Goal: Task Accomplishment & Management: Manage account settings

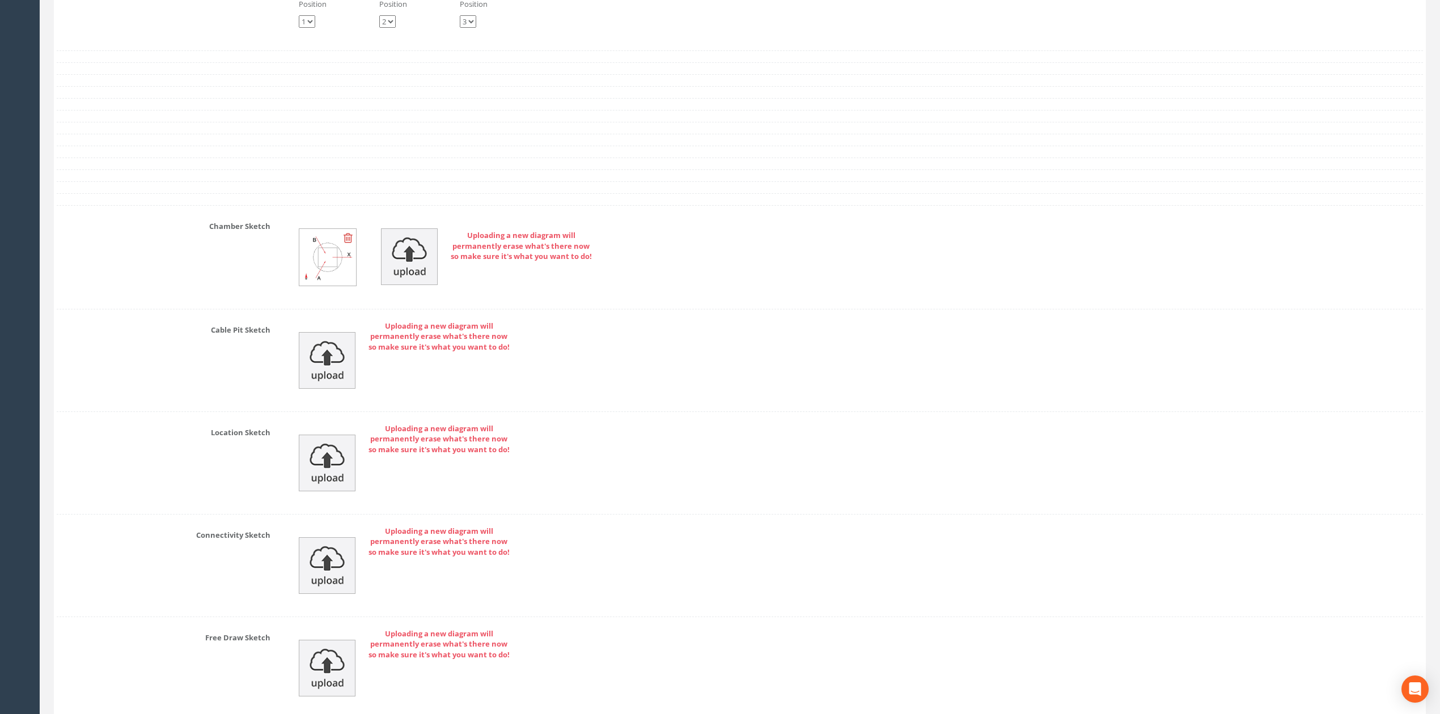
scroll to position [5160, 0]
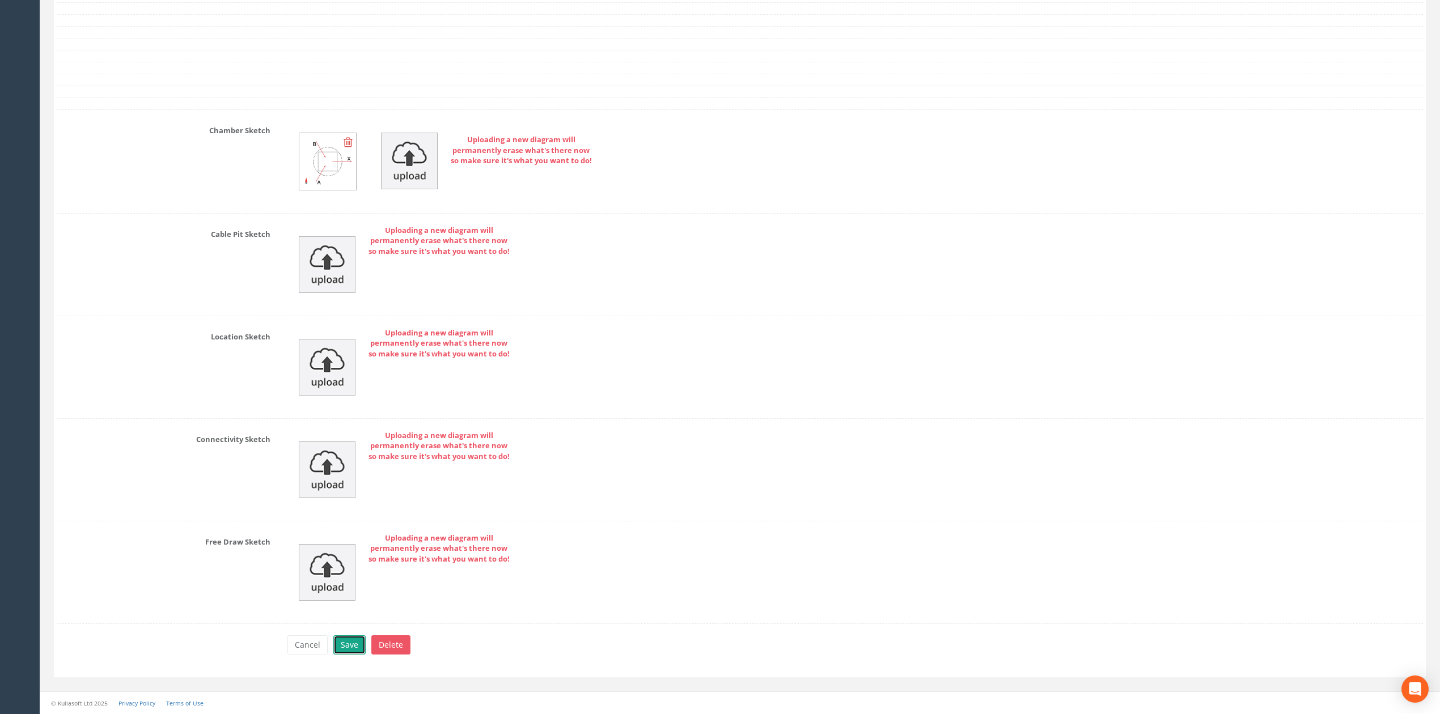
click at [357, 640] on button "Save" at bounding box center [349, 645] width 32 height 19
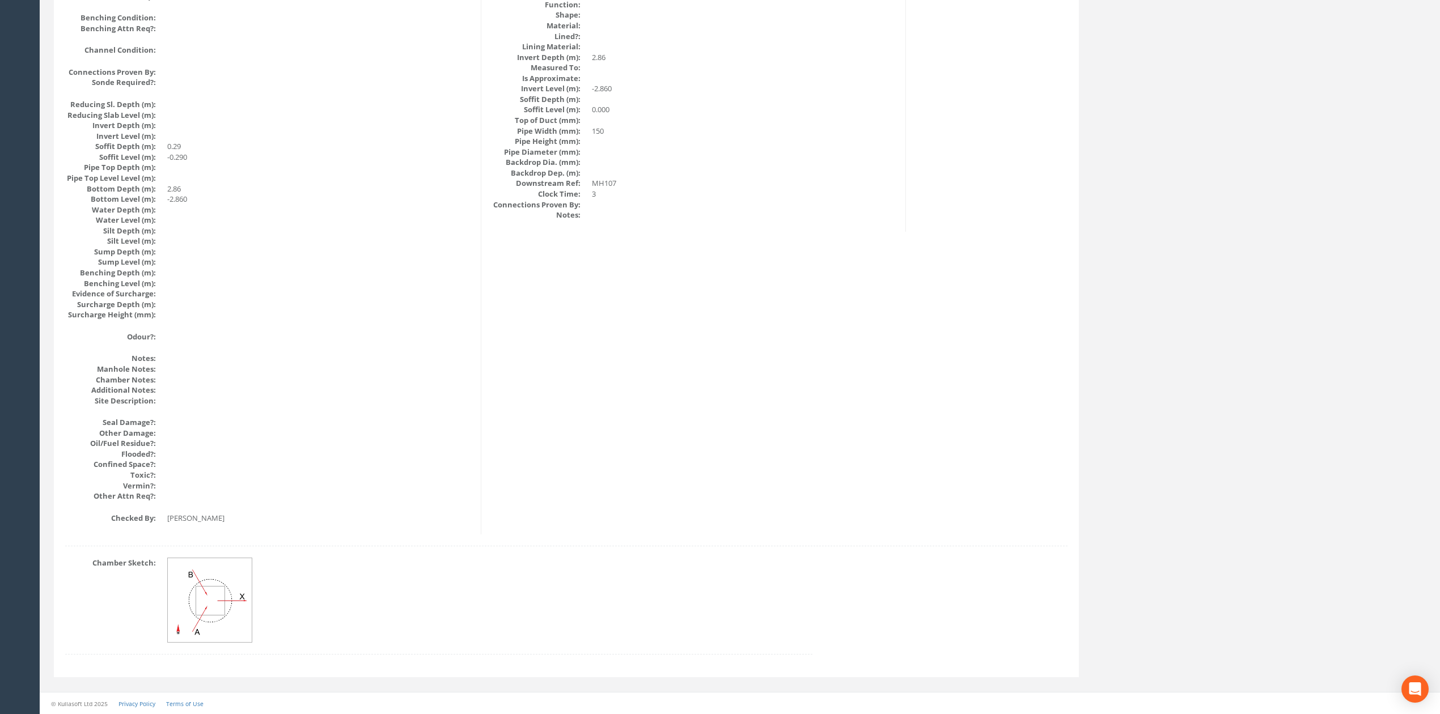
click at [665, 200] on dd at bounding box center [744, 205] width 305 height 11
drag, startPoint x: 627, startPoint y: 325, endPoint x: 633, endPoint y: 302, distance: 23.5
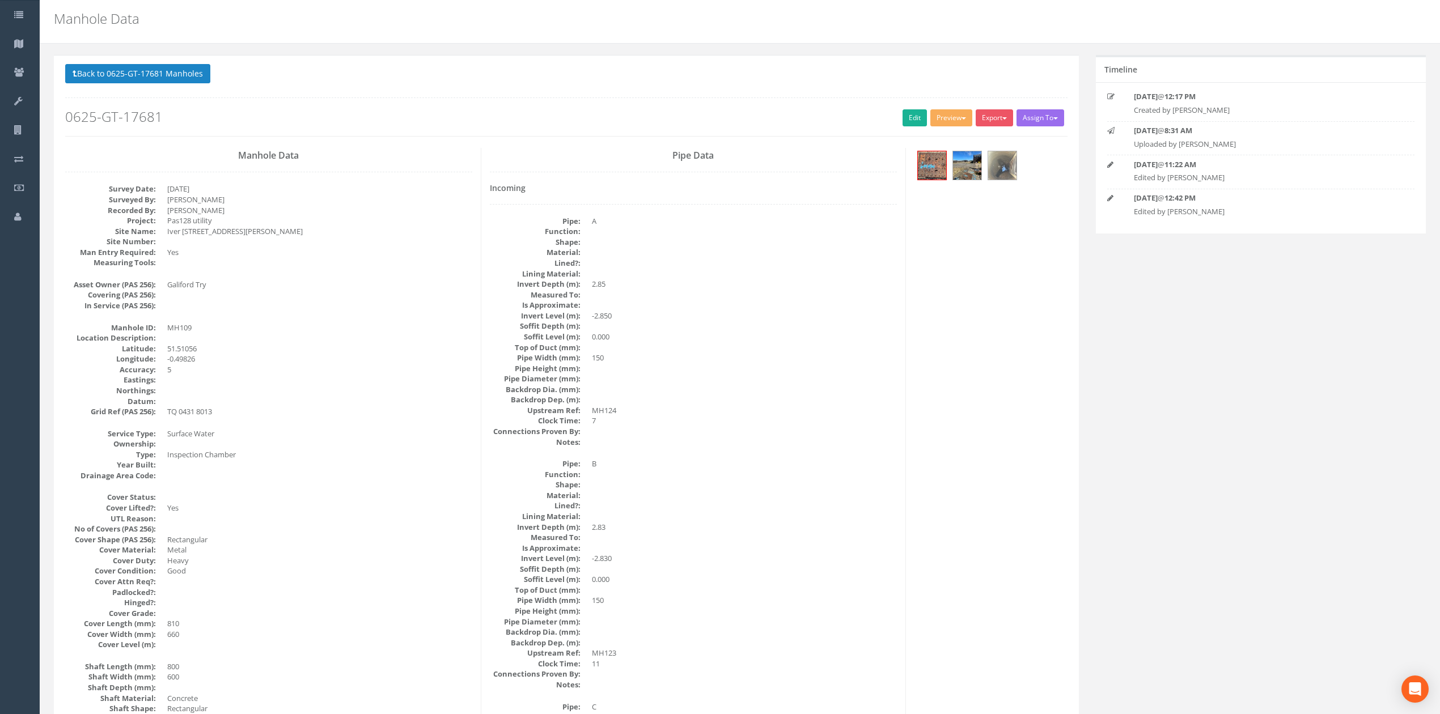
scroll to position [34, 0]
click at [905, 112] on link "Edit" at bounding box center [915, 118] width 24 height 17
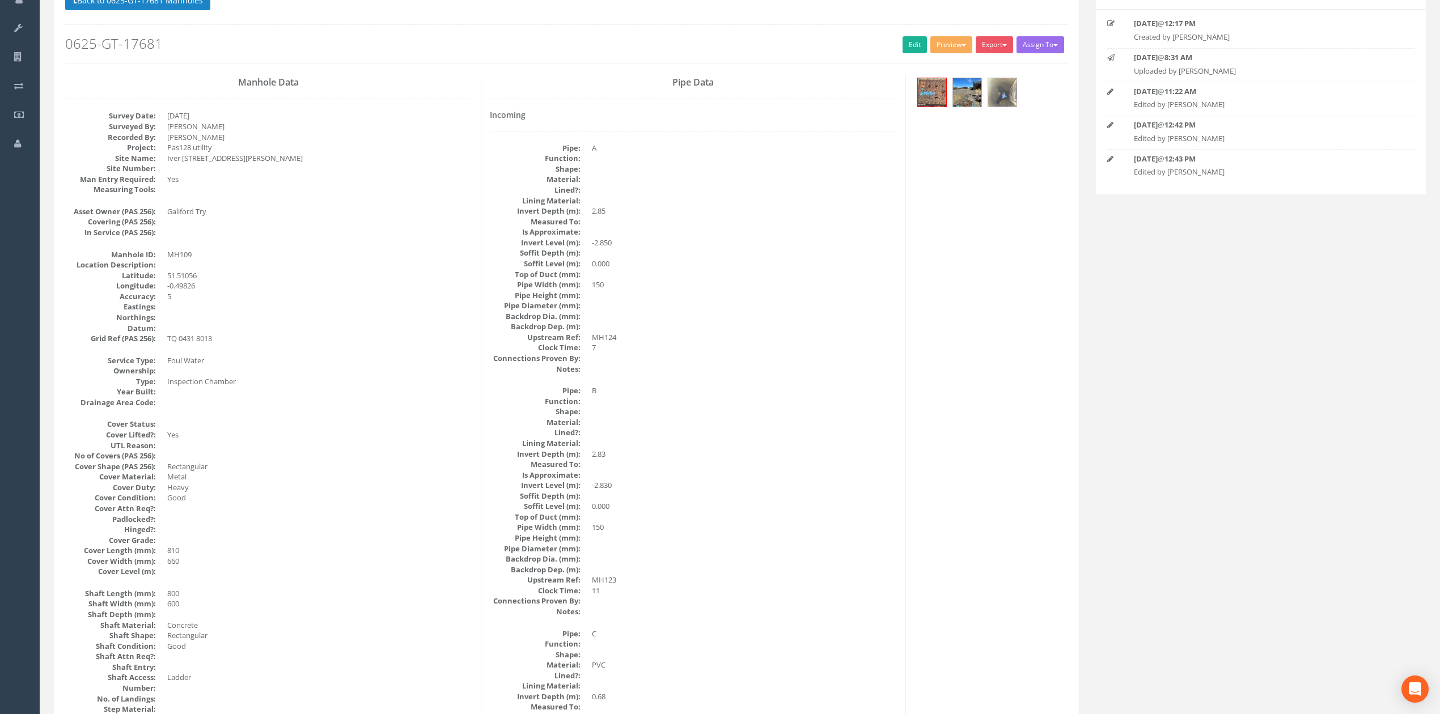
scroll to position [0, 0]
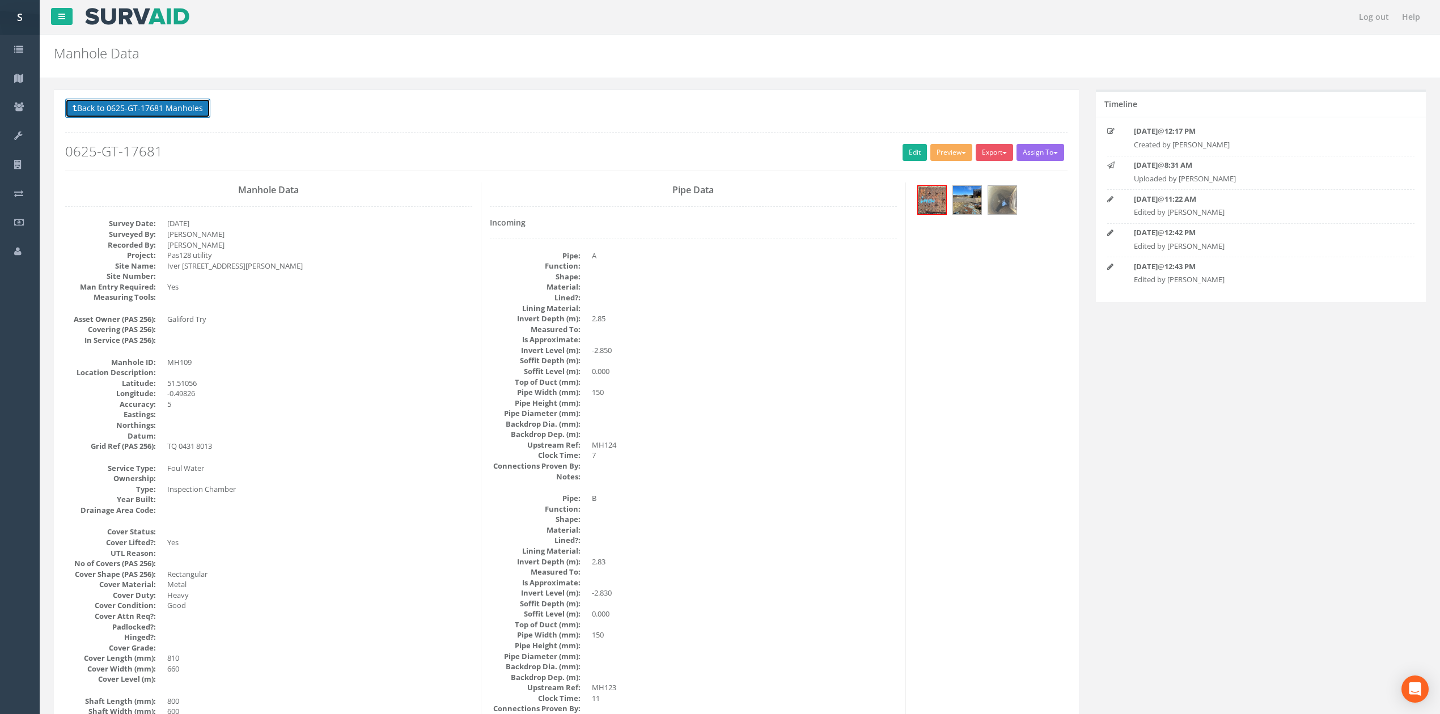
click at [187, 104] on button "Back to 0625-GT-17681 Manholes" at bounding box center [137, 108] width 145 height 19
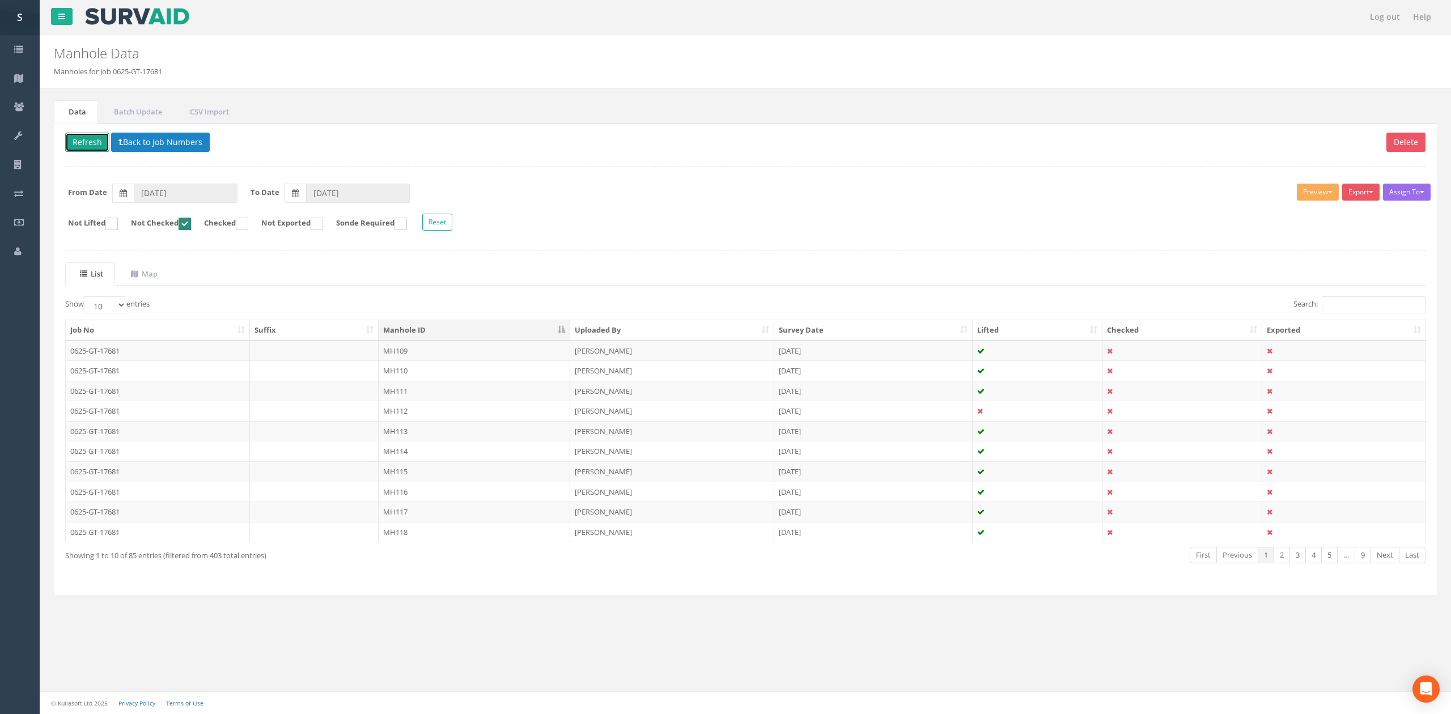
click at [105, 148] on button "Refresh" at bounding box center [87, 142] width 44 height 19
click at [411, 358] on td "MH110" at bounding box center [475, 351] width 192 height 20
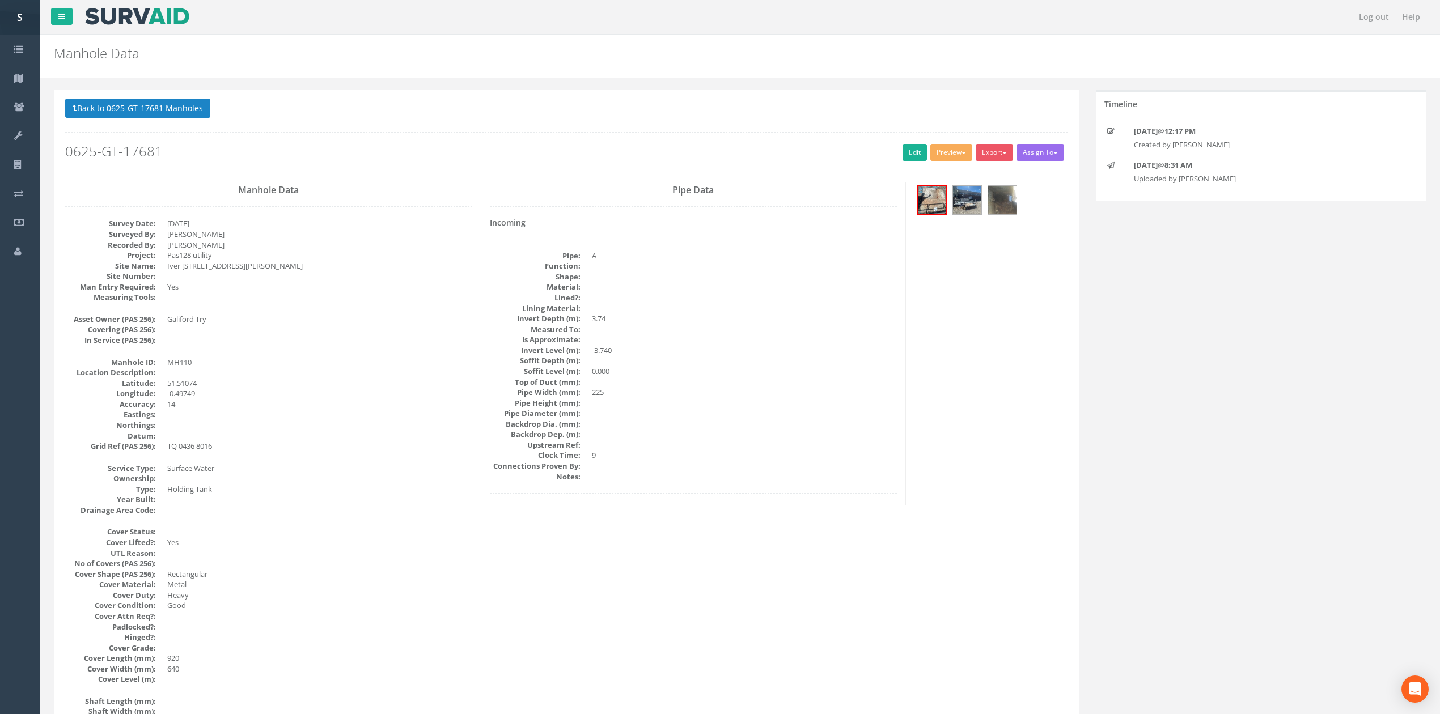
click at [905, 142] on div "Back to 0625-GT-17681 Manholes Back to Map Assign To No Companies Added Export …" at bounding box center [566, 135] width 1002 height 72
click at [904, 161] on link "Edit" at bounding box center [915, 152] width 24 height 17
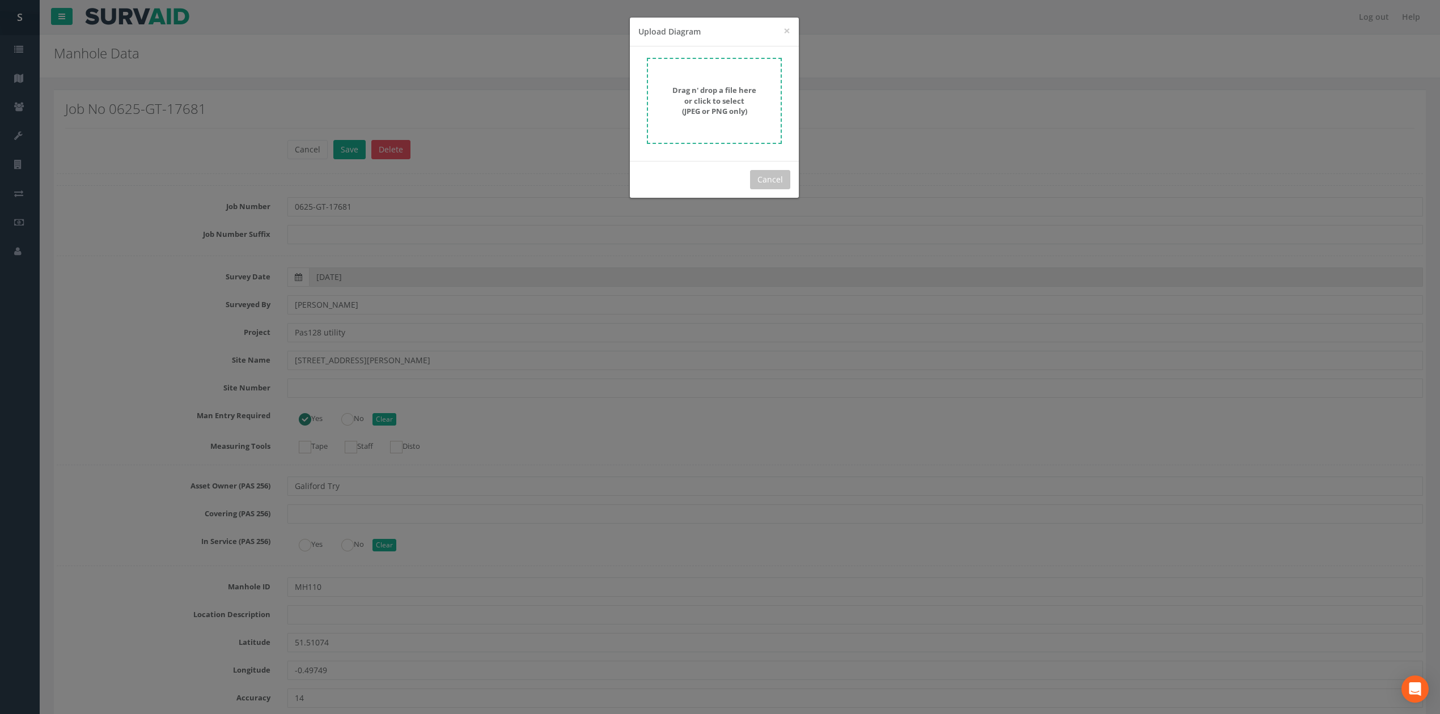
scroll to position [3028, 0]
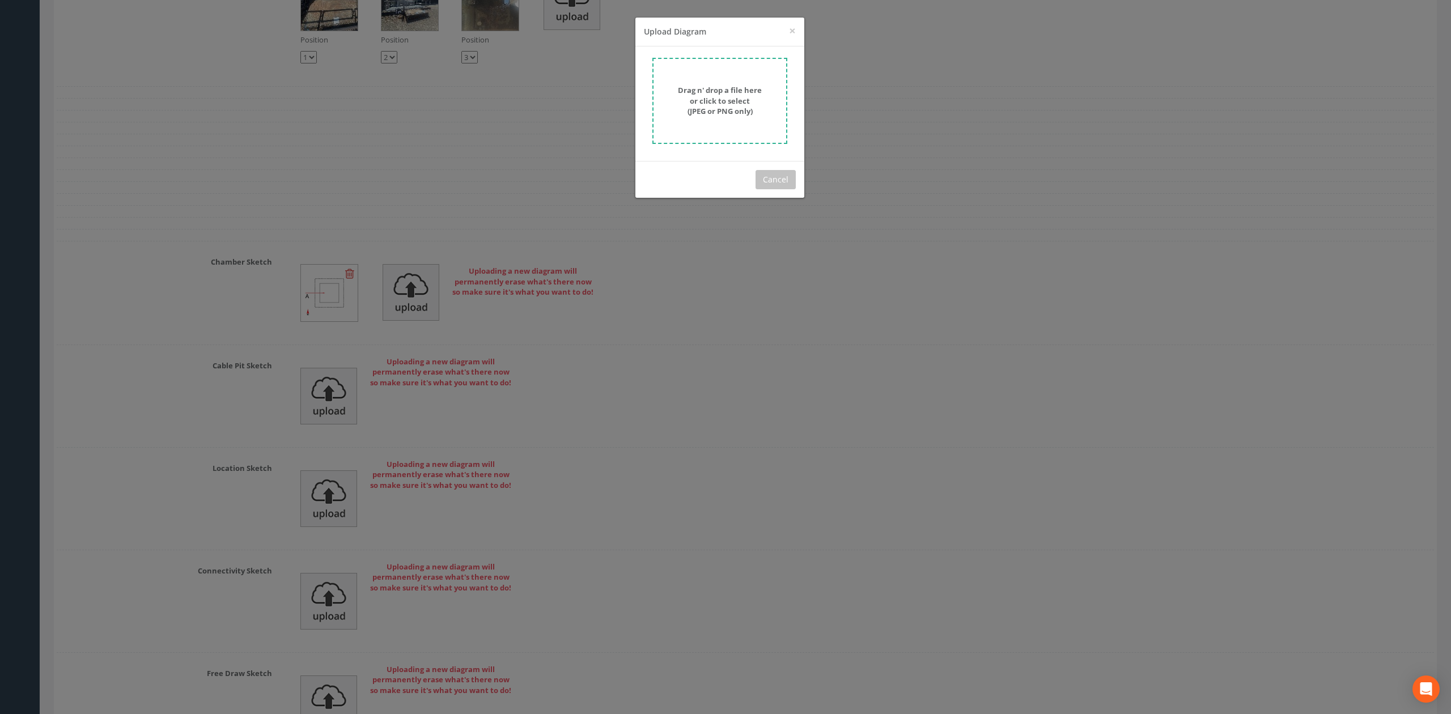
click at [714, 112] on strong "Drag n' drop a file here or click to select (JPEG or PNG only)" at bounding box center [720, 100] width 84 height 31
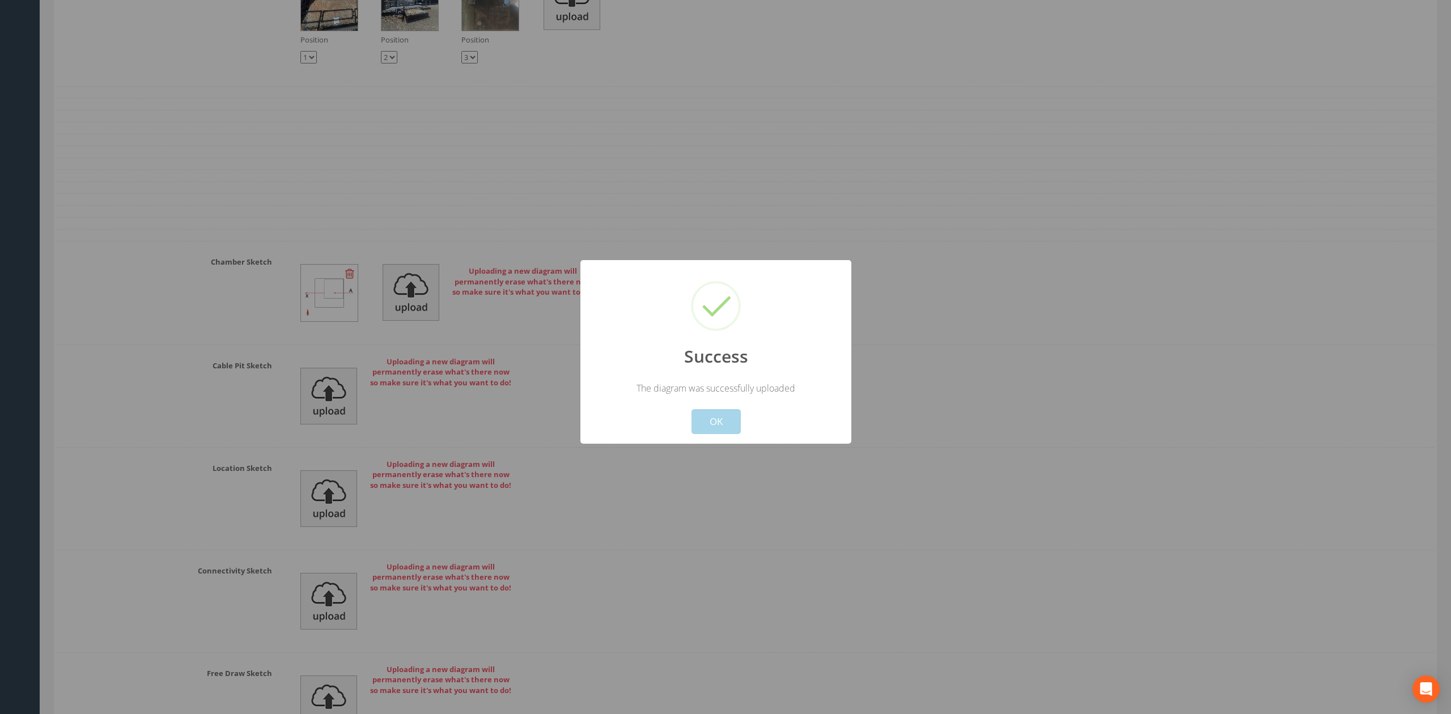
click at [724, 417] on button "OK" at bounding box center [716, 421] width 49 height 25
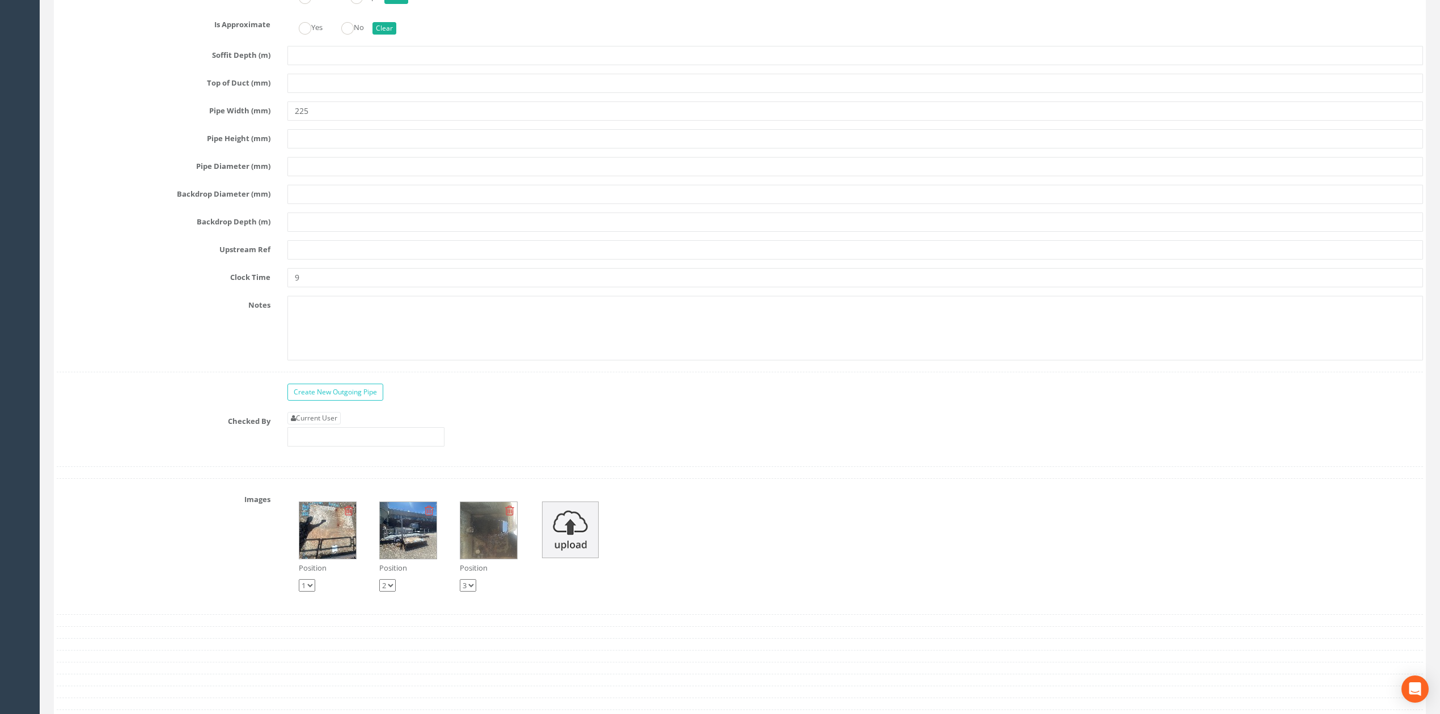
scroll to position [2499, 0]
click at [346, 401] on link "Create New Outgoing Pipe" at bounding box center [335, 392] width 96 height 17
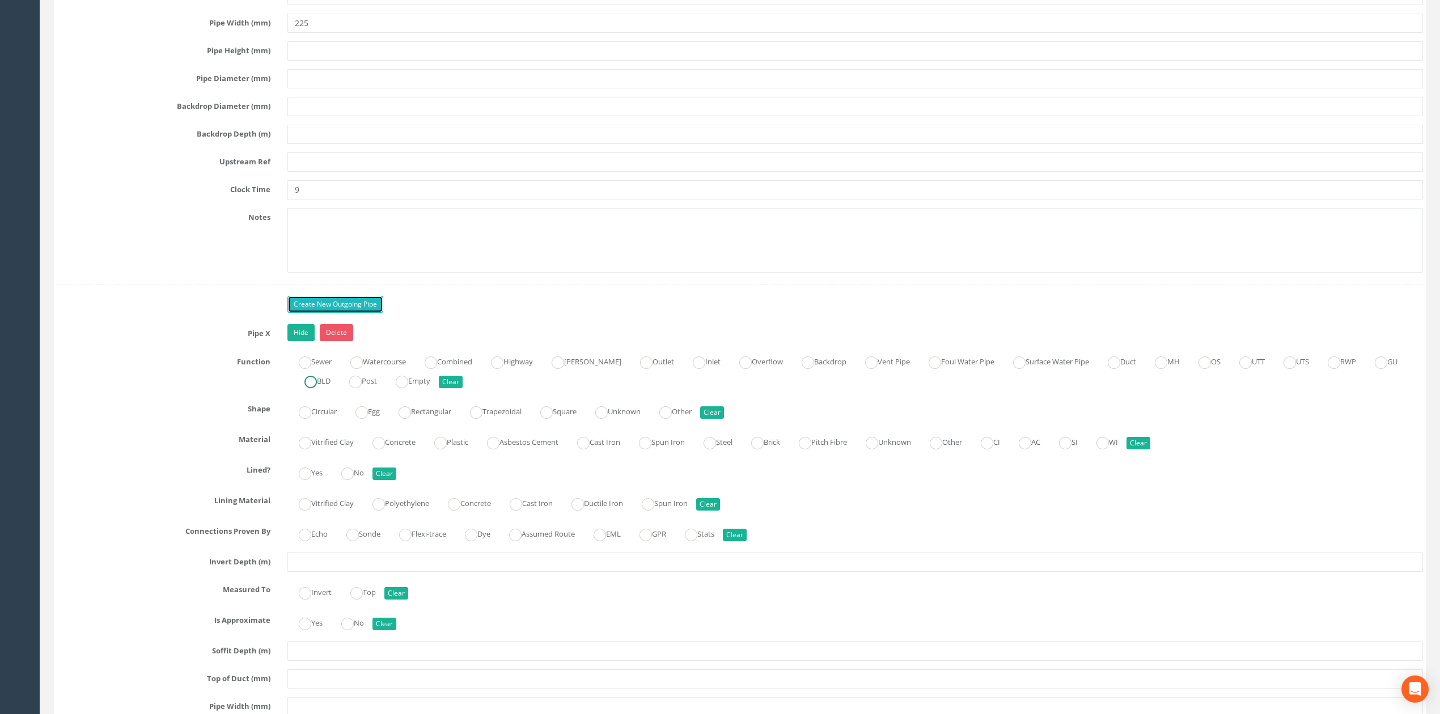
scroll to position [2801, 0]
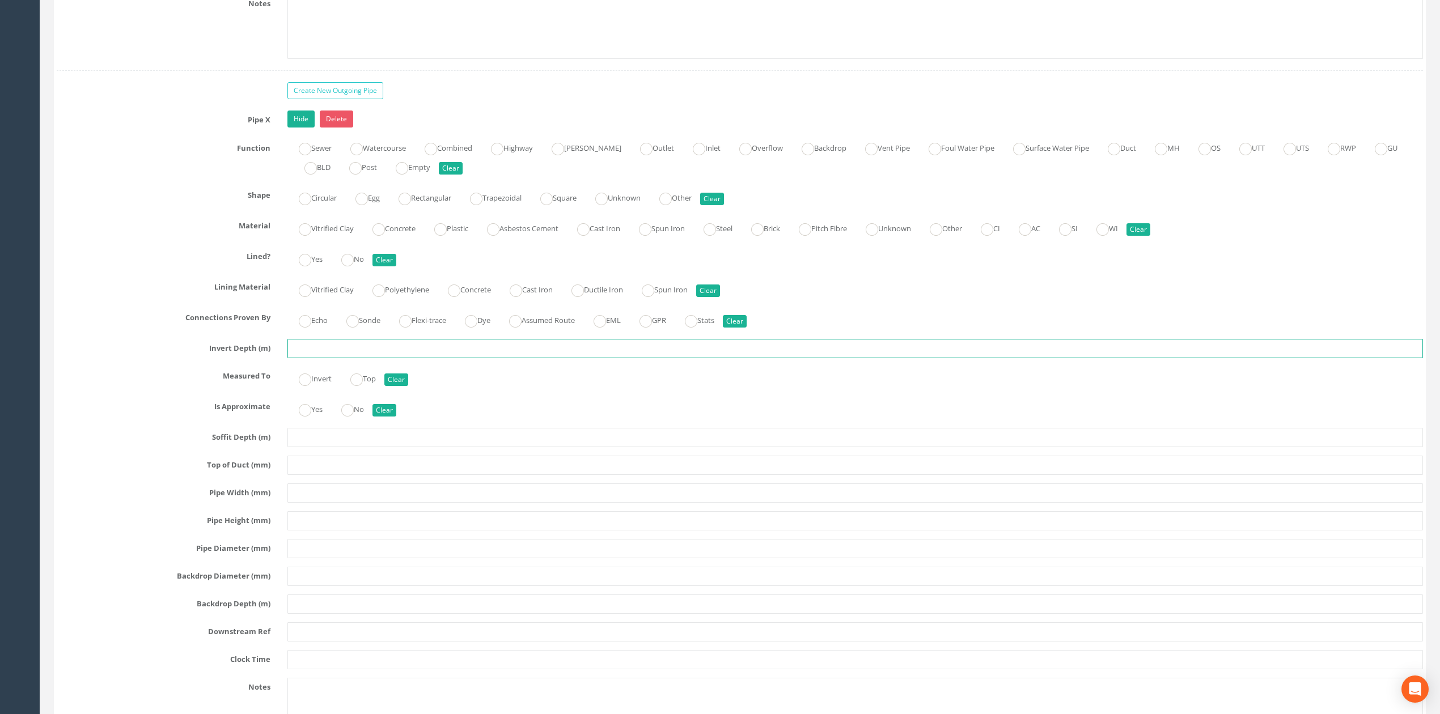
click at [343, 358] on input "text" at bounding box center [855, 348] width 1136 height 19
type input "3.74"
radio input "true"
click at [400, 386] on button "Clear" at bounding box center [396, 380] width 24 height 12
radio input "false"
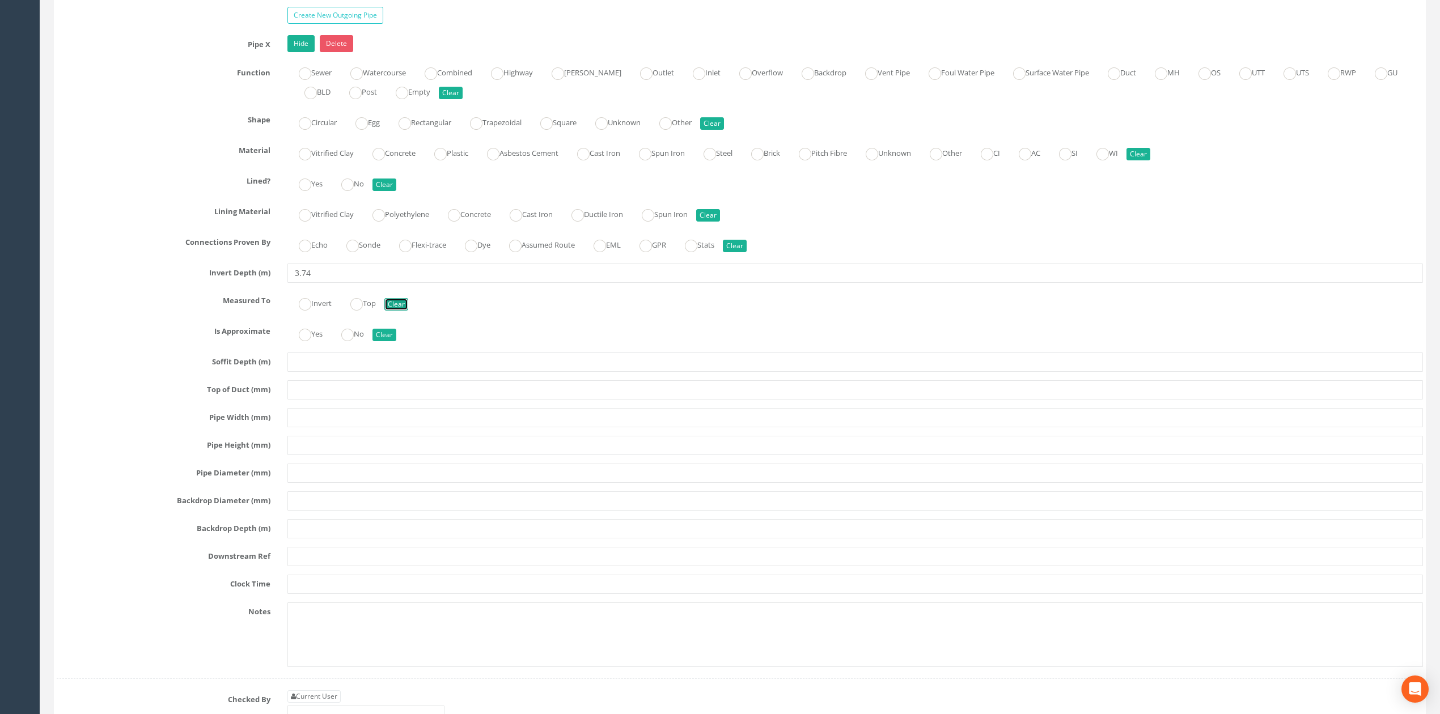
scroll to position [2953, 0]
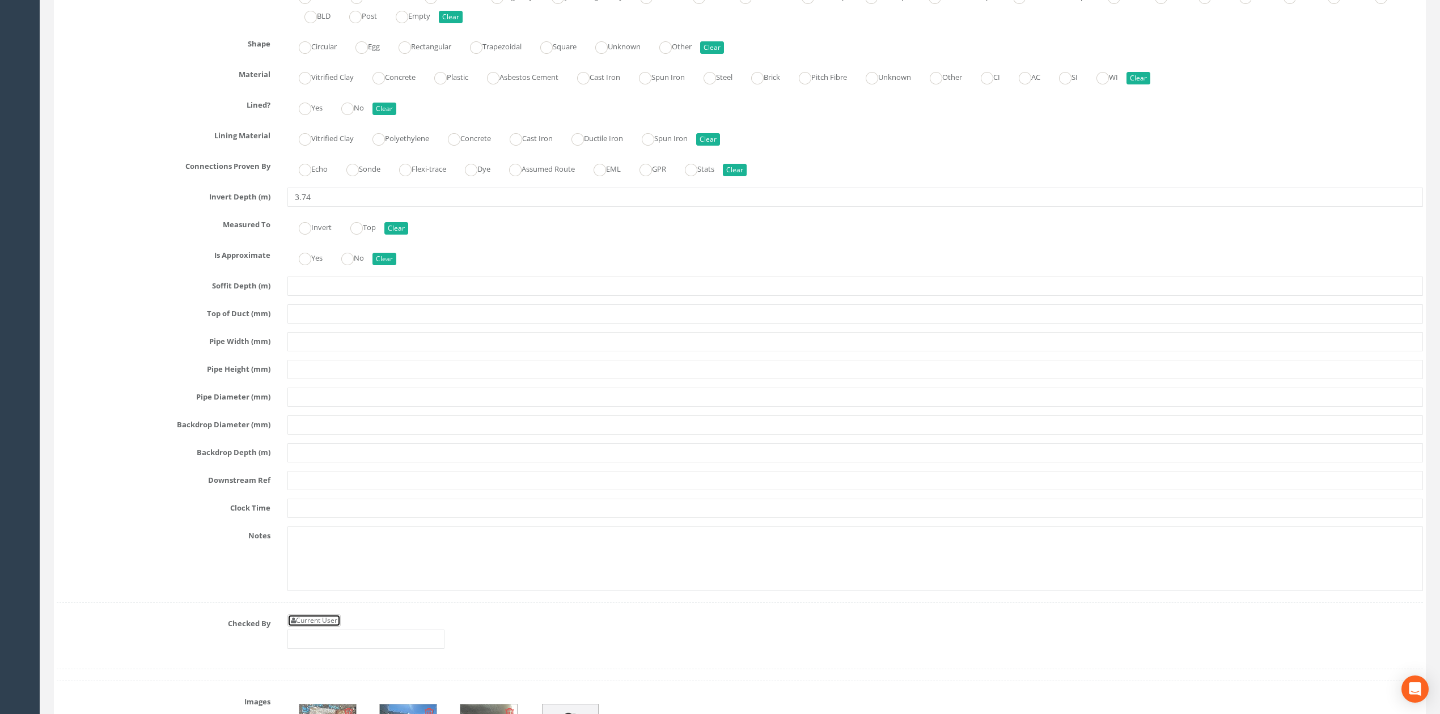
click at [319, 627] on link "Current User" at bounding box center [313, 621] width 53 height 12
type input "[PERSON_NAME]"
click at [302, 518] on input "text" at bounding box center [855, 508] width 1136 height 19
type input "9"
click at [309, 490] on input "text" at bounding box center [855, 480] width 1136 height 19
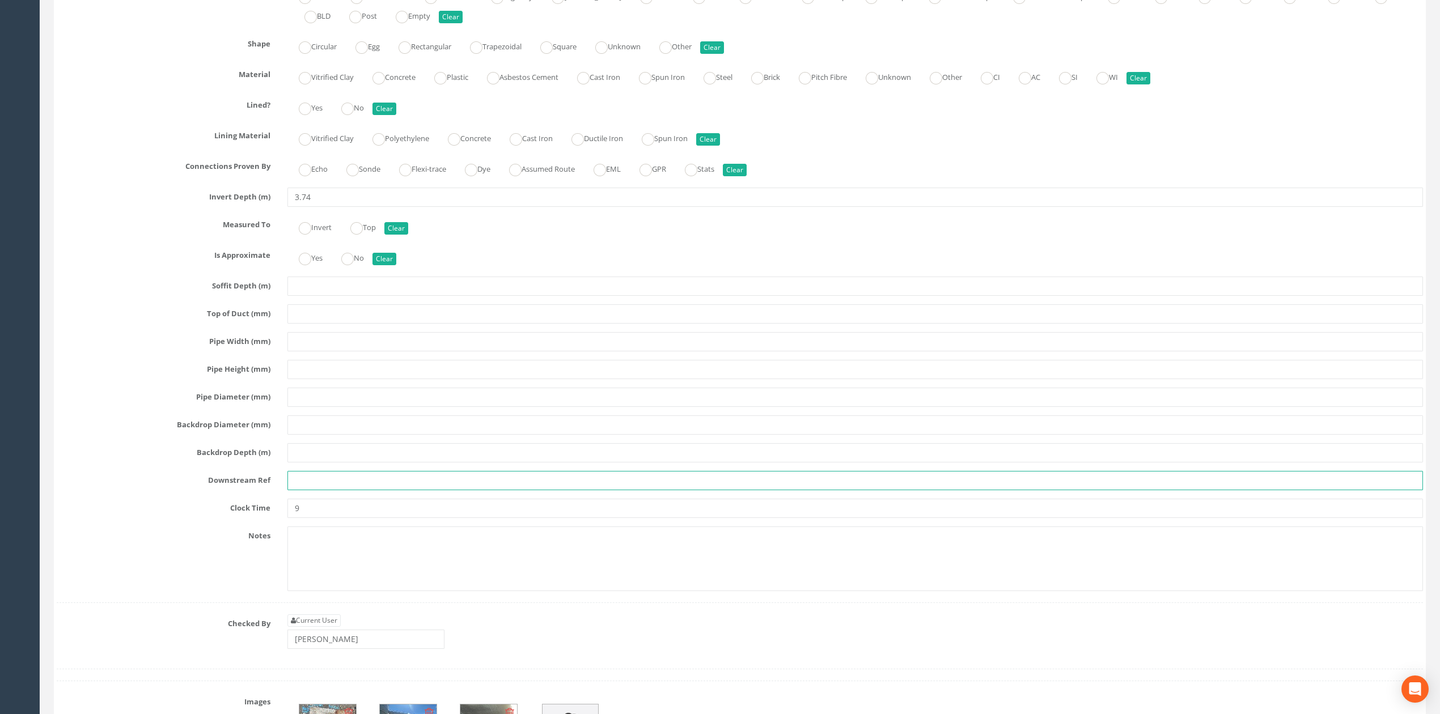
click at [327, 490] on input "text" at bounding box center [855, 480] width 1136 height 19
type input "MH115"
click at [303, 352] on input "text" at bounding box center [855, 341] width 1136 height 19
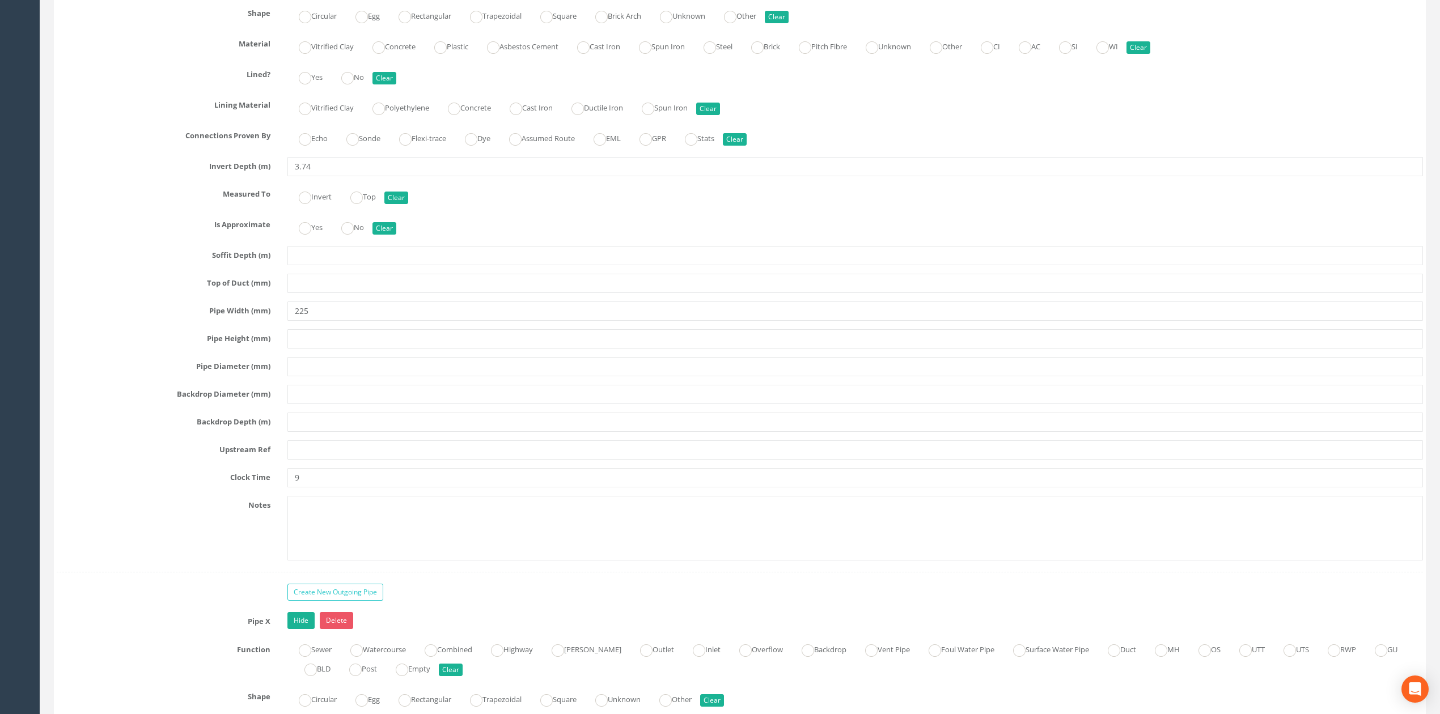
scroll to position [2196, 0]
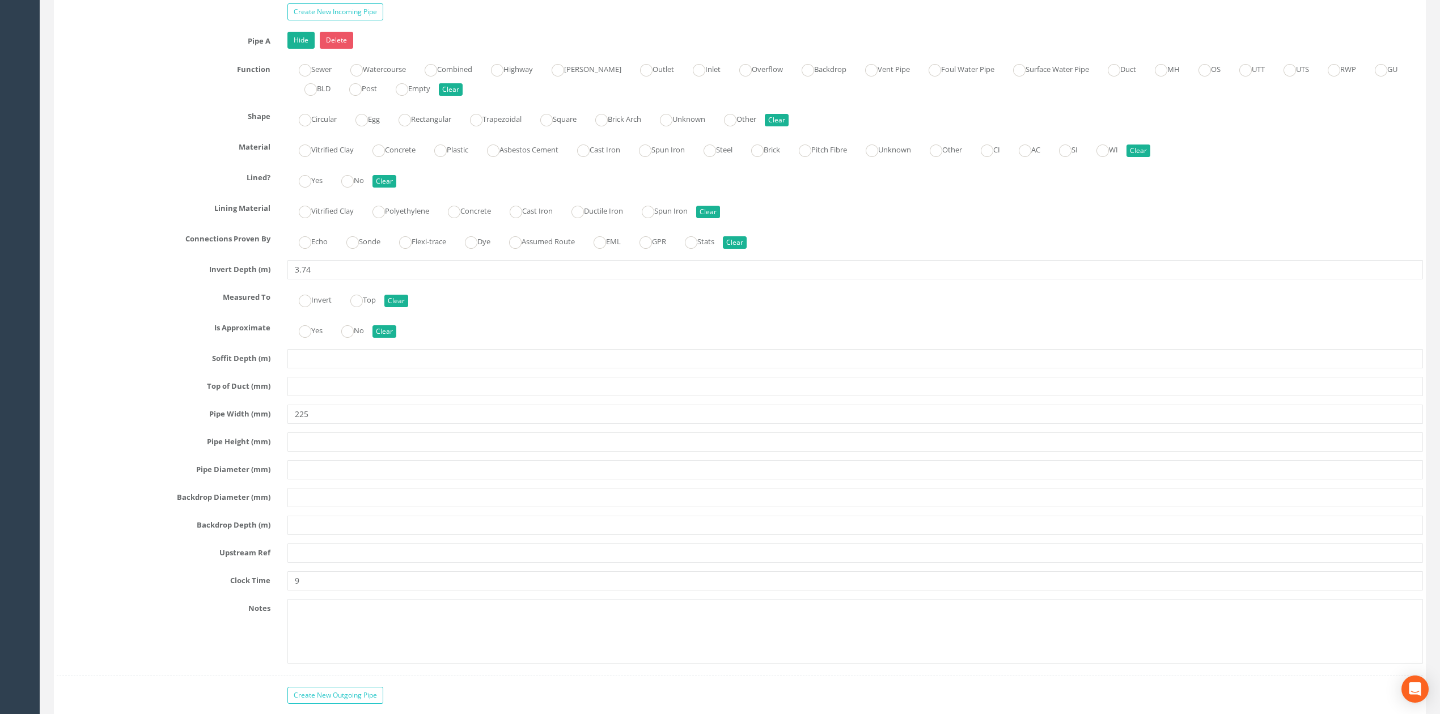
type input "300"
drag, startPoint x: 328, startPoint y: 607, endPoint x: 252, endPoint y: 599, distance: 75.8
click at [255, 591] on div "Clock Time 9" at bounding box center [739, 580] width 1383 height 19
type input "3"
drag, startPoint x: 323, startPoint y: 432, endPoint x: 225, endPoint y: 433, distance: 98.1
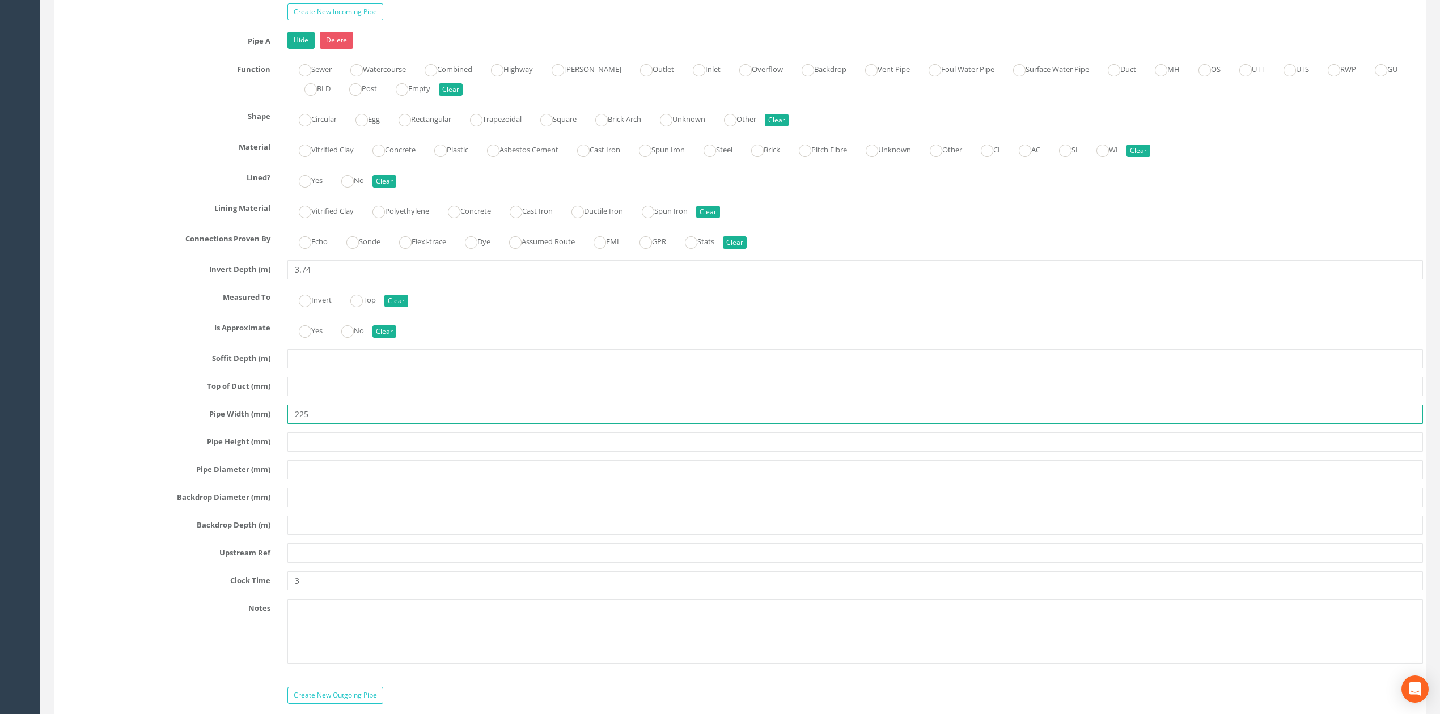
click at [226, 424] on div "Pipe Width (mm) 225" at bounding box center [739, 414] width 1383 height 19
type input "300"
drag, startPoint x: 306, startPoint y: 286, endPoint x: 340, endPoint y: 282, distance: 34.2
click at [324, 280] on input "3.74" at bounding box center [855, 269] width 1136 height 19
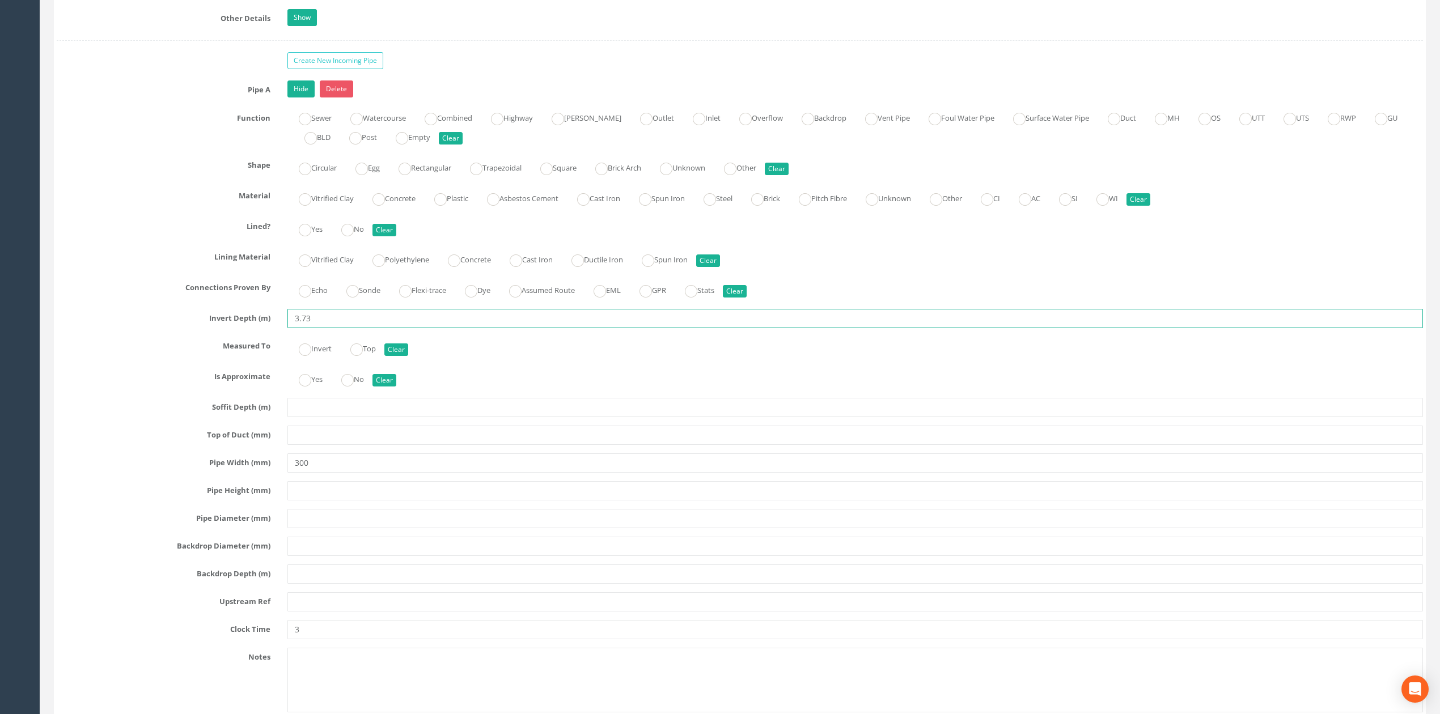
scroll to position [2121, 0]
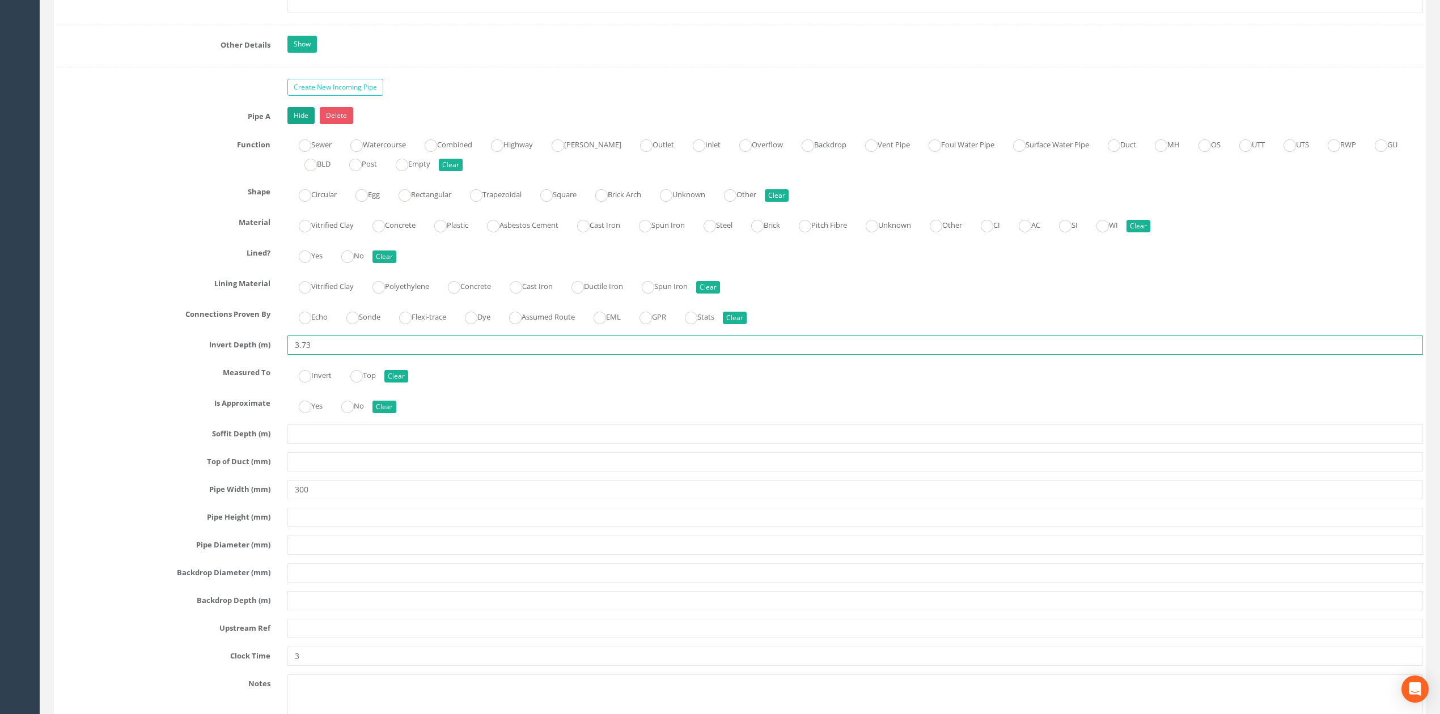
type input "3.73"
click at [300, 124] on link "Hide" at bounding box center [300, 115] width 27 height 17
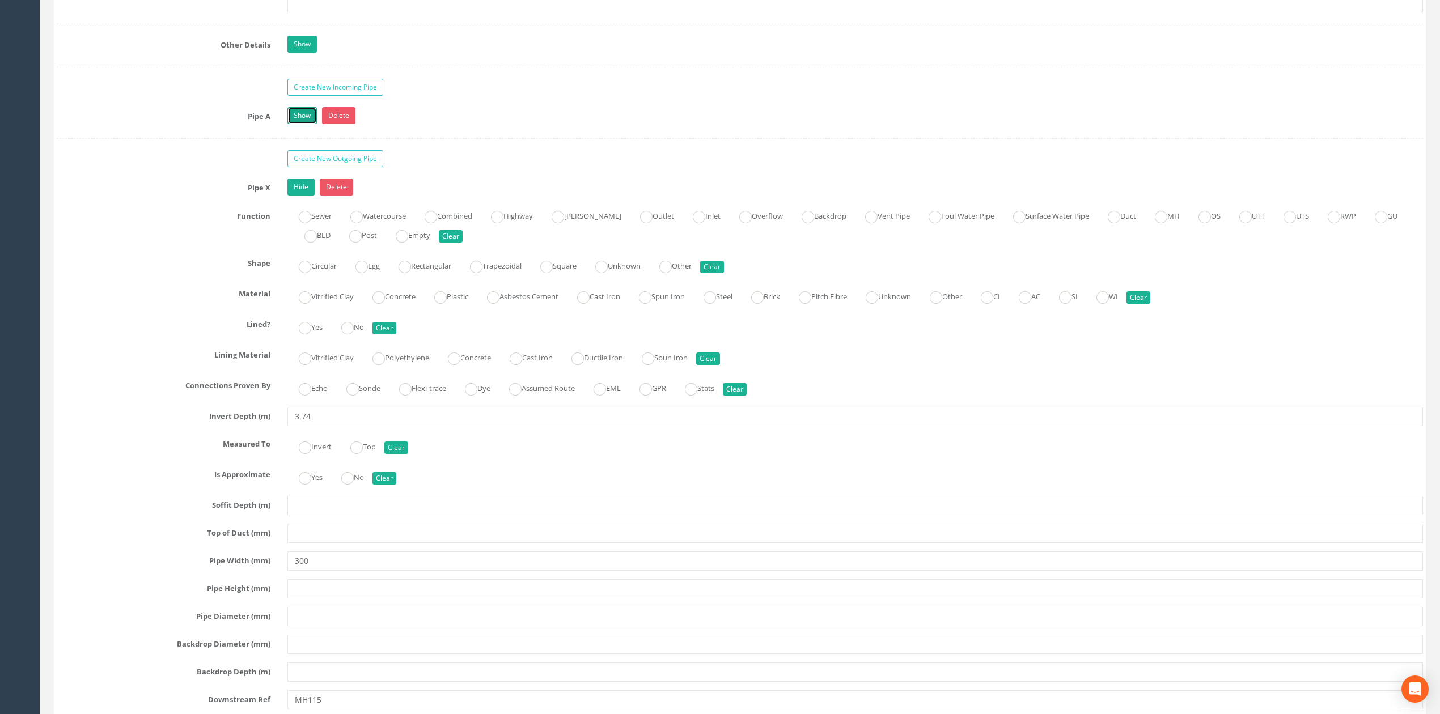
click at [300, 124] on link "Show" at bounding box center [301, 115] width 29 height 17
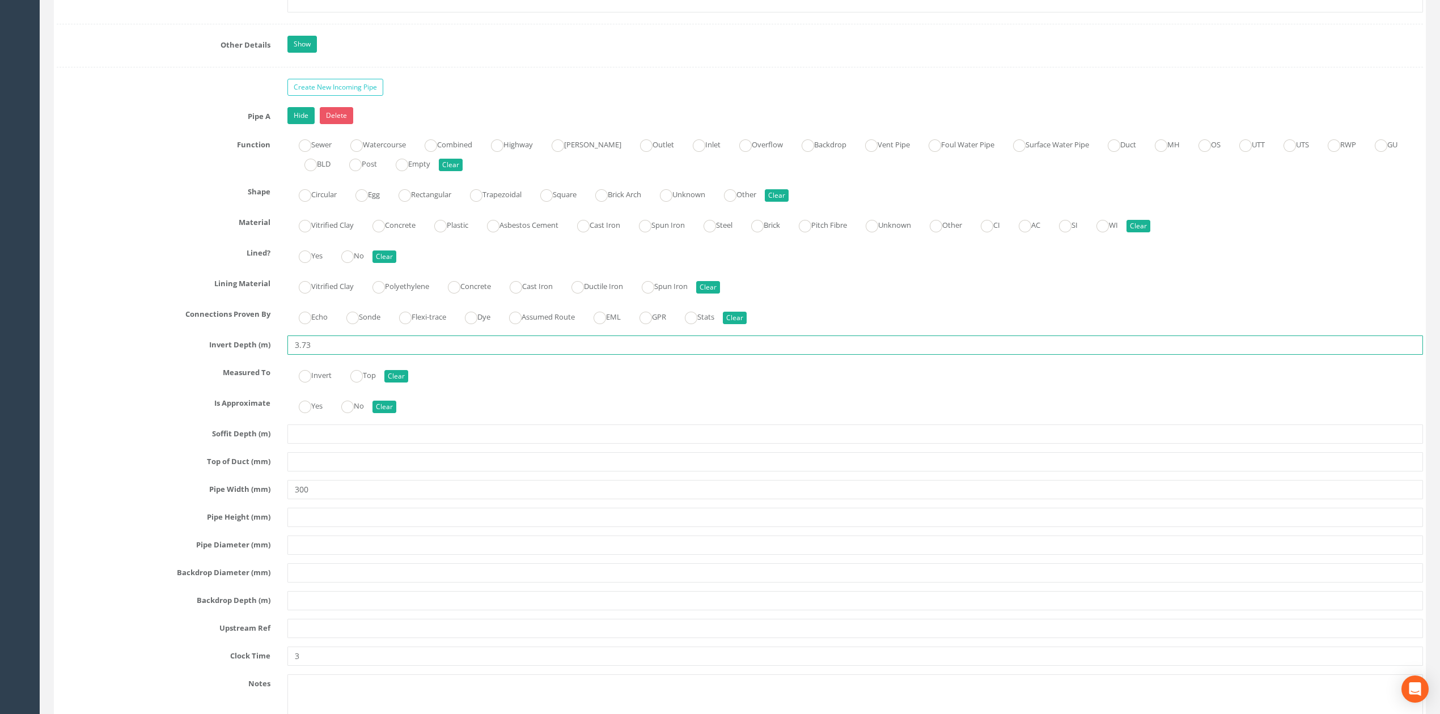
click at [361, 355] on input "3.73" at bounding box center [855, 345] width 1136 height 19
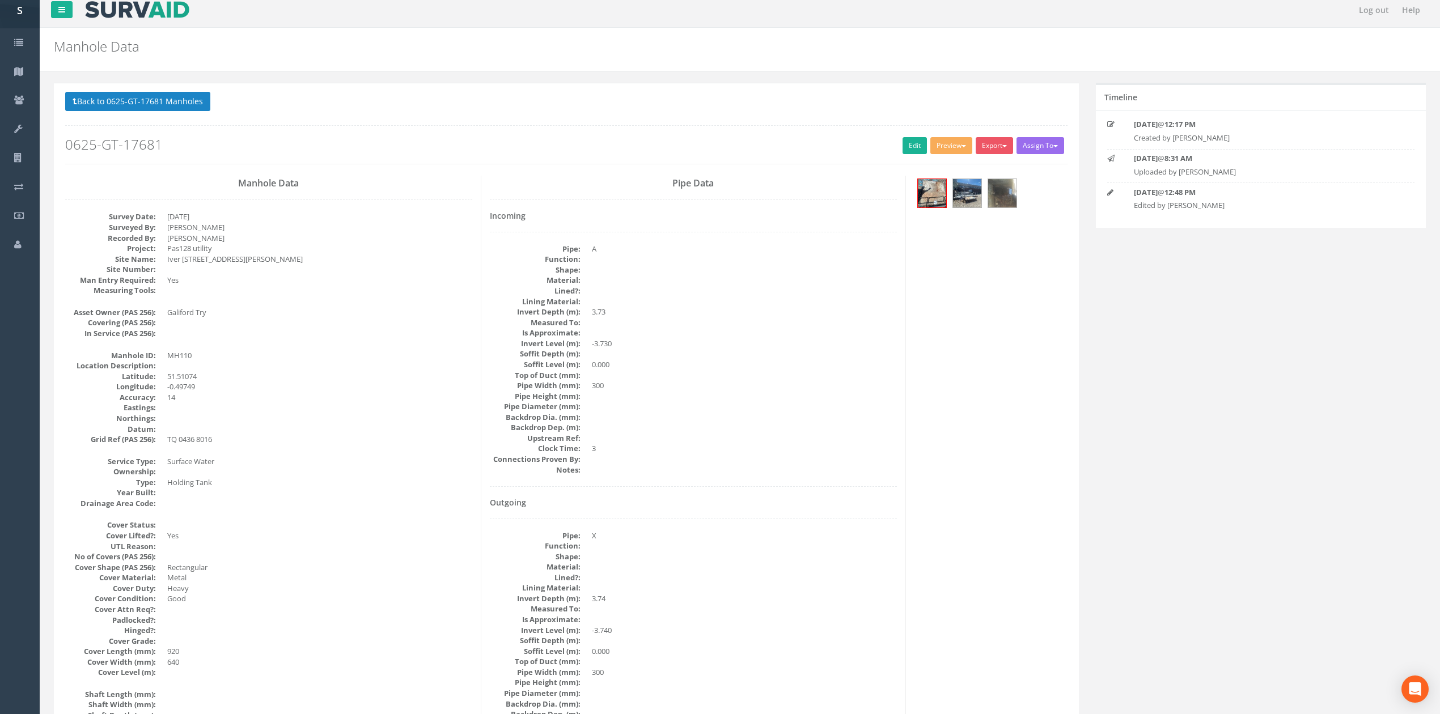
scroll to position [0, 0]
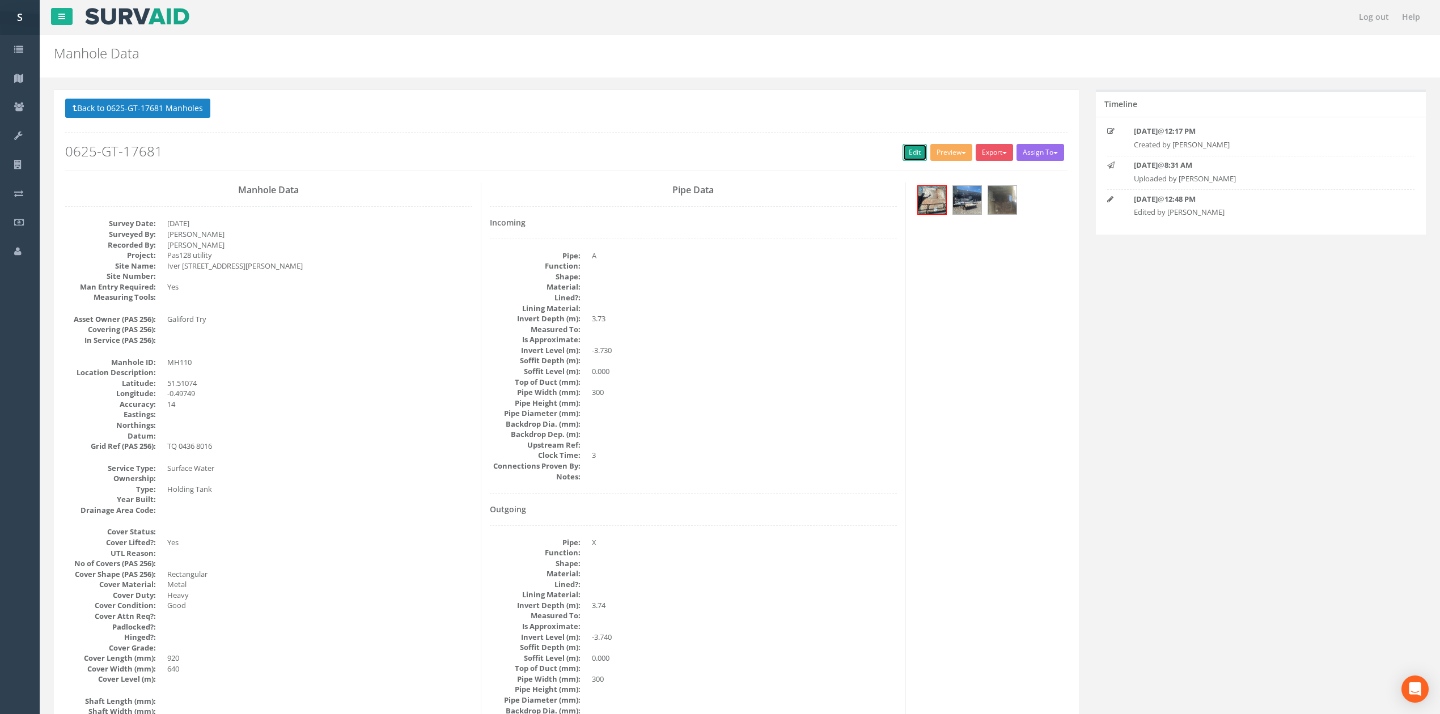
click at [905, 157] on link "Edit" at bounding box center [915, 152] width 24 height 17
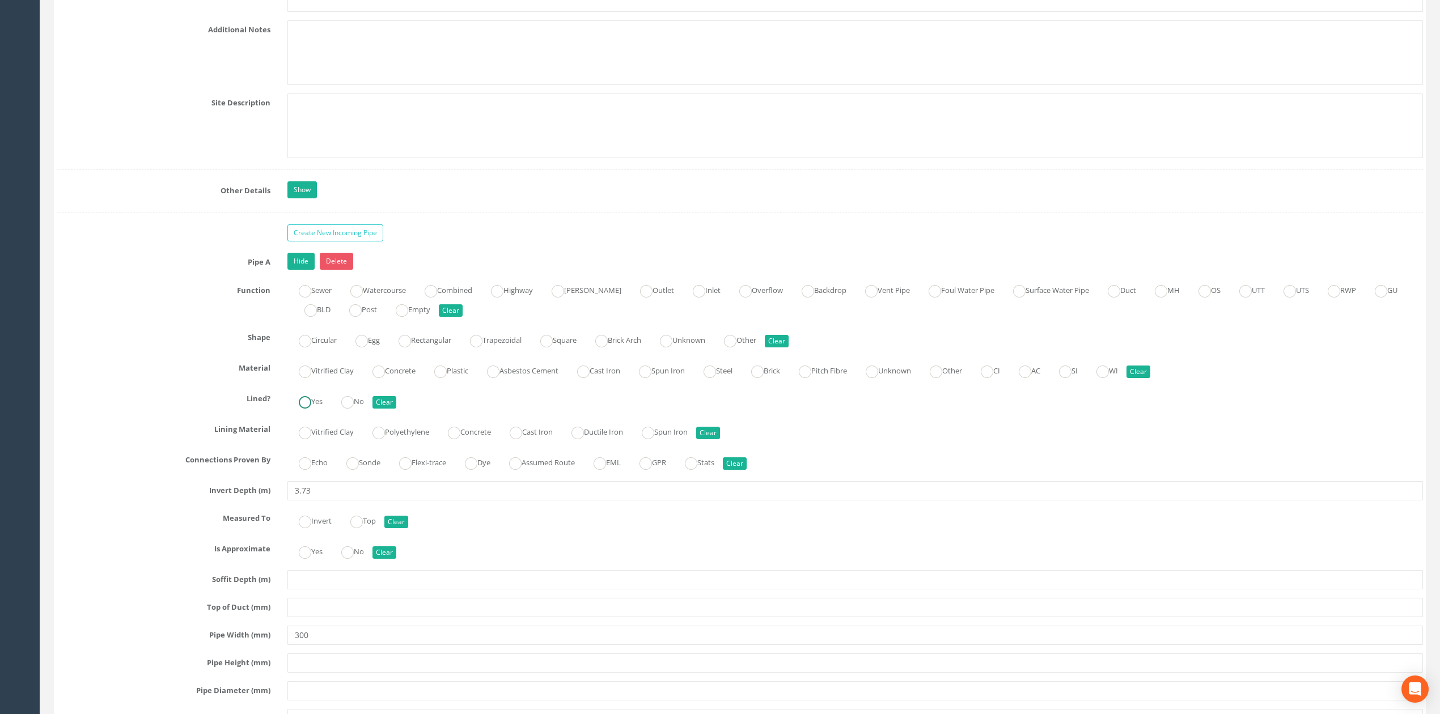
scroll to position [2192, 0]
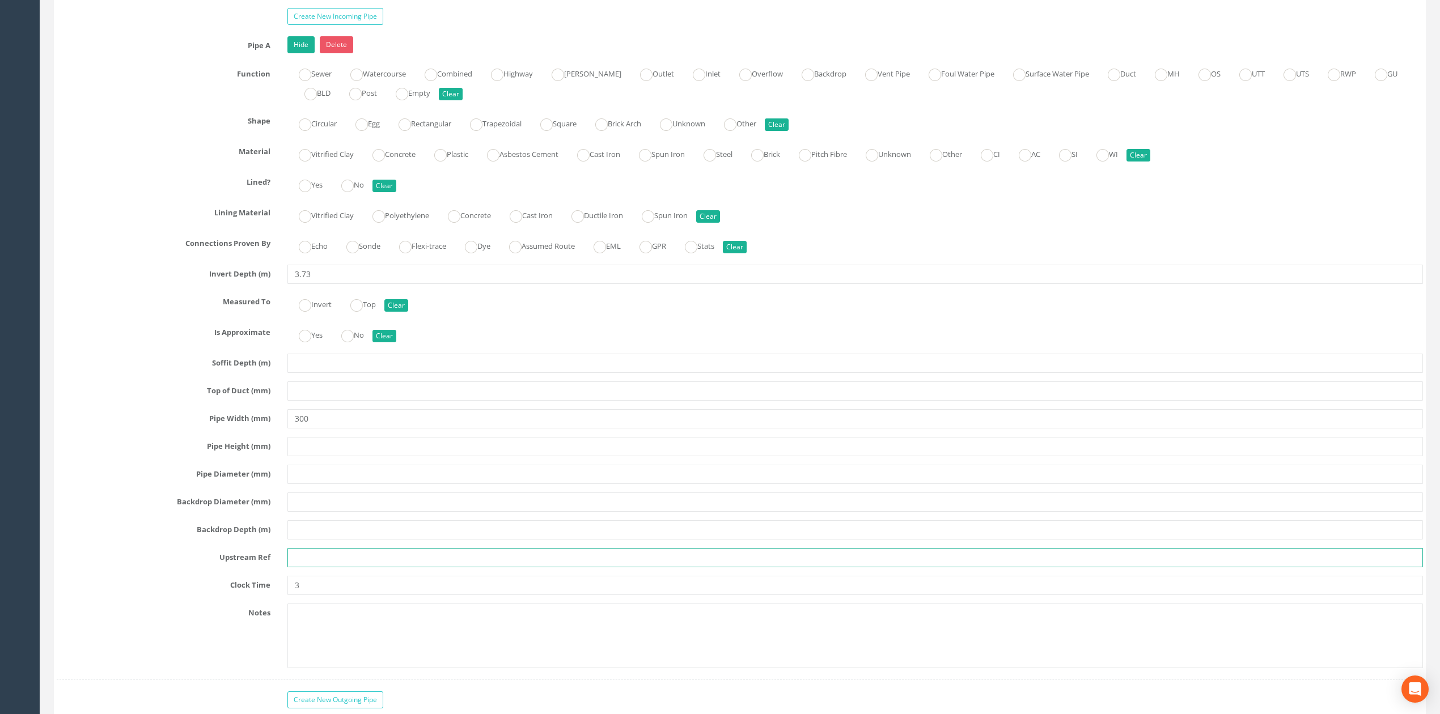
click at [327, 568] on input "text" at bounding box center [855, 557] width 1136 height 19
type input "EOT"
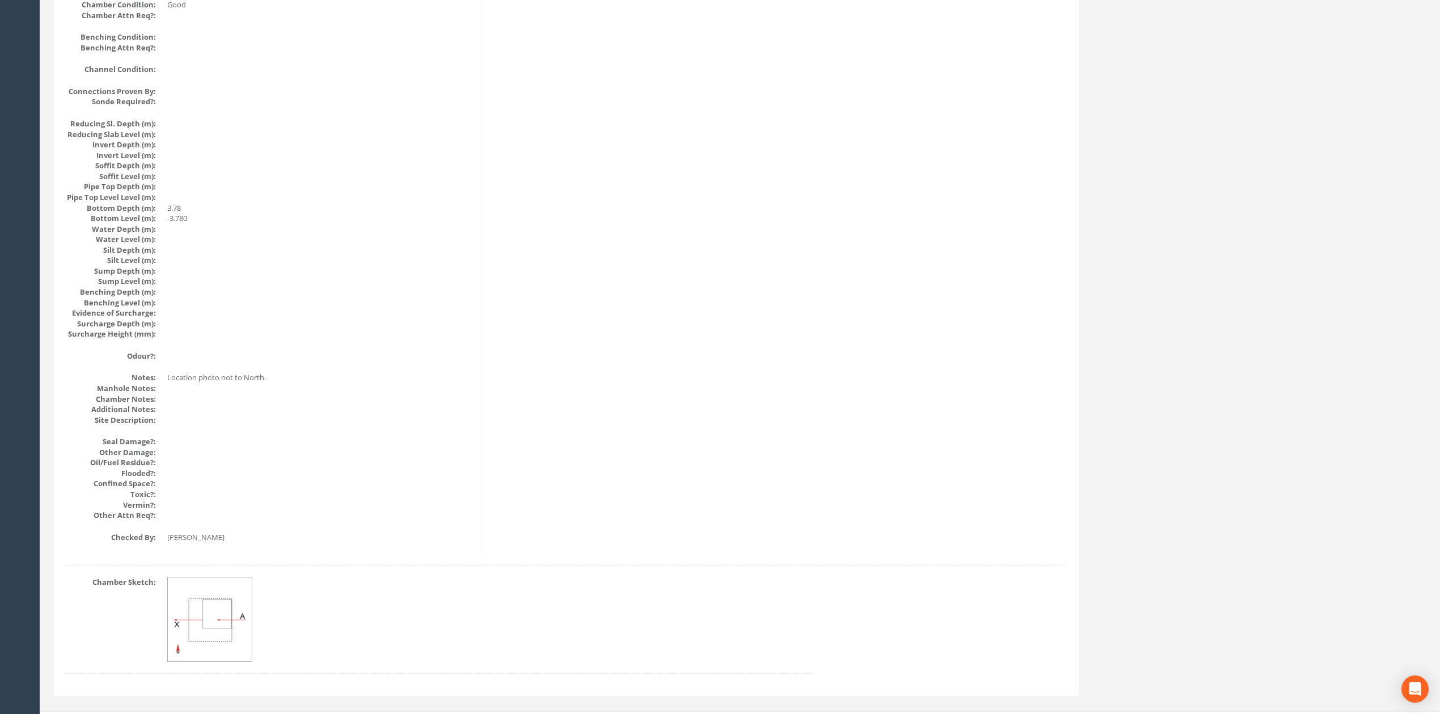
scroll to position [0, 0]
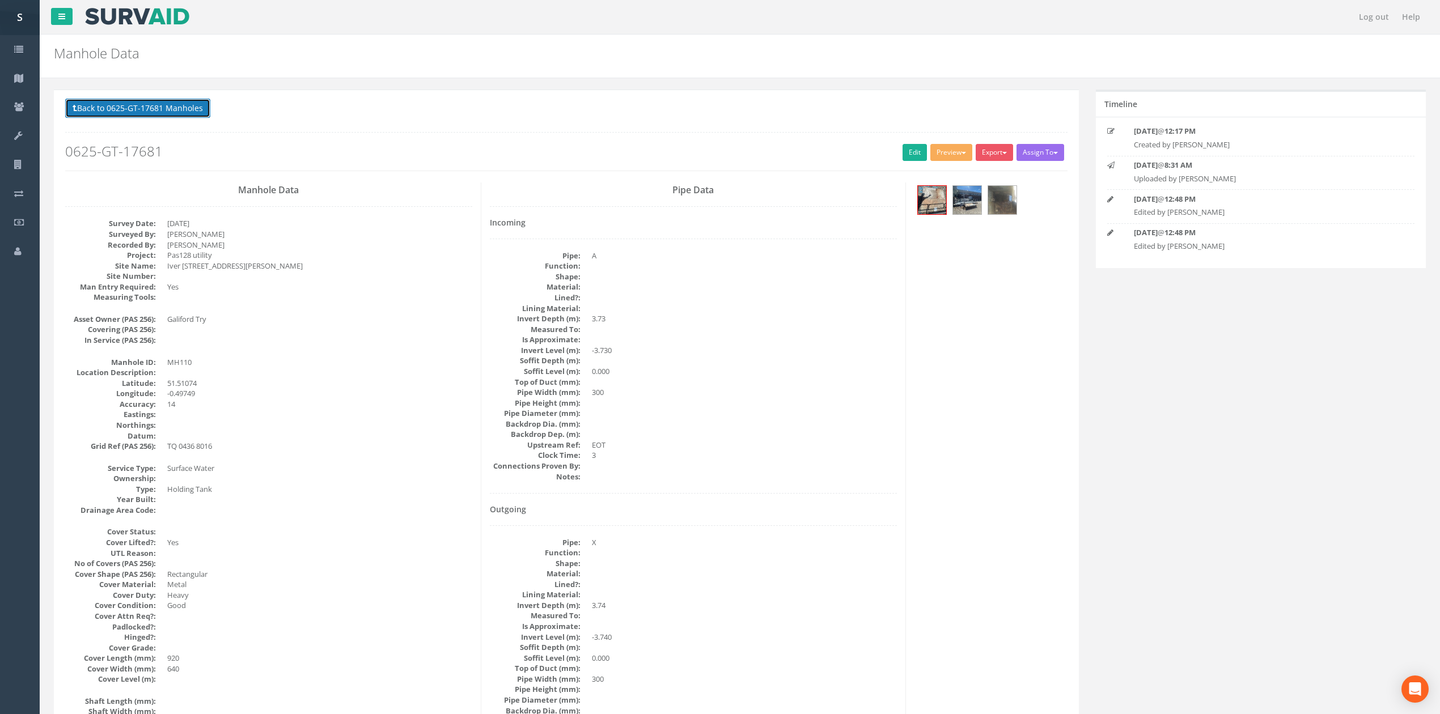
click at [188, 116] on button "Back to 0625-GT-17681 Manholes" at bounding box center [137, 108] width 145 height 19
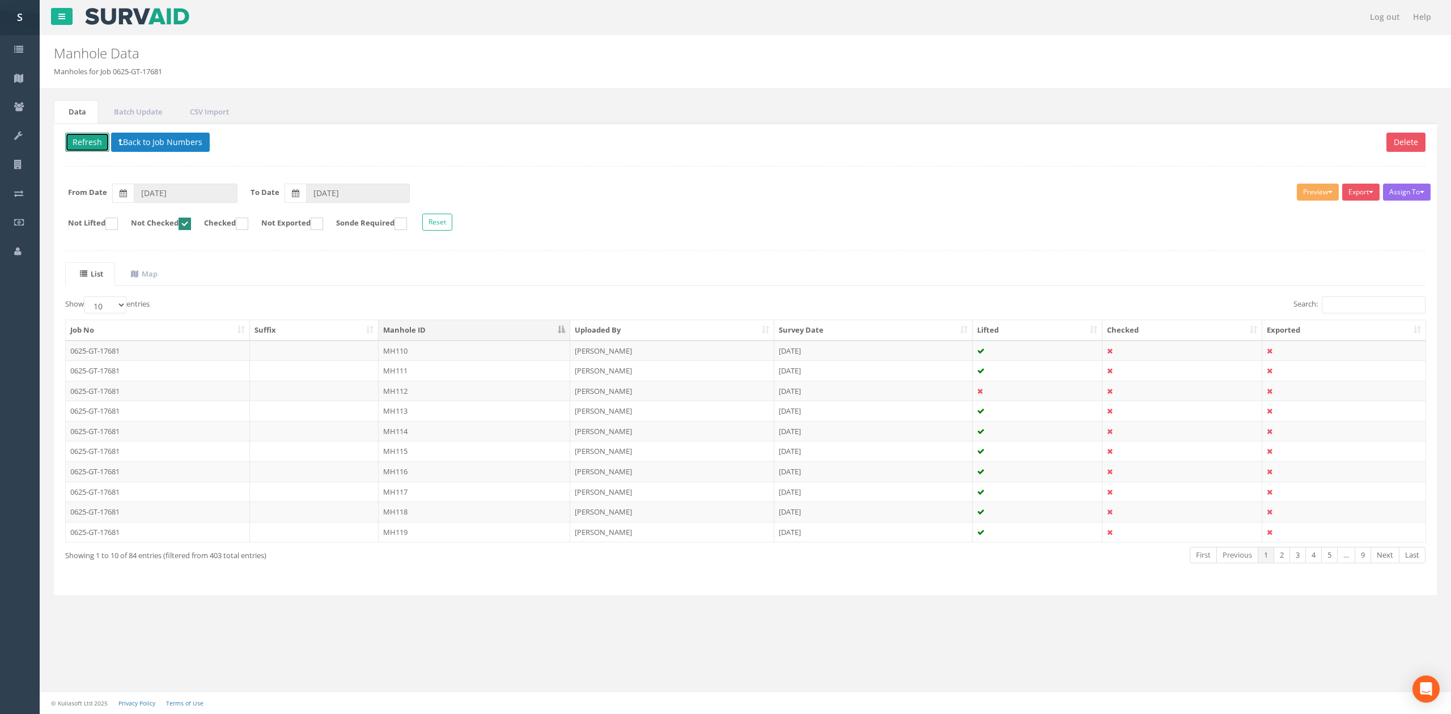
click at [89, 141] on button "Refresh" at bounding box center [87, 142] width 44 height 19
click at [420, 353] on td "MH111" at bounding box center [475, 351] width 192 height 20
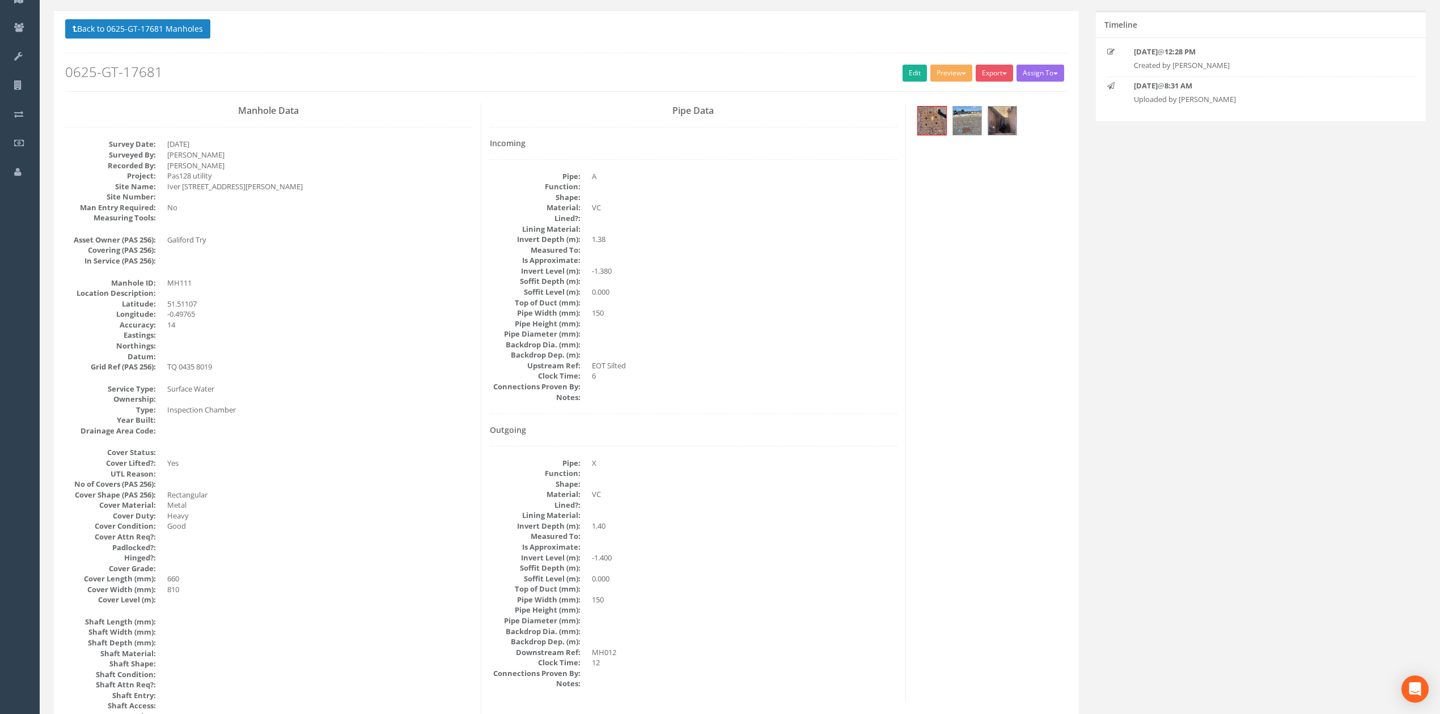
scroll to position [151, 0]
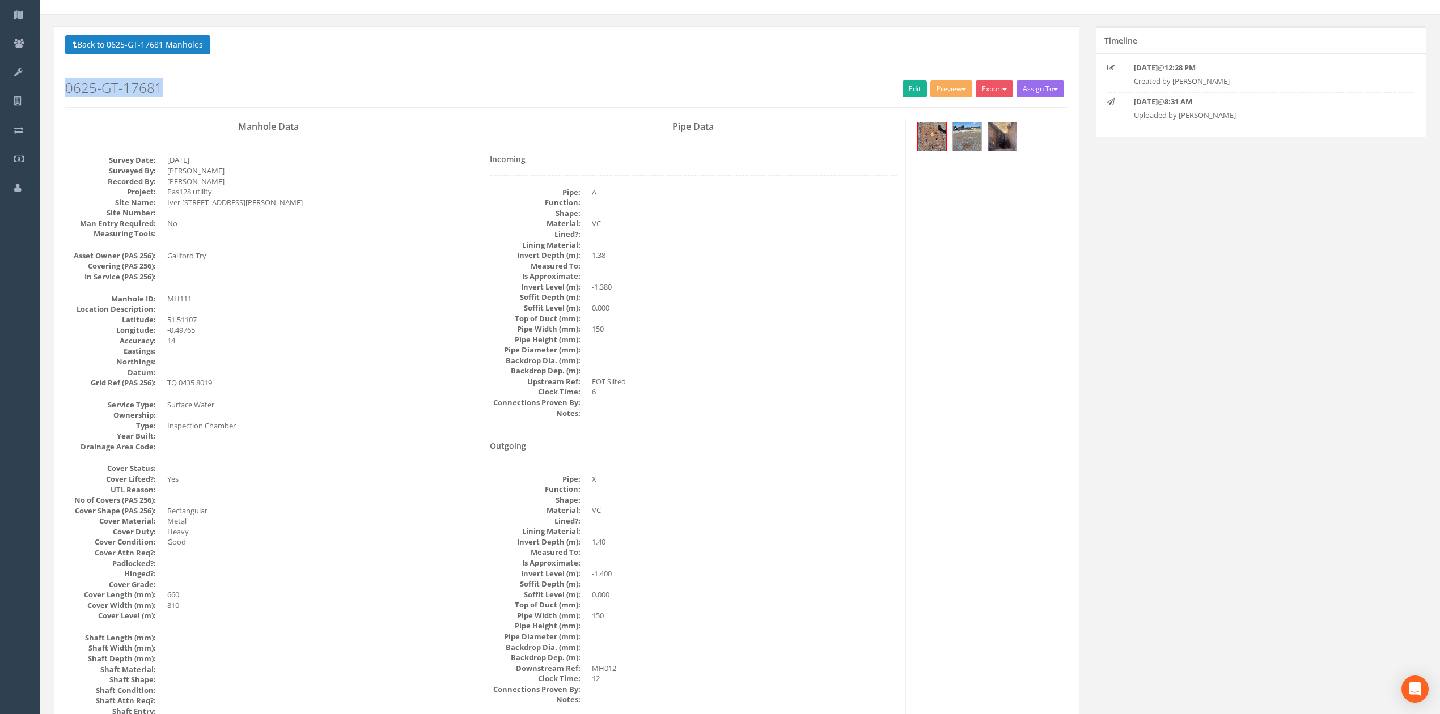
click at [904, 0] on html "Ryan Neil Site Vision Surveys Logout S Jobs Map Team Equipment Company Details …" at bounding box center [720, 294] width 1440 height 714
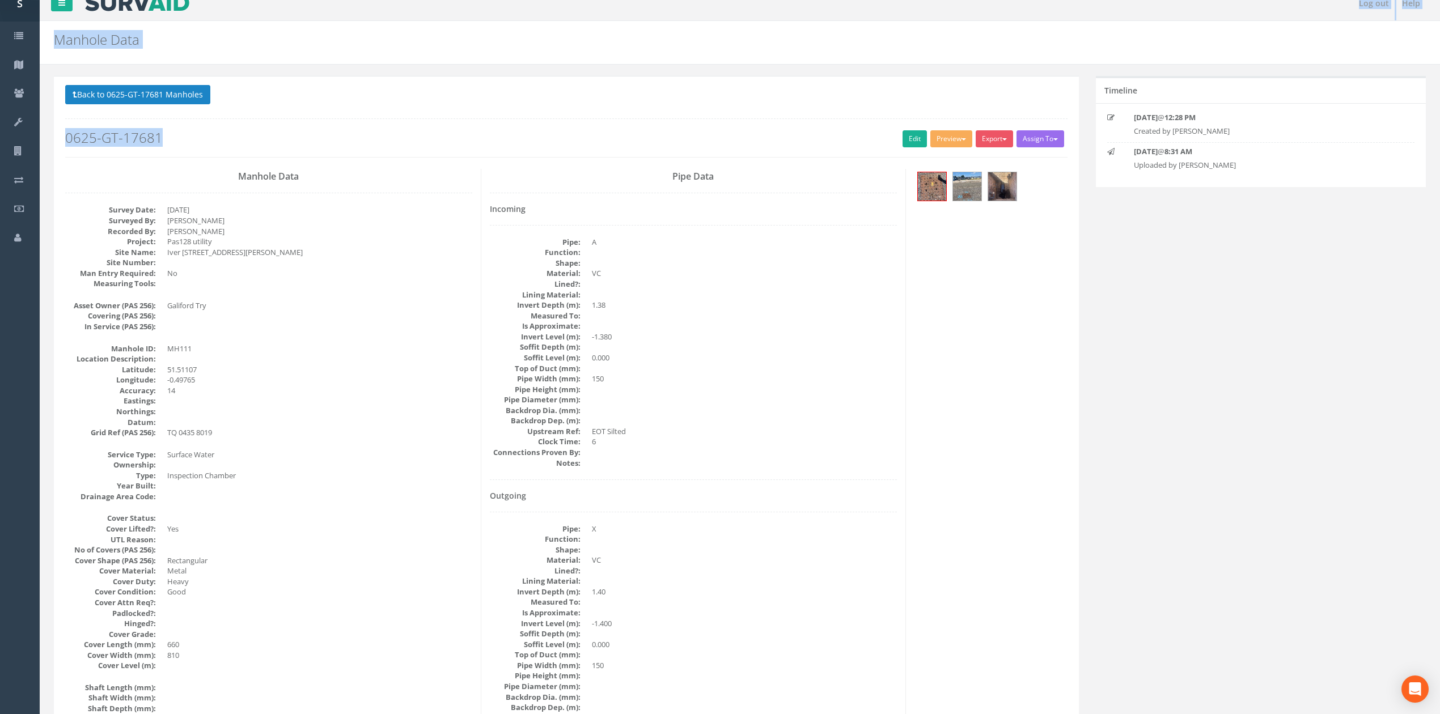
click at [907, 125] on div "Back to 0625-GT-17681 Manholes Back to Map Assign To No Companies Added Export …" at bounding box center [566, 121] width 1002 height 72
click at [906, 137] on link "Edit" at bounding box center [915, 138] width 24 height 17
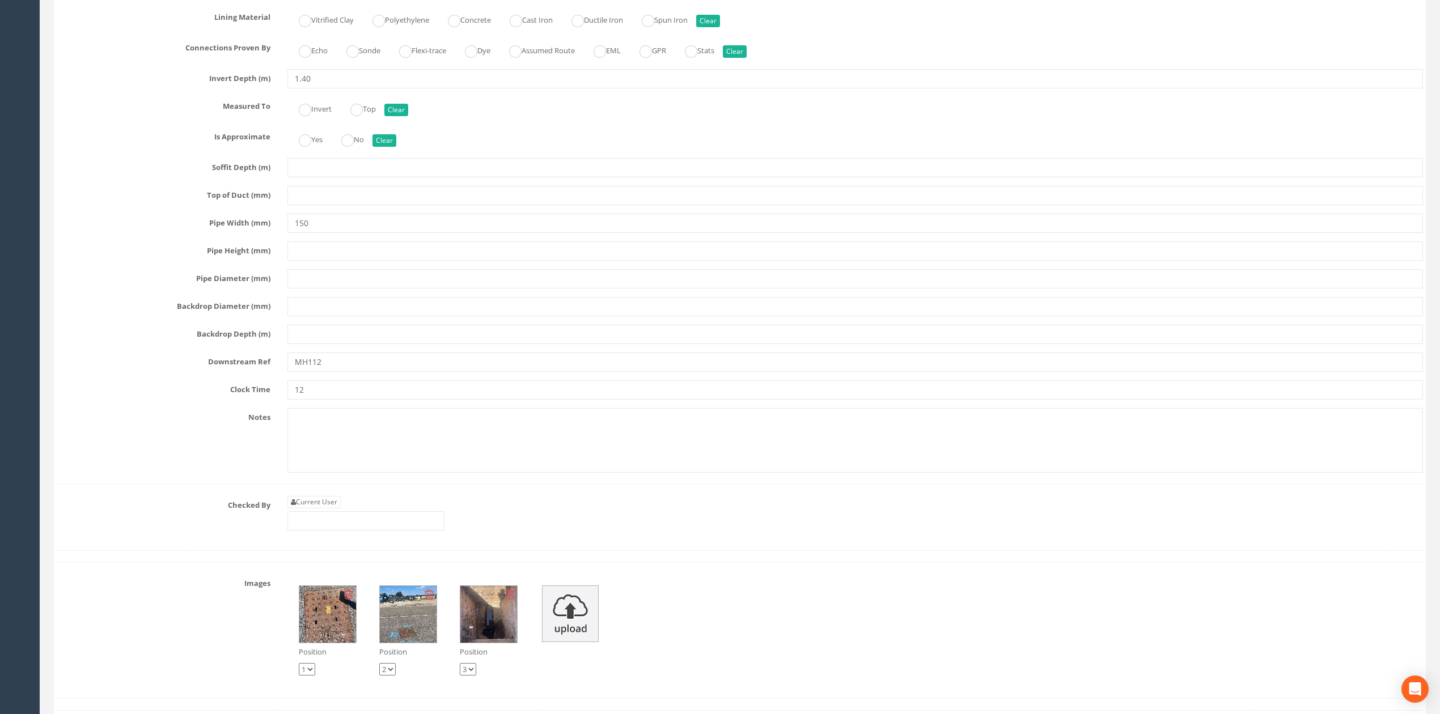
scroll to position [3048, 0]
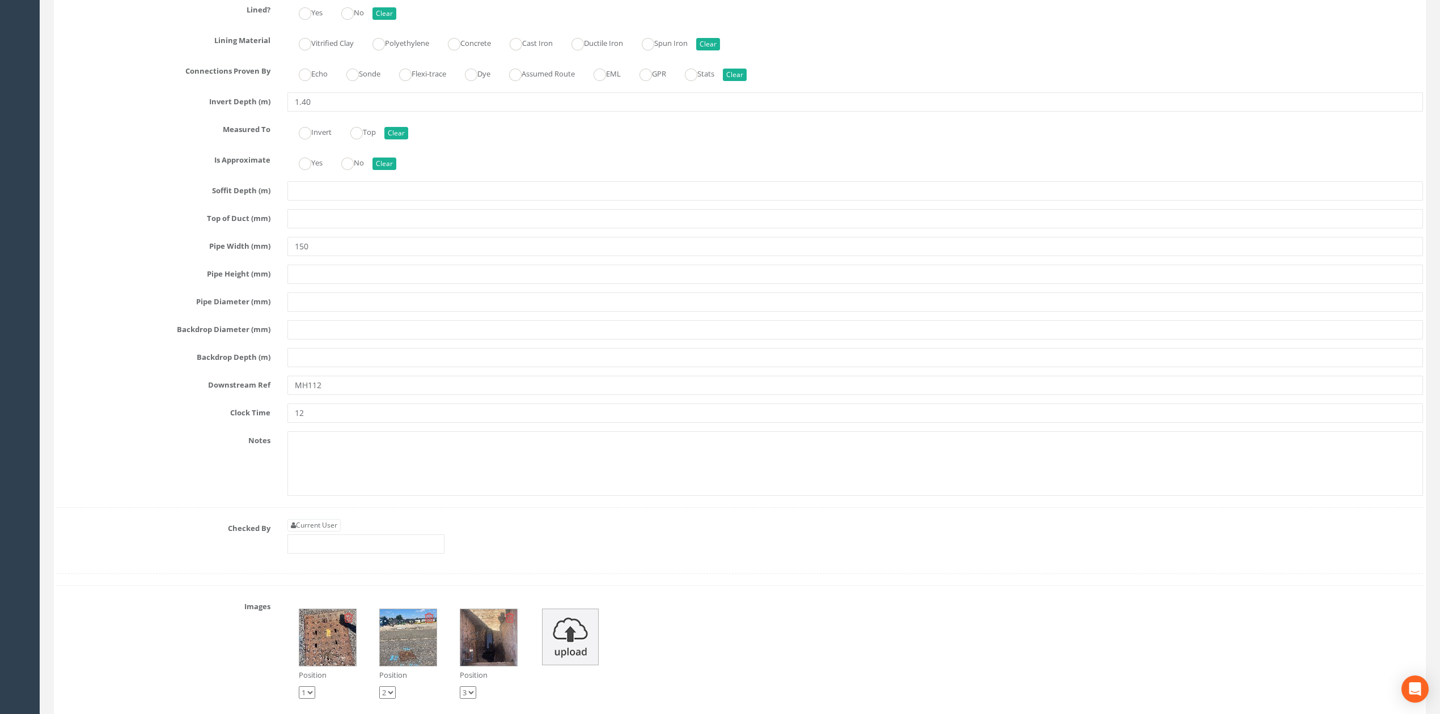
type input "MH112"
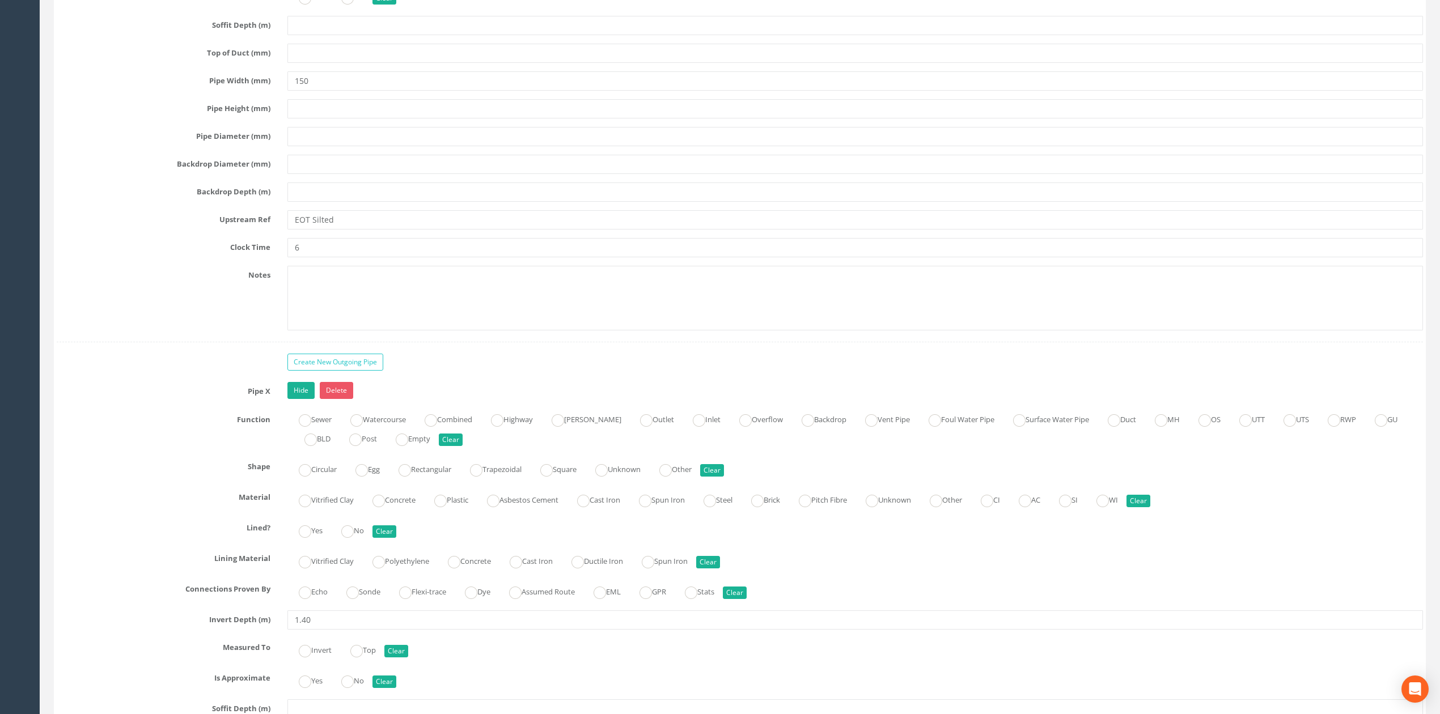
scroll to position [2443, 0]
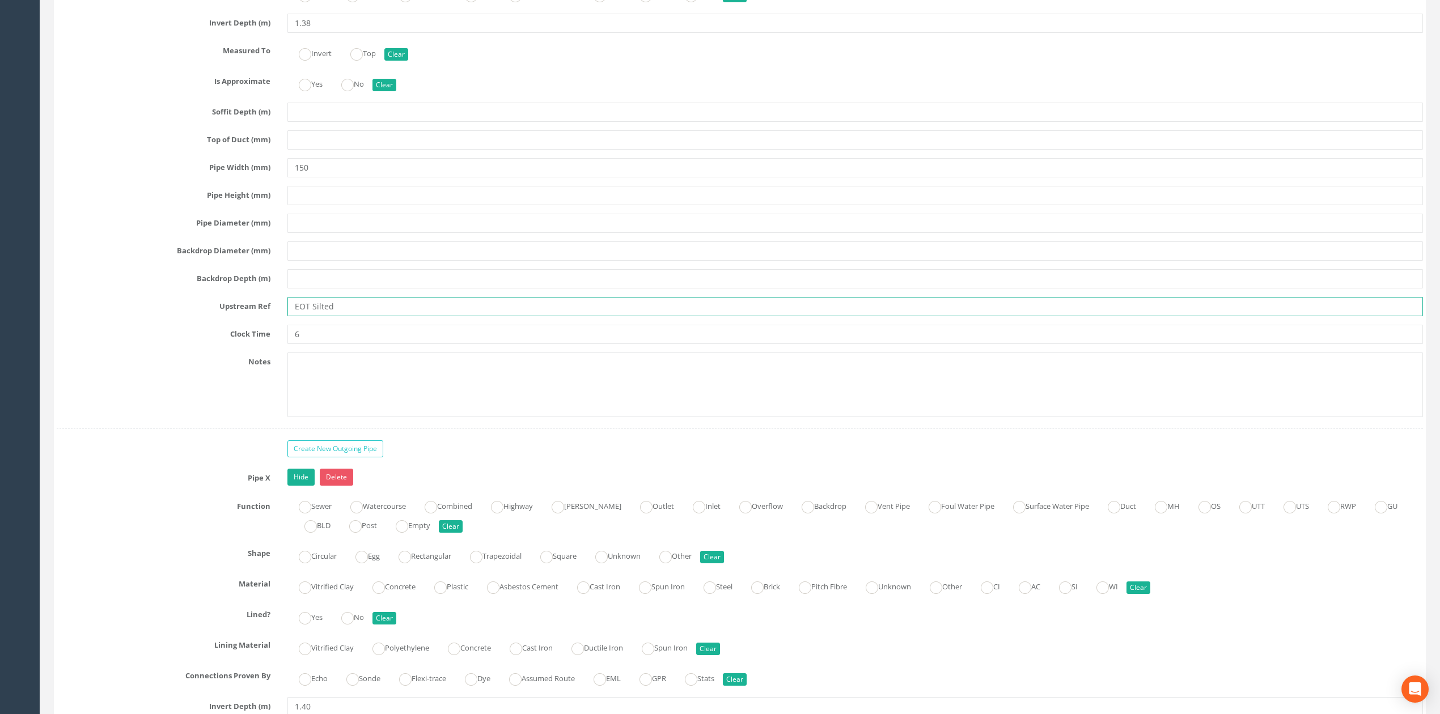
drag, startPoint x: 307, startPoint y: 327, endPoint x: 375, endPoint y: 329, distance: 68.1
click at [375, 316] on input "EOT Silted" at bounding box center [855, 306] width 1136 height 19
type input "EOT"
click at [314, 177] on input "150" at bounding box center [855, 167] width 1136 height 19
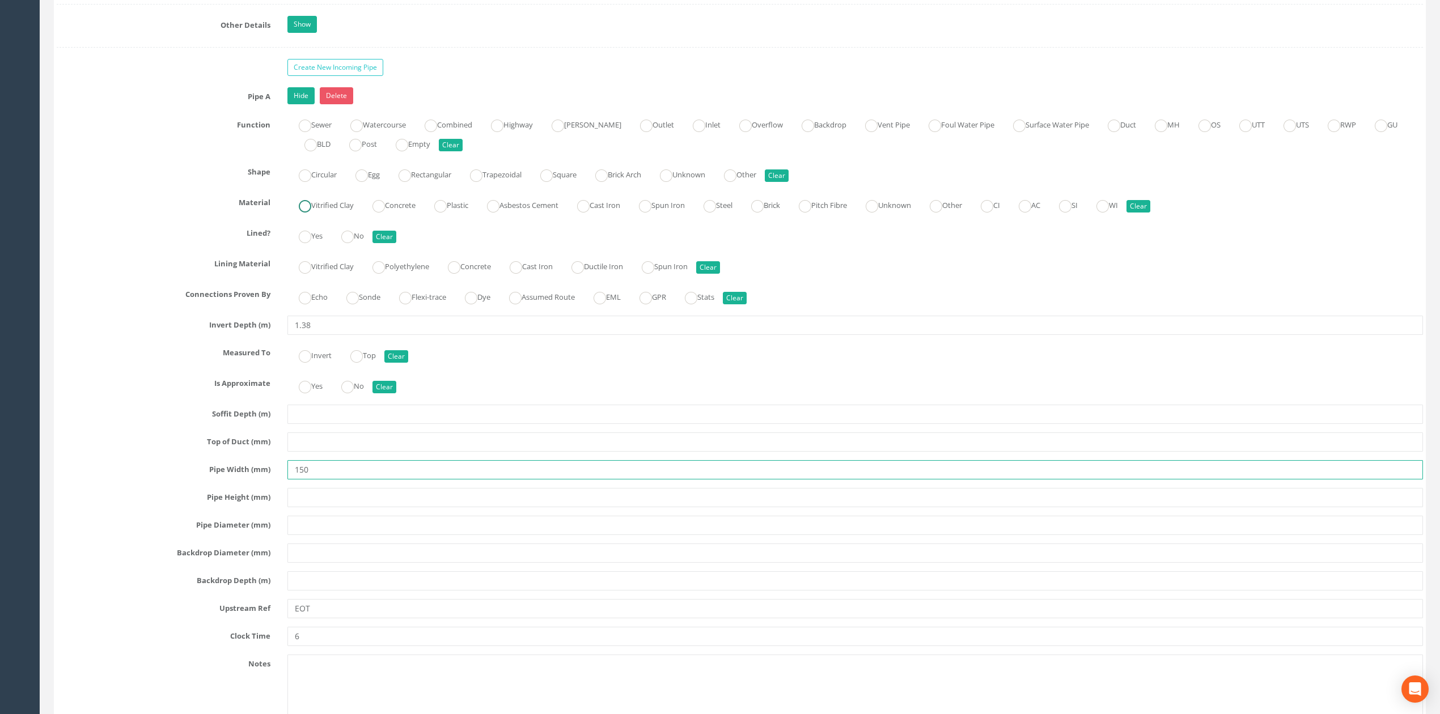
scroll to position [1989, 0]
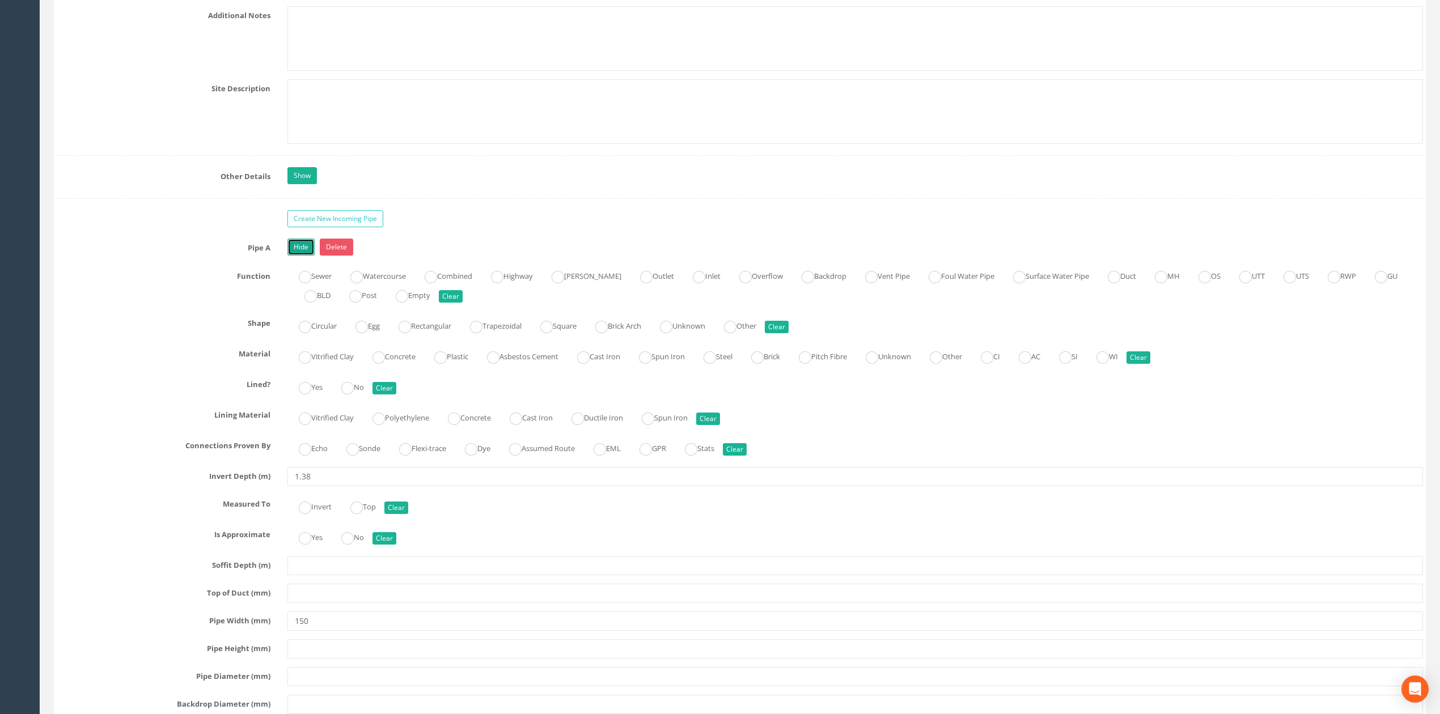
click at [300, 254] on link "Hide" at bounding box center [300, 247] width 27 height 17
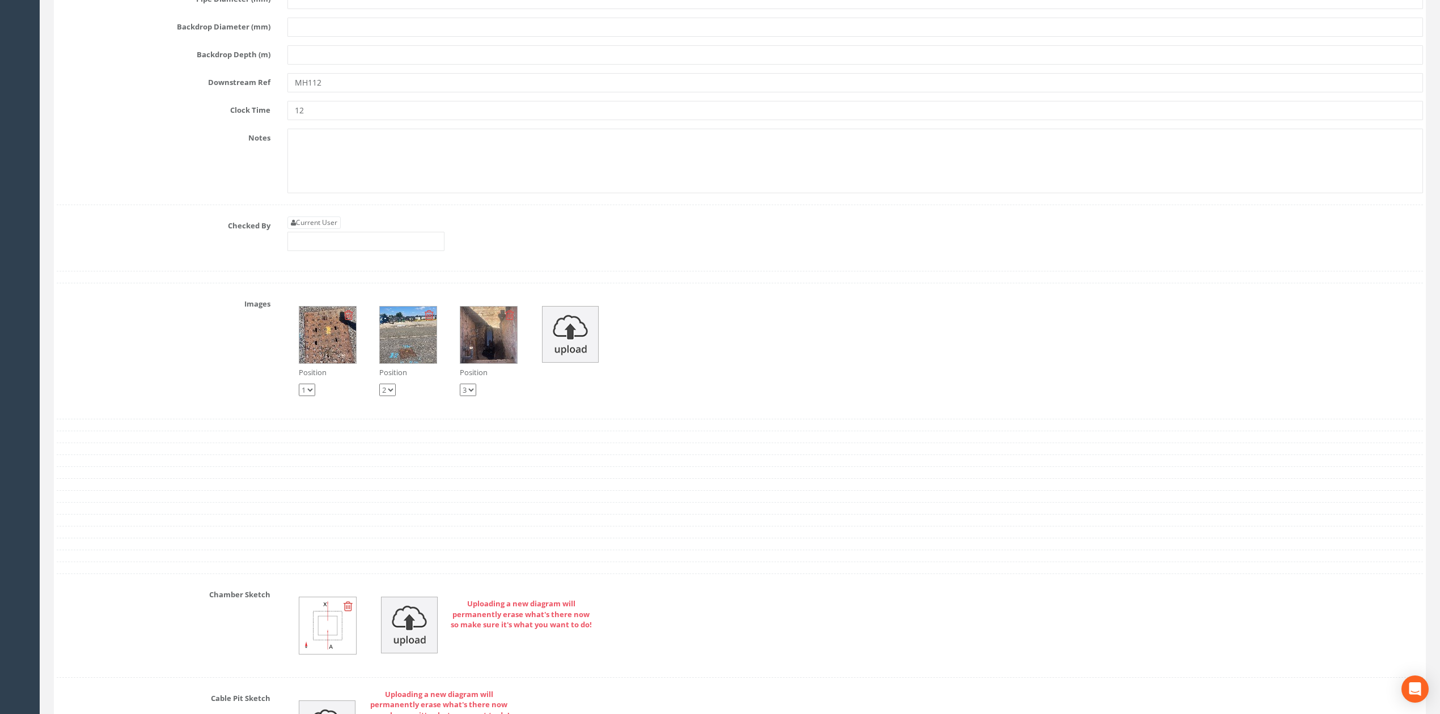
scroll to position [2897, 0]
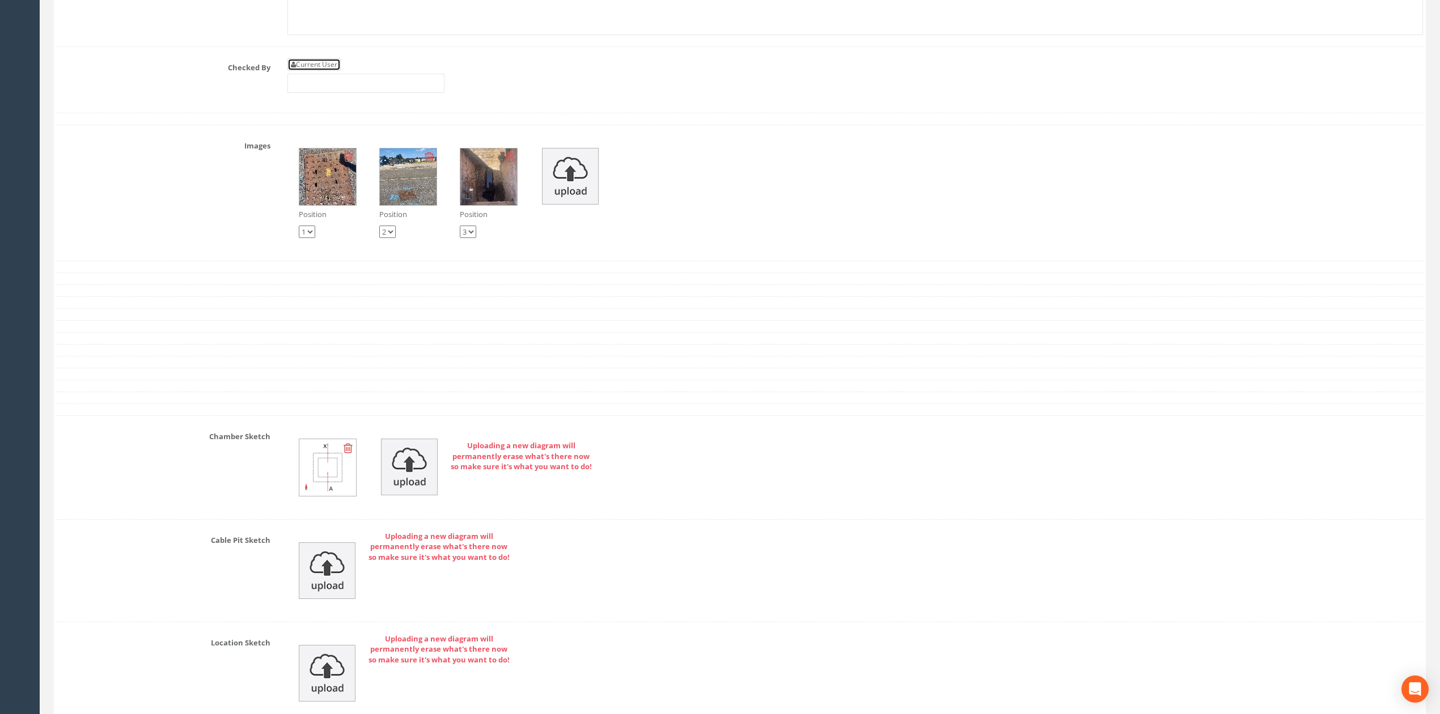
click at [333, 71] on link "Current User" at bounding box center [313, 64] width 53 height 12
type input "[PERSON_NAME]"
click at [341, 93] on input "[PERSON_NAME]" at bounding box center [365, 83] width 157 height 19
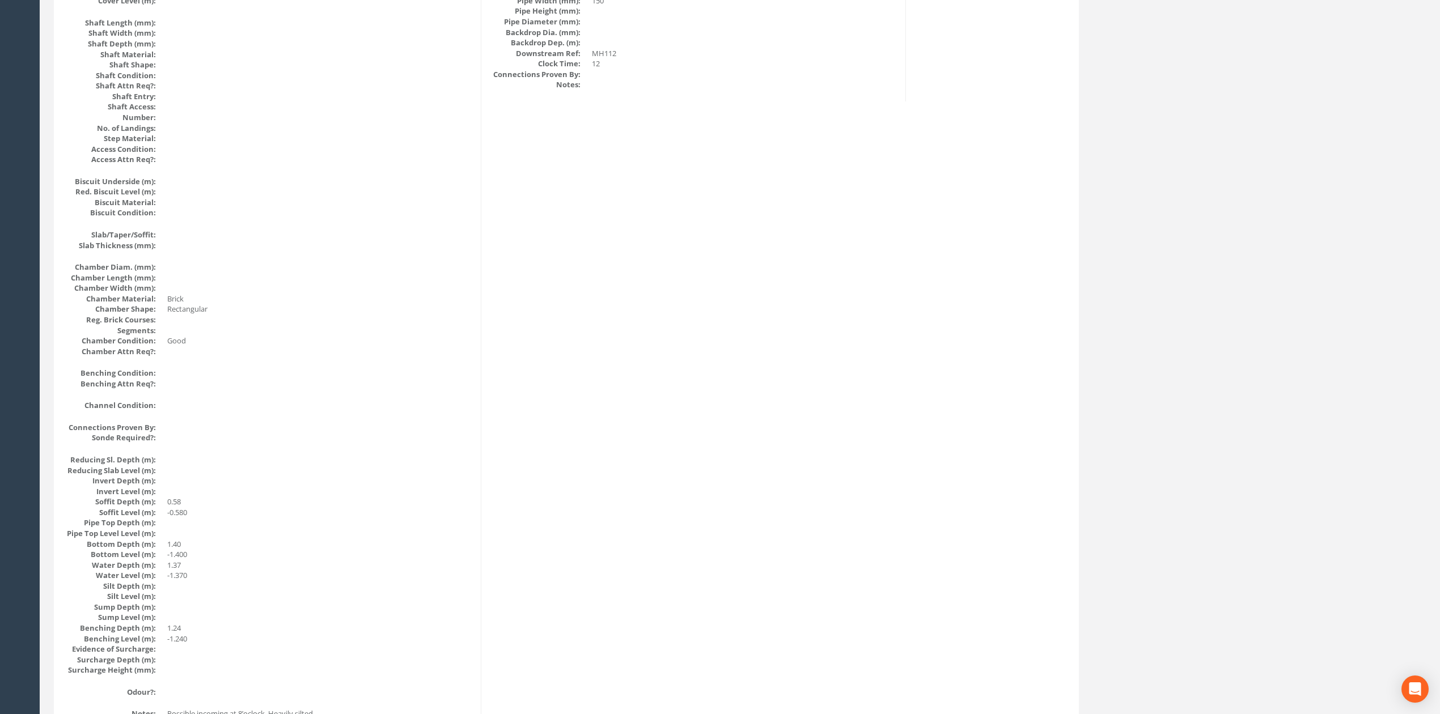
scroll to position [0, 0]
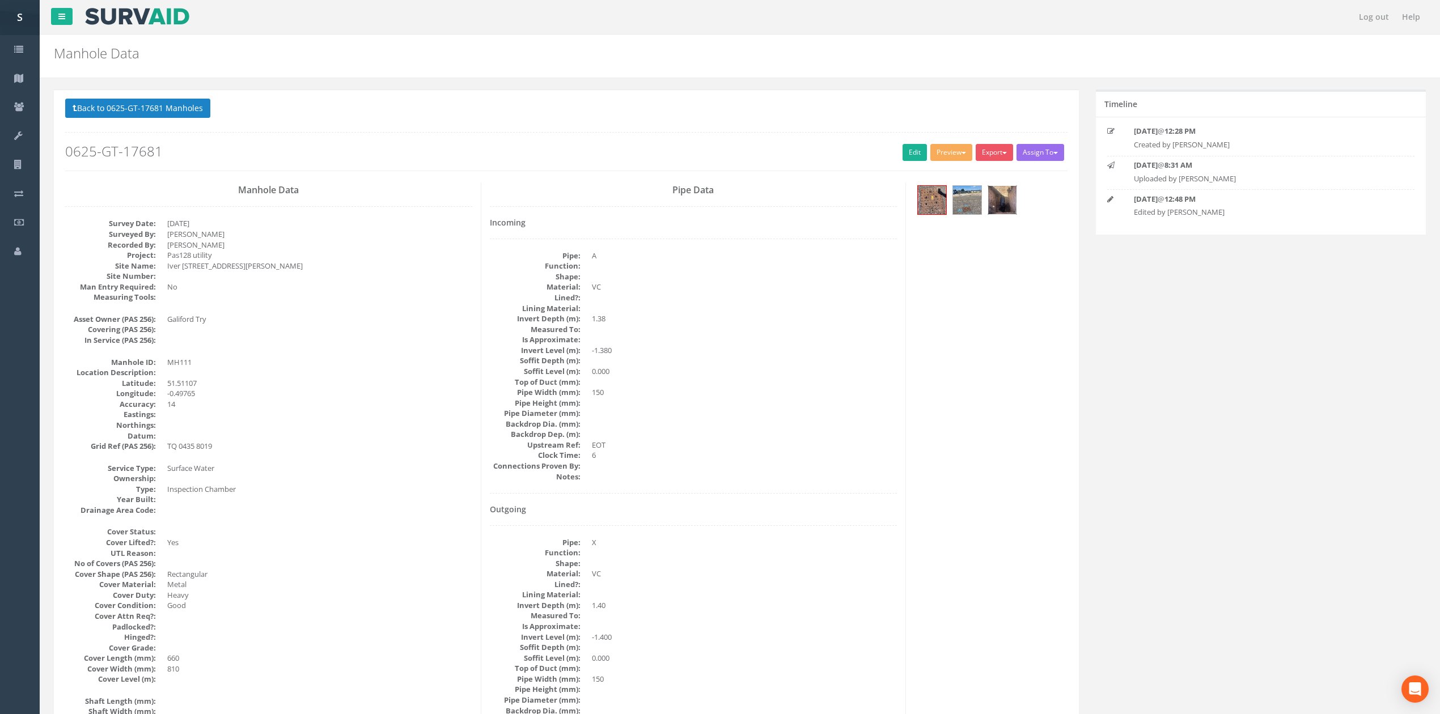
click at [1016, 190] on img at bounding box center [1002, 200] width 28 height 28
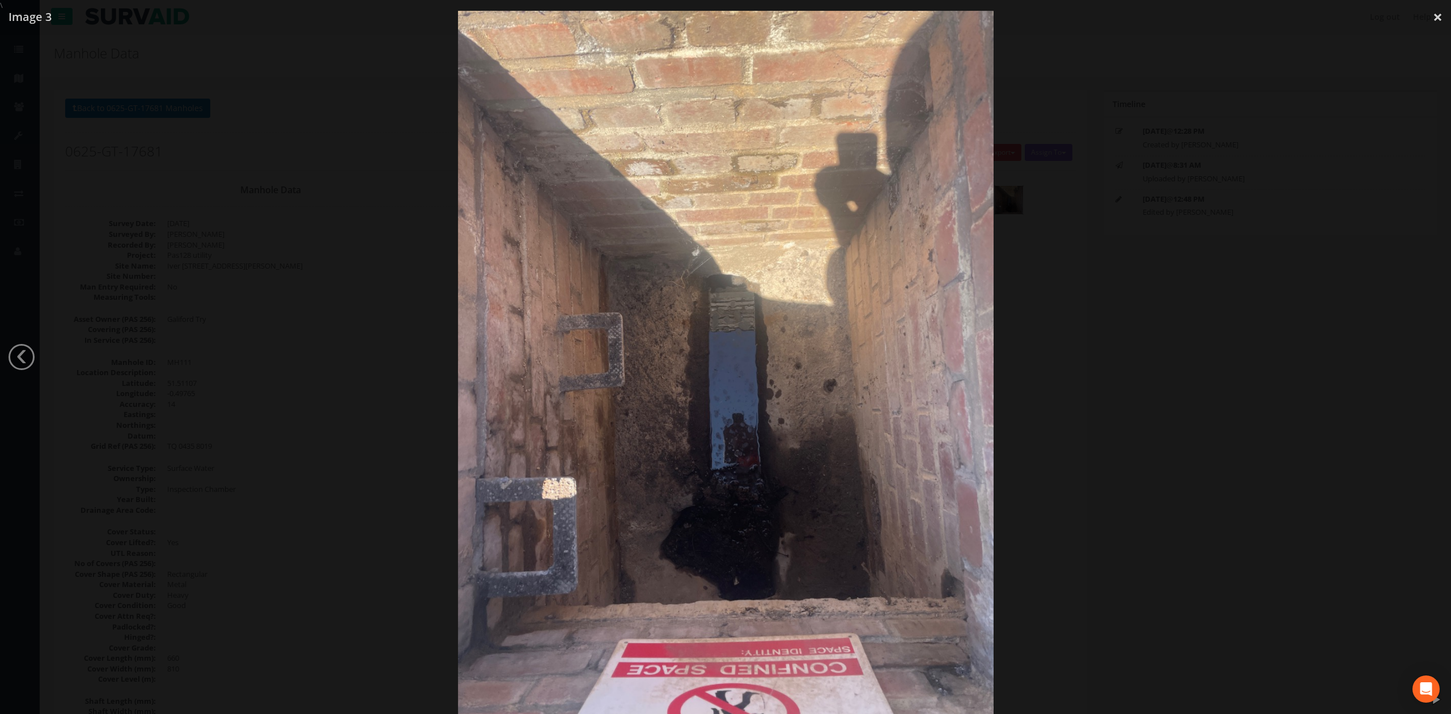
click at [1121, 467] on div at bounding box center [725, 368] width 1451 height 714
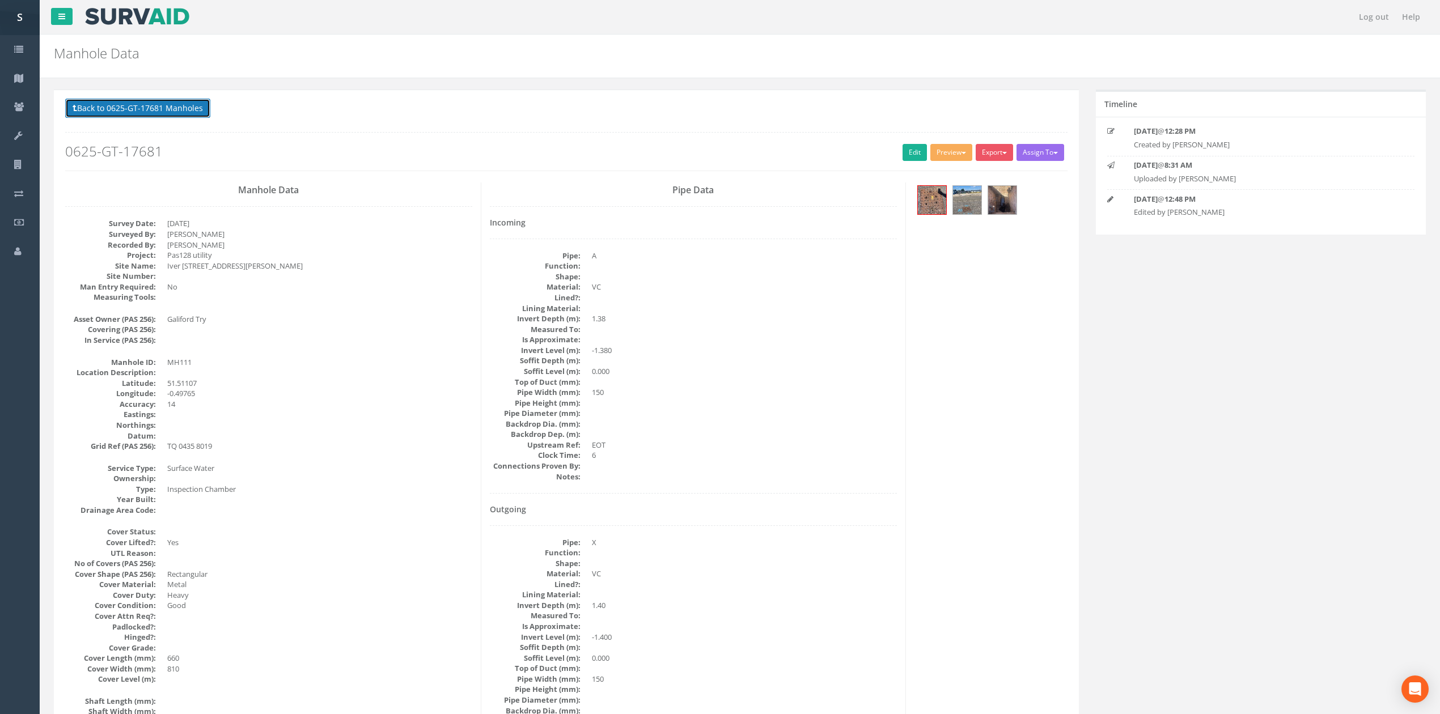
click at [182, 113] on button "Back to 0625-GT-17681 Manholes" at bounding box center [137, 108] width 145 height 19
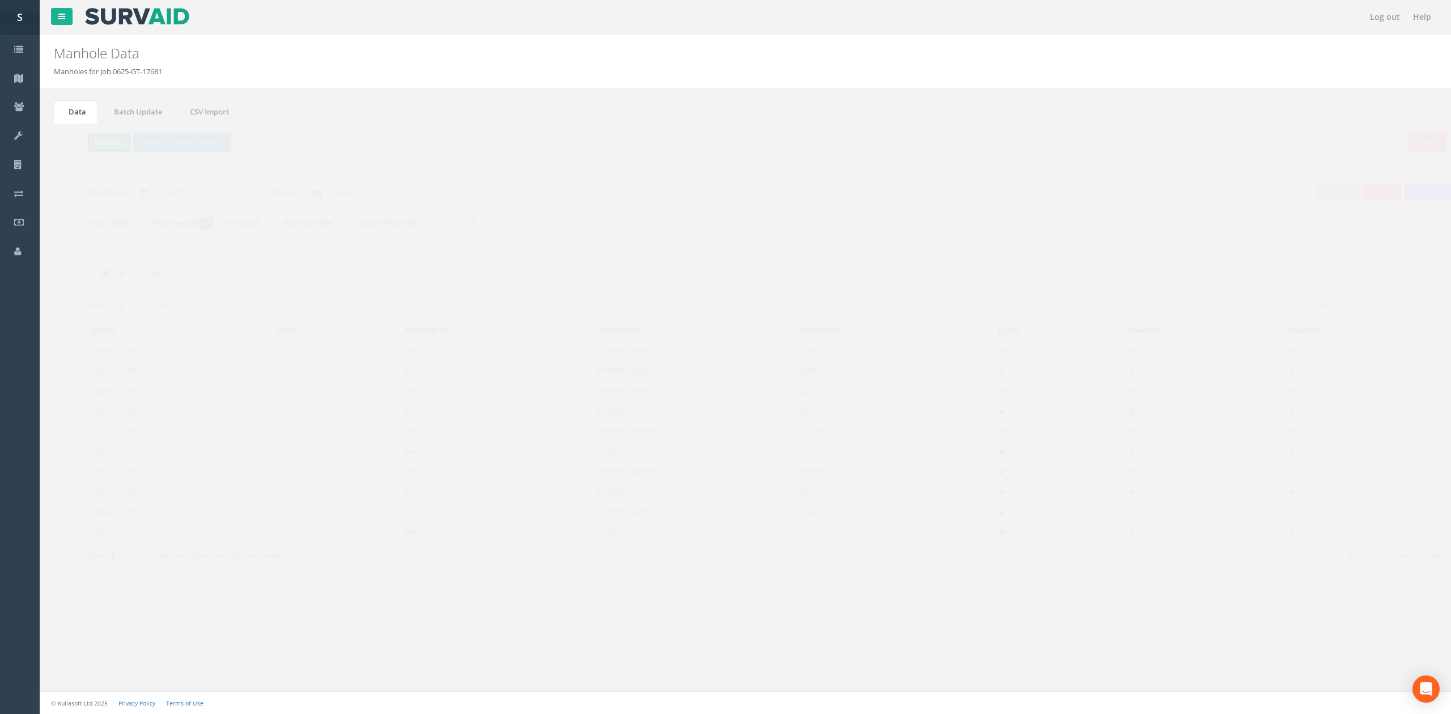
click at [94, 144] on button "Refresh" at bounding box center [87, 142] width 44 height 19
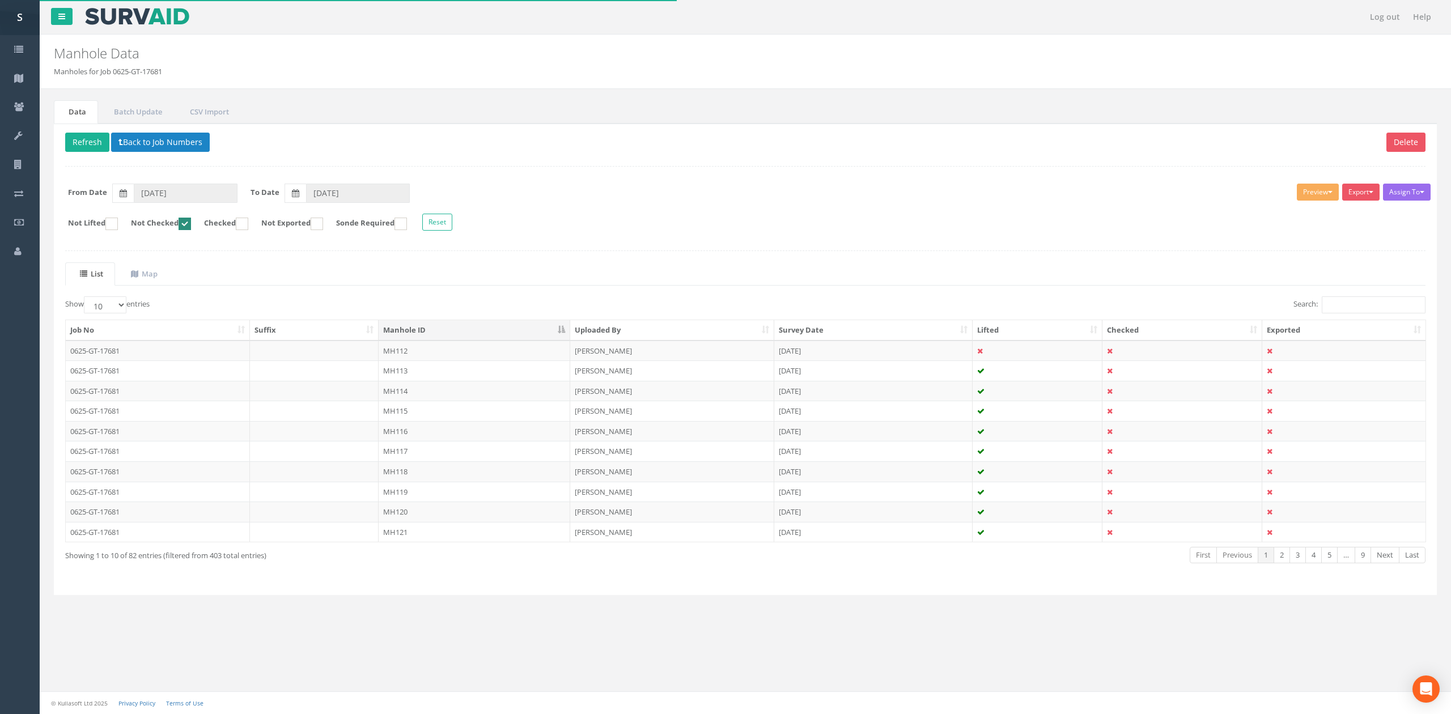
click at [427, 356] on td "MH112" at bounding box center [475, 351] width 192 height 20
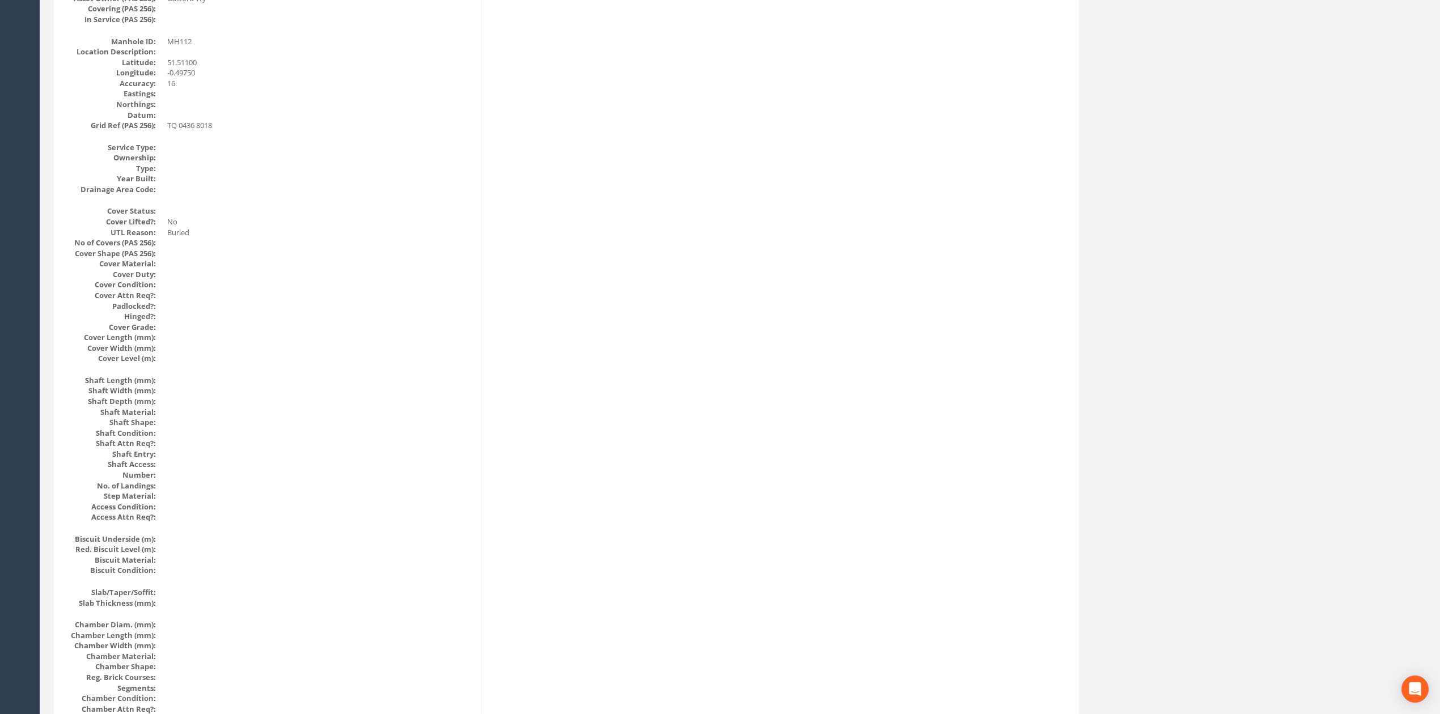
scroll to position [3, 0]
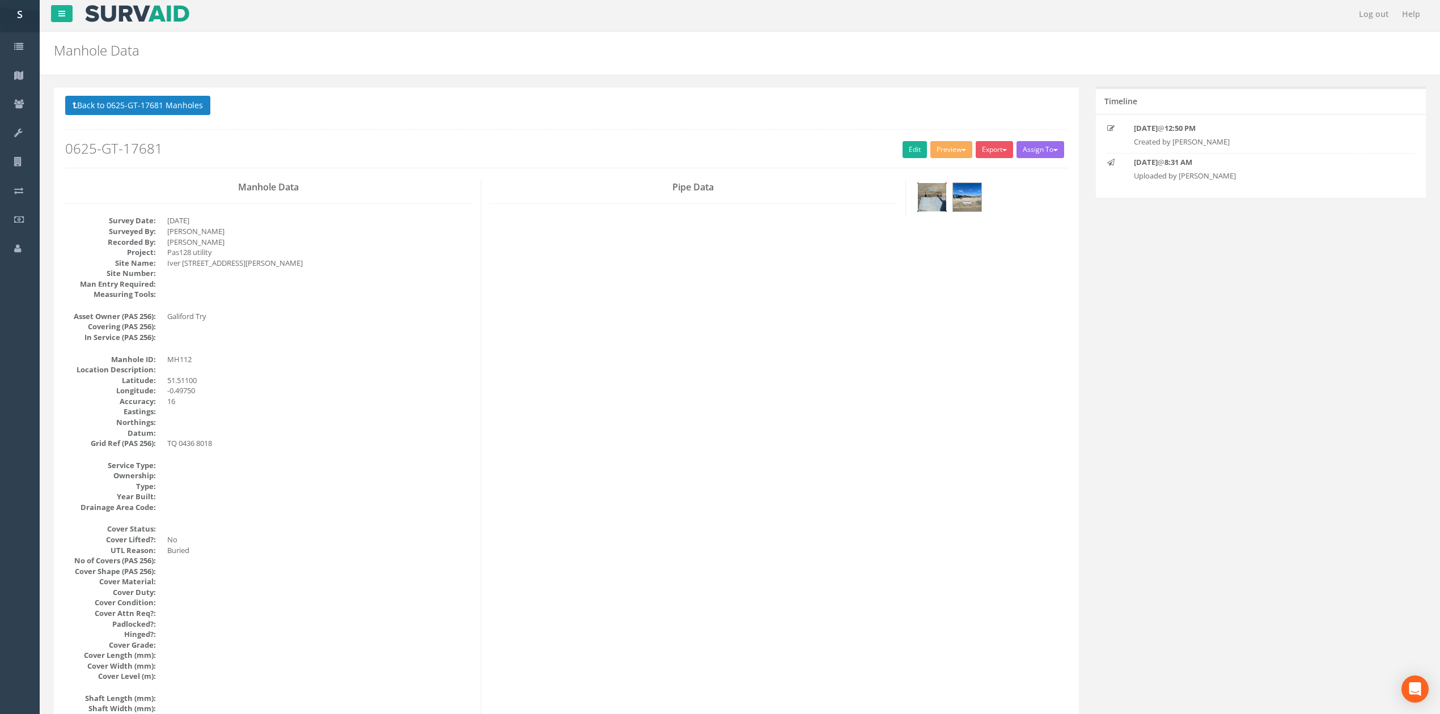
click at [942, 197] on img at bounding box center [932, 197] width 28 height 28
click at [903, 150] on link "Edit" at bounding box center [915, 149] width 24 height 17
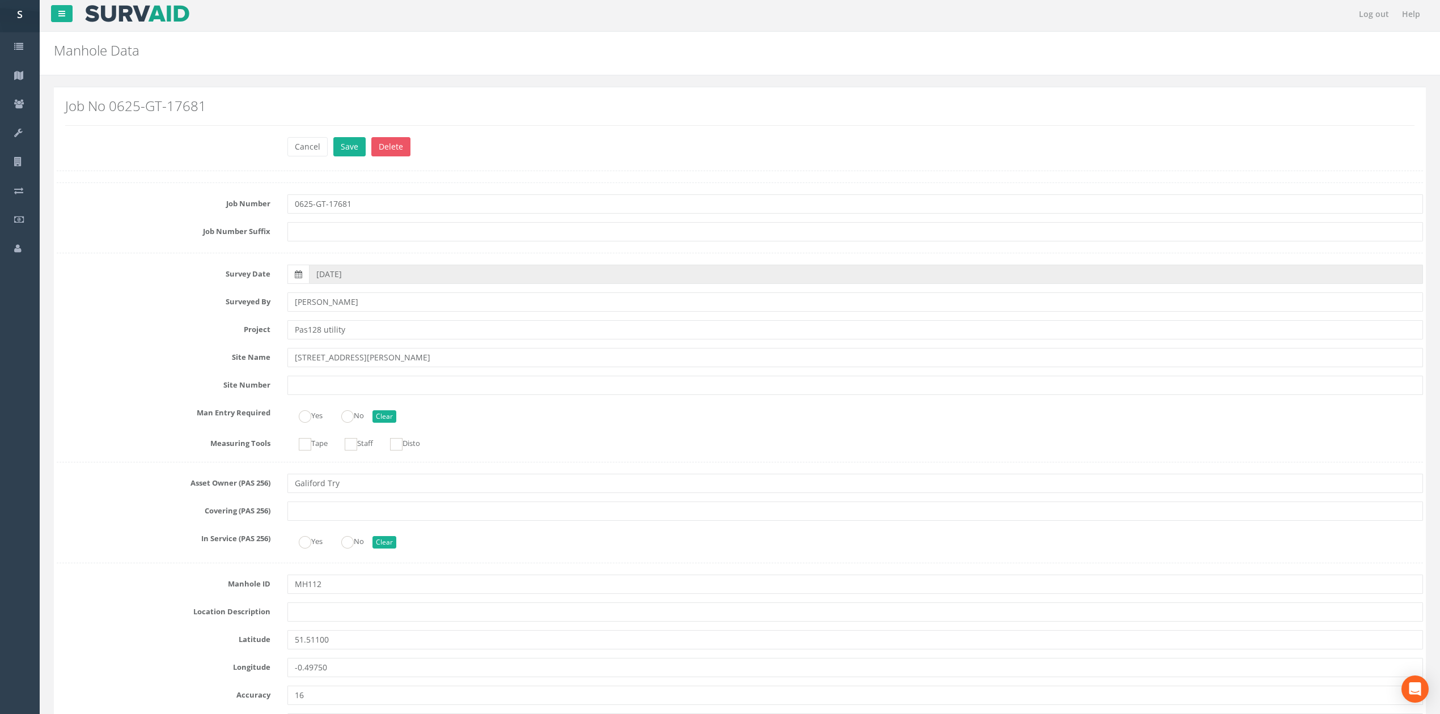
scroll to position [2231, 0]
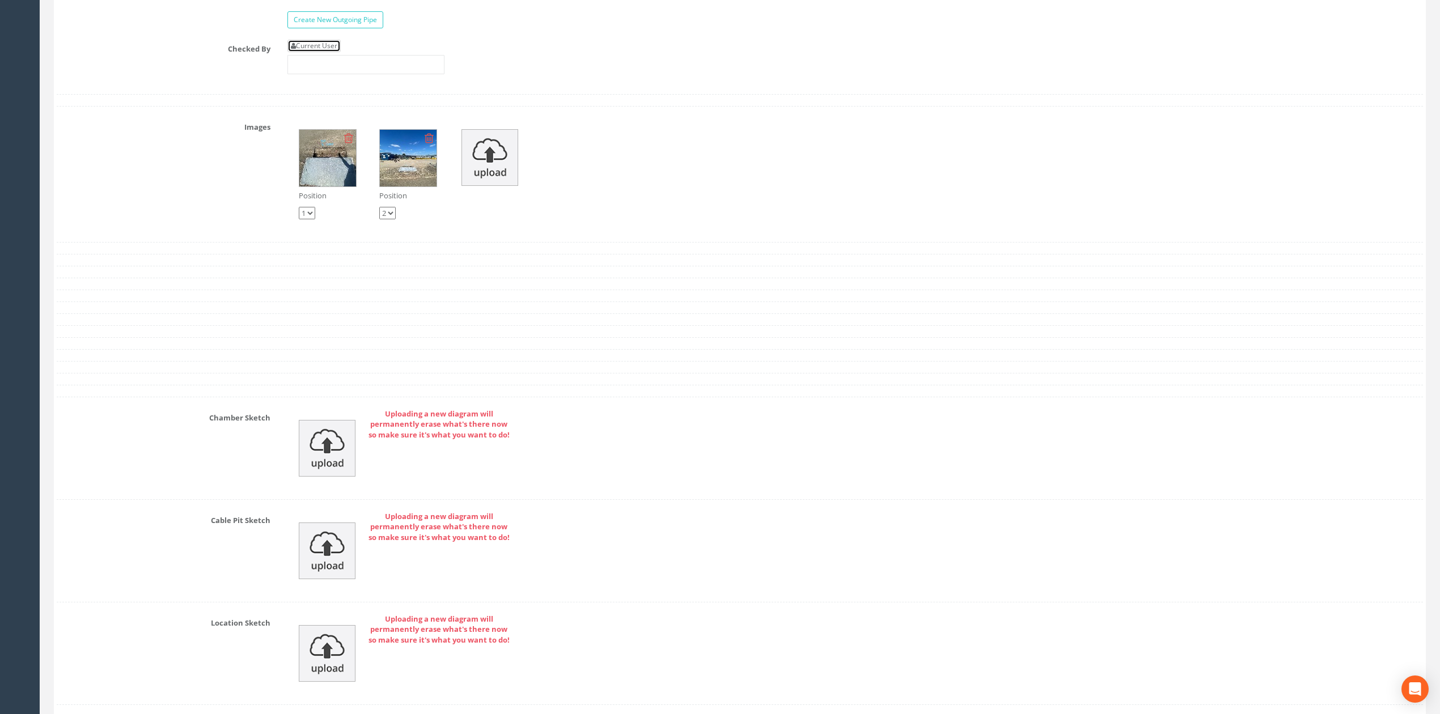
click at [336, 52] on link "Current User" at bounding box center [313, 46] width 53 height 12
type input "[PERSON_NAME]"
click at [357, 74] on input "[PERSON_NAME]" at bounding box center [365, 64] width 157 height 19
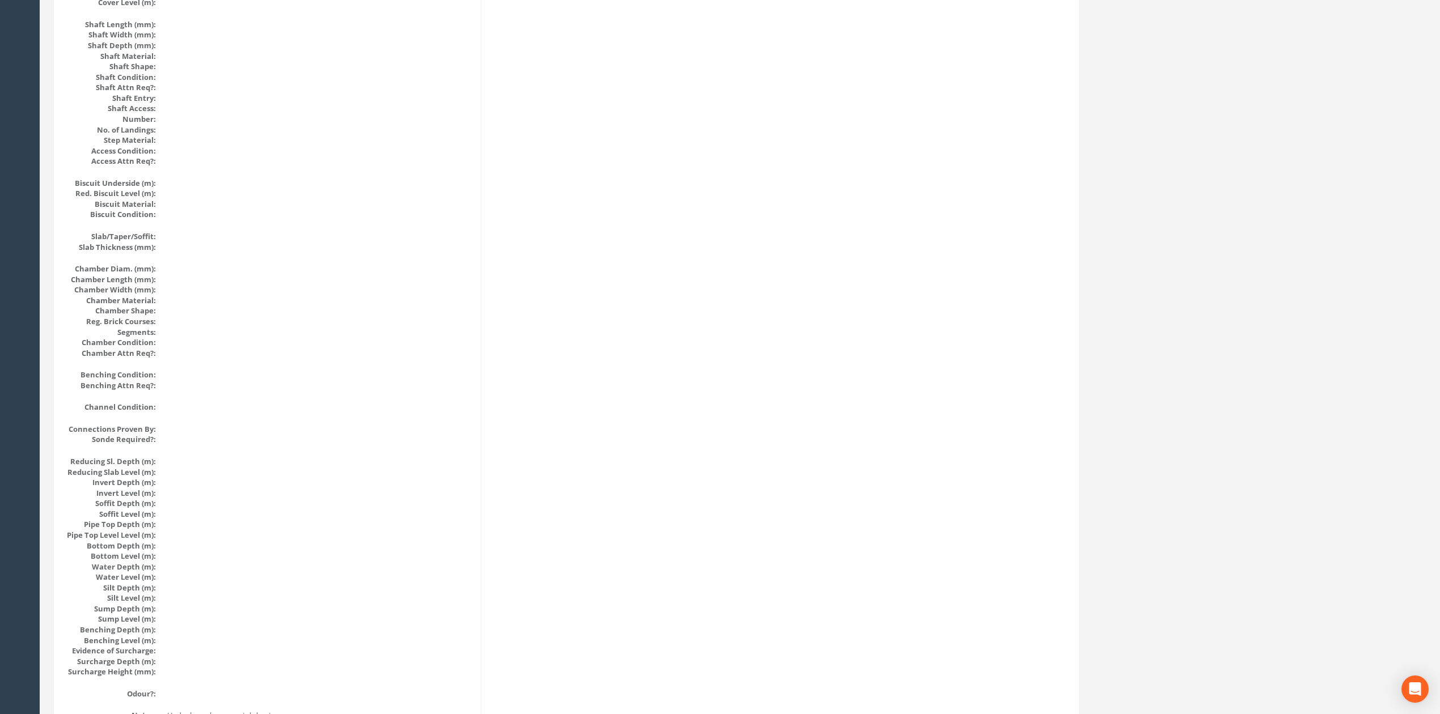
scroll to position [0, 0]
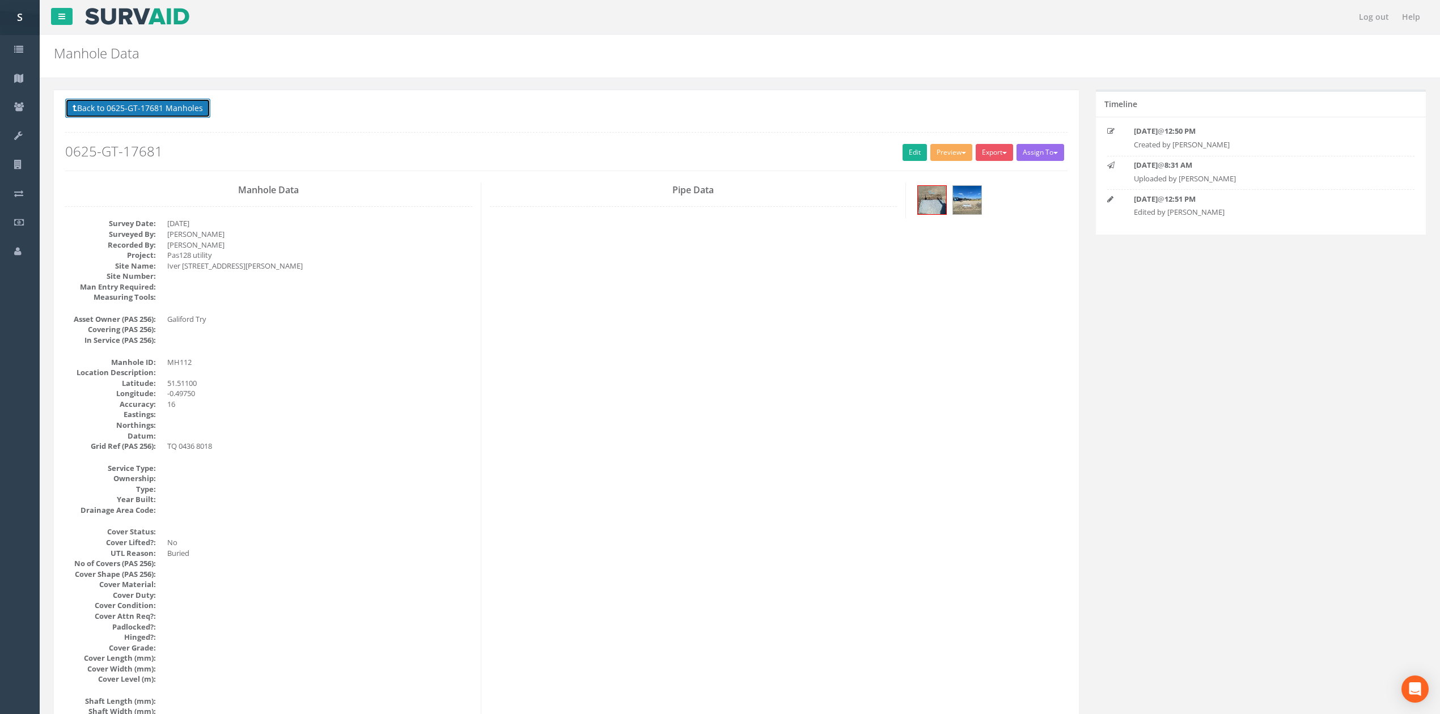
click at [137, 112] on button "Back to 0625-GT-17681 Manholes" at bounding box center [137, 108] width 145 height 19
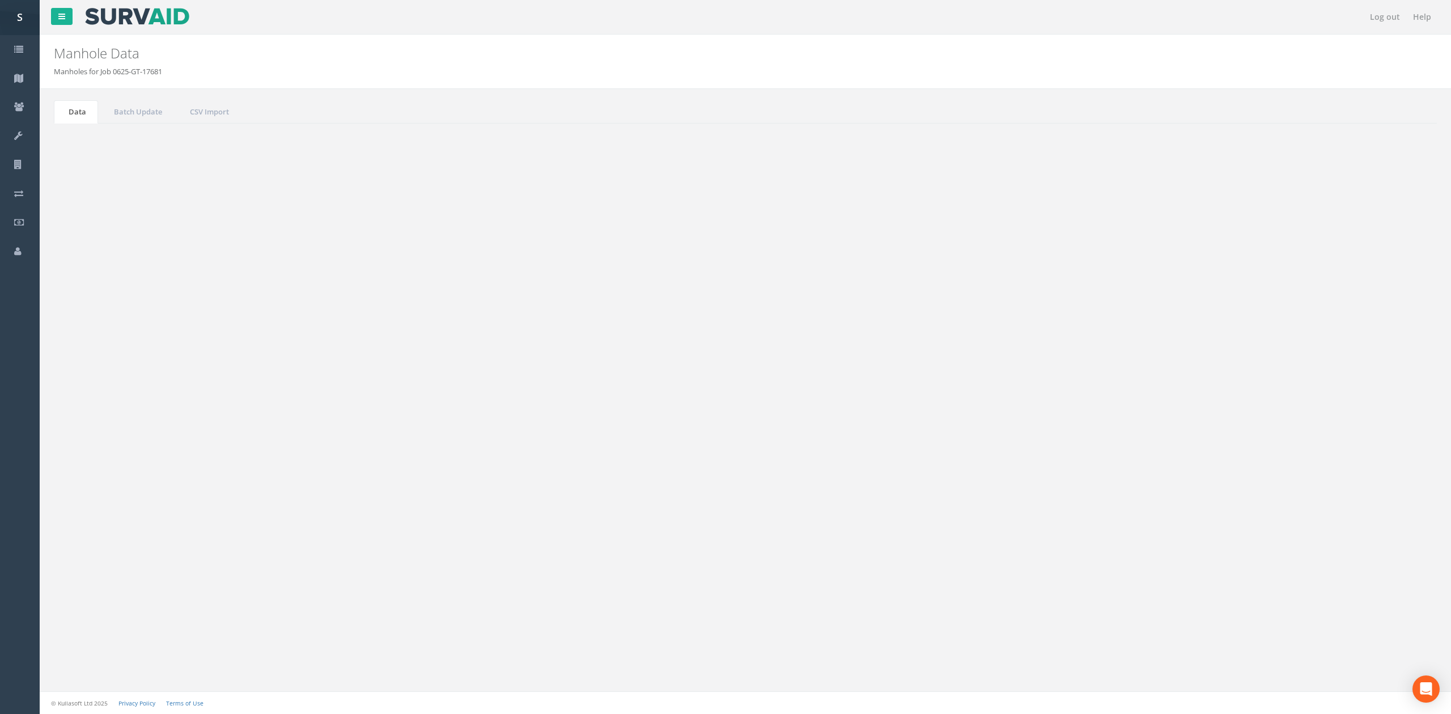
click at [94, 150] on button "Refresh" at bounding box center [87, 142] width 44 height 19
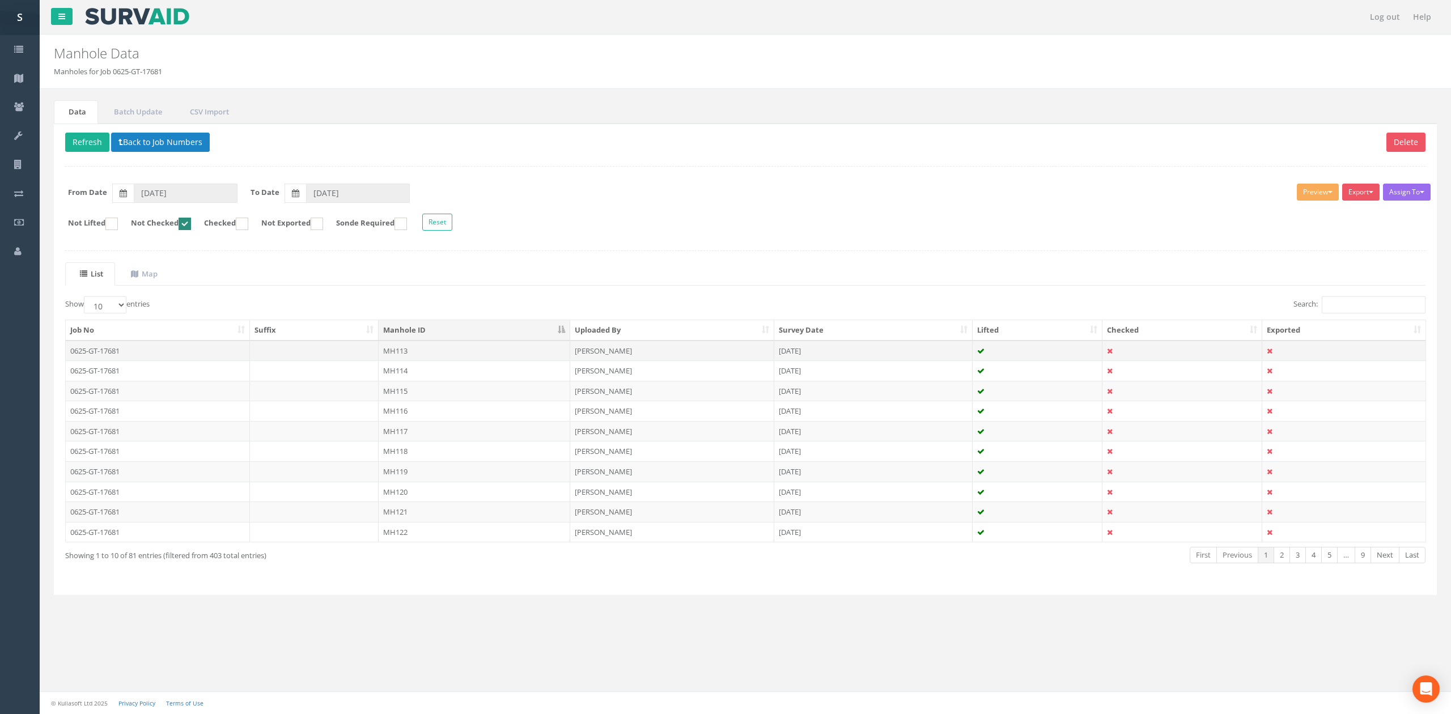
click at [425, 358] on td "MH113" at bounding box center [475, 351] width 192 height 20
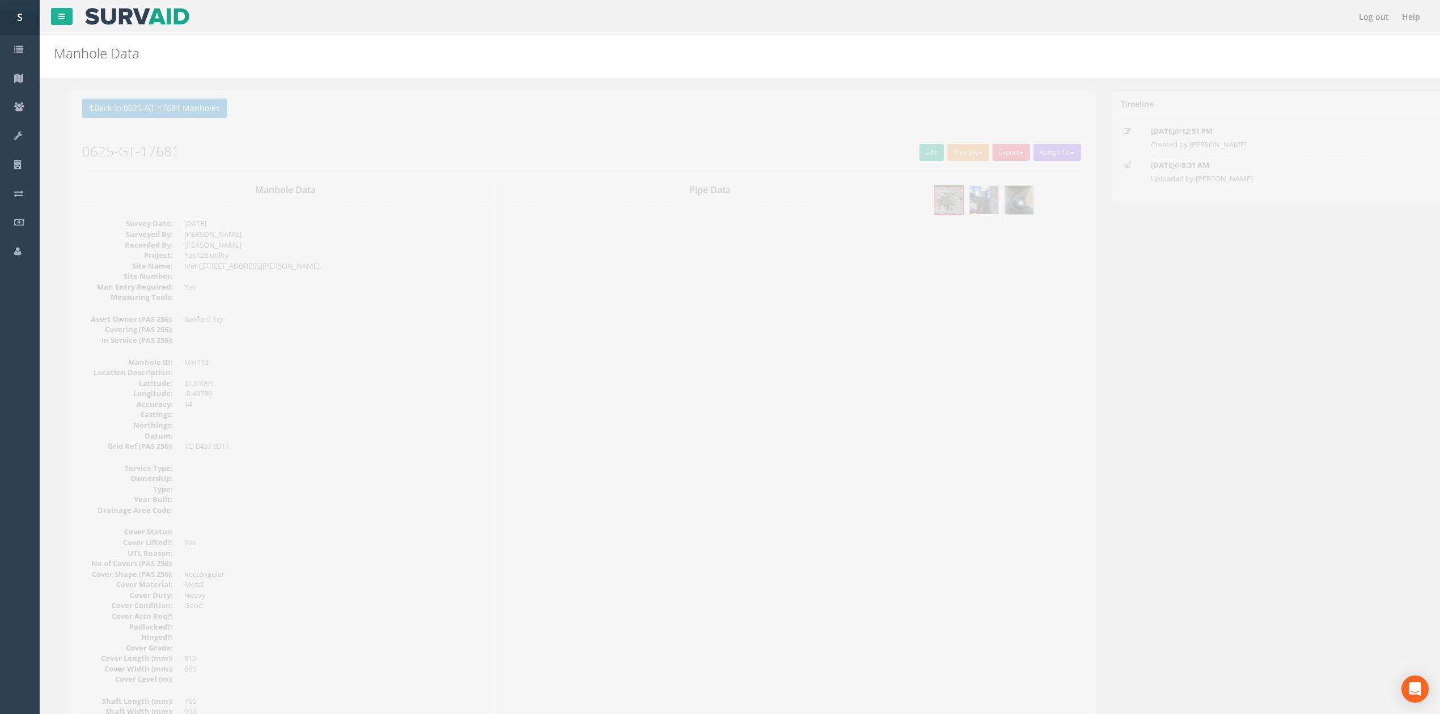
click at [963, 203] on img at bounding box center [967, 200] width 28 height 28
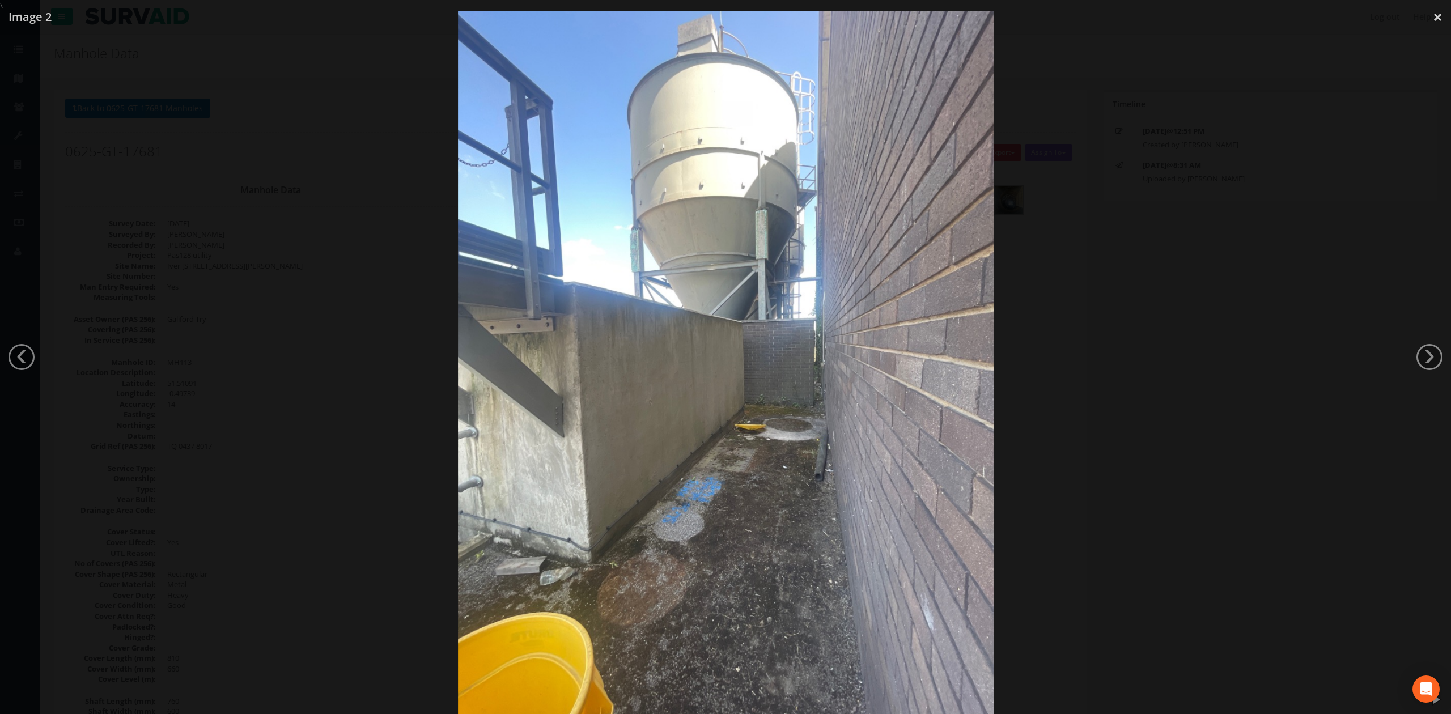
click at [1218, 418] on div at bounding box center [725, 368] width 1451 height 714
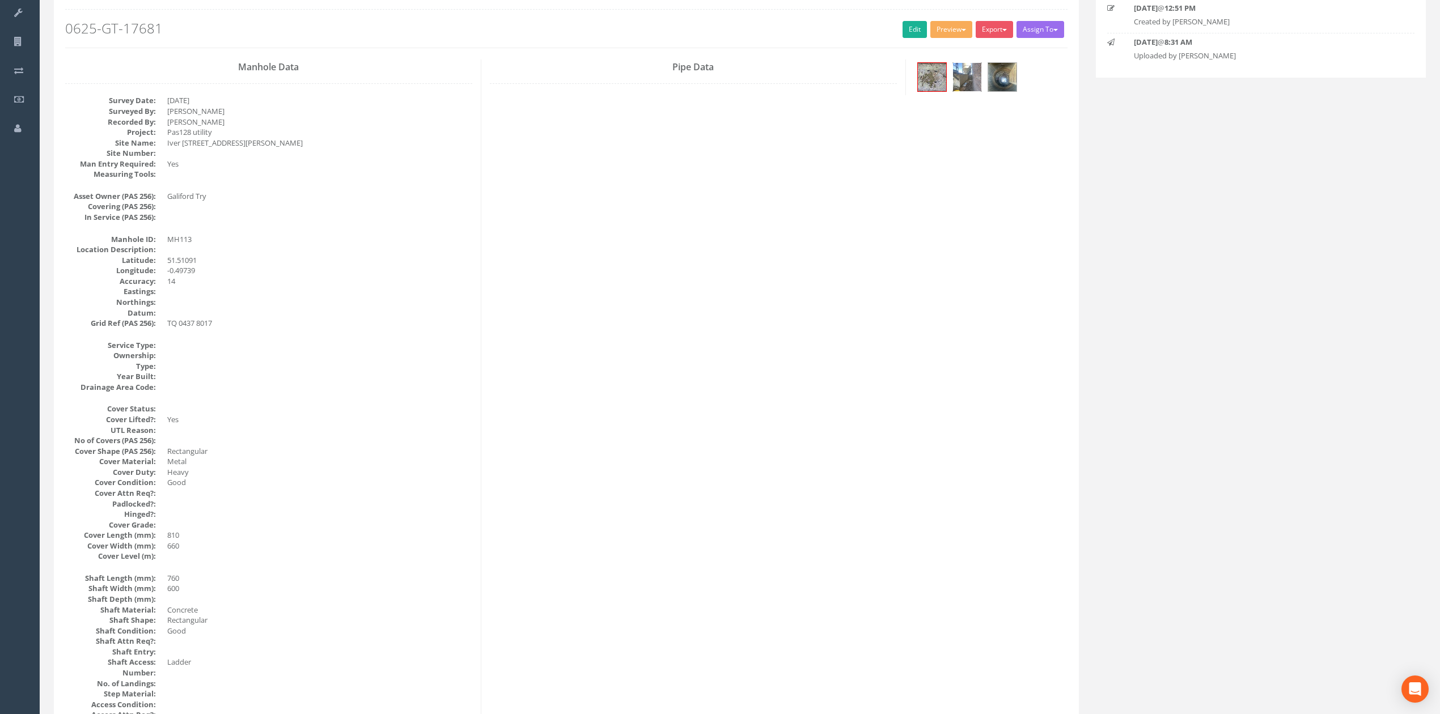
scroll to position [96, 0]
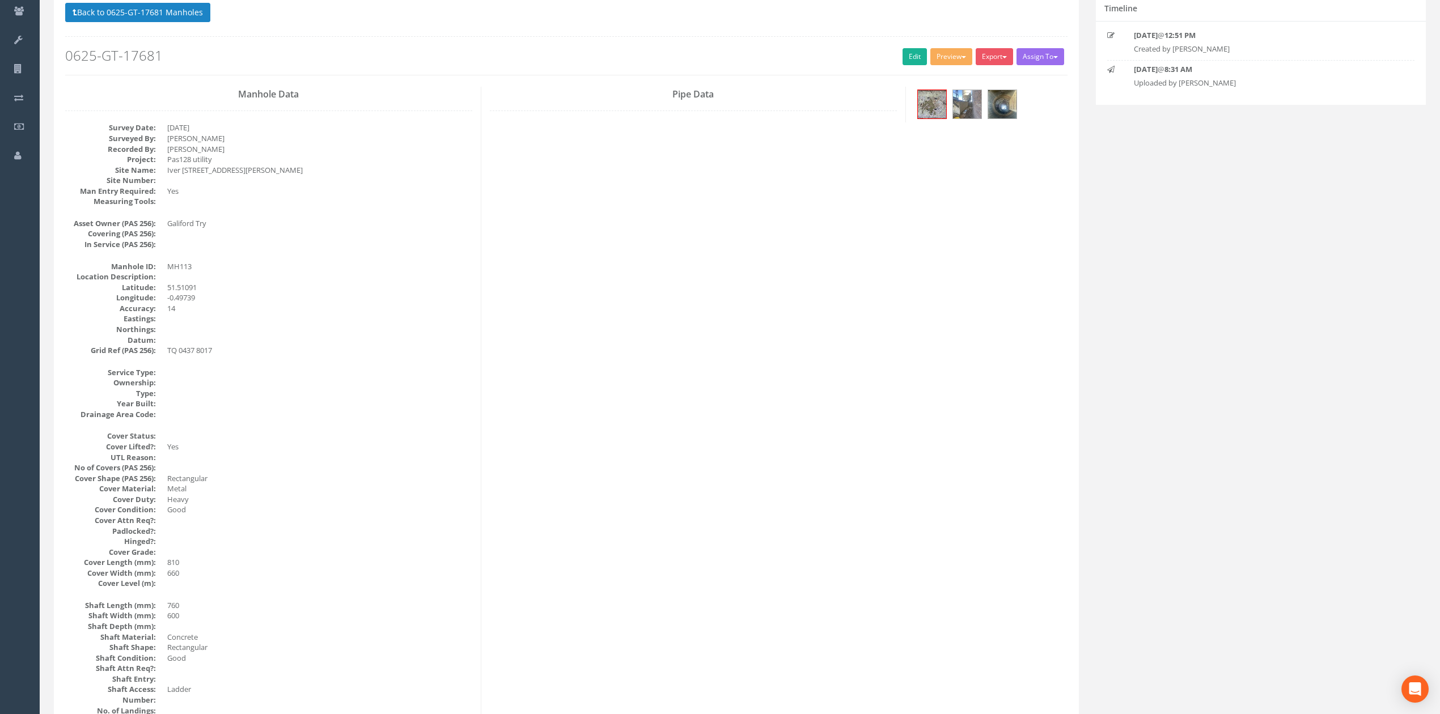
click at [913, 109] on div at bounding box center [991, 106] width 170 height 38
click at [924, 107] on img at bounding box center [932, 104] width 28 height 28
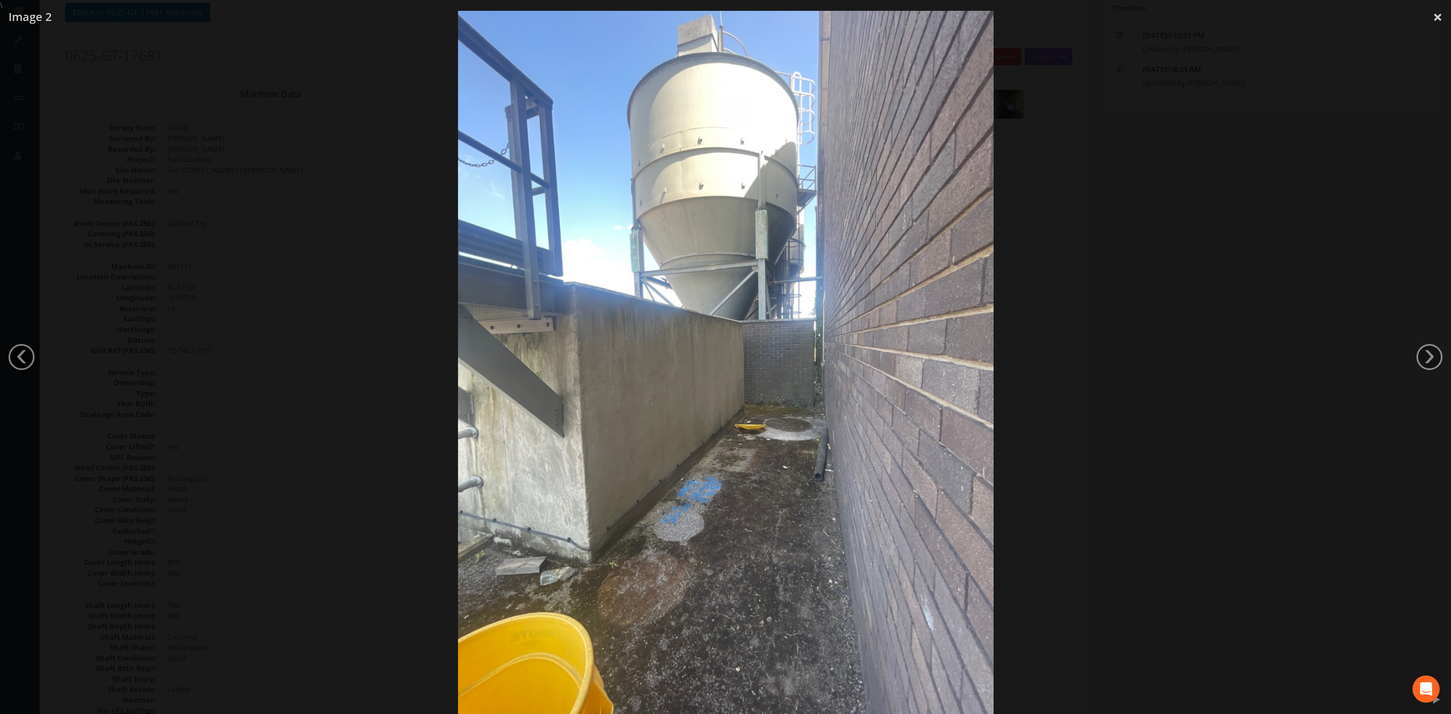
click at [1123, 425] on div at bounding box center [725, 368] width 1451 height 714
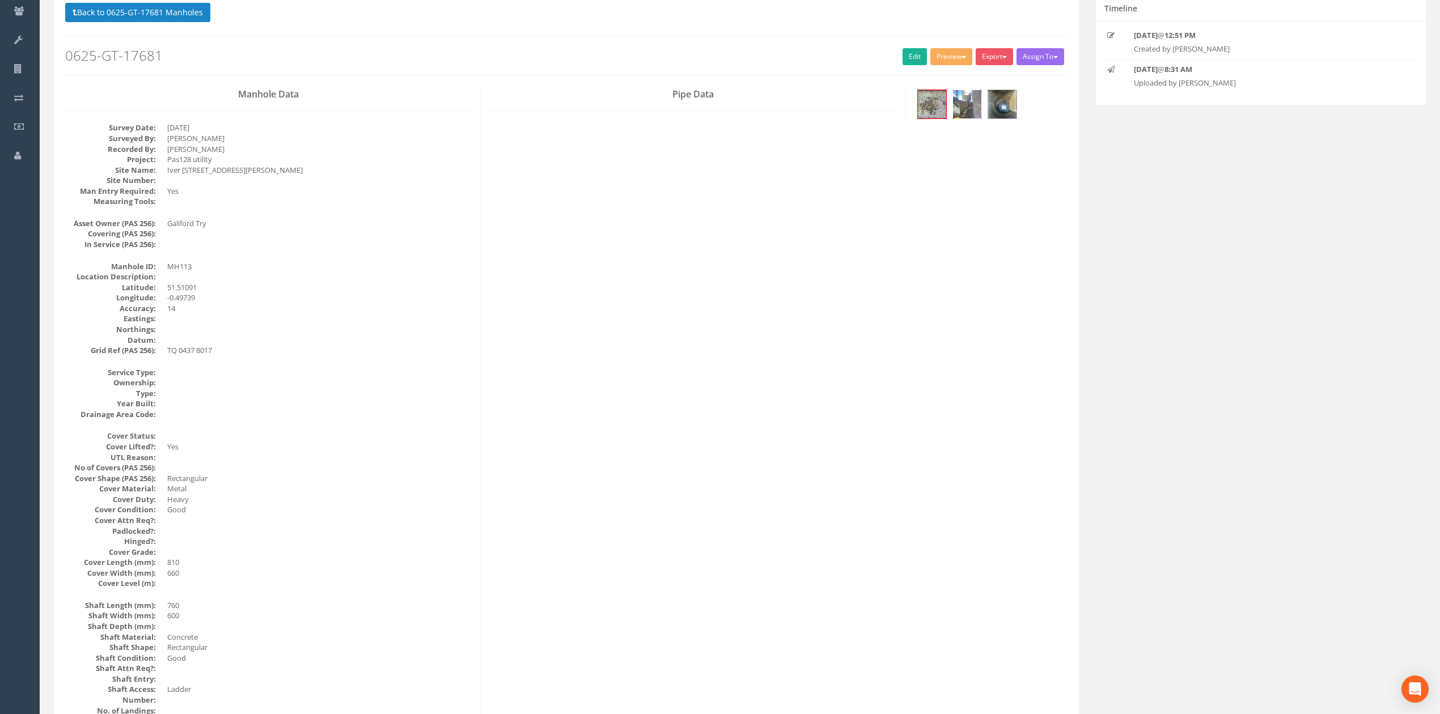
click at [968, 113] on img at bounding box center [967, 104] width 28 height 28
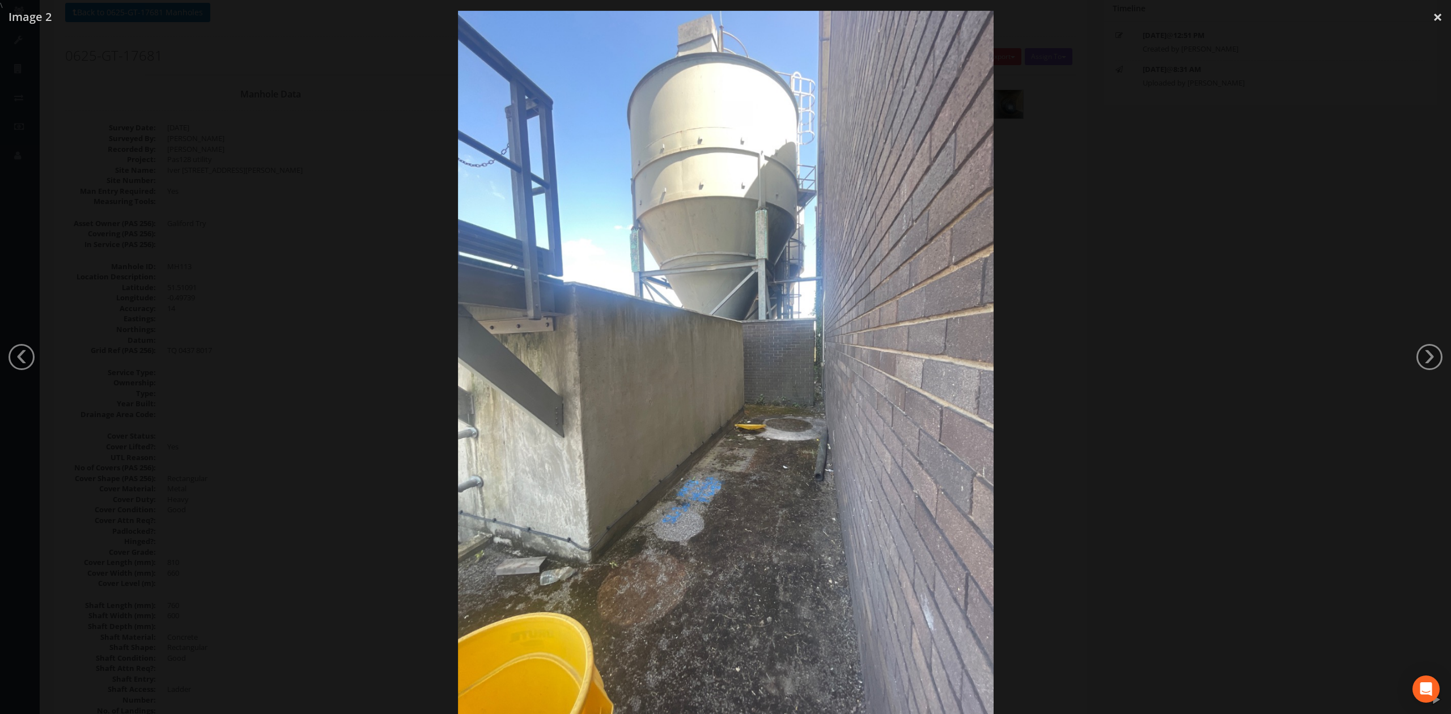
click at [1047, 274] on div at bounding box center [725, 368] width 1451 height 714
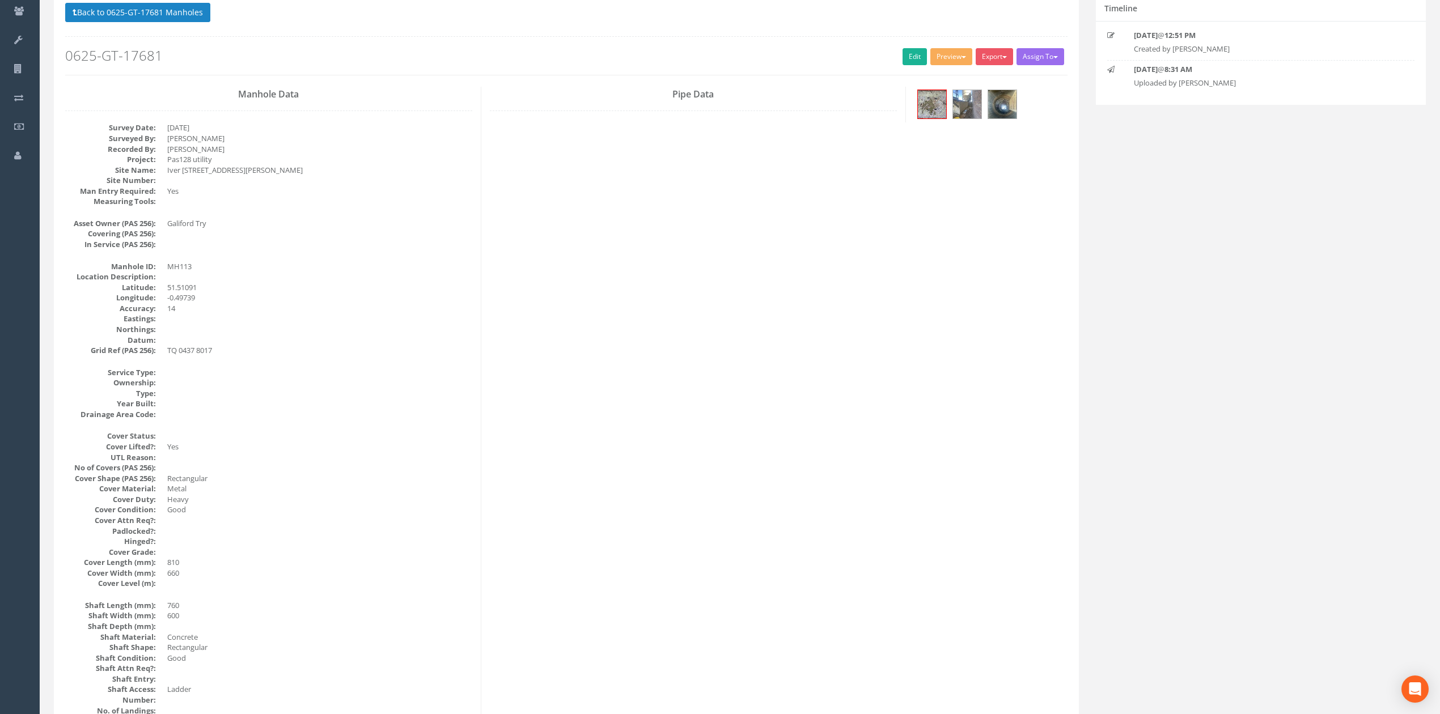
drag, startPoint x: 185, startPoint y: 311, endPoint x: 177, endPoint y: 311, distance: 7.4
click at [178, 311] on dd "14" at bounding box center [319, 308] width 305 height 11
click at [163, 311] on dl "Manhole ID: MH113 Location Description: Latitude: 51.51091 Longitude: -0.49739 …" at bounding box center [268, 308] width 407 height 95
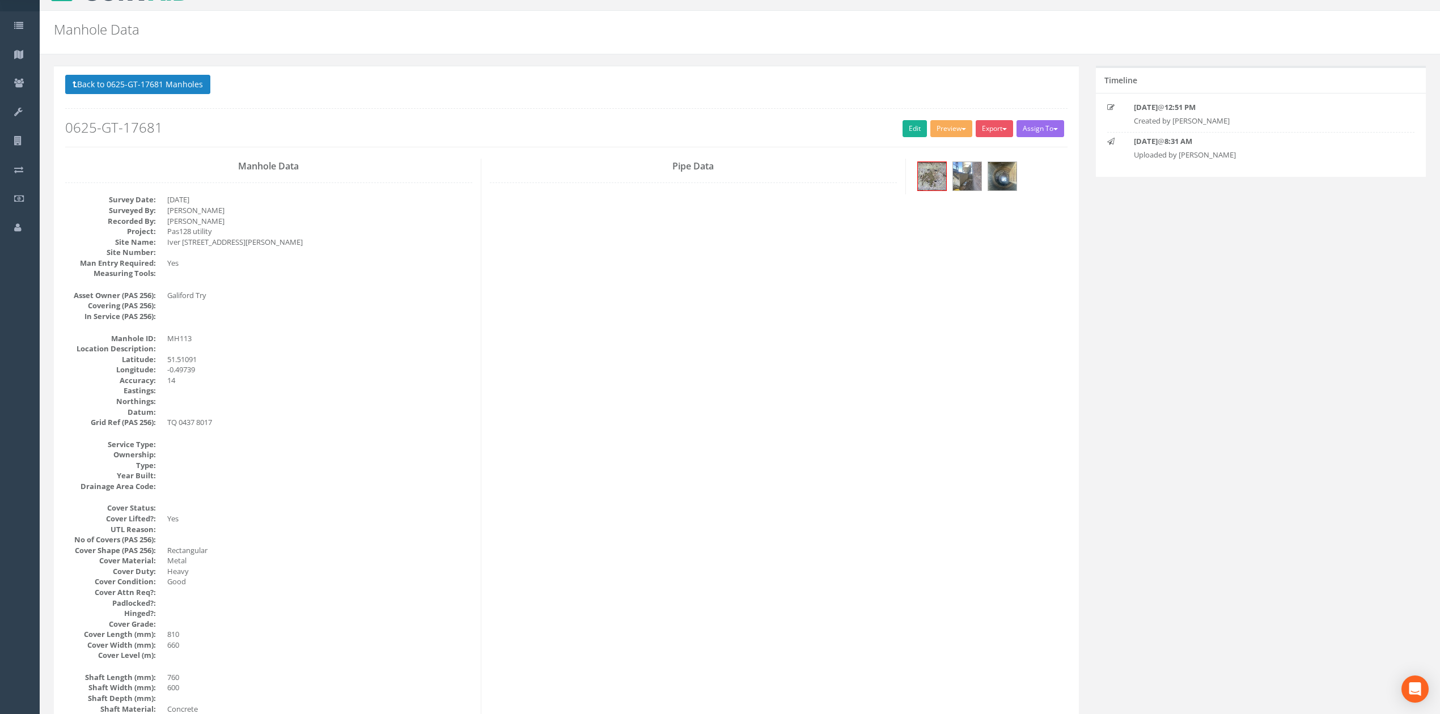
scroll to position [20, 0]
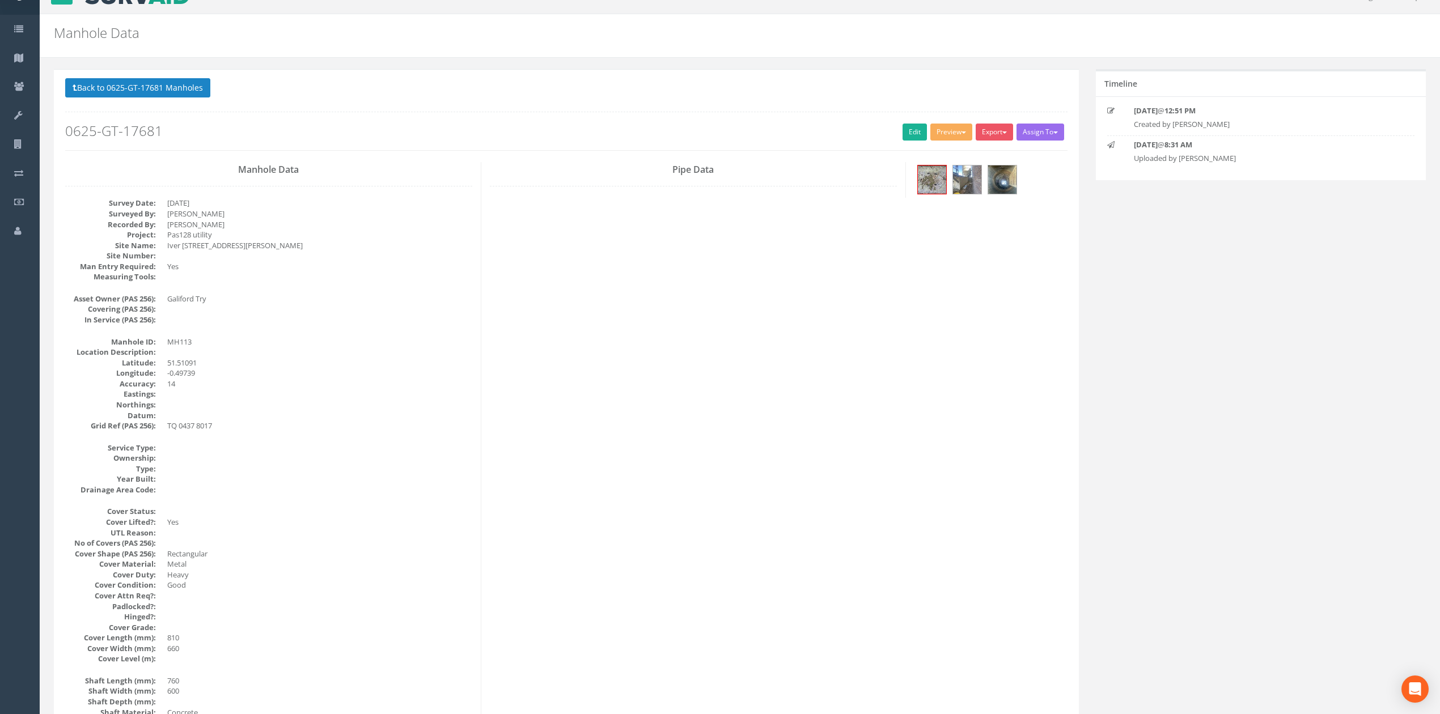
click at [171, 80] on button "Back to 0625-GT-17681 Manholes" at bounding box center [137, 87] width 145 height 19
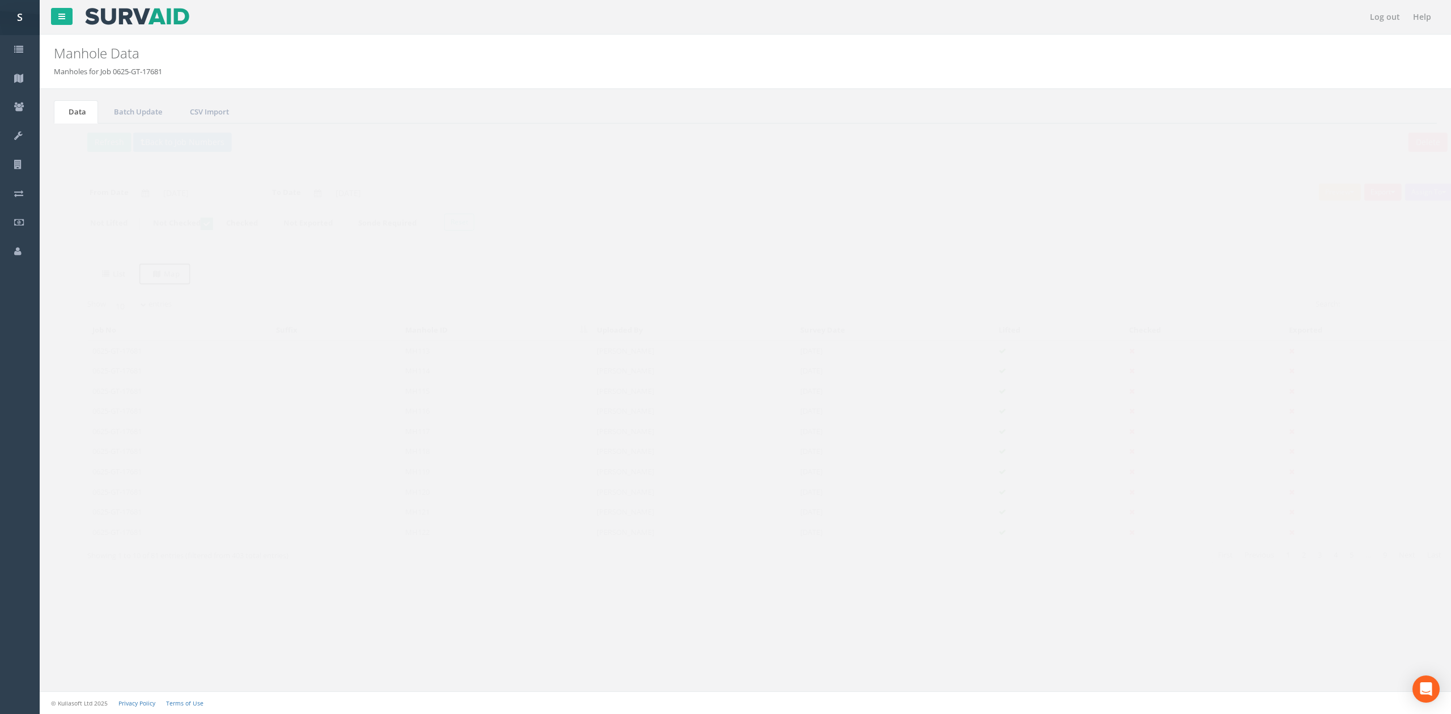
click at [143, 270] on link "Map" at bounding box center [142, 273] width 53 height 23
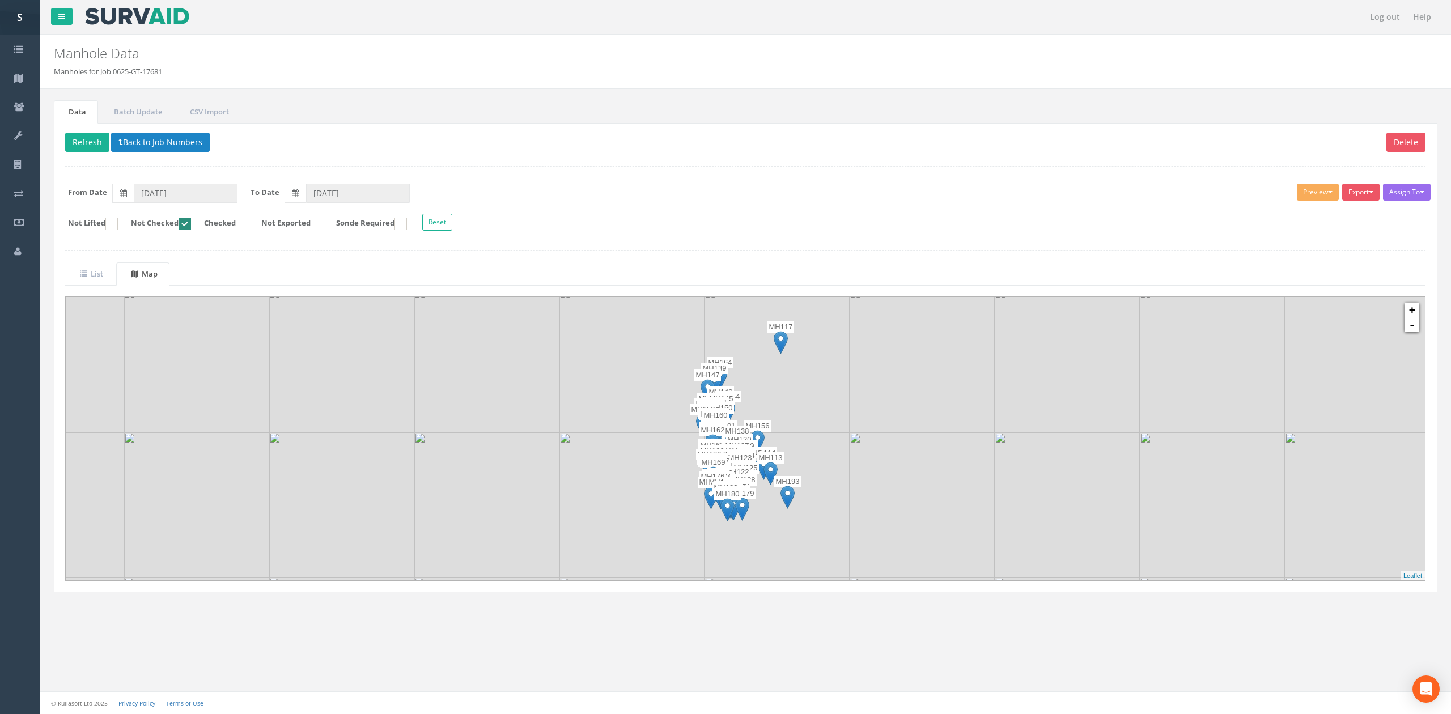
click at [792, 424] on img at bounding box center [777, 359] width 145 height 145
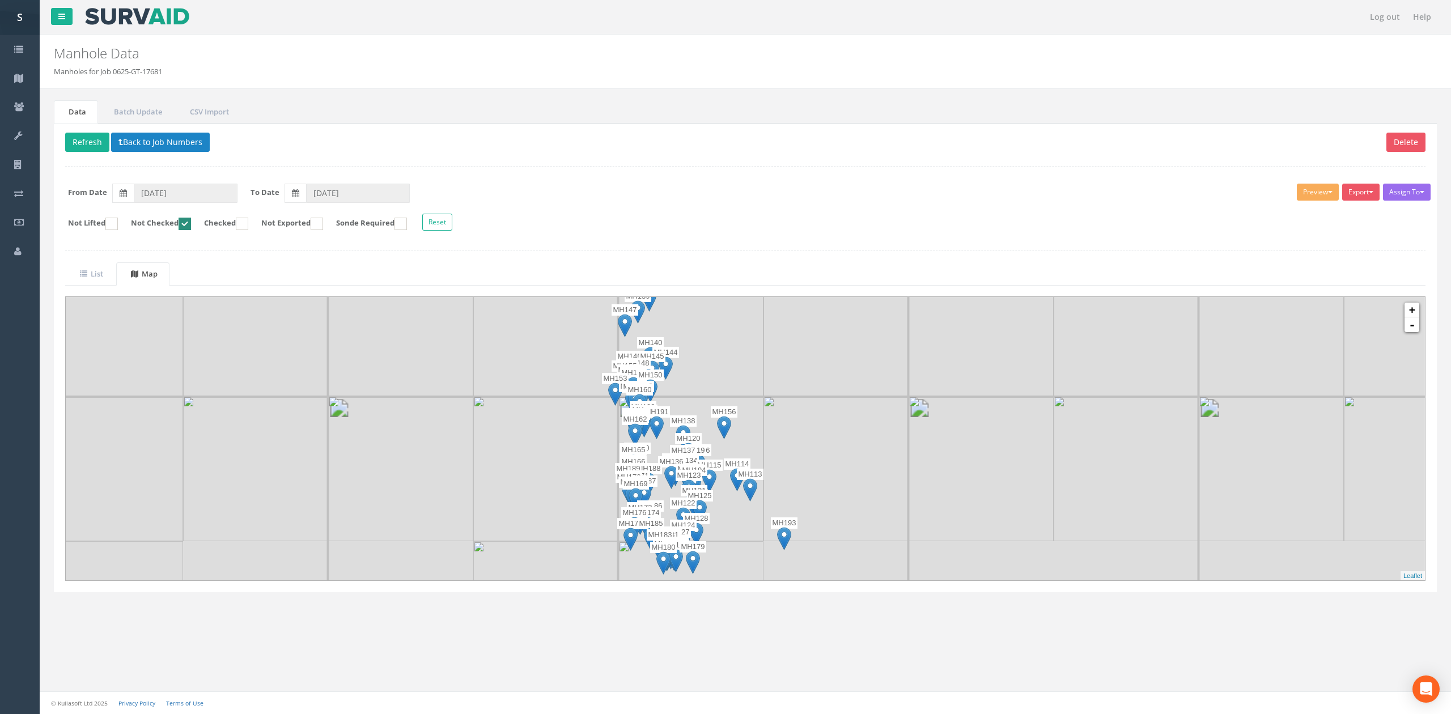
drag, startPoint x: 818, startPoint y: 446, endPoint x: 819, endPoint y: 429, distance: 17.0
click at [819, 429] on img at bounding box center [836, 468] width 145 height 145
click at [815, 510] on img at bounding box center [836, 468] width 145 height 145
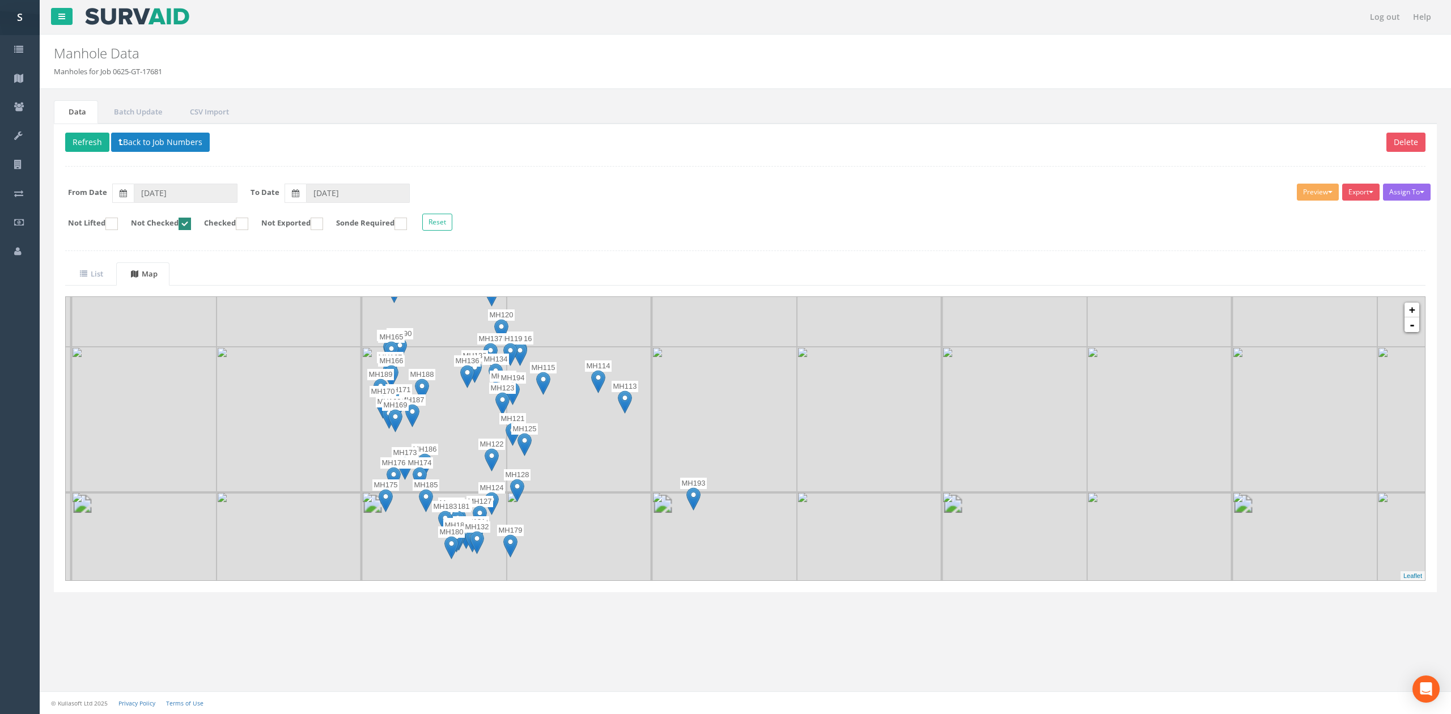
click at [772, 430] on img at bounding box center [724, 419] width 145 height 145
click at [599, 482] on img at bounding box center [578, 418] width 145 height 145
click at [627, 408] on img at bounding box center [624, 400] width 14 height 23
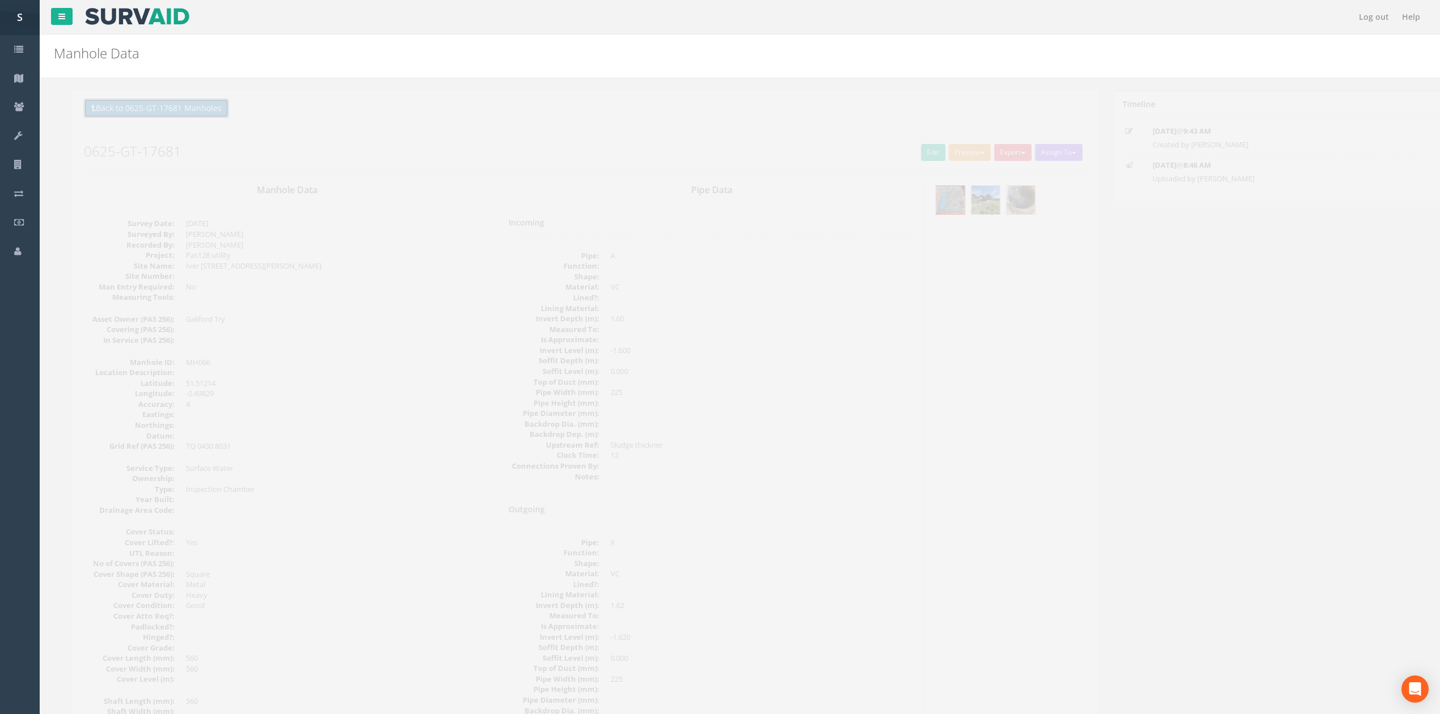
click at [152, 111] on button "Back to 0625-GT-17681 Manholes" at bounding box center [137, 108] width 145 height 19
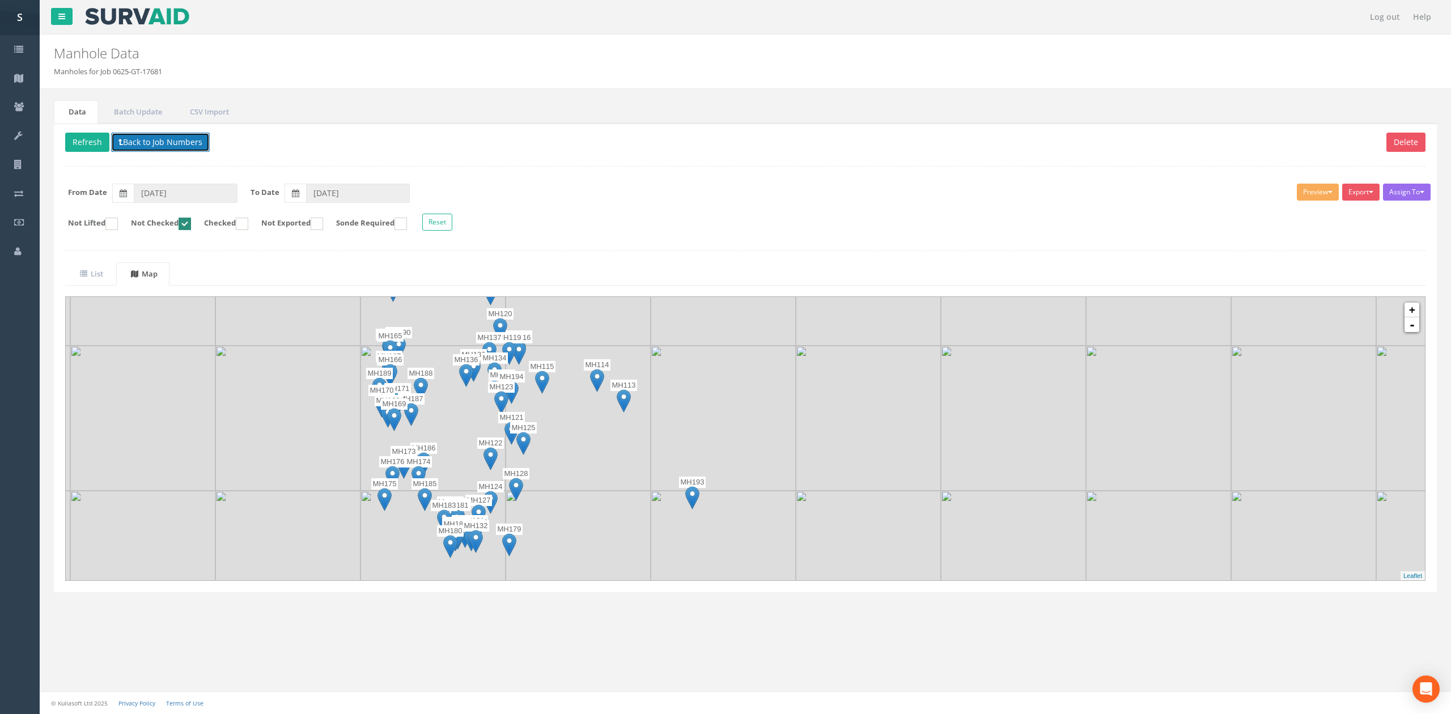
click at [167, 142] on button "Back to Job Numbers" at bounding box center [160, 142] width 99 height 19
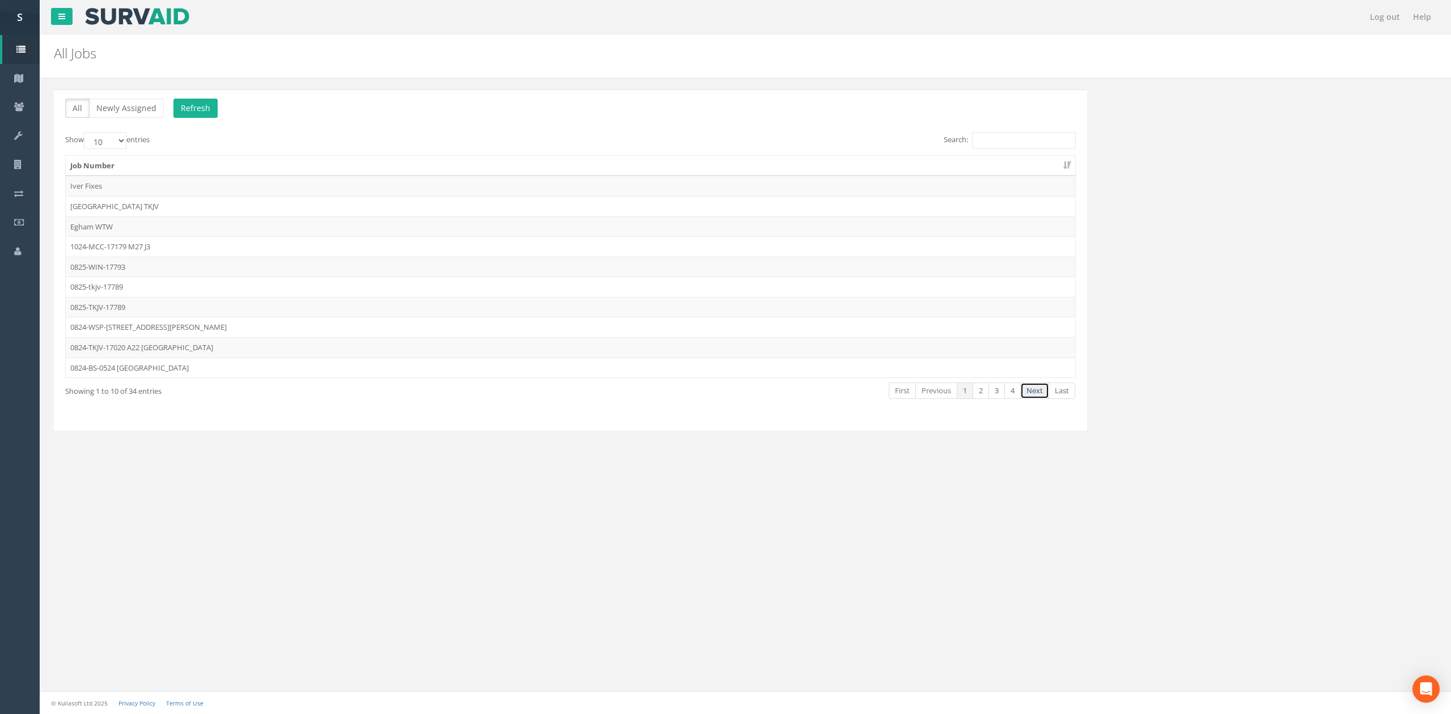
click at [1038, 395] on link "Next" at bounding box center [1034, 391] width 29 height 16
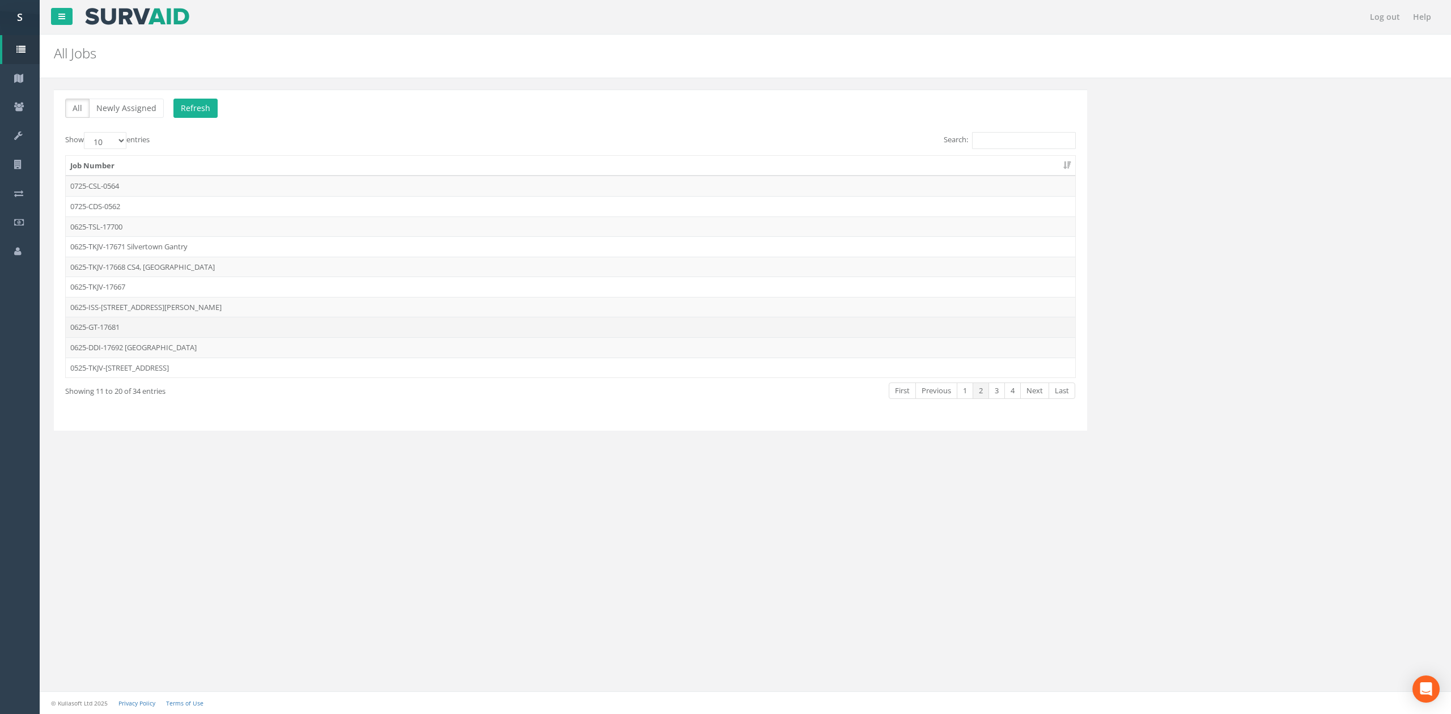
click at [187, 327] on td "0625-GT-17681" at bounding box center [571, 327] width 1010 height 20
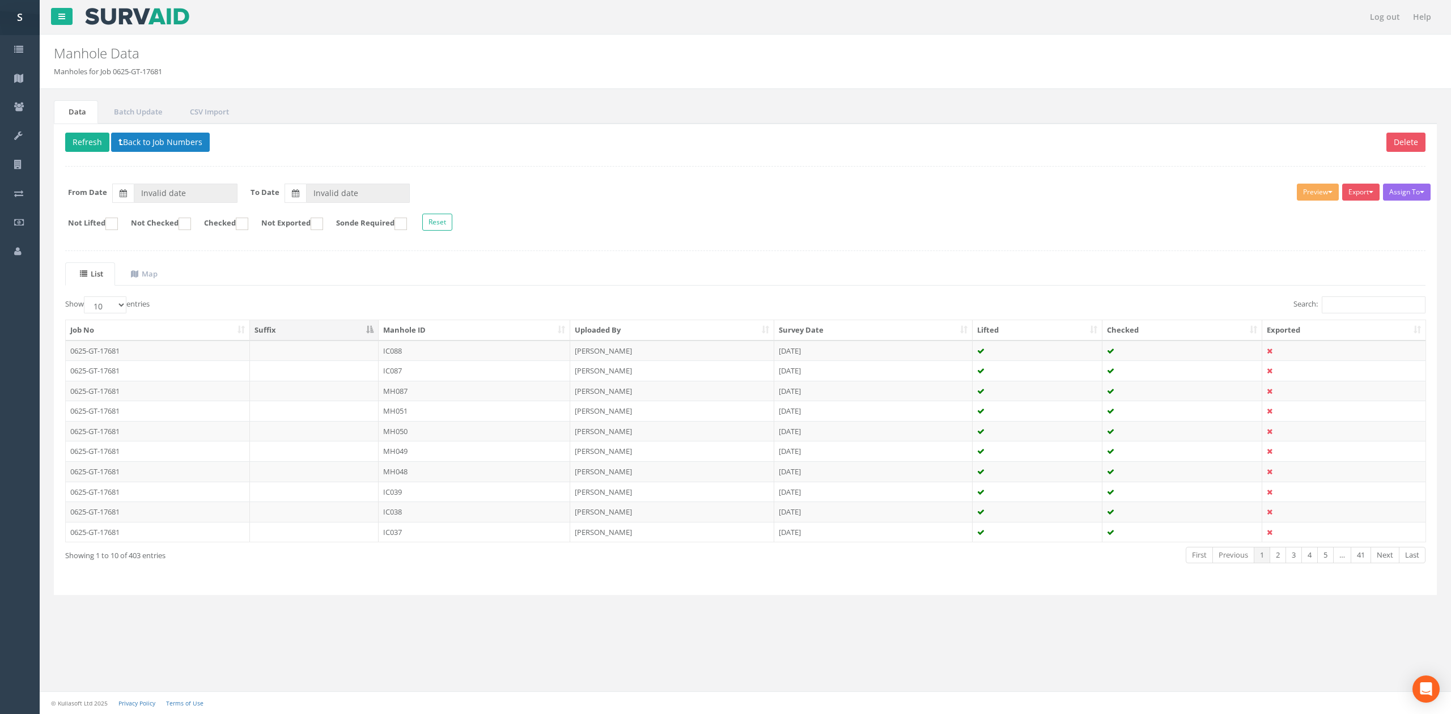
type input "[DATE]"
click at [175, 227] on input "Not Checked" at bounding box center [170, 229] width 7 height 19
click at [415, 333] on th "Manhole ID" at bounding box center [475, 330] width 192 height 20
click at [438, 359] on td "MH113" at bounding box center [475, 351] width 192 height 20
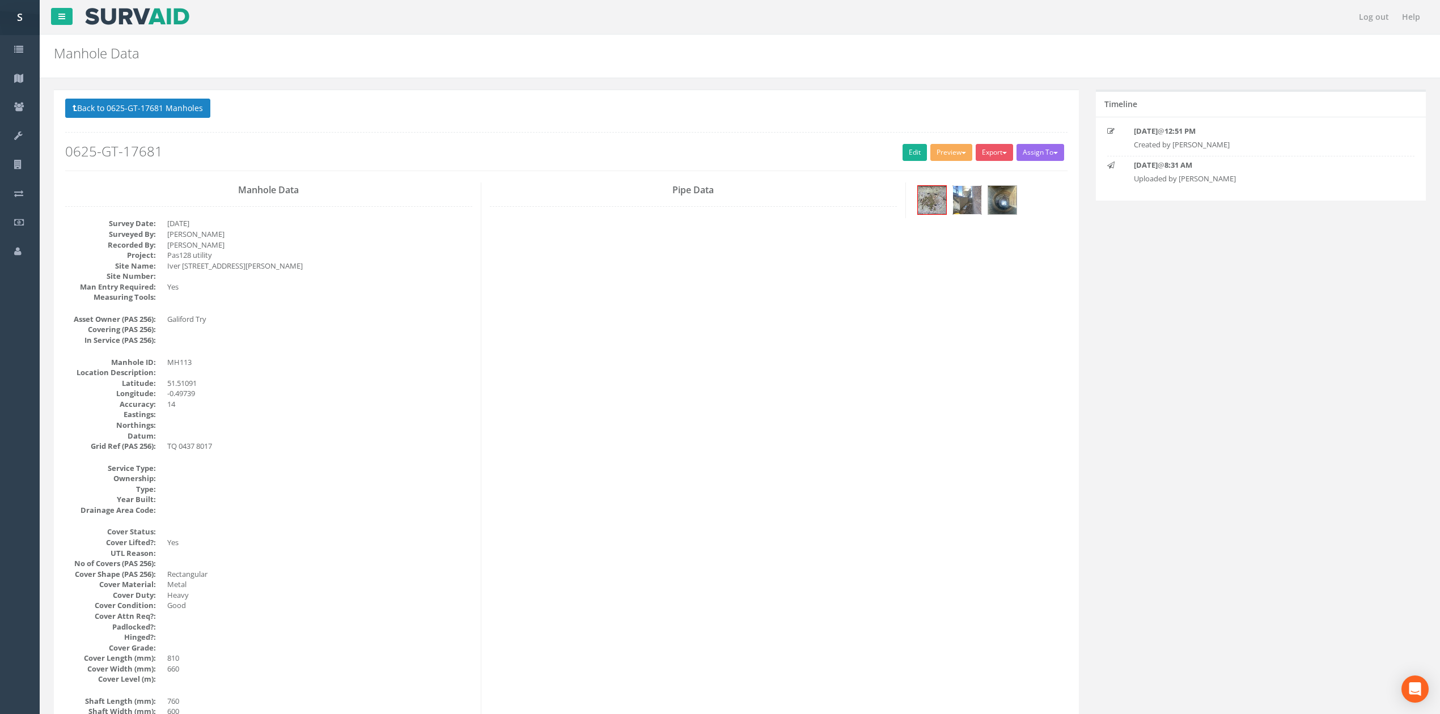
click at [972, 203] on img at bounding box center [967, 200] width 28 height 28
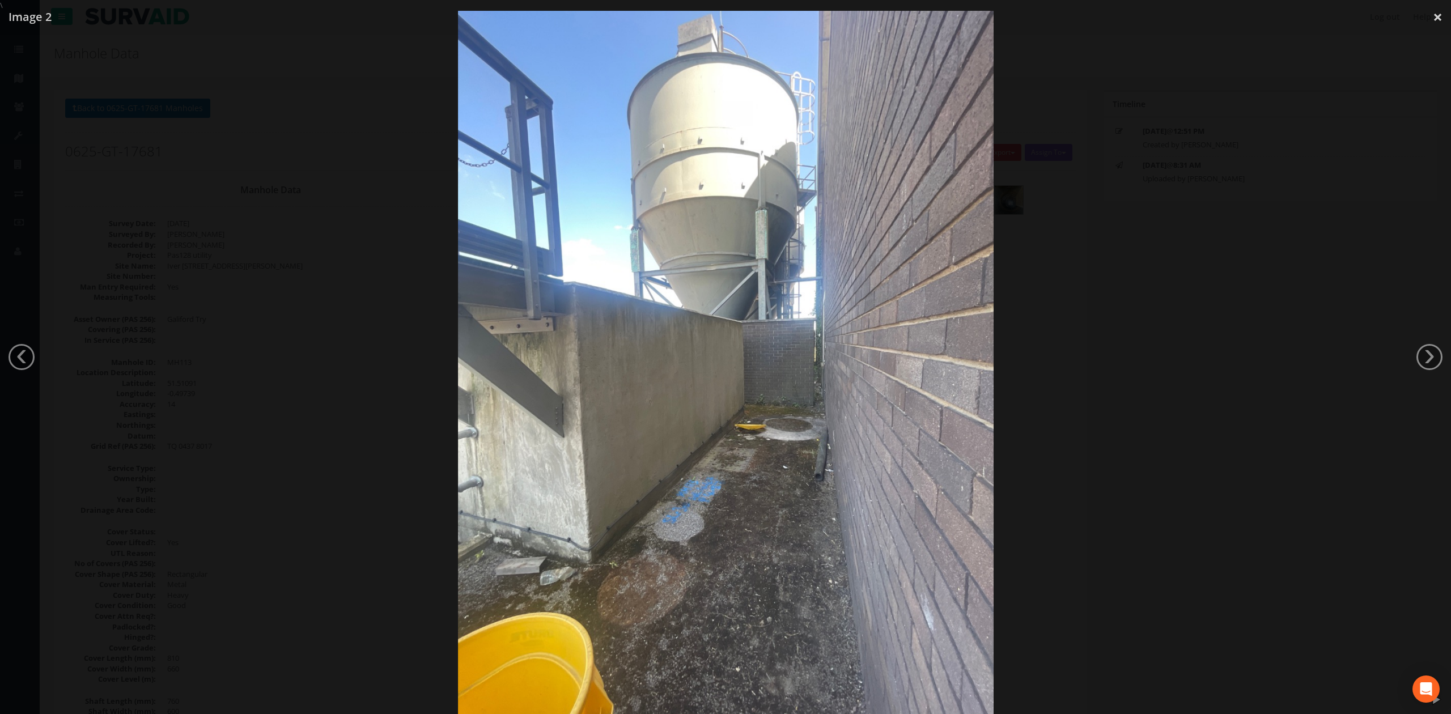
click at [1195, 302] on div at bounding box center [725, 368] width 1451 height 714
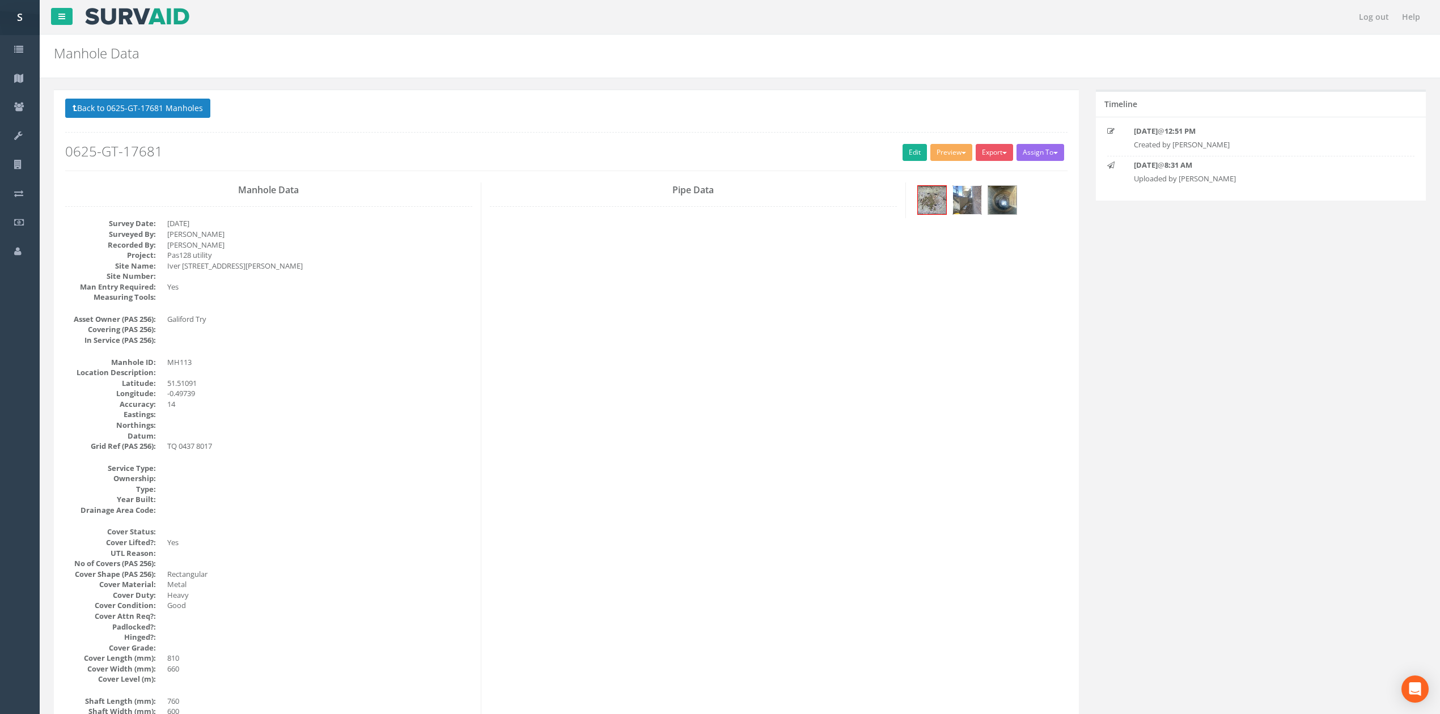
click at [969, 198] on img at bounding box center [967, 200] width 28 height 28
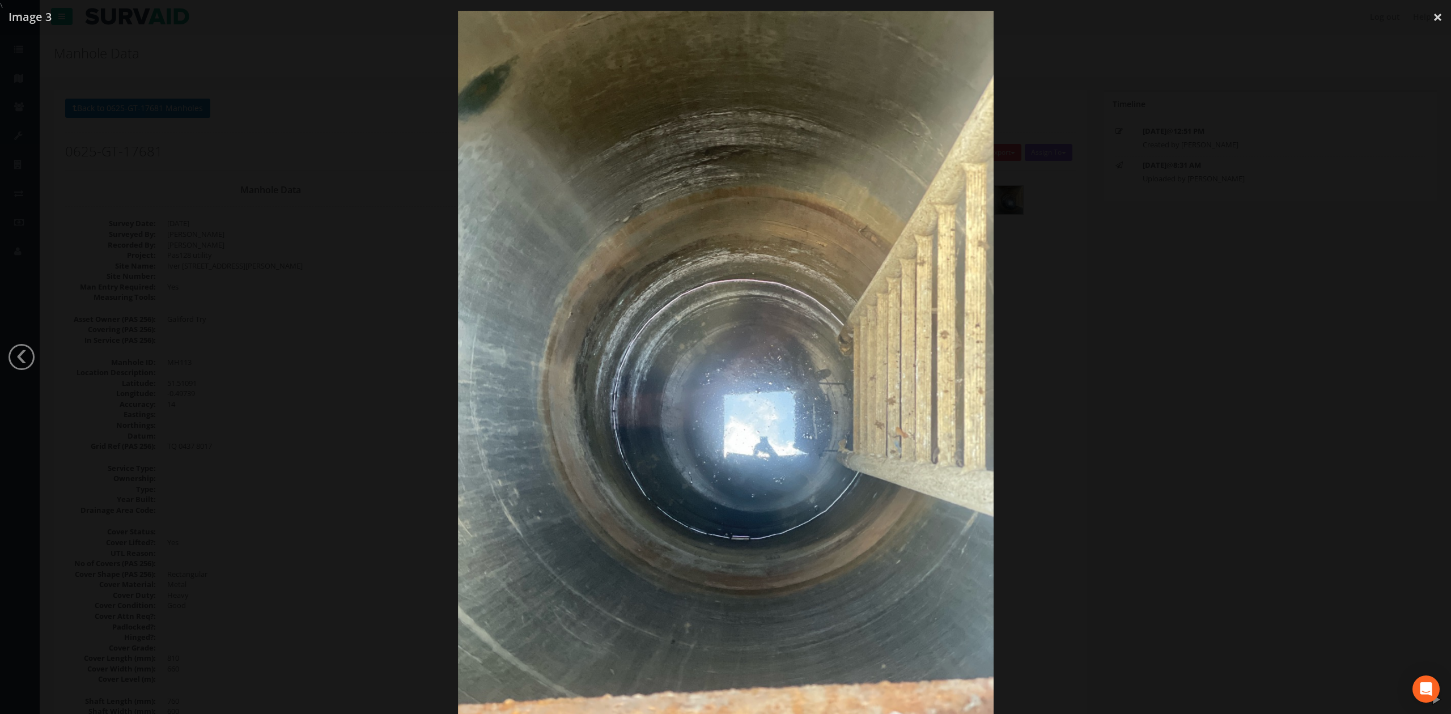
click at [1104, 283] on div at bounding box center [725, 368] width 1451 height 714
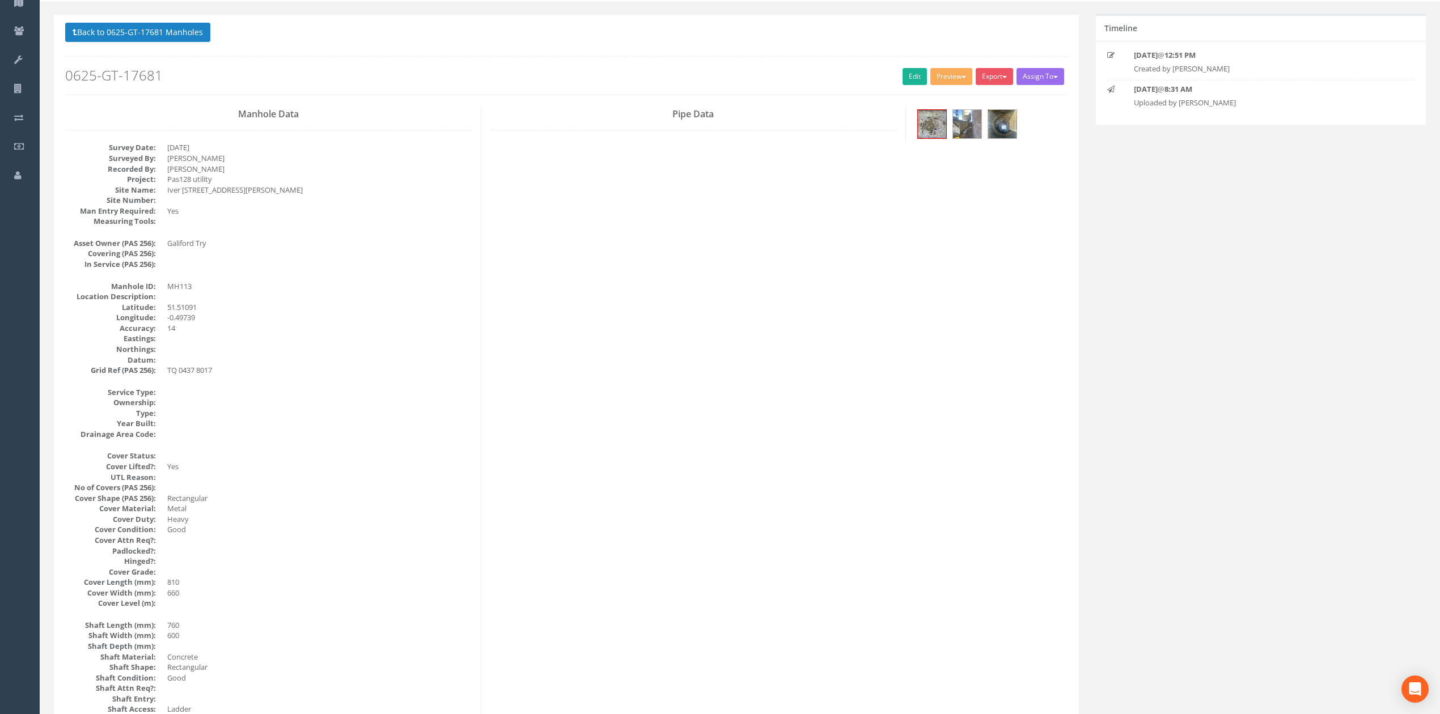
scroll to position [75, 0]
click at [975, 130] on img at bounding box center [967, 125] width 28 height 28
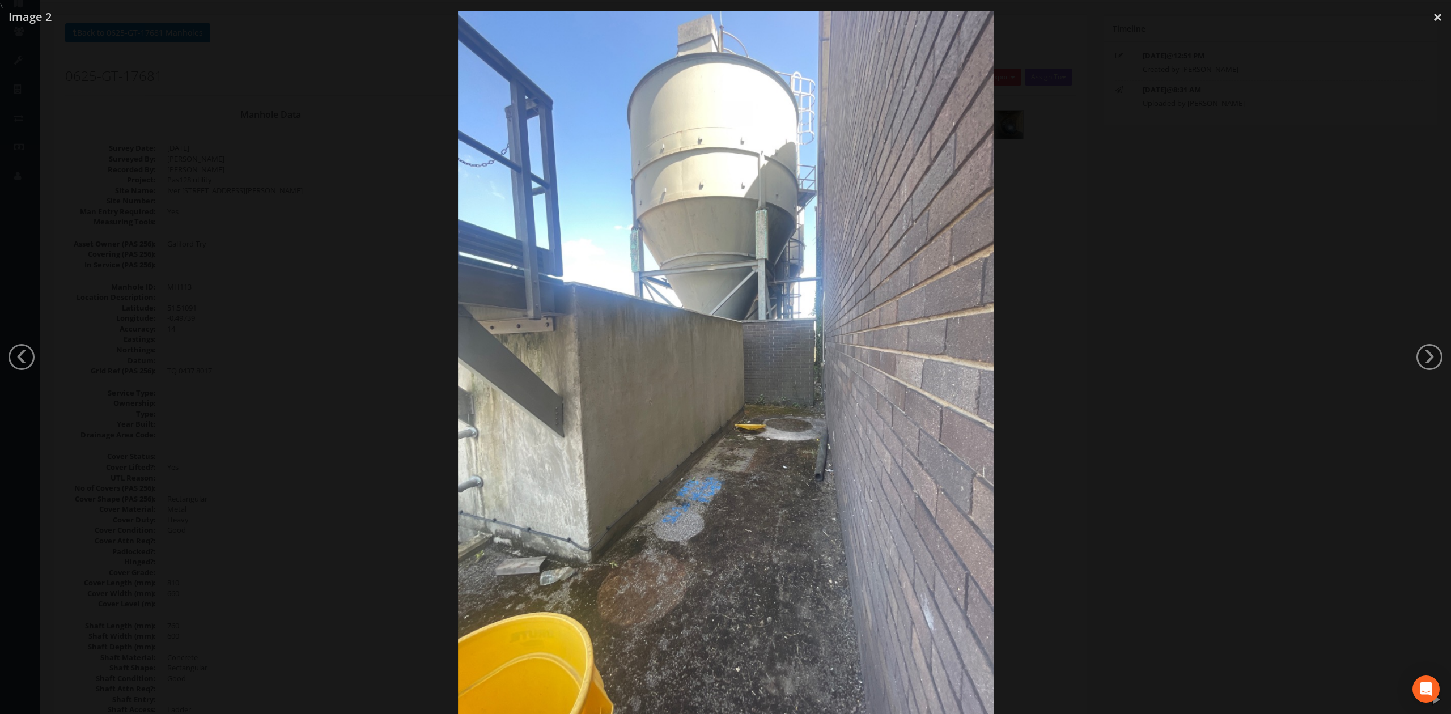
click at [1212, 466] on div at bounding box center [725, 368] width 1451 height 714
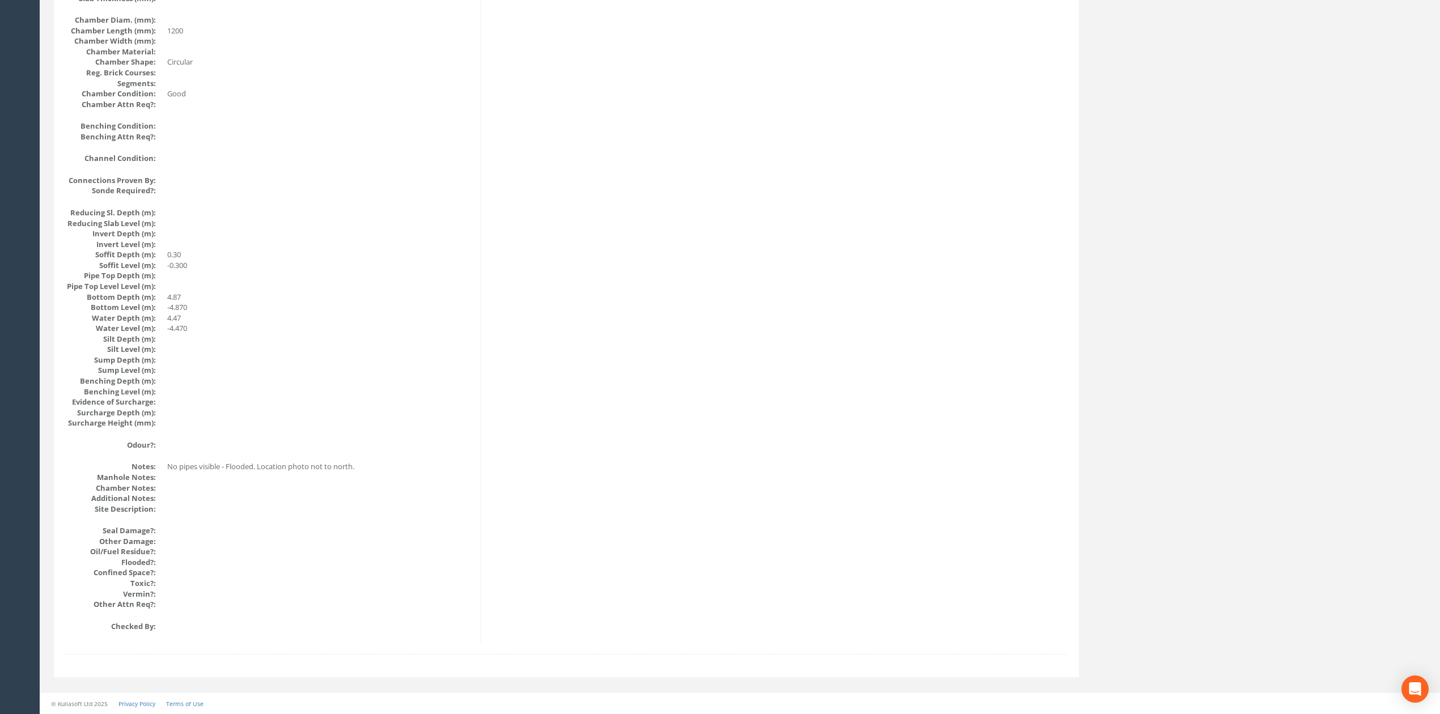
scroll to position [0, 0]
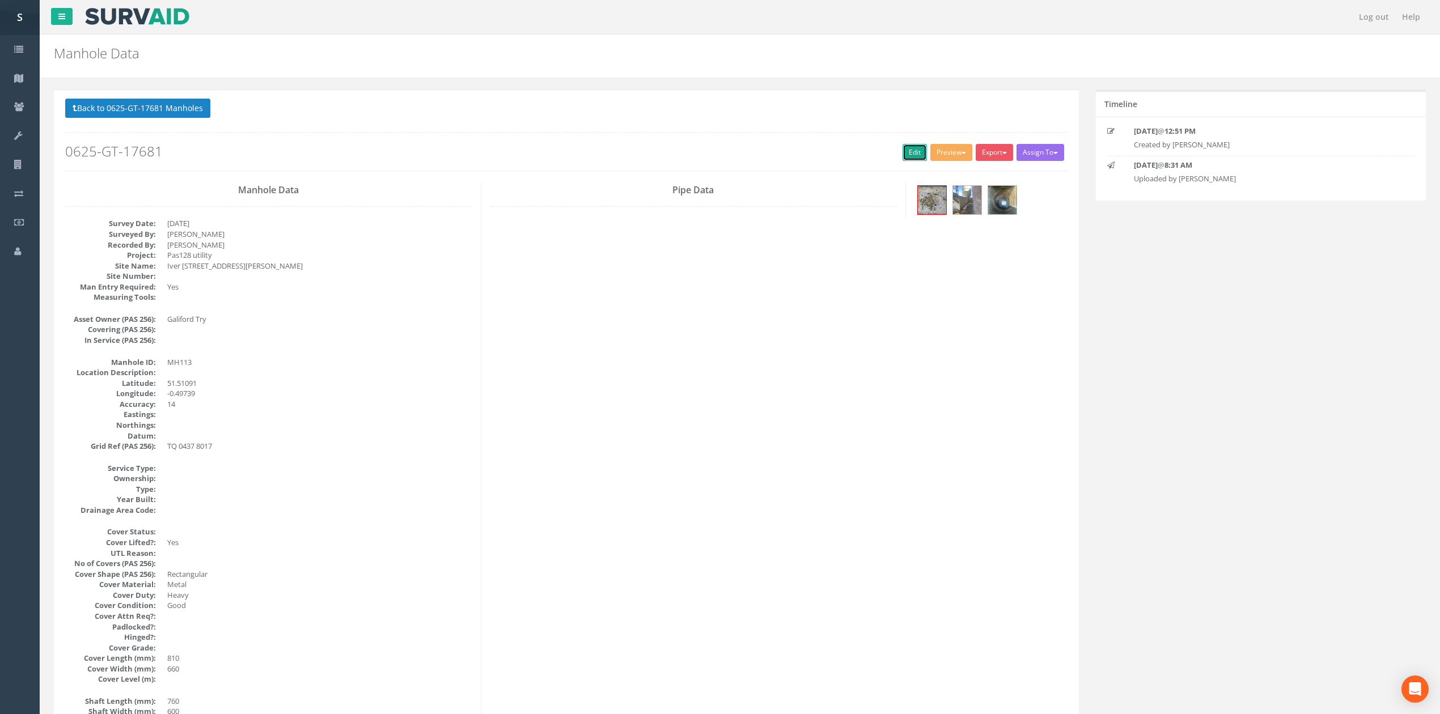
click at [910, 154] on link "Edit" at bounding box center [915, 152] width 24 height 17
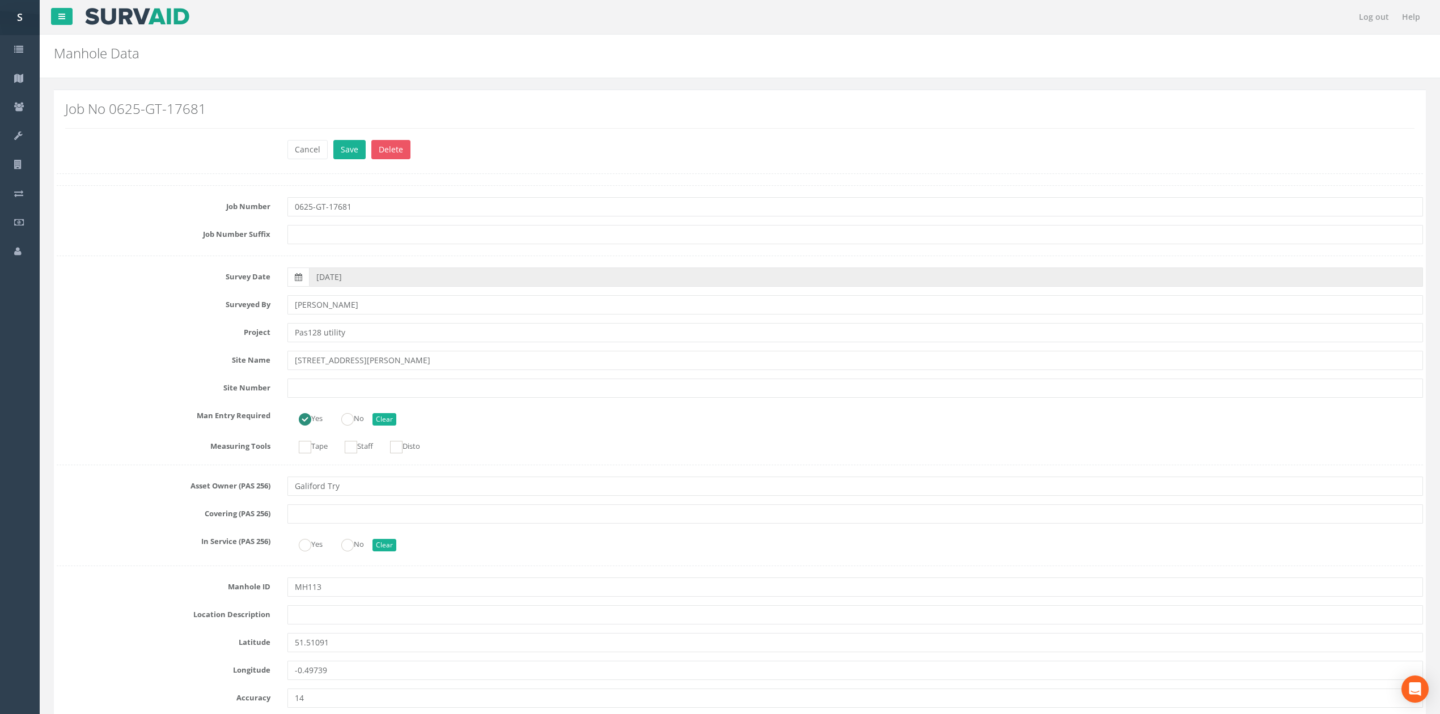
scroll to position [1713, 0]
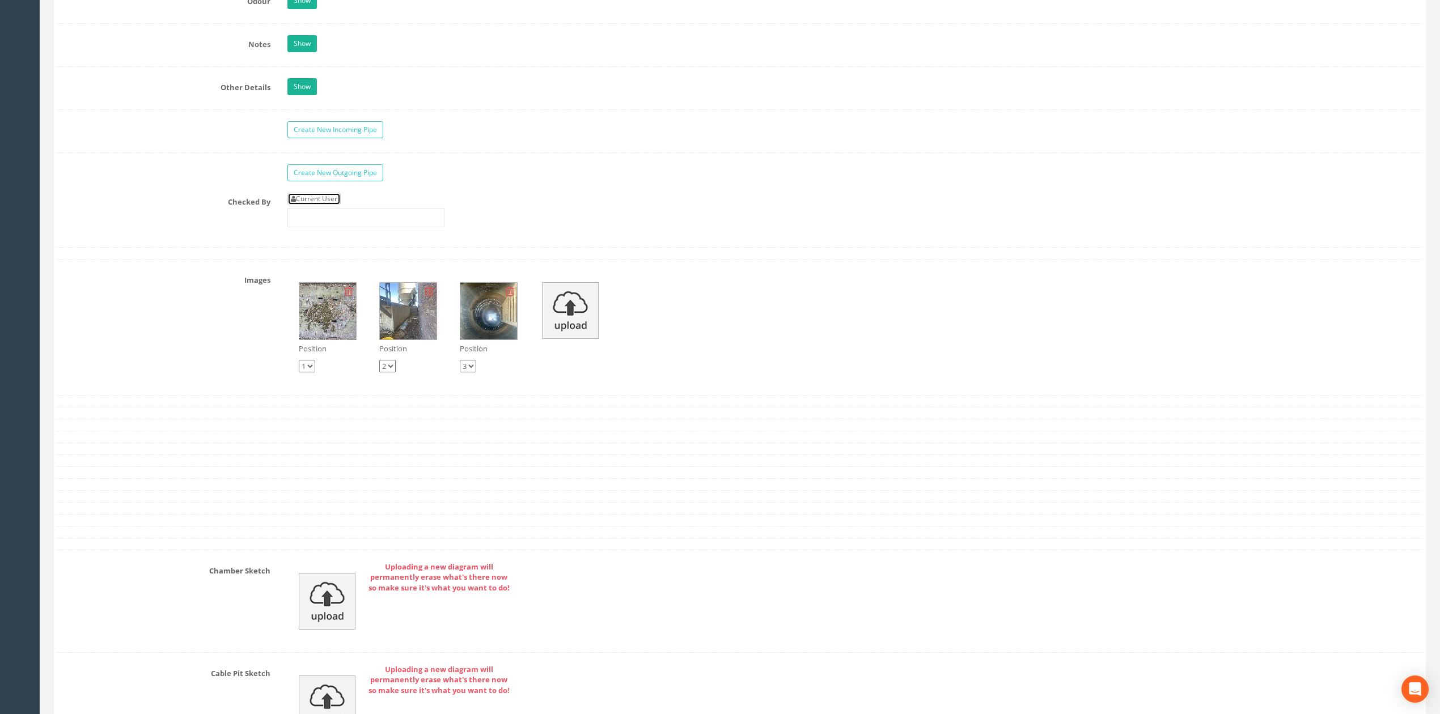
click at [323, 205] on link "Current User" at bounding box center [313, 199] width 53 height 12
type input "[PERSON_NAME]"
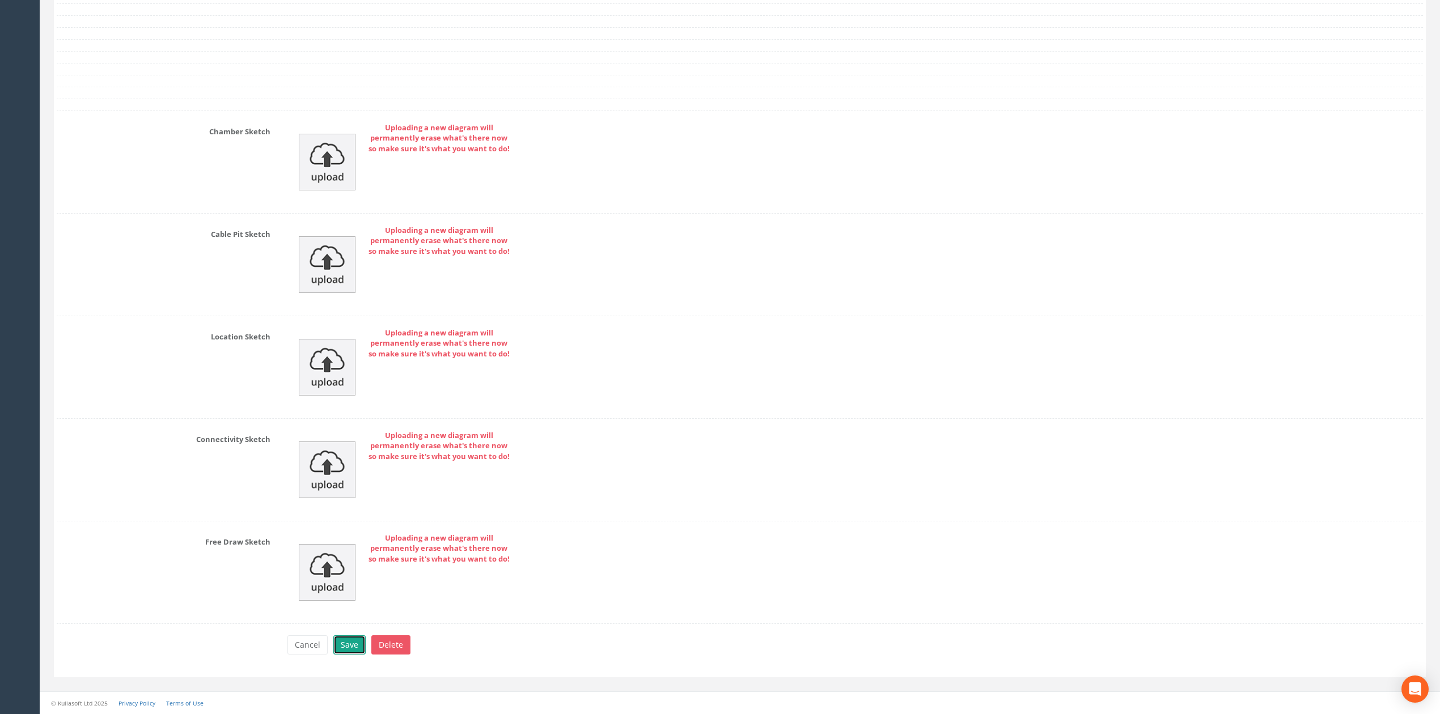
click at [358, 640] on button "Save" at bounding box center [349, 645] width 32 height 19
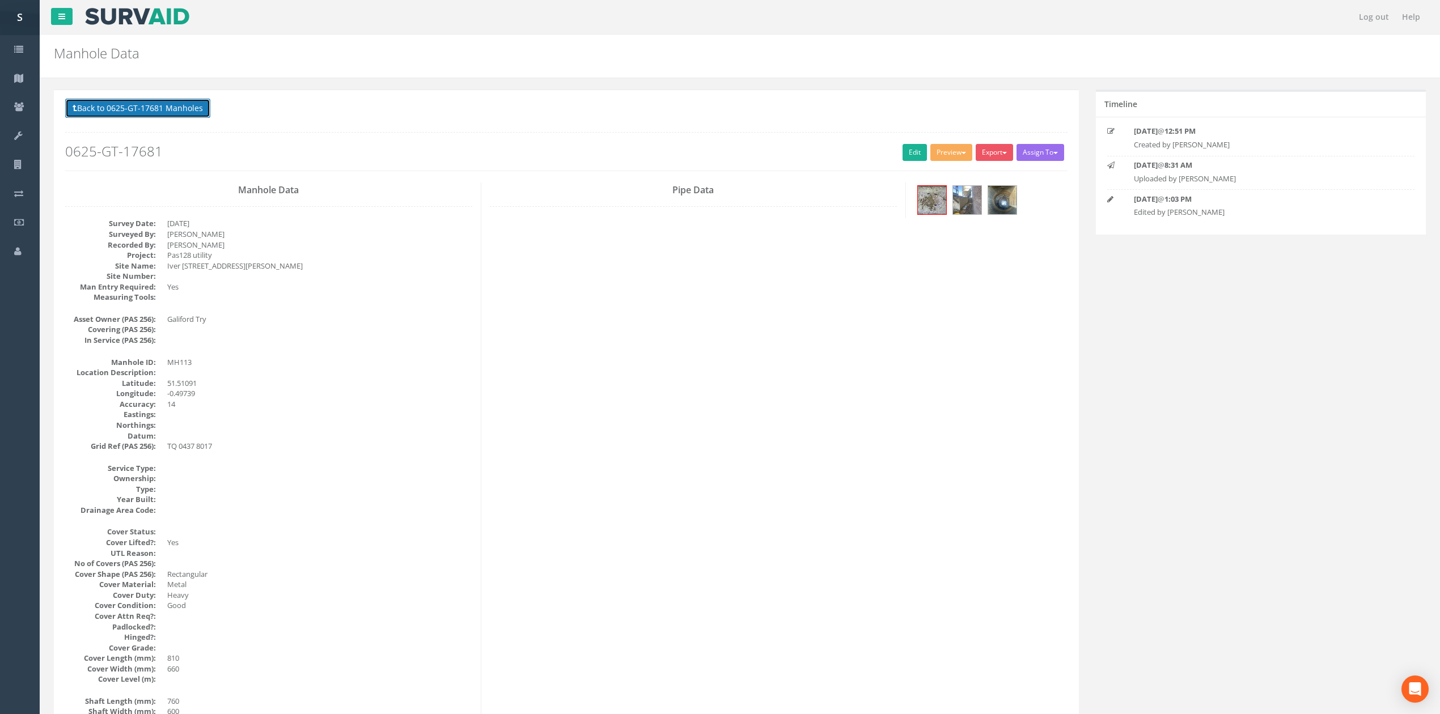
click at [156, 118] on button "Back to 0625-GT-17681 Manholes" at bounding box center [137, 108] width 145 height 19
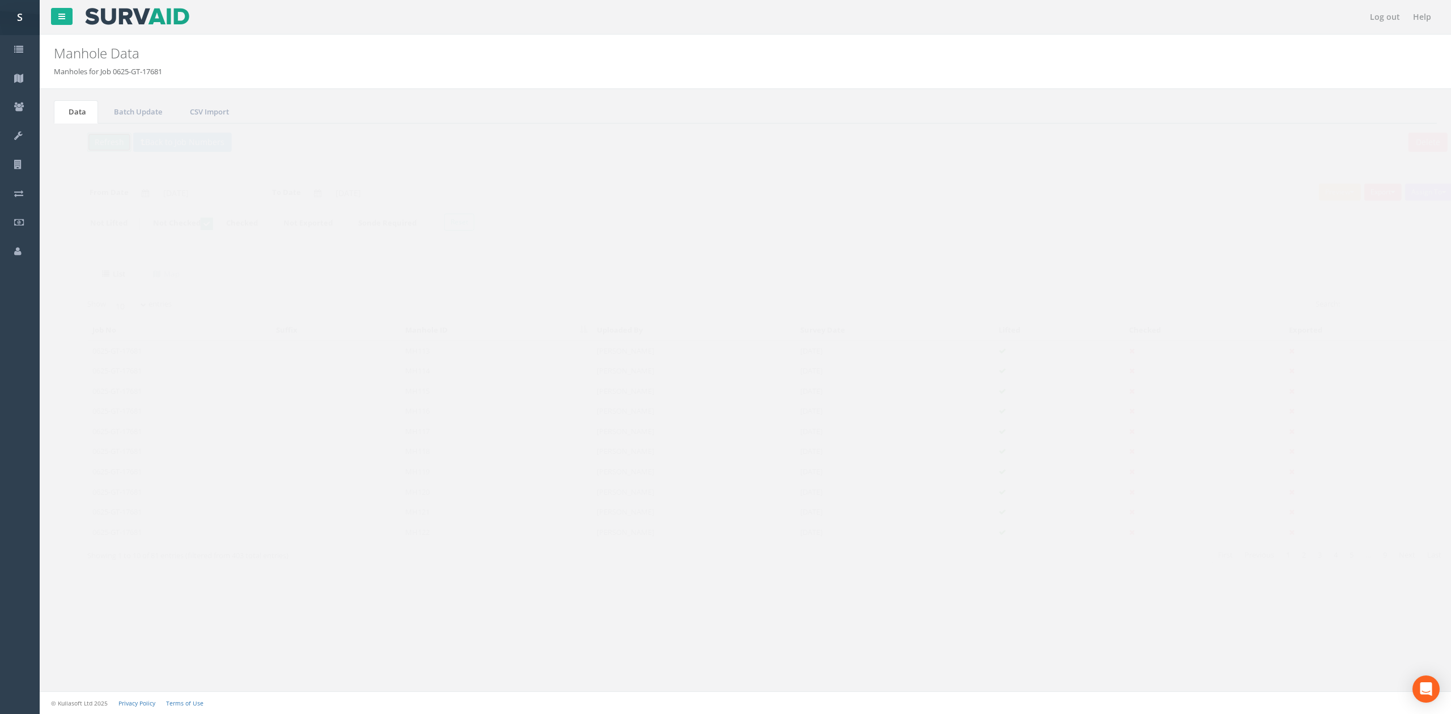
click at [87, 147] on button "Refresh" at bounding box center [87, 142] width 44 height 19
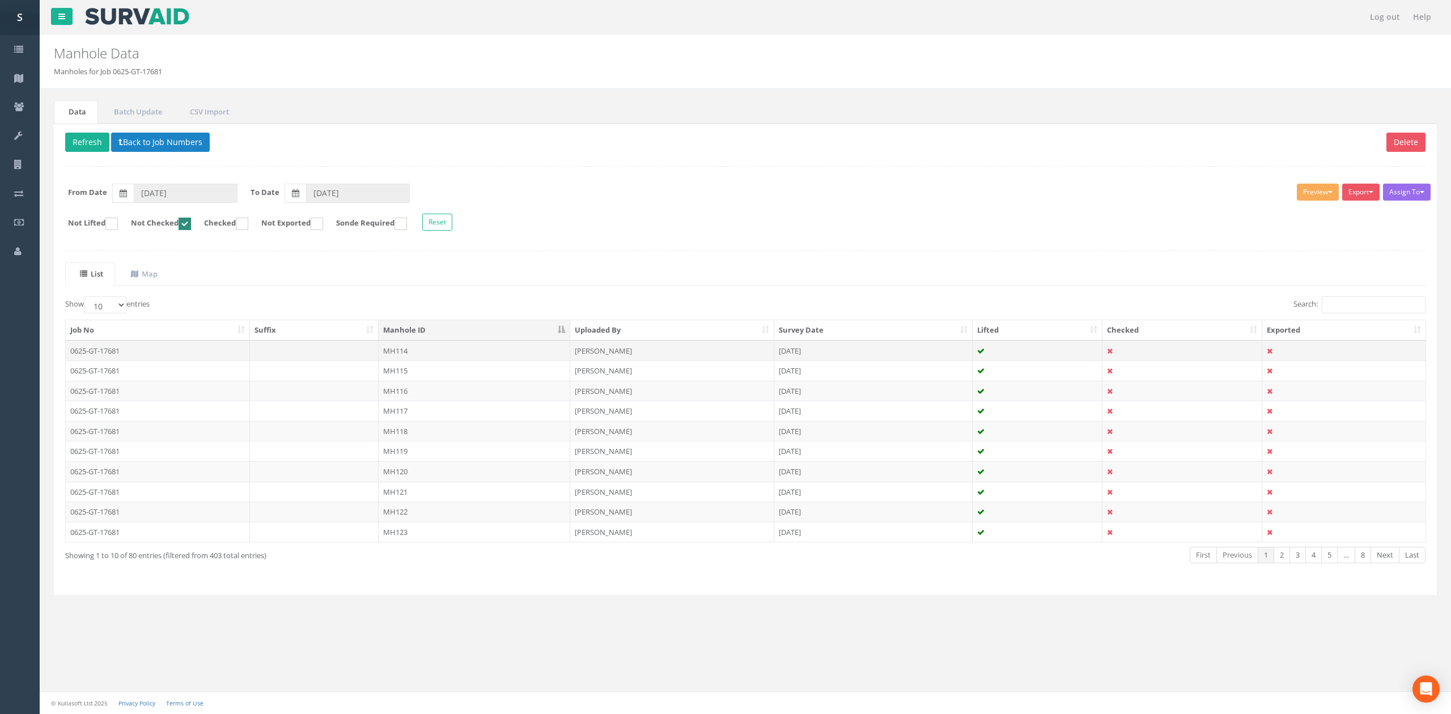
click at [507, 354] on td "MH114" at bounding box center [475, 351] width 192 height 20
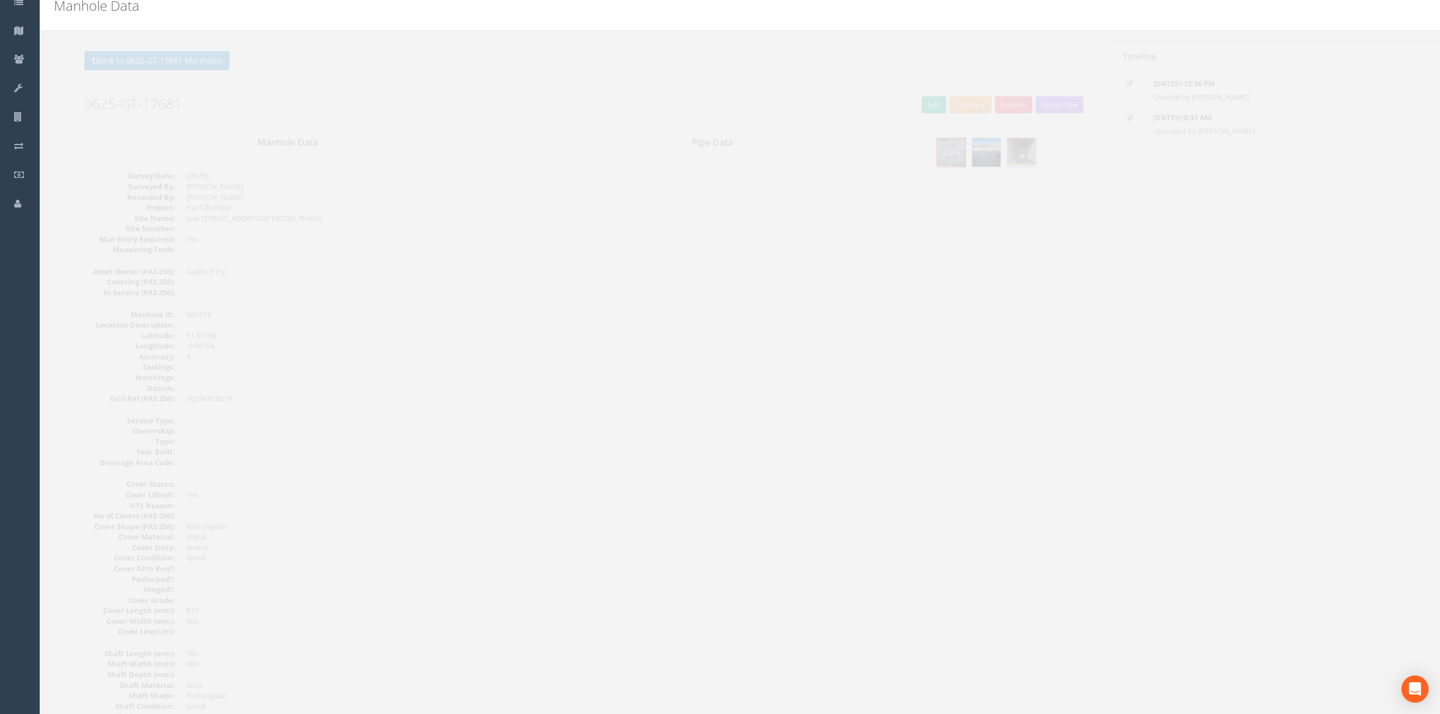
scroll to position [20, 0]
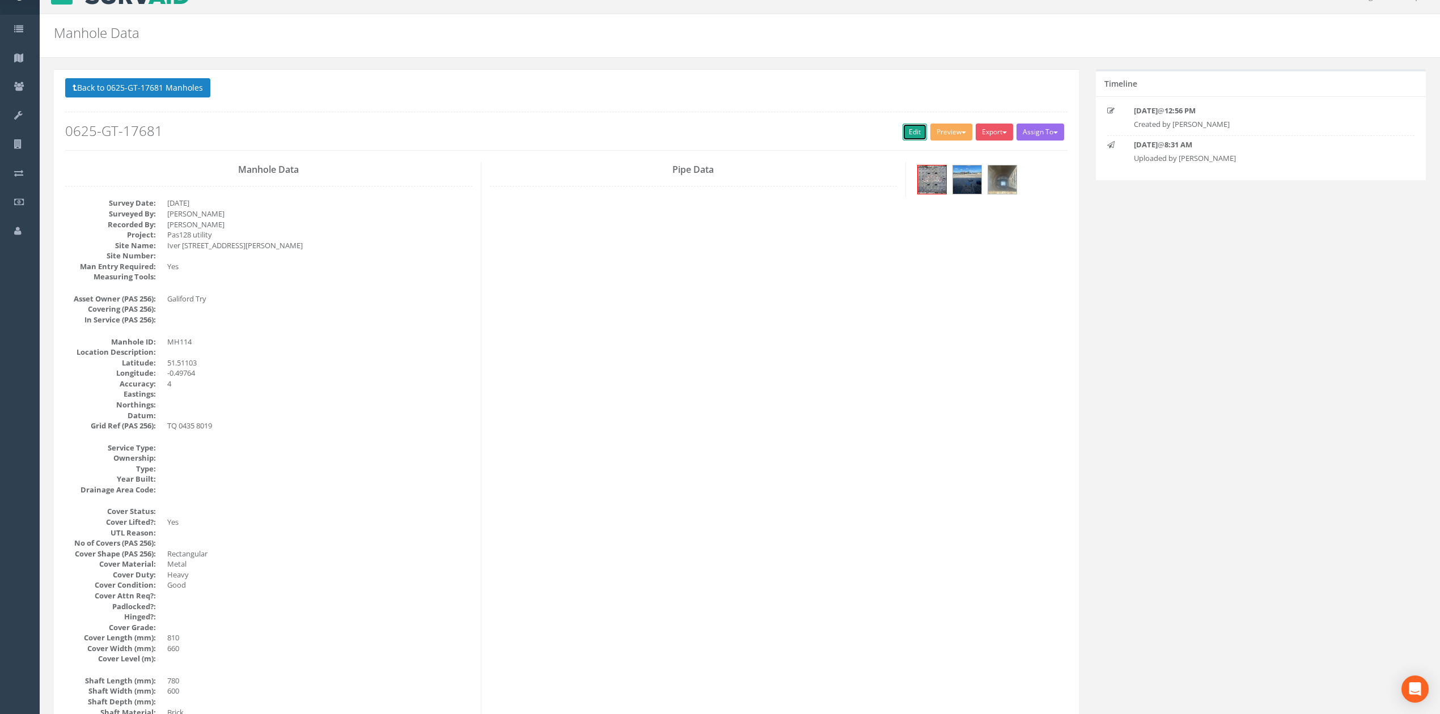
click at [904, 132] on link "Edit" at bounding box center [915, 132] width 24 height 17
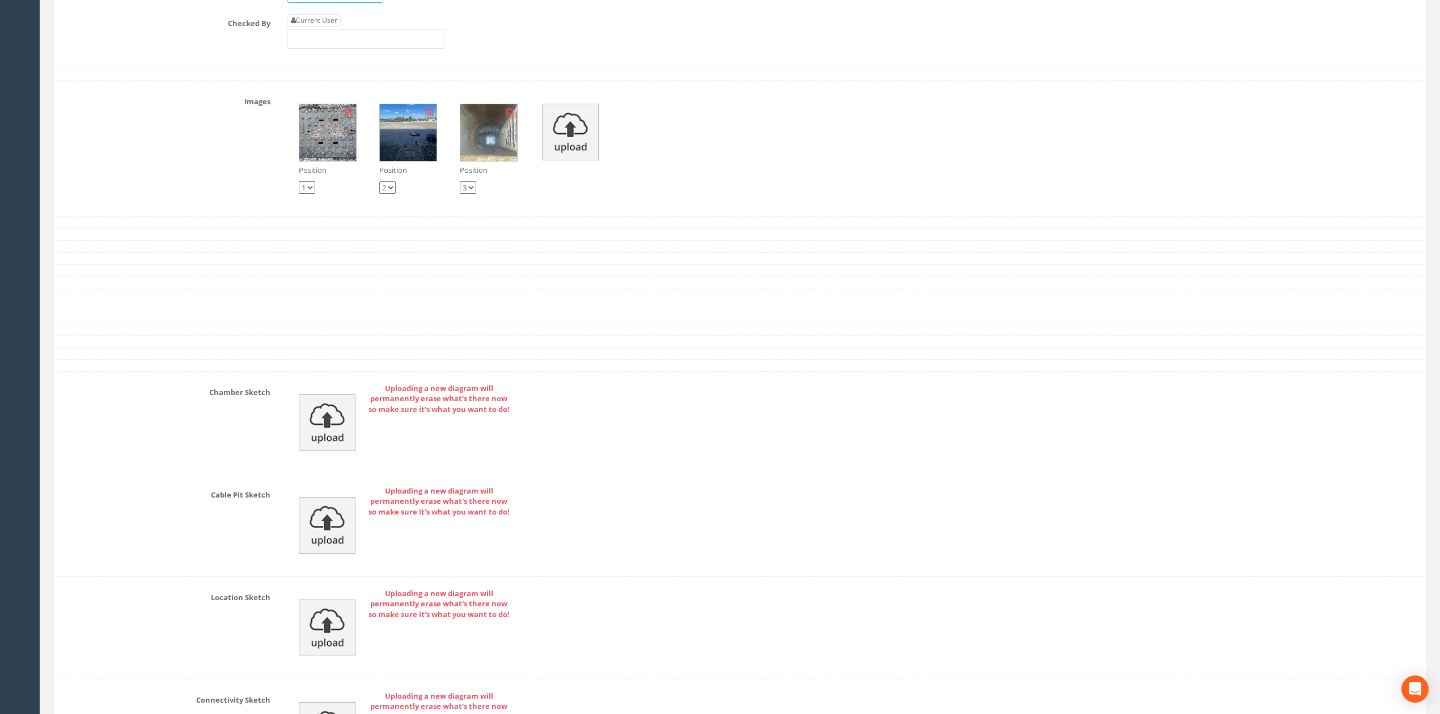
scroll to position [1864, 0]
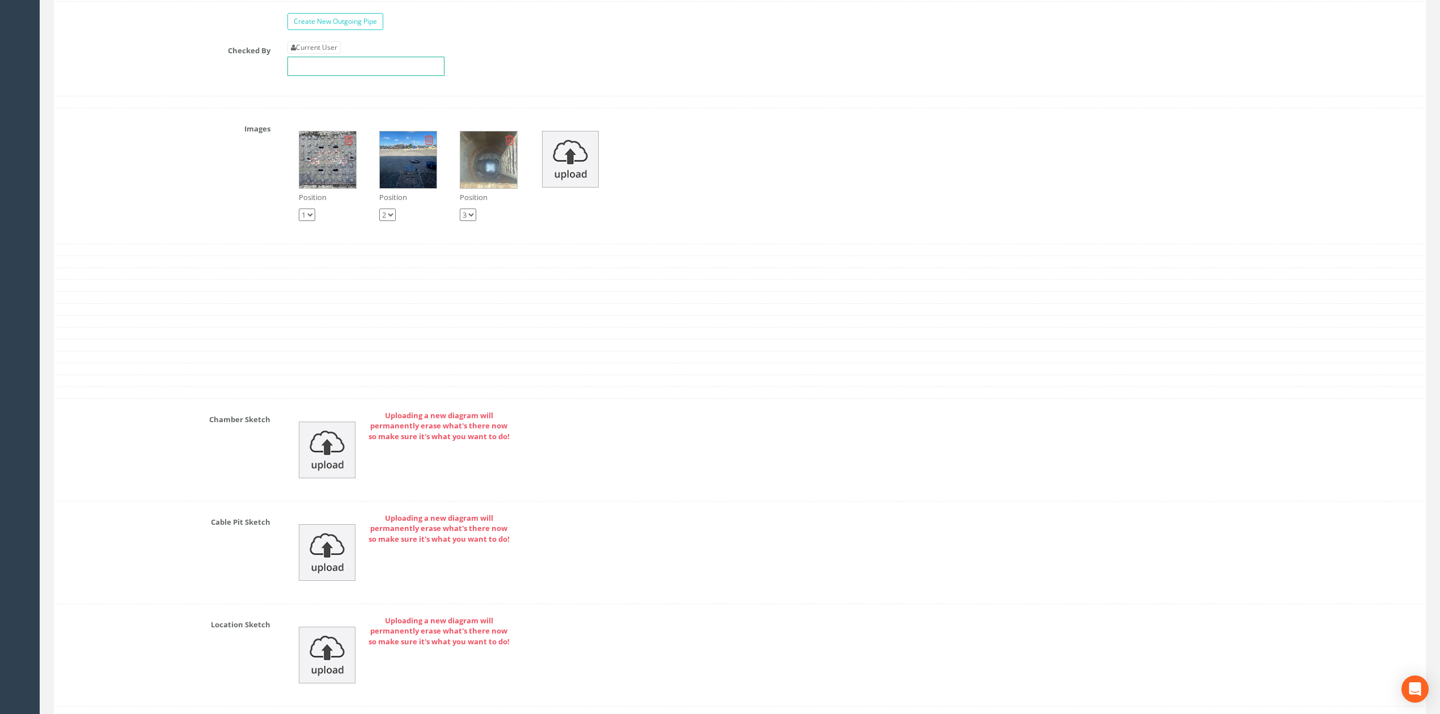
click at [328, 69] on input "text" at bounding box center [365, 66] width 157 height 19
click at [328, 67] on div "Current User" at bounding box center [365, 58] width 157 height 35
drag, startPoint x: 329, startPoint y: 65, endPoint x: 336, endPoint y: 74, distance: 11.3
click at [329, 54] on link "Current User" at bounding box center [313, 47] width 53 height 12
type input "[PERSON_NAME]"
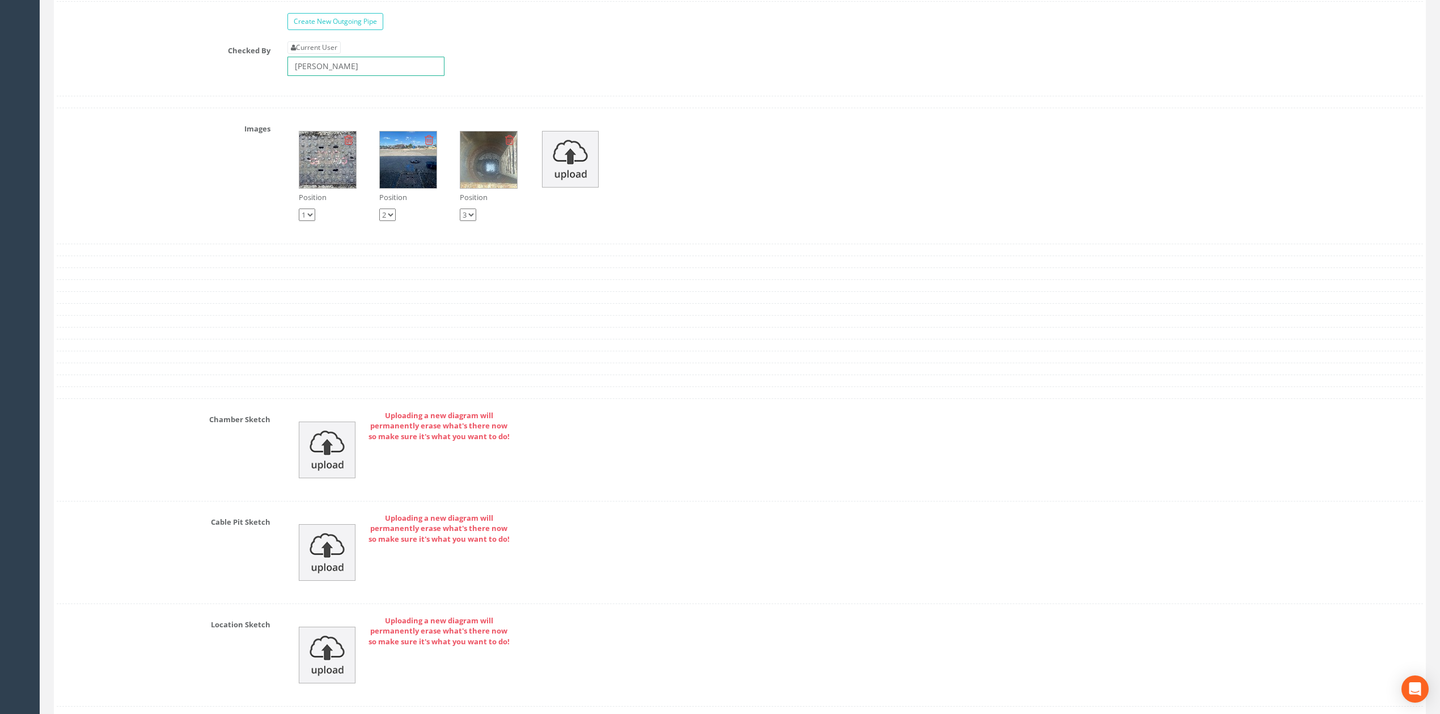
click at [336, 74] on input "[PERSON_NAME]" at bounding box center [365, 66] width 157 height 19
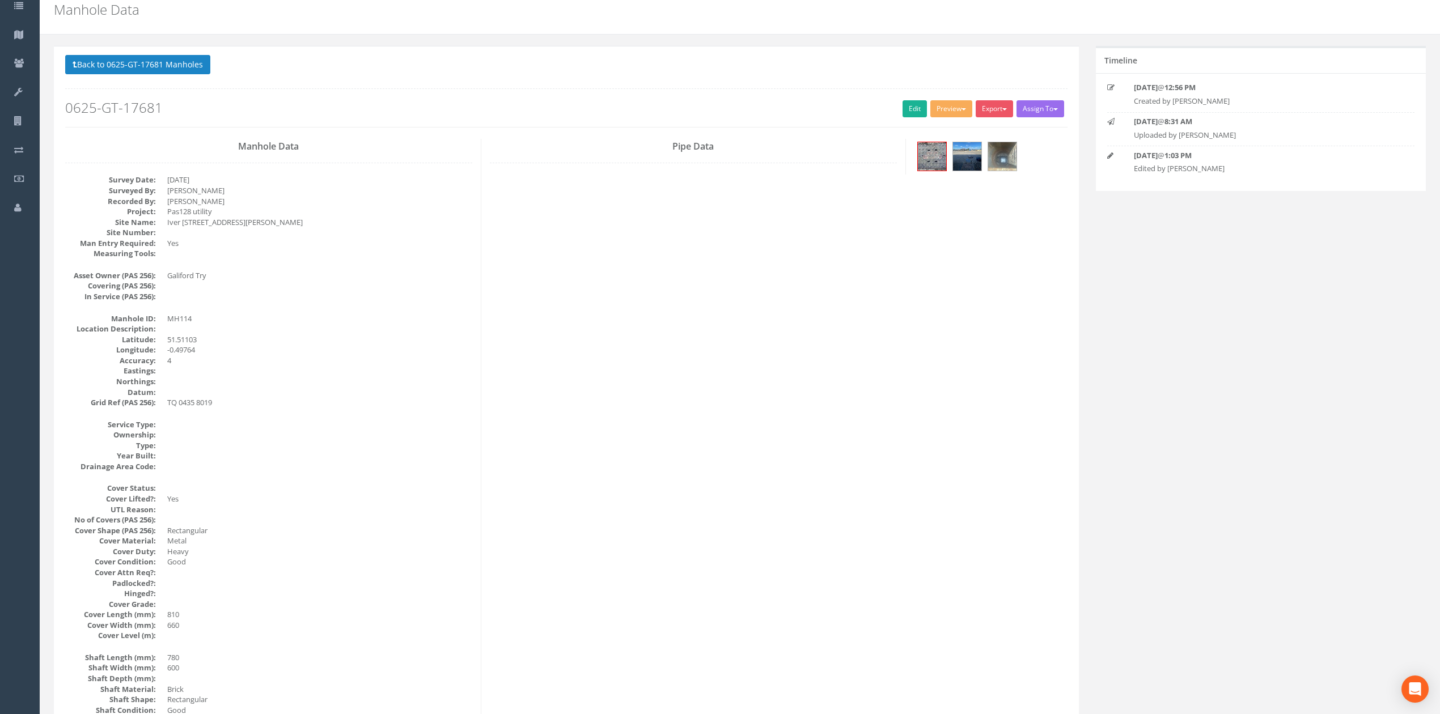
scroll to position [0, 0]
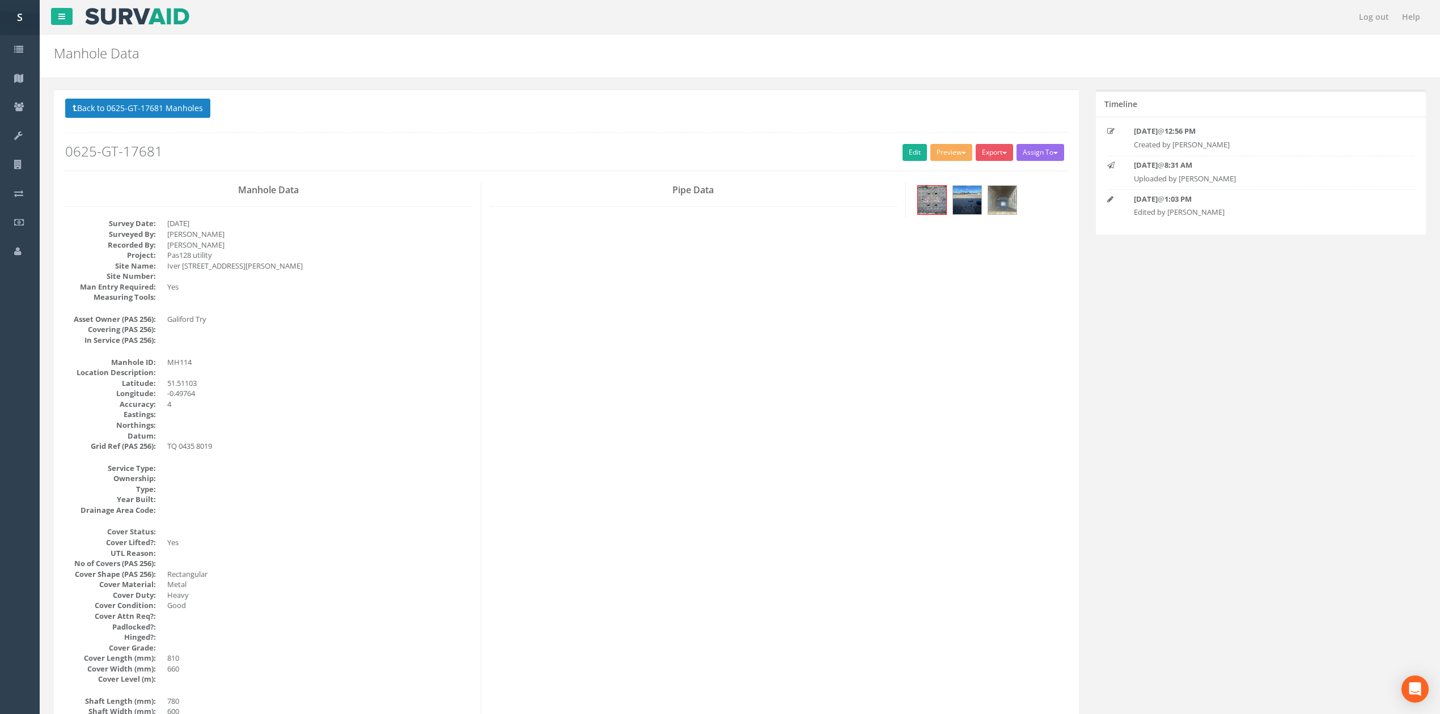
click at [107, 109] on button "Back to 0625-GT-17681 Manholes" at bounding box center [137, 108] width 145 height 19
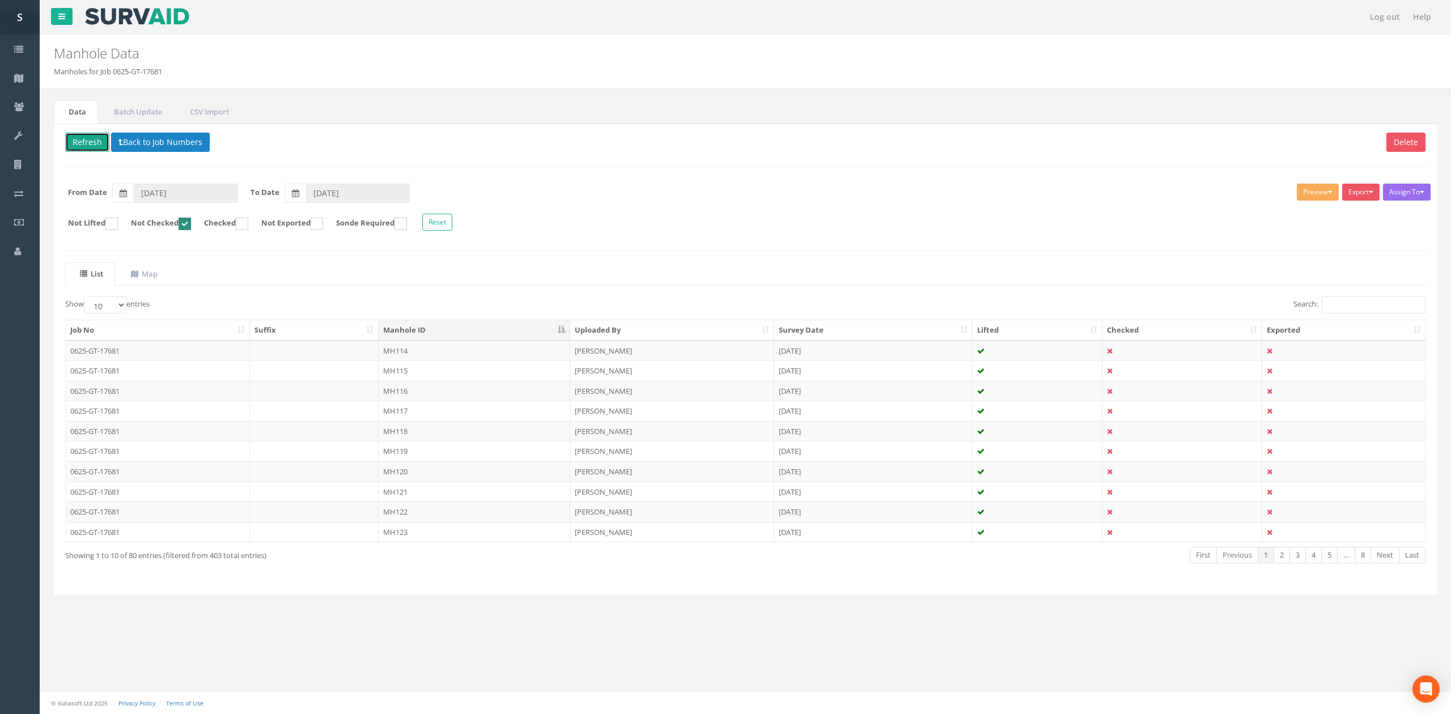
click at [84, 143] on button "Refresh" at bounding box center [87, 142] width 44 height 19
click at [493, 357] on td "MH115" at bounding box center [475, 351] width 192 height 20
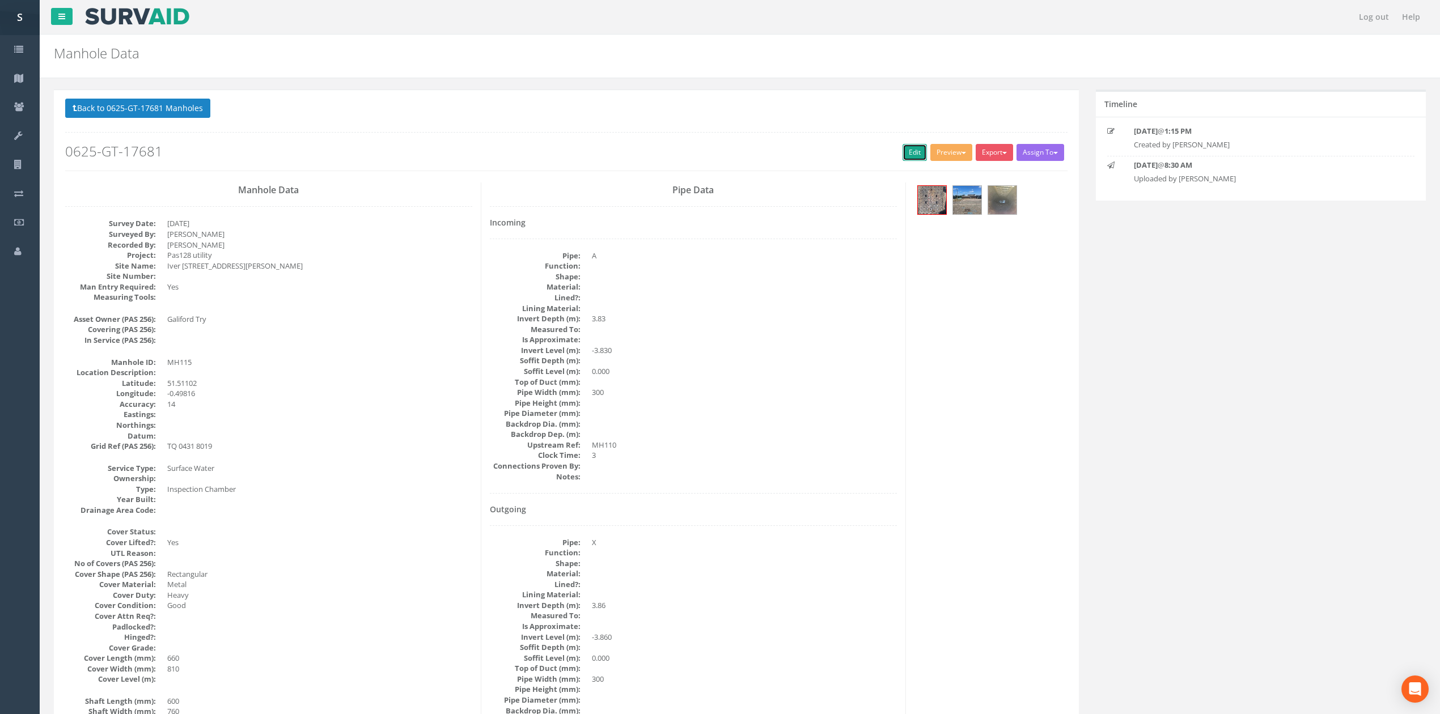
click at [912, 154] on link "Edit" at bounding box center [915, 152] width 24 height 17
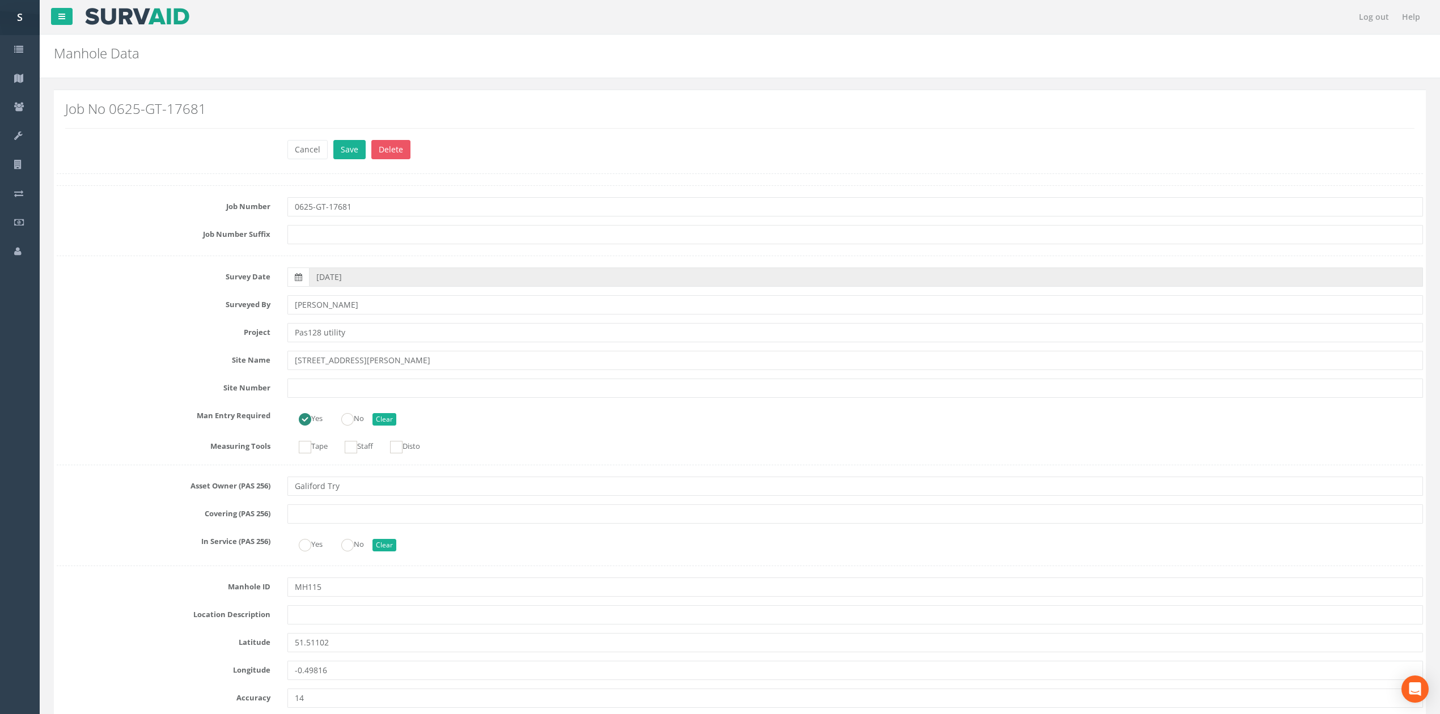
scroll to position [1738, 0]
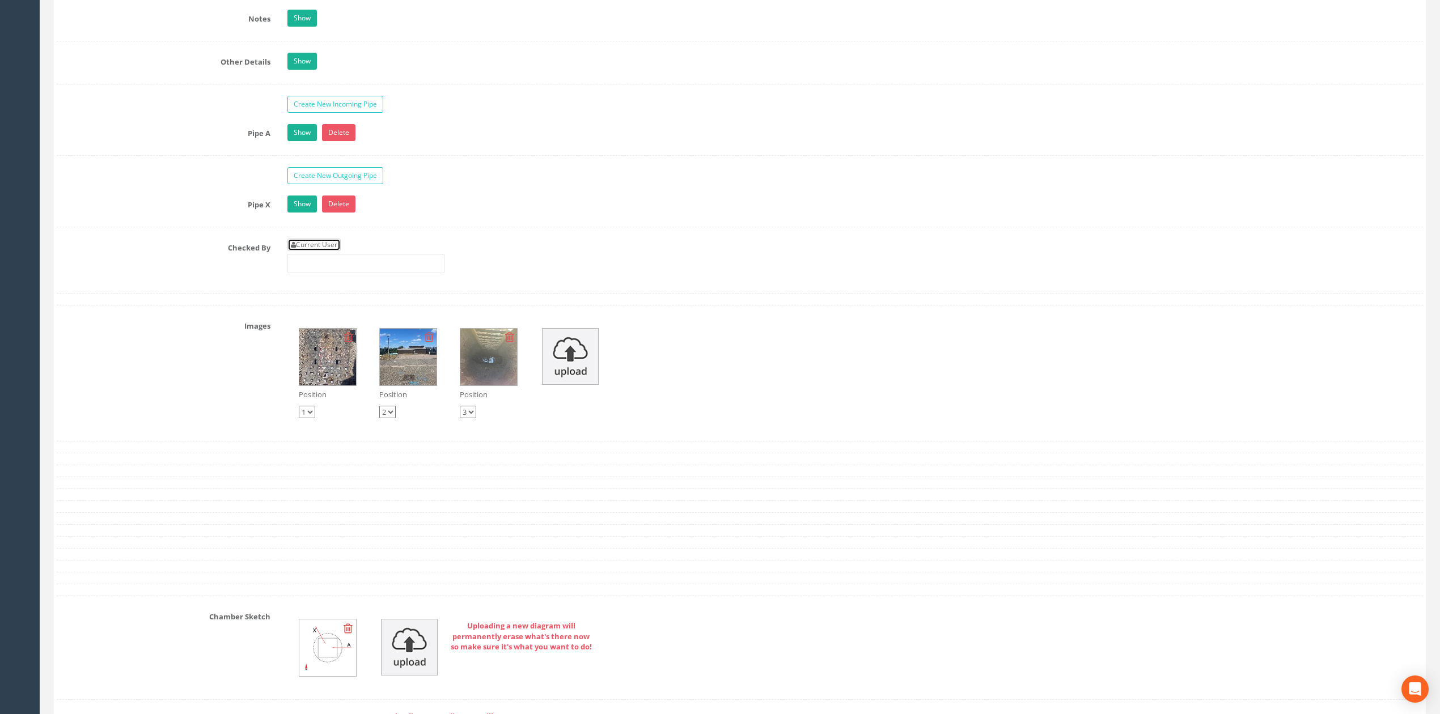
click at [338, 251] on link "Current User" at bounding box center [313, 245] width 53 height 12
type input "[PERSON_NAME]"
click at [348, 273] on input "[PERSON_NAME]" at bounding box center [365, 263] width 157 height 19
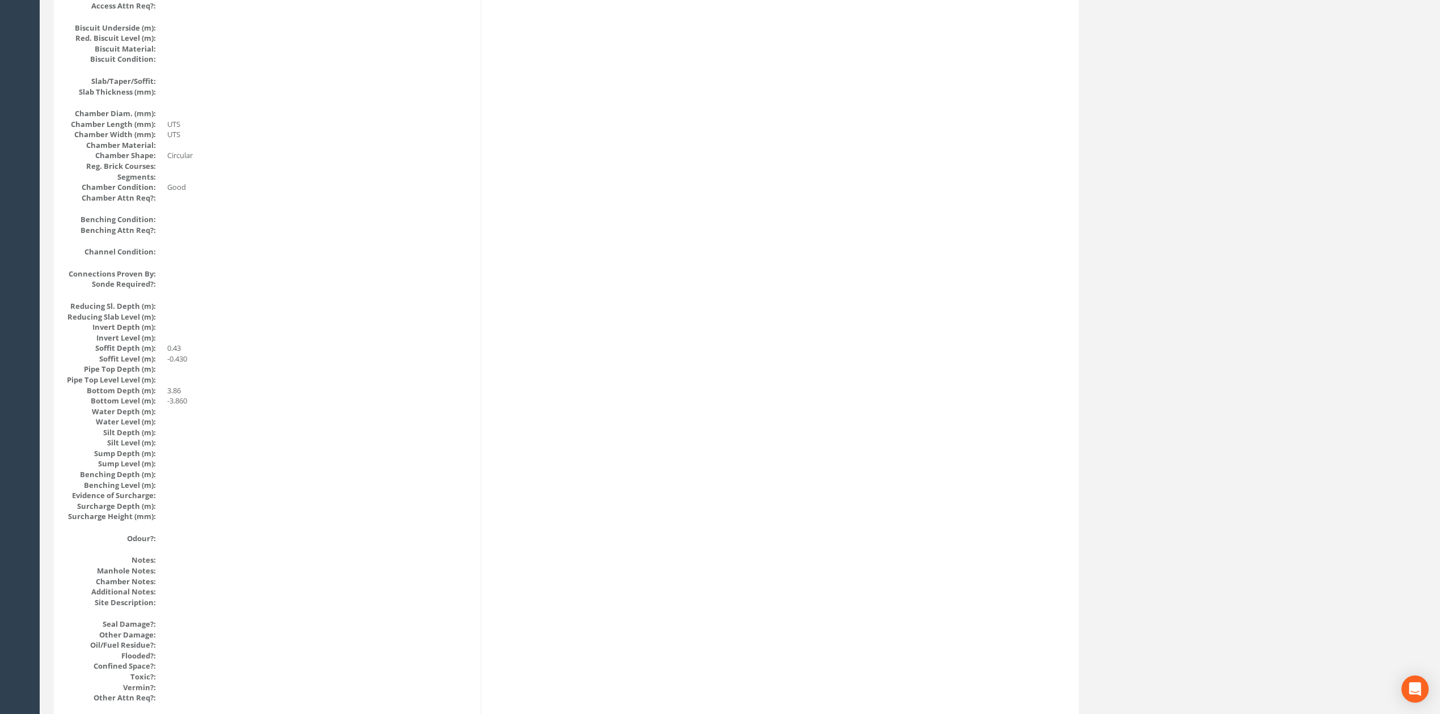
scroll to position [0, 0]
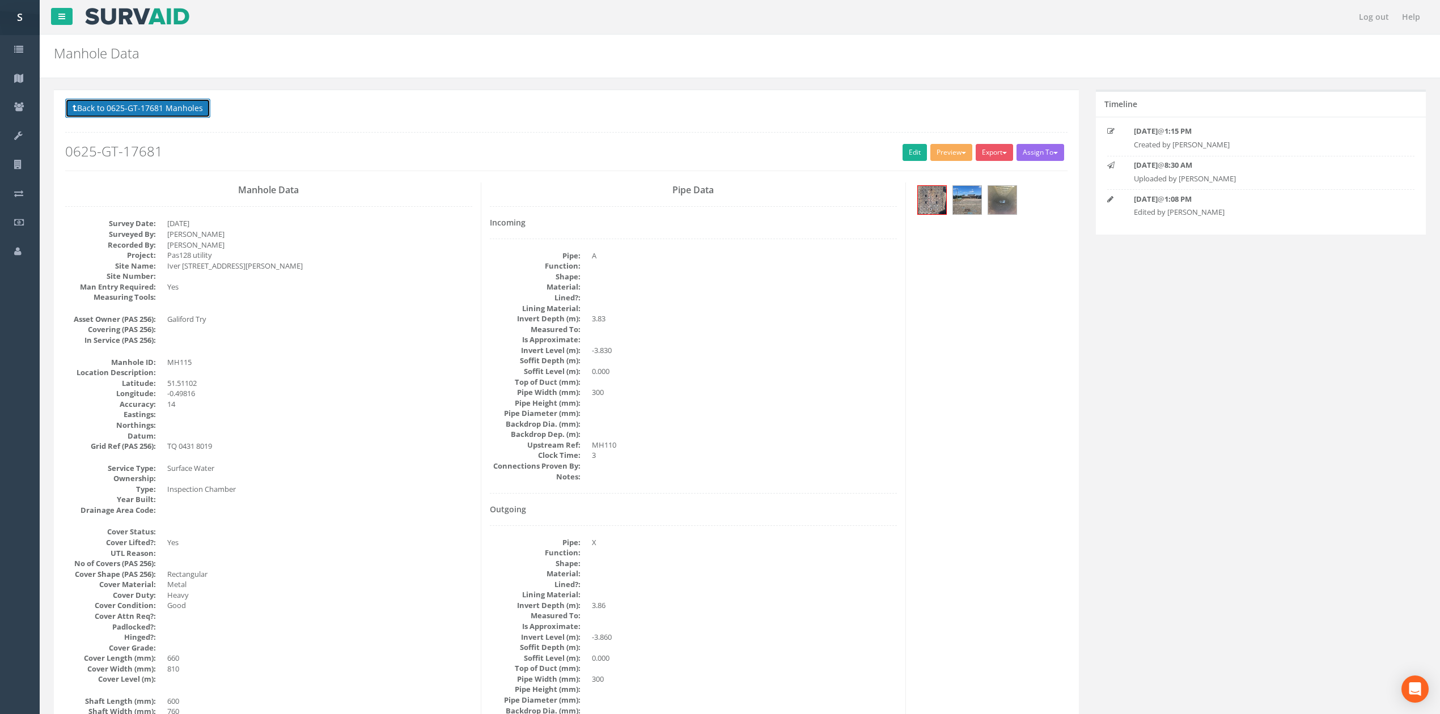
click at [138, 118] on button "Back to 0625-GT-17681 Manholes" at bounding box center [137, 108] width 145 height 19
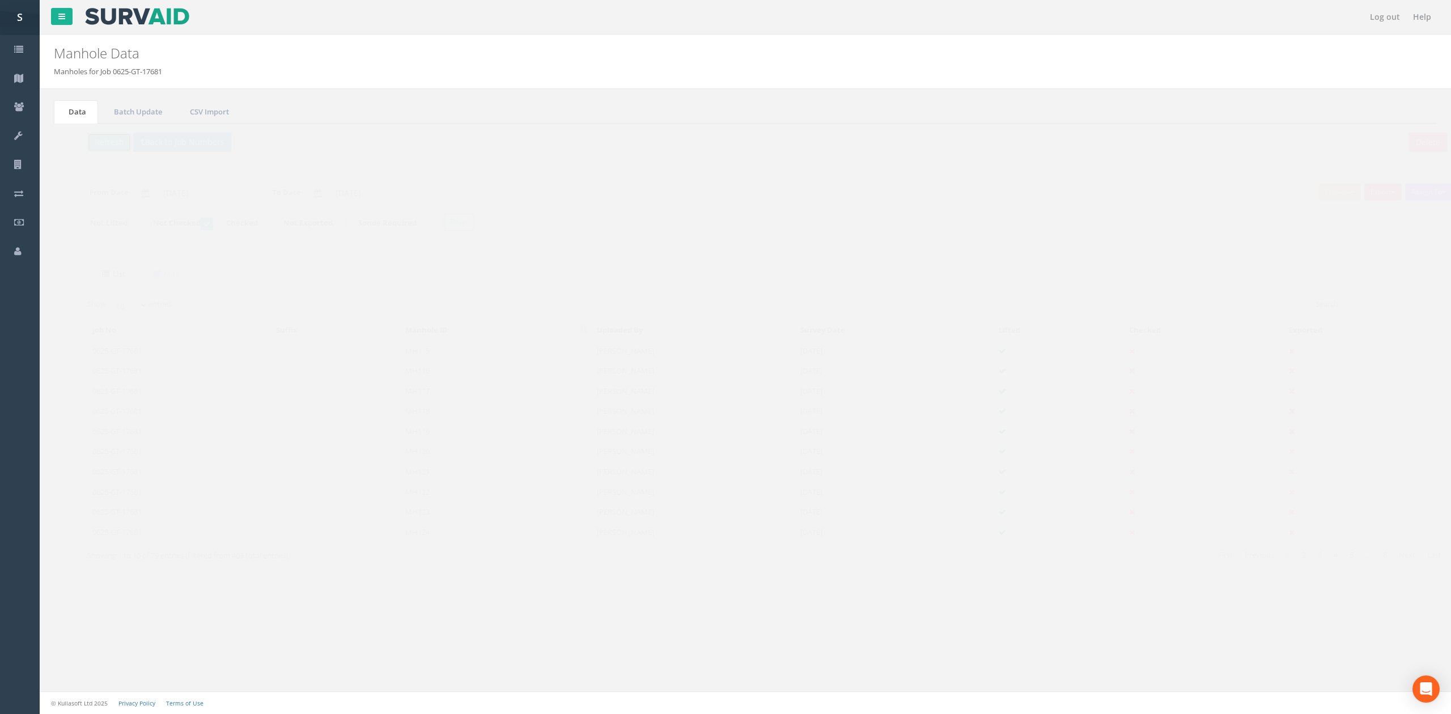
click at [87, 136] on button "Refresh" at bounding box center [87, 142] width 44 height 19
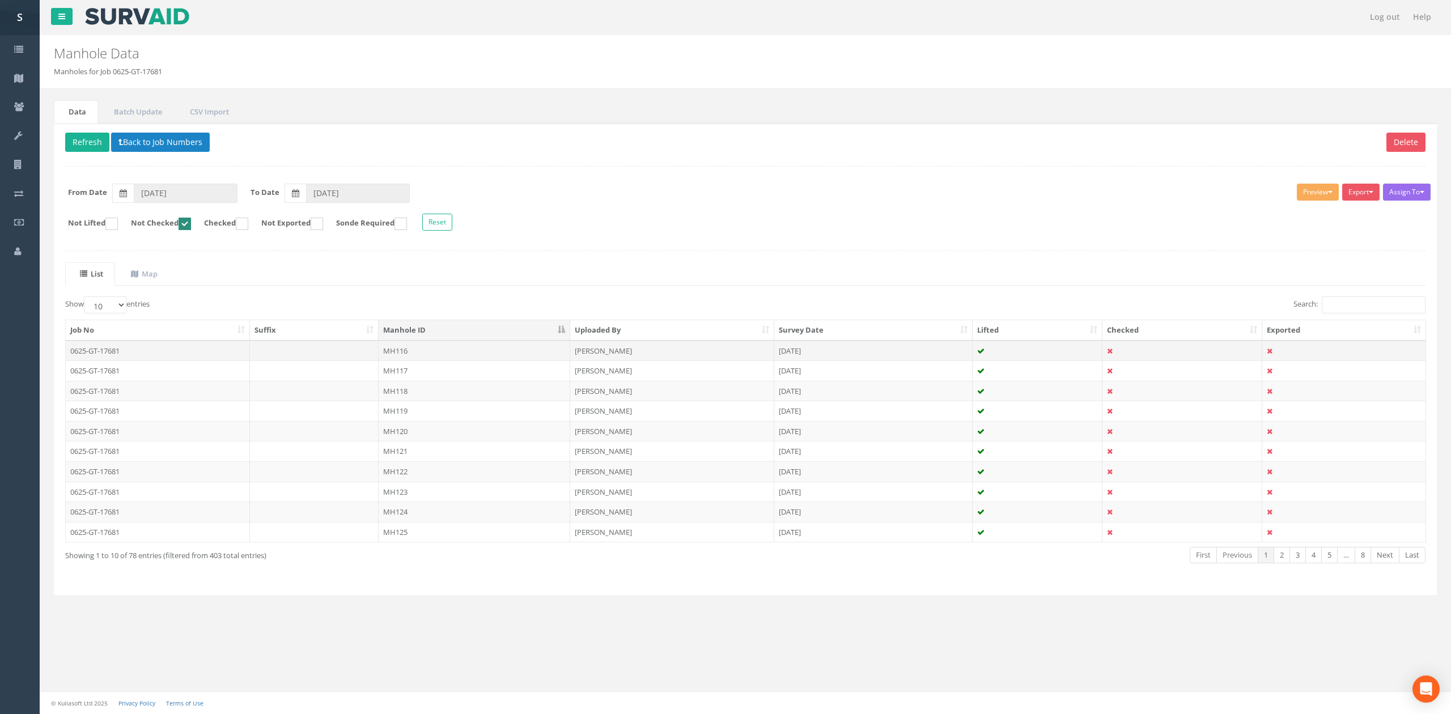
click at [478, 357] on td "MH116" at bounding box center [475, 351] width 192 height 20
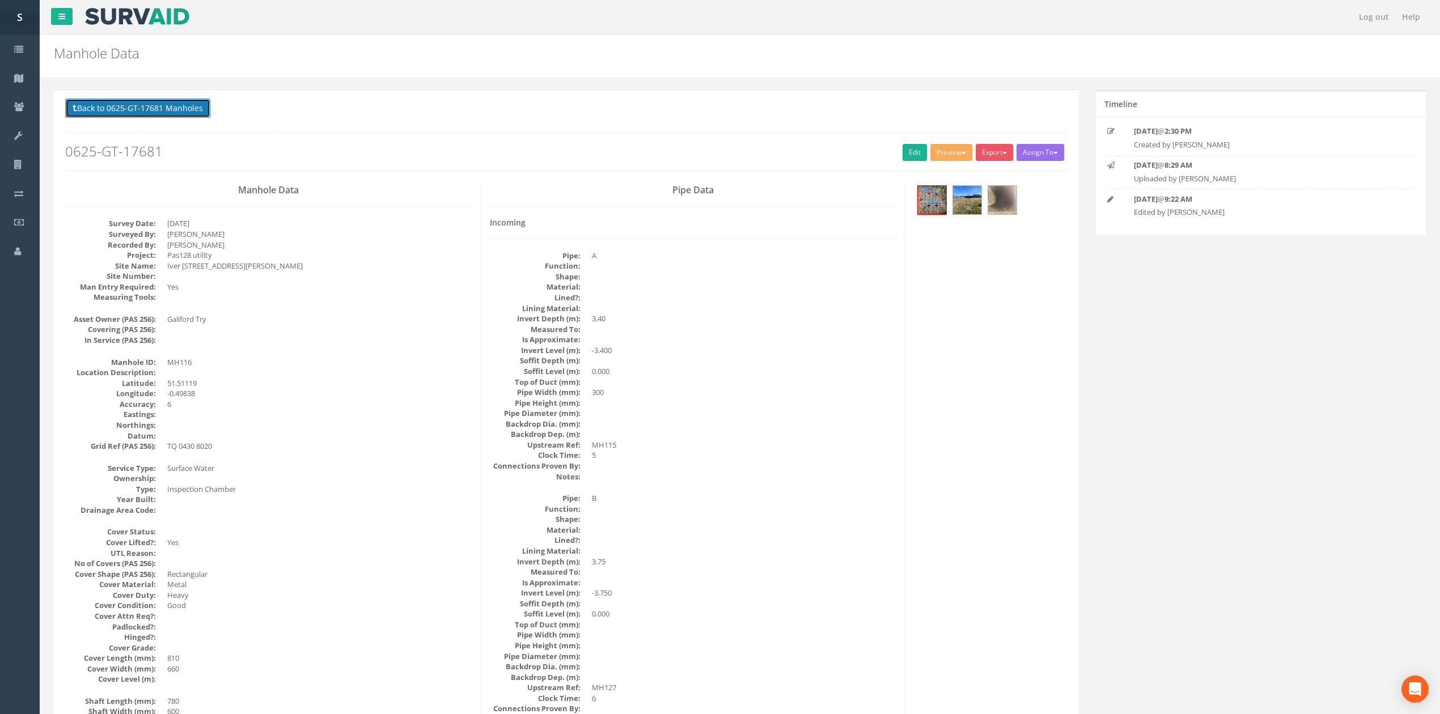
click at [159, 118] on button "Back to 0625-GT-17681 Manholes" at bounding box center [137, 108] width 145 height 19
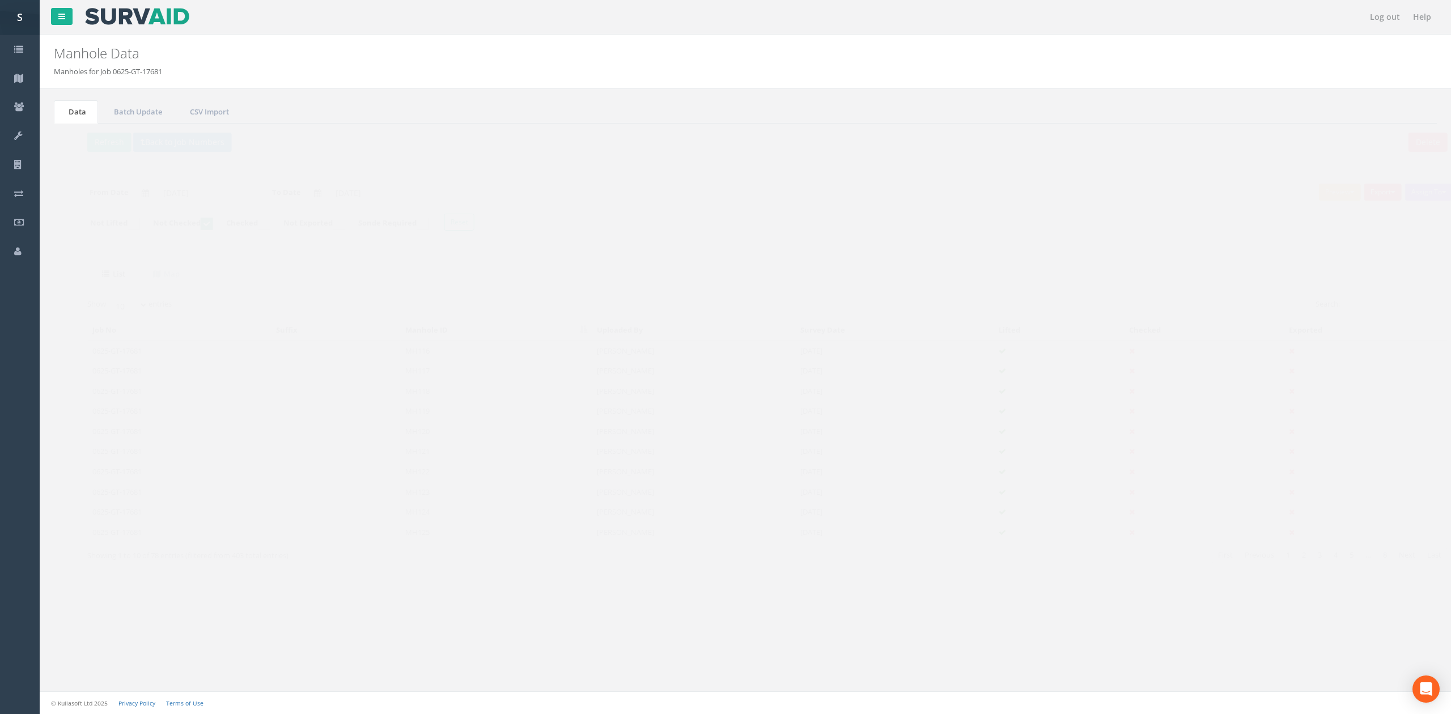
click at [429, 381] on td "MH117" at bounding box center [475, 371] width 192 height 20
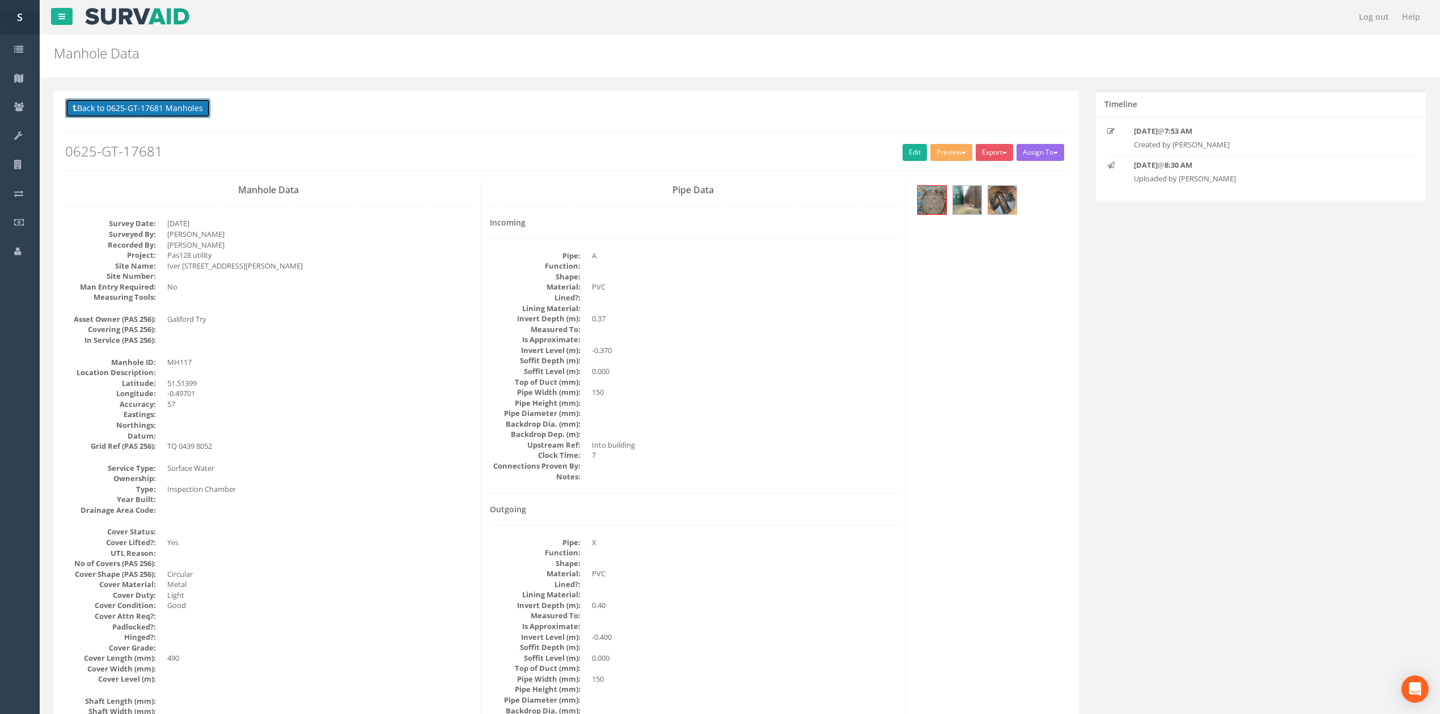
click at [167, 107] on button "Back to 0625-GT-17681 Manholes" at bounding box center [137, 108] width 145 height 19
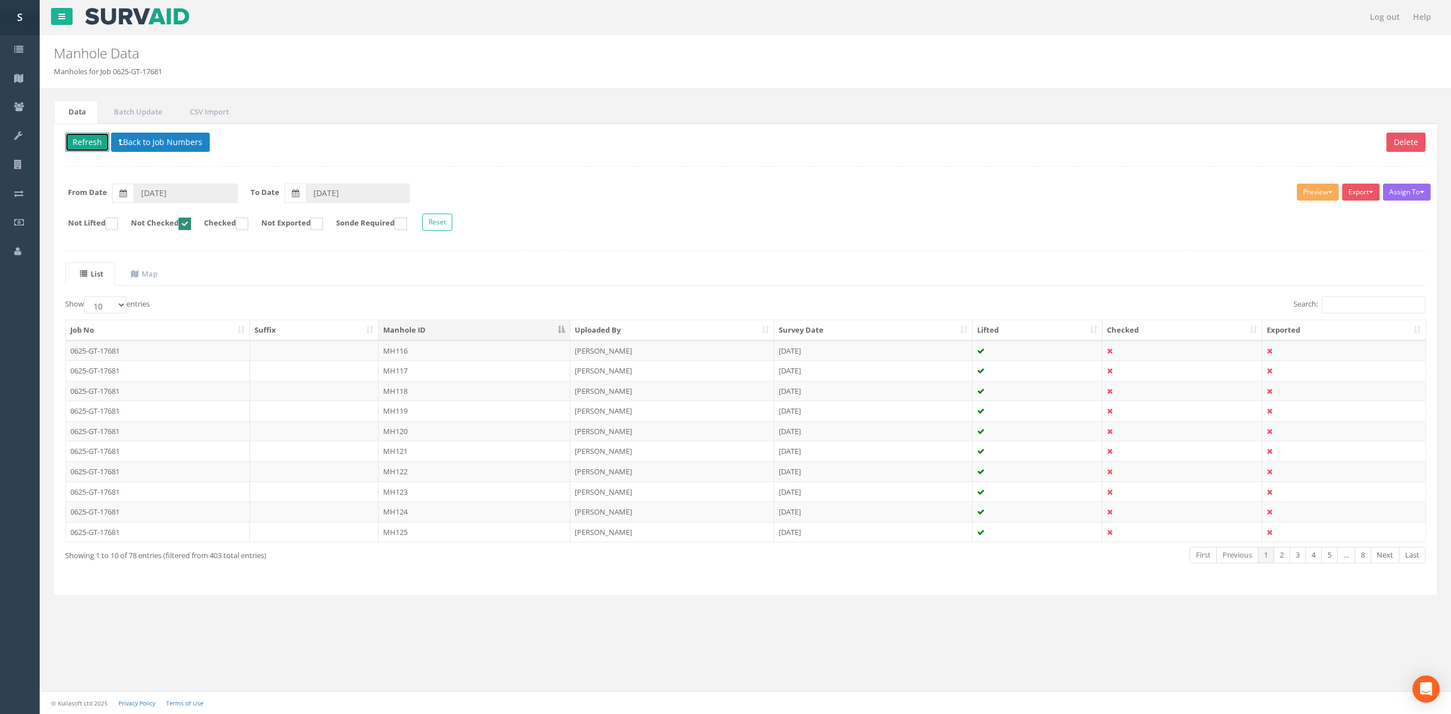
click at [93, 138] on button "Refresh" at bounding box center [87, 142] width 44 height 19
click at [435, 358] on td "MH116" at bounding box center [475, 351] width 192 height 20
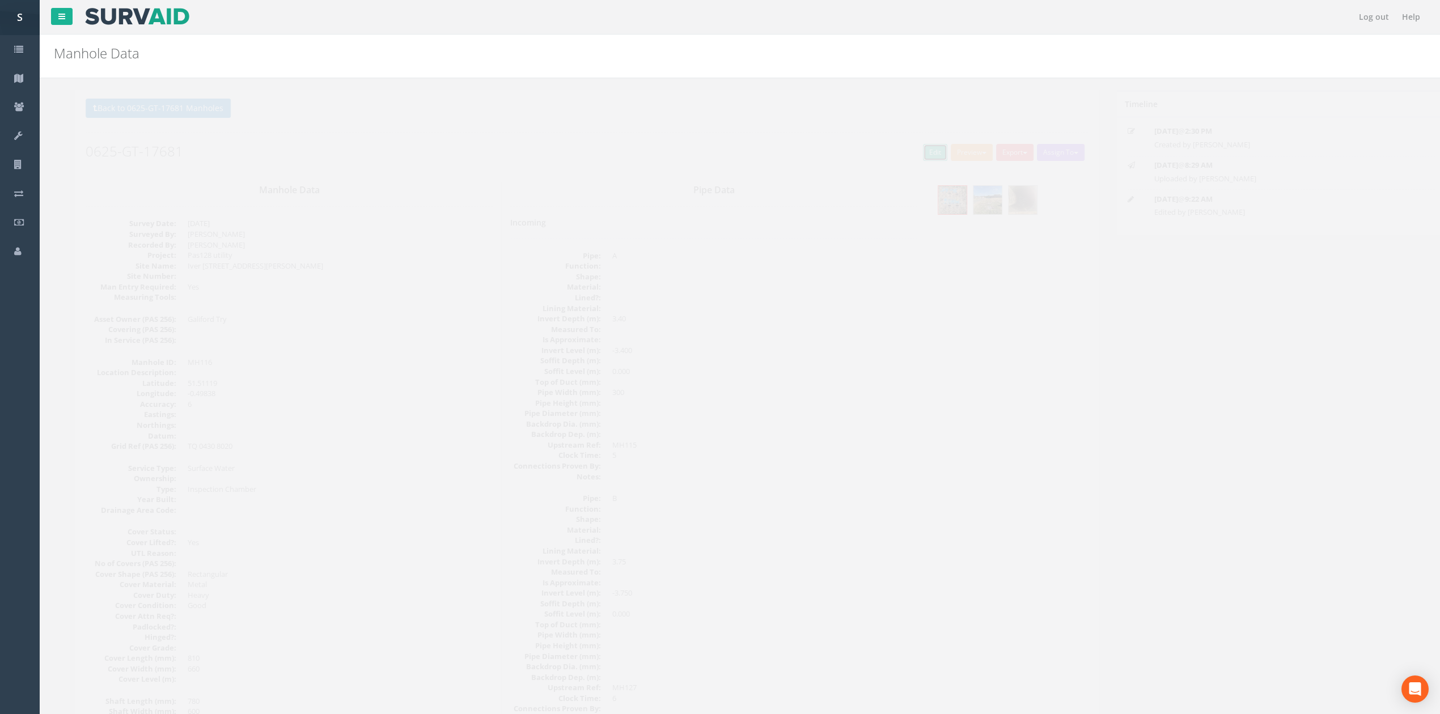
click at [903, 161] on link "Edit" at bounding box center [915, 152] width 24 height 17
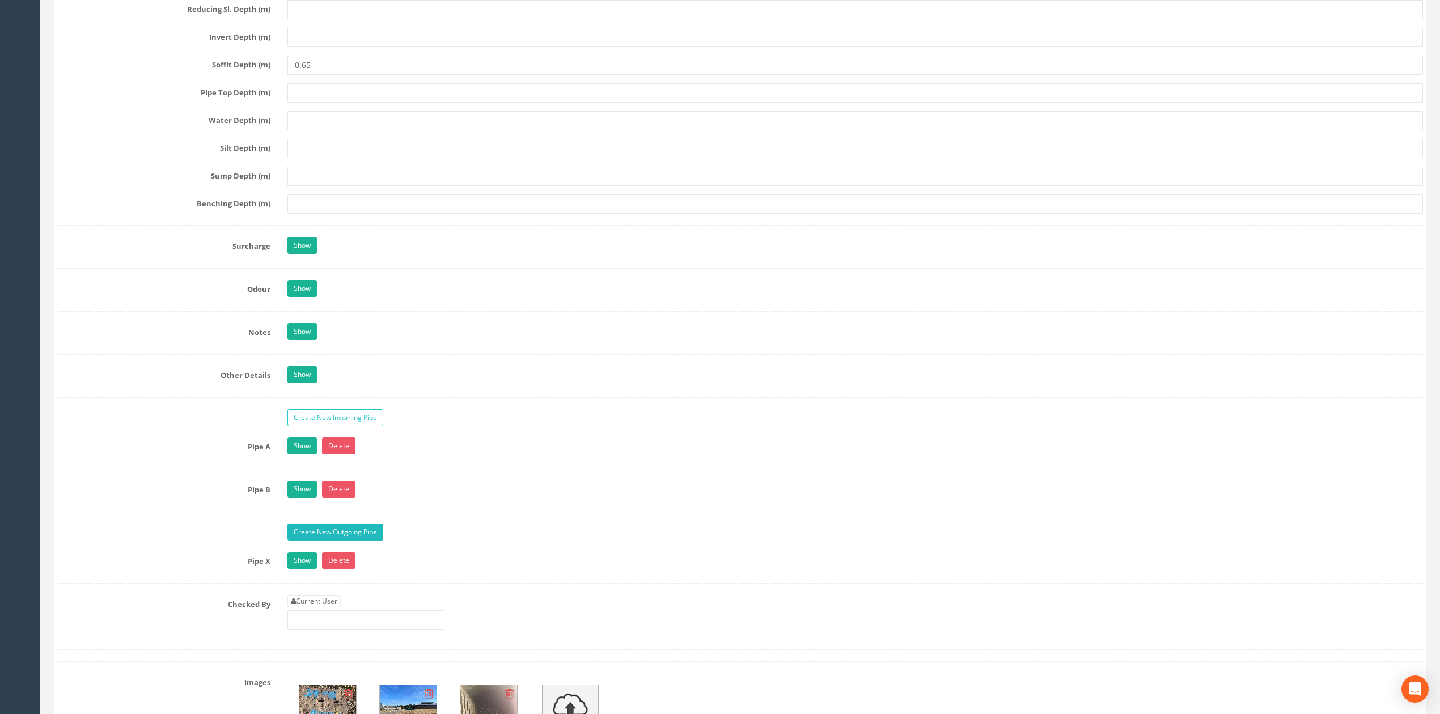
scroll to position [1452, 0]
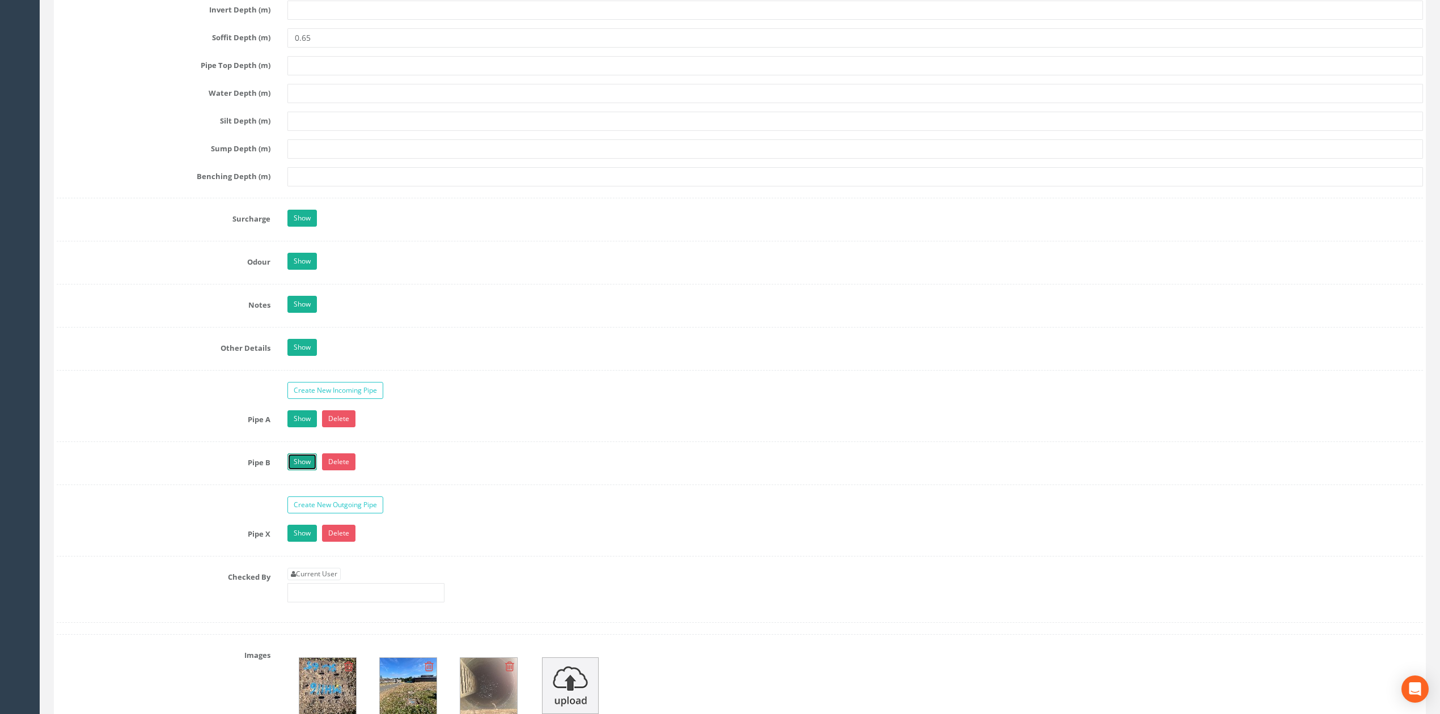
click at [310, 471] on link "Show" at bounding box center [301, 462] width 29 height 17
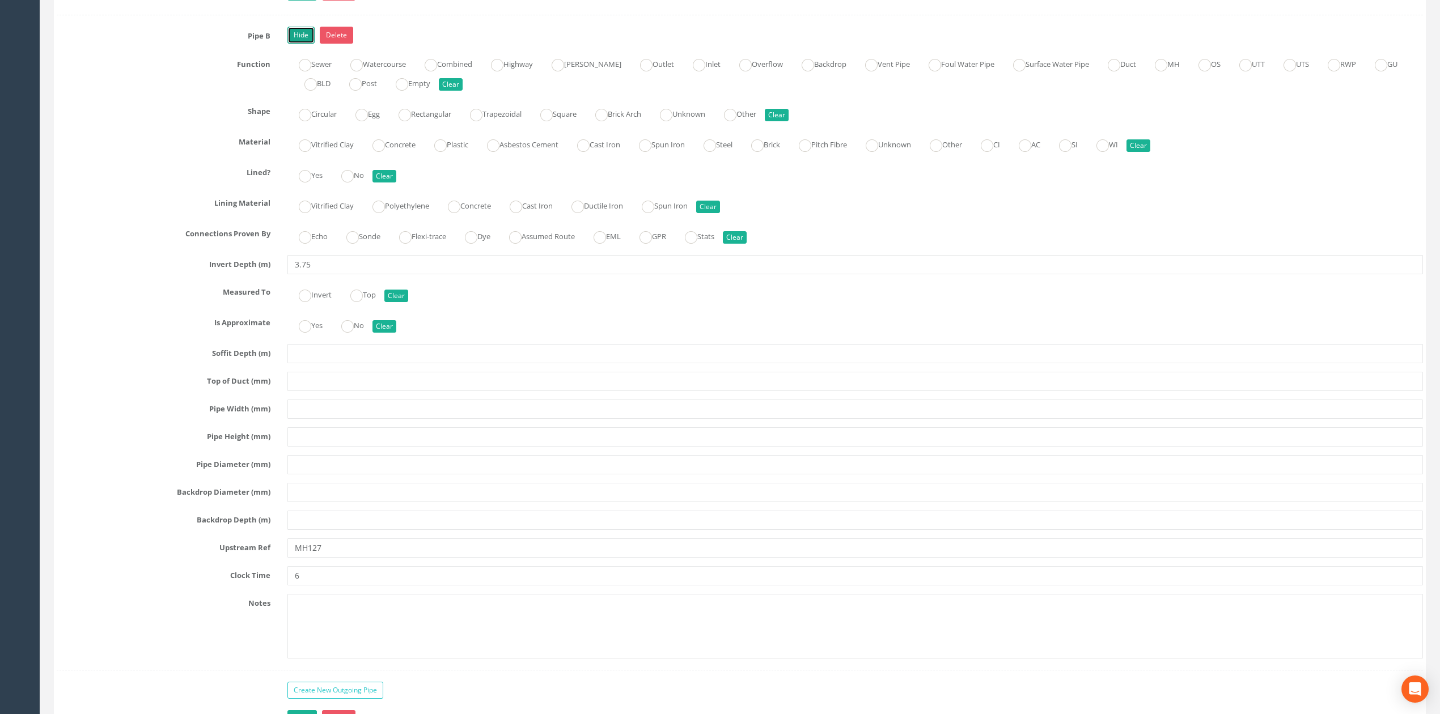
scroll to position [1905, 0]
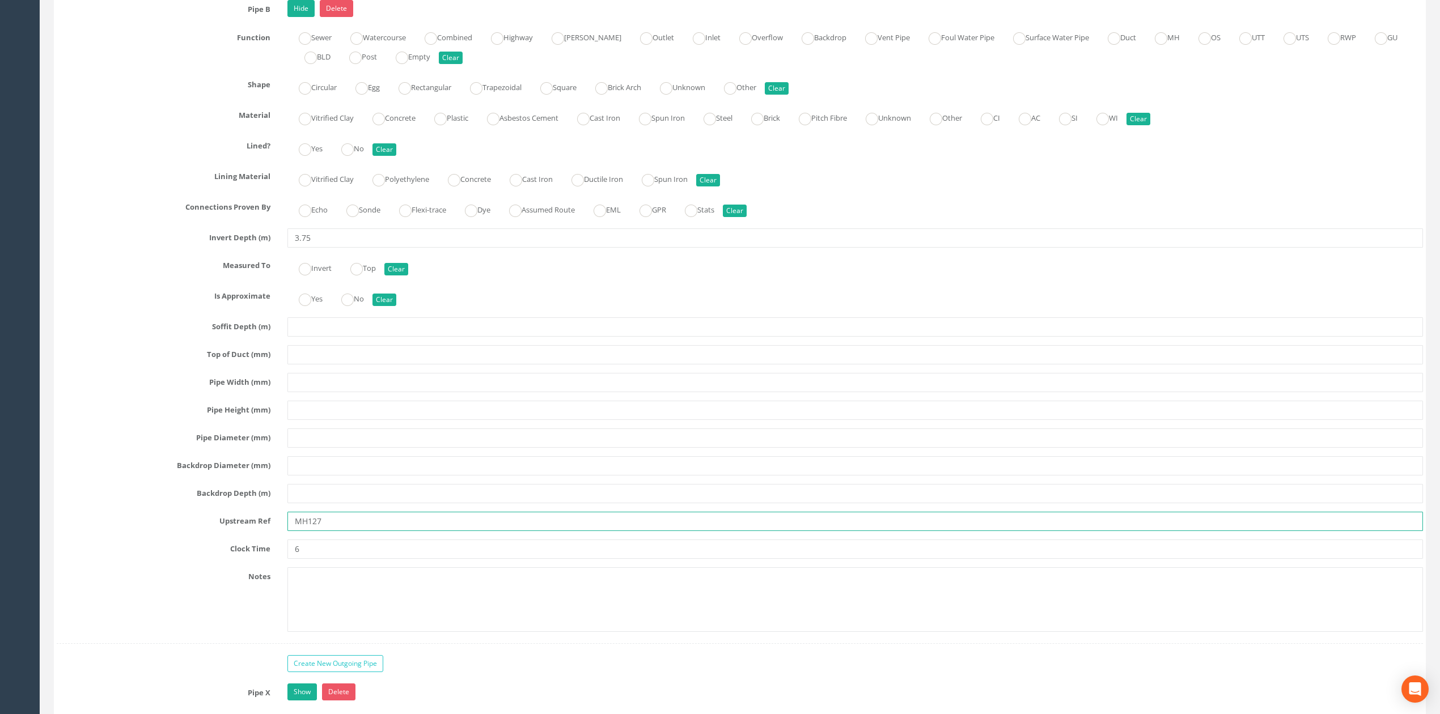
drag, startPoint x: 314, startPoint y: 535, endPoint x: 341, endPoint y: 535, distance: 27.2
click at [341, 531] on input "MH127" at bounding box center [855, 521] width 1136 height 19
click at [310, 531] on input "MH18" at bounding box center [855, 521] width 1136 height 19
type input "MH128"
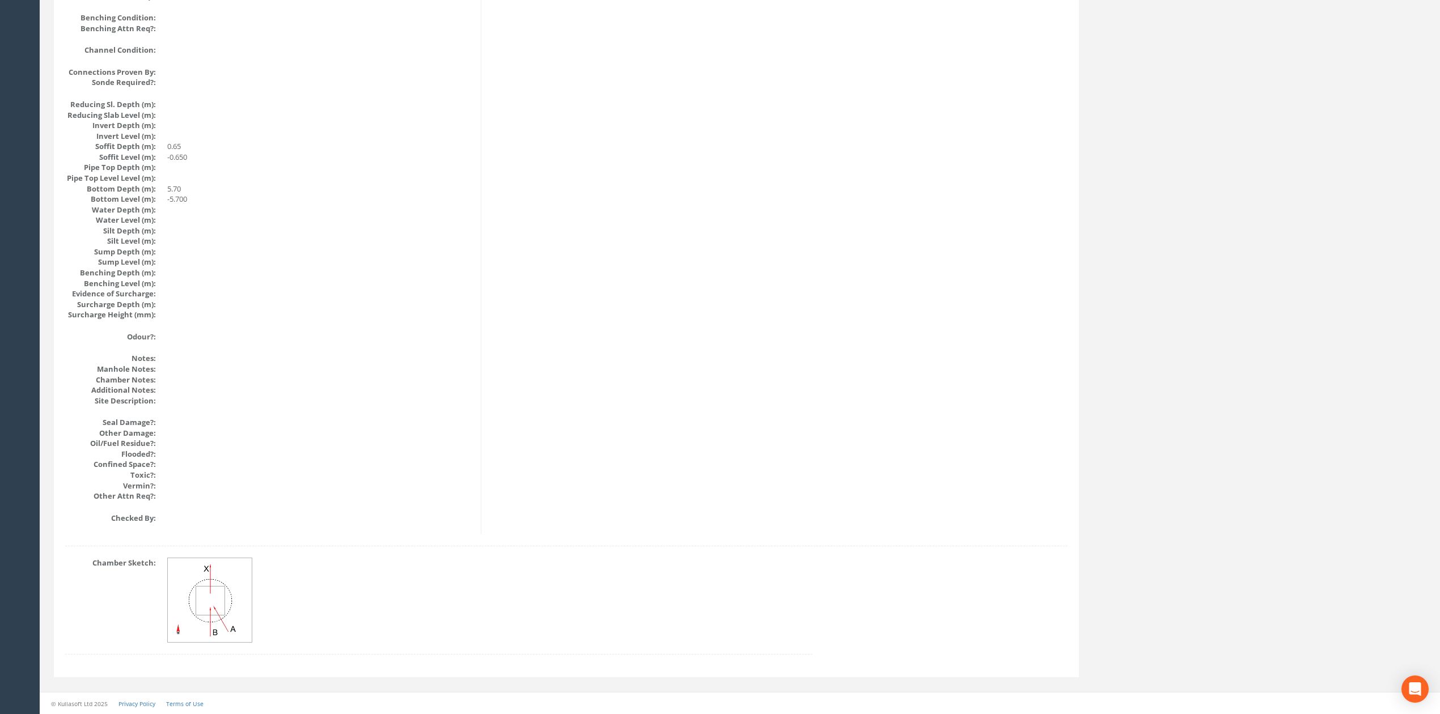
scroll to position [1036, 0]
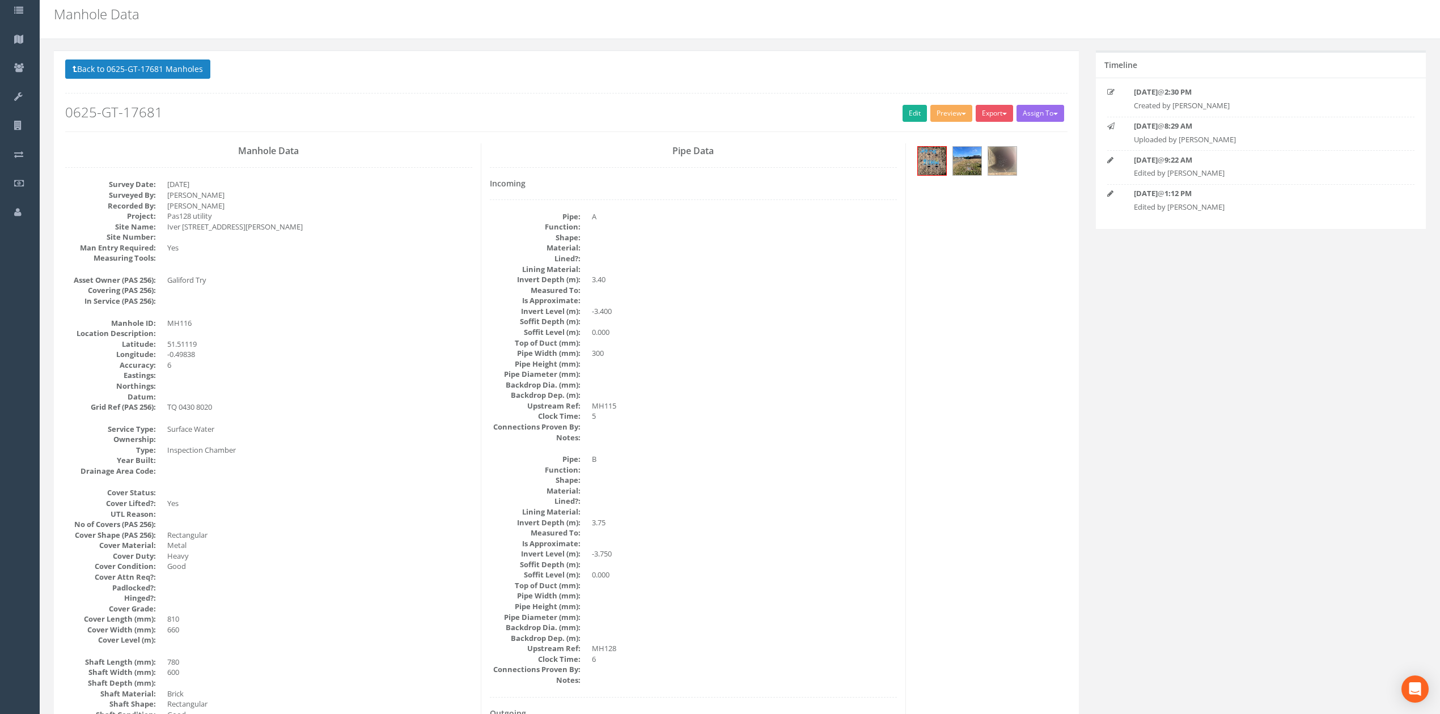
scroll to position [0, 0]
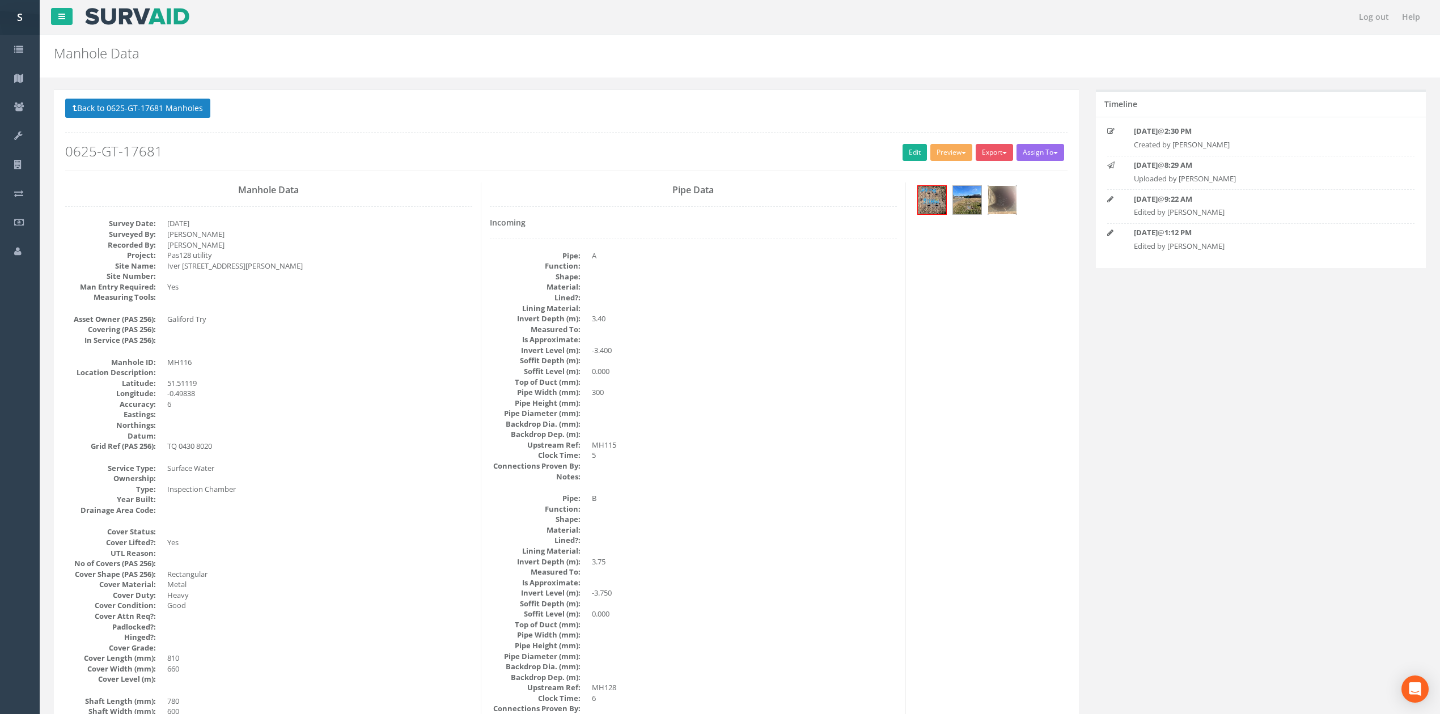
click at [1009, 205] on img at bounding box center [1002, 200] width 28 height 28
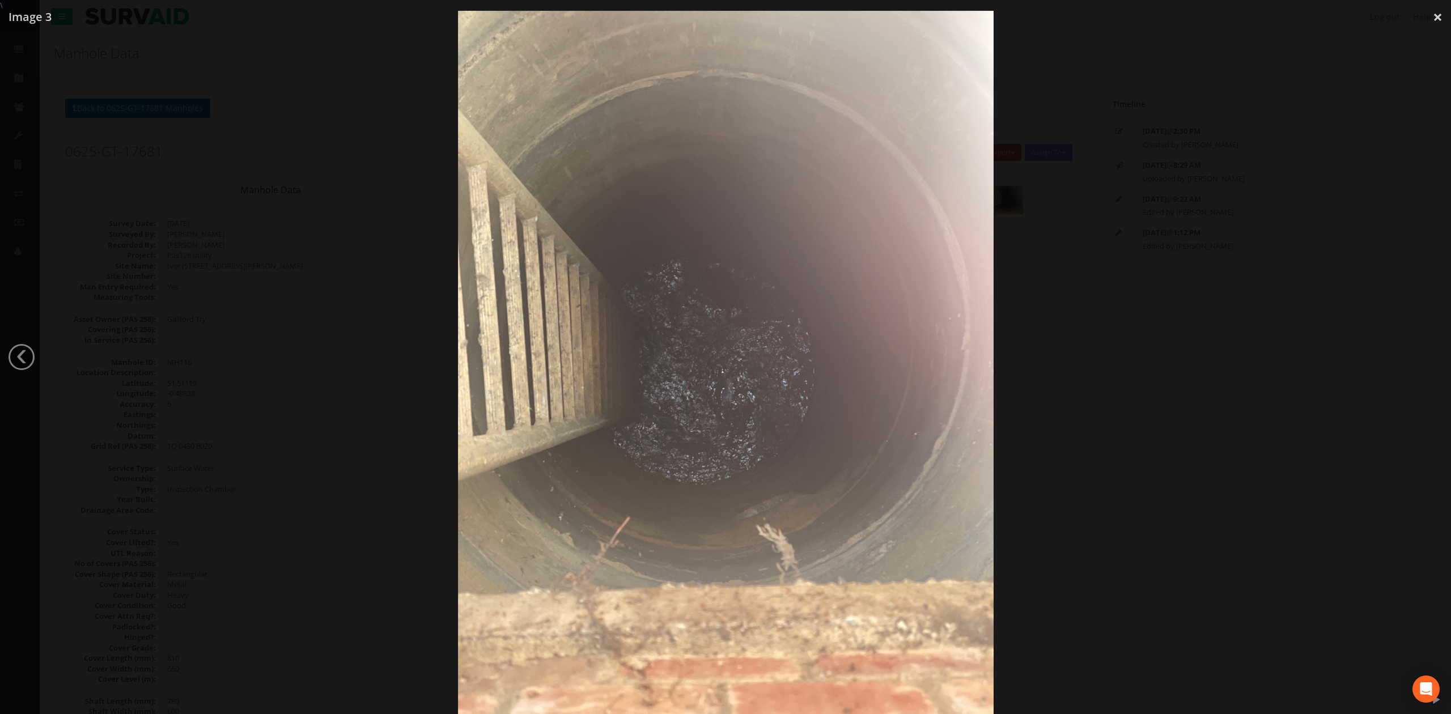
click at [1052, 348] on div at bounding box center [725, 368] width 1451 height 714
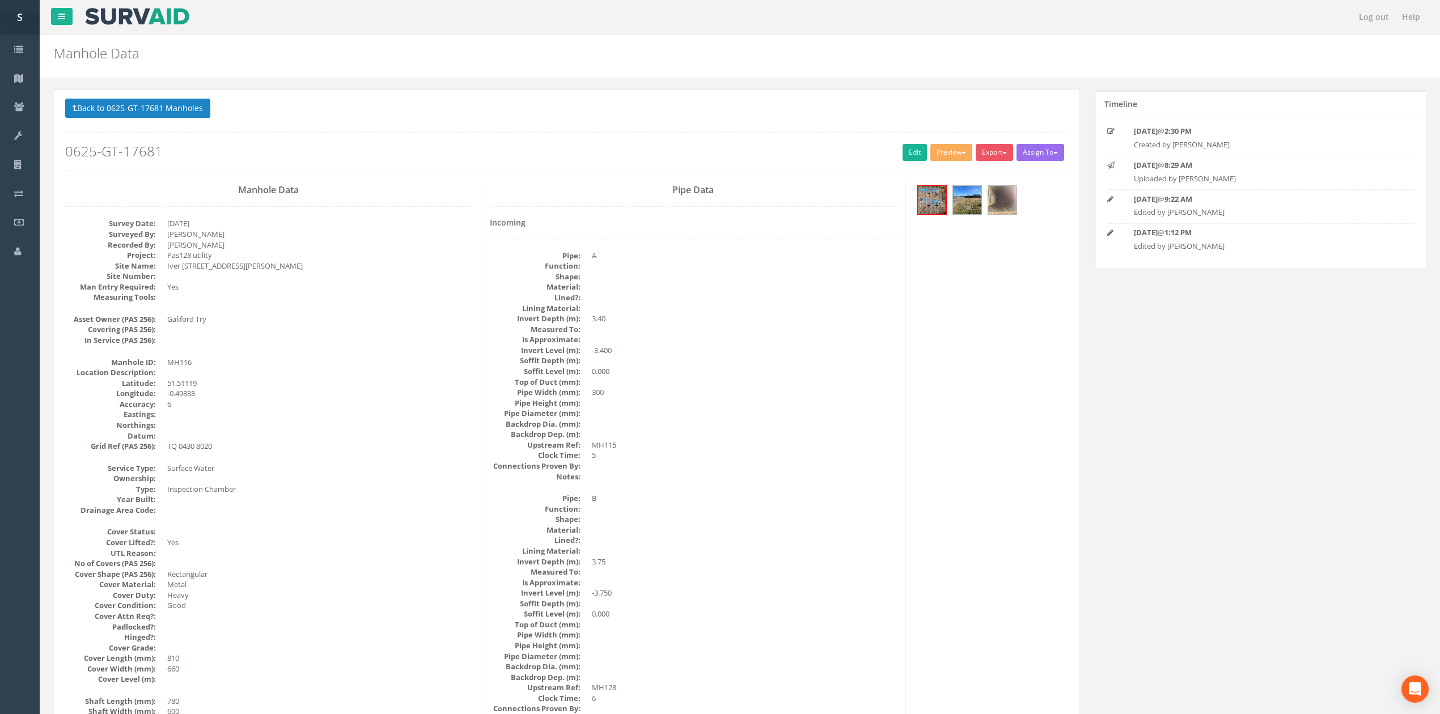
drag, startPoint x: 919, startPoint y: 293, endPoint x: 912, endPoint y: 490, distance: 198.0
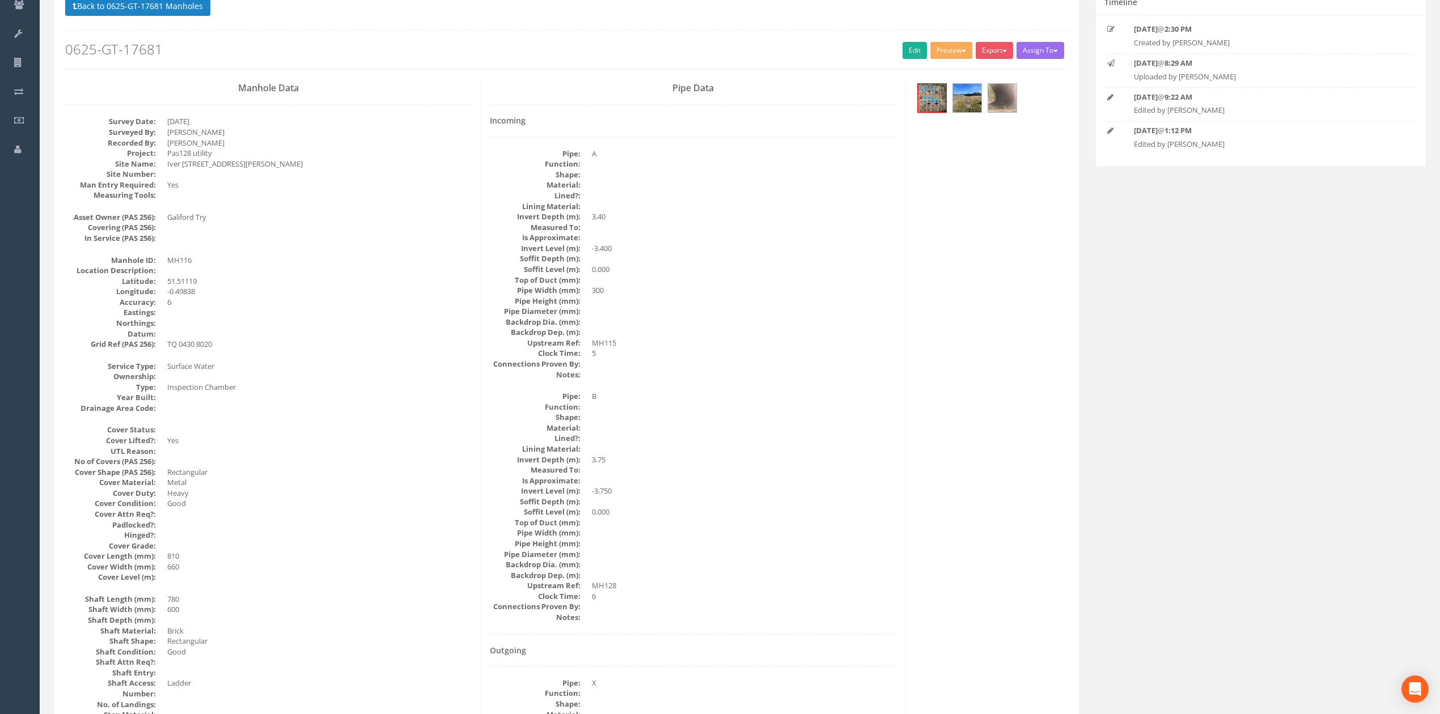
scroll to position [75, 0]
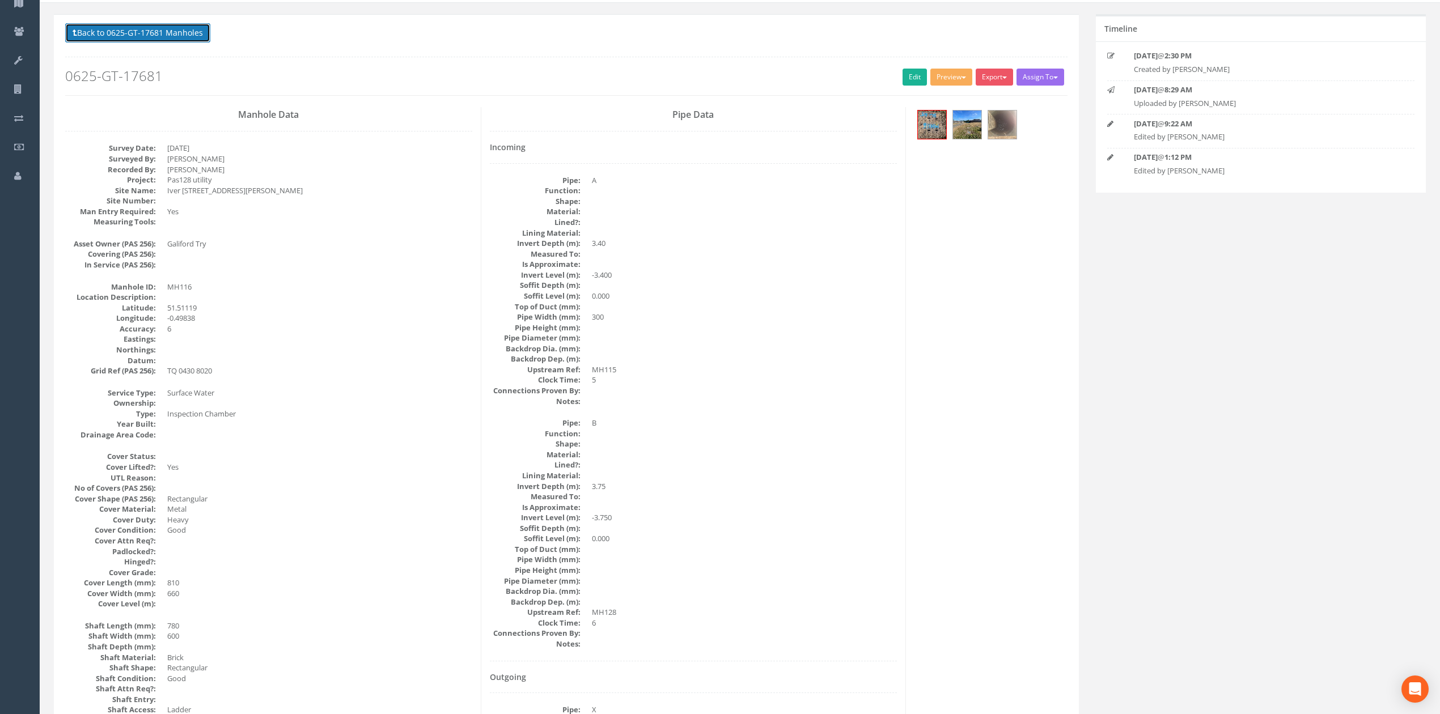
click at [105, 37] on button "Back to 0625-GT-17681 Manholes" at bounding box center [137, 32] width 145 height 19
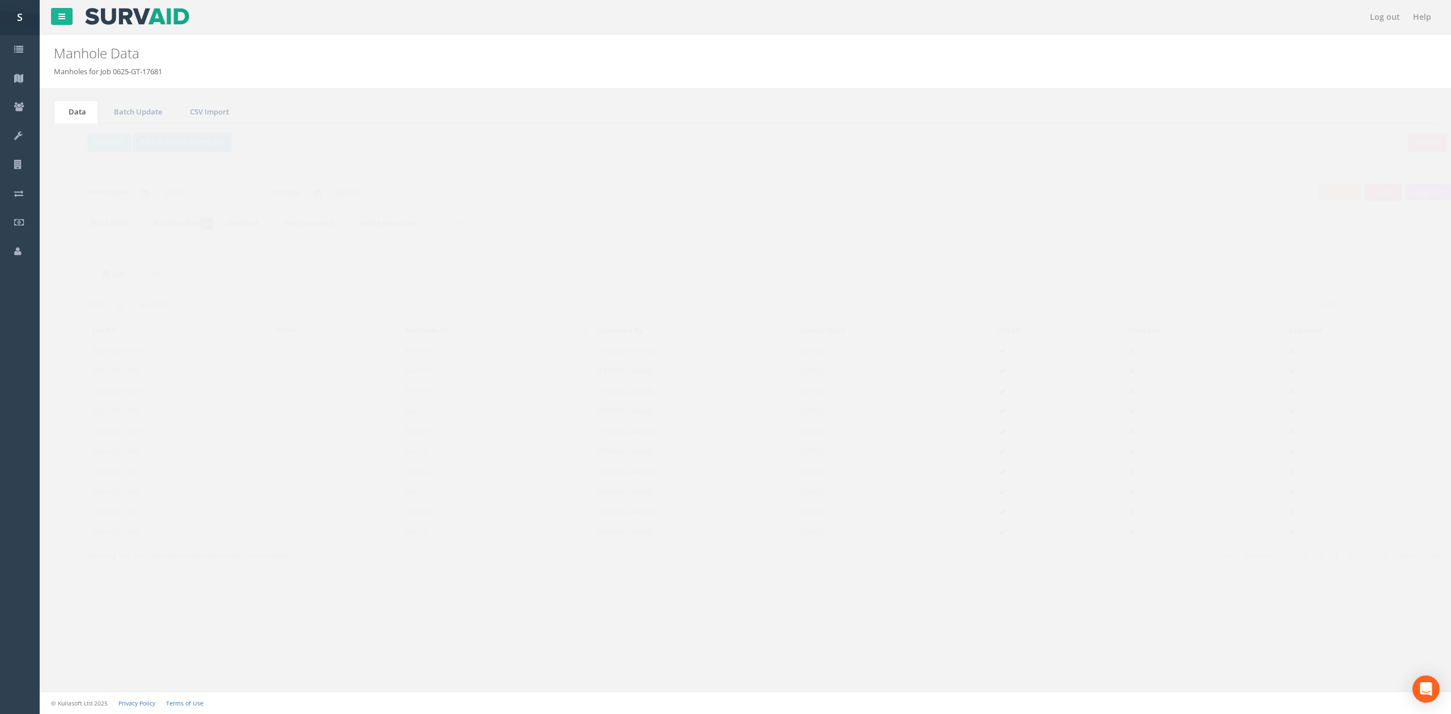
click at [465, 400] on td "MH118" at bounding box center [475, 391] width 192 height 20
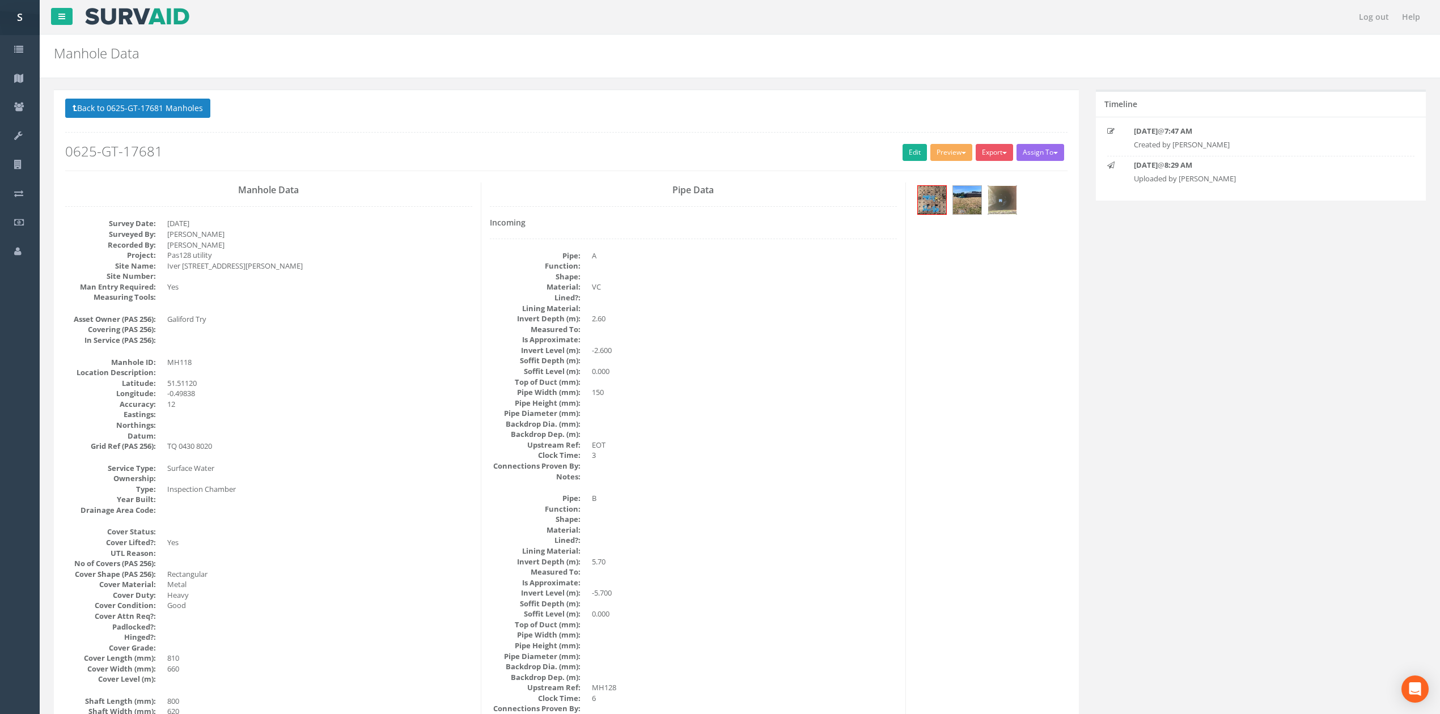
click at [1003, 204] on img at bounding box center [1002, 200] width 28 height 28
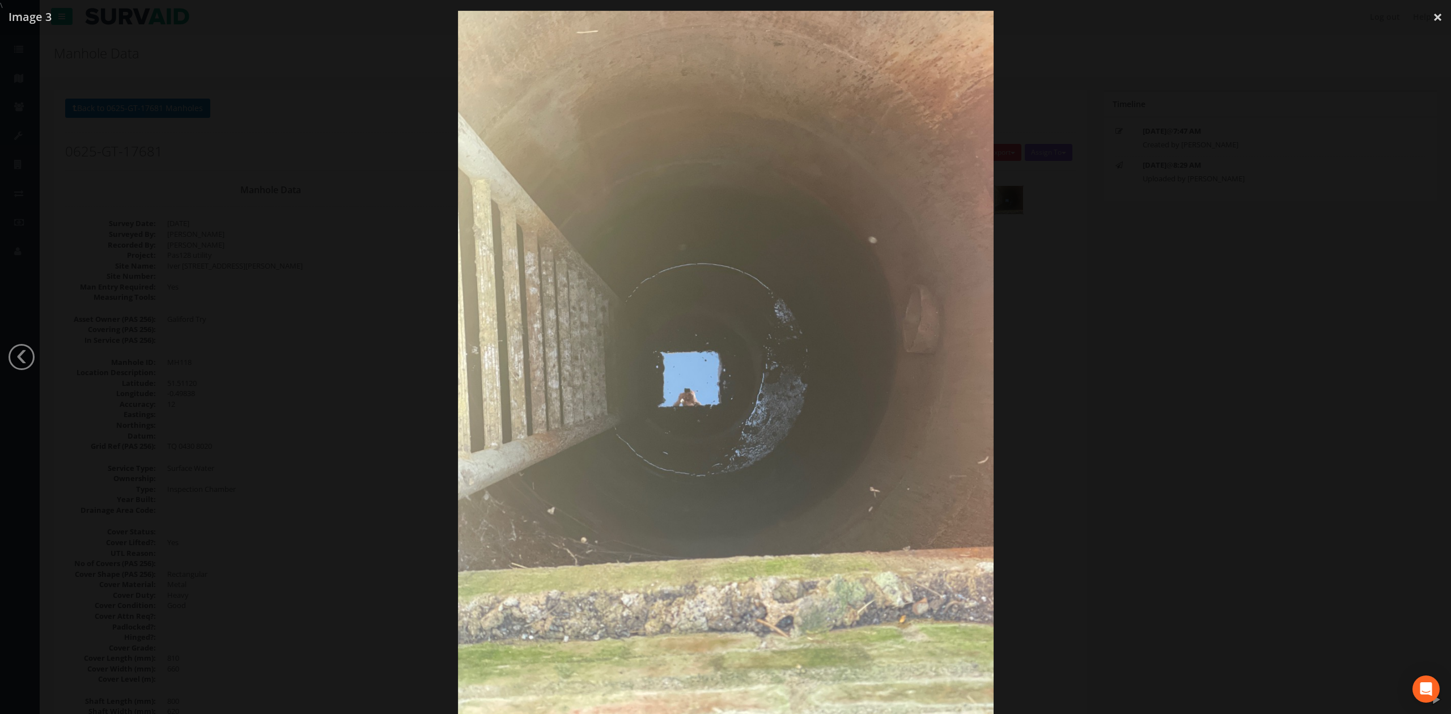
click at [1002, 205] on div at bounding box center [725, 368] width 1451 height 714
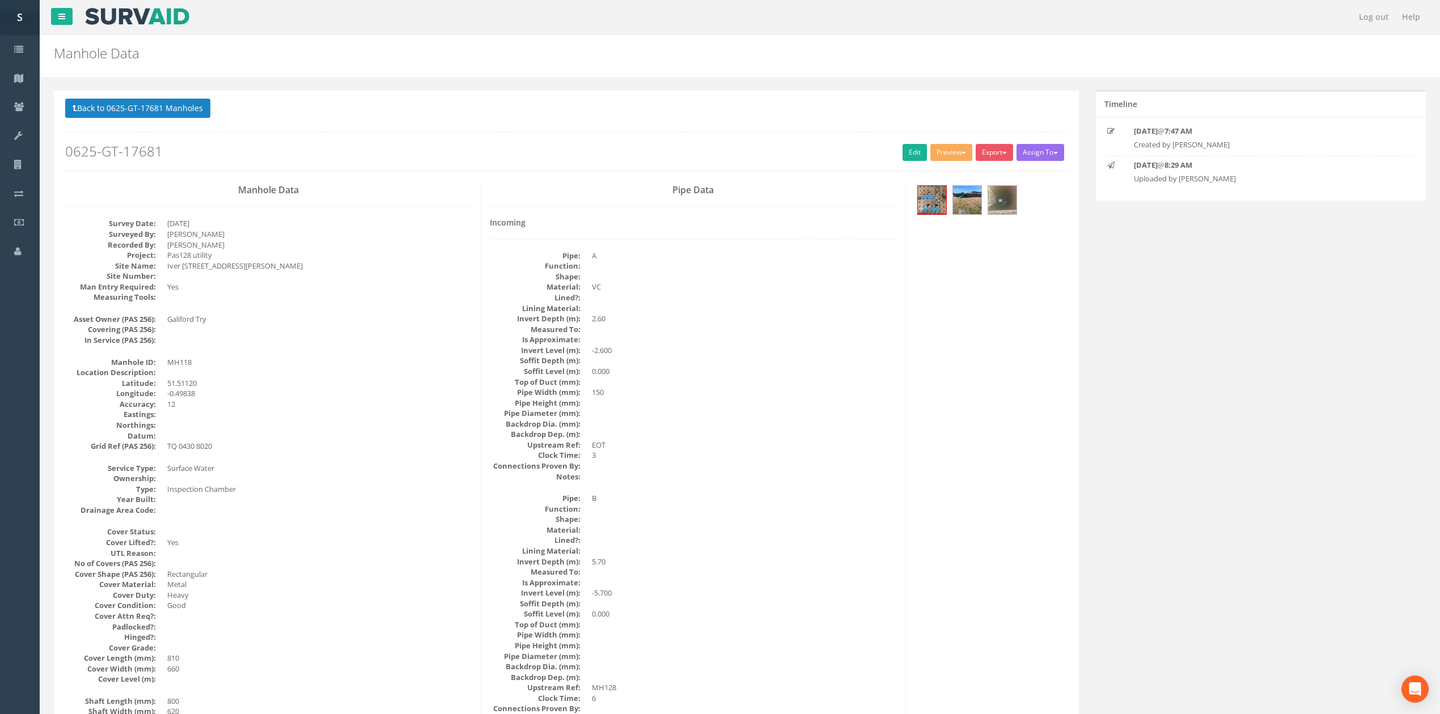
click at [151, 121] on p "Back to 0625-GT-17681 Manholes Back to Map" at bounding box center [566, 110] width 1002 height 22
click at [905, 155] on link "Edit" at bounding box center [915, 152] width 24 height 17
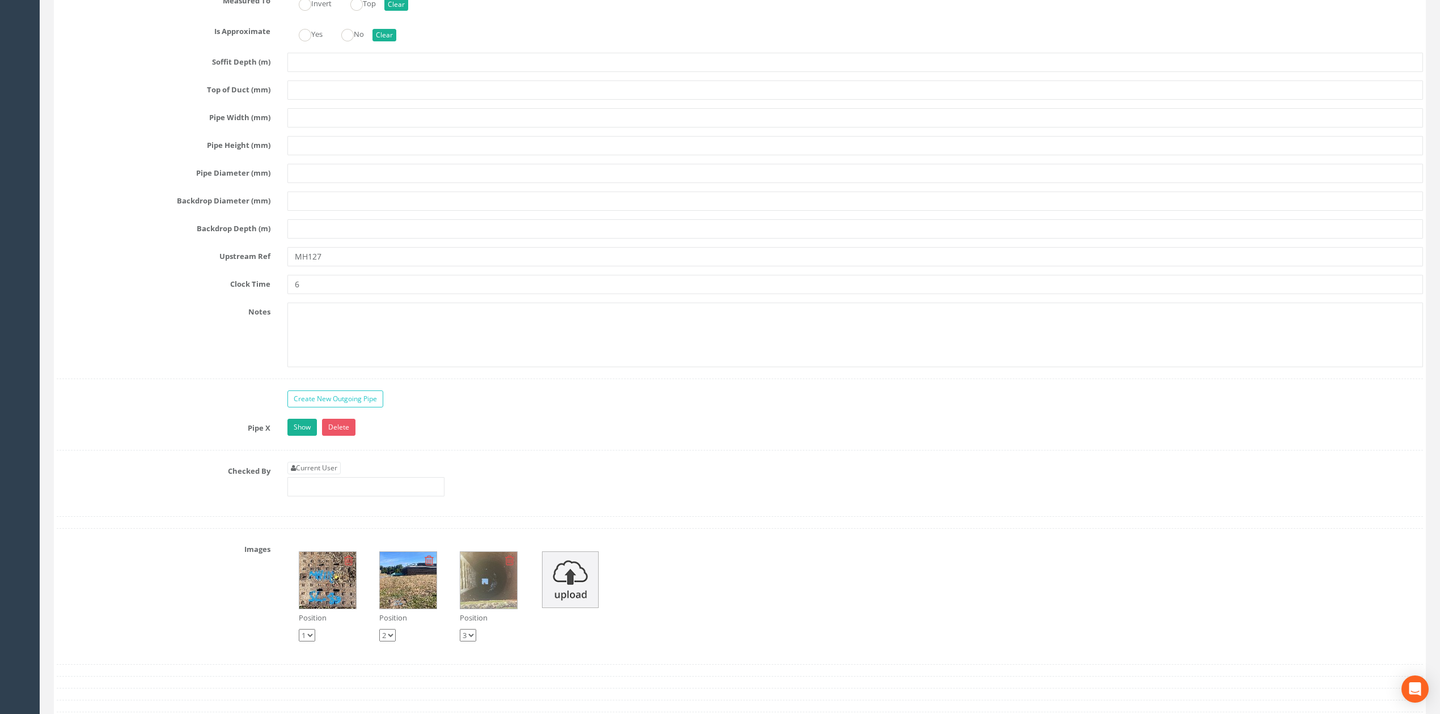
type input "MH127"
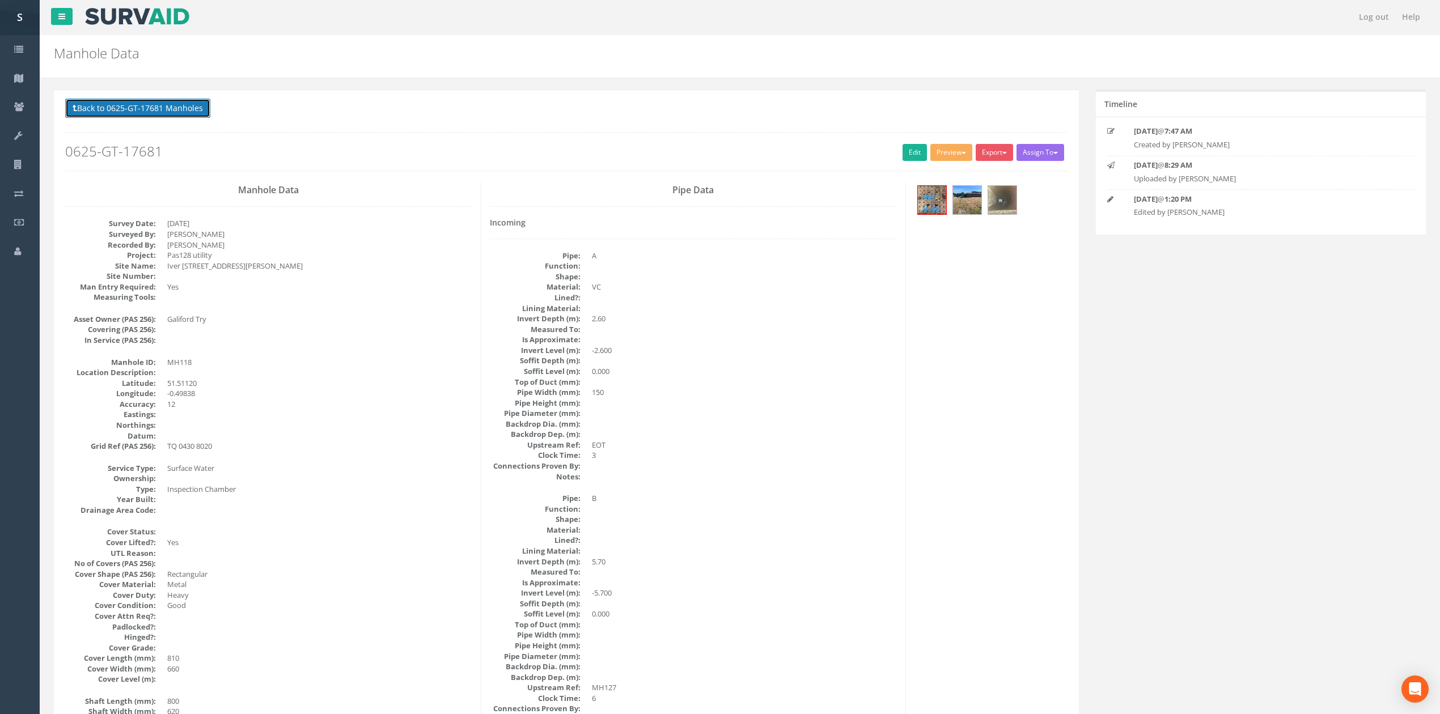
click at [178, 105] on button "Back to 0625-GT-17681 Manholes" at bounding box center [137, 108] width 145 height 19
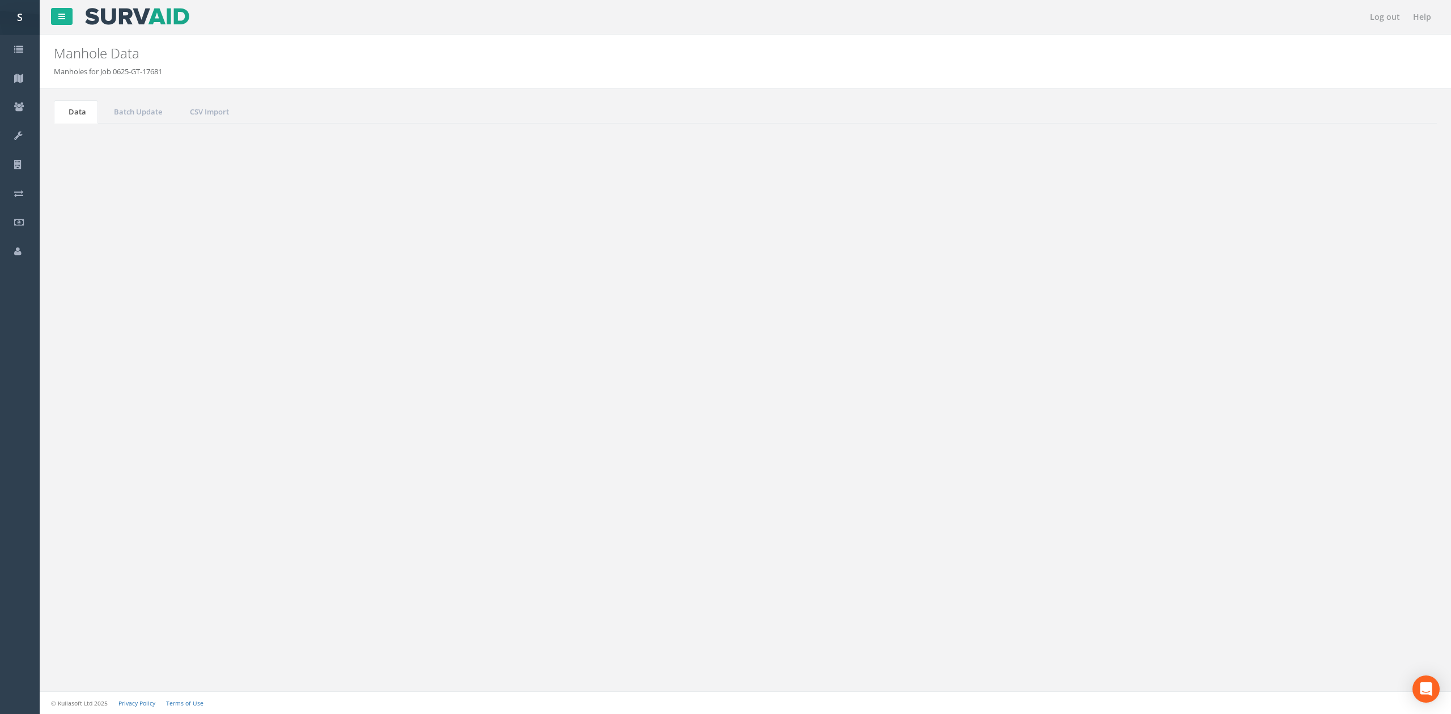
click at [71, 150] on button "Refresh" at bounding box center [87, 142] width 44 height 19
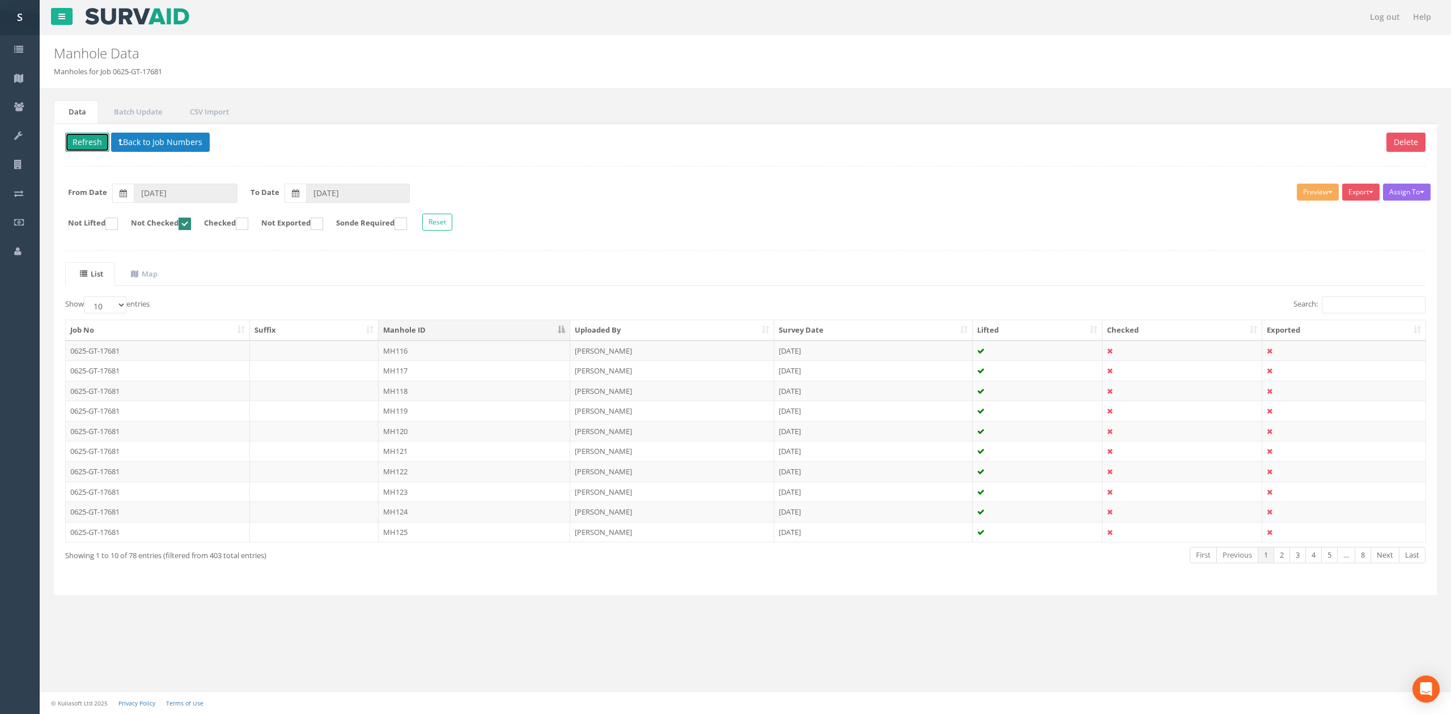
click at [82, 148] on button "Refresh" at bounding box center [87, 142] width 44 height 19
click at [467, 357] on td "MH116" at bounding box center [475, 351] width 192 height 20
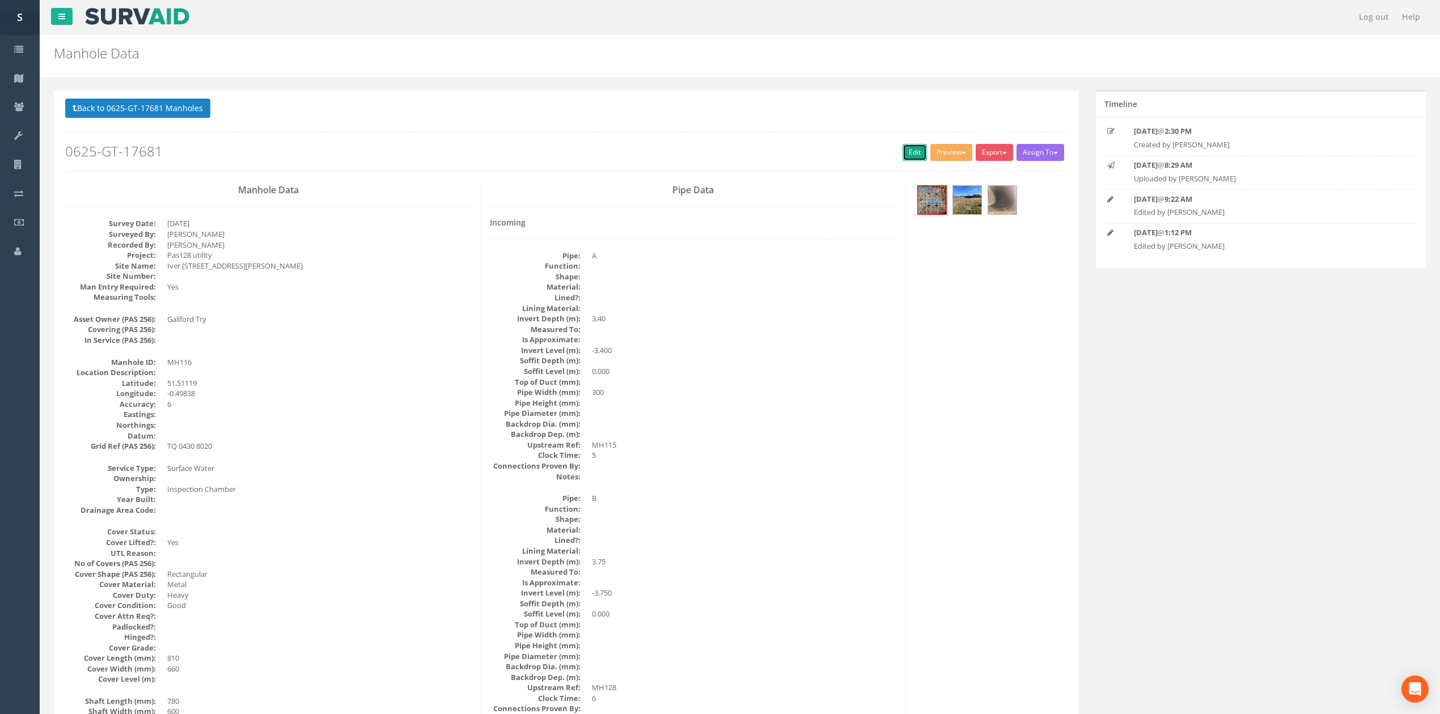
click at [908, 155] on link "Edit" at bounding box center [915, 152] width 24 height 17
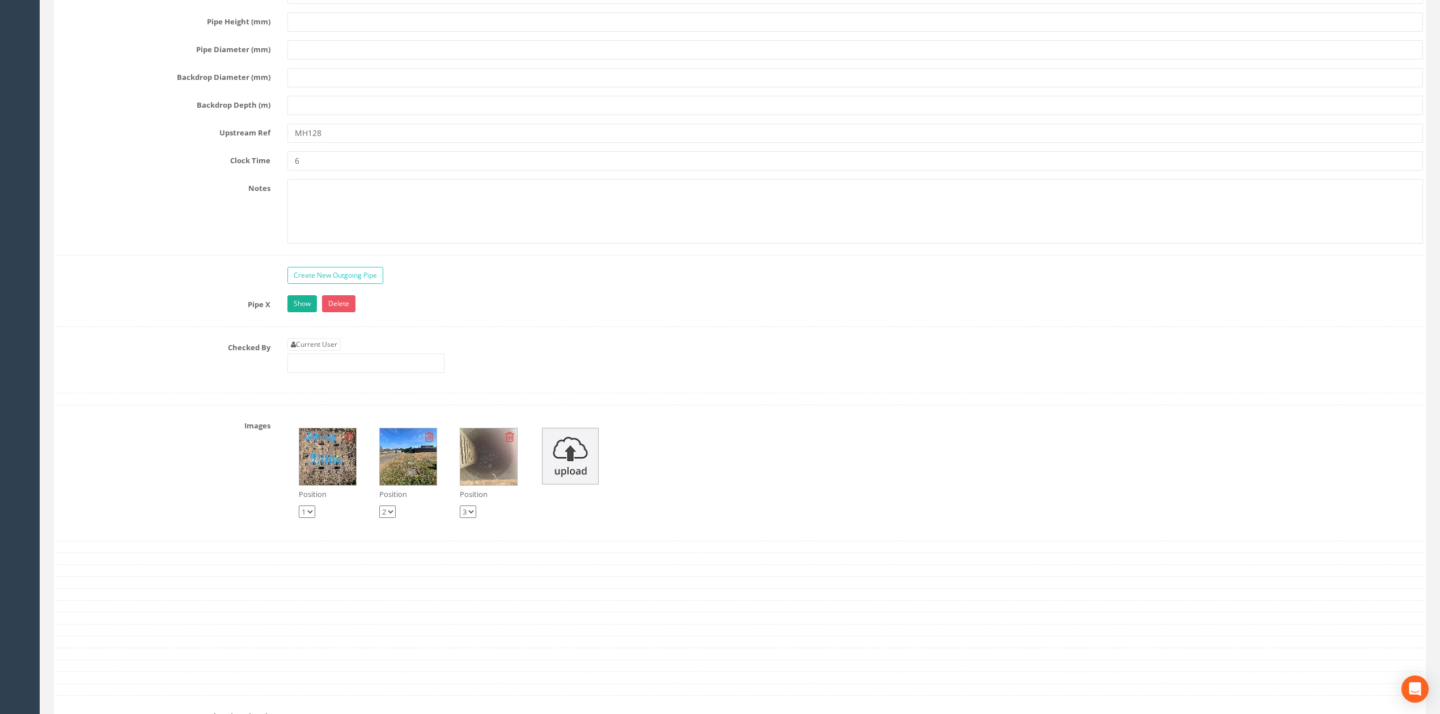
drag, startPoint x: 336, startPoint y: 144, endPoint x: 270, endPoint y: 146, distance: 66.4
click at [264, 143] on div "Upstream Ref MH128" at bounding box center [739, 133] width 1383 height 19
type input "EOT"
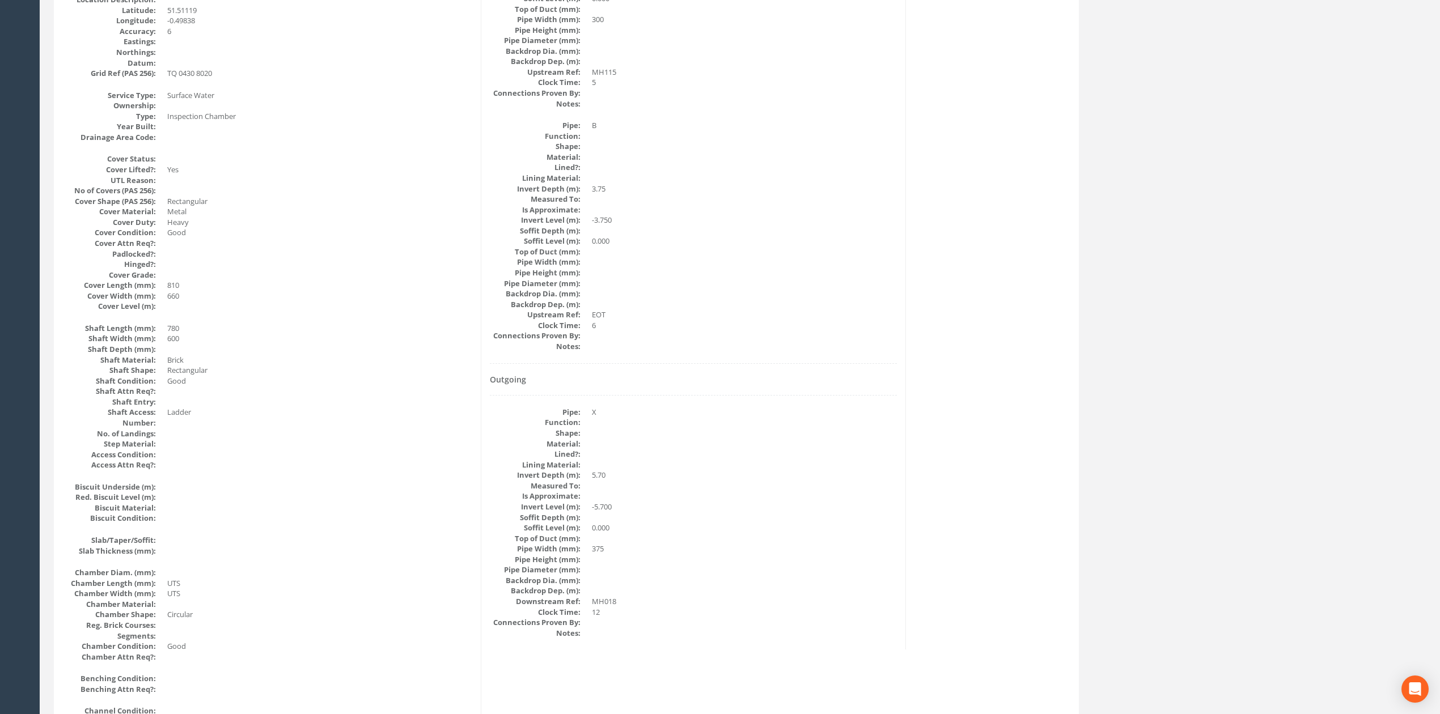
scroll to position [378, 0]
drag, startPoint x: 733, startPoint y: 380, endPoint x: 781, endPoint y: 150, distance: 234.6
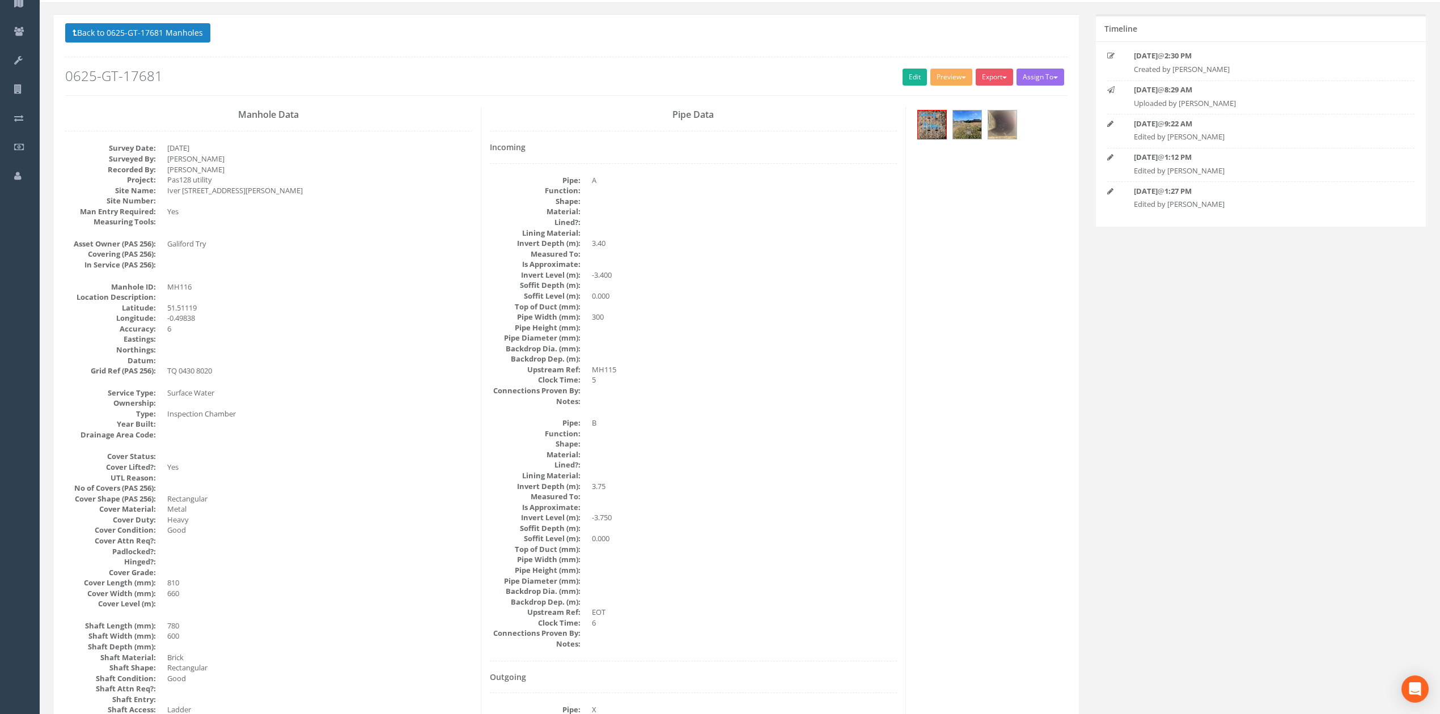
scroll to position [0, 0]
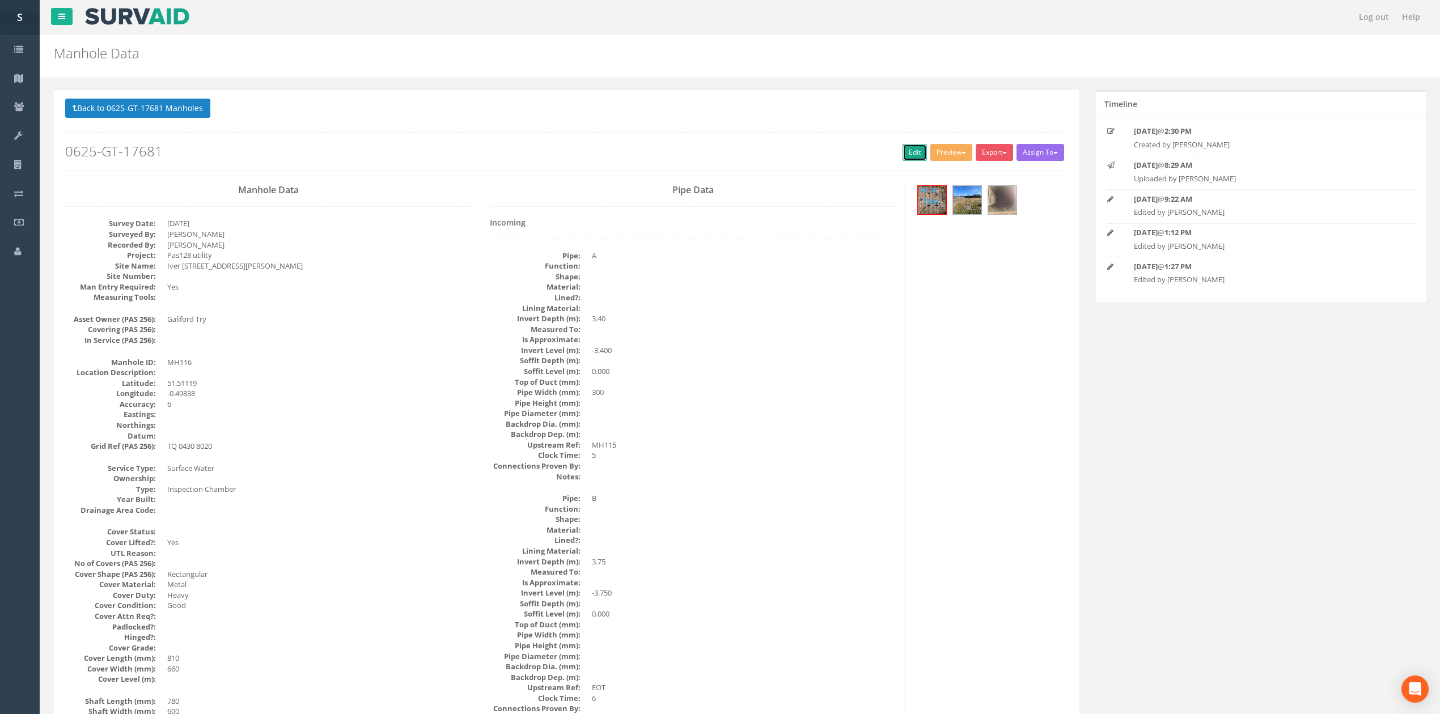
click at [908, 155] on link "Edit" at bounding box center [915, 152] width 24 height 17
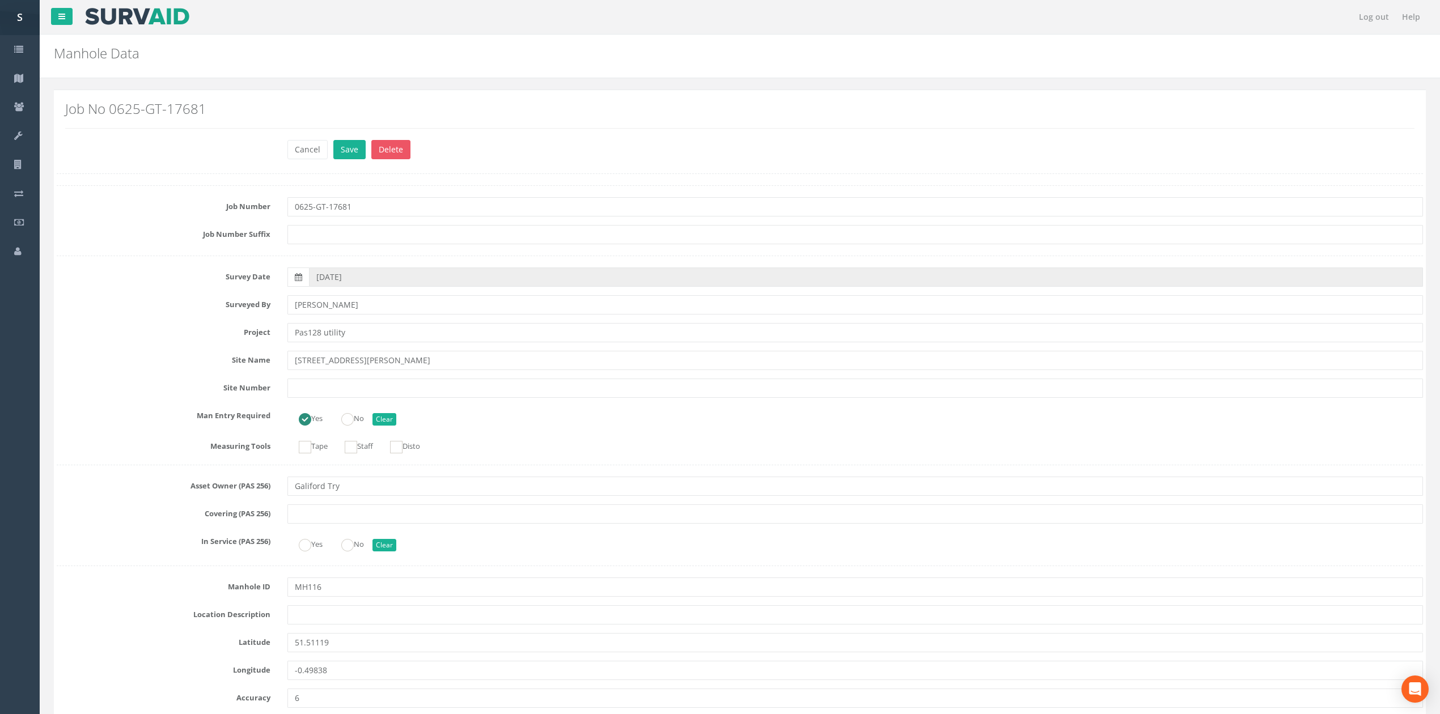
scroll to position [2014, 0]
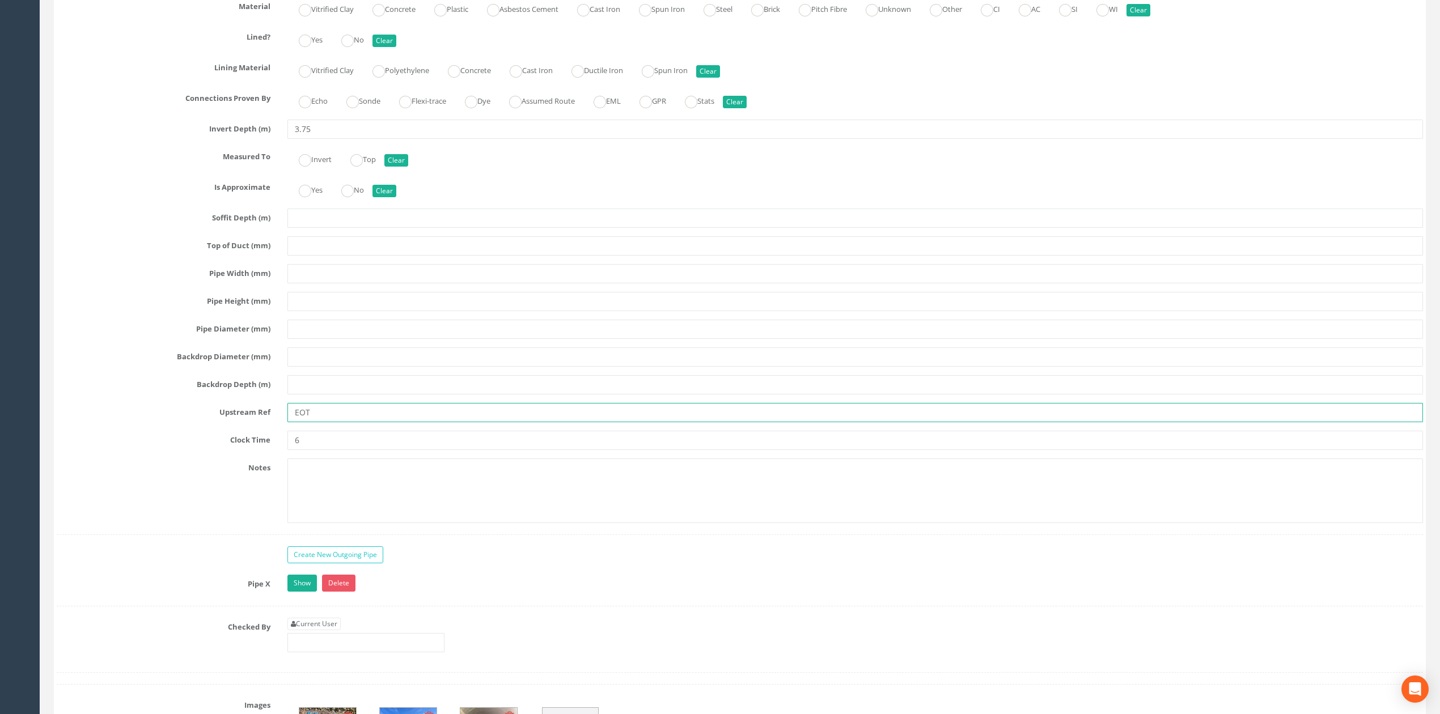
drag, startPoint x: 348, startPoint y: 426, endPoint x: 229, endPoint y: 431, distance: 118.6
click at [236, 422] on div "Upstream Ref EOT" at bounding box center [739, 412] width 1383 height 19
type input "MH128"
click at [298, 592] on link "Show" at bounding box center [301, 583] width 29 height 17
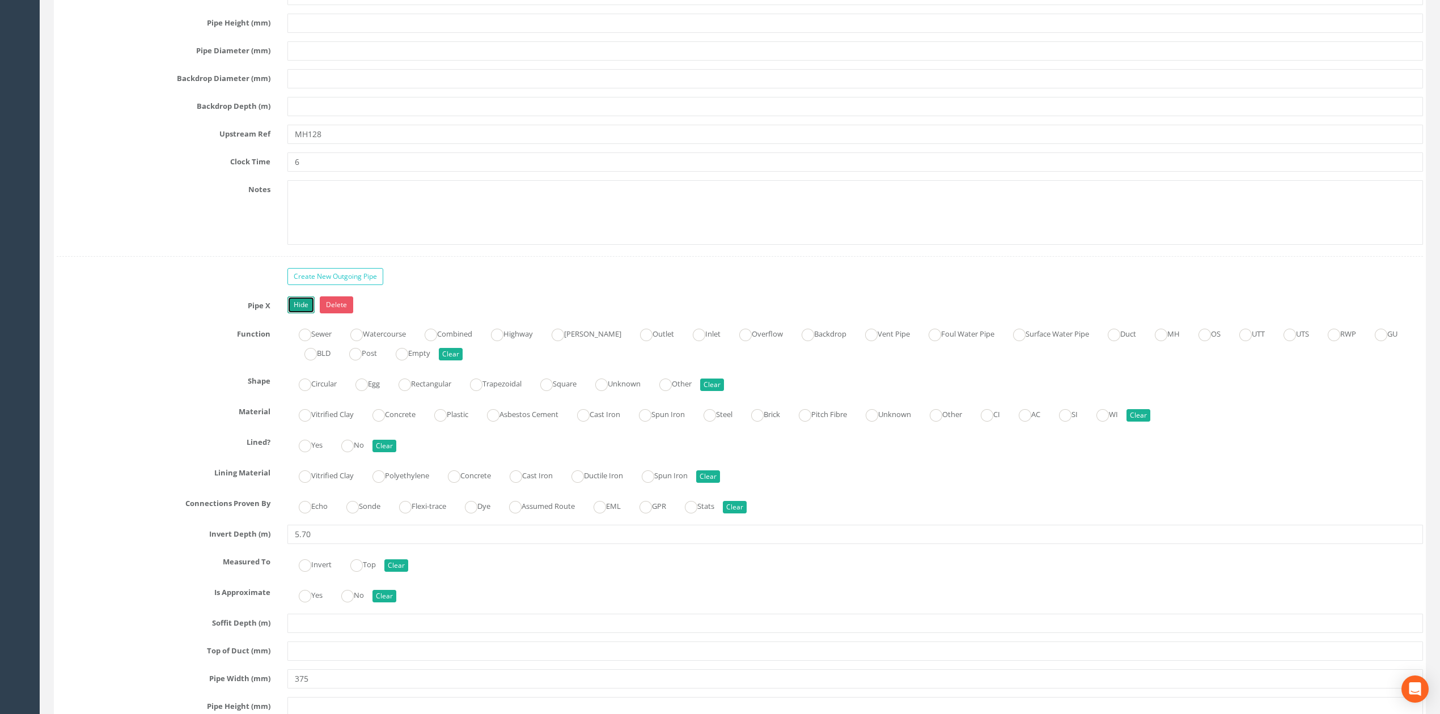
scroll to position [2468, 0]
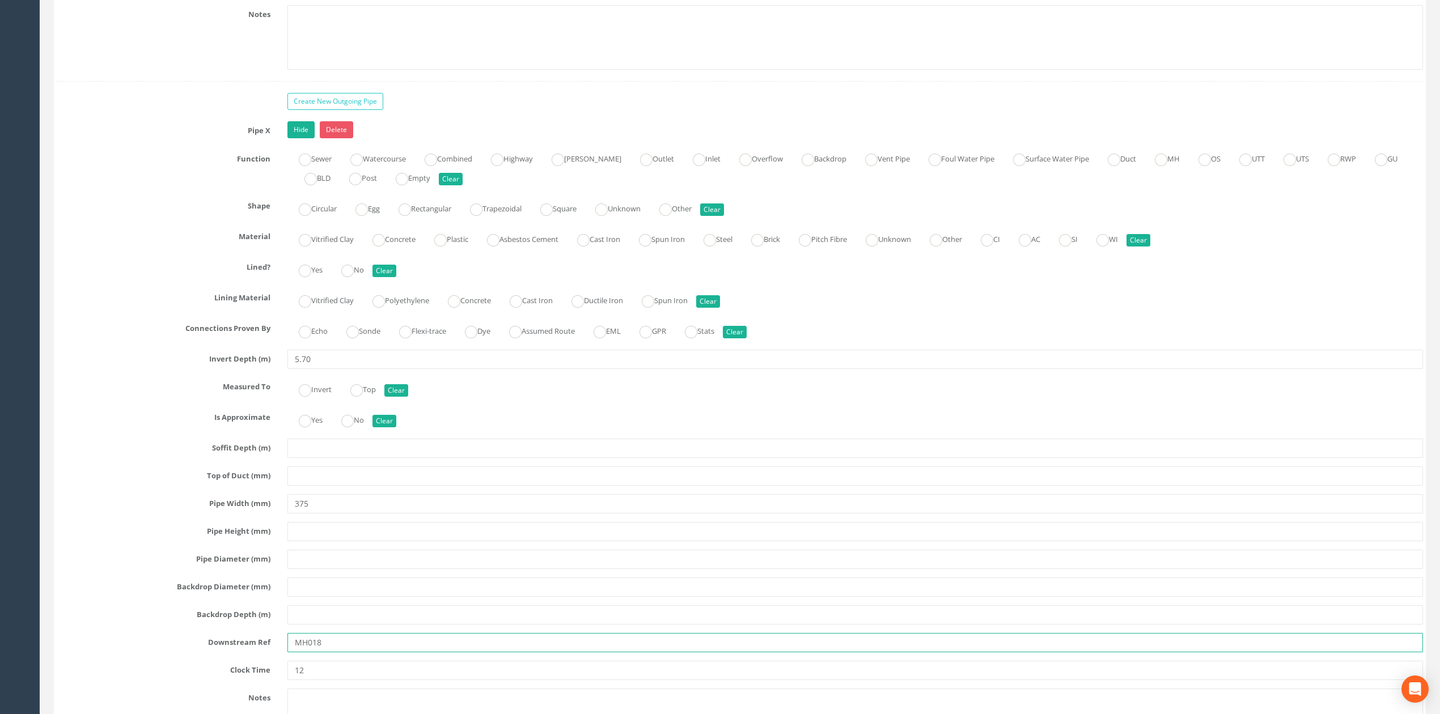
drag, startPoint x: 340, startPoint y: 667, endPoint x: 214, endPoint y: 668, distance: 125.9
click at [230, 653] on div "Downstream Ref MH018" at bounding box center [739, 642] width 1383 height 19
type input "EOT"
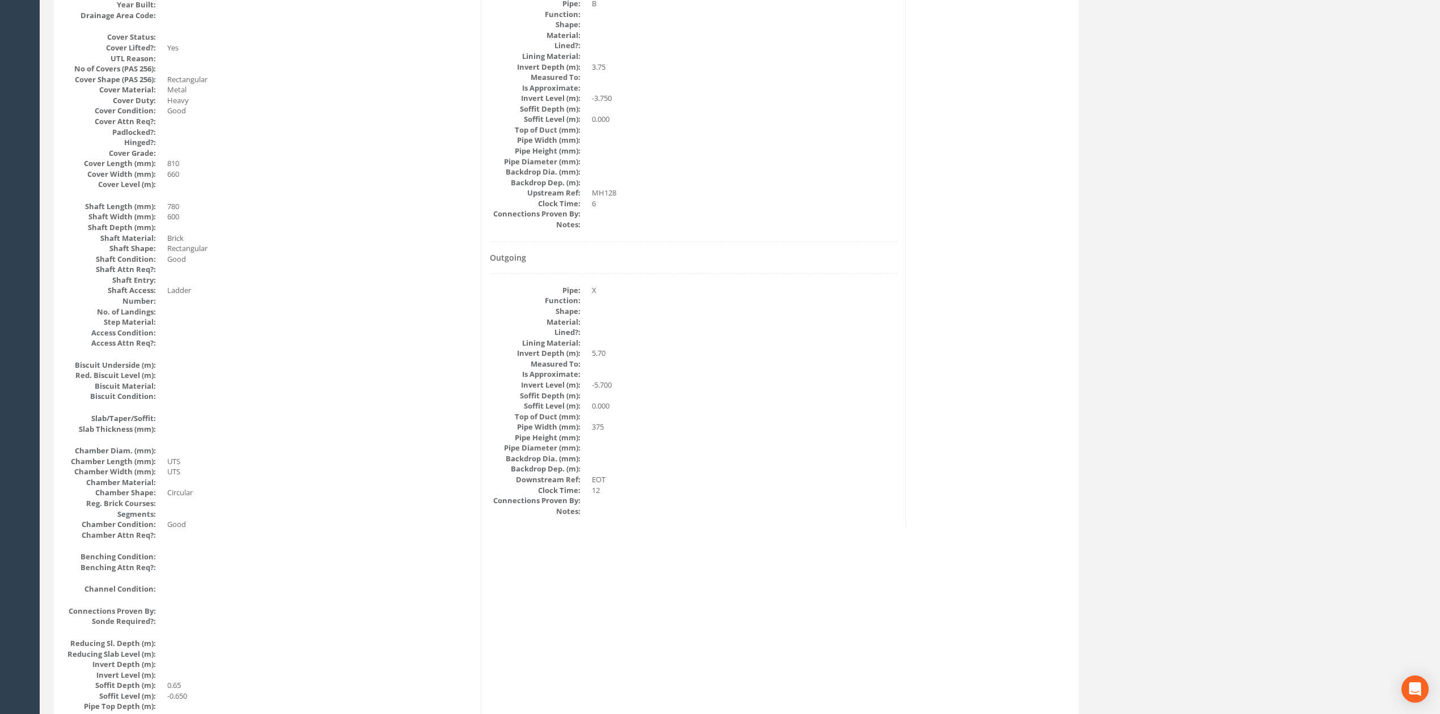
scroll to position [0, 0]
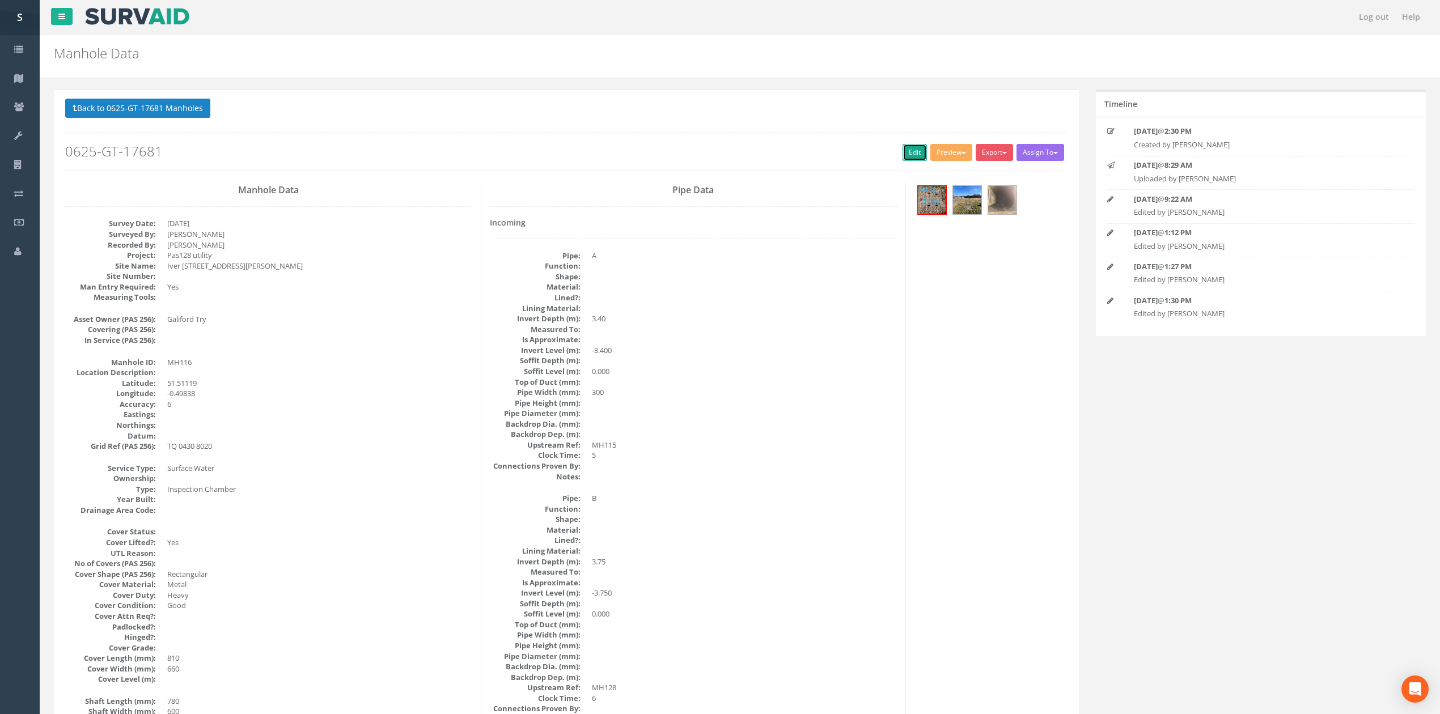
click at [903, 150] on link "Edit" at bounding box center [915, 152] width 24 height 17
click at [172, 112] on button "Back to 0625-GT-17681 Manholes" at bounding box center [137, 108] width 145 height 19
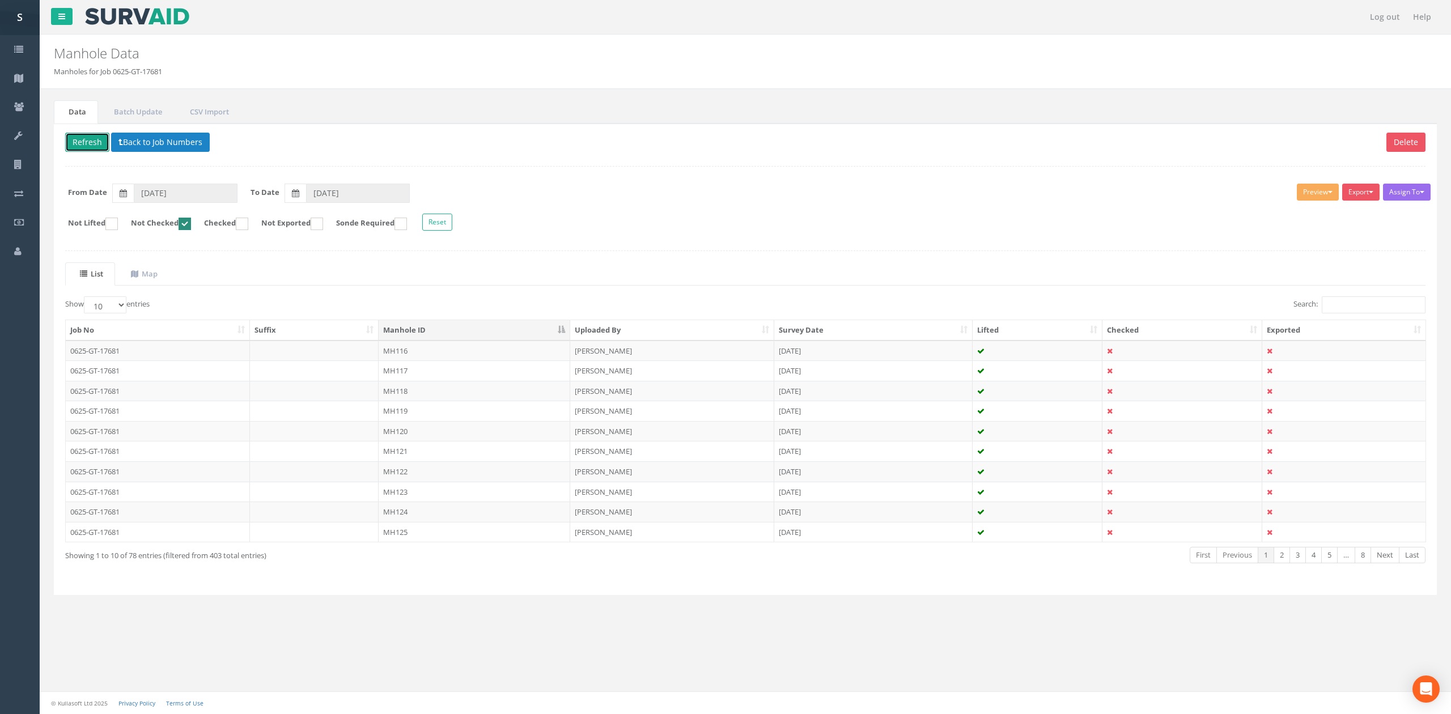
click at [98, 149] on button "Refresh" at bounding box center [87, 142] width 44 height 19
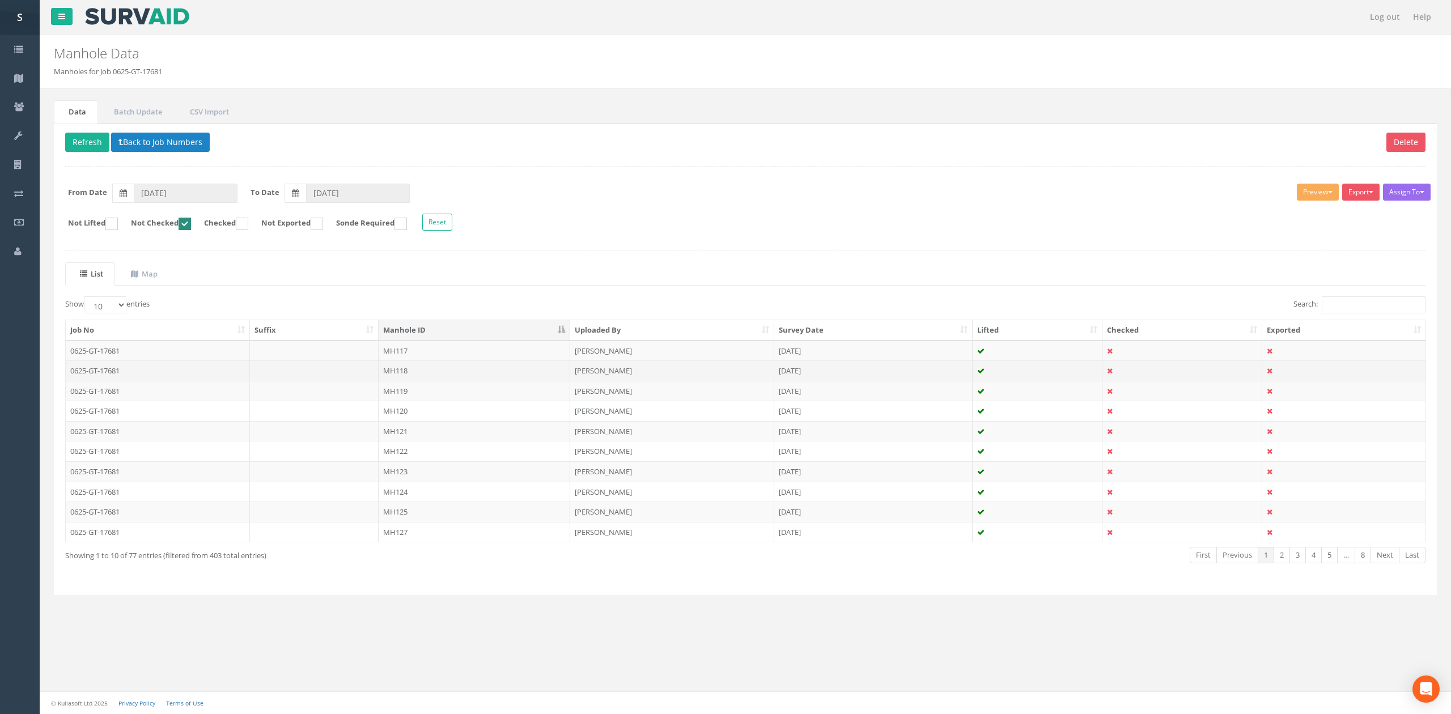
click at [441, 379] on td "MH118" at bounding box center [475, 371] width 192 height 20
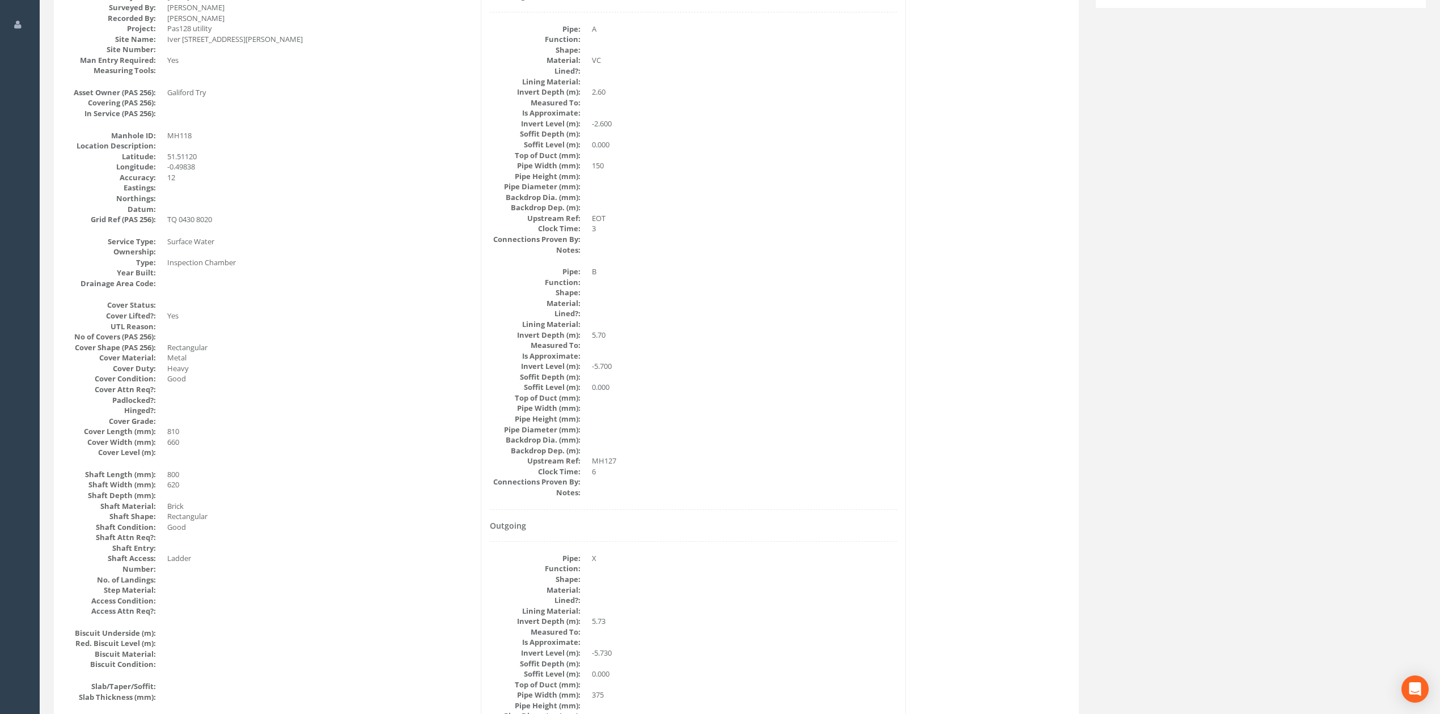
scroll to position [151, 0]
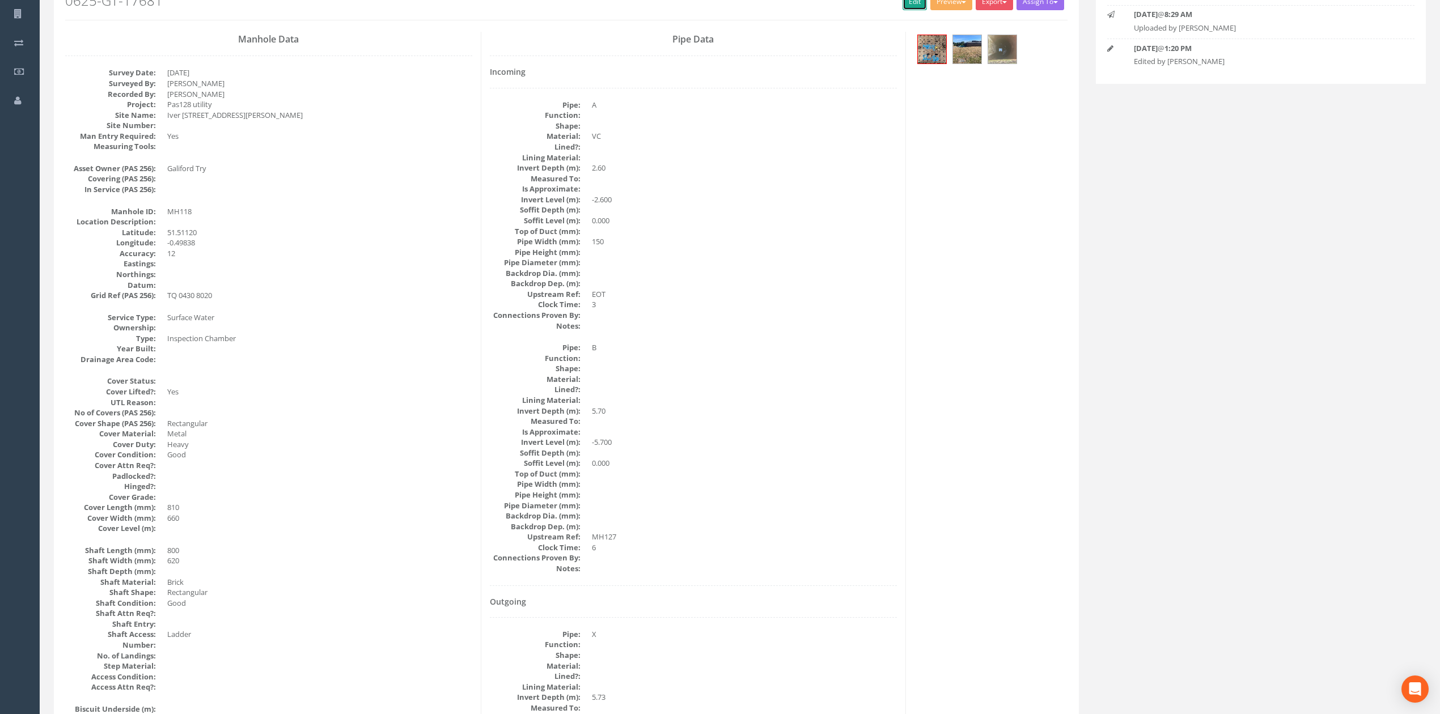
click at [903, 5] on link "Edit" at bounding box center [915, 1] width 24 height 17
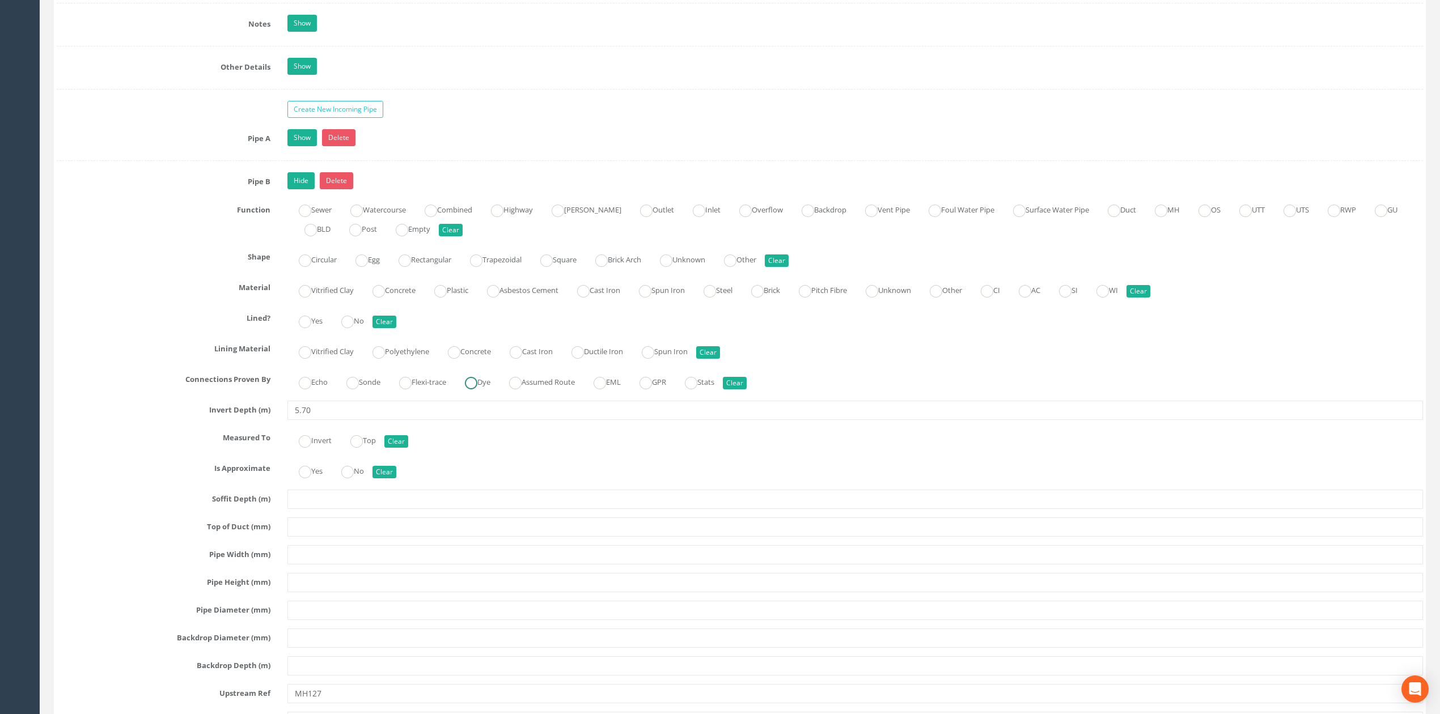
scroll to position [1738, 0]
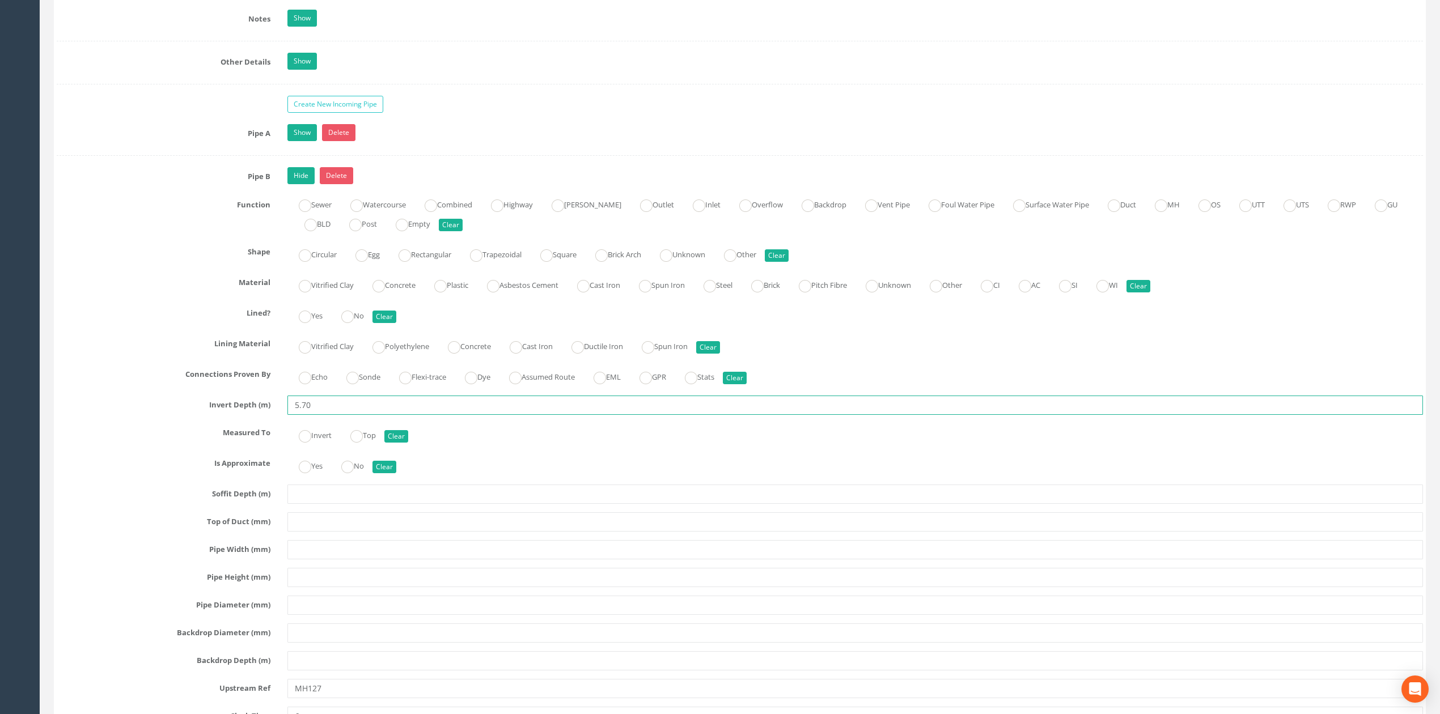
drag, startPoint x: 332, startPoint y: 420, endPoint x: 236, endPoint y: 422, distance: 96.4
click at [245, 415] on div "Invert Depth (m) 5.70" at bounding box center [739, 405] width 1383 height 19
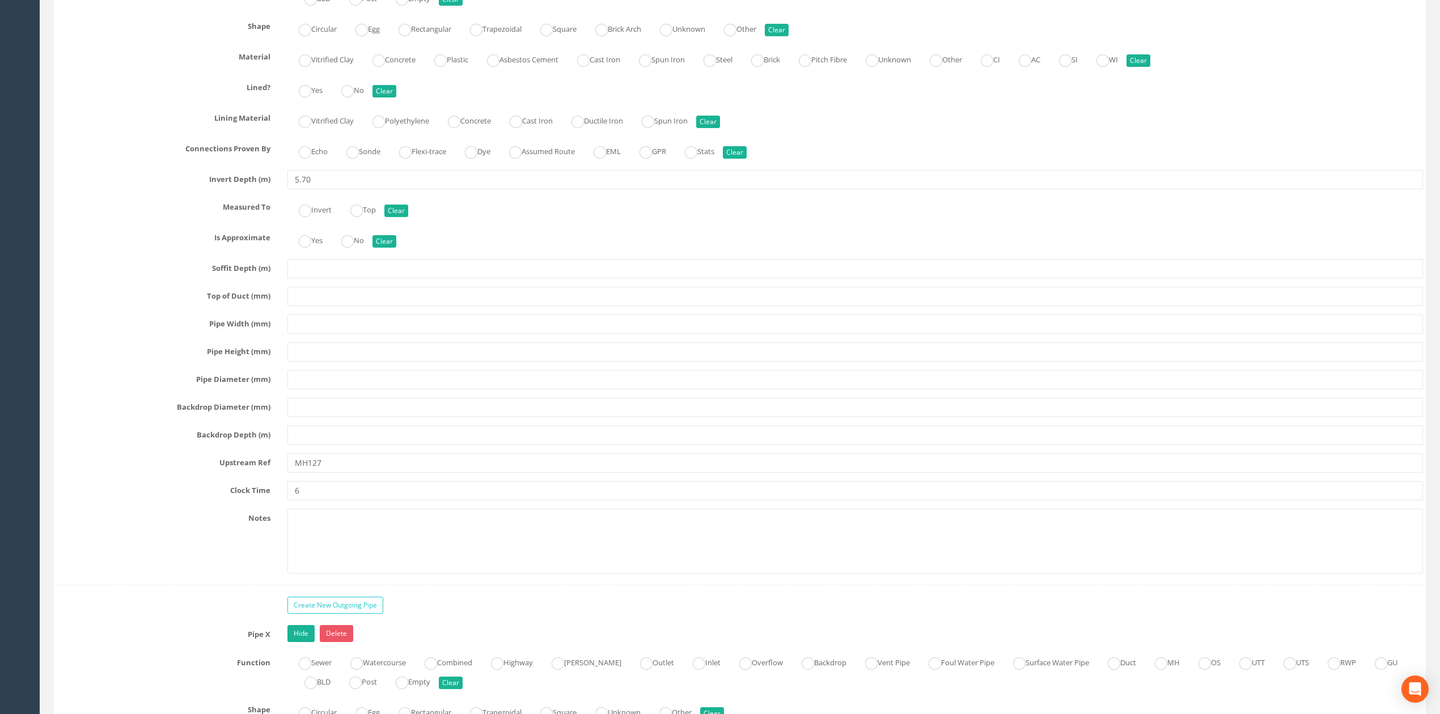
scroll to position [1965, 0]
click at [376, 472] on input "MH127" at bounding box center [855, 461] width 1136 height 19
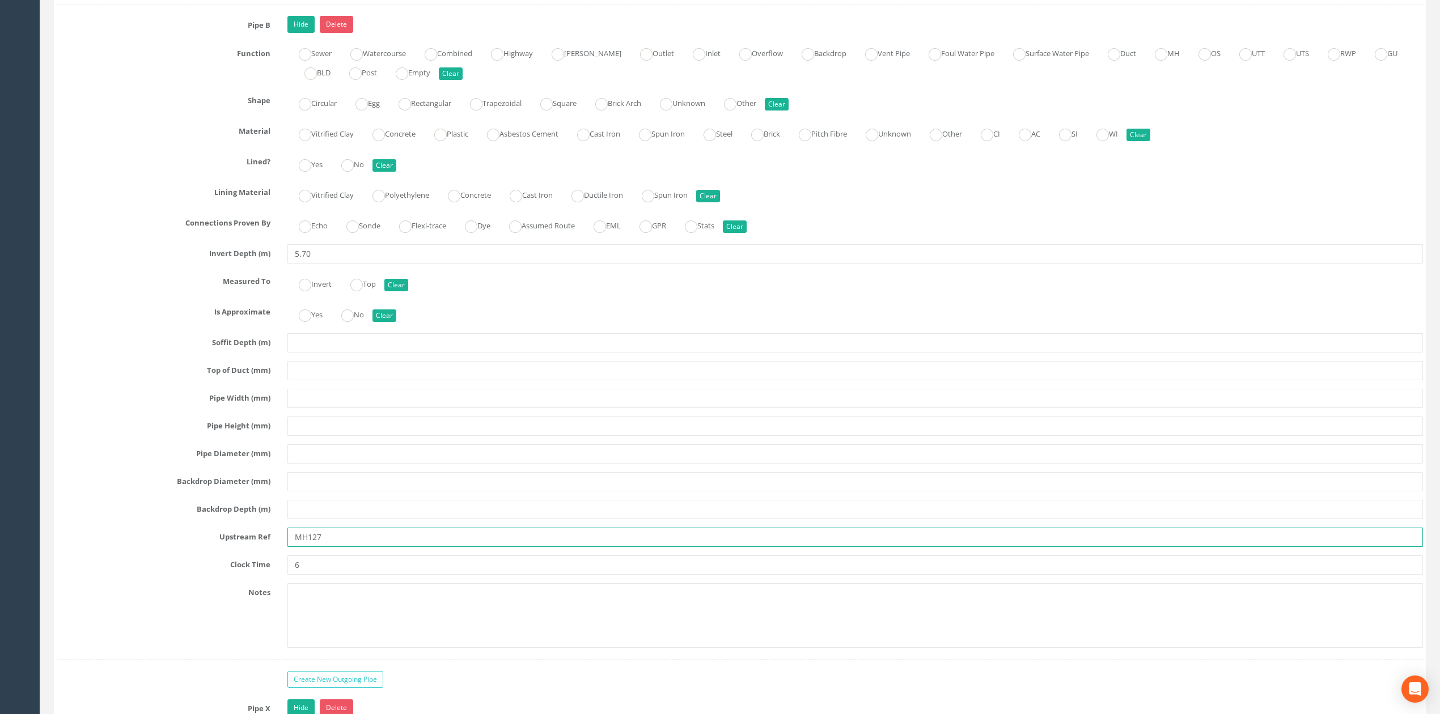
scroll to position [1814, 0]
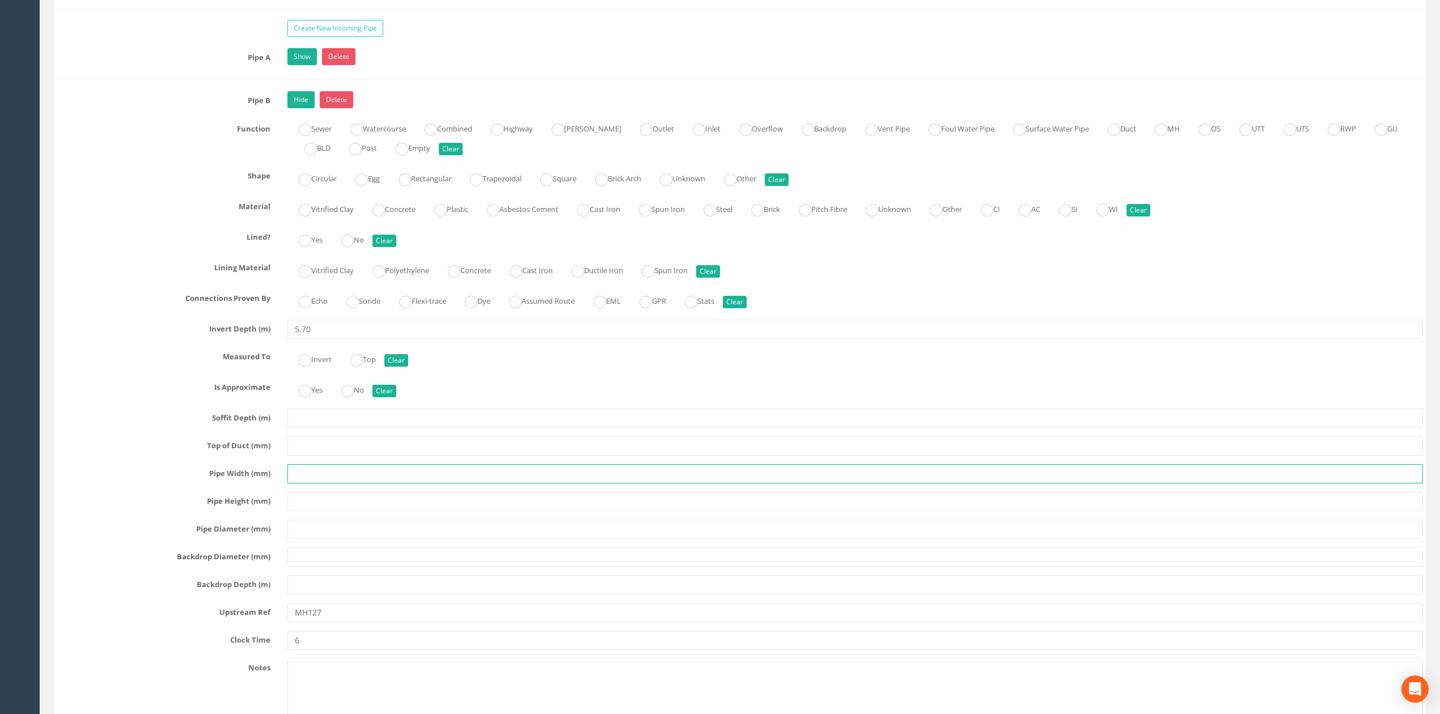
click at [316, 484] on input "text" at bounding box center [855, 473] width 1136 height 19
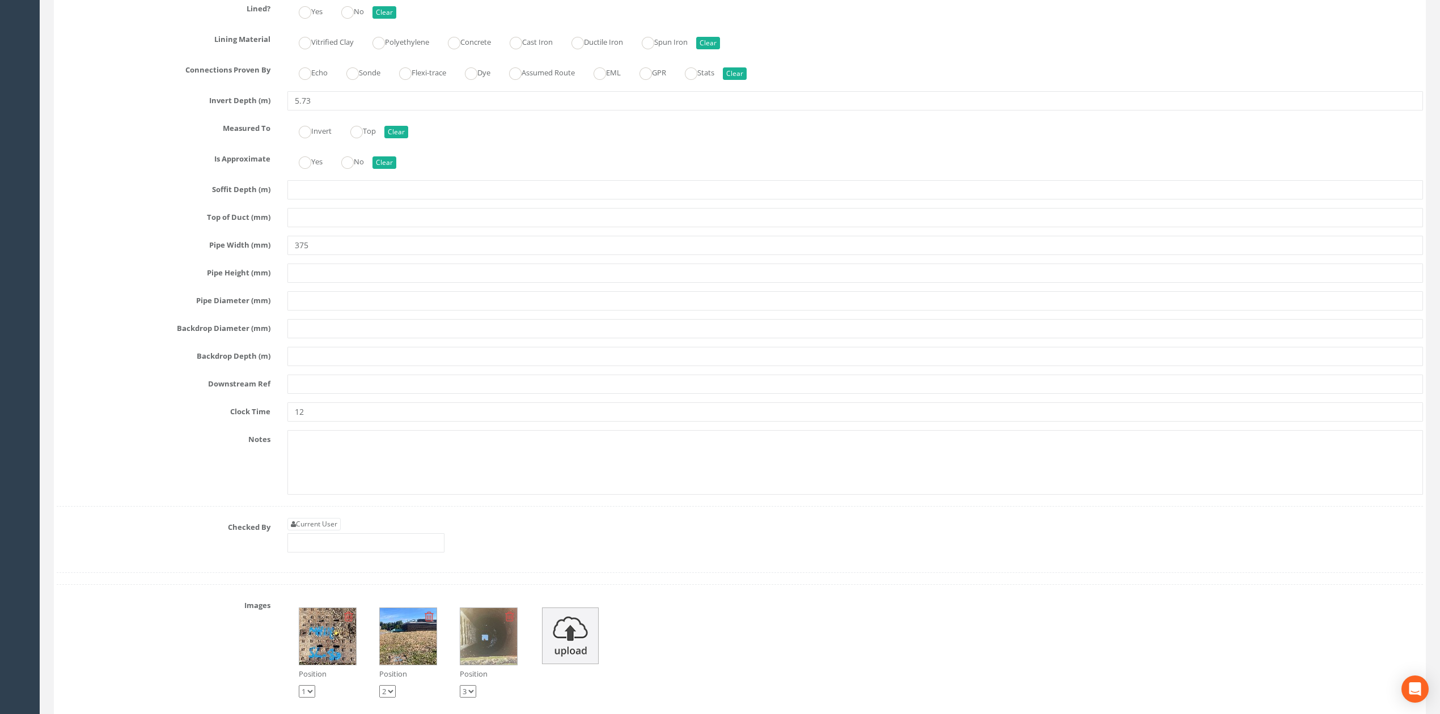
scroll to position [2797, 0]
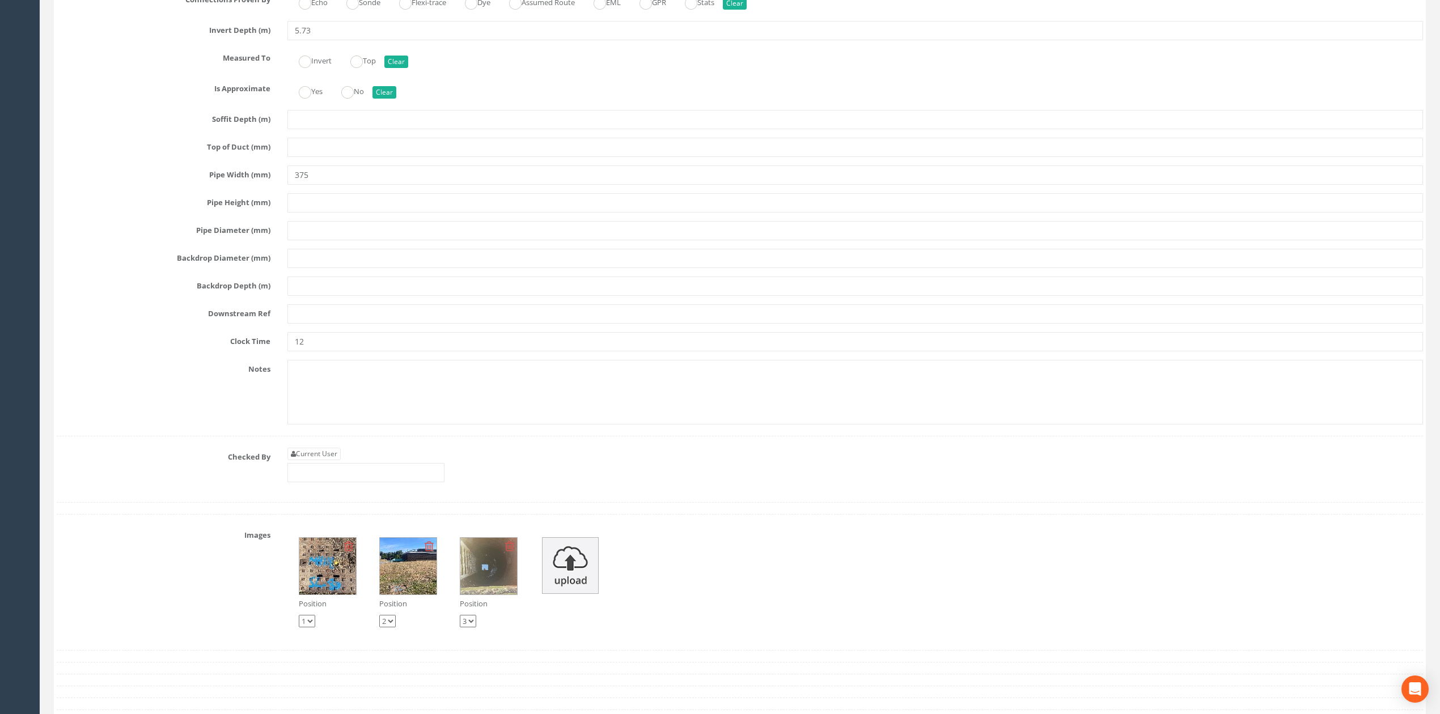
type input "375"
click at [323, 324] on input "text" at bounding box center [855, 313] width 1136 height 19
type input "EOT"
click at [337, 460] on link "Current User" at bounding box center [313, 454] width 53 height 12
type input "[PERSON_NAME]"
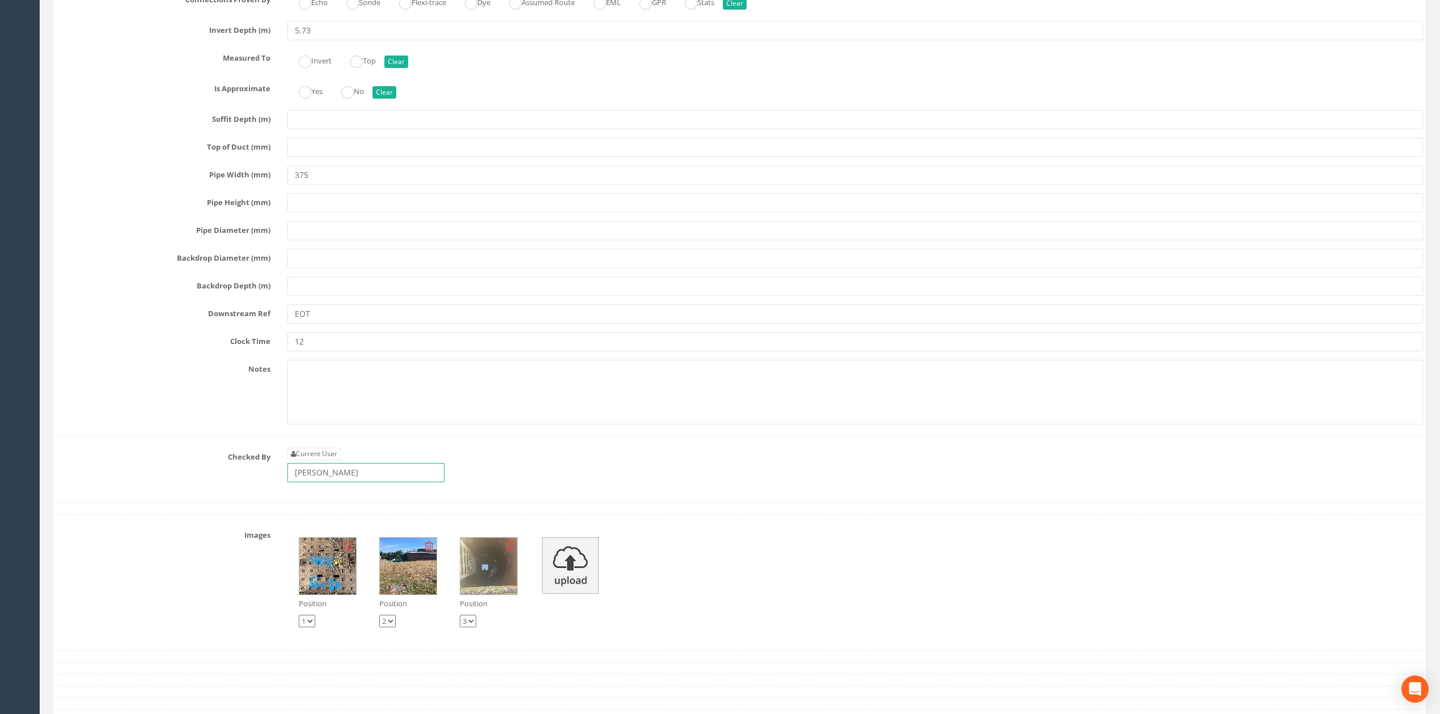
click at [358, 482] on input "[PERSON_NAME]" at bounding box center [365, 472] width 157 height 19
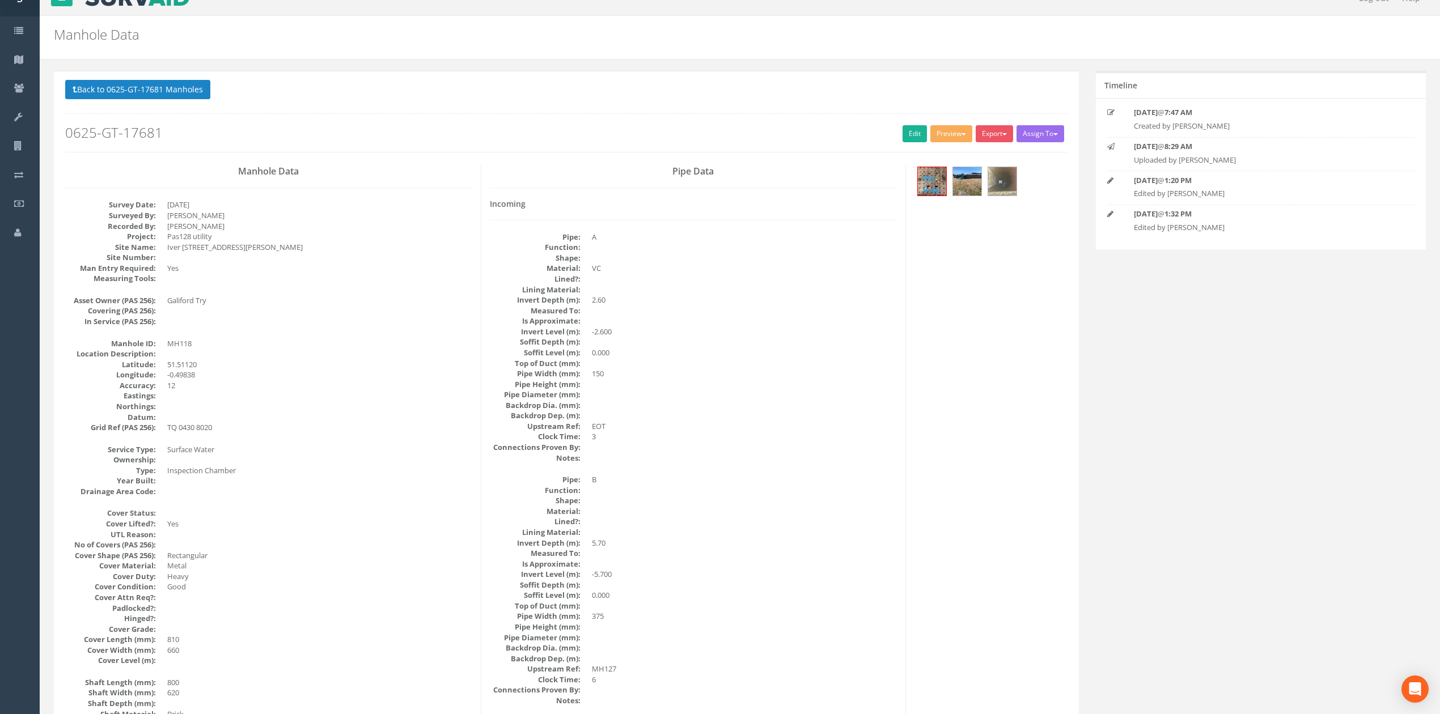
scroll to position [0, 0]
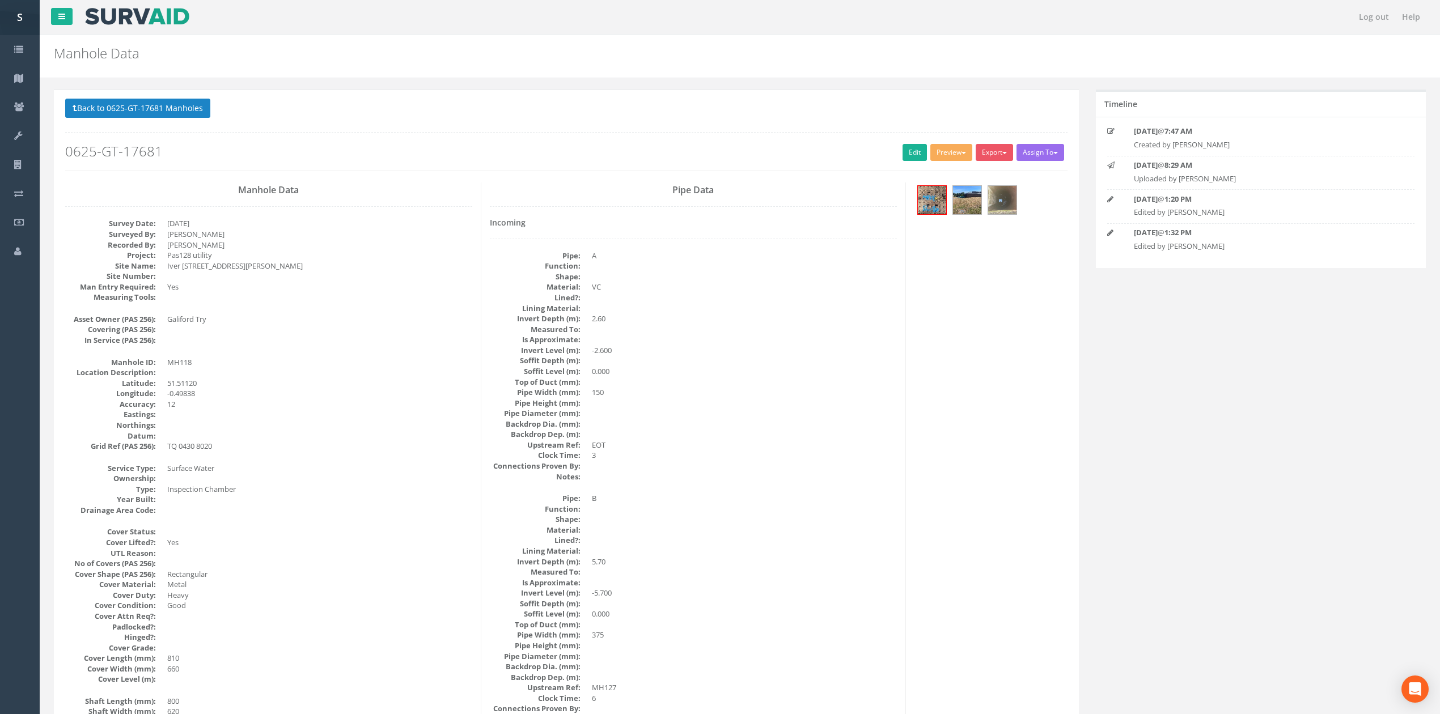
click at [177, 119] on p "Back to 0625-GT-17681 Manholes Back to Map" at bounding box center [566, 110] width 1002 height 22
click at [180, 111] on button "Back to 0625-GT-17681 Manholes" at bounding box center [137, 108] width 145 height 19
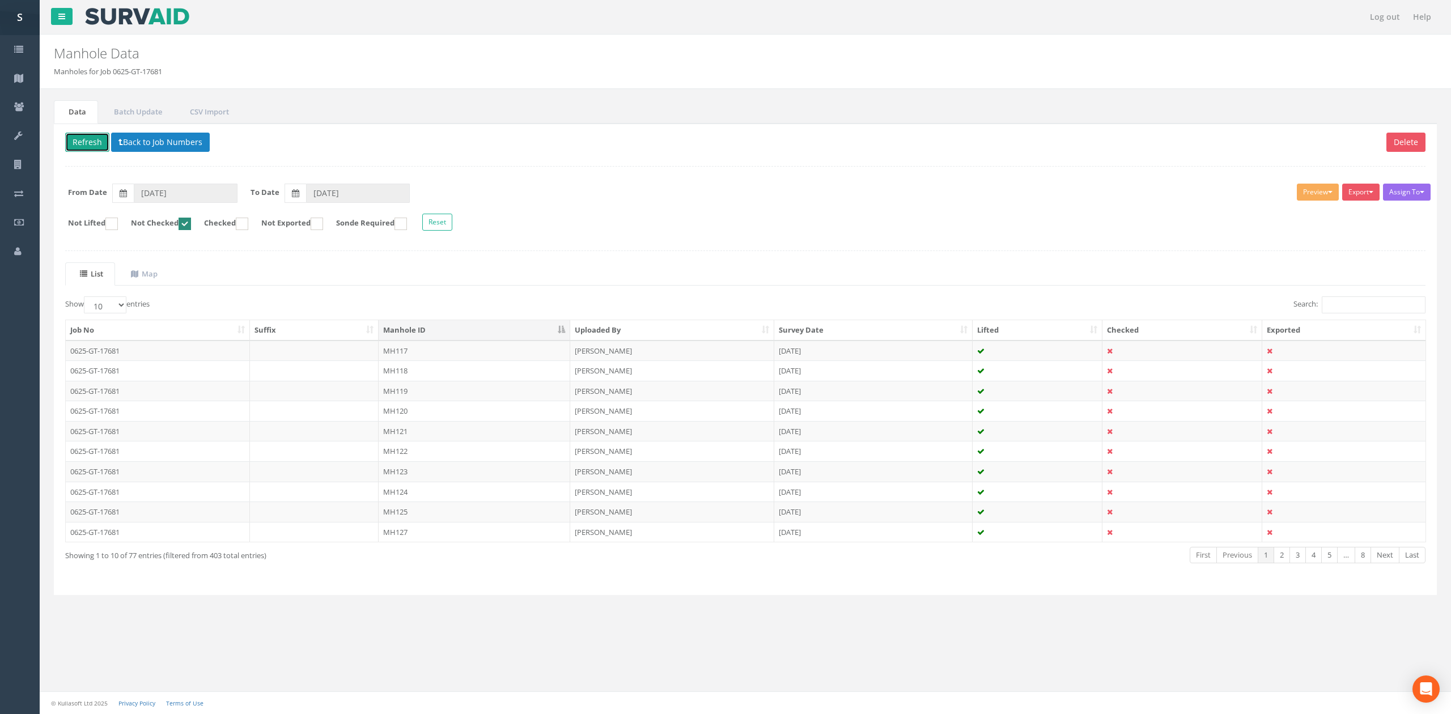
click at [95, 141] on button "Refresh" at bounding box center [87, 142] width 44 height 19
click at [403, 361] on td "MH117" at bounding box center [475, 351] width 192 height 20
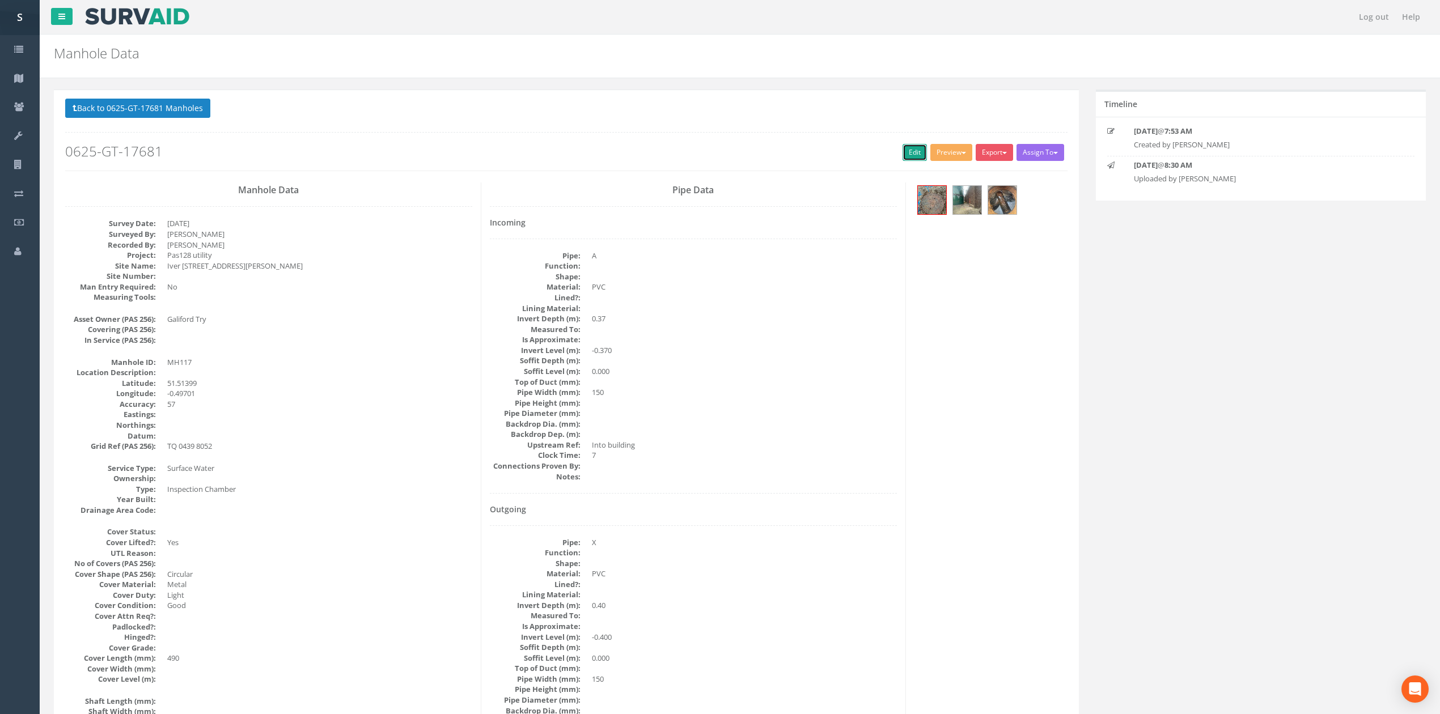
click at [906, 152] on link "Edit" at bounding box center [915, 152] width 24 height 17
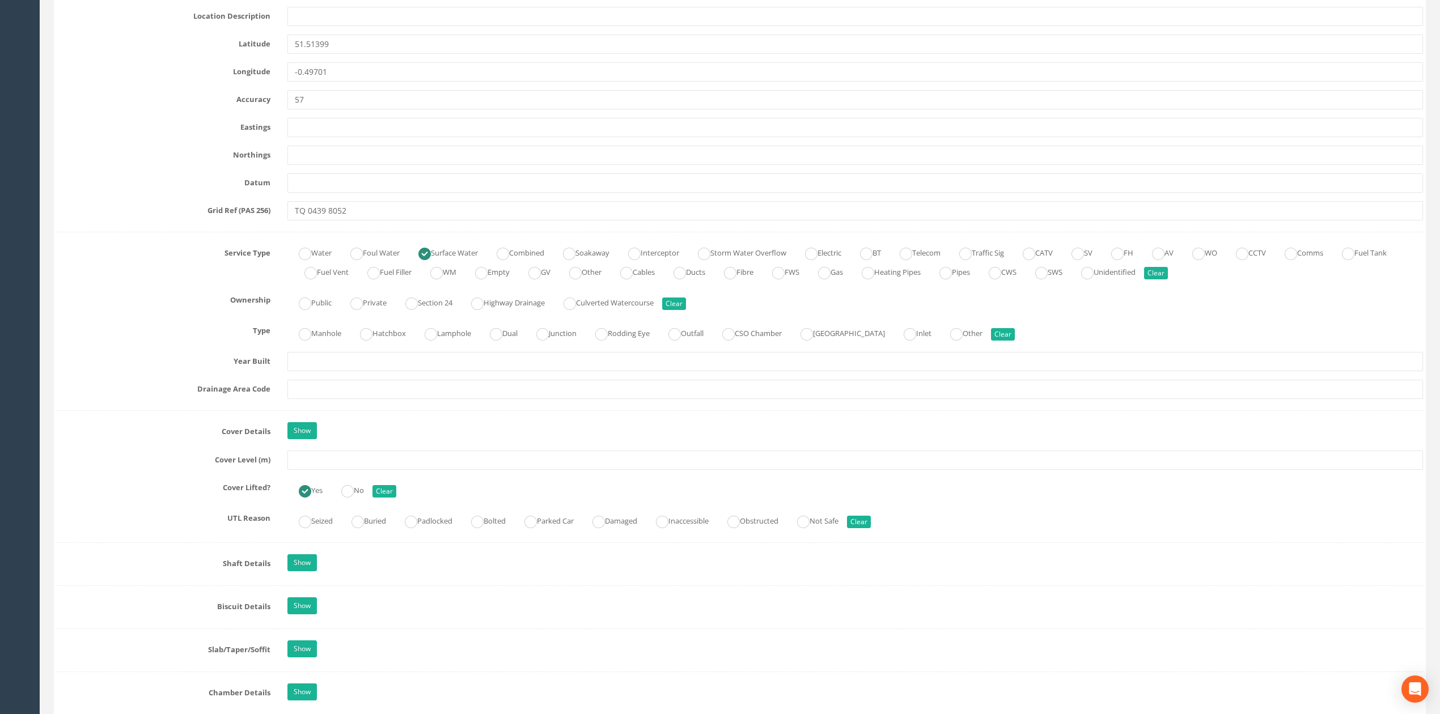
scroll to position [595, 0]
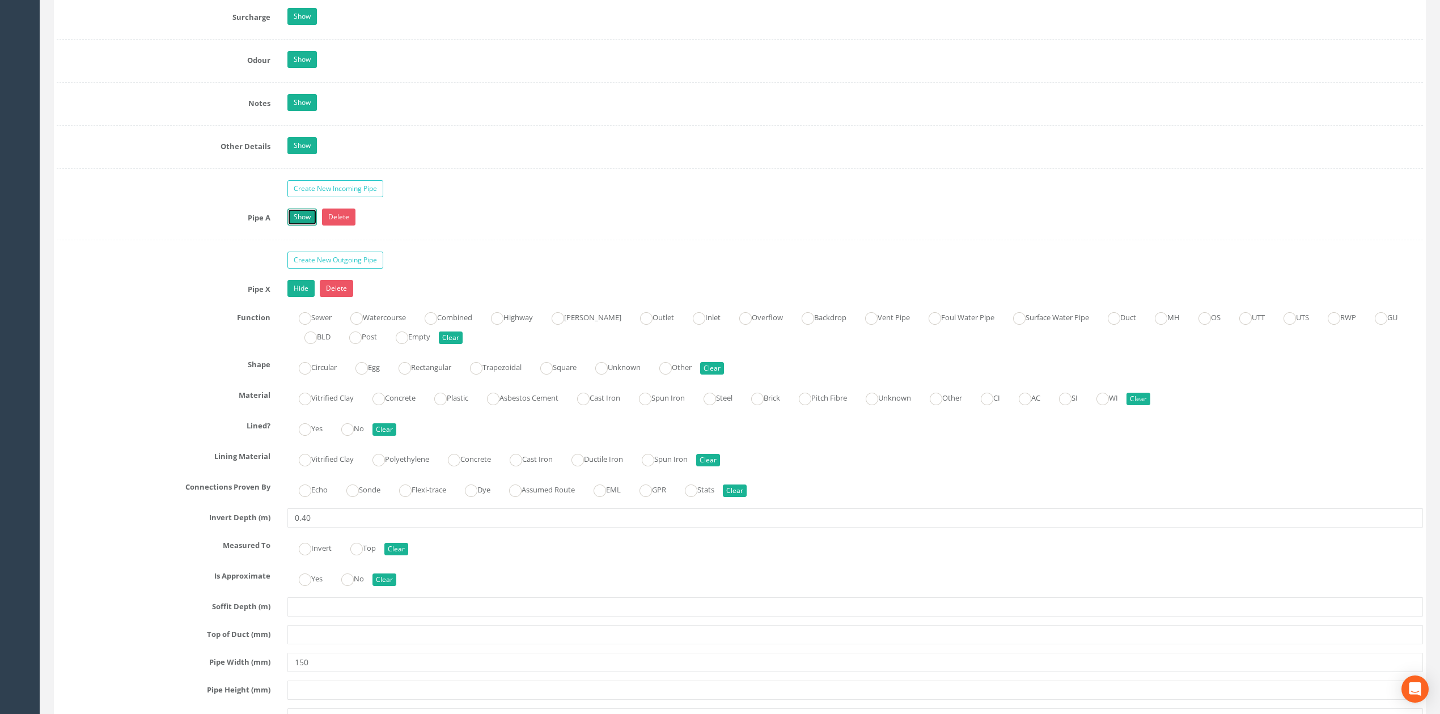
click at [293, 226] on link "Show" at bounding box center [301, 217] width 29 height 17
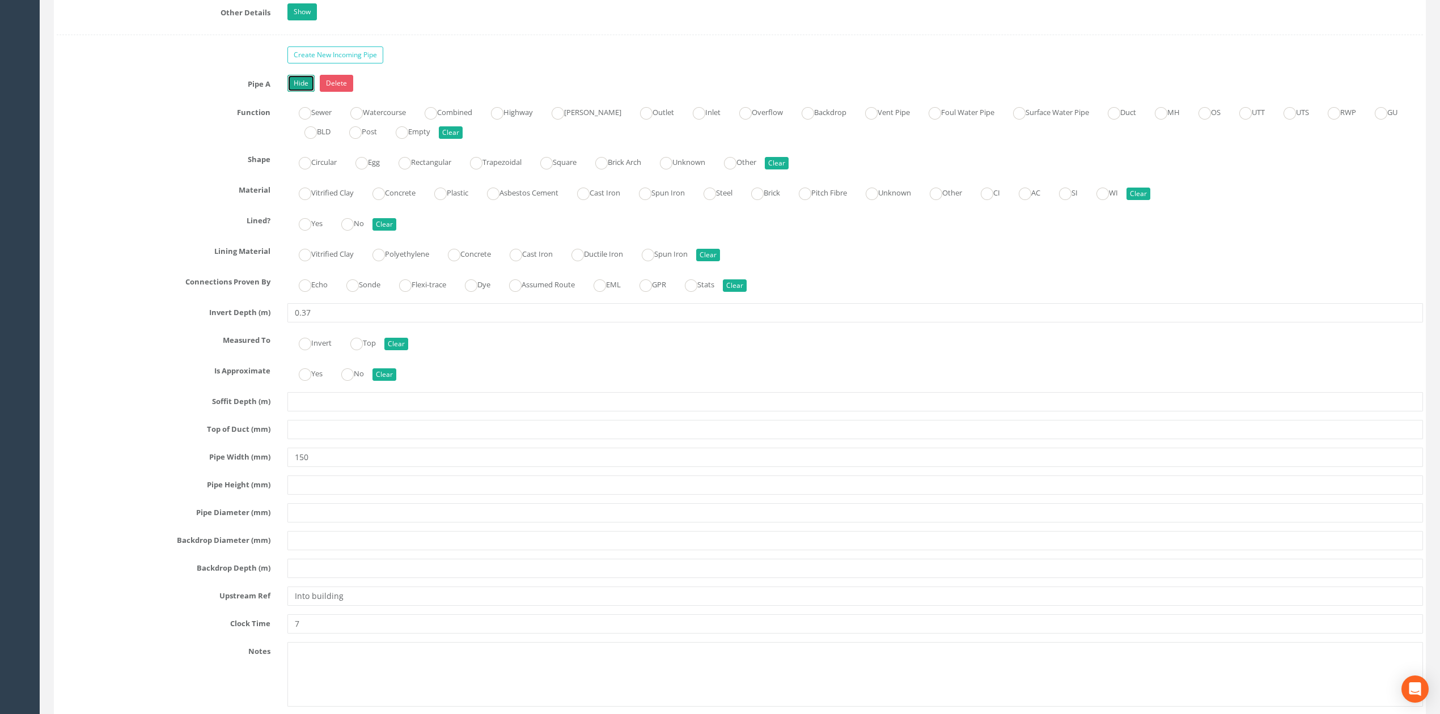
scroll to position [2032, 0]
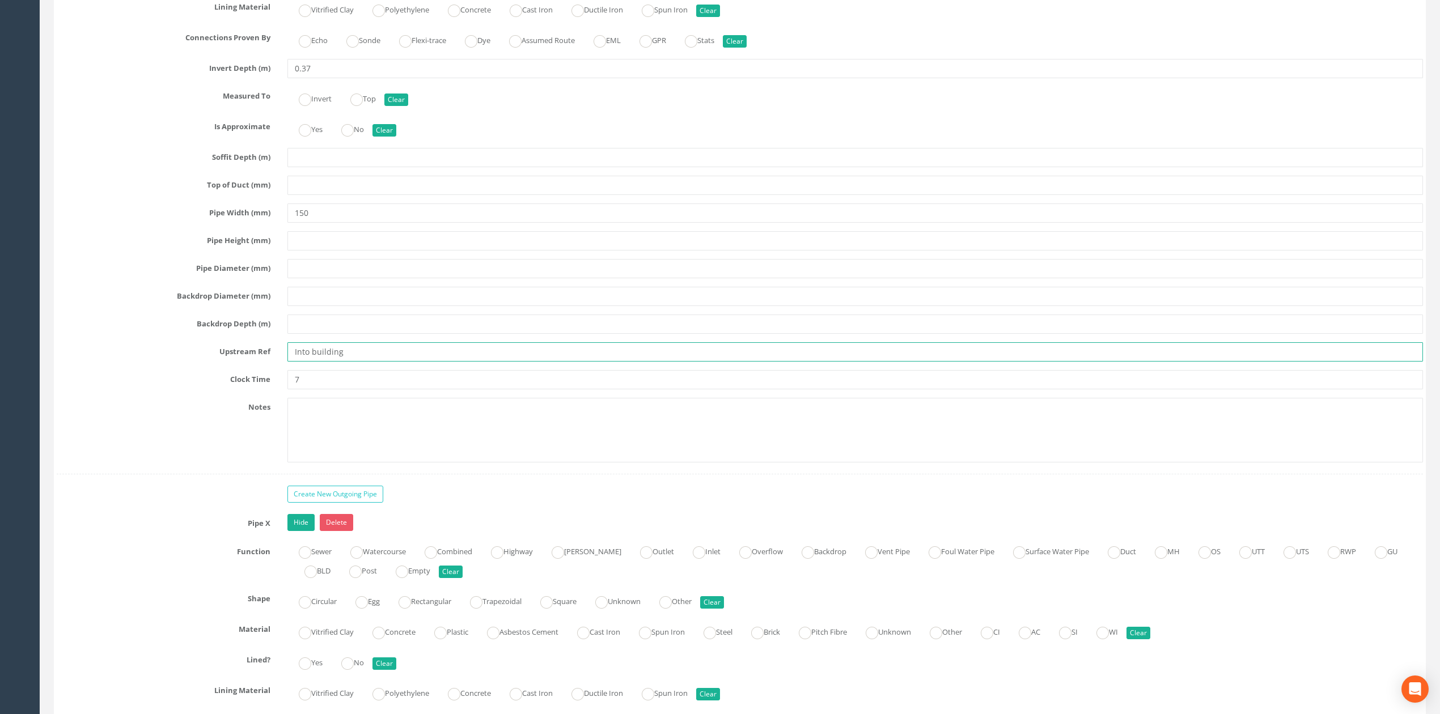
drag, startPoint x: 314, startPoint y: 359, endPoint x: 237, endPoint y: 372, distance: 78.3
click at [209, 362] on div "Upstream Ref Into building" at bounding box center [739, 351] width 1383 height 19
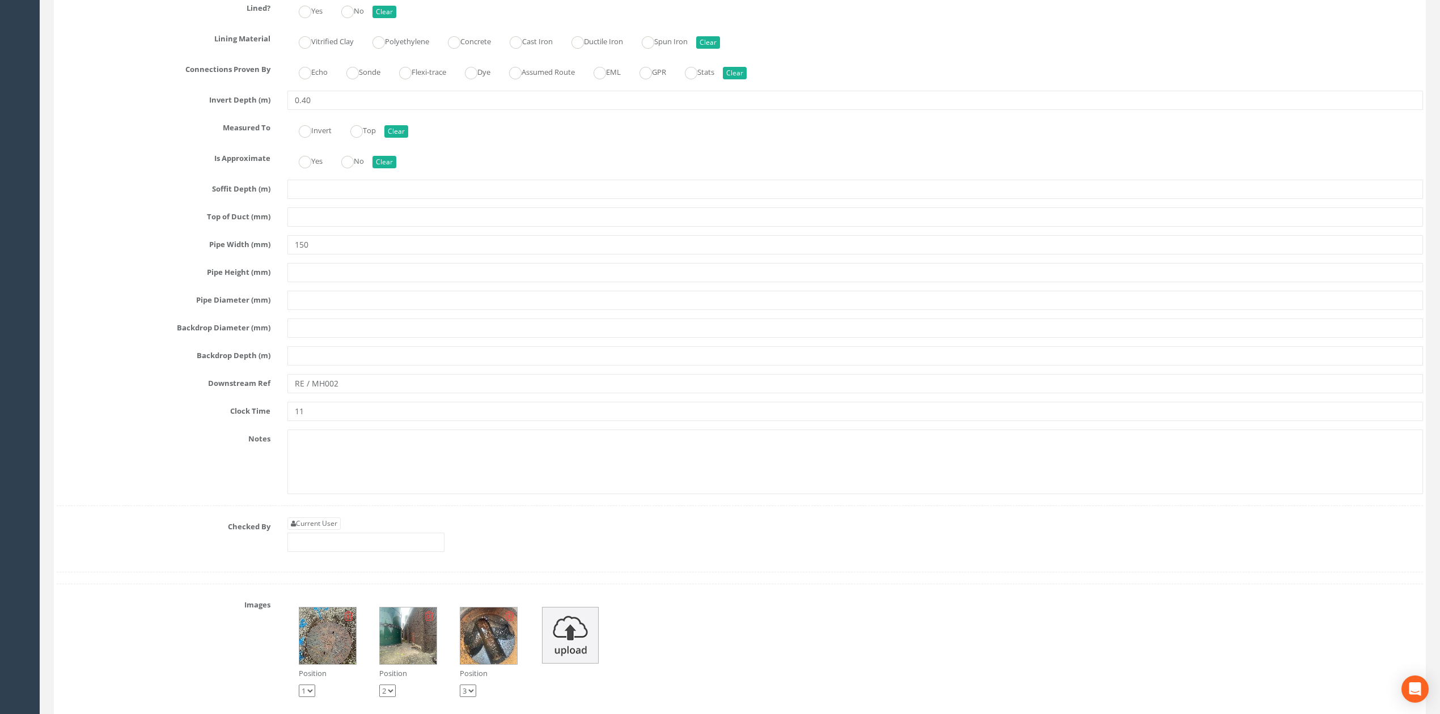
scroll to position [2788, 0]
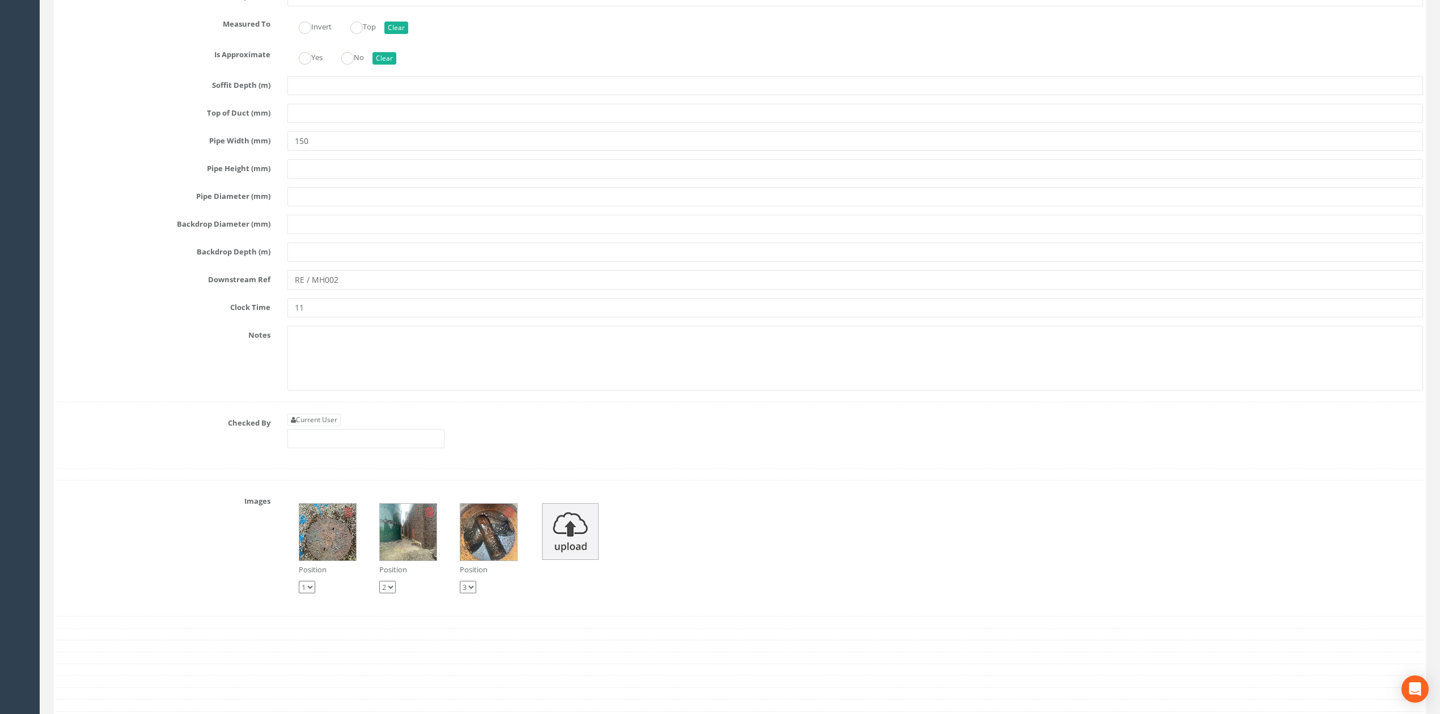
type input "BLDG"
click at [344, 290] on input "RE / MH002" at bounding box center [855, 279] width 1136 height 19
click at [311, 290] on input "RE / MH002" at bounding box center [855, 279] width 1136 height 19
drag, startPoint x: 306, startPoint y: 300, endPoint x: 328, endPoint y: 321, distance: 30.1
click at [305, 290] on input "RE /MH002" at bounding box center [855, 279] width 1136 height 19
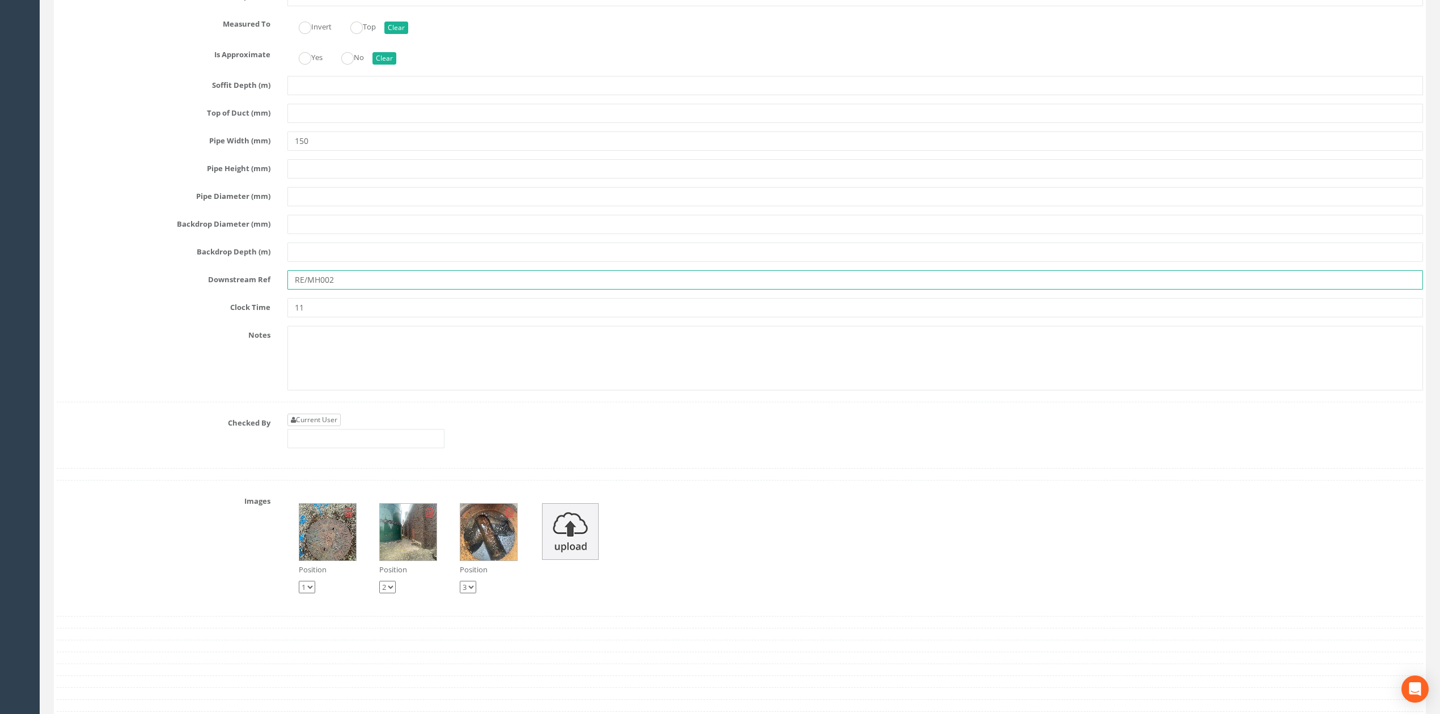
type input "RE/MH002"
click at [333, 426] on link "Current User" at bounding box center [313, 420] width 53 height 12
type input "[PERSON_NAME]"
click at [368, 448] on input "[PERSON_NAME]" at bounding box center [365, 438] width 157 height 19
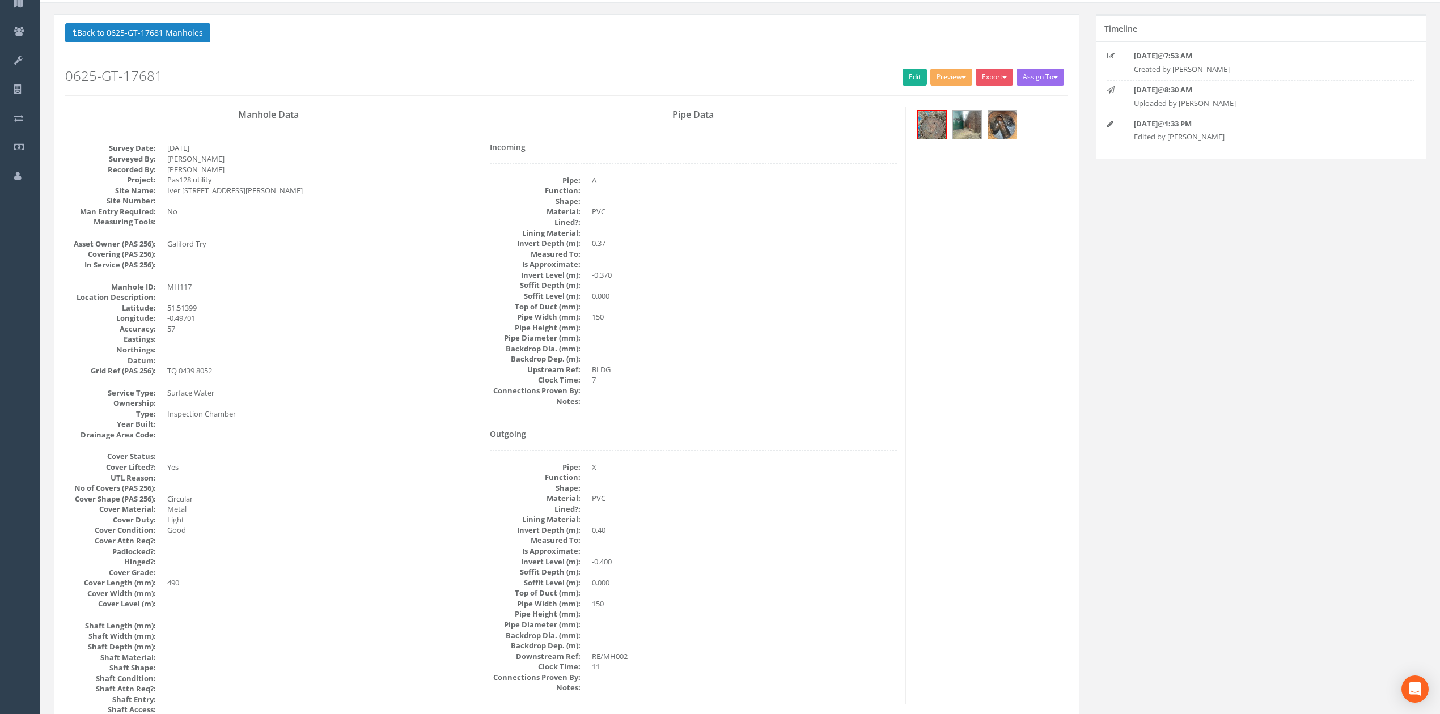
scroll to position [0, 0]
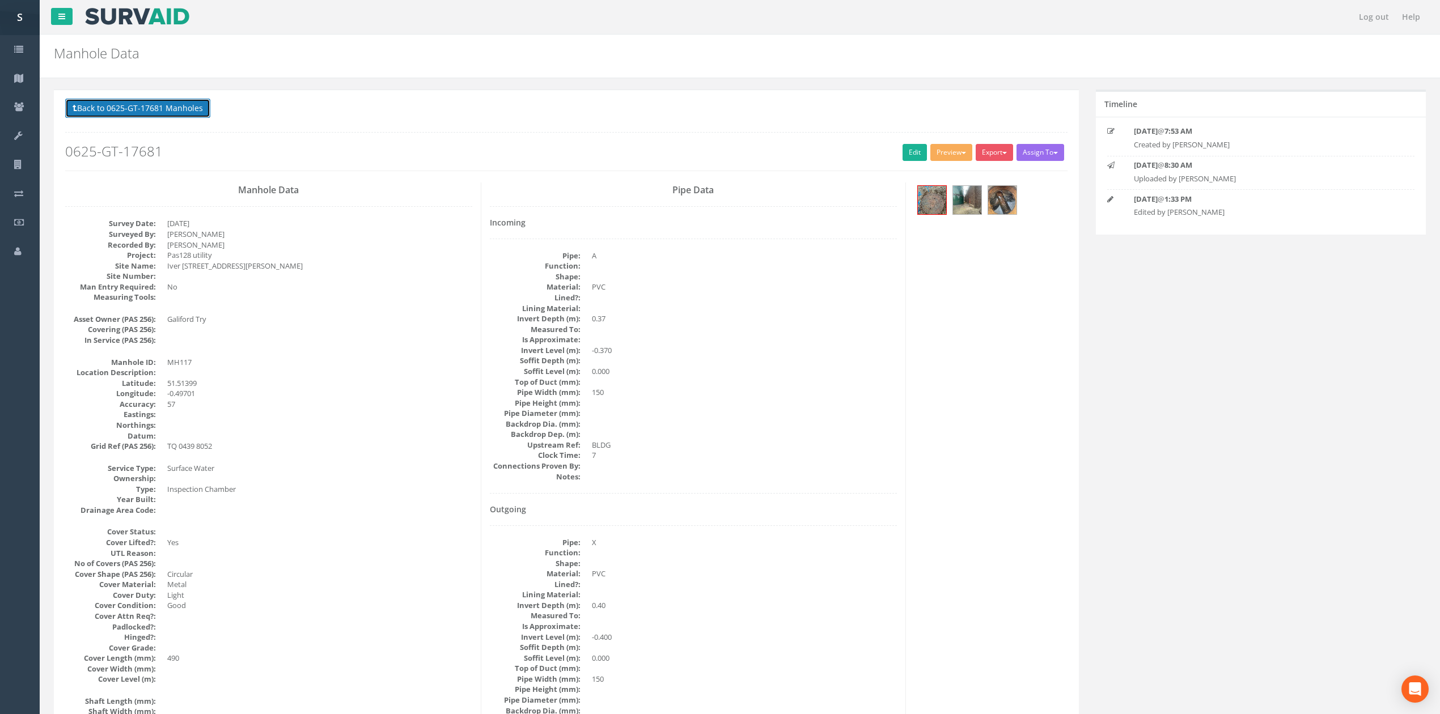
click at [151, 107] on button "Back to 0625-GT-17681 Manholes" at bounding box center [137, 108] width 145 height 19
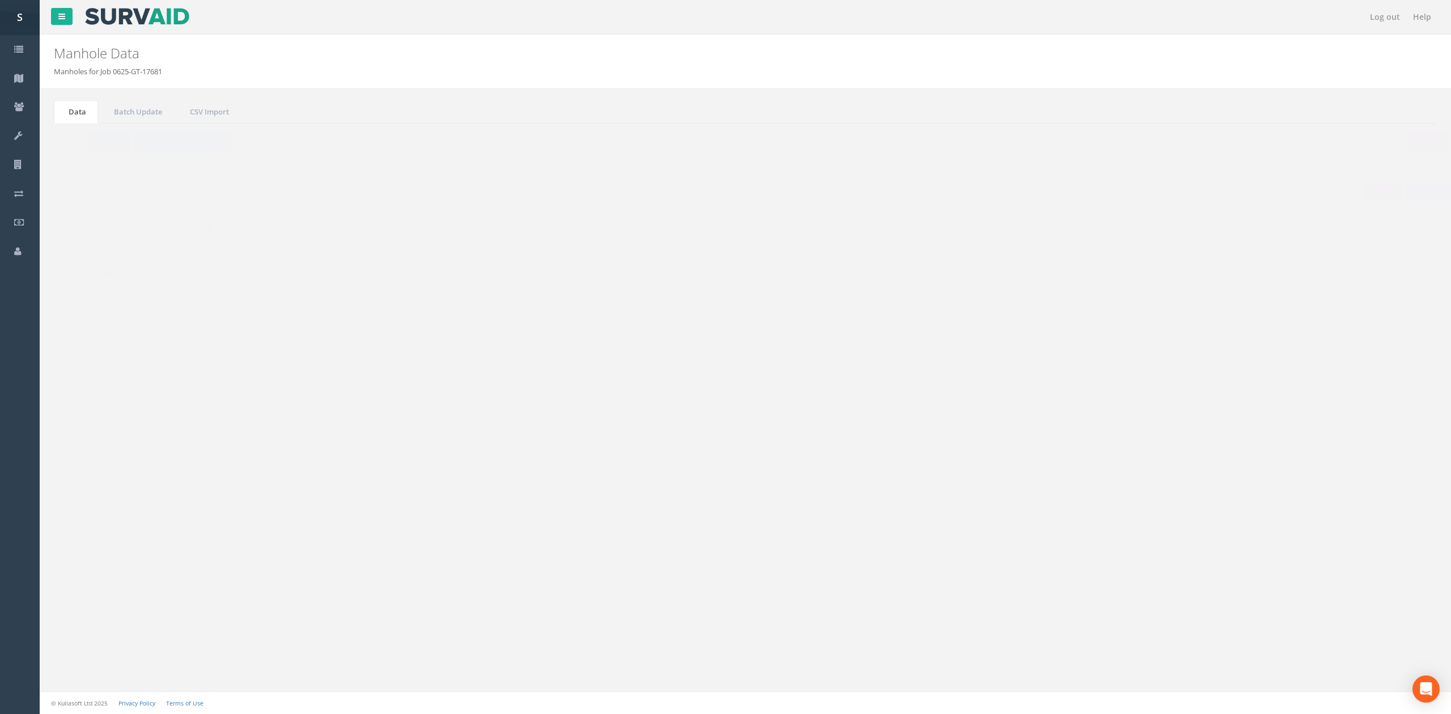
click at [80, 141] on button "Refresh" at bounding box center [87, 142] width 44 height 19
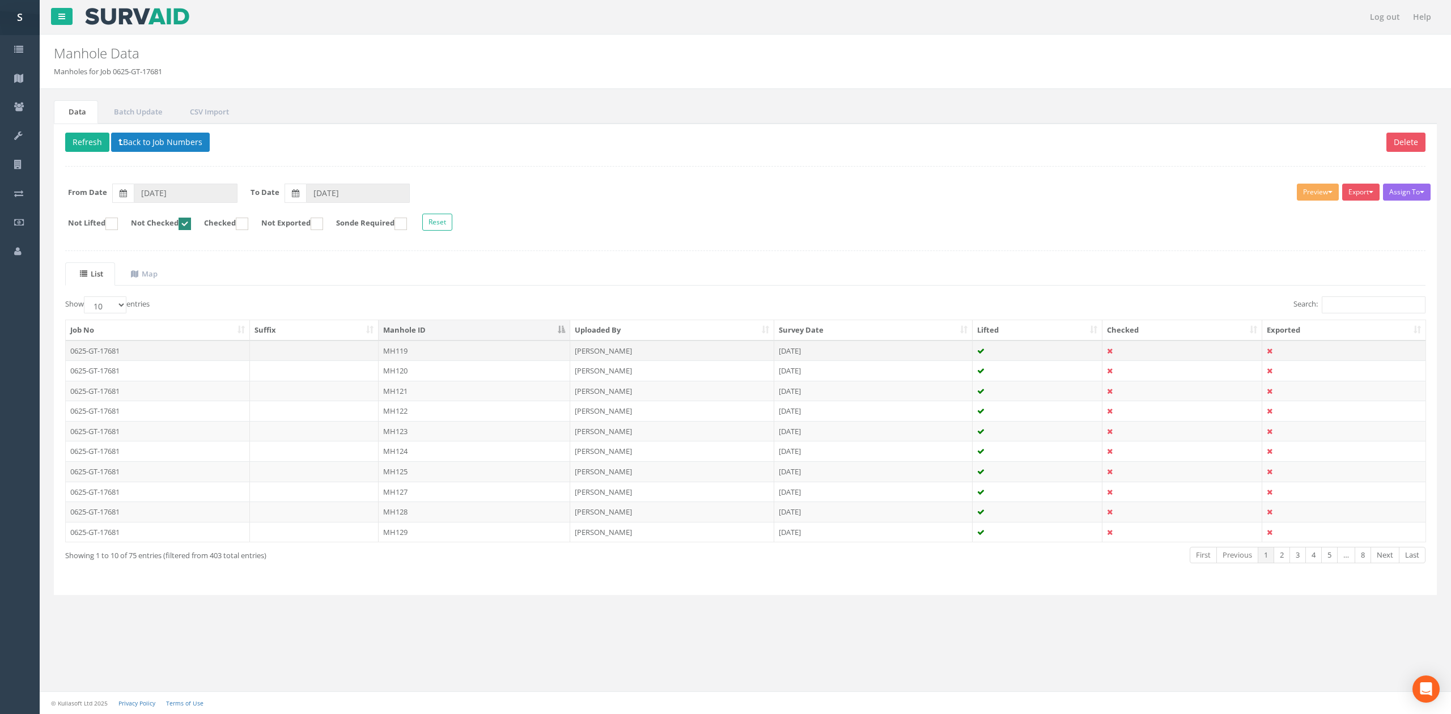
click at [422, 354] on td "MH119" at bounding box center [475, 351] width 192 height 20
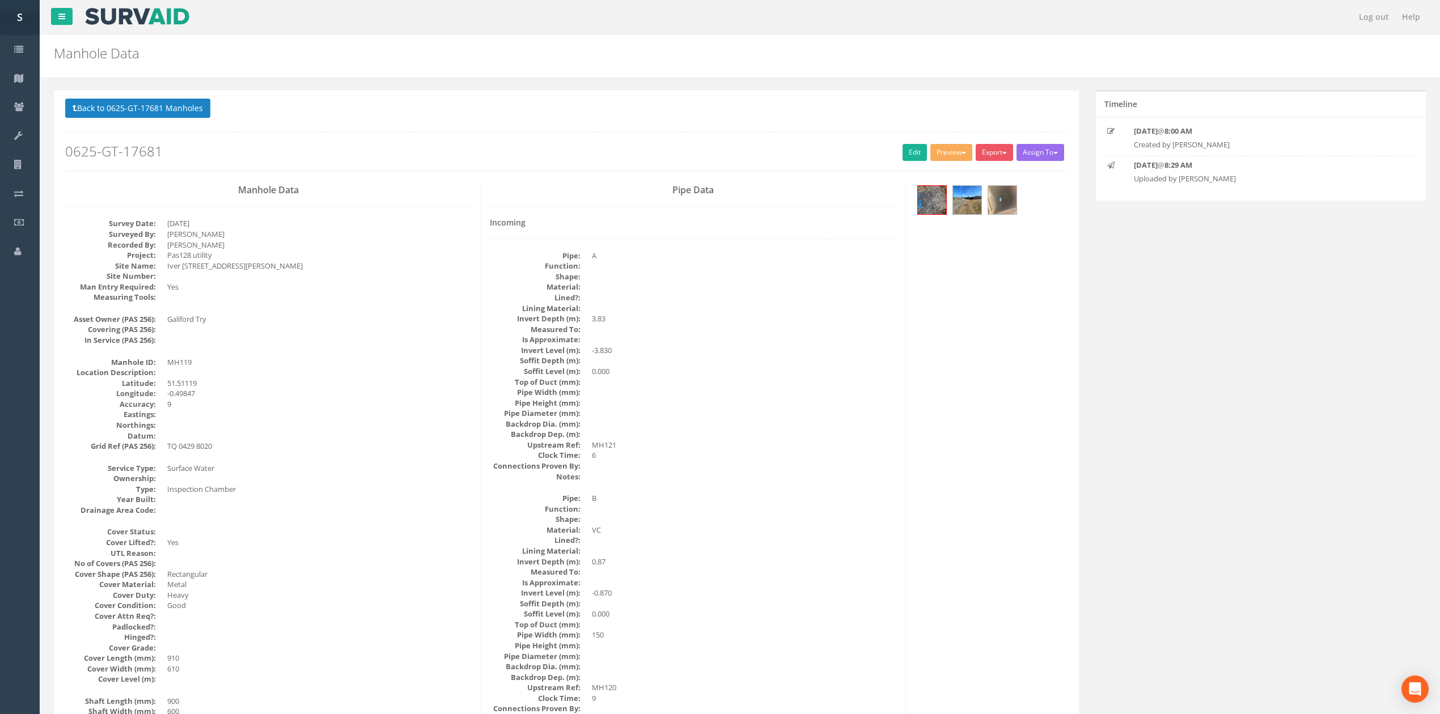
scroll to position [75, 0]
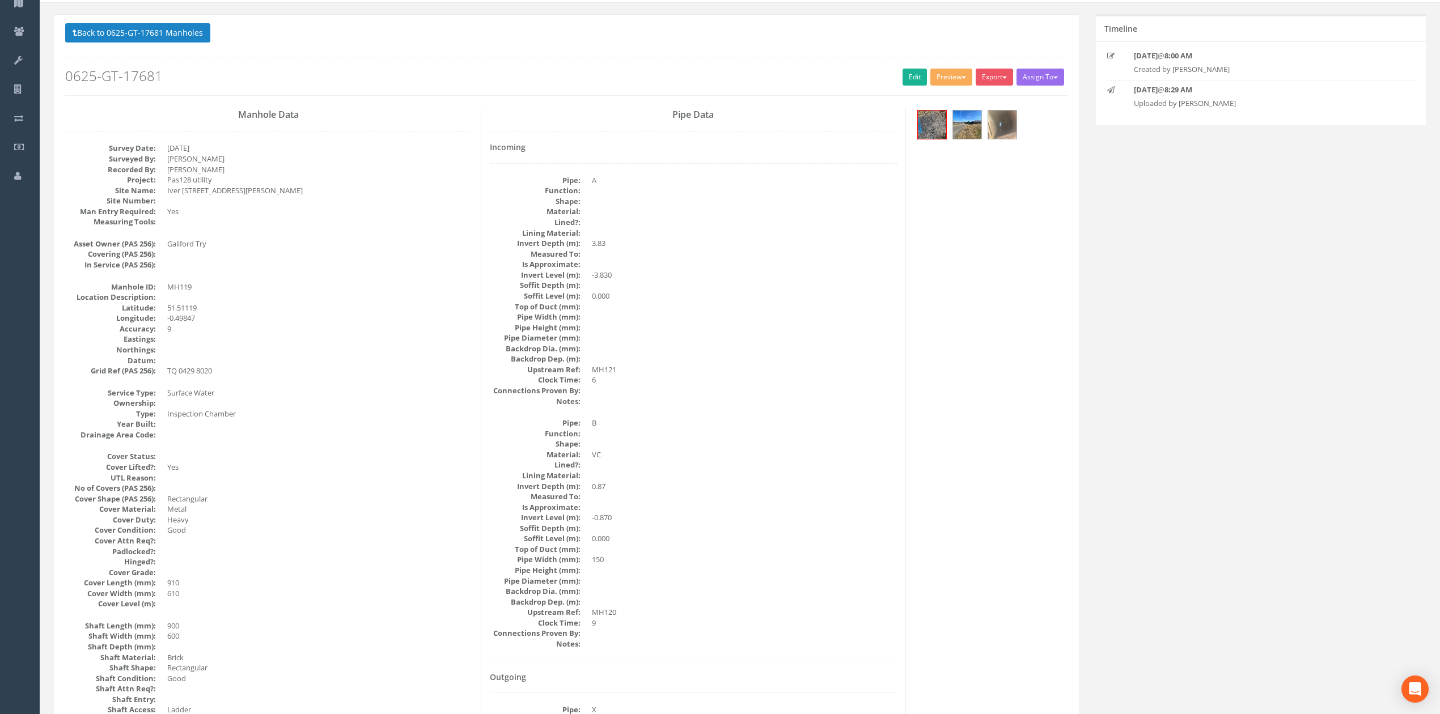
drag, startPoint x: 1003, startPoint y: 143, endPoint x: 1002, endPoint y: 137, distance: 5.7
click at [1003, 143] on div at bounding box center [990, 126] width 153 height 38
click at [1002, 137] on img at bounding box center [1002, 125] width 28 height 28
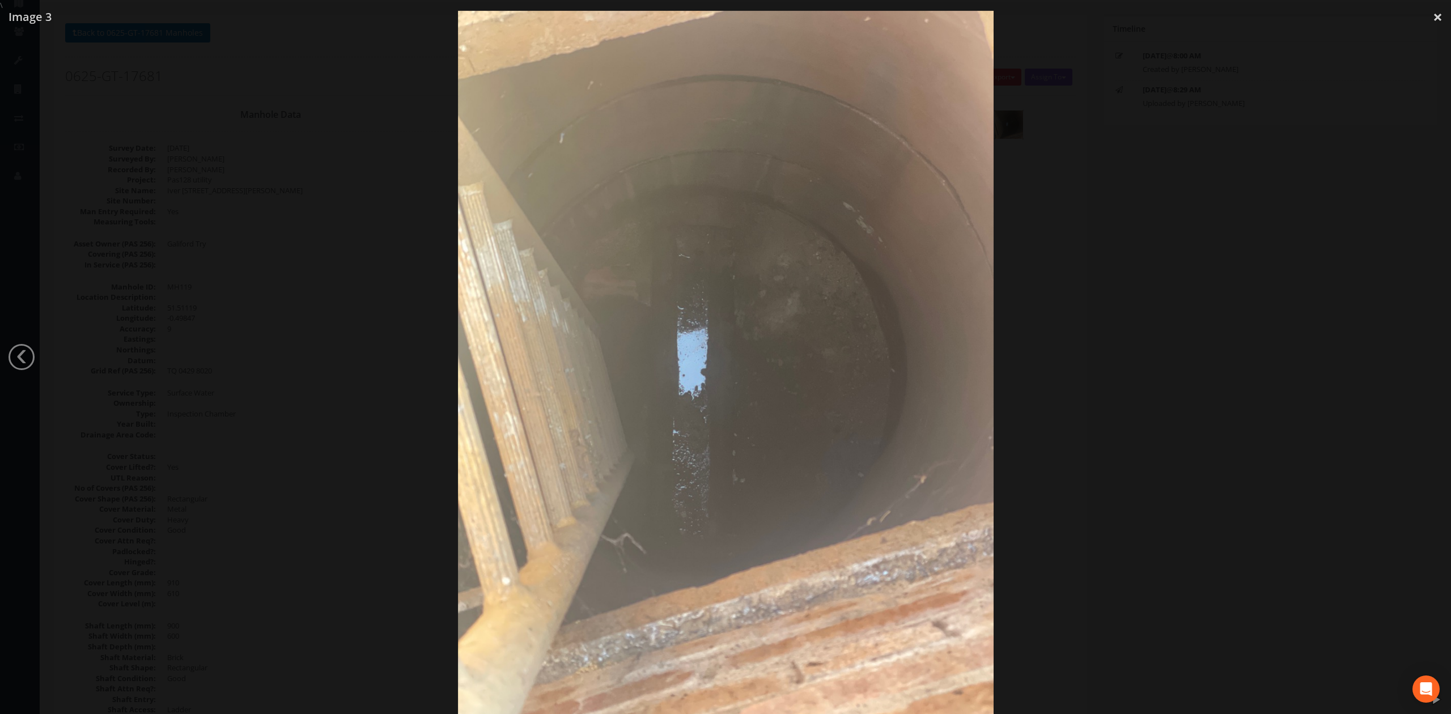
click at [1060, 253] on div at bounding box center [725, 368] width 1451 height 714
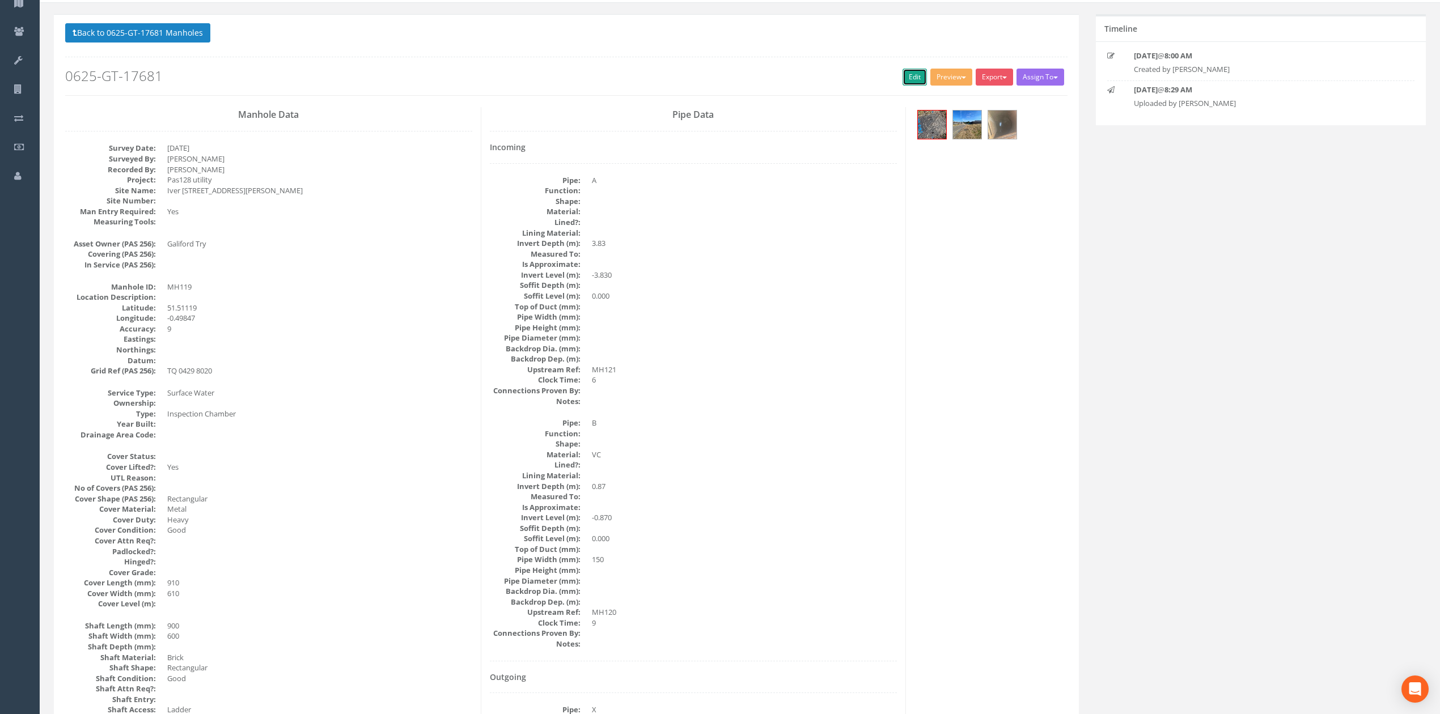
click at [907, 81] on link "Edit" at bounding box center [915, 77] width 24 height 17
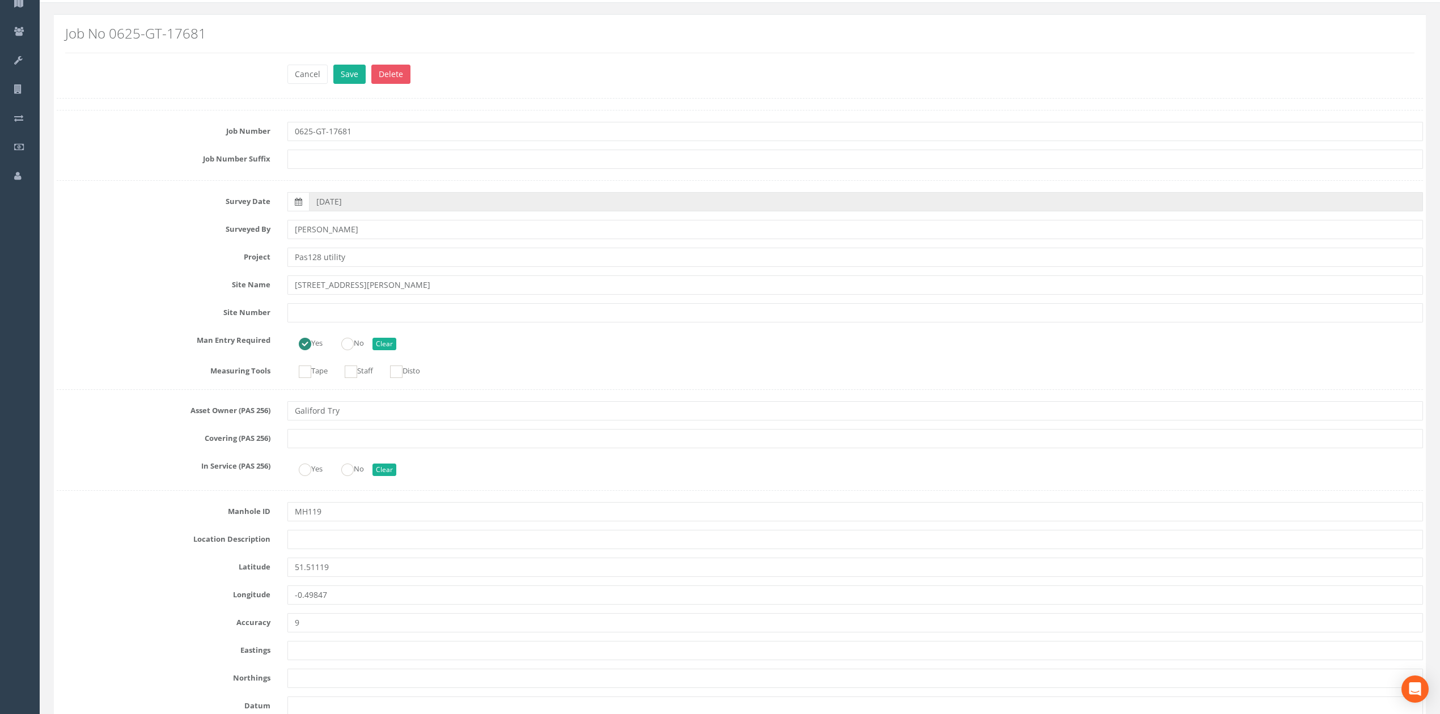
scroll to position [1663, 0]
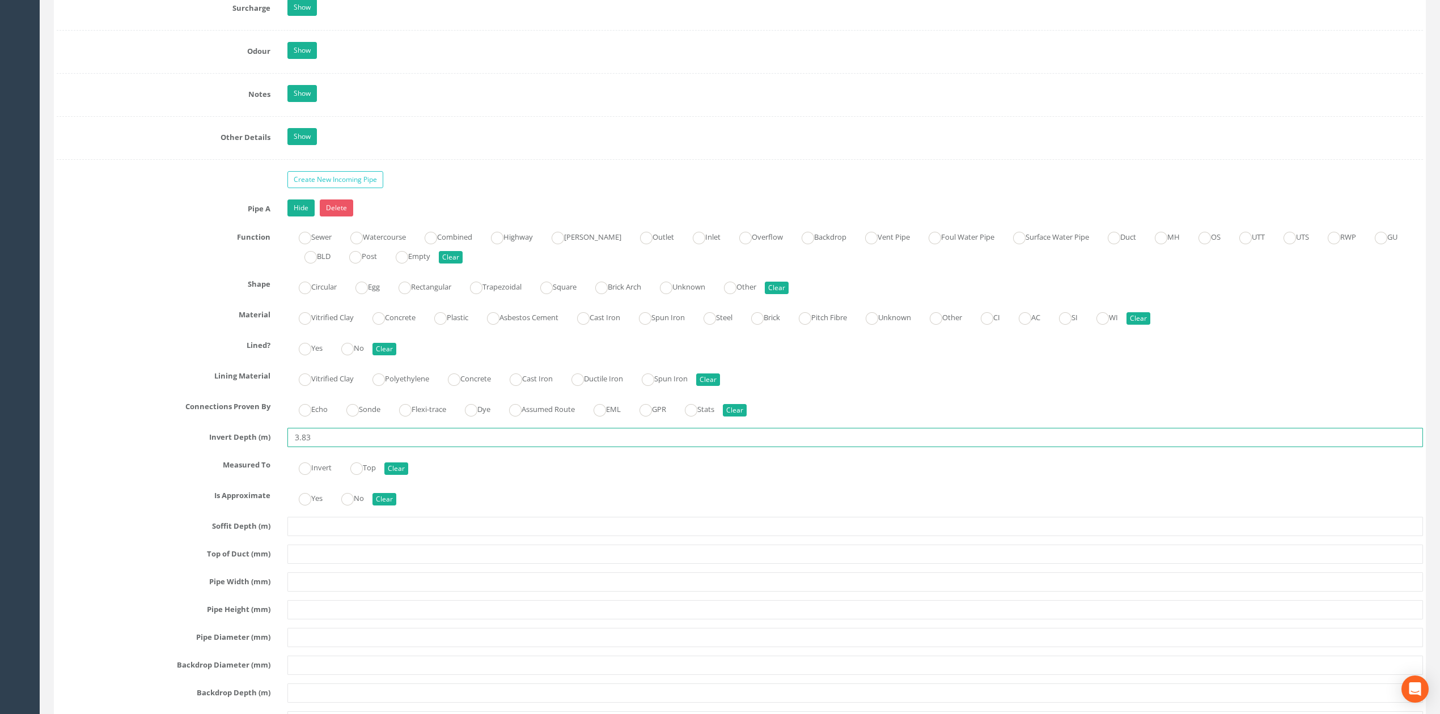
drag, startPoint x: 305, startPoint y: 456, endPoint x: 424, endPoint y: 438, distance: 120.4
click at [405, 438] on div "Pipe A Hide Delete Function Sewer Watercourse Combined Highway [PERSON_NAME] Ou…" at bounding box center [740, 522] width 1366 height 644
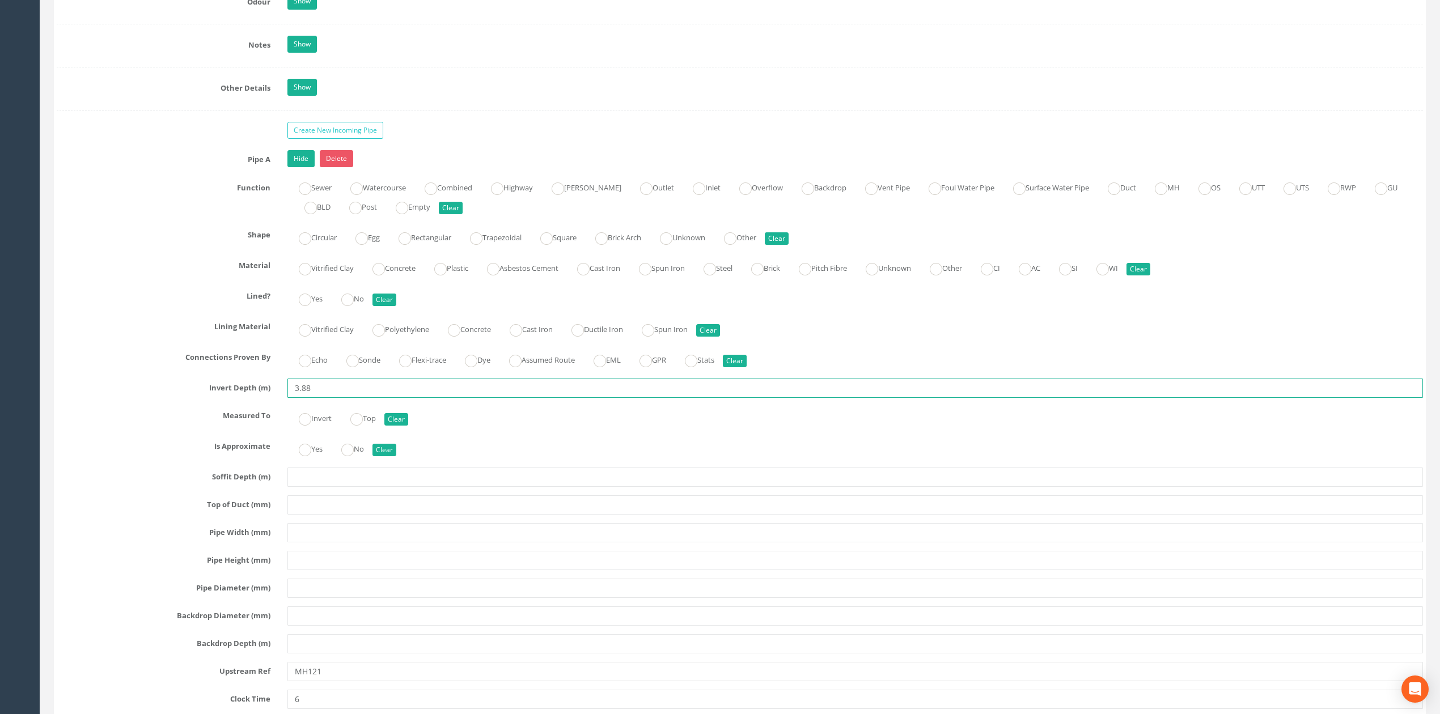
scroll to position [1738, 0]
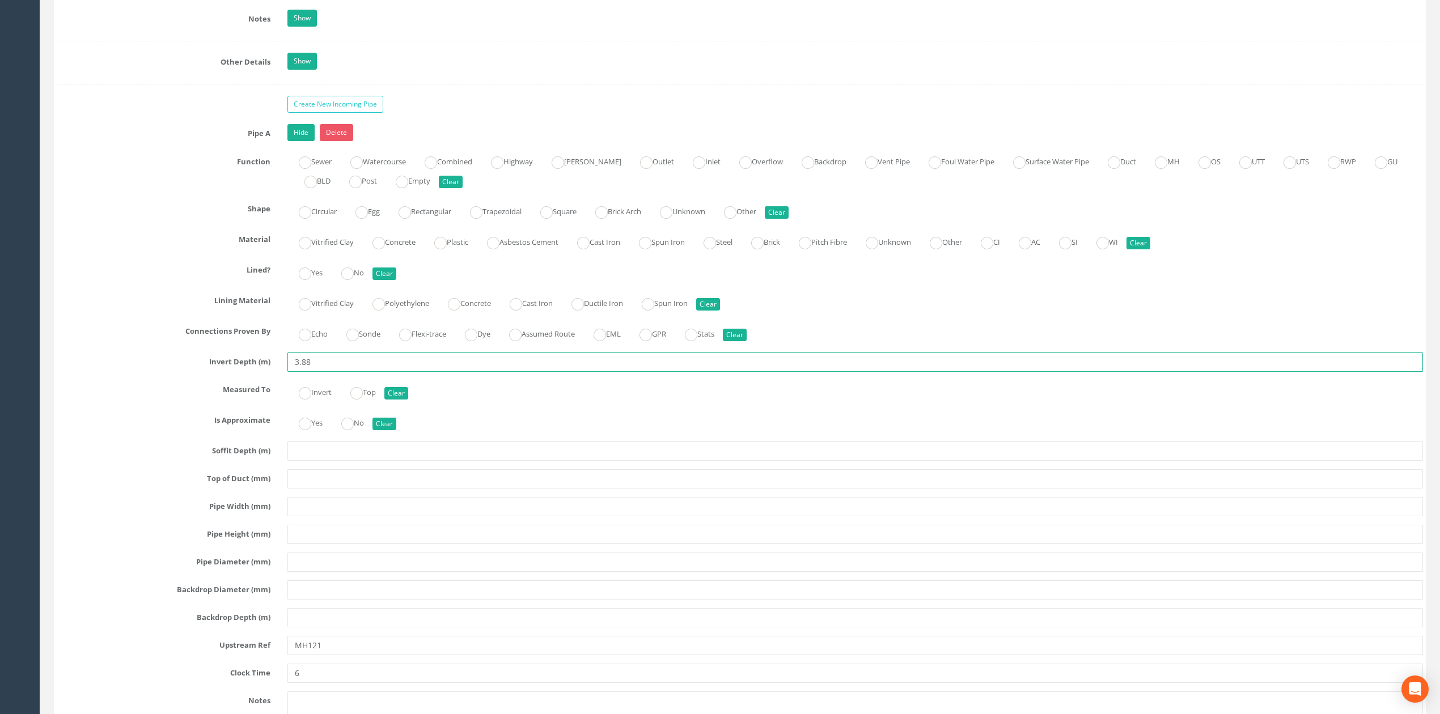
type input "3.88"
click at [329, 516] on input "text" at bounding box center [855, 506] width 1136 height 19
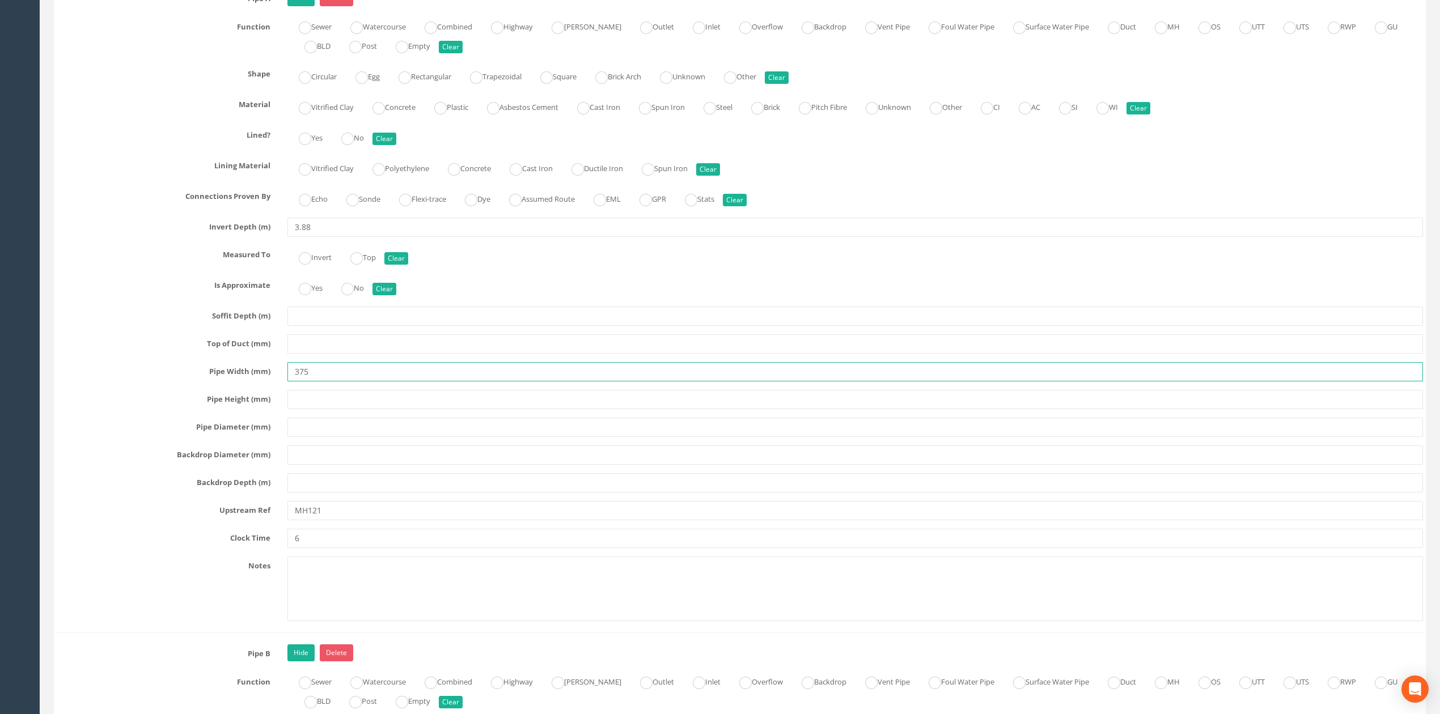
scroll to position [1890, 0]
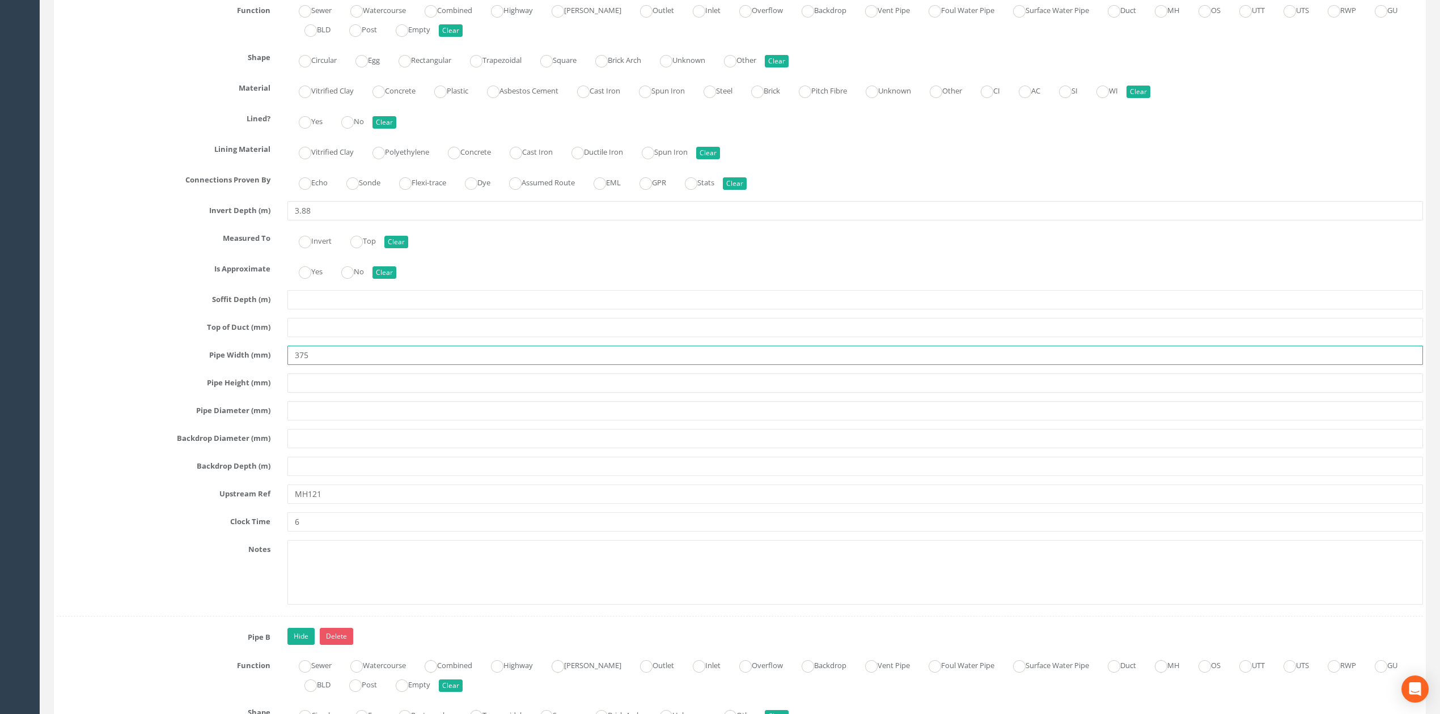
type input "375"
click at [357, 504] on input "MH121" at bounding box center [855, 494] width 1136 height 19
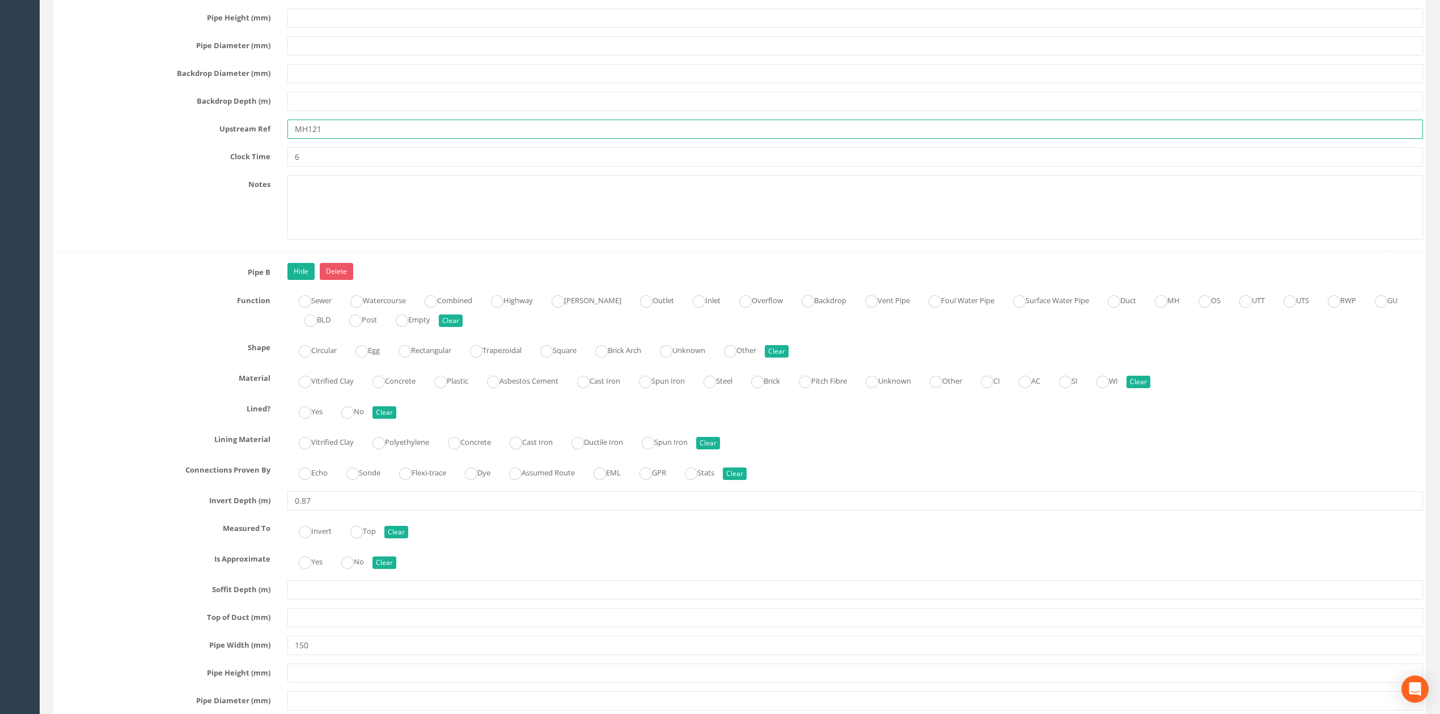
scroll to position [2343, 0]
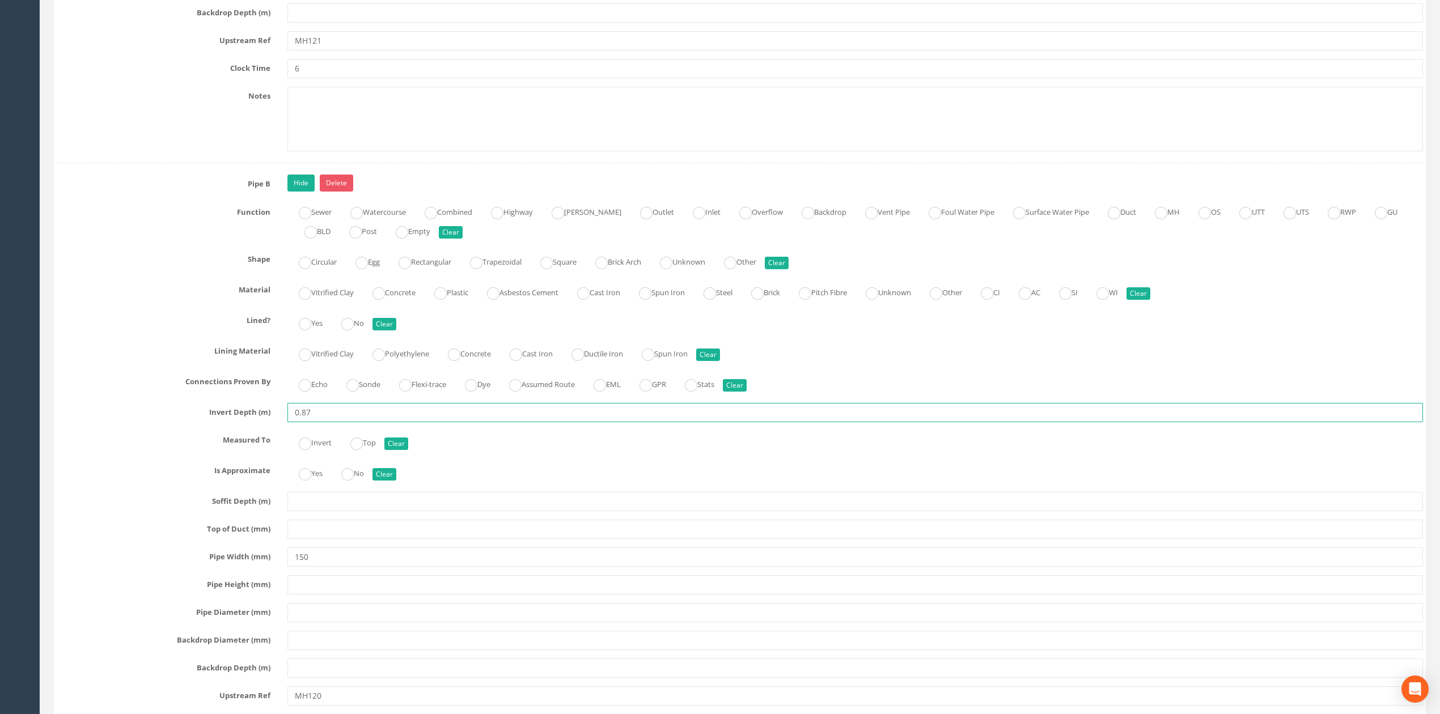
click at [327, 422] on input "0.87" at bounding box center [855, 412] width 1136 height 19
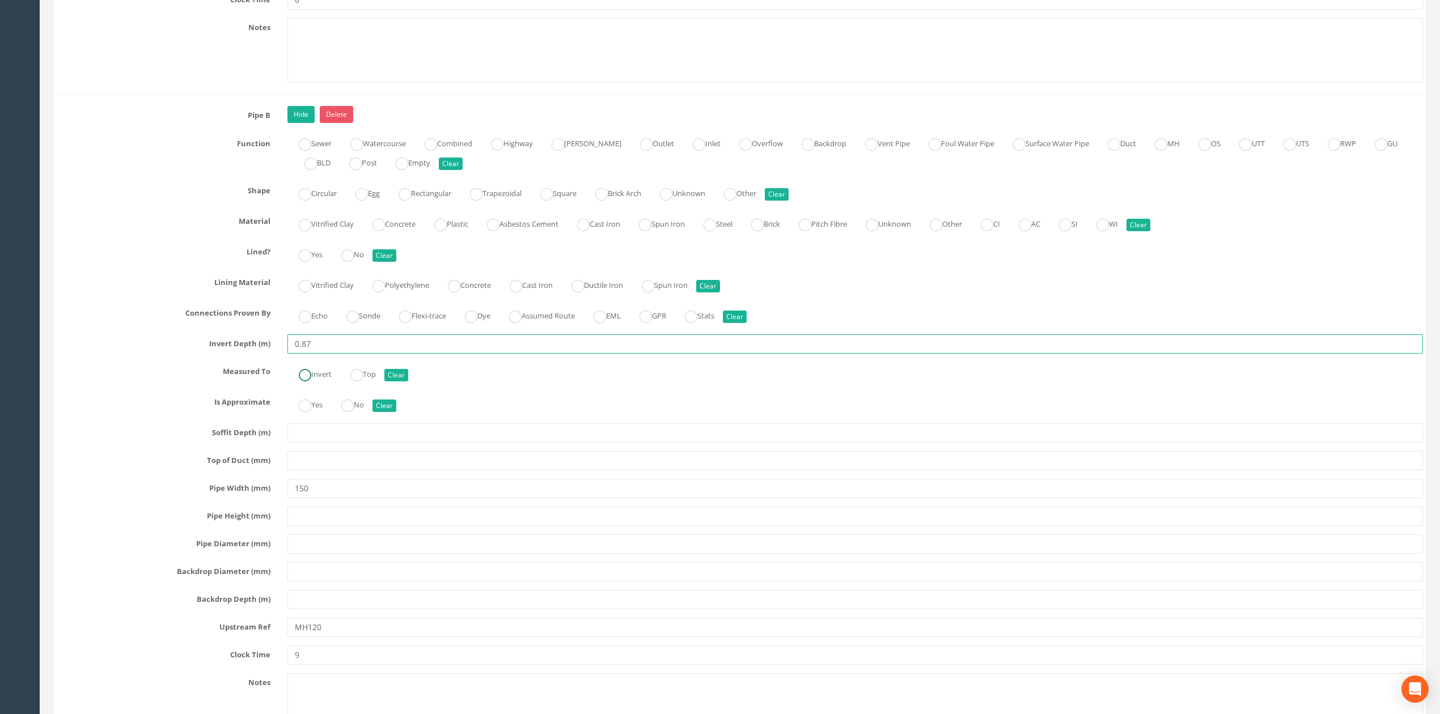
scroll to position [2570, 0]
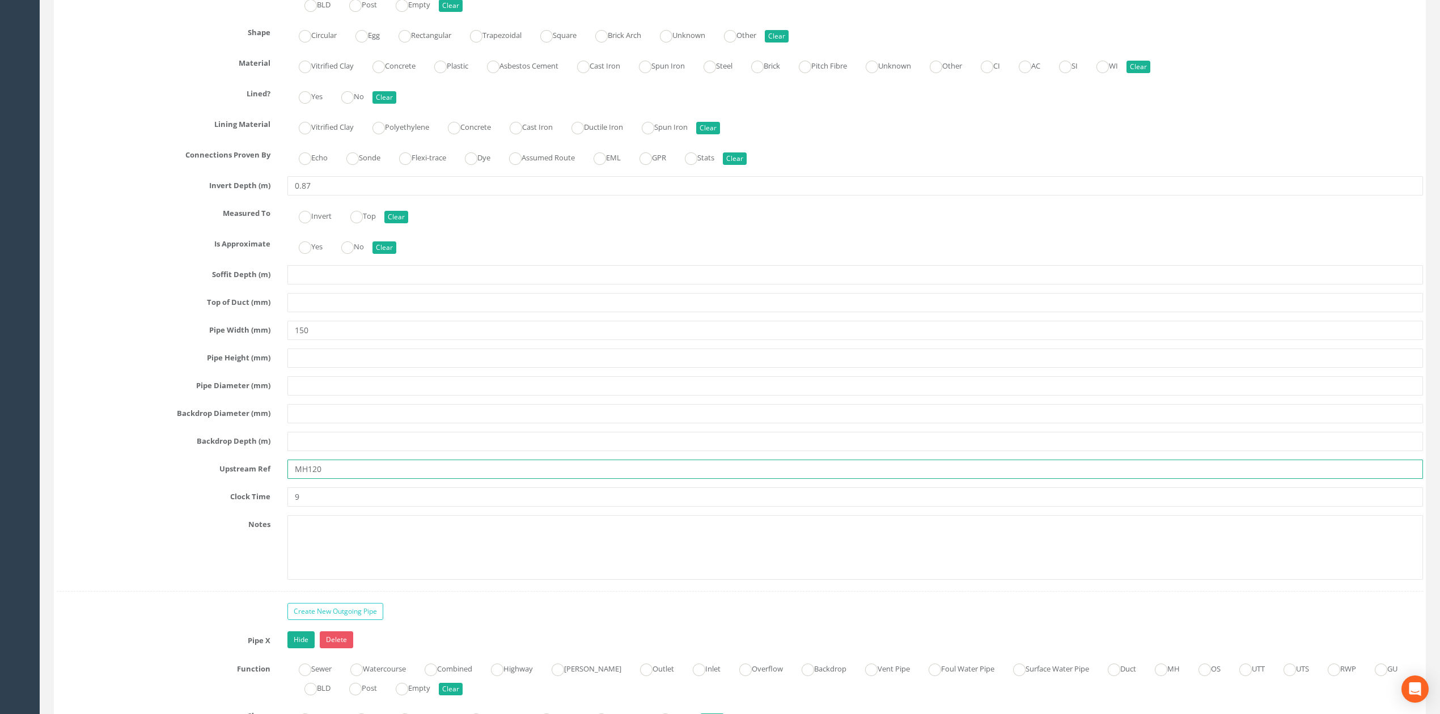
click at [332, 479] on input "MH120" at bounding box center [855, 469] width 1136 height 19
click at [288, 479] on input "MH120" at bounding box center [855, 469] width 1136 height 19
type input "EOT"
drag, startPoint x: 434, startPoint y: 518, endPoint x: 44, endPoint y: 520, distance: 389.5
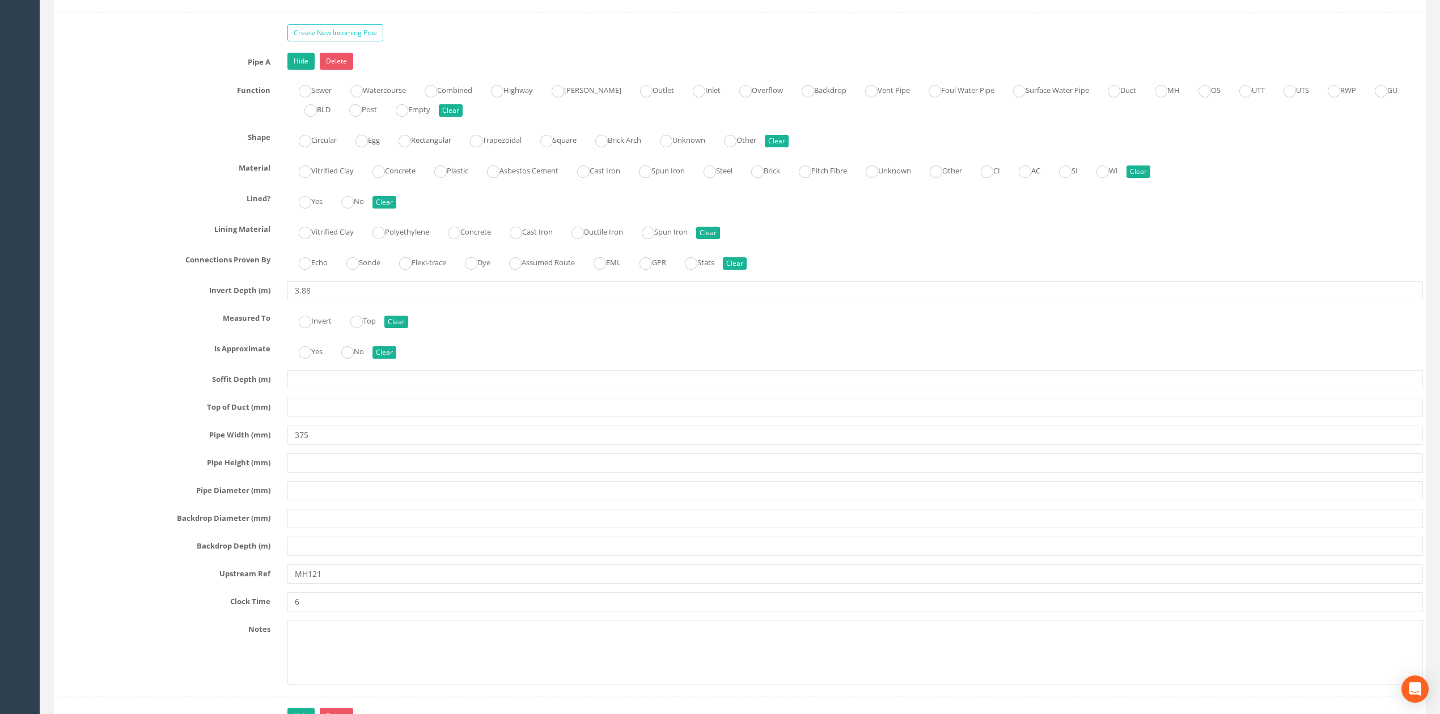
scroll to position [1663, 0]
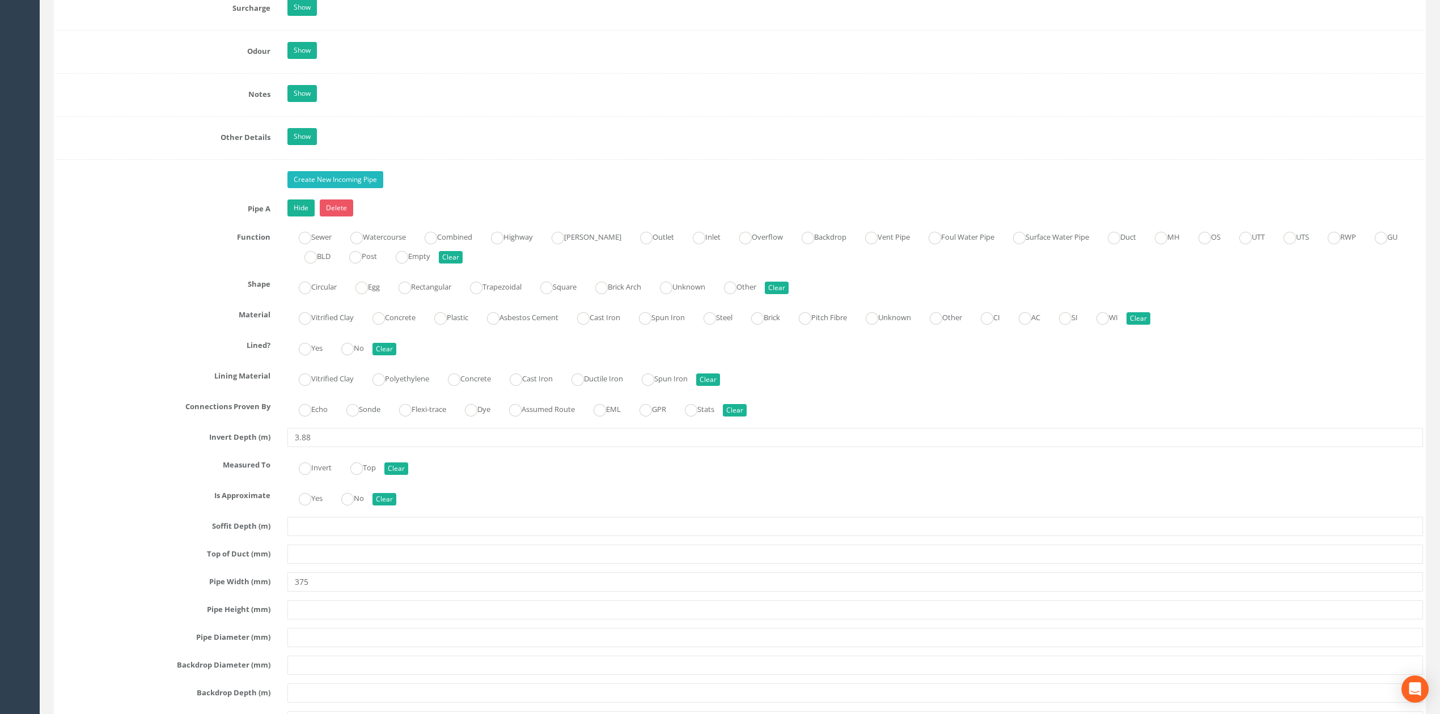
type input "8"
drag, startPoint x: 325, startPoint y: 194, endPoint x: 344, endPoint y: 391, distance: 198.2
click at [325, 188] on link "Create New Incoming Pipe" at bounding box center [335, 179] width 96 height 17
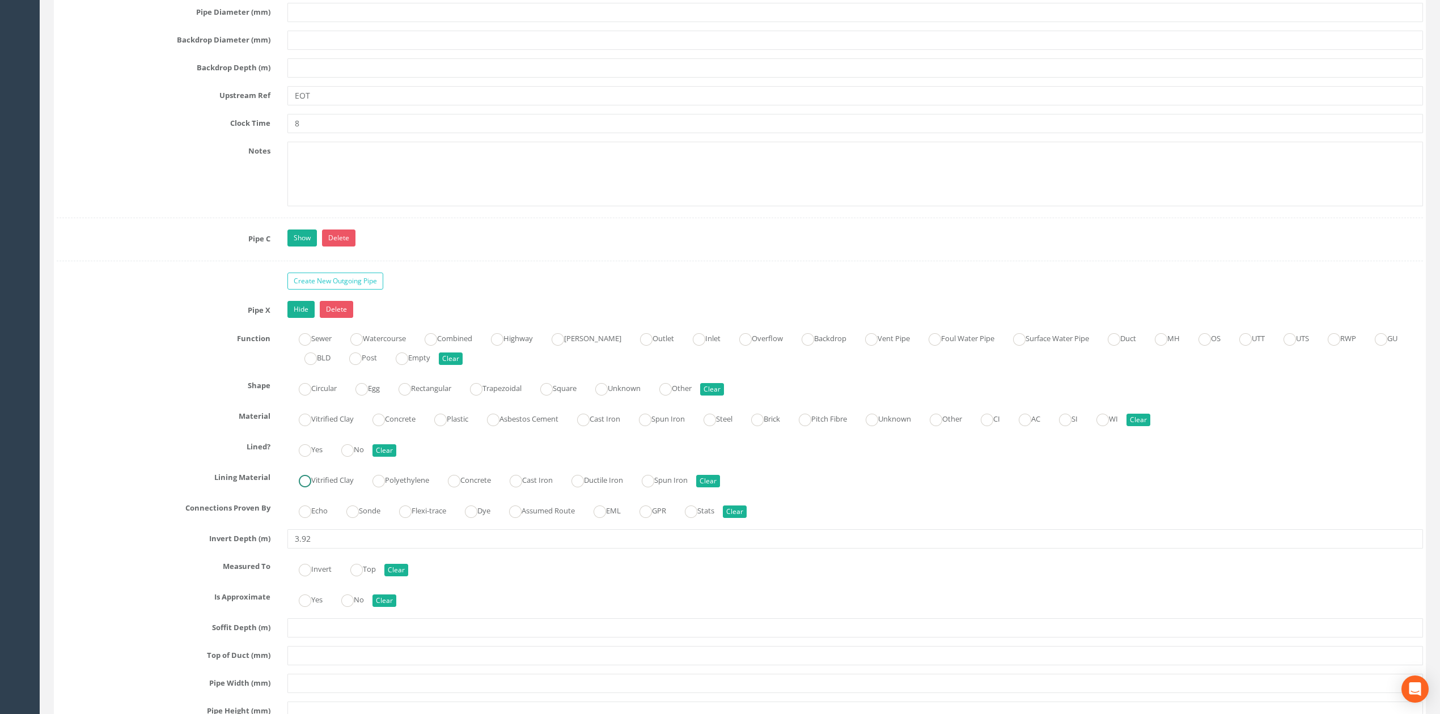
scroll to position [3023, 0]
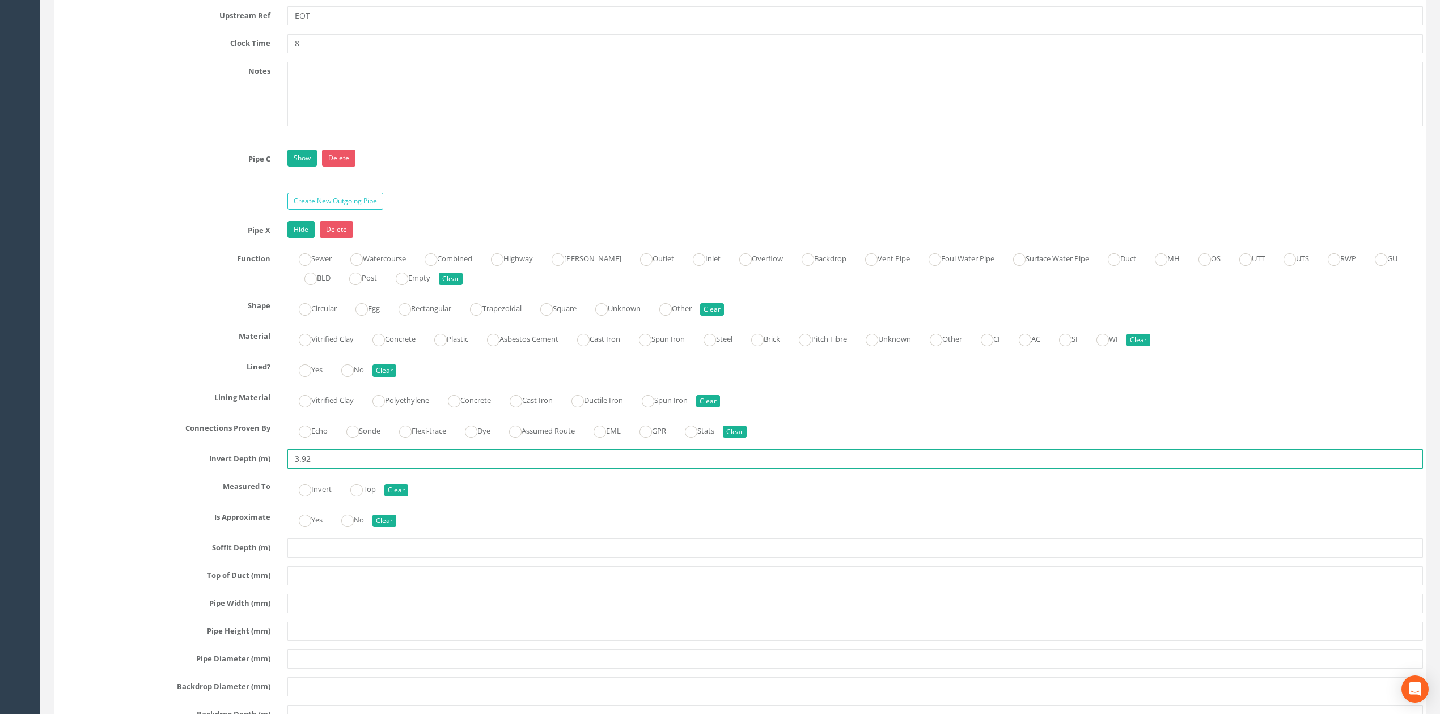
drag, startPoint x: 327, startPoint y: 476, endPoint x: 275, endPoint y: 479, distance: 51.7
click at [275, 469] on div "Invert Depth (m) 3.92" at bounding box center [739, 459] width 1383 height 19
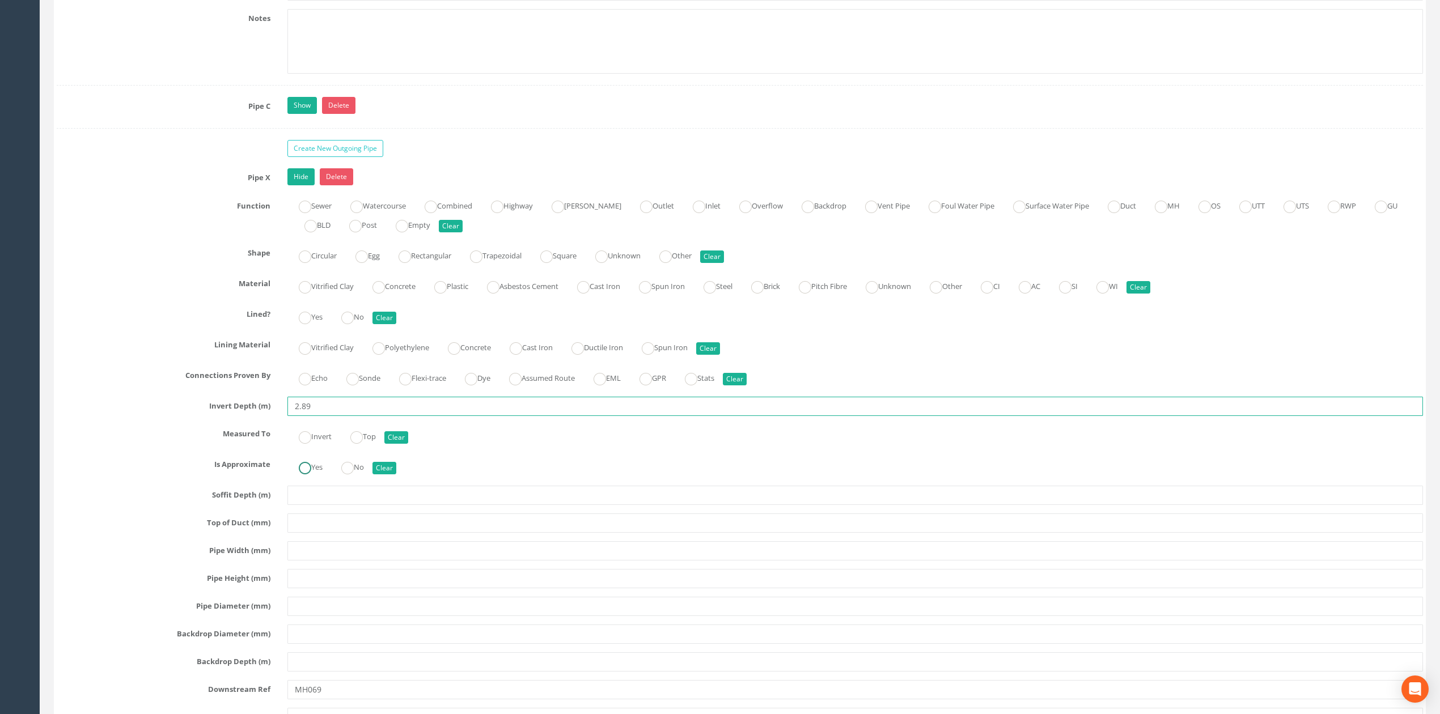
scroll to position [3099, 0]
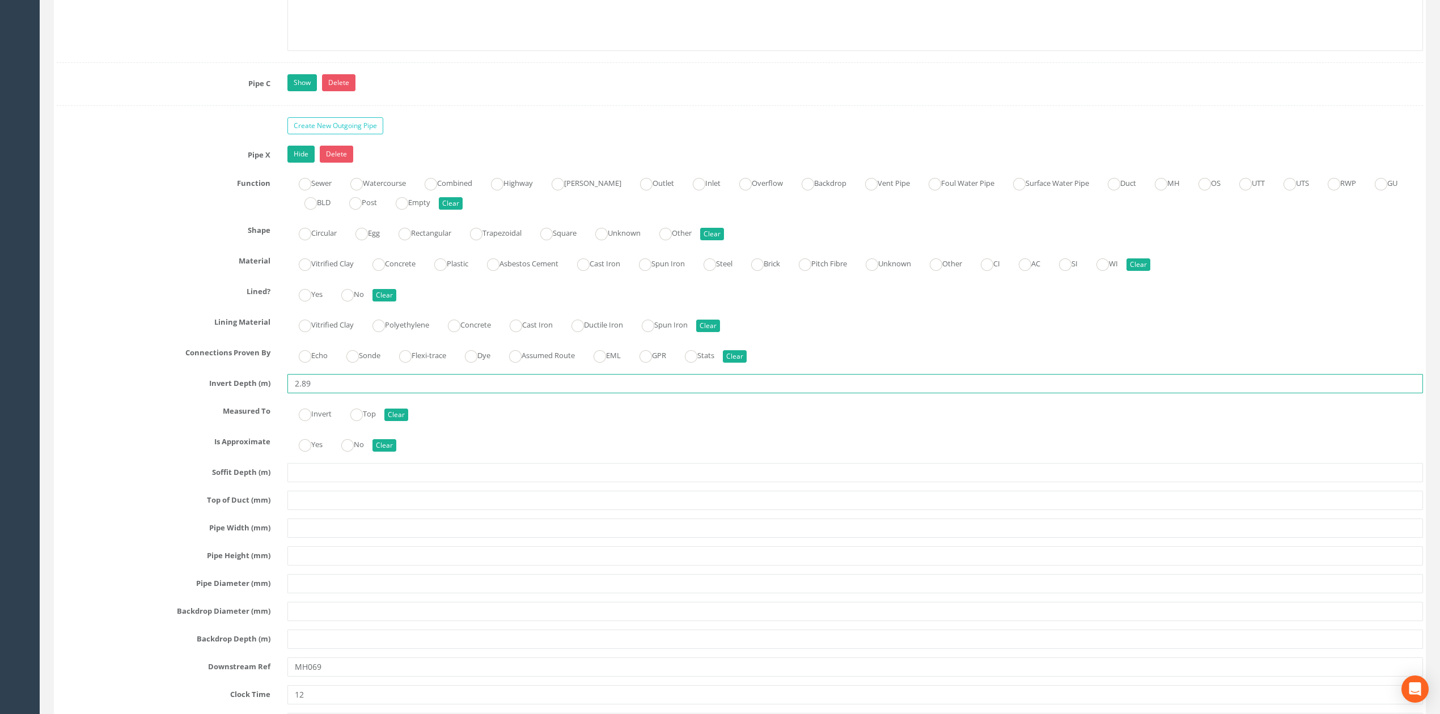
drag, startPoint x: 318, startPoint y: 407, endPoint x: 270, endPoint y: 404, distance: 47.7
click at [270, 393] on div "Invert Depth (m) 2.89" at bounding box center [739, 383] width 1383 height 19
type input "3.92"
click at [299, 91] on link "Show" at bounding box center [301, 82] width 29 height 17
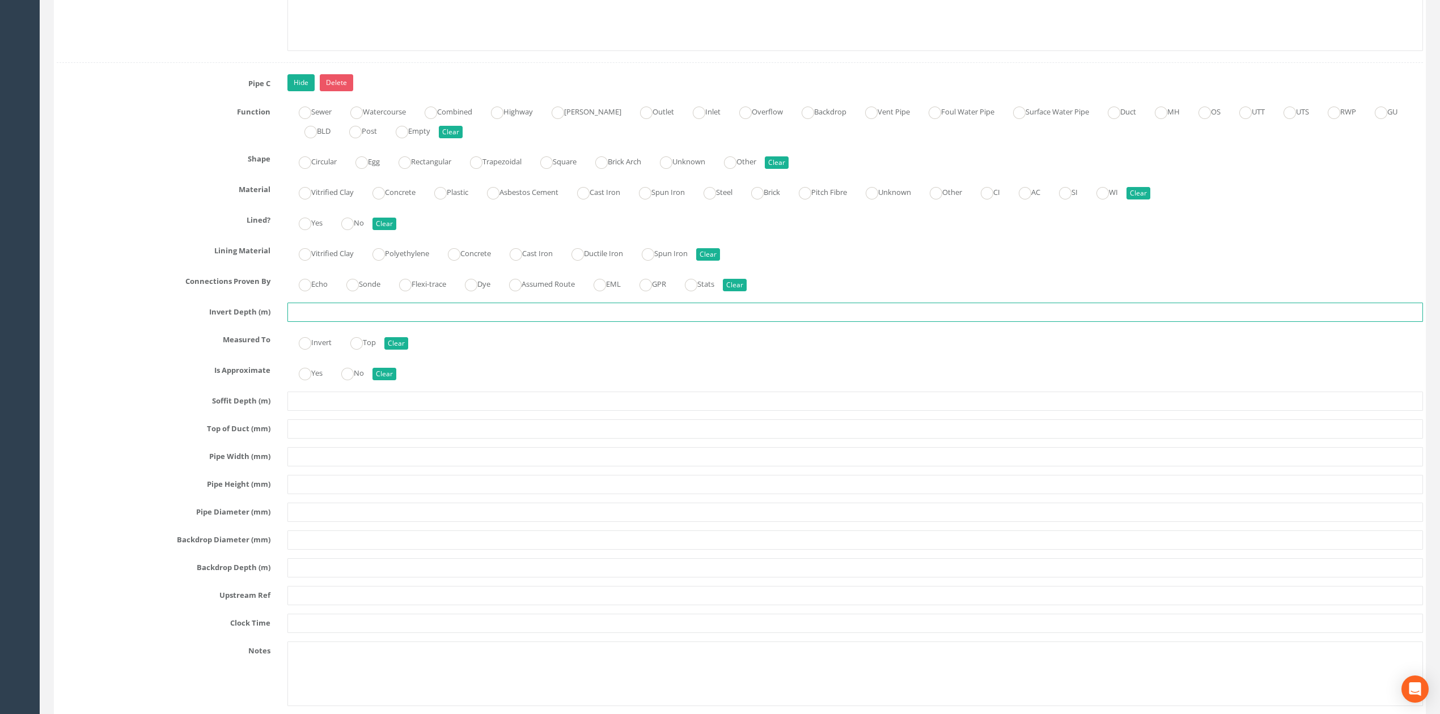
click at [334, 322] on input "text" at bounding box center [855, 312] width 1136 height 19
type input "2.89"
click at [307, 467] on input "text" at bounding box center [855, 456] width 1136 height 19
type input "150"
click at [307, 605] on input "text" at bounding box center [855, 595] width 1136 height 19
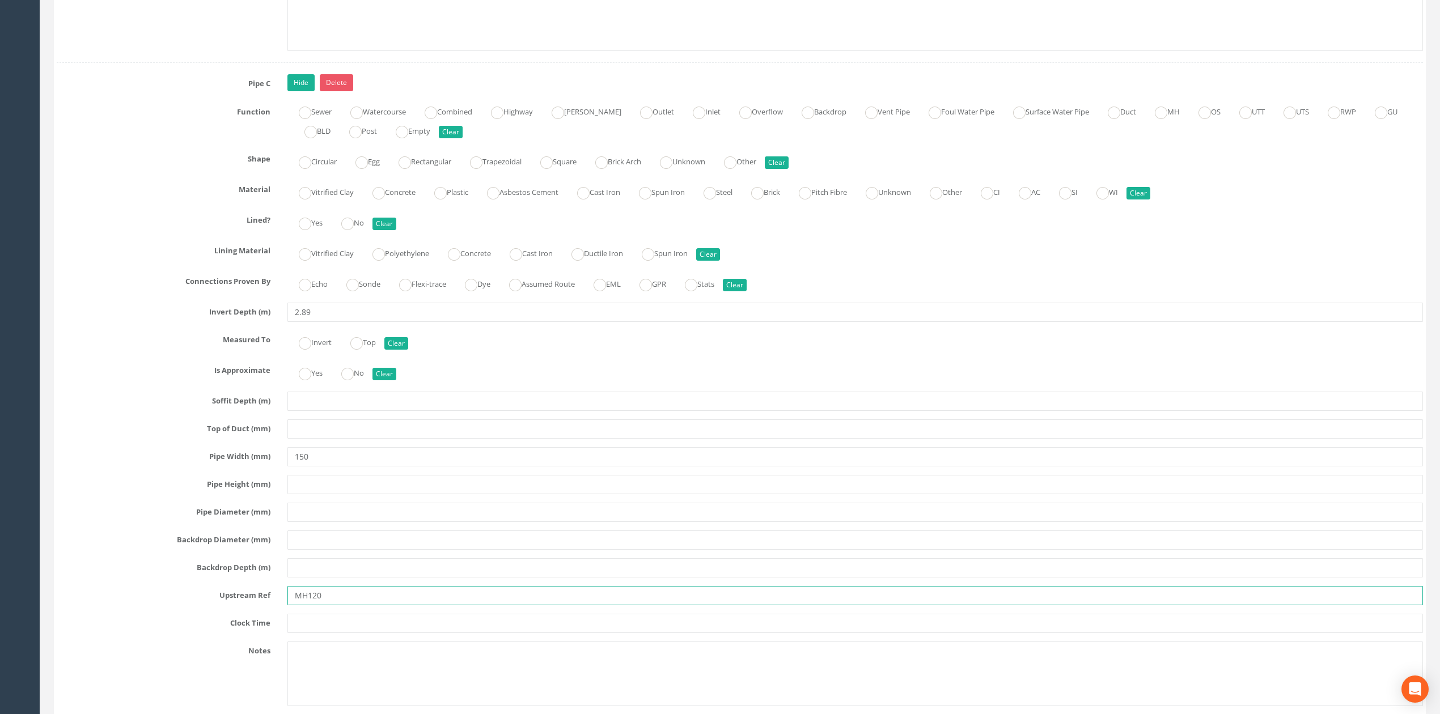
type input "MH120"
click at [370, 633] on input "text" at bounding box center [855, 623] width 1136 height 19
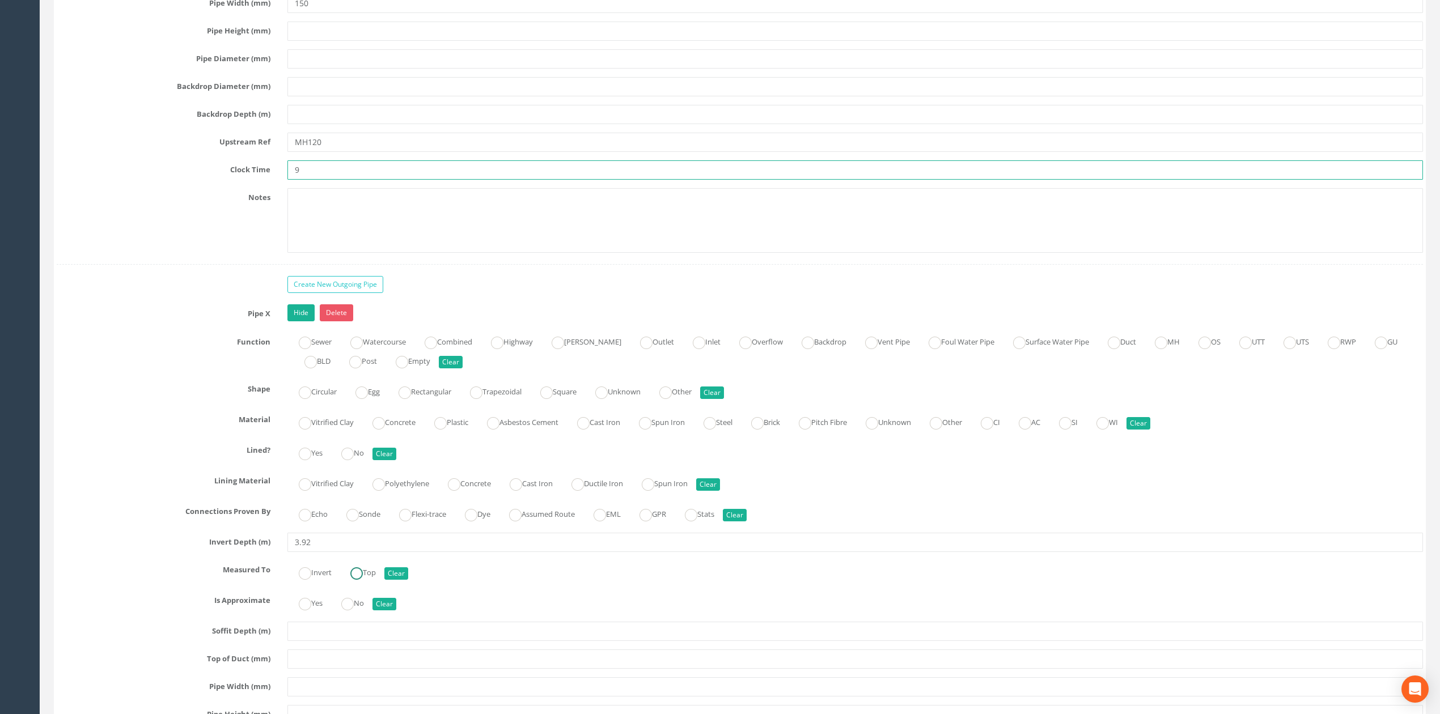
scroll to position [3931, 0]
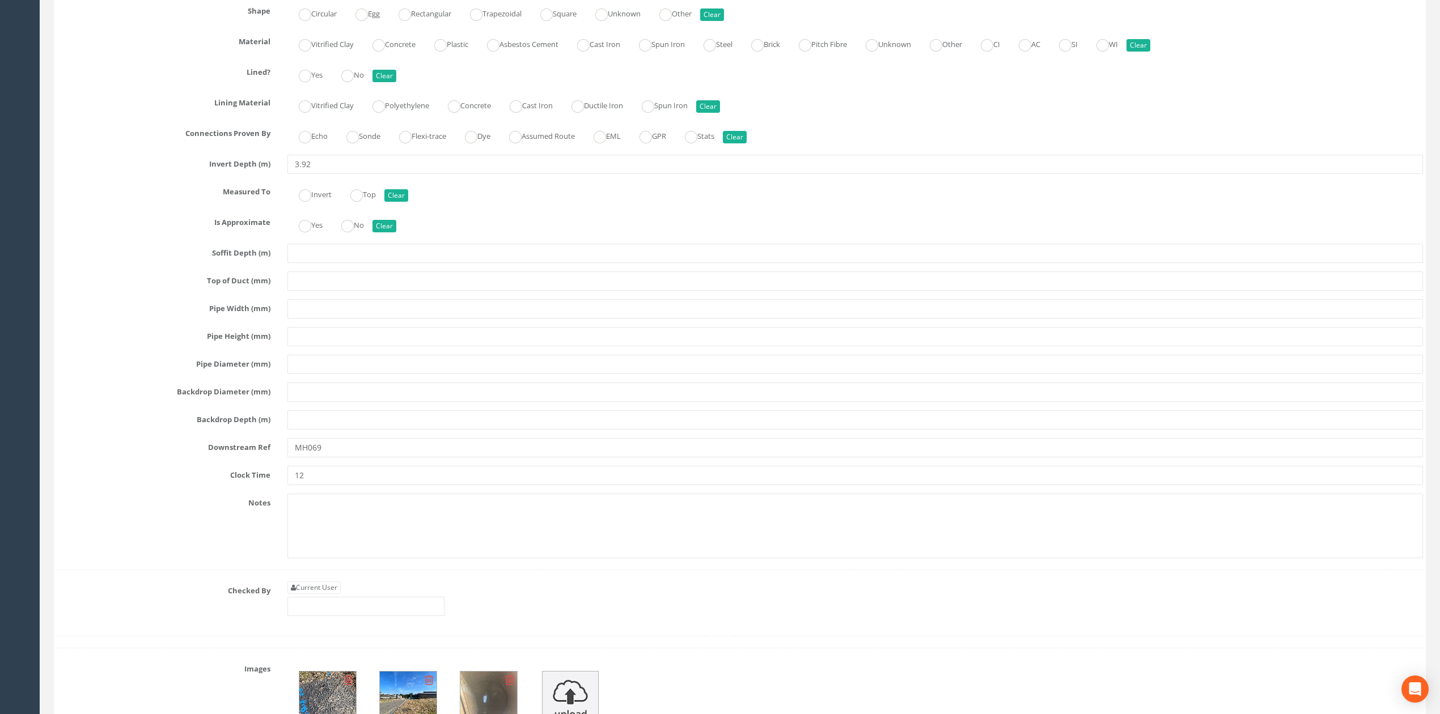
type input "9"
click at [312, 346] on input "text" at bounding box center [855, 336] width 1136 height 19
click at [313, 319] on input "text" at bounding box center [855, 308] width 1136 height 19
type input "375"
click at [336, 594] on link "Current User" at bounding box center [313, 588] width 53 height 12
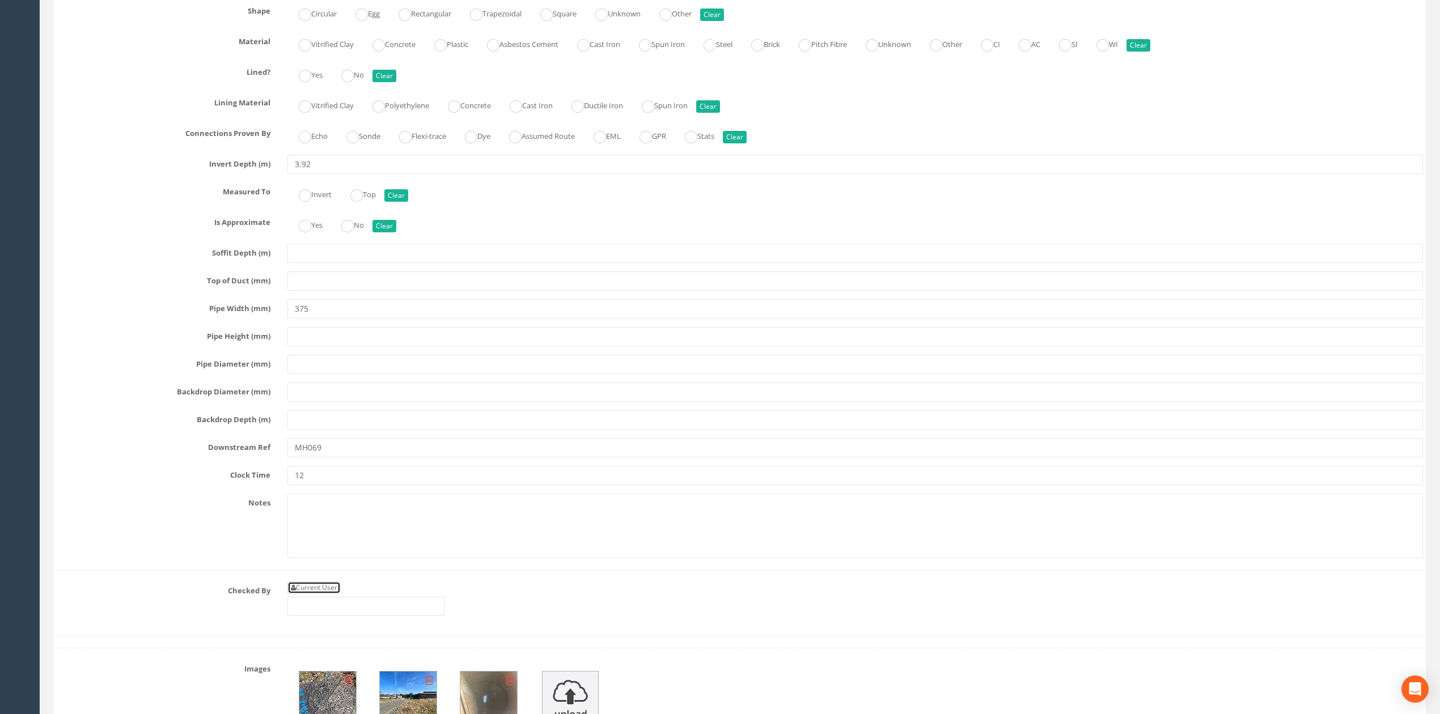
type input "[PERSON_NAME]"
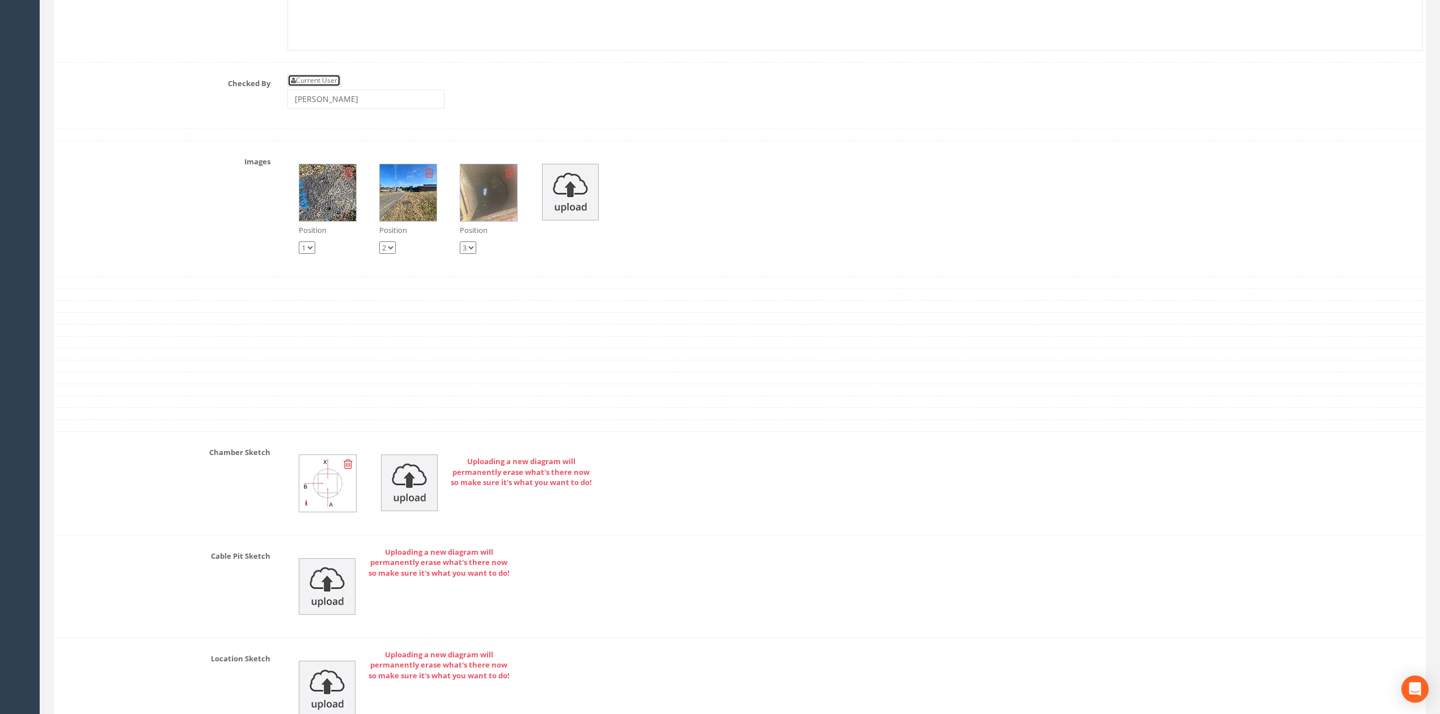
scroll to position [4536, 0]
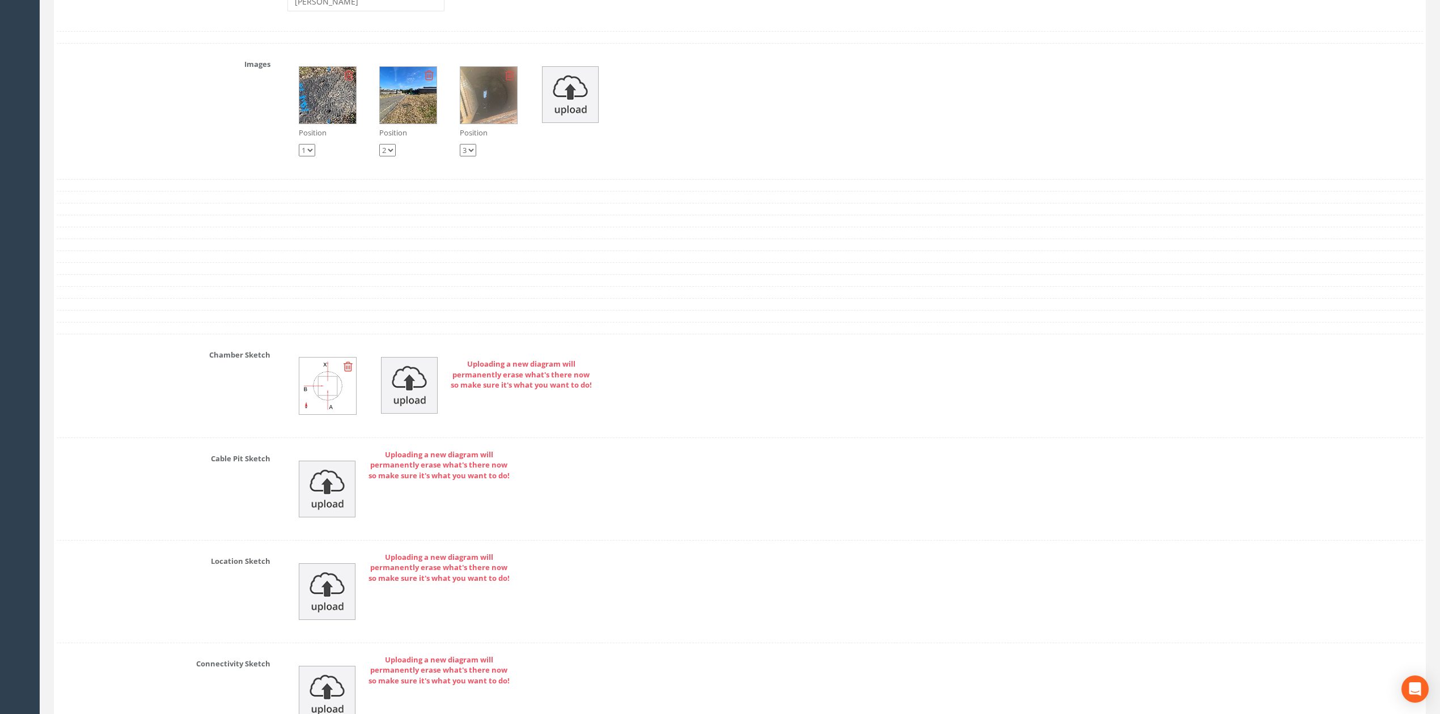
click at [348, 372] on icon at bounding box center [348, 366] width 9 height 11
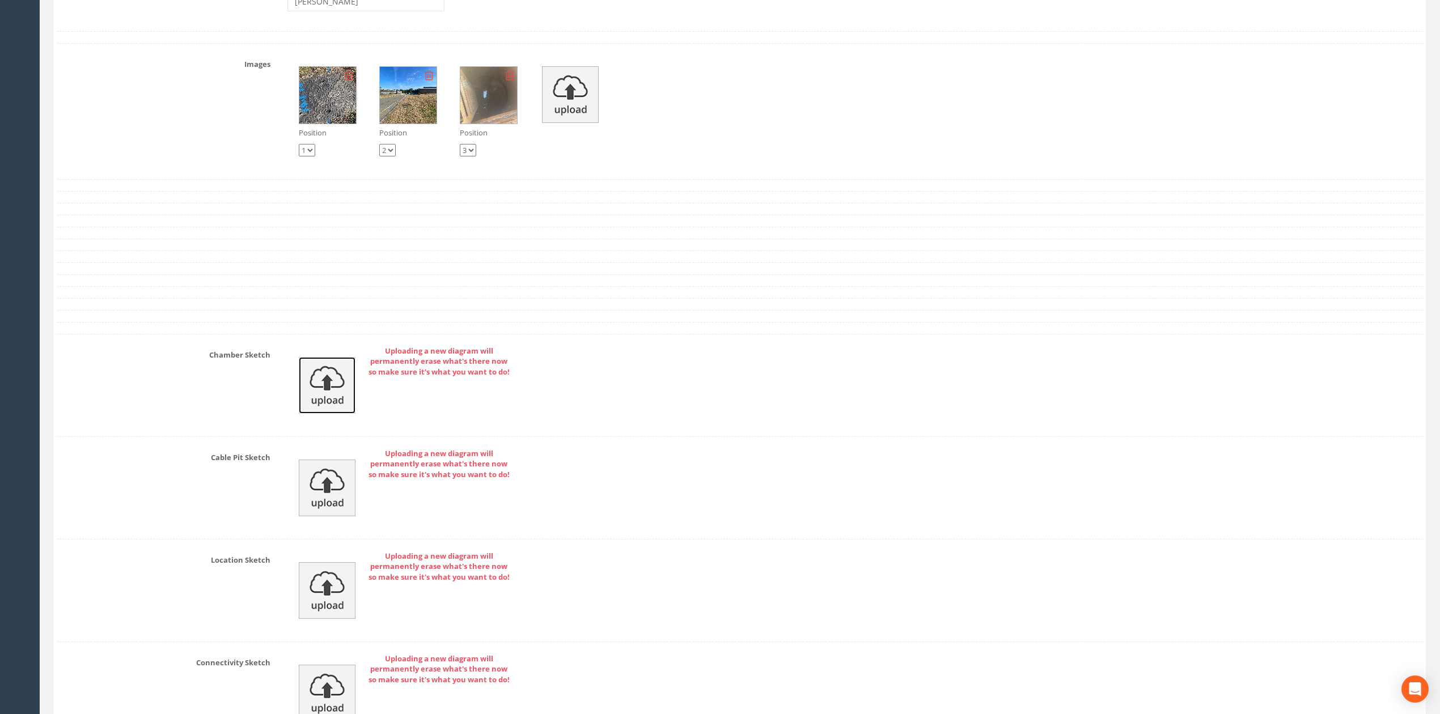
click at [302, 414] on img at bounding box center [327, 385] width 57 height 57
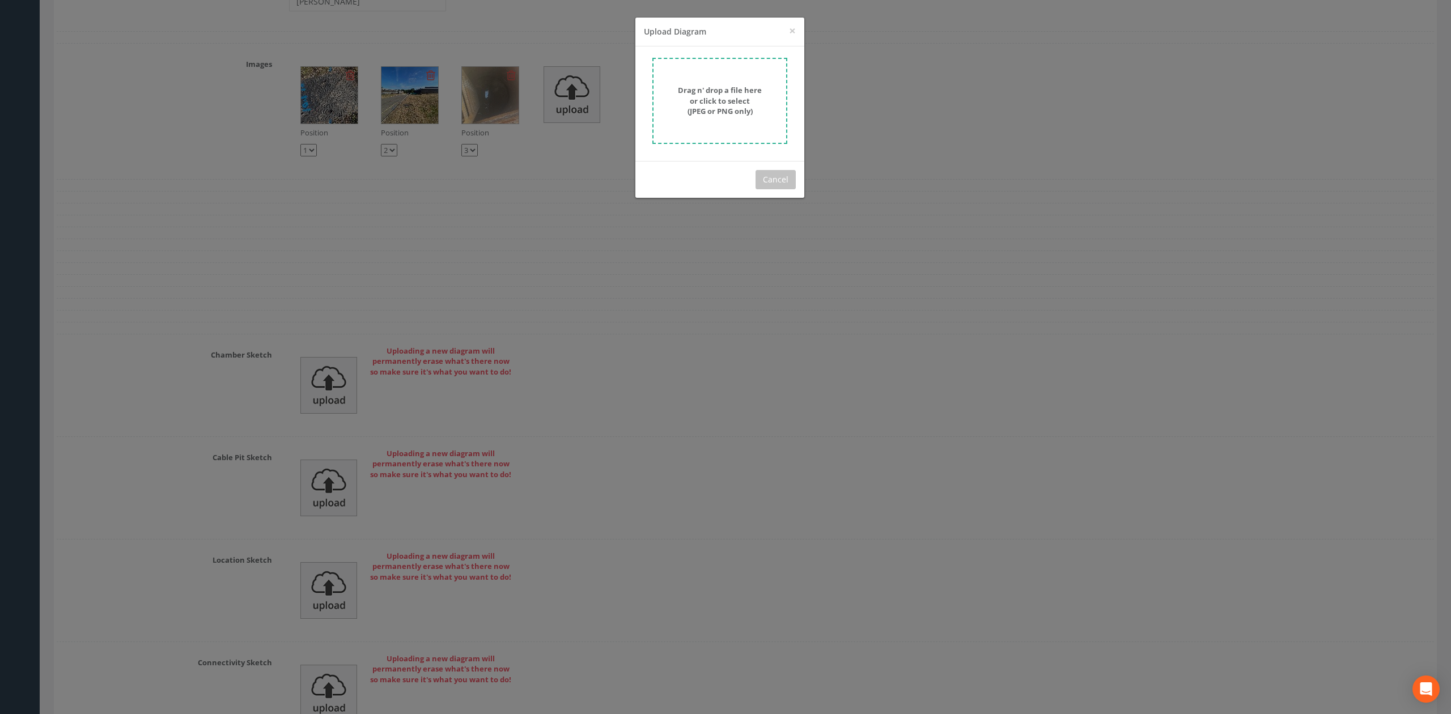
click at [719, 103] on strong "Drag n' drop a file here or click to select (JPEG or PNG only)" at bounding box center [720, 100] width 84 height 31
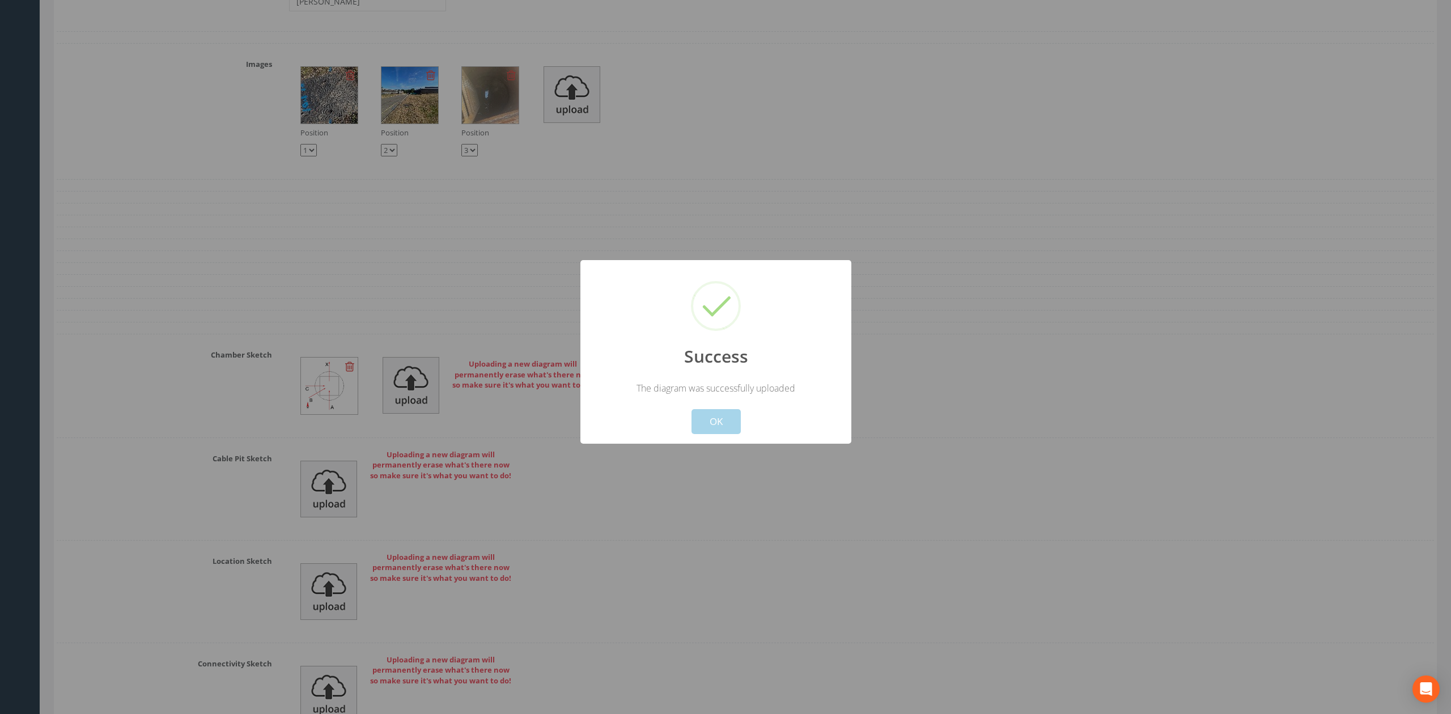
click at [729, 425] on button "OK" at bounding box center [716, 421] width 49 height 25
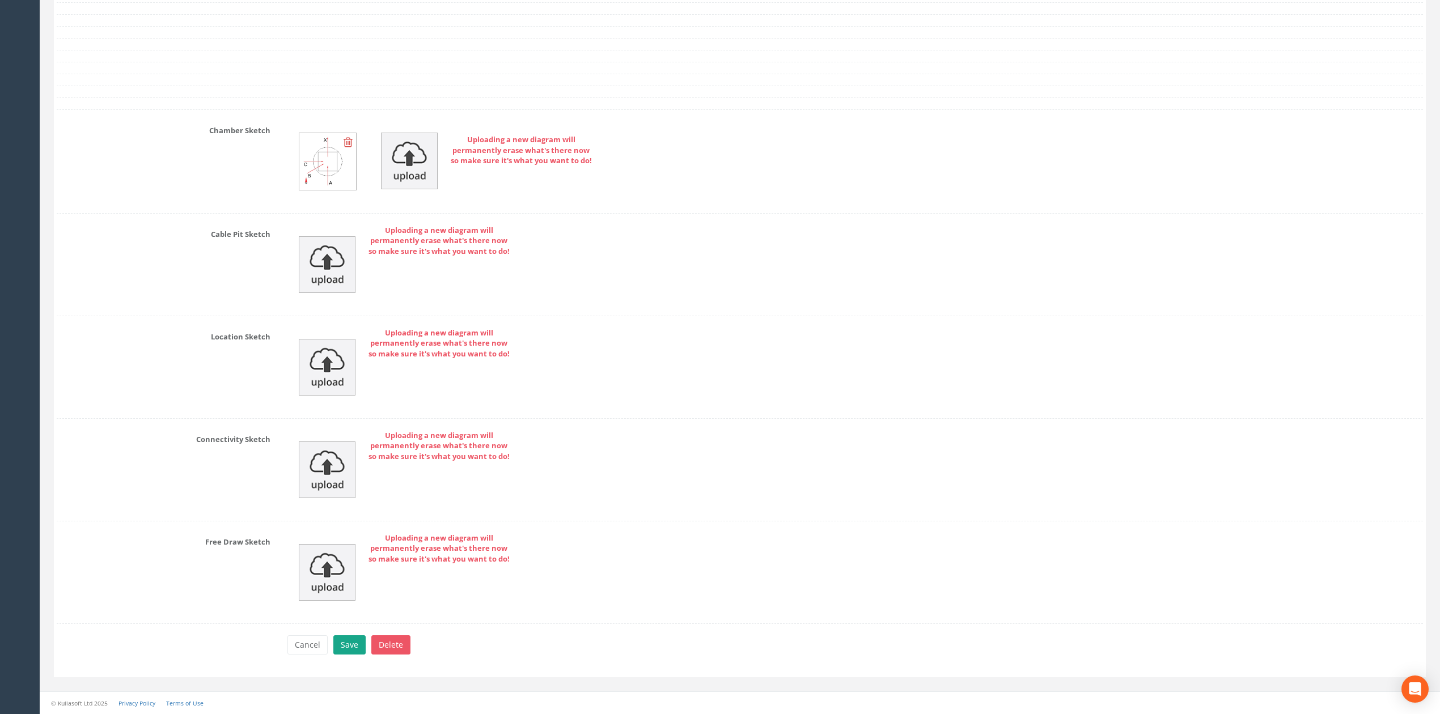
drag, startPoint x: 347, startPoint y: 626, endPoint x: 347, endPoint y: 638, distance: 11.3
click at [347, 638] on button "Save" at bounding box center [349, 645] width 32 height 19
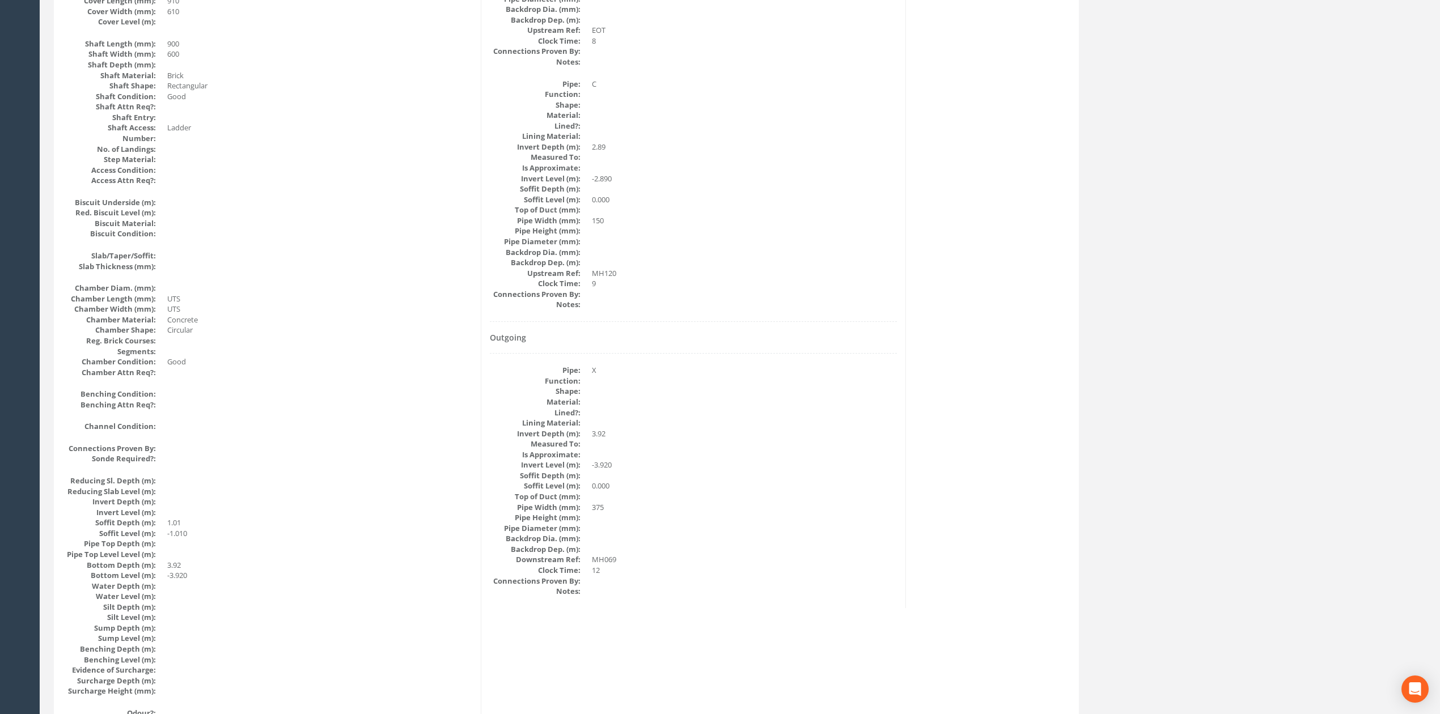
scroll to position [0, 0]
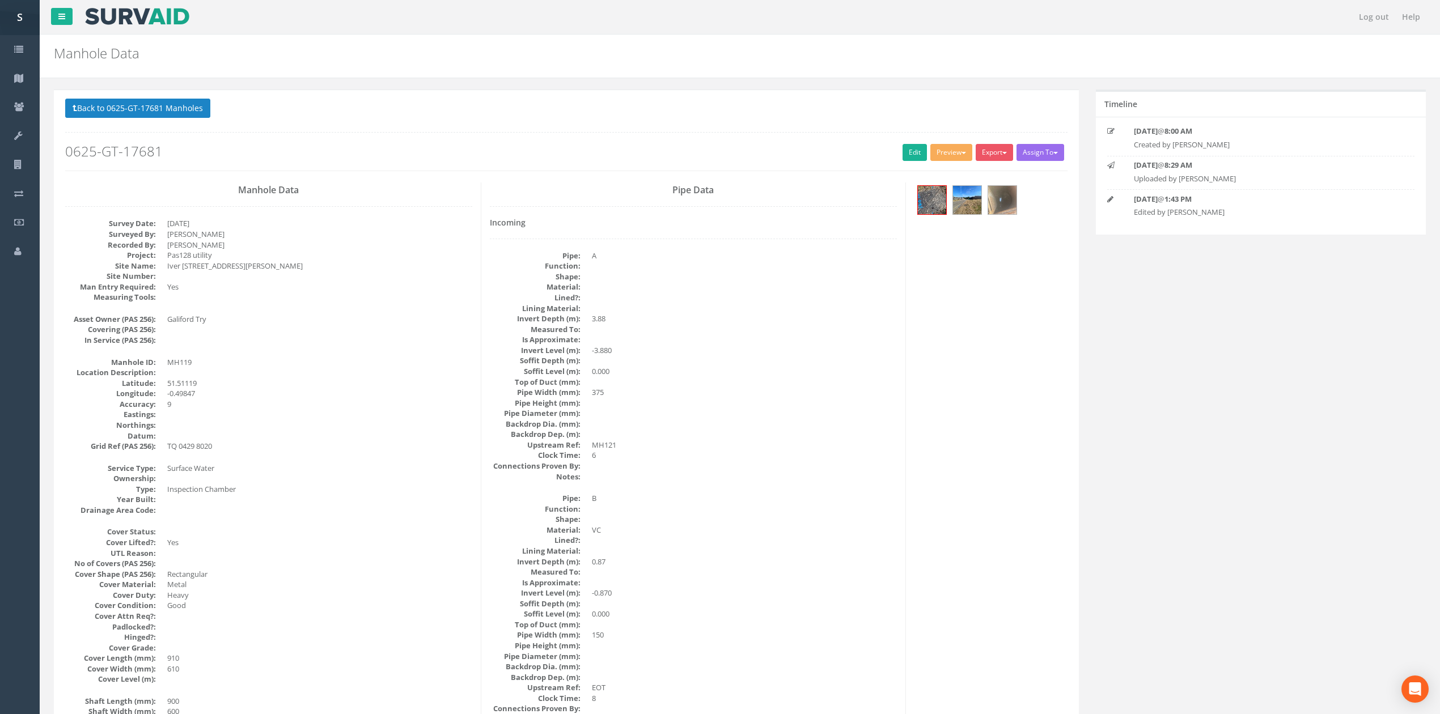
click at [922, 139] on div "Back to 0625-GT-17681 Manholes Back to Map Assign To No Companies Added Export …" at bounding box center [566, 135] width 1002 height 72
click at [918, 149] on link "Edit" at bounding box center [915, 152] width 24 height 17
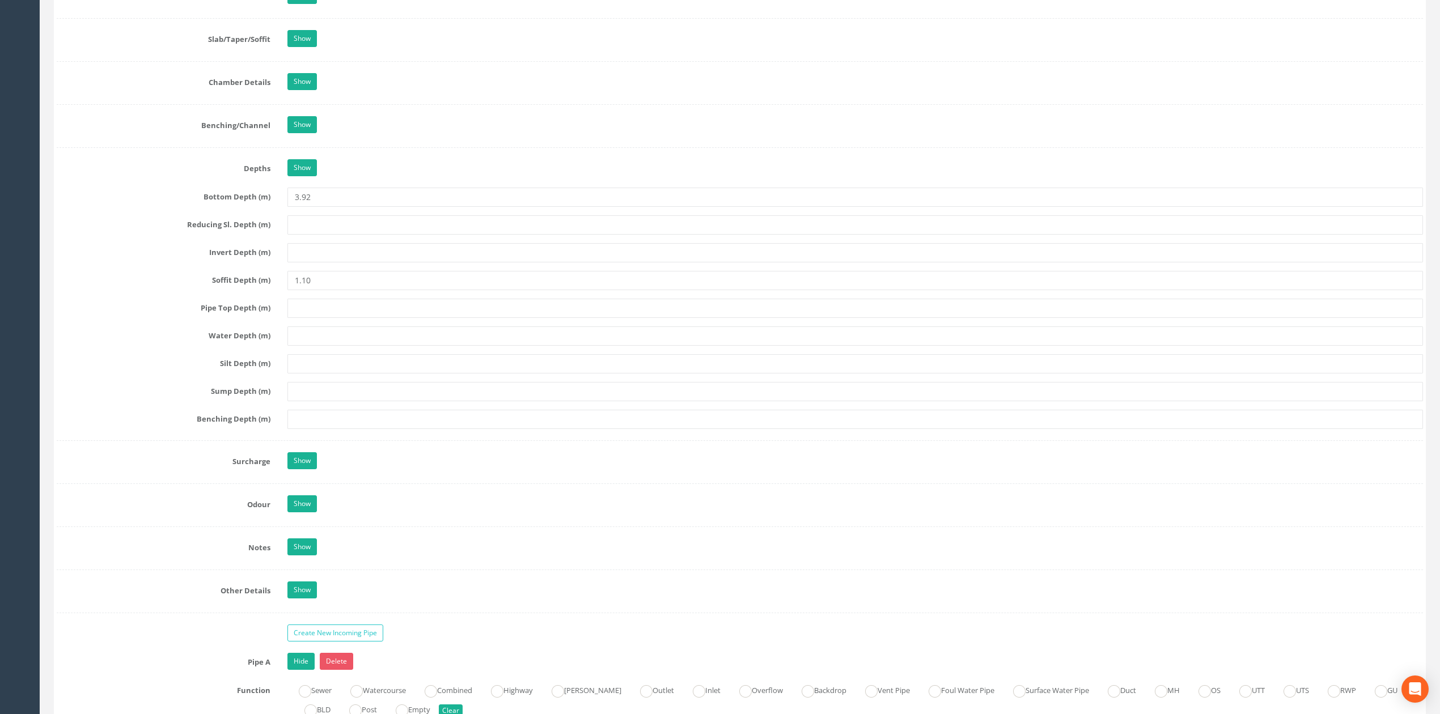
type input "1.10"
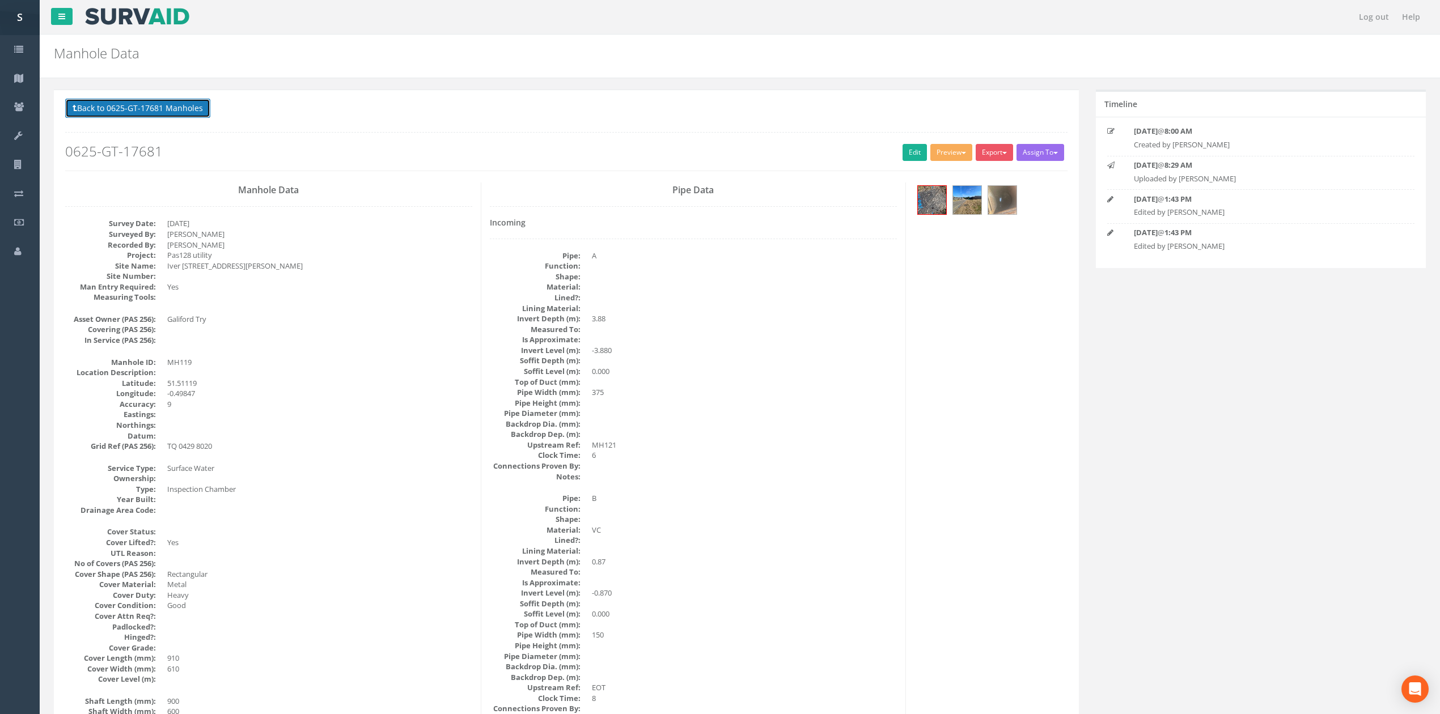
click at [189, 118] on button "Back to 0625-GT-17681 Manholes" at bounding box center [137, 108] width 145 height 19
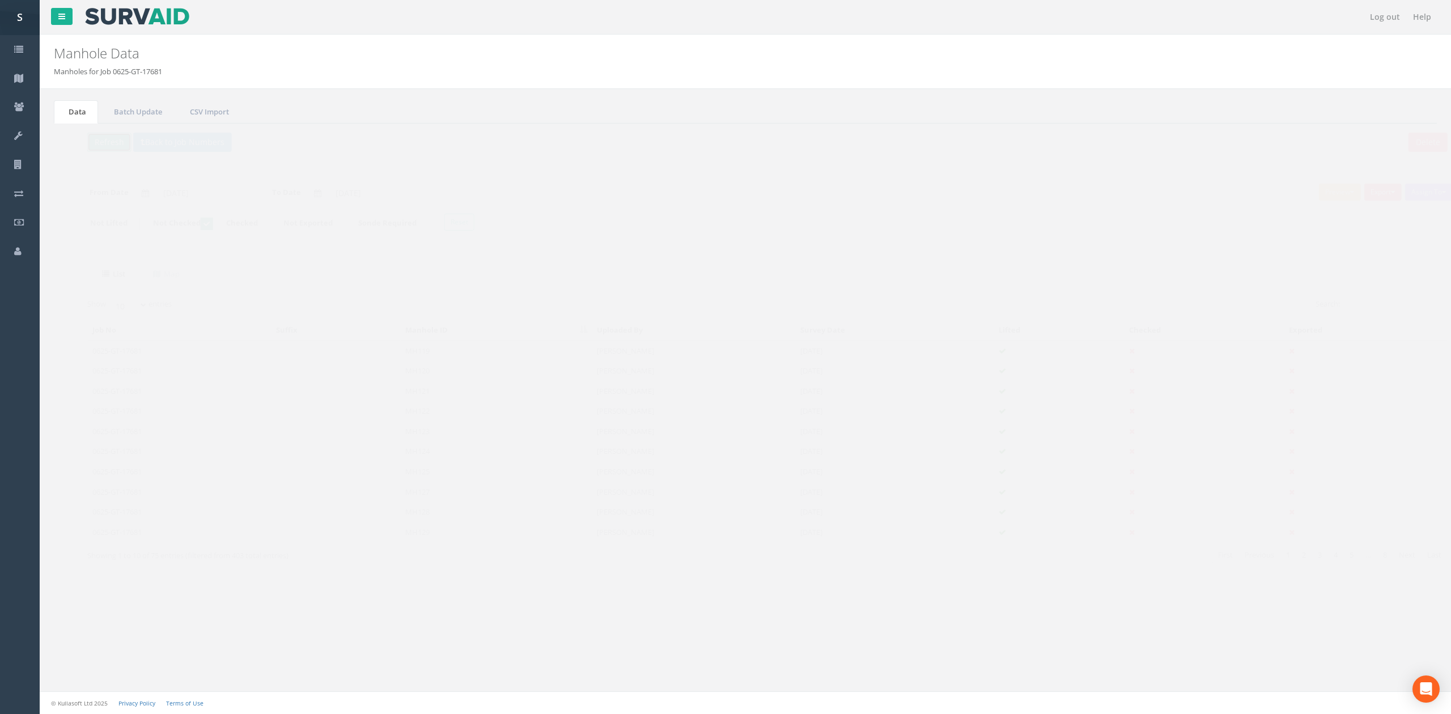
click at [93, 150] on button "Refresh" at bounding box center [87, 142] width 44 height 19
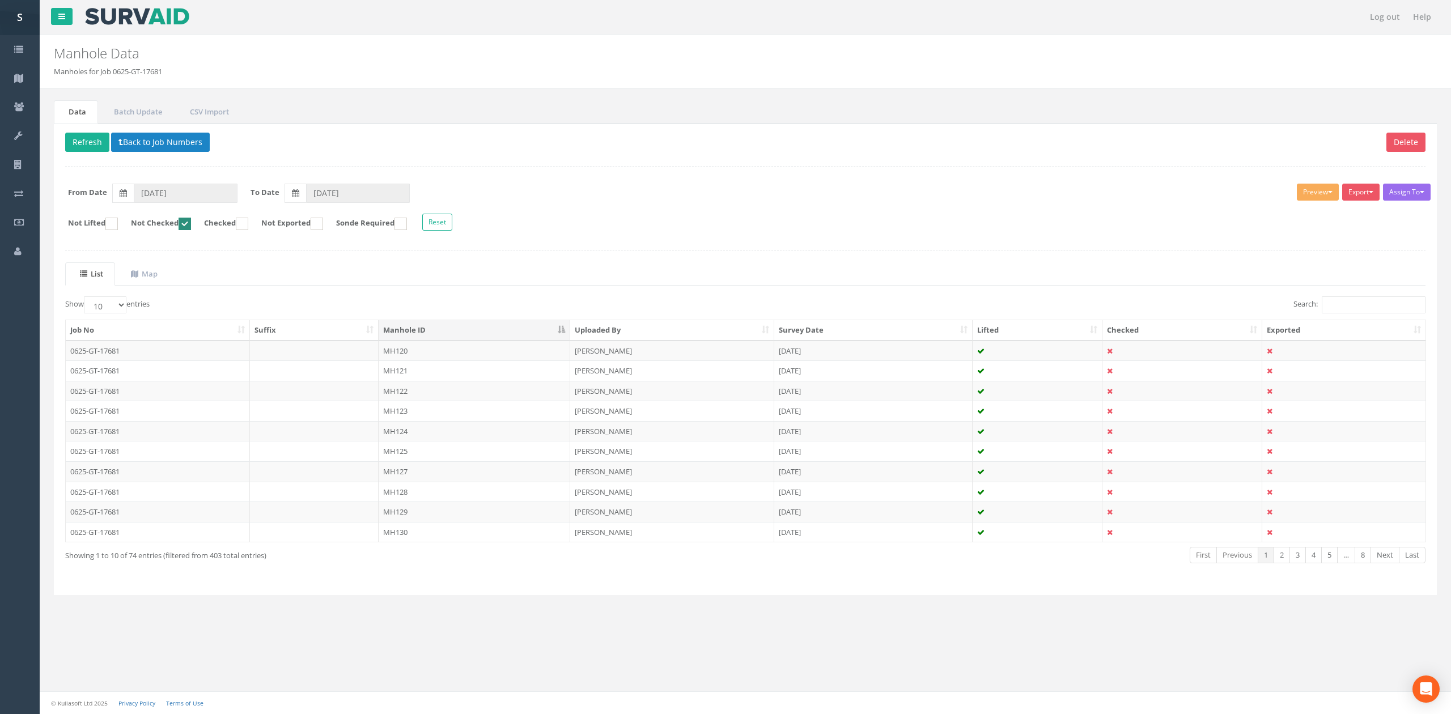
drag, startPoint x: 427, startPoint y: 354, endPoint x: 416, endPoint y: 365, distance: 15.6
click at [427, 354] on td "MH120" at bounding box center [475, 351] width 192 height 20
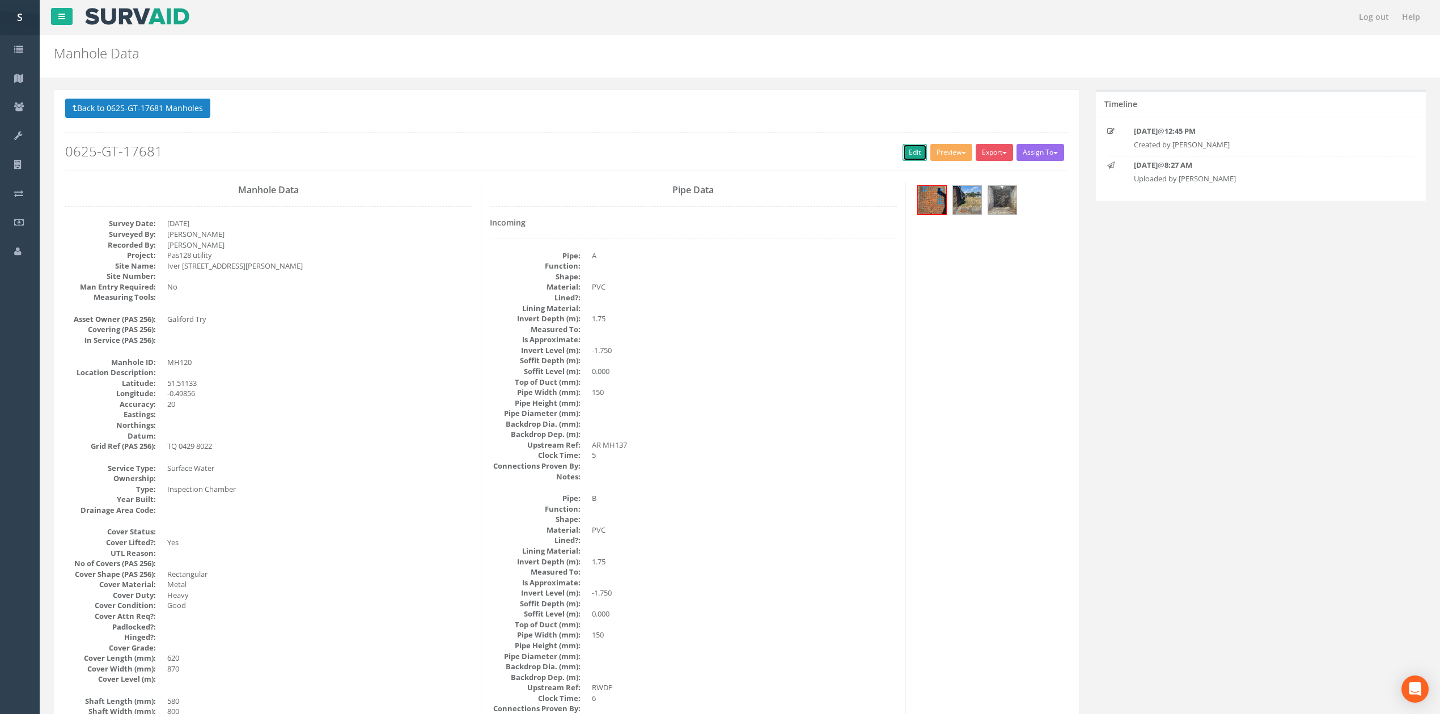
click at [909, 161] on link "Edit" at bounding box center [915, 152] width 24 height 17
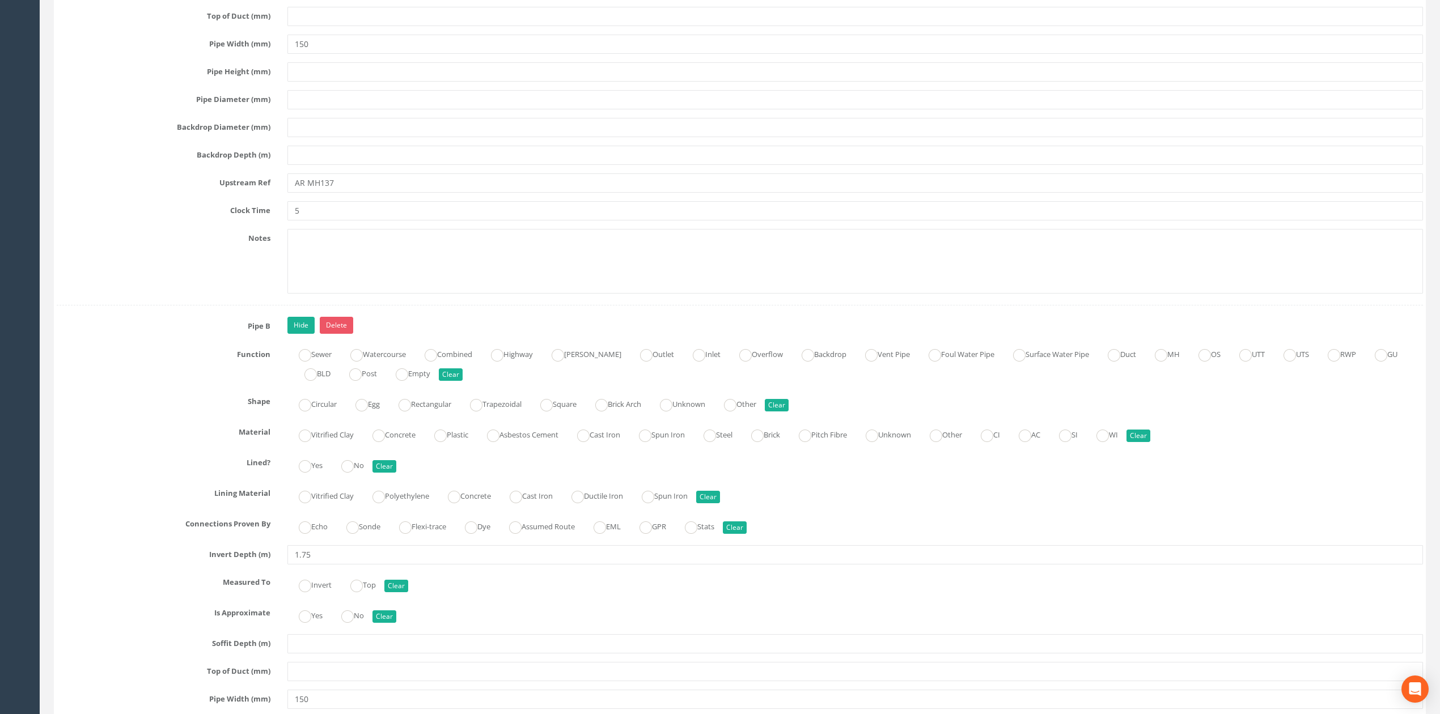
scroll to position [2185, 0]
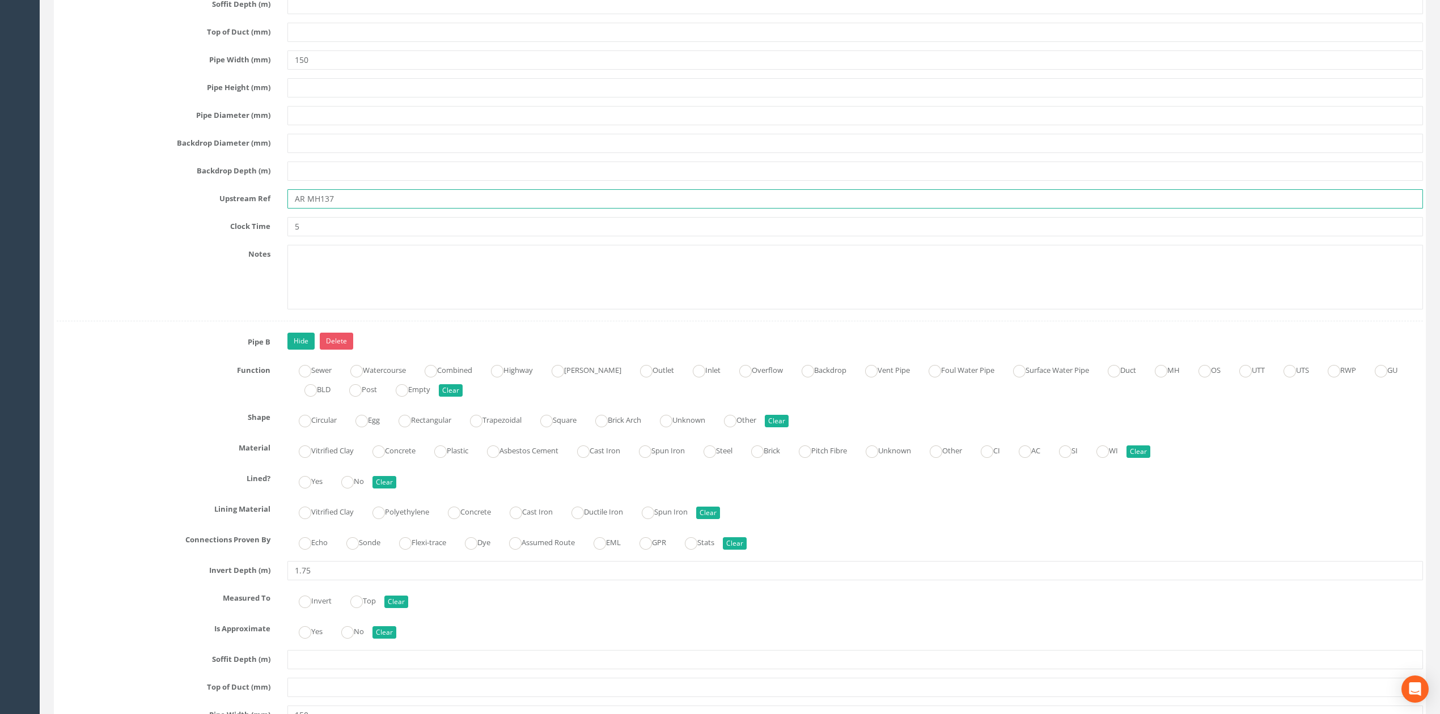
drag, startPoint x: 359, startPoint y: 220, endPoint x: 134, endPoint y: 225, distance: 225.1
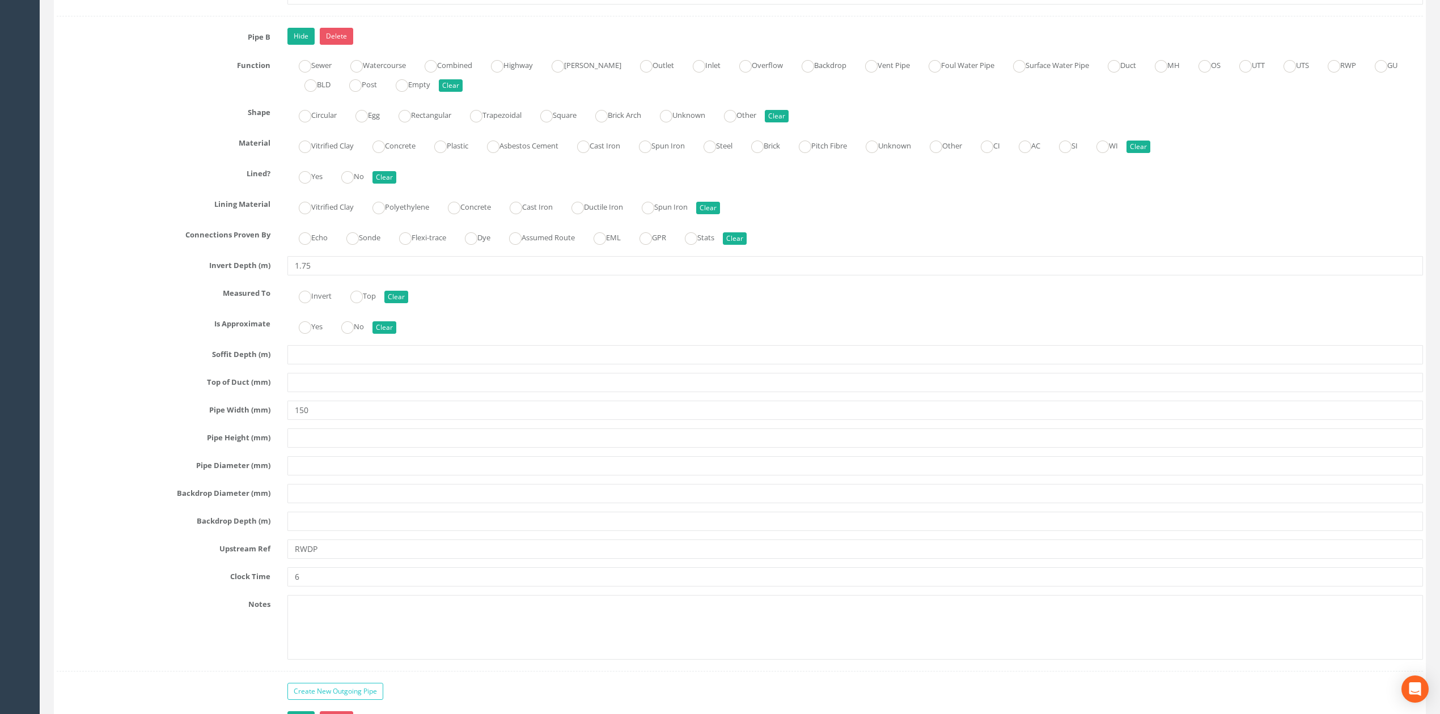
scroll to position [2563, 0]
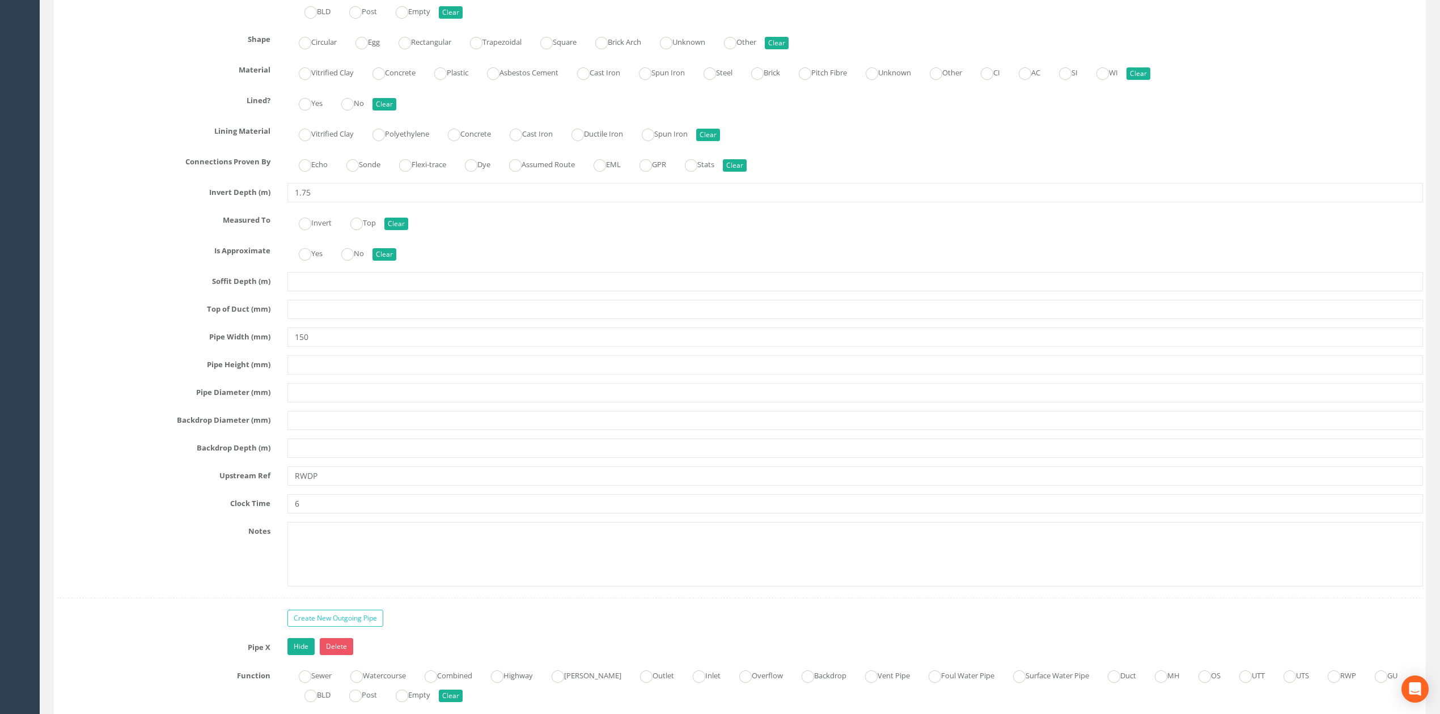
type input "IC112"
click at [307, 486] on input "RWDP" at bounding box center [855, 476] width 1136 height 19
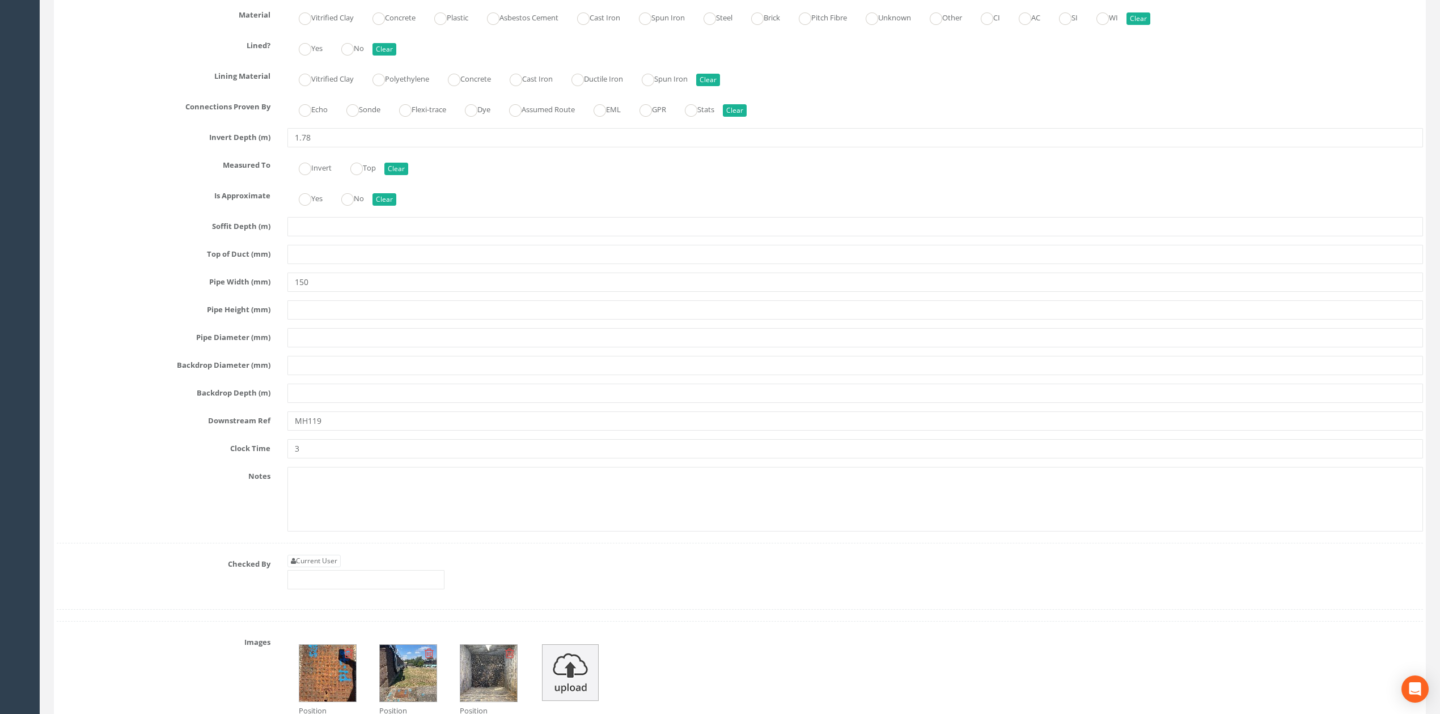
scroll to position [3319, 0]
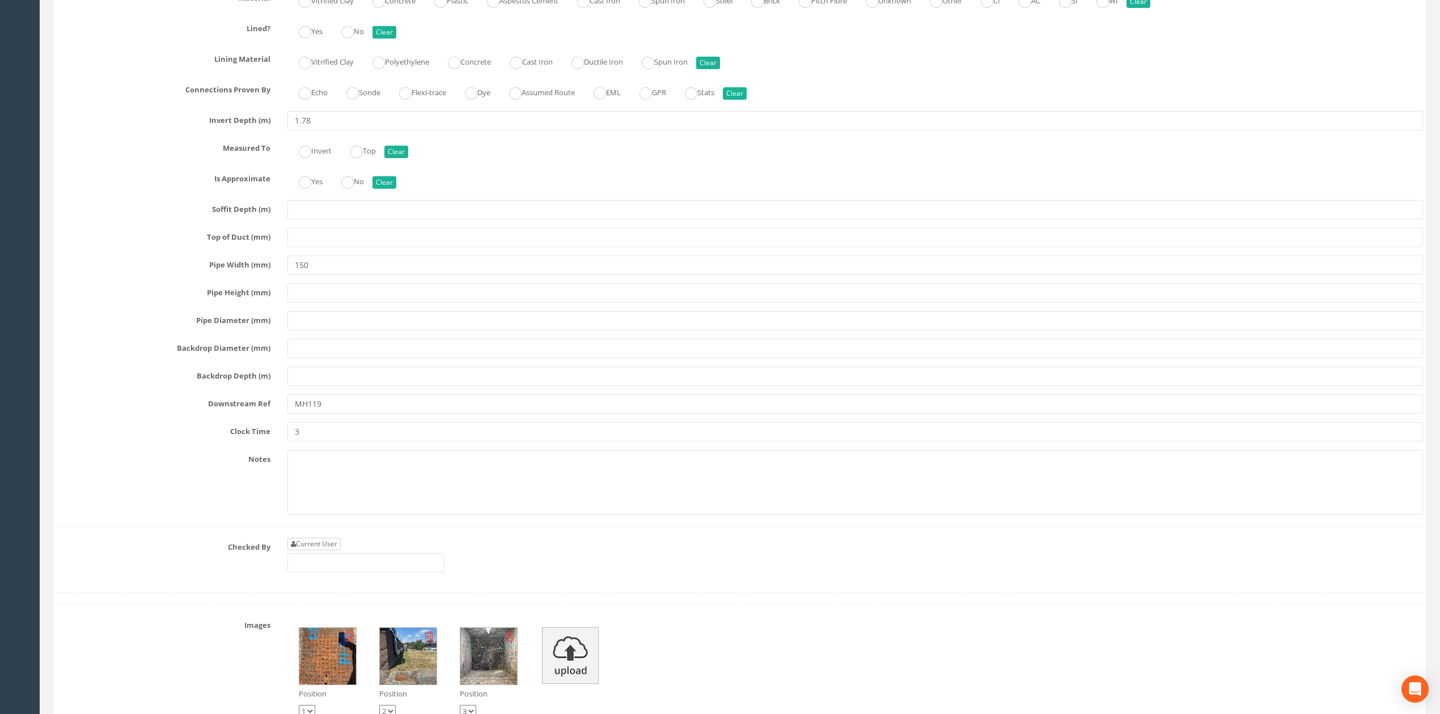
type input "RWP"
click at [327, 550] on link "Current User" at bounding box center [313, 544] width 53 height 12
type input "[PERSON_NAME]"
click at [363, 573] on input "[PERSON_NAME]" at bounding box center [365, 562] width 157 height 19
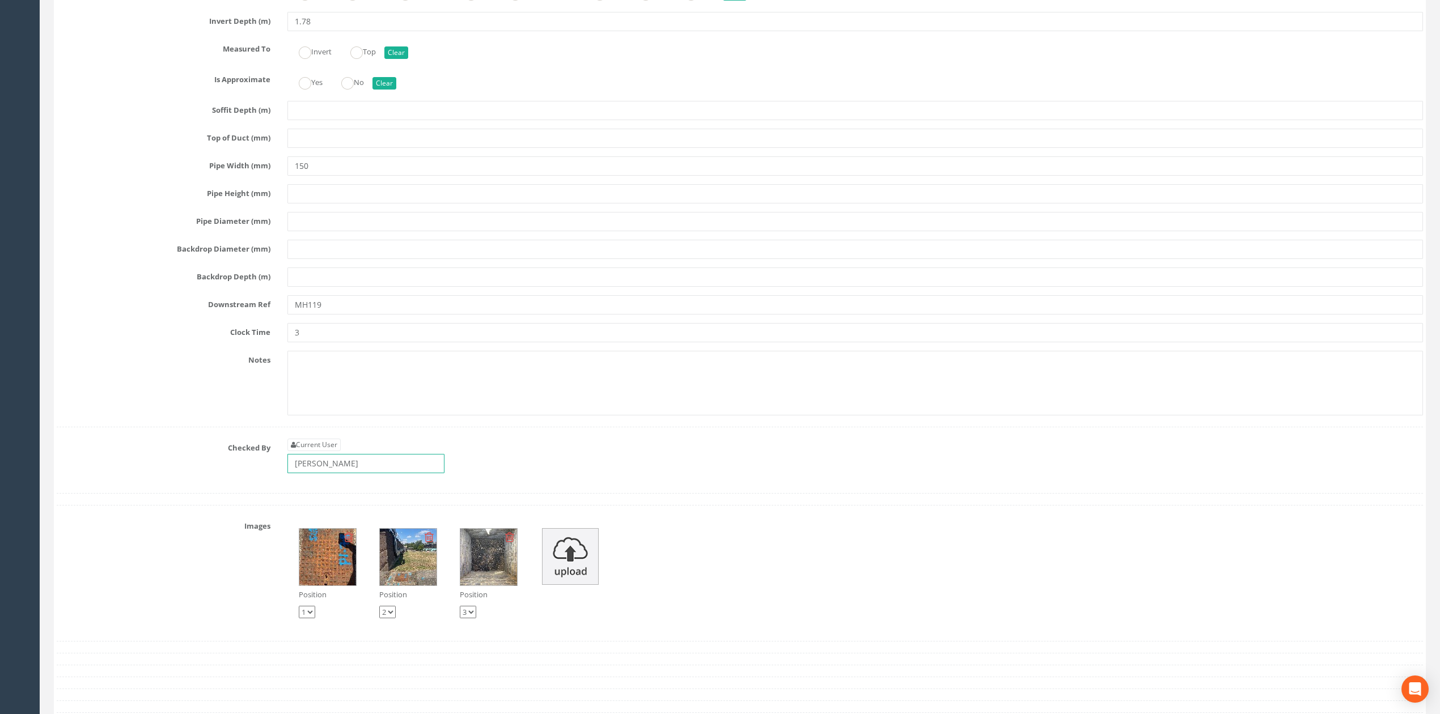
scroll to position [3697, 0]
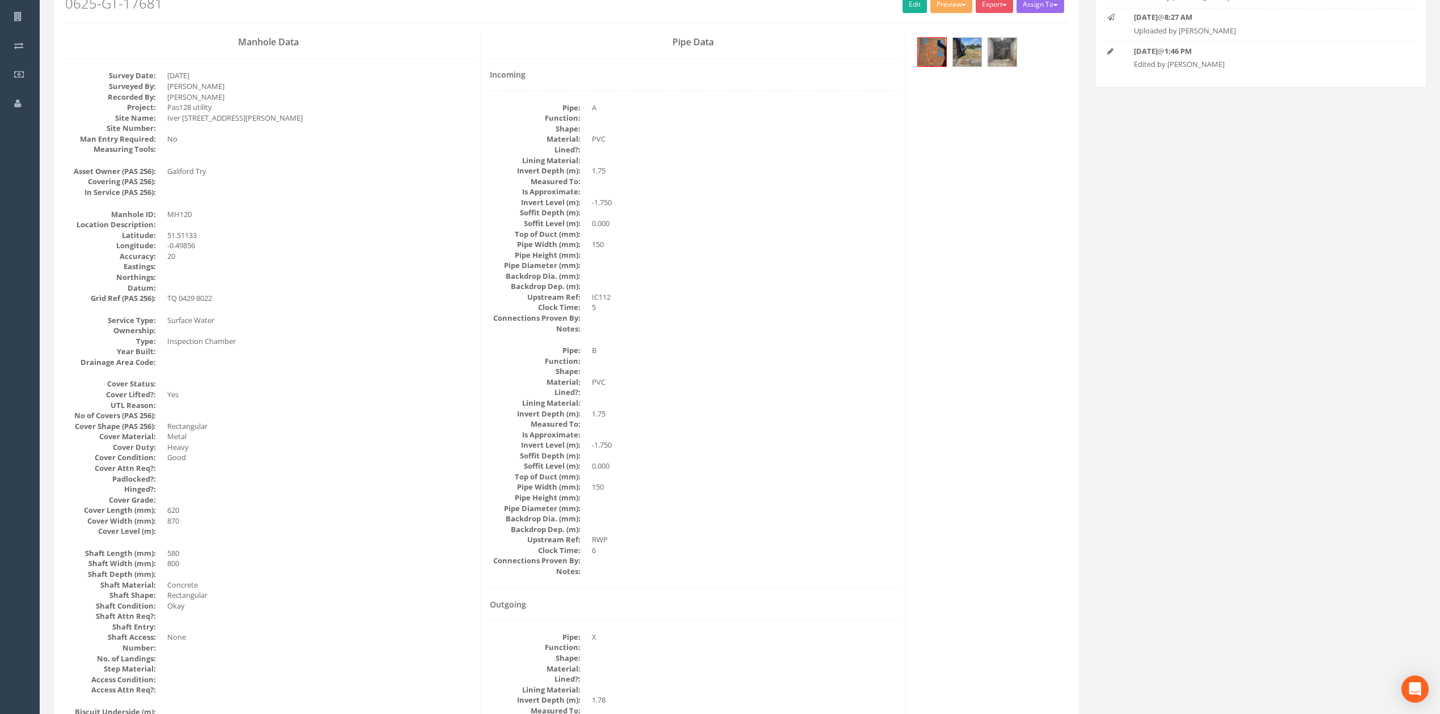
scroll to position [132, 0]
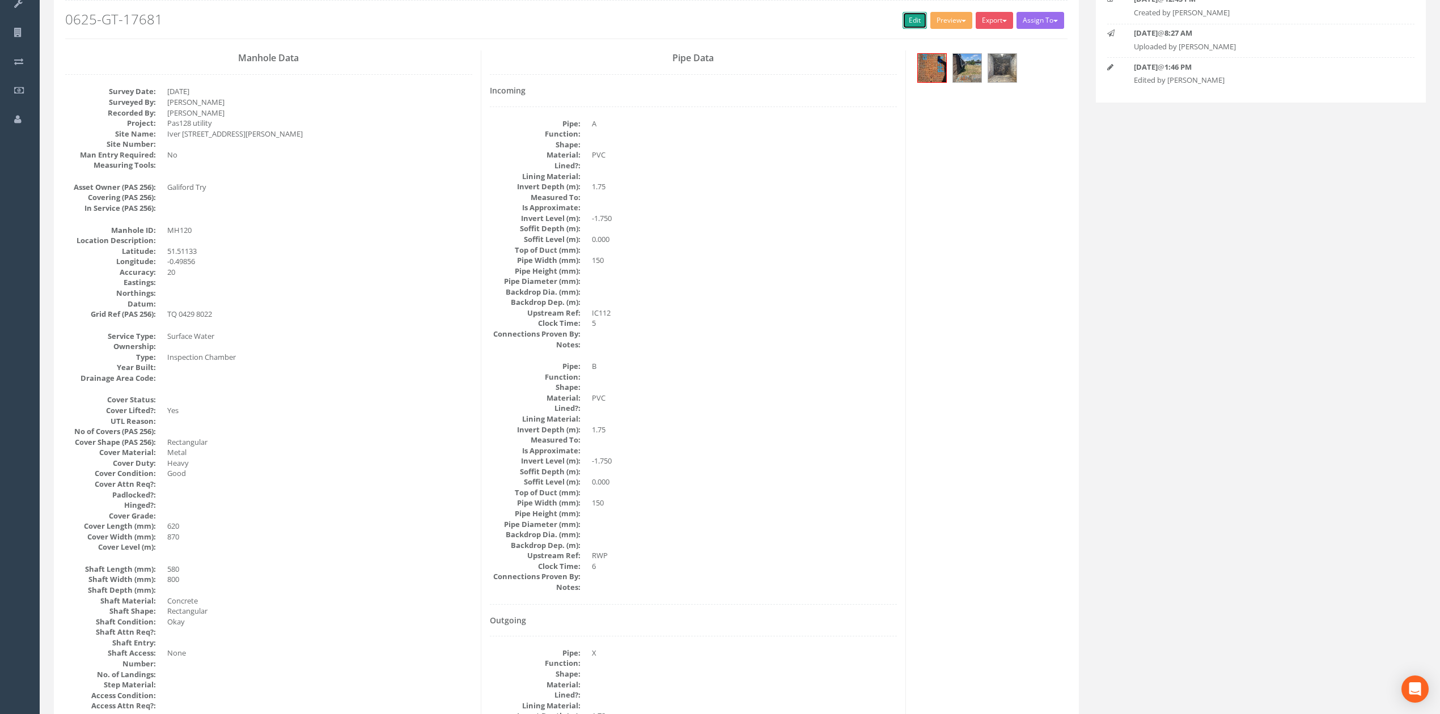
click at [903, 19] on link "Edit" at bounding box center [915, 20] width 24 height 17
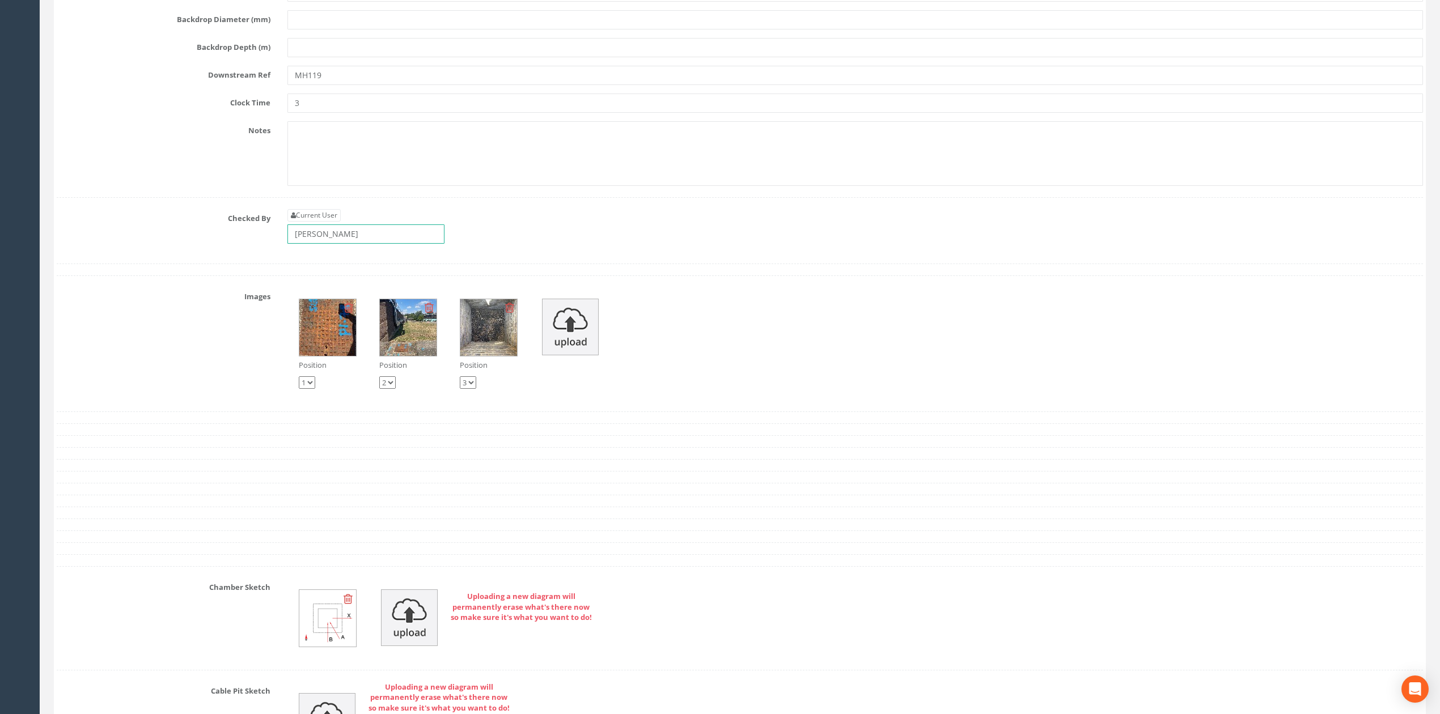
click at [402, 244] on input "[PERSON_NAME]" at bounding box center [365, 234] width 157 height 19
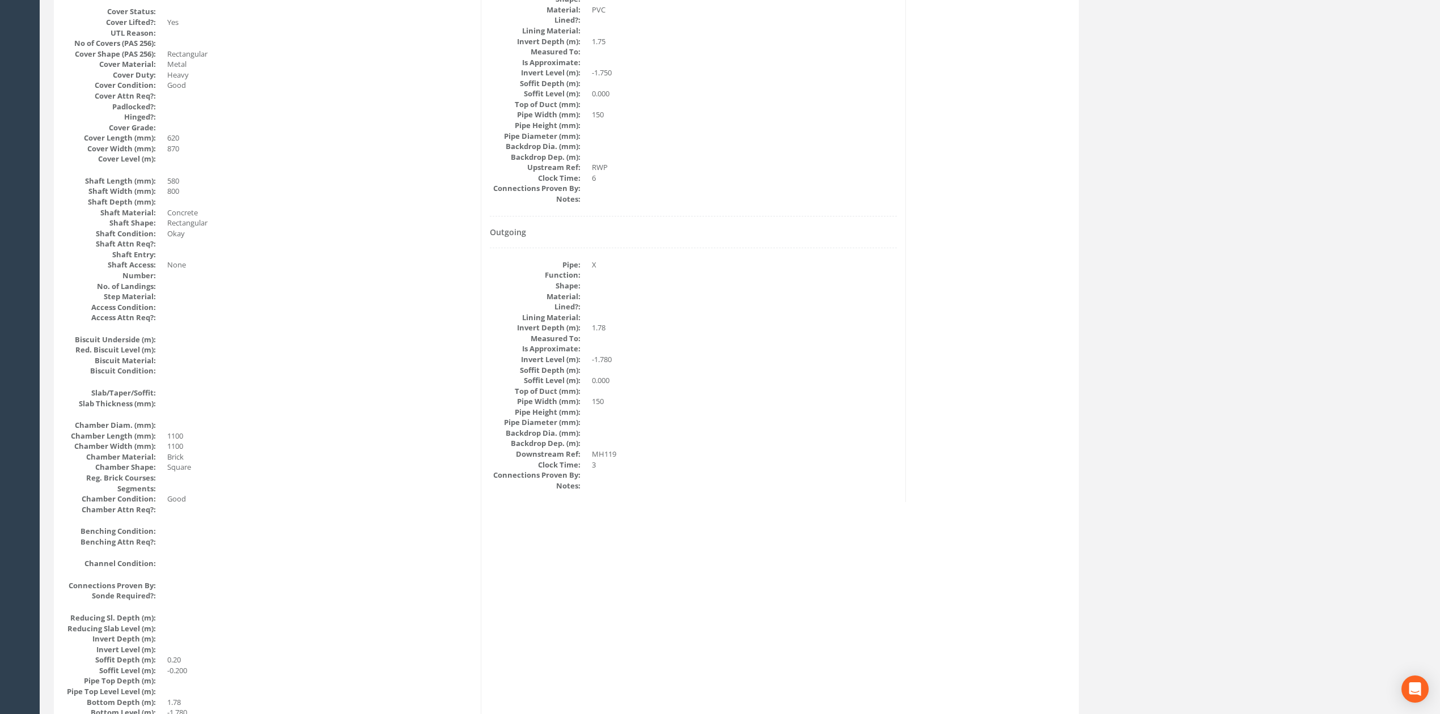
scroll to position [0, 0]
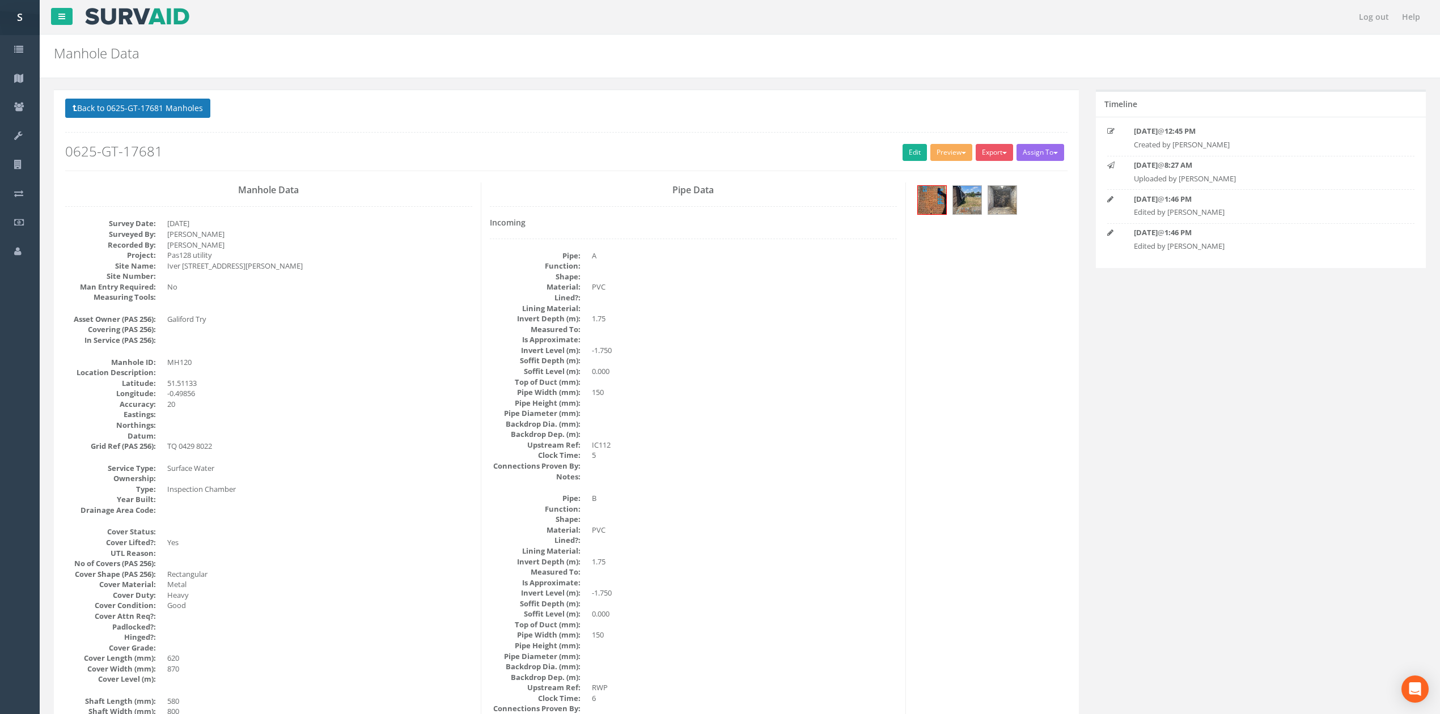
drag, startPoint x: 187, startPoint y: 126, endPoint x: 171, endPoint y: 100, distance: 30.8
click at [187, 125] on div "Back to 0625-GT-17681 Manholes Back to Map Assign To No Companies Added Export …" at bounding box center [566, 135] width 1002 height 72
click at [171, 100] on button "Back to 0625-GT-17681 Manholes" at bounding box center [137, 108] width 145 height 19
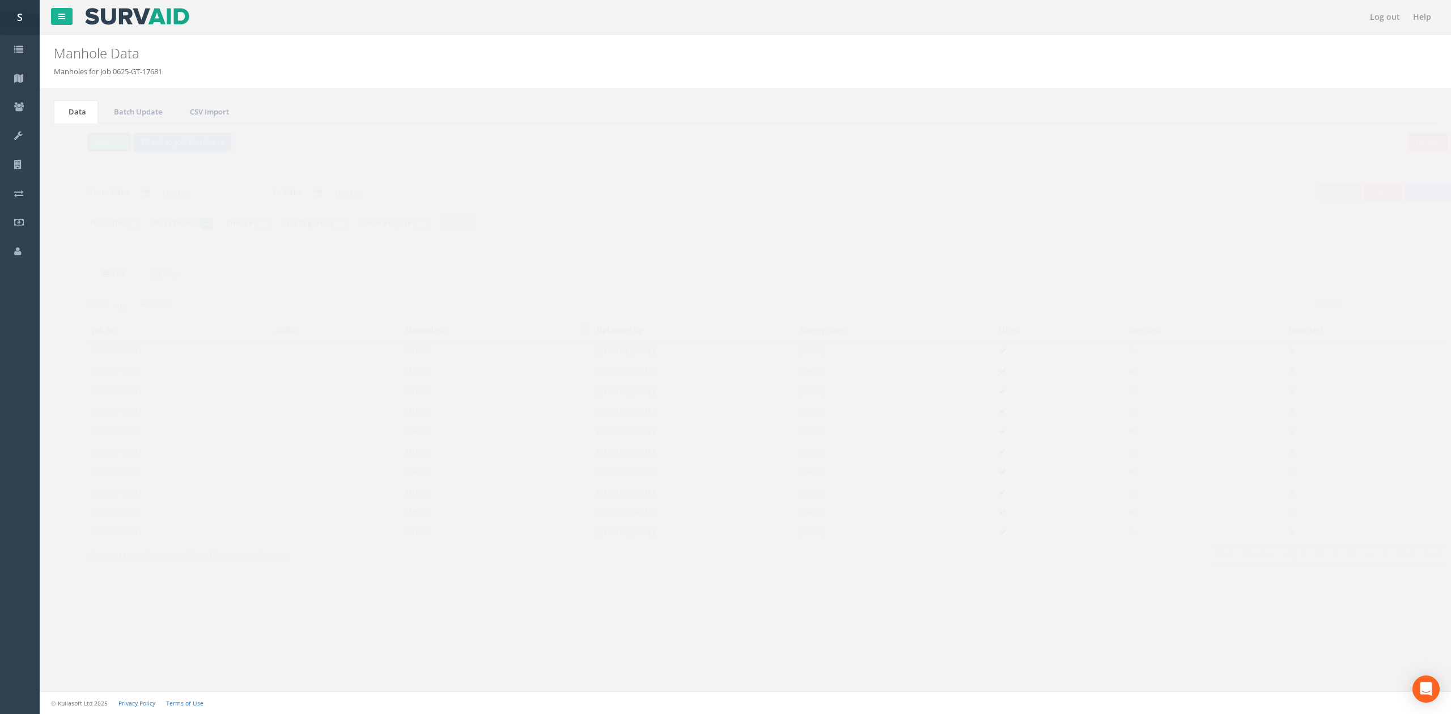
click at [82, 146] on button "Refresh" at bounding box center [87, 142] width 44 height 19
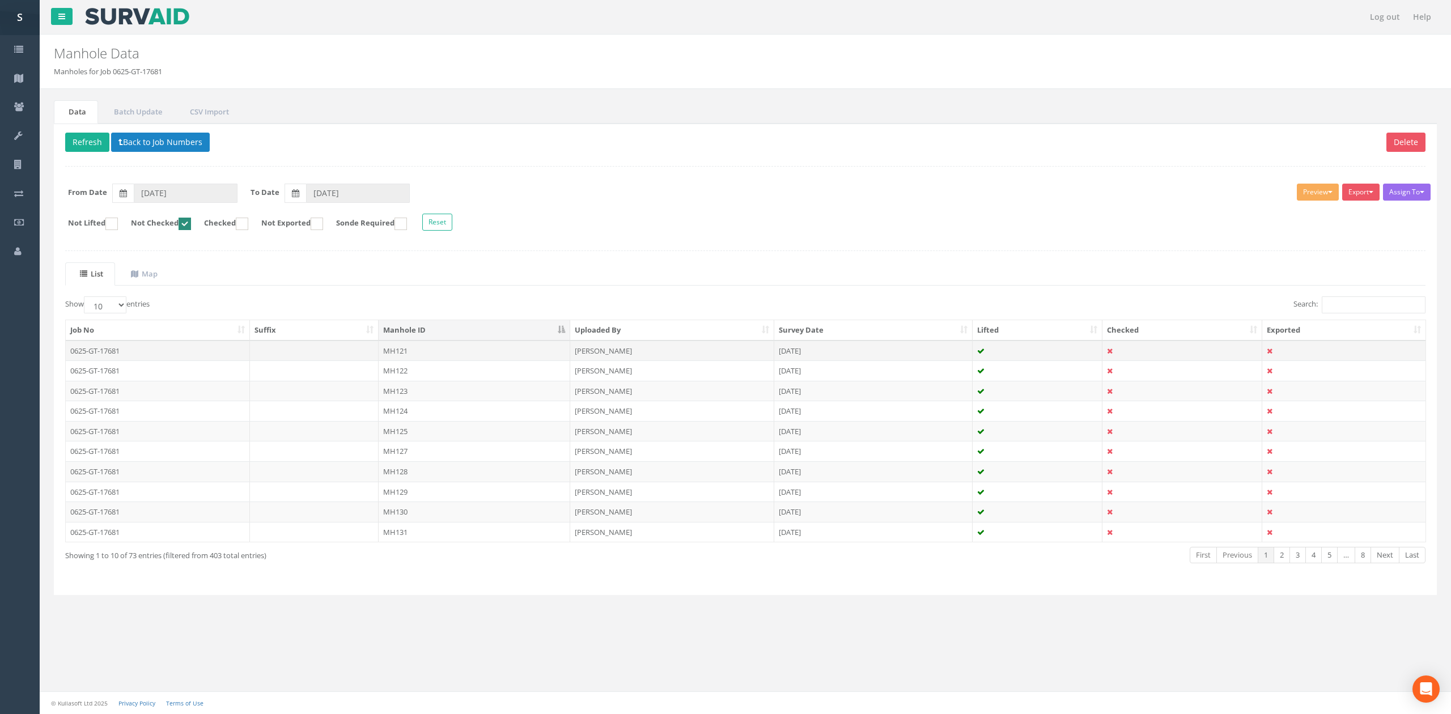
click at [447, 355] on td "MH121" at bounding box center [475, 351] width 192 height 20
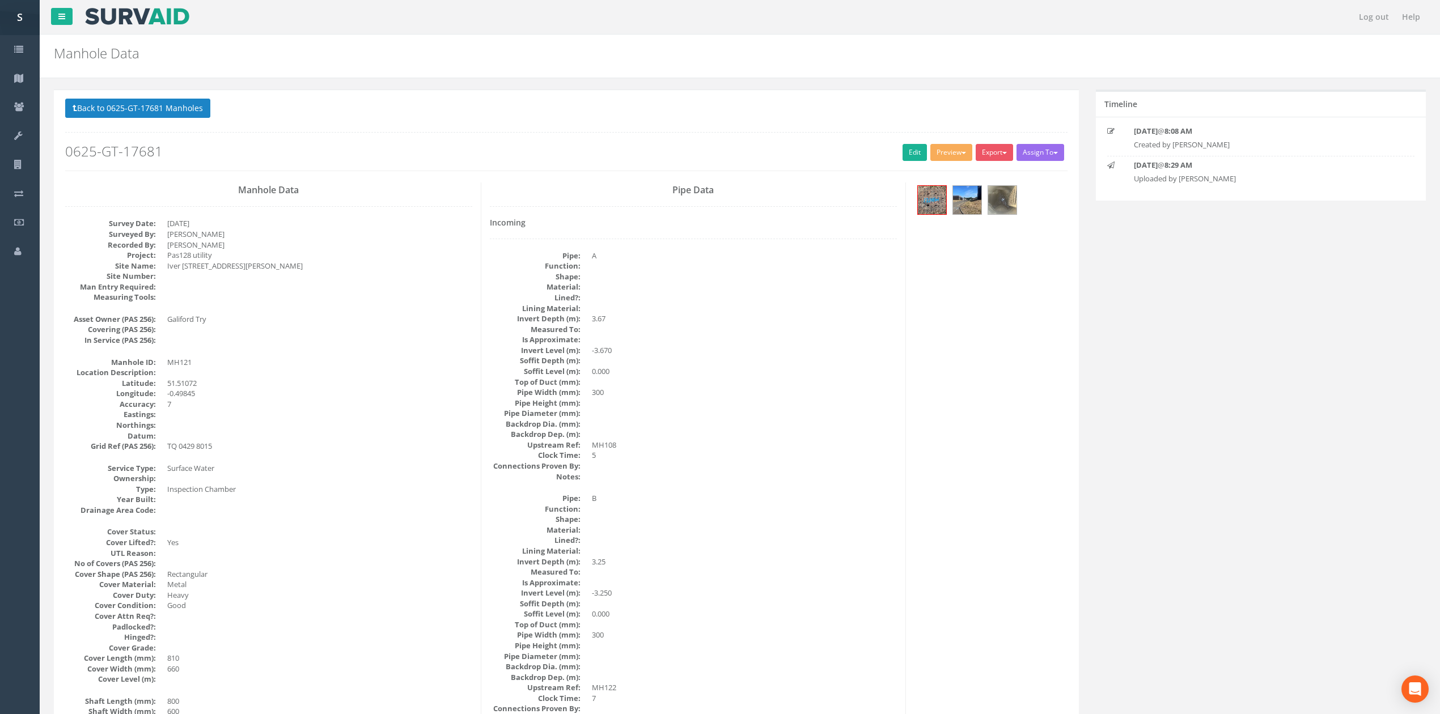
click at [1011, 217] on div at bounding box center [990, 202] width 153 height 38
click at [1011, 214] on img at bounding box center [1002, 200] width 28 height 28
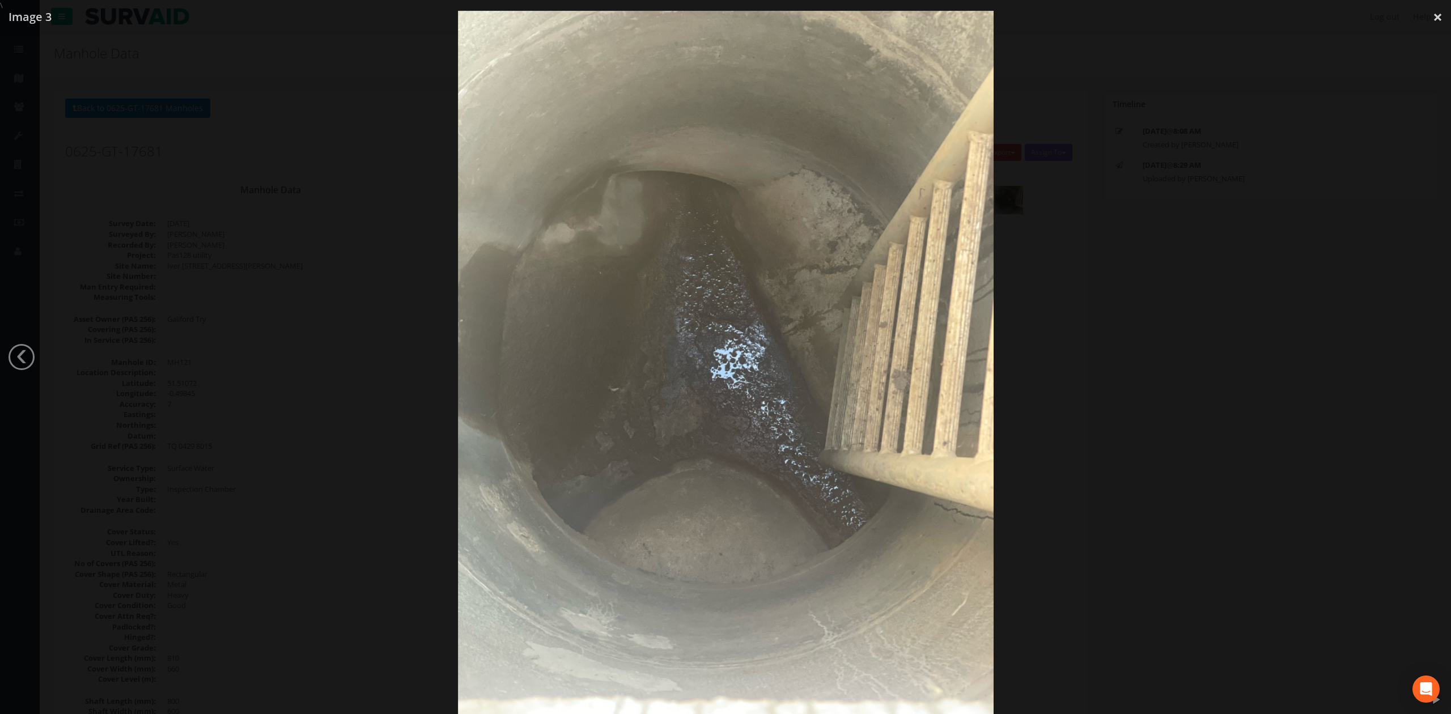
click at [1057, 278] on div at bounding box center [725, 368] width 1451 height 714
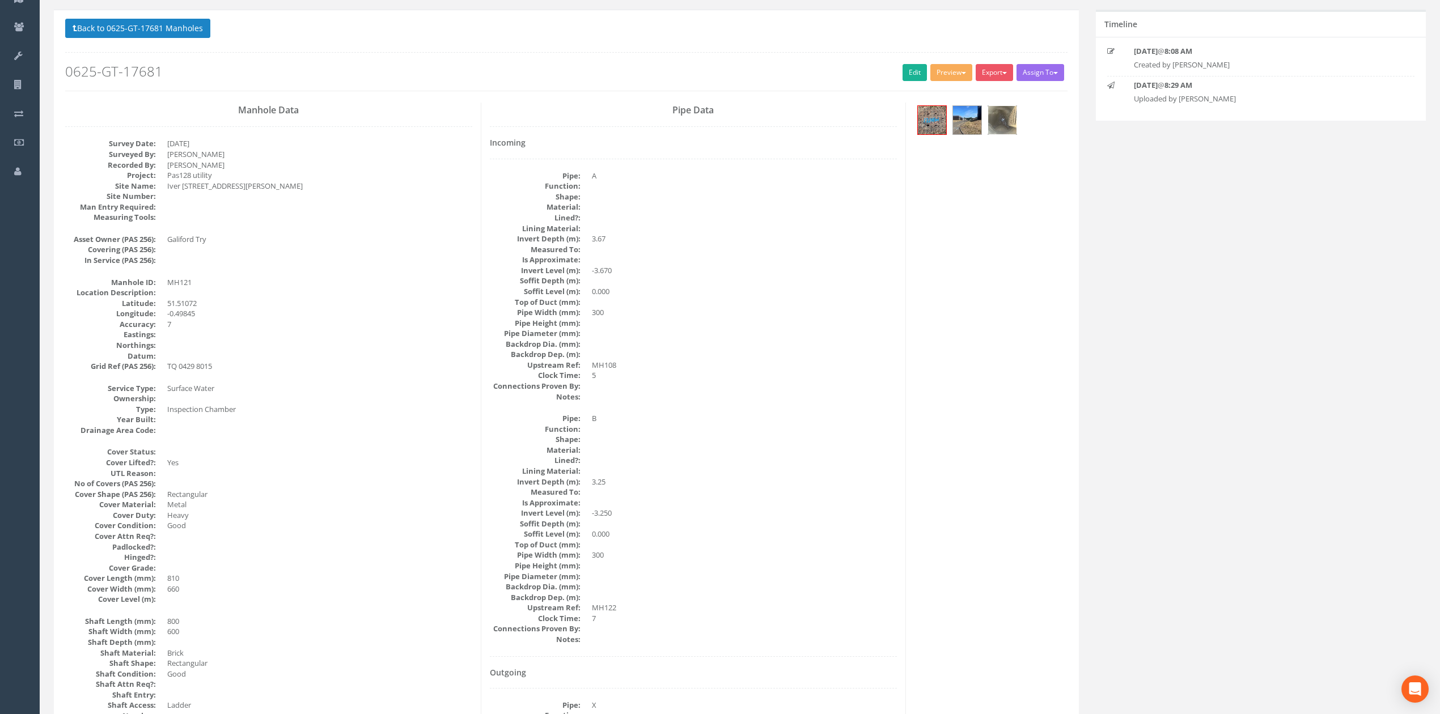
scroll to position [53, 0]
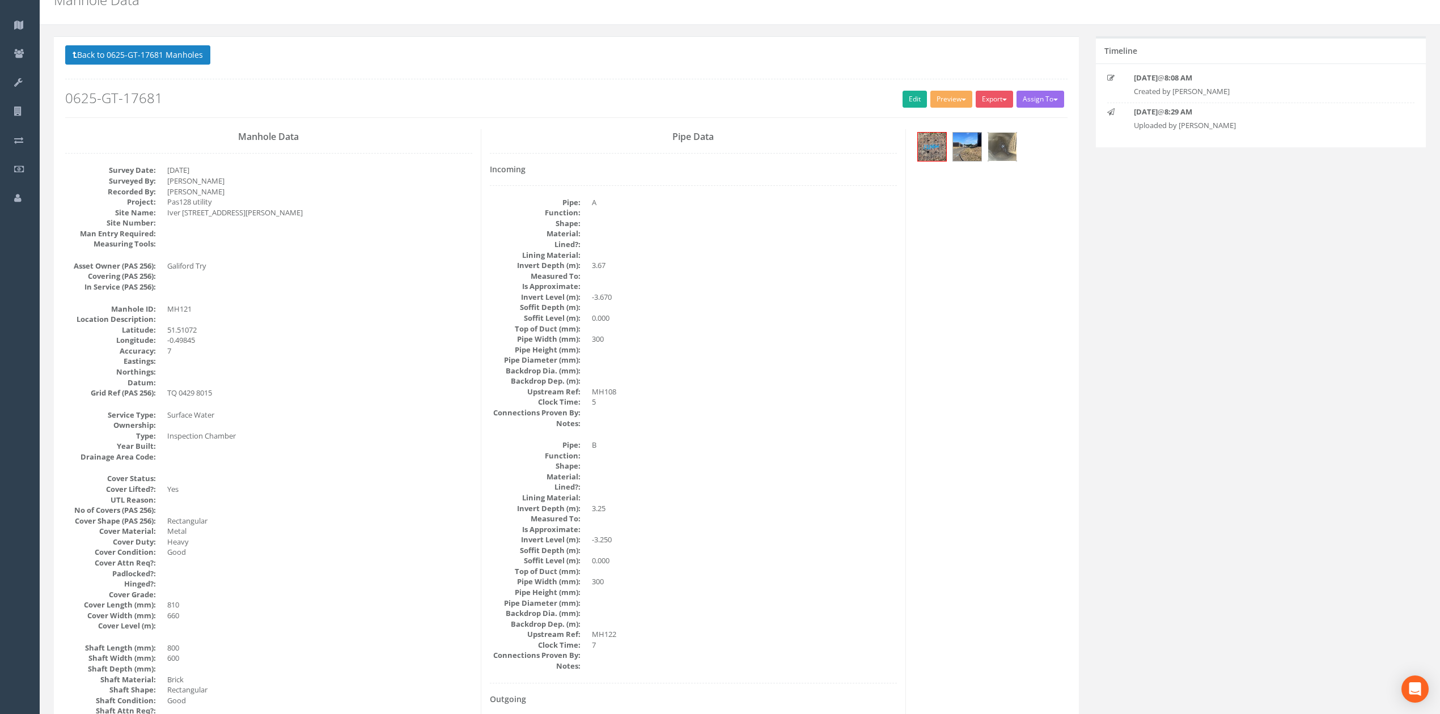
click at [994, 142] on img at bounding box center [1002, 147] width 28 height 28
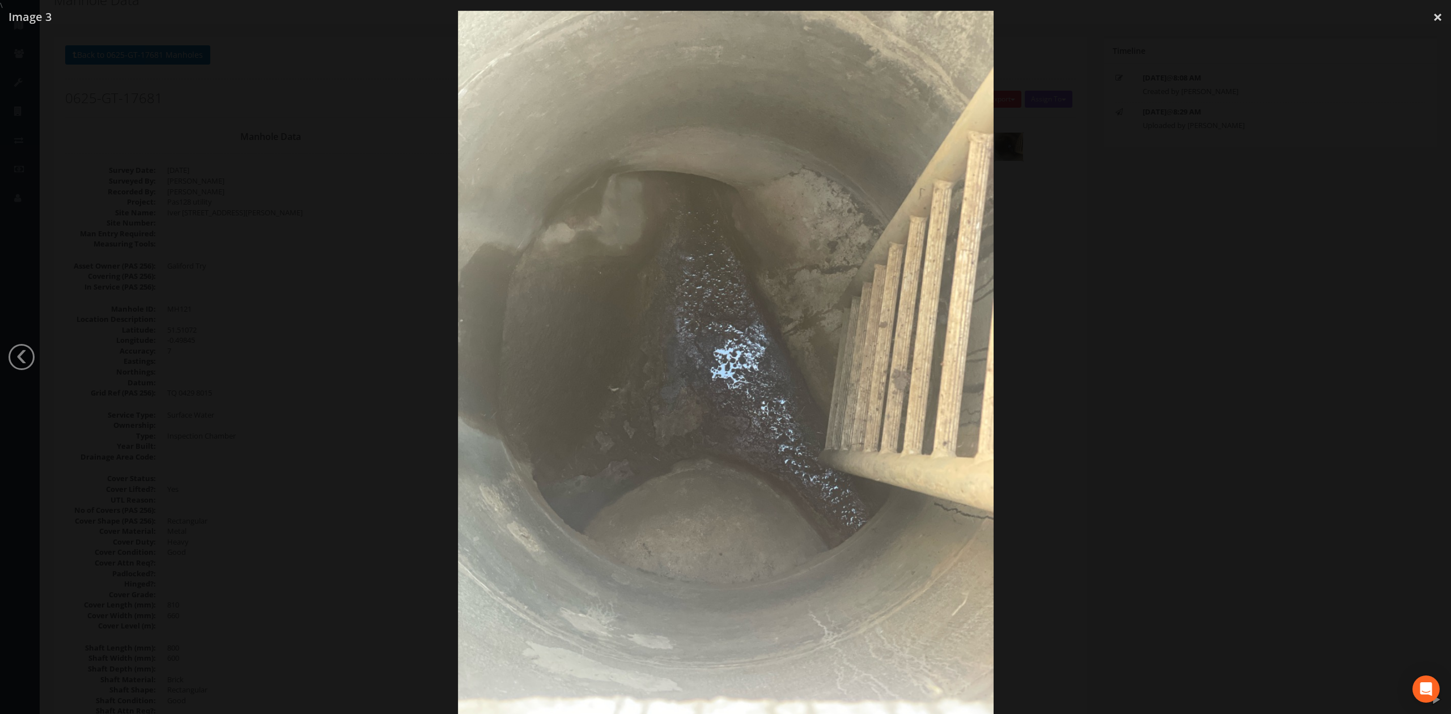
click at [1171, 252] on div at bounding box center [725, 368] width 1451 height 714
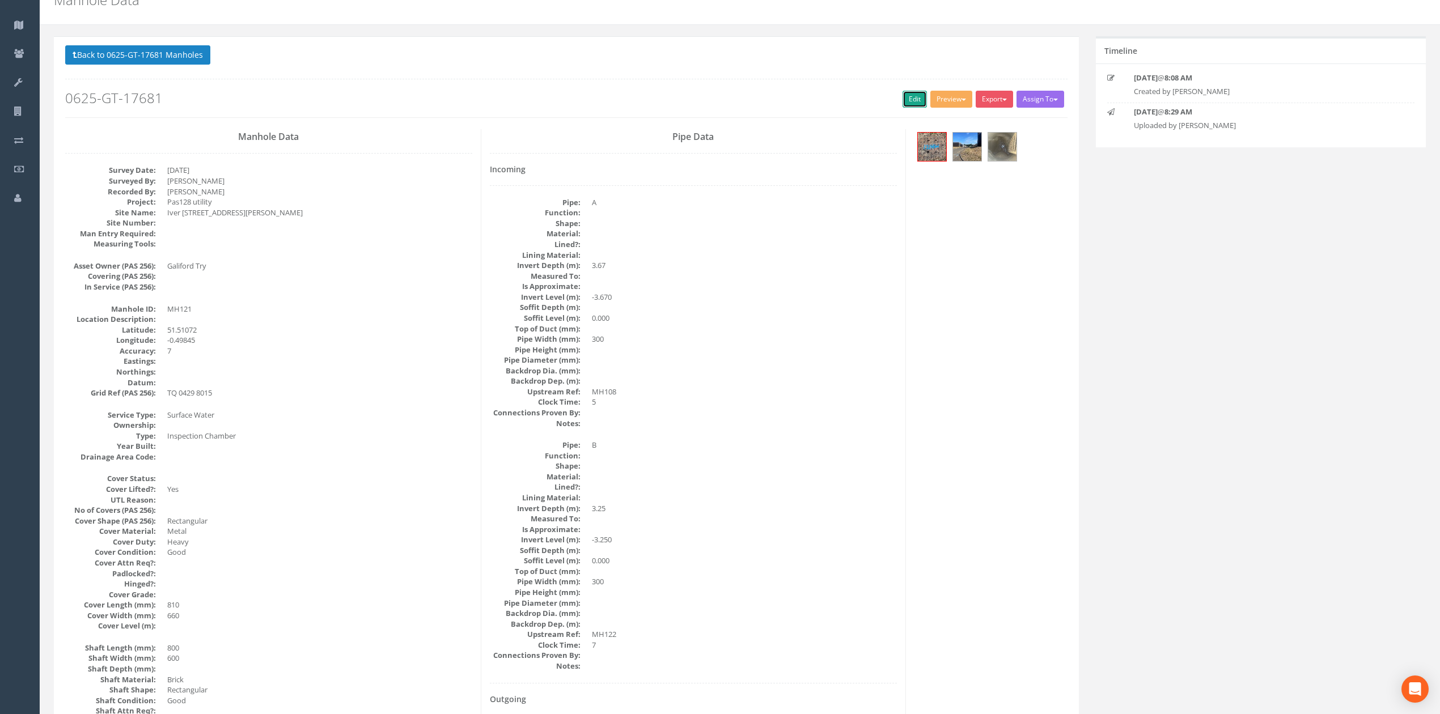
click at [907, 95] on link "Edit" at bounding box center [915, 99] width 24 height 17
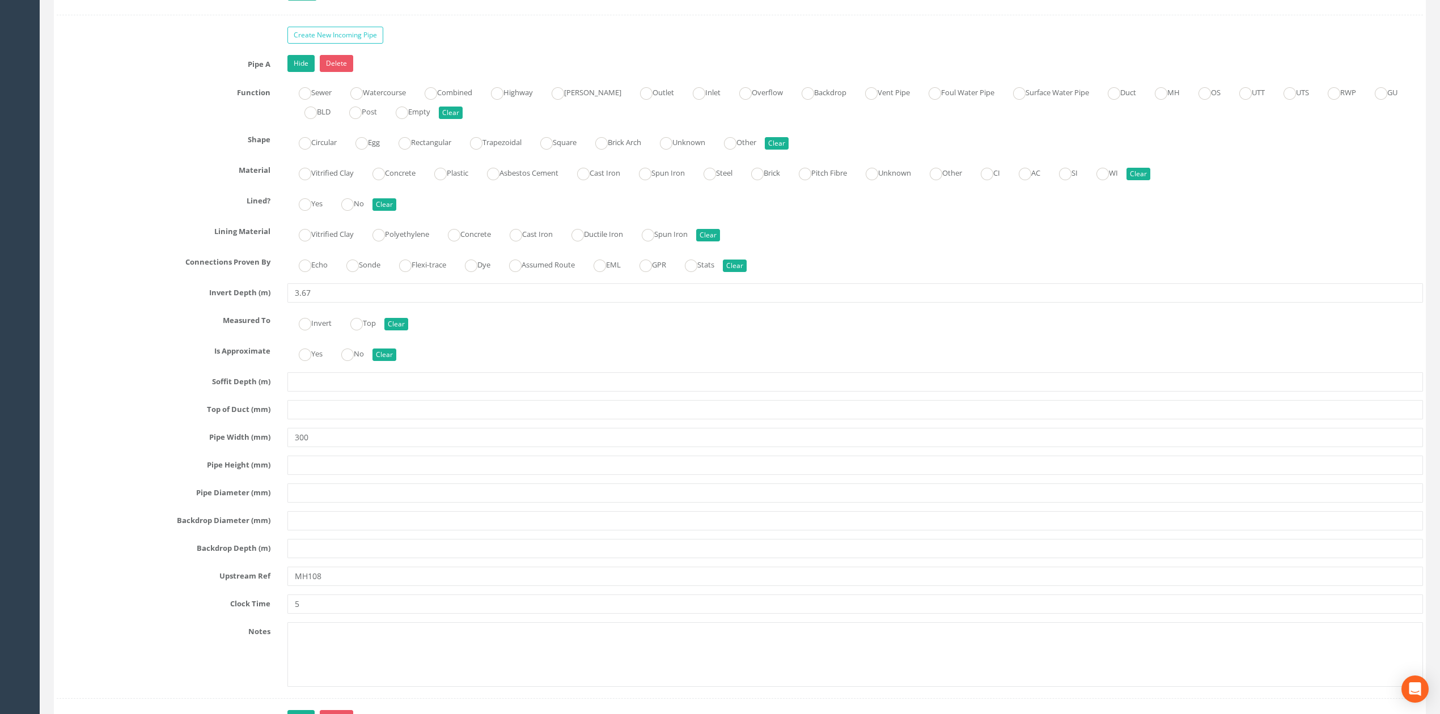
scroll to position [1868, 0]
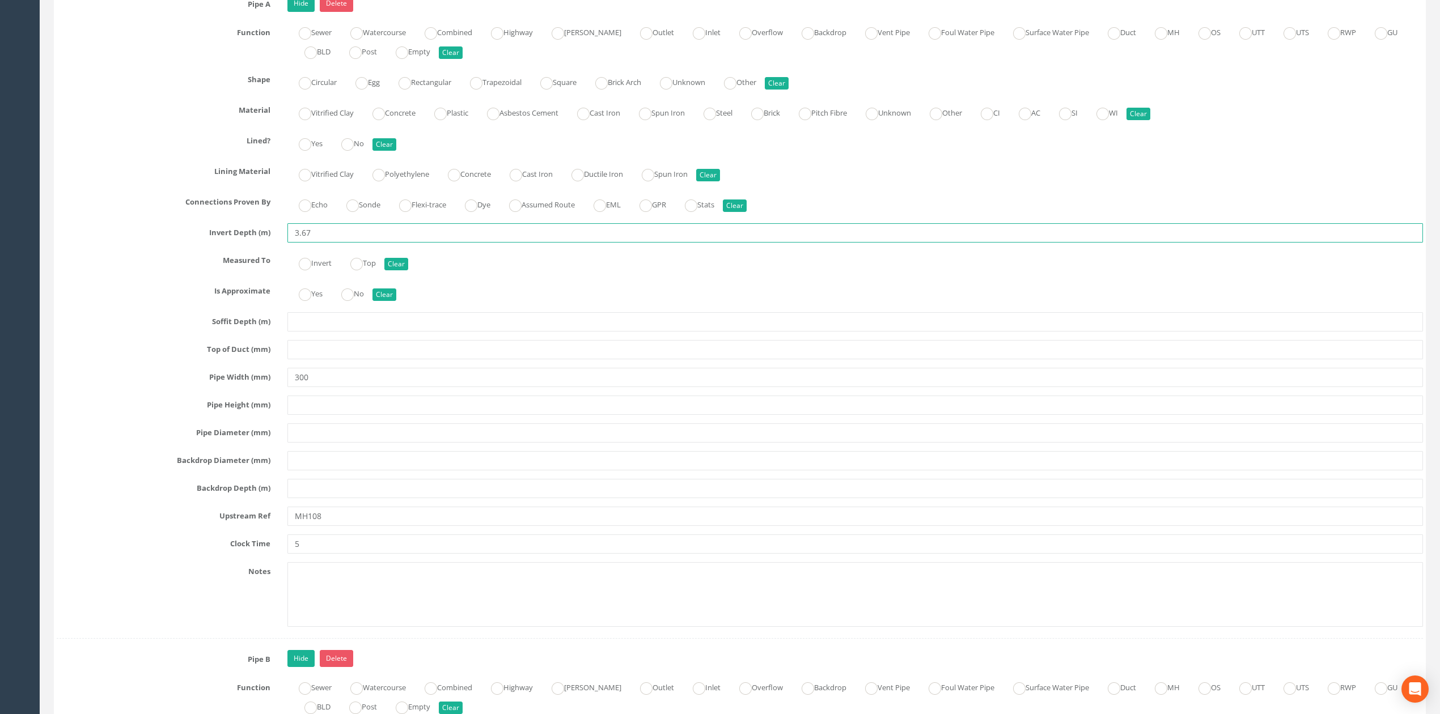
click at [302, 241] on input "3.67" at bounding box center [855, 232] width 1136 height 19
type input "3.37"
click at [332, 526] on input "MH108" at bounding box center [855, 516] width 1136 height 19
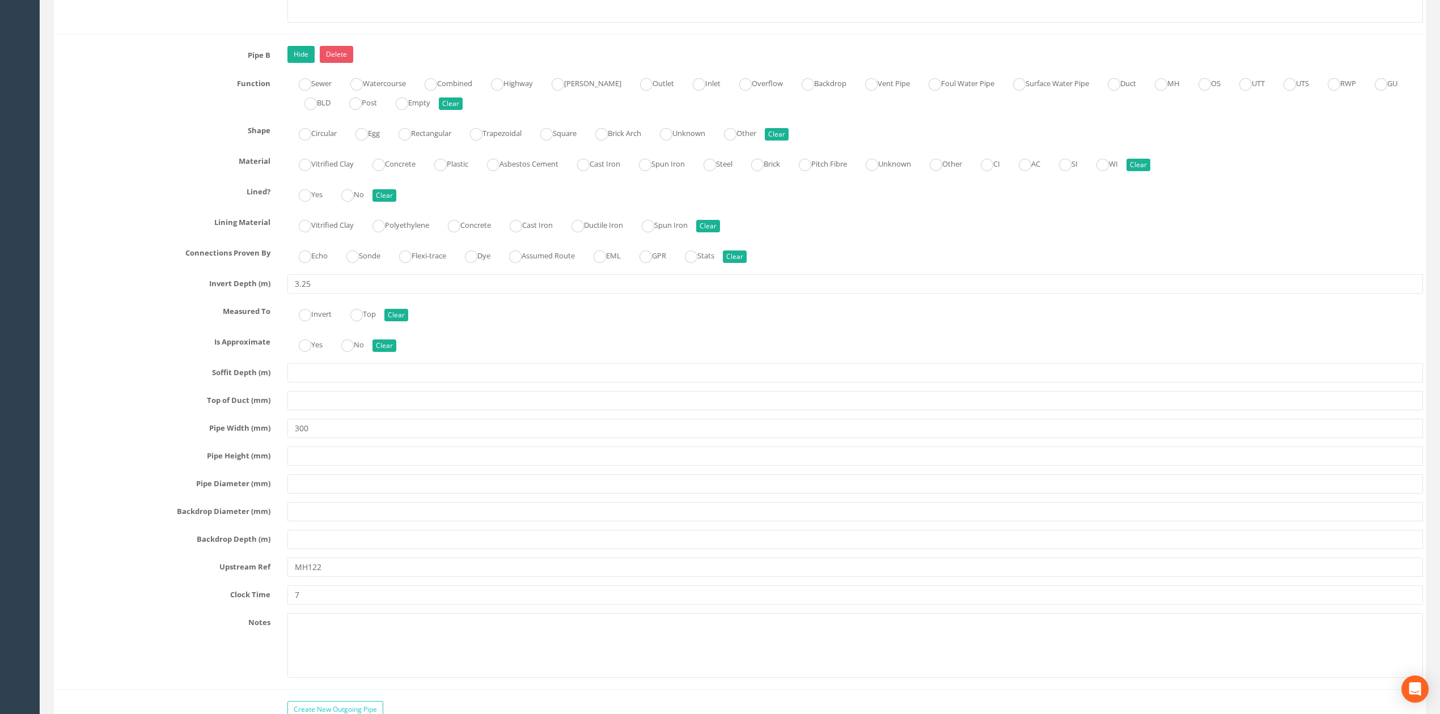
scroll to position [2472, 0]
drag, startPoint x: 331, startPoint y: 449, endPoint x: 227, endPoint y: 452, distance: 104.4
click at [245, 438] on div "Pipe Width (mm) 300" at bounding box center [739, 427] width 1383 height 19
type input "225"
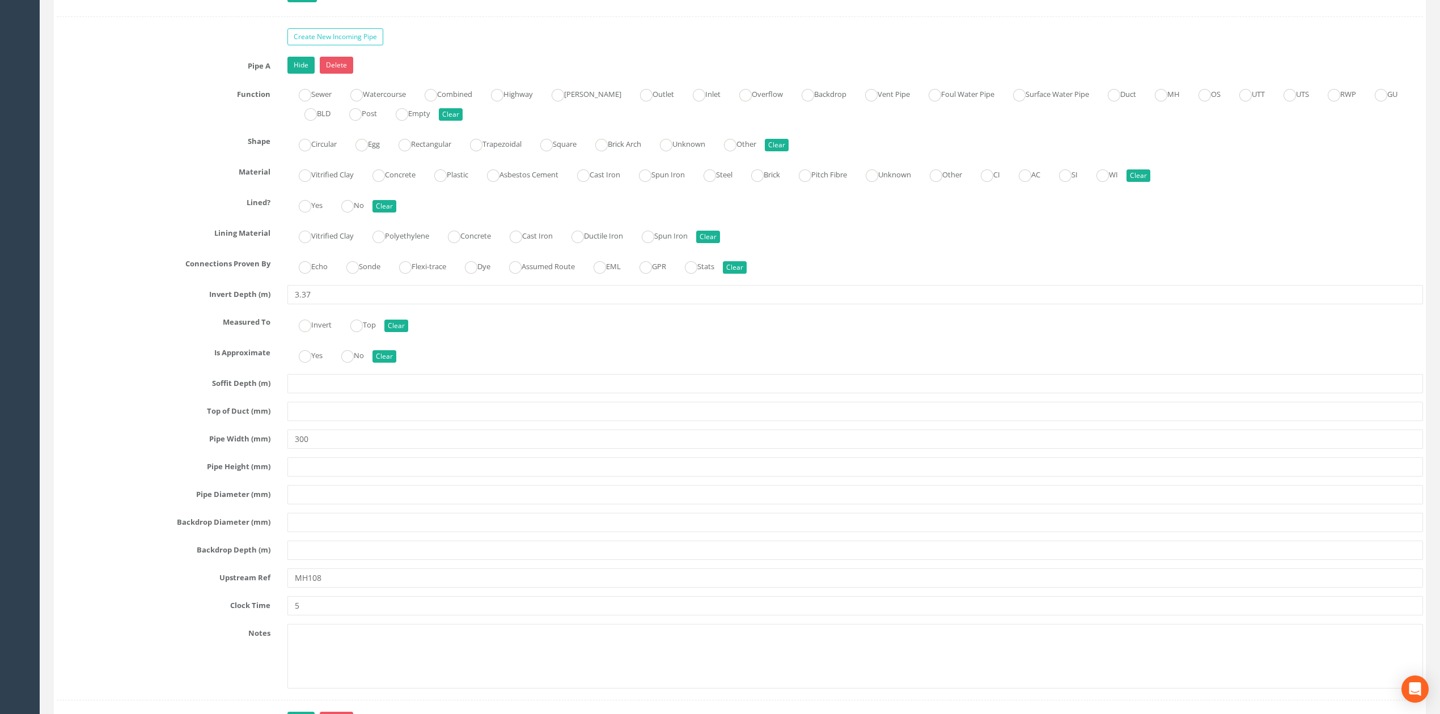
scroll to position [1792, 0]
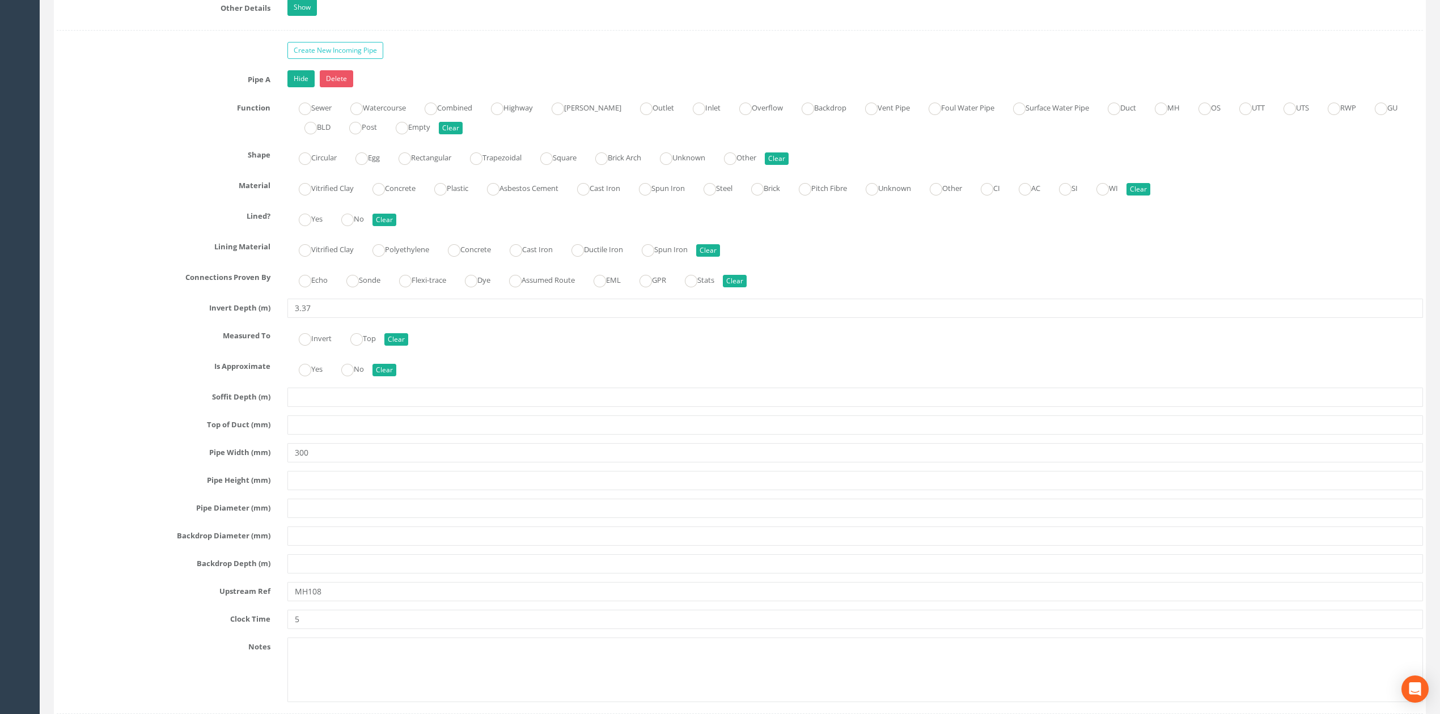
click at [321, 49] on div "Job Number 0625-GT-17681 Job Number Suffix Survey Date 10/07/2025 Surveyed By J…" at bounding box center [740, 262] width 1366 height 3738
click at [323, 58] on link "Create New Incoming Pipe" at bounding box center [335, 50] width 96 height 17
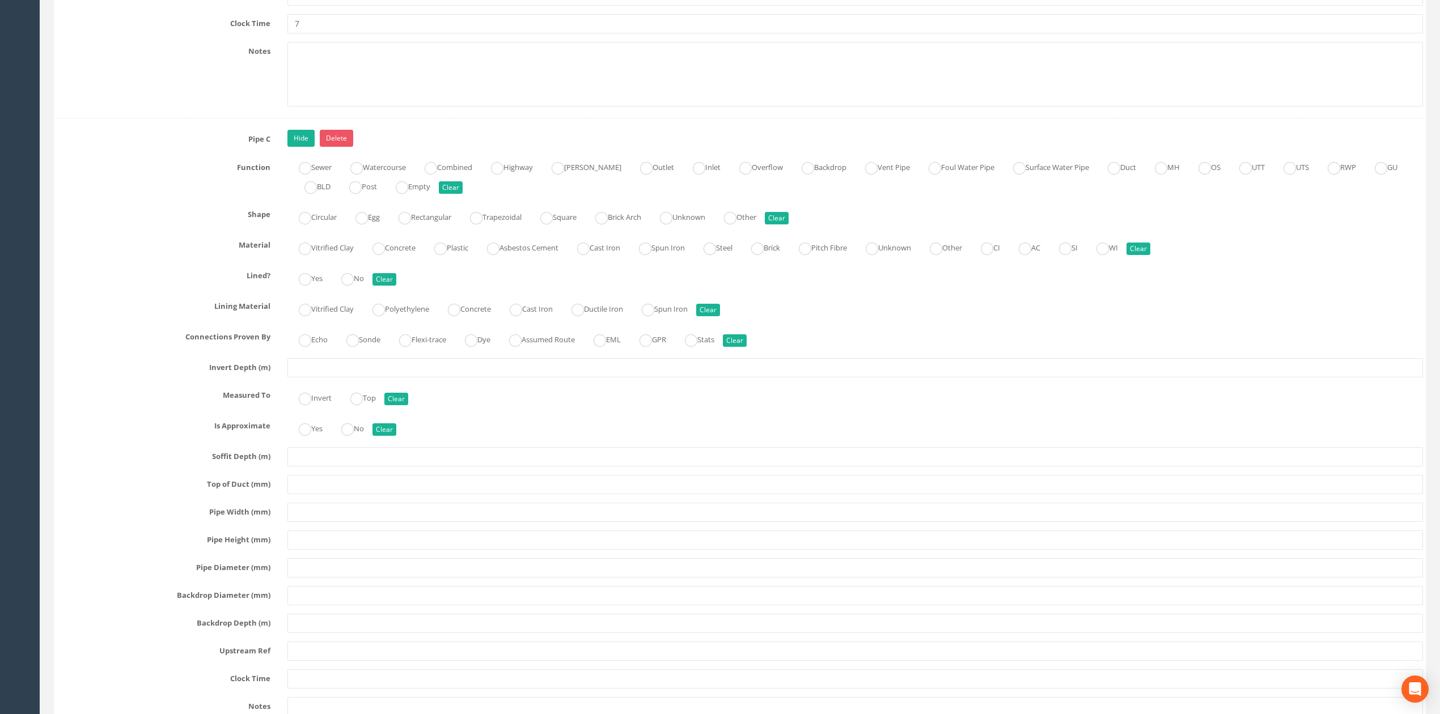
scroll to position [3153, 0]
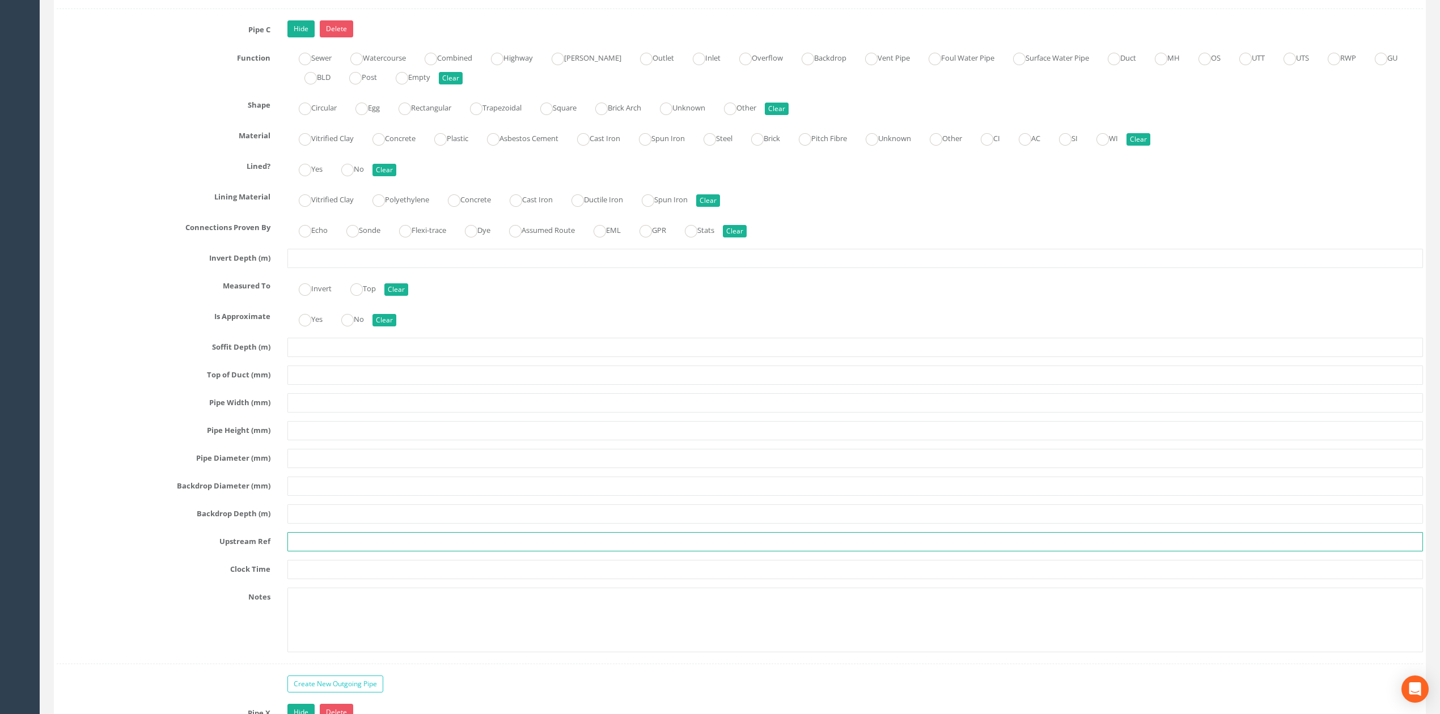
click at [321, 552] on input "text" at bounding box center [855, 541] width 1136 height 19
type input "Gully"
click at [321, 579] on input "text" at bounding box center [855, 569] width 1136 height 19
type input "10"
click at [303, 441] on input "text" at bounding box center [855, 430] width 1136 height 19
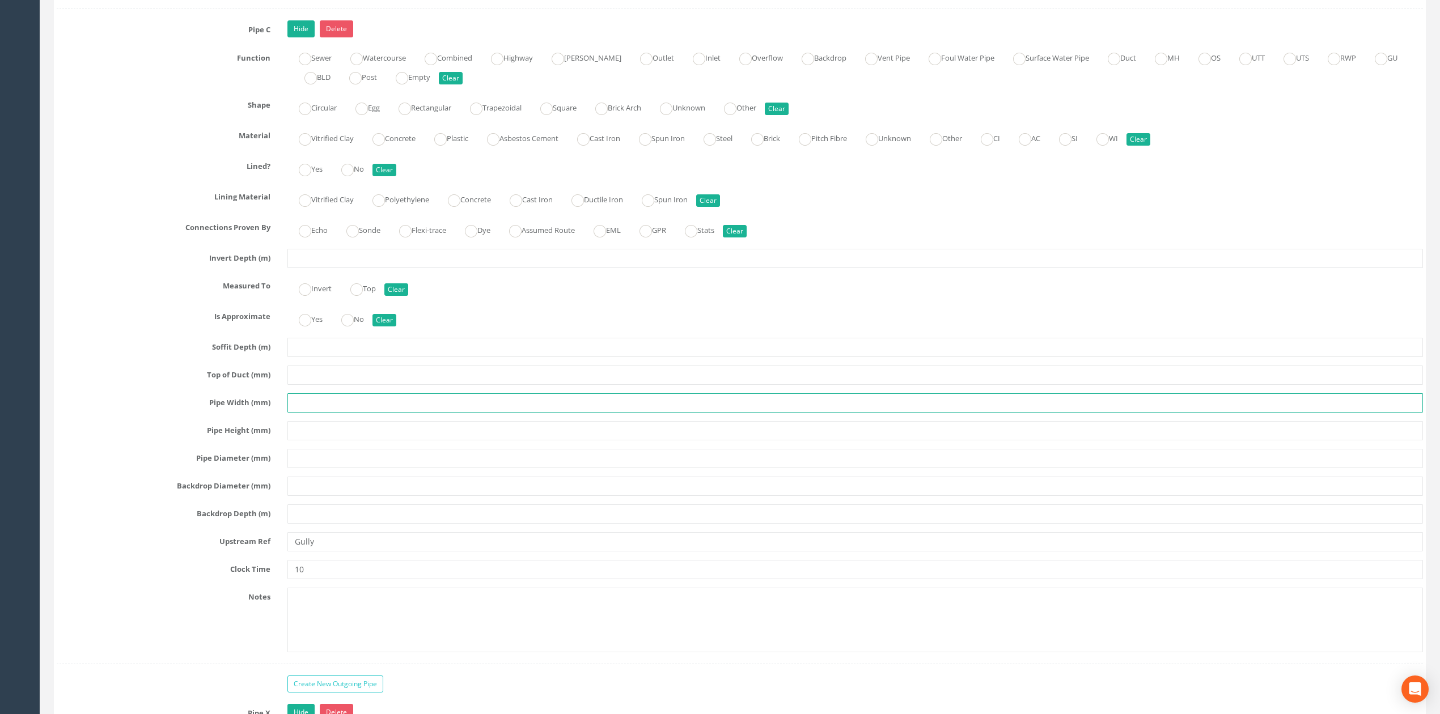
click at [315, 413] on input "text" at bounding box center [855, 402] width 1136 height 19
type input "150"
click at [311, 268] on input "text" at bounding box center [855, 258] width 1136 height 19
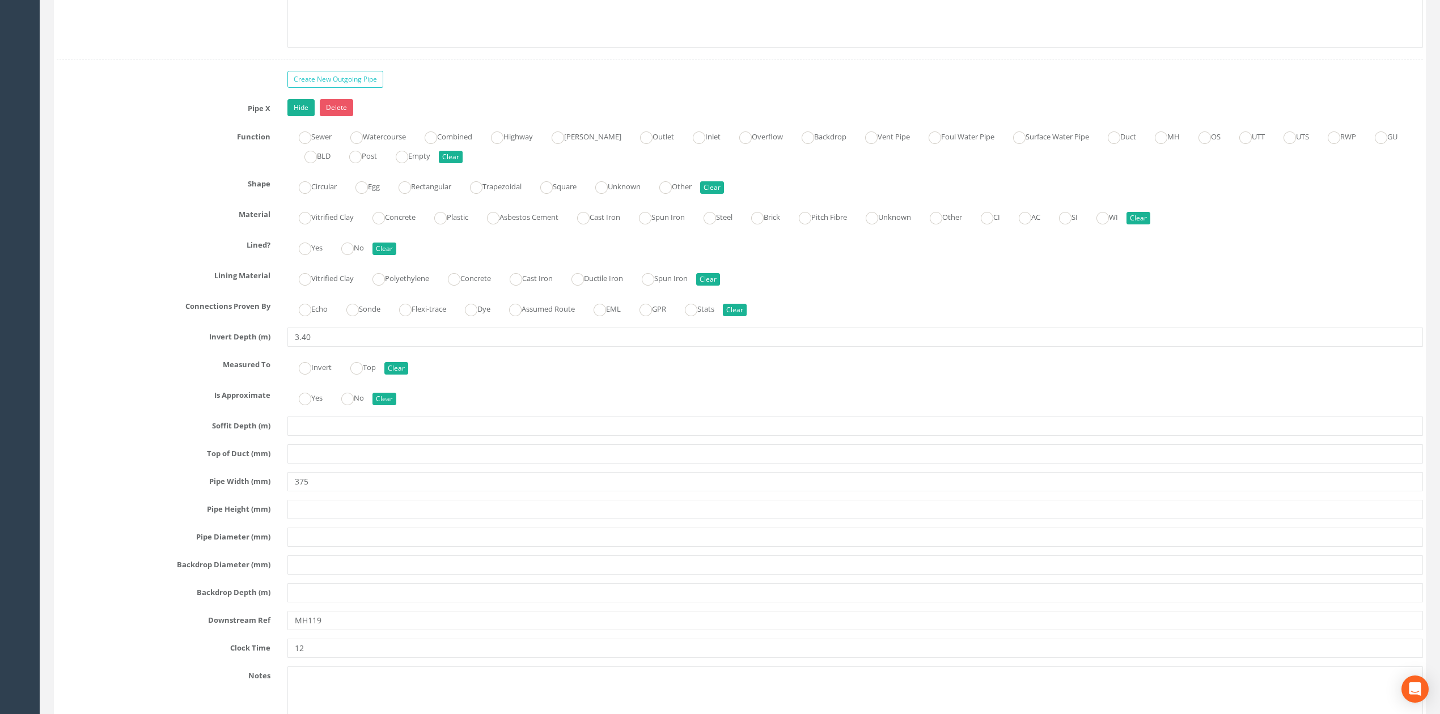
scroll to position [3833, 0]
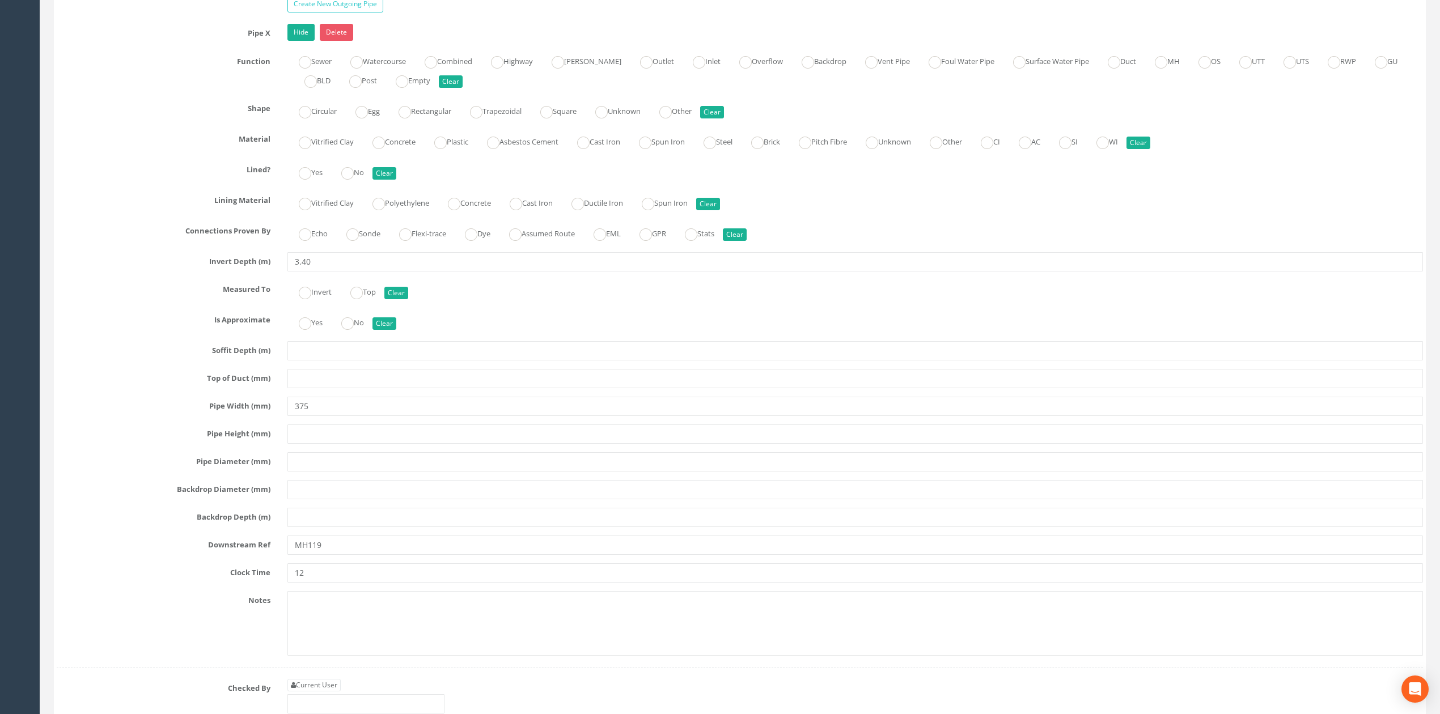
type input "1.72"
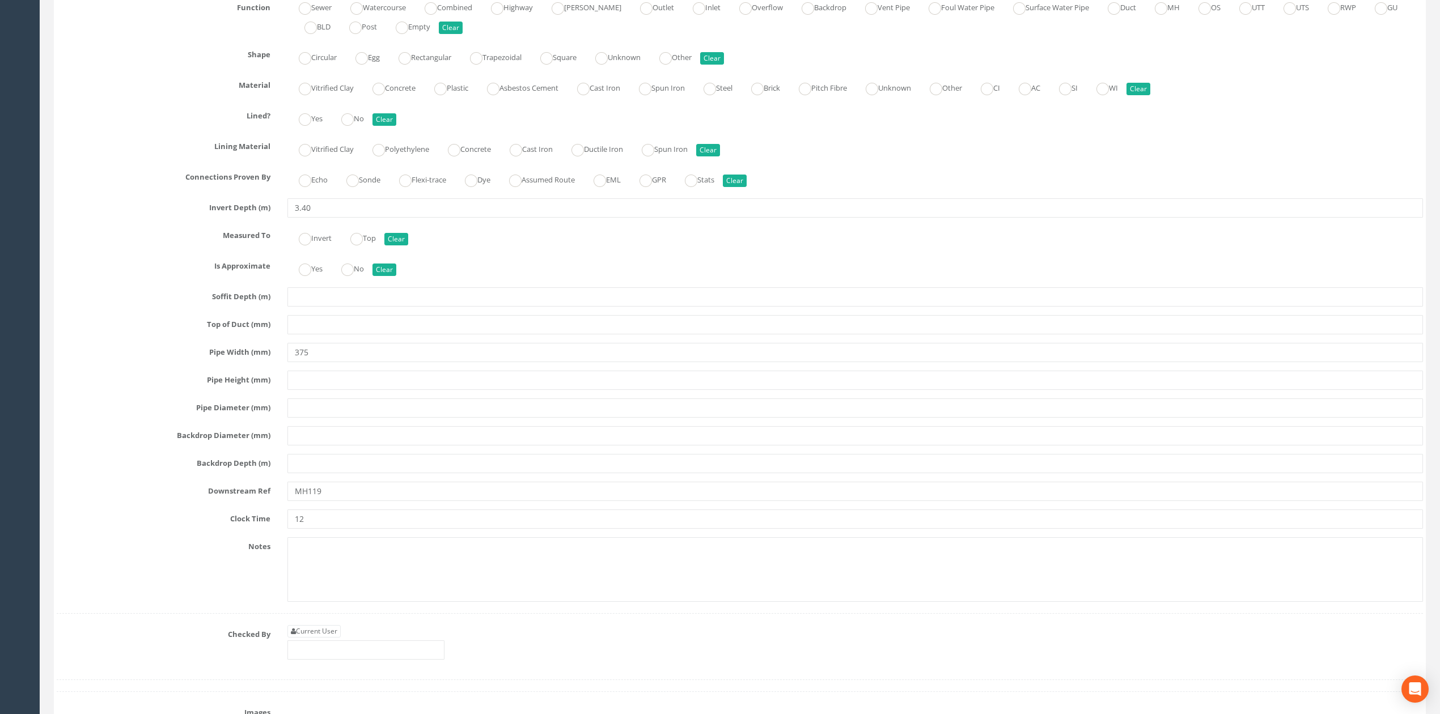
scroll to position [3908, 0]
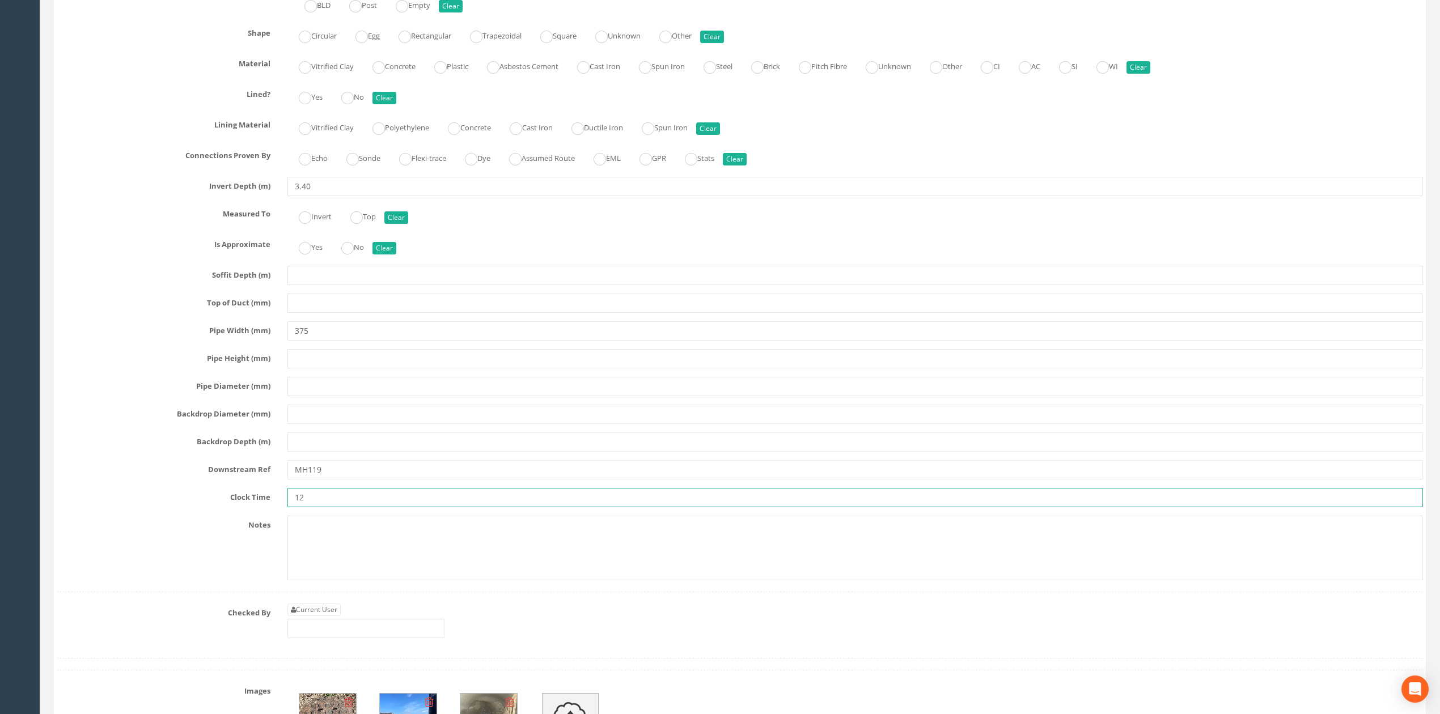
drag, startPoint x: 357, startPoint y: 528, endPoint x: 353, endPoint y: 561, distance: 32.6
click at [357, 507] on input "12" at bounding box center [855, 497] width 1136 height 19
click at [340, 616] on link "Current User" at bounding box center [313, 610] width 53 height 12
type input "[PERSON_NAME]"
click at [352, 647] on div "Current User [PERSON_NAME]" at bounding box center [855, 625] width 1153 height 43
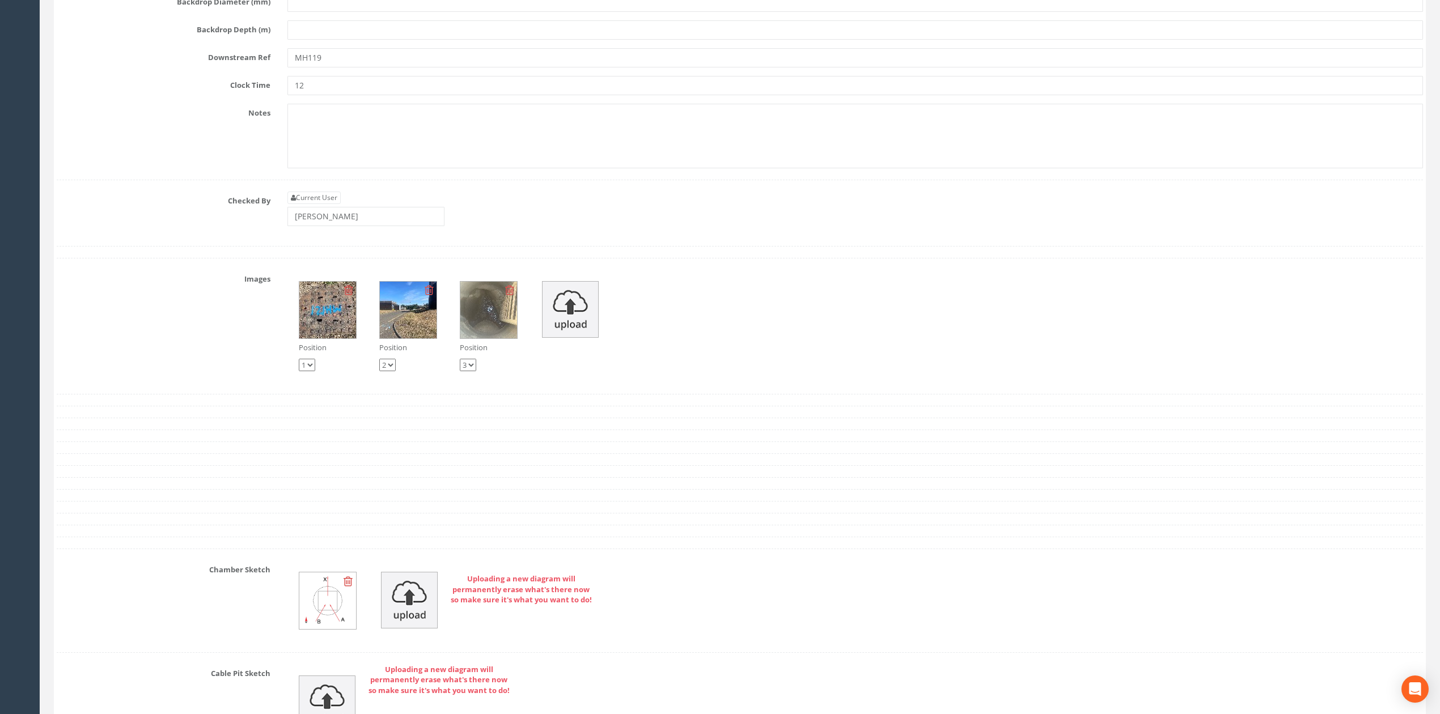
scroll to position [4438, 0]
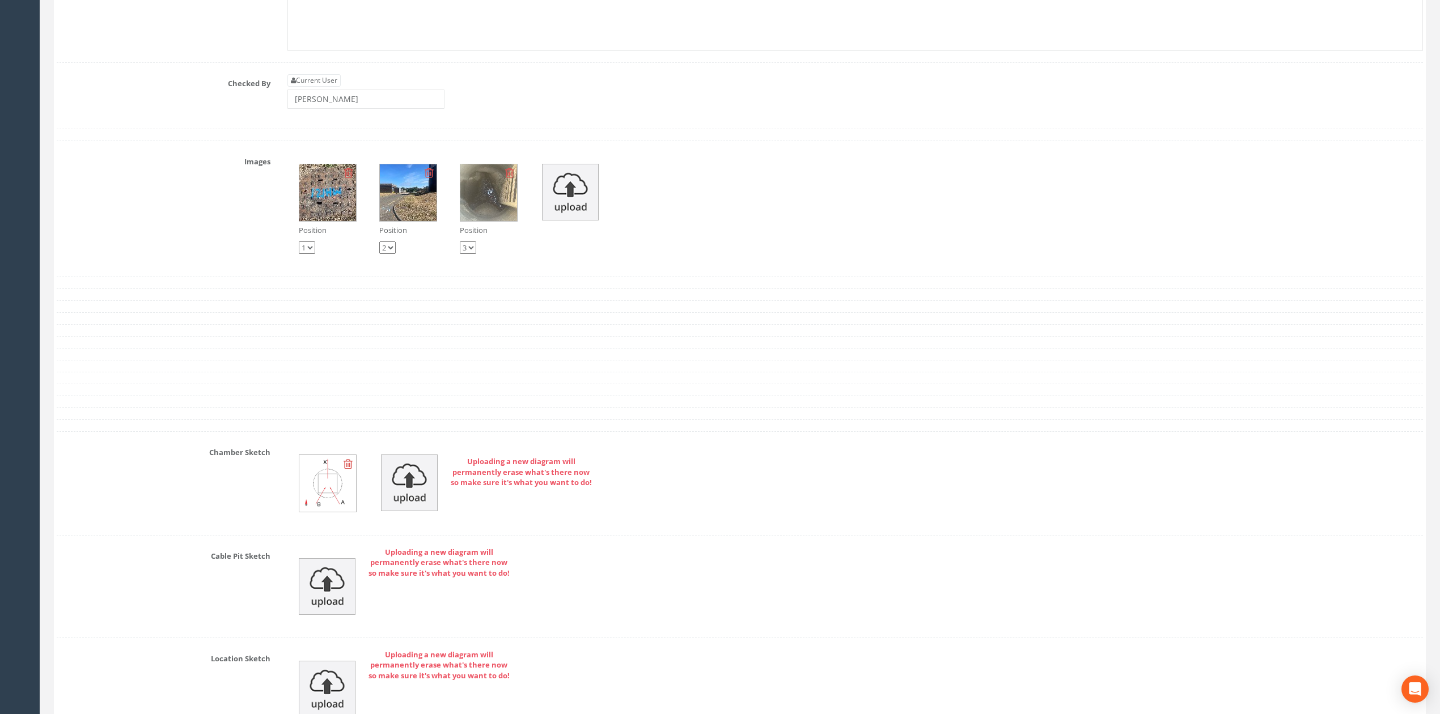
click at [354, 494] on img at bounding box center [327, 483] width 57 height 57
click at [350, 470] on icon at bounding box center [348, 464] width 9 height 11
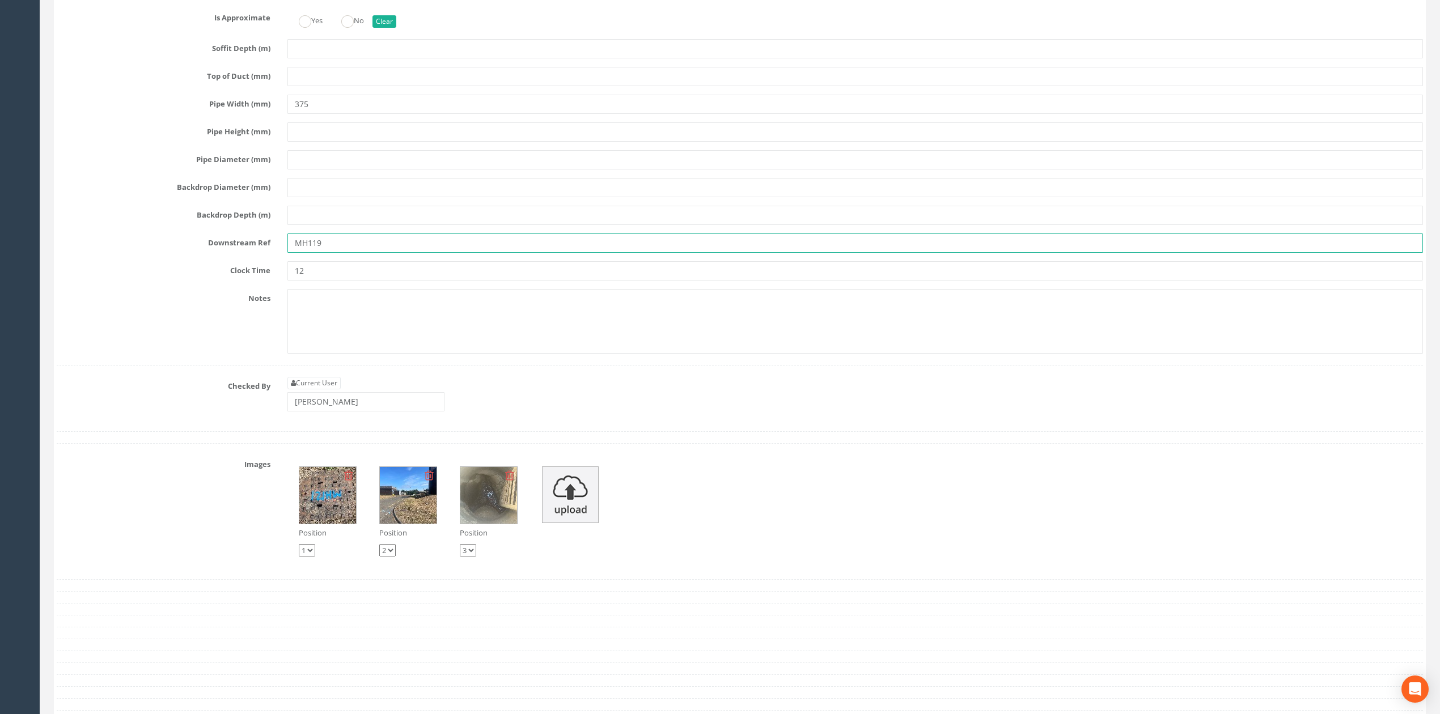
click at [375, 253] on input "MH119" at bounding box center [855, 243] width 1136 height 19
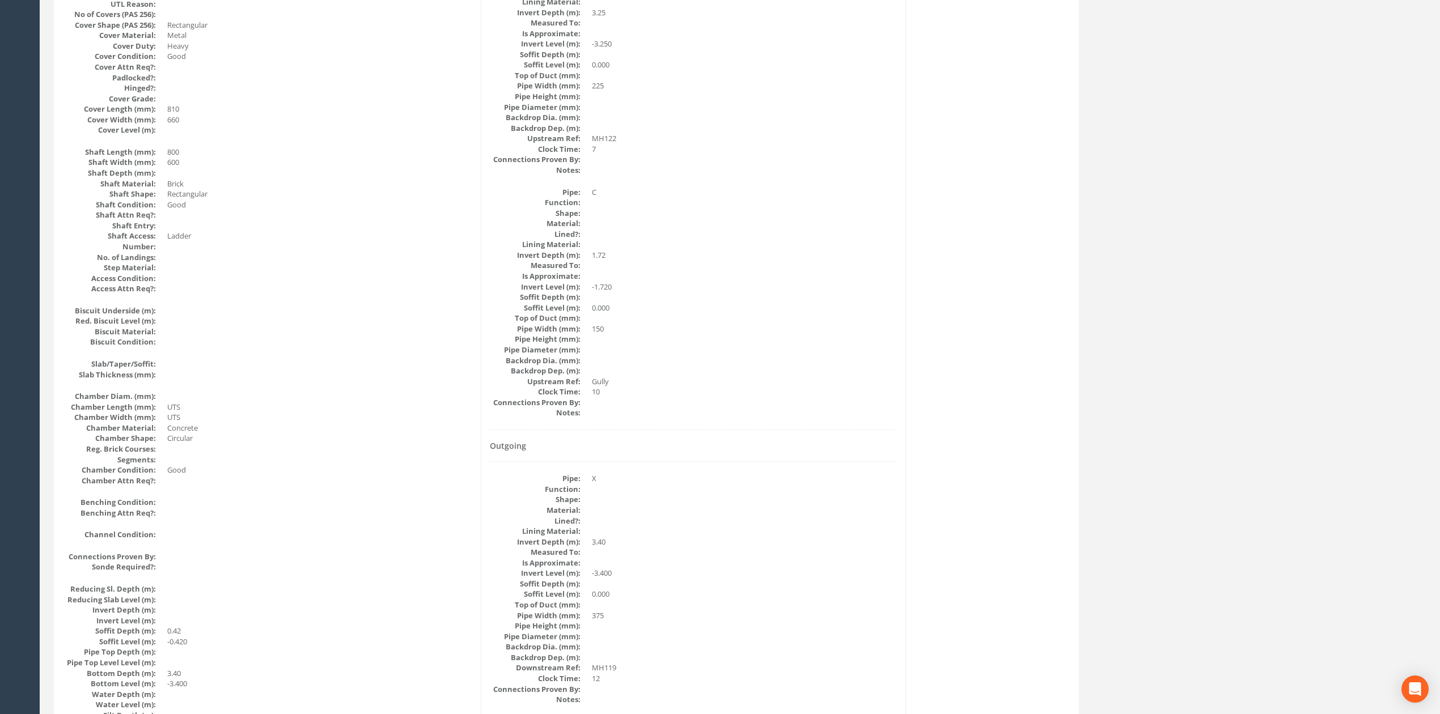
scroll to position [0, 0]
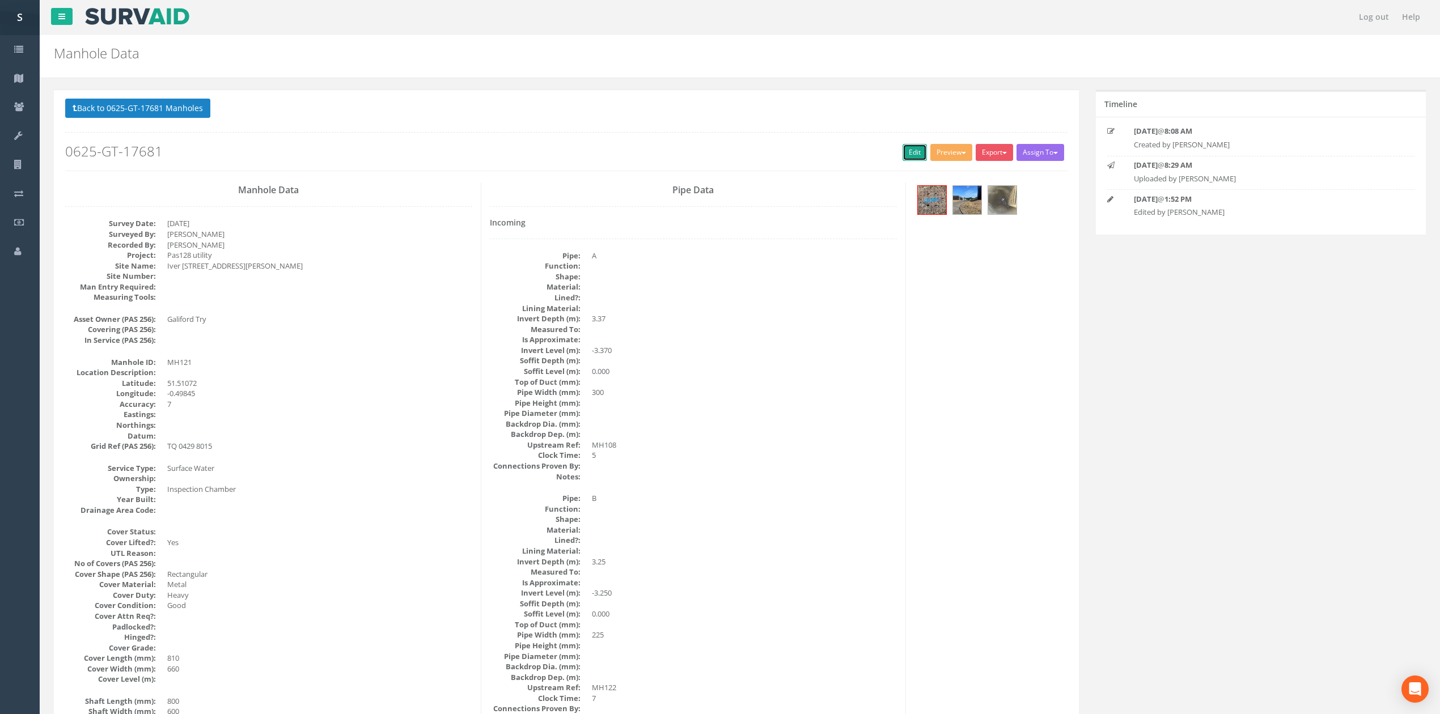
click at [908, 158] on link "Edit" at bounding box center [915, 152] width 24 height 17
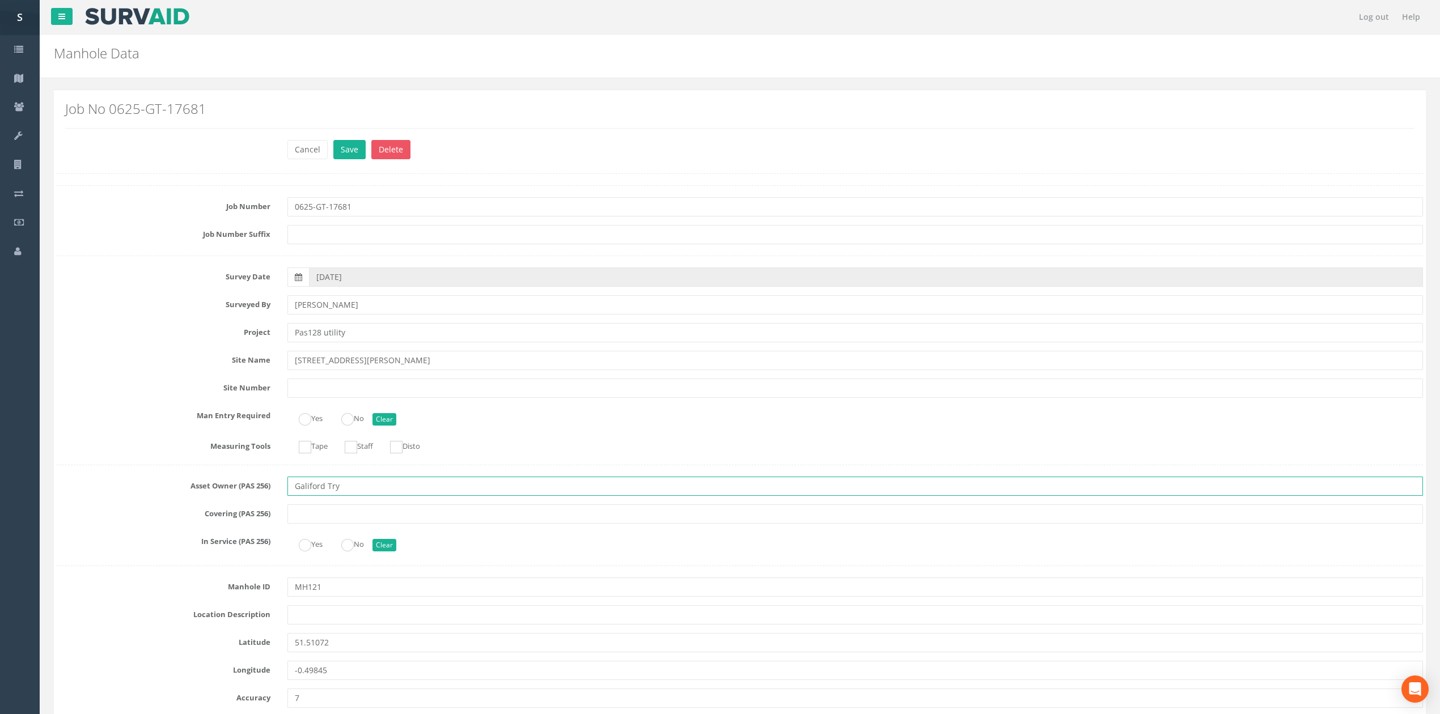
click at [383, 493] on input "Galiford Try" at bounding box center [855, 486] width 1136 height 19
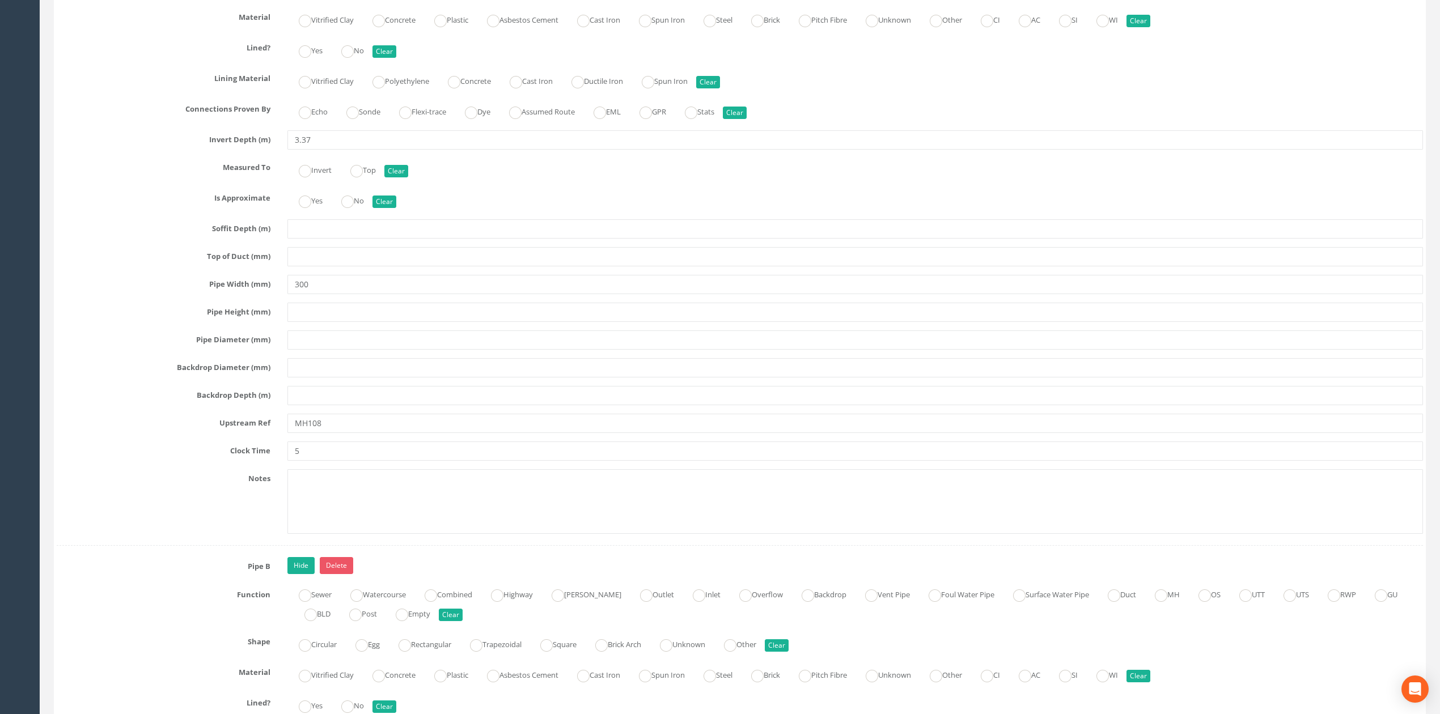
scroll to position [4791, 0]
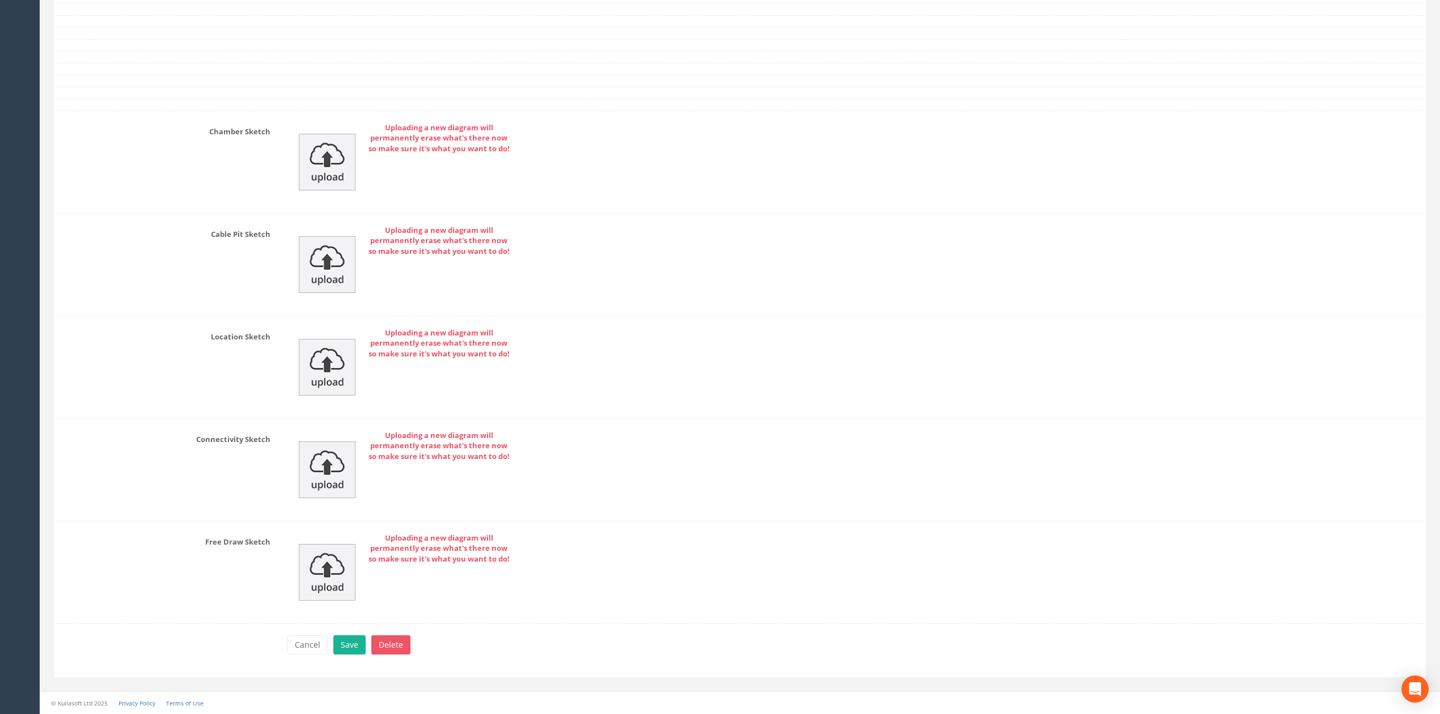
click at [357, 189] on div "Uploading a new diagram will permanently erase what's there now so make sure it…" at bounding box center [855, 161] width 1153 height 79
click at [329, 169] on img at bounding box center [327, 162] width 57 height 57
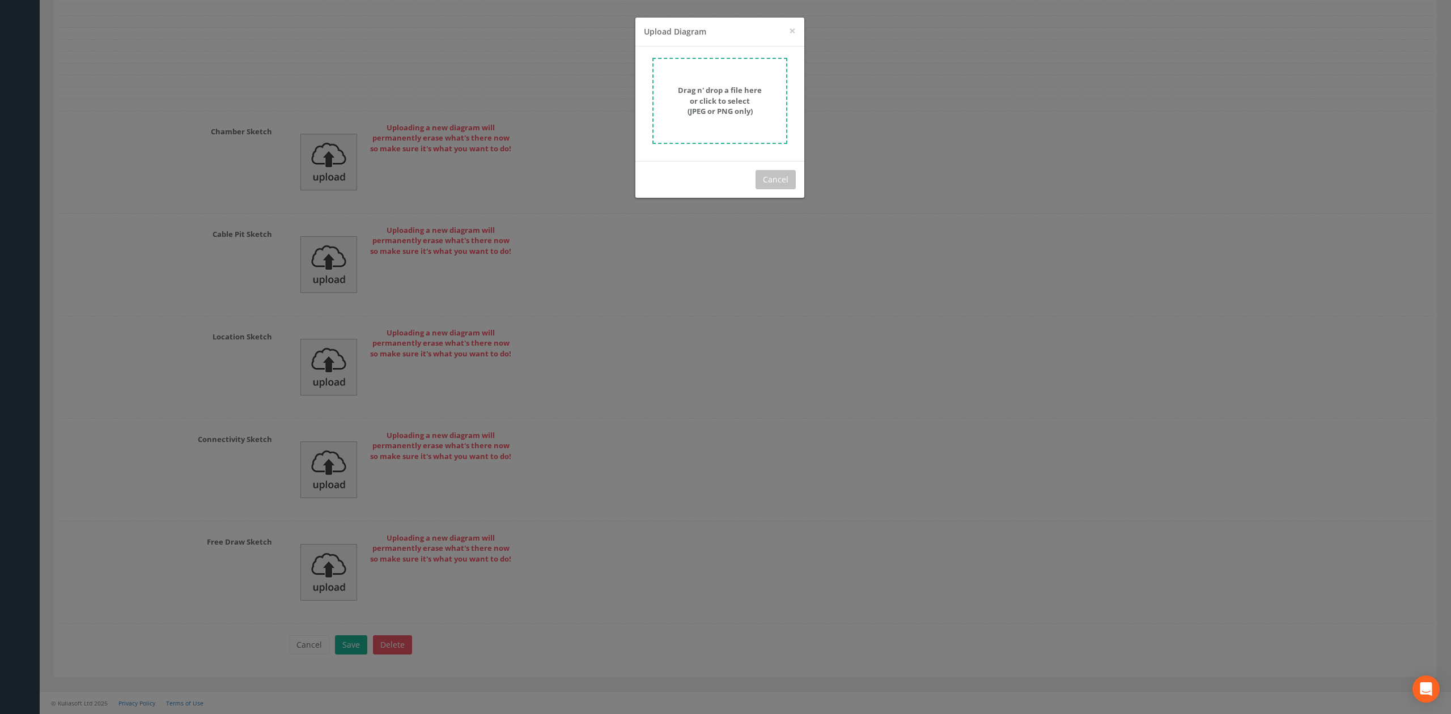
click at [799, 19] on div "× Close Upload Diagram" at bounding box center [720, 32] width 169 height 29
click at [708, 101] on strong "Drag n' drop a file here or click to select (JPEG or PNG only)" at bounding box center [720, 100] width 84 height 31
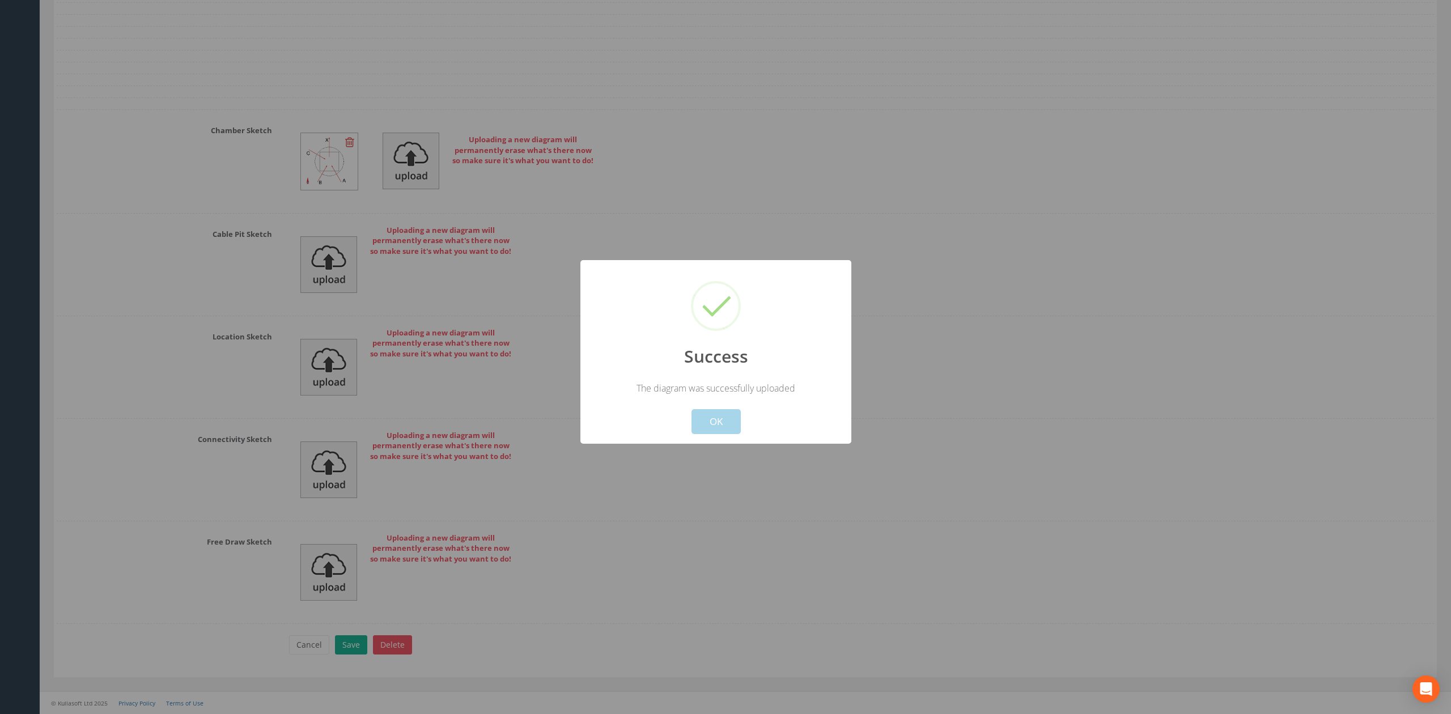
click at [723, 406] on div "Cancel OK" at bounding box center [716, 415] width 252 height 40
click at [722, 423] on button "OK" at bounding box center [716, 421] width 49 height 25
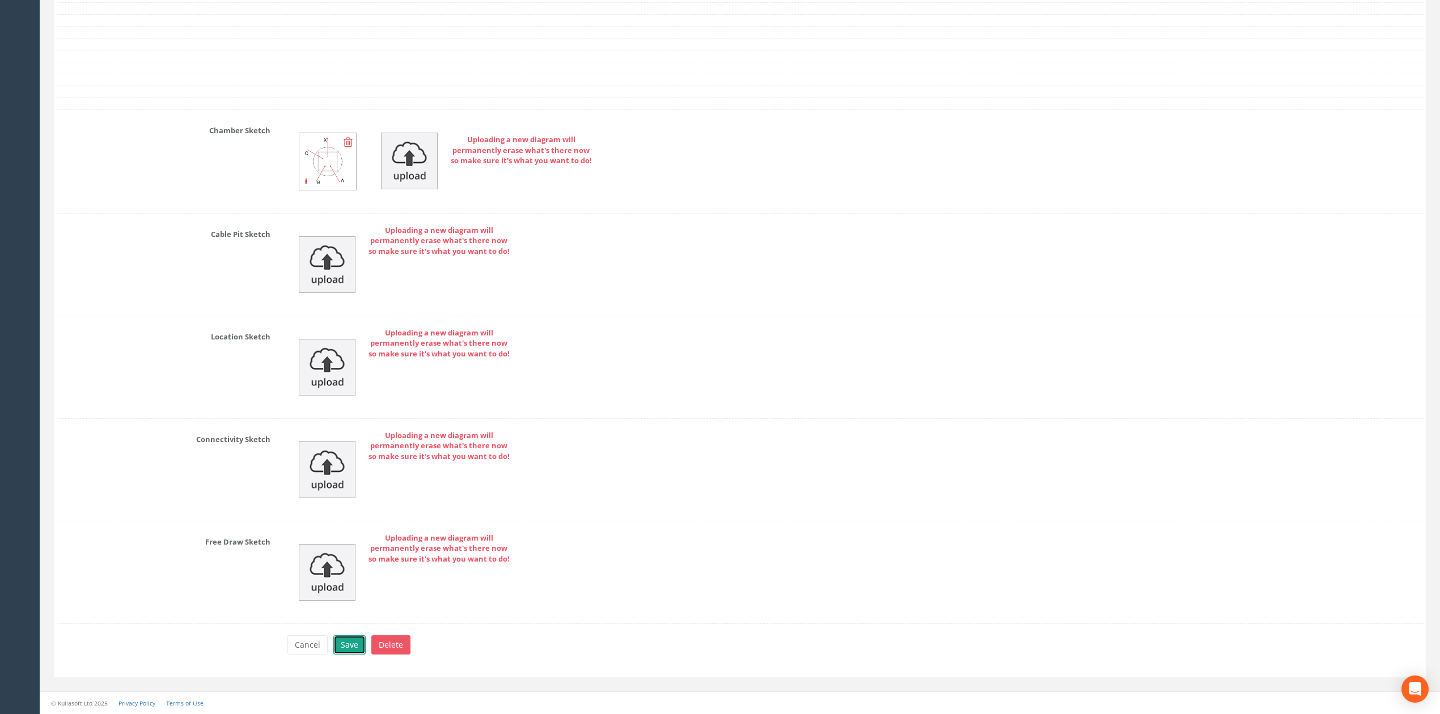
click at [342, 652] on button "Save" at bounding box center [349, 645] width 32 height 19
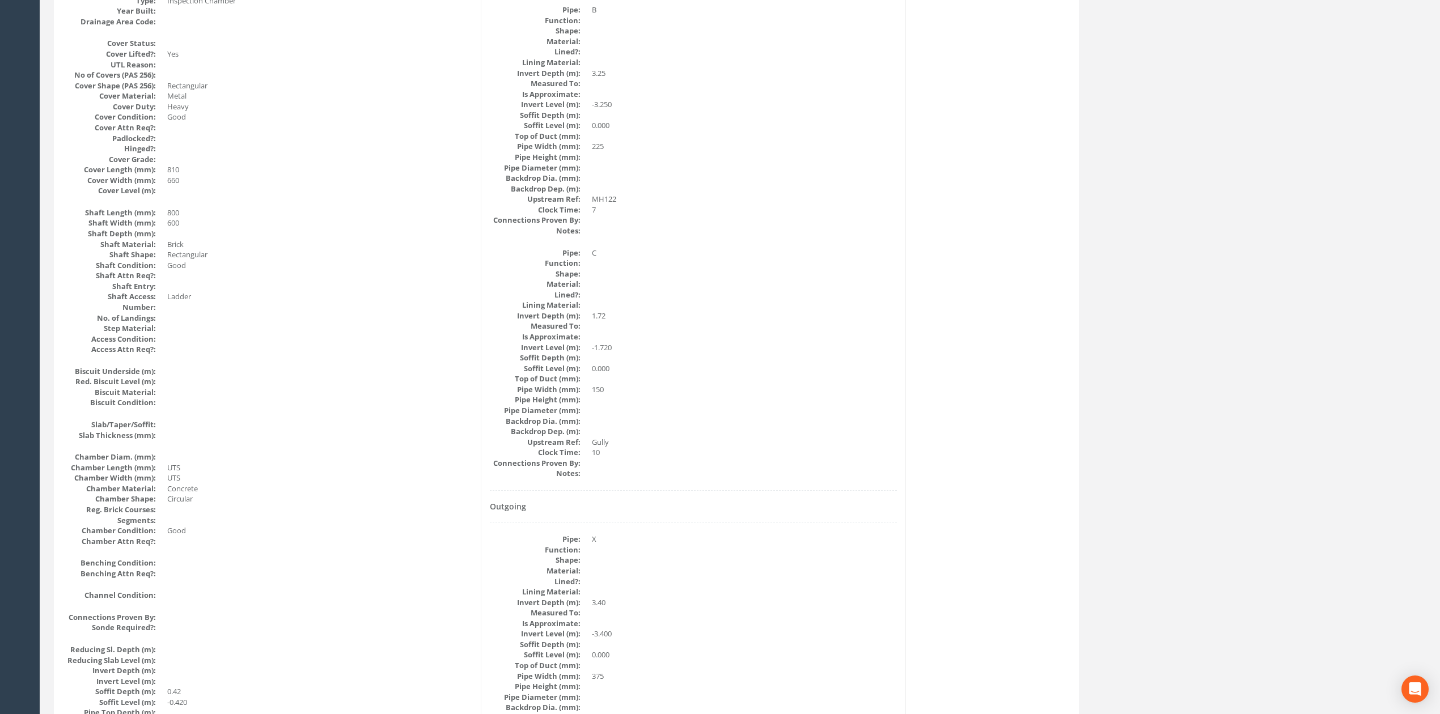
scroll to position [0, 0]
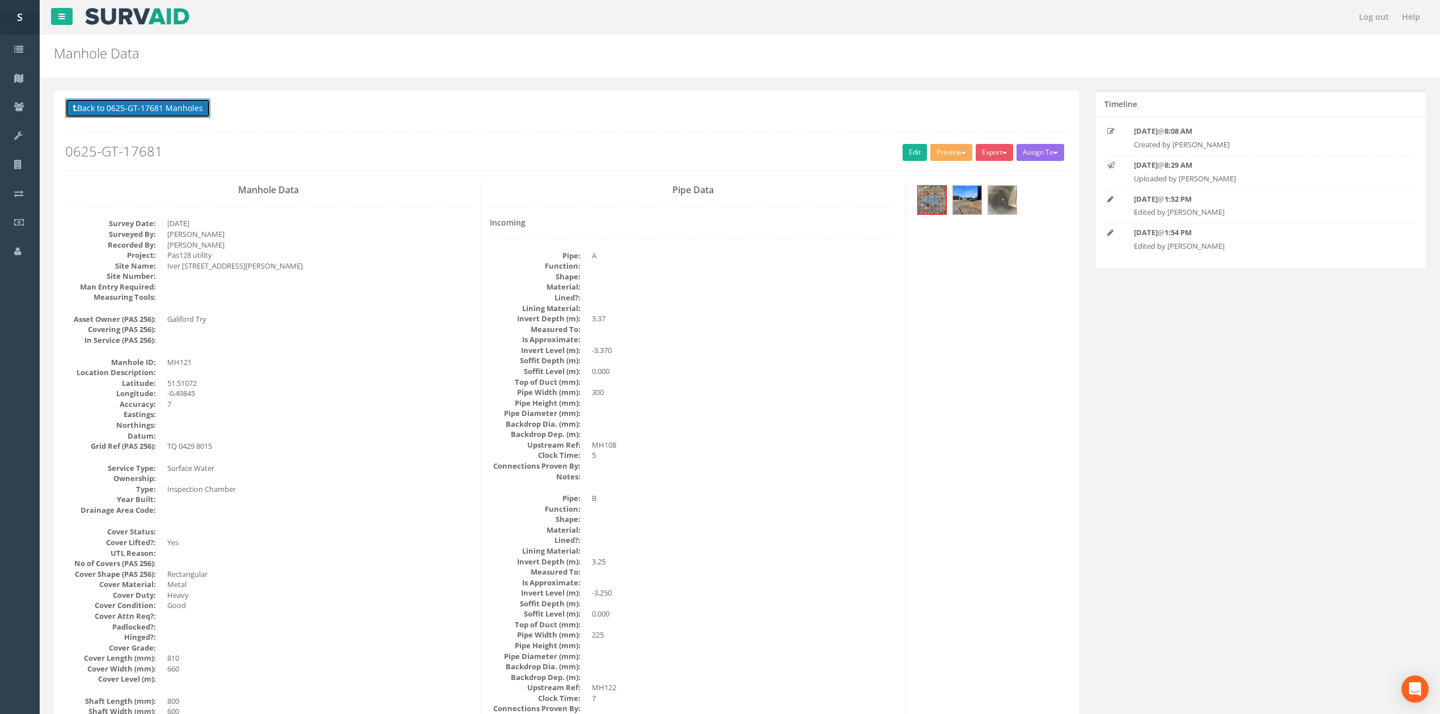
click at [147, 105] on button "Back to 0625-GT-17681 Manholes" at bounding box center [137, 108] width 145 height 19
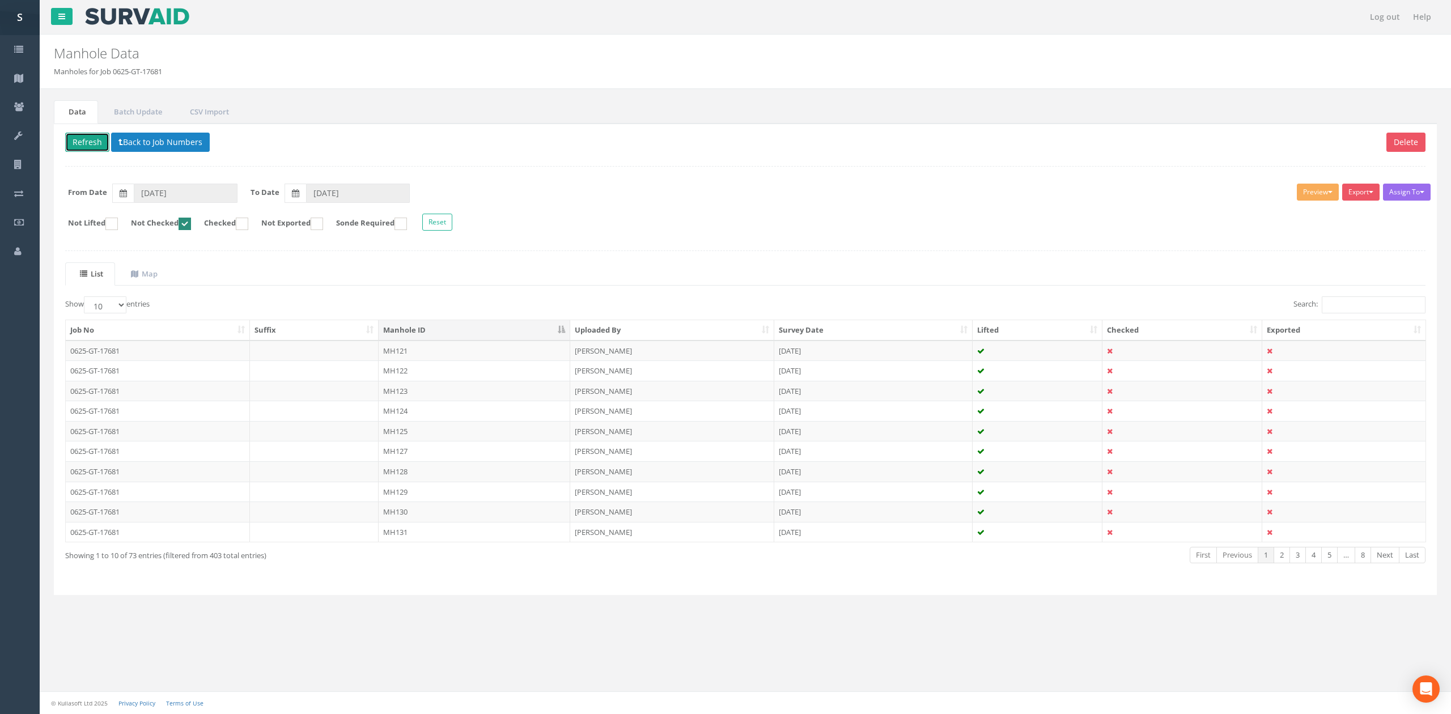
click at [81, 146] on button "Refresh" at bounding box center [87, 142] width 44 height 19
drag, startPoint x: 415, startPoint y: 354, endPoint x: 471, endPoint y: 322, distance: 64.0
click at [415, 354] on td "MH122" at bounding box center [475, 351] width 192 height 20
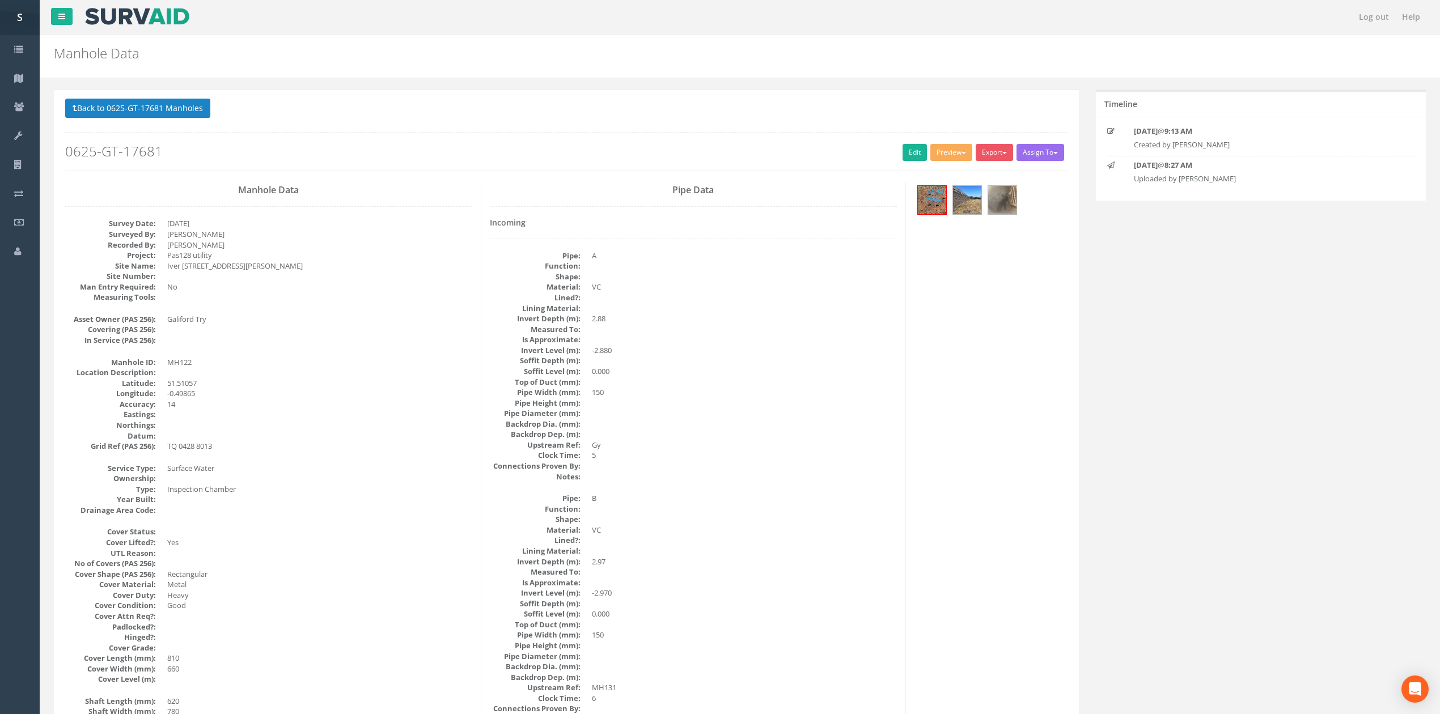
scroll to position [151, 0]
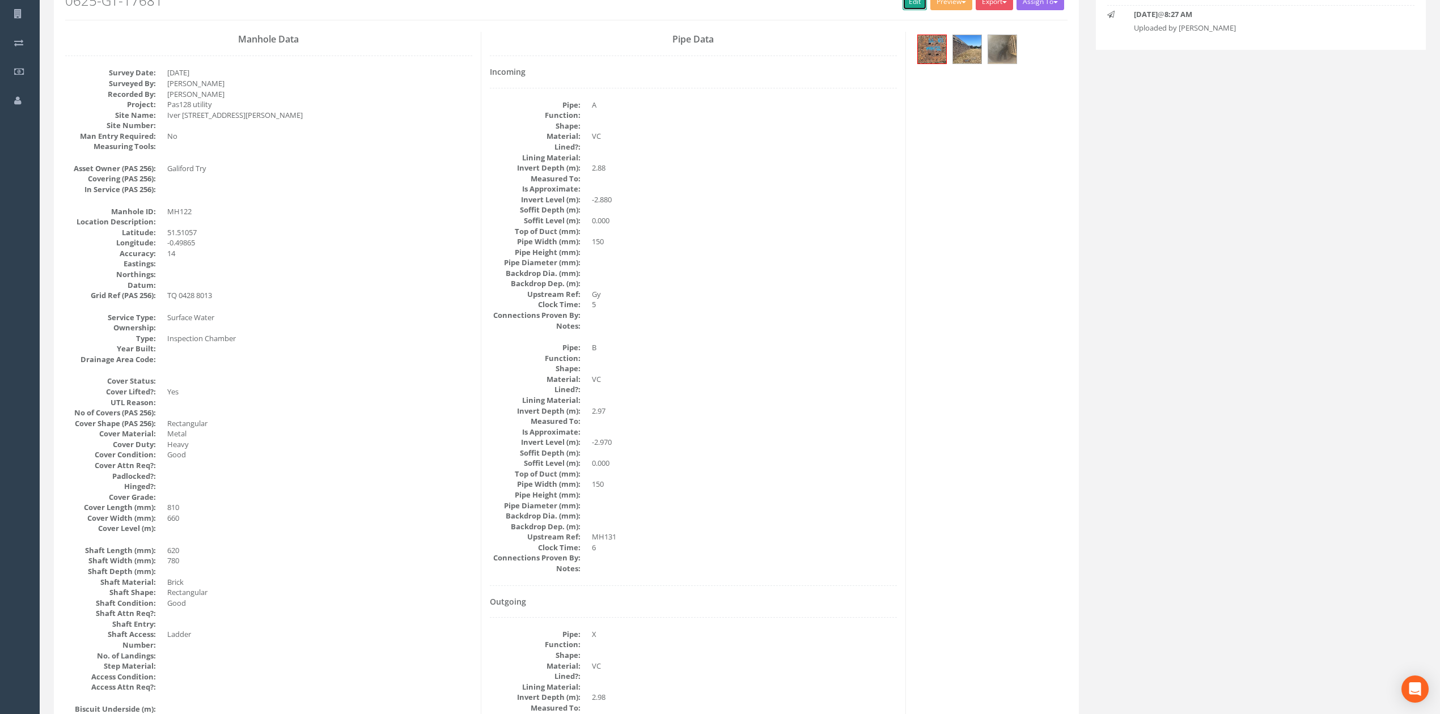
click at [911, 7] on link "Edit" at bounding box center [915, 1] width 24 height 17
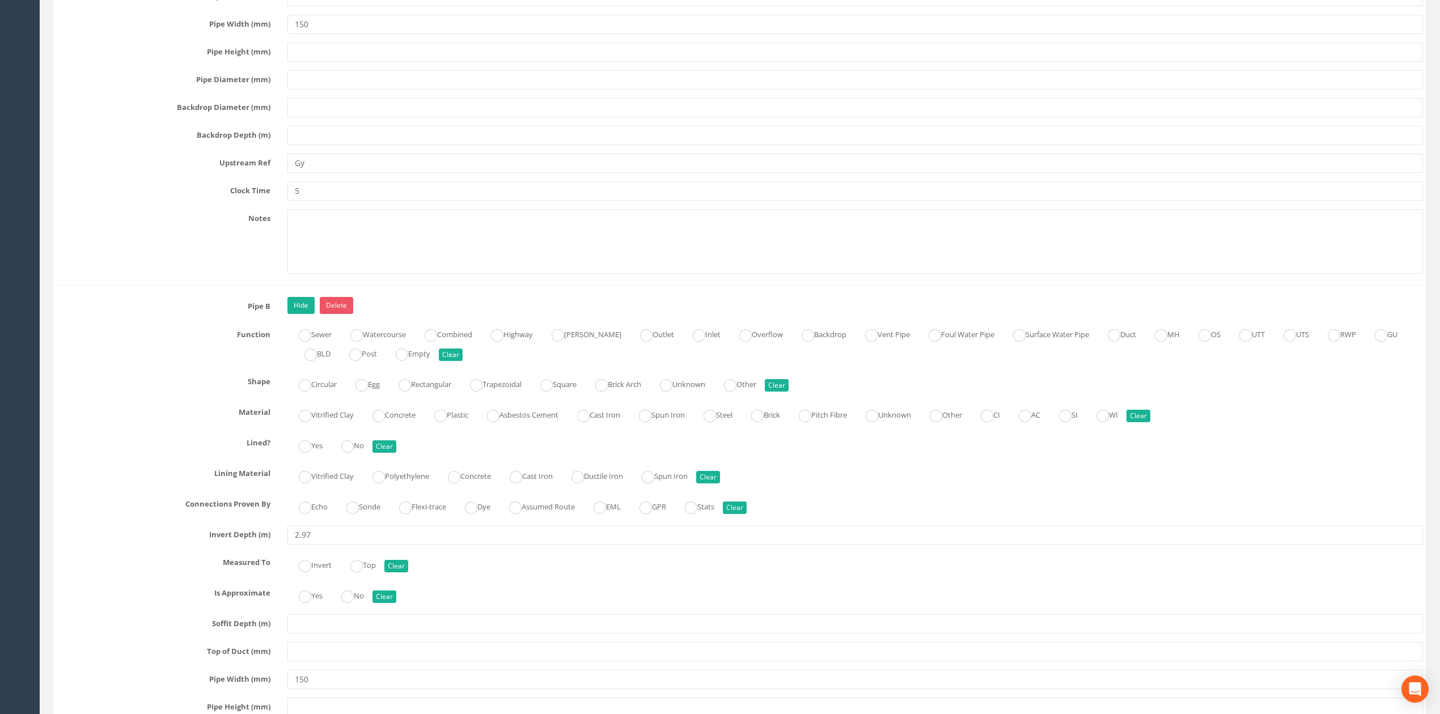
scroll to position [2212, 0]
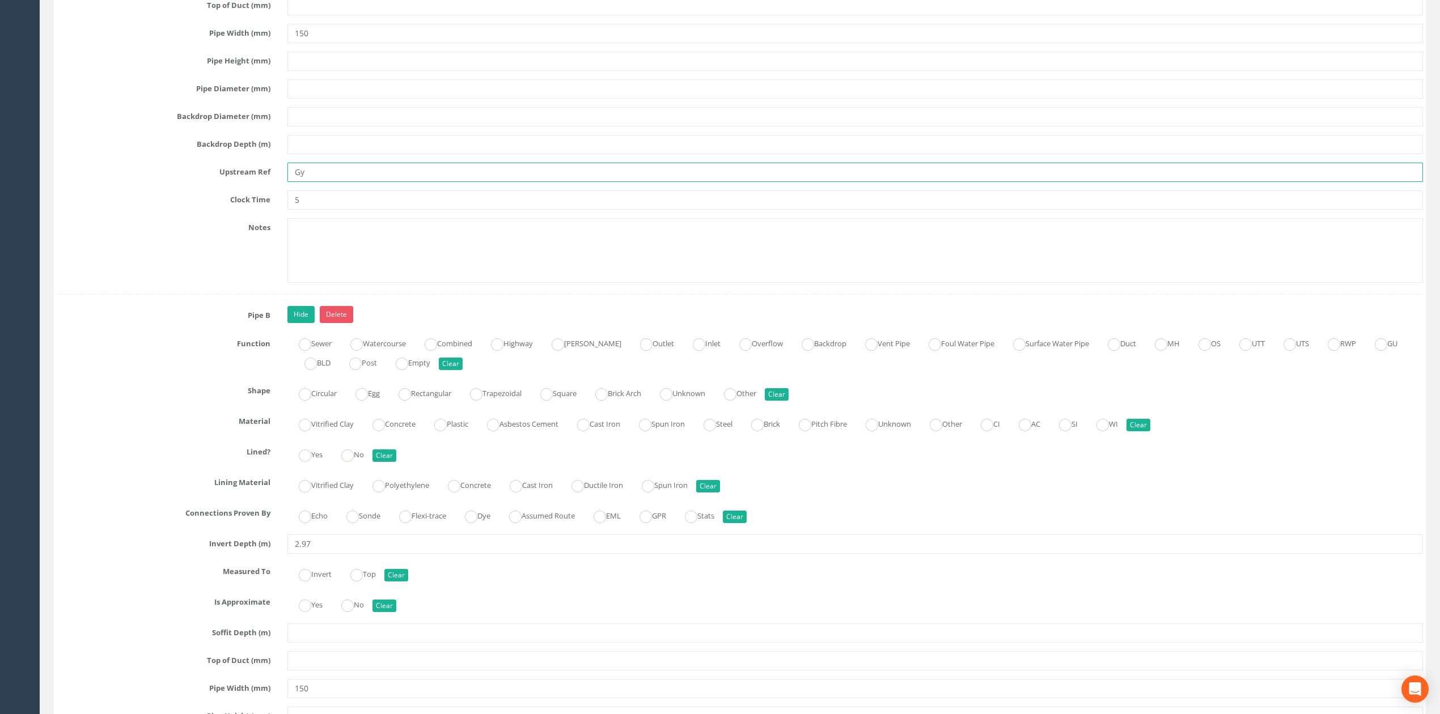
click at [320, 182] on input "Gy" at bounding box center [855, 172] width 1136 height 19
type input "Gully"
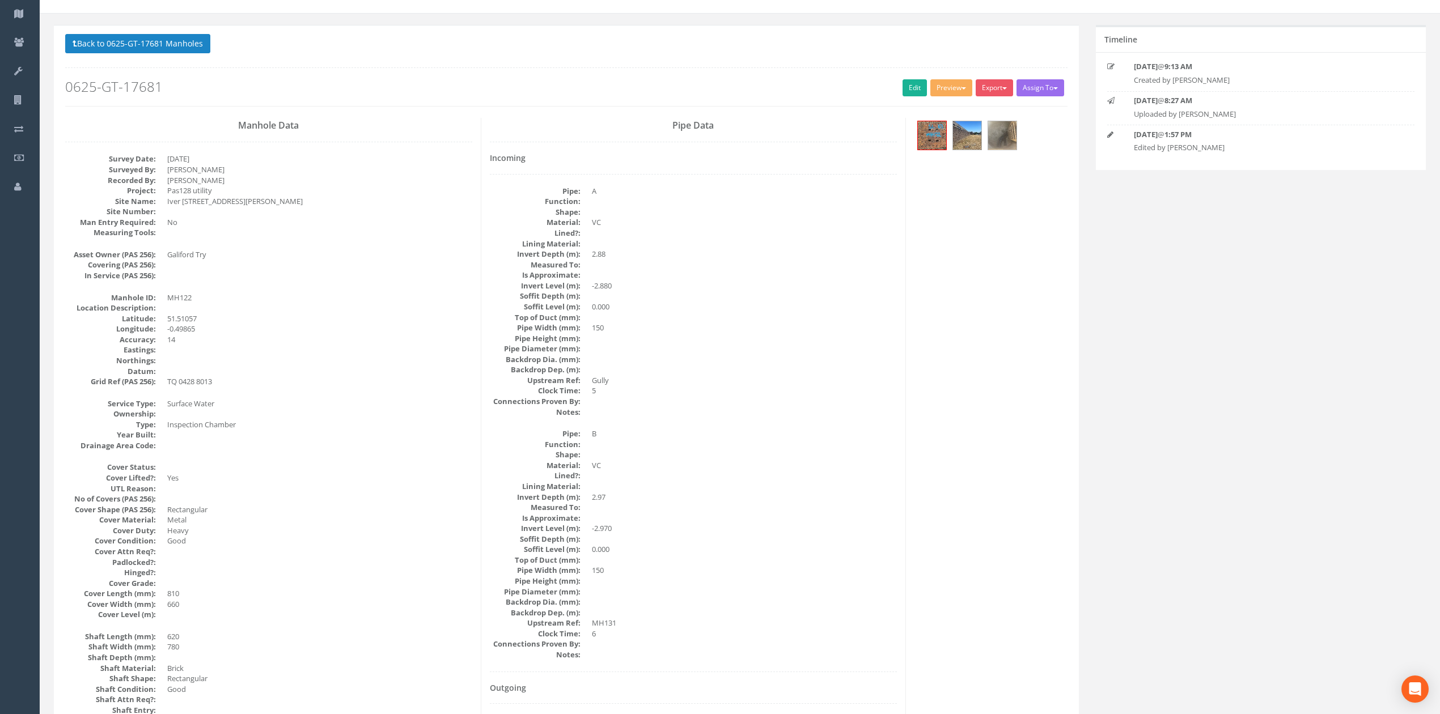
scroll to position [53, 0]
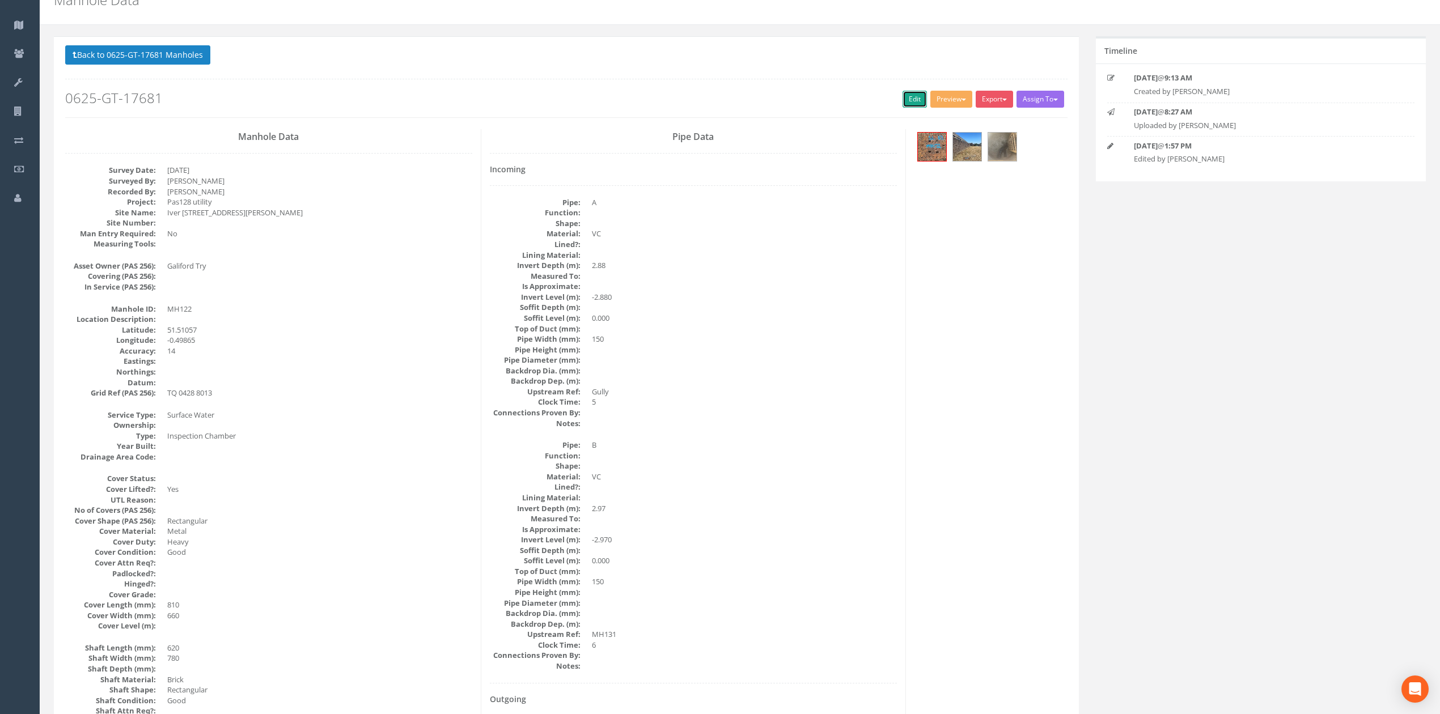
click at [911, 103] on link "Edit" at bounding box center [915, 99] width 24 height 17
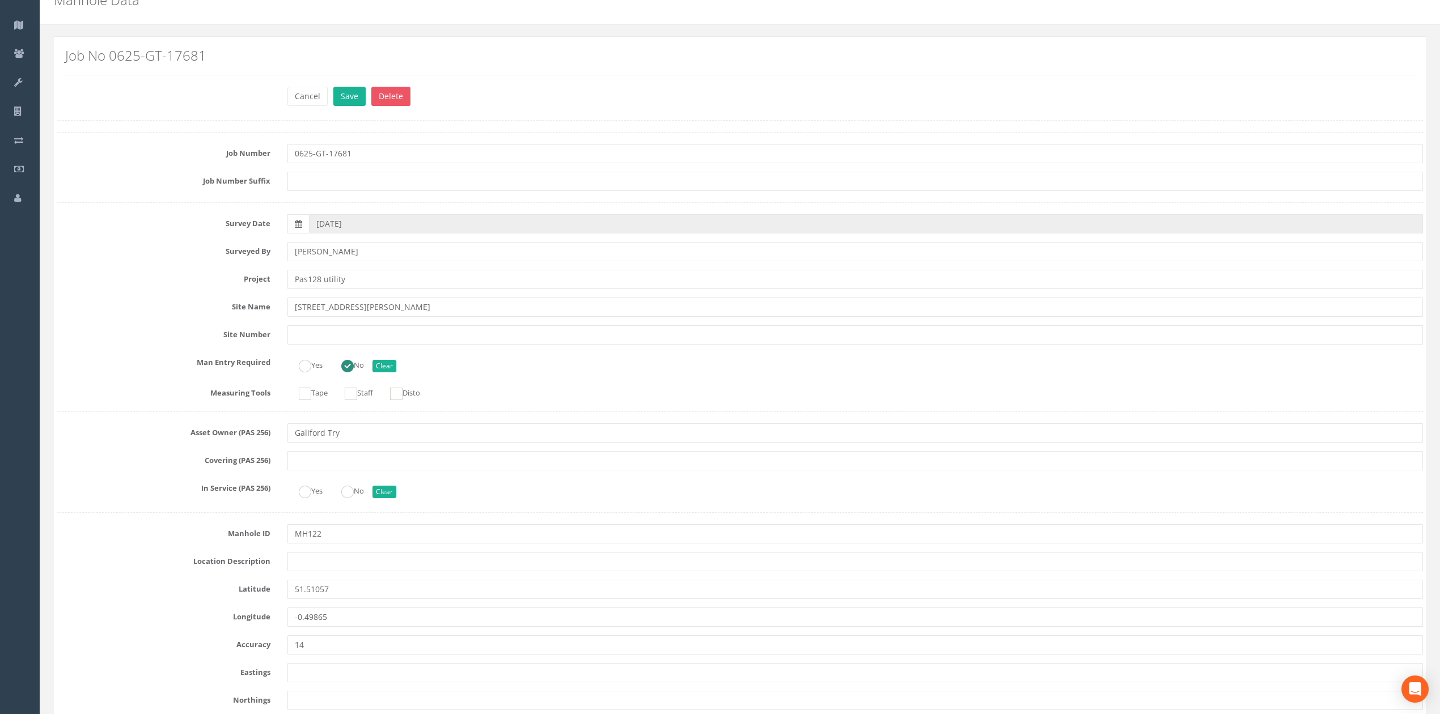
scroll to position [2755, 0]
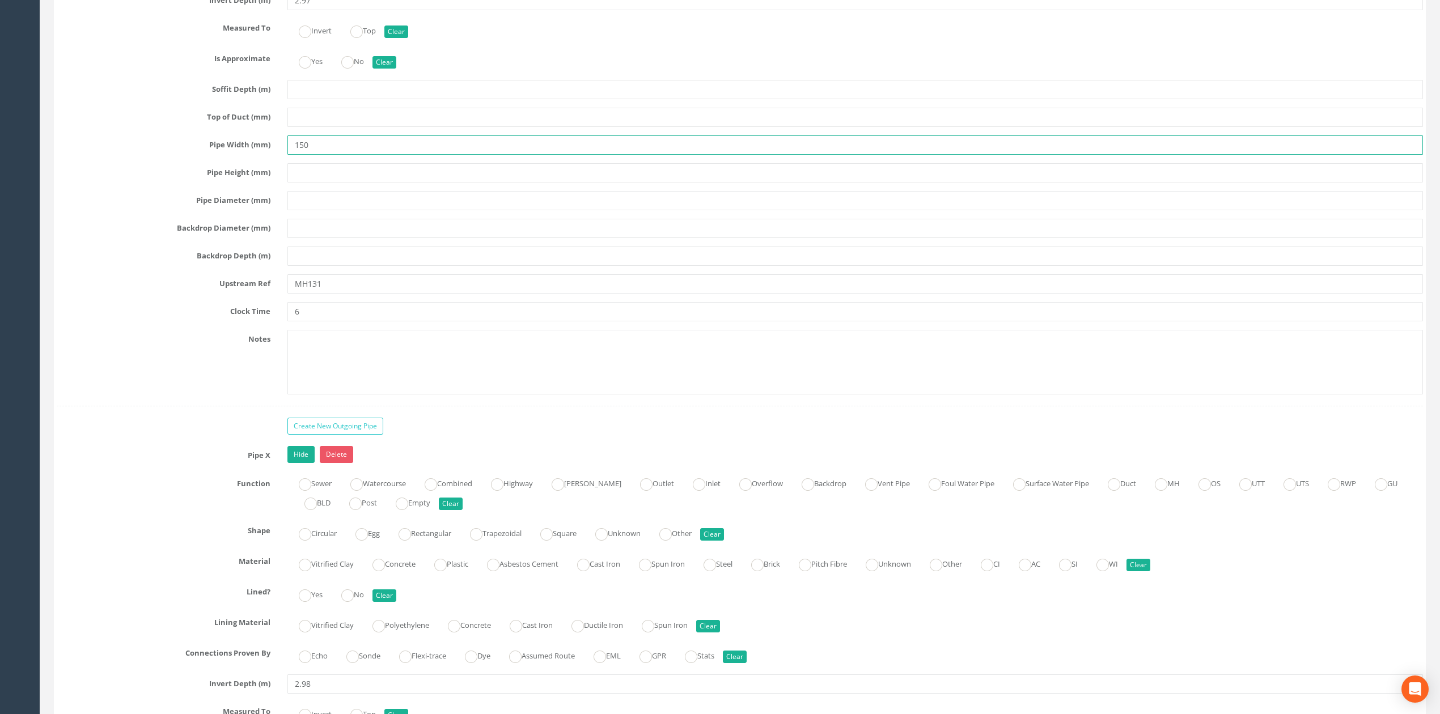
drag, startPoint x: 349, startPoint y: 166, endPoint x: 163, endPoint y: 172, distance: 186.1
click at [179, 155] on div "Pipe Width (mm) 150" at bounding box center [739, 144] width 1383 height 19
type input "225"
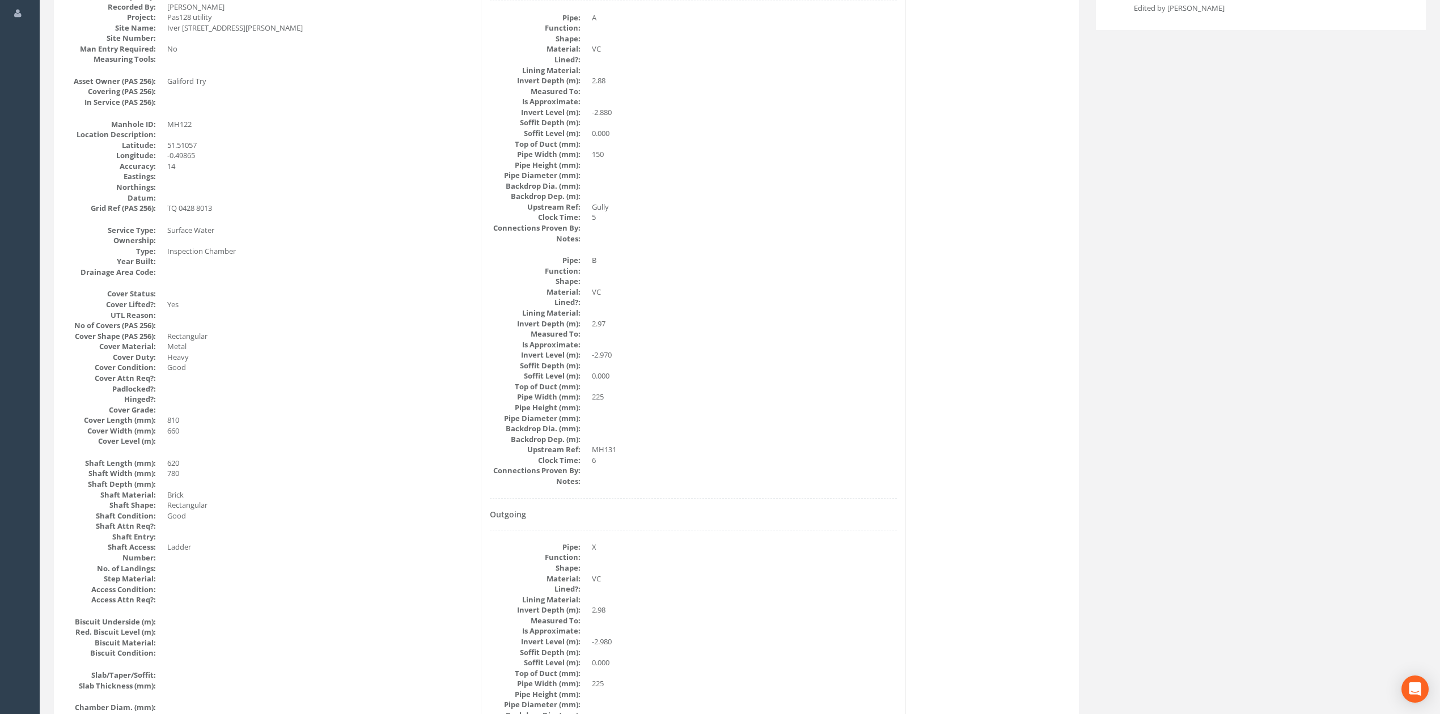
scroll to position [0, 0]
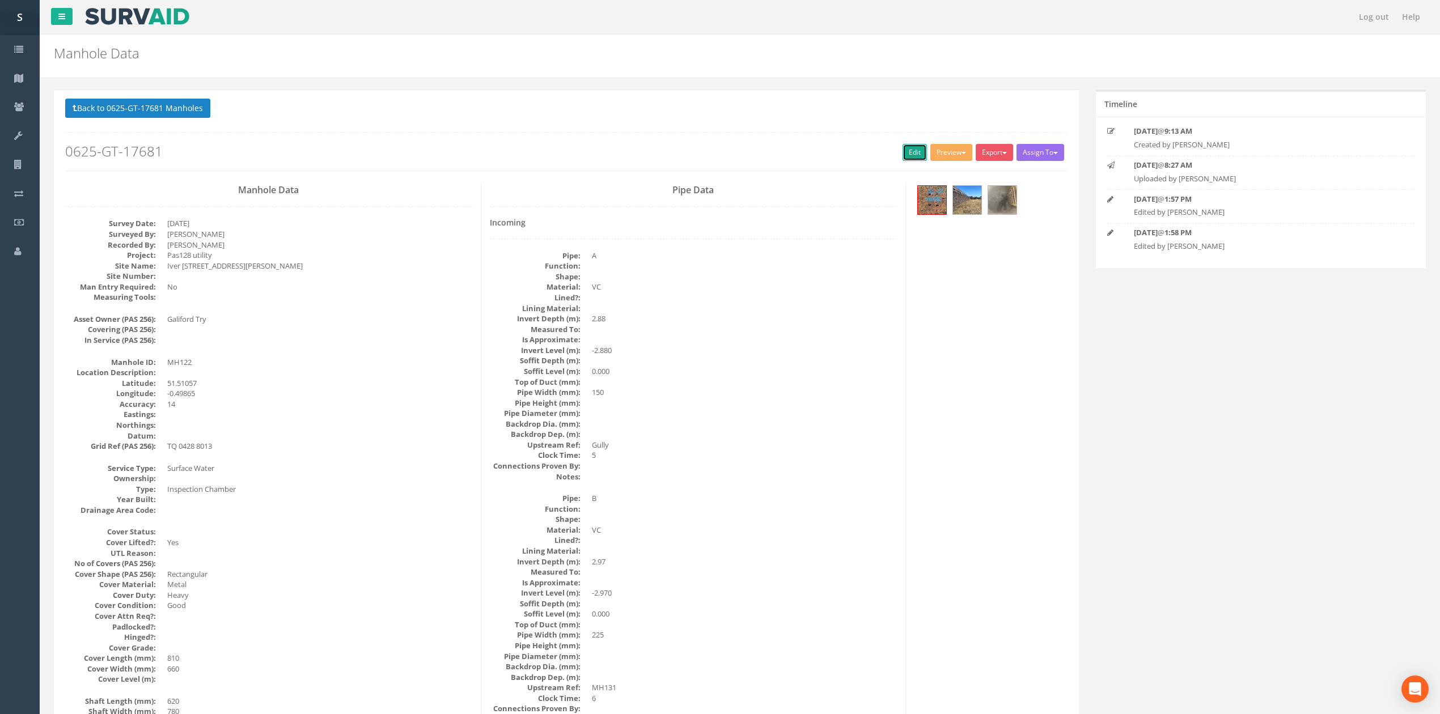
click at [908, 153] on link "Edit" at bounding box center [915, 152] width 24 height 17
click at [105, 101] on button "Back to 0625-GT-17681 Manholes" at bounding box center [137, 108] width 145 height 19
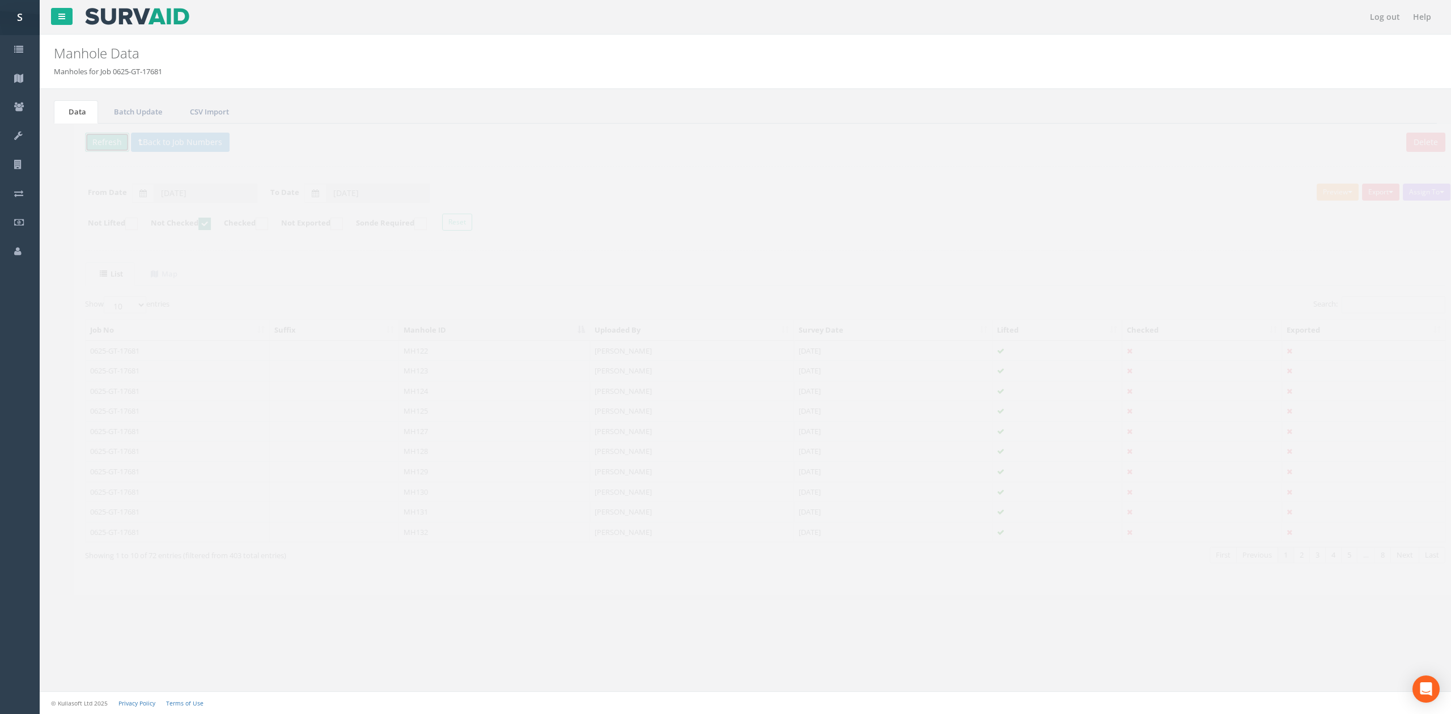
click at [82, 139] on button "Refresh" at bounding box center [87, 142] width 44 height 19
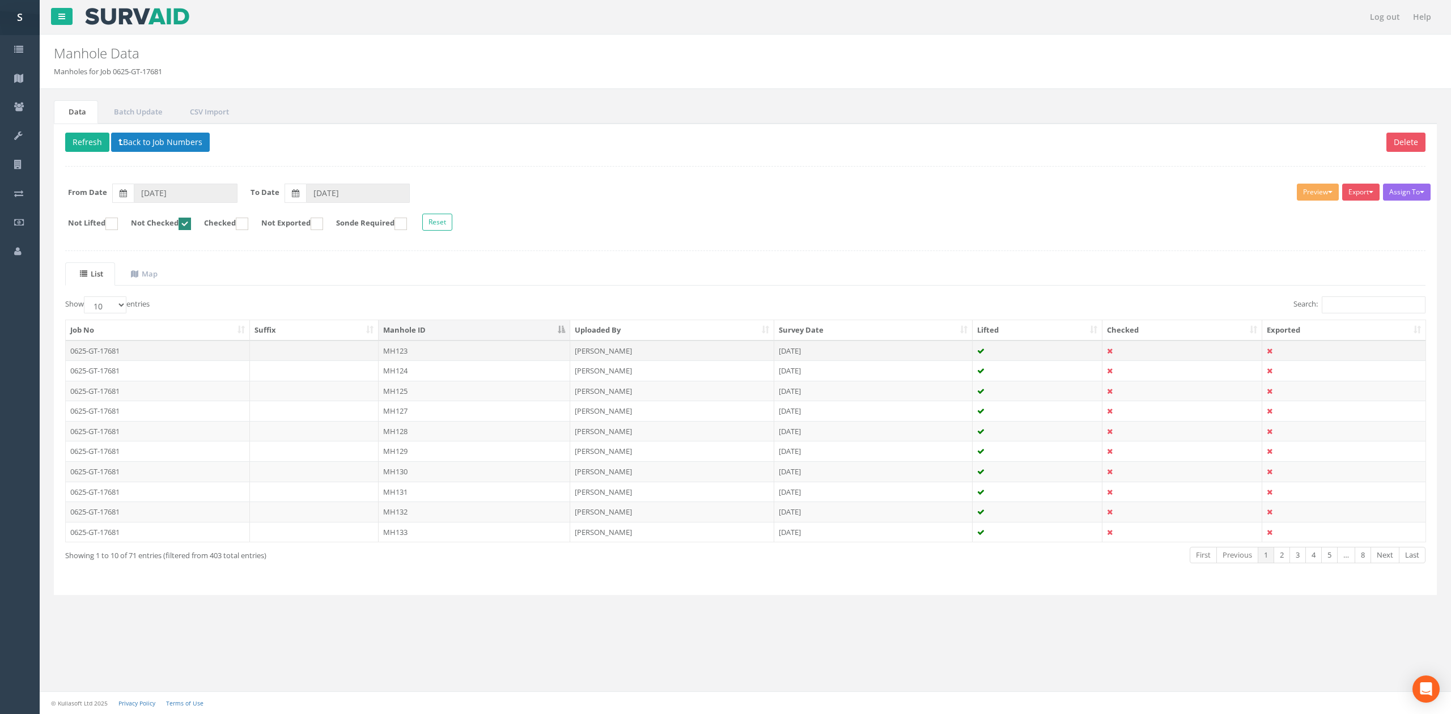
click at [448, 354] on td "MH123" at bounding box center [475, 351] width 192 height 20
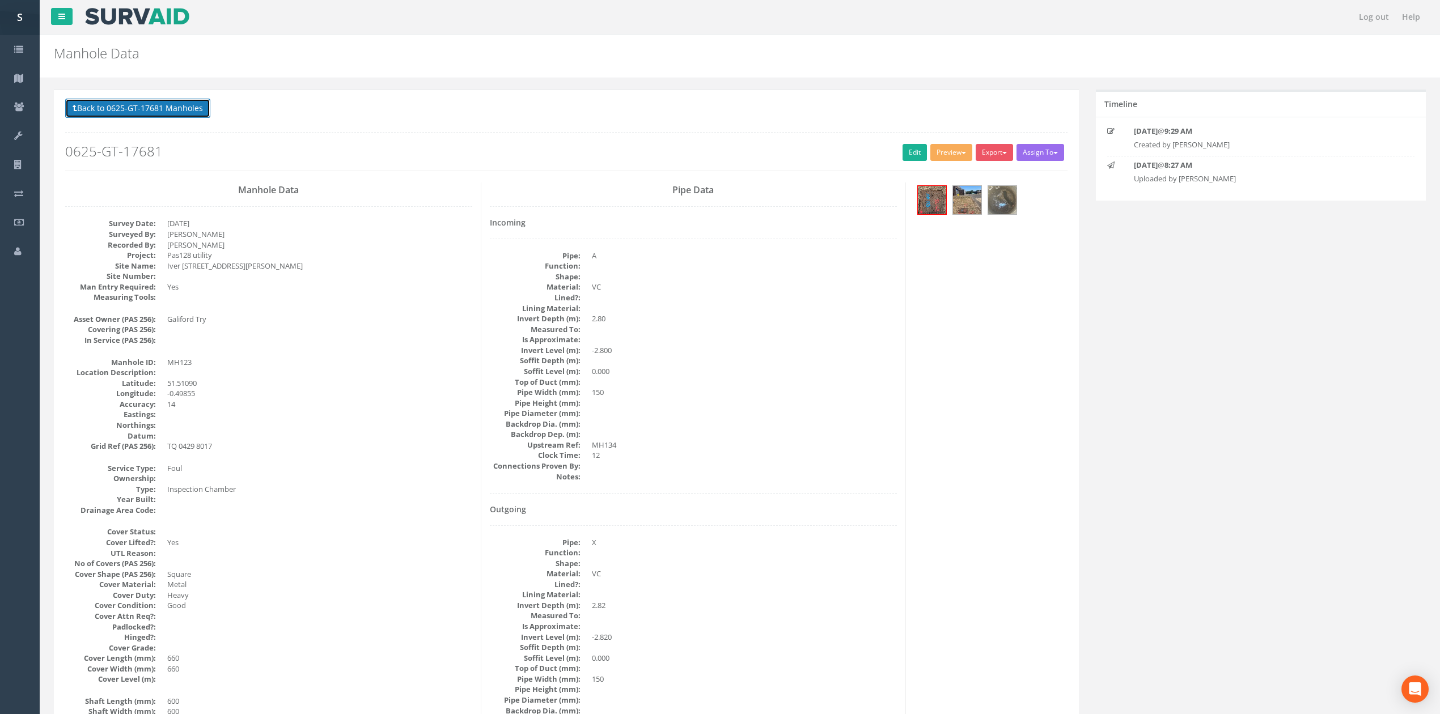
click at [168, 104] on button "Back to 0625-GT-17681 Manholes" at bounding box center [137, 108] width 145 height 19
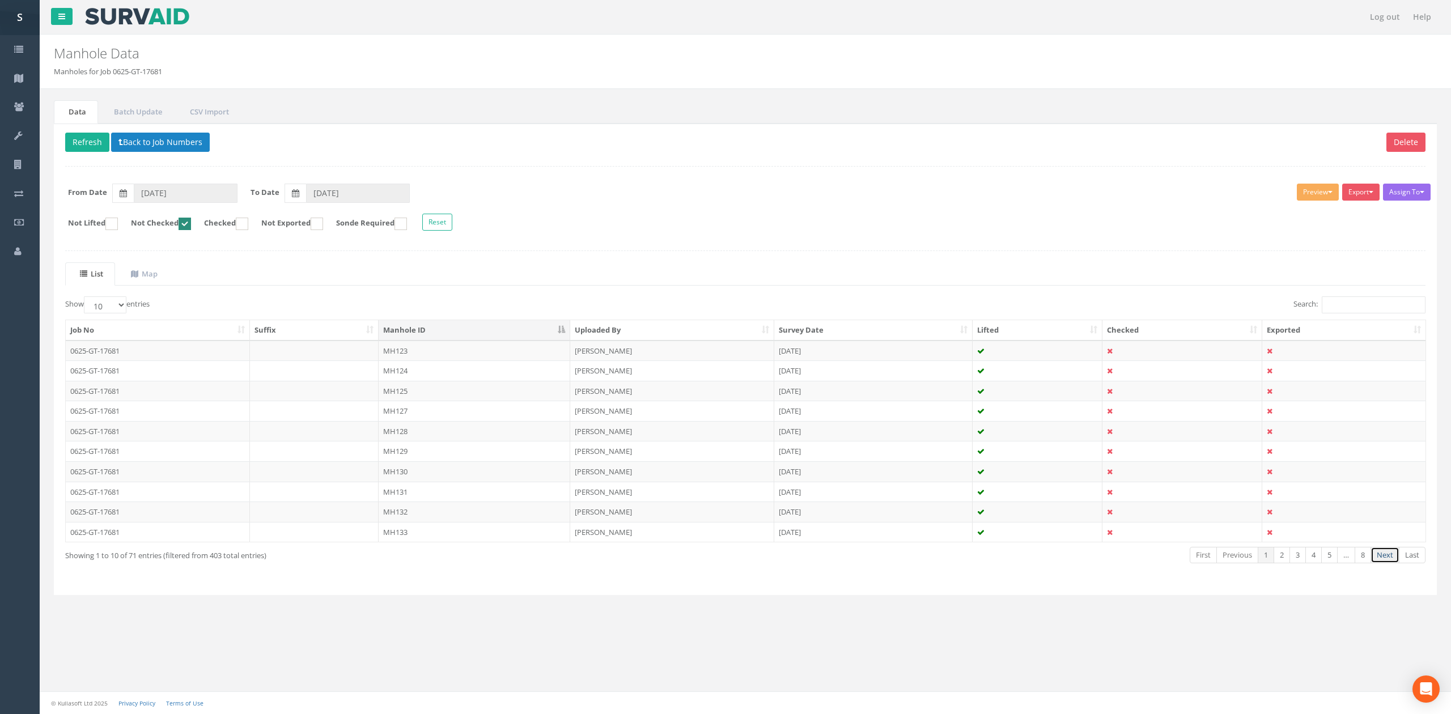
click at [1390, 562] on link "Next" at bounding box center [1385, 555] width 29 height 16
click at [386, 348] on td "MH134" at bounding box center [475, 351] width 192 height 20
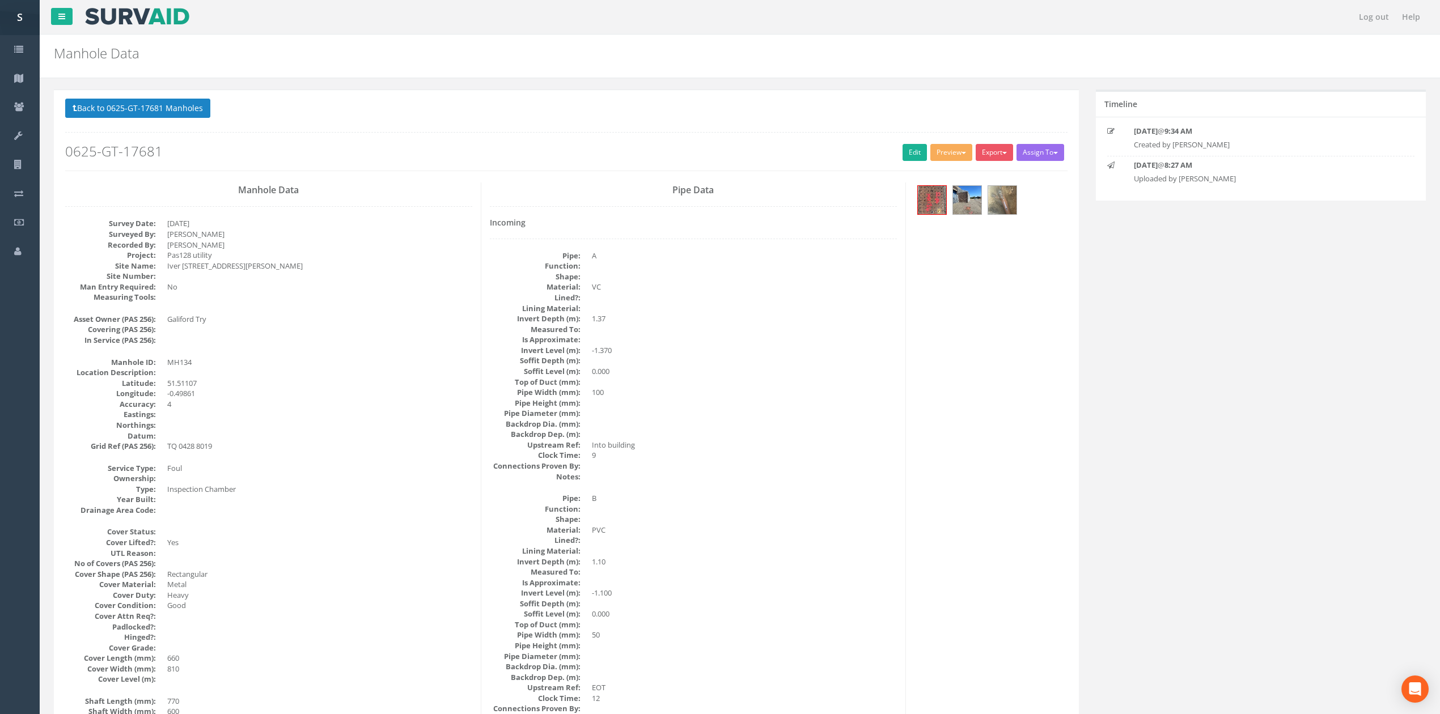
click at [159, 109] on button "Back to 0625-GT-17681 Manholes" at bounding box center [137, 108] width 145 height 19
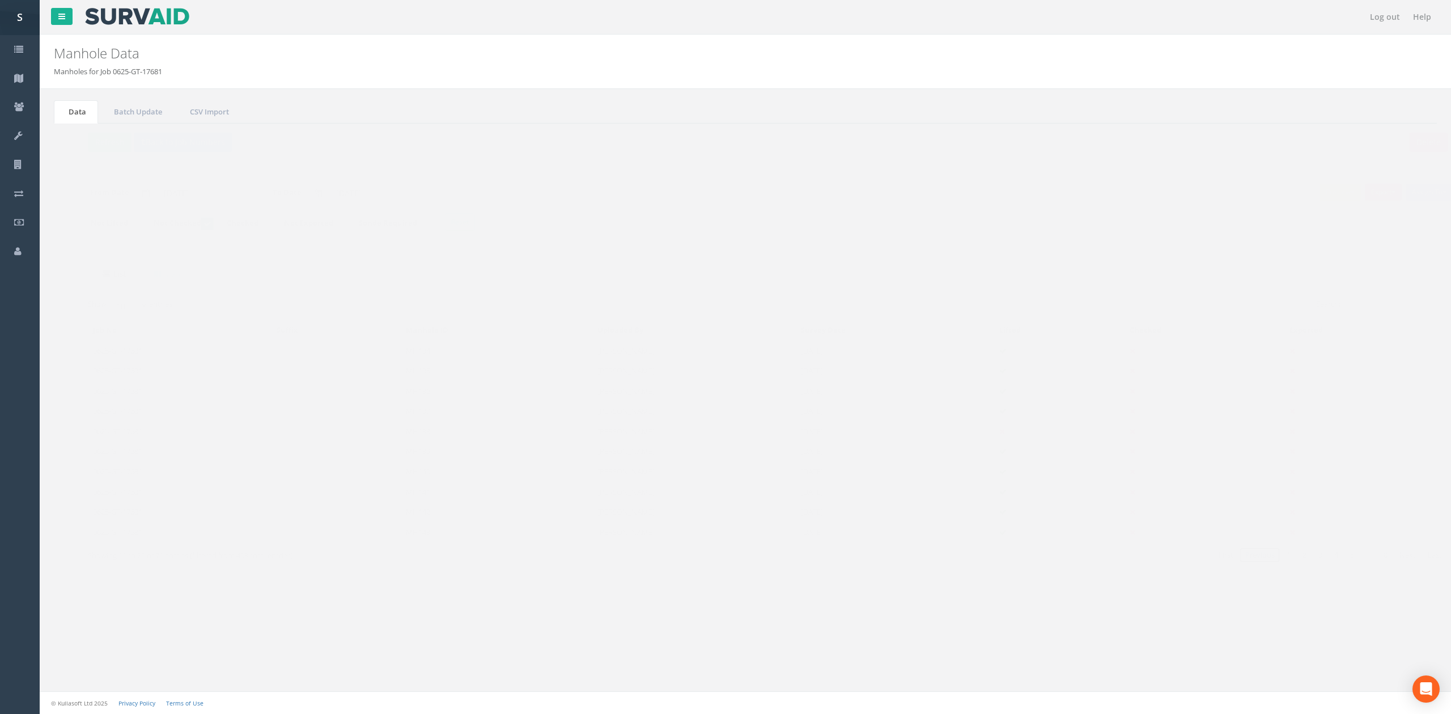
click at [1250, 564] on link "Previous" at bounding box center [1238, 555] width 42 height 16
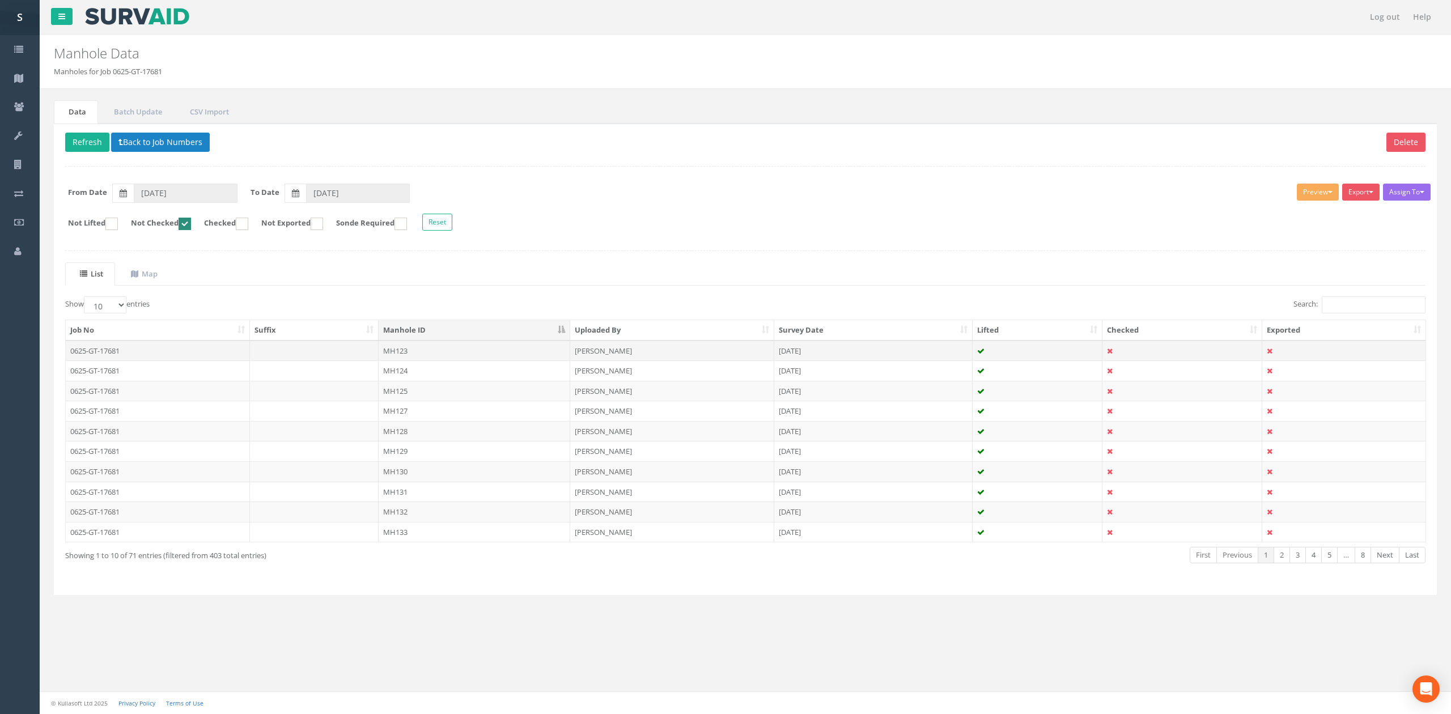
click at [561, 356] on td "MH123" at bounding box center [475, 351] width 192 height 20
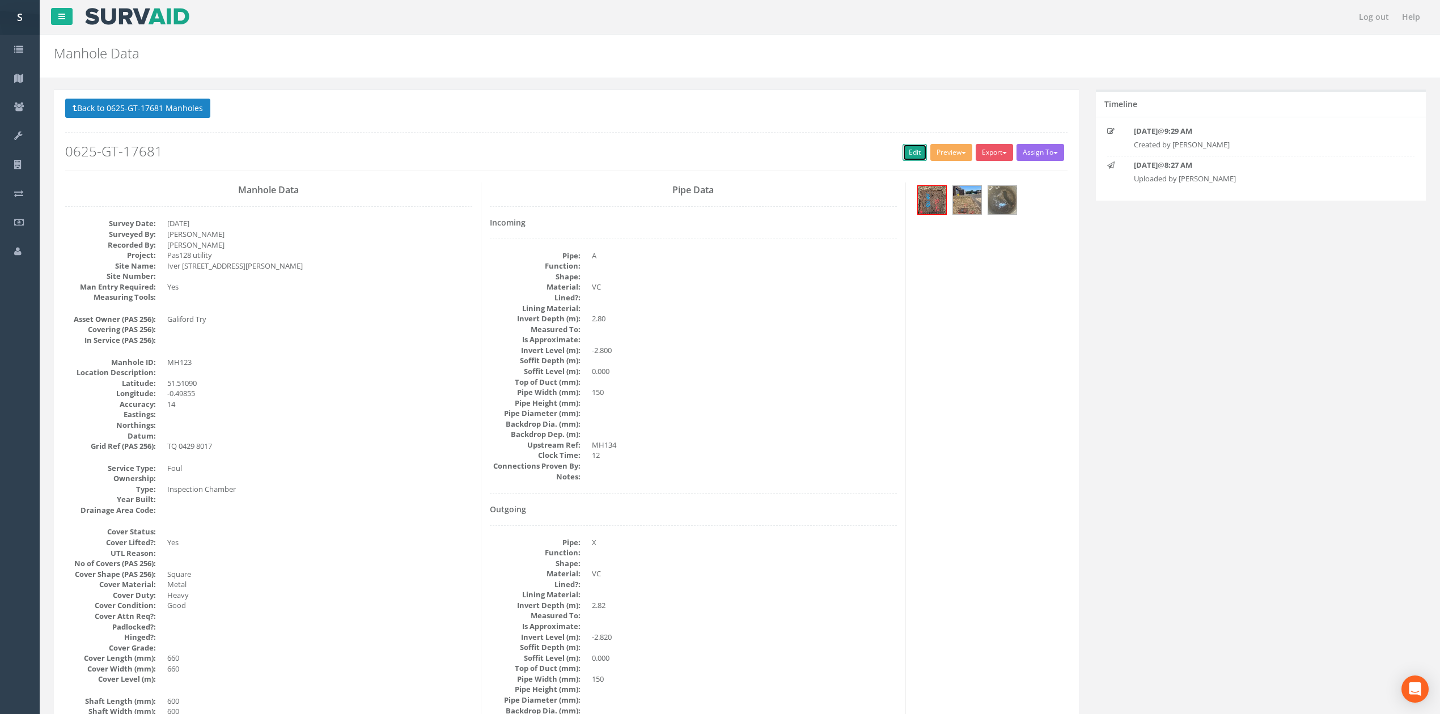
click at [903, 160] on link "Edit" at bounding box center [915, 152] width 24 height 17
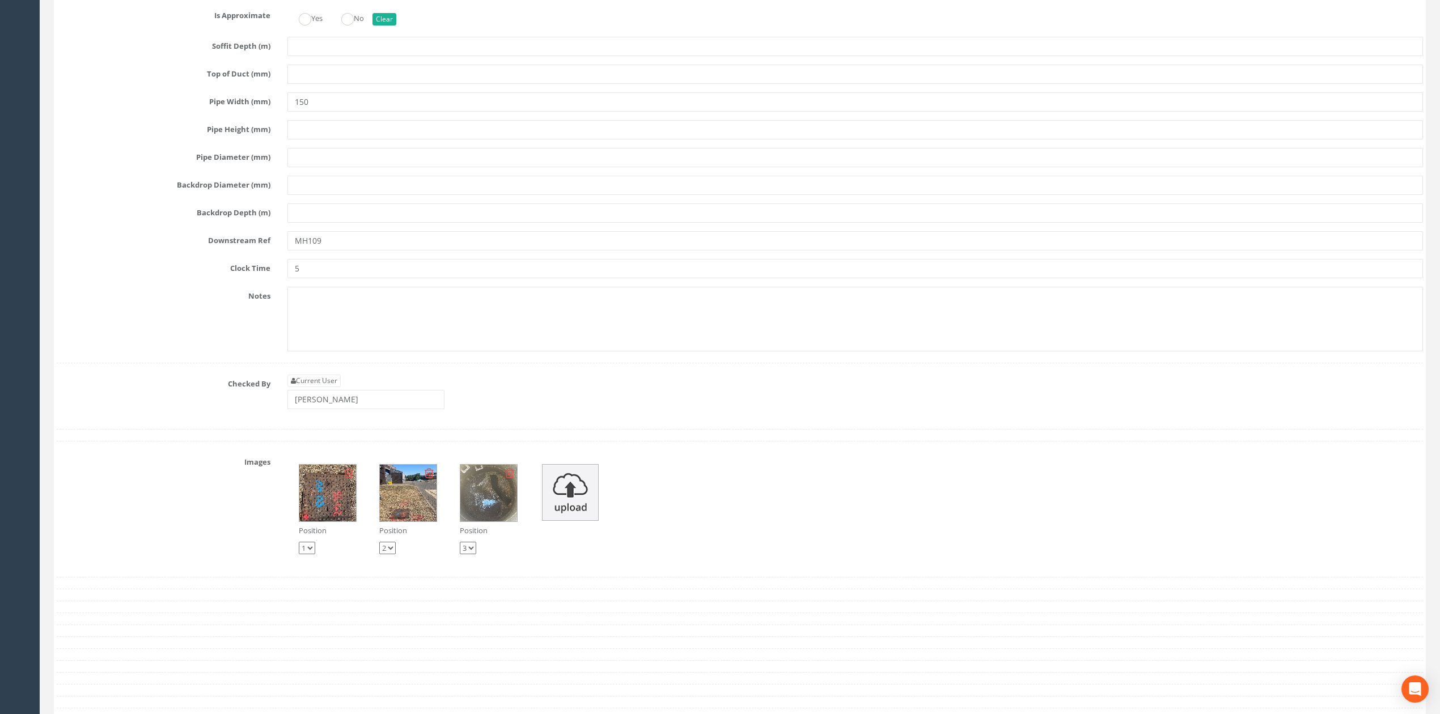
click at [352, 409] on input "[PERSON_NAME]" at bounding box center [365, 399] width 157 height 19
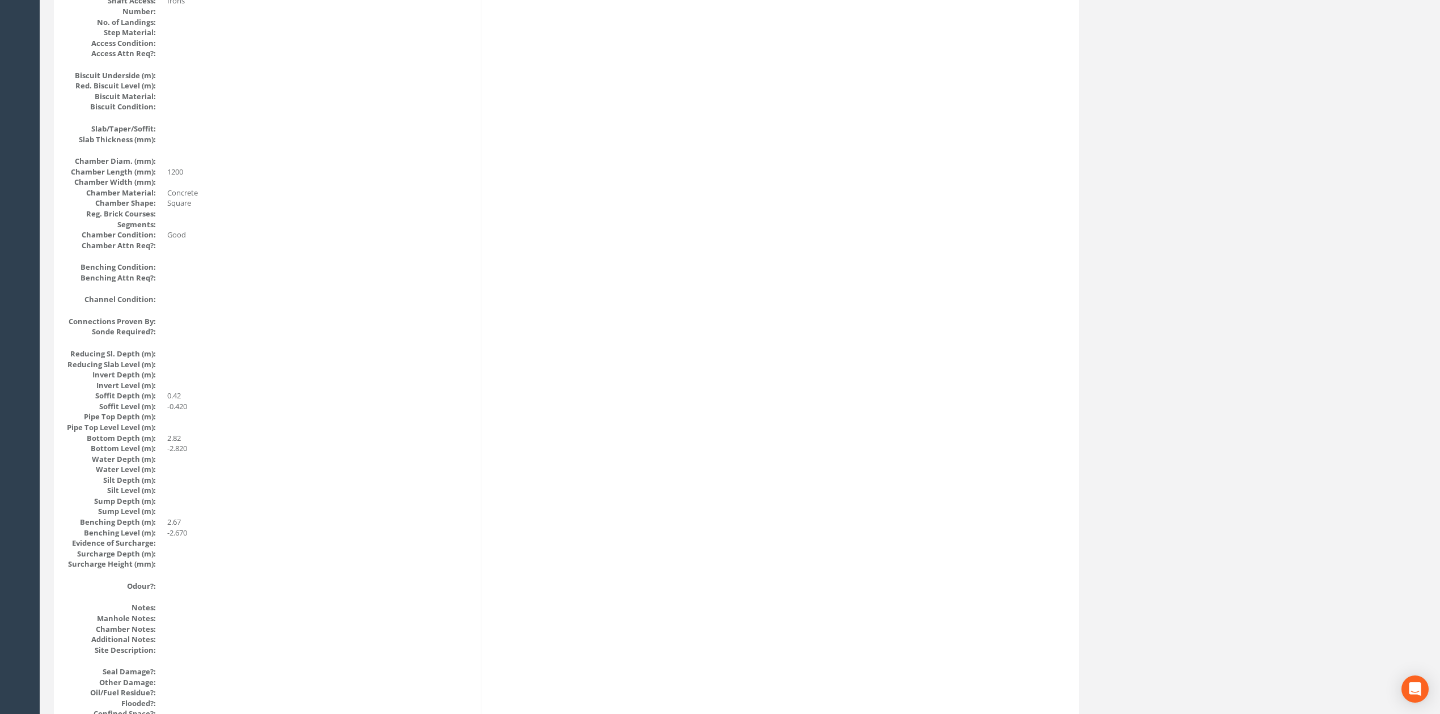
scroll to position [0, 0]
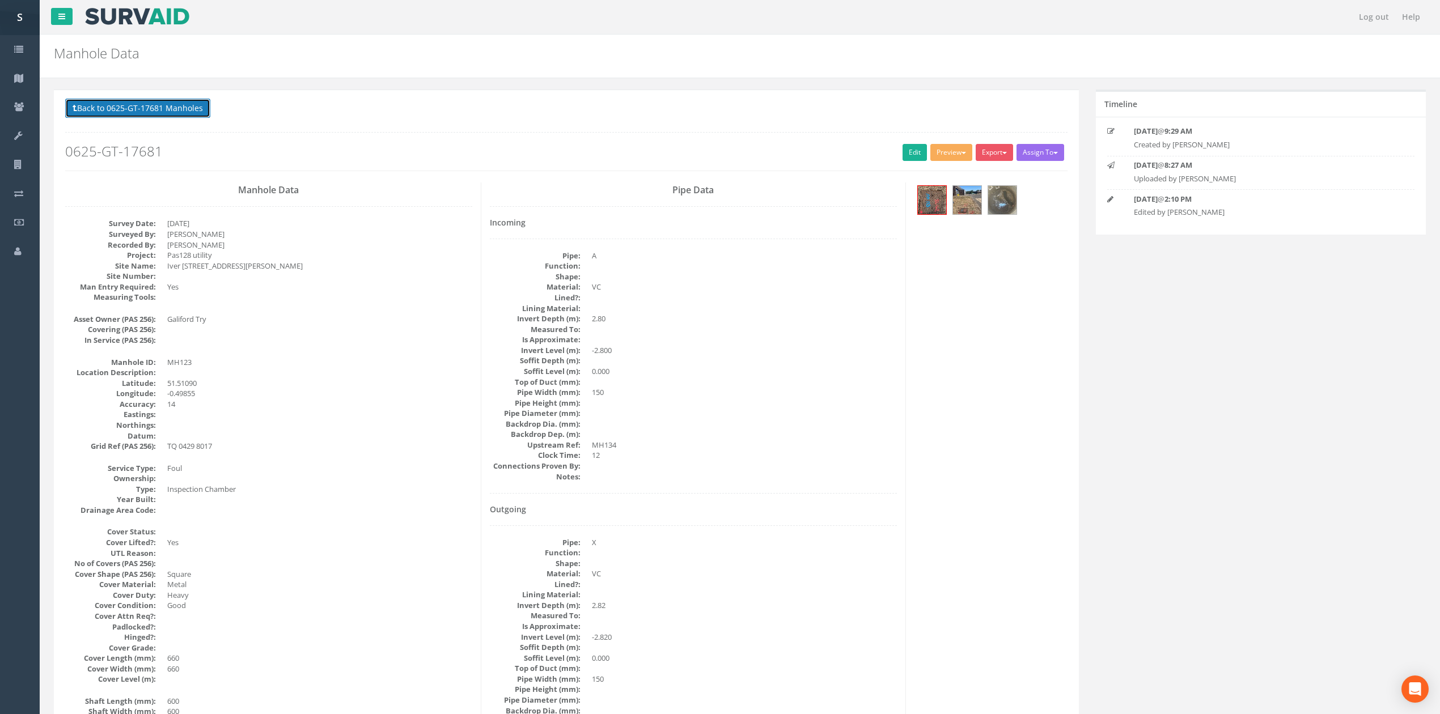
click at [184, 115] on button "Back to 0625-GT-17681 Manholes" at bounding box center [137, 108] width 145 height 19
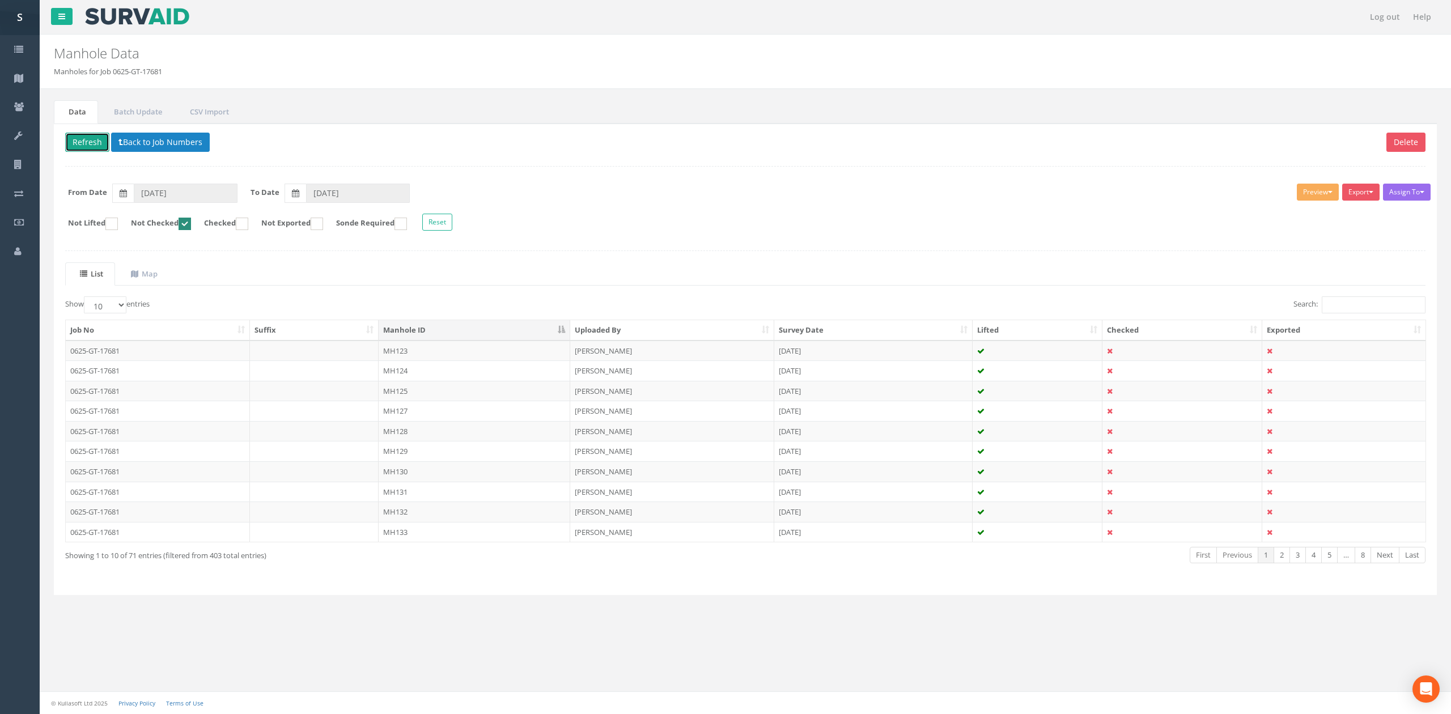
click at [82, 142] on button "Refresh" at bounding box center [87, 142] width 44 height 19
click at [447, 345] on td "MH124" at bounding box center [475, 351] width 192 height 20
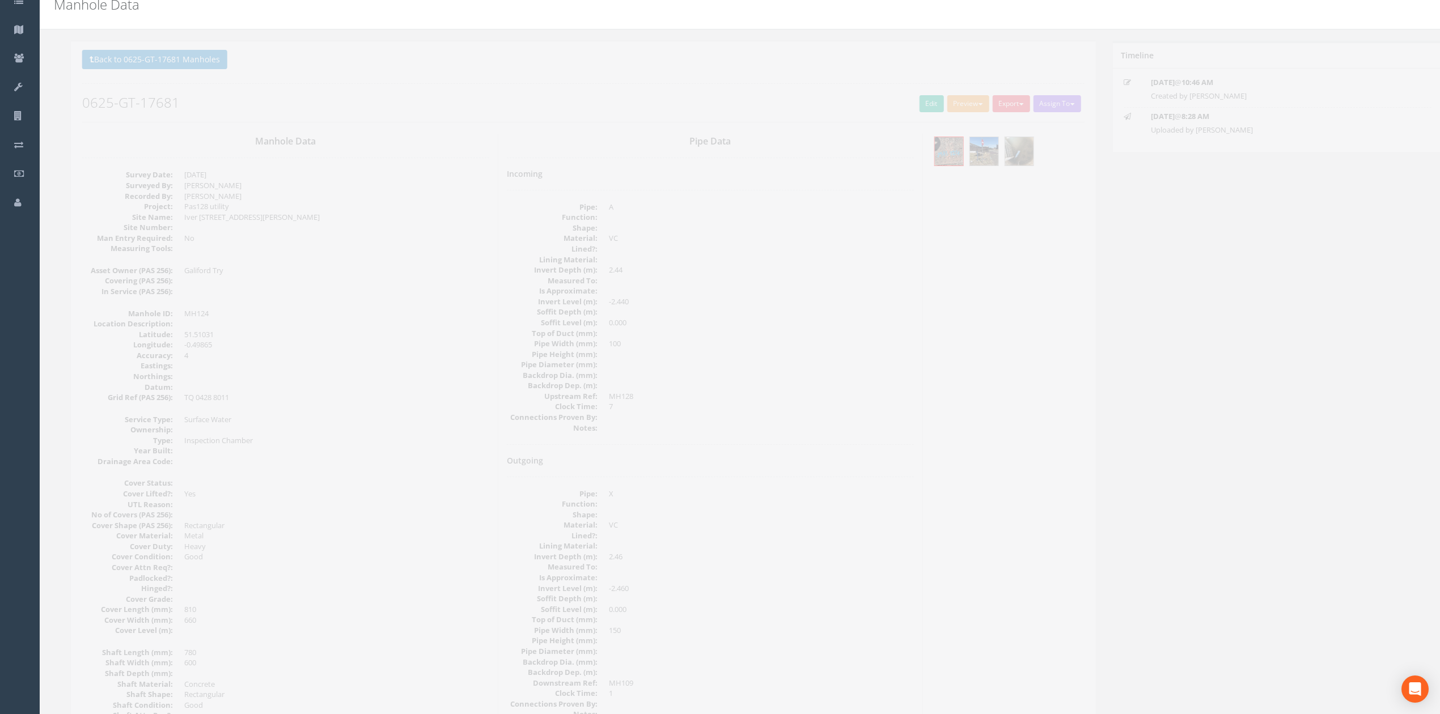
scroll to position [75, 0]
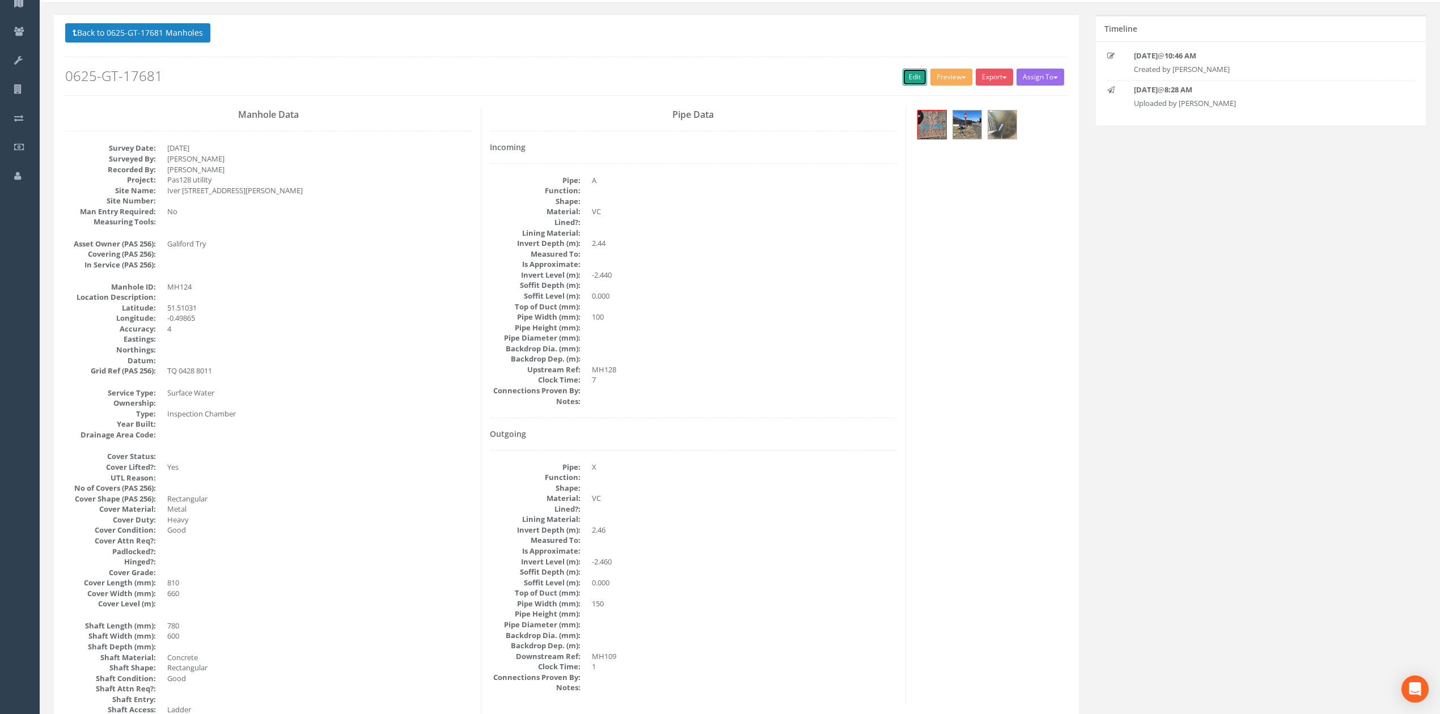
click at [908, 73] on link "Edit" at bounding box center [915, 77] width 24 height 17
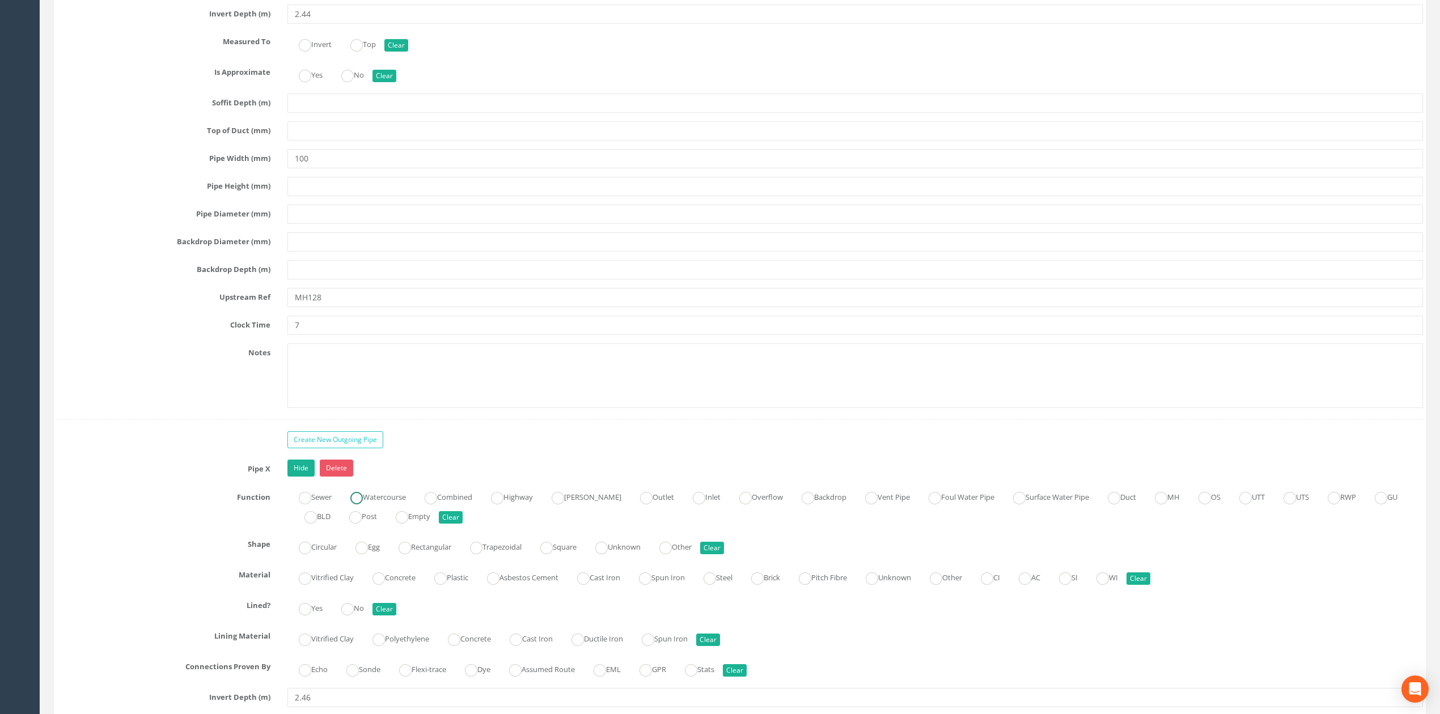
scroll to position [2081, 0]
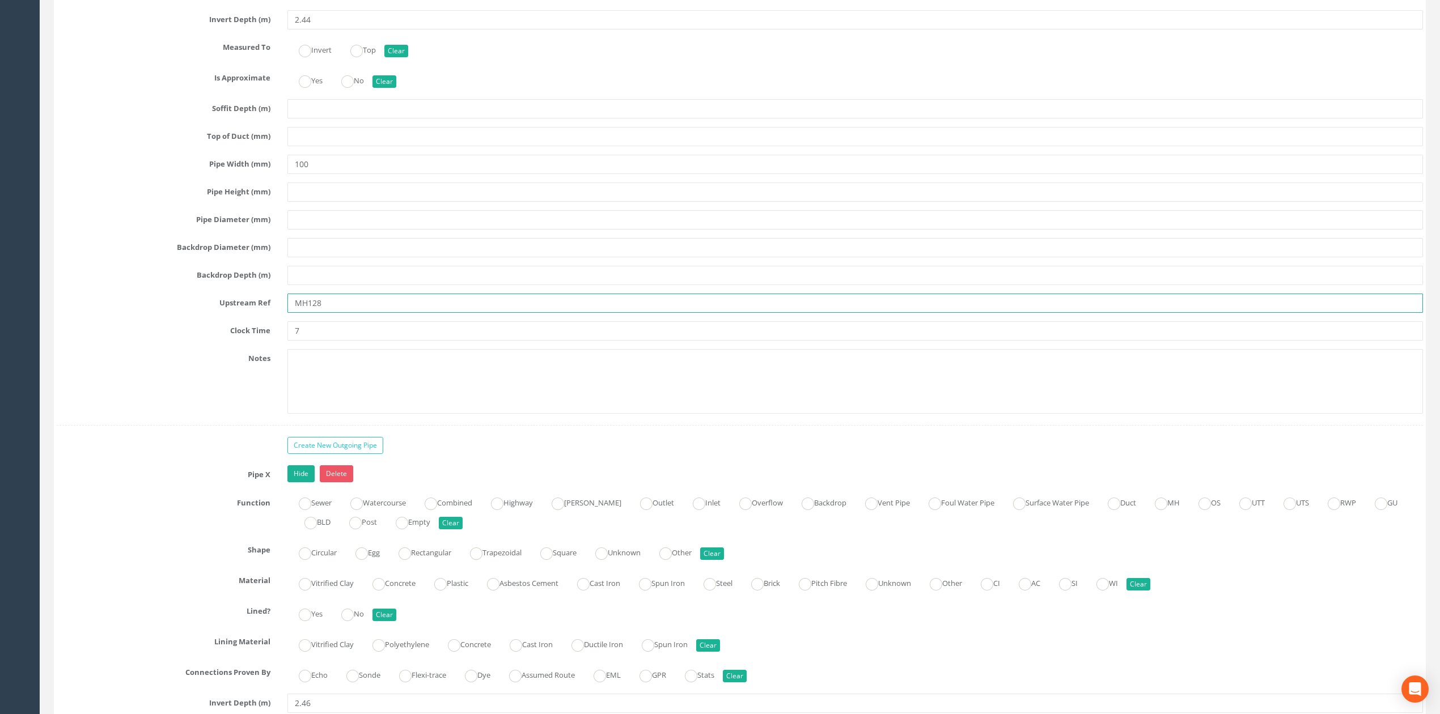
click at [340, 313] on input "MH128" at bounding box center [855, 303] width 1136 height 19
type input "MH129"
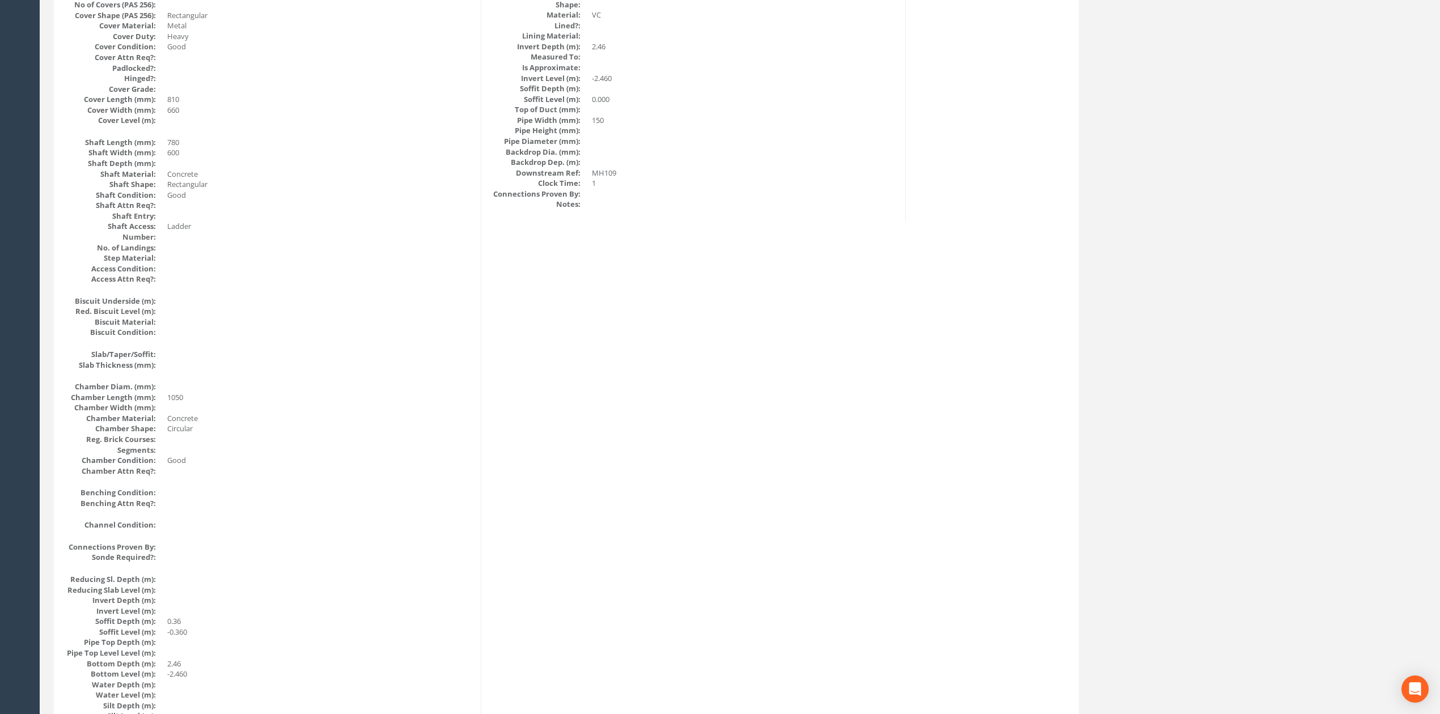
scroll to position [0, 0]
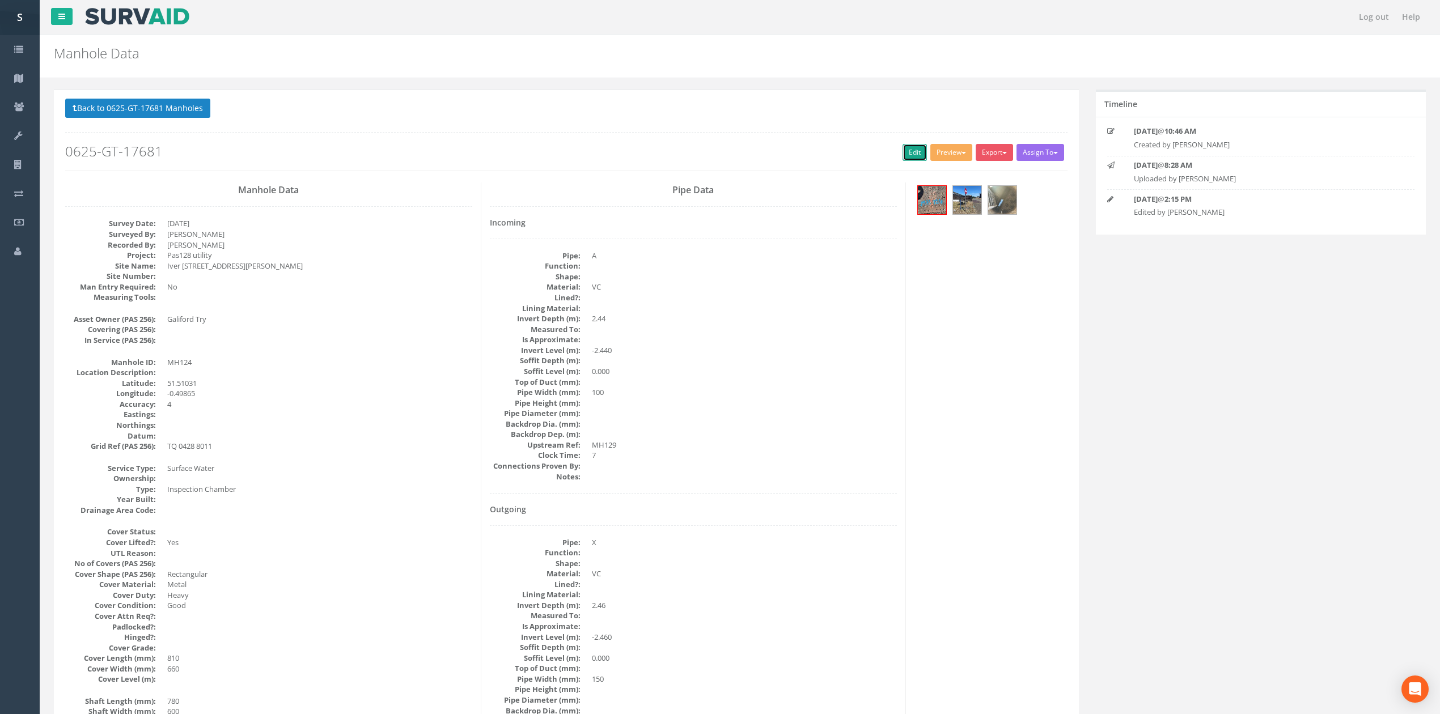
click at [904, 159] on link "Edit" at bounding box center [915, 152] width 24 height 17
click at [152, 110] on button "Back to 0625-GT-17681 Manholes" at bounding box center [137, 108] width 145 height 19
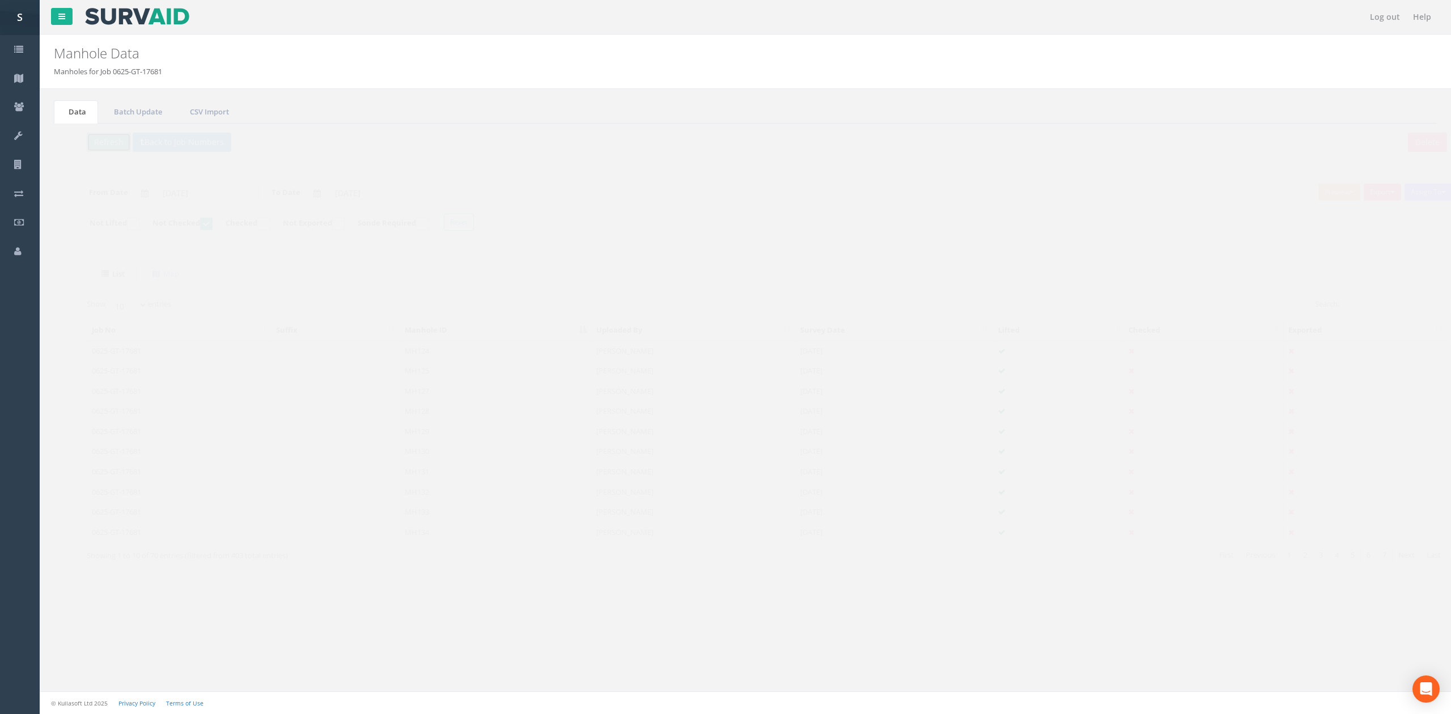
click at [108, 138] on button "Refresh" at bounding box center [87, 142] width 44 height 19
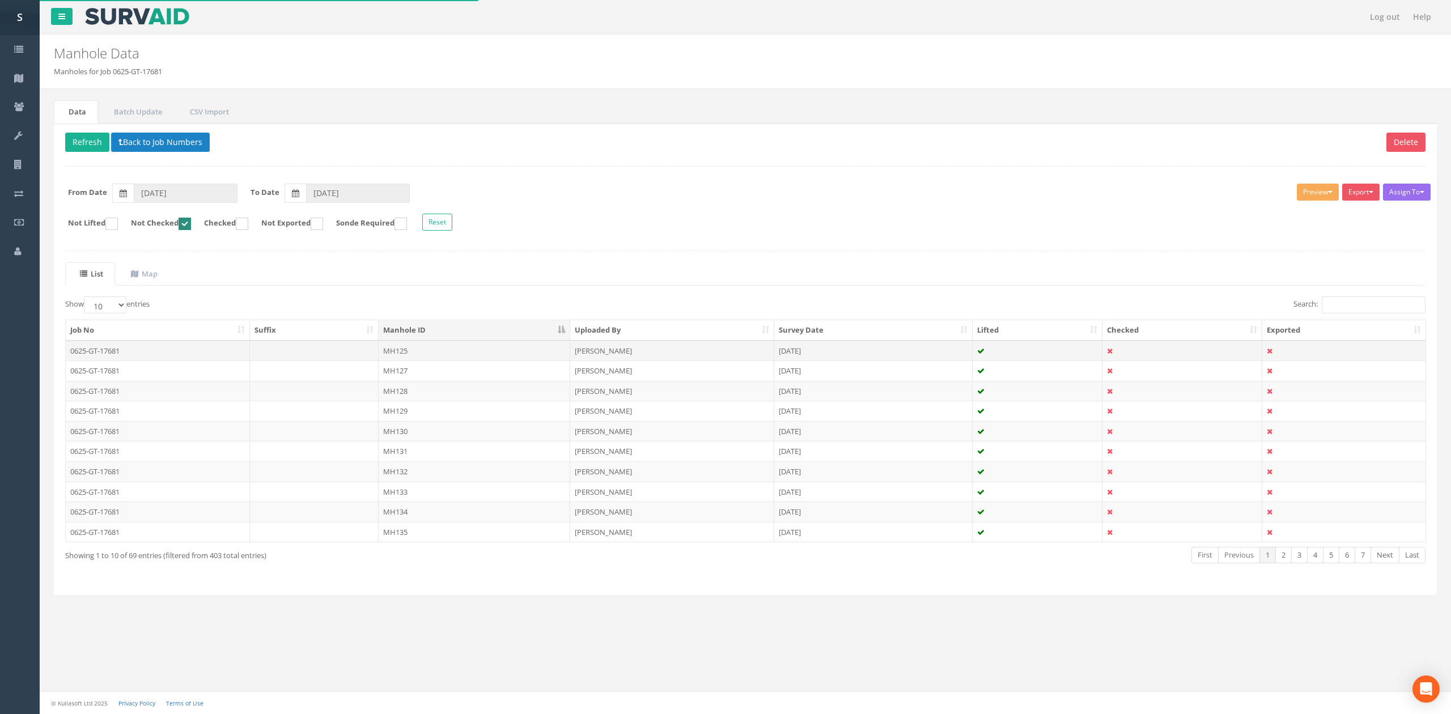
click at [475, 357] on td "MH125" at bounding box center [475, 351] width 192 height 20
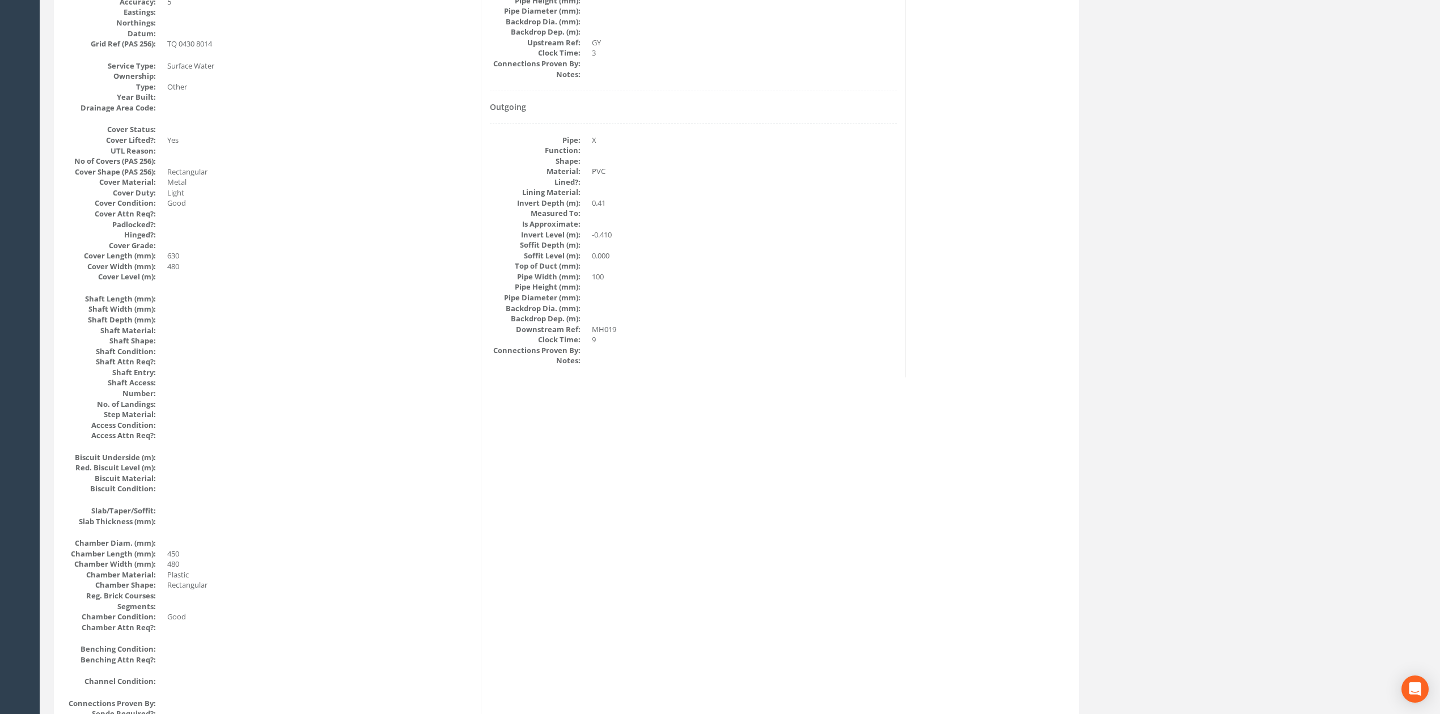
scroll to position [120, 0]
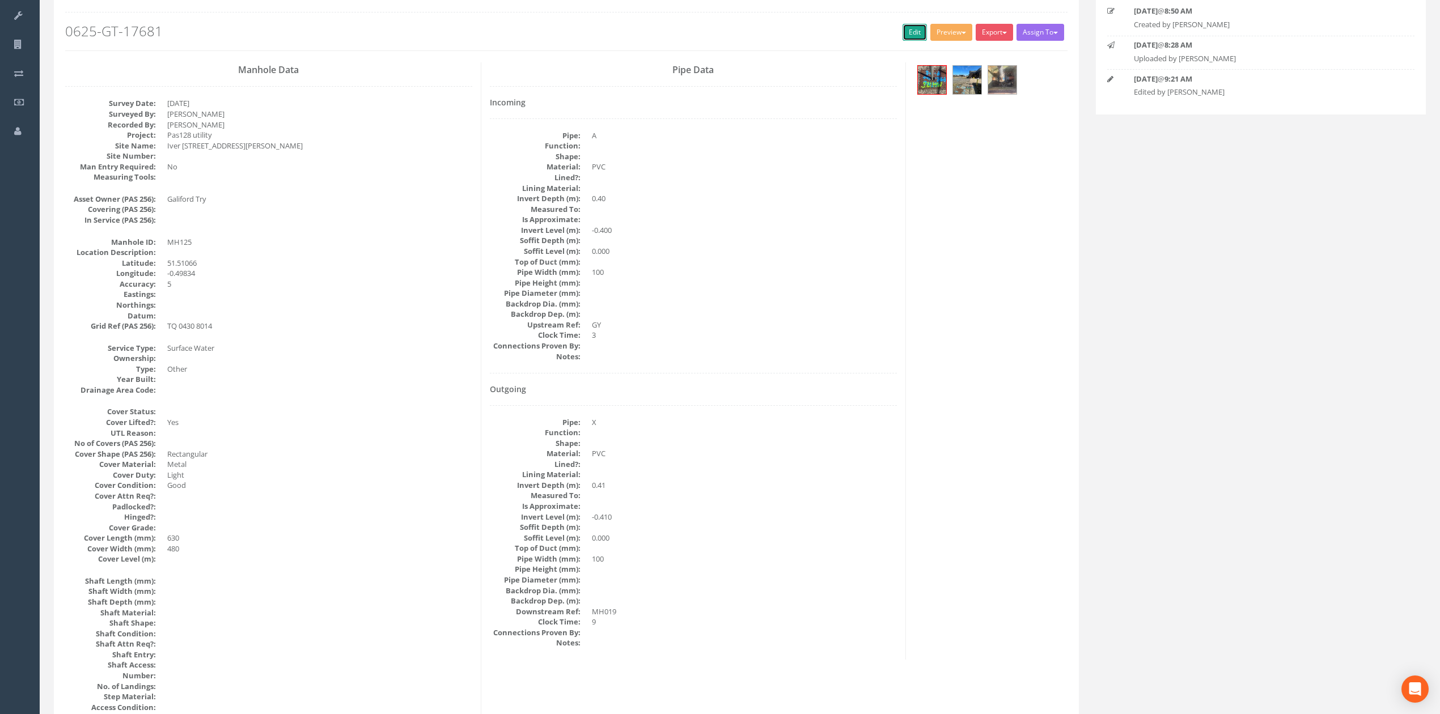
click at [912, 34] on link "Edit" at bounding box center [915, 32] width 24 height 17
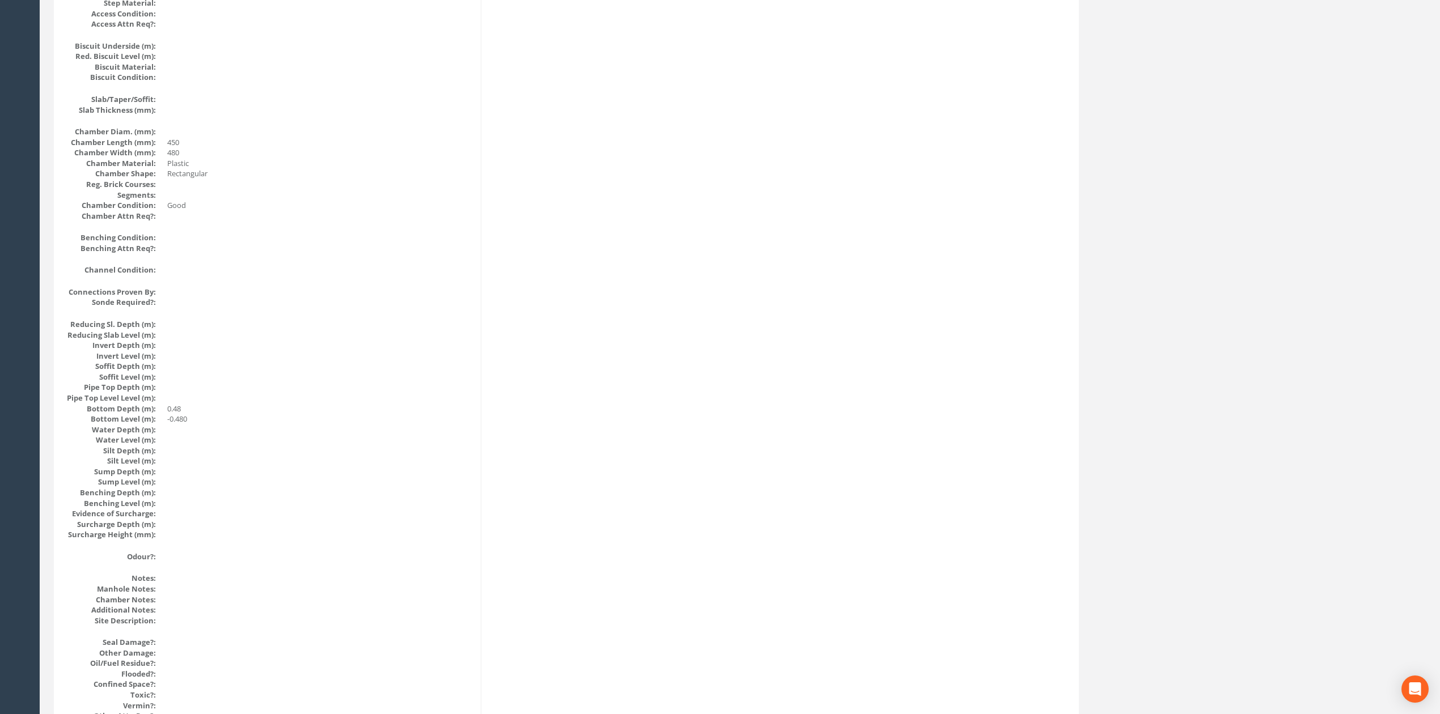
scroll to position [0, 0]
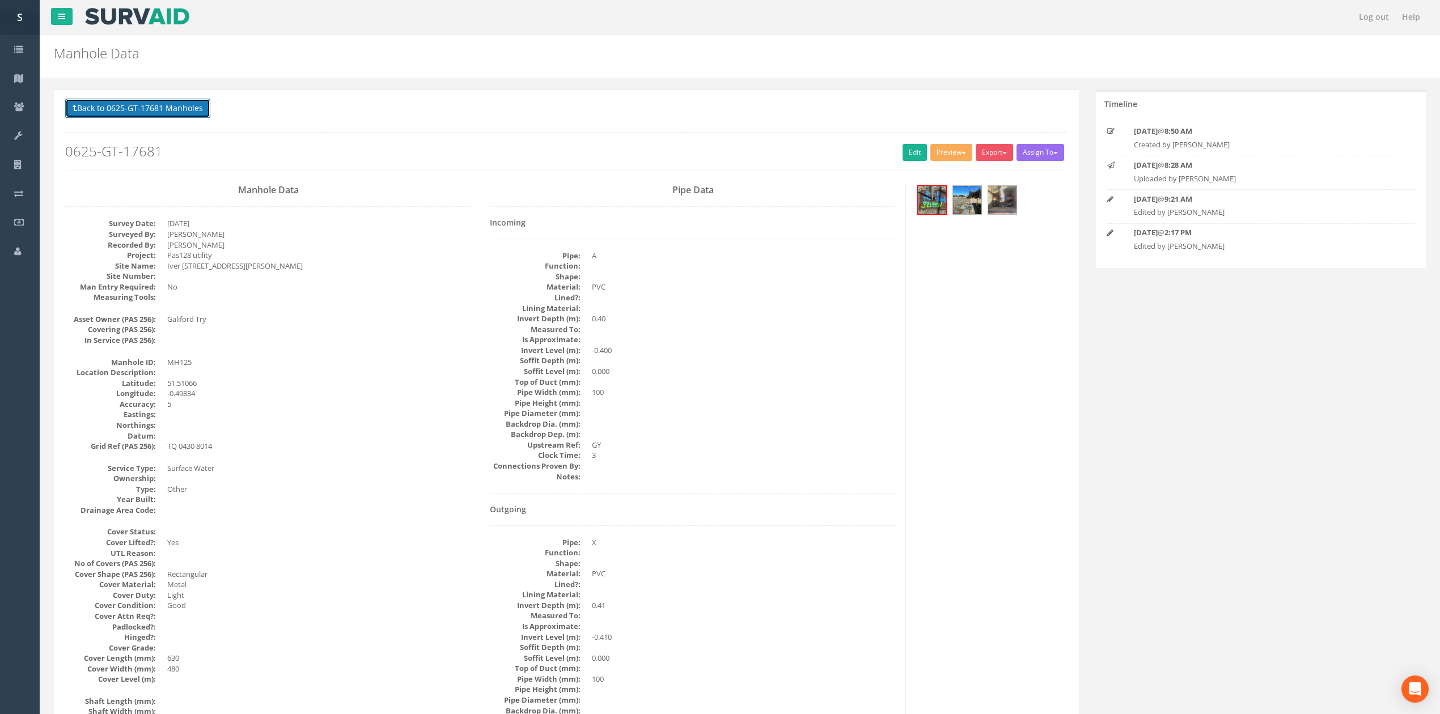
click at [170, 112] on button "Back to 0625-GT-17681 Manholes" at bounding box center [137, 108] width 145 height 19
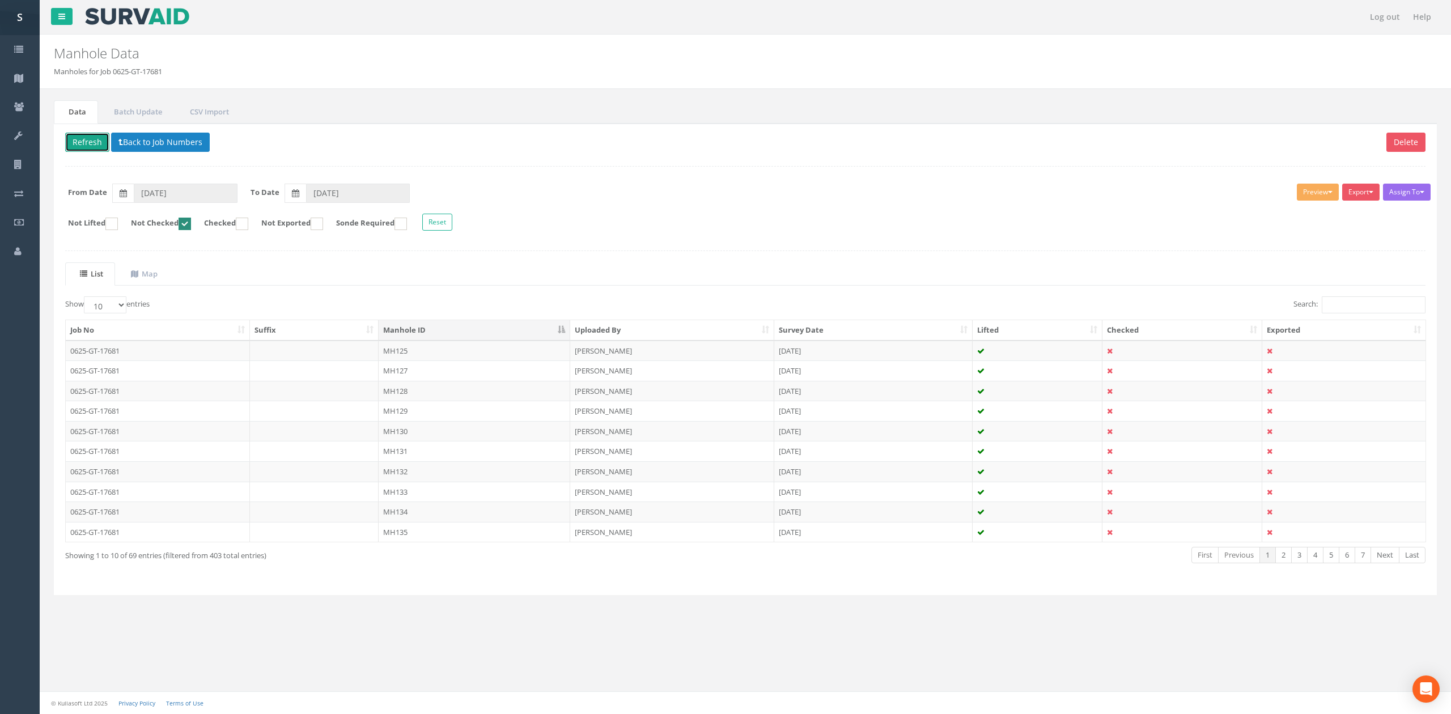
click at [84, 143] on button "Refresh" at bounding box center [87, 142] width 44 height 19
drag, startPoint x: 511, startPoint y: 348, endPoint x: 559, endPoint y: 348, distance: 48.2
click at [511, 348] on td "MH127" at bounding box center [475, 351] width 192 height 20
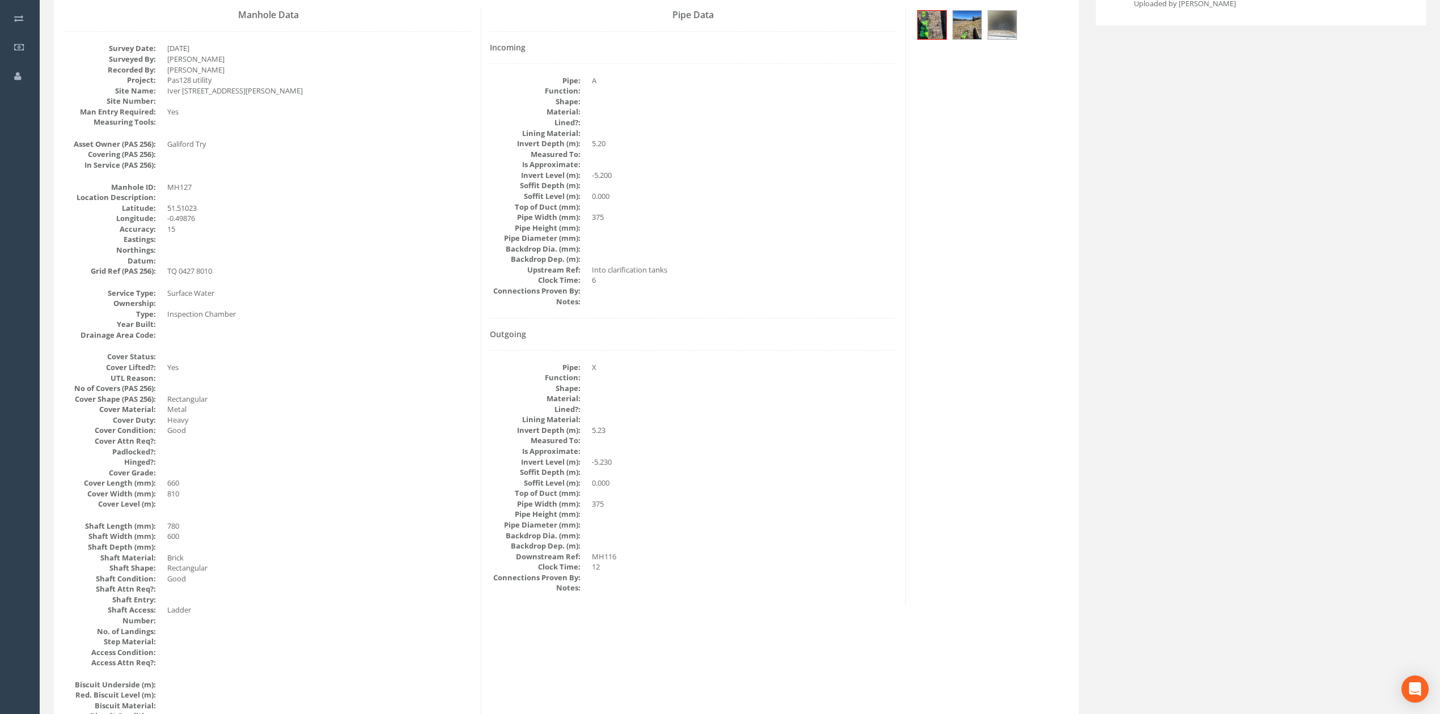
scroll to position [151, 0]
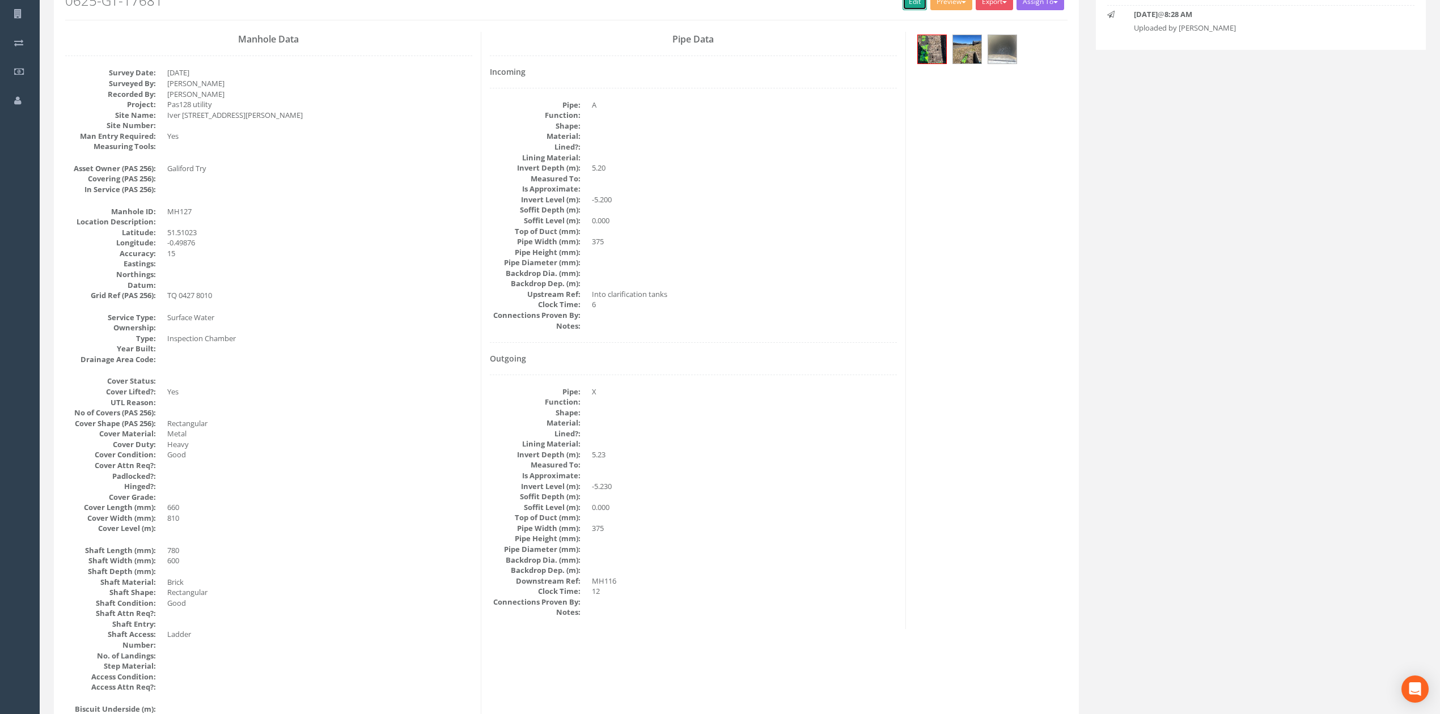
click at [903, 7] on link "Edit" at bounding box center [915, 1] width 24 height 17
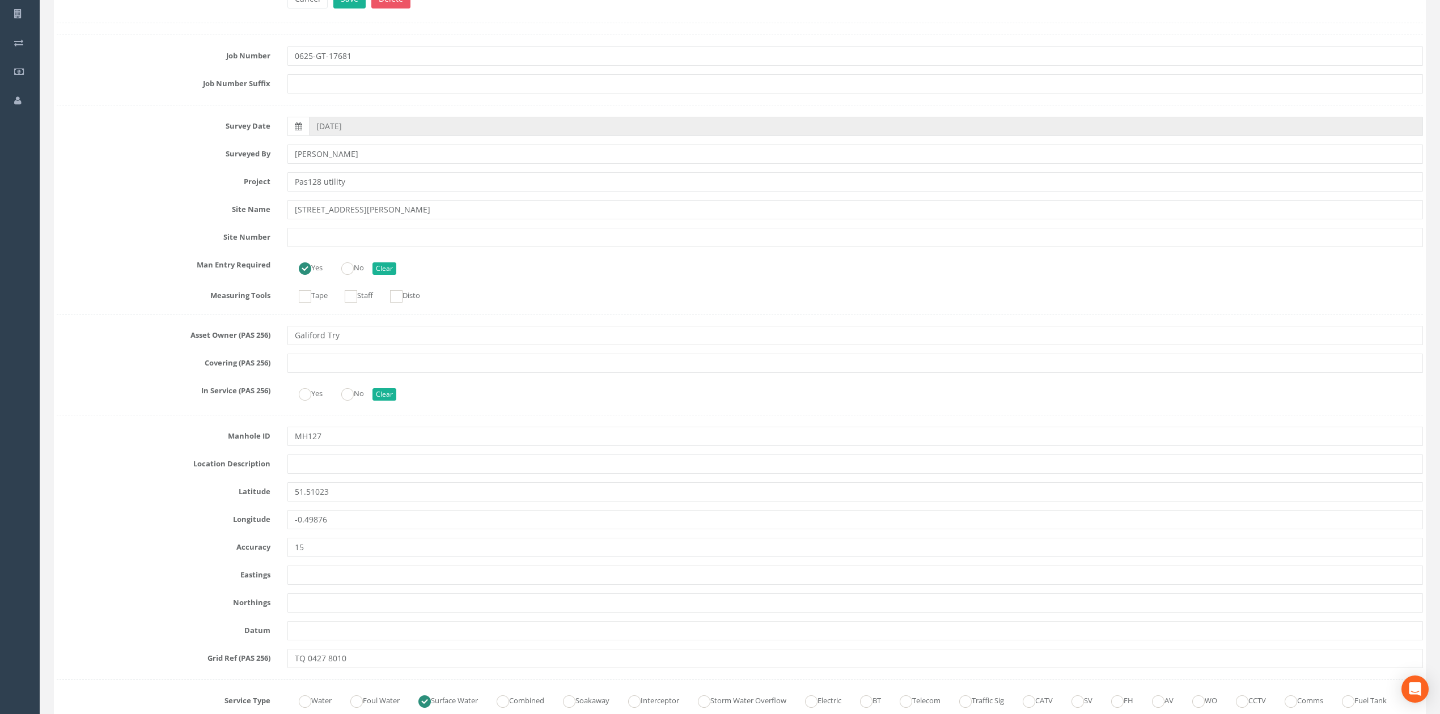
scroll to position [2591, 0]
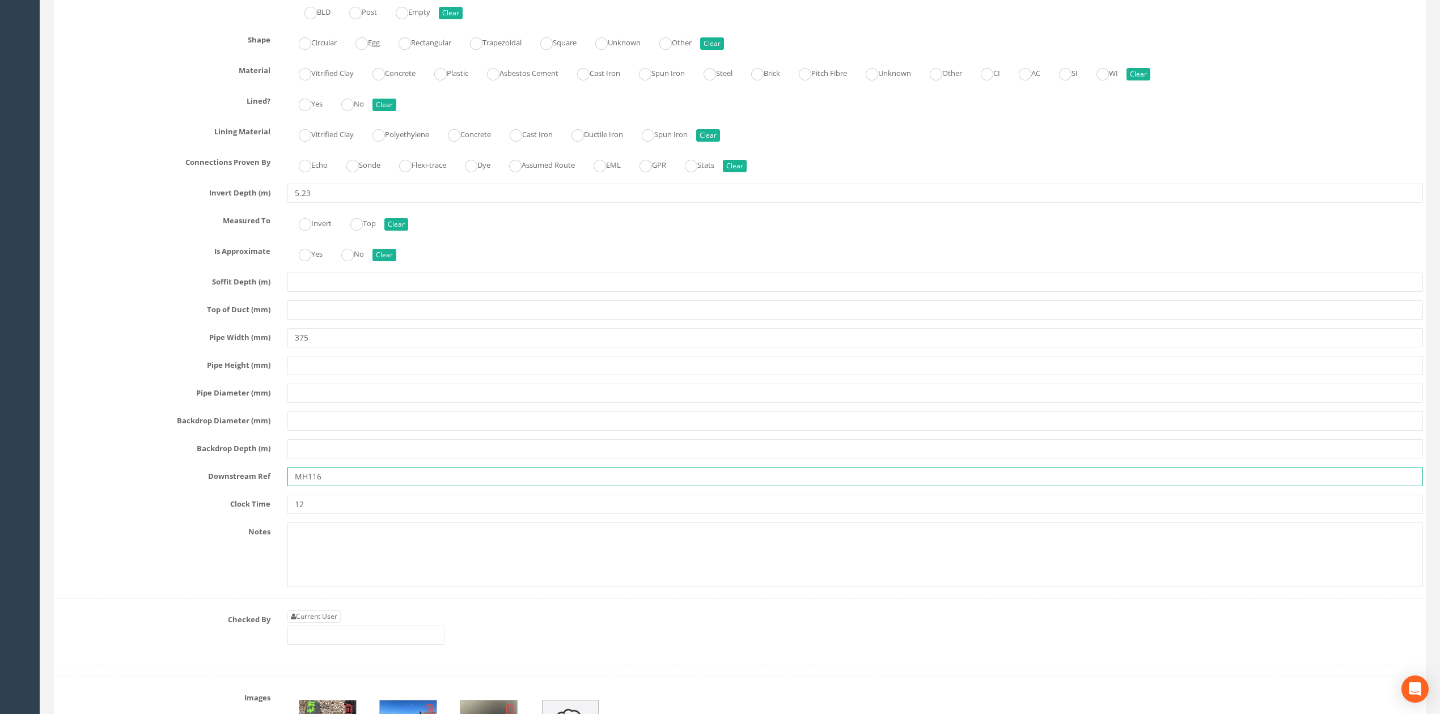
drag, startPoint x: 316, startPoint y: 501, endPoint x: 340, endPoint y: 501, distance: 23.8
click at [332, 486] on input "MH116" at bounding box center [855, 476] width 1136 height 19
type input "MH118"
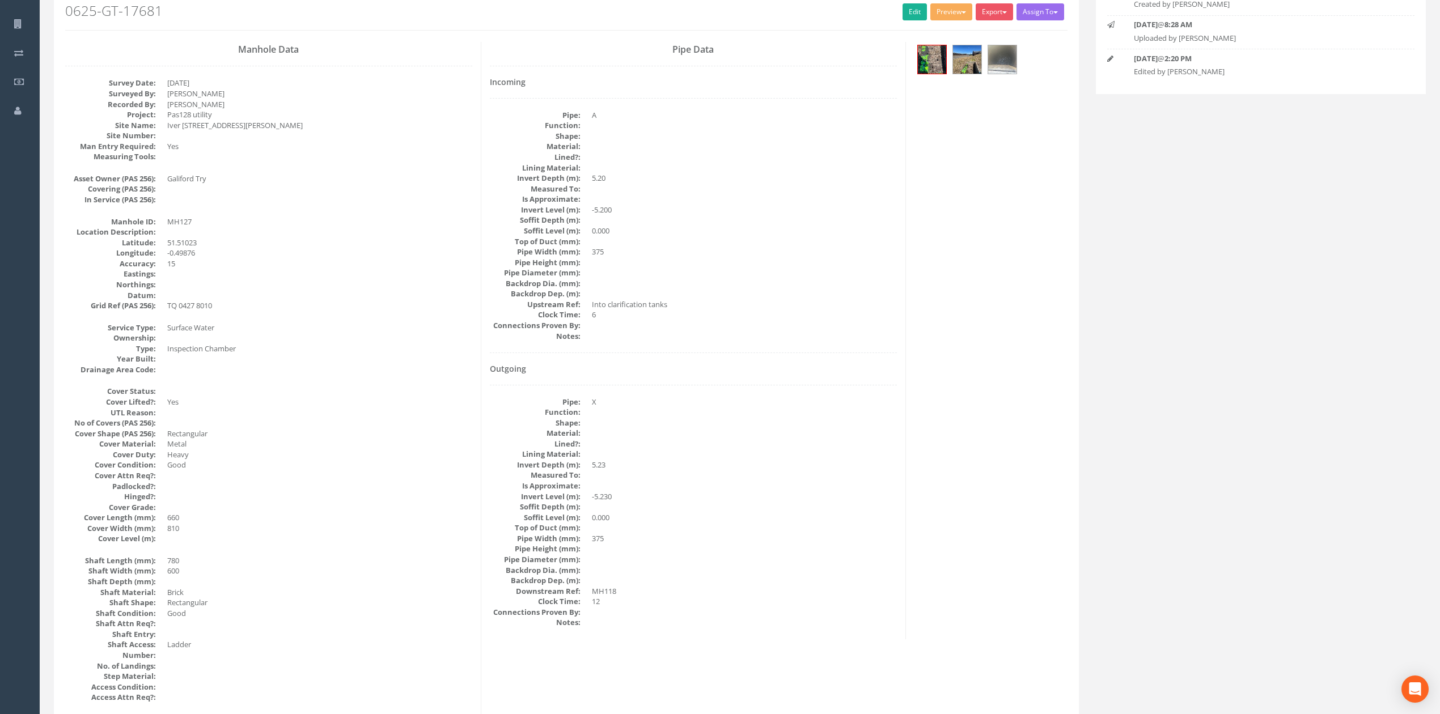
scroll to position [0, 0]
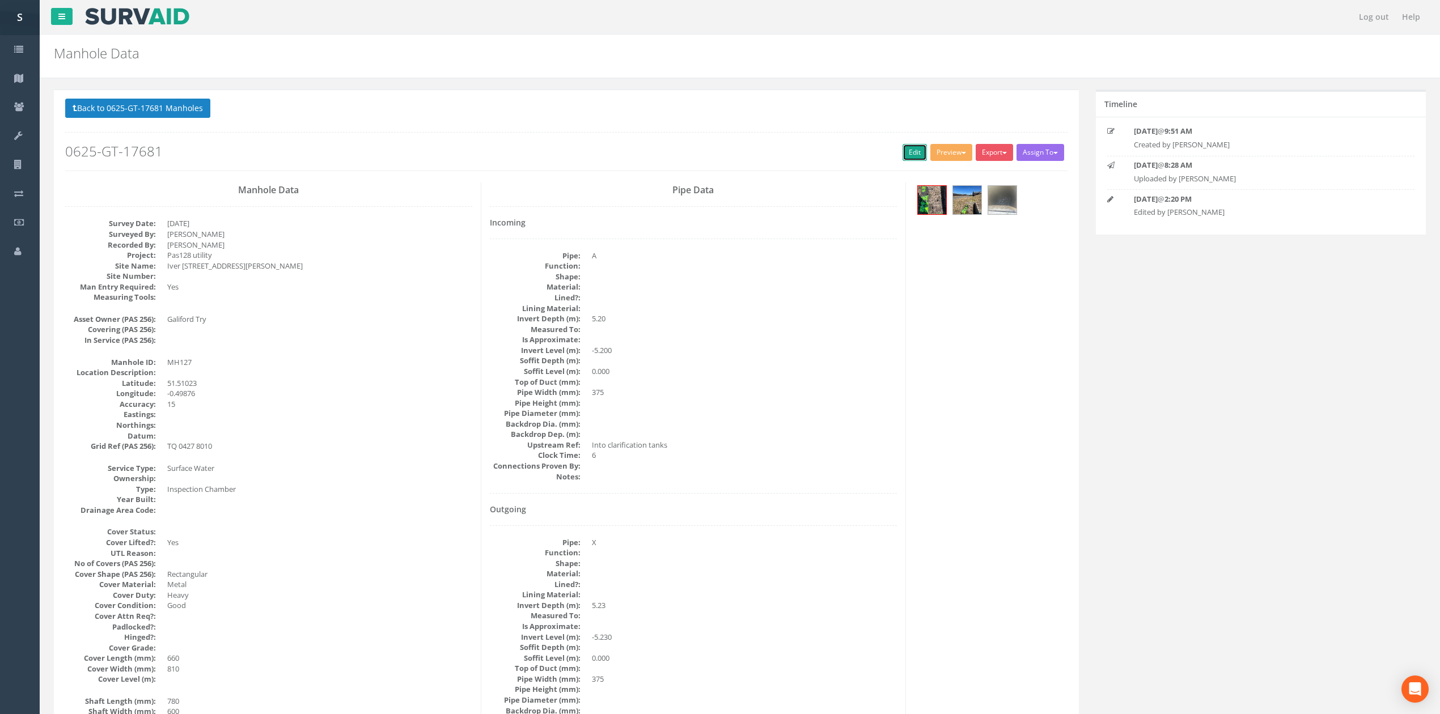
click at [903, 158] on link "Edit" at bounding box center [915, 152] width 24 height 17
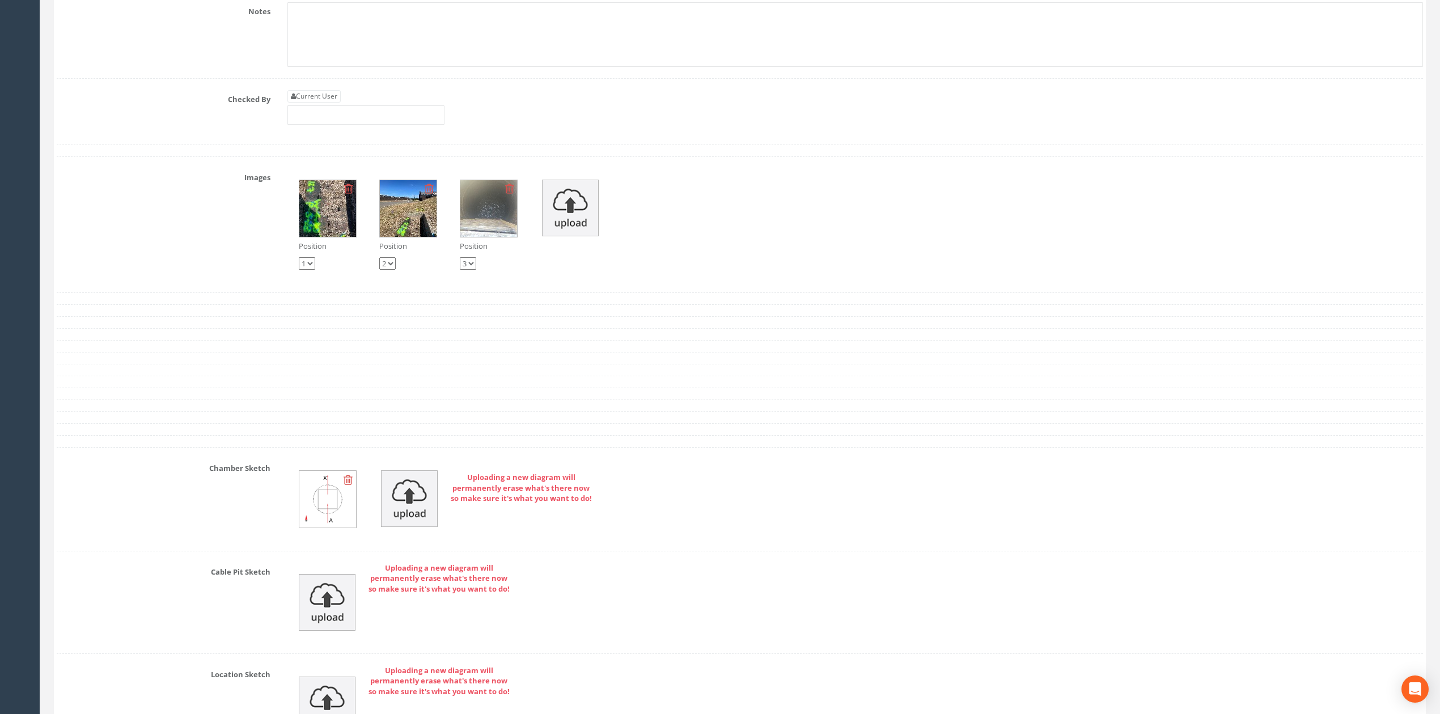
scroll to position [3107, 0]
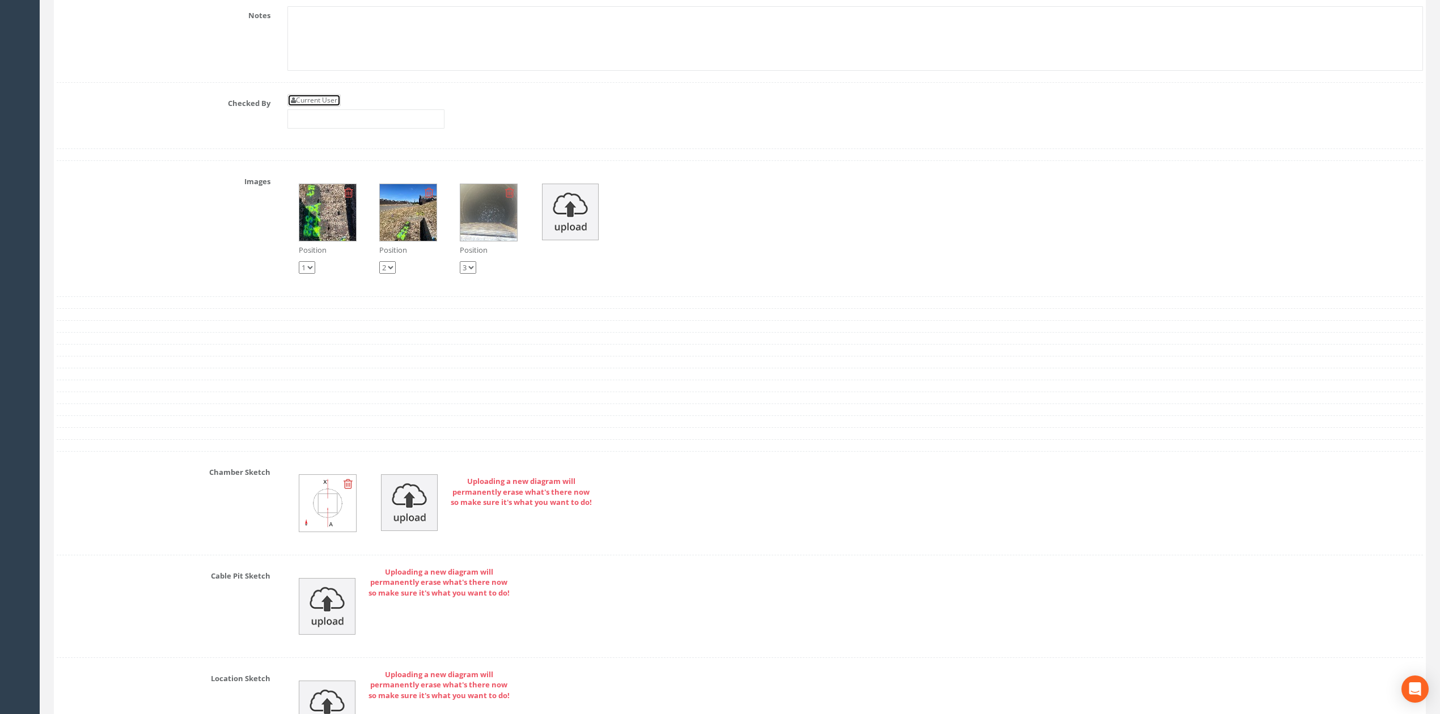
click at [323, 107] on link "Current User" at bounding box center [313, 100] width 53 height 12
type input "[PERSON_NAME]"
click at [331, 129] on input "[PERSON_NAME]" at bounding box center [365, 118] width 157 height 19
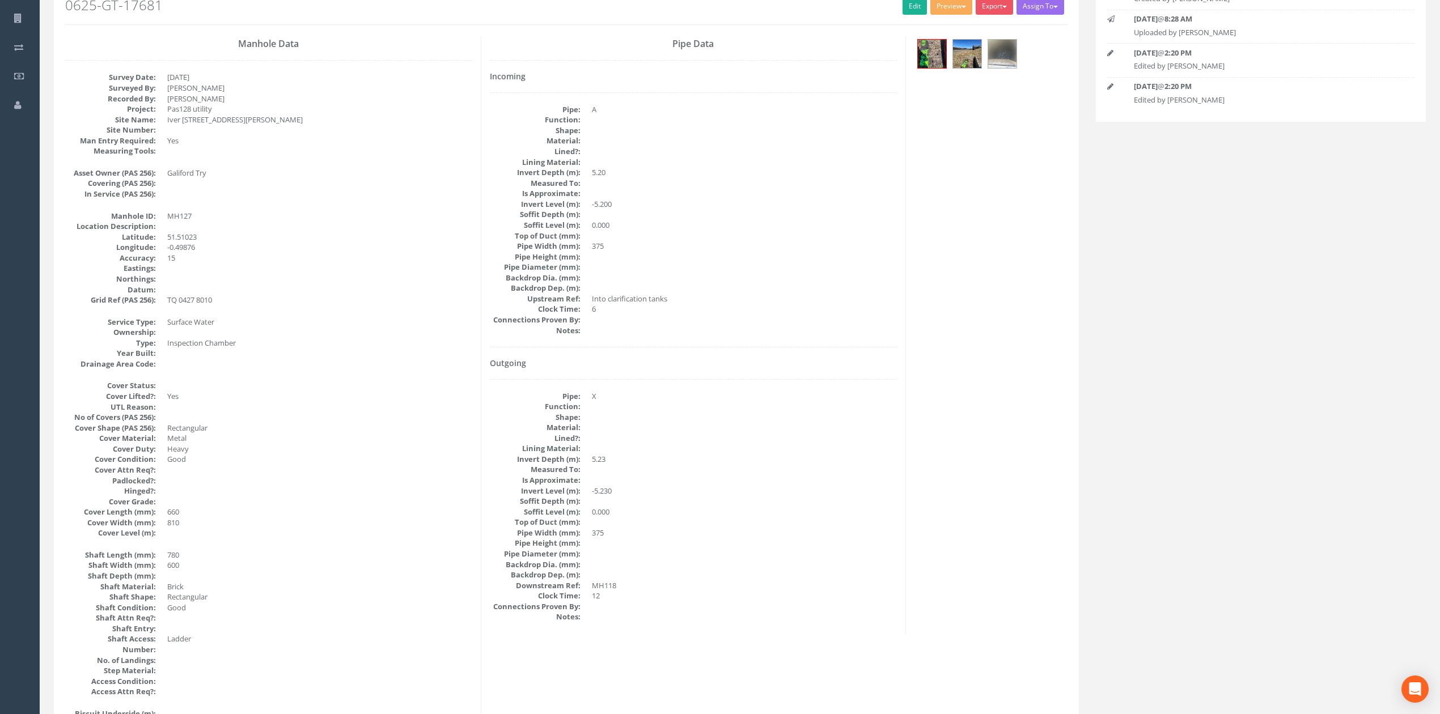
scroll to position [0, 0]
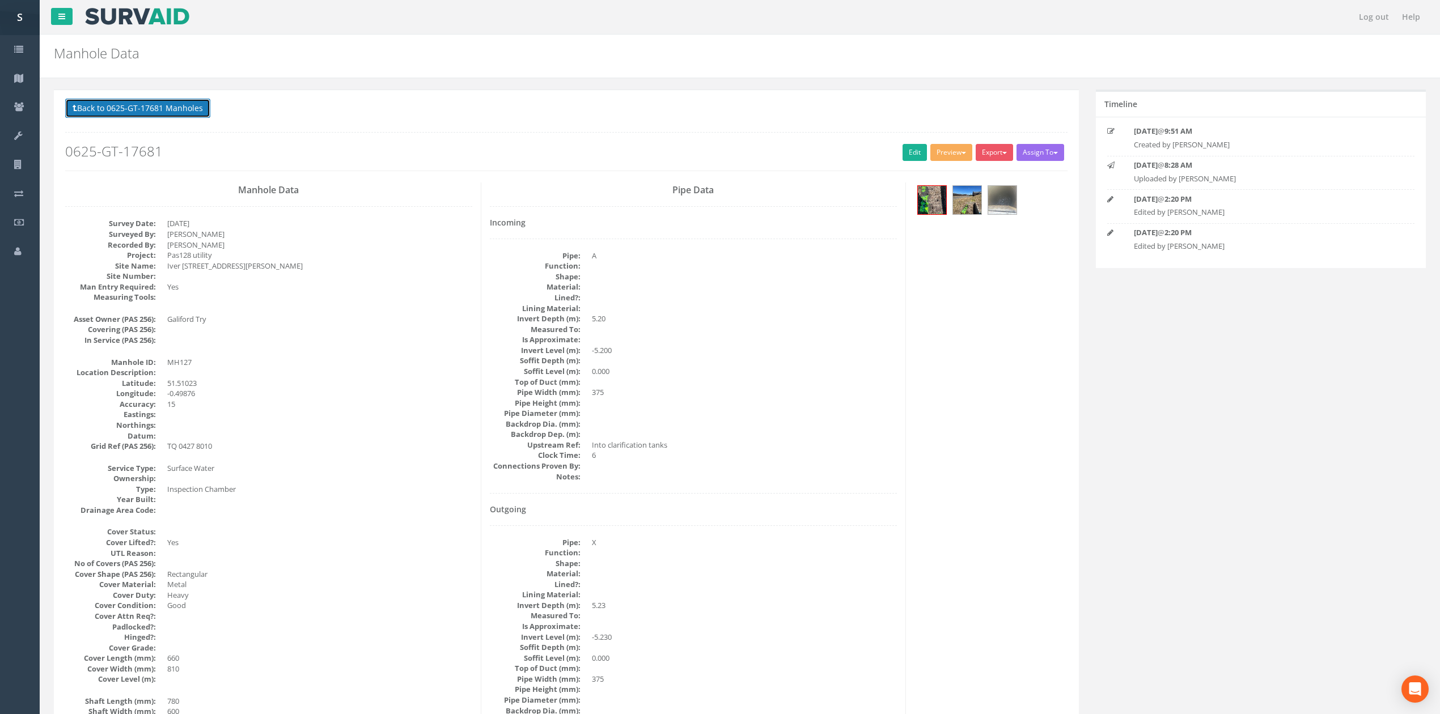
click at [159, 103] on button "Back to 0625-GT-17681 Manholes" at bounding box center [137, 108] width 145 height 19
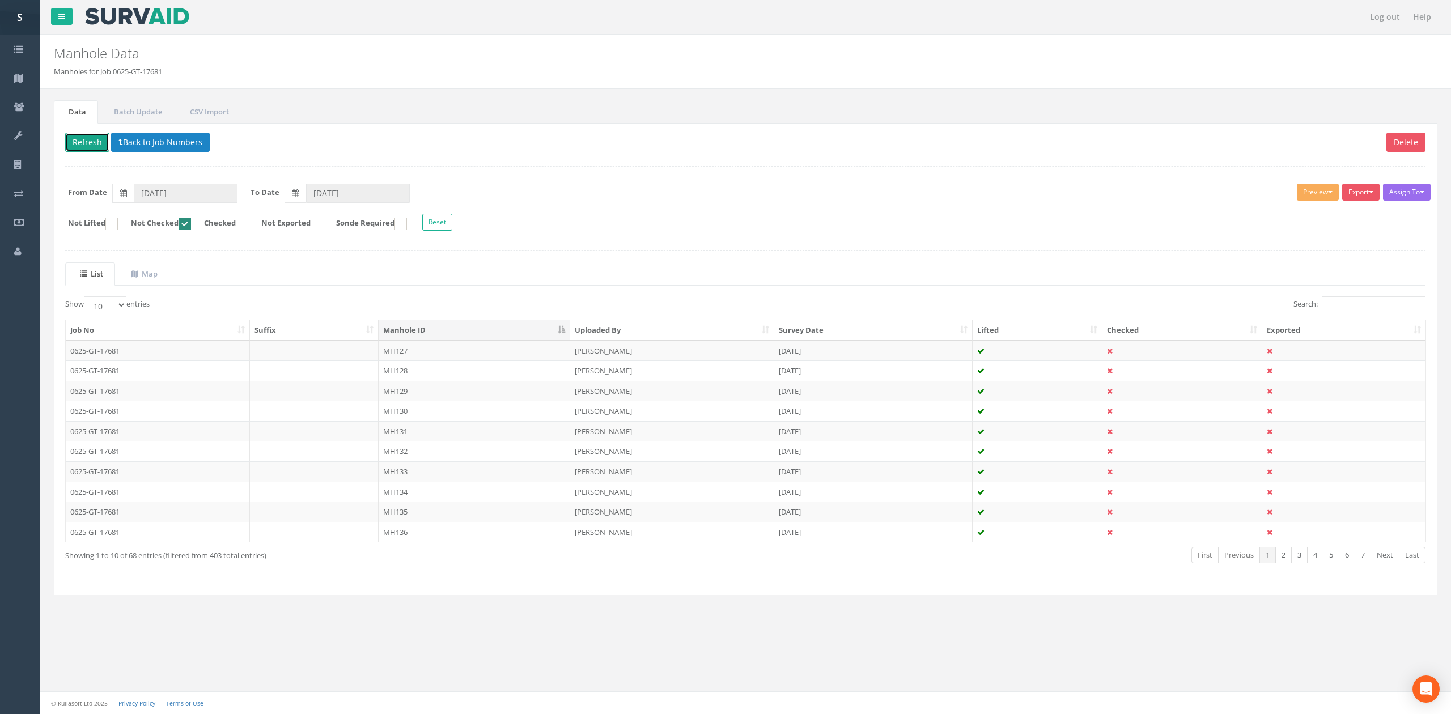
click at [84, 143] on button "Refresh" at bounding box center [87, 142] width 44 height 19
click at [422, 354] on td "MH128" at bounding box center [475, 351] width 192 height 20
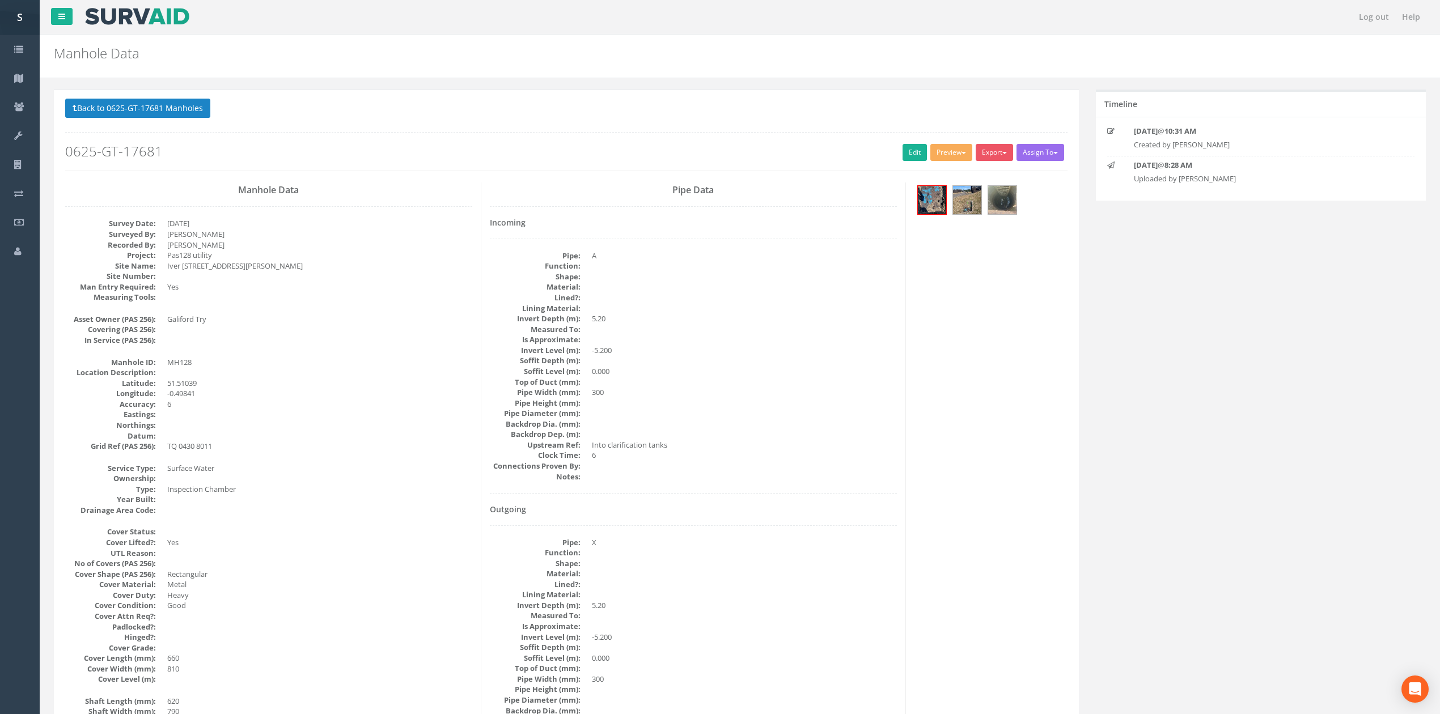
drag, startPoint x: 598, startPoint y: 244, endPoint x: 611, endPoint y: 344, distance: 100.6
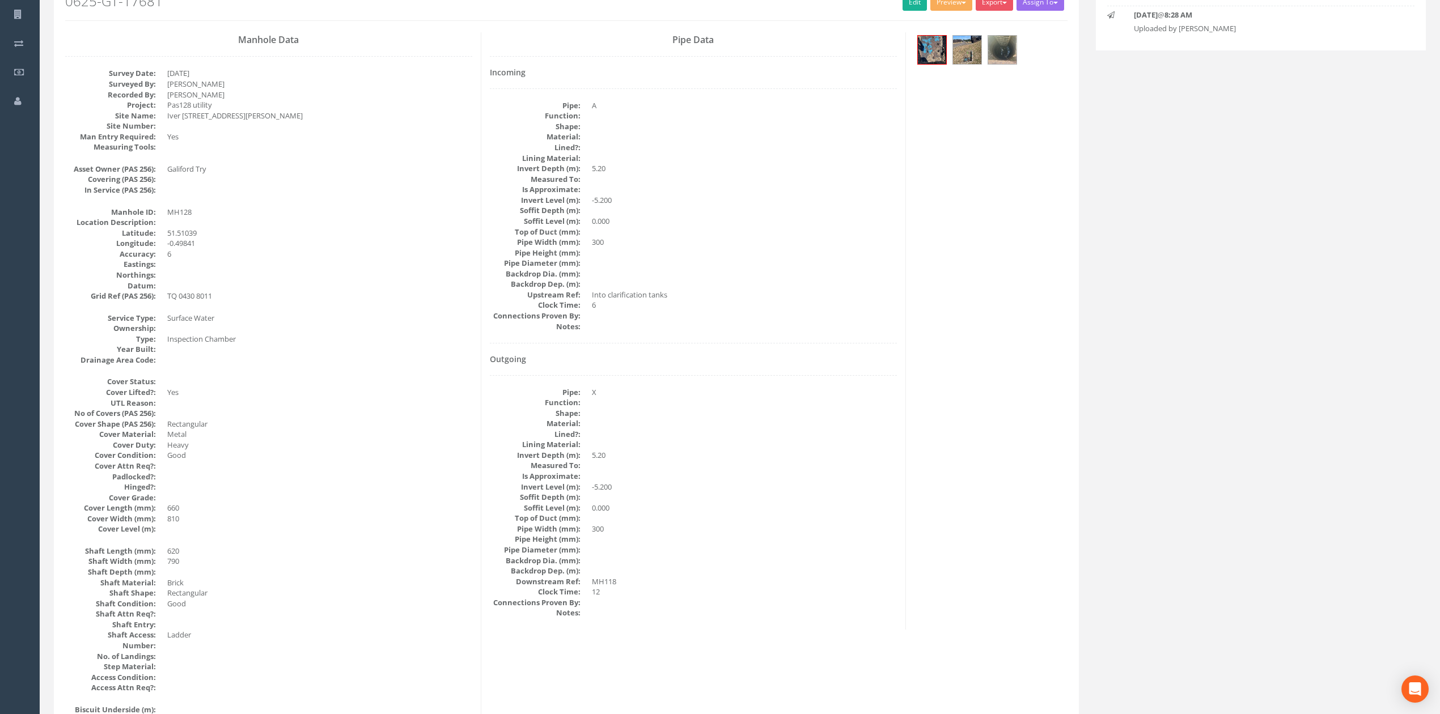
scroll to position [194, 0]
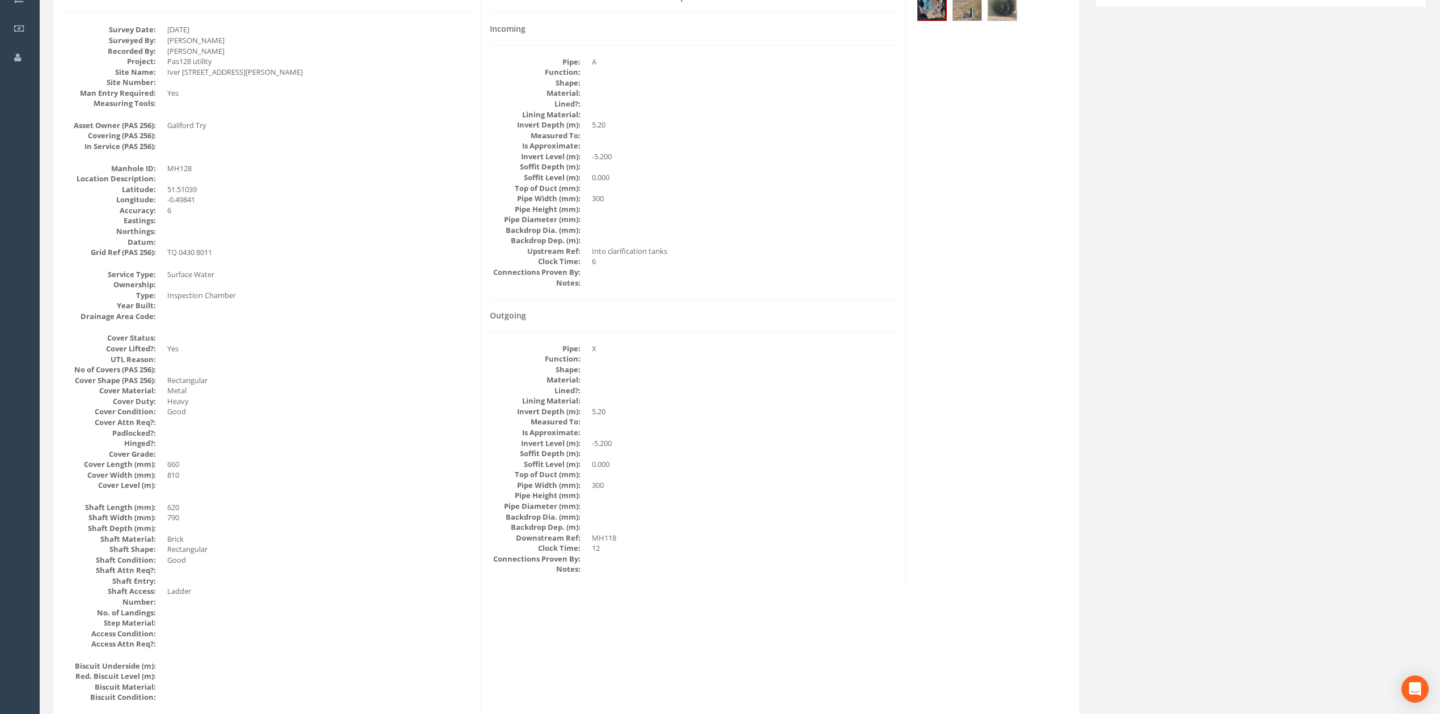
drag, startPoint x: 729, startPoint y: 372, endPoint x: 732, endPoint y: 348, distance: 24.1
click at [784, 198] on dd "300" at bounding box center [744, 198] width 305 height 11
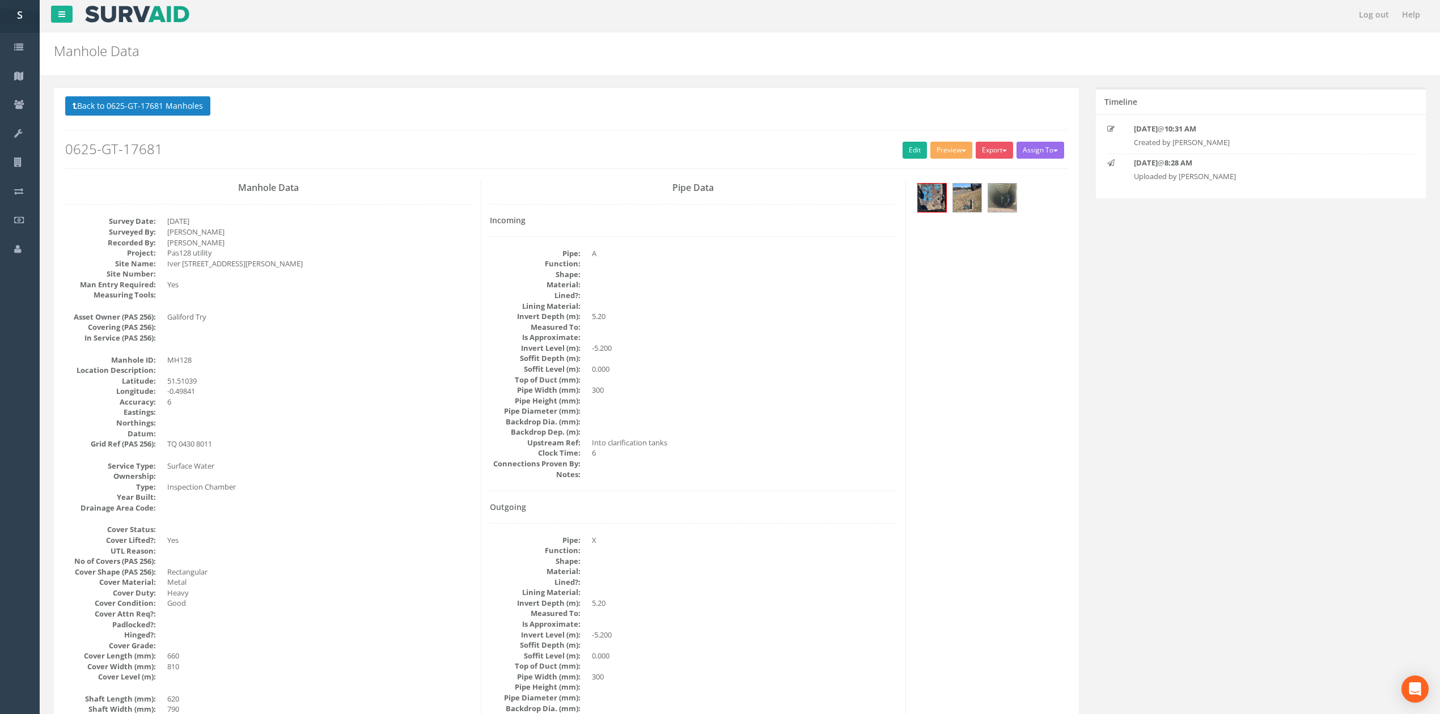
scroll to position [0, 0]
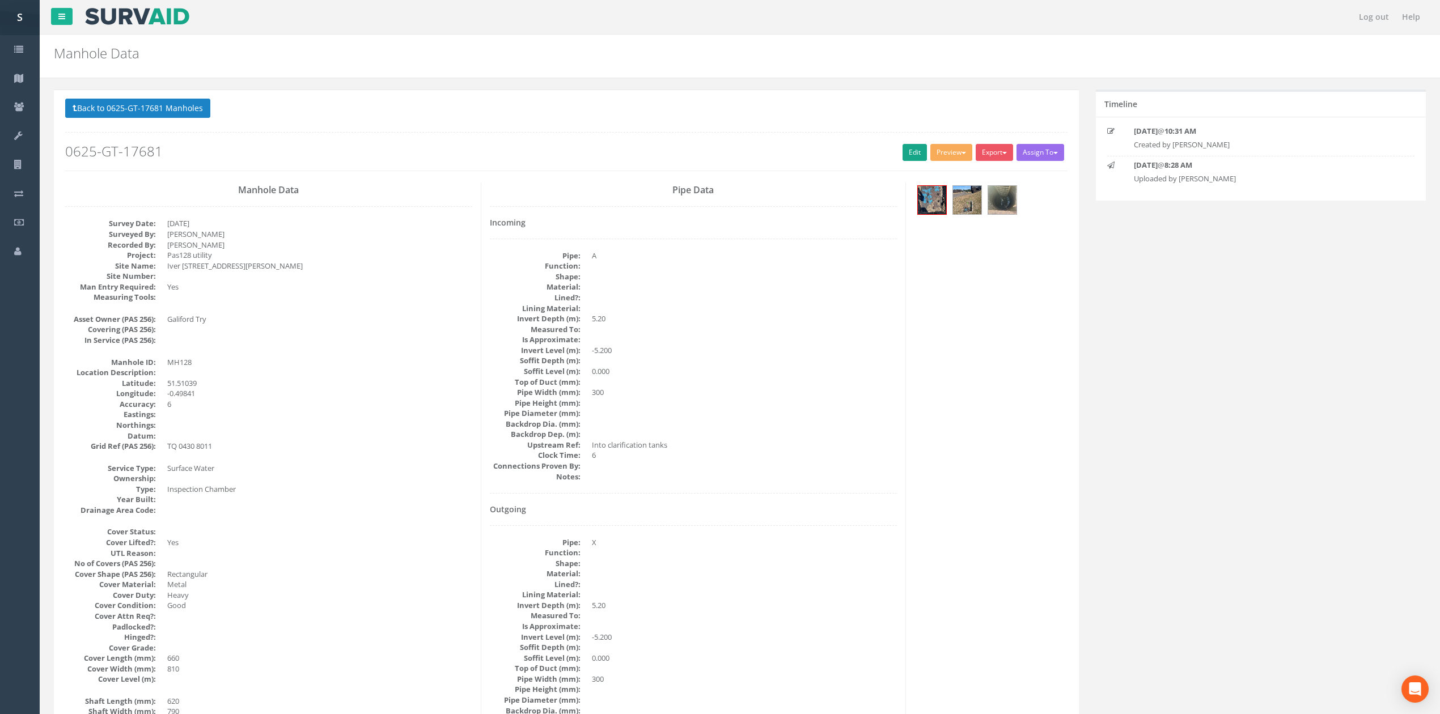
click at [908, 143] on div "Back to 0625-GT-17681 Manholes Back to Map Assign To No Companies Added Export …" at bounding box center [566, 135] width 1002 height 72
click at [908, 150] on link "Edit" at bounding box center [915, 152] width 24 height 17
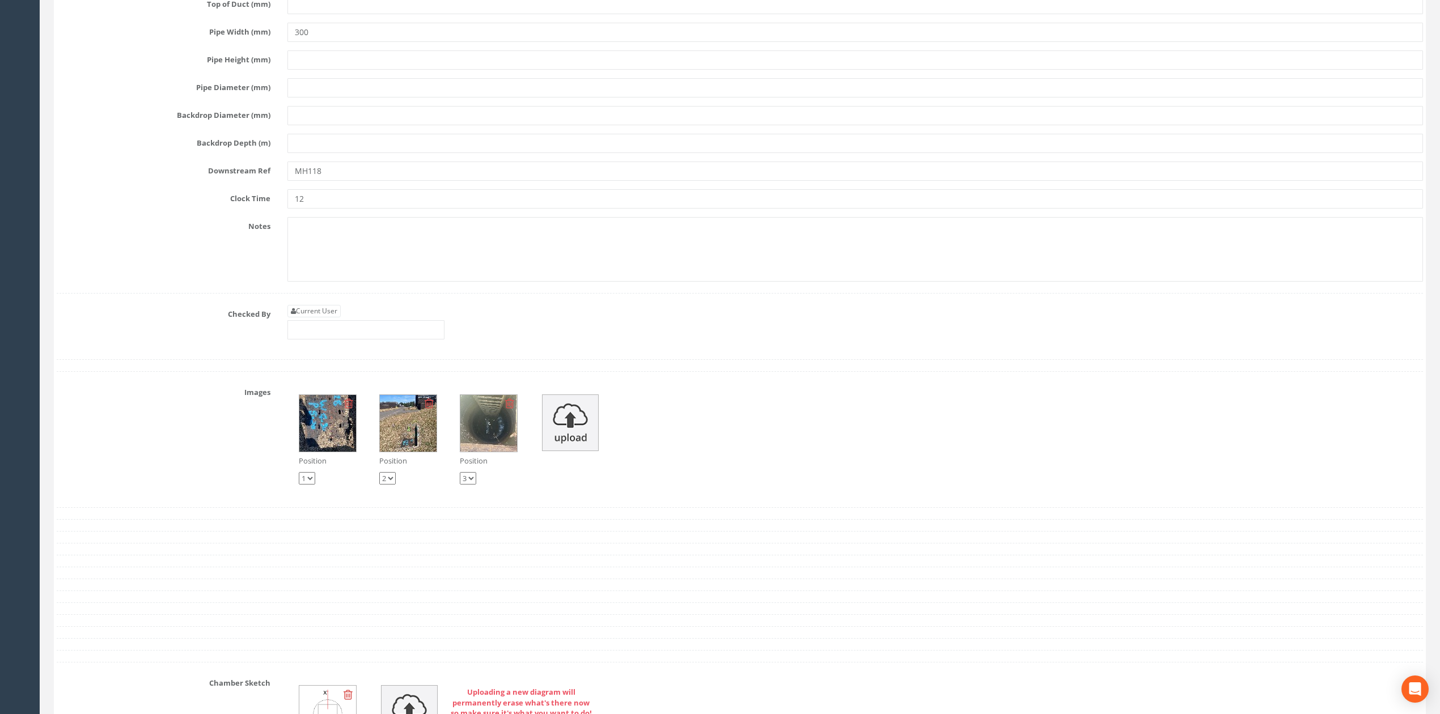
scroll to position [2889, 0]
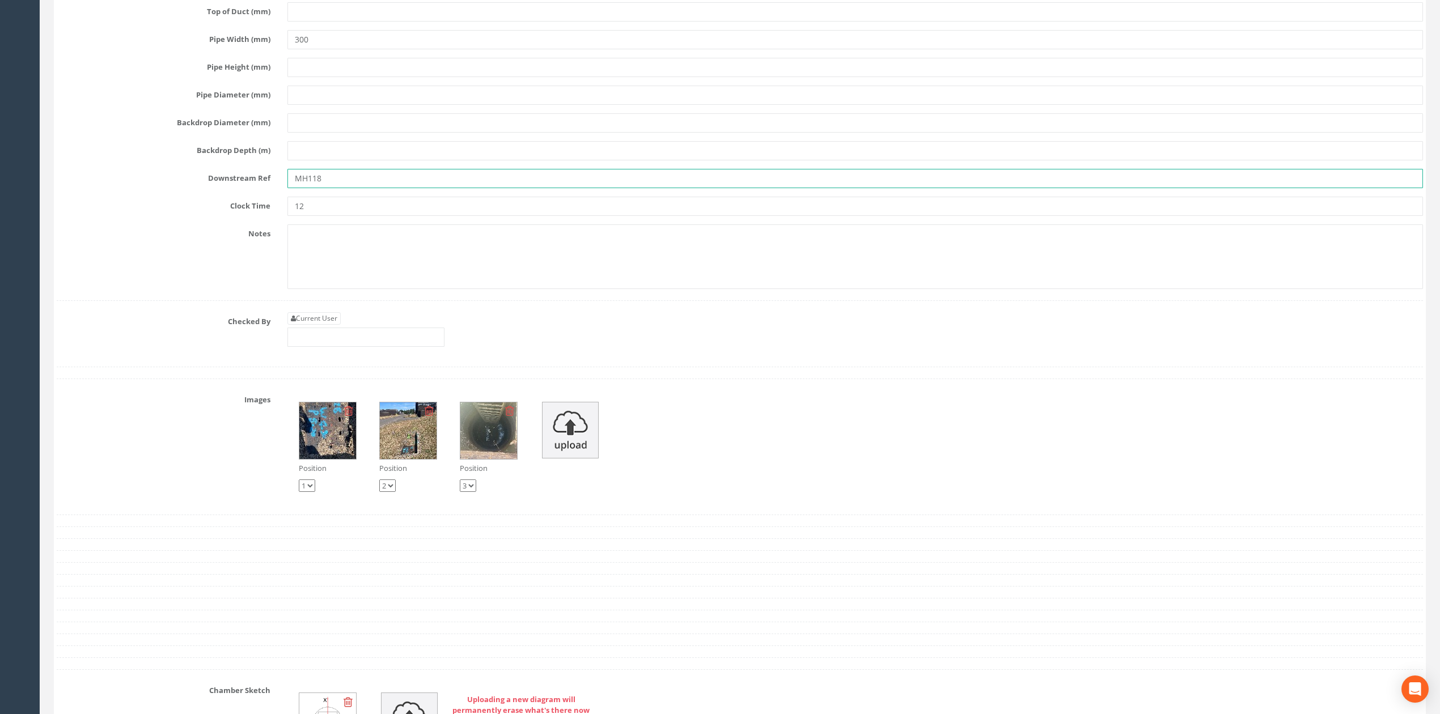
click at [336, 188] on input "MH118" at bounding box center [855, 178] width 1136 height 19
type input "MH116"
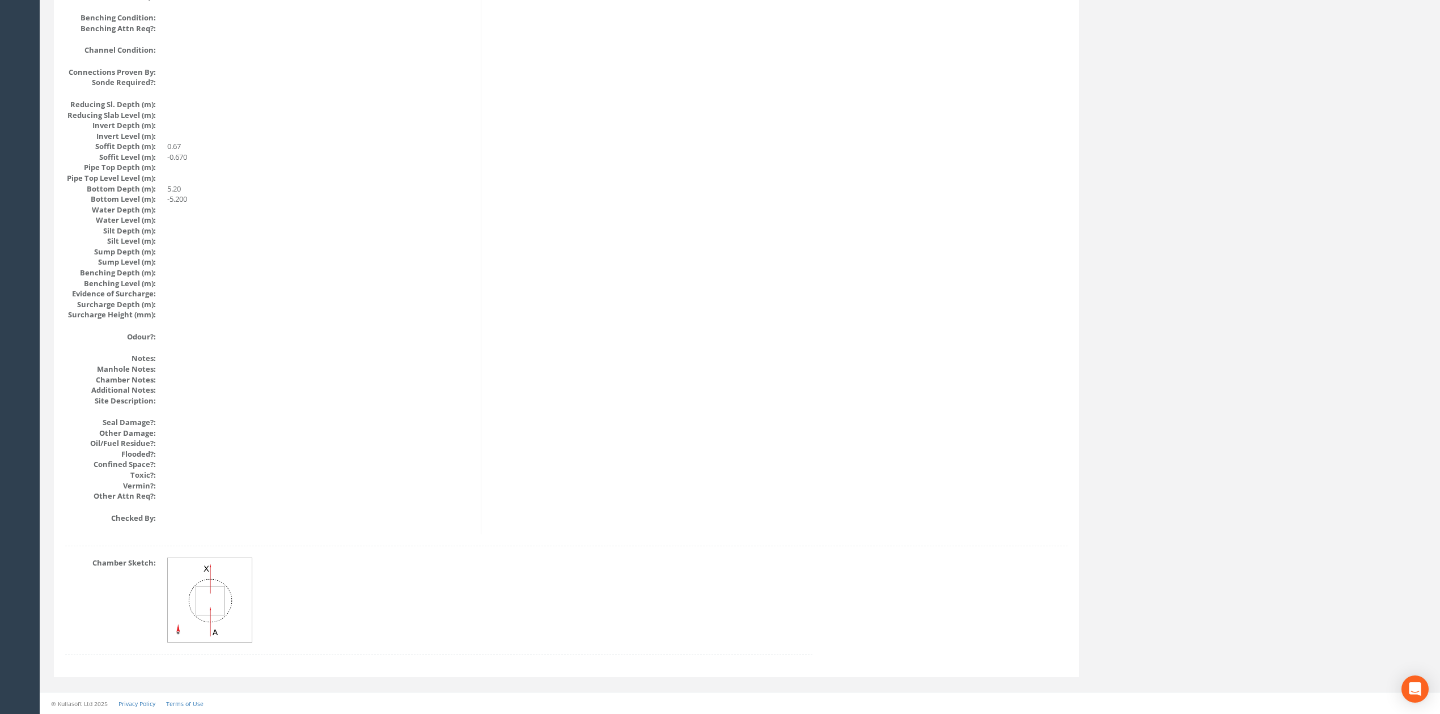
scroll to position [0, 0]
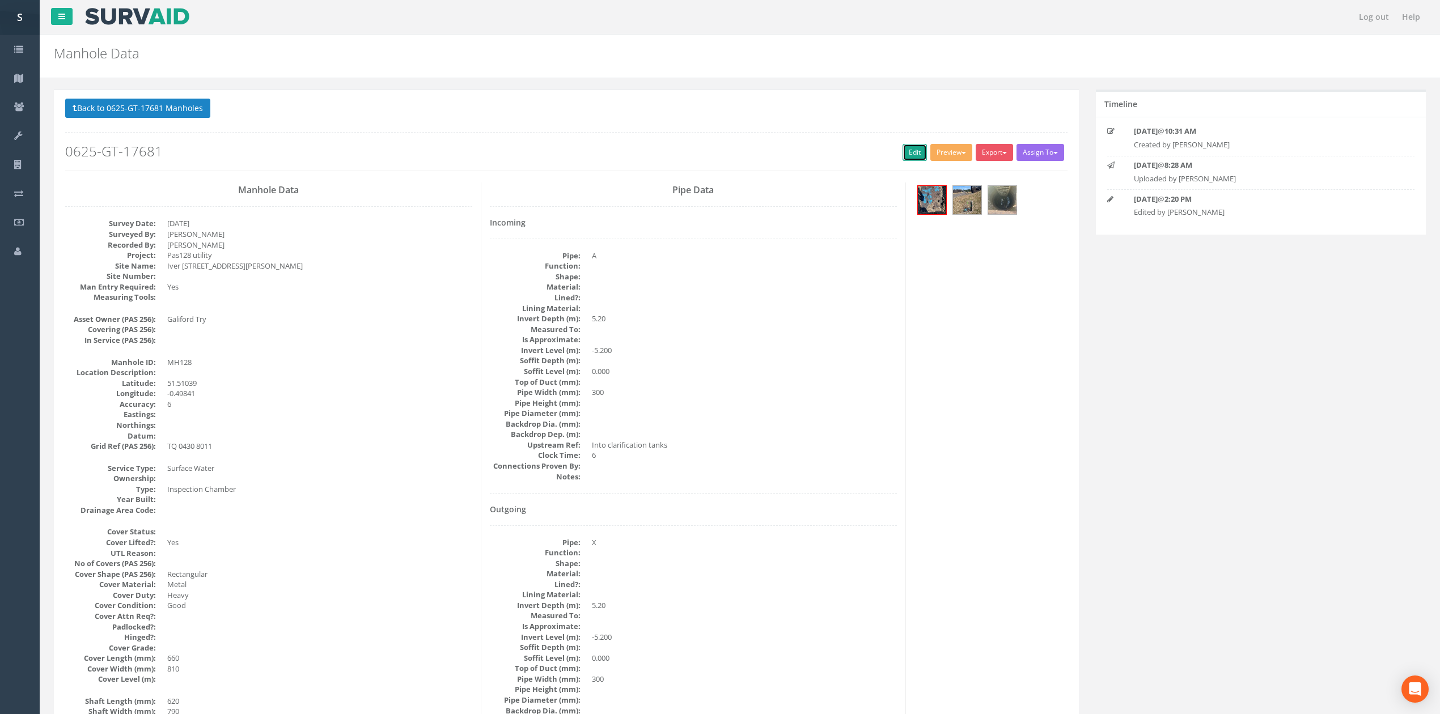
click at [907, 153] on link "Edit" at bounding box center [915, 152] width 24 height 17
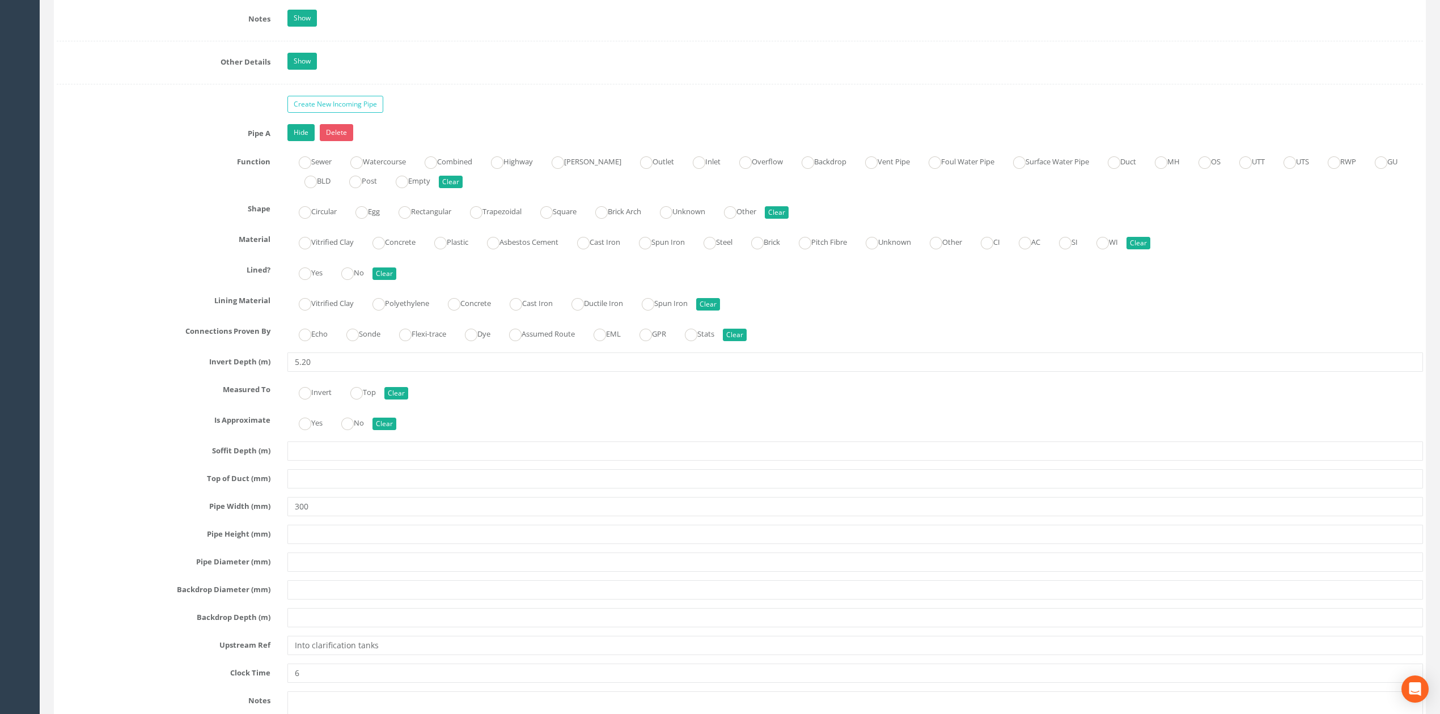
scroll to position [2192, 0]
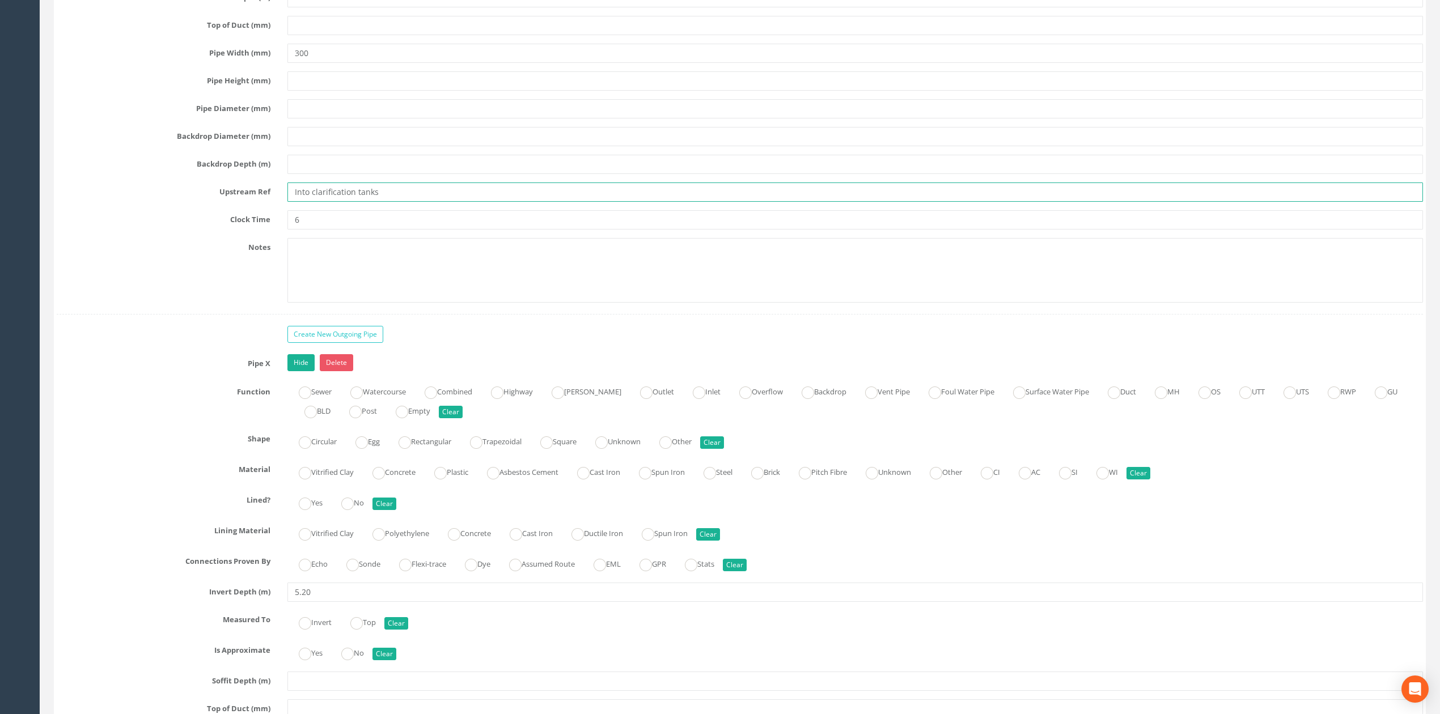
drag, startPoint x: 312, startPoint y: 209, endPoint x: 506, endPoint y: 202, distance: 194.0
click at [506, 202] on input "Into clarification tanks" at bounding box center [855, 192] width 1136 height 19
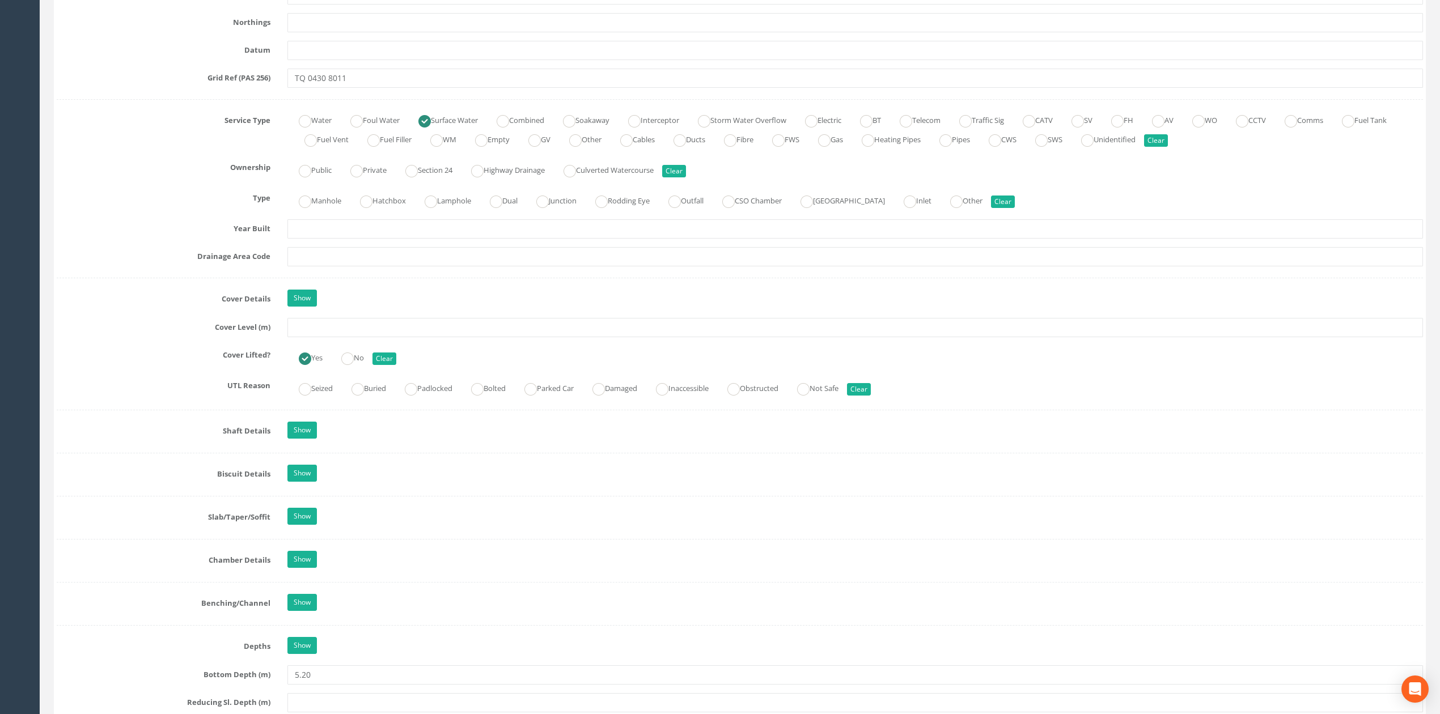
scroll to position [907, 0]
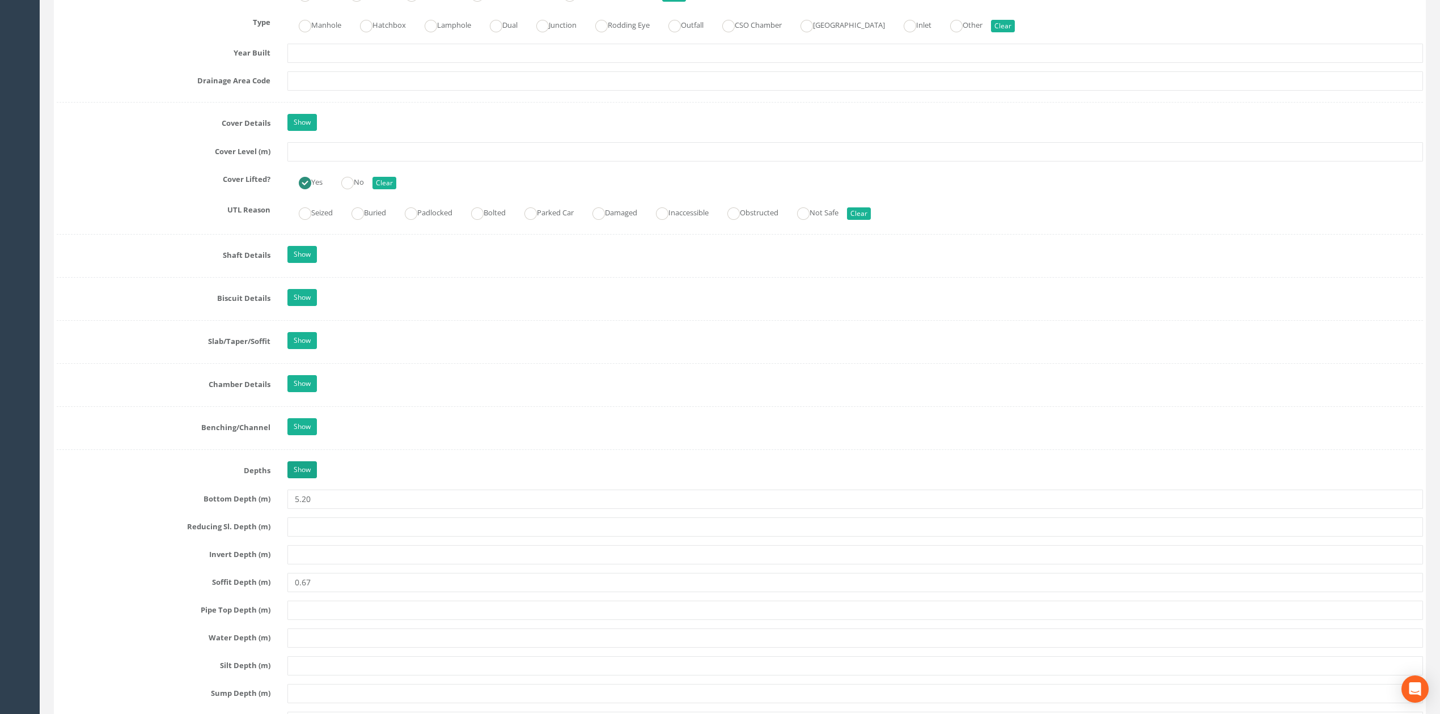
type input "Into CT"
click at [304, 478] on link "Show" at bounding box center [301, 469] width 29 height 17
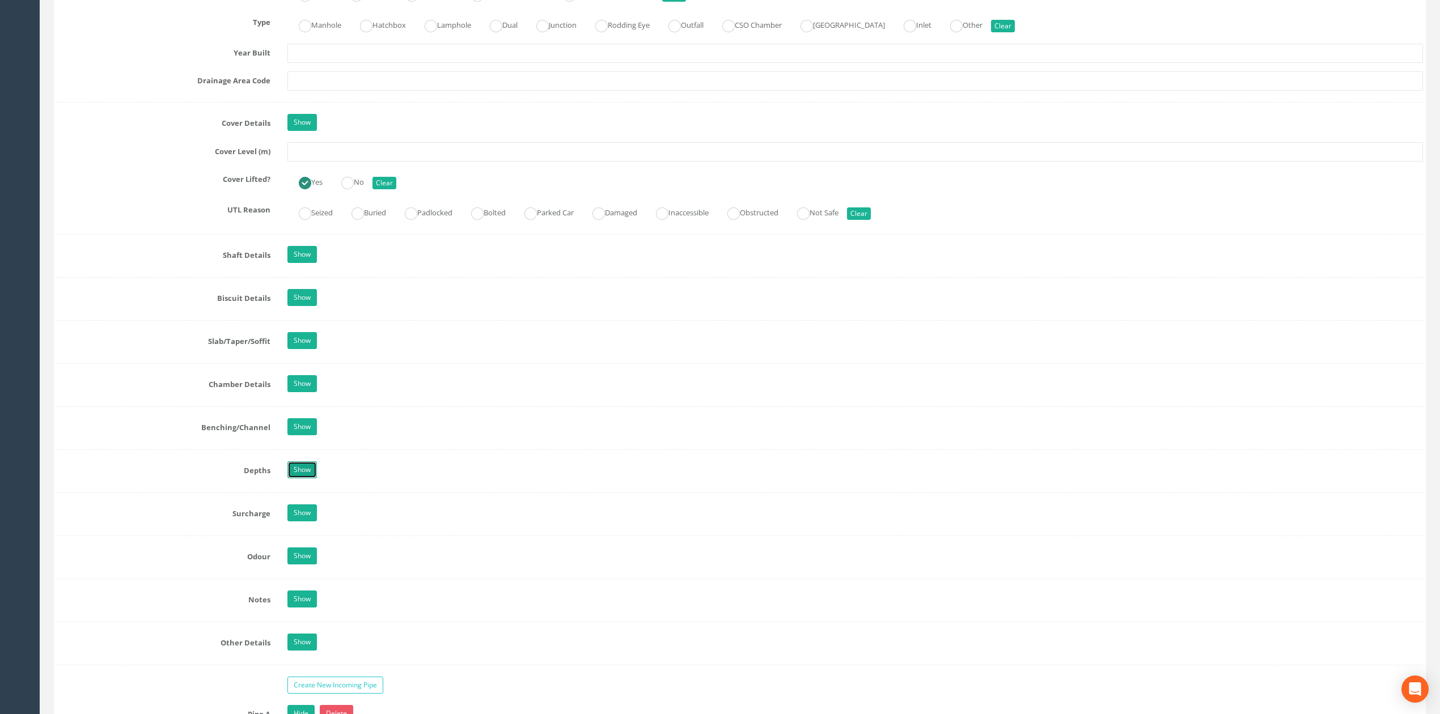
click at [316, 478] on link "Show" at bounding box center [301, 469] width 29 height 17
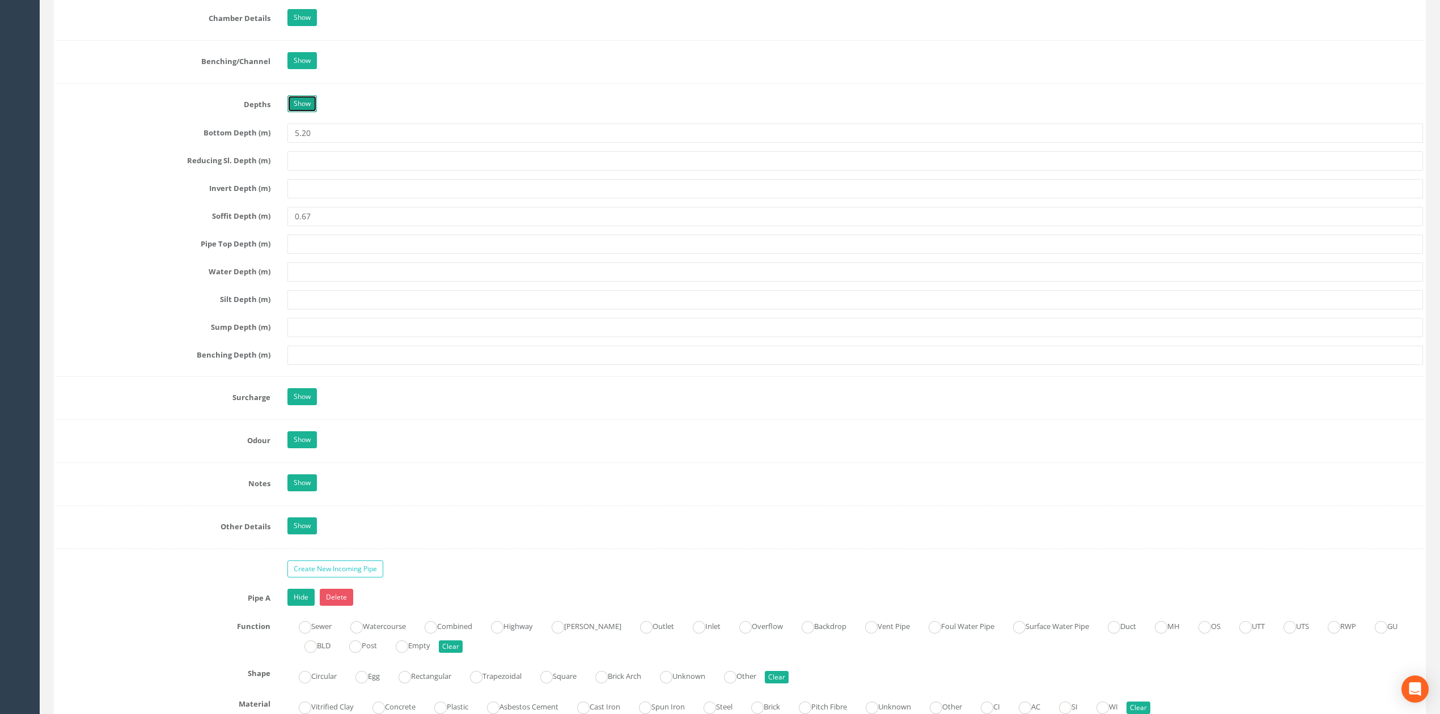
scroll to position [1361, 0]
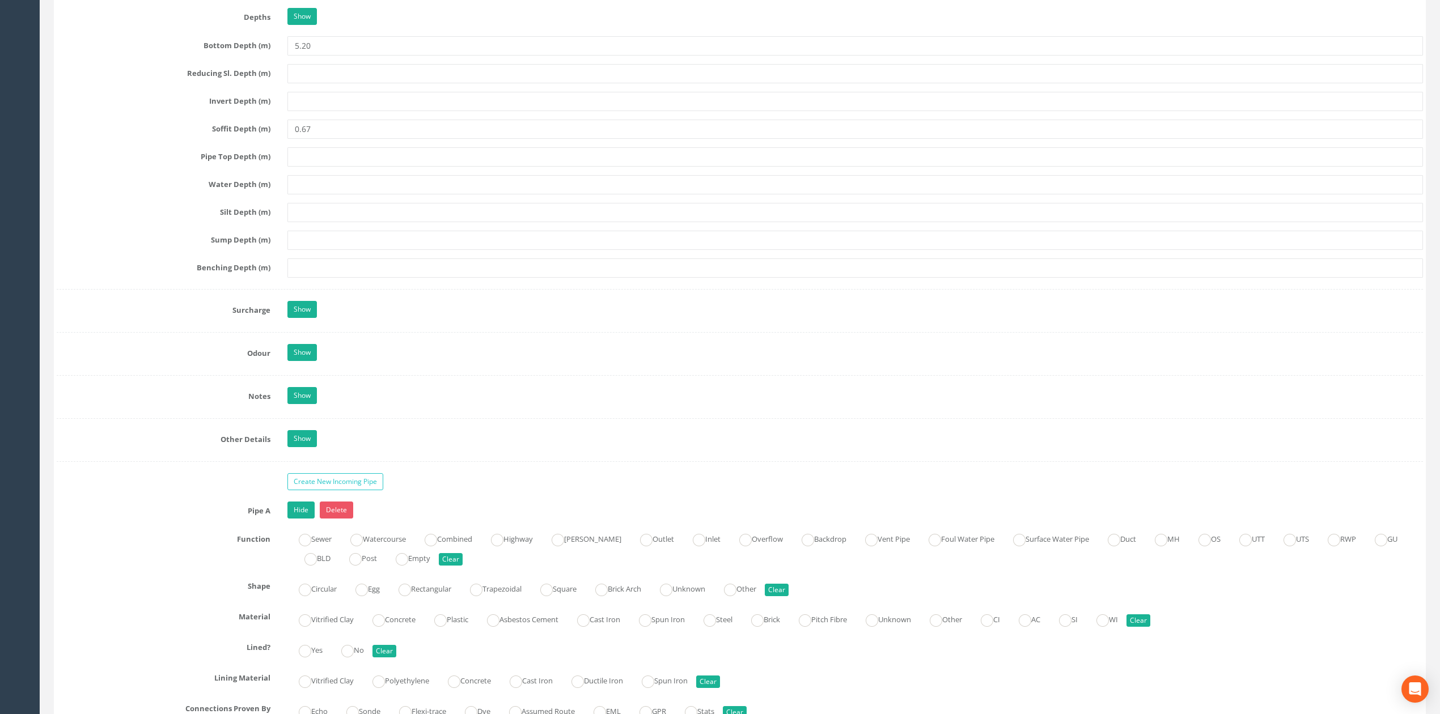
click at [311, 407] on div "Show" at bounding box center [855, 397] width 1153 height 20
click at [311, 404] on link "Show" at bounding box center [301, 395] width 29 height 17
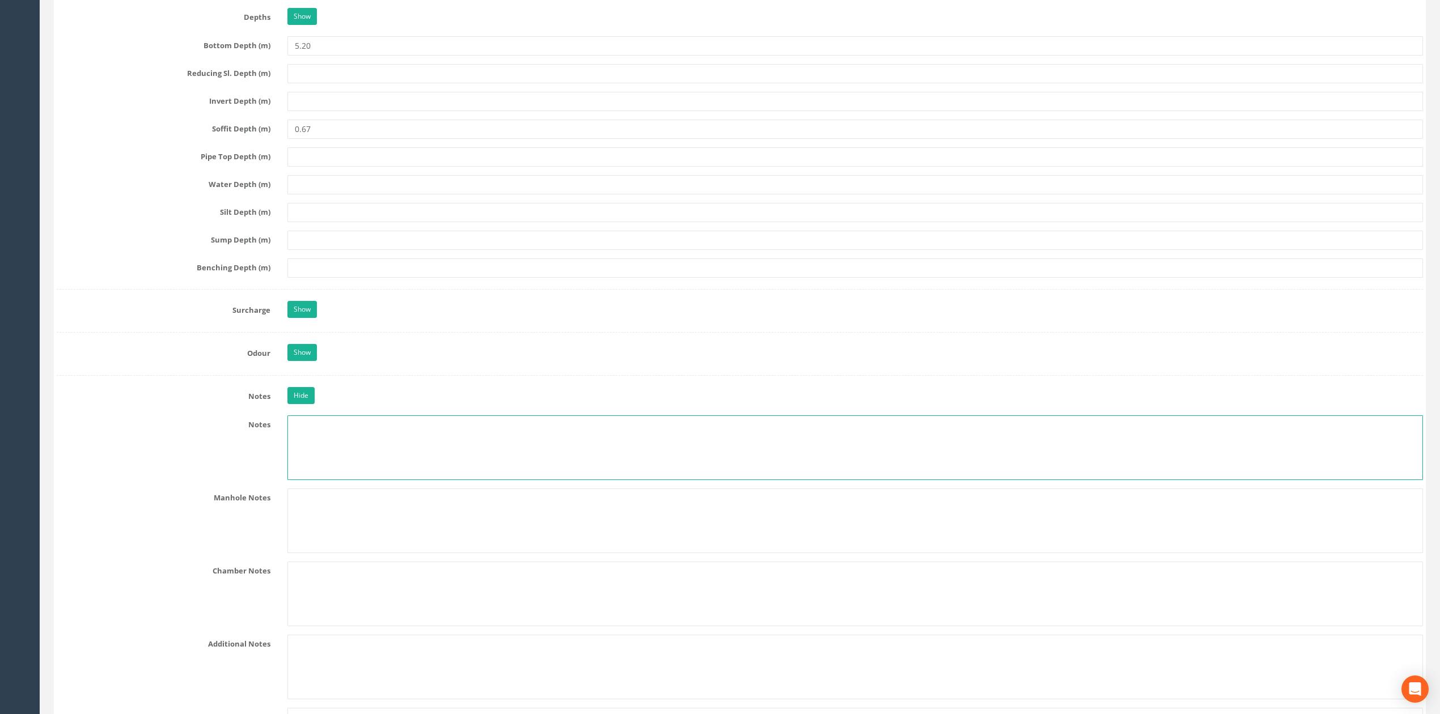
click at [339, 434] on textarea at bounding box center [855, 448] width 1136 height 65
type textarea "CT refers to clarification tanks."
click at [363, 246] on input "text" at bounding box center [855, 240] width 1136 height 19
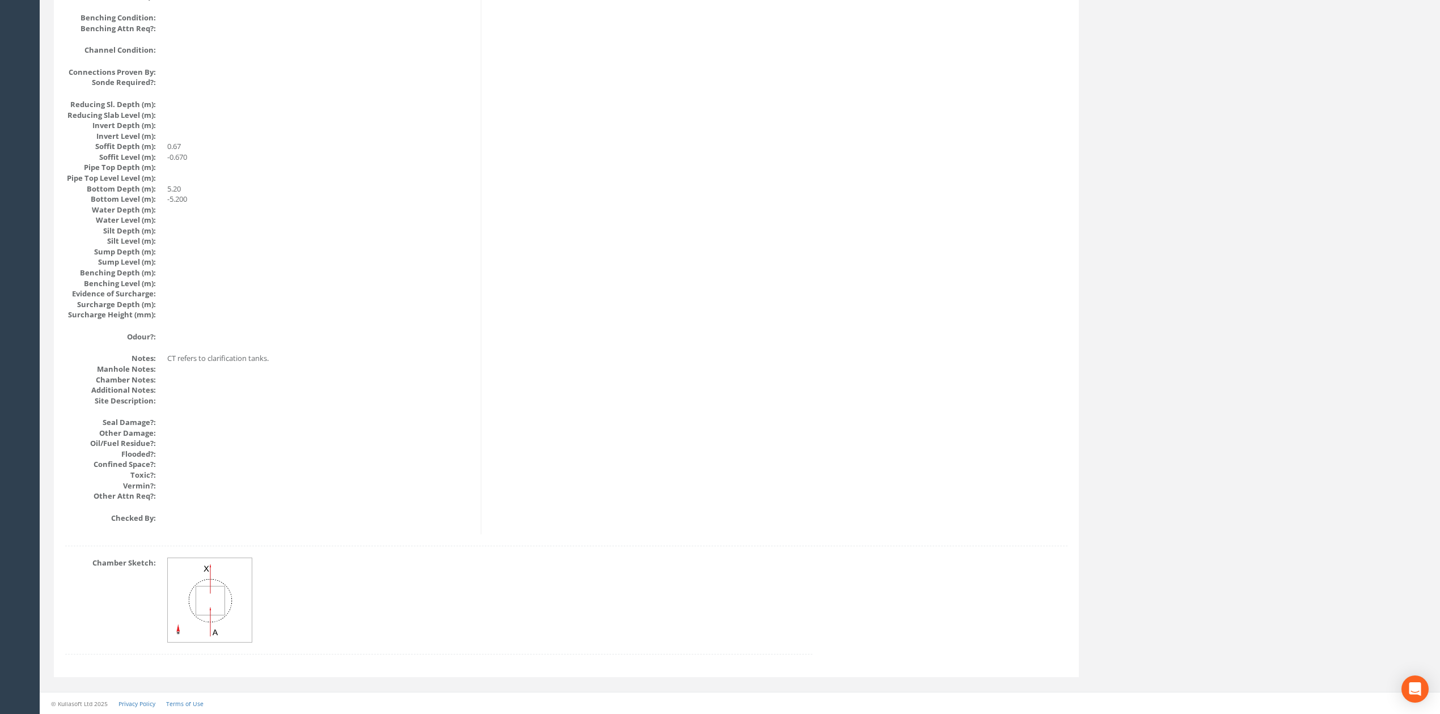
scroll to position [0, 0]
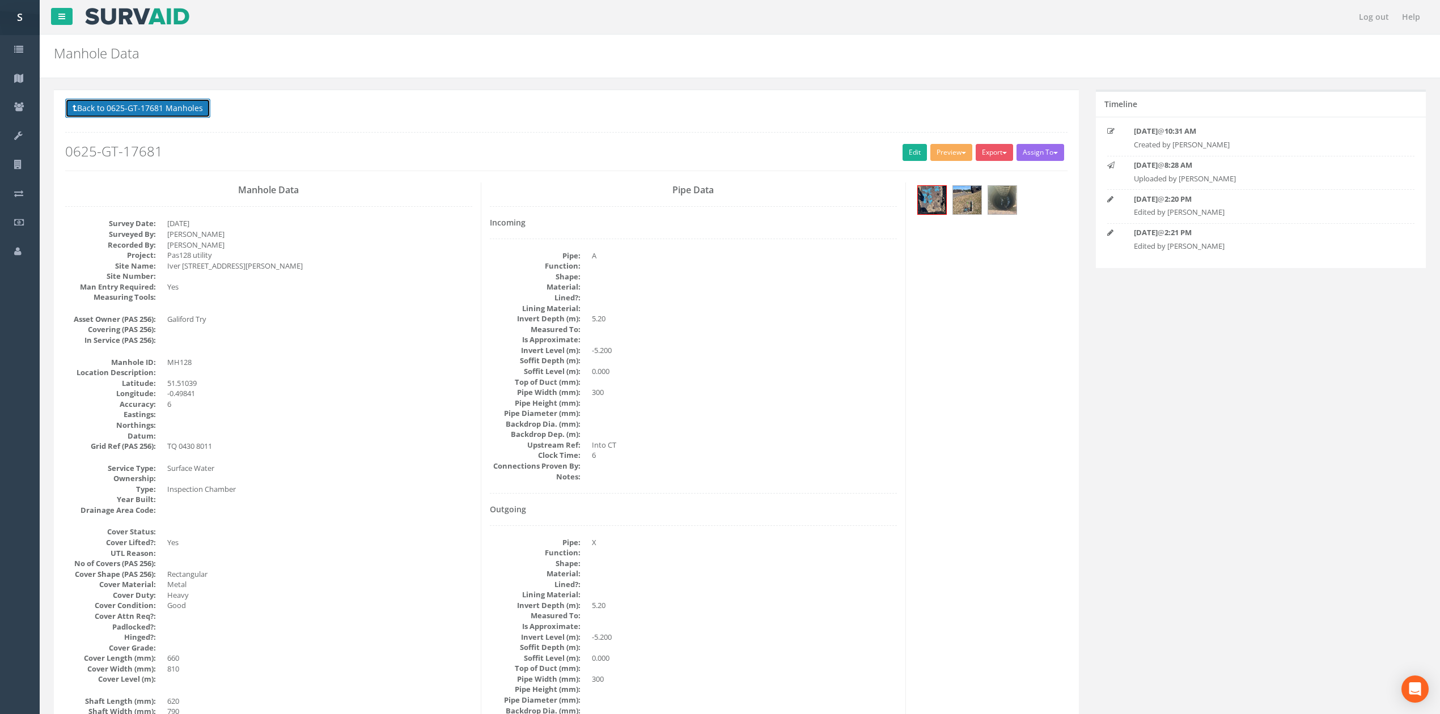
click at [158, 109] on button "Back to 0625-GT-17681 Manholes" at bounding box center [137, 108] width 145 height 19
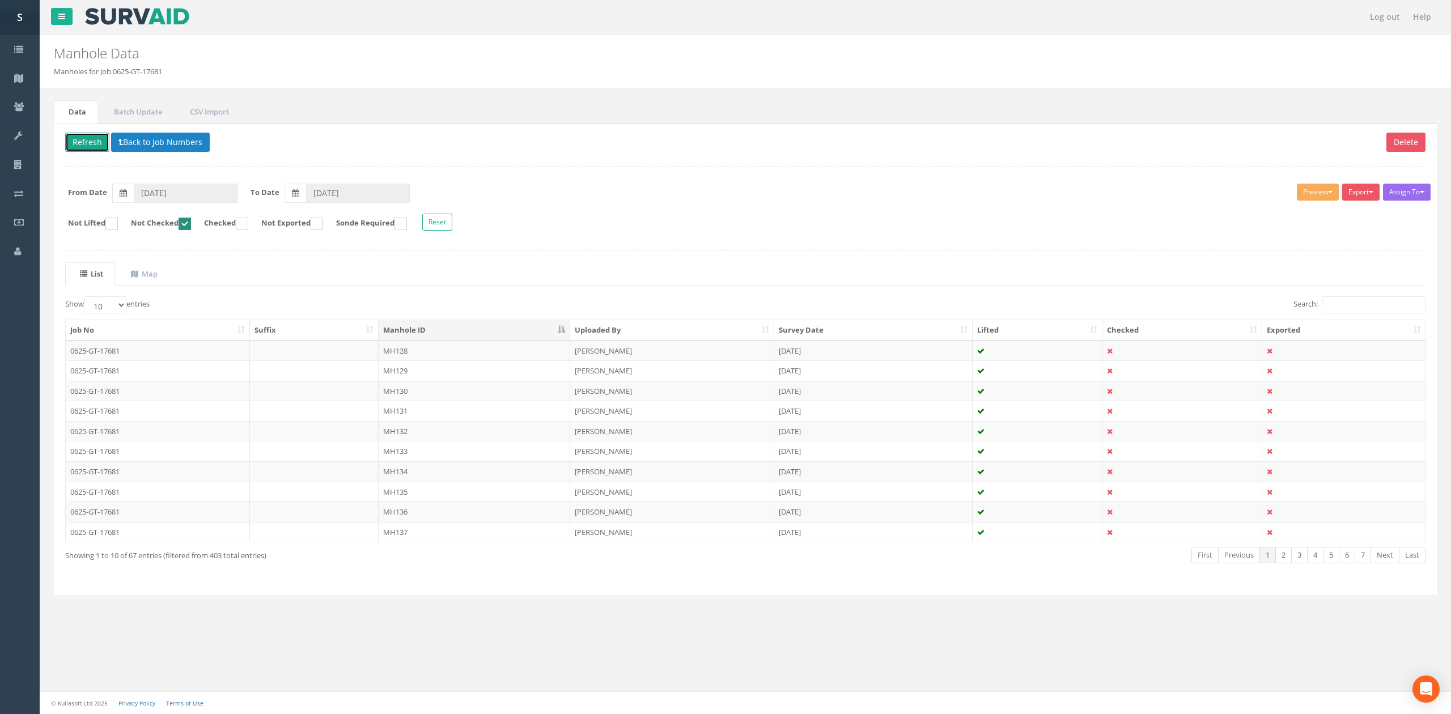
click at [96, 141] on button "Refresh" at bounding box center [87, 142] width 44 height 19
click at [422, 354] on td "MH128" at bounding box center [475, 351] width 192 height 20
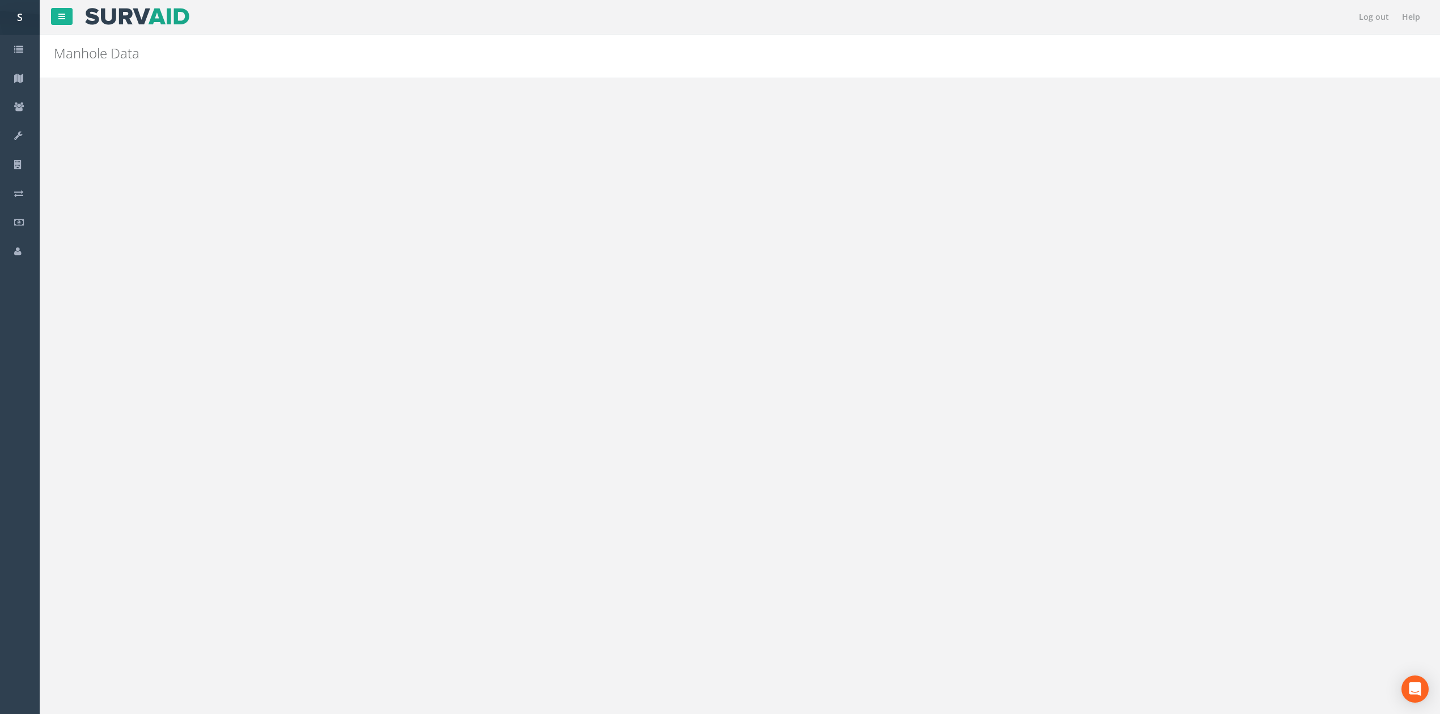
click at [903, 155] on link "Edit" at bounding box center [915, 152] width 24 height 17
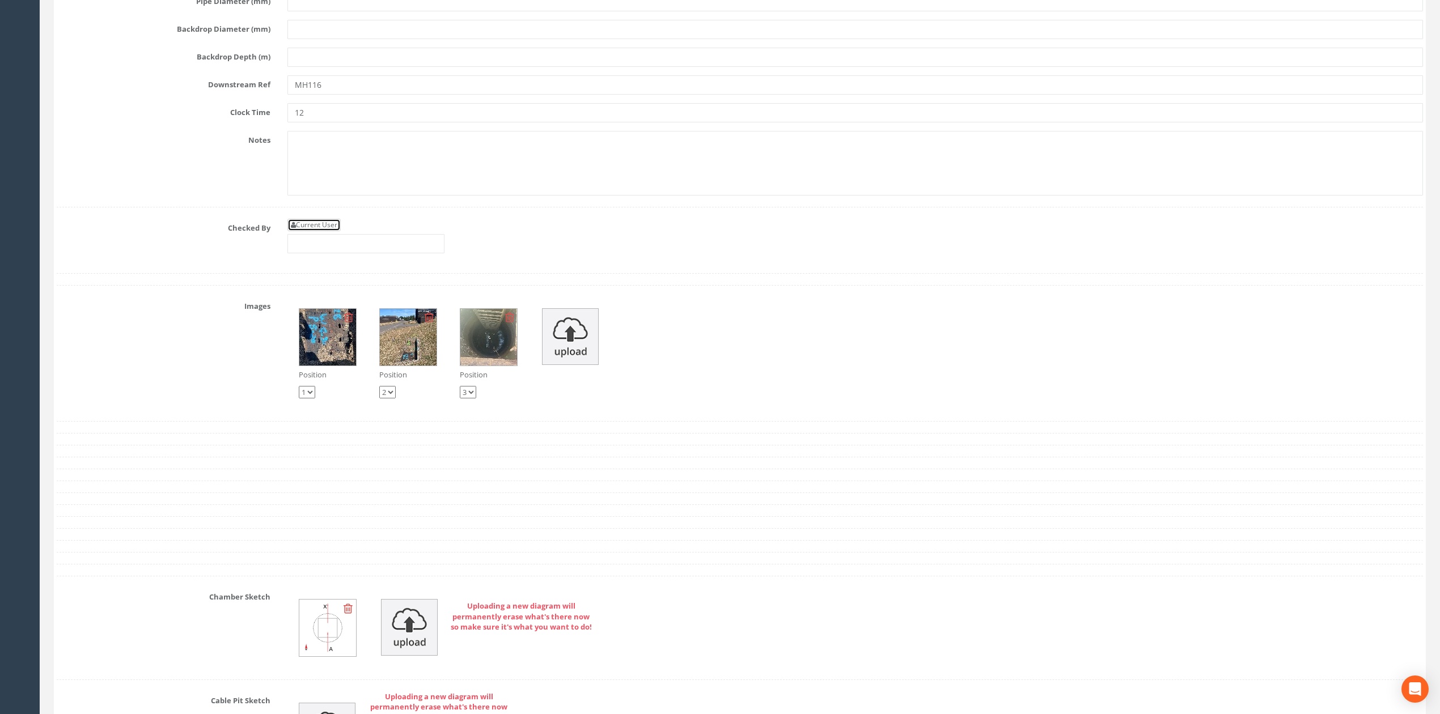
click at [332, 231] on link "Current User" at bounding box center [313, 225] width 53 height 12
type input "[PERSON_NAME]"
click at [353, 253] on input "[PERSON_NAME]" at bounding box center [365, 243] width 157 height 19
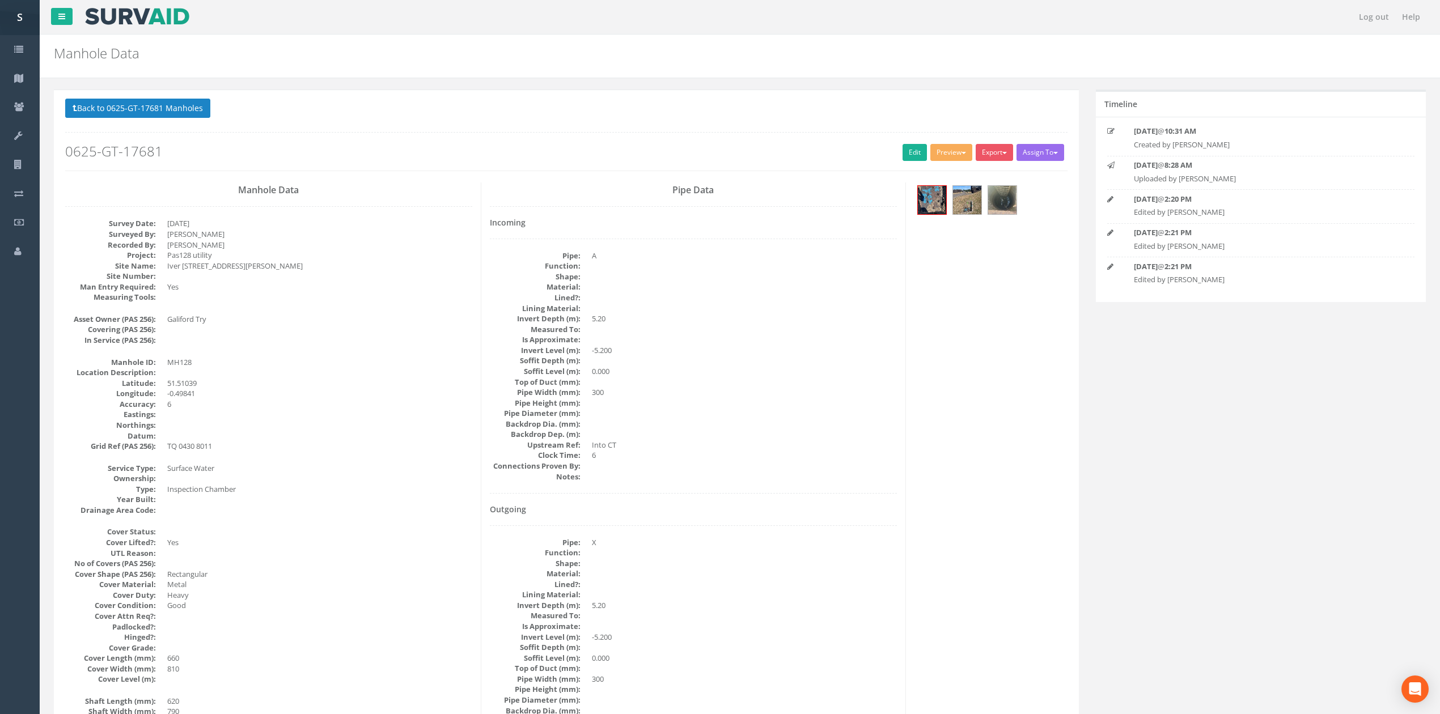
click at [164, 126] on div "Back to 0625-GT-17681 Manholes Back to Map Assign To No Companies Added Export …" at bounding box center [566, 135] width 1002 height 72
click at [164, 116] on button "Back to 0625-GT-17681 Manholes" at bounding box center [137, 108] width 145 height 19
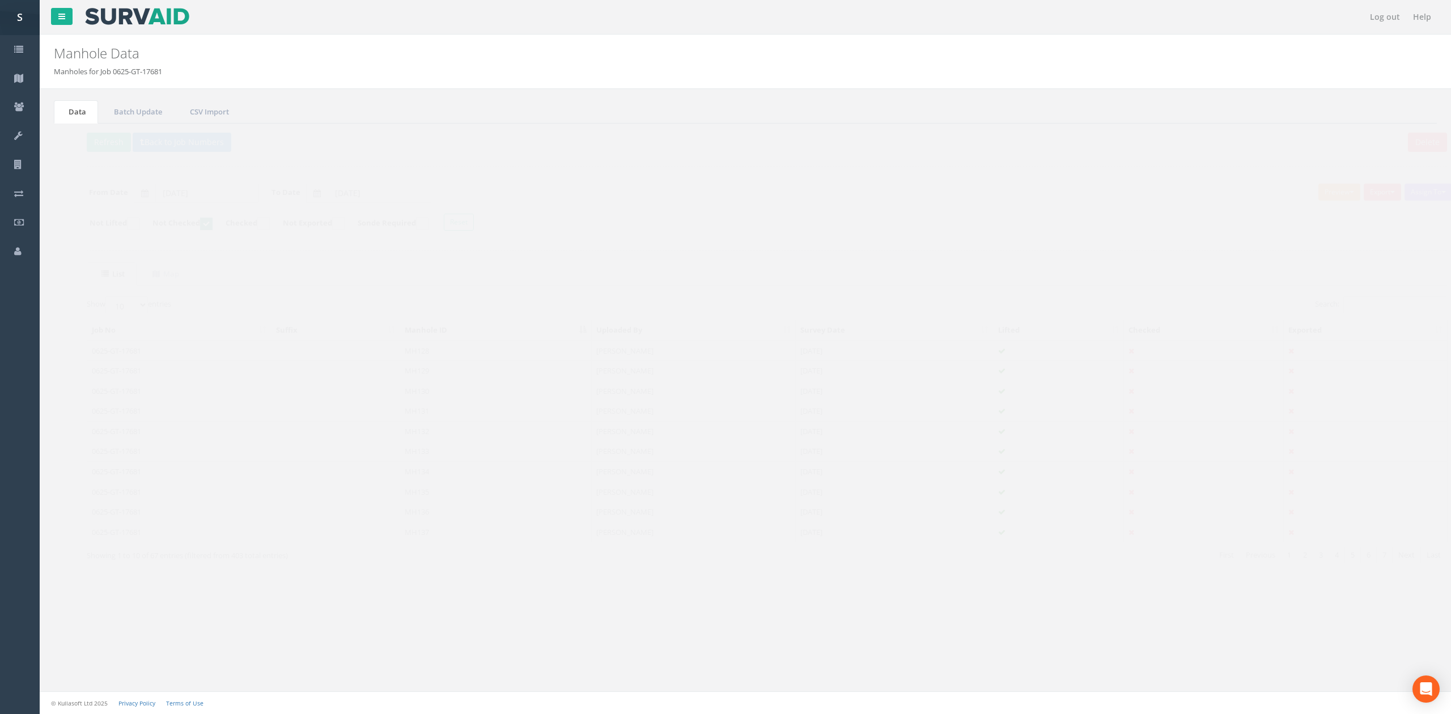
click at [191, 228] on ins at bounding box center [185, 224] width 12 height 12
click at [189, 225] on ins at bounding box center [185, 224] width 12 height 12
checkbox input "false"
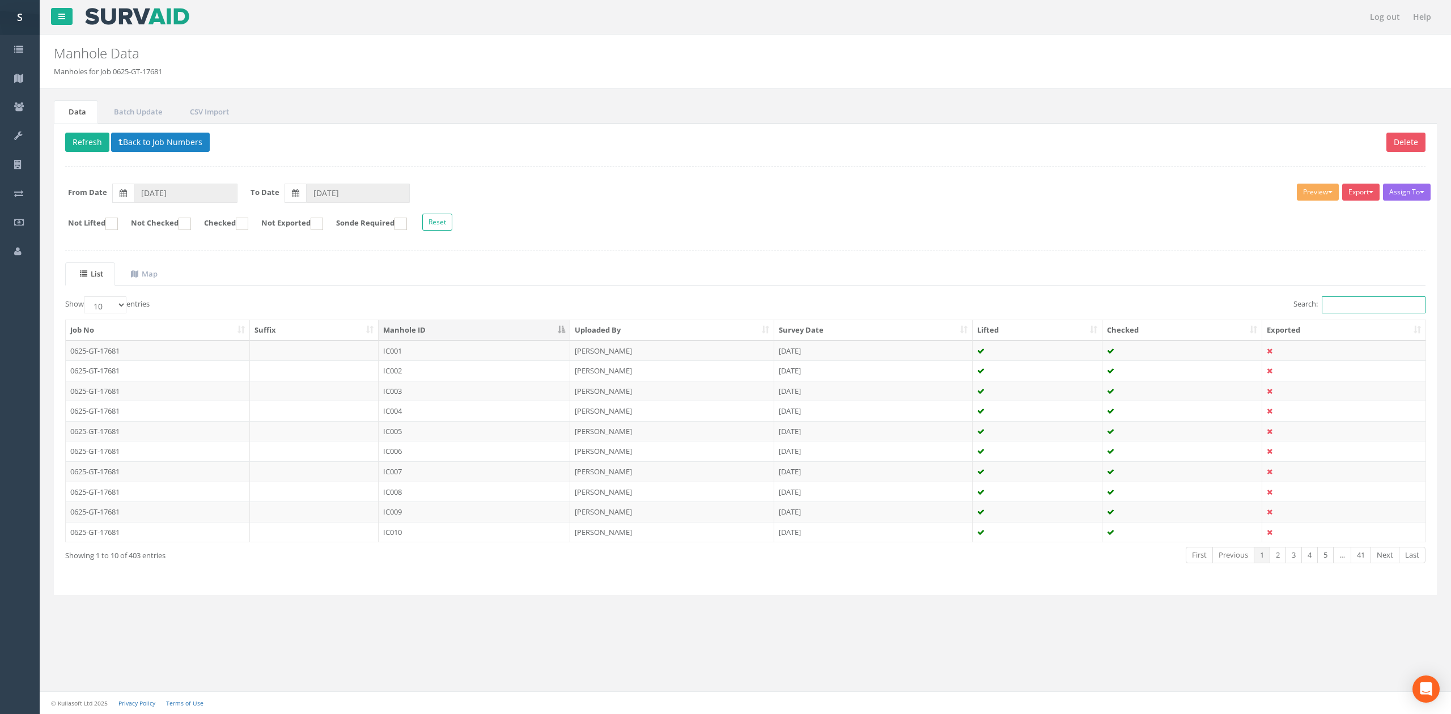
click at [1330, 304] on input "Search:" at bounding box center [1374, 305] width 104 height 17
type input "127"
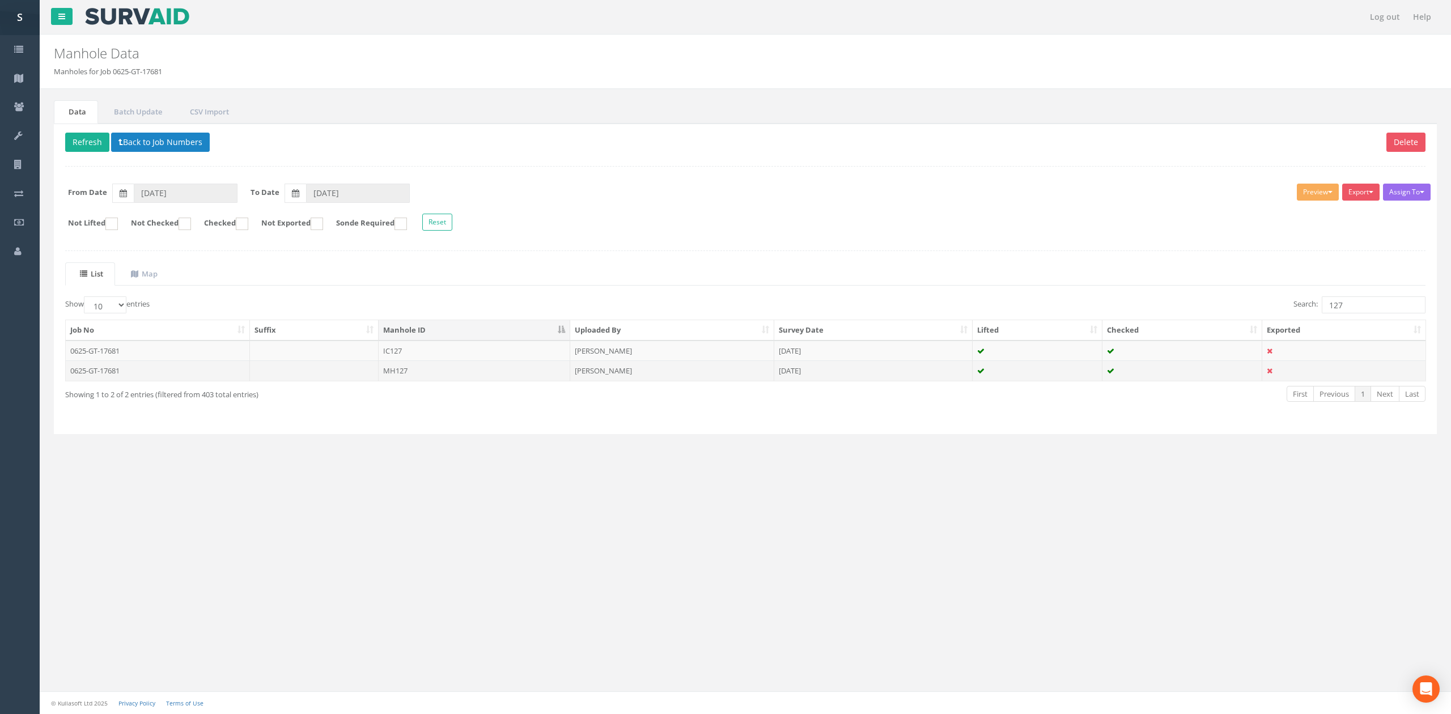
click at [373, 376] on td at bounding box center [314, 371] width 129 height 20
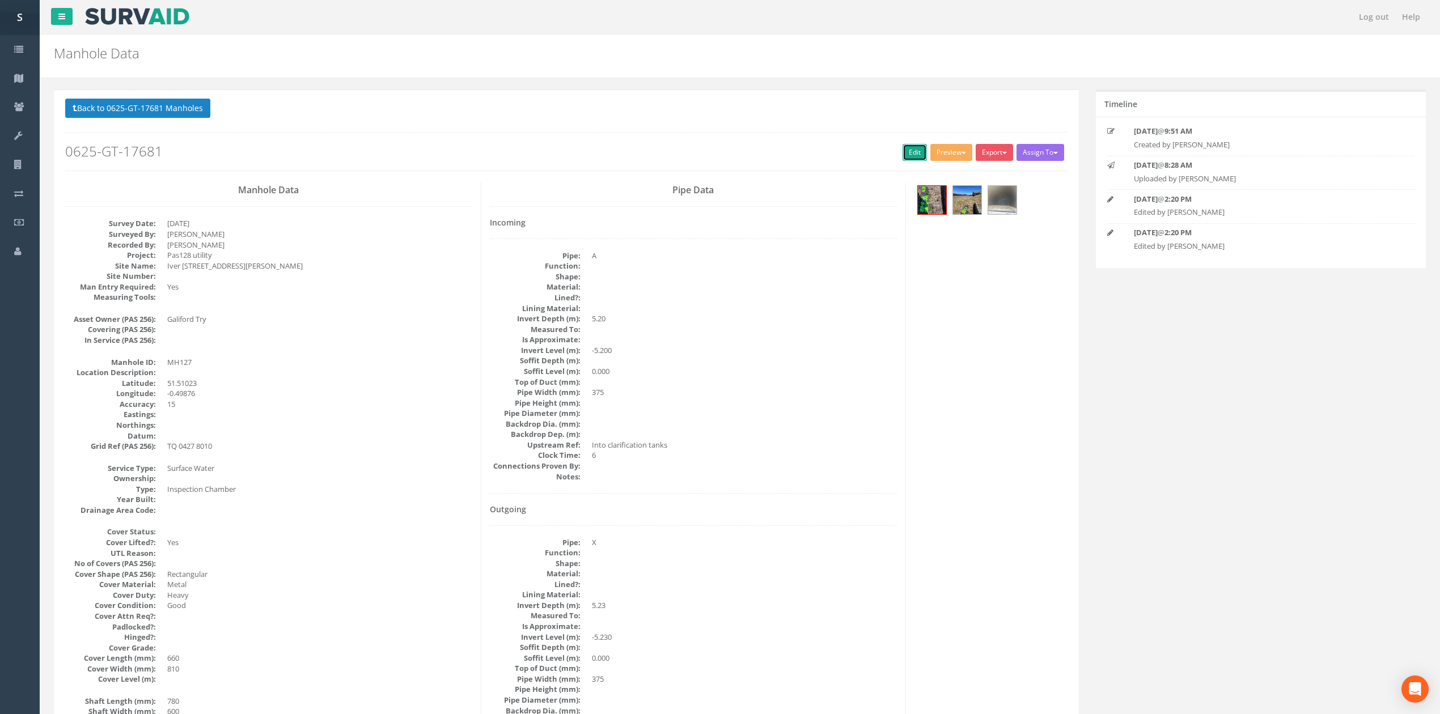
click at [913, 159] on link "Edit" at bounding box center [915, 152] width 24 height 17
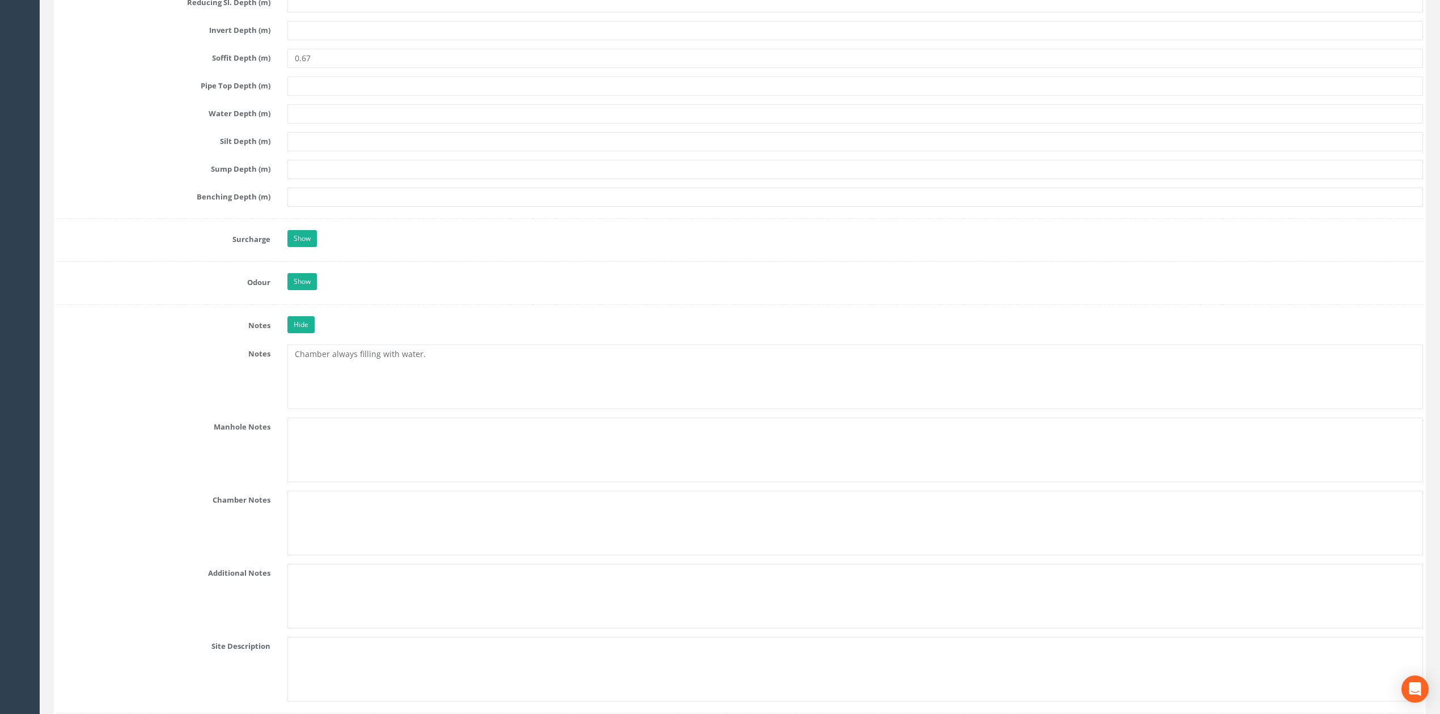
scroll to position [1436, 0]
click at [522, 396] on textarea "Chamber always filling with water." at bounding box center [855, 372] width 1136 height 65
paste textarea "CT refers to clarification tanks."
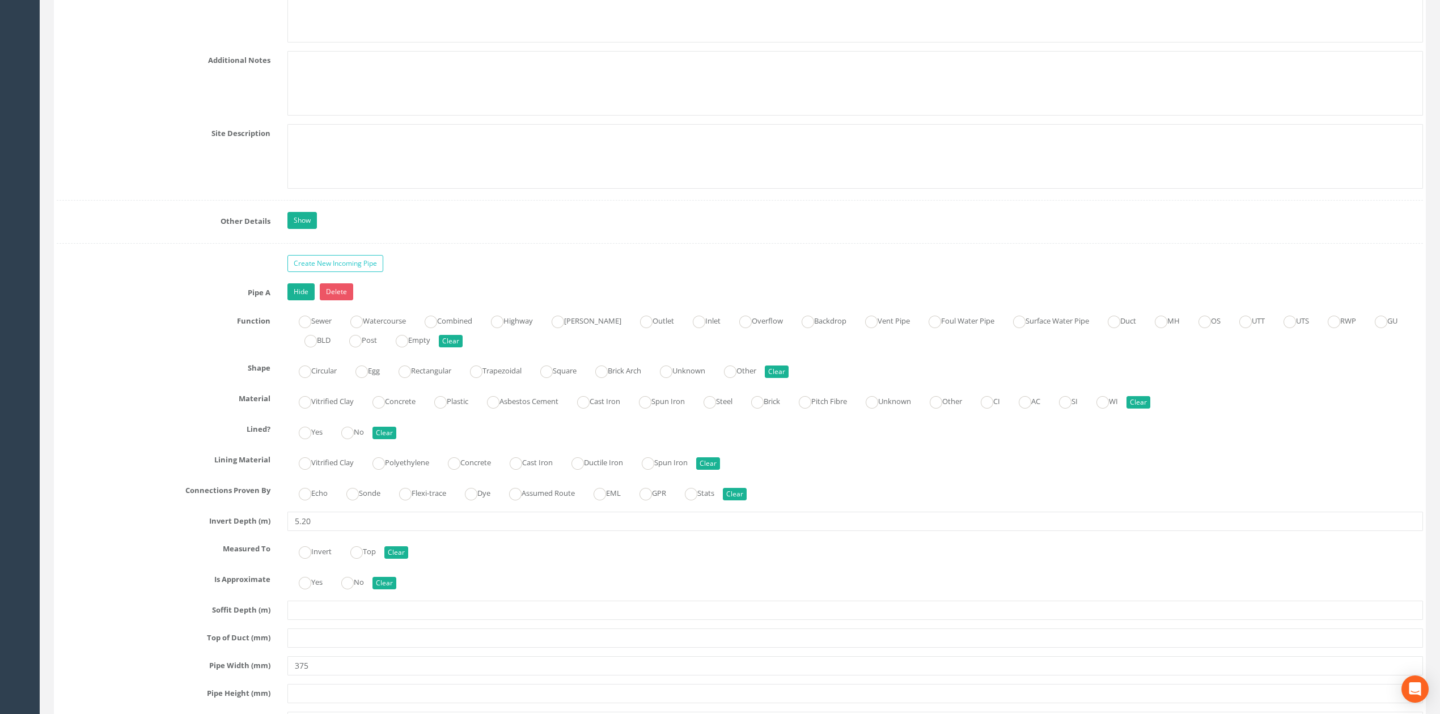
scroll to position [2192, 0]
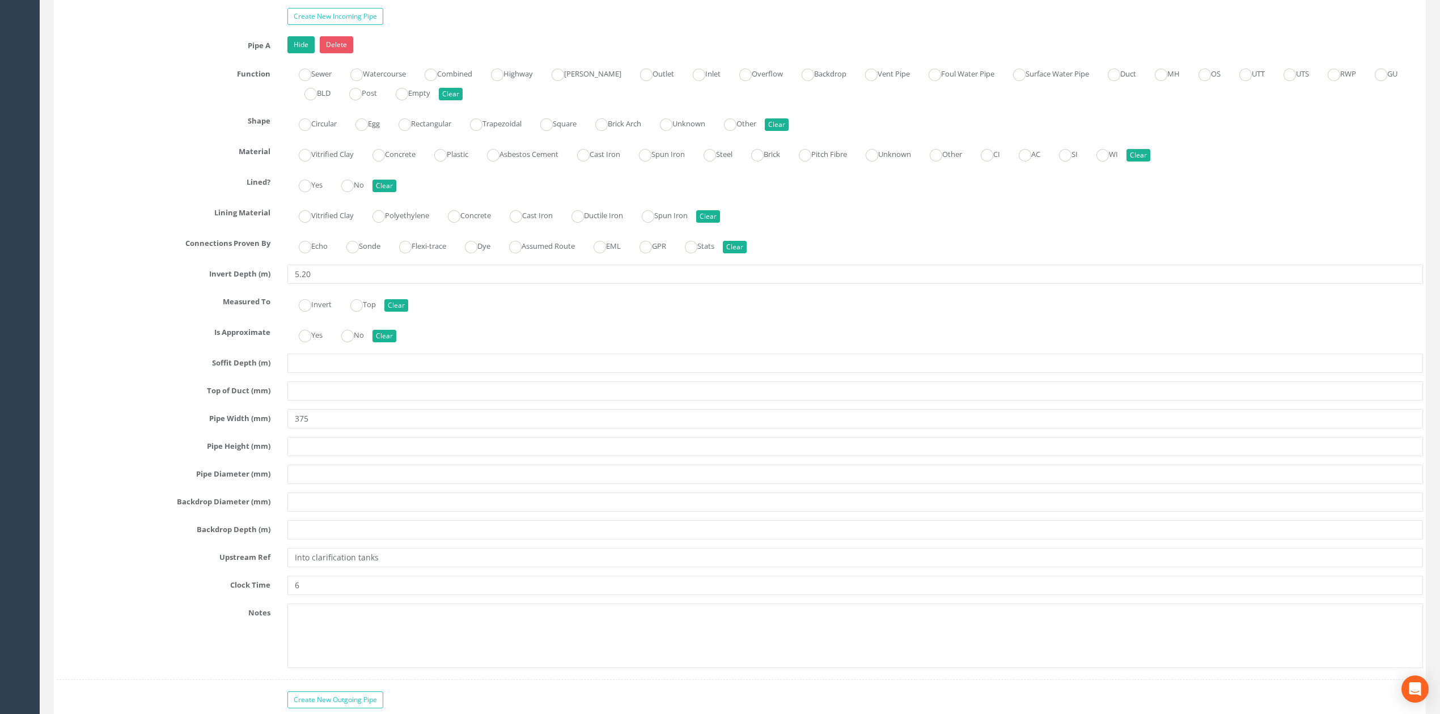
type textarea "Chamber always filling with water. CT refers to clarification tanks."
drag, startPoint x: 311, startPoint y: 571, endPoint x: 515, endPoint y: 565, distance: 204.2
click at [515, 565] on input "Into clarification tanks" at bounding box center [855, 557] width 1136 height 19
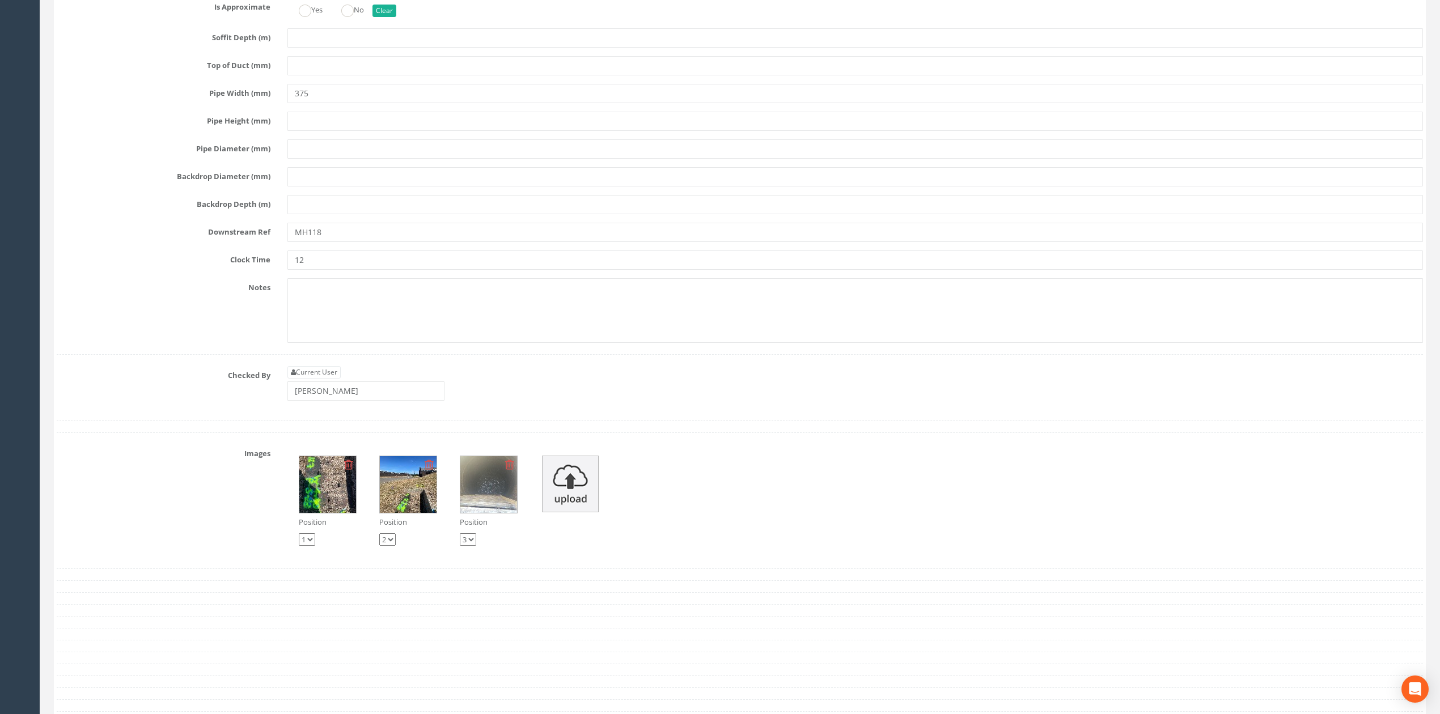
scroll to position [3477, 0]
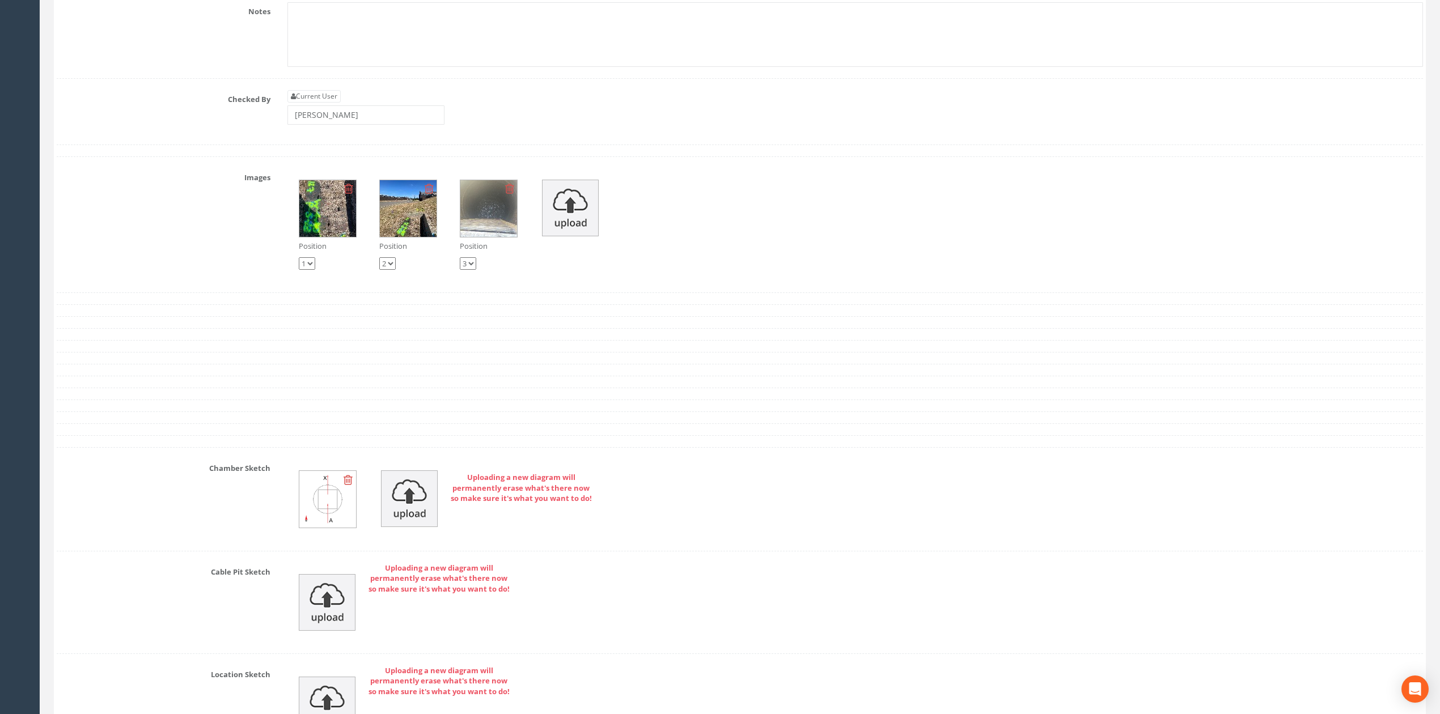
type input "Into CT"
click at [383, 125] on input "[PERSON_NAME]" at bounding box center [365, 114] width 157 height 19
click at [382, 125] on input "[PERSON_NAME]" at bounding box center [365, 114] width 157 height 19
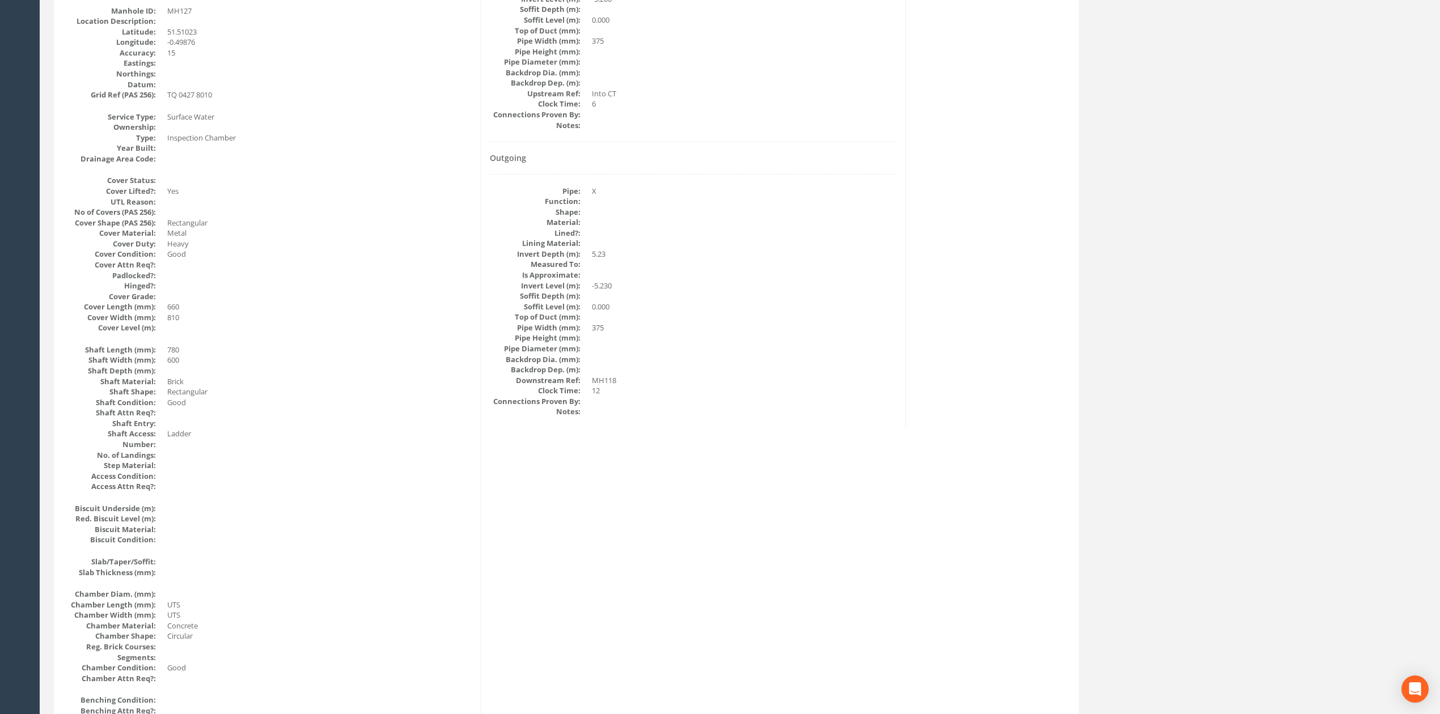
scroll to position [0, 0]
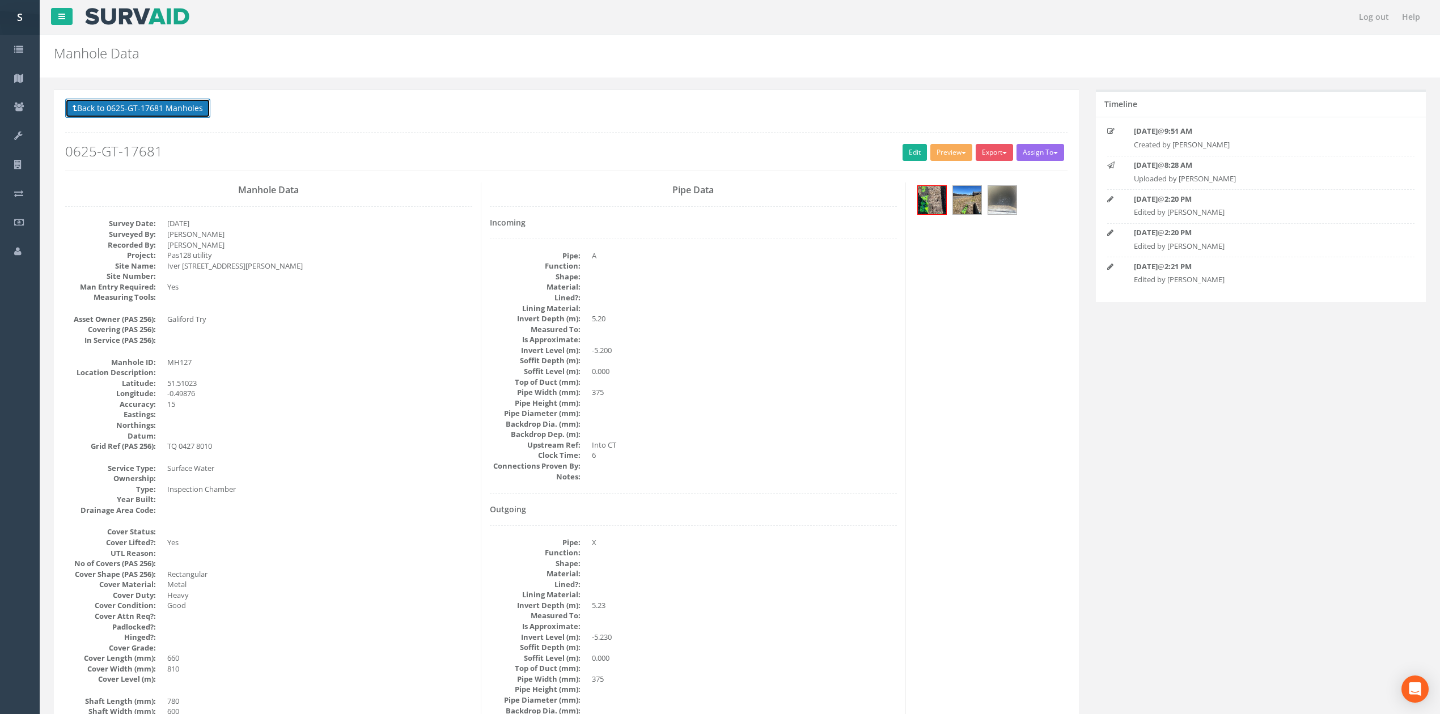
click at [150, 118] on button "Back to 0625-GT-17681 Manholes" at bounding box center [137, 108] width 145 height 19
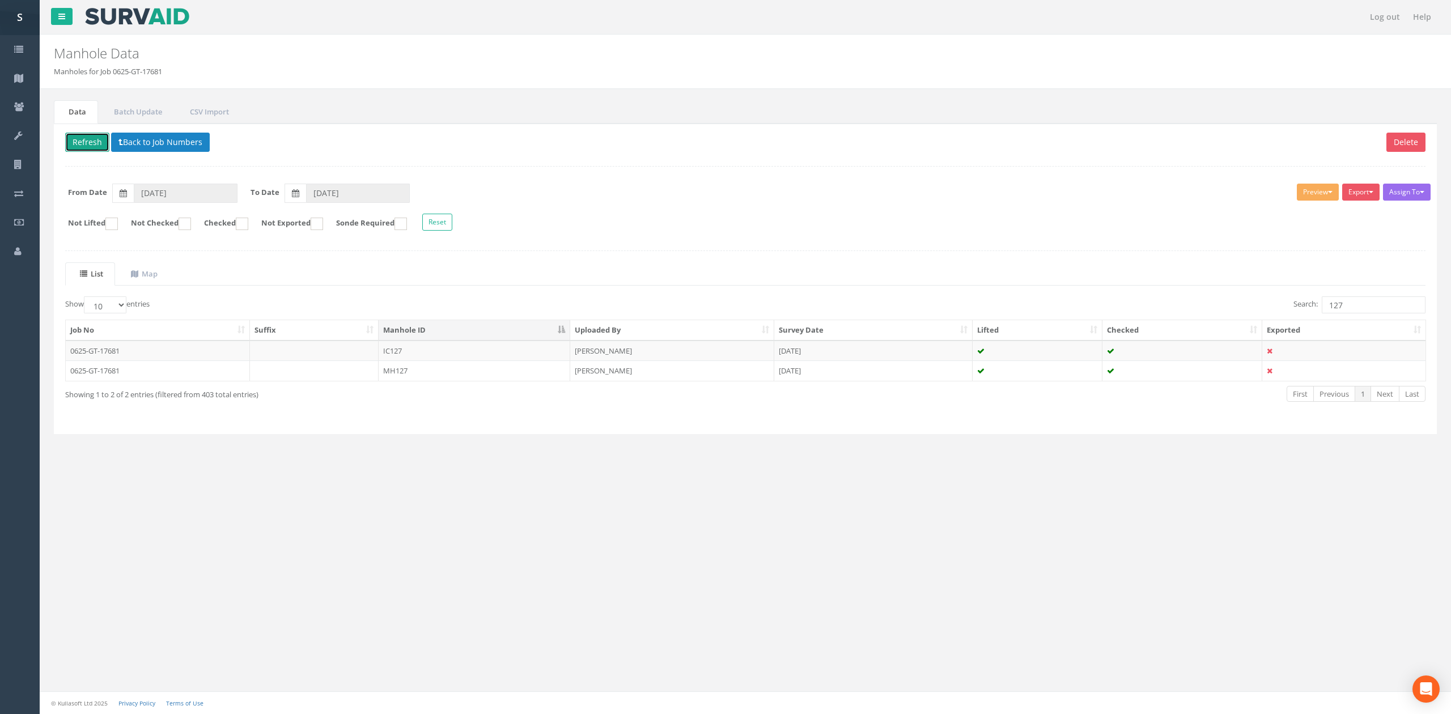
click at [82, 152] on button "Refresh" at bounding box center [87, 142] width 44 height 19
drag, startPoint x: 1356, startPoint y: 307, endPoint x: 1273, endPoint y: 302, distance: 83.0
click at [1277, 302] on div "Search: 127" at bounding box center [1090, 307] width 672 height 20
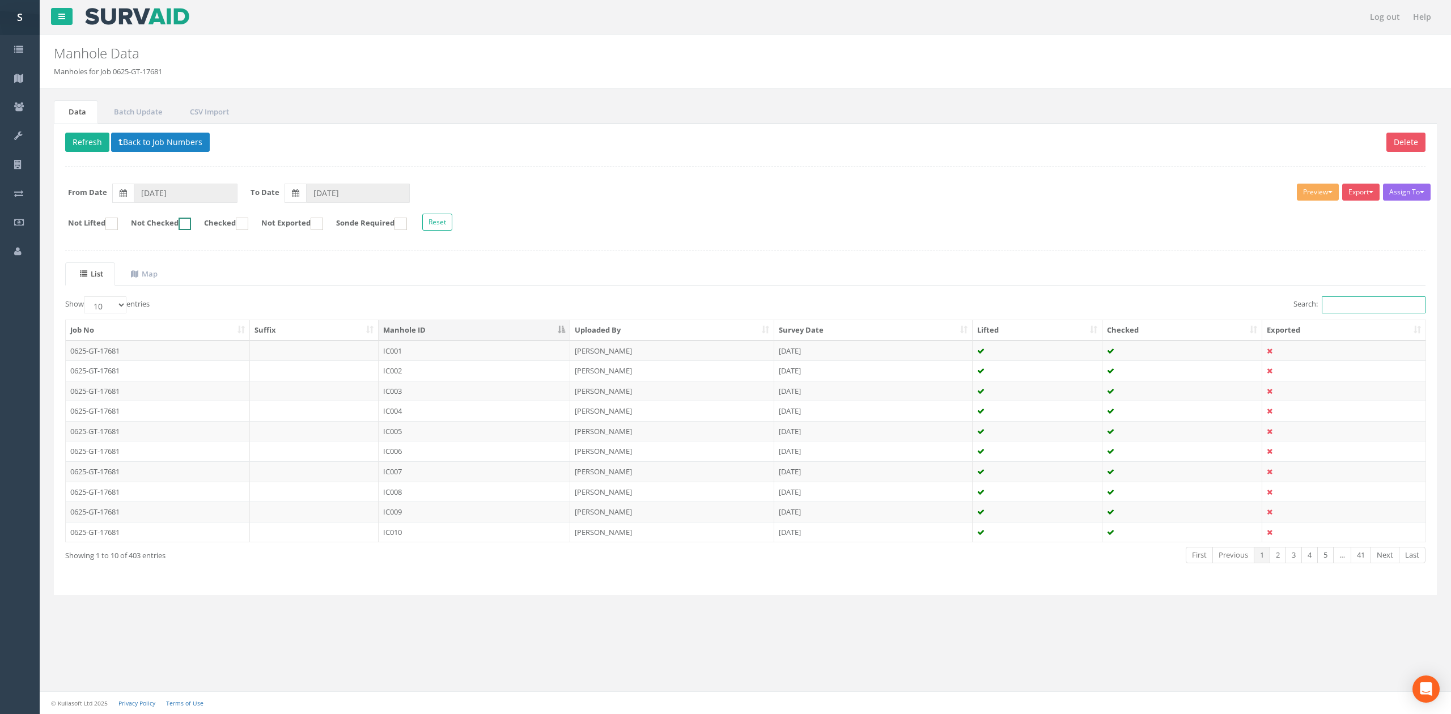
click at [189, 225] on ins at bounding box center [185, 224] width 12 height 12
checkbox input "true"
click at [429, 357] on td "MH129" at bounding box center [475, 351] width 192 height 20
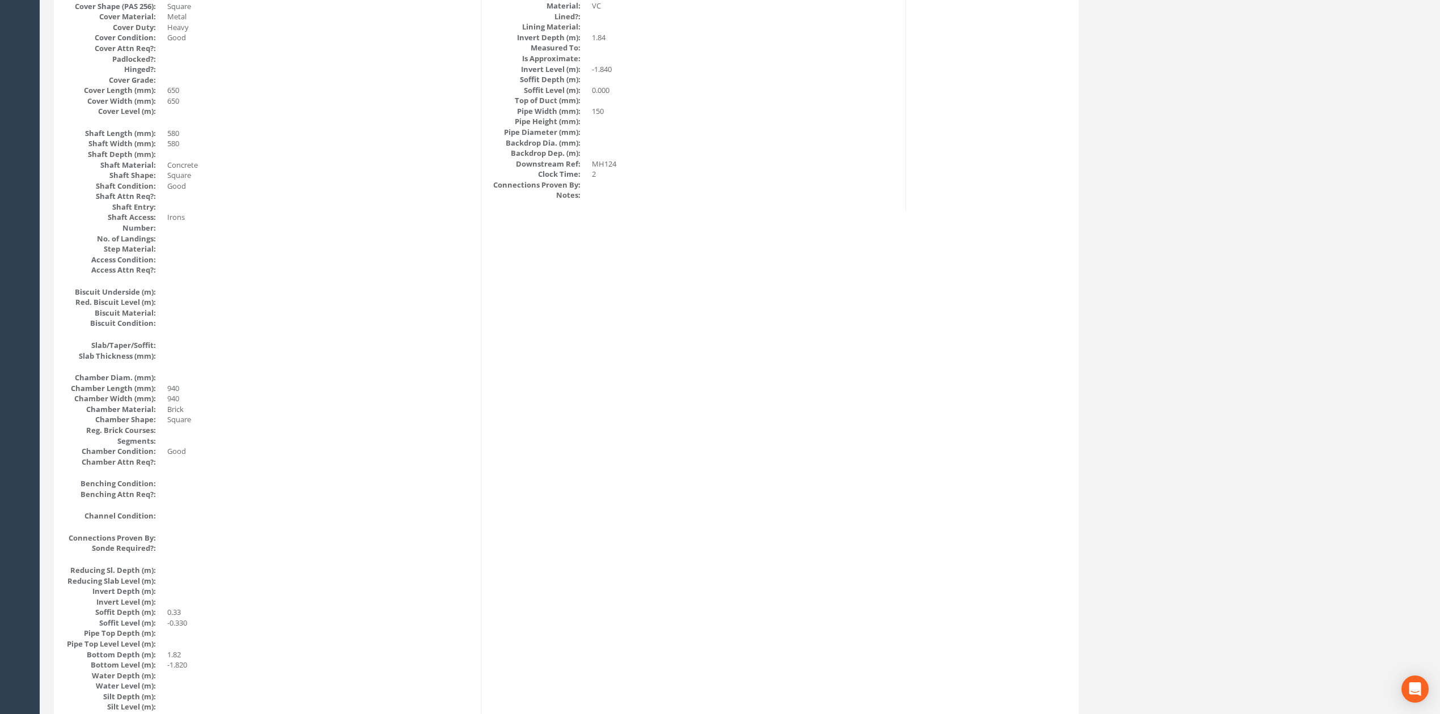
scroll to position [756, 0]
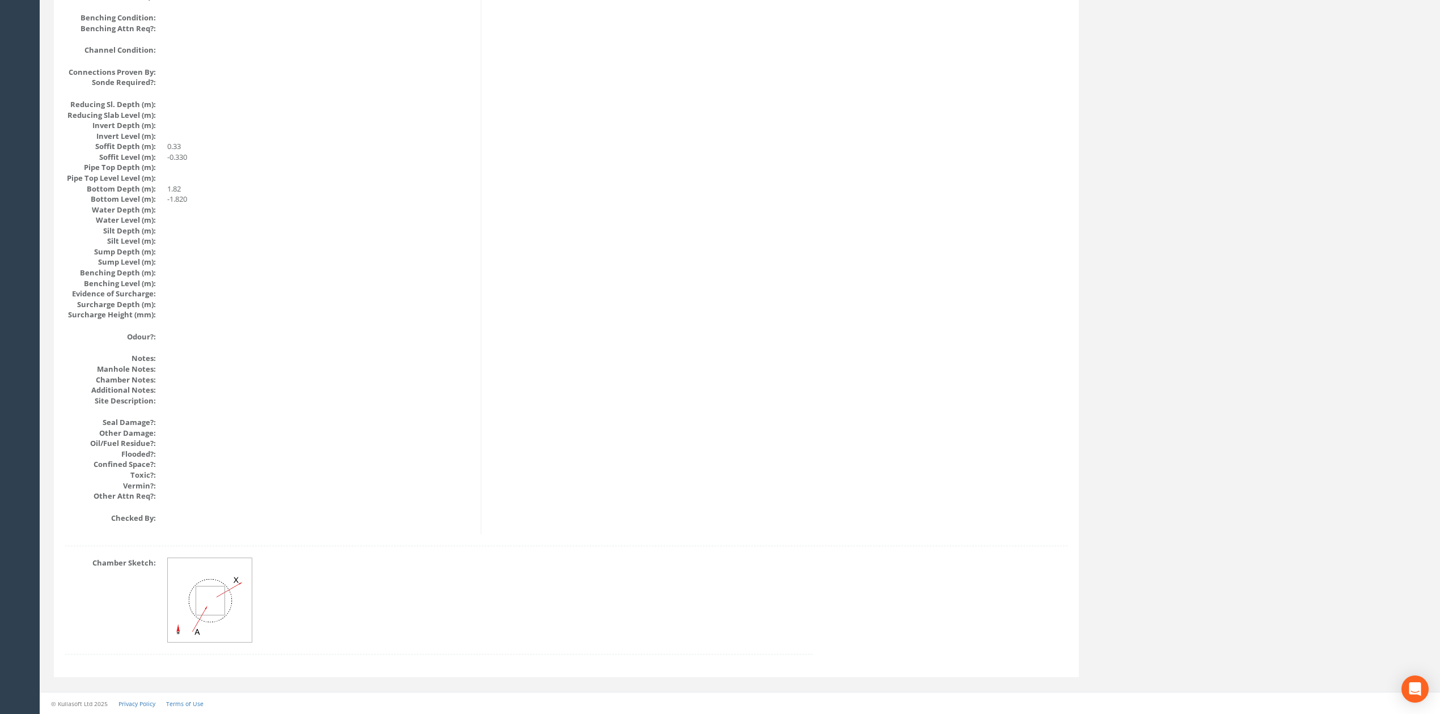
drag, startPoint x: 713, startPoint y: 493, endPoint x: 749, endPoint y: 250, distance: 245.4
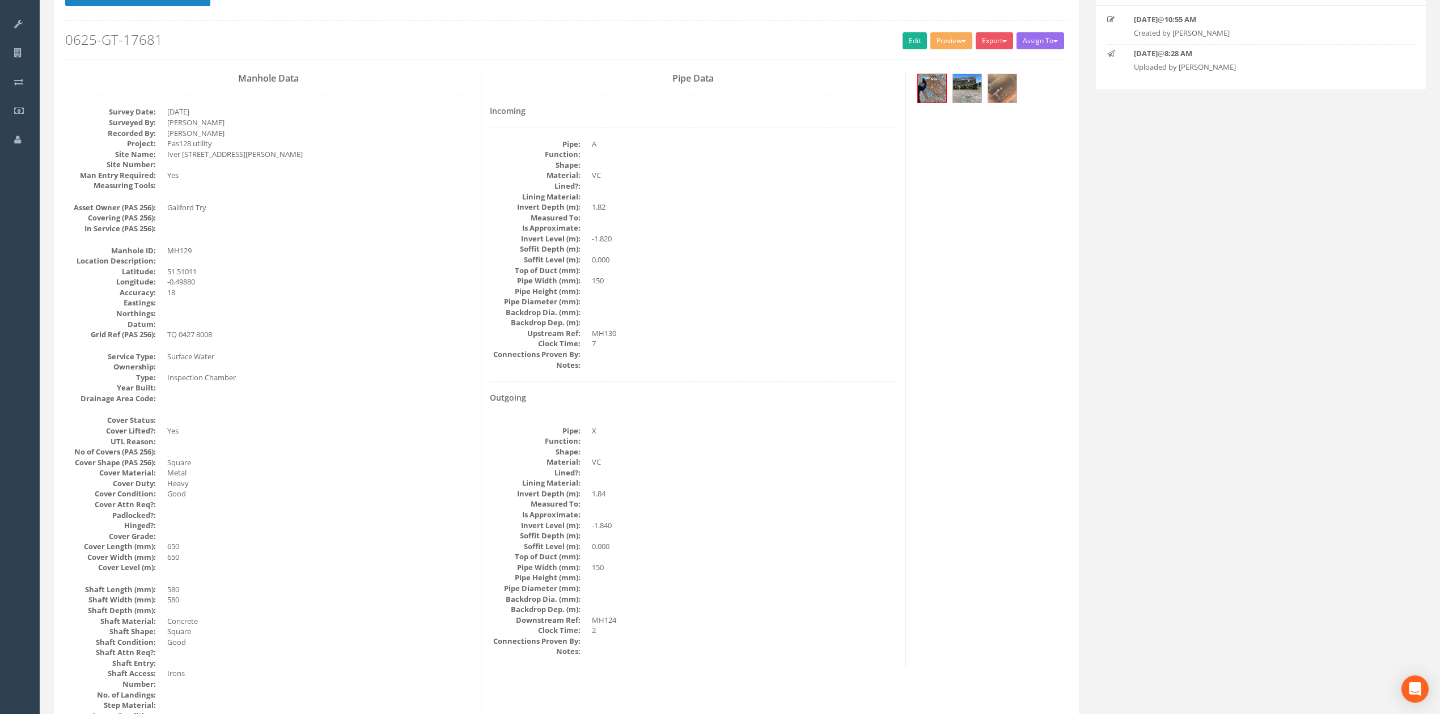
scroll to position [0, 0]
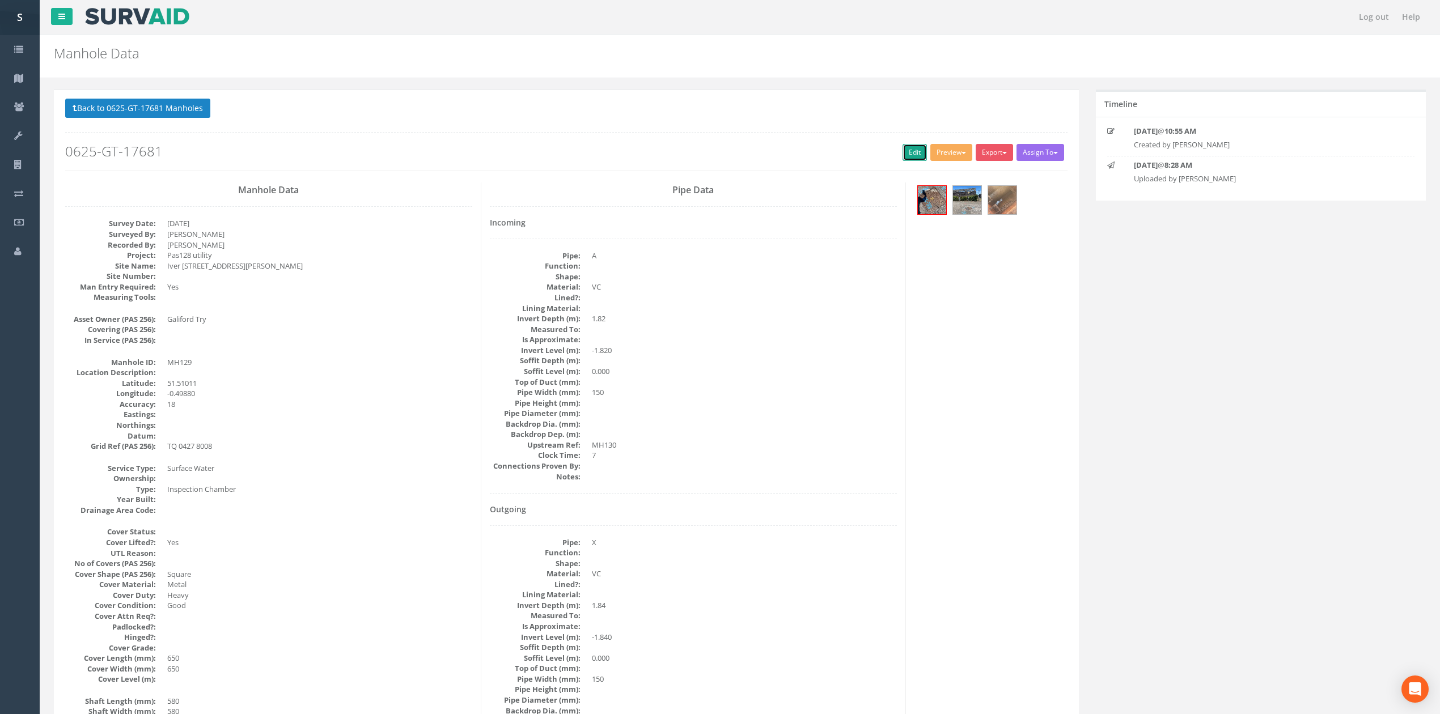
click at [903, 147] on link "Edit" at bounding box center [915, 152] width 24 height 17
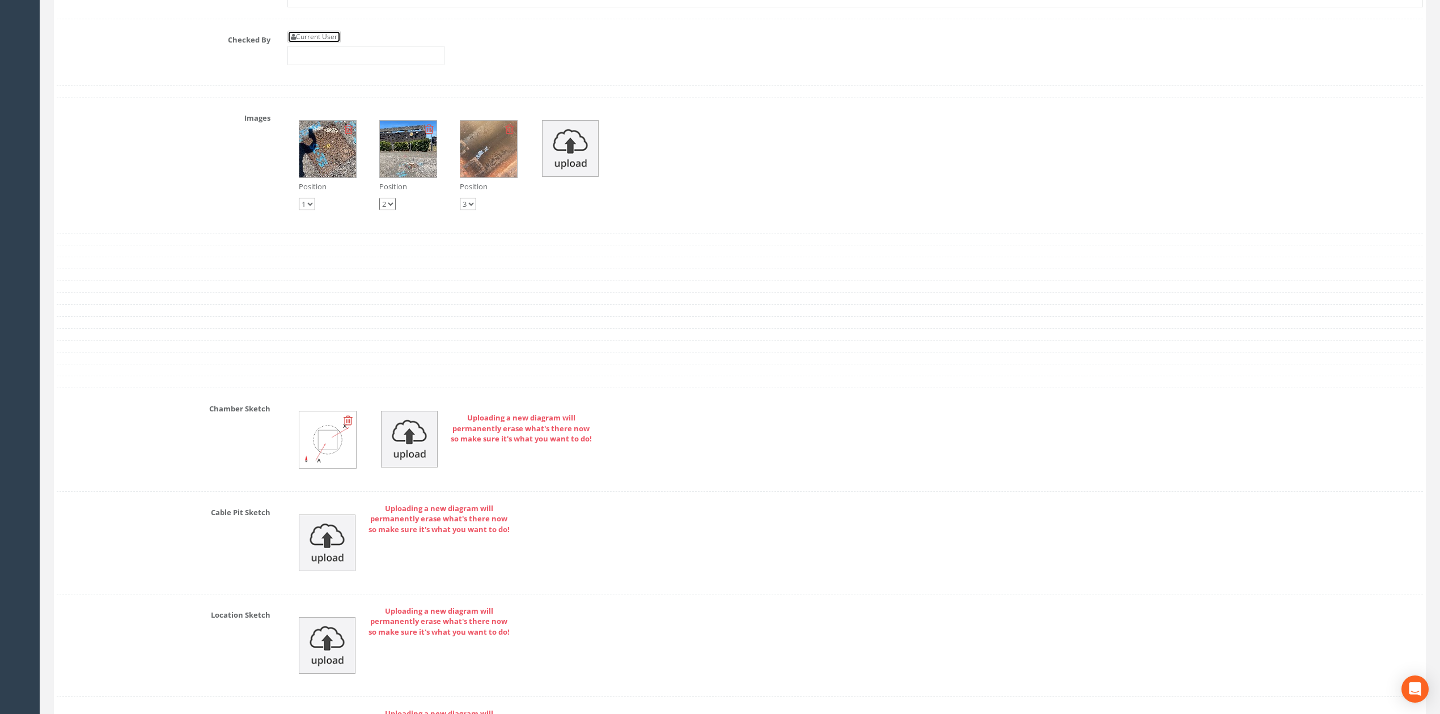
click at [338, 43] on link "Current User" at bounding box center [313, 37] width 53 height 12
type input "[PERSON_NAME]"
click at [345, 65] on input "[PERSON_NAME]" at bounding box center [365, 55] width 157 height 19
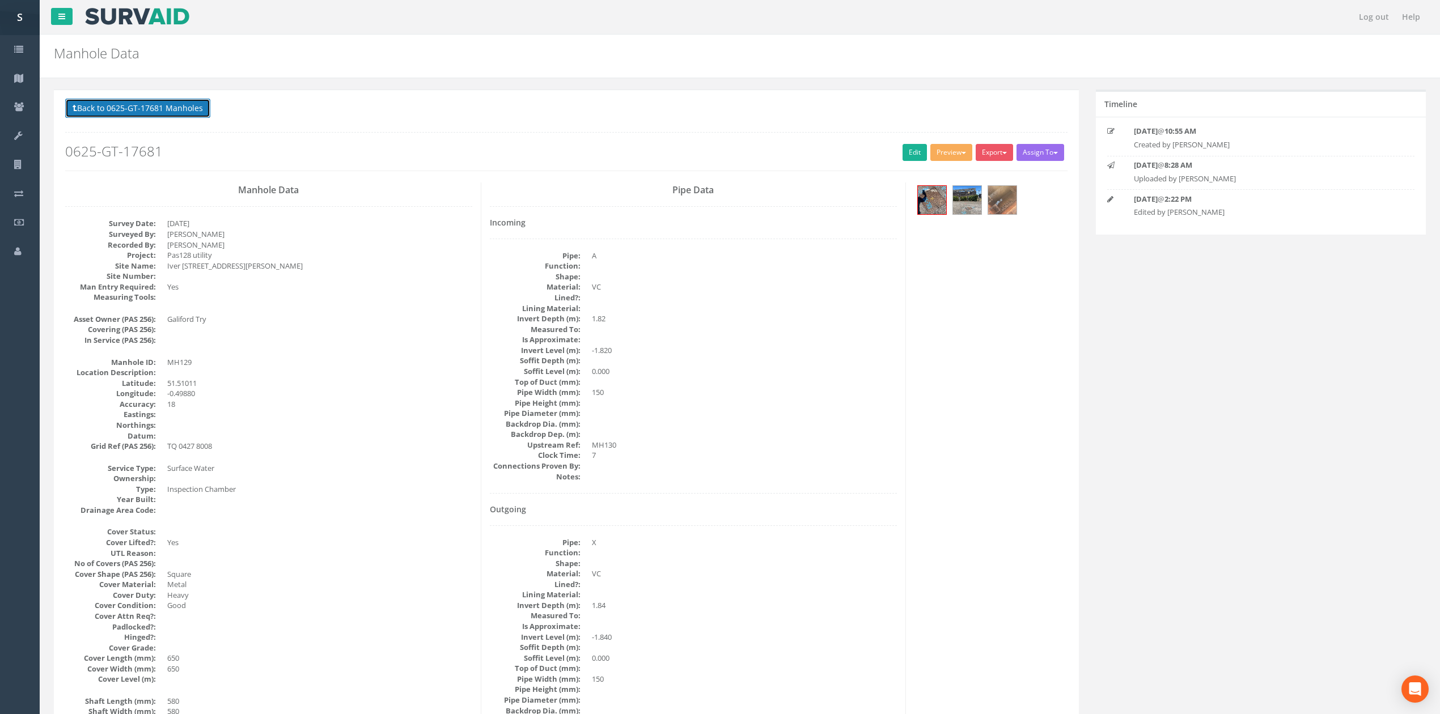
click at [144, 111] on button "Back to 0625-GT-17681 Manholes" at bounding box center [137, 108] width 145 height 19
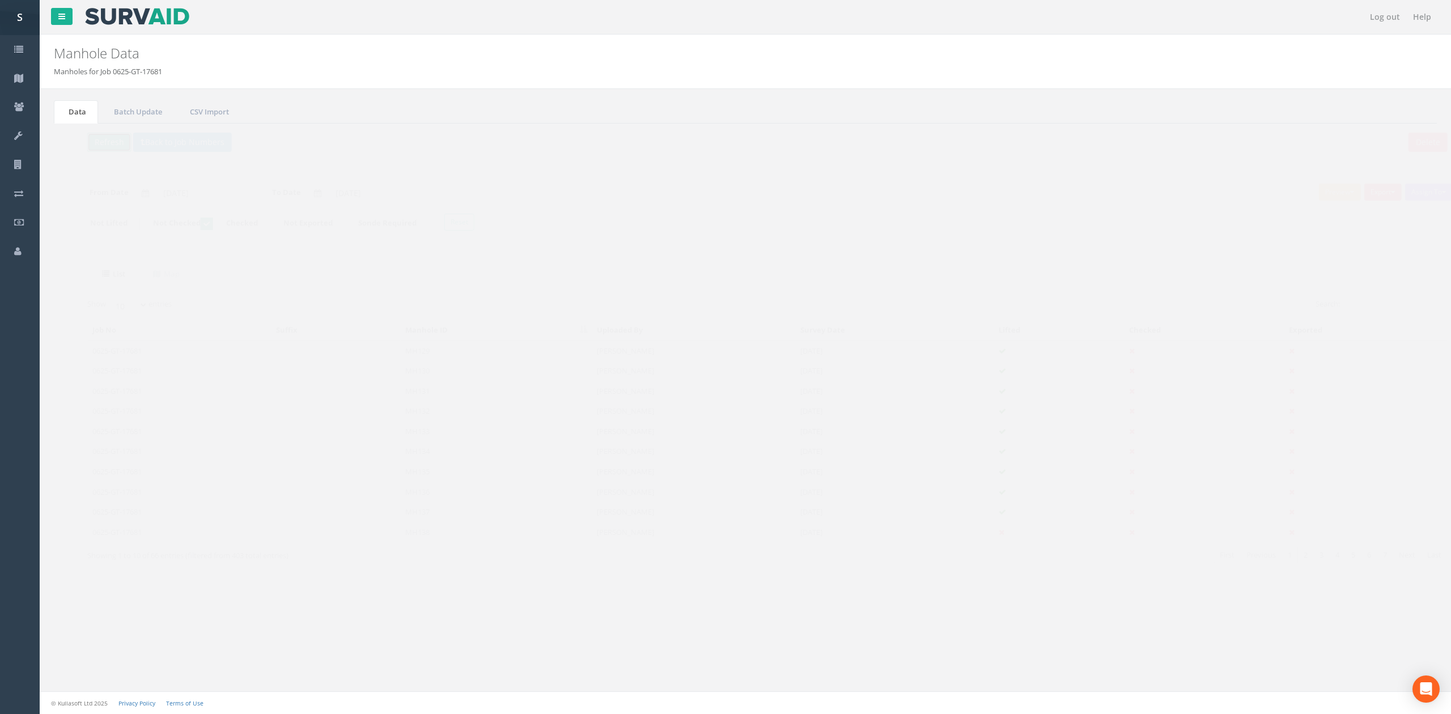
click at [102, 152] on button "Refresh" at bounding box center [87, 142] width 44 height 19
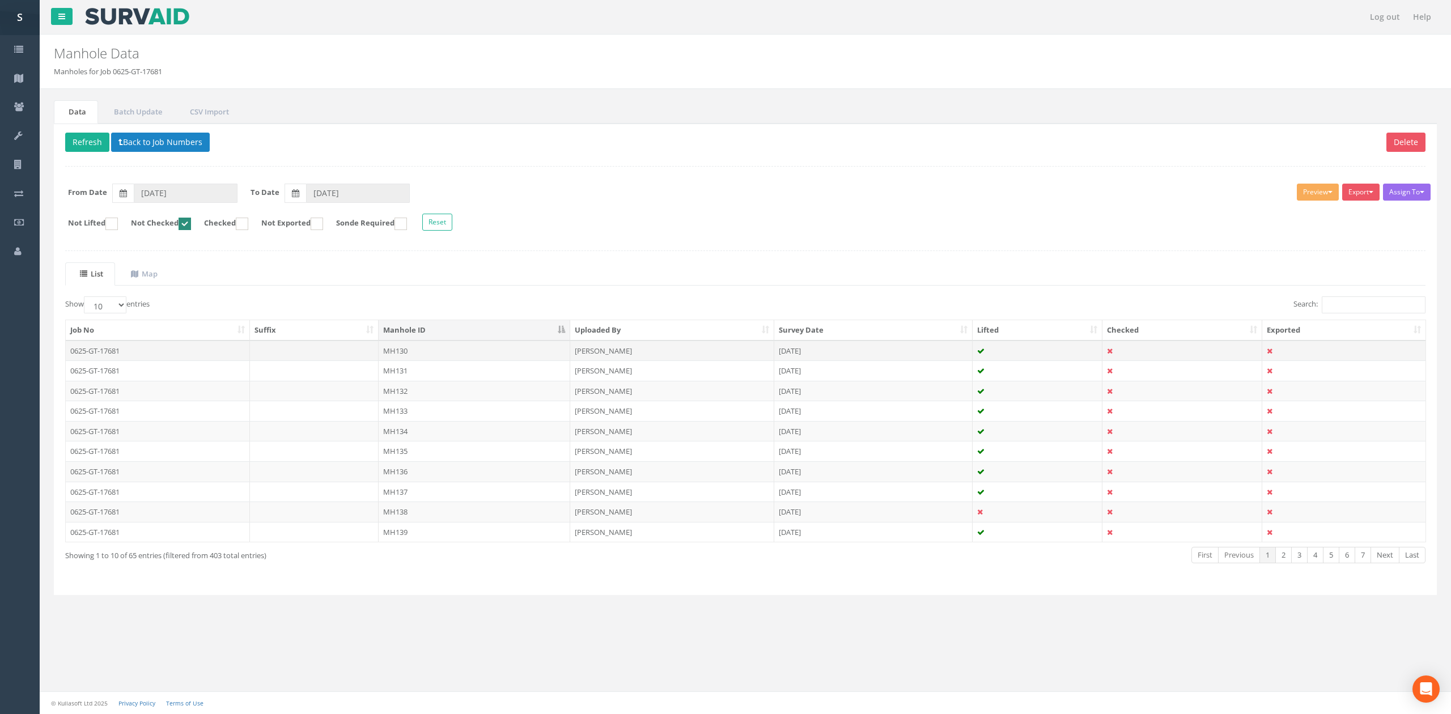
click at [429, 352] on td "MH130" at bounding box center [475, 351] width 192 height 20
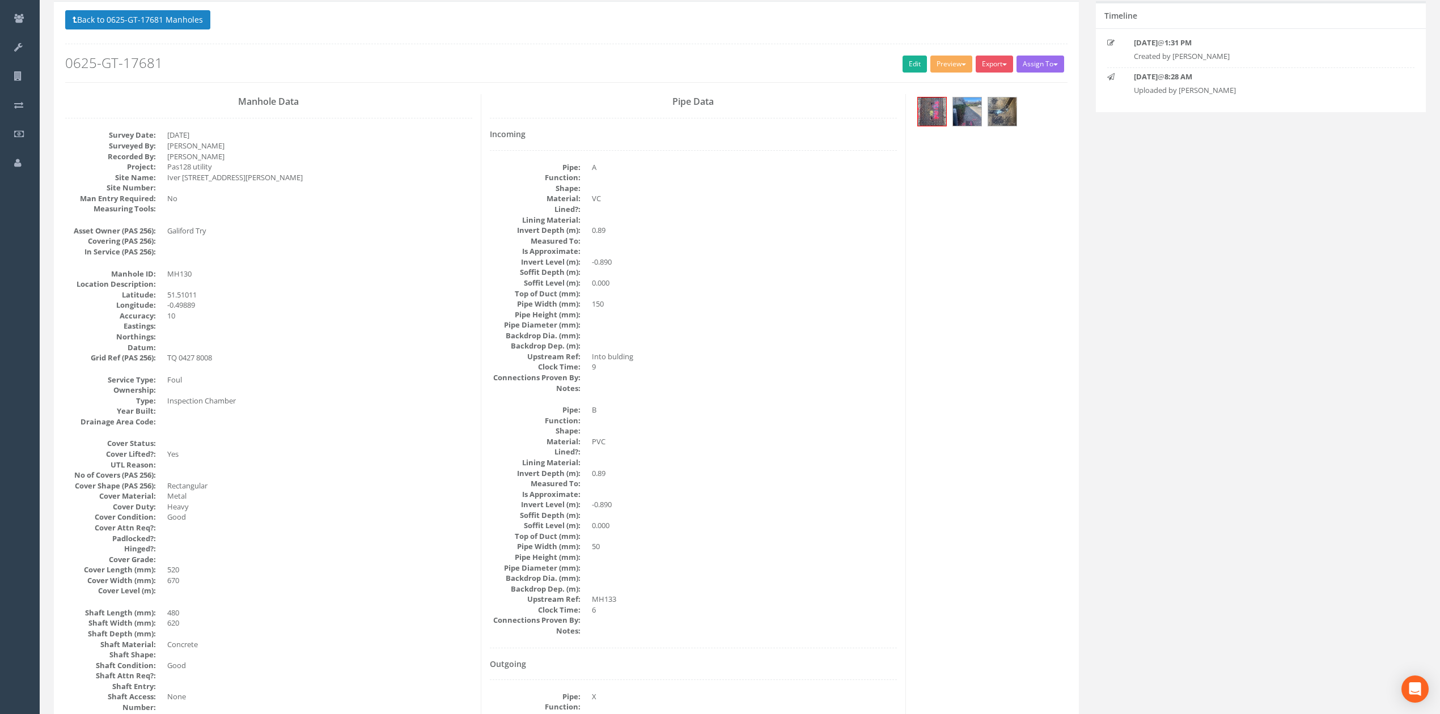
scroll to position [75, 0]
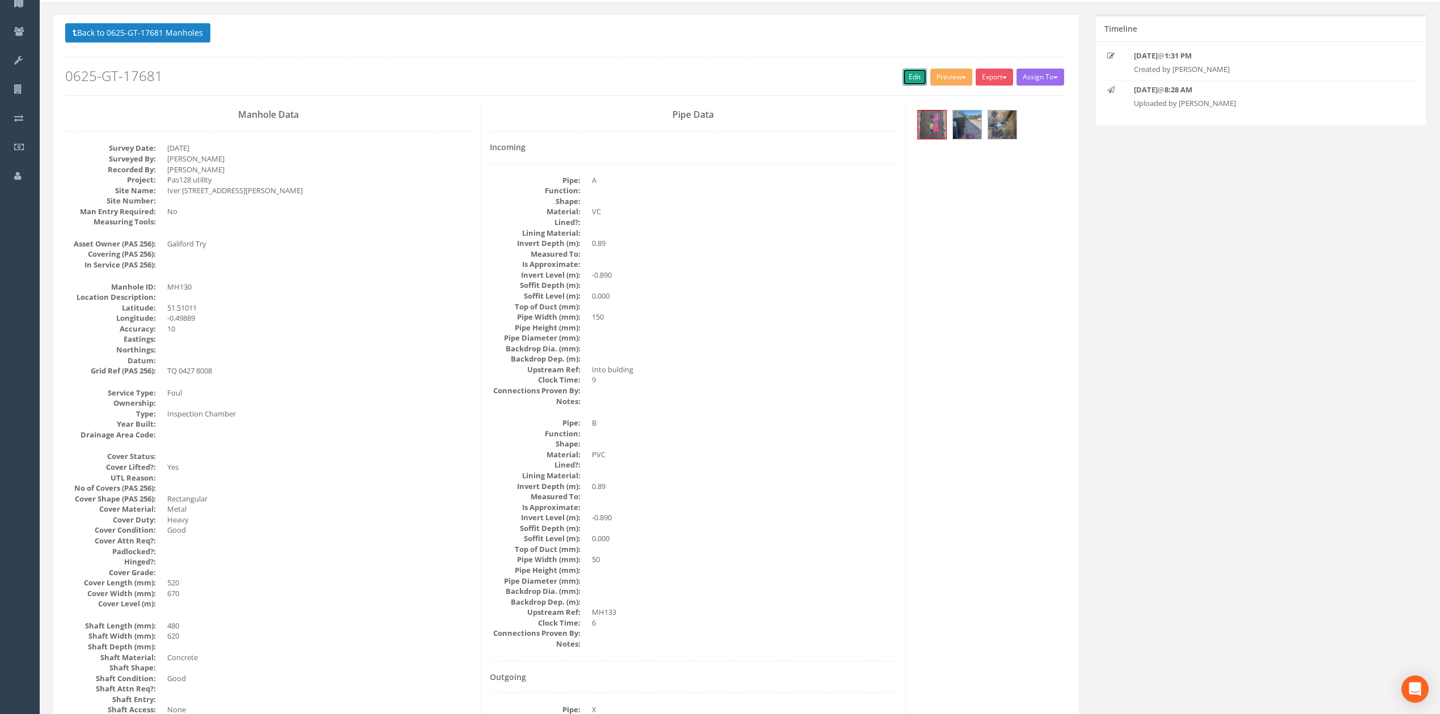
click at [903, 80] on link "Edit" at bounding box center [915, 77] width 24 height 17
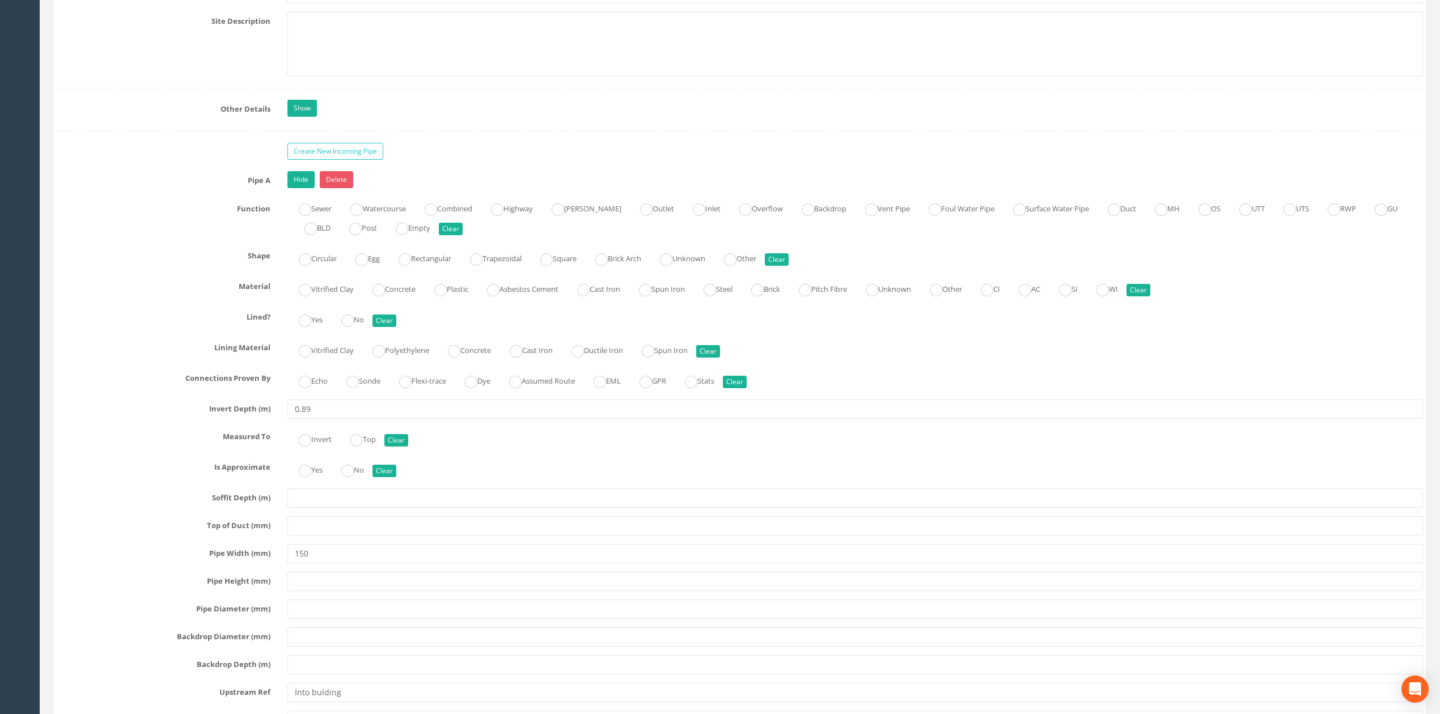
scroll to position [2192, 0]
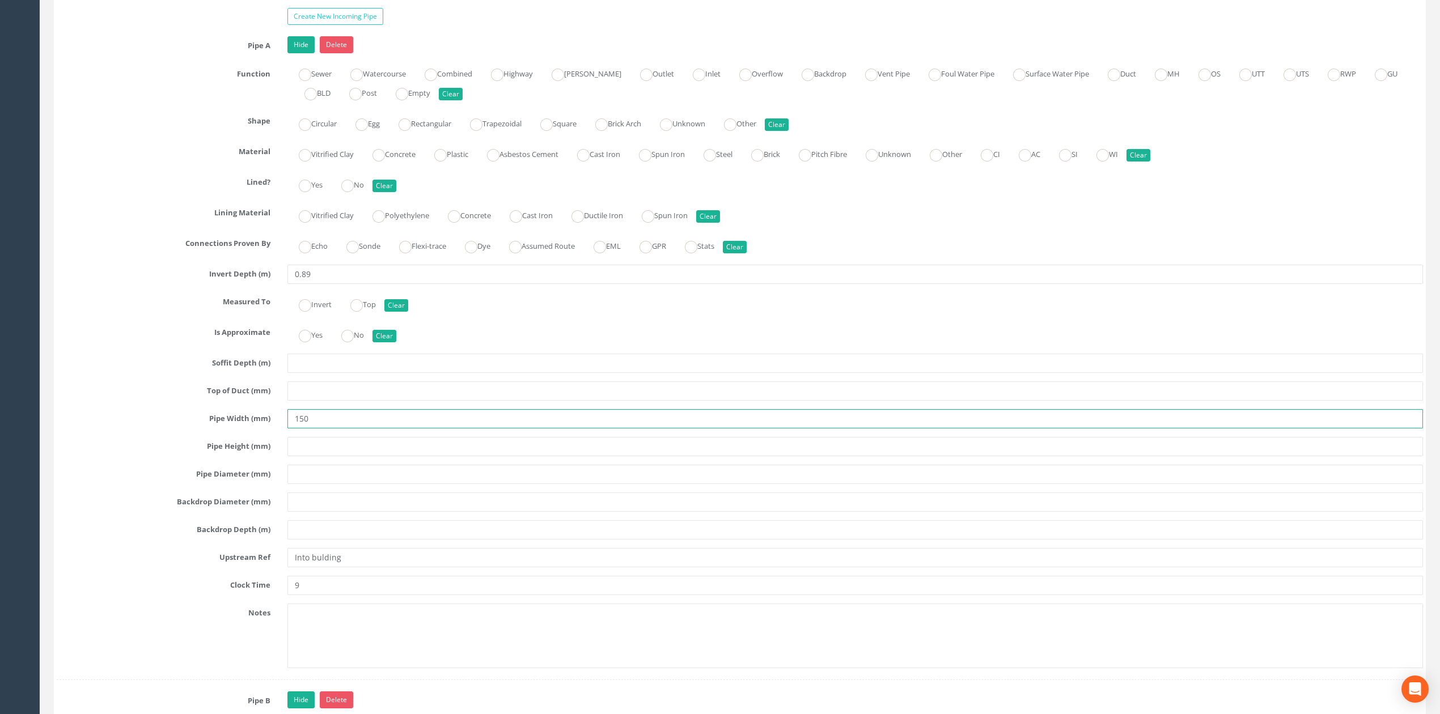
drag, startPoint x: 327, startPoint y: 431, endPoint x: 214, endPoint y: 438, distance: 113.1
click at [274, 429] on div "Pipe Width (mm) 150" at bounding box center [739, 418] width 1383 height 19
type input "50"
drag, startPoint x: 372, startPoint y: 570, endPoint x: 0, endPoint y: 570, distance: 371.9
click at [0, 570] on div "[PERSON_NAME] Site Vision Surveys Logout S Jobs Map Team Equipment Company Deta…" at bounding box center [720, 400] width 1440 height 5185
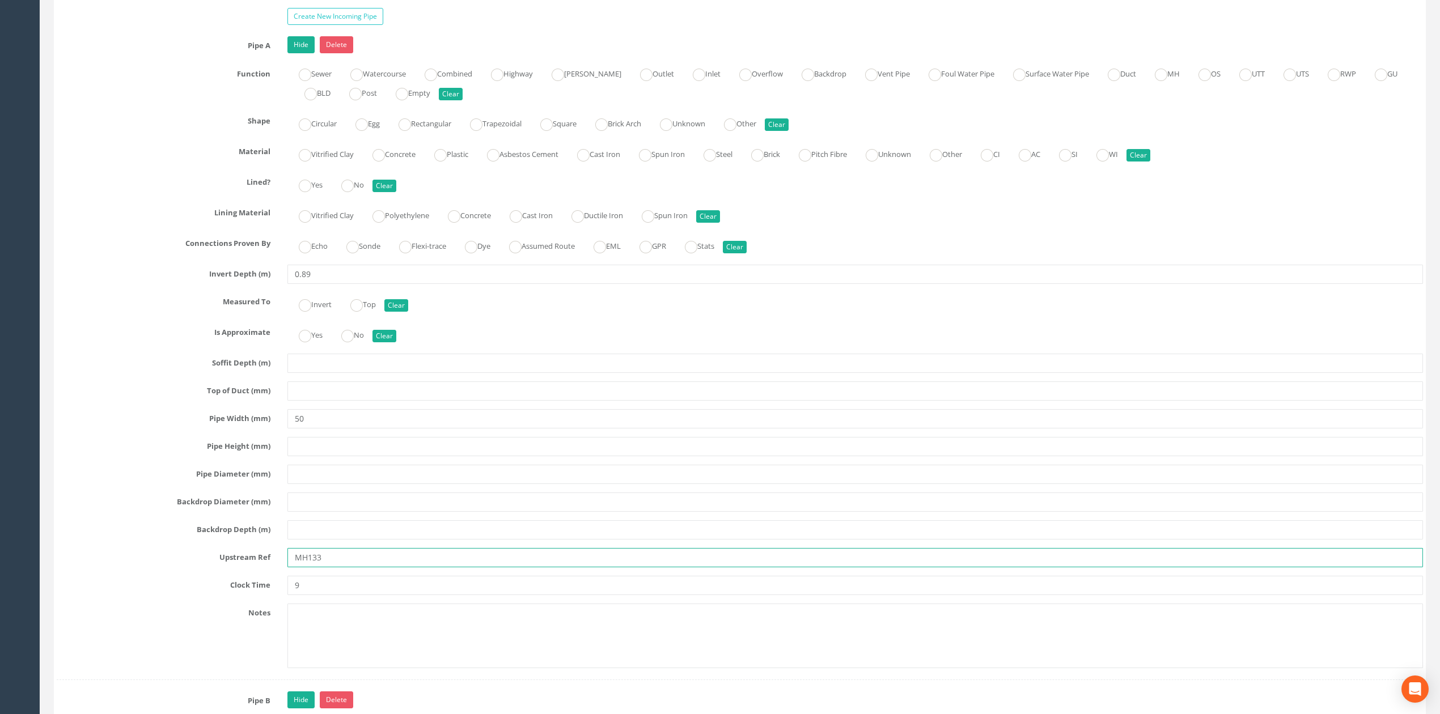
type input "MH133"
click at [341, 595] on input "9" at bounding box center [855, 585] width 1136 height 19
drag, startPoint x: 337, startPoint y: 604, endPoint x: 188, endPoint y: 607, distance: 148.6
click at [220, 595] on div "Clock Time 9" at bounding box center [739, 585] width 1383 height 19
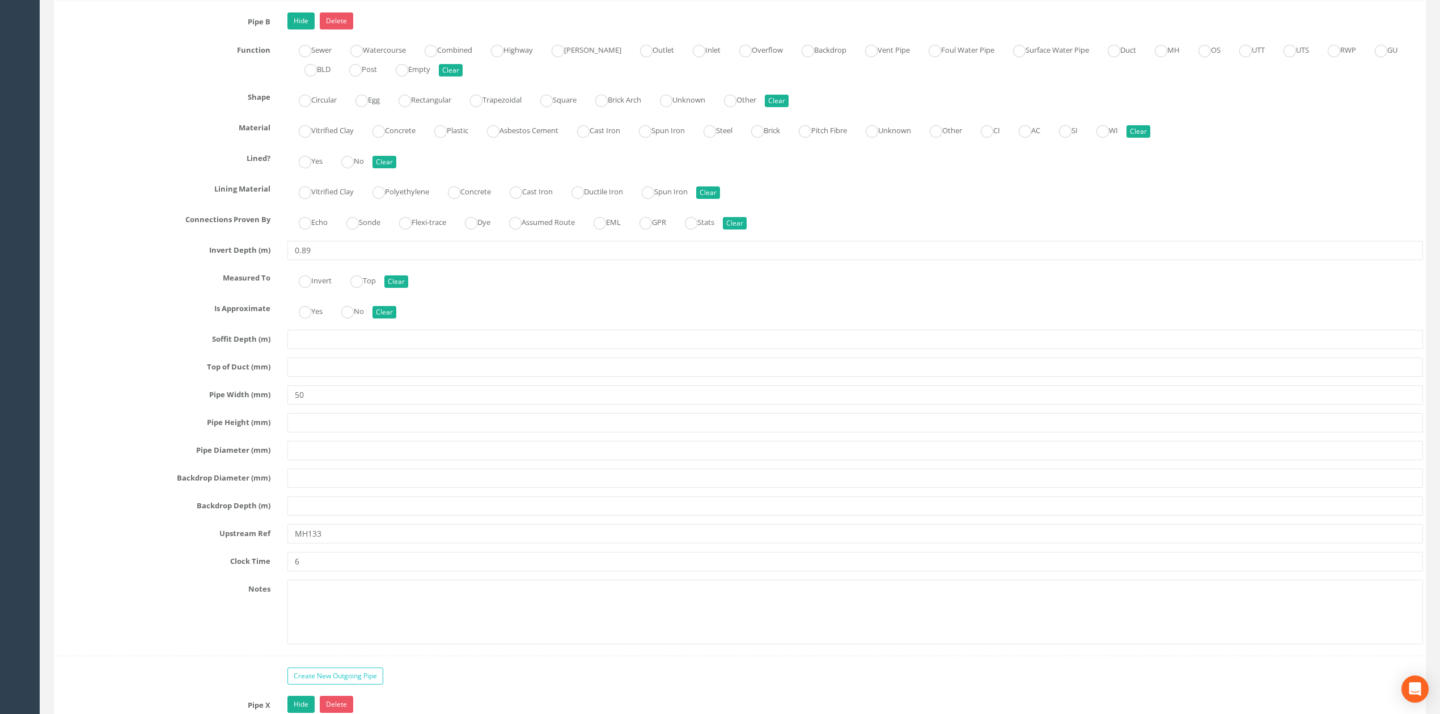
scroll to position [2872, 0]
type input "6"
drag, startPoint x: 332, startPoint y: 578, endPoint x: 126, endPoint y: 568, distance: 206.1
click at [179, 570] on div "Clock Time 6" at bounding box center [739, 560] width 1383 height 19
type input "9"
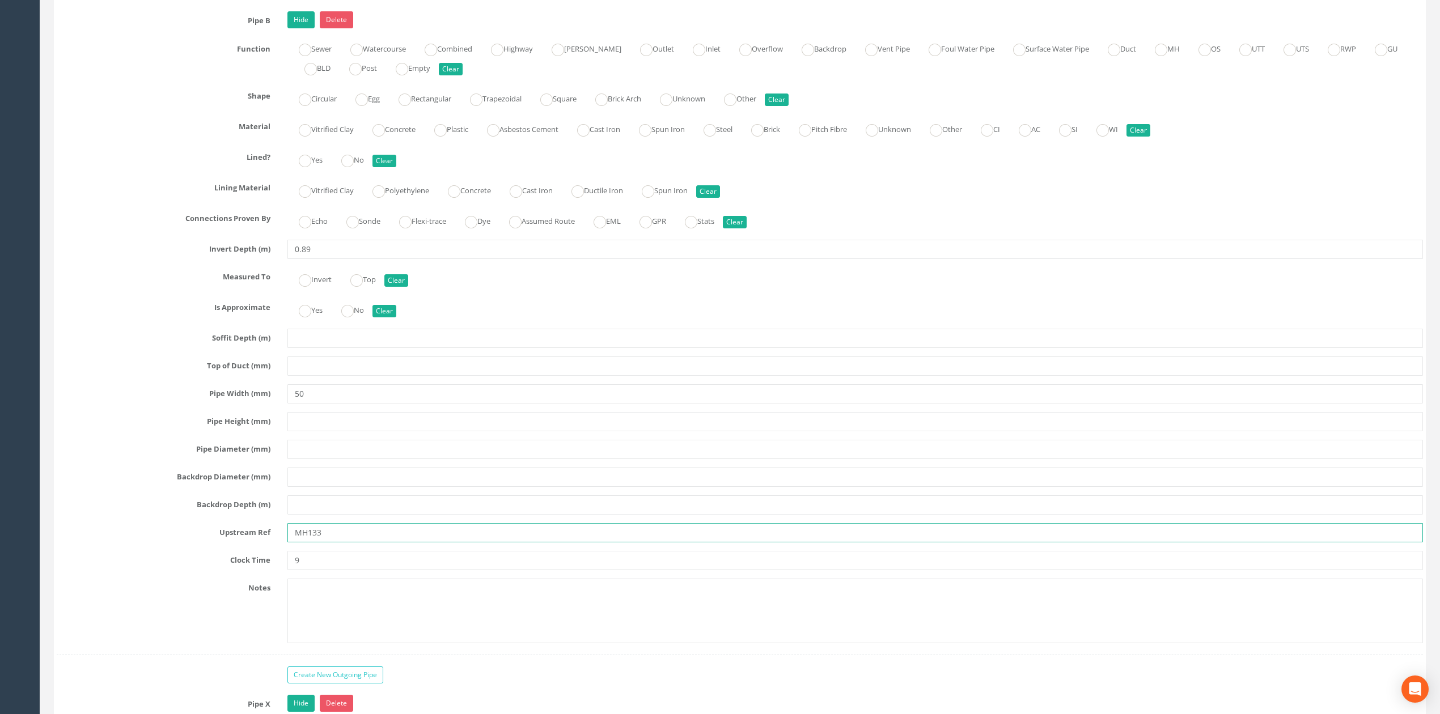
drag, startPoint x: 347, startPoint y: 556, endPoint x: 49, endPoint y: 558, distance: 298.2
click at [49, 543] on div "Upstream Ref MH133" at bounding box center [739, 532] width 1383 height 19
type input "BLDG"
click at [293, 404] on input "50" at bounding box center [855, 393] width 1136 height 19
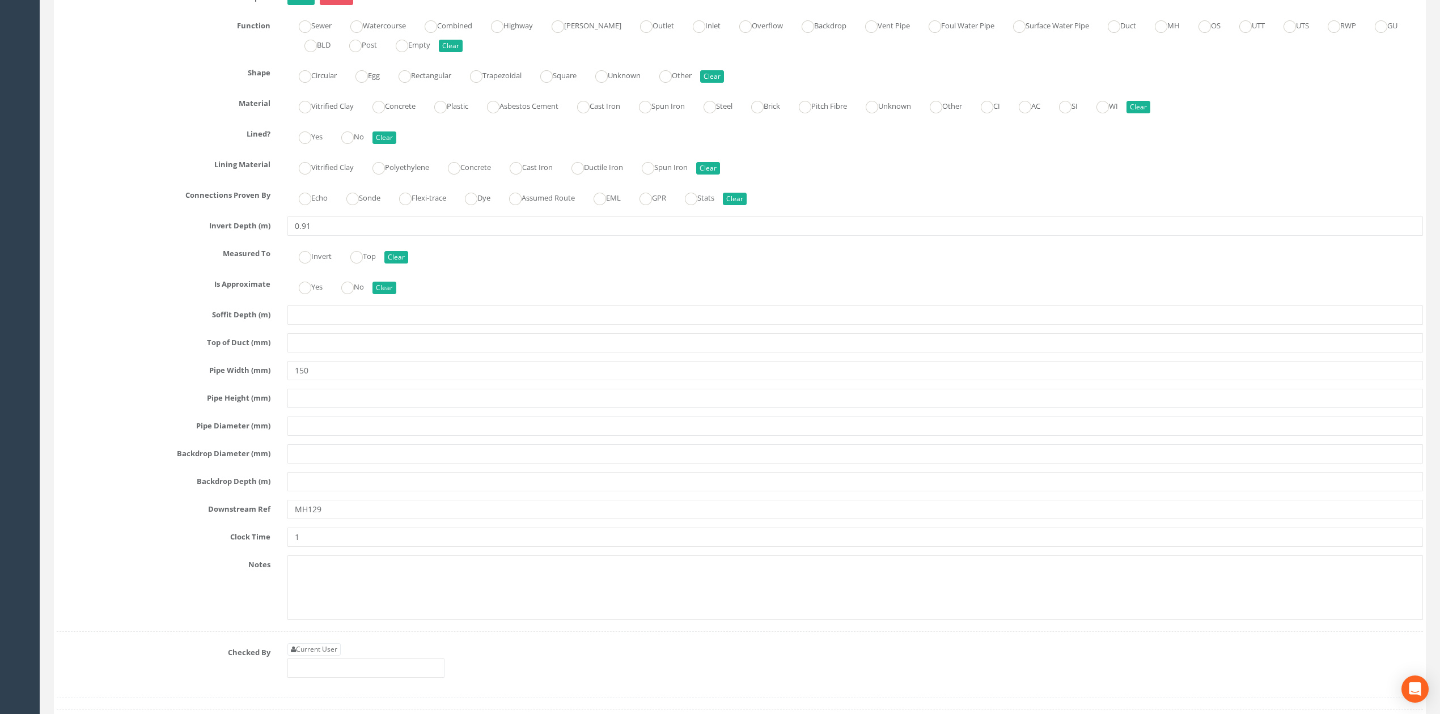
scroll to position [3628, 0]
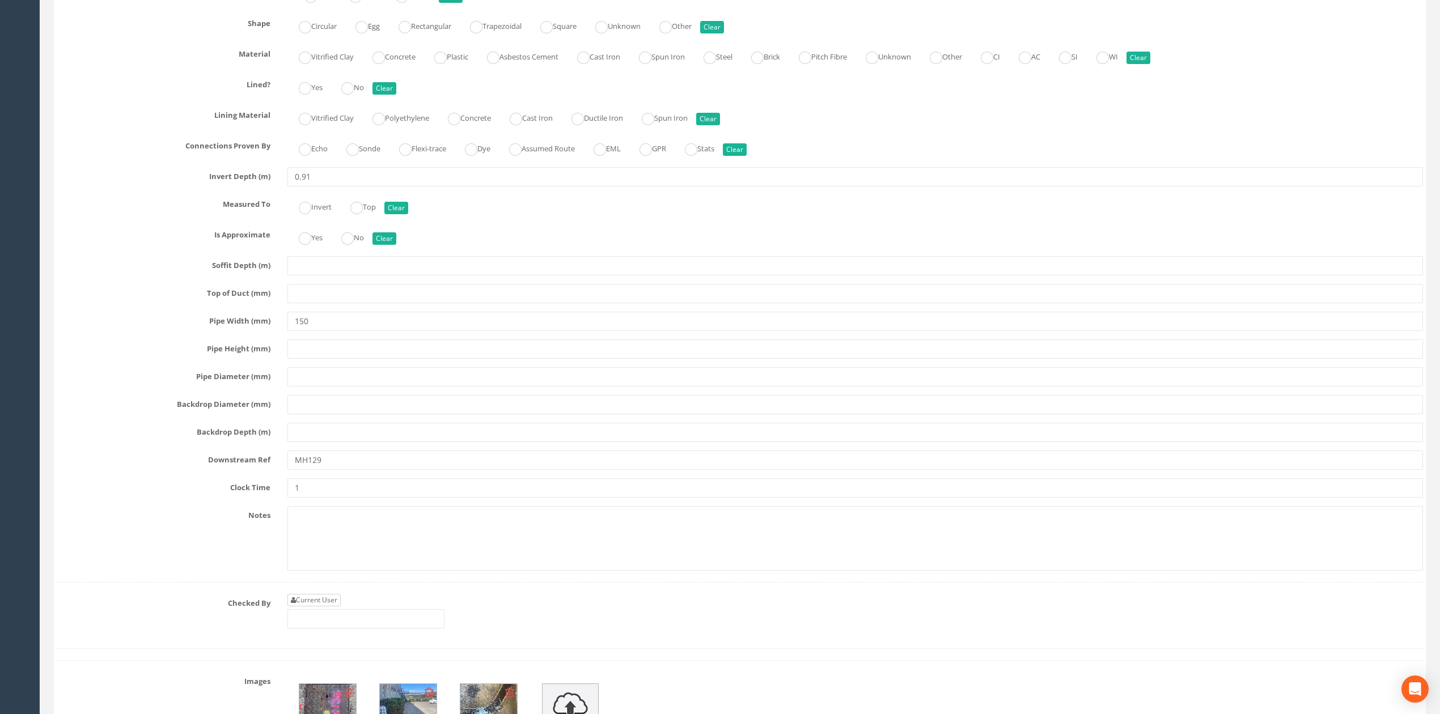
type input "150"
click at [334, 607] on link "Current User" at bounding box center [313, 600] width 53 height 12
type input "[PERSON_NAME]"
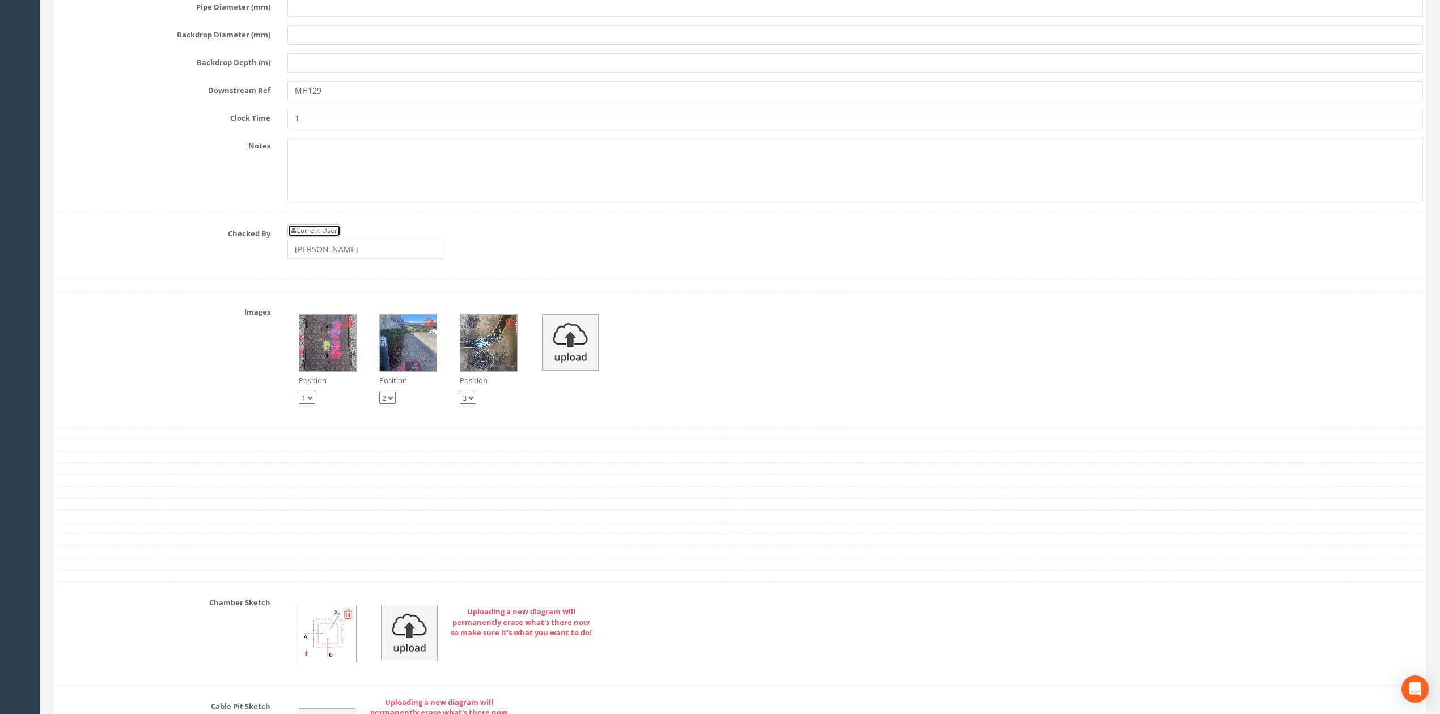
scroll to position [4006, 0]
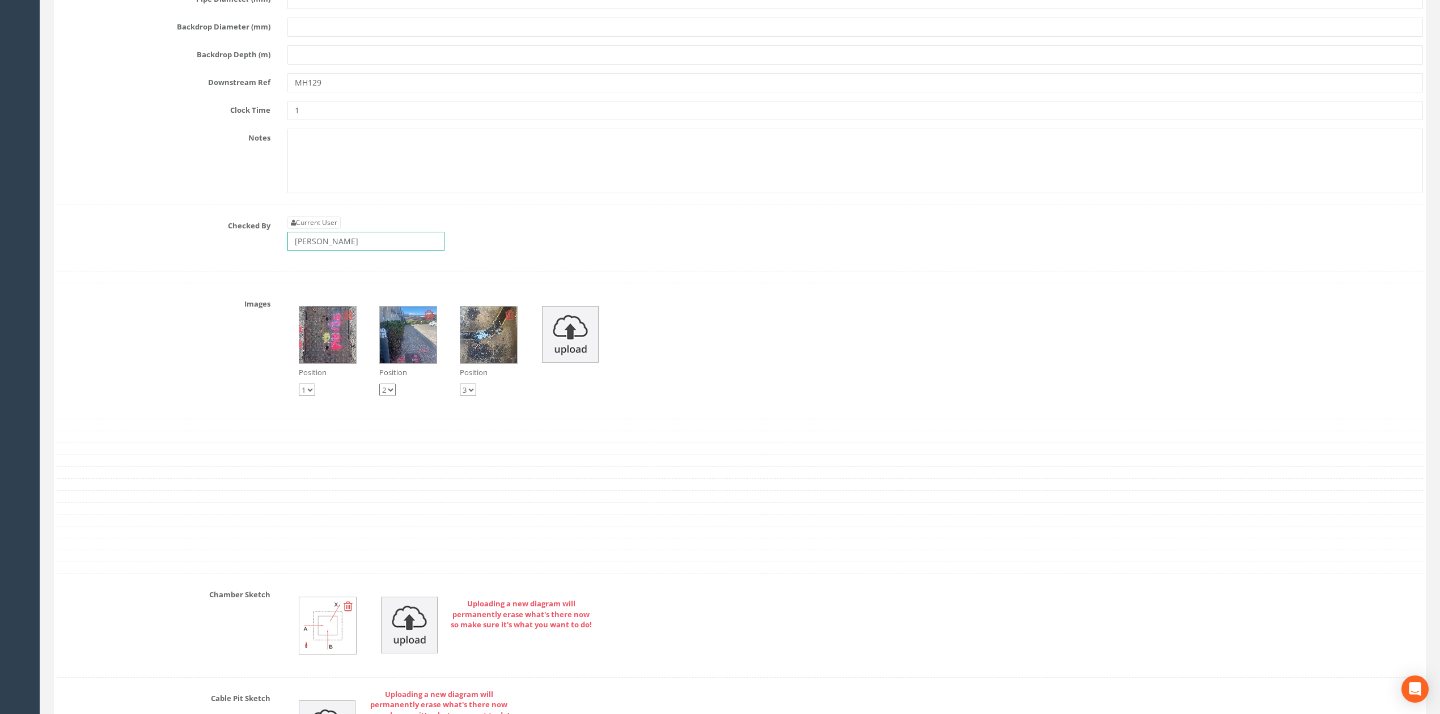
click at [352, 251] on input "[PERSON_NAME]" at bounding box center [365, 241] width 157 height 19
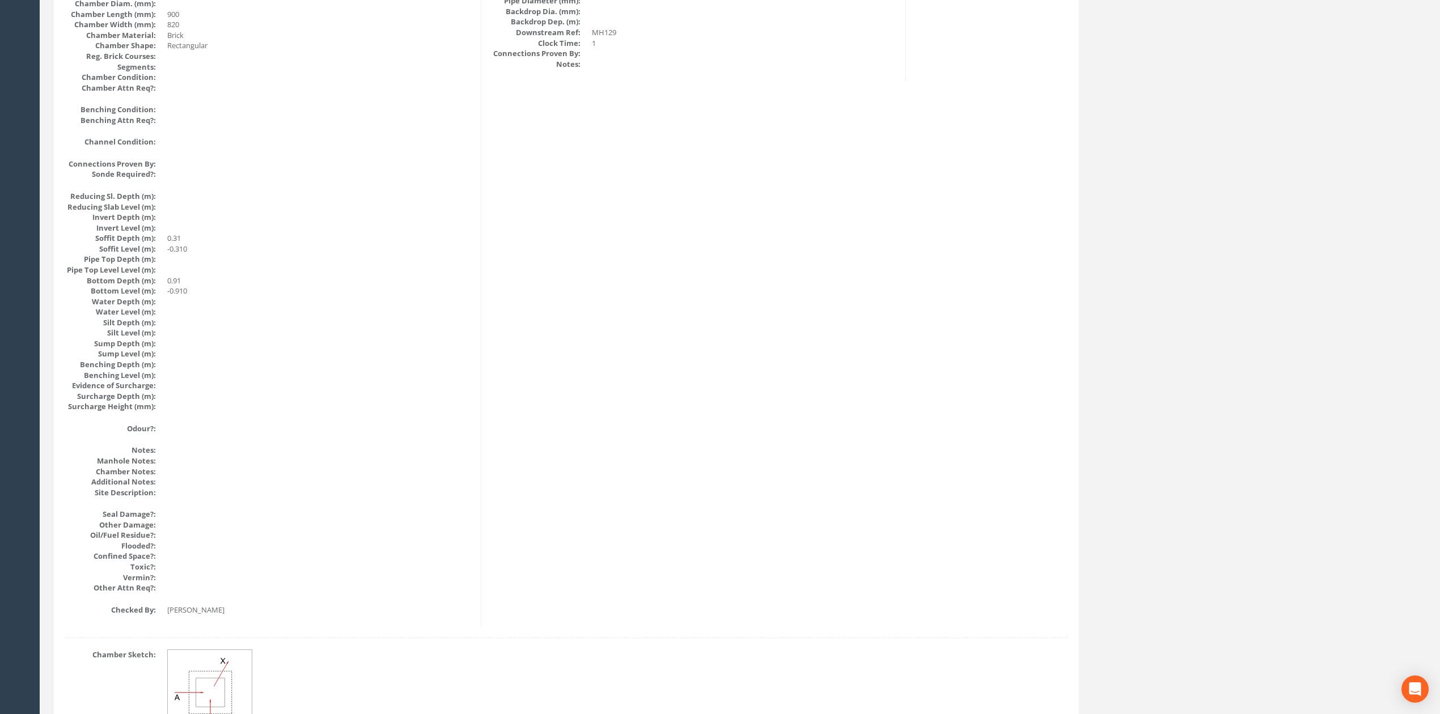
scroll to position [0, 0]
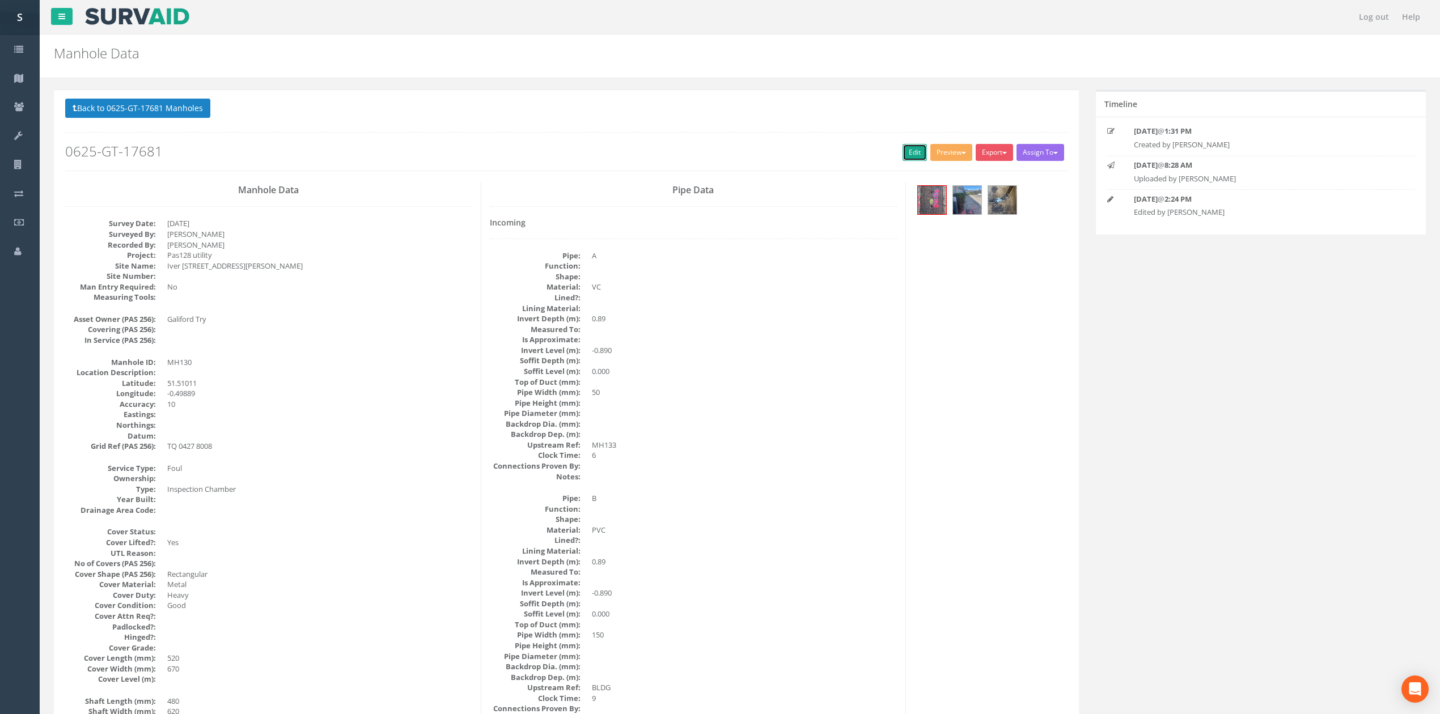
drag, startPoint x: 914, startPoint y: 152, endPoint x: 695, endPoint y: 73, distance: 233.7
click at [914, 152] on link "Edit" at bounding box center [915, 152] width 24 height 17
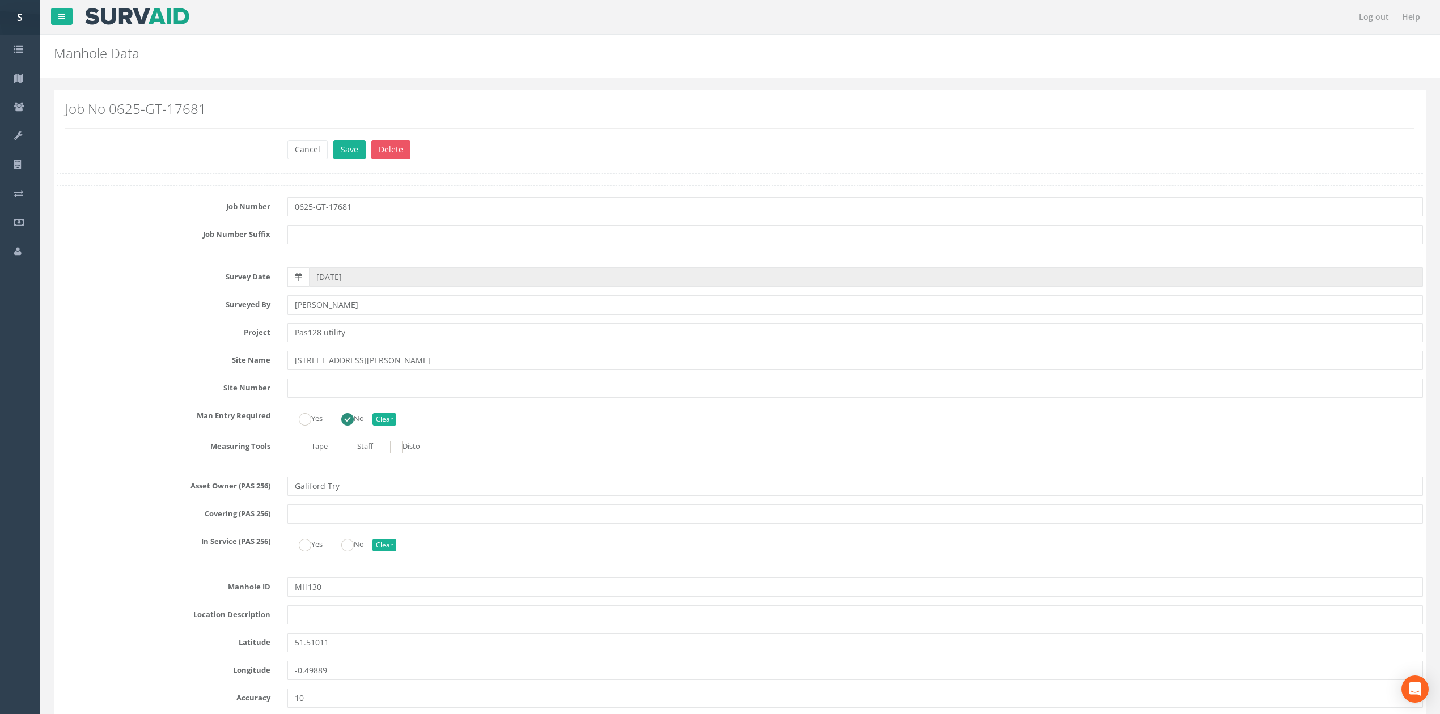
scroll to position [4463, 0]
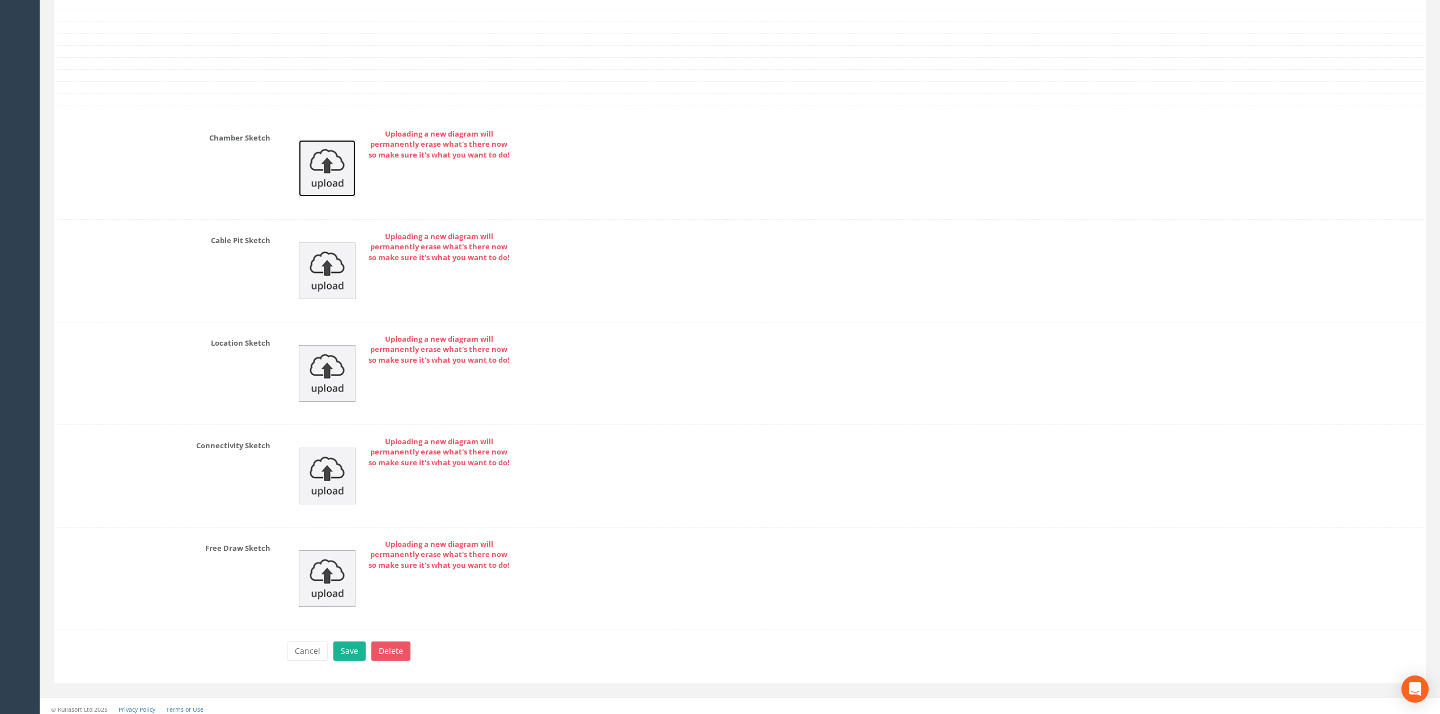
click at [319, 196] on img at bounding box center [327, 168] width 57 height 57
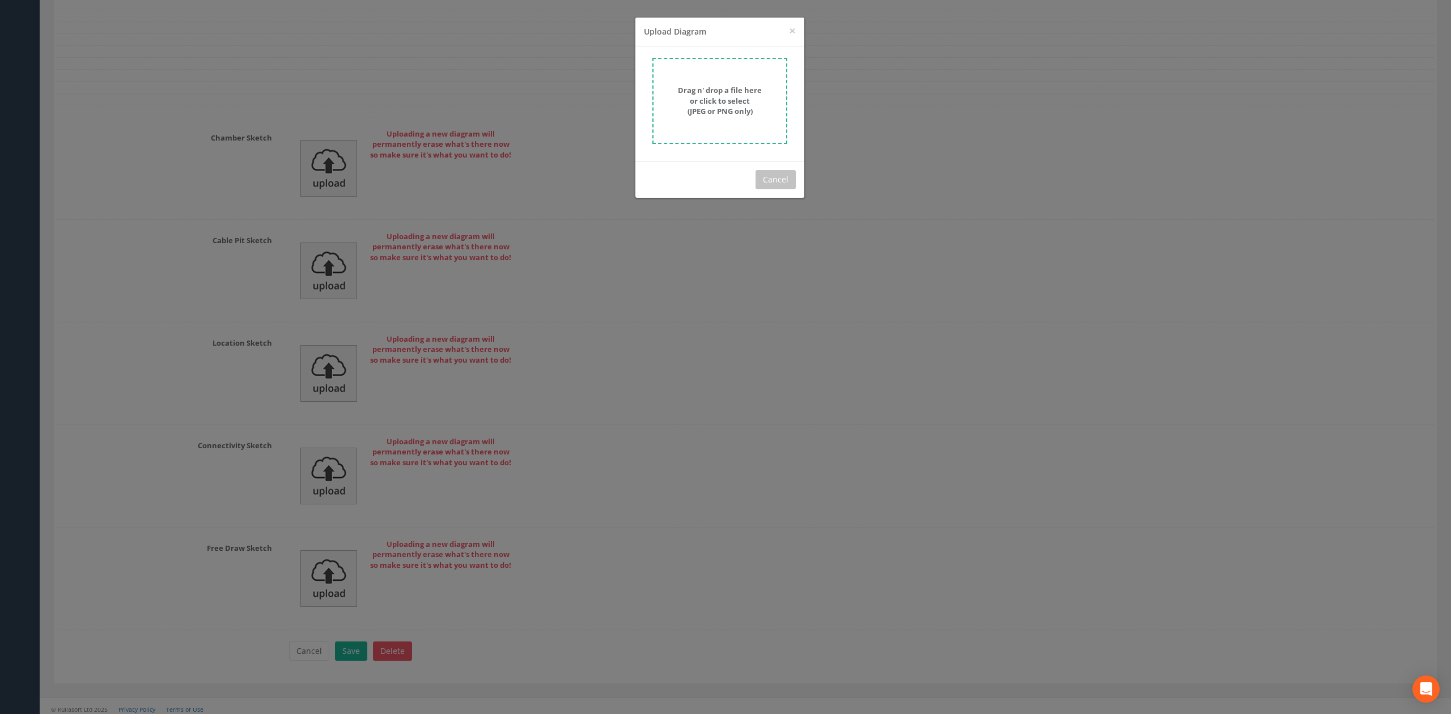
click at [765, 62] on form "Drag n' drop a file here or click to select (JPEG or PNG only)" at bounding box center [720, 101] width 135 height 86
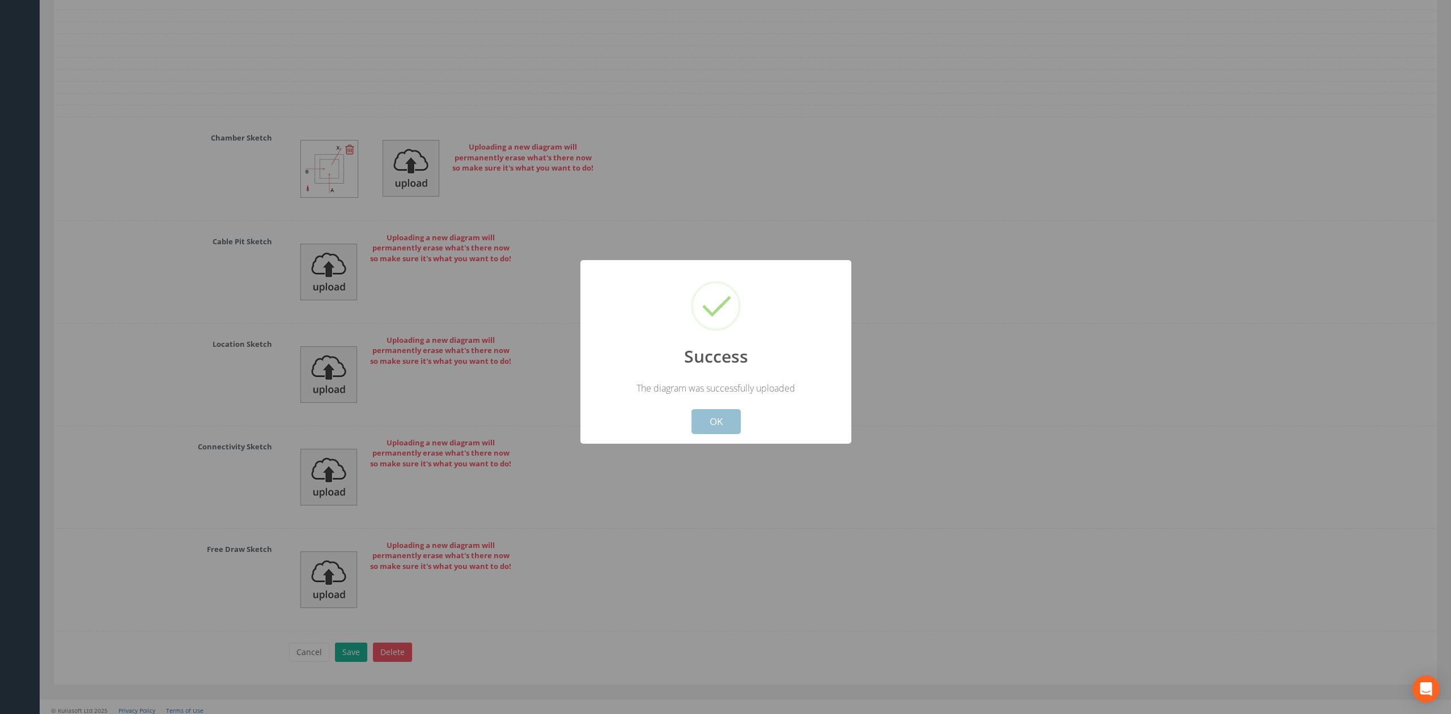
click at [726, 421] on button "OK" at bounding box center [716, 421] width 49 height 25
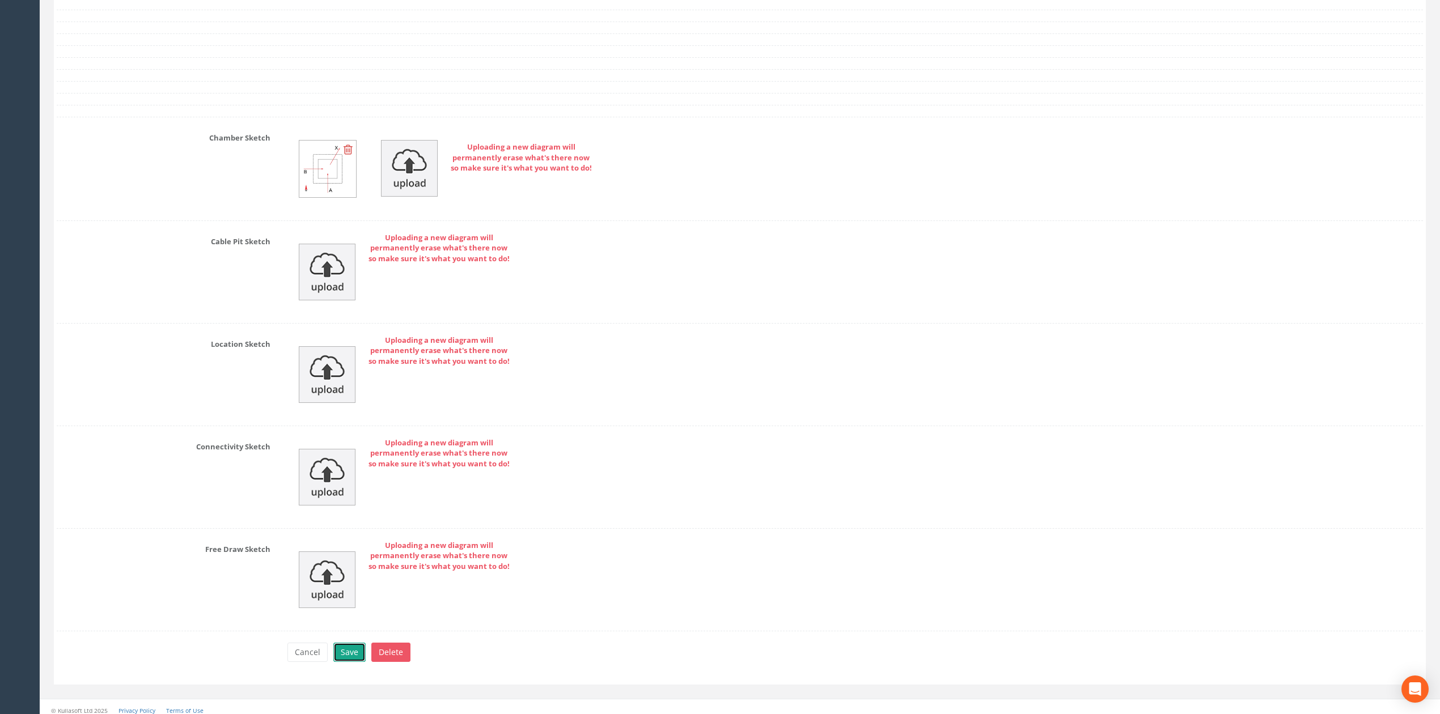
click at [341, 662] on button "Save" at bounding box center [349, 652] width 32 height 19
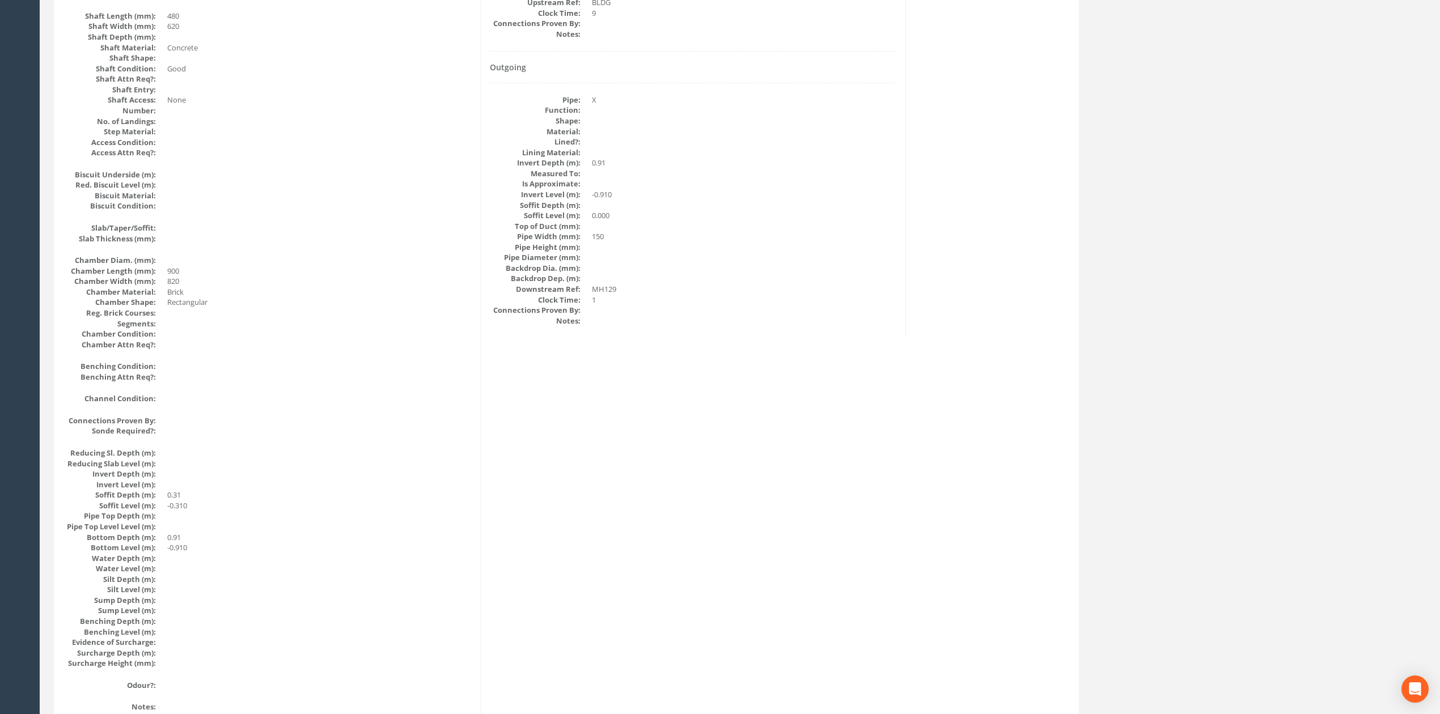
scroll to position [0, 0]
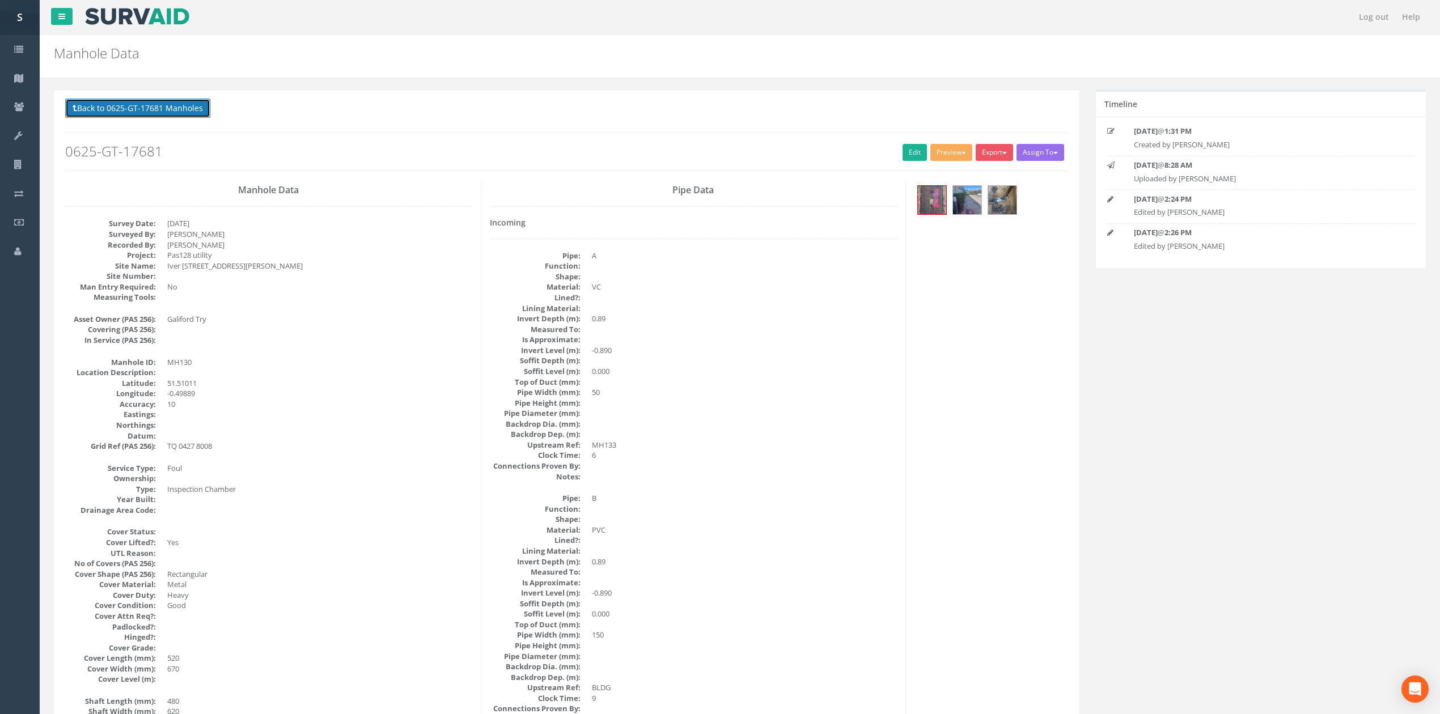
click at [144, 118] on button "Back to 0625-GT-17681 Manholes" at bounding box center [137, 108] width 145 height 19
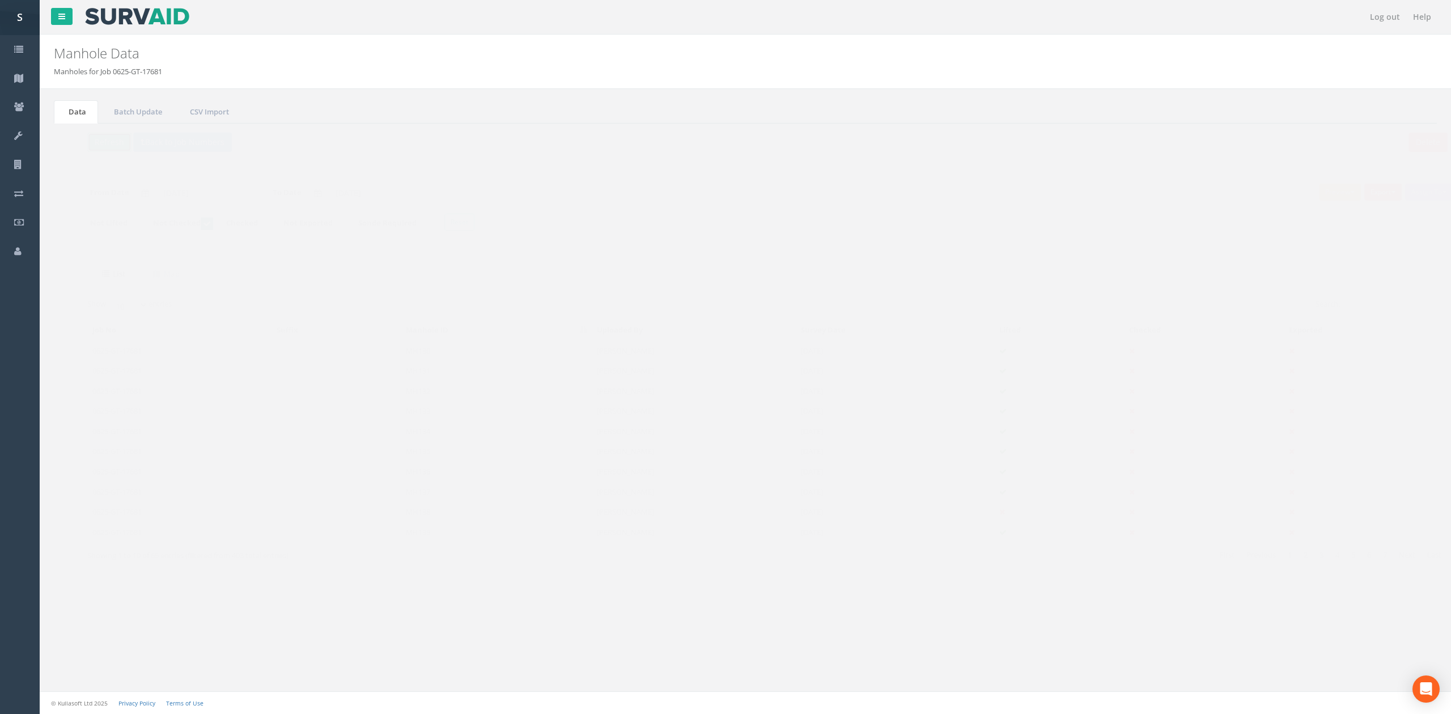
click at [88, 149] on button "Refresh" at bounding box center [87, 142] width 44 height 19
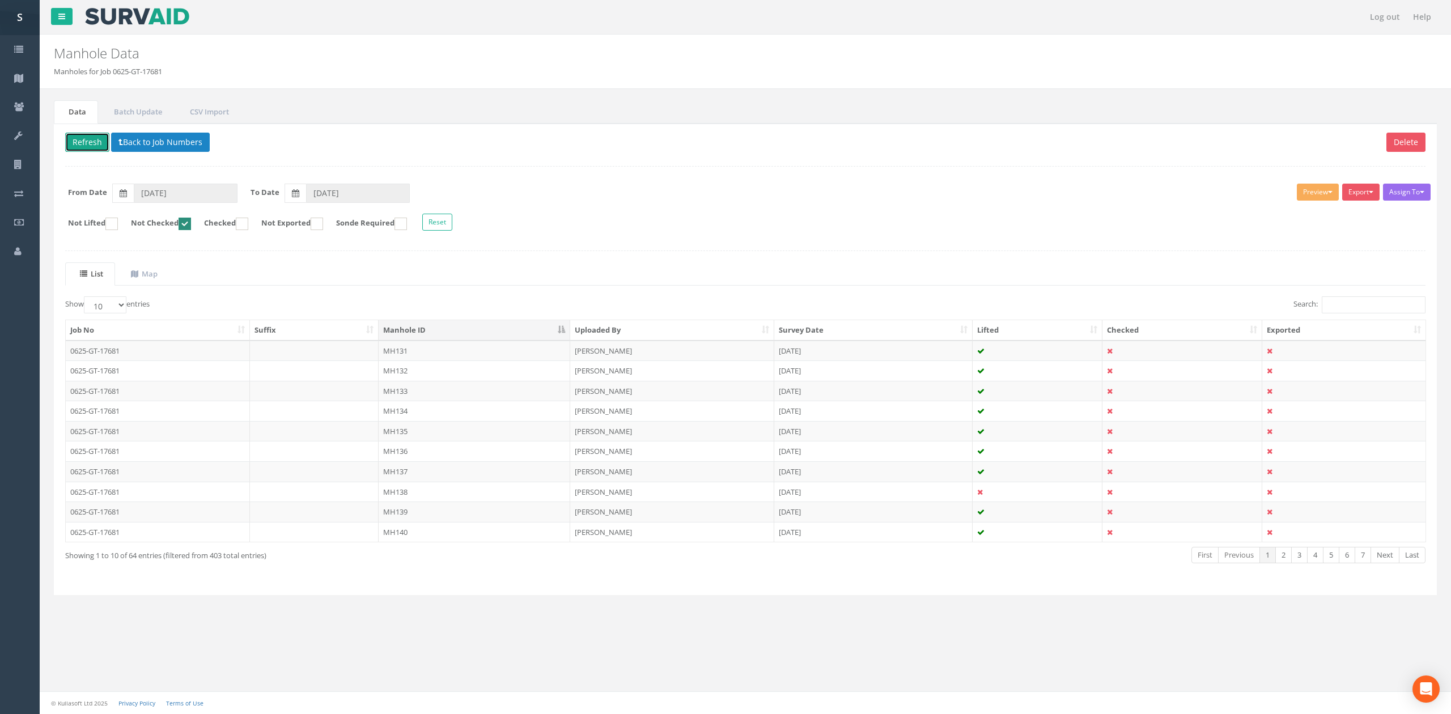
click at [98, 152] on button "Refresh" at bounding box center [87, 142] width 44 height 19
click at [452, 353] on td "MH131" at bounding box center [475, 351] width 192 height 20
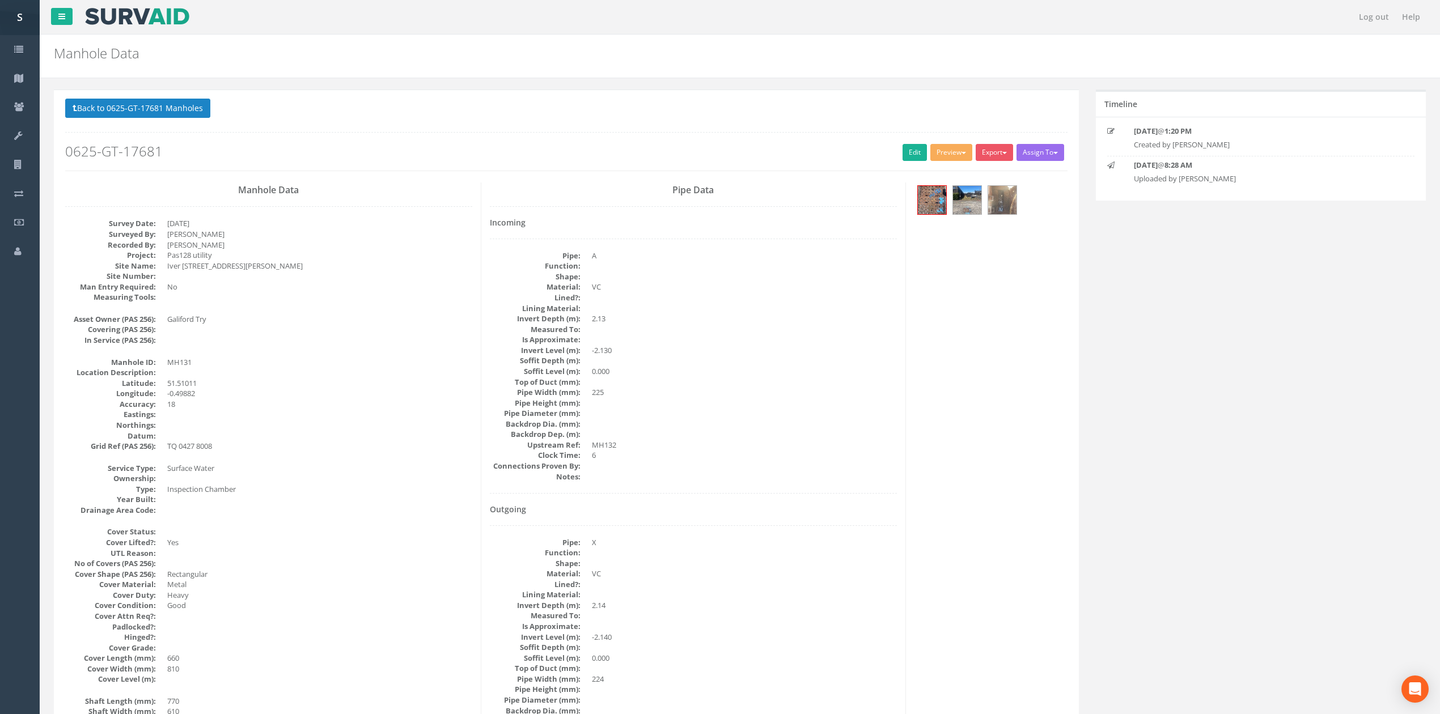
scroll to position [75, 0]
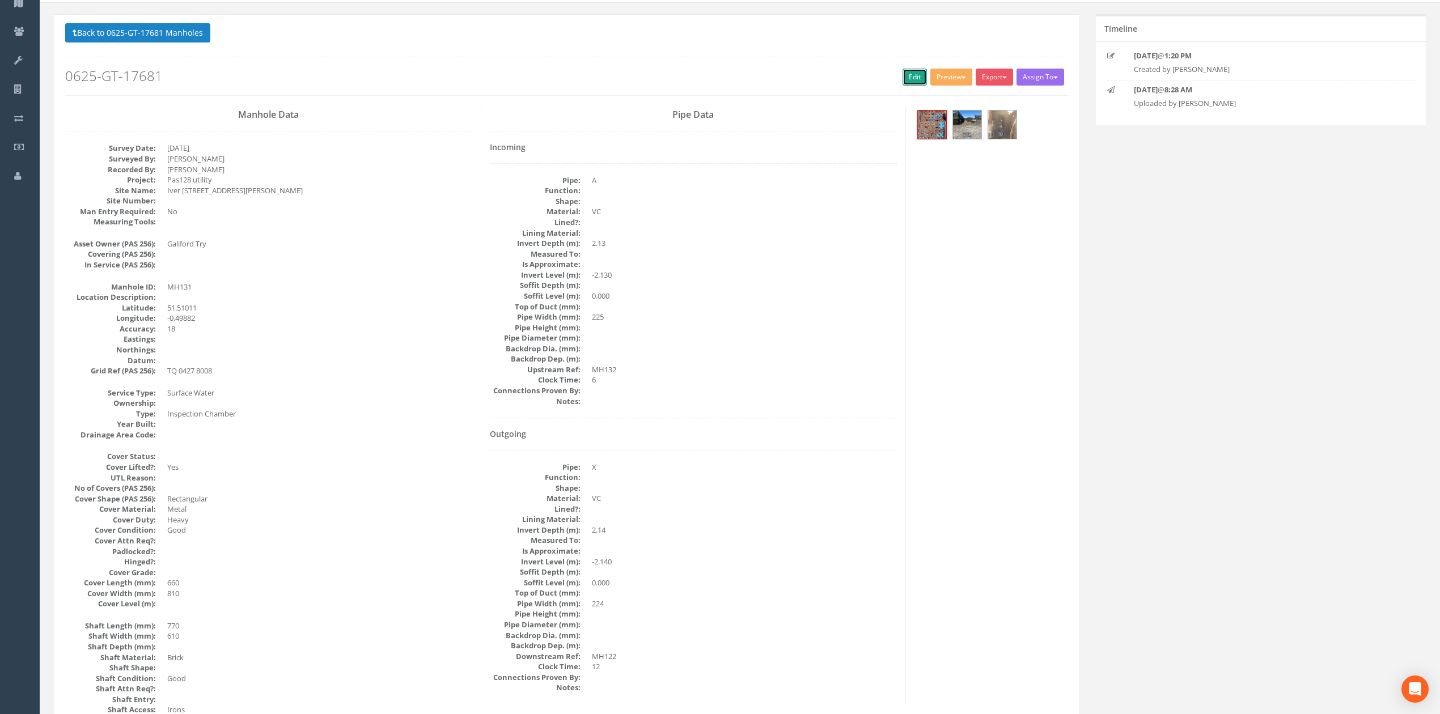
click at [908, 78] on link "Edit" at bounding box center [915, 77] width 24 height 17
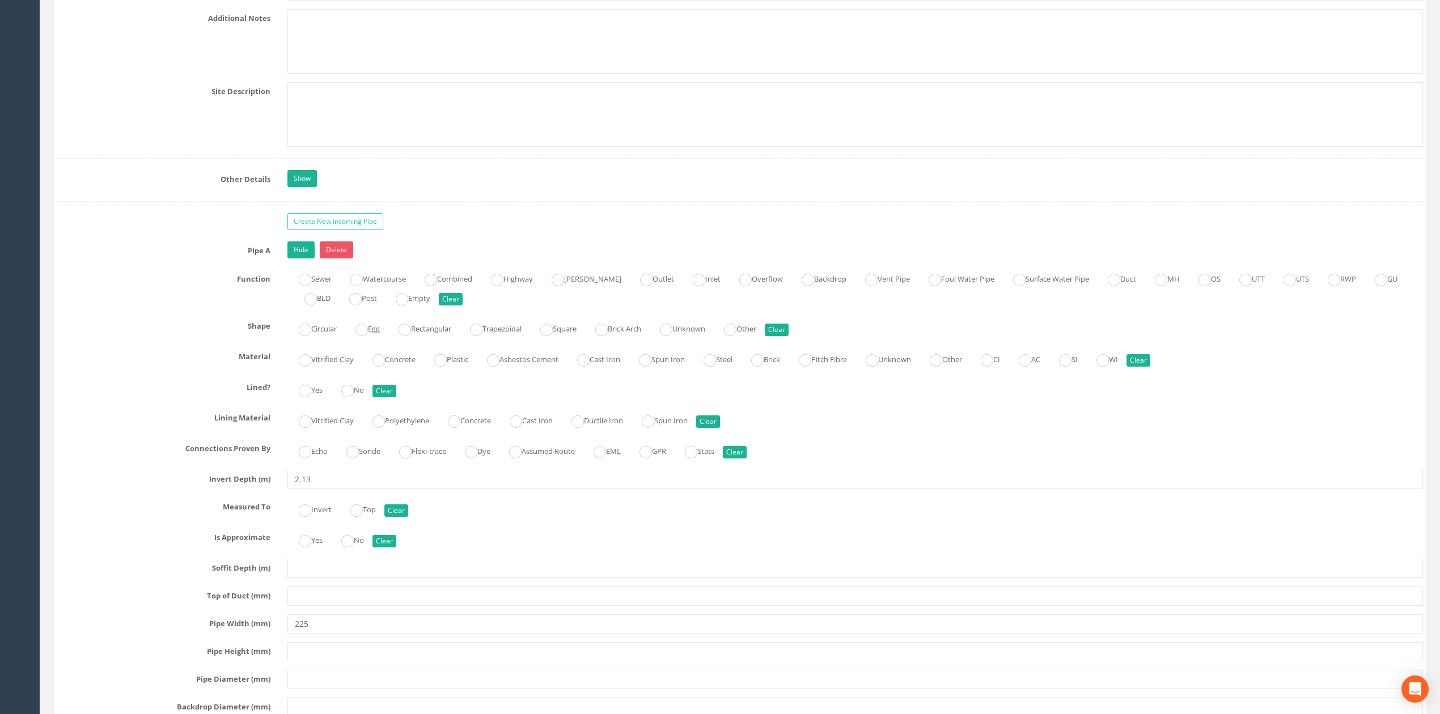
scroll to position [2116, 0]
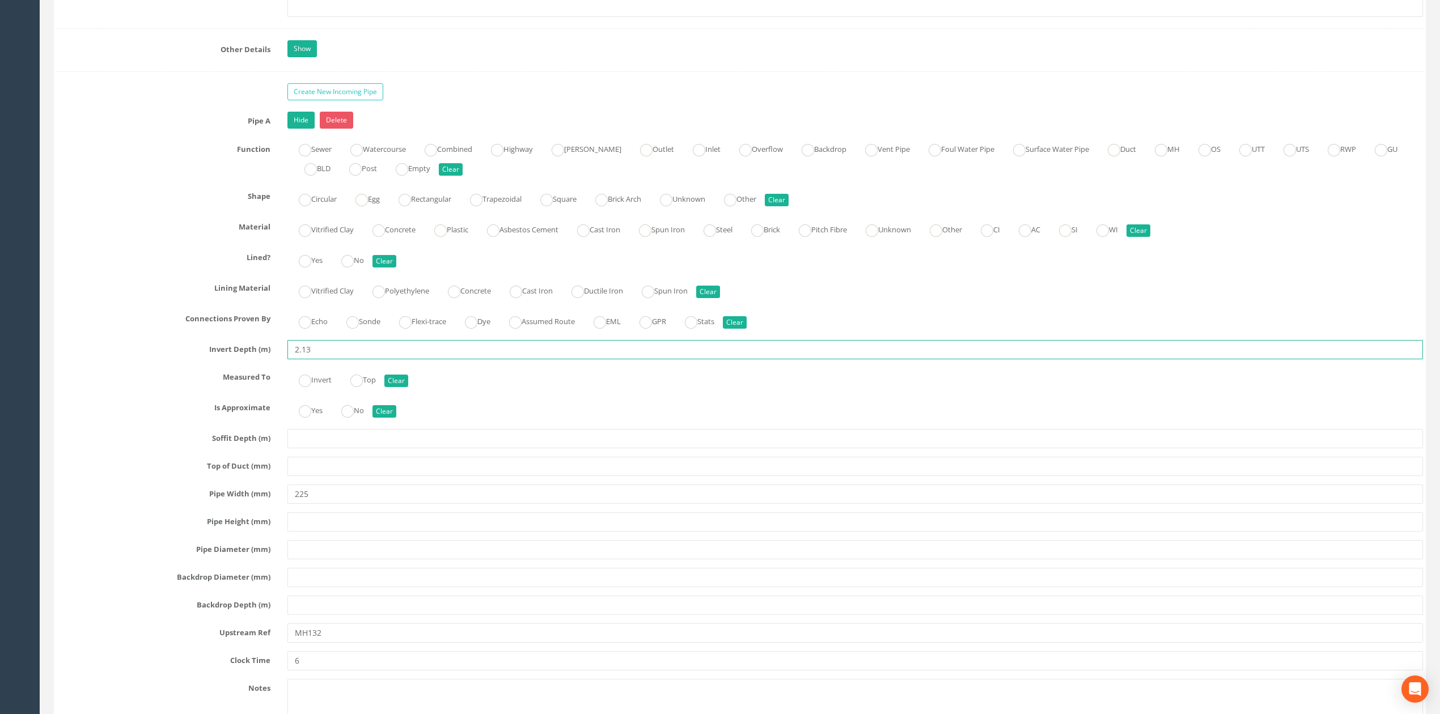
drag, startPoint x: 307, startPoint y: 365, endPoint x: 430, endPoint y: 363, distance: 123.0
click at [397, 359] on input "2.13" at bounding box center [855, 349] width 1136 height 19
type input "2.12"
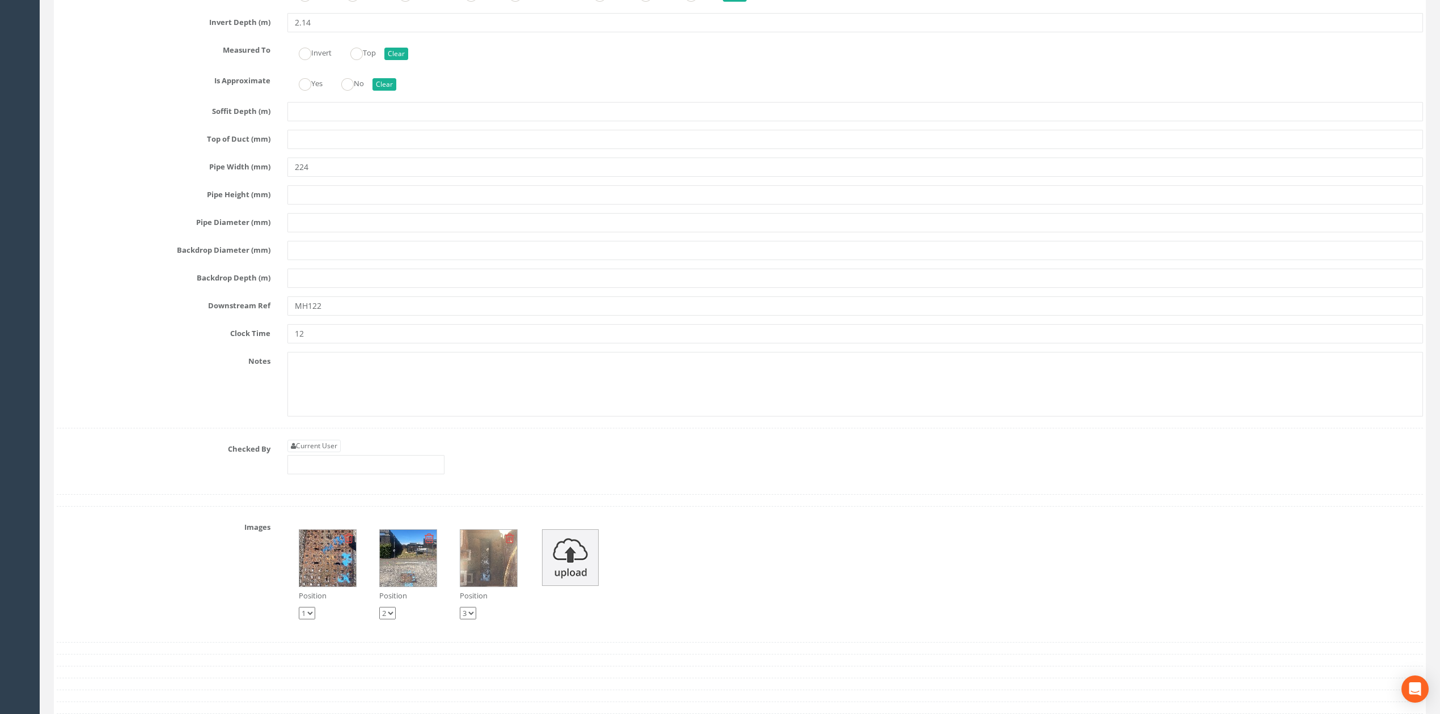
scroll to position [3250, 0]
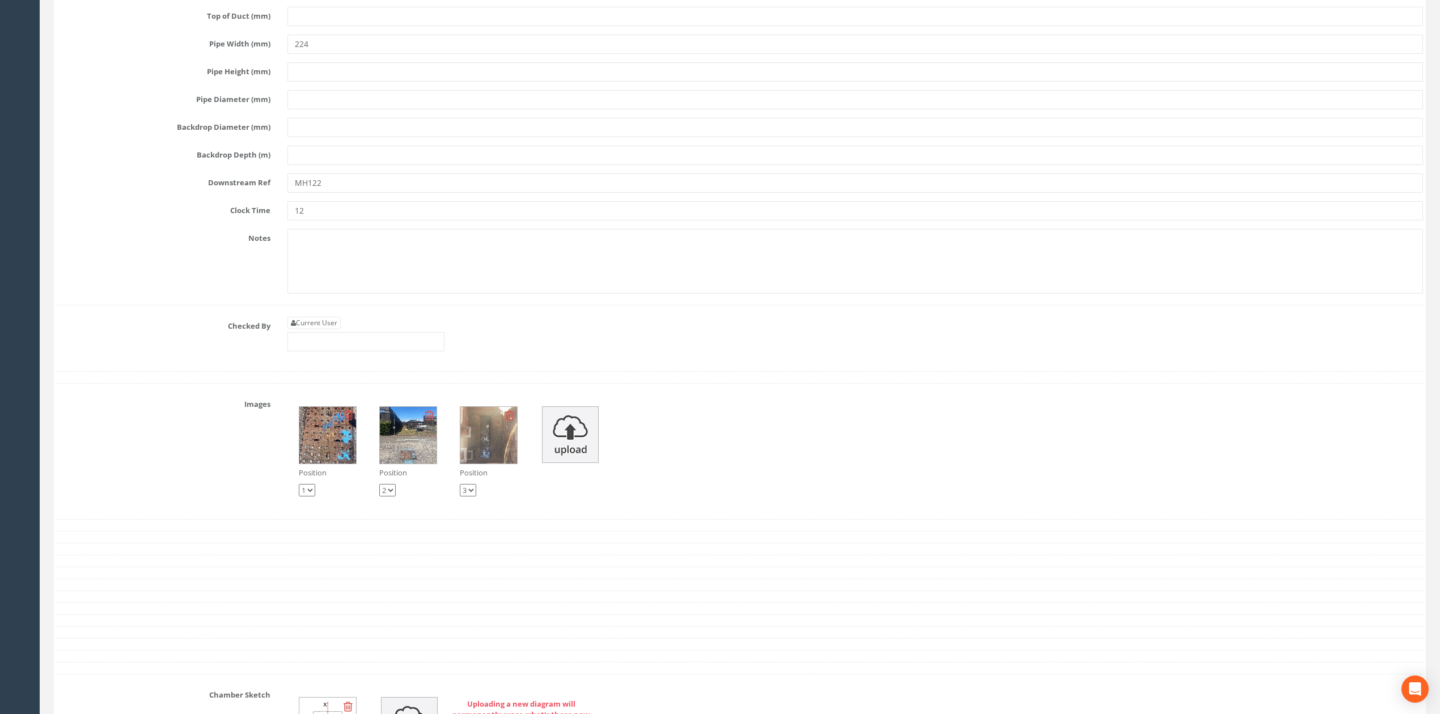
drag, startPoint x: 345, startPoint y: 352, endPoint x: 336, endPoint y: 347, distance: 9.9
click at [345, 352] on div "Current User" at bounding box center [365, 334] width 157 height 35
click at [336, 329] on link "Current User" at bounding box center [313, 323] width 53 height 12
type input "[PERSON_NAME]"
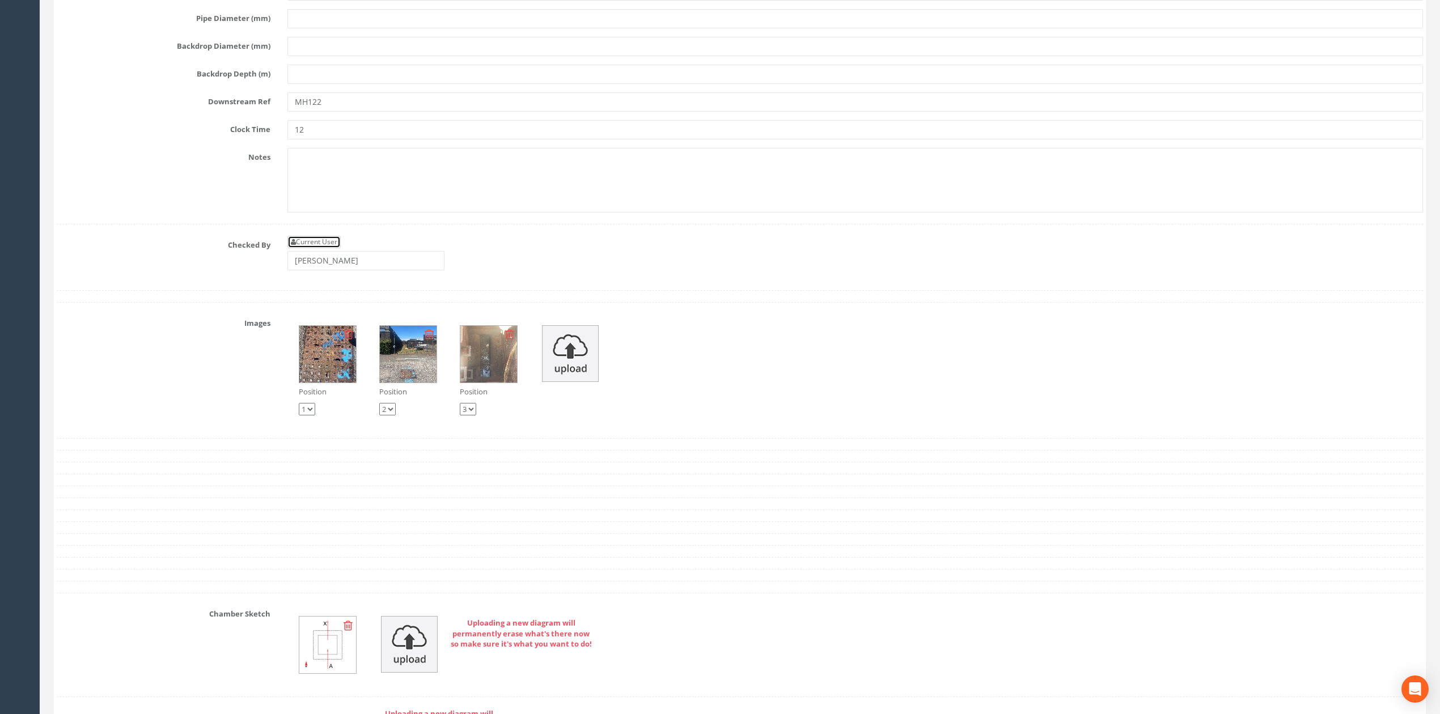
scroll to position [3402, 0]
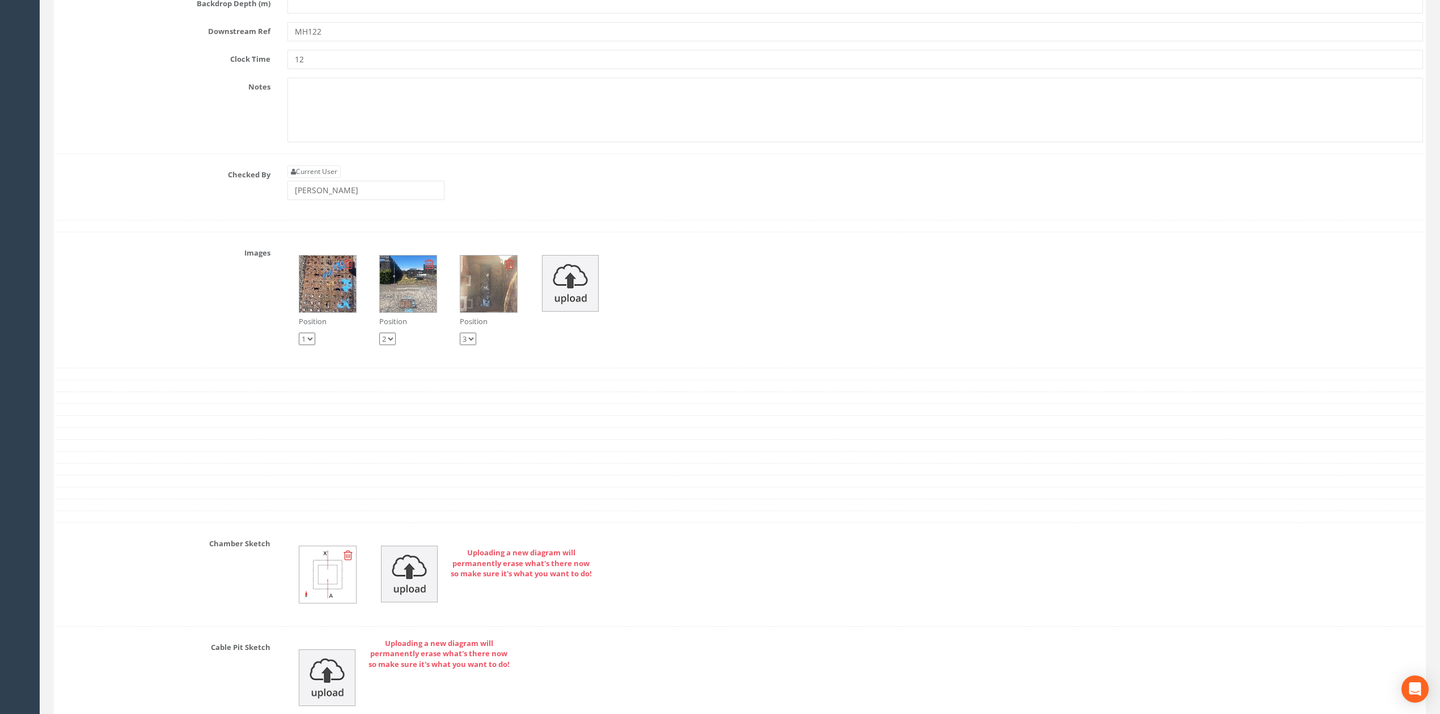
click at [393, 209] on div "Current User [PERSON_NAME]" at bounding box center [855, 187] width 1153 height 43
click at [392, 200] on input "[PERSON_NAME]" at bounding box center [365, 190] width 157 height 19
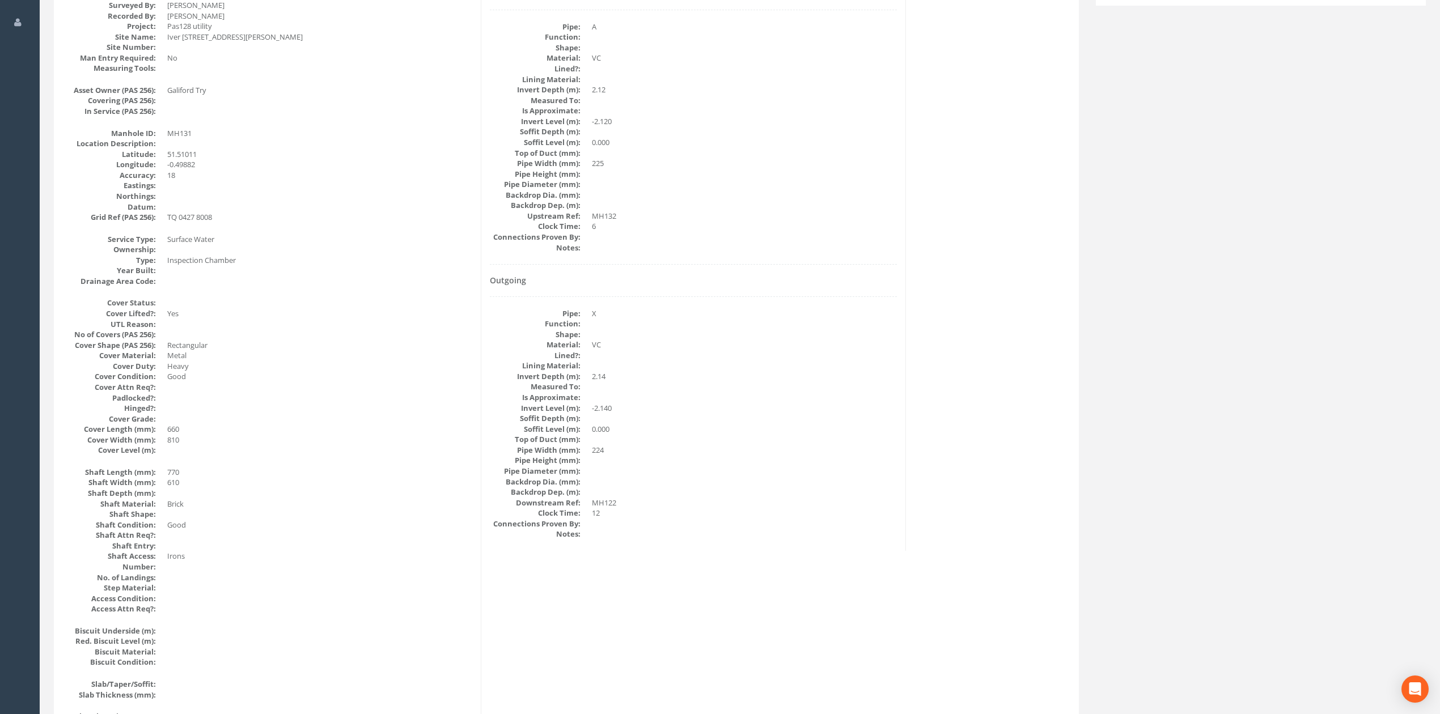
scroll to position [0, 0]
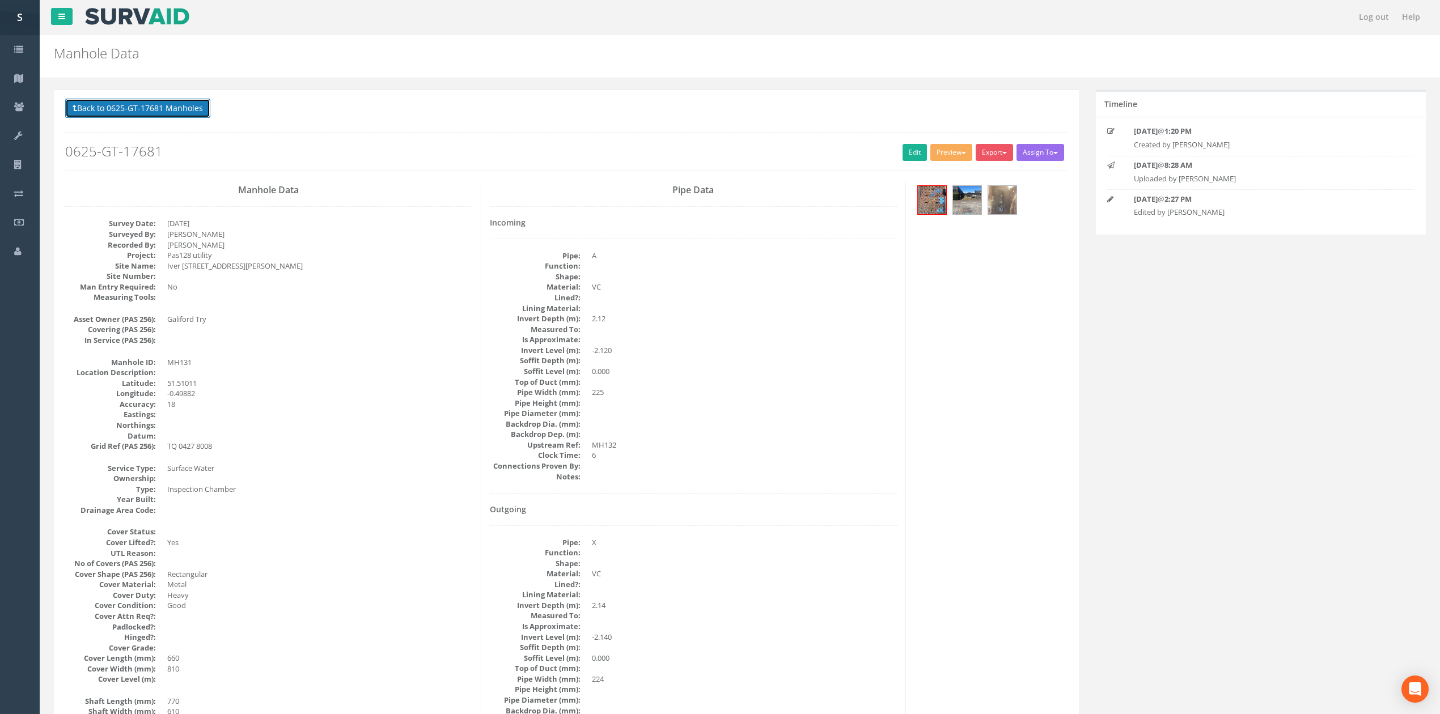
click at [110, 118] on button "Back to 0625-GT-17681 Manholes" at bounding box center [137, 108] width 145 height 19
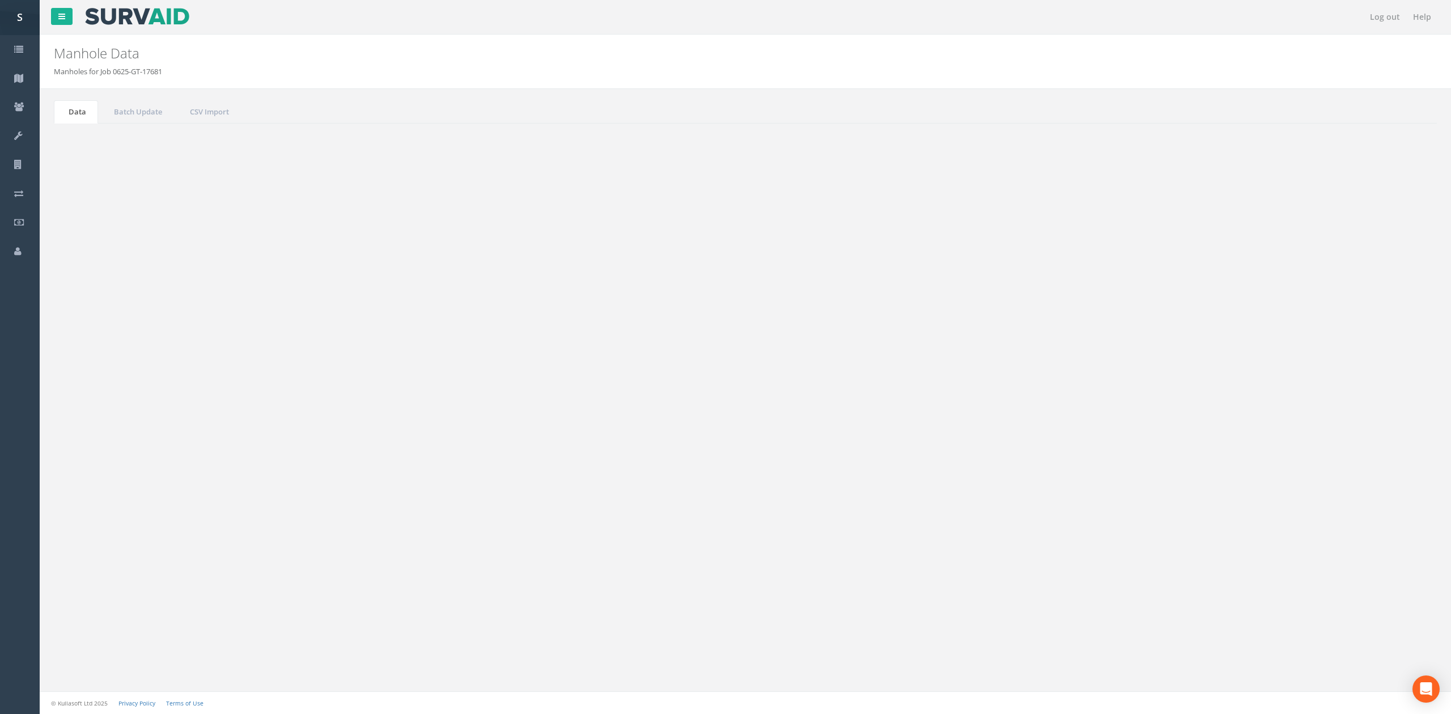
click at [89, 150] on button "Refresh" at bounding box center [87, 142] width 44 height 19
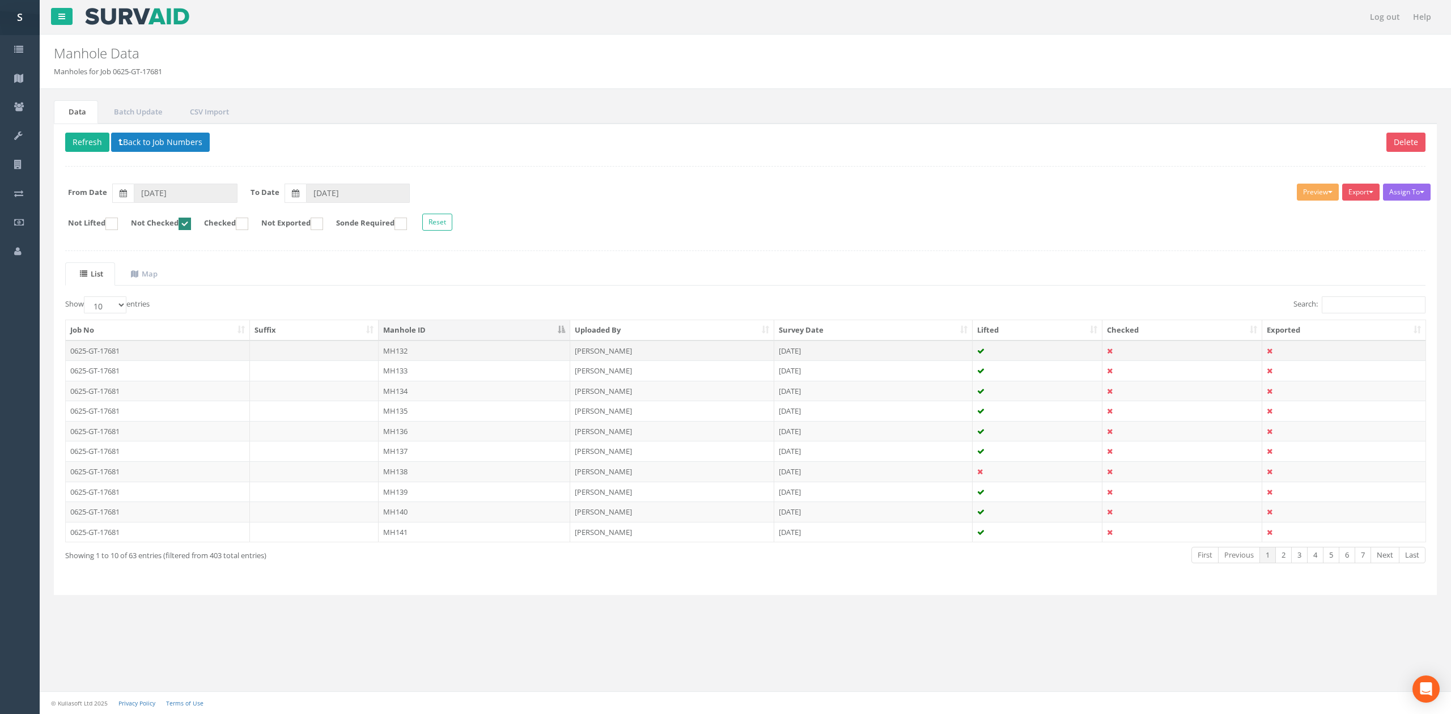
click at [425, 350] on td "MH132" at bounding box center [475, 351] width 192 height 20
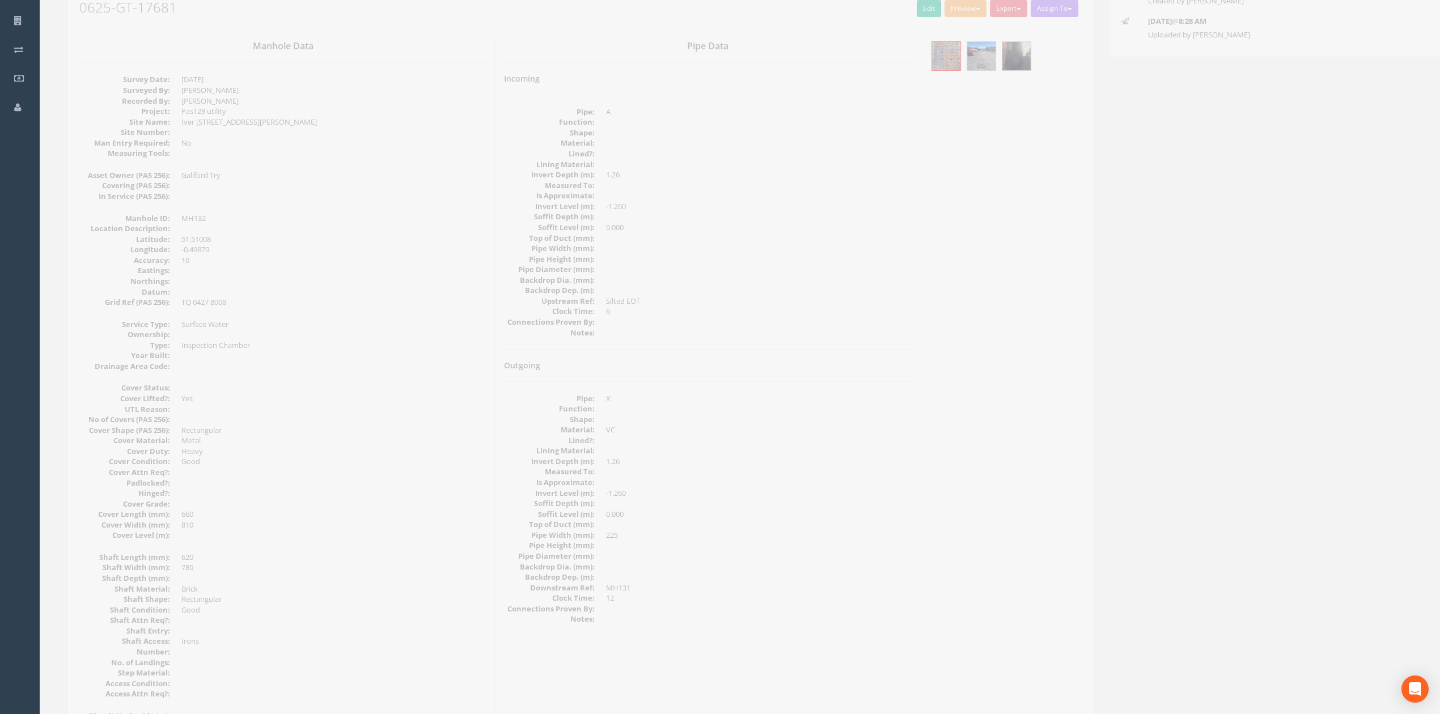
scroll to position [151, 0]
click at [914, 1] on link "Edit" at bounding box center [915, 1] width 24 height 17
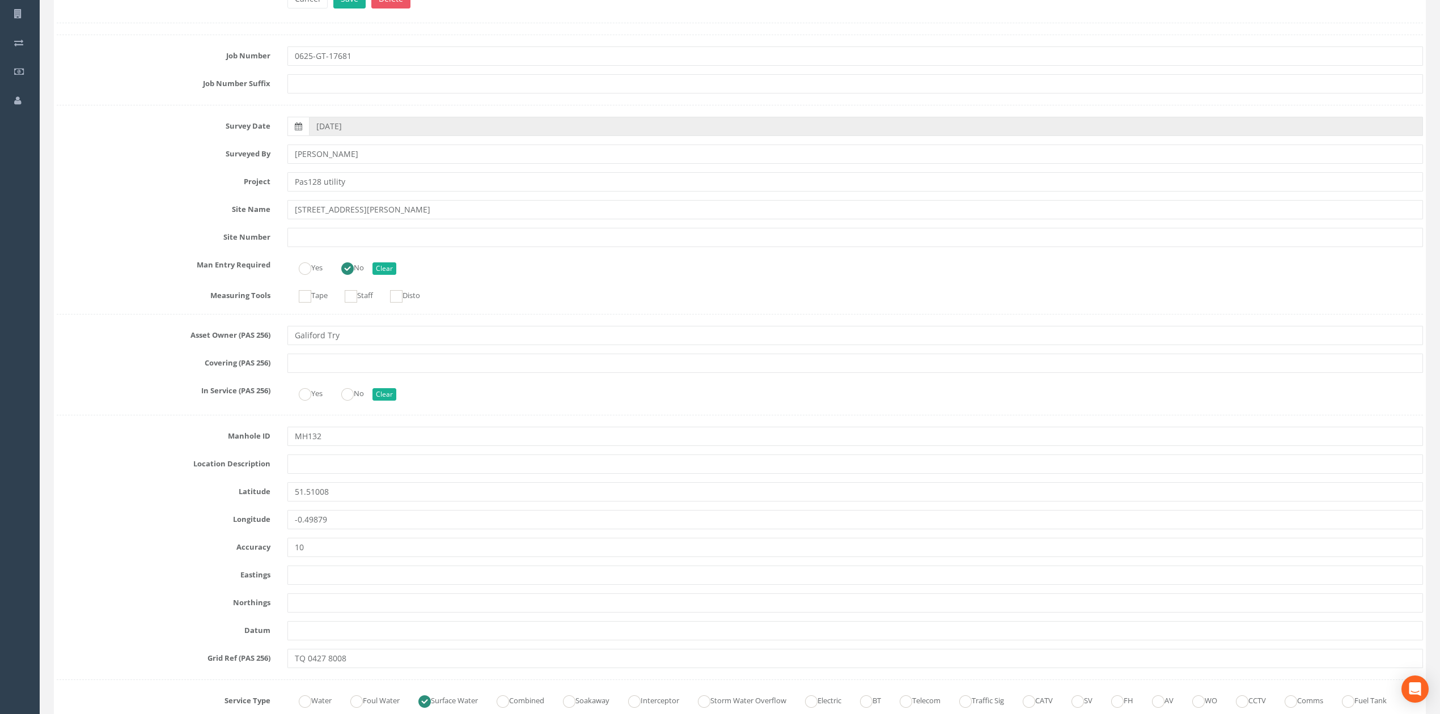
scroll to position [2254, 0]
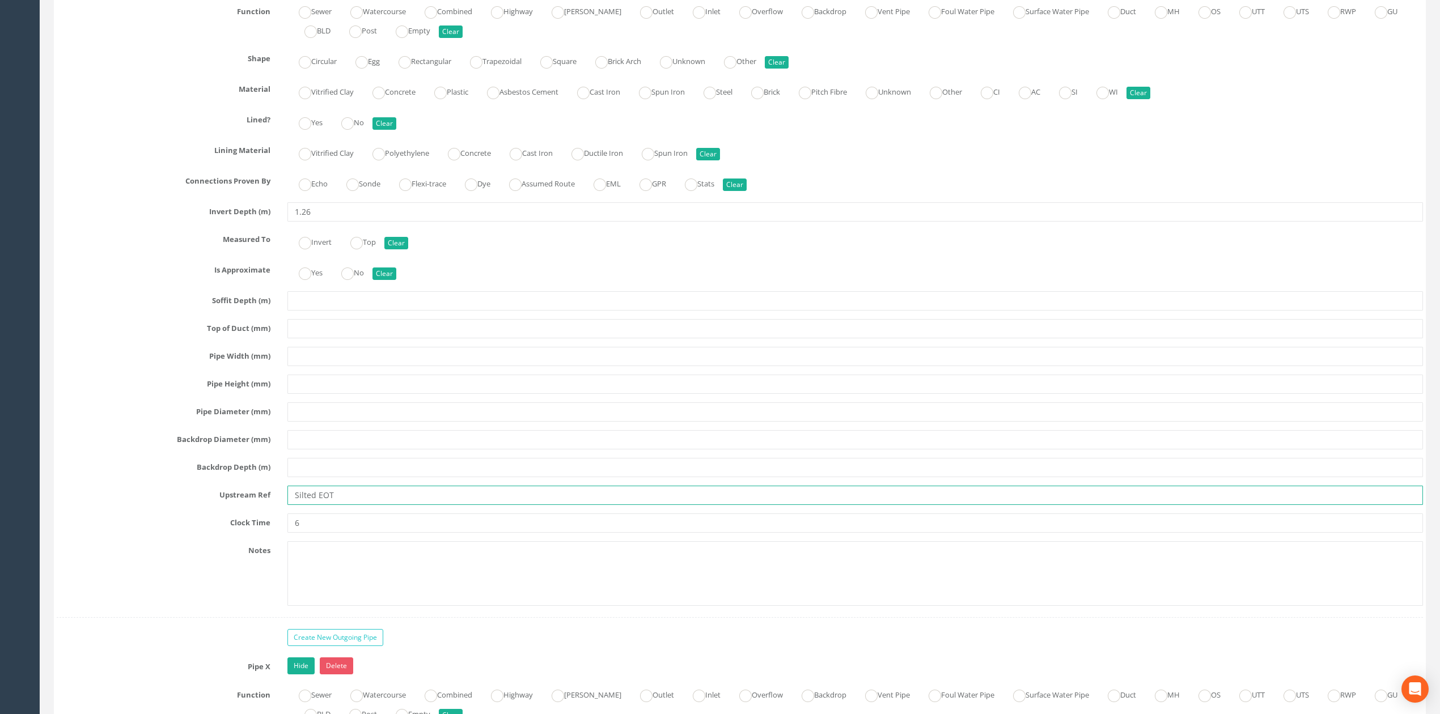
drag, startPoint x: 318, startPoint y: 516, endPoint x: 63, endPoint y: 502, distance: 255.0
click at [84, 503] on div "Upstream Ref Silted EOT" at bounding box center [739, 495] width 1383 height 19
type input "EOT"
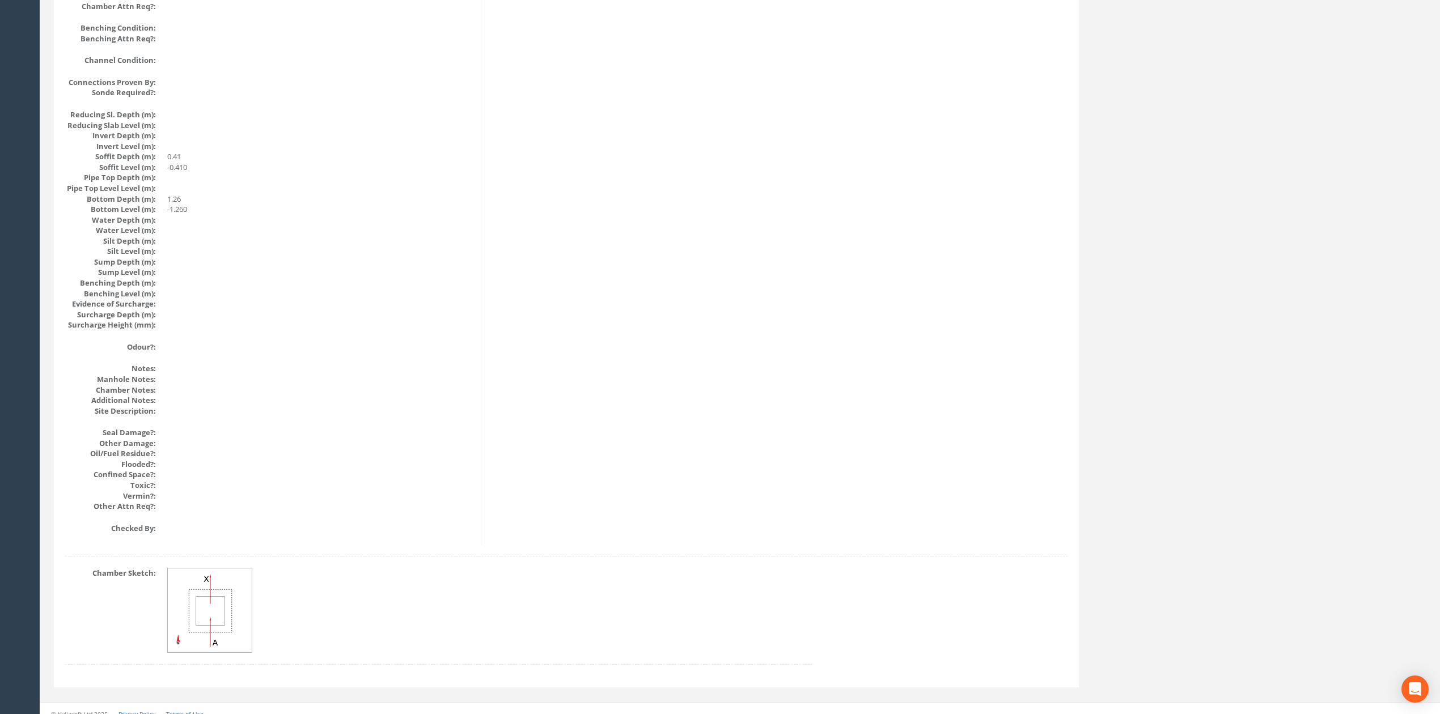
scroll to position [0, 0]
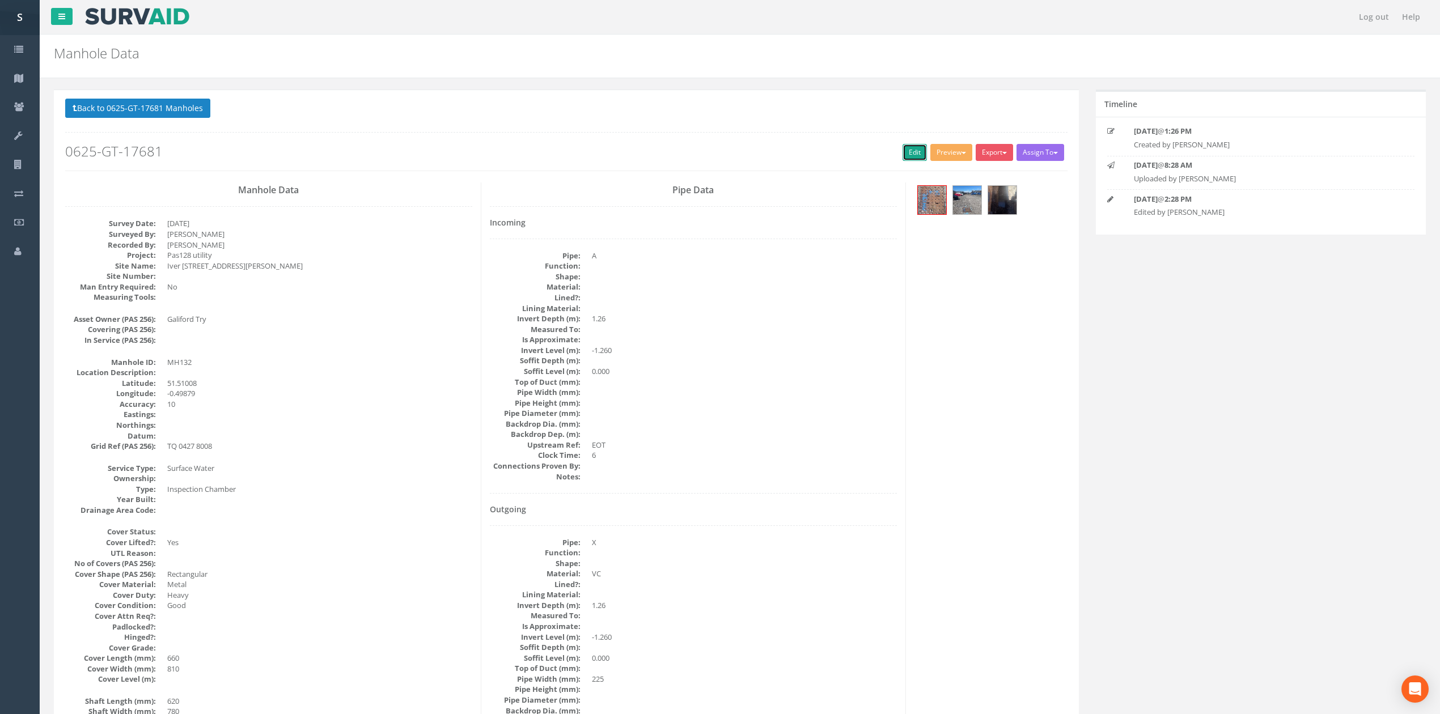
click at [911, 158] on link "Edit" at bounding box center [915, 152] width 24 height 17
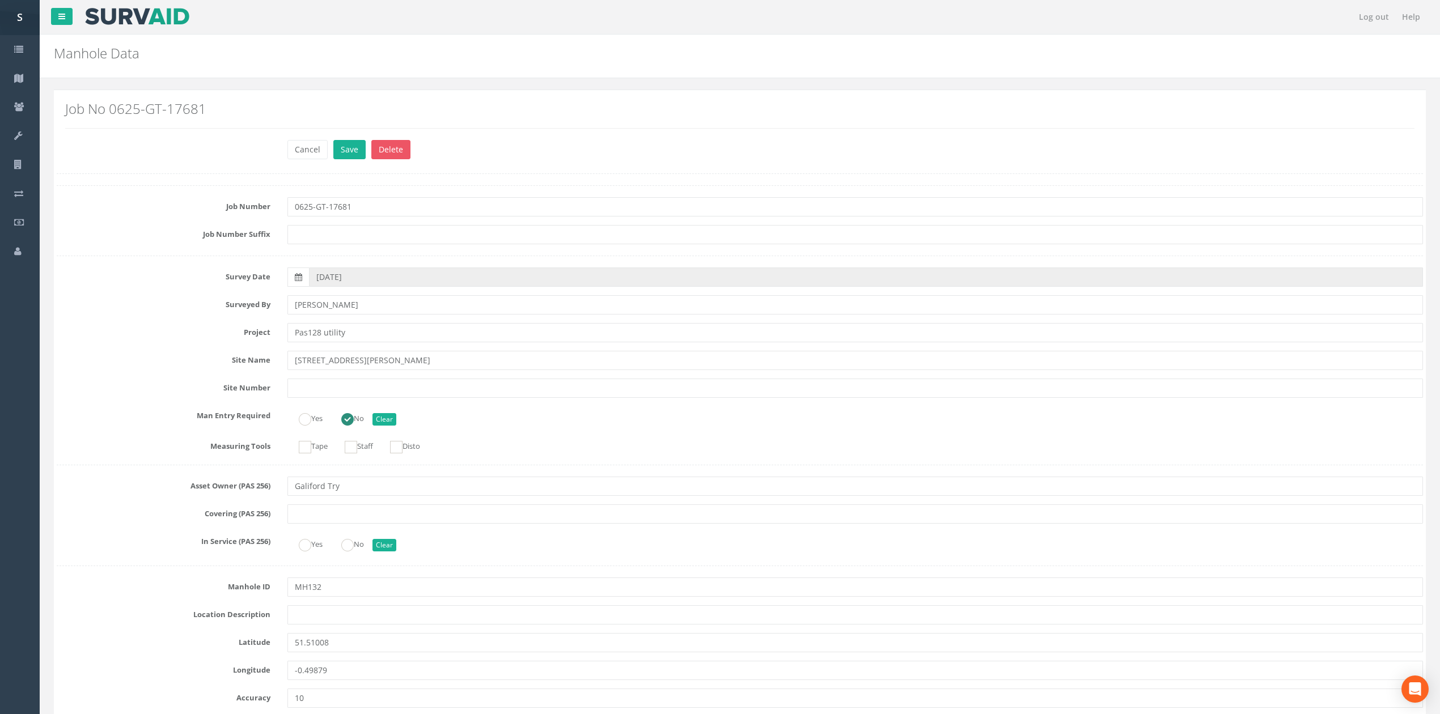
scroll to position [3287, 0]
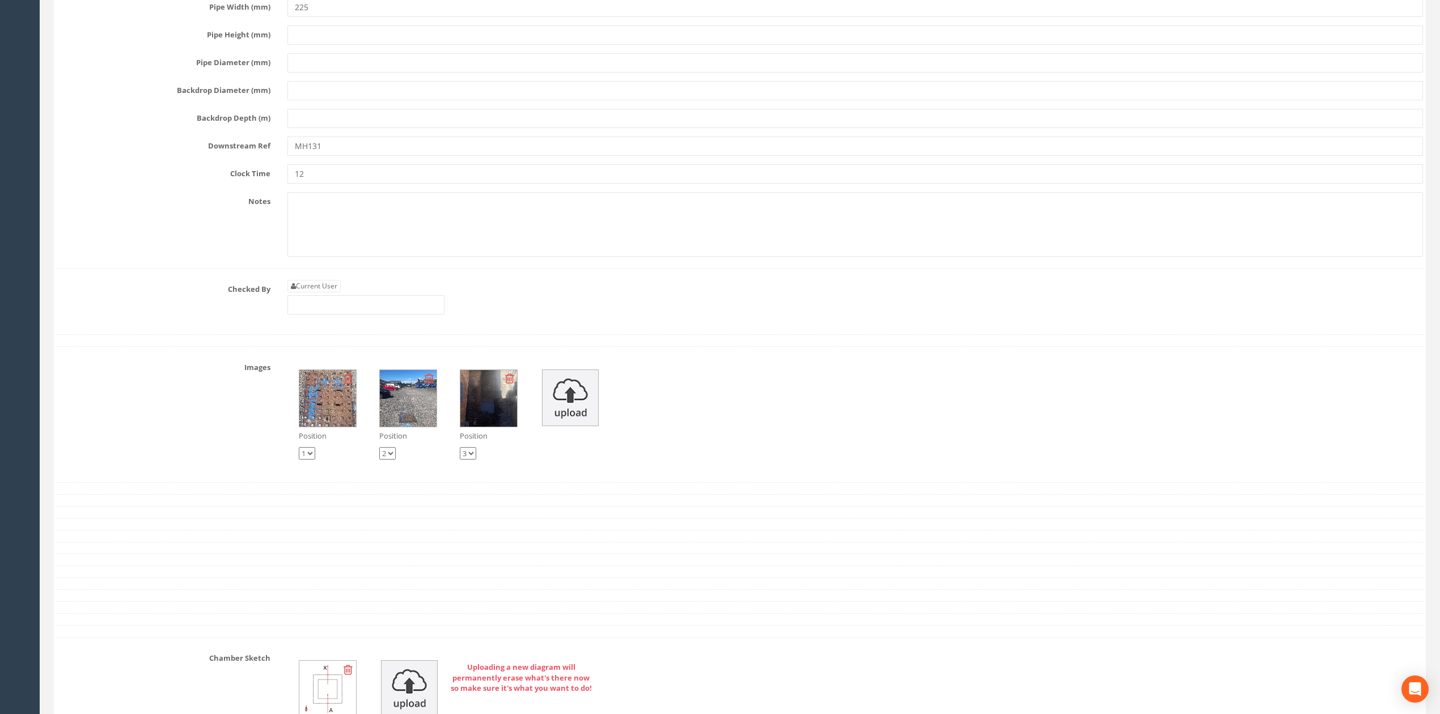
click at [332, 293] on link "Current User" at bounding box center [313, 286] width 53 height 12
type input "[PERSON_NAME]"
click at [343, 315] on input "[PERSON_NAME]" at bounding box center [365, 304] width 157 height 19
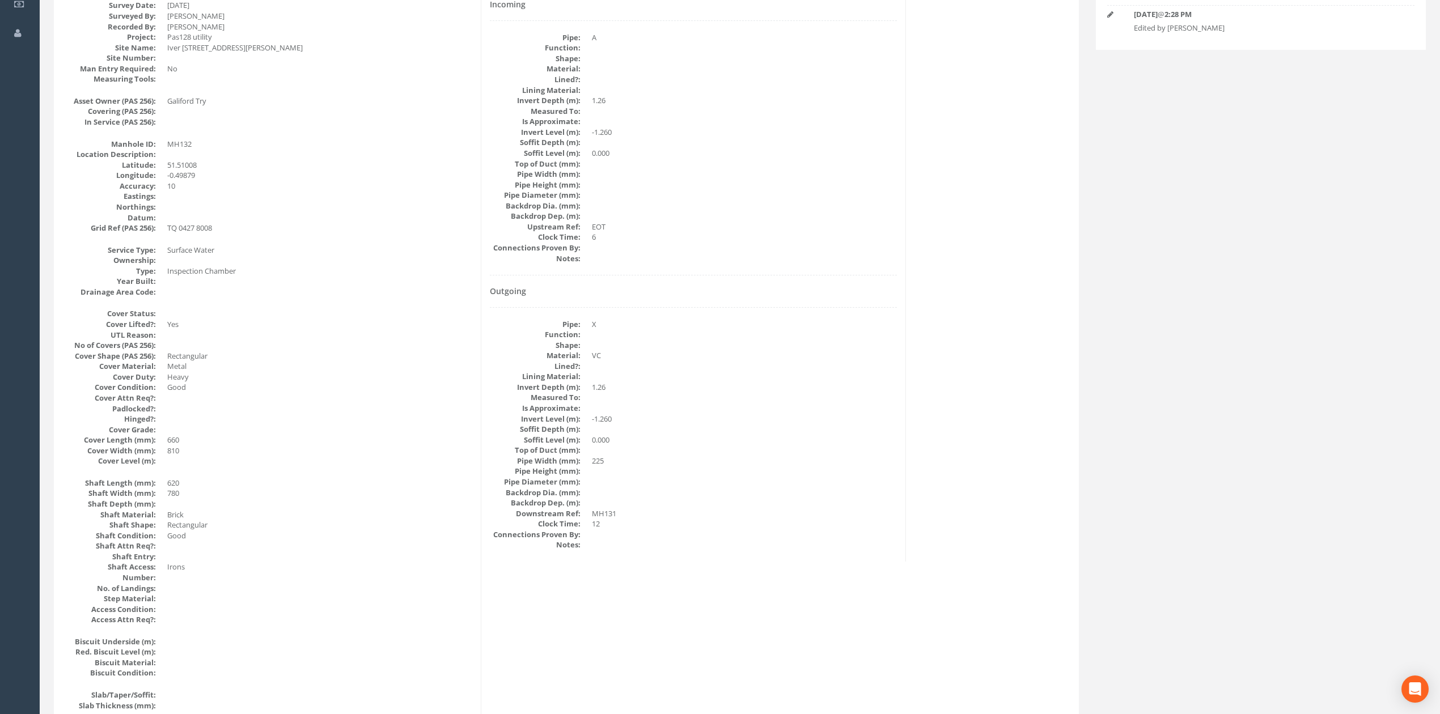
scroll to position [0, 0]
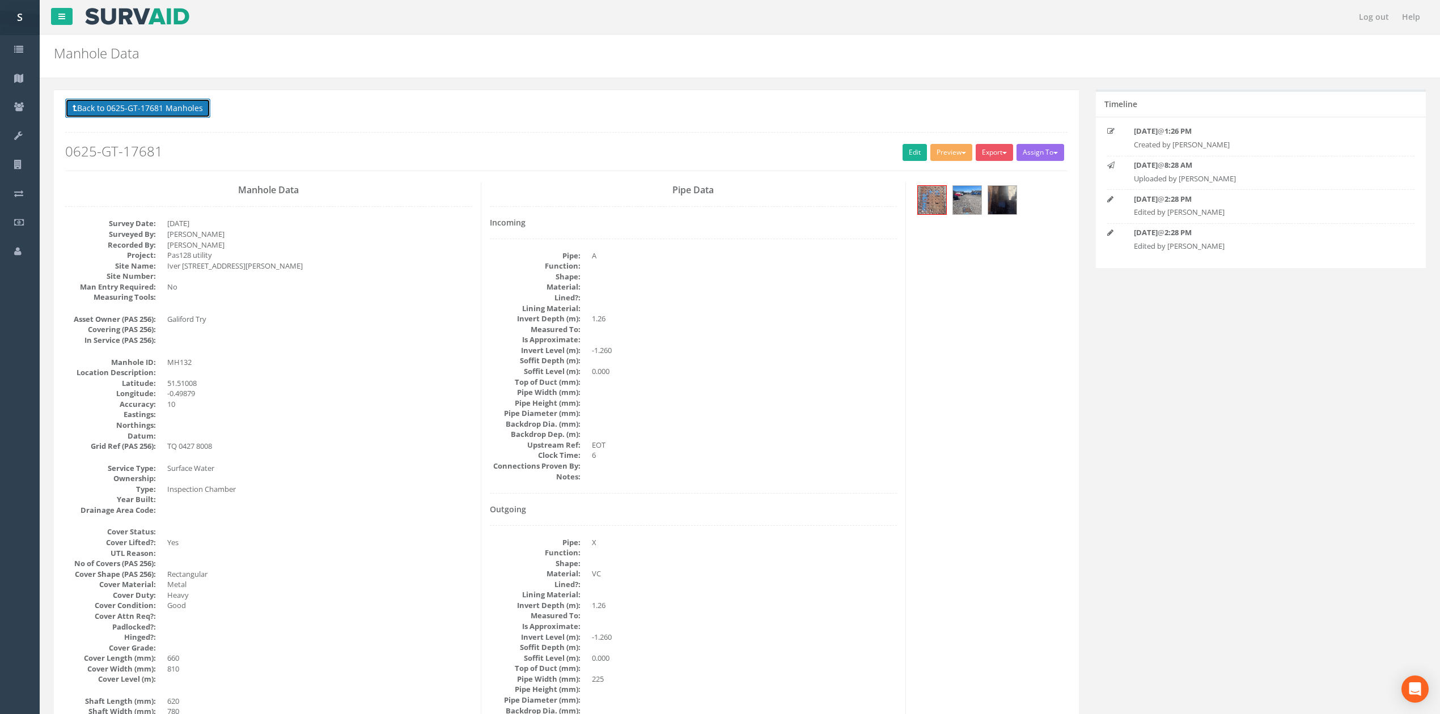
click at [158, 115] on button "Back to 0625-GT-17681 Manholes" at bounding box center [137, 108] width 145 height 19
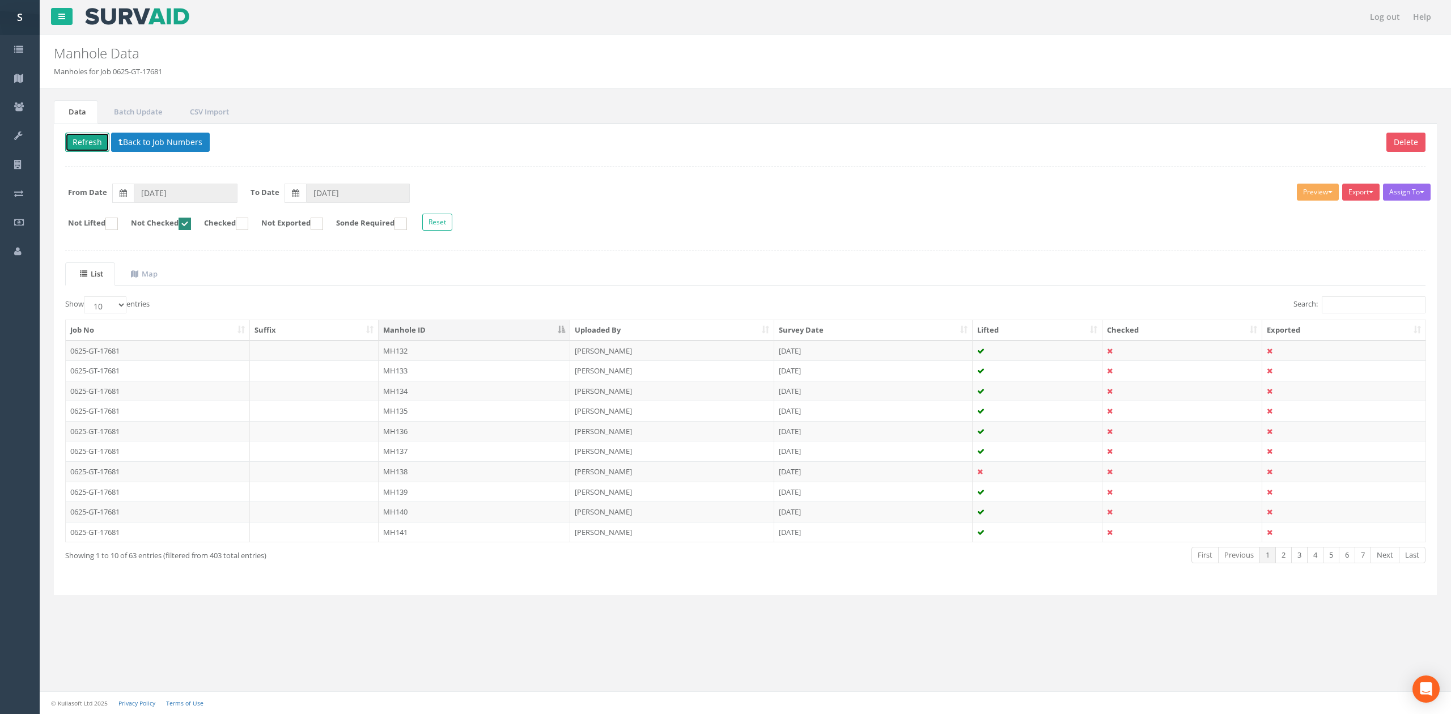
click at [95, 148] on button "Refresh" at bounding box center [87, 142] width 44 height 19
drag, startPoint x: 84, startPoint y: 139, endPoint x: 116, endPoint y: 173, distance: 46.9
click at [84, 139] on button "Refresh" at bounding box center [87, 142] width 44 height 19
click at [431, 359] on td "MH133" at bounding box center [475, 351] width 192 height 20
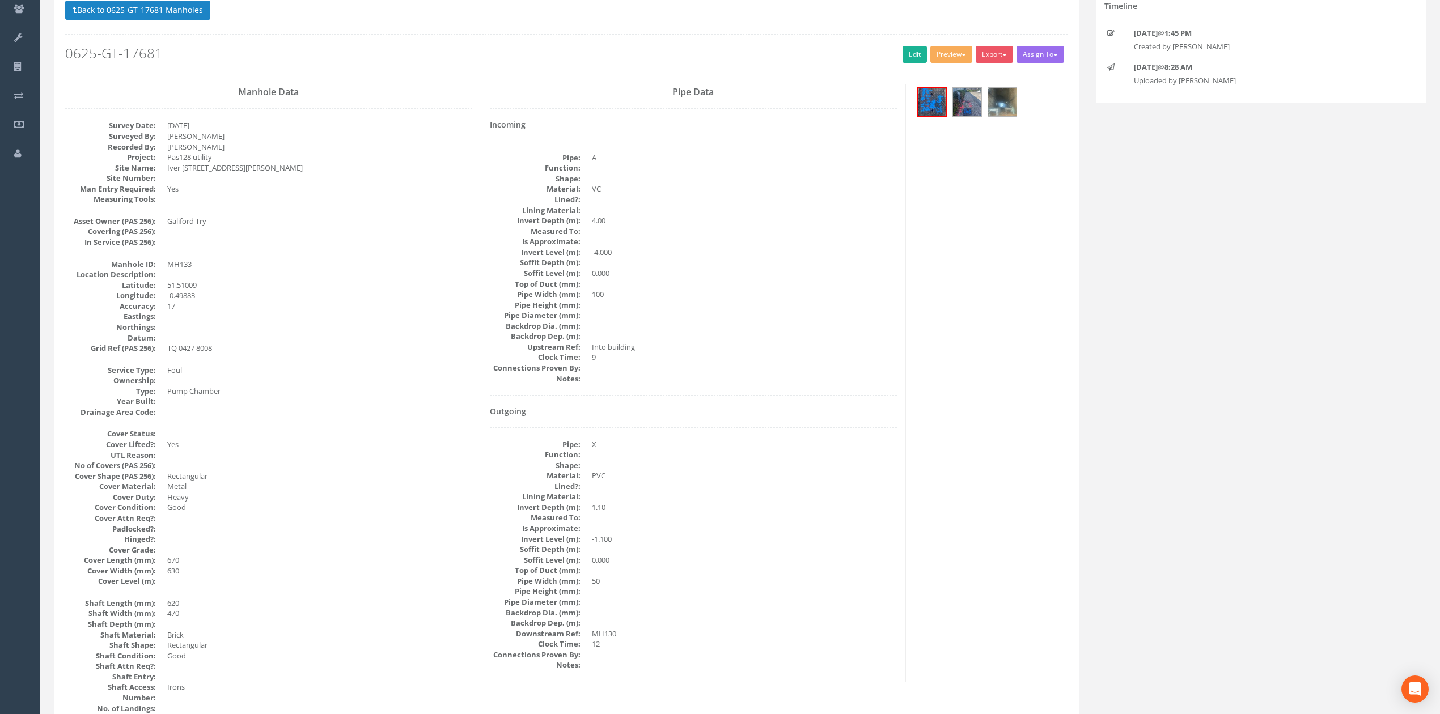
scroll to position [75, 0]
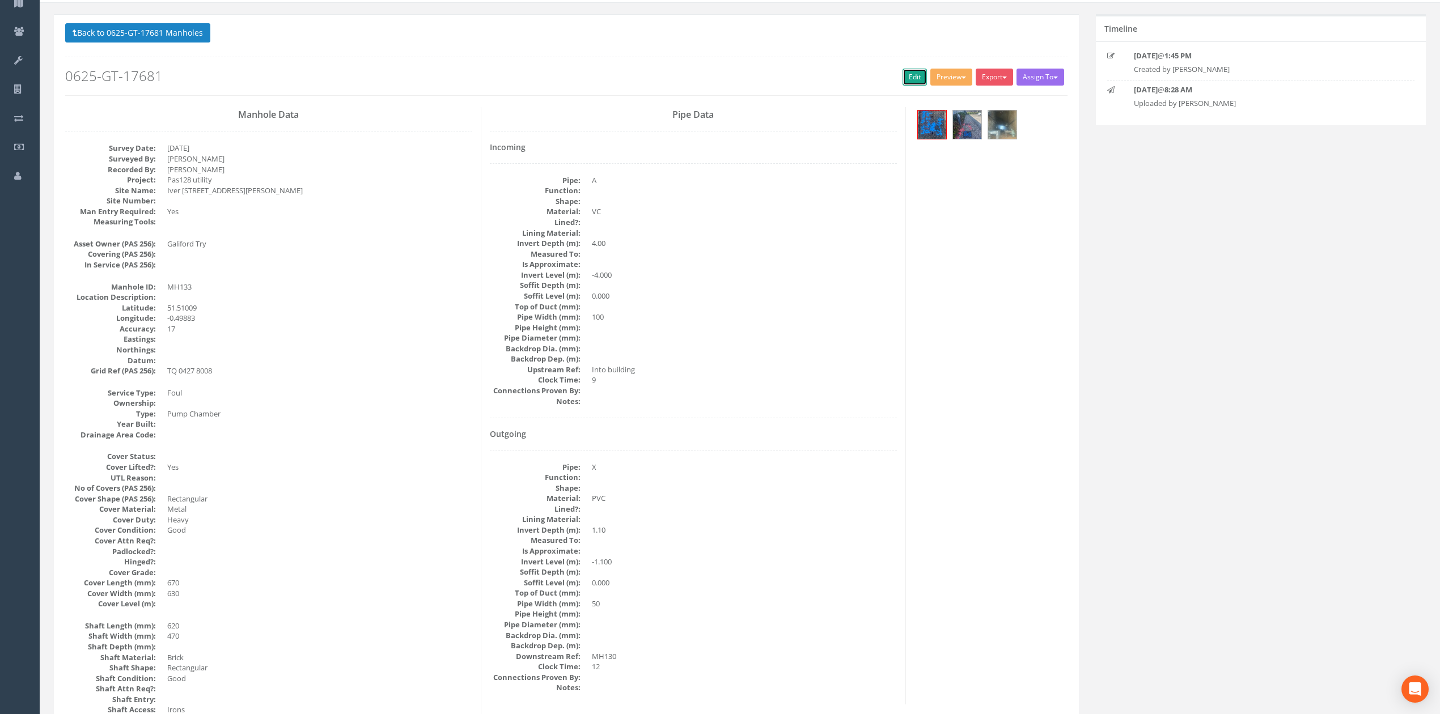
click at [914, 75] on link "Edit" at bounding box center [915, 77] width 24 height 17
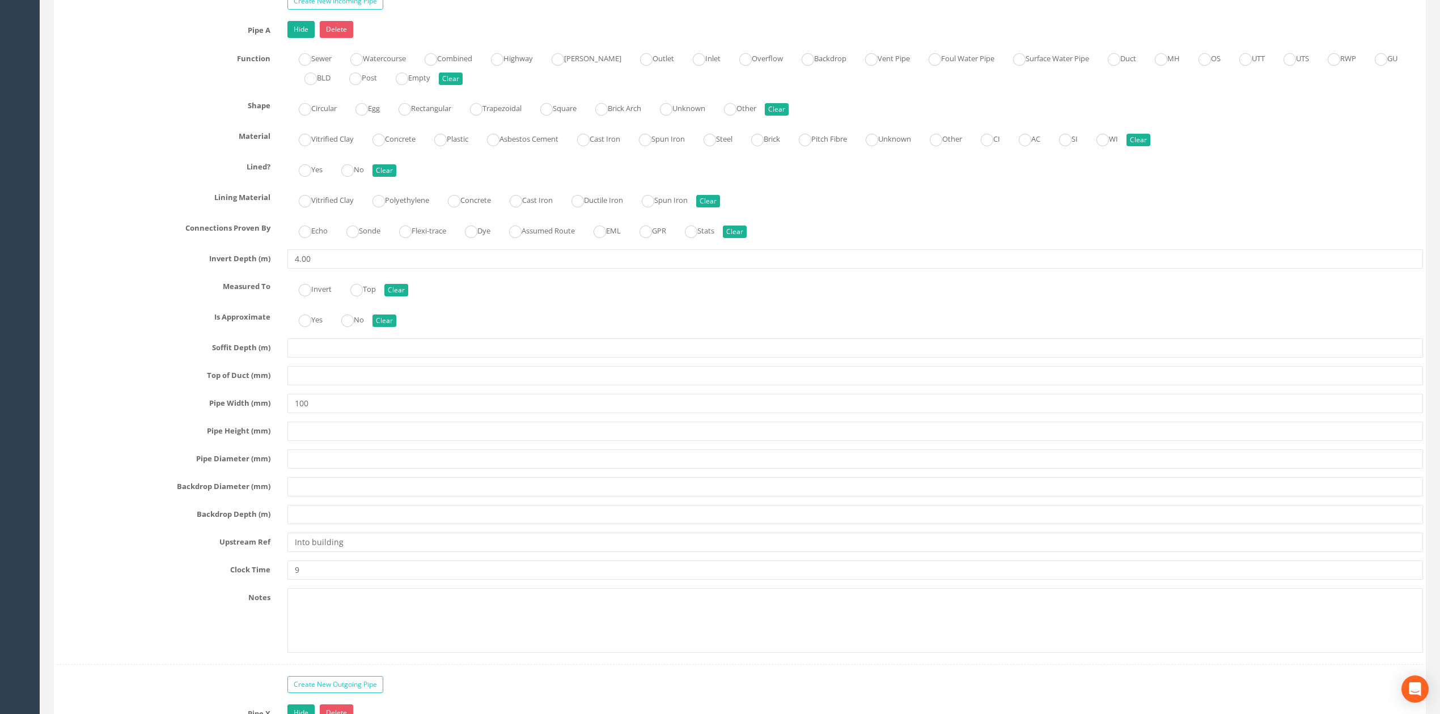
scroll to position [2285, 0]
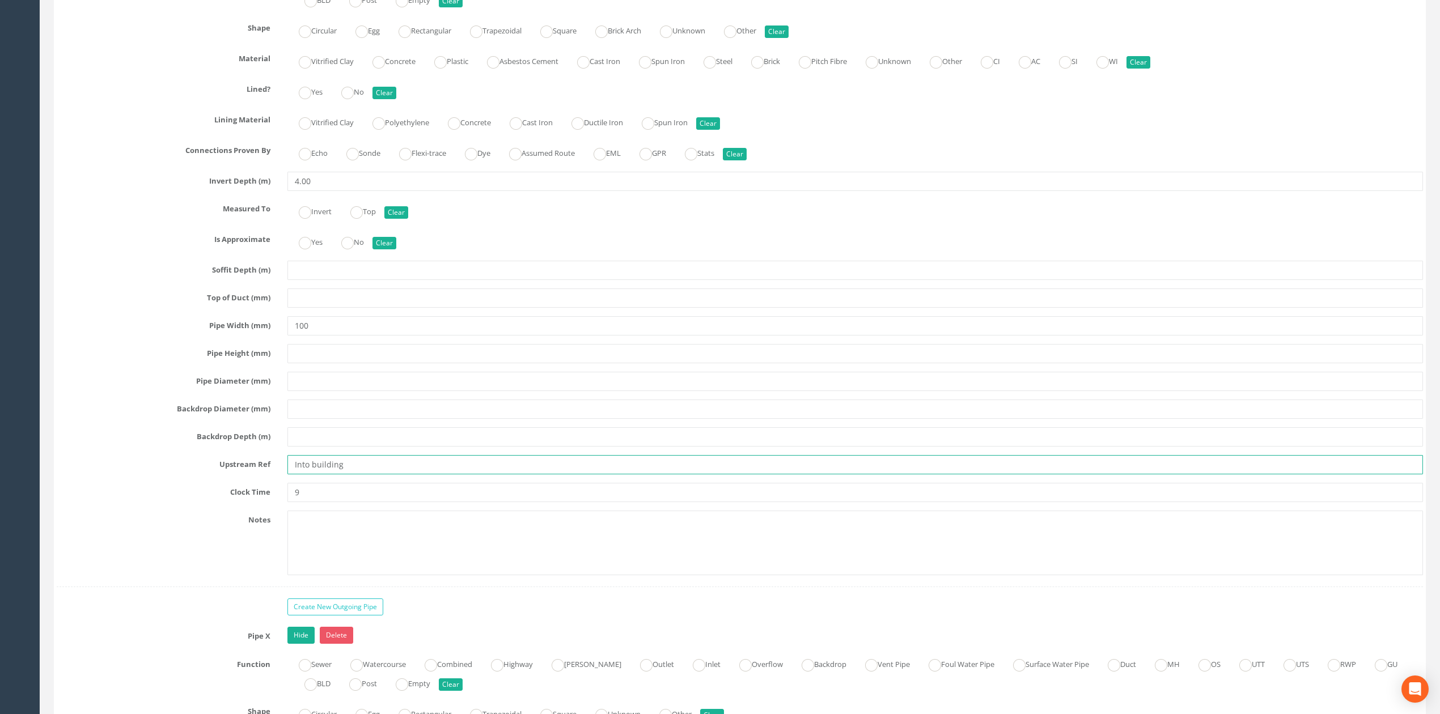
drag, startPoint x: 345, startPoint y: 483, endPoint x: 52, endPoint y: 451, distance: 294.3
click at [195, 475] on div "Upstream Ref Into building" at bounding box center [739, 464] width 1383 height 19
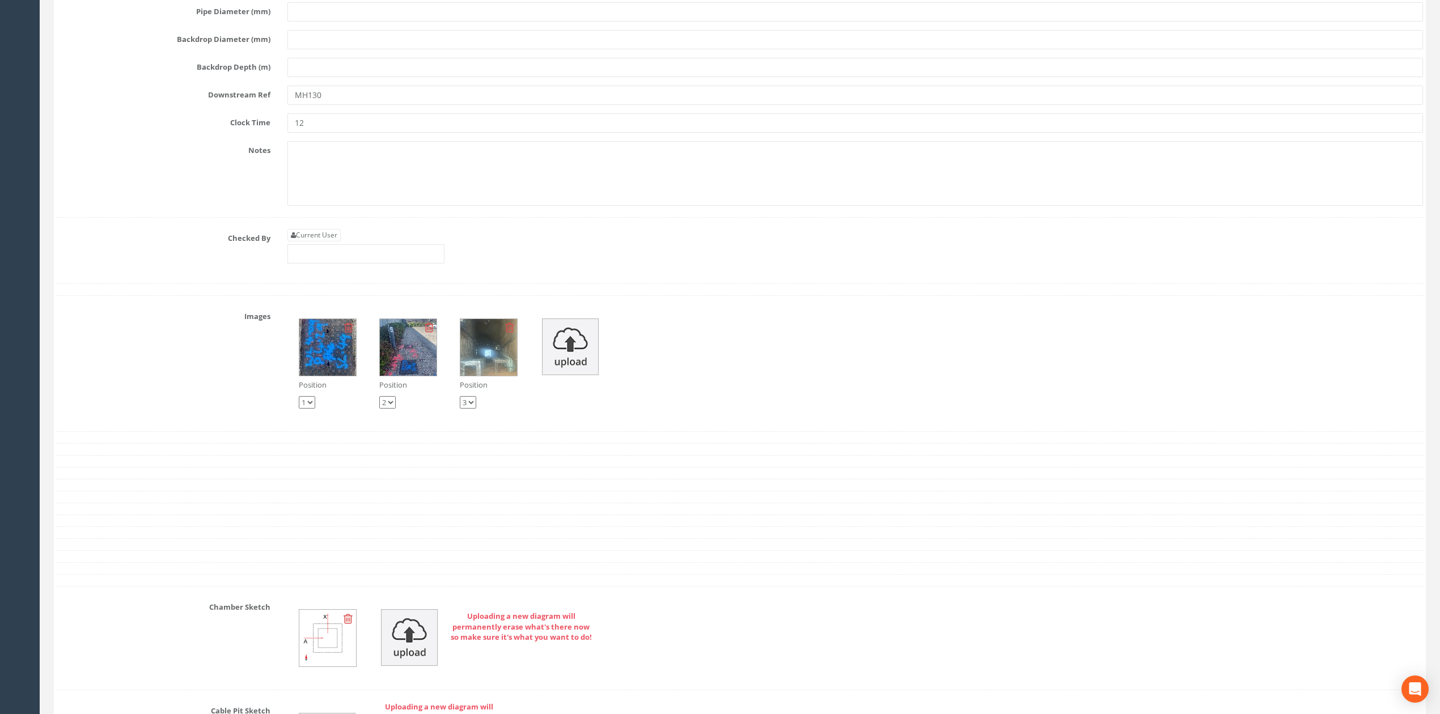
scroll to position [3343, 0]
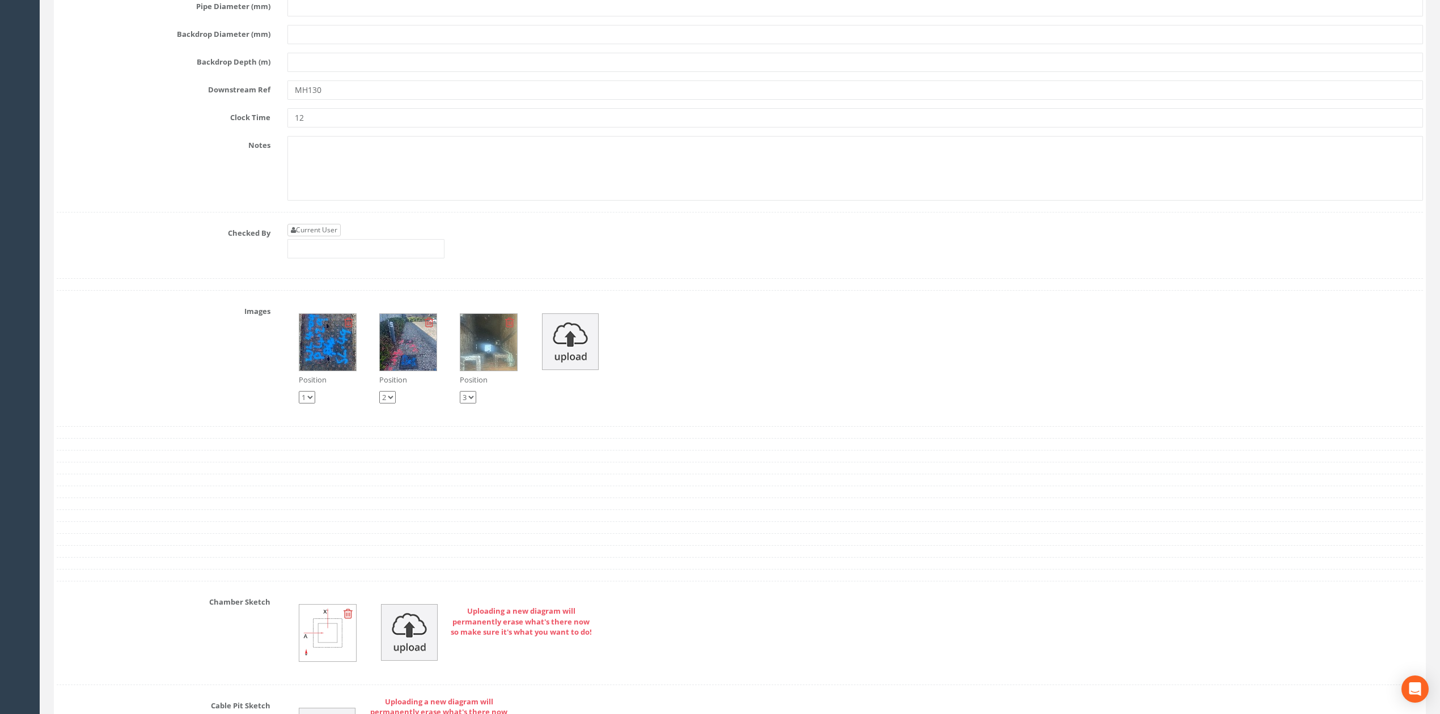
type input "BLDG"
click at [327, 236] on link "Current User" at bounding box center [313, 230] width 53 height 12
type input "[PERSON_NAME]"
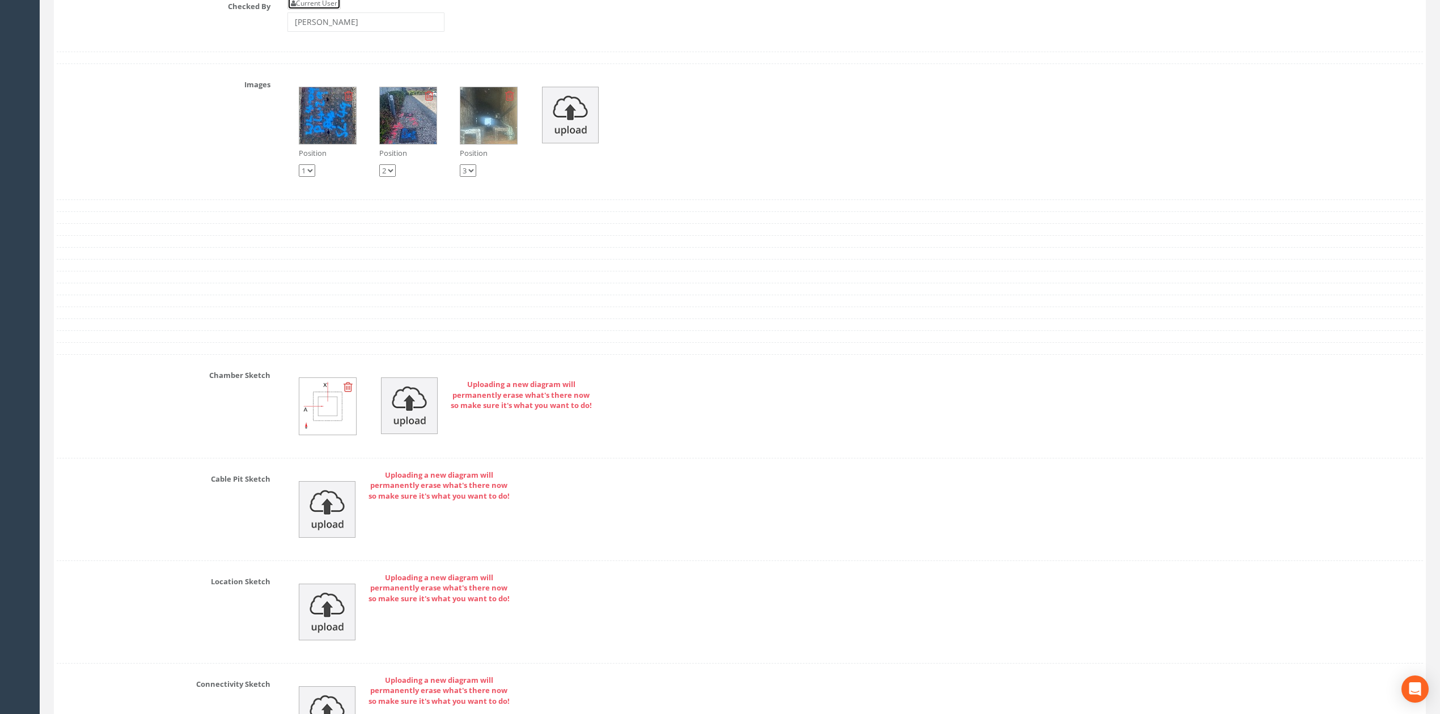
scroll to position [3495, 0]
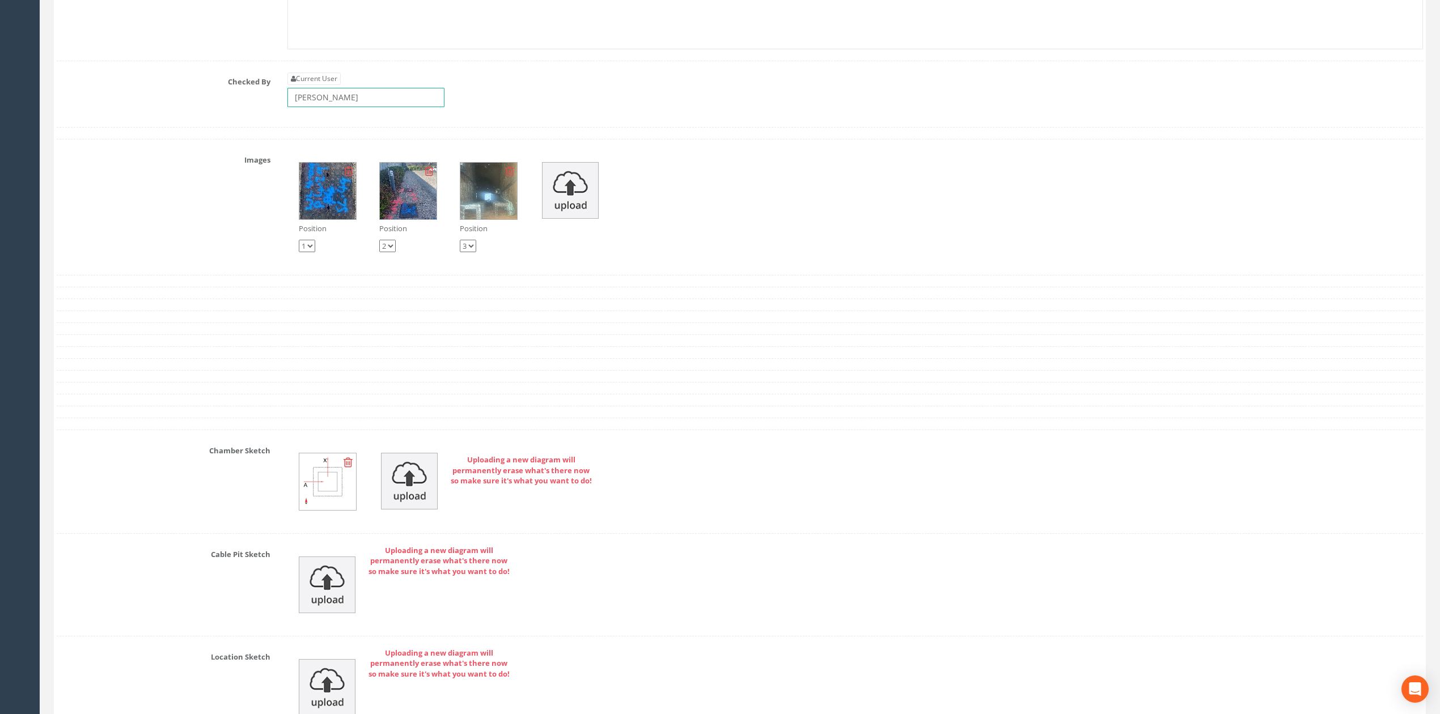
click at [376, 107] on input "[PERSON_NAME]" at bounding box center [365, 97] width 157 height 19
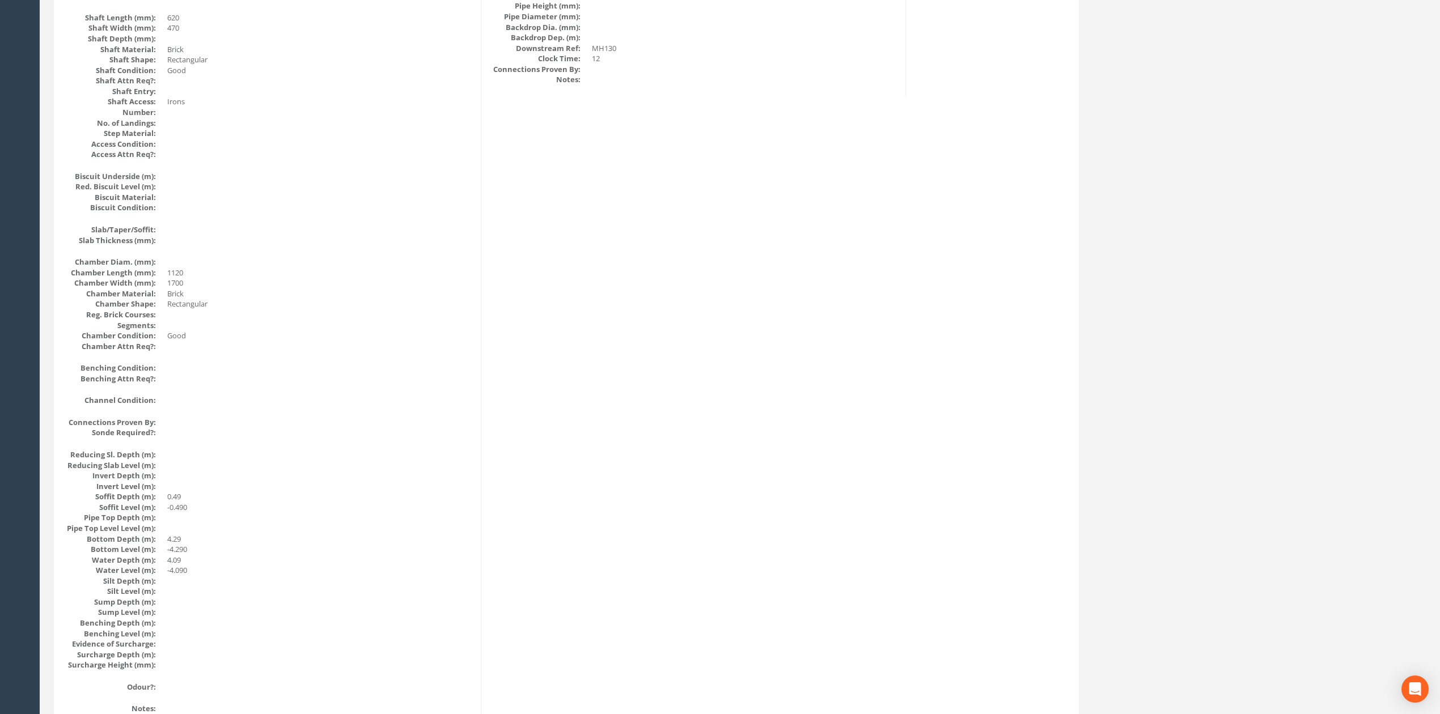
scroll to position [647, 0]
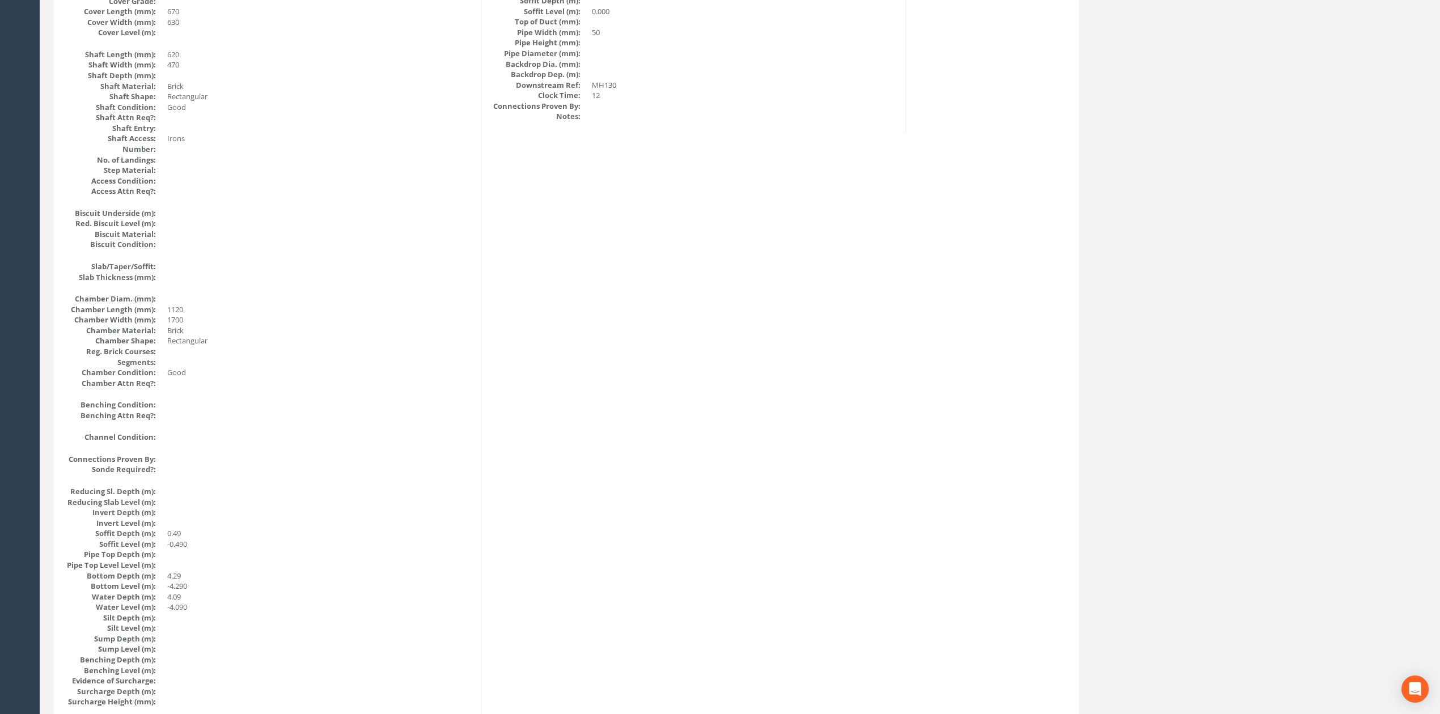
click at [506, 352] on div "Manhole Data Survey Date: 10/07/2025 Surveyed By: Jay Coles Recorded By: Jay Co…" at bounding box center [566, 229] width 1019 height 1386
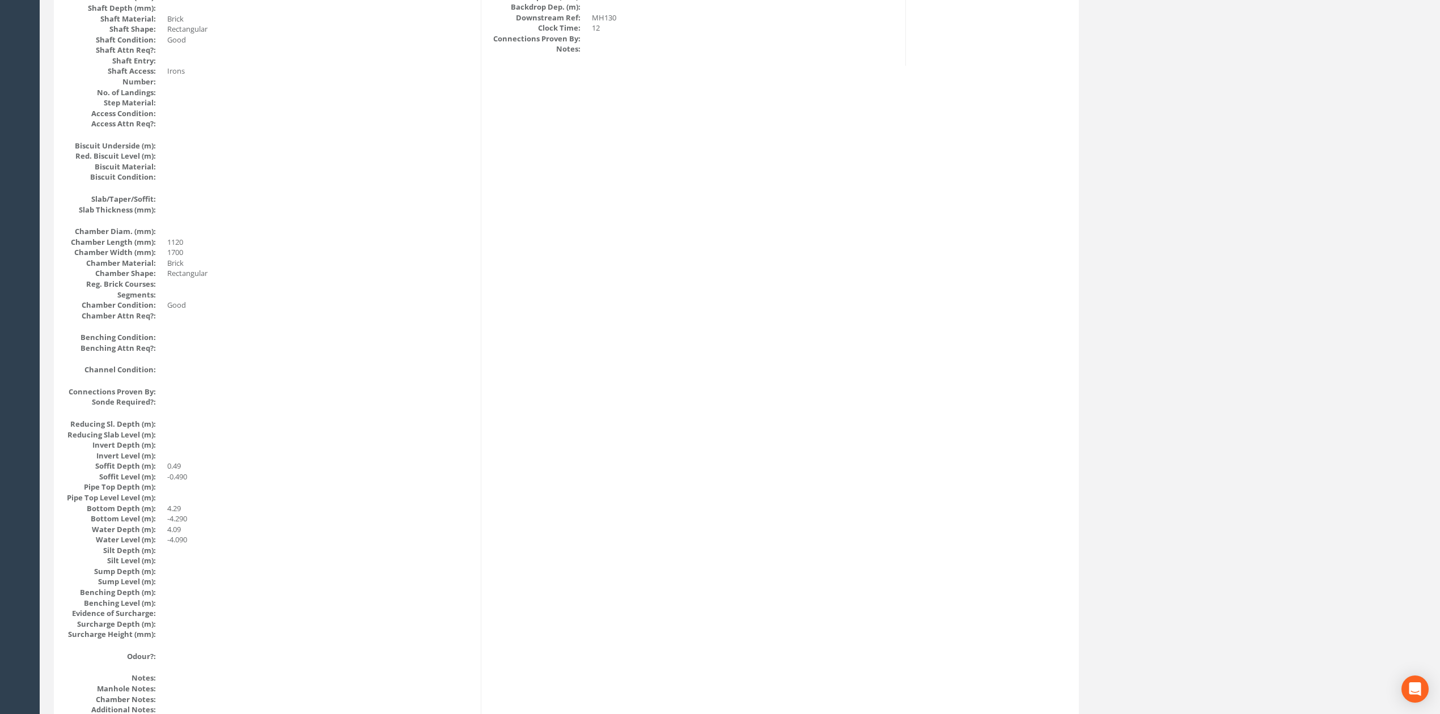
scroll to position [0, 0]
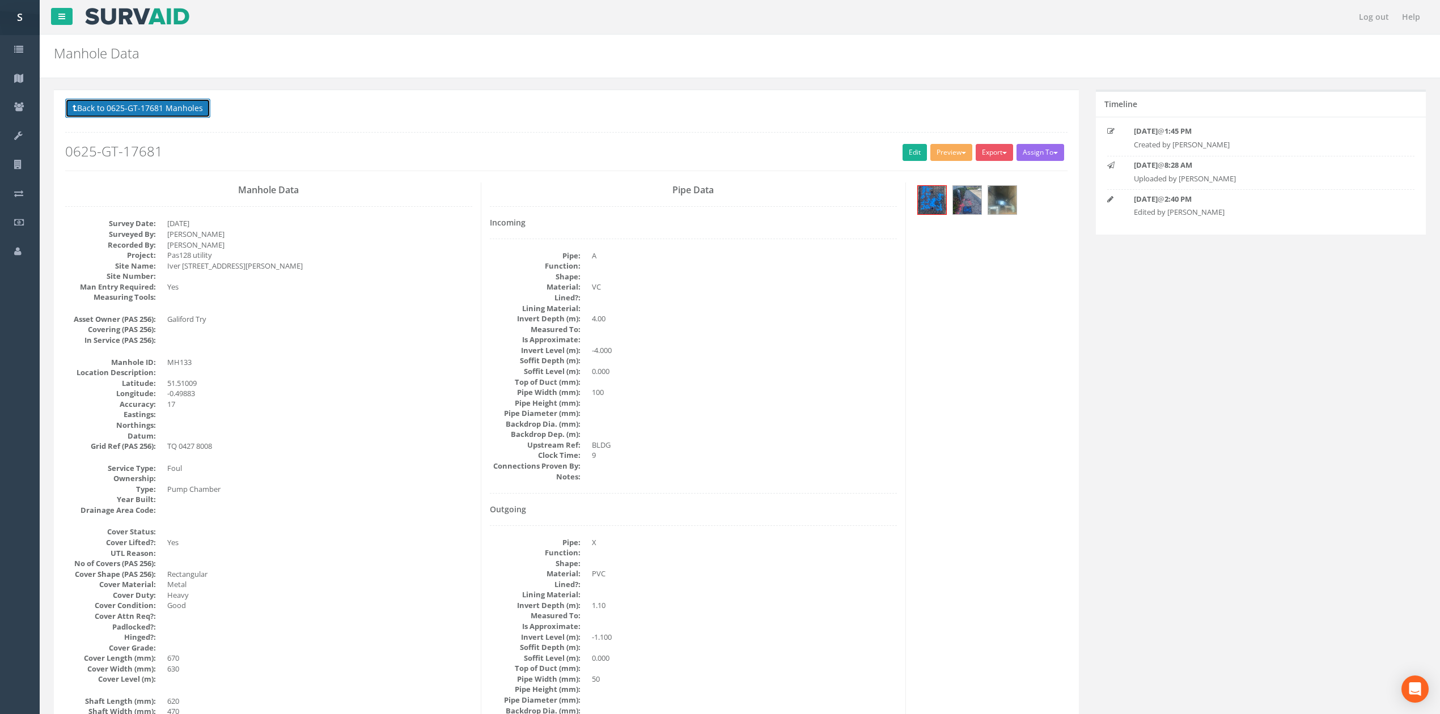
click at [137, 103] on button "Back to 0625-GT-17681 Manholes" at bounding box center [137, 108] width 145 height 19
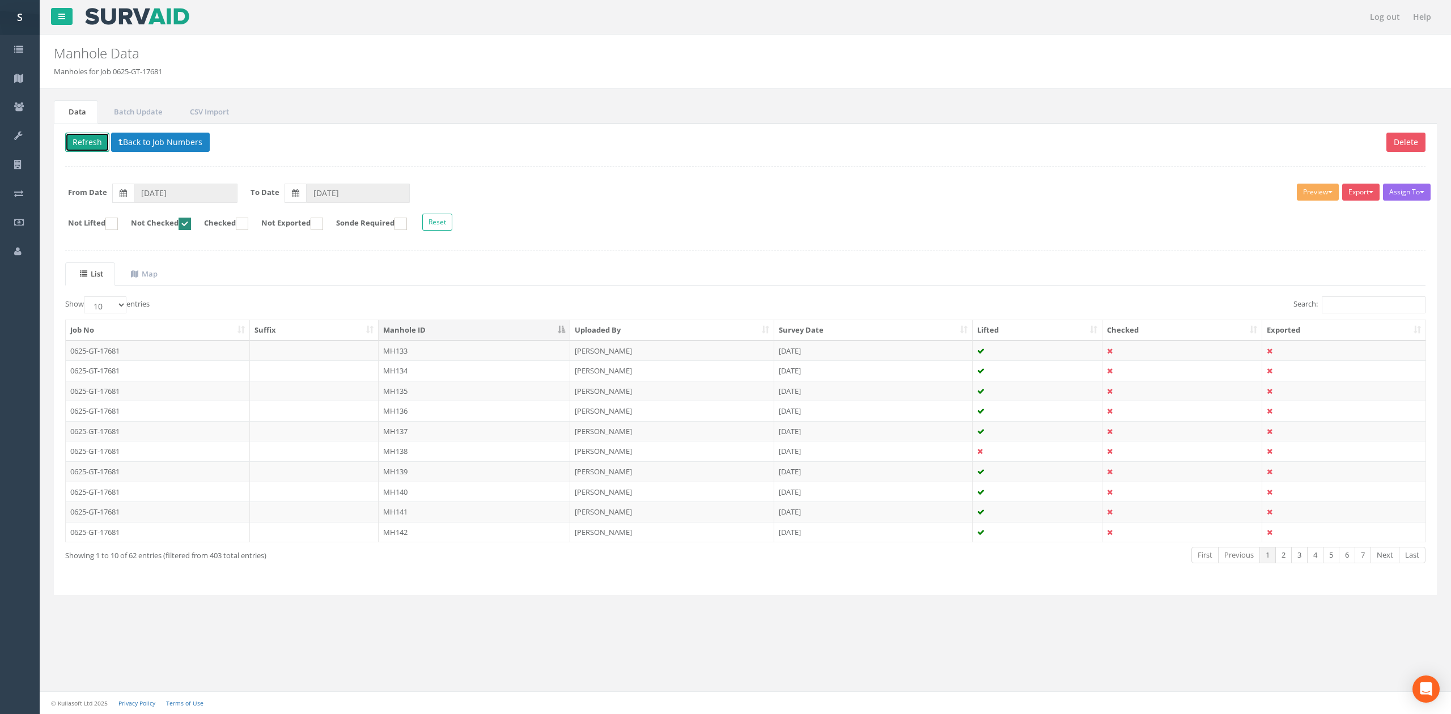
click at [84, 146] on button "Refresh" at bounding box center [87, 142] width 44 height 19
click at [465, 352] on td "MH134" at bounding box center [475, 351] width 192 height 20
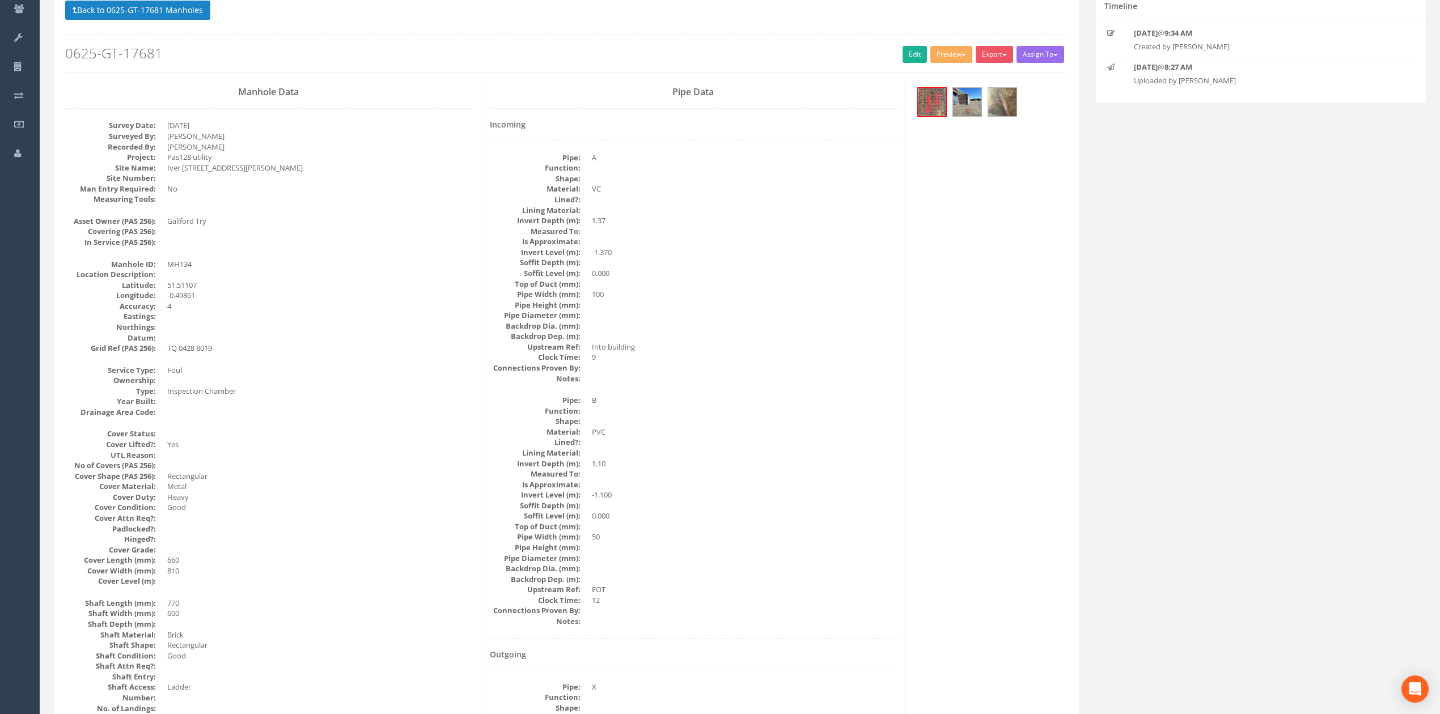
scroll to position [75, 0]
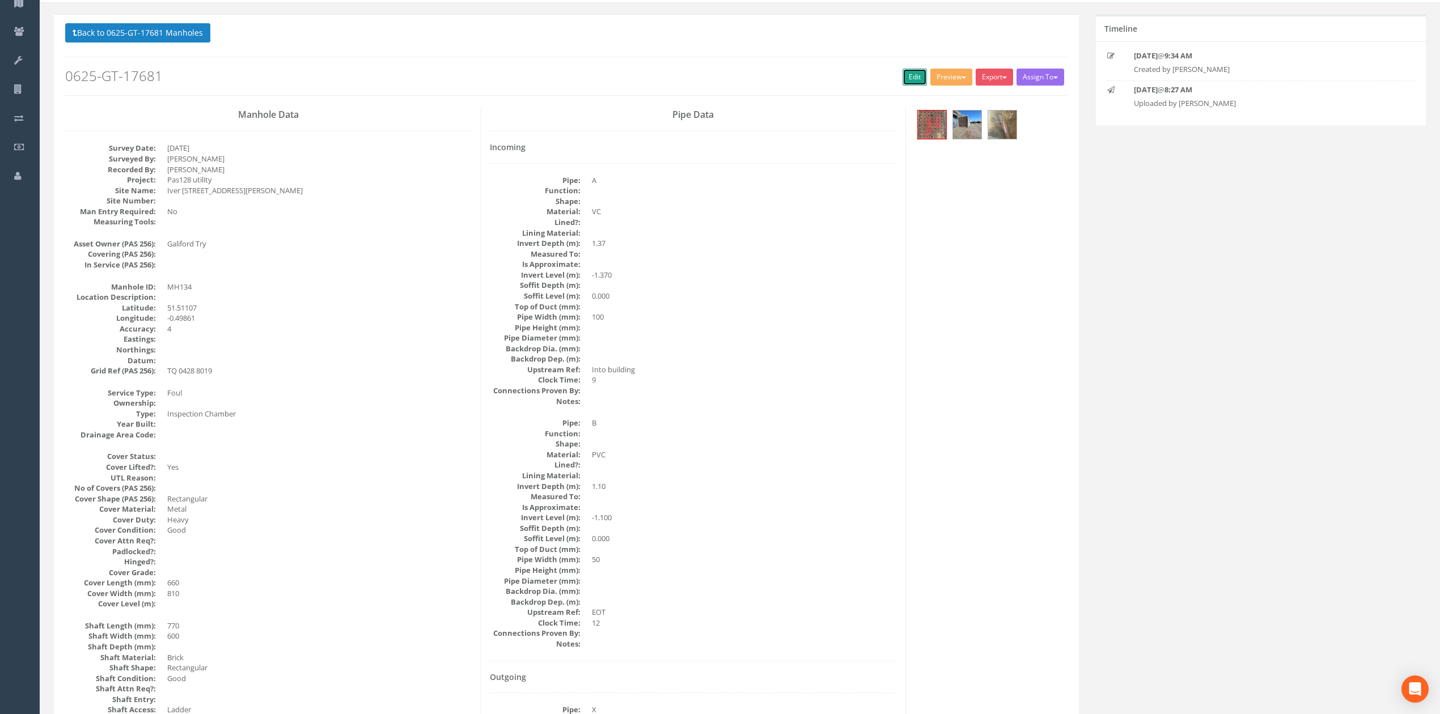
click at [910, 82] on link "Edit" at bounding box center [915, 77] width 24 height 17
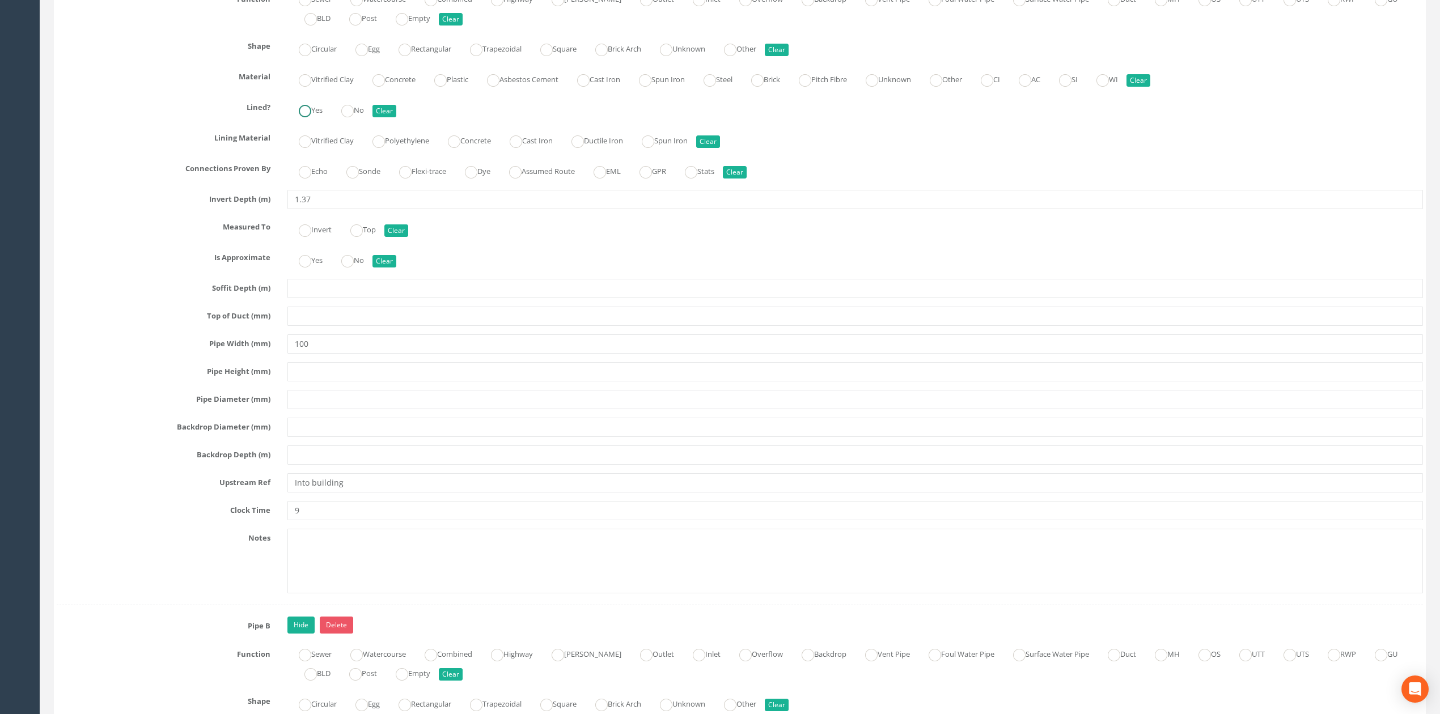
scroll to position [2268, 0]
drag, startPoint x: 368, startPoint y: 506, endPoint x: 239, endPoint y: 490, distance: 129.7
click at [208, 492] on div "Upstream Ref Into building" at bounding box center [739, 481] width 1383 height 19
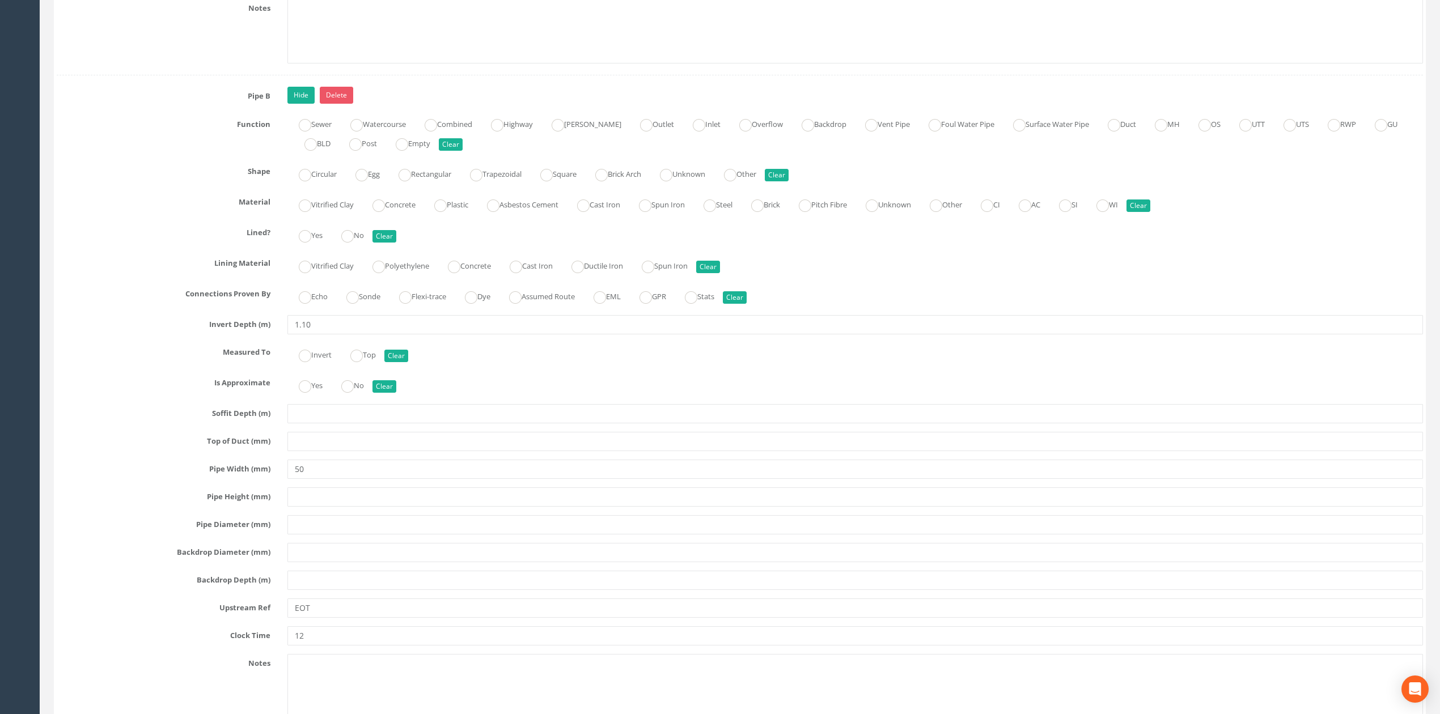
scroll to position [2872, 0]
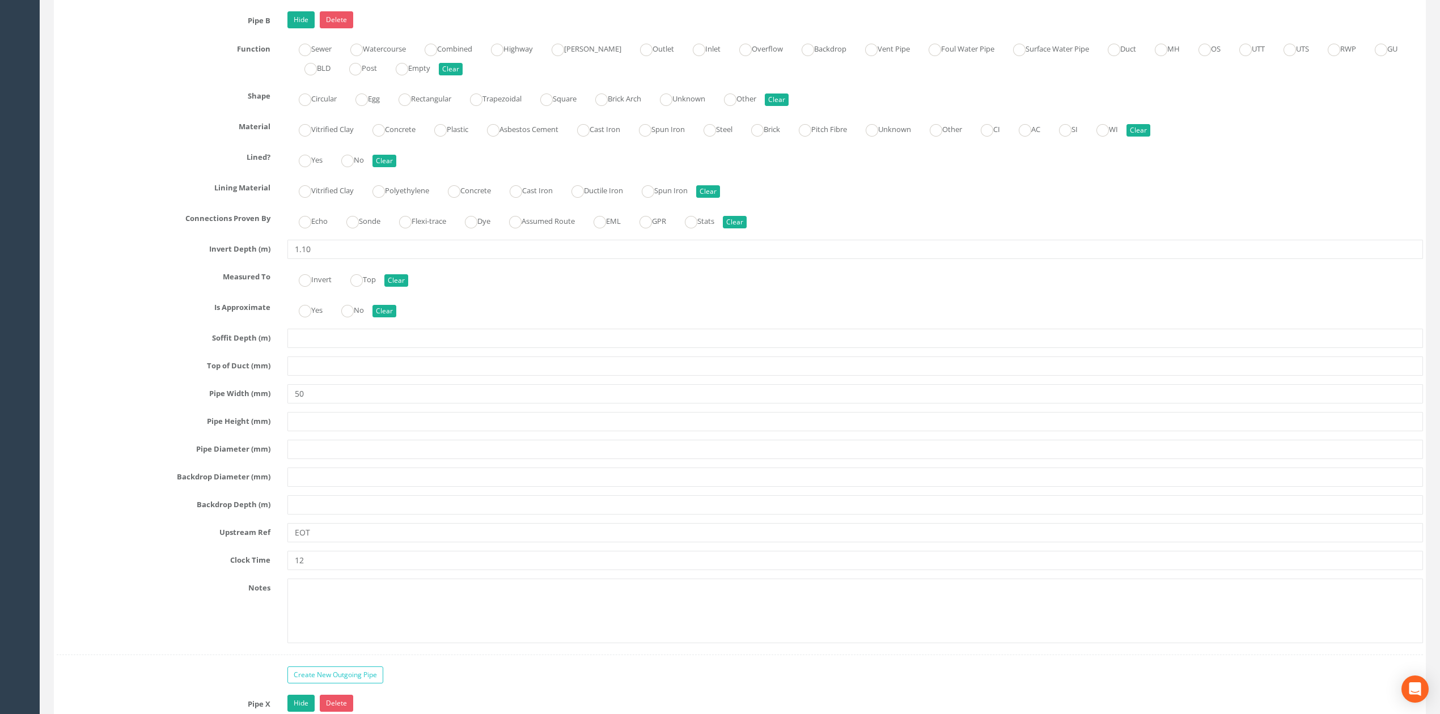
type input "BLDG"
click at [293, 404] on input "50" at bounding box center [855, 393] width 1136 height 19
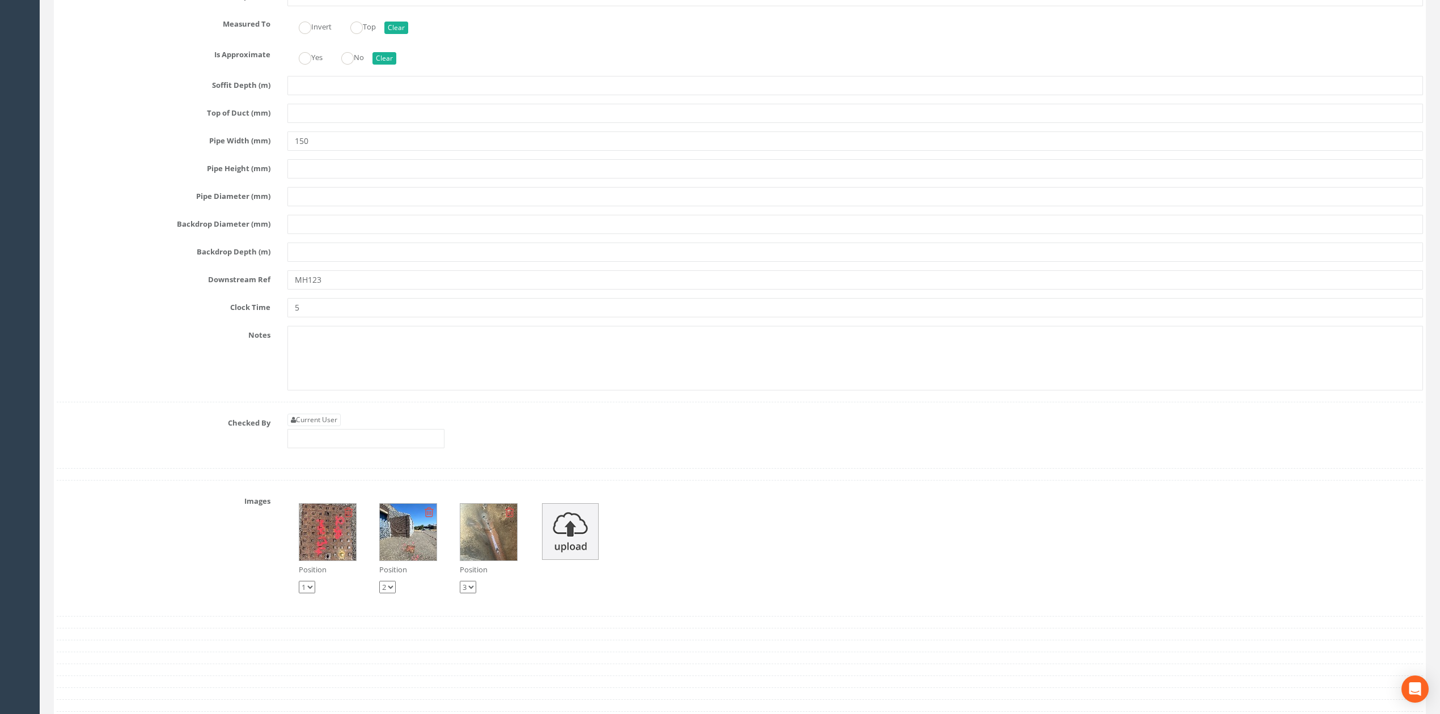
scroll to position [3855, 0]
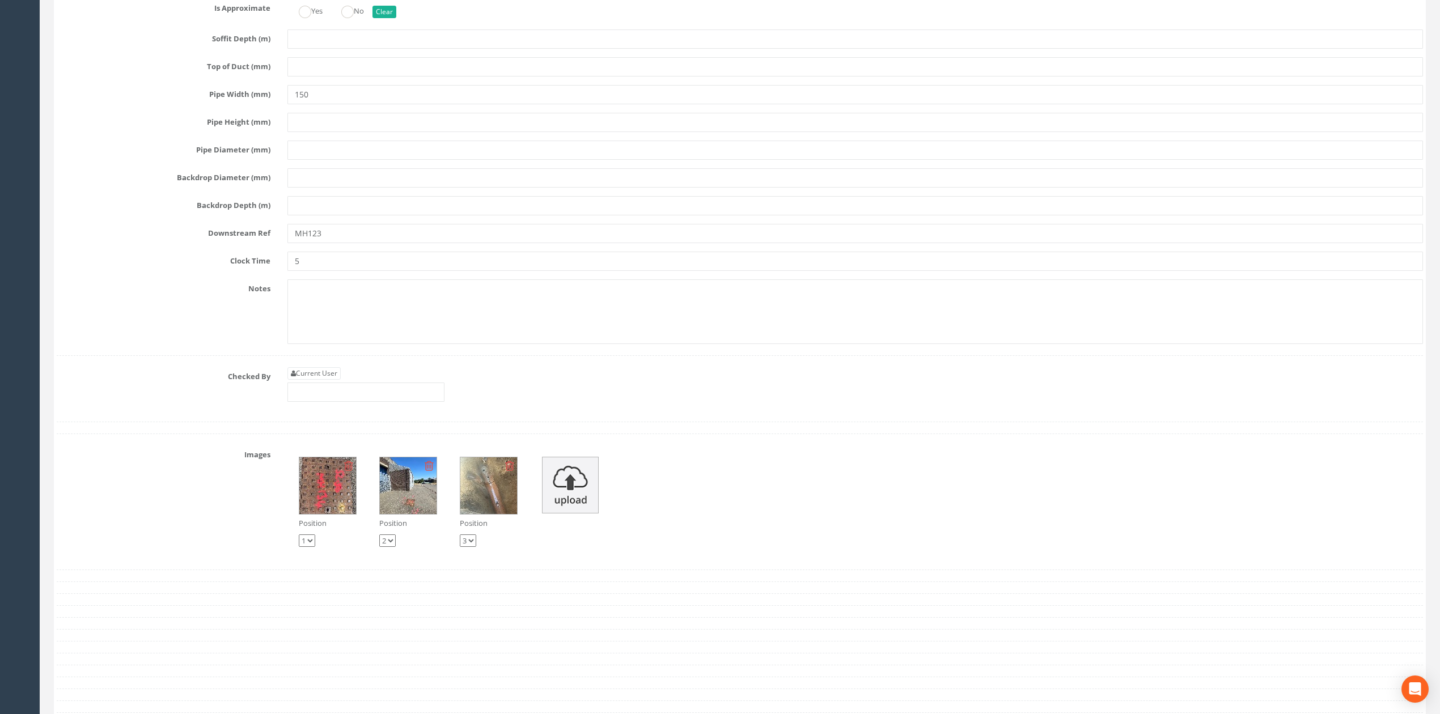
click at [491, 508] on img at bounding box center [488, 486] width 57 height 57
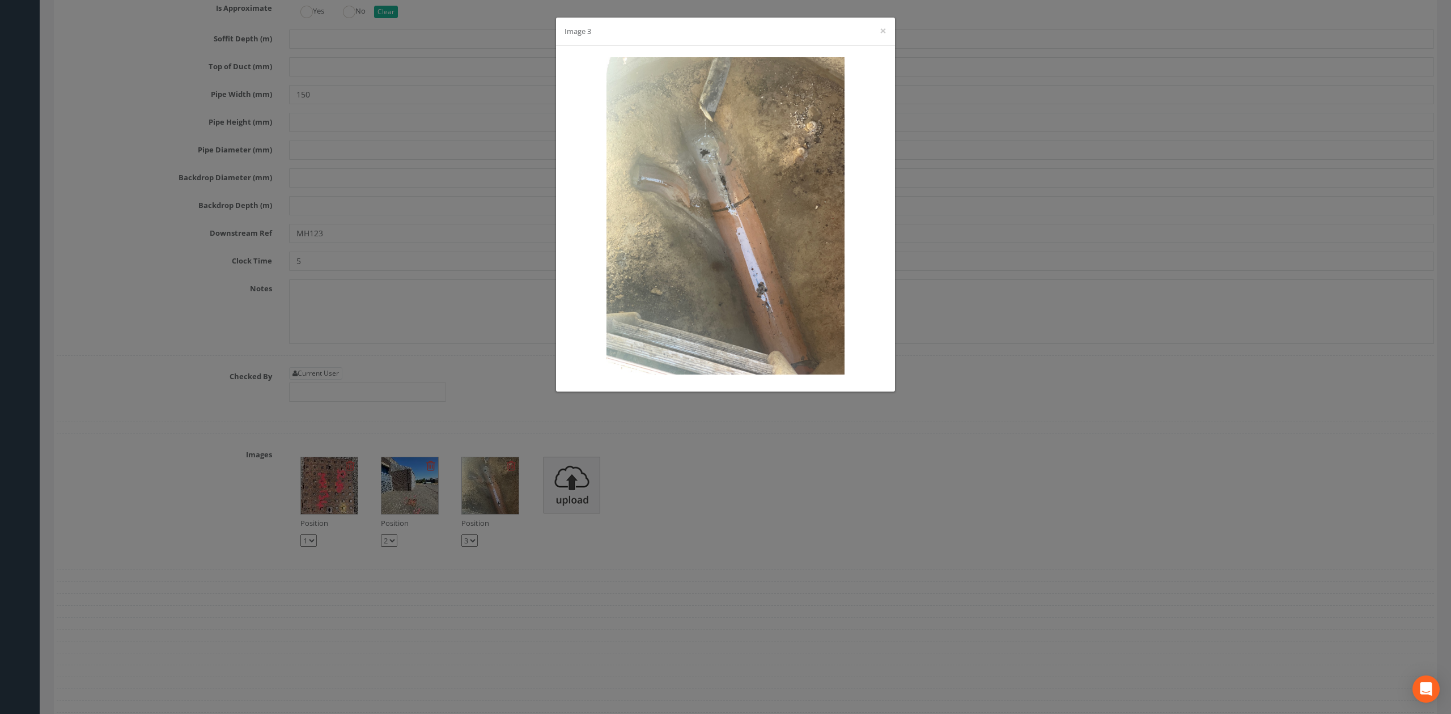
click at [441, 314] on div "Image 3 ×" at bounding box center [725, 357] width 1451 height 714
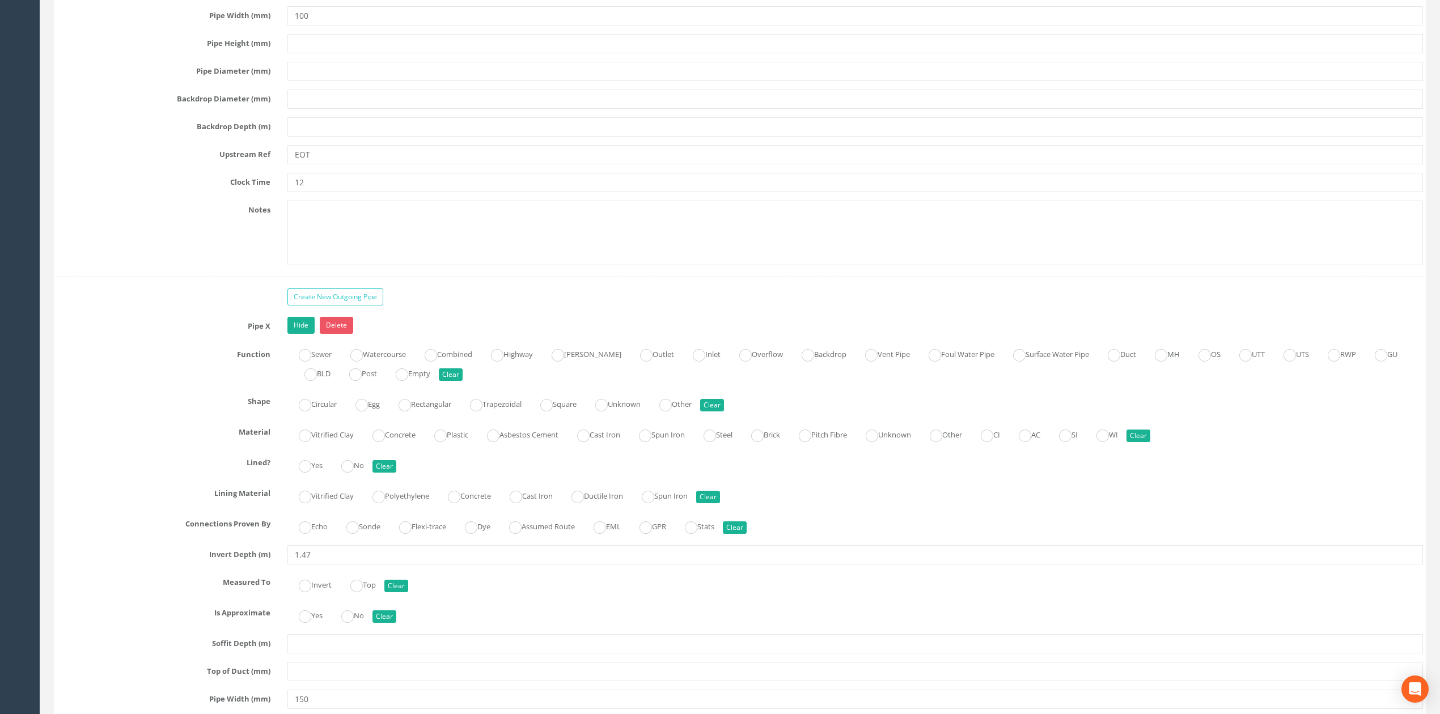
scroll to position [3023, 0]
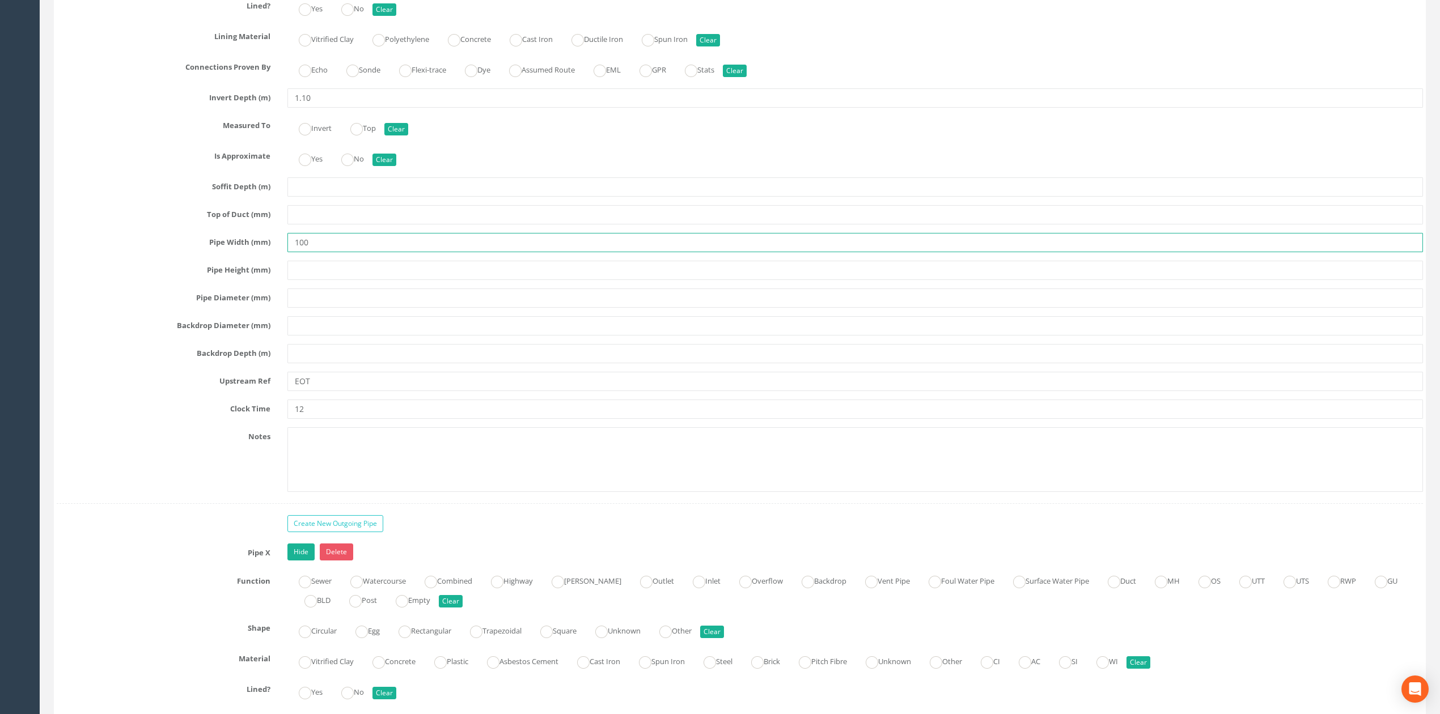
drag, startPoint x: 323, startPoint y: 263, endPoint x: 255, endPoint y: 263, distance: 68.6
click at [255, 252] on div "Pipe Width (mm) 100" at bounding box center [739, 242] width 1383 height 19
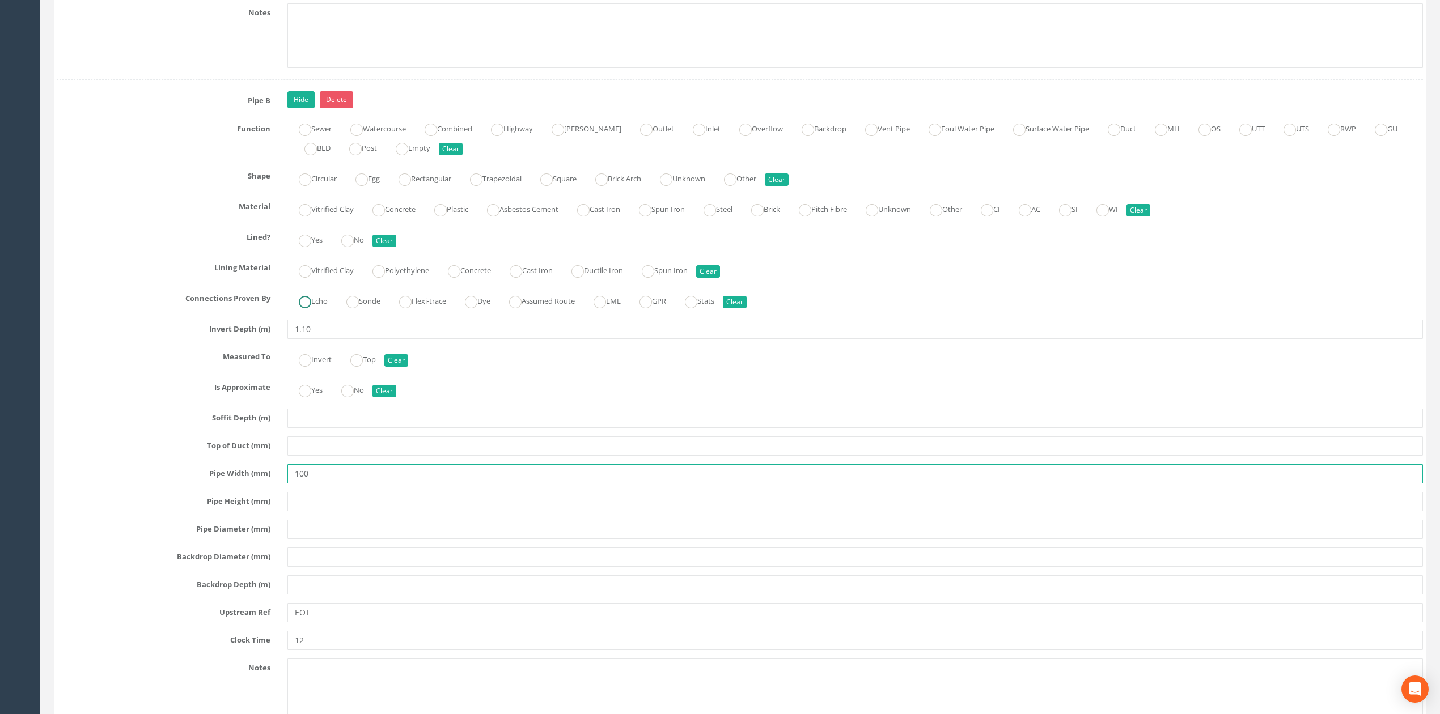
scroll to position [2797, 0]
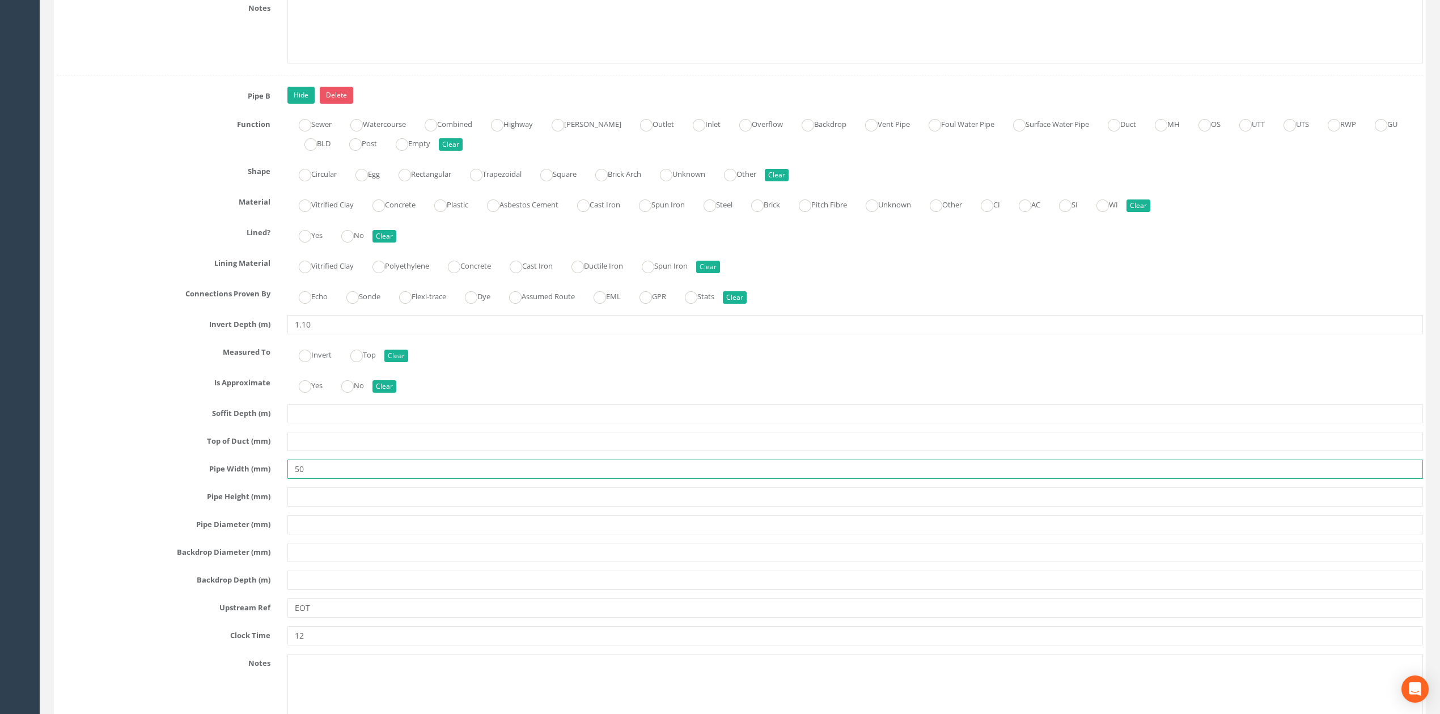
type input "50"
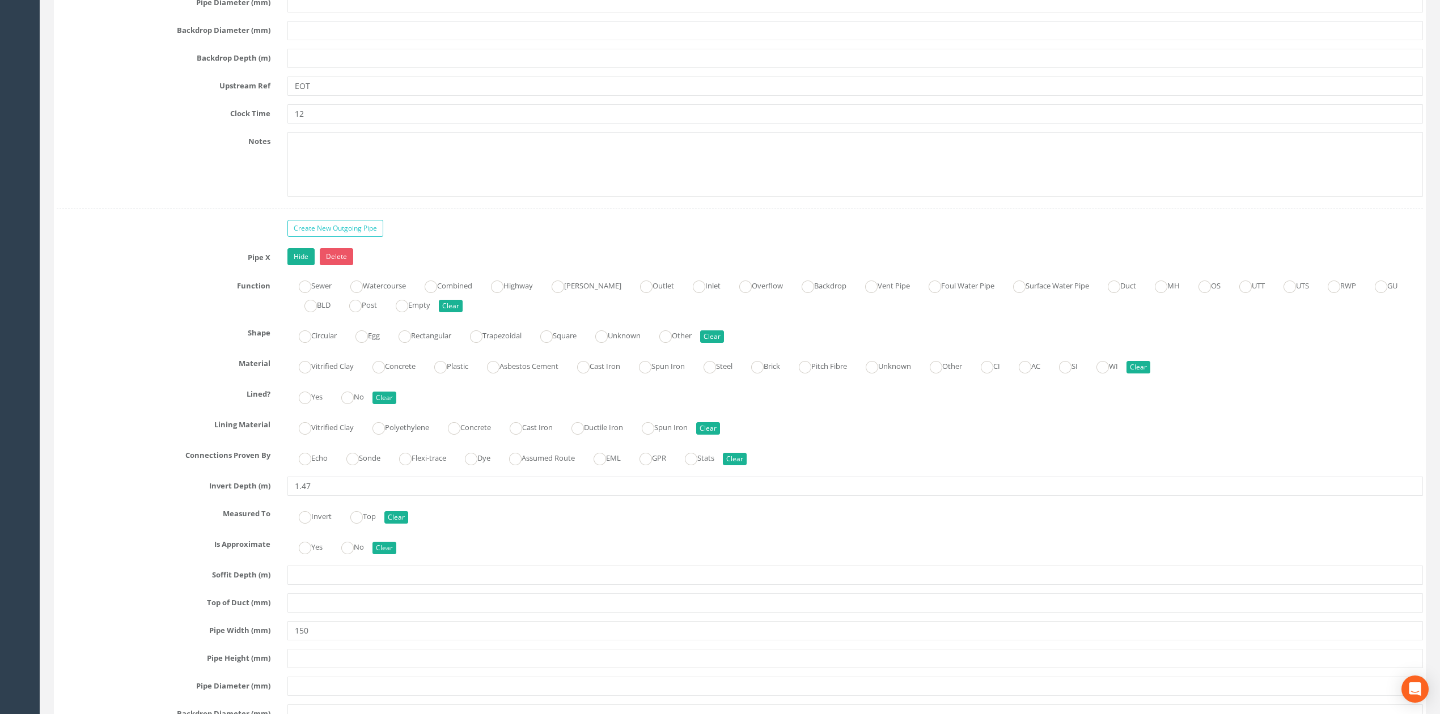
scroll to position [3402, 0]
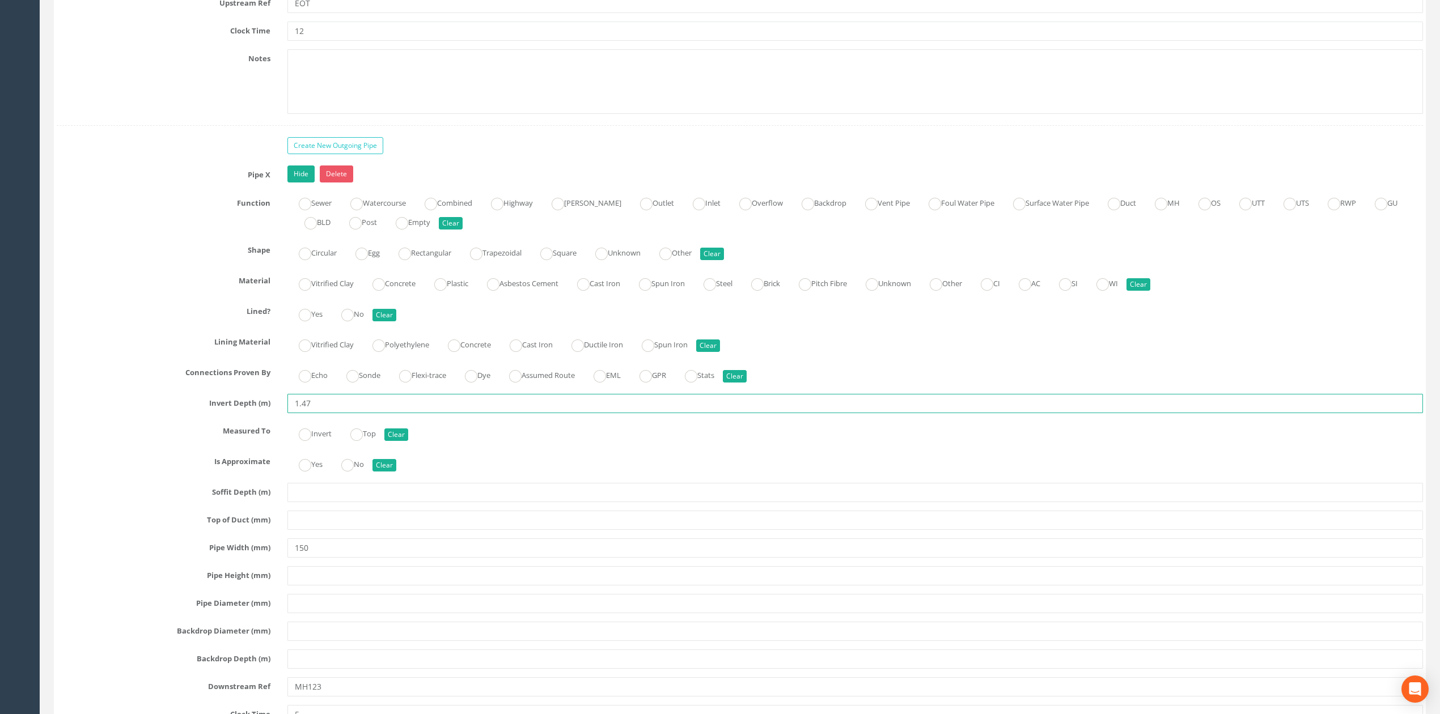
click at [505, 413] on input "1.47" at bounding box center [855, 403] width 1136 height 19
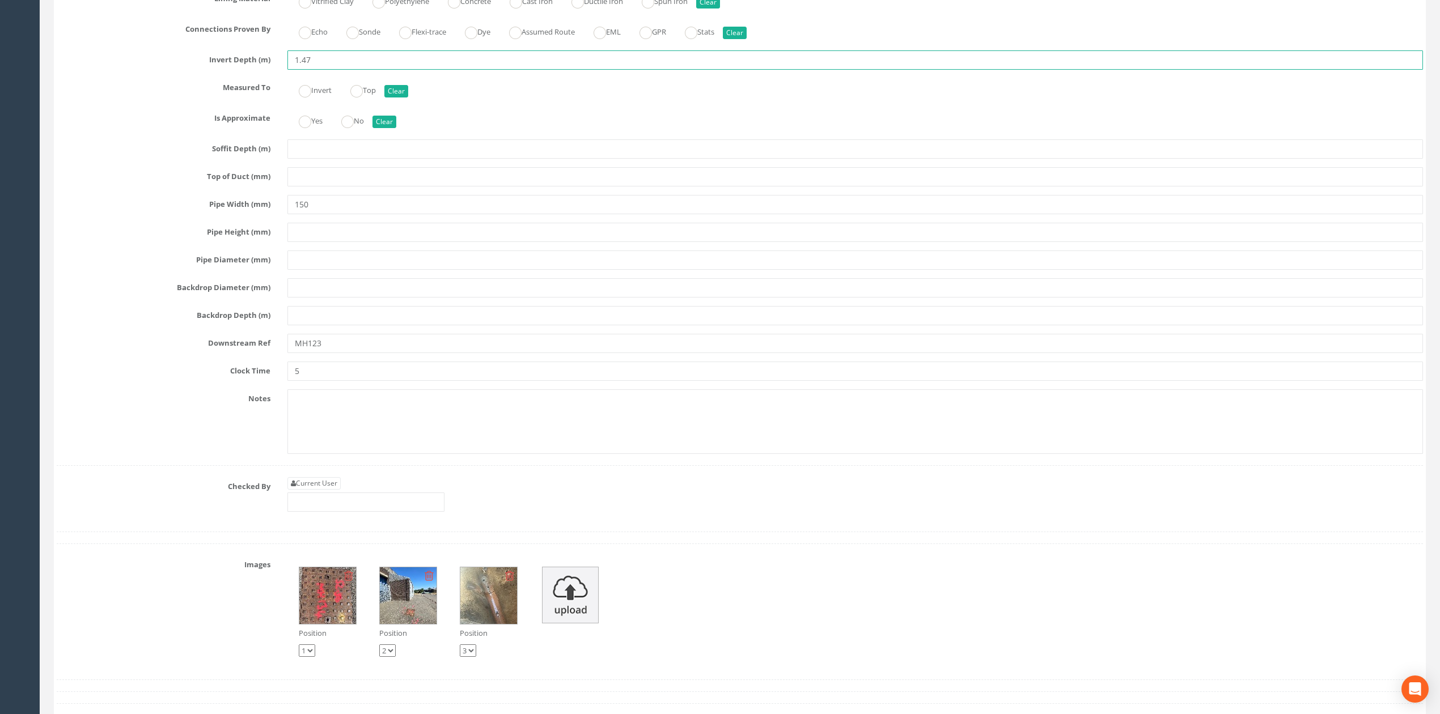
scroll to position [3779, 0]
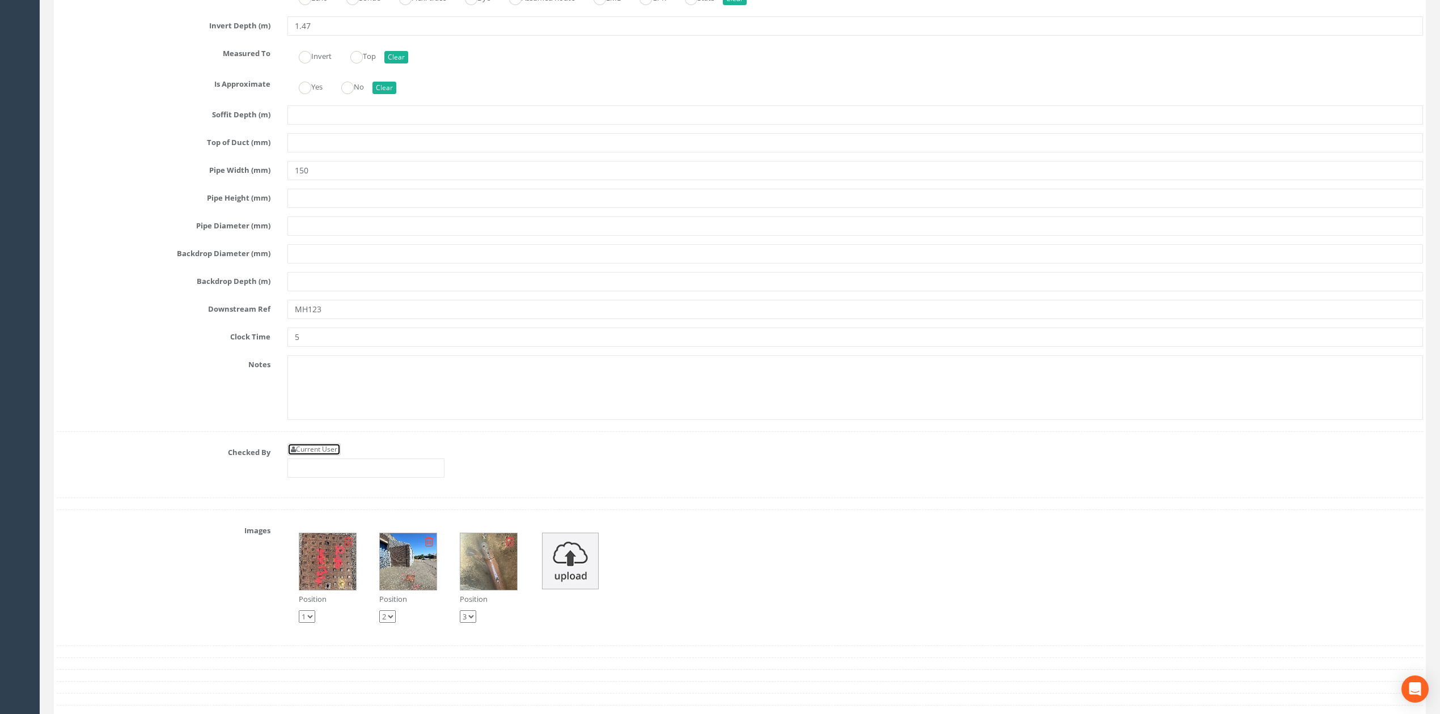
click at [329, 456] on link "Current User" at bounding box center [313, 449] width 53 height 12
type input "[PERSON_NAME]"
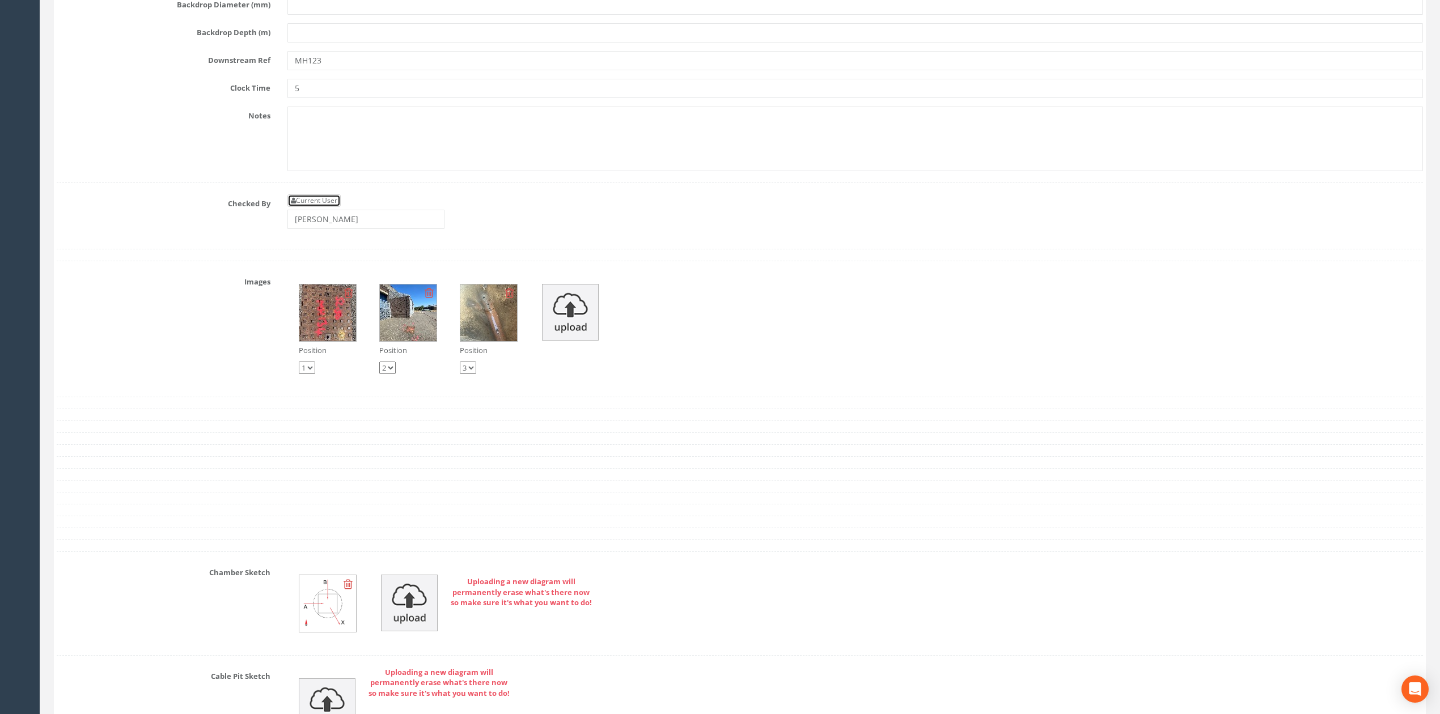
scroll to position [4006, 0]
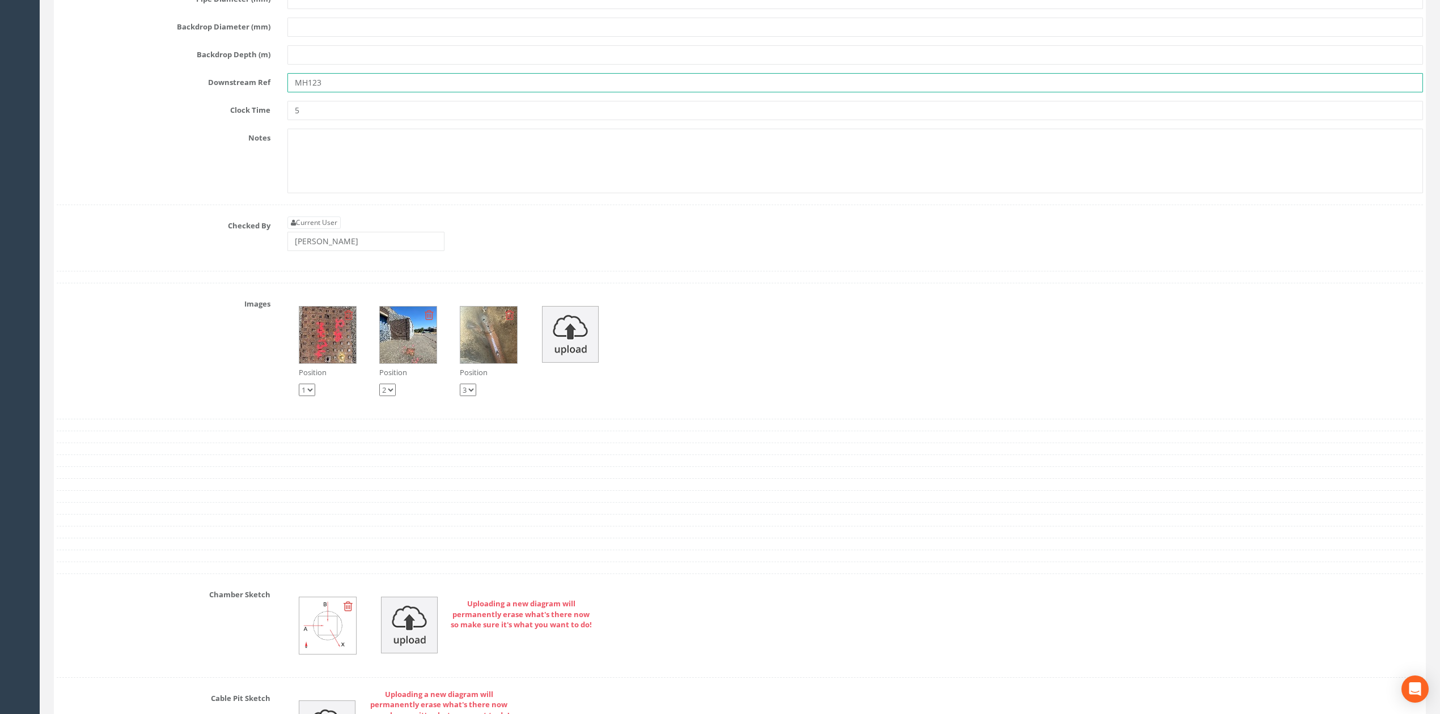
click at [384, 92] on input "MH123" at bounding box center [855, 82] width 1136 height 19
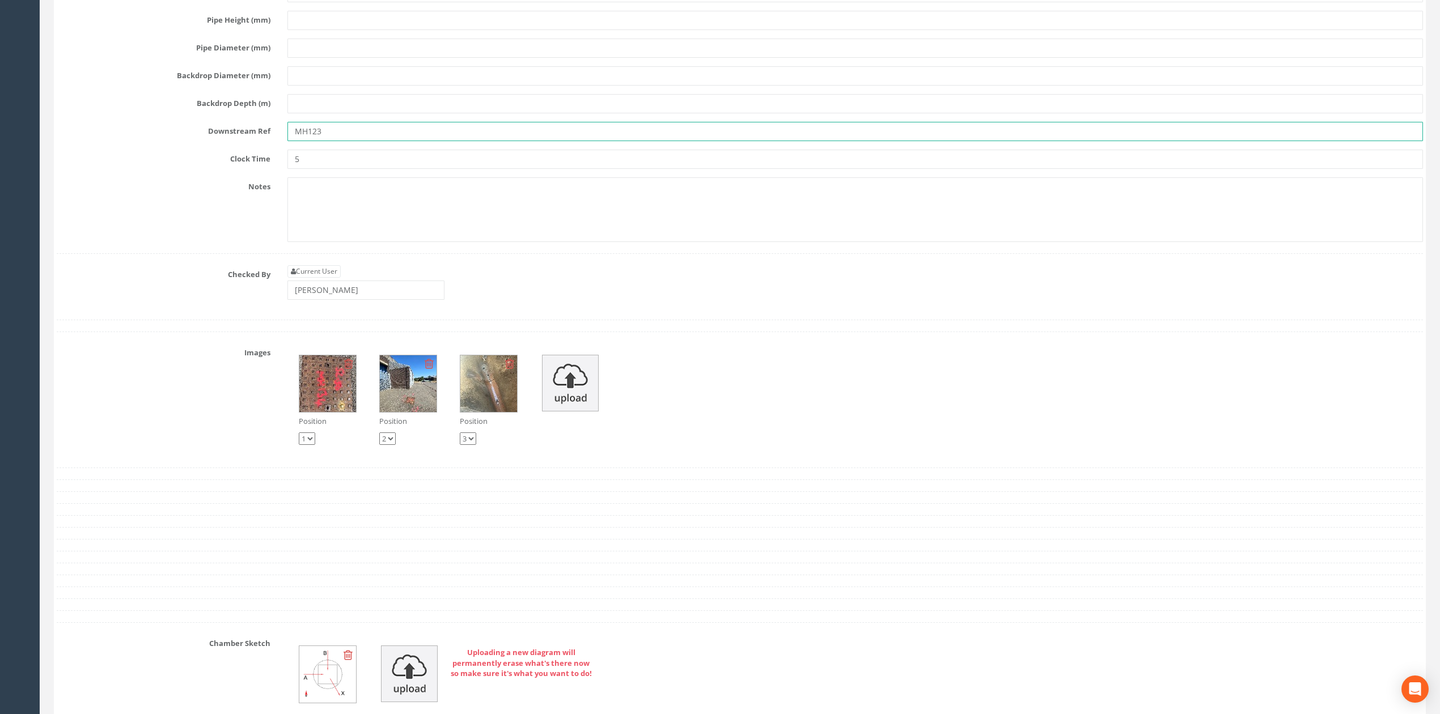
scroll to position [3931, 0]
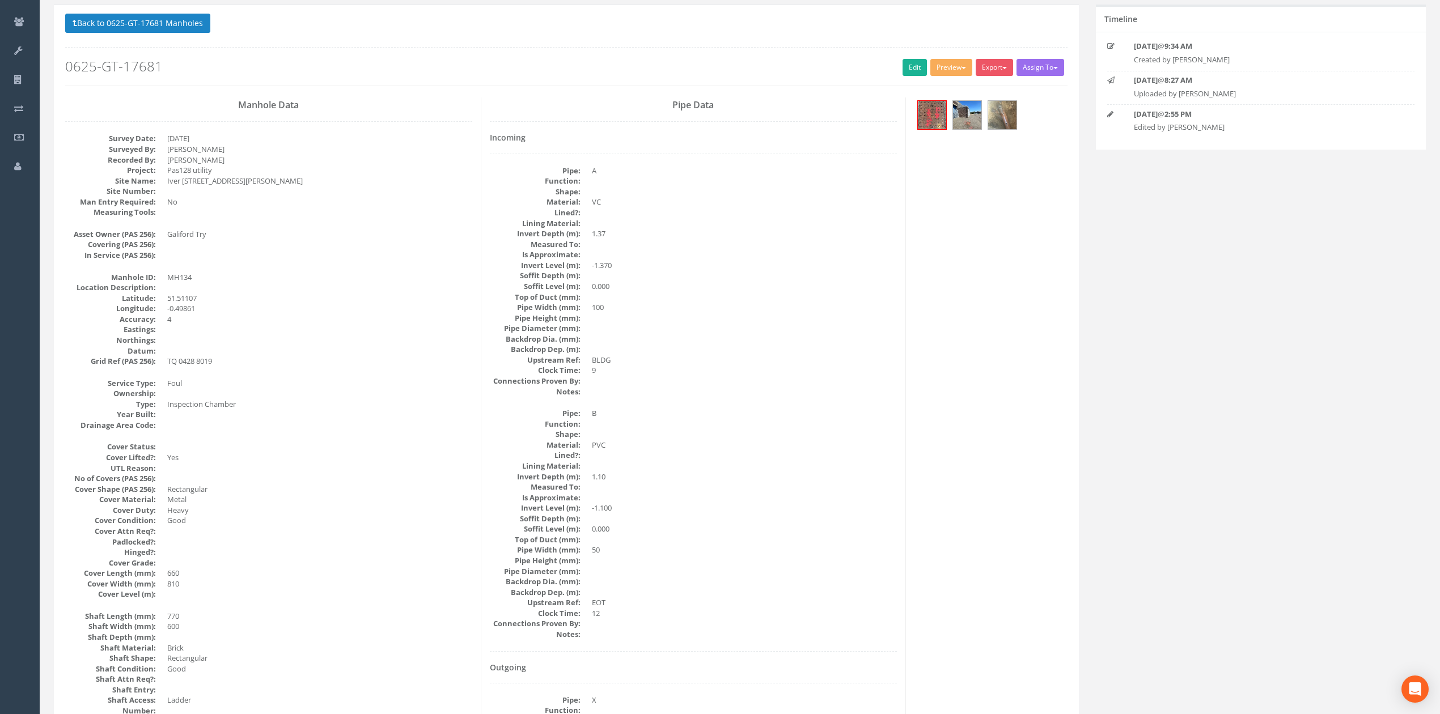
scroll to position [58, 0]
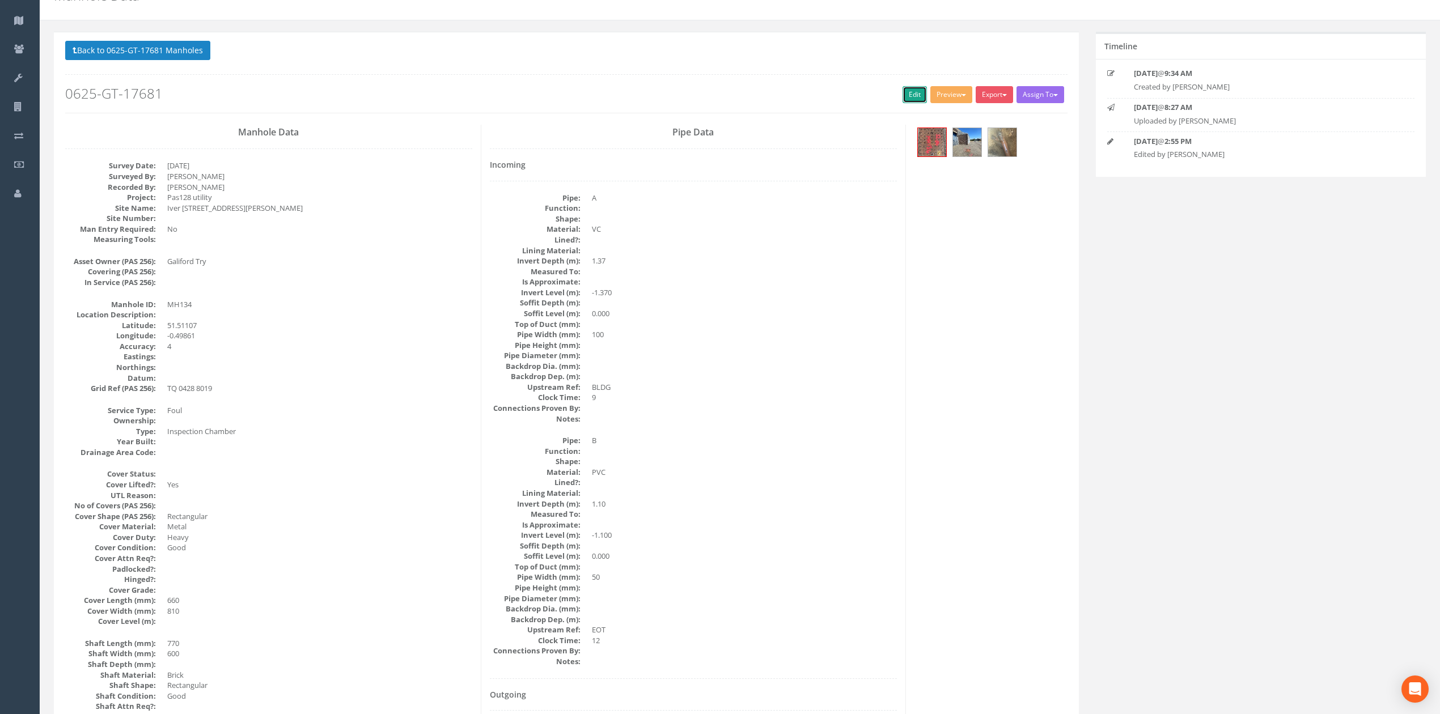
click at [903, 88] on link "Edit" at bounding box center [915, 94] width 24 height 17
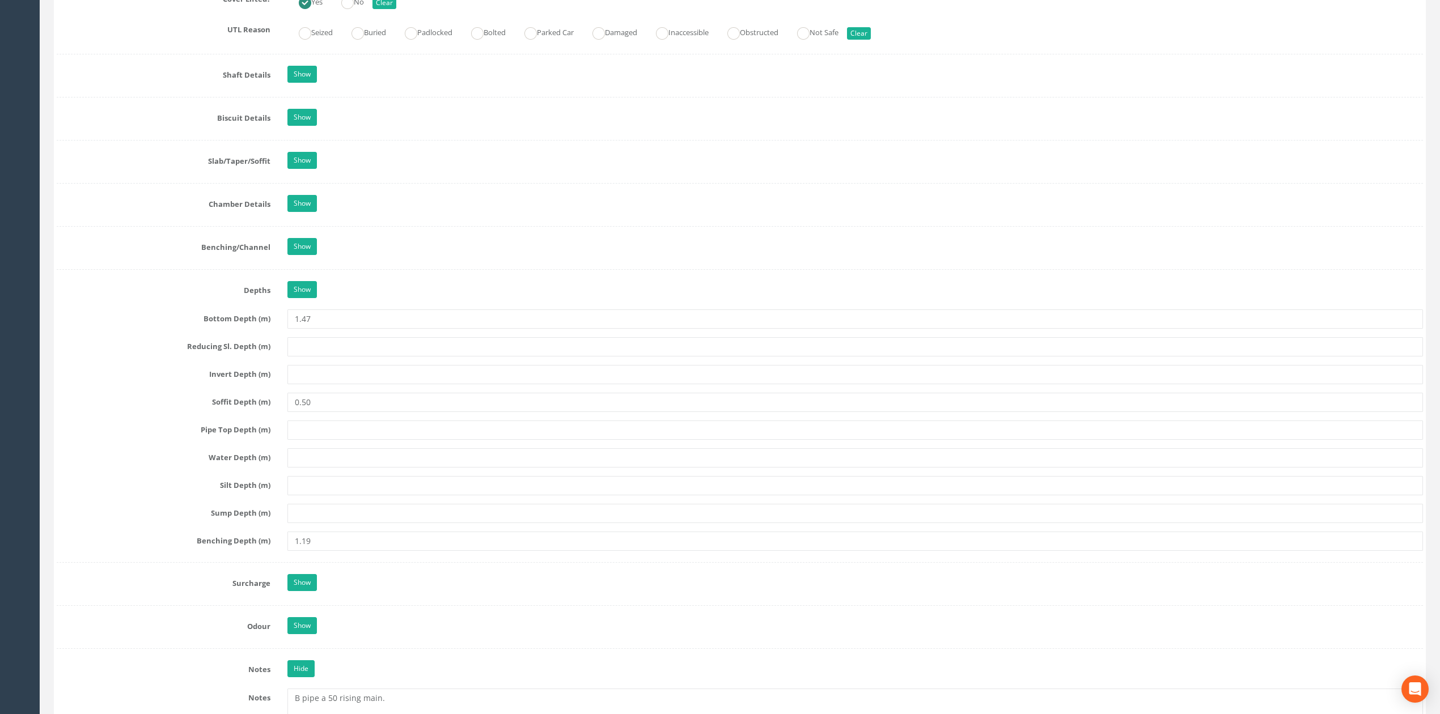
scroll to position [1103, 0]
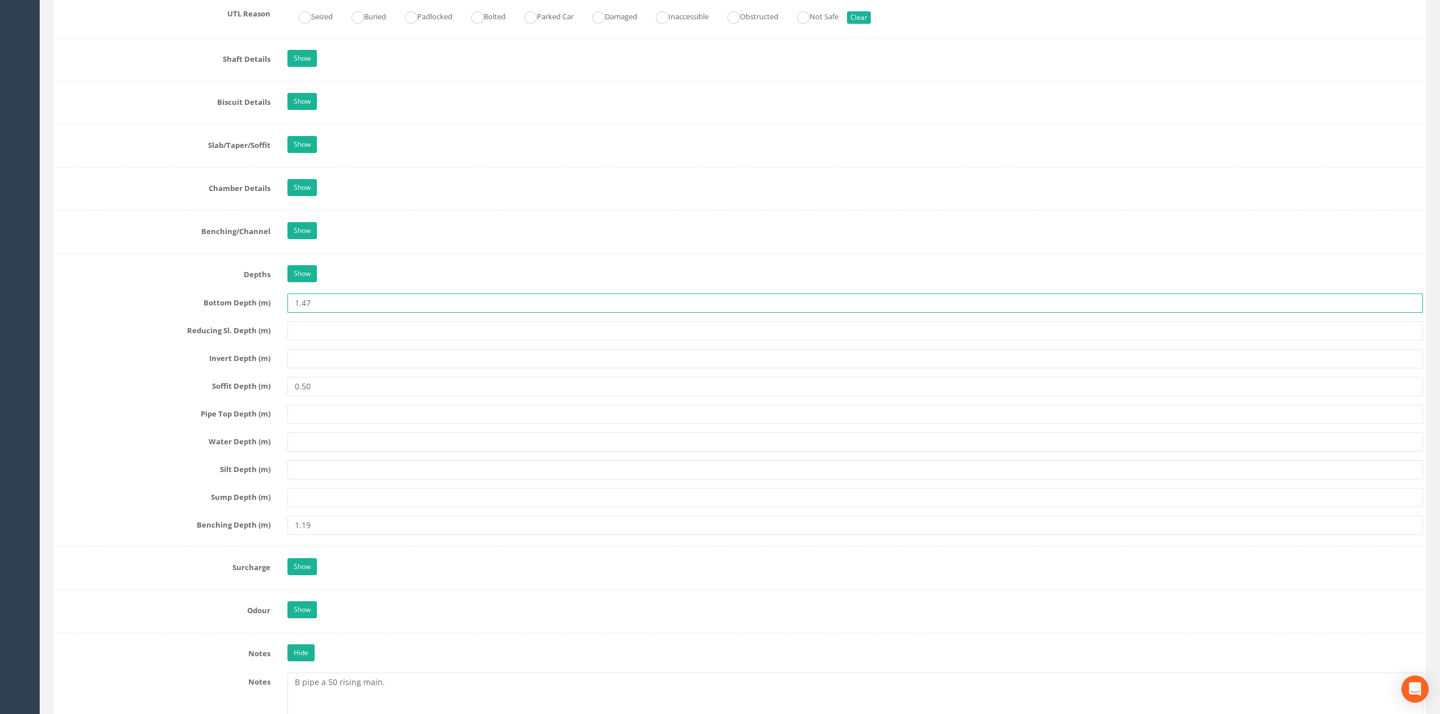
click at [423, 313] on input "1.47" at bounding box center [855, 303] width 1136 height 19
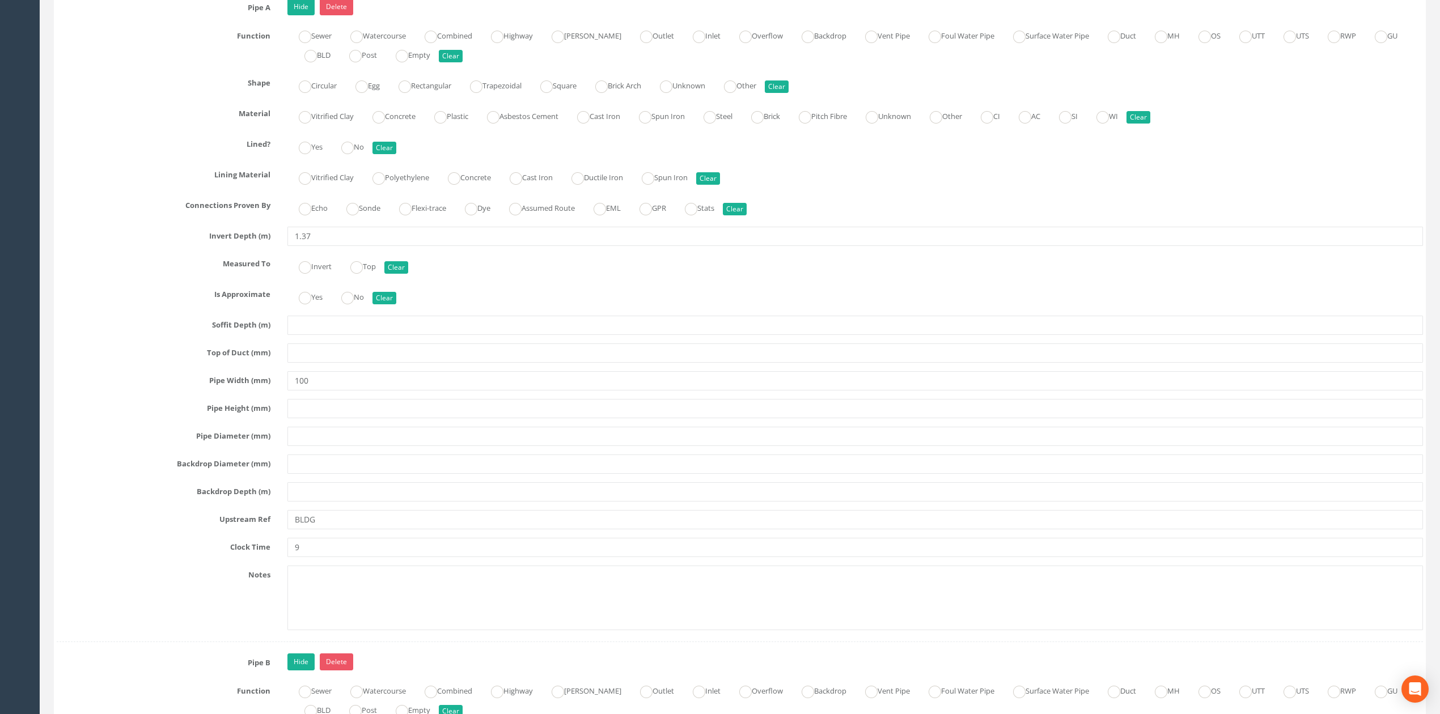
scroll to position [2010, 0]
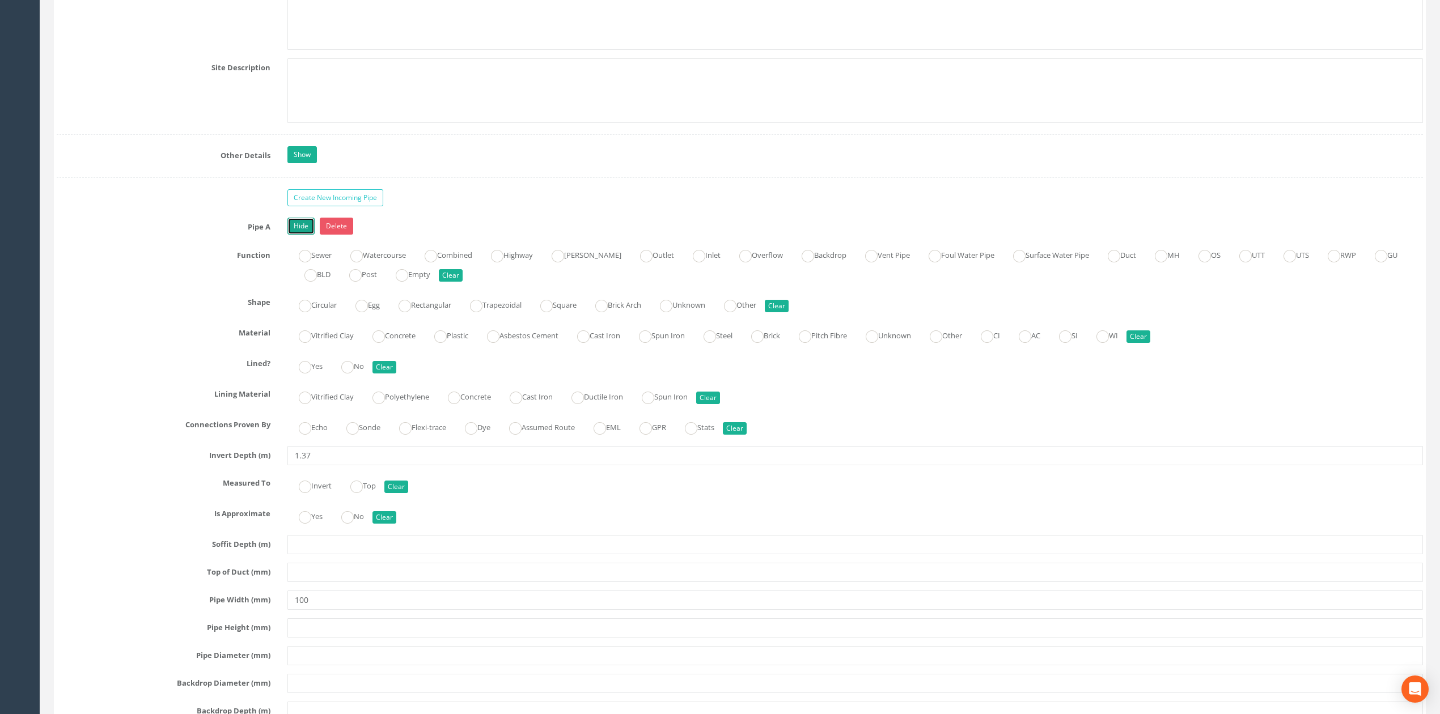
click at [299, 235] on link "Hide" at bounding box center [300, 226] width 27 height 17
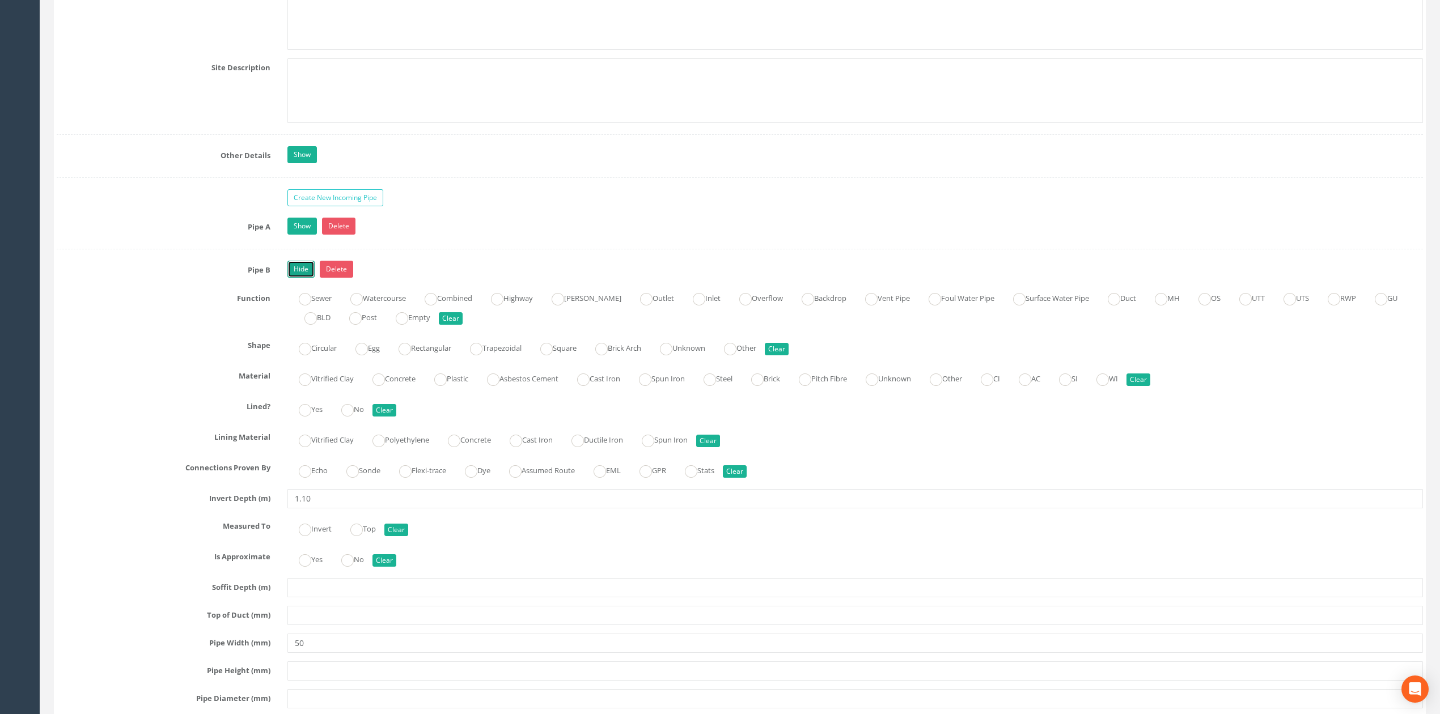
click at [300, 278] on link "Hide" at bounding box center [300, 269] width 27 height 17
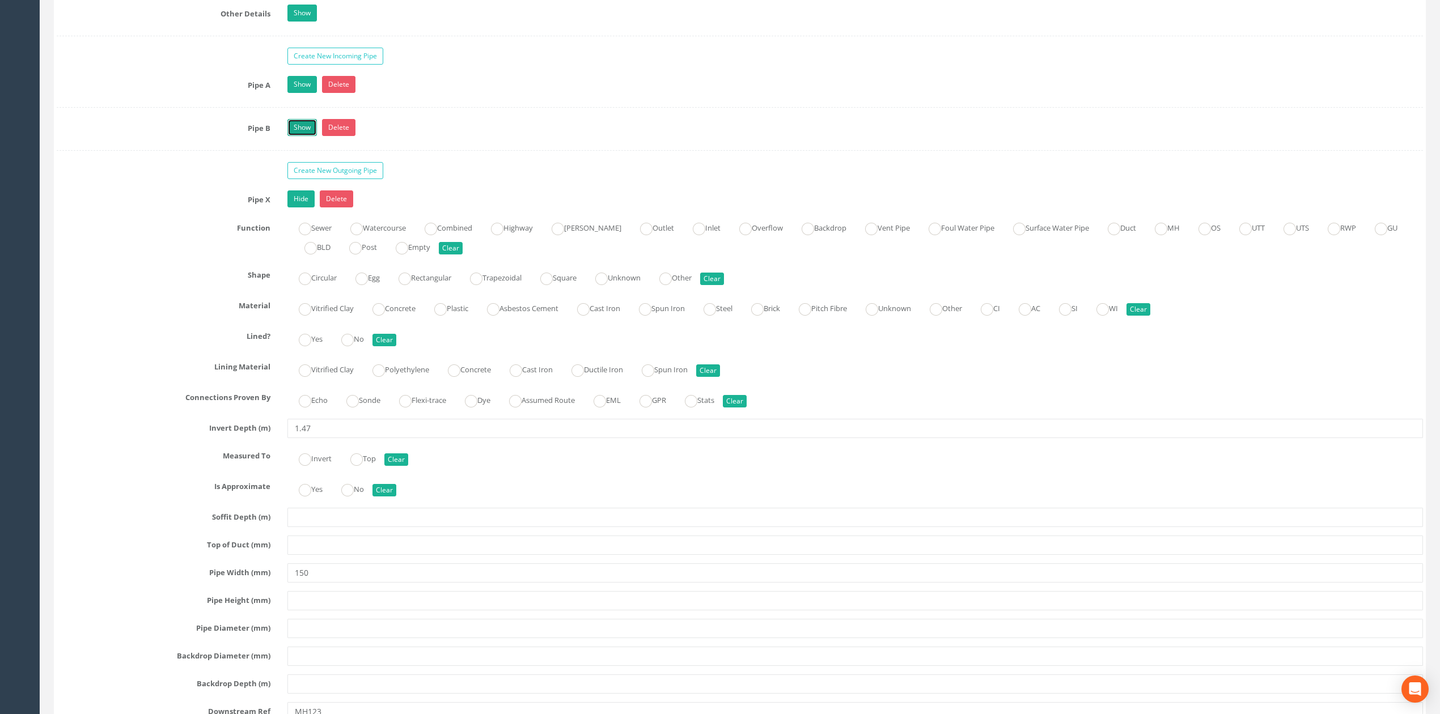
scroll to position [2237, 0]
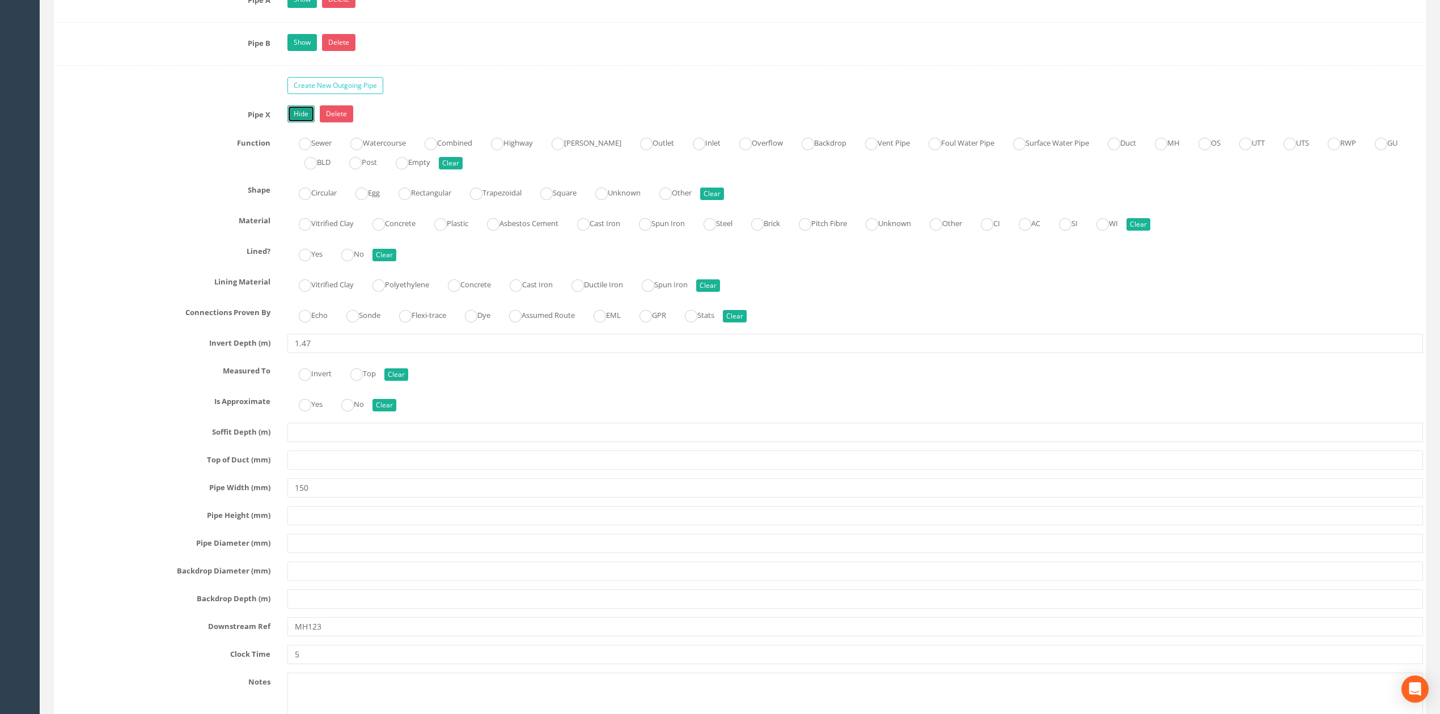
click at [302, 122] on link "Hide" at bounding box center [300, 113] width 27 height 17
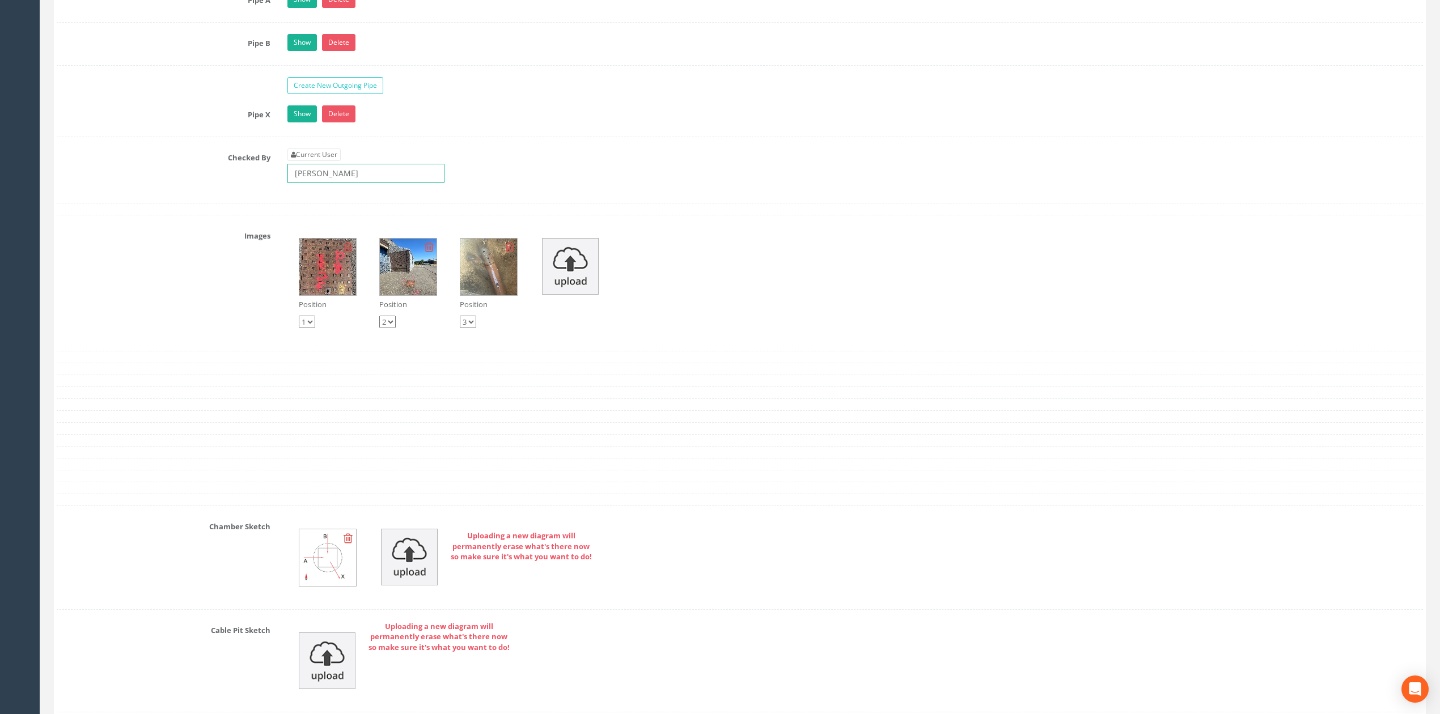
click at [370, 183] on input "[PERSON_NAME]" at bounding box center [365, 173] width 157 height 19
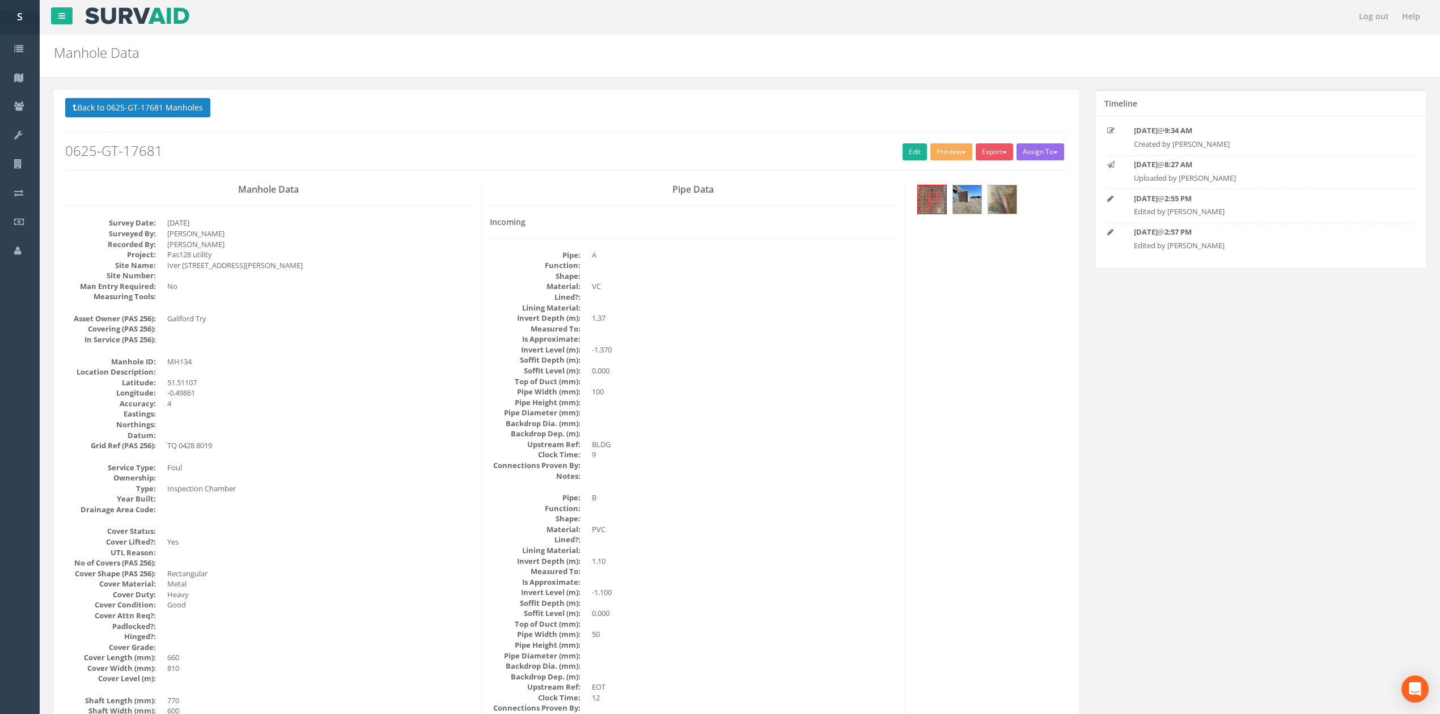
scroll to position [0, 0]
click at [187, 115] on button "Back to 0625-GT-17681 Manholes" at bounding box center [137, 108] width 145 height 19
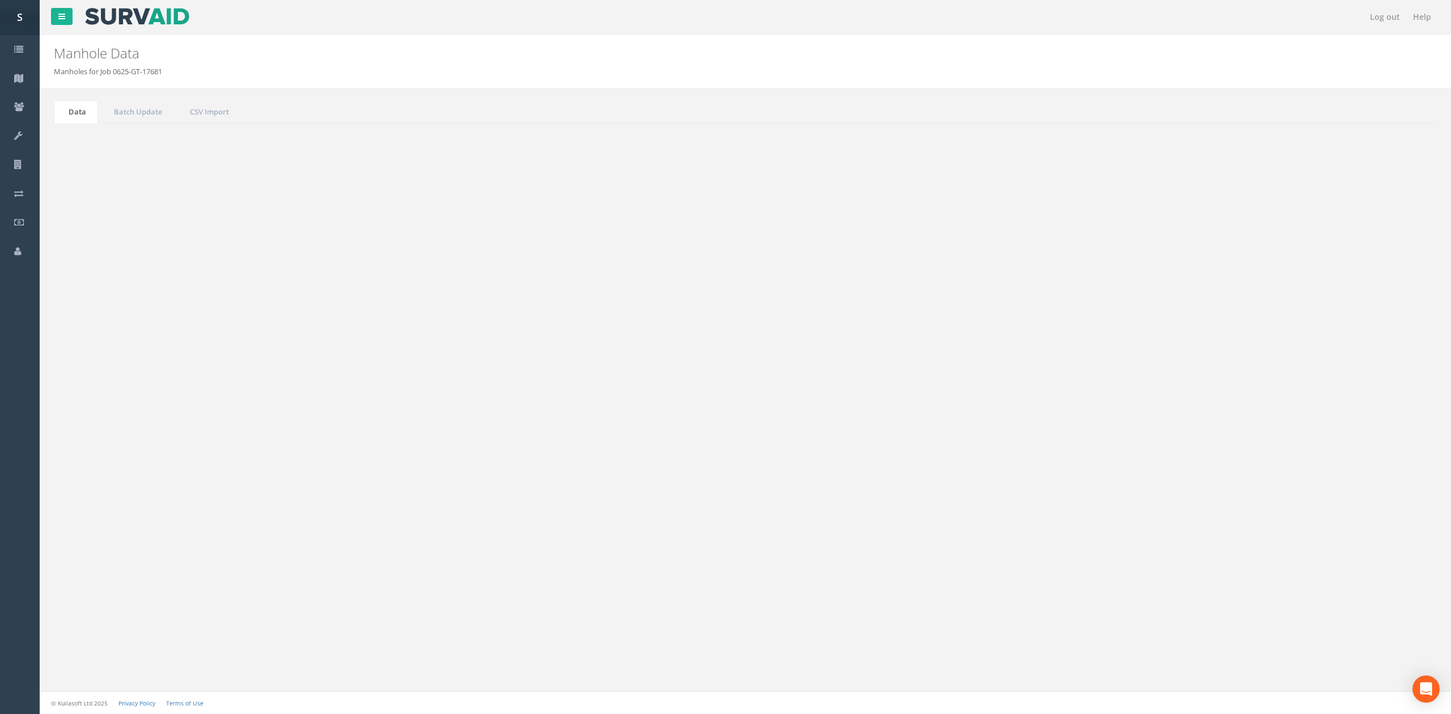
click at [89, 156] on div "Delete Refresh Back to Job Numbers Assign To No Companies Added Export SVS IC S…" at bounding box center [745, 360] width 1383 height 472
click at [88, 152] on button "Refresh" at bounding box center [87, 142] width 44 height 19
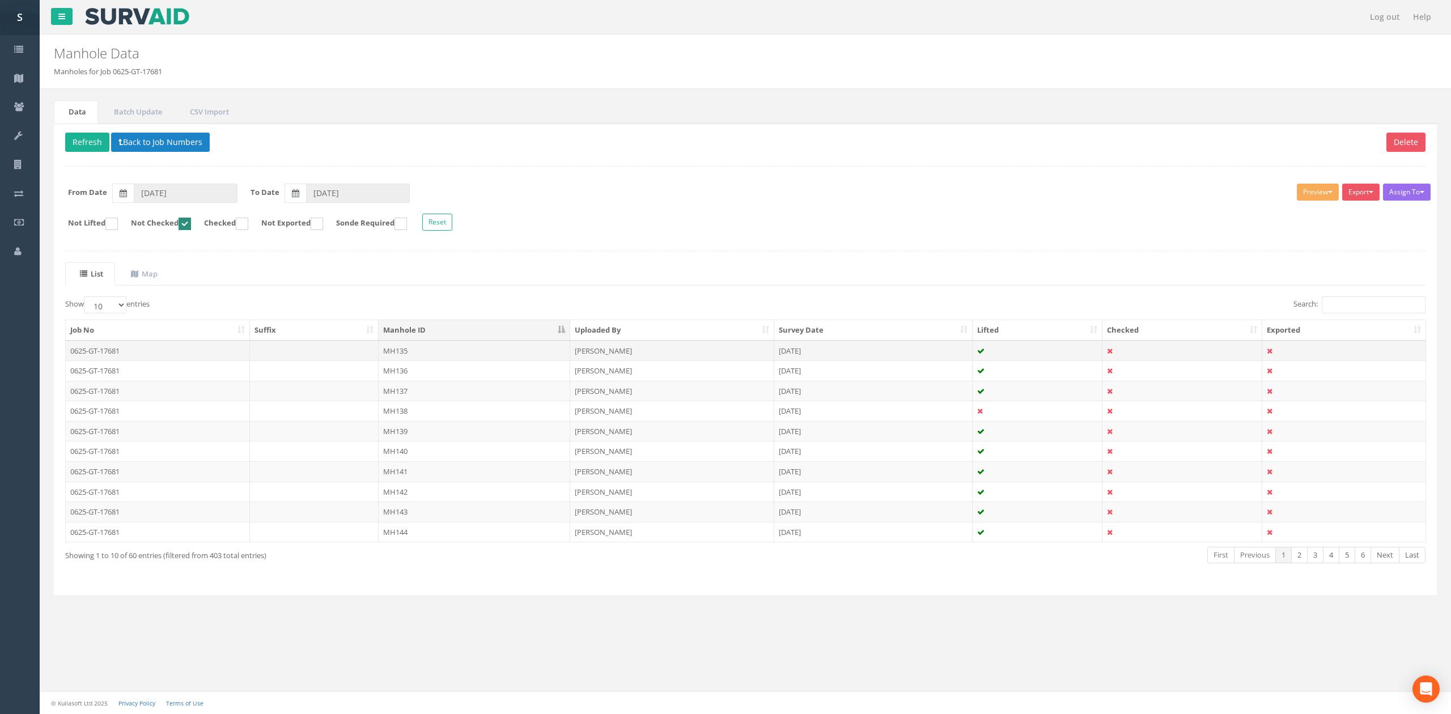
click at [688, 352] on td "[PERSON_NAME]" at bounding box center [672, 351] width 204 height 20
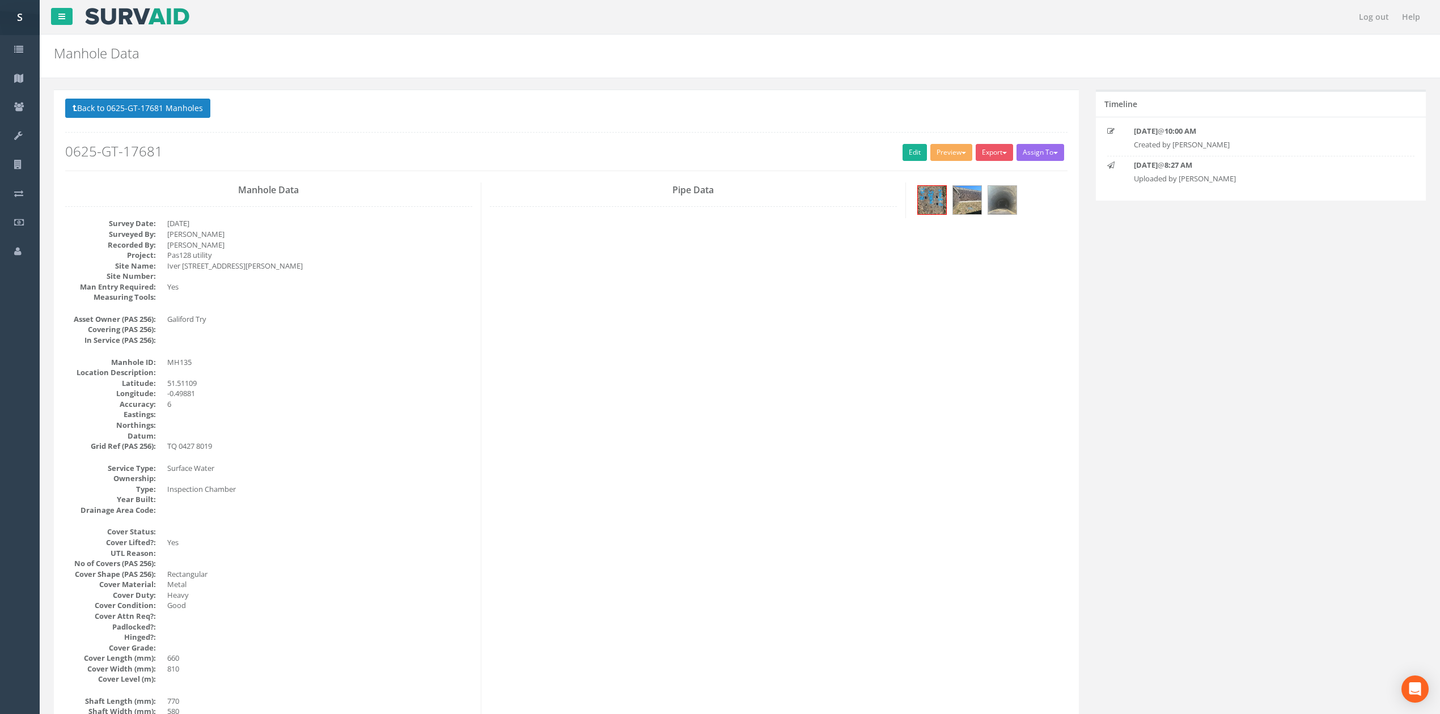
click at [947, 194] on div at bounding box center [990, 202] width 153 height 38
click at [957, 196] on img at bounding box center [967, 200] width 28 height 28
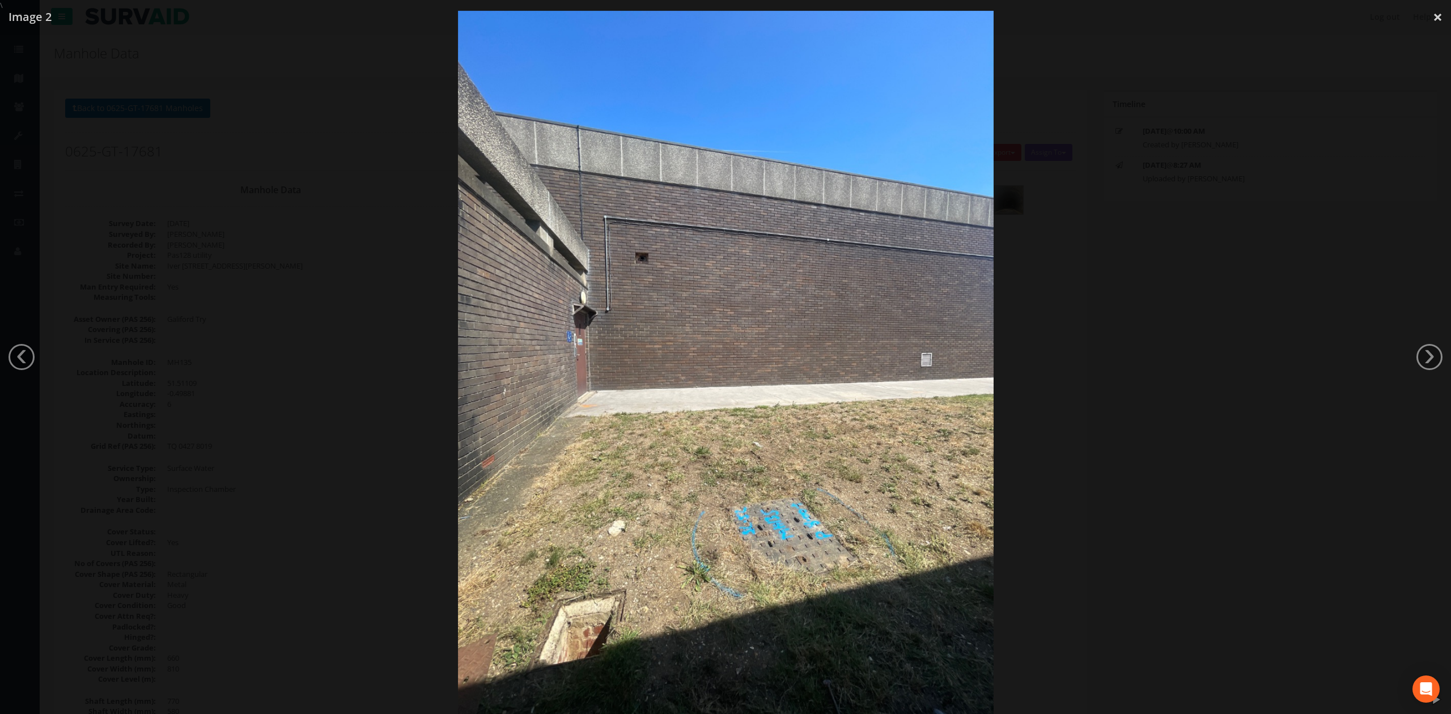
click at [967, 395] on img at bounding box center [726, 368] width 536 height 714
click at [1024, 361] on div at bounding box center [725, 368] width 1451 height 714
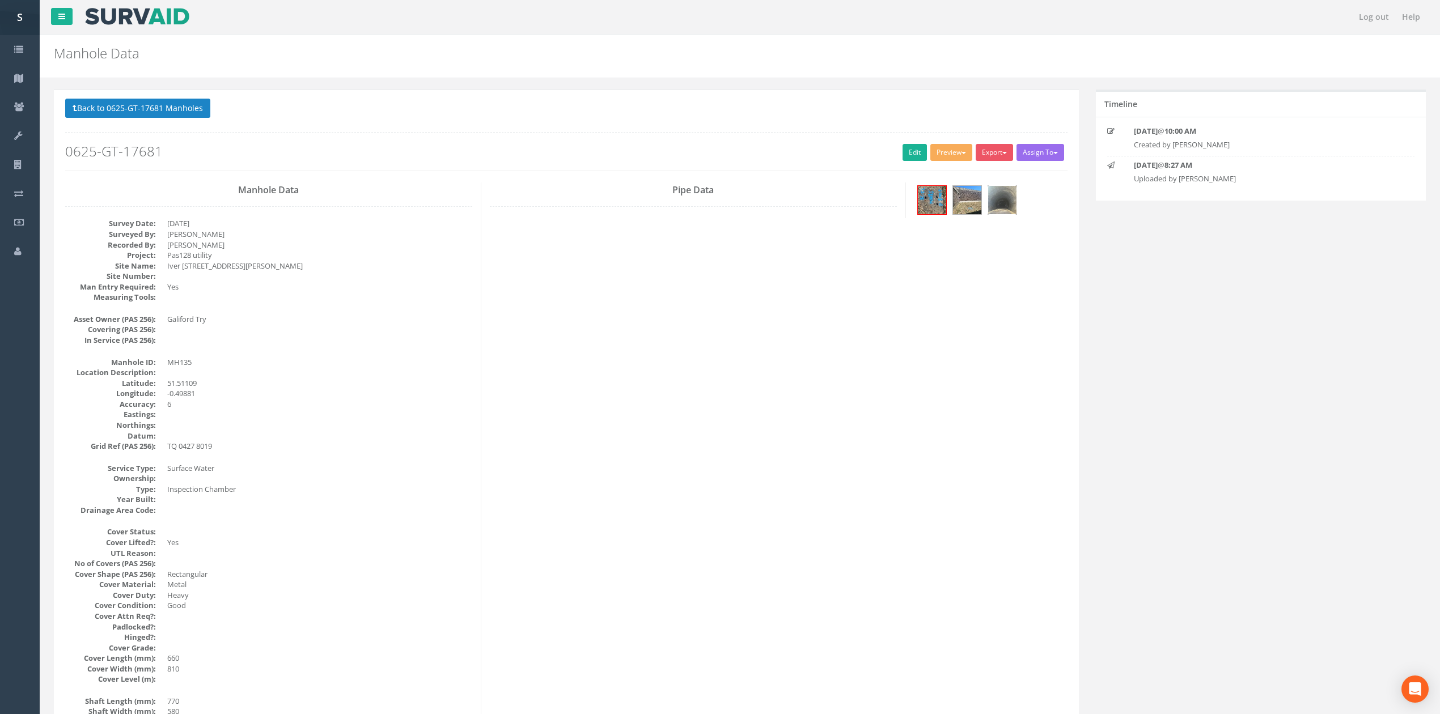
click at [1010, 204] on img at bounding box center [1002, 200] width 28 height 28
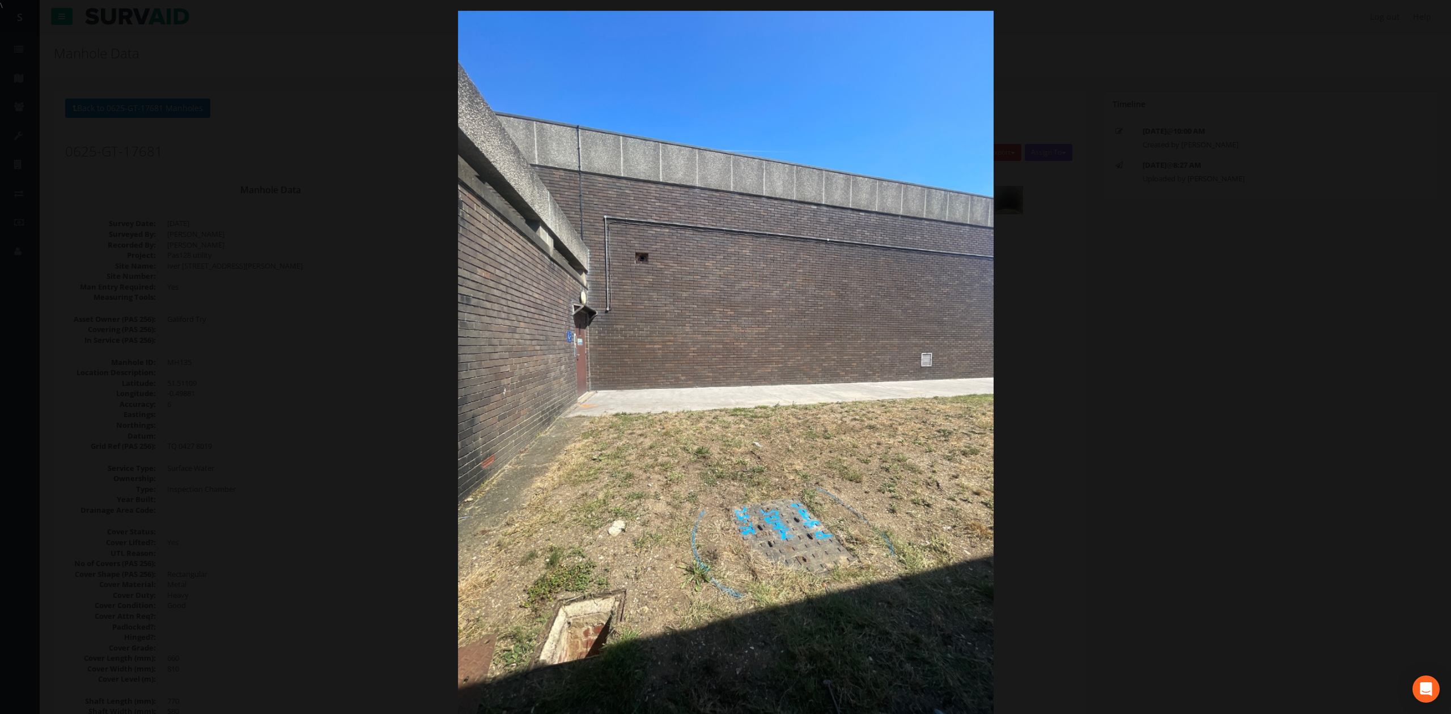
drag, startPoint x: 1157, startPoint y: 345, endPoint x: 1123, endPoint y: 342, distance: 34.1
click at [1157, 345] on div at bounding box center [725, 368] width 1451 height 714
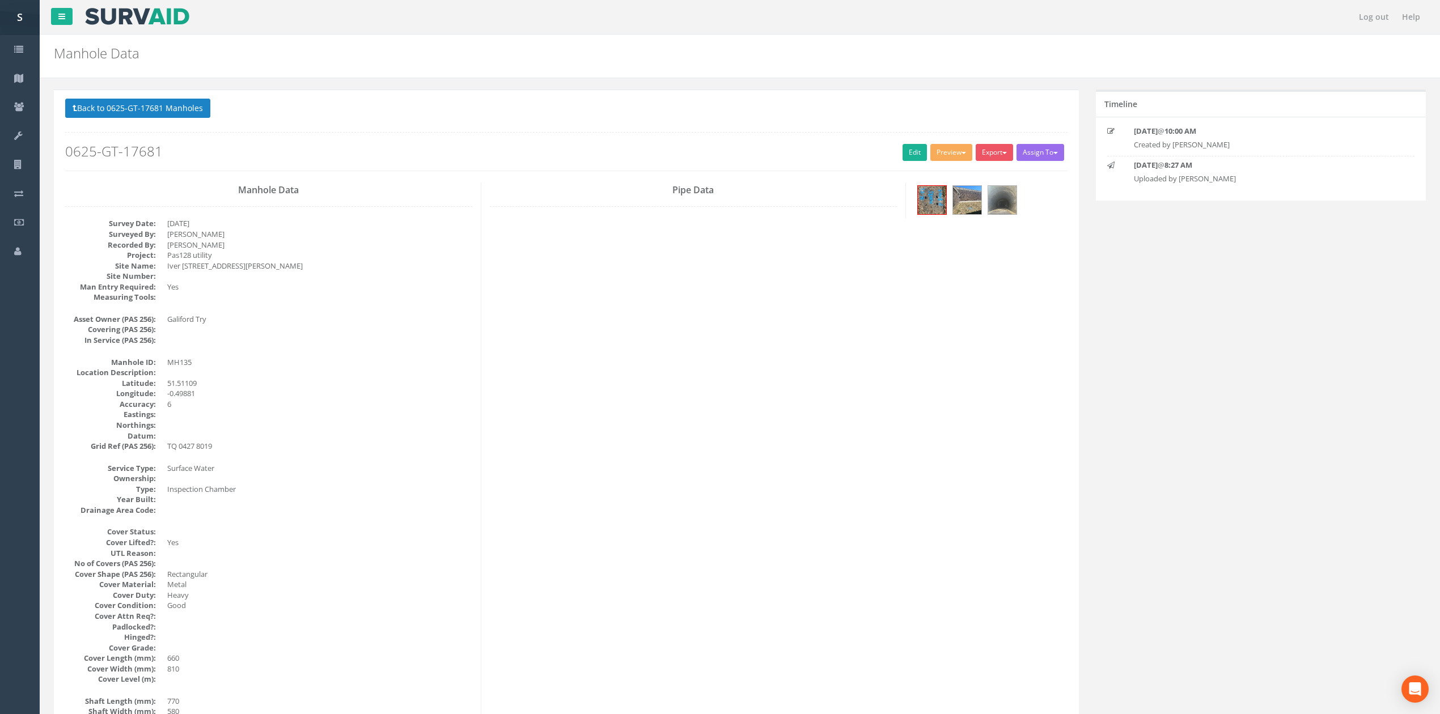
click at [180, 121] on p "Back to 0625-GT-17681 Manholes Back to Map" at bounding box center [566, 110] width 1002 height 22
click at [180, 107] on button "Back to 0625-GT-17681 Manholes" at bounding box center [137, 108] width 145 height 19
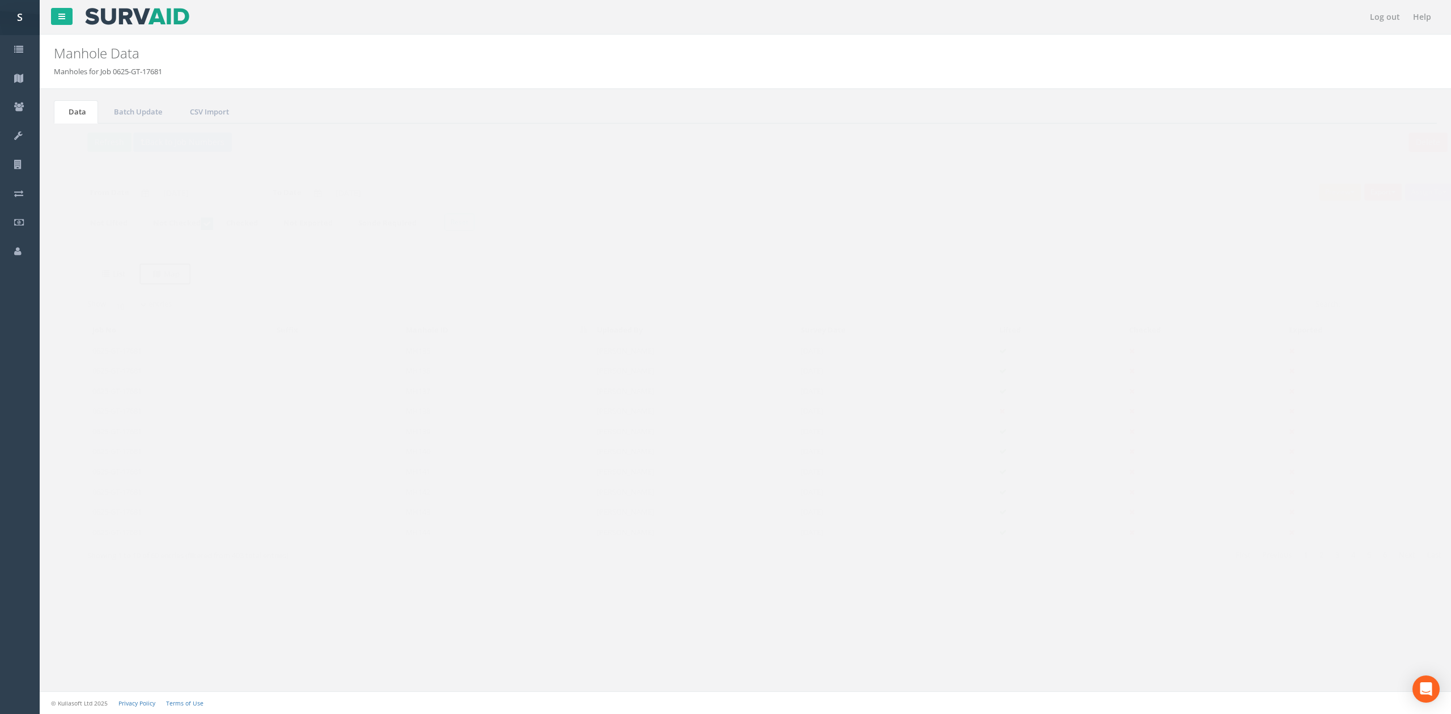
click at [146, 278] on uib-tab-heading "Map" at bounding box center [144, 274] width 27 height 10
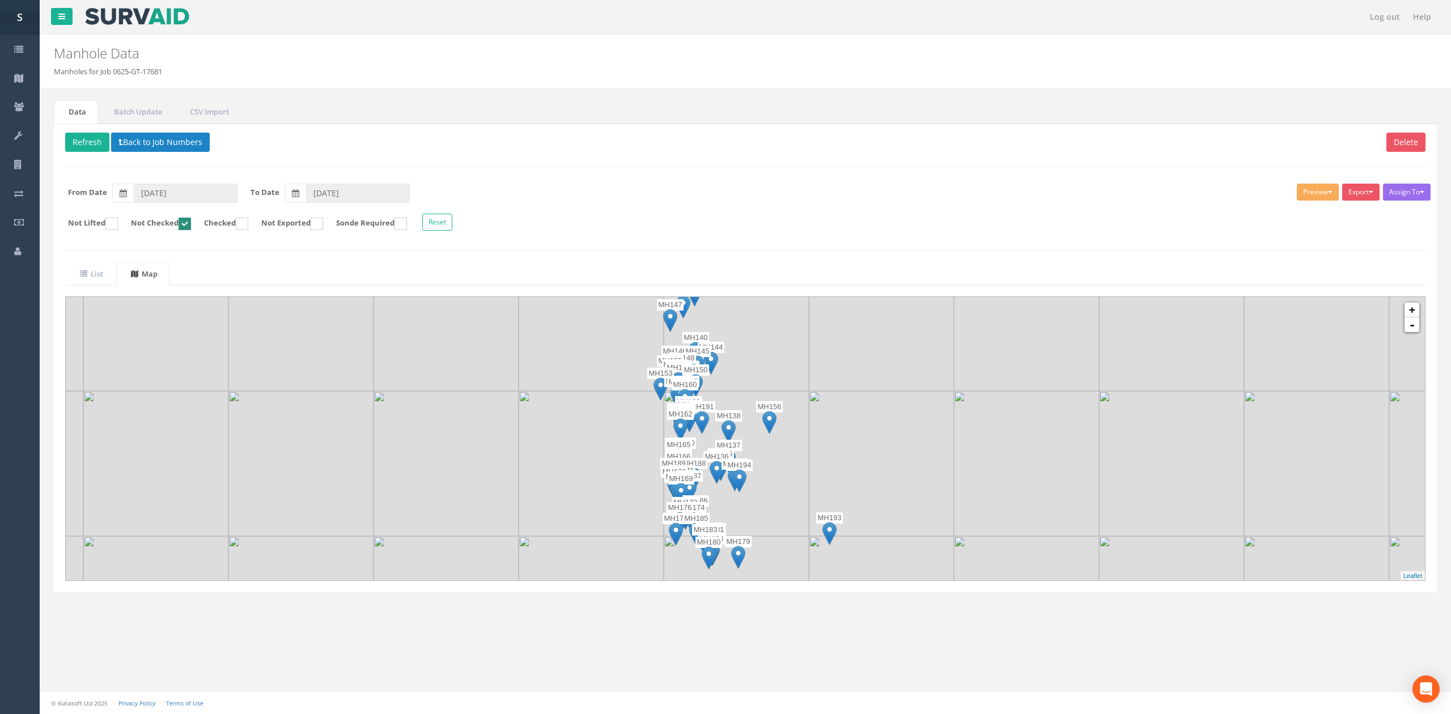
click at [828, 437] on img at bounding box center [881, 463] width 145 height 145
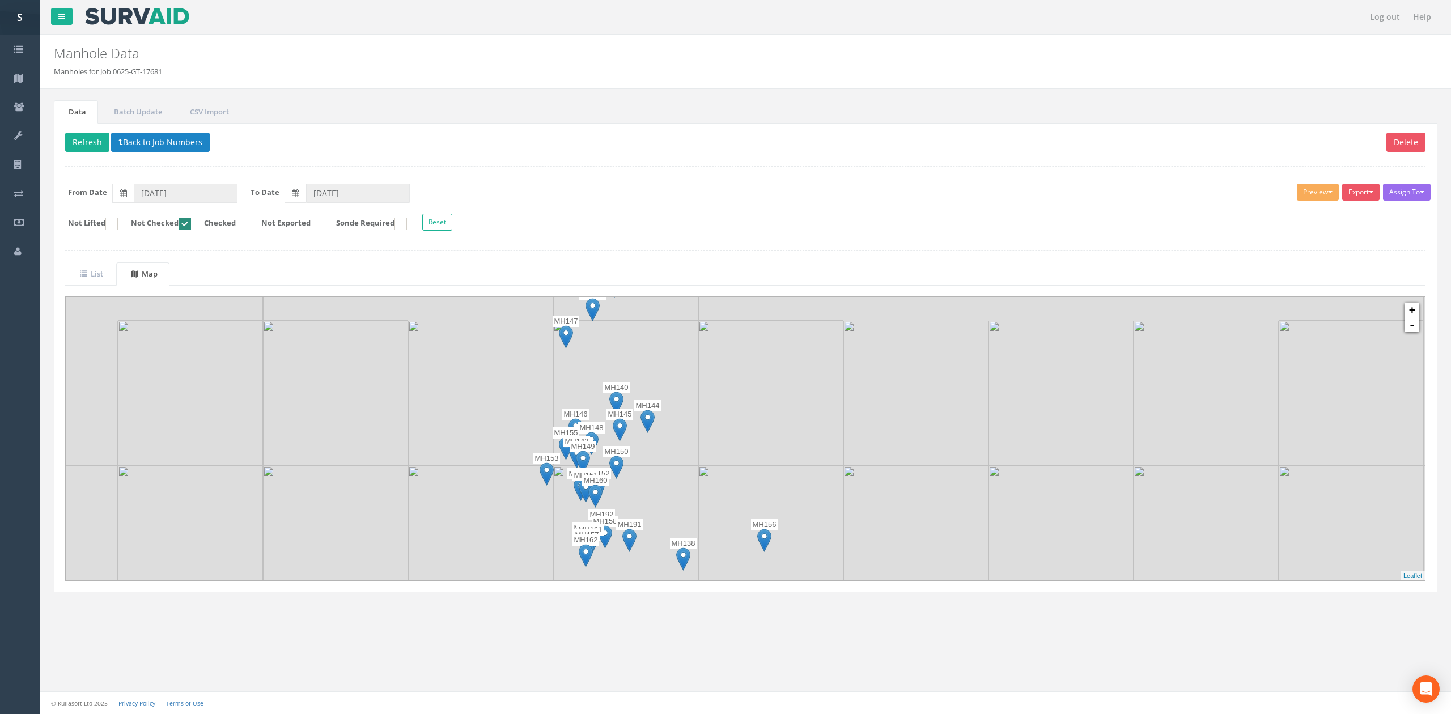
drag, startPoint x: 815, startPoint y: 404, endPoint x: 869, endPoint y: 522, distance: 129.9
click at [869, 522] on img at bounding box center [916, 538] width 145 height 145
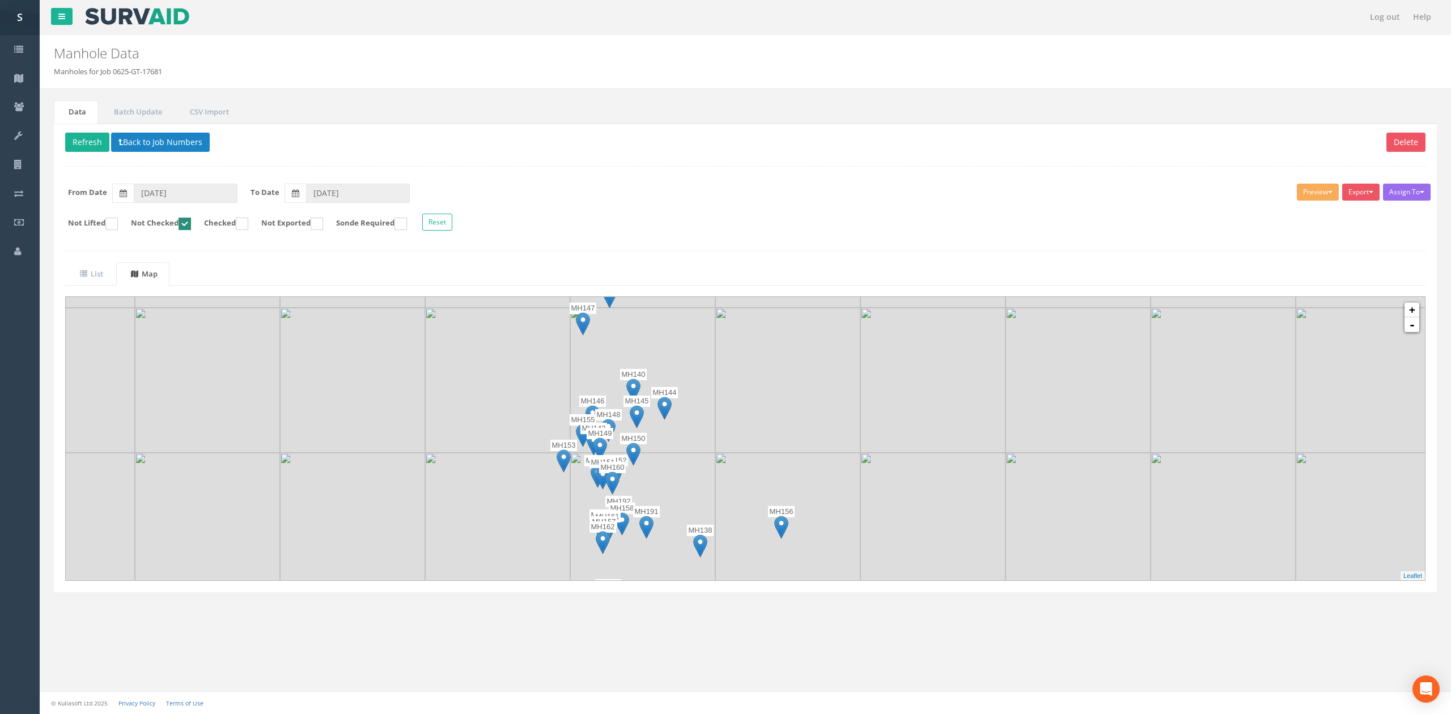
drag, startPoint x: 853, startPoint y: 490, endPoint x: 852, endPoint y: 402, distance: 88.5
click at [852, 402] on img at bounding box center [787, 380] width 145 height 145
click at [831, 429] on img at bounding box center [787, 380] width 145 height 145
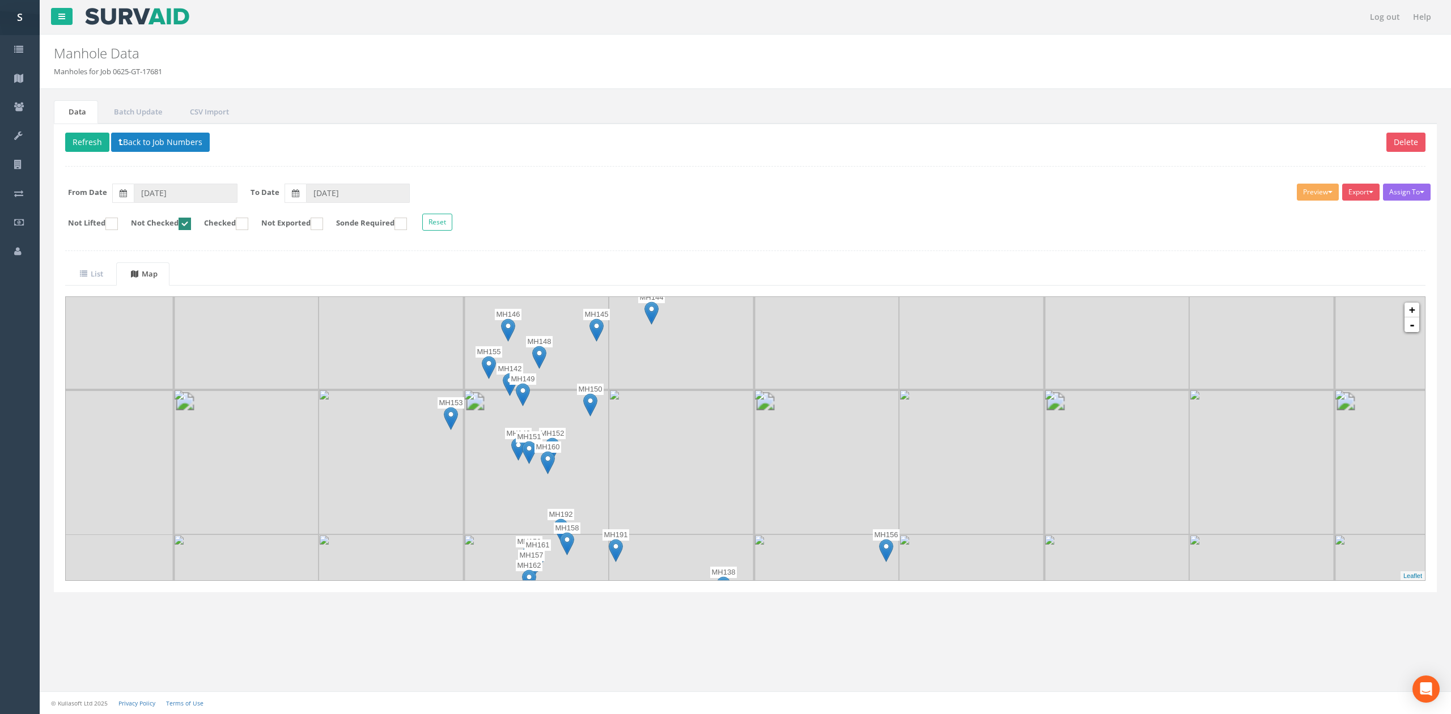
drag, startPoint x: 597, startPoint y: 465, endPoint x: 756, endPoint y: 373, distance: 184.2
click at [291, 311] on div at bounding box center [291, 311] width 0 height 0
click at [660, 425] on img at bounding box center [681, 461] width 145 height 145
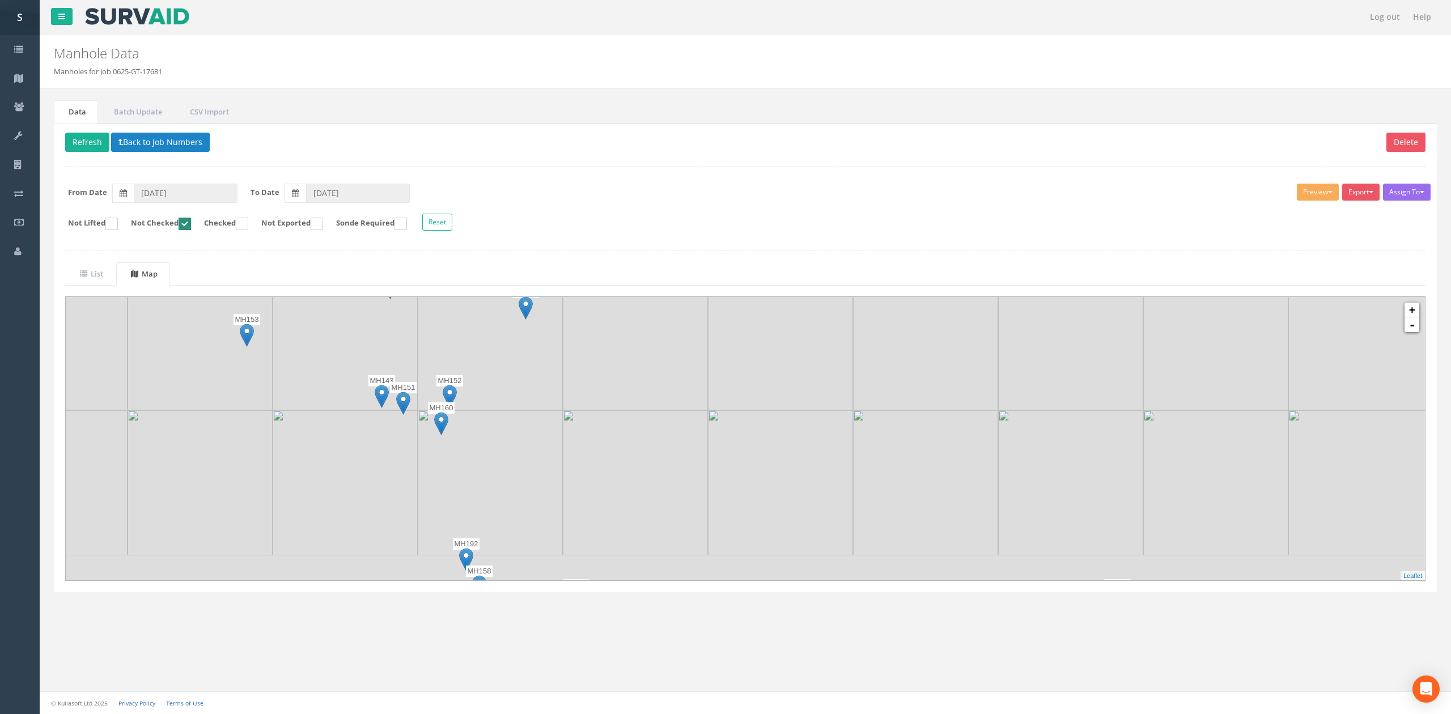
drag, startPoint x: 658, startPoint y: 475, endPoint x: 667, endPoint y: 382, distance: 94.0
click at [664, 365] on img at bounding box center [635, 337] width 145 height 145
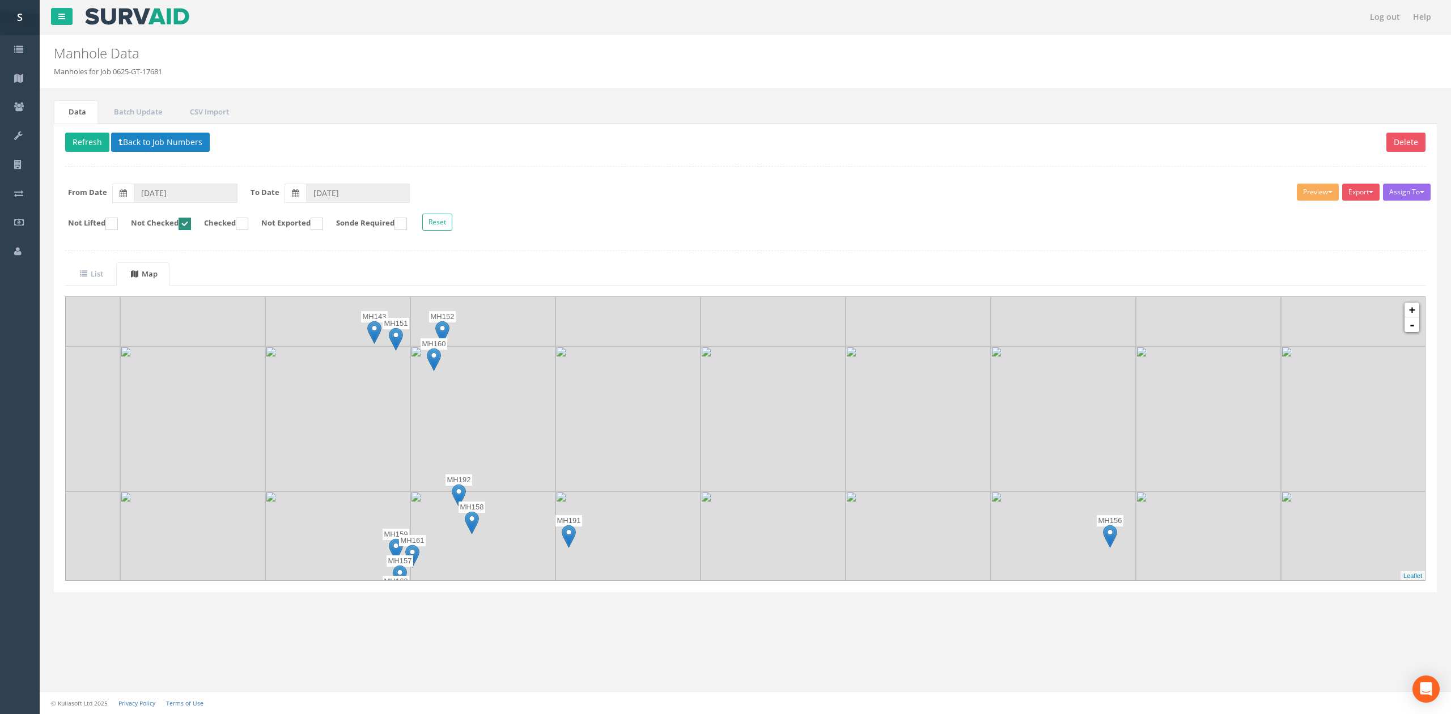
drag, startPoint x: 692, startPoint y: 470, endPoint x: 670, endPoint y: 327, distance: 144.6
click at [670, 346] on img at bounding box center [628, 418] width 145 height 145
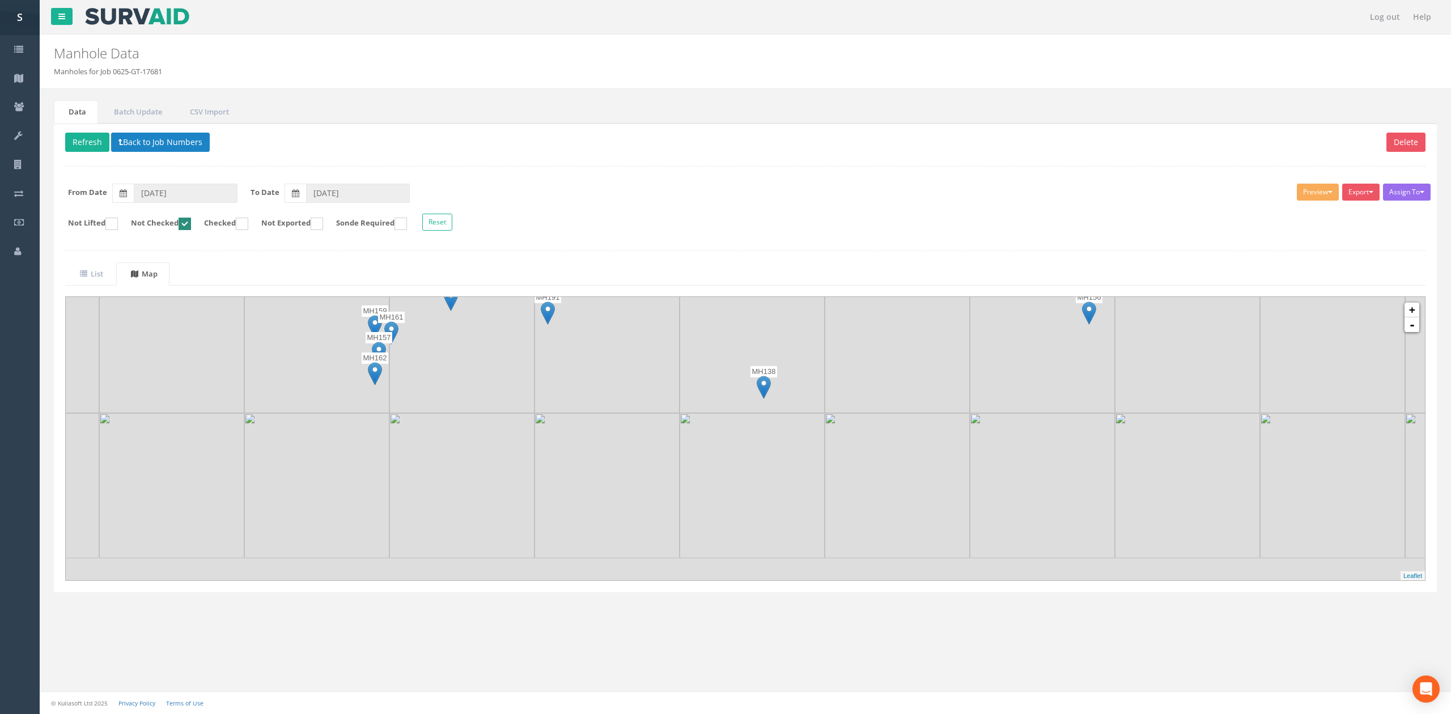
drag, startPoint x: 681, startPoint y: 515, endPoint x: 676, endPoint y: 395, distance: 120.3
click at [676, 395] on img at bounding box center [607, 340] width 145 height 145
drag, startPoint x: 674, startPoint y: 474, endPoint x: 672, endPoint y: 310, distance: 164.4
click at [674, 327] on img at bounding box center [608, 331] width 145 height 145
drag, startPoint x: 941, startPoint y: 529, endPoint x: 841, endPoint y: 373, distance: 185.1
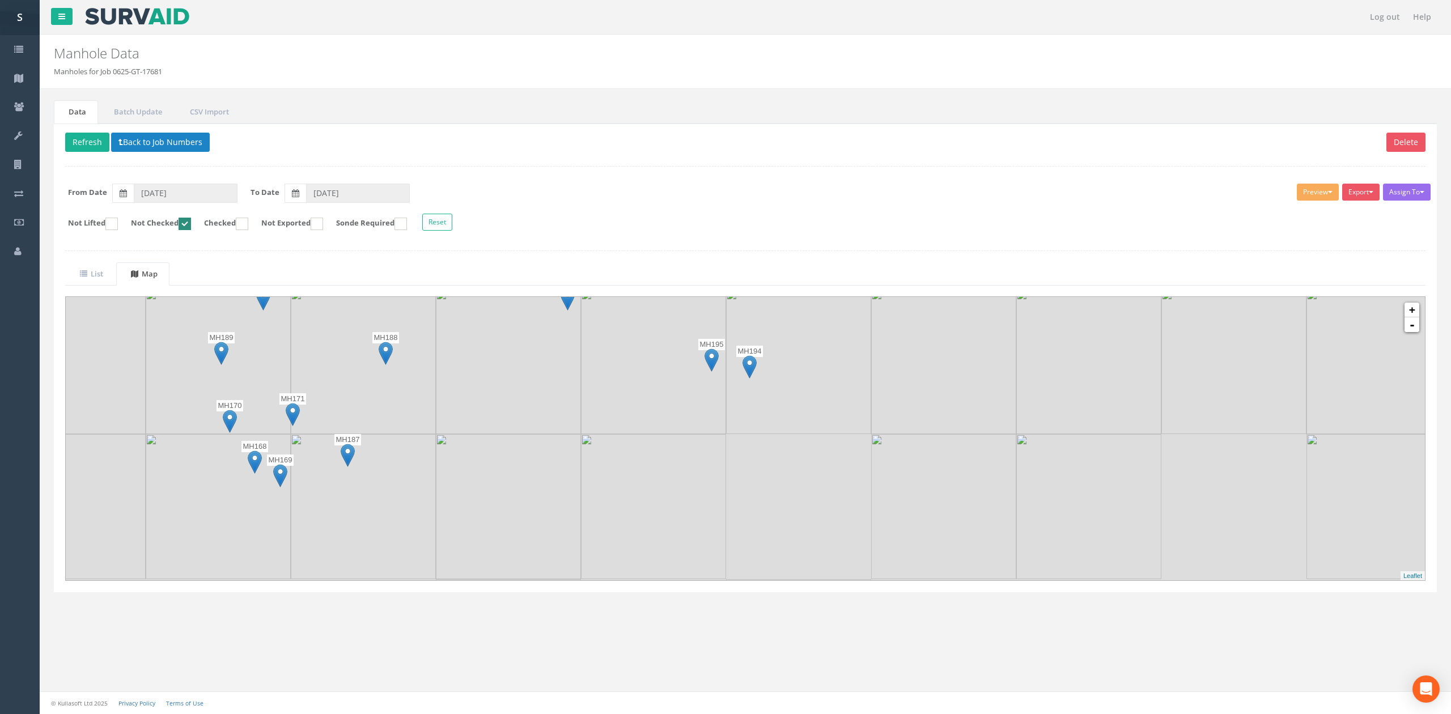
click at [841, 373] on img at bounding box center [798, 361] width 145 height 145
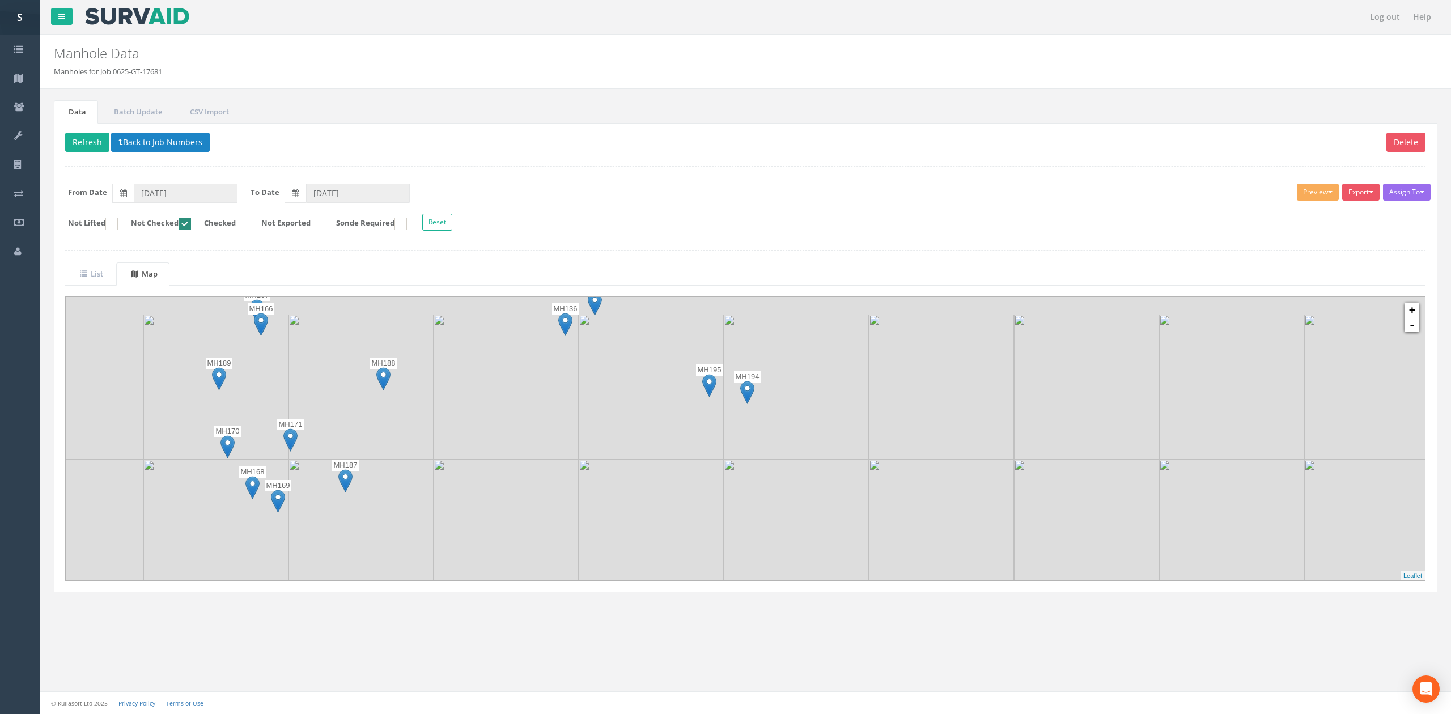
drag, startPoint x: 912, startPoint y: 377, endPoint x: 909, endPoint y: 404, distance: 27.3
click at [909, 404] on img at bounding box center [941, 387] width 145 height 145
drag, startPoint x: 1010, startPoint y: 509, endPoint x: 998, endPoint y: 277, distance: 231.6
click at [998, 277] on div "List Map Show 10 25 50 100 entries Search: Job No Suffix Manhole ID Uploaded By…" at bounding box center [745, 421] width 1361 height 319
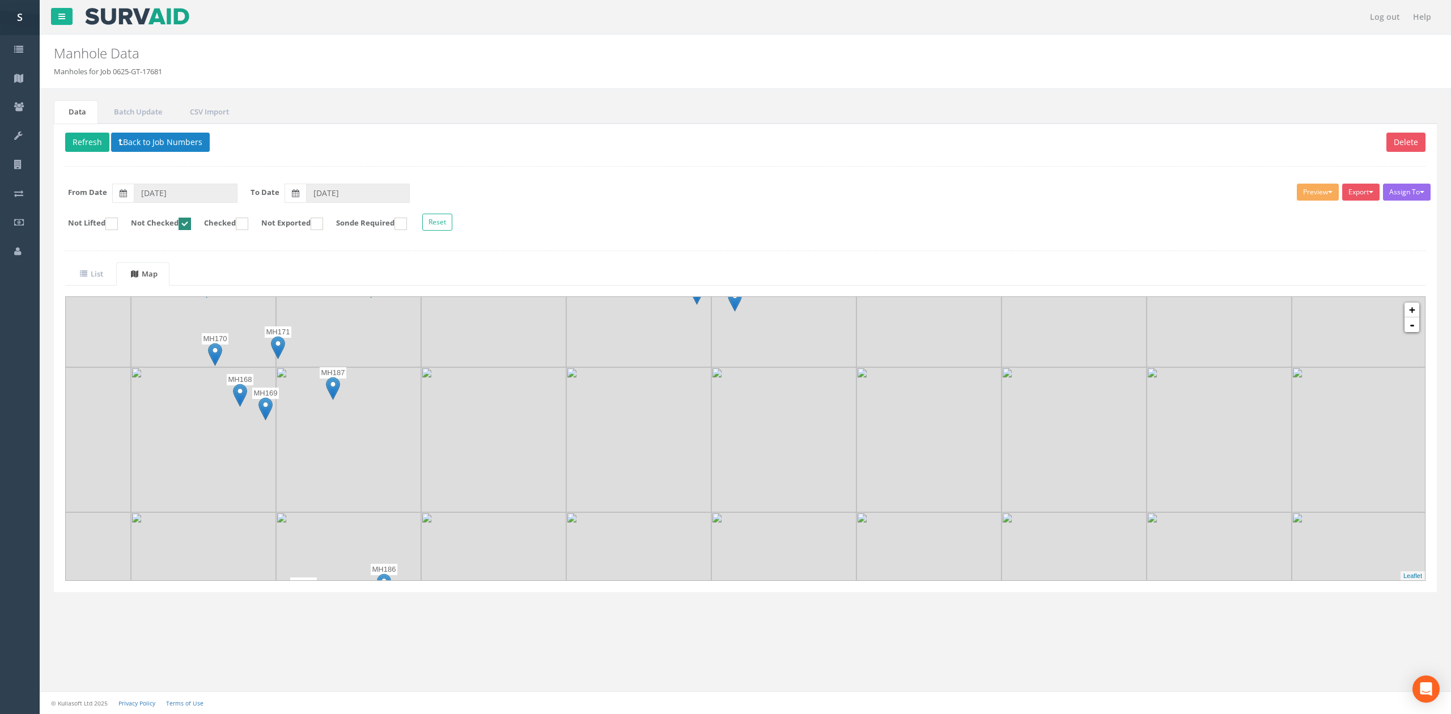
drag, startPoint x: 981, startPoint y: 379, endPoint x: 981, endPoint y: 518, distance: 138.3
click at [981, 518] on img at bounding box center [929, 585] width 145 height 145
click at [1413, 338] on img at bounding box center [1364, 294] width 145 height 145
click at [1413, 332] on link "-" at bounding box center [1412, 324] width 15 height 15
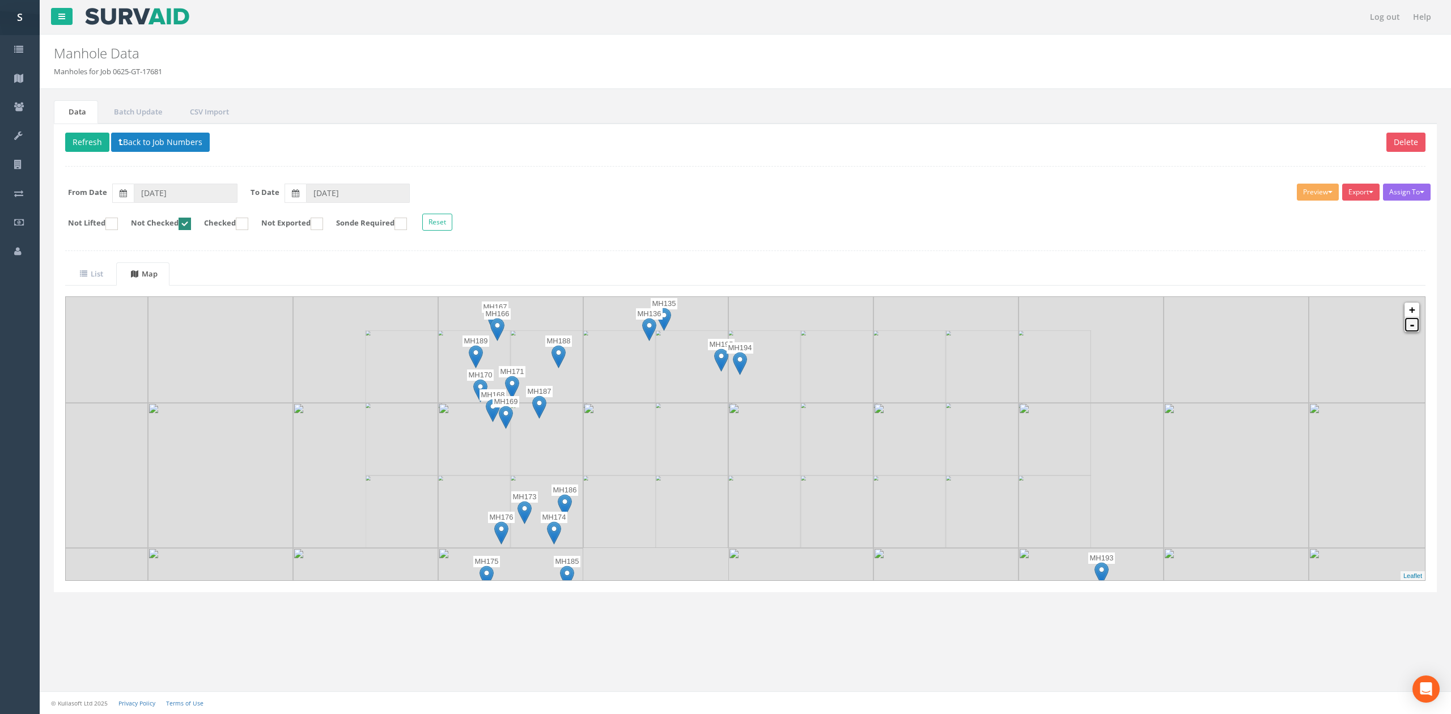
click at [1413, 332] on link "-" at bounding box center [1412, 324] width 15 height 15
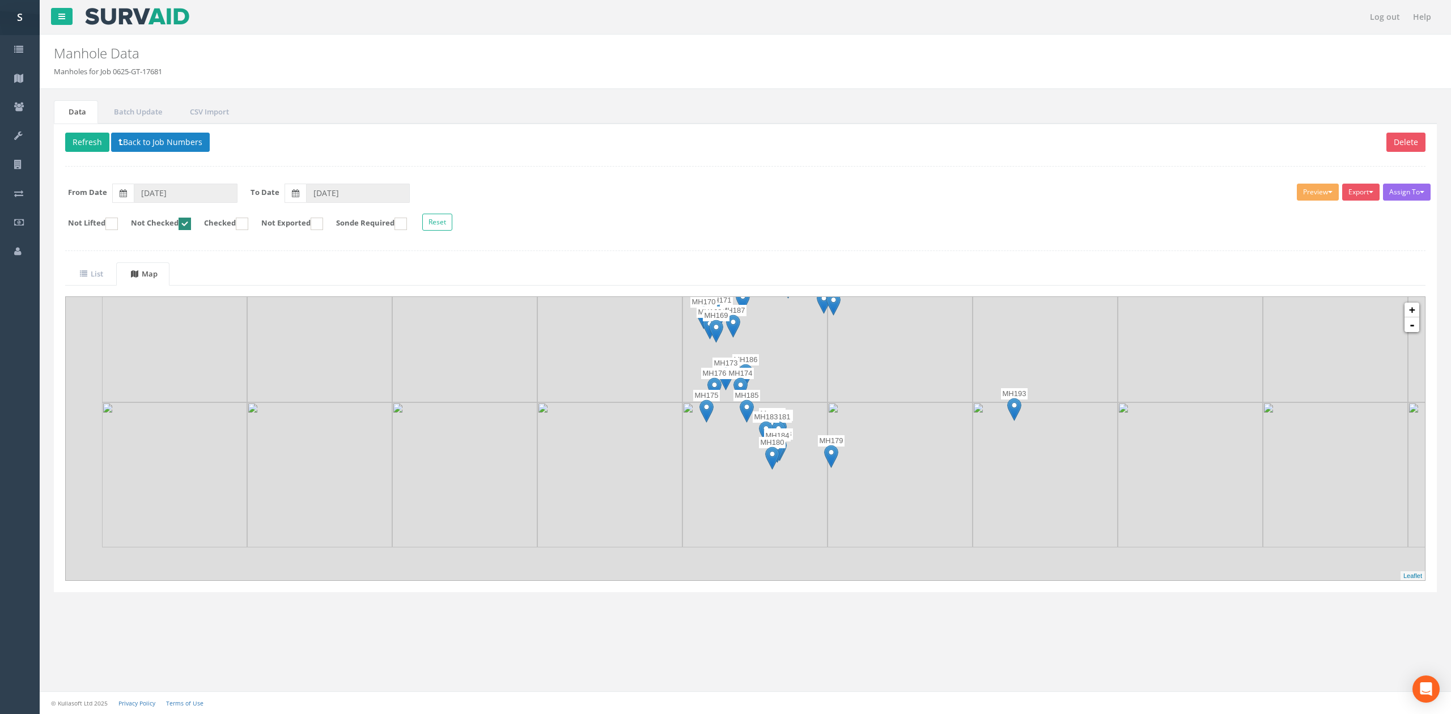
drag, startPoint x: 769, startPoint y: 452, endPoint x: 863, endPoint y: 359, distance: 131.9
click at [863, 359] on img at bounding box center [900, 329] width 145 height 145
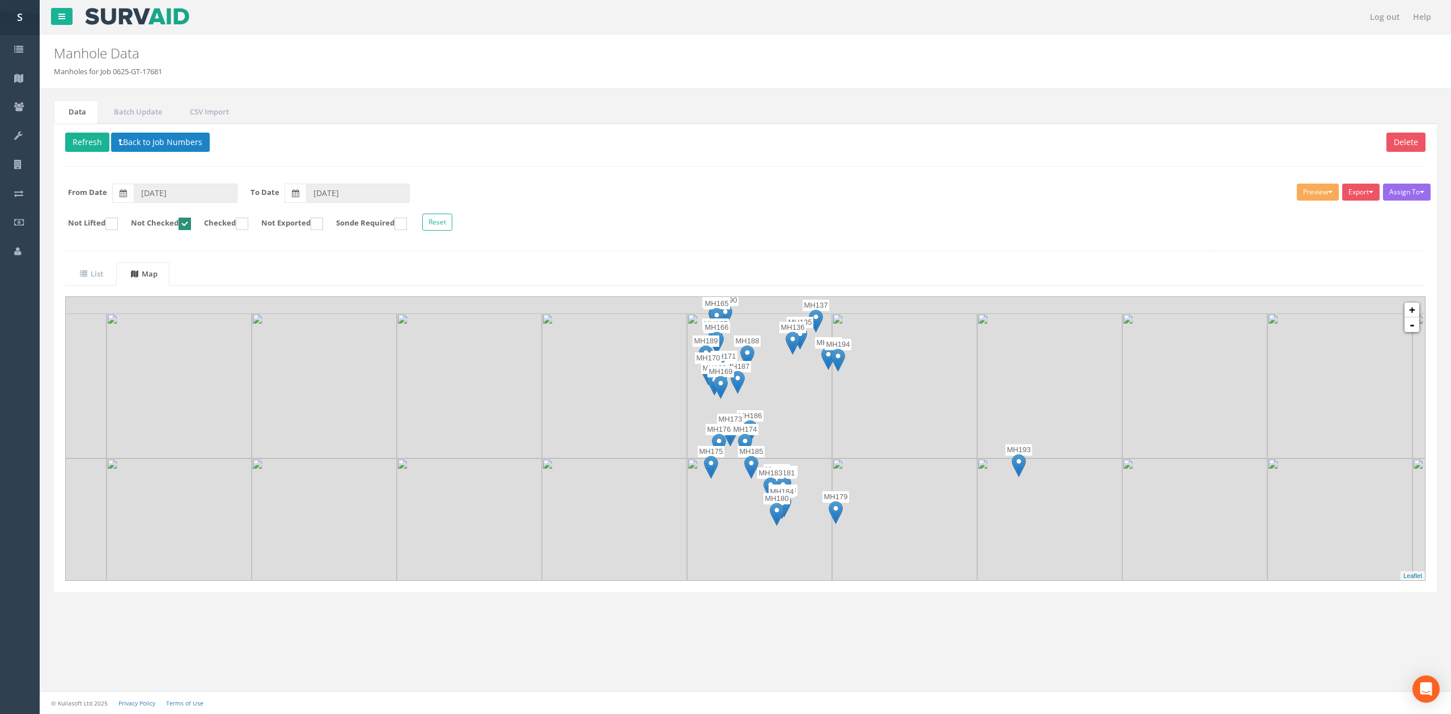
drag, startPoint x: 869, startPoint y: 386, endPoint x: 873, endPoint y: 422, distance: 36.5
click at [873, 422] on img at bounding box center [904, 386] width 145 height 145
click at [180, 134] on button "Back to Job Numbers" at bounding box center [160, 142] width 99 height 19
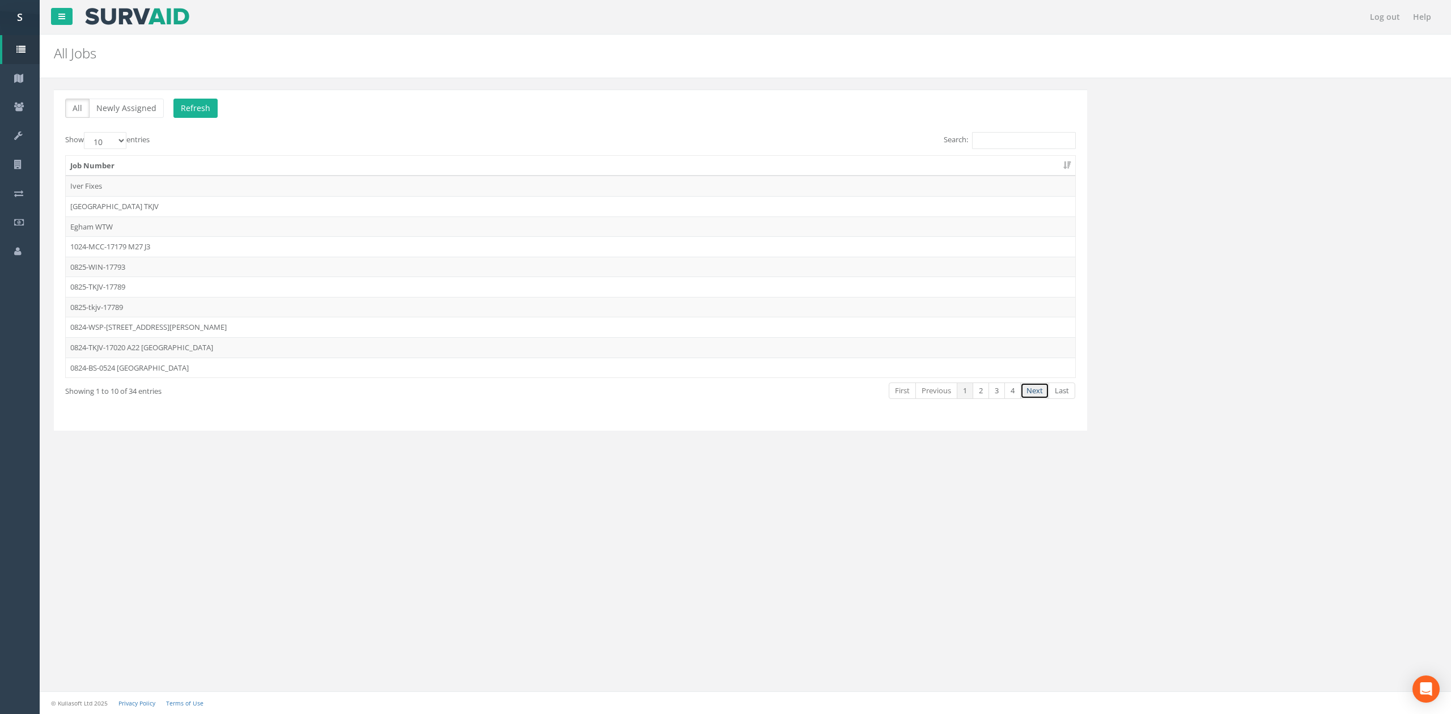
click at [1044, 395] on link "Next" at bounding box center [1034, 391] width 29 height 16
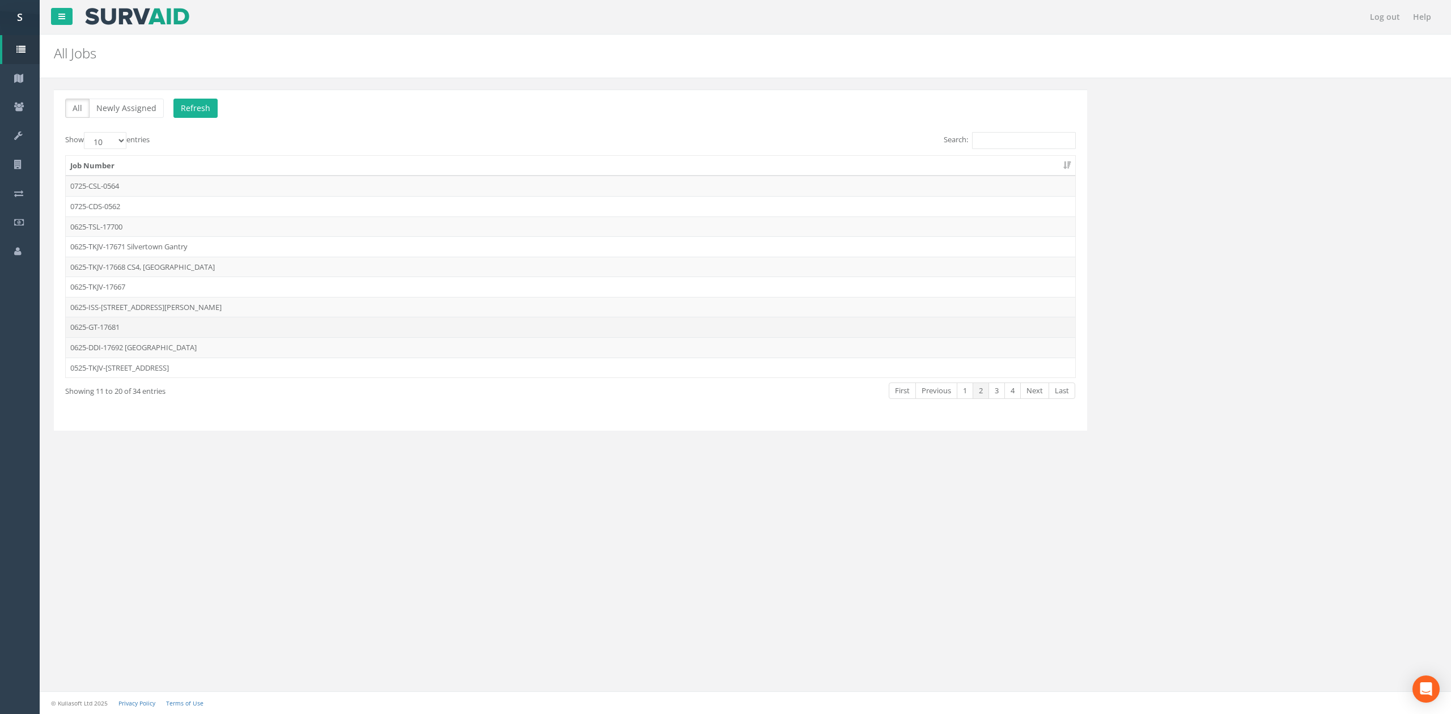
click at [211, 337] on td "0625-GT-17681" at bounding box center [571, 327] width 1010 height 20
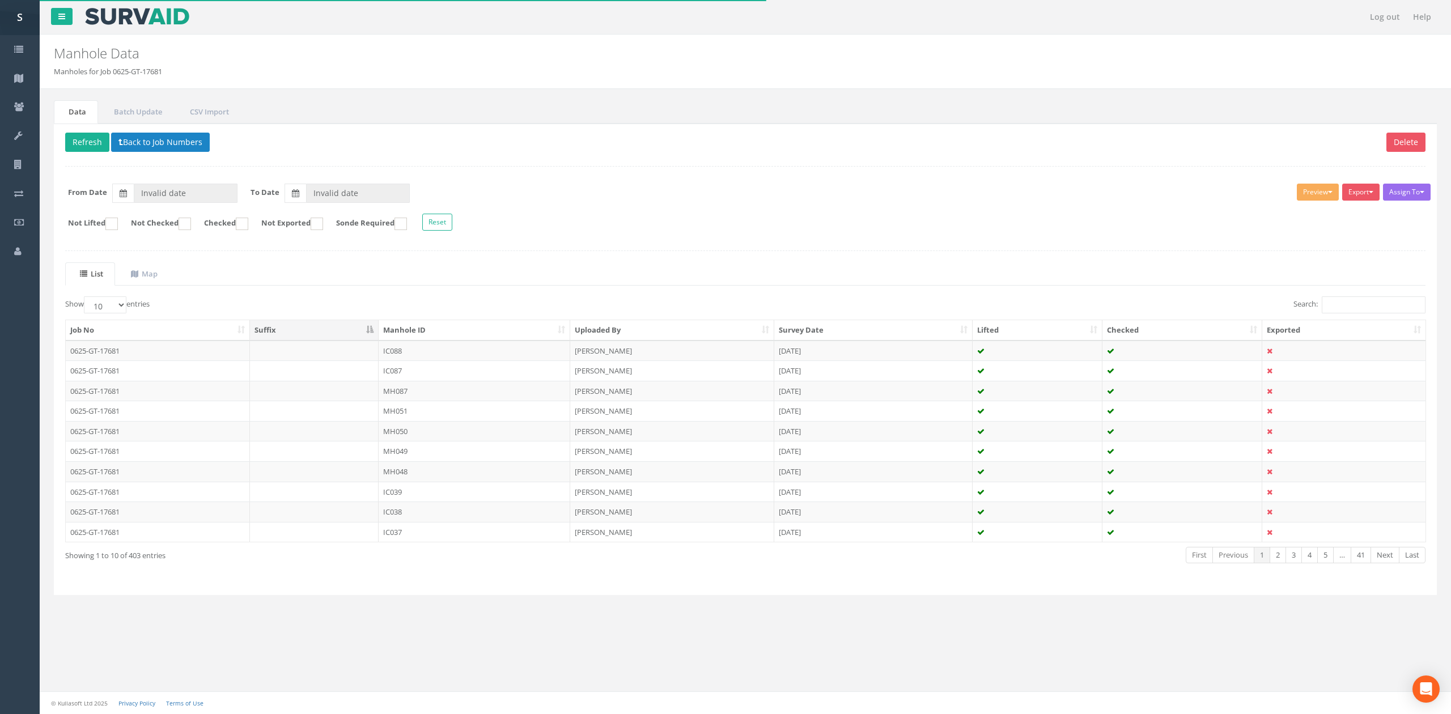
type input "[DATE]"
click at [458, 340] on th "Manhole ID" at bounding box center [475, 330] width 192 height 20
click at [191, 223] on ins at bounding box center [185, 224] width 12 height 12
checkbox input "true"
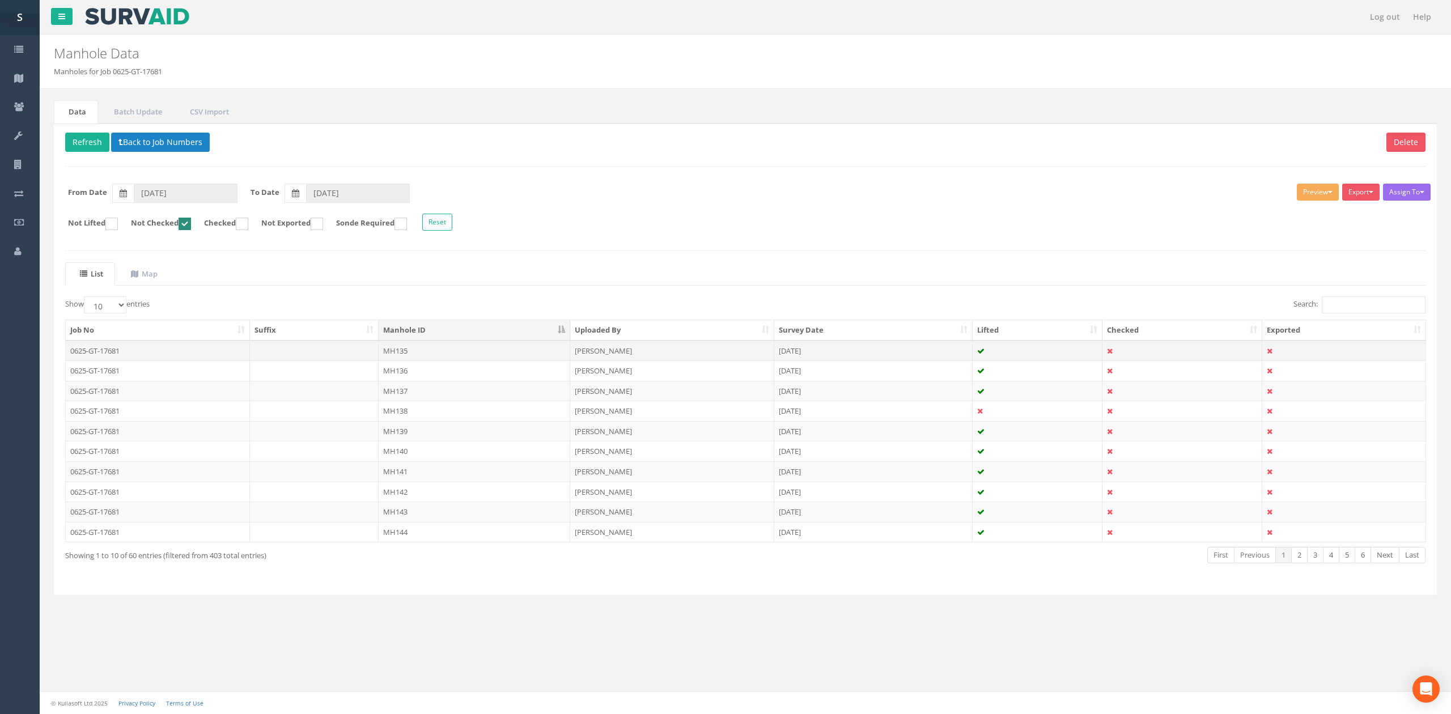
click at [493, 355] on td "MH135" at bounding box center [475, 351] width 192 height 20
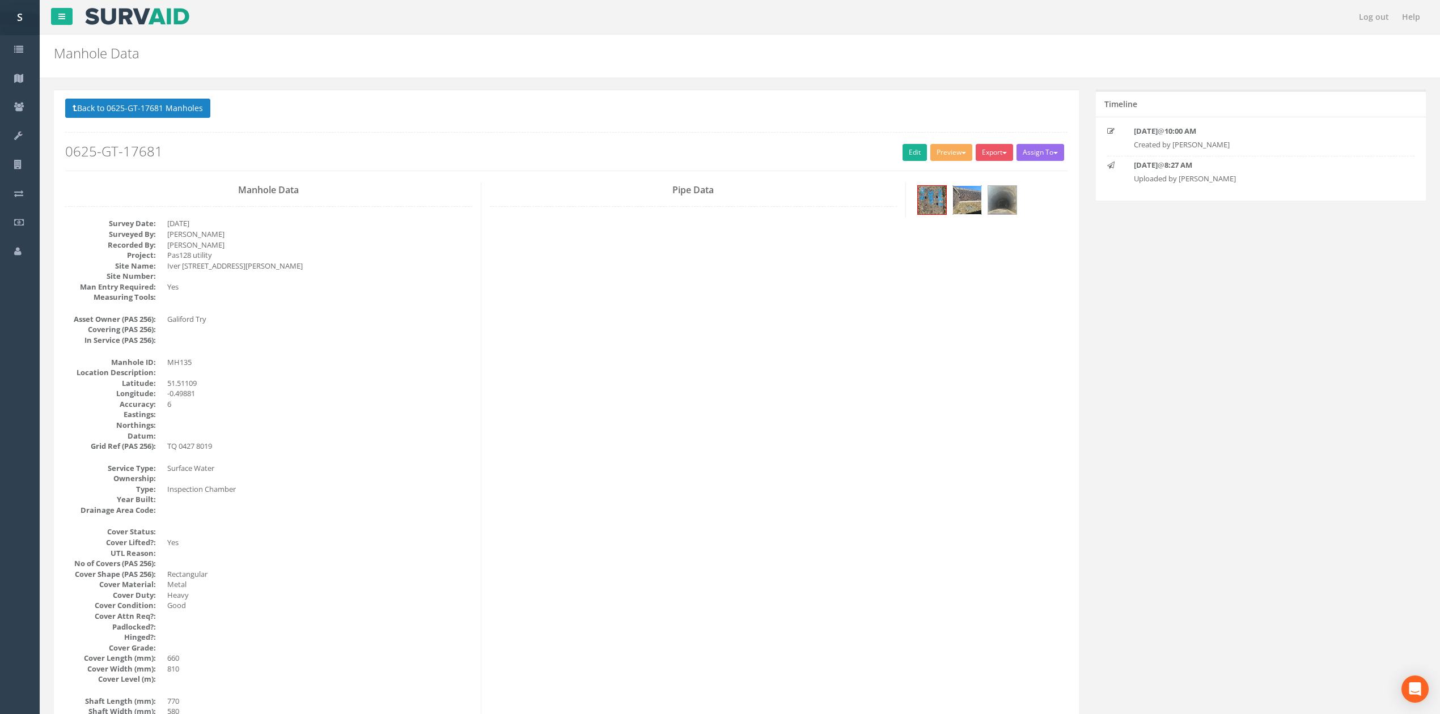
click at [955, 211] on img at bounding box center [967, 200] width 28 height 28
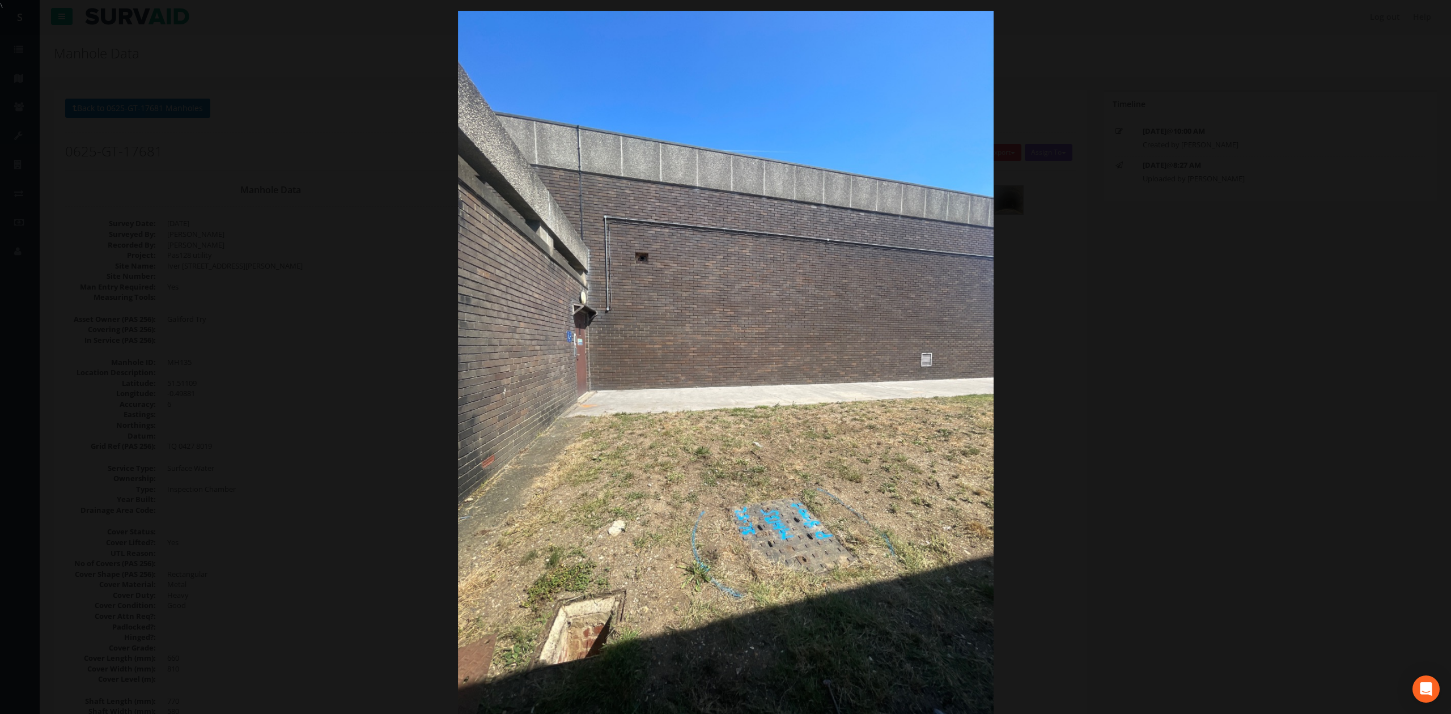
drag, startPoint x: 113, startPoint y: 475, endPoint x: 148, endPoint y: 472, distance: 34.7
click at [114, 475] on div at bounding box center [725, 368] width 1451 height 714
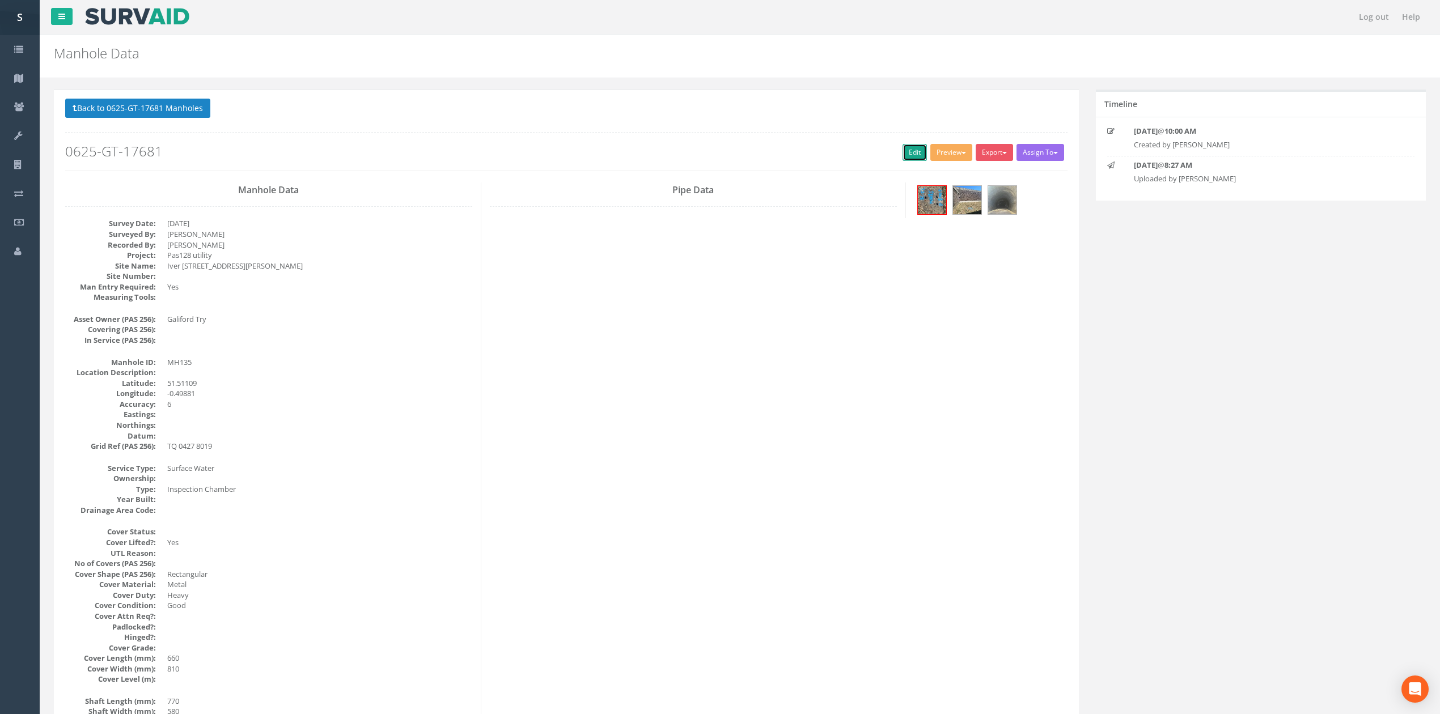
drag, startPoint x: 903, startPoint y: 150, endPoint x: 702, endPoint y: 87, distance: 210.7
click at [903, 150] on link "Edit" at bounding box center [915, 152] width 24 height 17
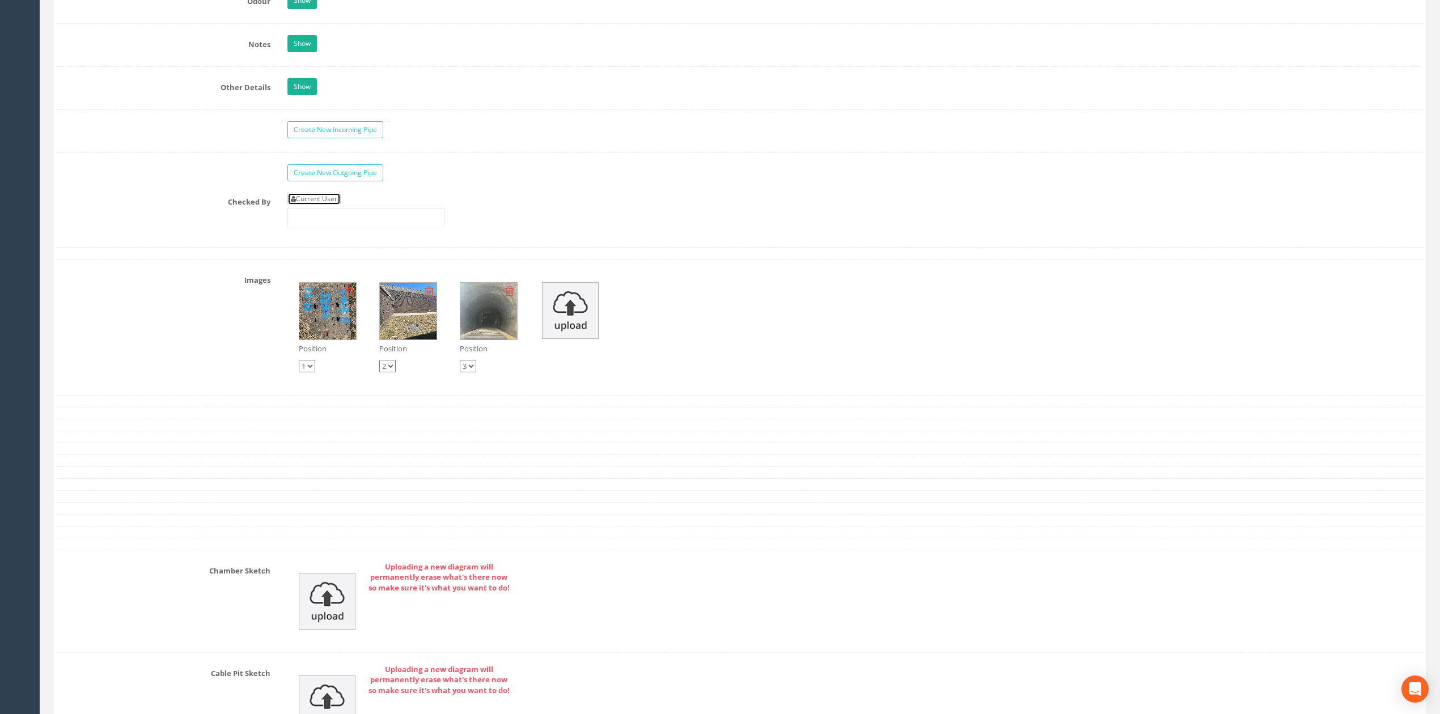
click at [333, 205] on link "Current User" at bounding box center [313, 199] width 53 height 12
type input "[PERSON_NAME]"
click at [371, 227] on input "[PERSON_NAME]" at bounding box center [365, 217] width 157 height 19
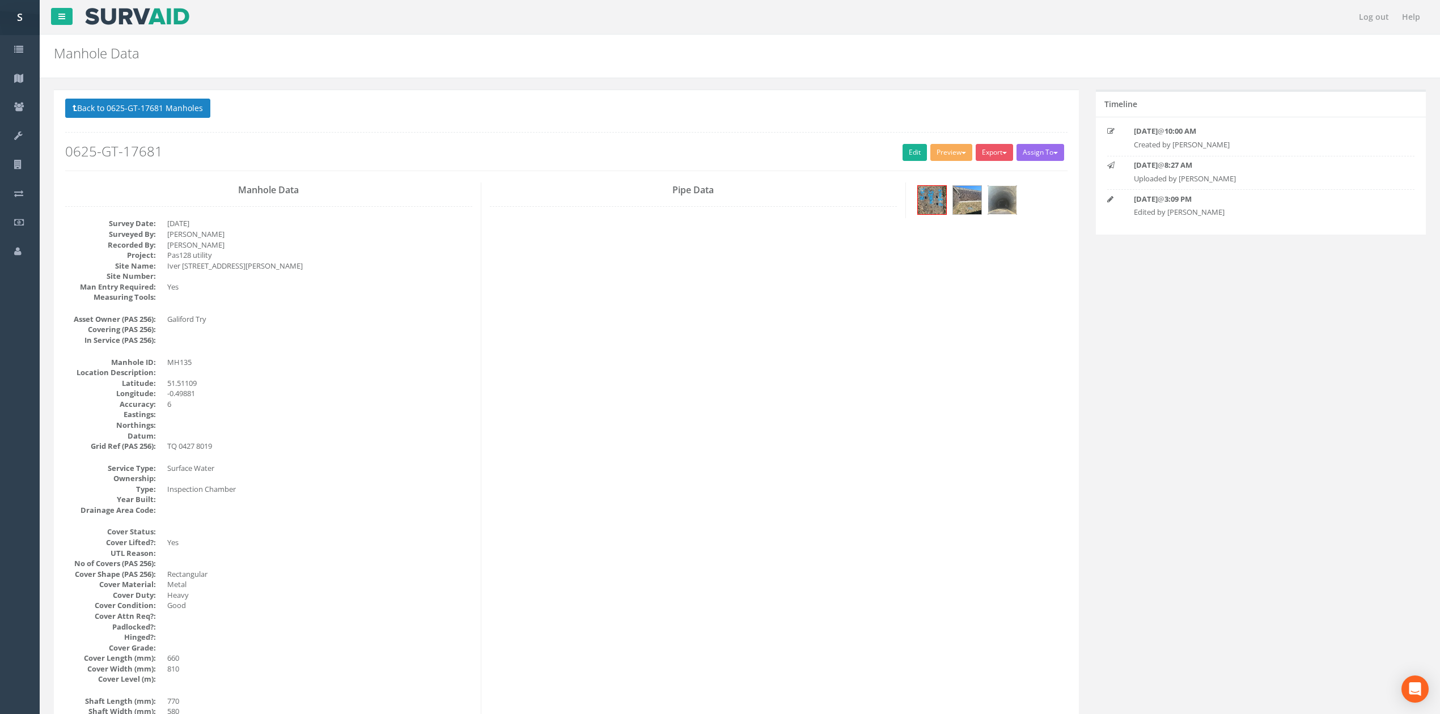
click at [1002, 210] on img at bounding box center [1002, 200] width 28 height 28
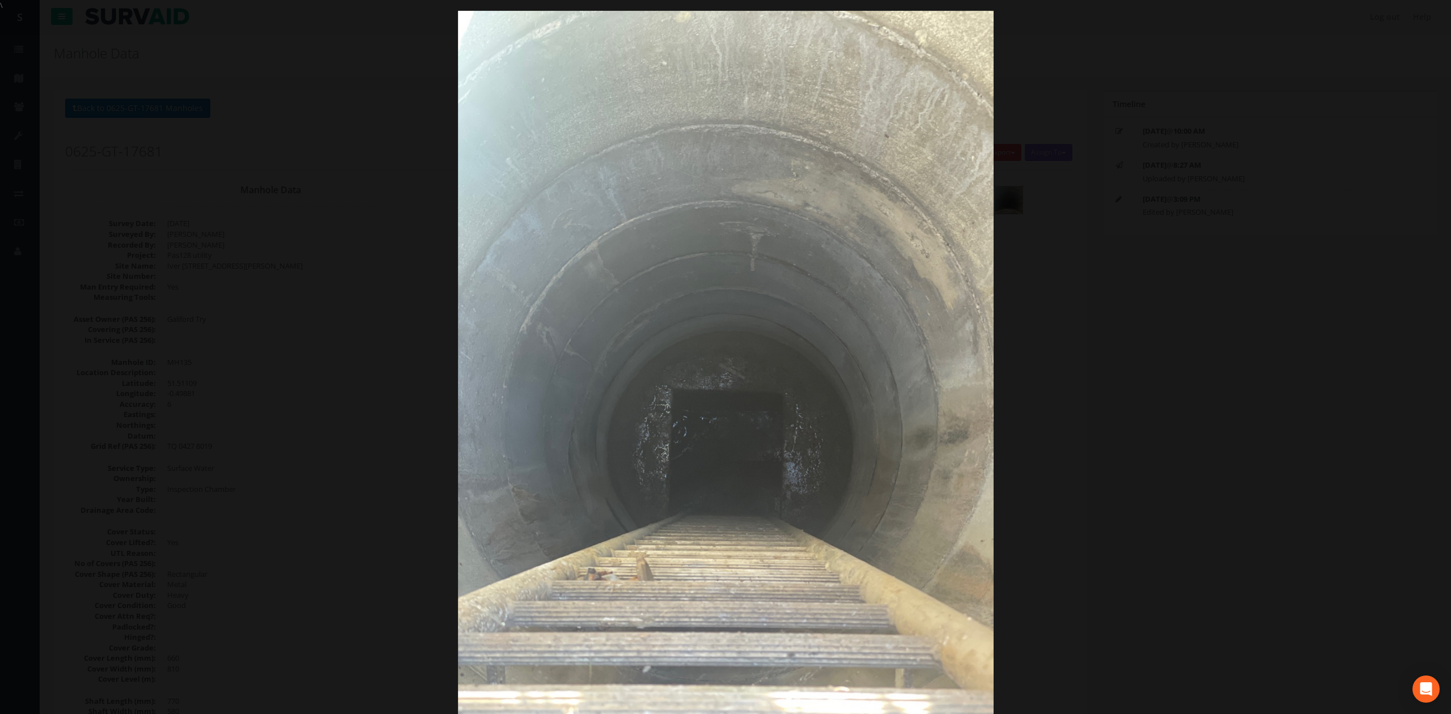
click at [1077, 364] on div at bounding box center [725, 368] width 1451 height 714
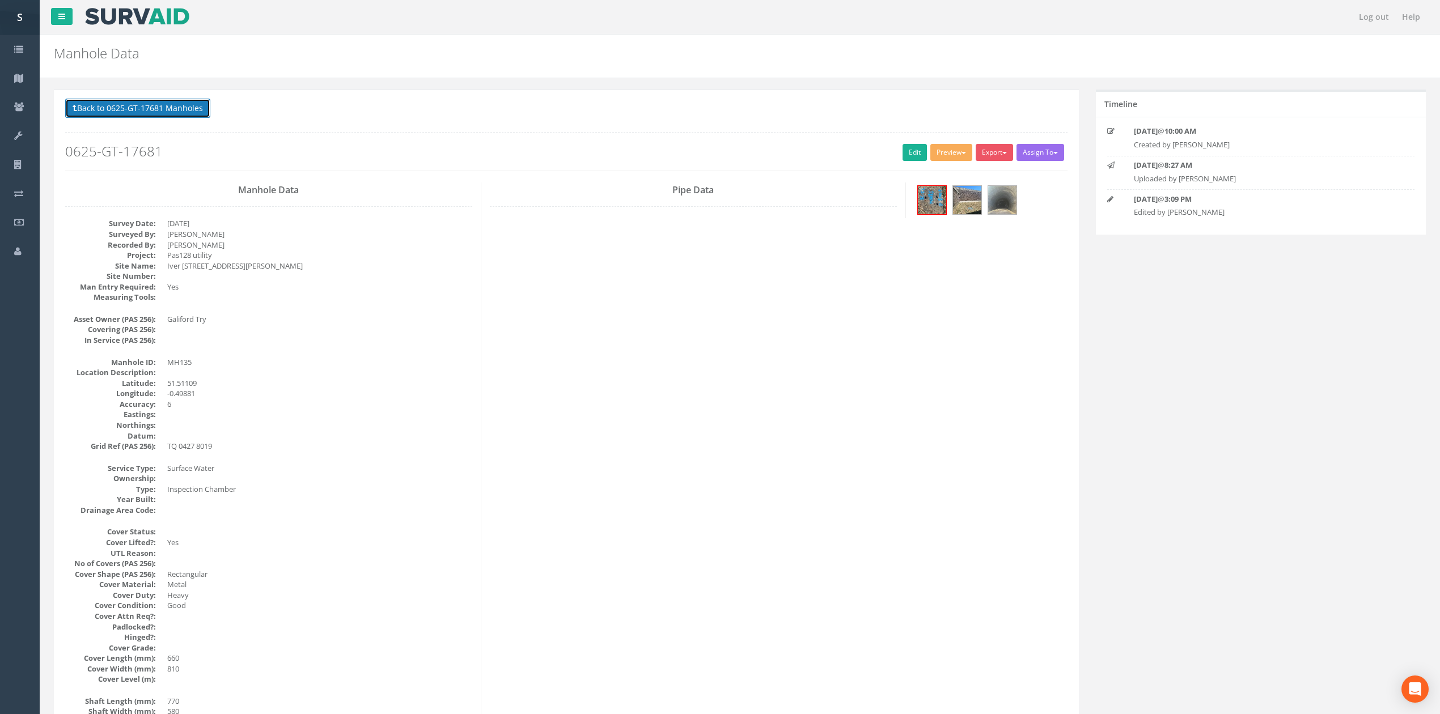
click at [183, 102] on button "Back to 0625-GT-17681 Manholes" at bounding box center [137, 108] width 145 height 19
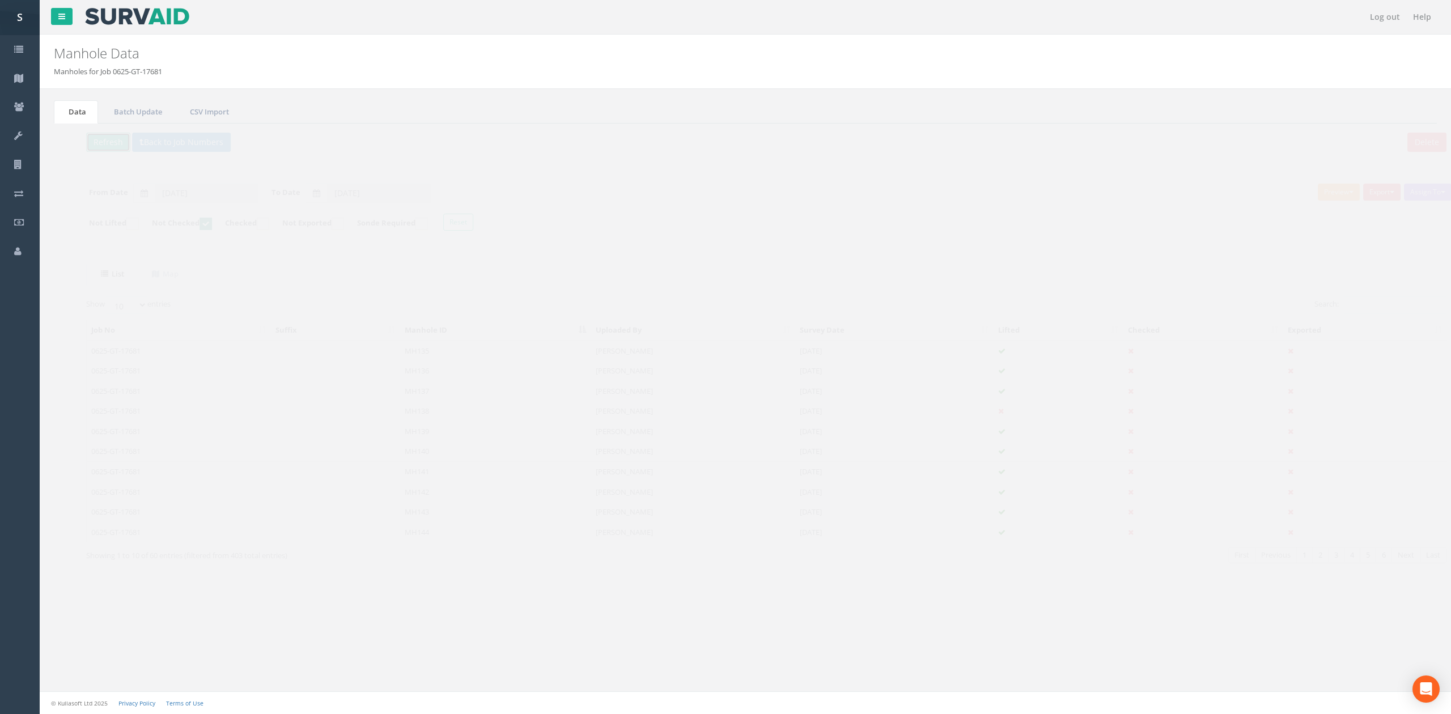
click at [87, 142] on button "Refresh" at bounding box center [87, 142] width 44 height 19
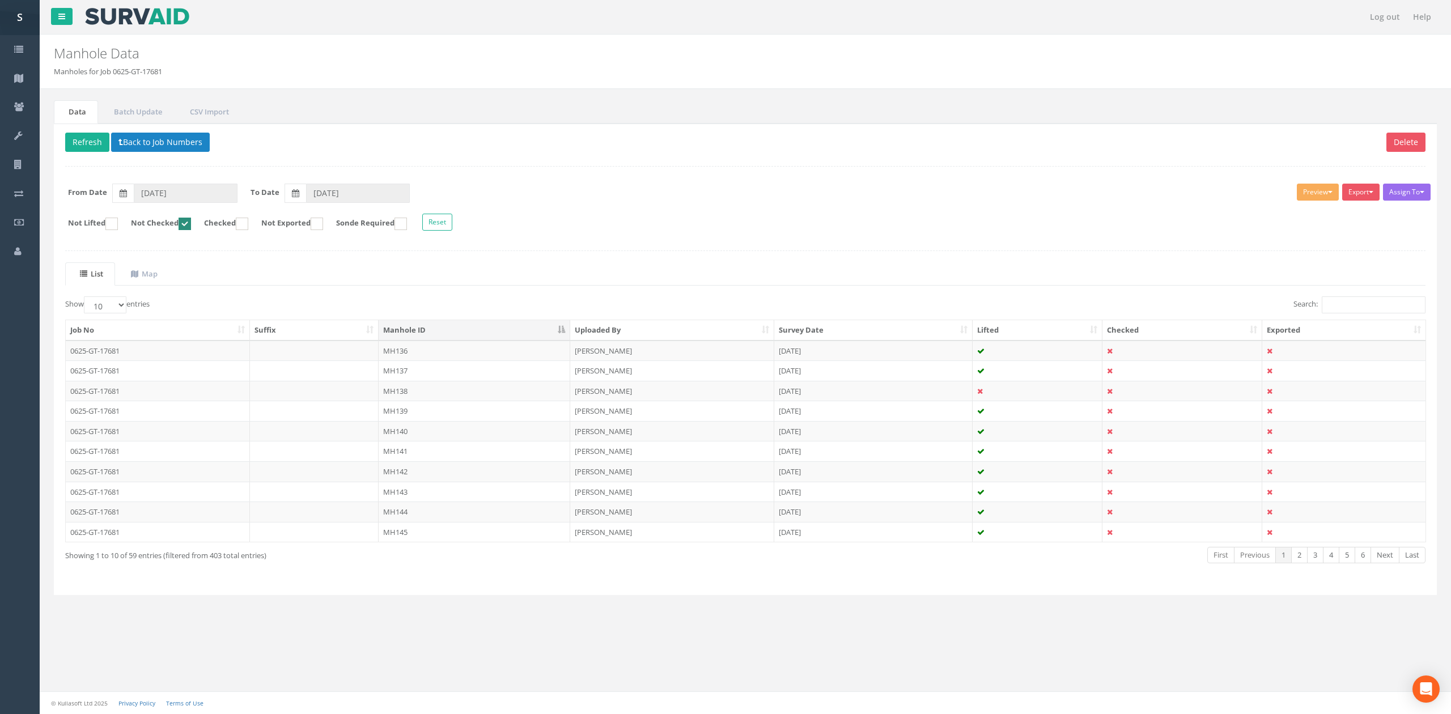
drag, startPoint x: 307, startPoint y: 358, endPoint x: 320, endPoint y: 358, distance: 13.6
click at [307, 358] on td at bounding box center [314, 351] width 129 height 20
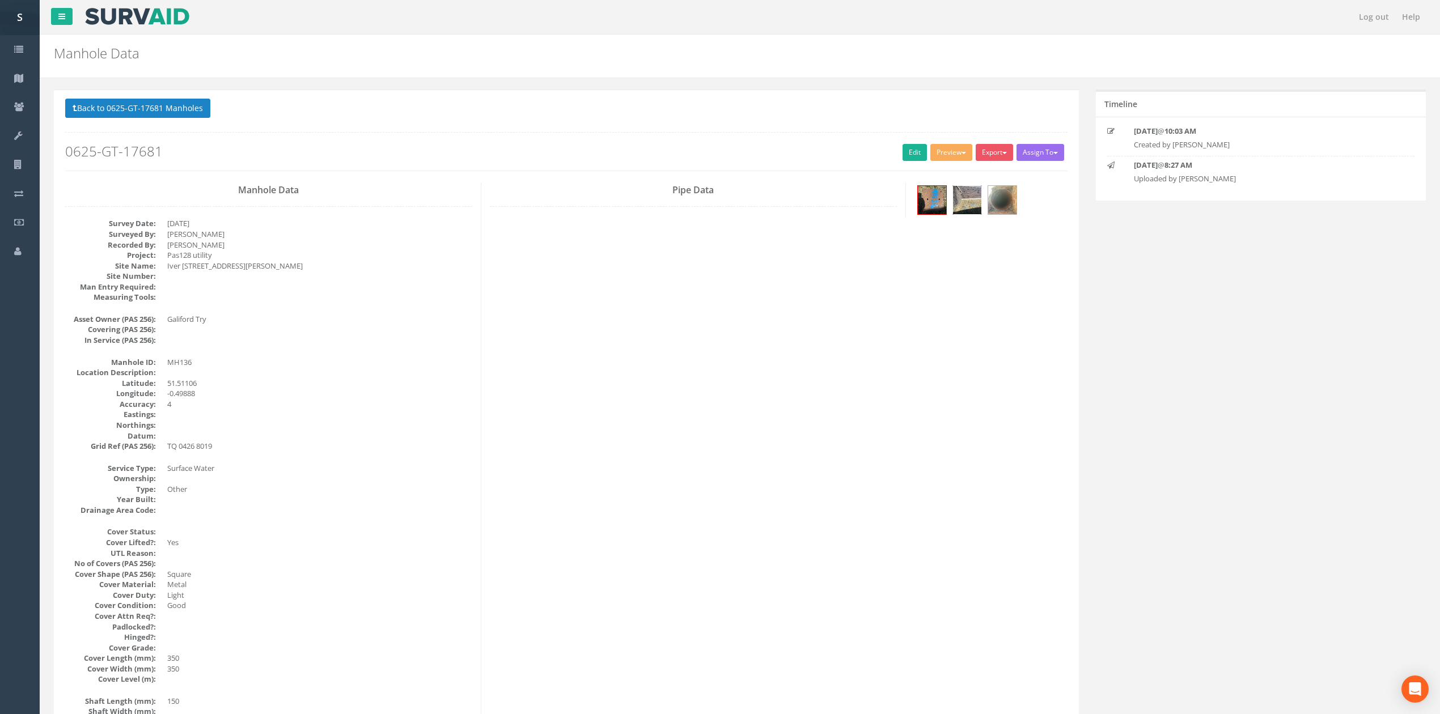
click at [981, 210] on img at bounding box center [967, 200] width 28 height 28
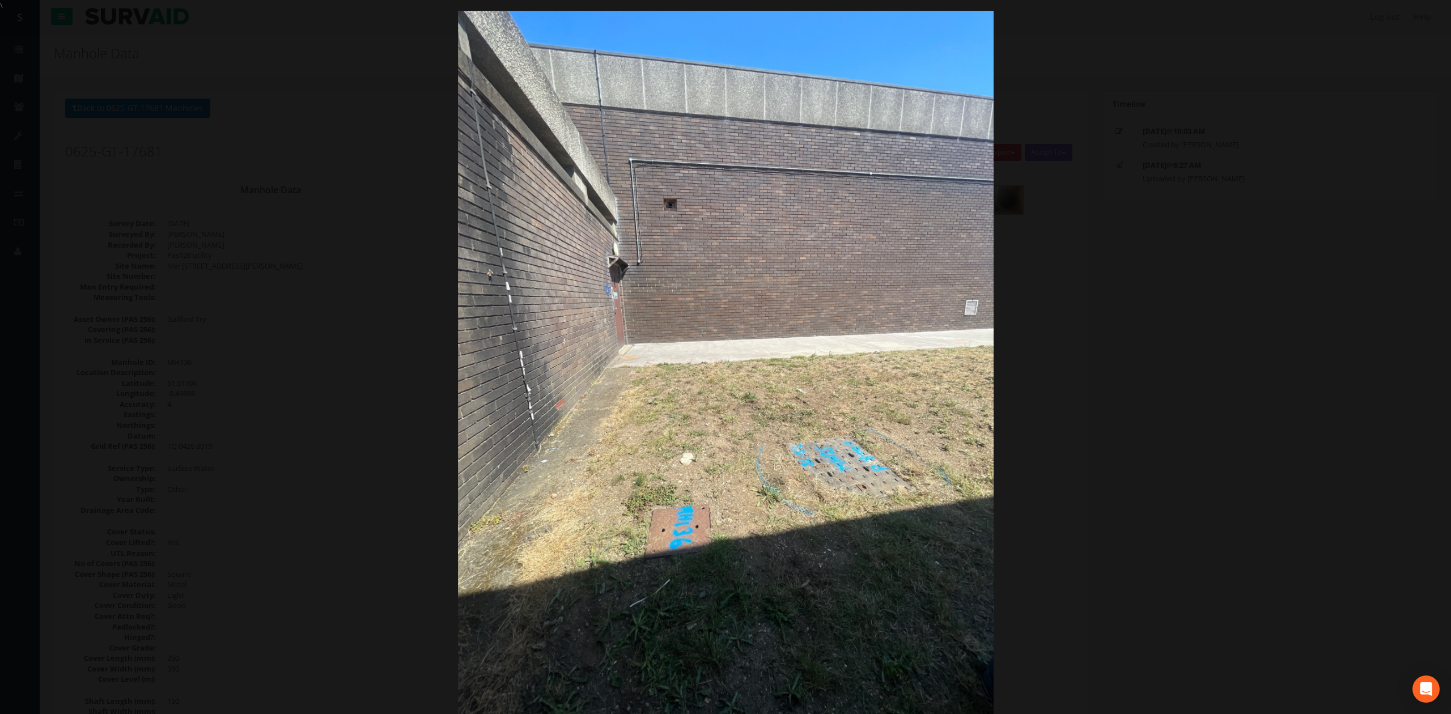
click at [1180, 321] on div at bounding box center [725, 368] width 1451 height 714
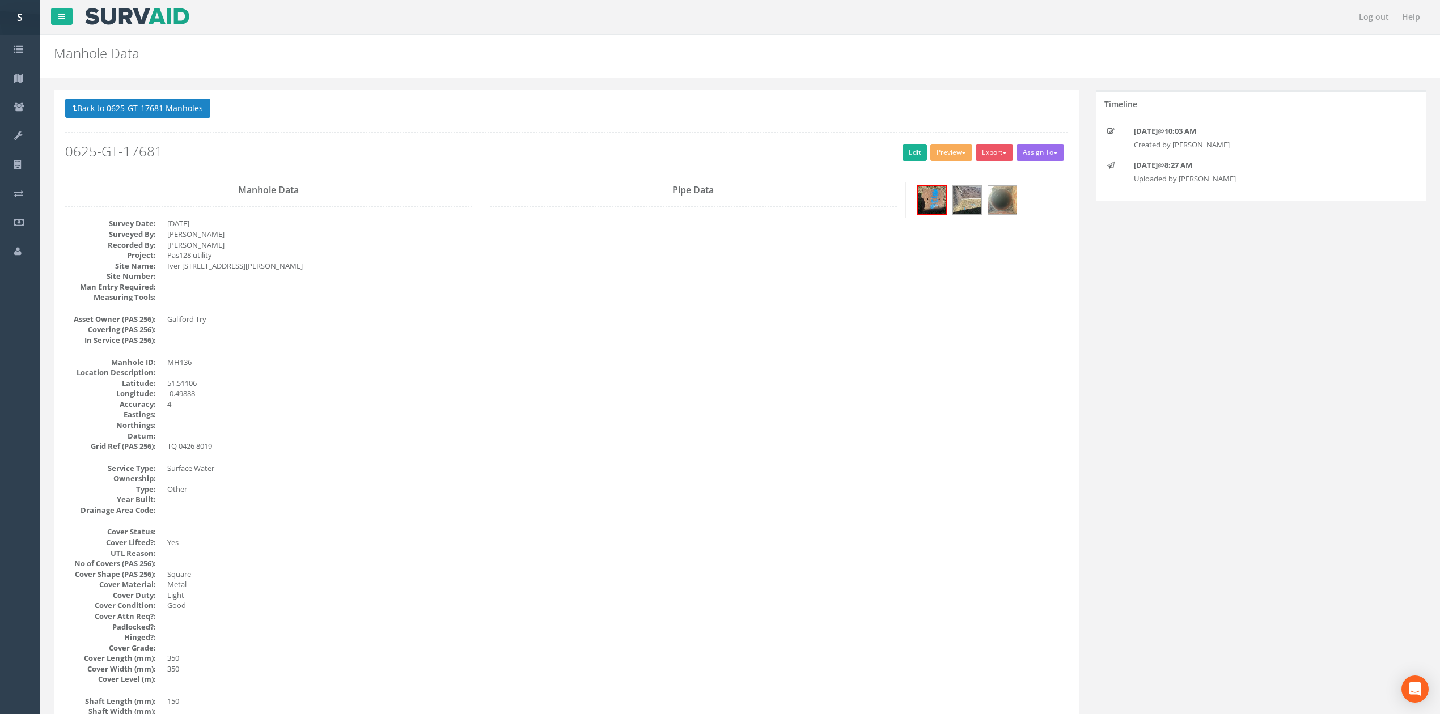
click at [1020, 202] on div at bounding box center [990, 202] width 153 height 38
click at [1007, 204] on img at bounding box center [1002, 200] width 28 height 28
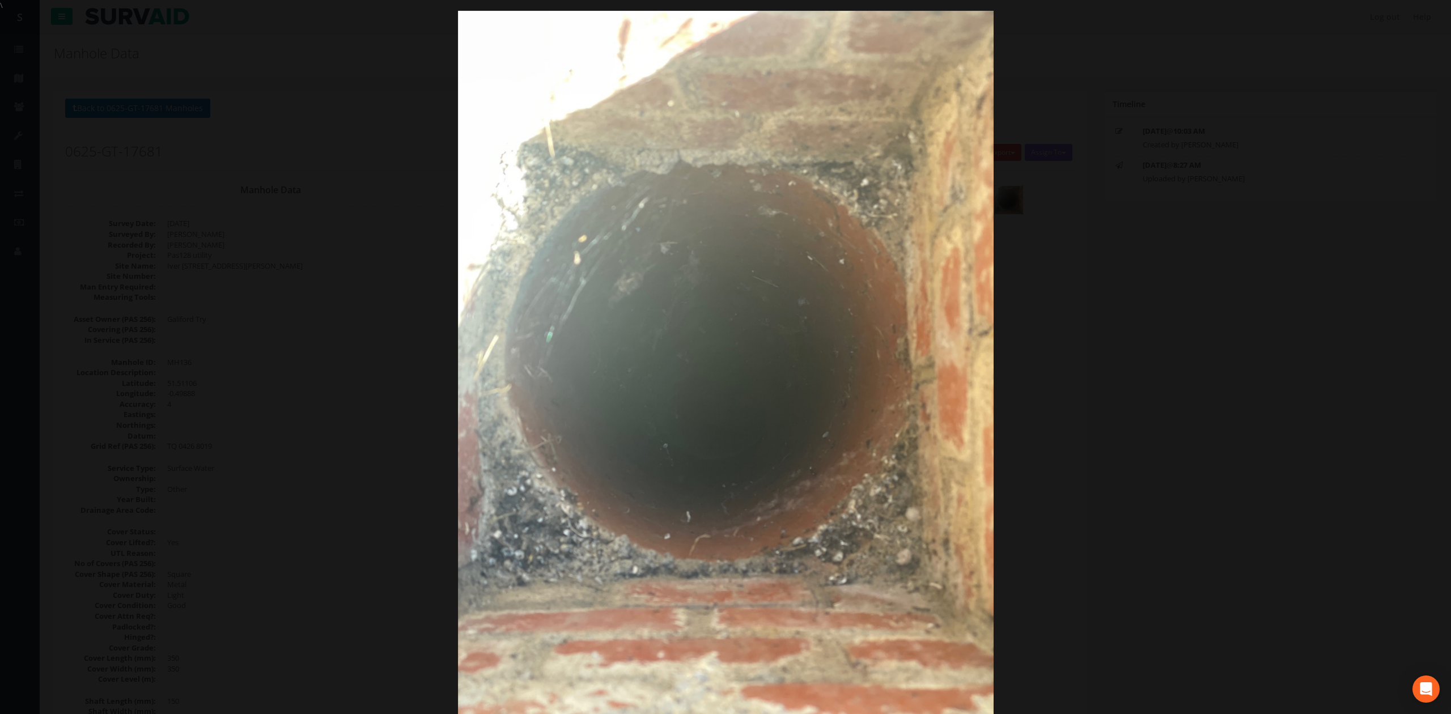
click at [1177, 372] on div at bounding box center [725, 368] width 1451 height 714
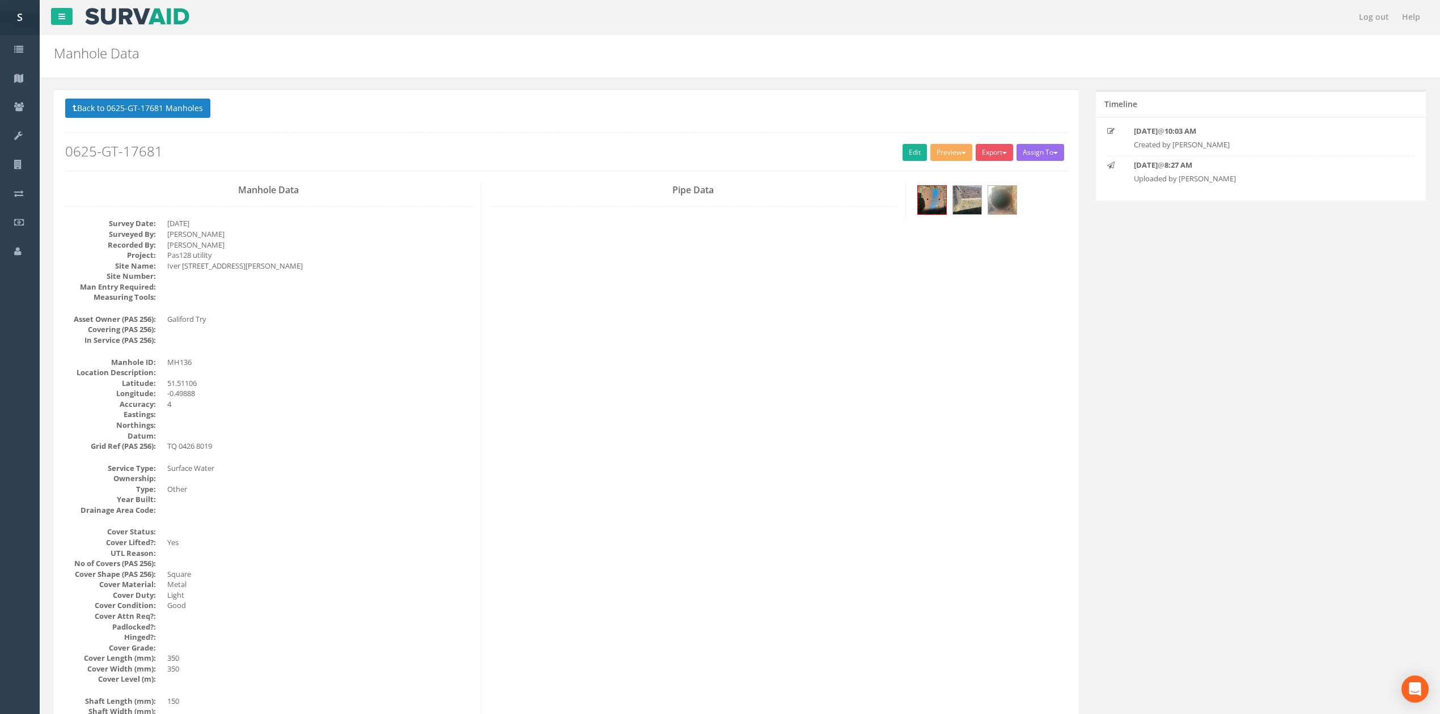
drag, startPoint x: 365, startPoint y: 480, endPoint x: 361, endPoint y: 488, distance: 9.6
click at [905, 159] on link "Edit" at bounding box center [915, 152] width 24 height 17
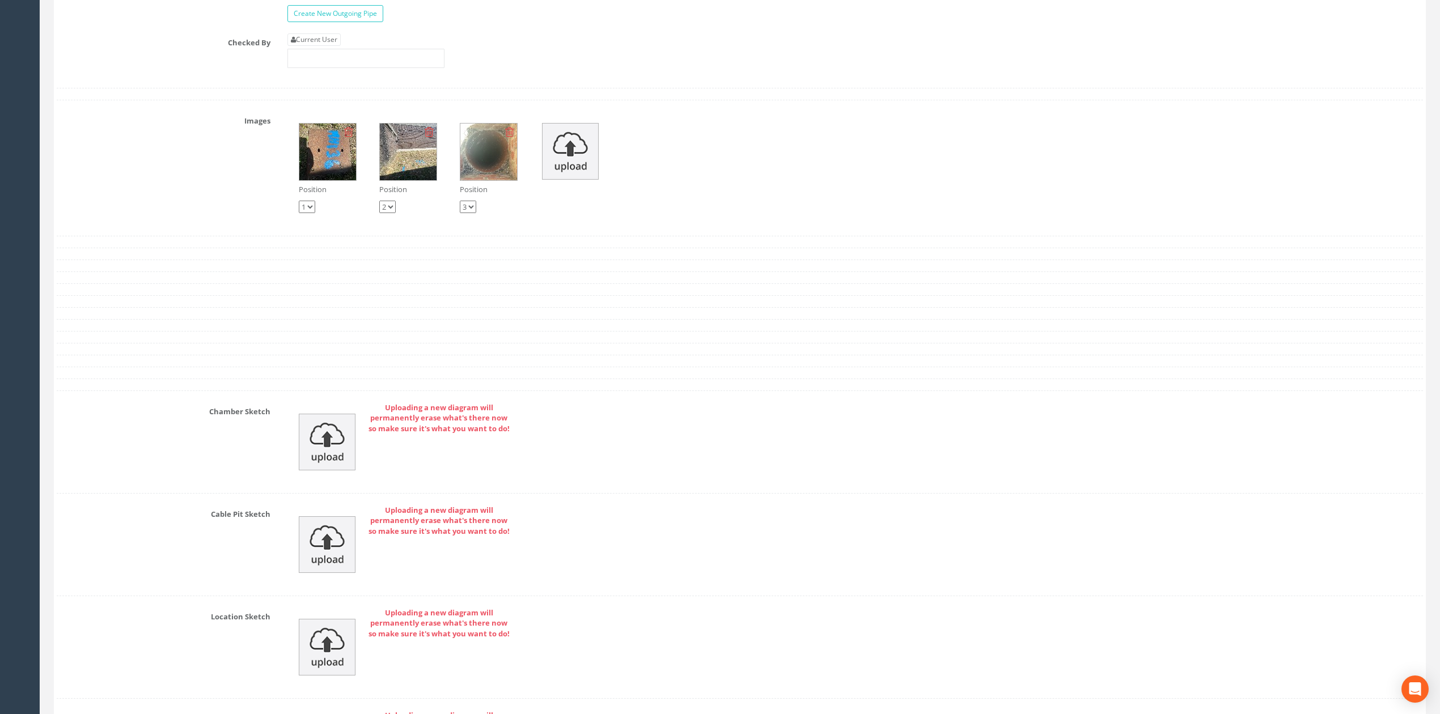
scroll to position [1788, 0]
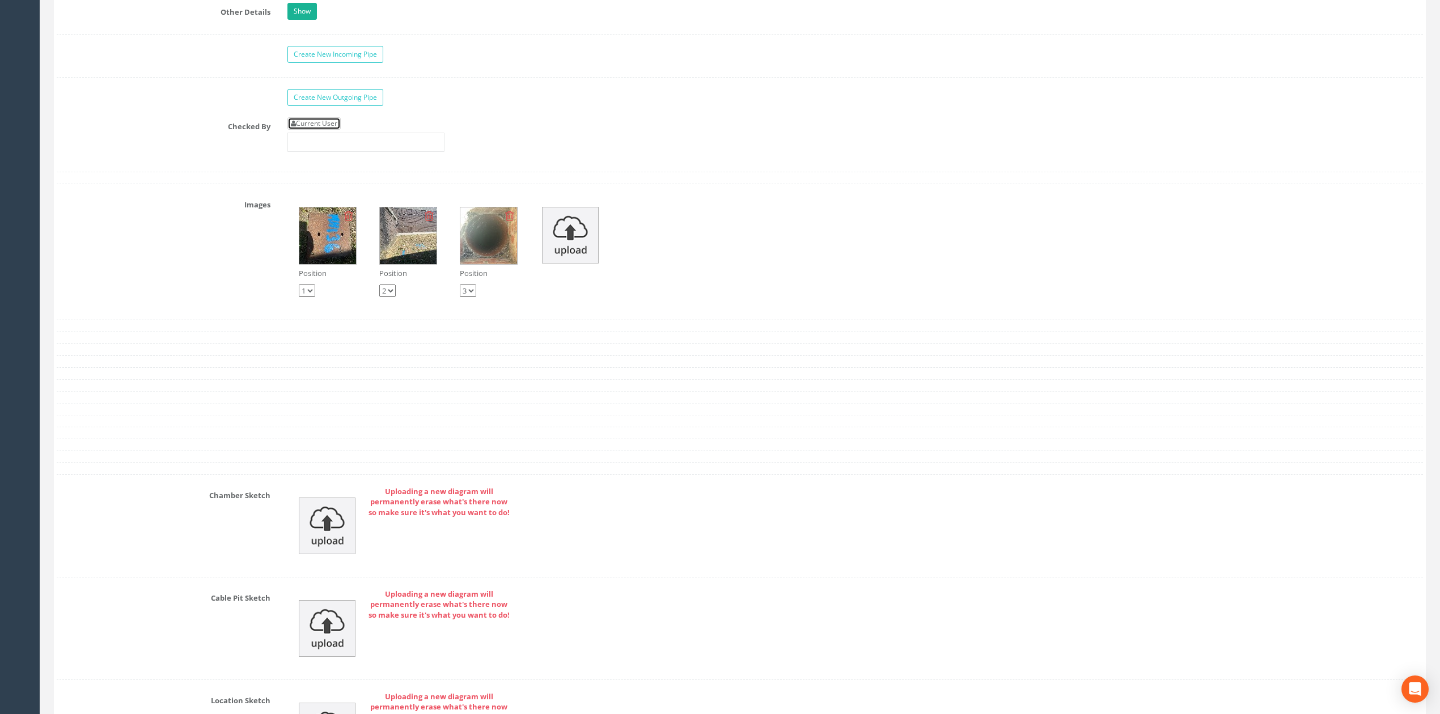
click at [329, 130] on link "Current User" at bounding box center [313, 123] width 53 height 12
type input "[PERSON_NAME]"
click at [338, 152] on input "[PERSON_NAME]" at bounding box center [365, 142] width 157 height 19
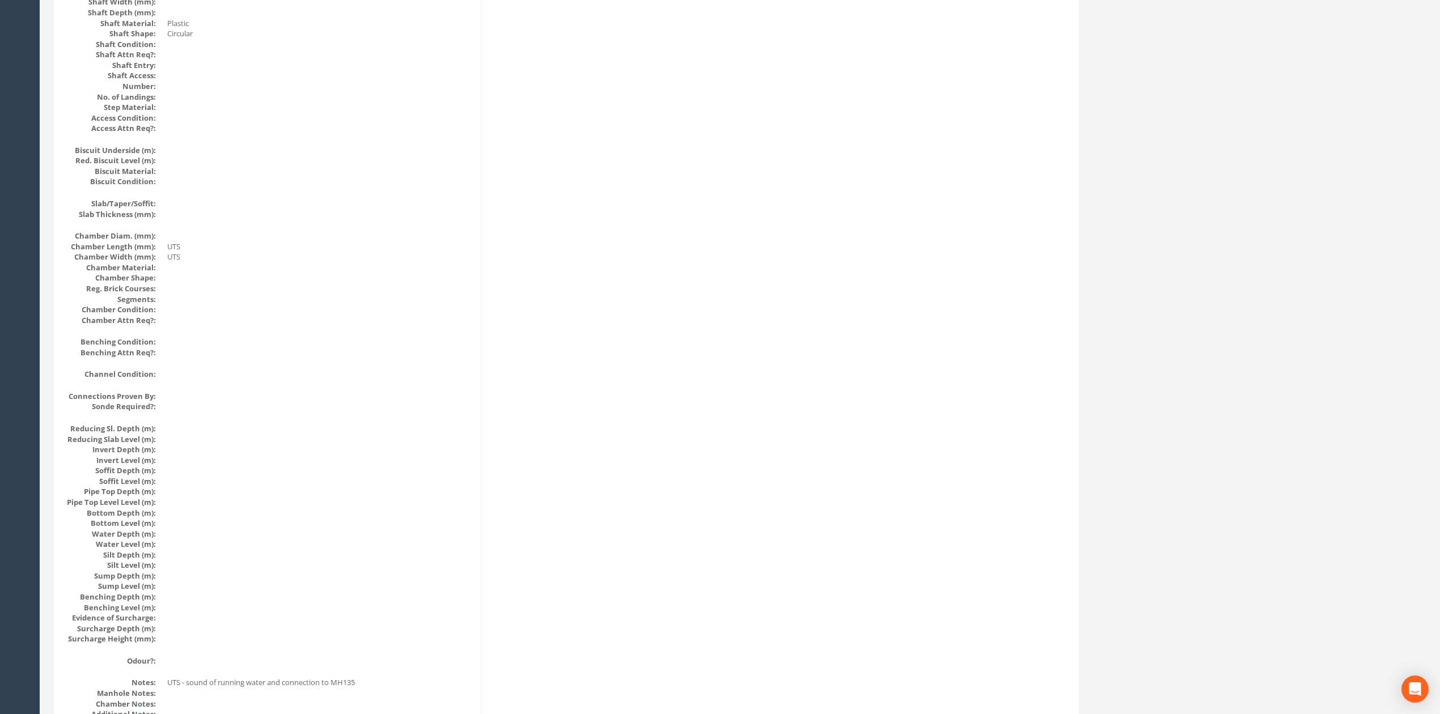
scroll to position [0, 0]
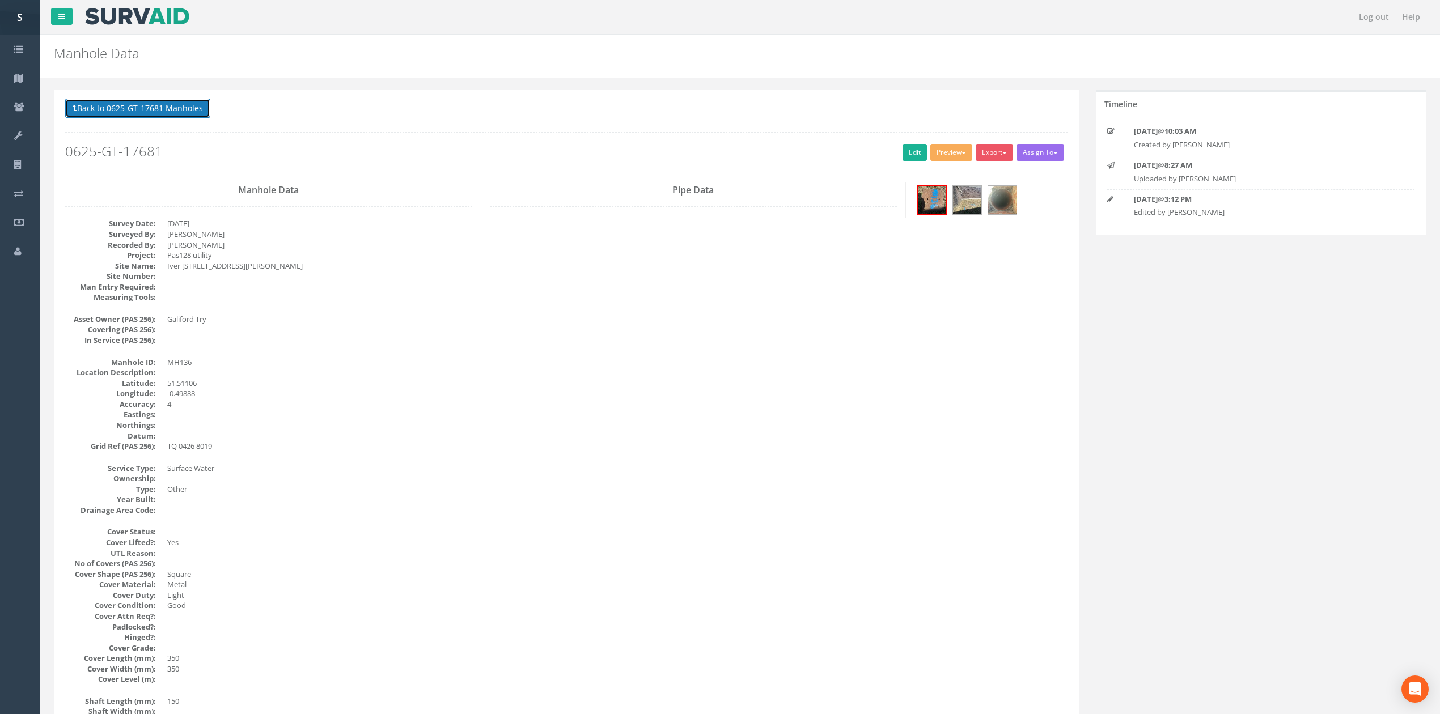
click at [177, 112] on button "Back to 0625-GT-17681 Manholes" at bounding box center [137, 108] width 145 height 19
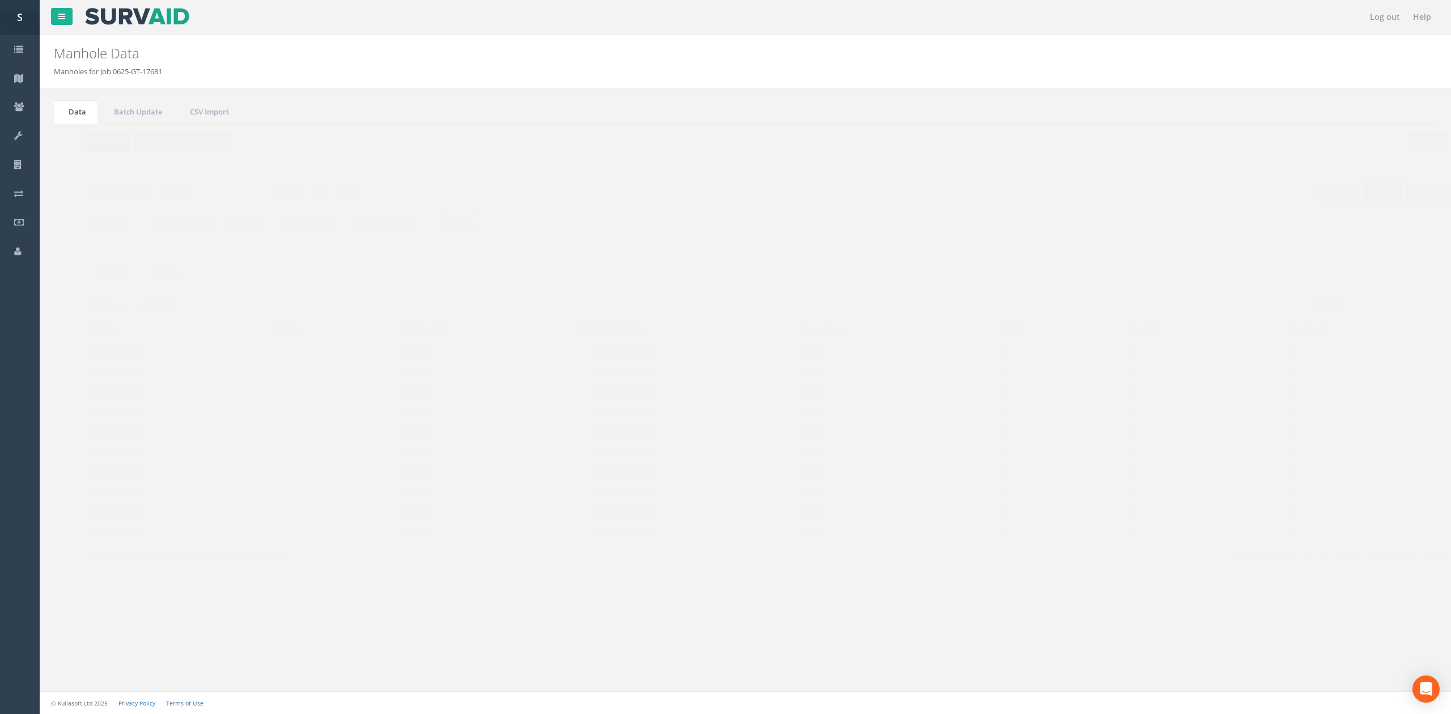
click at [73, 150] on button "Refresh" at bounding box center [87, 142] width 44 height 19
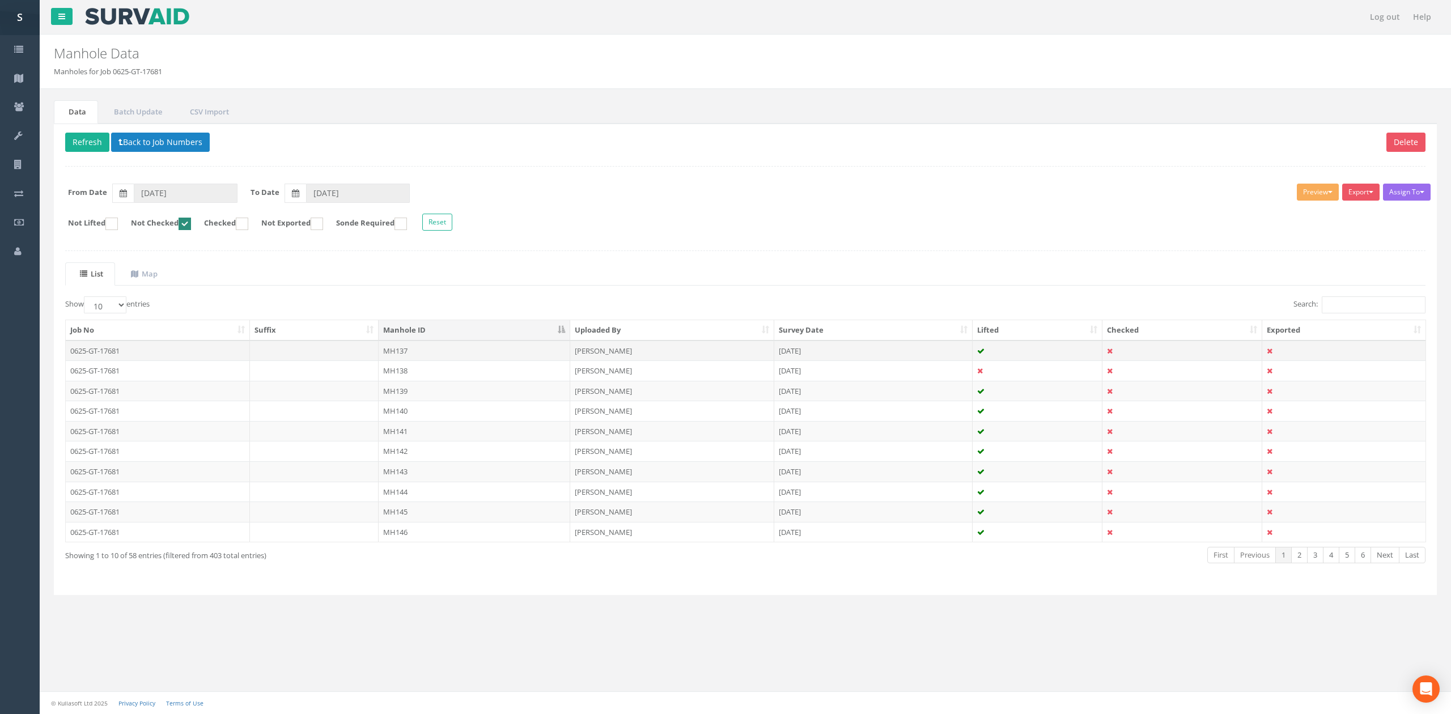
click at [261, 353] on td at bounding box center [314, 351] width 129 height 20
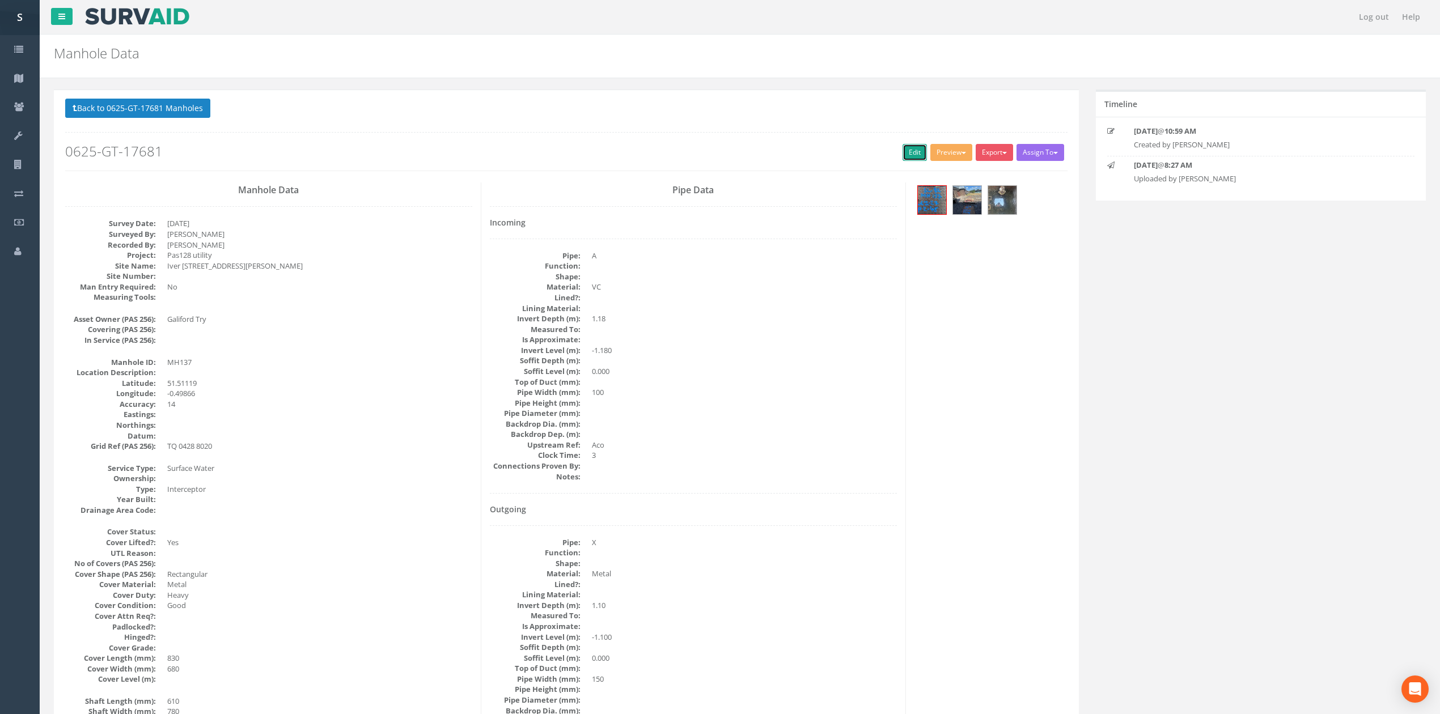
click at [908, 157] on link "Edit" at bounding box center [915, 152] width 24 height 17
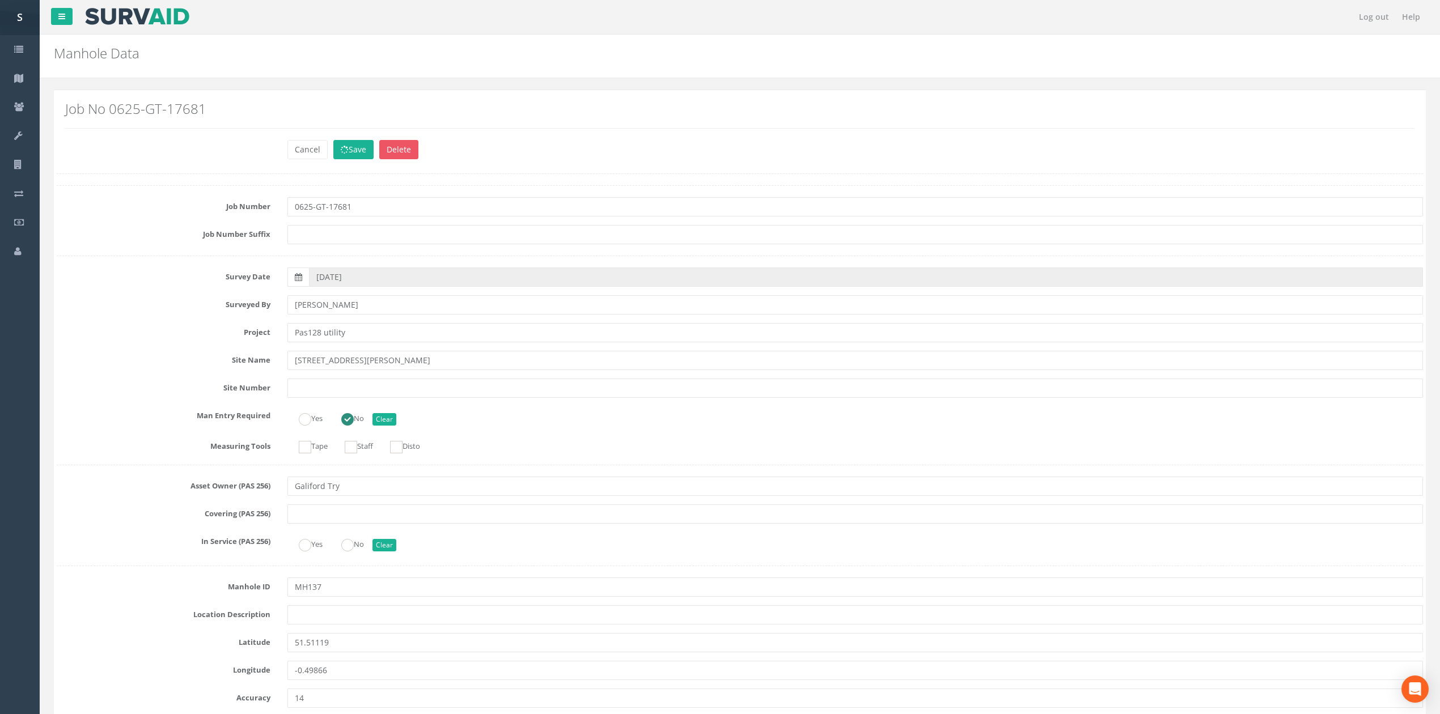
scroll to position [1036, 0]
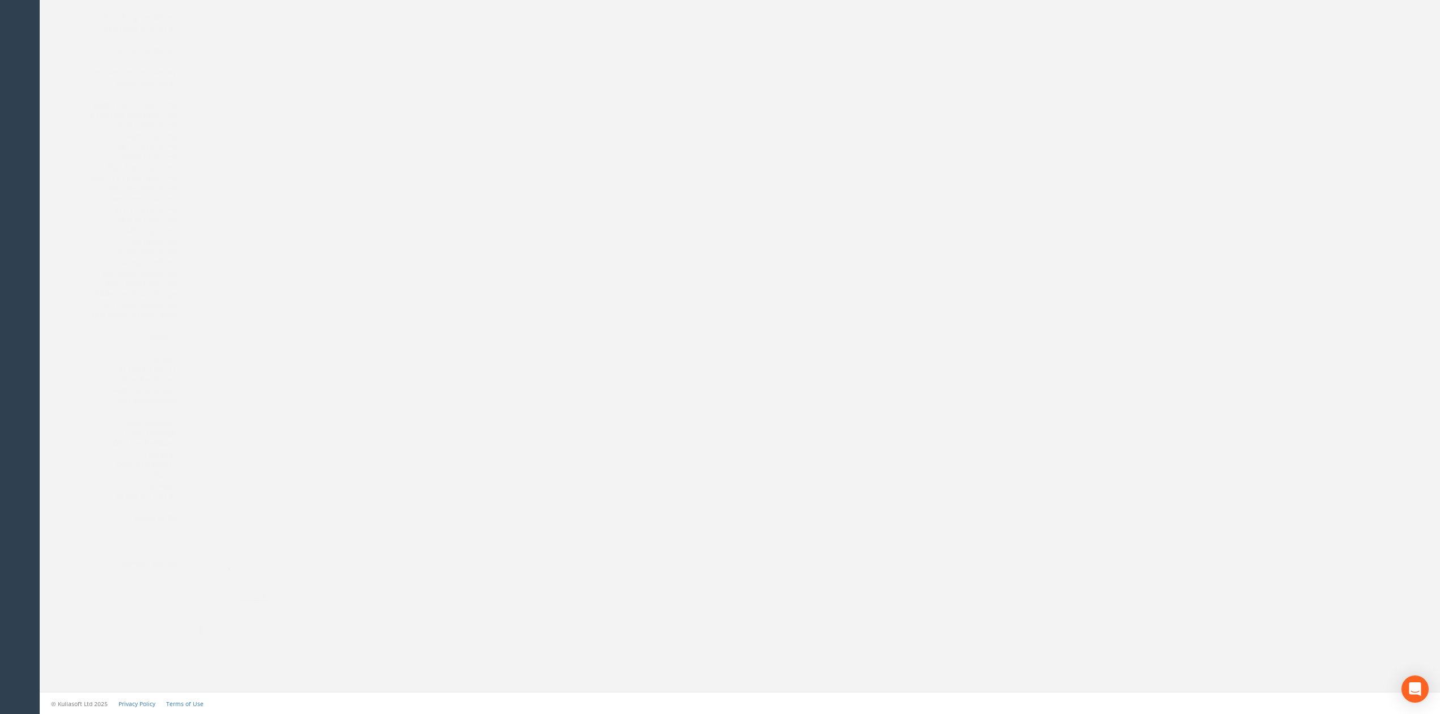
drag, startPoint x: 332, startPoint y: 431, endPoint x: 298, endPoint y: 189, distance: 244.5
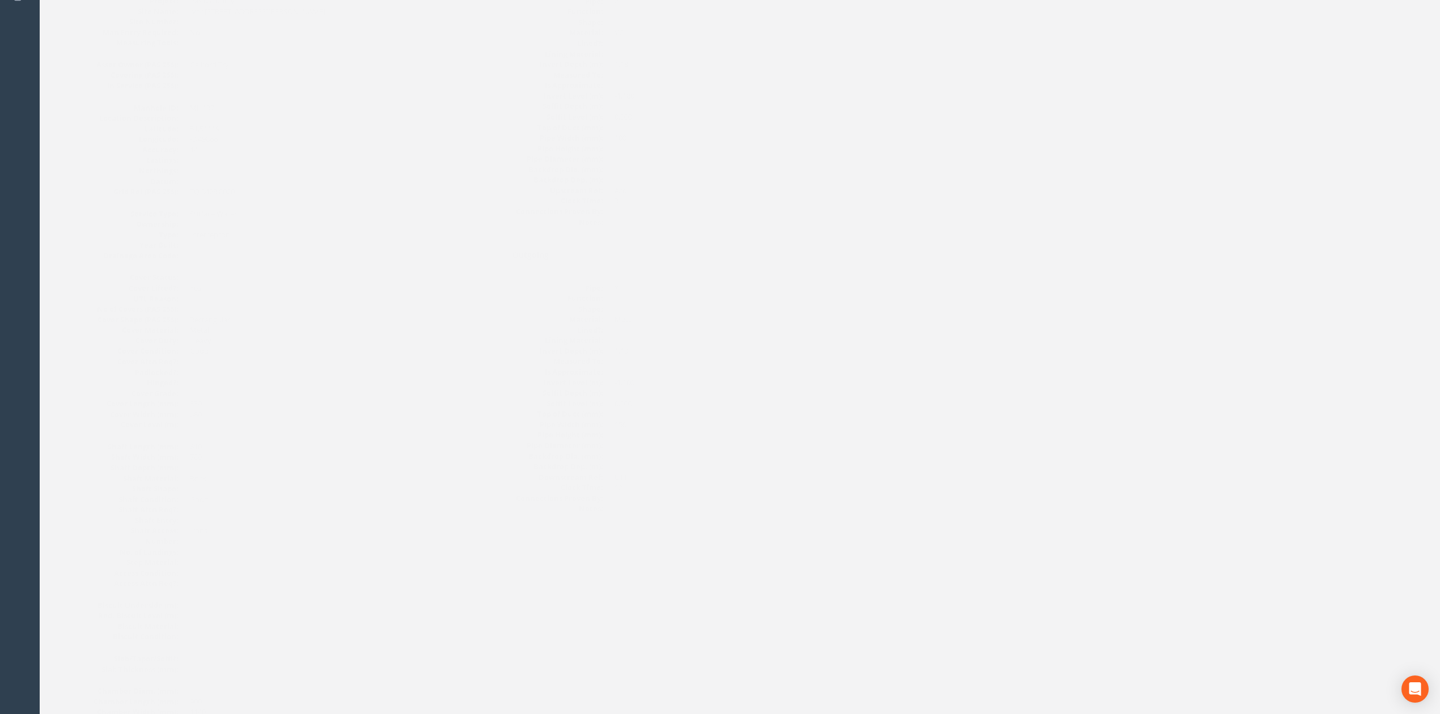
scroll to position [0, 0]
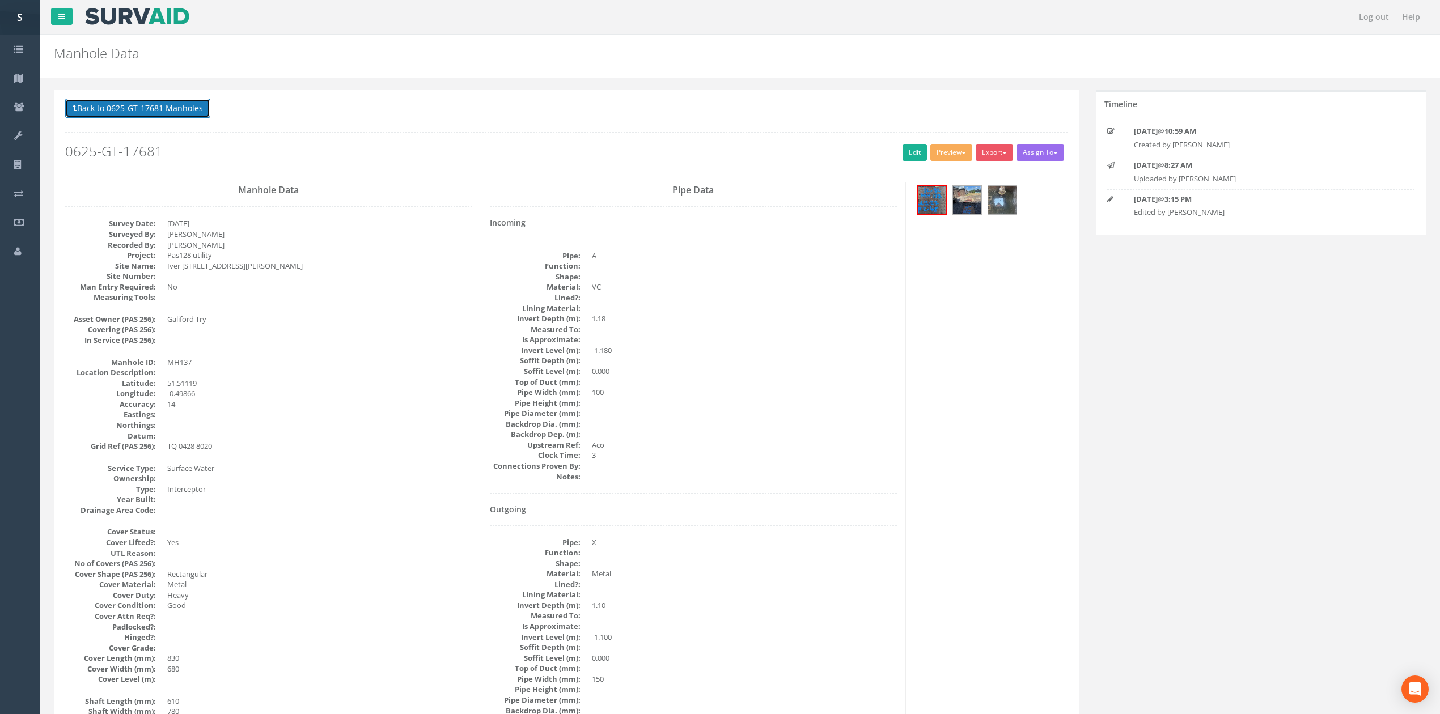
click at [188, 107] on button "Back to 0625-GT-17681 Manholes" at bounding box center [137, 108] width 145 height 19
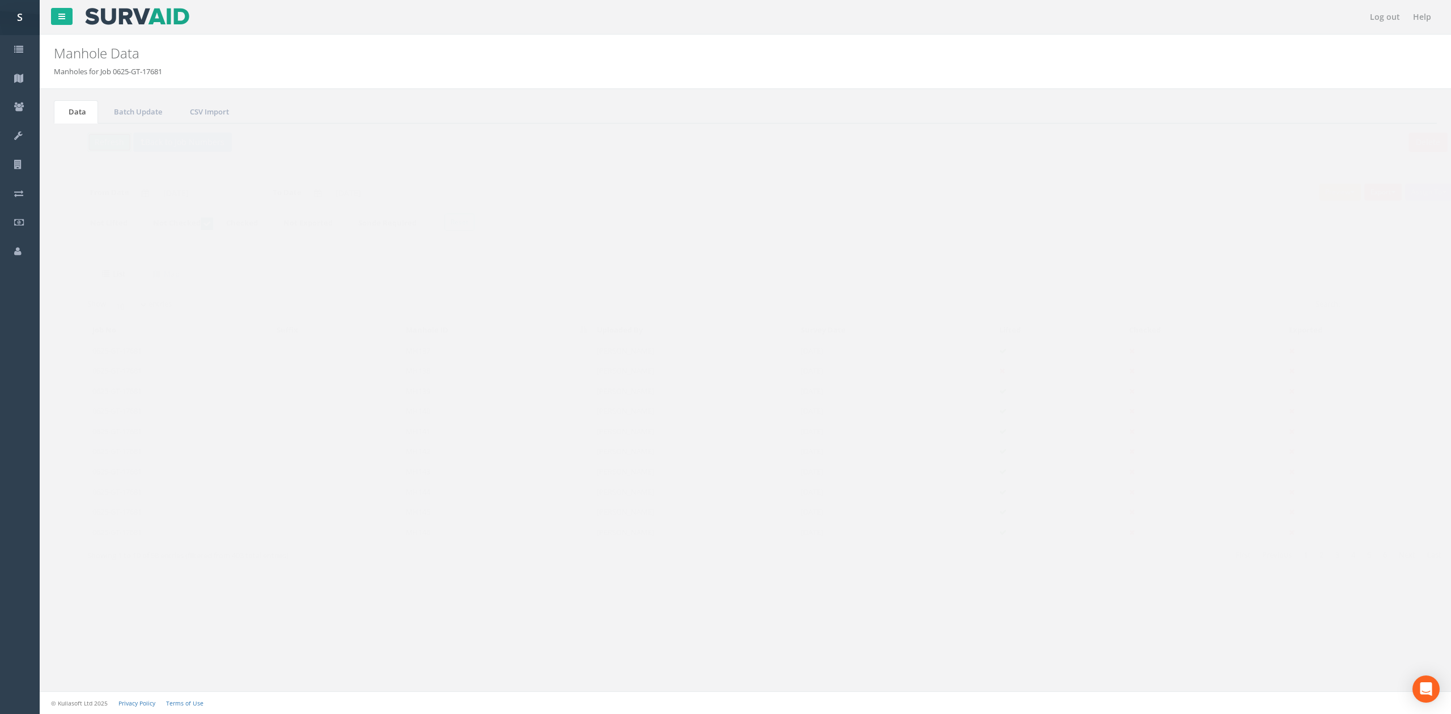
click at [94, 149] on button "Refresh" at bounding box center [87, 142] width 44 height 19
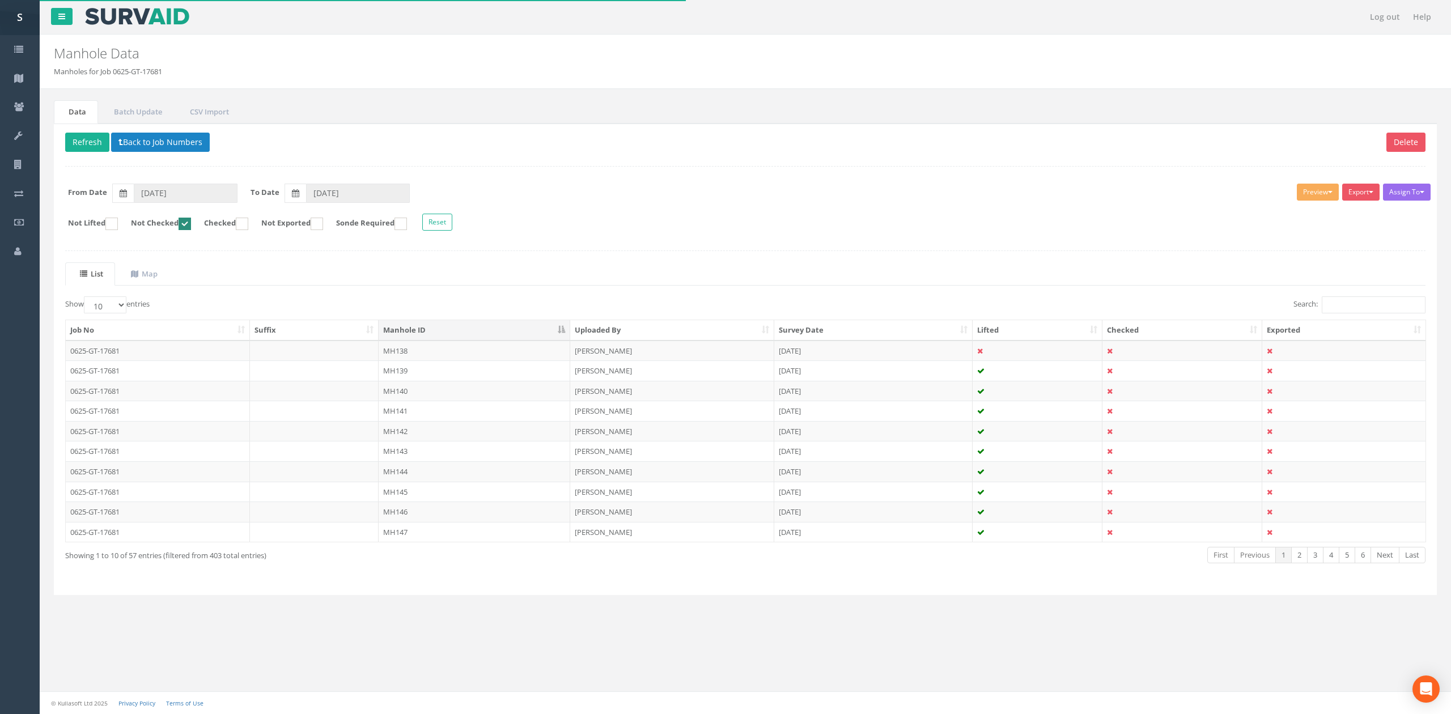
click at [450, 354] on td "MH138" at bounding box center [475, 351] width 192 height 20
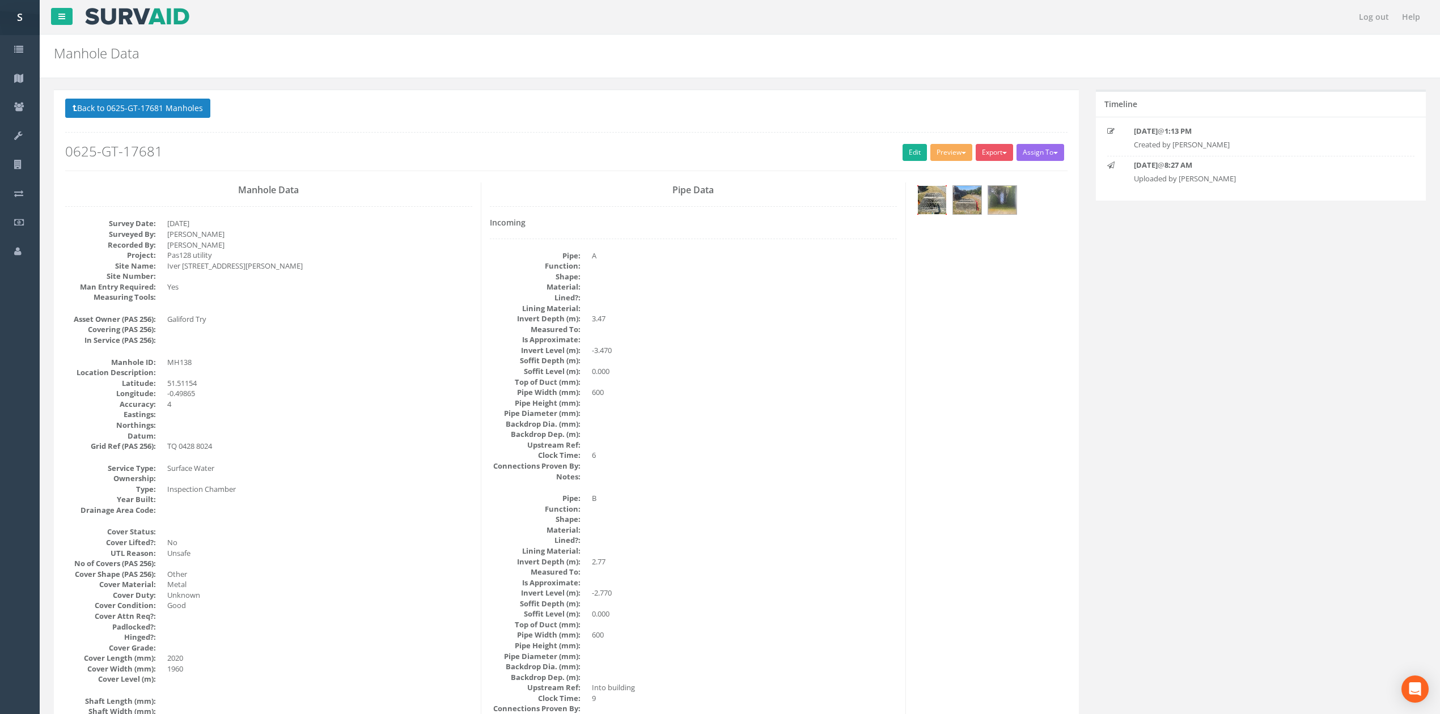
click at [942, 211] on img at bounding box center [932, 200] width 28 height 28
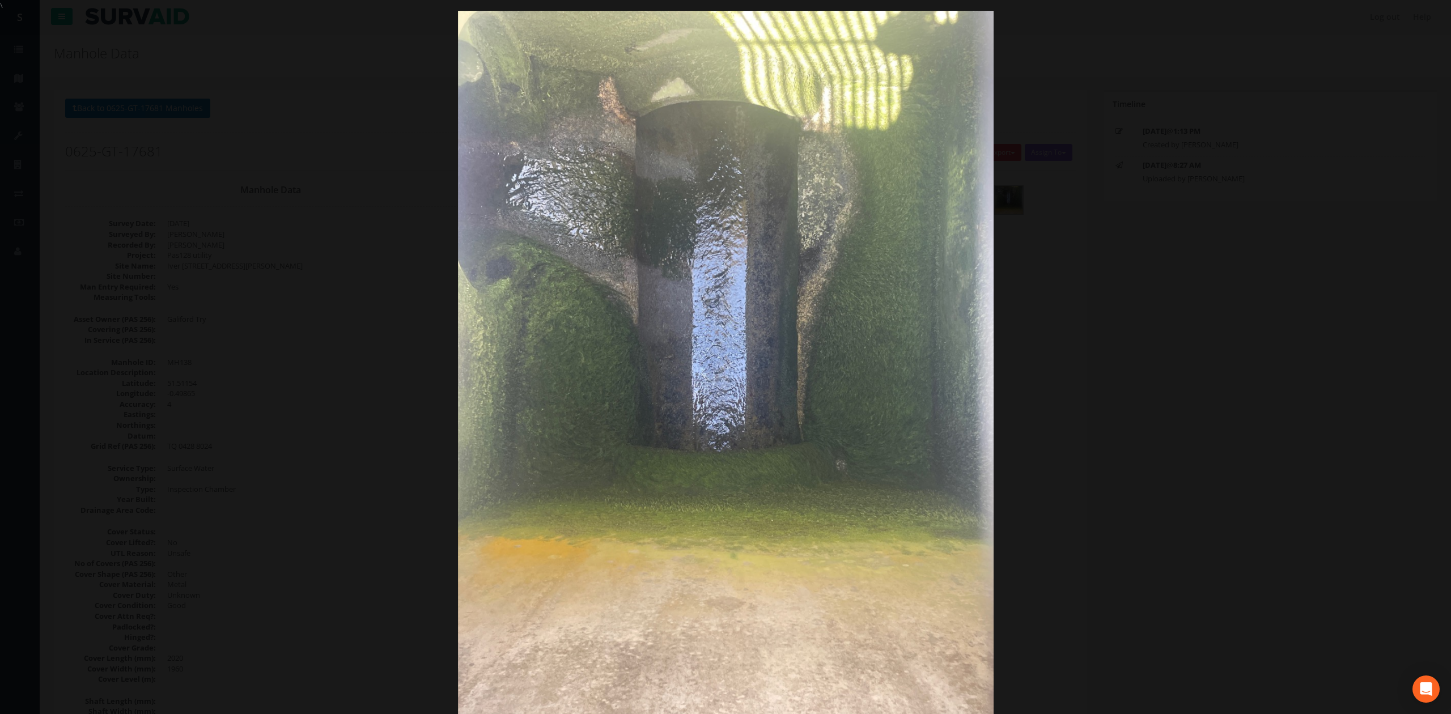
click at [1077, 262] on div at bounding box center [725, 368] width 1451 height 714
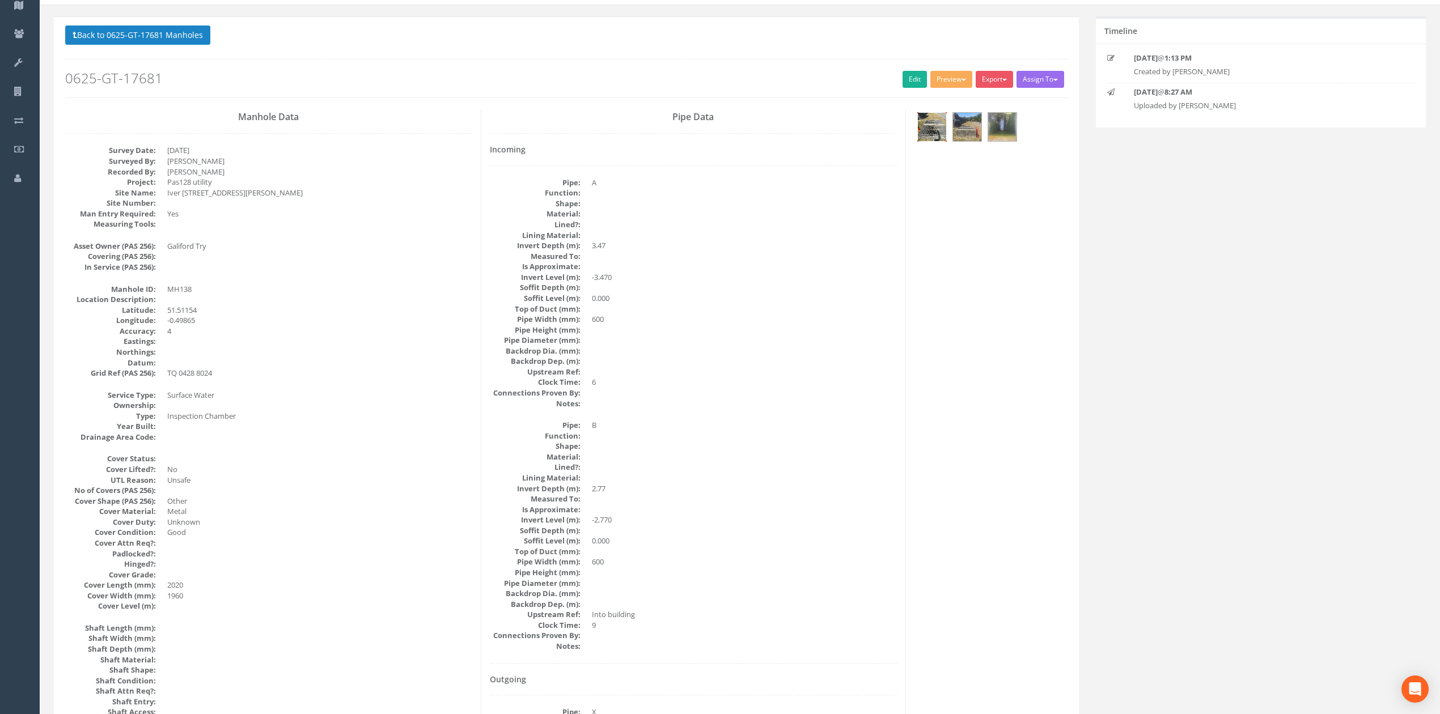
scroll to position [53, 0]
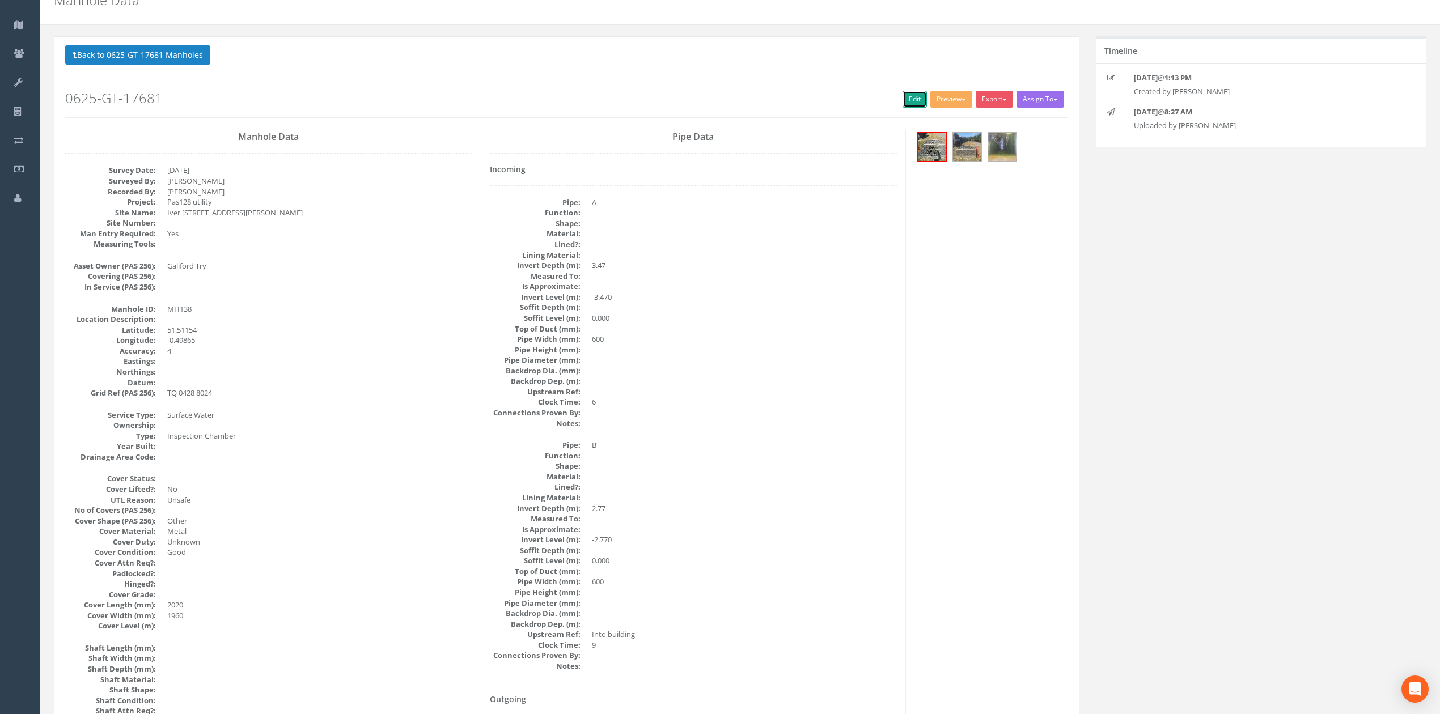
click at [904, 102] on link "Edit" at bounding box center [915, 99] width 24 height 17
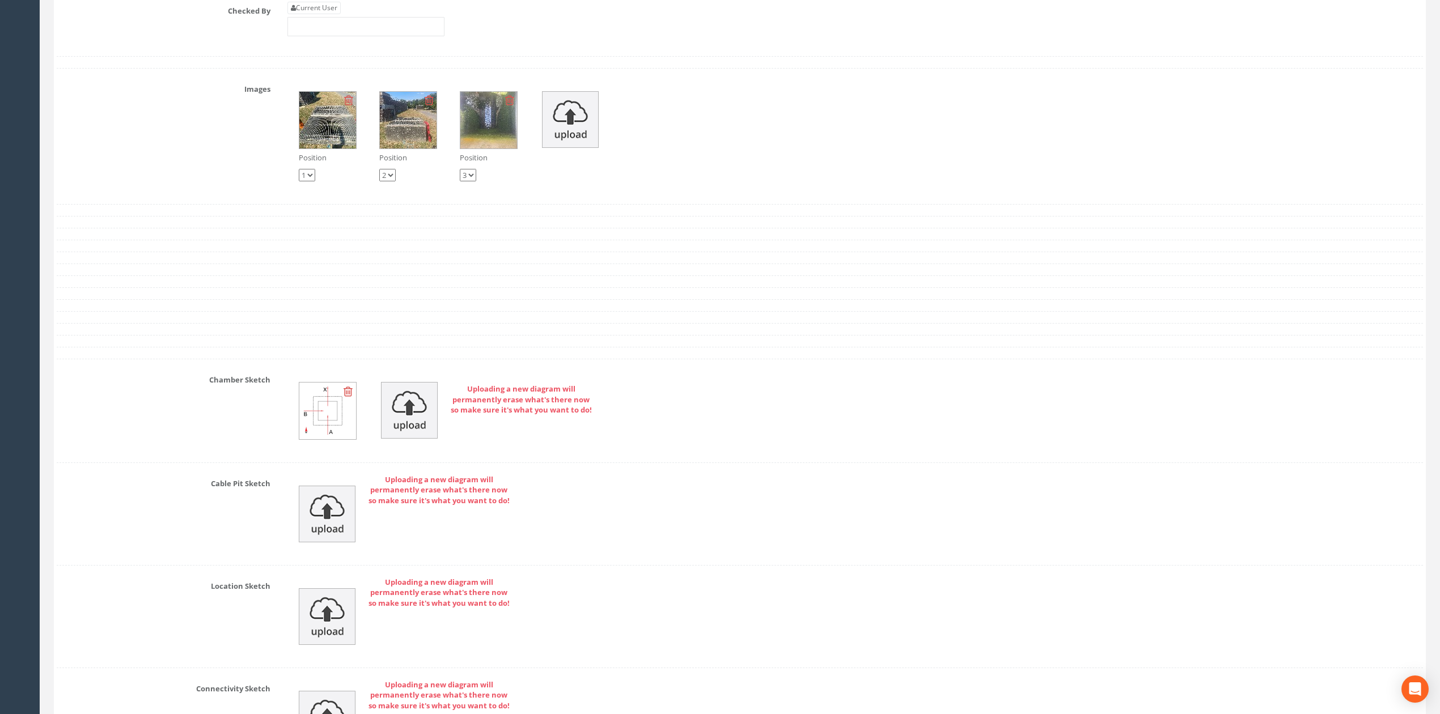
scroll to position [1983, 0]
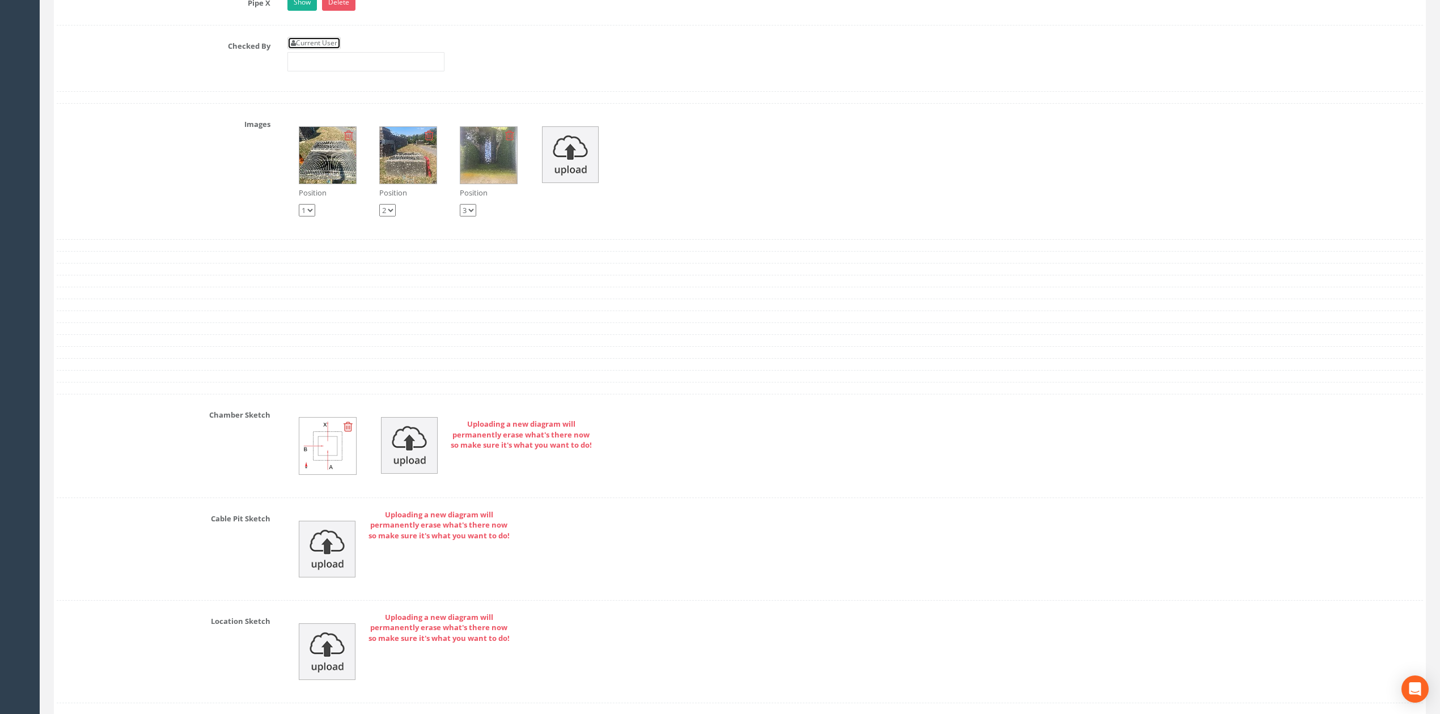
click at [329, 49] on link "Current User" at bounding box center [313, 43] width 53 height 12
type input "[PERSON_NAME]"
click at [352, 71] on input "[PERSON_NAME]" at bounding box center [365, 61] width 157 height 19
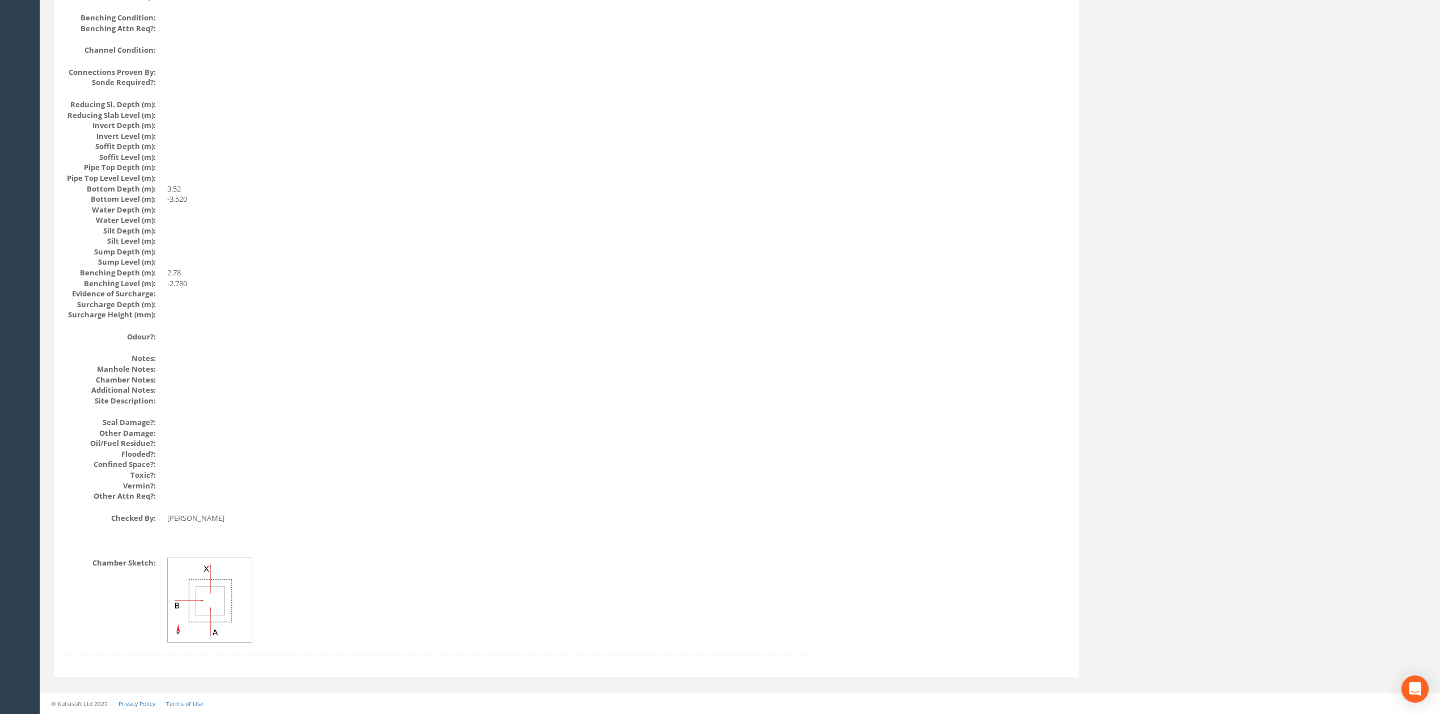
scroll to position [0, 0]
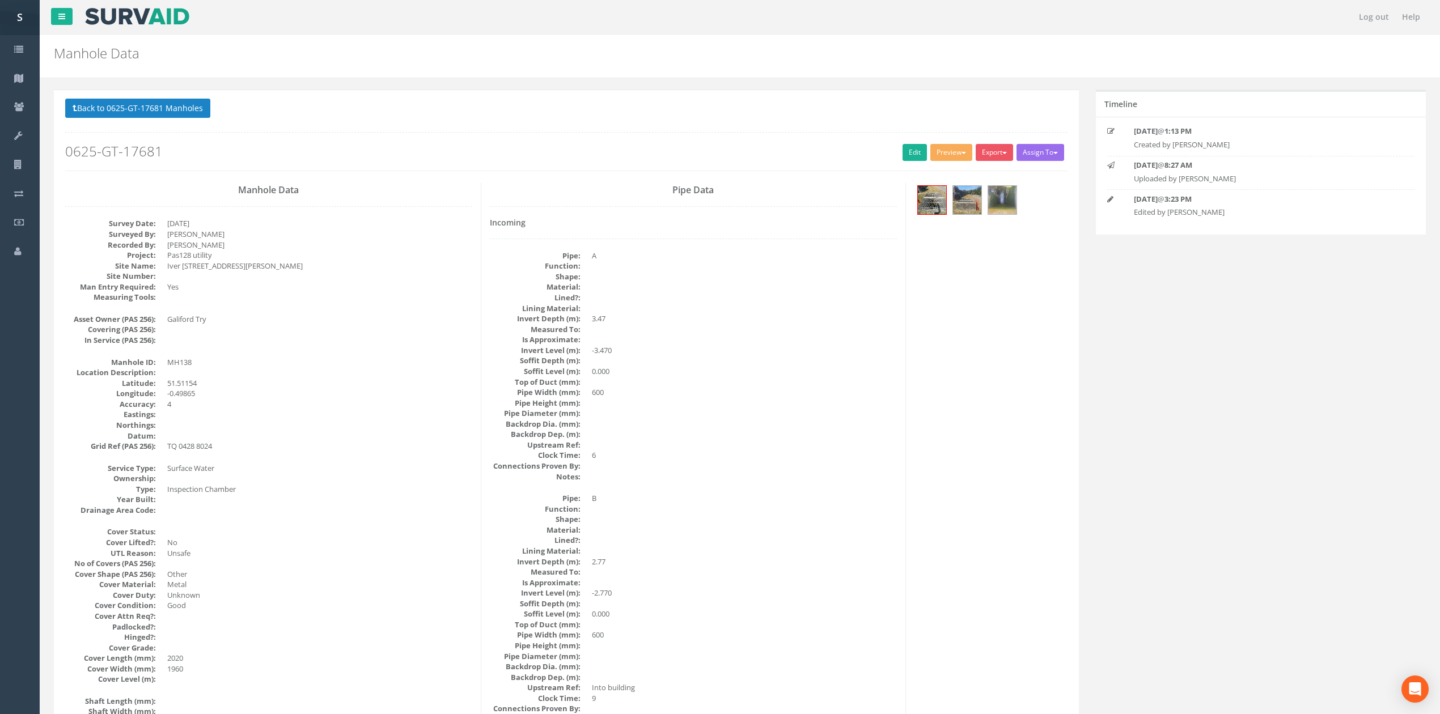
click at [116, 121] on p "Back to 0625-GT-17681 Manholes Back to Map" at bounding box center [566, 110] width 1002 height 22
click at [115, 108] on button "Back to 0625-GT-17681 Manholes" at bounding box center [137, 108] width 145 height 19
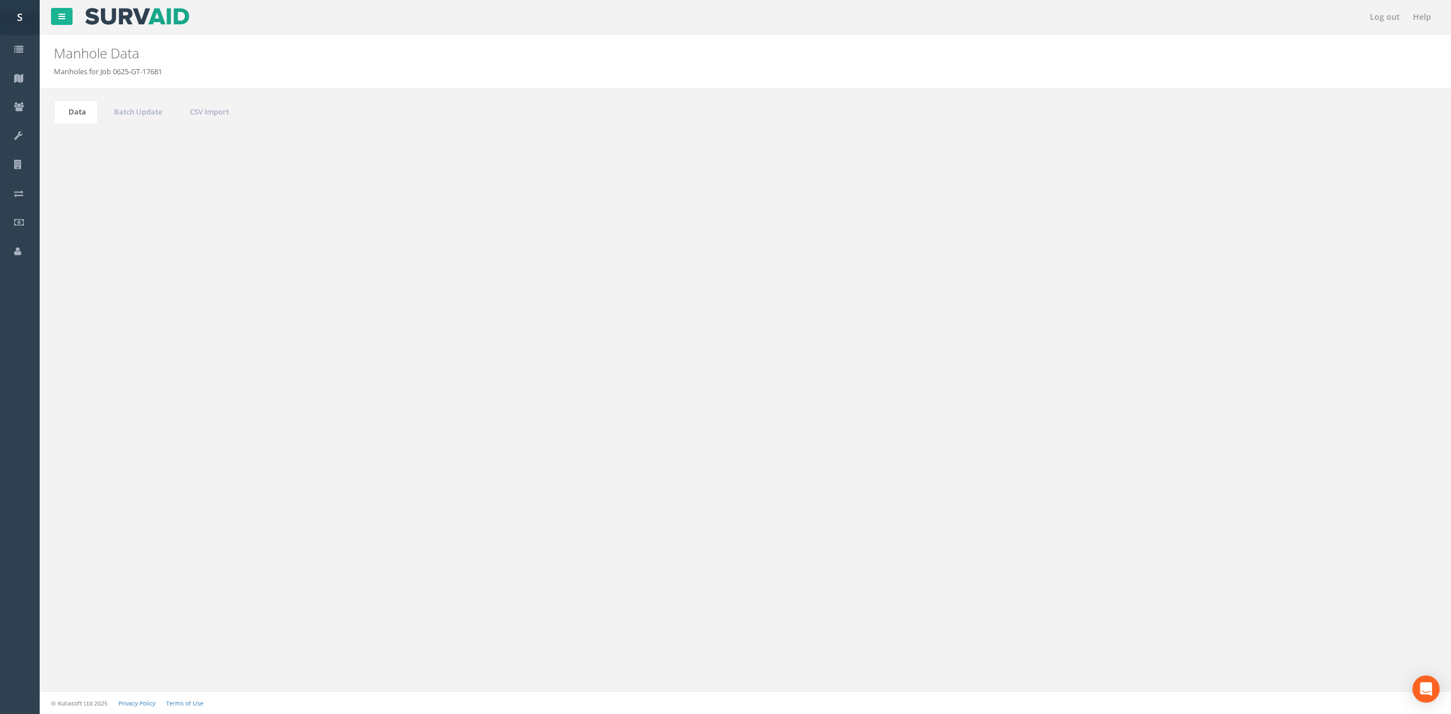
click at [94, 145] on button "Refresh" at bounding box center [87, 142] width 44 height 19
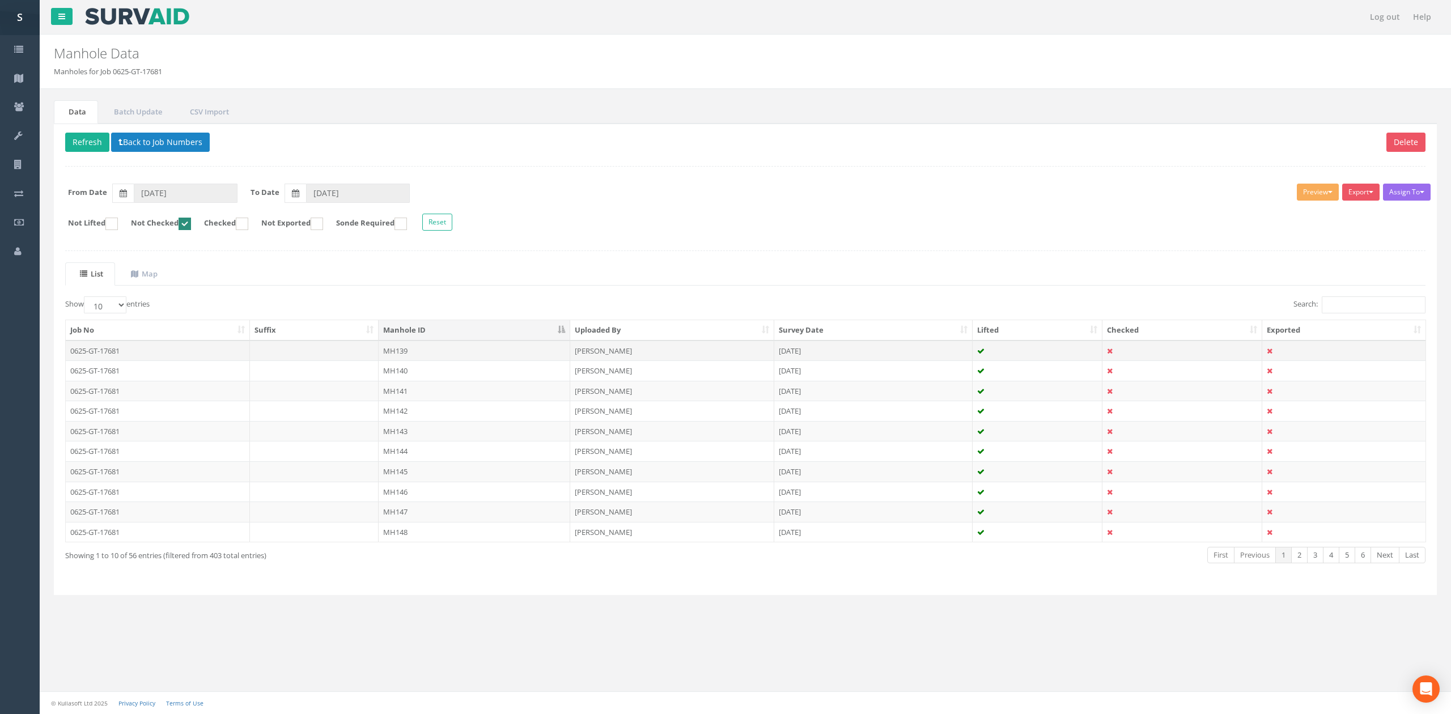
click at [425, 350] on td "MH139" at bounding box center [475, 351] width 192 height 20
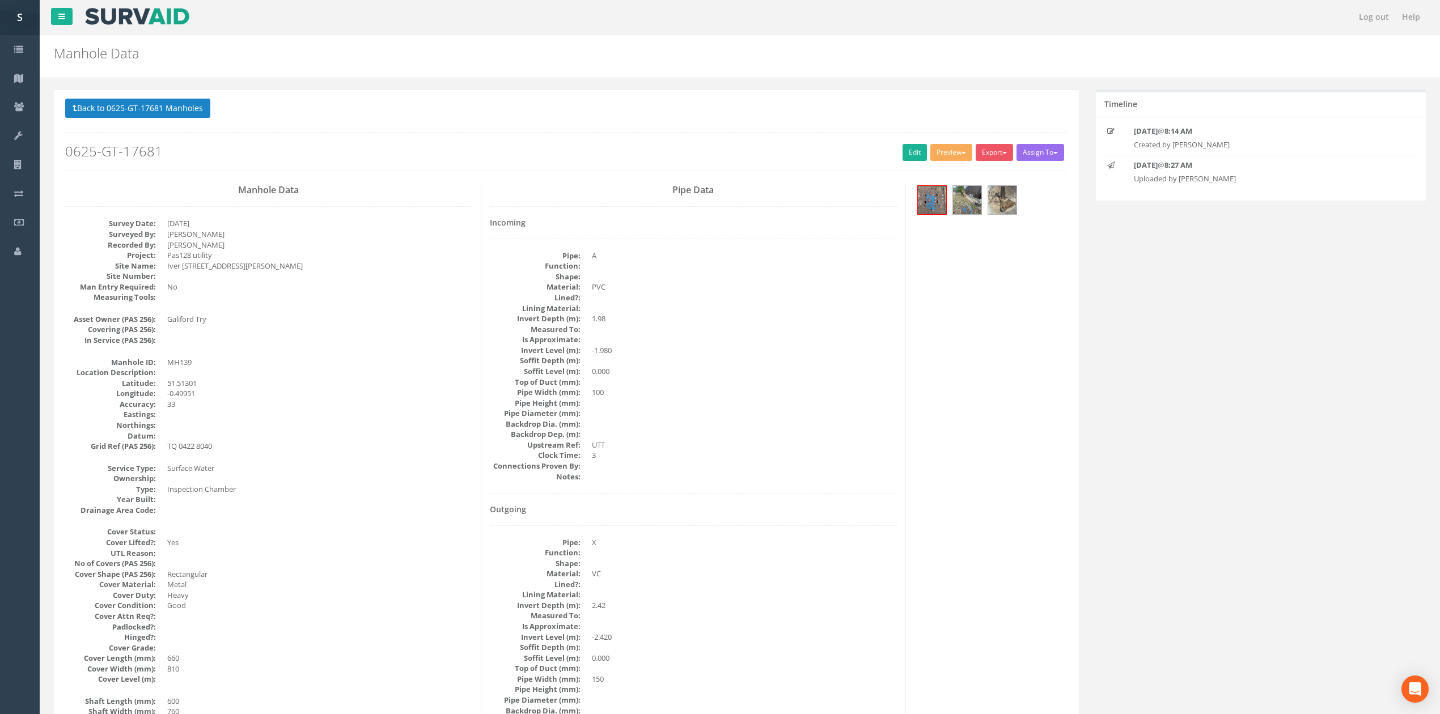
drag, startPoint x: 1026, startPoint y: 192, endPoint x: 1014, endPoint y: 195, distance: 12.4
click at [1026, 192] on div at bounding box center [990, 202] width 153 height 38
click at [1014, 195] on img at bounding box center [1002, 200] width 28 height 28
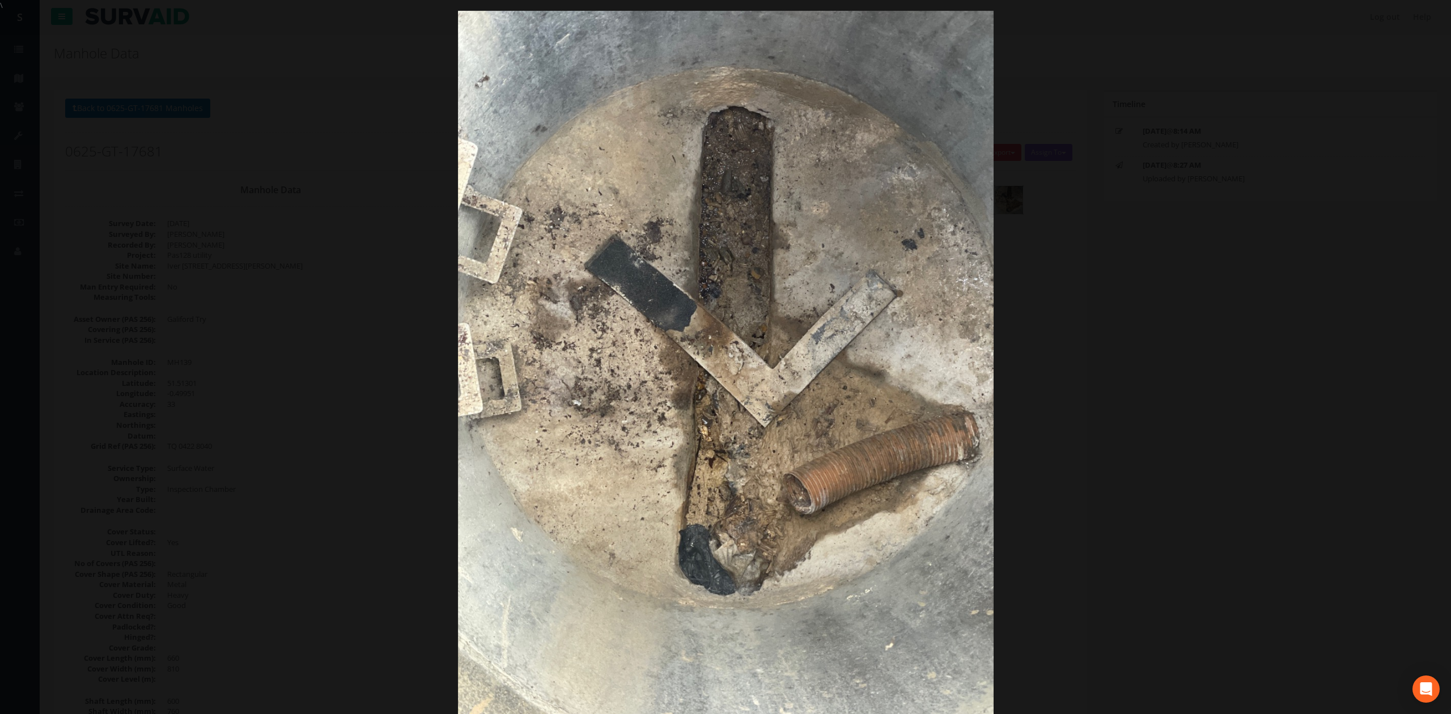
click at [1187, 255] on div at bounding box center [725, 368] width 1451 height 714
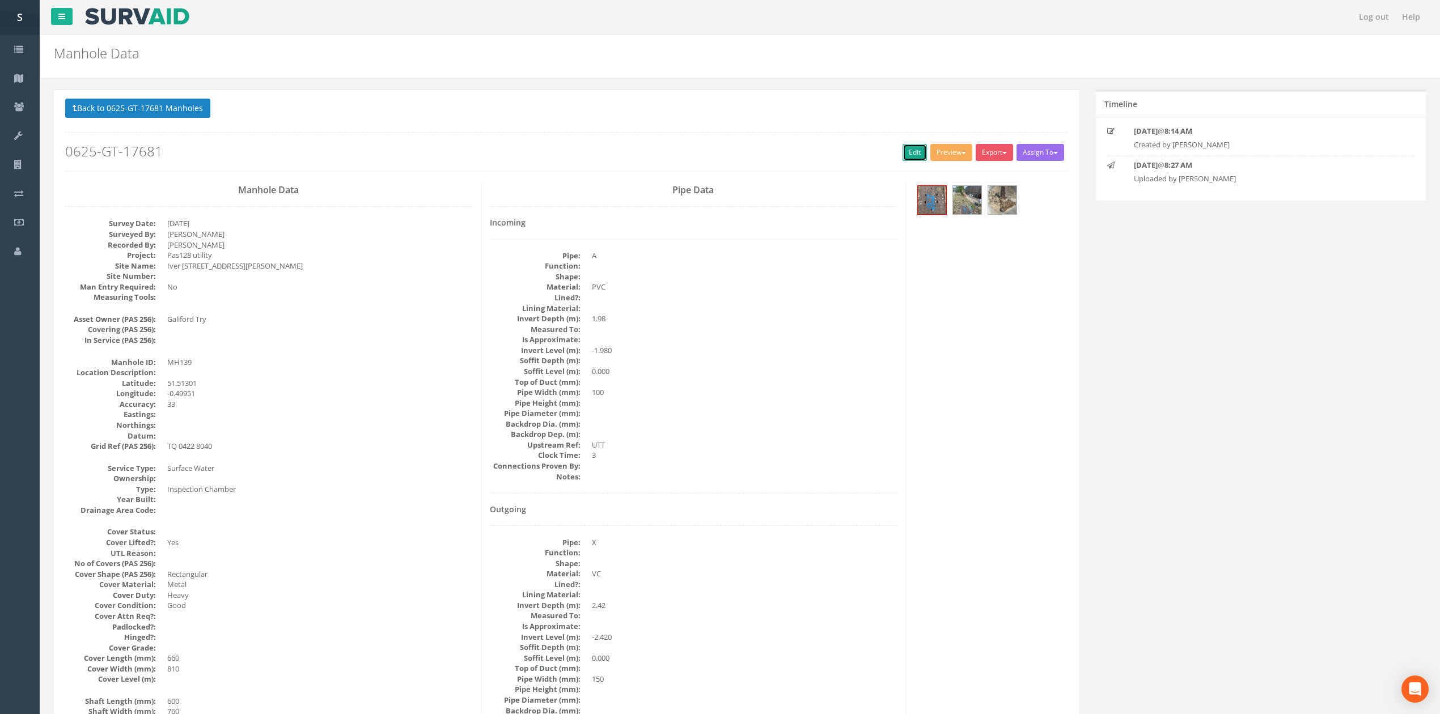
click at [904, 154] on link "Edit" at bounding box center [915, 152] width 24 height 17
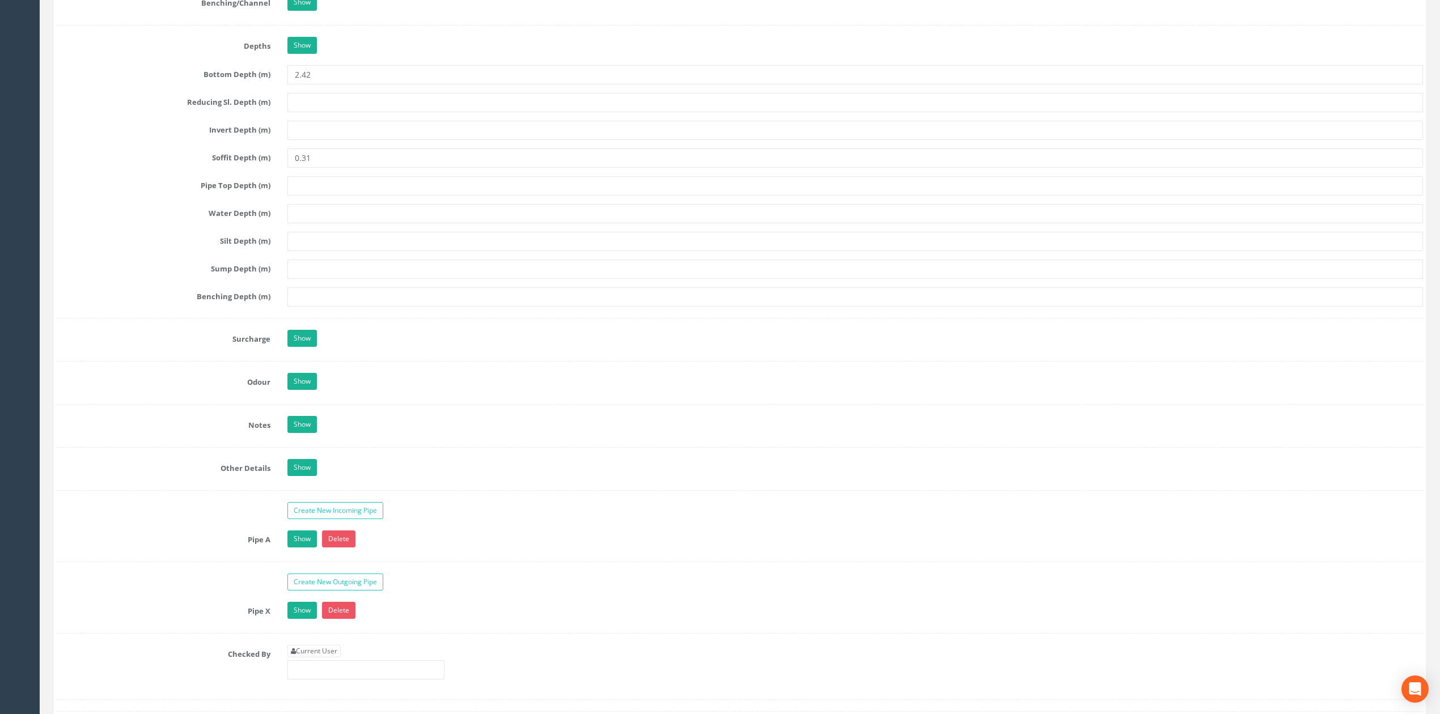
scroll to position [1559, 0]
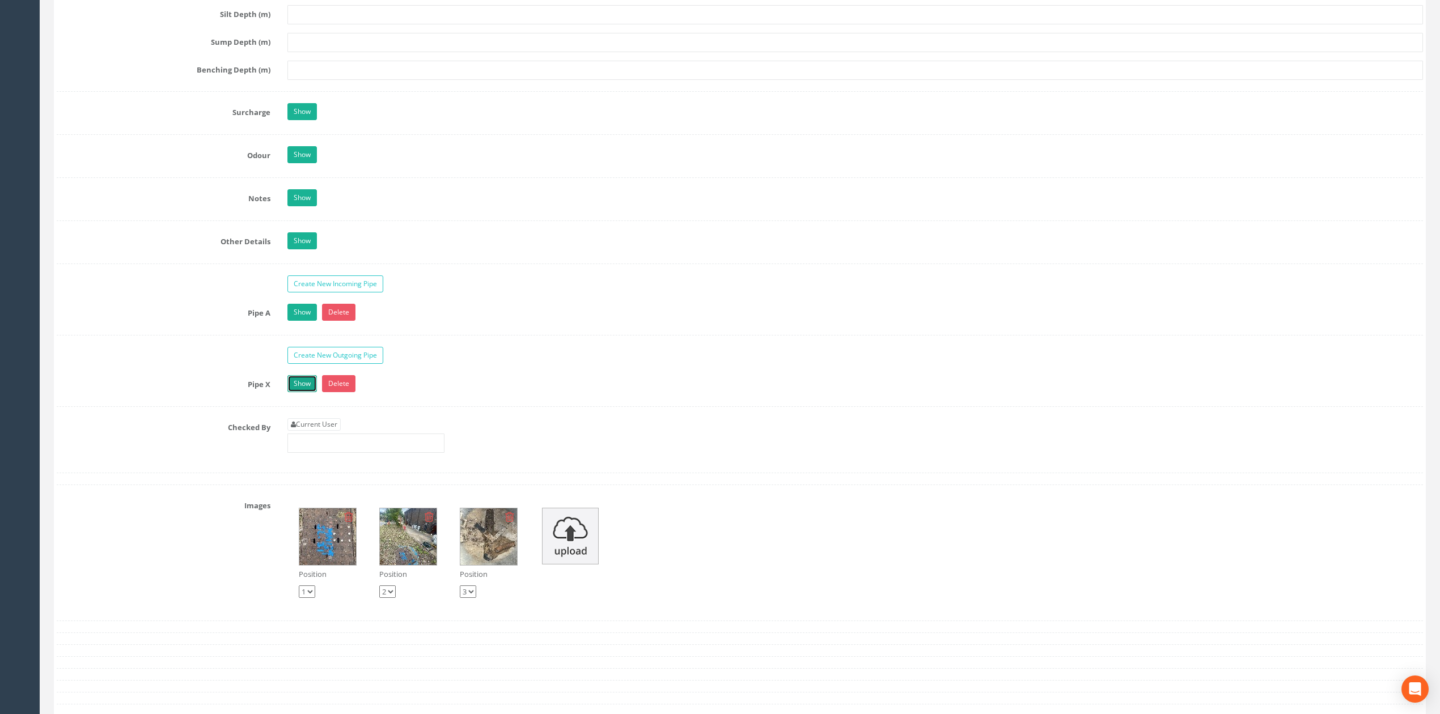
click at [308, 392] on link "Show" at bounding box center [301, 383] width 29 height 17
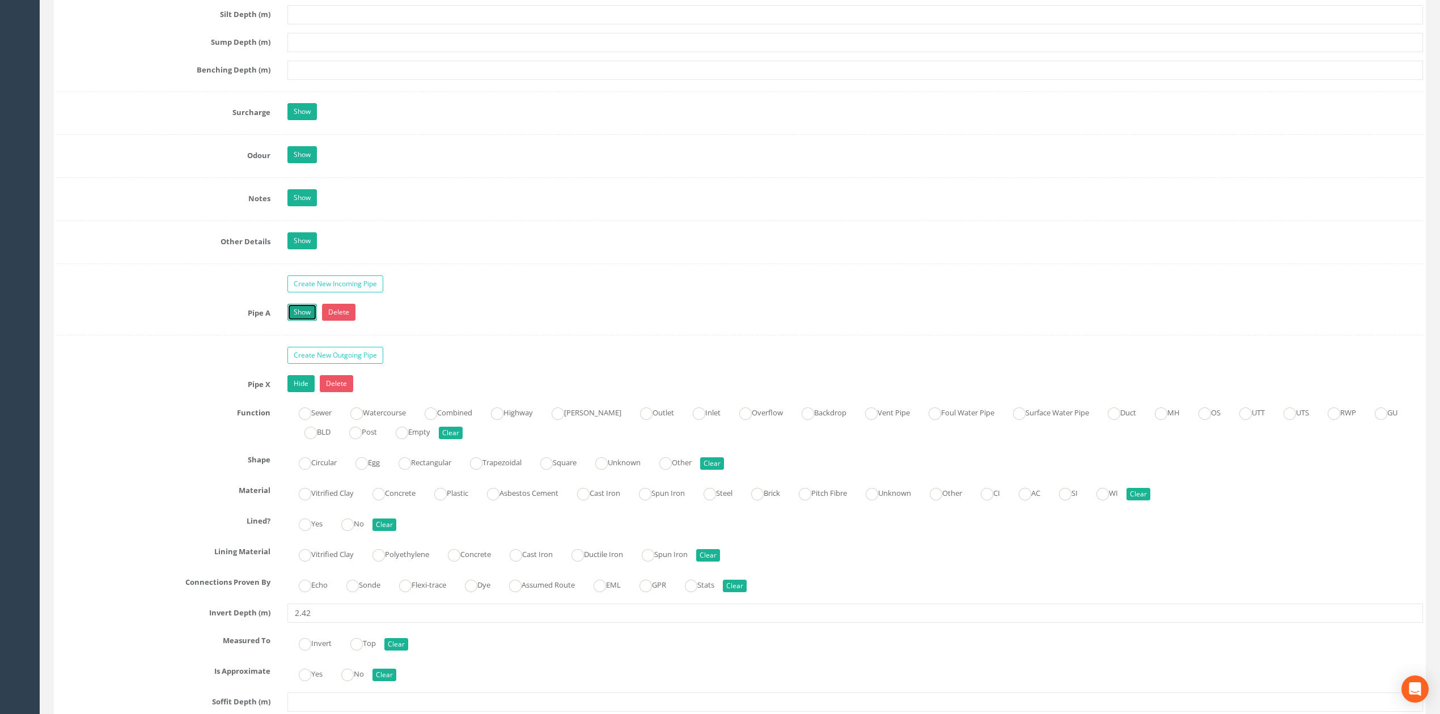
click at [307, 321] on link "Show" at bounding box center [301, 312] width 29 height 17
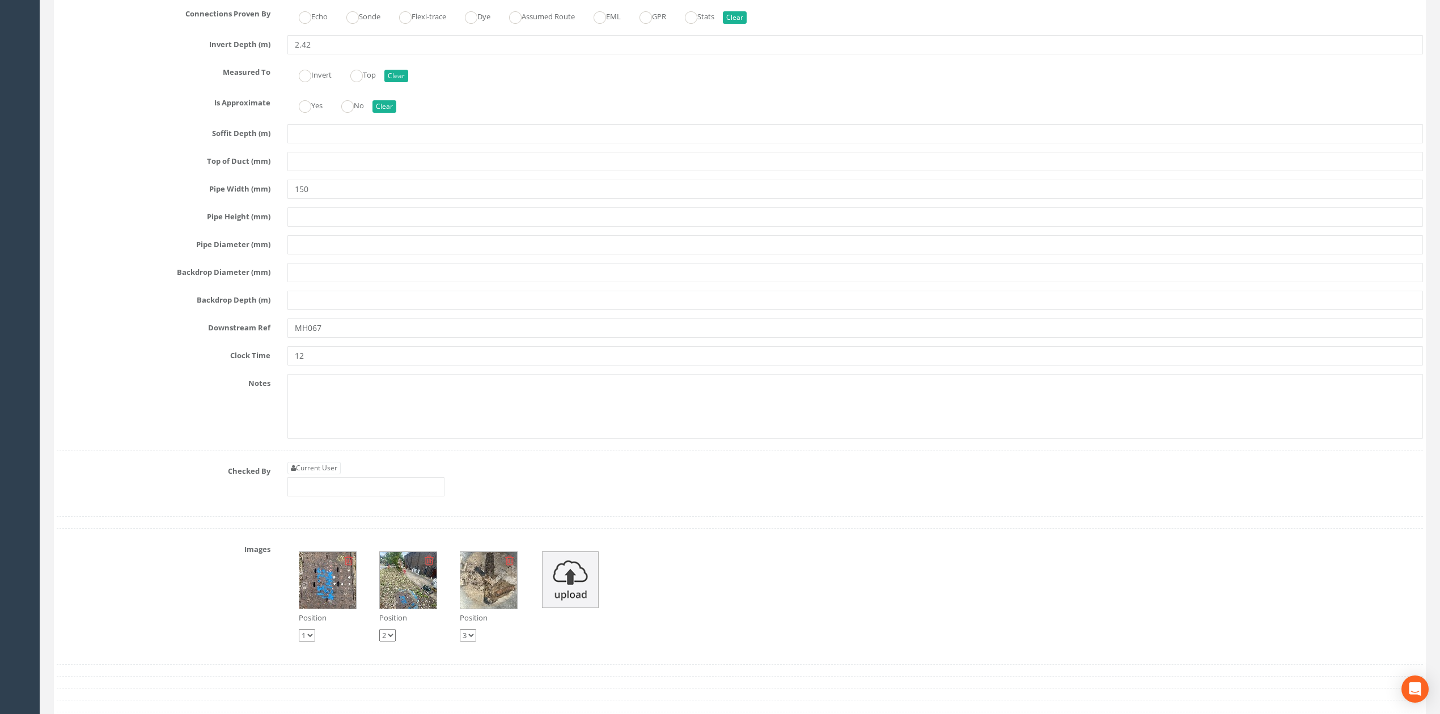
scroll to position [2768, 0]
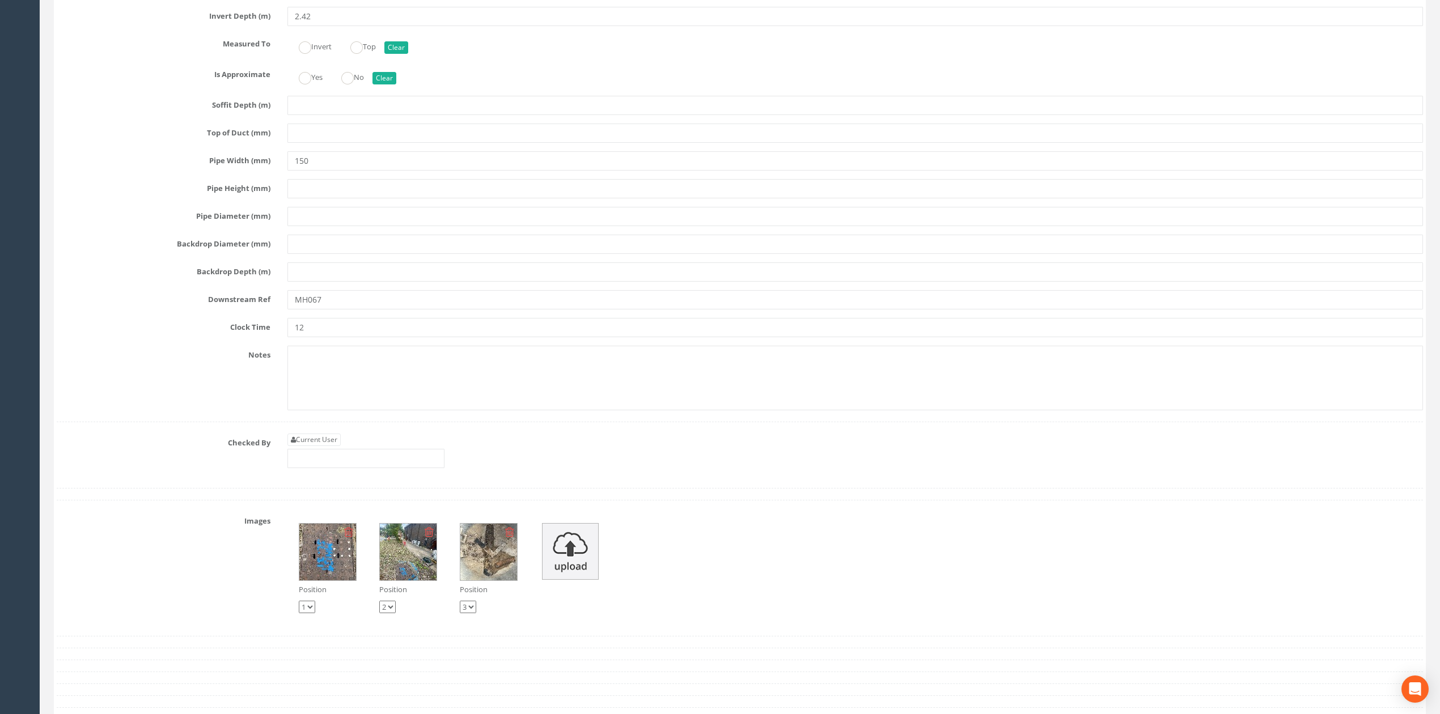
click at [363, 332] on div "Pipe X Hide Delete Function Sewer Watercourse Combined Highway [PERSON_NAME] Ou…" at bounding box center [740, 100] width 1366 height 644
drag, startPoint x: 359, startPoint y: 323, endPoint x: 188, endPoint y: 319, distance: 171.3
click at [188, 310] on div "Downstream Ref MH067" at bounding box center [739, 299] width 1383 height 19
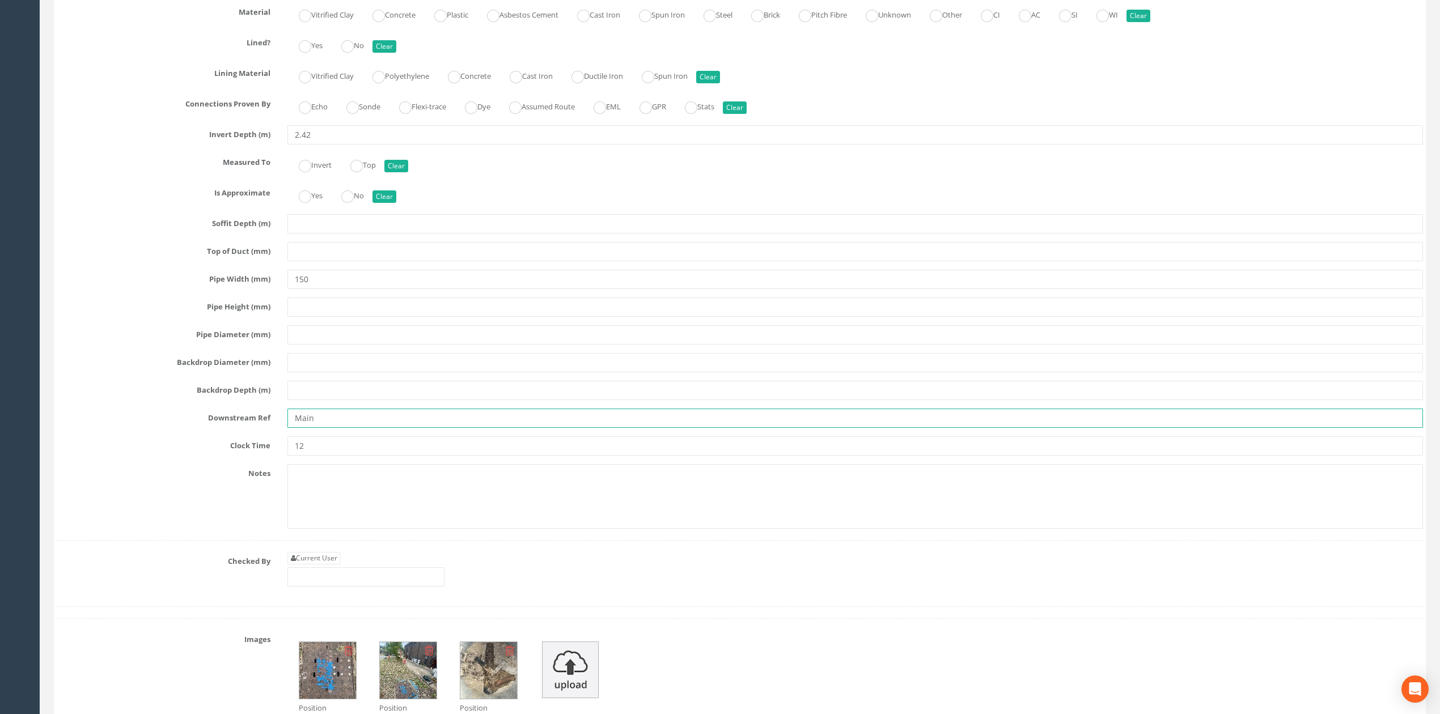
scroll to position [2617, 0]
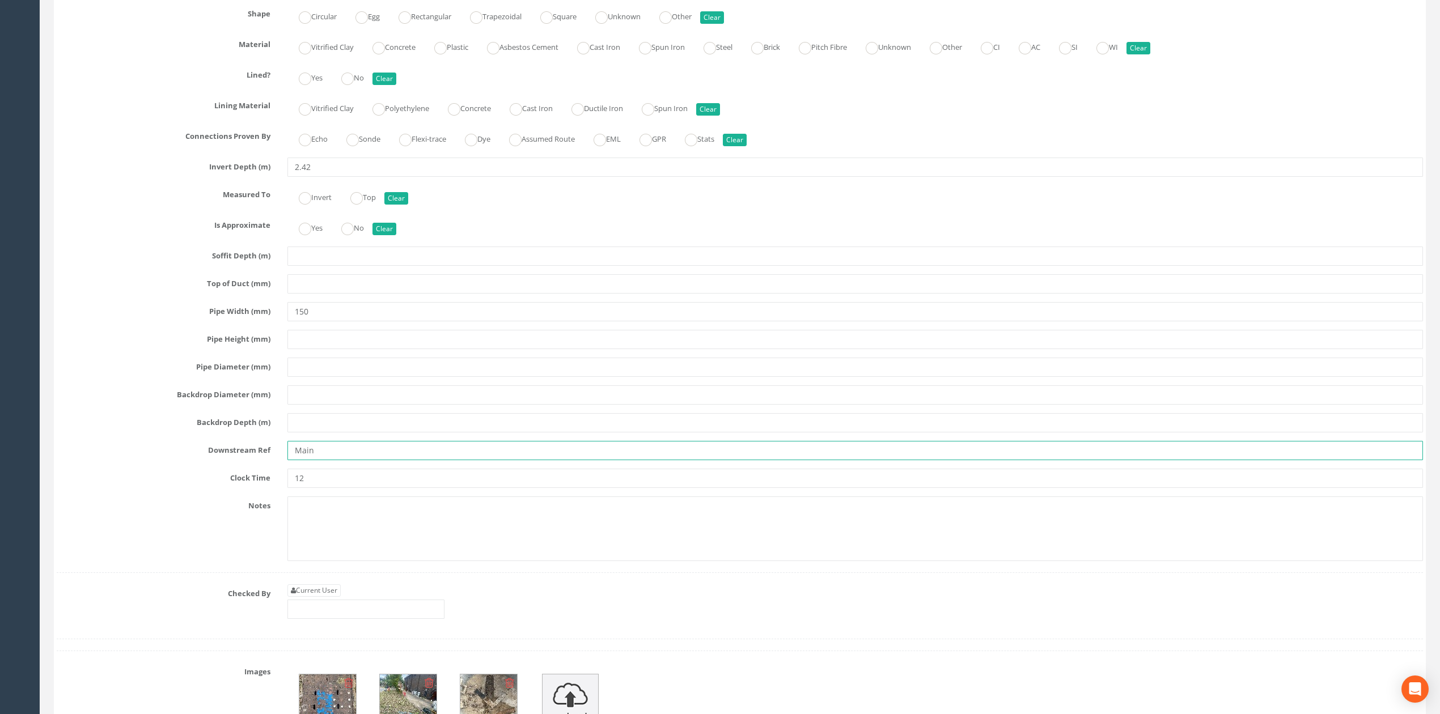
type input "Main"
click at [311, 433] on input "text" at bounding box center [855, 422] width 1136 height 19
click at [347, 460] on input "Main" at bounding box center [855, 450] width 1136 height 19
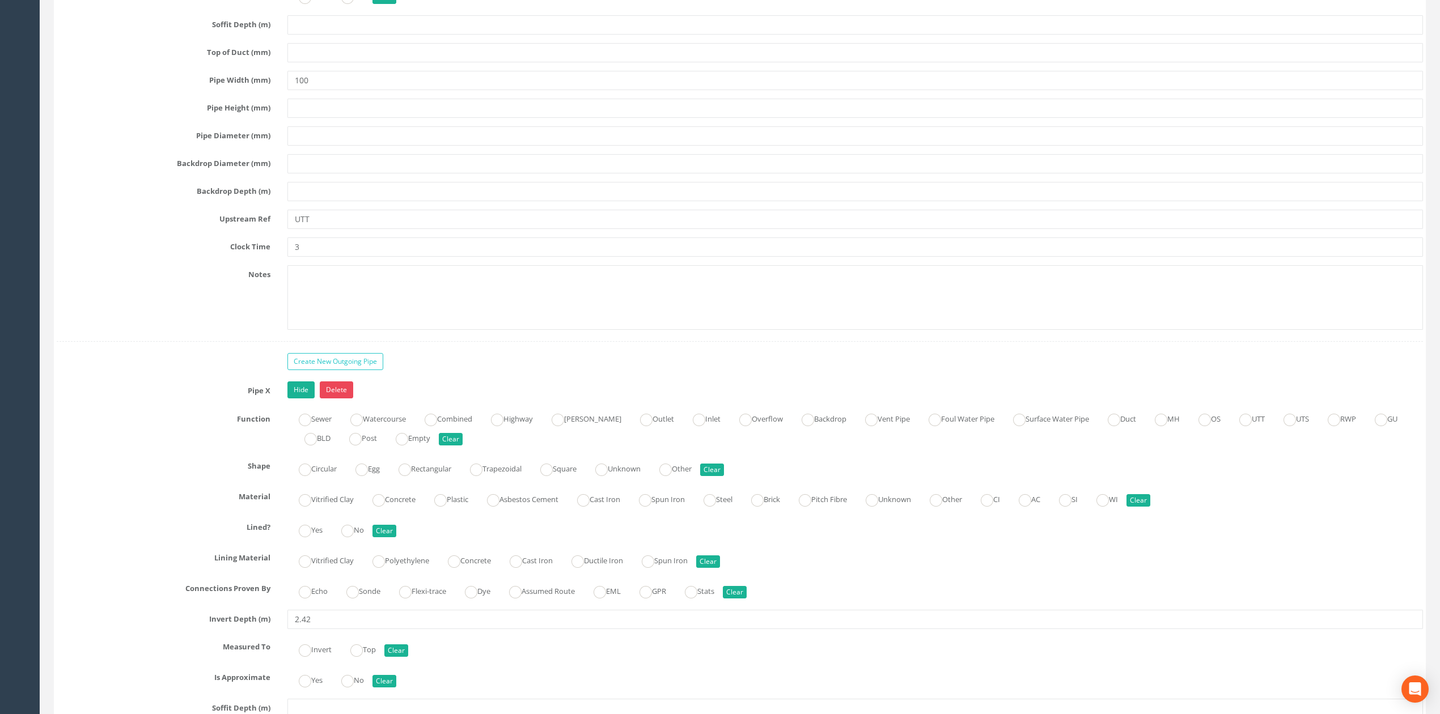
scroll to position [2163, 0]
click at [310, 400] on link "Hide" at bounding box center [300, 391] width 27 height 17
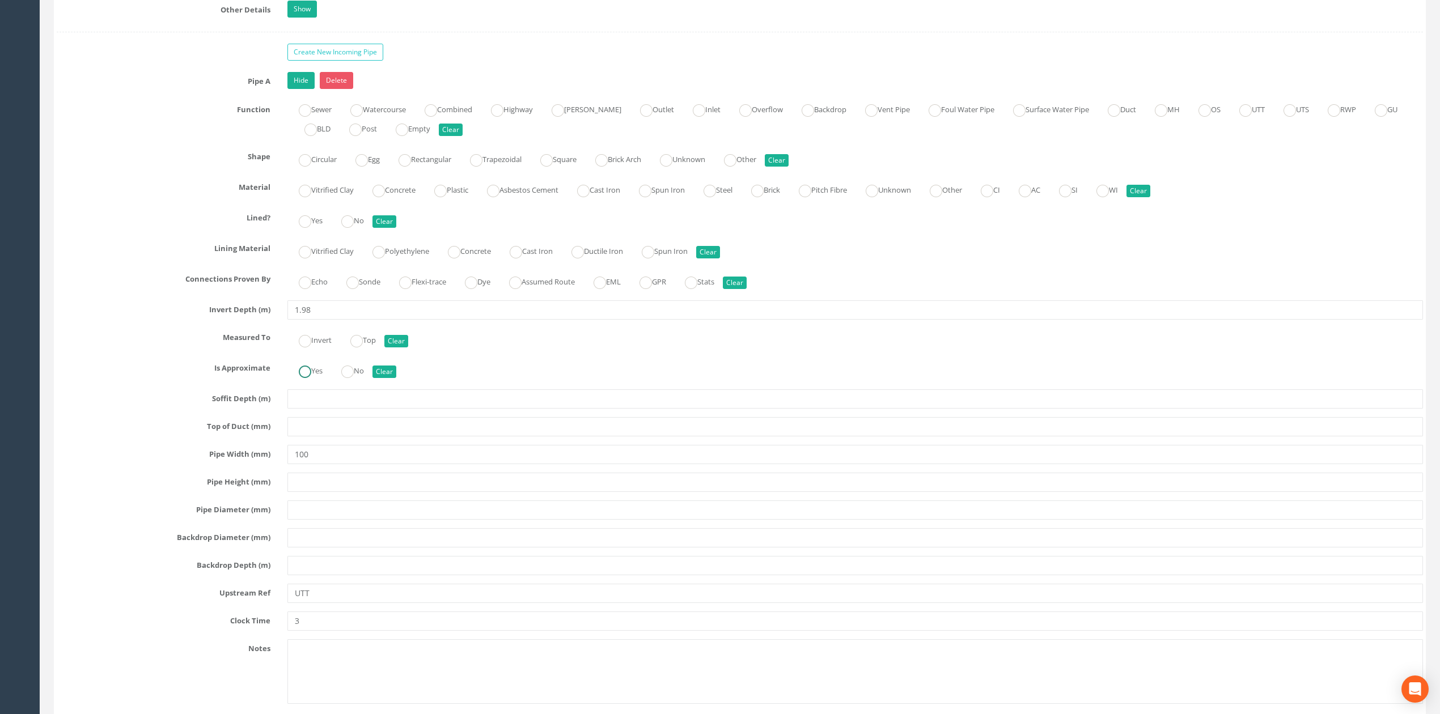
scroll to position [1785, 0]
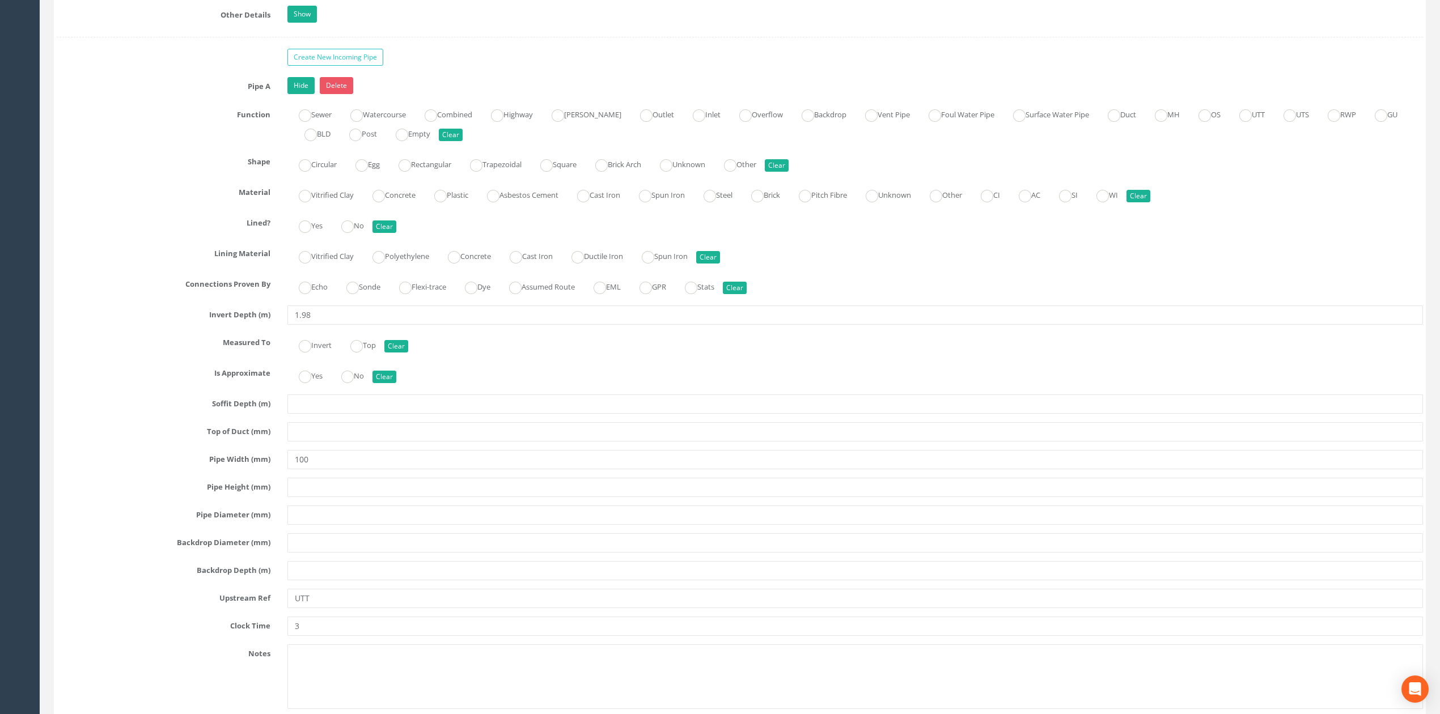
drag, startPoint x: 330, startPoint y: 63, endPoint x: 370, endPoint y: 114, distance: 64.5
click at [331, 63] on link "Create New Incoming Pipe" at bounding box center [335, 57] width 96 height 17
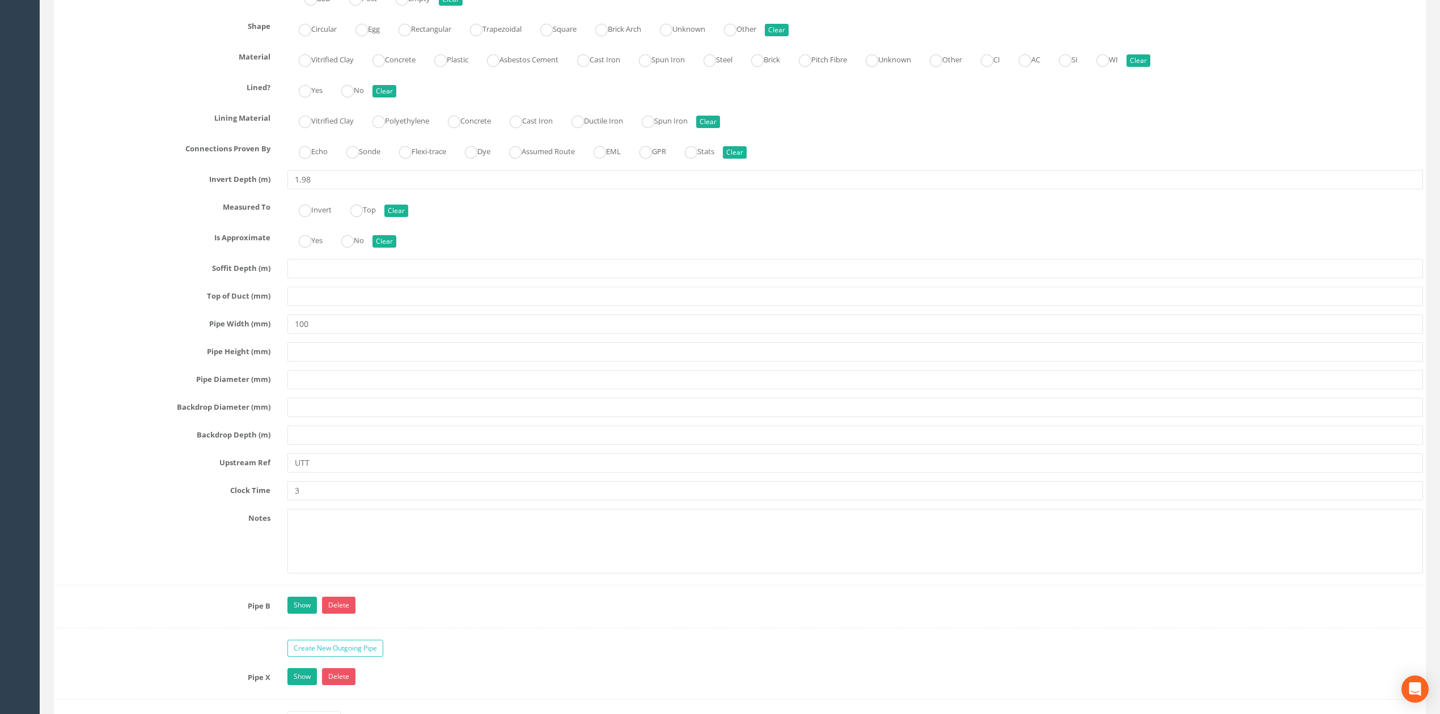
scroll to position [1937, 0]
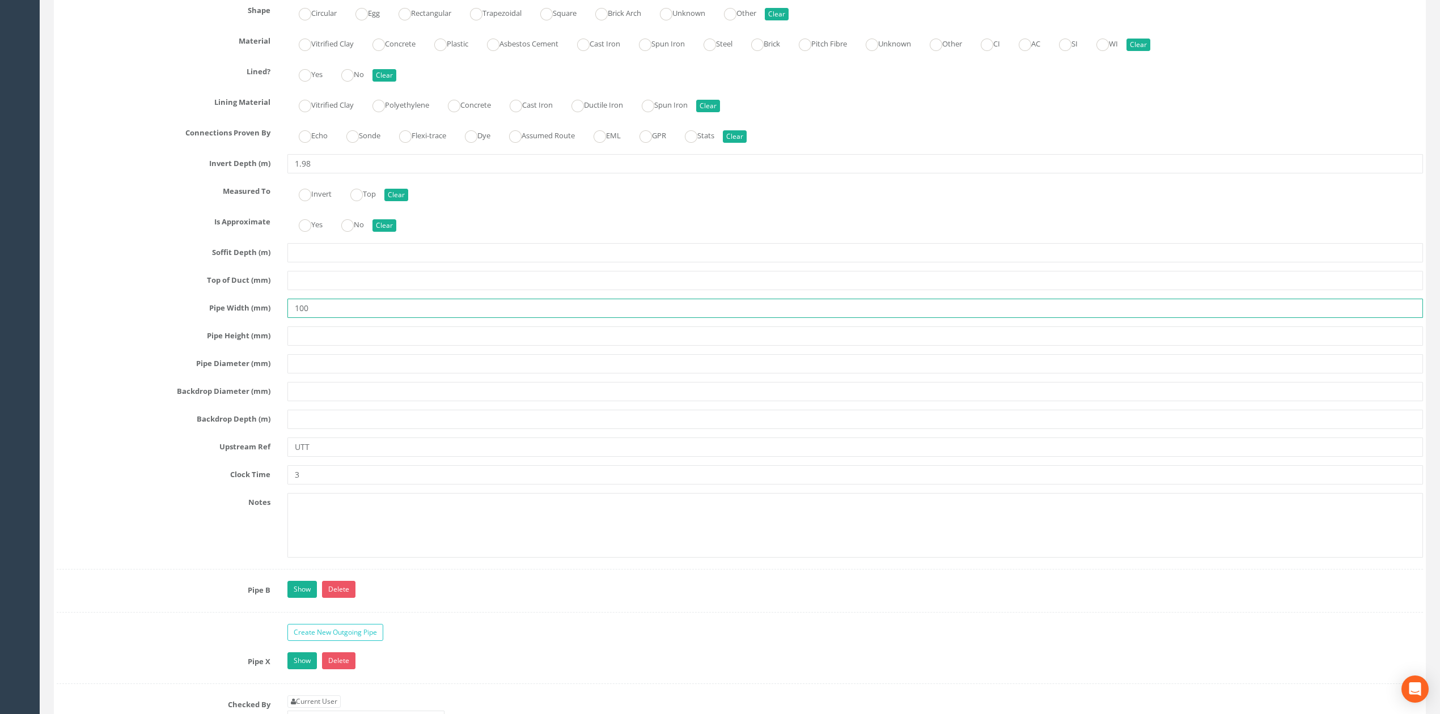
click at [298, 318] on input "100" at bounding box center [855, 308] width 1136 height 19
type input "150"
click at [310, 173] on input "1.98" at bounding box center [855, 163] width 1136 height 19
click at [295, 598] on link "Show" at bounding box center [301, 589] width 29 height 17
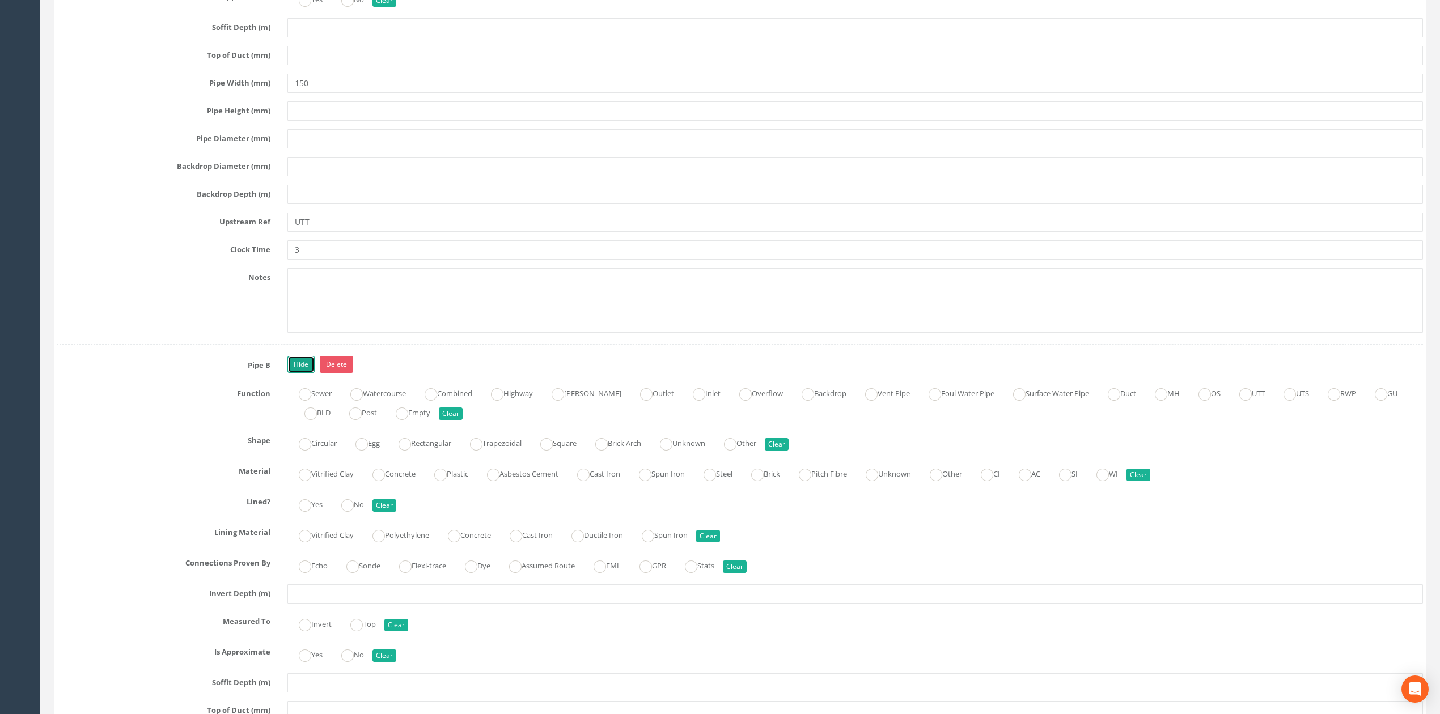
scroll to position [2163, 0]
click at [337, 602] on input "text" at bounding box center [855, 592] width 1136 height 19
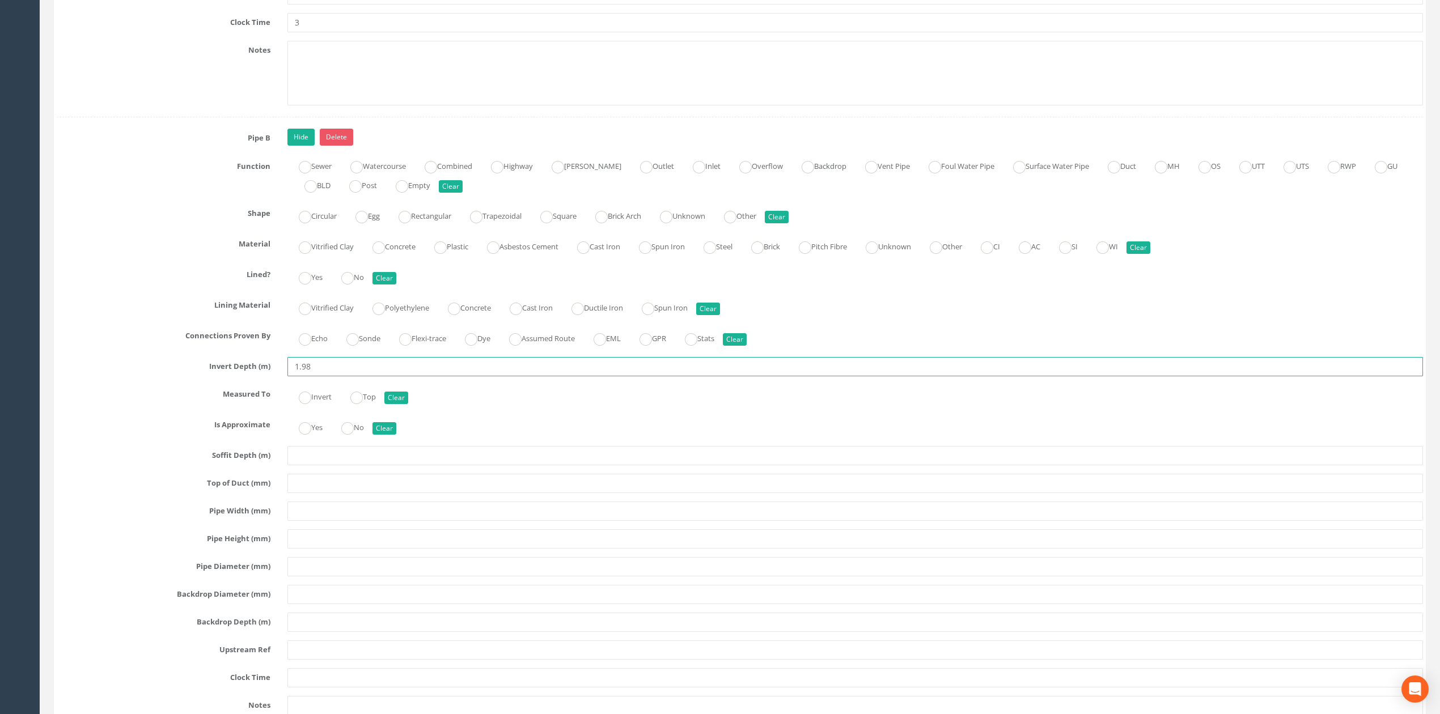
scroll to position [2390, 0]
type input "1.98"
click at [312, 547] on input "text" at bounding box center [855, 537] width 1136 height 19
click at [314, 540] on div "Pipe B Hide Delete Function Sewer Watercourse Combined Highway [PERSON_NAME] Ou…" at bounding box center [740, 450] width 1366 height 644
click at [315, 520] on input "text" at bounding box center [855, 510] width 1136 height 19
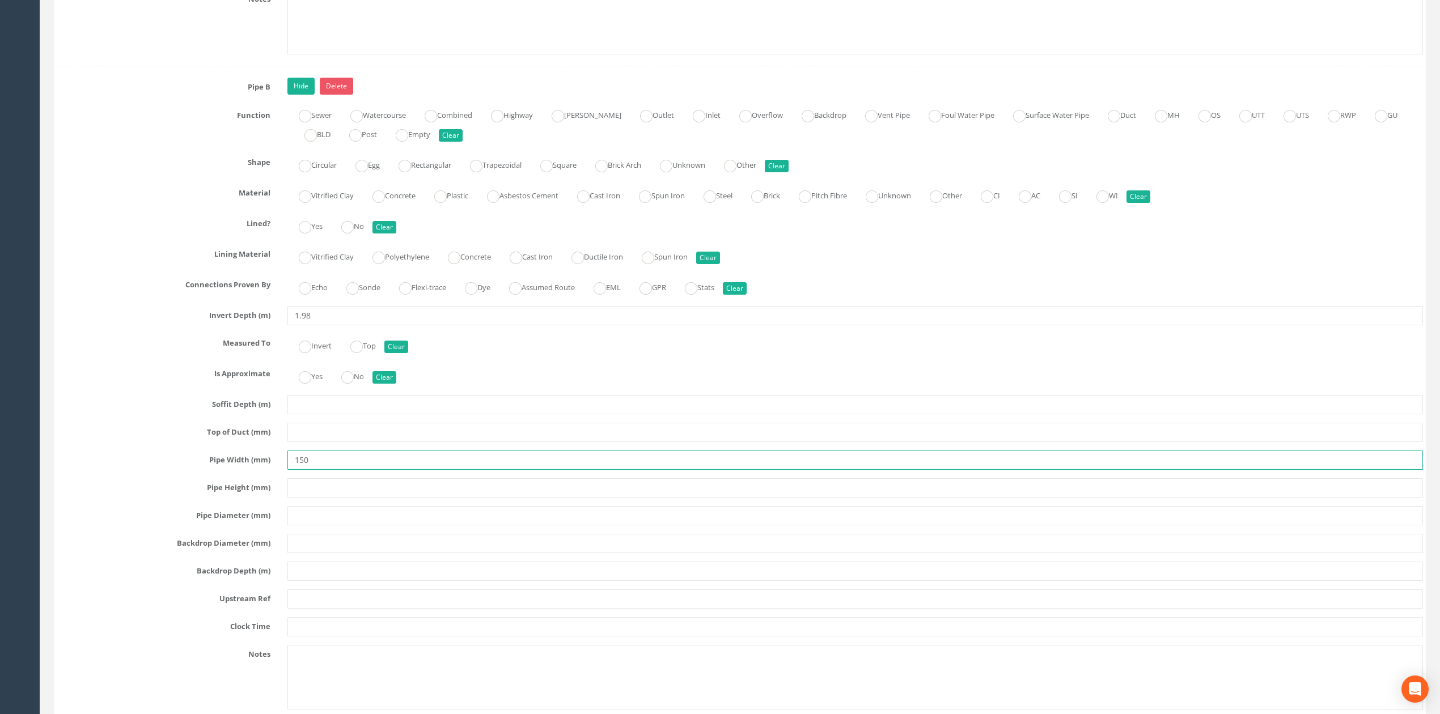
scroll to position [2466, 0]
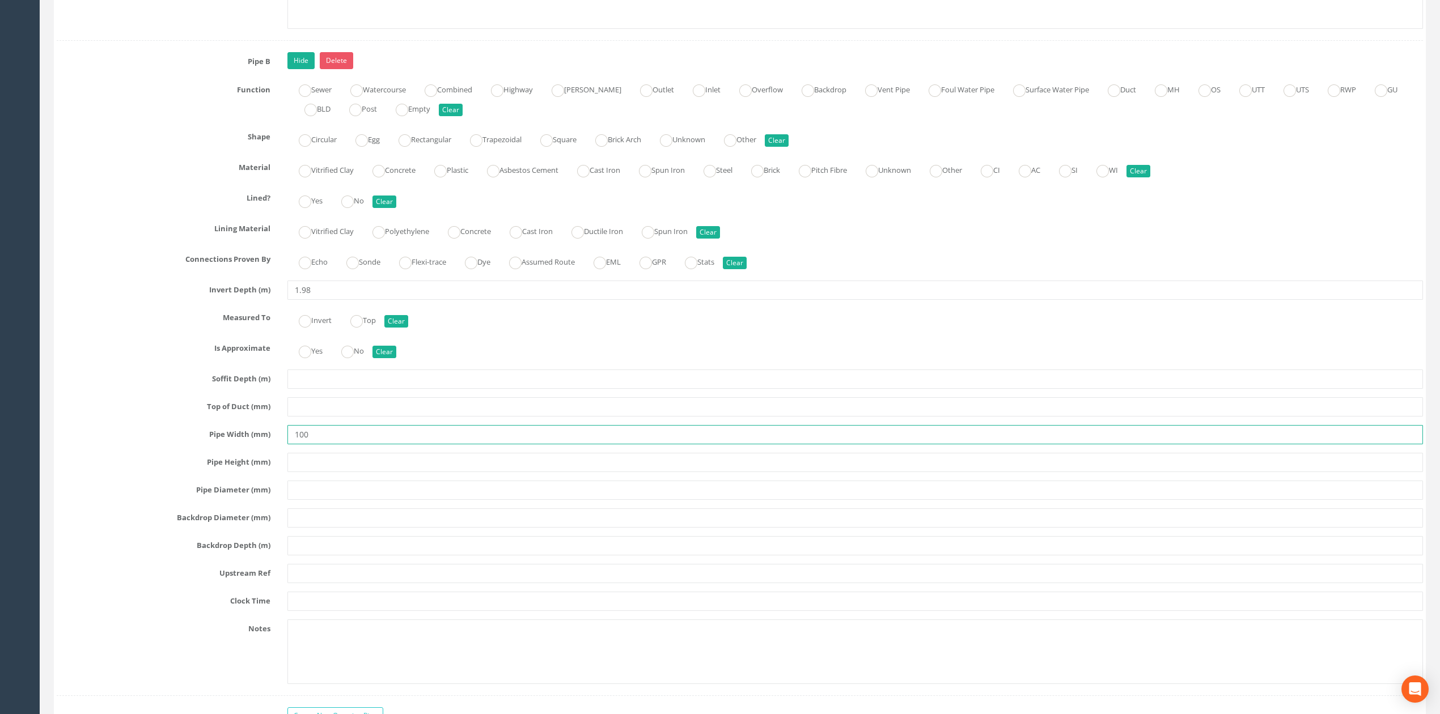
type input "100"
click at [304, 556] on input "text" at bounding box center [855, 545] width 1136 height 19
click at [305, 583] on input "text" at bounding box center [855, 573] width 1136 height 19
type input "Gully"
click at [329, 611] on input "text" at bounding box center [855, 601] width 1136 height 19
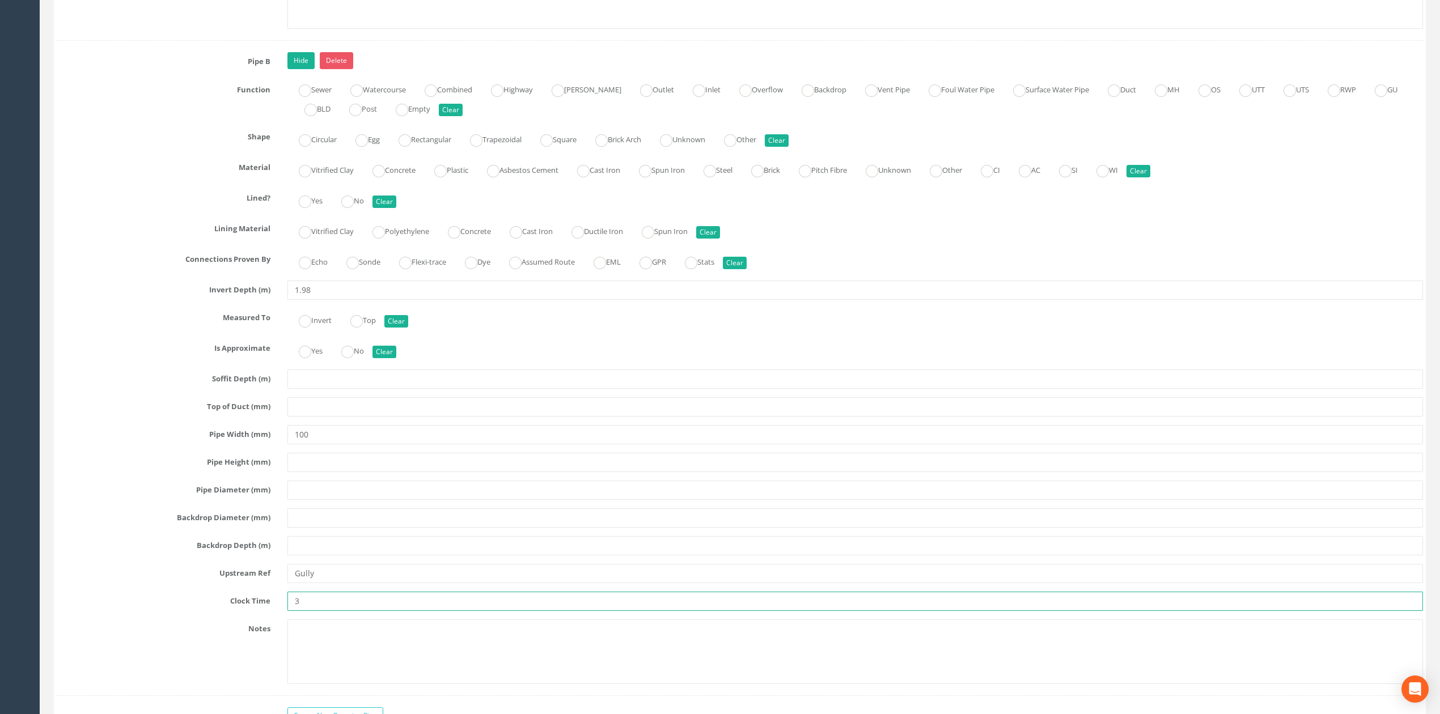
type input "3"
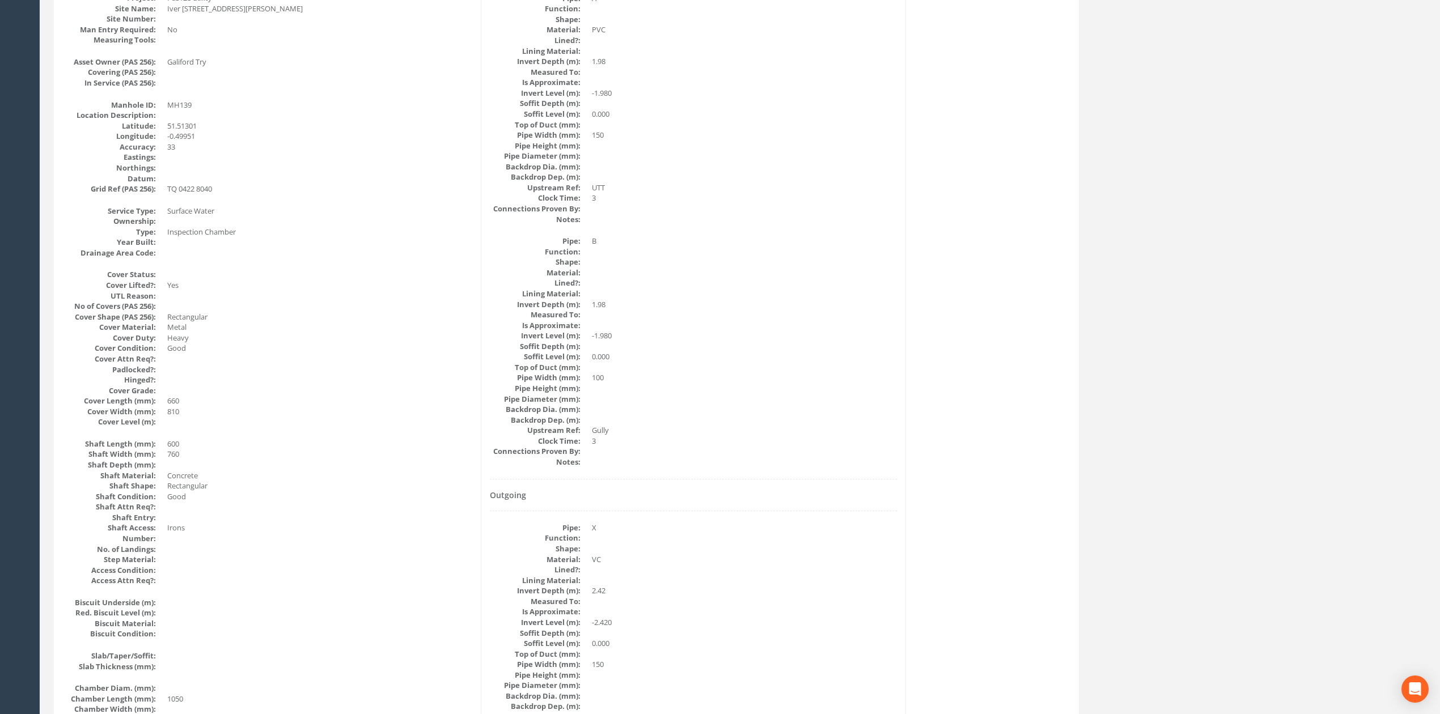
scroll to position [96, 0]
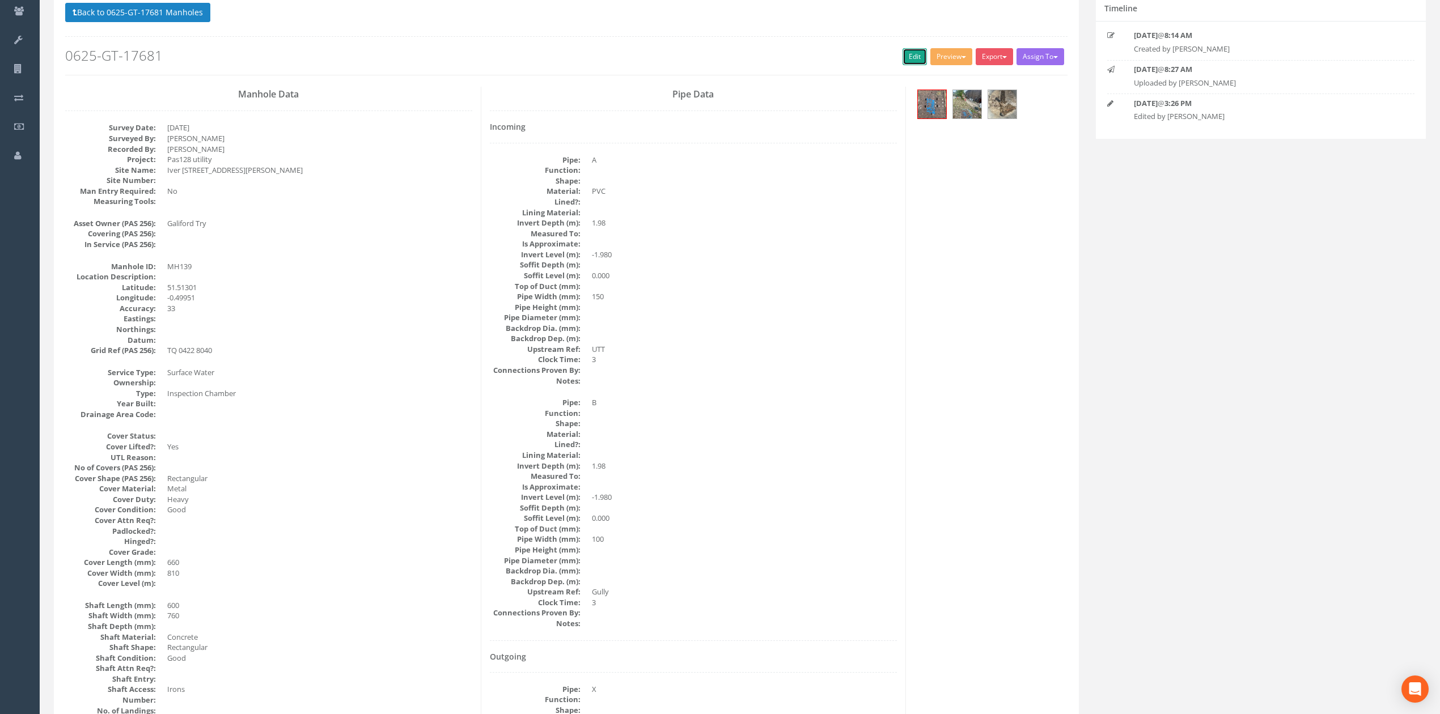
click at [906, 57] on link "Edit" at bounding box center [915, 56] width 24 height 17
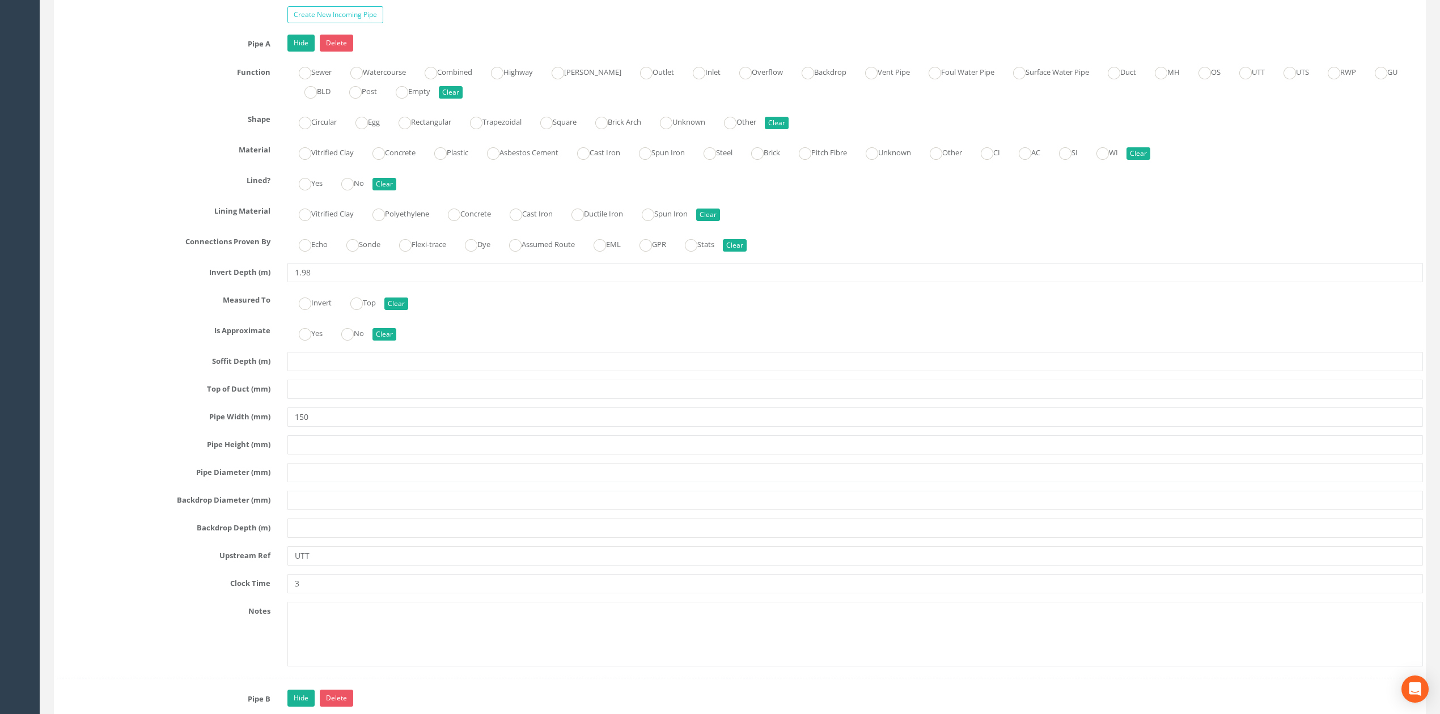
scroll to position [1835, 0]
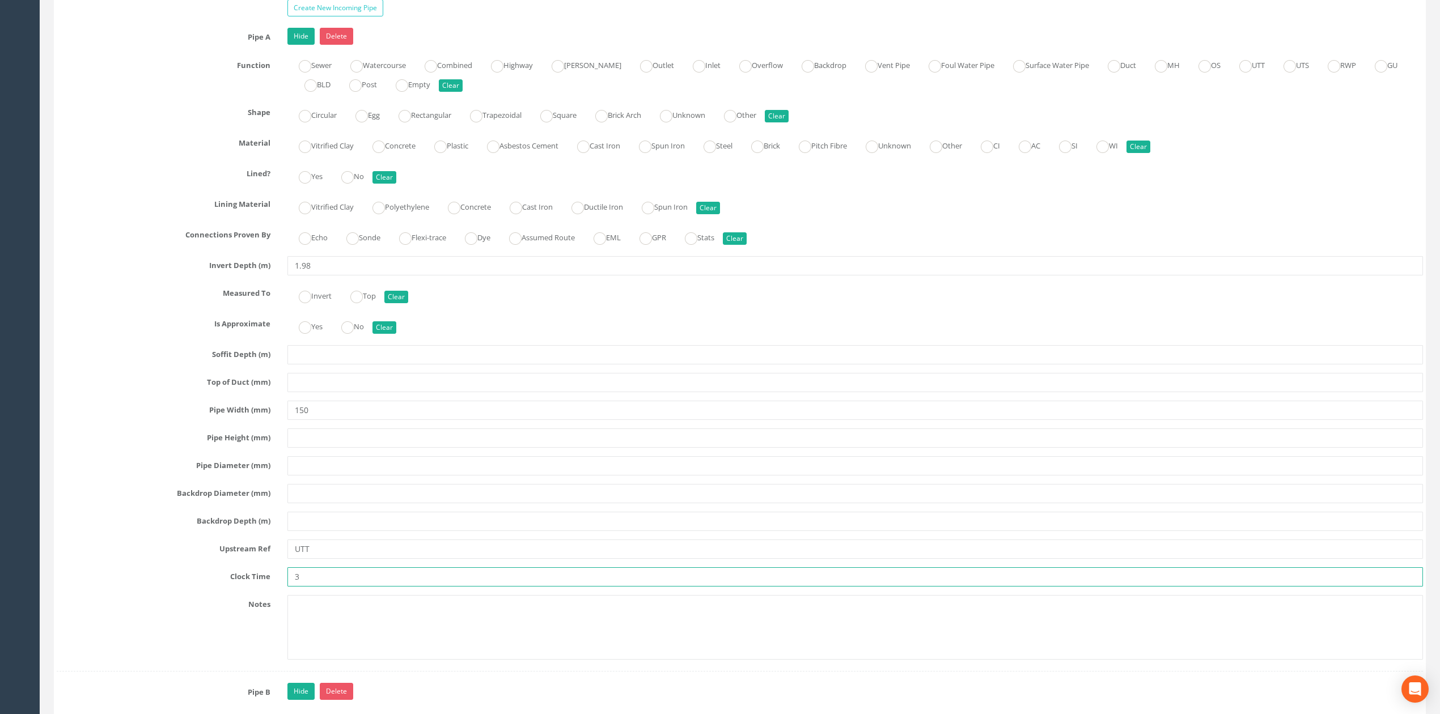
drag, startPoint x: 323, startPoint y: 593, endPoint x: 295, endPoint y: 593, distance: 27.8
click at [295, 587] on input "3" at bounding box center [855, 577] width 1136 height 19
click at [319, 436] on div "Pipe A Hide Delete Function Sewer Watercourse Combined Highway [PERSON_NAME] Ou…" at bounding box center [740, 350] width 1366 height 644
click at [303, 420] on input "150" at bounding box center [855, 410] width 1136 height 19
type input "100"
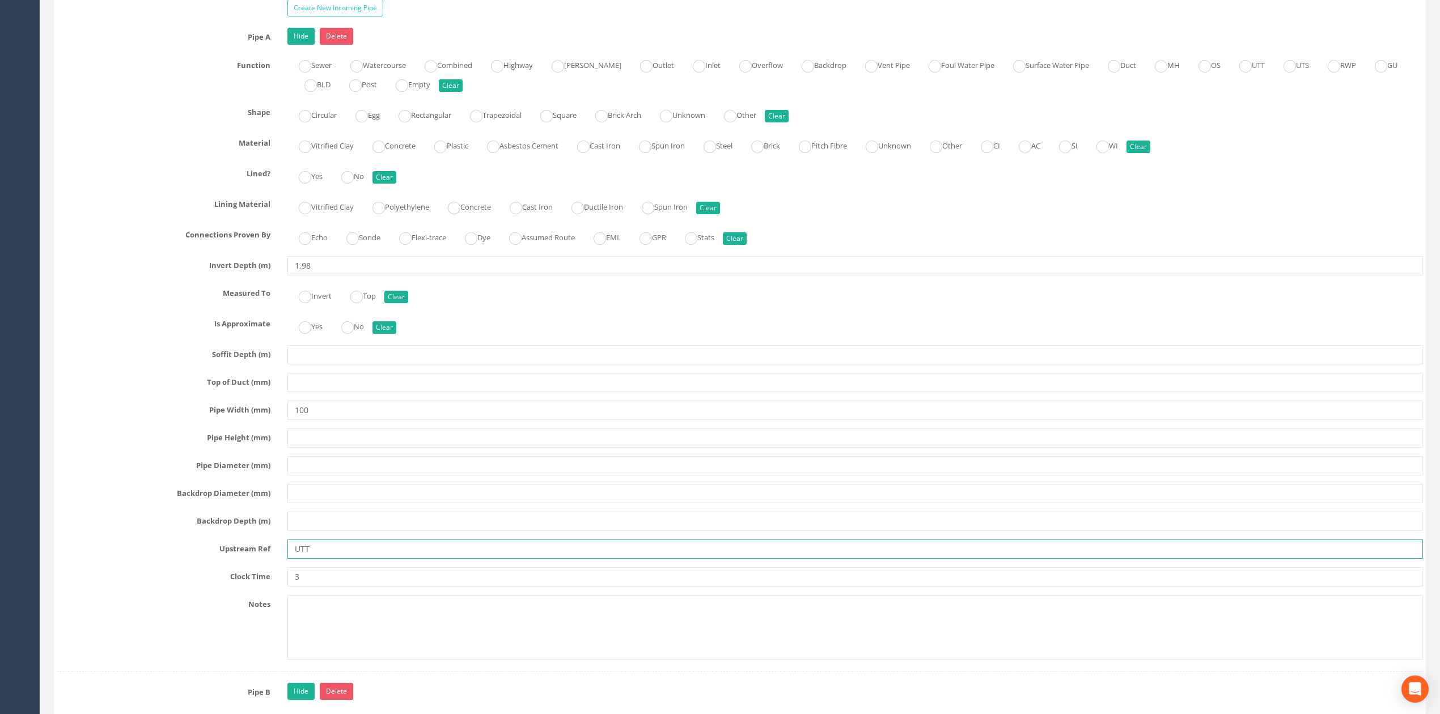
click at [336, 556] on input "UTT" at bounding box center [855, 549] width 1136 height 19
drag, startPoint x: 336, startPoint y: 560, endPoint x: 96, endPoint y: 554, distance: 239.9
click at [134, 554] on div "Upstream Ref UTT" at bounding box center [739, 549] width 1383 height 19
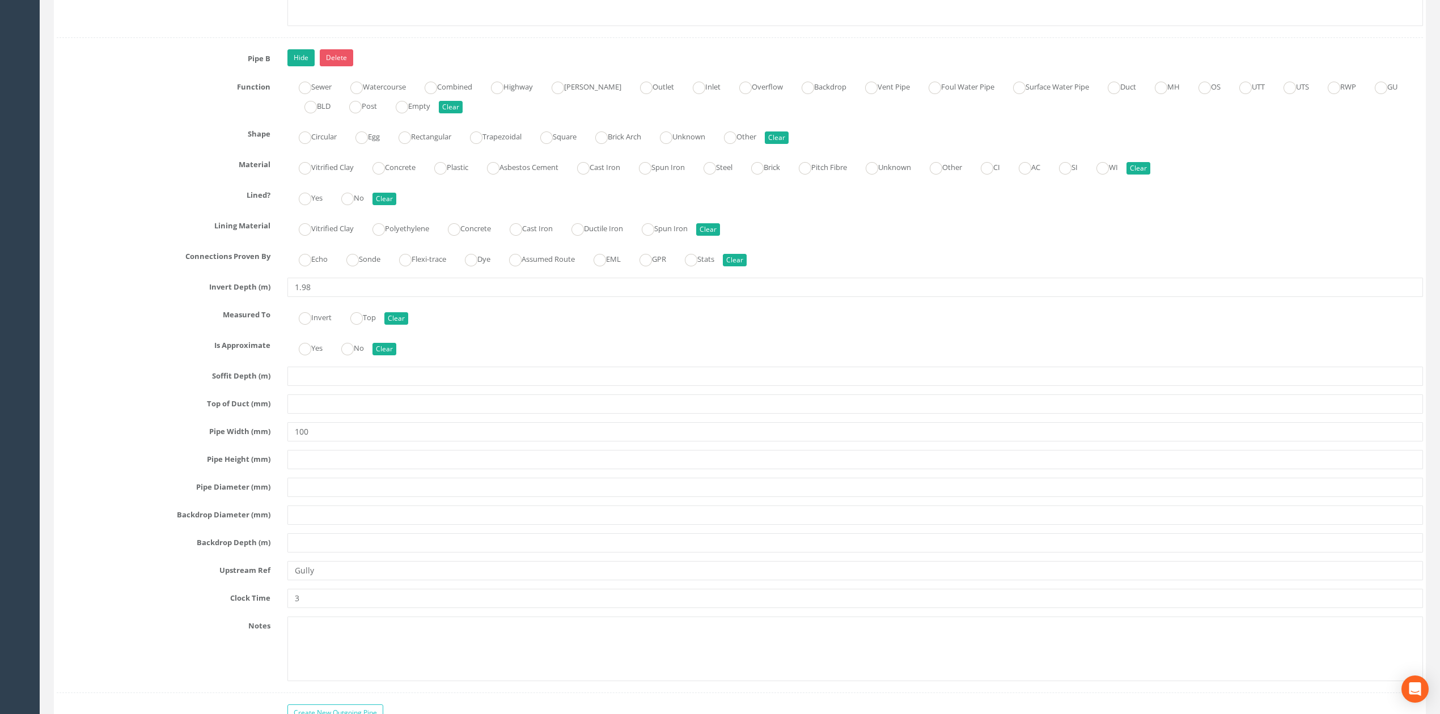
scroll to position [2515, 0]
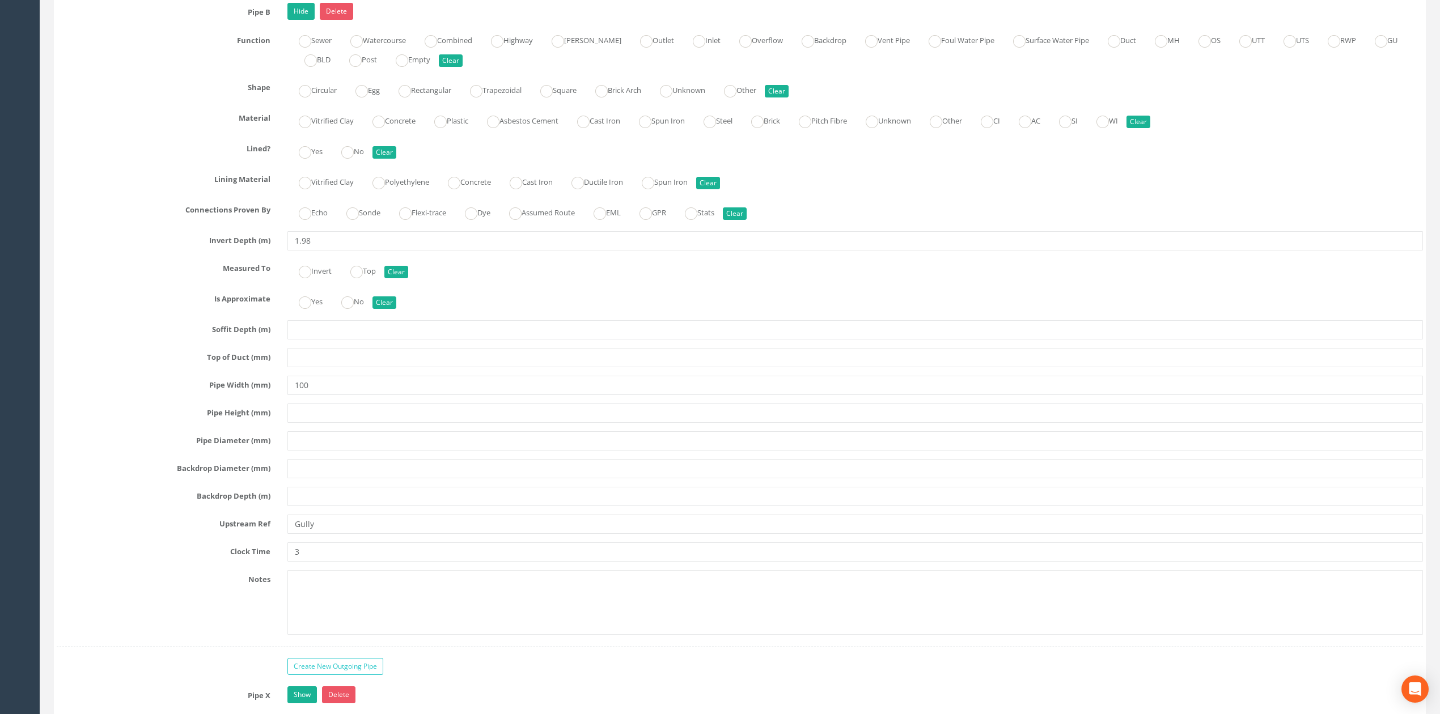
type input "Gully"
drag, startPoint x: 329, startPoint y: 405, endPoint x: 300, endPoint y: 400, distance: 29.8
click at [300, 395] on input "100" at bounding box center [855, 385] width 1136 height 19
type input "150"
drag, startPoint x: 338, startPoint y: 549, endPoint x: 266, endPoint y: 549, distance: 72.0
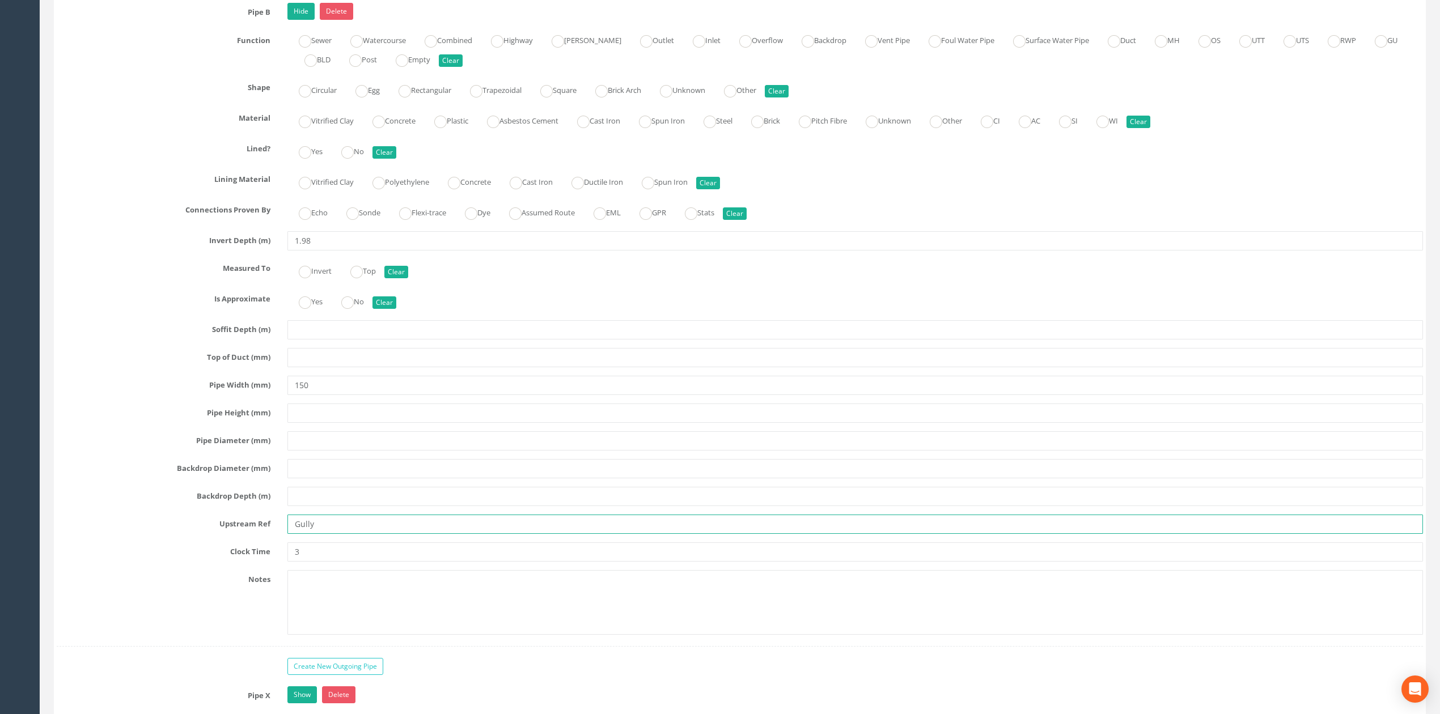
click at [272, 534] on div "Upstream Ref Gully" at bounding box center [739, 524] width 1383 height 19
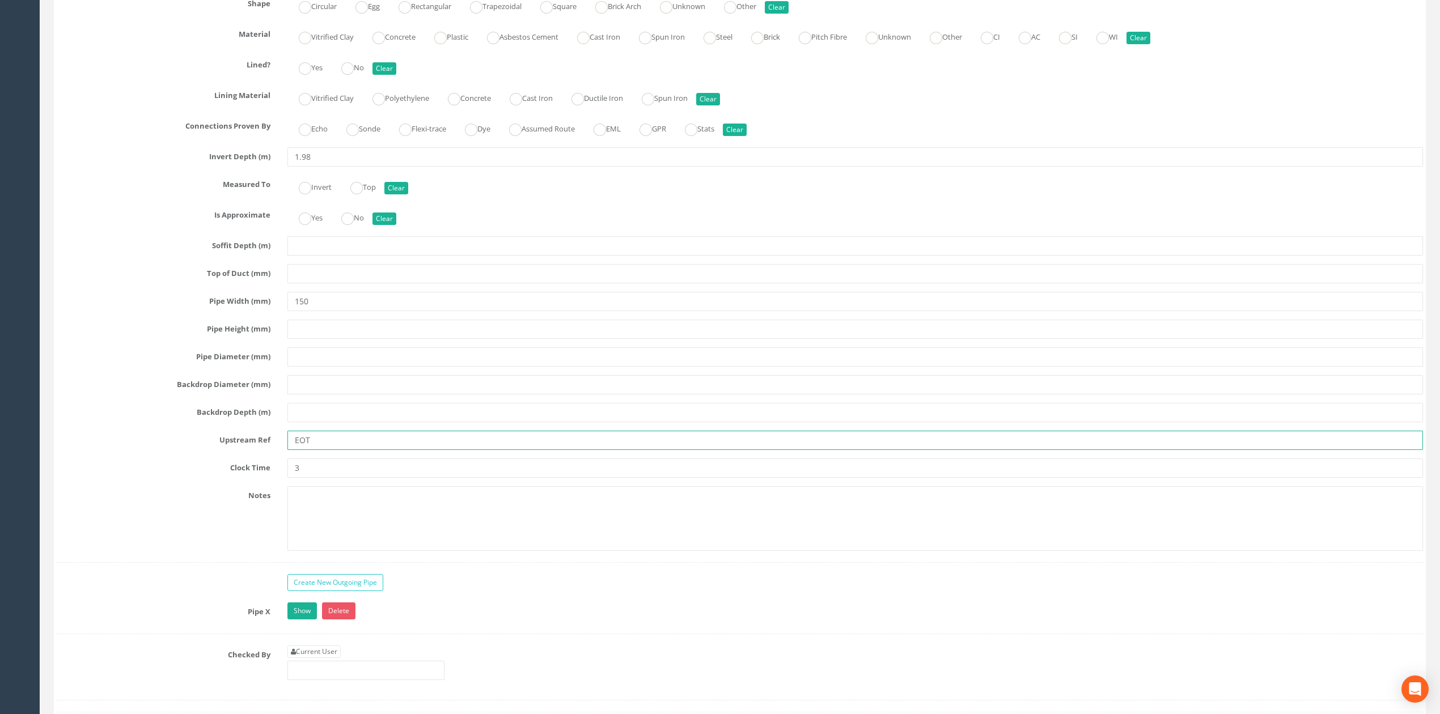
scroll to position [2666, 0]
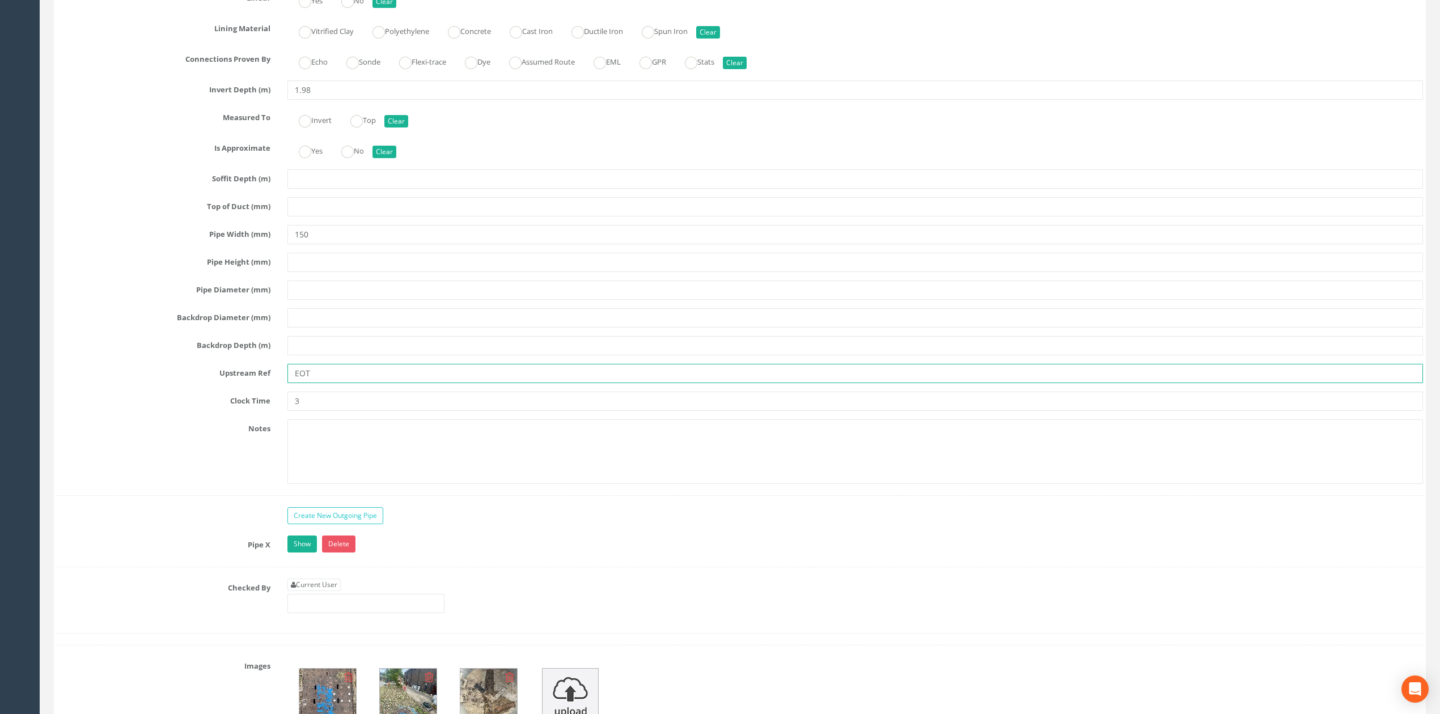
type input "EOT"
drag, startPoint x: 332, startPoint y: 420, endPoint x: 145, endPoint y: 421, distance: 187.1
click at [175, 411] on div "Clock Time 3" at bounding box center [739, 401] width 1383 height 19
type input "6"
click at [305, 591] on link "Current User" at bounding box center [313, 585] width 53 height 12
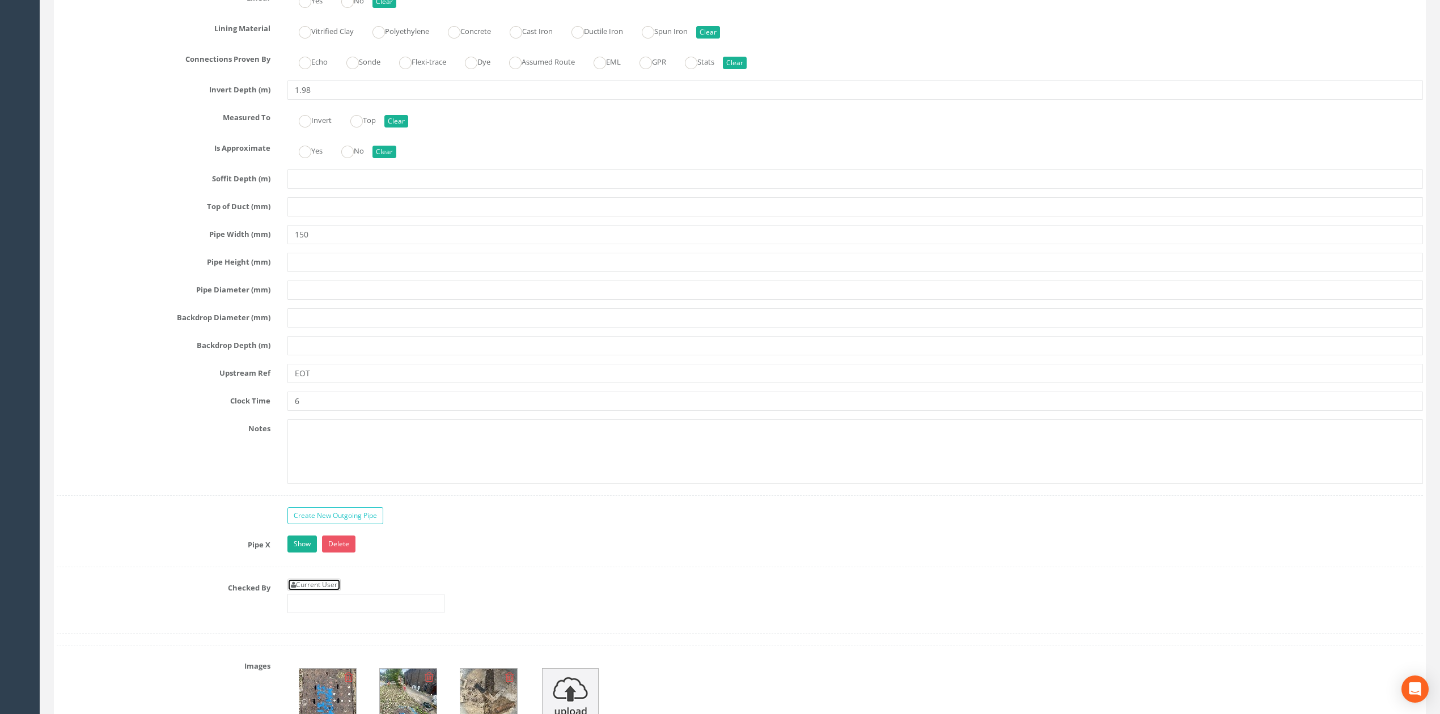
type input "[PERSON_NAME]"
click at [341, 613] on div "Current User [PERSON_NAME]" at bounding box center [365, 596] width 157 height 35
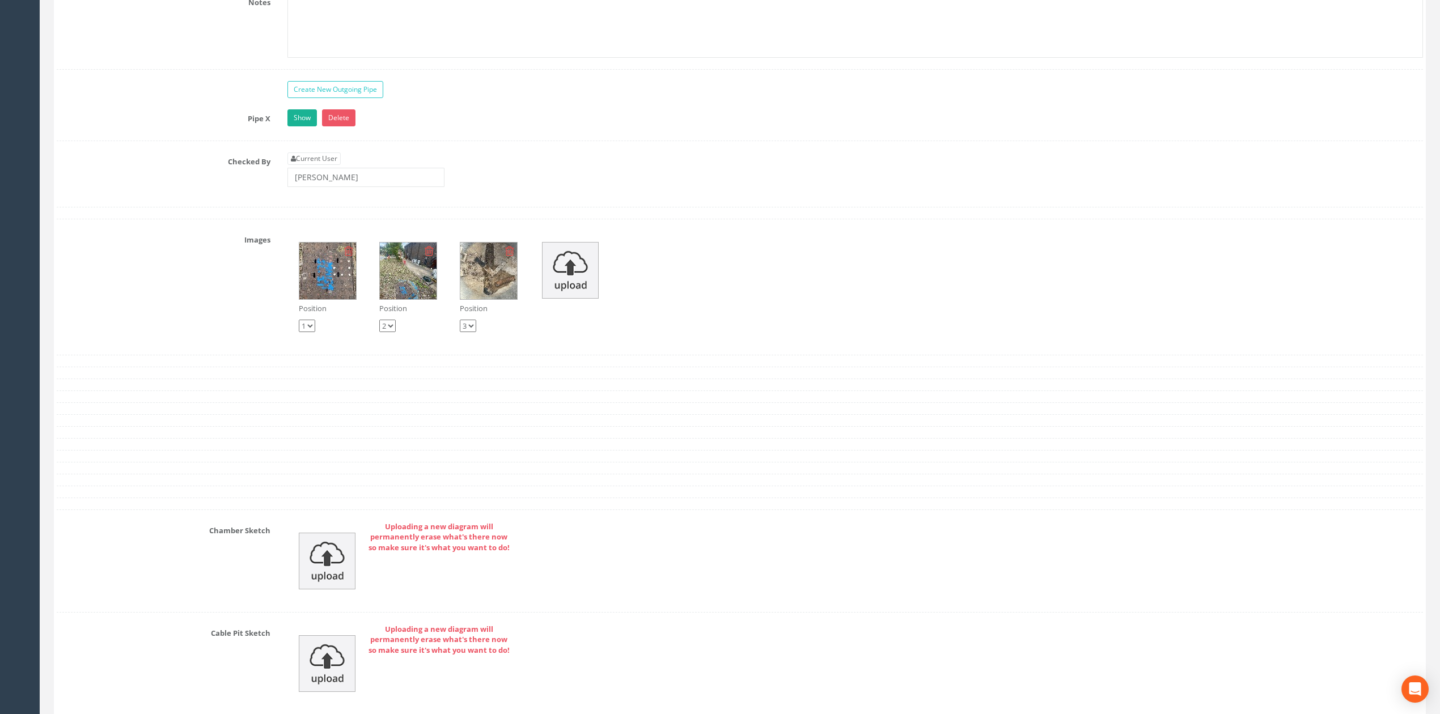
scroll to position [3119, 0]
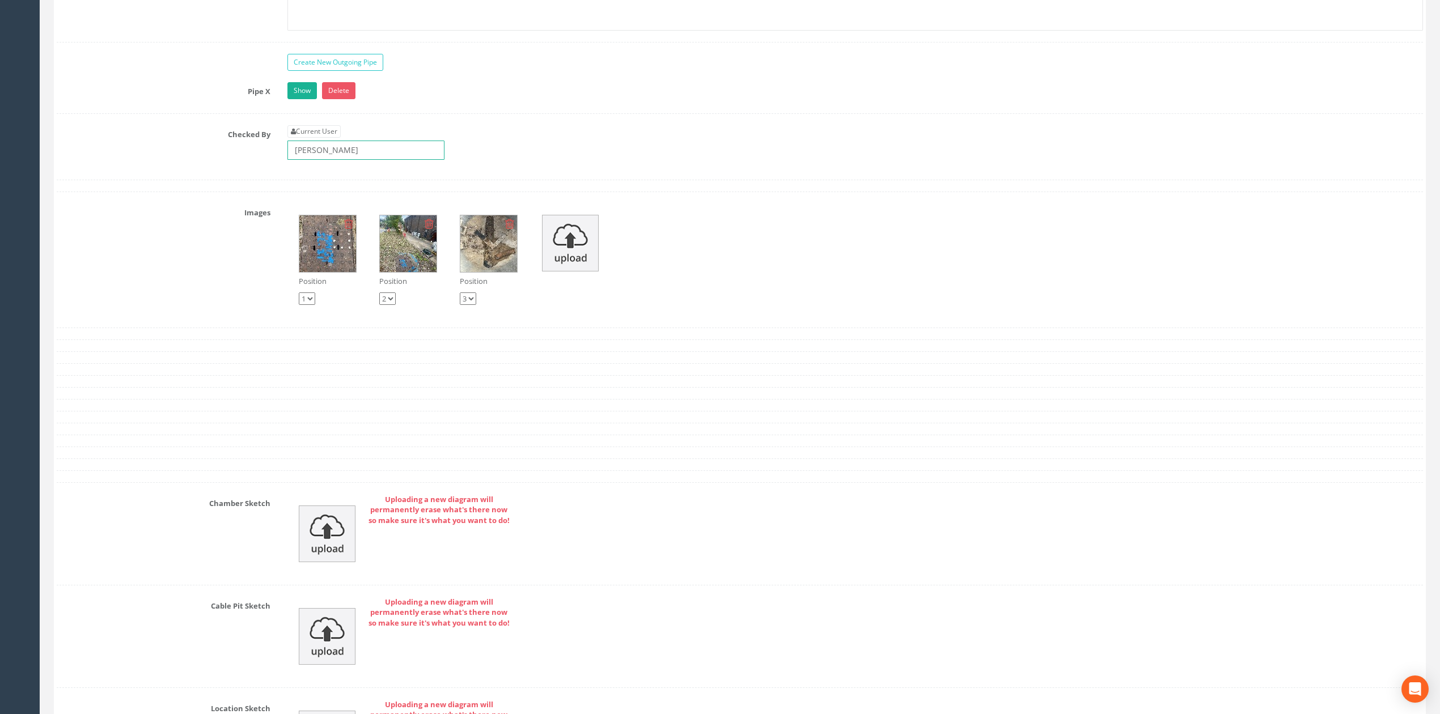
click at [373, 160] on input "[PERSON_NAME]" at bounding box center [365, 150] width 157 height 19
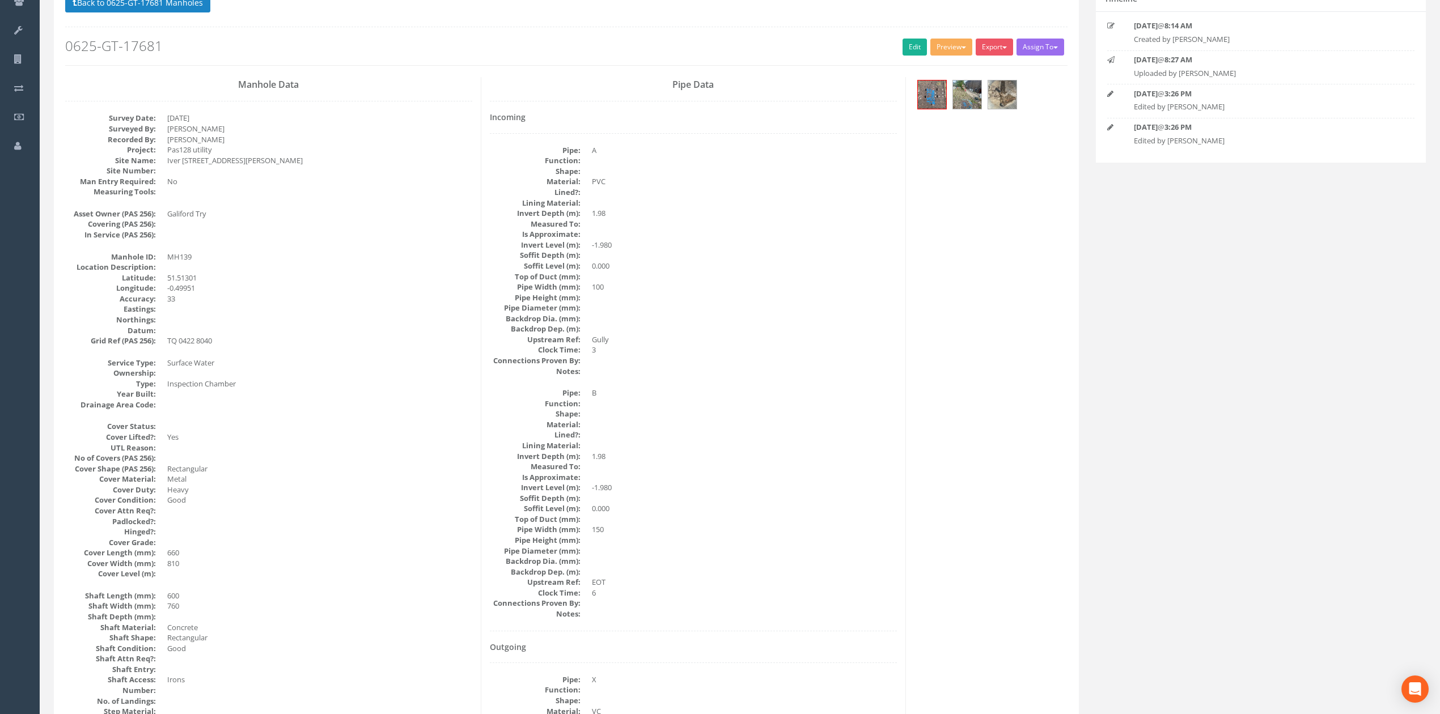
scroll to position [0, 0]
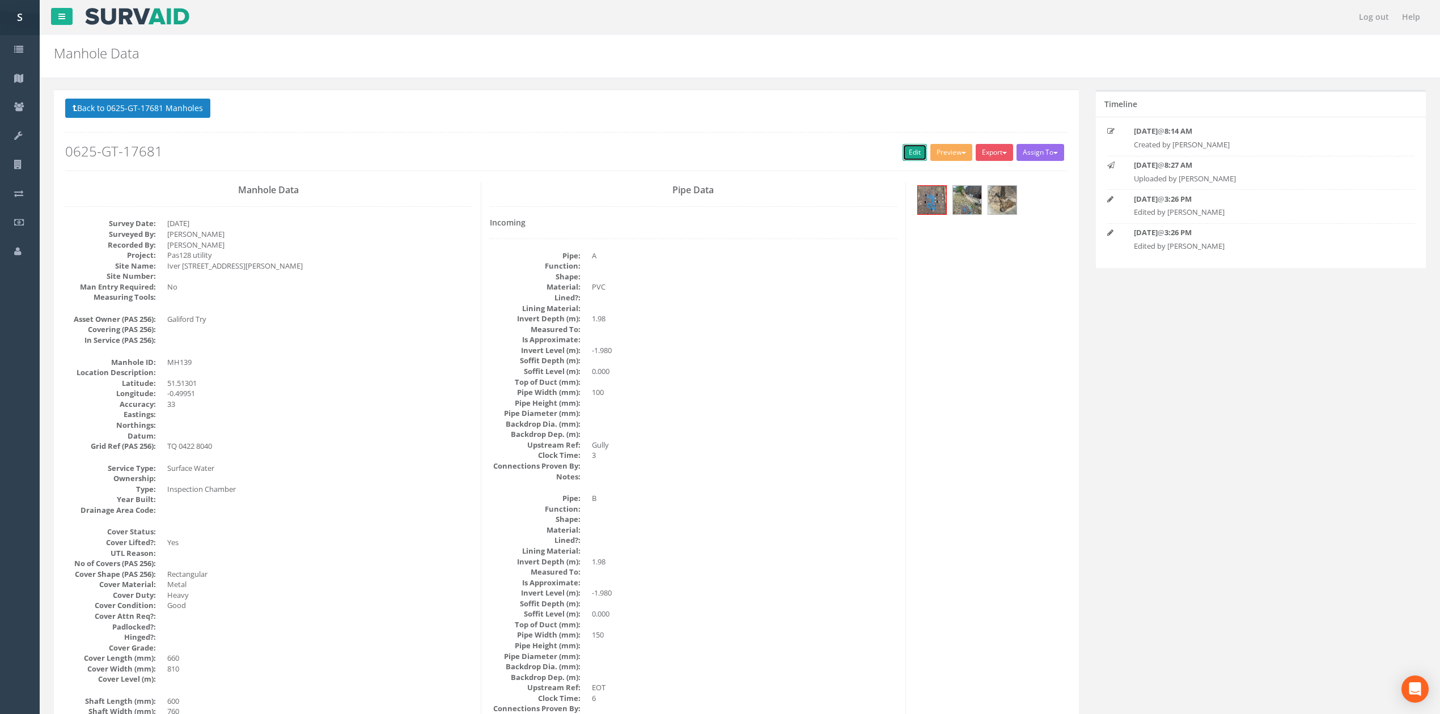
click at [911, 153] on link "Edit" at bounding box center [915, 152] width 24 height 17
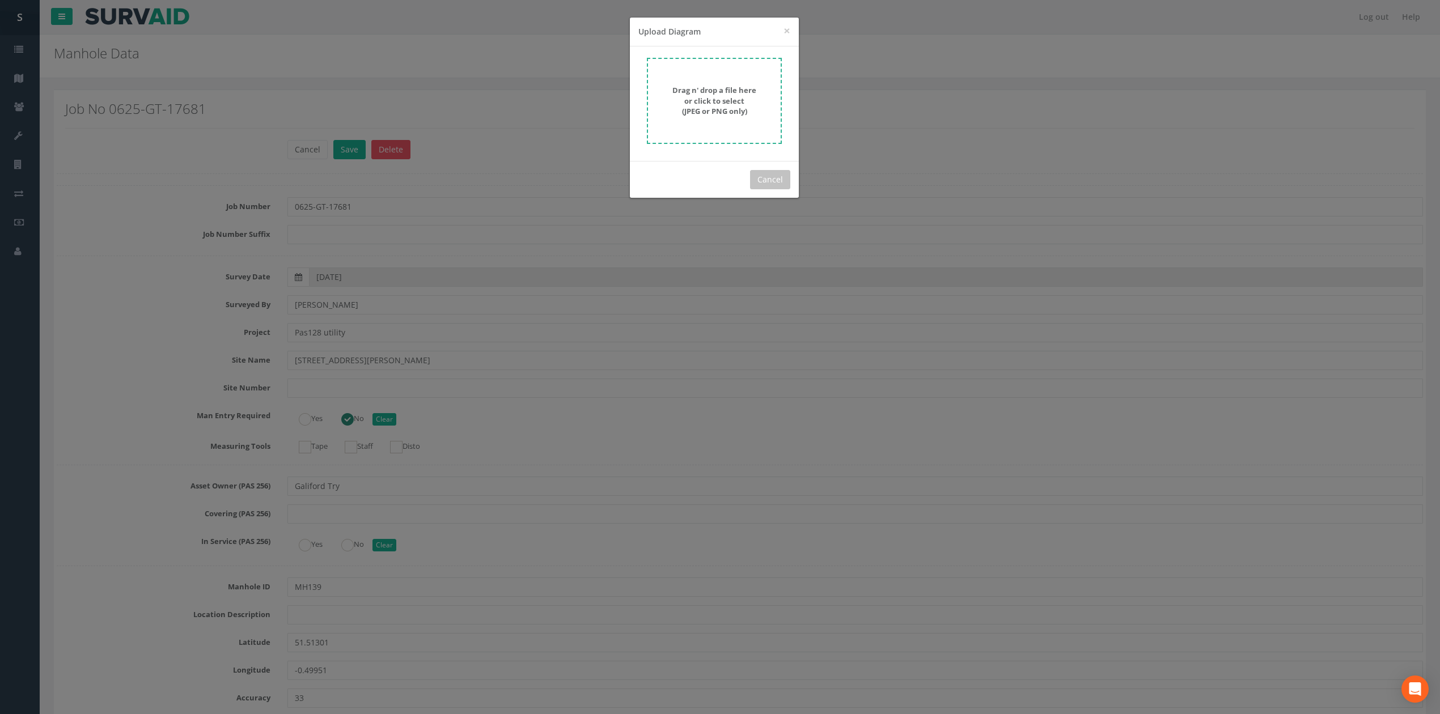
scroll to position [3514, 0]
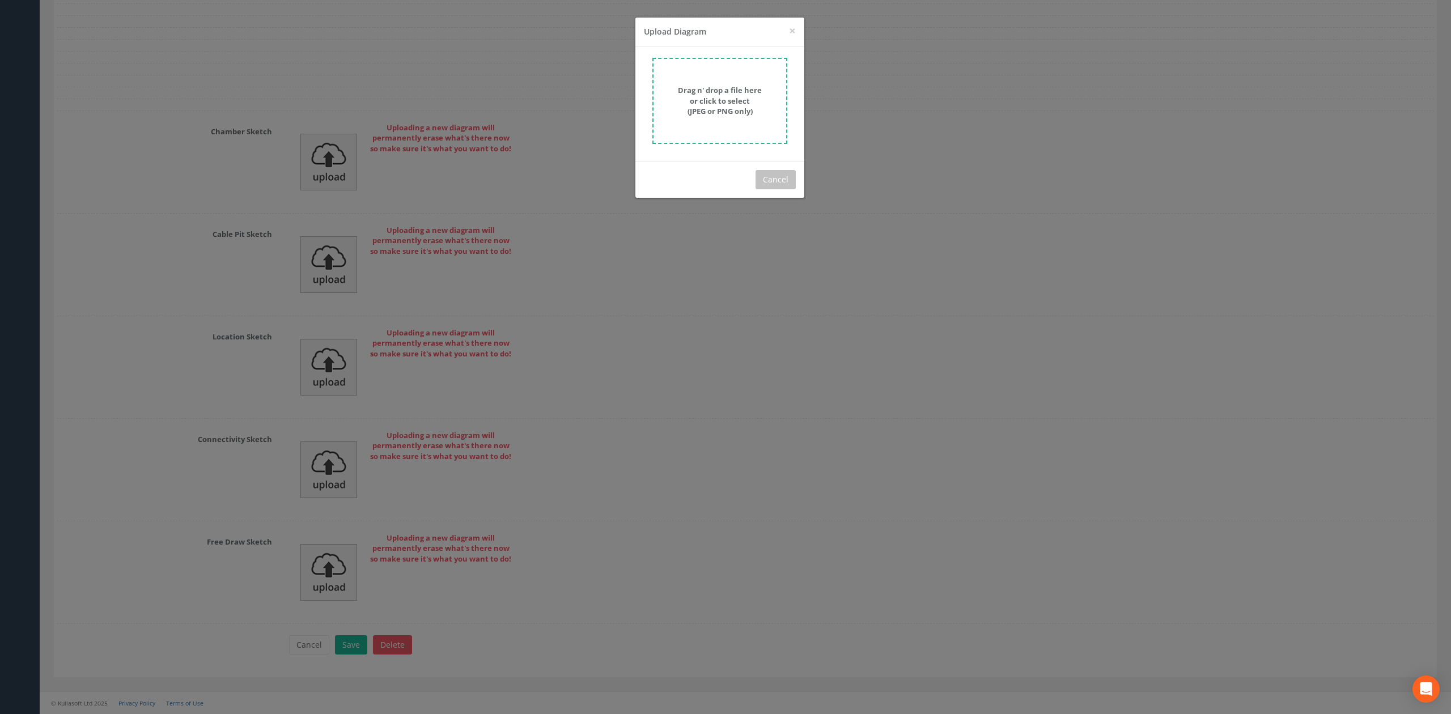
click at [729, 120] on form "Drag n' drop a file here or click to select (JPEG or PNG only)" at bounding box center [720, 101] width 135 height 86
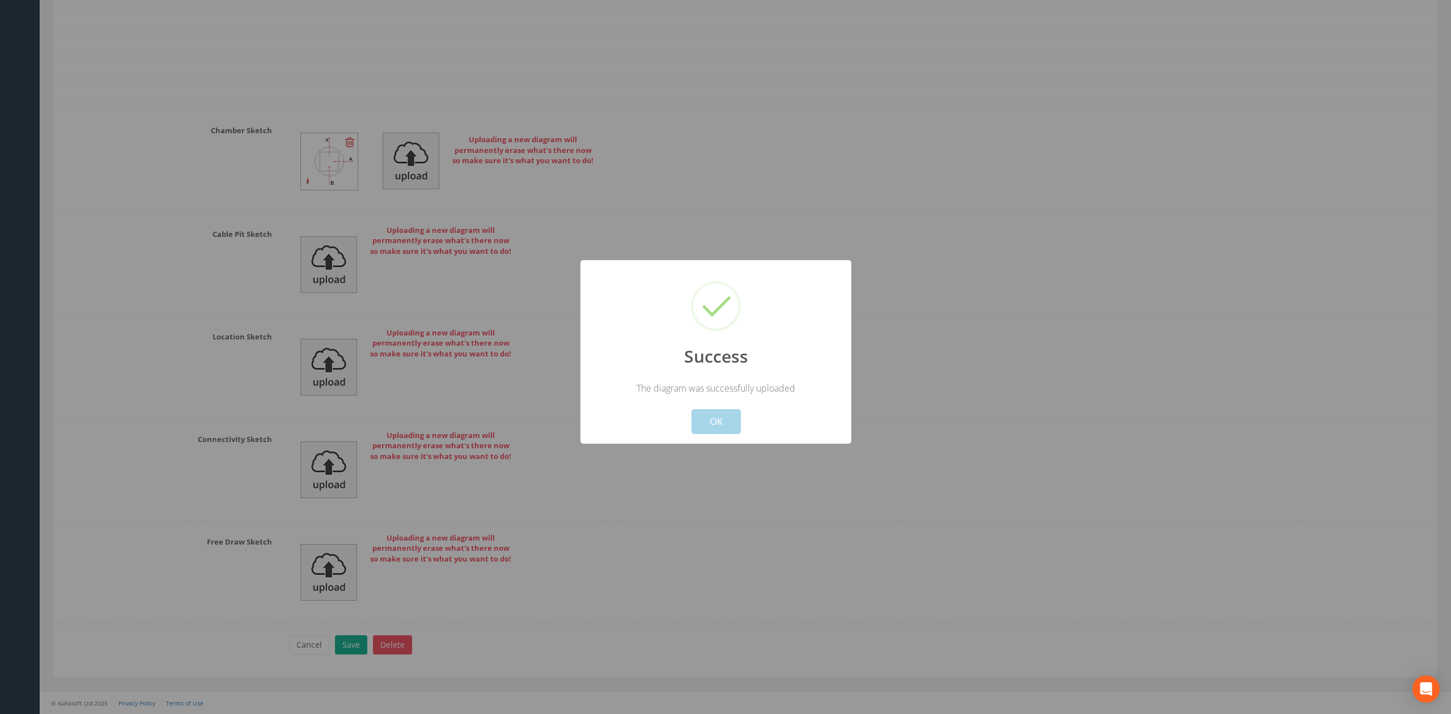
click at [713, 429] on button "OK" at bounding box center [716, 421] width 49 height 25
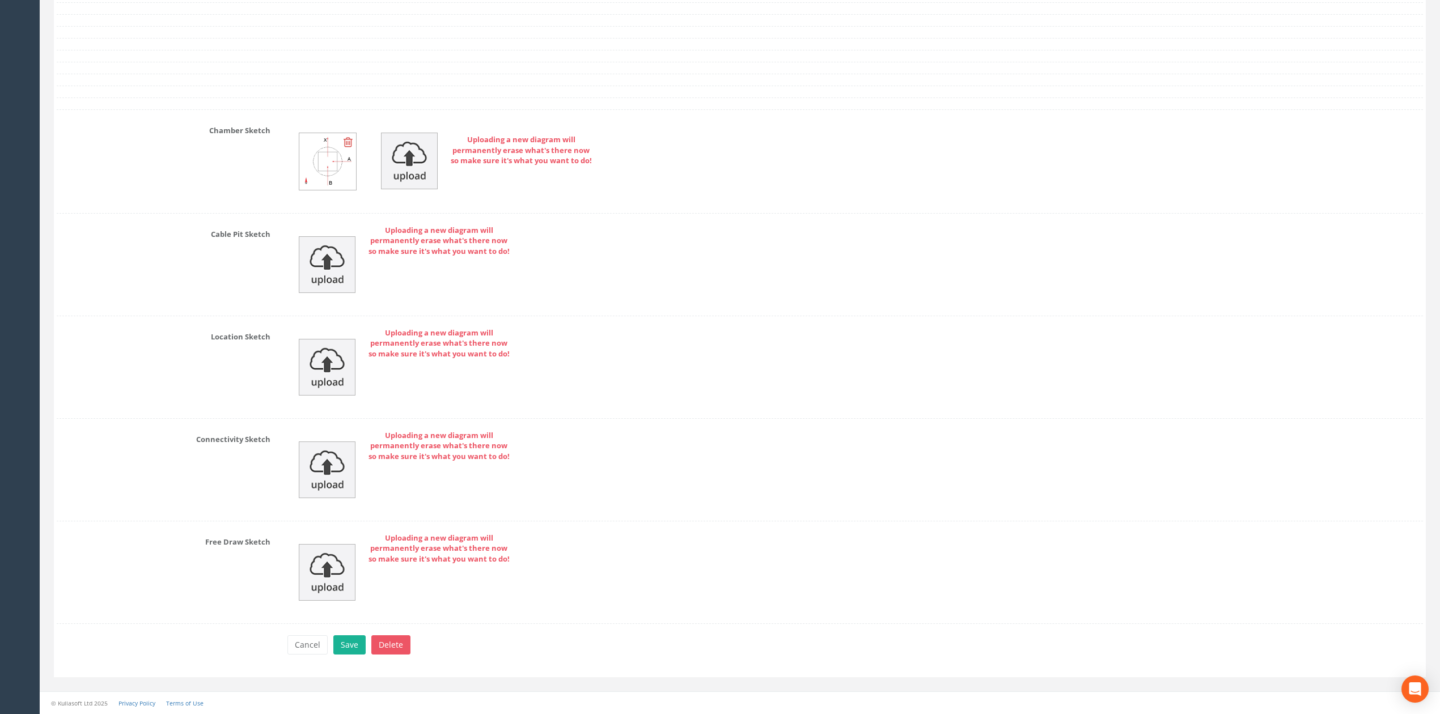
click at [348, 645] on button "Save" at bounding box center [349, 645] width 32 height 19
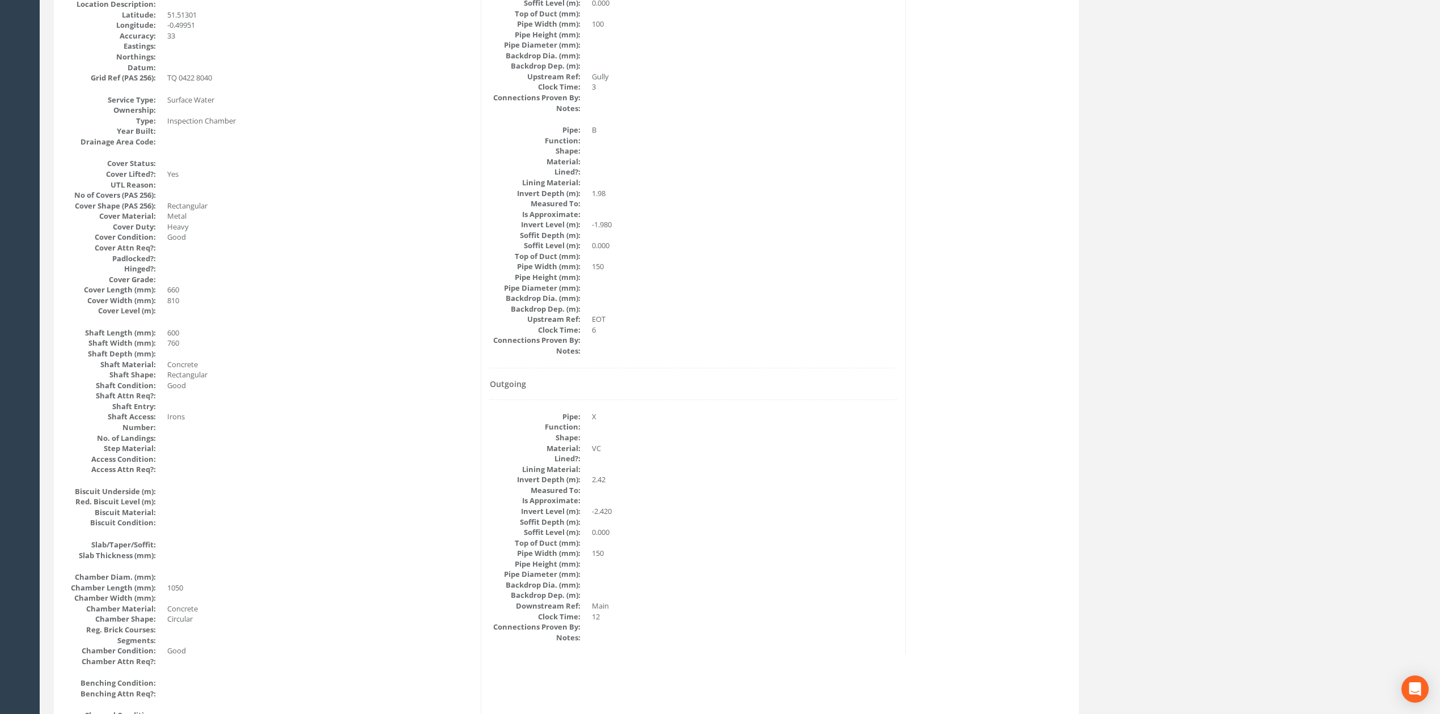
scroll to position [0, 0]
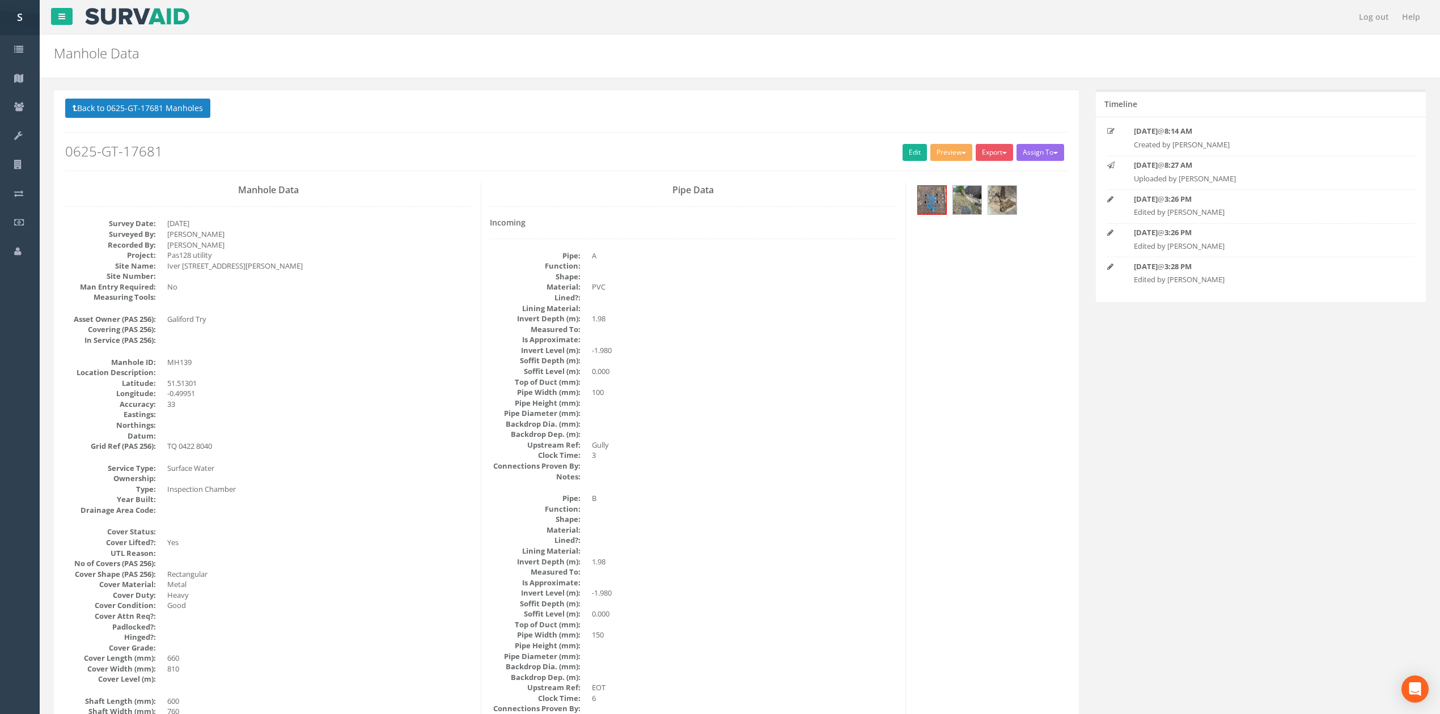
click at [125, 103] on button "Back to 0625-GT-17681 Manholes" at bounding box center [137, 108] width 145 height 19
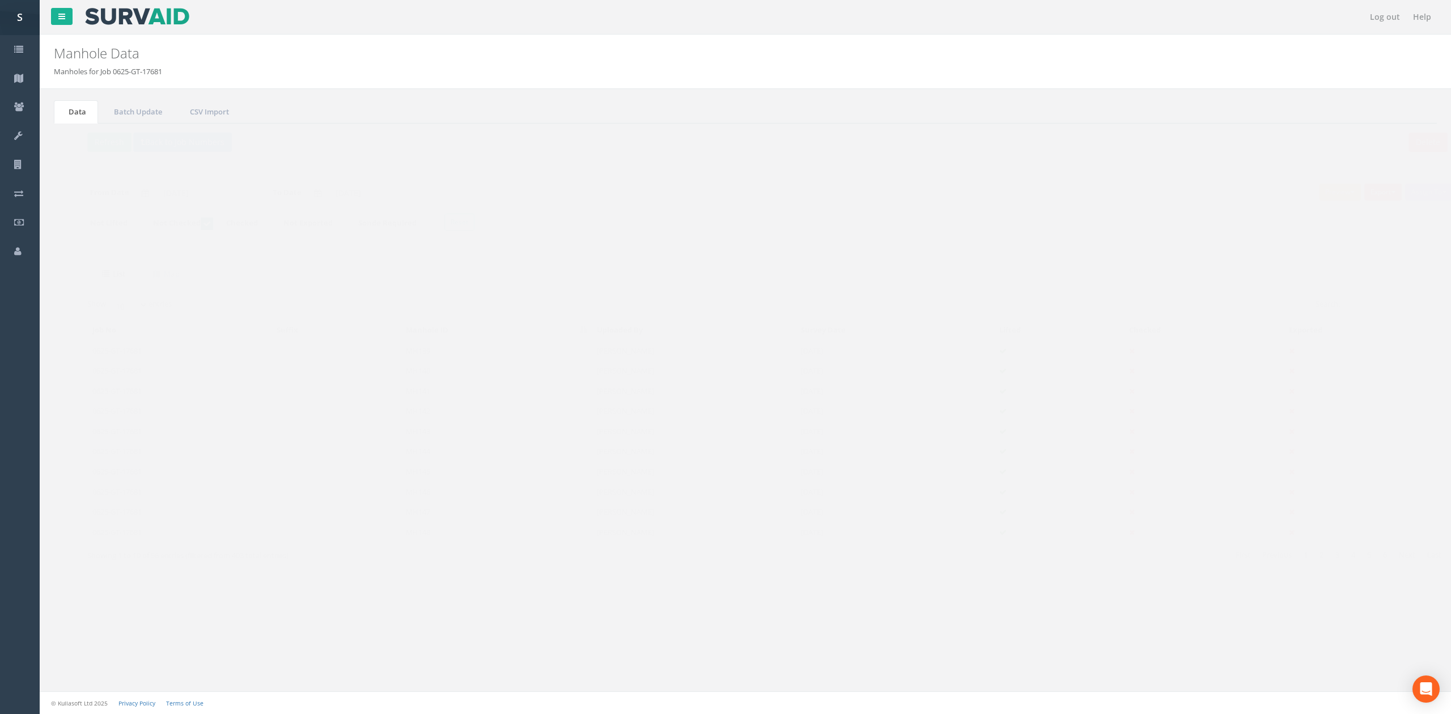
click at [99, 132] on div "Delete Refresh Back to Job Numbers Assign To No Companies Added Export SVS IC S…" at bounding box center [745, 360] width 1383 height 472
click at [96, 143] on button "Refresh" at bounding box center [87, 142] width 44 height 19
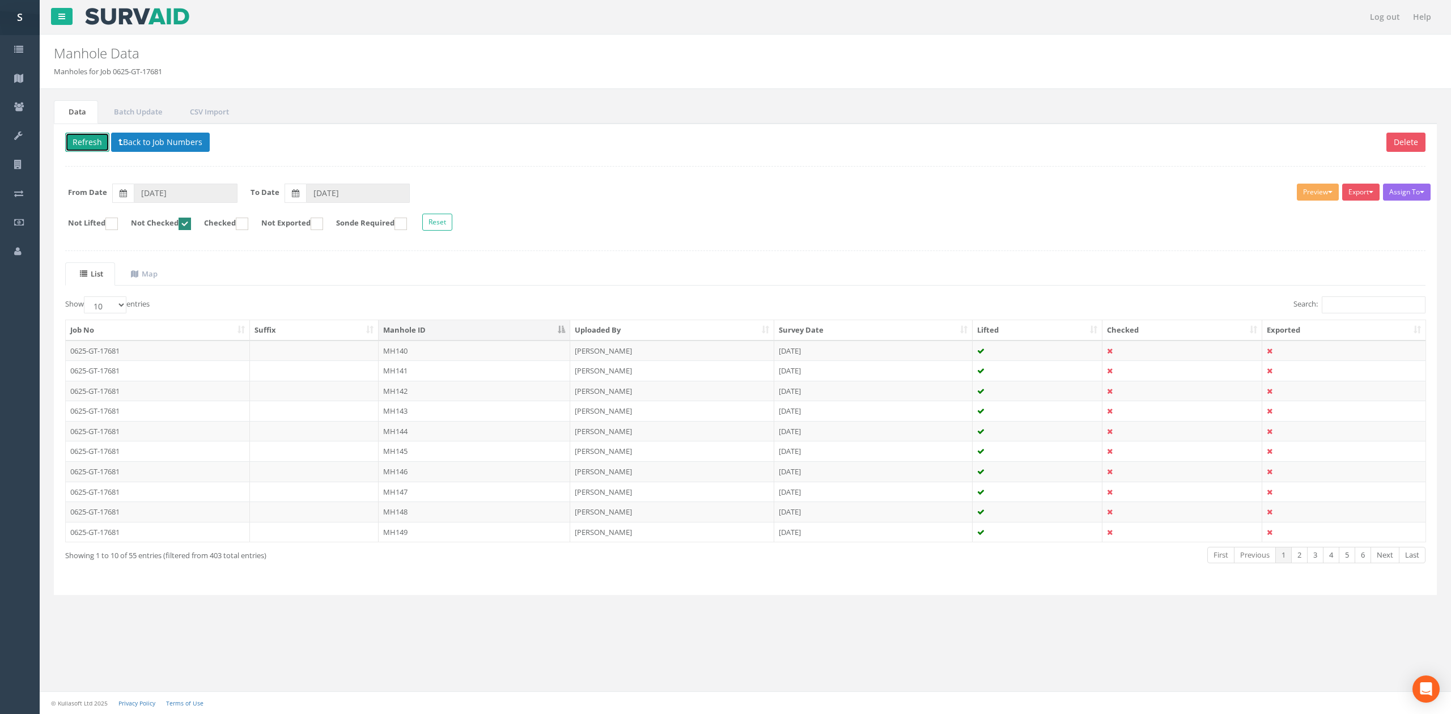
click at [76, 141] on button "Refresh" at bounding box center [87, 142] width 44 height 19
click at [79, 141] on button "Refresh" at bounding box center [87, 142] width 44 height 19
click at [334, 345] on td at bounding box center [314, 351] width 129 height 20
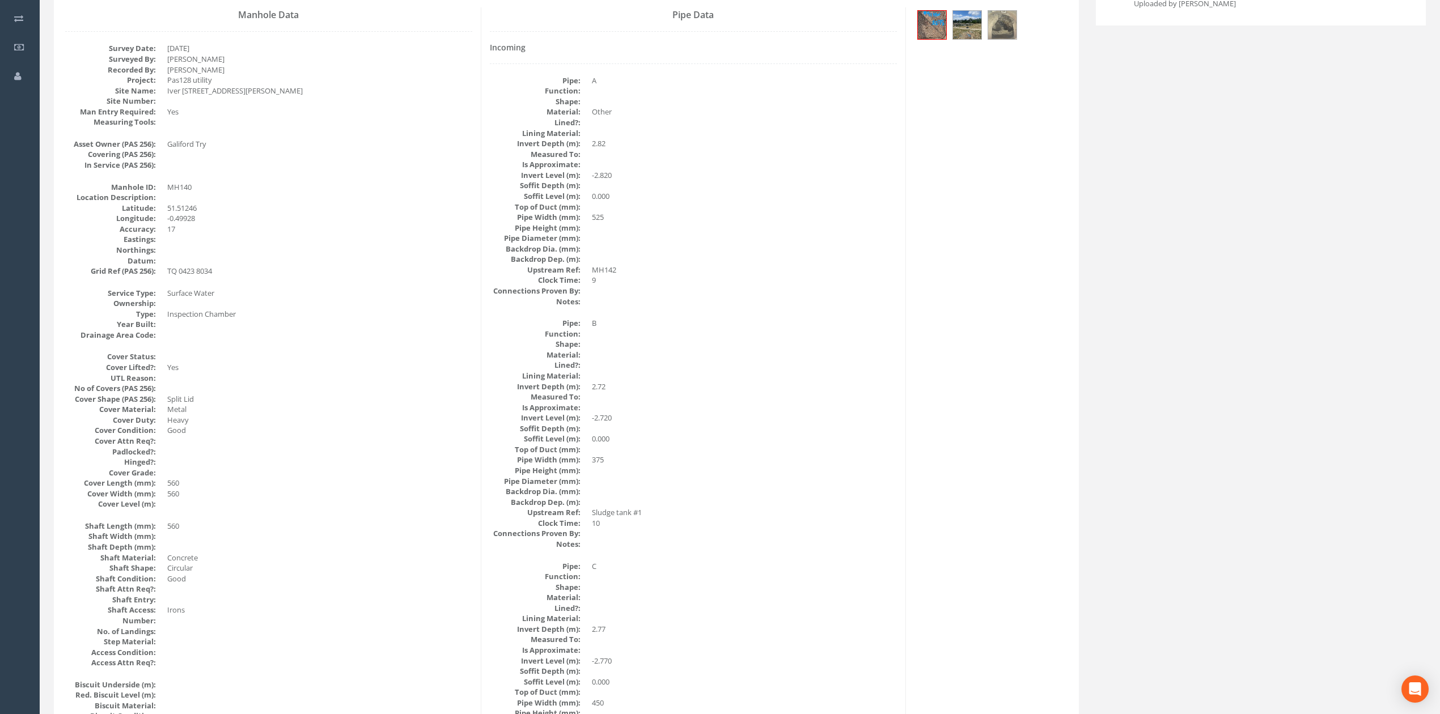
scroll to position [151, 0]
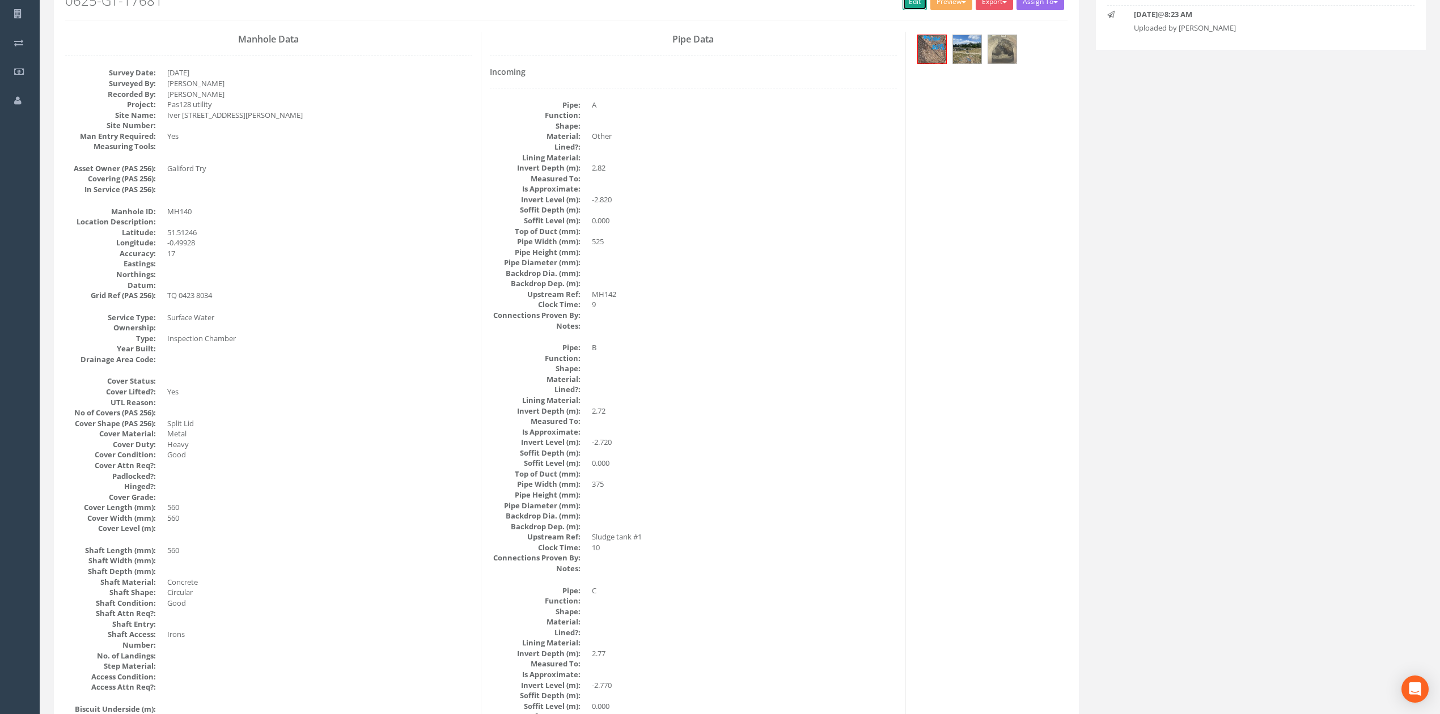
click at [917, 8] on link "Edit" at bounding box center [915, 1] width 24 height 17
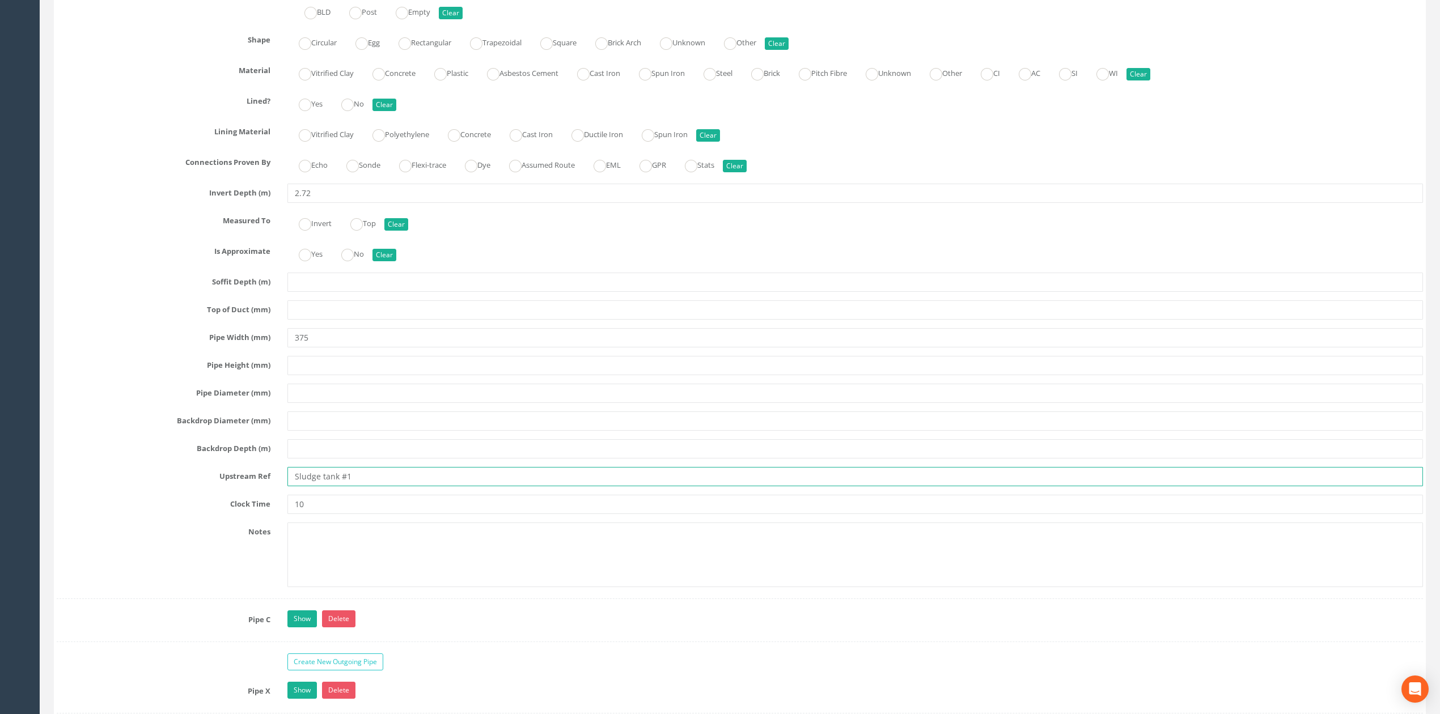
drag, startPoint x: 917, startPoint y: 8, endPoint x: 300, endPoint y: 497, distance: 787.4
click at [300, 486] on input "Sludge tank #1" at bounding box center [855, 476] width 1136 height 19
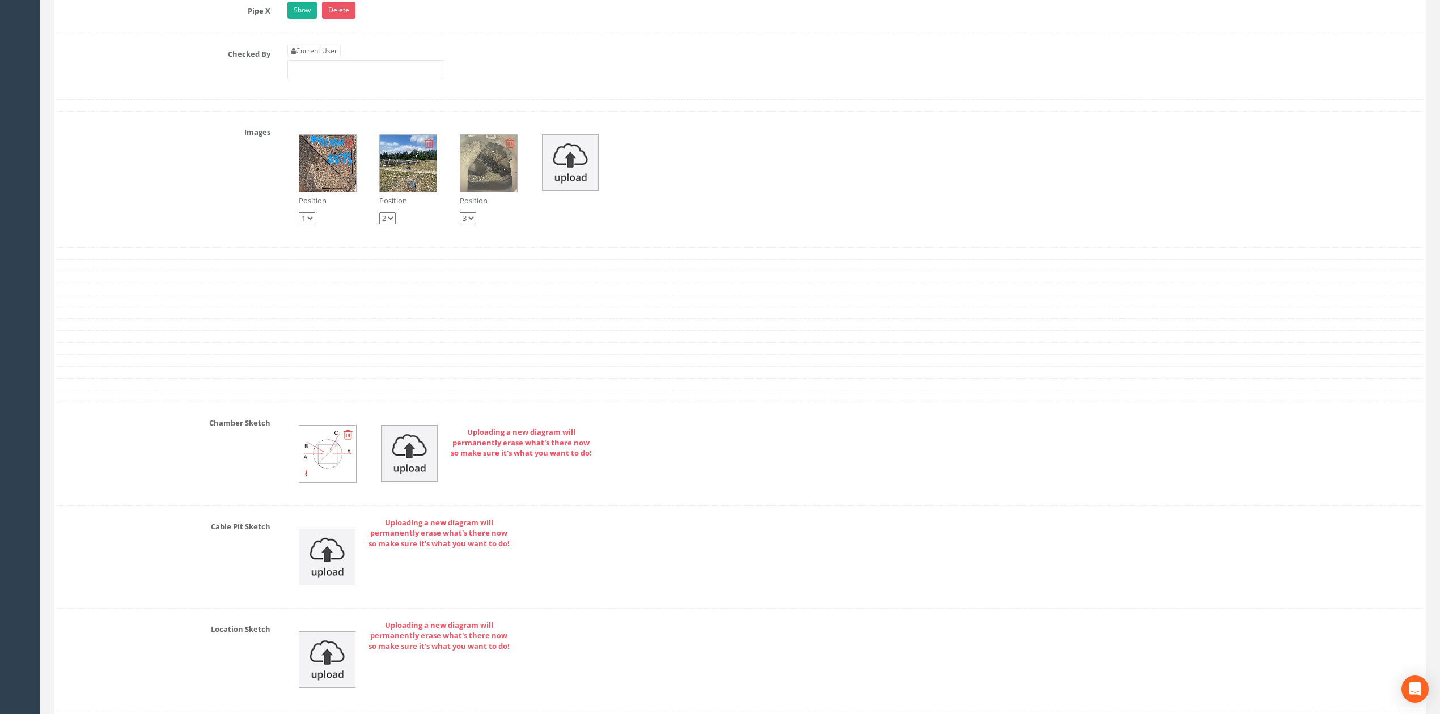
type input "ST #1"
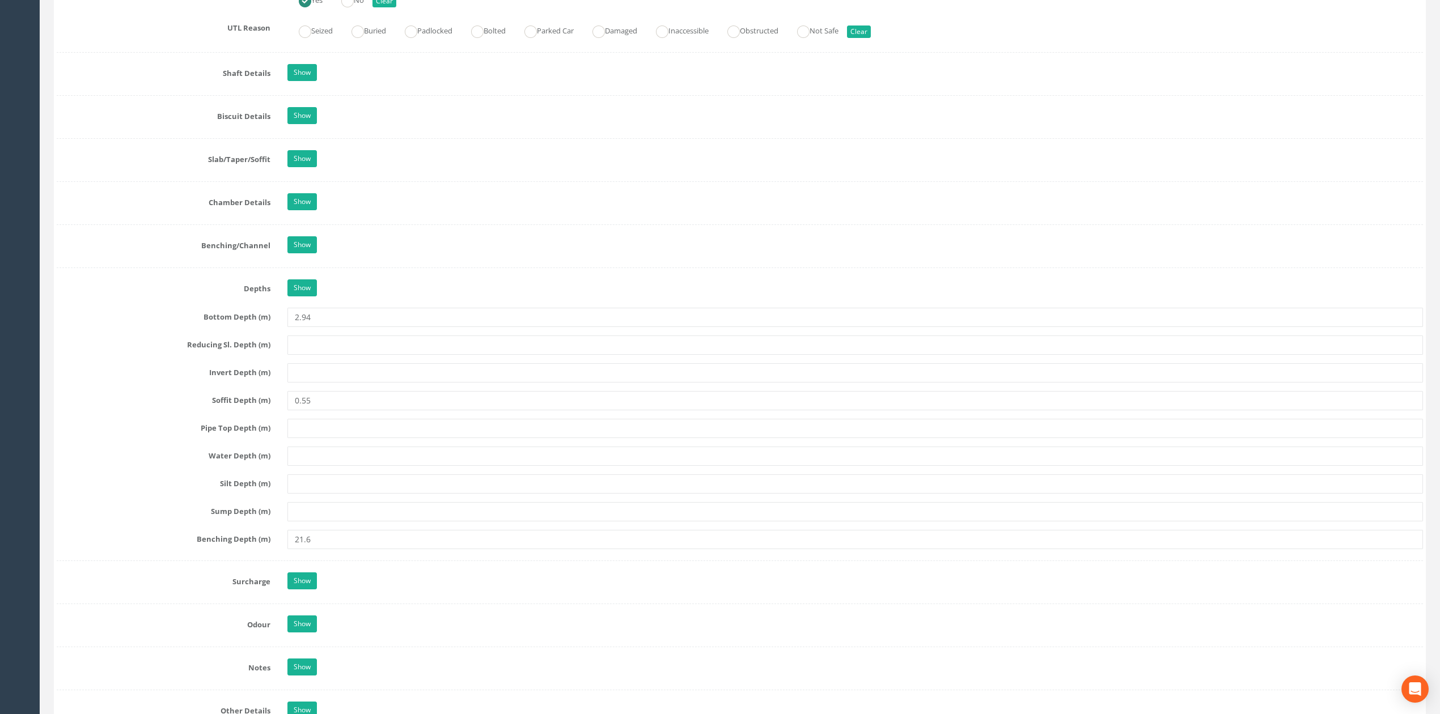
scroll to position [1361, 0]
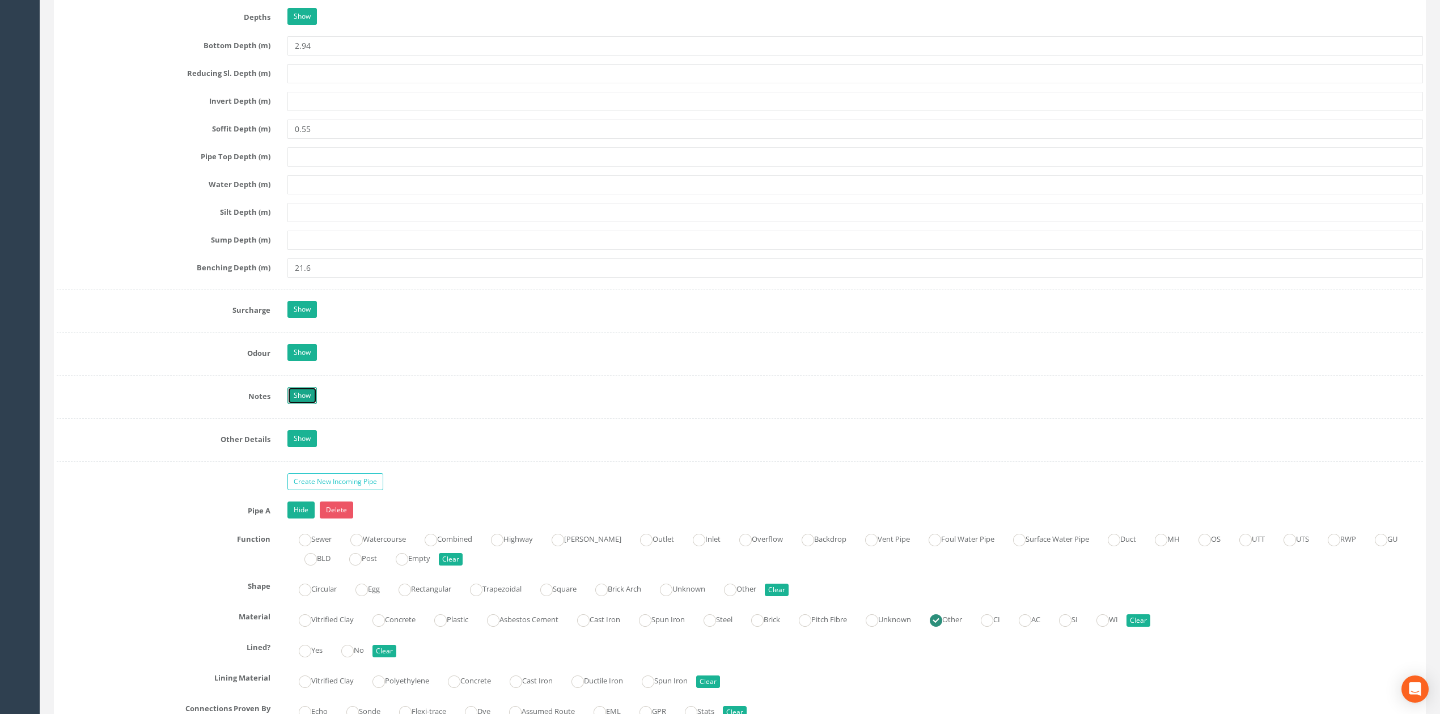
click at [298, 404] on link "Show" at bounding box center [301, 395] width 29 height 17
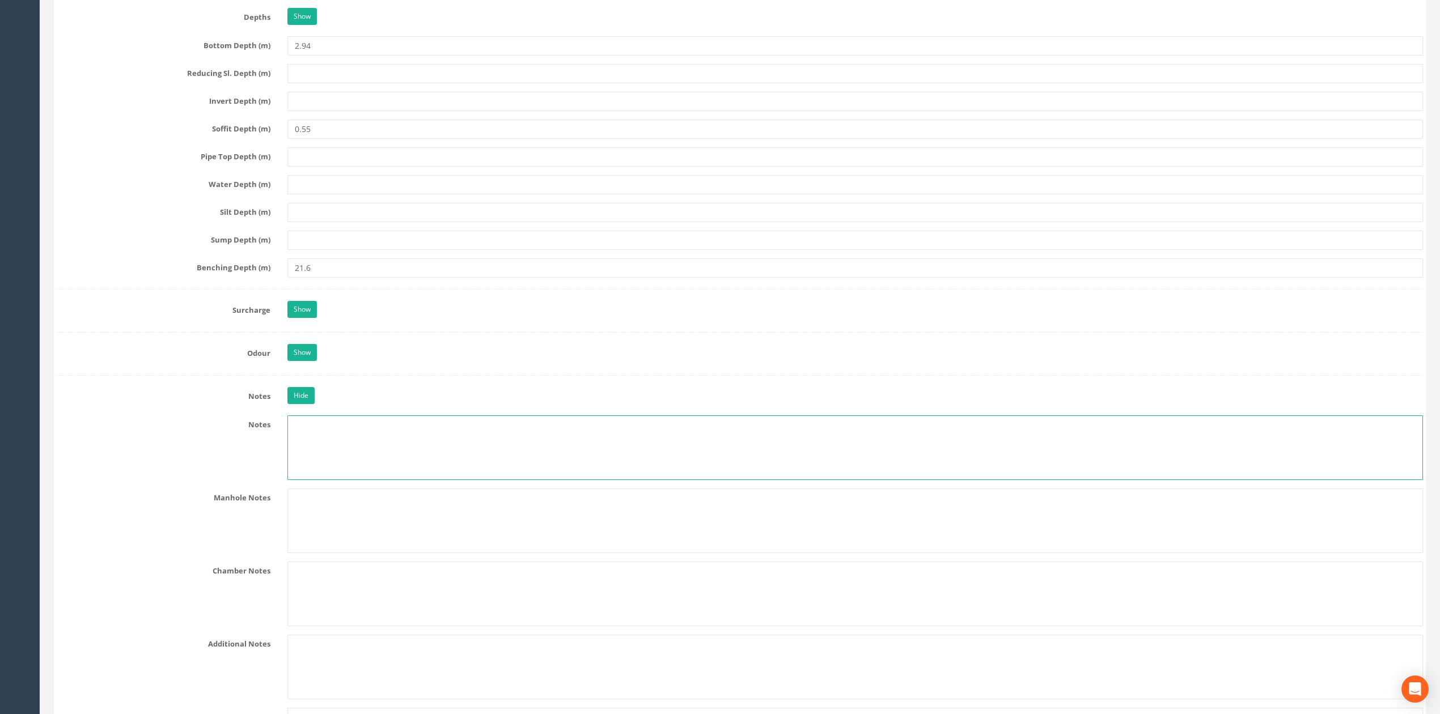
click at [372, 446] on textarea at bounding box center [855, 448] width 1136 height 65
type textarea "ST #1 refers to Sludge Tank"
click at [338, 276] on input "21.6" at bounding box center [855, 268] width 1136 height 19
click at [329, 278] on input "21.6" at bounding box center [855, 268] width 1136 height 19
type textarea "ST #1 refers to Sludge Tank"
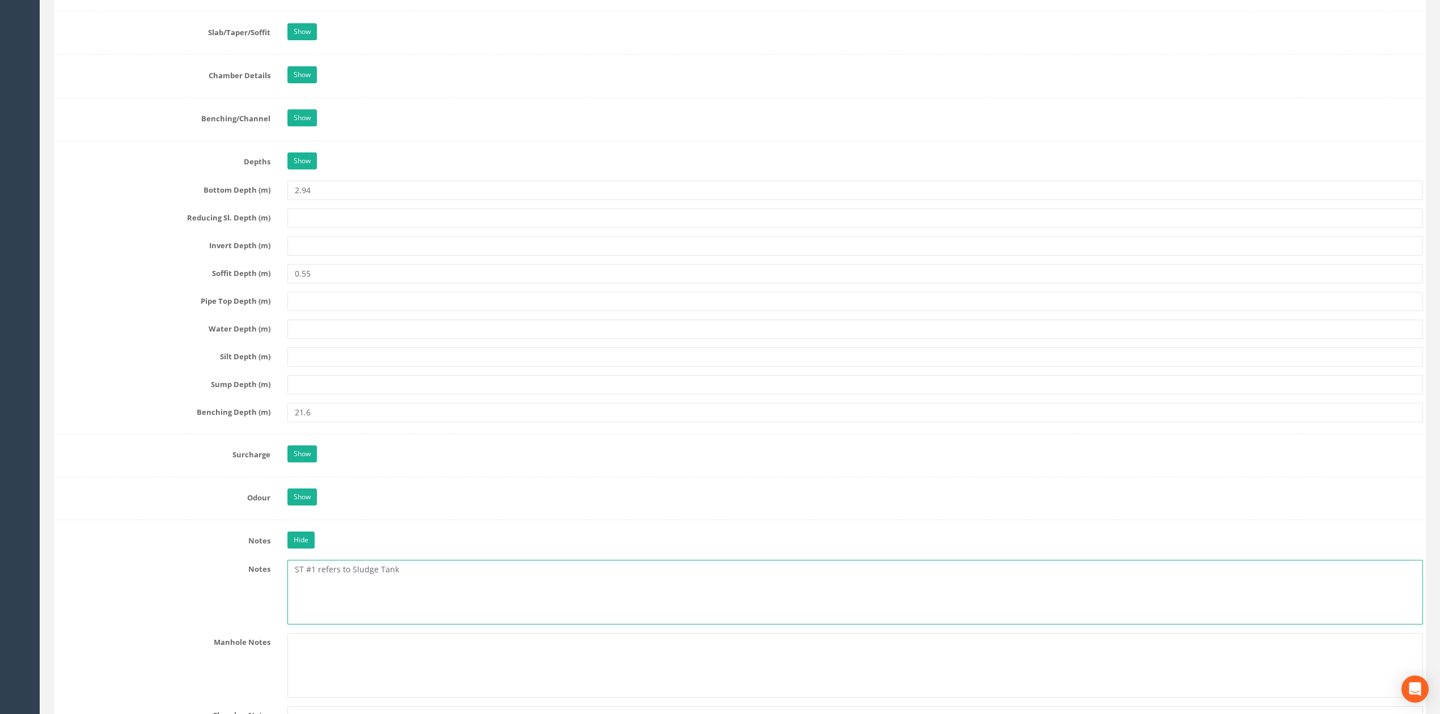
scroll to position [1209, 0]
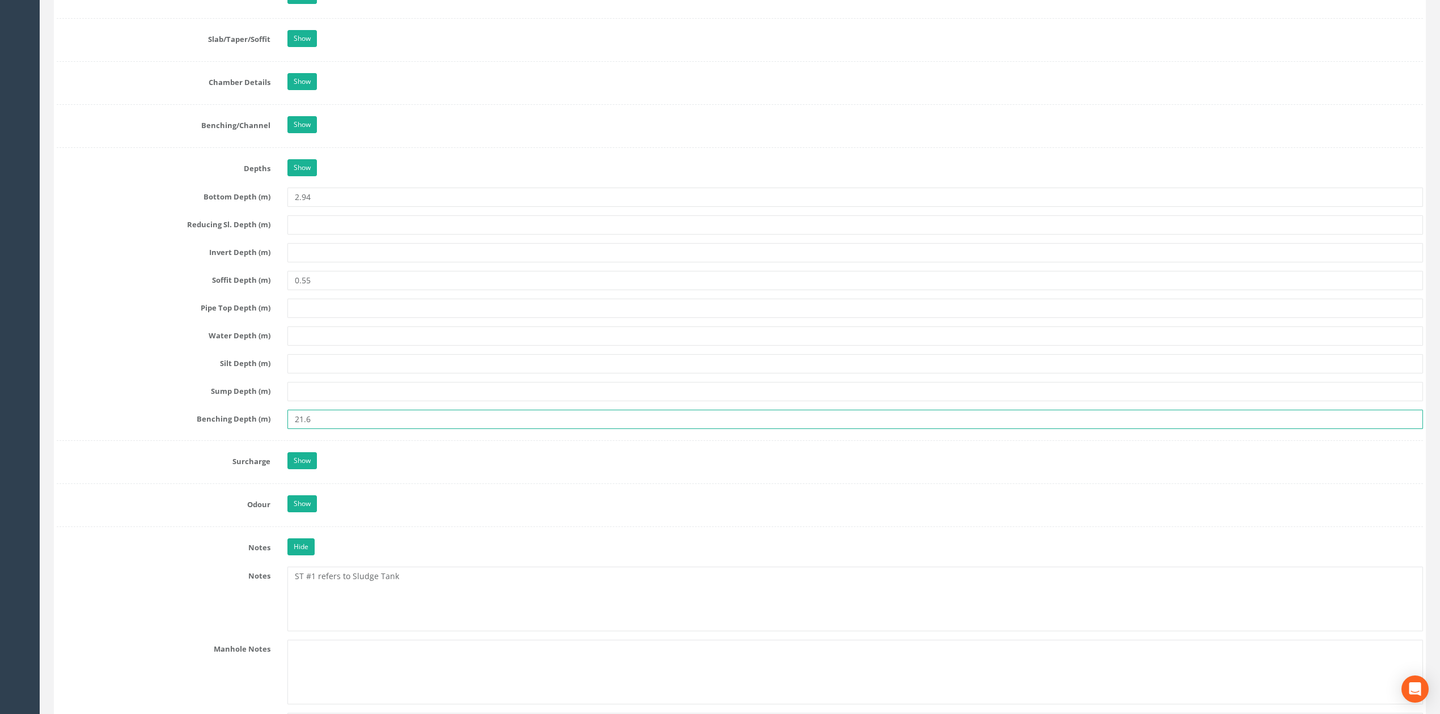
drag, startPoint x: 359, startPoint y: 427, endPoint x: 255, endPoint y: 439, distance: 105.5
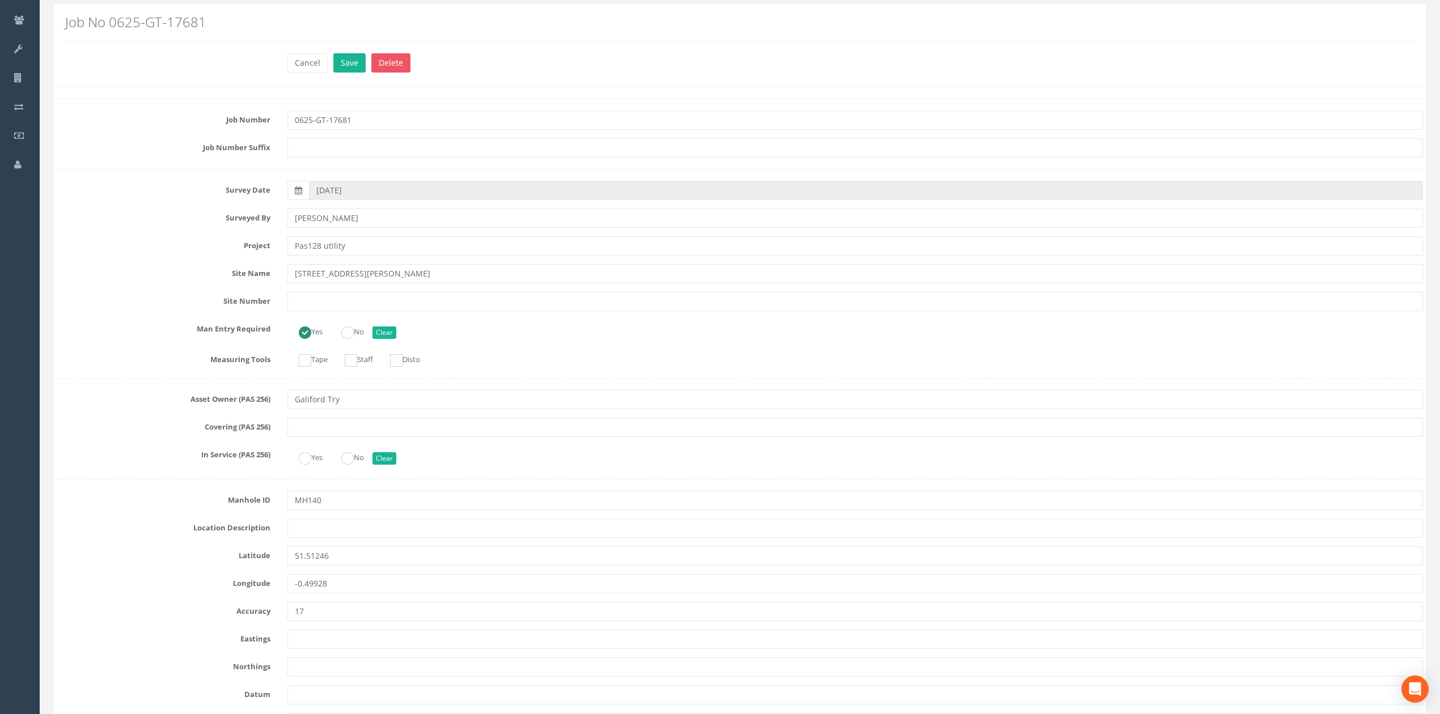
scroll to position [0, 0]
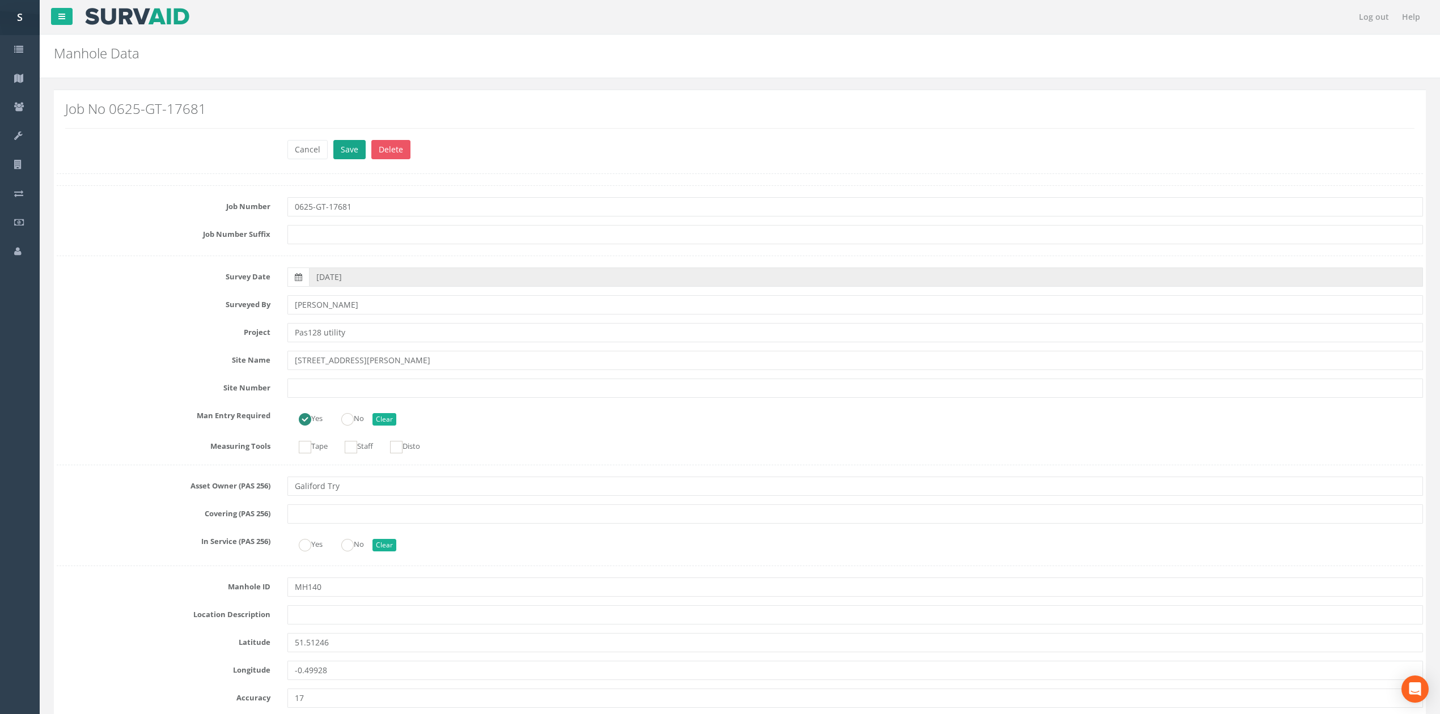
type input "2.16"
click at [345, 146] on button "Save" at bounding box center [349, 149] width 32 height 19
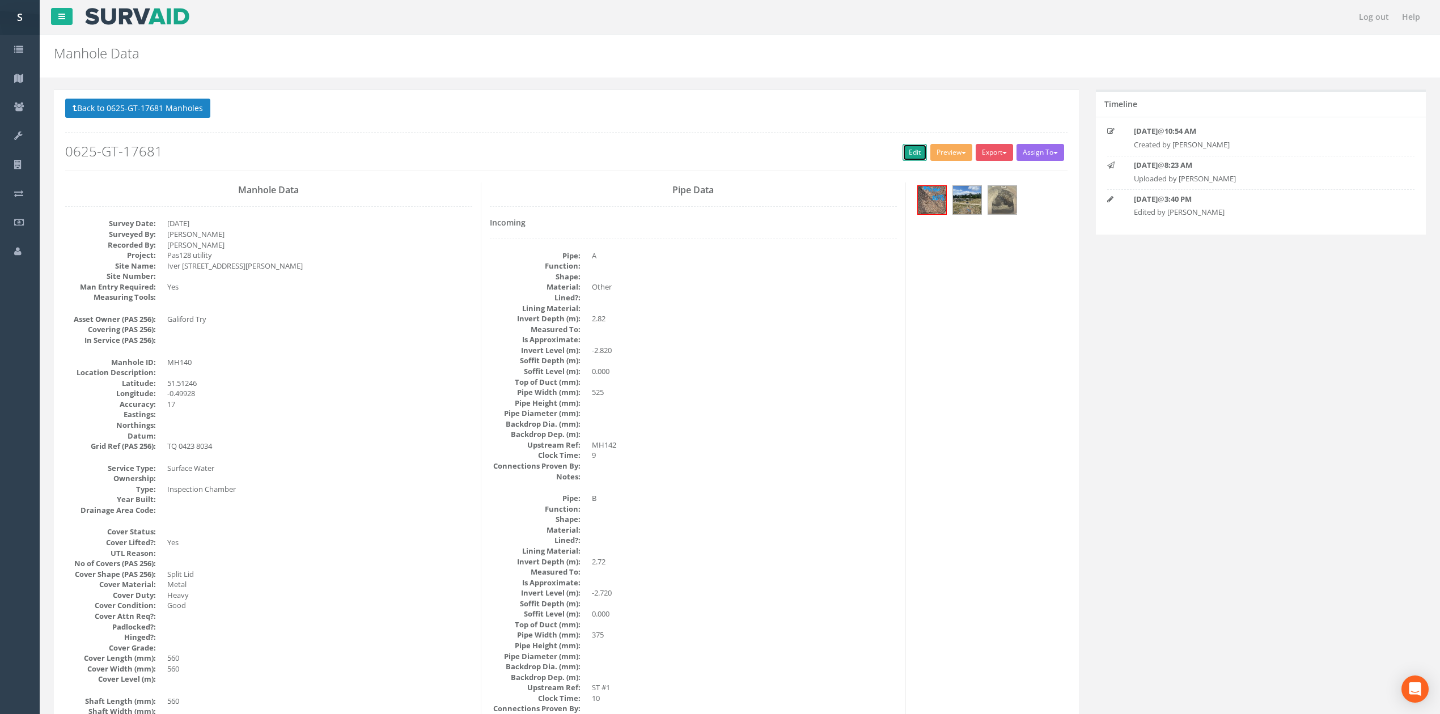
click at [905, 159] on link "Edit" at bounding box center [915, 152] width 24 height 17
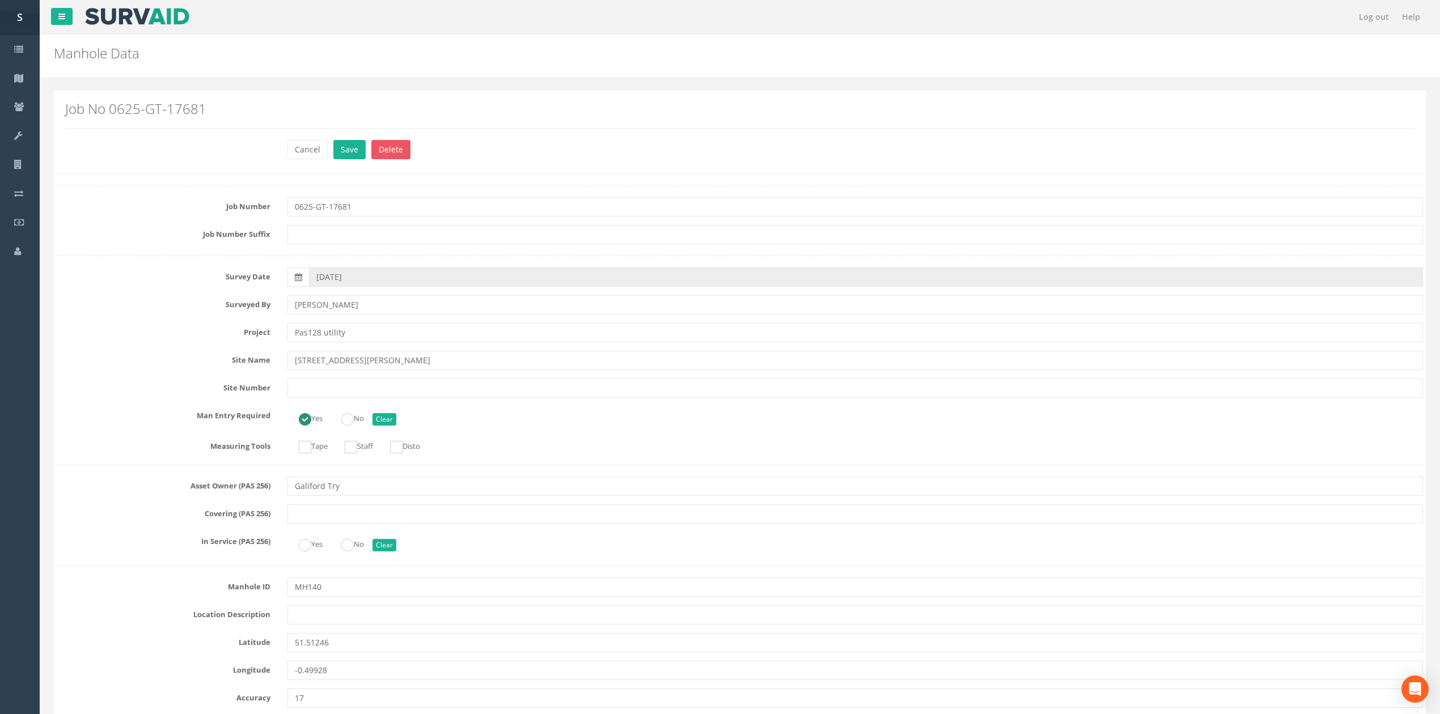
scroll to position [3185, 0]
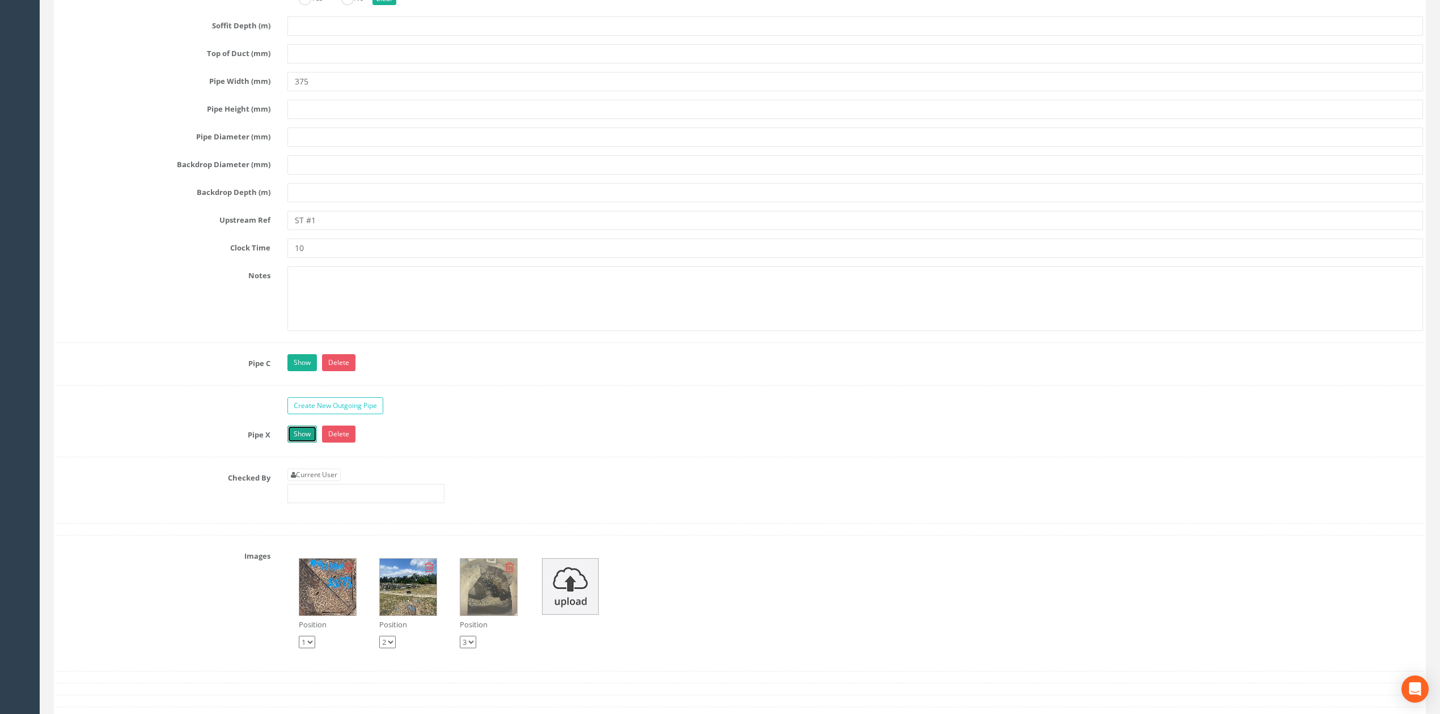
click at [304, 443] on link "Show" at bounding box center [301, 434] width 29 height 17
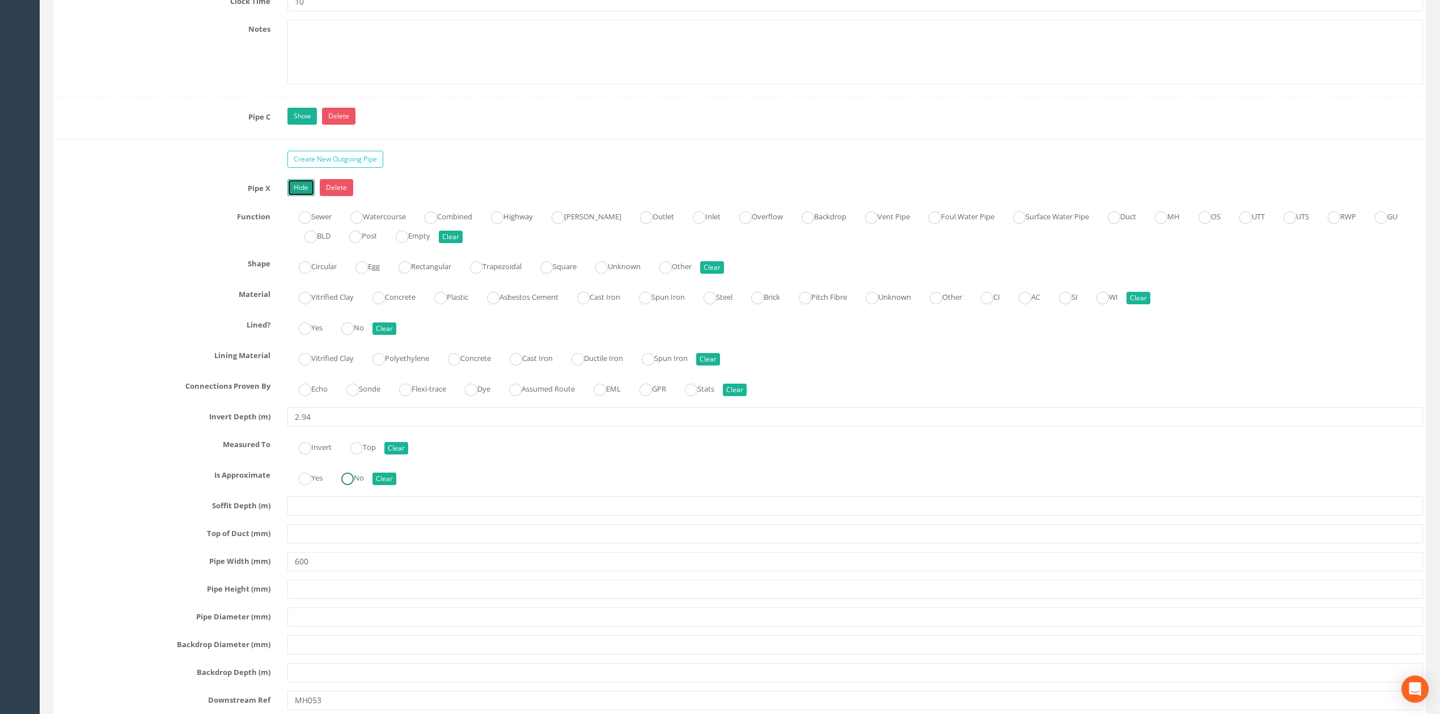
scroll to position [3487, 0]
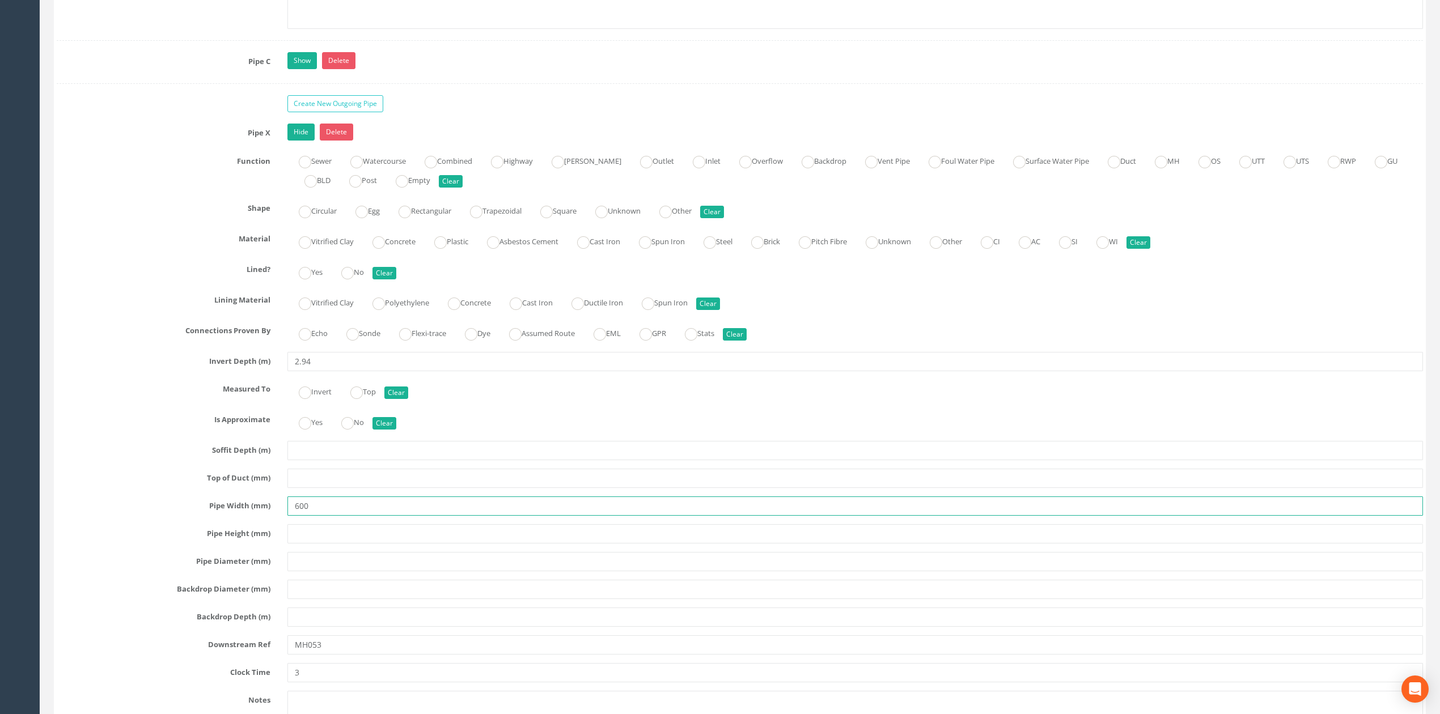
drag, startPoint x: 332, startPoint y: 534, endPoint x: 298, endPoint y: 536, distance: 34.1
click at [298, 516] on input "600" at bounding box center [855, 506] width 1136 height 19
type input "675"
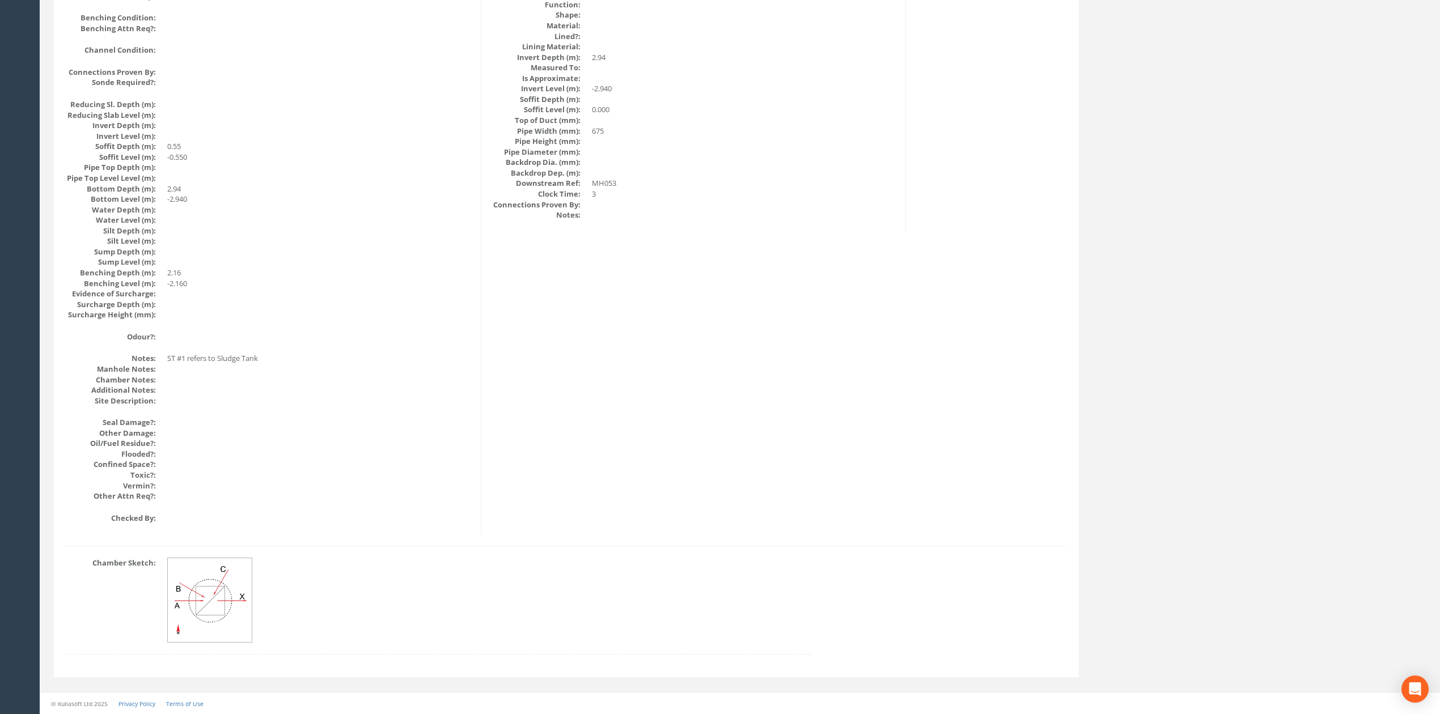
scroll to position [1036, 0]
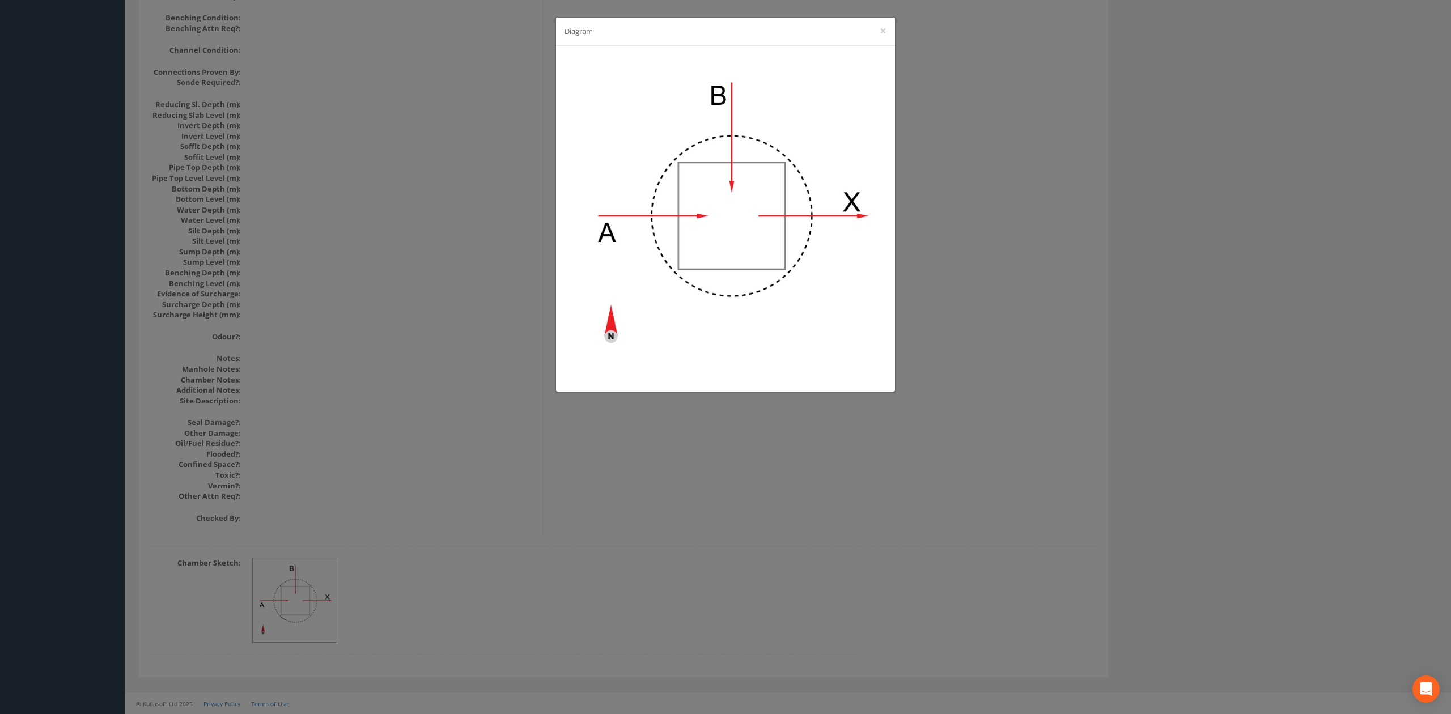
click at [382, 230] on div "Diagram ×" at bounding box center [725, 357] width 1451 height 714
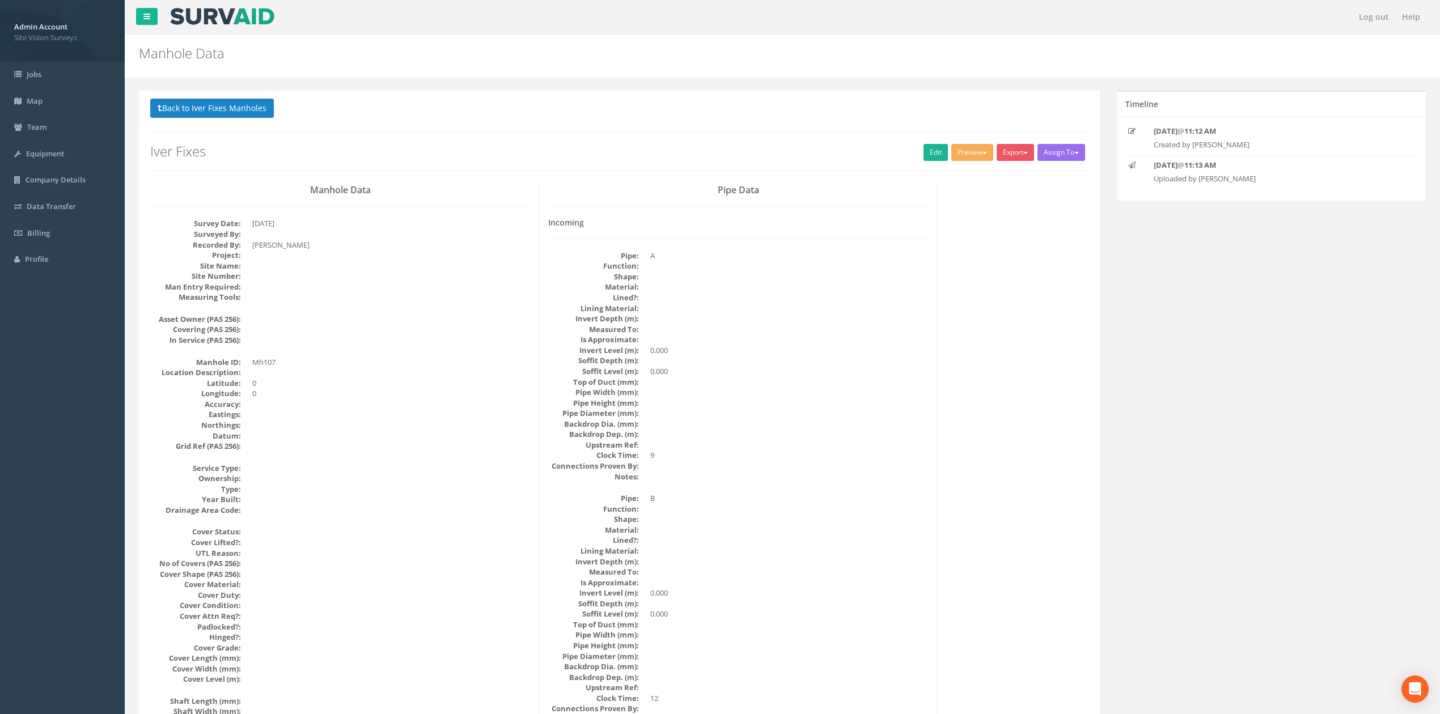
click at [187, 103] on button "Back to Iver Fixes Manholes" at bounding box center [212, 108] width 124 height 19
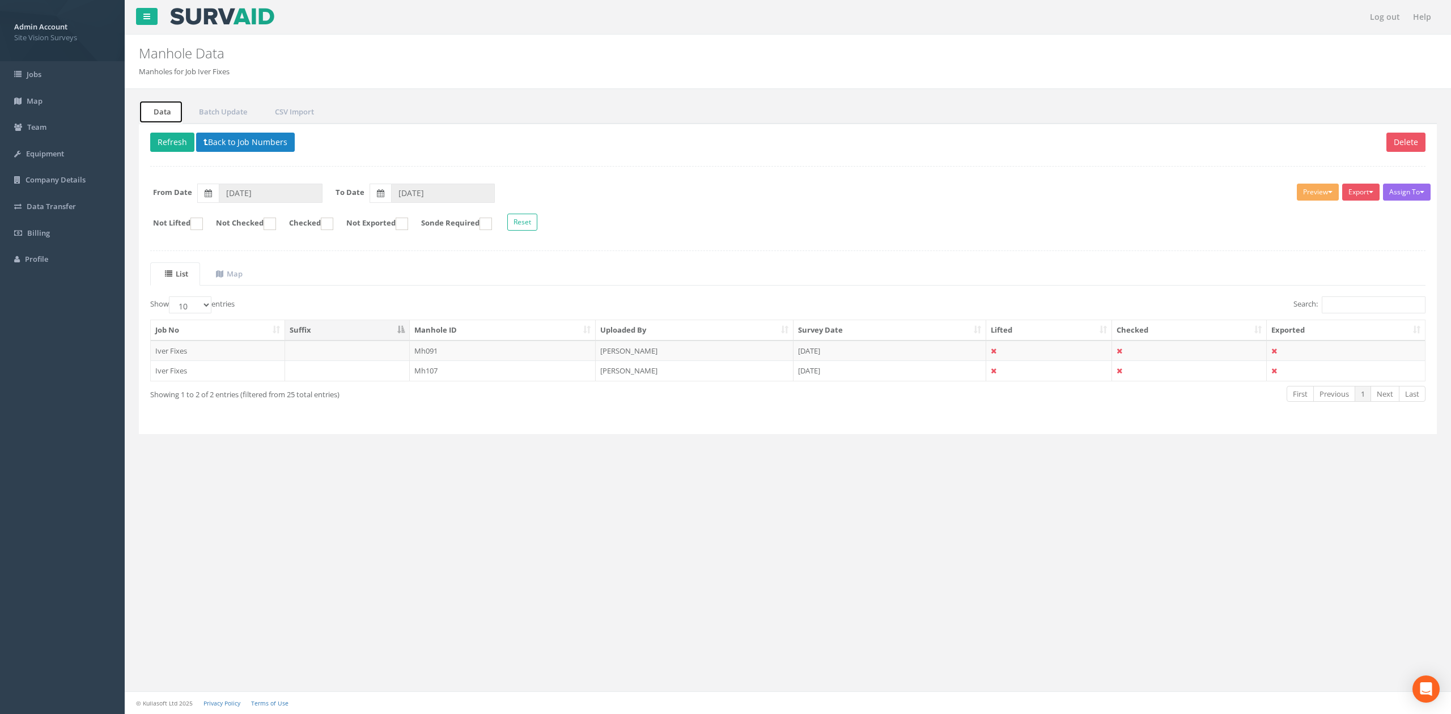
click at [164, 115] on link "Data" at bounding box center [161, 111] width 44 height 23
click at [171, 127] on div "Delete Refresh Back to Job Numbers Assign To No Companies Added Export SVS IC S…" at bounding box center [788, 279] width 1298 height 311
click at [164, 139] on button "Refresh" at bounding box center [172, 142] width 44 height 19
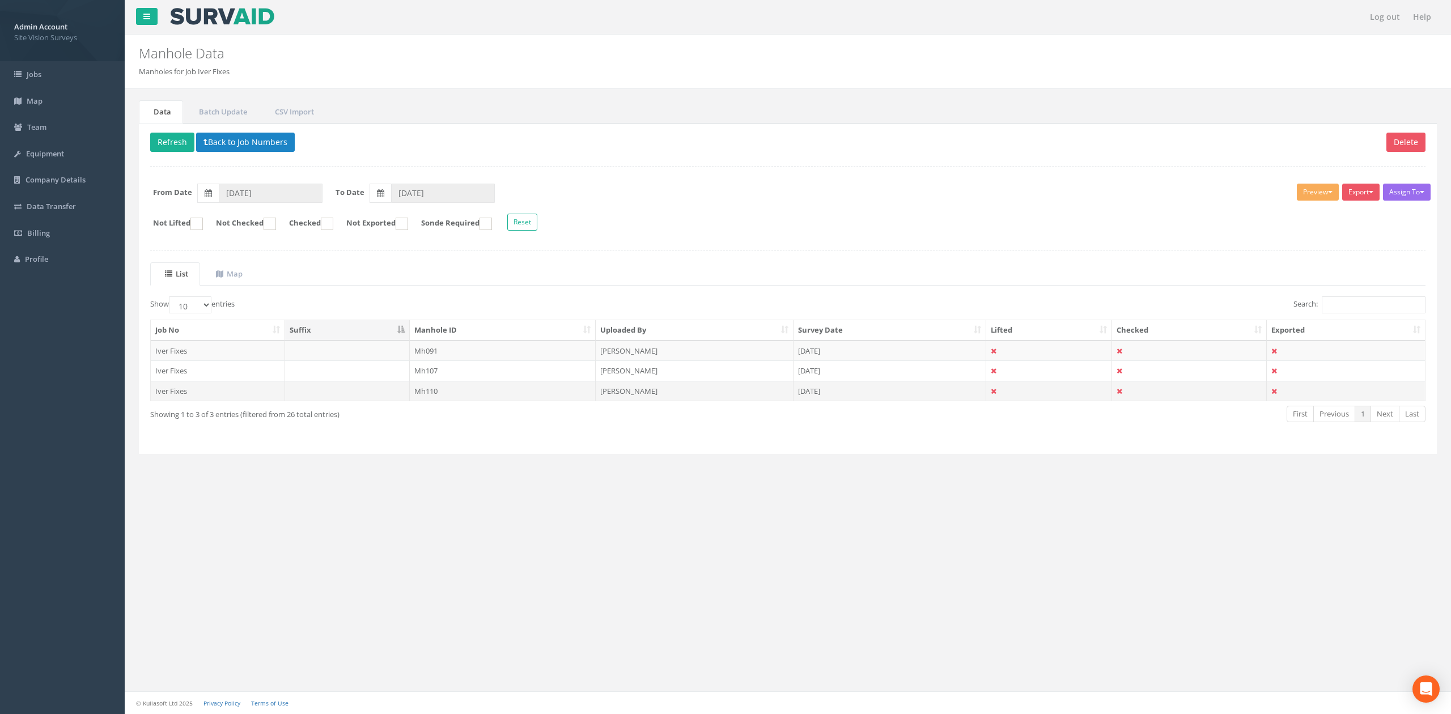
click at [456, 396] on td "Mh110" at bounding box center [503, 391] width 186 height 20
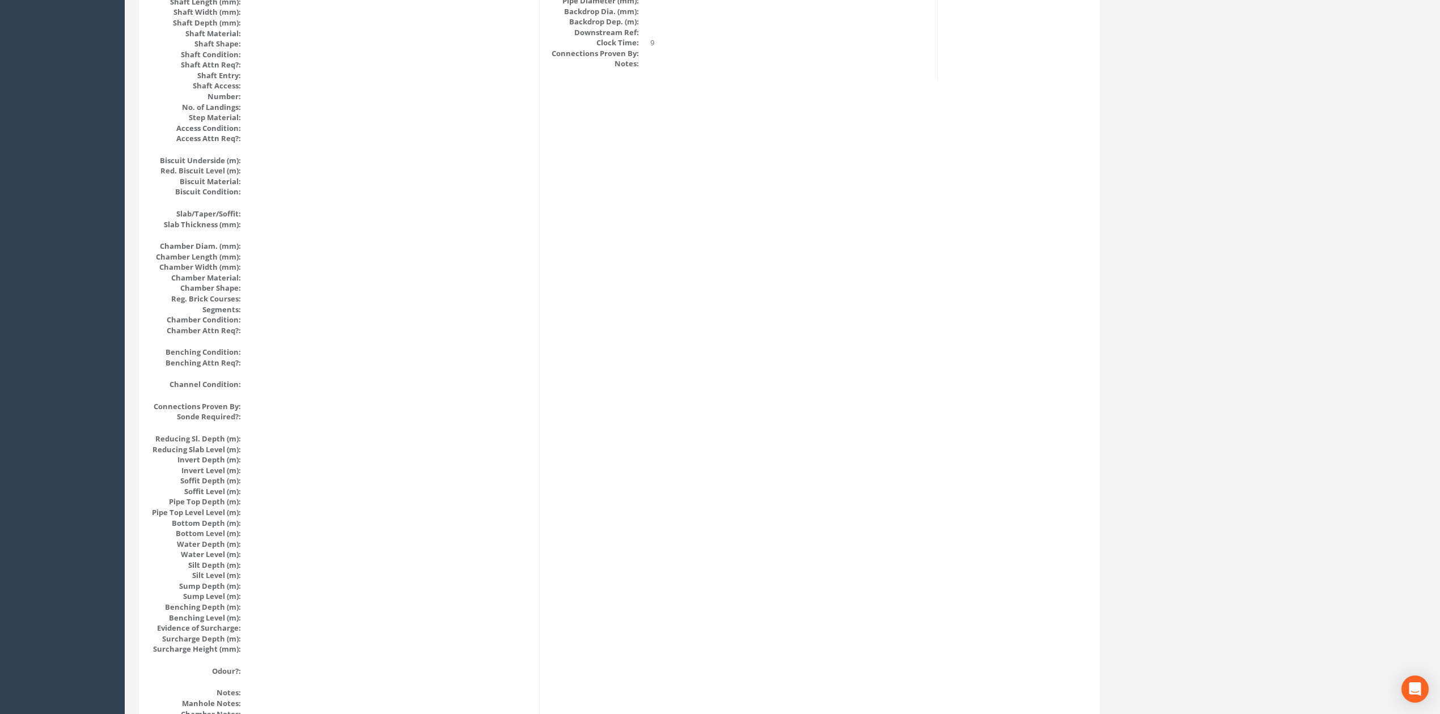
scroll to position [1036, 0]
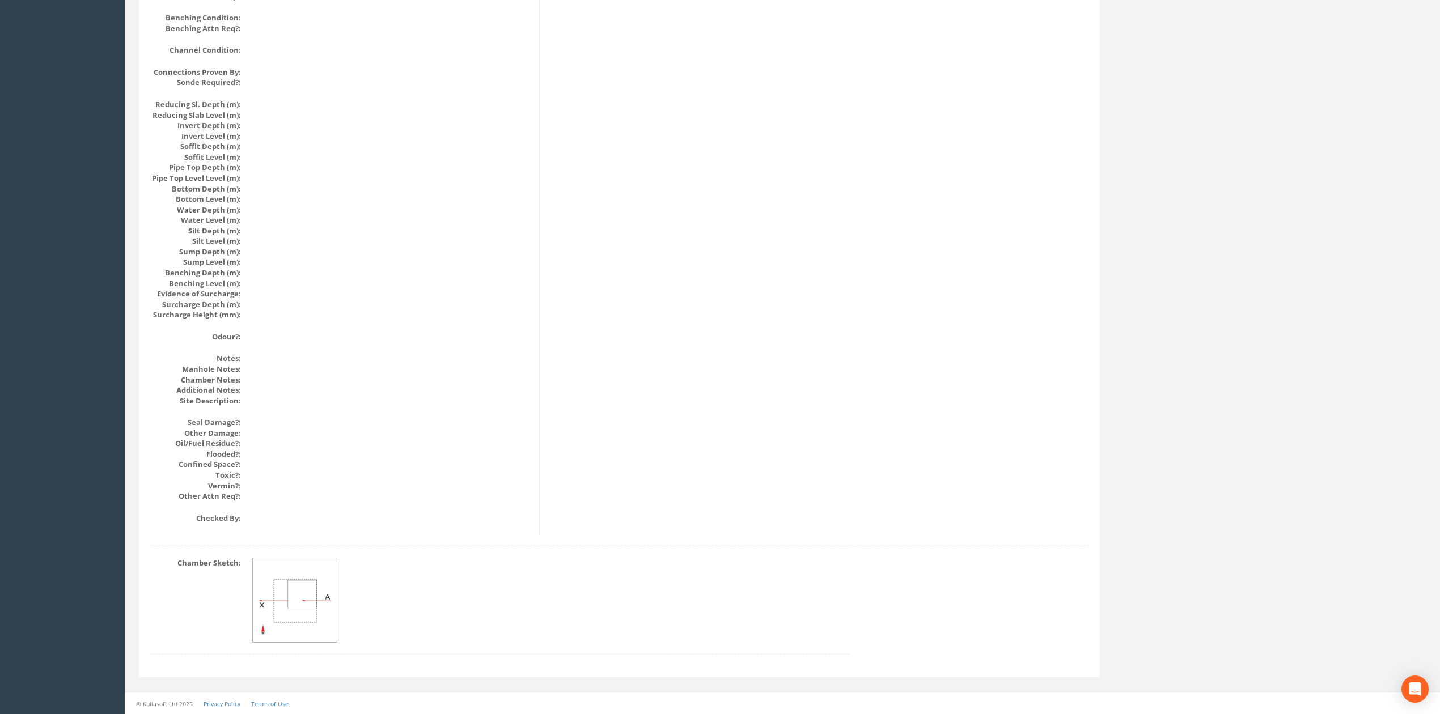
click at [318, 590] on img at bounding box center [295, 600] width 85 height 85
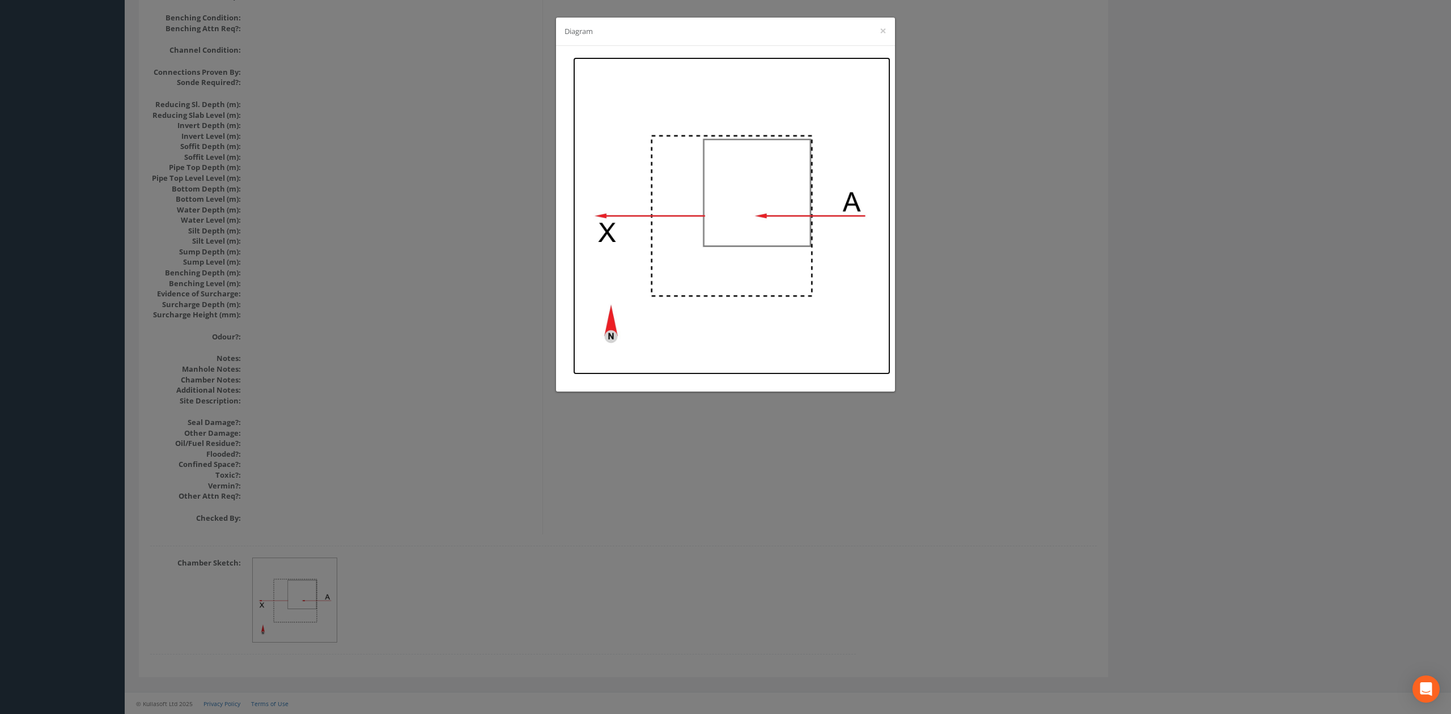
click at [760, 210] on img at bounding box center [731, 215] width 317 height 317
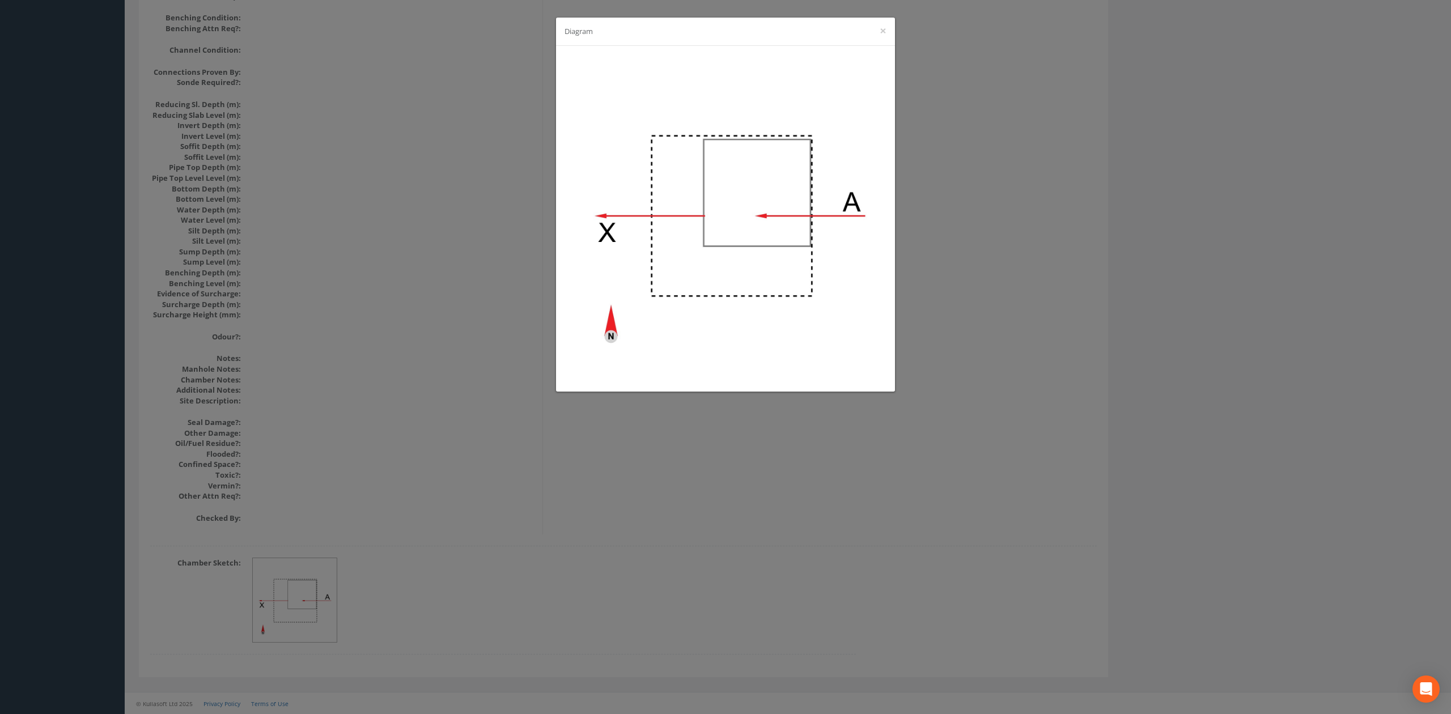
click at [393, 198] on div "Diagram ×" at bounding box center [725, 357] width 1451 height 714
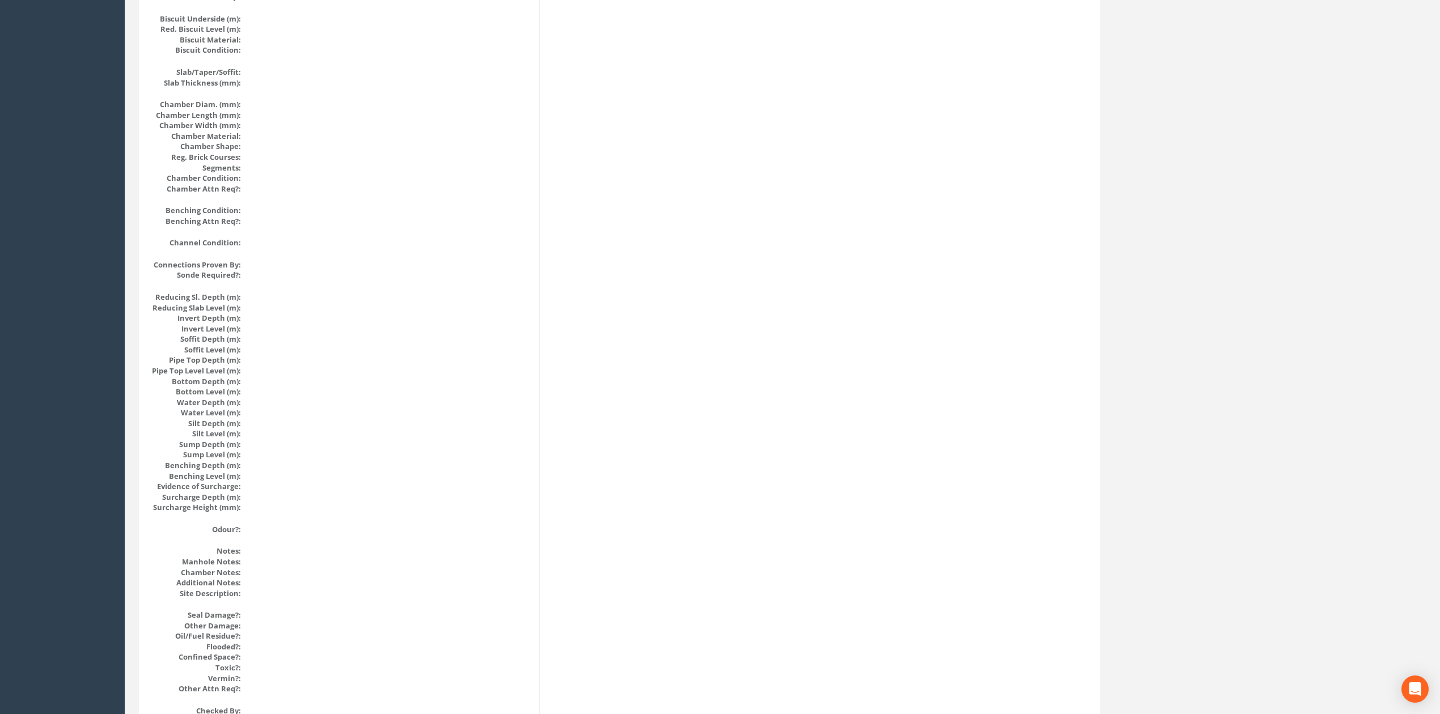
scroll to position [0, 0]
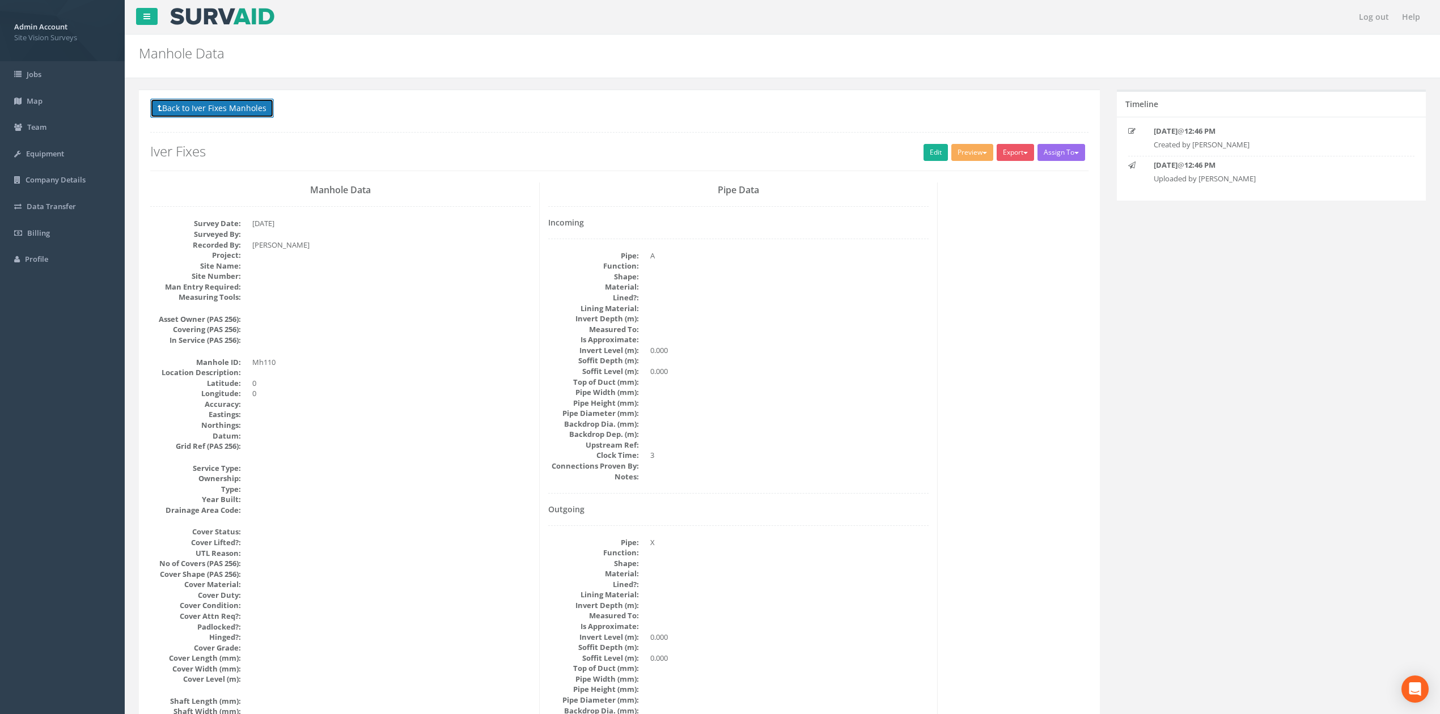
click at [207, 115] on button "Back to Iver Fixes Manholes" at bounding box center [212, 108] width 124 height 19
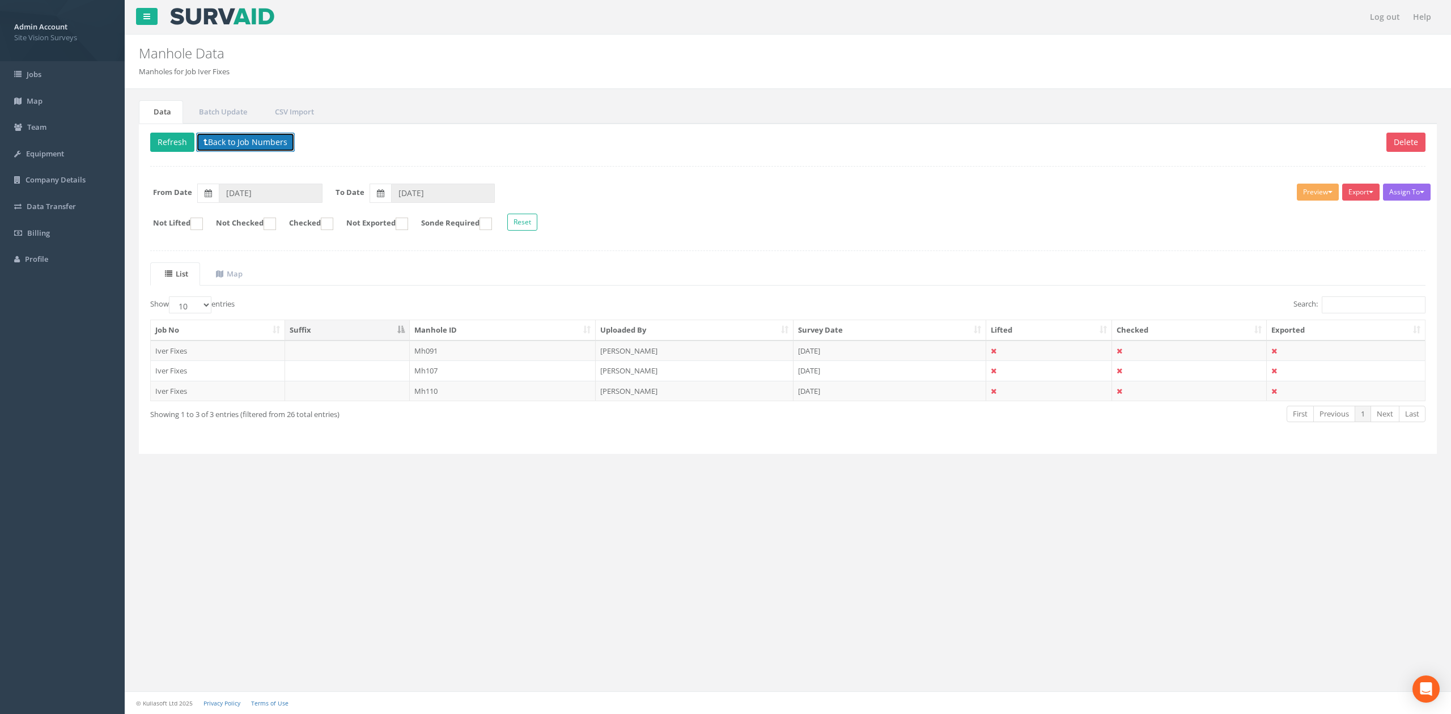
click at [246, 152] on button "Back to Job Numbers" at bounding box center [245, 142] width 99 height 19
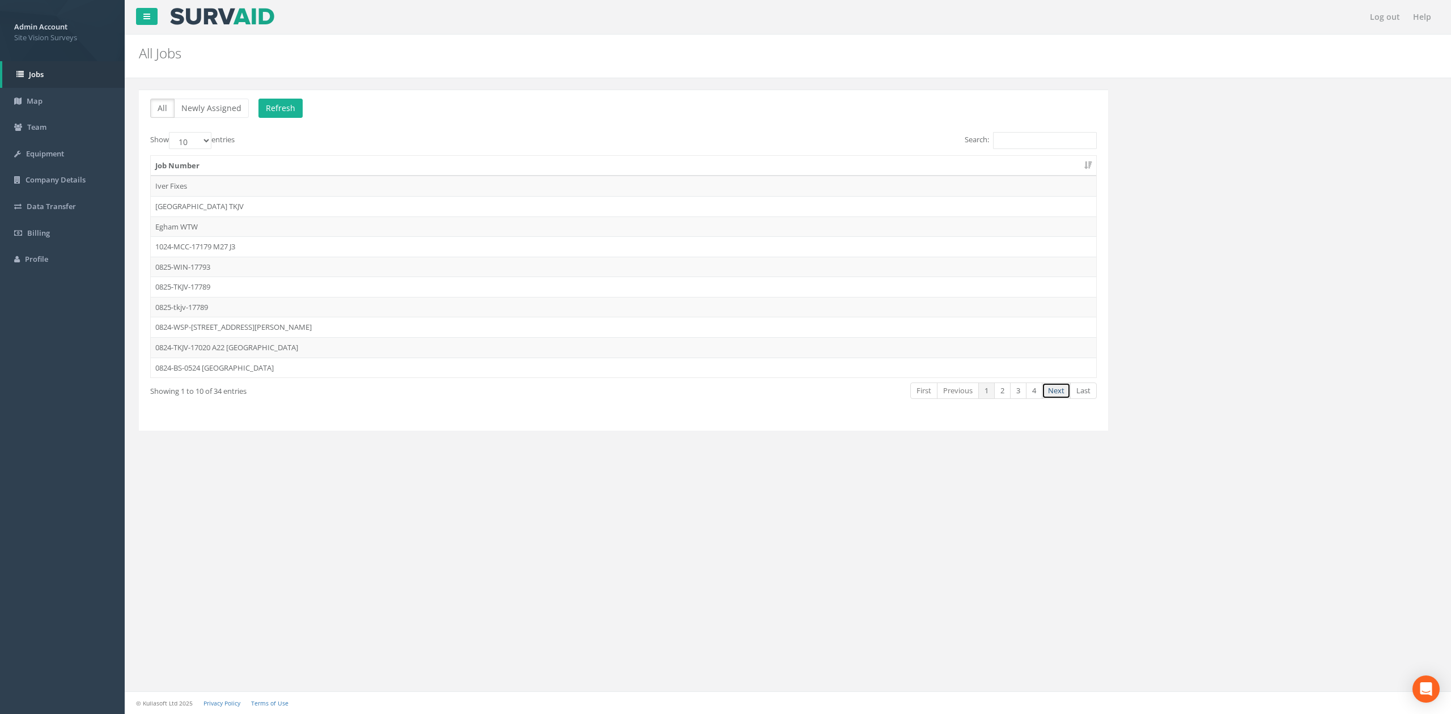
click at [1060, 388] on link "Next" at bounding box center [1056, 391] width 29 height 16
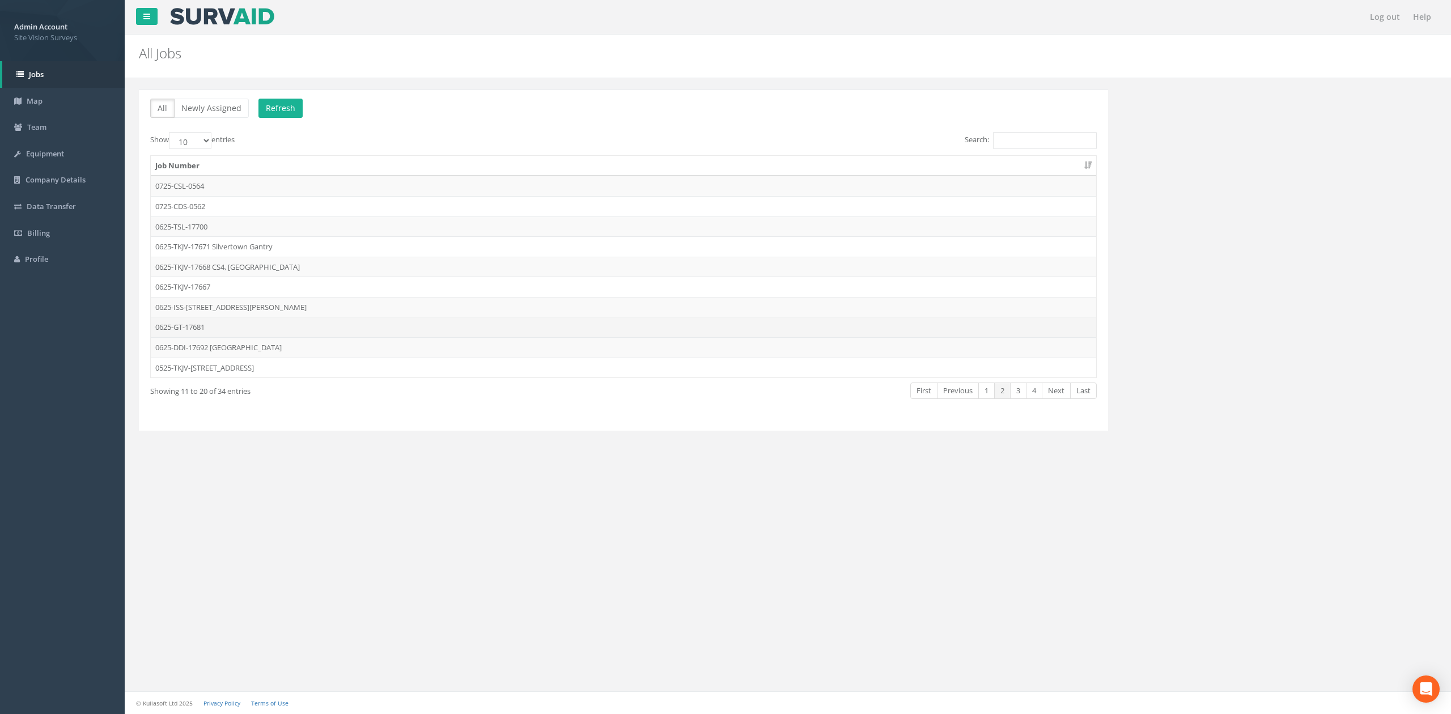
click at [251, 323] on td "0625-GT-17681" at bounding box center [624, 327] width 946 height 20
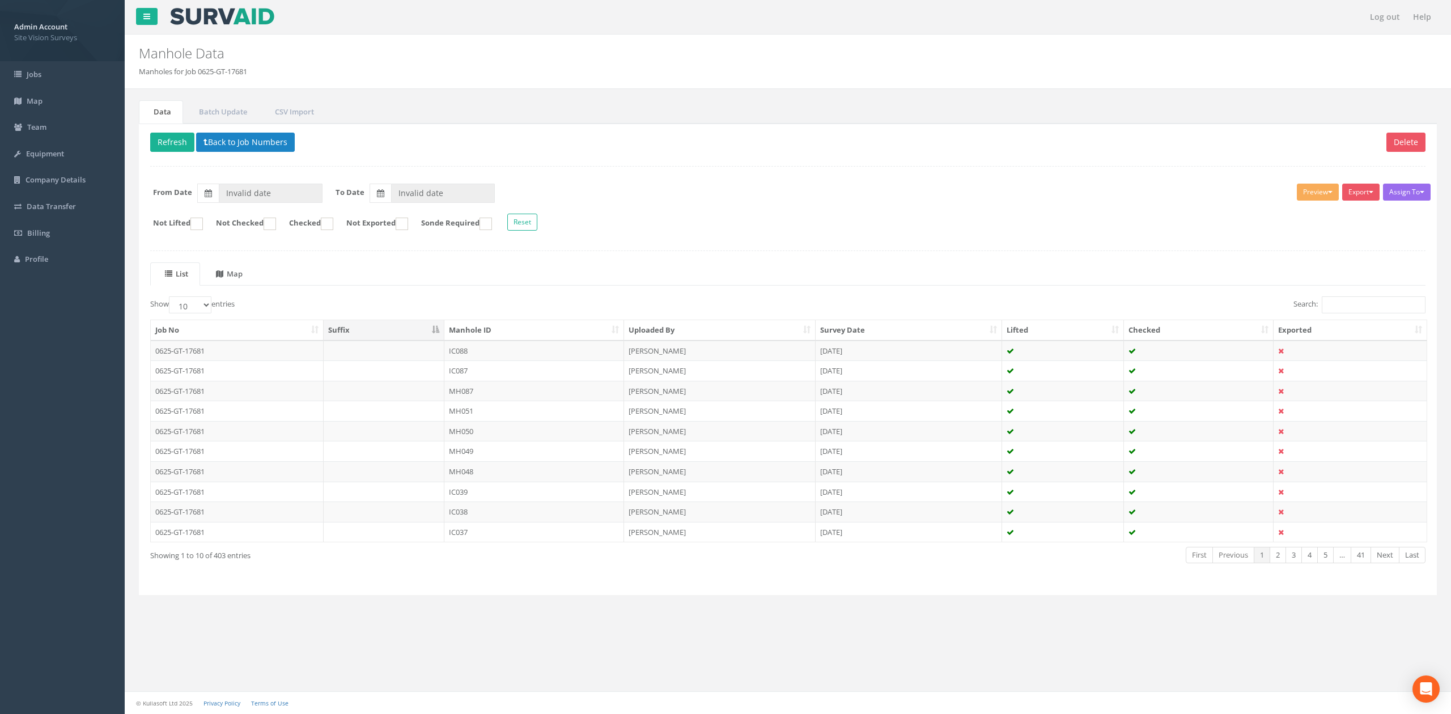
type input "[DATE]"
click at [1389, 300] on input "Search:" at bounding box center [1374, 305] width 104 height 17
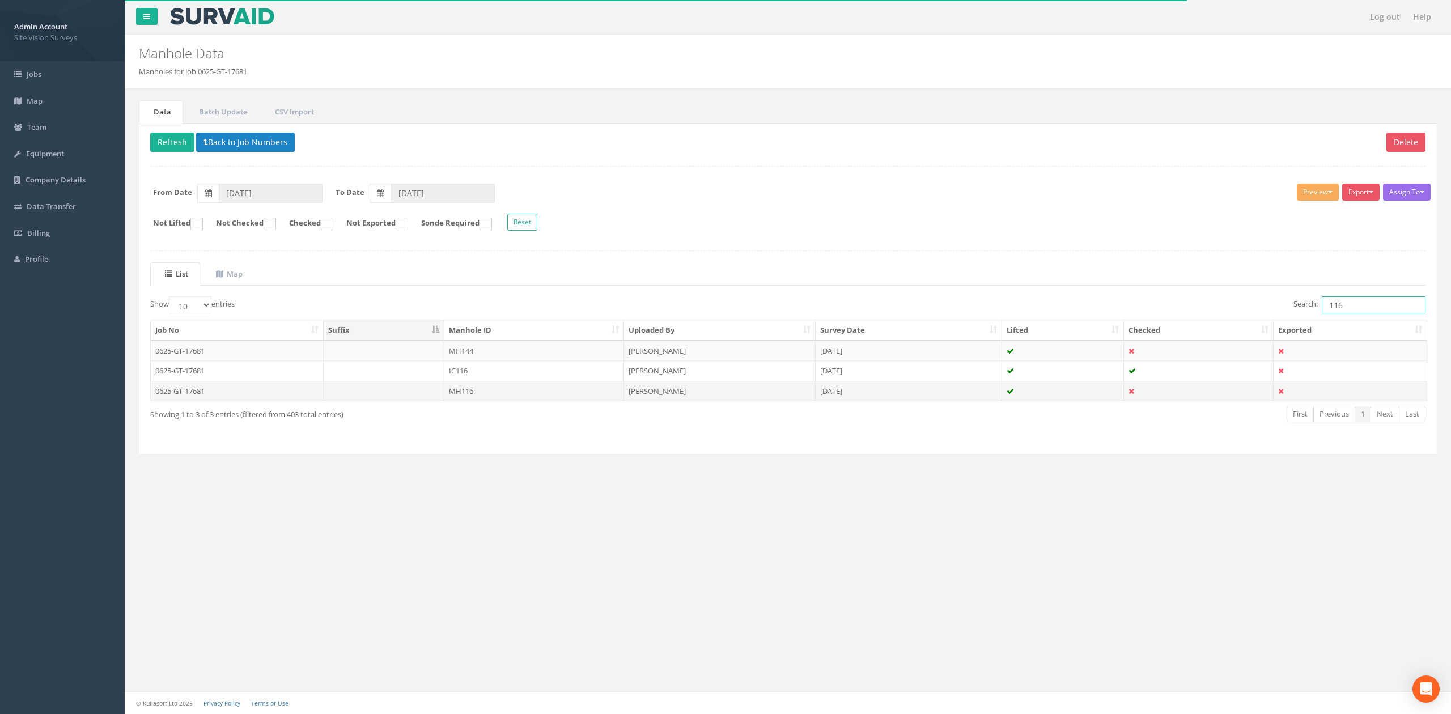
type input "116"
click at [456, 391] on td "MH116" at bounding box center [534, 391] width 180 height 20
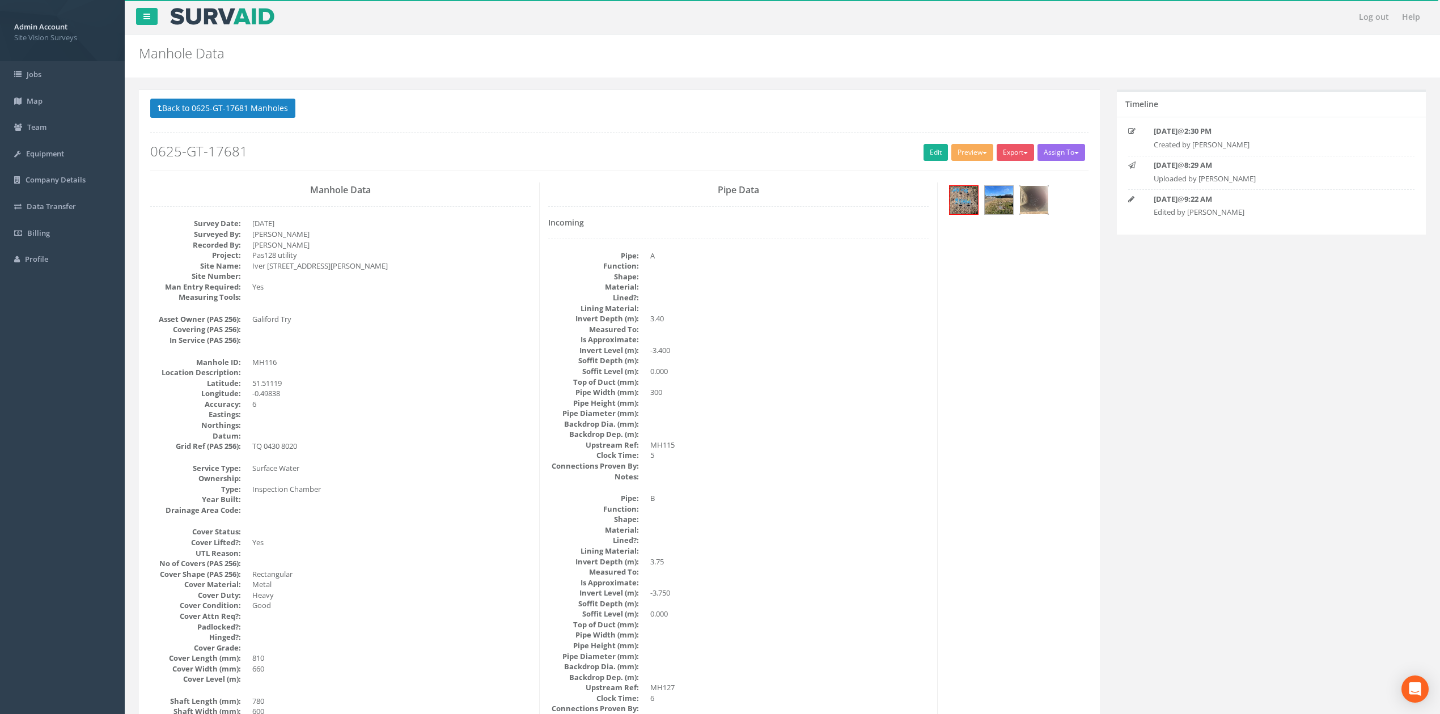
click at [1032, 205] on img at bounding box center [1034, 200] width 28 height 28
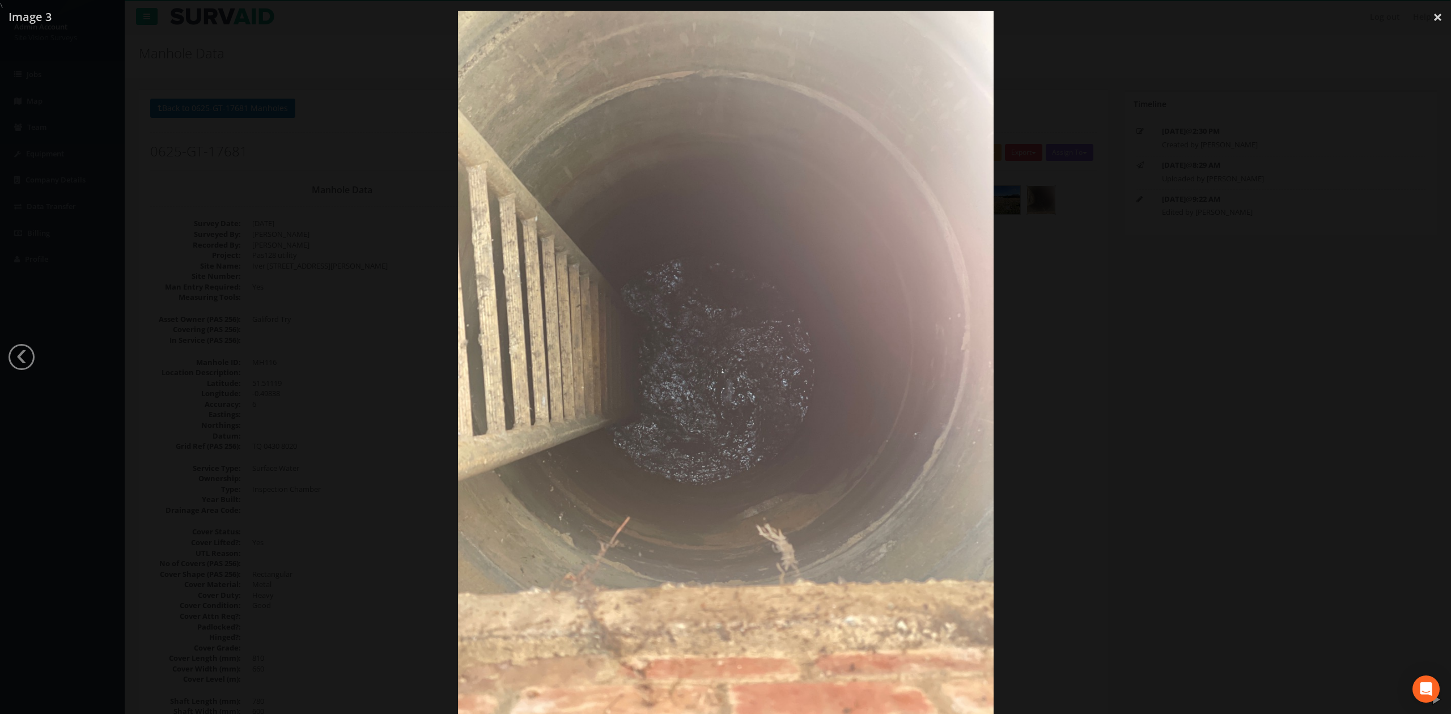
click at [1138, 287] on div at bounding box center [725, 368] width 1451 height 714
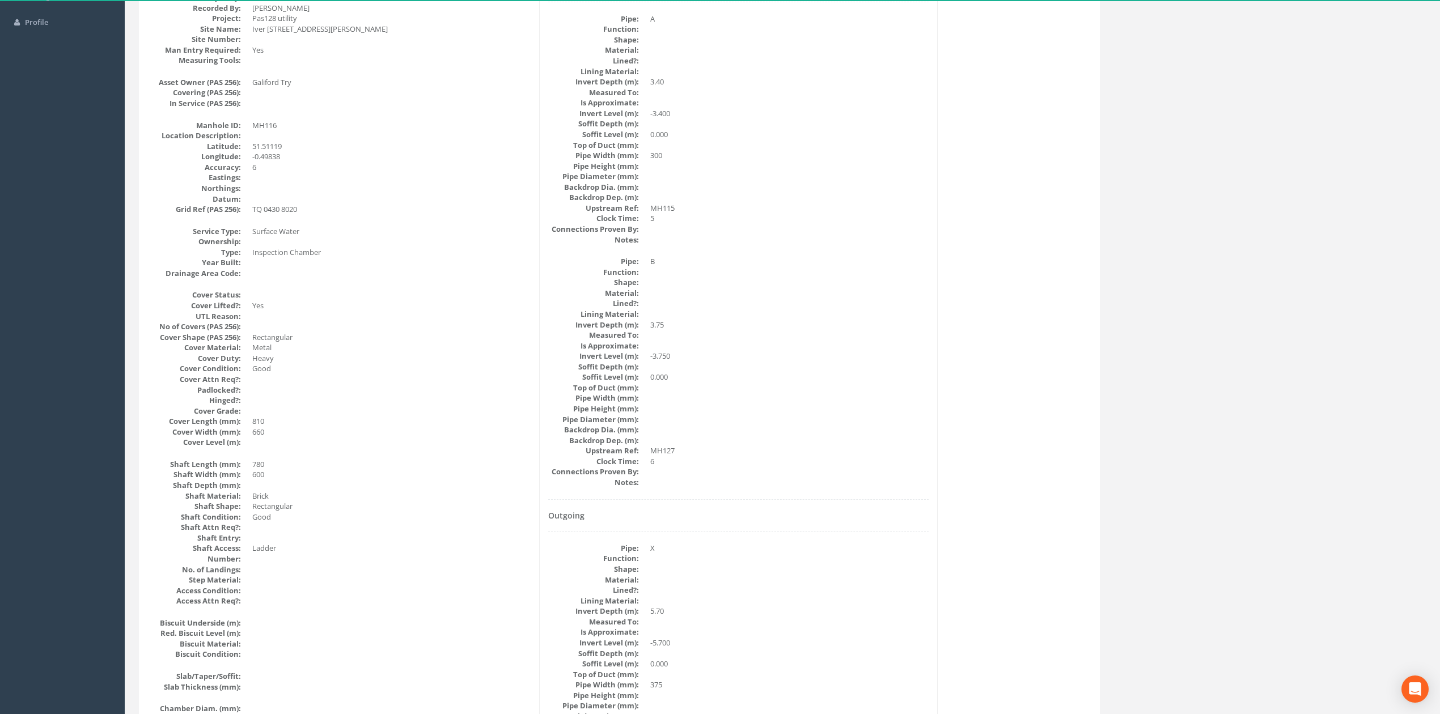
scroll to position [227, 0]
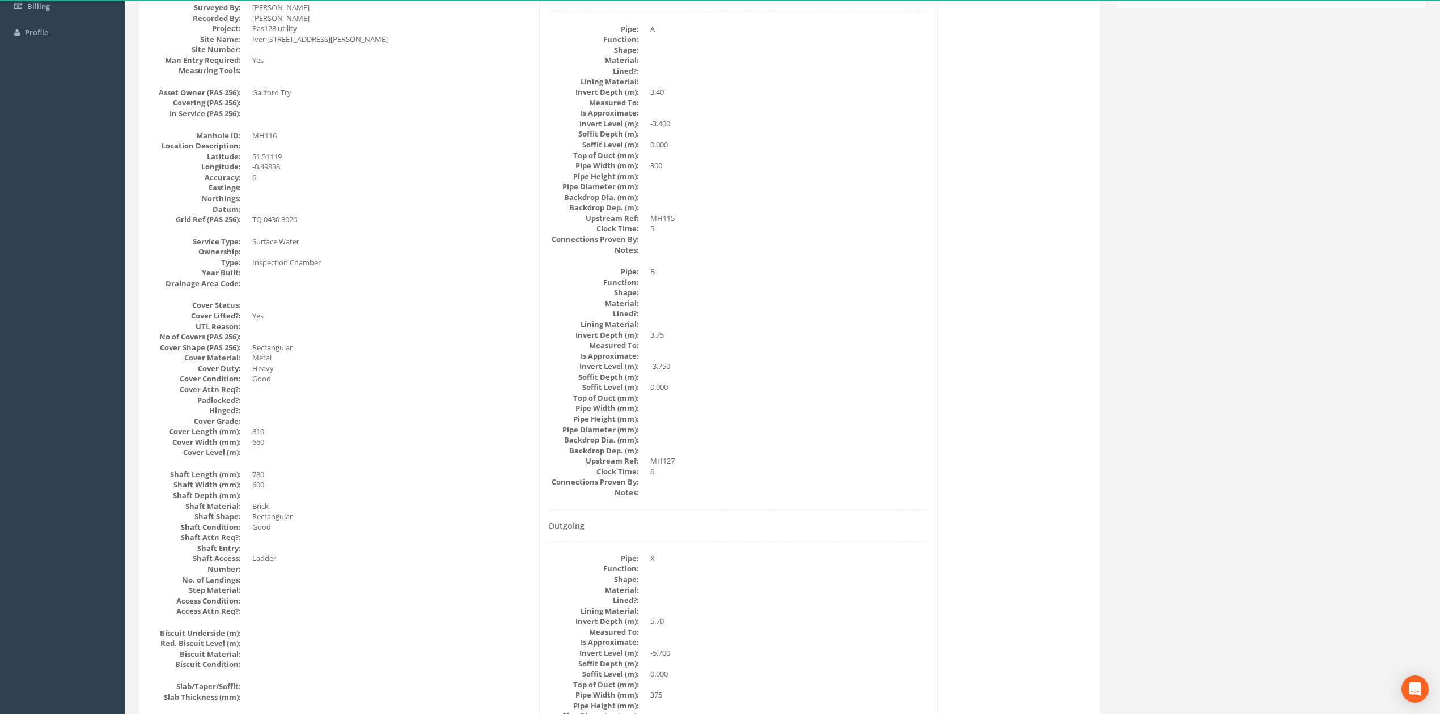
click at [753, 275] on dd "B" at bounding box center [789, 271] width 278 height 11
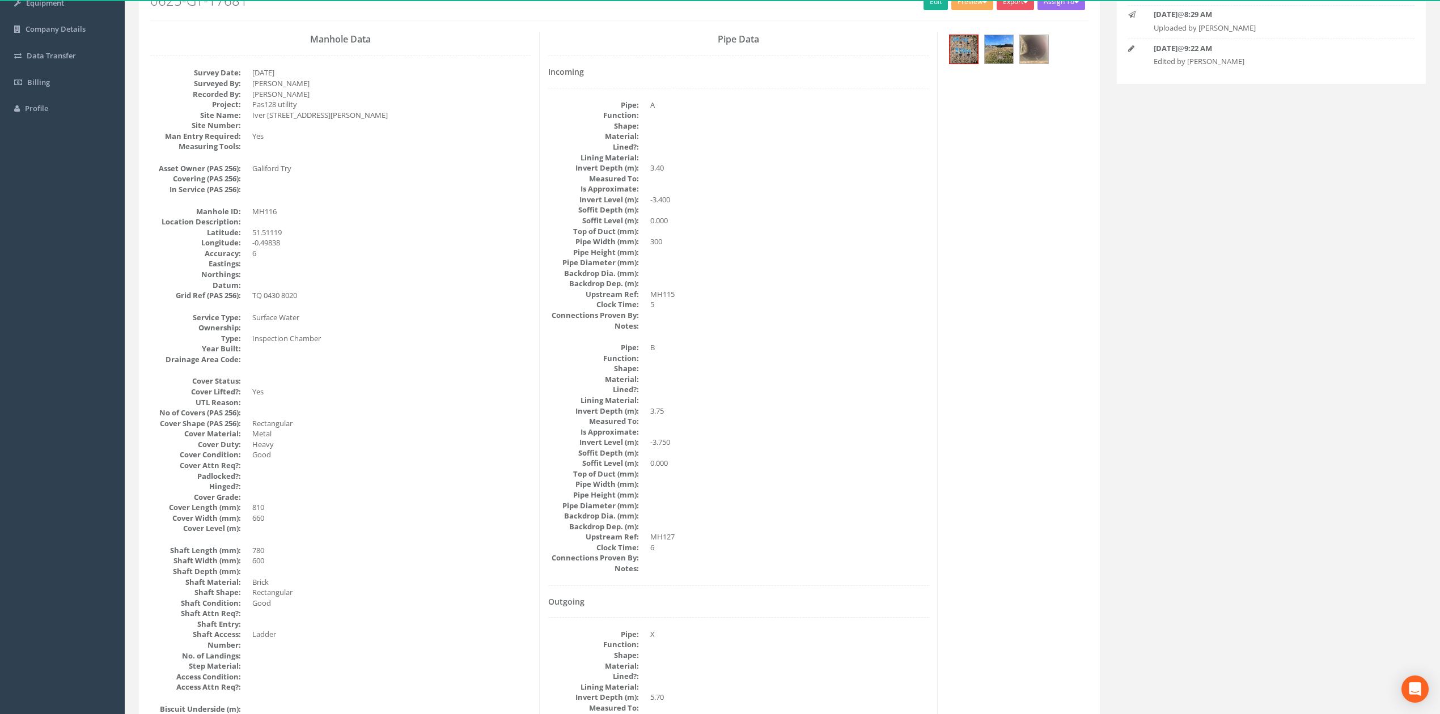
scroll to position [75, 0]
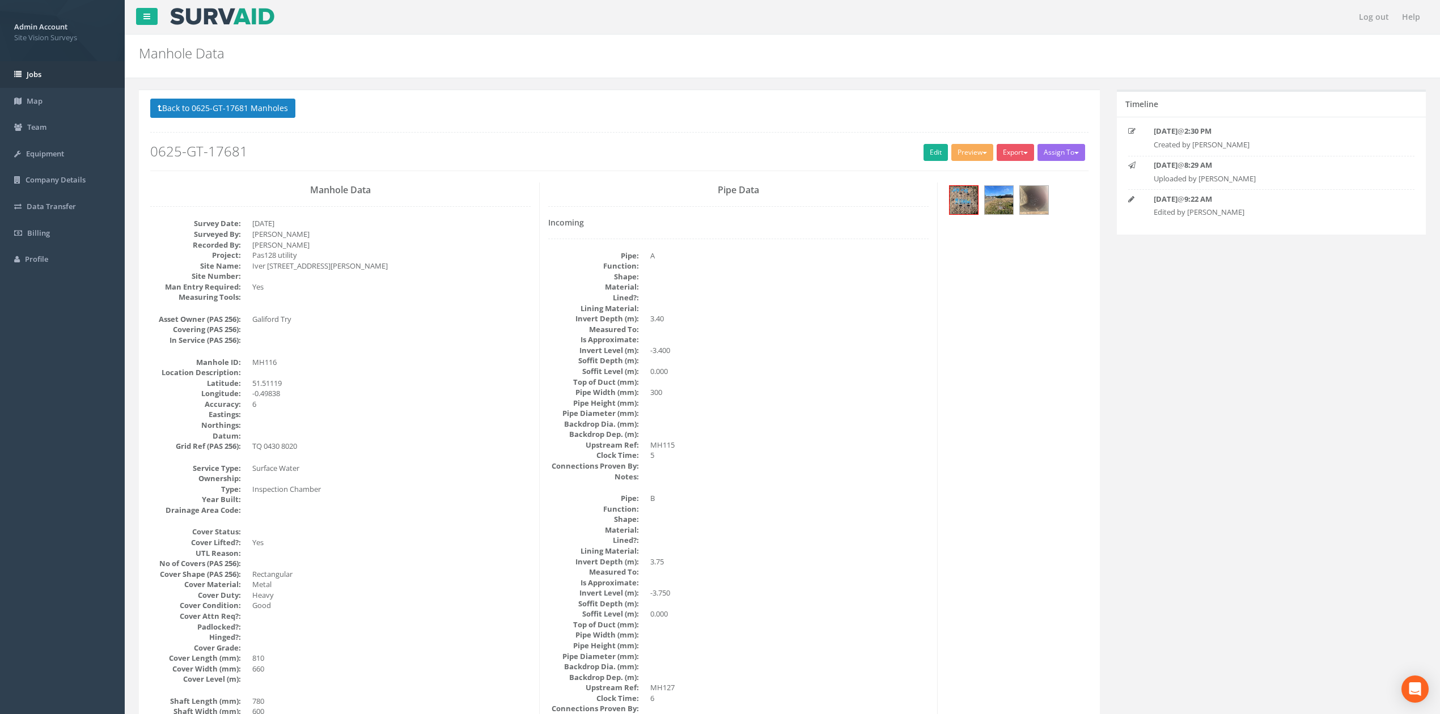
scroll to position [75, 0]
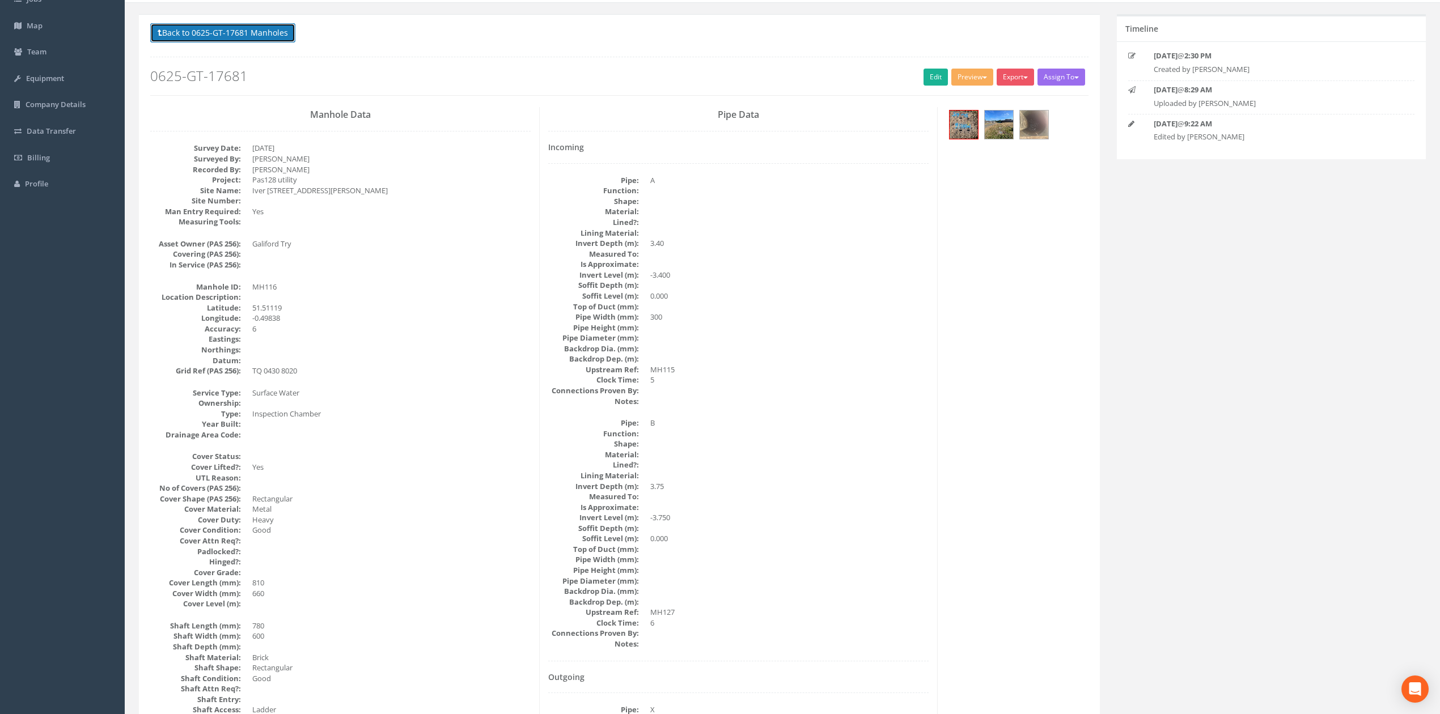
click at [175, 28] on button "Back to 0625-GT-17681 Manholes" at bounding box center [222, 32] width 145 height 19
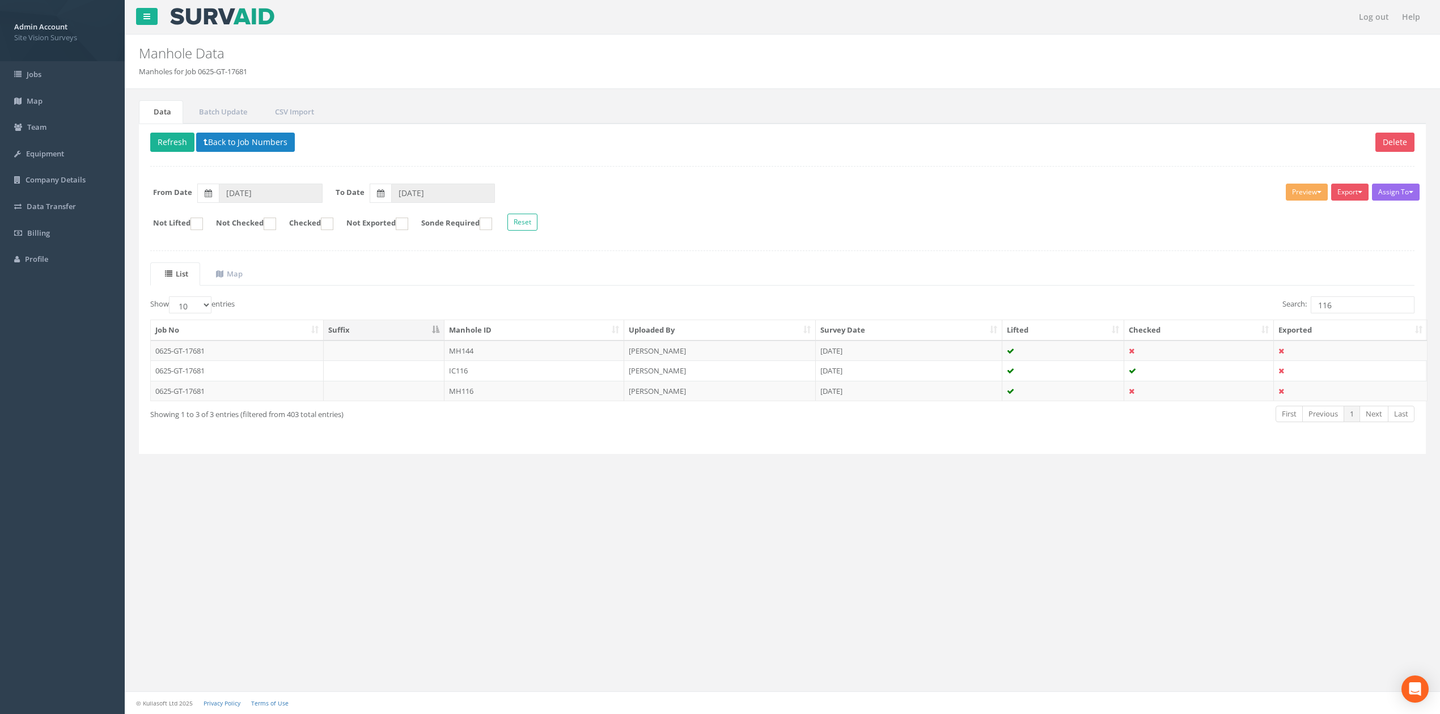
scroll to position [0, 0]
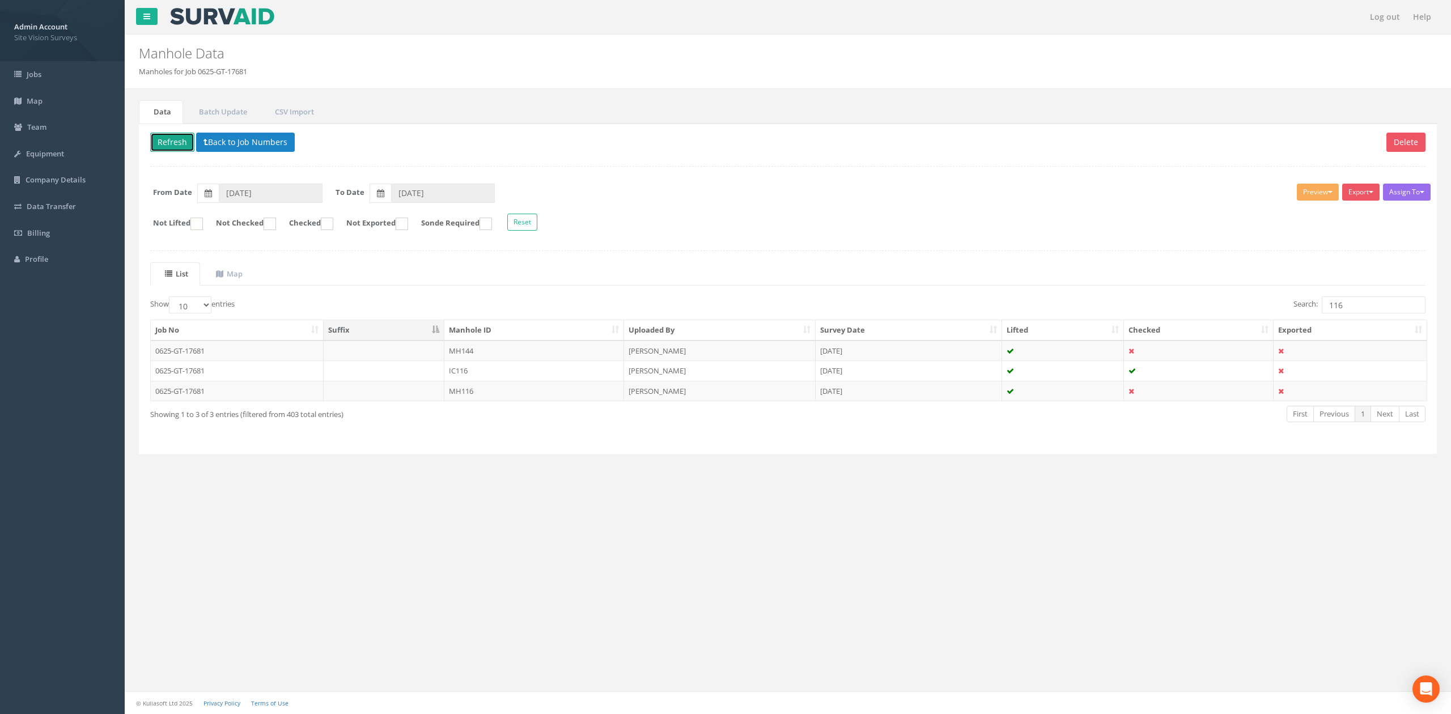
click at [166, 145] on button "Refresh" at bounding box center [172, 142] width 44 height 19
click at [274, 144] on button "Back to Job Numbers" at bounding box center [245, 142] width 99 height 19
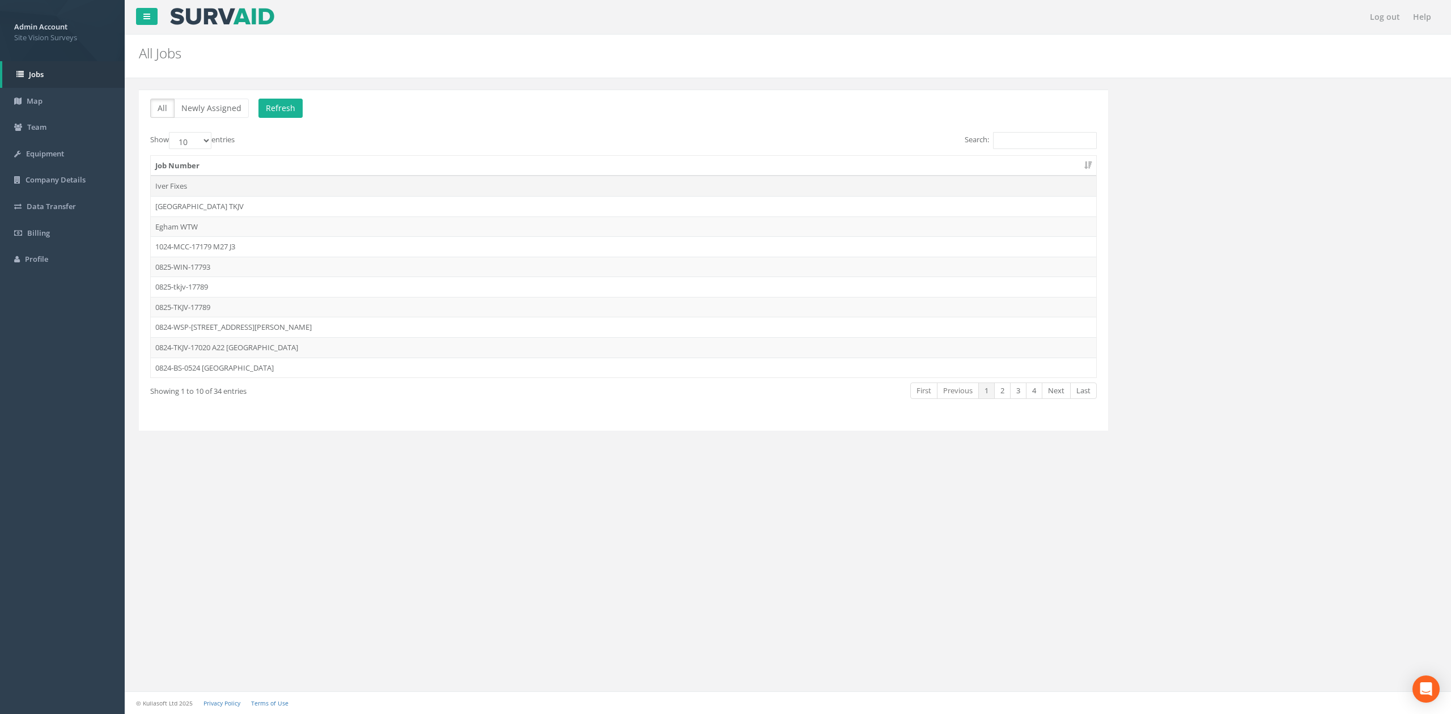
click at [211, 185] on td "Iver Fixes" at bounding box center [624, 186] width 946 height 20
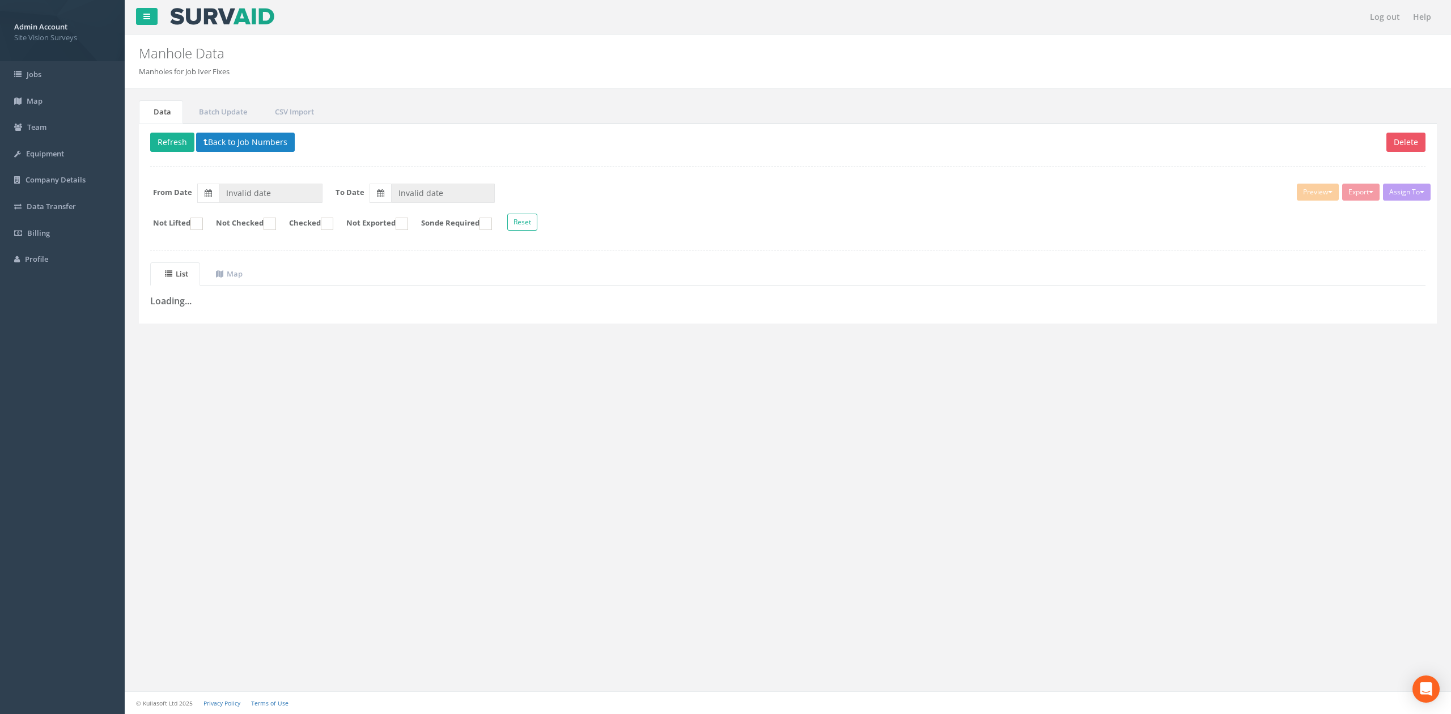
type input "[DATE]"
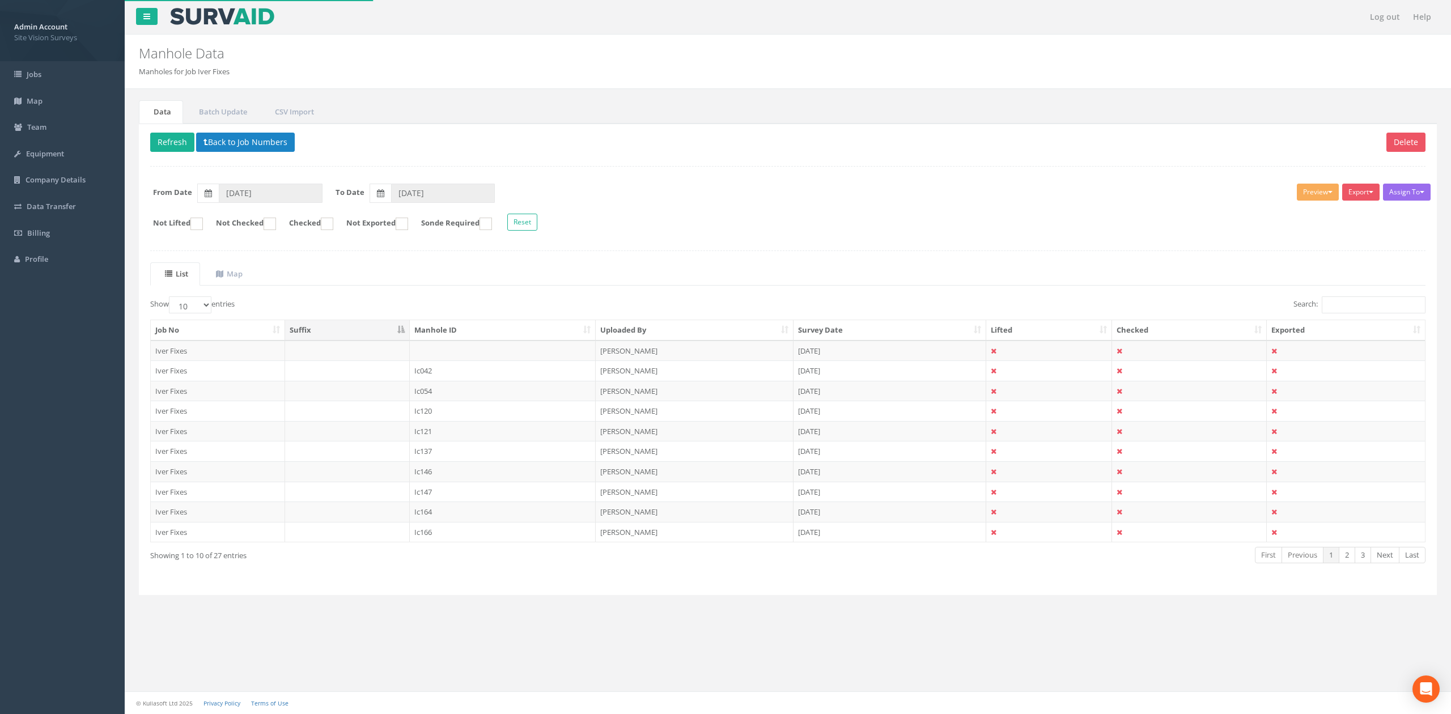
click at [445, 330] on th "Manhole ID" at bounding box center [503, 330] width 186 height 20
click at [328, 198] on div "To Date 03/09/2025" at bounding box center [409, 193] width 171 height 19
click at [313, 193] on input "28/08/2025" at bounding box center [271, 193] width 104 height 19
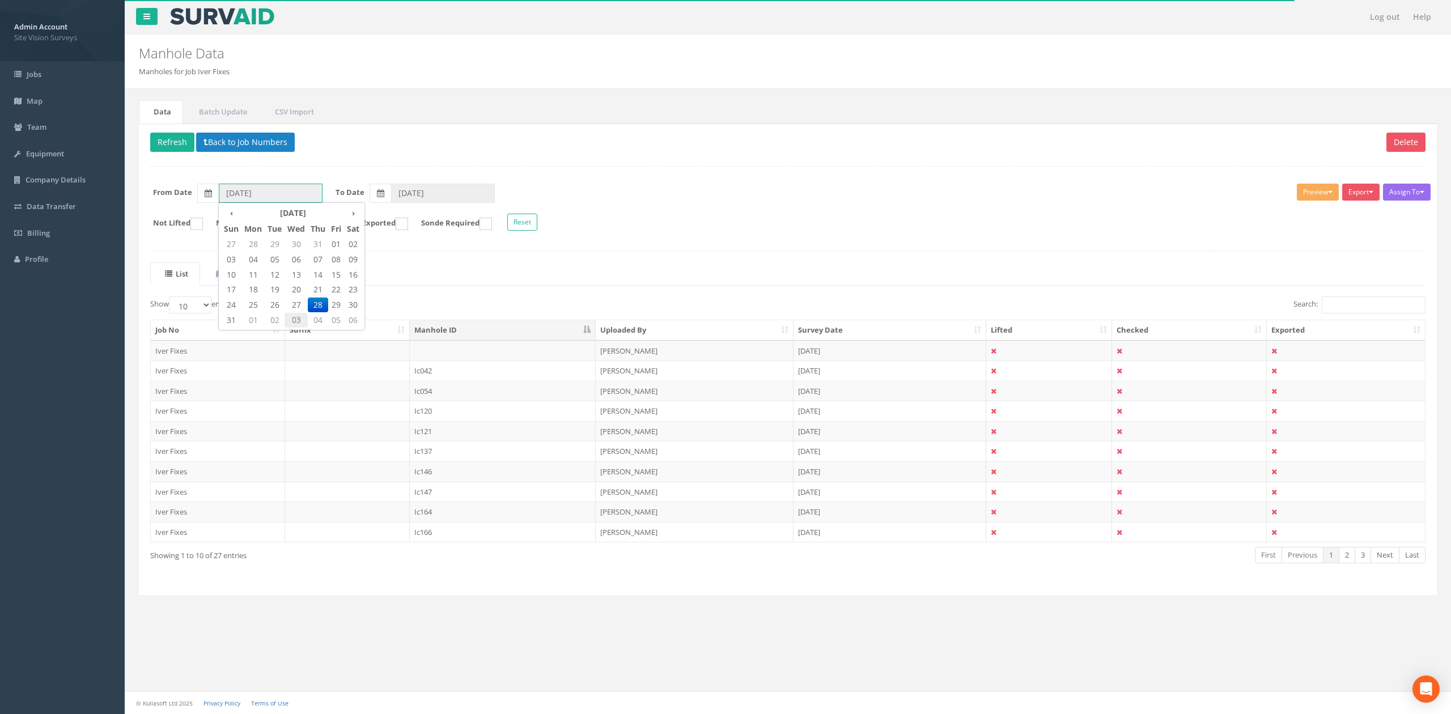
click at [297, 323] on span "03" at bounding box center [296, 320] width 23 height 15
type input "[DATE]"
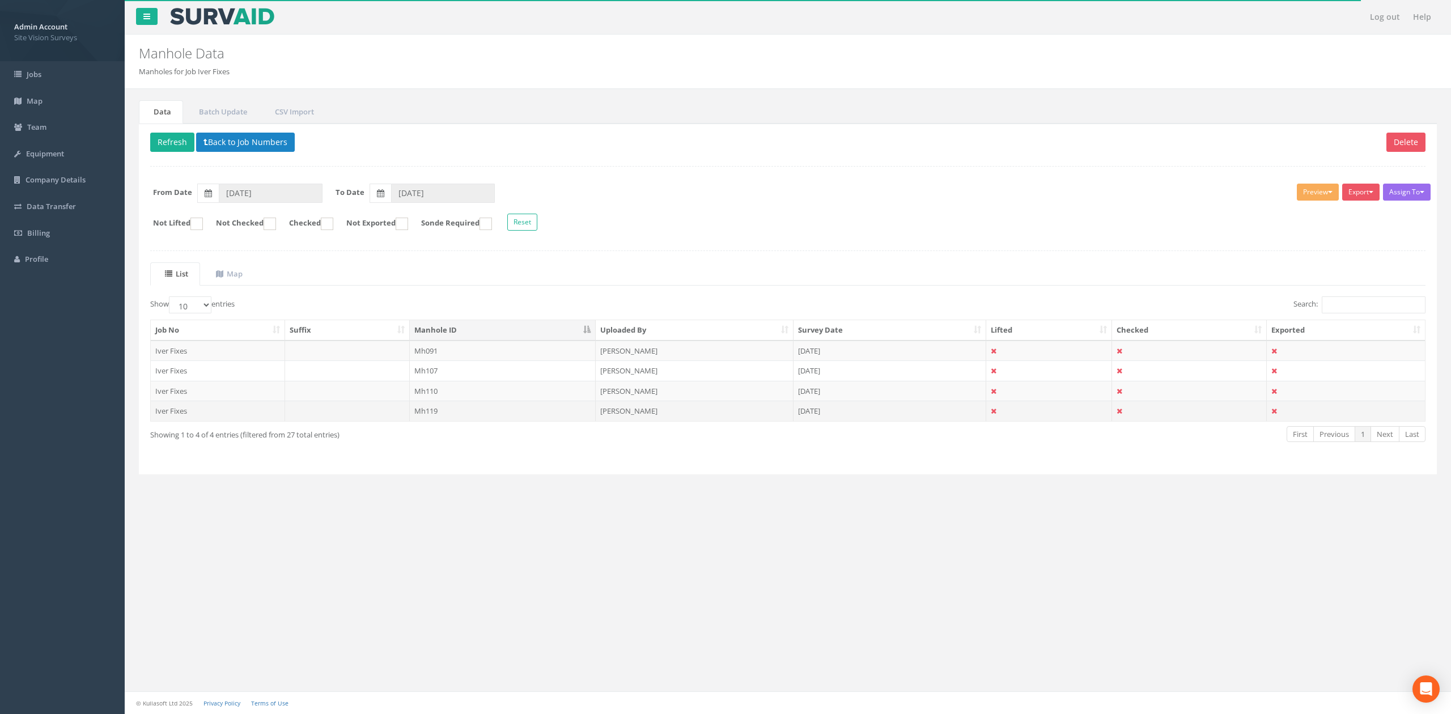
click at [477, 417] on td "Mh119" at bounding box center [503, 411] width 186 height 20
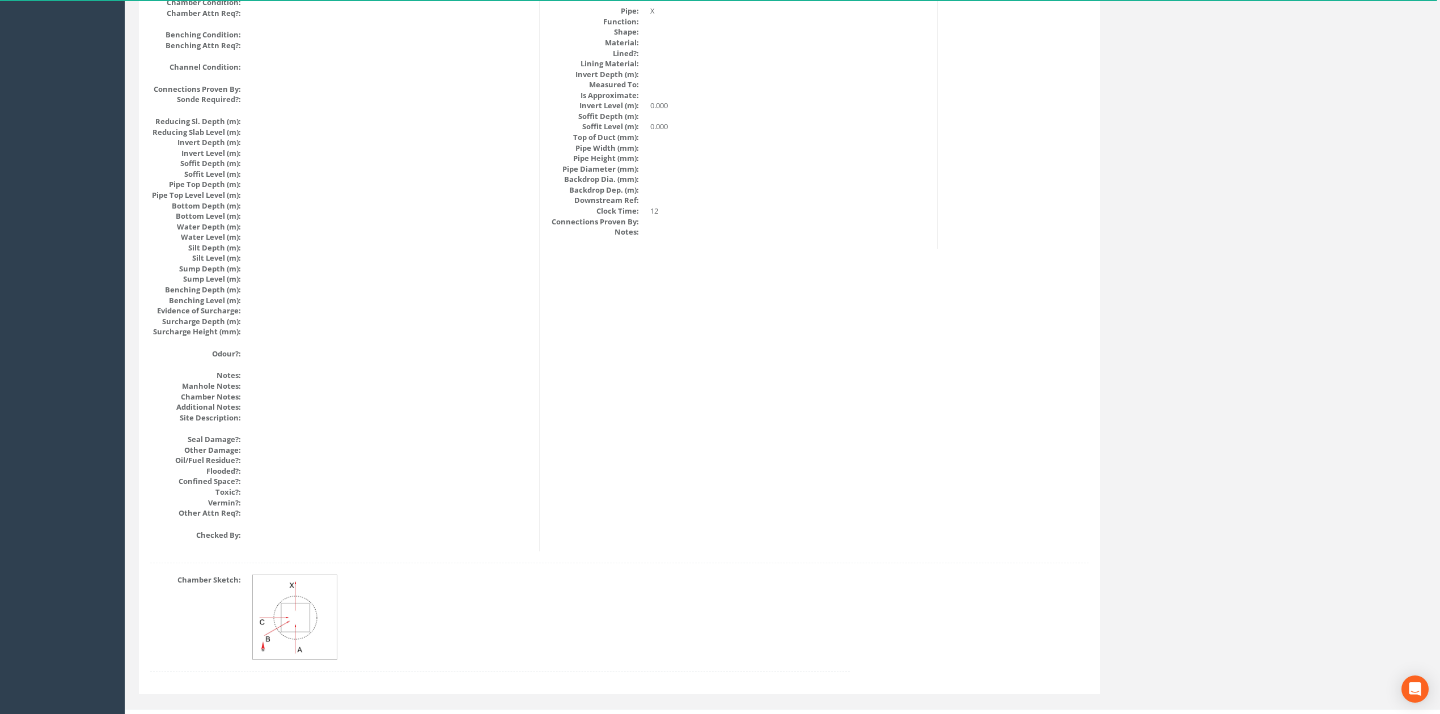
scroll to position [1036, 0]
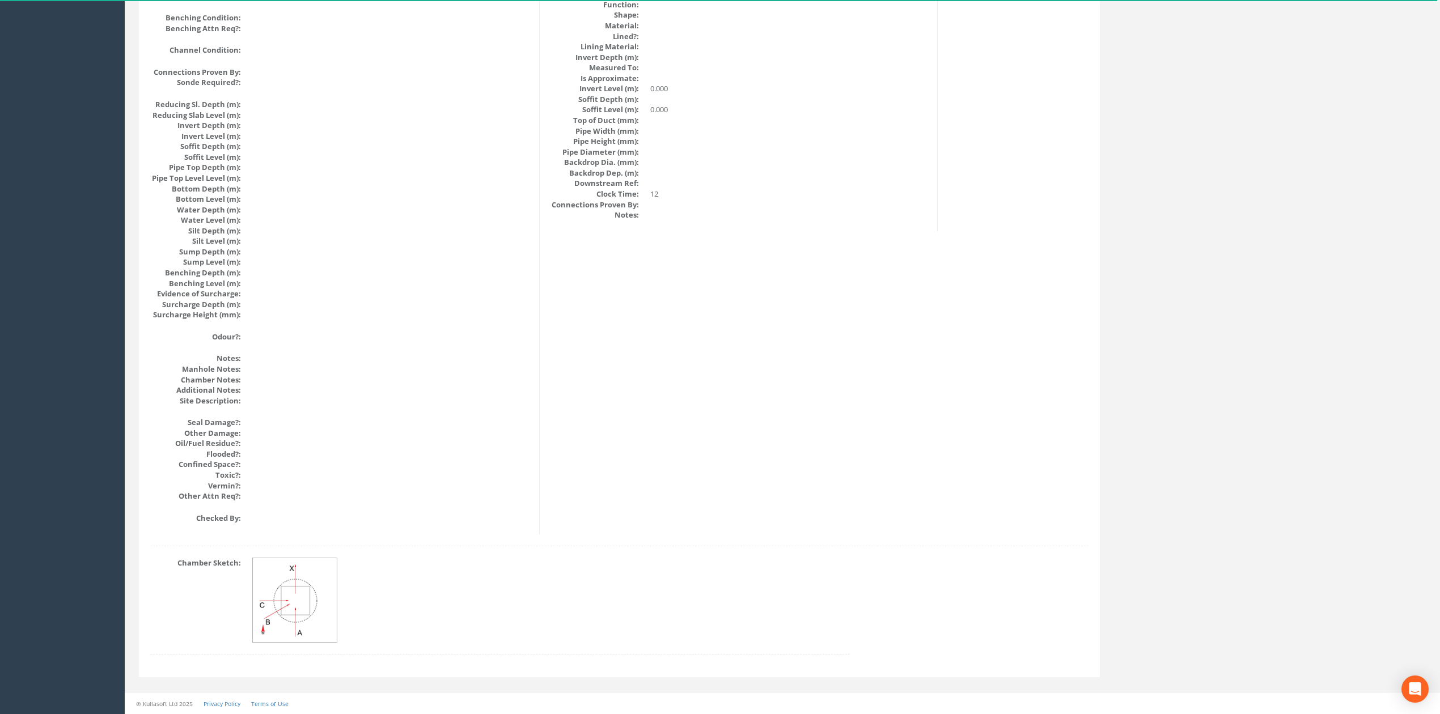
click at [297, 638] on img at bounding box center [295, 600] width 85 height 85
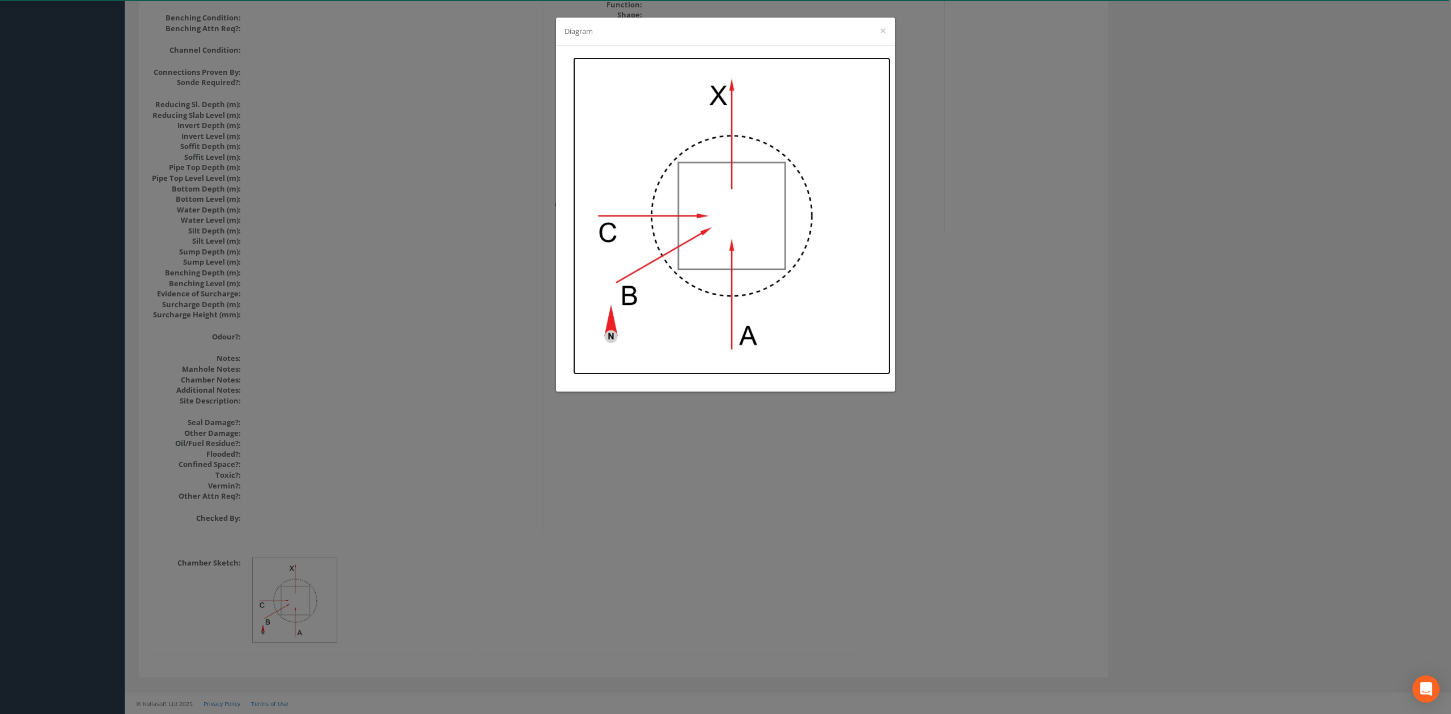
click at [692, 190] on img at bounding box center [731, 215] width 317 height 317
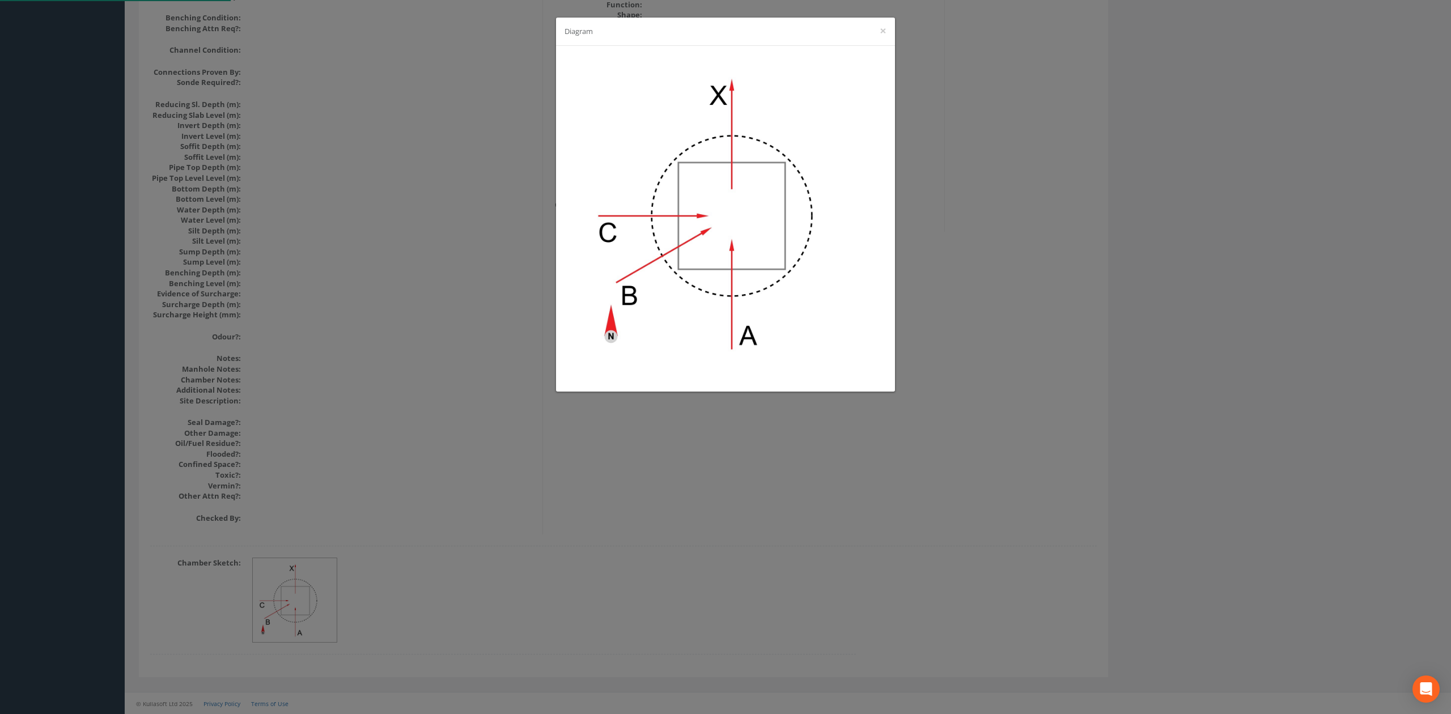
click at [452, 389] on div "Diagram ×" at bounding box center [725, 357] width 1451 height 714
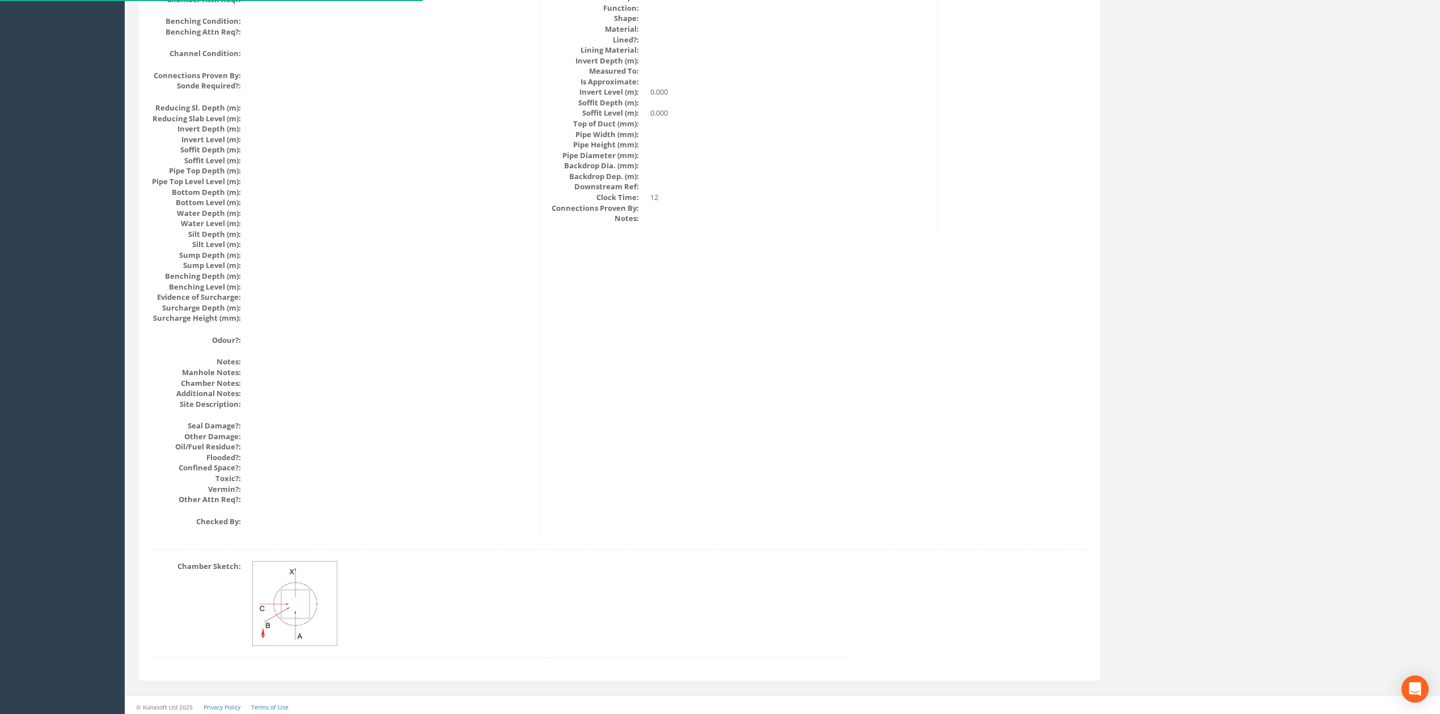
scroll to position [0, 0]
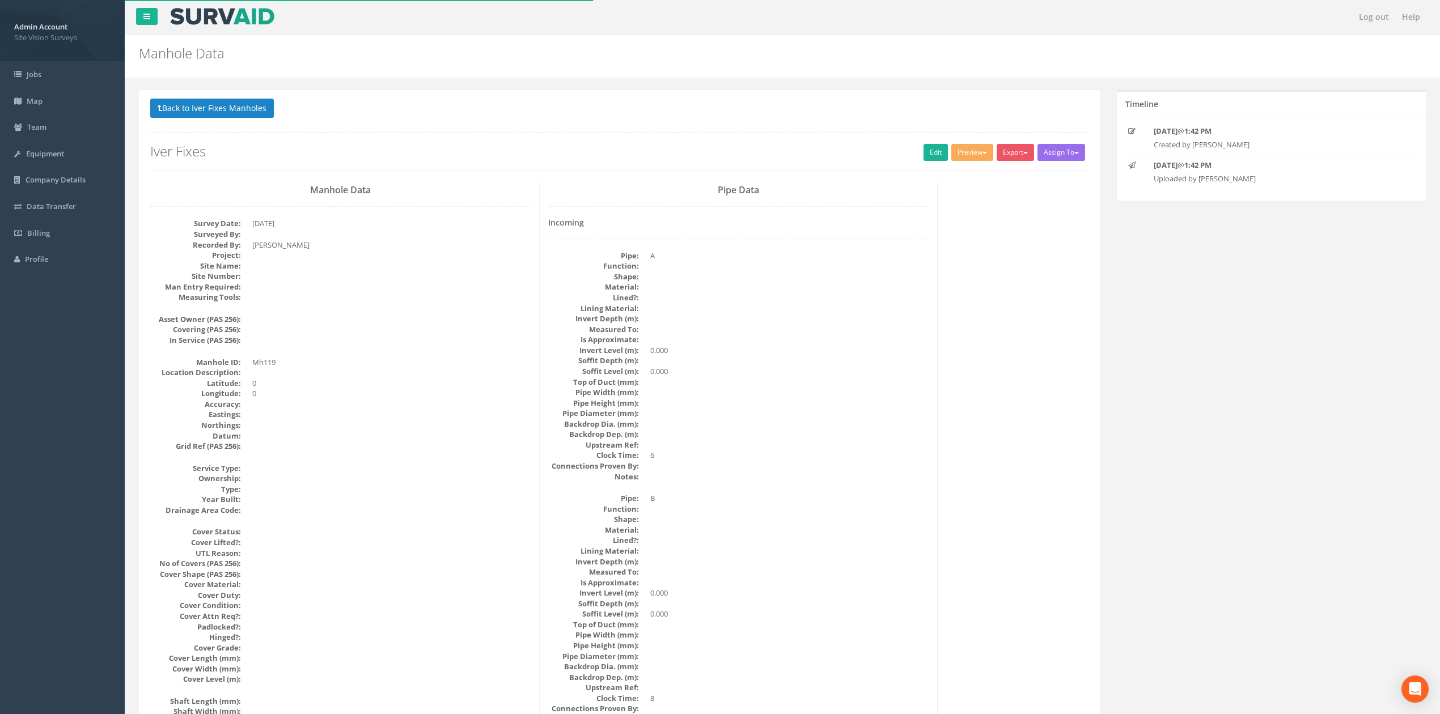
click at [214, 132] on div "Back to Iver Fixes Manholes Back to Map Assign To No Companies Added Export SVS…" at bounding box center [619, 135] width 938 height 72
click at [196, 107] on button "Back to Iver Fixes Manholes" at bounding box center [212, 108] width 124 height 19
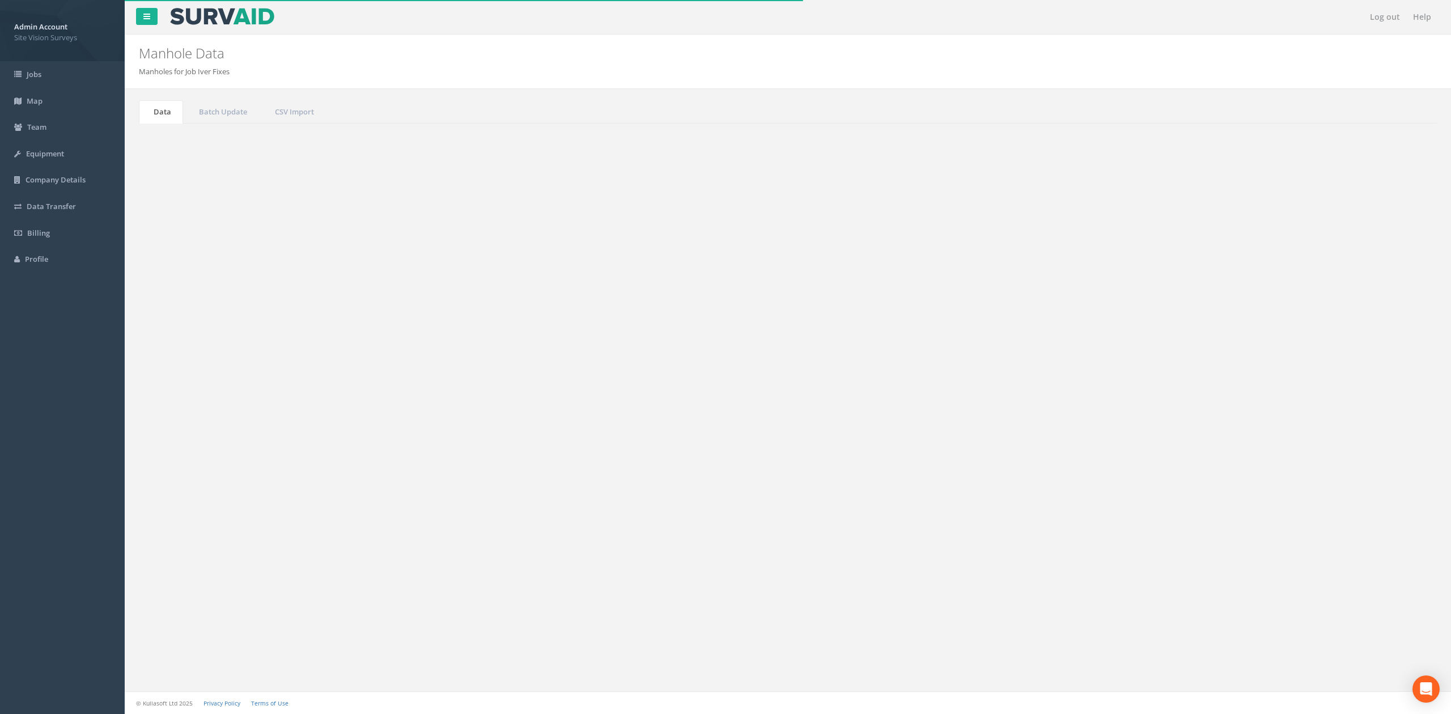
click at [161, 137] on button "Refresh" at bounding box center [172, 142] width 44 height 19
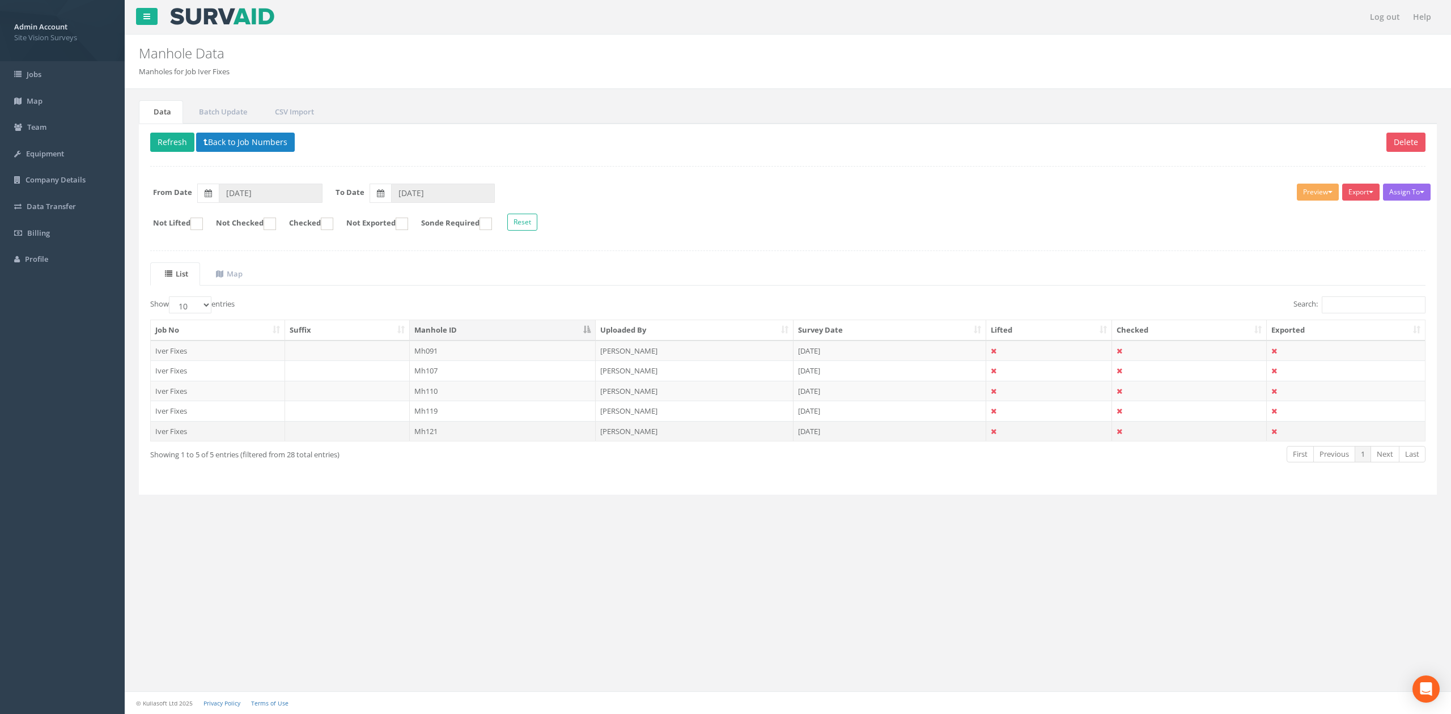
click at [488, 430] on td "Mh121" at bounding box center [503, 431] width 186 height 20
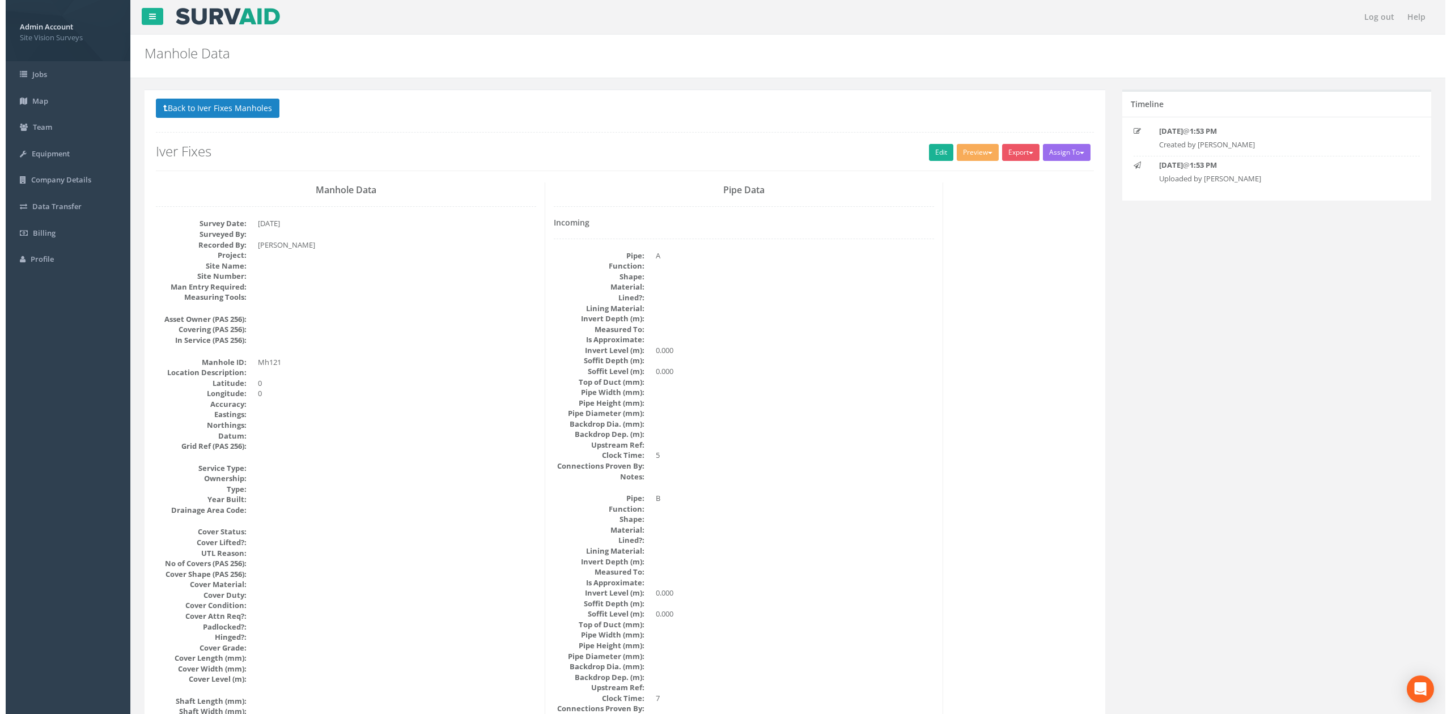
scroll to position [1036, 0]
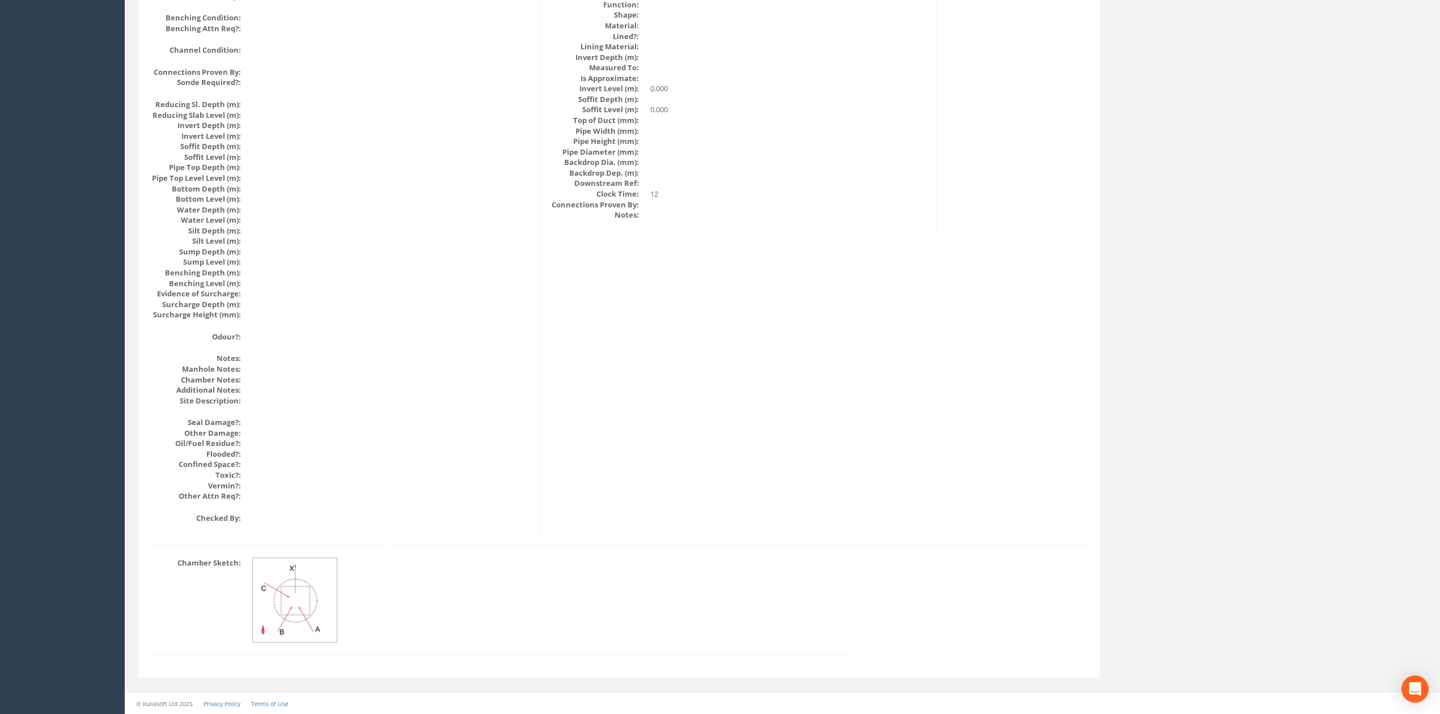
click at [269, 598] on img at bounding box center [295, 600] width 85 height 85
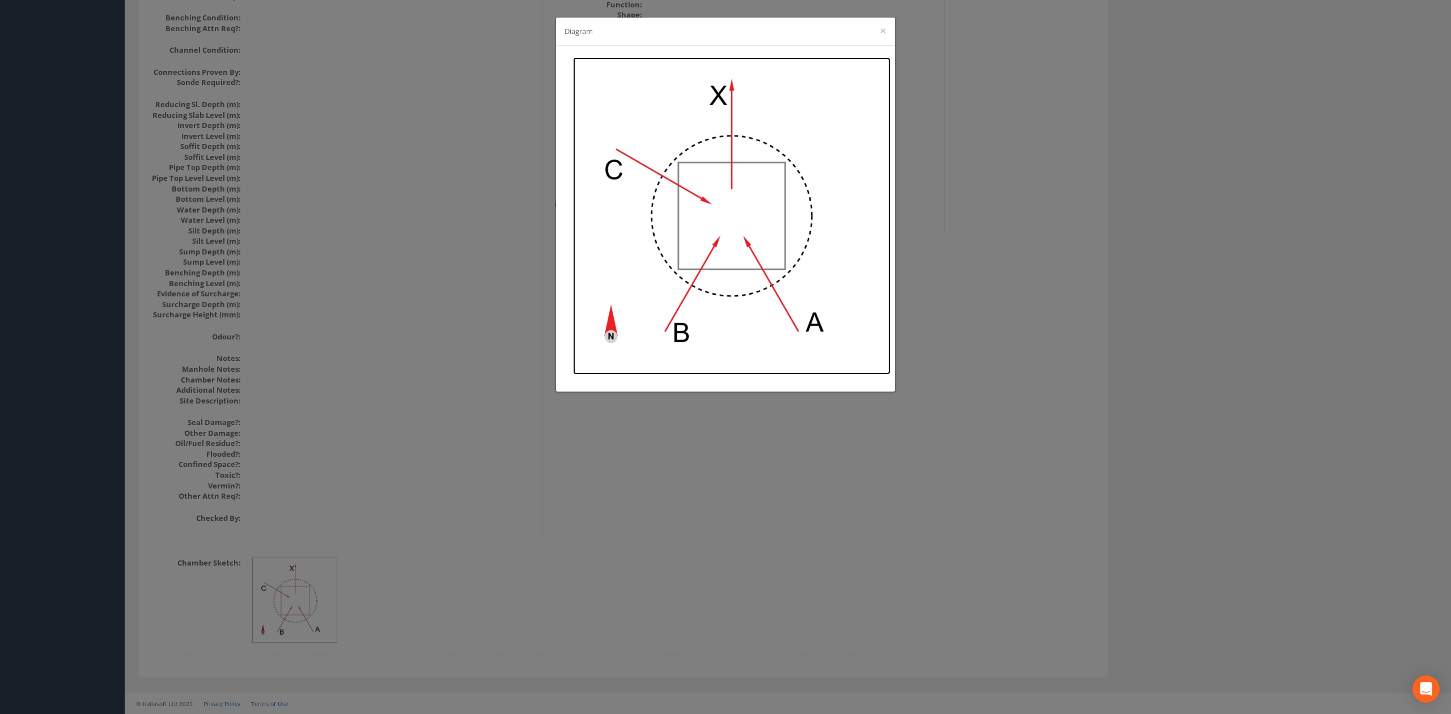
click at [718, 227] on img at bounding box center [731, 215] width 317 height 317
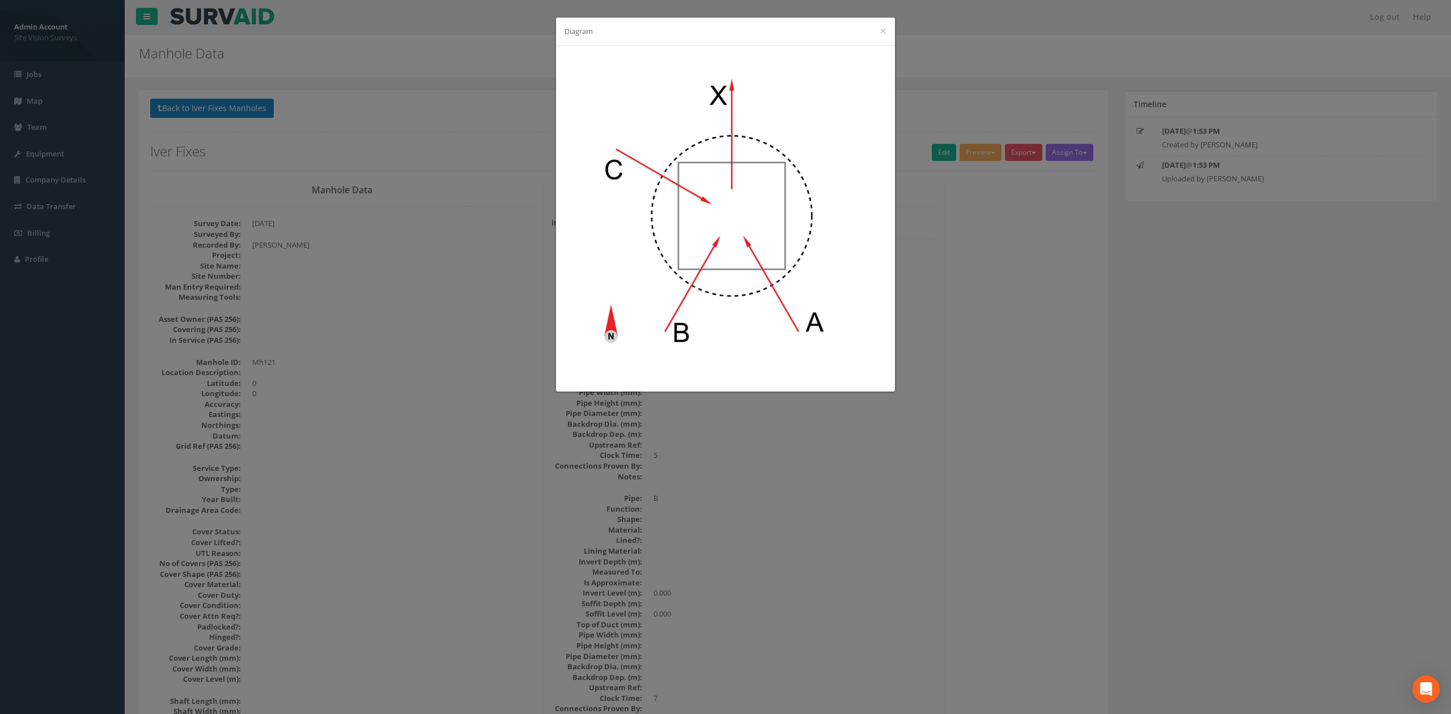
click at [584, 465] on div "Diagram ×" at bounding box center [725, 357] width 1451 height 714
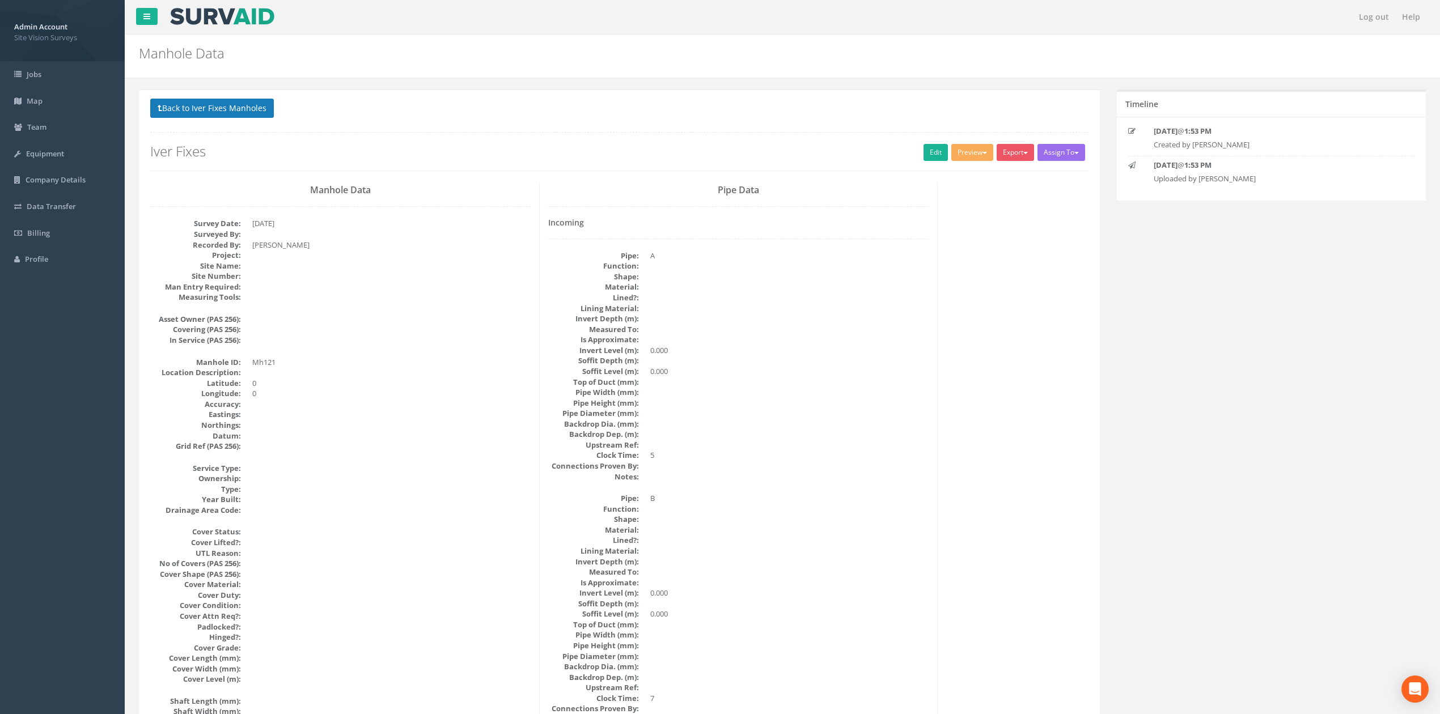
drag, startPoint x: 277, startPoint y: 103, endPoint x: 246, endPoint y: 107, distance: 31.4
click at [275, 103] on p "Back to Iver Fixes Manholes Back to Map" at bounding box center [619, 110] width 938 height 22
click at [243, 107] on button "Back to Iver Fixes Manholes" at bounding box center [212, 108] width 124 height 19
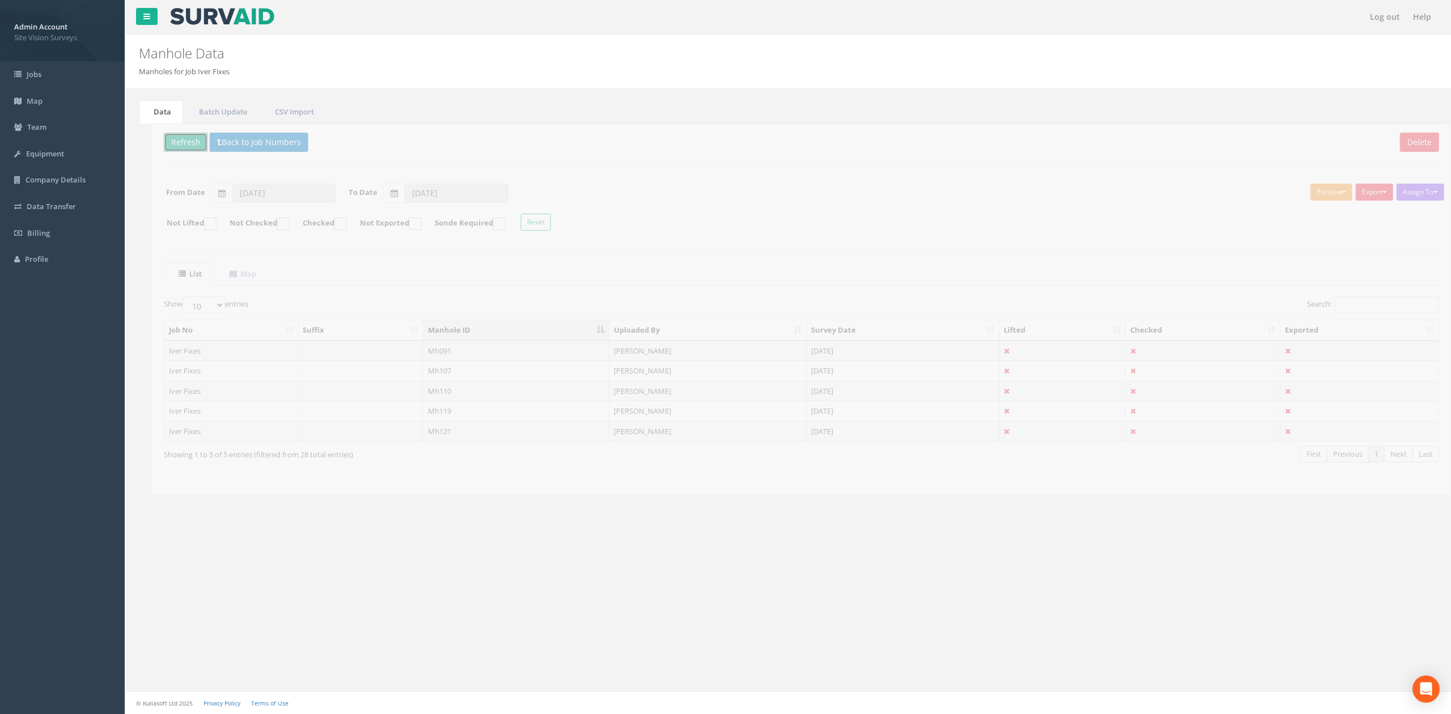
click at [167, 141] on button "Refresh" at bounding box center [172, 142] width 44 height 19
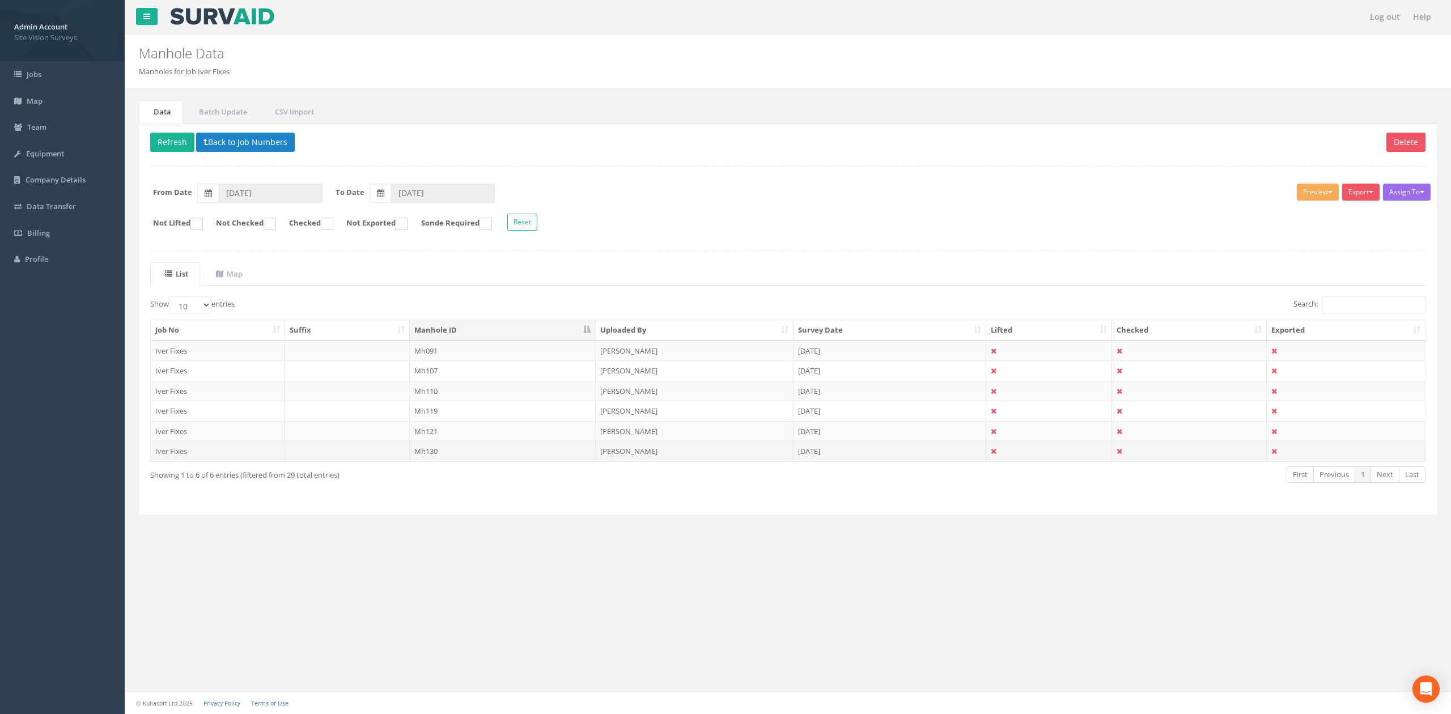
click at [490, 461] on td "Mh130" at bounding box center [503, 451] width 186 height 20
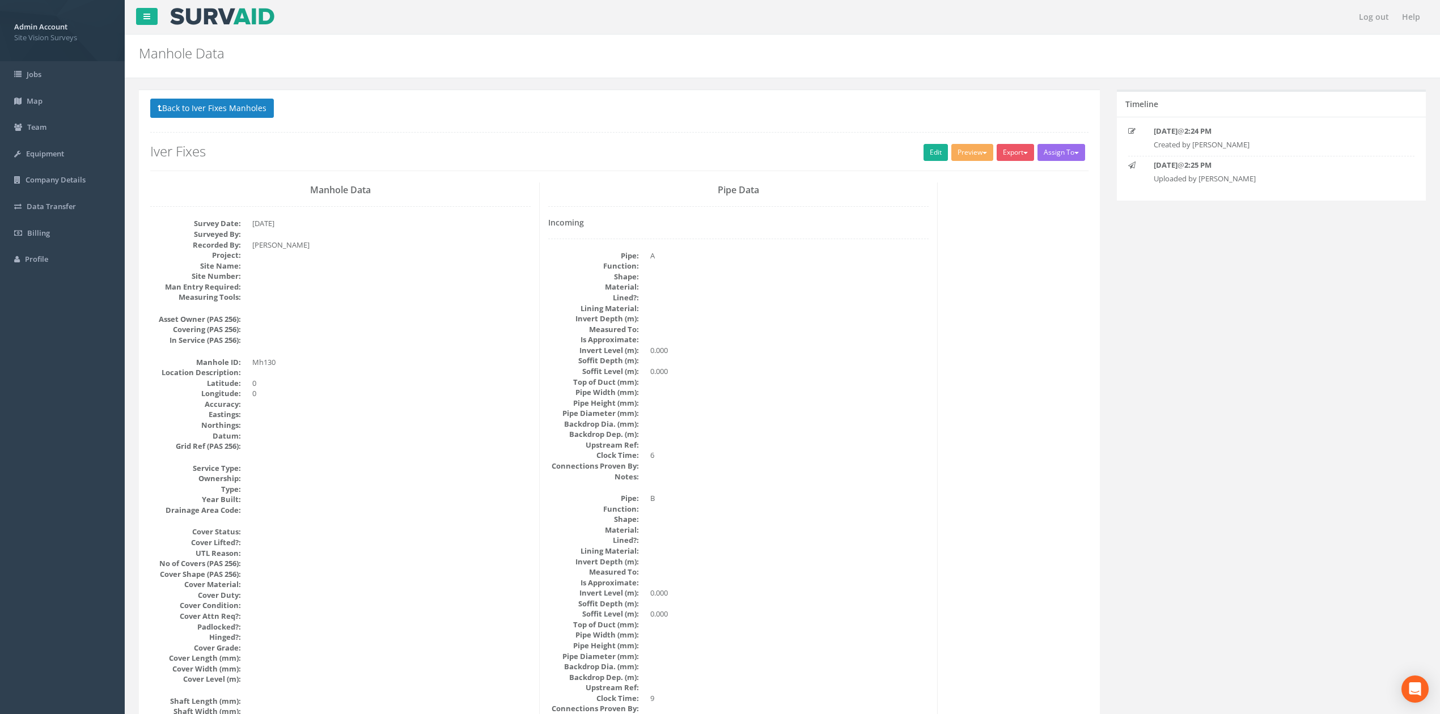
drag, startPoint x: 520, startPoint y: 280, endPoint x: 517, endPoint y: 322, distance: 42.0
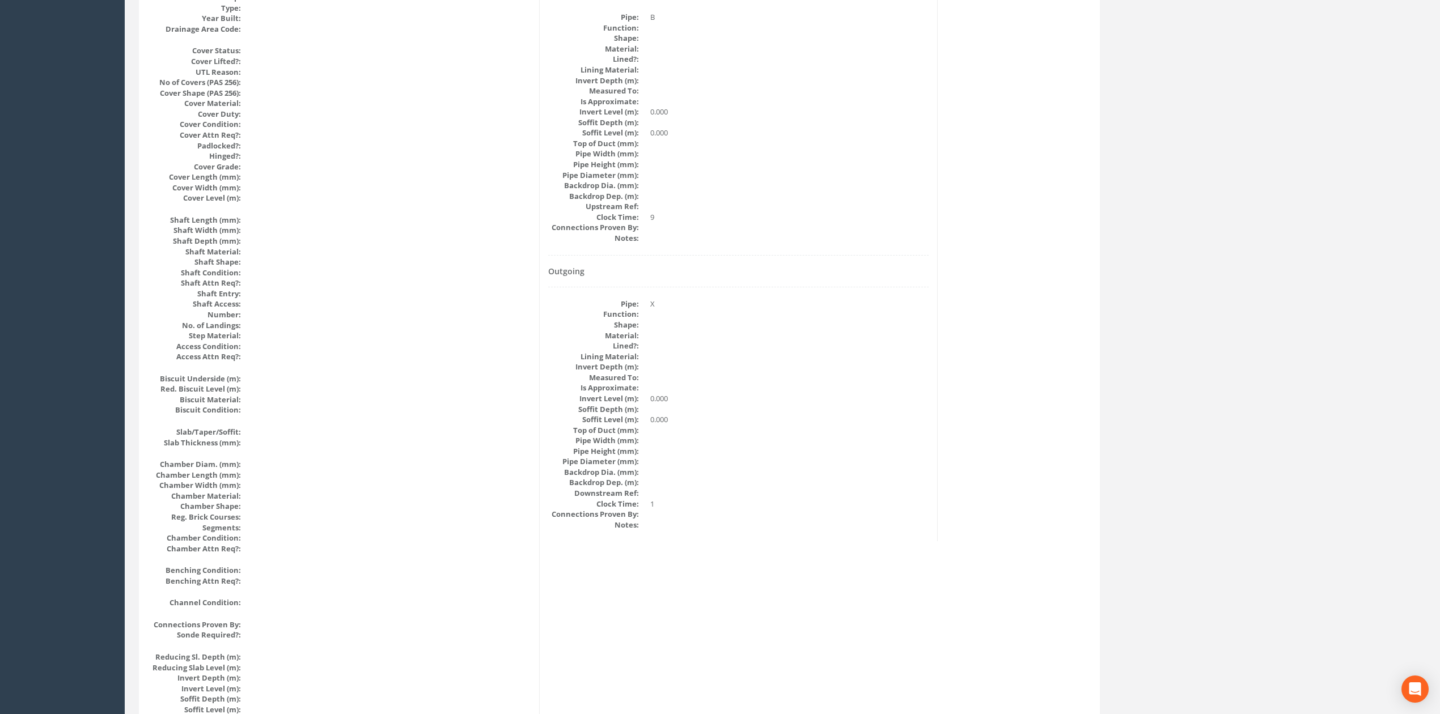
scroll to position [1036, 0]
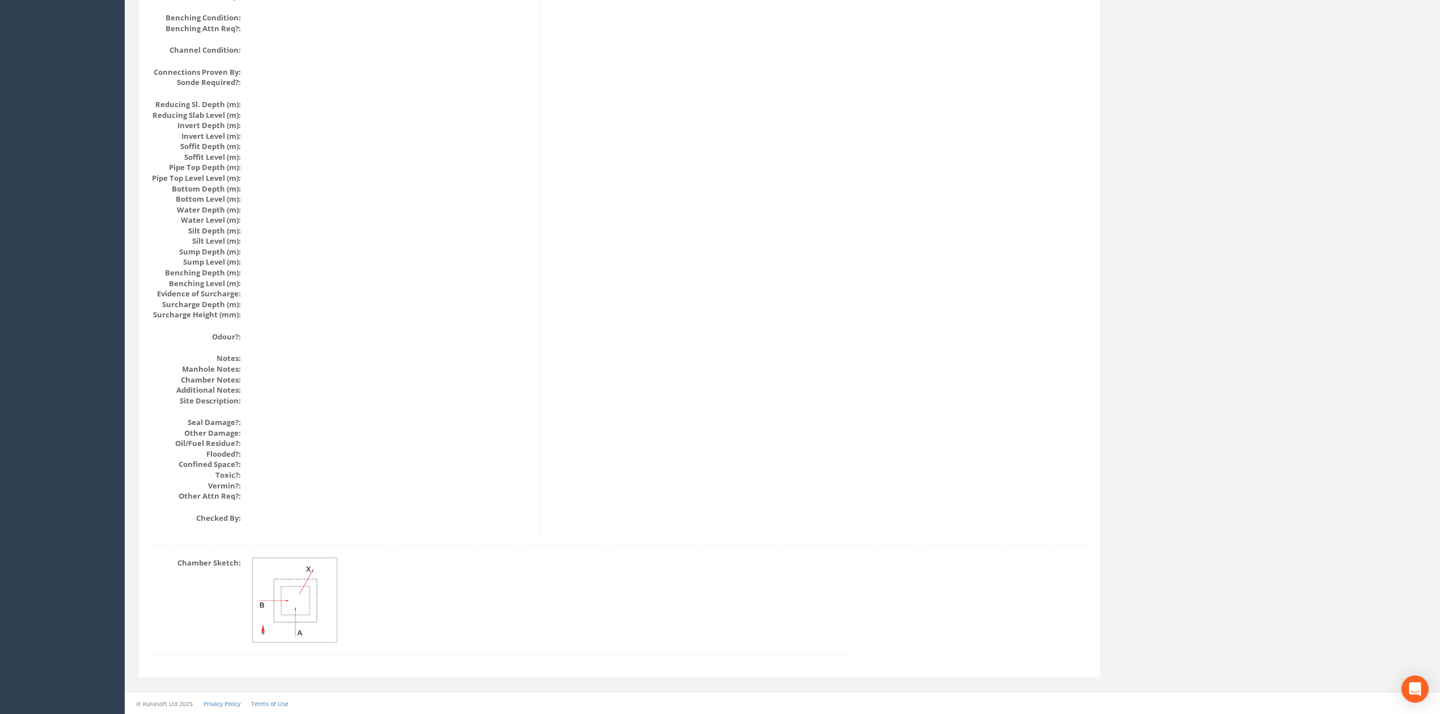
click at [299, 617] on img at bounding box center [295, 600] width 85 height 85
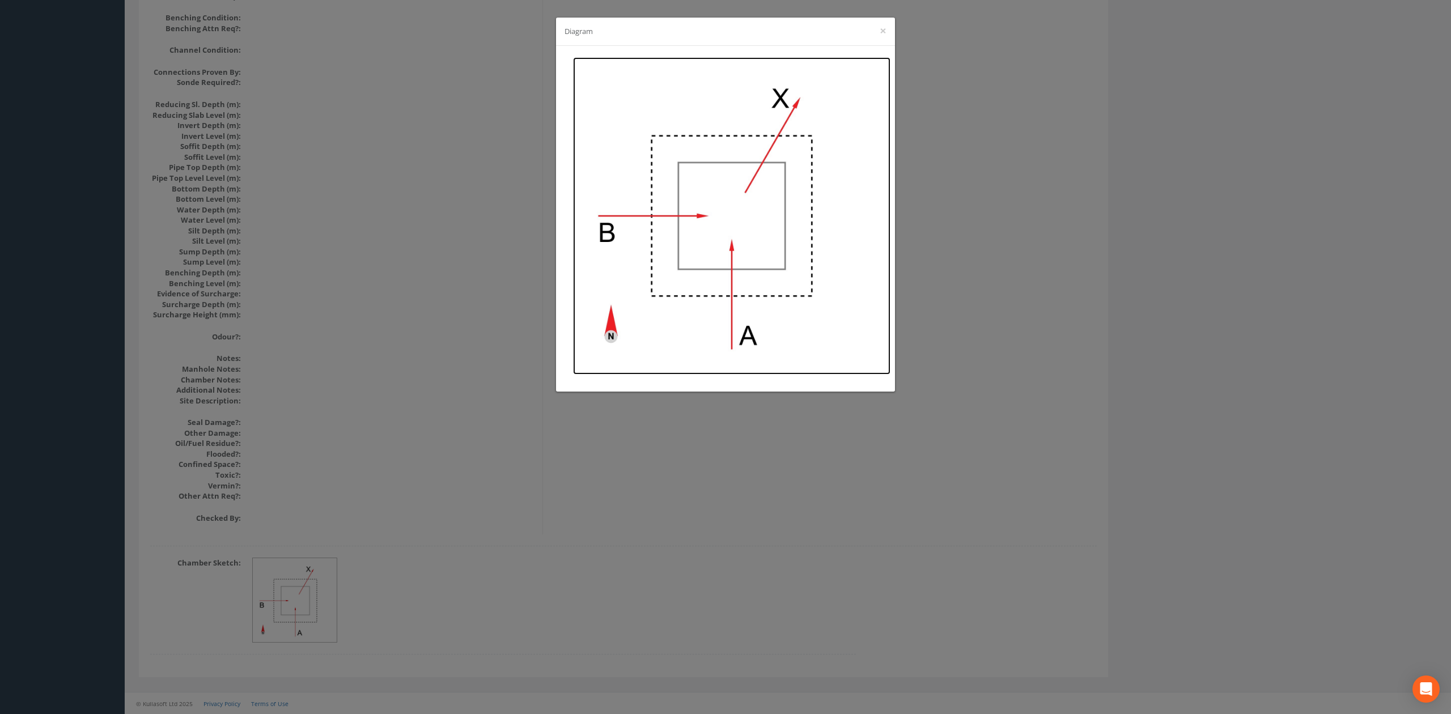
click at [702, 182] on img at bounding box center [731, 215] width 317 height 317
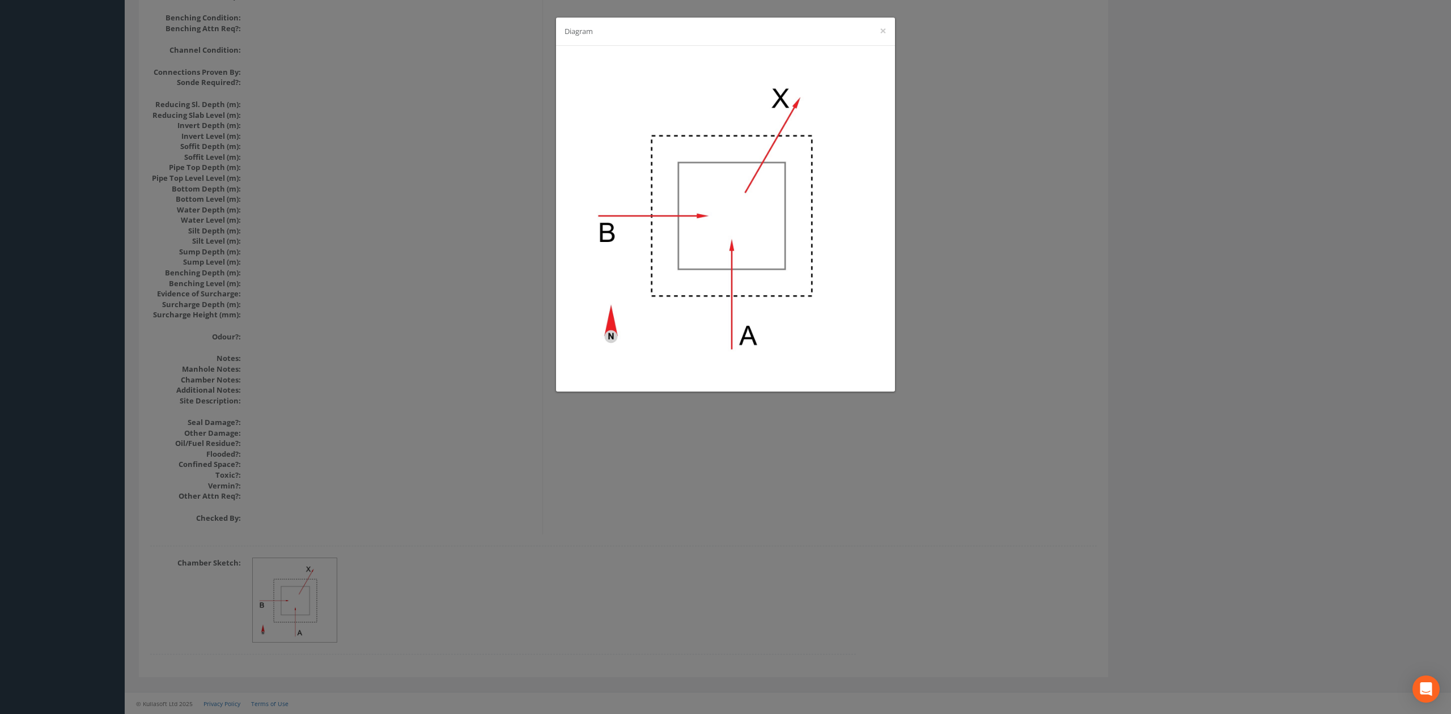
click at [996, 363] on div "Diagram ×" at bounding box center [725, 357] width 1451 height 714
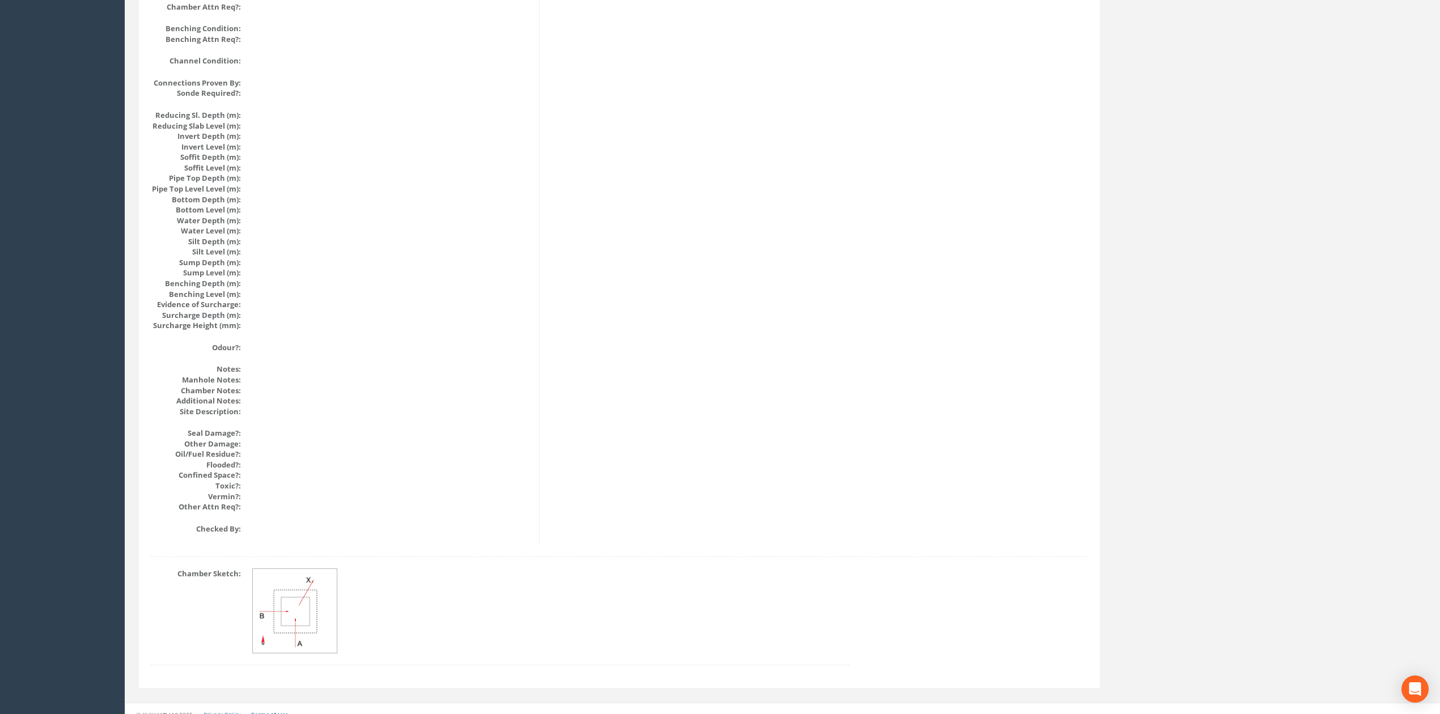
scroll to position [37, 0]
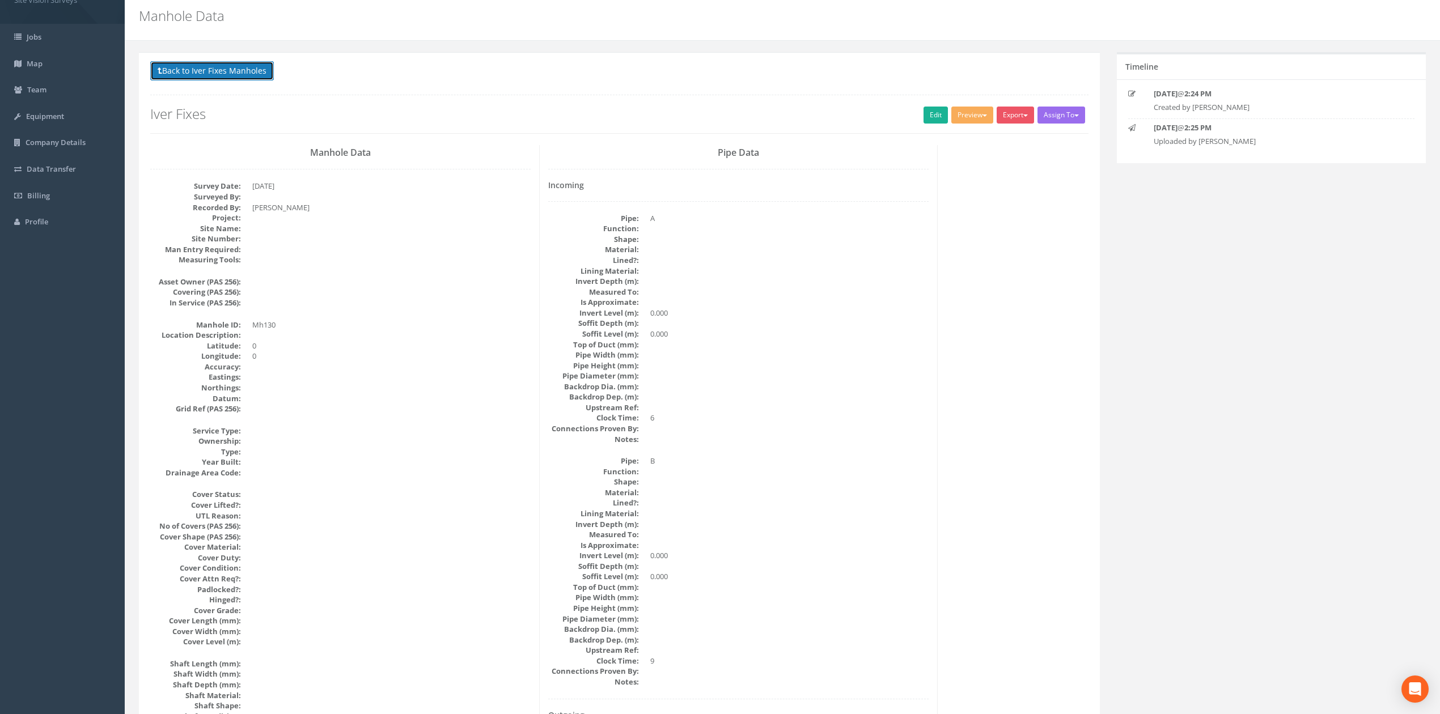
click at [246, 78] on button "Back to Iver Fixes Manholes" at bounding box center [212, 70] width 124 height 19
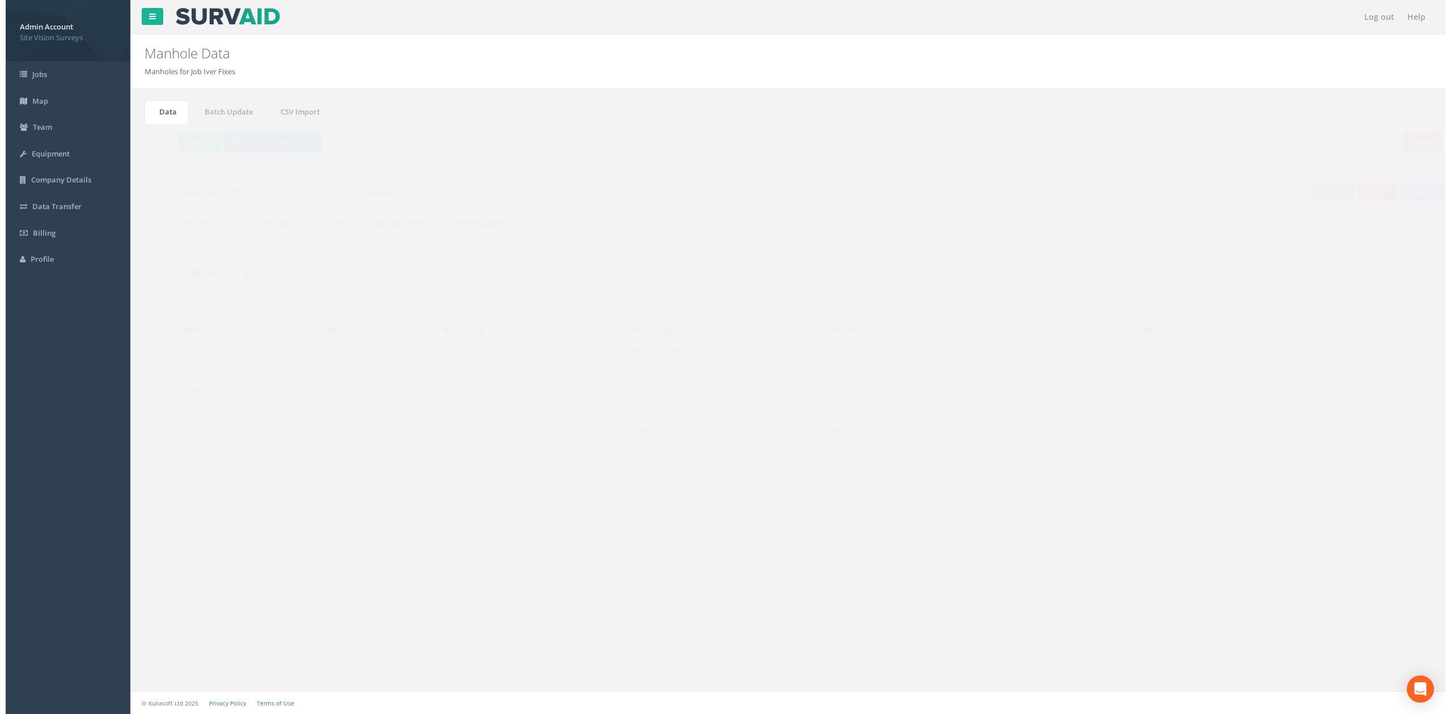
scroll to position [0, 0]
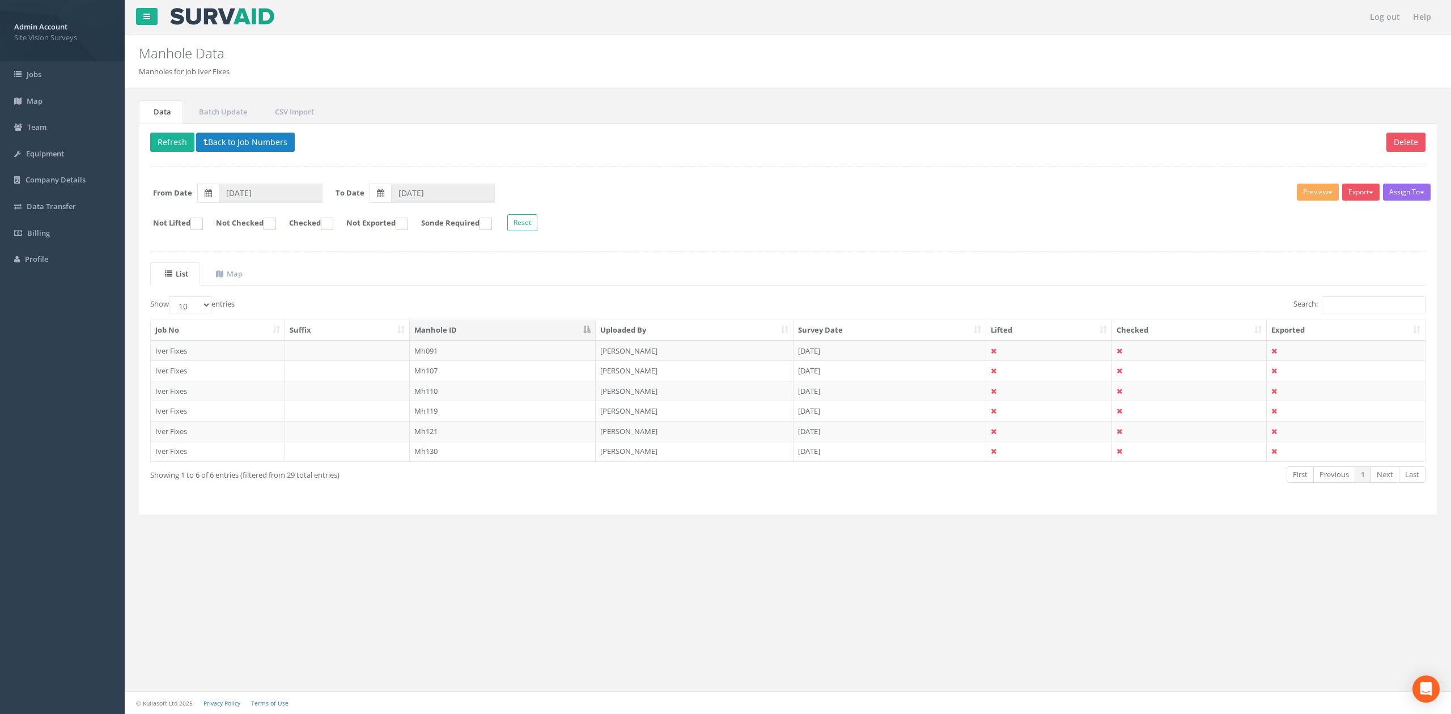
click at [636, 95] on div "Data Batch Update CSV Import Delete Refresh Back to Job Numbers Assign To No Co…" at bounding box center [788, 320] width 1310 height 463
click at [170, 139] on button "Refresh" at bounding box center [172, 142] width 44 height 19
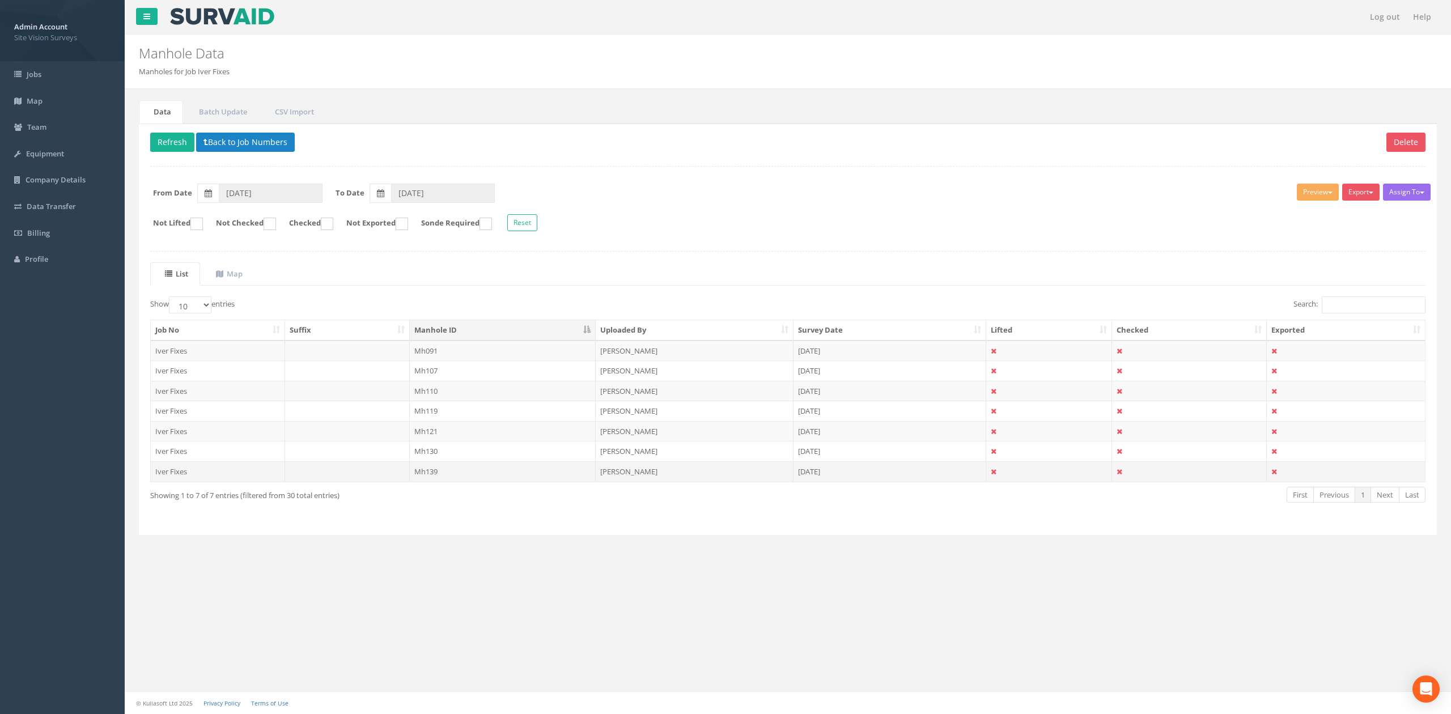
click at [488, 476] on td "Mh139" at bounding box center [503, 471] width 186 height 20
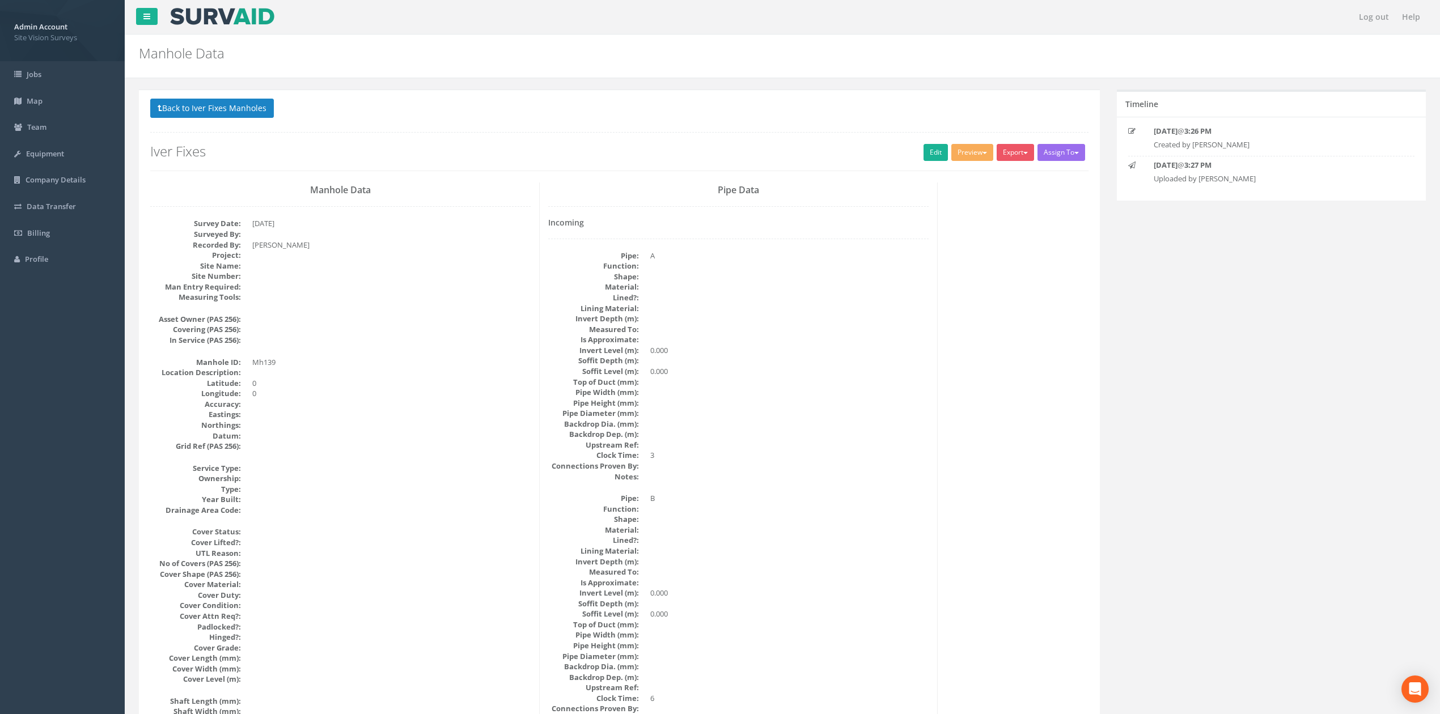
scroll to position [1036, 0]
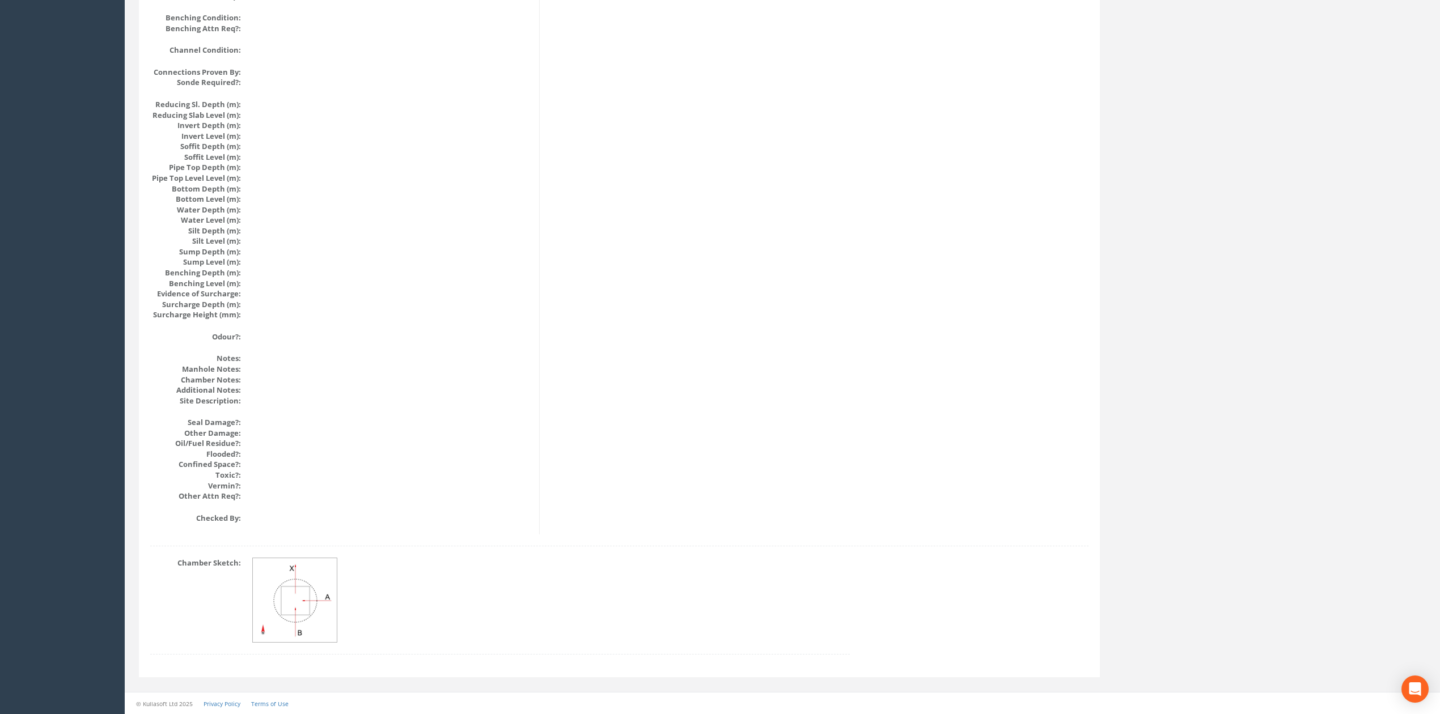
click at [252, 596] on div at bounding box center [294, 600] width 85 height 85
click at [293, 591] on img at bounding box center [295, 600] width 85 height 85
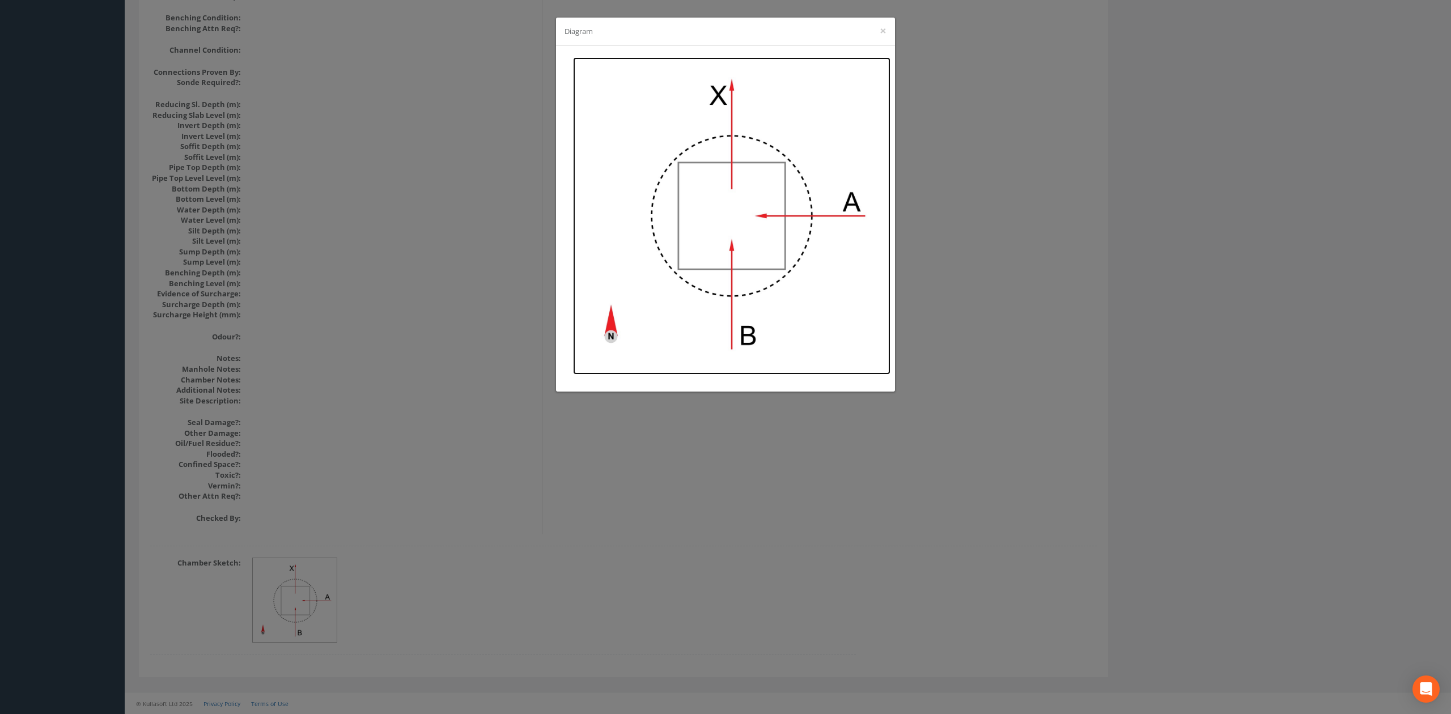
click at [695, 218] on img at bounding box center [731, 215] width 317 height 317
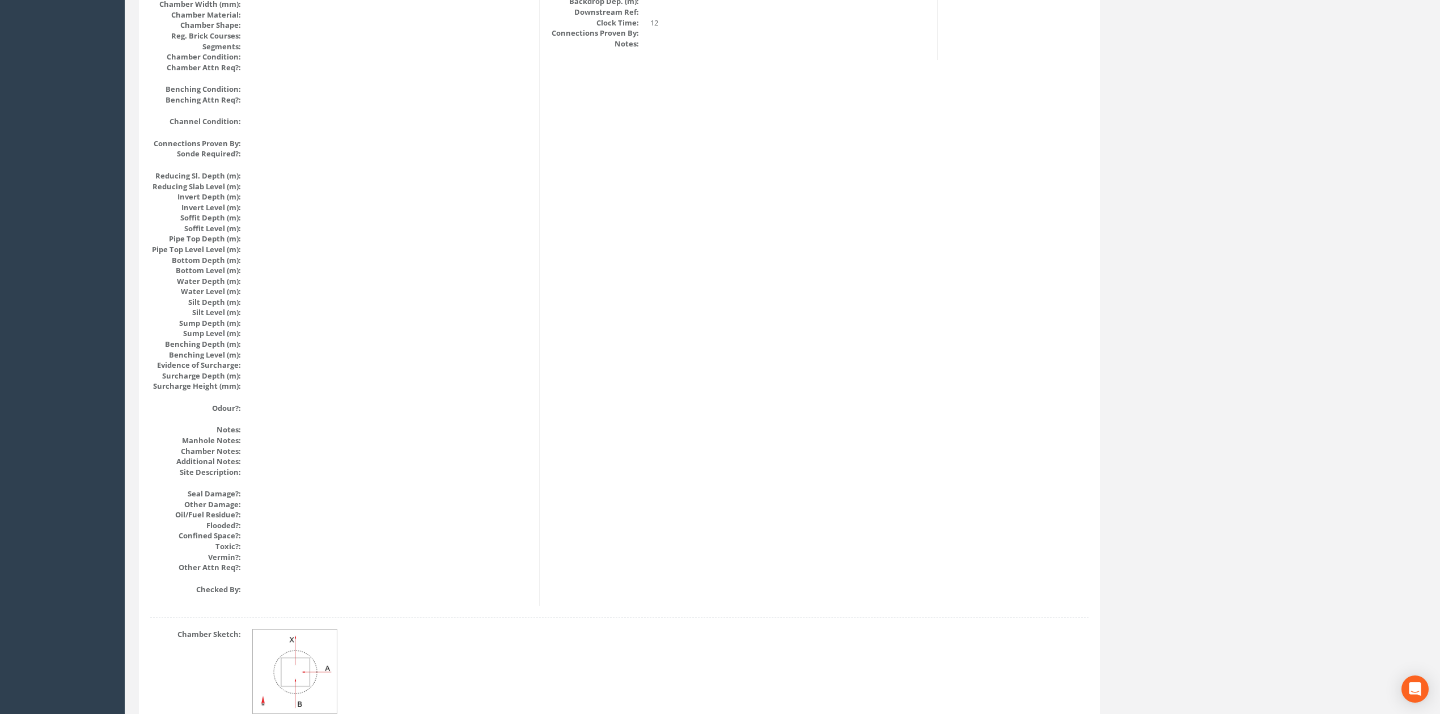
scroll to position [600, 0]
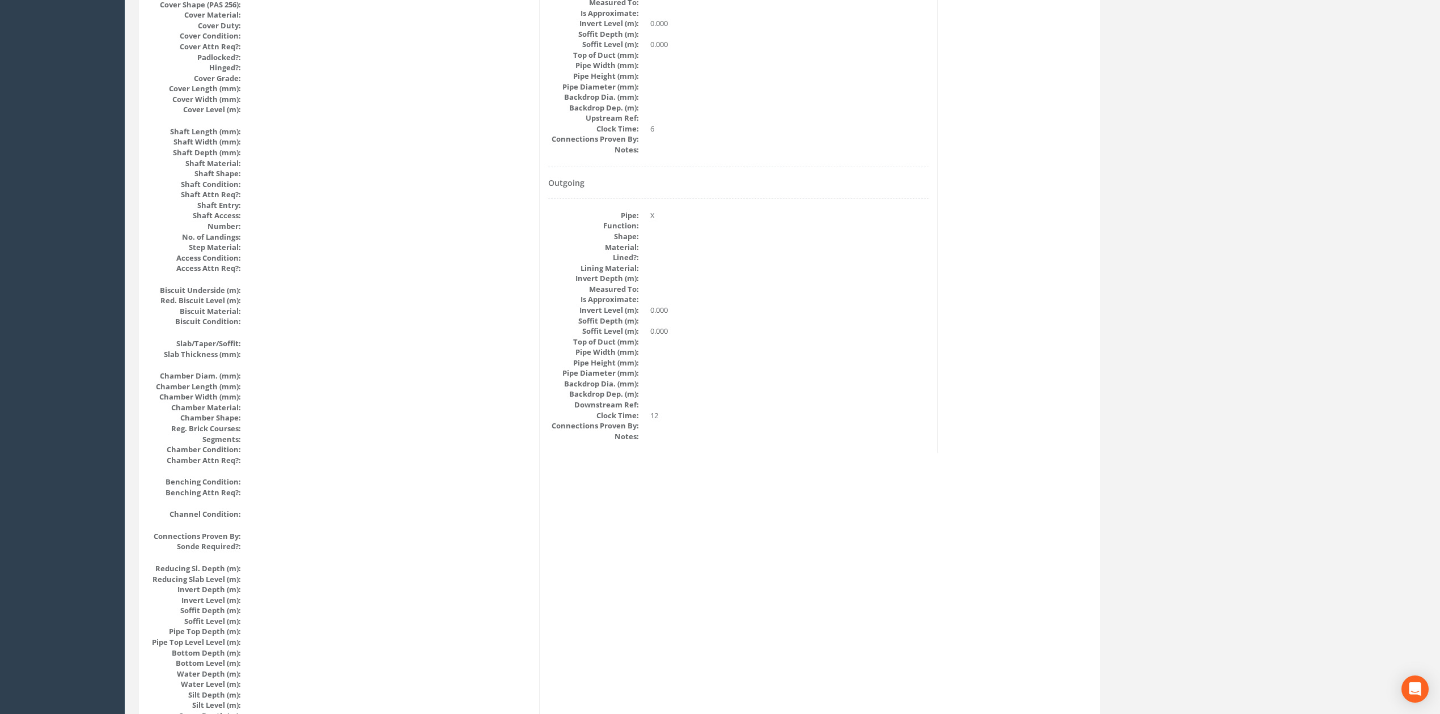
drag, startPoint x: 676, startPoint y: 472, endPoint x: 647, endPoint y: 316, distance: 158.0
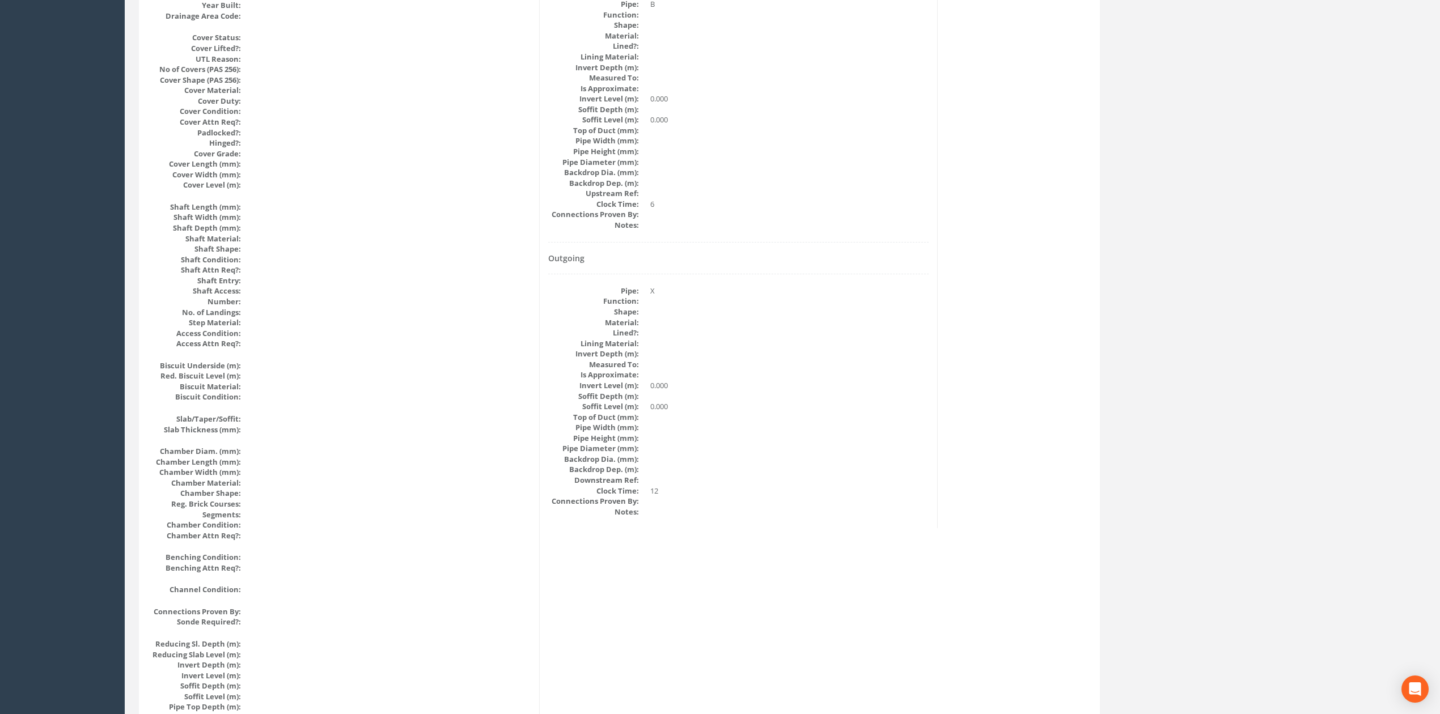
scroll to position [0, 0]
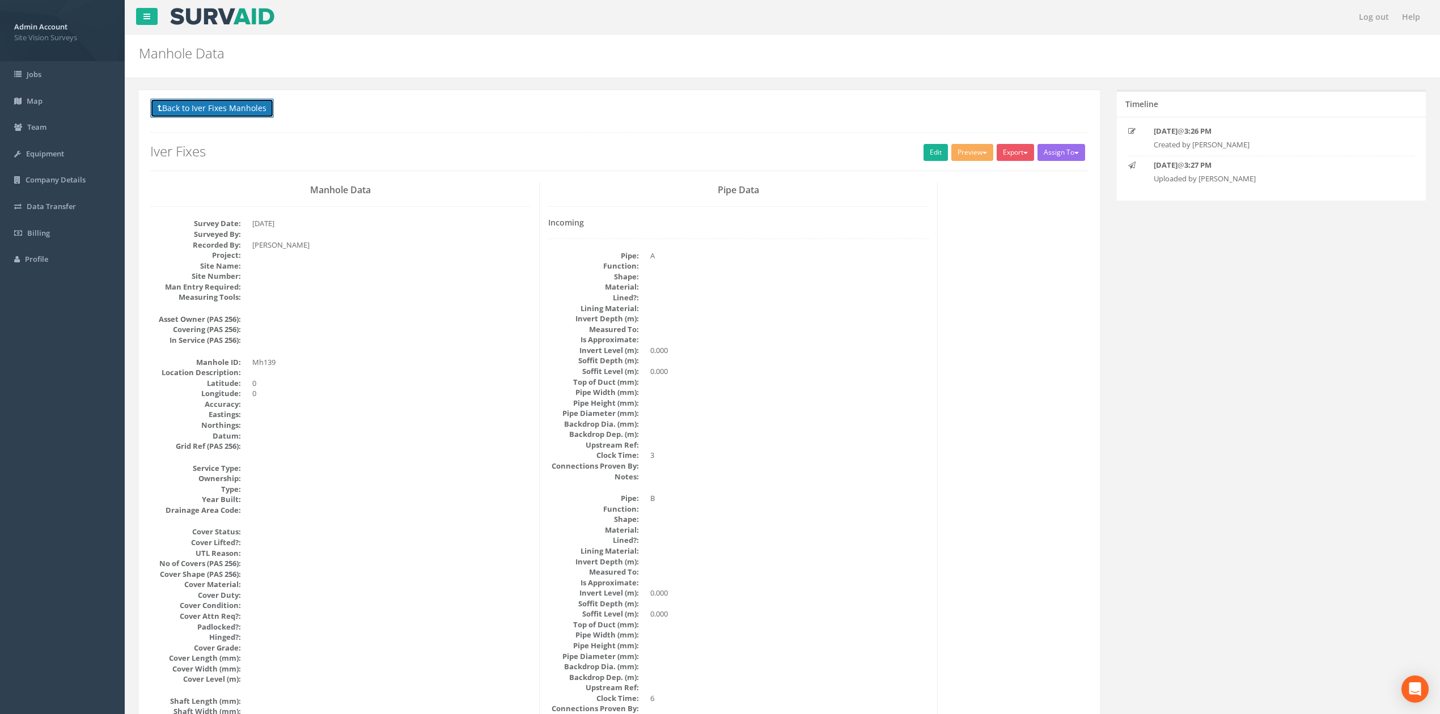
click at [205, 103] on button "Back to Iver Fixes Manholes" at bounding box center [212, 108] width 124 height 19
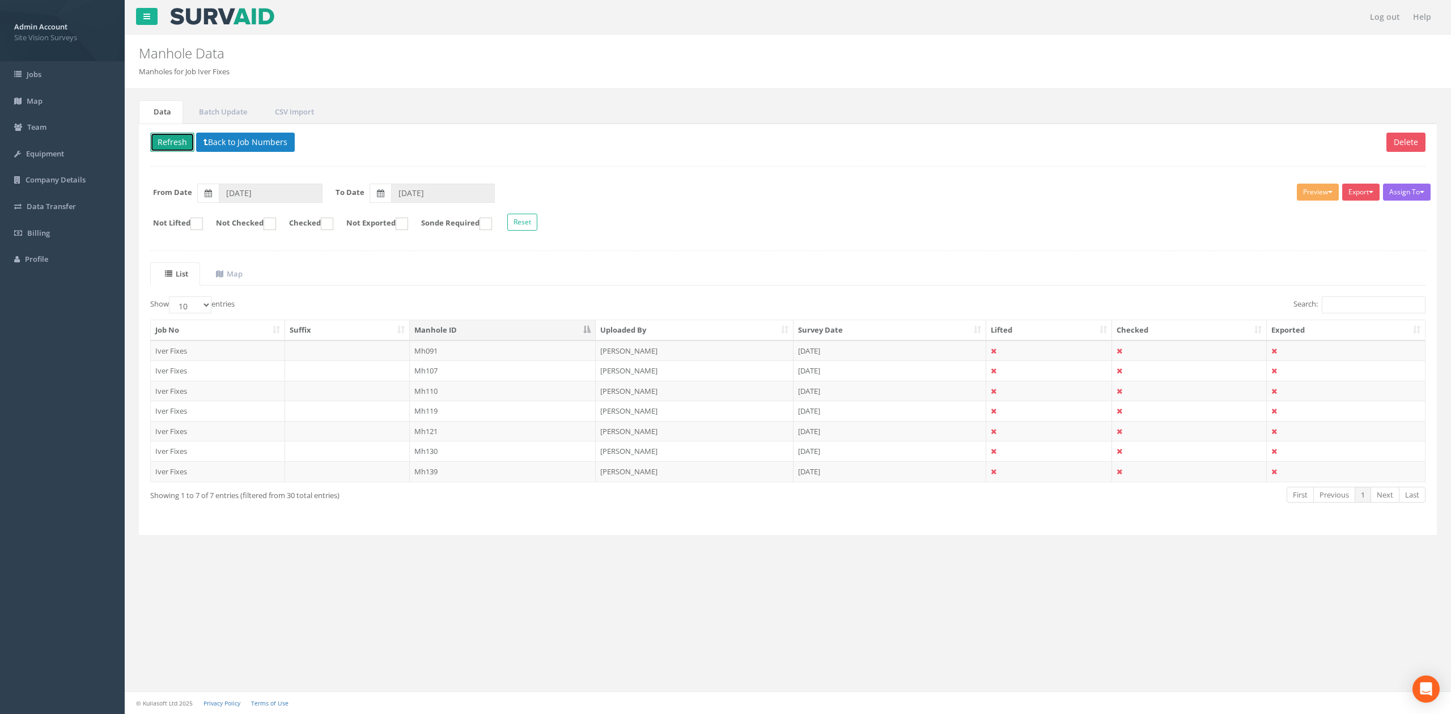
click at [159, 148] on button "Refresh" at bounding box center [172, 142] width 44 height 19
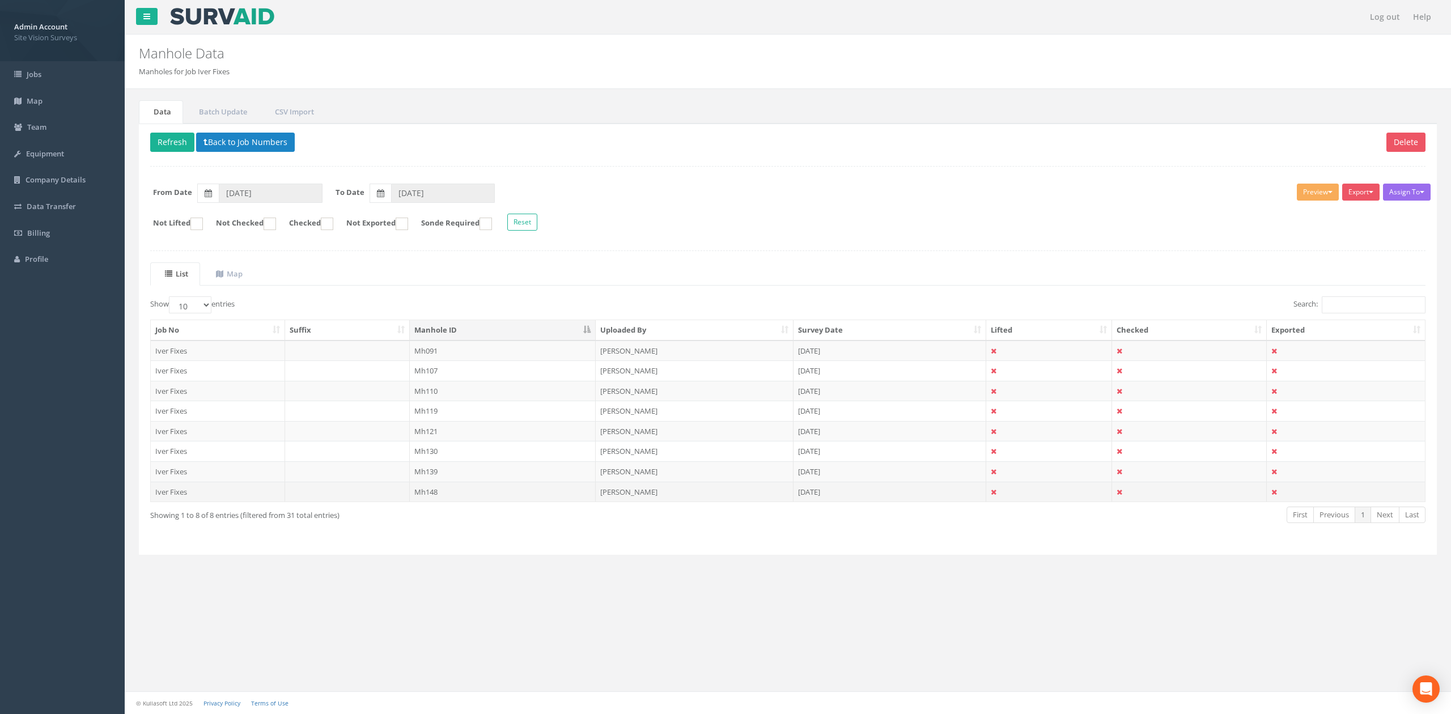
click at [452, 493] on td "Mh148" at bounding box center [503, 492] width 186 height 20
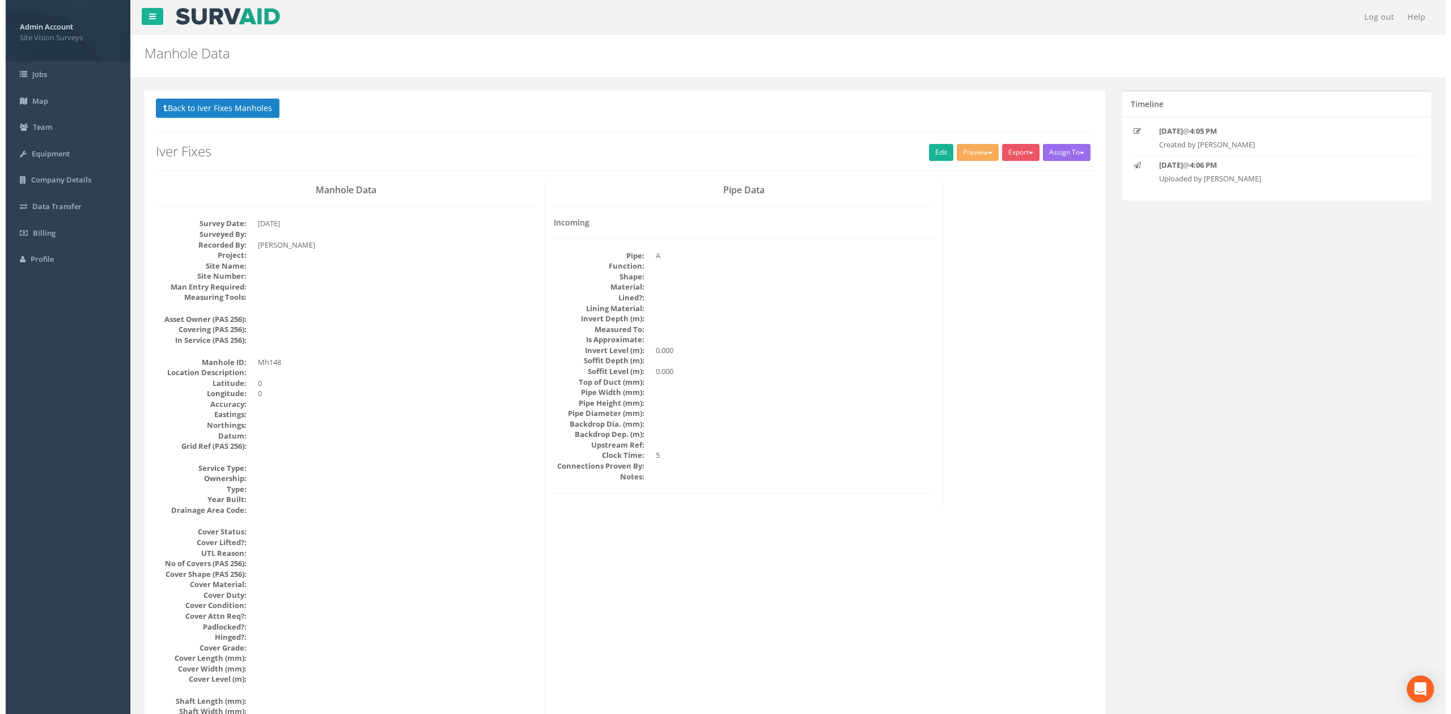
scroll to position [1036, 0]
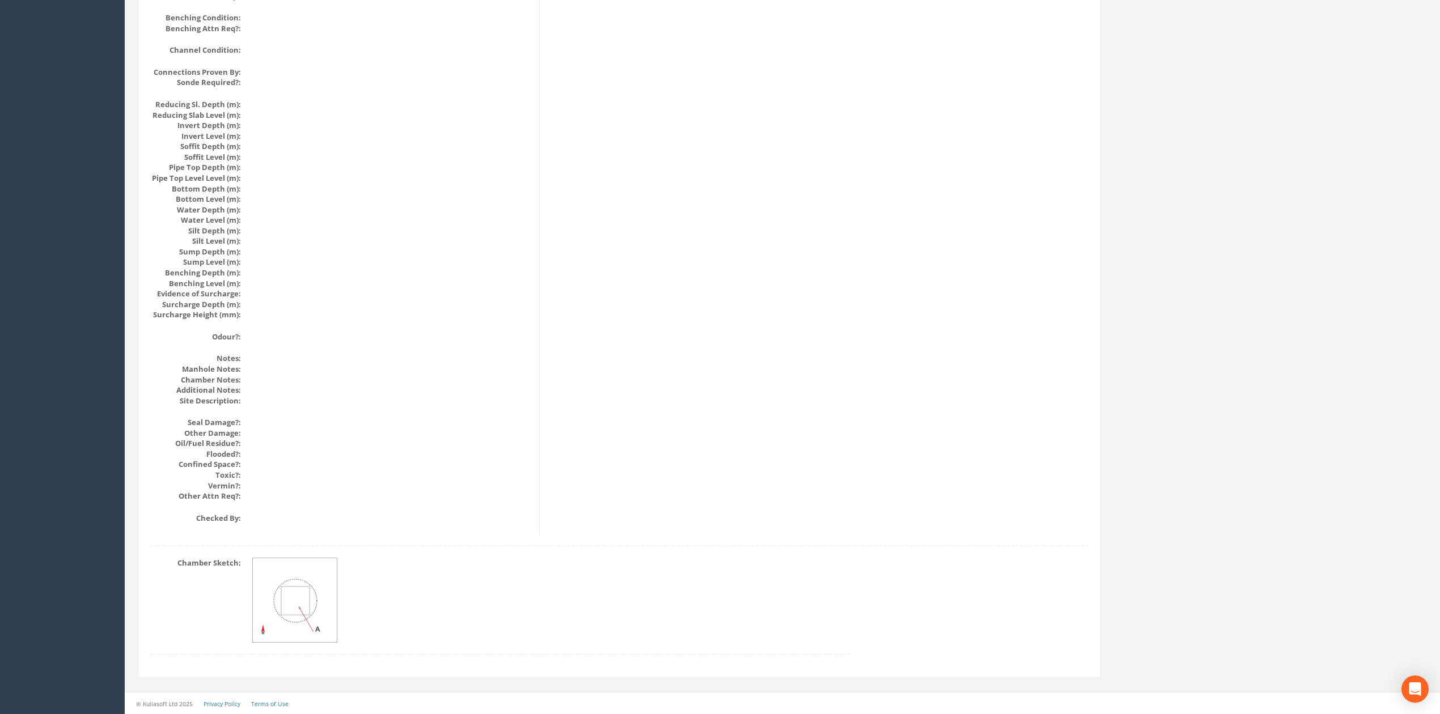
click at [255, 627] on img at bounding box center [295, 600] width 85 height 85
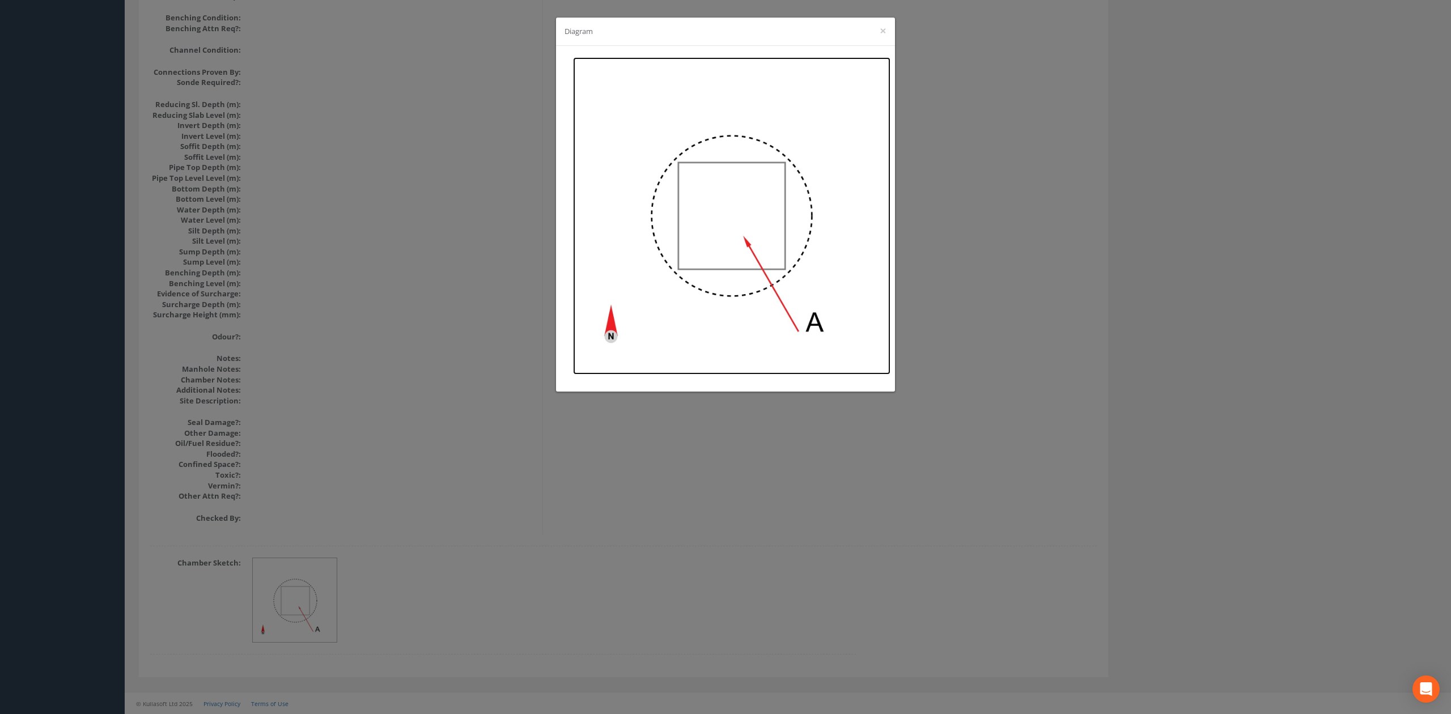
click at [756, 221] on img at bounding box center [731, 215] width 317 height 317
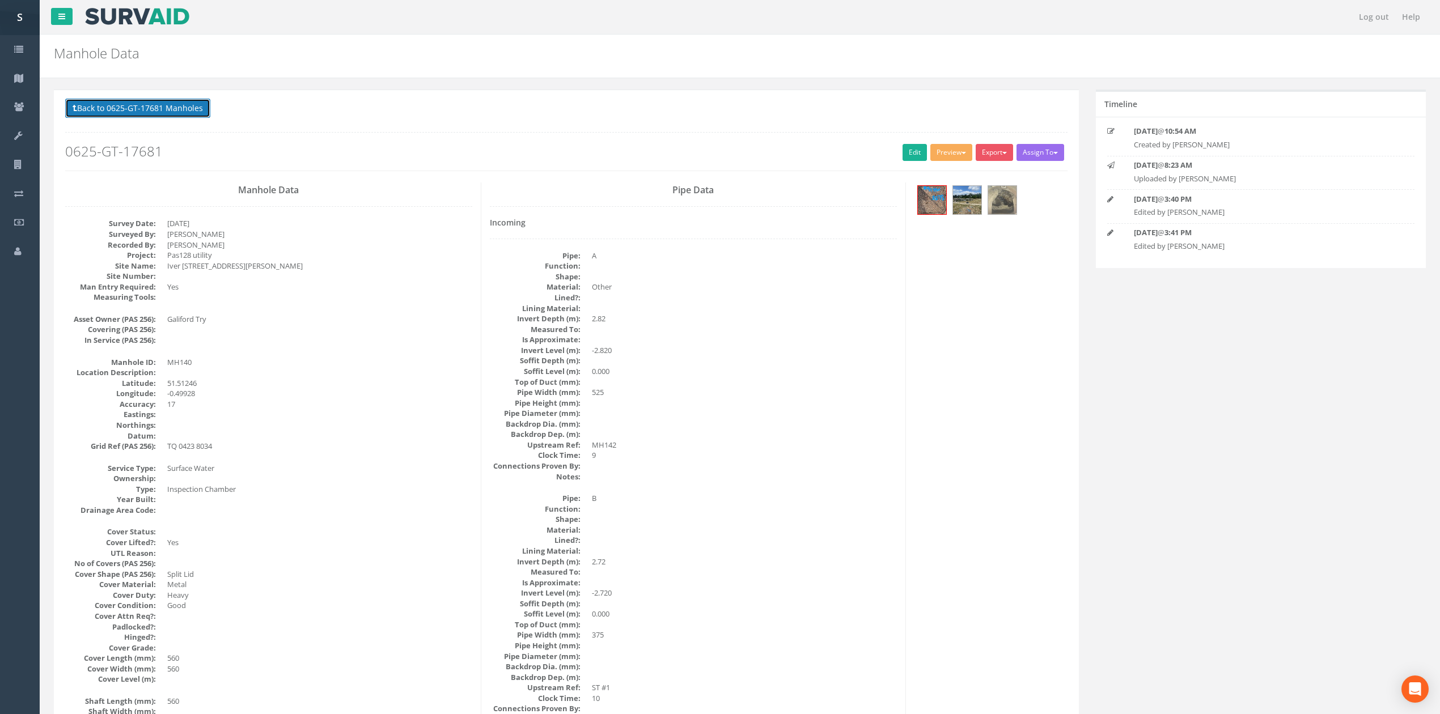
click at [146, 104] on button "Back to 0625-GT-17681 Manholes" at bounding box center [137, 108] width 145 height 19
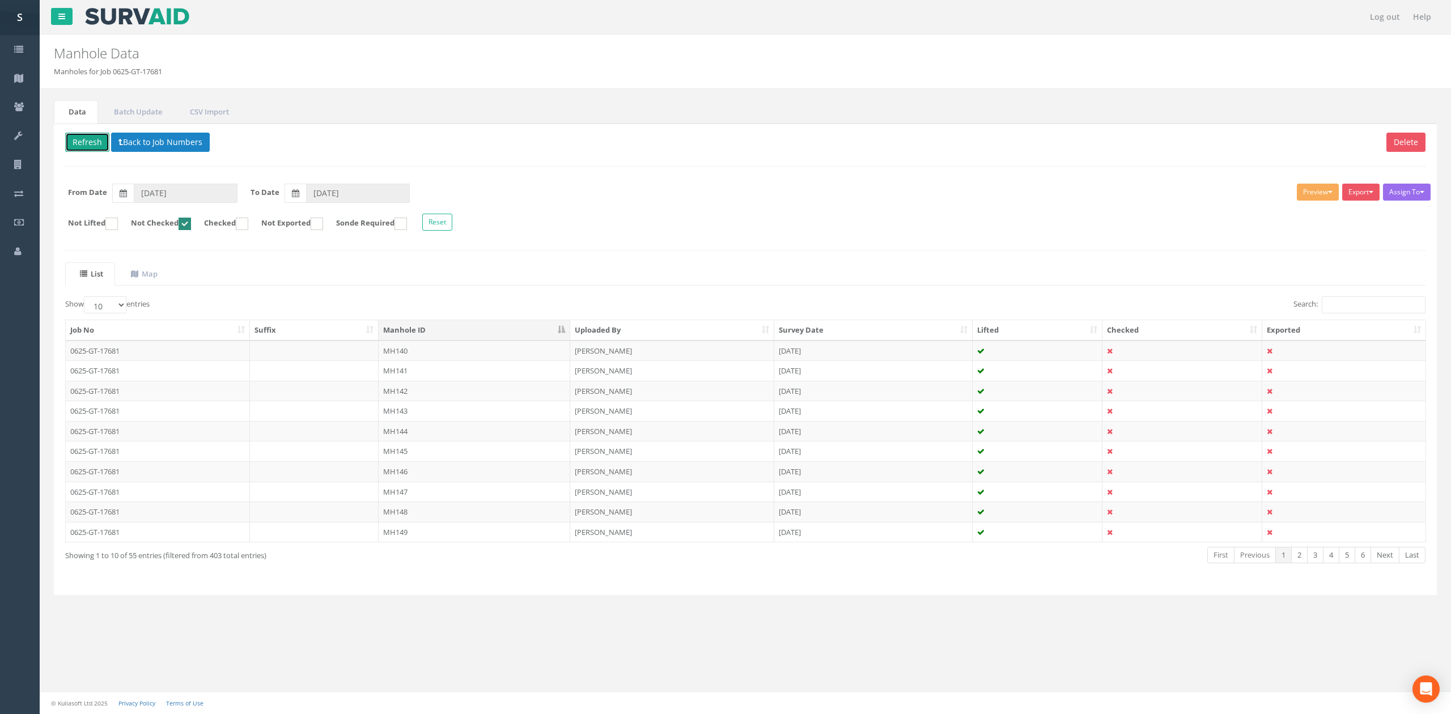
click at [92, 141] on button "Refresh" at bounding box center [87, 142] width 44 height 19
click at [404, 352] on td "MH140" at bounding box center [475, 351] width 192 height 20
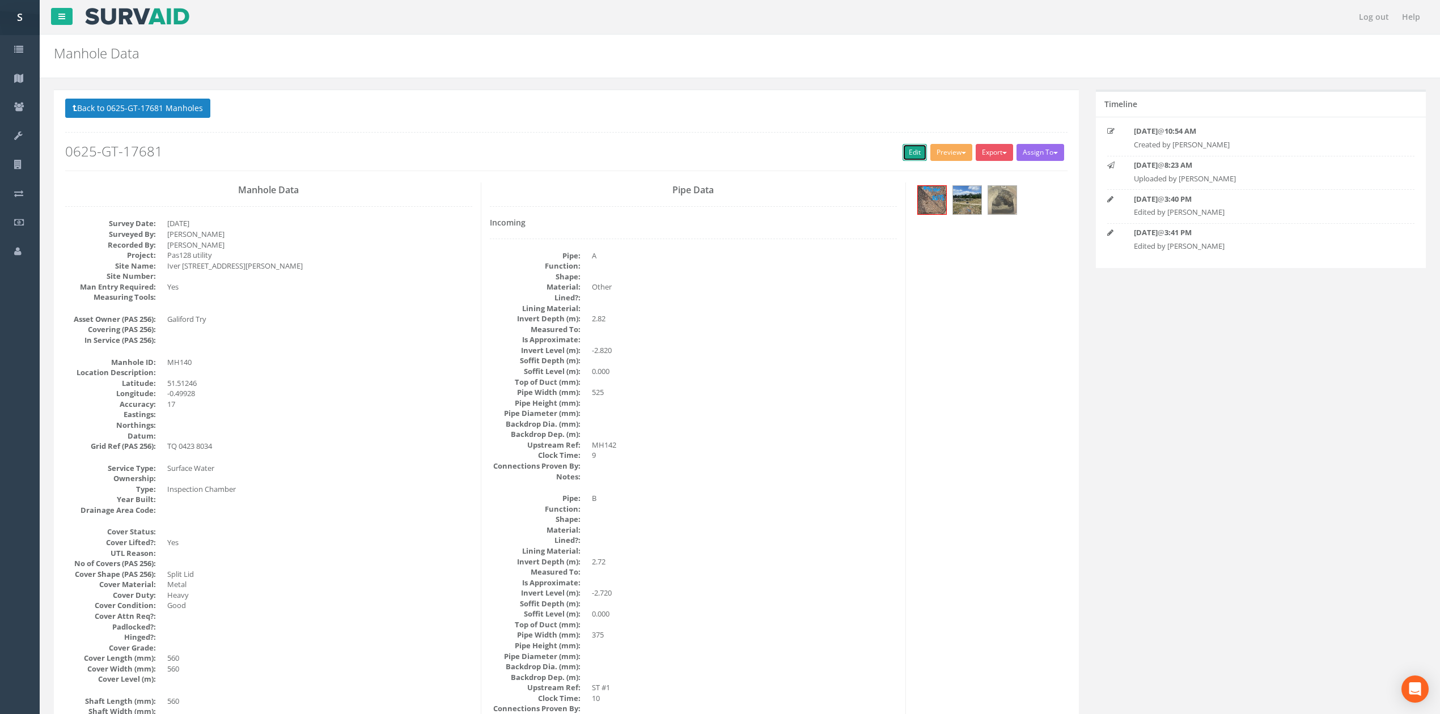
click at [903, 154] on link "Edit" at bounding box center [915, 152] width 24 height 17
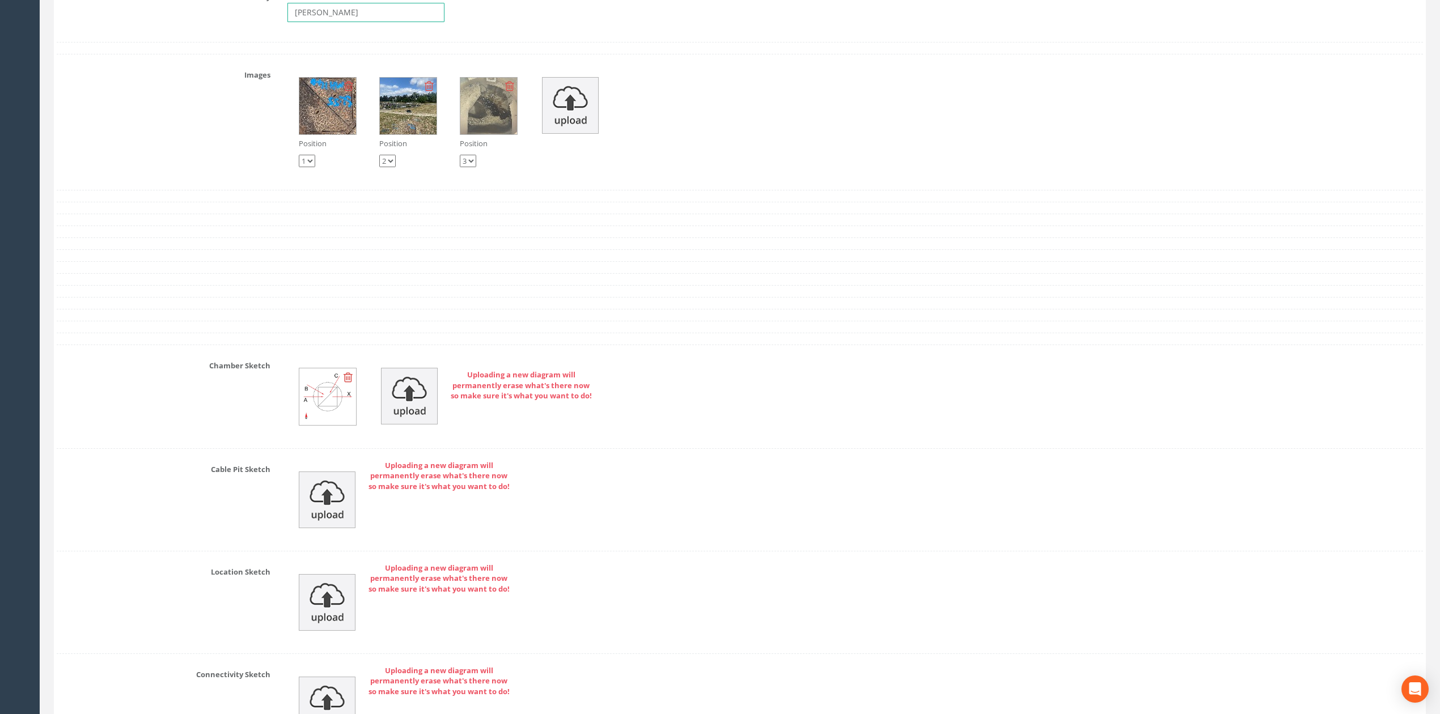
click at [334, 22] on input "[PERSON_NAME]" at bounding box center [365, 12] width 157 height 19
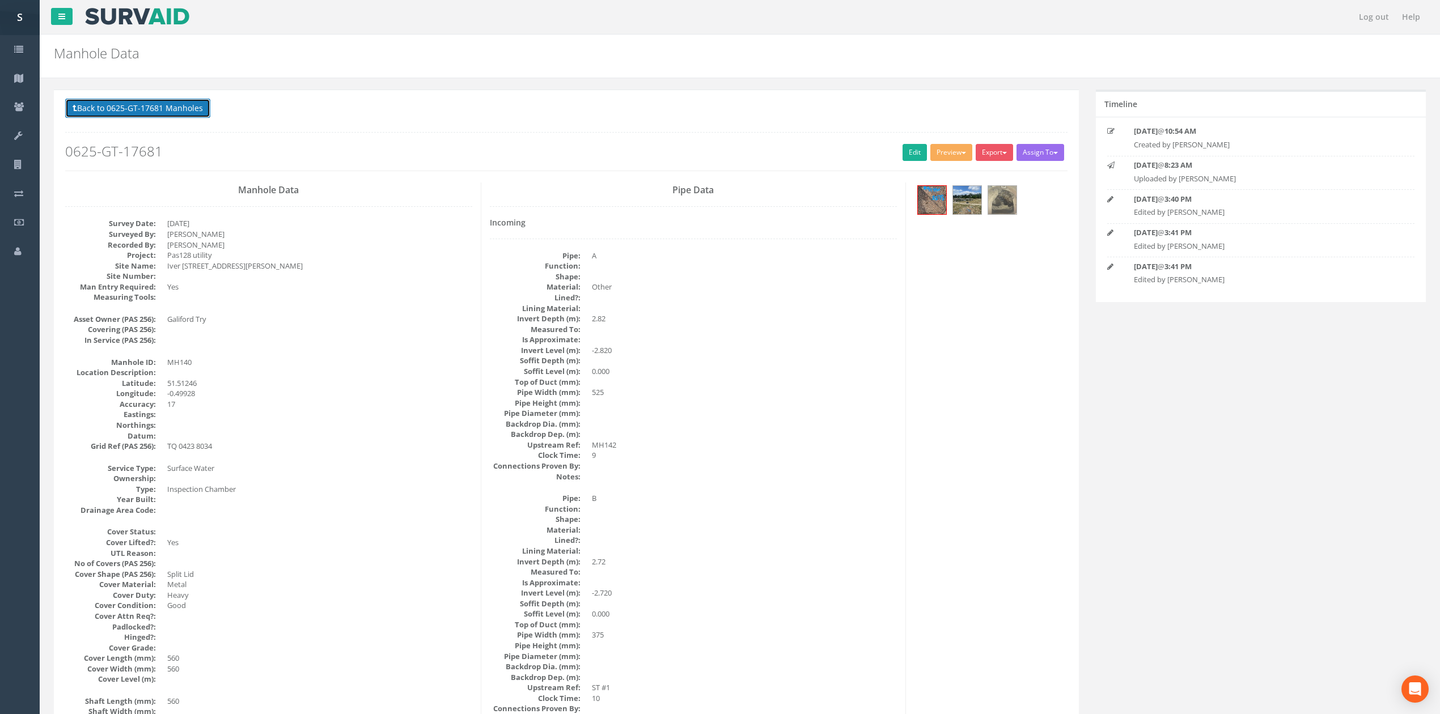
click at [149, 115] on button "Back to 0625-GT-17681 Manholes" at bounding box center [137, 108] width 145 height 19
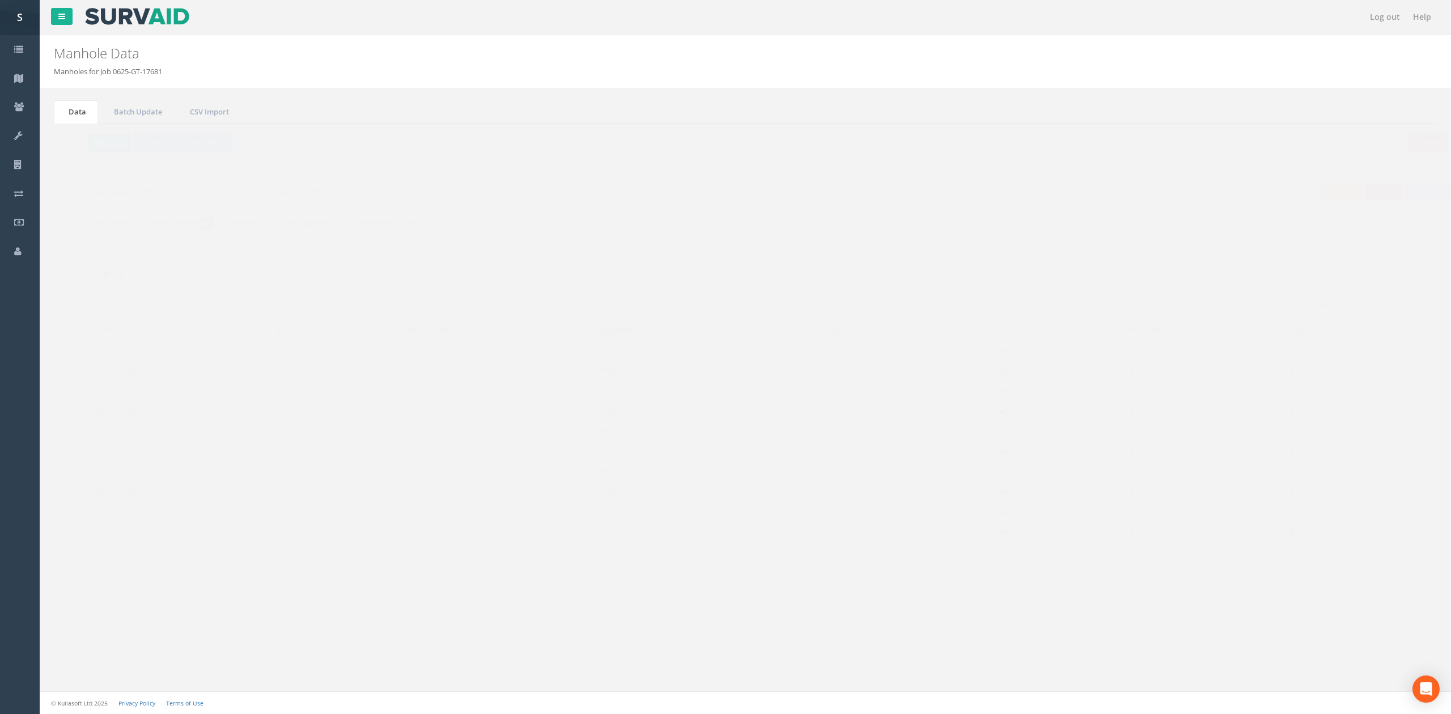
click at [88, 147] on button "Refresh" at bounding box center [87, 142] width 44 height 19
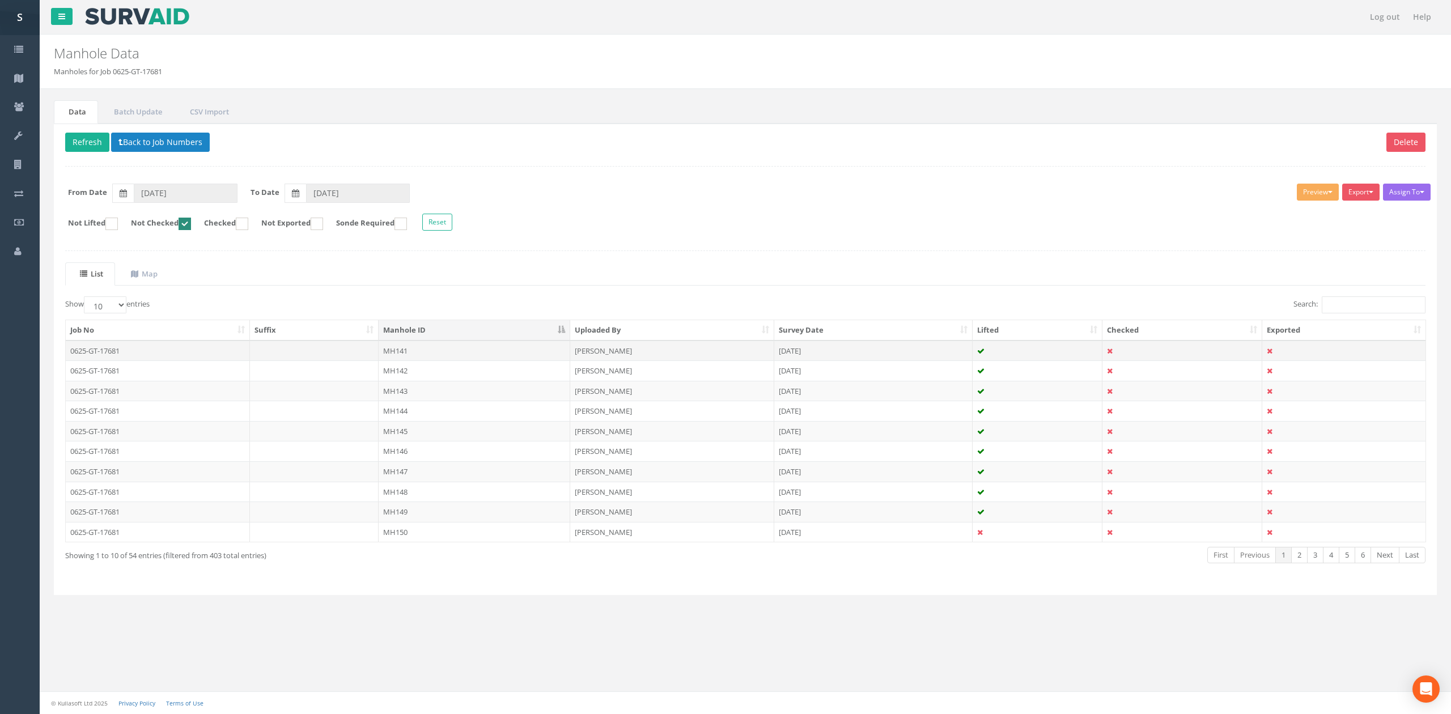
click at [437, 354] on td "MH141" at bounding box center [475, 351] width 192 height 20
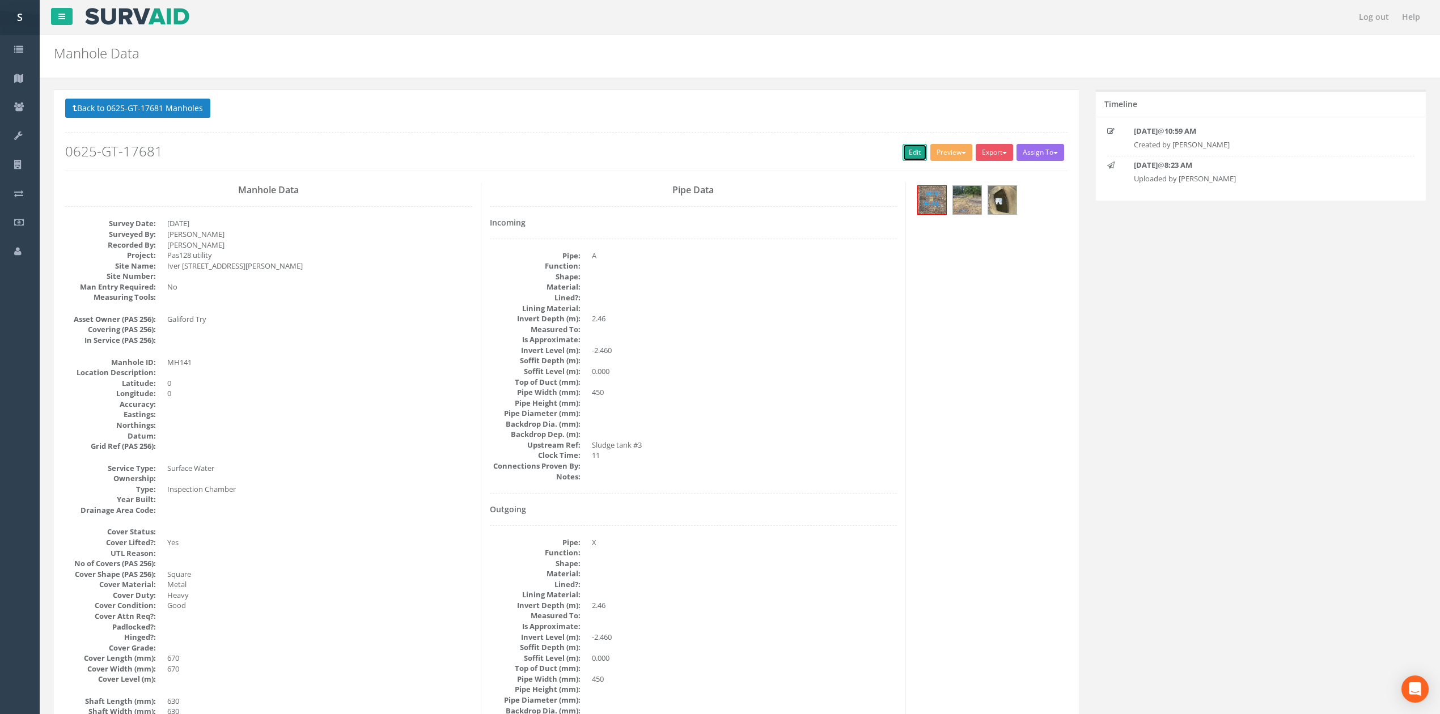
click at [912, 154] on link "Edit" at bounding box center [915, 152] width 24 height 17
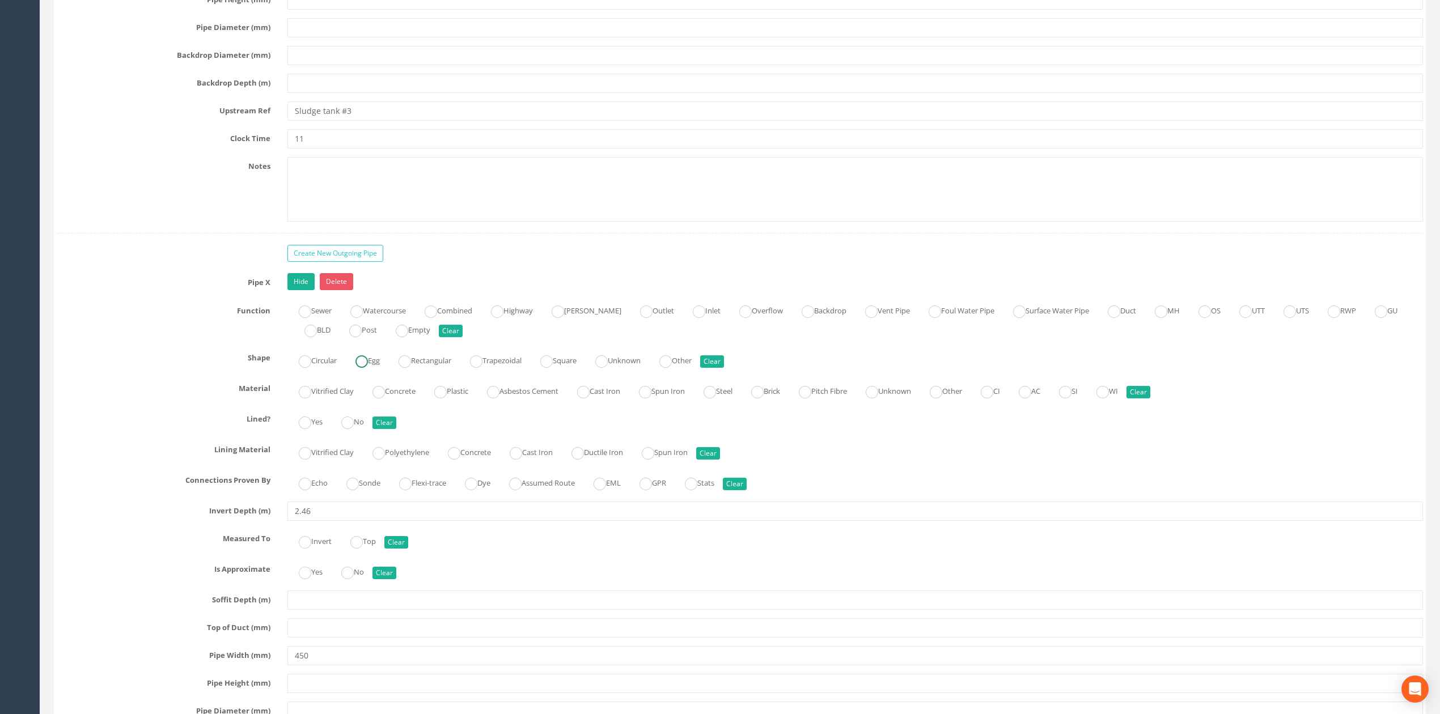
scroll to position [2473, 0]
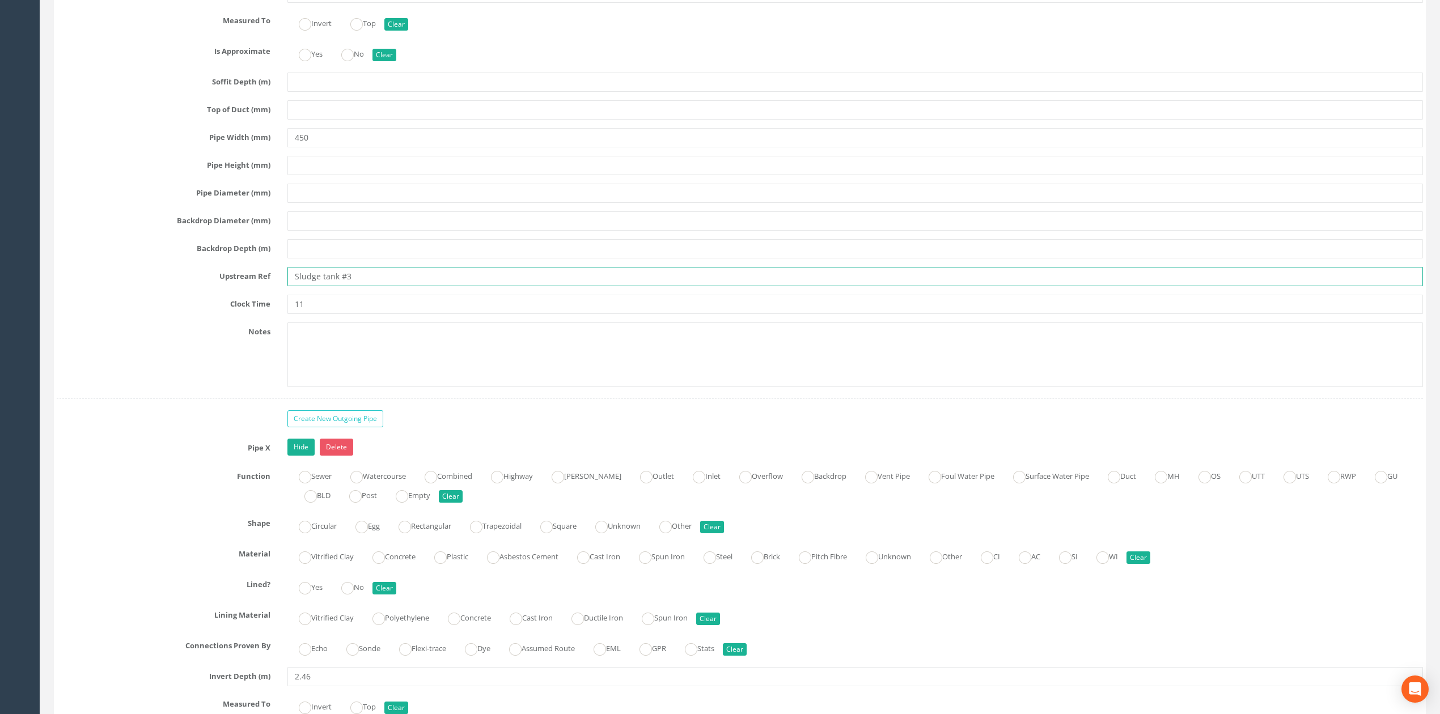
drag, startPoint x: 338, startPoint y: 293, endPoint x: 293, endPoint y: 291, distance: 45.9
click at [293, 286] on input "Sludge tank #3" at bounding box center [855, 276] width 1136 height 19
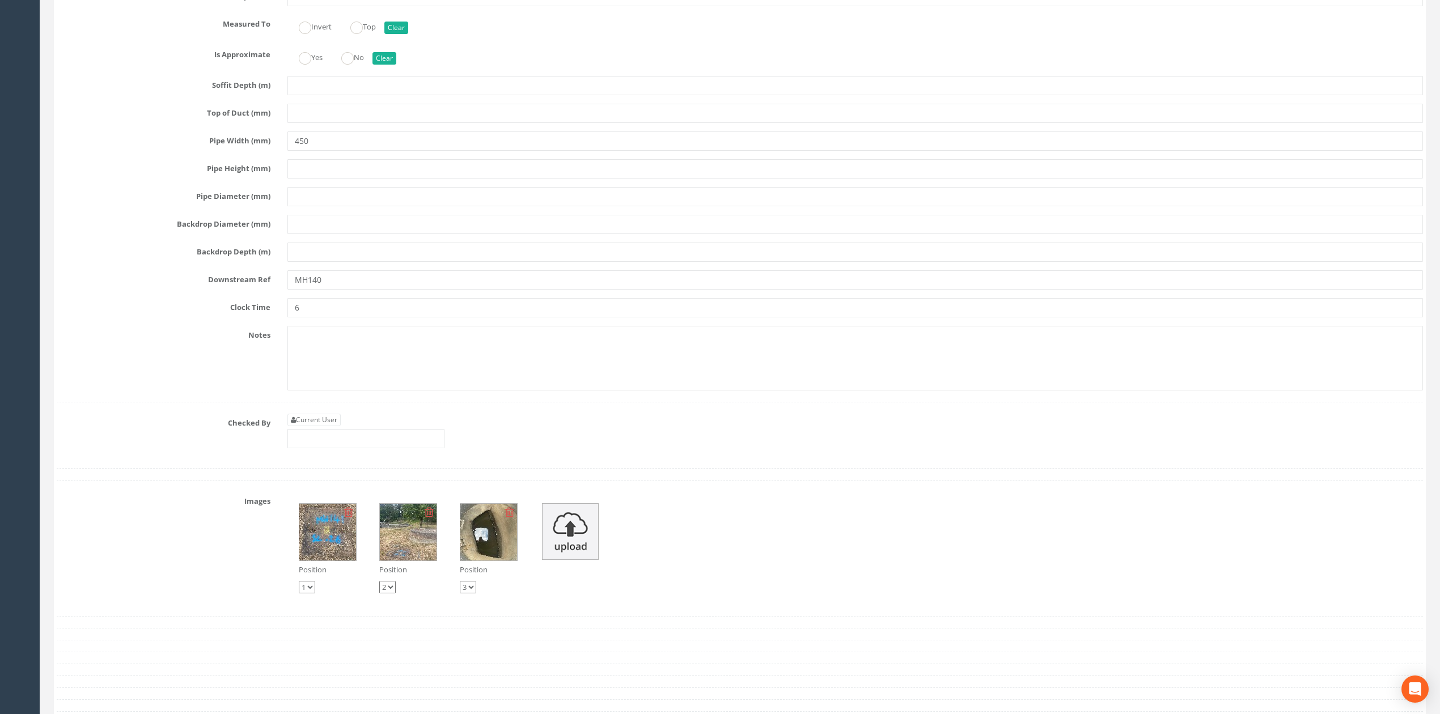
type input "ST #3"
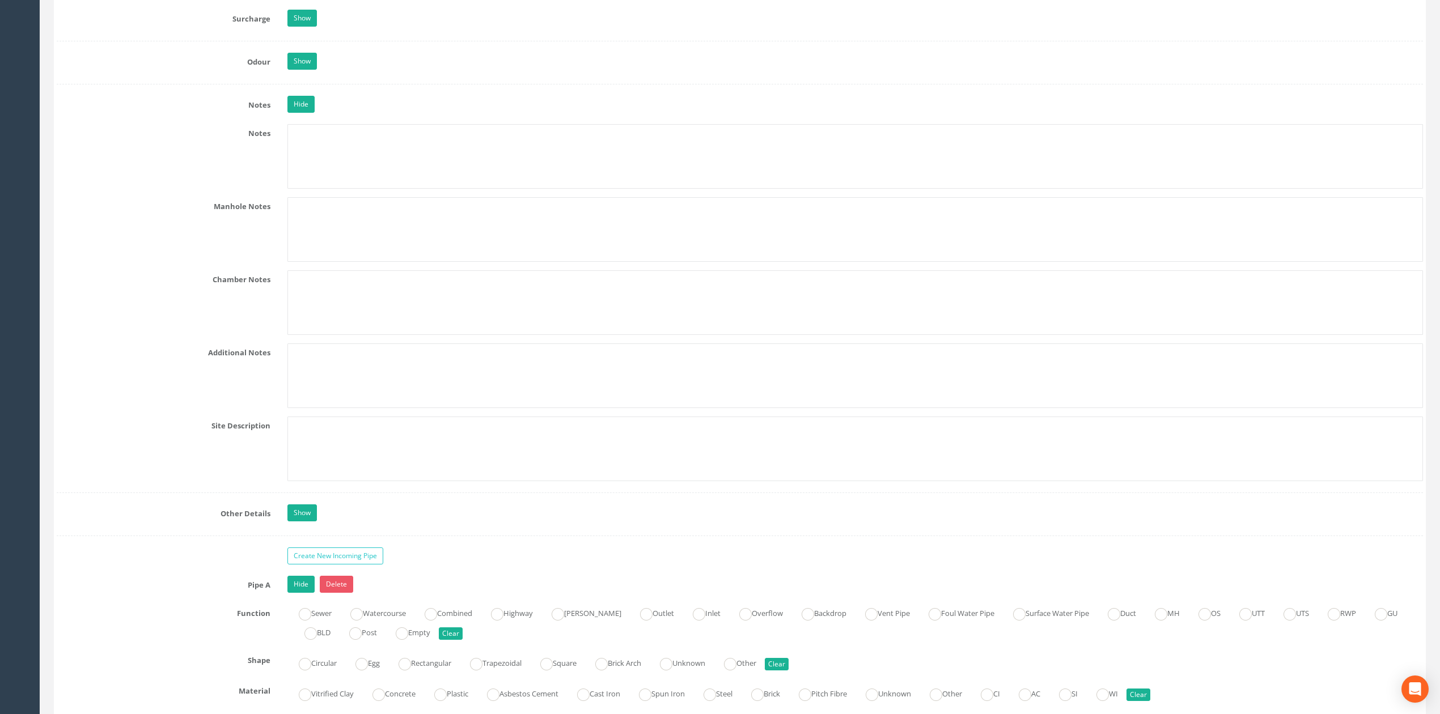
scroll to position [1523, 0]
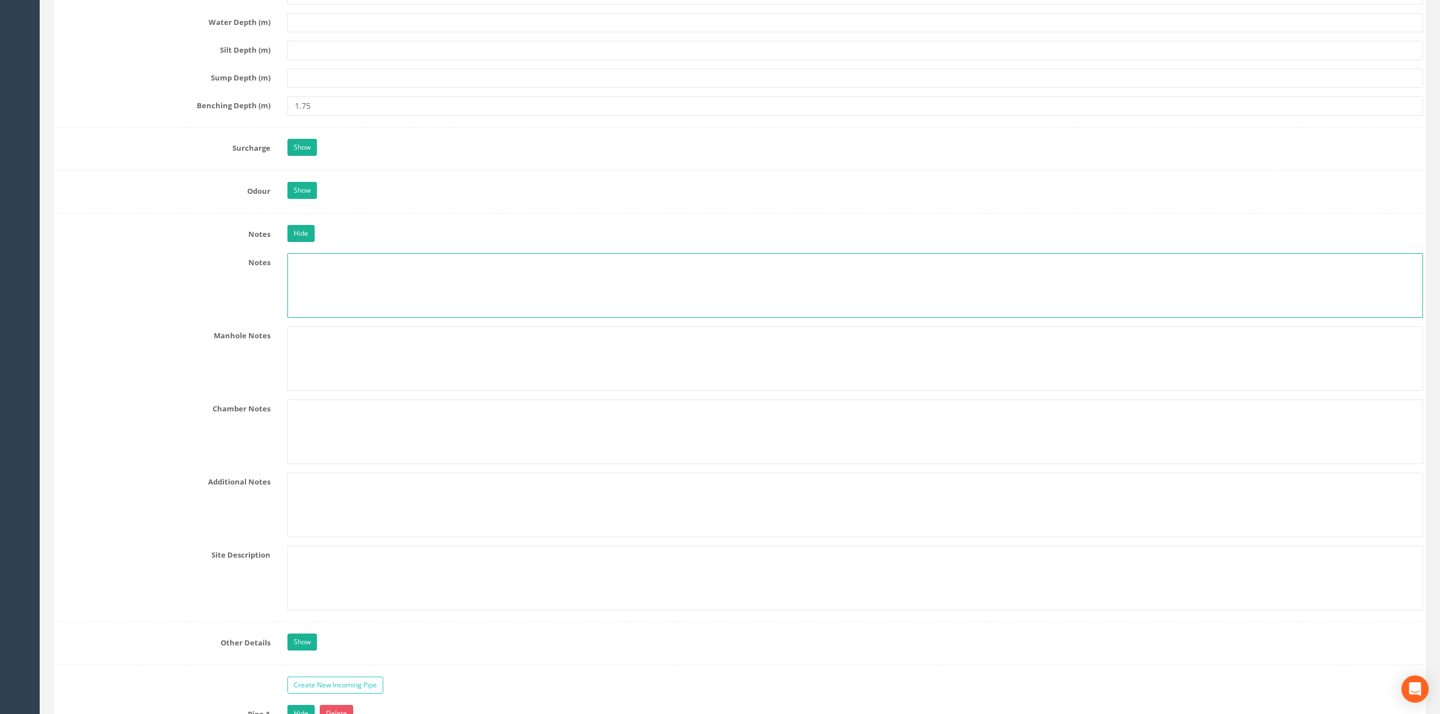
click at [317, 296] on textarea at bounding box center [855, 285] width 1136 height 65
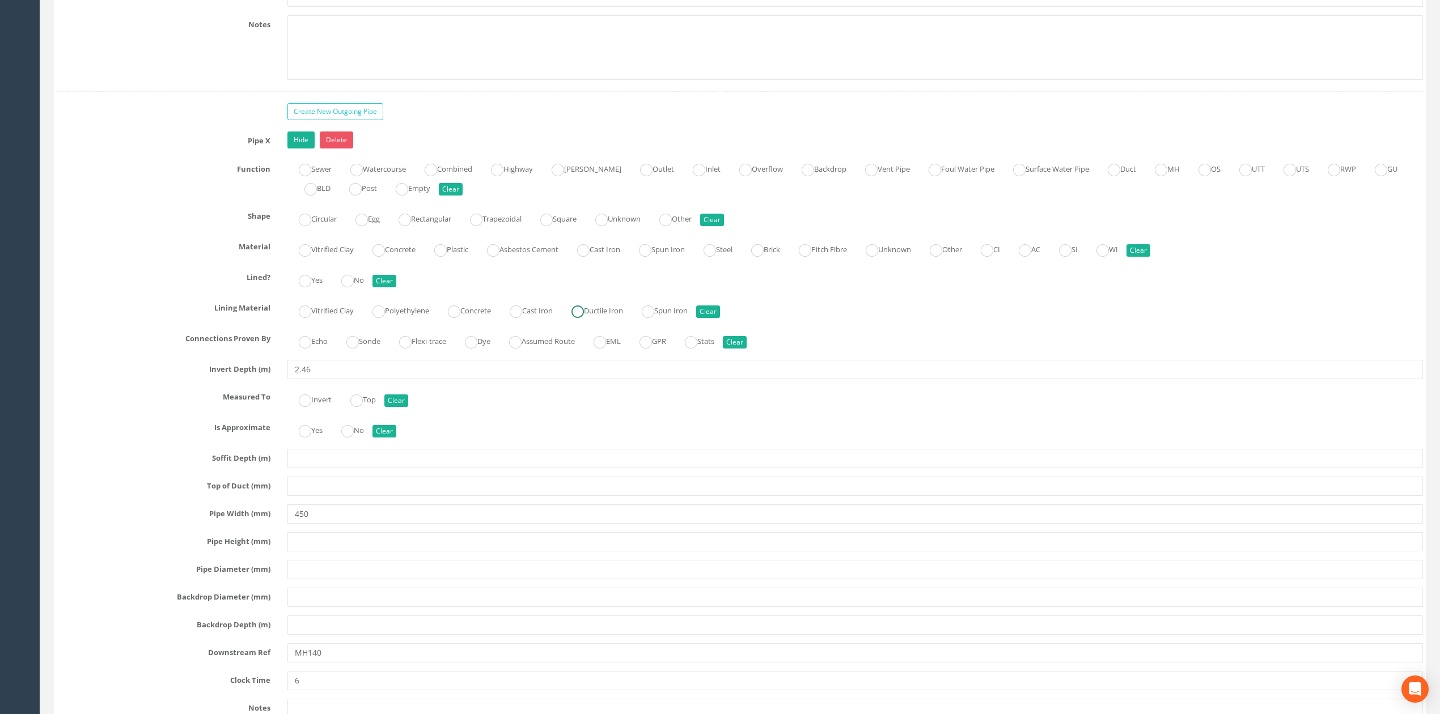
scroll to position [3035, 0]
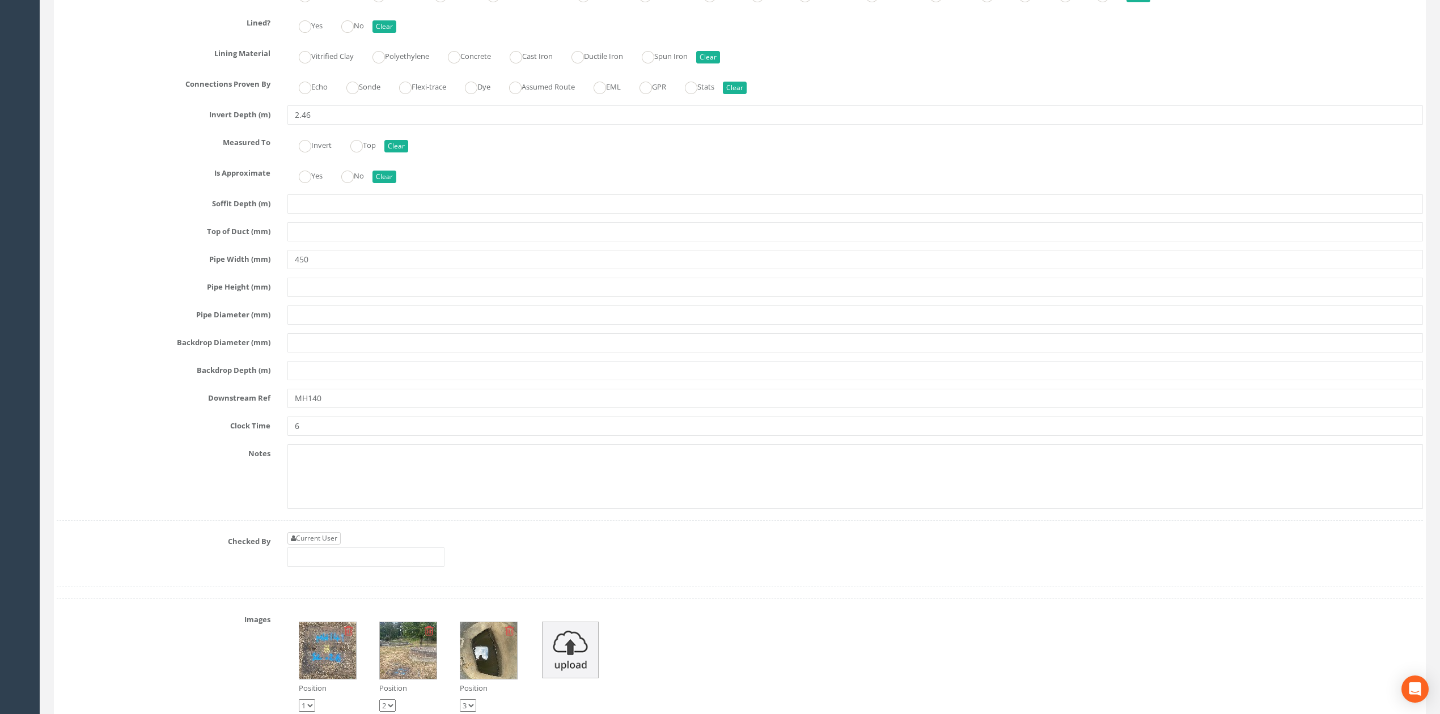
type textarea "ST #3 refers to Sludge Tank #3."
drag, startPoint x: 311, startPoint y: 558, endPoint x: 332, endPoint y: 574, distance: 27.1
click at [311, 545] on link "Current User" at bounding box center [313, 538] width 53 height 12
type input "[PERSON_NAME]"
click at [350, 567] on input "[PERSON_NAME]" at bounding box center [365, 557] width 157 height 19
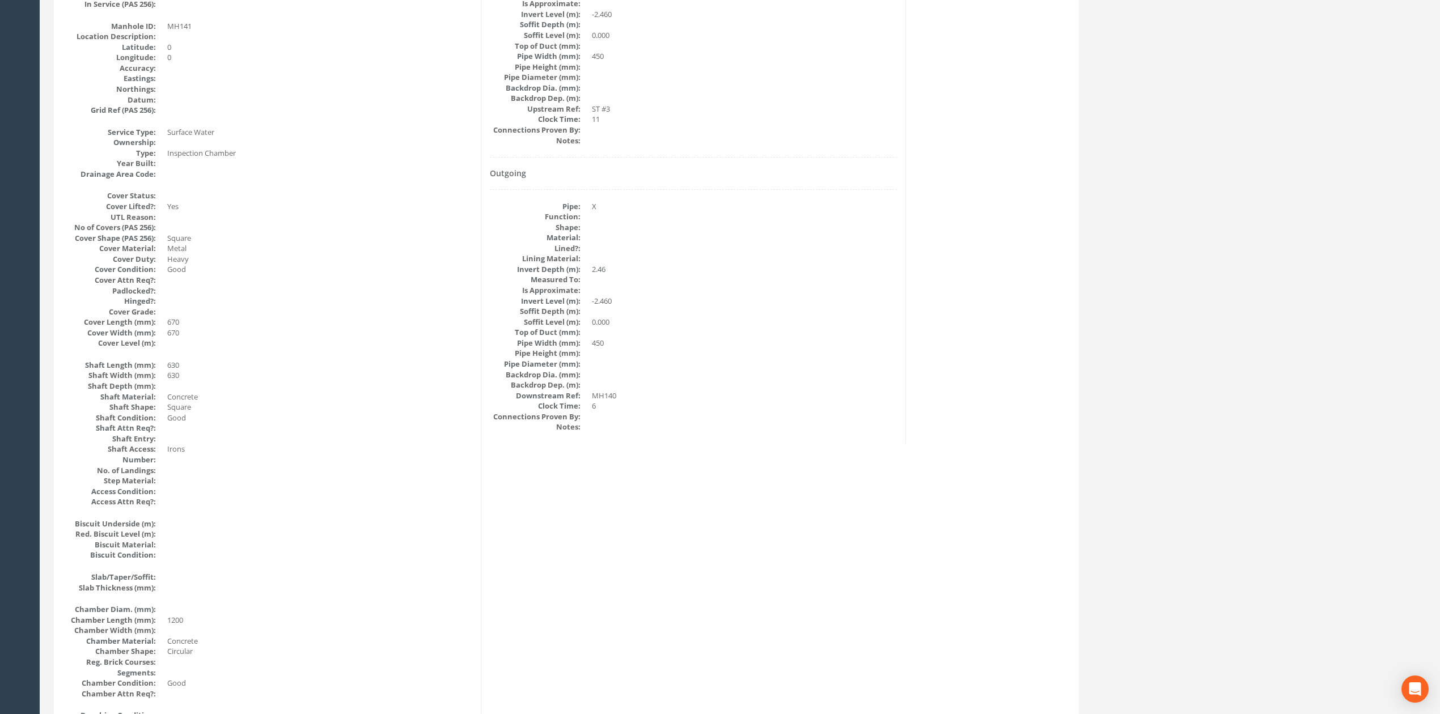
scroll to position [0, 0]
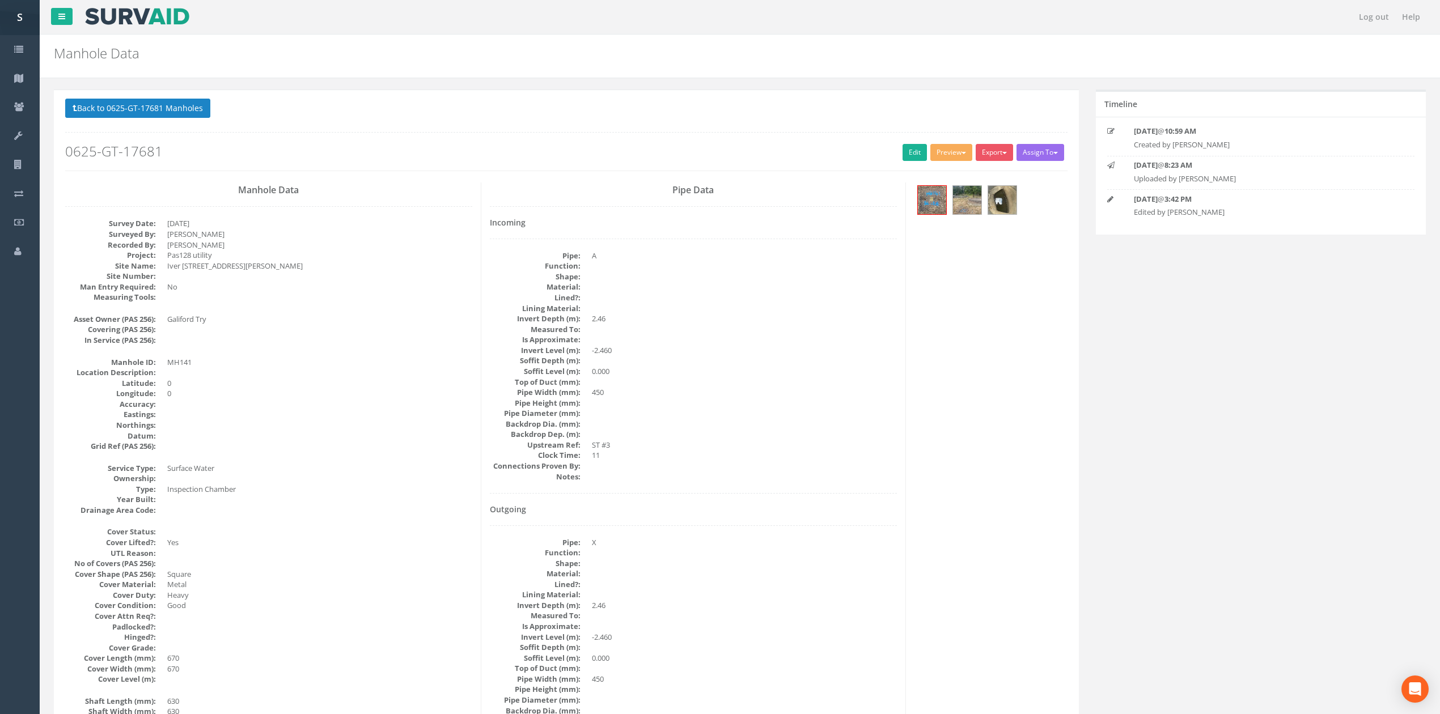
click at [149, 119] on p "Back to 0625-GT-17681 Manholes Back to Map" at bounding box center [566, 110] width 1002 height 22
click at [143, 113] on button "Back to 0625-GT-17681 Manholes" at bounding box center [137, 108] width 145 height 19
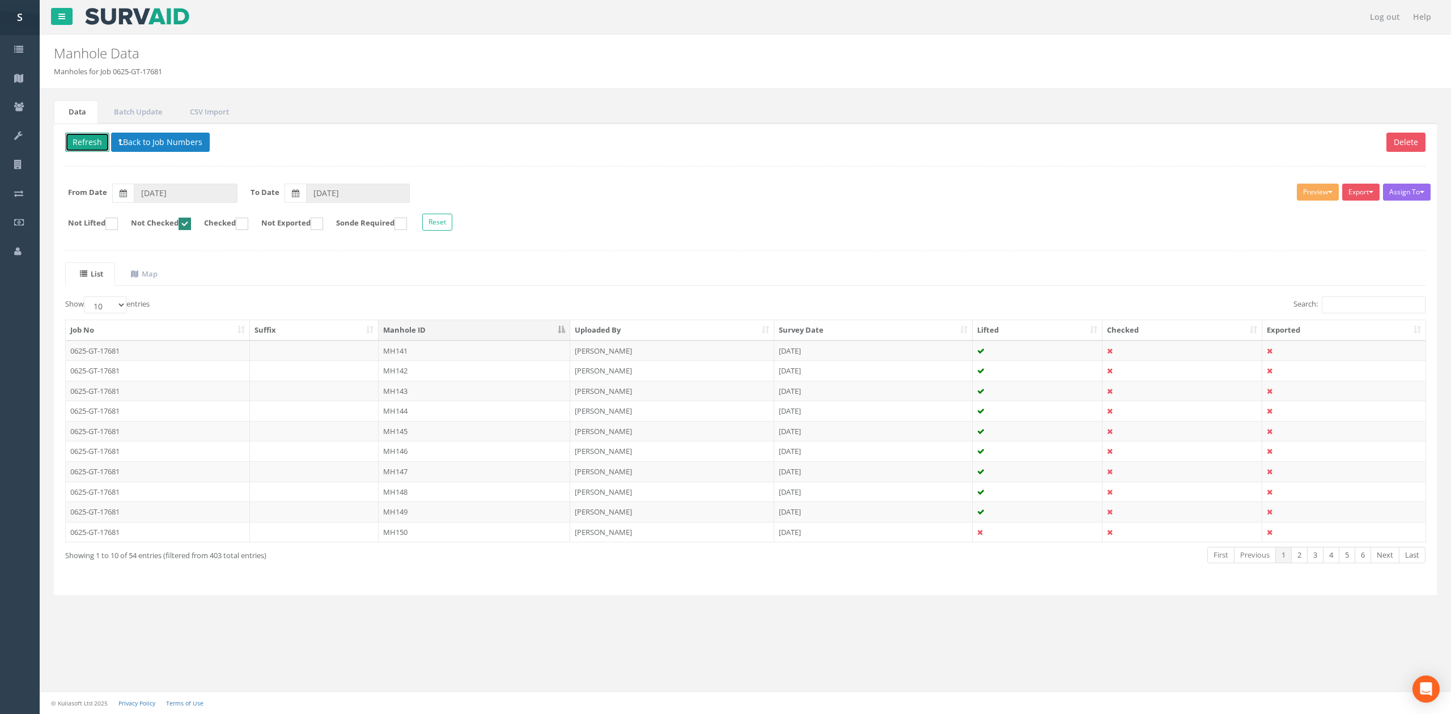
click at [94, 145] on button "Refresh" at bounding box center [87, 142] width 44 height 19
click at [928, 350] on td "[DATE]" at bounding box center [873, 351] width 198 height 20
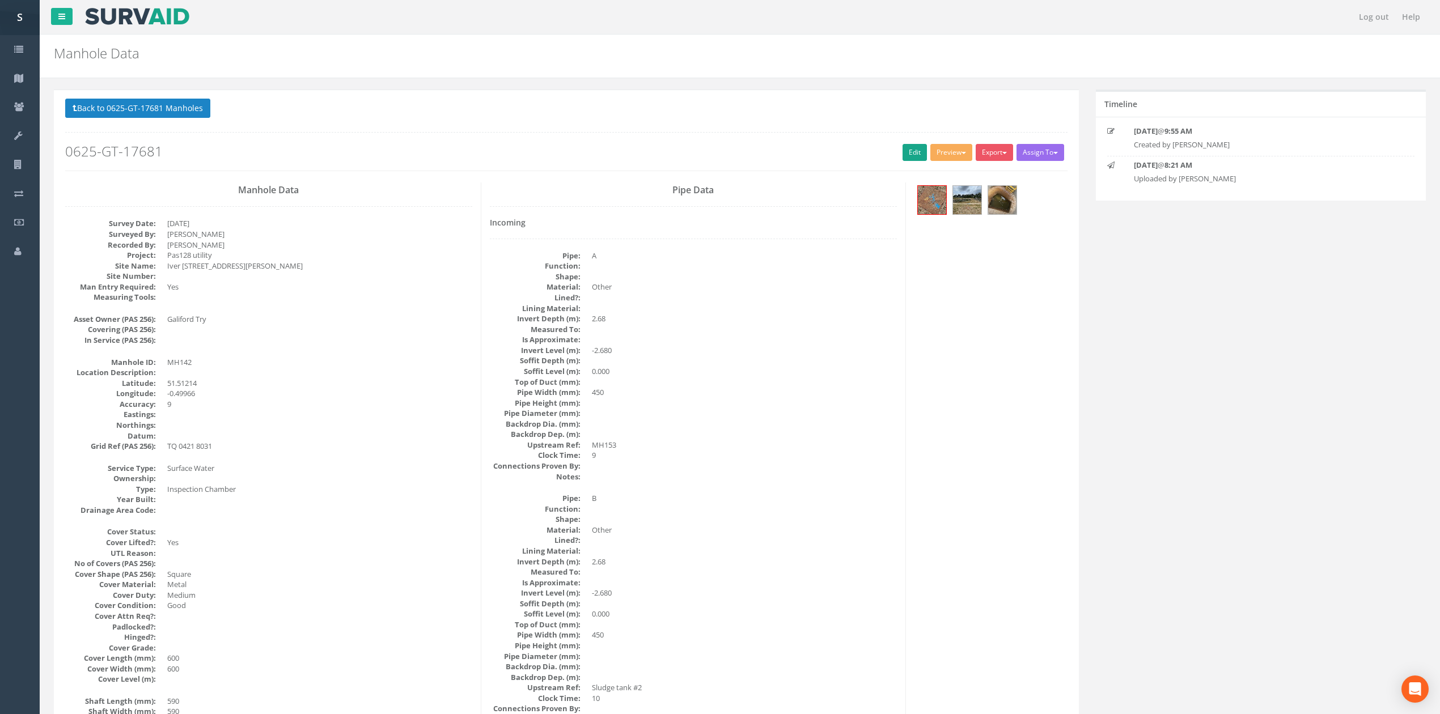
click at [894, 155] on h2 "0625-GT-17681" at bounding box center [566, 151] width 1002 height 15
click at [903, 154] on link "Edit" at bounding box center [915, 152] width 24 height 17
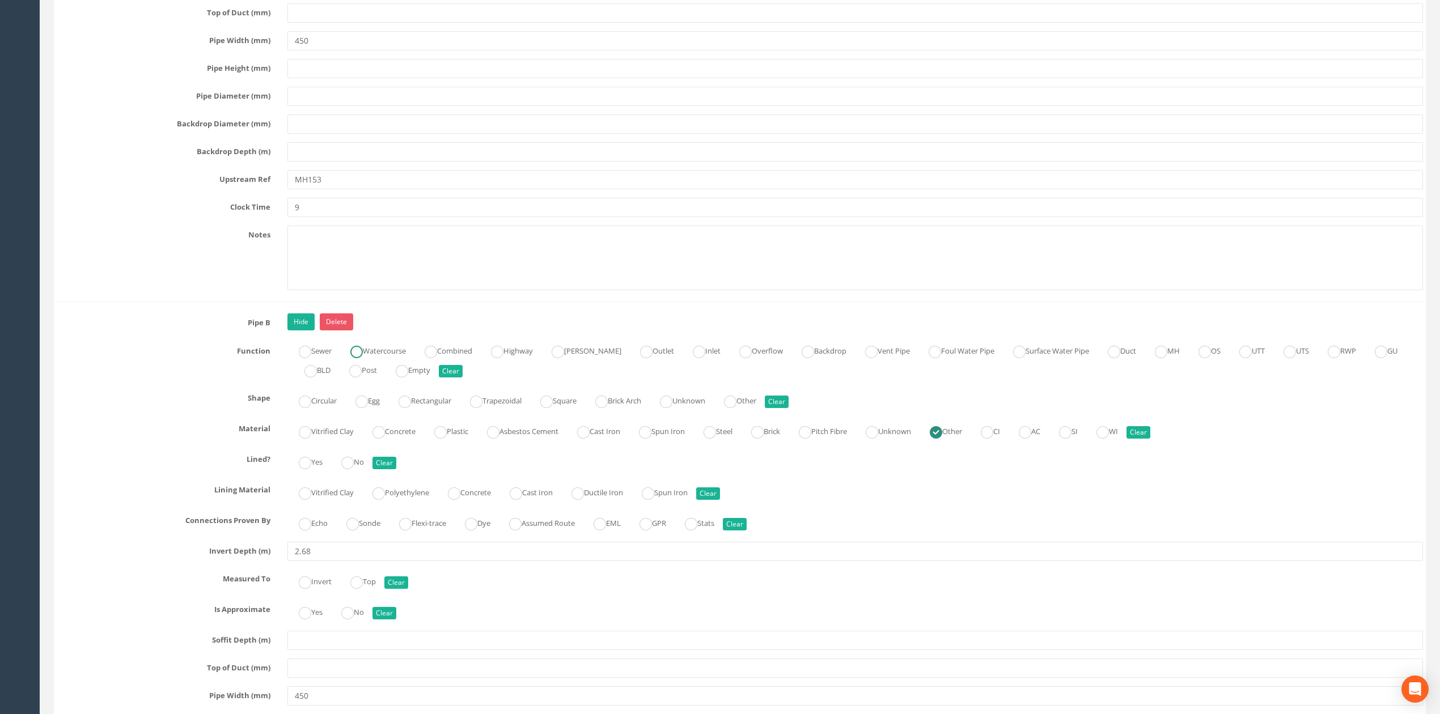
scroll to position [2948, 0]
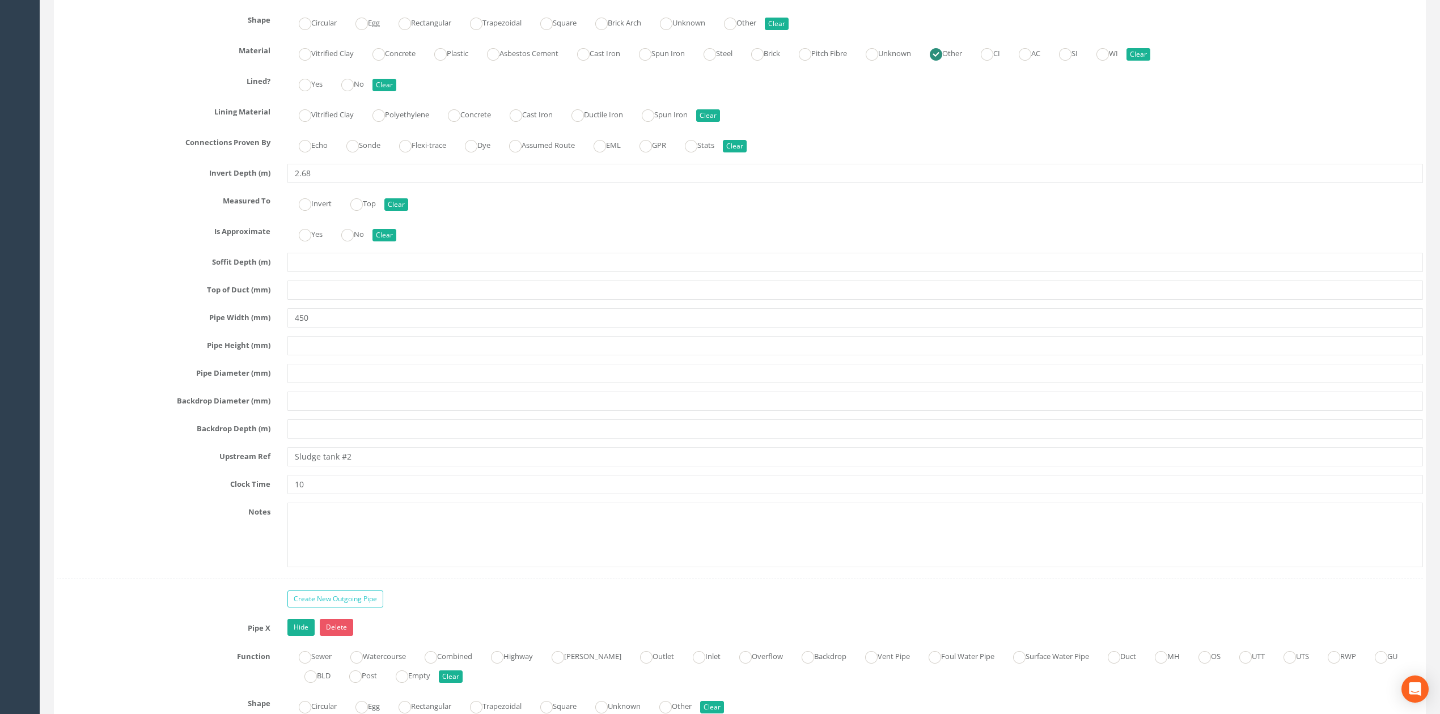
type textarea "ST #2 refers to Sludge Tank #2."
drag, startPoint x: 298, startPoint y: 476, endPoint x: 338, endPoint y: 477, distance: 40.8
click at [338, 467] on input "Sludge tank #2" at bounding box center [855, 456] width 1136 height 19
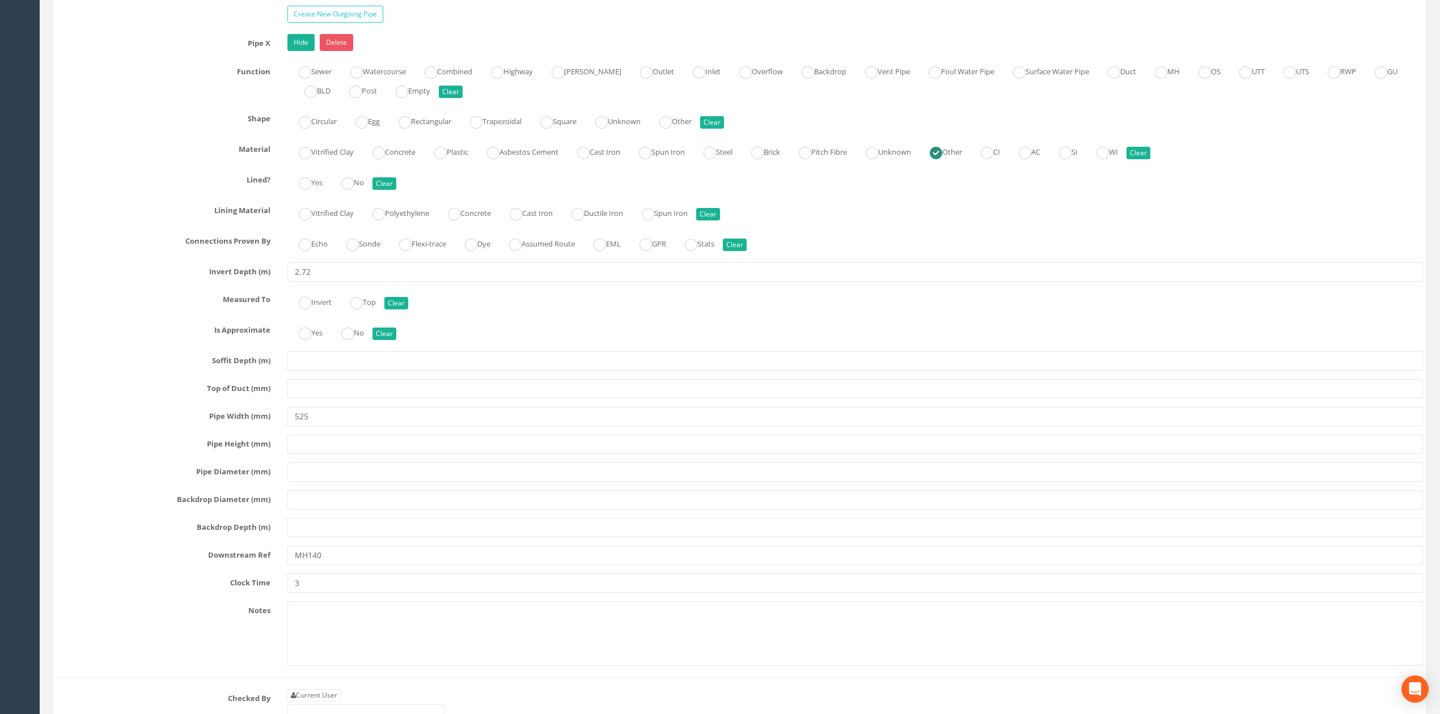
scroll to position [3552, 0]
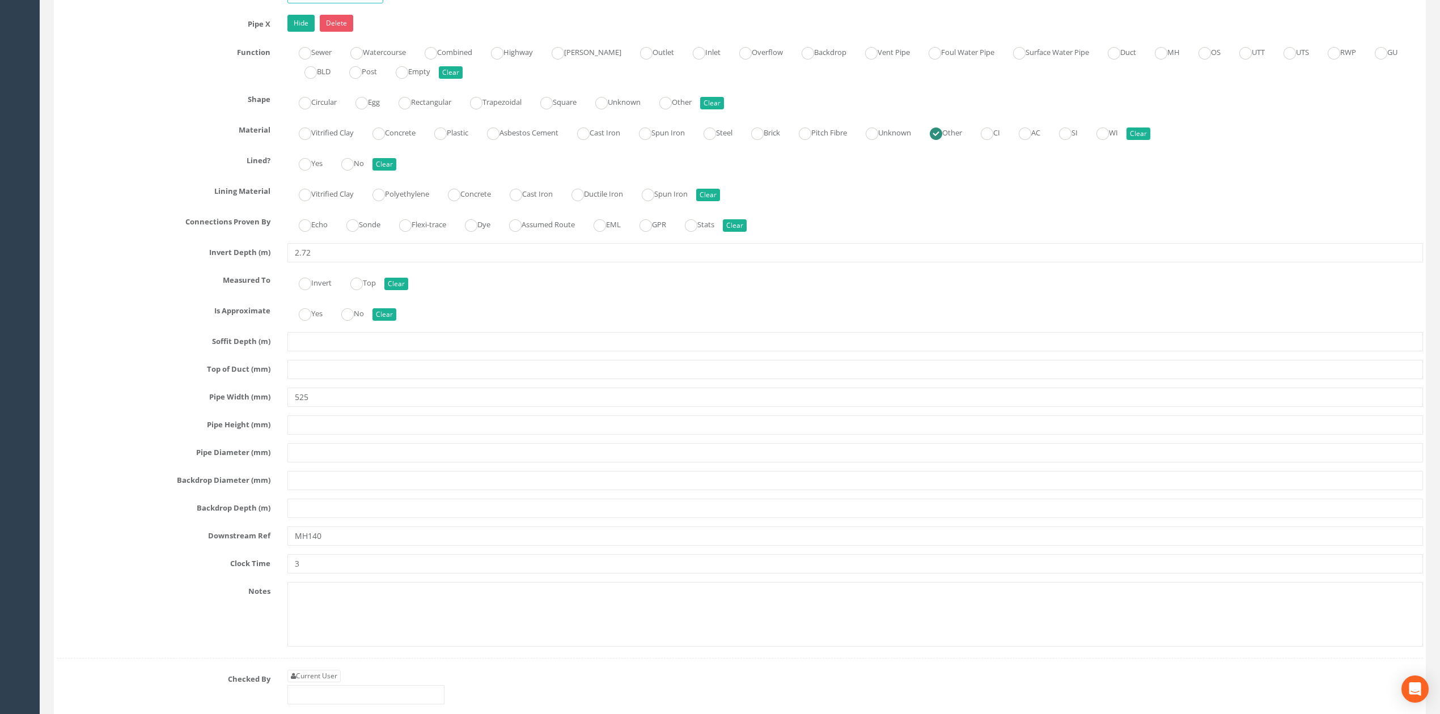
type input "ST #2"
click at [361, 546] on input "MH140" at bounding box center [855, 536] width 1136 height 19
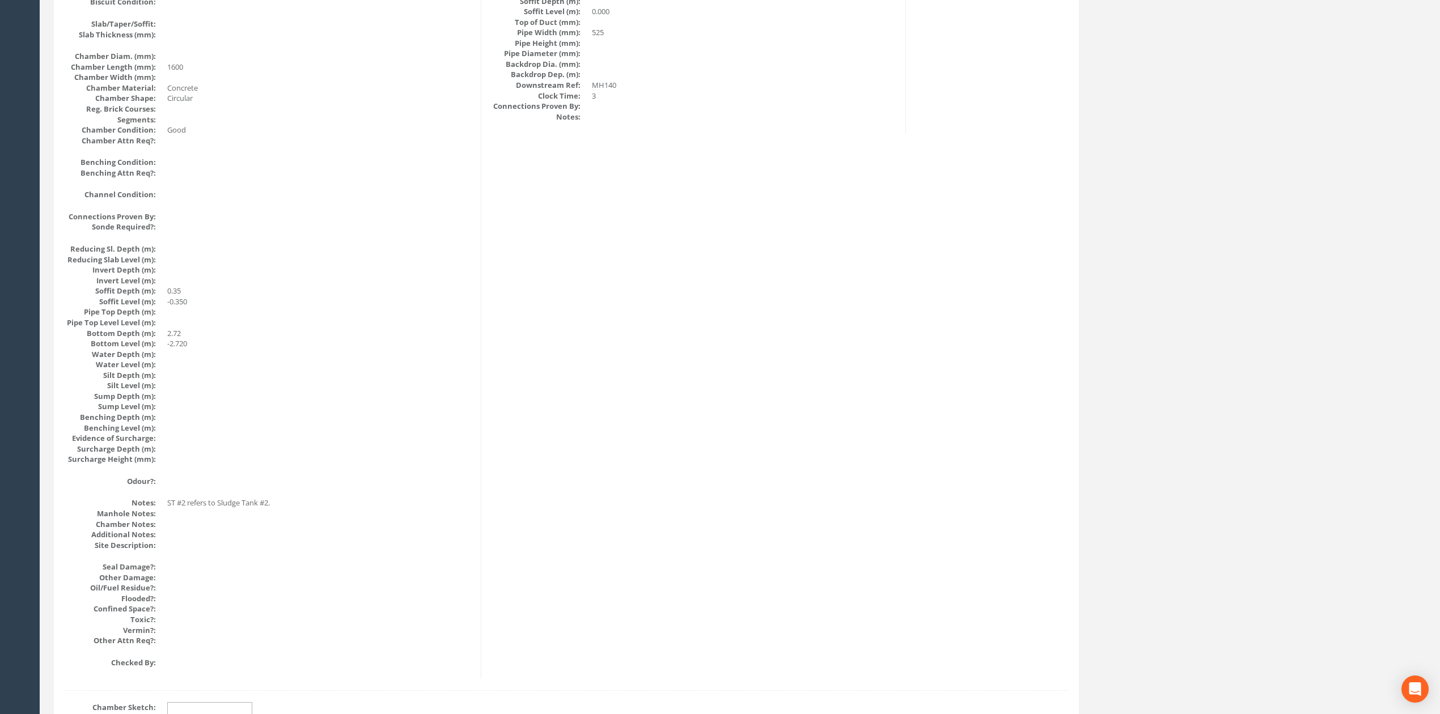
scroll to position [0, 0]
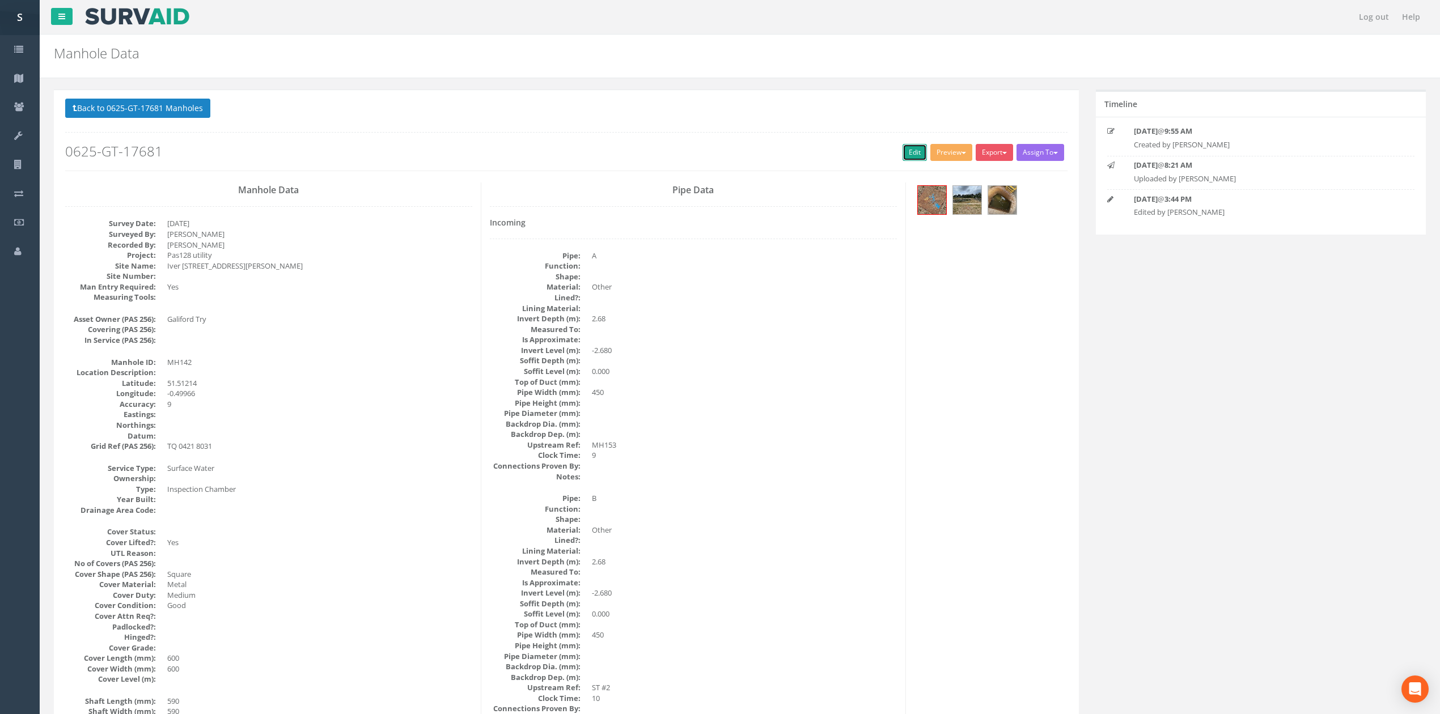
click at [911, 154] on link "Edit" at bounding box center [915, 152] width 24 height 17
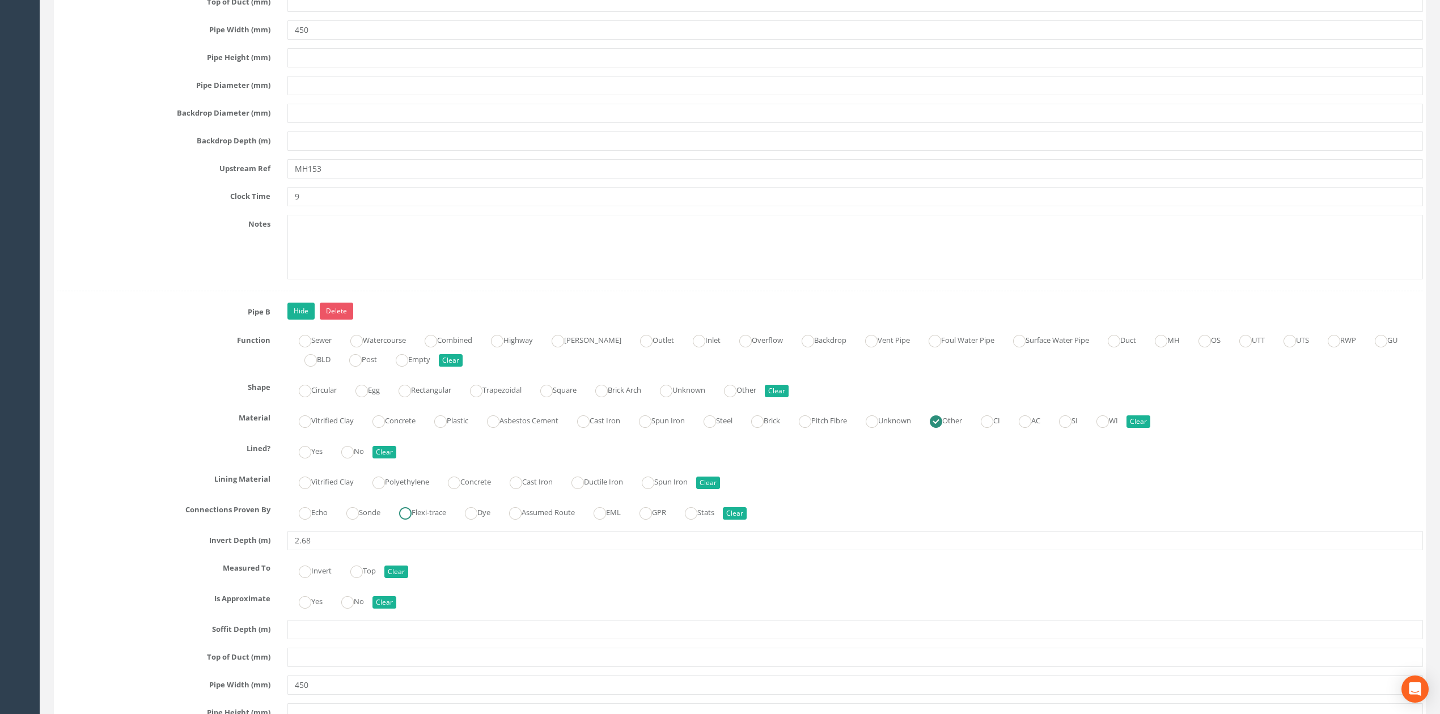
scroll to position [2779, 0]
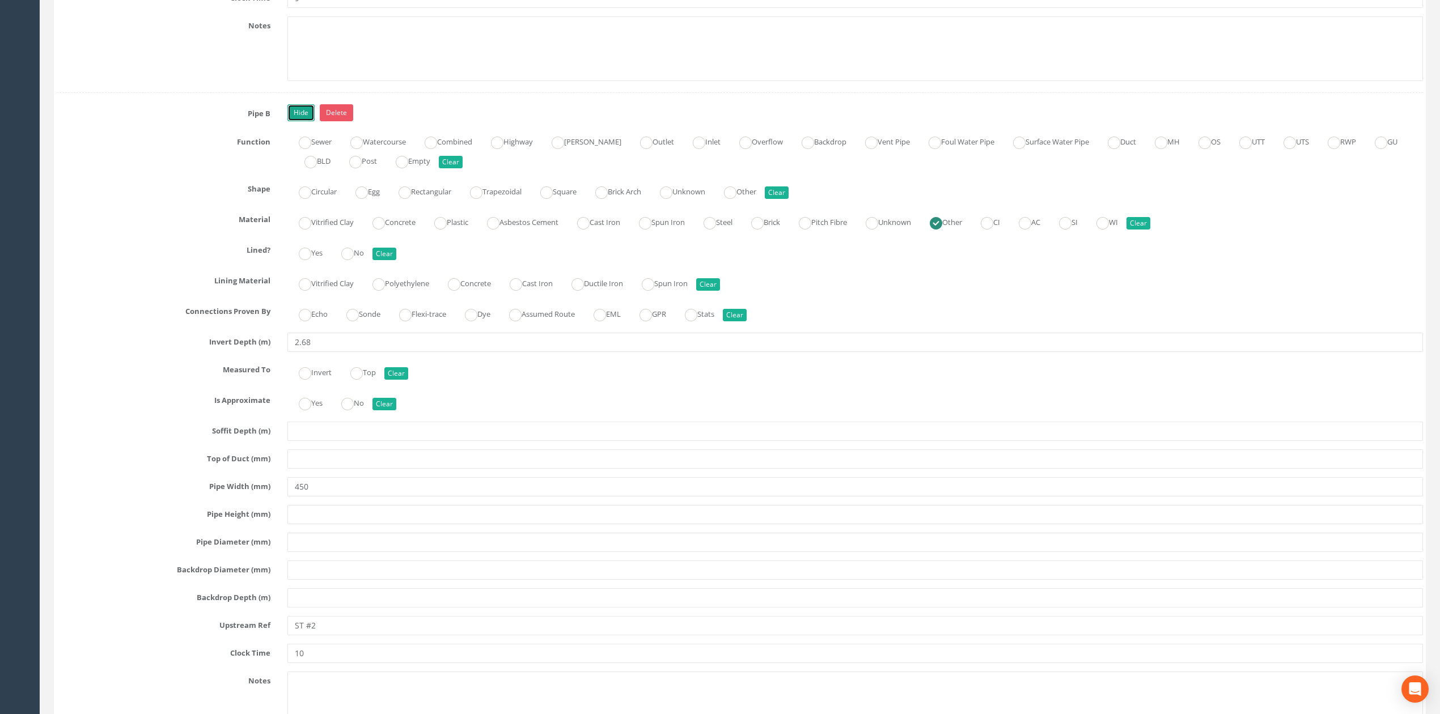
click at [309, 121] on link "Hide" at bounding box center [300, 112] width 27 height 17
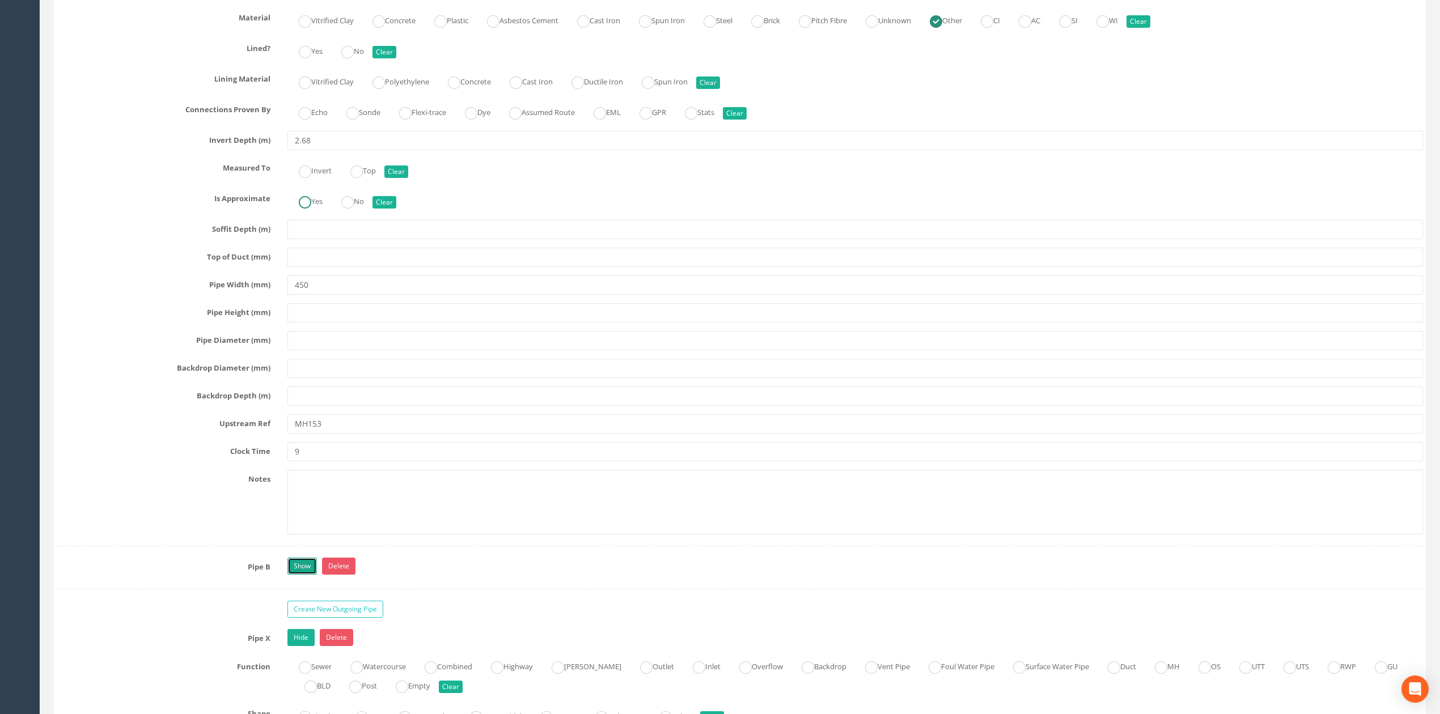
scroll to position [2099, 0]
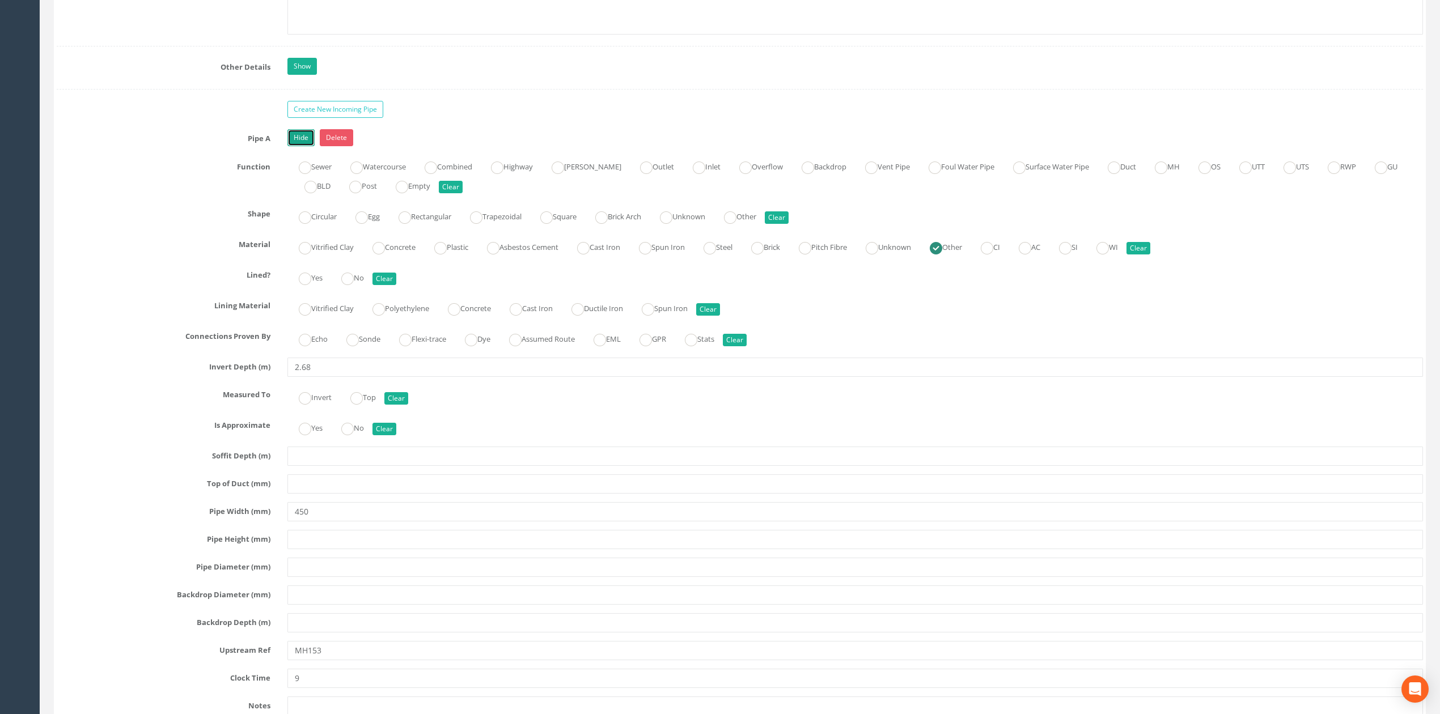
click at [294, 146] on link "Hide" at bounding box center [300, 137] width 27 height 17
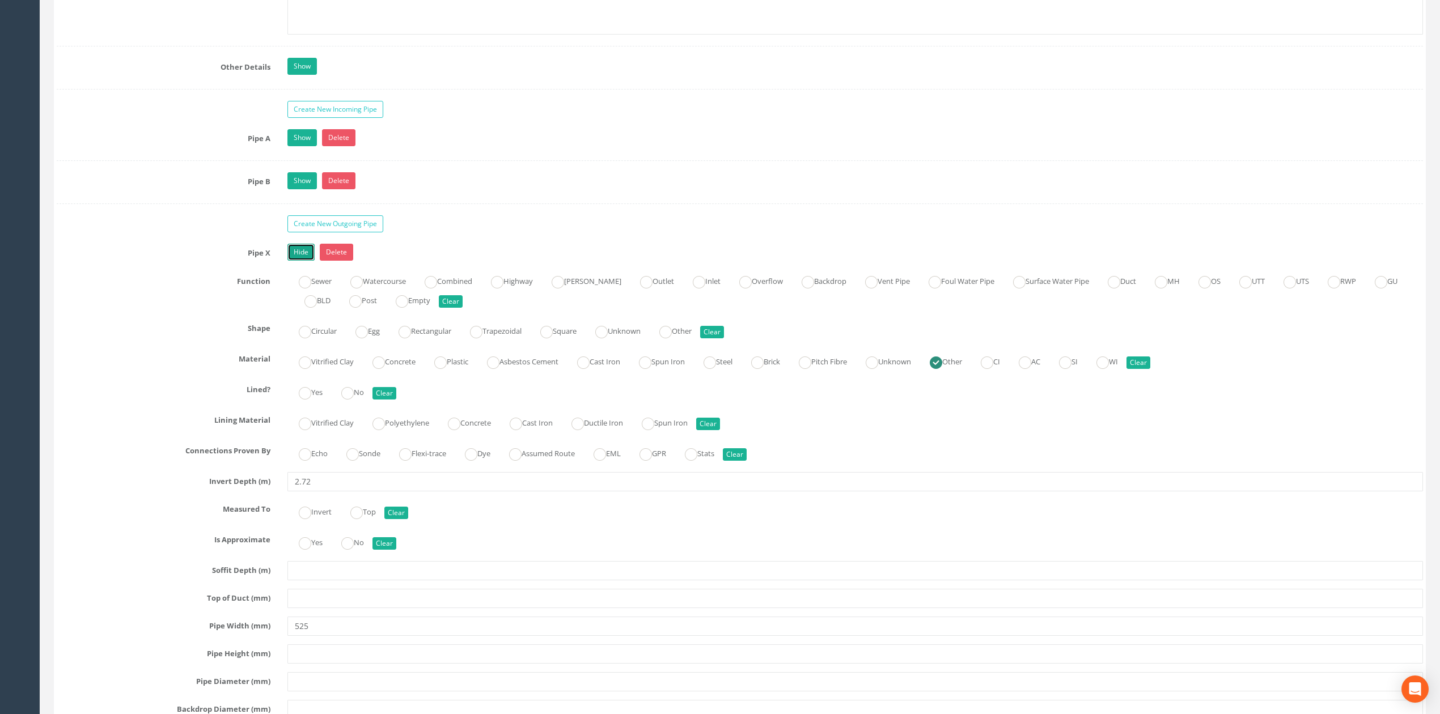
click at [304, 261] on link "Hide" at bounding box center [300, 252] width 27 height 17
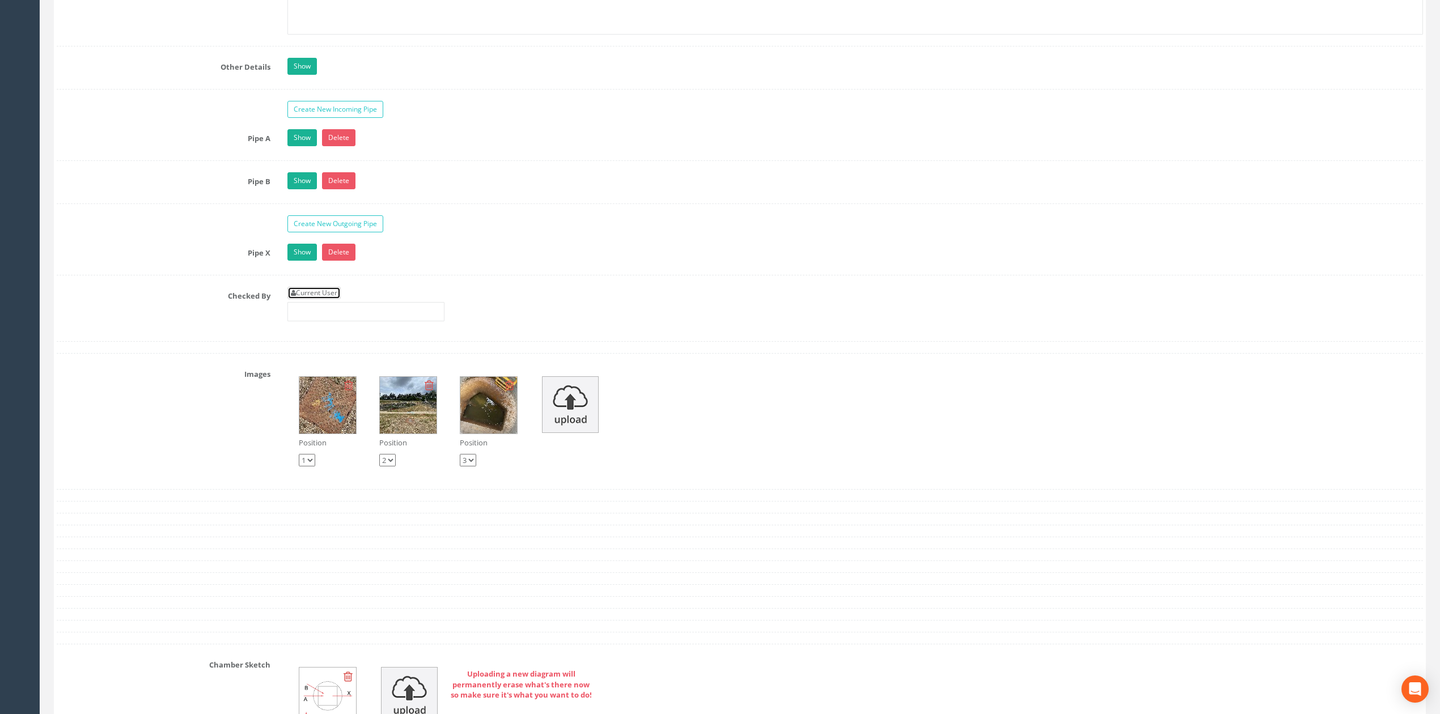
click at [329, 299] on link "Current User" at bounding box center [313, 293] width 53 height 12
type input "[PERSON_NAME]"
click at [340, 321] on input "[PERSON_NAME]" at bounding box center [365, 311] width 157 height 19
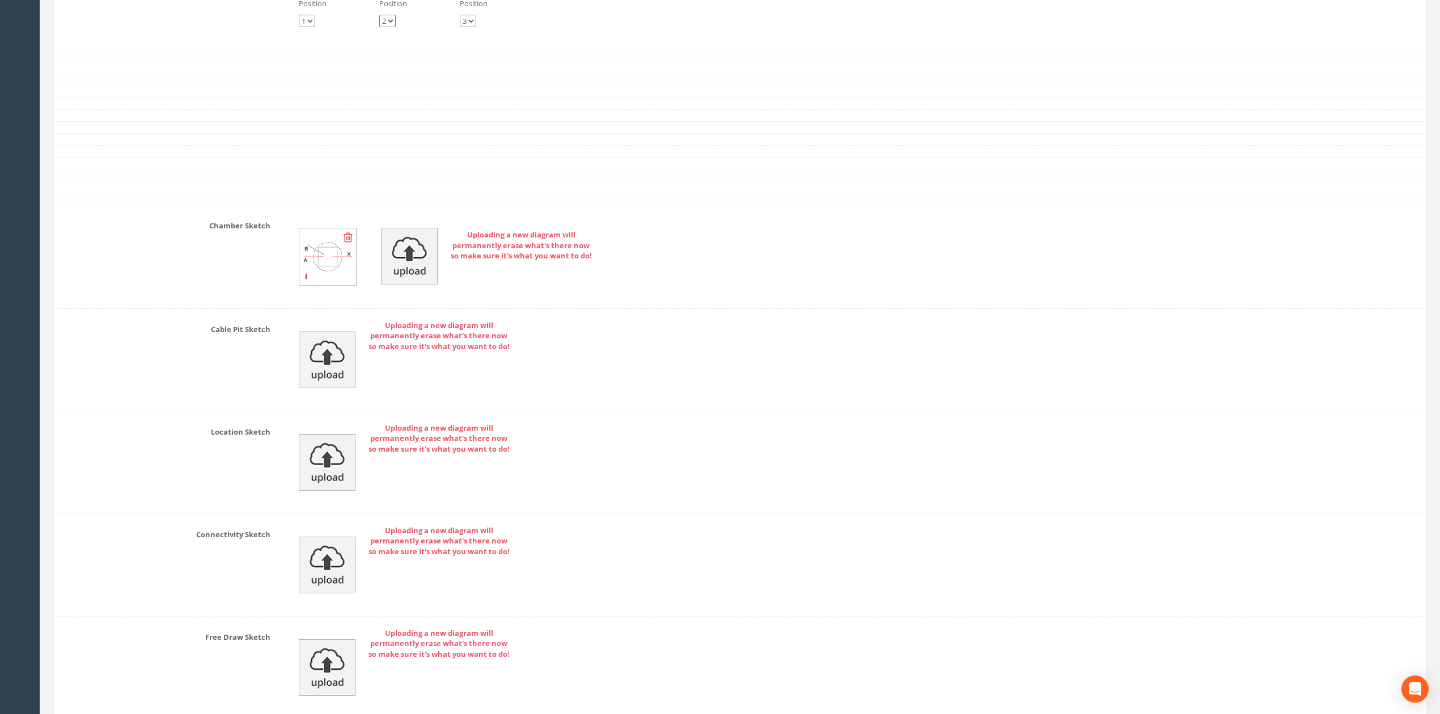
scroll to position [2628, 0]
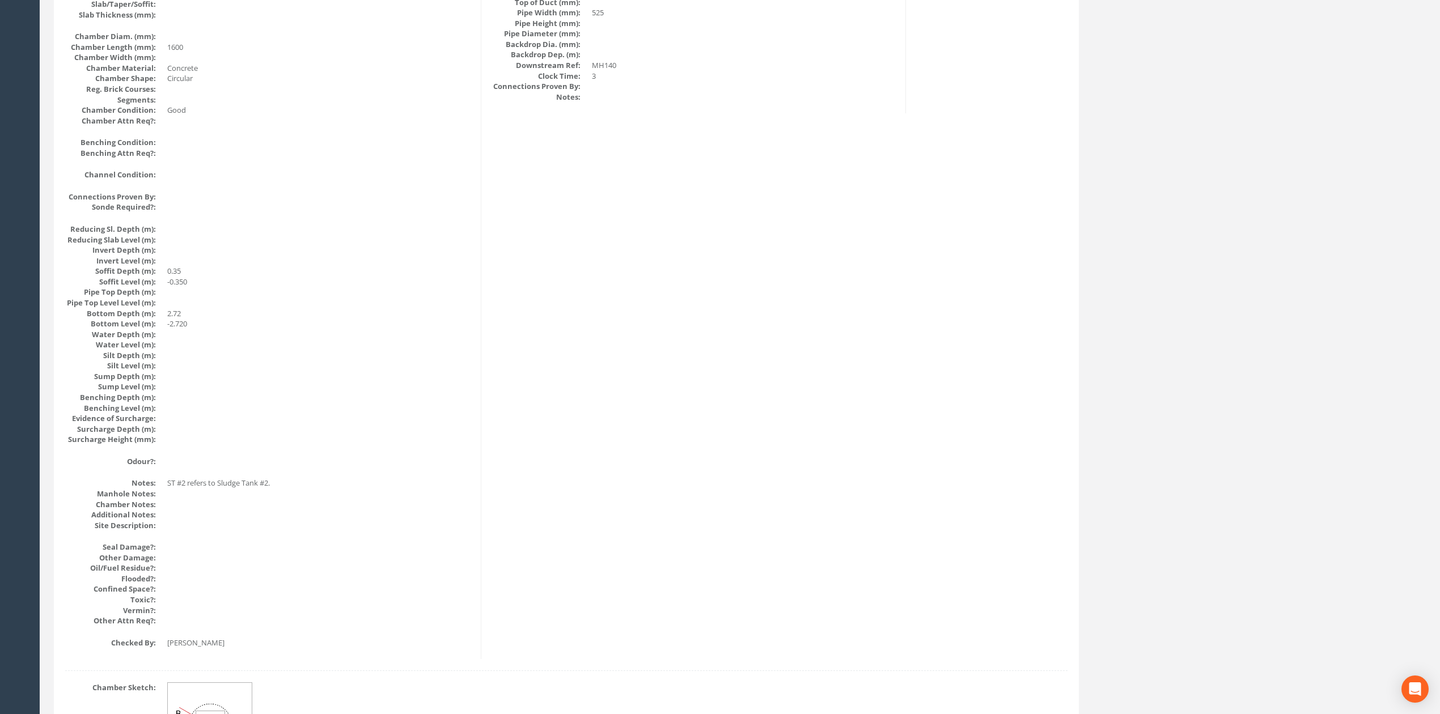
scroll to position [0, 0]
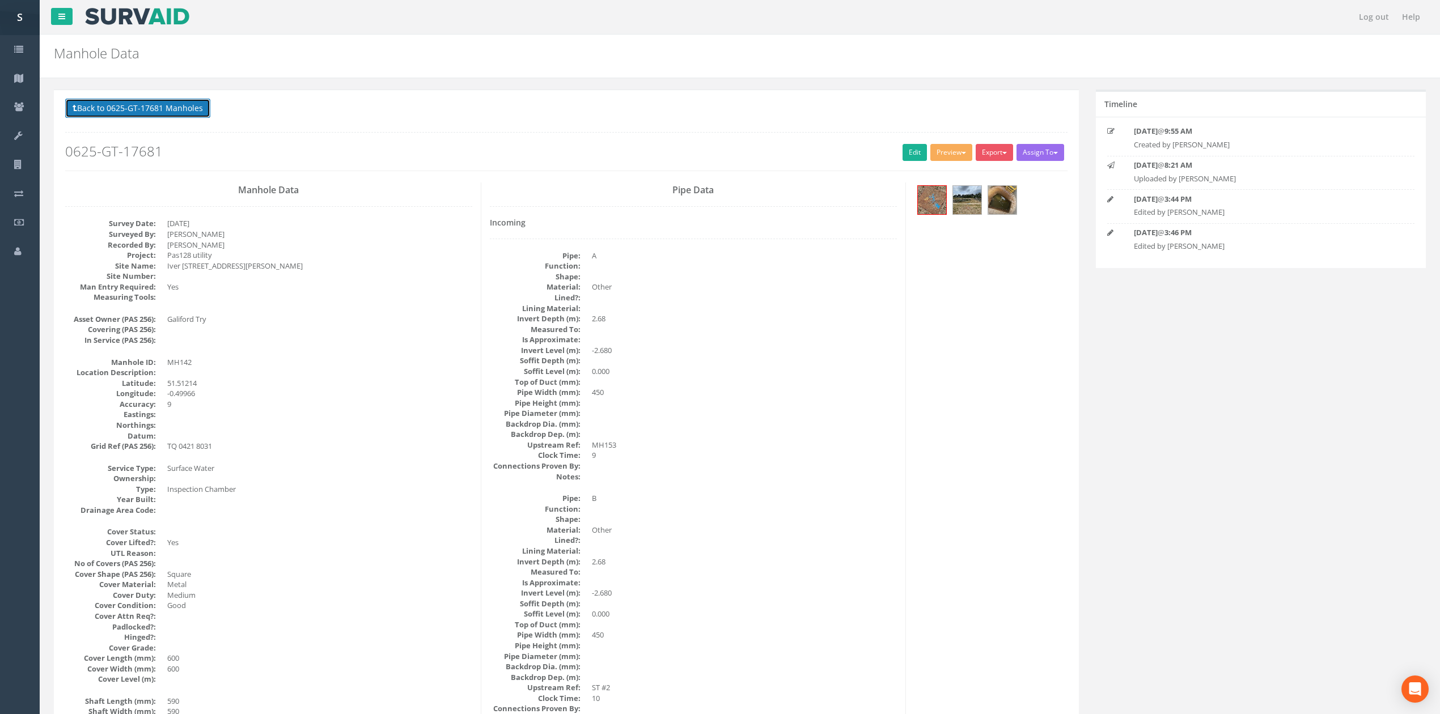
click at [159, 107] on button "Back to 0625-GT-17681 Manholes" at bounding box center [137, 108] width 145 height 19
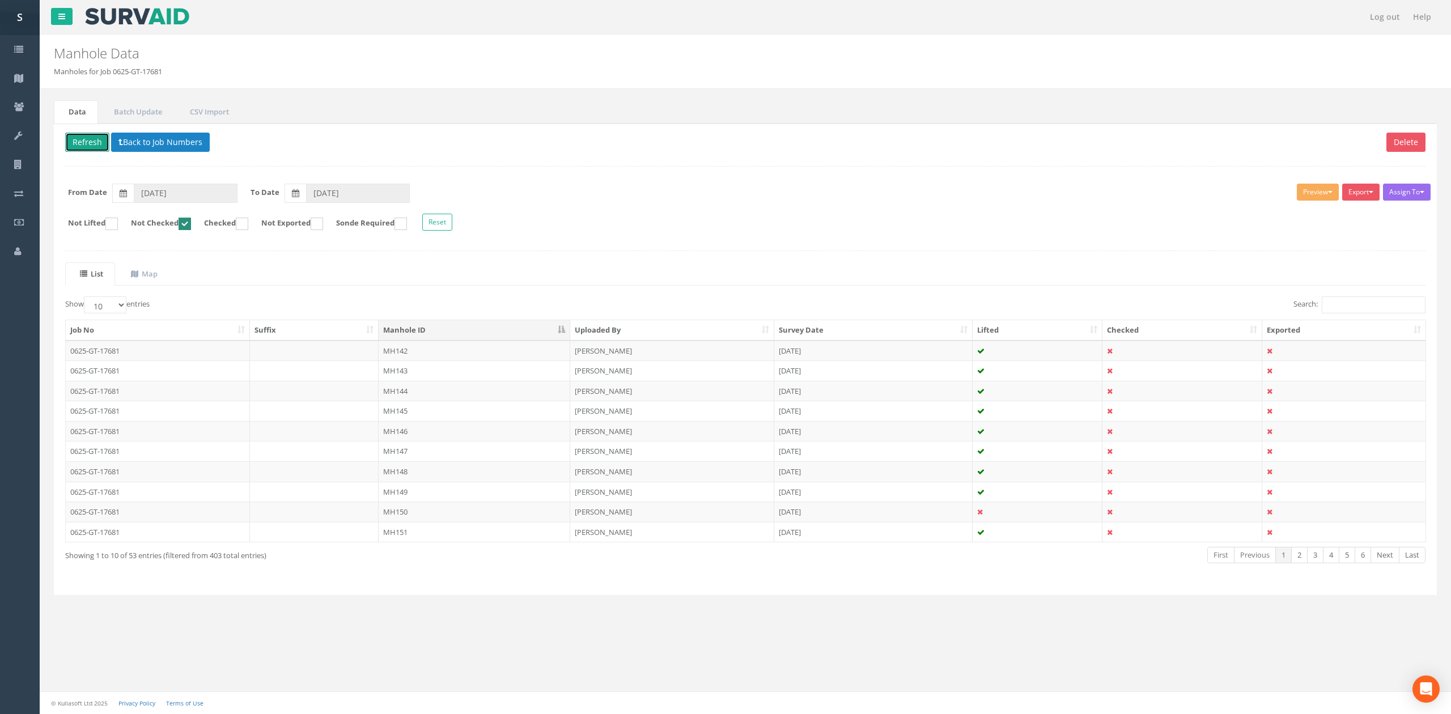
click at [80, 148] on button "Refresh" at bounding box center [87, 142] width 44 height 19
click at [418, 348] on td "MH143" at bounding box center [475, 351] width 192 height 20
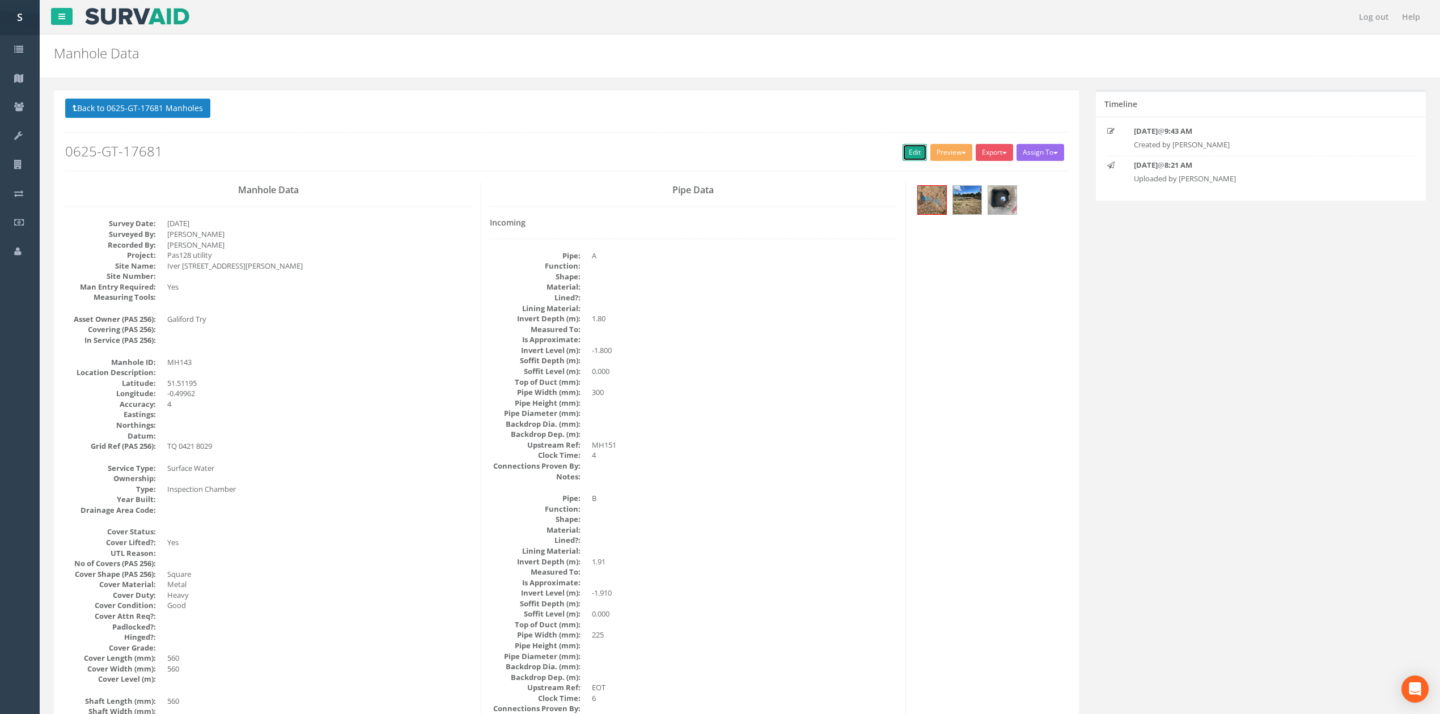
click at [906, 159] on link "Edit" at bounding box center [915, 152] width 24 height 17
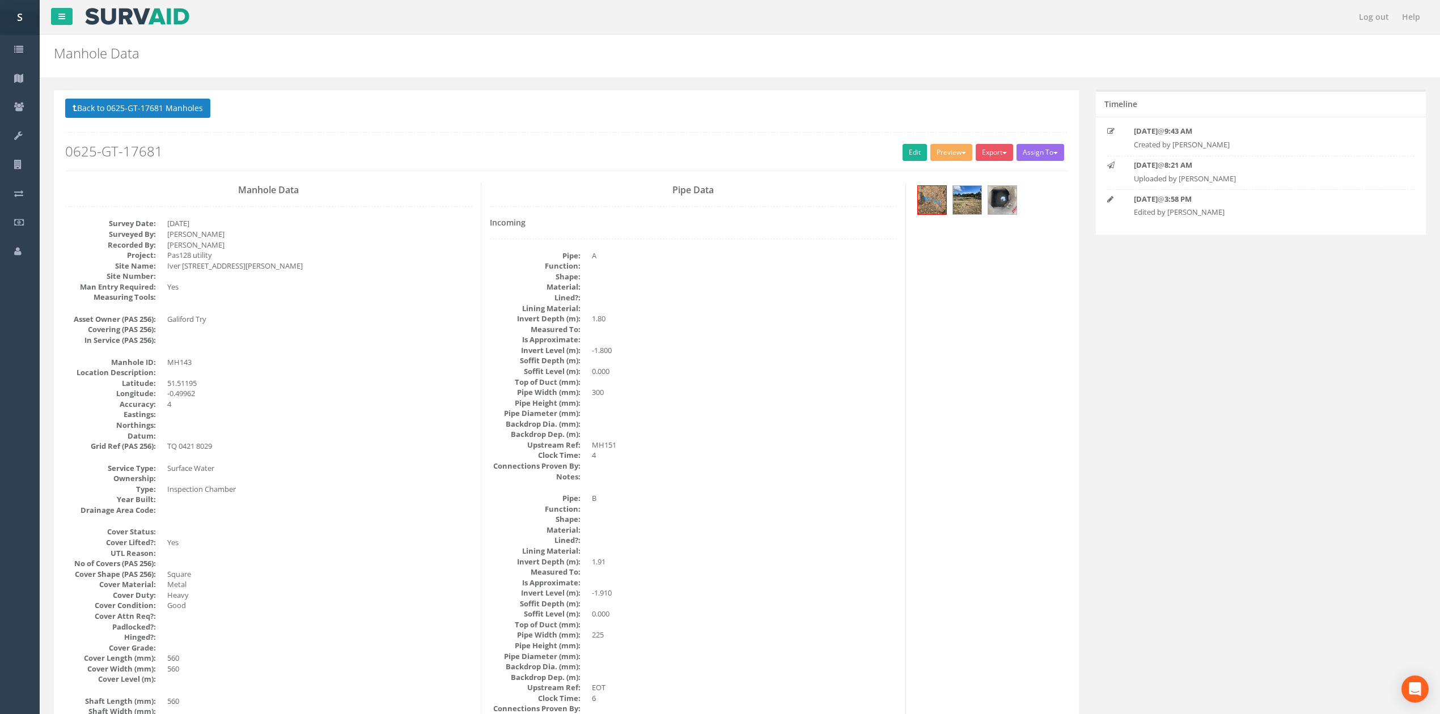
click at [179, 110] on button "Back to 0625-GT-17681 Manholes" at bounding box center [137, 108] width 145 height 19
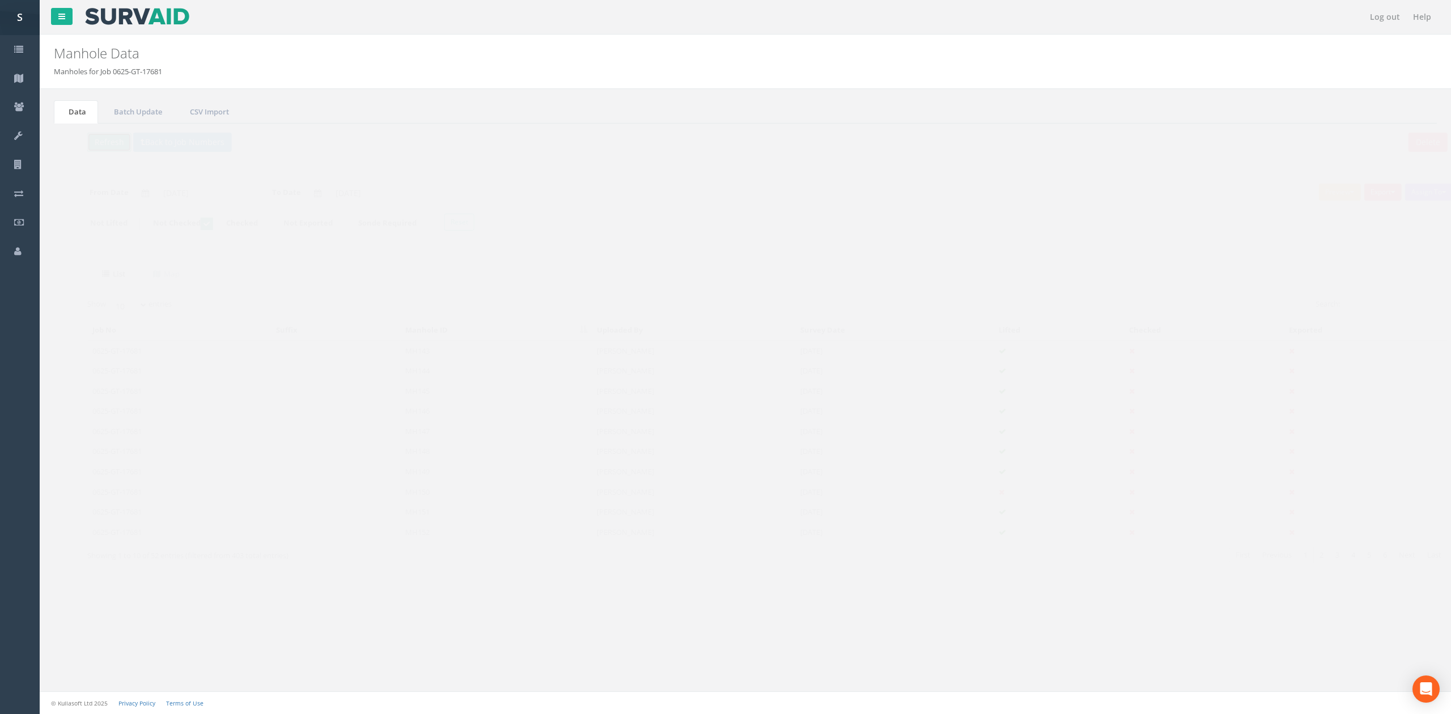
click at [76, 147] on button "Refresh" at bounding box center [87, 142] width 44 height 19
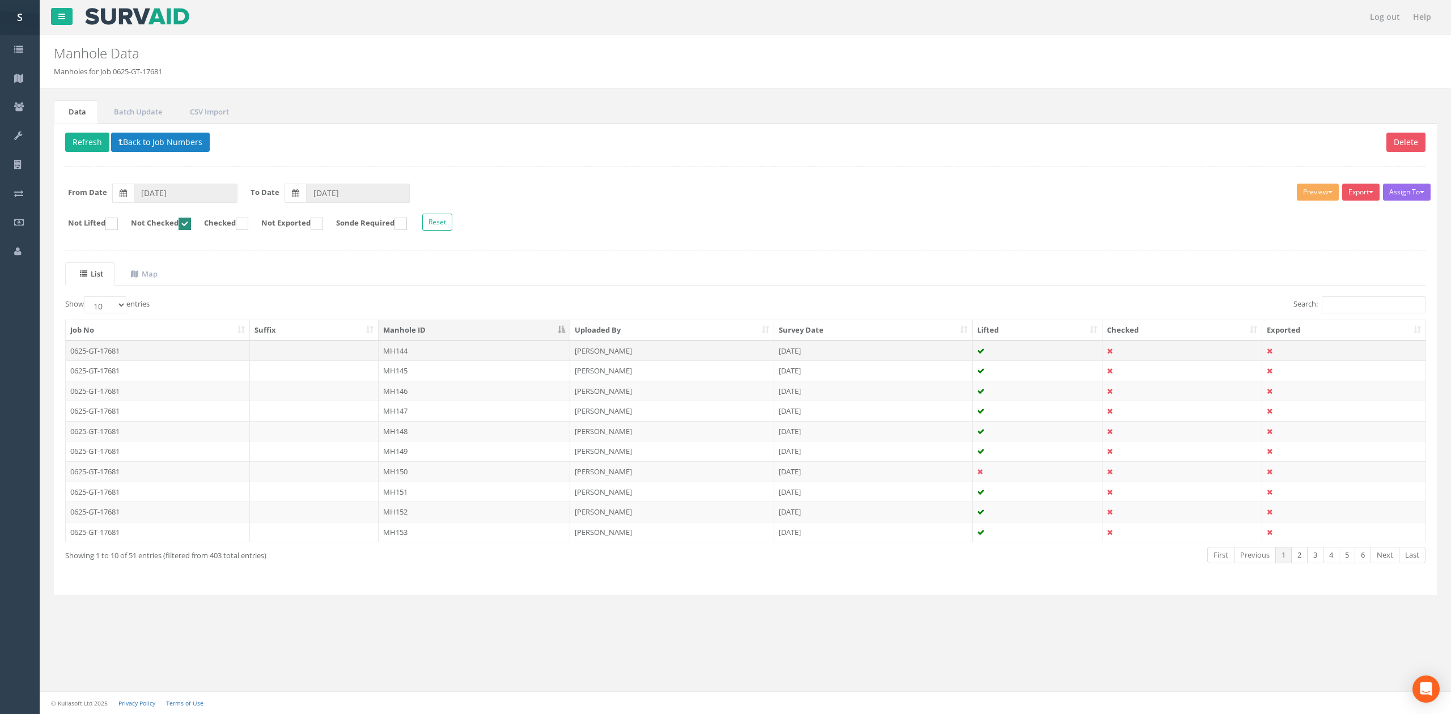
click at [464, 357] on td "MH144" at bounding box center [475, 351] width 192 height 20
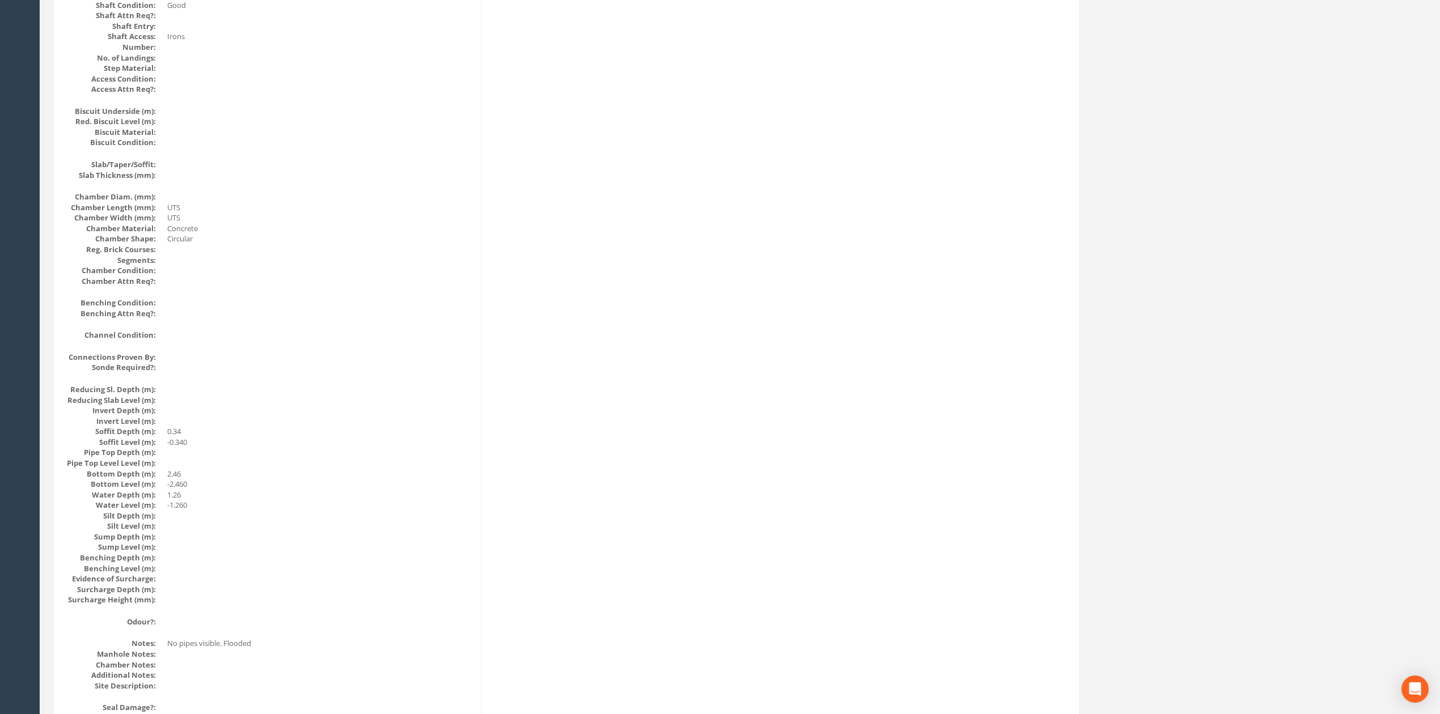
scroll to position [756, 0]
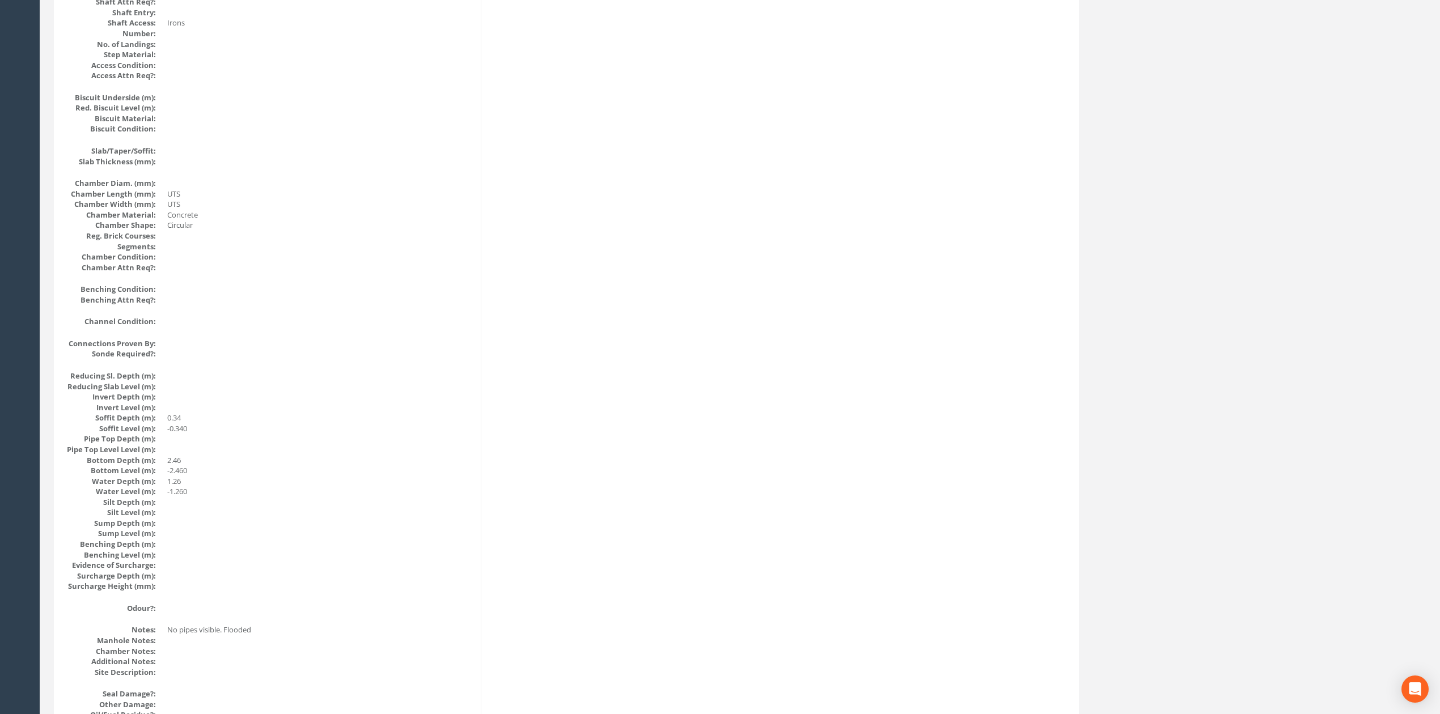
drag, startPoint x: 1426, startPoint y: 386, endPoint x: 1466, endPoint y: 263, distance: 129.3
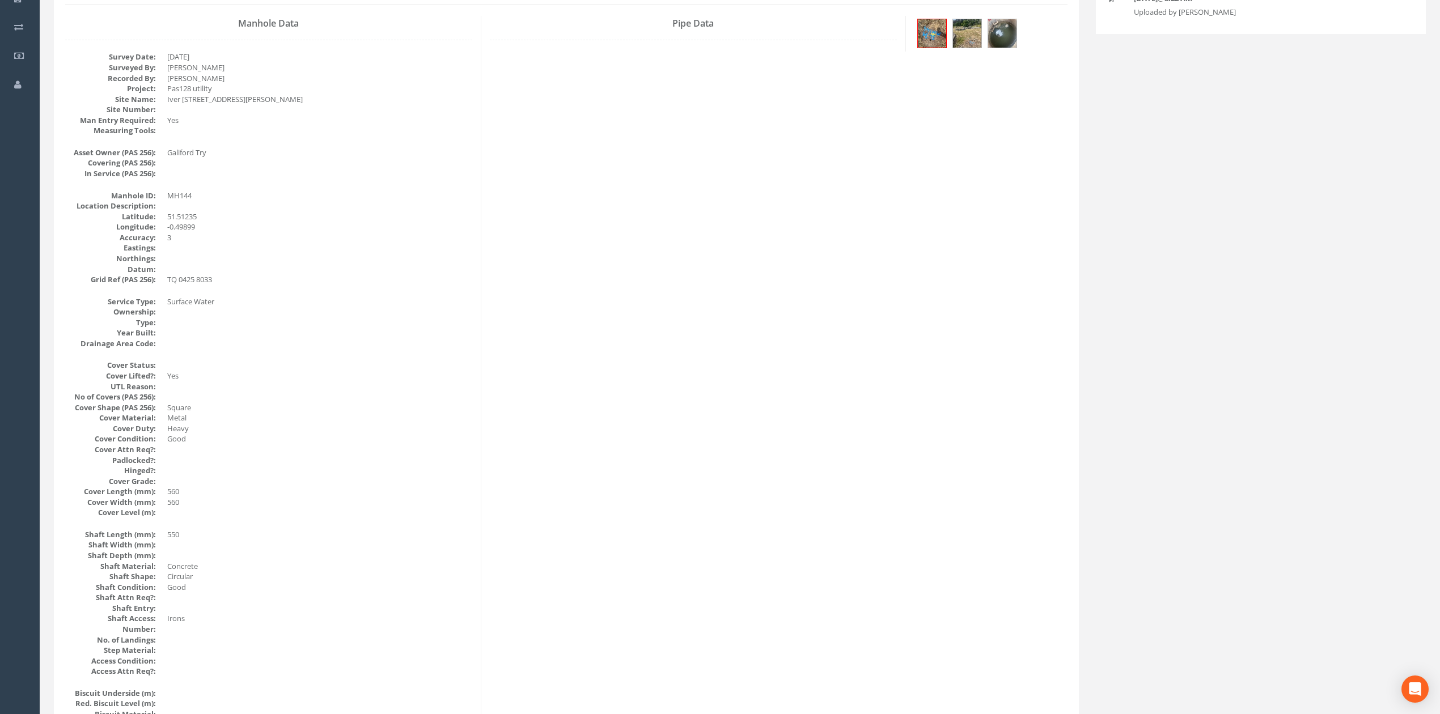
scroll to position [0, 0]
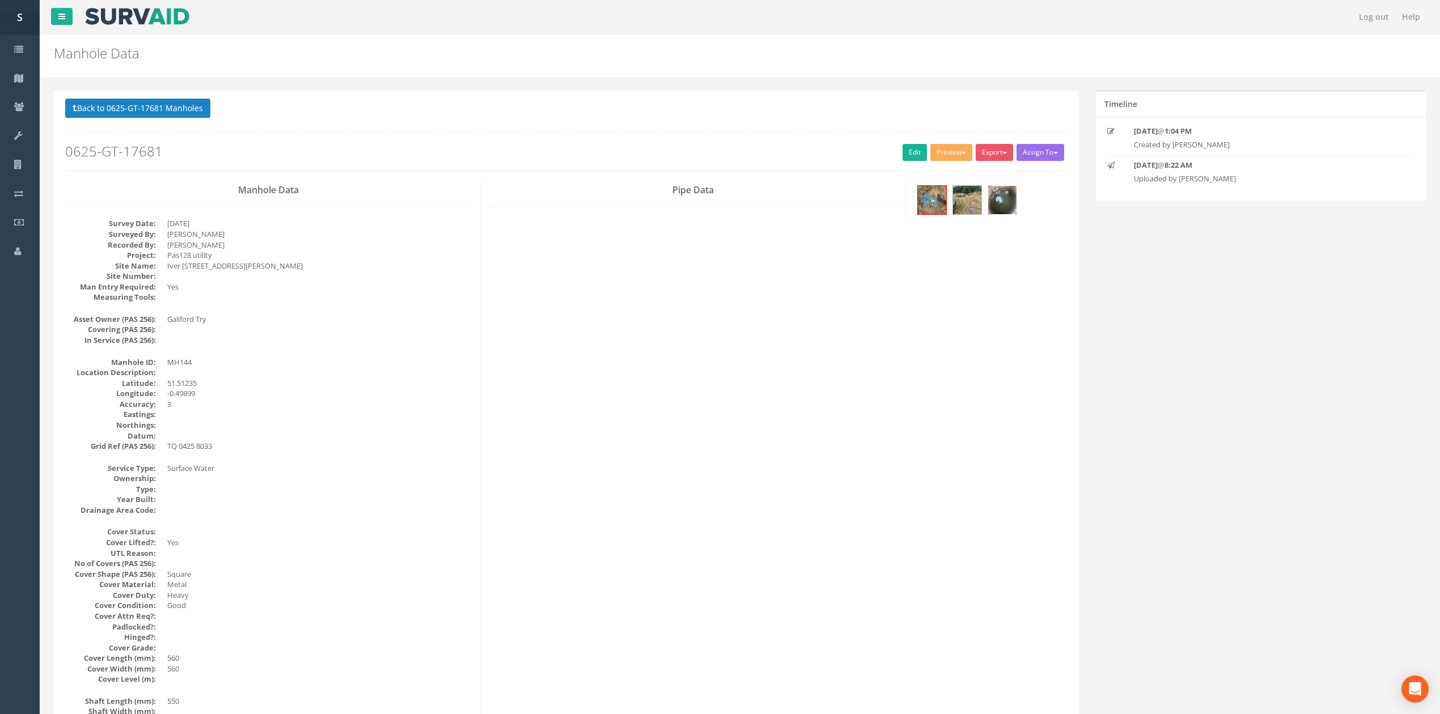
click at [1005, 194] on img at bounding box center [1002, 200] width 28 height 28
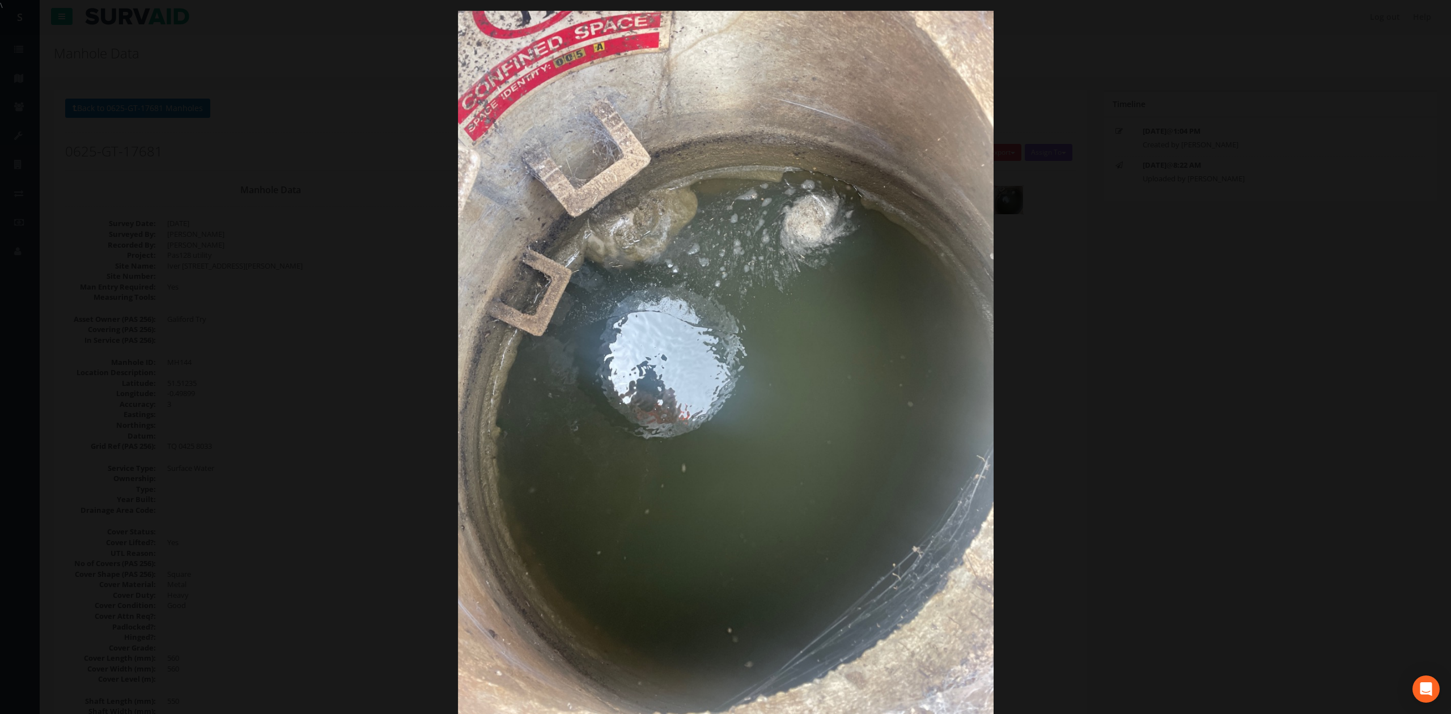
click at [1187, 363] on div at bounding box center [725, 368] width 1451 height 714
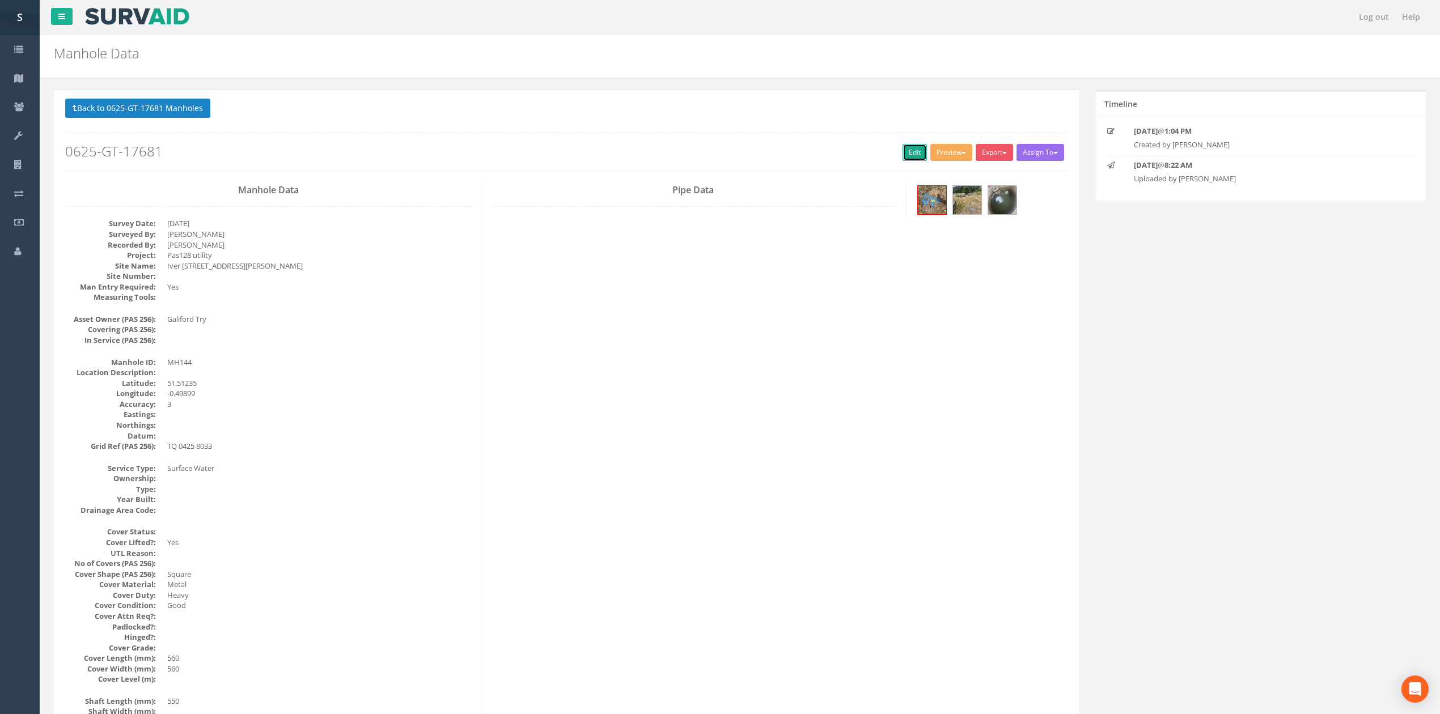
click at [903, 152] on link "Edit" at bounding box center [915, 152] width 24 height 17
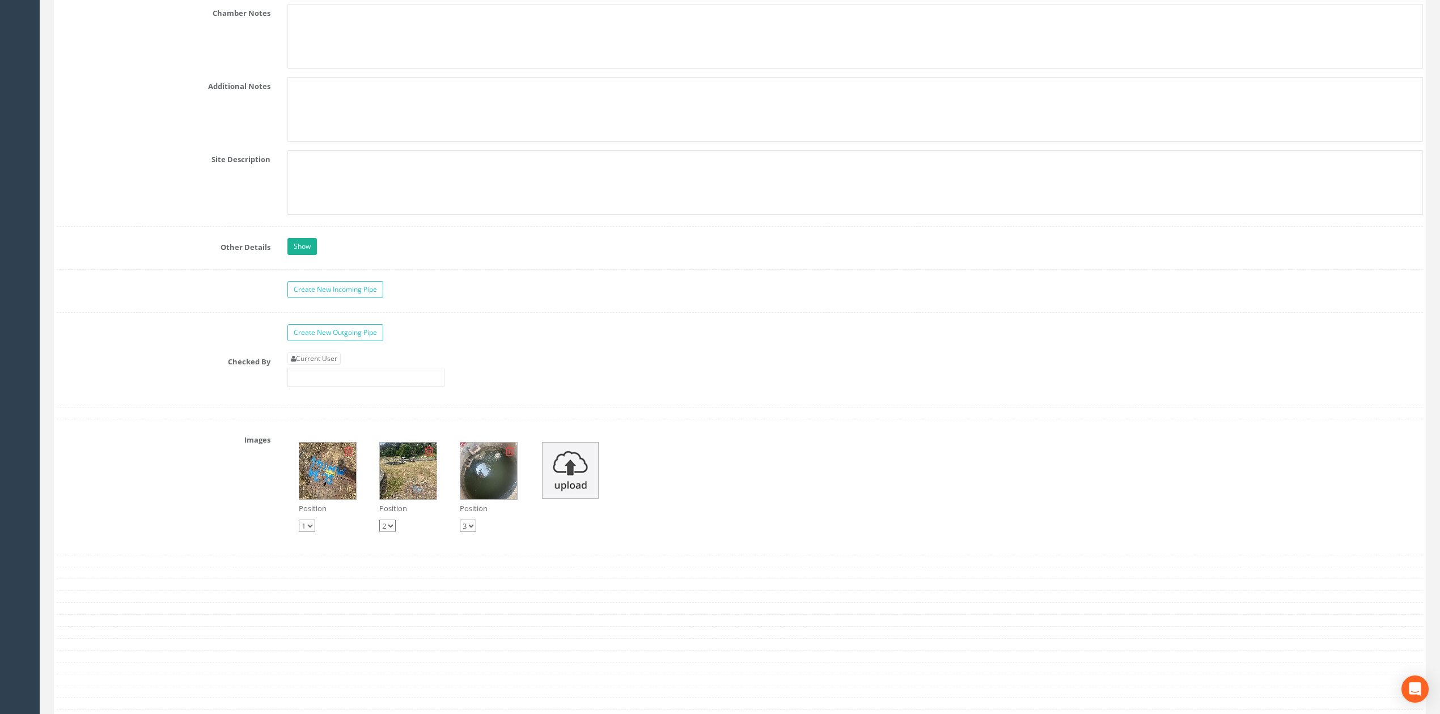
scroll to position [2116, 0]
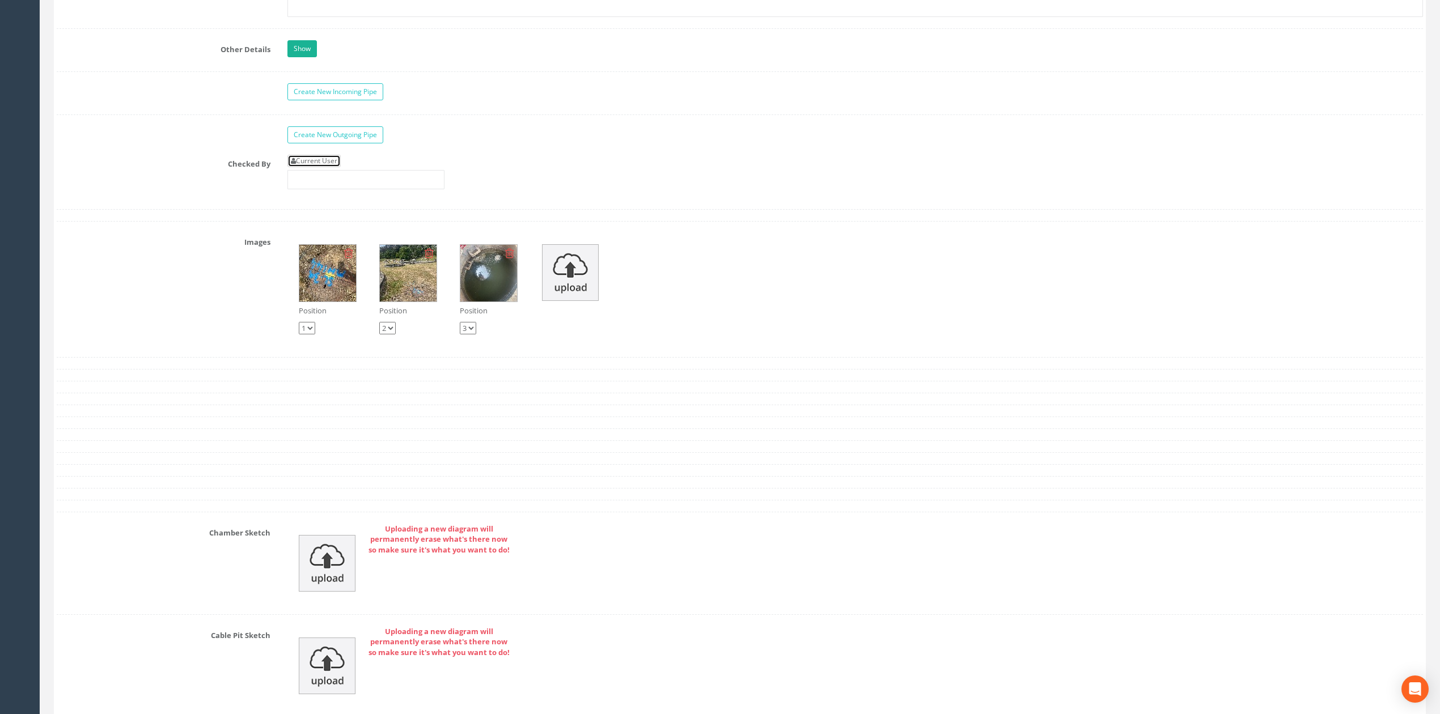
click at [337, 167] on link "Current User" at bounding box center [313, 161] width 53 height 12
type input "[PERSON_NAME]"
click at [381, 189] on input "[PERSON_NAME]" at bounding box center [365, 179] width 157 height 19
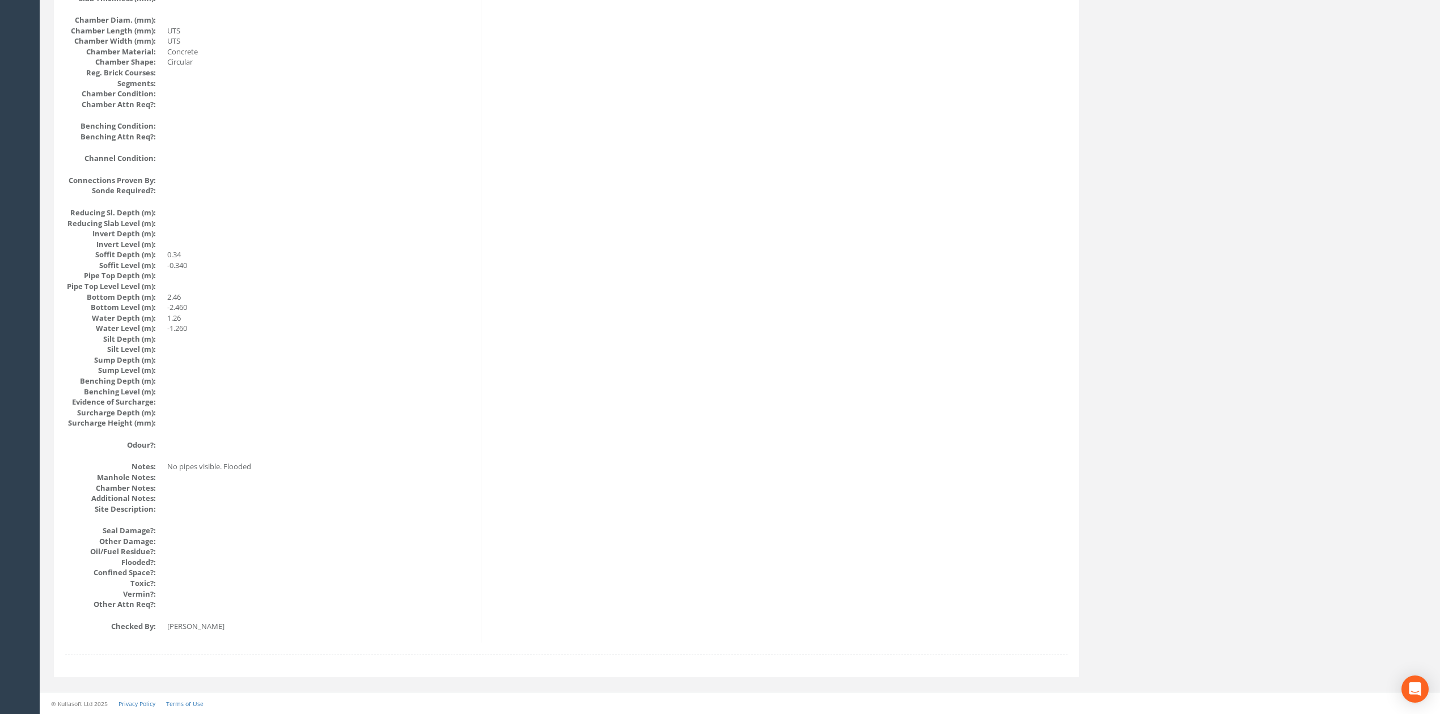
scroll to position [0, 0]
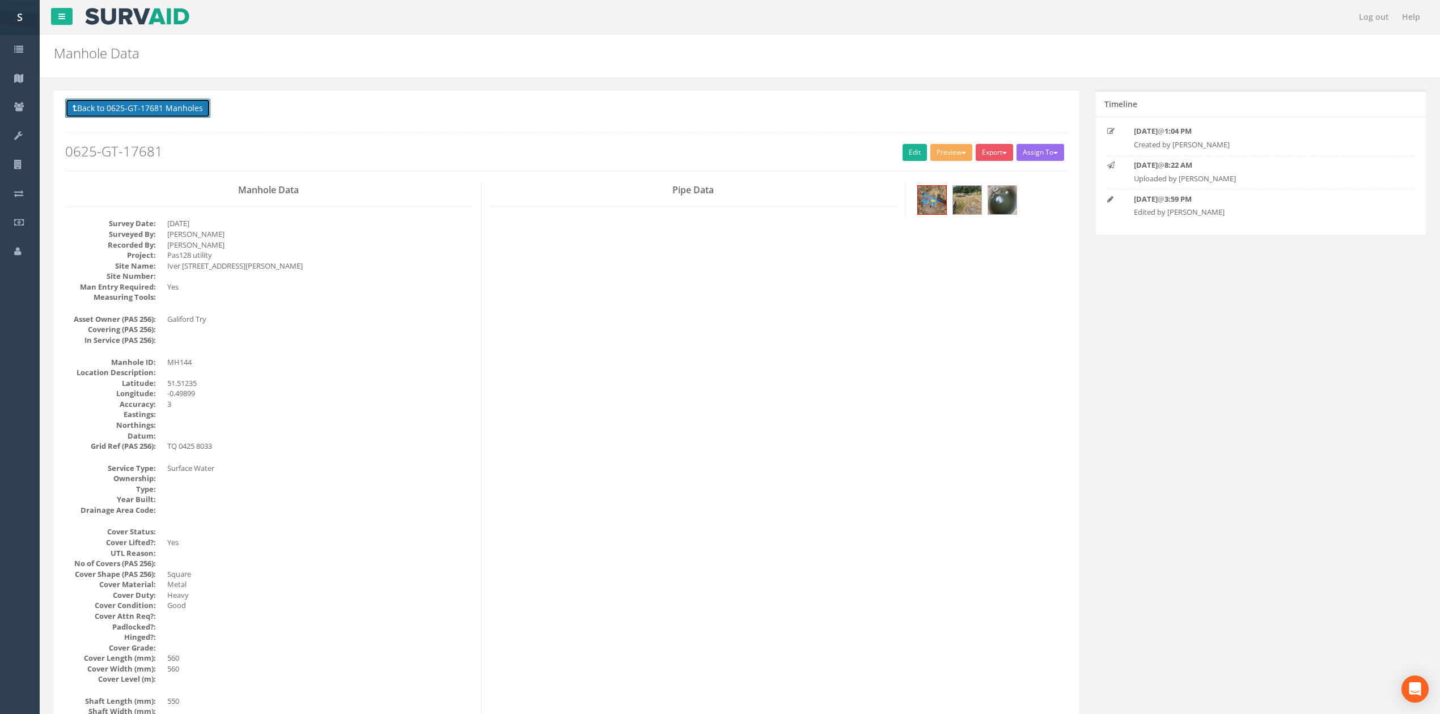
click at [149, 116] on button "Back to 0625-GT-17681 Manholes" at bounding box center [137, 108] width 145 height 19
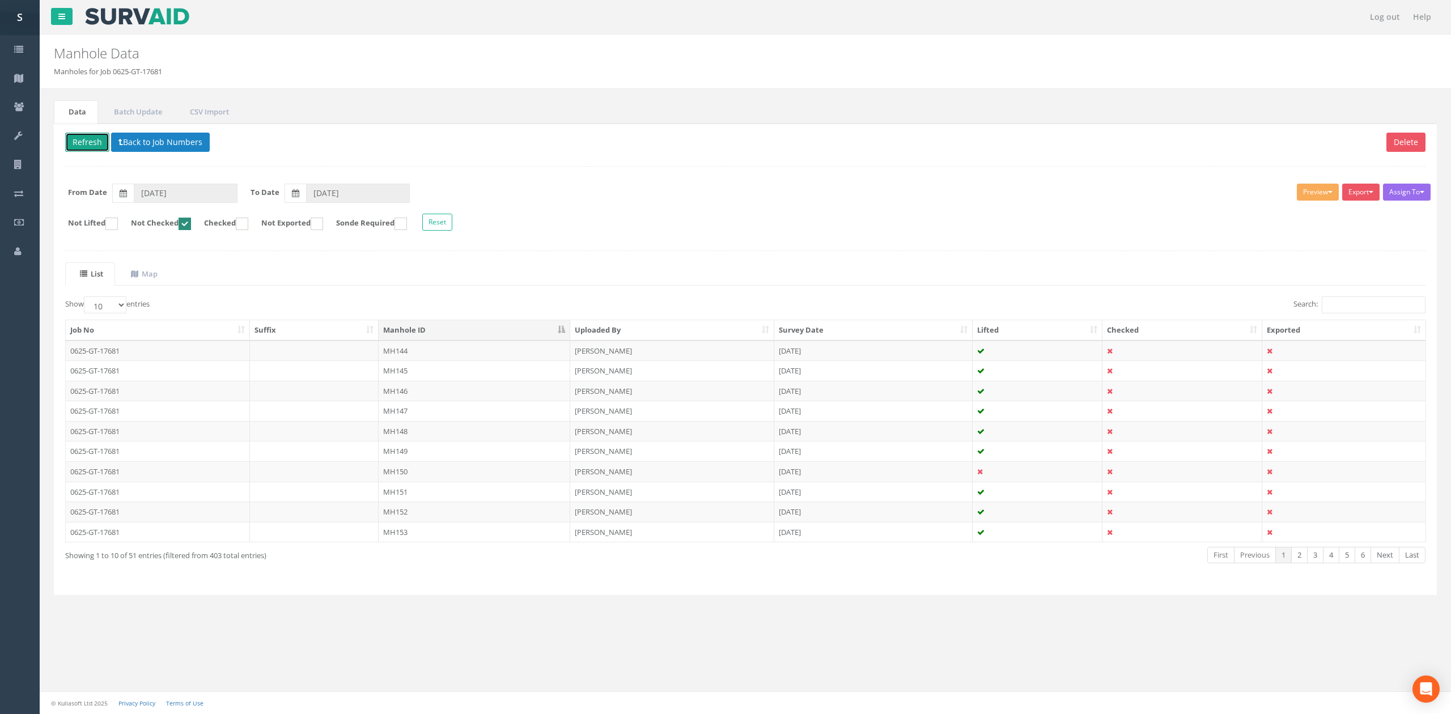
click at [98, 147] on button "Refresh" at bounding box center [87, 142] width 44 height 19
click at [486, 357] on td "MH145" at bounding box center [475, 351] width 192 height 20
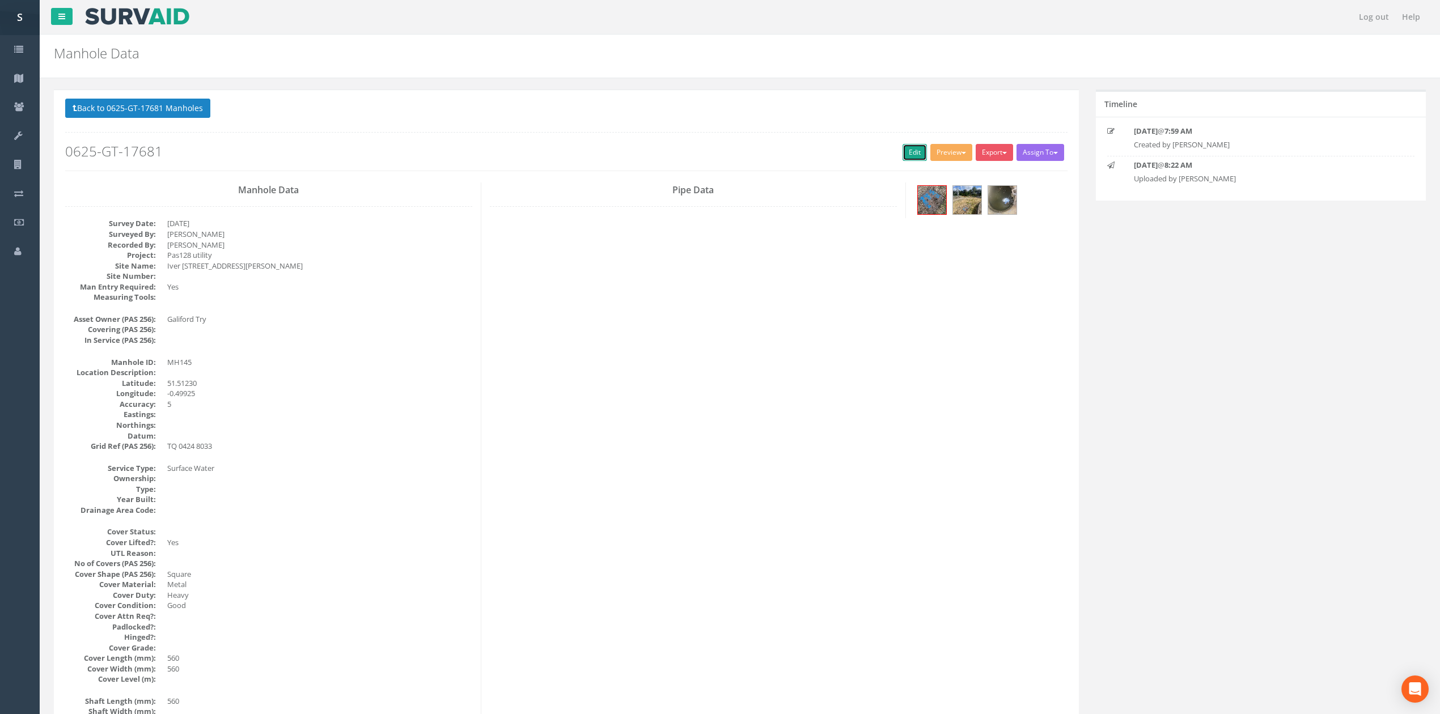
click at [911, 156] on link "Edit" at bounding box center [915, 152] width 24 height 17
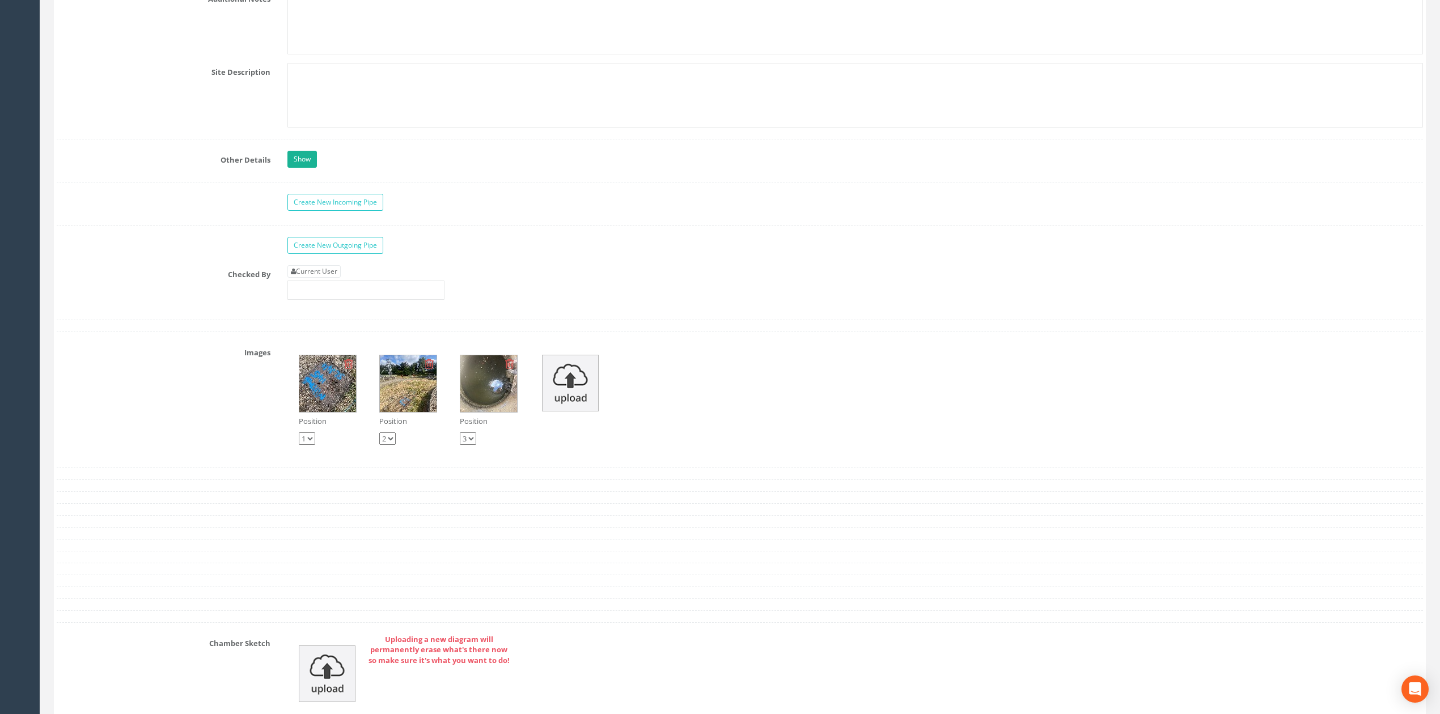
scroll to position [2005, 0]
click at [319, 279] on link "Current User" at bounding box center [313, 272] width 53 height 12
type input "[PERSON_NAME]"
click at [348, 301] on input "[PERSON_NAME]" at bounding box center [365, 291] width 157 height 19
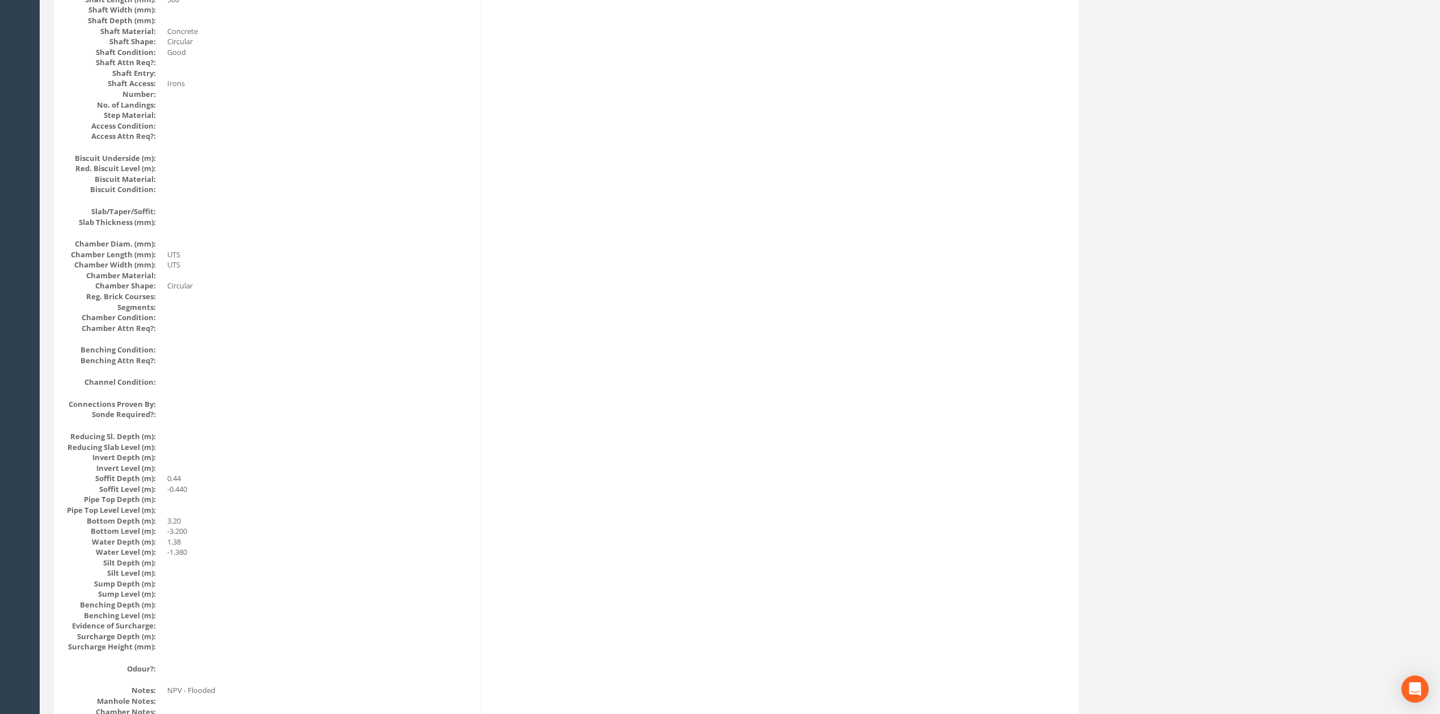
scroll to position [0, 0]
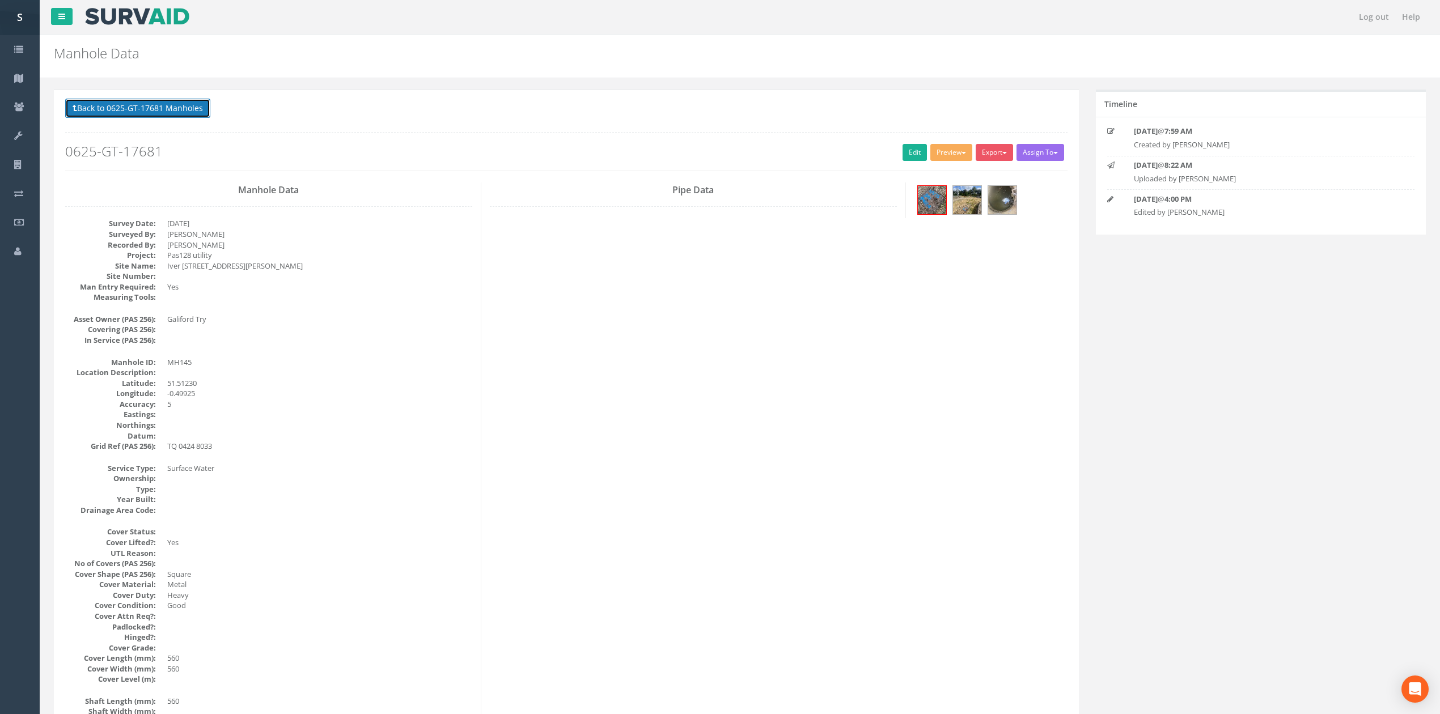
click at [196, 118] on button "Back to 0625-GT-17681 Manholes" at bounding box center [137, 108] width 145 height 19
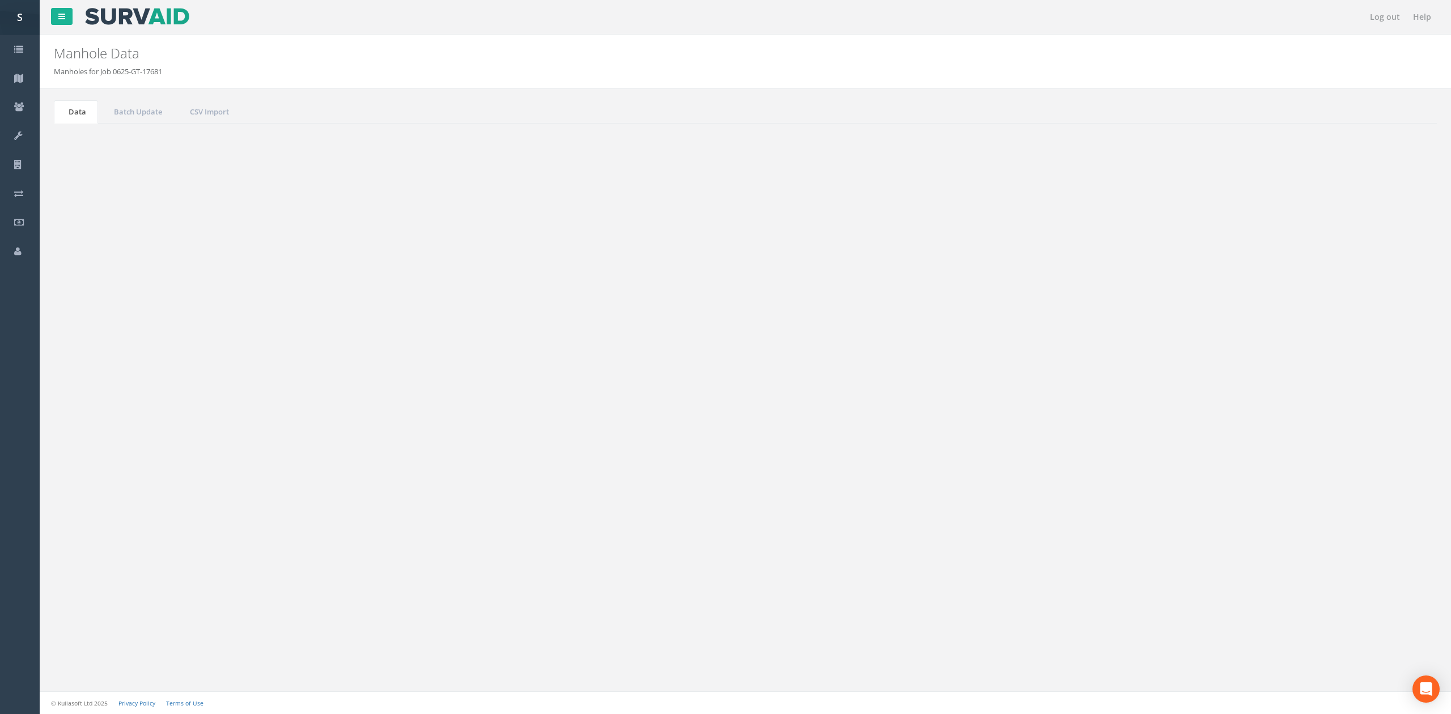
click at [95, 142] on button "Refresh" at bounding box center [87, 142] width 44 height 19
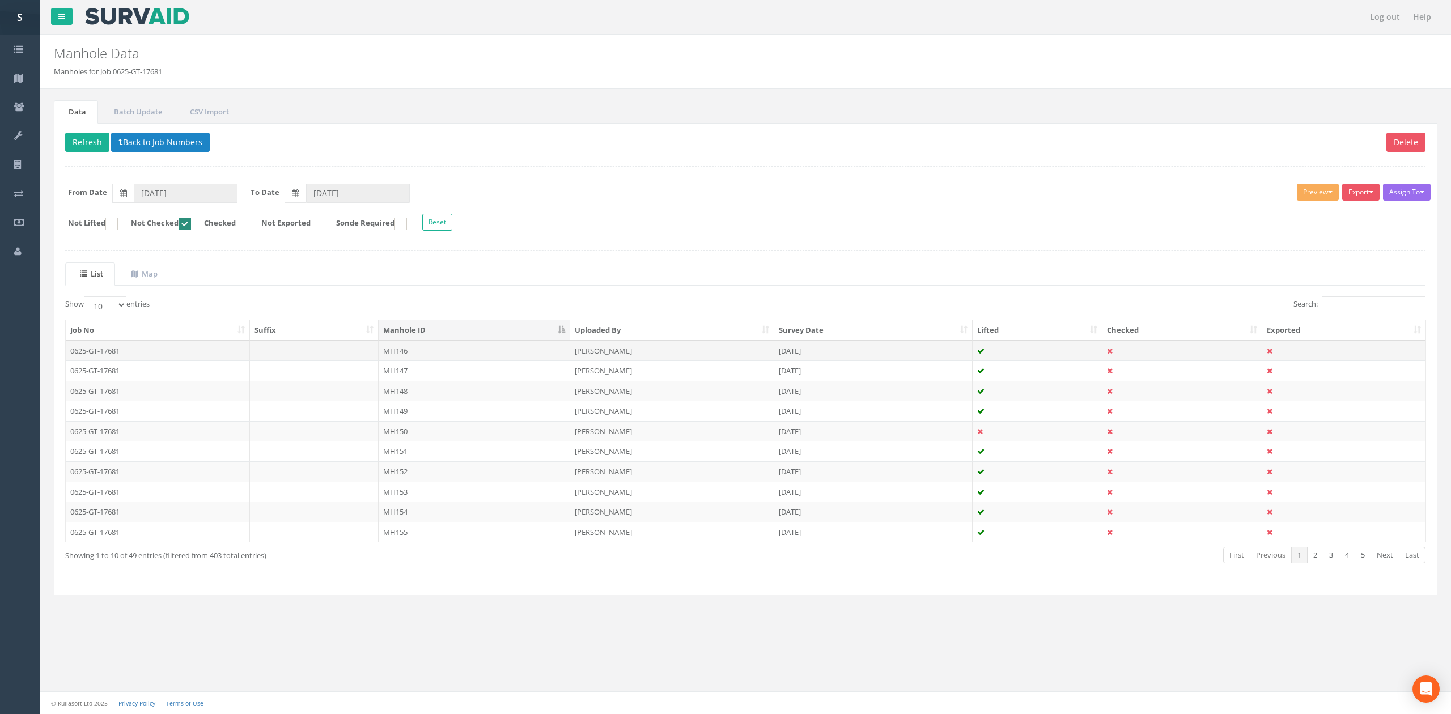
click at [448, 353] on td "MH146" at bounding box center [475, 351] width 192 height 20
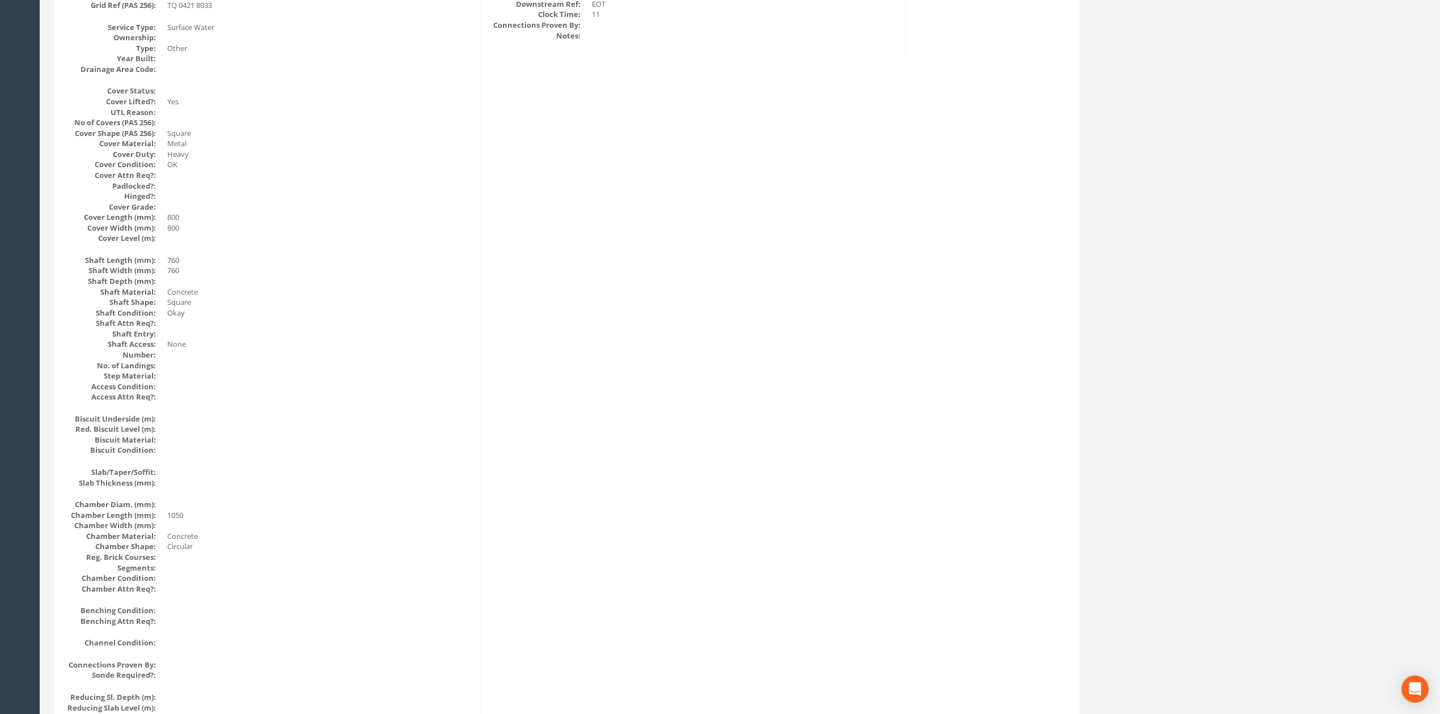
scroll to position [94, 0]
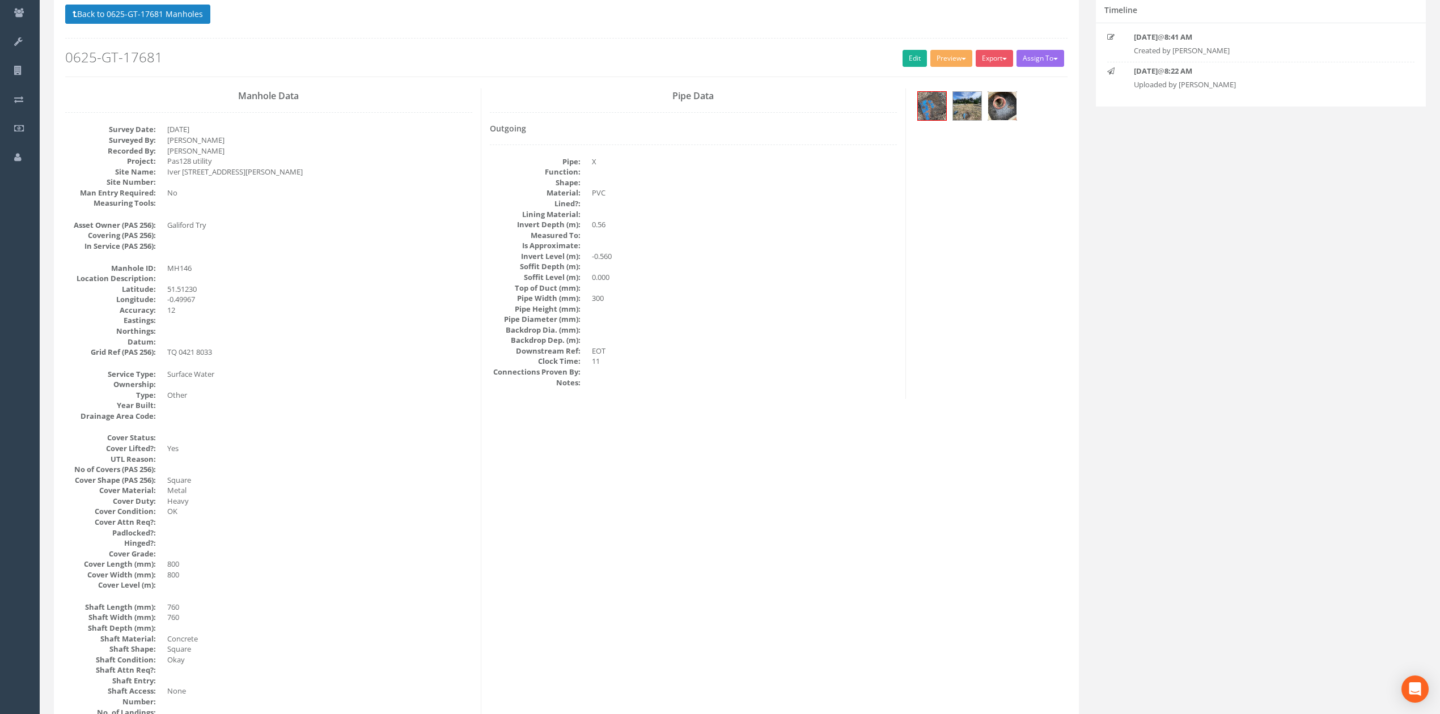
click at [1012, 101] on img at bounding box center [1002, 106] width 28 height 28
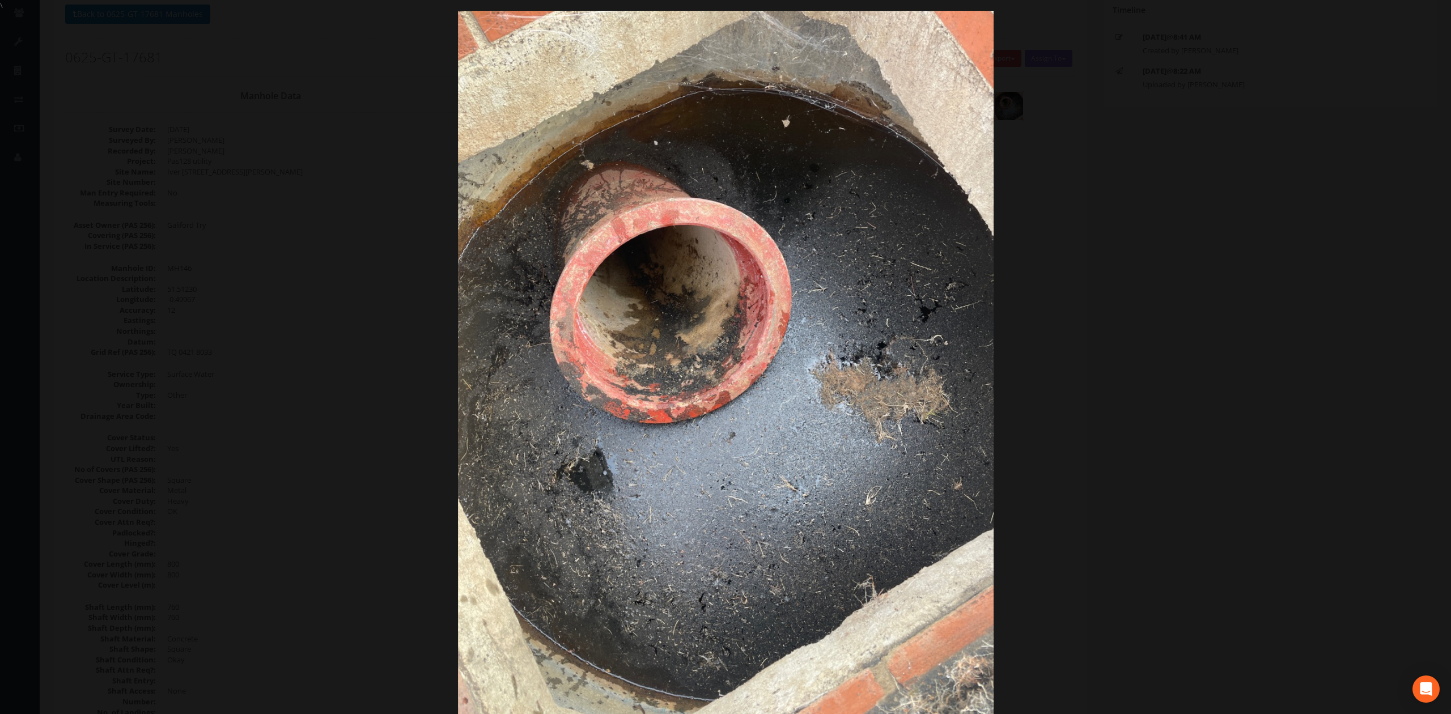
click at [1146, 329] on div at bounding box center [725, 368] width 1451 height 714
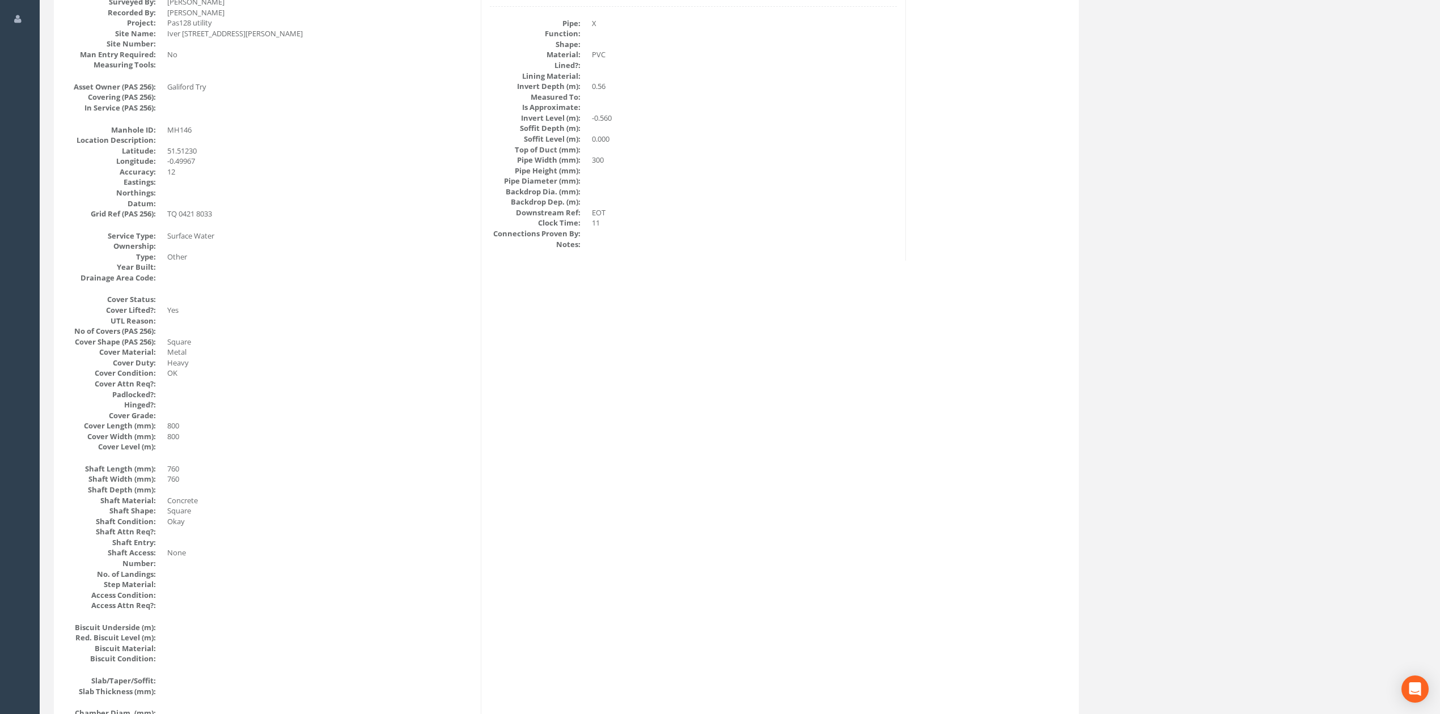
scroll to position [0, 0]
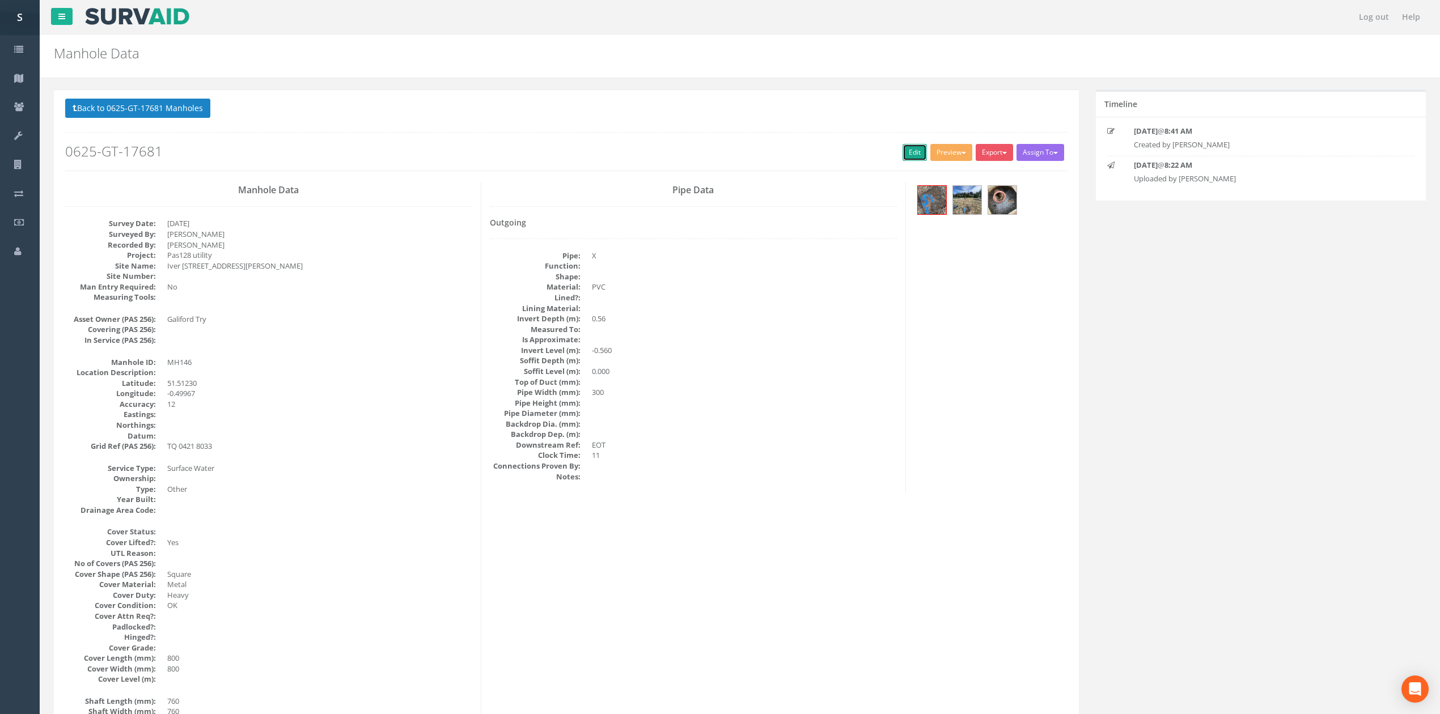
click at [916, 153] on link "Edit" at bounding box center [915, 152] width 24 height 17
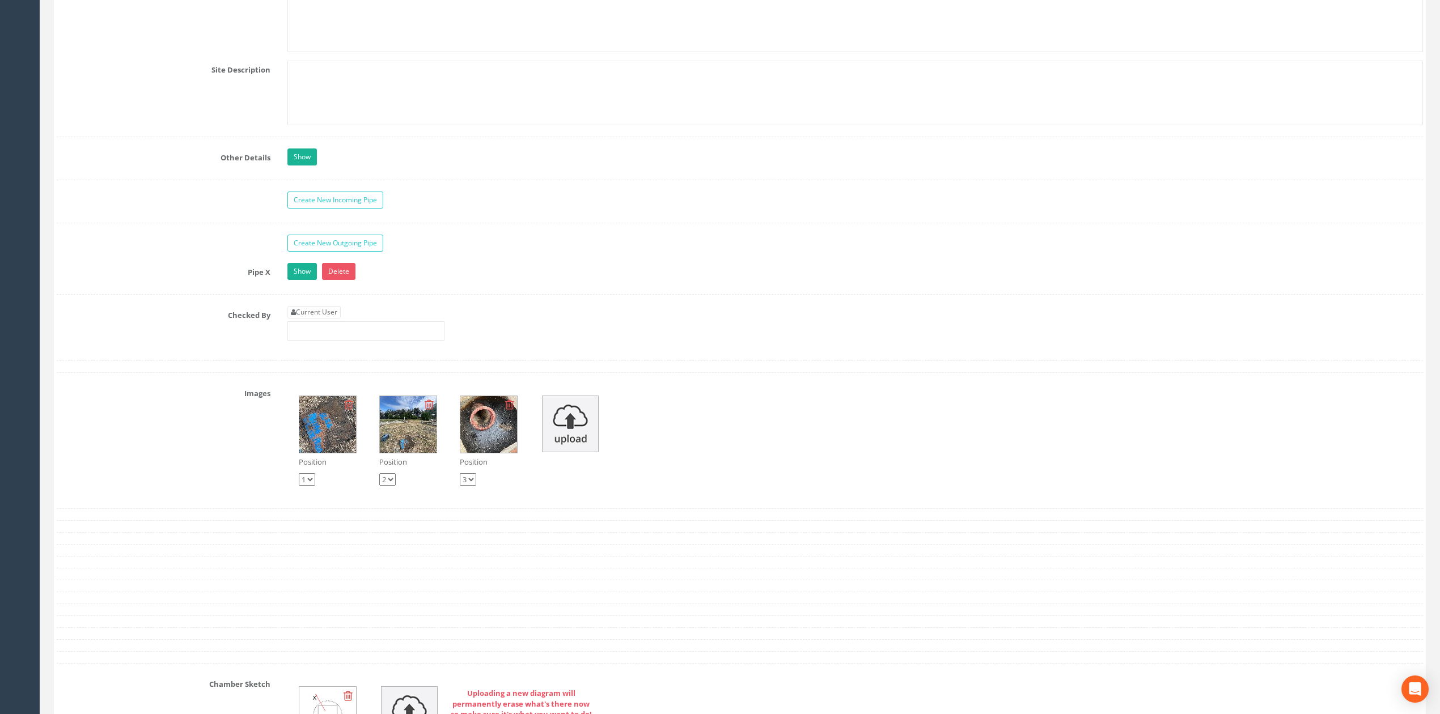
scroll to position [1974, 0]
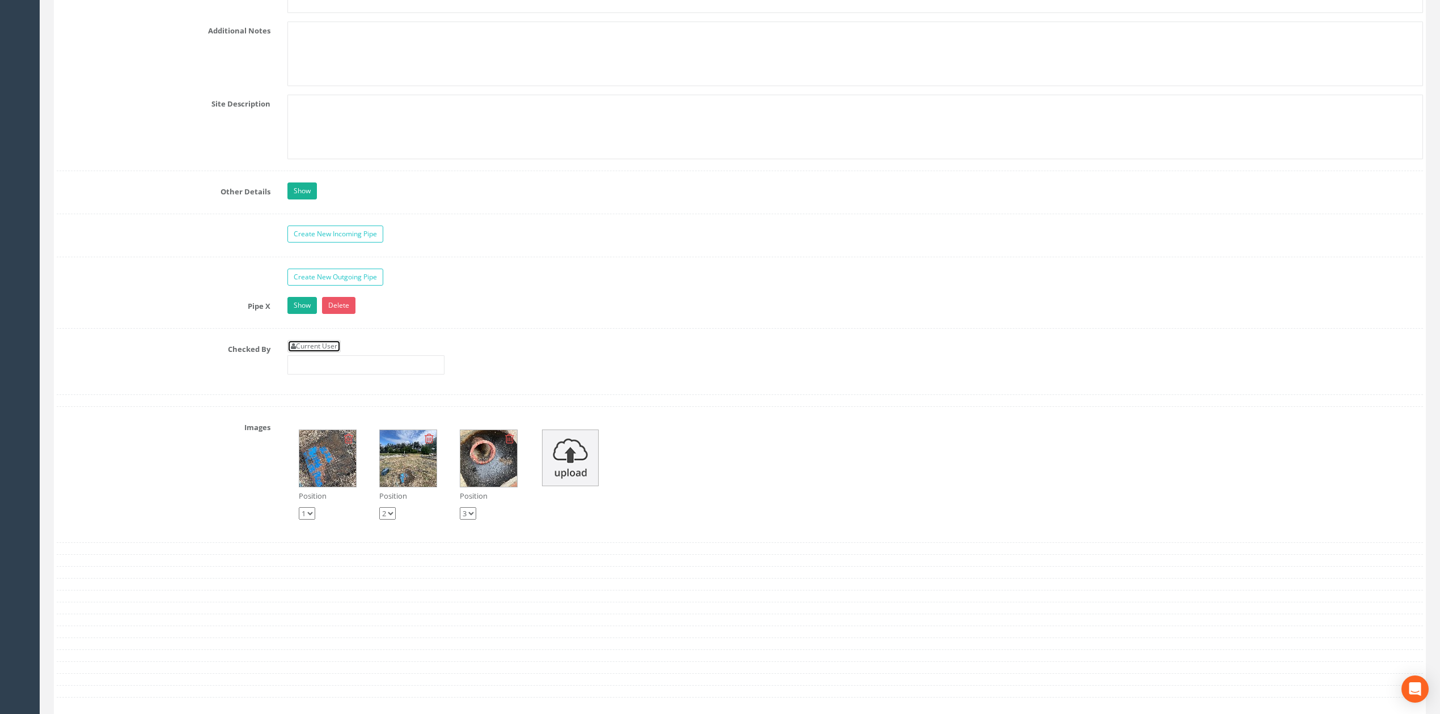
click at [336, 353] on link "Current User" at bounding box center [313, 346] width 53 height 12
type input "[PERSON_NAME]"
click at [345, 375] on input "[PERSON_NAME]" at bounding box center [365, 364] width 157 height 19
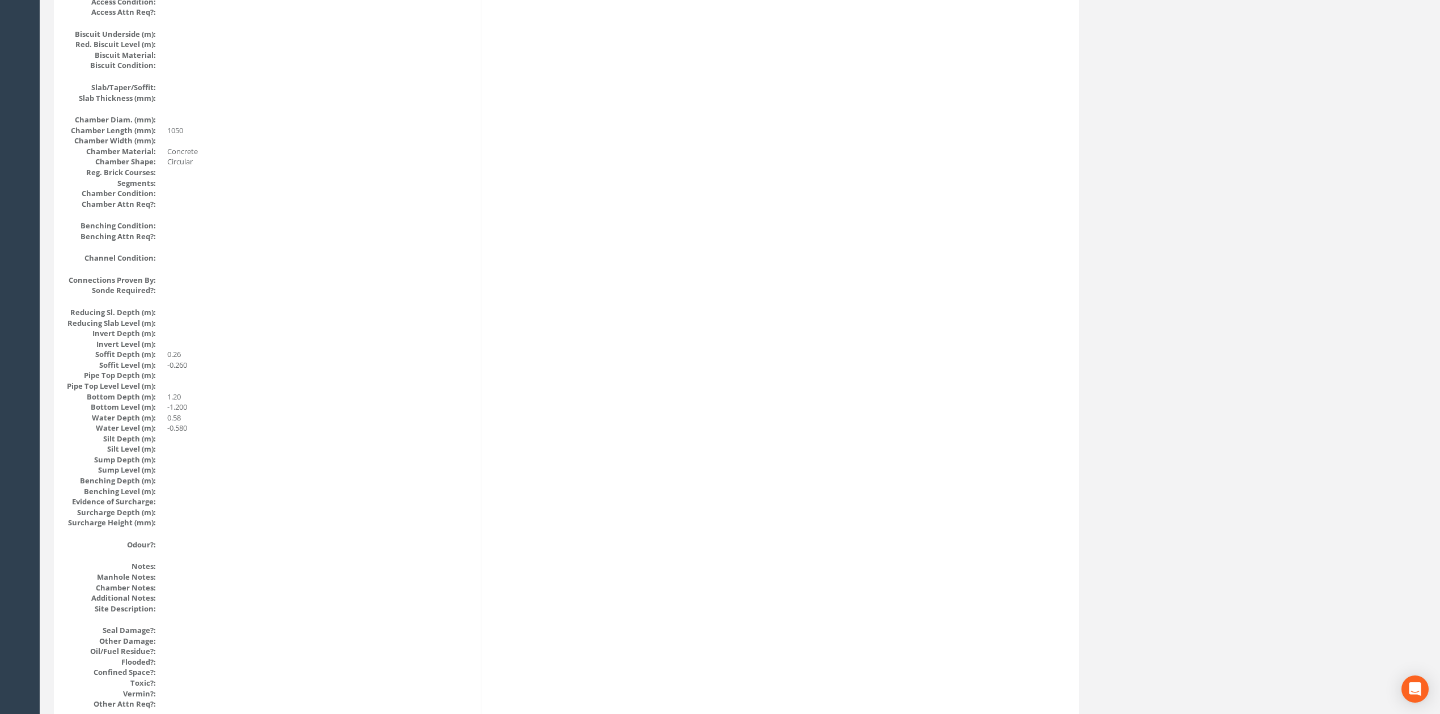
scroll to position [0, 0]
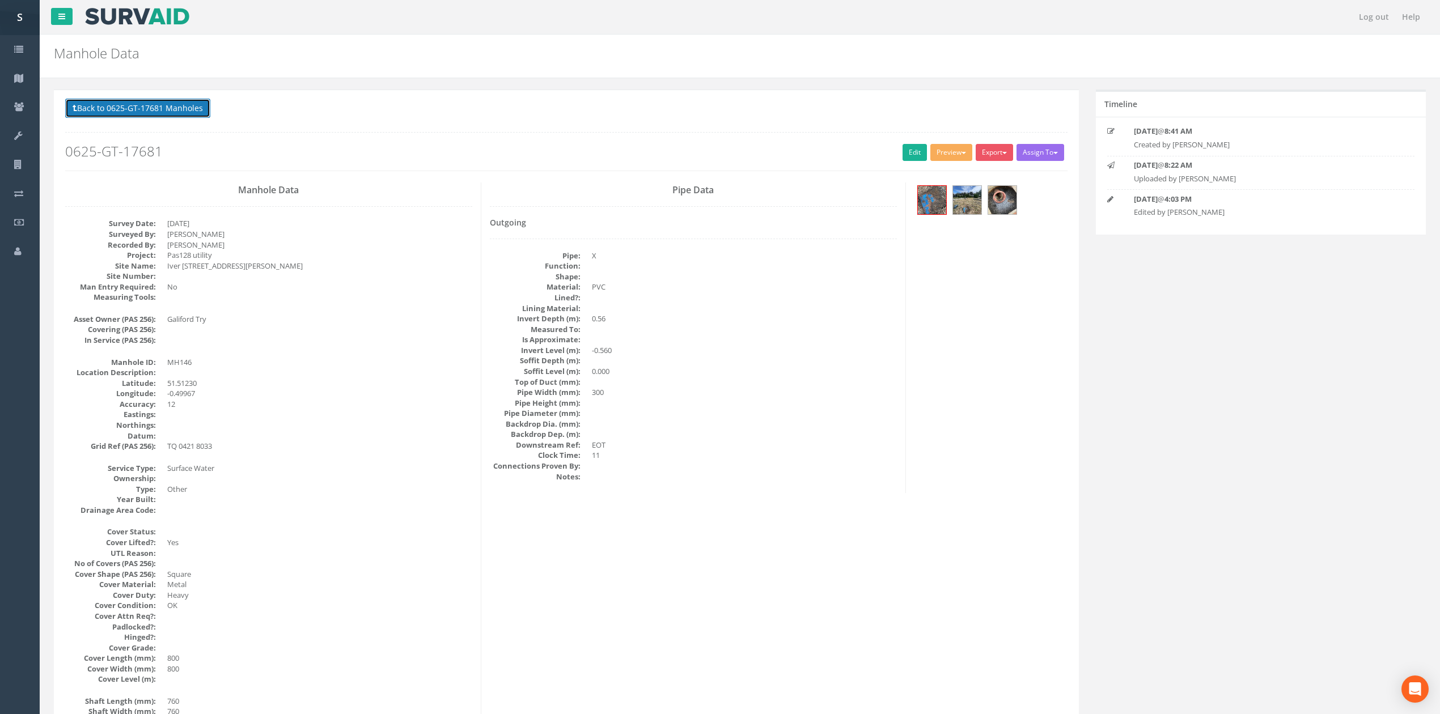
click at [169, 118] on button "Back to 0625-GT-17681 Manholes" at bounding box center [137, 108] width 145 height 19
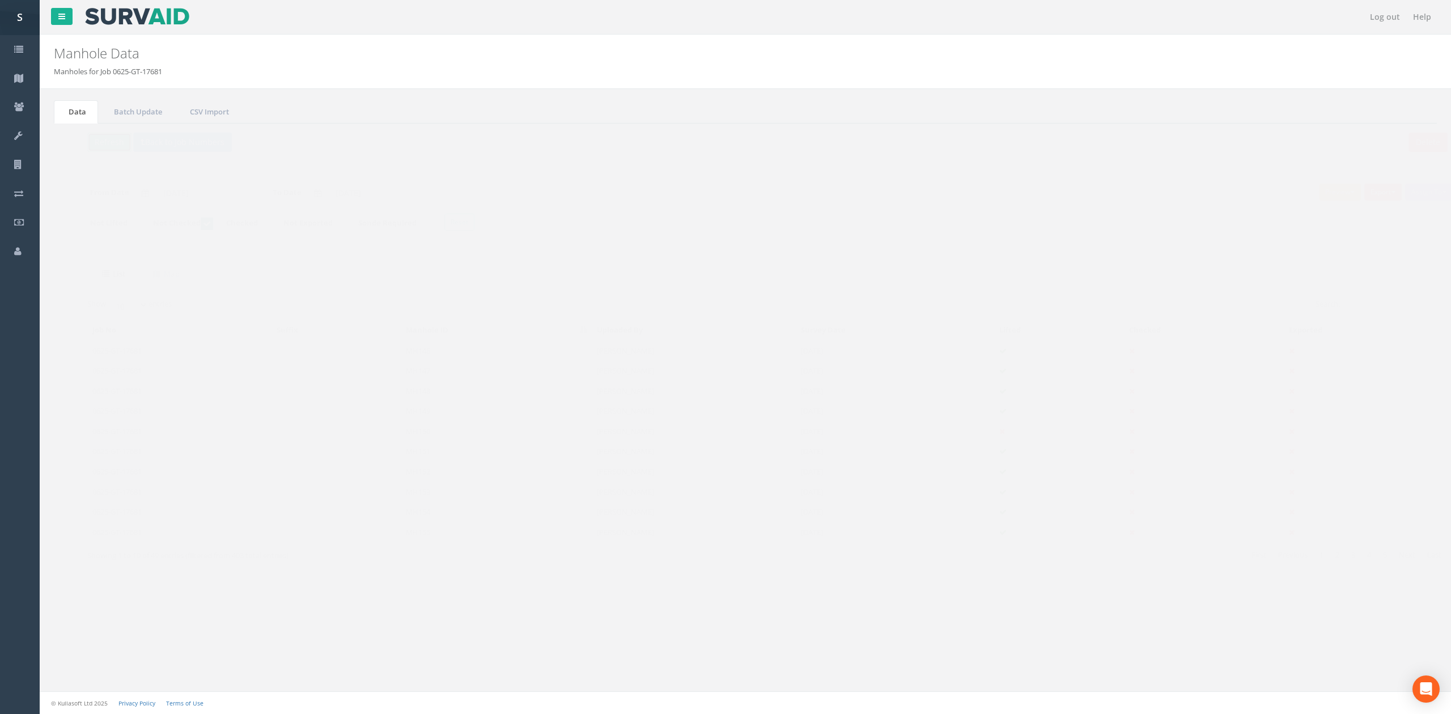
click at [80, 138] on button "Refresh" at bounding box center [87, 142] width 44 height 19
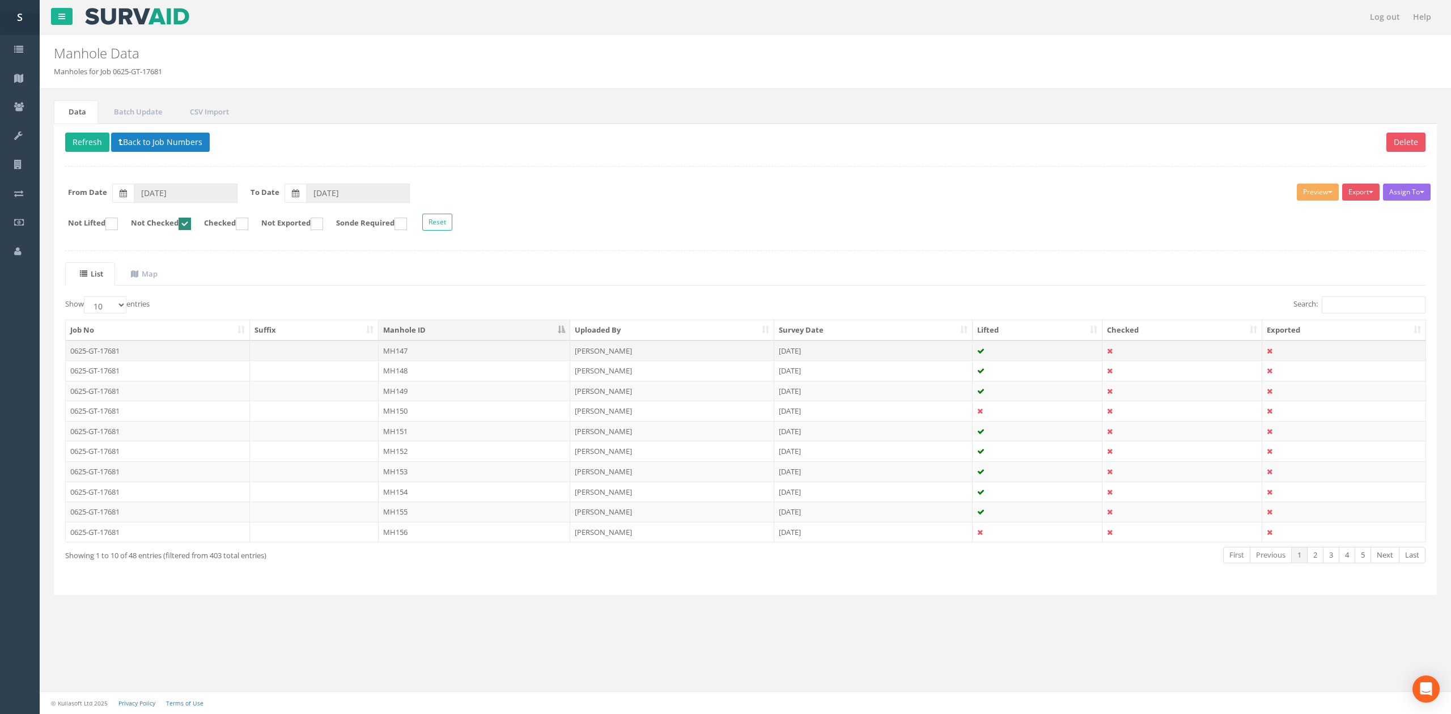
click at [432, 352] on td "MH147" at bounding box center [475, 351] width 192 height 20
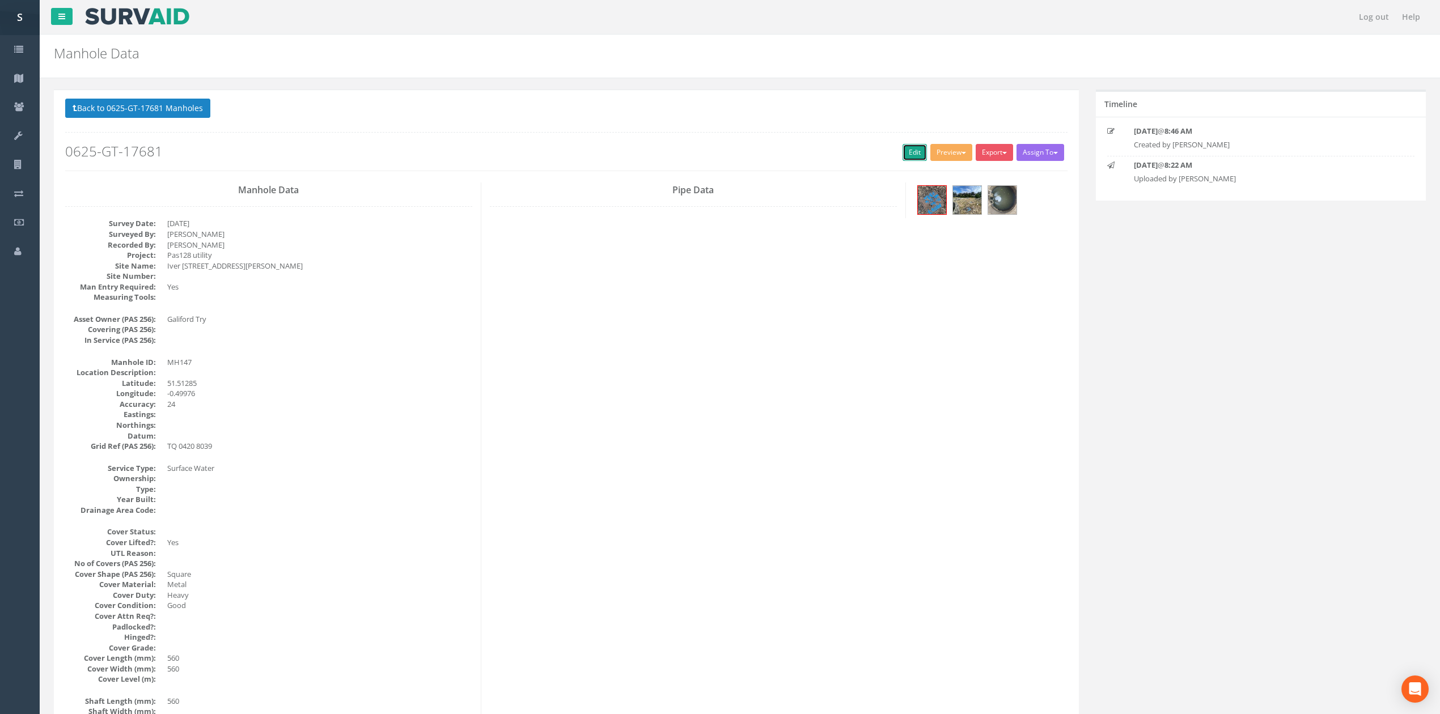
click at [914, 153] on link "Edit" at bounding box center [915, 152] width 24 height 17
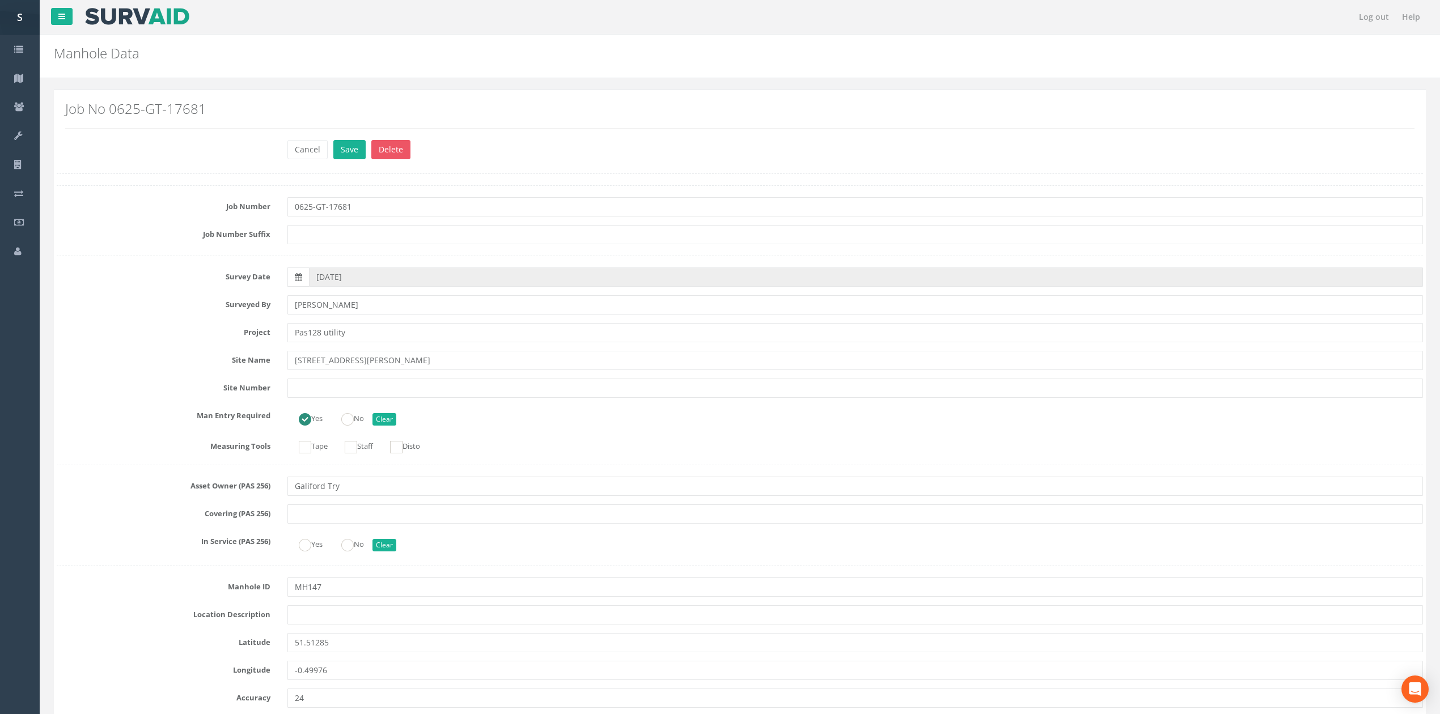
scroll to position [2156, 0]
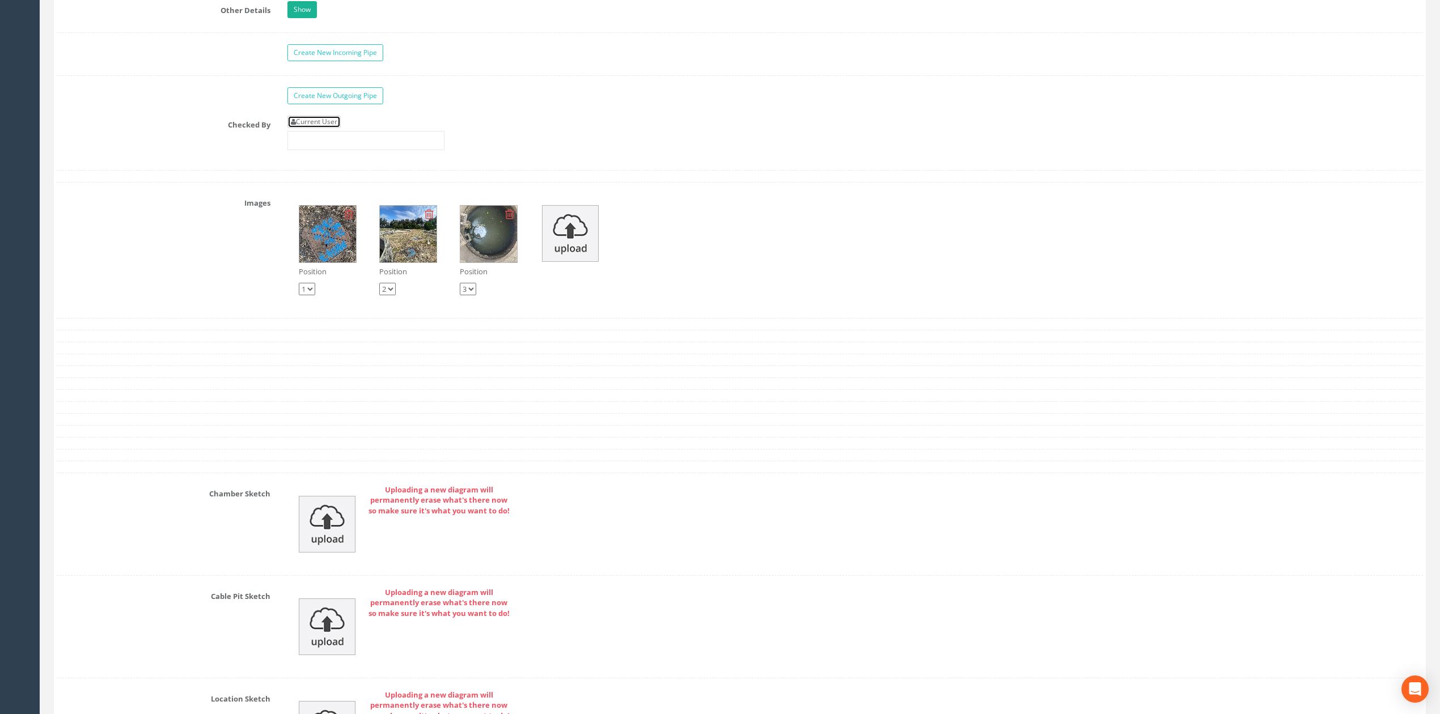
click at [323, 128] on link "Current User" at bounding box center [313, 122] width 53 height 12
type input "[PERSON_NAME]"
click at [336, 150] on input "[PERSON_NAME]" at bounding box center [365, 140] width 157 height 19
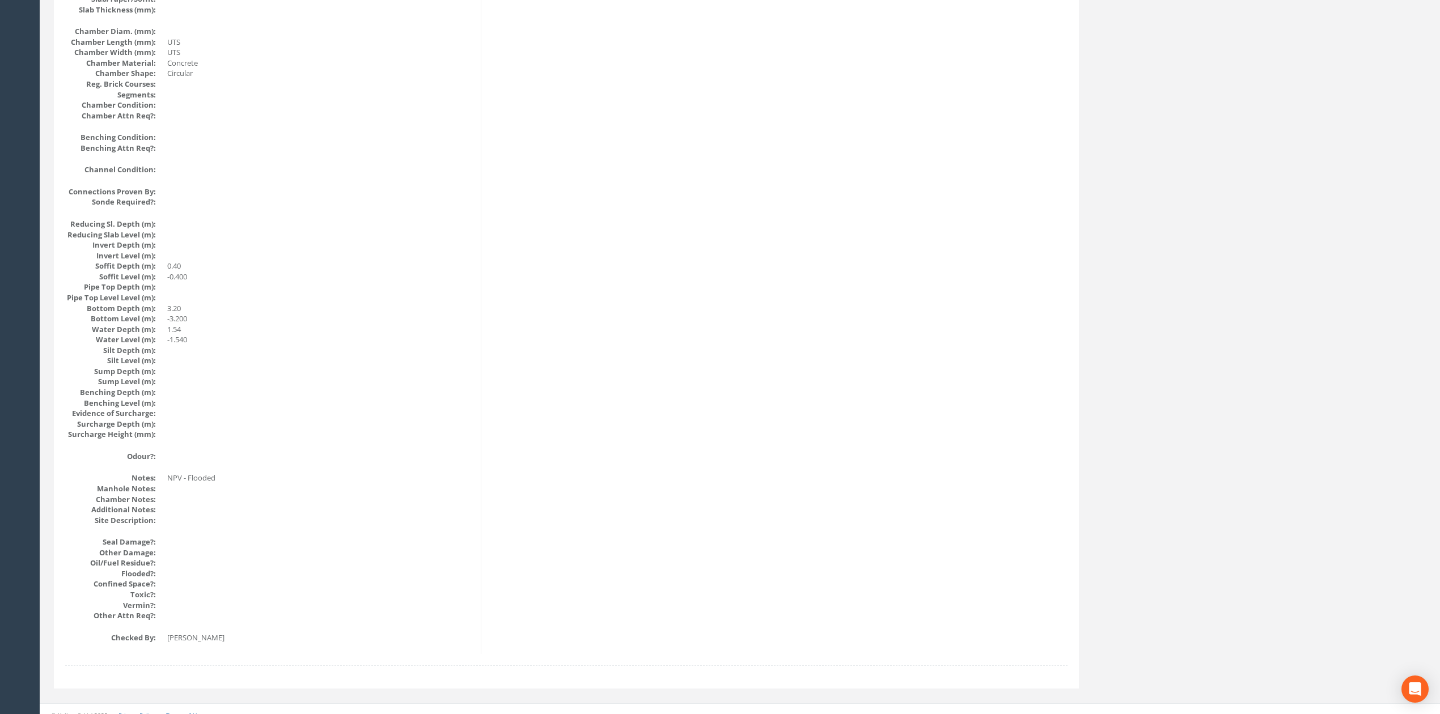
scroll to position [0, 0]
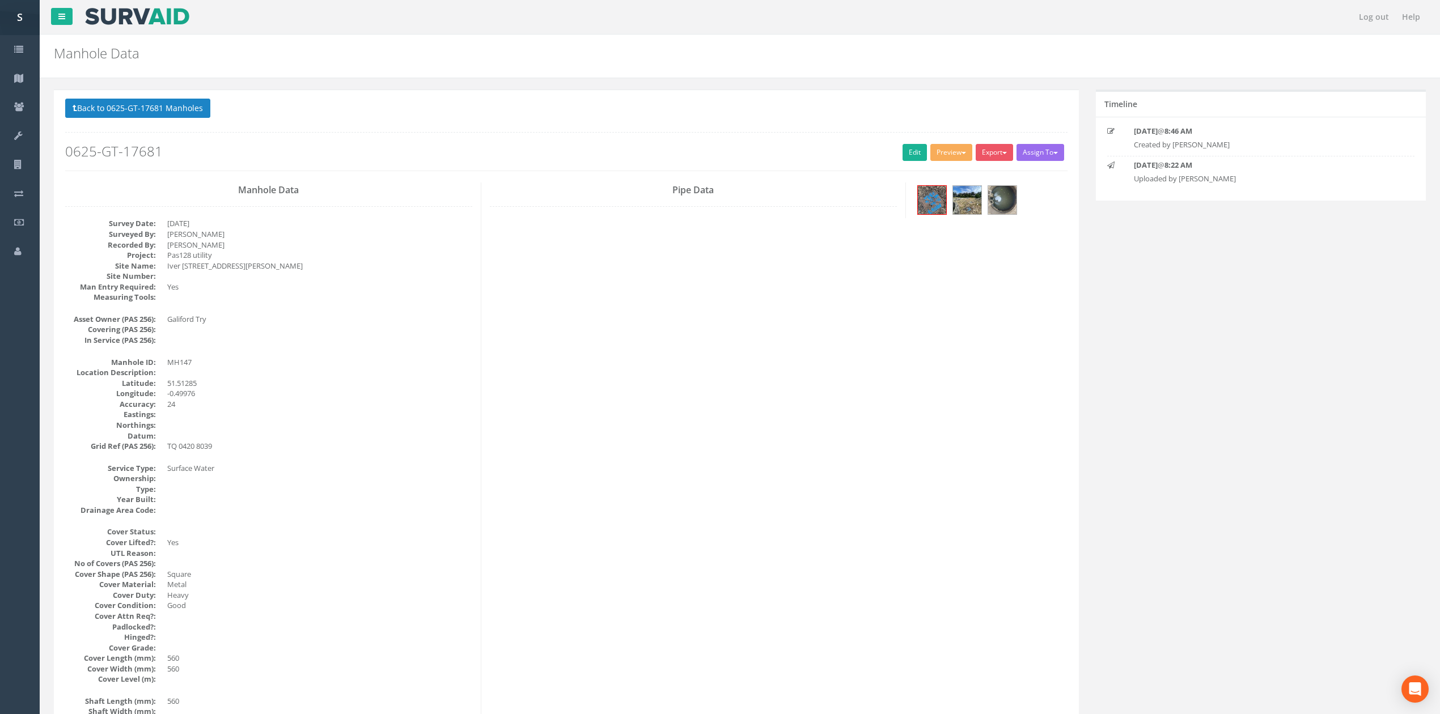
click at [180, 124] on div "Back to 0625-GT-17681 Manholes Back to Map Assign To No Companies Added Export …" at bounding box center [566, 135] width 1002 height 72
click at [101, 109] on button "Back to 0625-GT-17681 Manholes" at bounding box center [137, 108] width 145 height 19
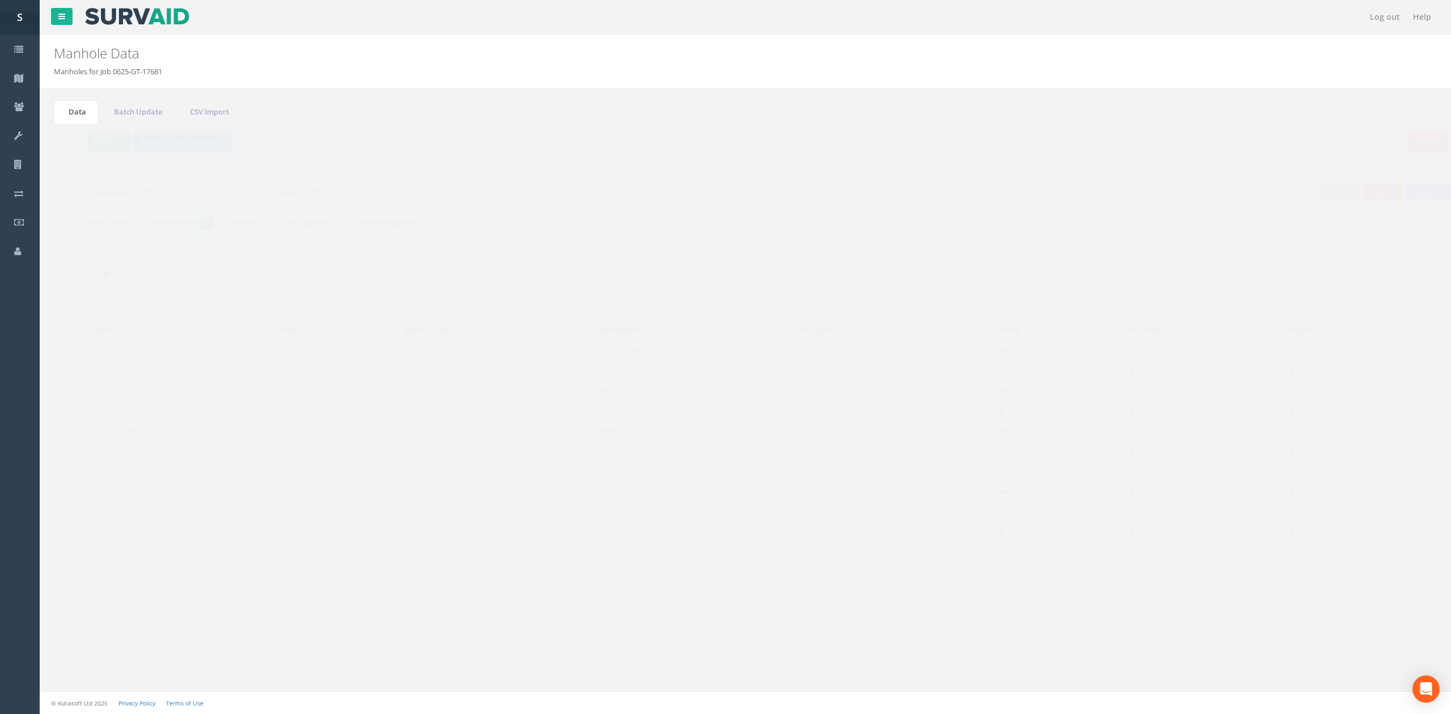
click at [82, 141] on button "Refresh" at bounding box center [87, 142] width 44 height 19
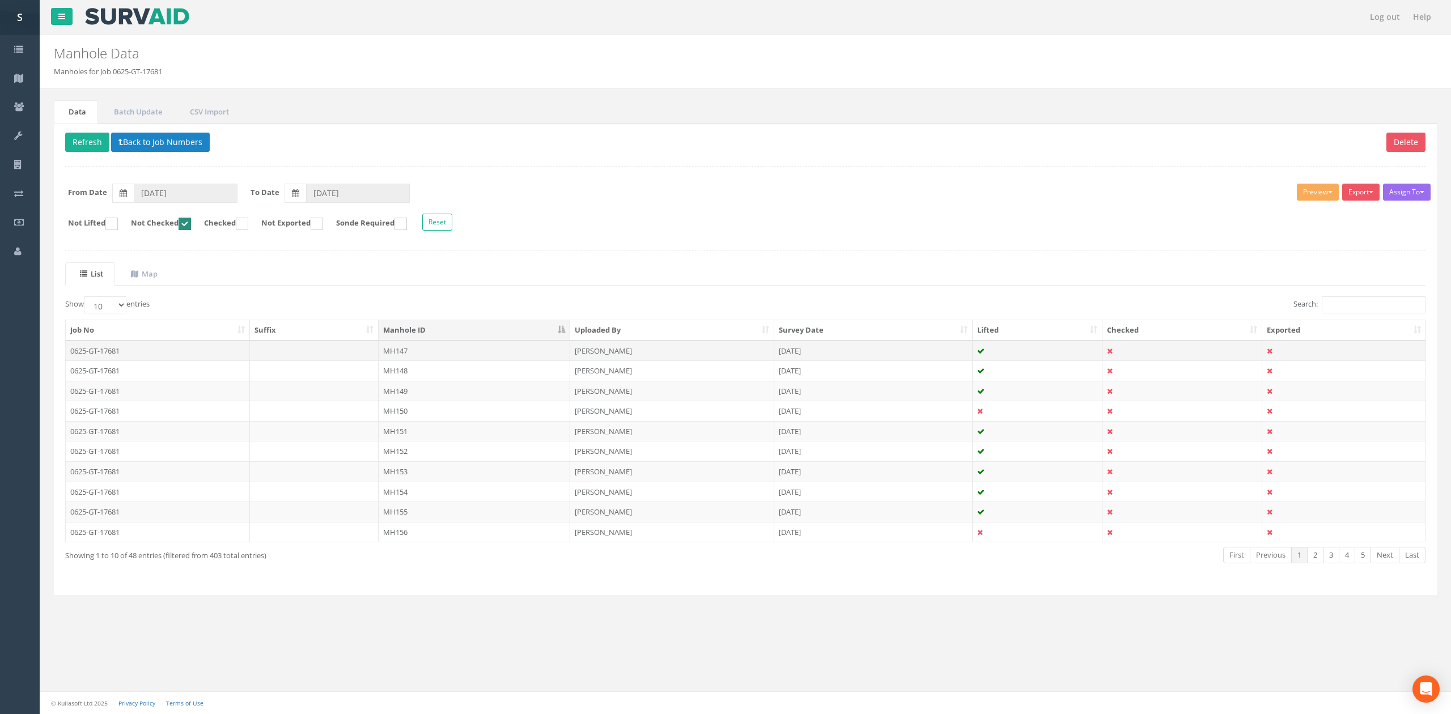
click at [425, 355] on td "MH147" at bounding box center [475, 351] width 192 height 20
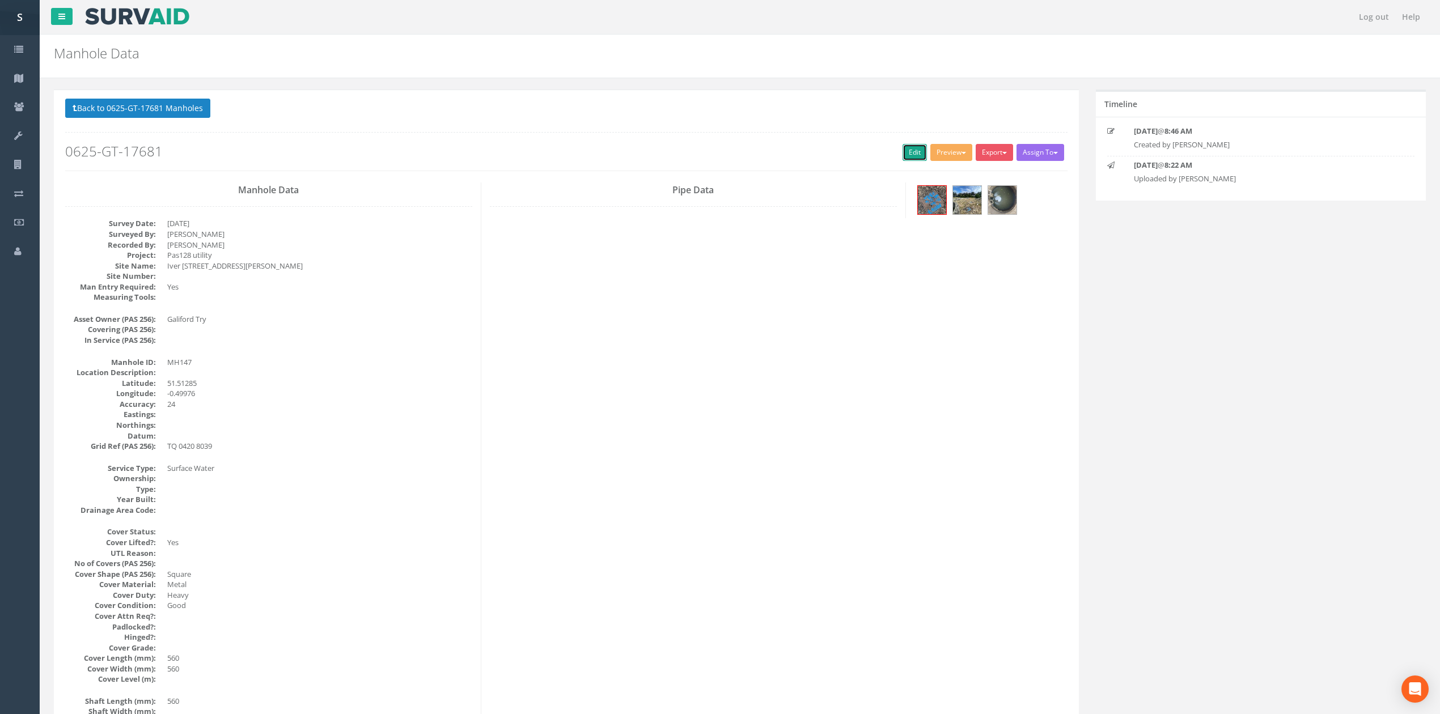
click at [908, 158] on link "Edit" at bounding box center [915, 152] width 24 height 17
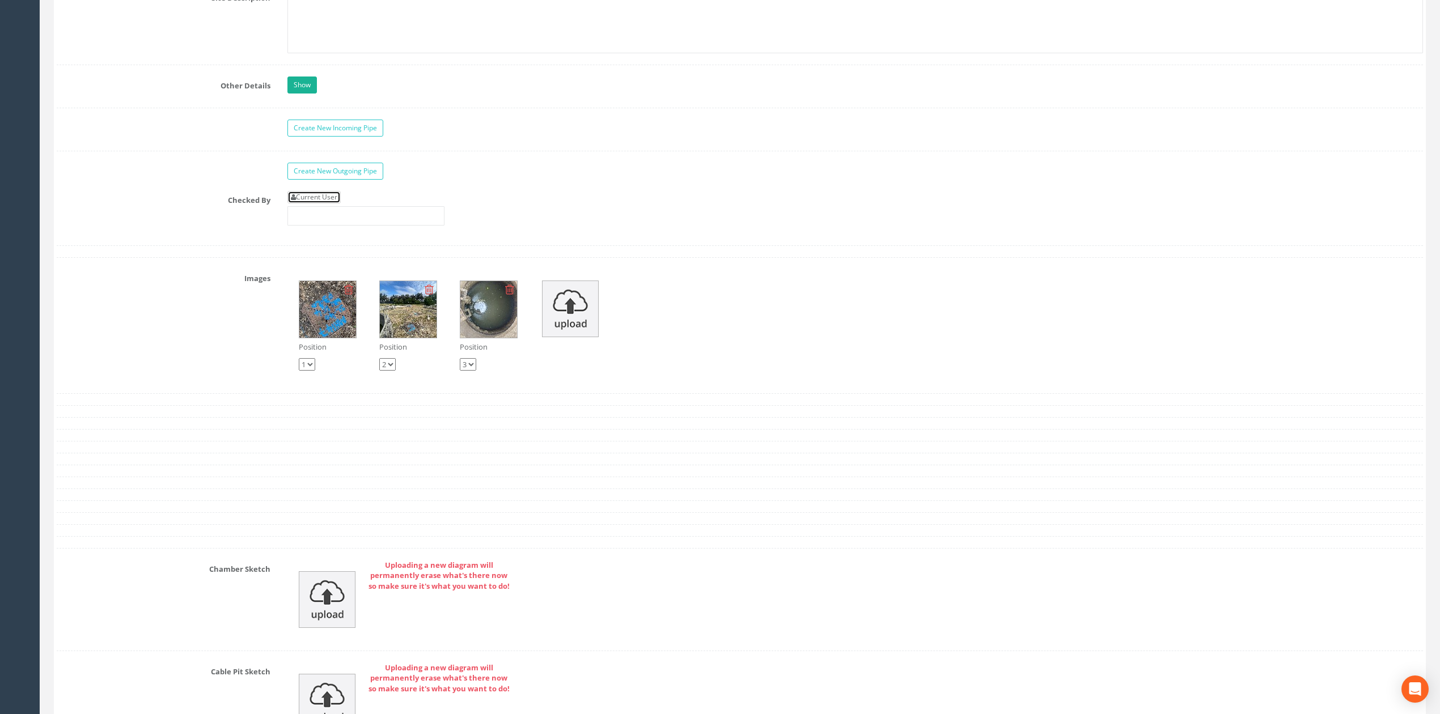
click at [316, 204] on link "Current User" at bounding box center [313, 197] width 53 height 12
type input "[PERSON_NAME]"
click at [342, 226] on input "[PERSON_NAME]" at bounding box center [365, 215] width 157 height 19
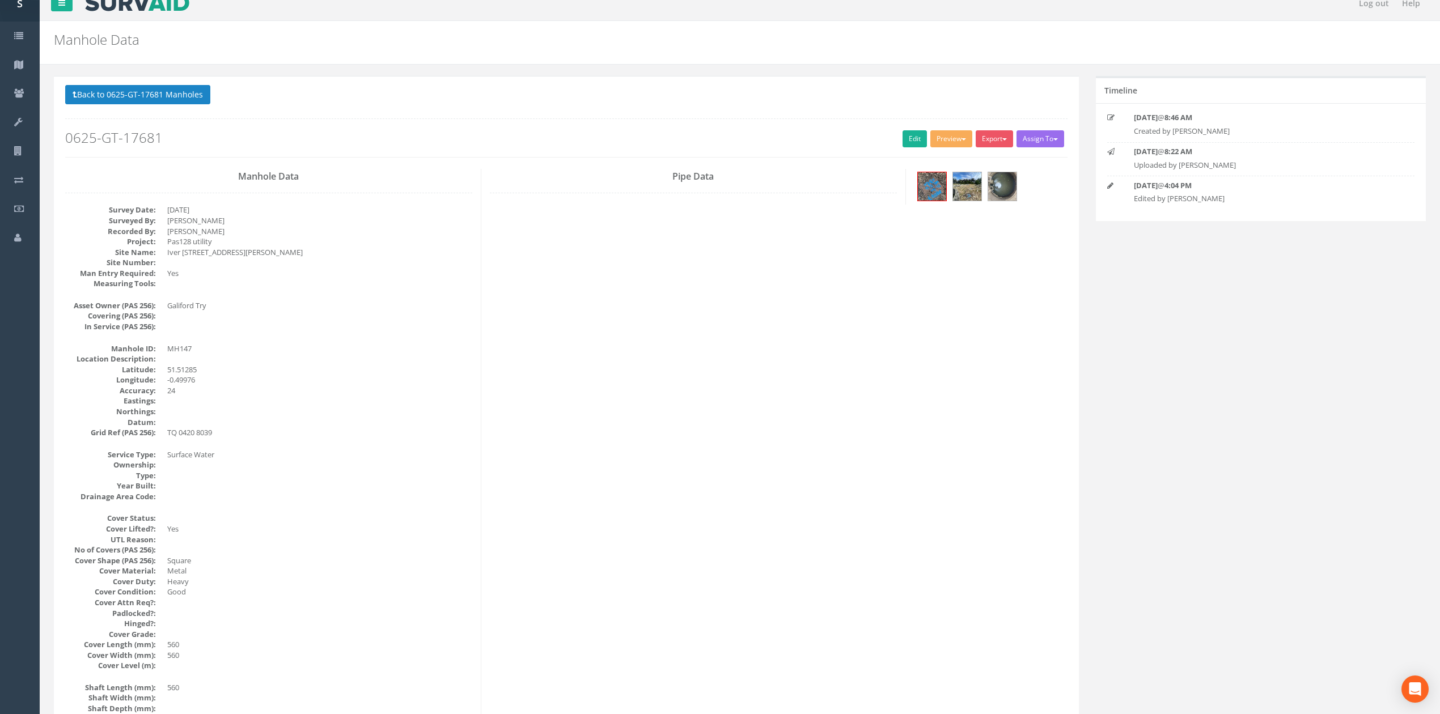
drag, startPoint x: 352, startPoint y: 497, endPoint x: 345, endPoint y: 513, distance: 17.3
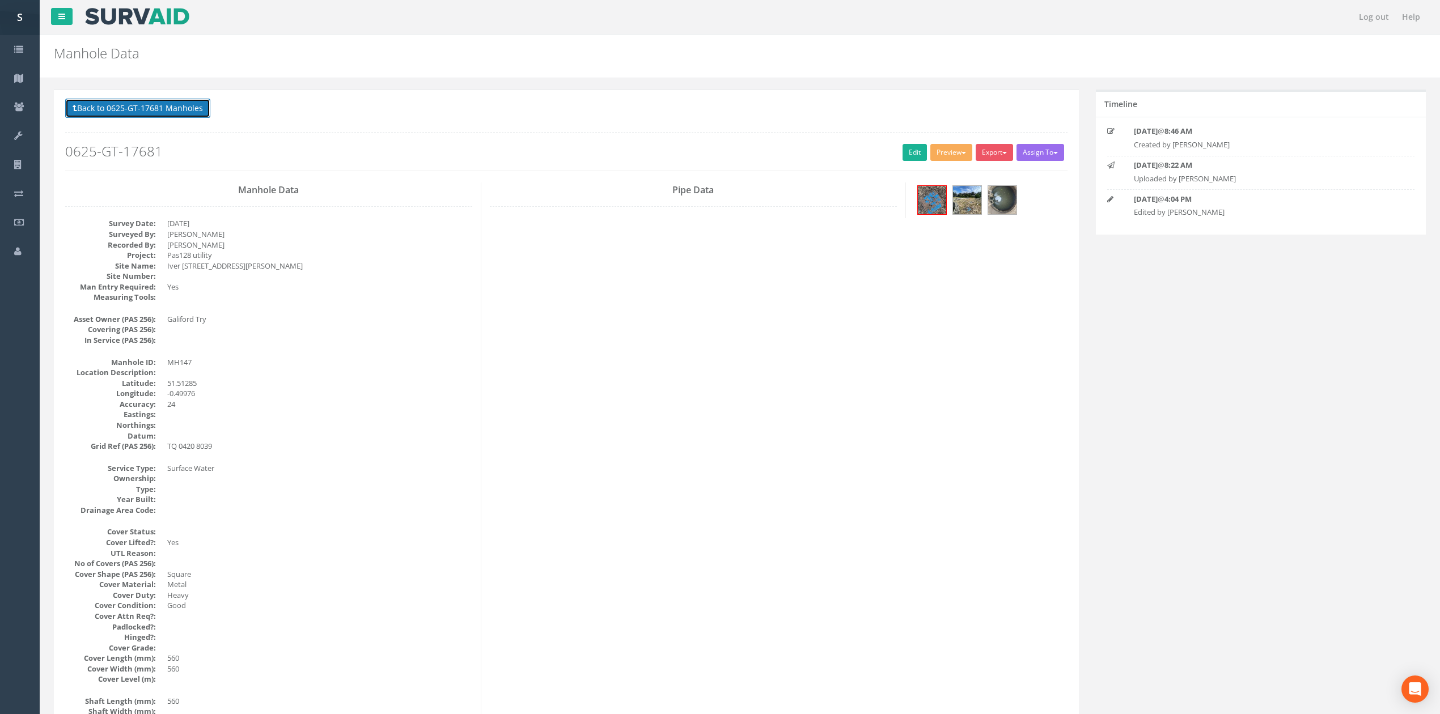
click at [172, 107] on button "Back to 0625-GT-17681 Manholes" at bounding box center [137, 108] width 145 height 19
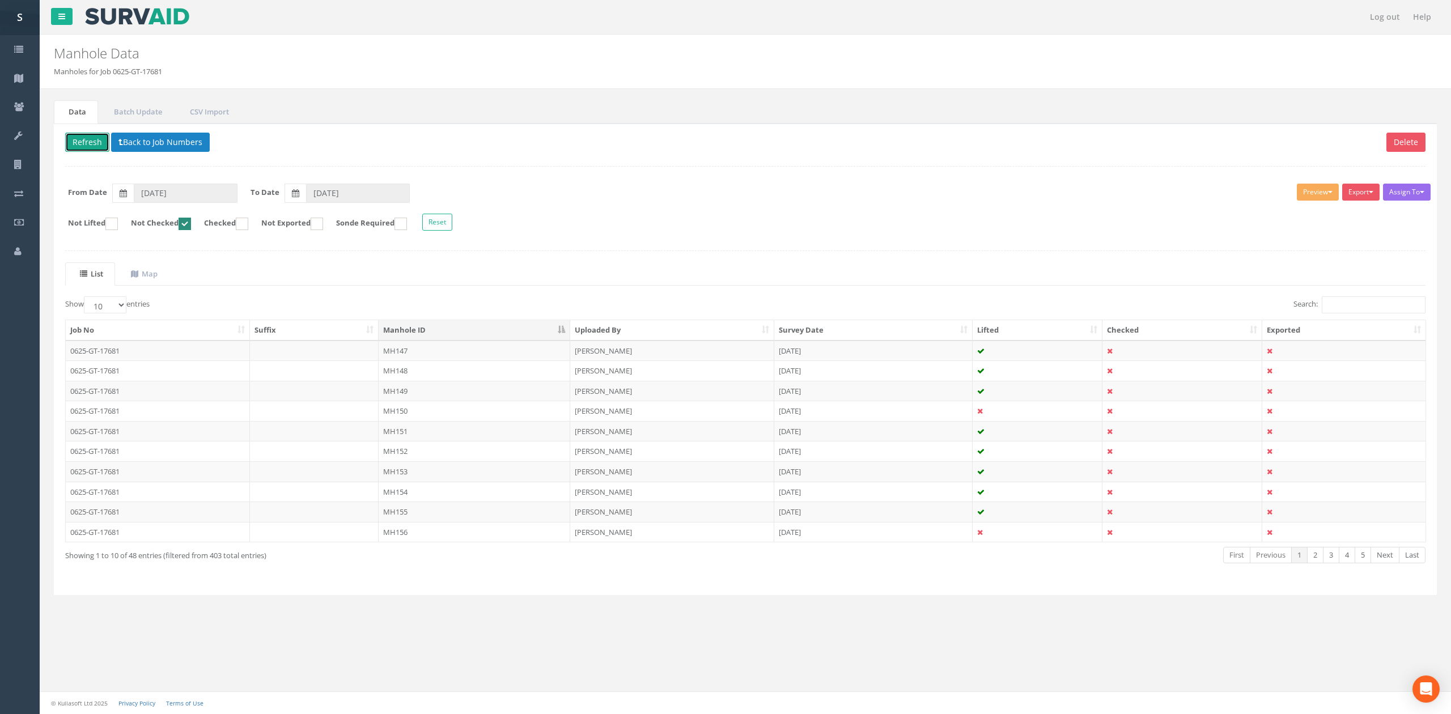
click at [90, 142] on button "Refresh" at bounding box center [87, 142] width 44 height 19
click at [440, 354] on td "MH148" at bounding box center [475, 351] width 192 height 20
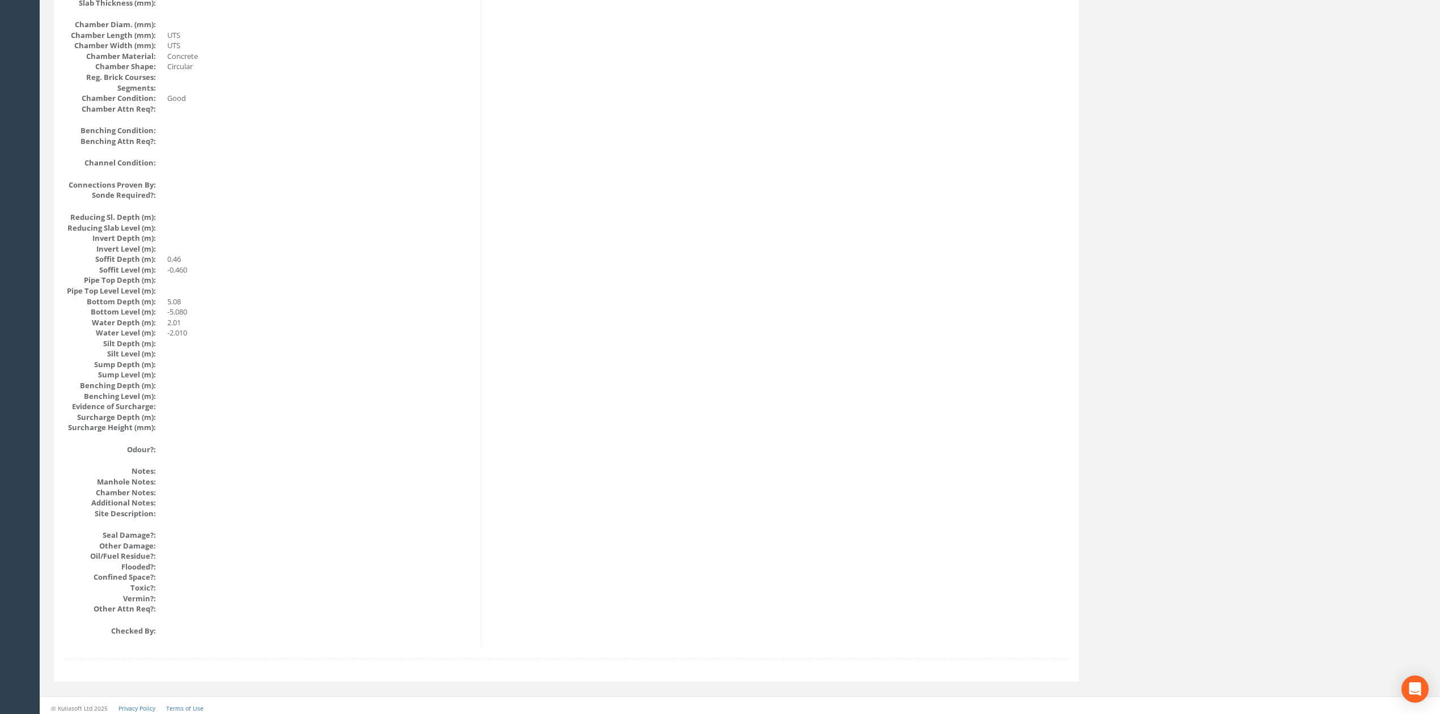
scroll to position [928, 0]
drag, startPoint x: 641, startPoint y: 393, endPoint x: 641, endPoint y: 384, distance: 9.6
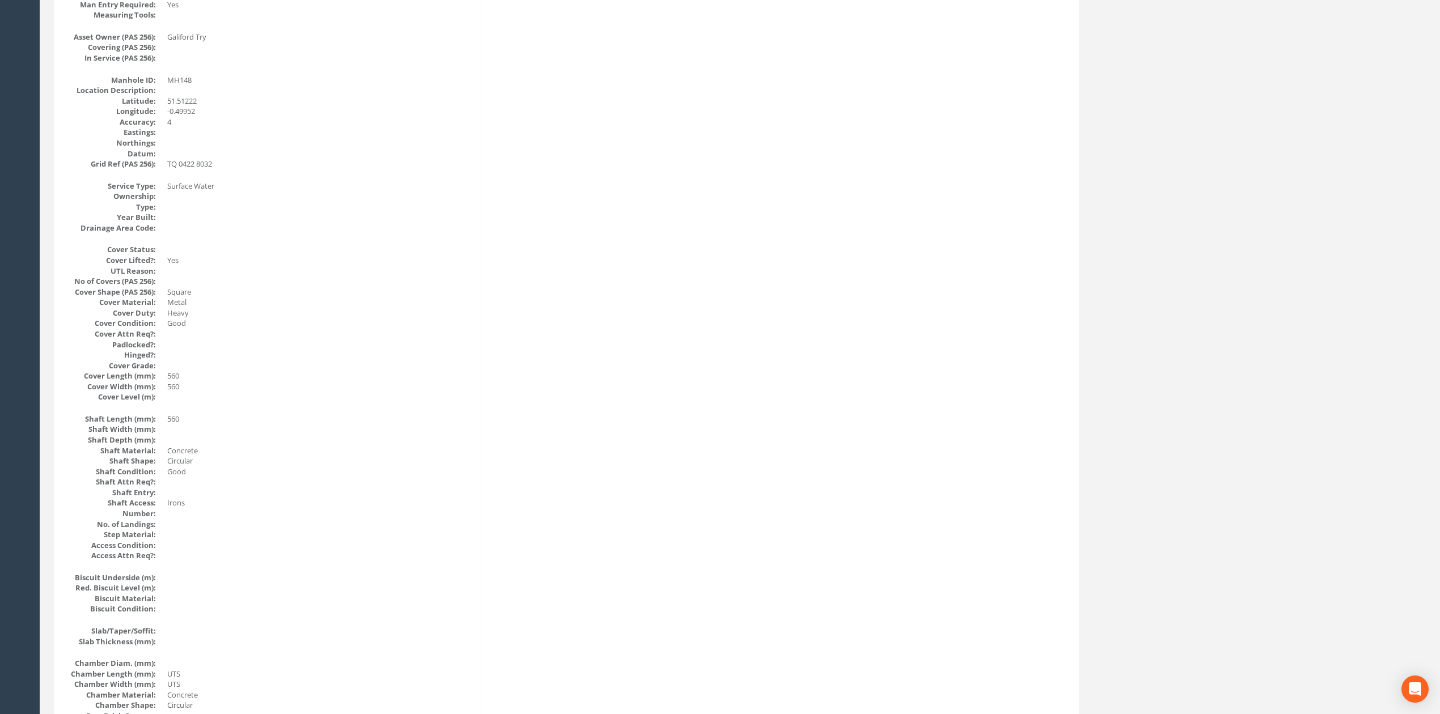
scroll to position [0, 0]
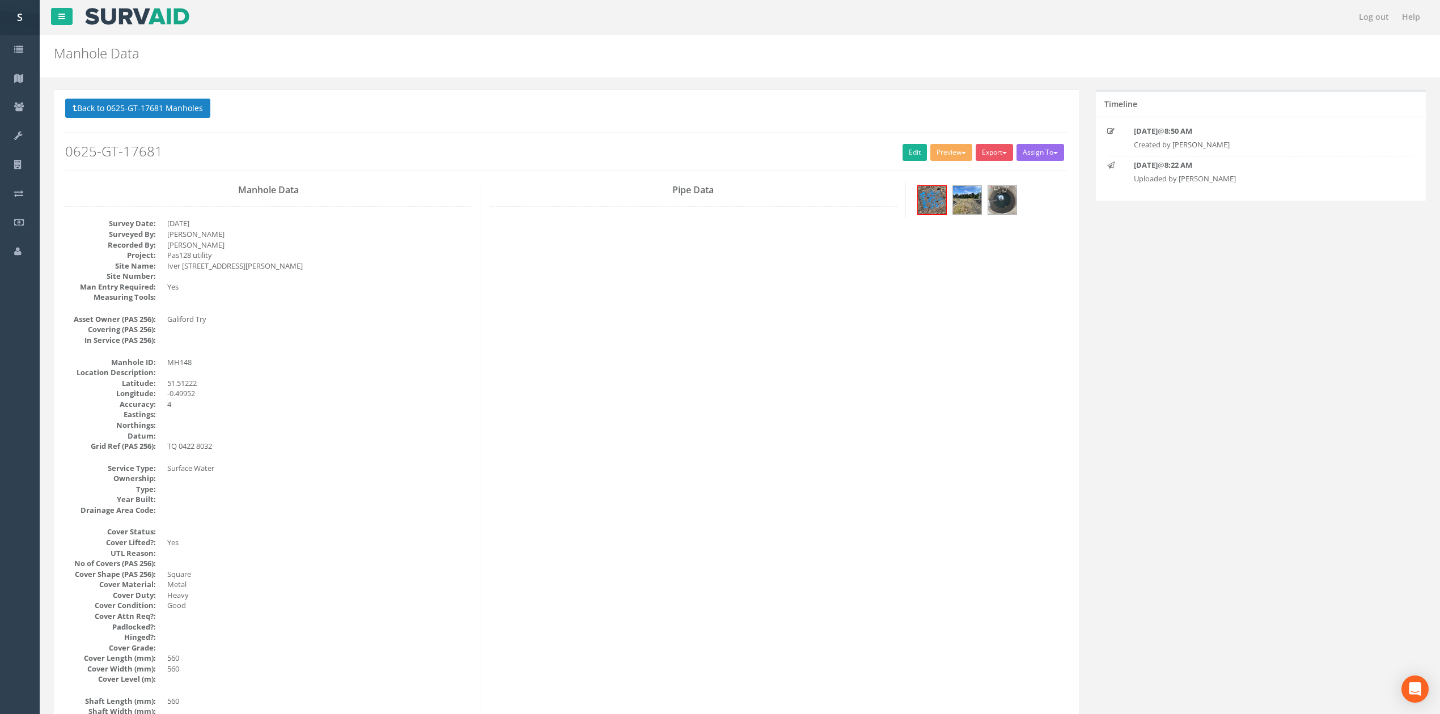
drag, startPoint x: 1024, startPoint y: 204, endPoint x: 1007, endPoint y: 197, distance: 17.8
click at [1024, 204] on div at bounding box center [990, 202] width 153 height 38
click at [1007, 197] on img at bounding box center [1002, 200] width 28 height 28
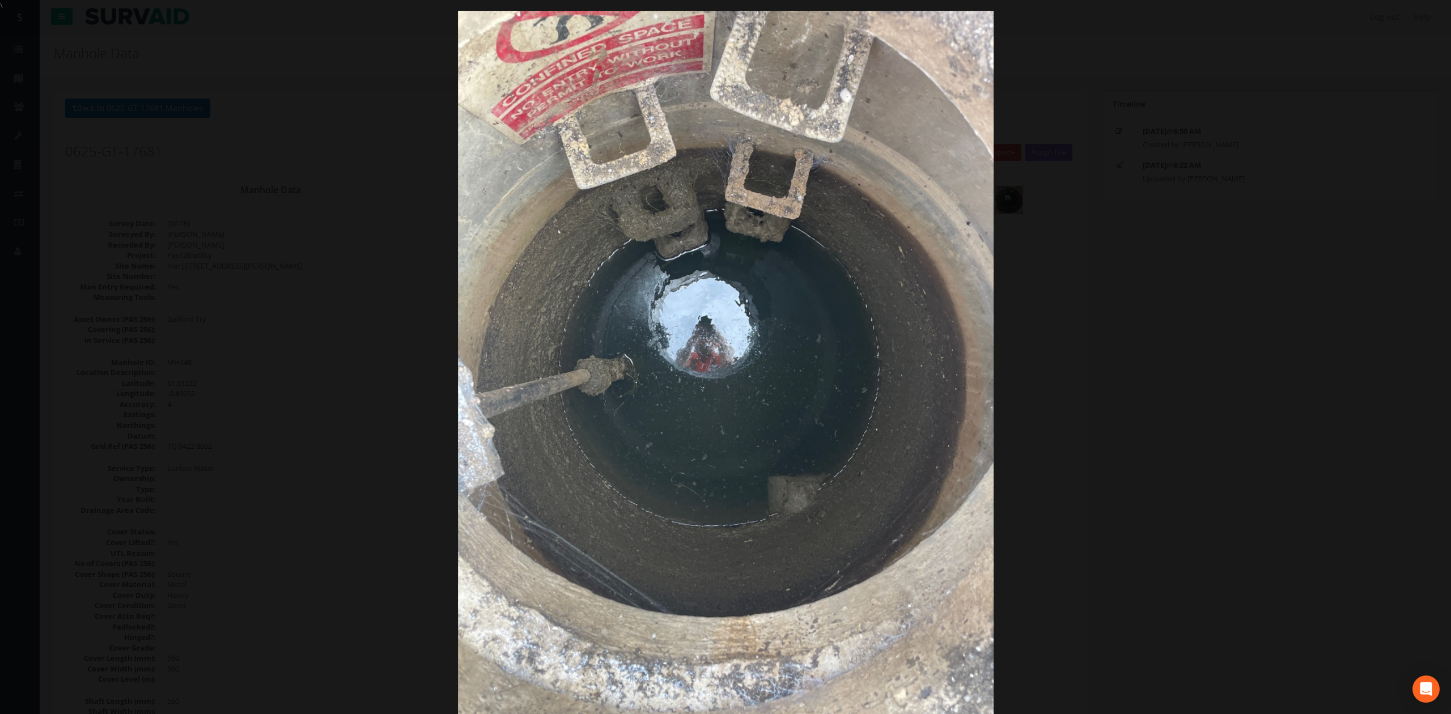
click at [1132, 311] on div at bounding box center [725, 368] width 1451 height 714
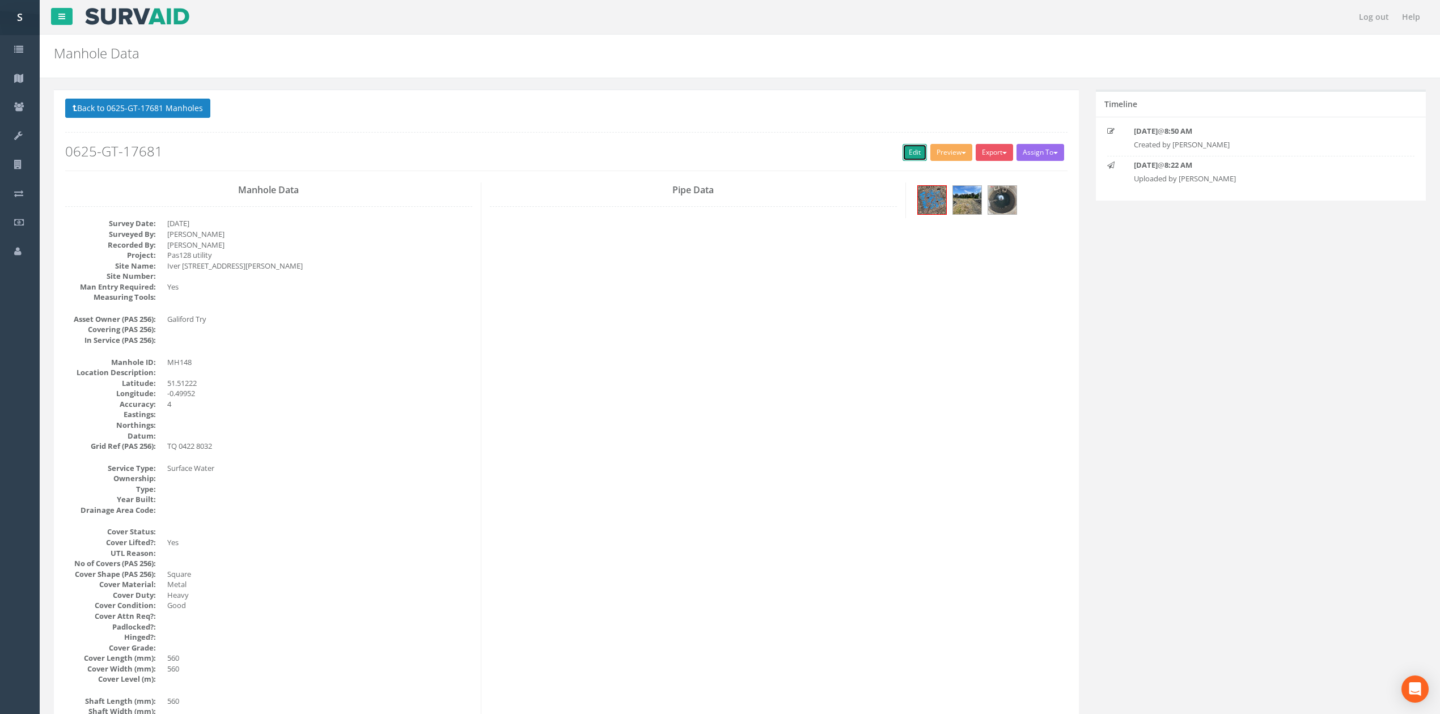
click at [903, 155] on link "Edit" at bounding box center [915, 152] width 24 height 17
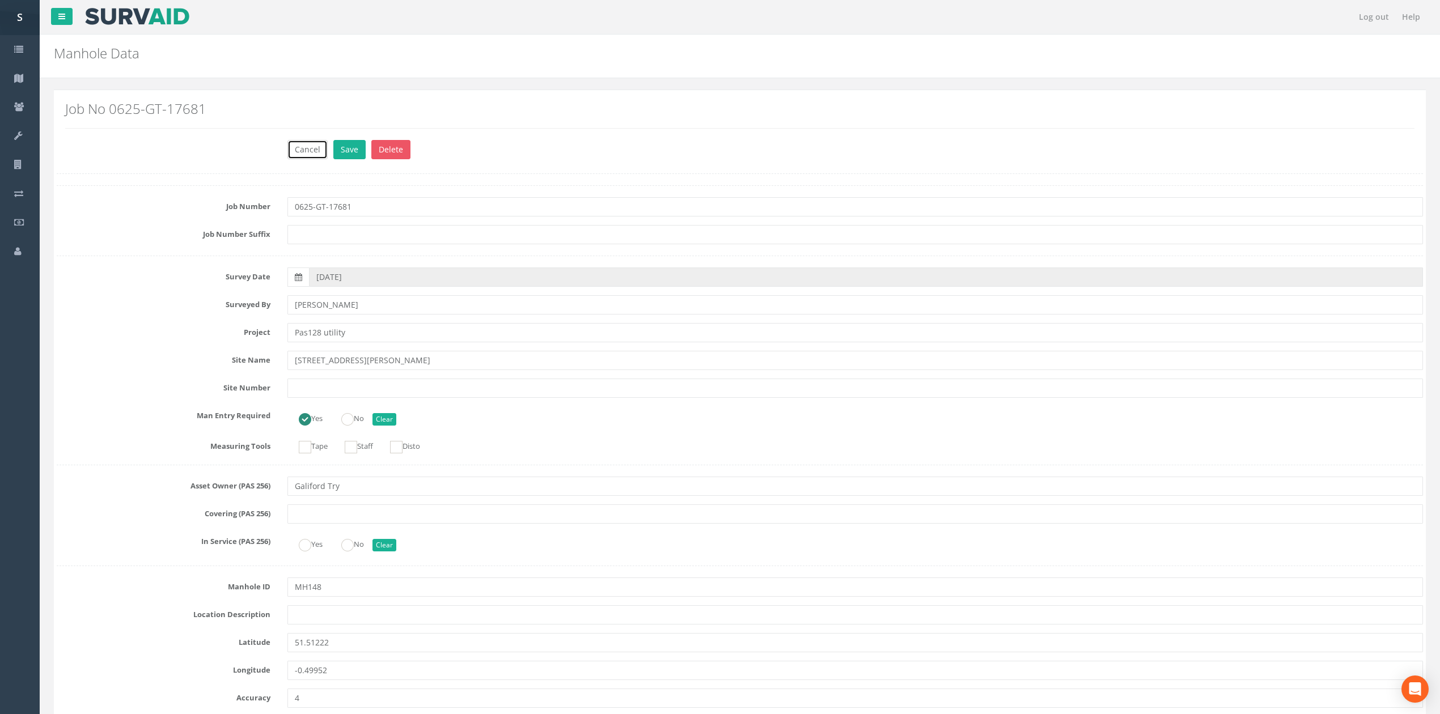
click at [300, 147] on button "Cancel" at bounding box center [307, 149] width 40 height 19
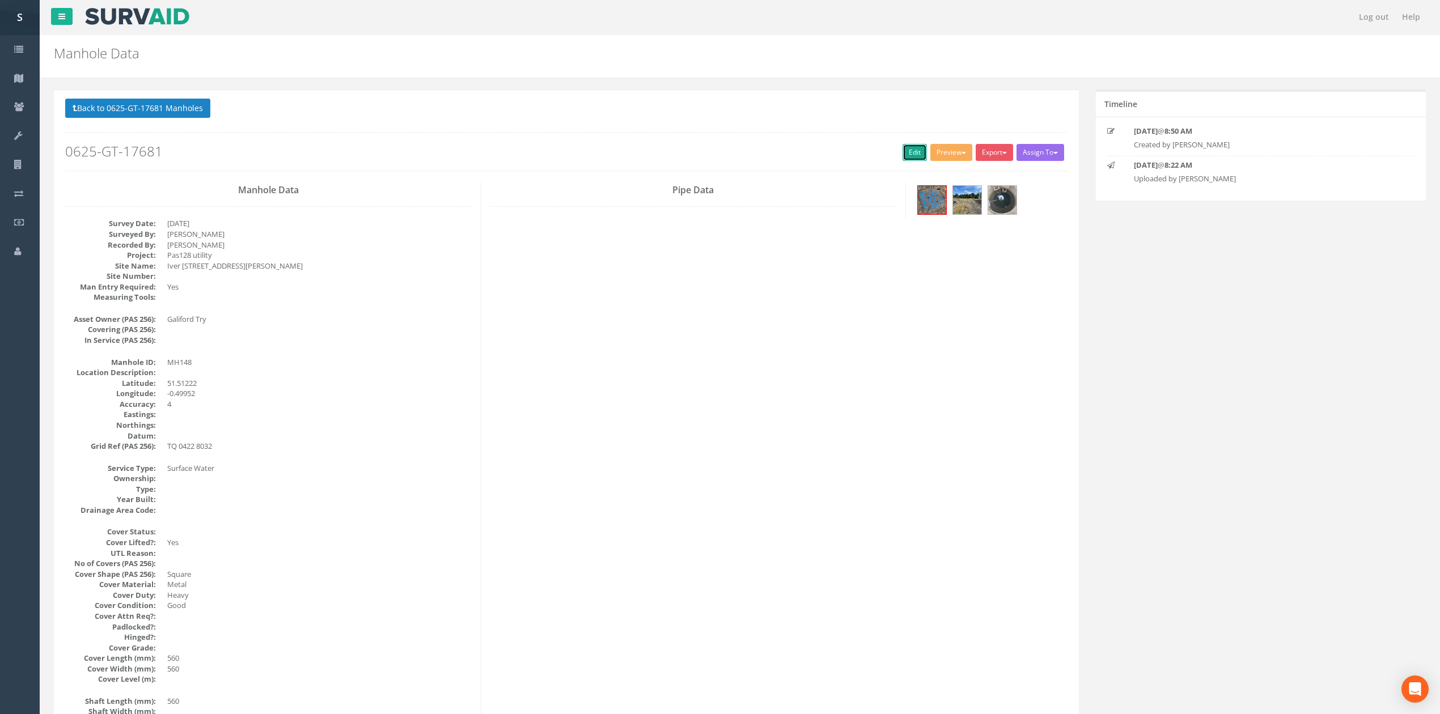
click at [908, 150] on link "Edit" at bounding box center [915, 152] width 24 height 17
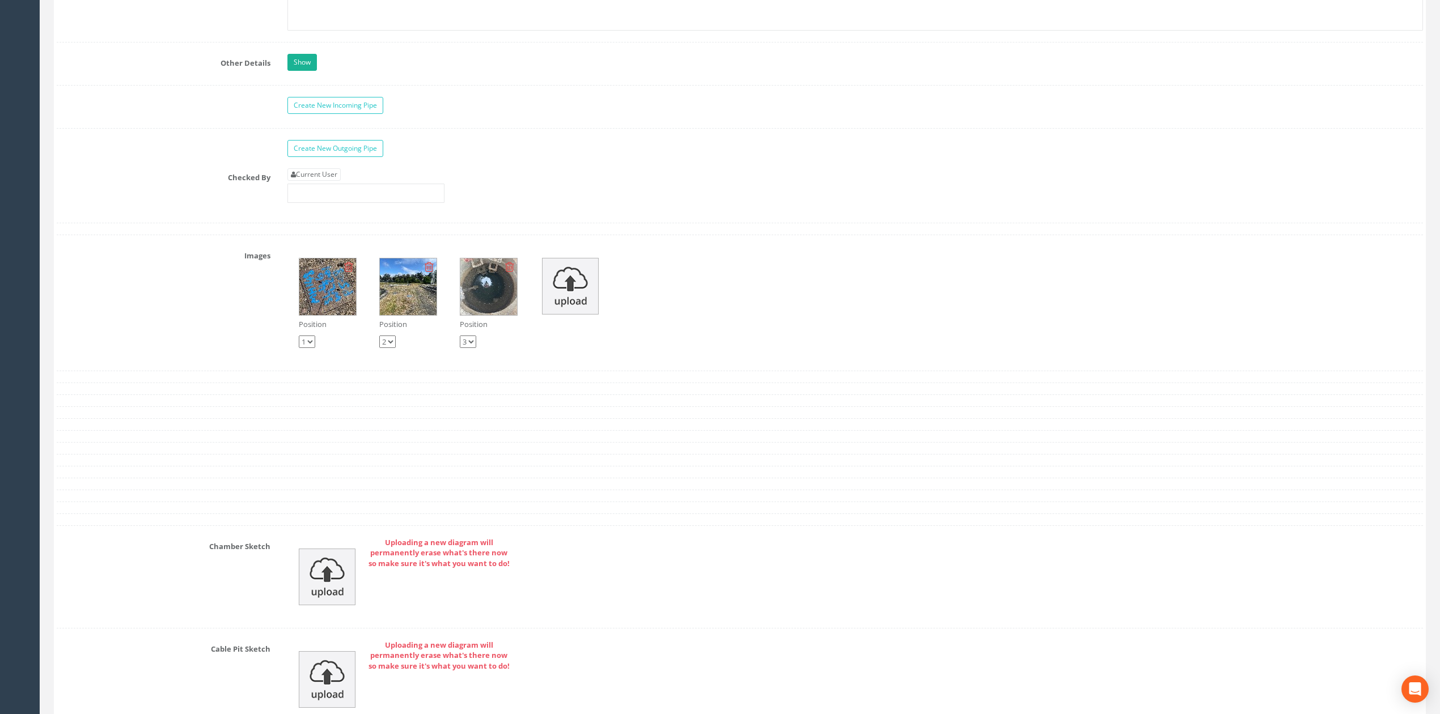
scroll to position [2116, 0]
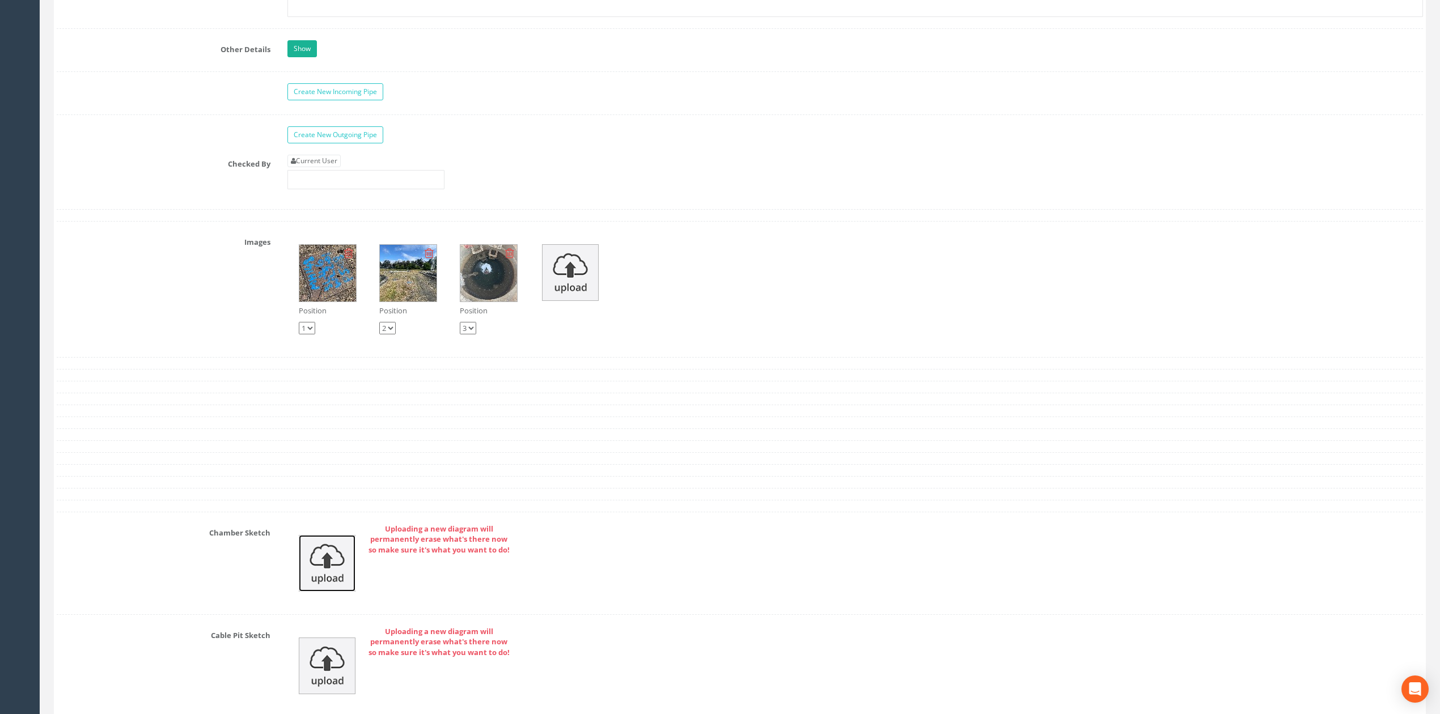
click at [345, 581] on img at bounding box center [327, 563] width 57 height 57
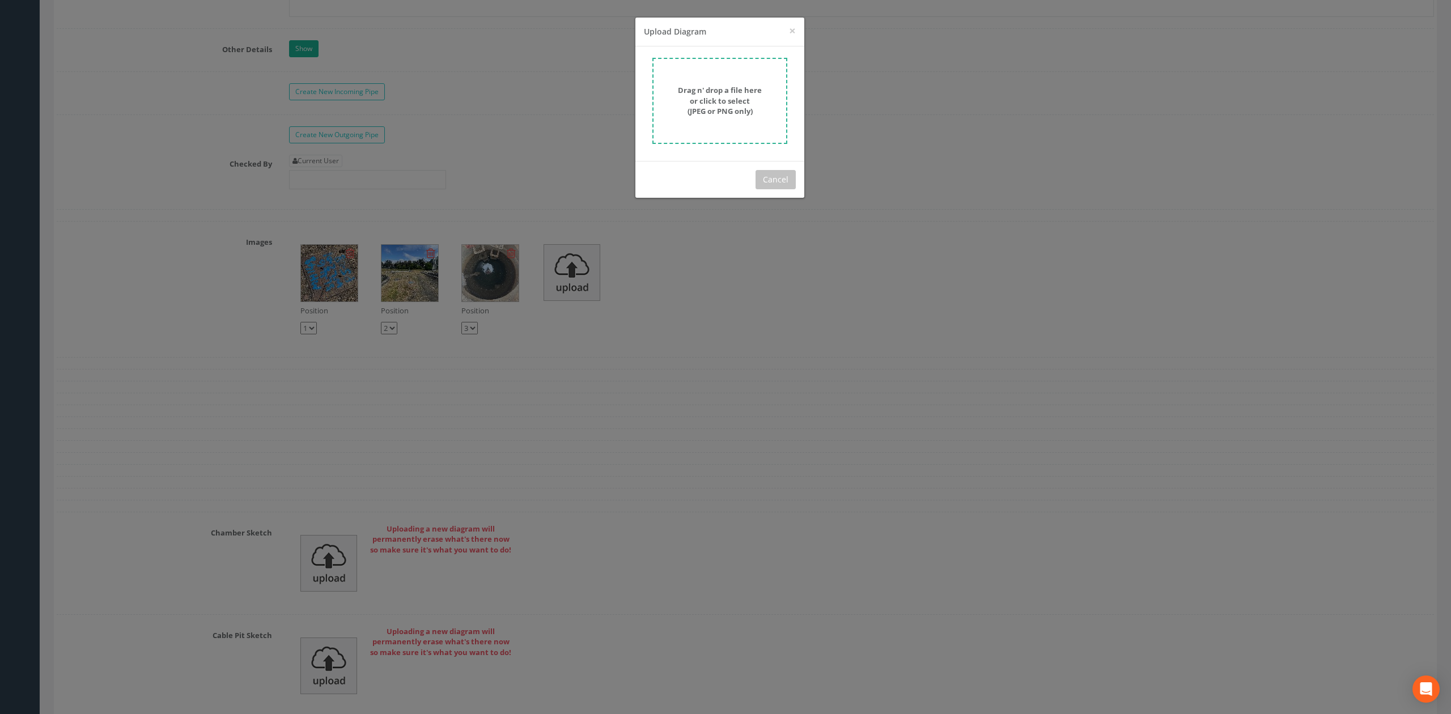
click at [467, 297] on div "× Close Upload Diagram Drag n' drop a file here or click to select (JPEG or PNG…" at bounding box center [725, 357] width 1451 height 714
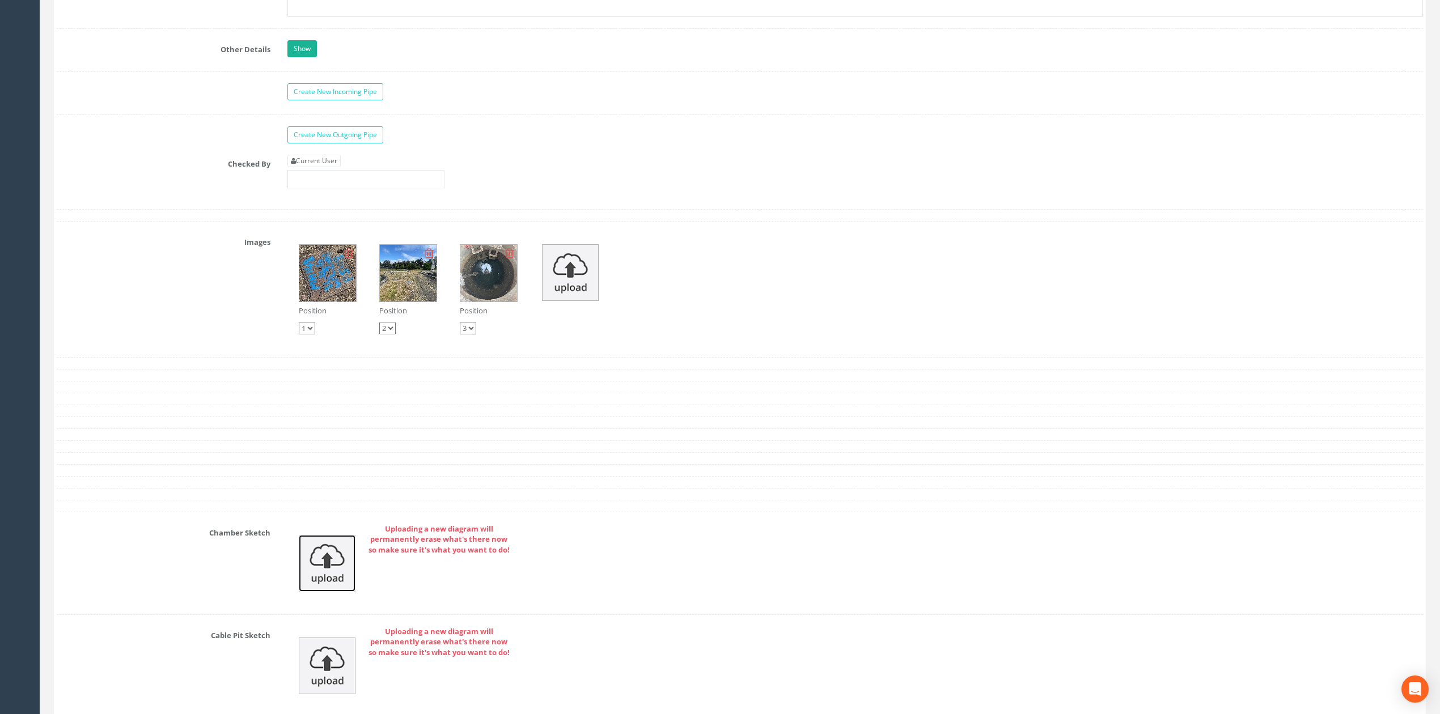
click at [349, 559] on img at bounding box center [327, 563] width 57 height 57
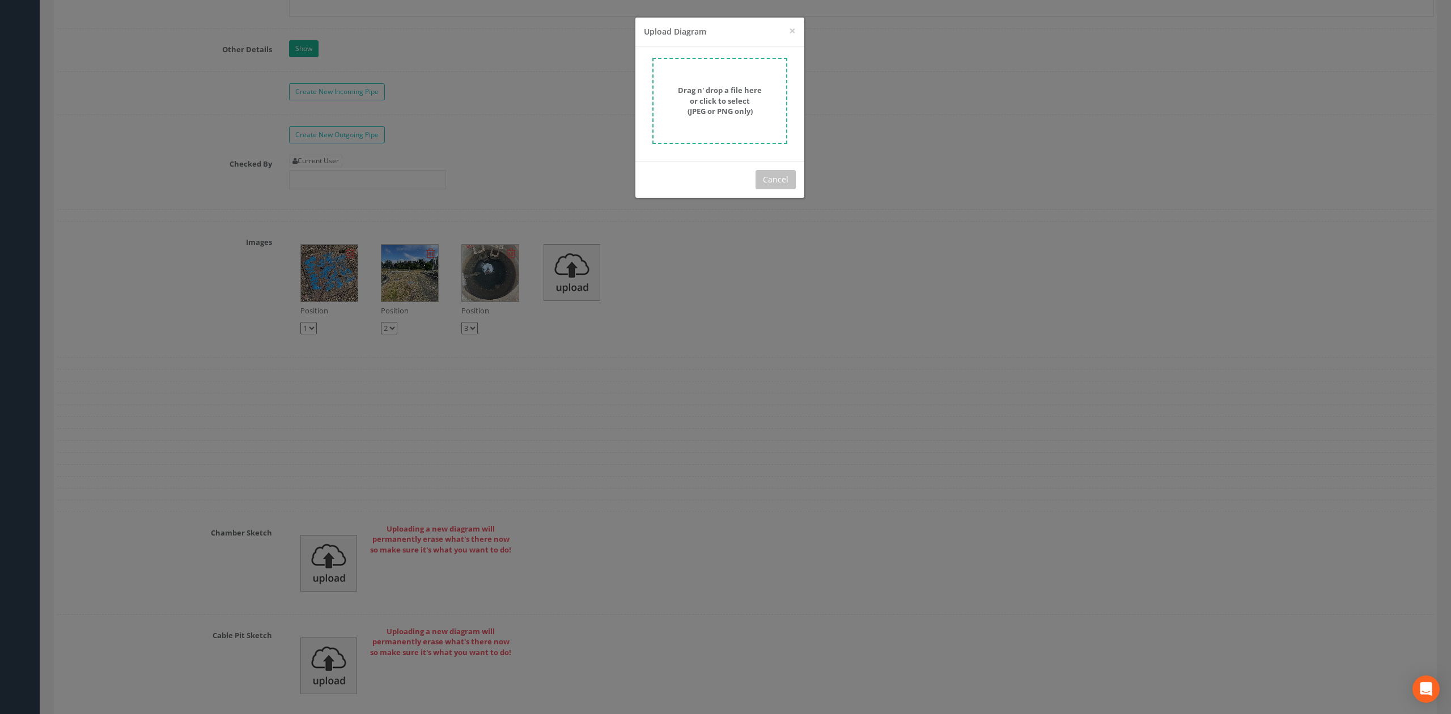
click at [744, 91] on strong "Drag n' drop a file here or click to select (JPEG or PNG only)" at bounding box center [720, 100] width 84 height 31
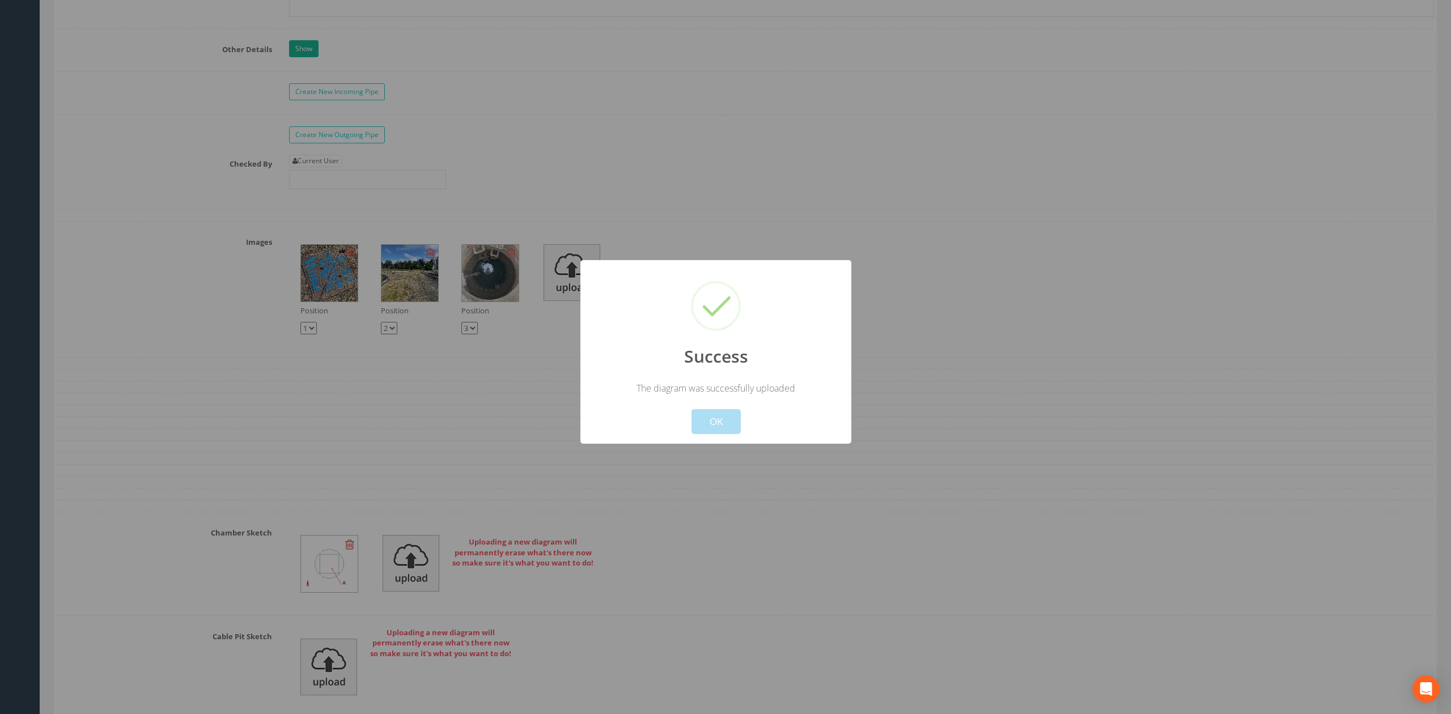
click at [737, 420] on button "OK" at bounding box center [716, 421] width 49 height 25
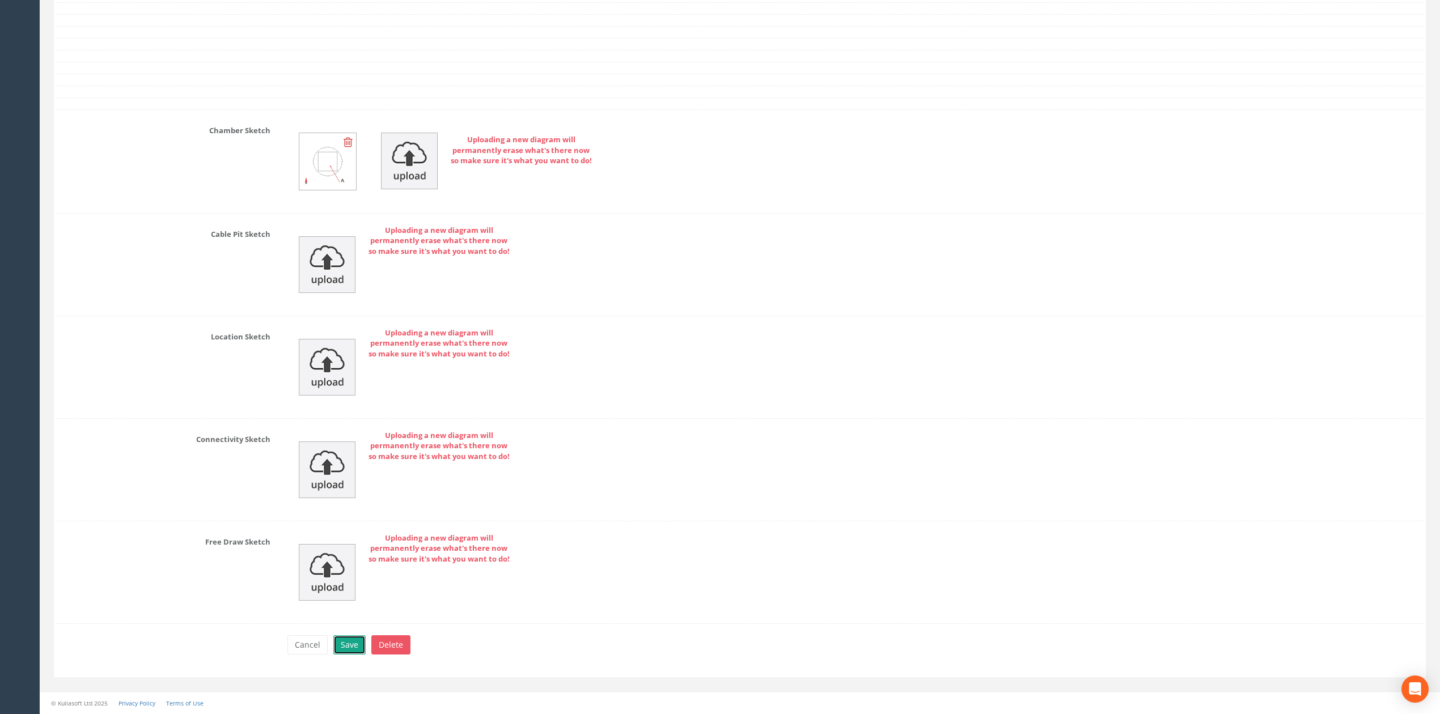
click at [358, 647] on button "Save" at bounding box center [349, 645] width 32 height 19
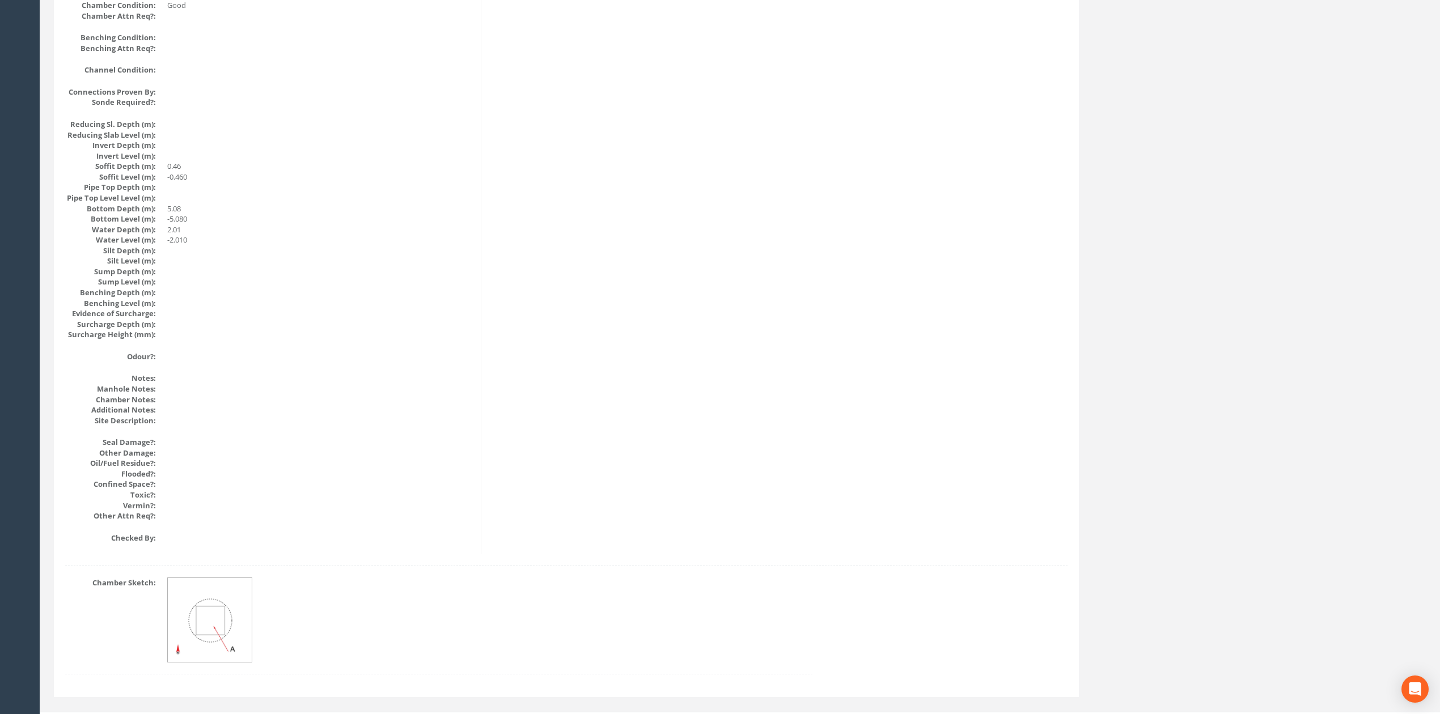
scroll to position [0, 0]
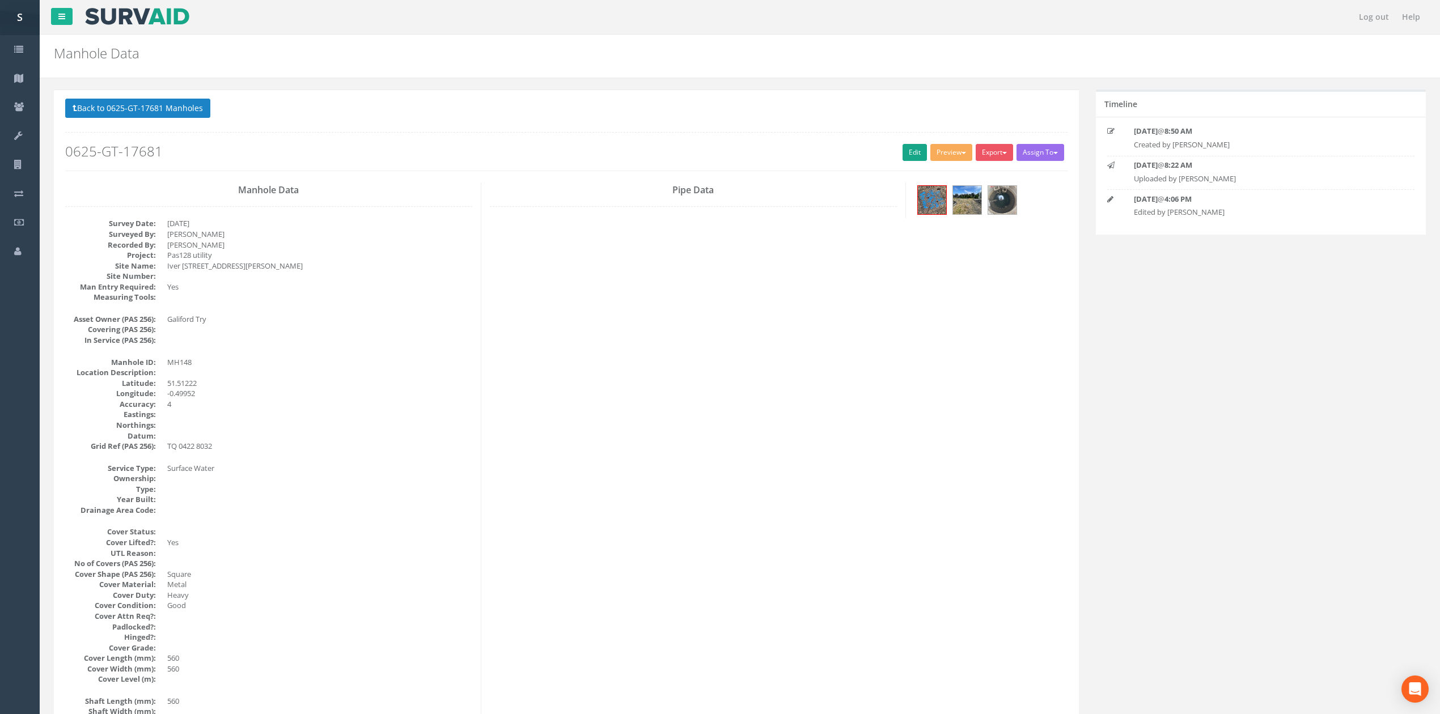
click at [893, 153] on h2 "0625-GT-17681" at bounding box center [566, 151] width 1002 height 15
click at [903, 153] on link "Edit" at bounding box center [915, 152] width 24 height 17
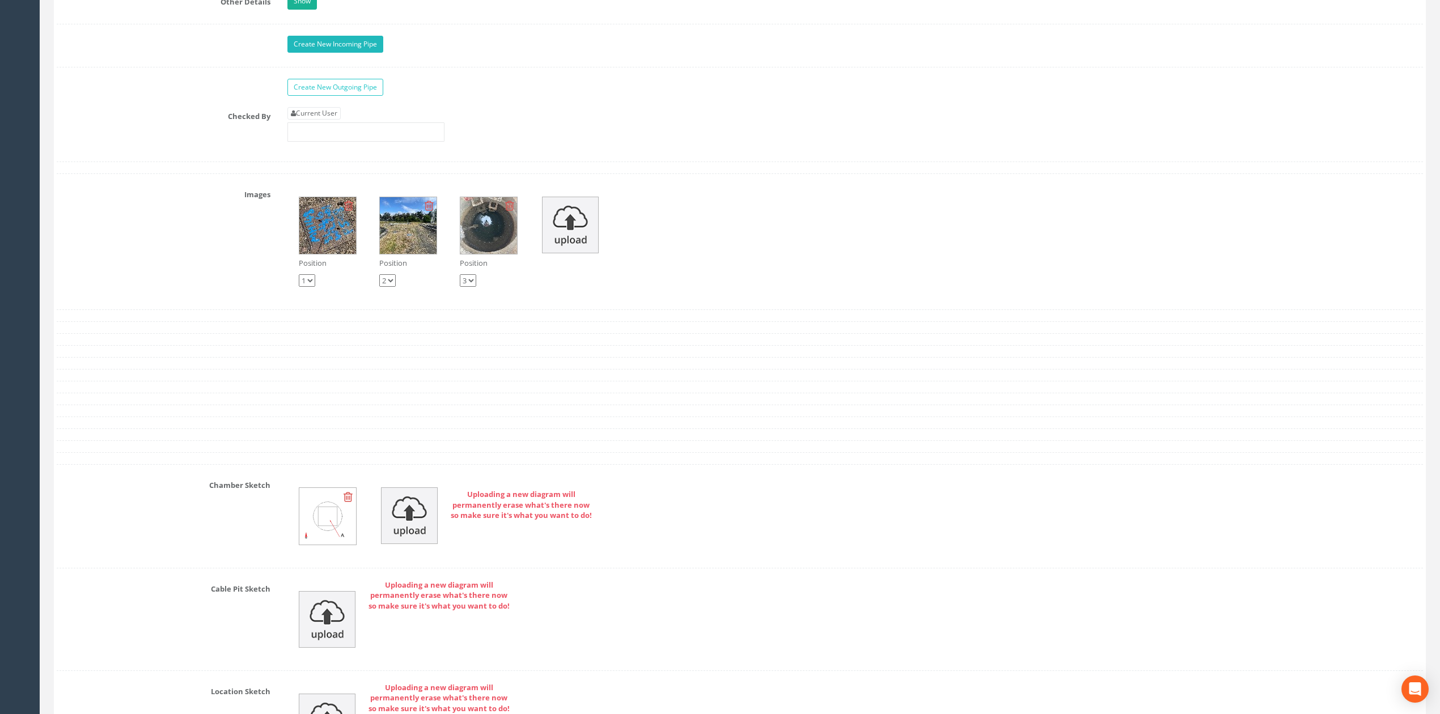
scroll to position [2082, 0]
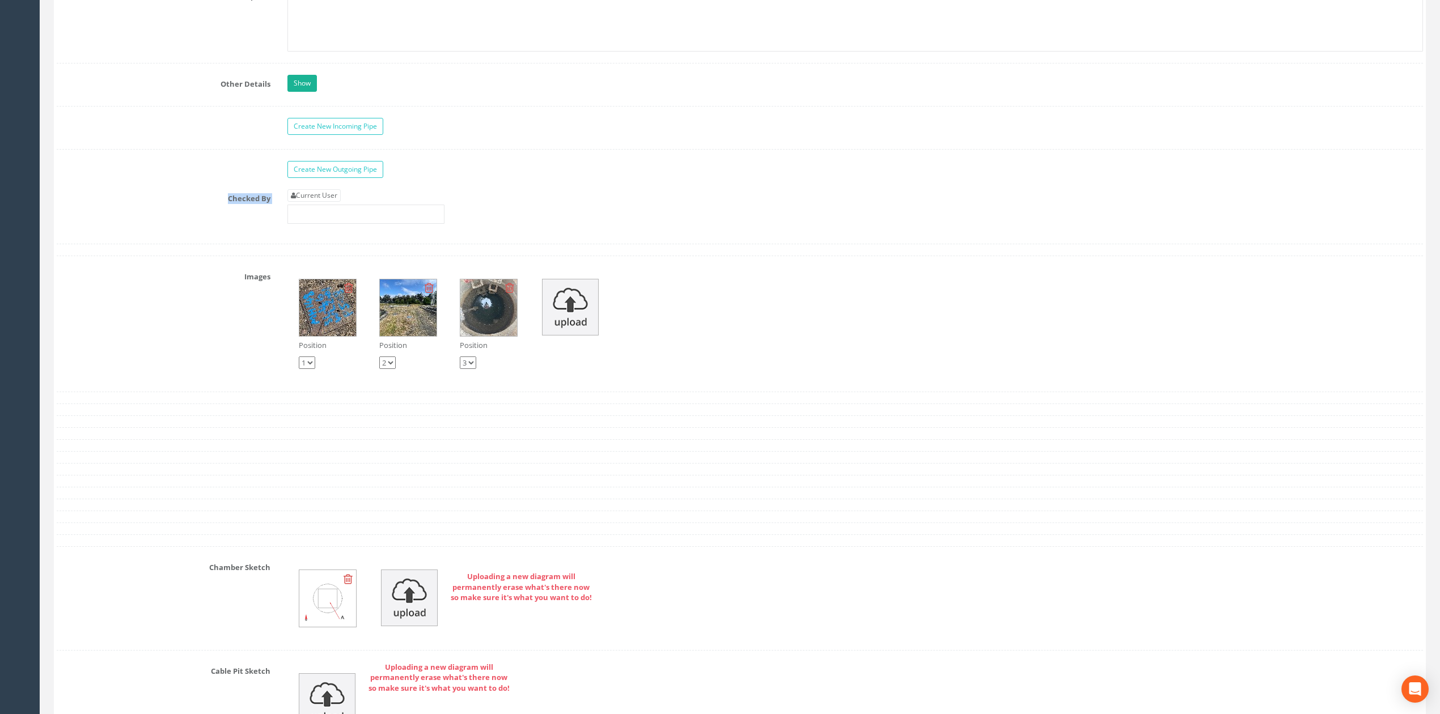
click at [340, 202] on link "Current User" at bounding box center [313, 195] width 53 height 12
type input "[PERSON_NAME]"
click at [354, 232] on div "Current User [PERSON_NAME]" at bounding box center [855, 210] width 1153 height 43
click at [356, 224] on input "[PERSON_NAME]" at bounding box center [365, 214] width 157 height 19
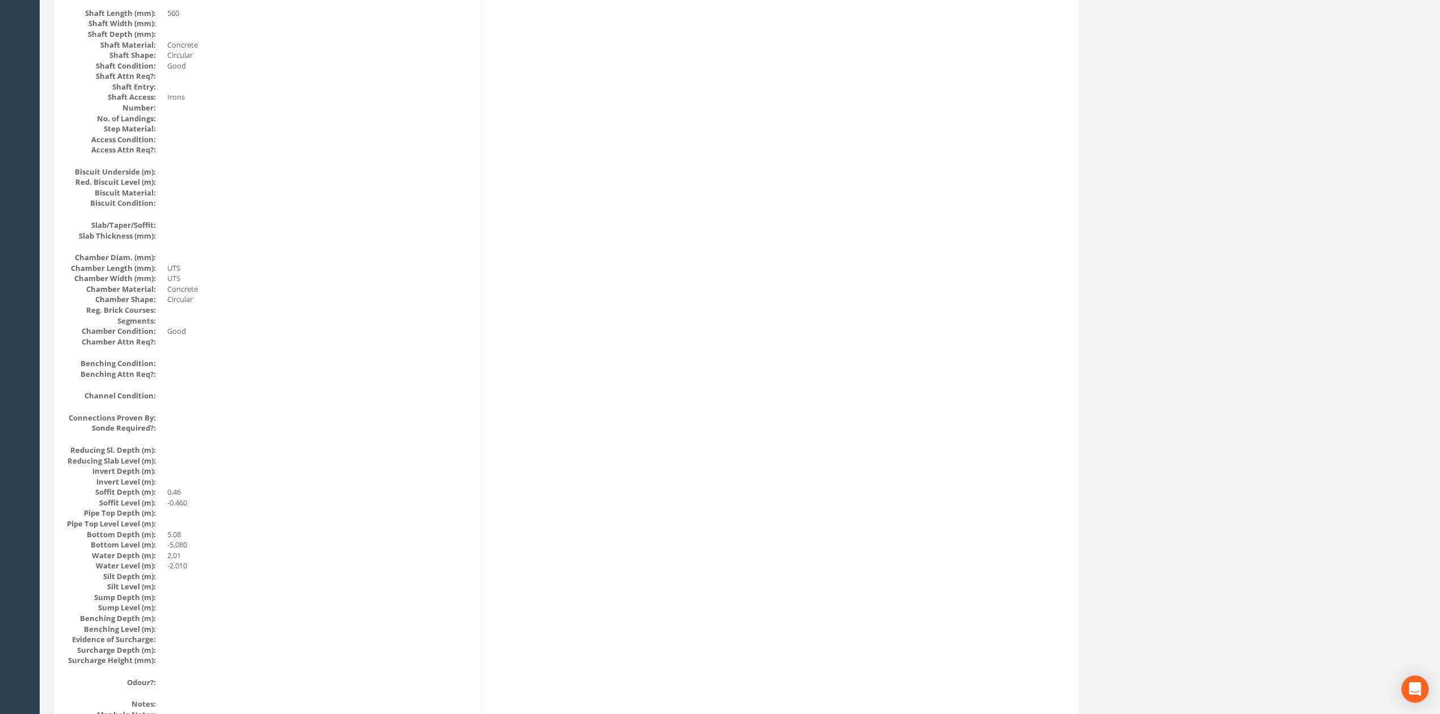
scroll to position [0, 0]
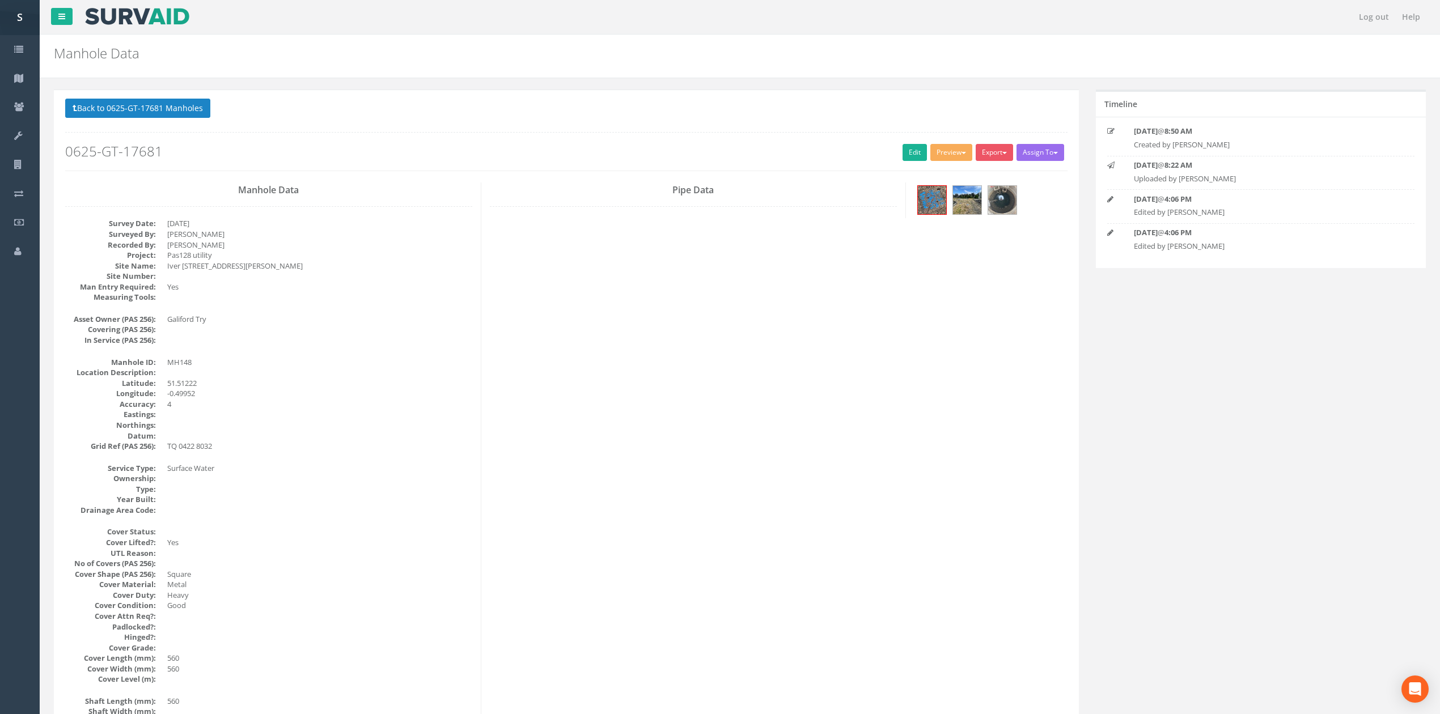
click at [160, 107] on button "Back to 0625-GT-17681 Manholes" at bounding box center [137, 108] width 145 height 19
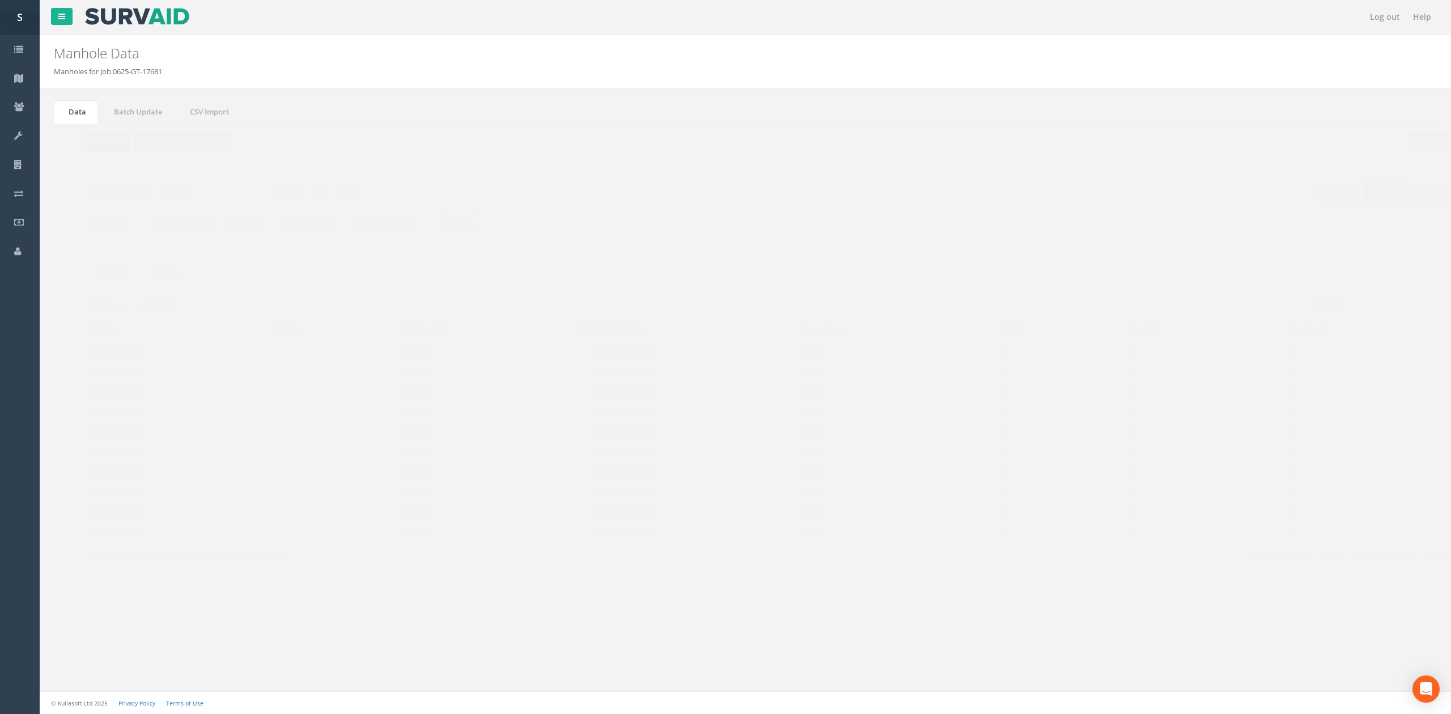
click at [89, 136] on button "Refresh" at bounding box center [87, 142] width 44 height 19
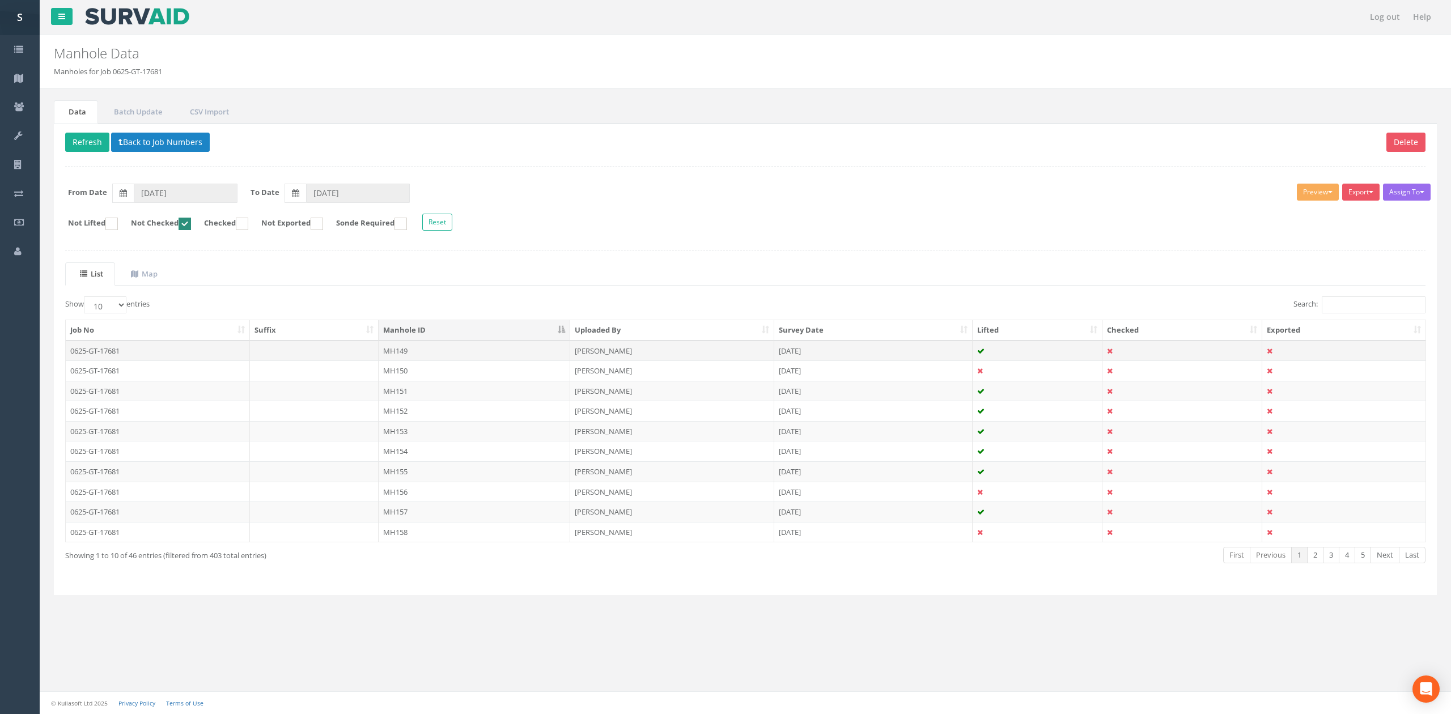
click at [424, 359] on td "MH149" at bounding box center [475, 351] width 192 height 20
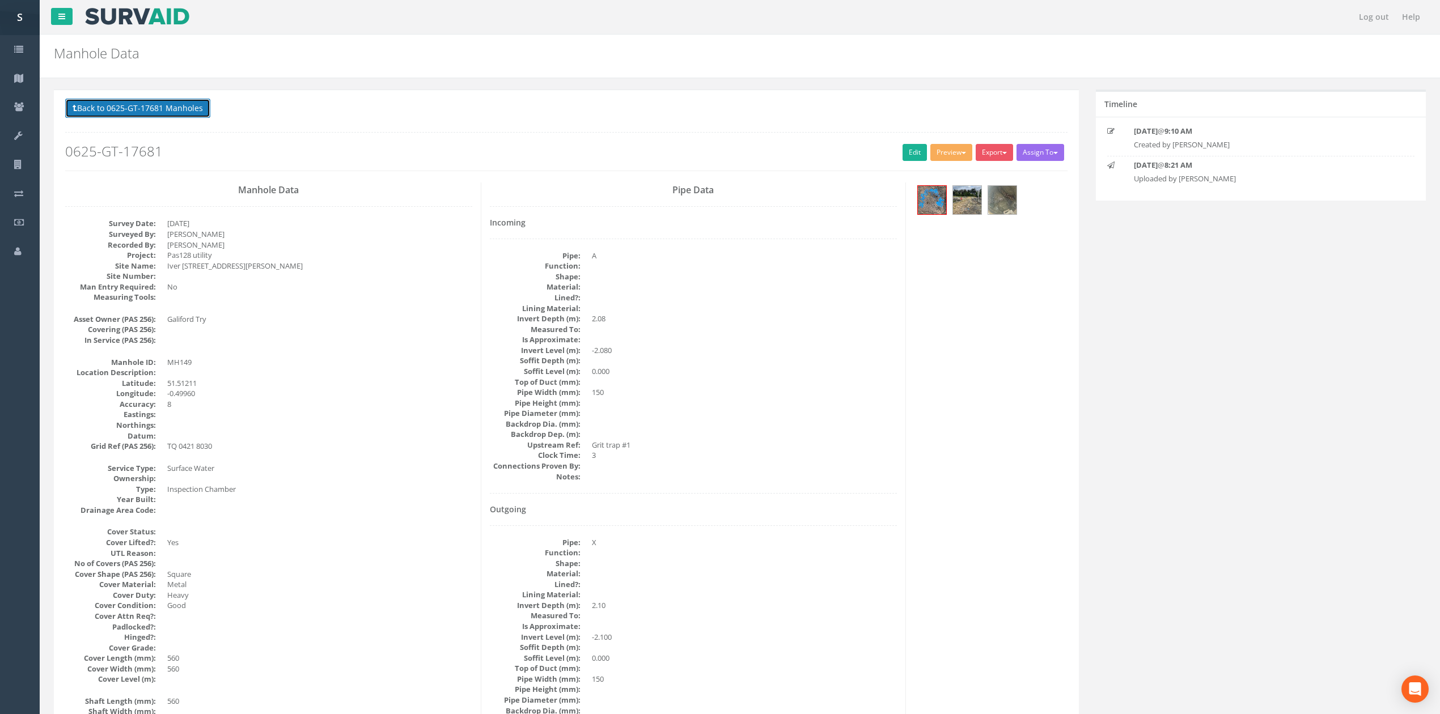
click at [183, 109] on button "Back to 0625-GT-17681 Manholes" at bounding box center [137, 108] width 145 height 19
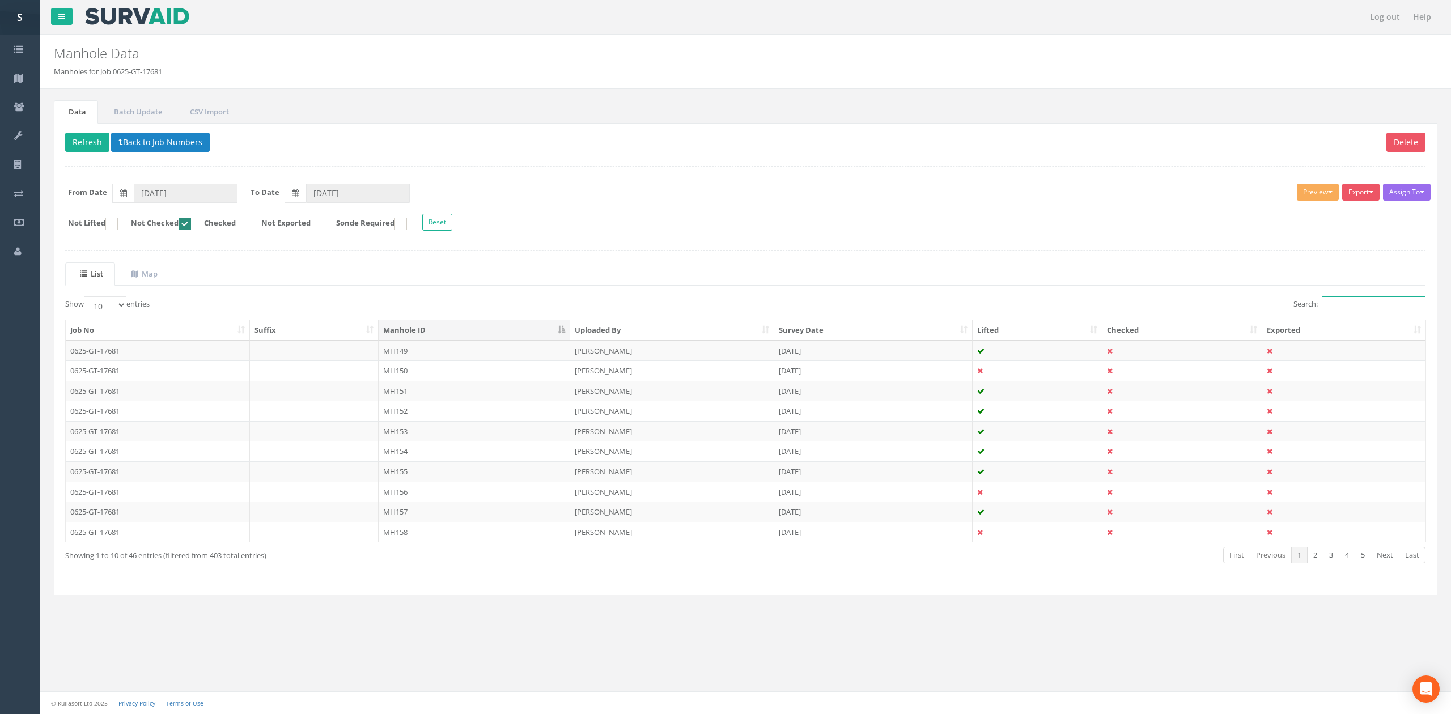
click at [1387, 300] on input "Search:" at bounding box center [1374, 305] width 104 height 17
type input "148"
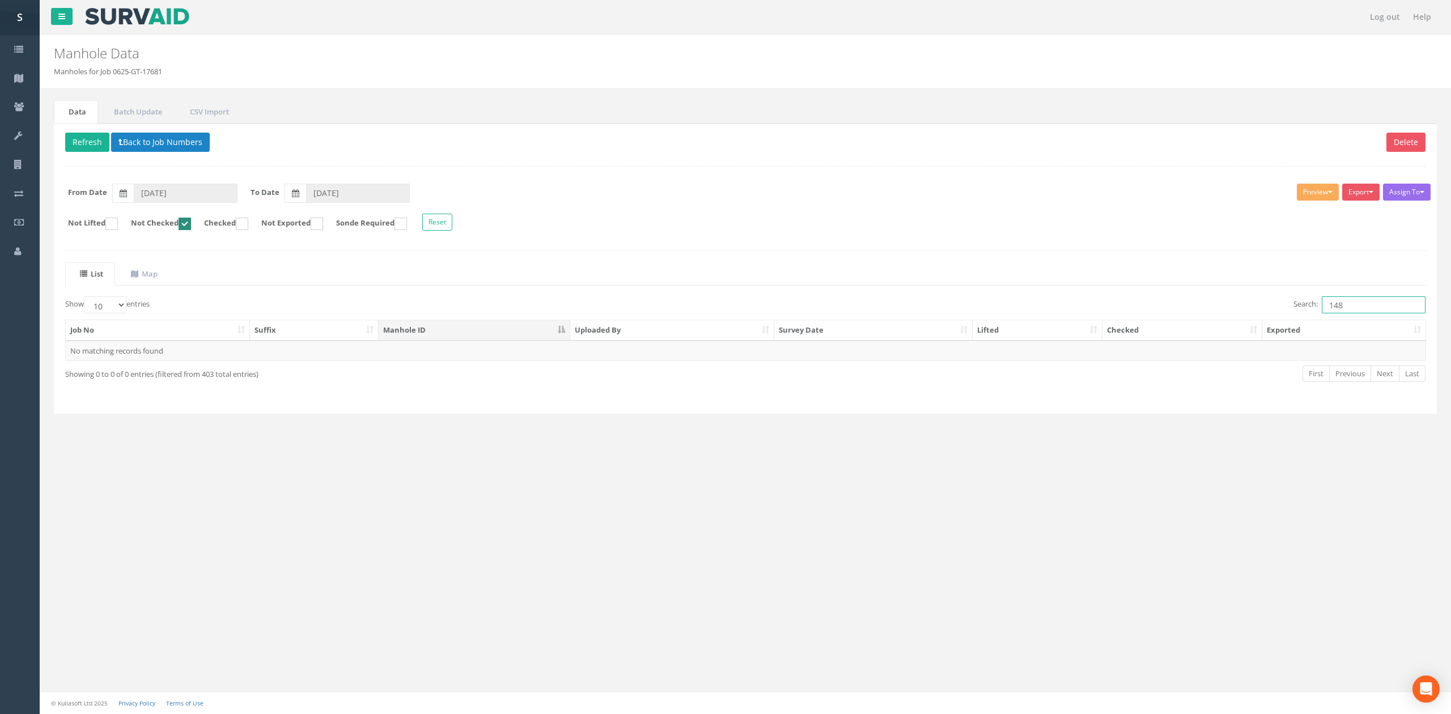
click at [191, 227] on ins at bounding box center [185, 224] width 12 height 12
checkbox input "false"
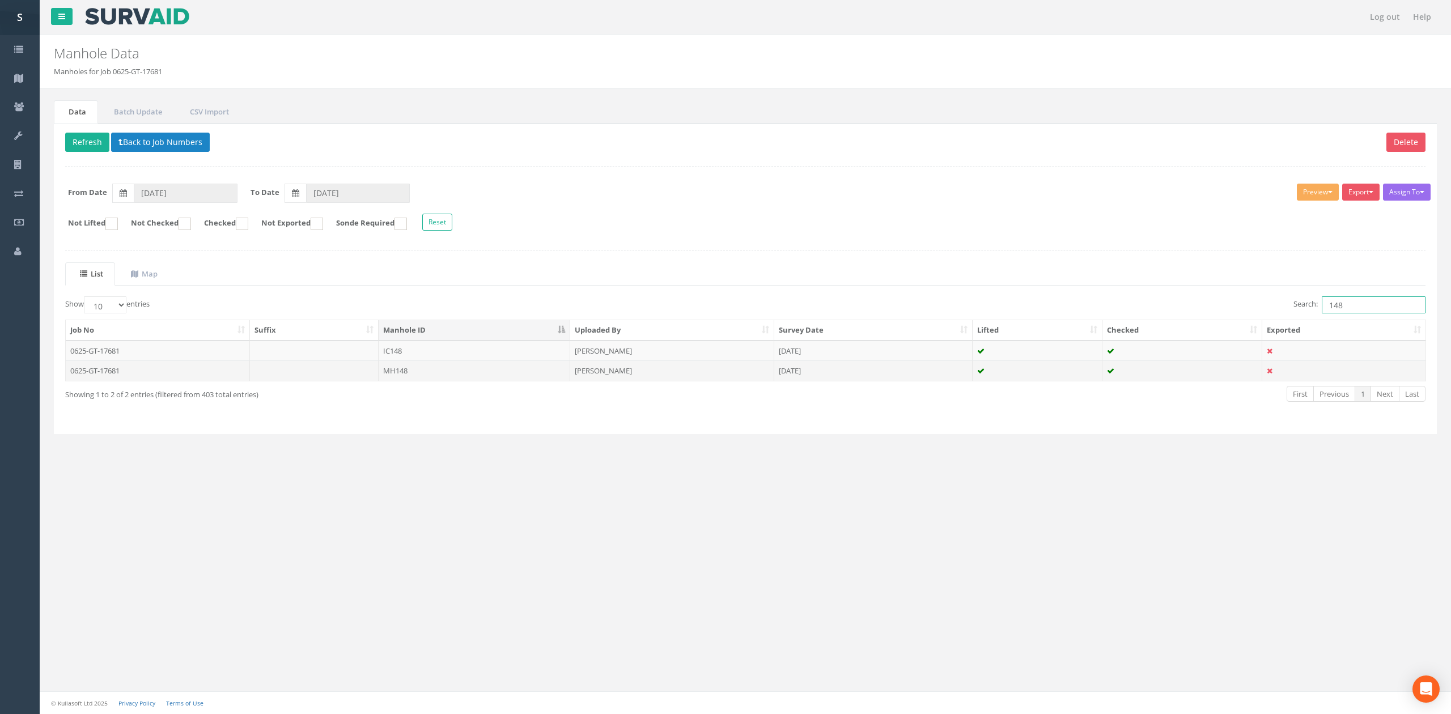
type input "148"
click at [494, 374] on td "MH148" at bounding box center [475, 371] width 192 height 20
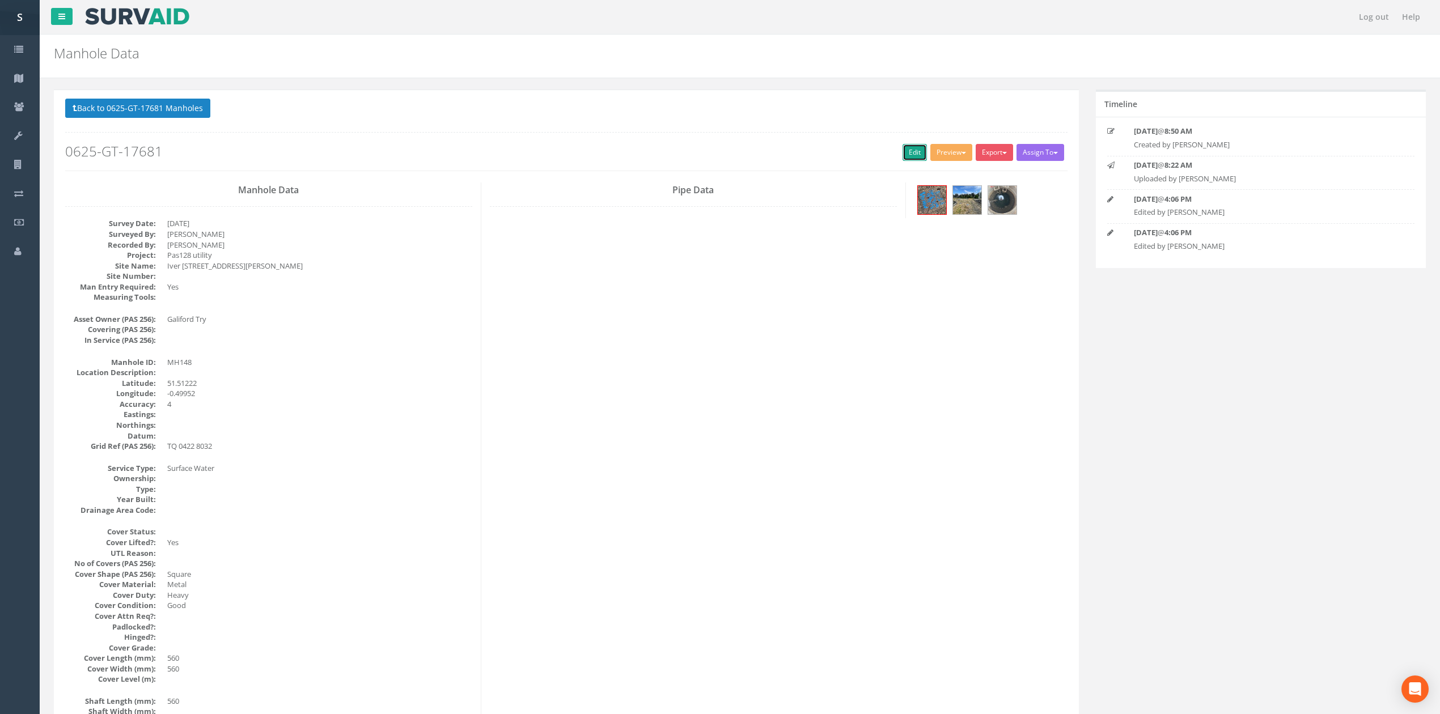
click at [903, 157] on link "Edit" at bounding box center [915, 152] width 24 height 17
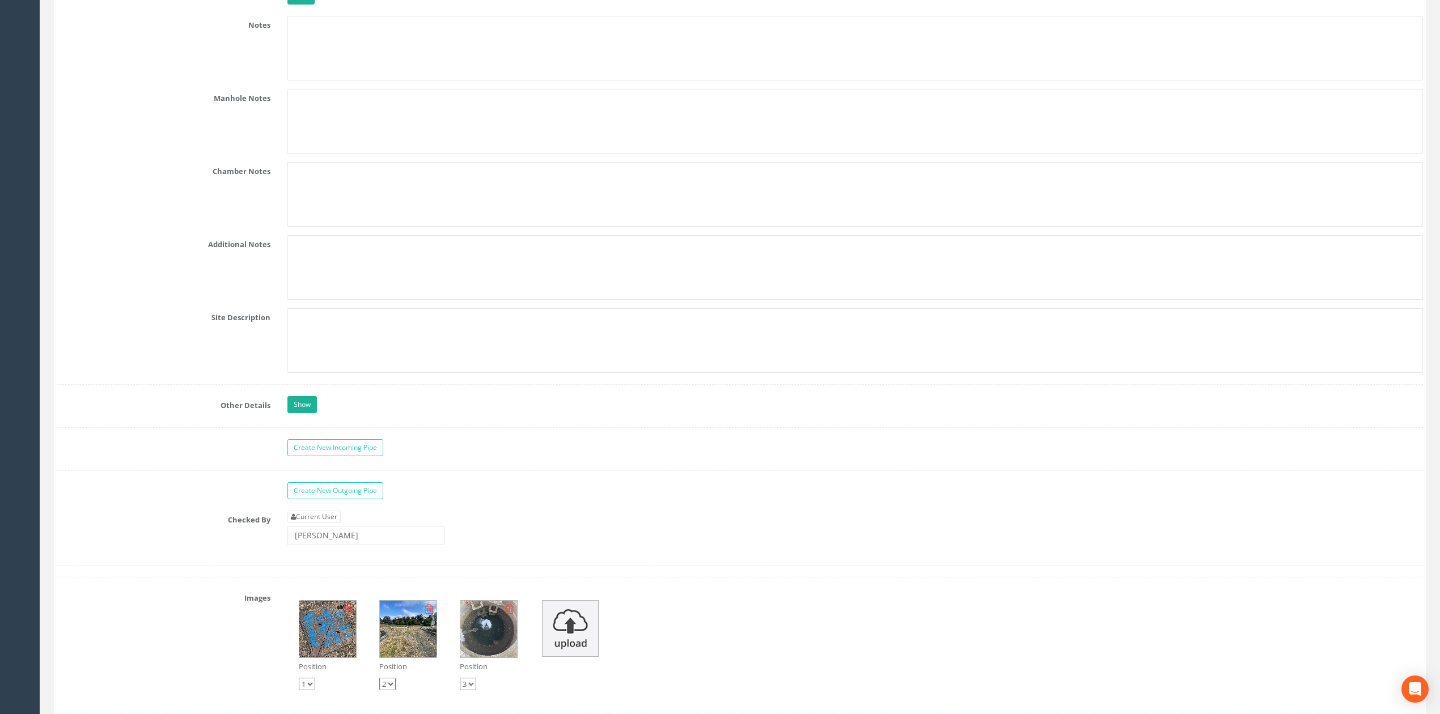
scroll to position [1807, 0]
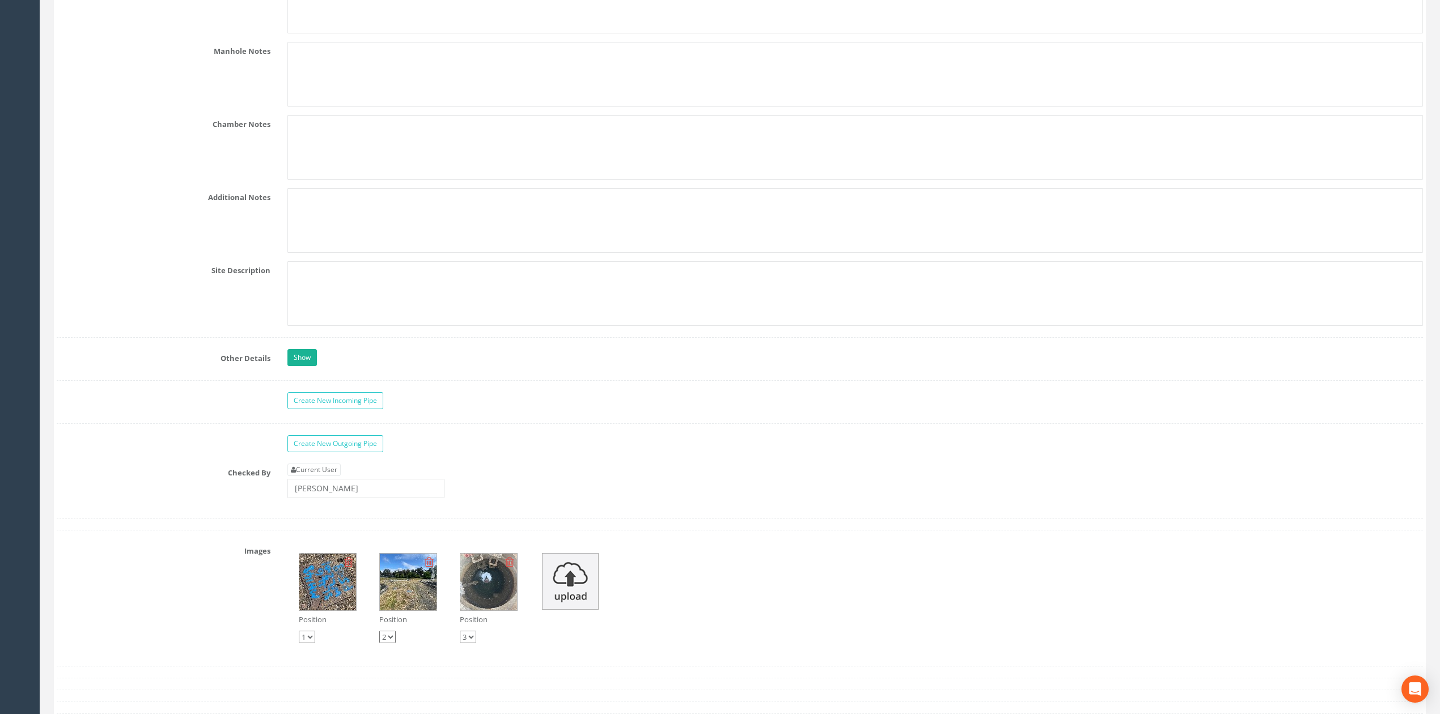
click at [374, 412] on div "Create New Incoming Pipe" at bounding box center [855, 402] width 1153 height 20
click at [369, 409] on link "Create New Incoming Pipe" at bounding box center [335, 400] width 96 height 17
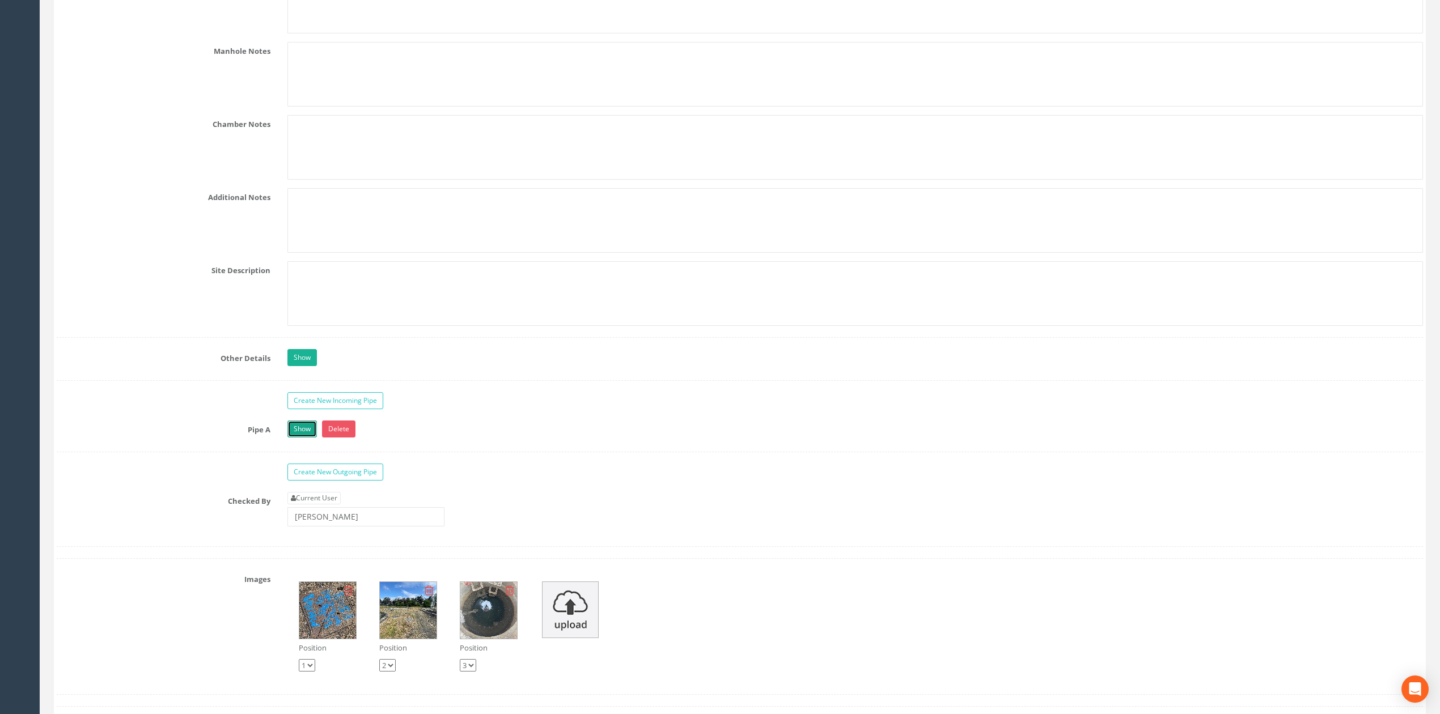
click at [306, 438] on link "Show" at bounding box center [301, 429] width 29 height 17
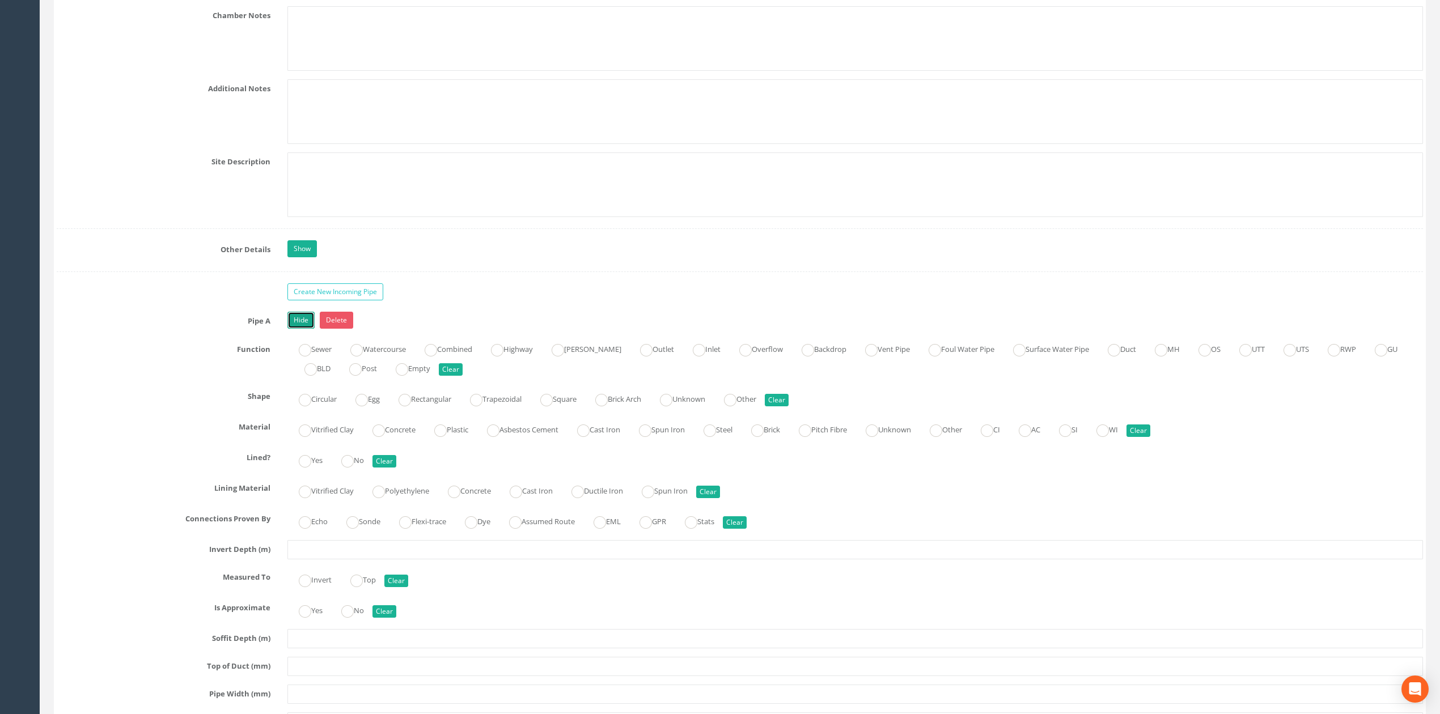
scroll to position [2034, 0]
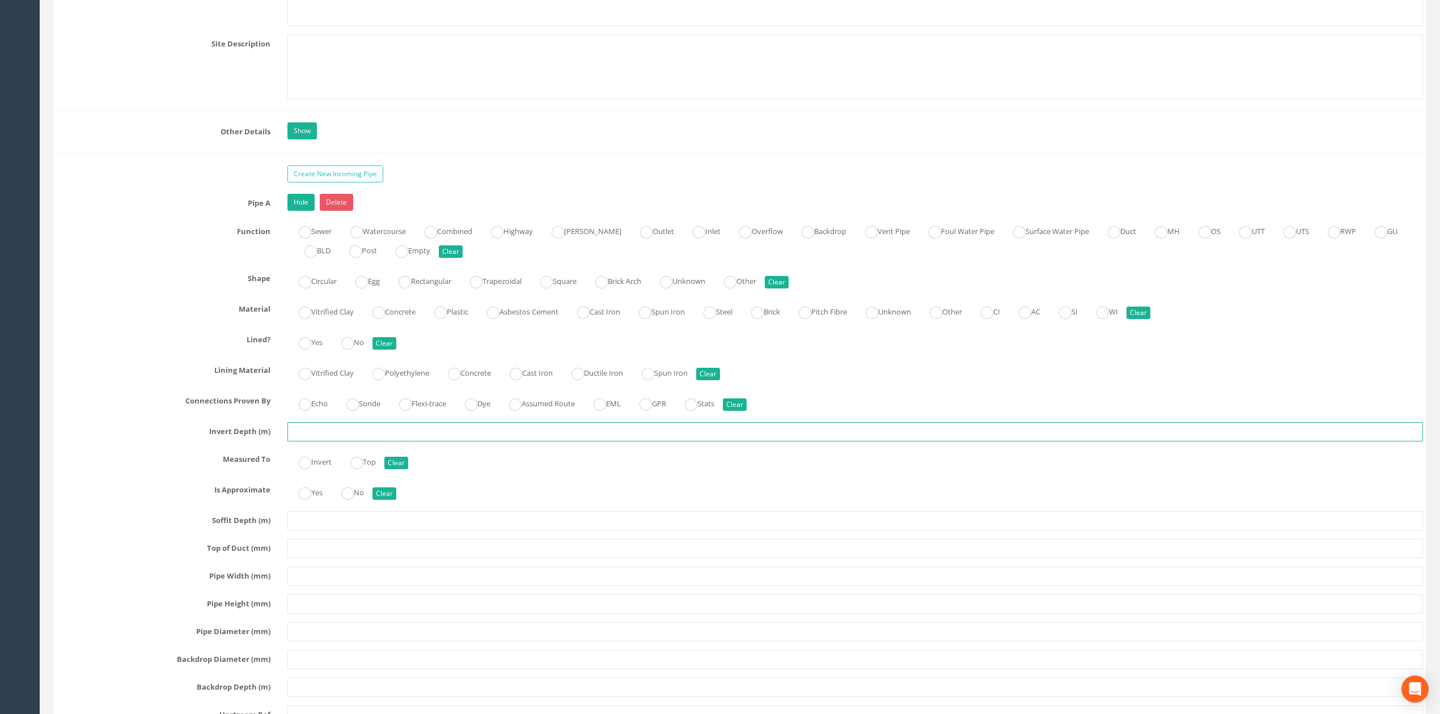
click at [332, 442] on input "text" at bounding box center [855, 431] width 1136 height 19
type input "2.20"
click at [303, 586] on input "text" at bounding box center [855, 576] width 1136 height 19
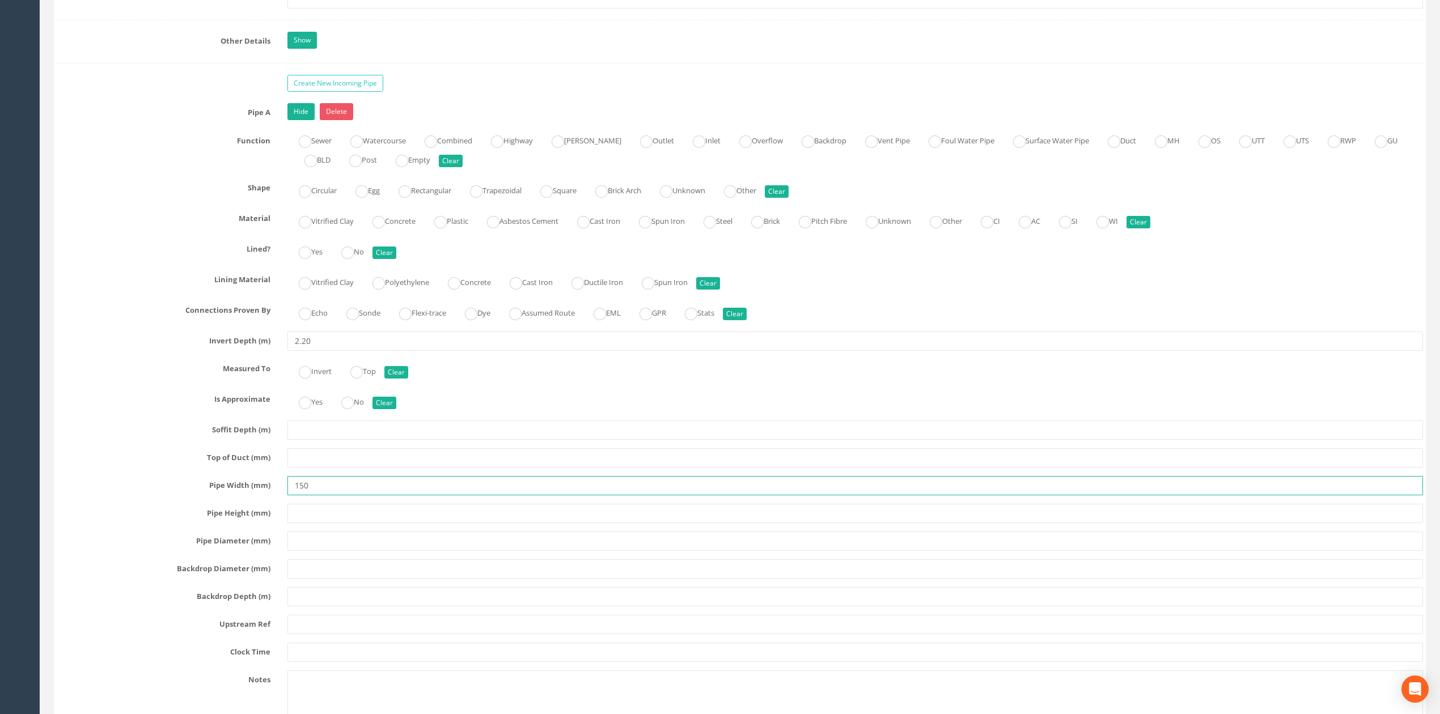
scroll to position [2261, 0]
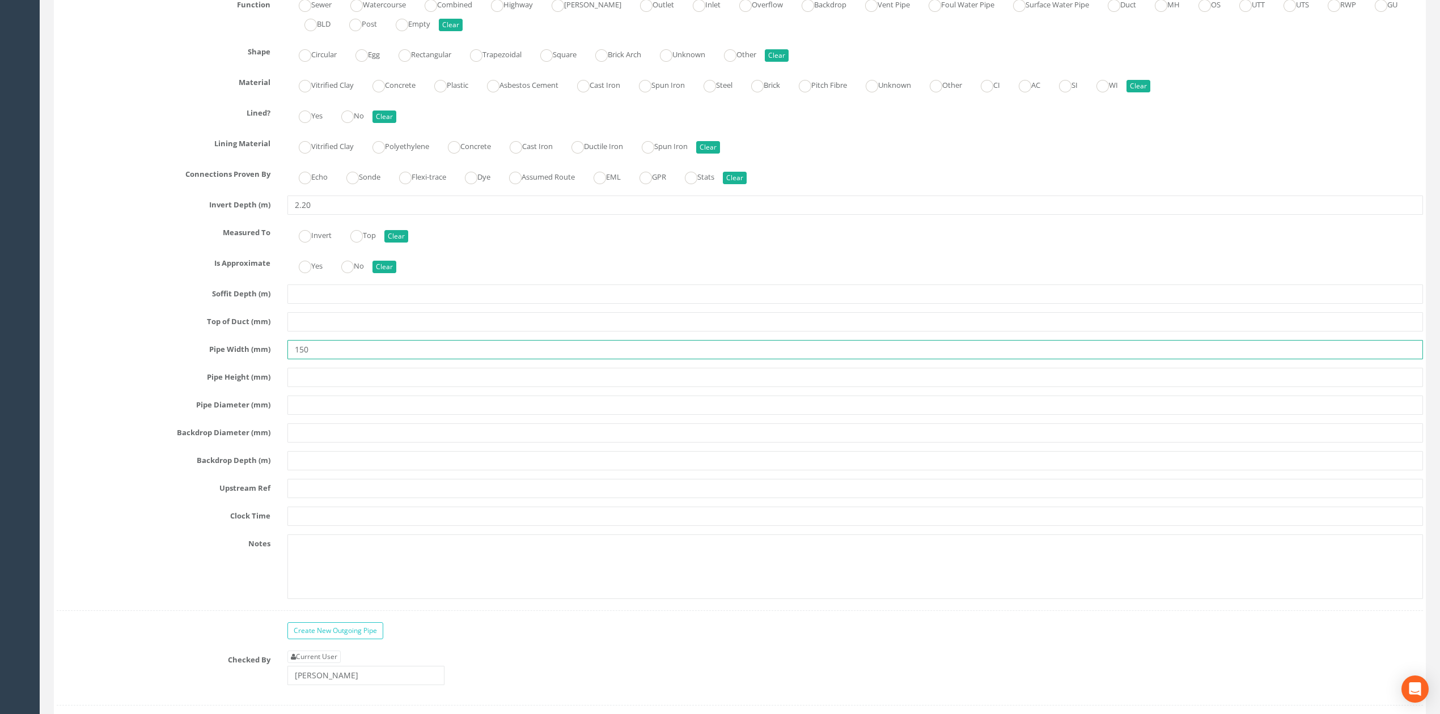
type input "150"
click at [307, 498] on input "text" at bounding box center [855, 488] width 1136 height 19
type input "MH149"
click at [315, 526] on input "text" at bounding box center [855, 516] width 1136 height 19
type input "5"
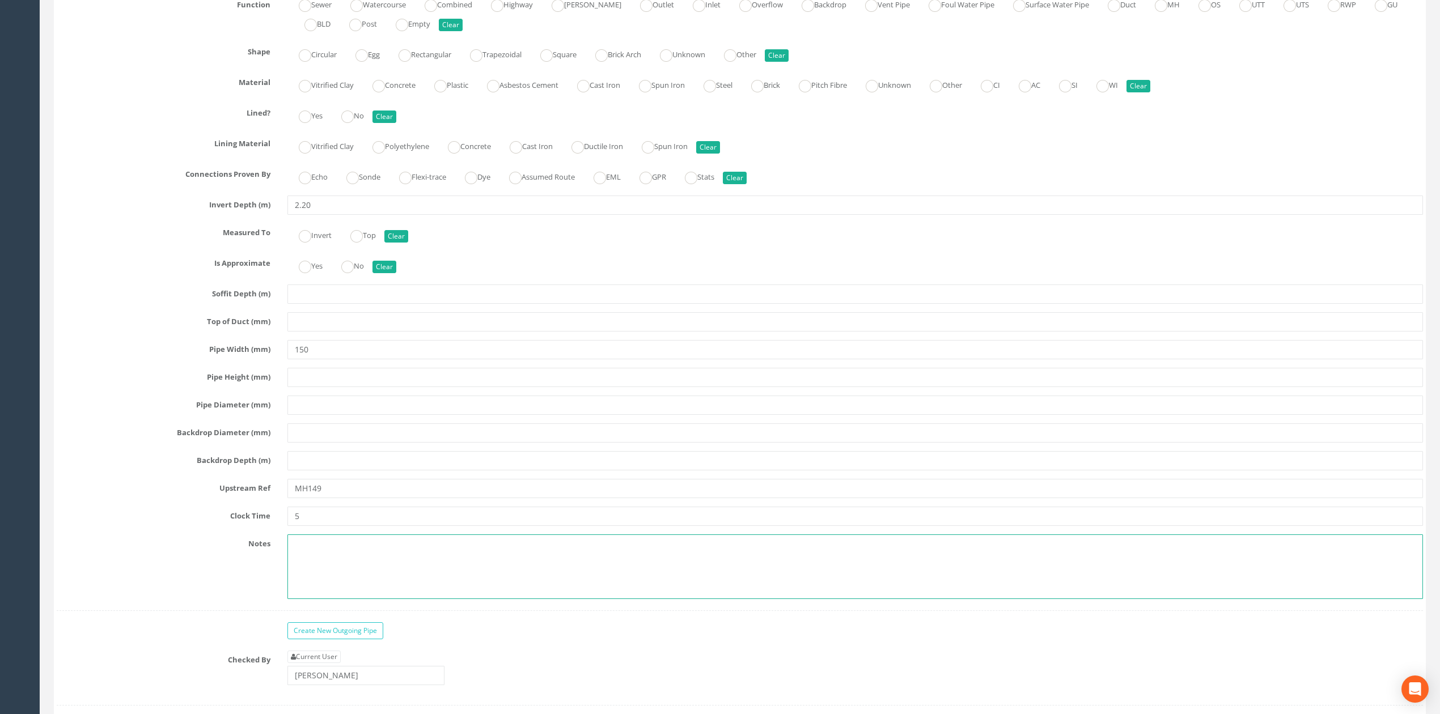
click at [338, 581] on textarea at bounding box center [855, 567] width 1136 height 65
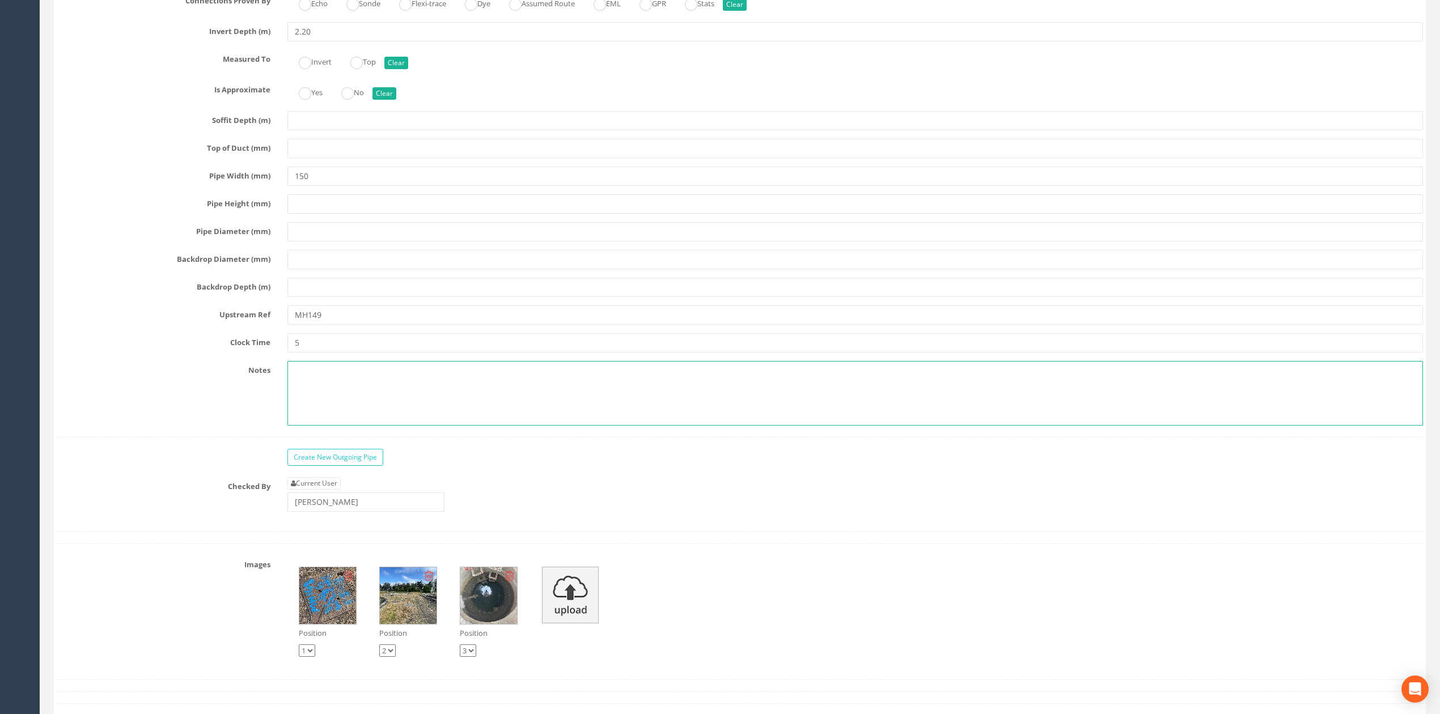
scroll to position [2563, 0]
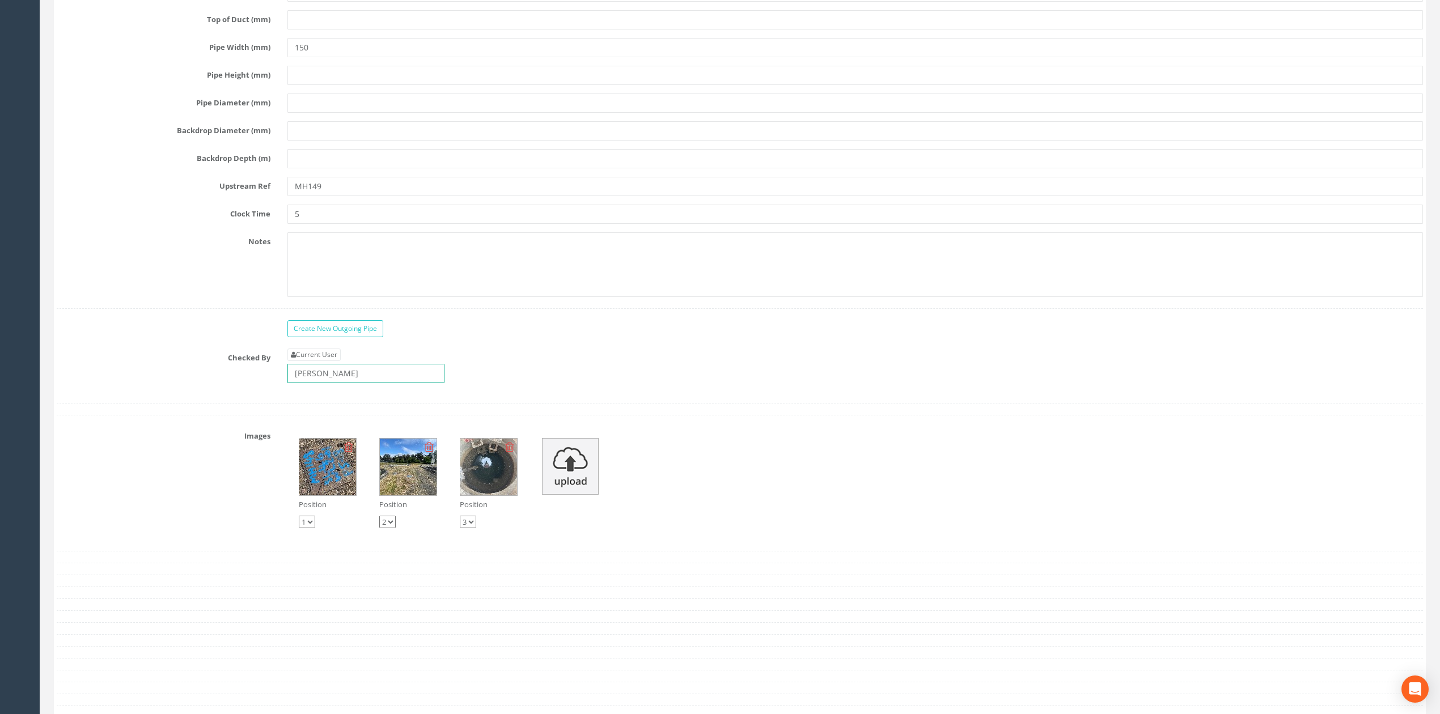
click at [371, 383] on input "[PERSON_NAME]" at bounding box center [365, 373] width 157 height 19
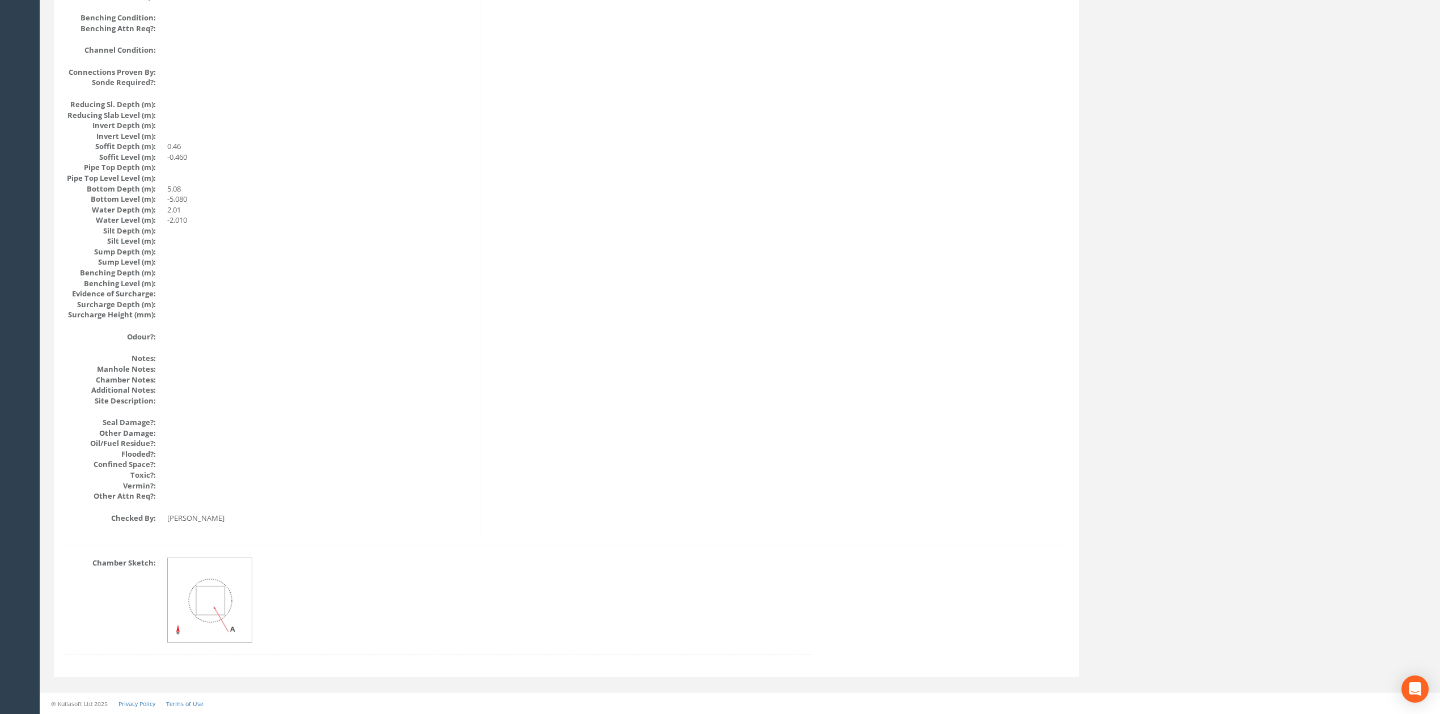
scroll to position [0, 0]
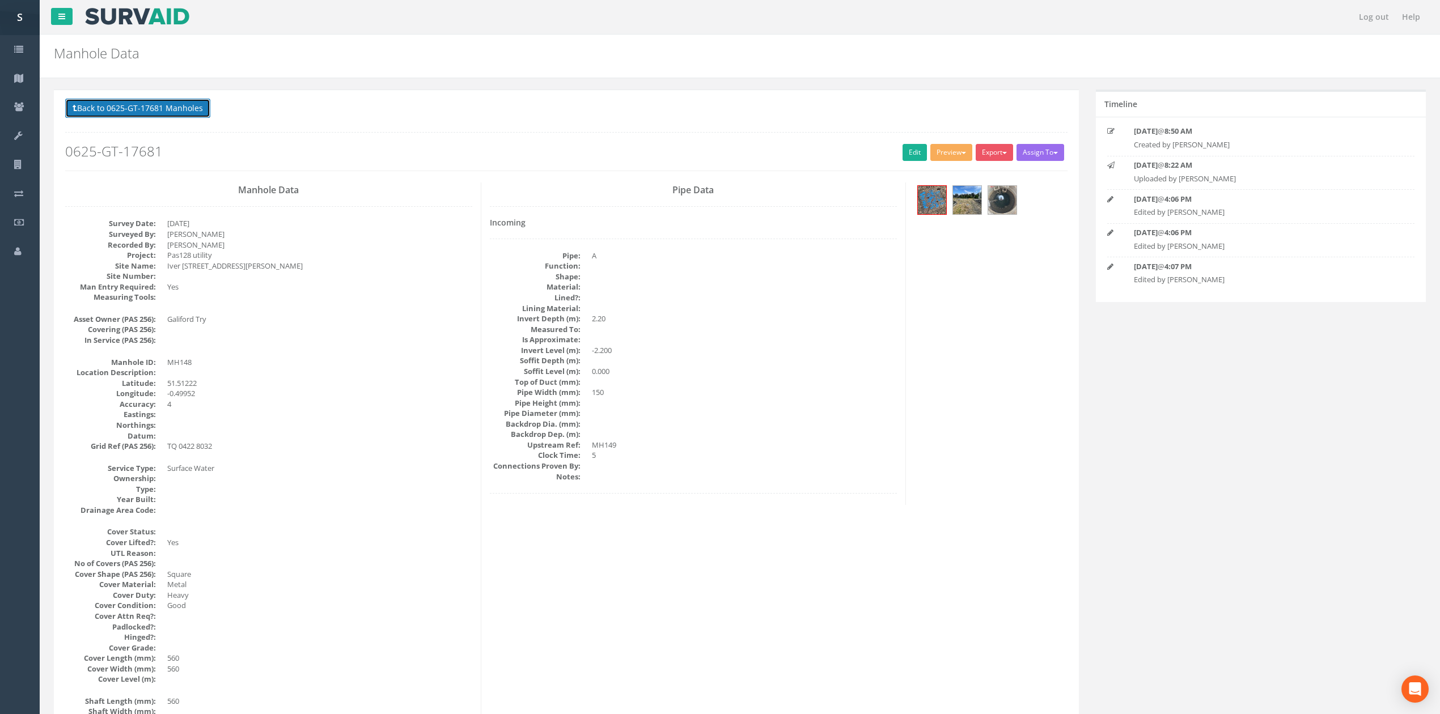
click at [171, 99] on button "Back to 0625-GT-17681 Manholes" at bounding box center [137, 108] width 145 height 19
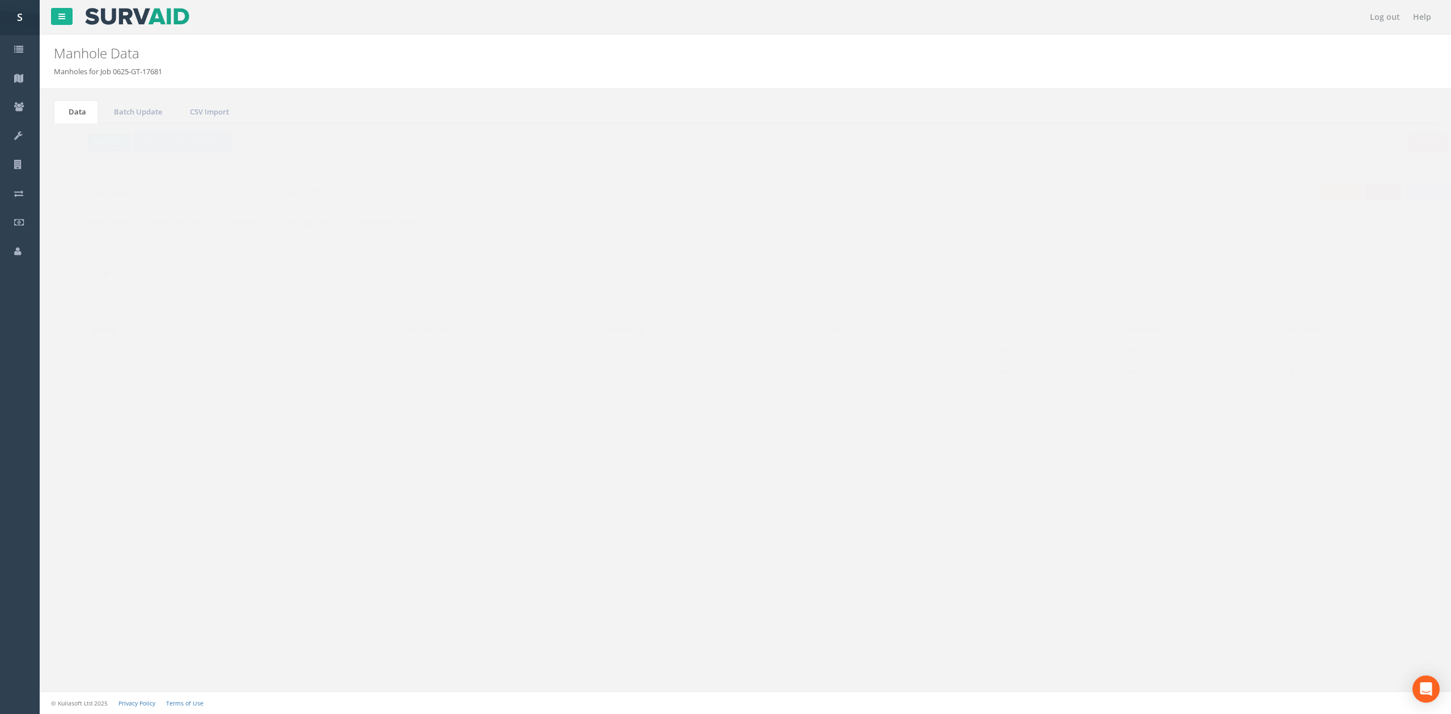
drag, startPoint x: 102, startPoint y: 141, endPoint x: 120, endPoint y: 155, distance: 22.7
click at [102, 141] on button "Refresh" at bounding box center [87, 142] width 44 height 19
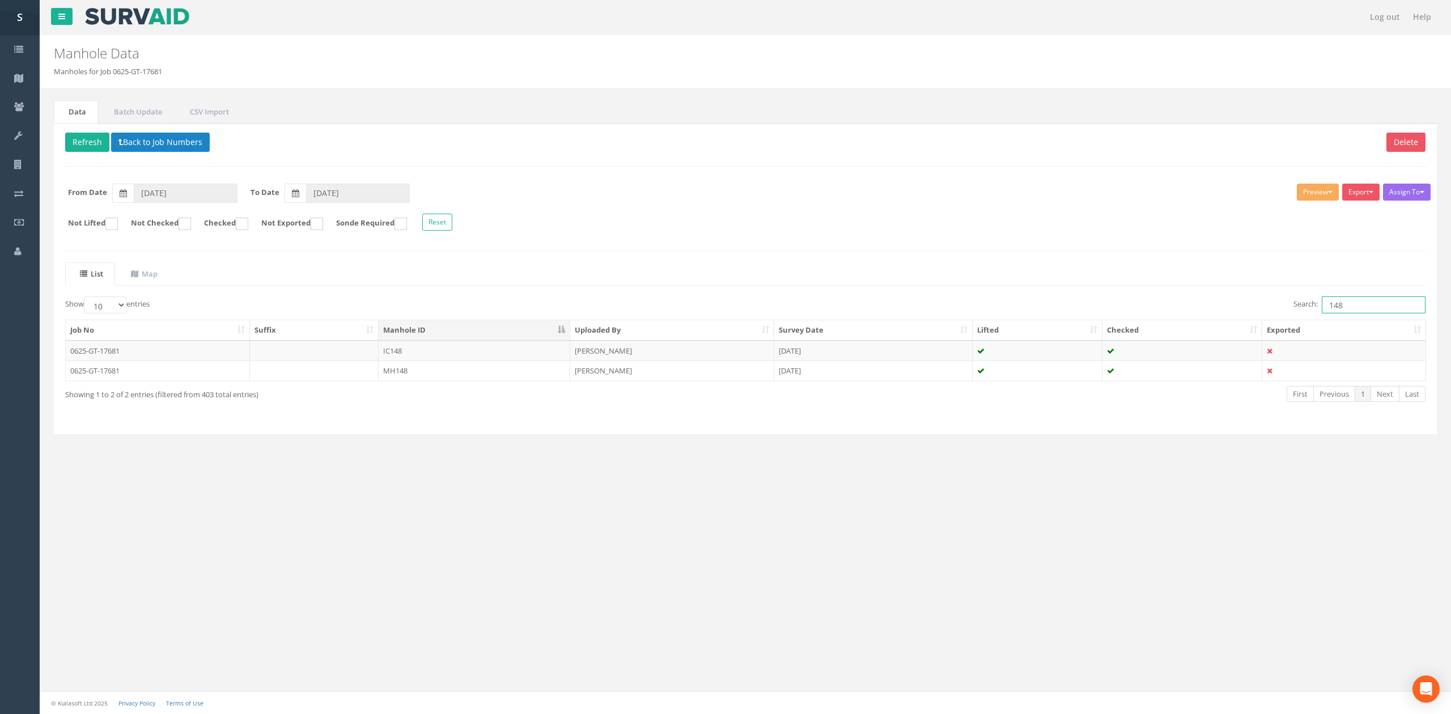
click at [1365, 311] on input "148" at bounding box center [1374, 305] width 104 height 17
type input "149"
click at [551, 385] on div "Job No Suffix Manhole ID Uploaded By Survey Date Lifted Checked Exported 0625-G…" at bounding box center [746, 350] width 1378 height 69
click at [548, 381] on td "MH149" at bounding box center [475, 371] width 192 height 20
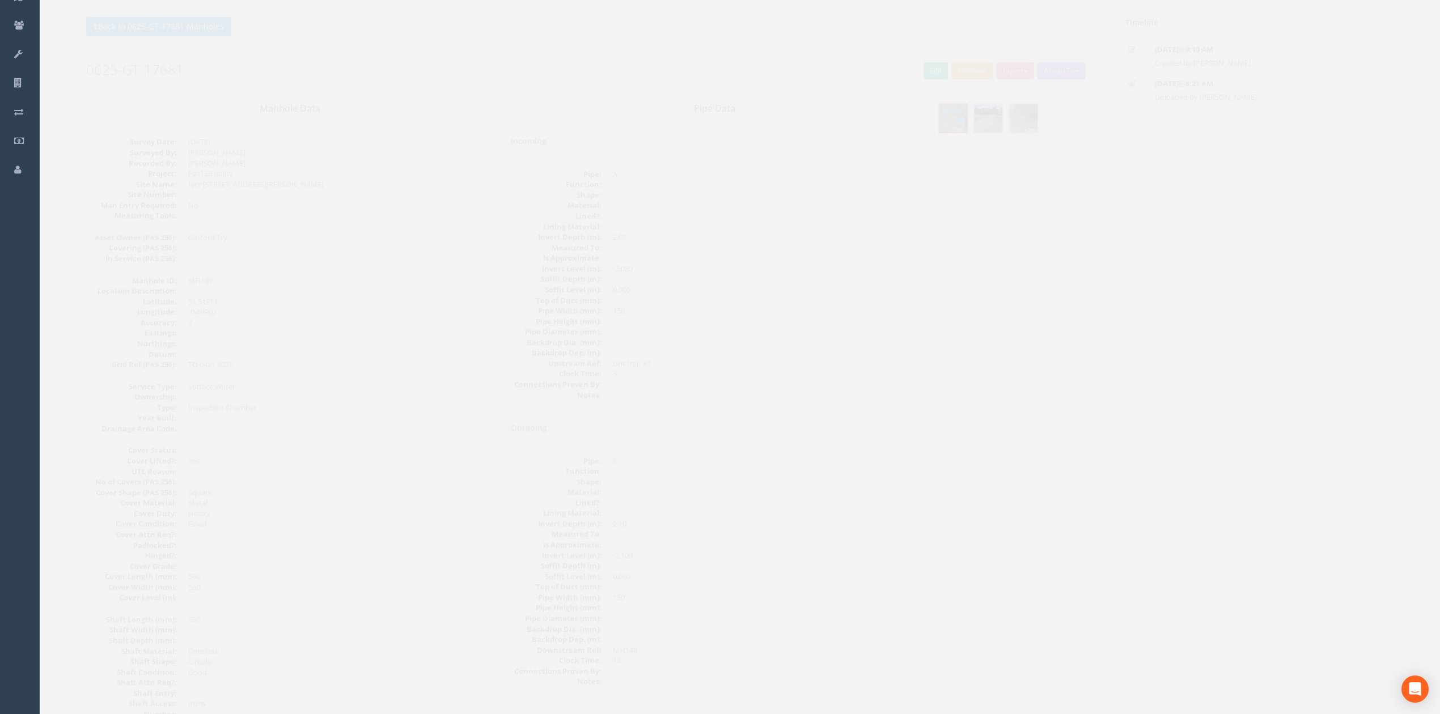
scroll to position [75, 0]
click at [903, 79] on link "Edit" at bounding box center [915, 77] width 24 height 17
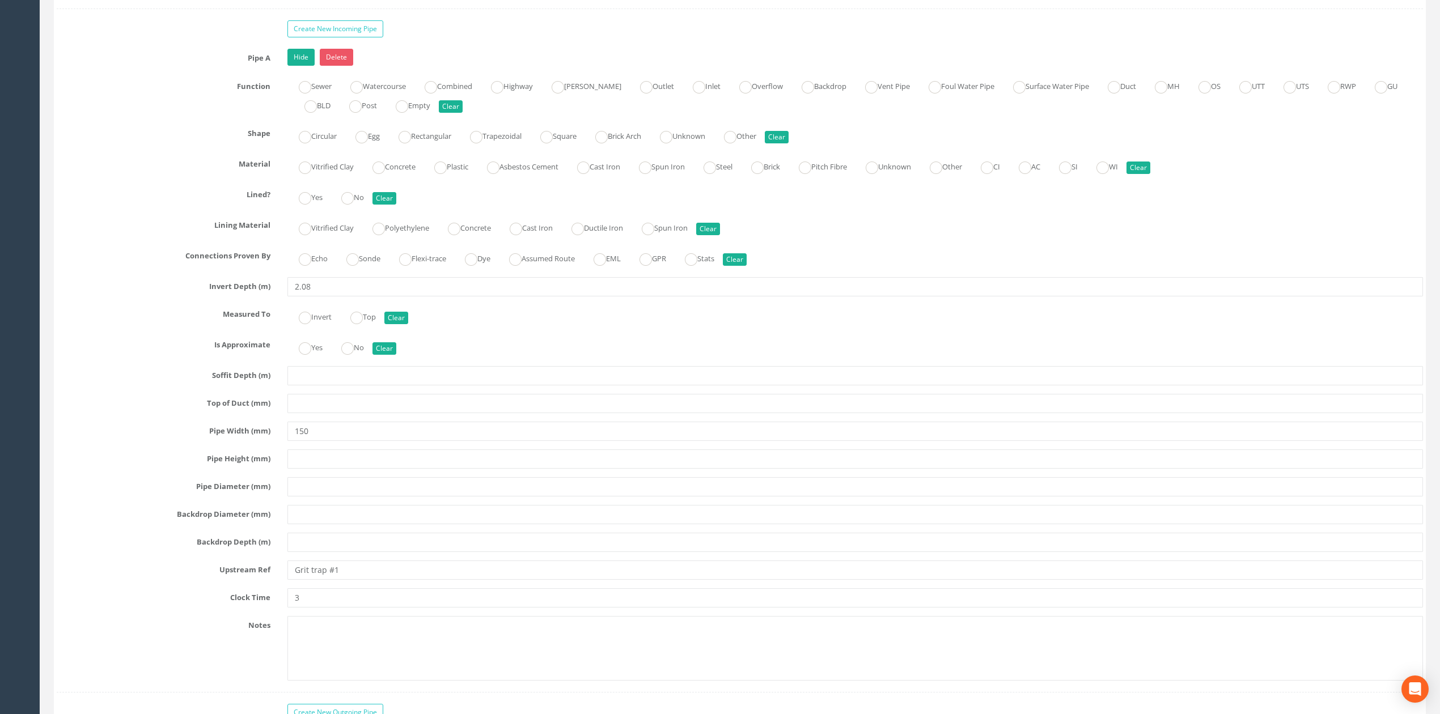
scroll to position [2205, 0]
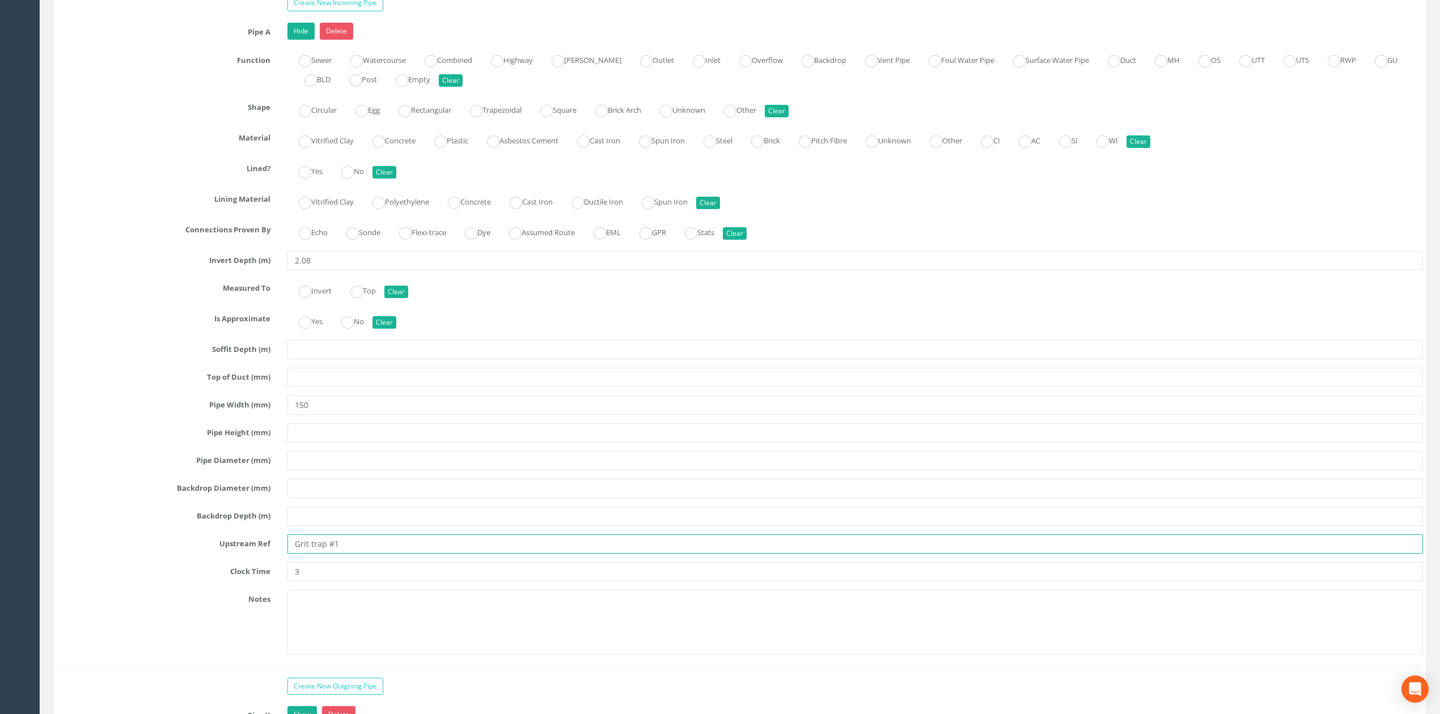
drag, startPoint x: 298, startPoint y: 561, endPoint x: 327, endPoint y: 561, distance: 28.9
click at [327, 554] on input "Grit trap #1" at bounding box center [855, 544] width 1136 height 19
type input "GT #1"
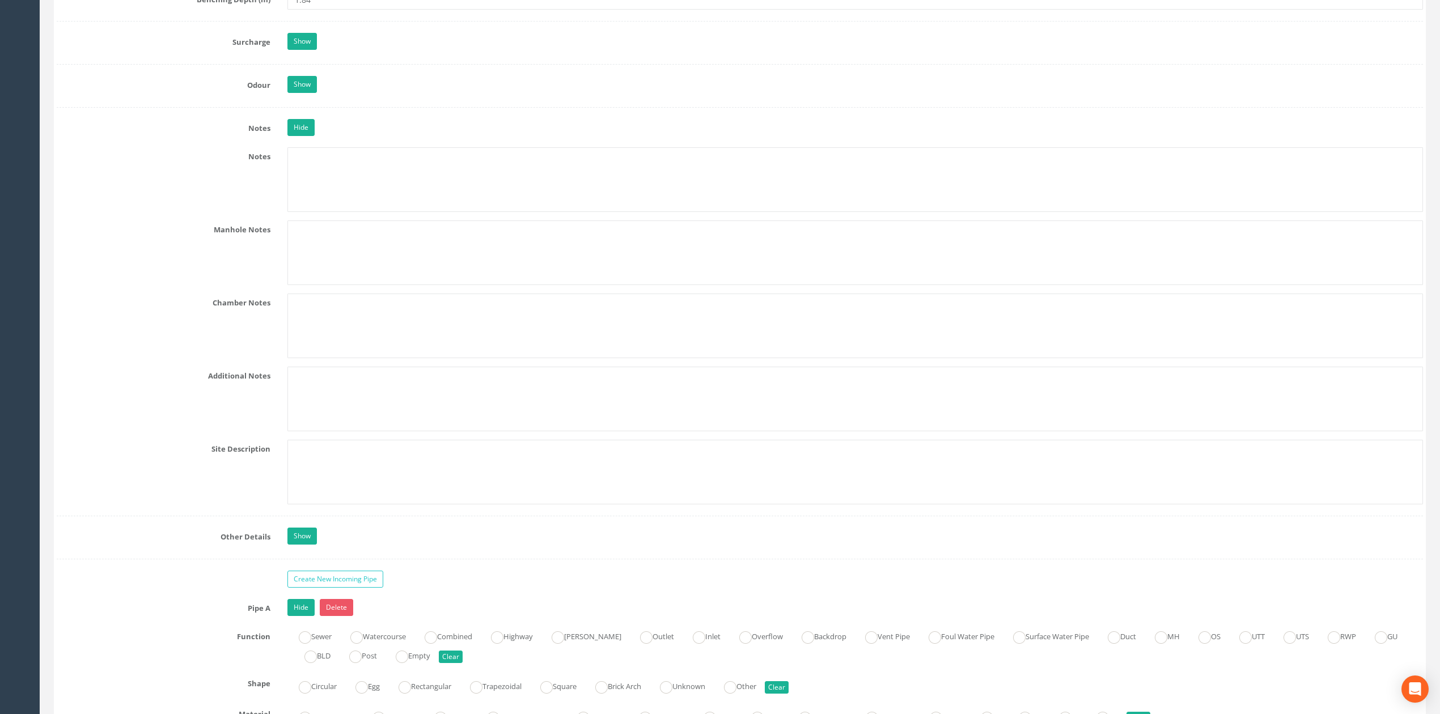
scroll to position [1597, 0]
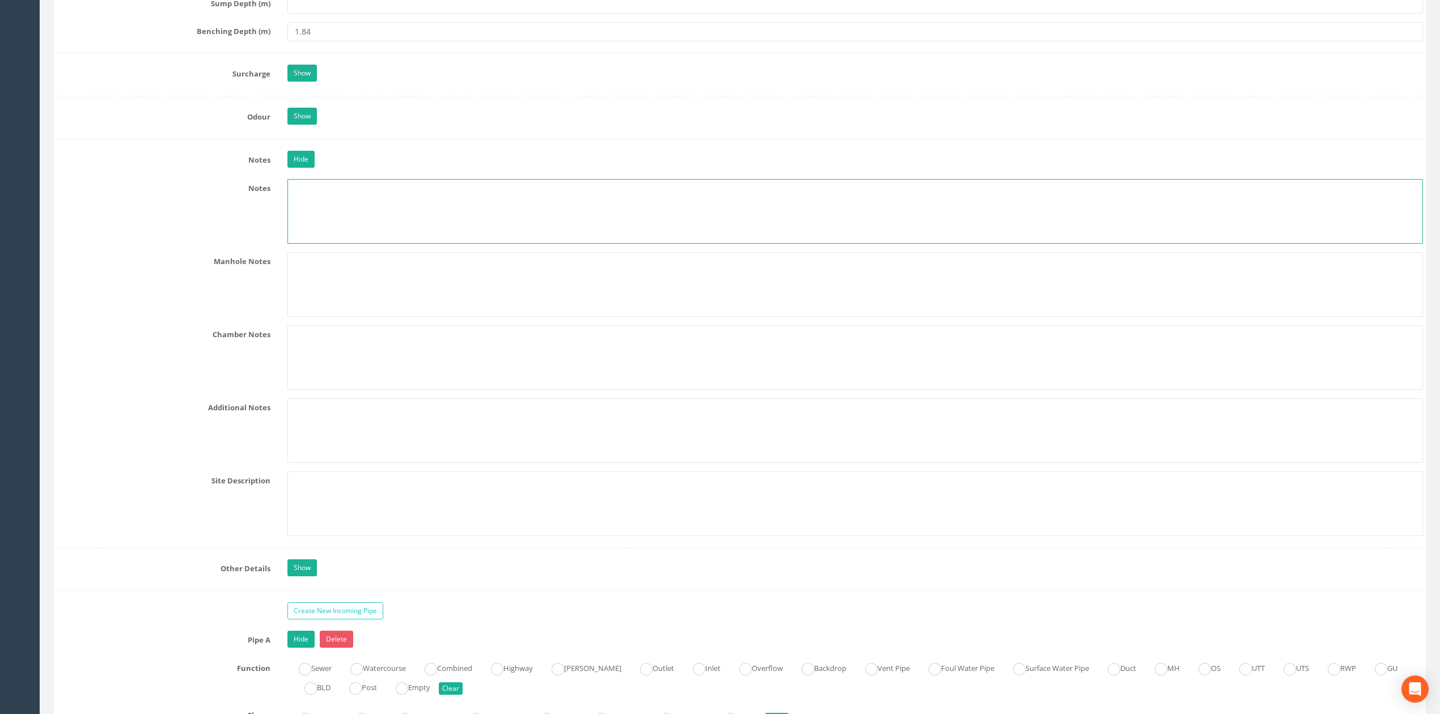
click at [369, 200] on textarea at bounding box center [855, 211] width 1136 height 65
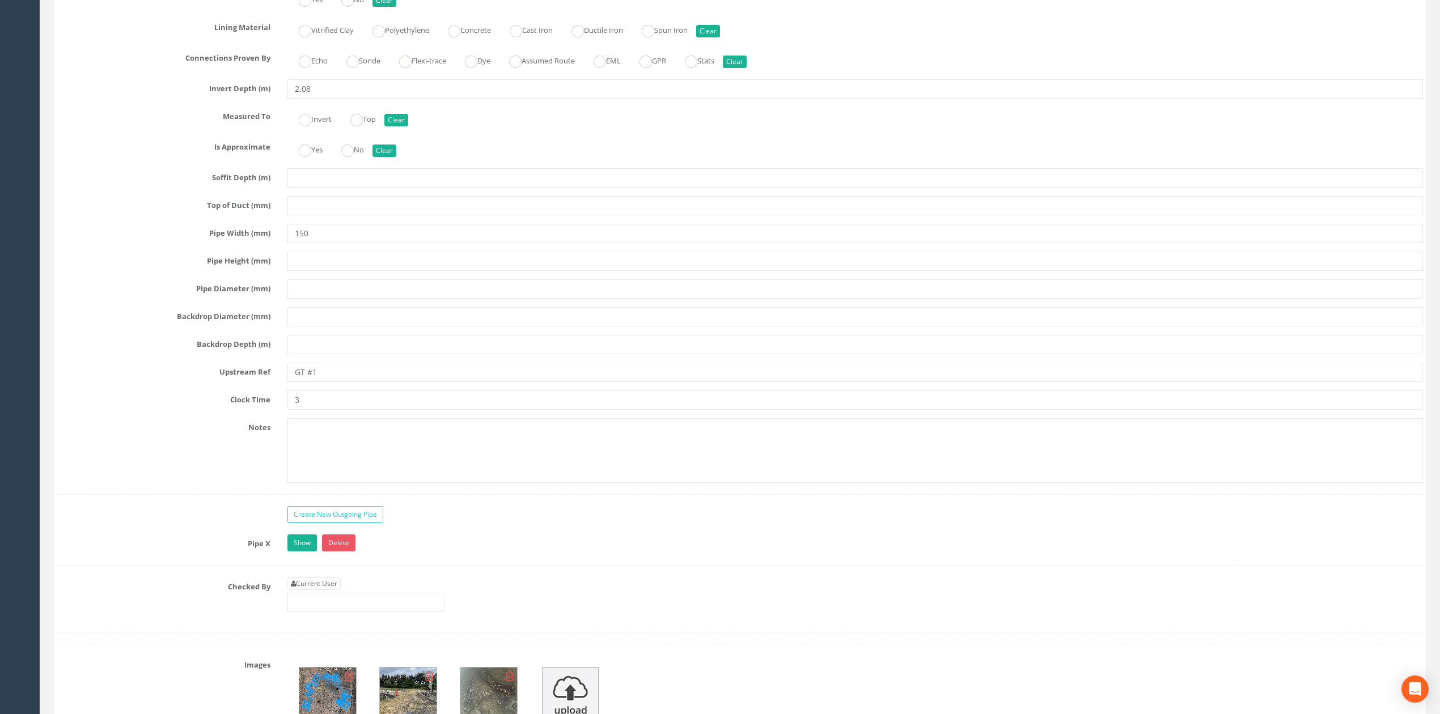
scroll to position [2656, 0]
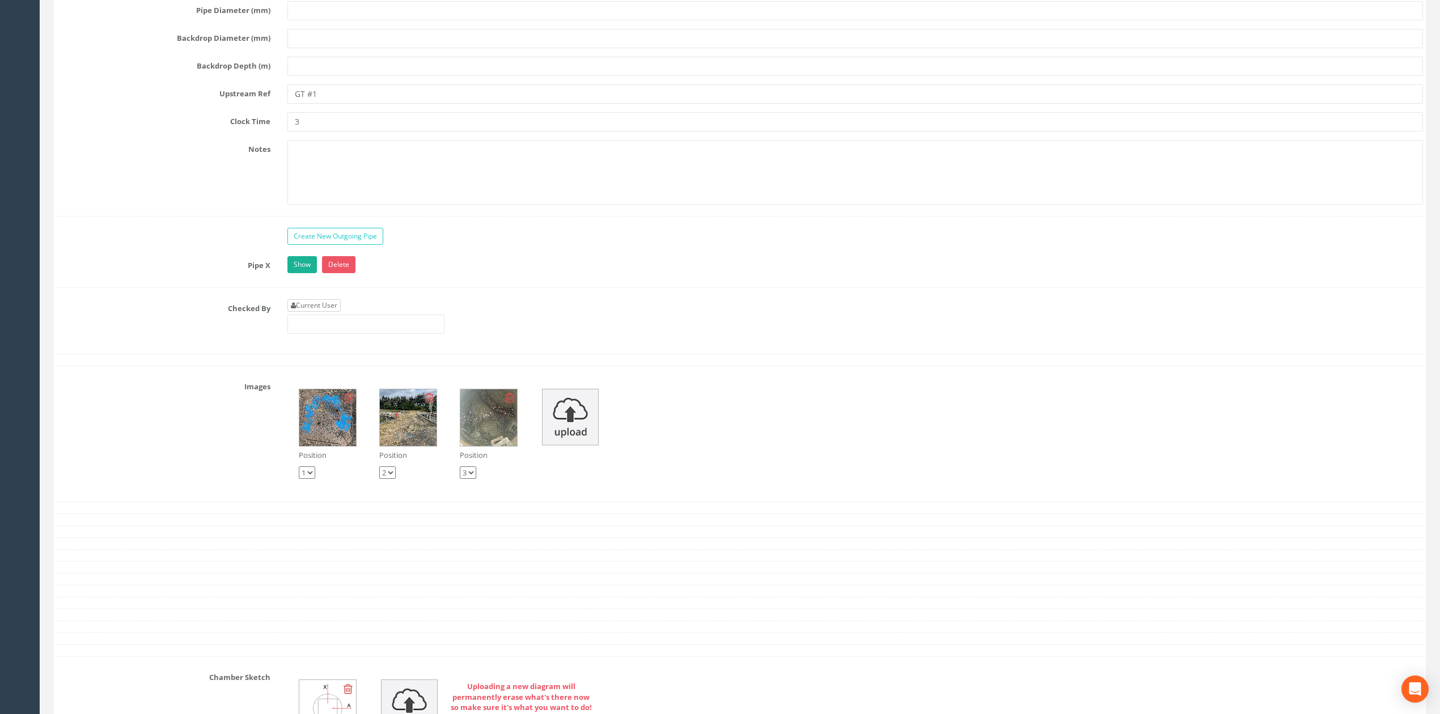
type textarea "GT #1 refers to Grit Trap #1"
click at [329, 312] on link "Current User" at bounding box center [313, 305] width 53 height 12
type input "[PERSON_NAME]"
click at [307, 273] on link "Show" at bounding box center [301, 264] width 29 height 17
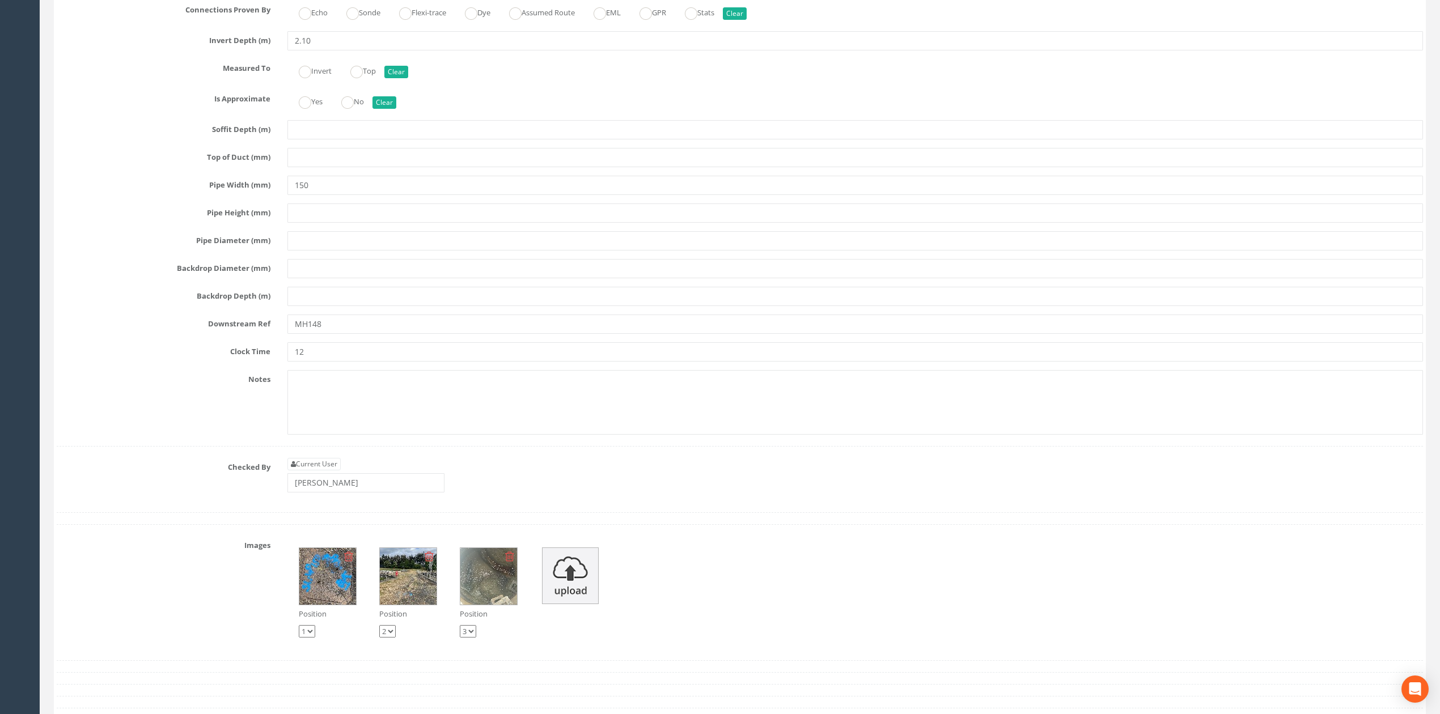
scroll to position [3185, 0]
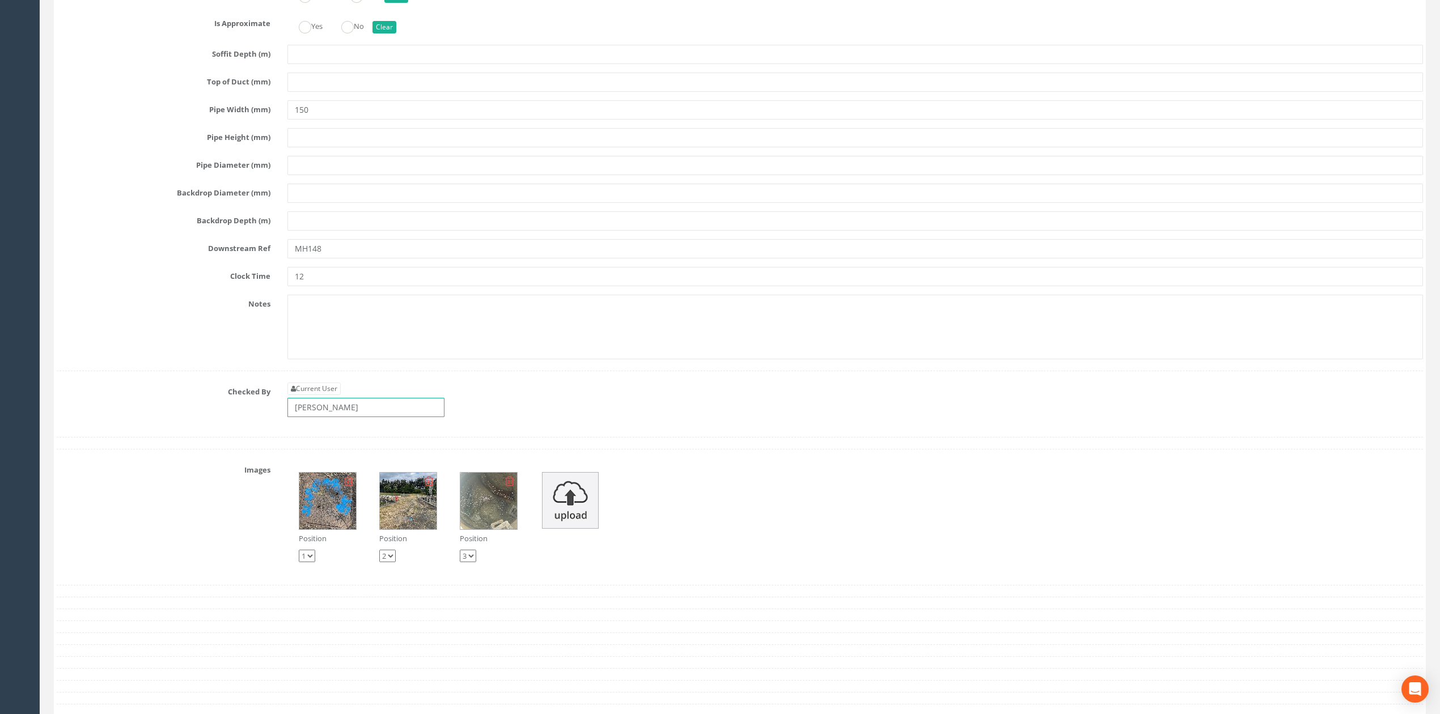
click at [338, 417] on input "[PERSON_NAME]" at bounding box center [365, 407] width 157 height 19
click at [339, 417] on input "[PERSON_NAME]" at bounding box center [365, 407] width 157 height 19
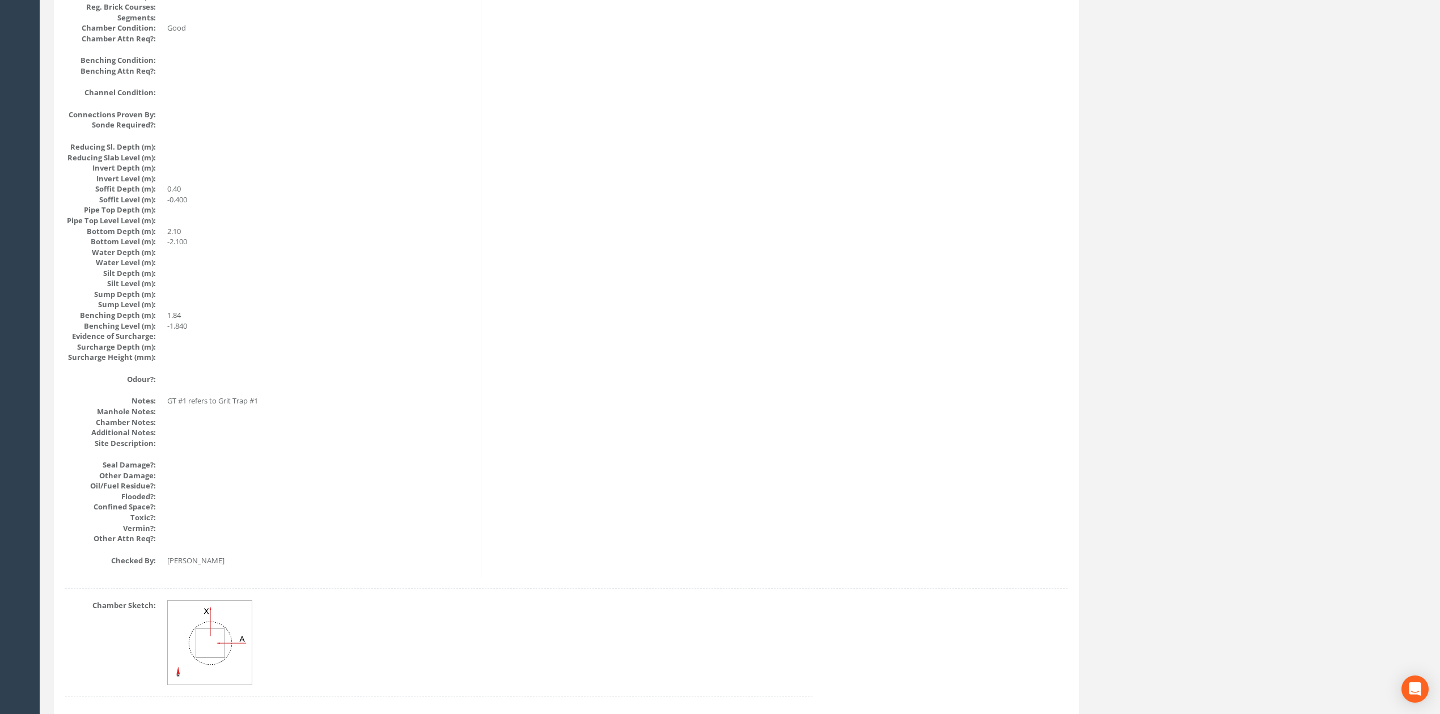
scroll to position [0, 0]
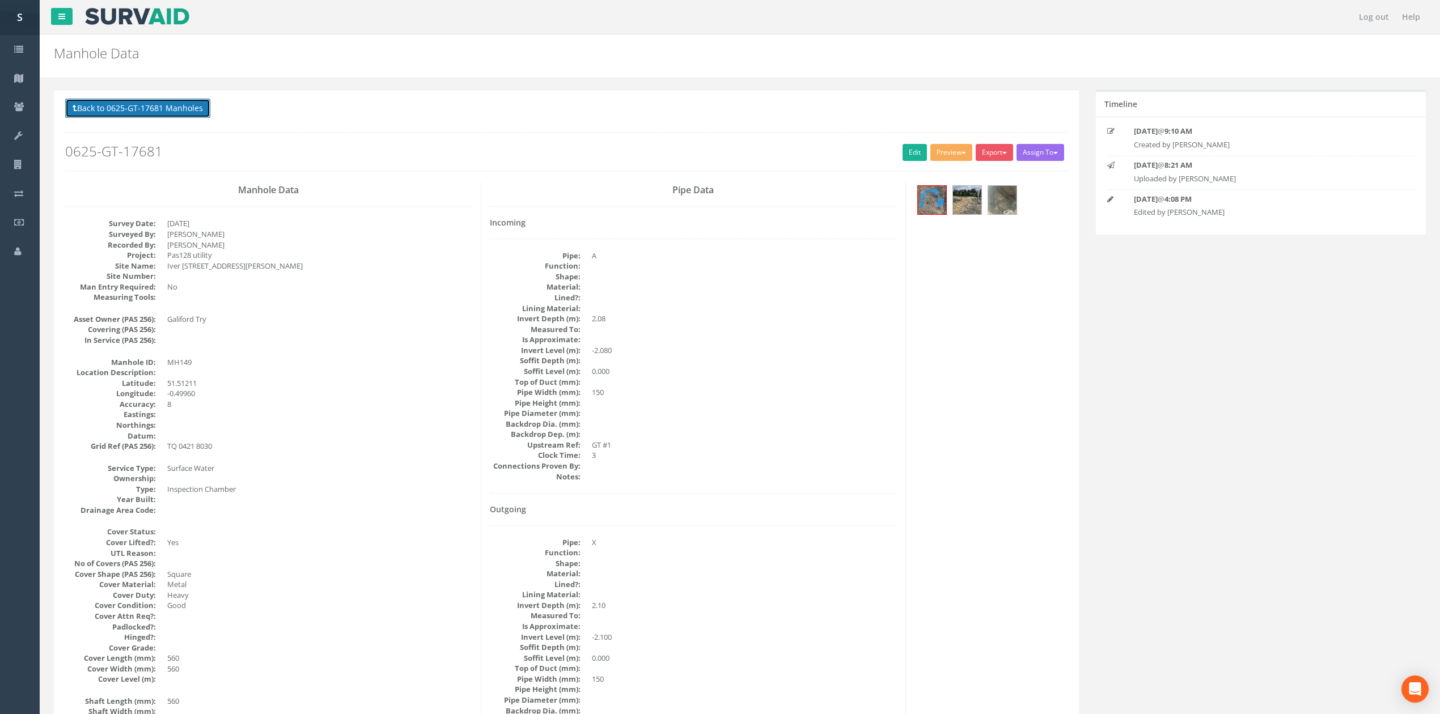
click at [182, 112] on button "Back to 0625-GT-17681 Manholes" at bounding box center [137, 108] width 145 height 19
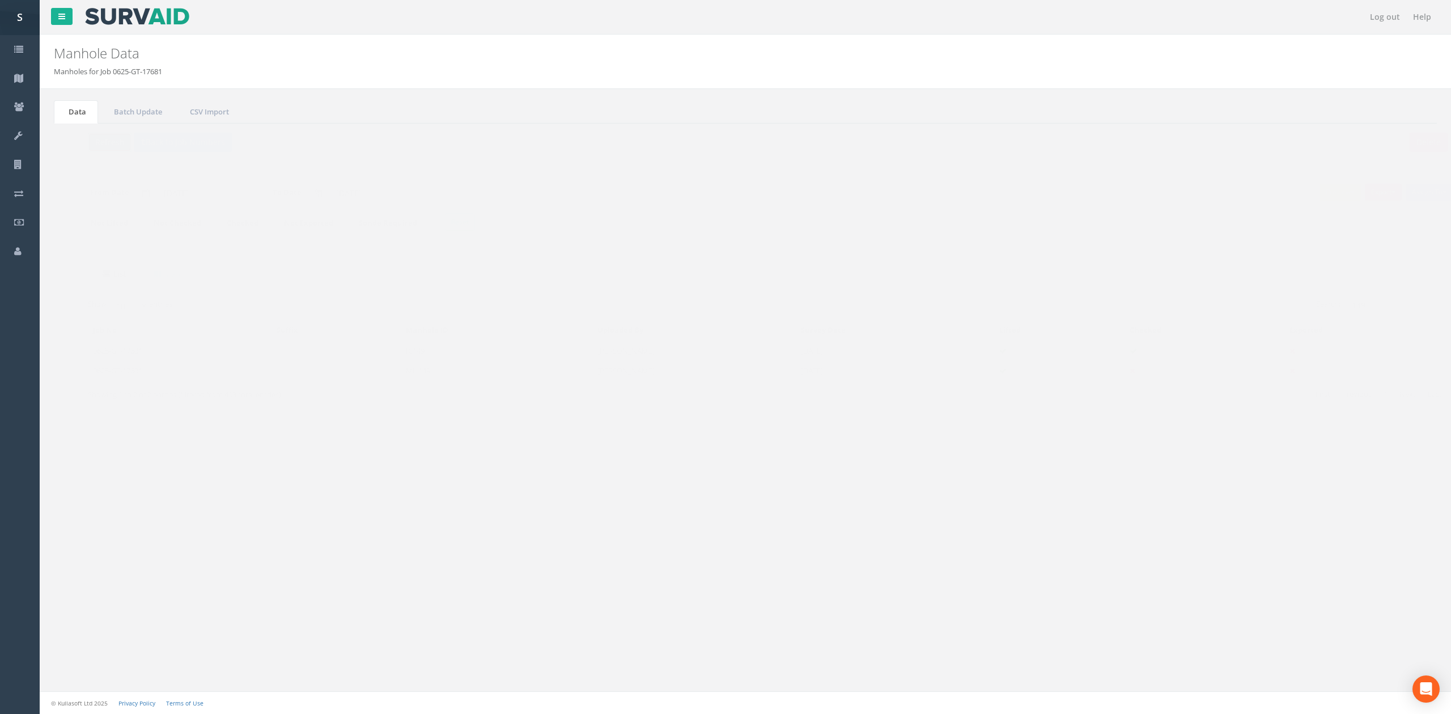
click at [103, 142] on button "Refresh" at bounding box center [87, 142] width 44 height 19
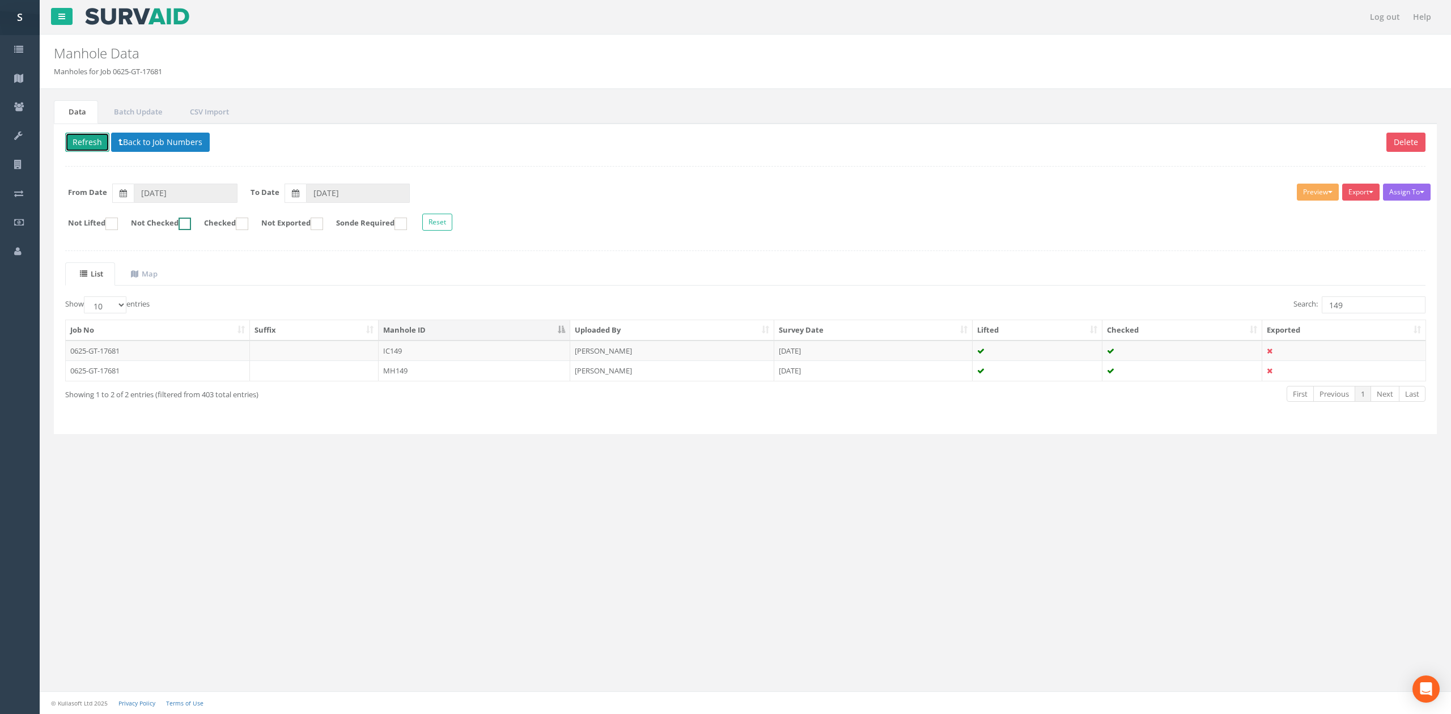
click at [190, 229] on ins at bounding box center [185, 224] width 12 height 12
checkbox input "true"
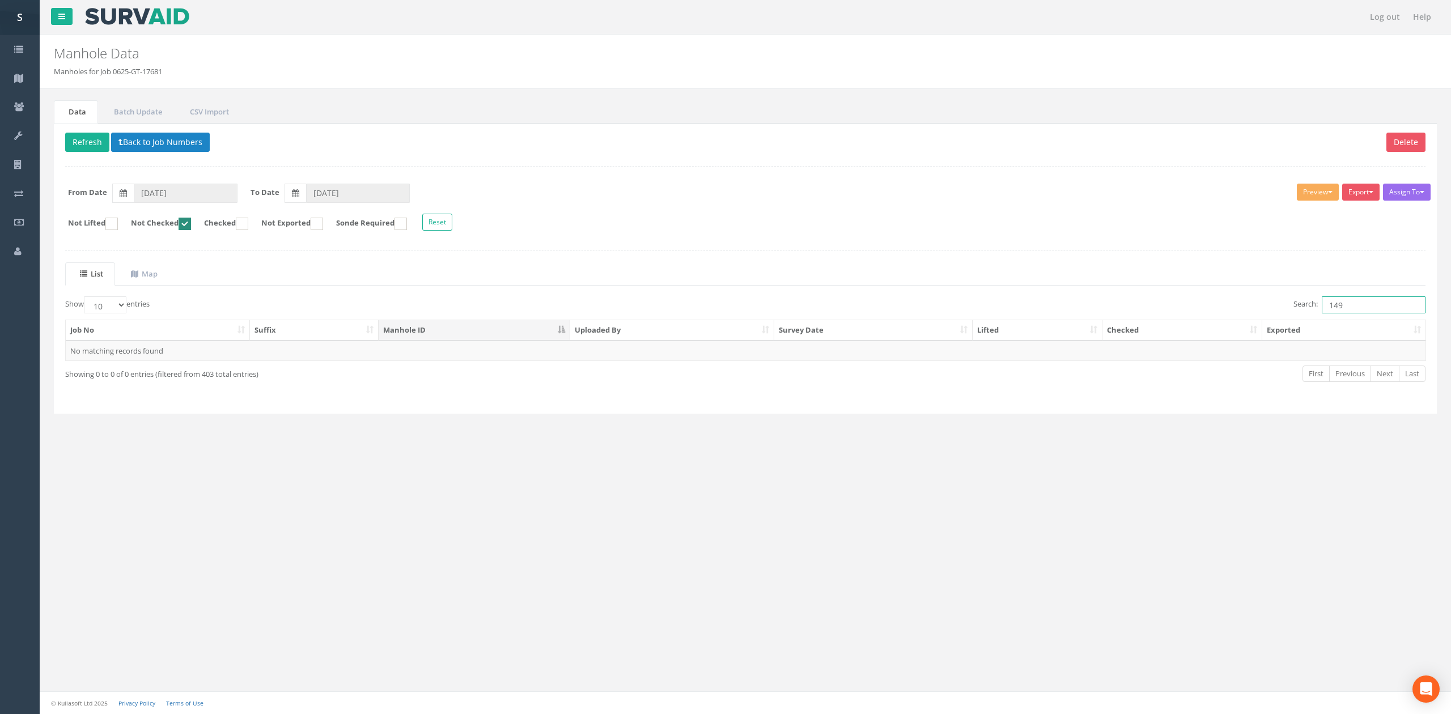
click at [1352, 307] on input "149" at bounding box center [1374, 305] width 104 height 17
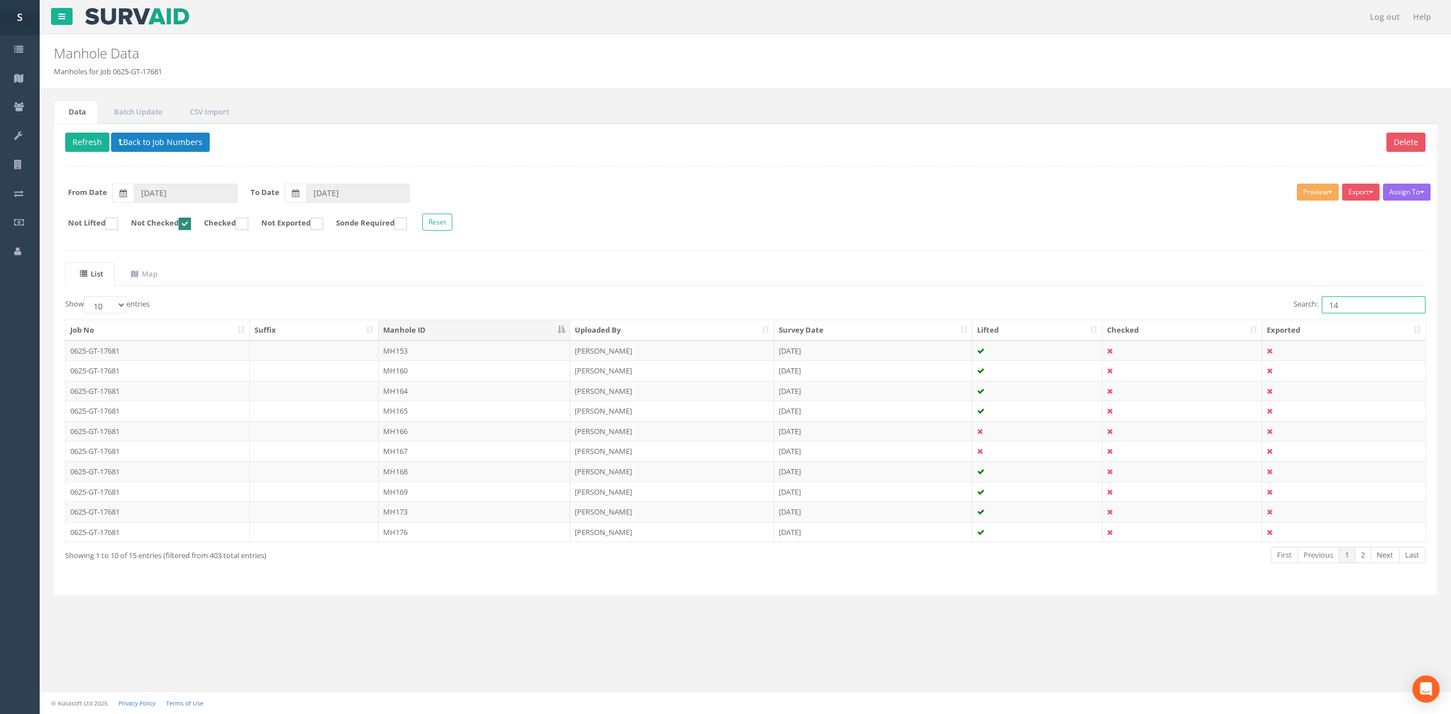
type input "1"
click at [395, 354] on td "MH150" at bounding box center [475, 351] width 192 height 20
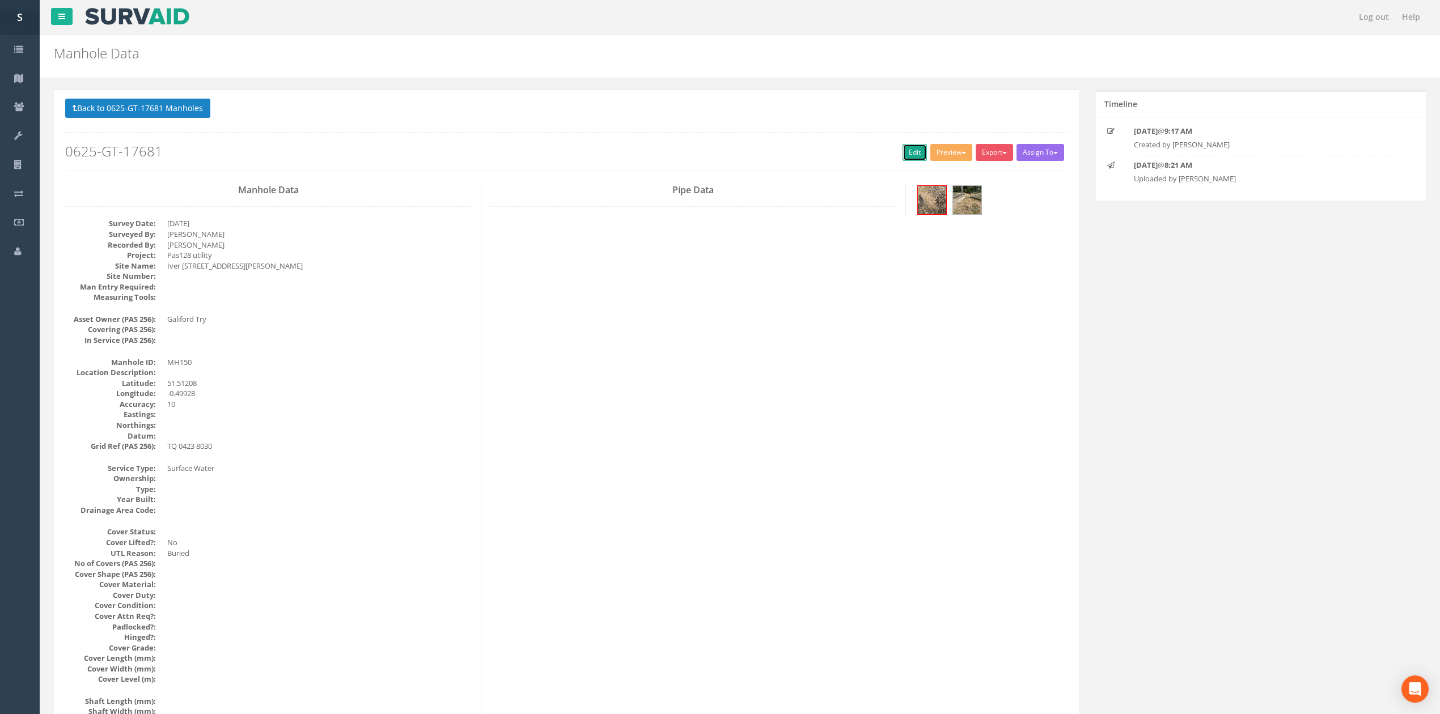
click at [908, 152] on link "Edit" at bounding box center [915, 152] width 24 height 17
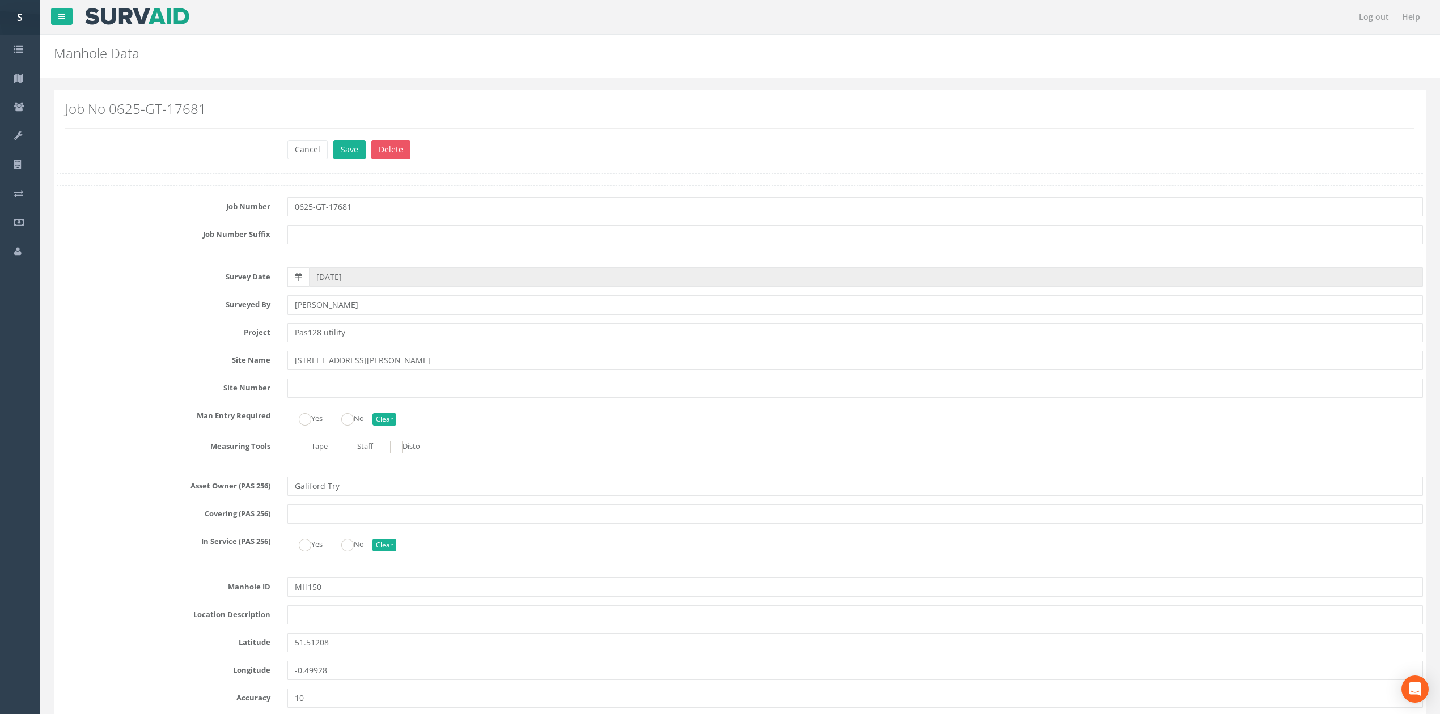
scroll to position [2231, 0]
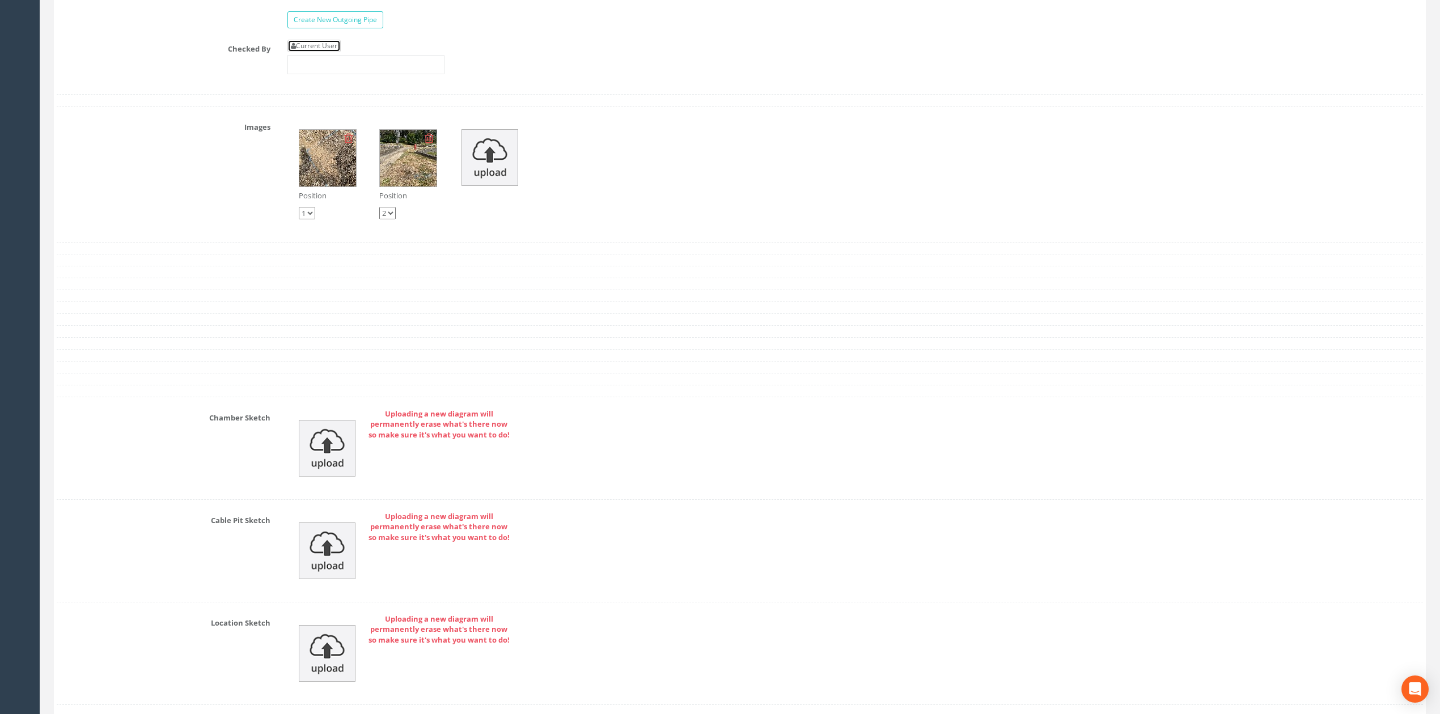
click at [317, 52] on link "Current User" at bounding box center [313, 46] width 53 height 12
type input "[PERSON_NAME]"
click at [338, 74] on input "[PERSON_NAME]" at bounding box center [365, 64] width 157 height 19
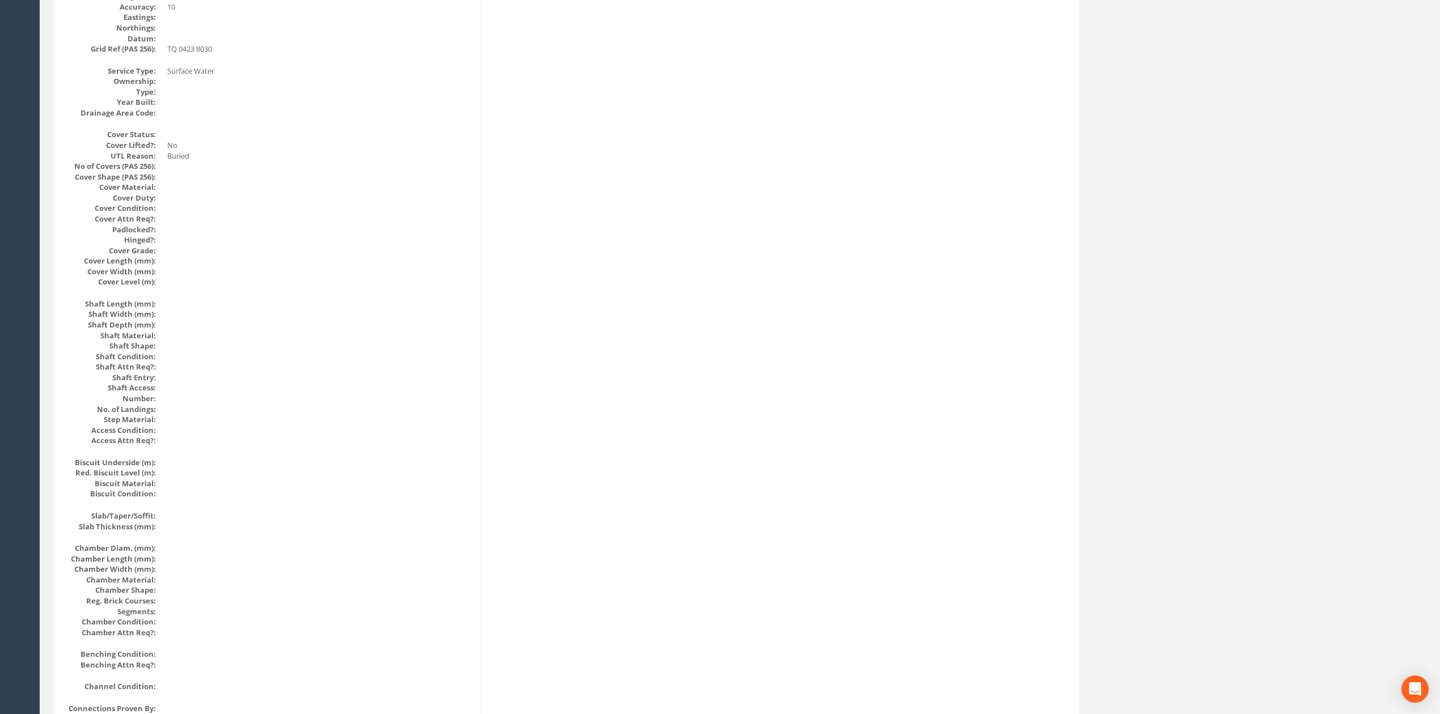
scroll to position [0, 0]
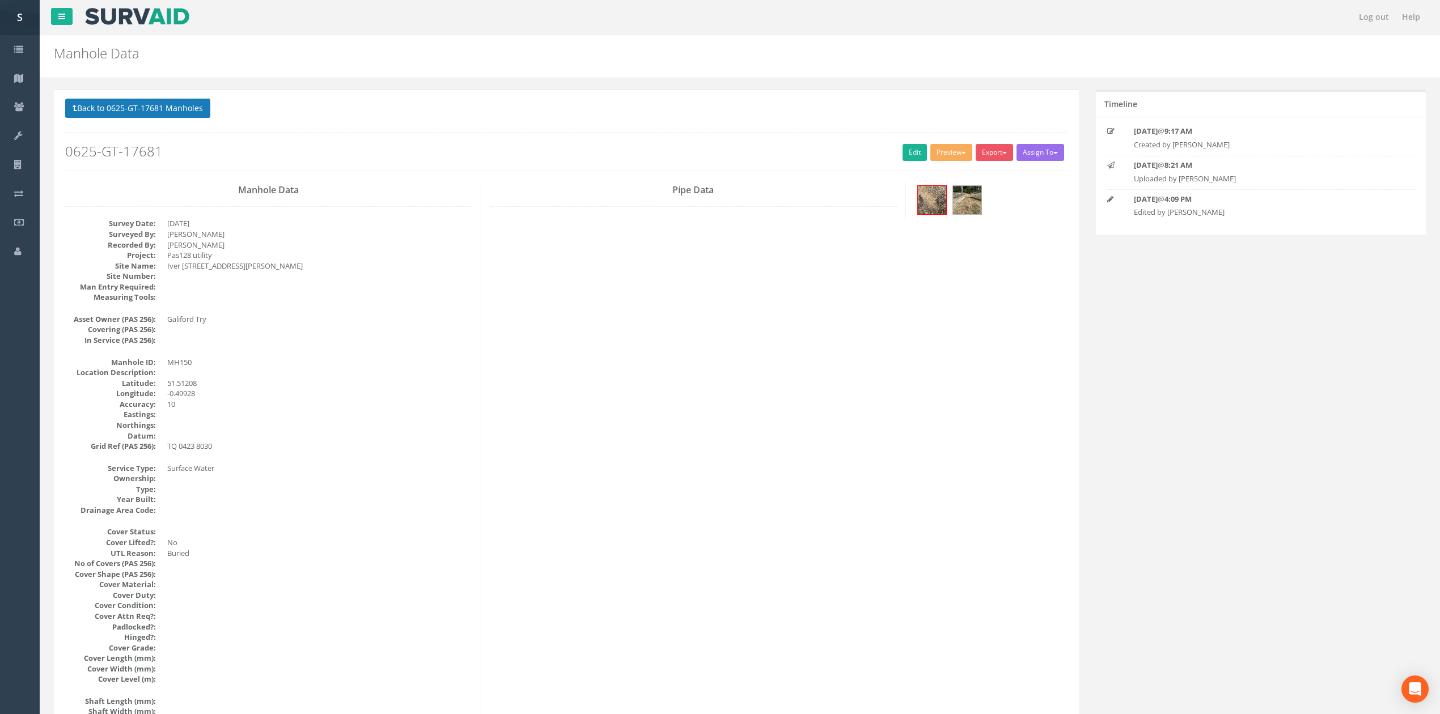
drag, startPoint x: 179, startPoint y: 94, endPoint x: 172, endPoint y: 107, distance: 14.7
click at [172, 107] on button "Back to 0625-GT-17681 Manholes" at bounding box center [137, 108] width 145 height 19
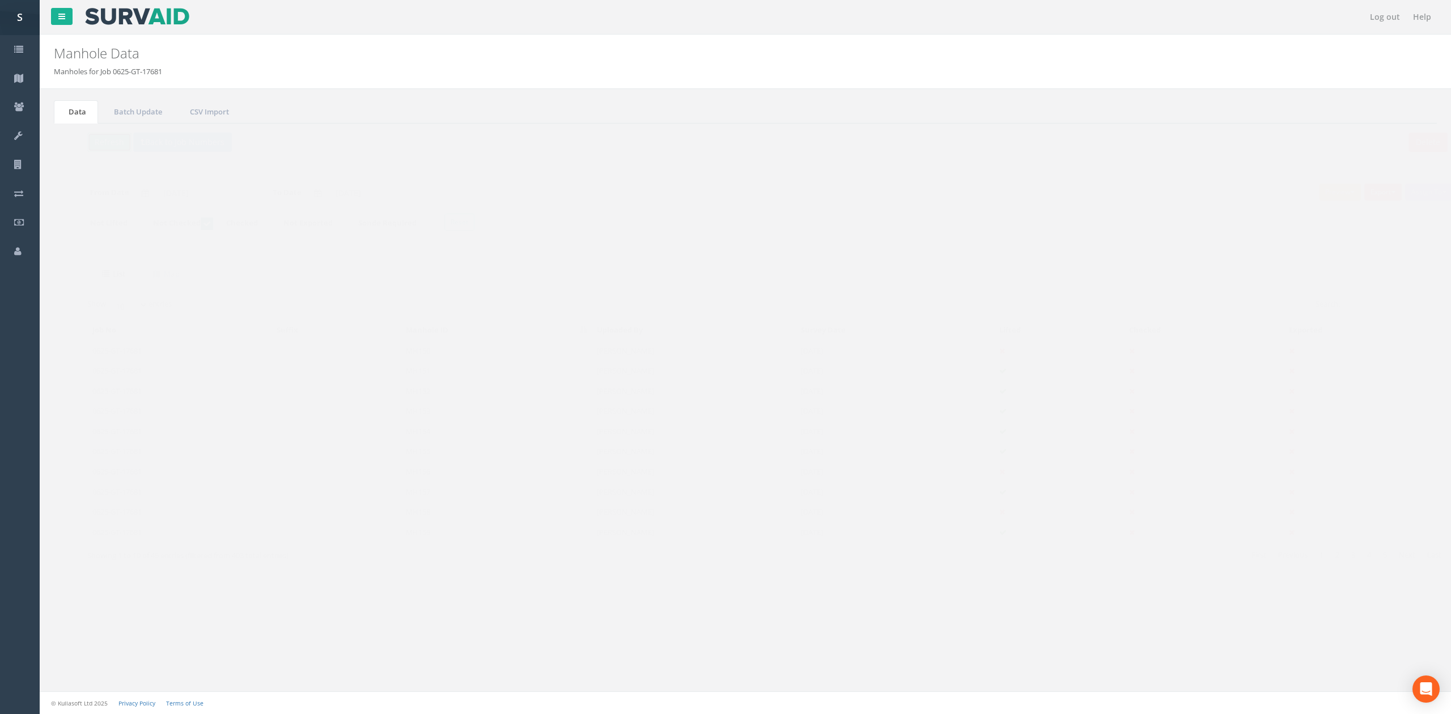
click at [91, 151] on button "Refresh" at bounding box center [87, 142] width 44 height 19
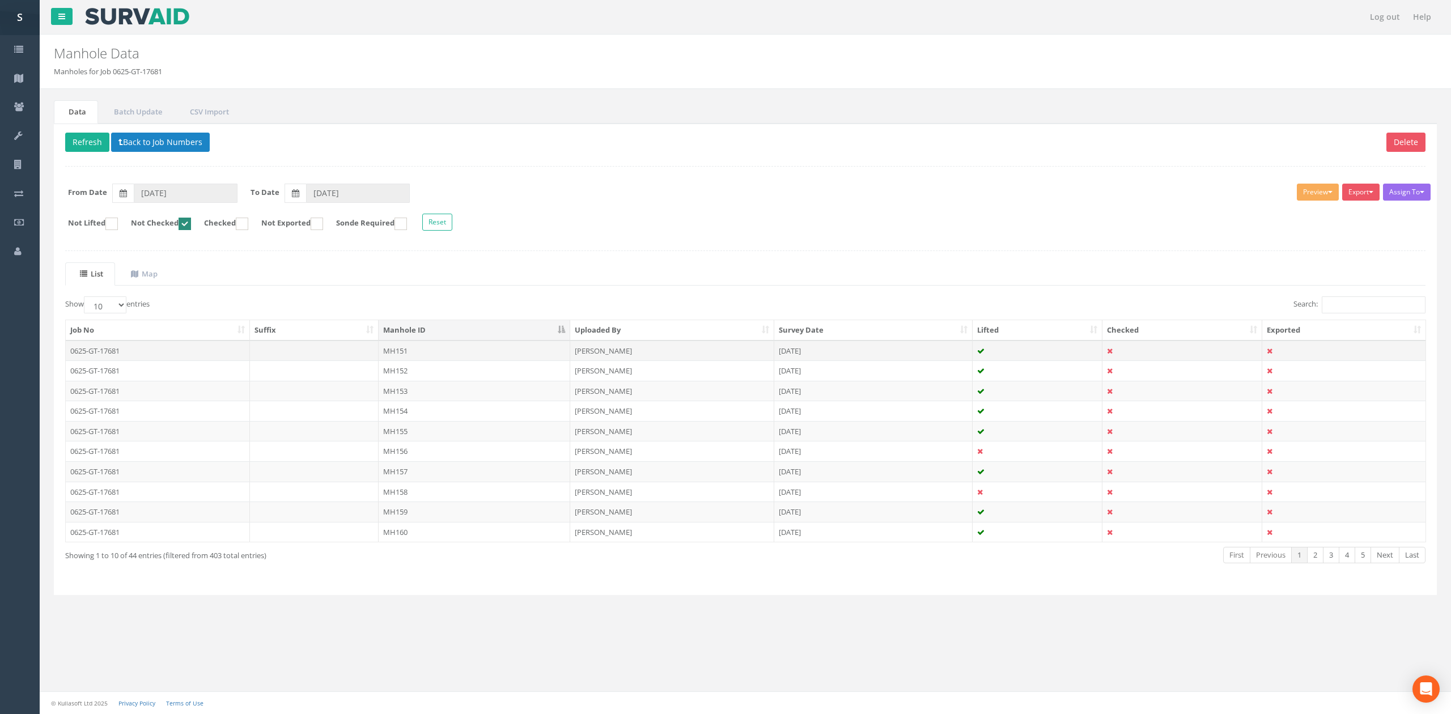
click at [423, 358] on td "MH151" at bounding box center [475, 351] width 192 height 20
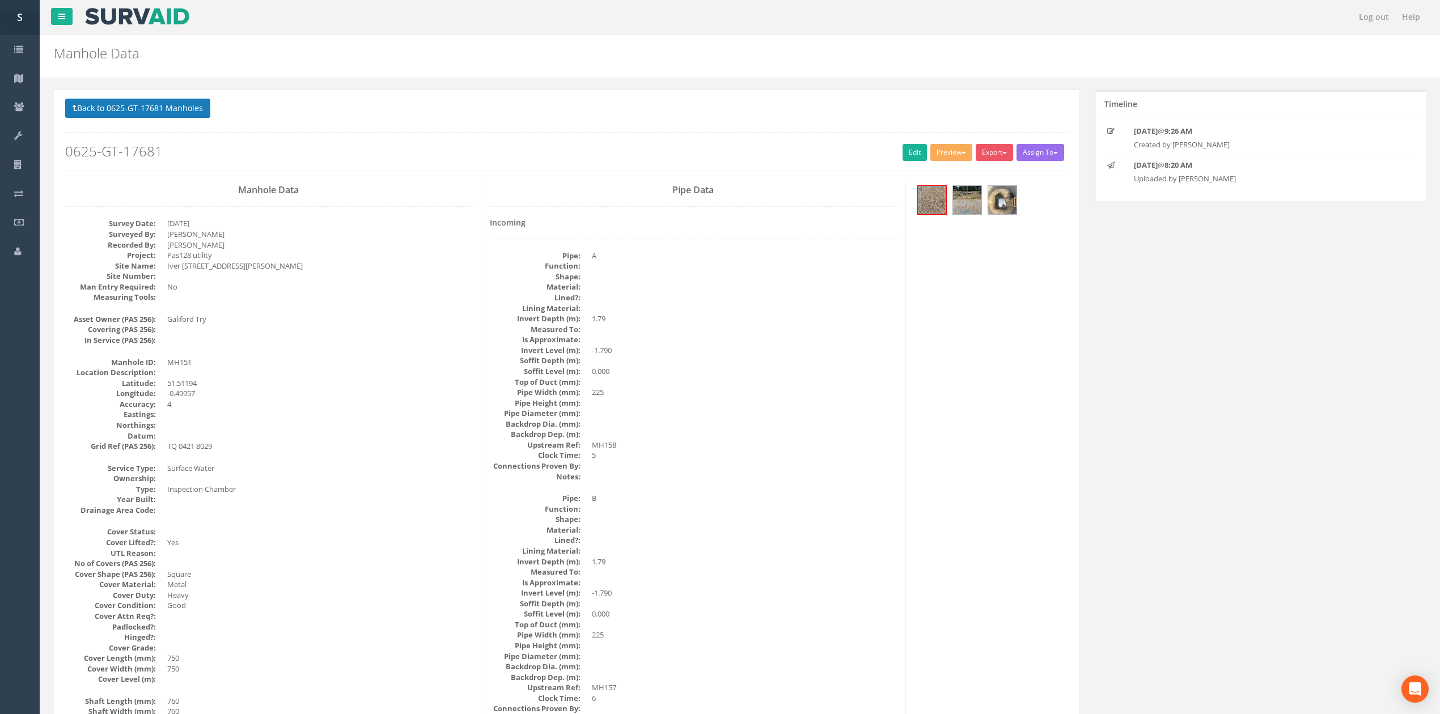
drag, startPoint x: 96, startPoint y: 94, endPoint x: 96, endPoint y: 100, distance: 6.2
click at [96, 100] on button "Back to 0625-GT-17681 Manholes" at bounding box center [137, 108] width 145 height 19
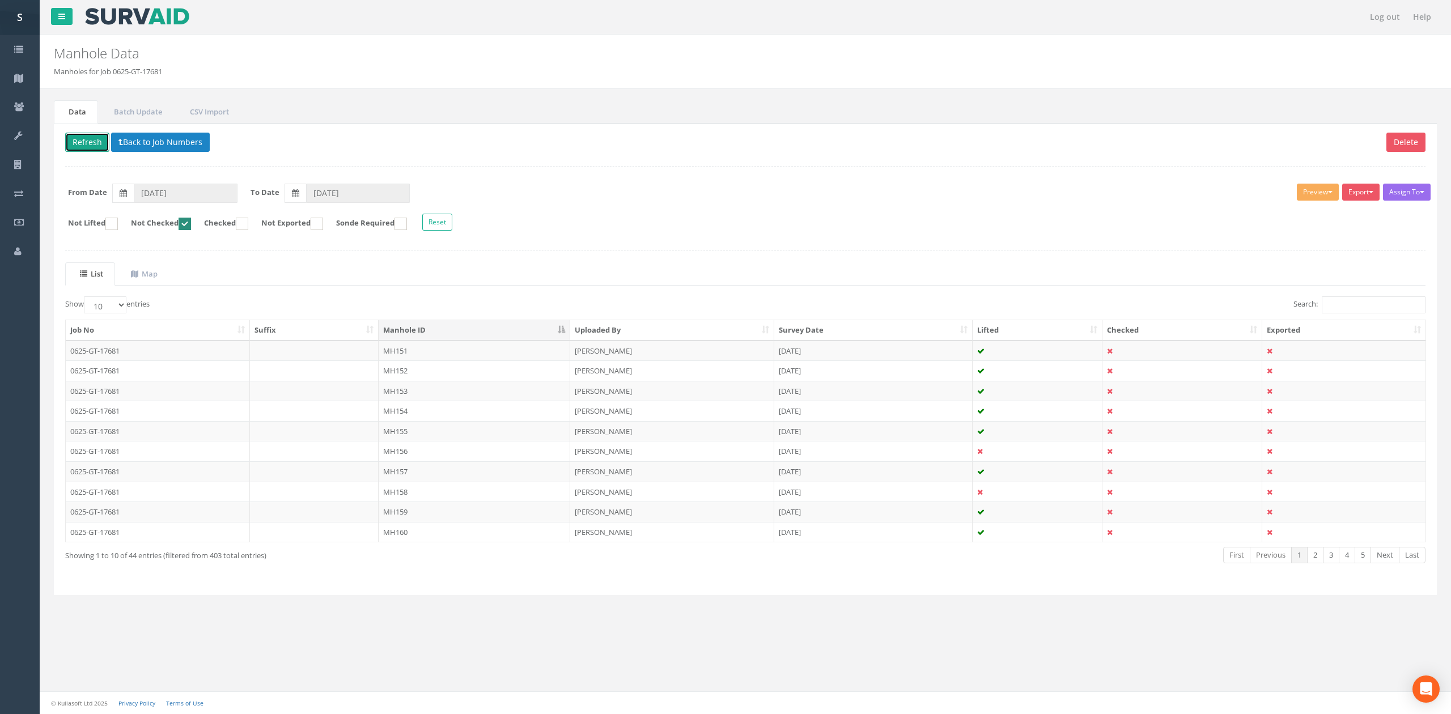
click at [75, 139] on button "Refresh" at bounding box center [87, 142] width 44 height 19
click at [118, 230] on ins at bounding box center [111, 224] width 12 height 12
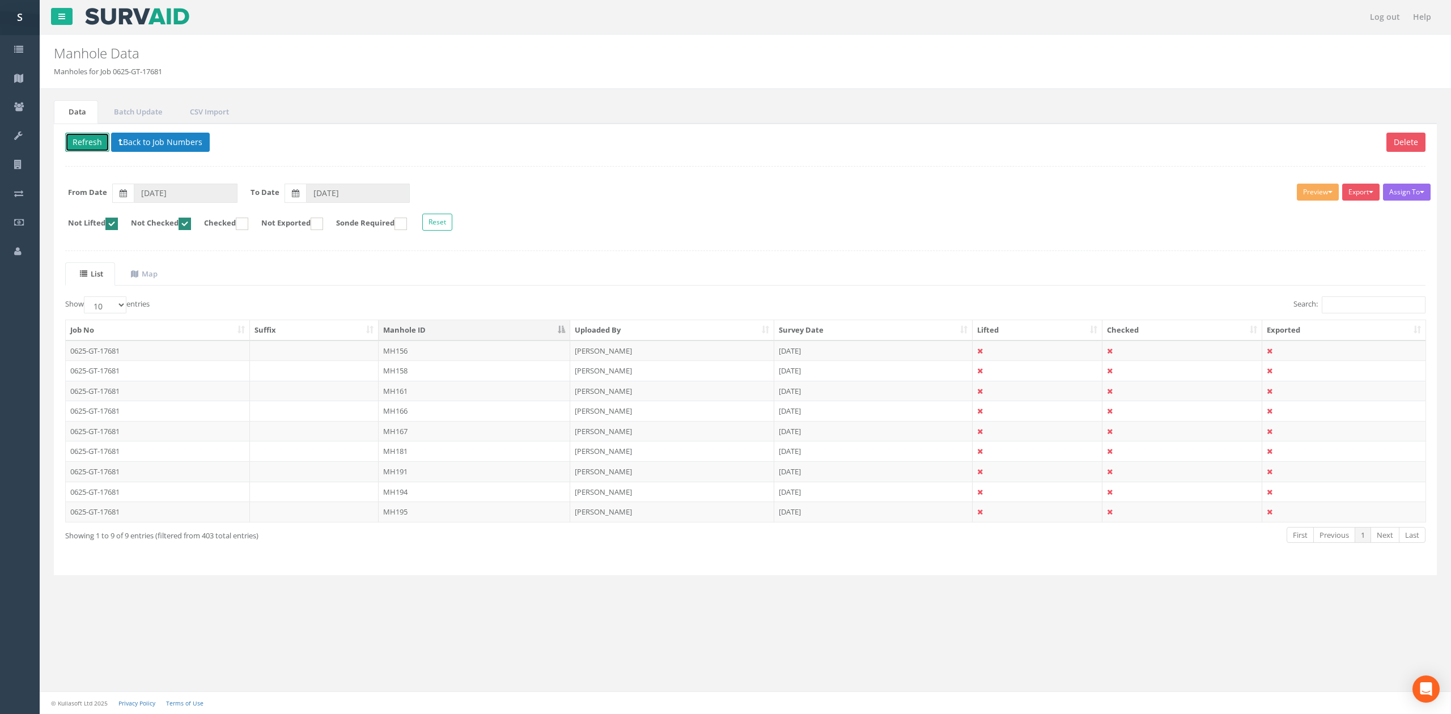
click at [118, 230] on ins at bounding box center [111, 224] width 12 height 12
checkbox input "false"
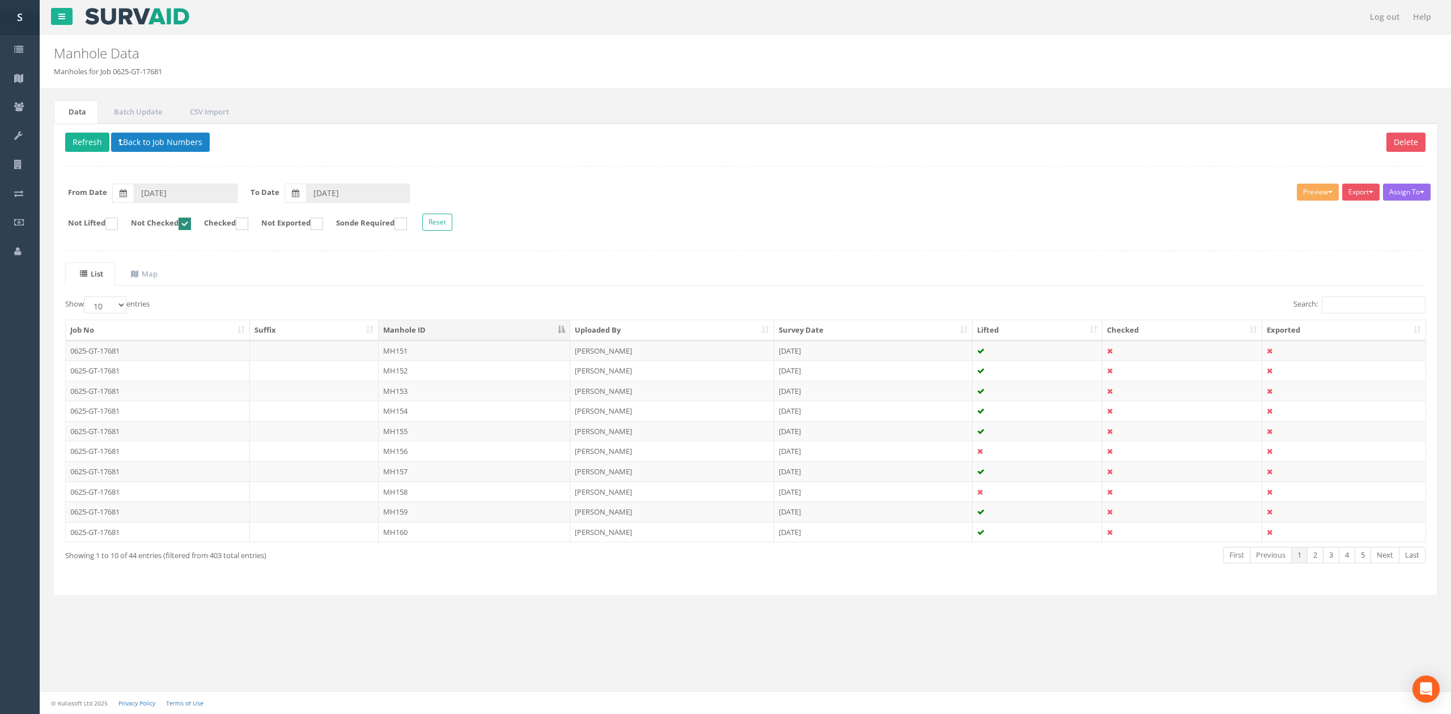
click at [268, 279] on ul "List Map" at bounding box center [745, 273] width 1361 height 23
click at [461, 552] on div "Showing 1 to 10 of 44 entries (filtered from 403 total entries)" at bounding box center [343, 553] width 557 height 15
click at [432, 354] on td "MH151" at bounding box center [475, 351] width 192 height 20
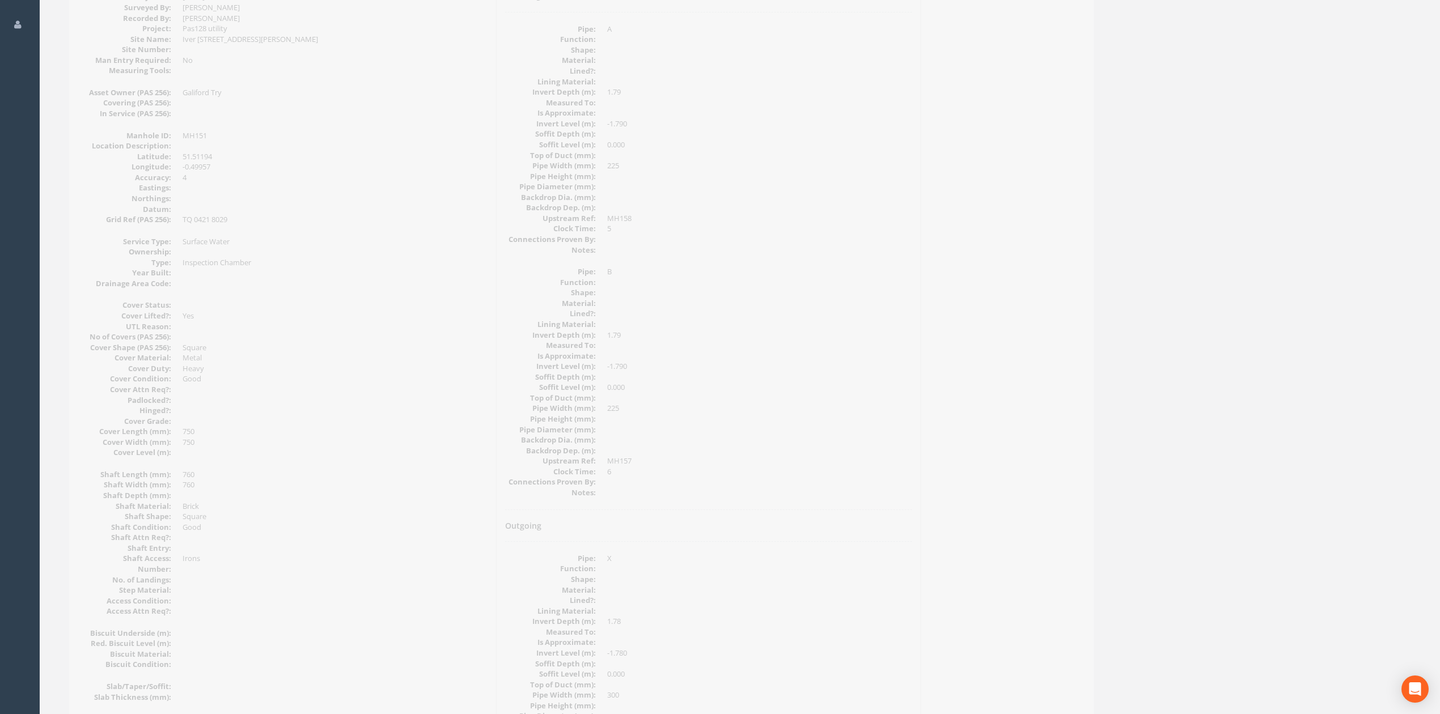
scroll to position [454, 0]
drag, startPoint x: 735, startPoint y: 518, endPoint x: 722, endPoint y: 408, distance: 110.7
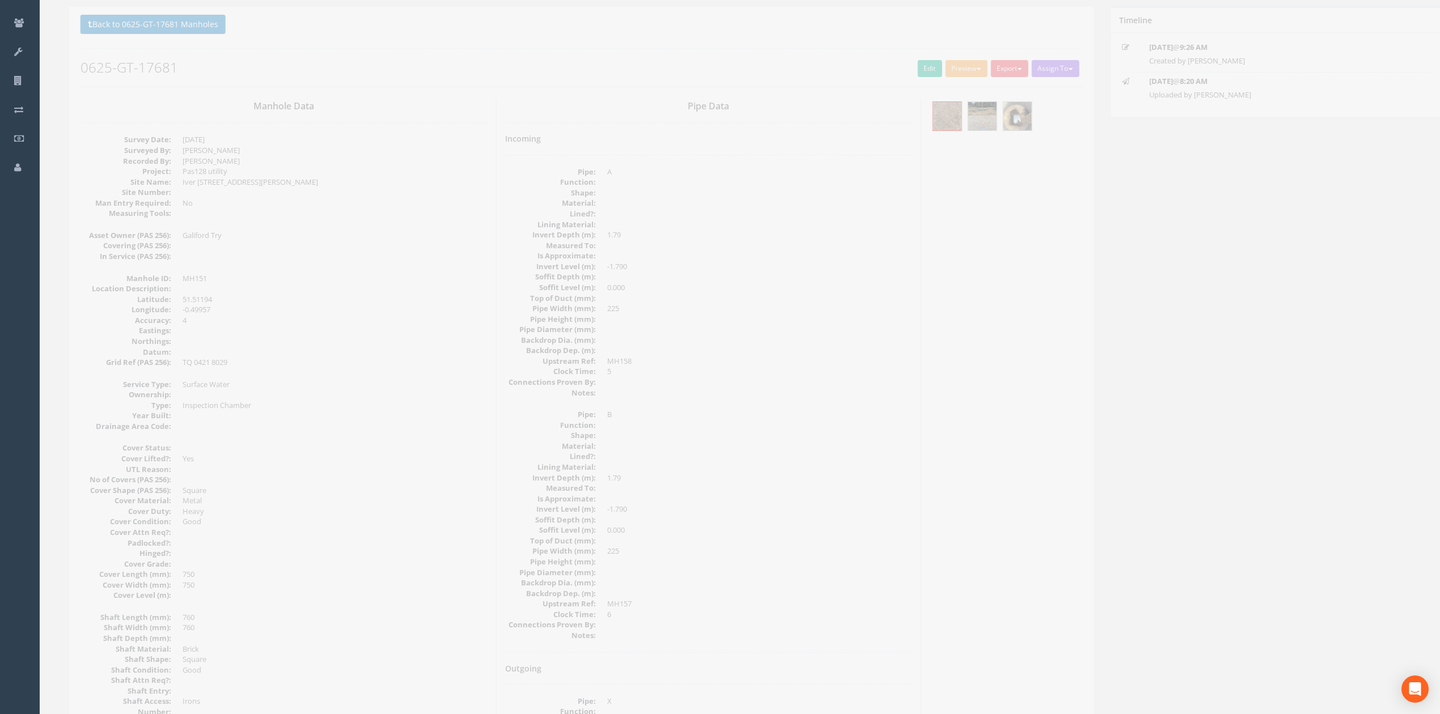
scroll to position [0, 0]
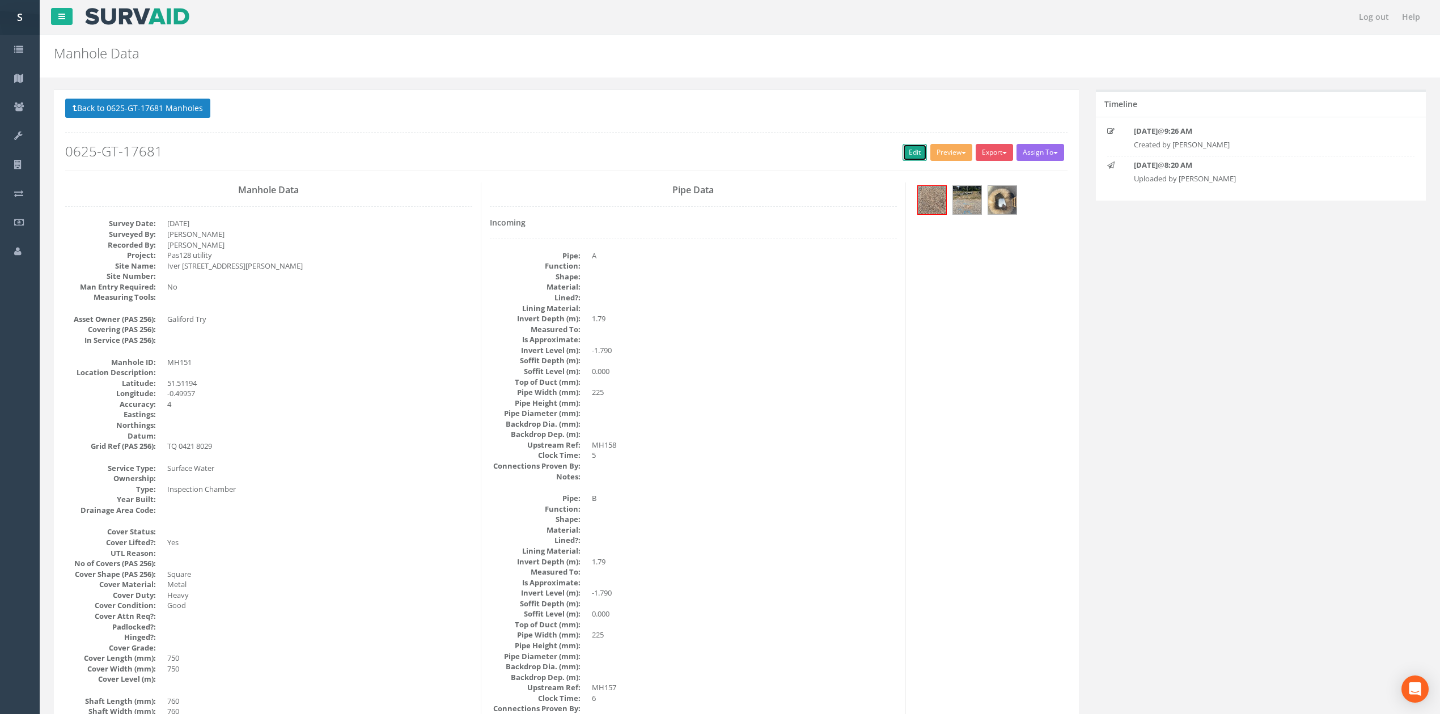
click at [903, 160] on link "Edit" at bounding box center [915, 152] width 24 height 17
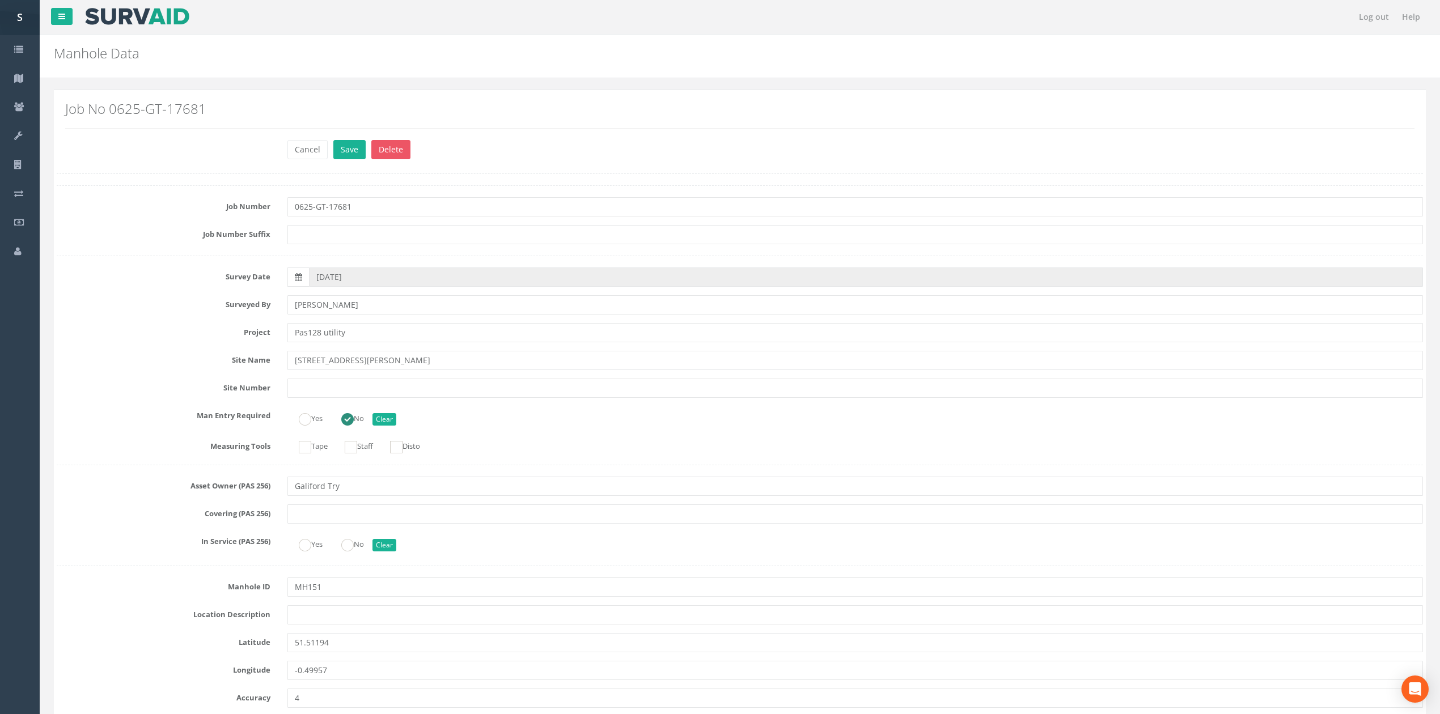
scroll to position [2209, 0]
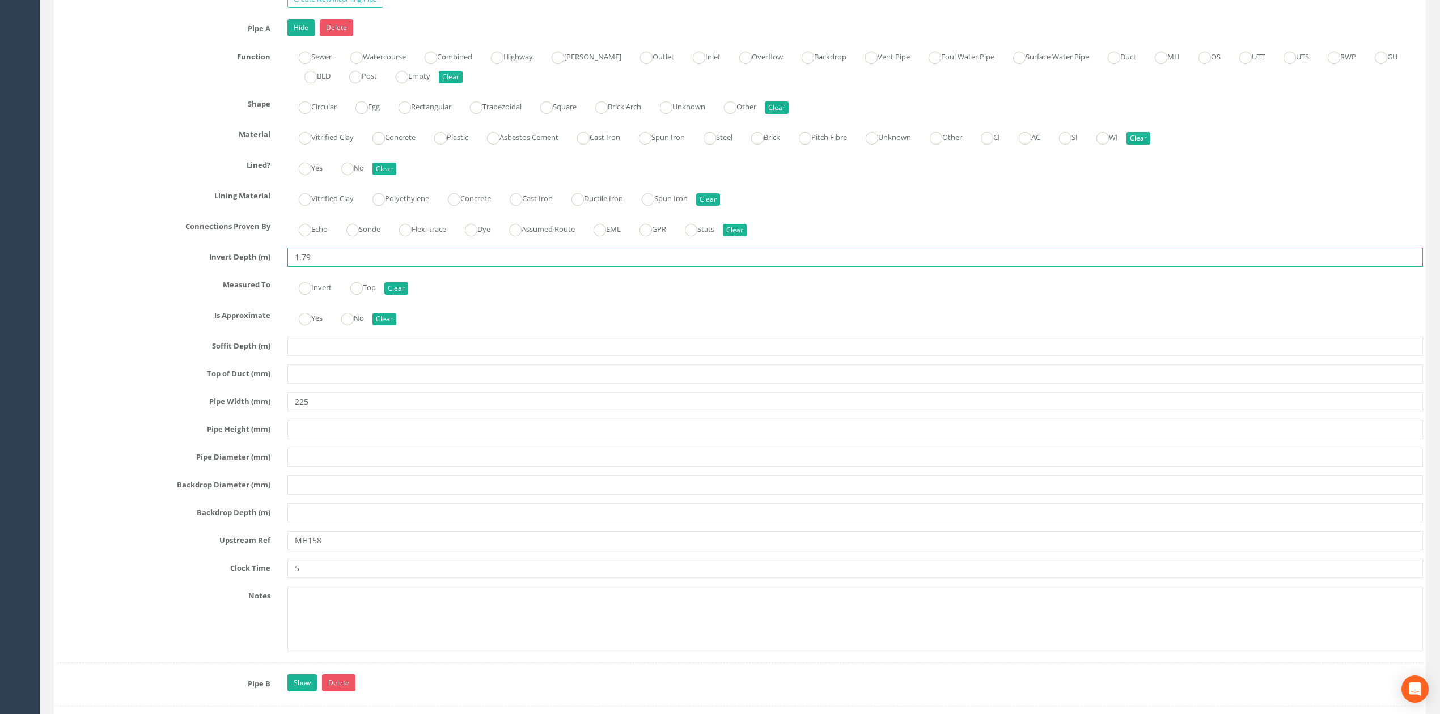
drag, startPoint x: 307, startPoint y: 276, endPoint x: 327, endPoint y: 279, distance: 20.7
click at [327, 267] on input "1.79" at bounding box center [855, 257] width 1136 height 19
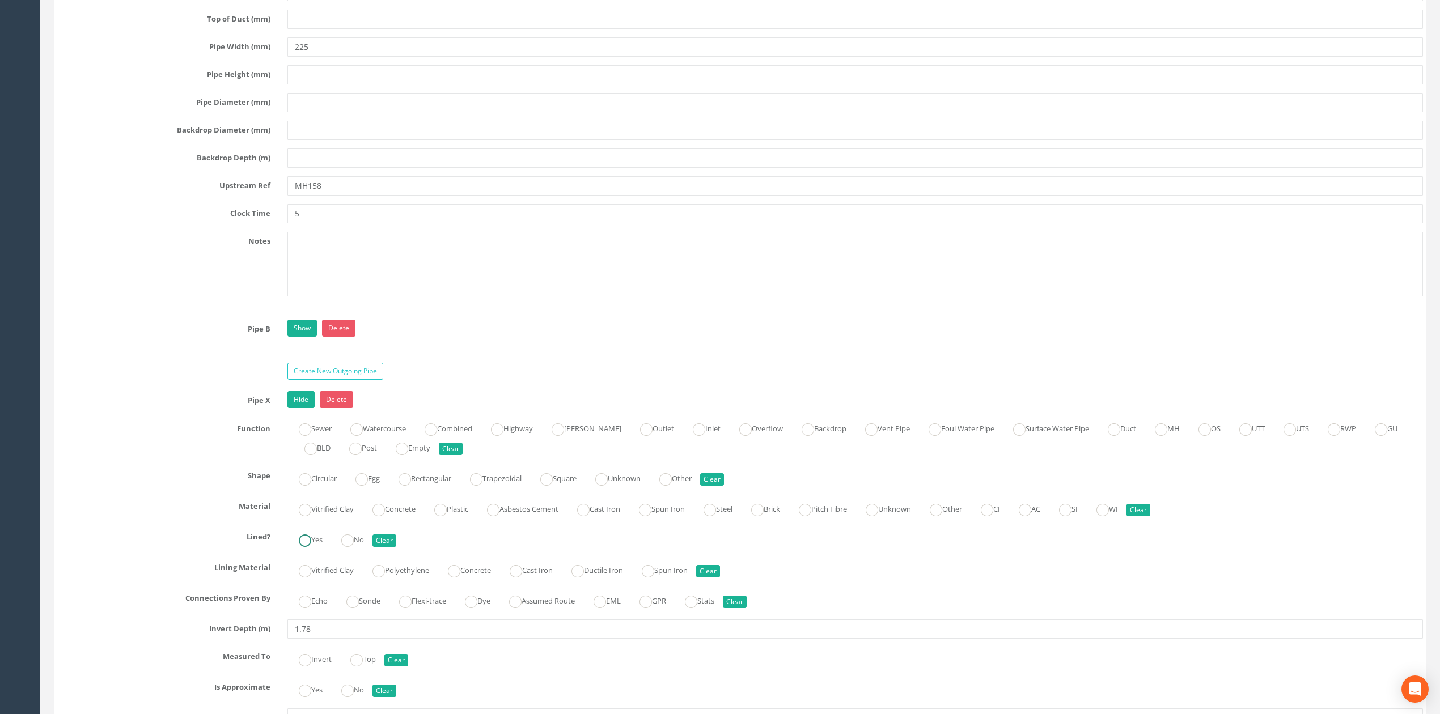
scroll to position [2586, 0]
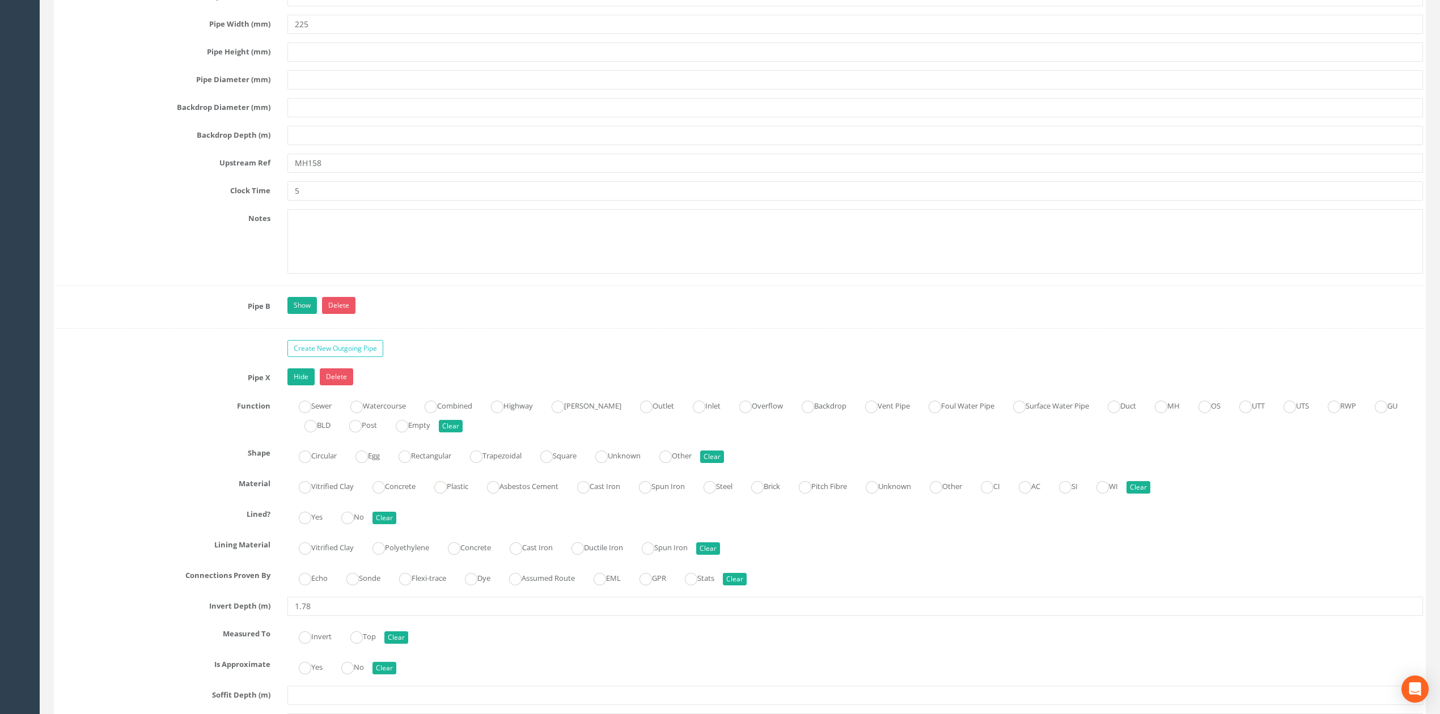
type input "1.77"
click at [302, 314] on link "Show" at bounding box center [301, 305] width 29 height 17
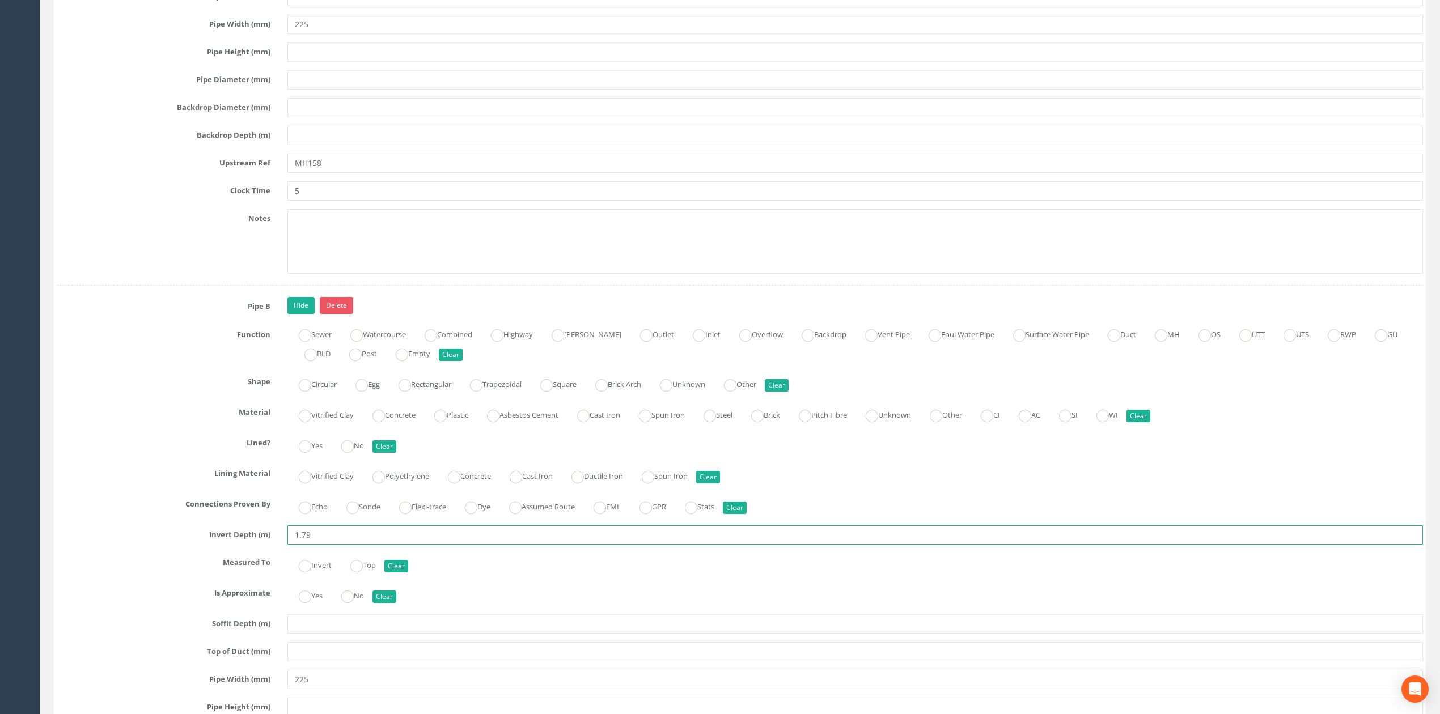
drag, startPoint x: 305, startPoint y: 552, endPoint x: 349, endPoint y: 538, distance: 46.3
click at [334, 545] on input "1.79" at bounding box center [855, 535] width 1136 height 19
type input "1.77"
click at [303, 314] on link "Hide" at bounding box center [300, 305] width 27 height 17
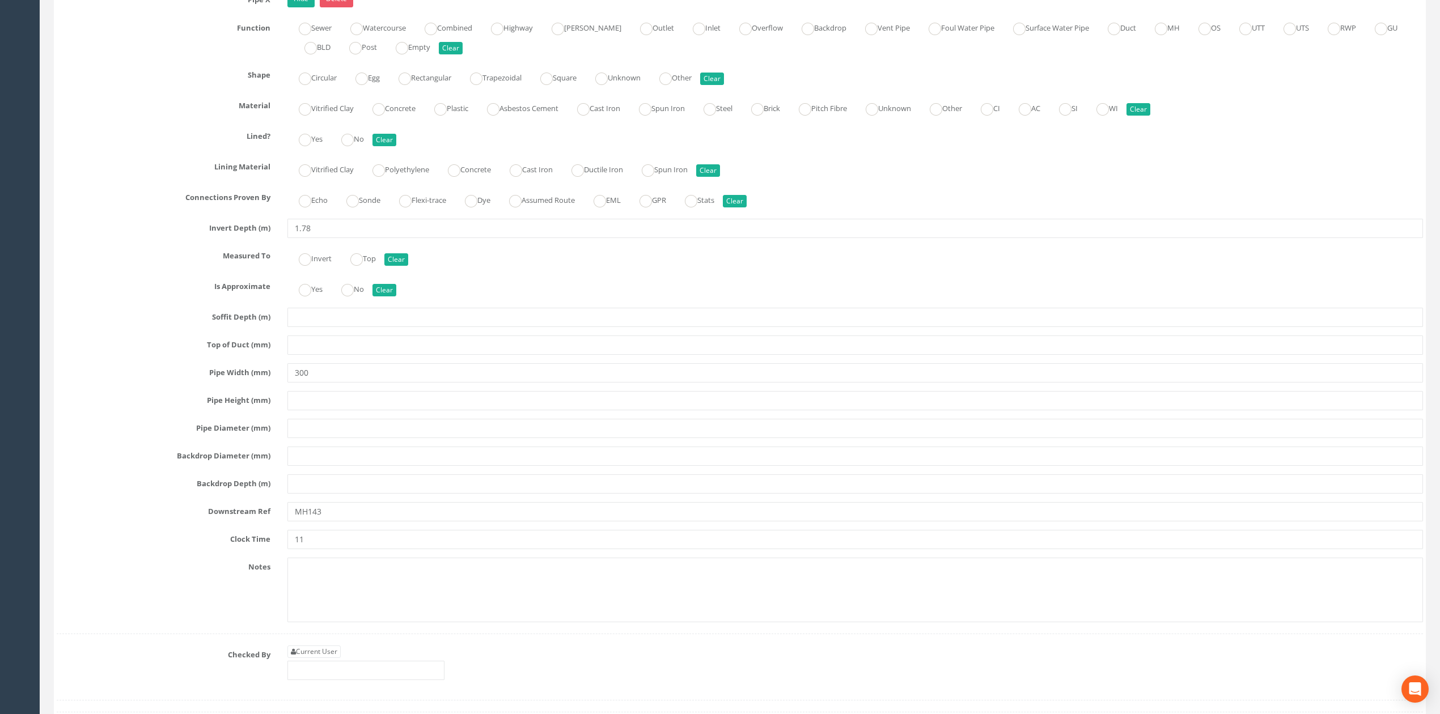
scroll to position [3343, 0]
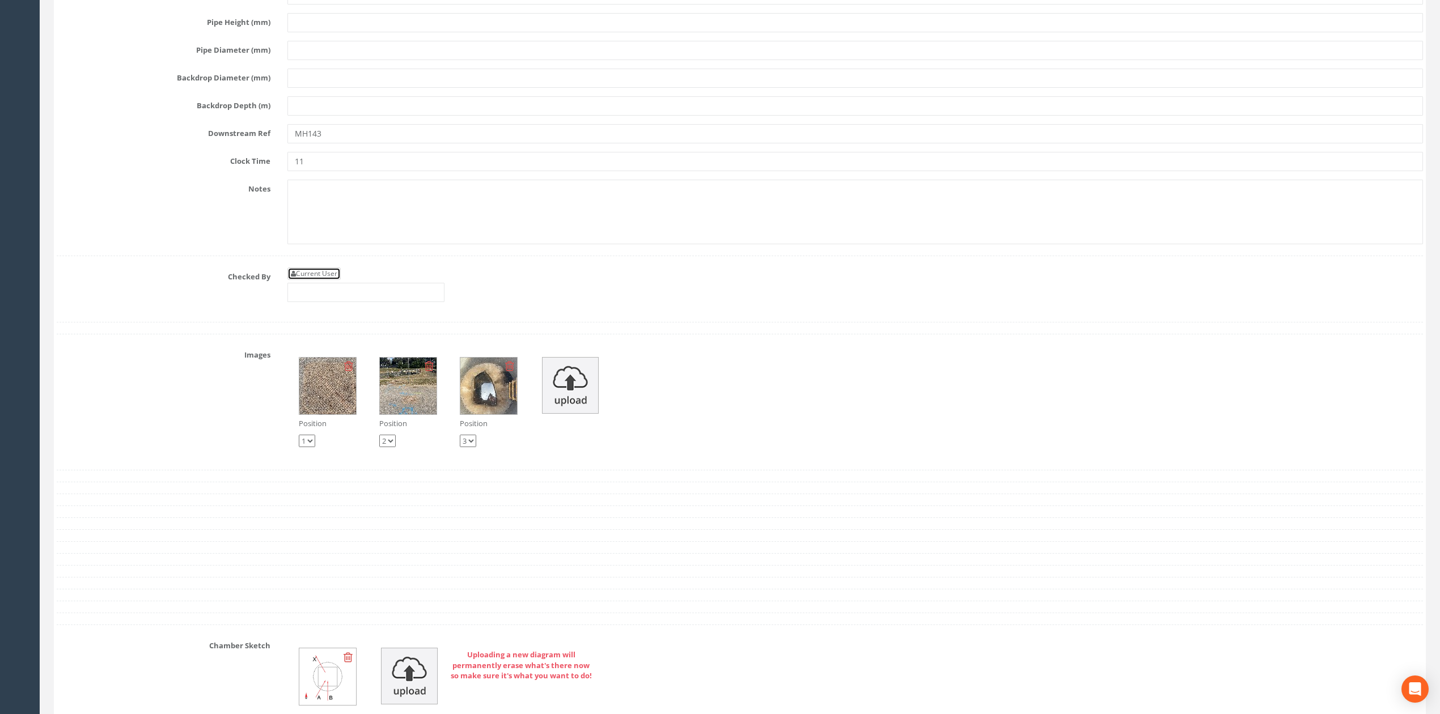
click at [333, 280] on link "Current User" at bounding box center [313, 274] width 53 height 12
type input "[PERSON_NAME]"
click at [359, 302] on input "[PERSON_NAME]" at bounding box center [365, 292] width 157 height 19
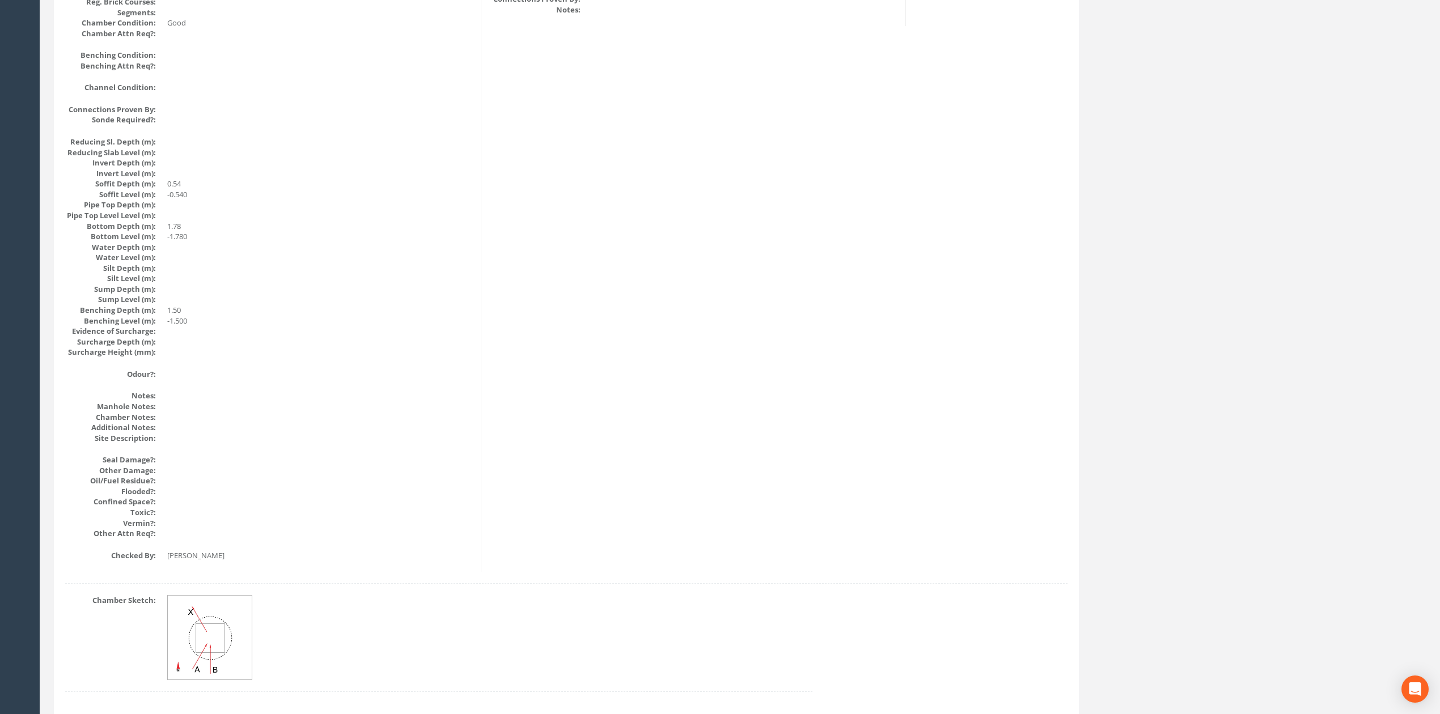
scroll to position [0, 0]
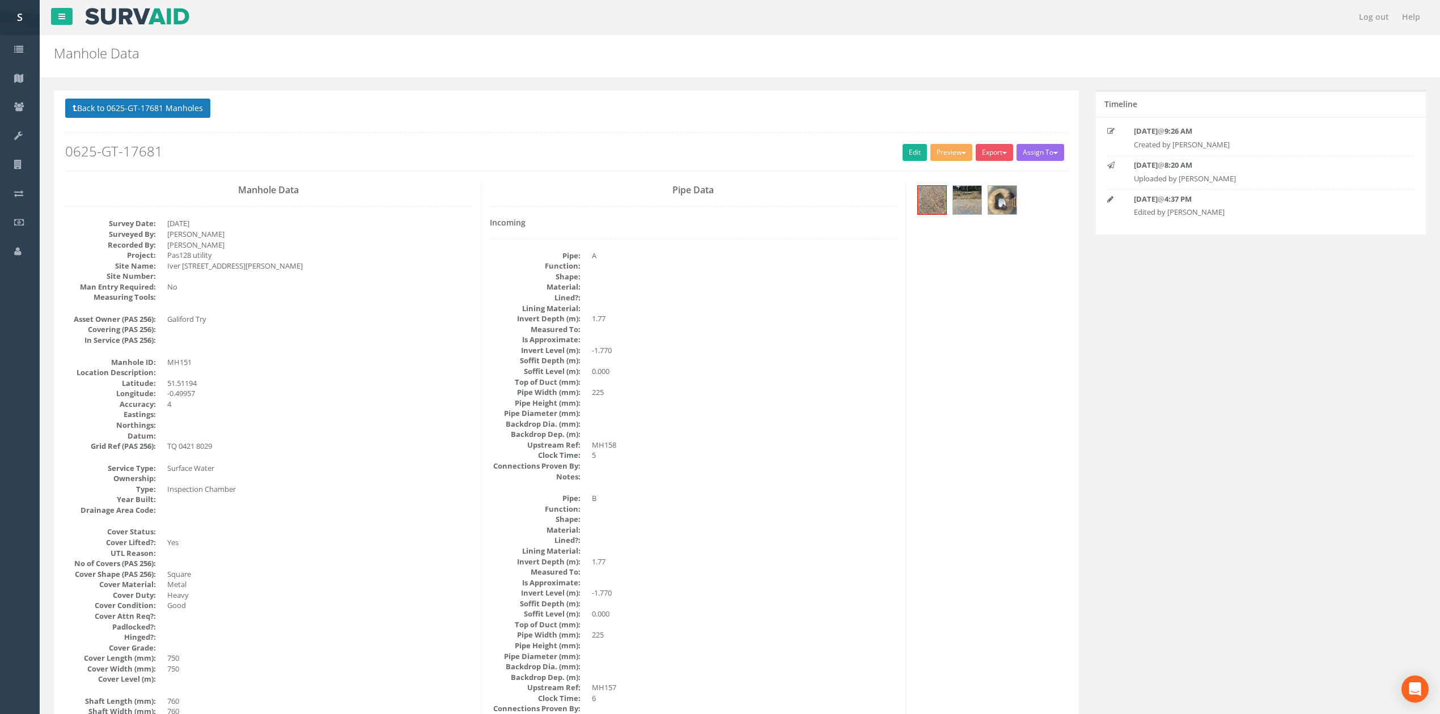
click at [200, 153] on h2 "0625-GT-17681" at bounding box center [566, 151] width 1002 height 15
click at [172, 103] on button "Back to 0625-GT-17681 Manholes" at bounding box center [137, 108] width 145 height 19
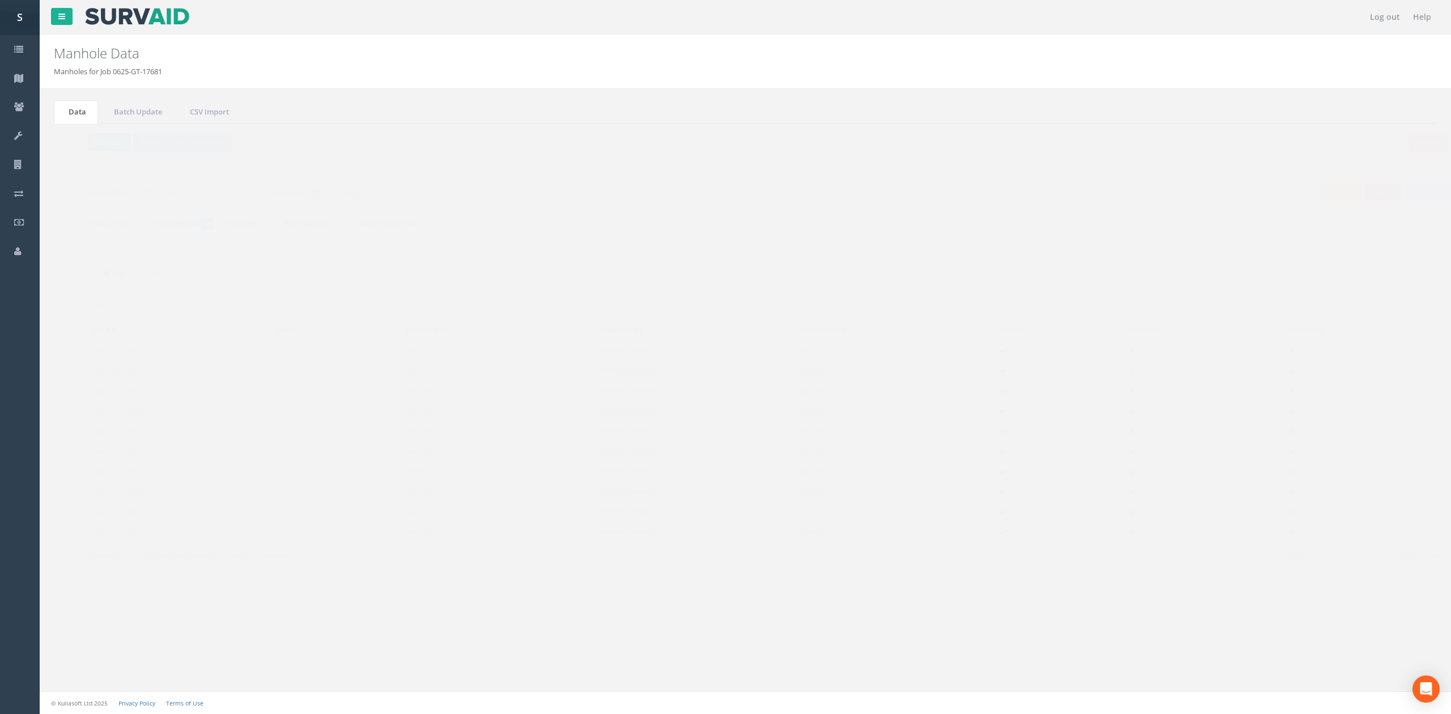
click at [104, 152] on button "Refresh" at bounding box center [87, 142] width 44 height 19
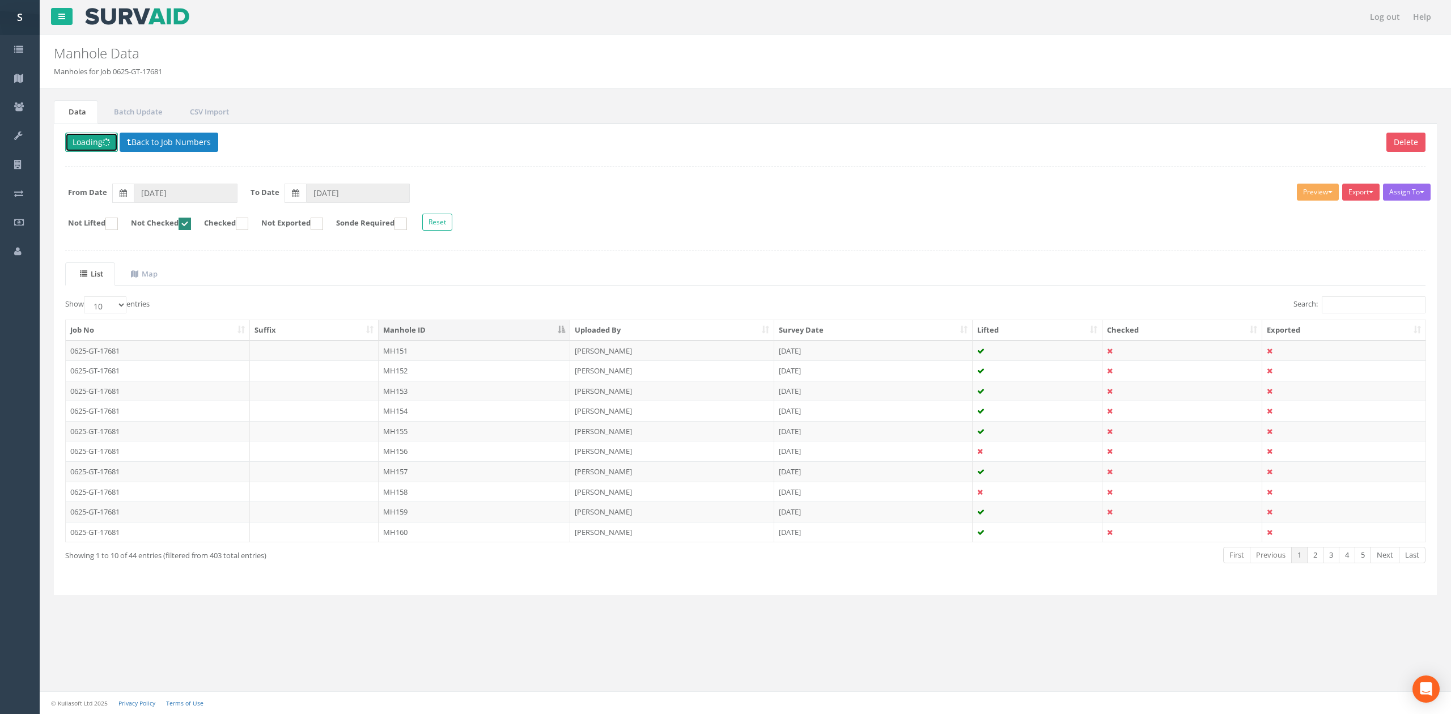
click at [103, 150] on button "Loading" at bounding box center [91, 142] width 53 height 19
click at [80, 143] on button "Refresh" at bounding box center [87, 142] width 44 height 19
click at [442, 350] on td "MH152" at bounding box center [475, 351] width 192 height 20
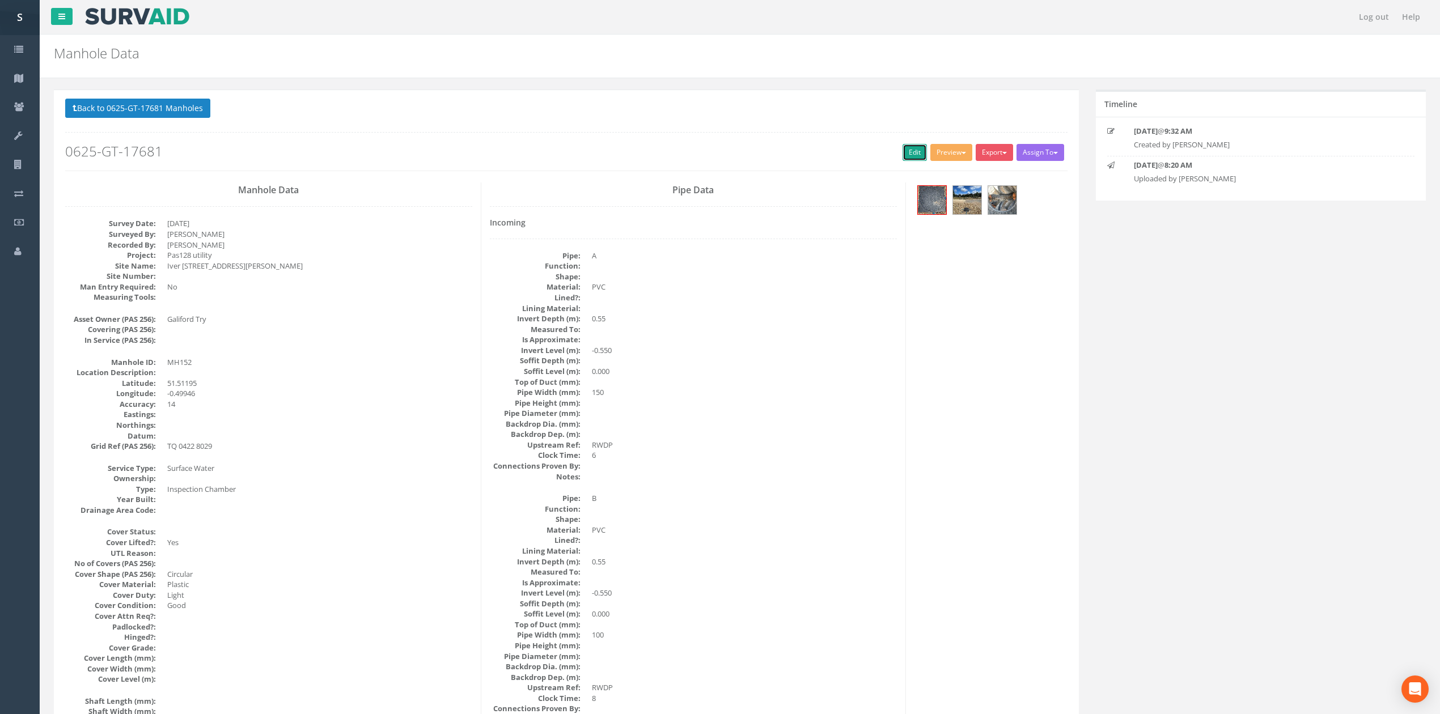
click at [903, 161] on link "Edit" at bounding box center [915, 152] width 24 height 17
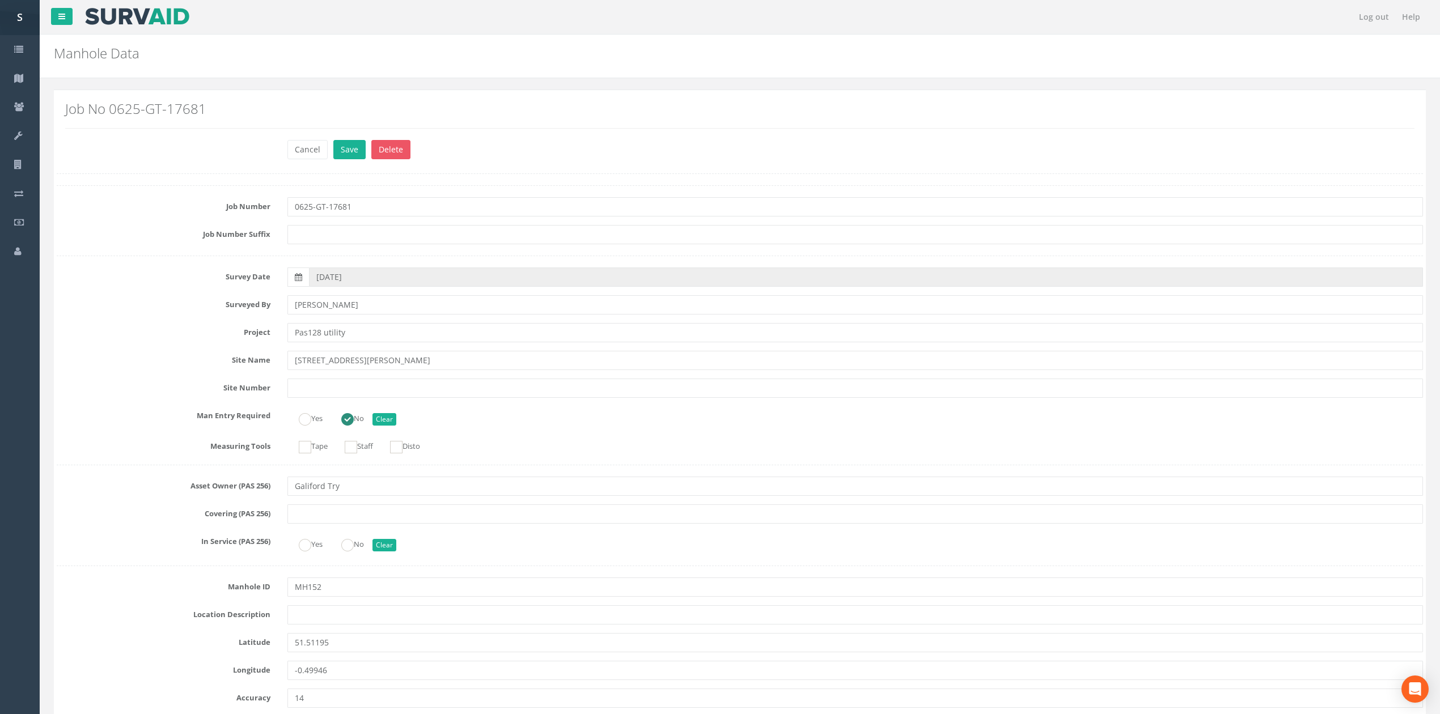
scroll to position [3348, 0]
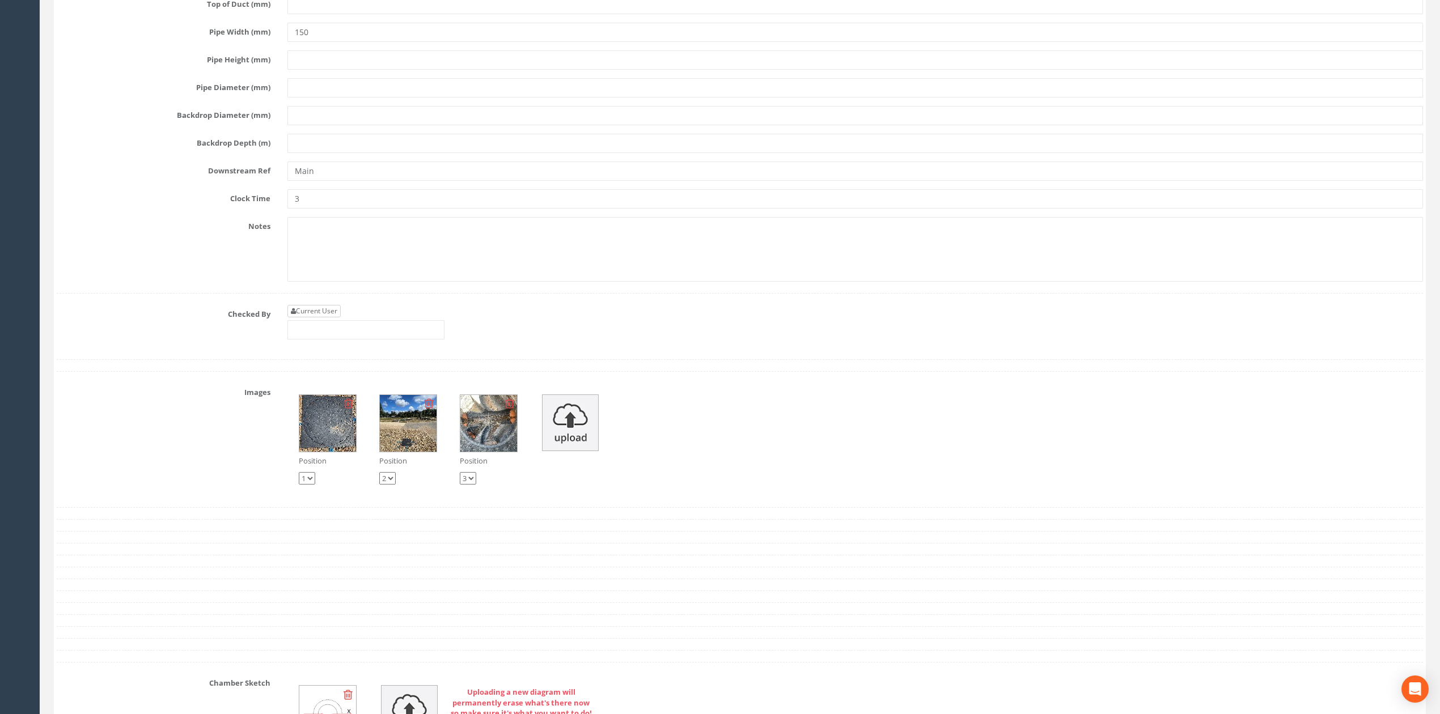
type input "Main"
click at [313, 317] on link "Current User" at bounding box center [313, 311] width 53 height 12
type input "[PERSON_NAME]"
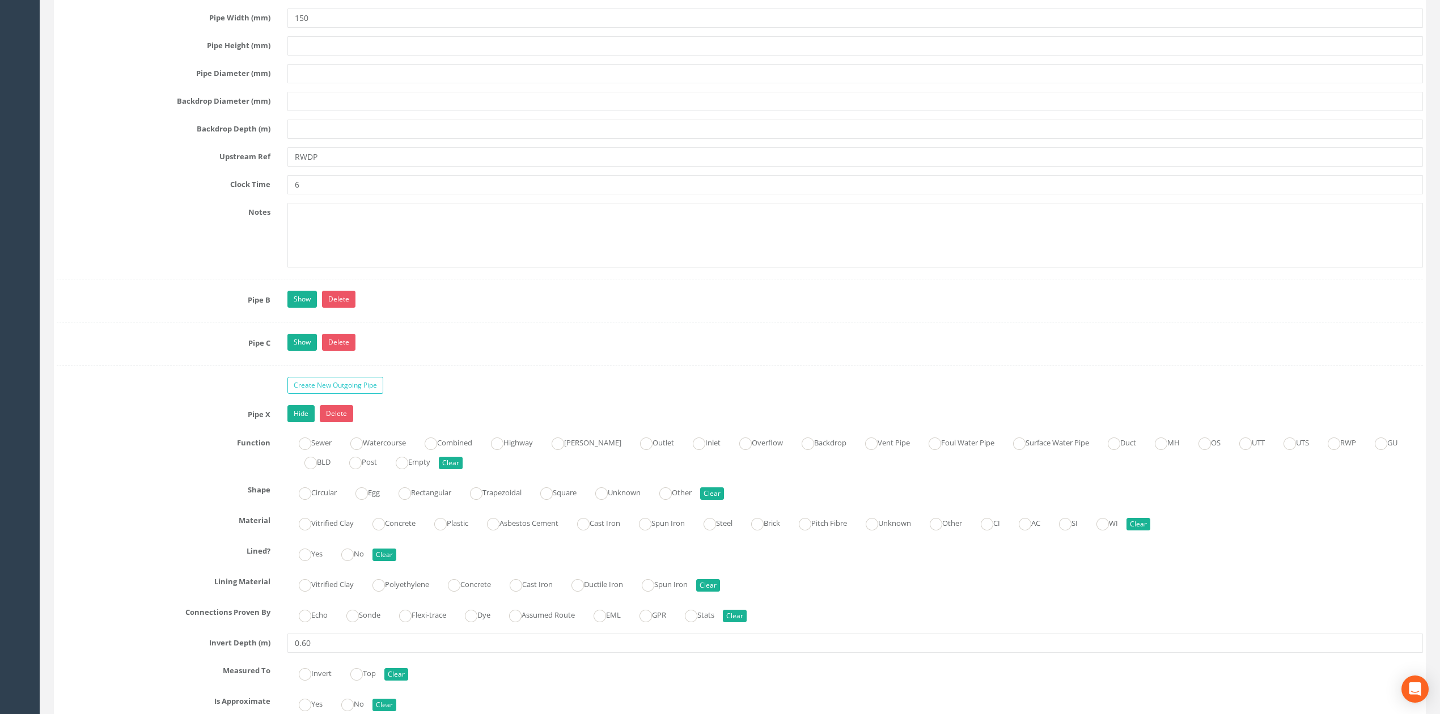
scroll to position [2517, 0]
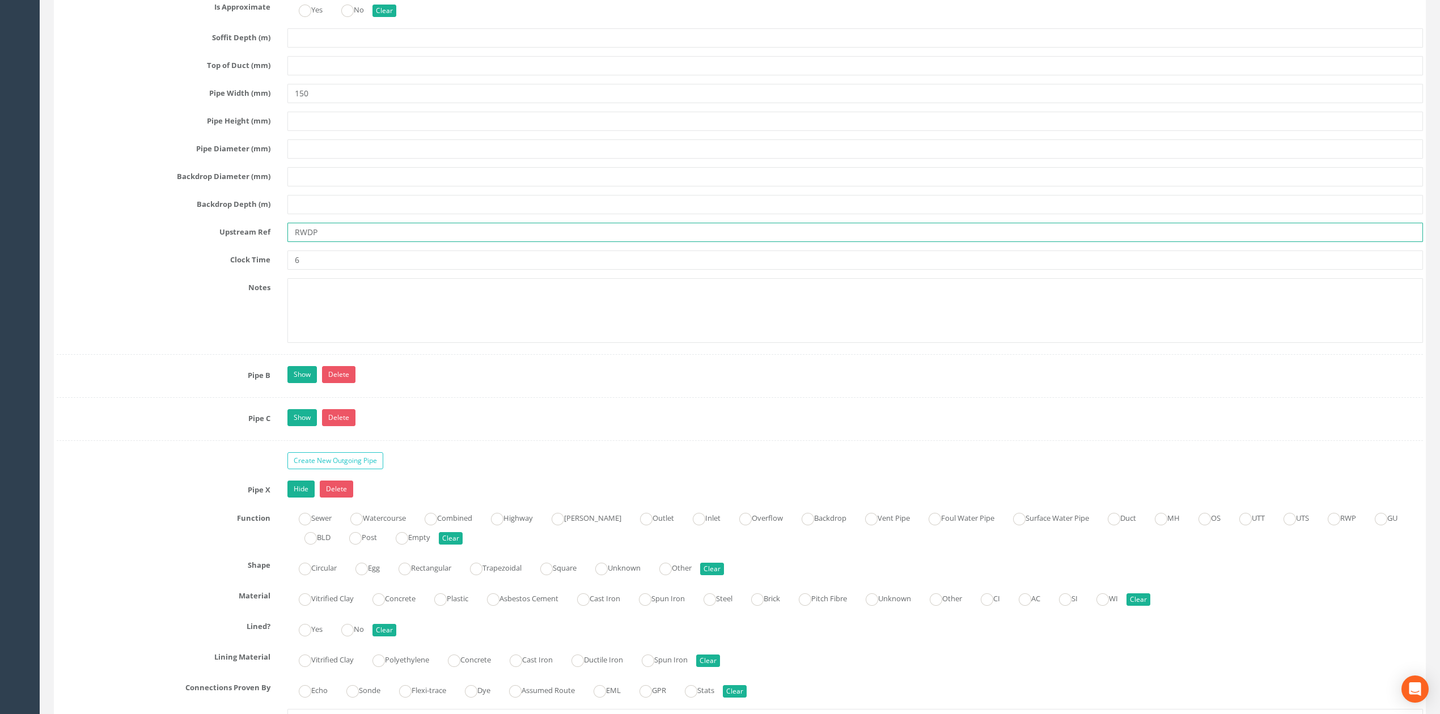
click at [300, 242] on input "RWDP" at bounding box center [855, 232] width 1136 height 19
drag, startPoint x: 333, startPoint y: 251, endPoint x: 228, endPoint y: 229, distance: 107.6
click at [234, 232] on div "Pipe A Hide Delete Function Sewer Watercourse Combined Highway [PERSON_NAME] Ou…" at bounding box center [740, 33] width 1366 height 644
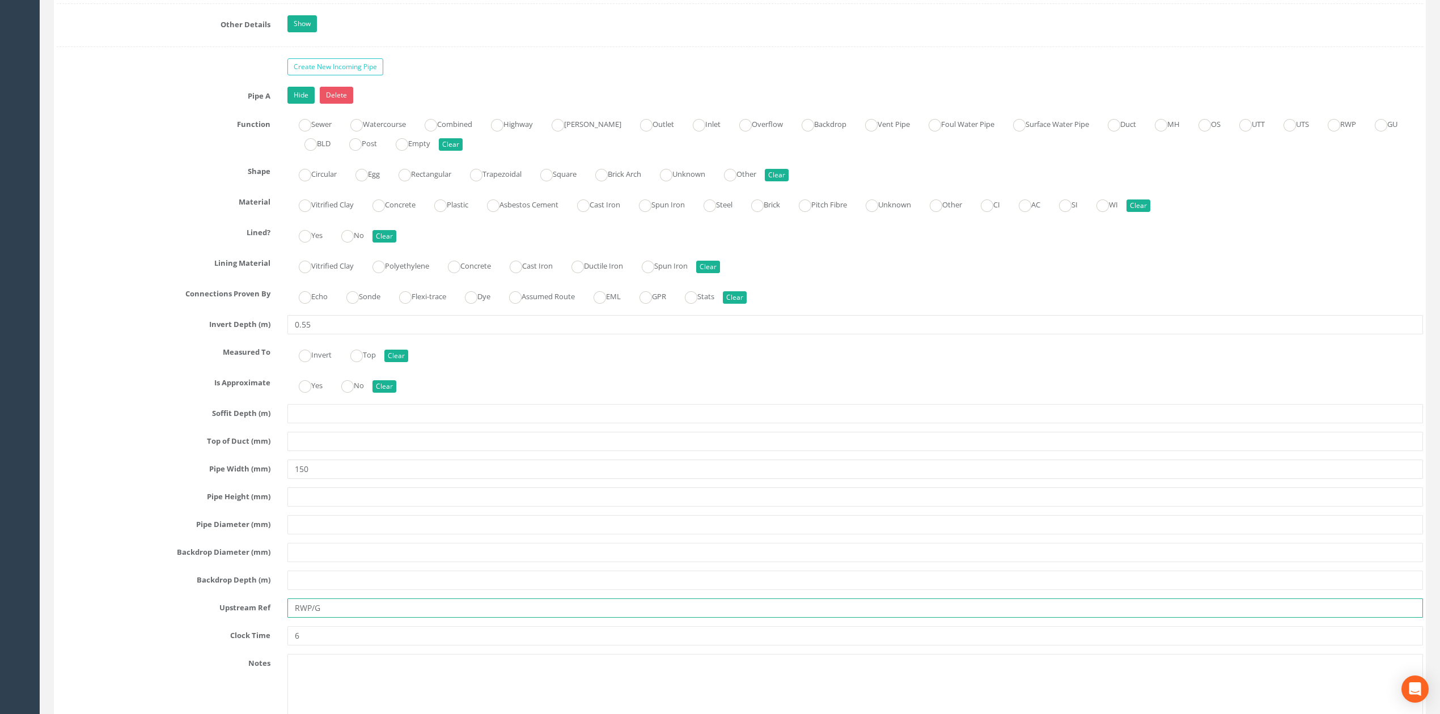
scroll to position [2139, 0]
type input "RWP/G"
drag, startPoint x: 1438, startPoint y: 293, endPoint x: 1474, endPoint y: 307, distance: 38.2
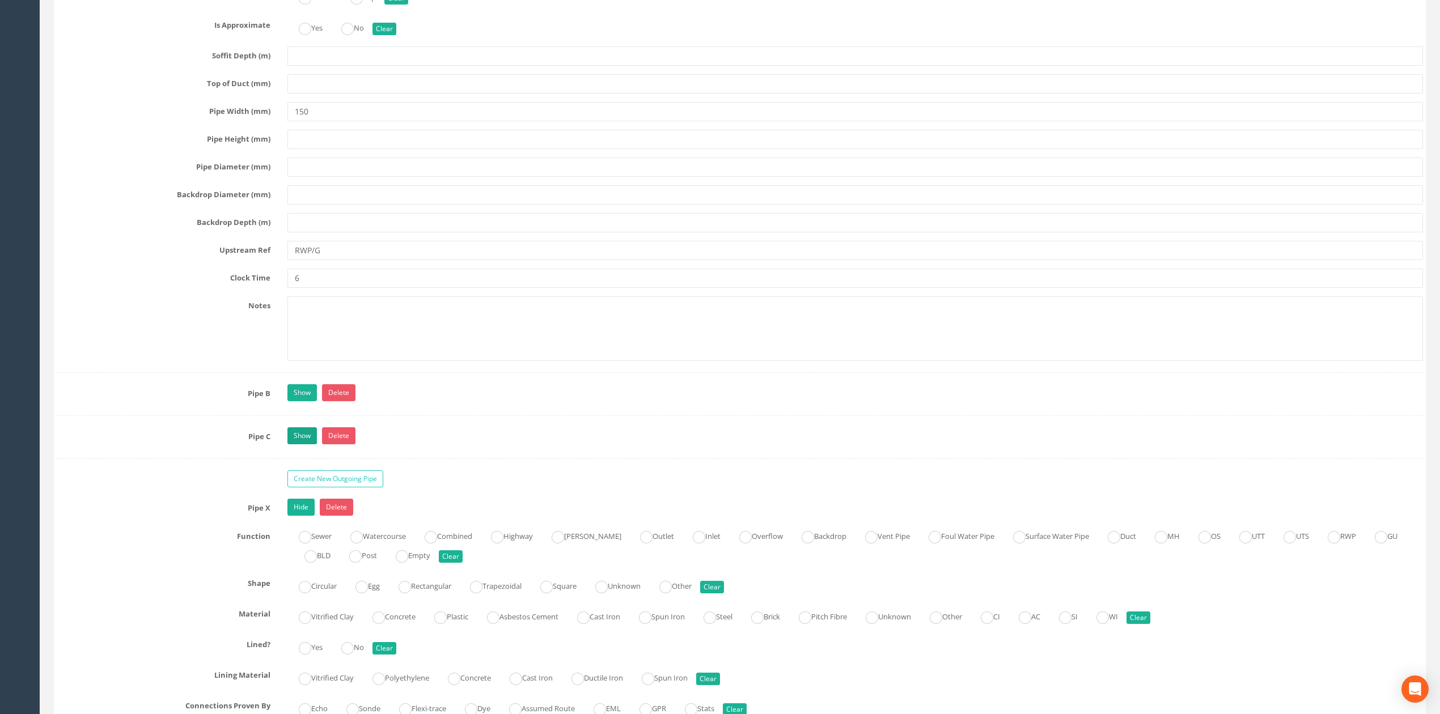
scroll to position [2593, 0]
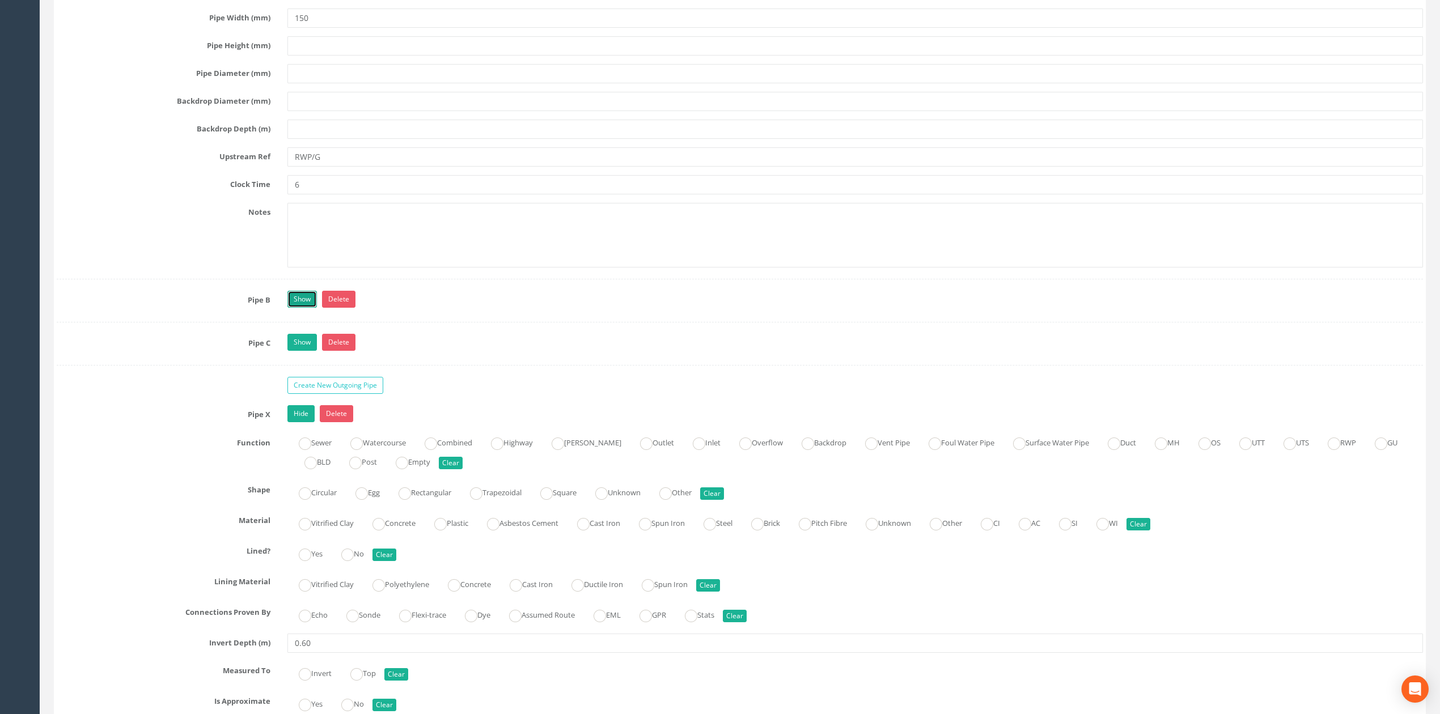
click at [298, 308] on link "Show" at bounding box center [301, 299] width 29 height 17
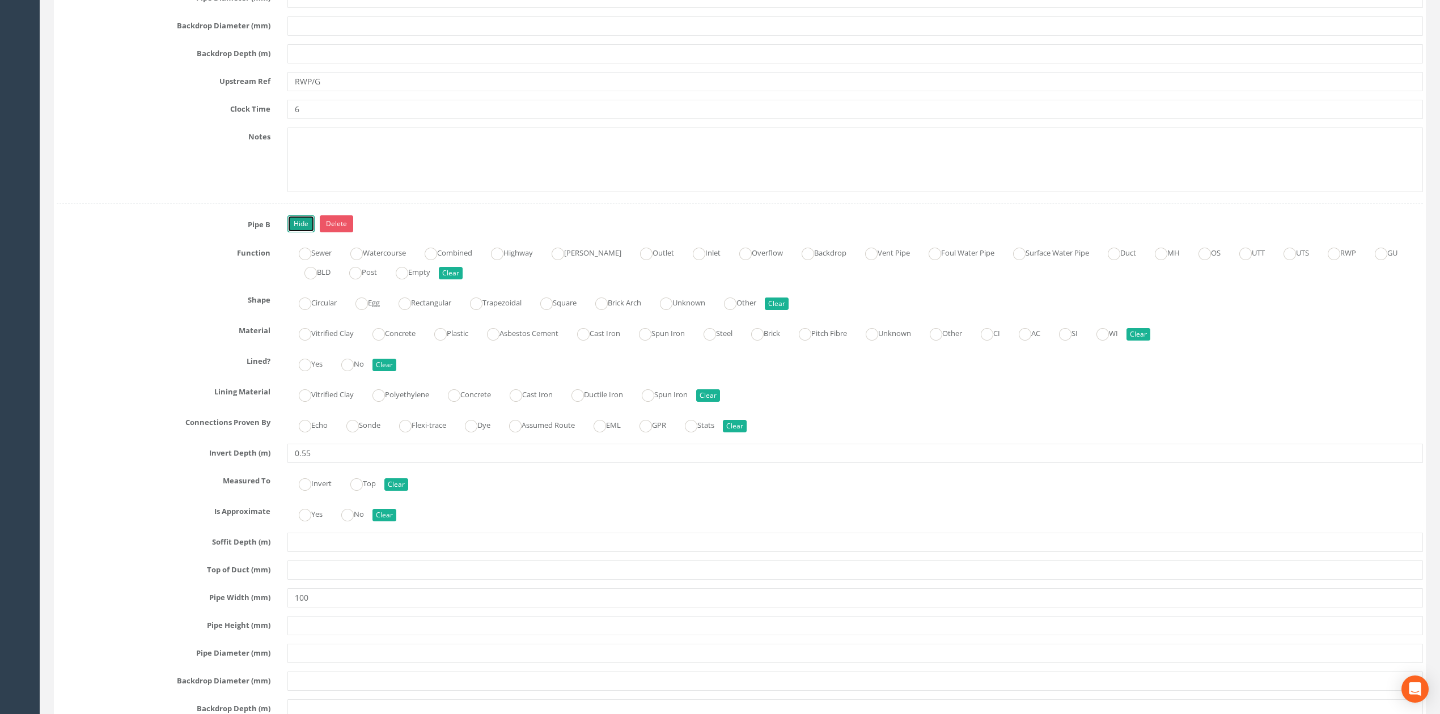
scroll to position [2895, 0]
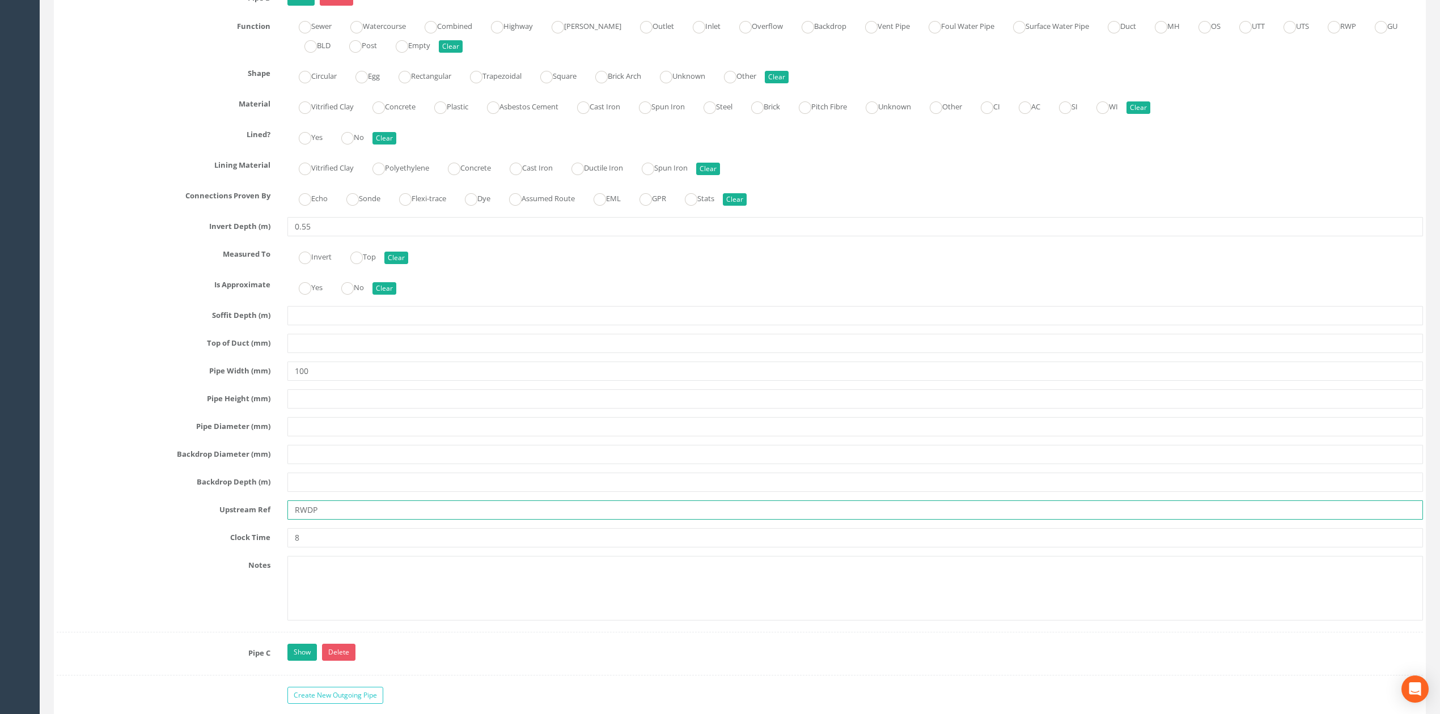
drag, startPoint x: 313, startPoint y: 527, endPoint x: 341, endPoint y: 527, distance: 28.3
click at [332, 520] on input "RWDP" at bounding box center [855, 510] width 1136 height 19
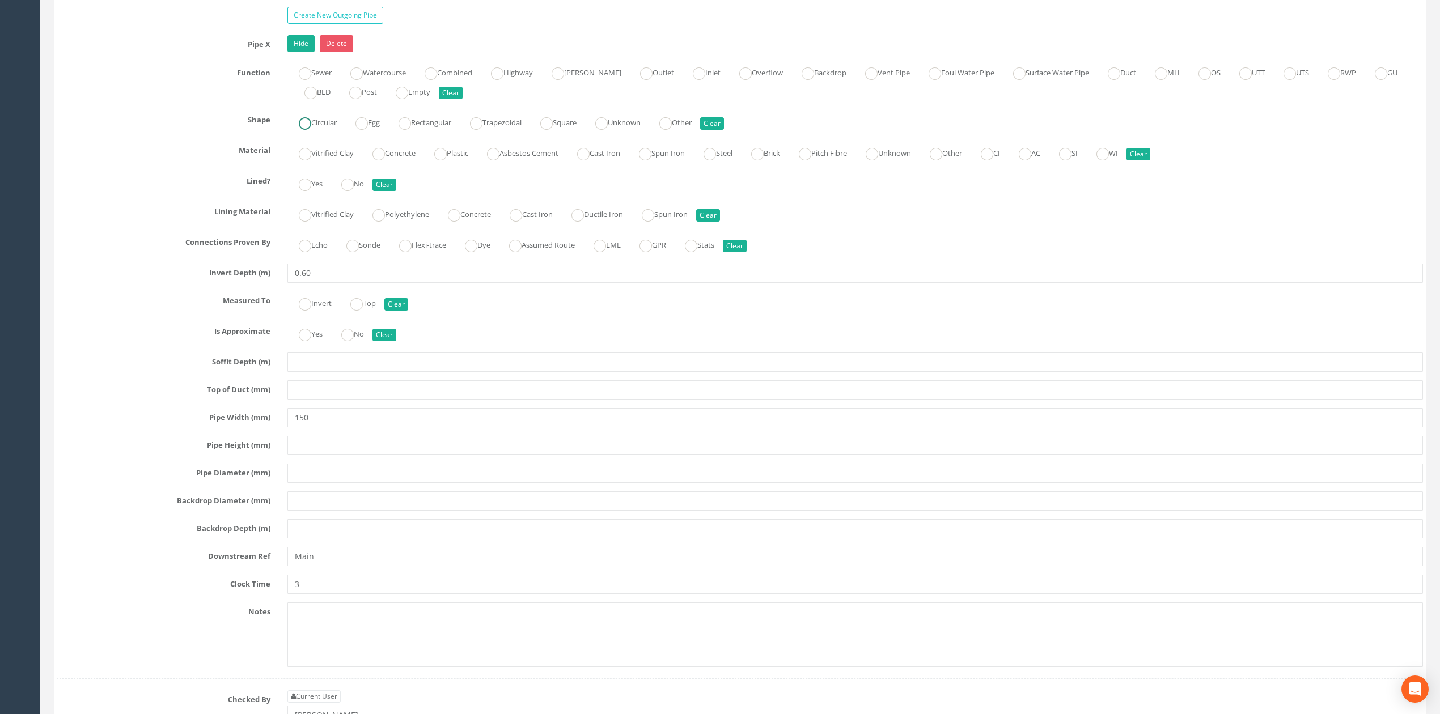
scroll to position [3500, 0]
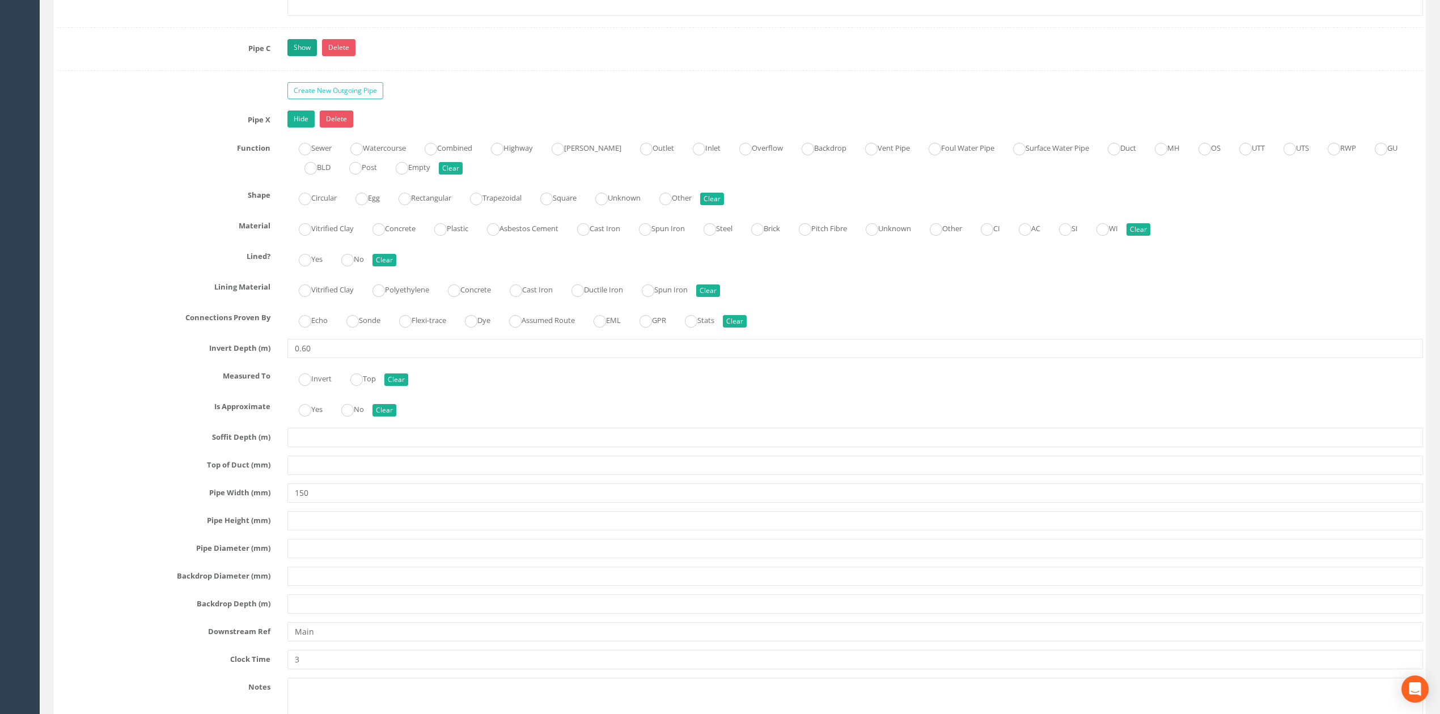
type input "RWP/G"
click at [308, 56] on link "Show" at bounding box center [301, 47] width 29 height 17
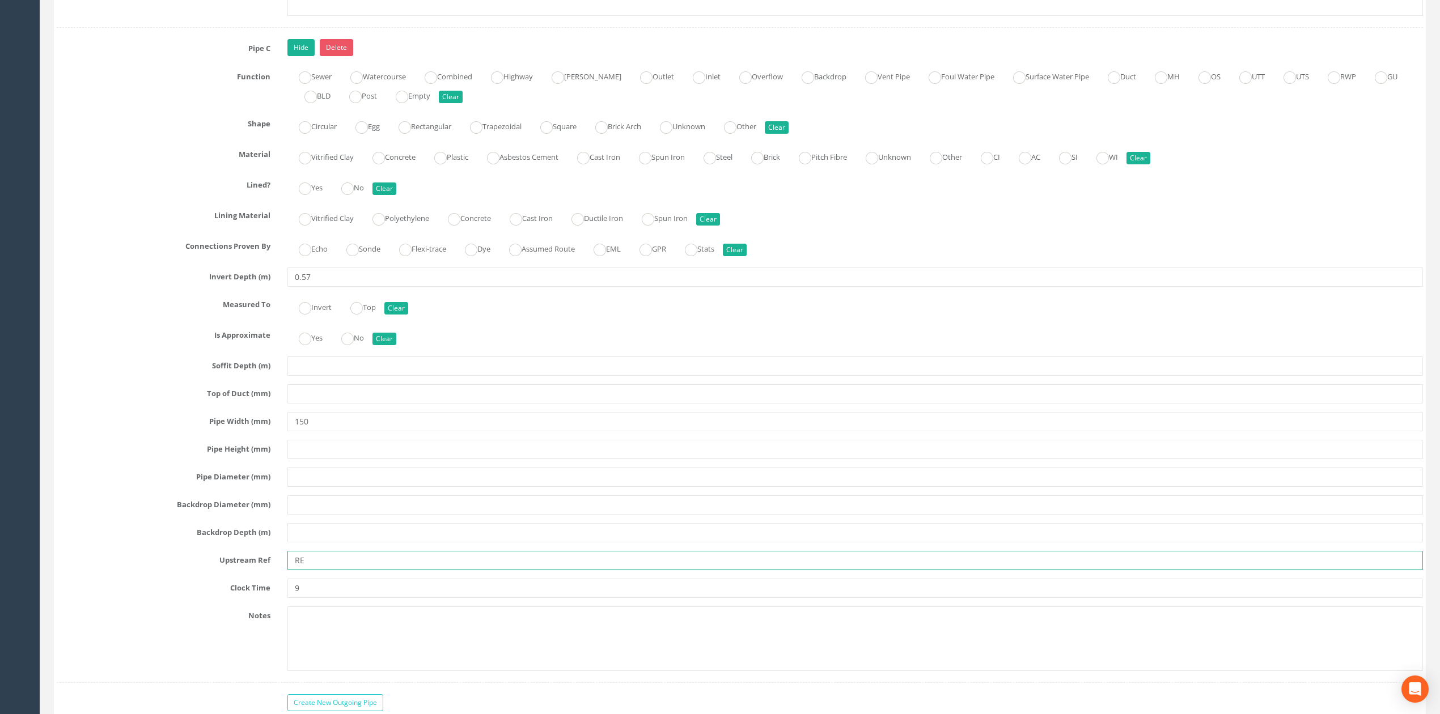
drag, startPoint x: 314, startPoint y: 585, endPoint x: 274, endPoint y: 583, distance: 39.8
click at [274, 570] on div "Upstream Ref RE" at bounding box center [739, 560] width 1383 height 19
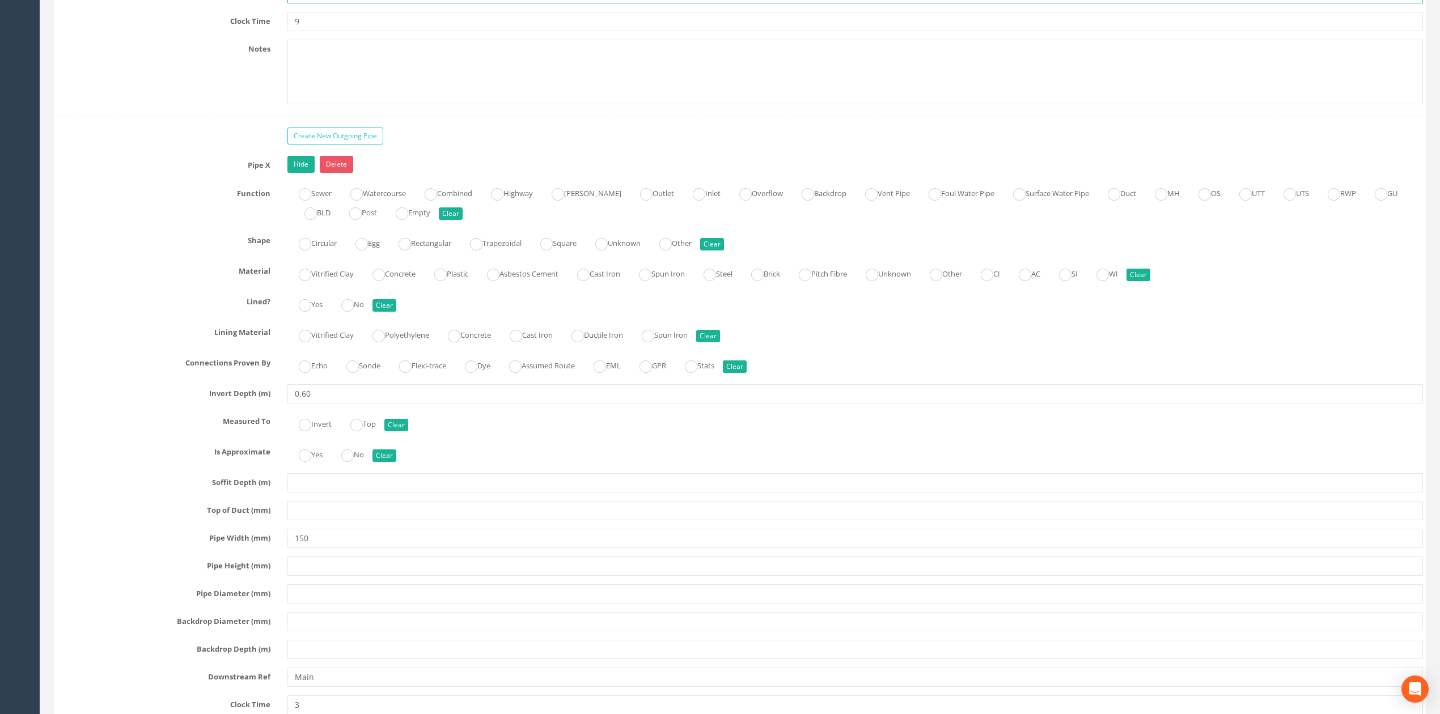
scroll to position [4180, 0]
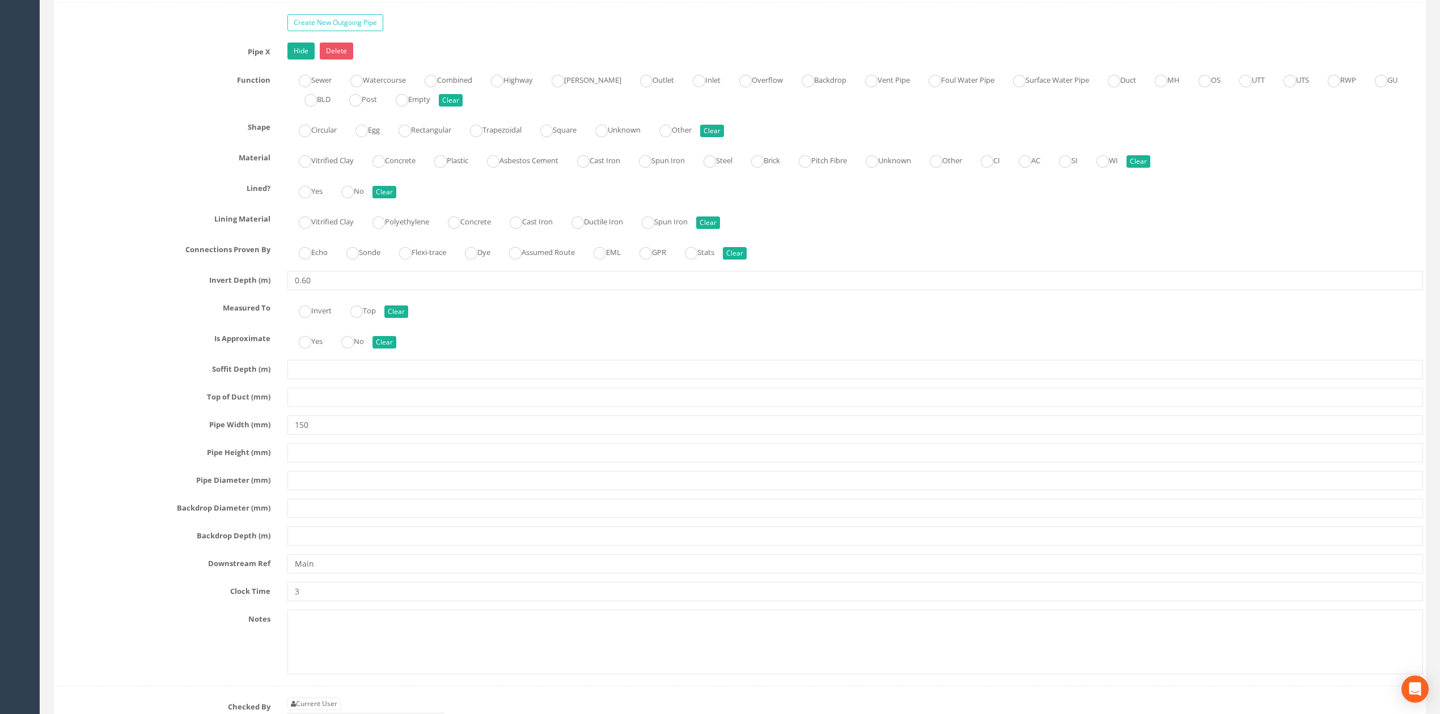
click at [332, 606] on div "Pipe X Hide Delete Function Sewer Watercourse Combined Highway [PERSON_NAME] Ou…" at bounding box center [740, 365] width 1366 height 644
click at [332, 574] on input "Main" at bounding box center [855, 563] width 1136 height 19
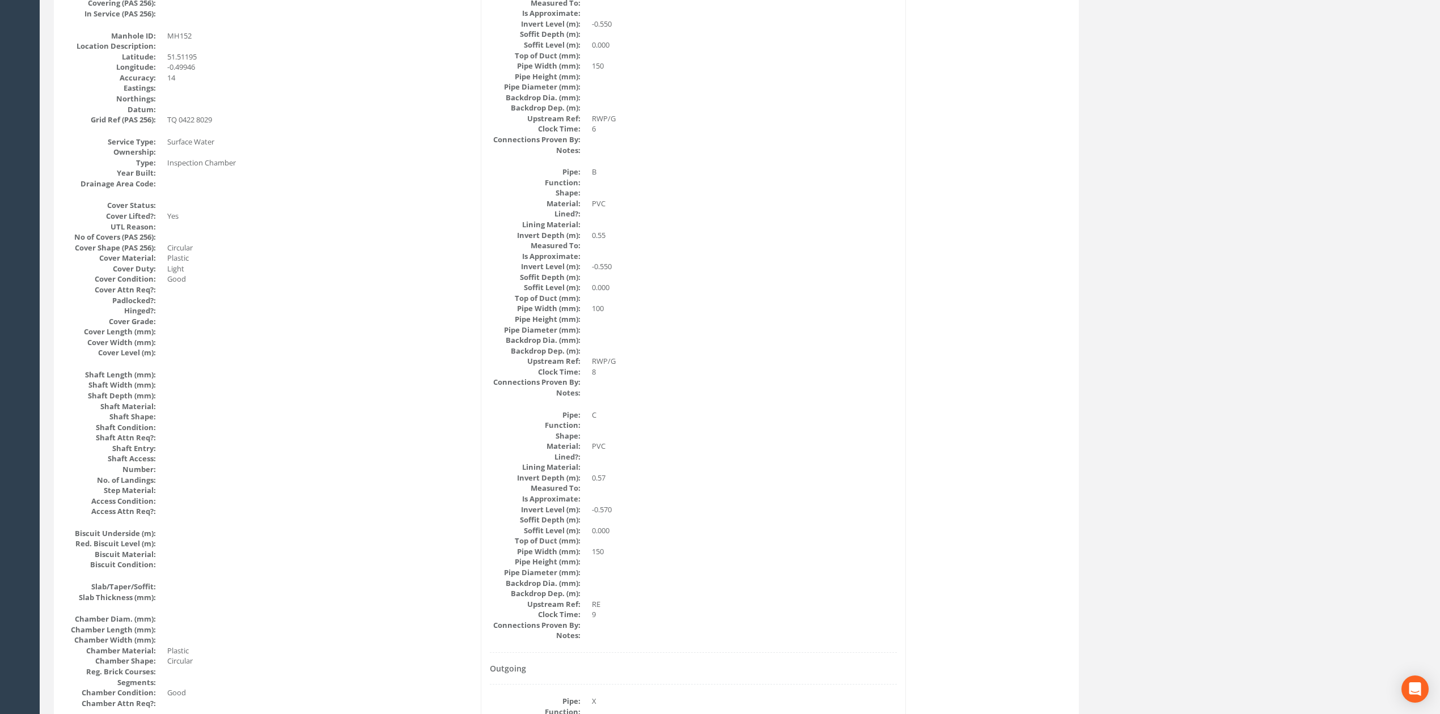
scroll to position [0, 0]
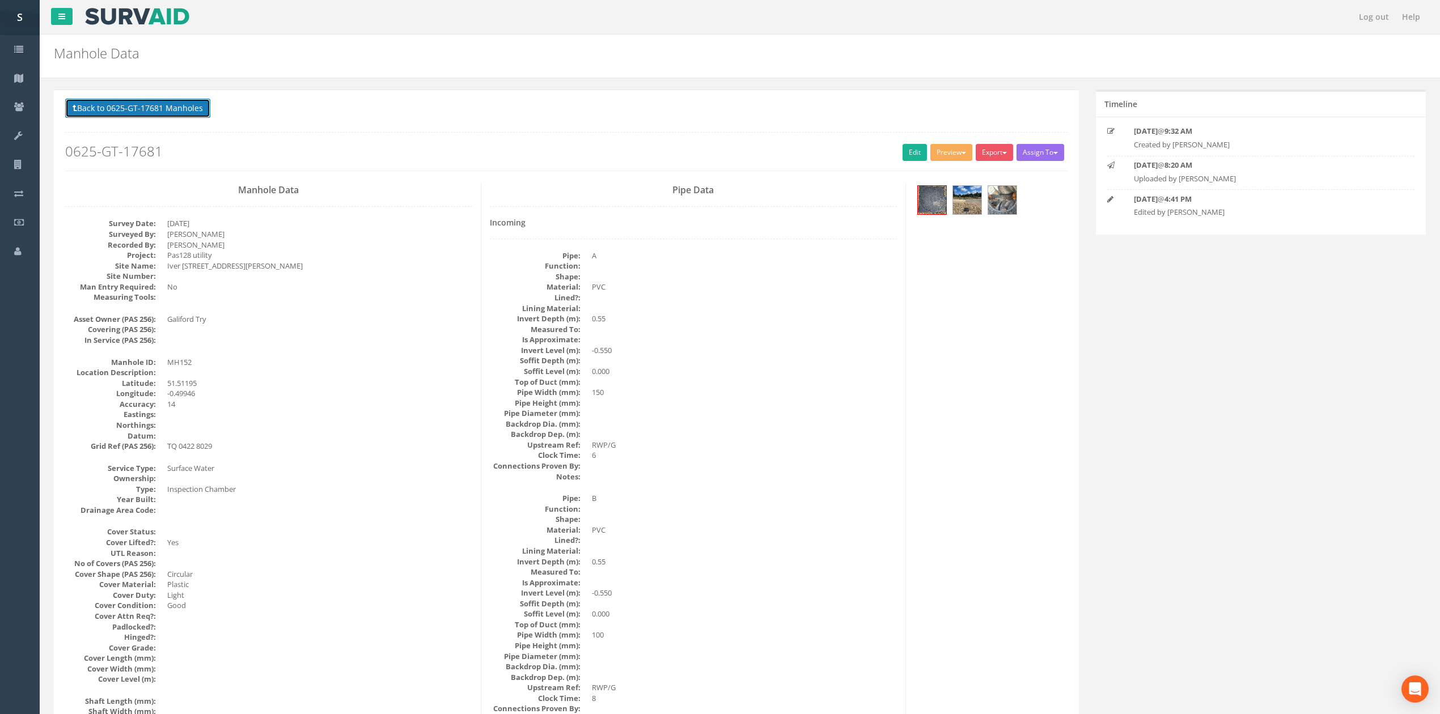
click at [163, 116] on button "Back to 0625-GT-17681 Manholes" at bounding box center [137, 108] width 145 height 19
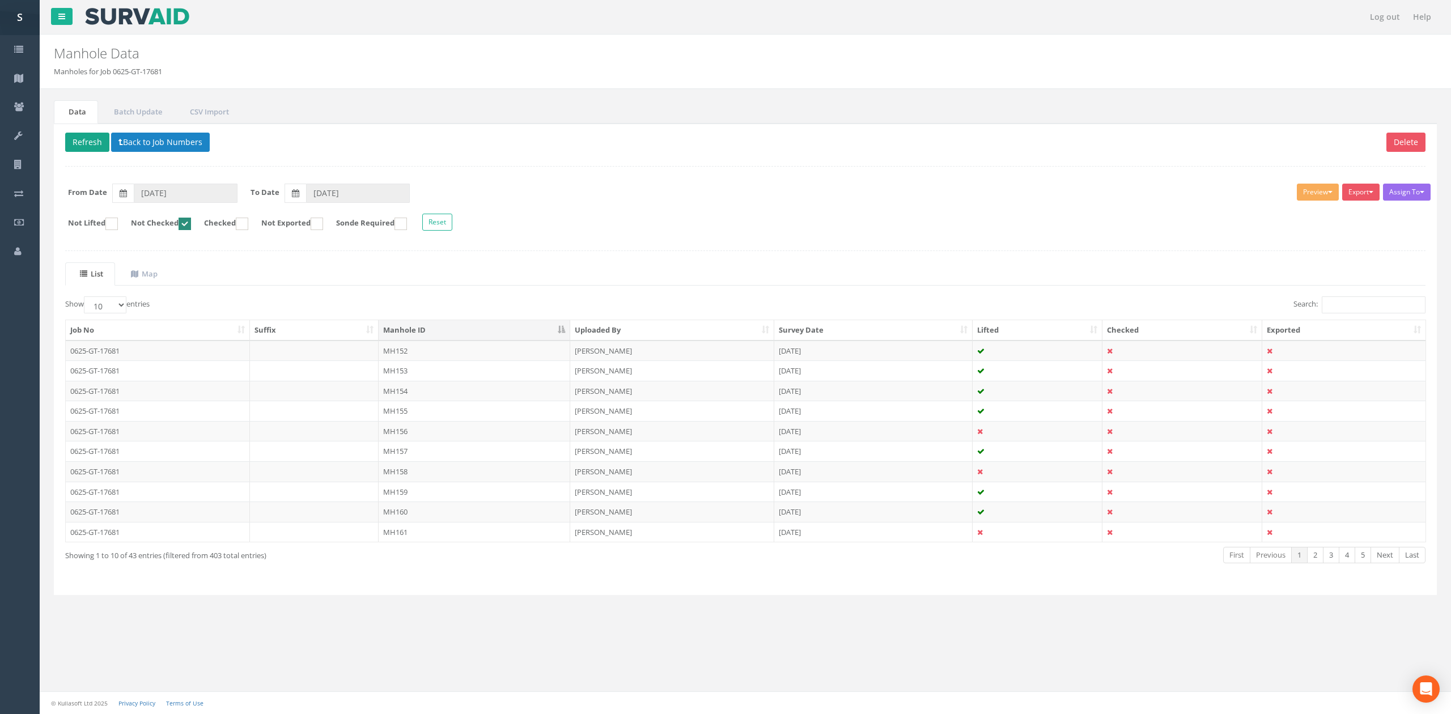
click at [89, 153] on p "Delete Refresh Back to Job Numbers" at bounding box center [745, 144] width 1361 height 22
click at [89, 145] on button "Refresh" at bounding box center [87, 142] width 44 height 19
click at [431, 352] on td "MH153" at bounding box center [475, 351] width 192 height 20
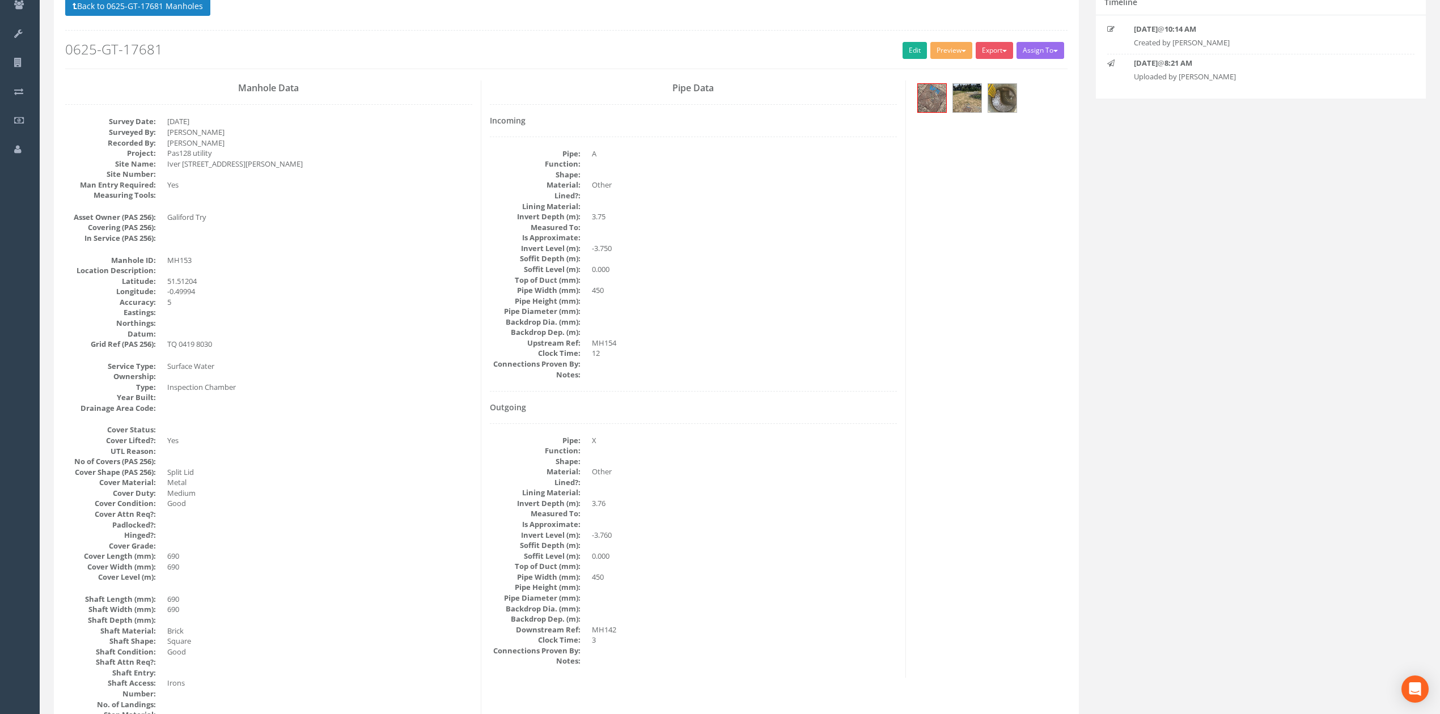
scroll to position [151, 0]
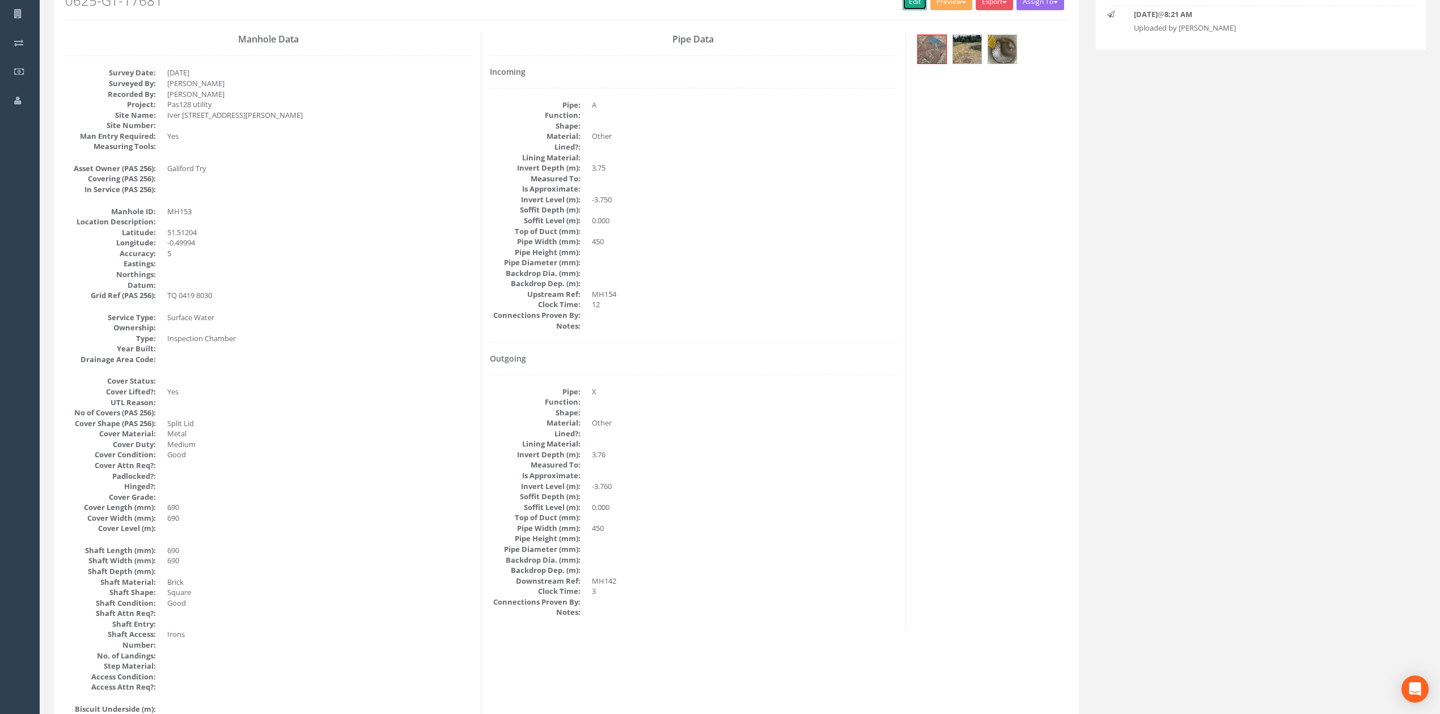
click at [903, 5] on link "Edit" at bounding box center [915, 1] width 24 height 17
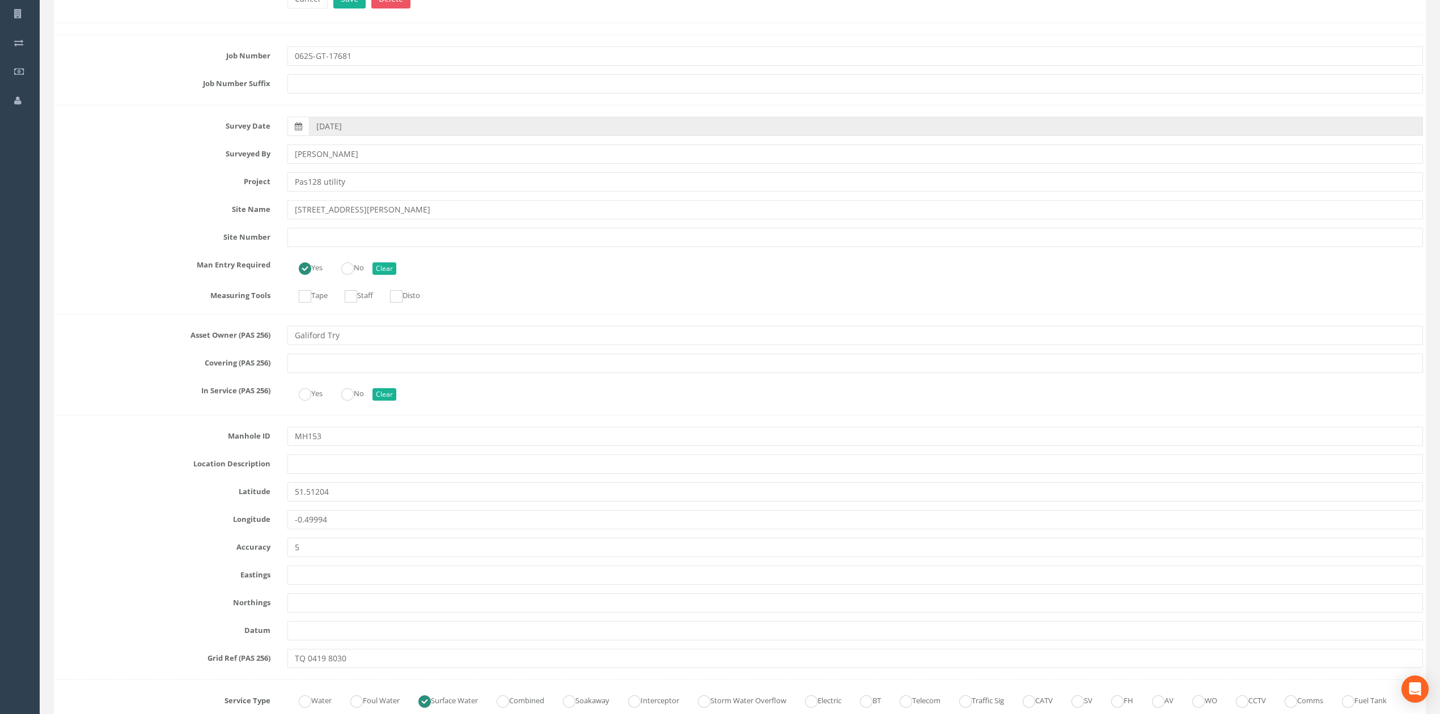
scroll to position [2330, 0]
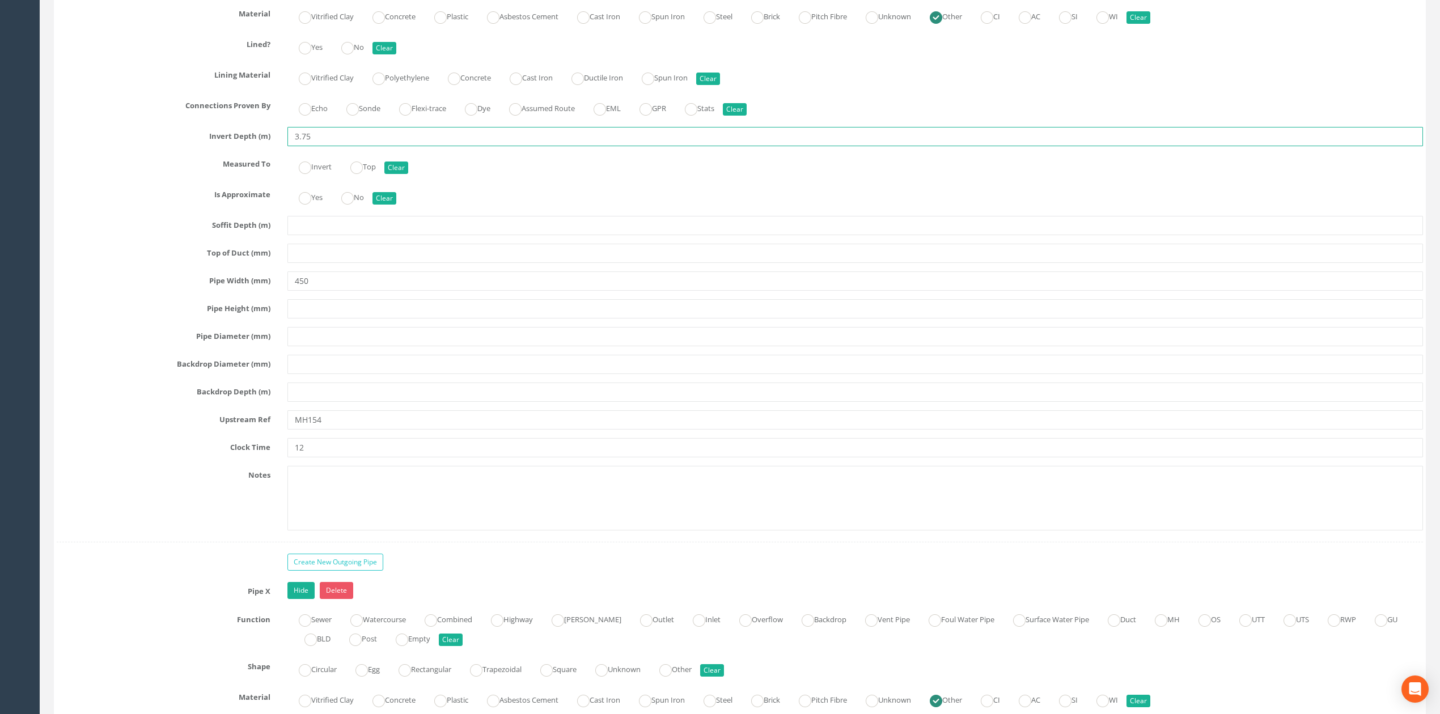
drag, startPoint x: 307, startPoint y: 153, endPoint x: 365, endPoint y: 163, distance: 59.4
click at [359, 146] on input "3.75" at bounding box center [855, 136] width 1136 height 19
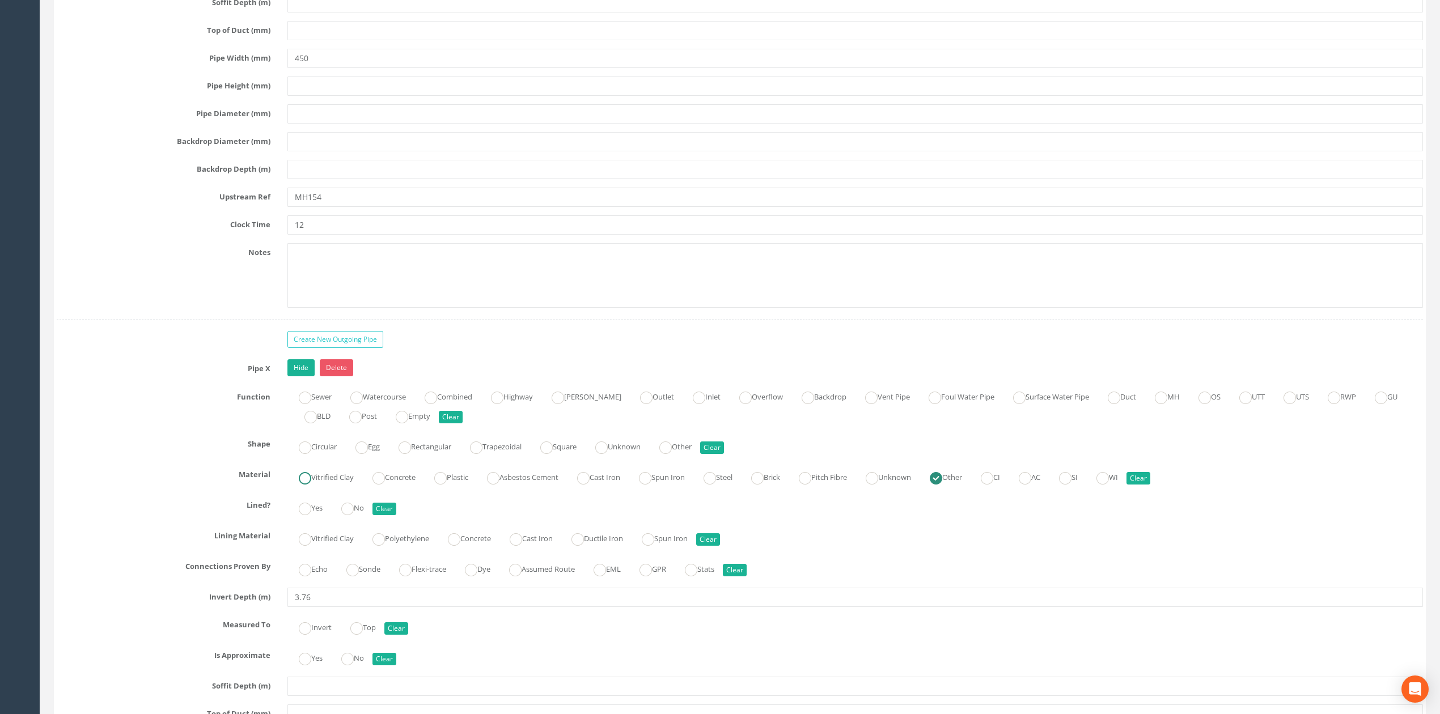
scroll to position [2556, 0]
type input "3.74"
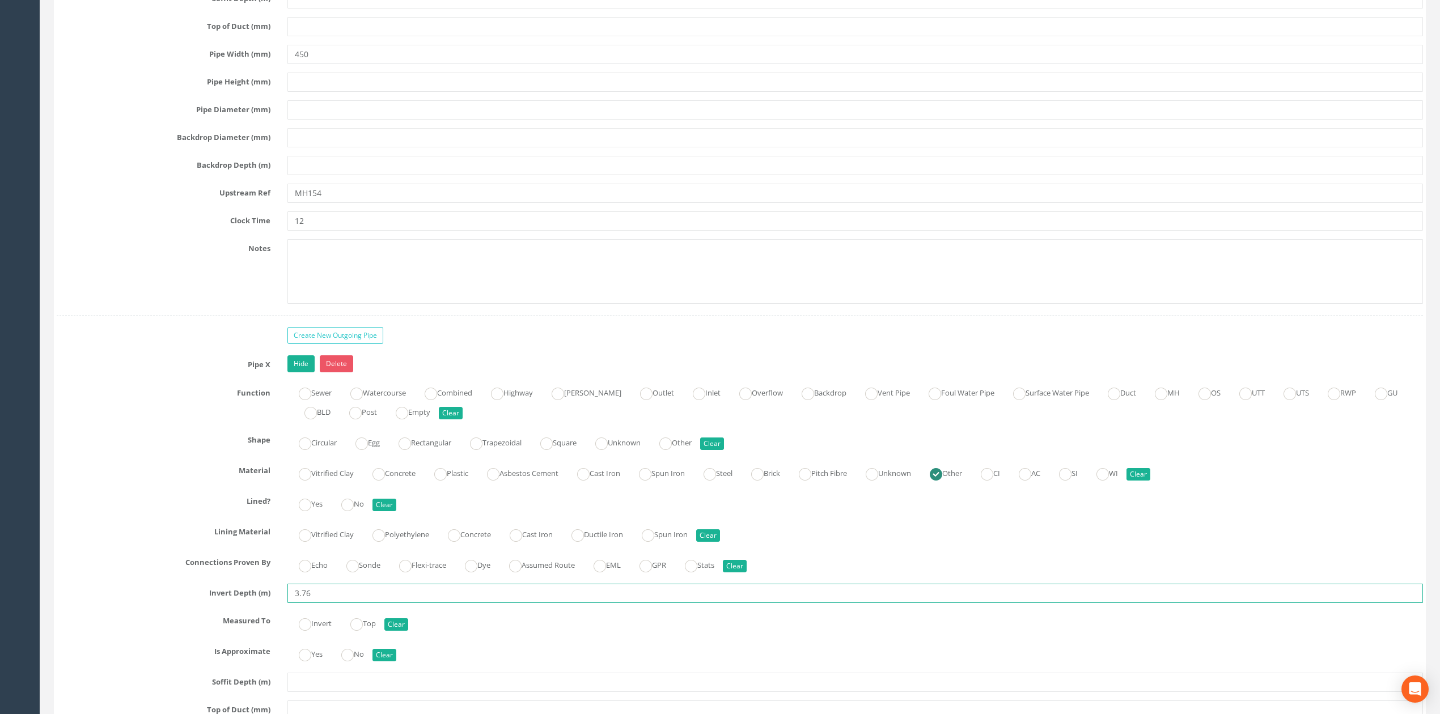
drag, startPoint x: 305, startPoint y: 610, endPoint x: 374, endPoint y: 608, distance: 69.2
click at [349, 603] on input "3.76" at bounding box center [855, 593] width 1136 height 19
type input "3.75"
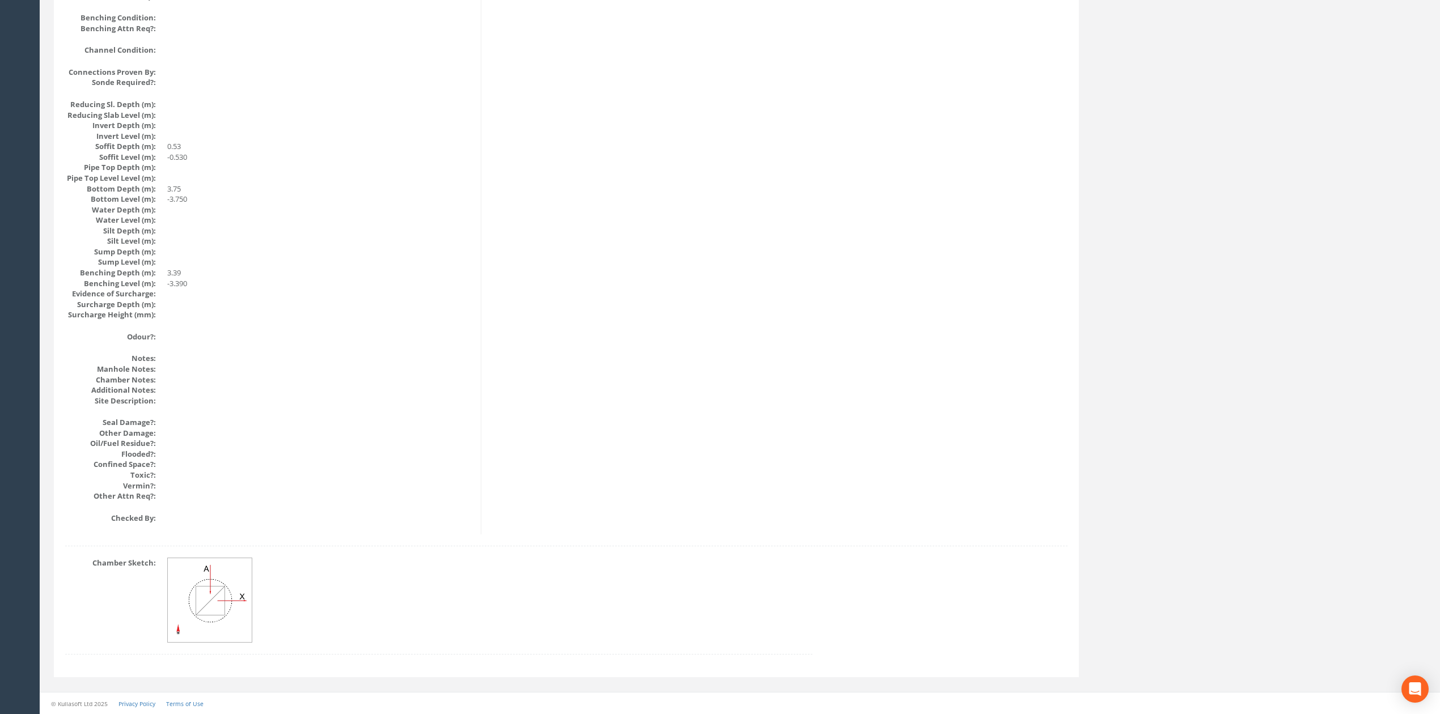
scroll to position [1036, 0]
drag, startPoint x: 584, startPoint y: 620, endPoint x: 561, endPoint y: 529, distance: 93.6
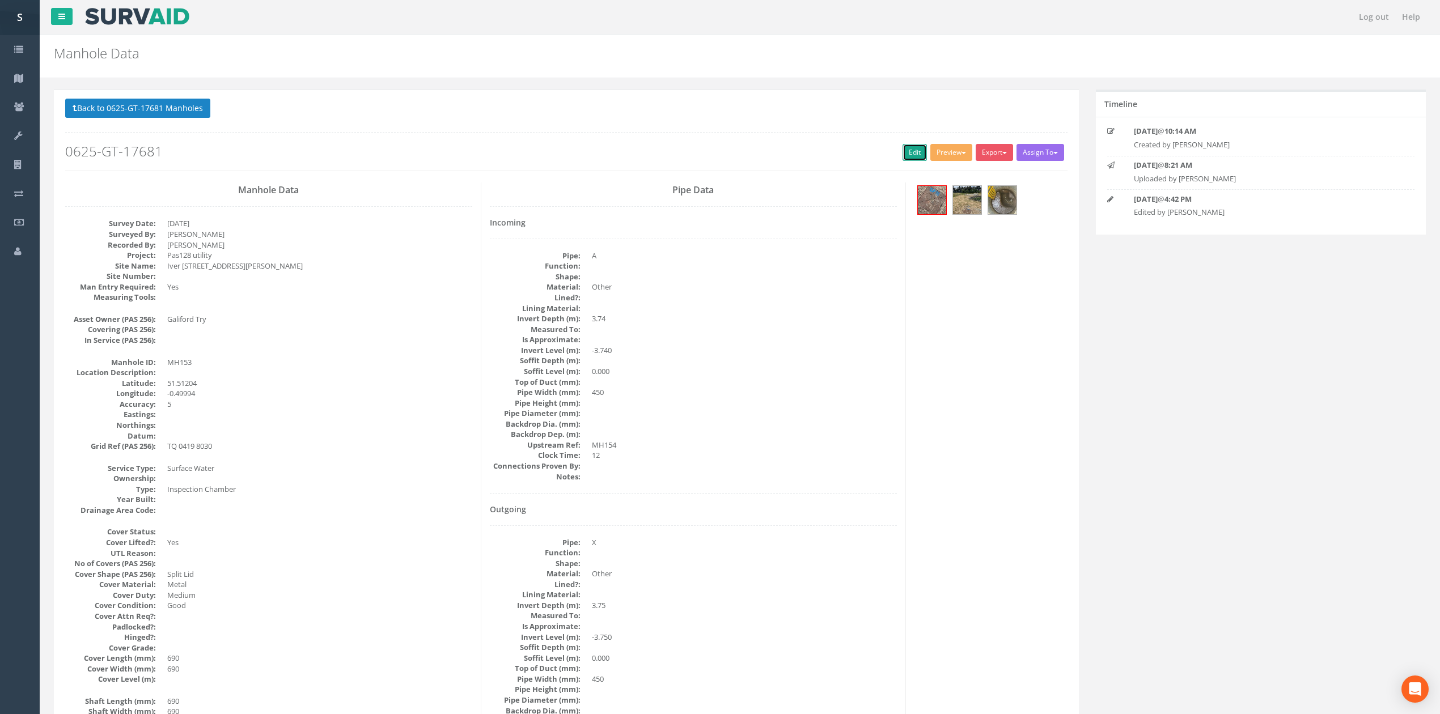
click at [908, 159] on link "Edit" at bounding box center [915, 152] width 24 height 17
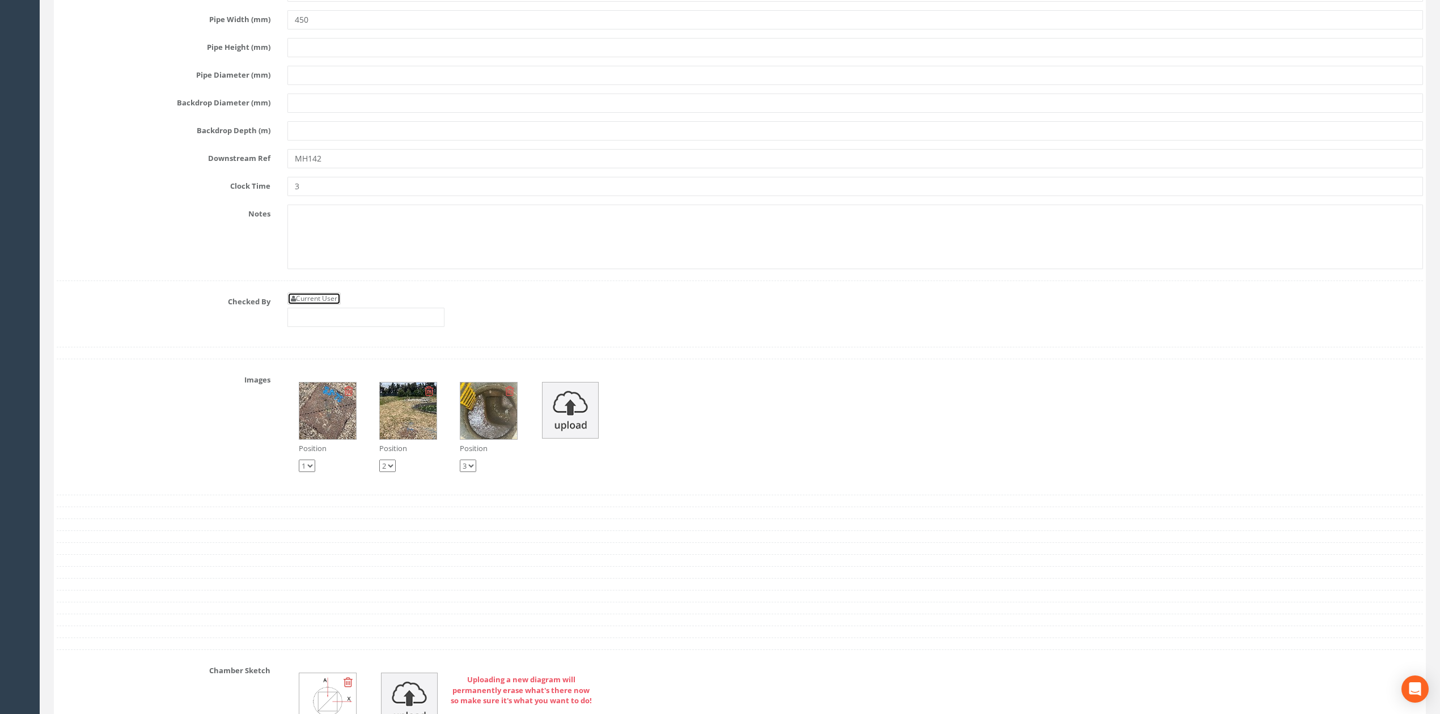
click at [318, 305] on link "Current User" at bounding box center [313, 299] width 53 height 12
type input "[PERSON_NAME]"
click at [352, 327] on input "[PERSON_NAME]" at bounding box center [365, 317] width 157 height 19
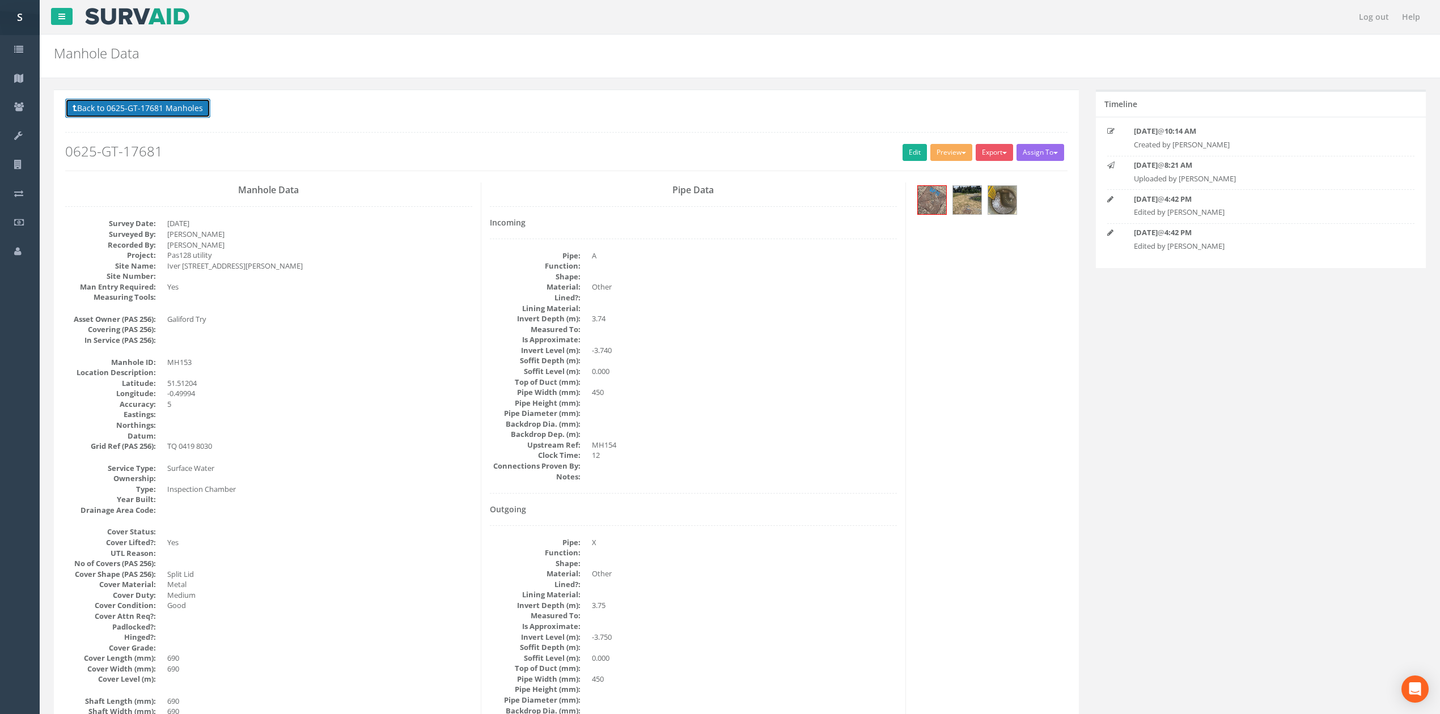
click at [192, 109] on button "Back to 0625-GT-17681 Manholes" at bounding box center [137, 108] width 145 height 19
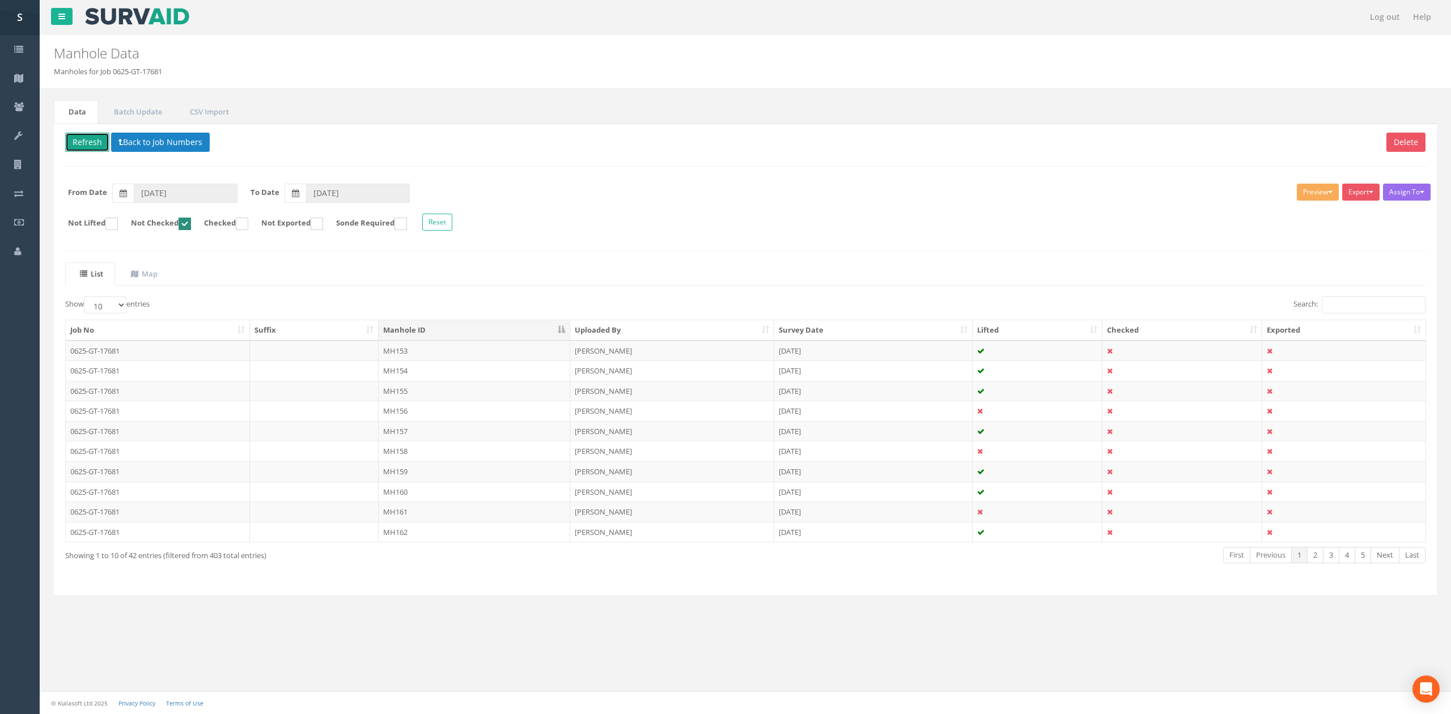
click at [79, 146] on button "Refresh" at bounding box center [87, 142] width 44 height 19
click at [430, 354] on td "MH154" at bounding box center [475, 351] width 192 height 20
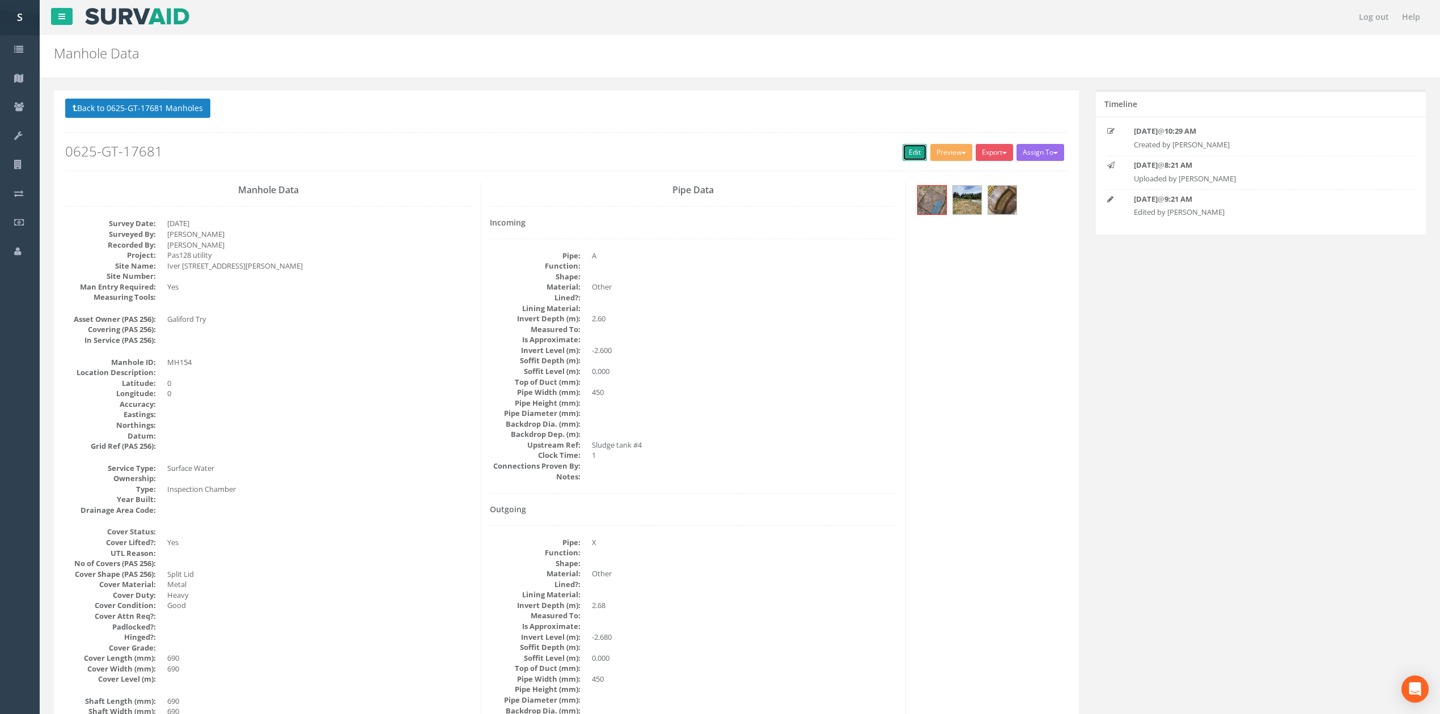
click at [911, 157] on link "Edit" at bounding box center [915, 152] width 24 height 17
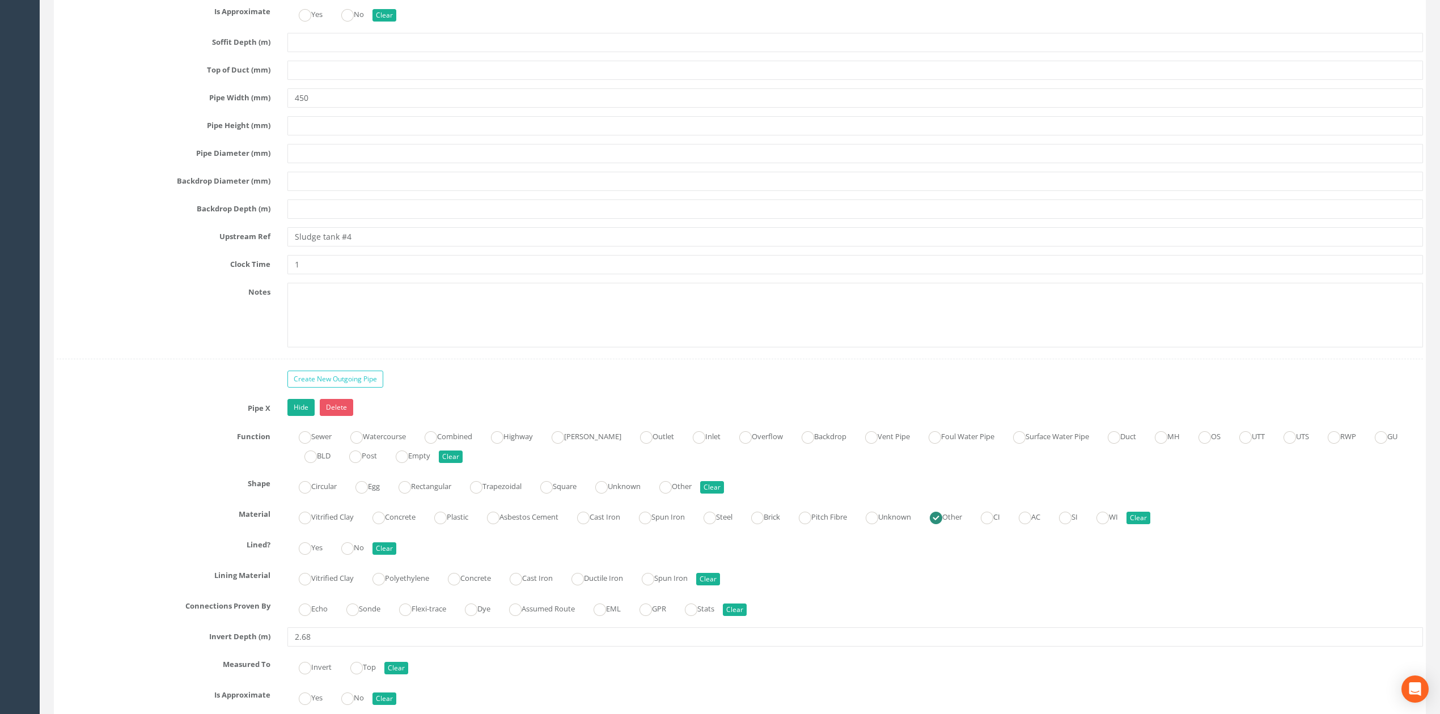
scroll to position [2581, 0]
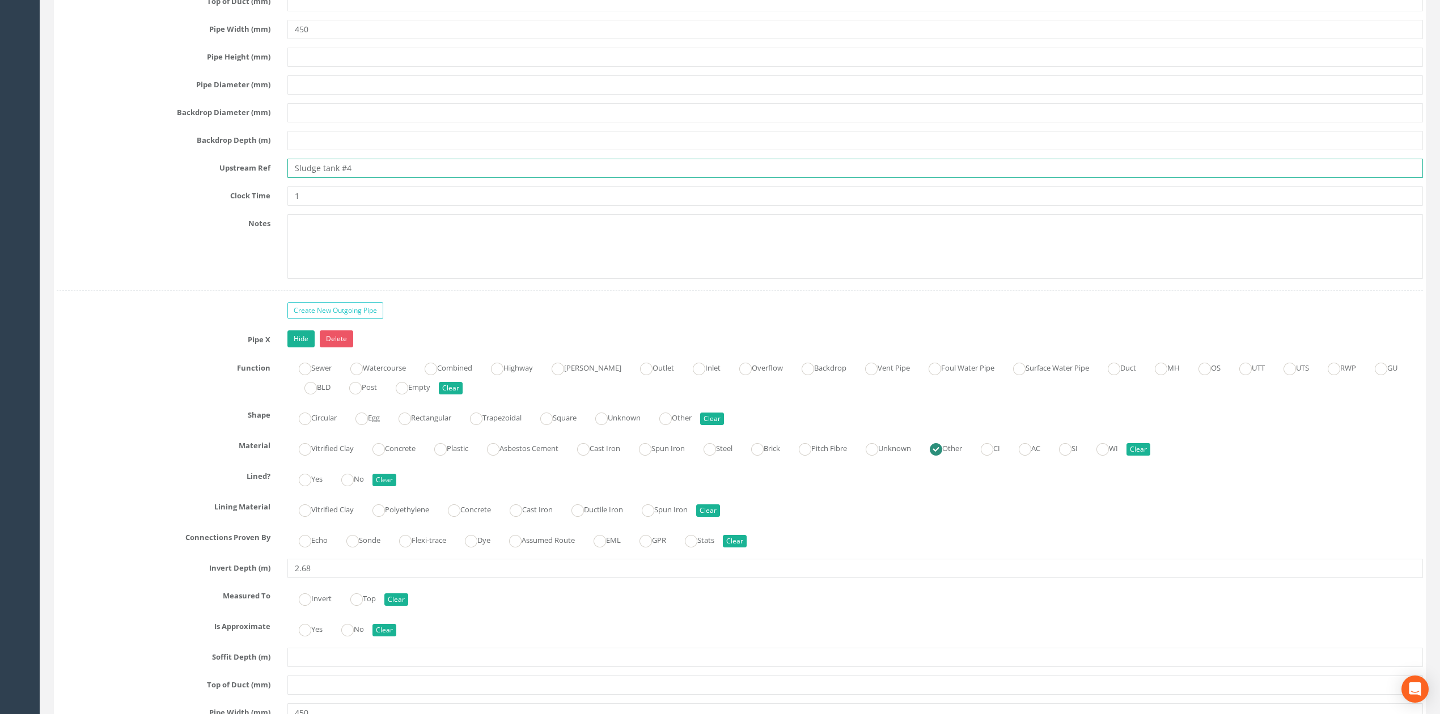
drag, startPoint x: 298, startPoint y: 187, endPoint x: 338, endPoint y: 196, distance: 41.1
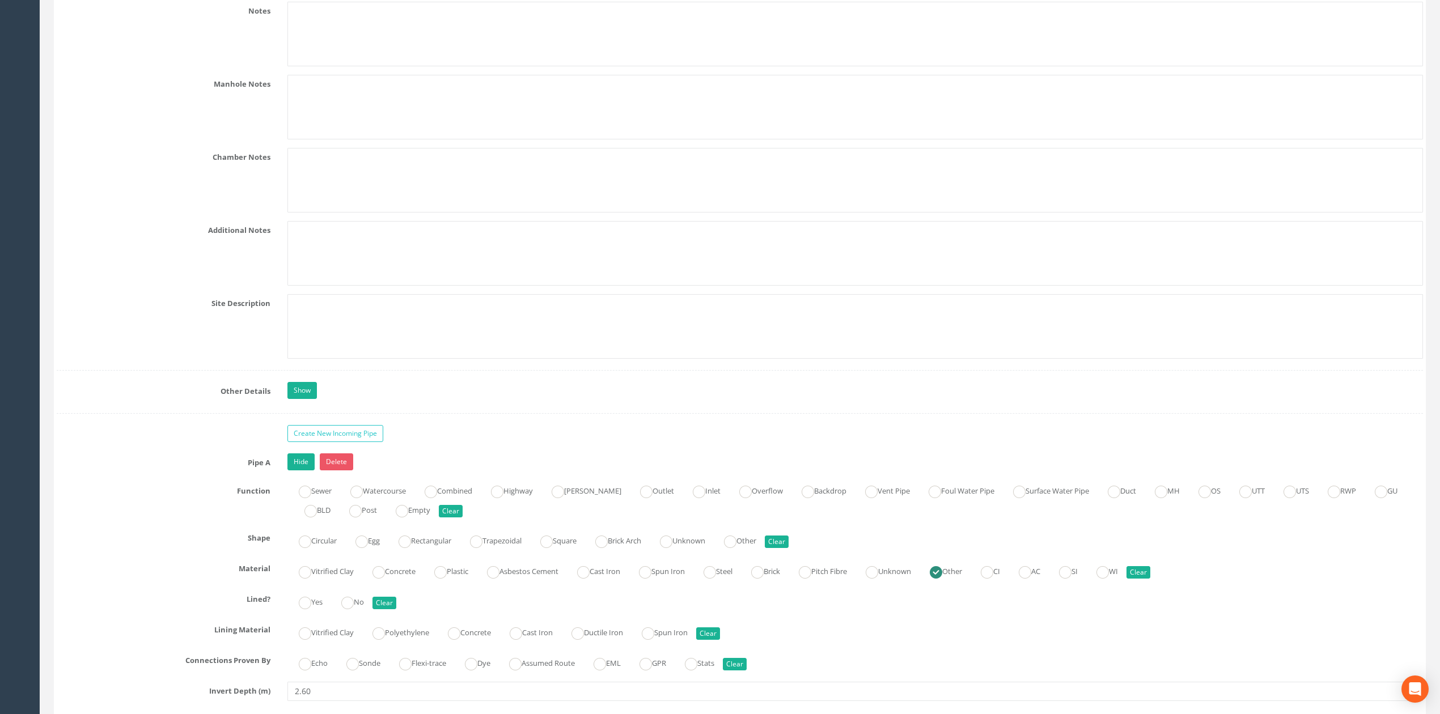
scroll to position [1599, 0]
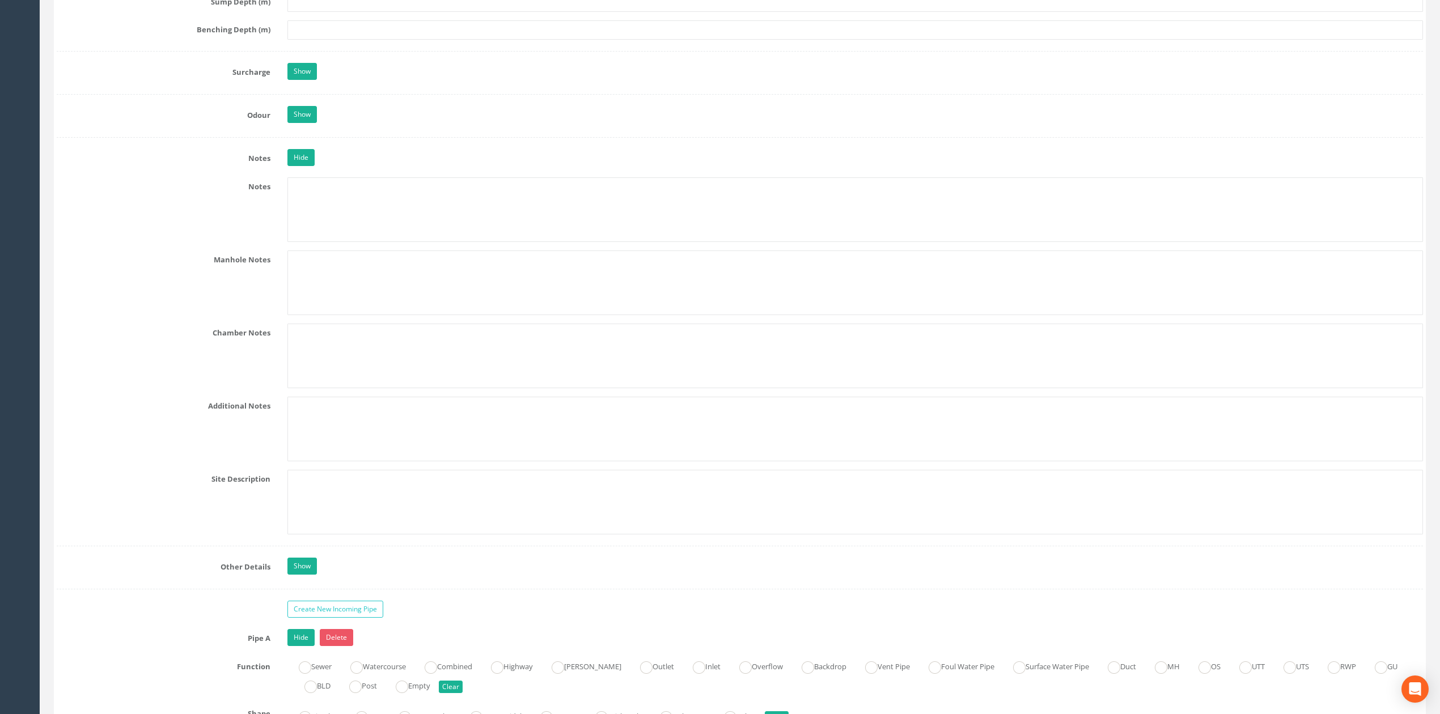
type input "ST #4"
click at [361, 242] on textarea at bounding box center [855, 209] width 1136 height 65
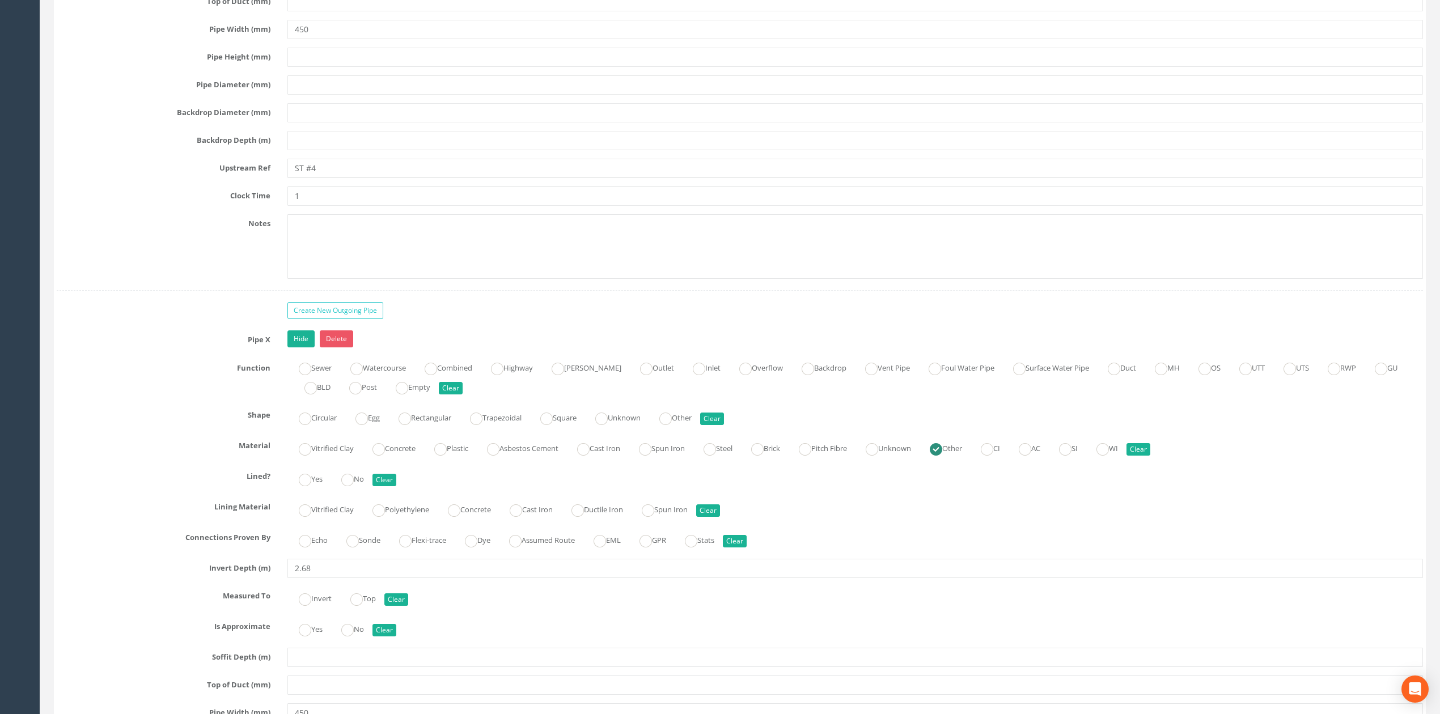
scroll to position [2883, 0]
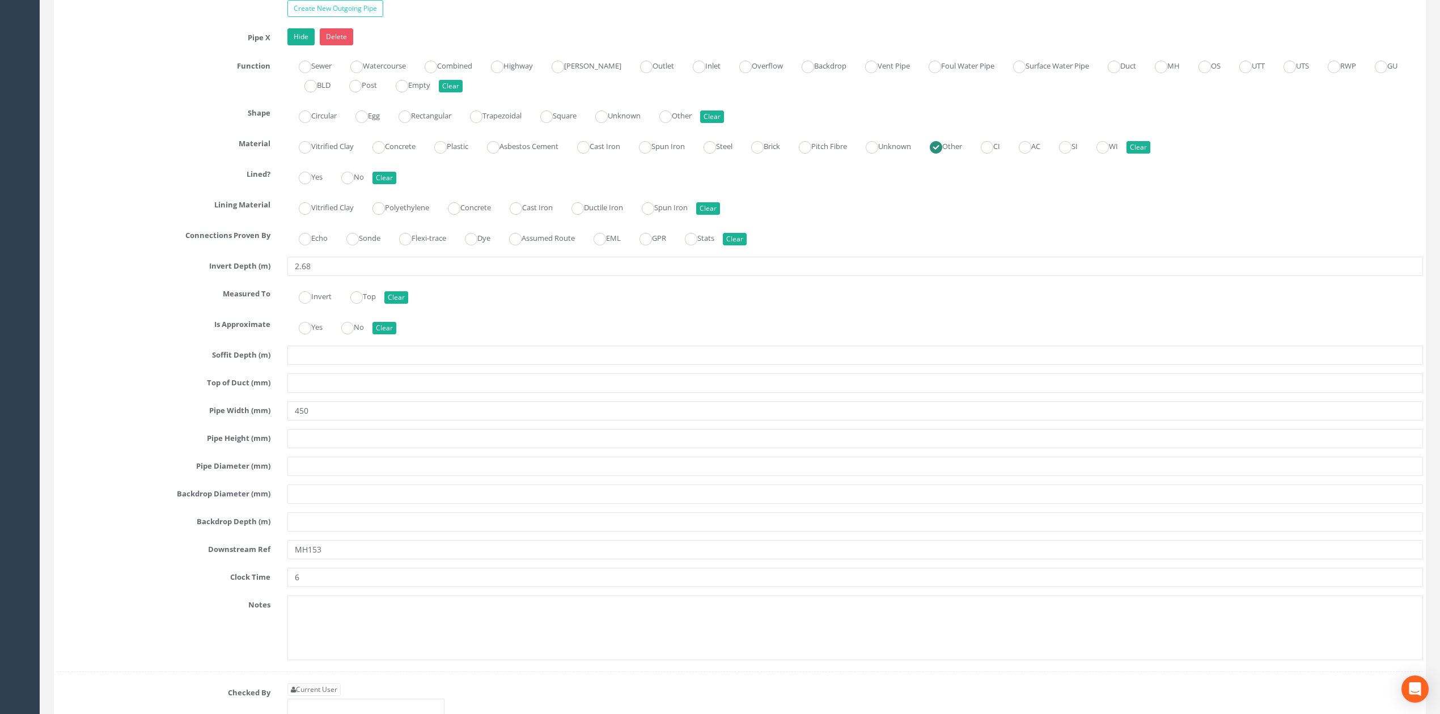
type textarea "ST #4 refers to Sludge Tank #4"
drag, startPoint x: 304, startPoint y: 281, endPoint x: 434, endPoint y: 283, distance: 129.3
click at [431, 276] on input "2.68" at bounding box center [855, 266] width 1136 height 19
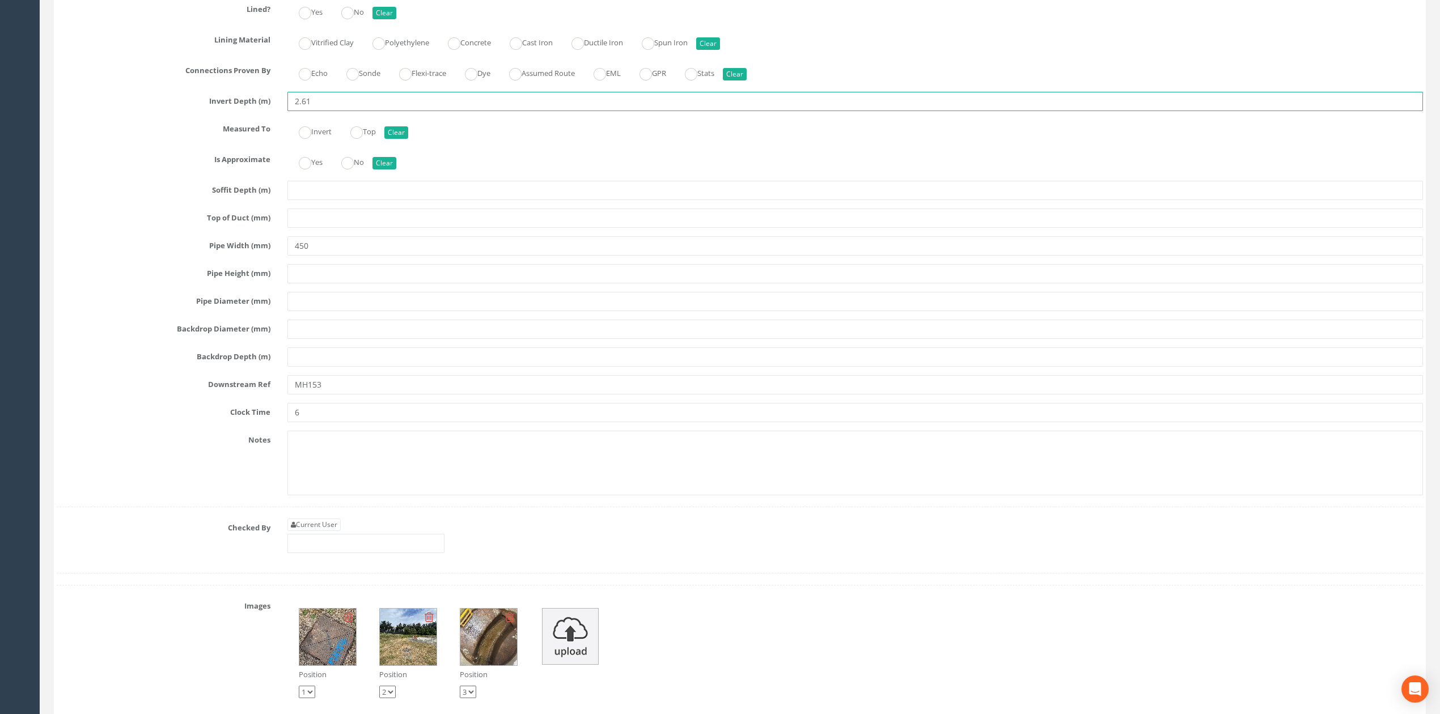
scroll to position [3186, 0]
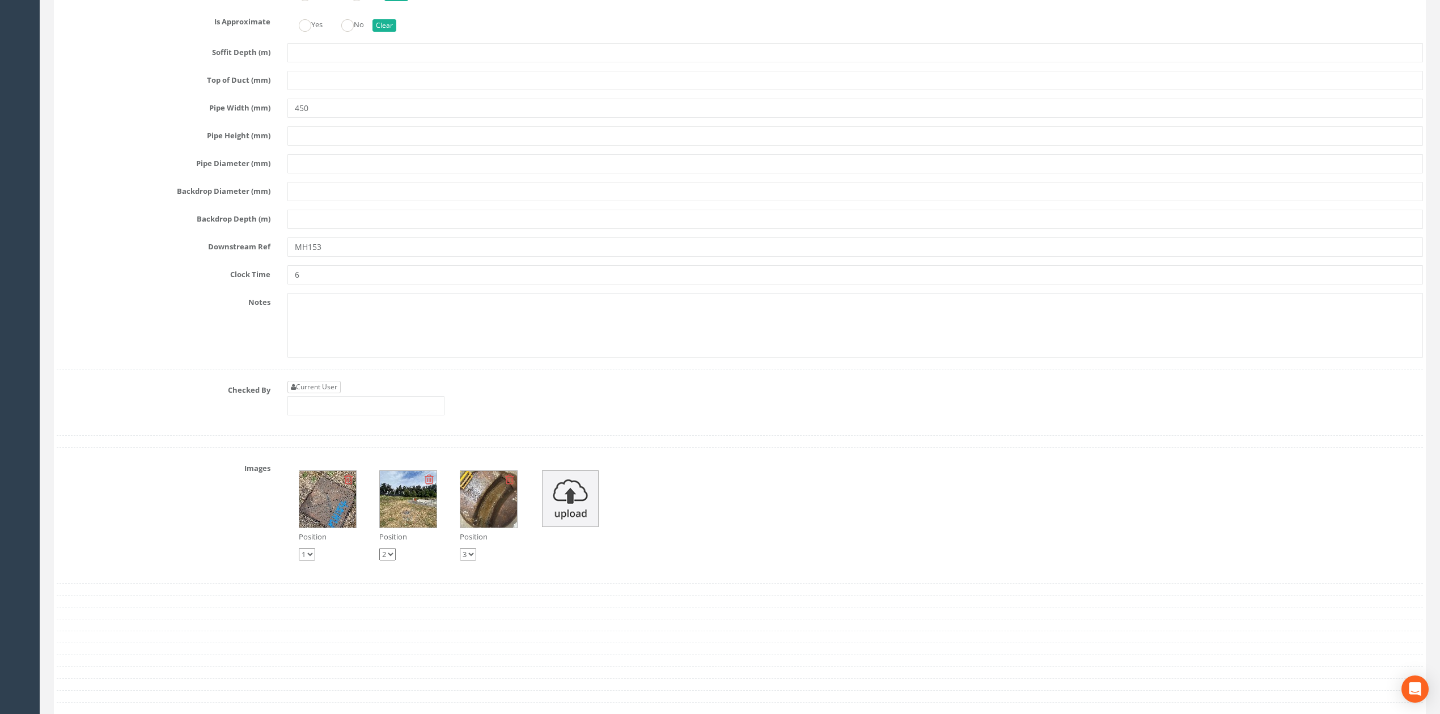
type input "2.61"
click at [329, 393] on link "Current User" at bounding box center [313, 387] width 53 height 12
type input "[PERSON_NAME]"
click at [344, 416] on input "[PERSON_NAME]" at bounding box center [365, 405] width 157 height 19
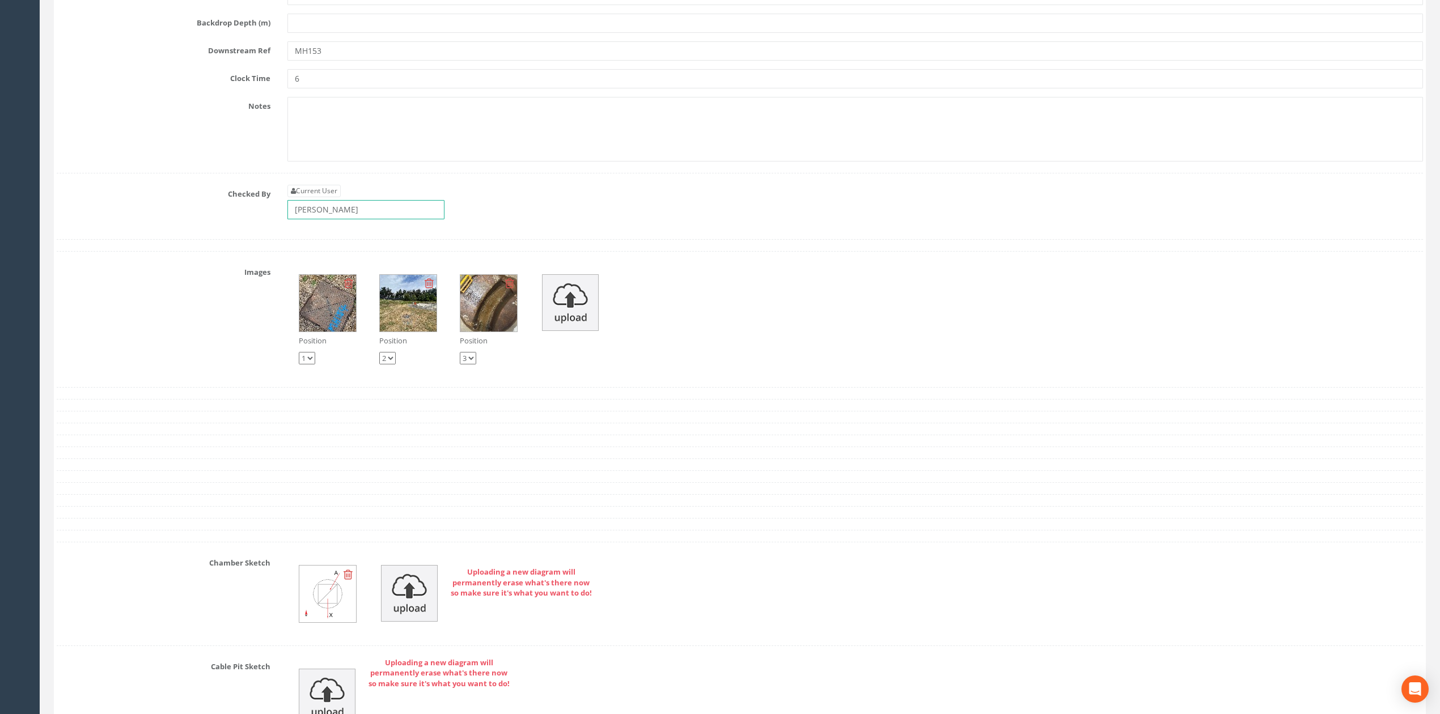
scroll to position [3488, 0]
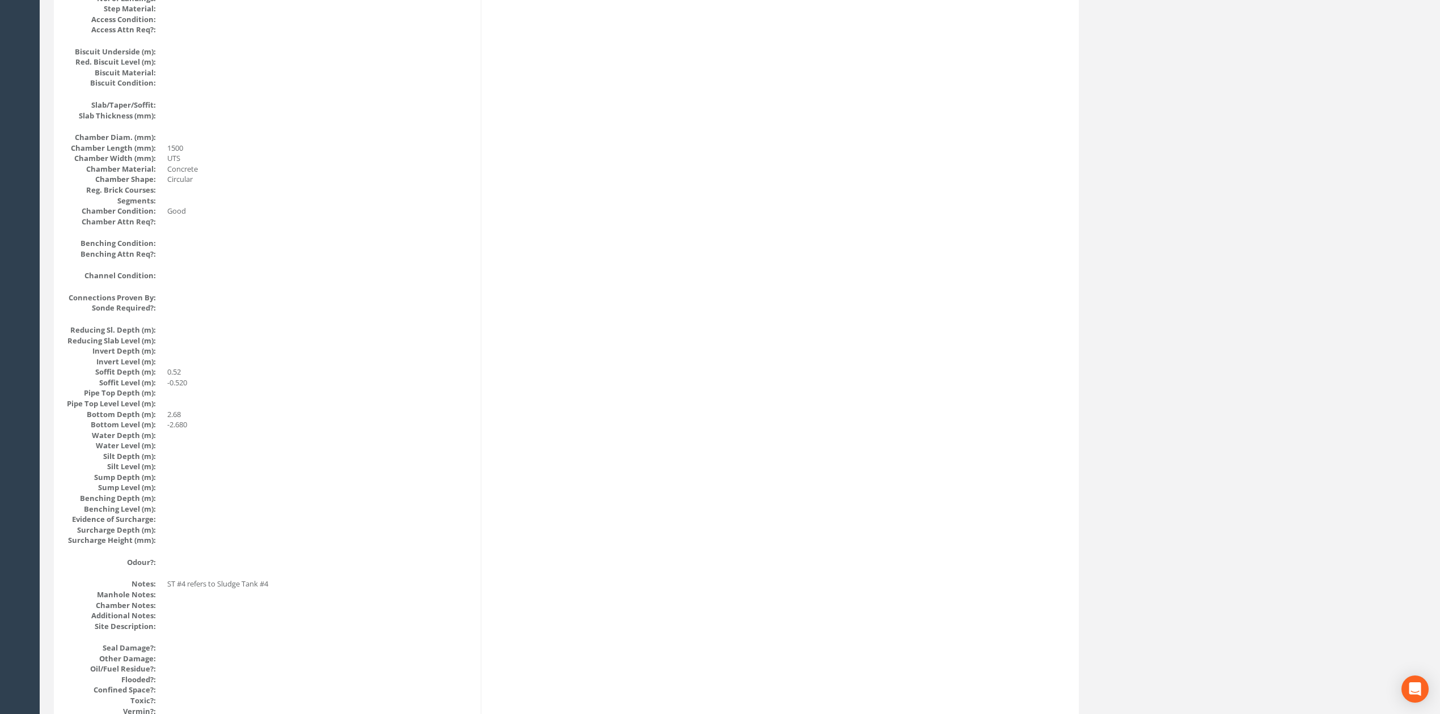
scroll to position [0, 0]
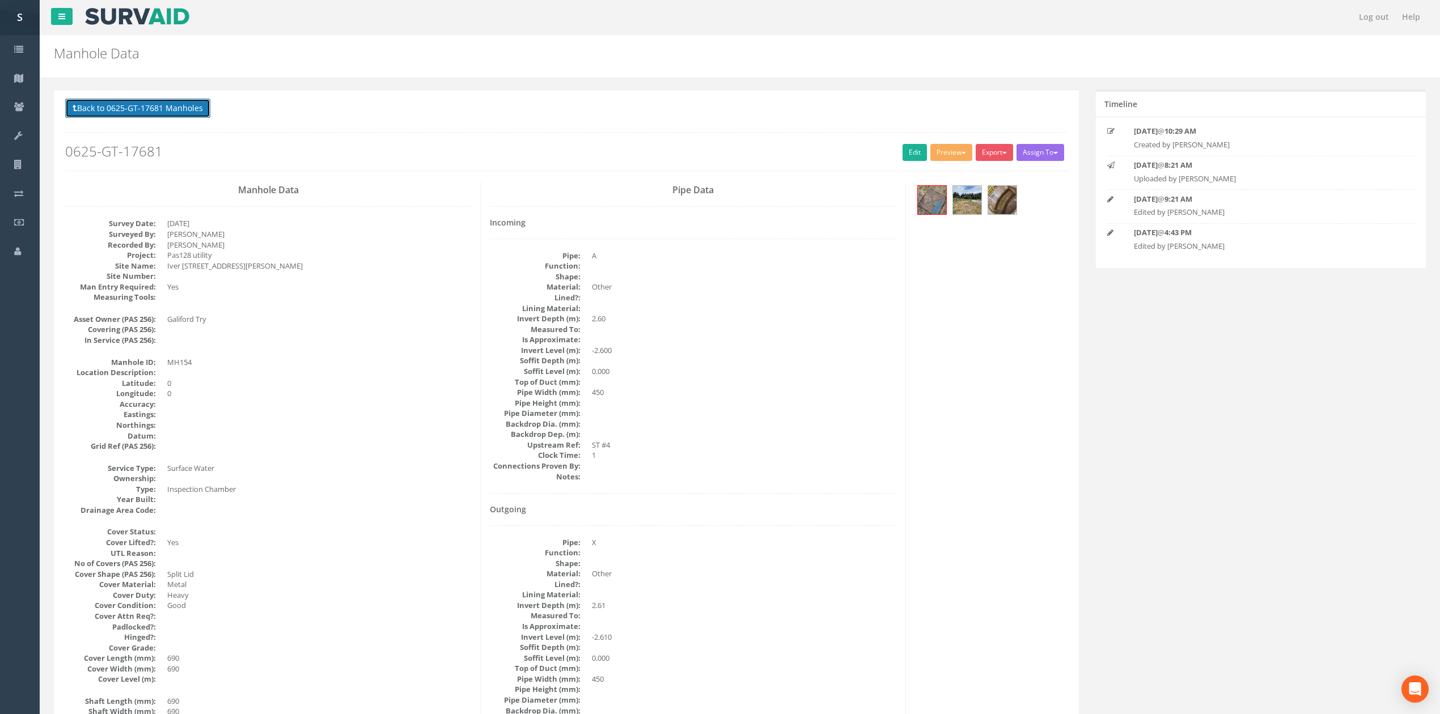
click at [166, 103] on button "Back to 0625-GT-17681 Manholes" at bounding box center [137, 108] width 145 height 19
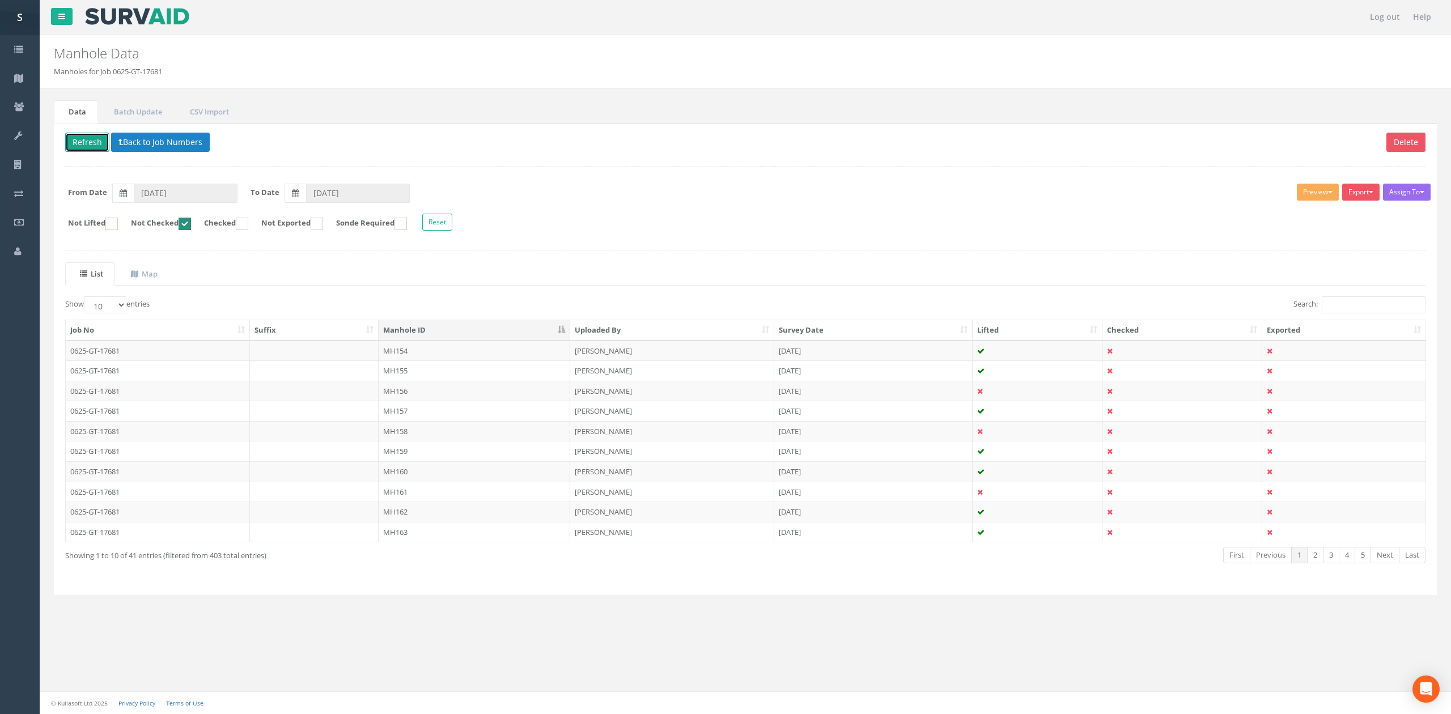
click at [95, 139] on button "Refresh" at bounding box center [87, 142] width 44 height 19
click at [477, 347] on td "MH155" at bounding box center [475, 351] width 192 height 20
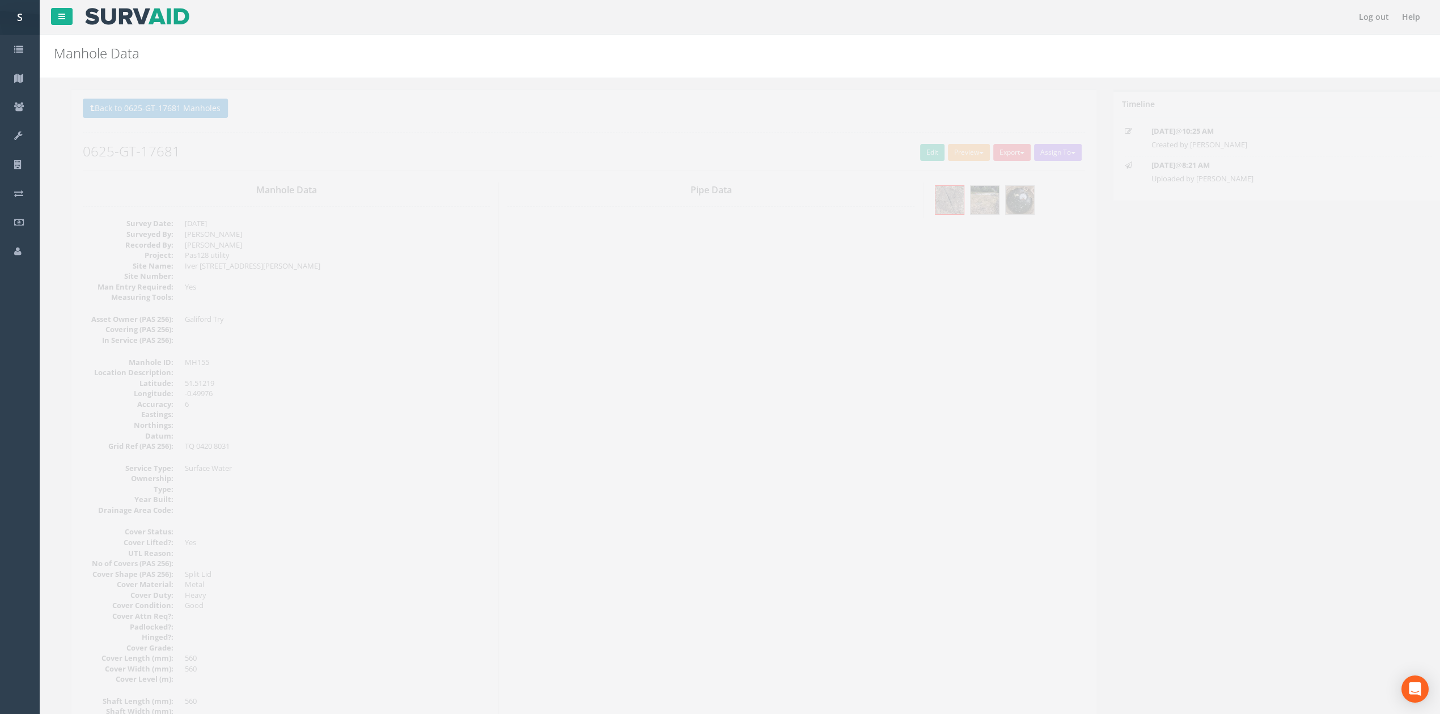
drag, startPoint x: 370, startPoint y: 384, endPoint x: 365, endPoint y: 406, distance: 22.1
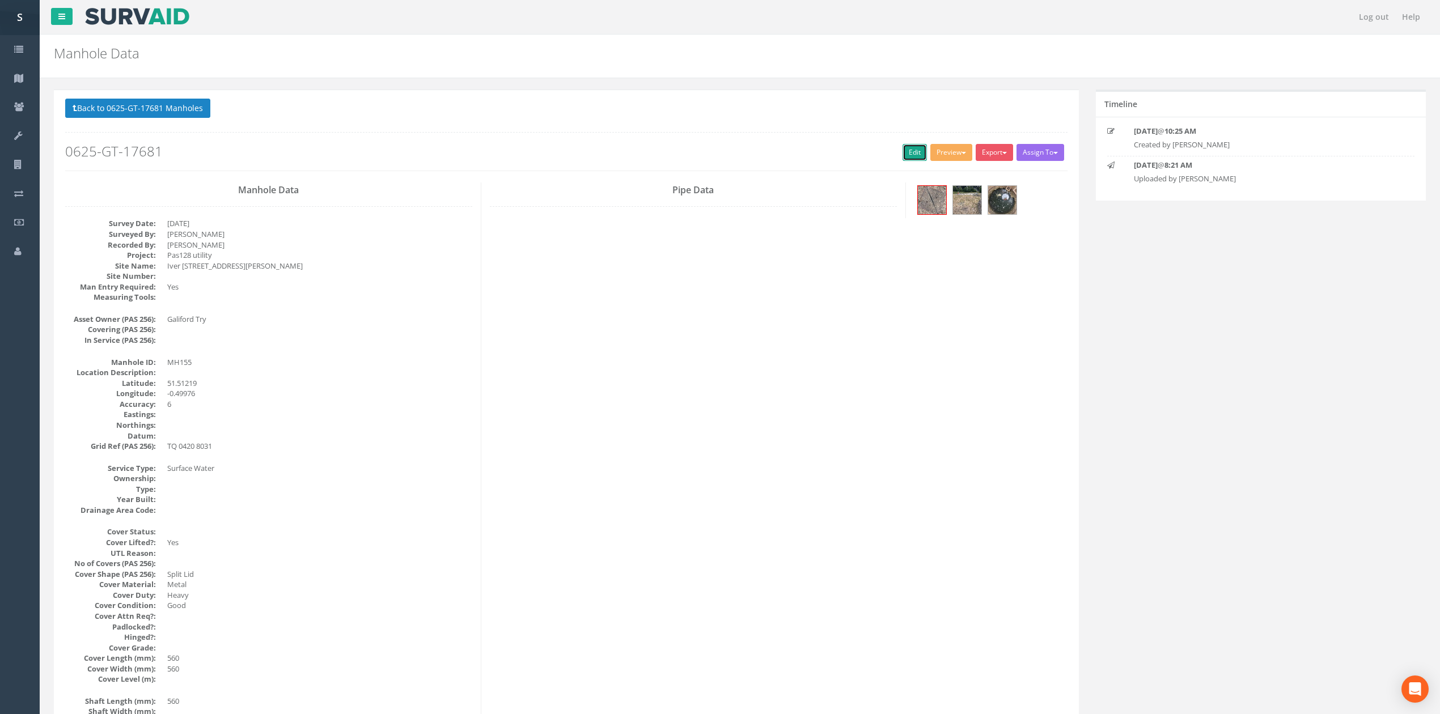
click at [917, 152] on link "Edit" at bounding box center [915, 152] width 24 height 17
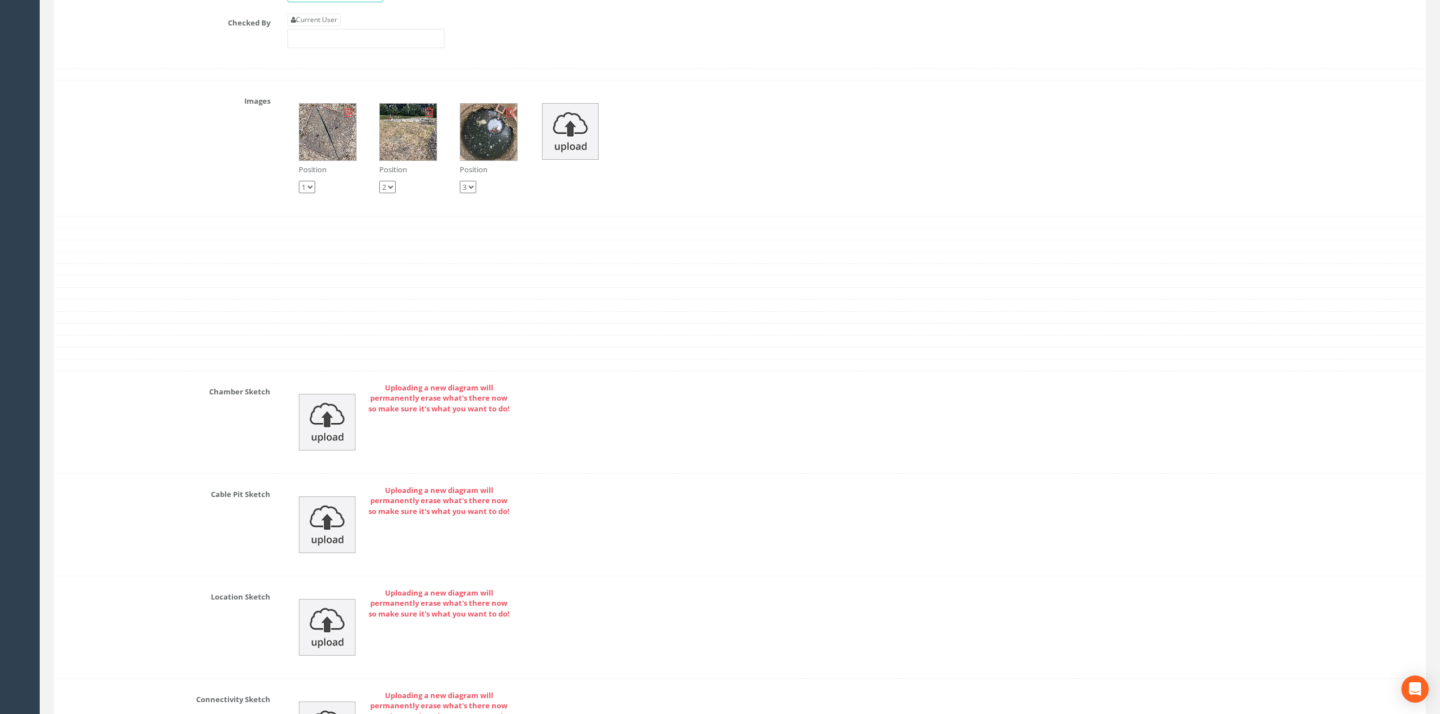
scroll to position [2231, 0]
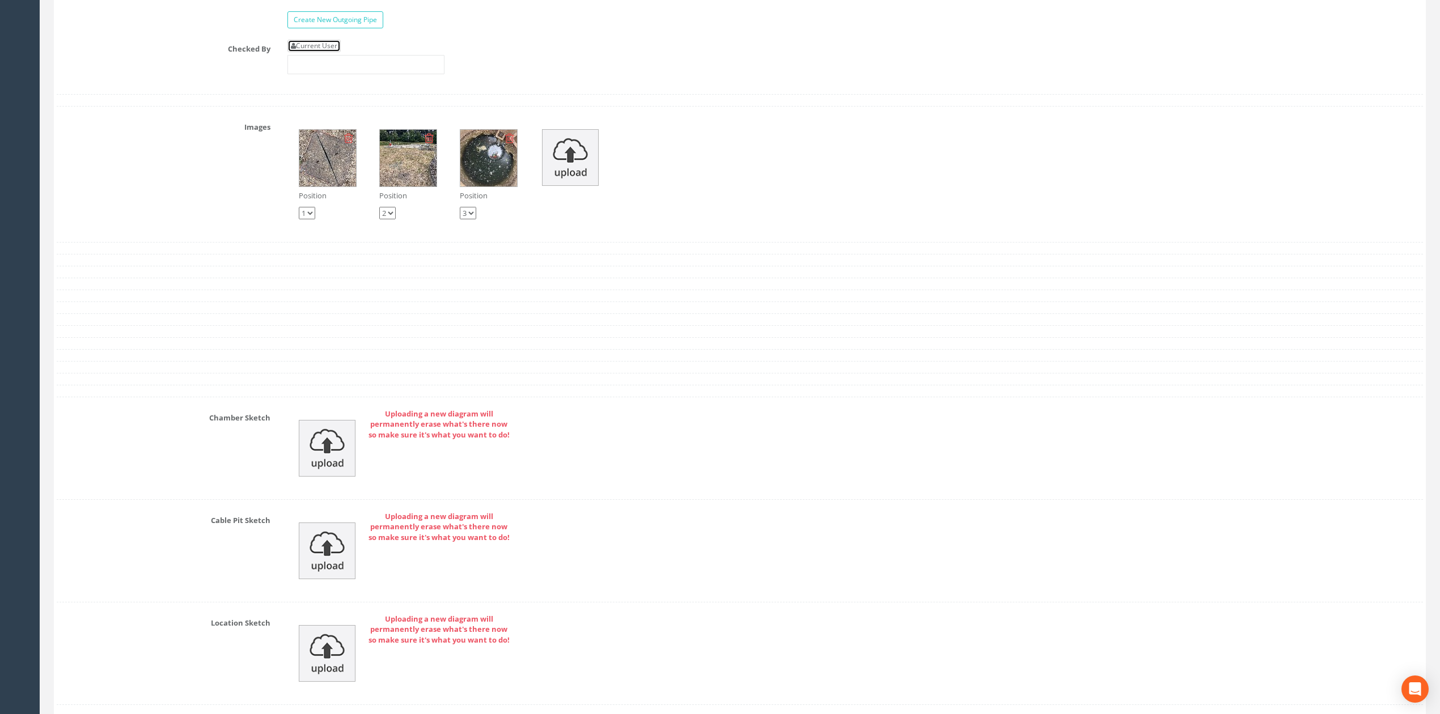
click at [321, 52] on link "Current User" at bounding box center [313, 46] width 53 height 12
type input "[PERSON_NAME]"
click at [348, 74] on input "[PERSON_NAME]" at bounding box center [365, 64] width 157 height 19
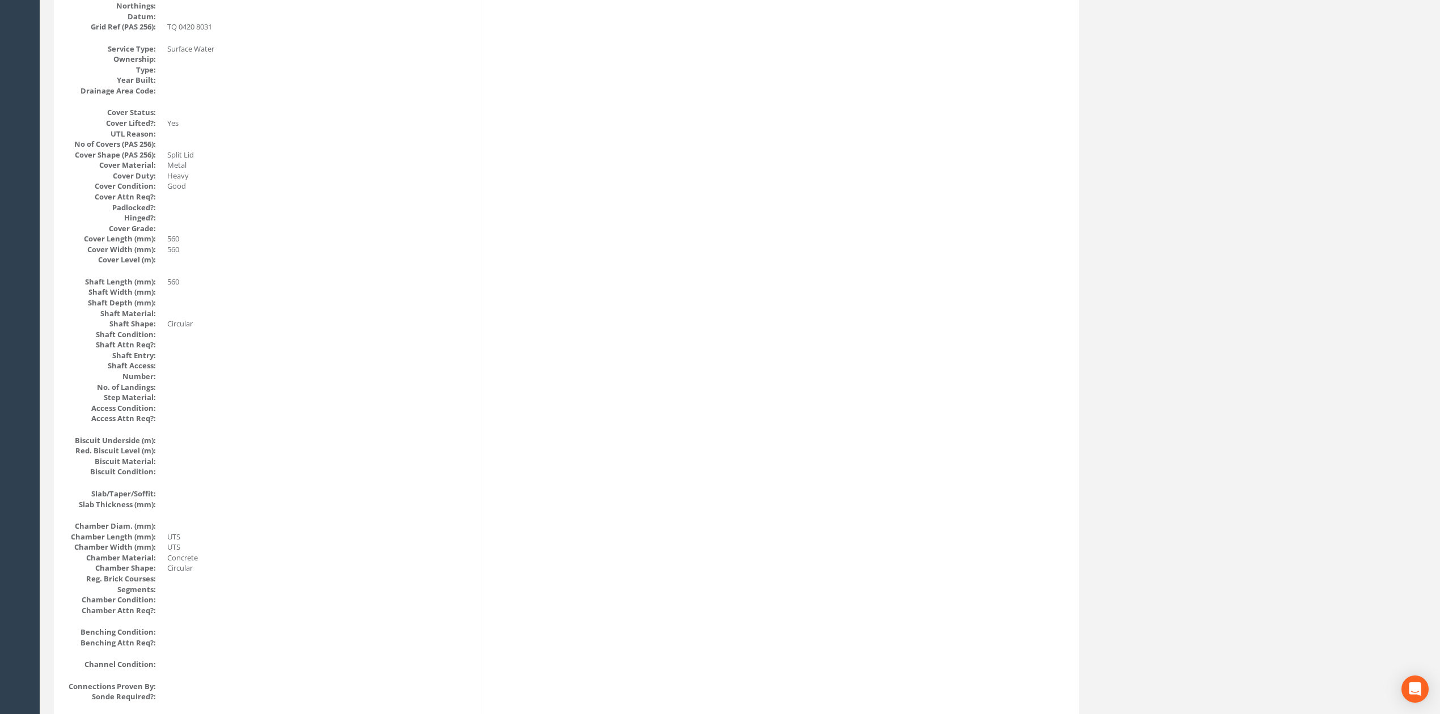
scroll to position [0, 0]
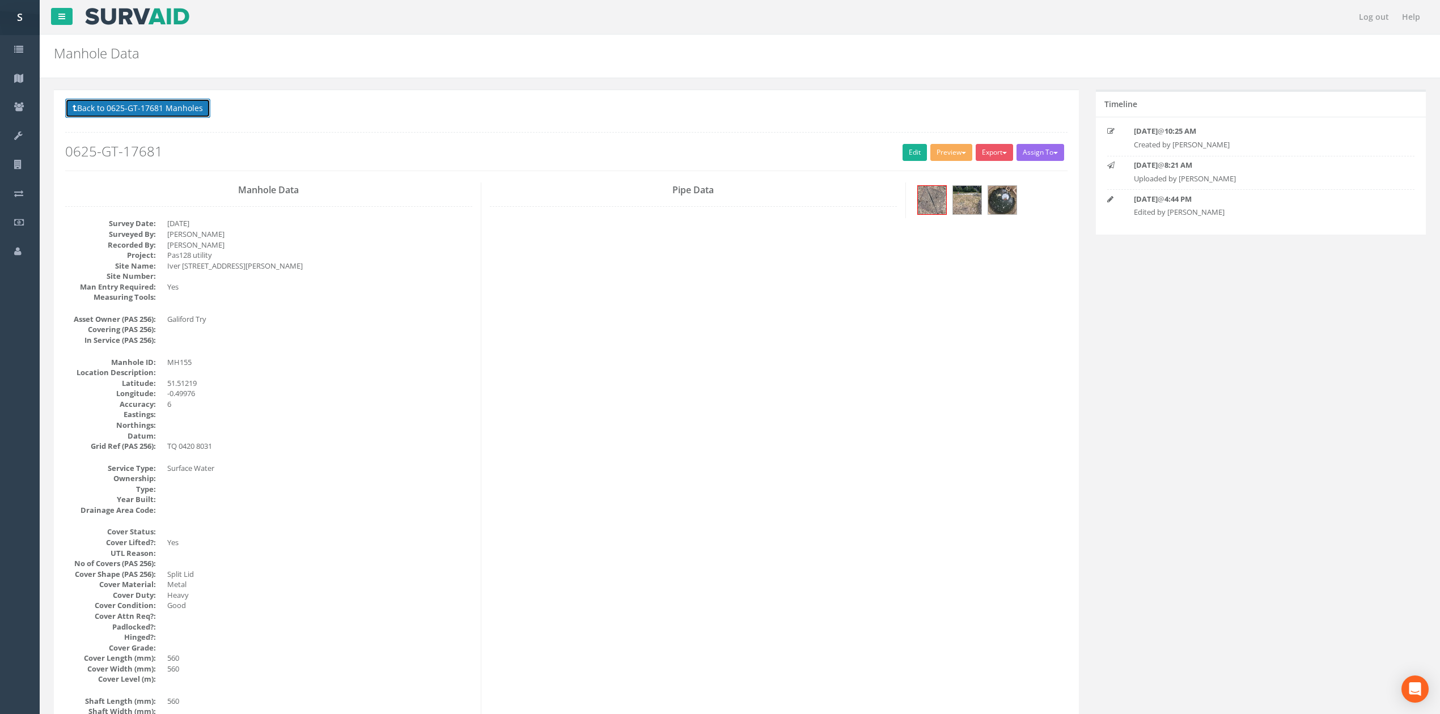
click at [132, 108] on button "Back to 0625-GT-17681 Manholes" at bounding box center [137, 108] width 145 height 19
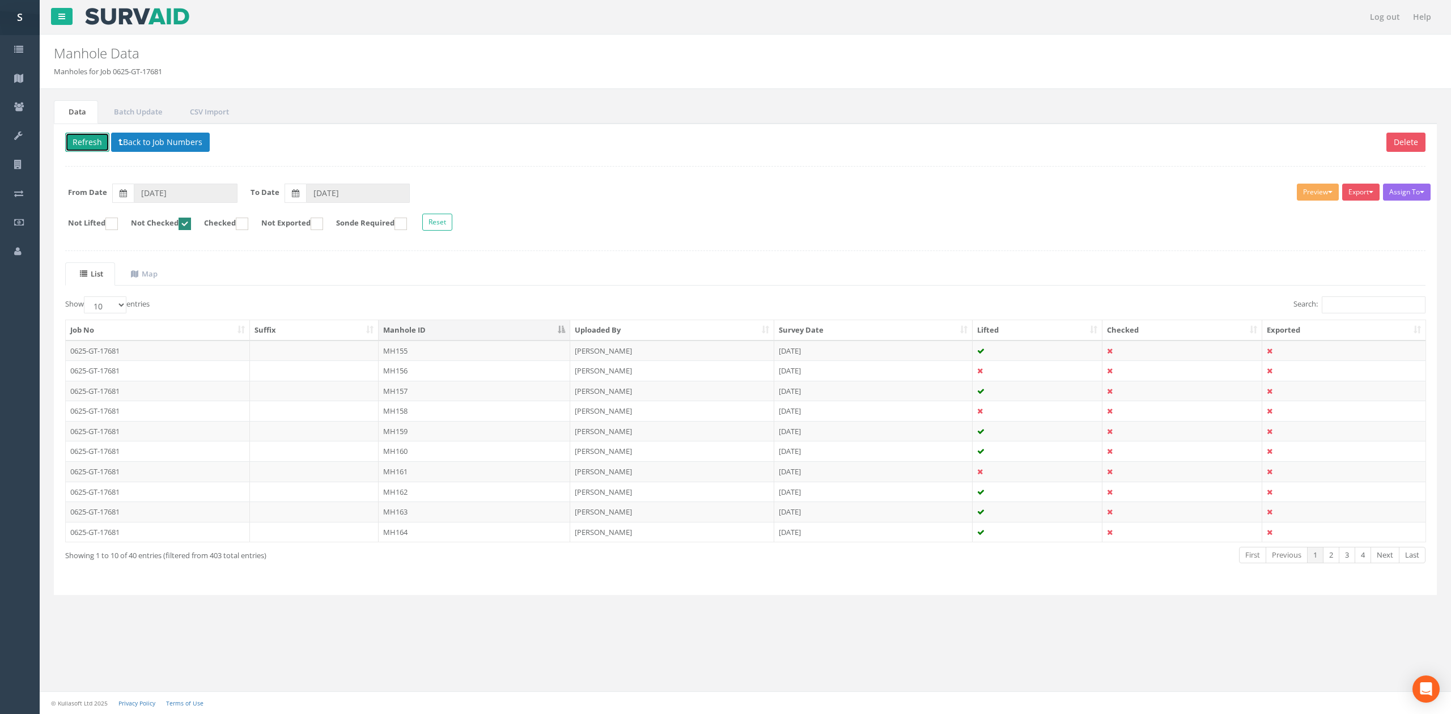
click at [81, 152] on button "Refresh" at bounding box center [87, 142] width 44 height 19
click at [450, 359] on td "MH156" at bounding box center [475, 351] width 192 height 20
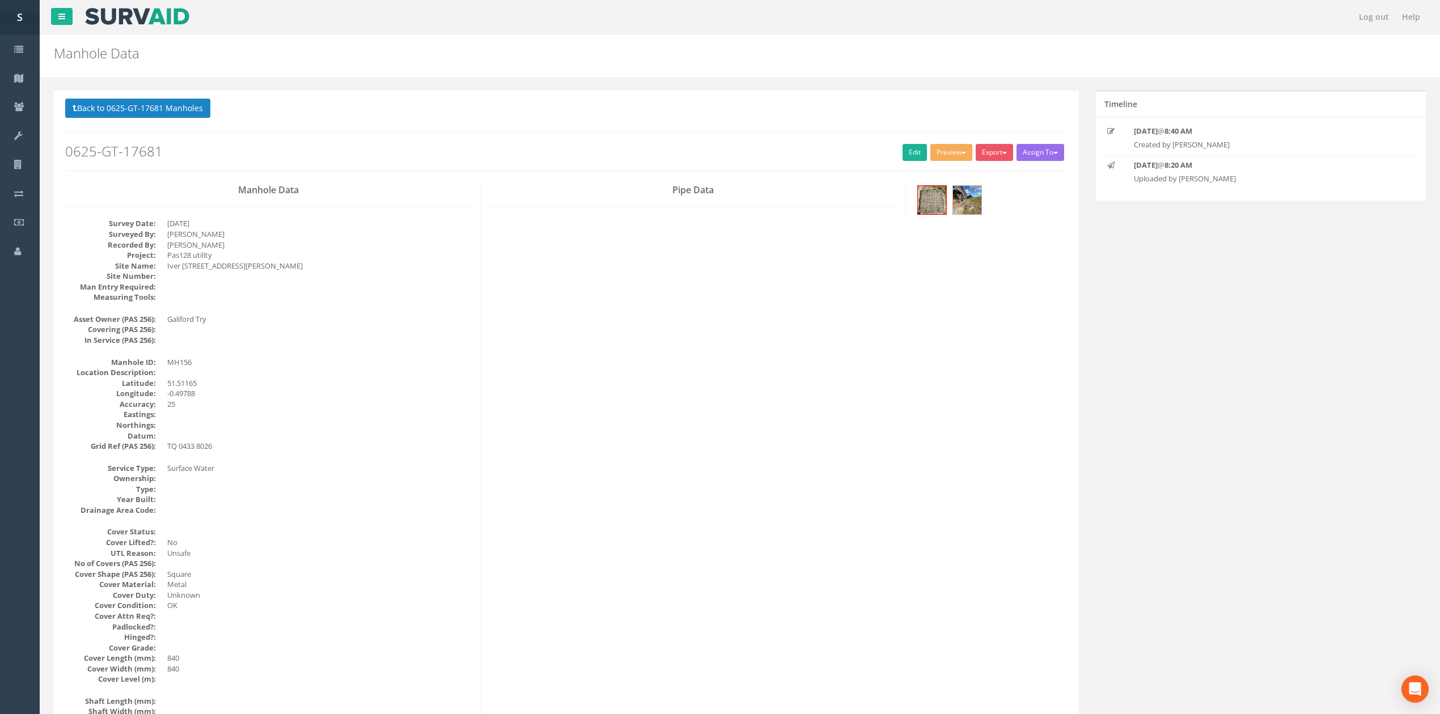
drag, startPoint x: 350, startPoint y: 305, endPoint x: 345, endPoint y: 332, distance: 27.8
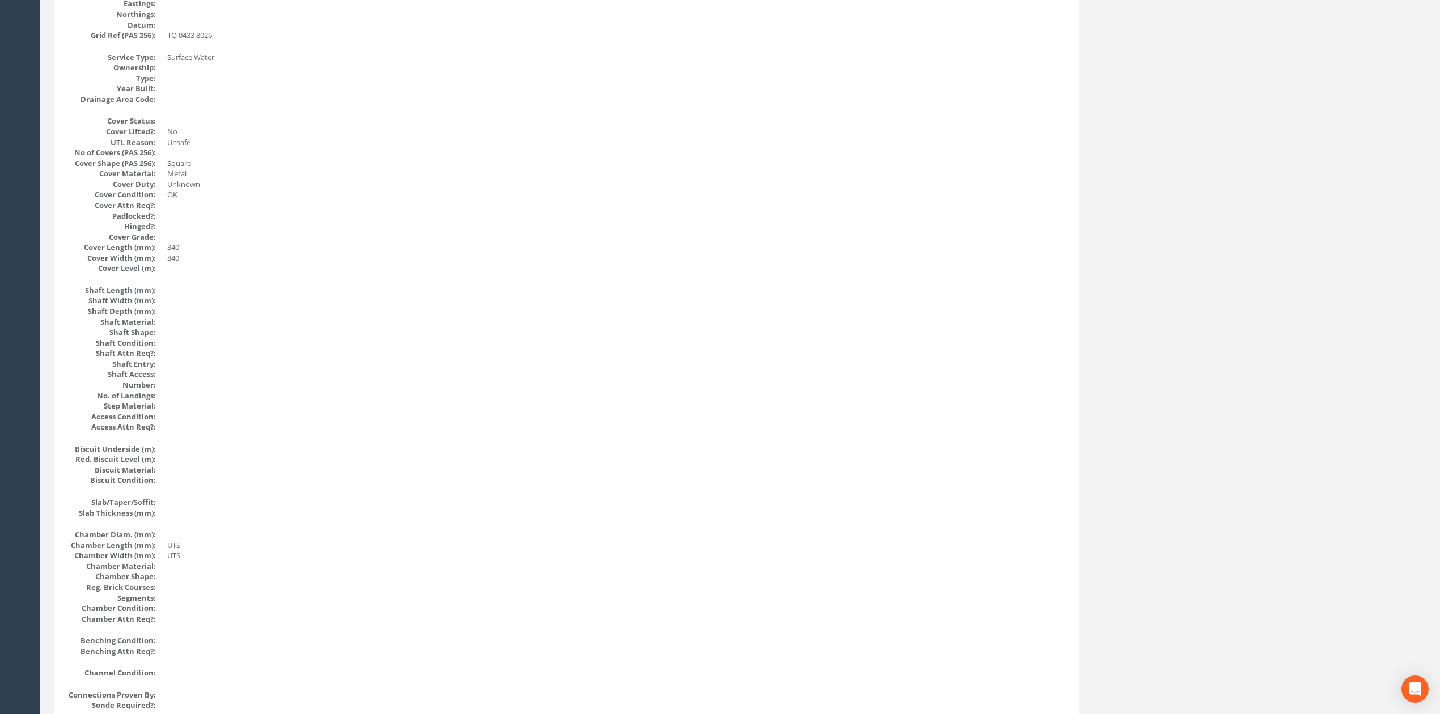
scroll to position [685, 0]
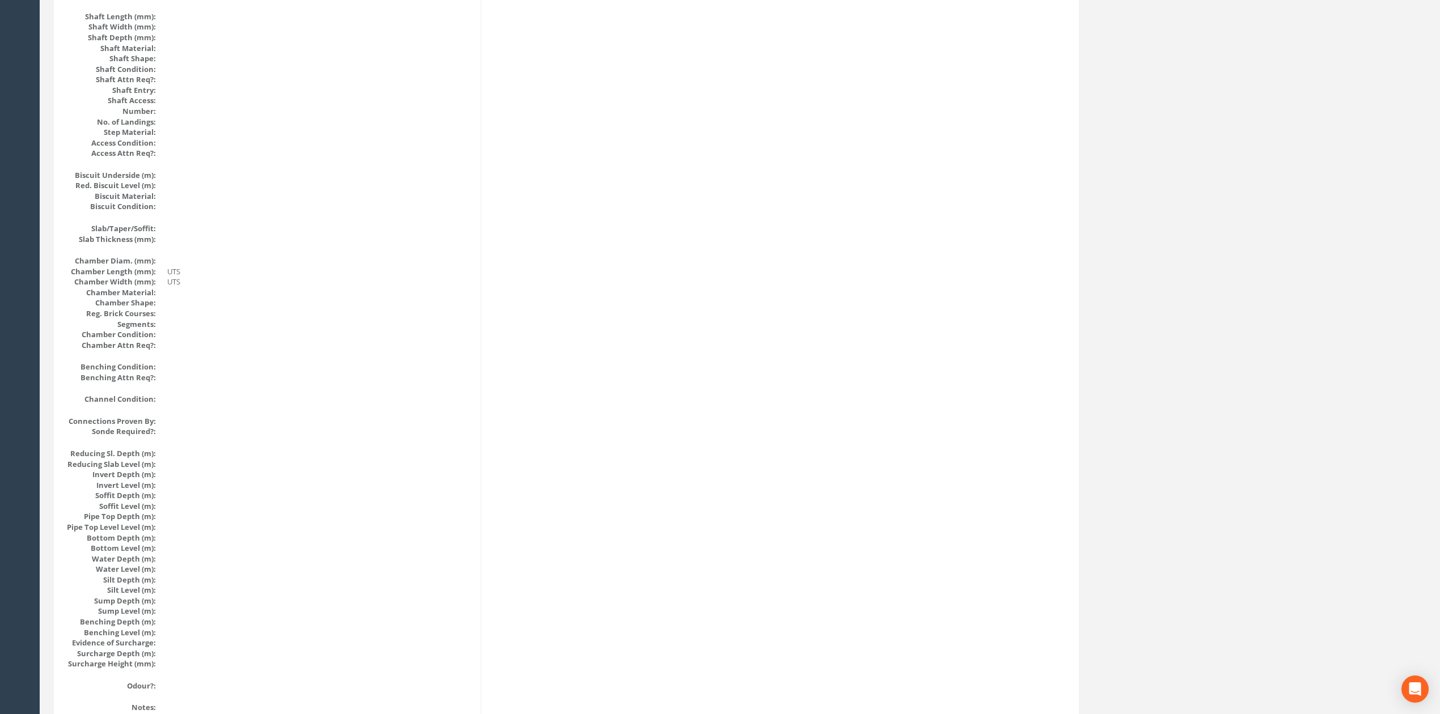
drag, startPoint x: 774, startPoint y: 515, endPoint x: 758, endPoint y: 366, distance: 150.6
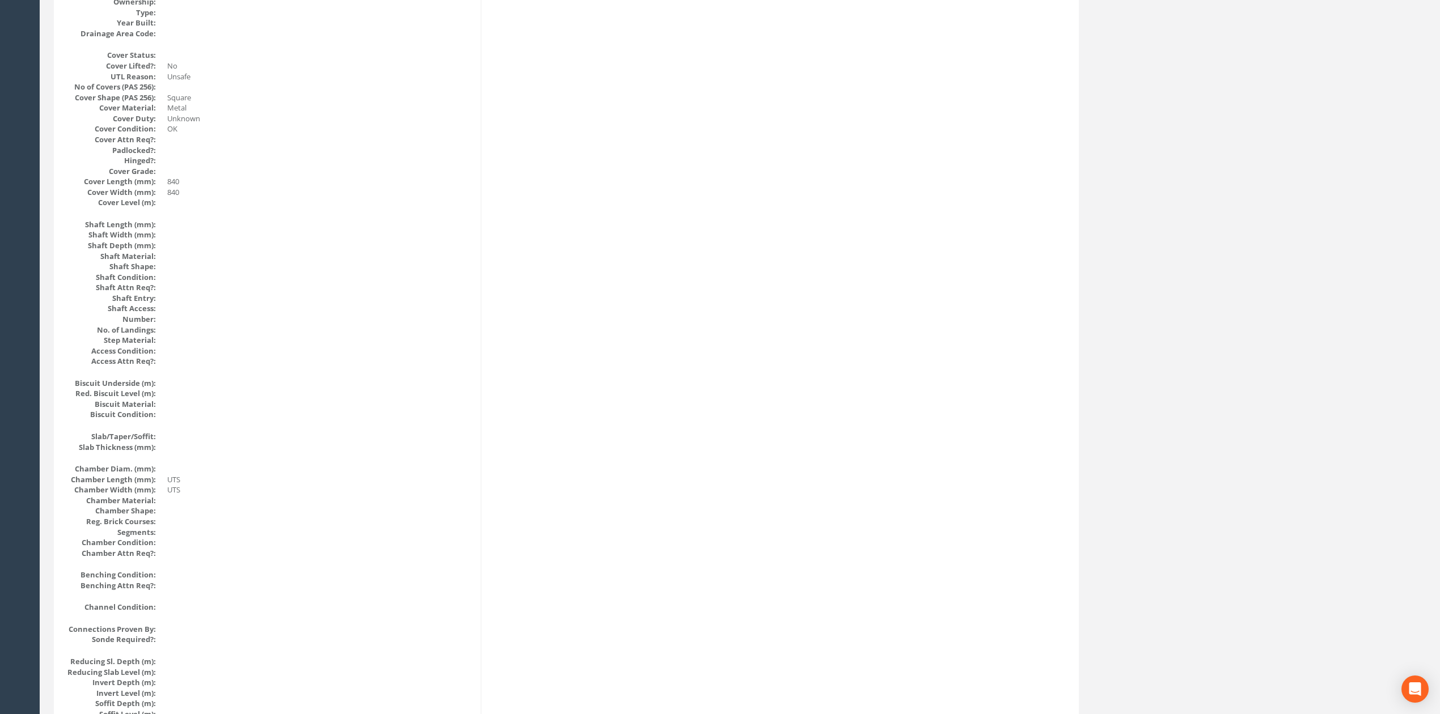
scroll to position [0, 0]
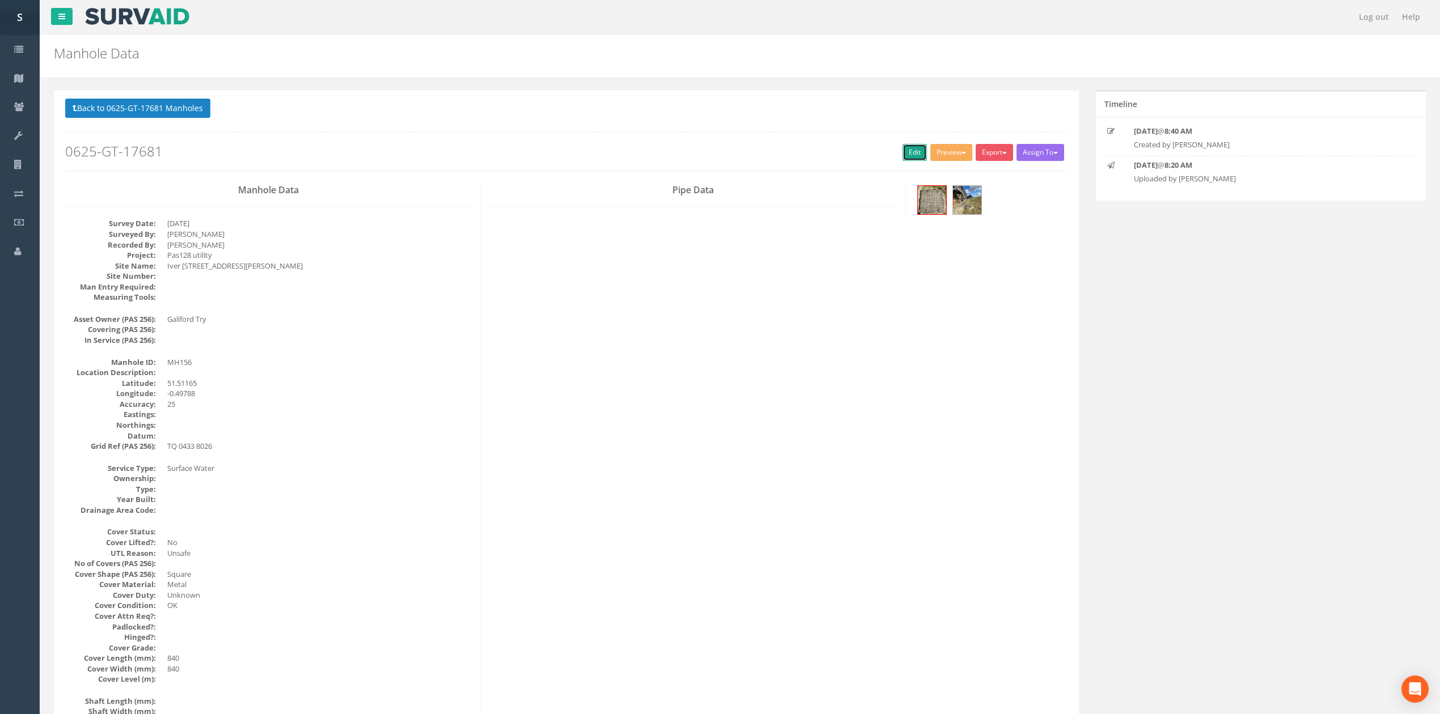
click at [903, 150] on link "Edit" at bounding box center [915, 152] width 24 height 17
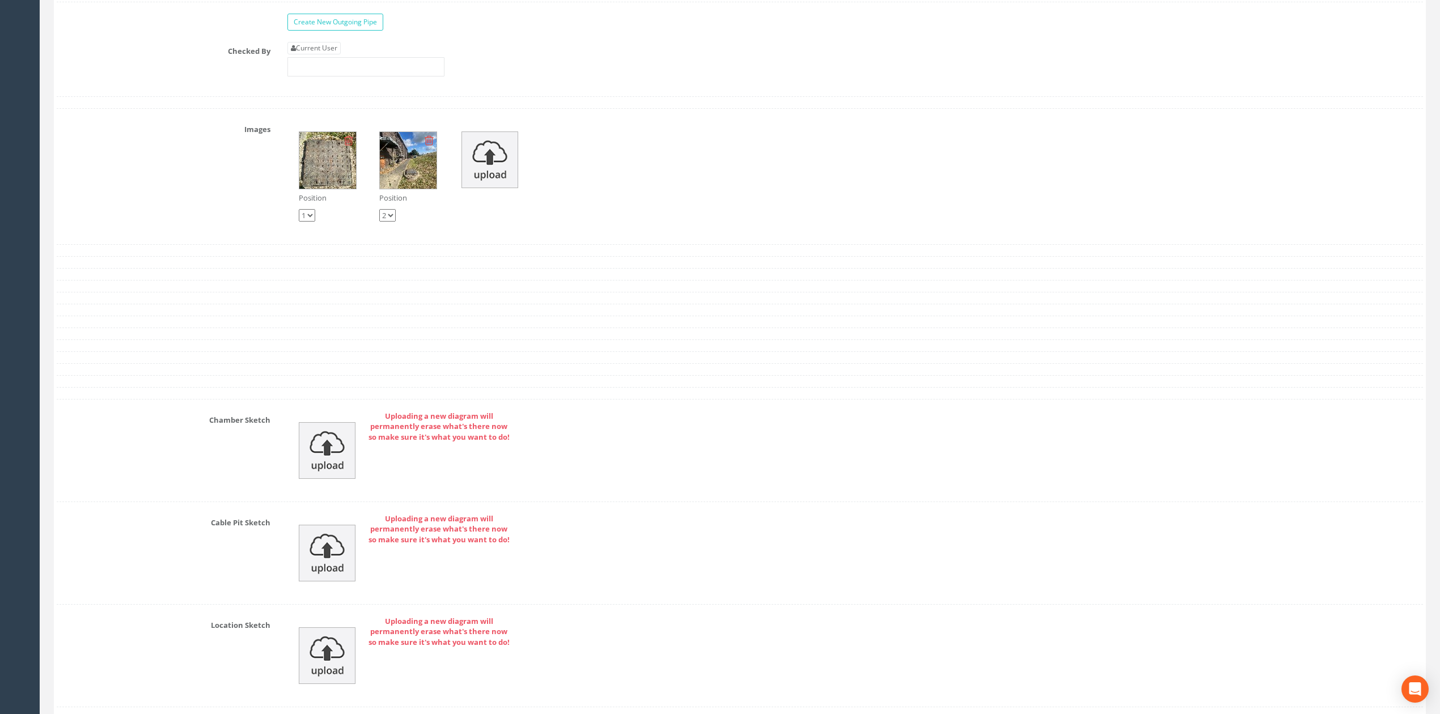
scroll to position [2156, 0]
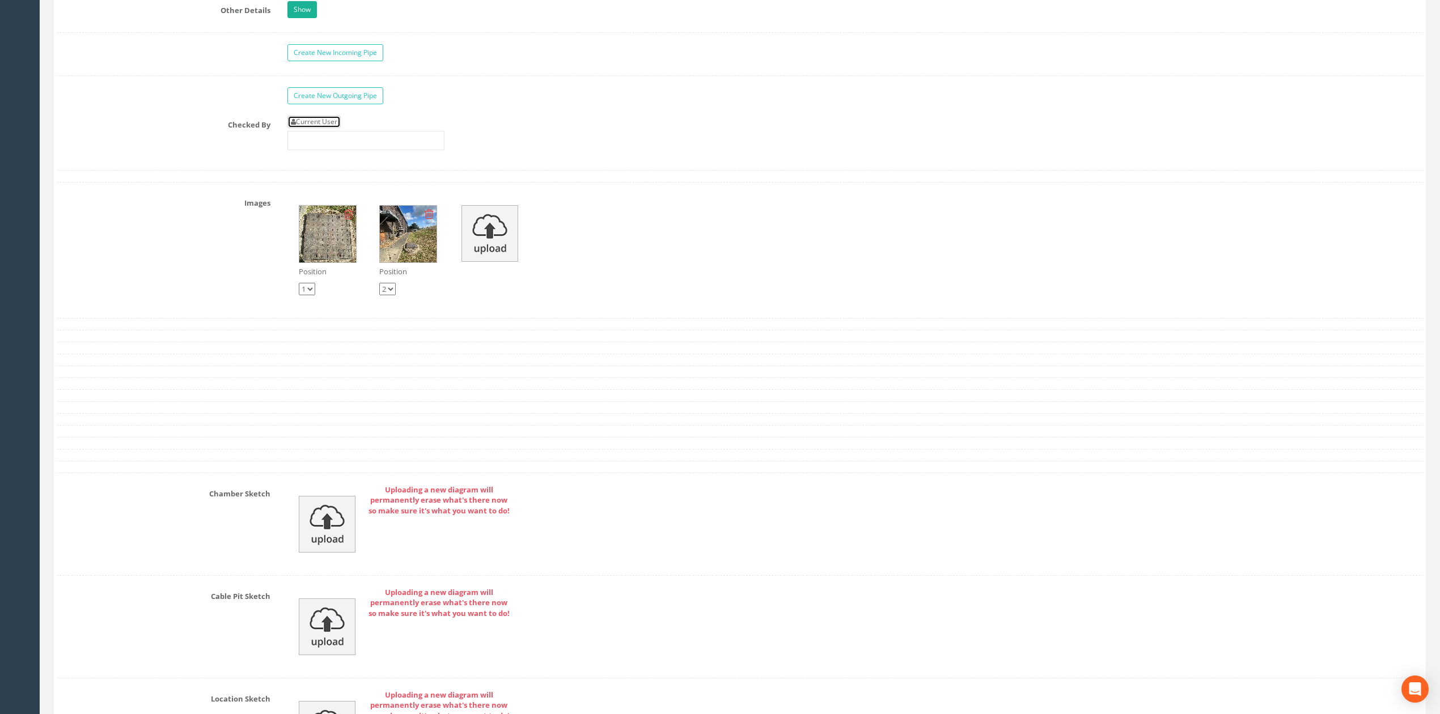
click at [330, 128] on link "Current User" at bounding box center [313, 122] width 53 height 12
type input "[PERSON_NAME]"
click at [340, 144] on div "Current User [PERSON_NAME]" at bounding box center [365, 133] width 157 height 35
click at [349, 150] on input "[PERSON_NAME]" at bounding box center [365, 140] width 157 height 19
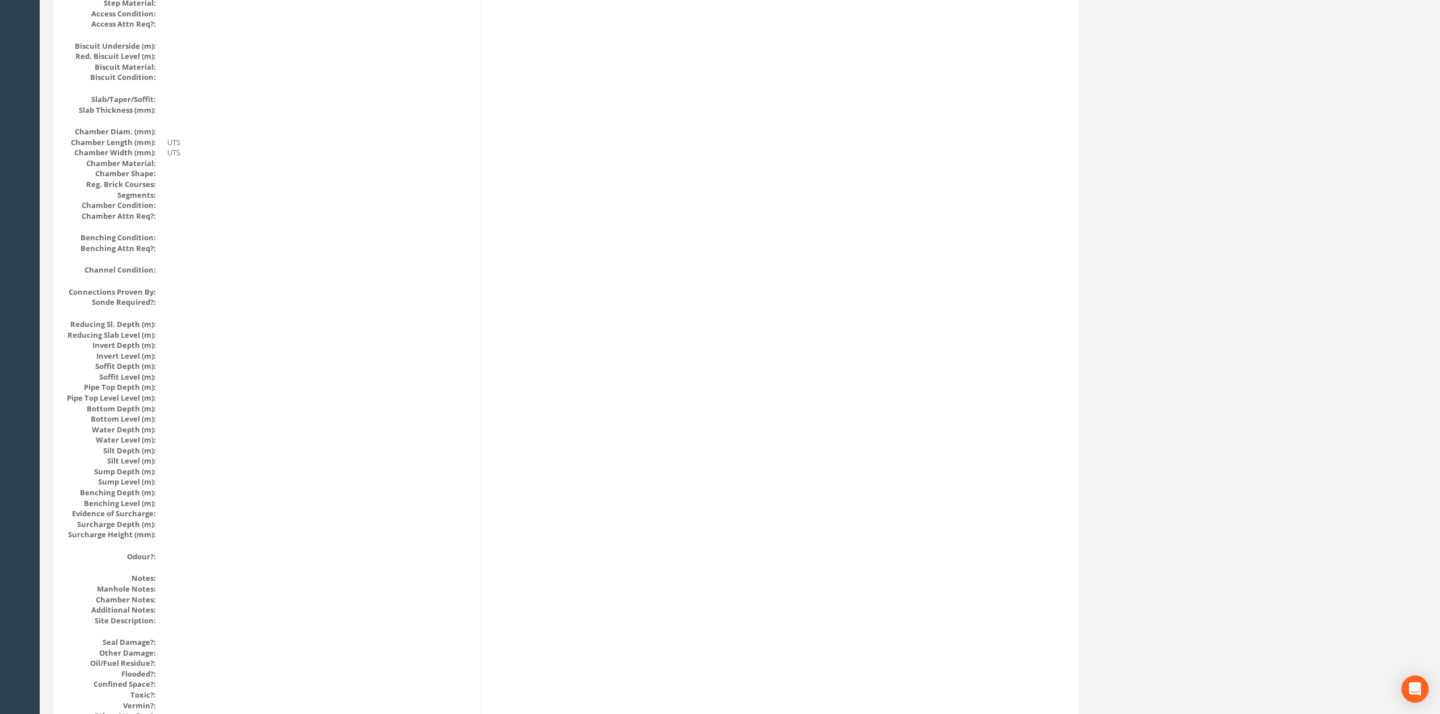
scroll to position [0, 0]
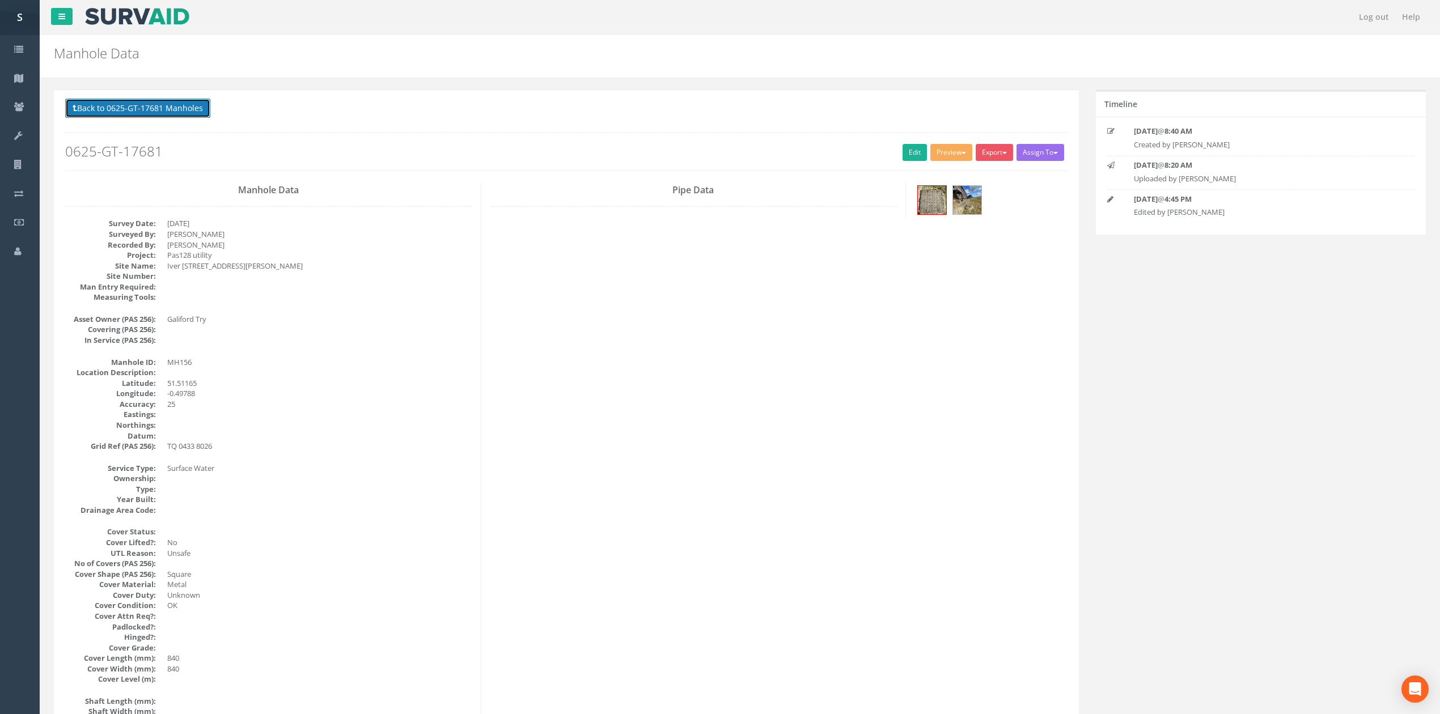
click at [132, 101] on button "Back to 0625-GT-17681 Manholes" at bounding box center [137, 108] width 145 height 19
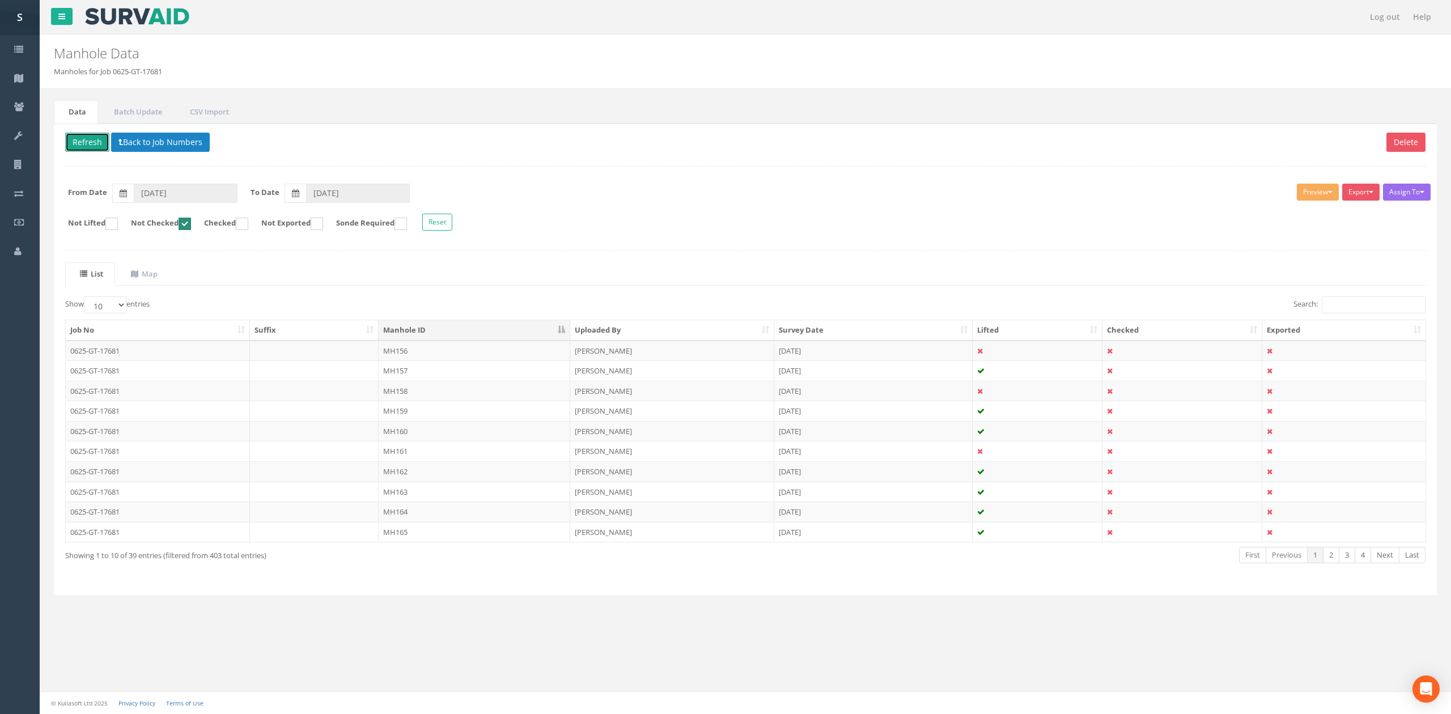
click at [87, 141] on button "Refresh" at bounding box center [87, 142] width 44 height 19
click at [392, 356] on td "MH157" at bounding box center [475, 351] width 192 height 20
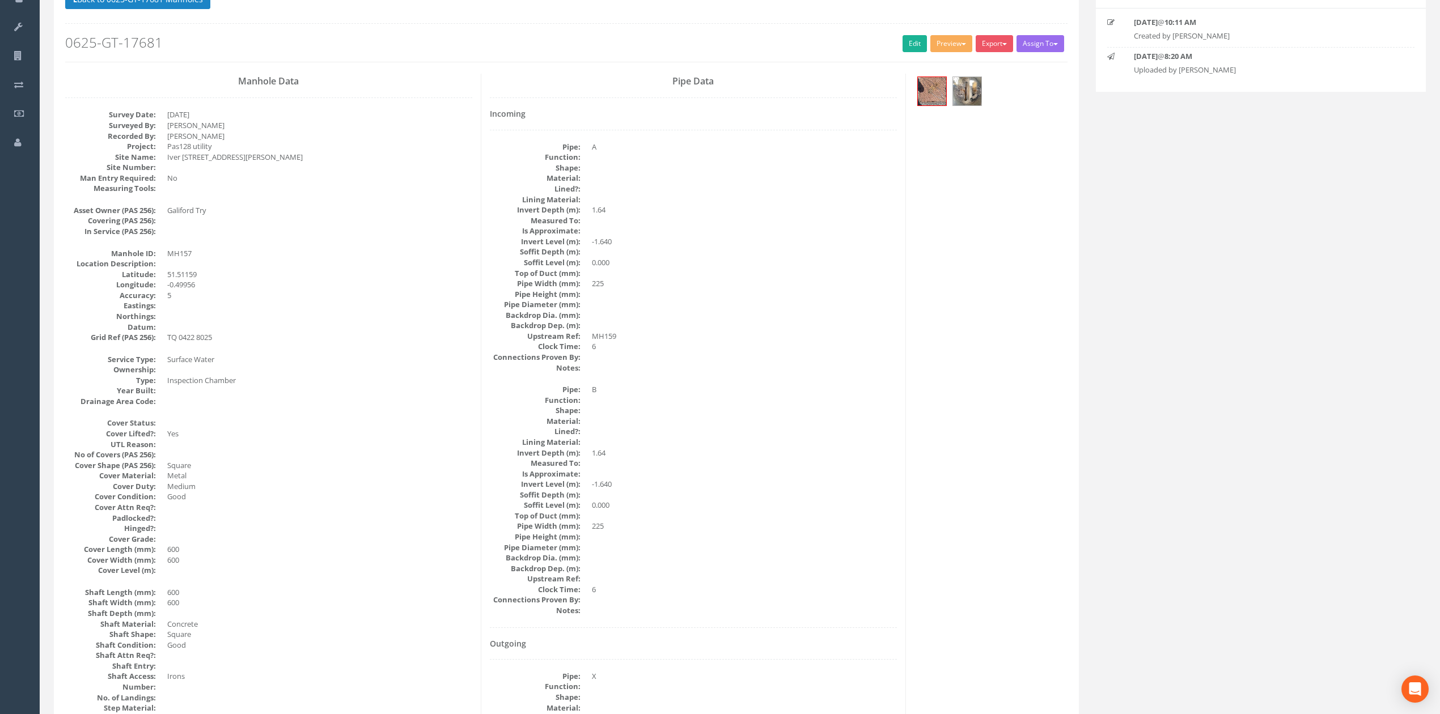
scroll to position [111, 0]
click at [905, 41] on link "Edit" at bounding box center [915, 41] width 24 height 17
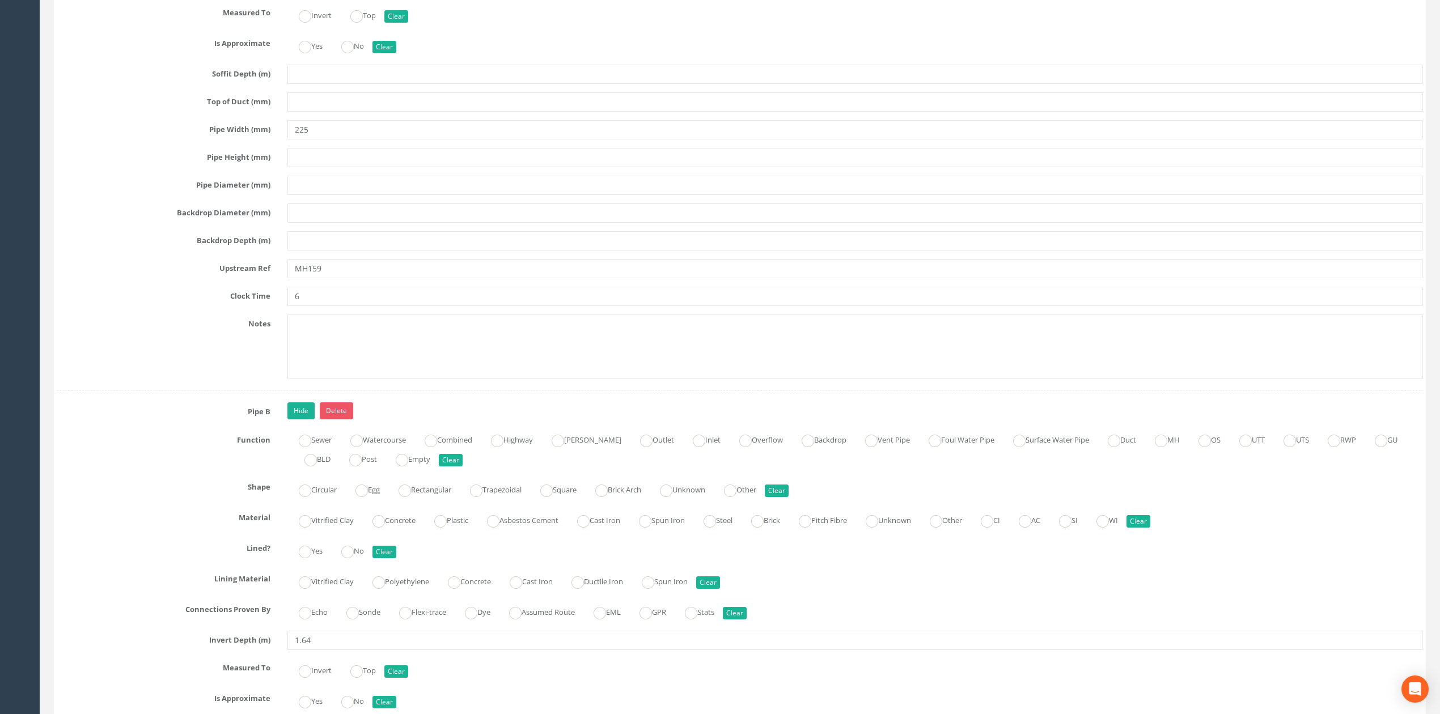
scroll to position [2605, 0]
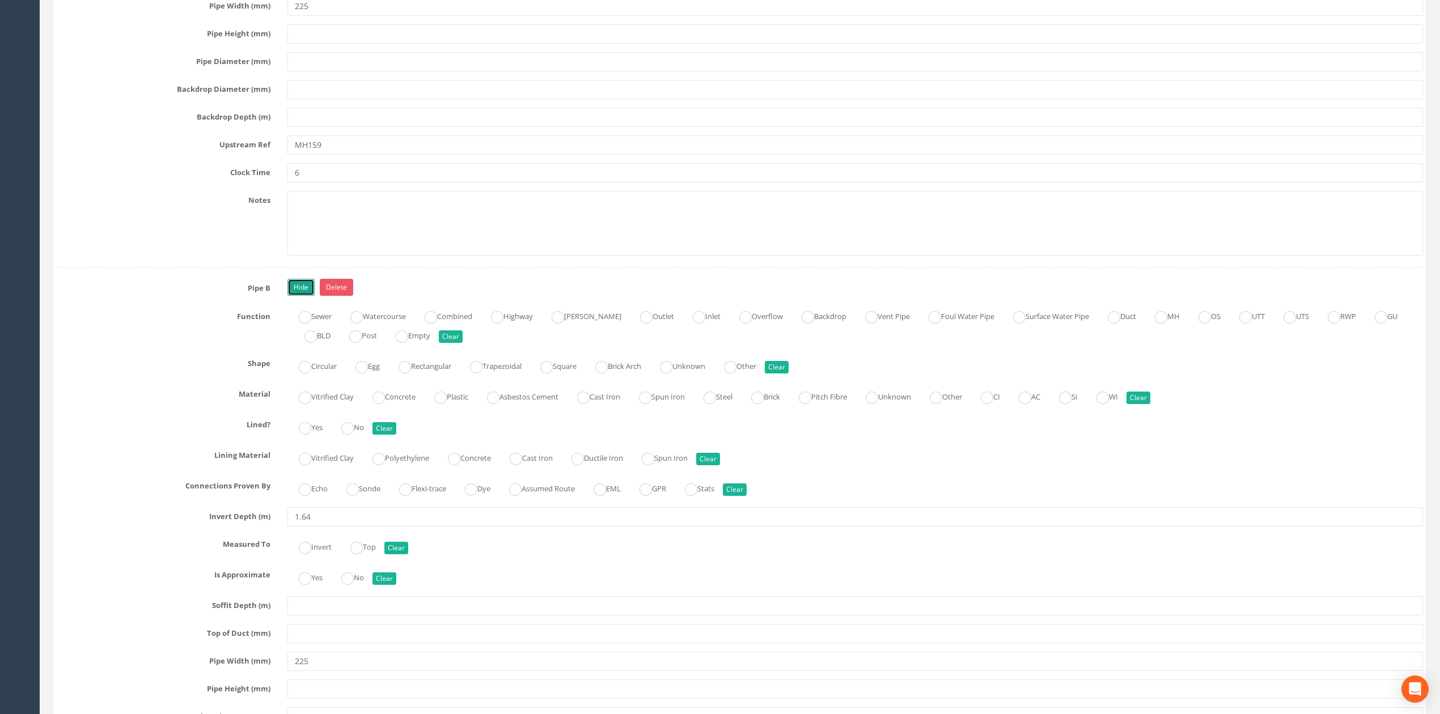
click at [309, 296] on link "Hide" at bounding box center [300, 287] width 27 height 17
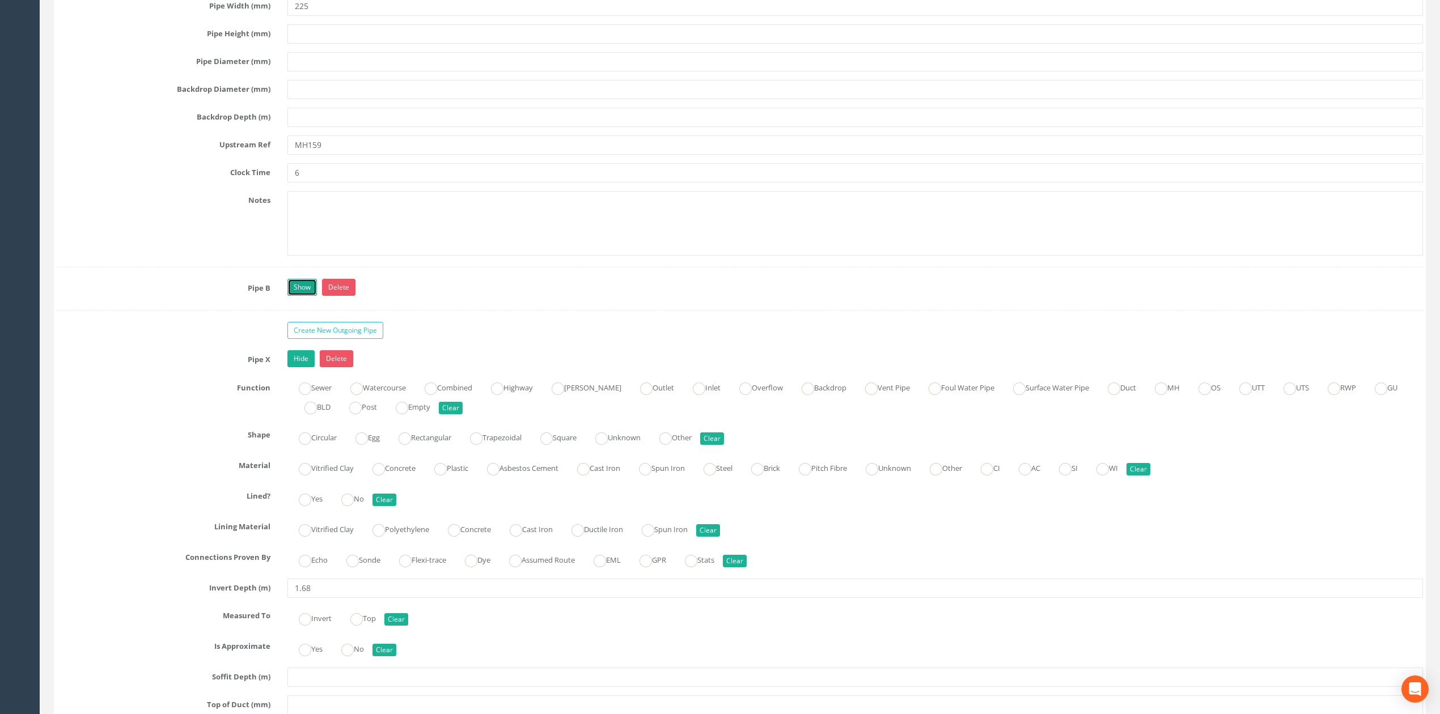
click at [307, 296] on link "Show" at bounding box center [301, 287] width 29 height 17
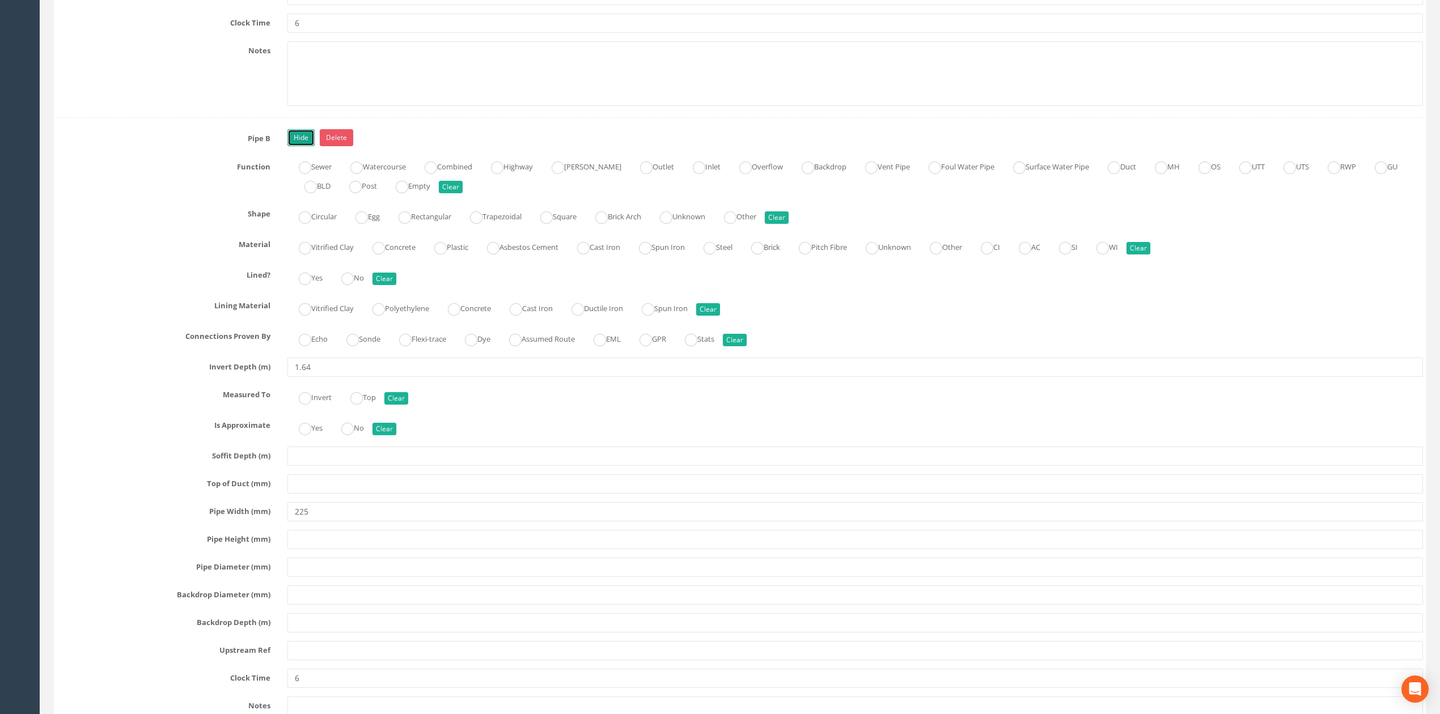
scroll to position [2907, 0]
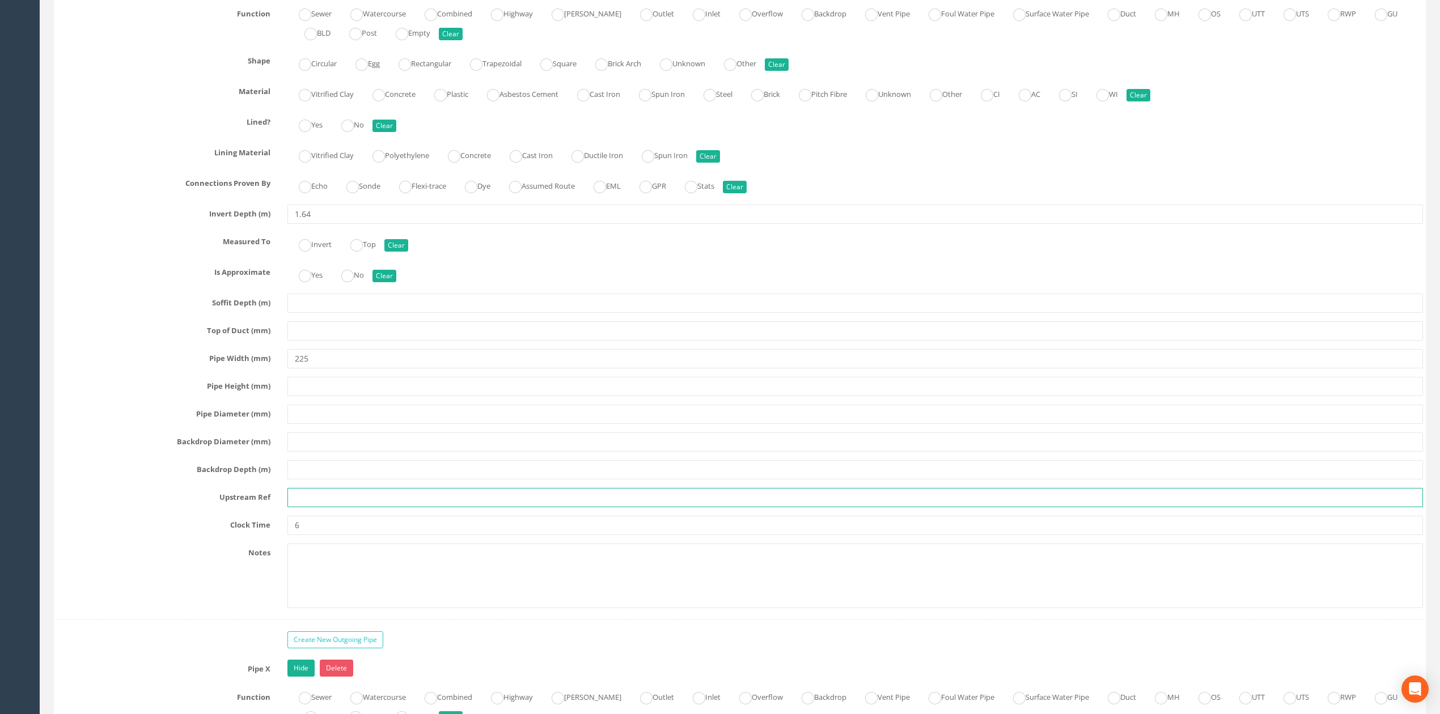
click at [310, 507] on input "text" at bounding box center [855, 497] width 1136 height 19
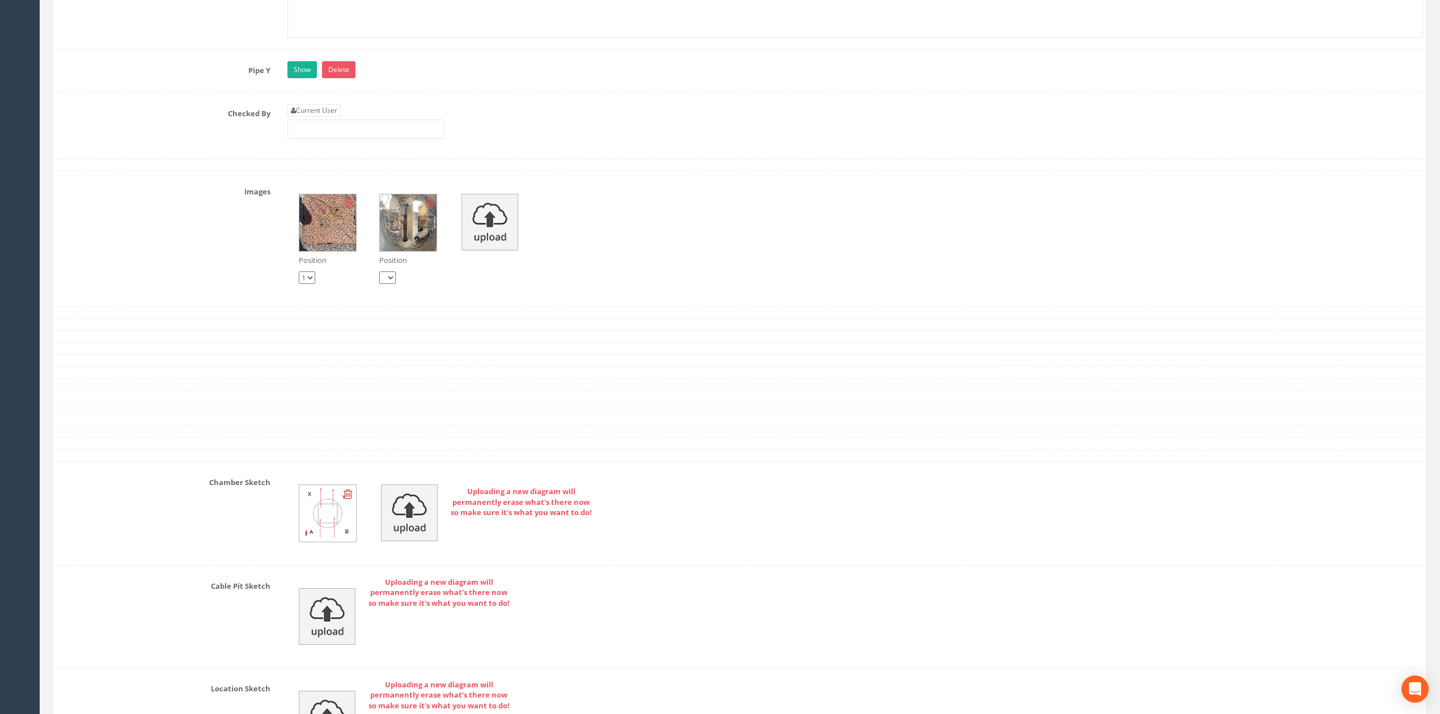
scroll to position [4192, 0]
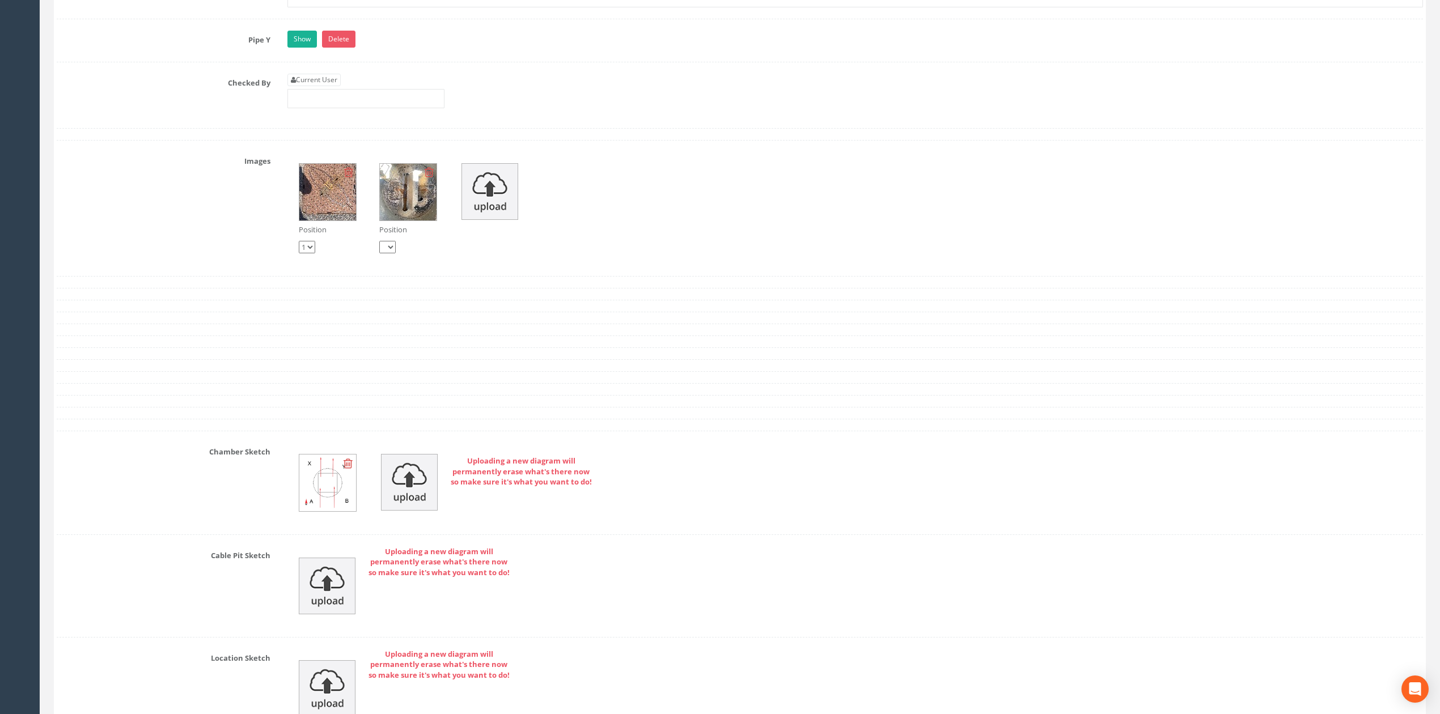
type input "MH192"
click at [329, 86] on link "Current User" at bounding box center [313, 80] width 53 height 12
type input "[PERSON_NAME]"
click at [342, 108] on input "[PERSON_NAME]" at bounding box center [365, 98] width 157 height 19
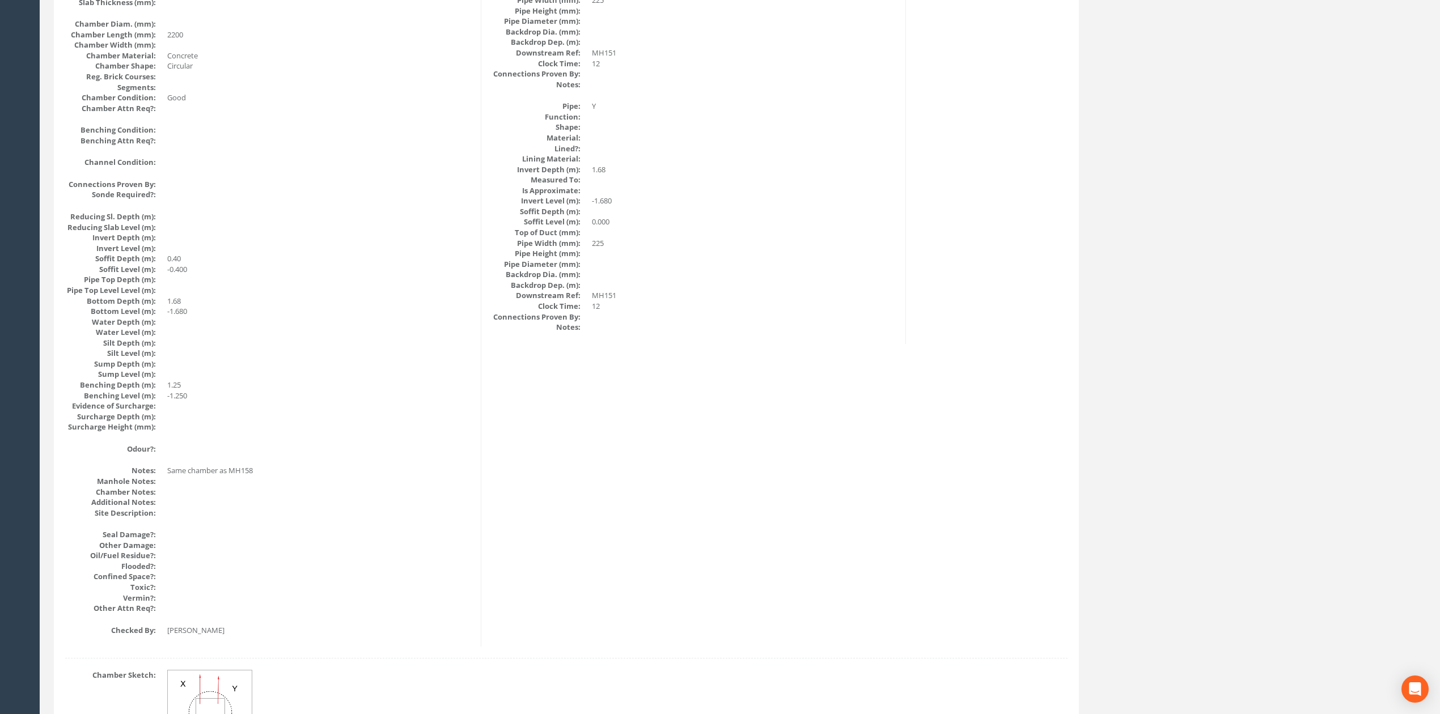
scroll to position [0, 0]
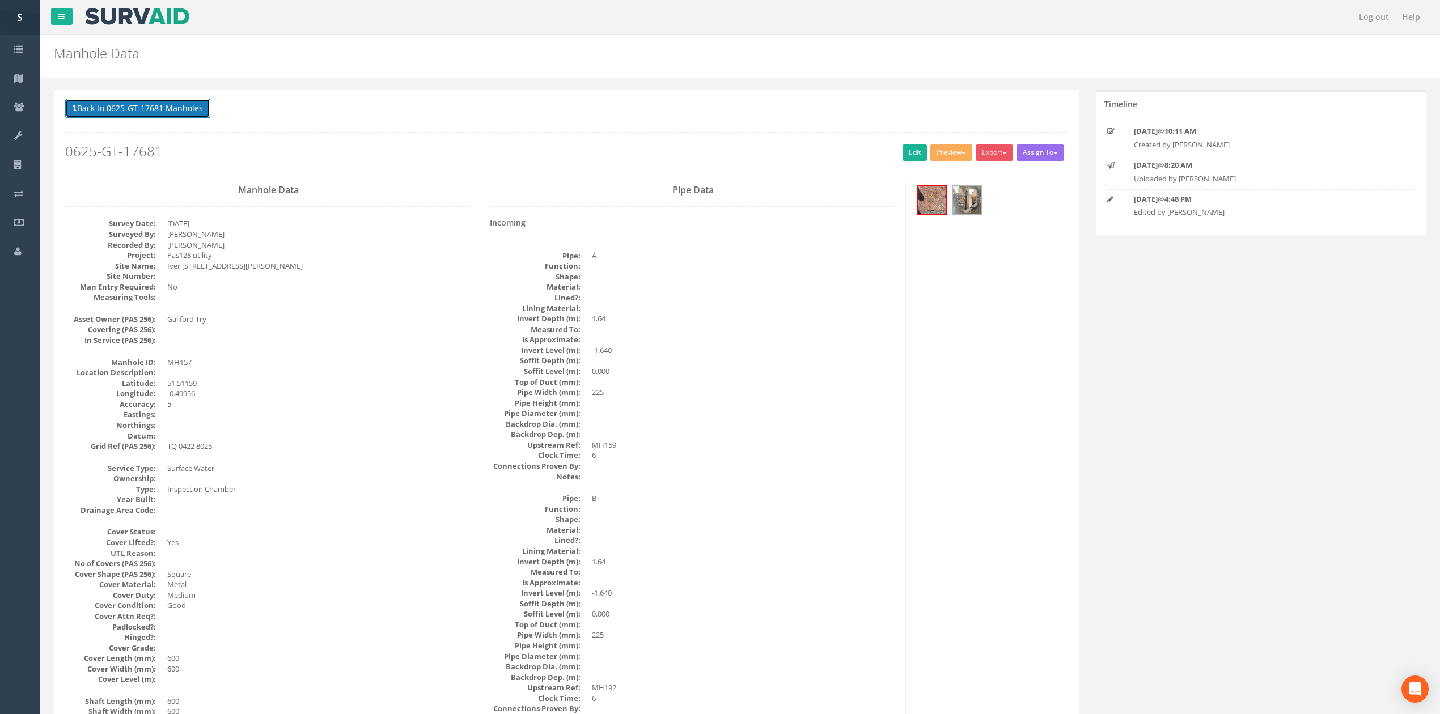
click at [192, 107] on button "Back to 0625-GT-17681 Manholes" at bounding box center [137, 108] width 145 height 19
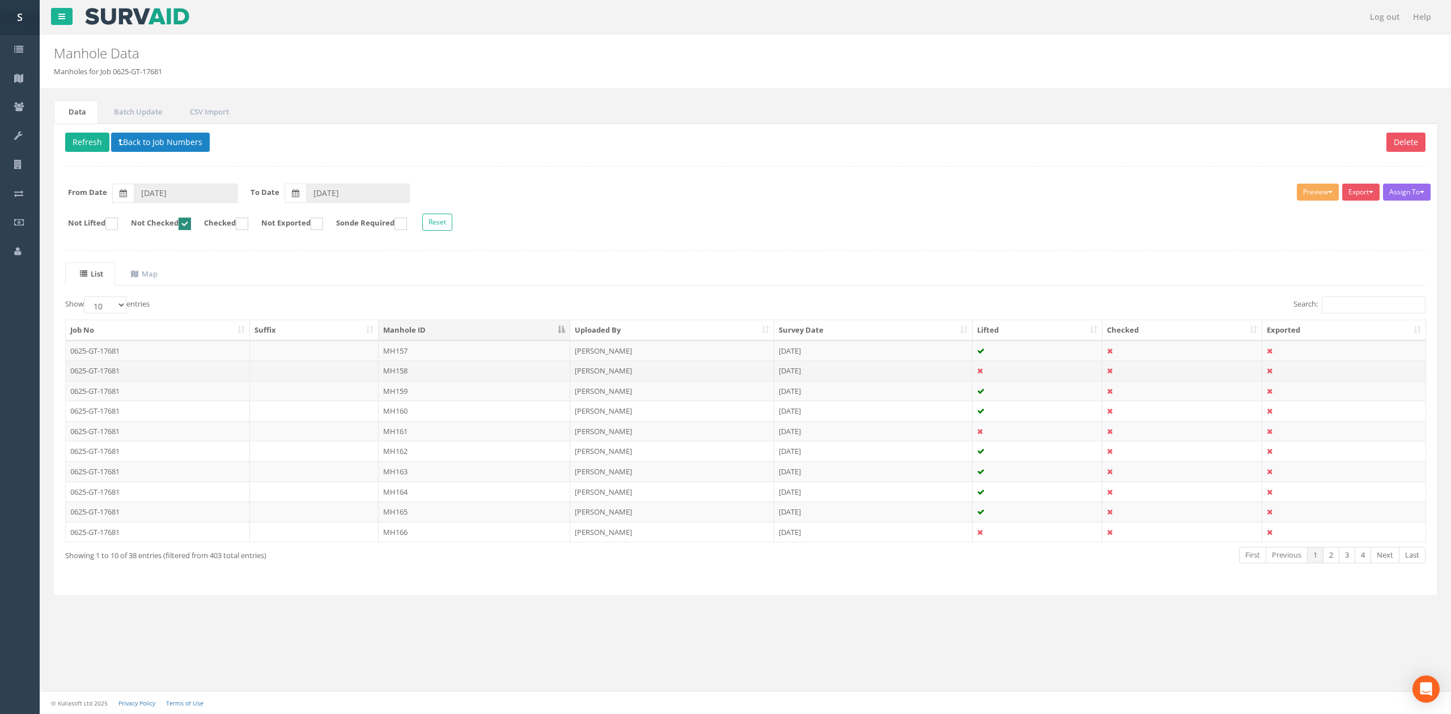
click at [409, 374] on td "MH158" at bounding box center [475, 371] width 192 height 20
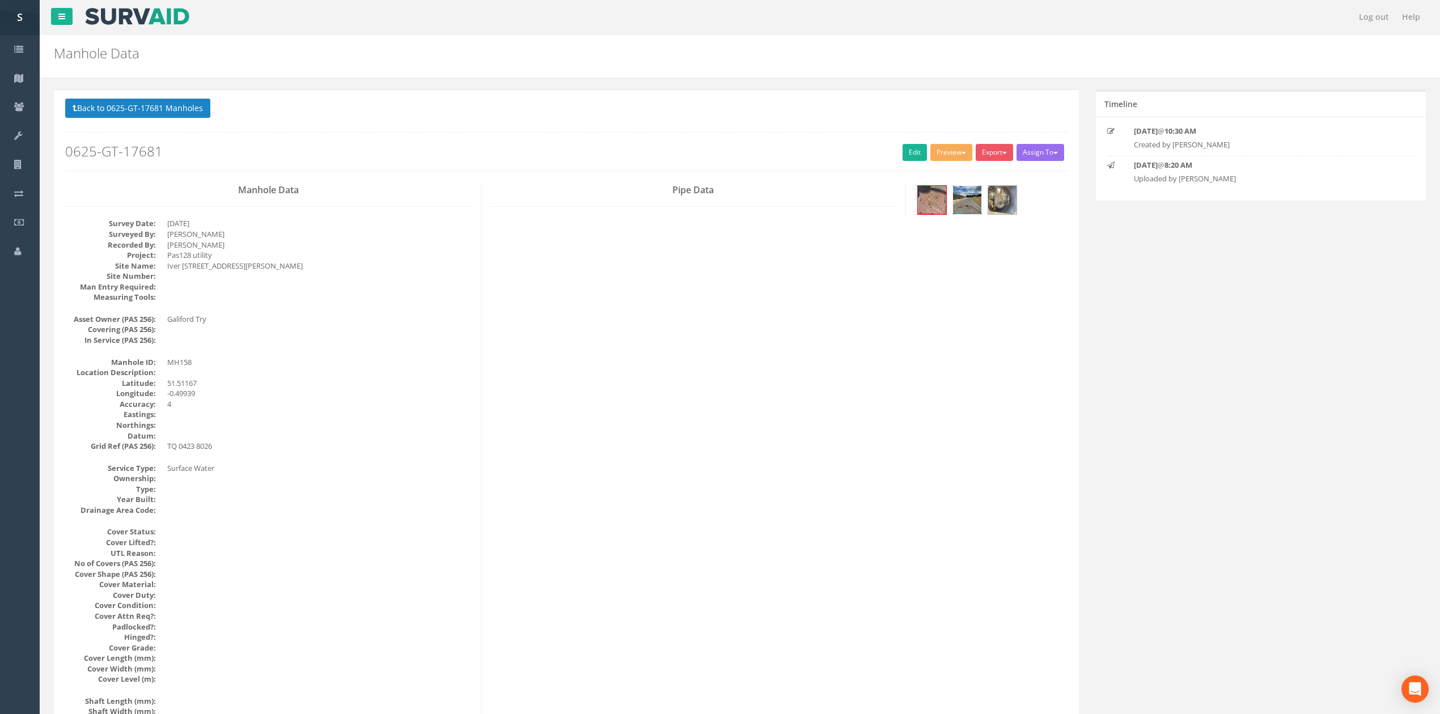
click at [968, 209] on img at bounding box center [967, 200] width 28 height 28
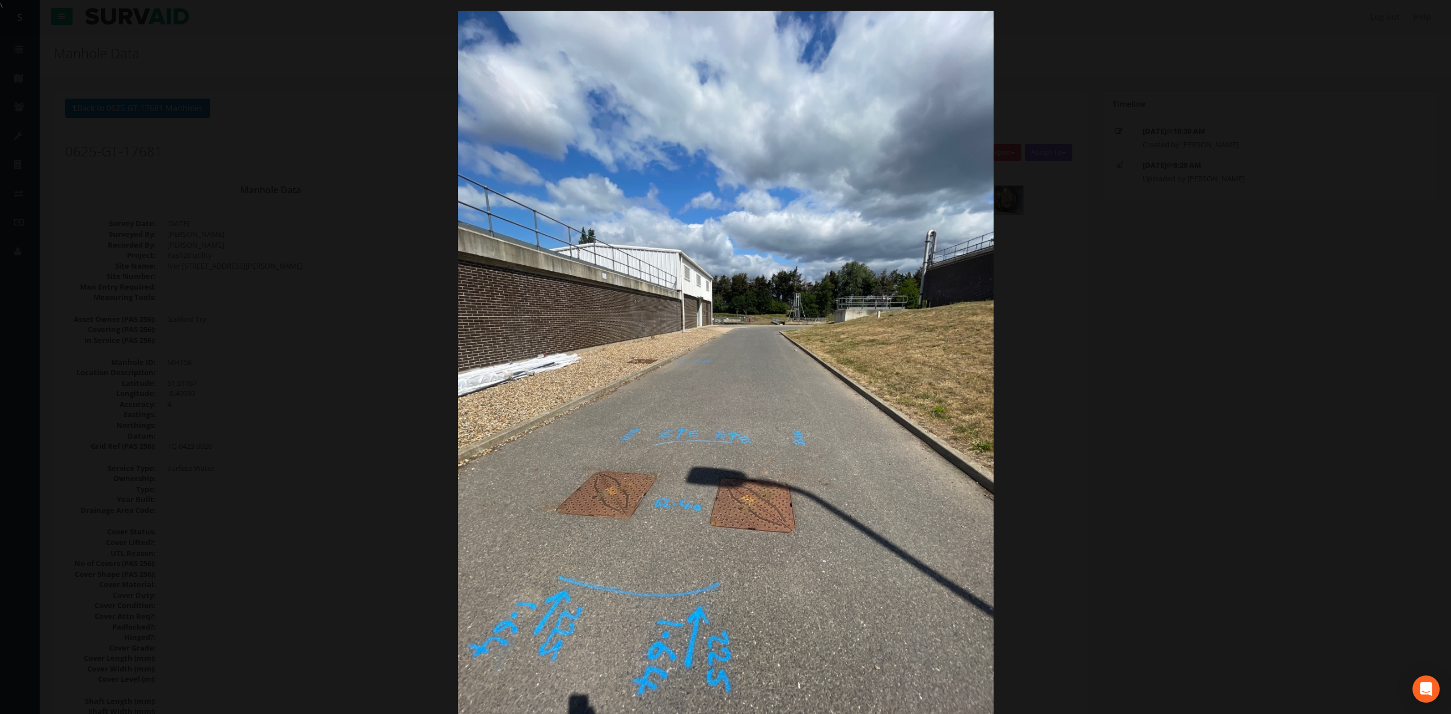
click at [324, 409] on div at bounding box center [725, 368] width 1451 height 714
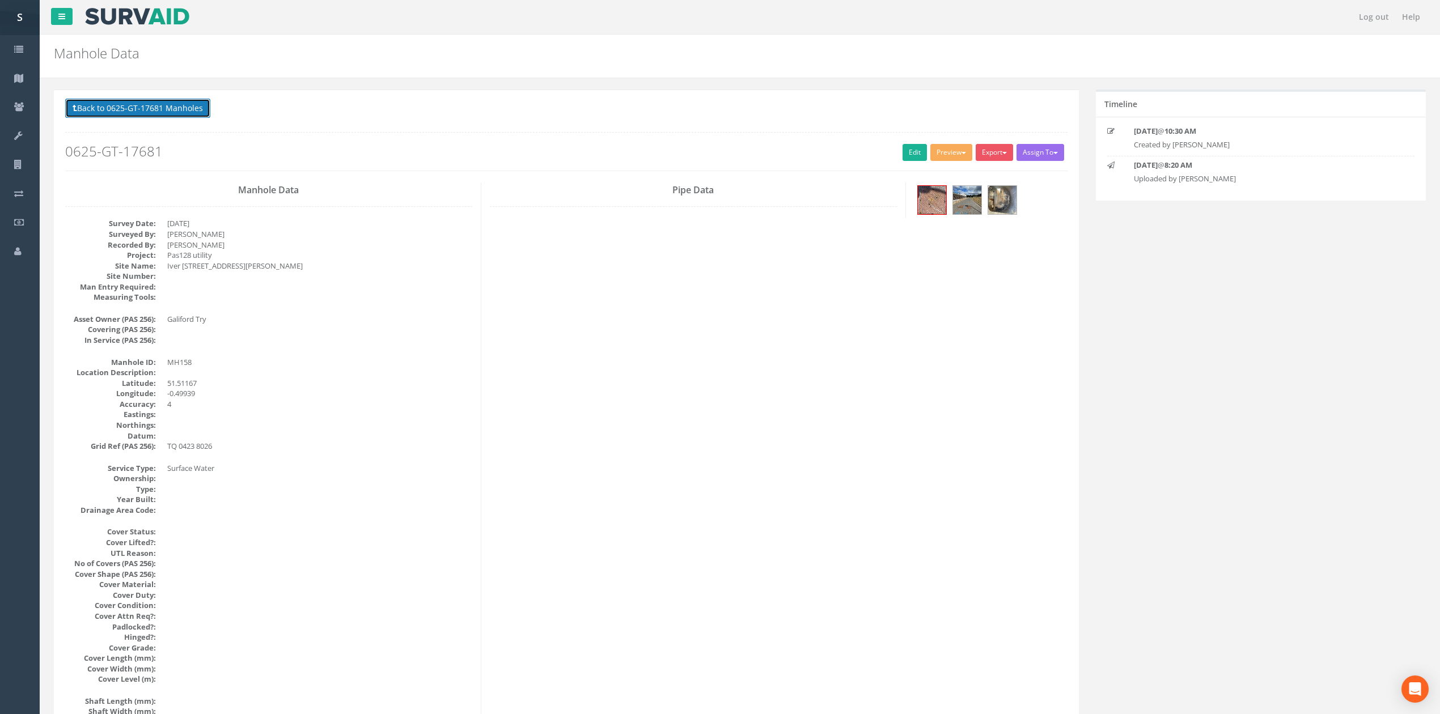
click at [192, 105] on button "Back to 0625-GT-17681 Manholes" at bounding box center [137, 108] width 145 height 19
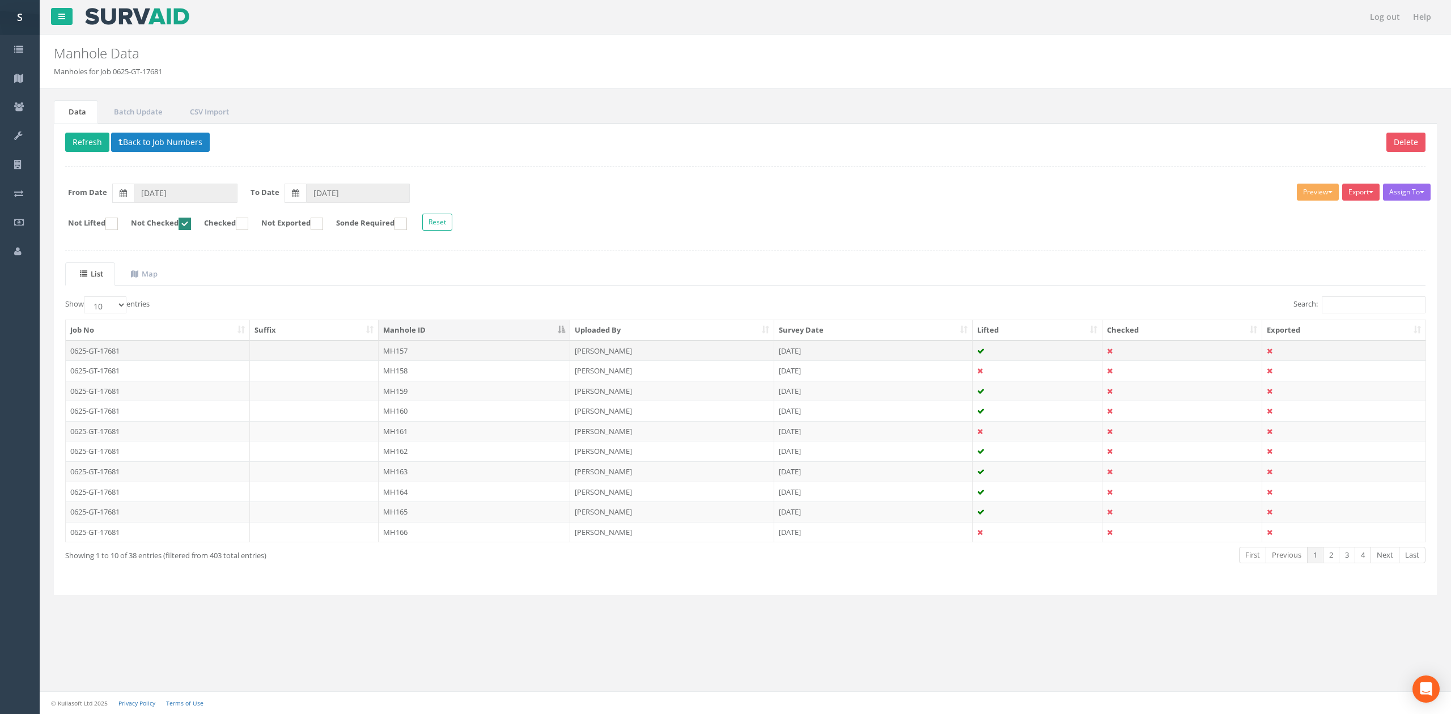
click at [384, 359] on td "MH157" at bounding box center [475, 351] width 192 height 20
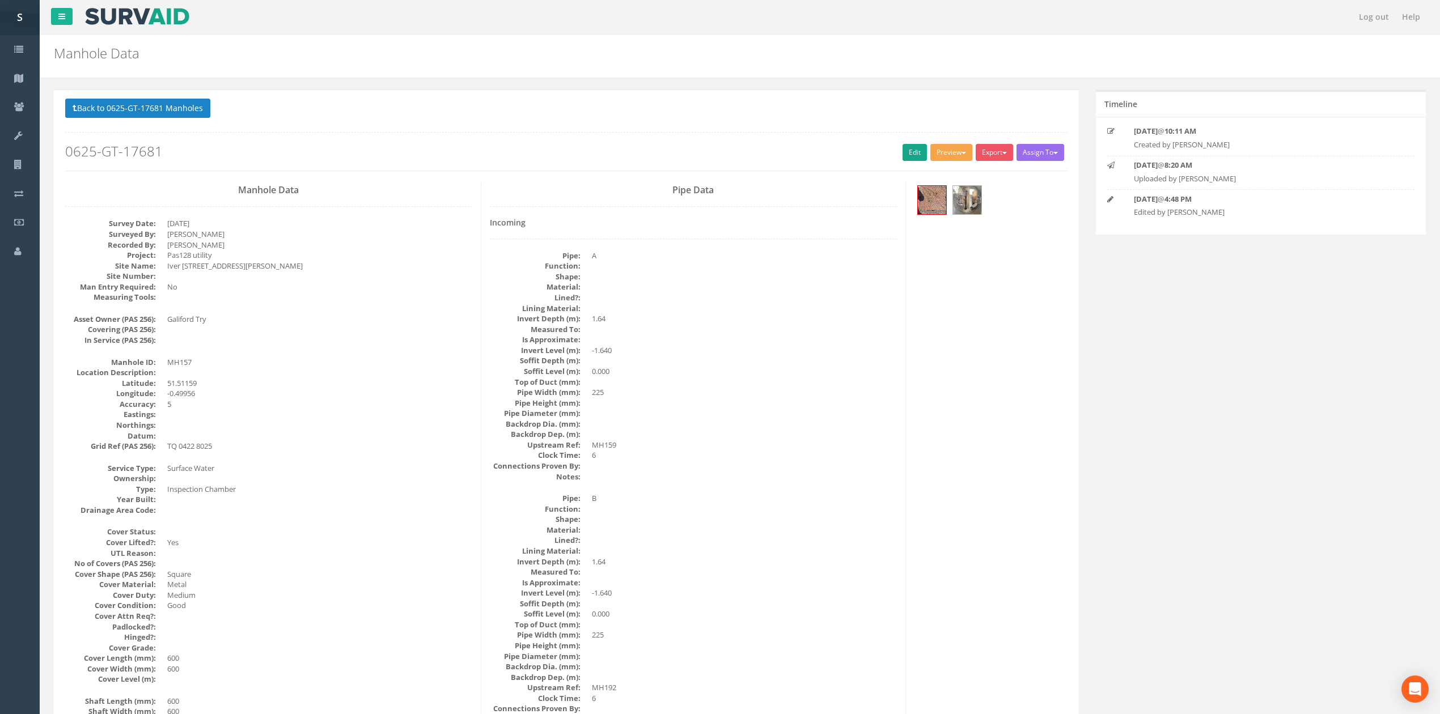
click at [930, 151] on button "Preview" at bounding box center [951, 152] width 42 height 17
click at [916, 151] on link "Edit" at bounding box center [915, 152] width 24 height 17
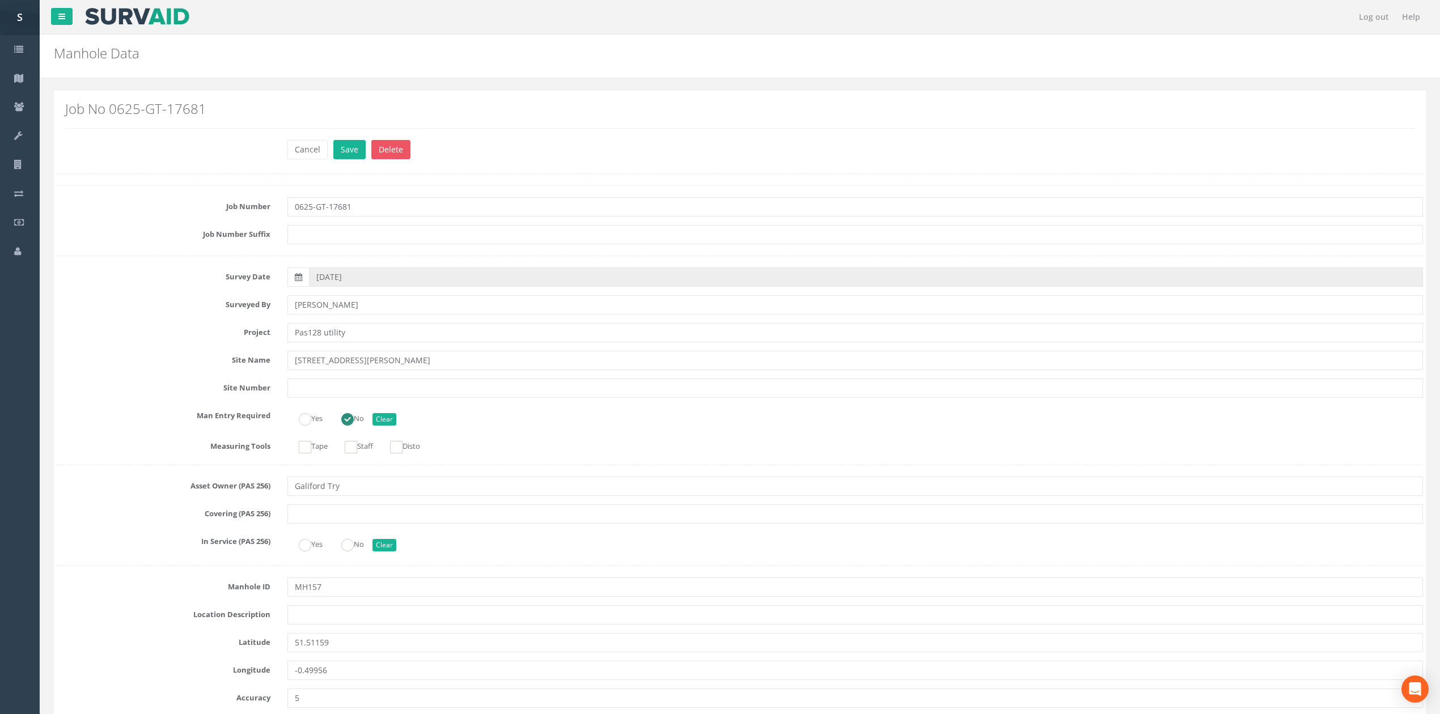
scroll to position [4238, 0]
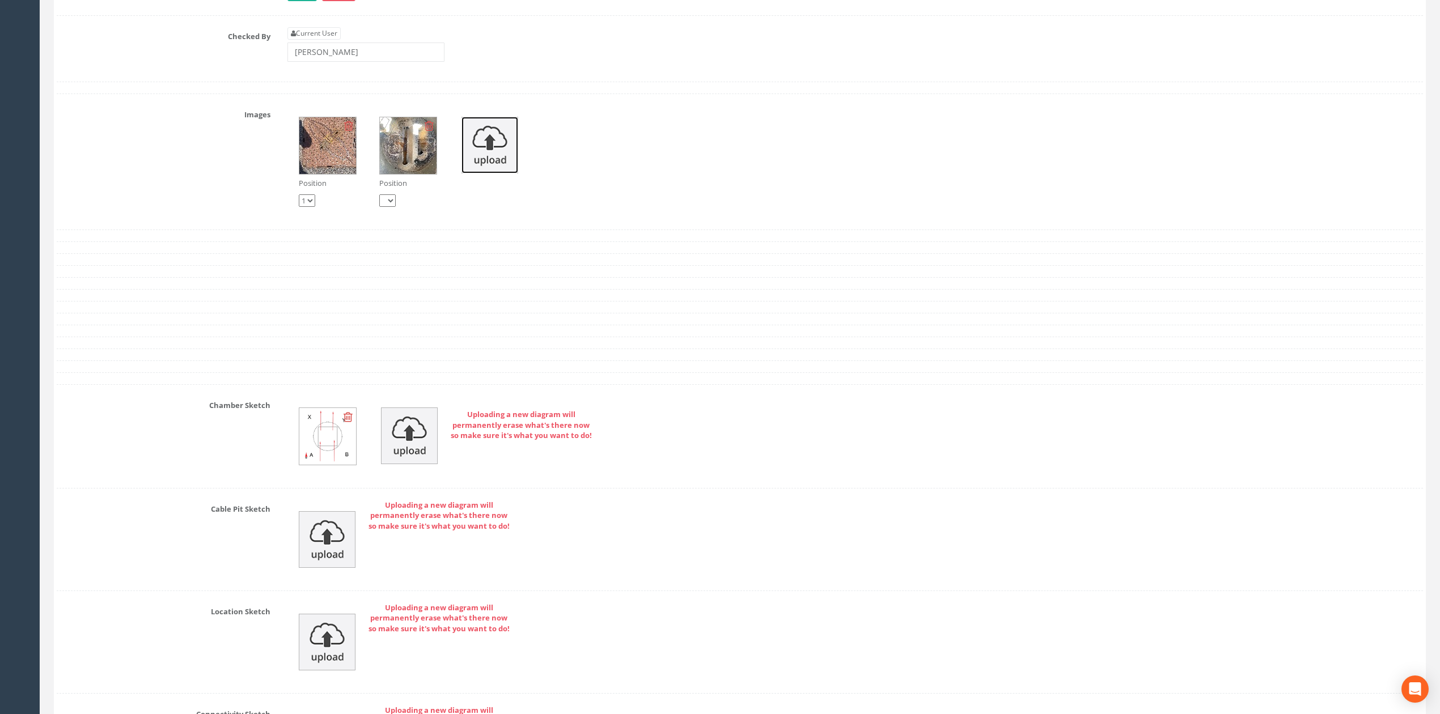
click at [478, 173] on img at bounding box center [489, 145] width 57 height 57
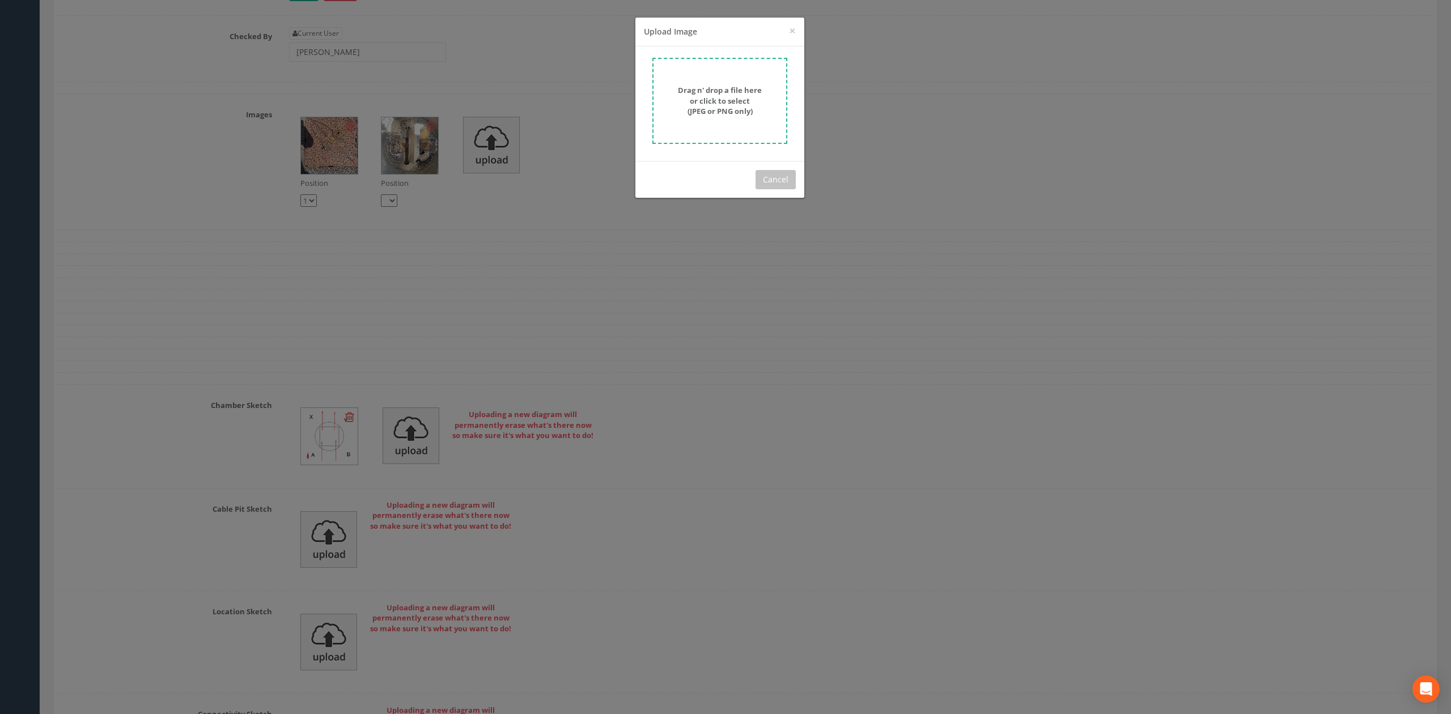
click at [735, 108] on strong "Drag n' drop a file here or click to select (JPEG or PNG only)" at bounding box center [720, 100] width 84 height 31
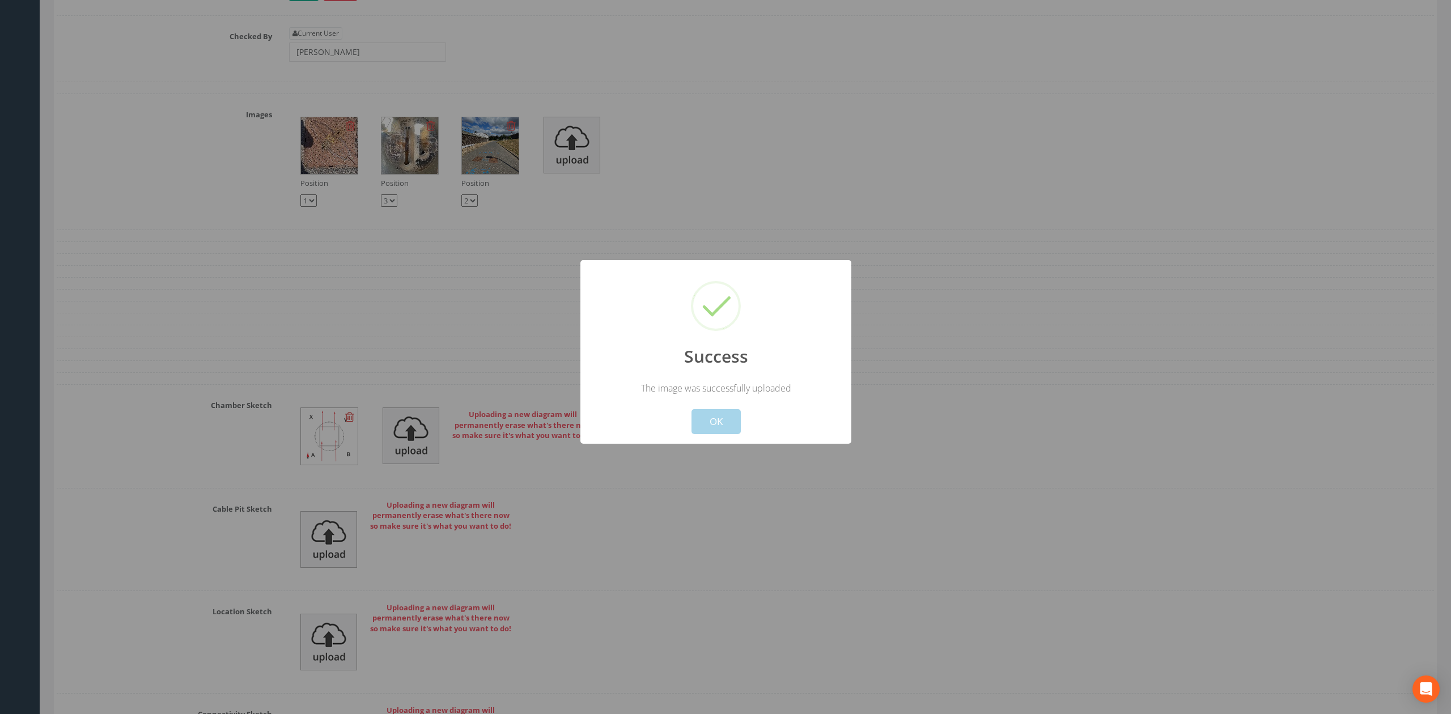
click at [713, 423] on button "OK" at bounding box center [716, 421] width 49 height 25
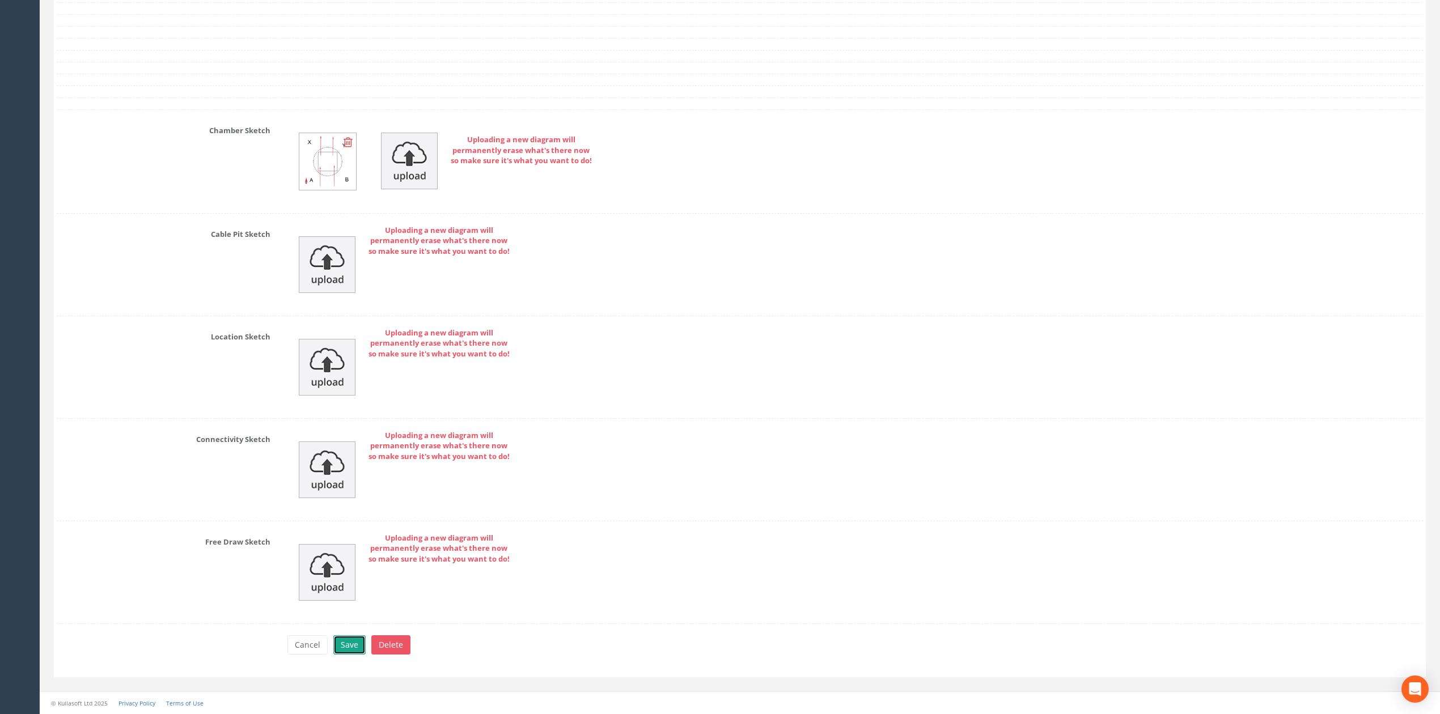
click at [346, 653] on button "Save" at bounding box center [349, 645] width 32 height 19
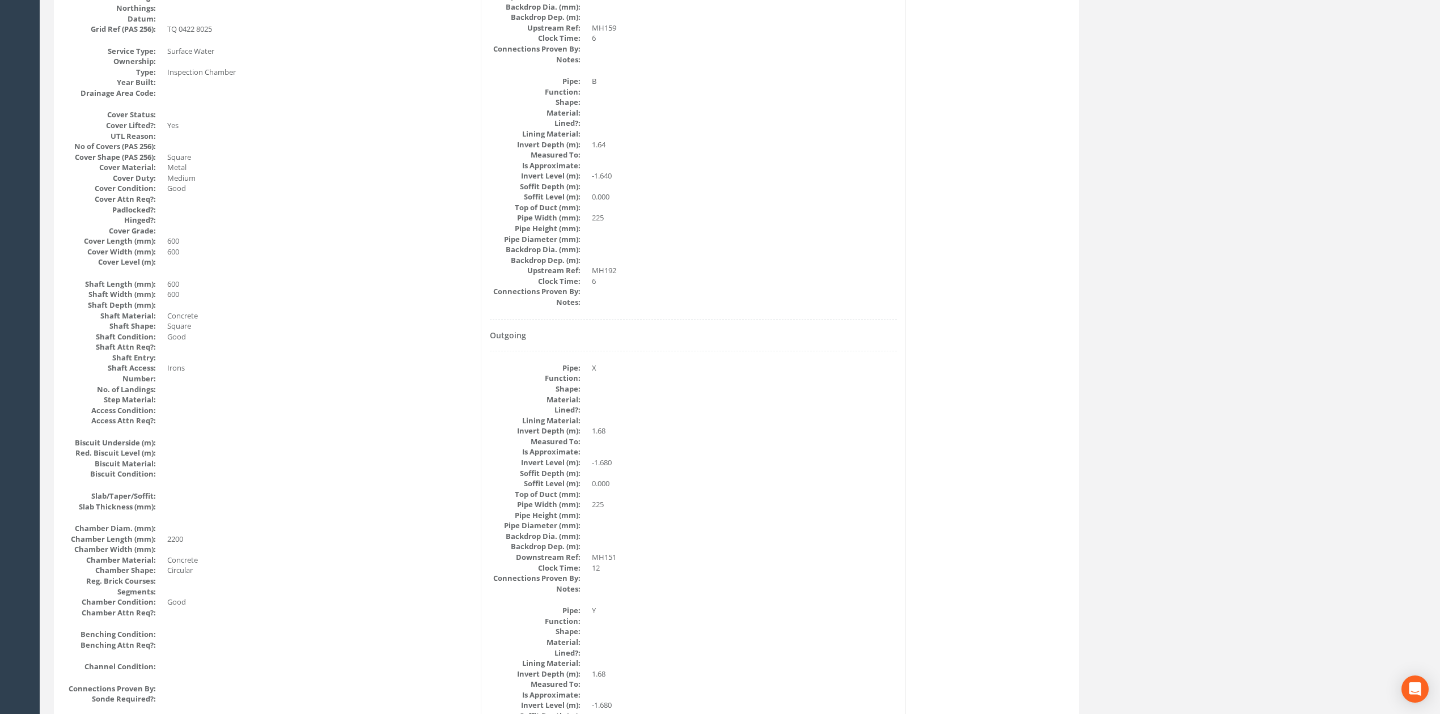
scroll to position [53, 0]
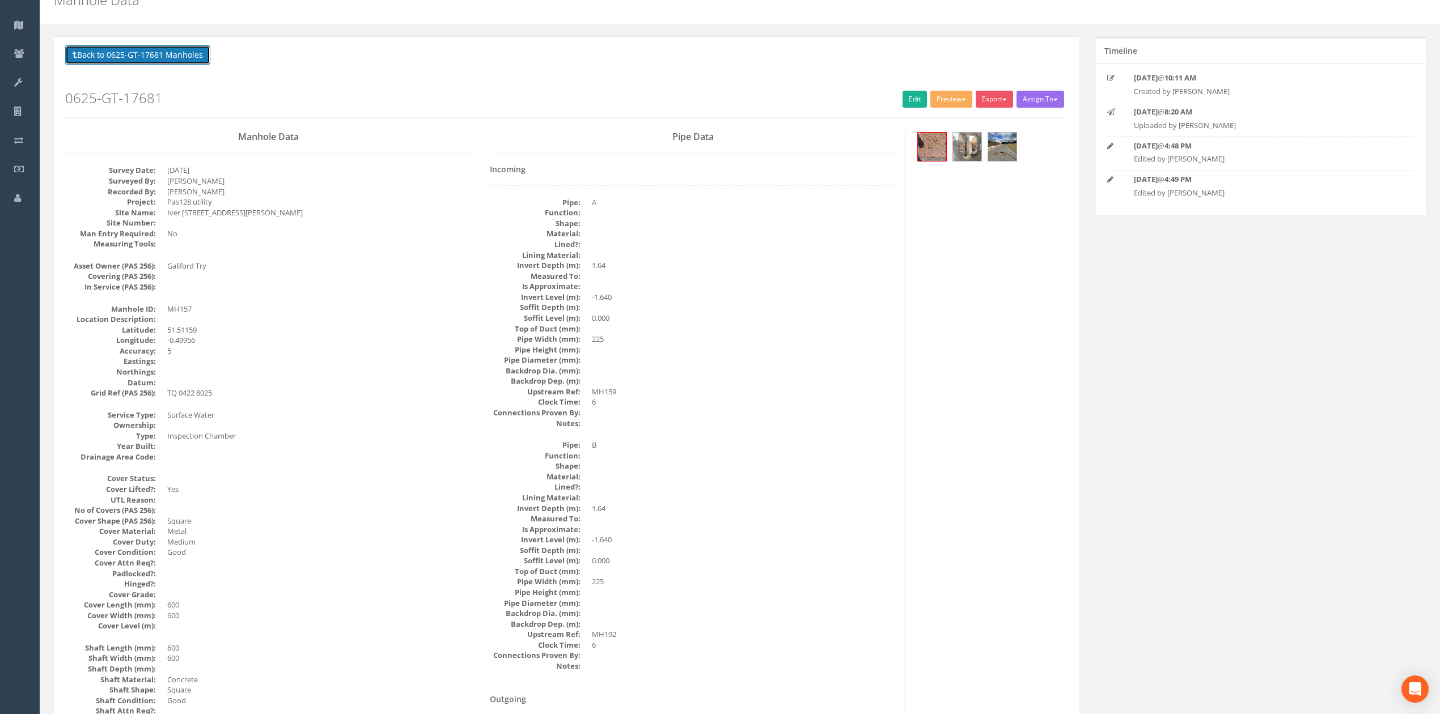
click at [175, 56] on button "Back to 0625-GT-17681 Manholes" at bounding box center [137, 54] width 145 height 19
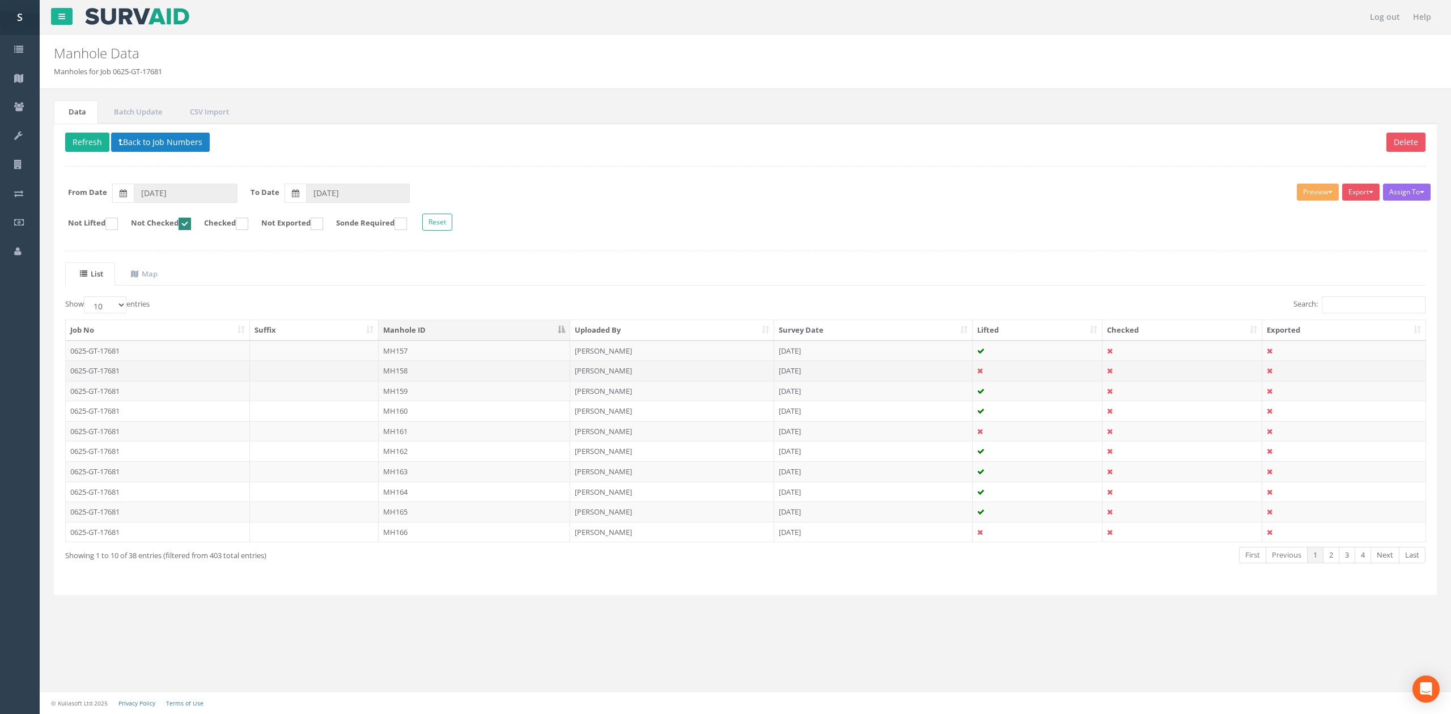
click at [429, 367] on td "MH158" at bounding box center [475, 371] width 192 height 20
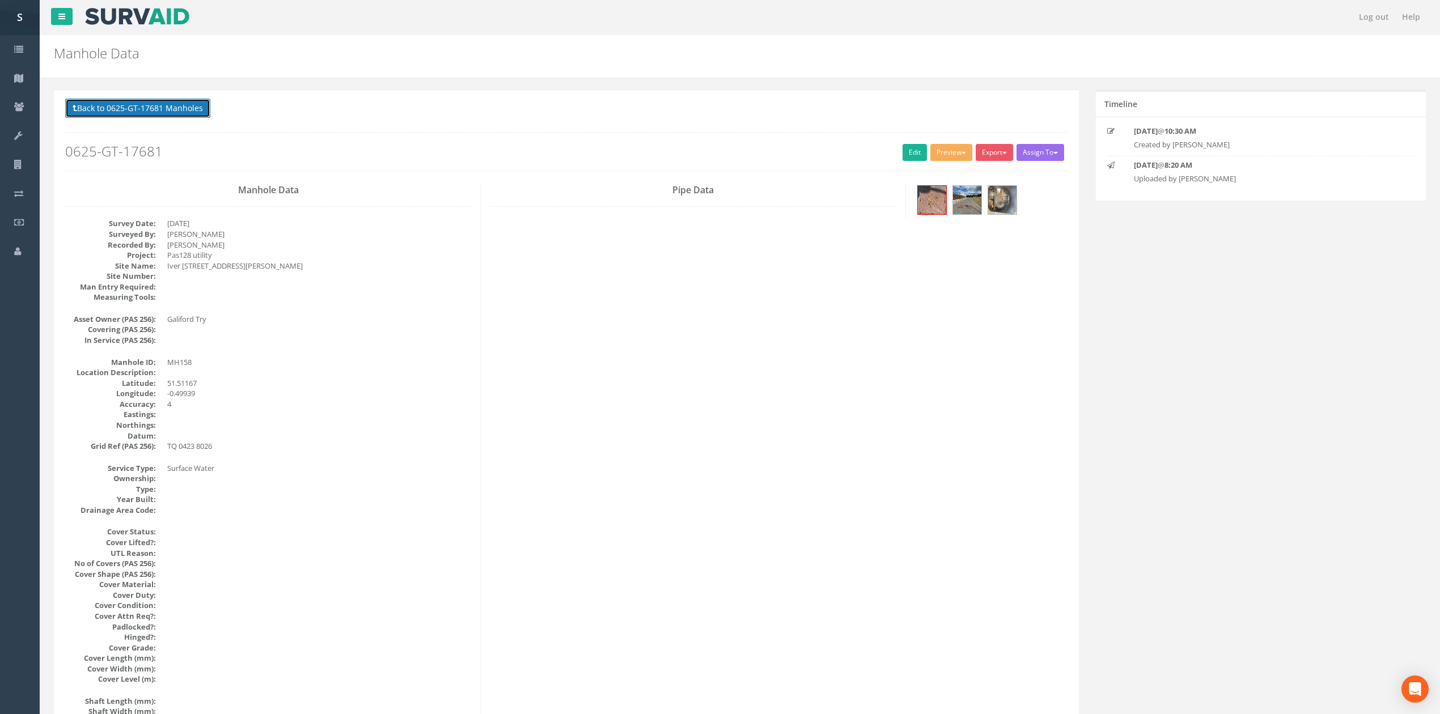
click at [162, 107] on button "Back to 0625-GT-17681 Manholes" at bounding box center [137, 108] width 145 height 19
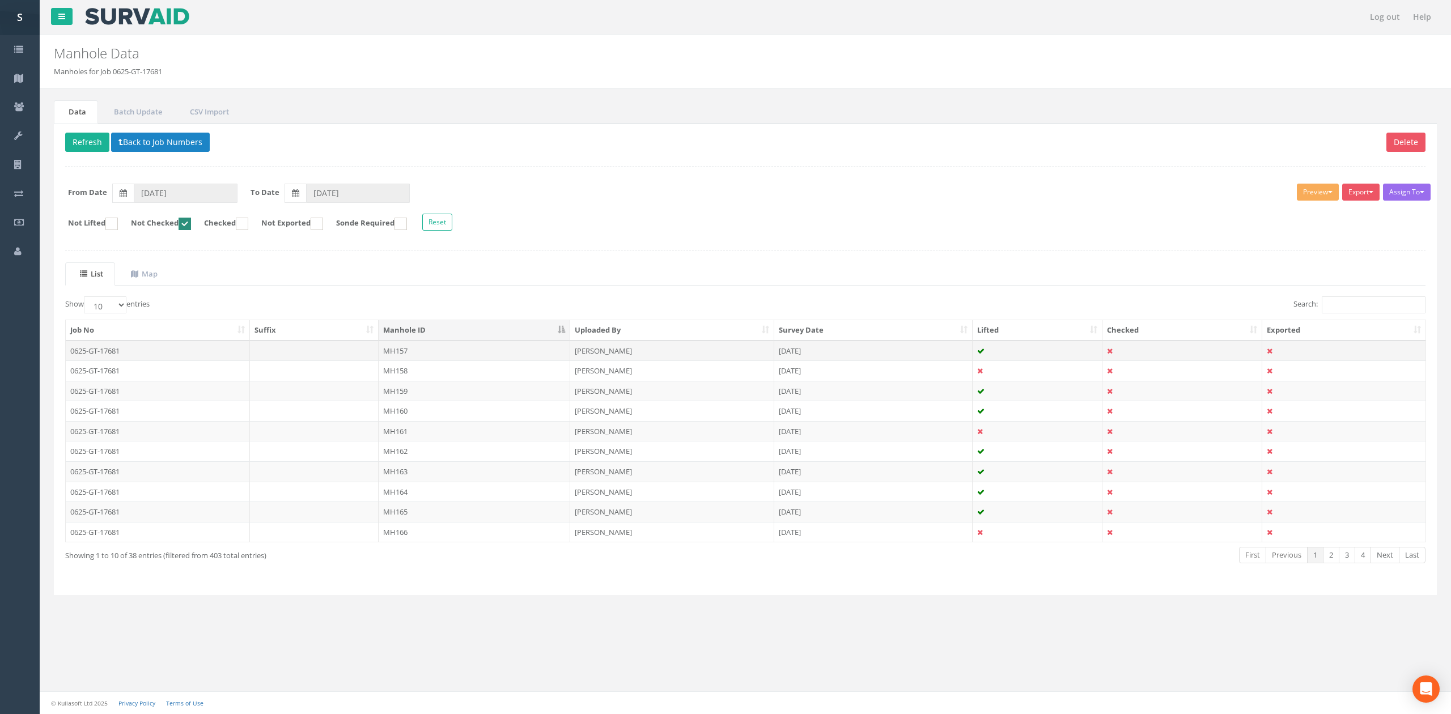
click at [413, 354] on td "MH157" at bounding box center [475, 351] width 192 height 20
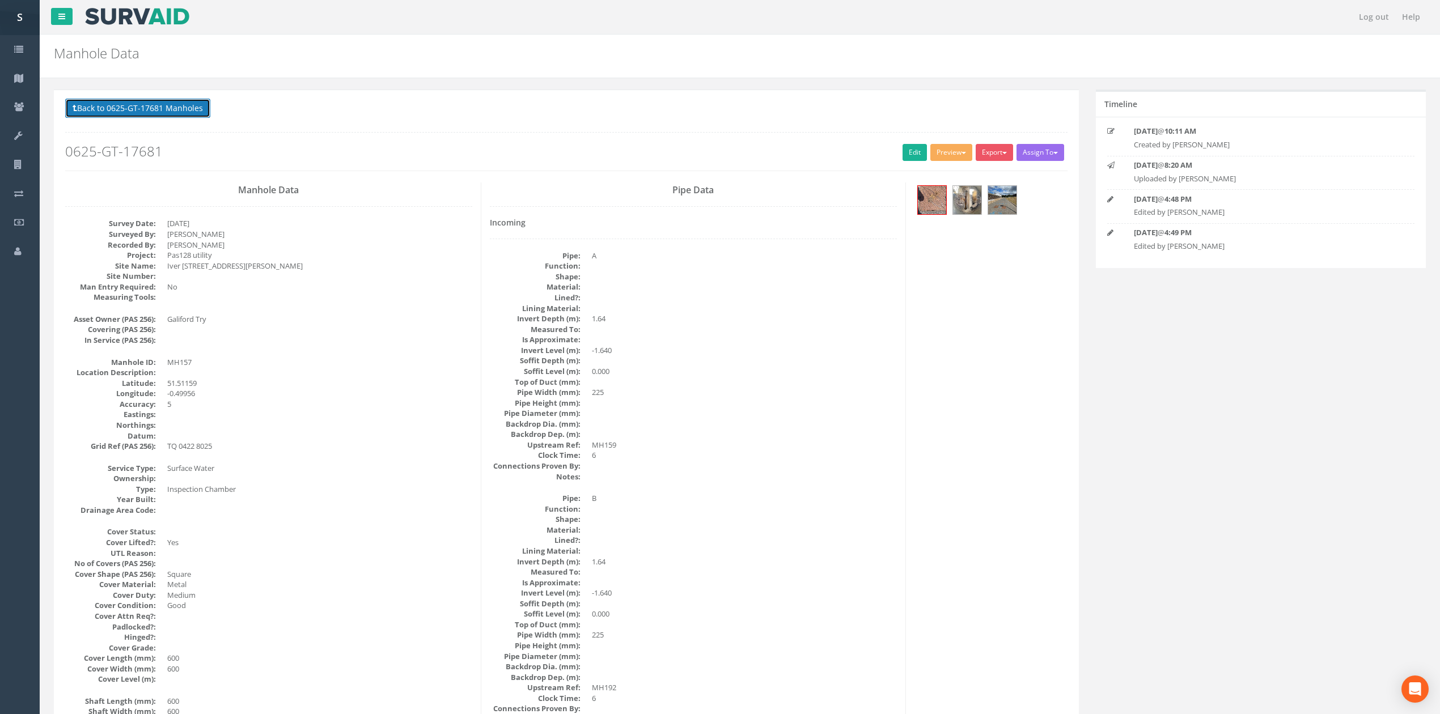
click at [126, 116] on button "Back to 0625-GT-17681 Manholes" at bounding box center [137, 108] width 145 height 19
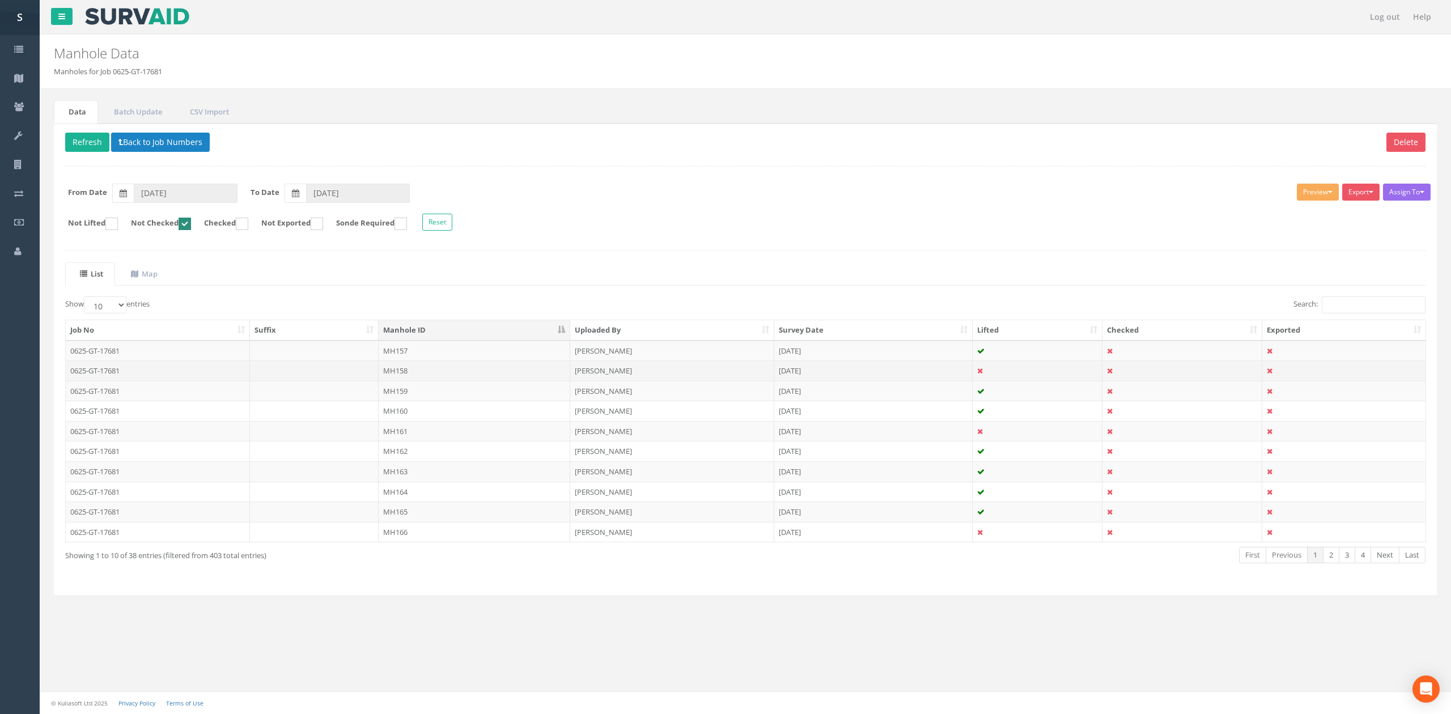
click at [458, 380] on td "MH158" at bounding box center [475, 371] width 192 height 20
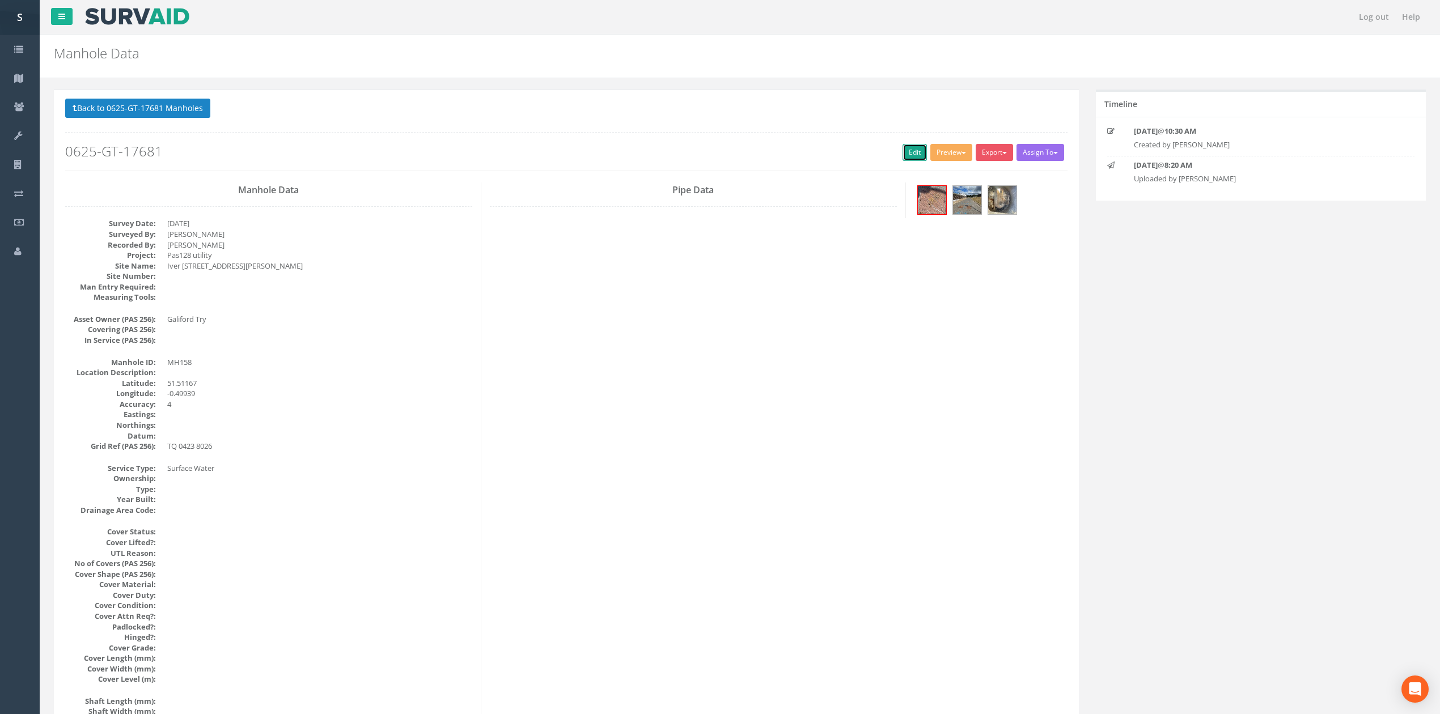
click at [911, 150] on link "Edit" at bounding box center [915, 152] width 24 height 17
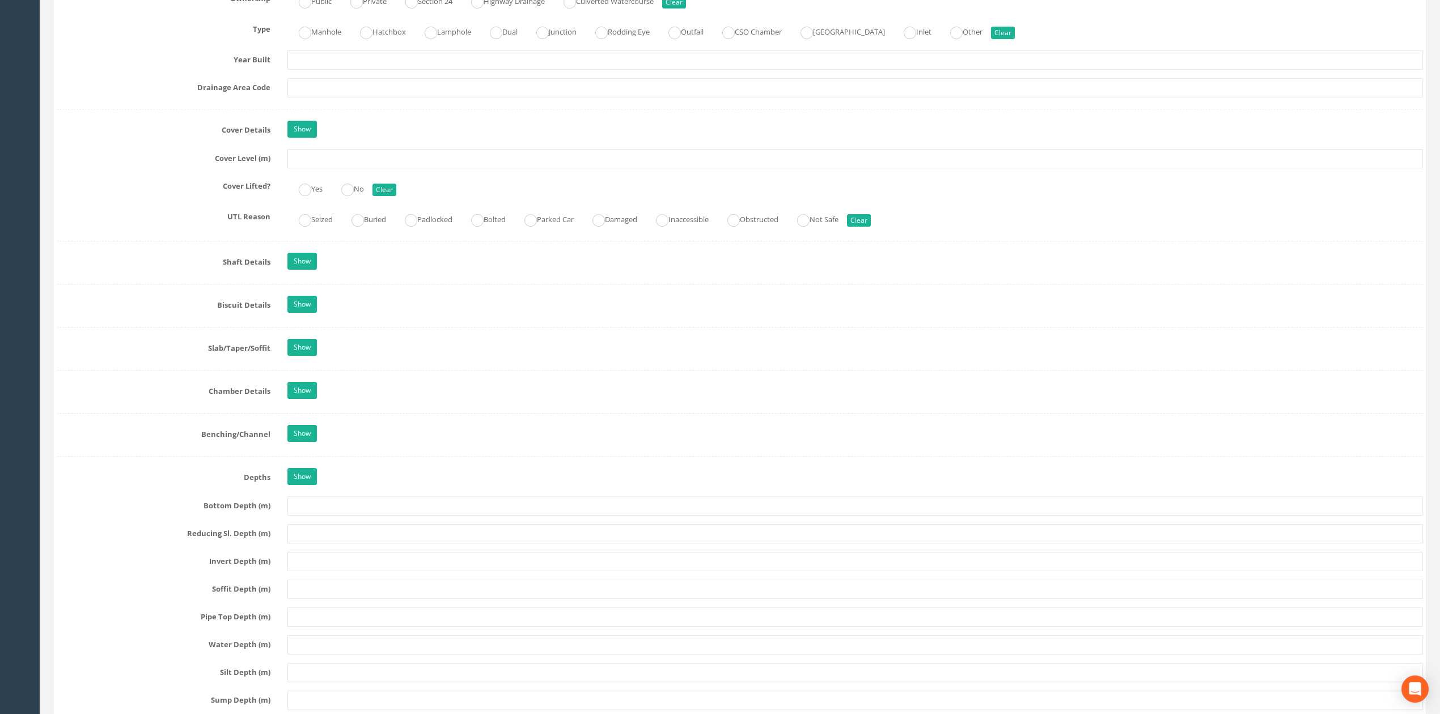
scroll to position [907, 0]
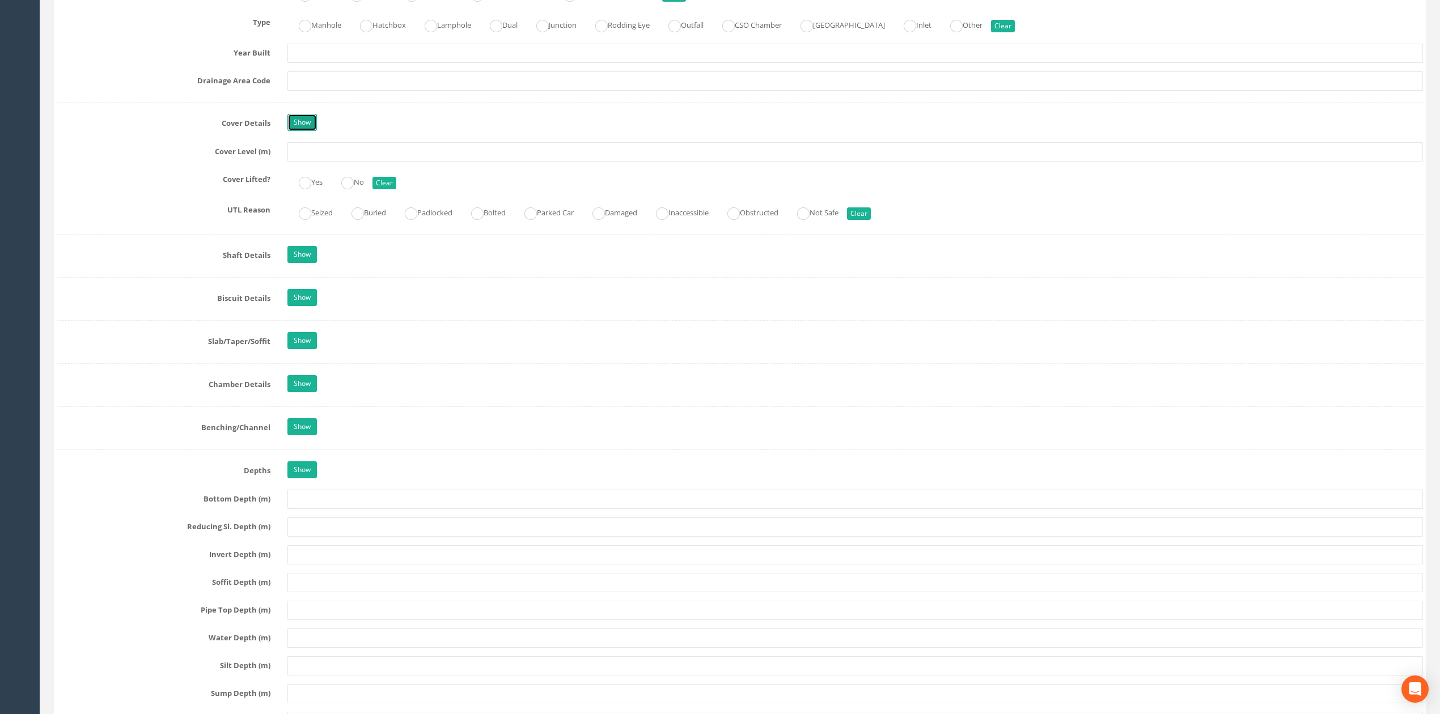
click at [311, 125] on link "Show" at bounding box center [301, 122] width 29 height 17
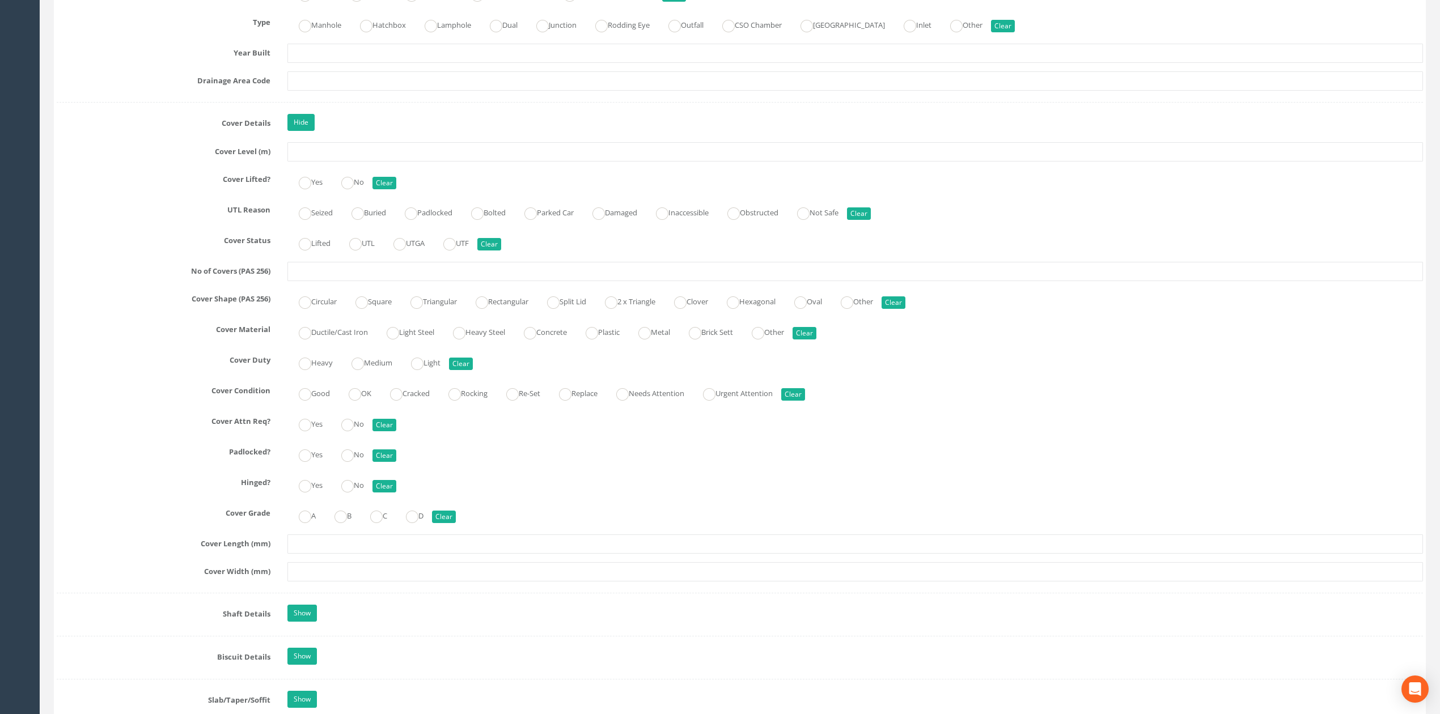
click at [305, 196] on input "Yes" at bounding box center [305, 188] width 12 height 19
click at [318, 392] on label "Good" at bounding box center [308, 392] width 43 height 16
radio input "true"
click at [364, 368] on ins at bounding box center [358, 364] width 12 height 12
radio input "true"
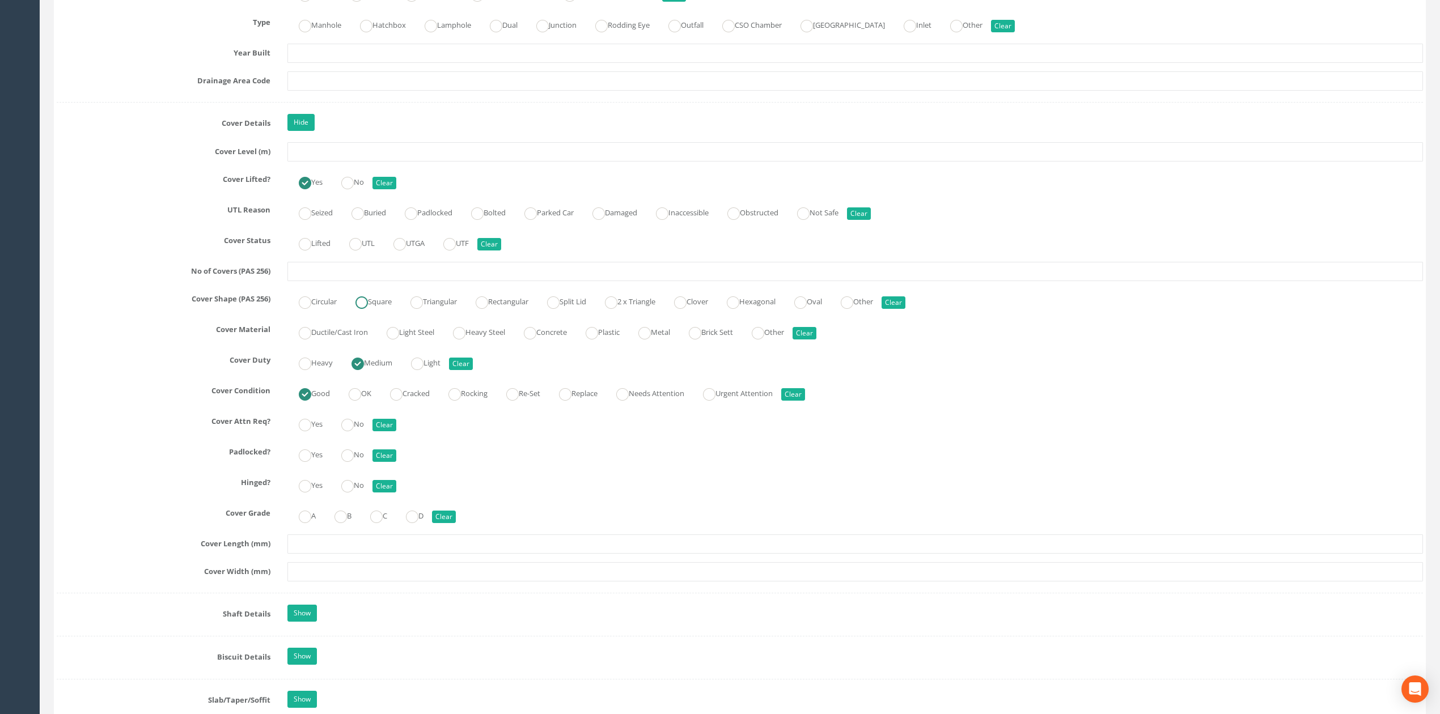
click at [372, 304] on label "Square" at bounding box center [368, 301] width 48 height 16
radio input "true"
click at [670, 337] on label "Metal" at bounding box center [648, 331] width 43 height 16
radio input "true"
click at [305, 551] on input "text" at bounding box center [855, 544] width 1136 height 19
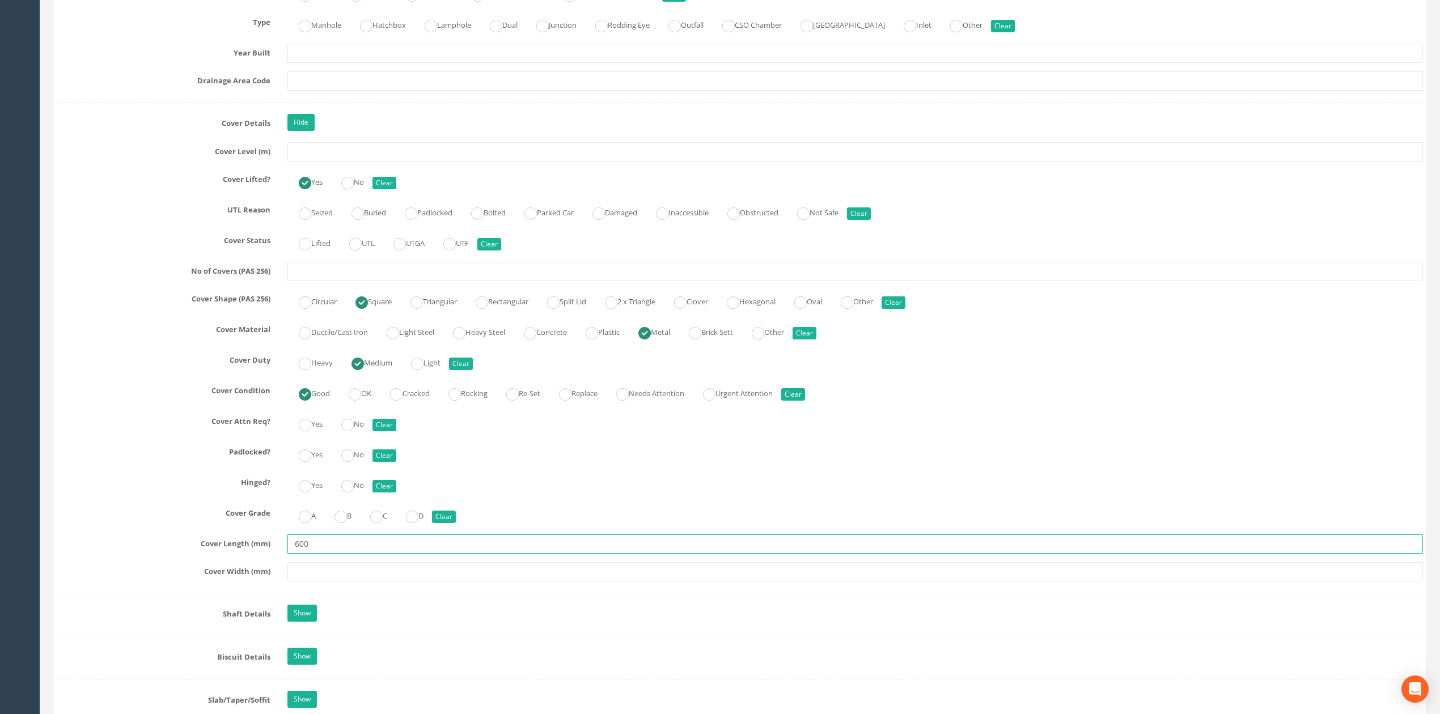
type input "600"
click at [311, 122] on link "Hide" at bounding box center [300, 122] width 27 height 17
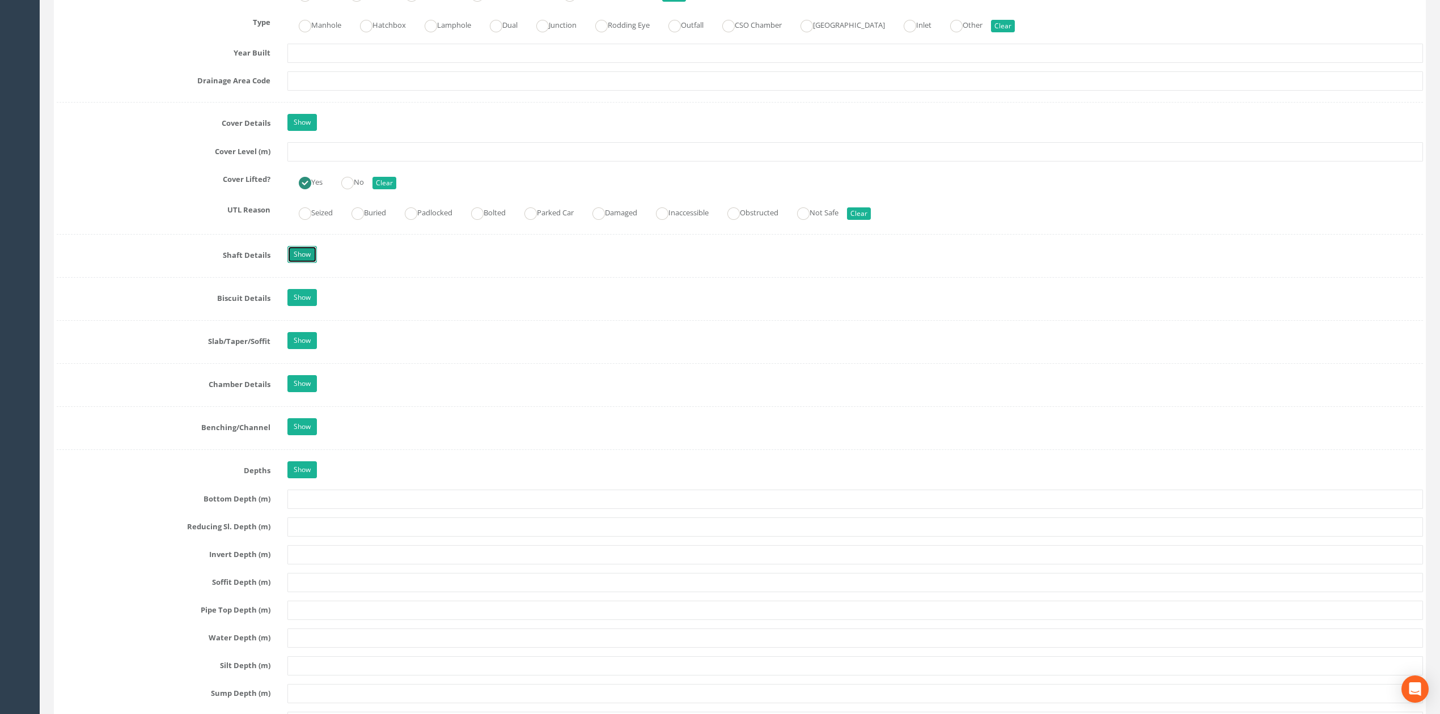
click at [298, 256] on link "Show" at bounding box center [301, 254] width 29 height 17
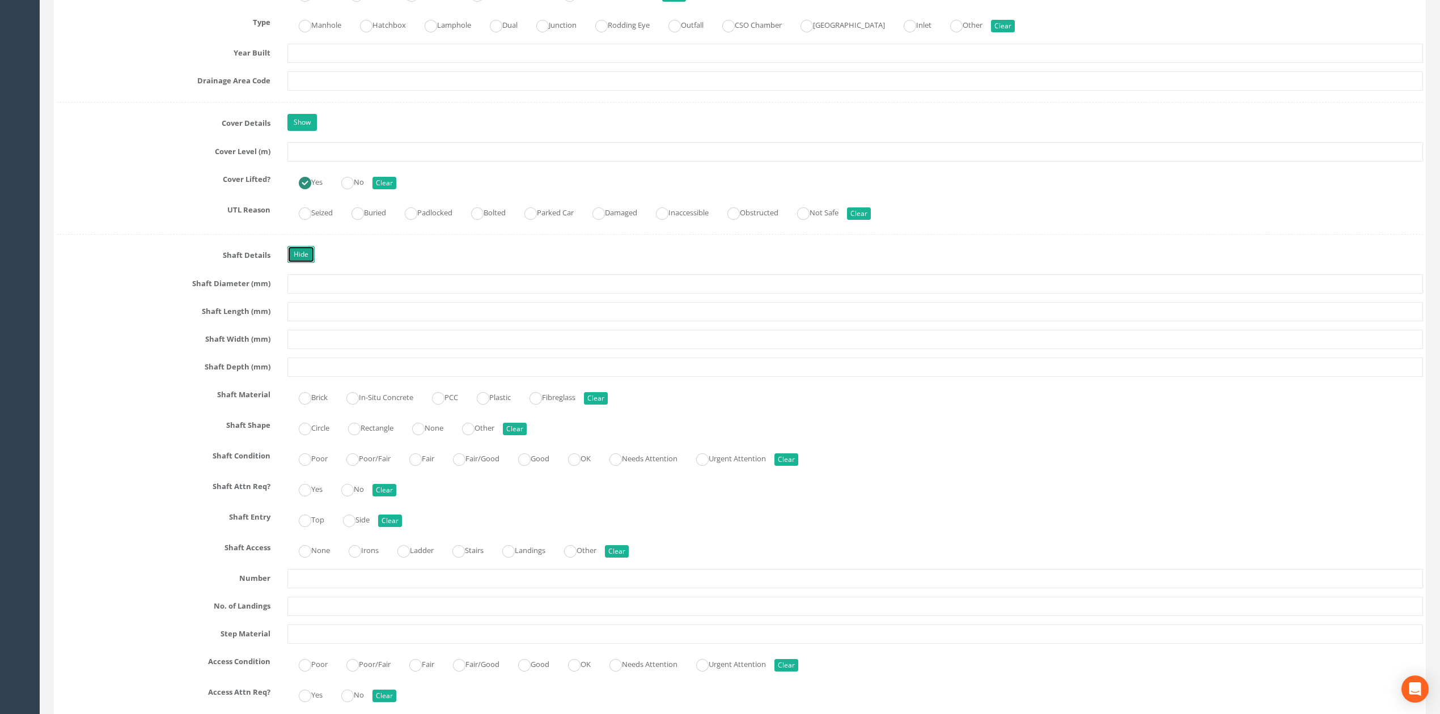
click at [291, 259] on link "Hide" at bounding box center [300, 254] width 27 height 17
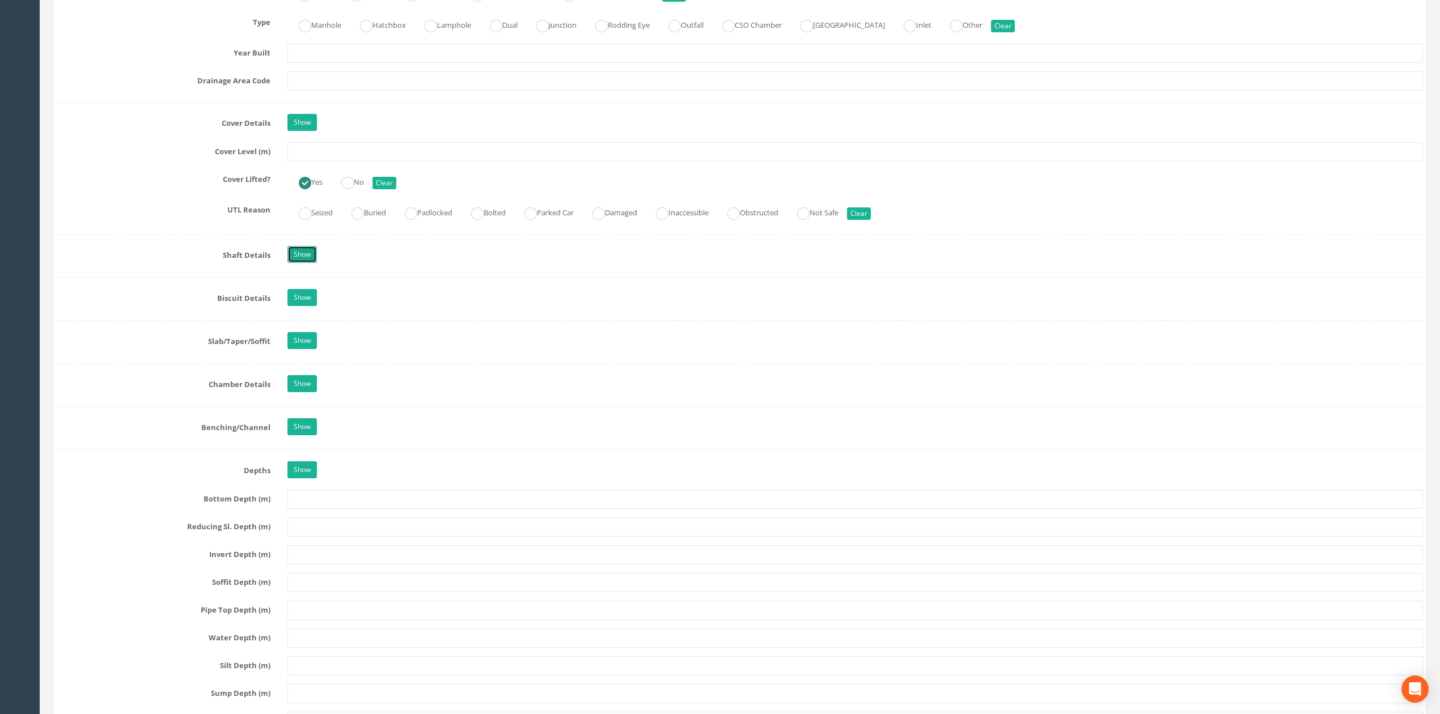
click at [299, 261] on link "Show" at bounding box center [301, 254] width 29 height 17
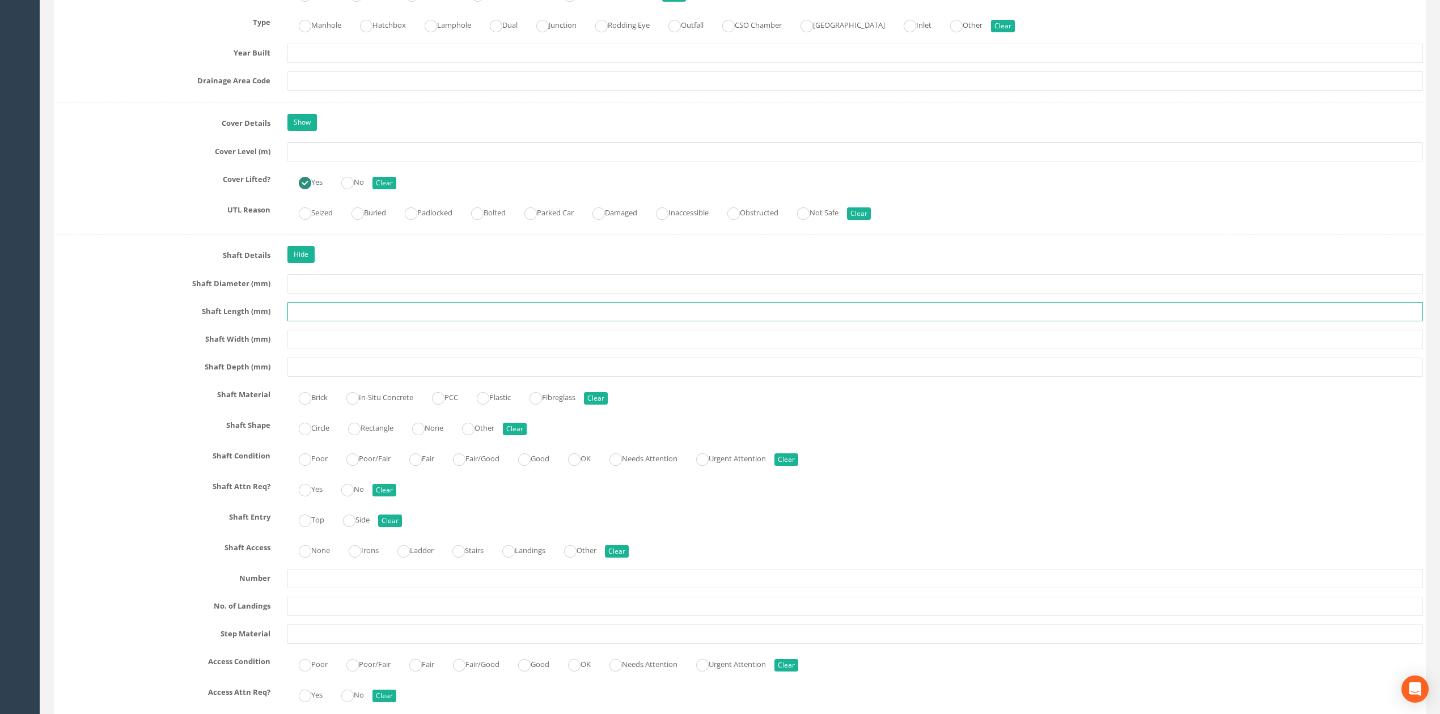
click at [346, 321] on input "text" at bounding box center [855, 311] width 1136 height 19
type input "600"
click at [334, 332] on div "Job Number 0625-GT-17681 Job Number Suffix Survey Date [DATE] Surveyed By [PERS…" at bounding box center [740, 574] width 1366 height 2592
click at [329, 345] on input "text" at bounding box center [855, 339] width 1136 height 19
type input "600"
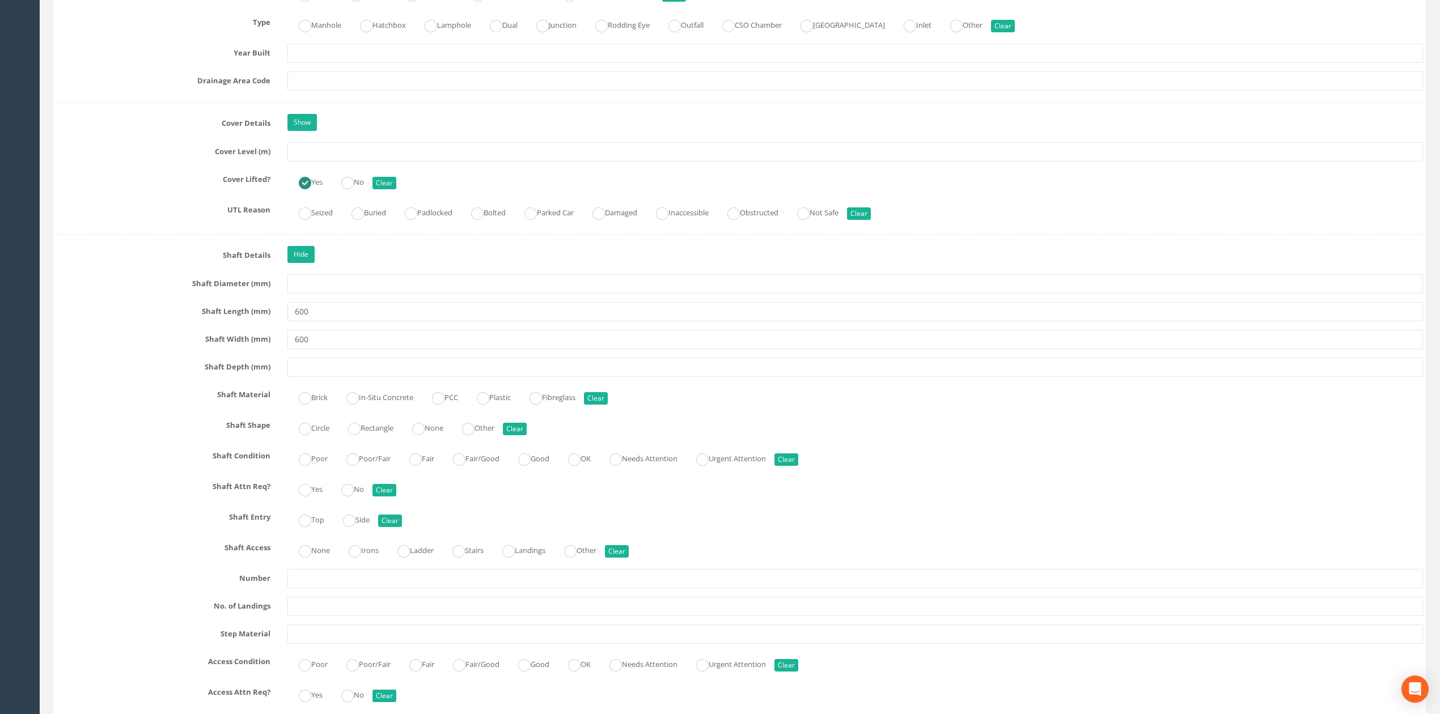
click at [549, 466] on label "Good" at bounding box center [528, 458] width 43 height 16
radio input "true"
click at [311, 497] on ins at bounding box center [305, 490] width 12 height 12
click at [390, 493] on button "Clear" at bounding box center [384, 490] width 24 height 12
radio input "false"
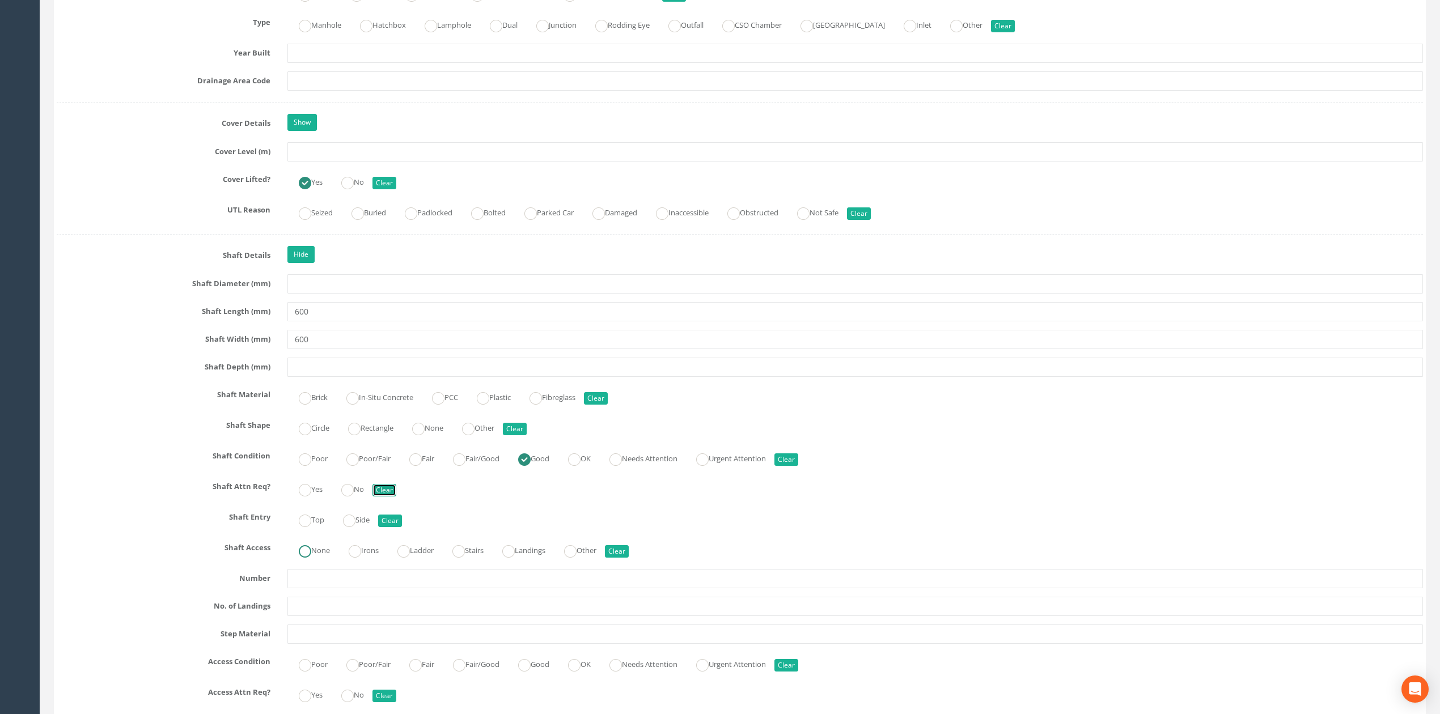
click at [309, 558] on ins at bounding box center [305, 551] width 12 height 12
click at [379, 554] on label "Irons" at bounding box center [357, 549] width 41 height 16
radio input "false"
radio input "true"
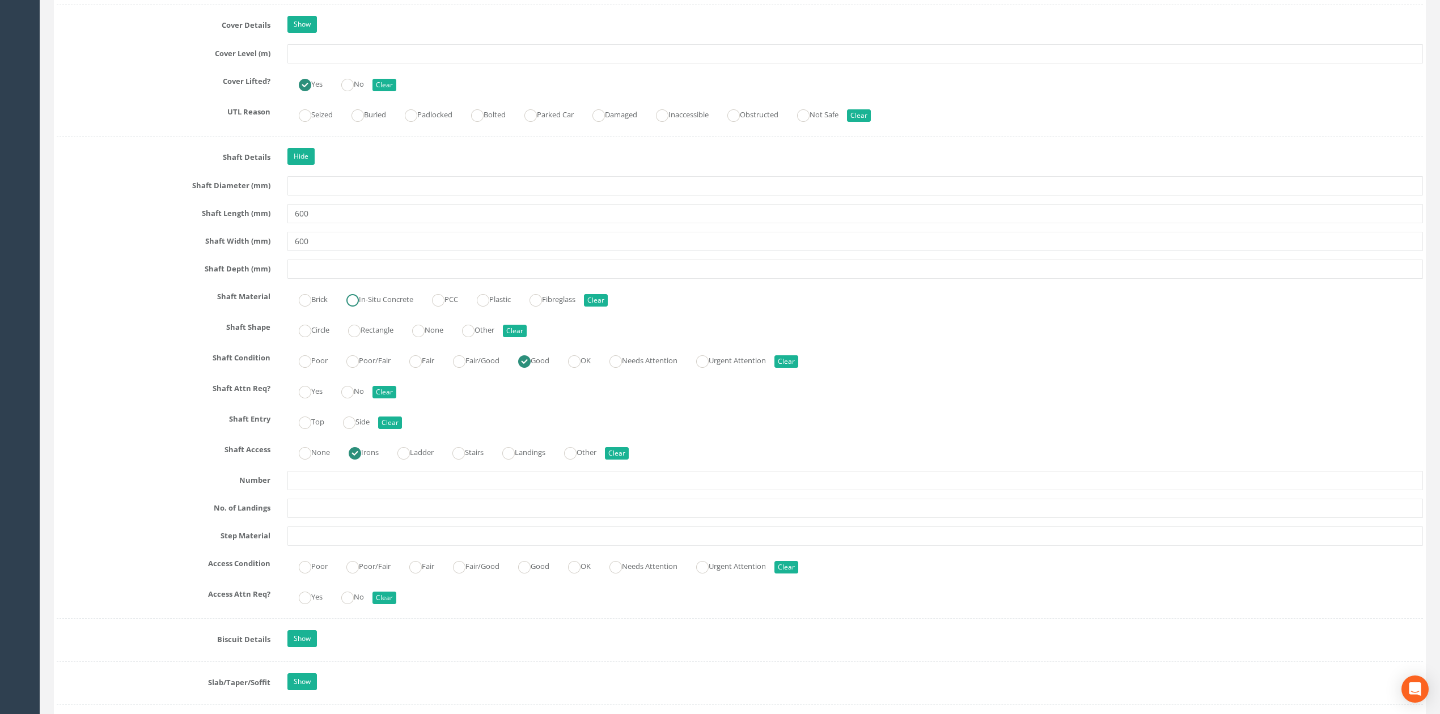
scroll to position [983, 0]
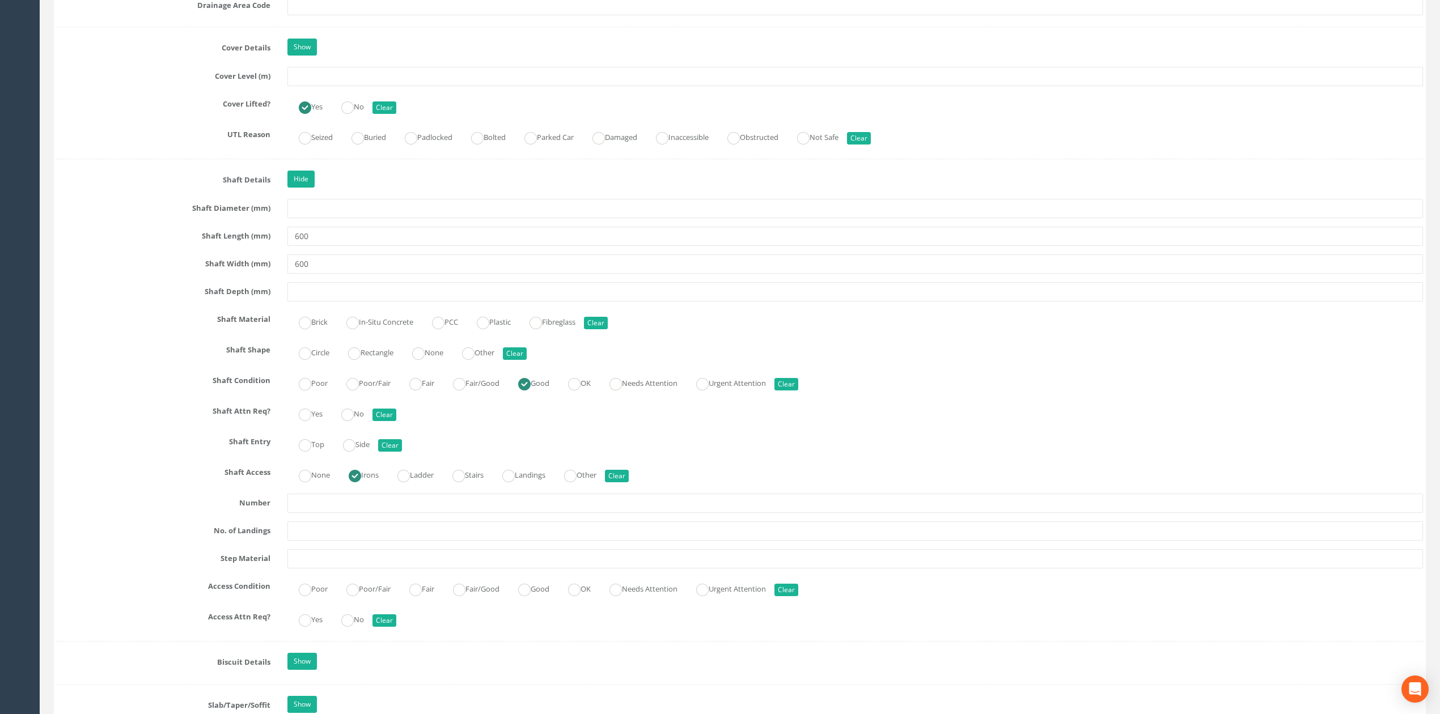
click at [304, 190] on div "Hide" at bounding box center [855, 181] width 1153 height 20
click at [302, 190] on div "Hide" at bounding box center [855, 181] width 1153 height 20
click at [302, 188] on link "Hide" at bounding box center [300, 179] width 27 height 17
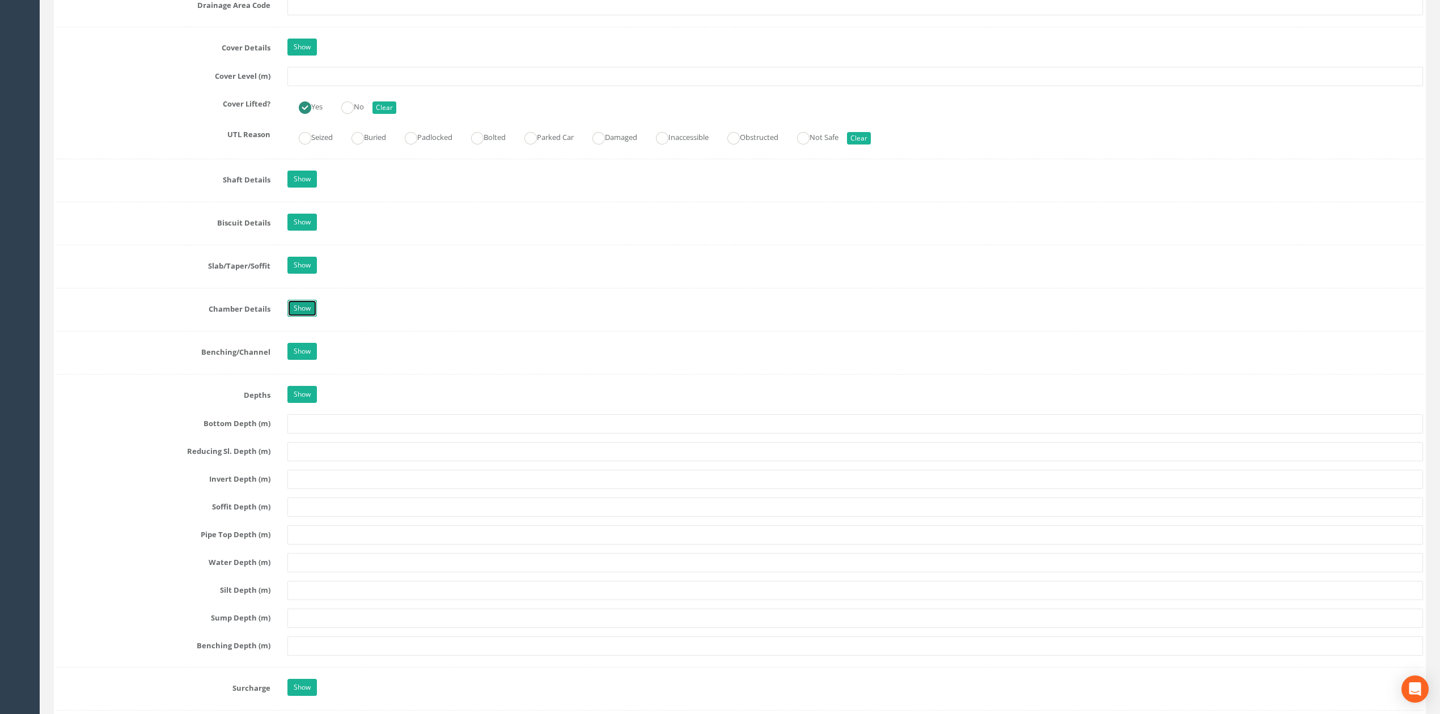
click at [295, 317] on link "Show" at bounding box center [301, 308] width 29 height 17
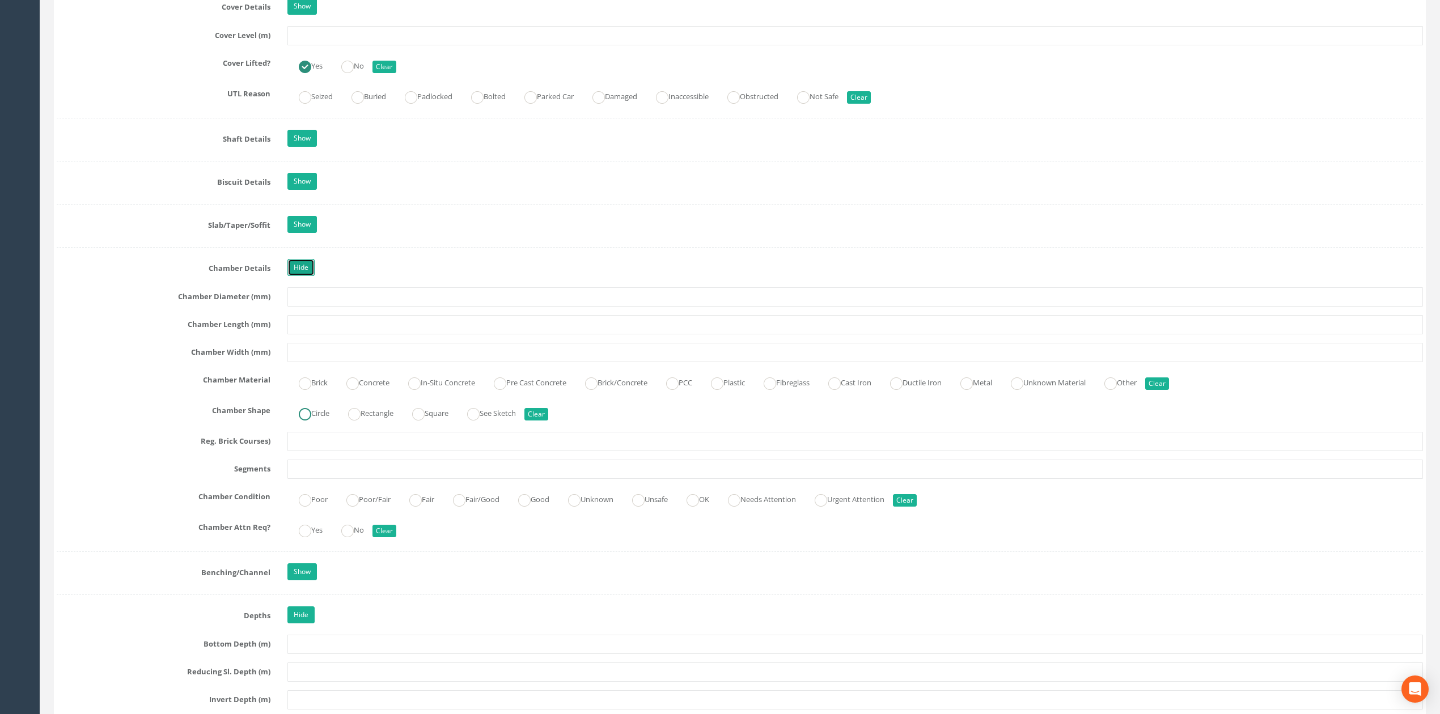
scroll to position [1058, 0]
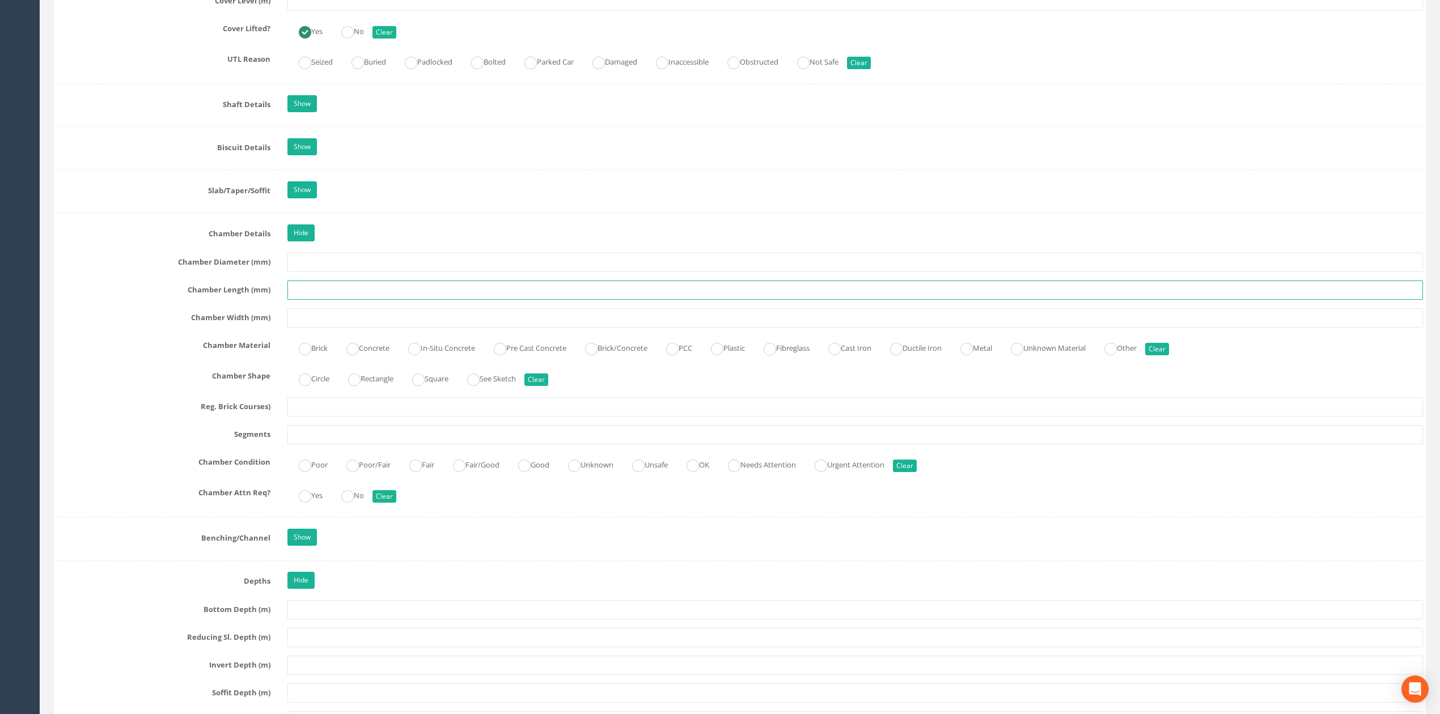
click at [316, 295] on input "text" at bounding box center [855, 290] width 1136 height 19
type input "2200"
click at [375, 358] on div "Brick Concrete In-Situ Concrete Pre Cast Concrete Brick/Concrete PCC Plastic Fi…" at bounding box center [855, 347] width 1153 height 22
click at [375, 355] on label "Concrete" at bounding box center [362, 347] width 54 height 16
radio input "true"
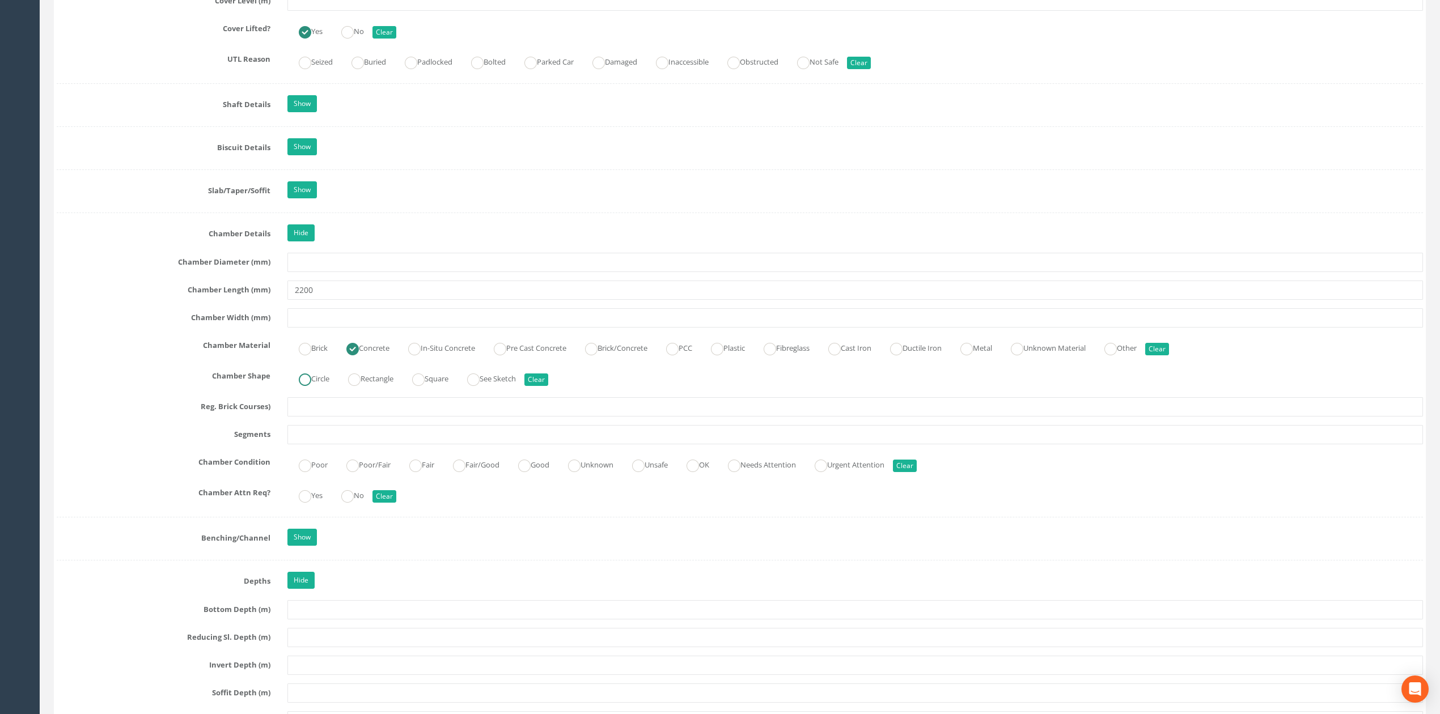
click at [313, 386] on label "Circle" at bounding box center [308, 378] width 42 height 16
radio input "true"
click at [549, 472] on label "Good" at bounding box center [528, 464] width 43 height 16
radio input "true"
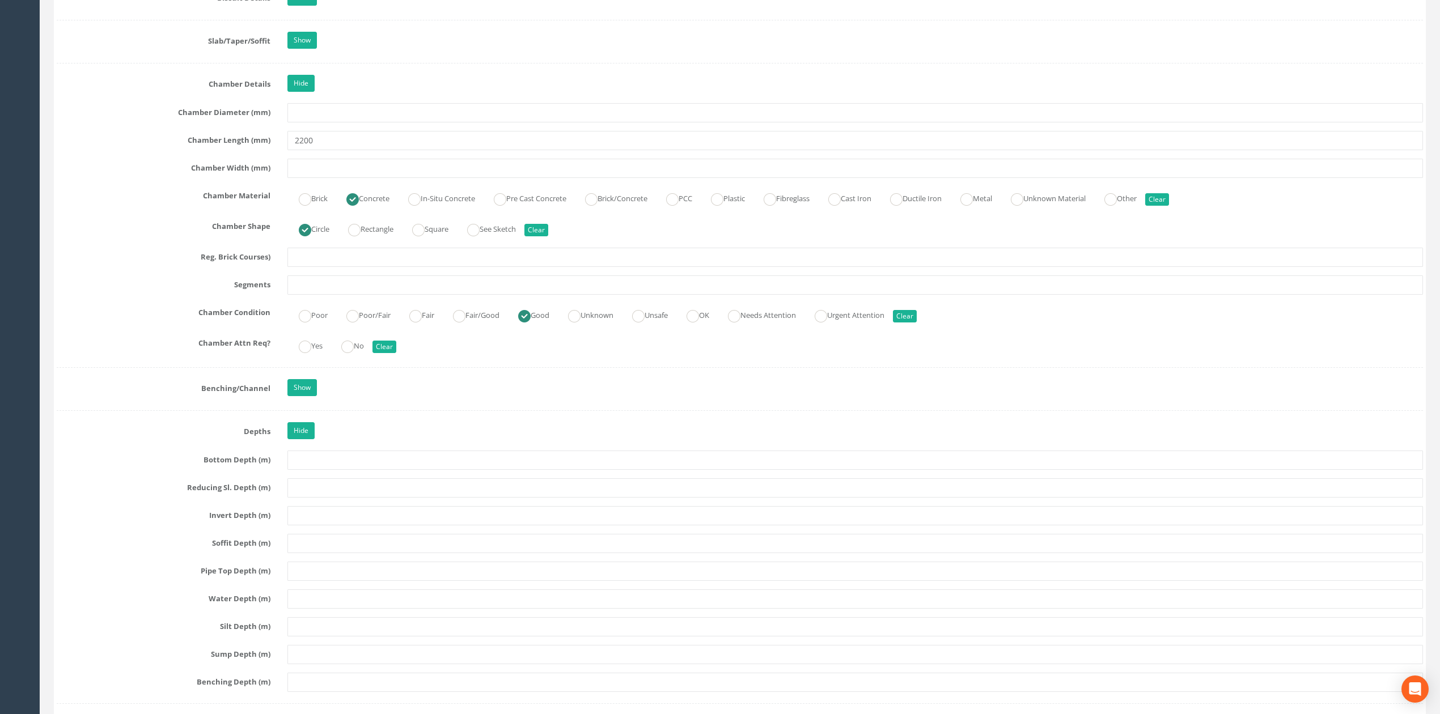
scroll to position [1209, 0]
click at [298, 395] on link "Show" at bounding box center [301, 386] width 29 height 17
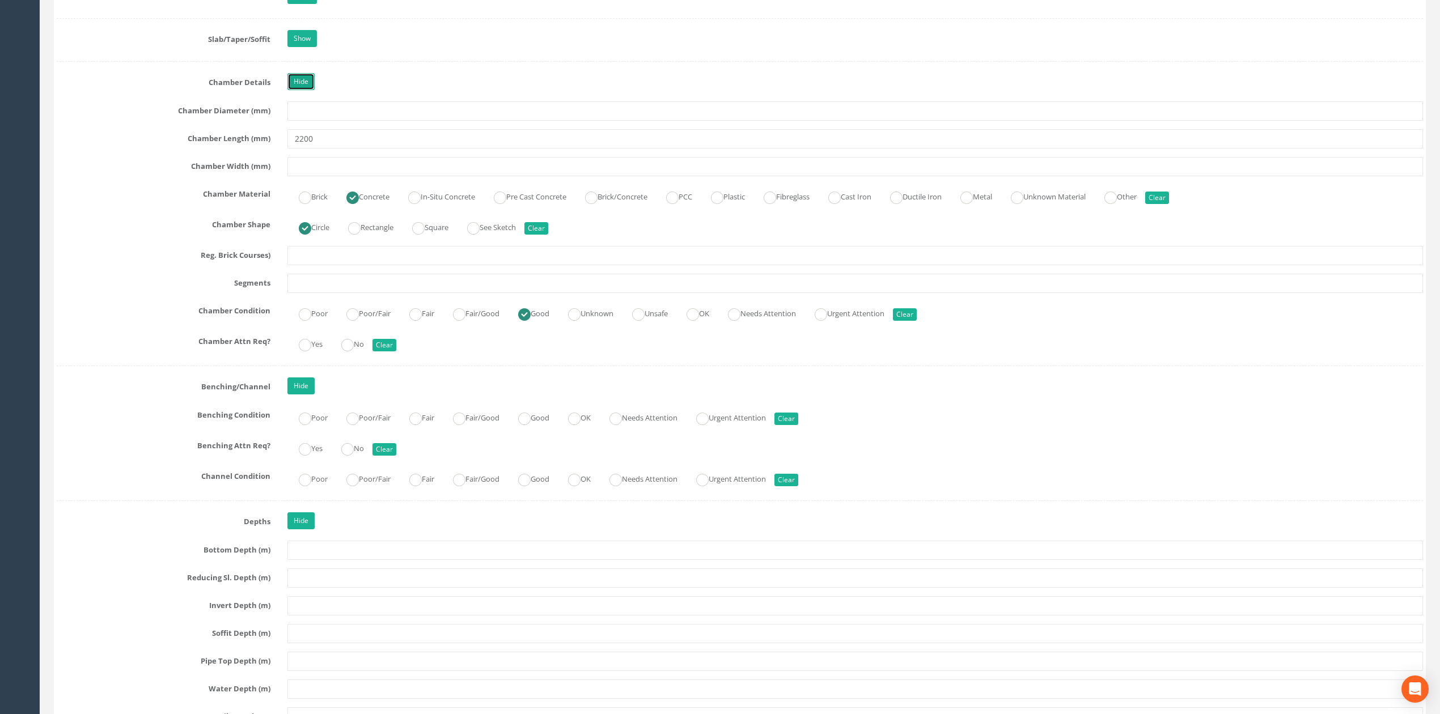
click at [304, 90] on link "Hide" at bounding box center [300, 81] width 27 height 17
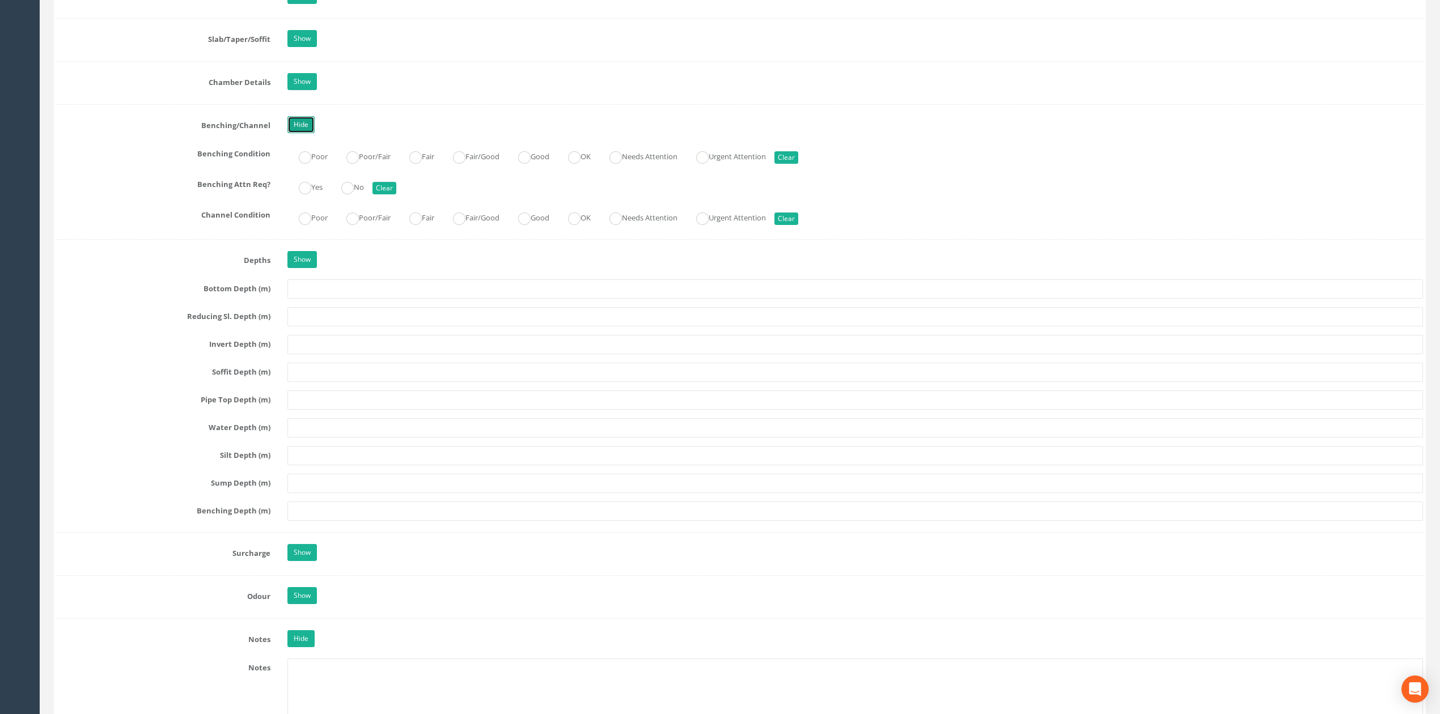
click at [303, 130] on link "Hide" at bounding box center [300, 124] width 27 height 17
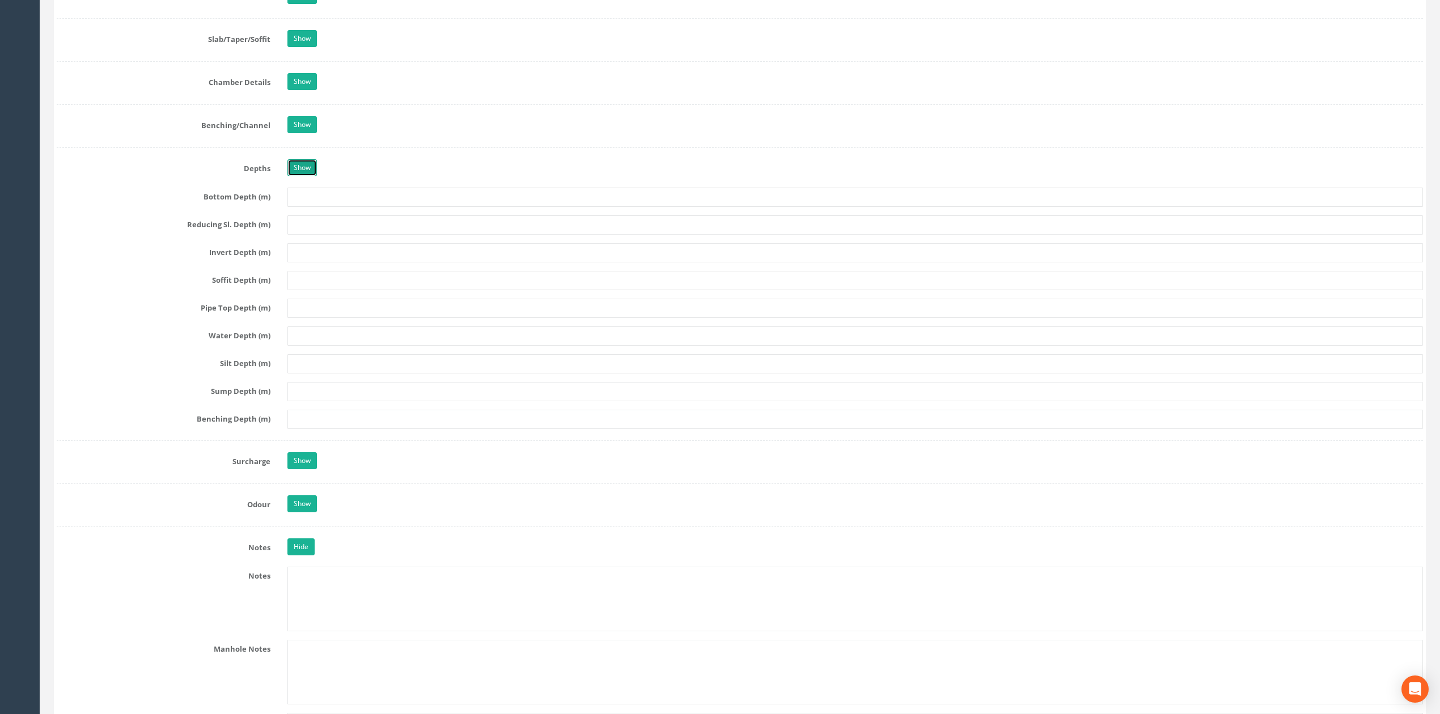
click at [311, 176] on link "Show" at bounding box center [301, 167] width 29 height 17
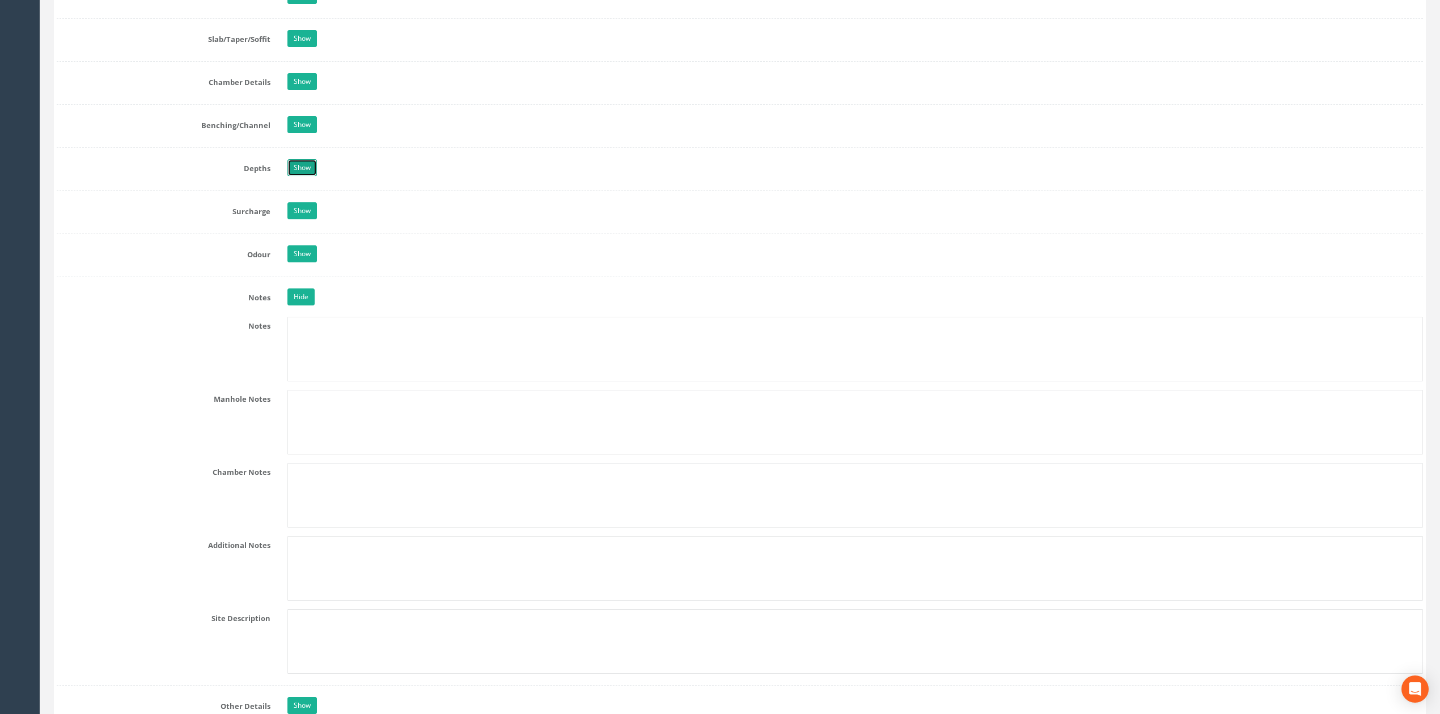
click at [304, 176] on link "Show" at bounding box center [301, 167] width 29 height 17
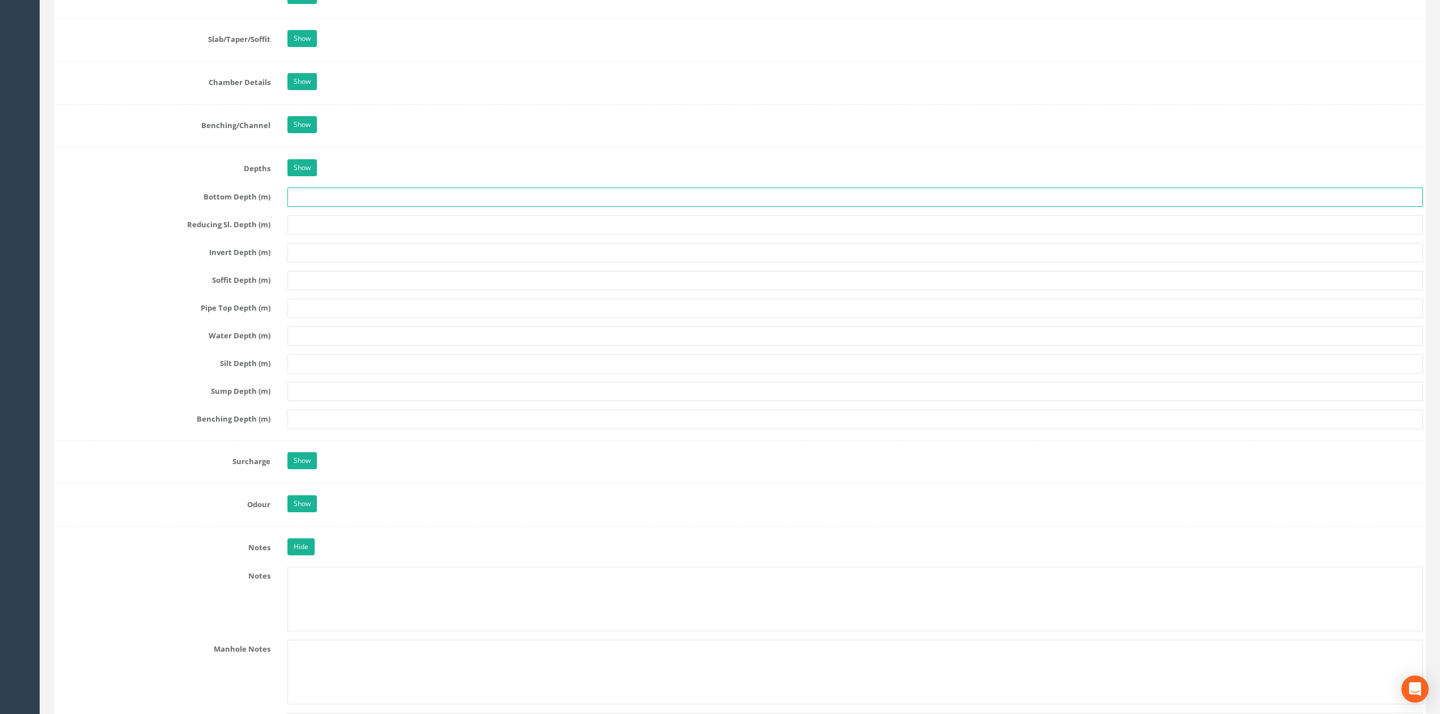
drag, startPoint x: 363, startPoint y: 198, endPoint x: 395, endPoint y: 217, distance: 37.1
click at [363, 198] on input "text" at bounding box center [855, 197] width 1136 height 19
paste input "1.68"
type input "1.68"
click at [289, 290] on input "text" at bounding box center [855, 280] width 1136 height 19
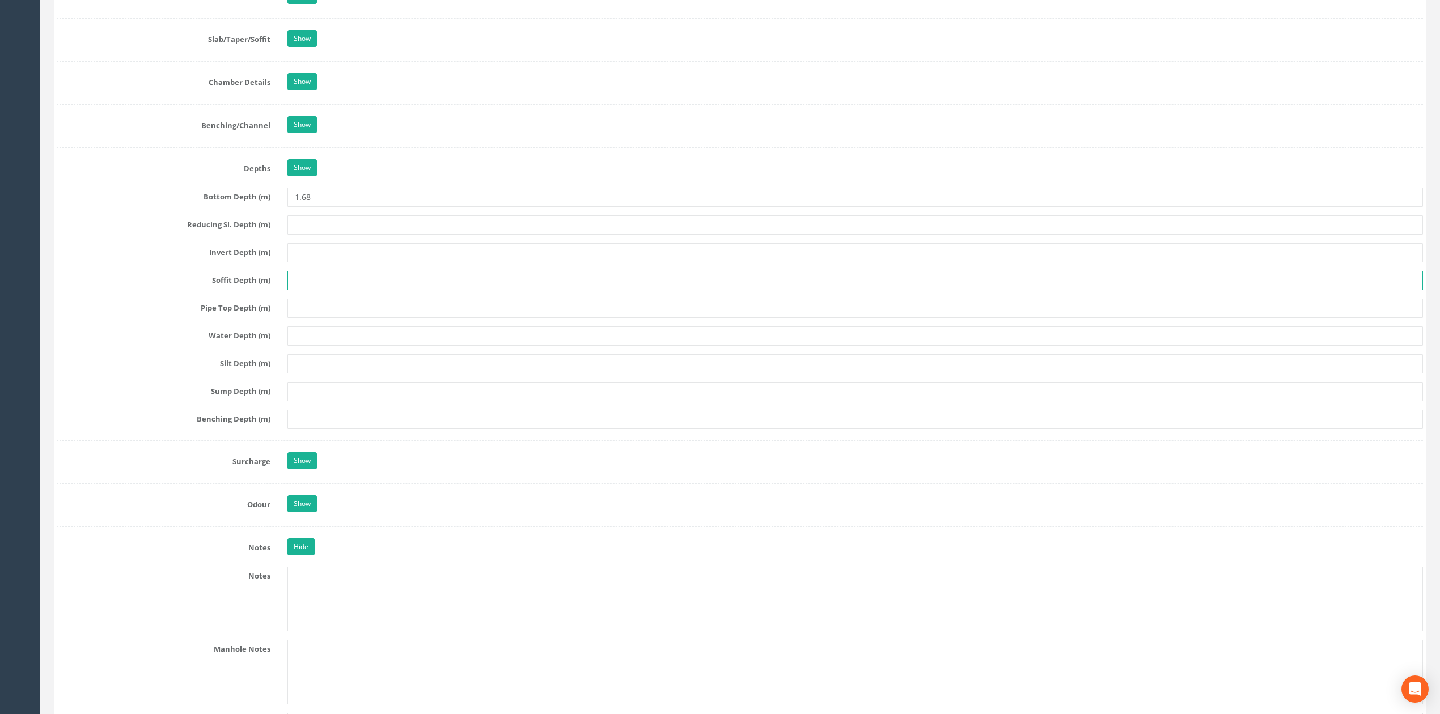
paste input "0.40"
type input "0.40"
click at [311, 426] on input "text" at bounding box center [855, 419] width 1136 height 19
type input "1.25"
click at [308, 176] on link "Show" at bounding box center [301, 167] width 29 height 17
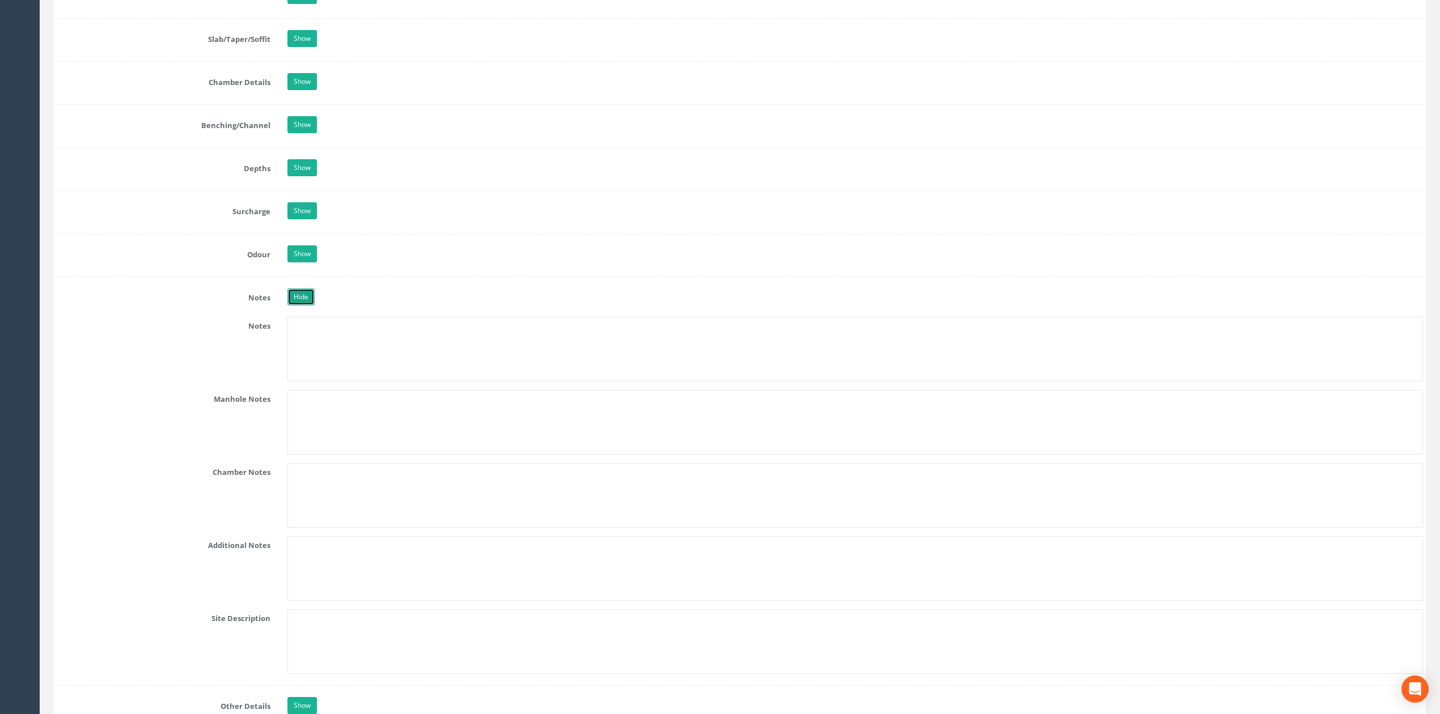
click at [296, 306] on link "Hide" at bounding box center [300, 297] width 27 height 17
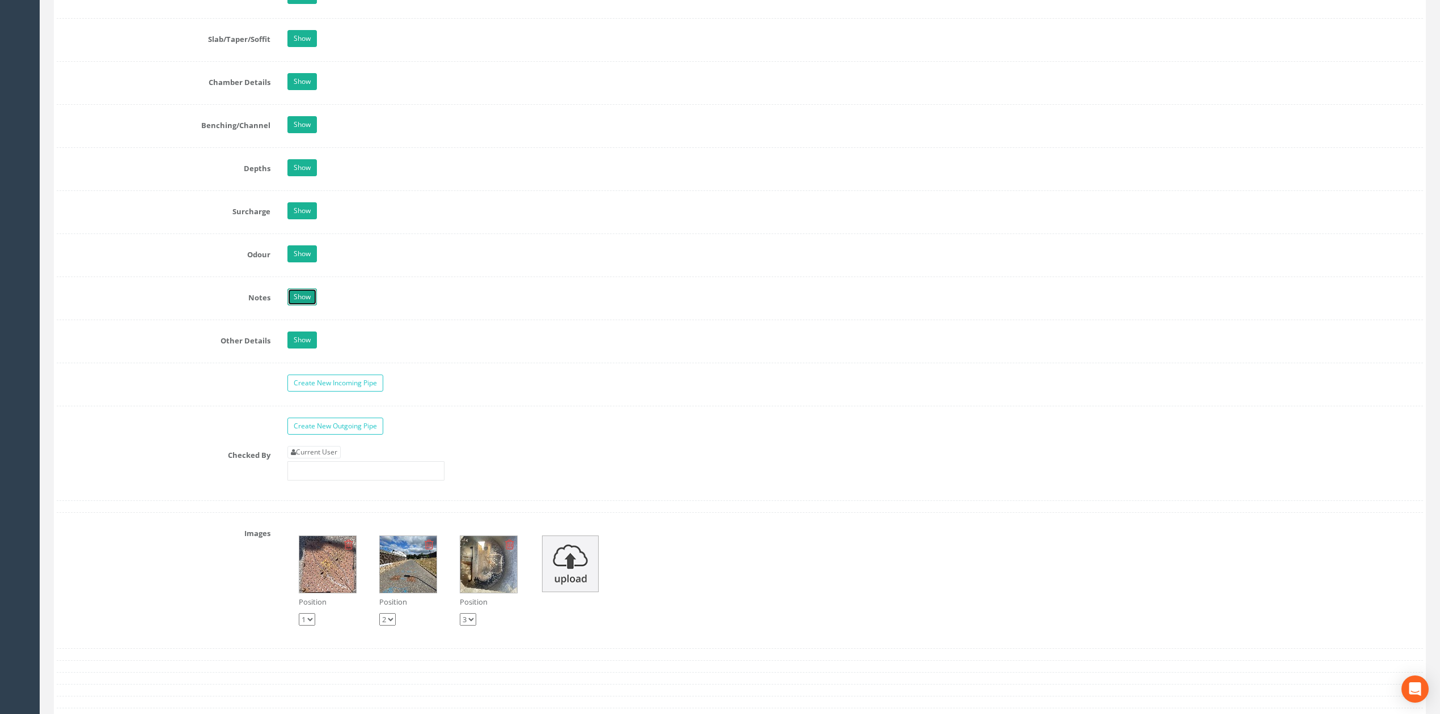
click at [305, 306] on link "Show" at bounding box center [301, 297] width 29 height 17
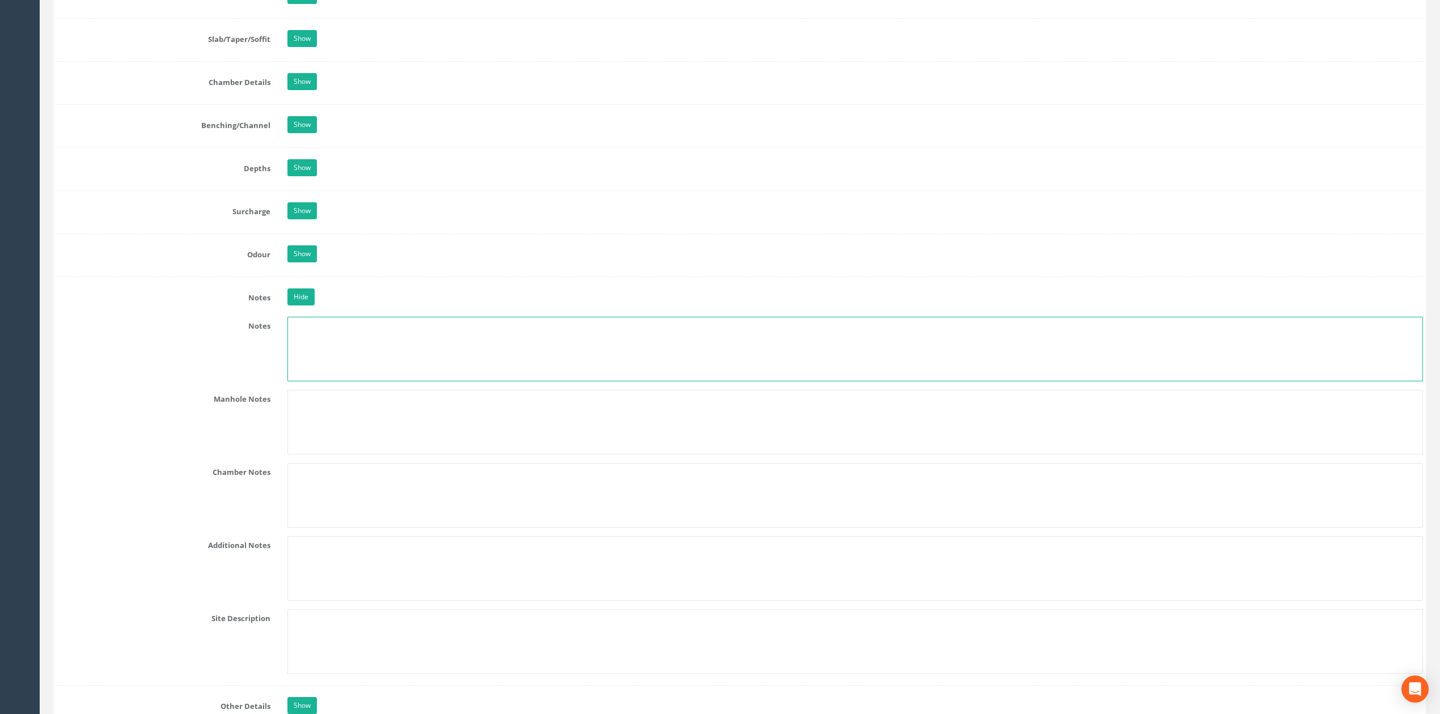
click at [316, 363] on textarea at bounding box center [855, 349] width 1136 height 65
paste textarea "Same chamber as MH158"
drag, startPoint x: 384, startPoint y: 340, endPoint x: 417, endPoint y: 336, distance: 33.1
click at [413, 337] on textarea "Same chamber as MH158" at bounding box center [855, 349] width 1136 height 65
type textarea "Same chamber as MH157"
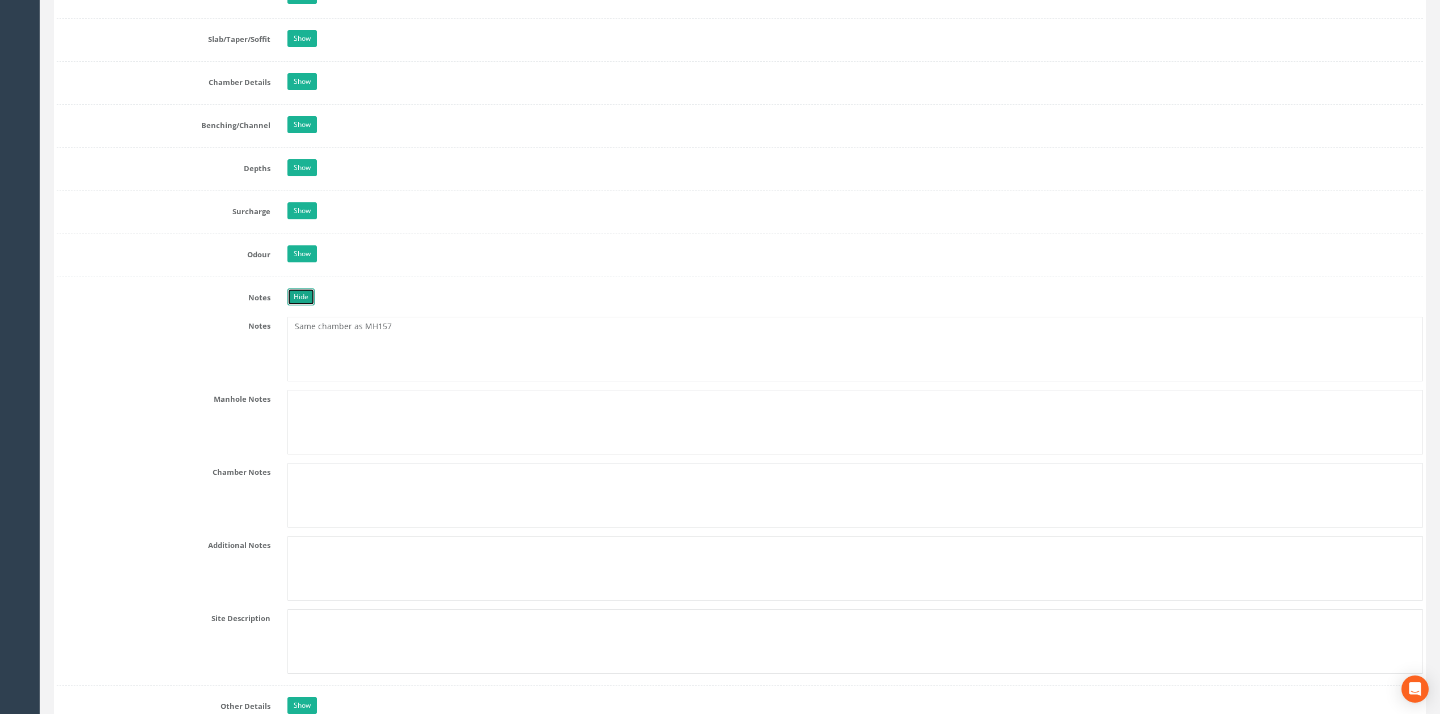
click at [302, 306] on link "Hide" at bounding box center [300, 297] width 27 height 17
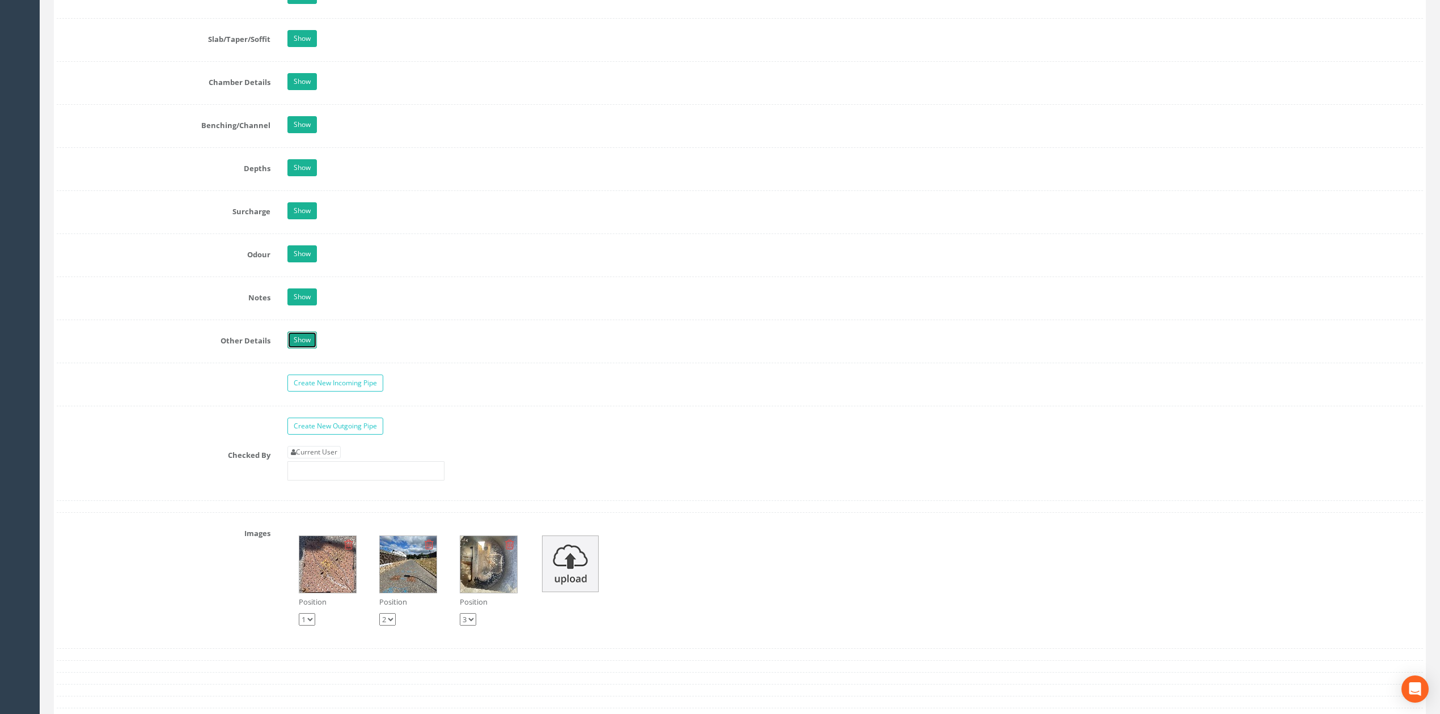
click at [296, 349] on link "Show" at bounding box center [301, 340] width 29 height 17
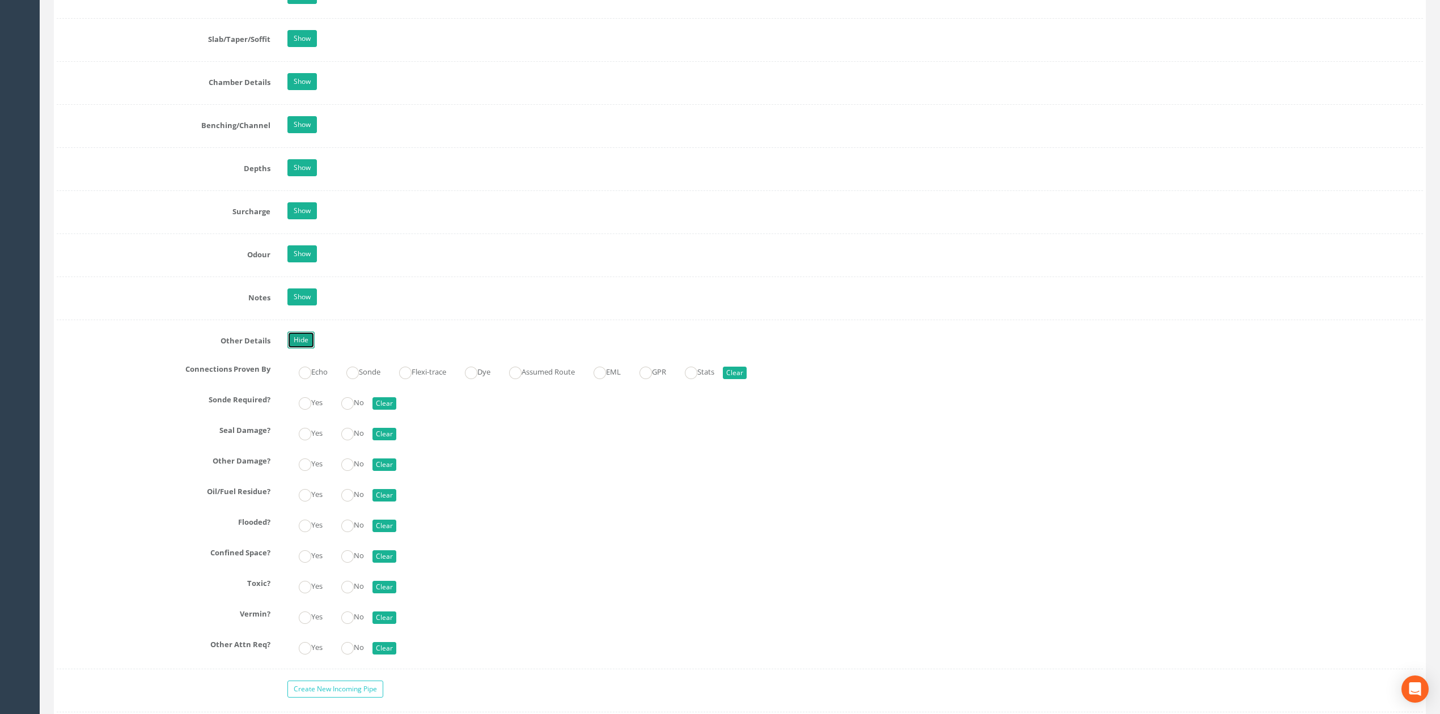
click at [302, 349] on link "Hide" at bounding box center [300, 340] width 27 height 17
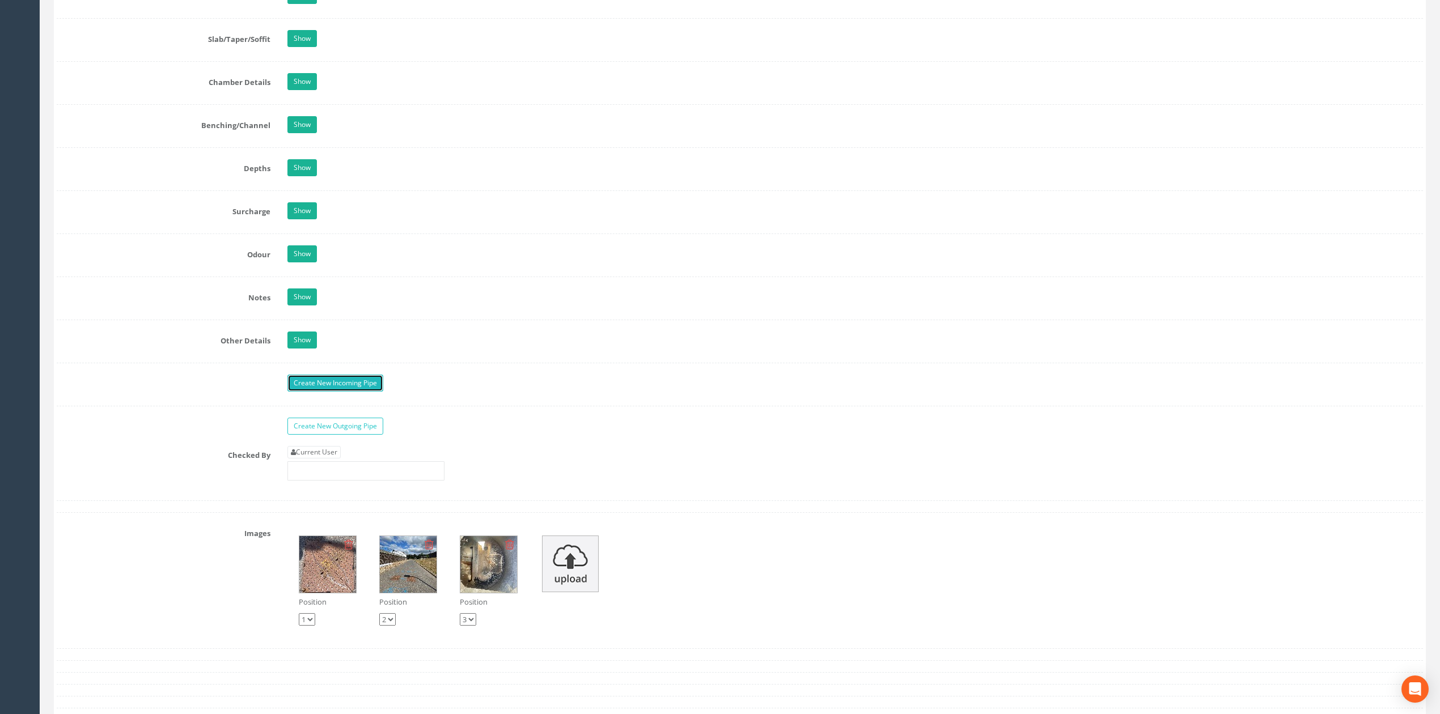
click at [320, 392] on link "Create New Incoming Pipe" at bounding box center [335, 383] width 96 height 17
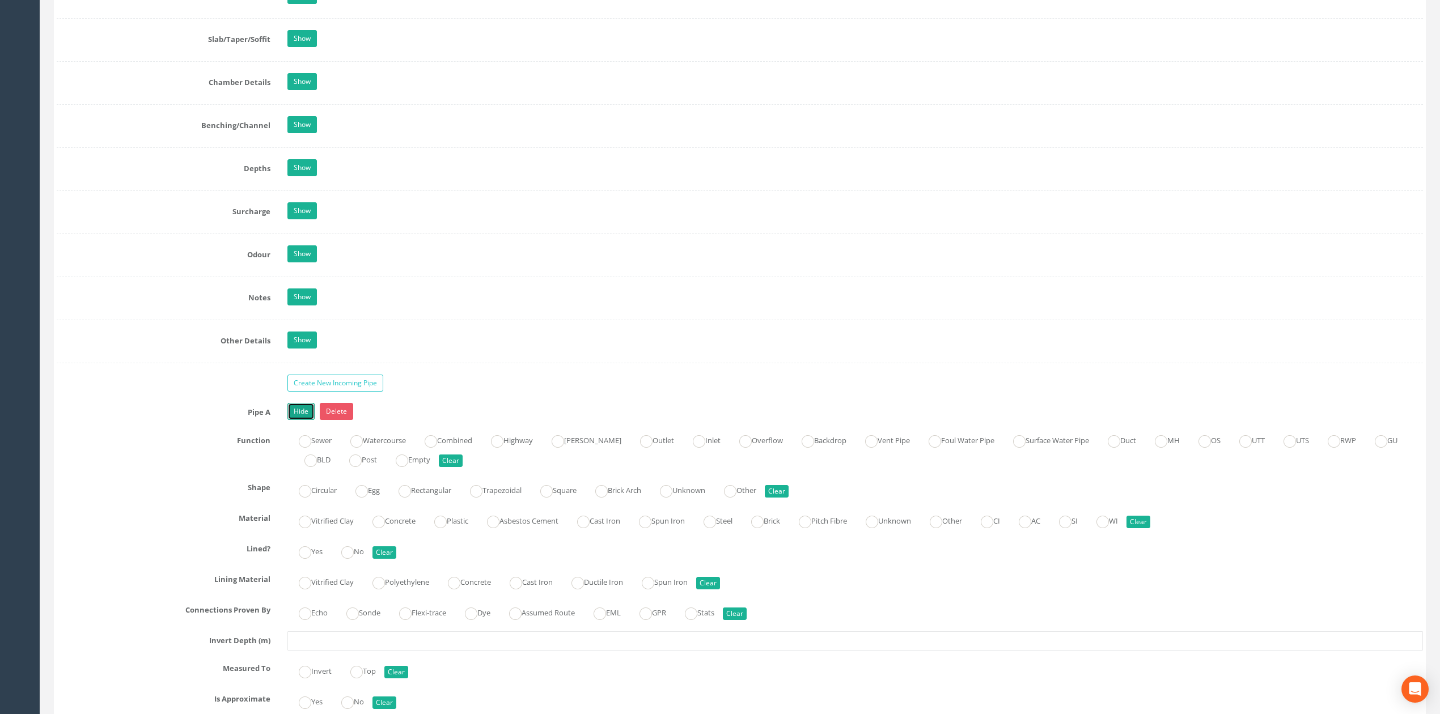
click at [302, 420] on link "Hide" at bounding box center [300, 411] width 27 height 17
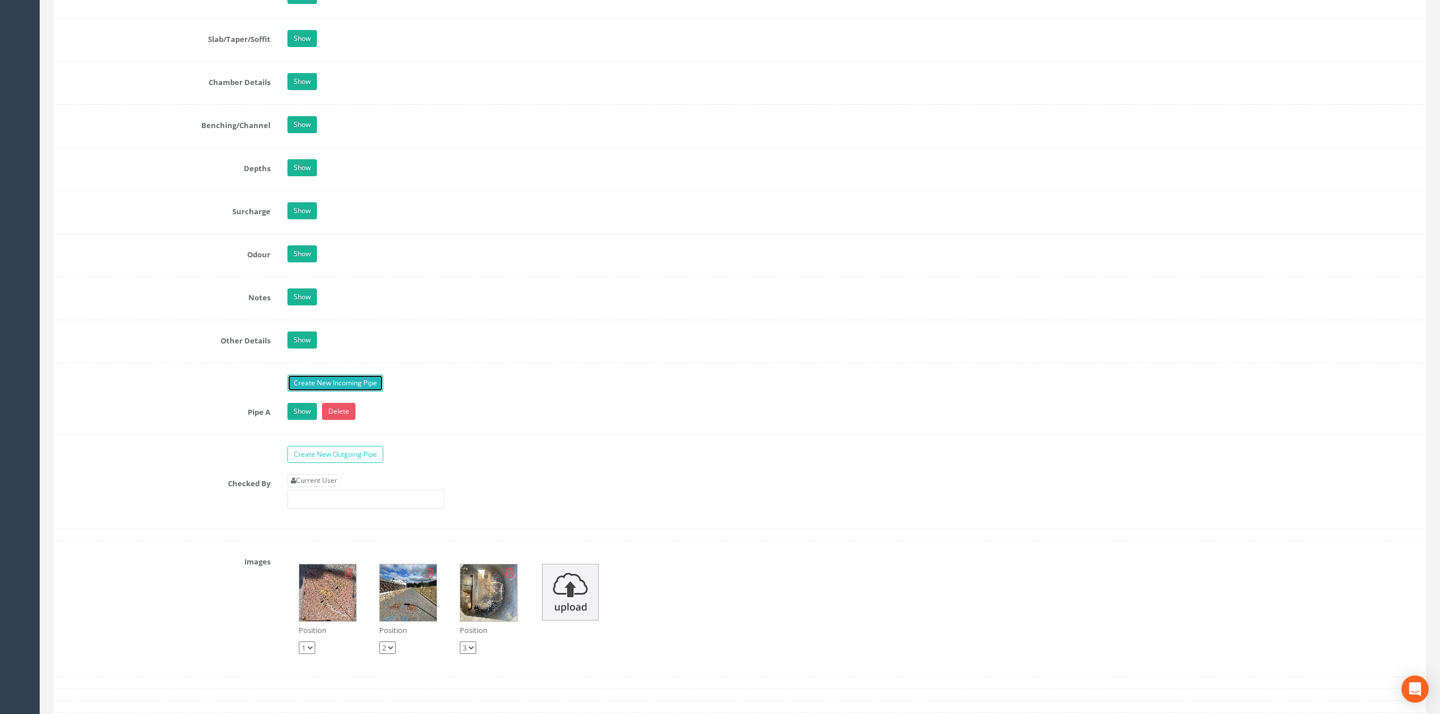
click at [352, 392] on link "Create New Incoming Pipe" at bounding box center [335, 383] width 96 height 17
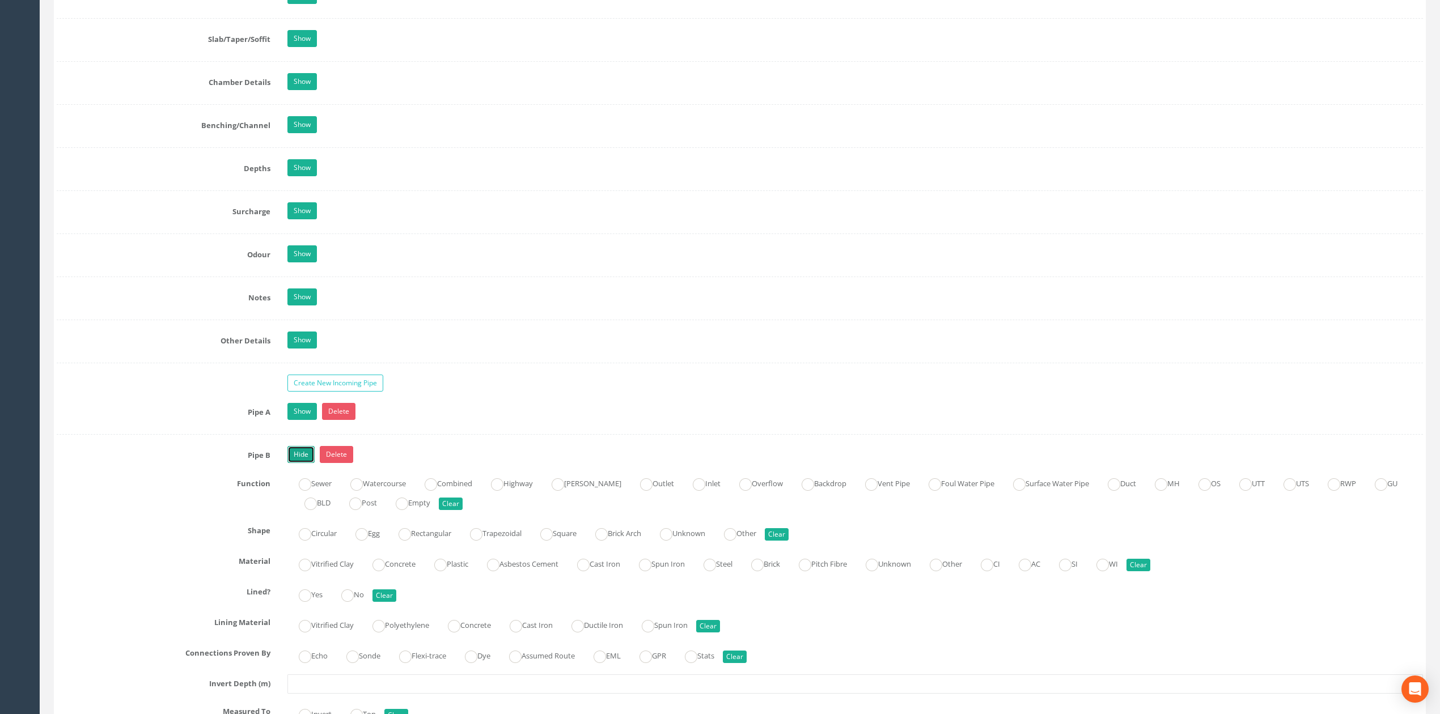
click at [291, 463] on link "Hide" at bounding box center [300, 454] width 27 height 17
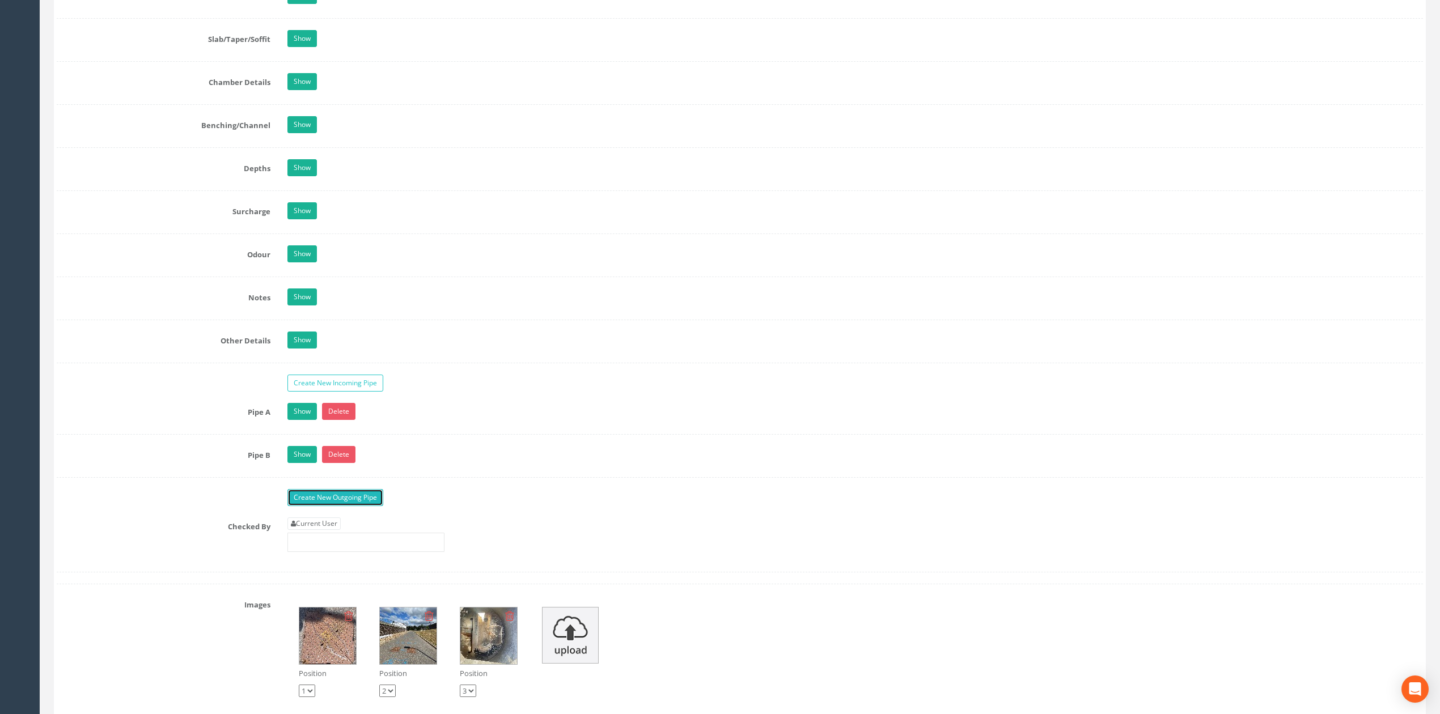
click at [343, 506] on link "Create New Outgoing Pipe" at bounding box center [335, 497] width 96 height 17
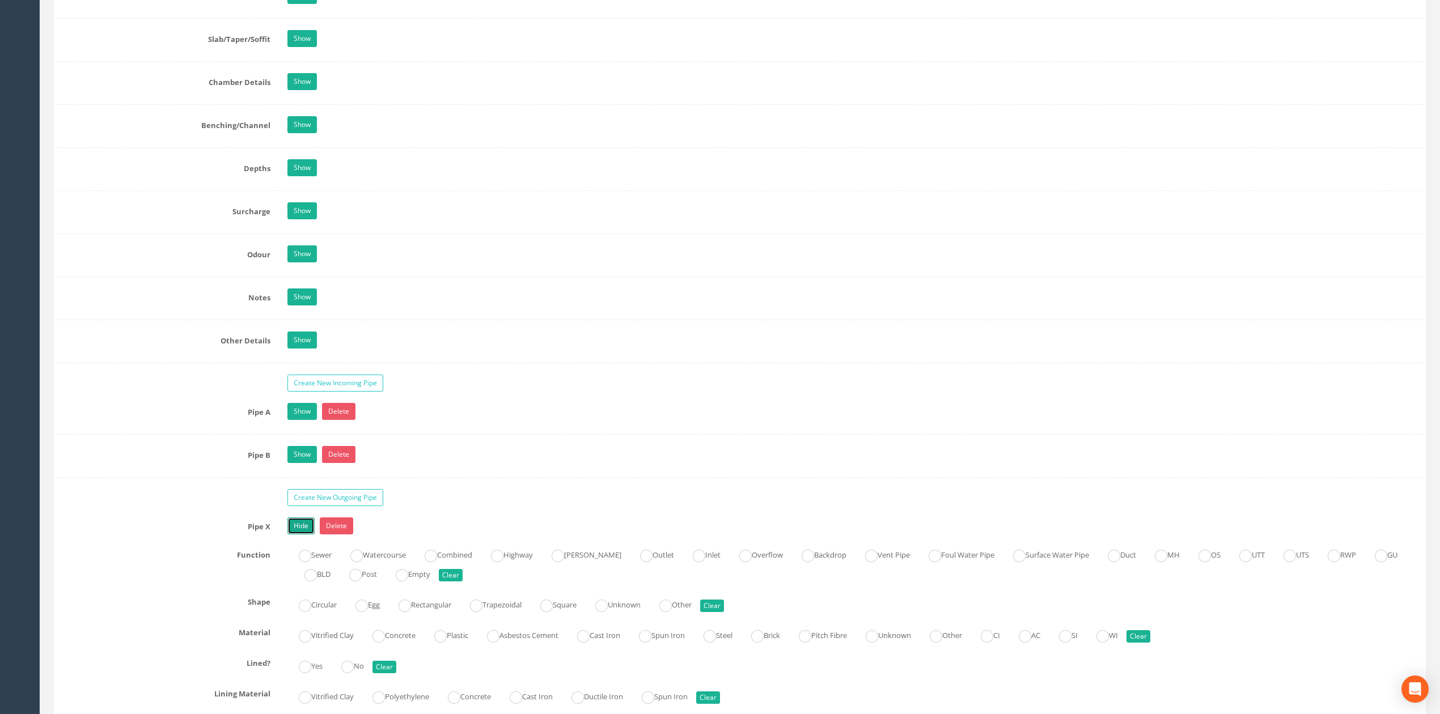
click at [304, 535] on link "Hide" at bounding box center [300, 526] width 27 height 17
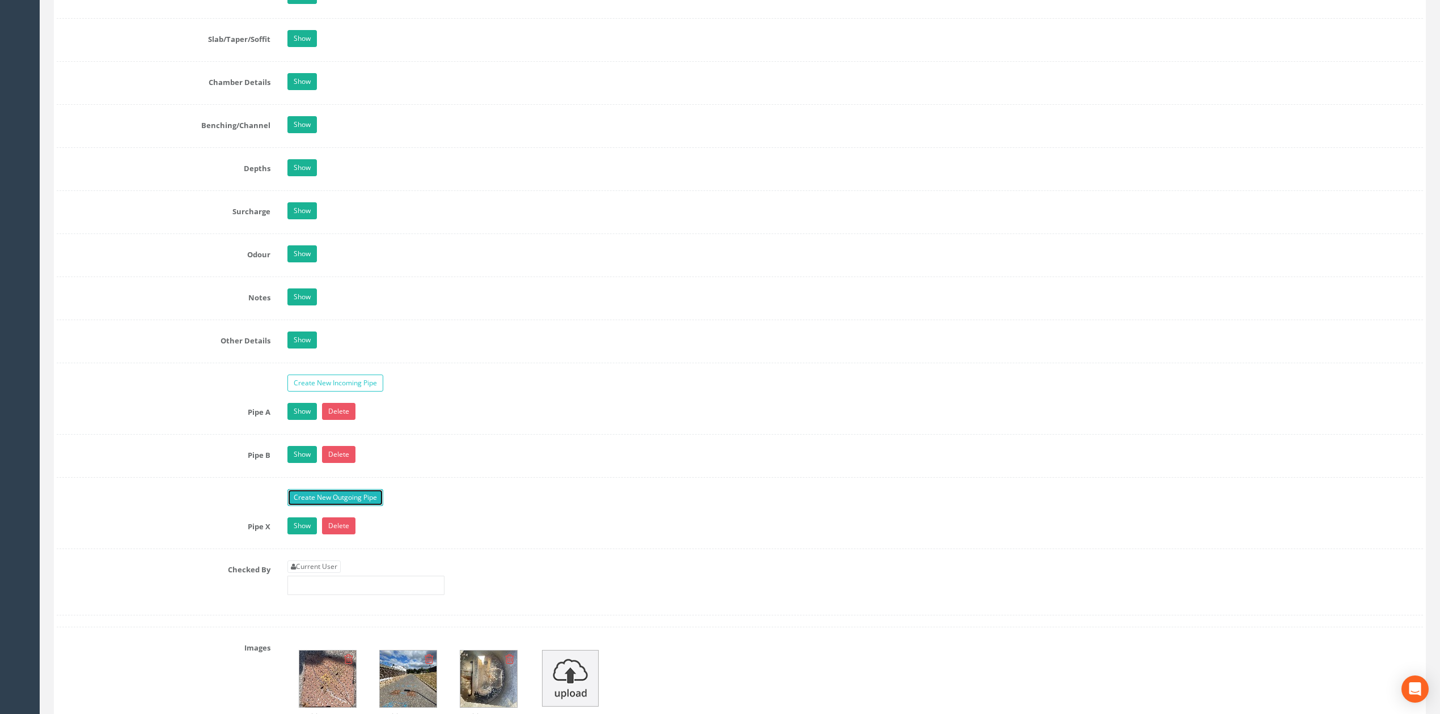
click at [332, 506] on link "Create New Outgoing Pipe" at bounding box center [335, 497] width 96 height 17
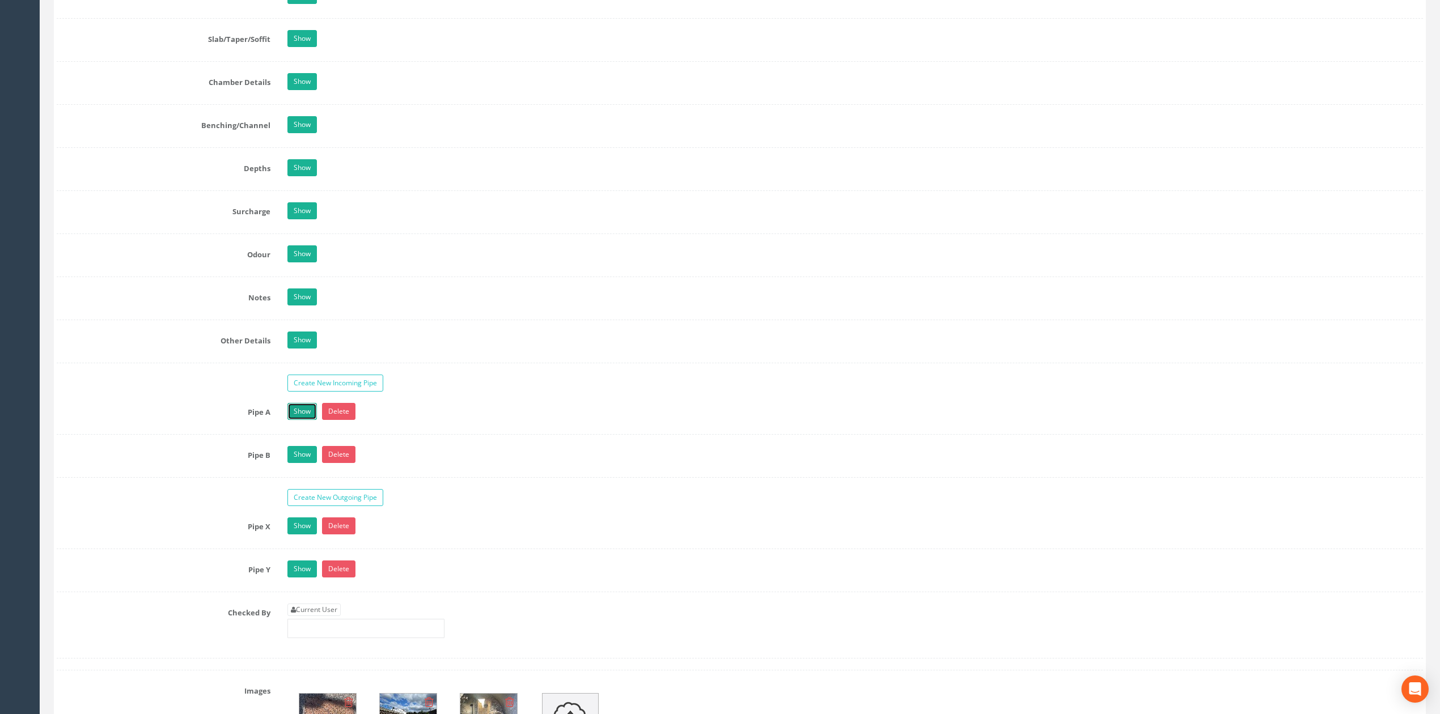
click at [308, 420] on link "Show" at bounding box center [301, 411] width 29 height 17
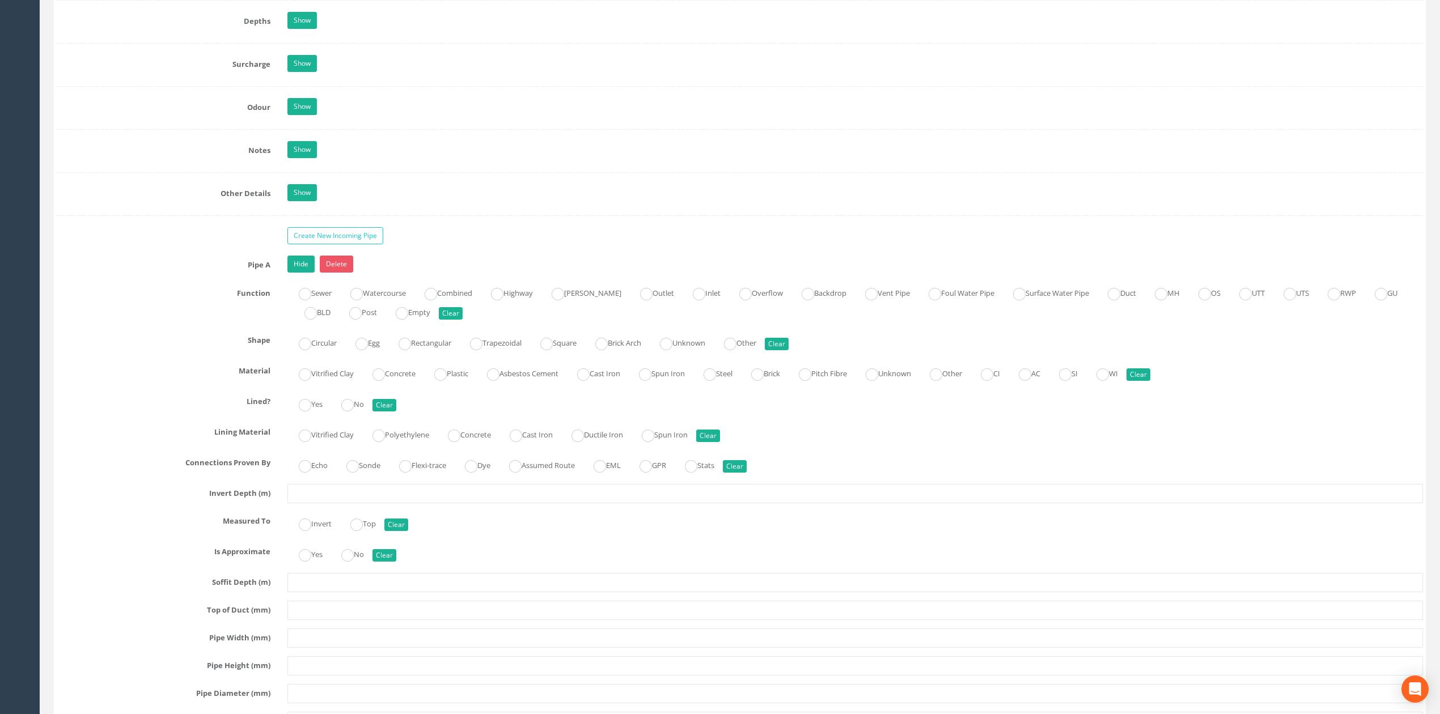
scroll to position [1361, 0]
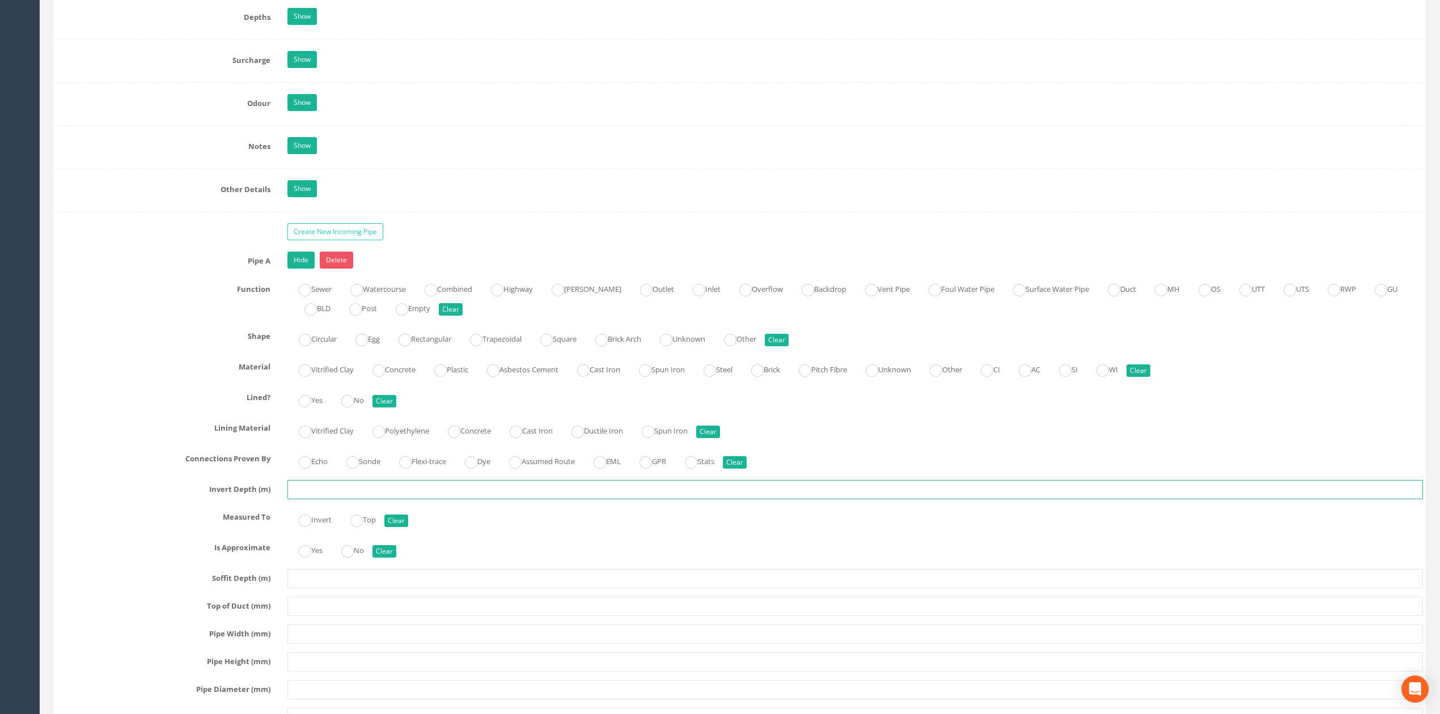
click at [310, 496] on input "text" at bounding box center [855, 489] width 1136 height 19
type input "1.64"
radio input "true"
type input "225"
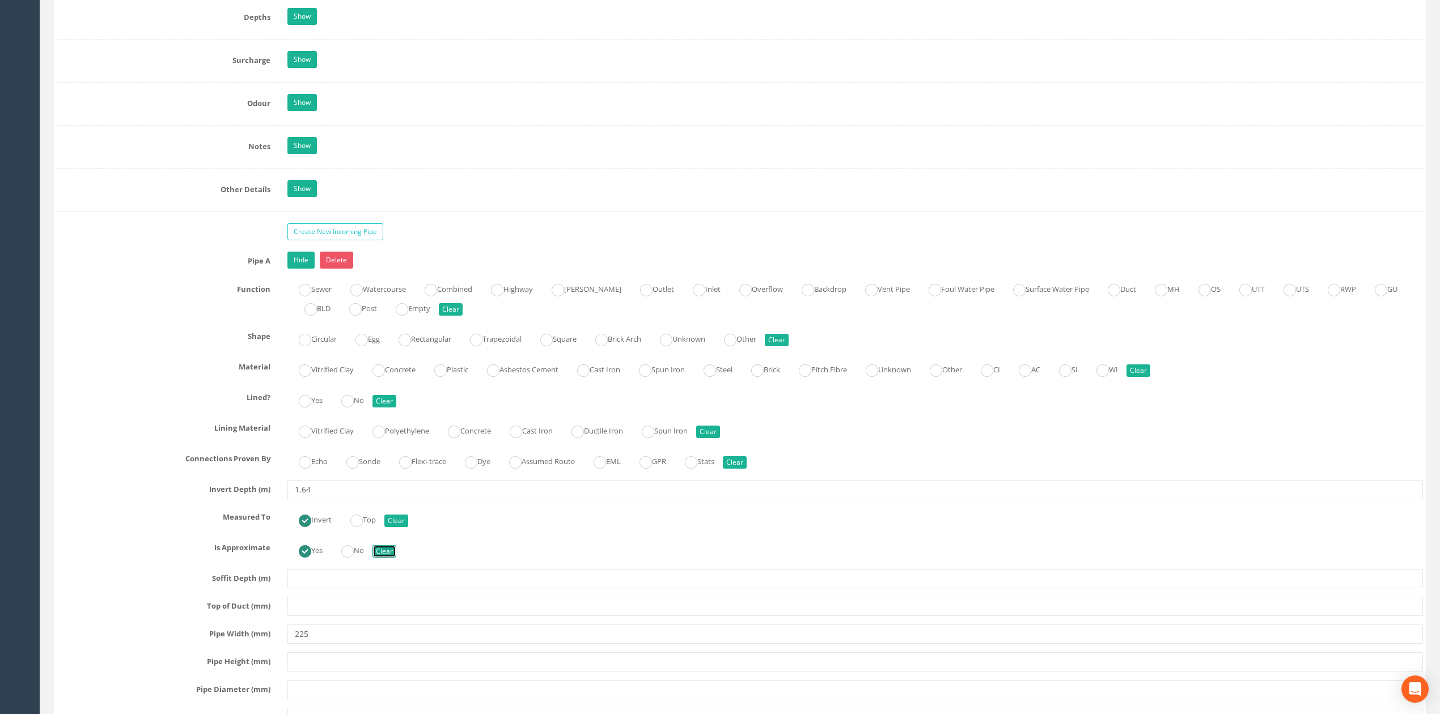
click at [396, 558] on button "Clear" at bounding box center [384, 551] width 24 height 12
radio input "false"
click at [404, 527] on button "Clear" at bounding box center [396, 521] width 24 height 12
radio input "false"
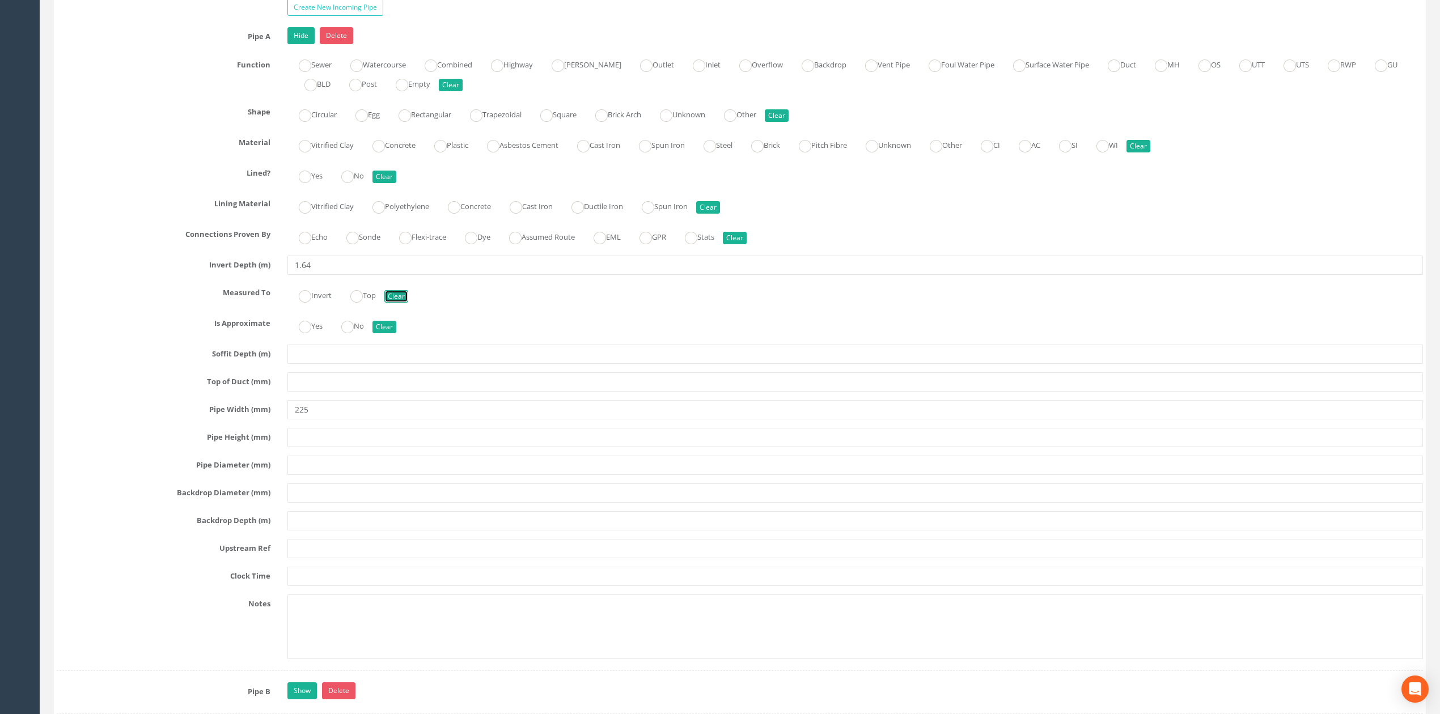
scroll to position [1587, 0]
click at [307, 528] on input "text" at bounding box center [855, 518] width 1136 height 19
type input "MH159"
click at [323, 584] on input "text" at bounding box center [855, 574] width 1136 height 19
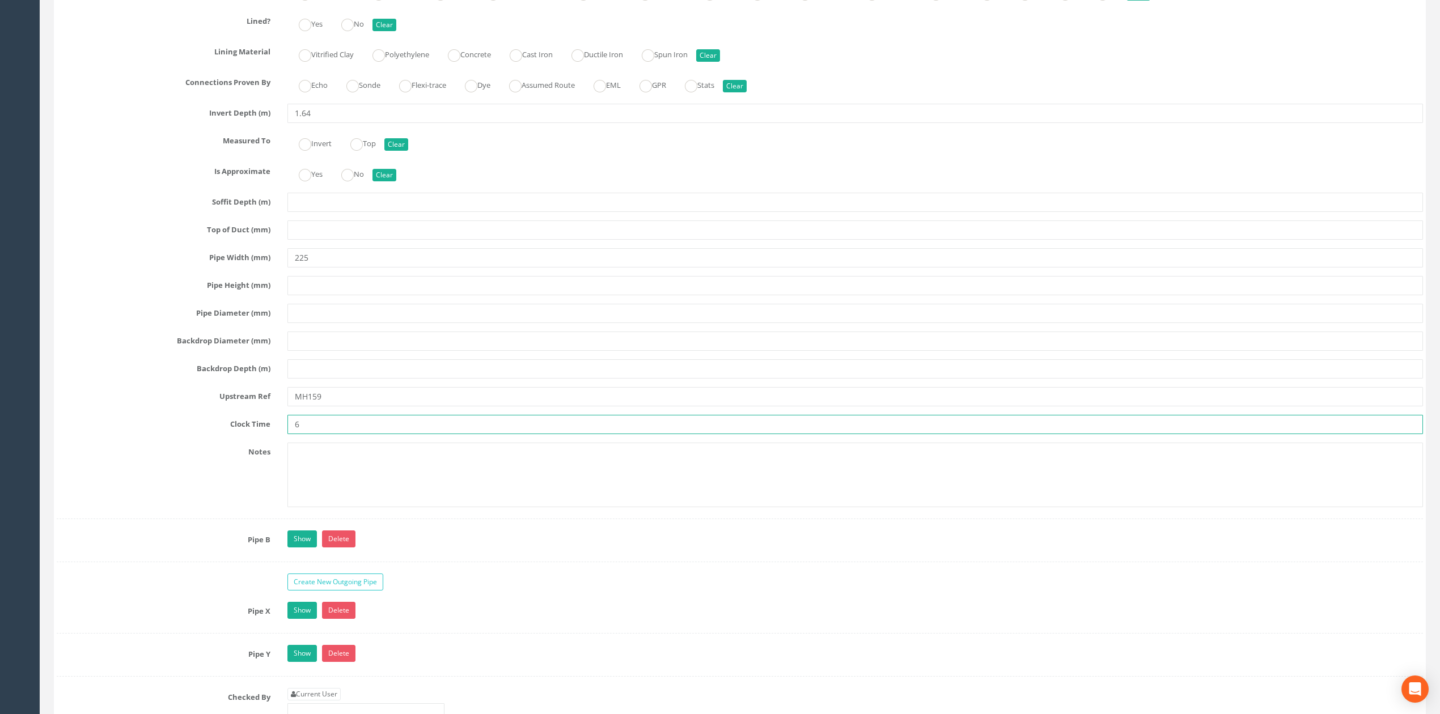
scroll to position [1738, 0]
type input "6"
click at [302, 547] on link "Show" at bounding box center [301, 538] width 29 height 17
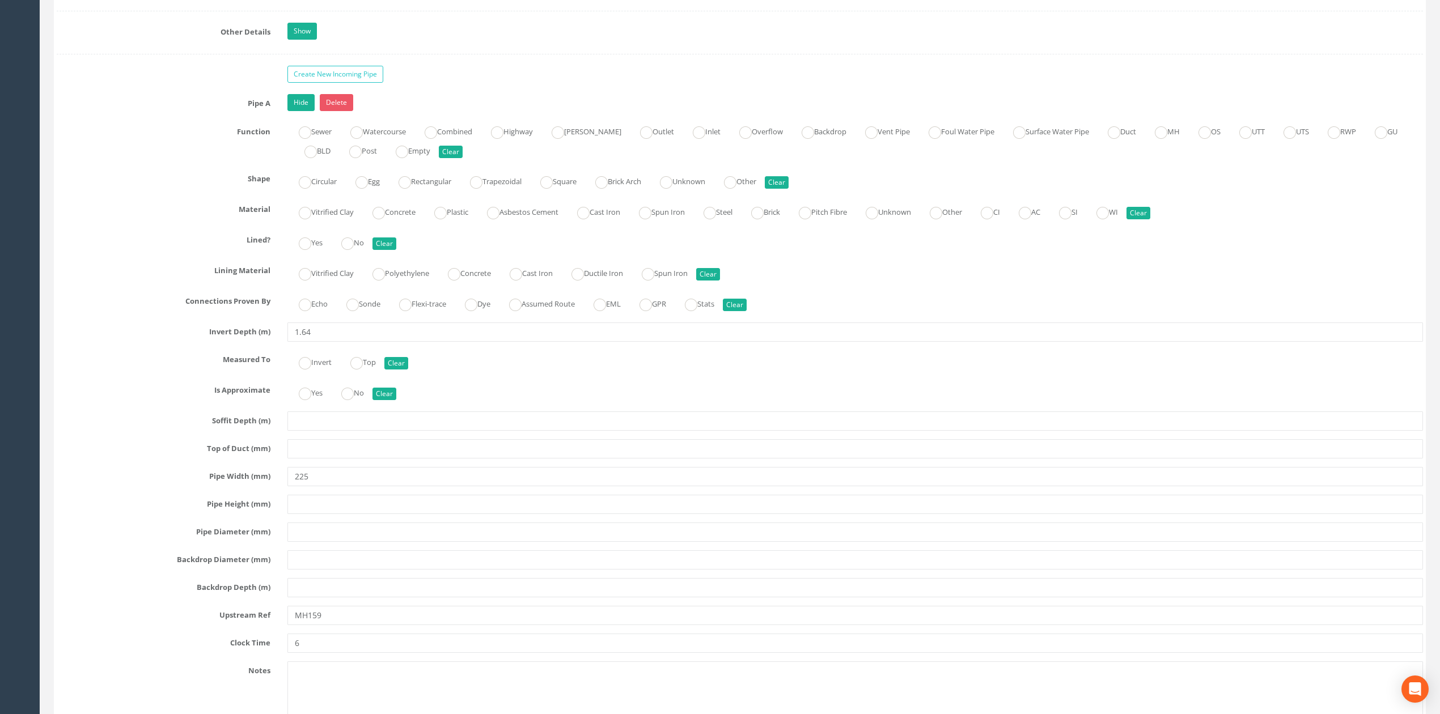
scroll to position [1511, 0]
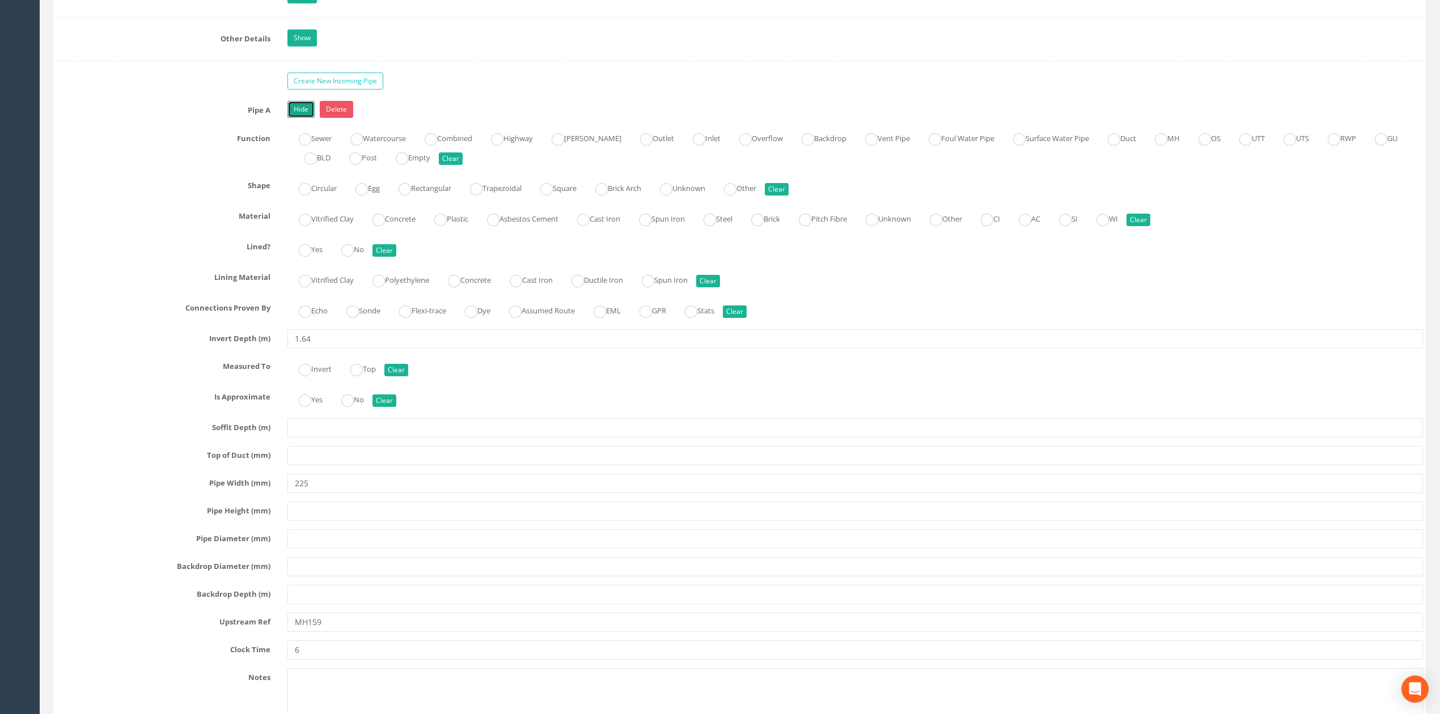
click at [311, 118] on link "Hide" at bounding box center [300, 109] width 27 height 17
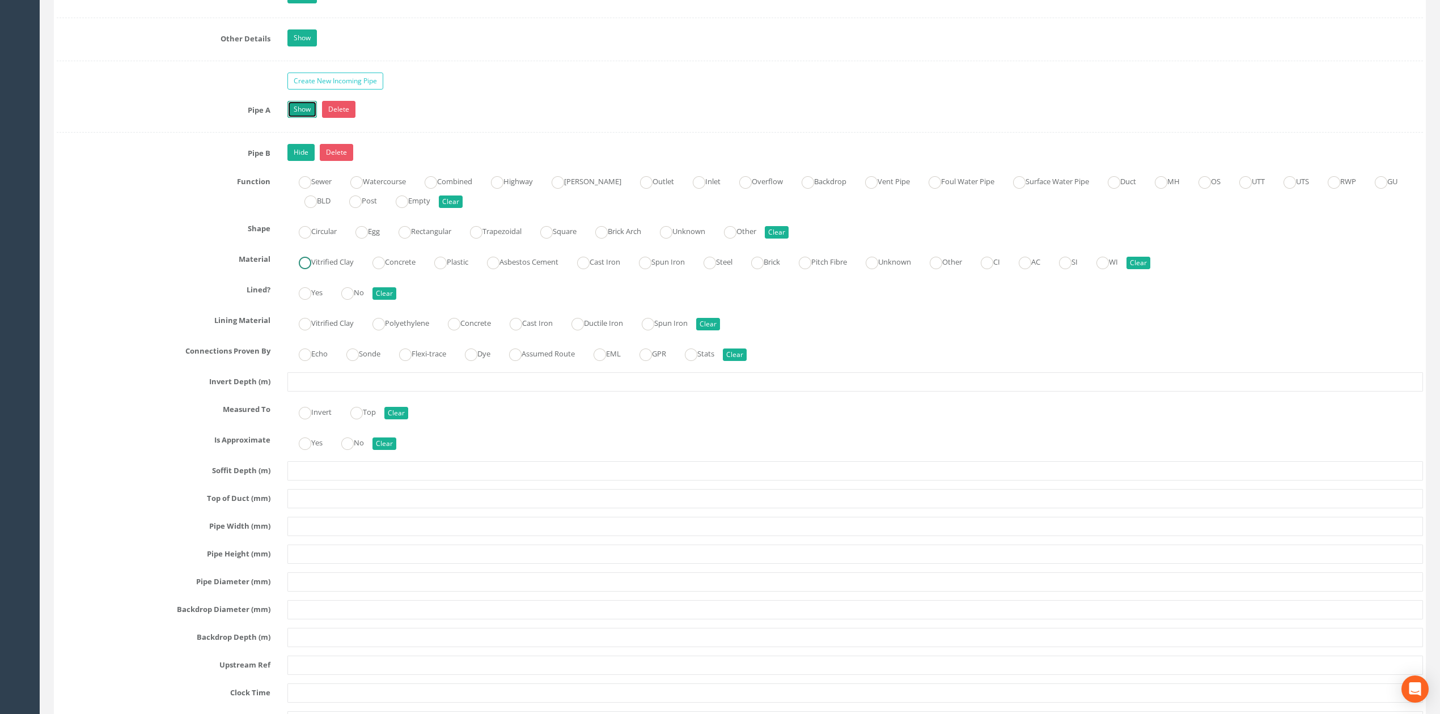
scroll to position [1587, 0]
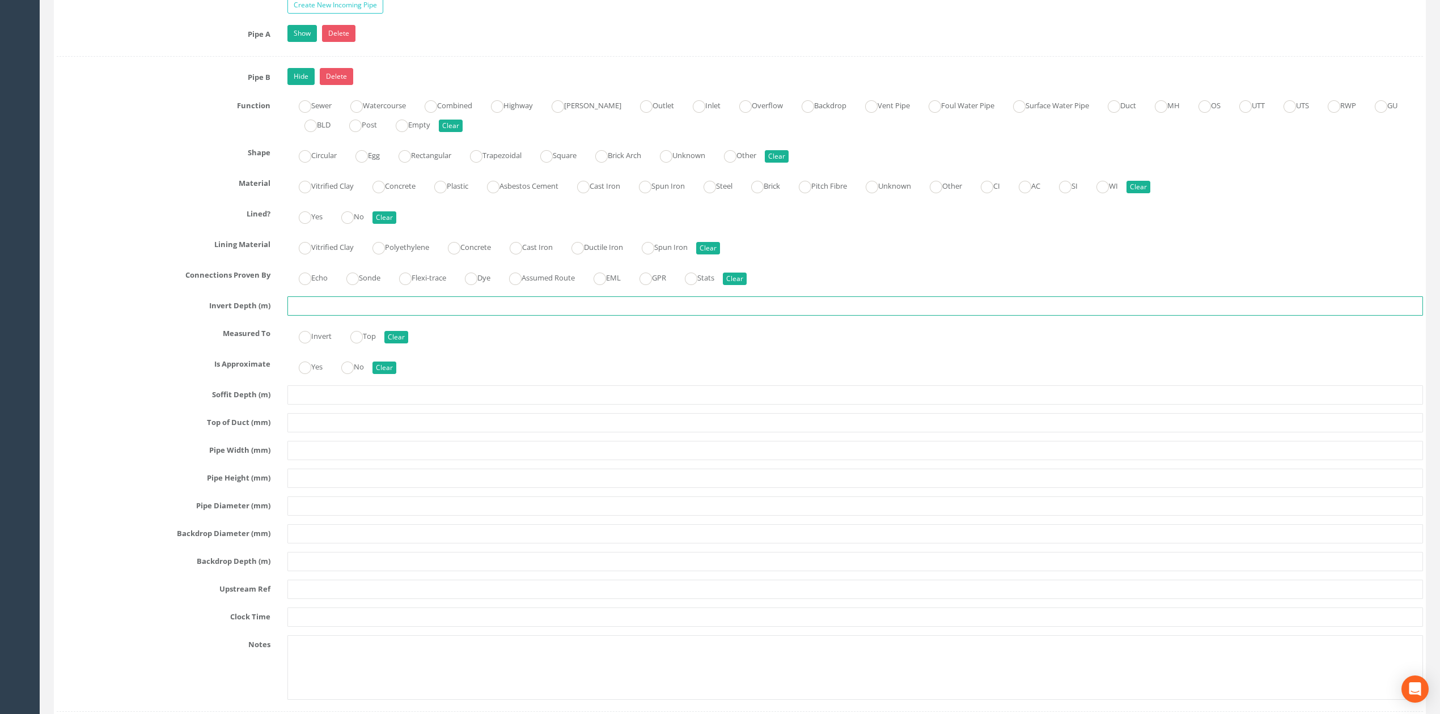
click at [331, 316] on input "text" at bounding box center [855, 306] width 1136 height 19
type input "1.64"
click at [322, 460] on input "text" at bounding box center [855, 450] width 1136 height 19
type input "225"
click at [315, 571] on input "text" at bounding box center [855, 561] width 1136 height 19
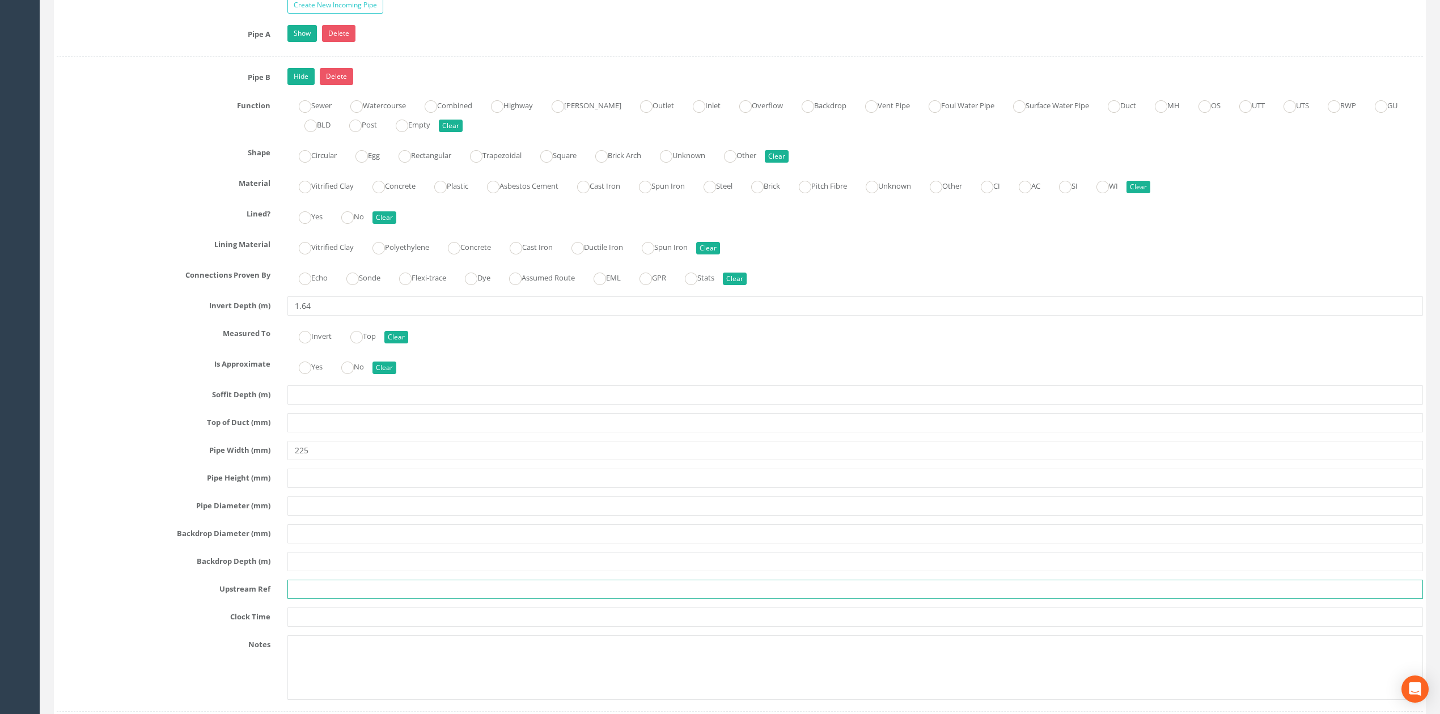
click at [322, 599] on input "text" at bounding box center [855, 589] width 1136 height 19
type input "MH192"
type input "6"
click at [291, 84] on link "Hide" at bounding box center [300, 76] width 27 height 17
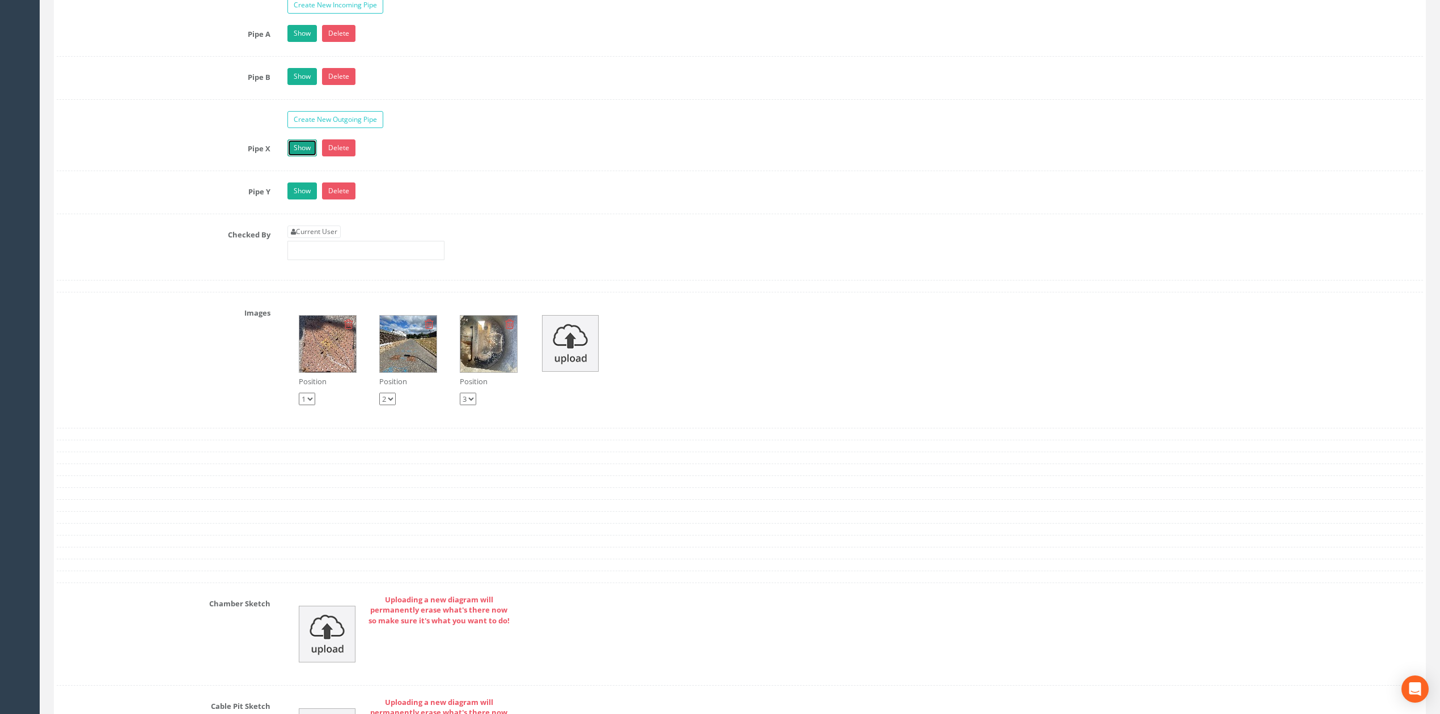
click at [310, 156] on link "Show" at bounding box center [301, 147] width 29 height 17
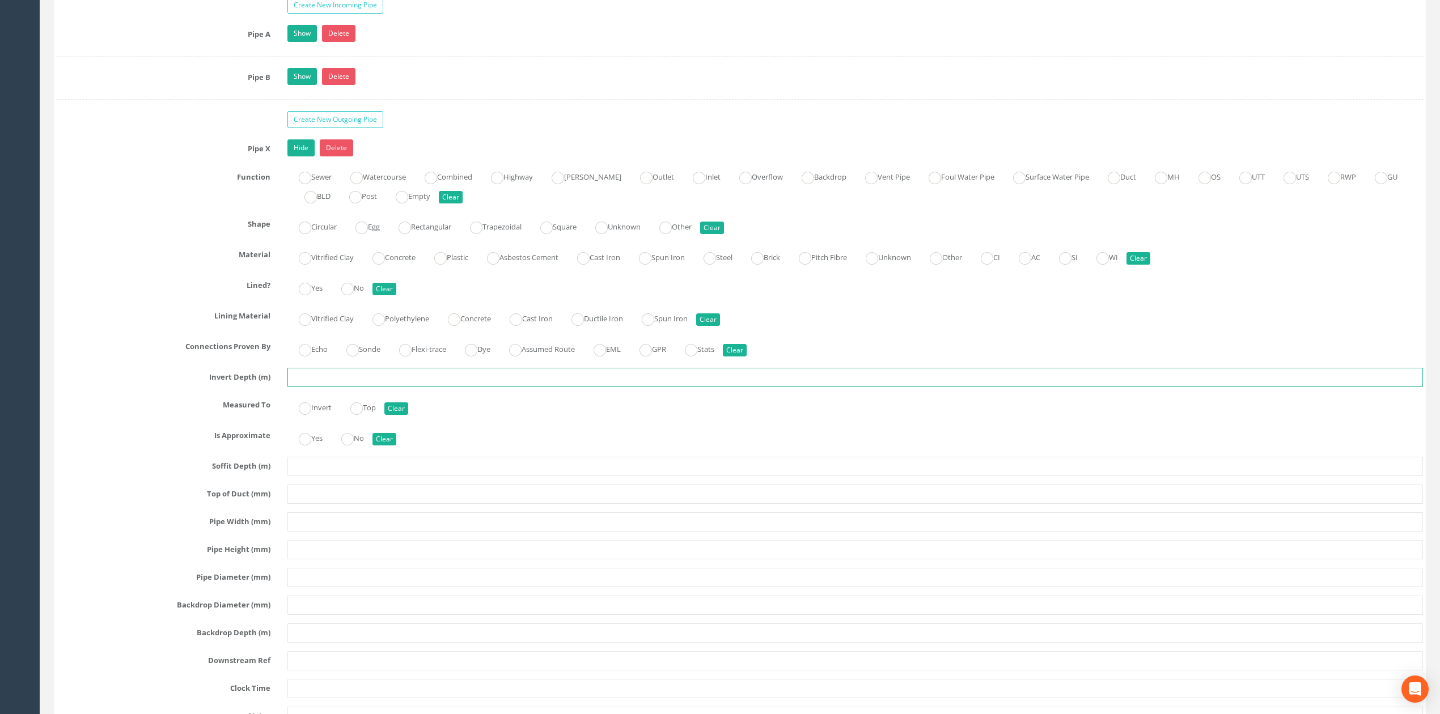
click at [289, 387] on input "text" at bounding box center [855, 377] width 1136 height 19
type input "1.68"
click at [305, 560] on input "text" at bounding box center [855, 549] width 1136 height 19
click at [308, 526] on div "Pipe X Hide Delete Function Sewer Watercourse Combined Highway [PERSON_NAME] Ou…" at bounding box center [740, 461] width 1366 height 644
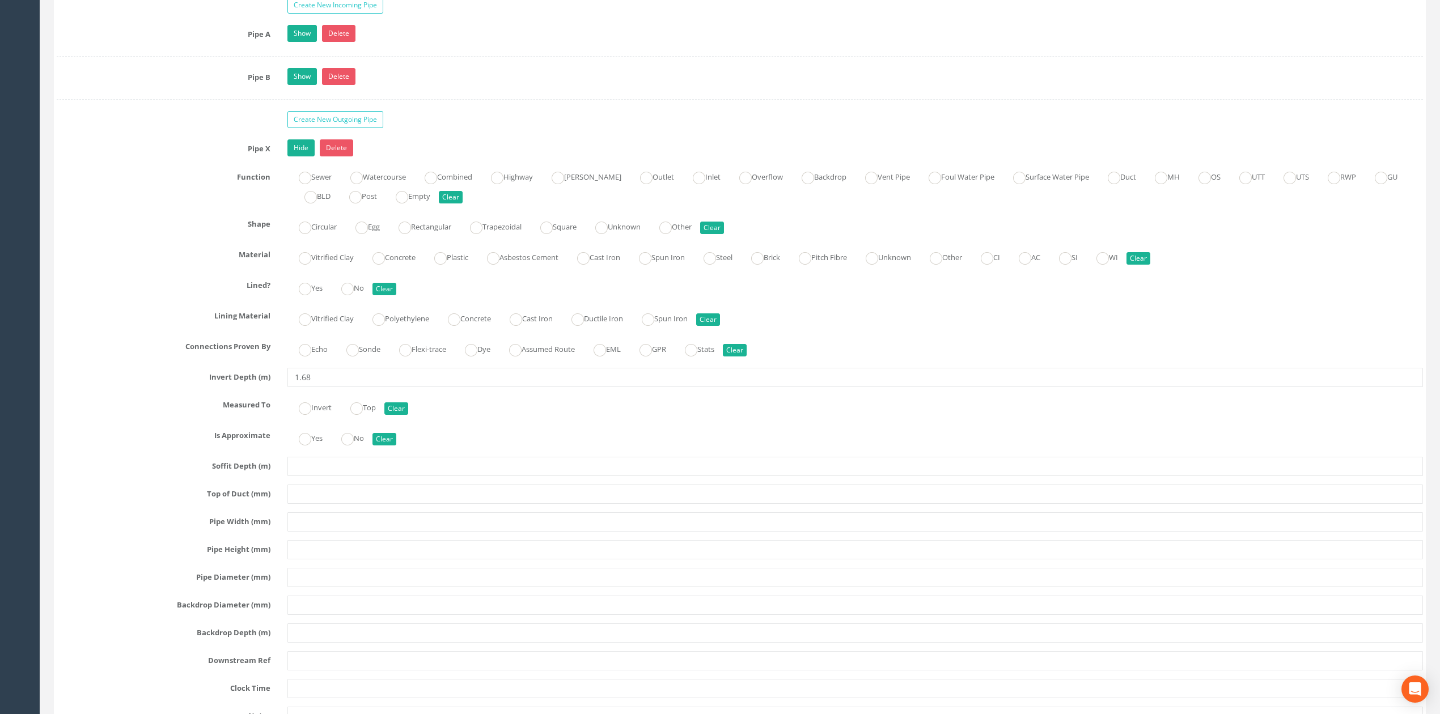
click at [309, 551] on div "Pipe X Hide Delete Function Sewer Watercourse Combined Highway [PERSON_NAME] Ou…" at bounding box center [740, 461] width 1366 height 644
click at [310, 532] on input "text" at bounding box center [855, 522] width 1136 height 19
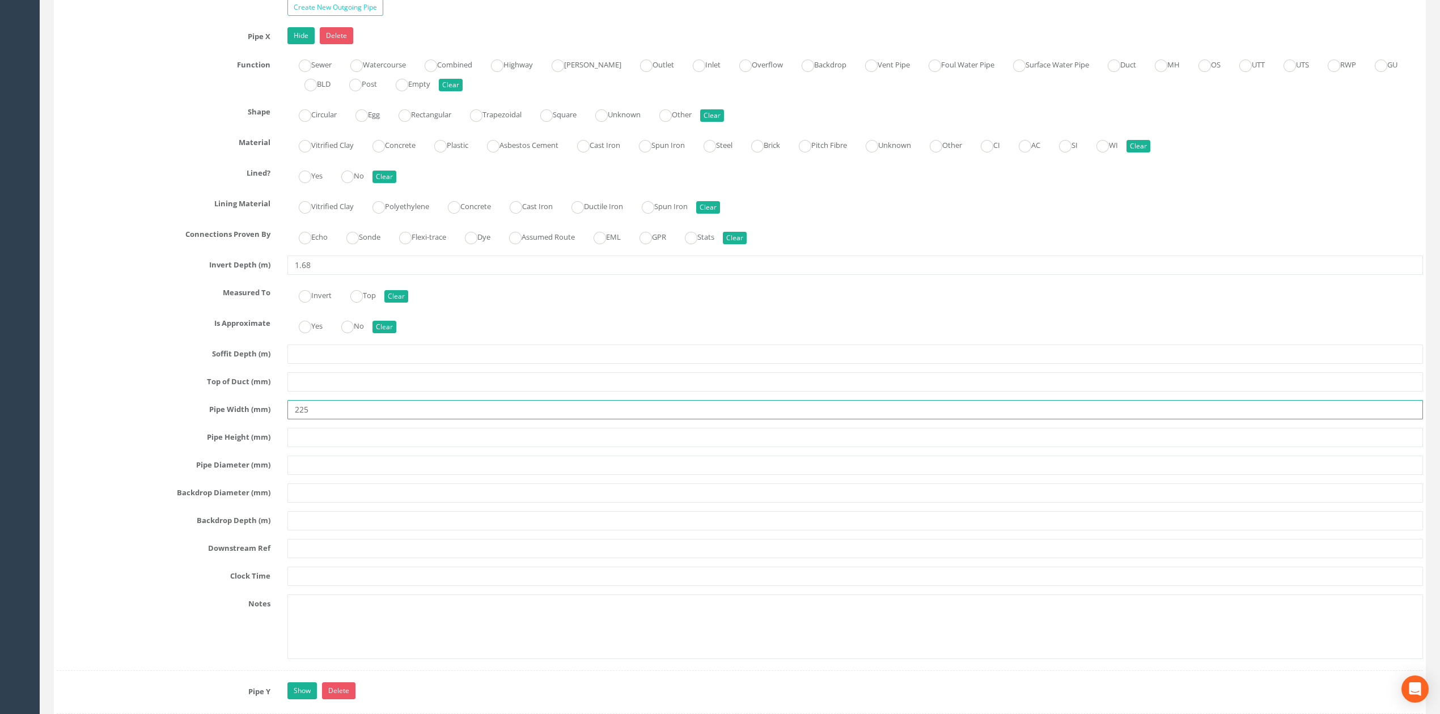
scroll to position [1738, 0]
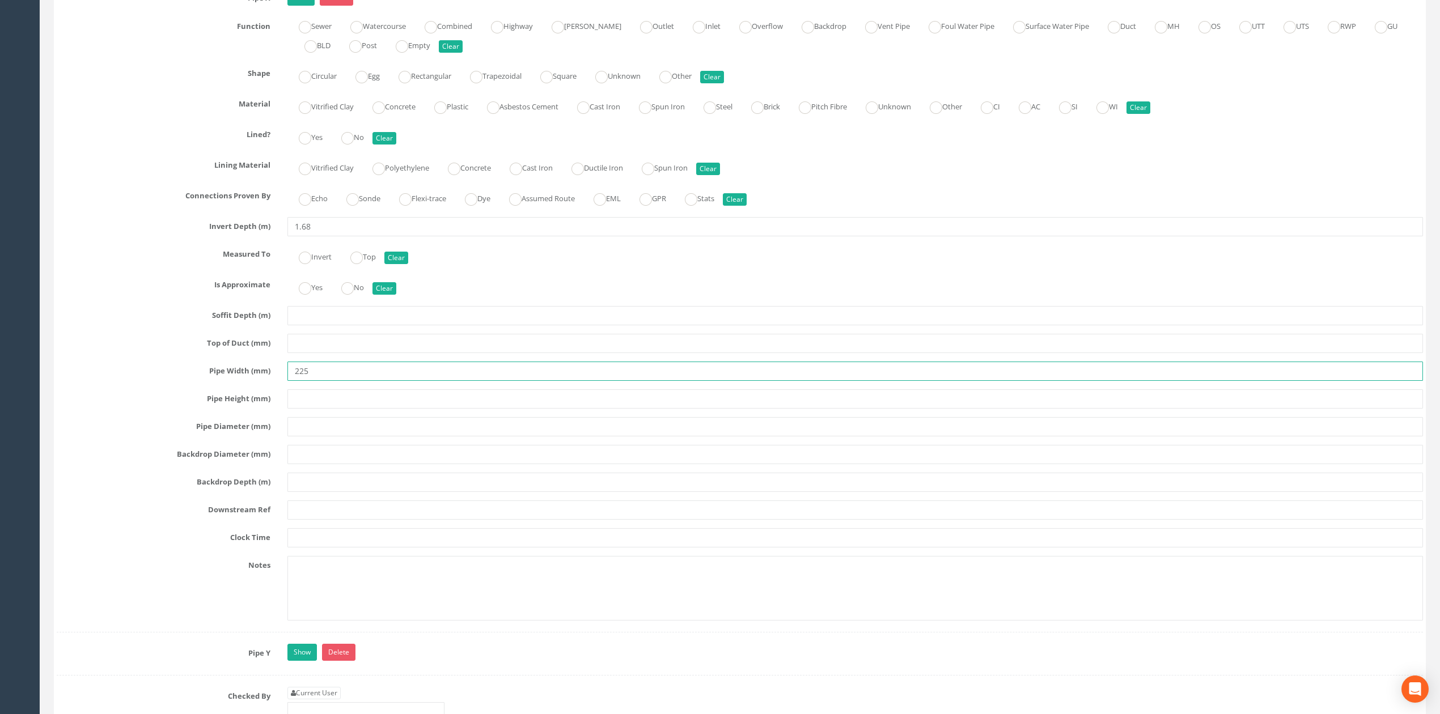
type input "225"
click at [311, 520] on input "text" at bounding box center [855, 510] width 1136 height 19
type input "MH151"
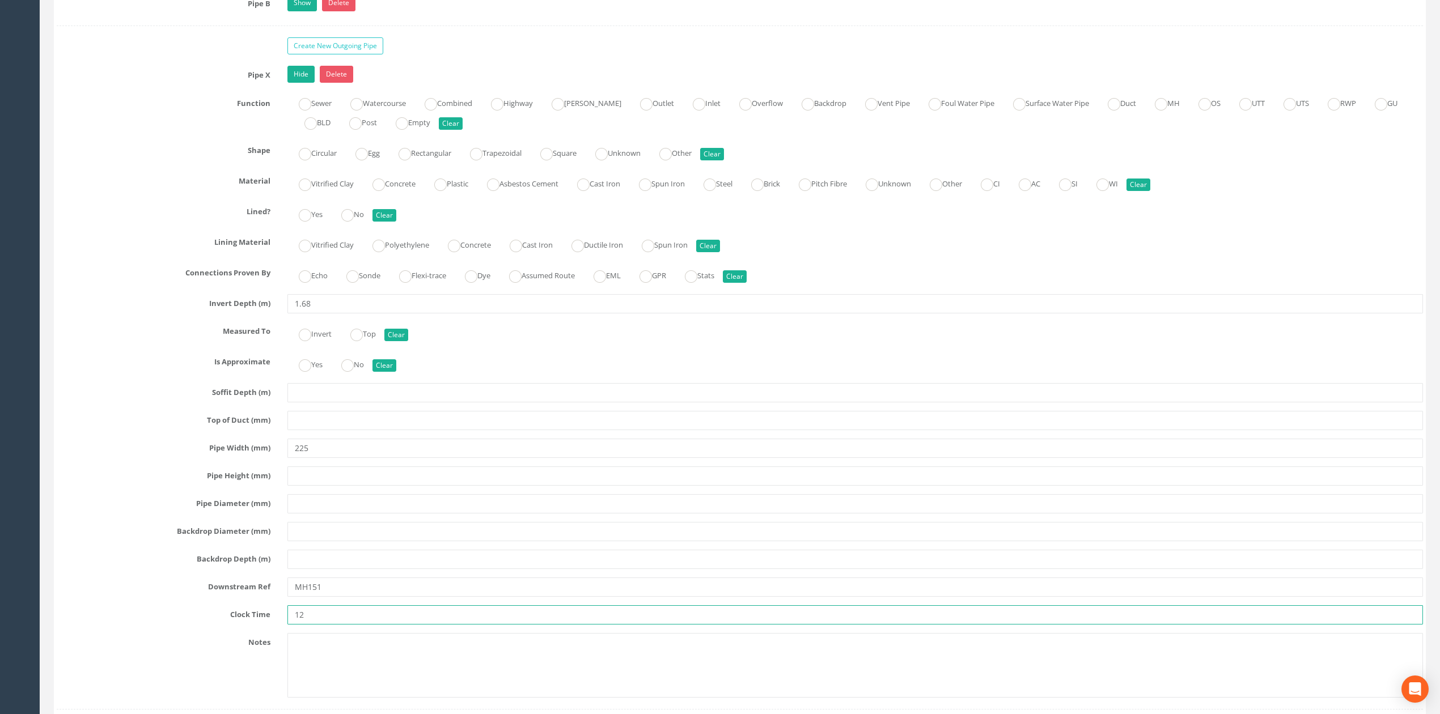
scroll to position [1587, 0]
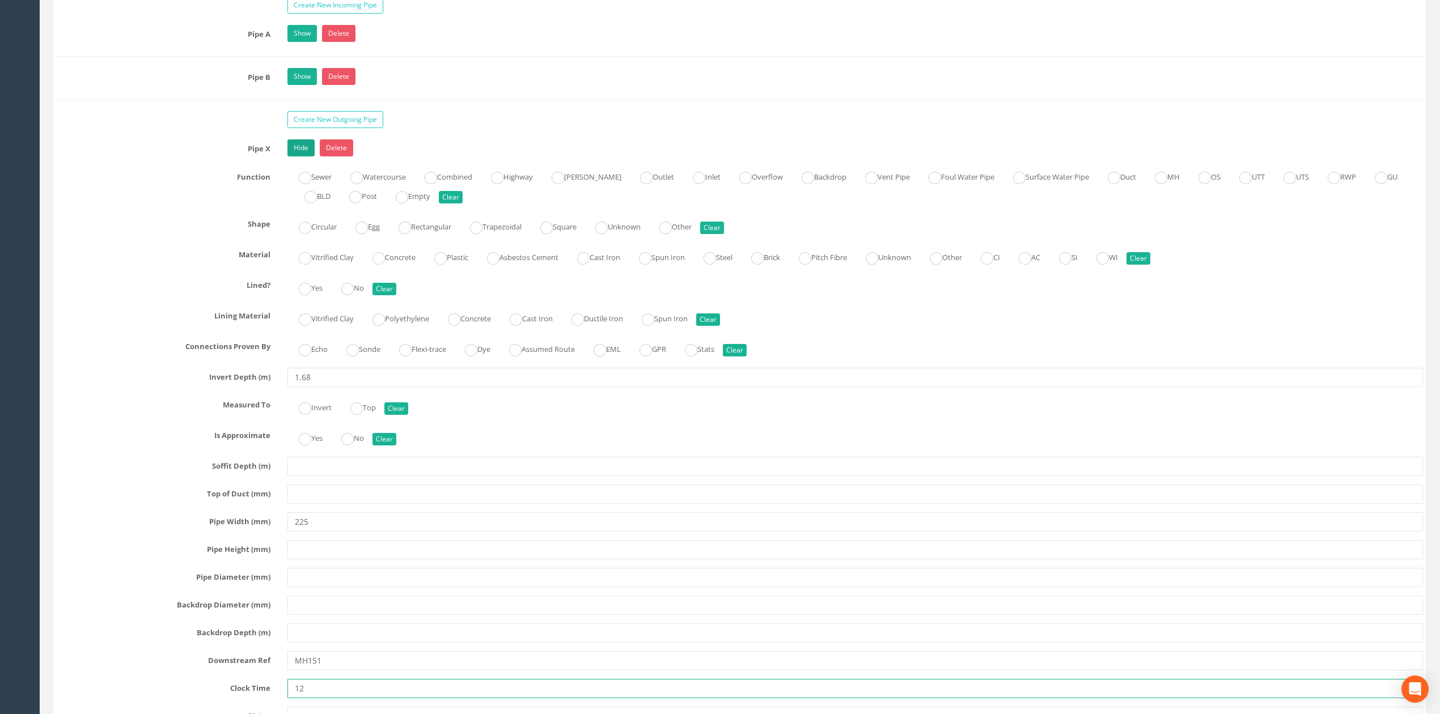
type input "12"
click at [300, 156] on link "Hide" at bounding box center [300, 147] width 27 height 17
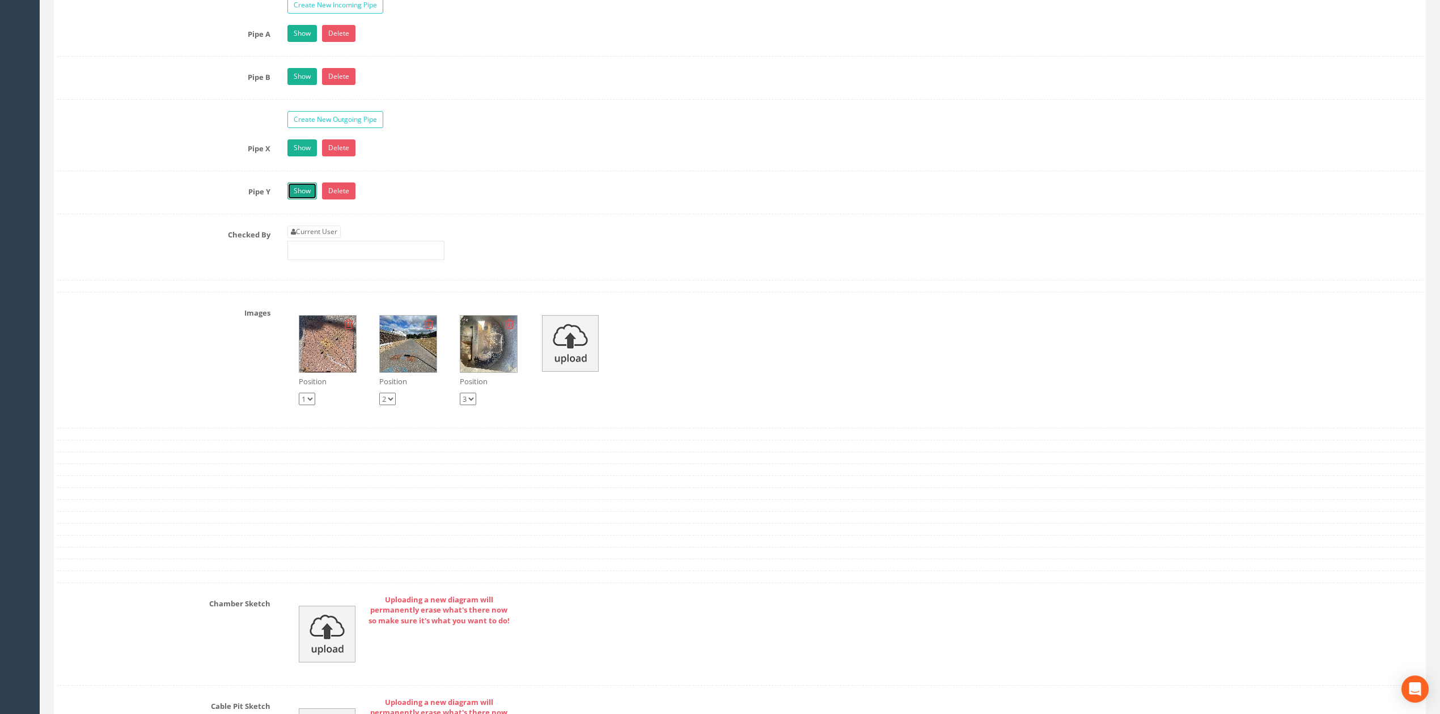
click at [307, 200] on link "Show" at bounding box center [301, 191] width 29 height 17
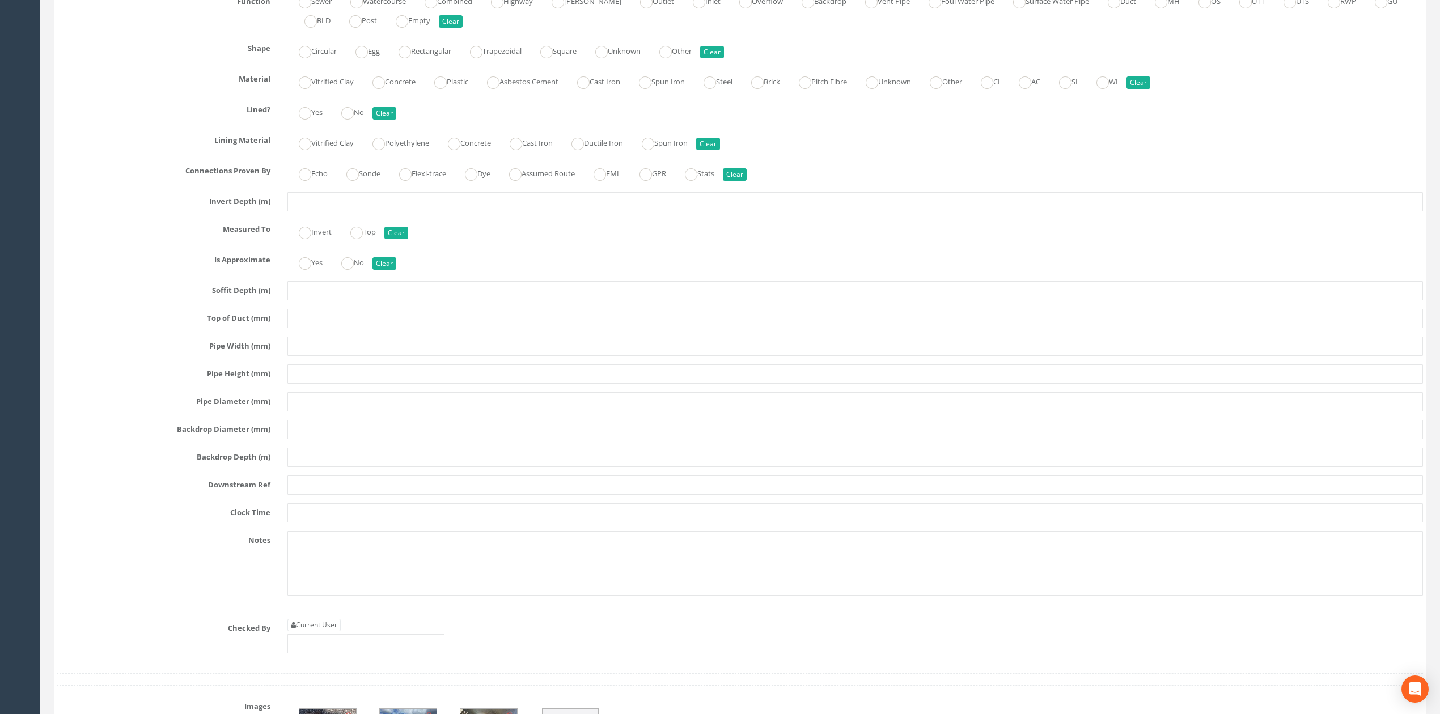
scroll to position [1814, 0]
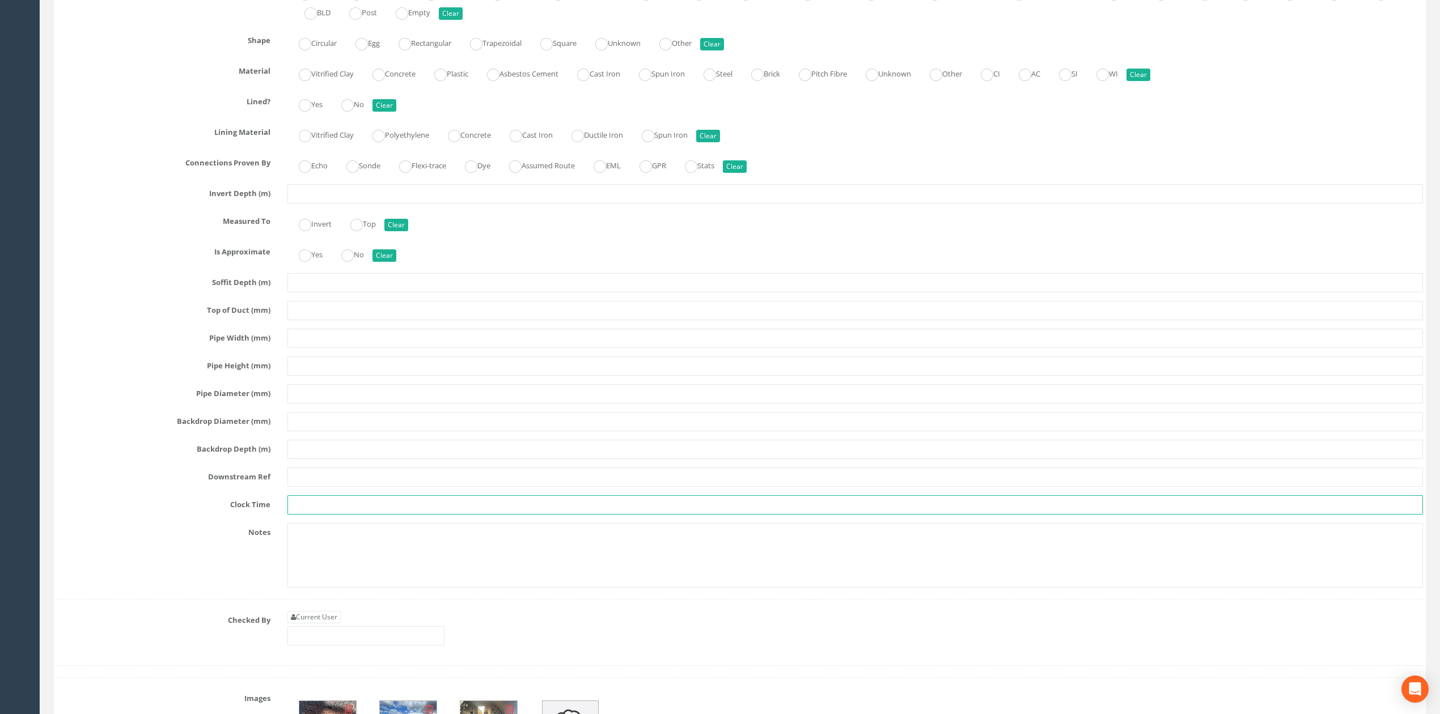
click at [313, 515] on input "text" at bounding box center [855, 505] width 1136 height 19
click at [316, 487] on input "text" at bounding box center [855, 477] width 1136 height 19
drag, startPoint x: 329, startPoint y: 520, endPoint x: 227, endPoint y: 514, distance: 102.3
click at [230, 515] on div "Clock Time 45" at bounding box center [739, 505] width 1383 height 19
type input "12"
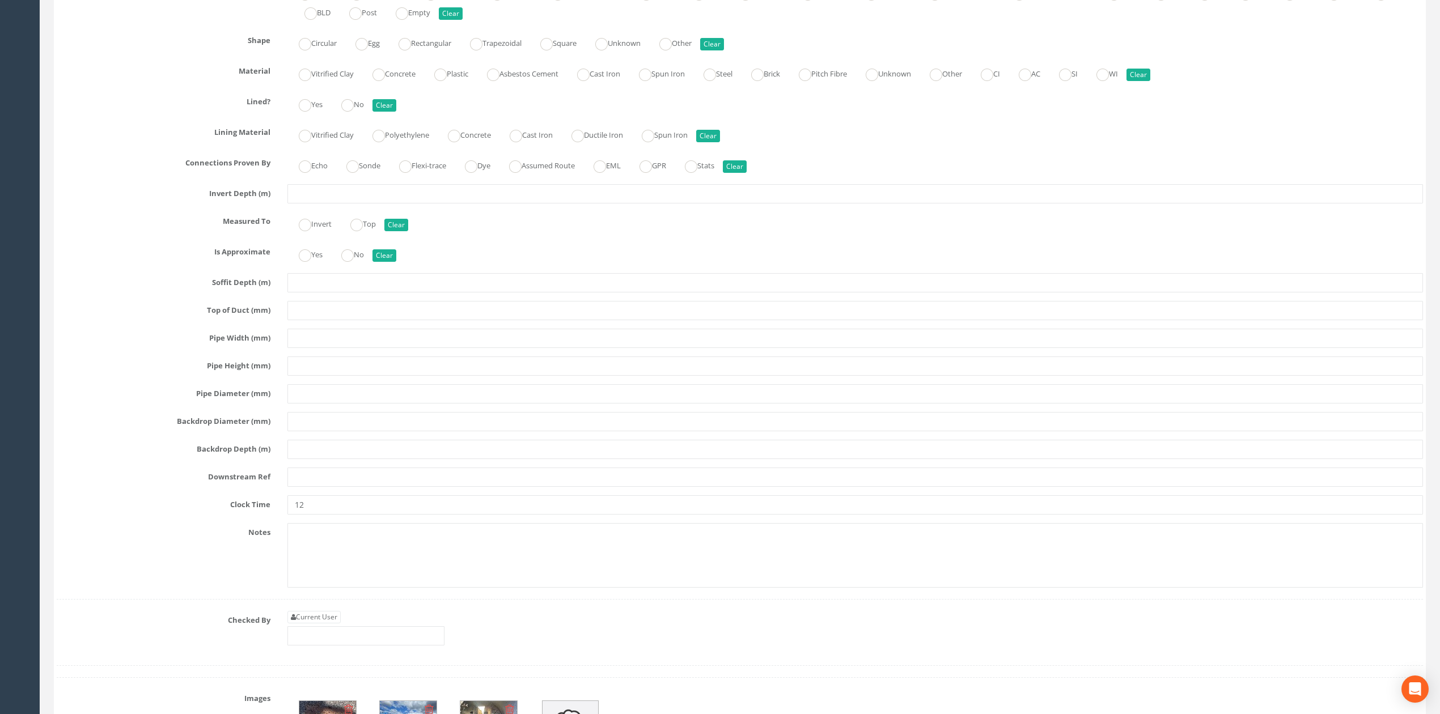
click at [378, 483] on div "Pipe Y Hide Delete Function Sewer Watercourse Combined Highway [PERSON_NAME] Ou…" at bounding box center [740, 278] width 1366 height 644
click at [365, 487] on input "text" at bounding box center [855, 477] width 1136 height 19
click at [342, 505] on div "Pipe Y Hide Delete Function Sewer Watercourse Combined Highway [PERSON_NAME] Ou…" at bounding box center [740, 278] width 1366 height 644
click at [343, 487] on input "text" at bounding box center [855, 477] width 1136 height 19
type input "MH151"
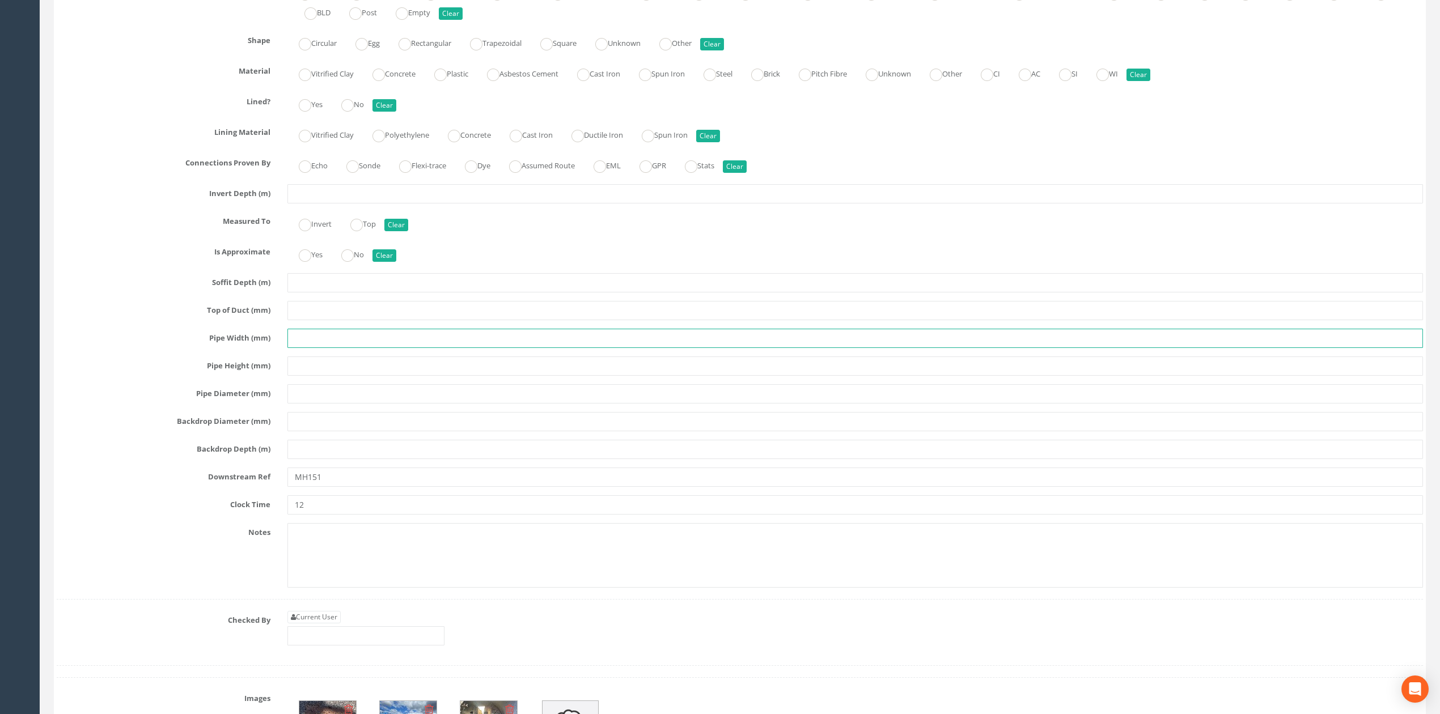
click at [309, 348] on input "text" at bounding box center [855, 338] width 1136 height 19
type input "225"
click at [320, 204] on input "text" at bounding box center [855, 193] width 1136 height 19
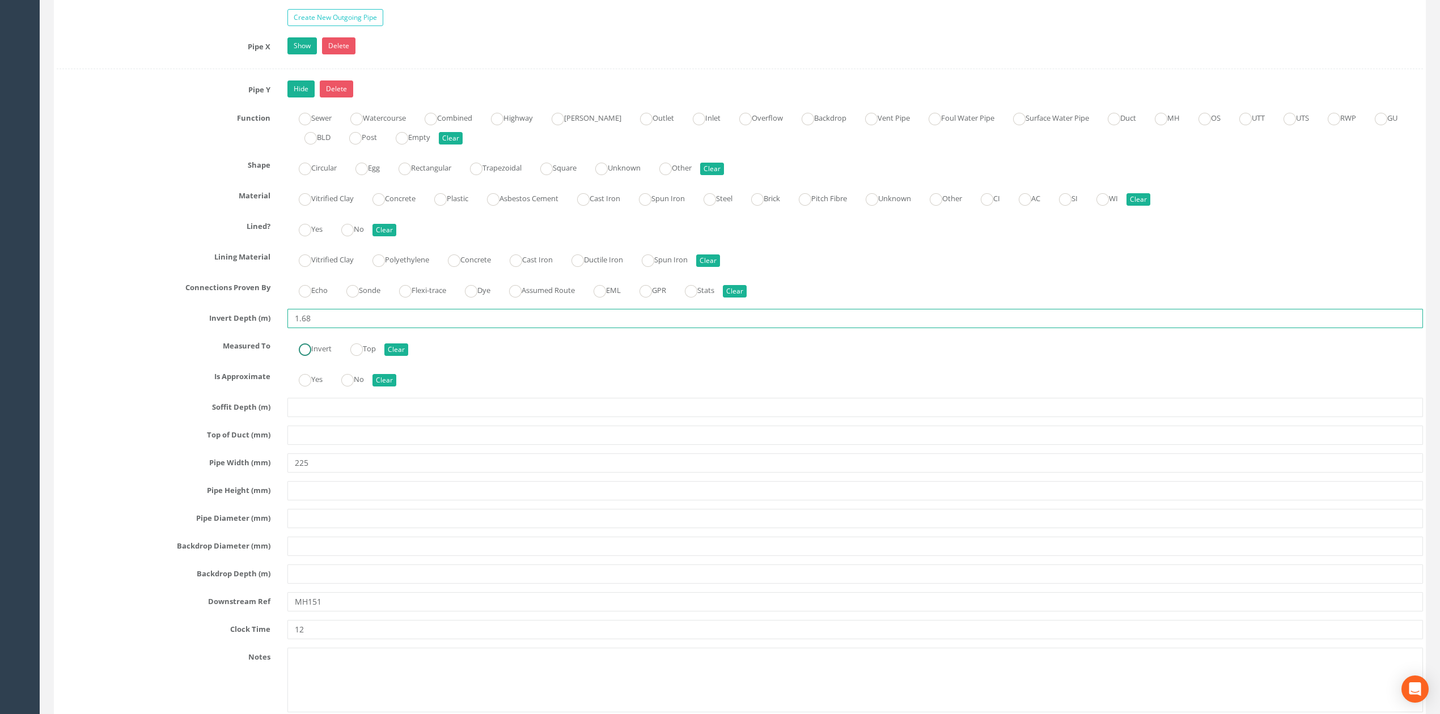
scroll to position [1361, 0]
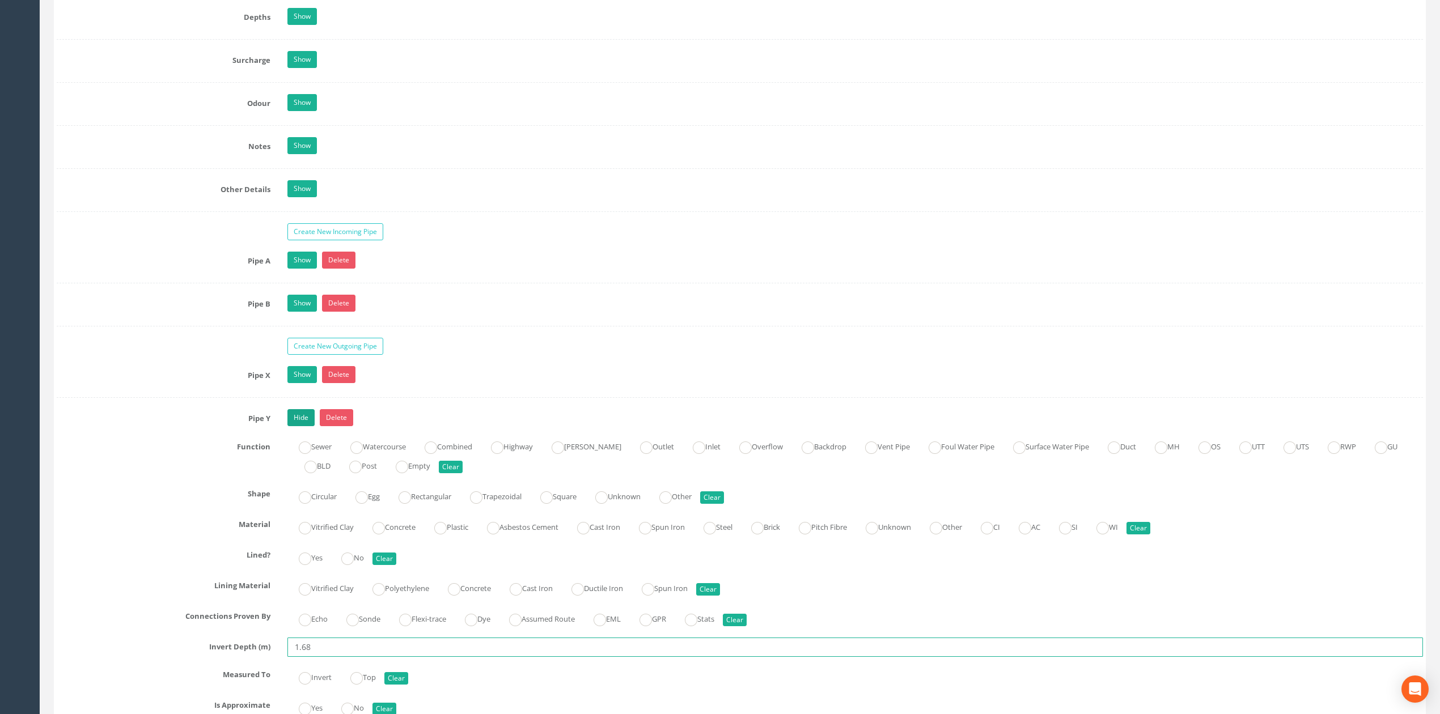
type input "1.68"
click at [298, 426] on link "Hide" at bounding box center [300, 417] width 27 height 17
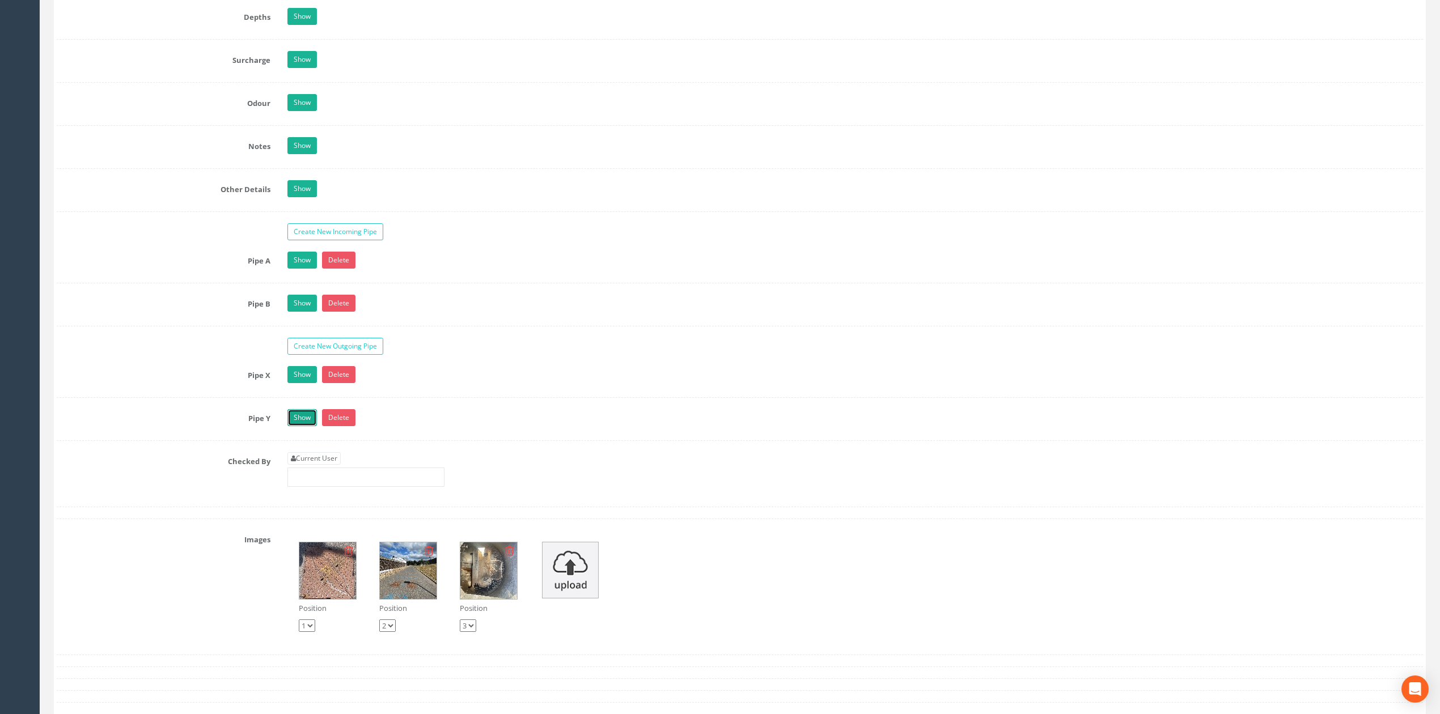
scroll to position [1587, 0]
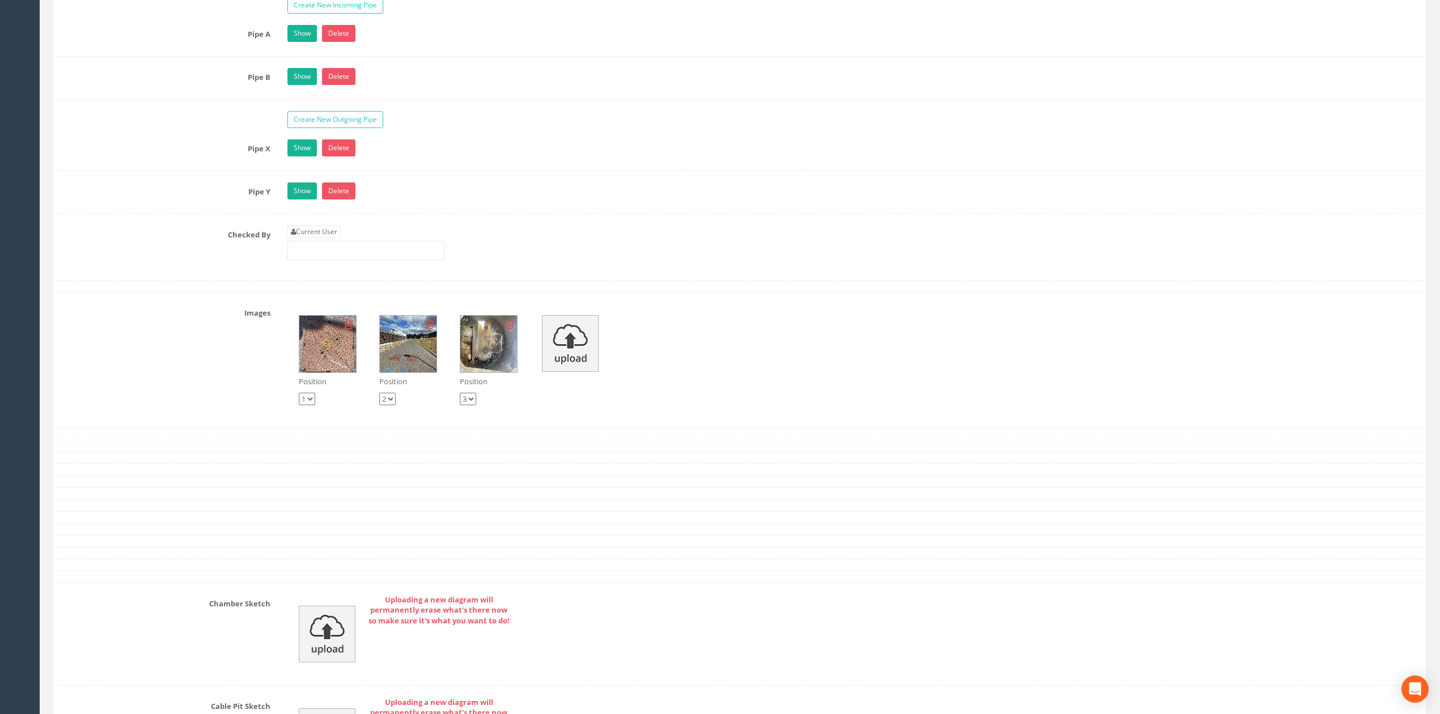
click at [332, 255] on div "Current User" at bounding box center [365, 243] width 157 height 35
click at [332, 238] on link "Current User" at bounding box center [313, 232] width 53 height 12
type input "[PERSON_NAME]"
click at [320, 658] on img at bounding box center [327, 634] width 57 height 57
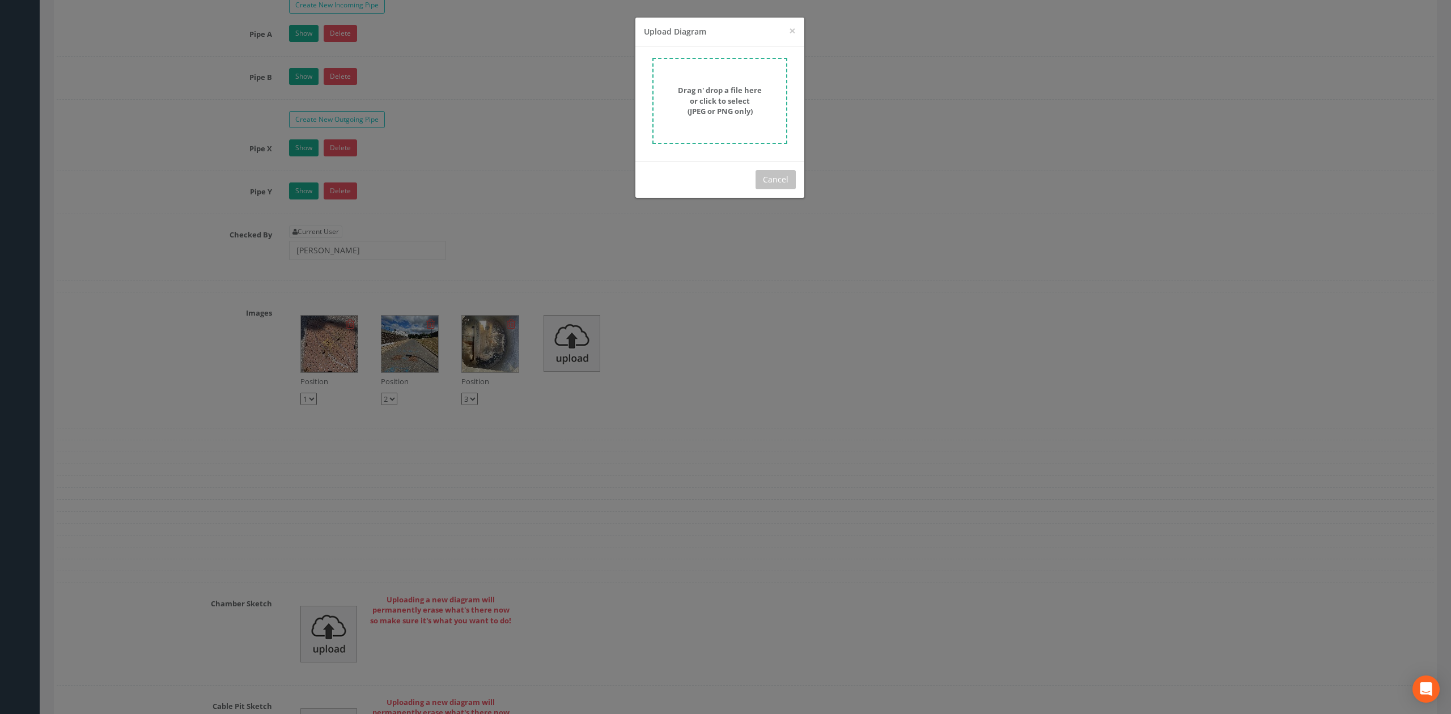
click at [854, 574] on div "× Close Upload Diagram Drag n' drop a file here or click to select (JPEG or PNG…" at bounding box center [725, 357] width 1451 height 714
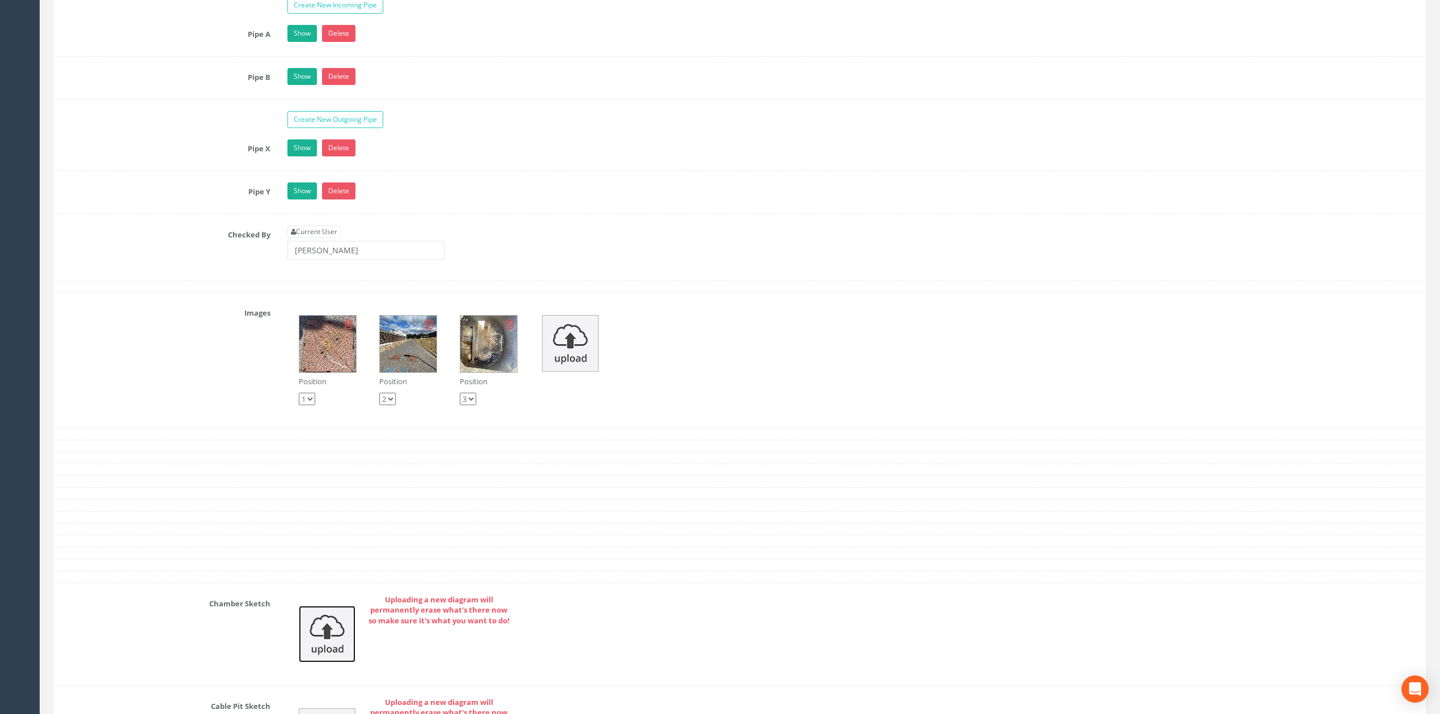
click at [328, 661] on img at bounding box center [327, 634] width 57 height 57
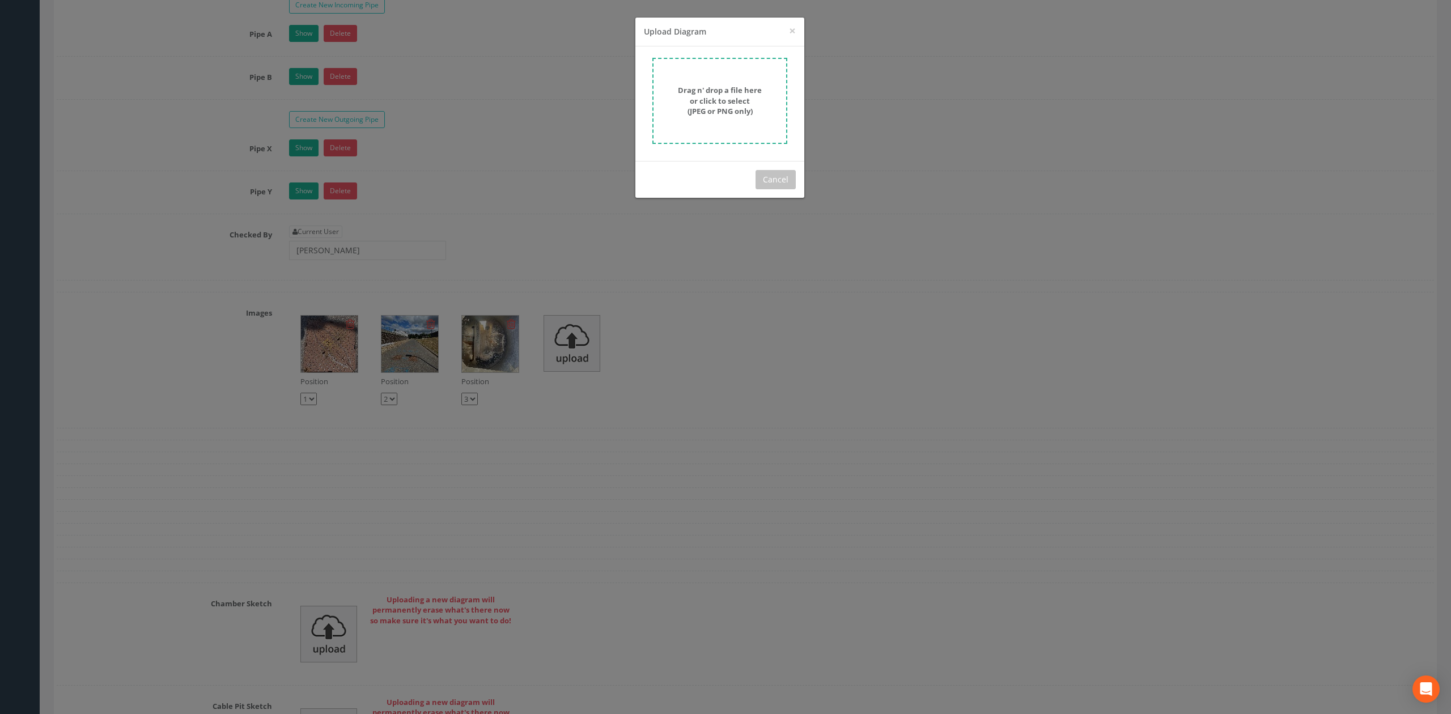
click at [743, 139] on form "Drag n' drop a file here or click to select (JPEG or PNG only)" at bounding box center [720, 101] width 135 height 86
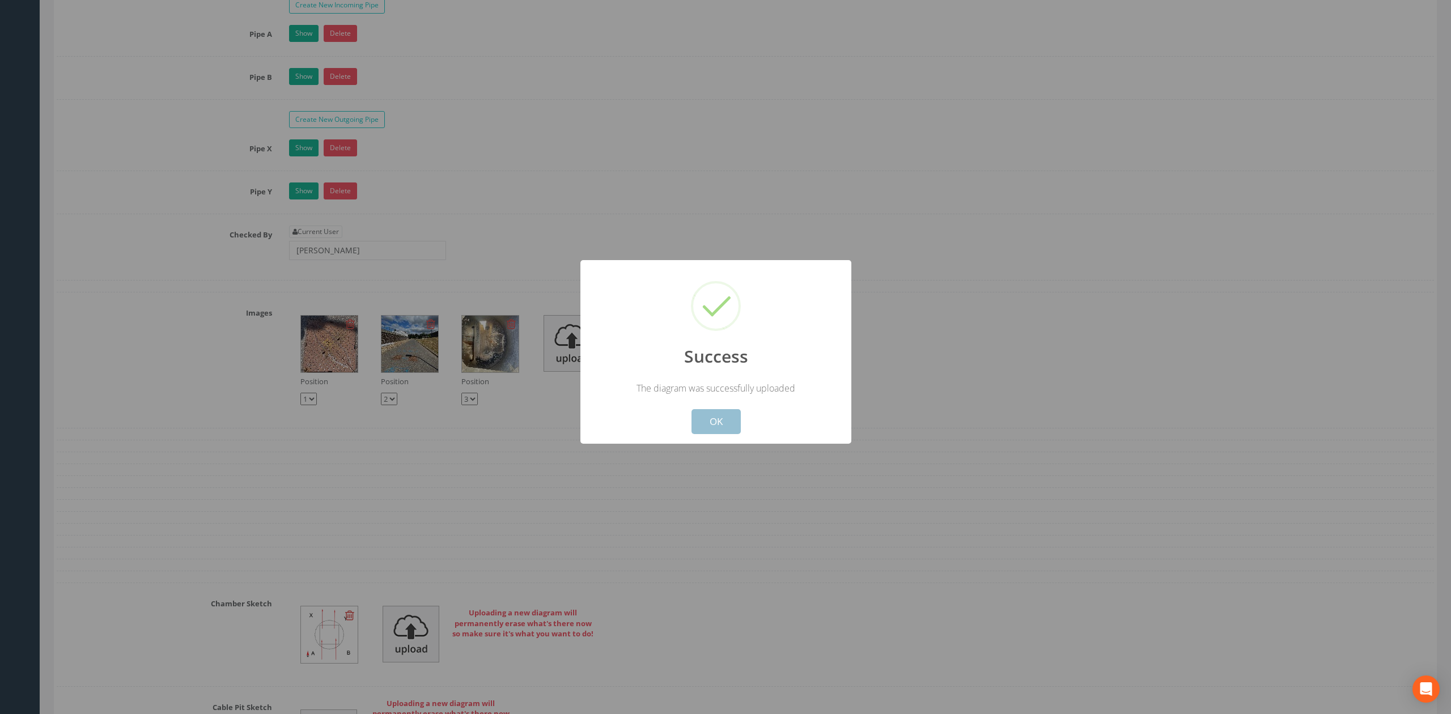
click at [725, 431] on button "OK" at bounding box center [716, 421] width 49 height 25
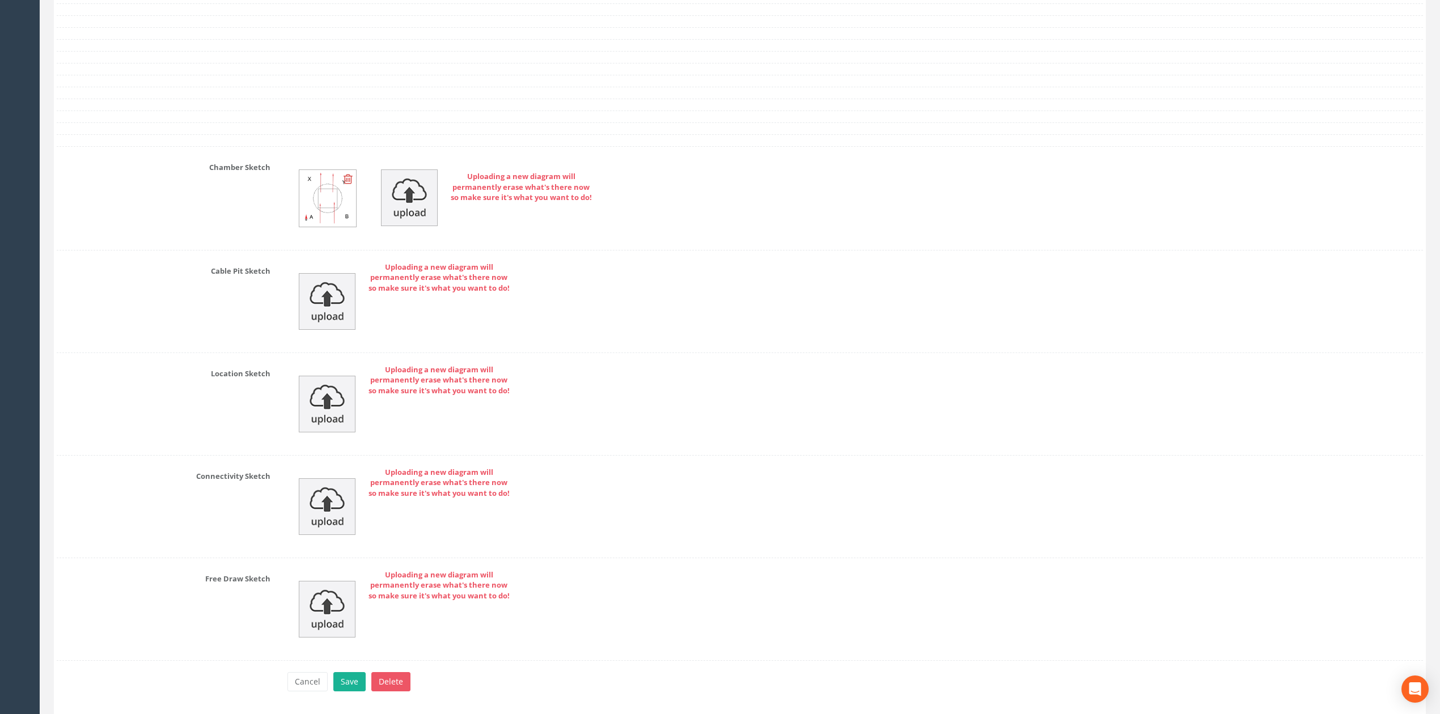
scroll to position [2080, 0]
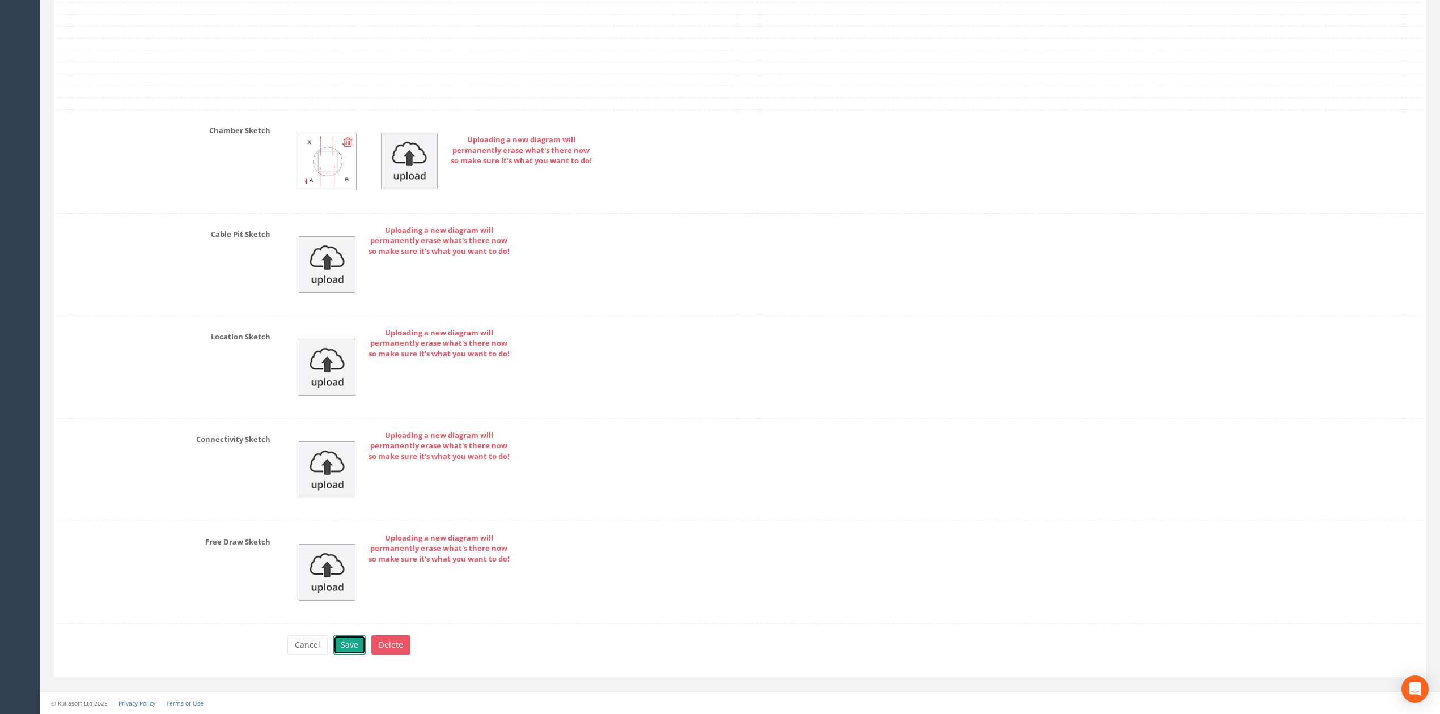
click at [336, 641] on button "Save" at bounding box center [349, 645] width 32 height 19
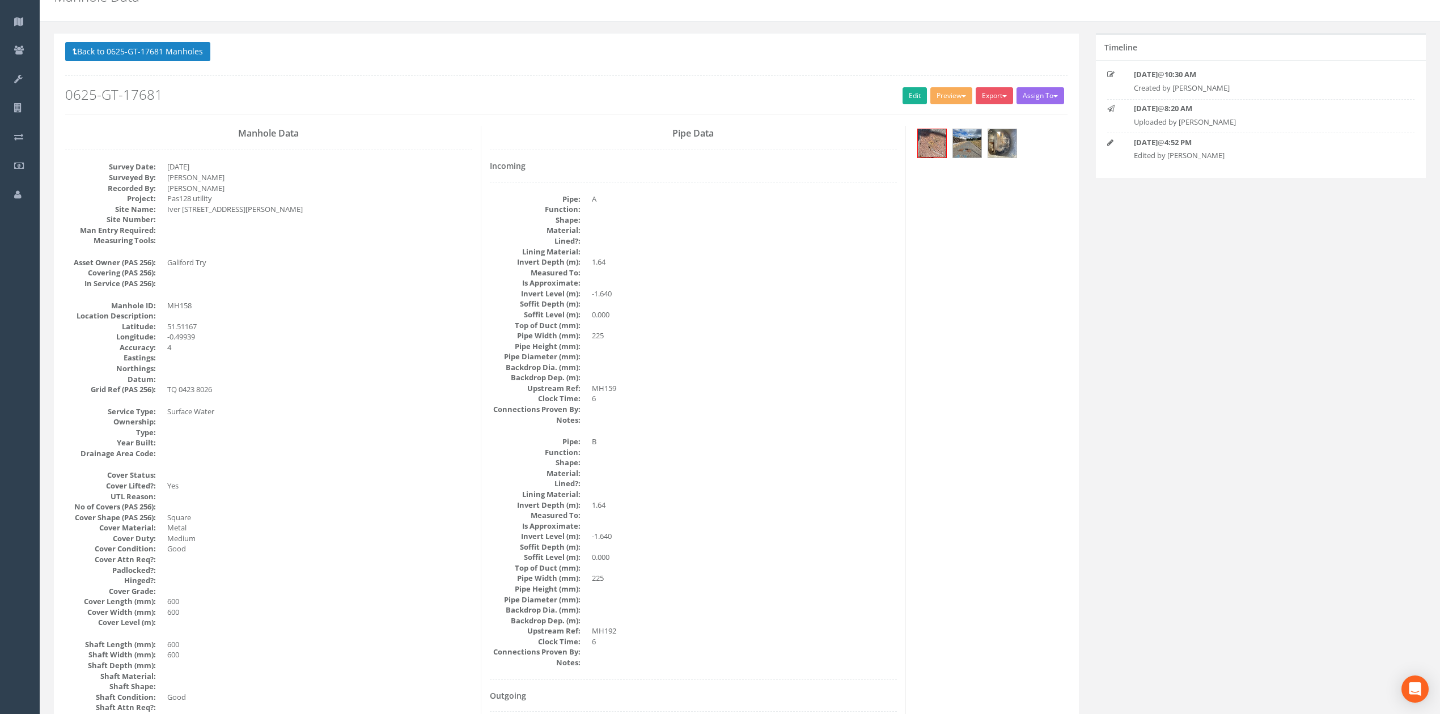
scroll to position [0, 0]
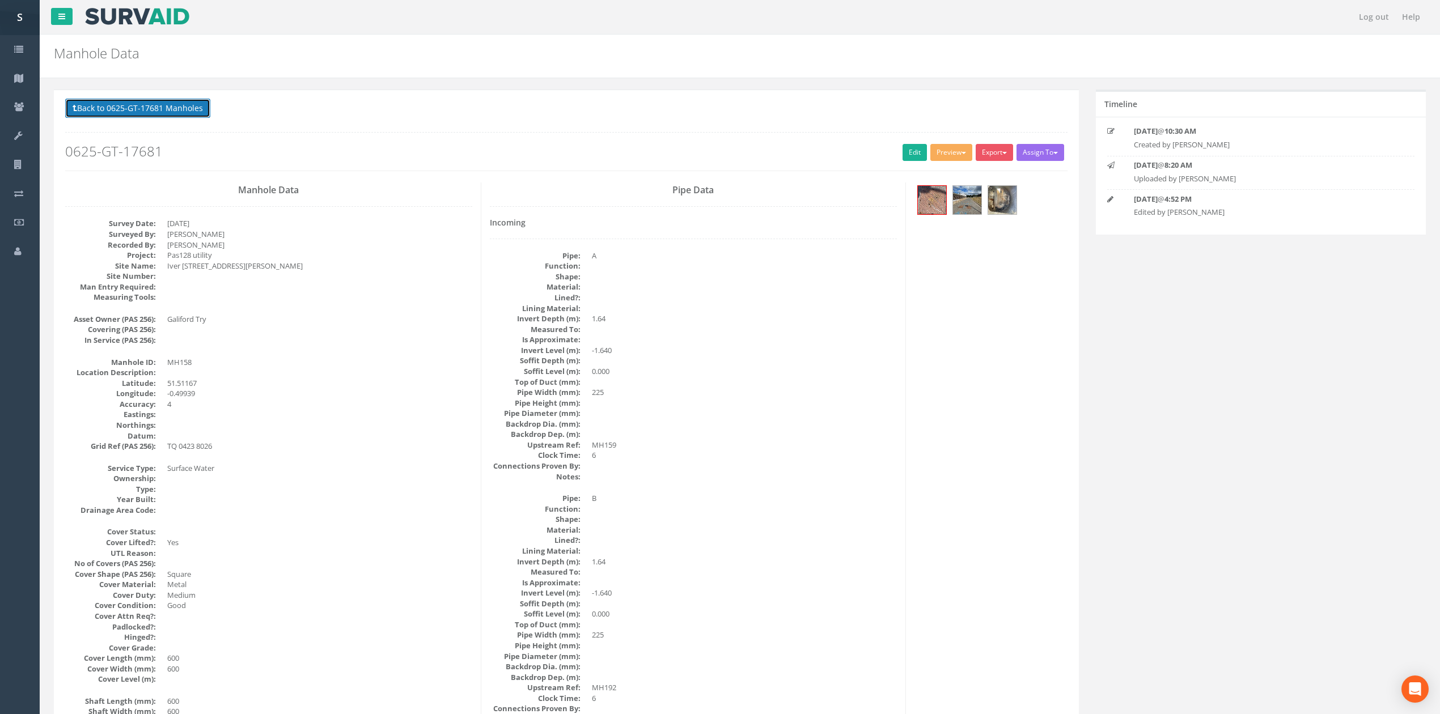
click at [169, 116] on button "Back to 0625-GT-17681 Manholes" at bounding box center [137, 108] width 145 height 19
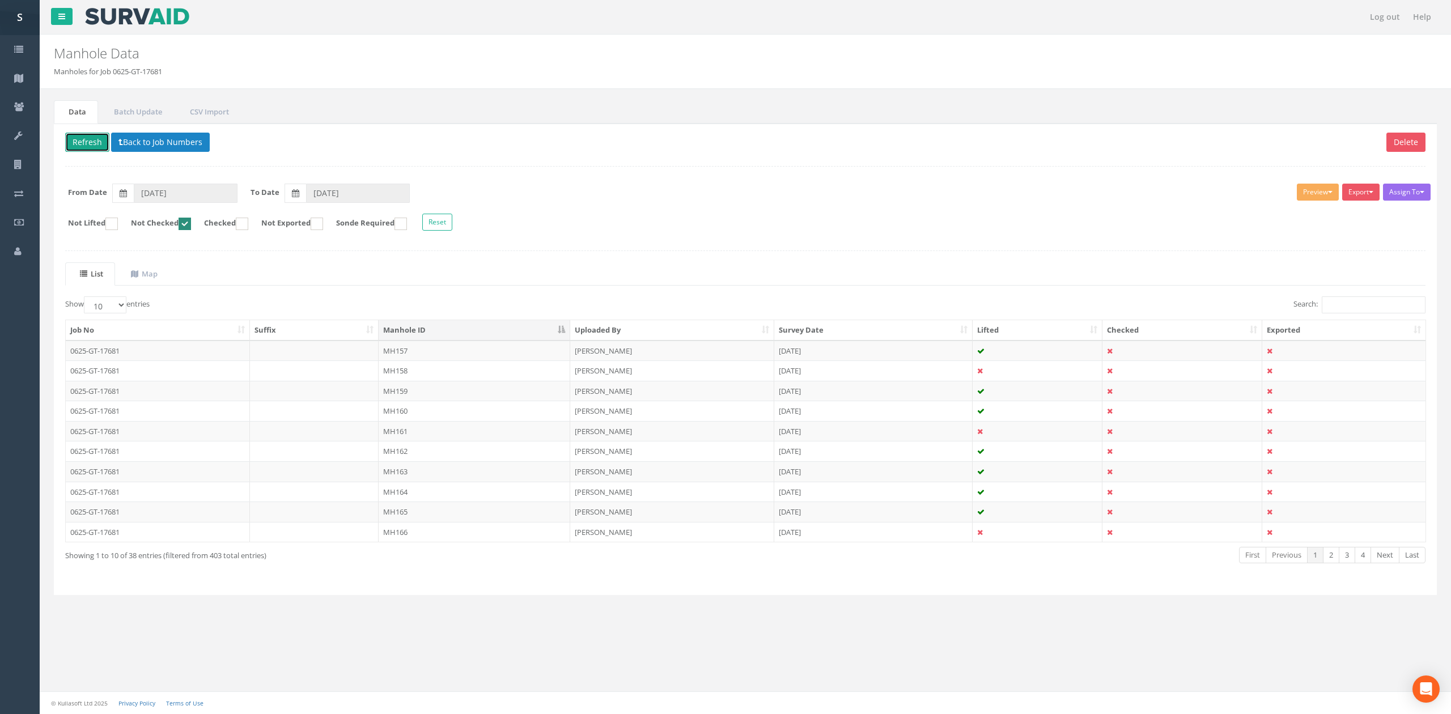
click at [81, 137] on button "Refresh" at bounding box center [87, 142] width 44 height 19
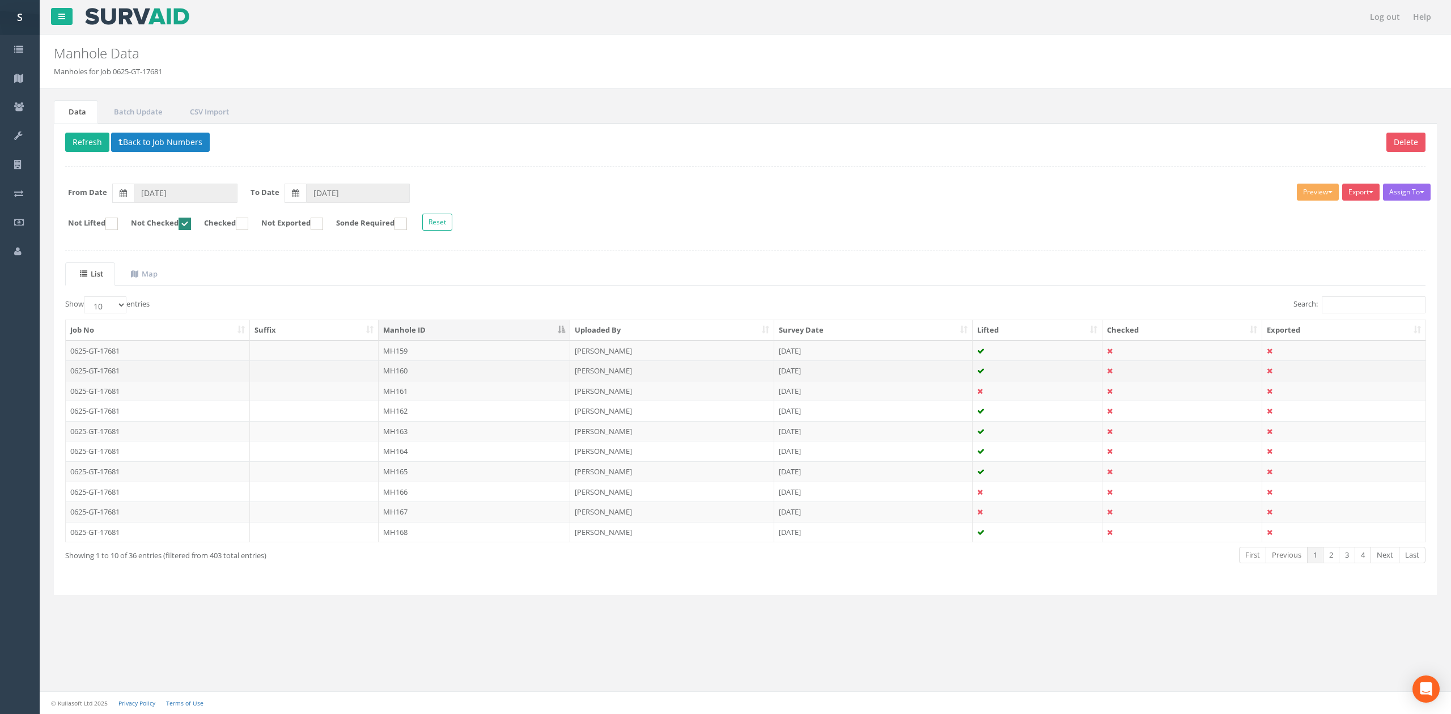
click at [424, 367] on td "MH160" at bounding box center [475, 371] width 192 height 20
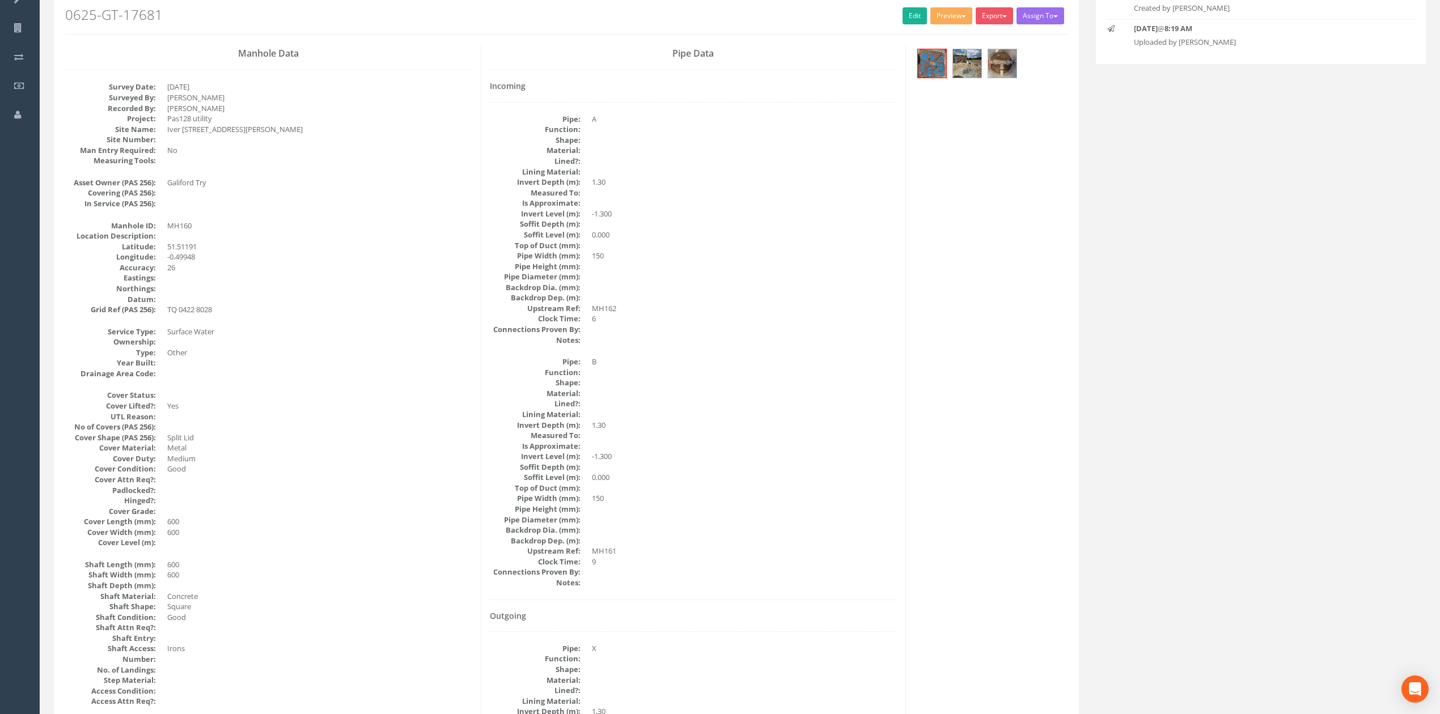
scroll to position [111, 0]
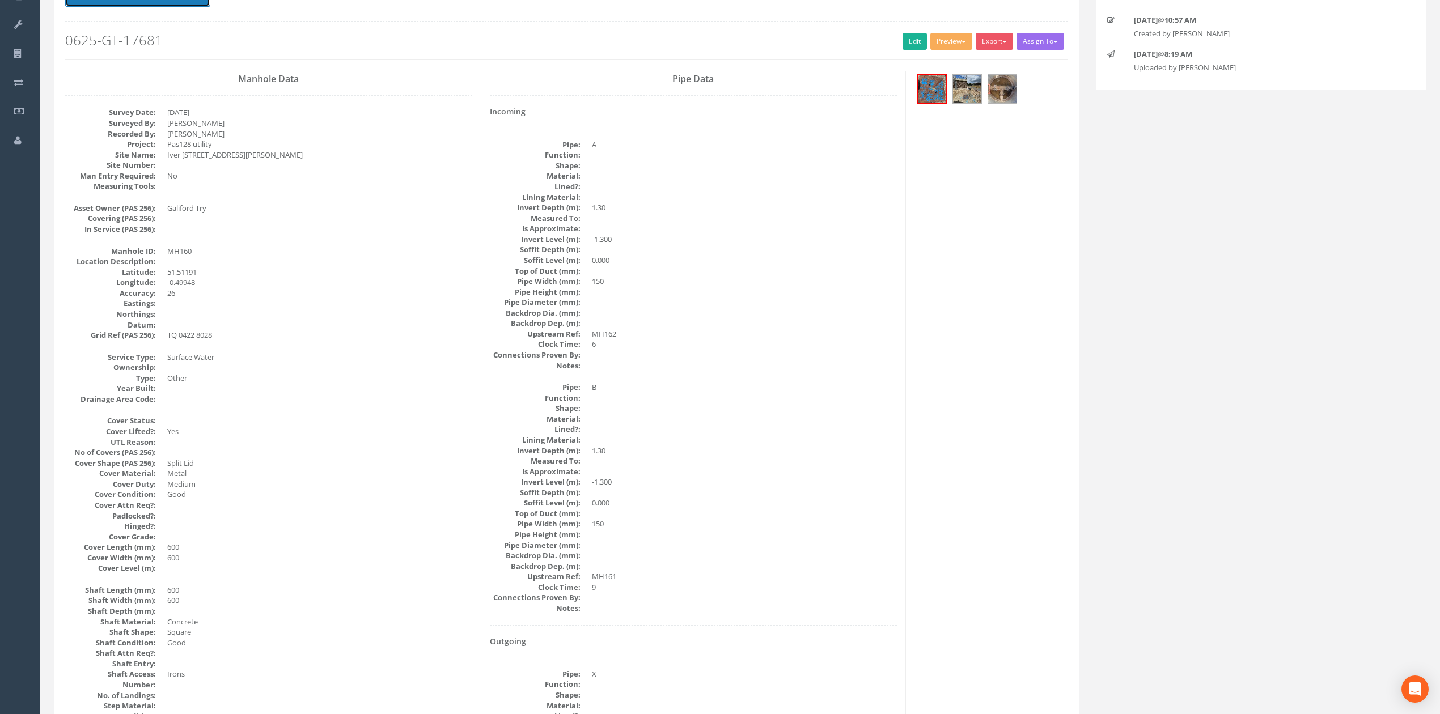
drag, startPoint x: 150, startPoint y: 3, endPoint x: 261, endPoint y: 28, distance: 113.5
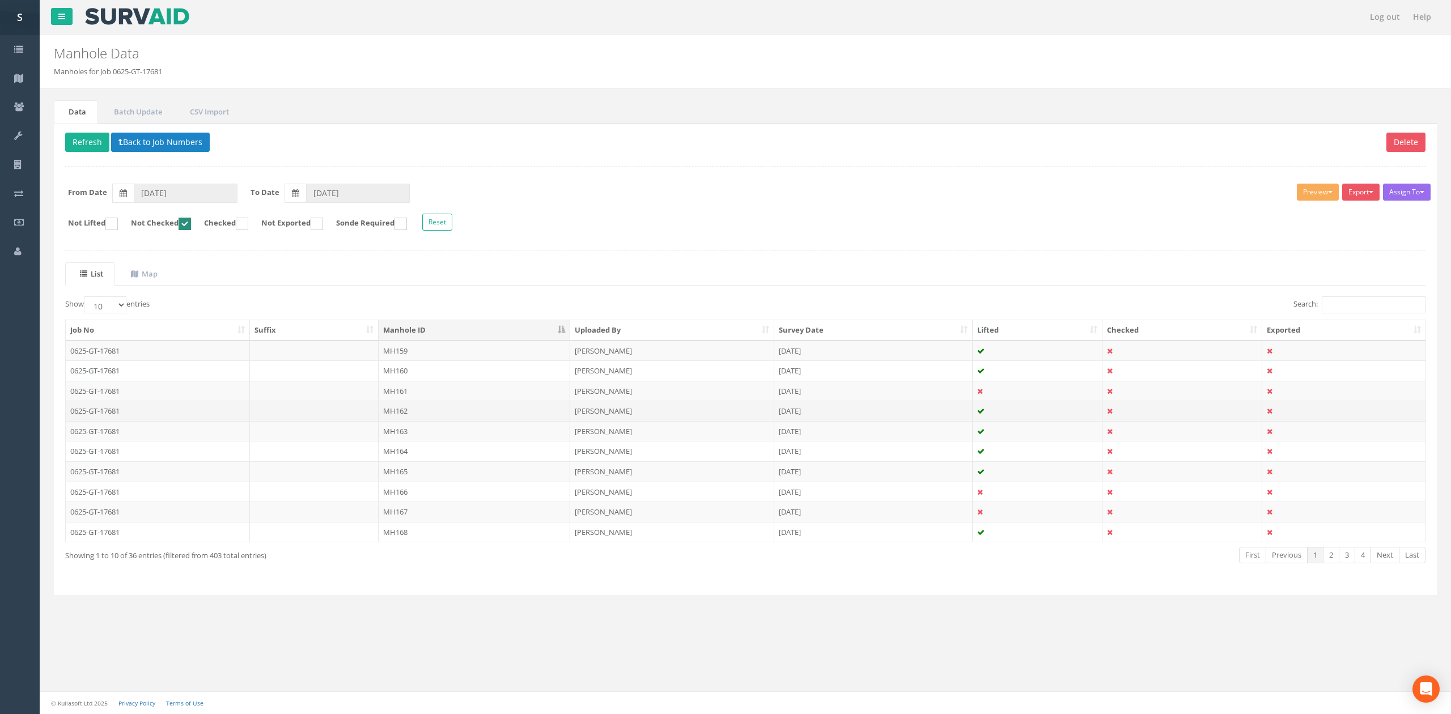
click at [472, 421] on td "MH162" at bounding box center [475, 411] width 192 height 20
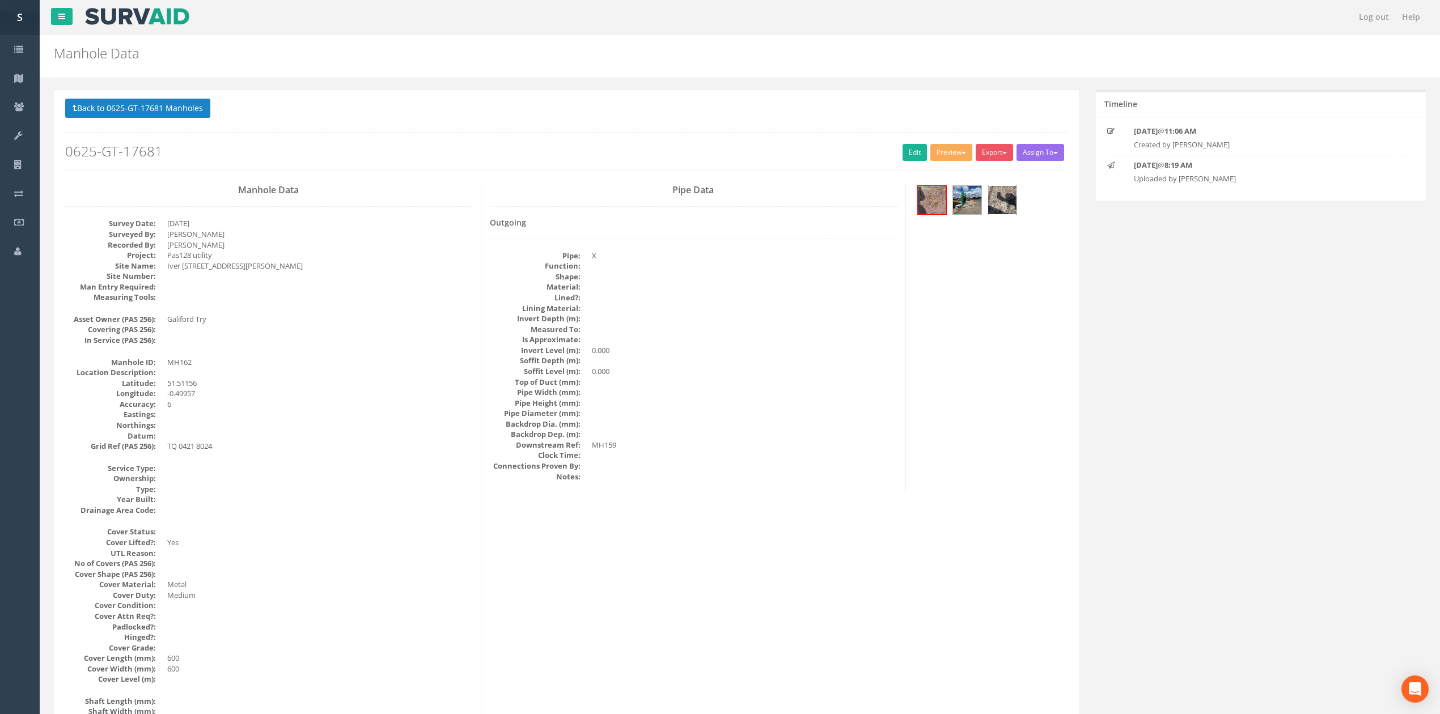
click at [1011, 202] on img at bounding box center [1002, 200] width 28 height 28
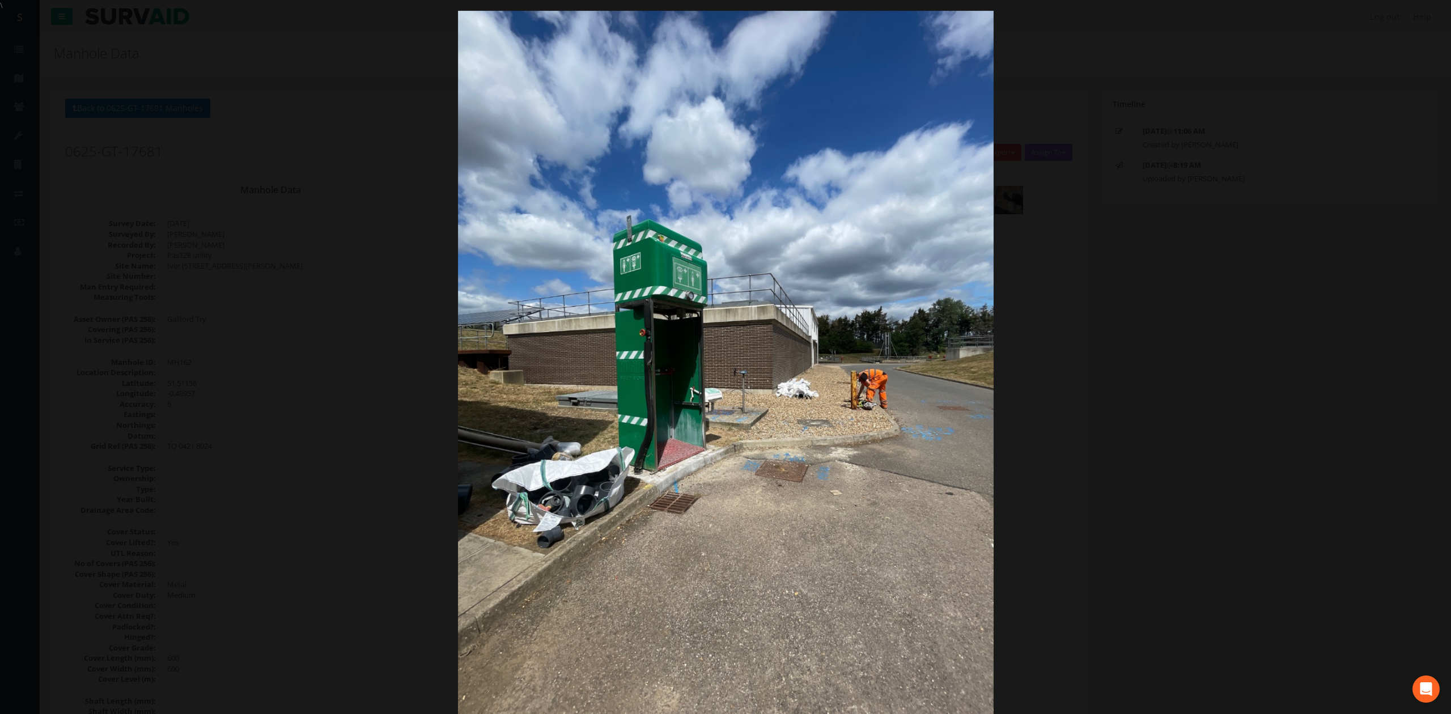
click at [1108, 289] on div at bounding box center [725, 368] width 1451 height 714
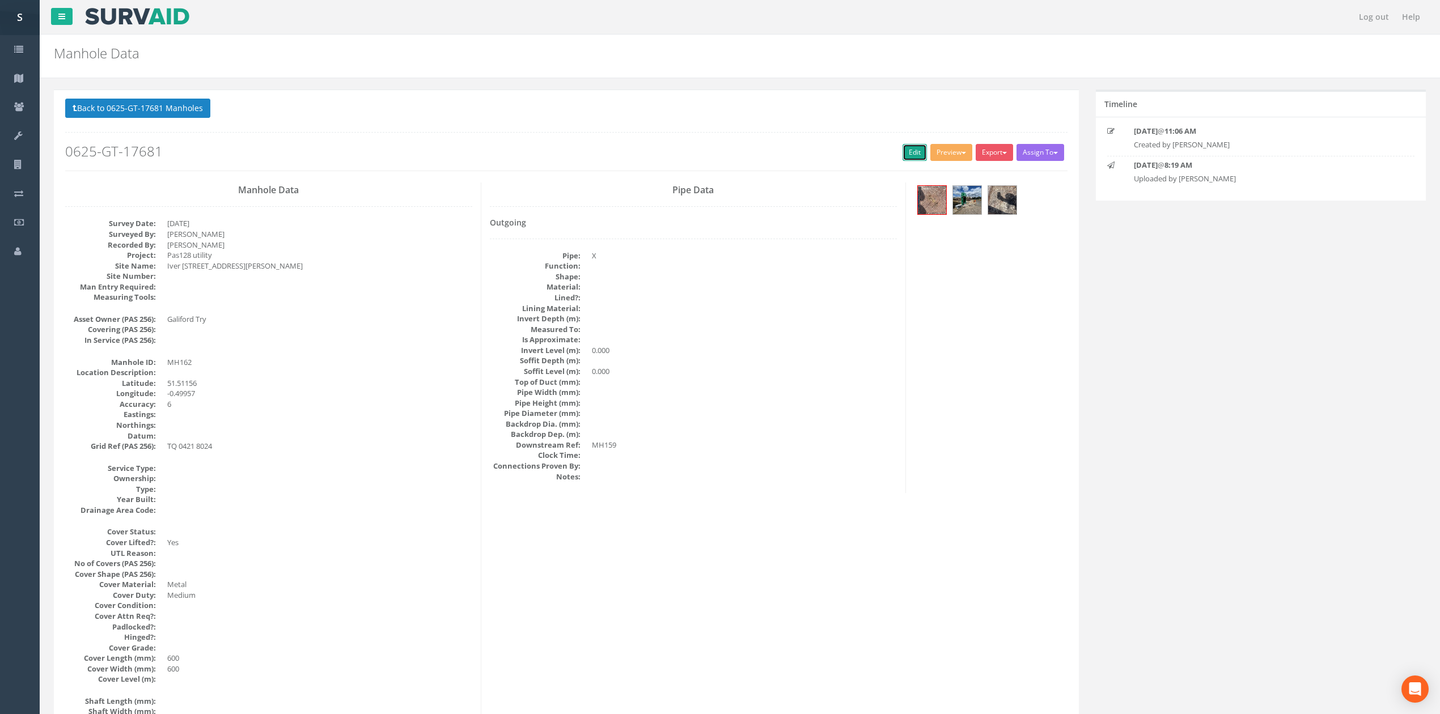
click at [904, 155] on link "Edit" at bounding box center [915, 152] width 24 height 17
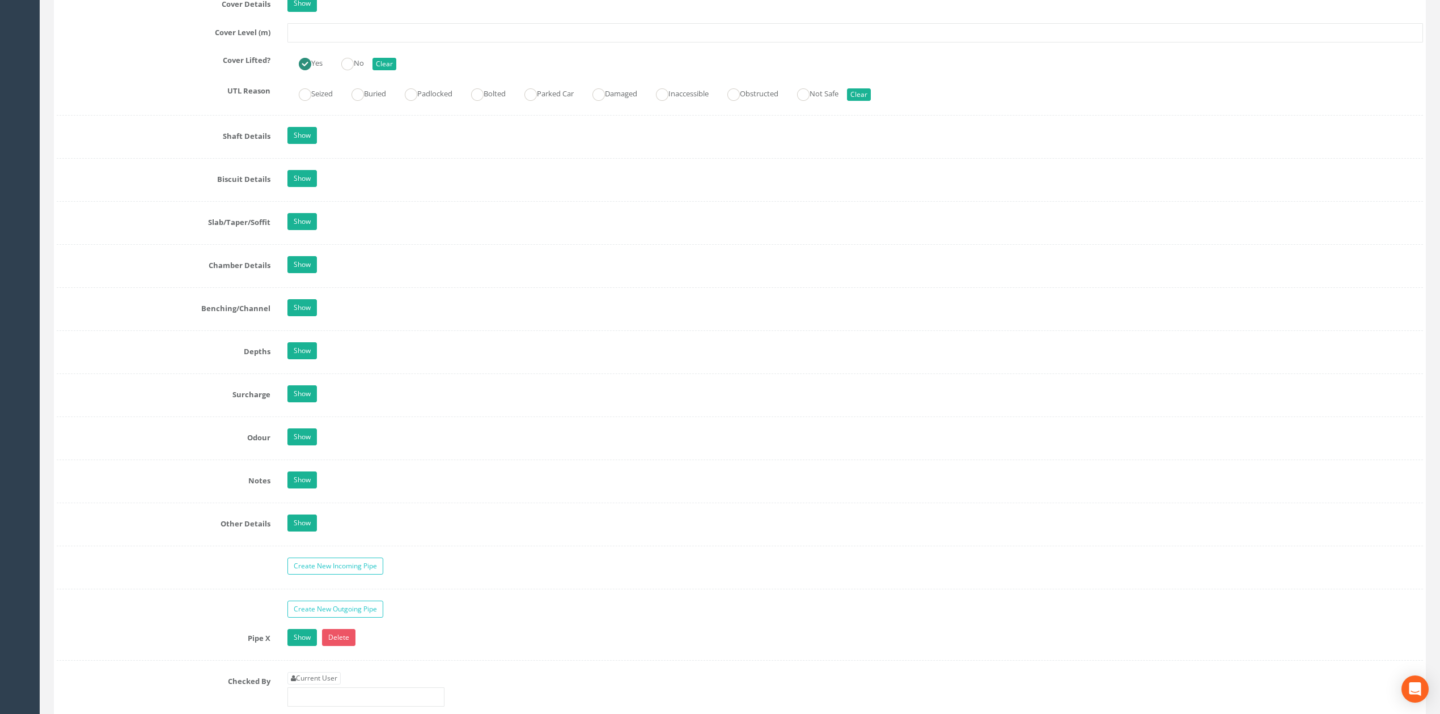
scroll to position [1053, 0]
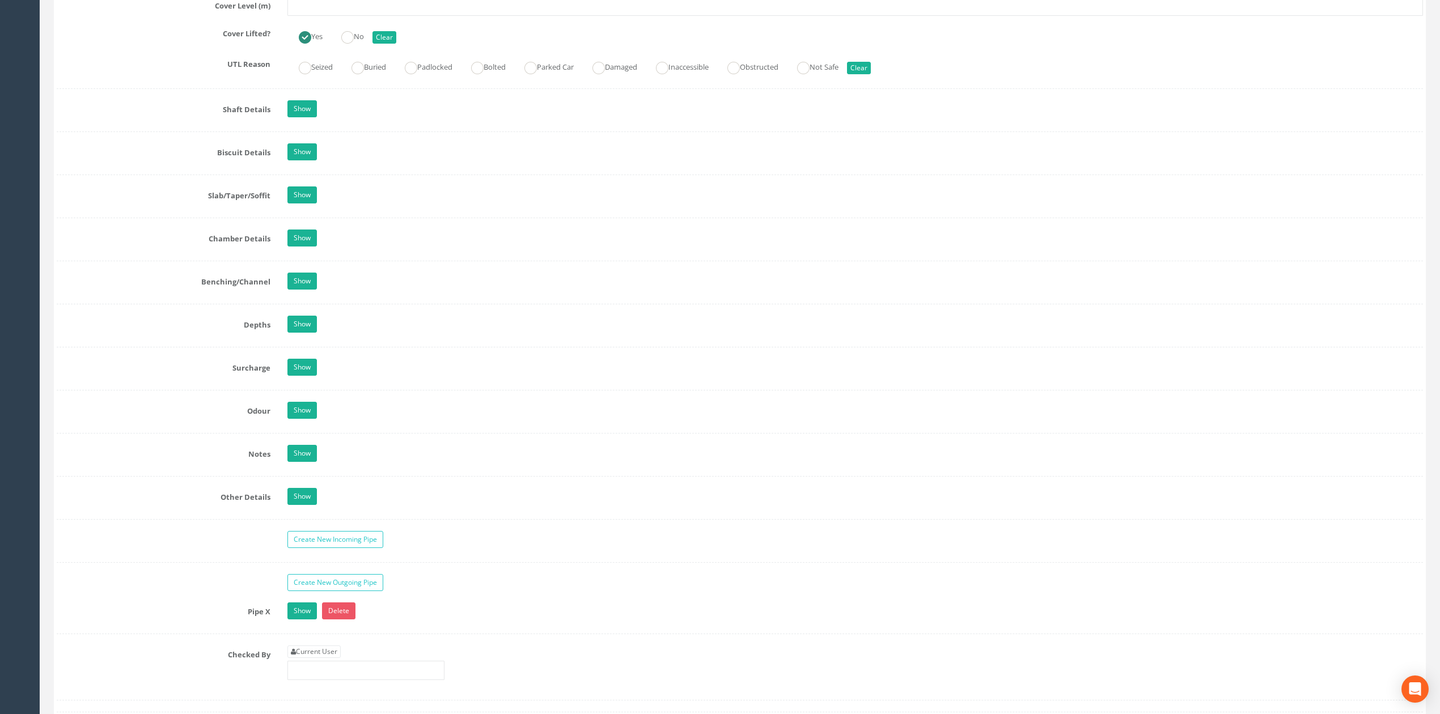
click at [339, 634] on div "Pipe X Show Delete Function Sewer Watercourse Combined Highway [PERSON_NAME] Ou…" at bounding box center [740, 619] width 1366 height 32
click at [337, 620] on link "Delete" at bounding box center [338, 611] width 33 height 17
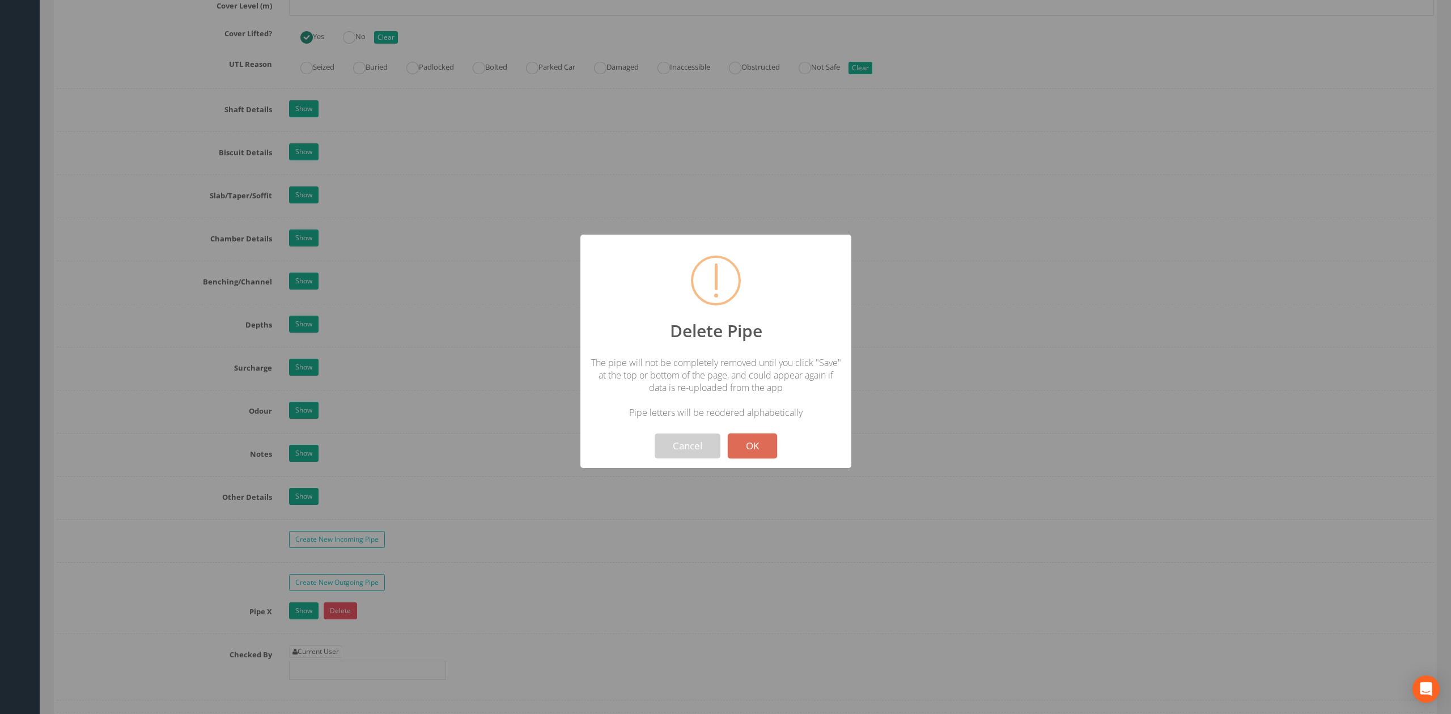
click at [728, 434] on button "OK" at bounding box center [752, 446] width 49 height 25
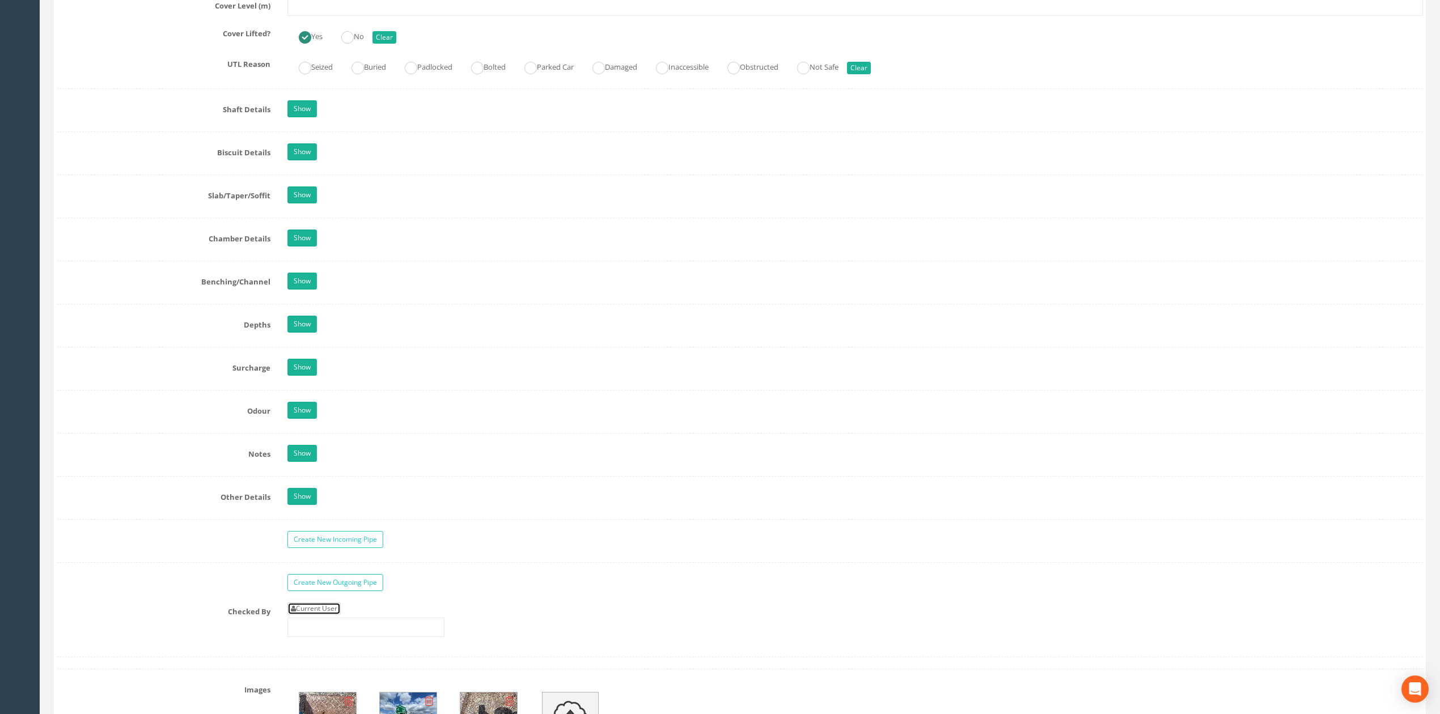
click at [328, 615] on link "Current User" at bounding box center [313, 609] width 53 height 12
type input "[PERSON_NAME]"
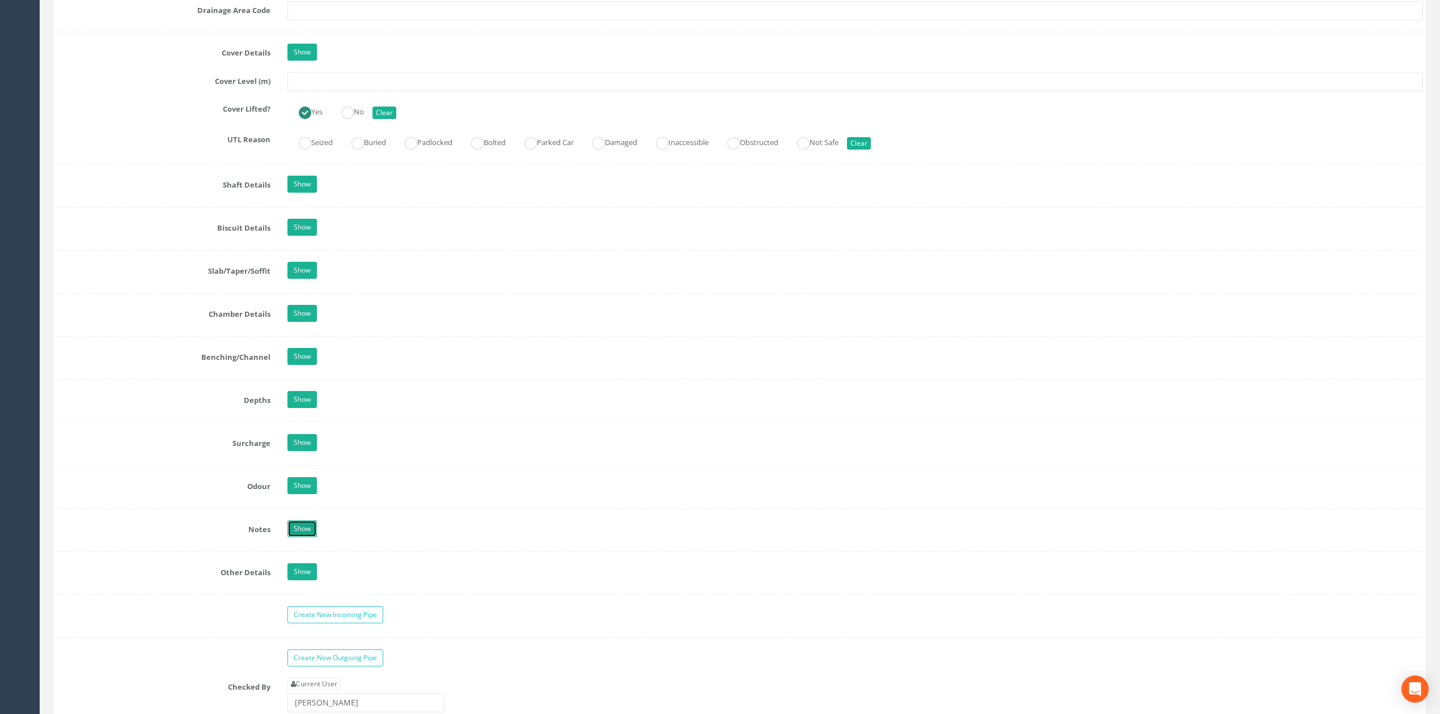
click at [314, 537] on link "Show" at bounding box center [301, 528] width 29 height 17
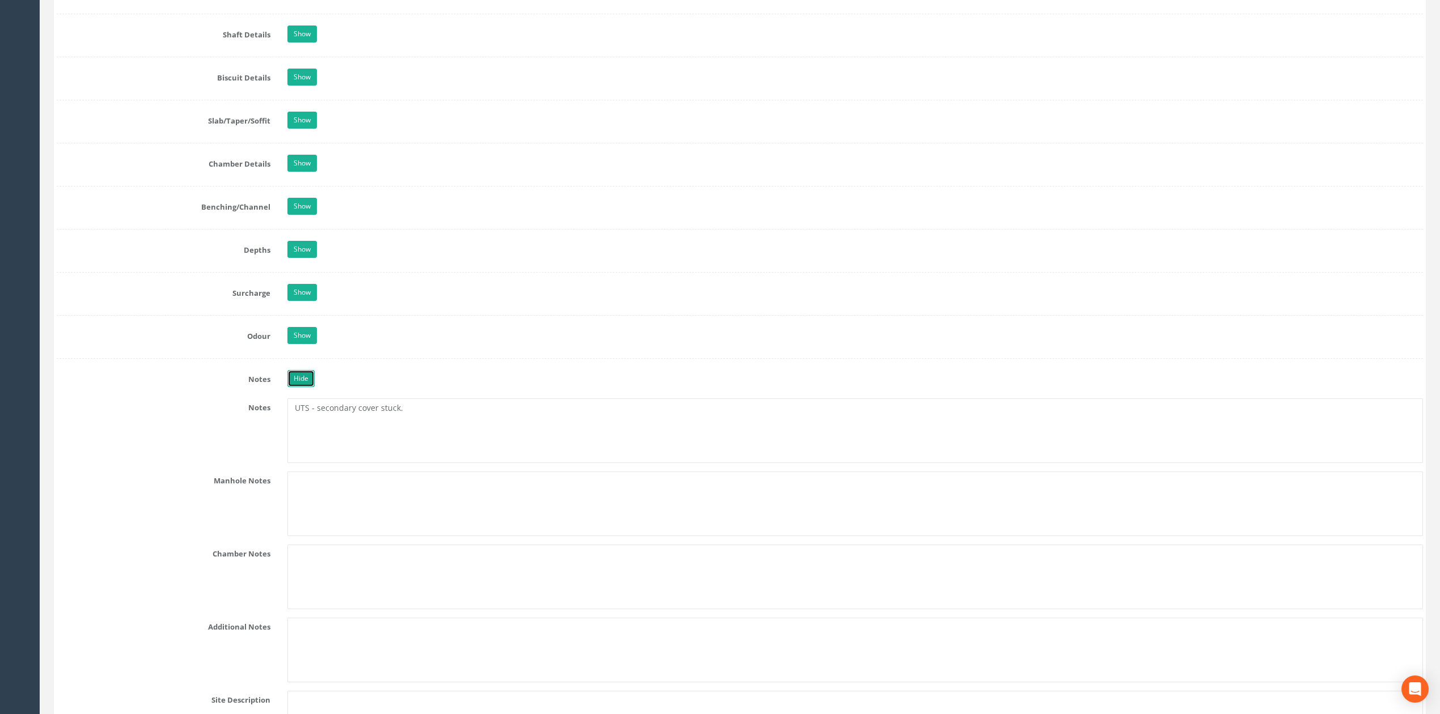
scroll to position [1128, 0]
click at [485, 421] on textarea "UTS - secondary cover stuck." at bounding box center [855, 430] width 1136 height 65
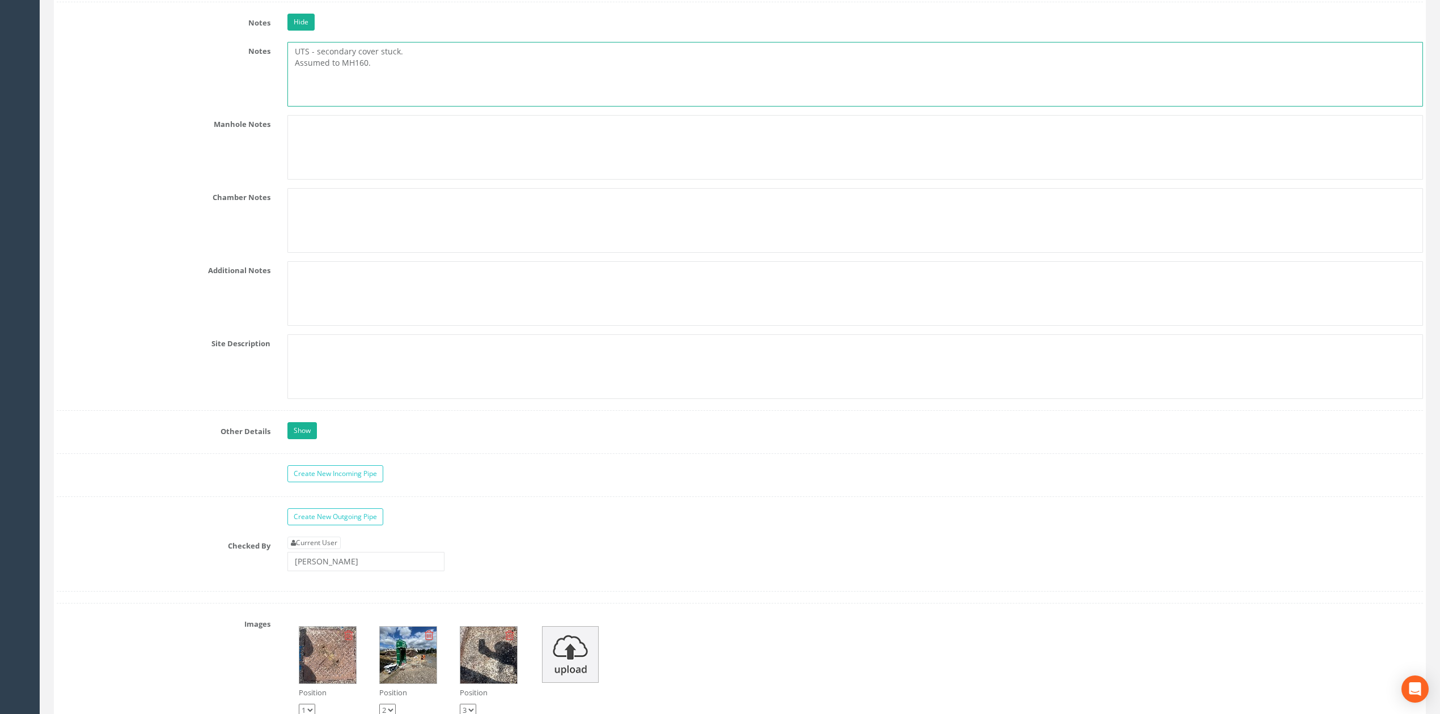
scroll to position [1506, 0]
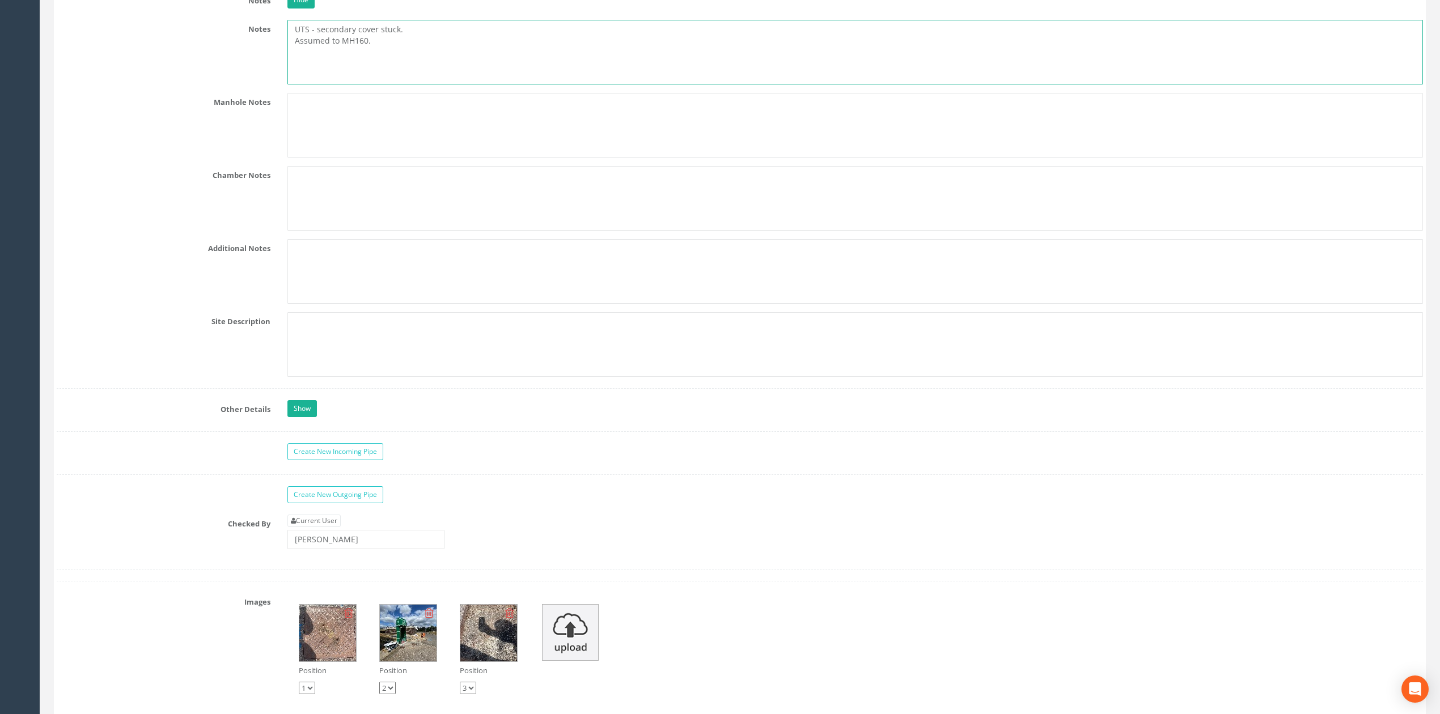
type textarea "UTS - secondary cover stuck. Assumed to MH160."
click at [357, 549] on input "[PERSON_NAME]" at bounding box center [365, 539] width 157 height 19
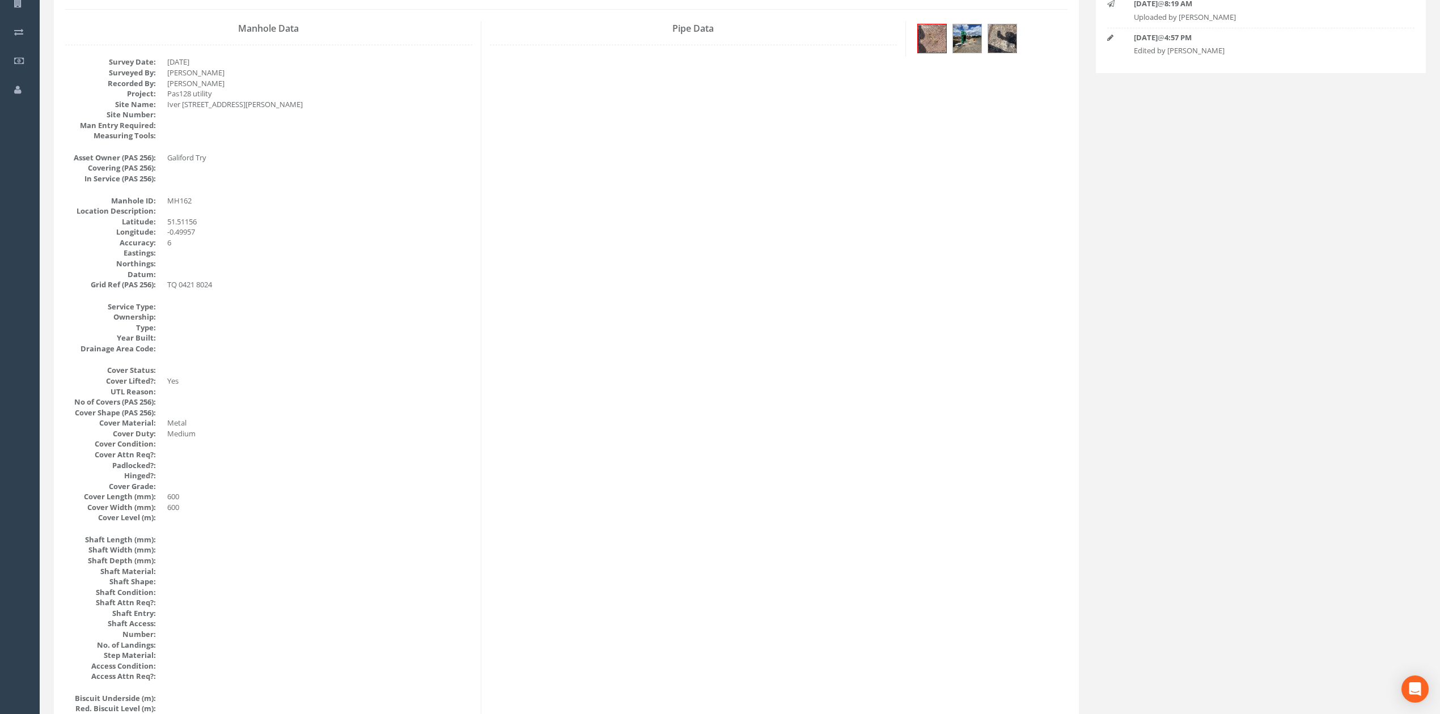
scroll to position [0, 0]
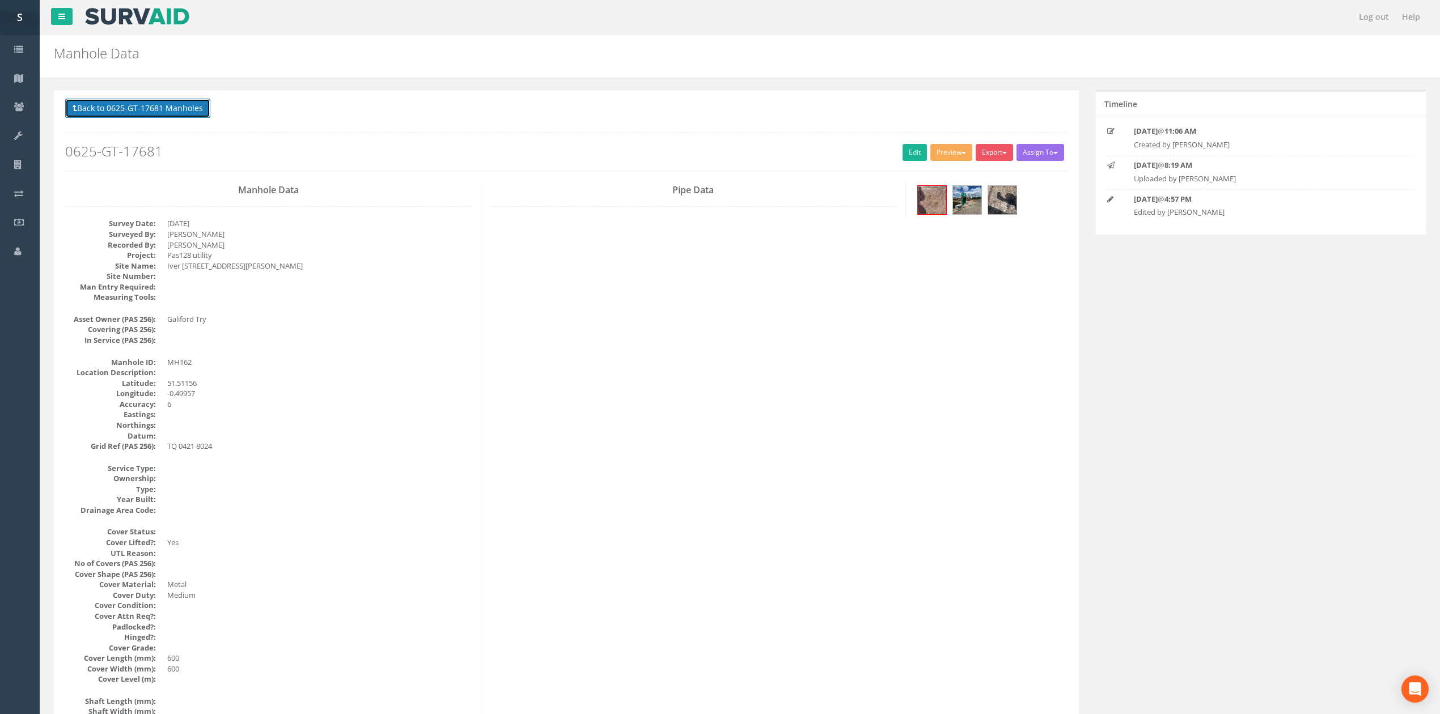
click at [122, 115] on button "Back to 0625-GT-17681 Manholes" at bounding box center [137, 108] width 145 height 19
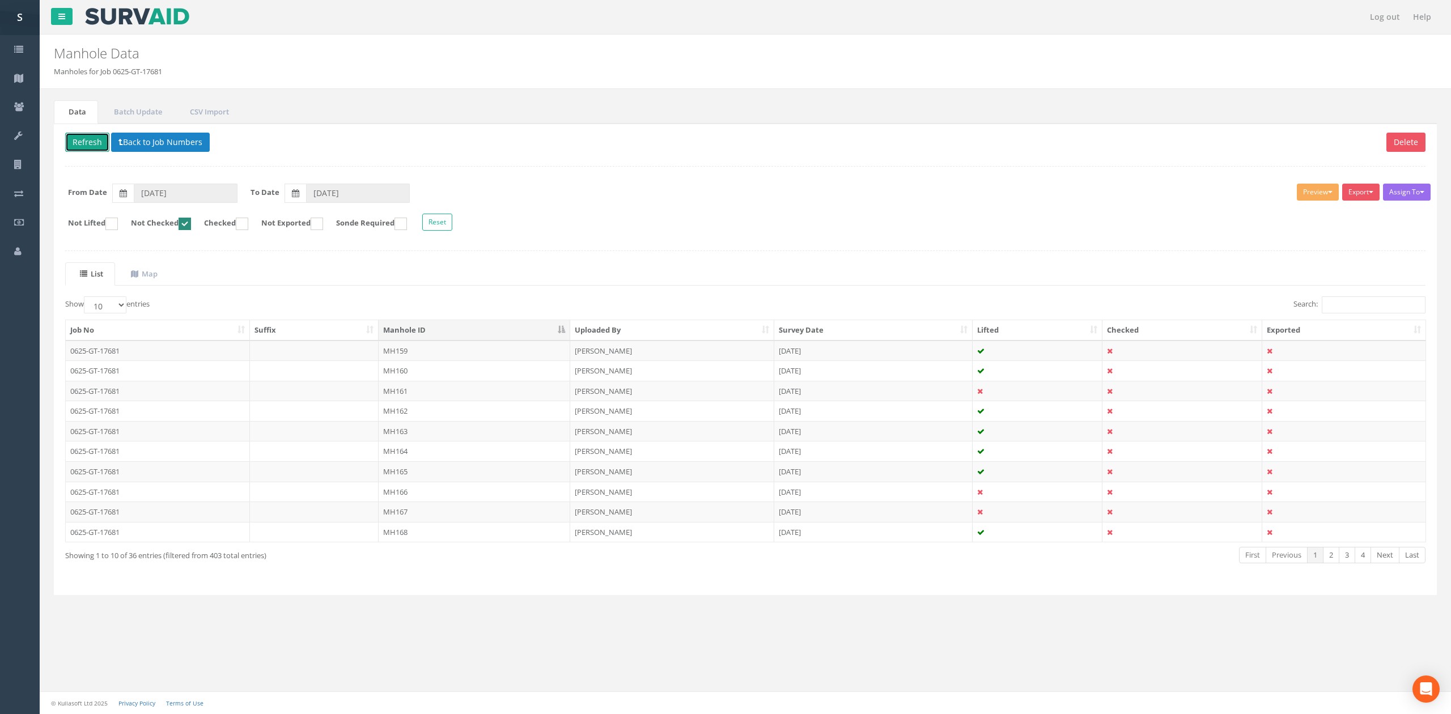
click at [96, 150] on button "Refresh" at bounding box center [87, 142] width 44 height 19
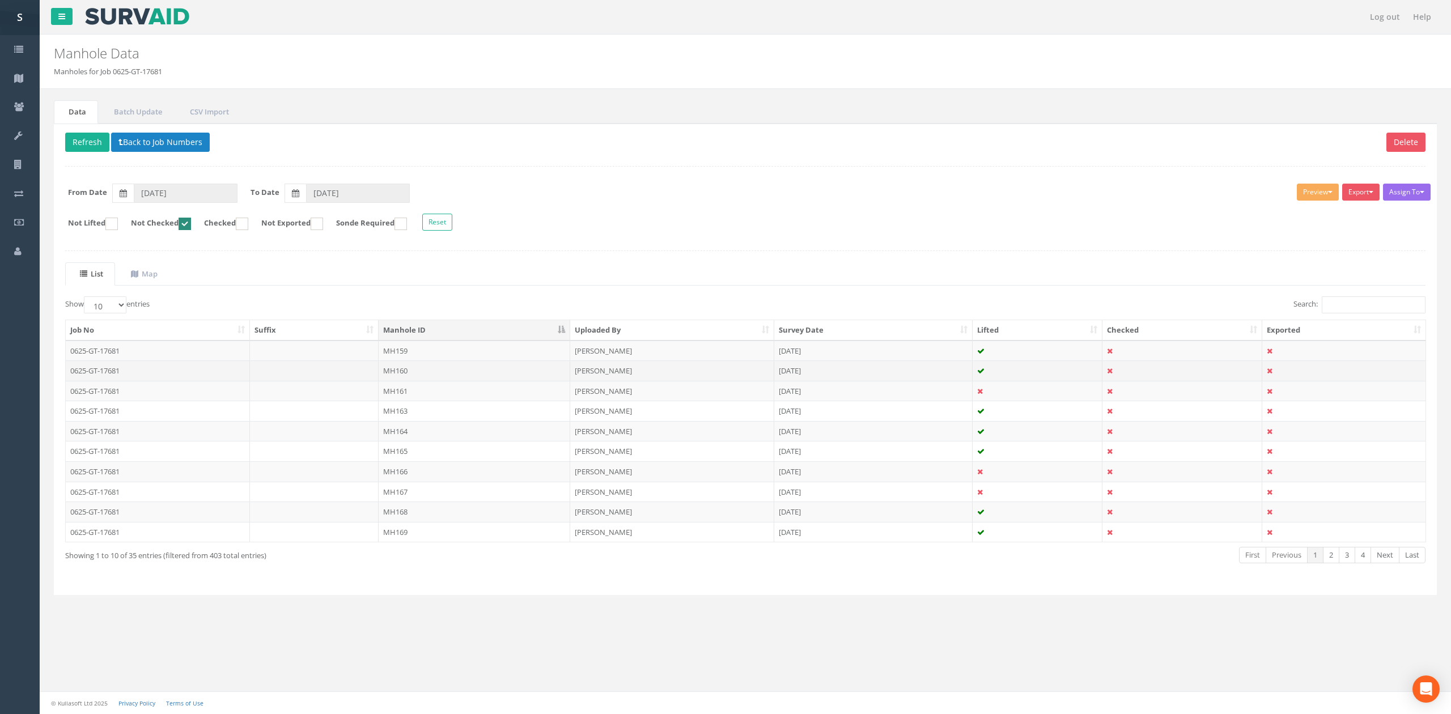
click at [420, 377] on td "MH160" at bounding box center [475, 371] width 192 height 20
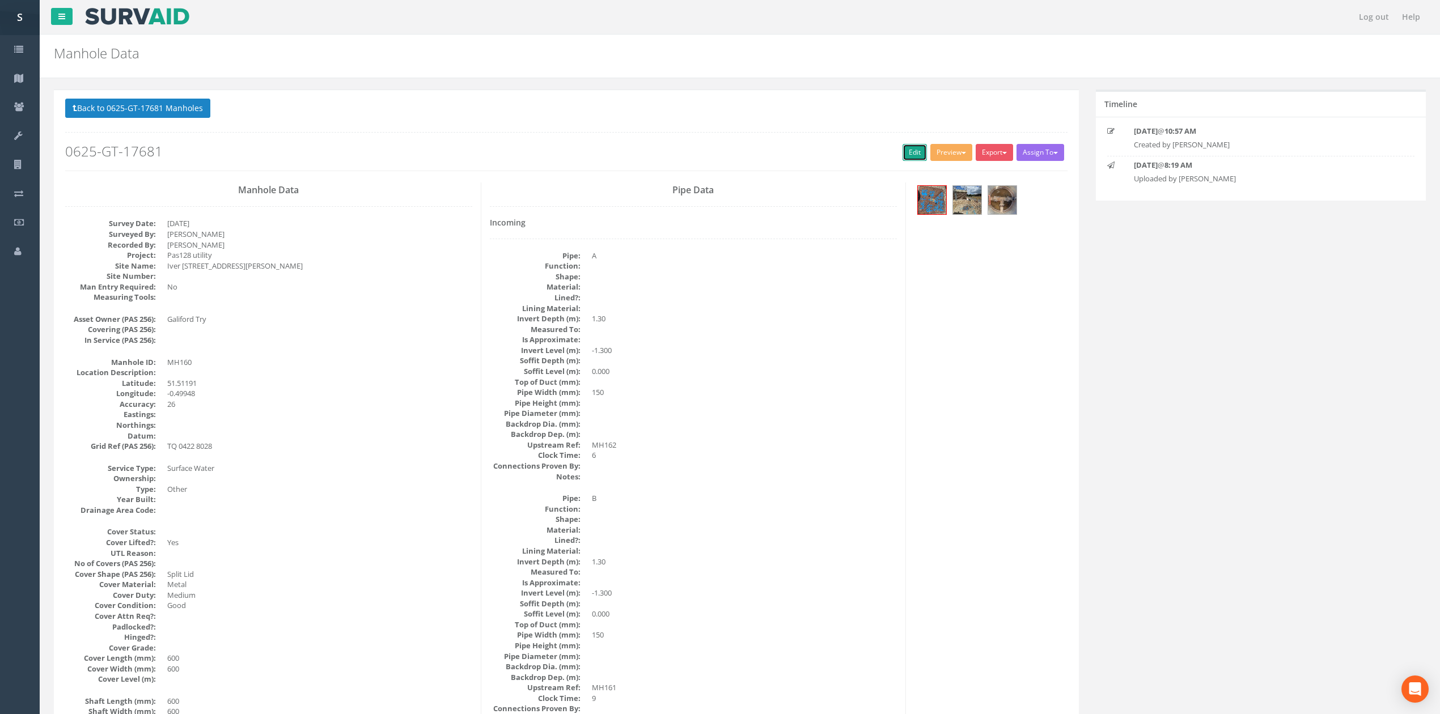
click at [903, 157] on link "Edit" at bounding box center [915, 152] width 24 height 17
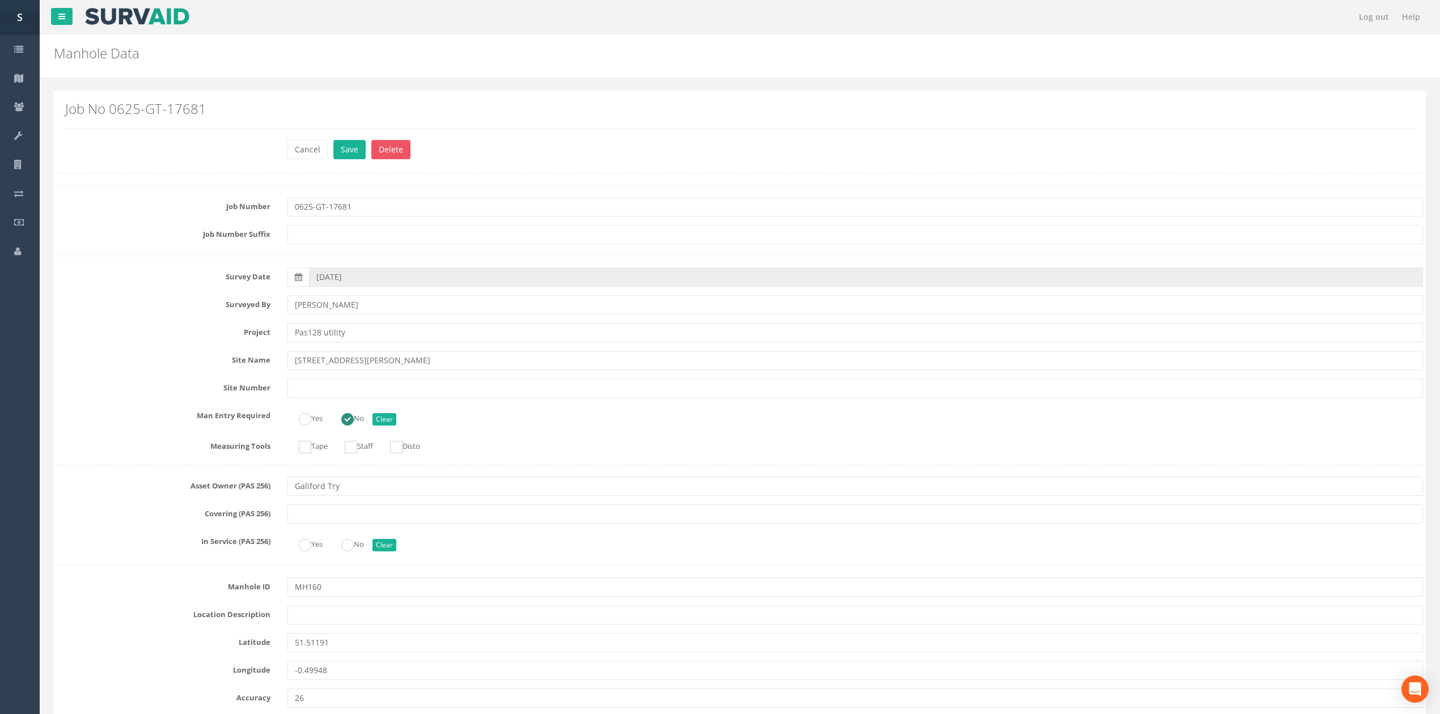
scroll to position [2023, 0]
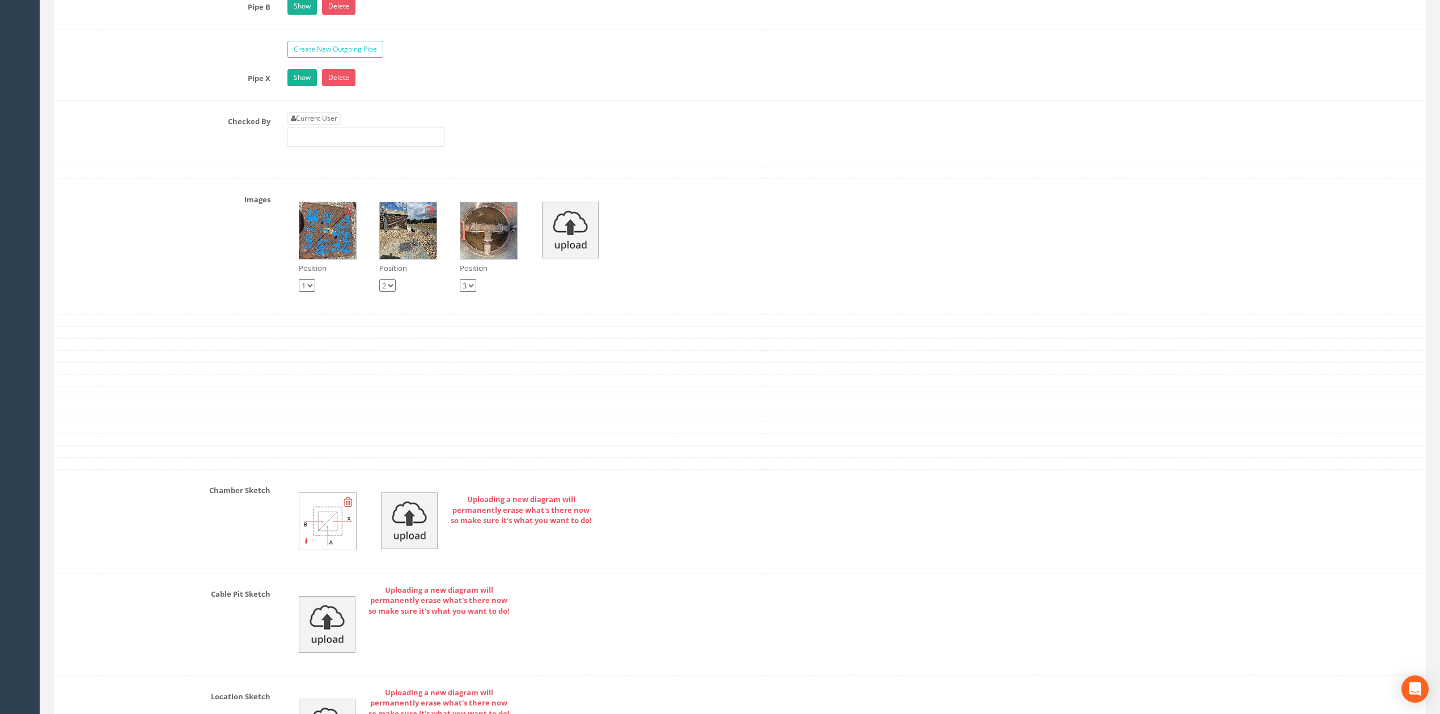
click at [339, 127] on div "Current User" at bounding box center [365, 129] width 157 height 35
click at [339, 142] on div "Current User" at bounding box center [365, 129] width 157 height 35
click at [336, 125] on link "Current User" at bounding box center [313, 118] width 53 height 12
type input "[PERSON_NAME]"
click at [347, 147] on input "[PERSON_NAME]" at bounding box center [365, 137] width 157 height 19
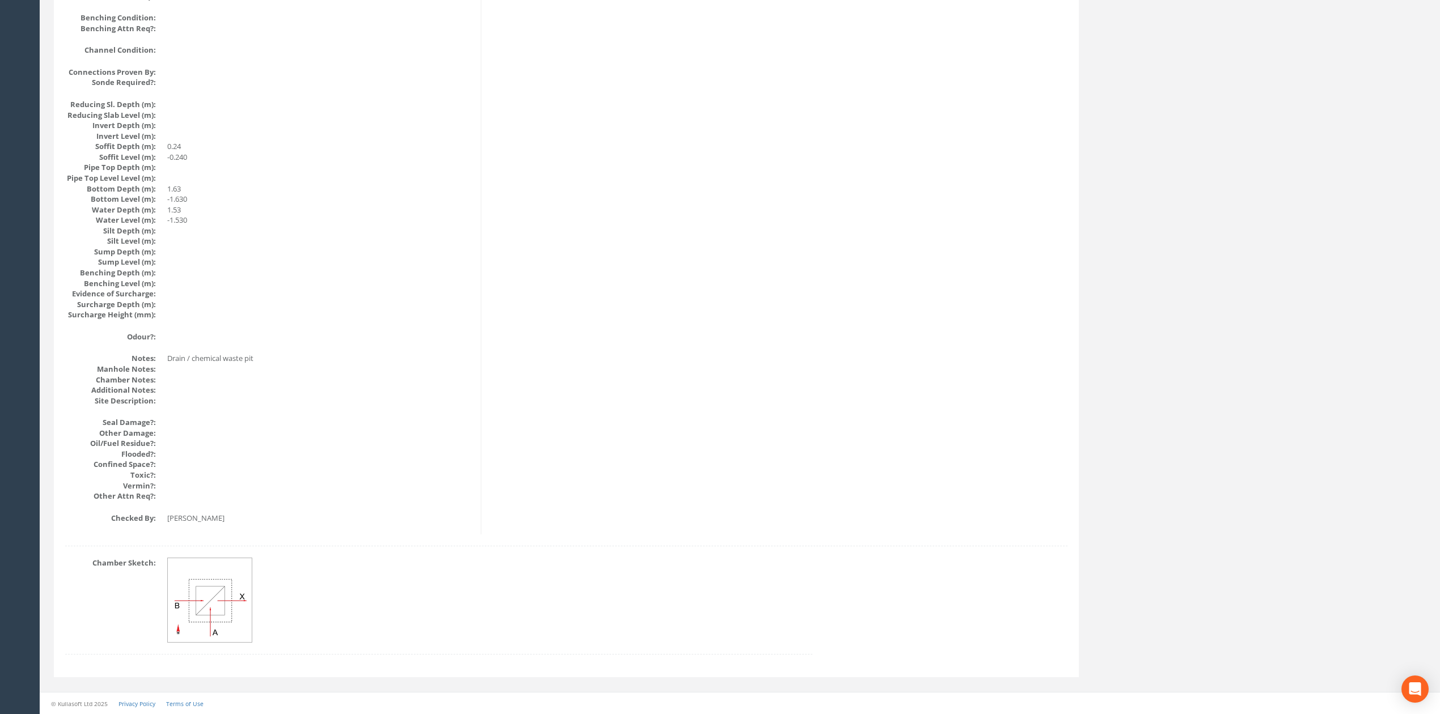
scroll to position [0, 0]
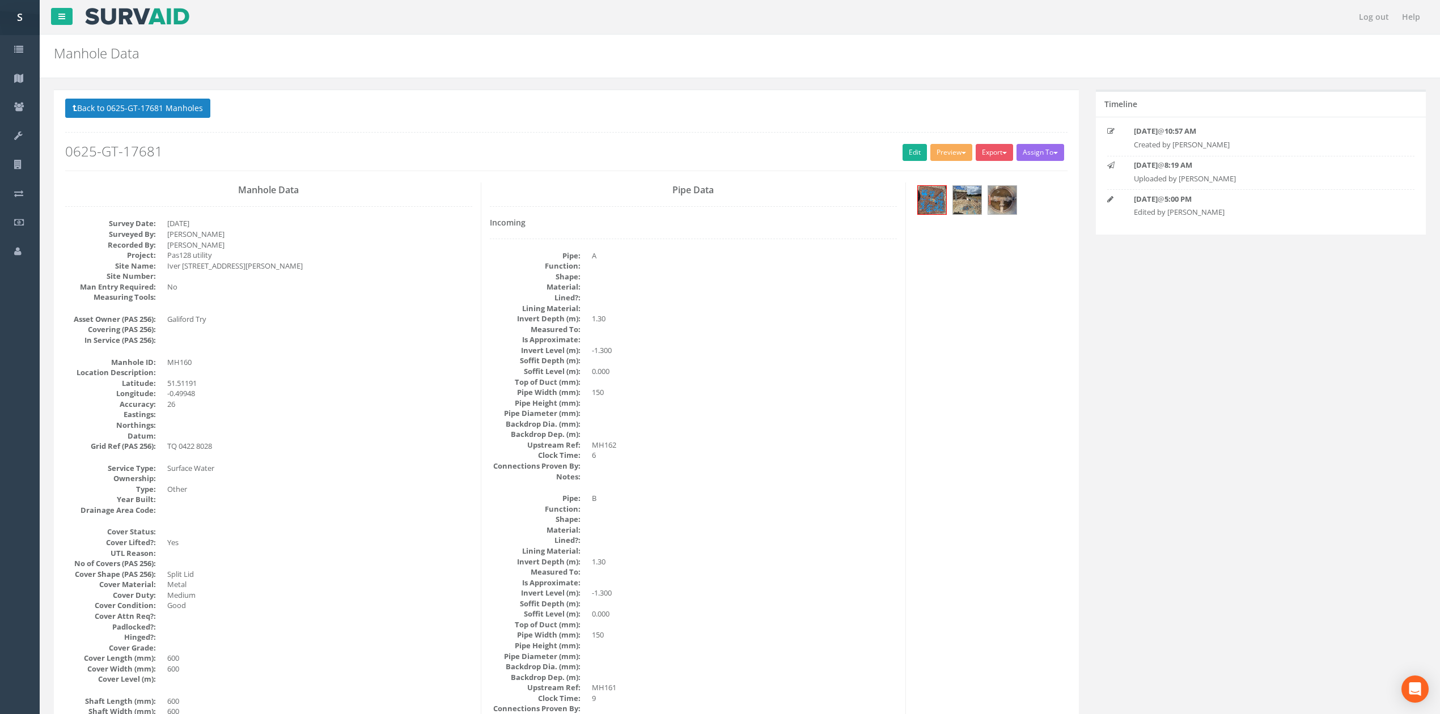
click at [160, 105] on button "Back to 0625-GT-17681 Manholes" at bounding box center [137, 108] width 145 height 19
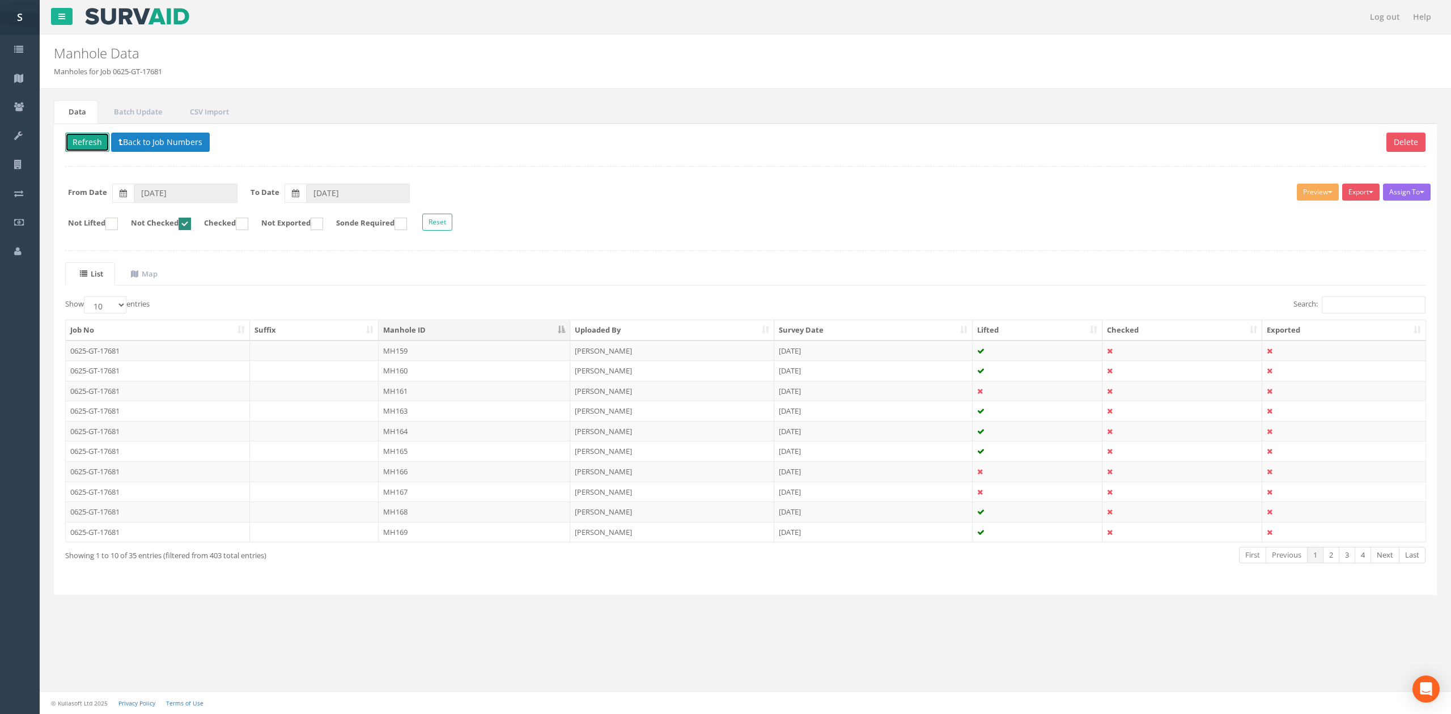
click at [88, 135] on button "Refresh" at bounding box center [87, 142] width 44 height 19
click at [424, 357] on td "MH159" at bounding box center [475, 351] width 192 height 20
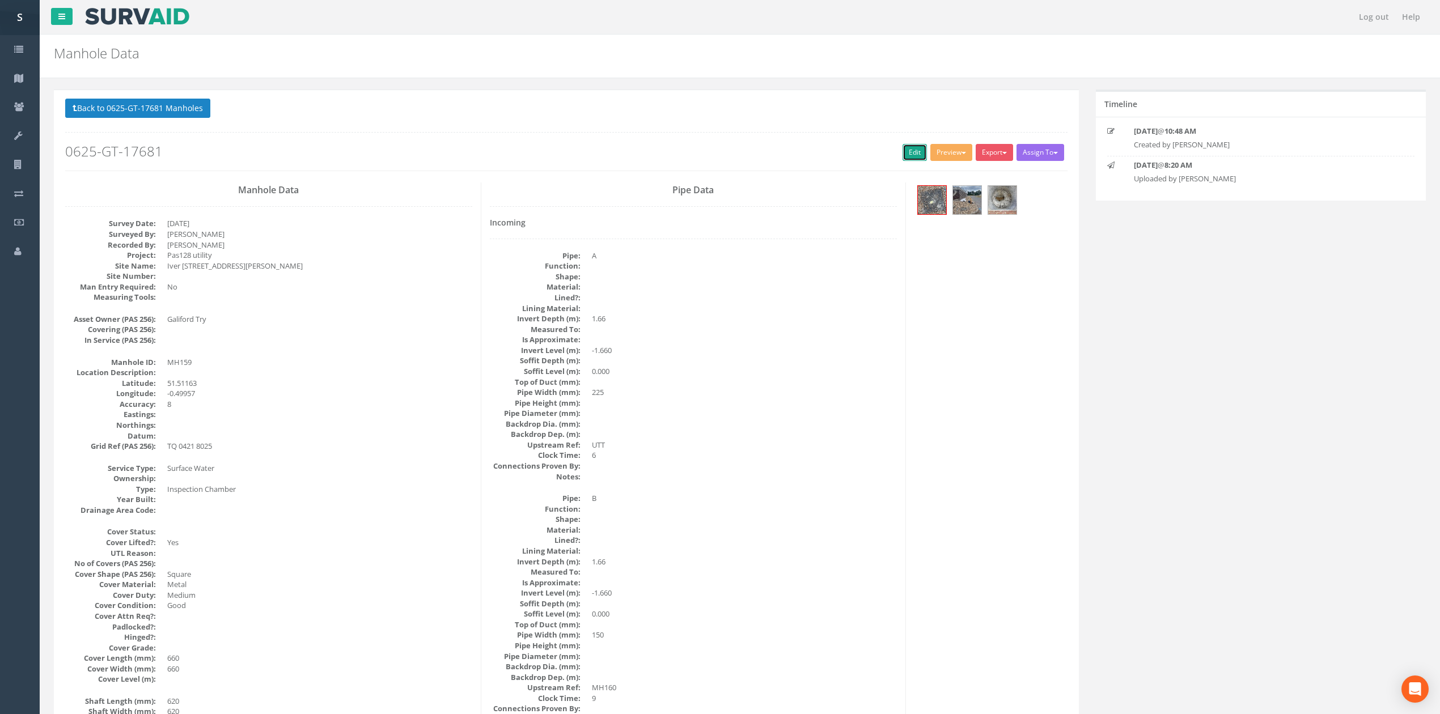
click at [909, 157] on link "Edit" at bounding box center [915, 152] width 24 height 17
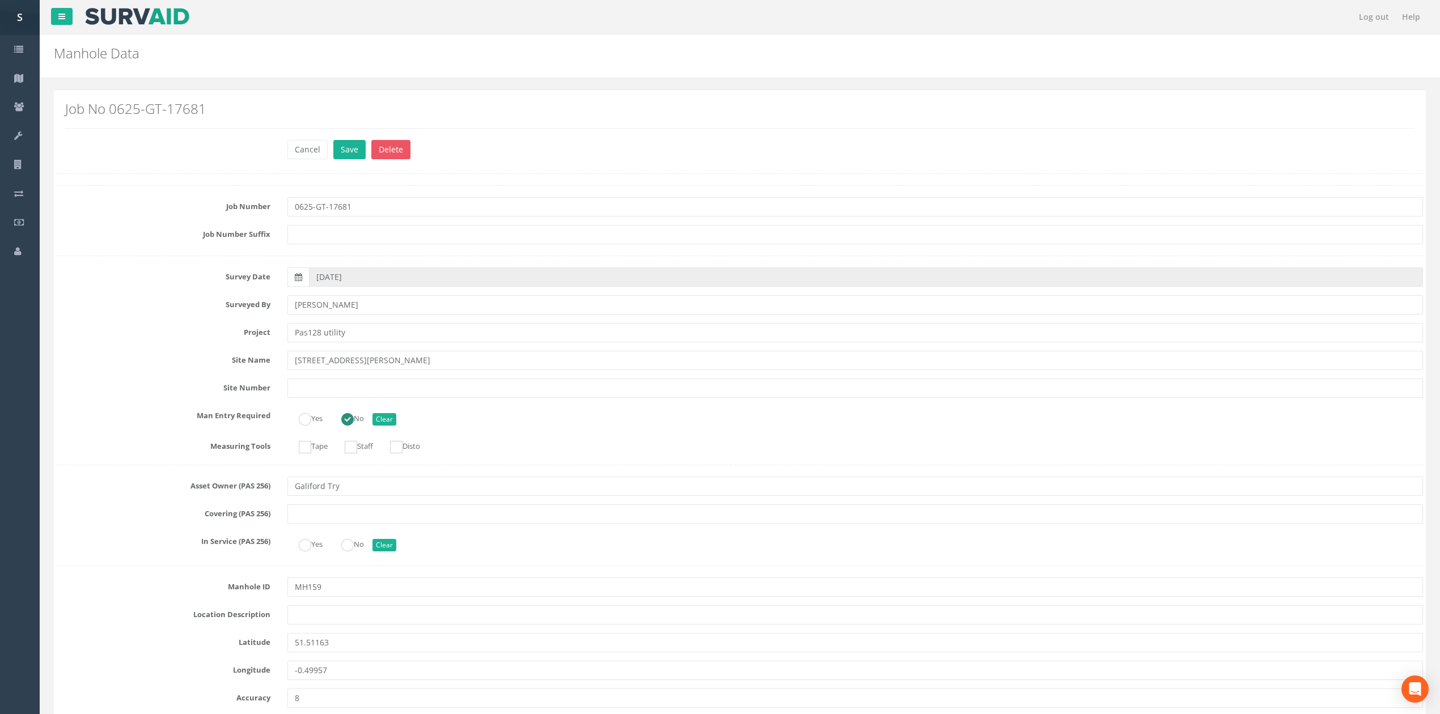
scroll to position [2023, 0]
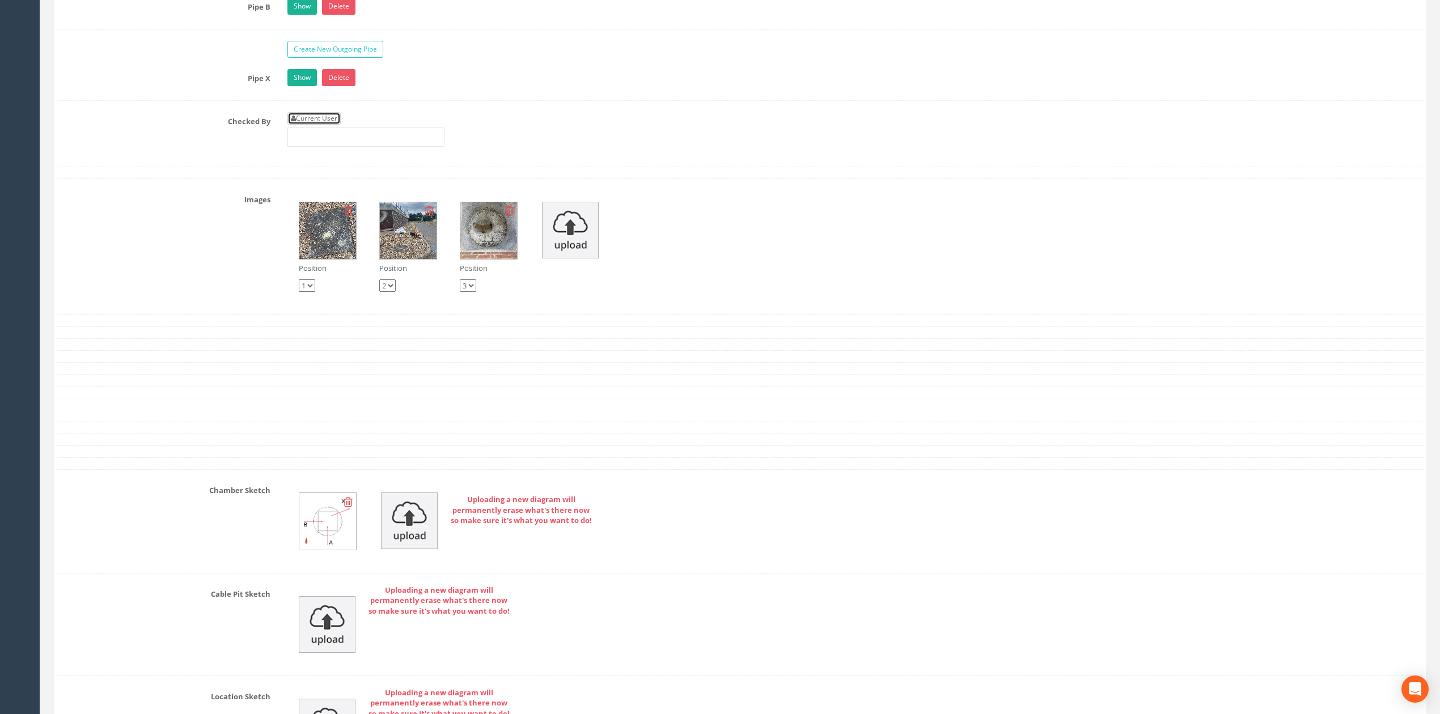
click at [332, 125] on link "Current User" at bounding box center [313, 118] width 53 height 12
type input "[PERSON_NAME]"
click at [346, 147] on input "[PERSON_NAME]" at bounding box center [365, 137] width 157 height 19
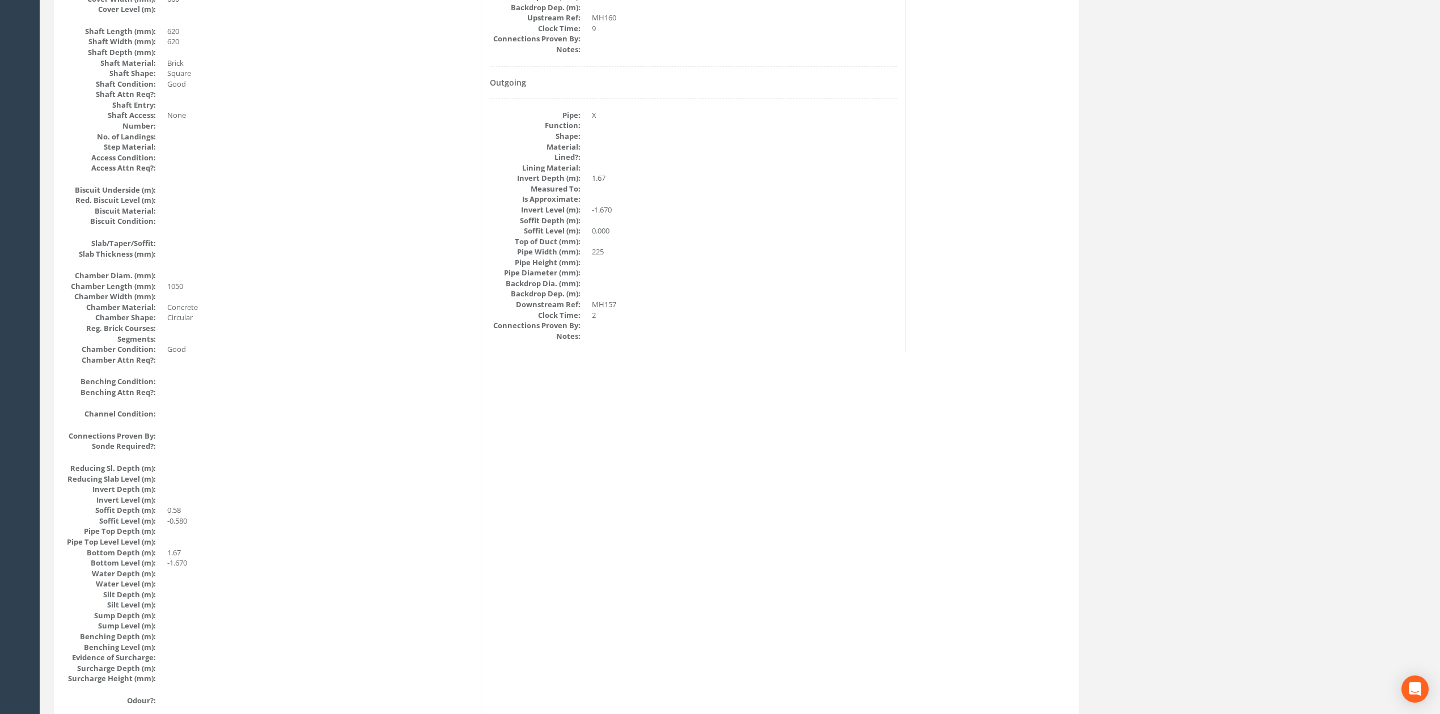
scroll to position [0, 0]
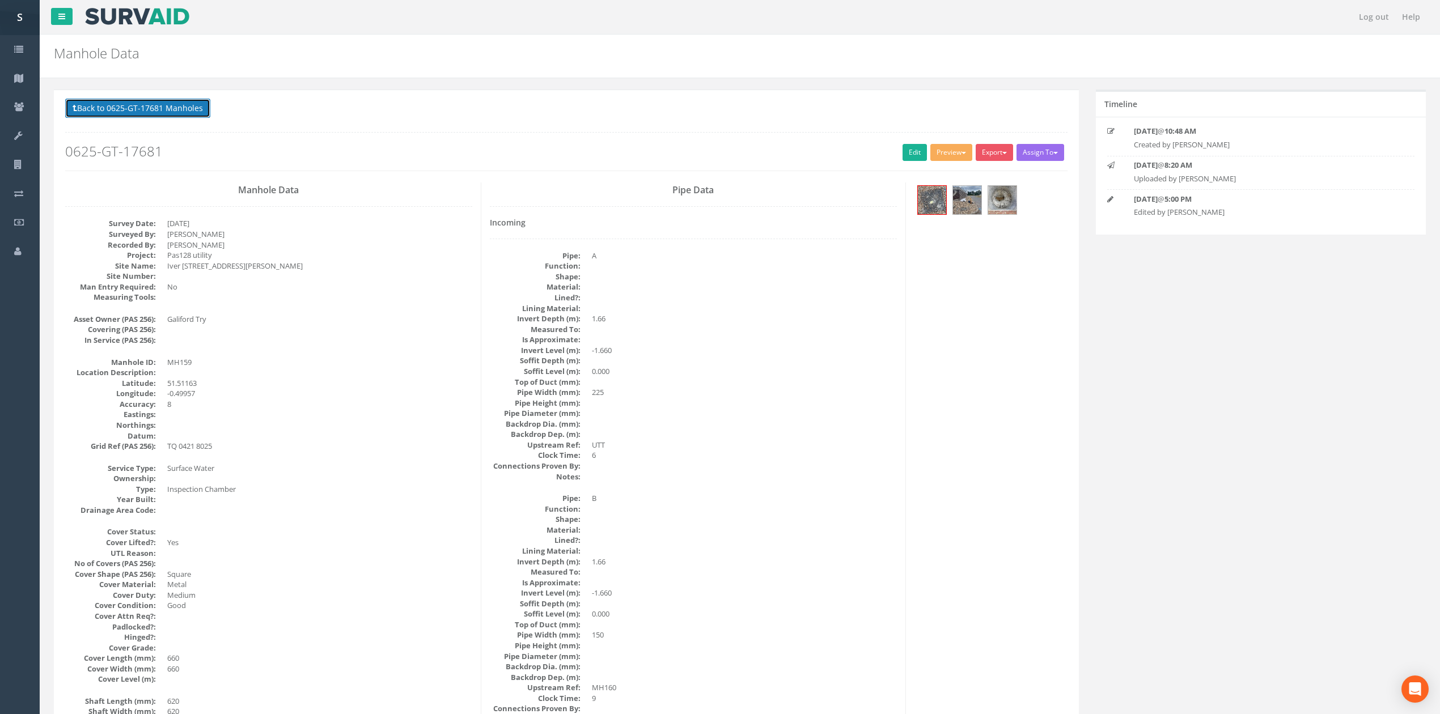
click at [149, 105] on button "Back to 0625-GT-17681 Manholes" at bounding box center [137, 108] width 145 height 19
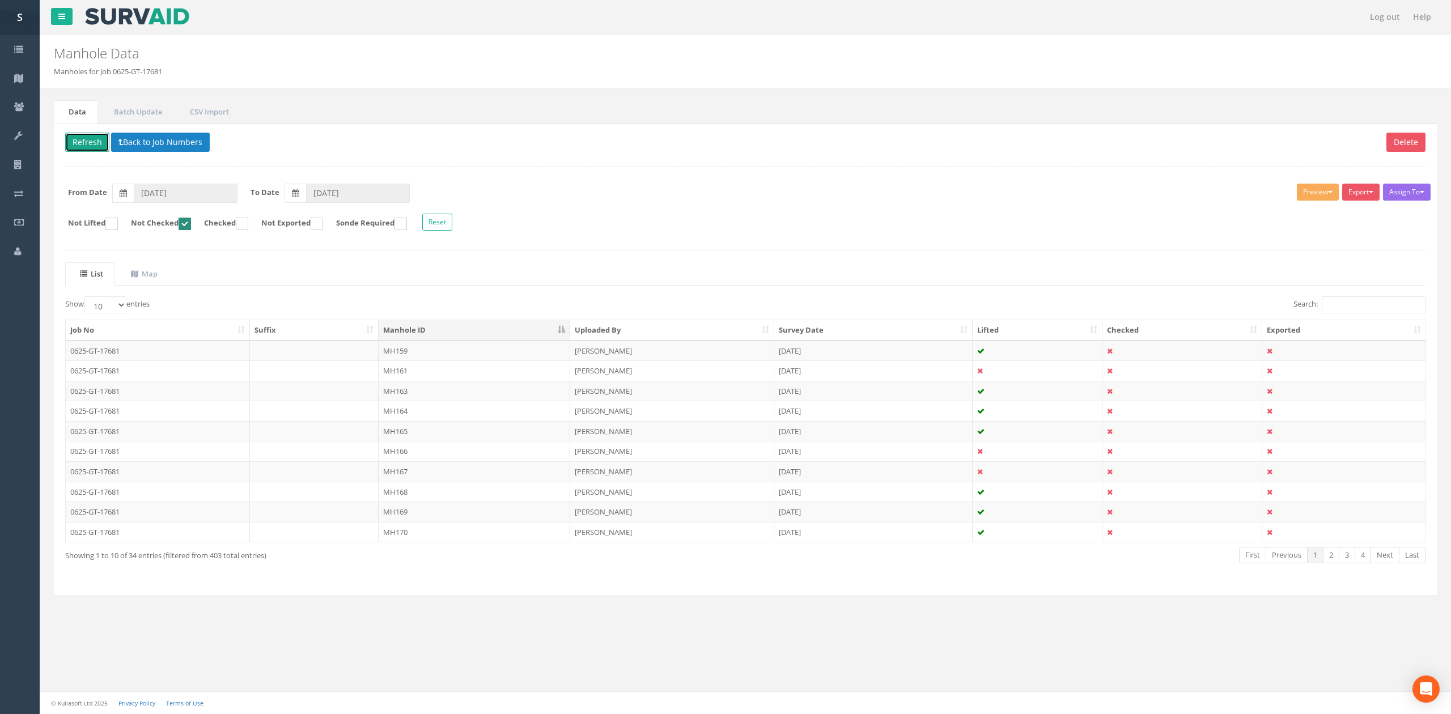
click at [98, 143] on button "Refresh" at bounding box center [87, 142] width 44 height 19
click at [520, 349] on td "MH161" at bounding box center [475, 351] width 192 height 20
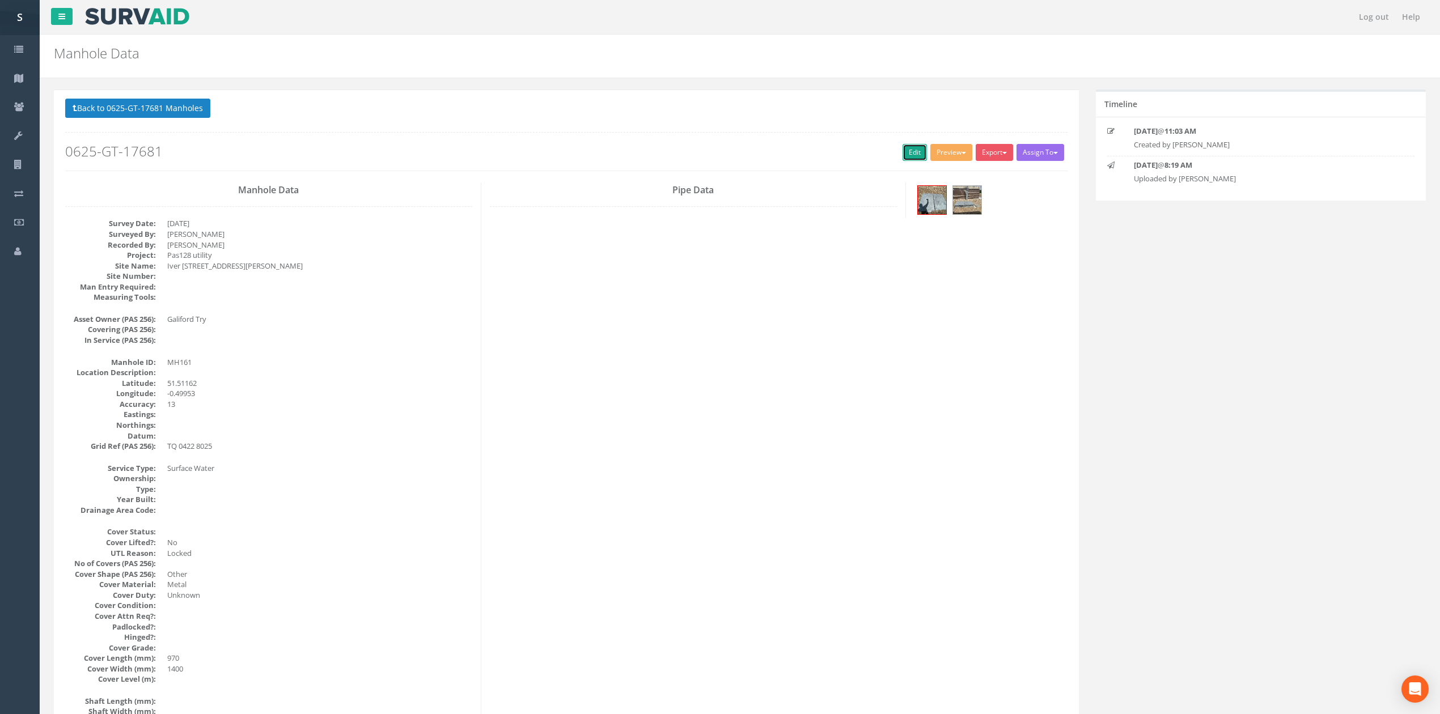
click at [903, 158] on link "Edit" at bounding box center [915, 152] width 24 height 17
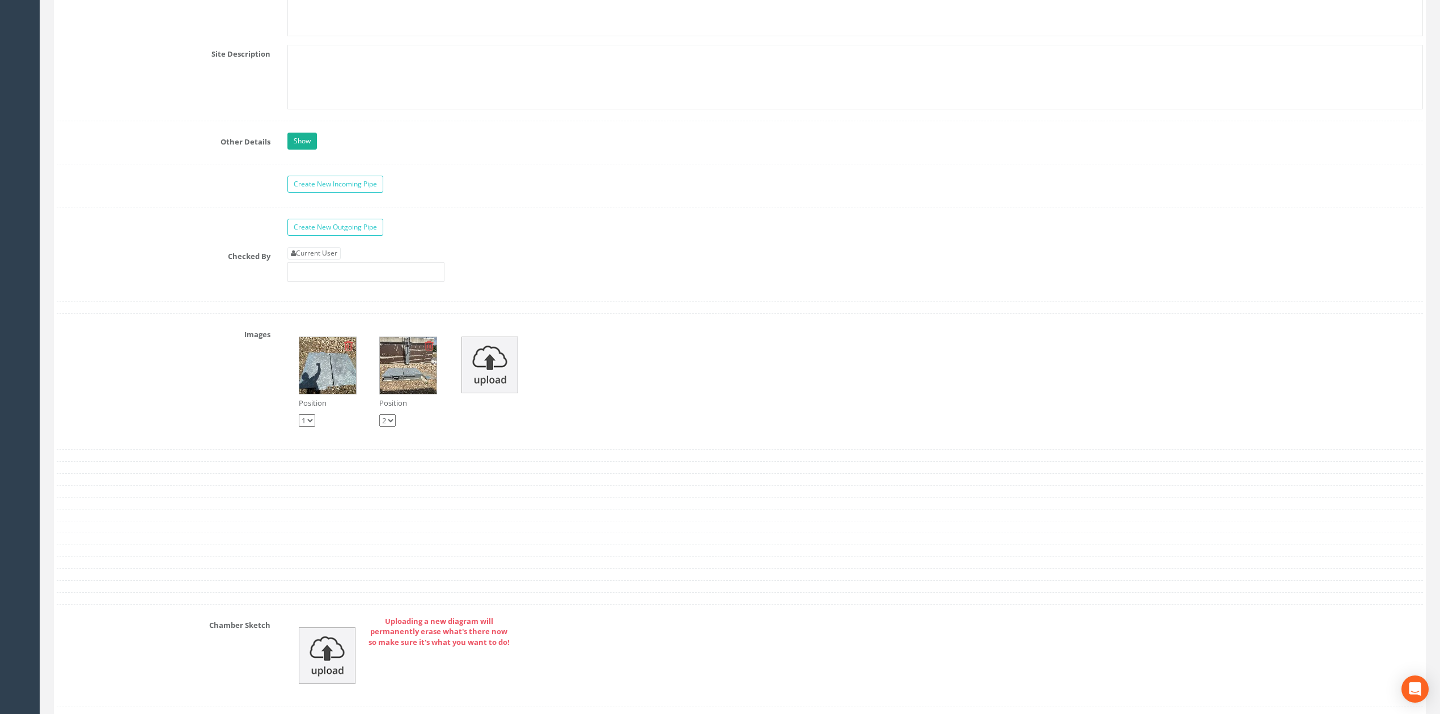
scroll to position [1754, 0]
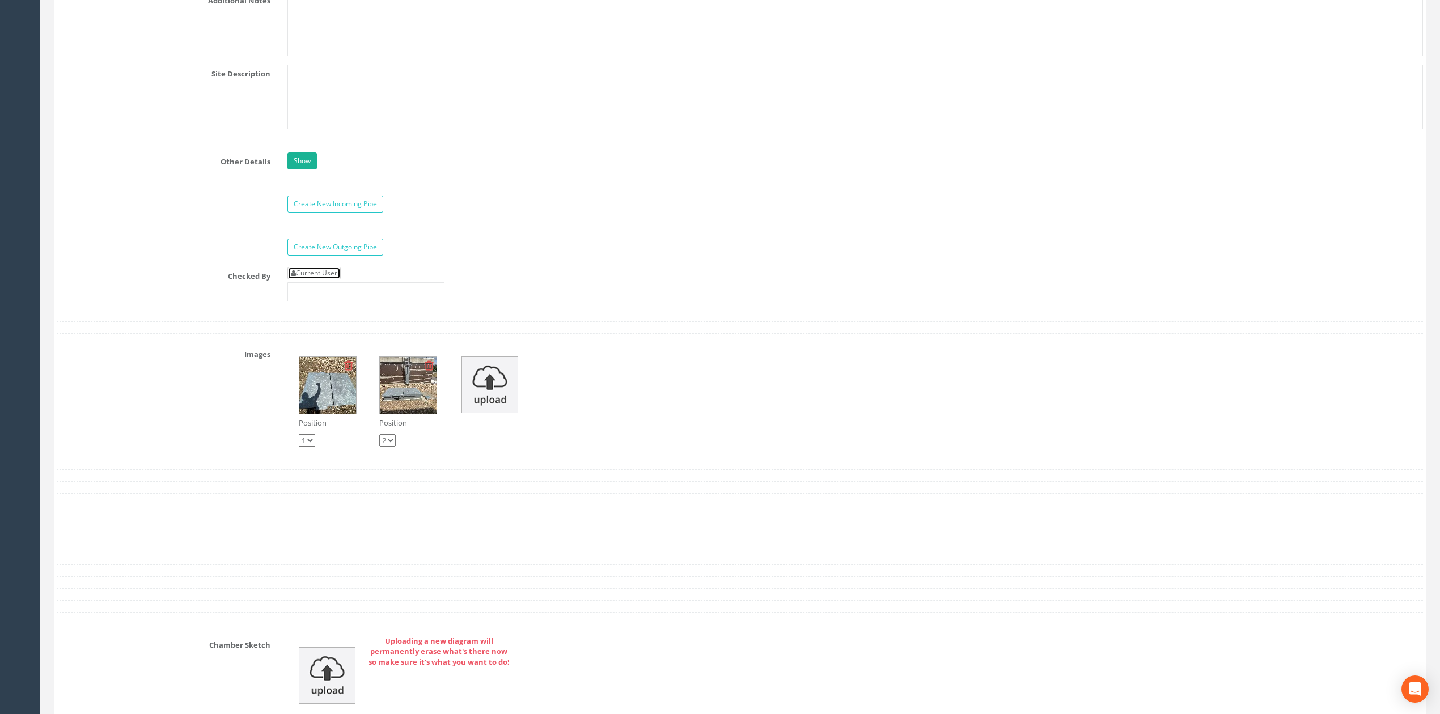
click at [327, 280] on link "Current User" at bounding box center [313, 273] width 53 height 12
type input "[PERSON_NAME]"
click at [341, 302] on input "[PERSON_NAME]" at bounding box center [365, 291] width 157 height 19
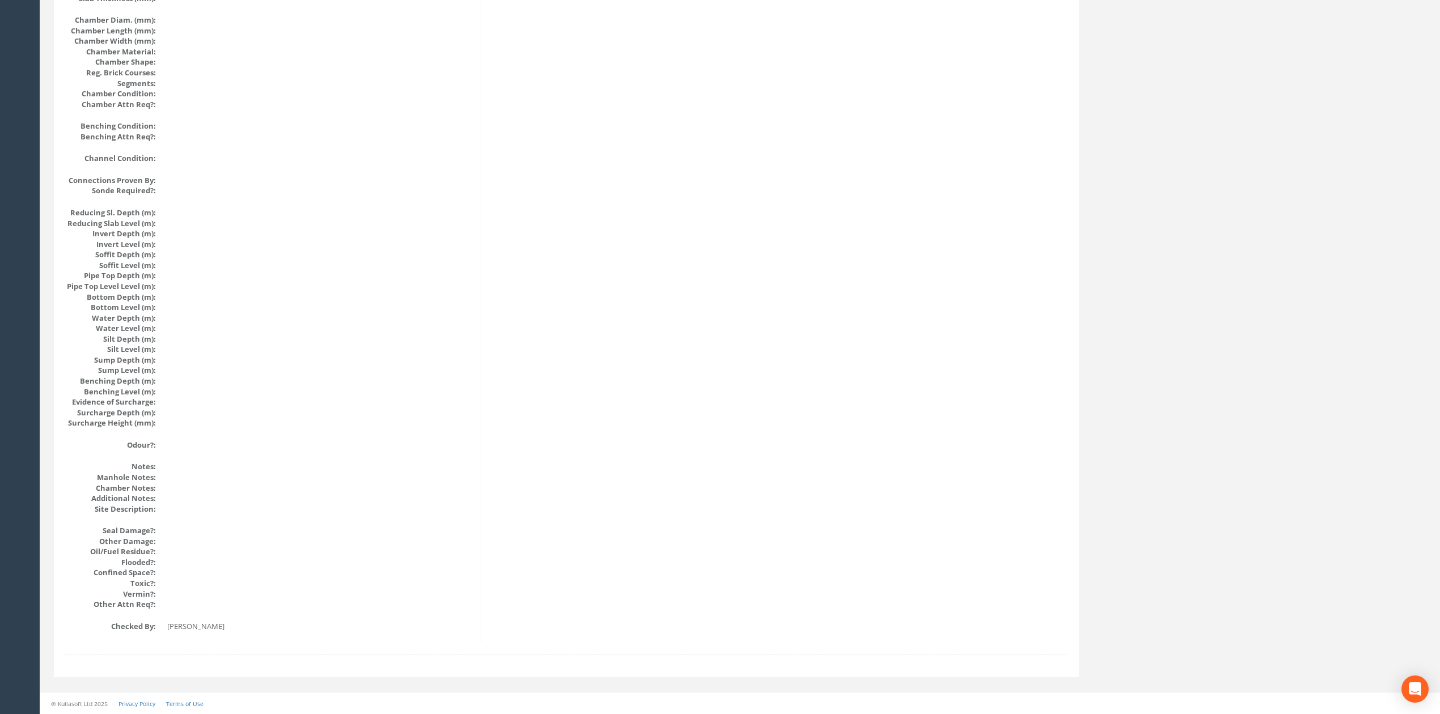
drag, startPoint x: 536, startPoint y: 526, endPoint x: 370, endPoint y: 173, distance: 390.3
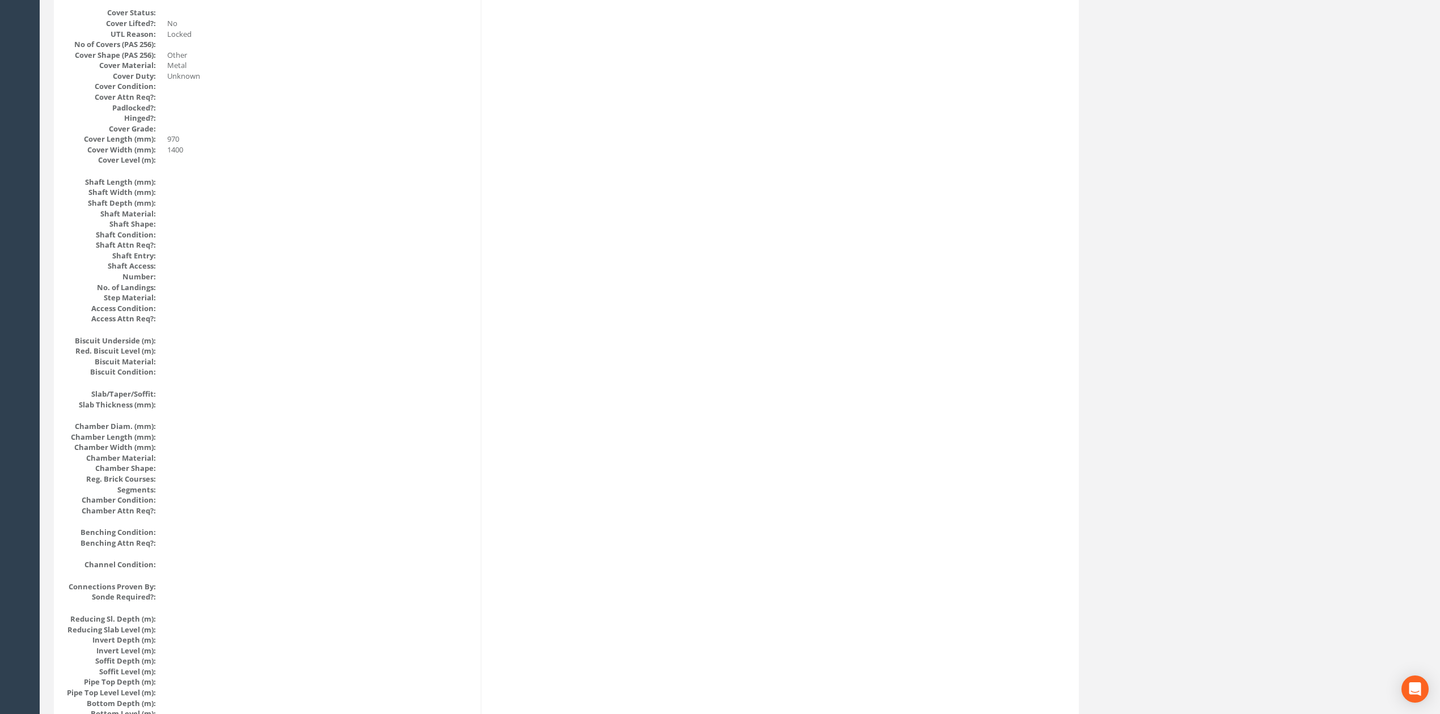
scroll to position [0, 0]
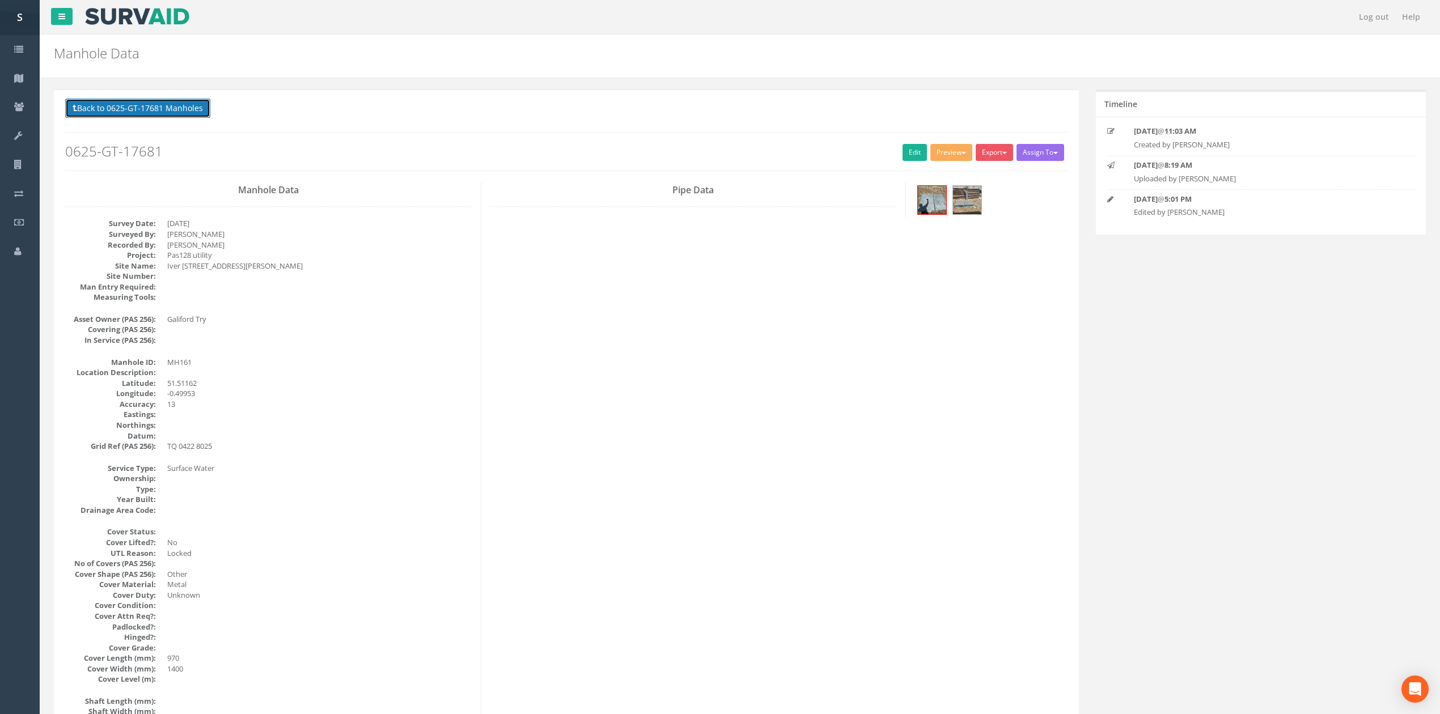
click at [125, 107] on button "Back to 0625-GT-17681 Manholes" at bounding box center [137, 108] width 145 height 19
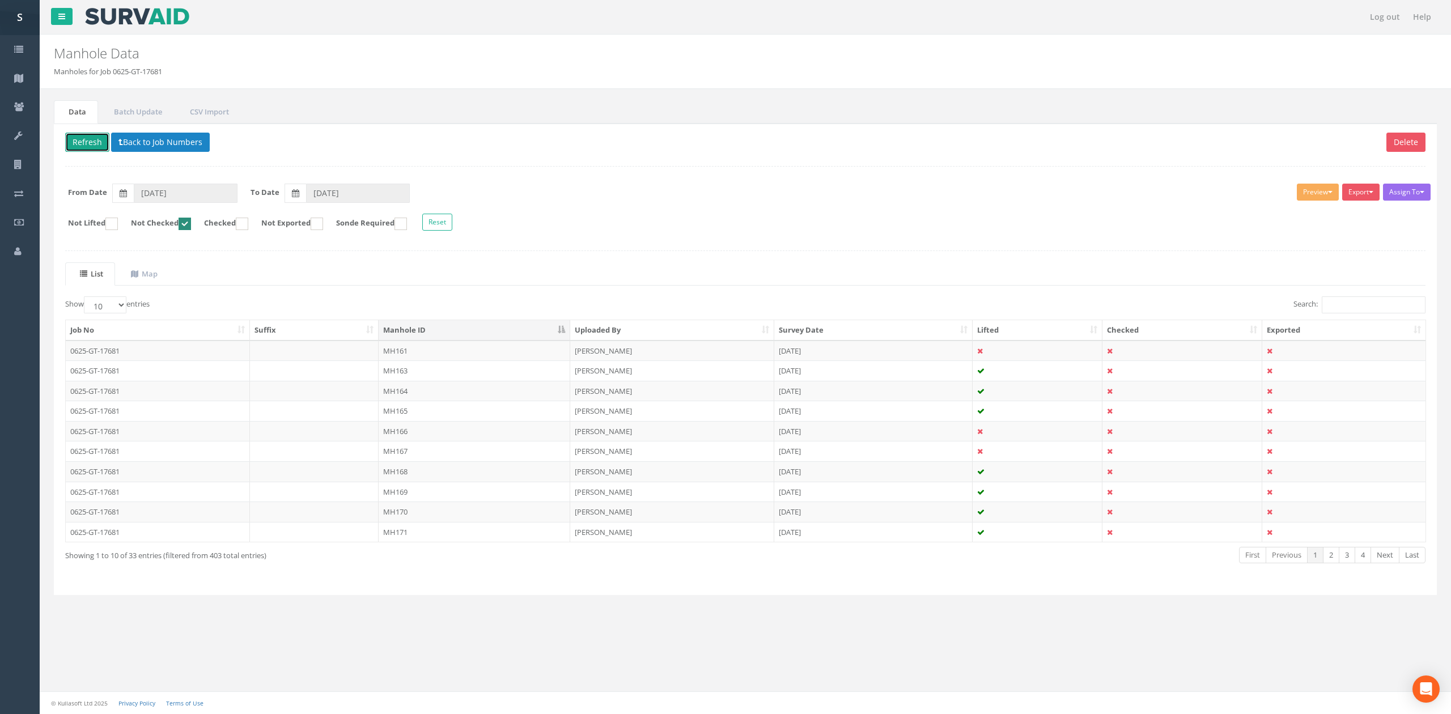
click at [87, 146] on button "Refresh" at bounding box center [87, 142] width 44 height 19
click at [466, 352] on td "MH163" at bounding box center [475, 351] width 192 height 20
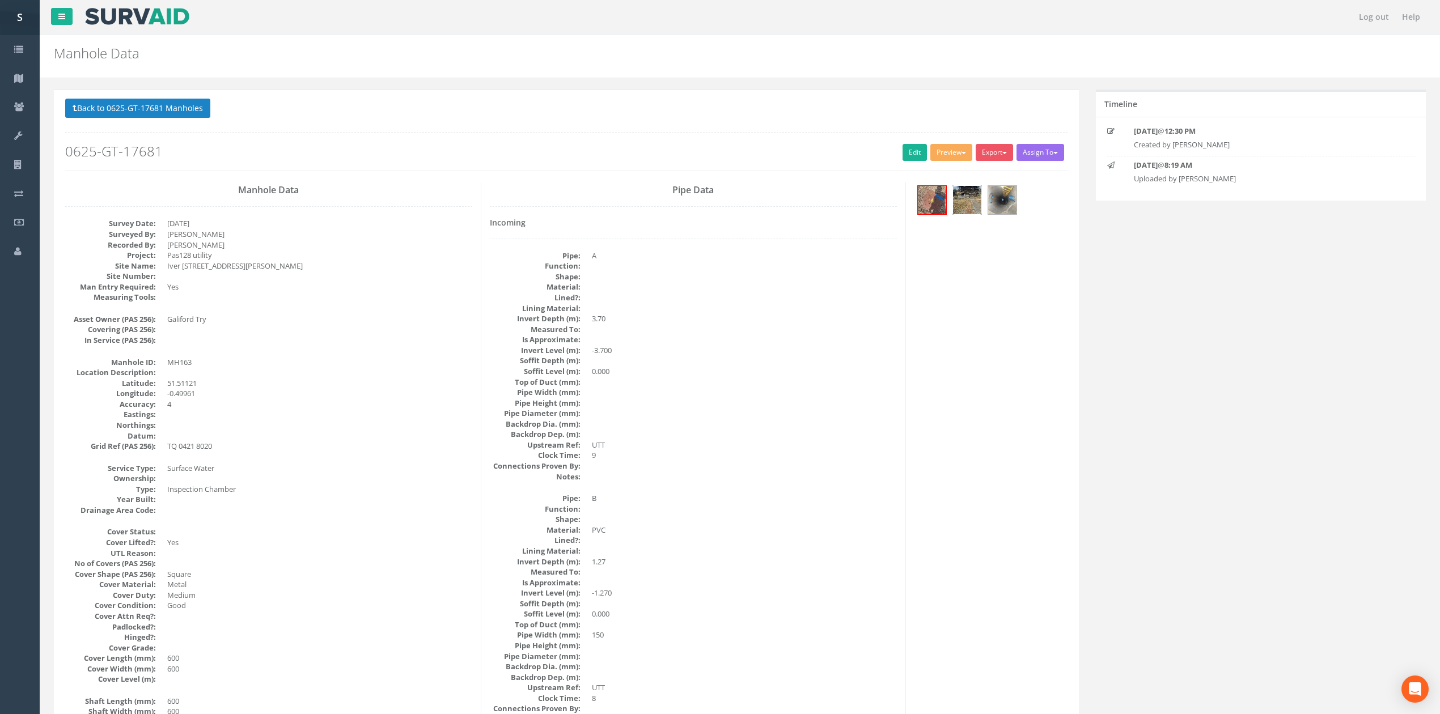
click at [966, 203] on img at bounding box center [967, 200] width 28 height 28
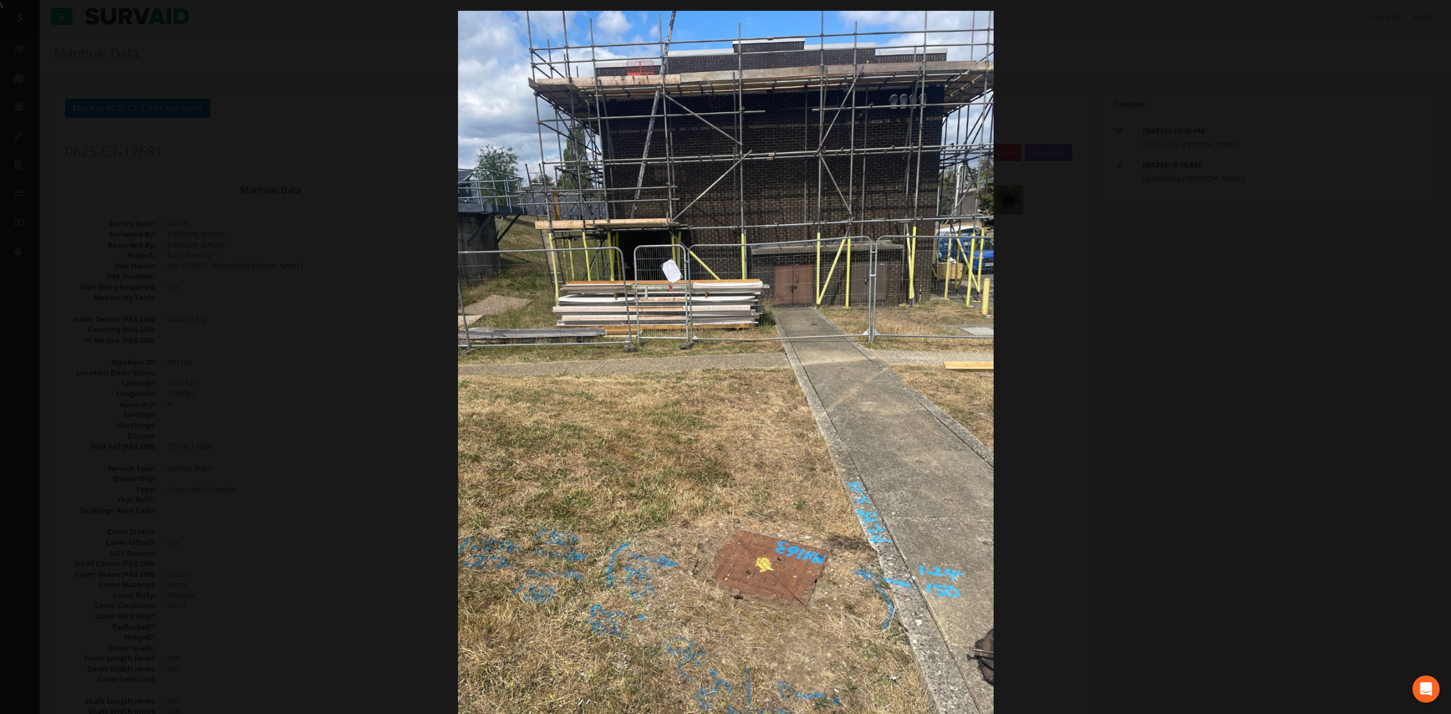
click at [229, 437] on div at bounding box center [725, 368] width 1451 height 714
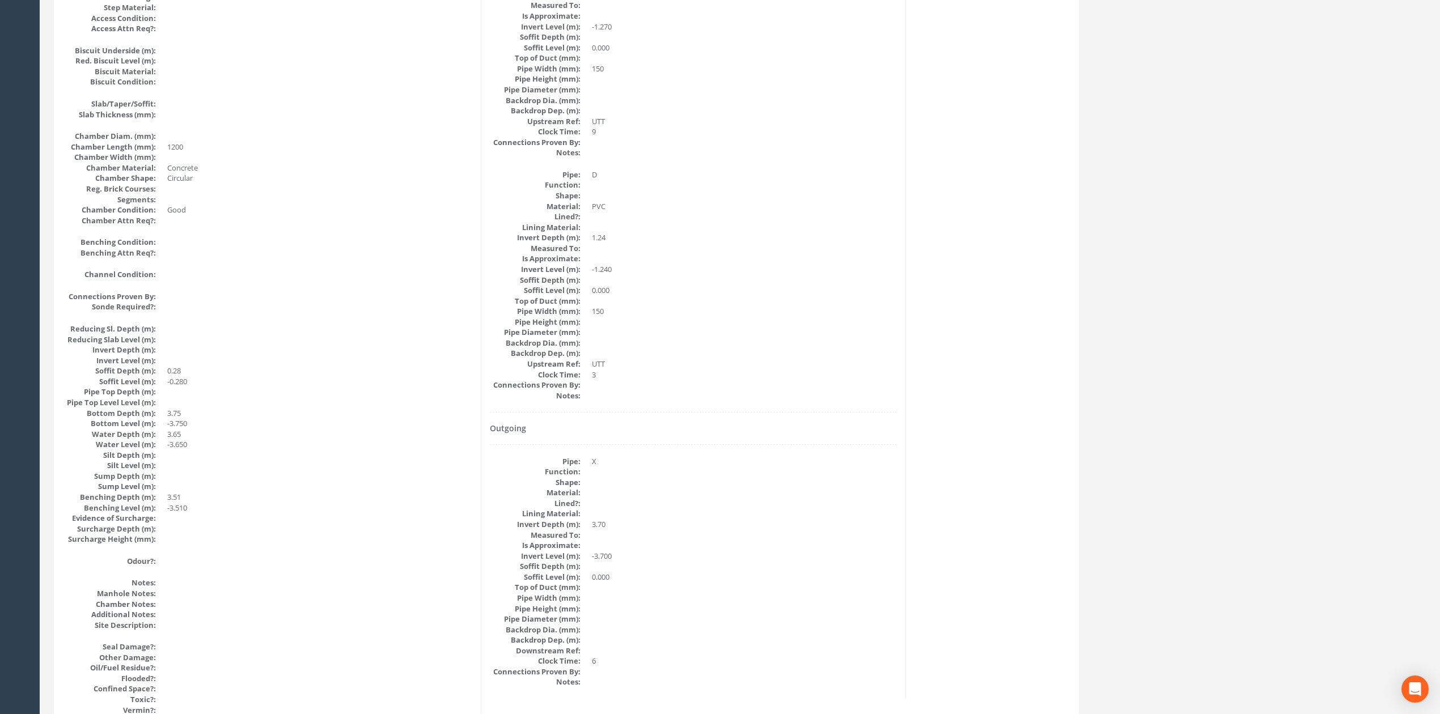
scroll to position [885, 0]
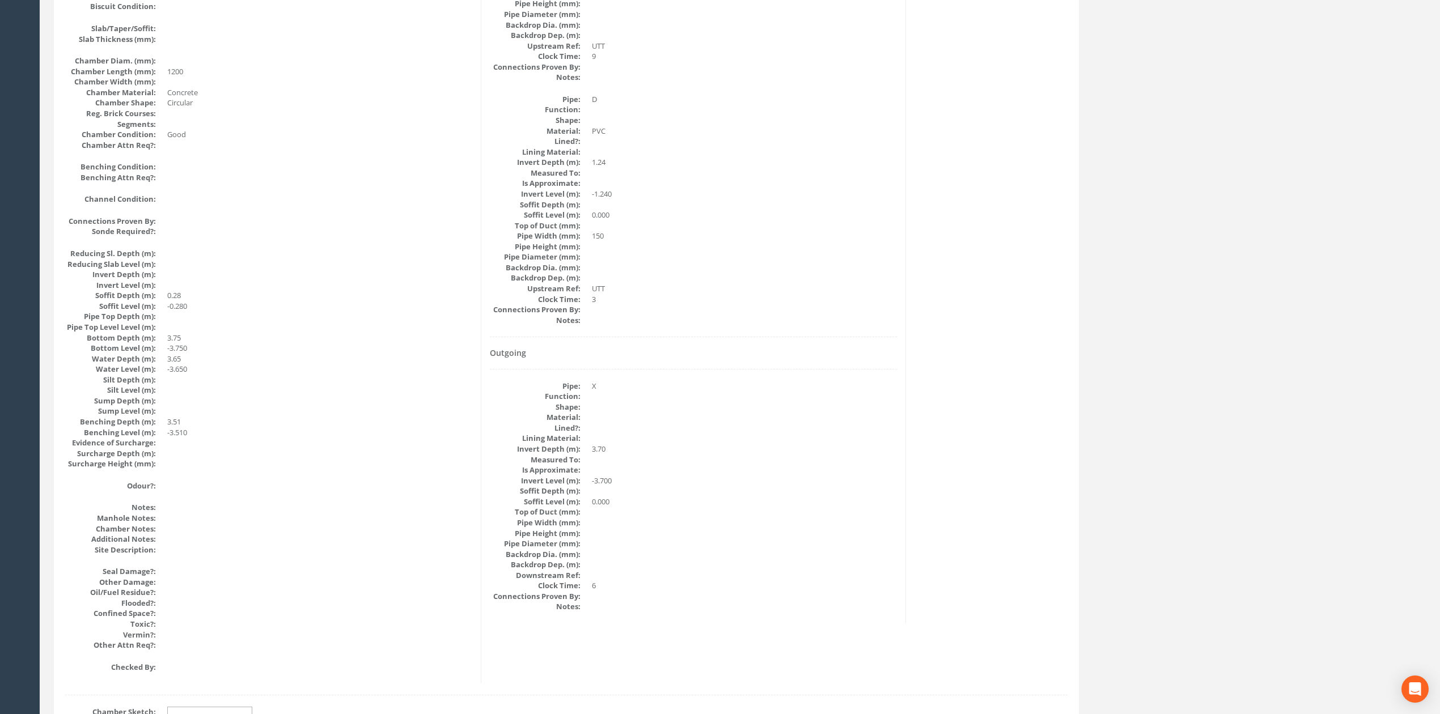
drag, startPoint x: 914, startPoint y: 429, endPoint x: 900, endPoint y: 185, distance: 244.8
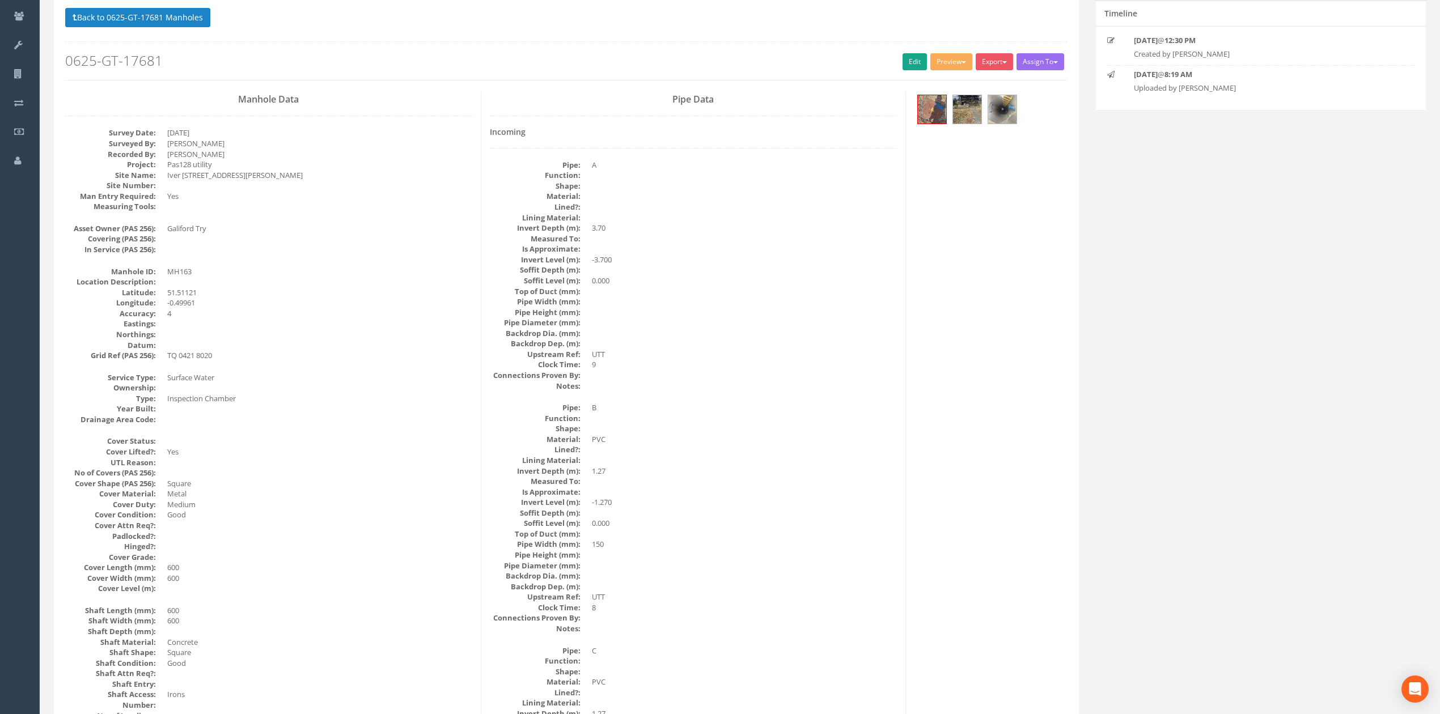
scroll to position [0, 0]
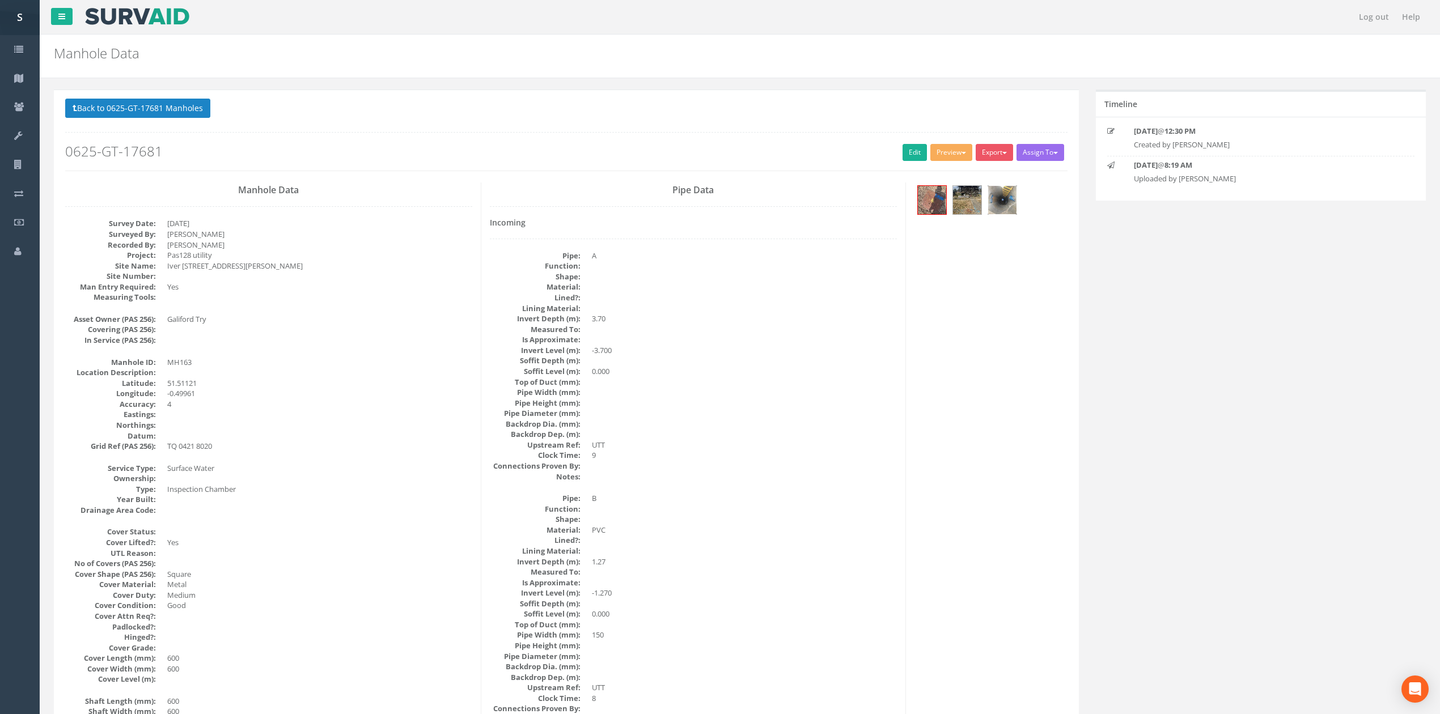
click at [994, 195] on img at bounding box center [1002, 200] width 28 height 28
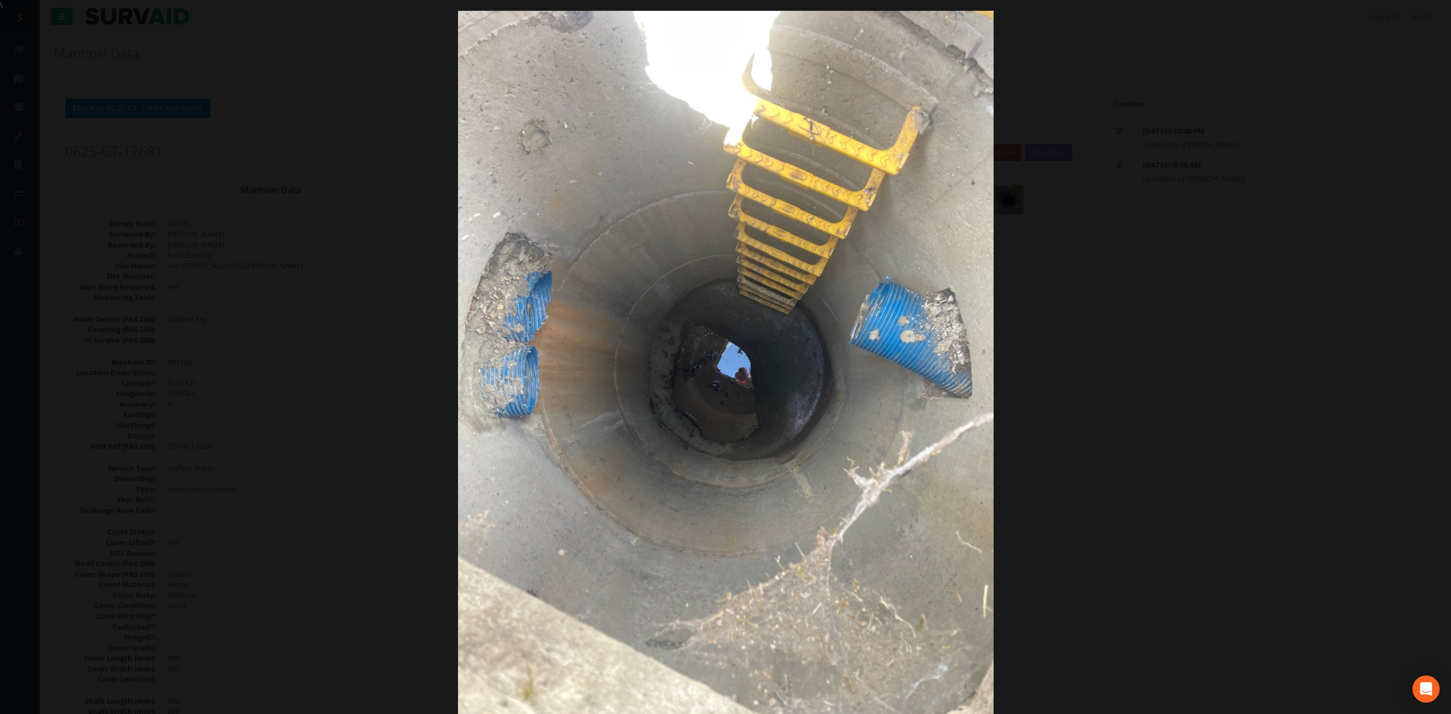
drag, startPoint x: 717, startPoint y: 452, endPoint x: 776, endPoint y: 456, distance: 59.1
click at [774, 449] on img at bounding box center [726, 368] width 536 height 714
click at [338, 357] on div at bounding box center [725, 368] width 1451 height 714
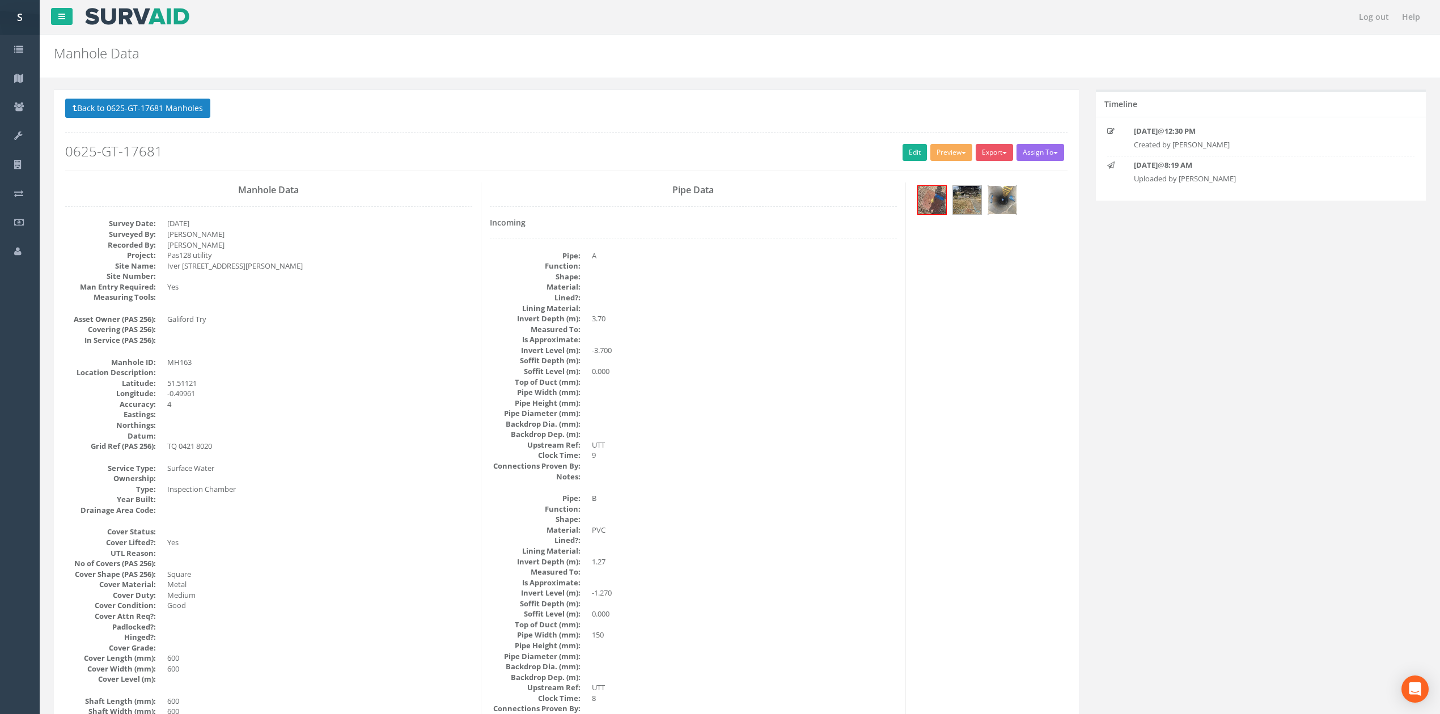
click at [1015, 202] on img at bounding box center [1002, 200] width 28 height 28
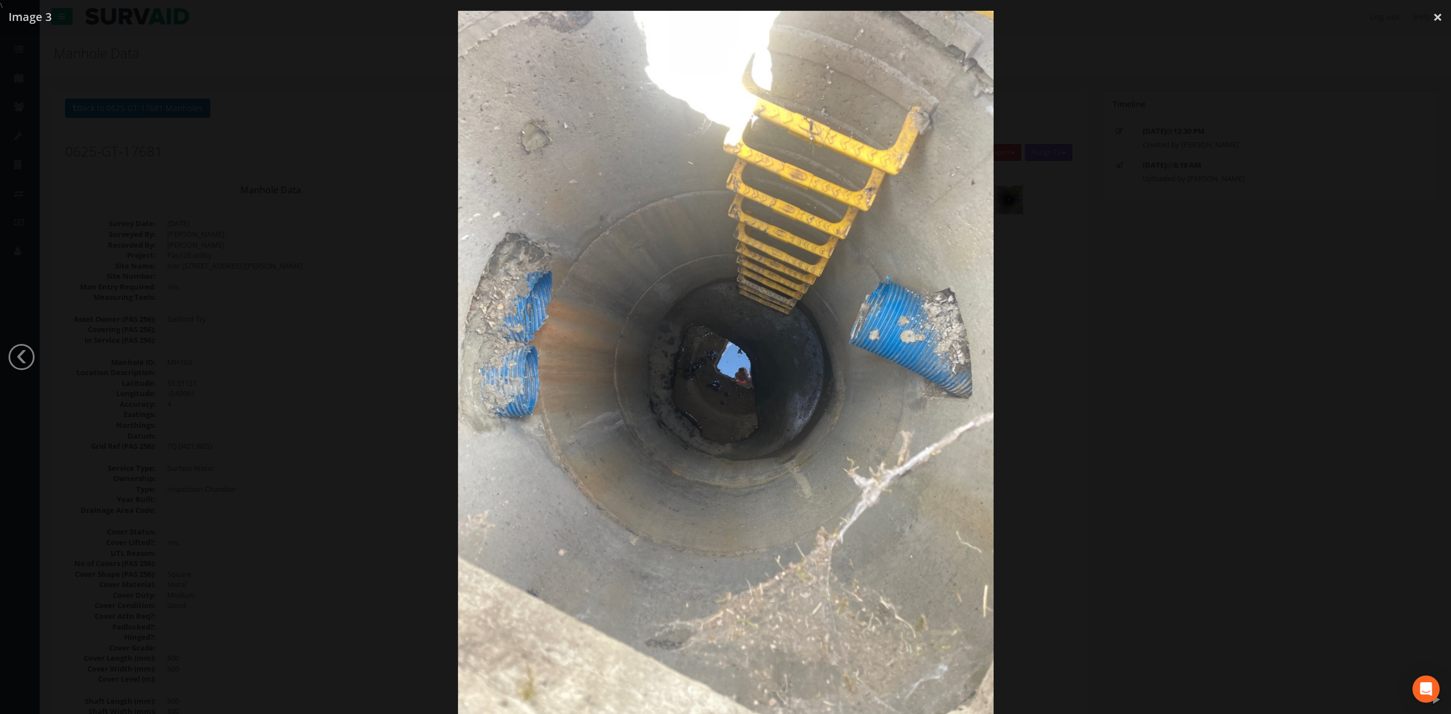
click at [1082, 334] on div at bounding box center [725, 368] width 1451 height 714
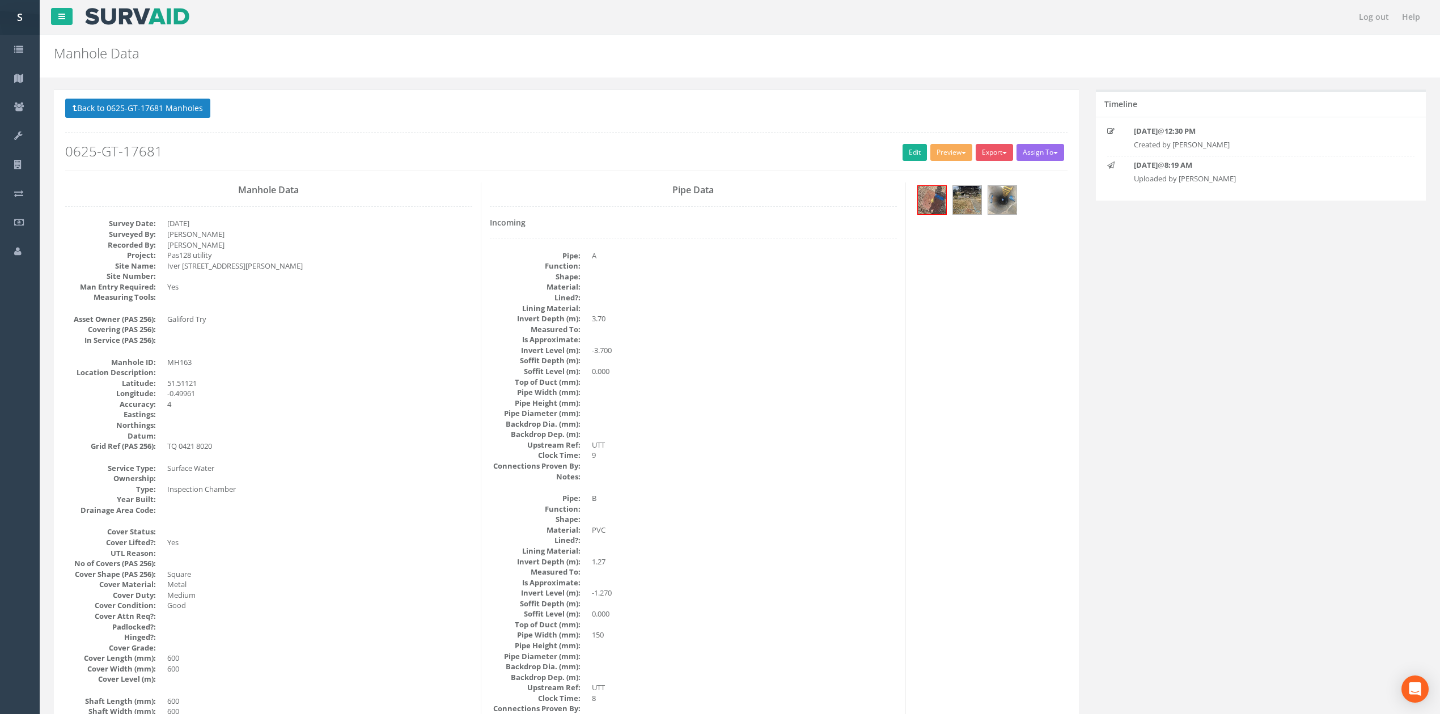
click at [886, 154] on h2 "0625-GT-17681" at bounding box center [566, 151] width 1002 height 15
click at [903, 155] on link "Edit" at bounding box center [915, 152] width 24 height 17
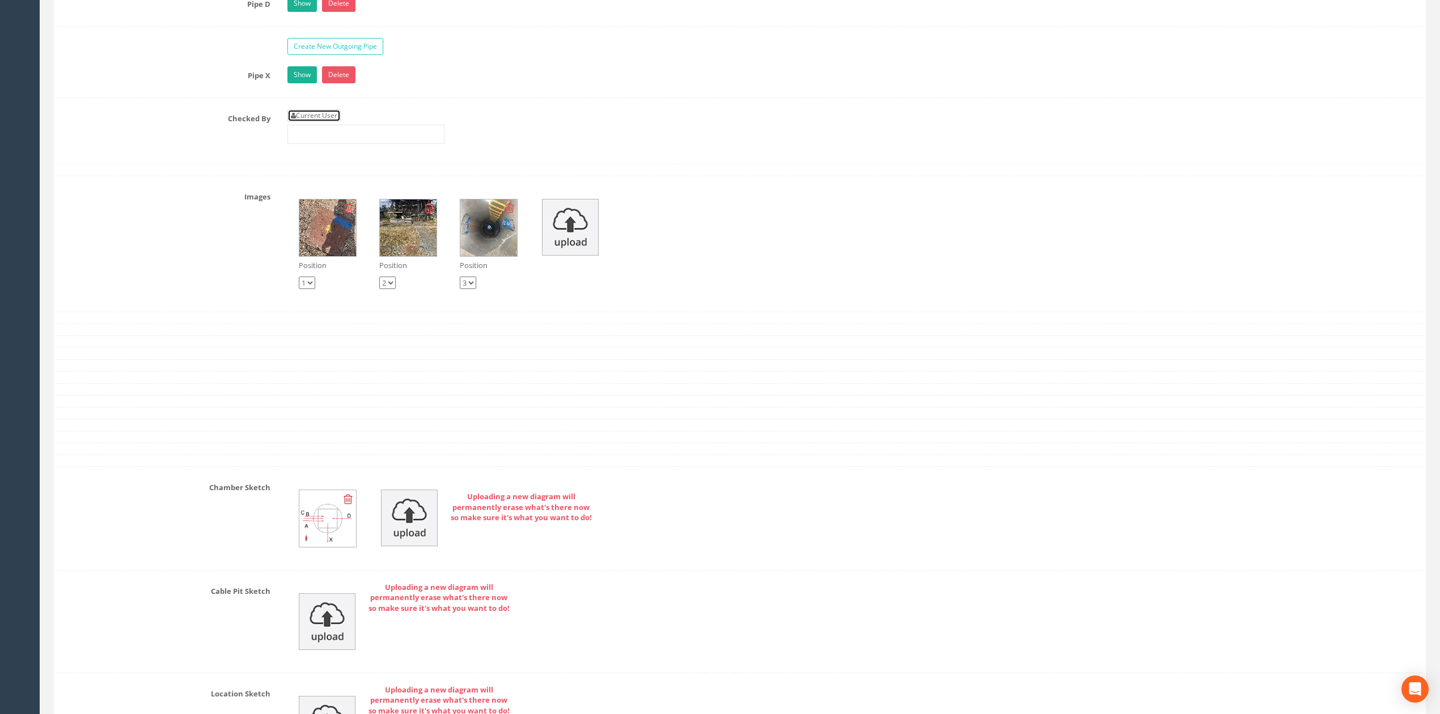
click at [321, 122] on link "Current User" at bounding box center [313, 115] width 53 height 12
type input "[PERSON_NAME]"
click at [329, 144] on input "[PERSON_NAME]" at bounding box center [365, 134] width 157 height 19
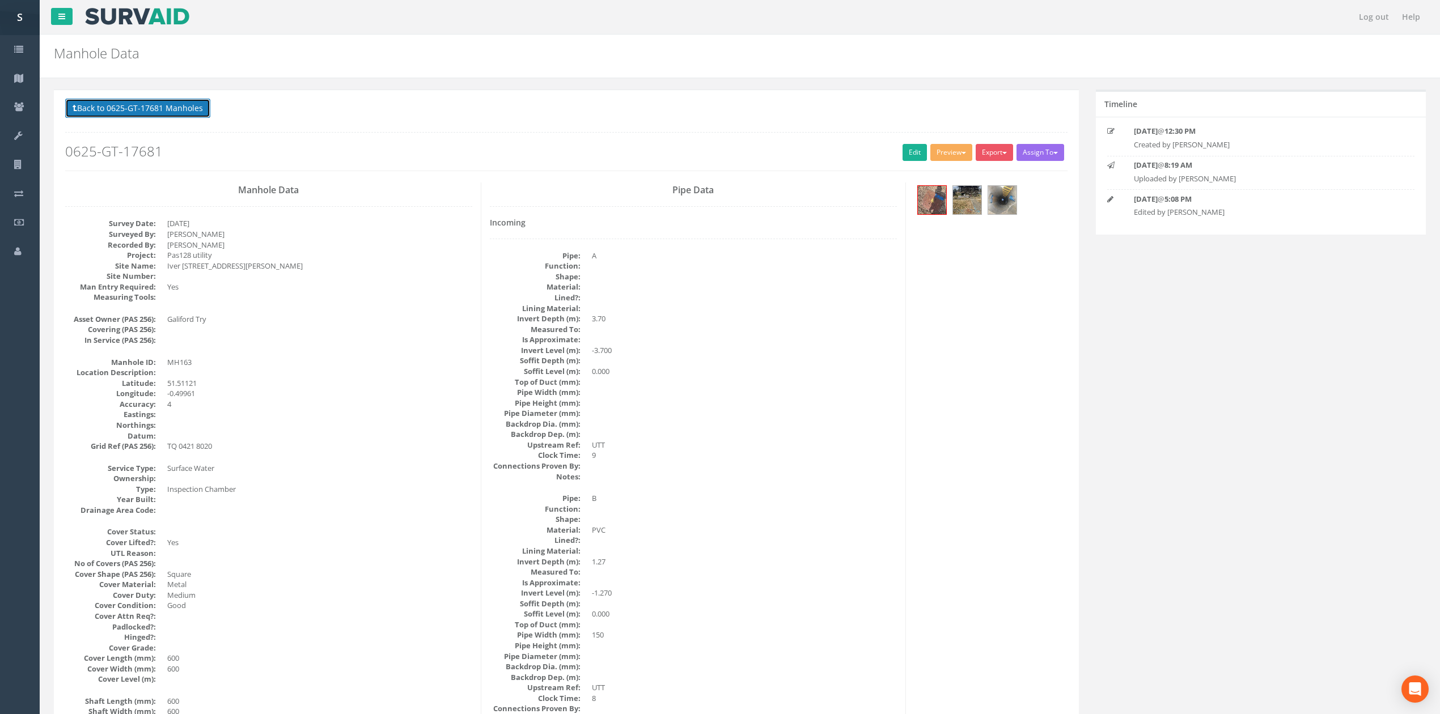
click at [171, 105] on button "Back to 0625-GT-17681 Manholes" at bounding box center [137, 108] width 145 height 19
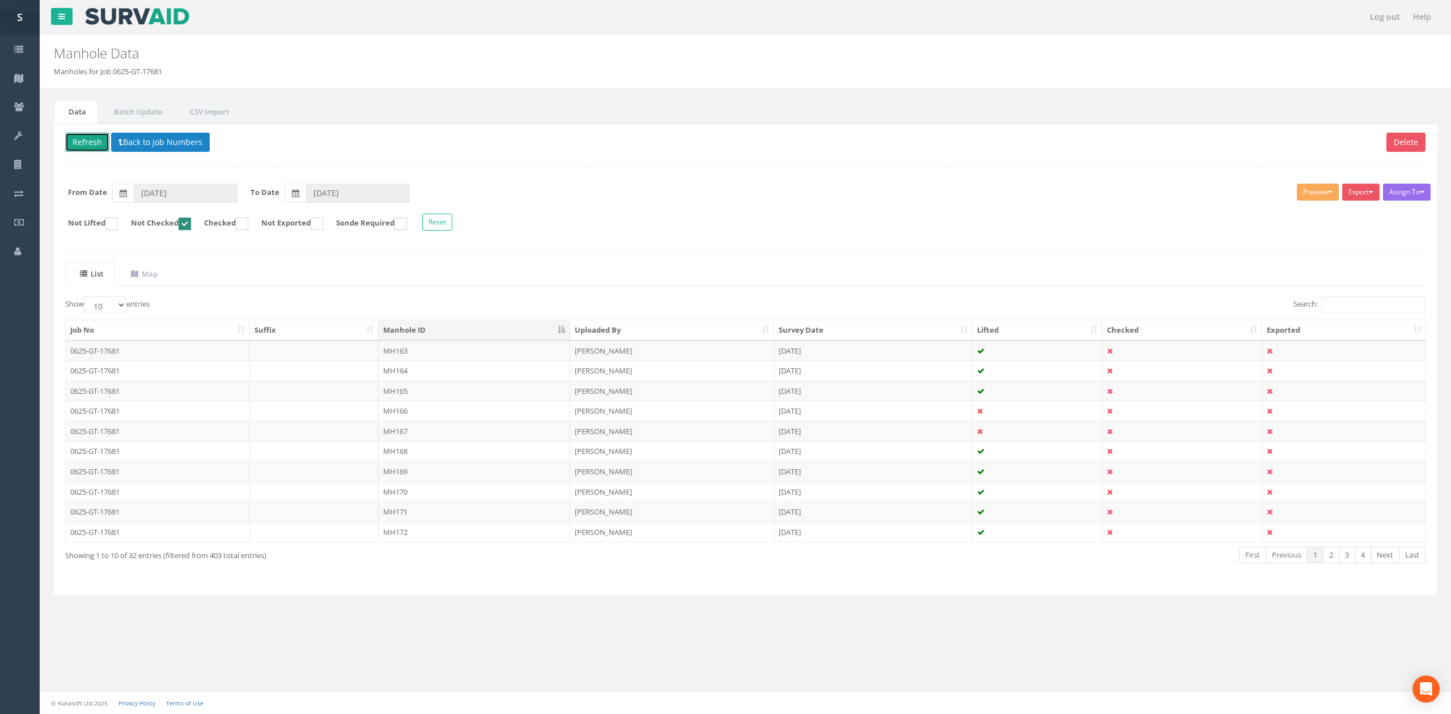
click at [86, 151] on button "Refresh" at bounding box center [87, 142] width 44 height 19
click at [406, 357] on td "MH164" at bounding box center [475, 351] width 192 height 20
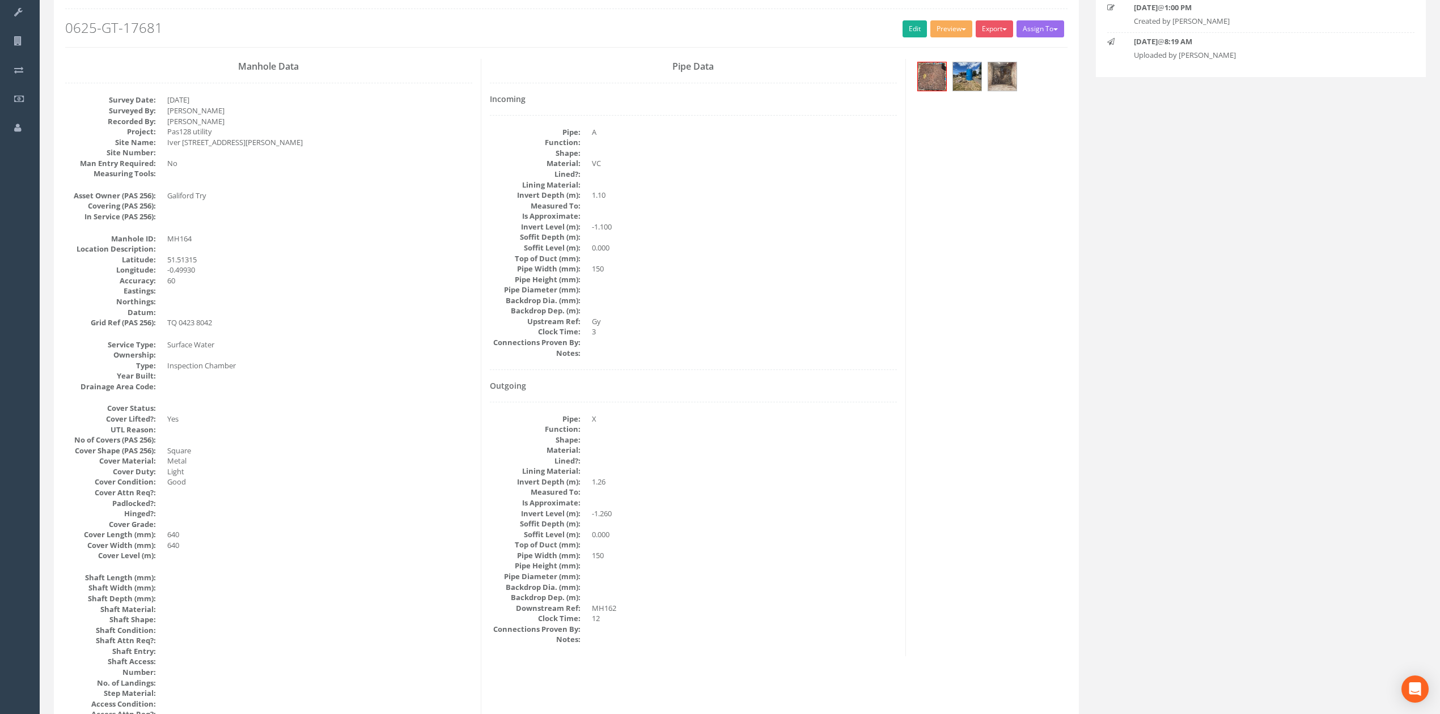
scroll to position [151, 0]
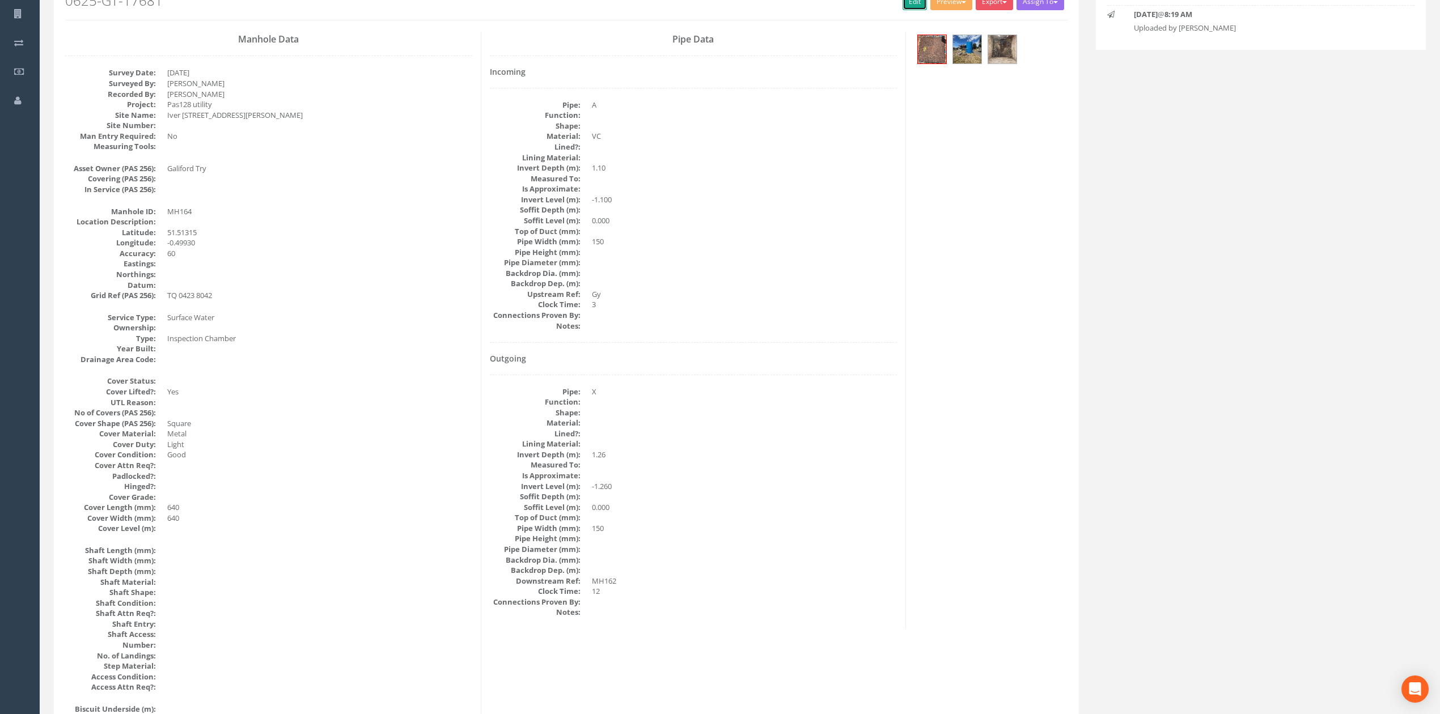
click at [908, 2] on link "Edit" at bounding box center [915, 1] width 24 height 17
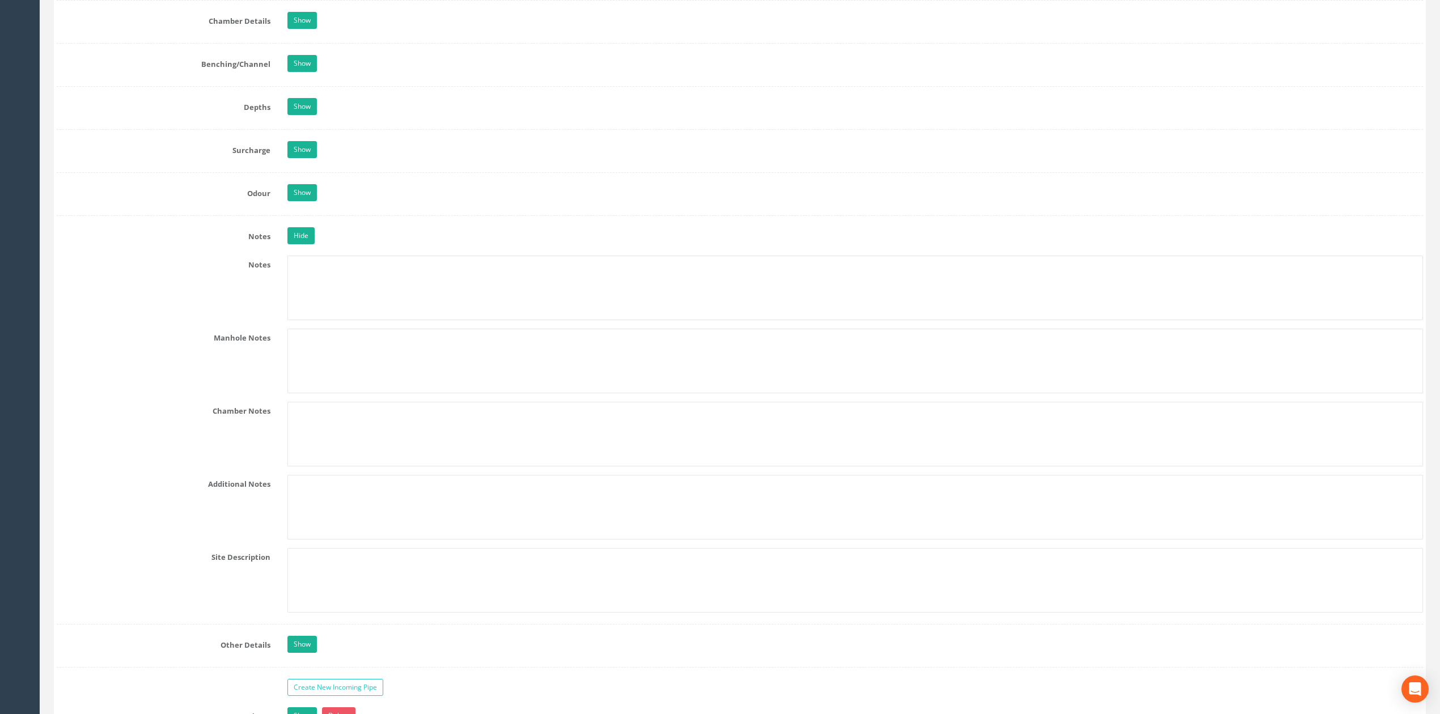
scroll to position [1450, 0]
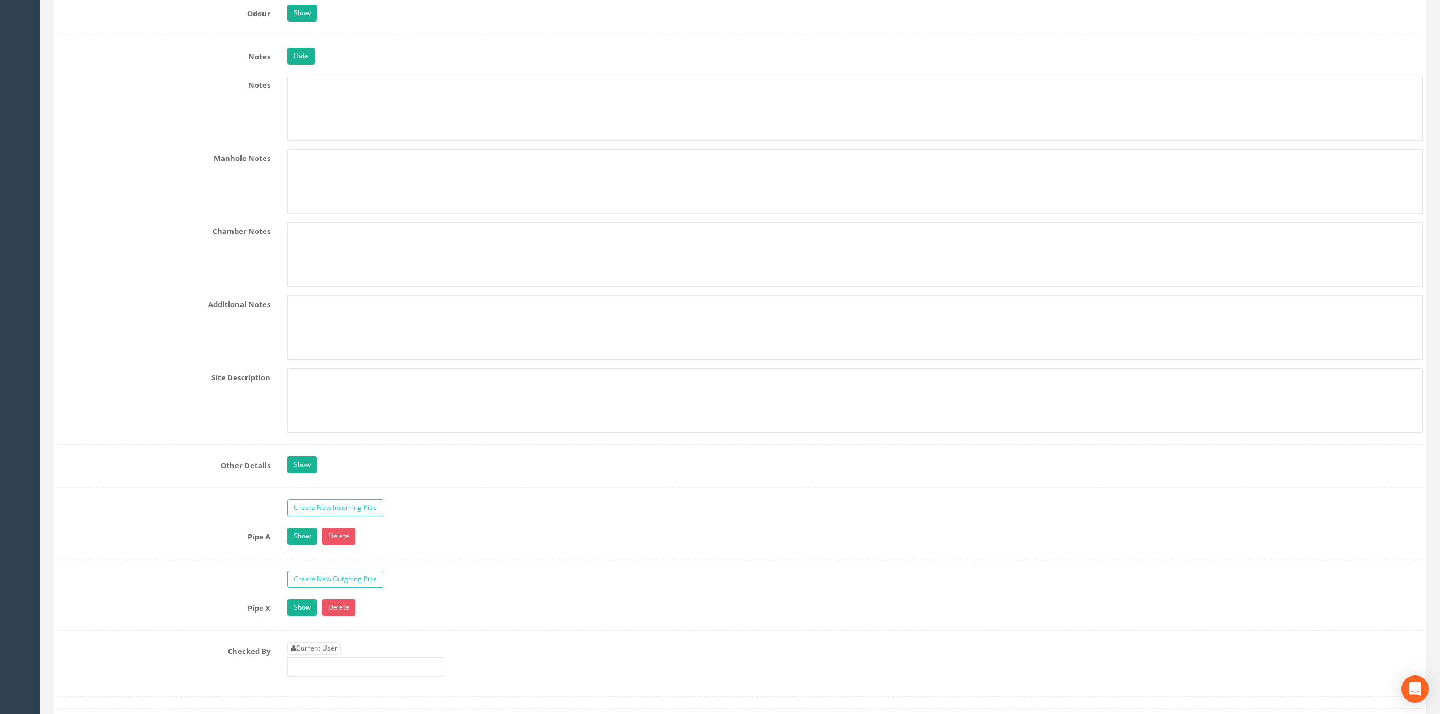
click at [311, 545] on link "Show" at bounding box center [301, 536] width 29 height 17
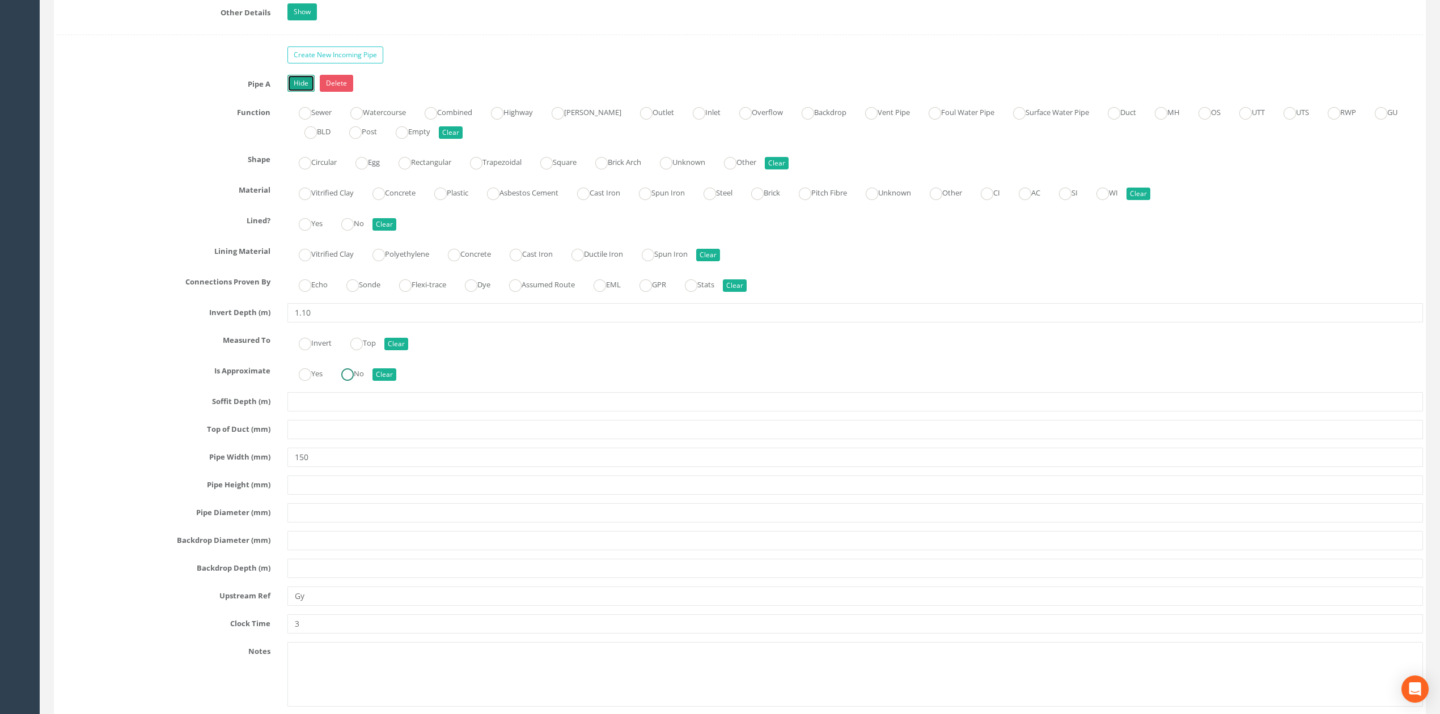
scroll to position [1904, 0]
drag, startPoint x: 327, startPoint y: 607, endPoint x: 248, endPoint y: 606, distance: 78.8
click at [285, 605] on div "Gy" at bounding box center [855, 595] width 1153 height 19
type input "Gully"
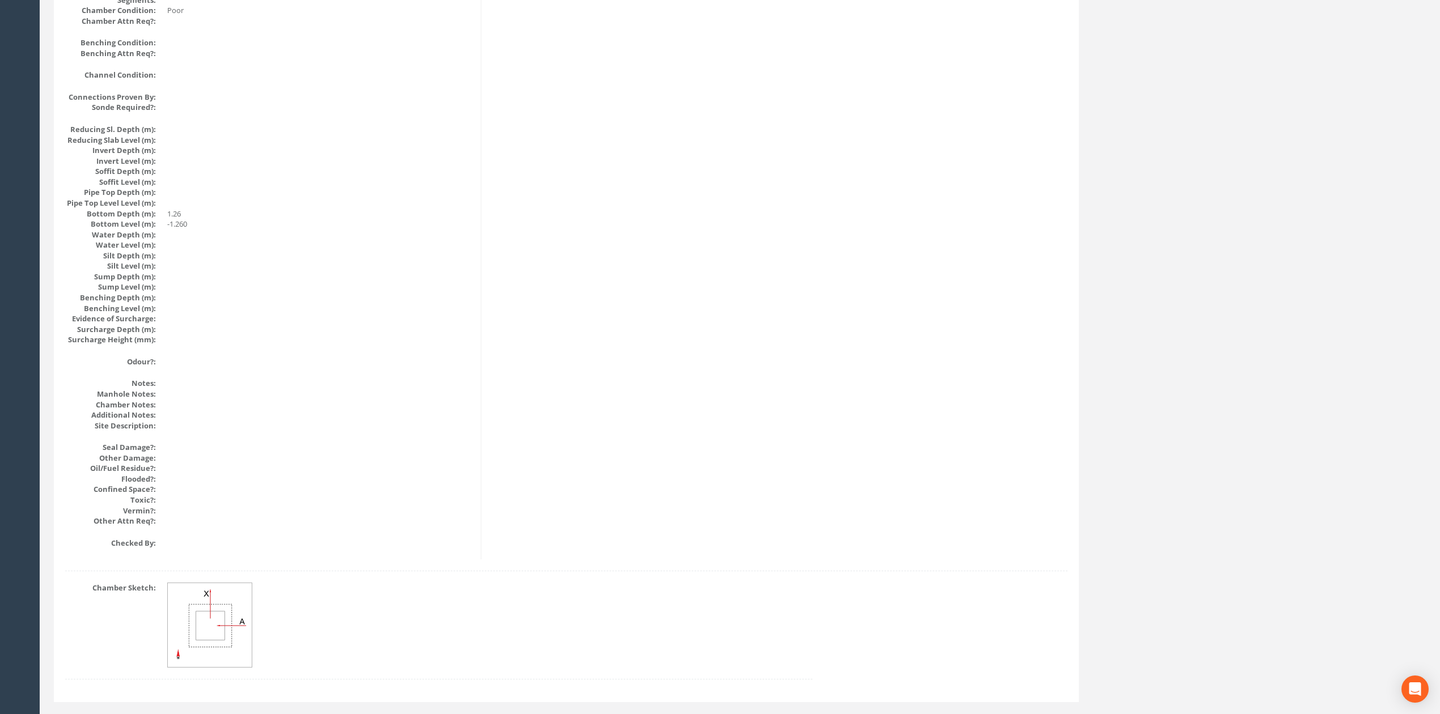
scroll to position [1036, 0]
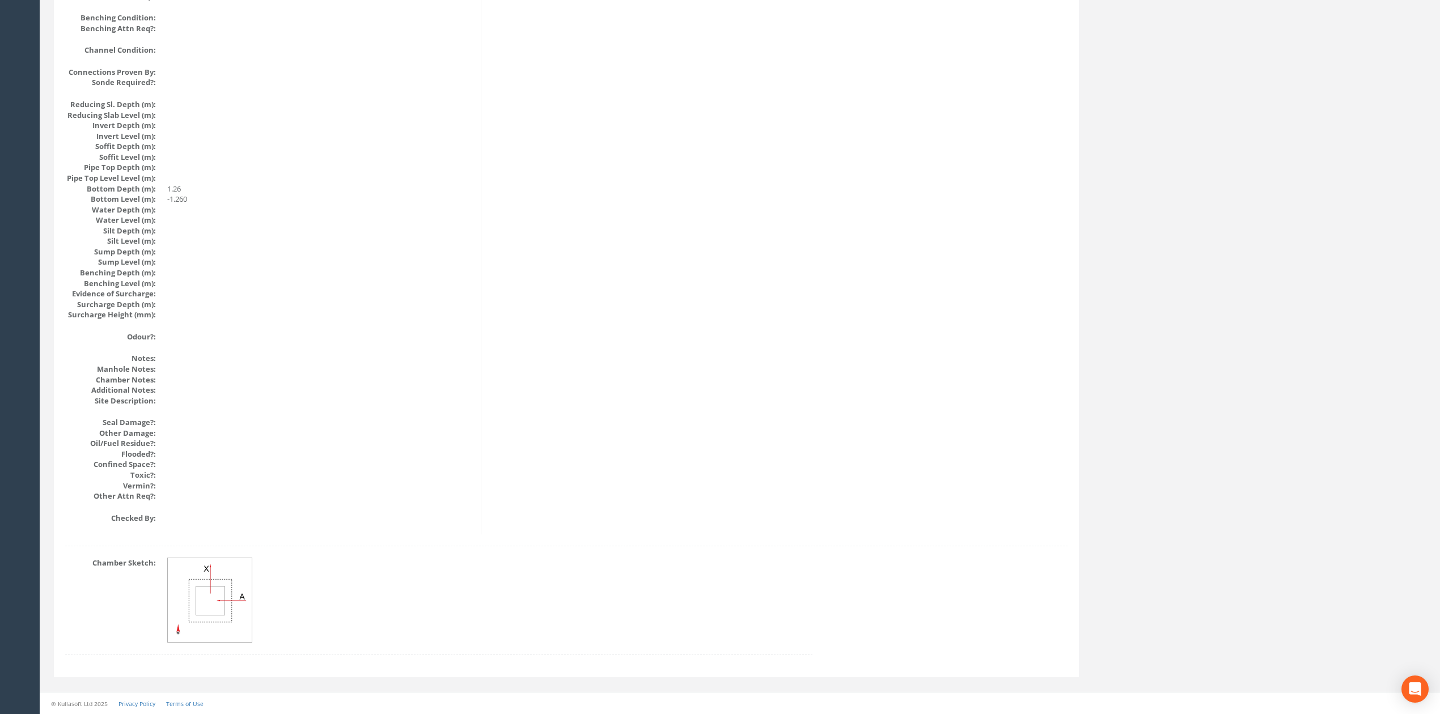
drag, startPoint x: 629, startPoint y: 549, endPoint x: 667, endPoint y: 348, distance: 204.8
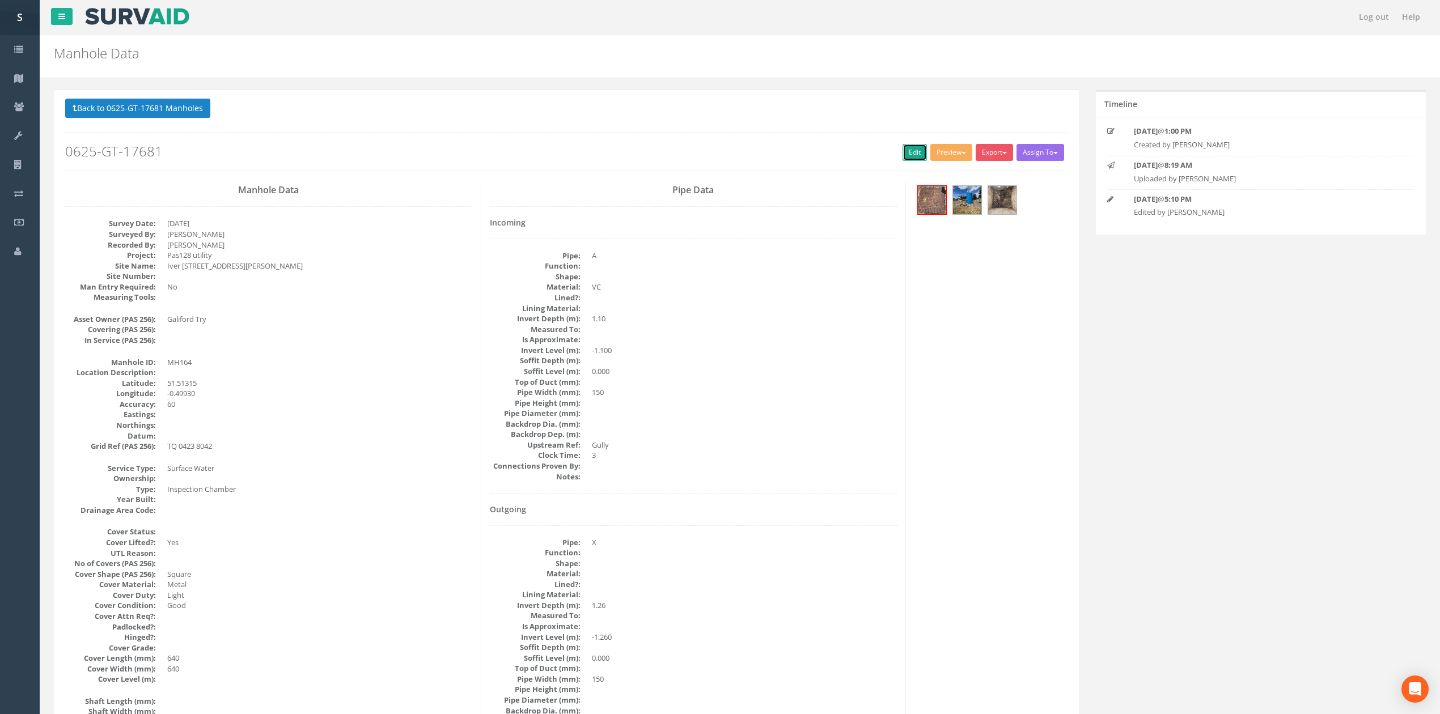
click at [903, 157] on link "Edit" at bounding box center [915, 152] width 24 height 17
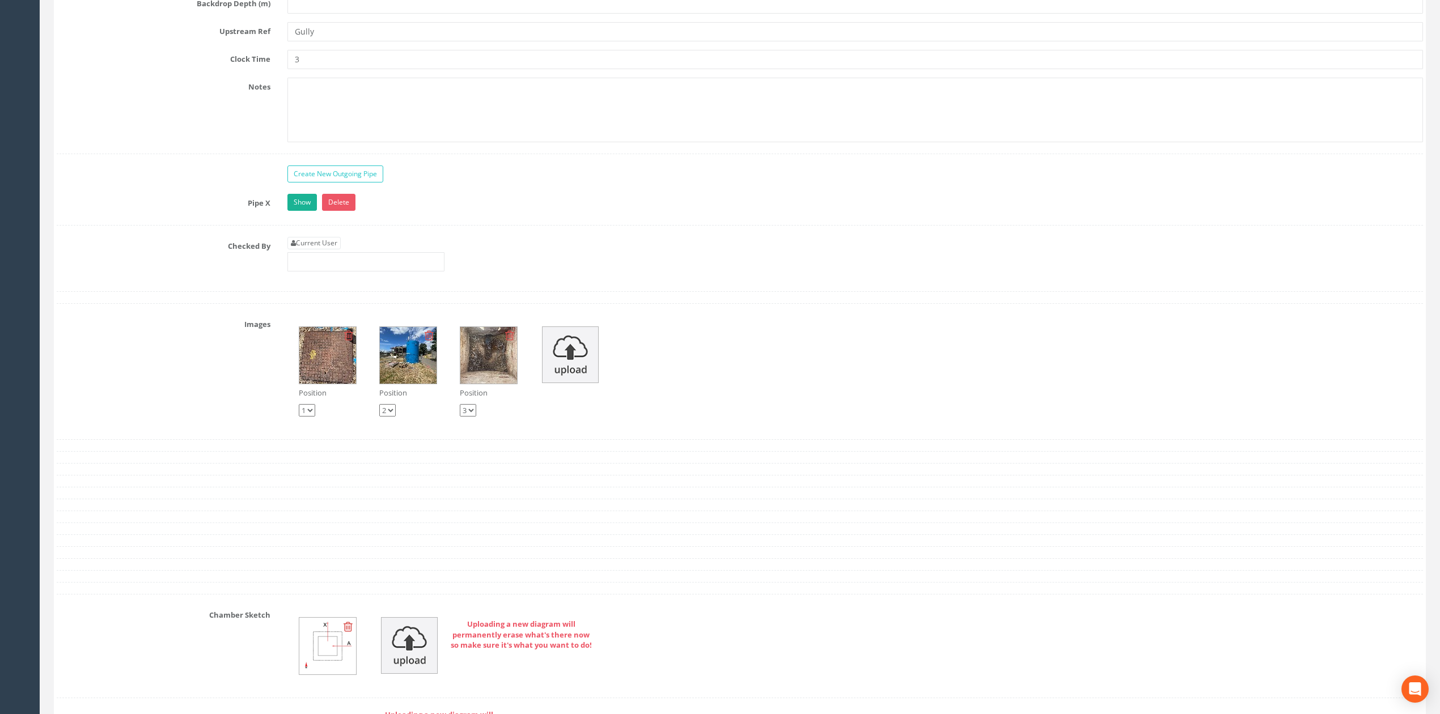
scroll to position [2365, 0]
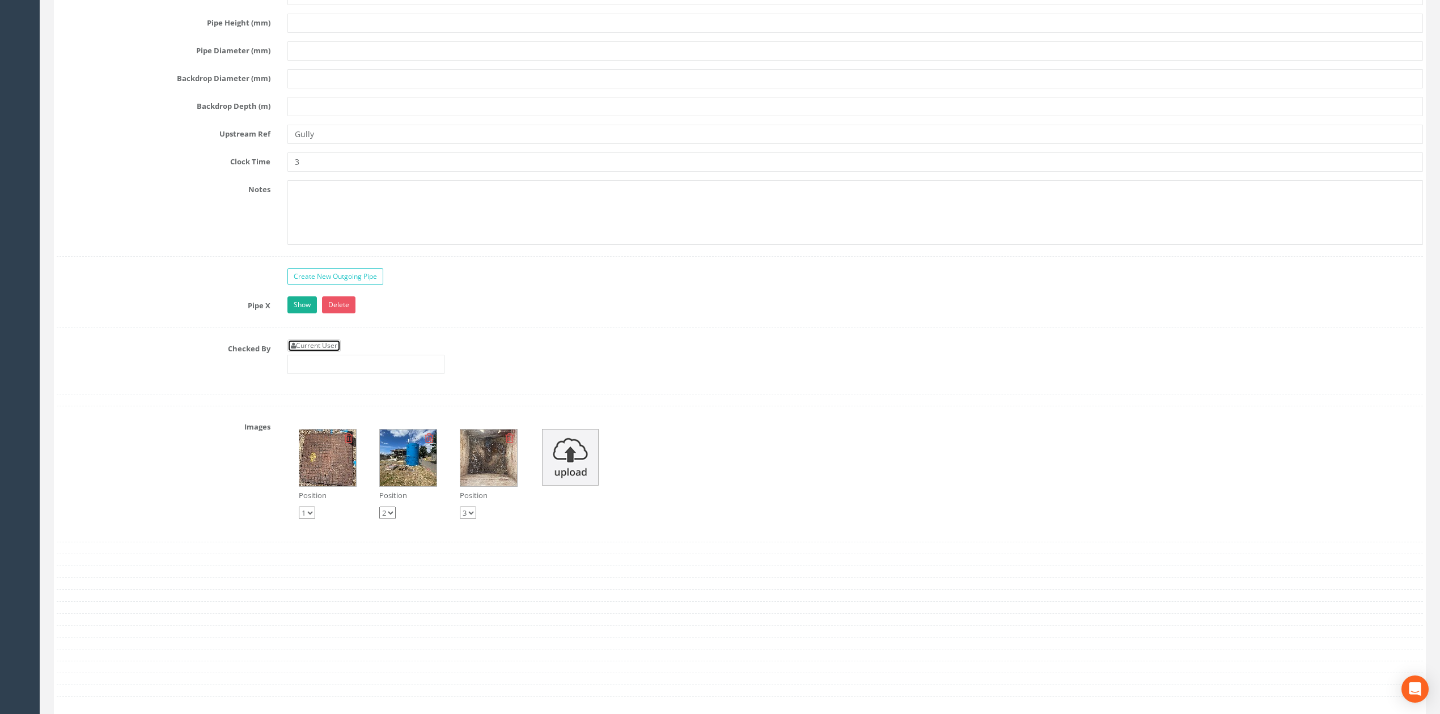
click at [327, 352] on link "Current User" at bounding box center [313, 346] width 53 height 12
type input "[PERSON_NAME]"
click at [342, 374] on input "[PERSON_NAME]" at bounding box center [365, 364] width 157 height 19
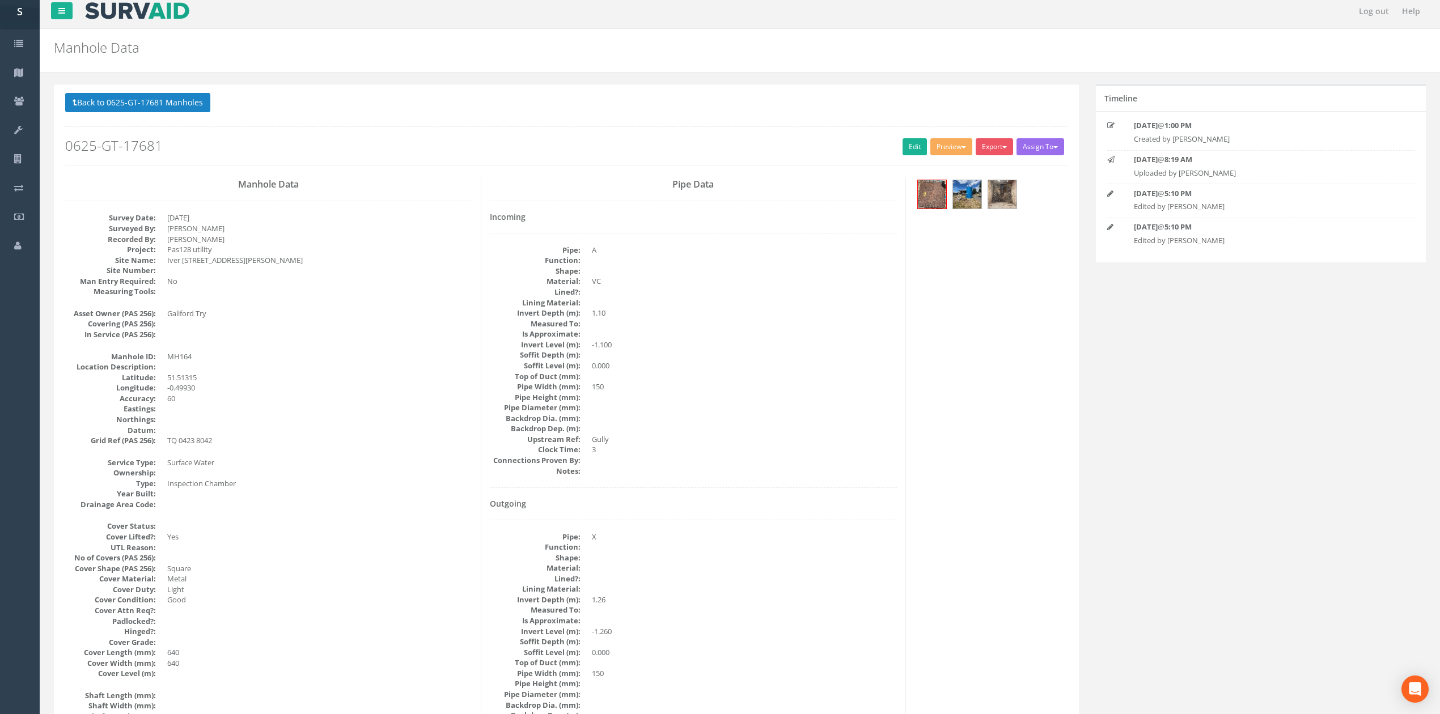
scroll to position [0, 0]
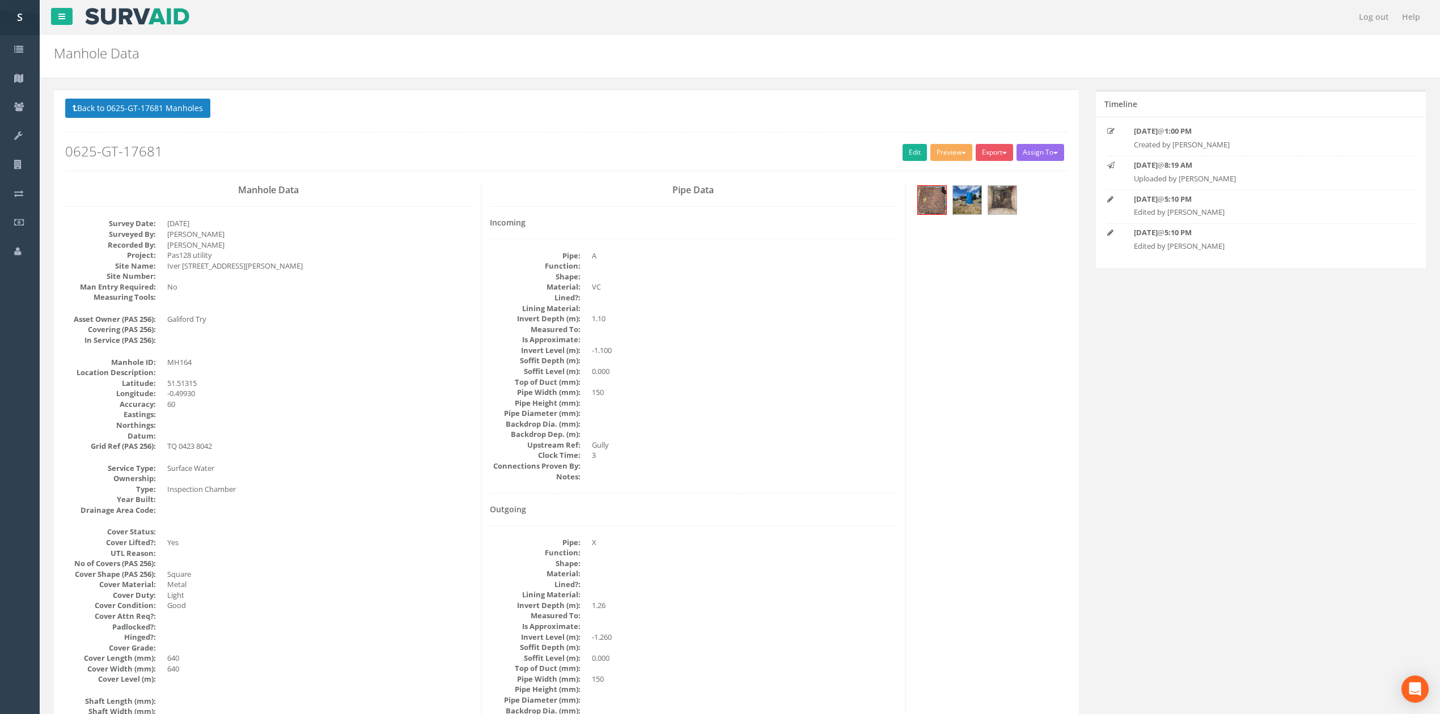
click at [168, 120] on p "Back to 0625-GT-17681 Manholes Back to Map" at bounding box center [566, 110] width 1002 height 22
click at [152, 99] on button "Back to 0625-GT-17681 Manholes" at bounding box center [137, 108] width 145 height 19
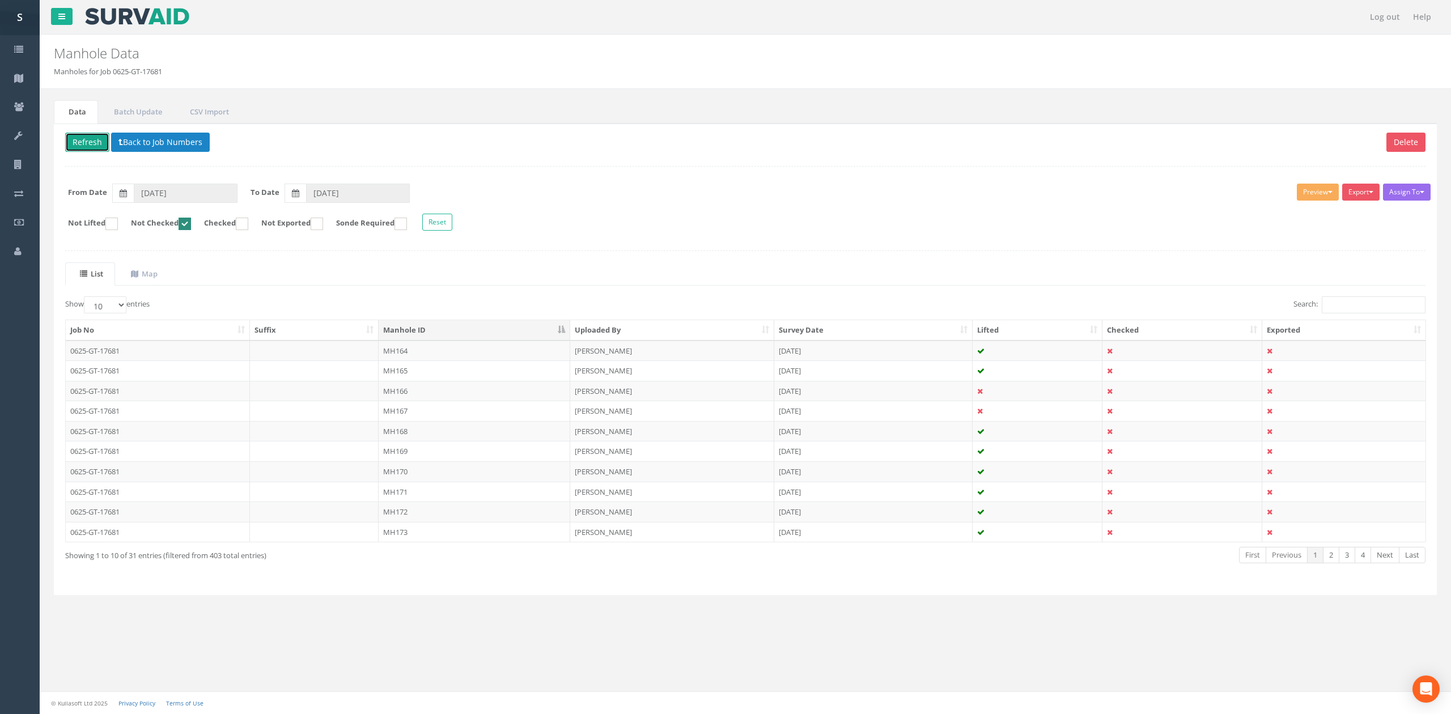
click at [87, 141] on button "Refresh" at bounding box center [87, 142] width 44 height 19
click at [250, 356] on td at bounding box center [314, 351] width 129 height 20
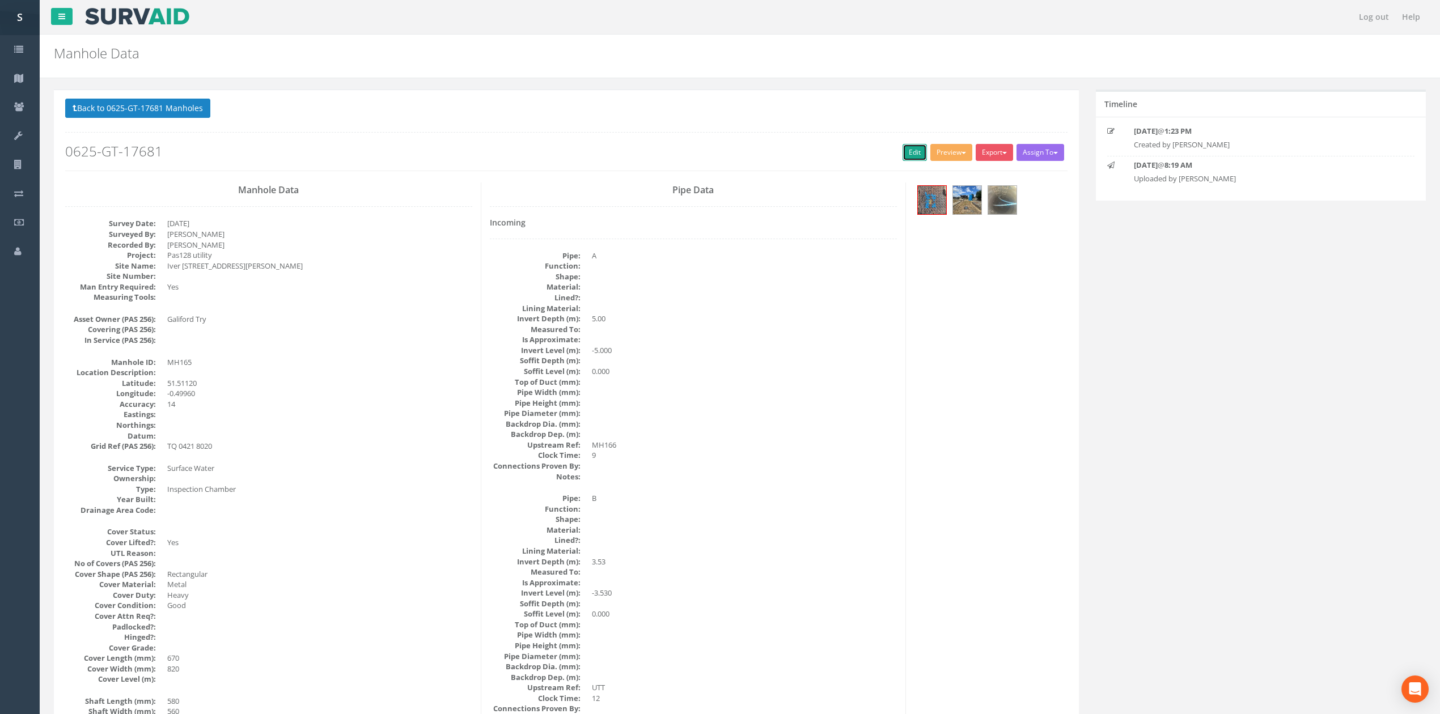
click at [909, 153] on link "Edit" at bounding box center [915, 152] width 24 height 17
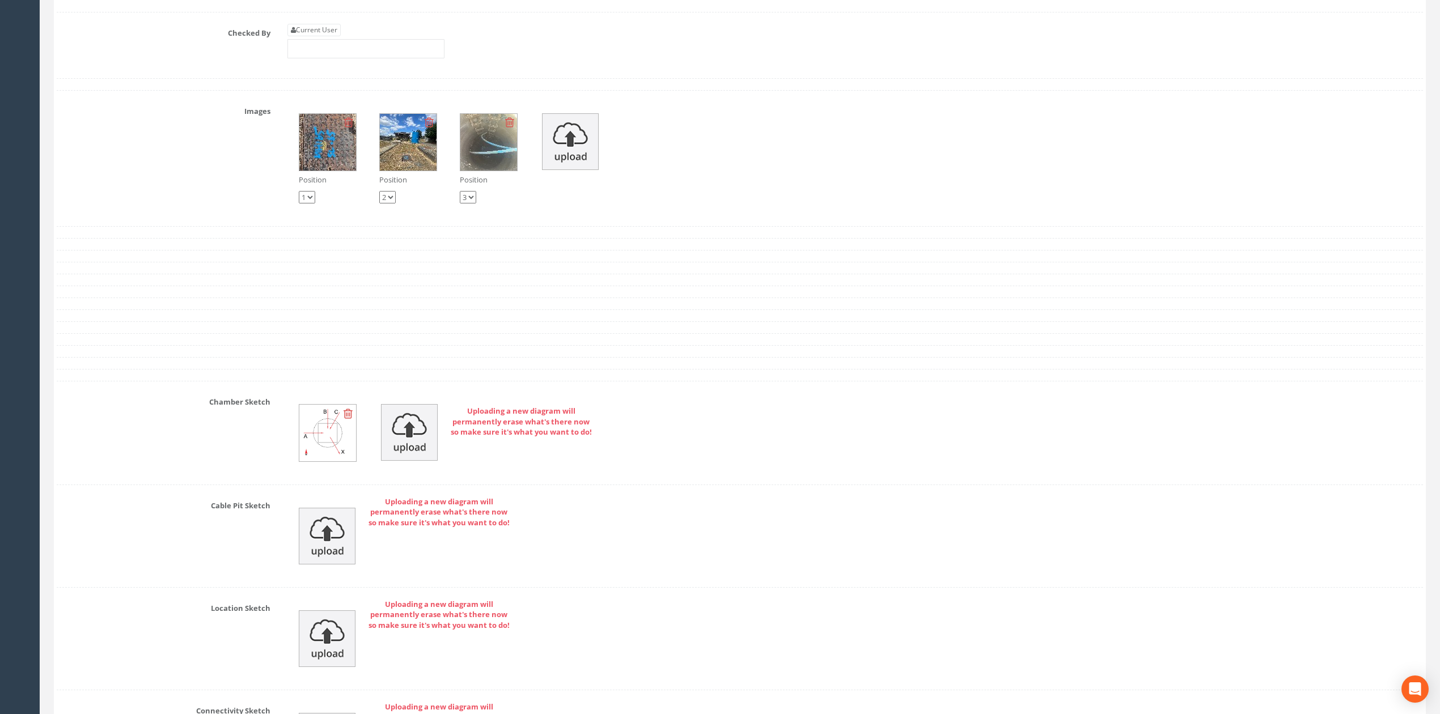
scroll to position [3376, 0]
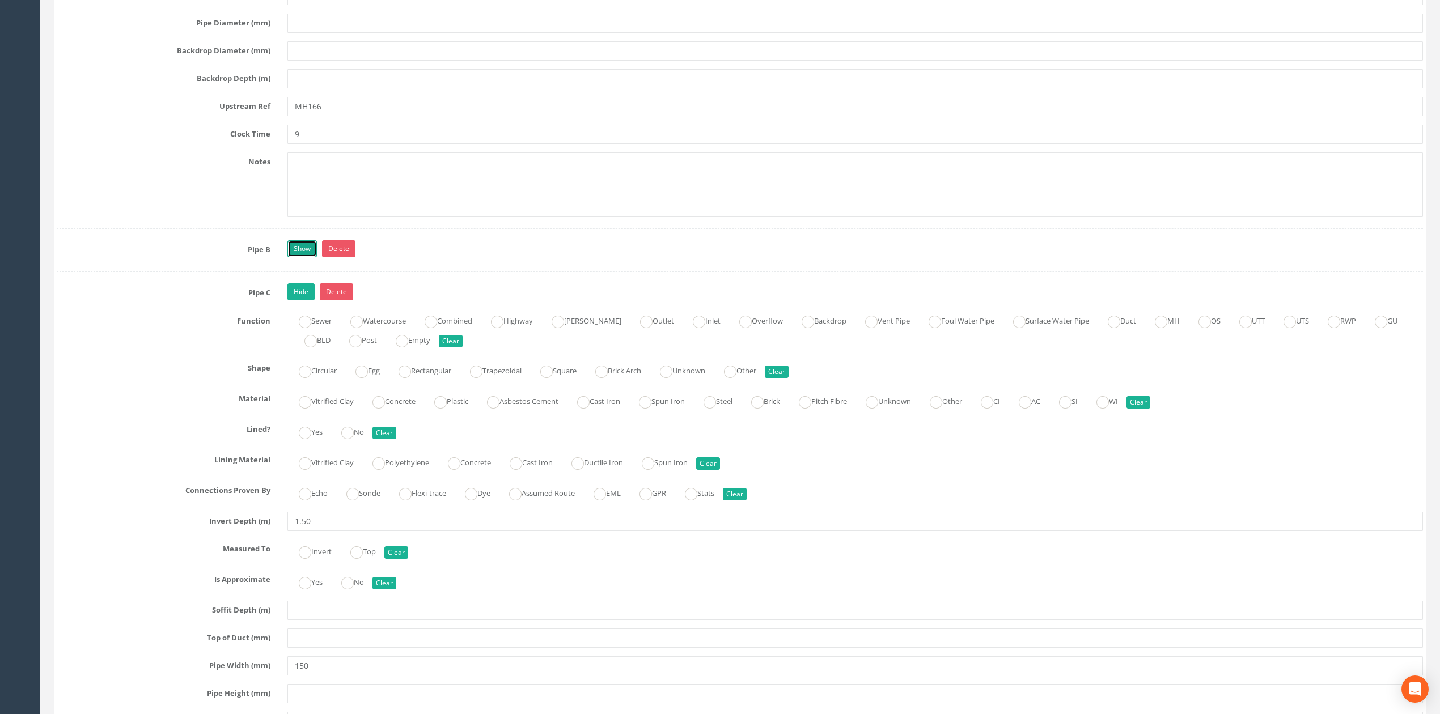
click at [307, 257] on link "Show" at bounding box center [301, 248] width 29 height 17
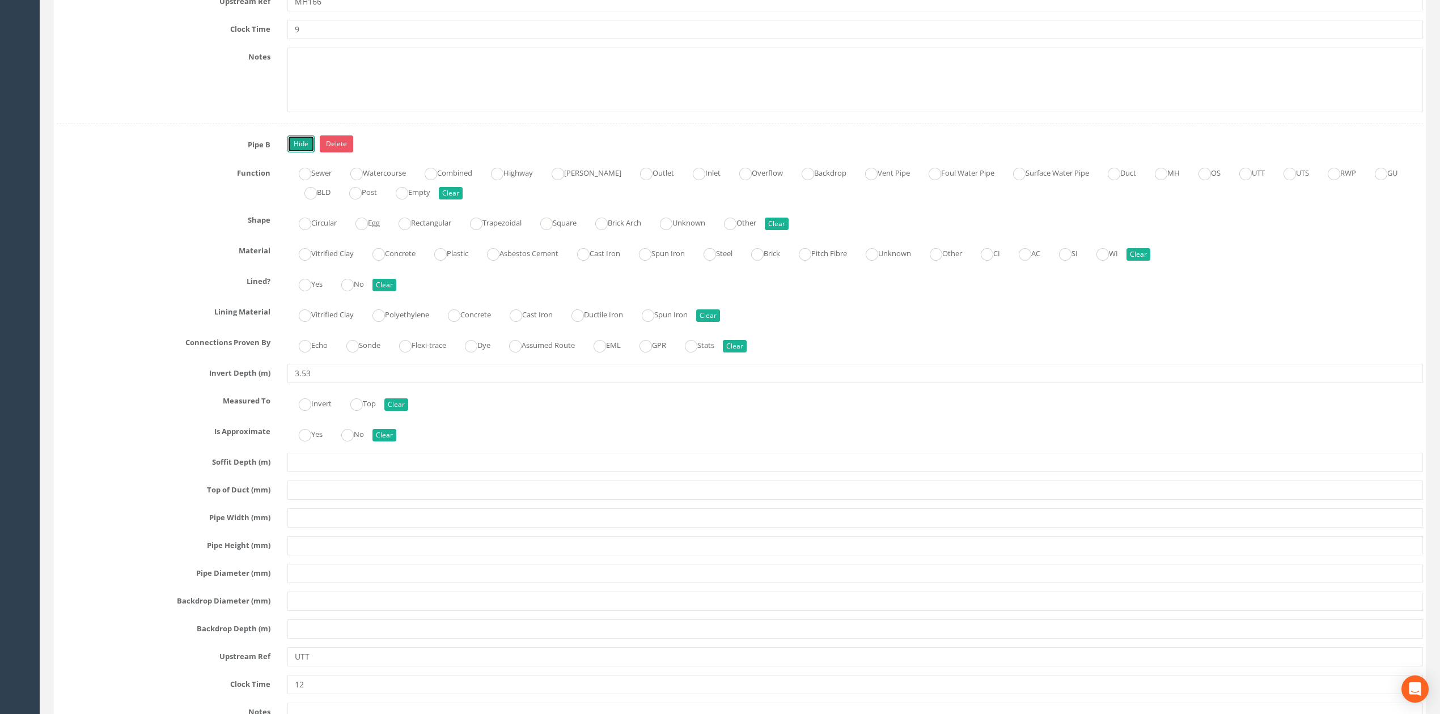
scroll to position [2620, 0]
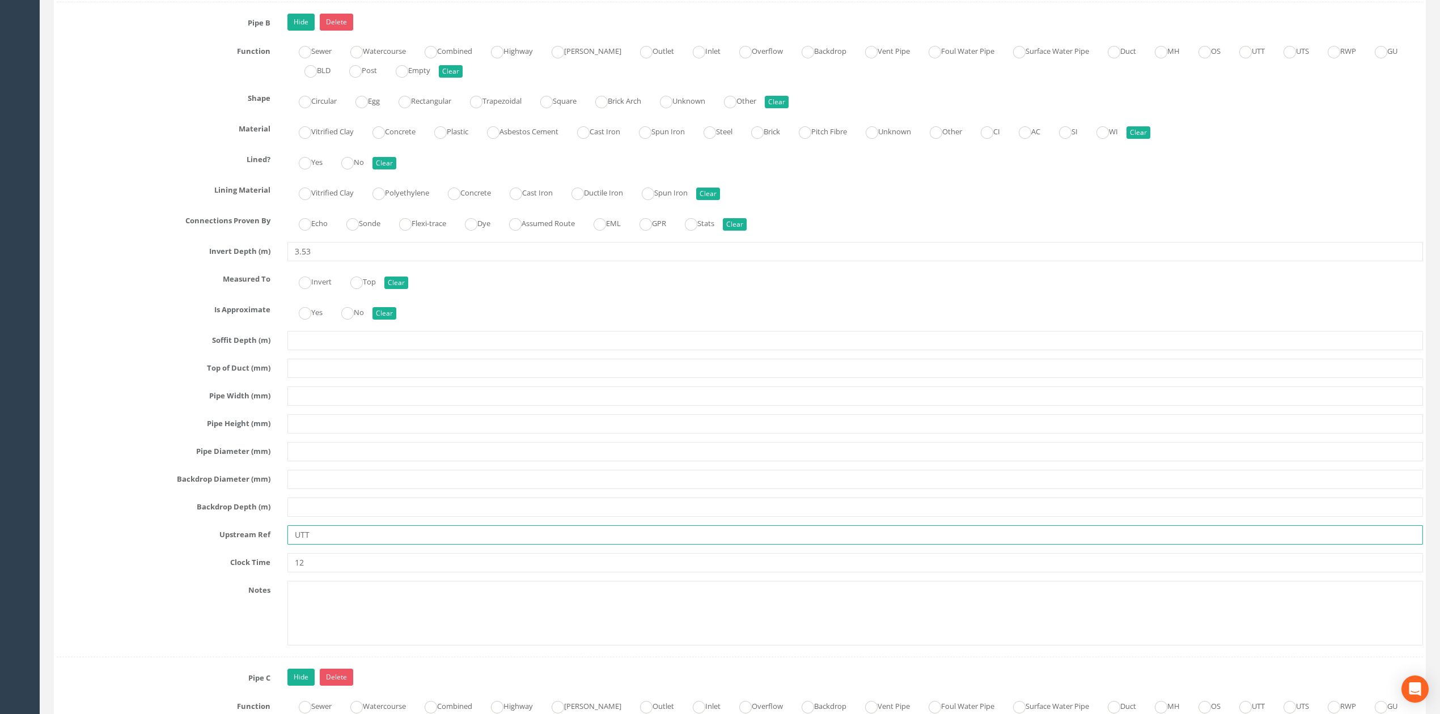
drag, startPoint x: 284, startPoint y: 554, endPoint x: 221, endPoint y: 547, distance: 63.4
click at [261, 545] on div "Upstream Ref UTT" at bounding box center [739, 535] width 1383 height 19
click at [345, 545] on input "UTT" at bounding box center [855, 535] width 1136 height 19
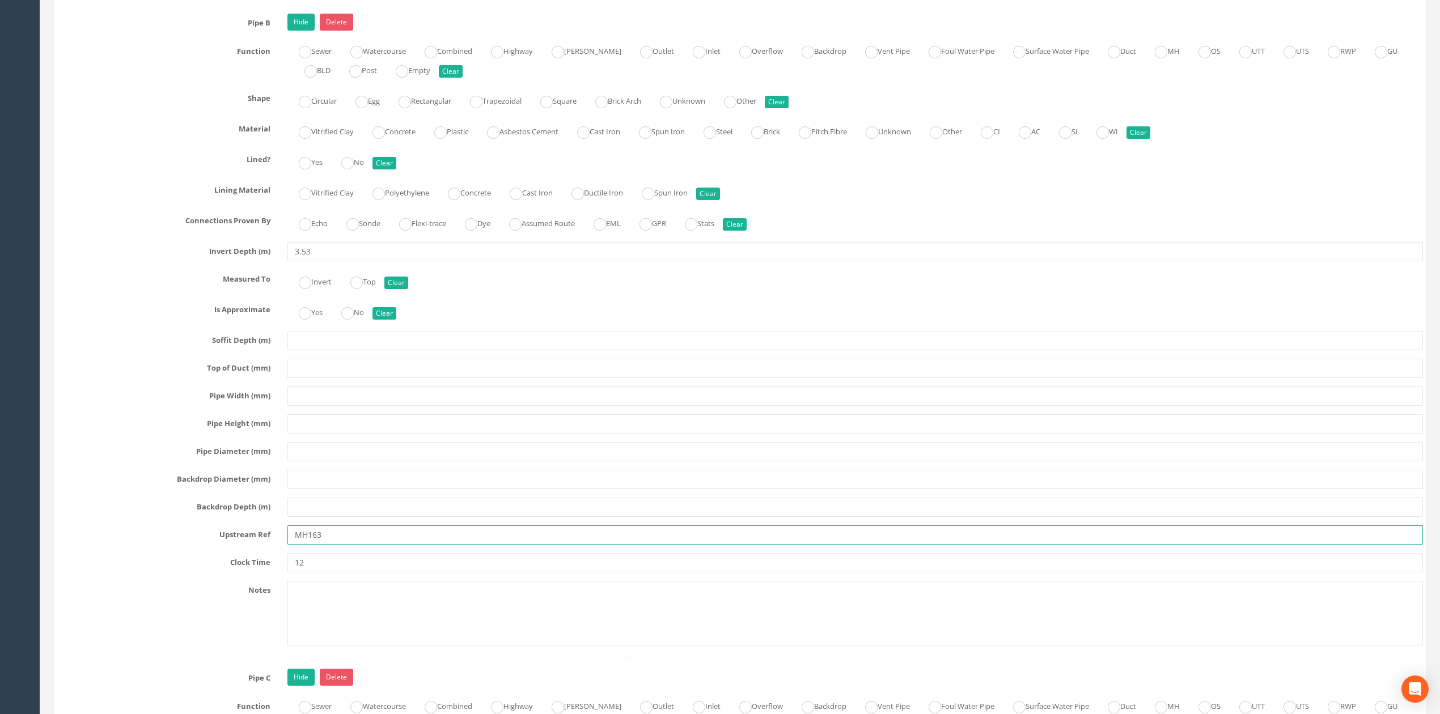
type input "MH163"
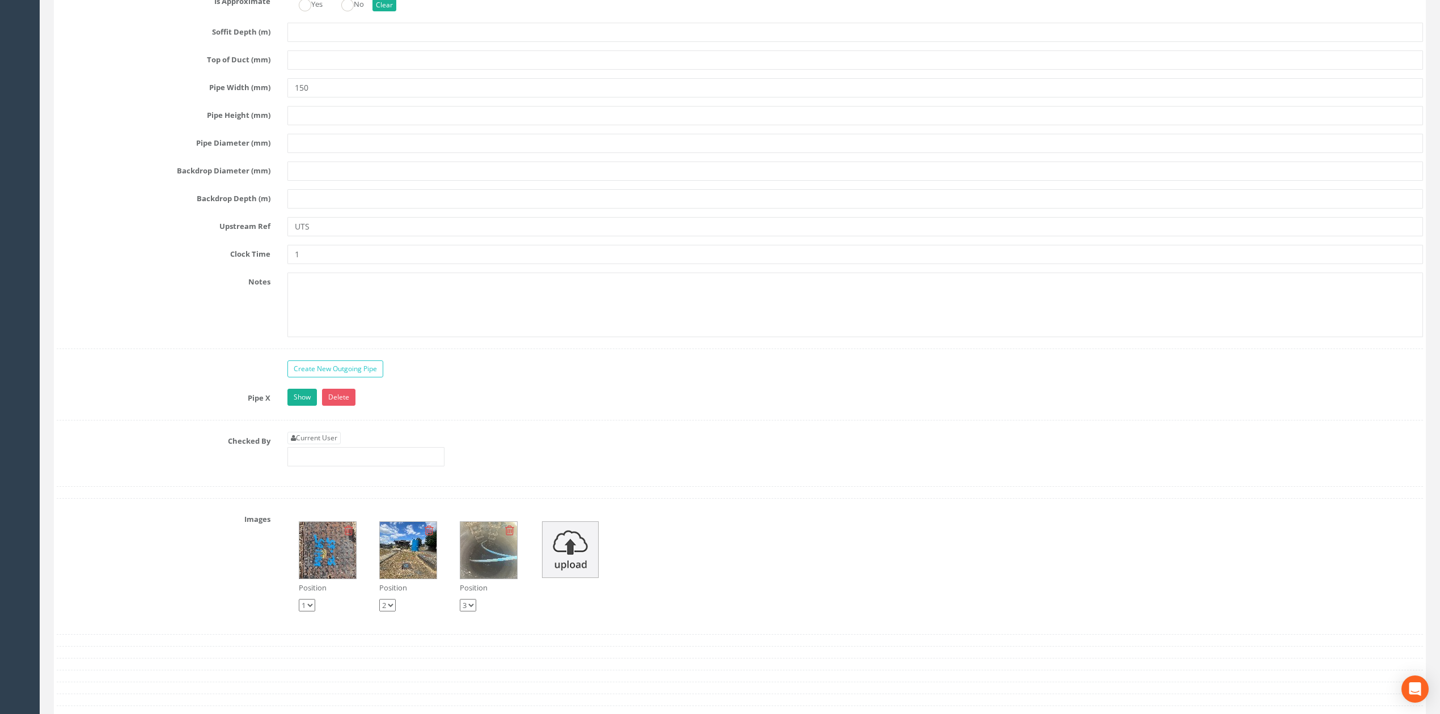
scroll to position [3602, 0]
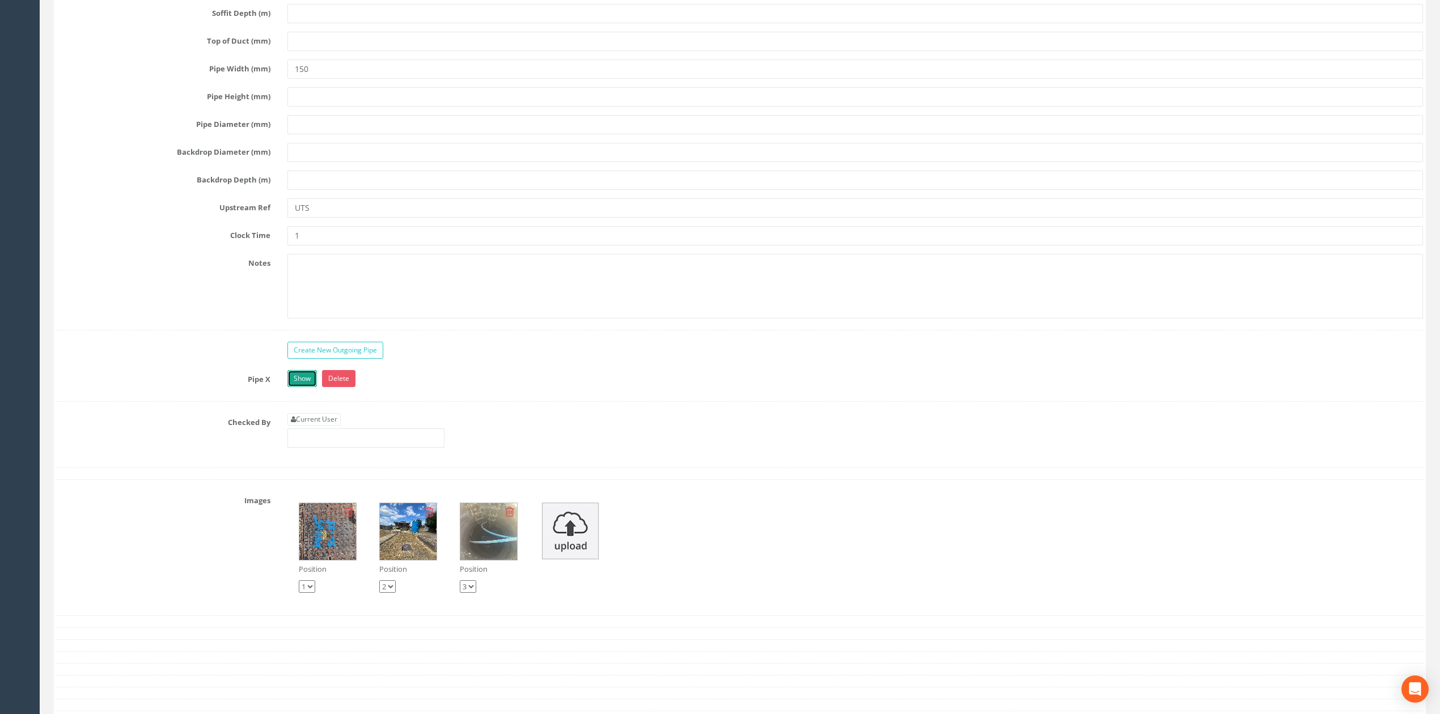
click at [298, 387] on link "Show" at bounding box center [301, 378] width 29 height 17
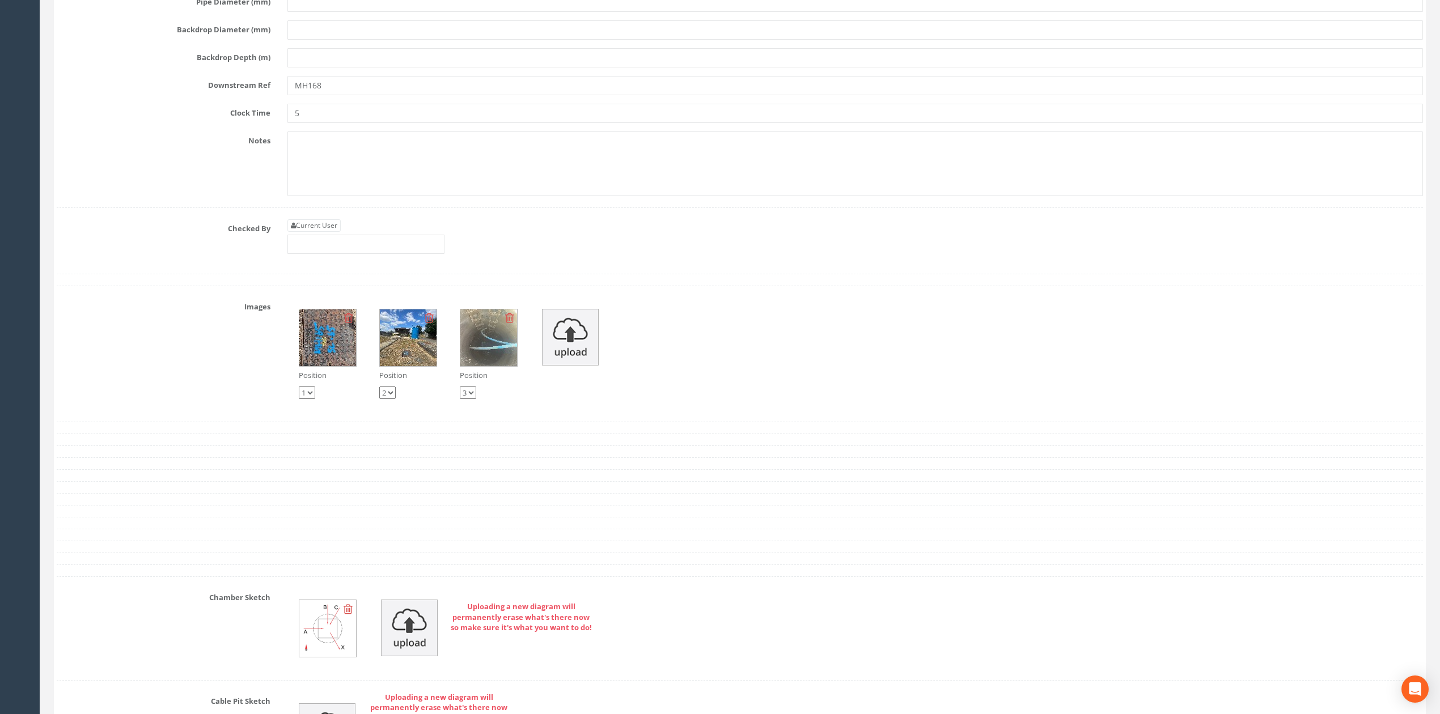
scroll to position [4434, 0]
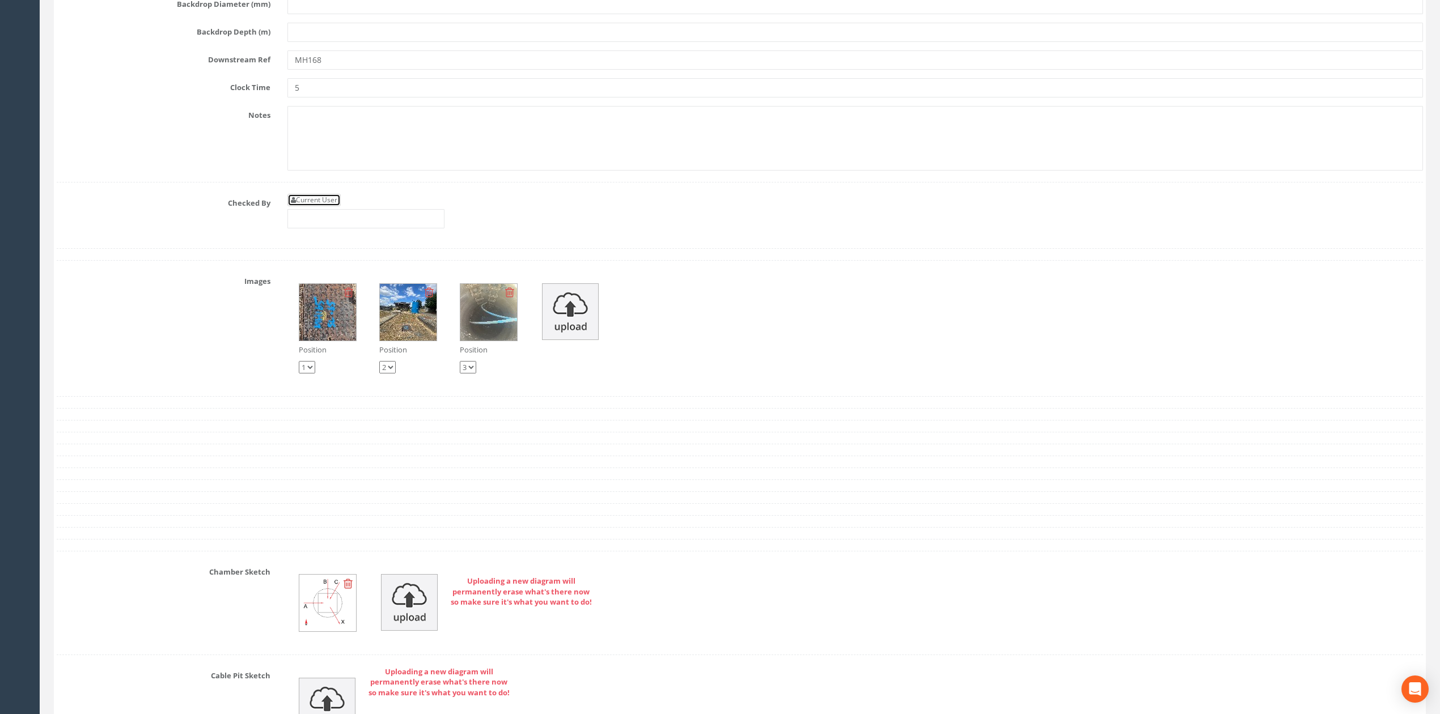
click at [331, 206] on link "Current User" at bounding box center [313, 200] width 53 height 12
type input "[PERSON_NAME]"
click at [383, 228] on input "[PERSON_NAME]" at bounding box center [365, 218] width 157 height 19
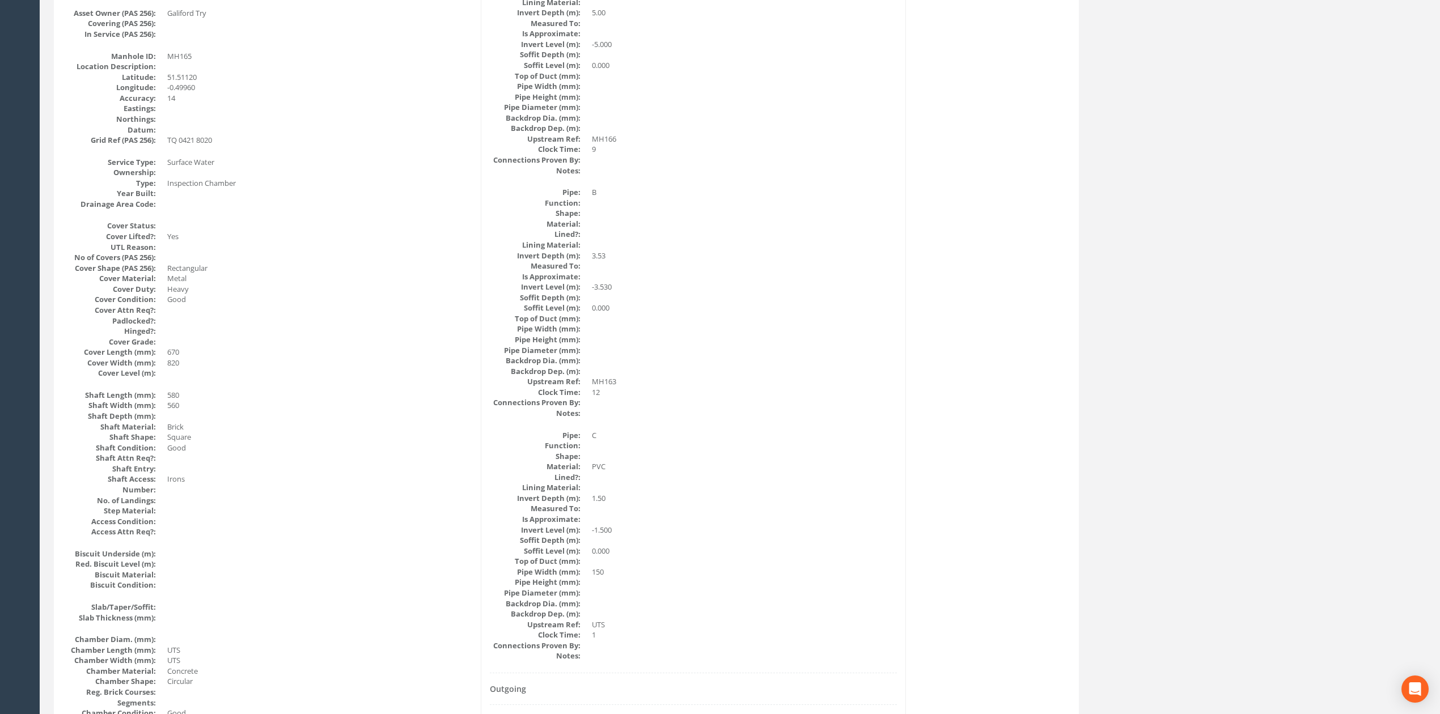
scroll to position [0, 0]
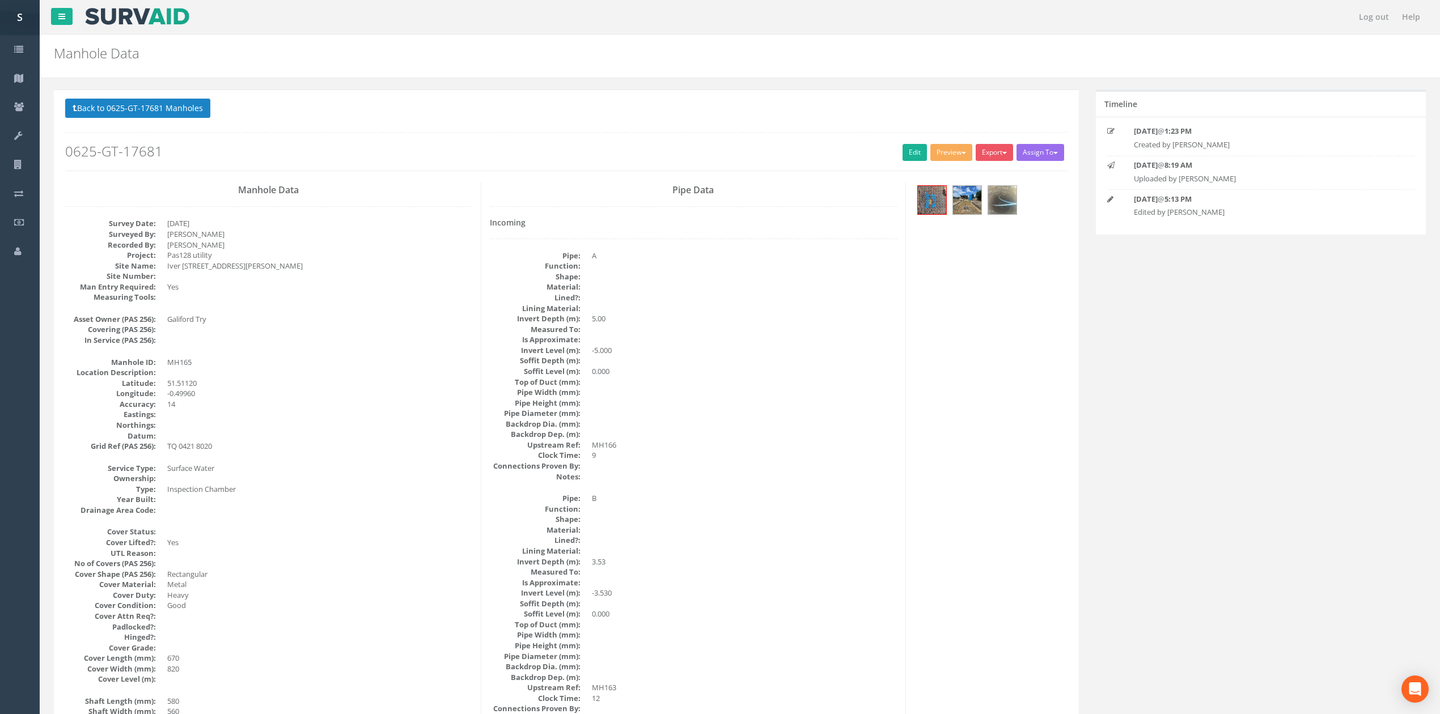
click at [158, 124] on div "Back to 0625-GT-17681 Manholes Back to Map Assign To No Companies Added Export …" at bounding box center [566, 135] width 1002 height 72
click at [145, 118] on button "Back to 0625-GT-17681 Manholes" at bounding box center [137, 108] width 145 height 19
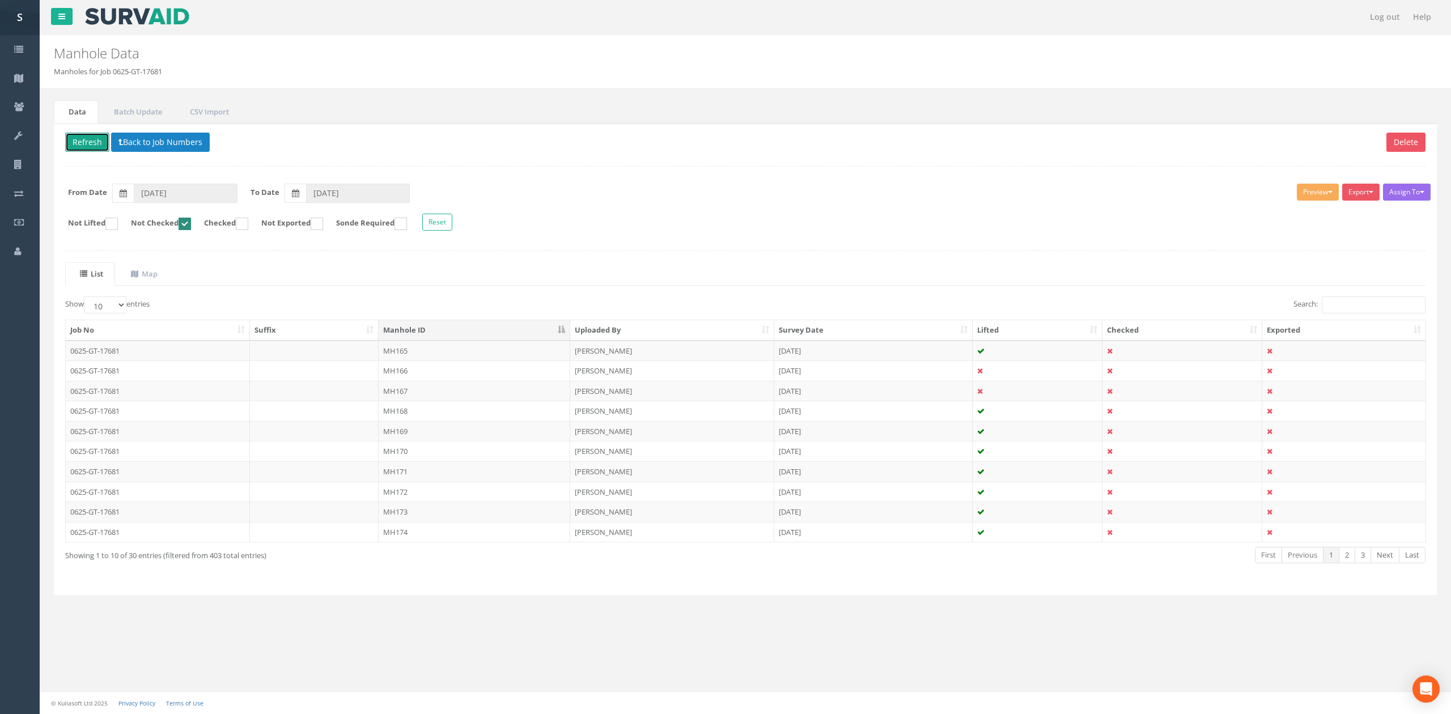
click at [87, 141] on button "Refresh" at bounding box center [87, 142] width 44 height 19
click at [450, 356] on td "MH166" at bounding box center [475, 351] width 192 height 20
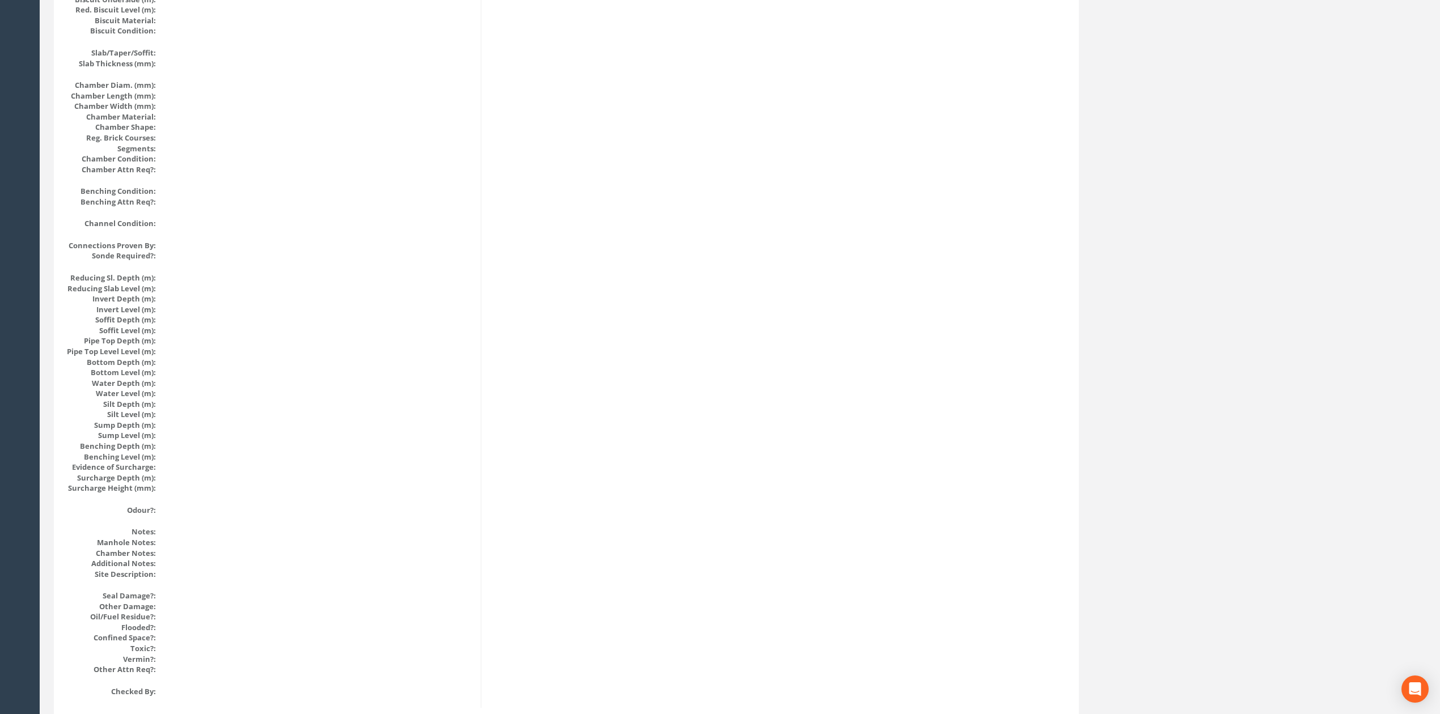
scroll to position [928, 0]
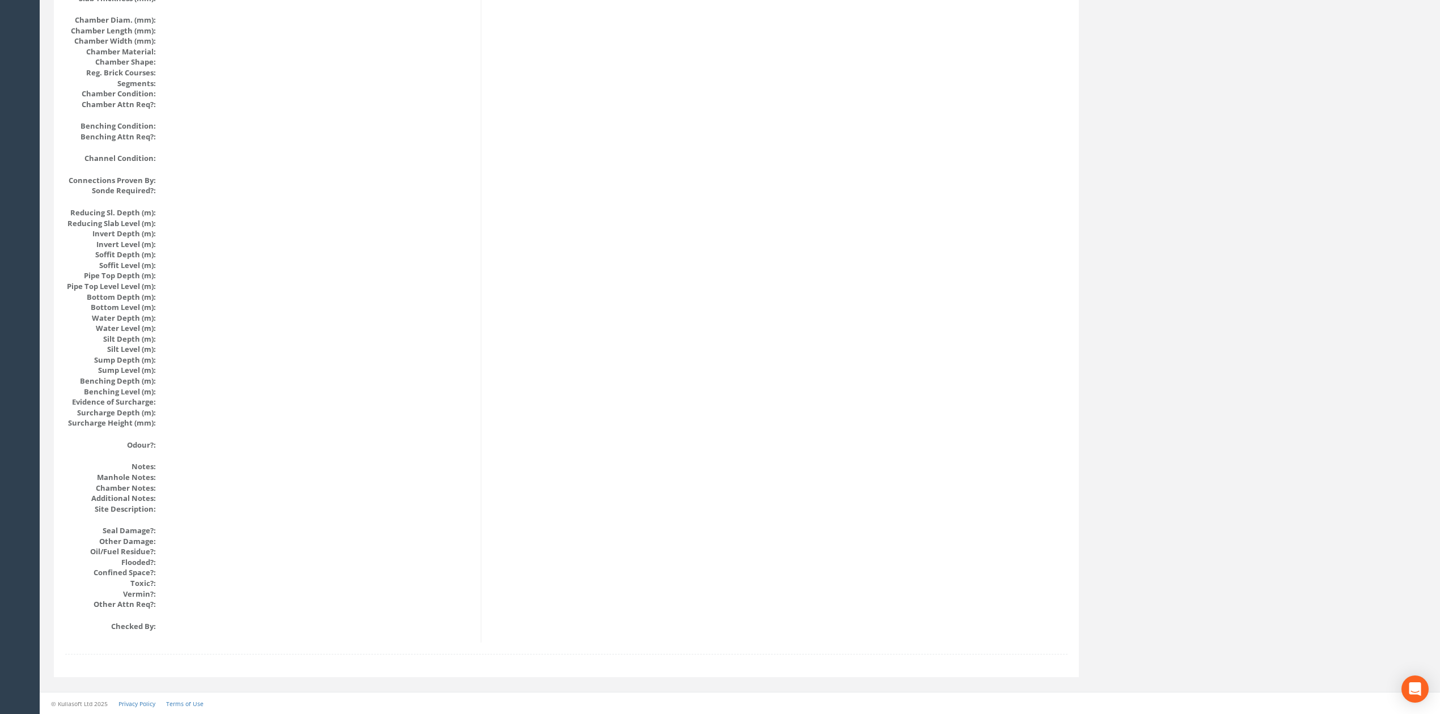
drag, startPoint x: 763, startPoint y: 499, endPoint x: 738, endPoint y: 393, distance: 108.4
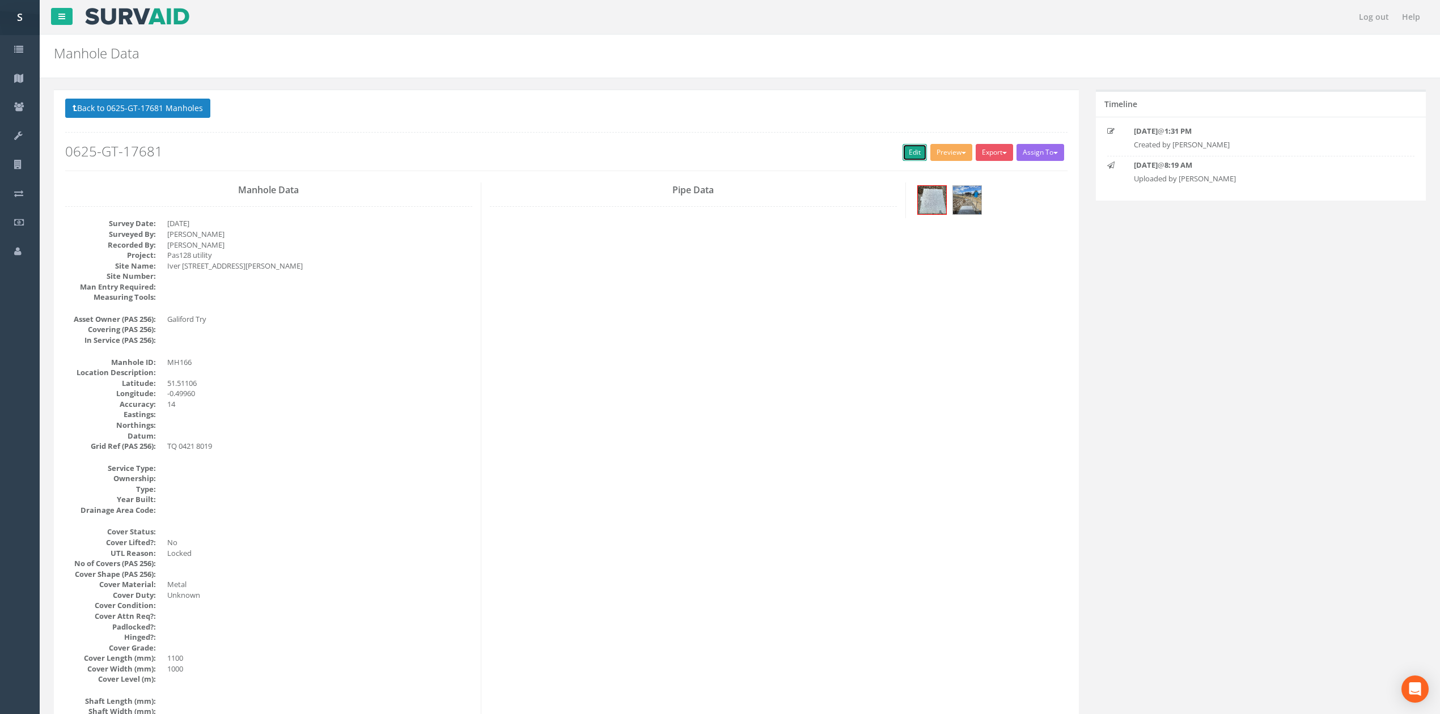
click at [903, 158] on link "Edit" at bounding box center [915, 152] width 24 height 17
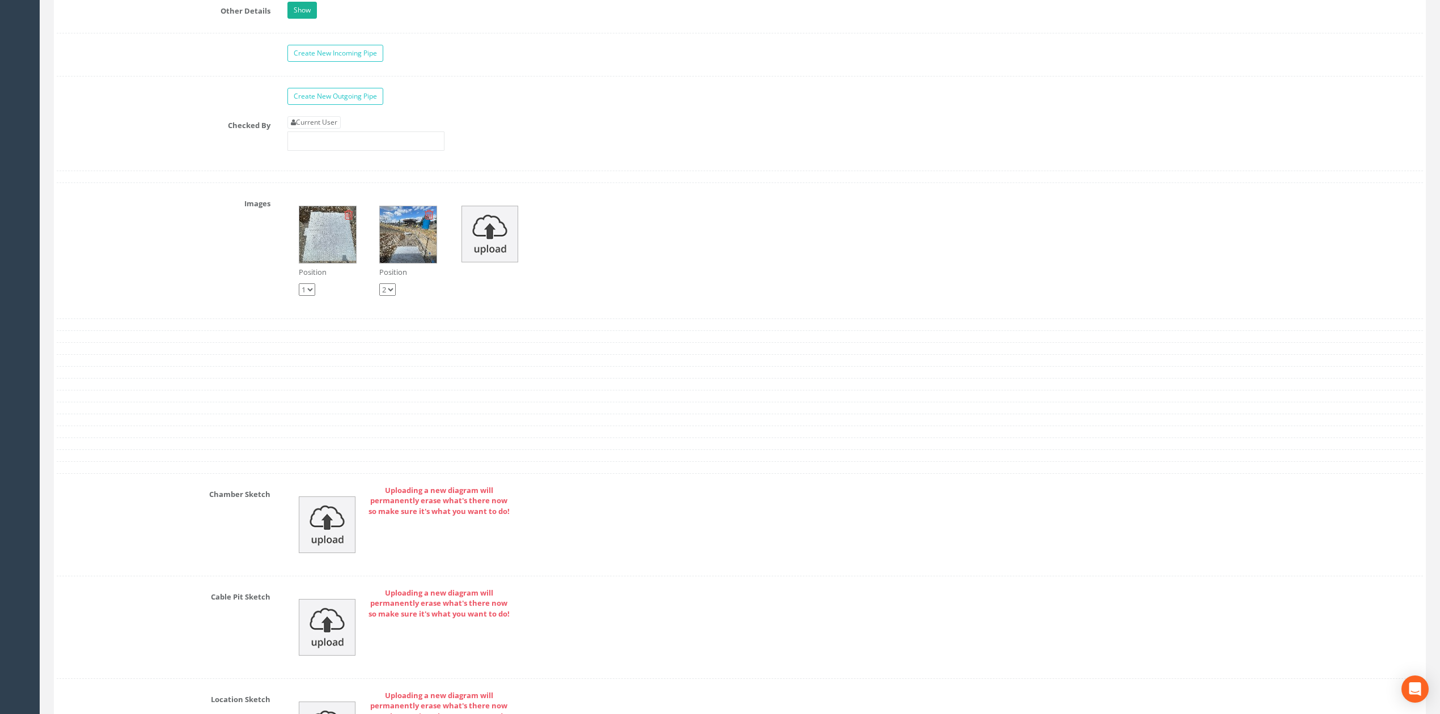
scroll to position [1830, 0]
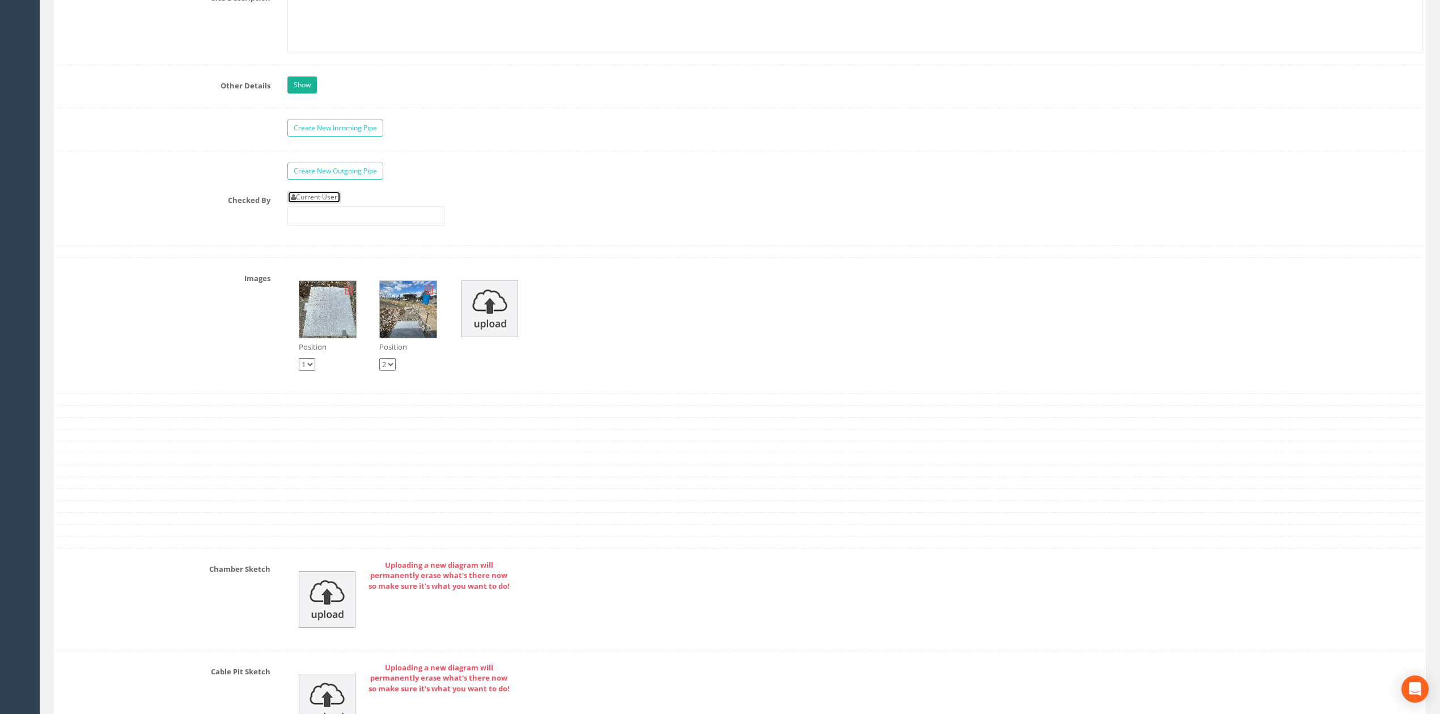
click at [329, 204] on link "Current User" at bounding box center [313, 197] width 53 height 12
type input "[PERSON_NAME]"
click at [342, 226] on input "[PERSON_NAME]" at bounding box center [365, 215] width 157 height 19
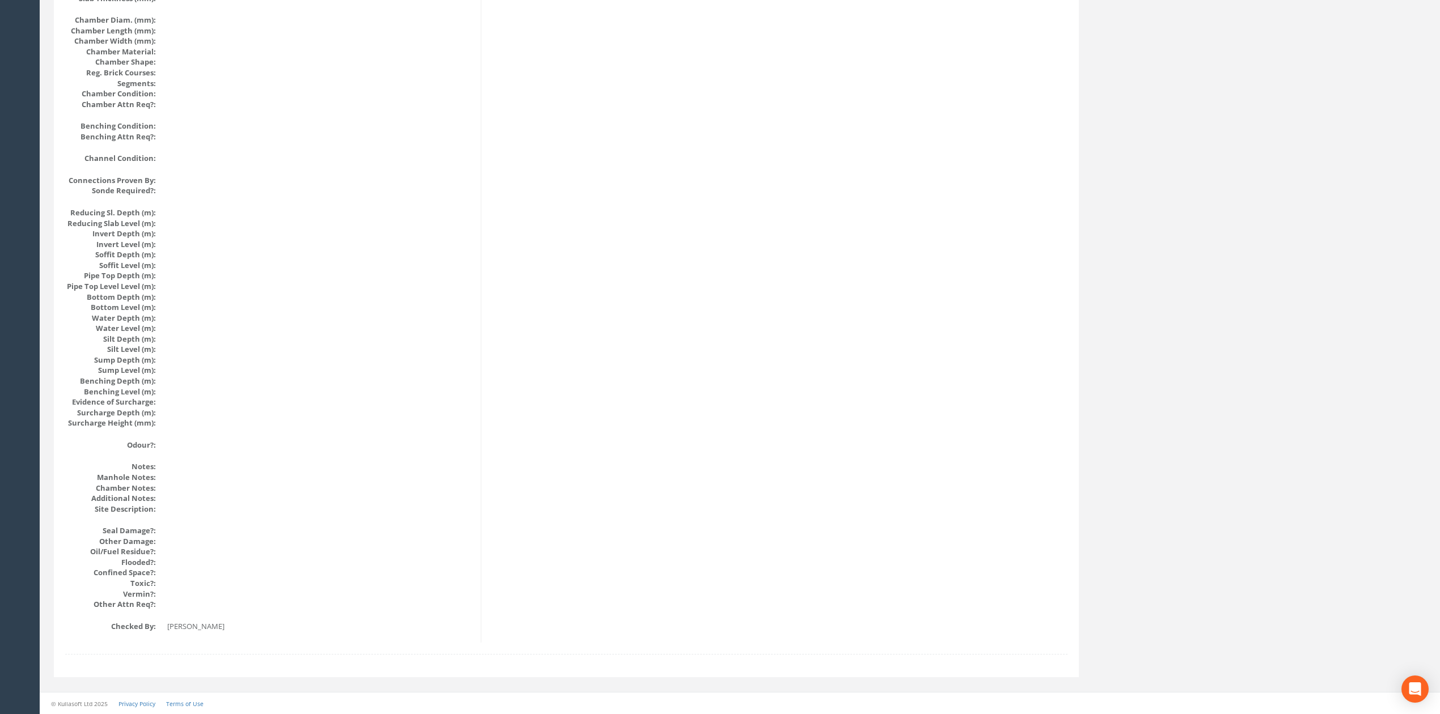
scroll to position [0, 0]
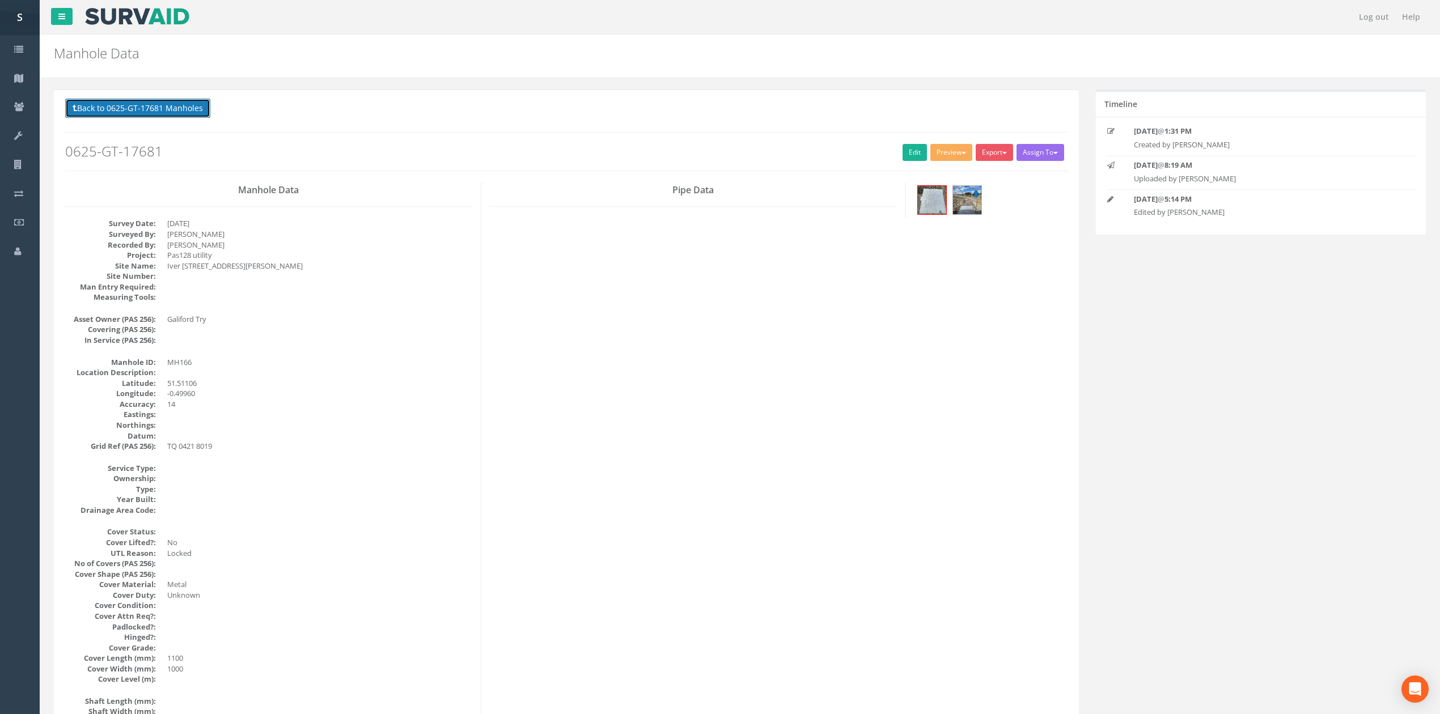
click at [163, 105] on button "Back to 0625-GT-17681 Manholes" at bounding box center [137, 108] width 145 height 19
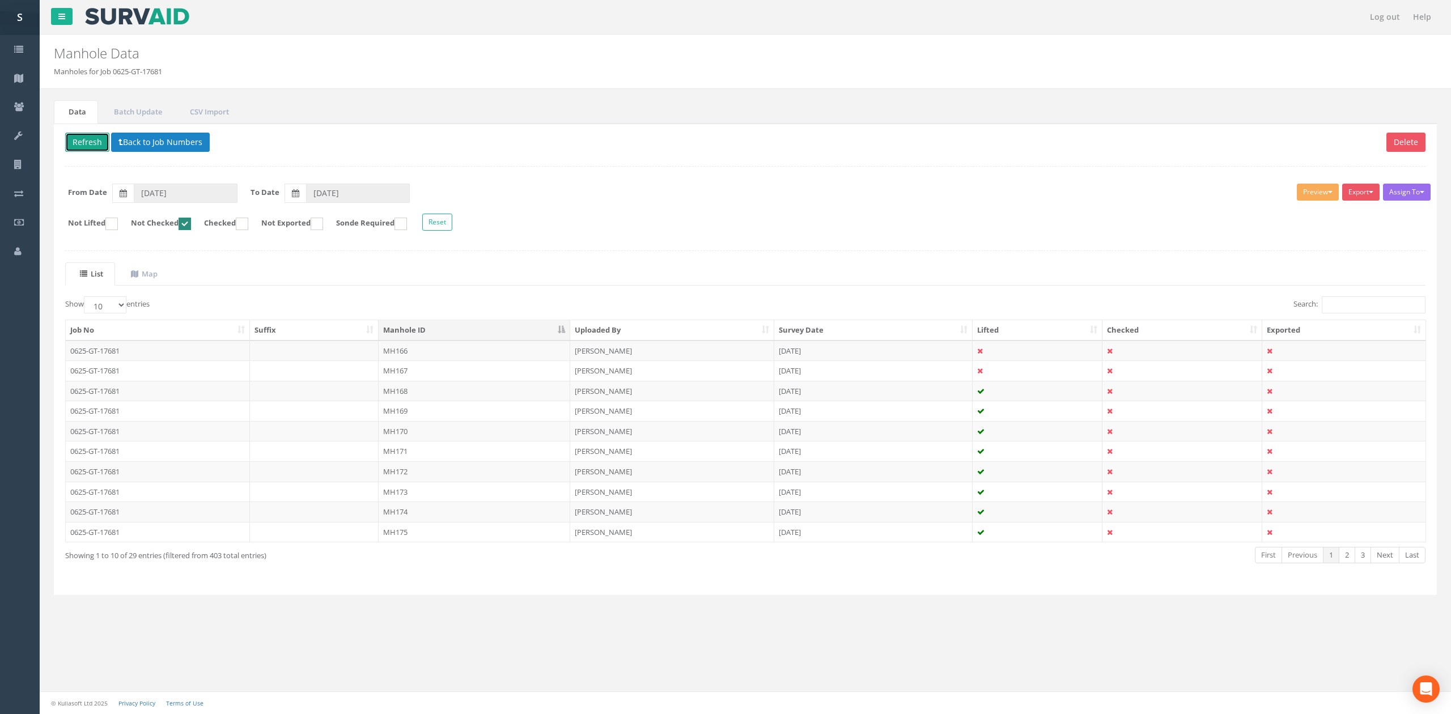
click at [87, 137] on button "Refresh" at bounding box center [87, 142] width 44 height 19
click at [431, 357] on td "MH167" at bounding box center [475, 351] width 192 height 20
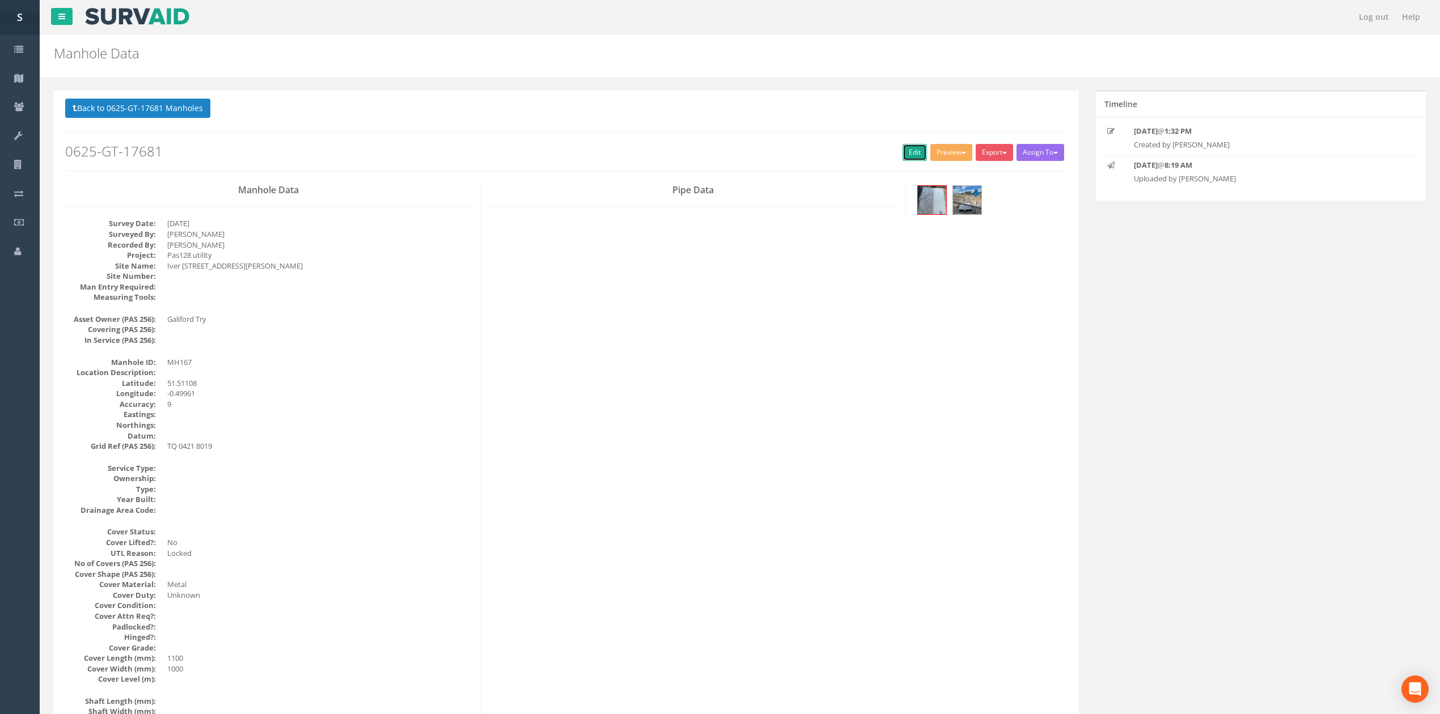
click at [914, 152] on link "Edit" at bounding box center [915, 152] width 24 height 17
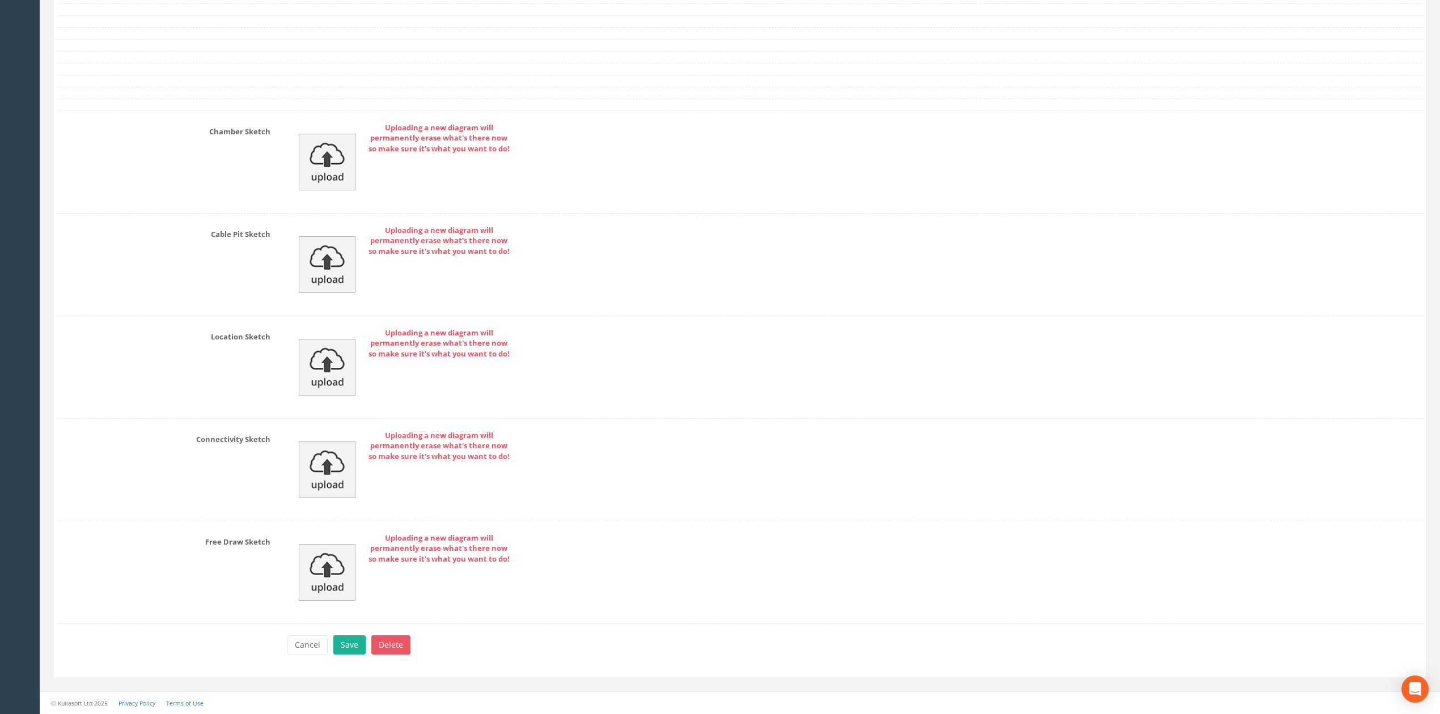
scroll to position [1981, 0]
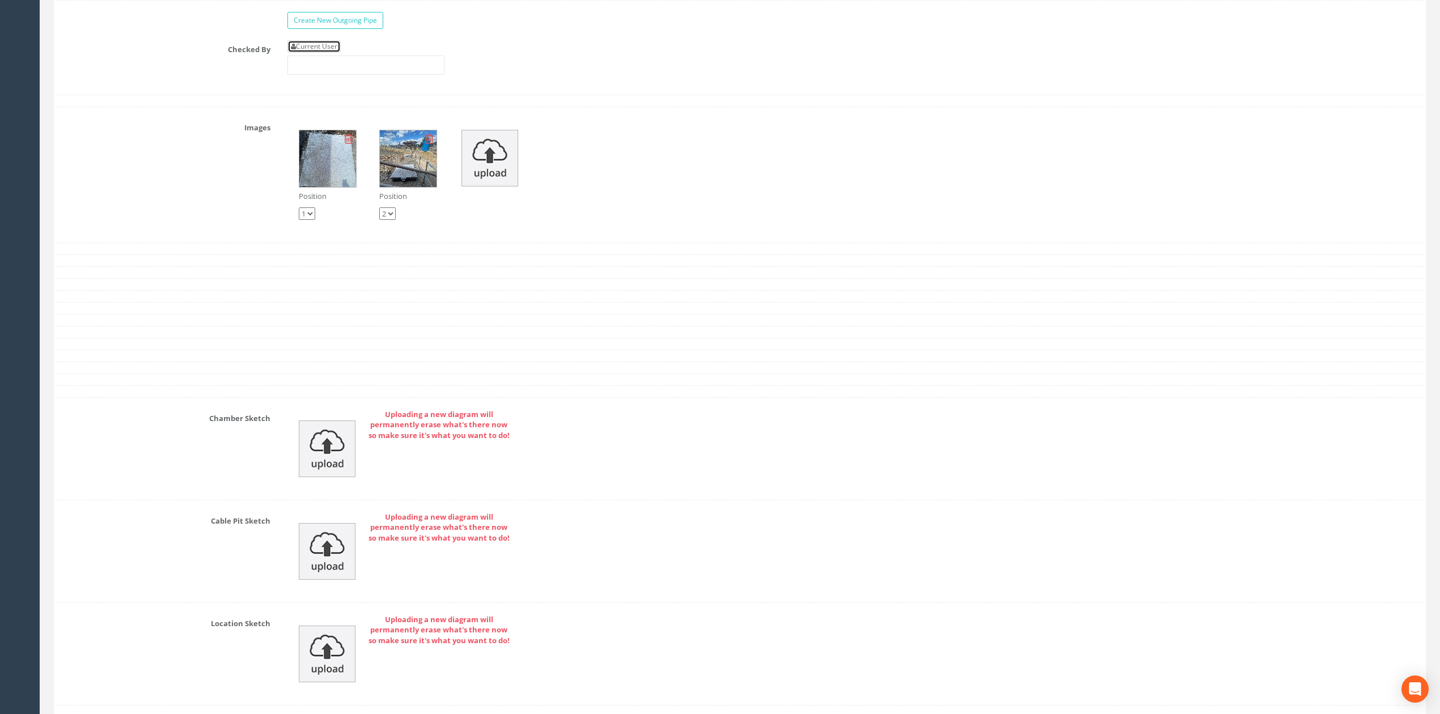
click at [316, 53] on link "Current User" at bounding box center [313, 46] width 53 height 12
type input "[PERSON_NAME]"
click at [331, 75] on input "[PERSON_NAME]" at bounding box center [365, 65] width 157 height 19
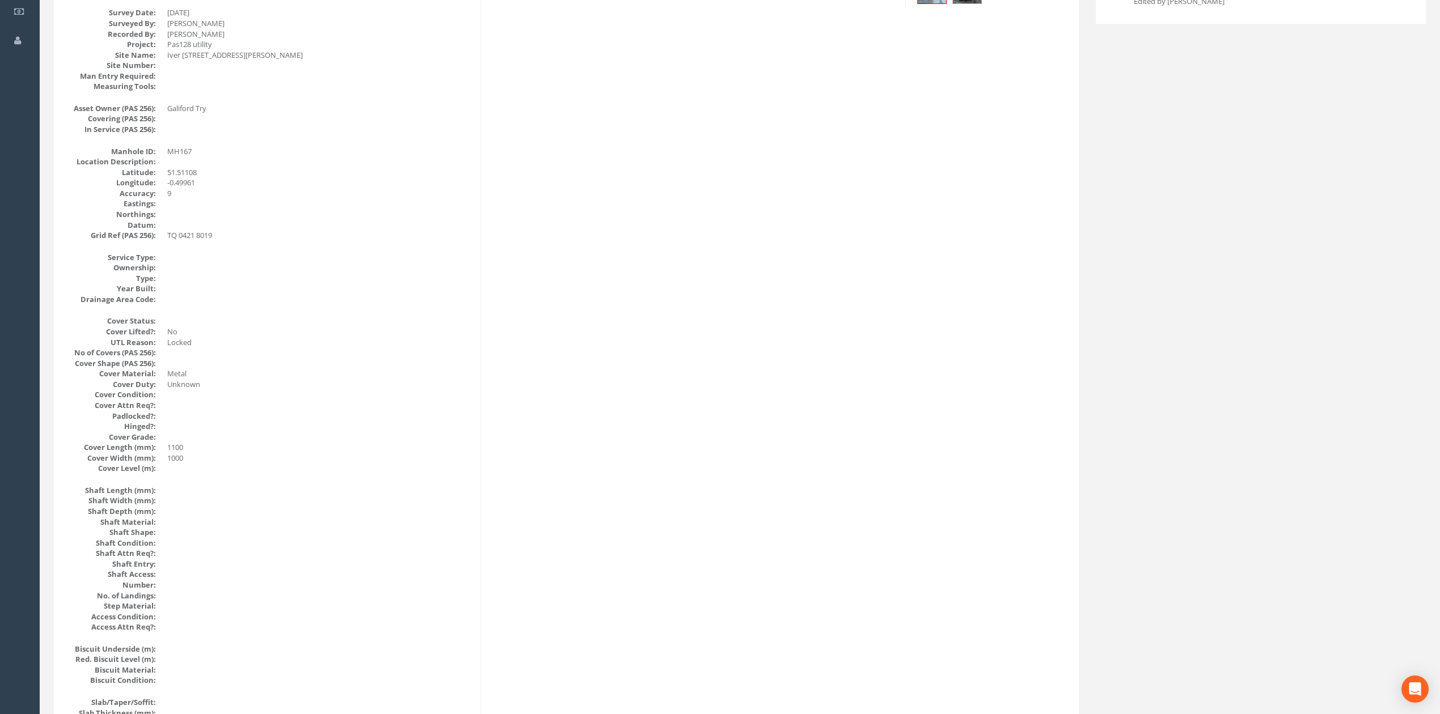
scroll to position [0, 0]
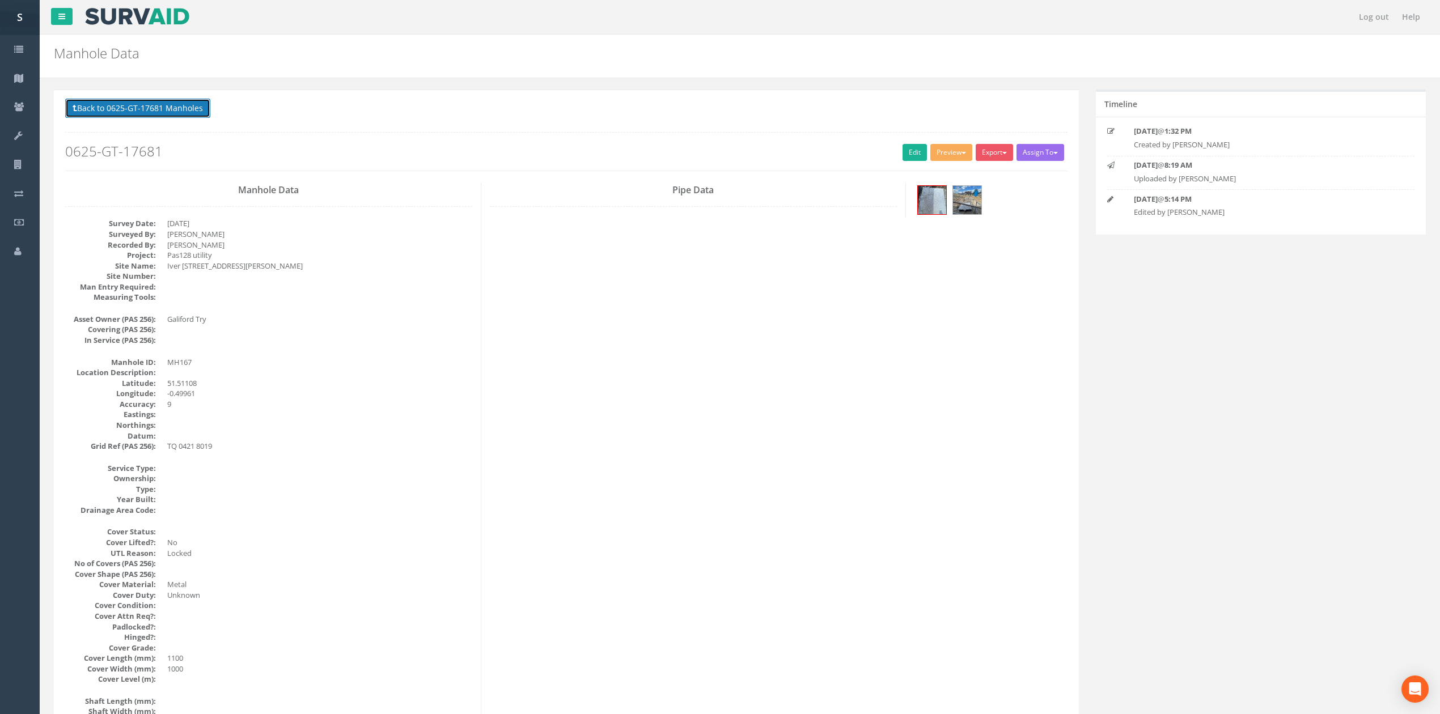
click at [178, 108] on button "Back to 0625-GT-17681 Manholes" at bounding box center [137, 108] width 145 height 19
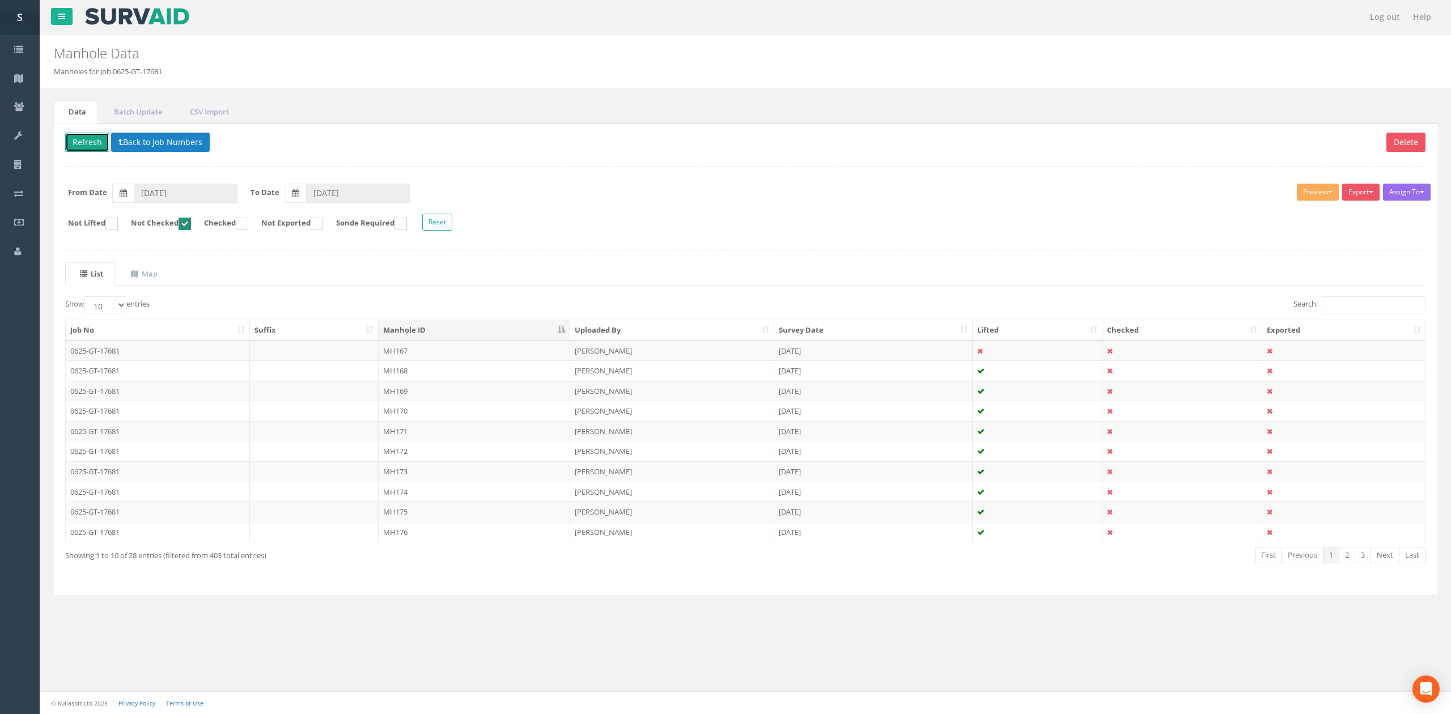
click at [82, 139] on button "Refresh" at bounding box center [87, 142] width 44 height 19
click at [468, 356] on td "MH168" at bounding box center [475, 351] width 192 height 20
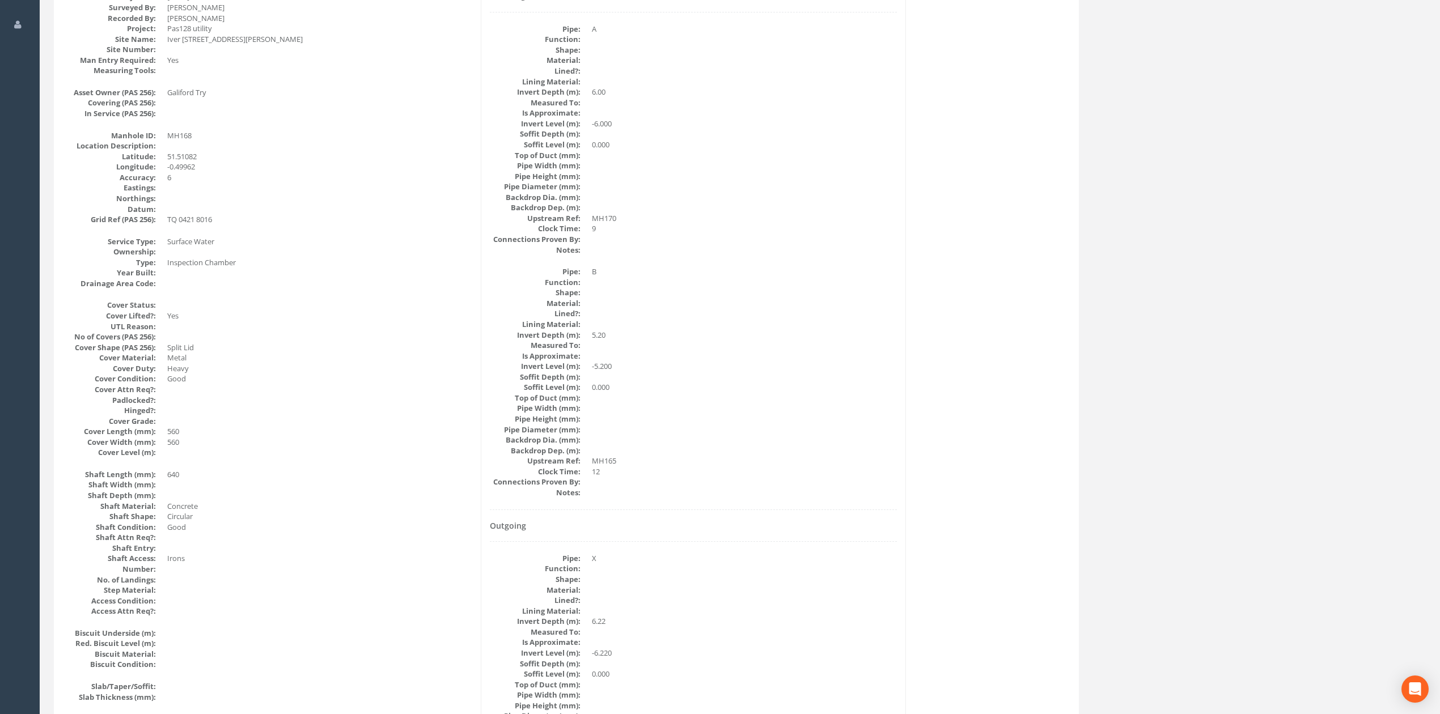
scroll to position [151, 0]
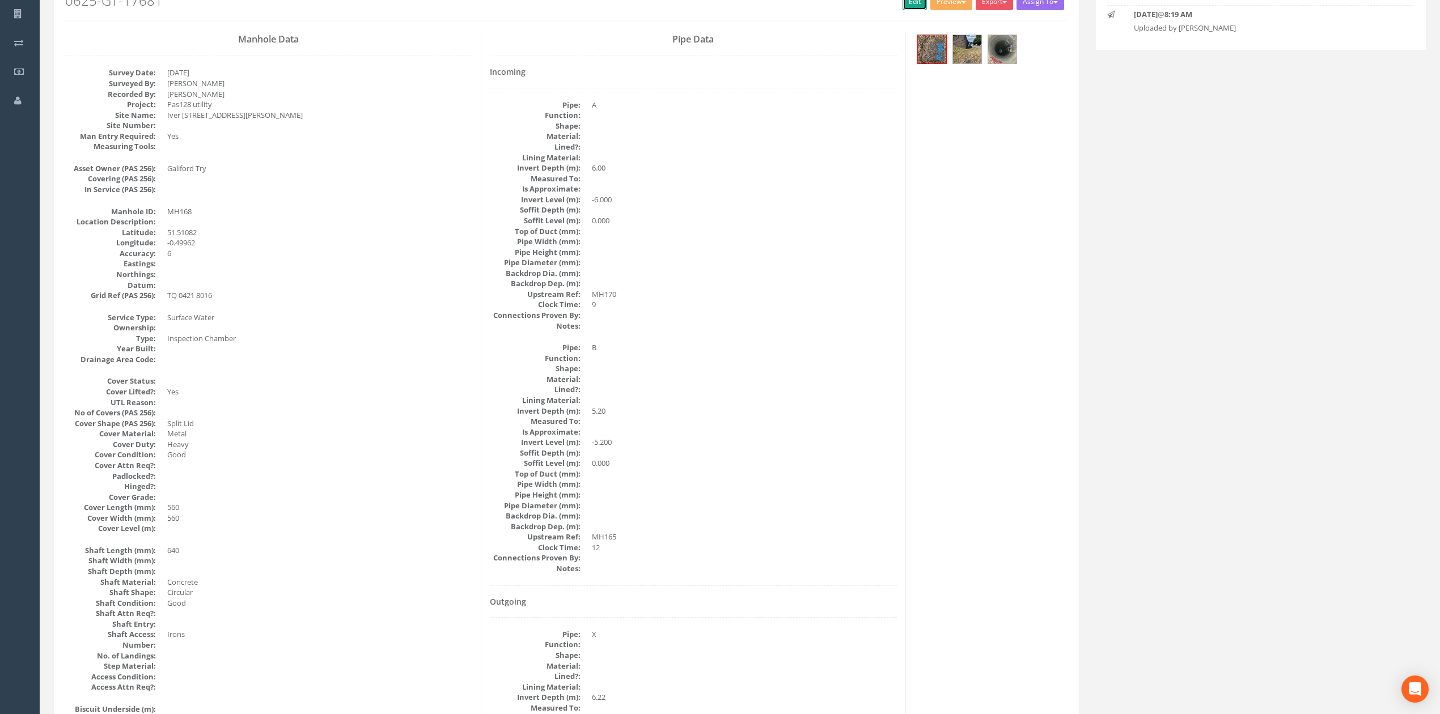
click at [911, 7] on link "Edit" at bounding box center [915, 1] width 24 height 17
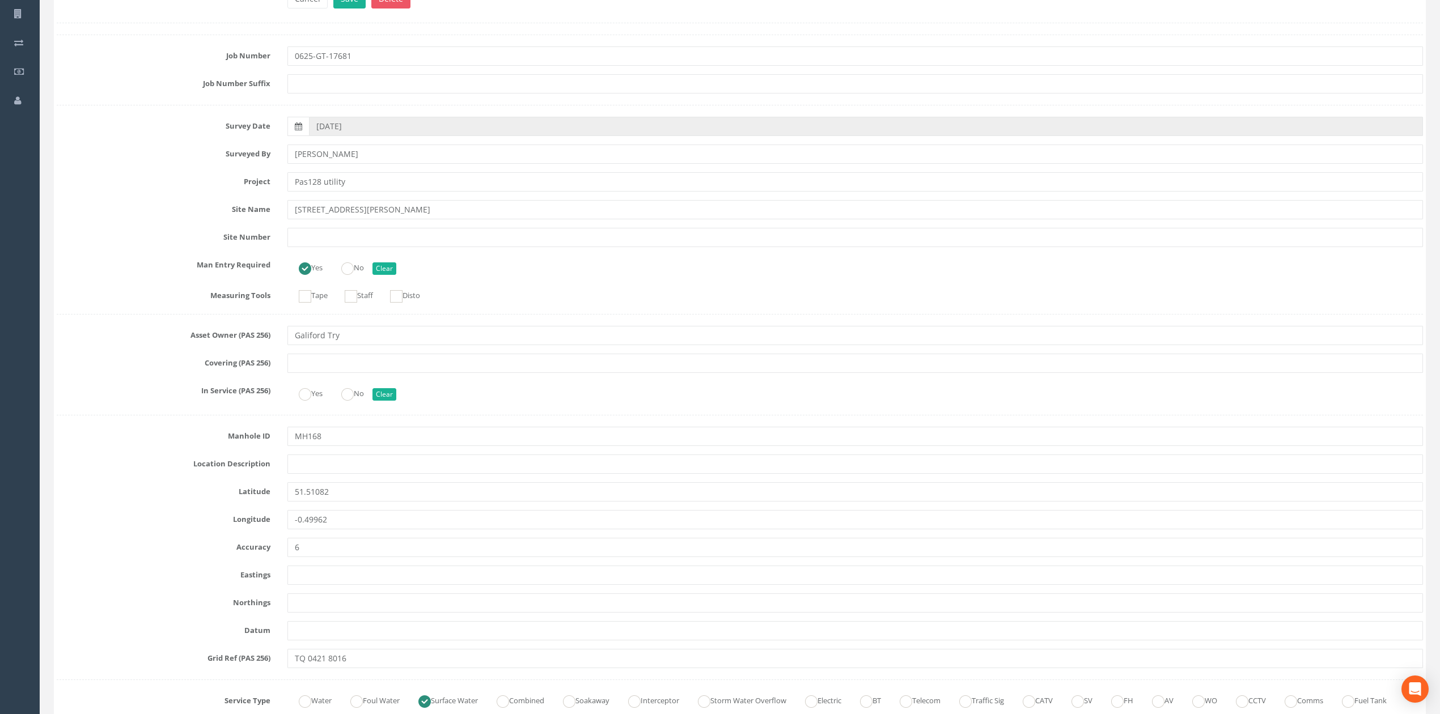
scroll to position [1890, 0]
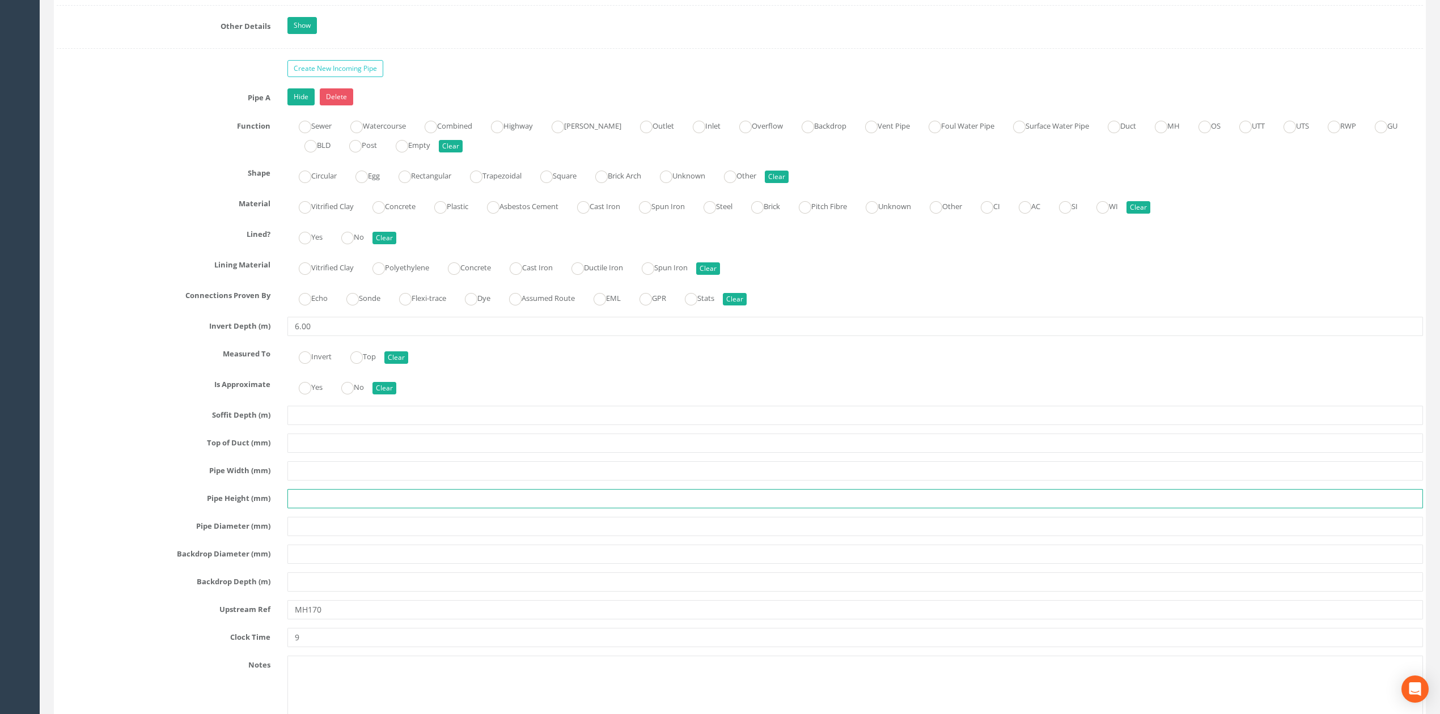
click at [315, 509] on input "text" at bounding box center [855, 498] width 1136 height 19
click at [312, 481] on input "text" at bounding box center [855, 470] width 1136 height 19
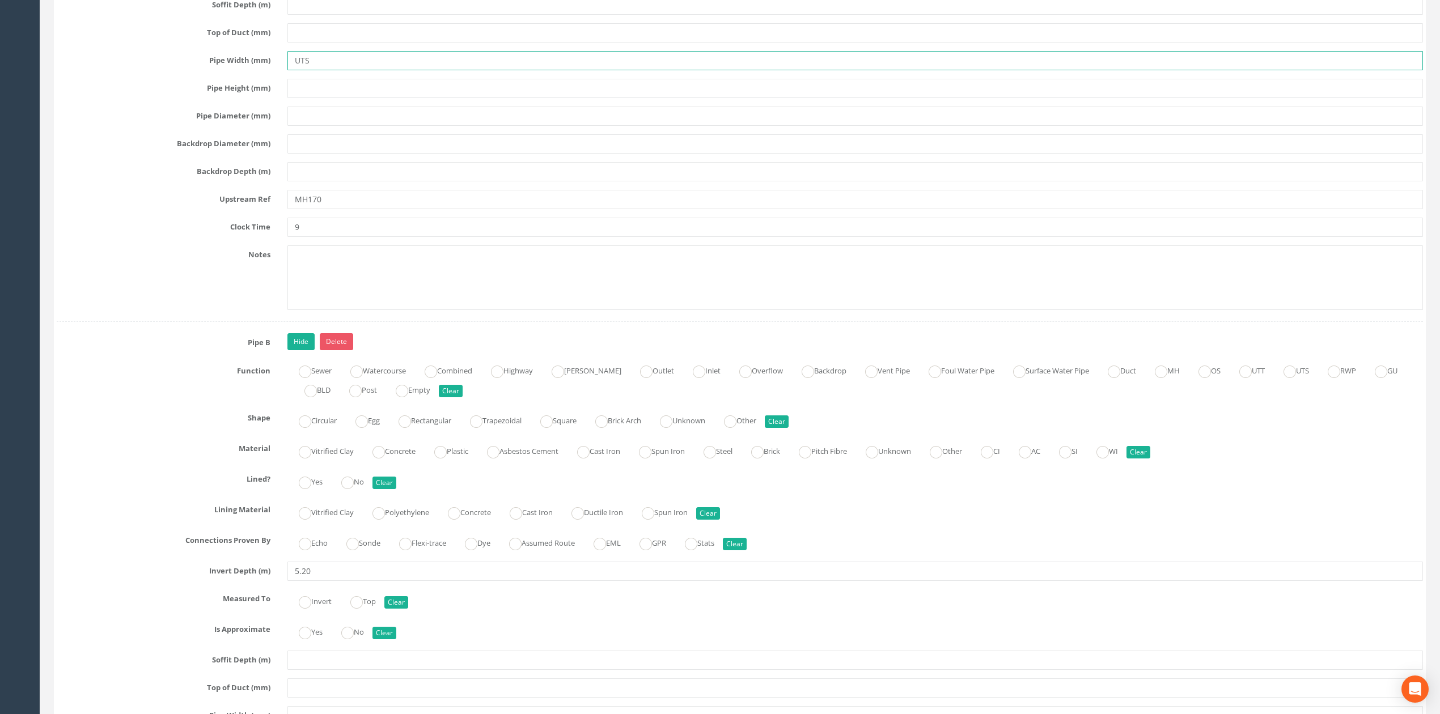
scroll to position [2645, 0]
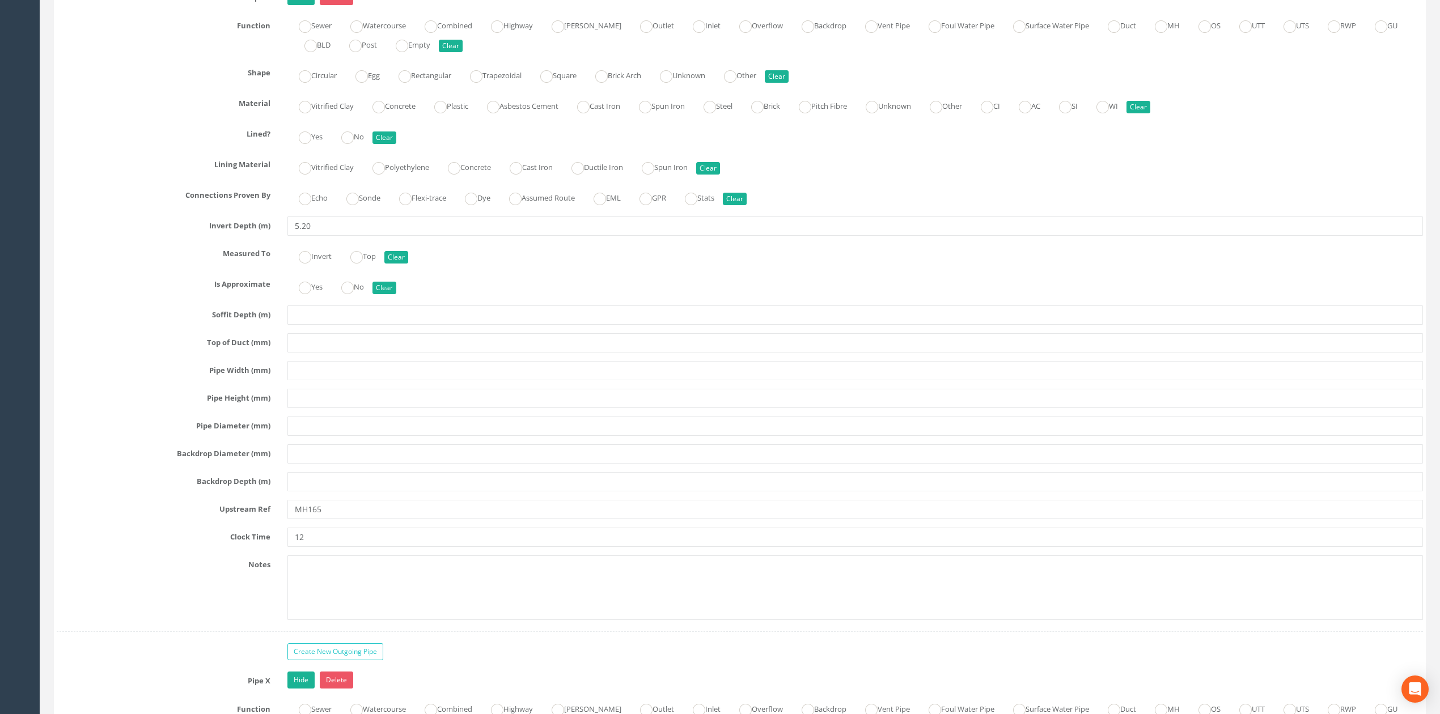
type input "UTS"
click at [317, 401] on div "Pipe B Hide Delete Function Sewer Watercourse Combined Highway [PERSON_NAME] Ou…" at bounding box center [740, 310] width 1366 height 644
click at [317, 380] on input "text" at bounding box center [855, 370] width 1136 height 19
paste input "UTS"
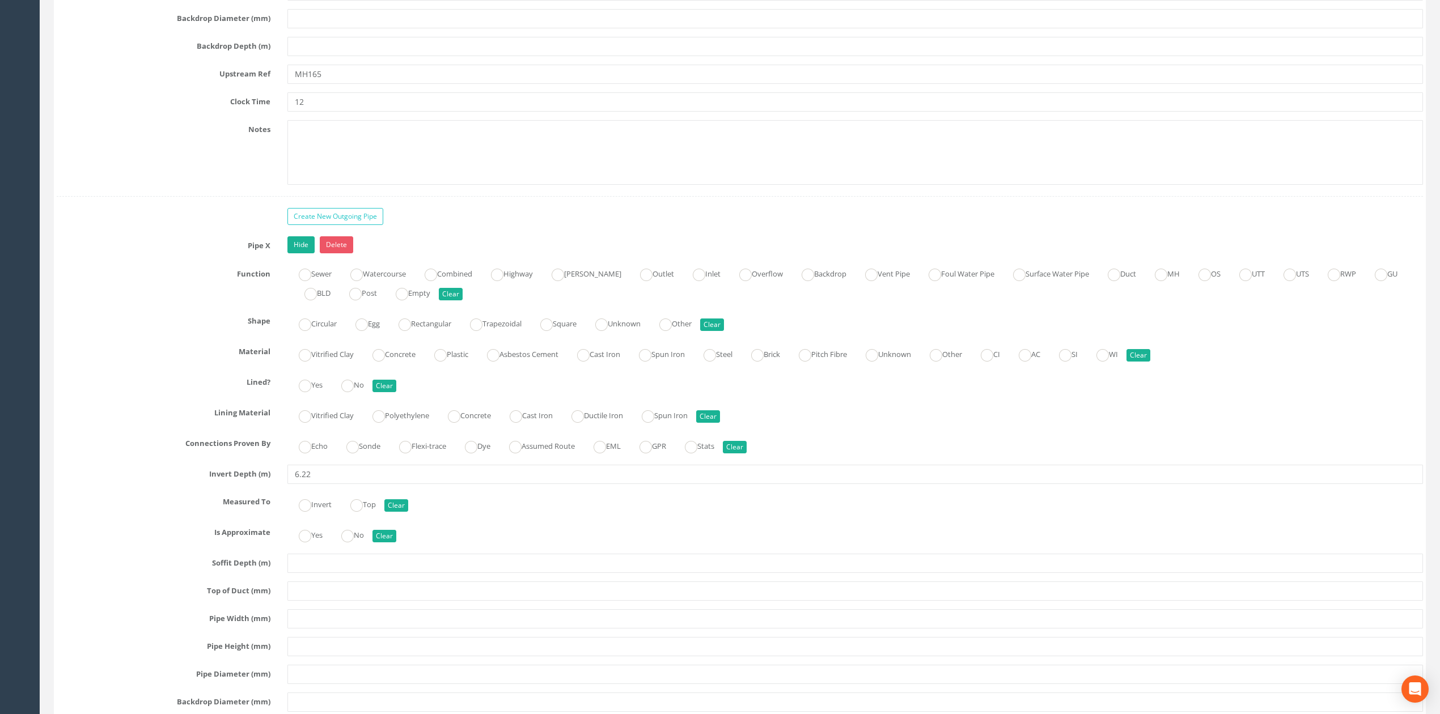
scroll to position [3175, 0]
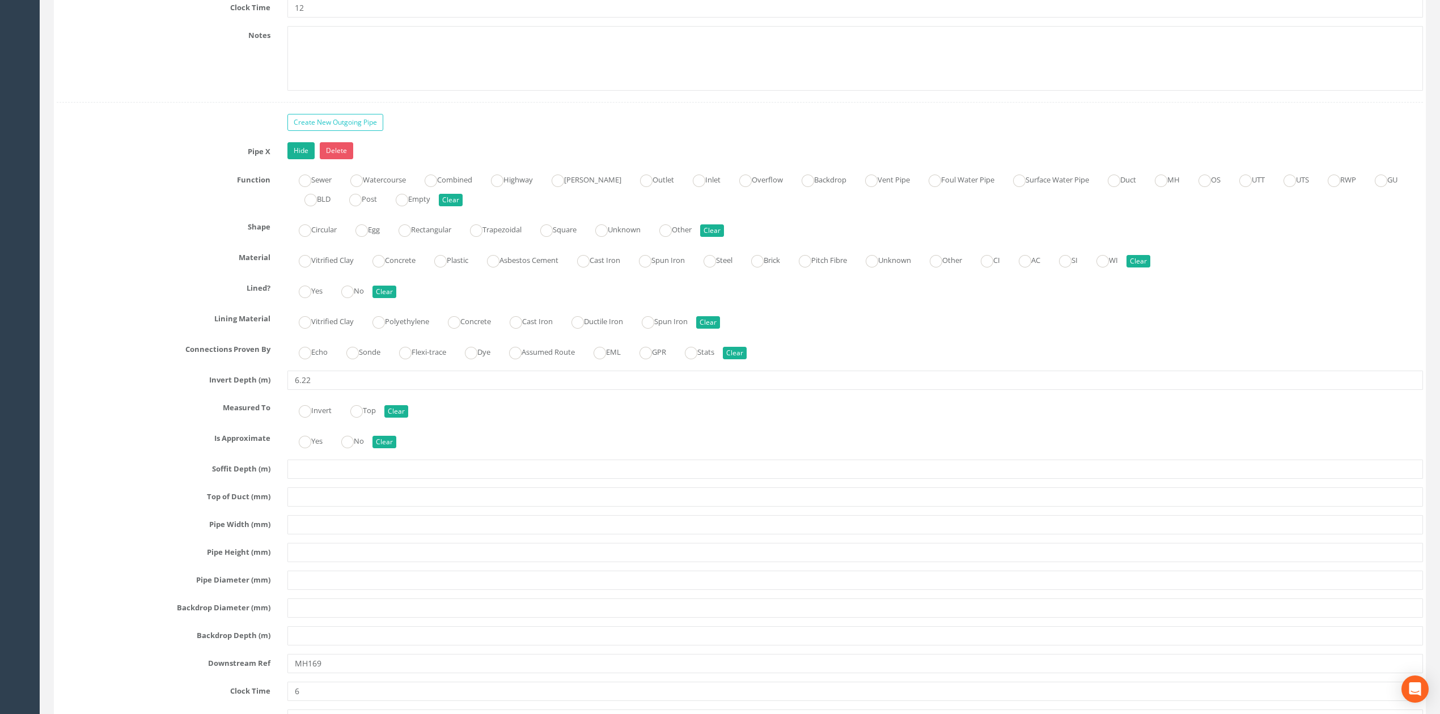
type input "UTS"
click at [315, 562] on input "text" at bounding box center [855, 552] width 1136 height 19
click at [327, 535] on input "text" at bounding box center [855, 524] width 1136 height 19
paste input "UTS"
type input "UTS"
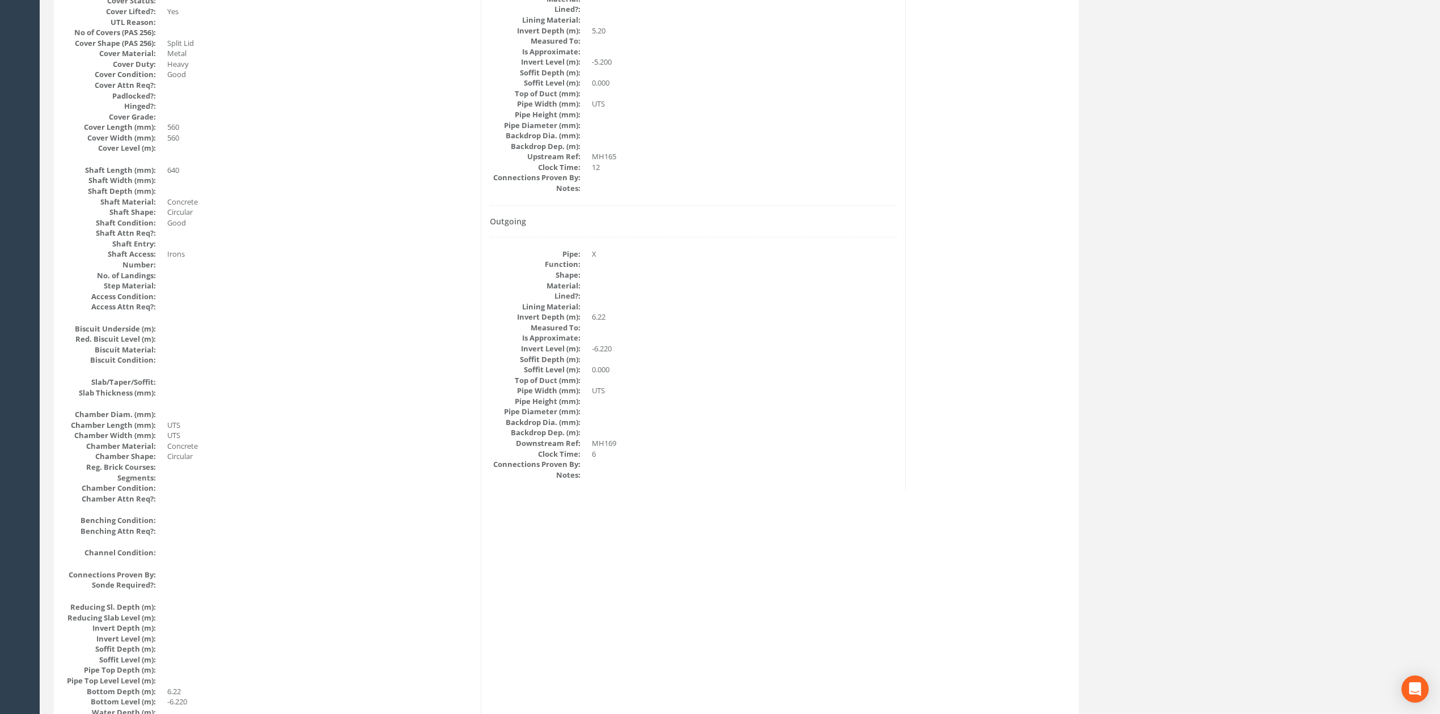
scroll to position [0, 0]
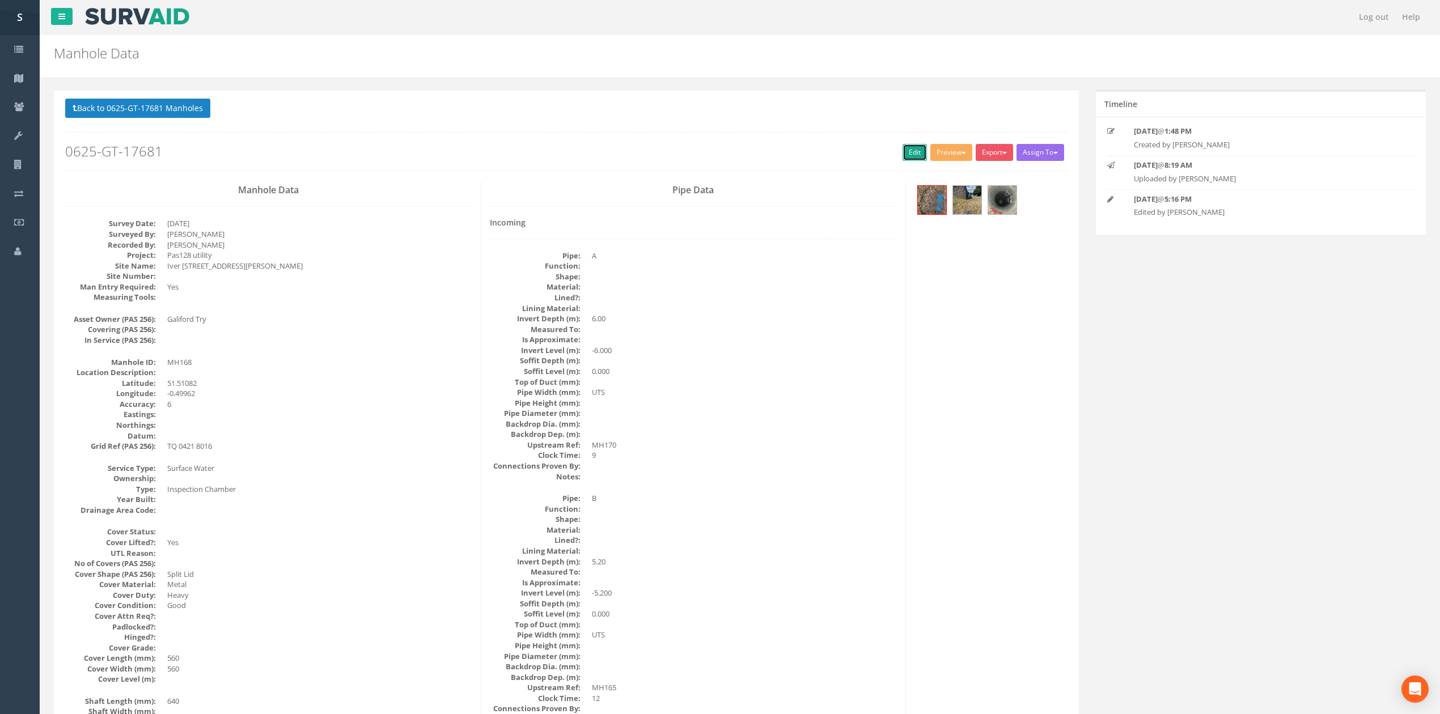
click at [903, 147] on link "Edit" at bounding box center [915, 152] width 24 height 17
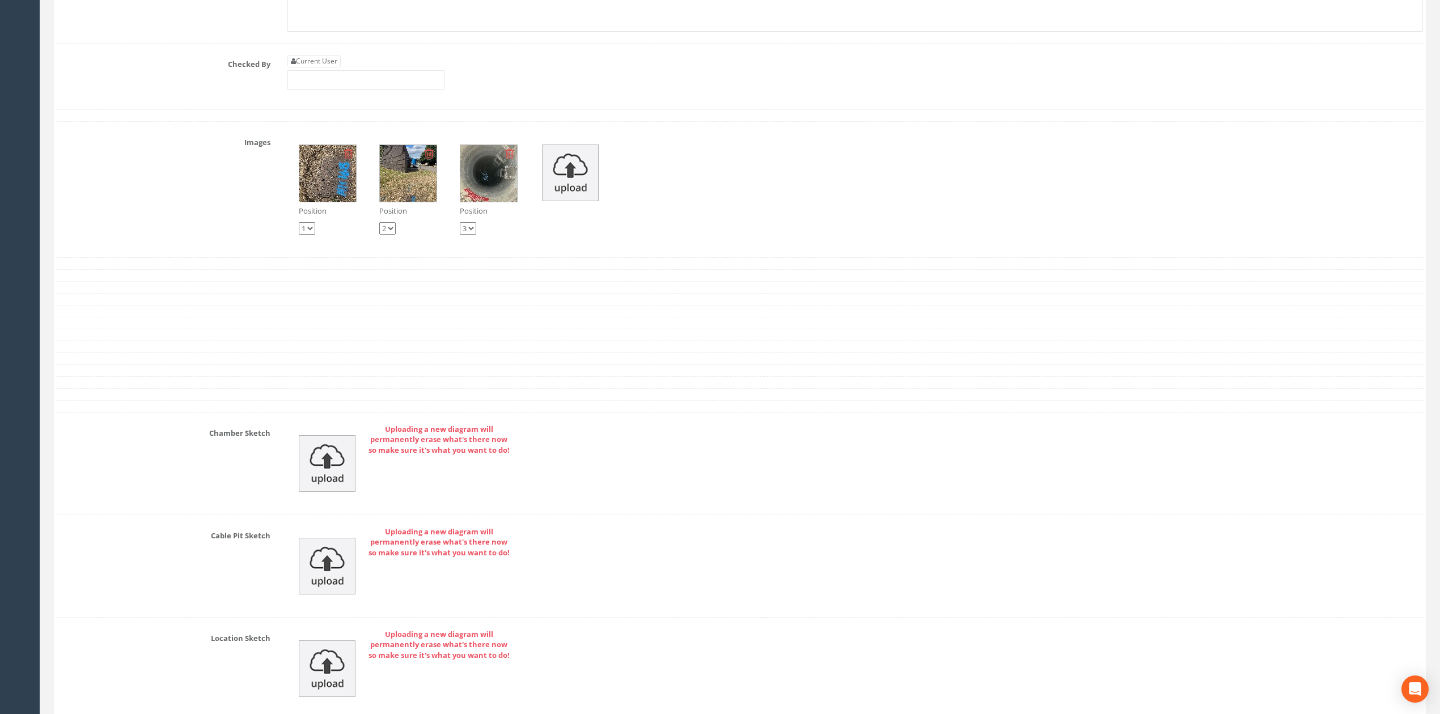
scroll to position [3870, 0]
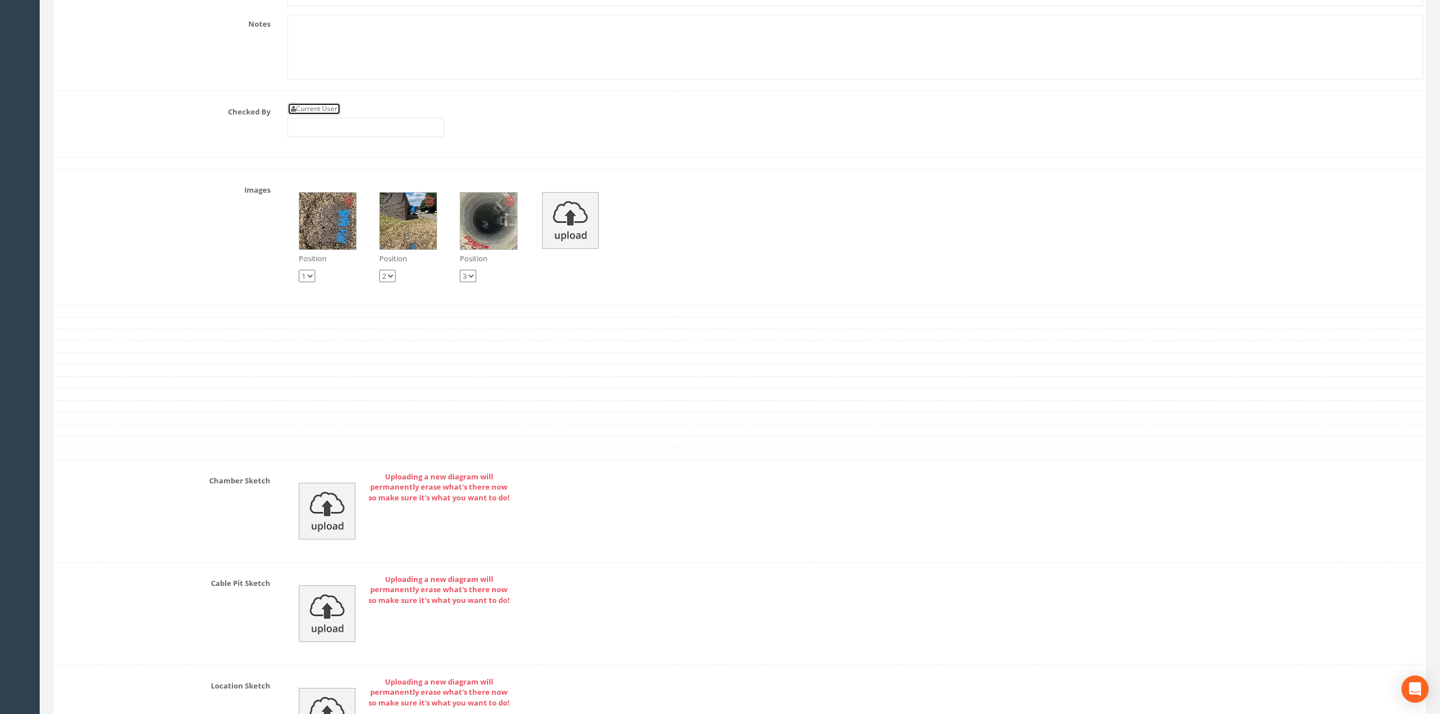
click at [325, 115] on link "Current User" at bounding box center [313, 109] width 53 height 12
type input "[PERSON_NAME]"
click at [355, 137] on input "[PERSON_NAME]" at bounding box center [365, 127] width 157 height 19
click at [341, 522] on img at bounding box center [327, 511] width 57 height 57
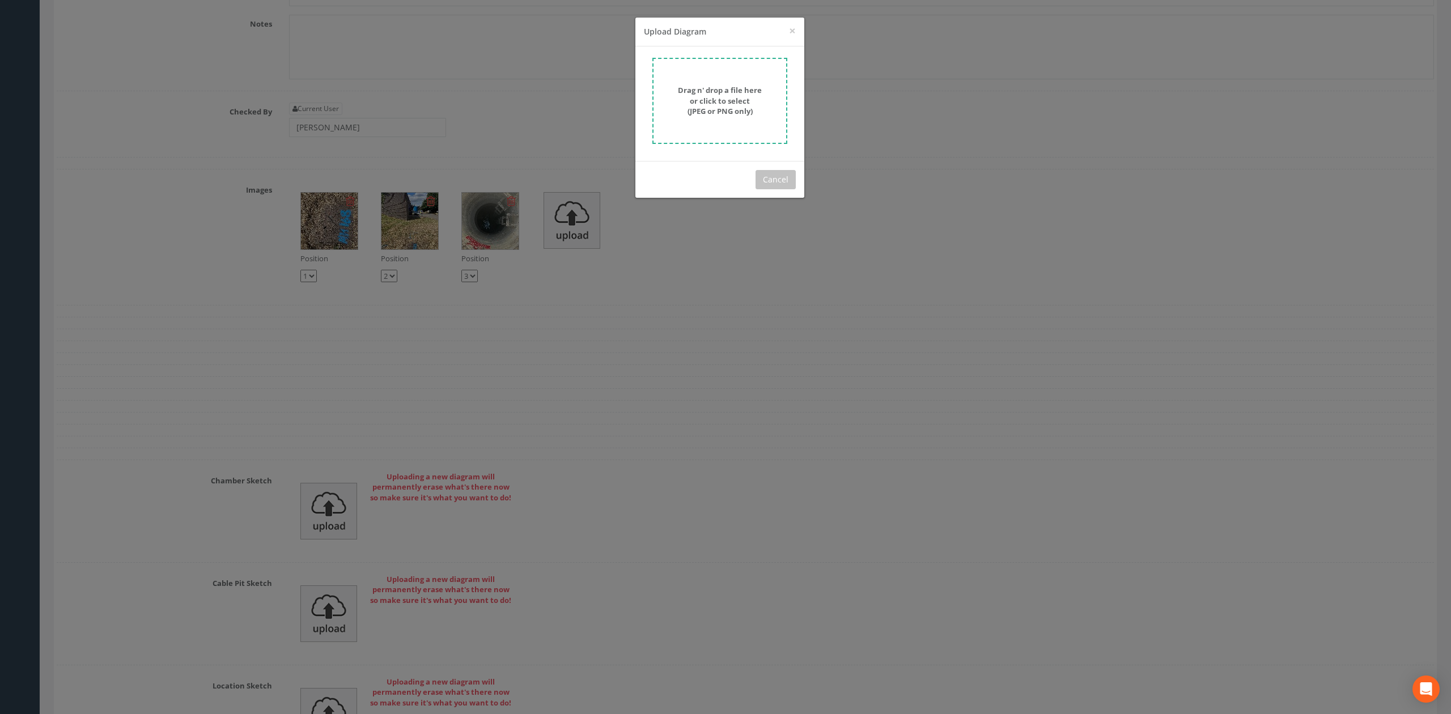
click at [773, 70] on form "Drag n' drop a file here or click to select (JPEG or PNG only)" at bounding box center [720, 101] width 135 height 86
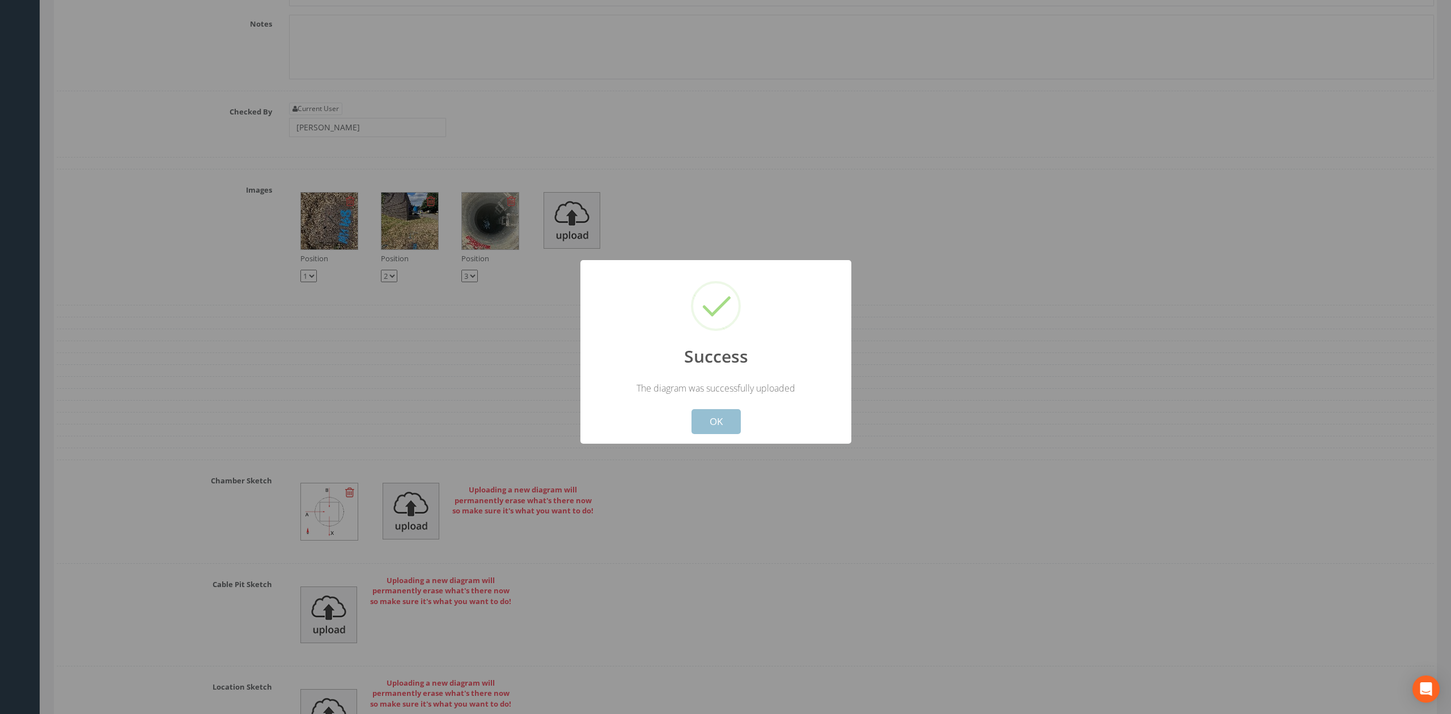
click at [729, 413] on button "OK" at bounding box center [716, 421] width 49 height 25
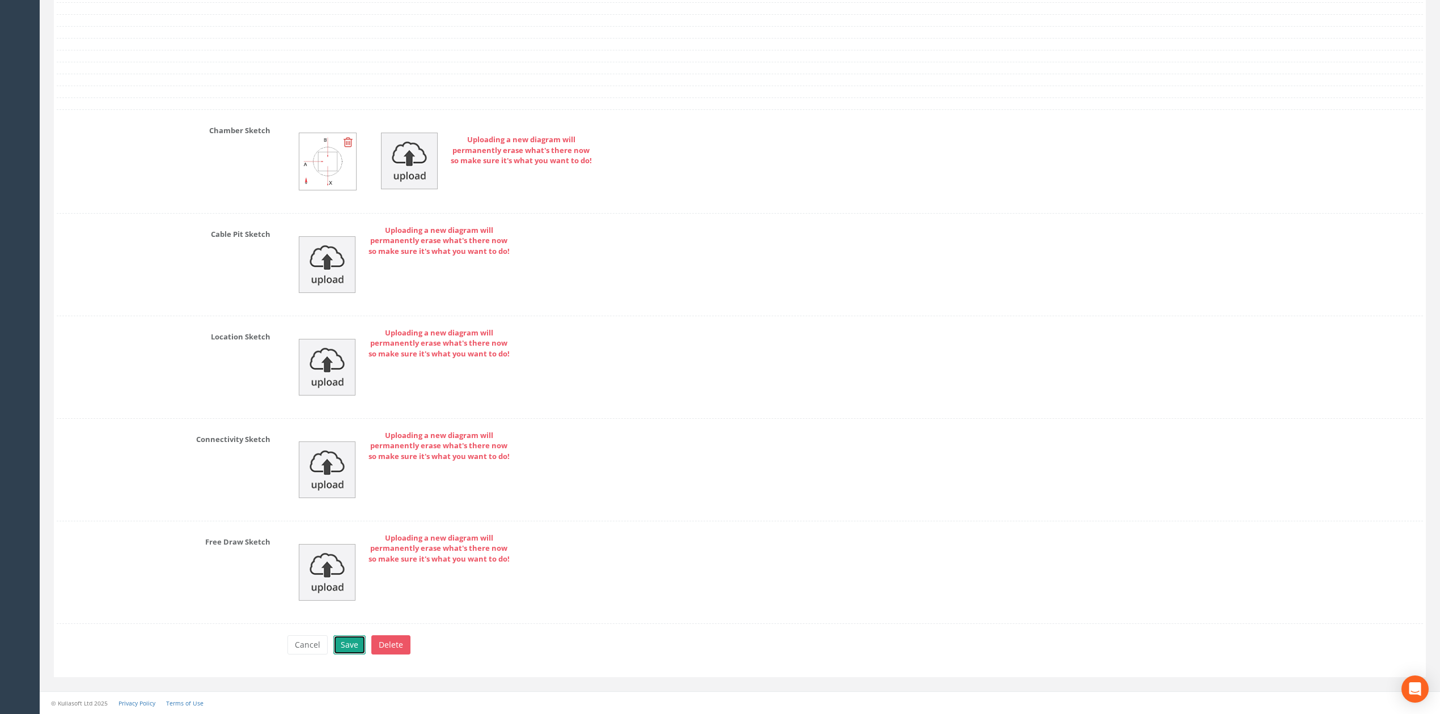
click at [357, 645] on button "Save" at bounding box center [349, 645] width 32 height 19
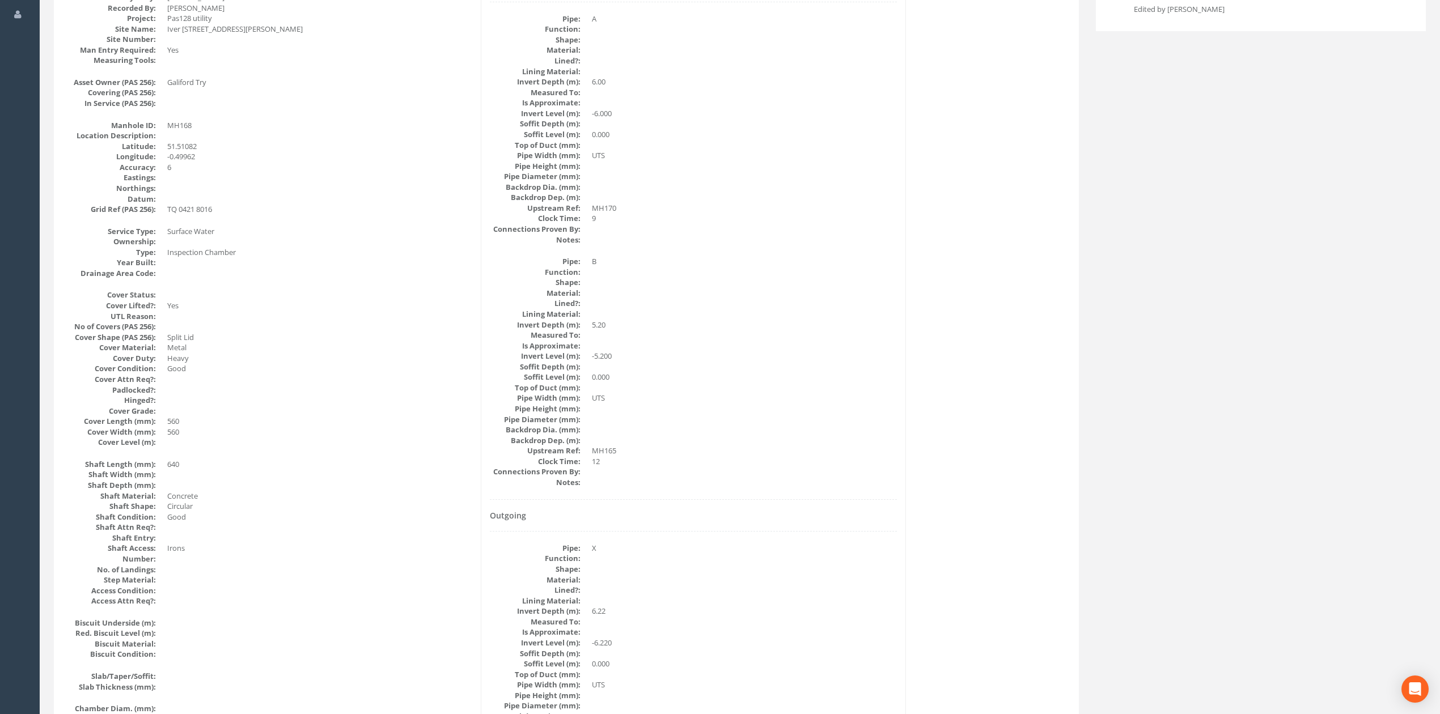
scroll to position [0, 0]
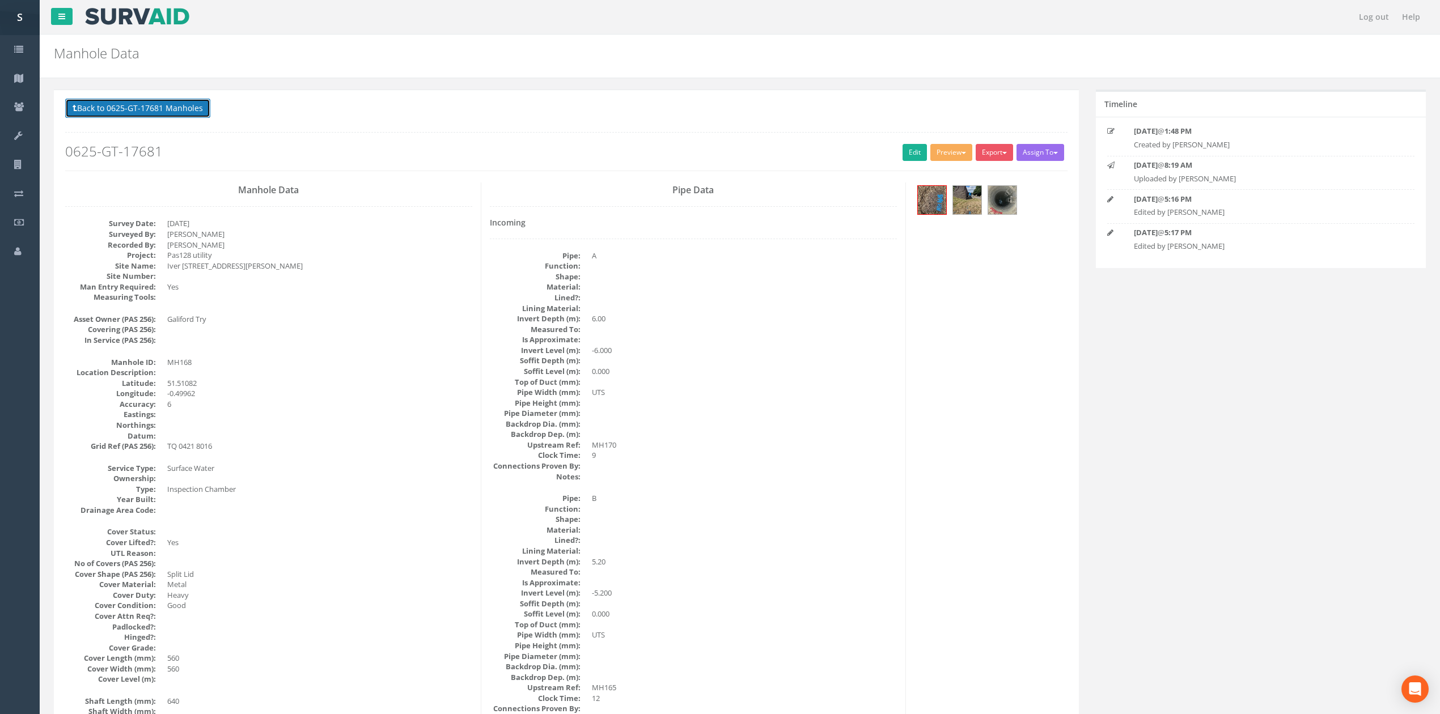
click at [177, 111] on button "Back to 0625-GT-17681 Manholes" at bounding box center [137, 108] width 145 height 19
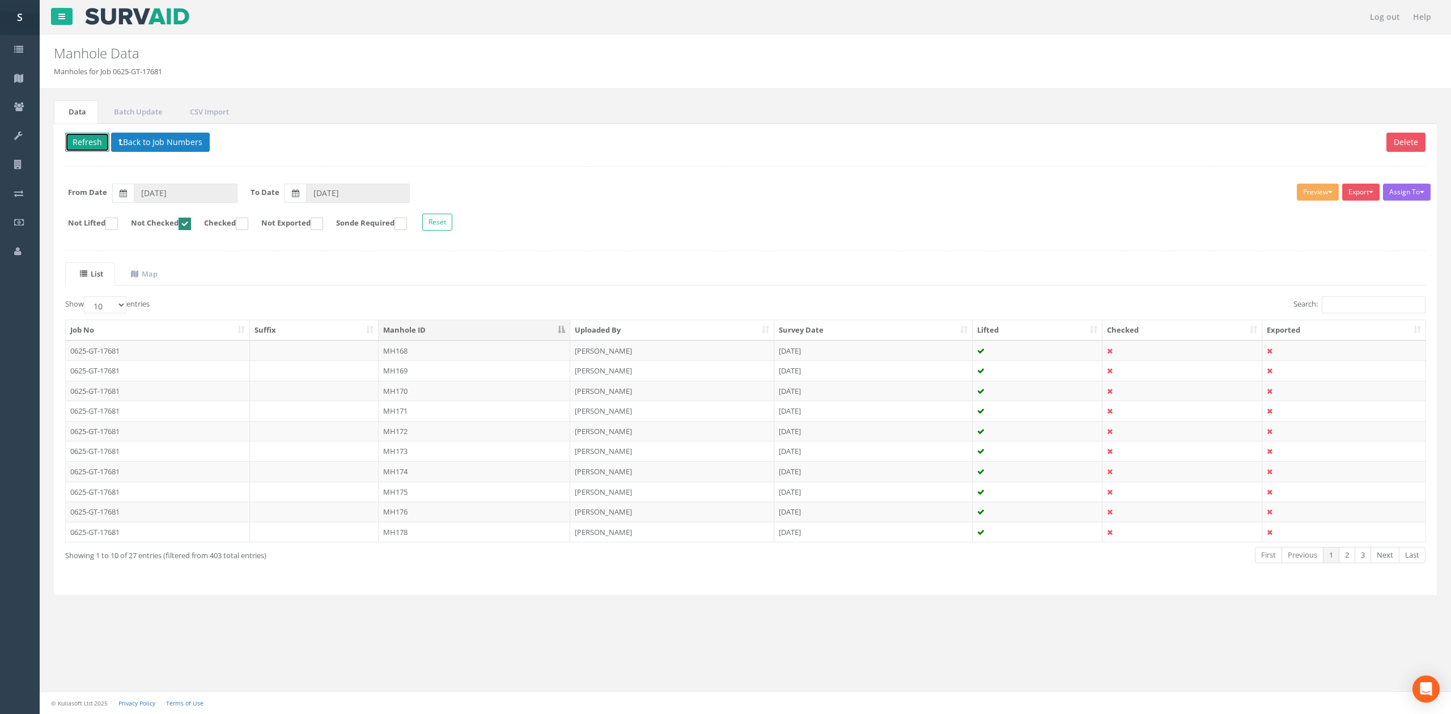
click at [92, 135] on button "Refresh" at bounding box center [87, 142] width 44 height 19
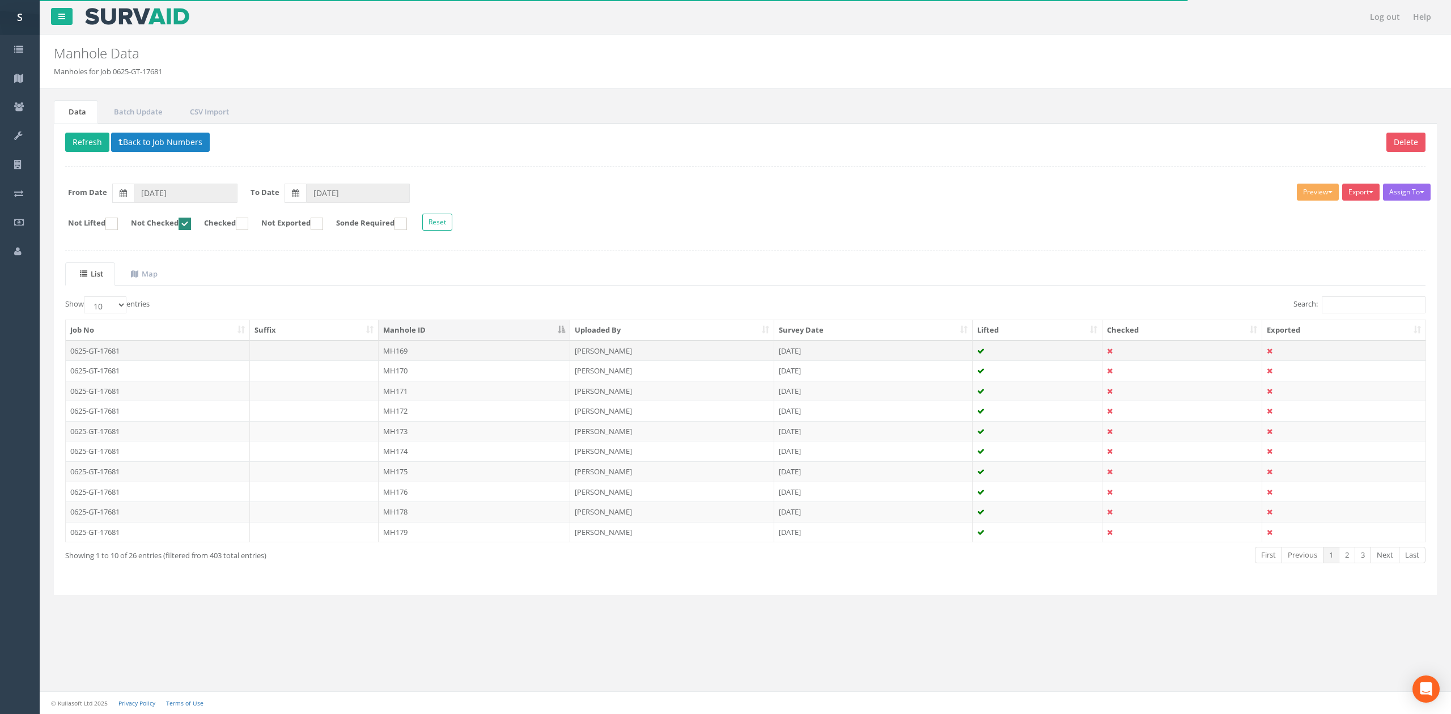
click at [426, 353] on td "MH169" at bounding box center [475, 351] width 192 height 20
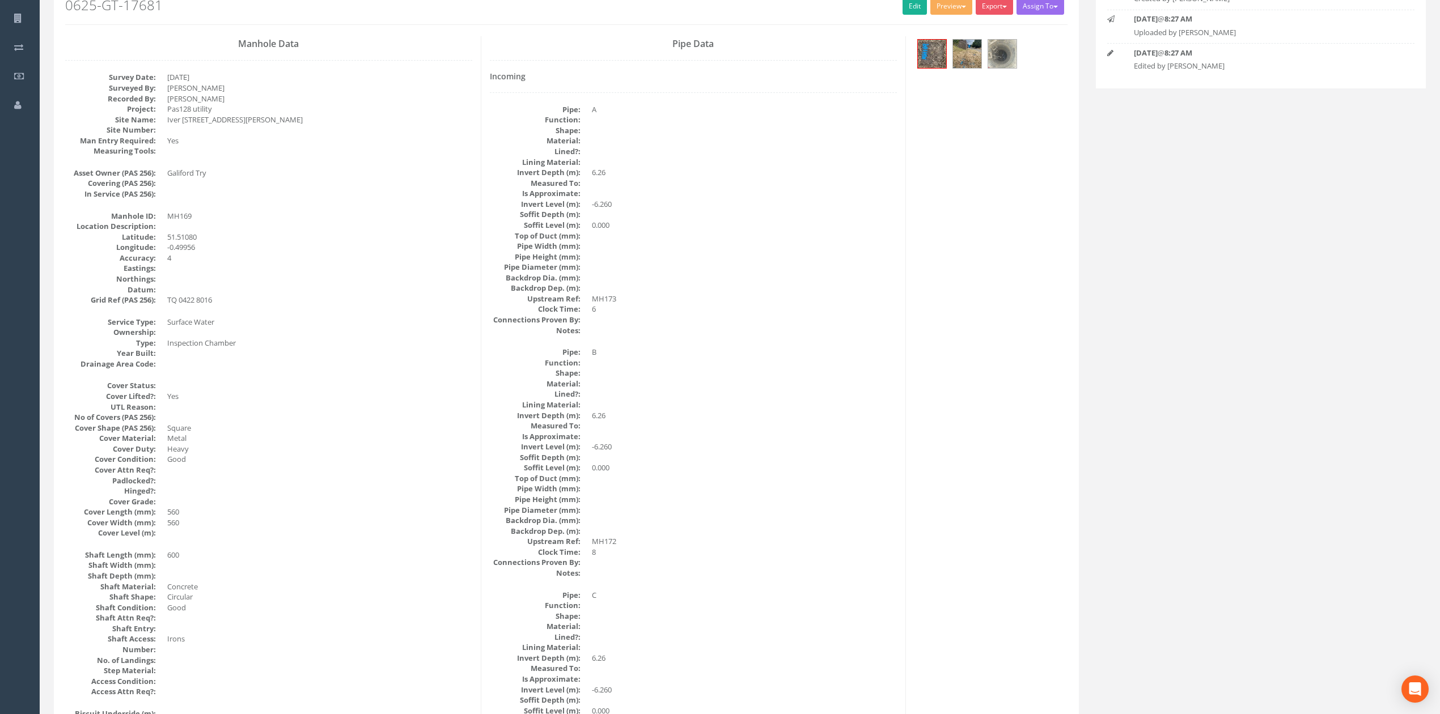
scroll to position [75, 0]
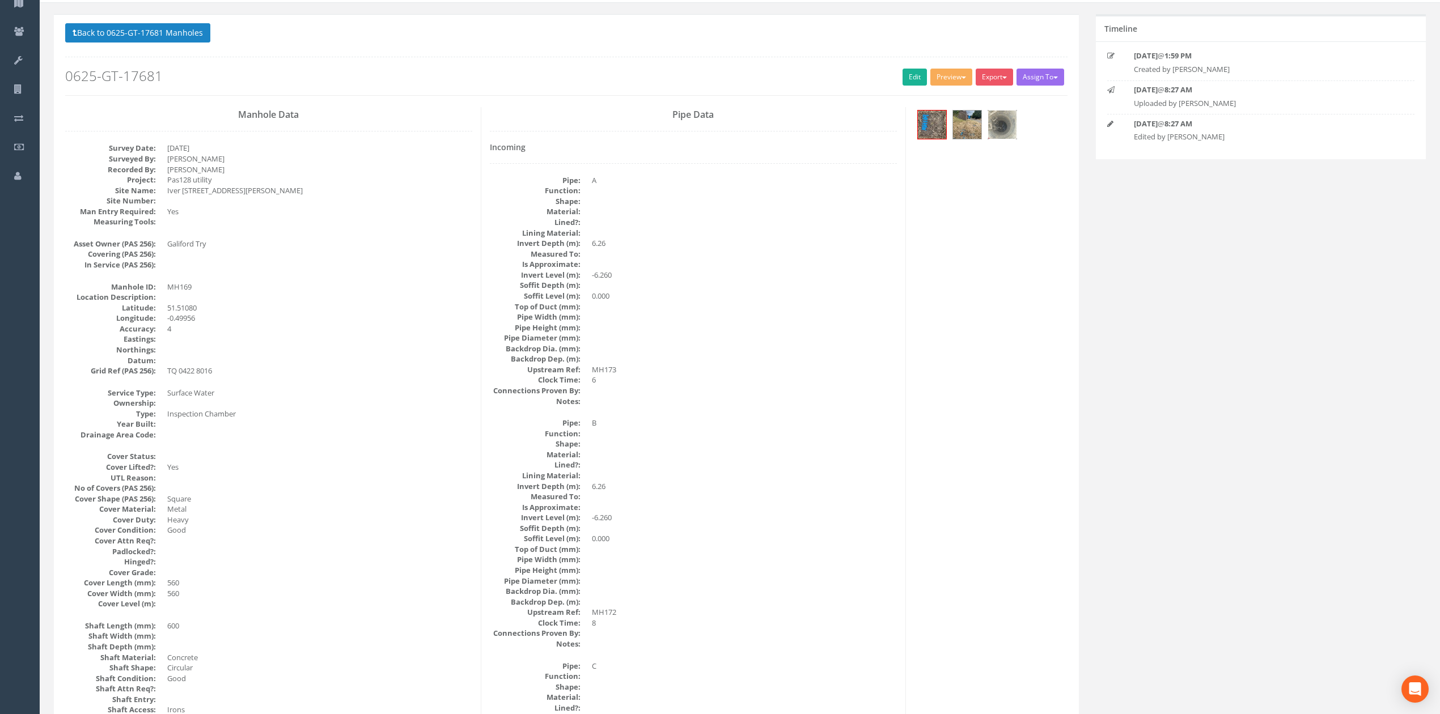
click at [1005, 132] on img at bounding box center [1002, 125] width 28 height 28
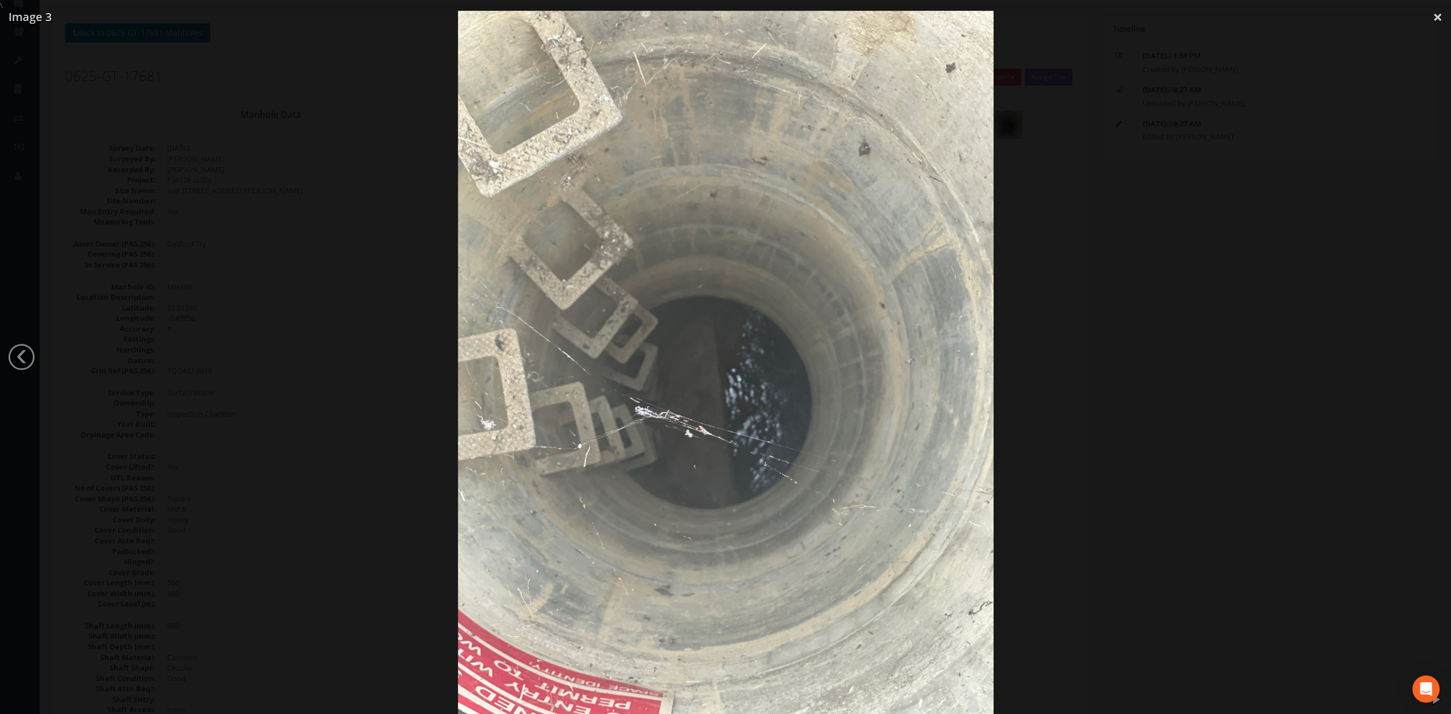
click at [1126, 359] on div at bounding box center [725, 368] width 1451 height 714
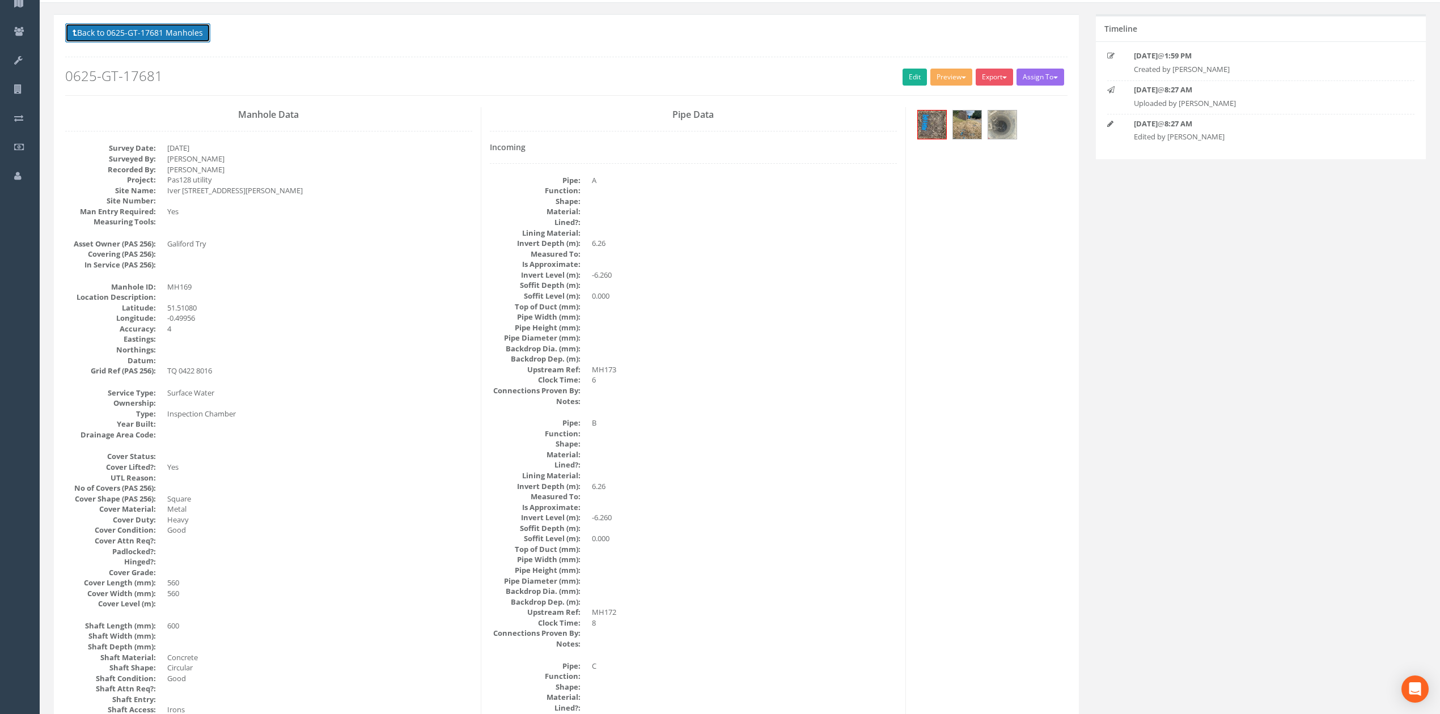
click at [175, 33] on button "Back to 0625-GT-17681 Manholes" at bounding box center [137, 32] width 145 height 19
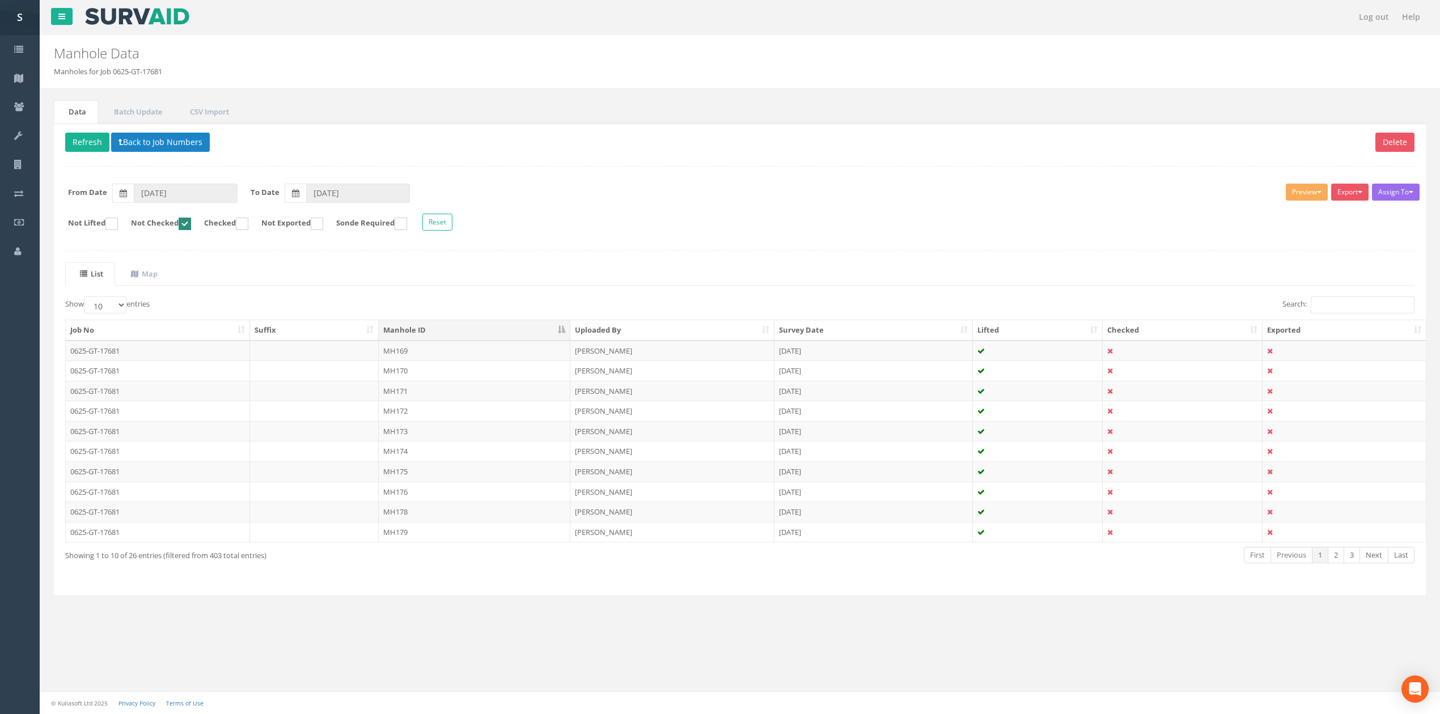
scroll to position [0, 0]
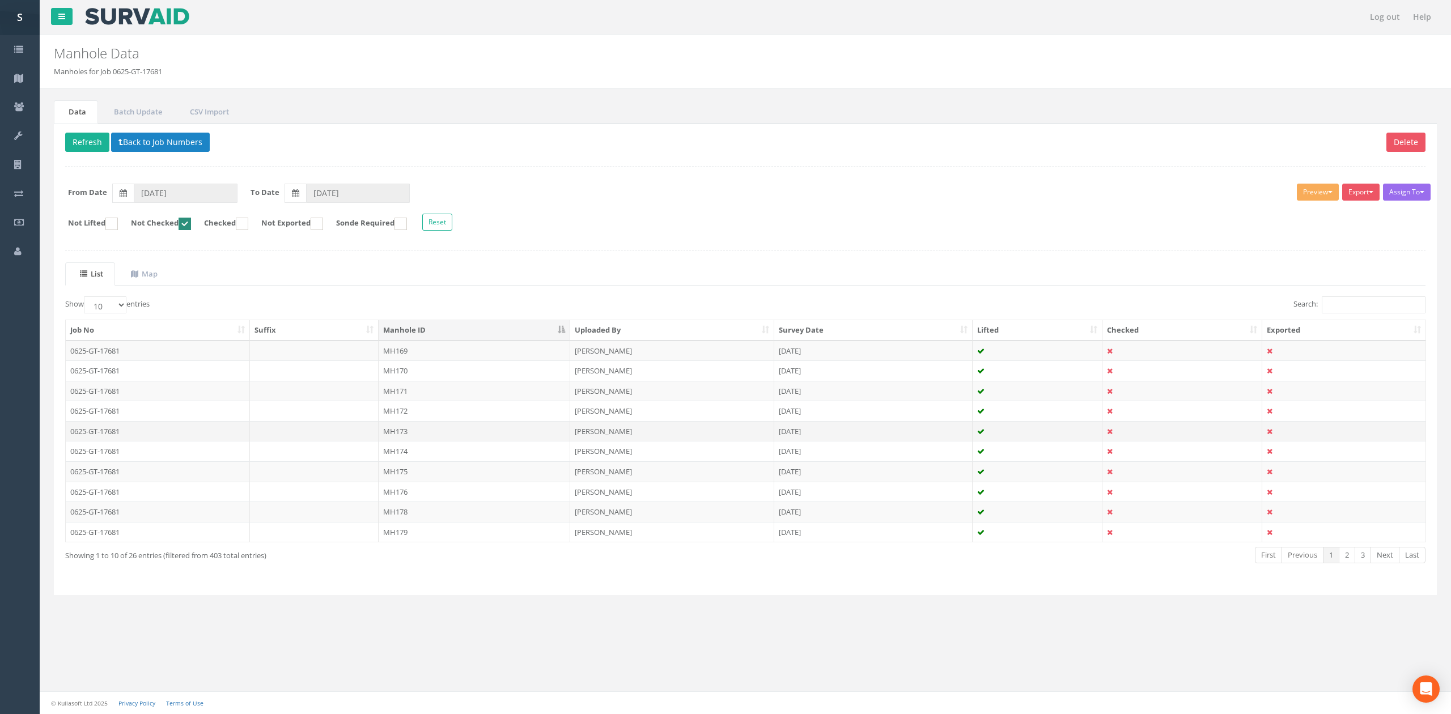
click at [415, 438] on td "MH173" at bounding box center [475, 431] width 192 height 20
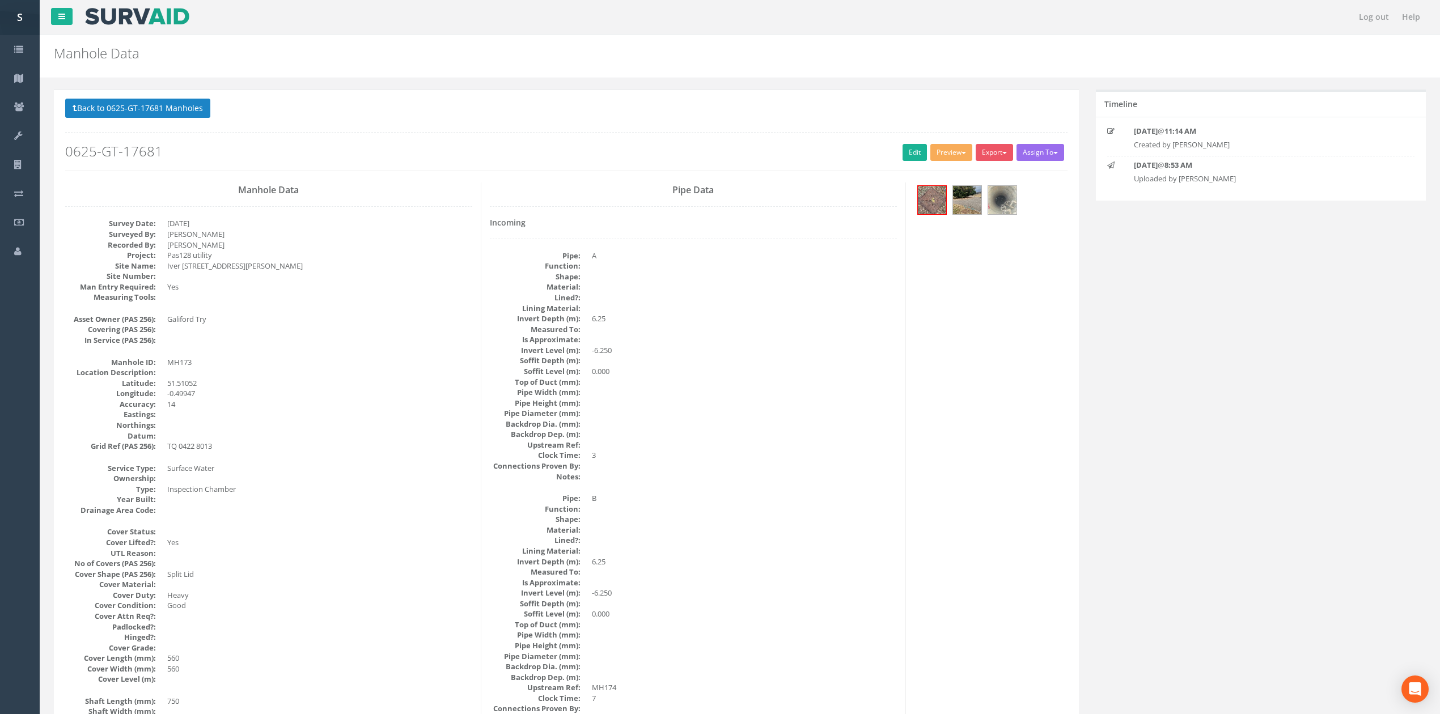
drag, startPoint x: 1026, startPoint y: 209, endPoint x: 1012, endPoint y: 209, distance: 13.6
click at [1025, 209] on div at bounding box center [990, 202] width 153 height 38
click at [1007, 209] on img at bounding box center [1002, 200] width 28 height 28
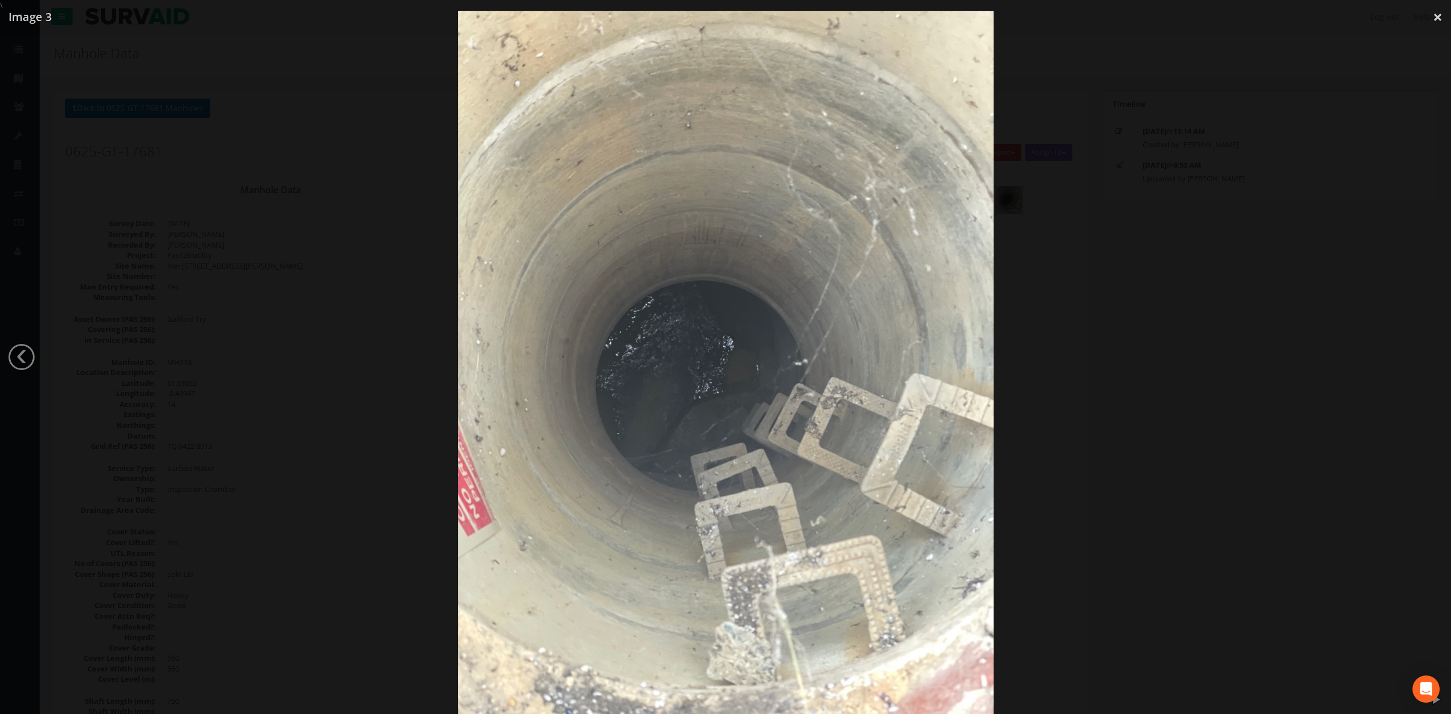
click at [1090, 384] on div at bounding box center [725, 368] width 1451 height 714
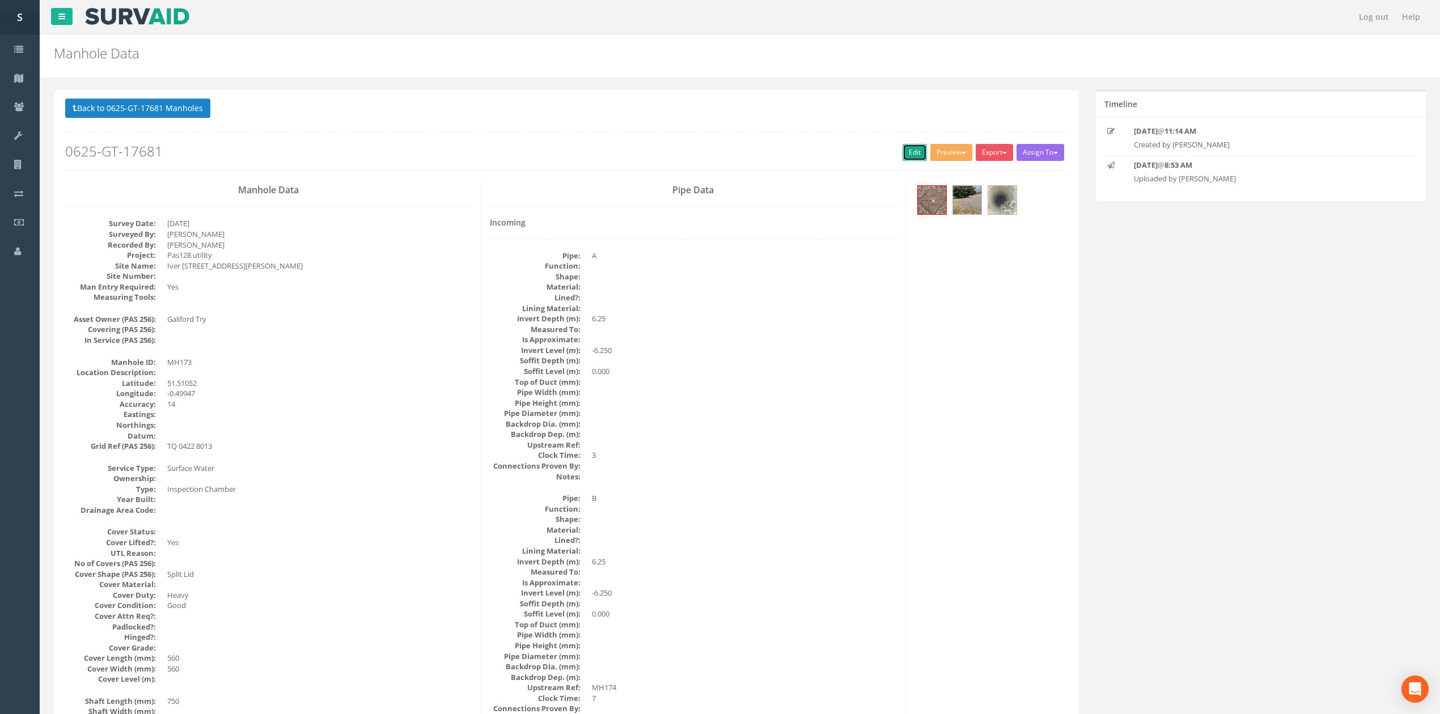
click at [906, 153] on link "Edit" at bounding box center [915, 152] width 24 height 17
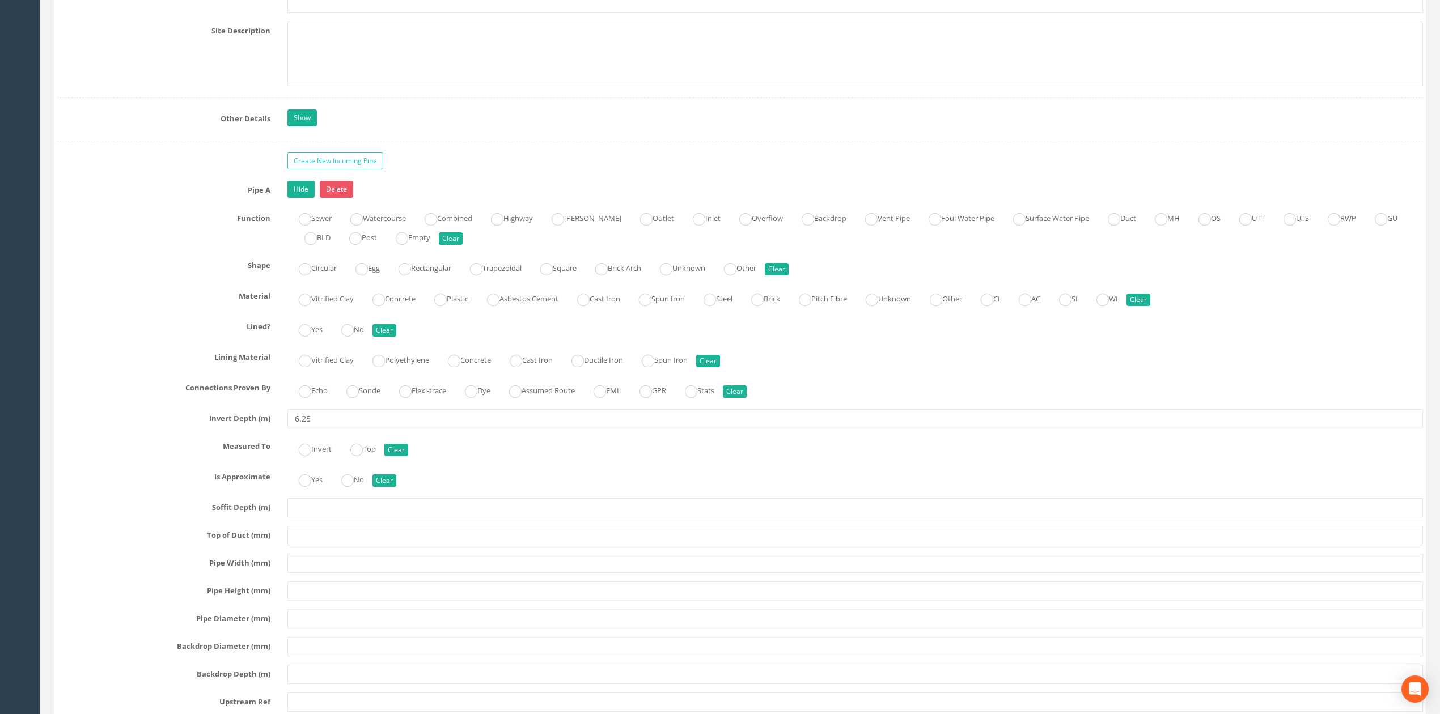
scroll to position [1908, 0]
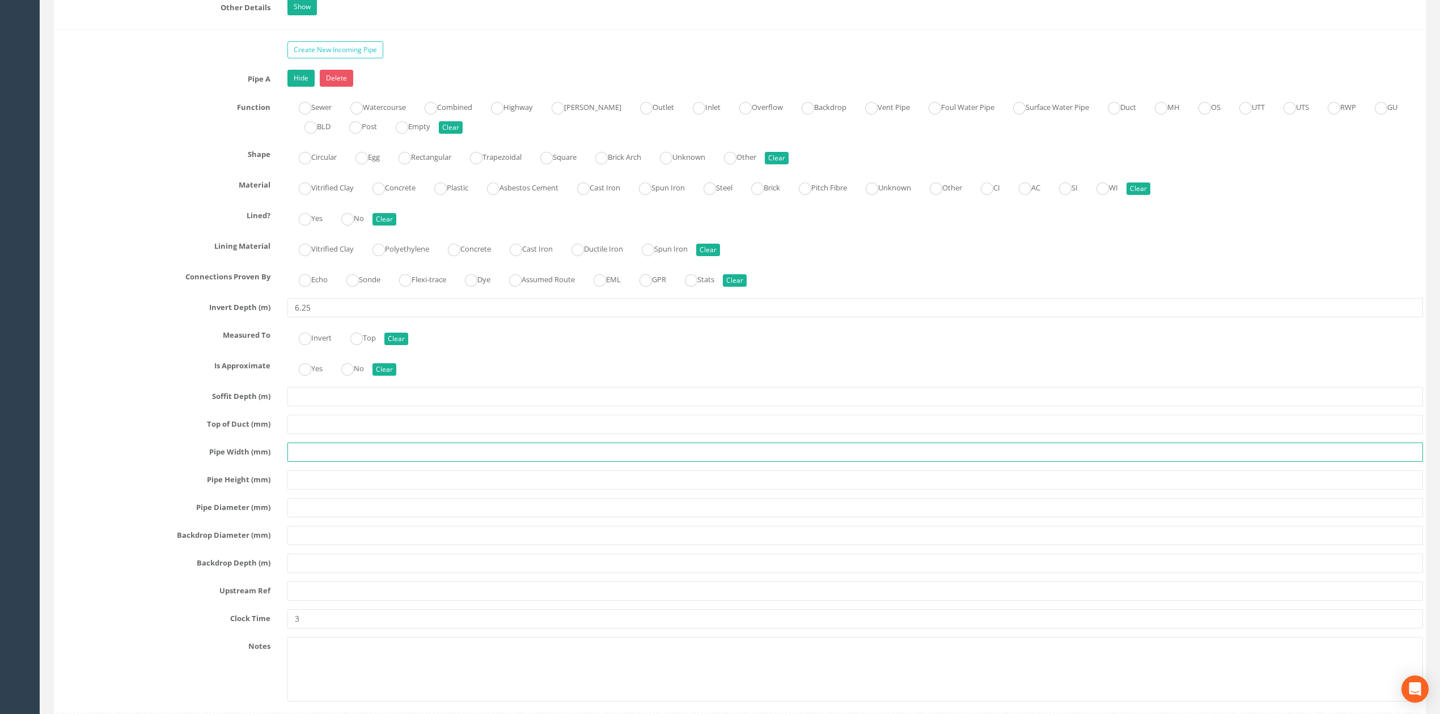
click at [315, 462] on input "text" at bounding box center [855, 452] width 1136 height 19
type input "UTS"
click at [317, 617] on div "Pipe A Hide Delete Function Sewer Watercourse Combined Highway [PERSON_NAME] Ou…" at bounding box center [740, 392] width 1366 height 644
click at [316, 601] on input "text" at bounding box center [855, 591] width 1136 height 19
click at [312, 599] on input "text" at bounding box center [855, 591] width 1136 height 19
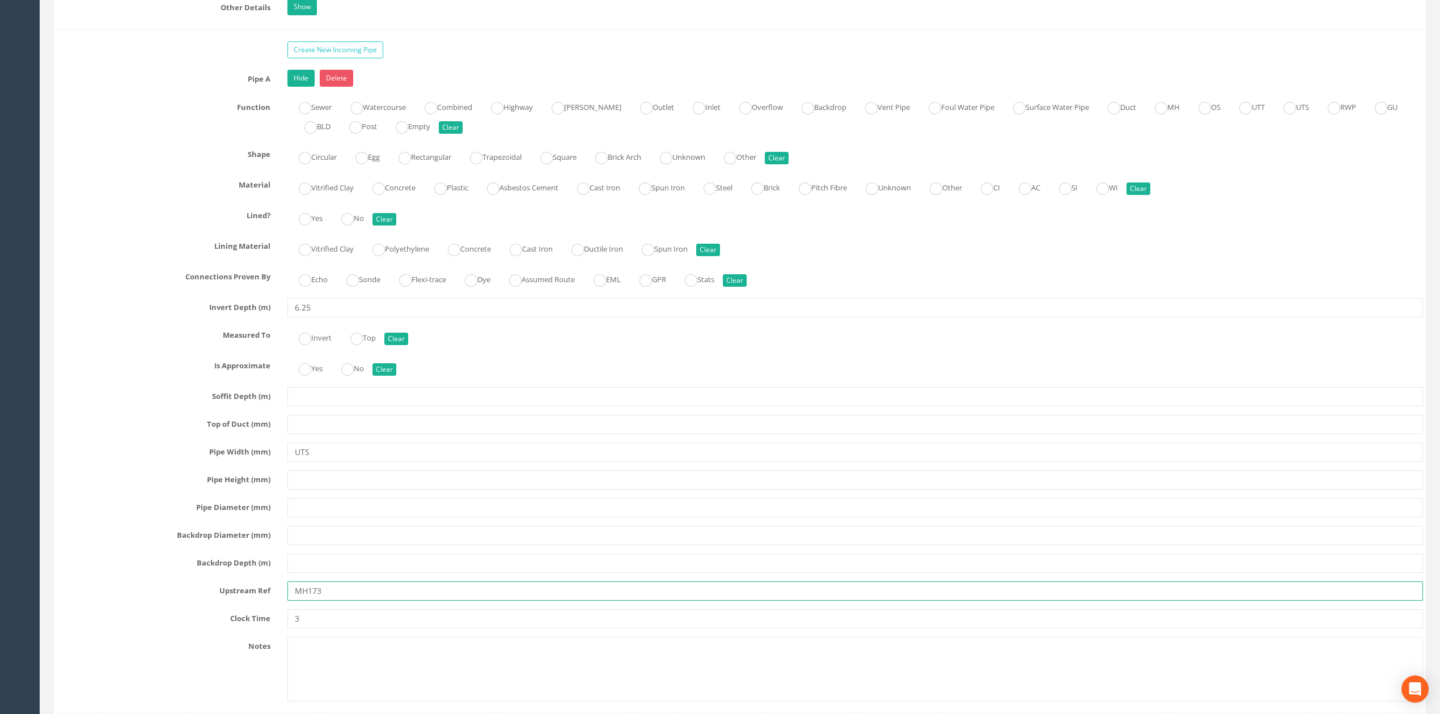
type input "MH173"
drag, startPoint x: 318, startPoint y: 636, endPoint x: 259, endPoint y: 636, distance: 59.5
click at [259, 629] on div "Clock Time 3" at bounding box center [739, 618] width 1383 height 19
type input "6"
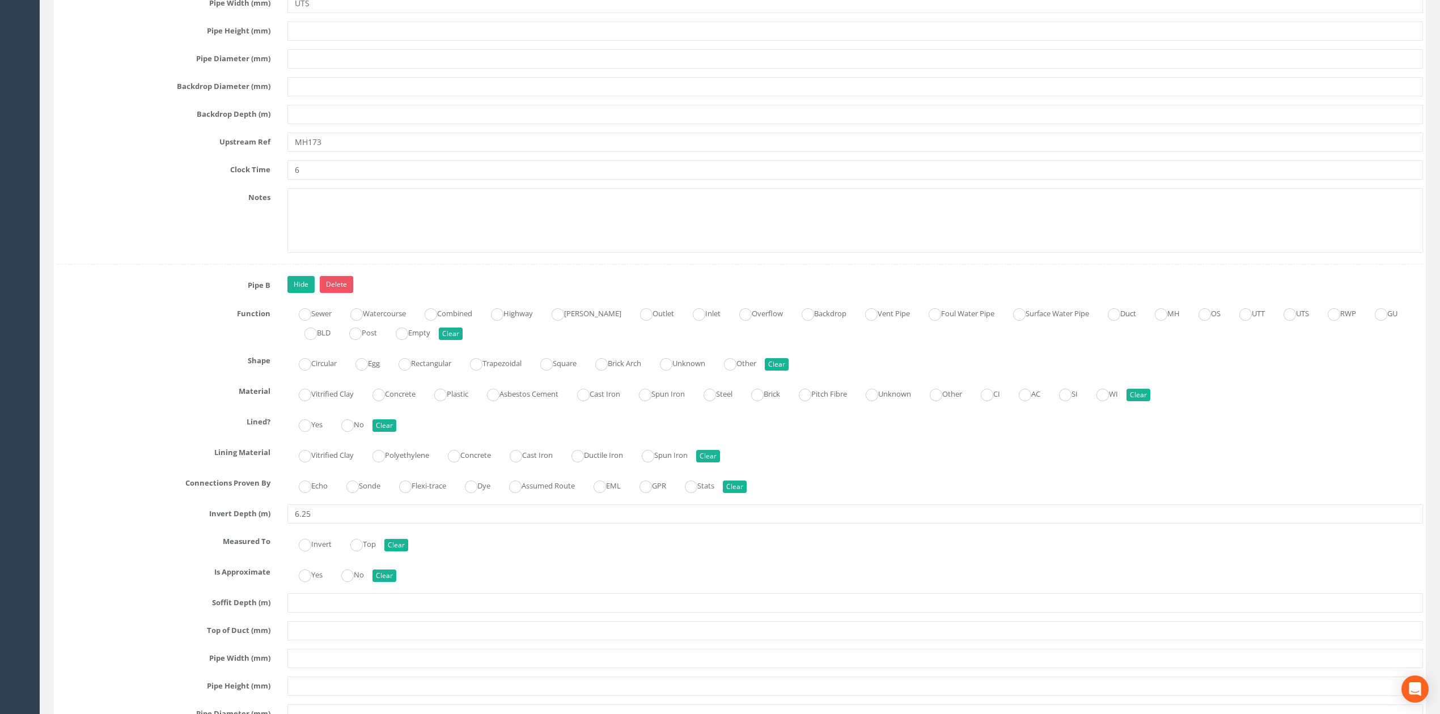
scroll to position [2362, 0]
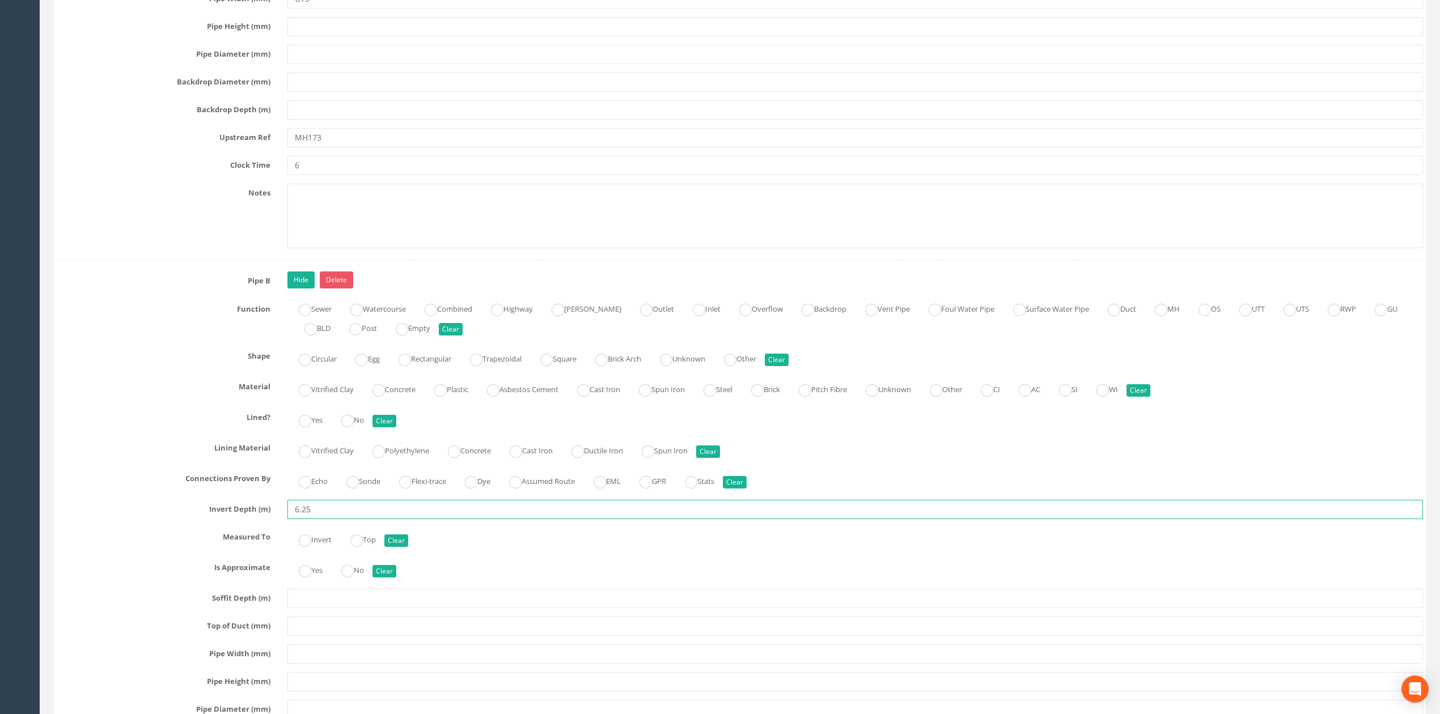
click at [336, 519] on input "6.25" at bounding box center [855, 509] width 1136 height 19
click at [309, 664] on input "text" at bounding box center [855, 654] width 1136 height 19
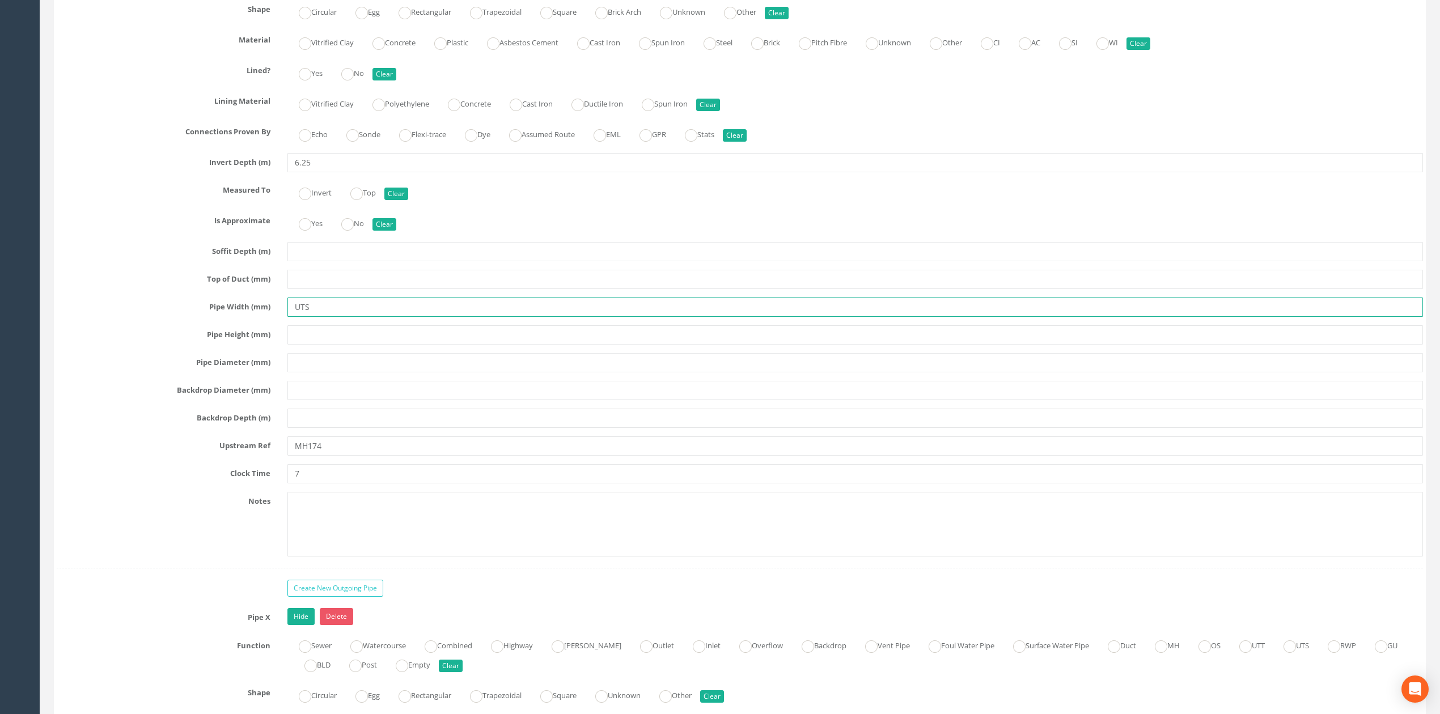
scroll to position [2740, 0]
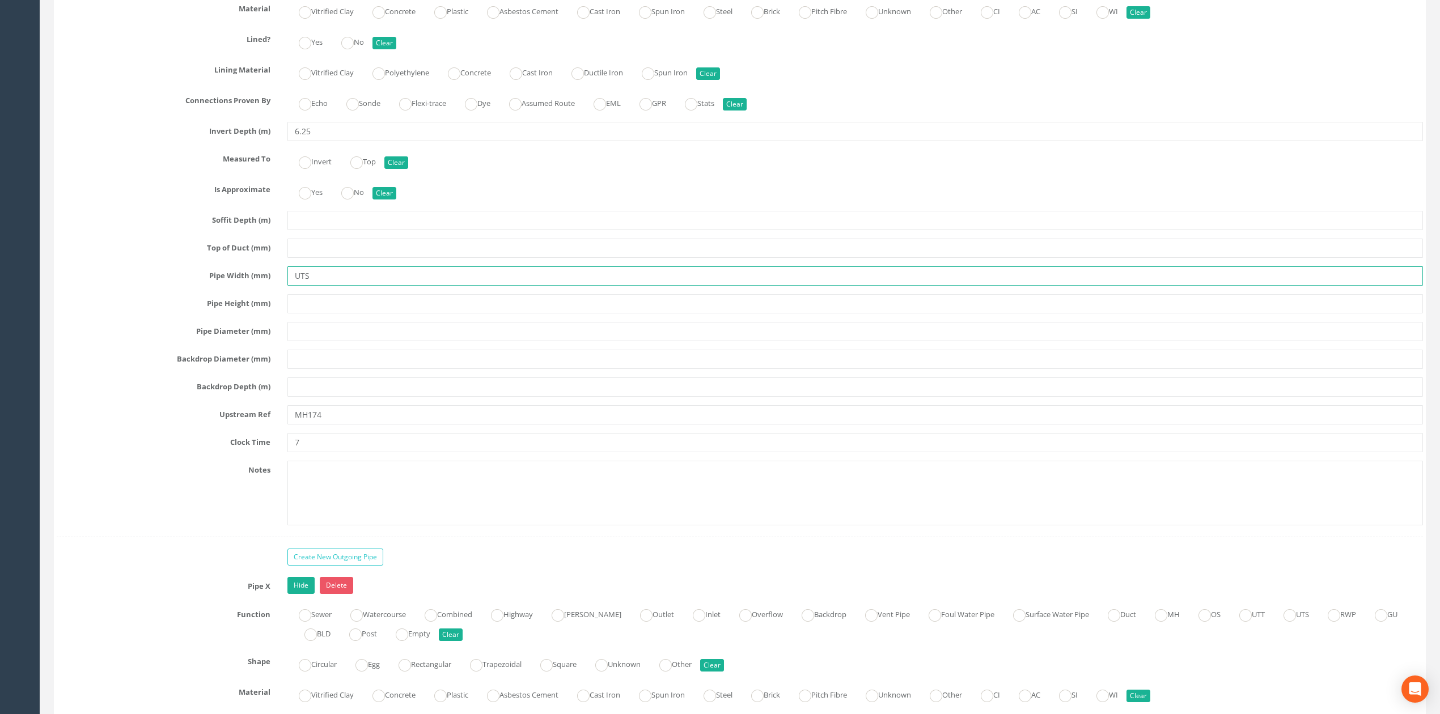
type input "UTS"
drag, startPoint x: 323, startPoint y: 438, endPoint x: 333, endPoint y: 442, distance: 10.9
click at [330, 425] on input "MH174" at bounding box center [855, 414] width 1136 height 19
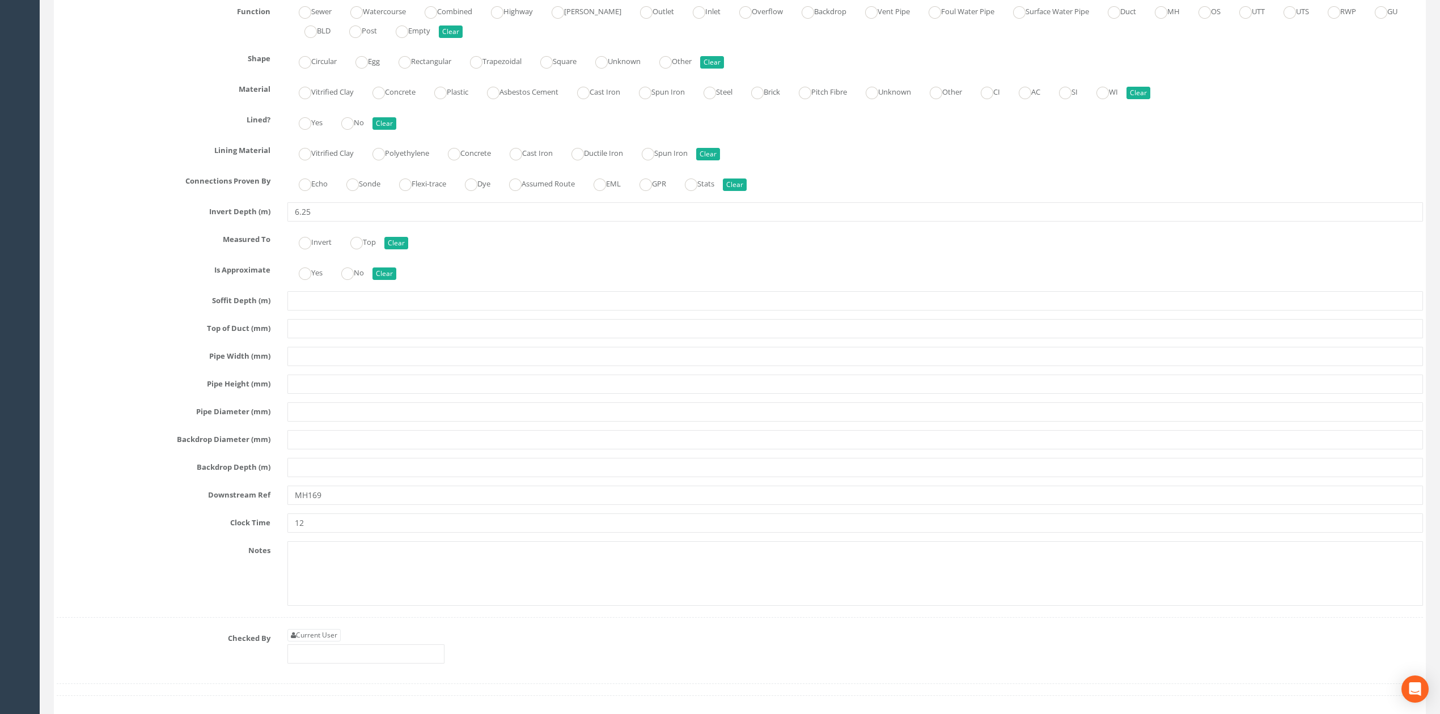
scroll to position [3345, 0]
type input "MH172"
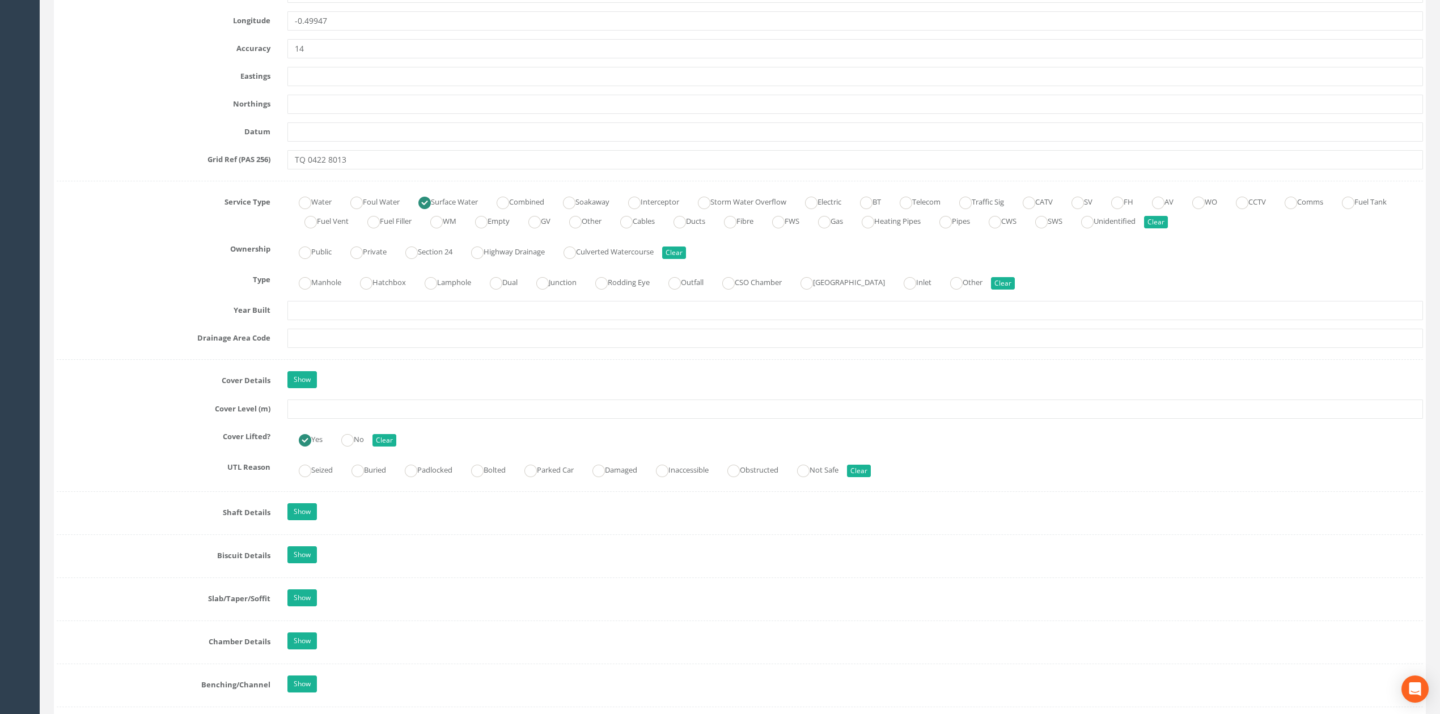
scroll to position [0, 0]
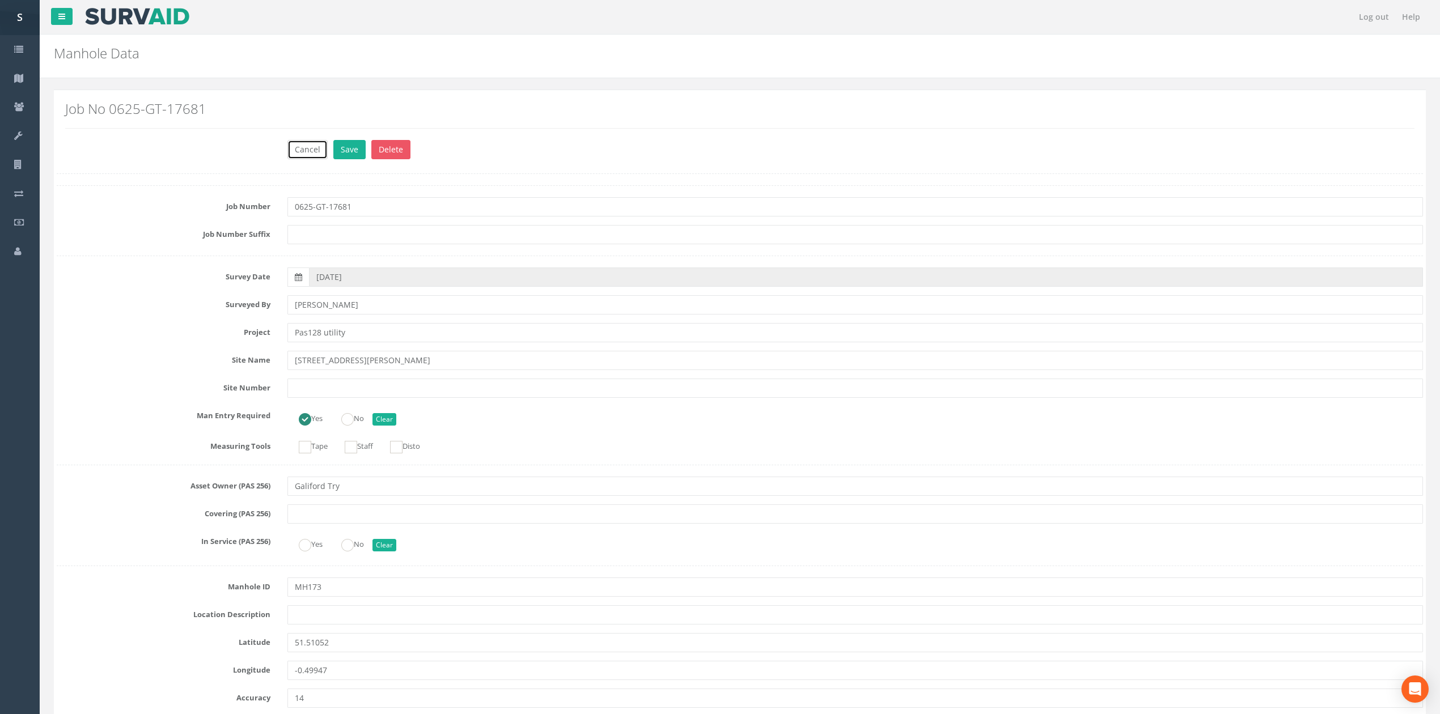
click at [307, 154] on button "Cancel" at bounding box center [307, 149] width 40 height 19
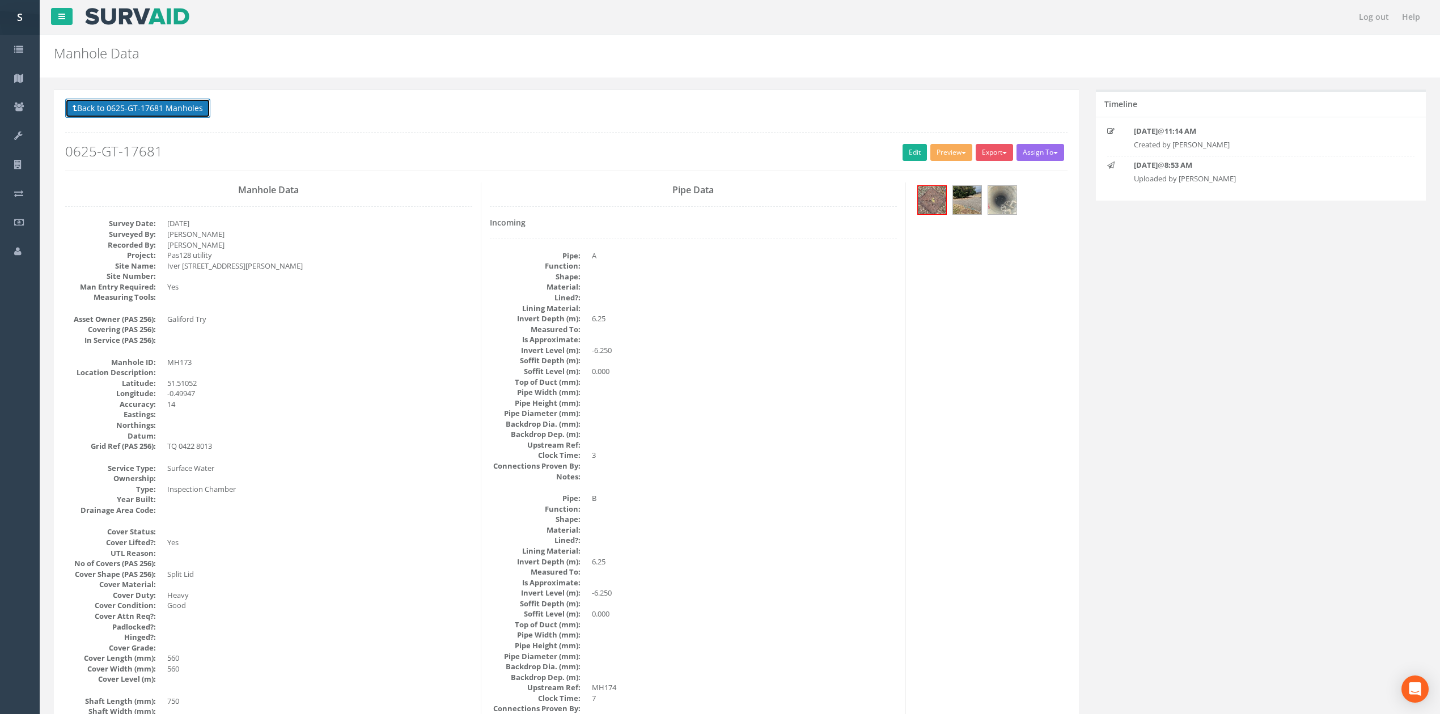
click at [185, 109] on button "Back to 0625-GT-17681 Manholes" at bounding box center [137, 108] width 145 height 19
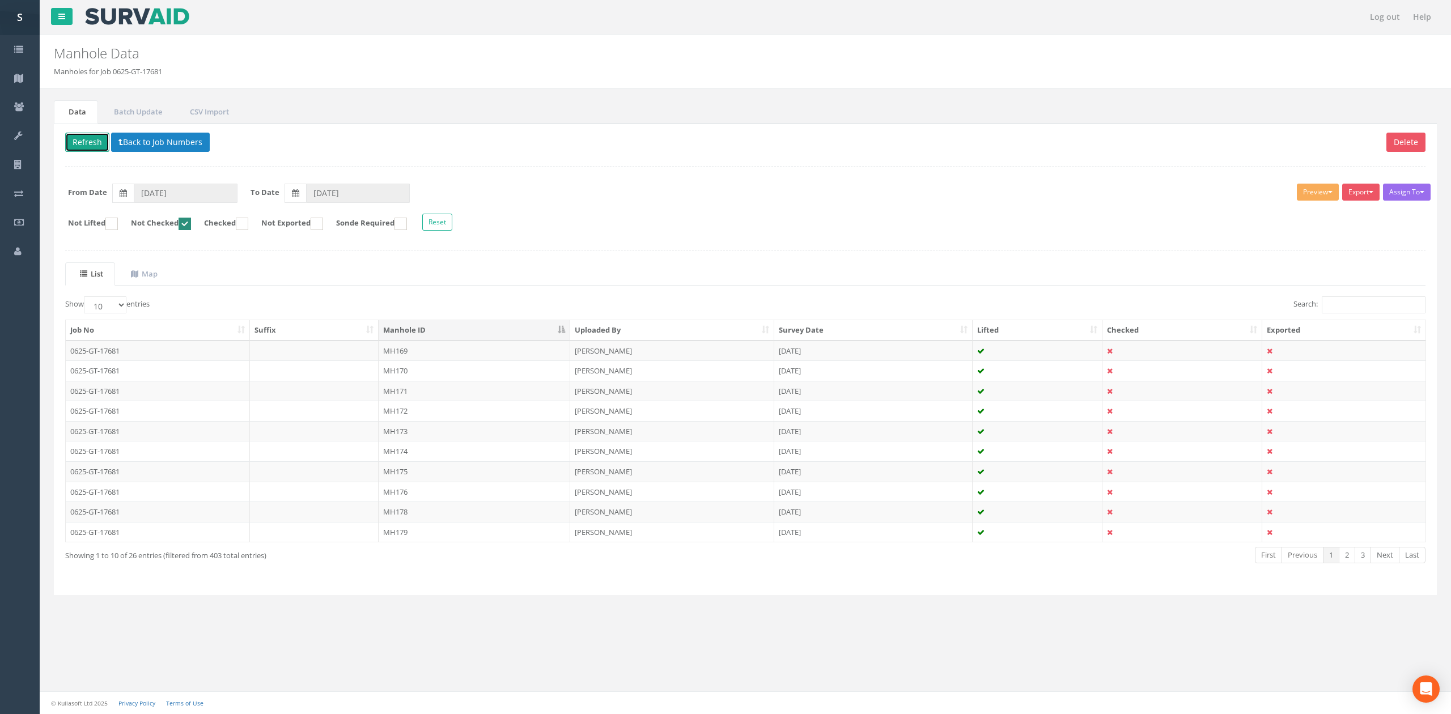
click at [83, 137] on button "Refresh" at bounding box center [87, 142] width 44 height 19
click at [438, 357] on td "MH169" at bounding box center [475, 351] width 192 height 20
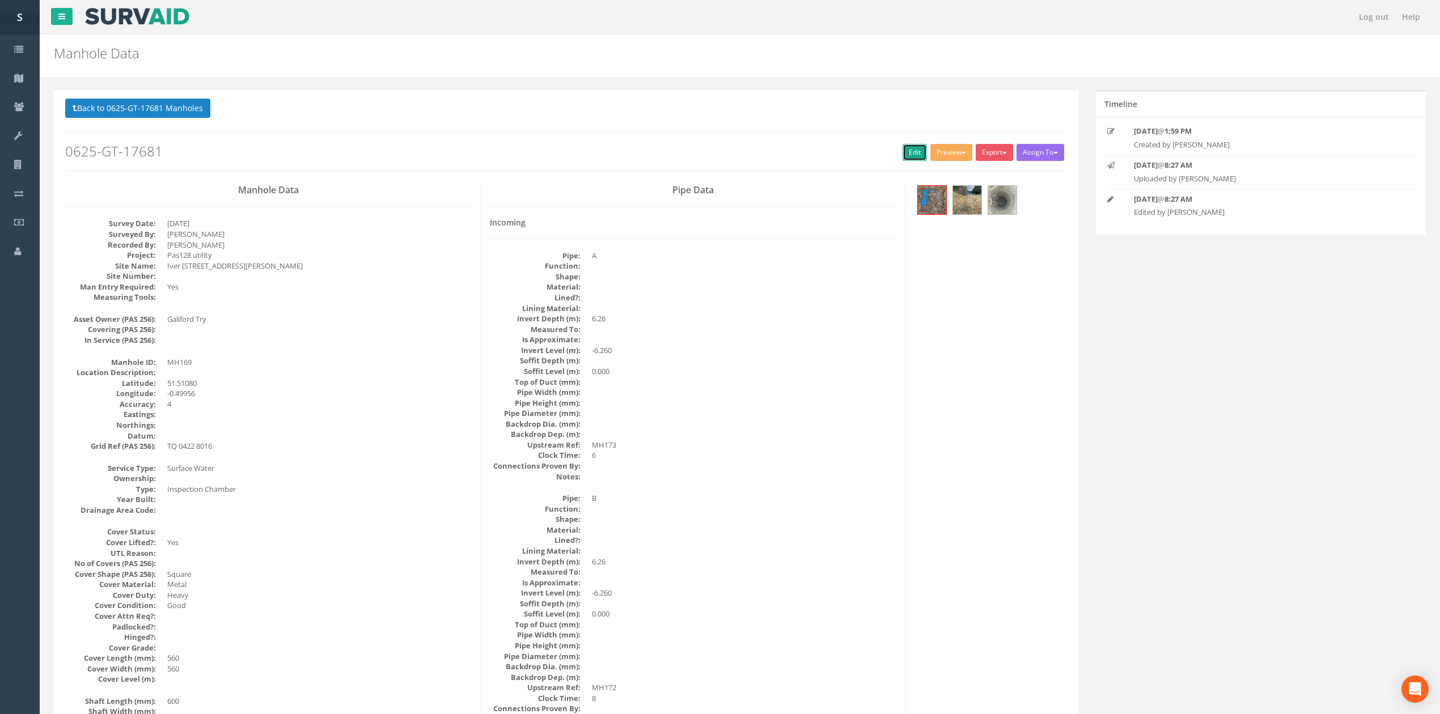
click at [913, 160] on link "Edit" at bounding box center [915, 152] width 24 height 17
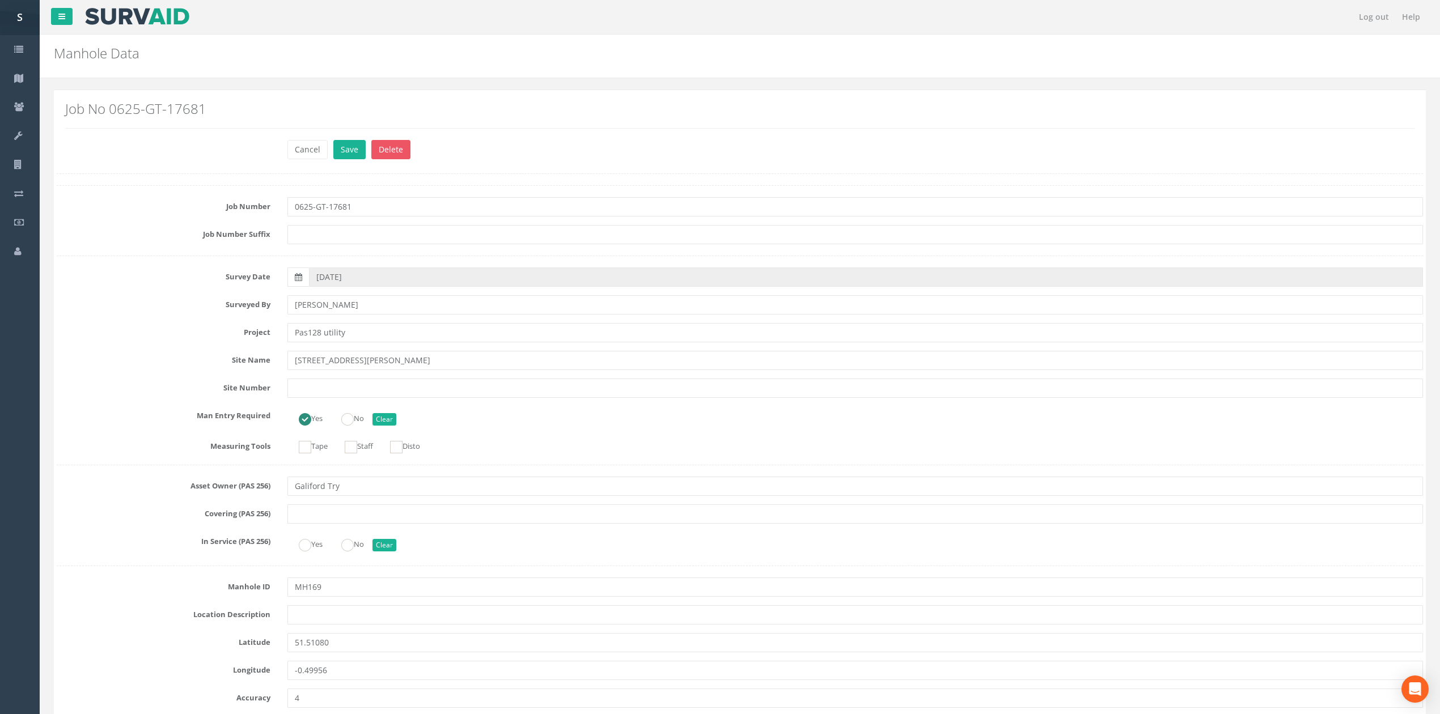
scroll to position [1899, 0]
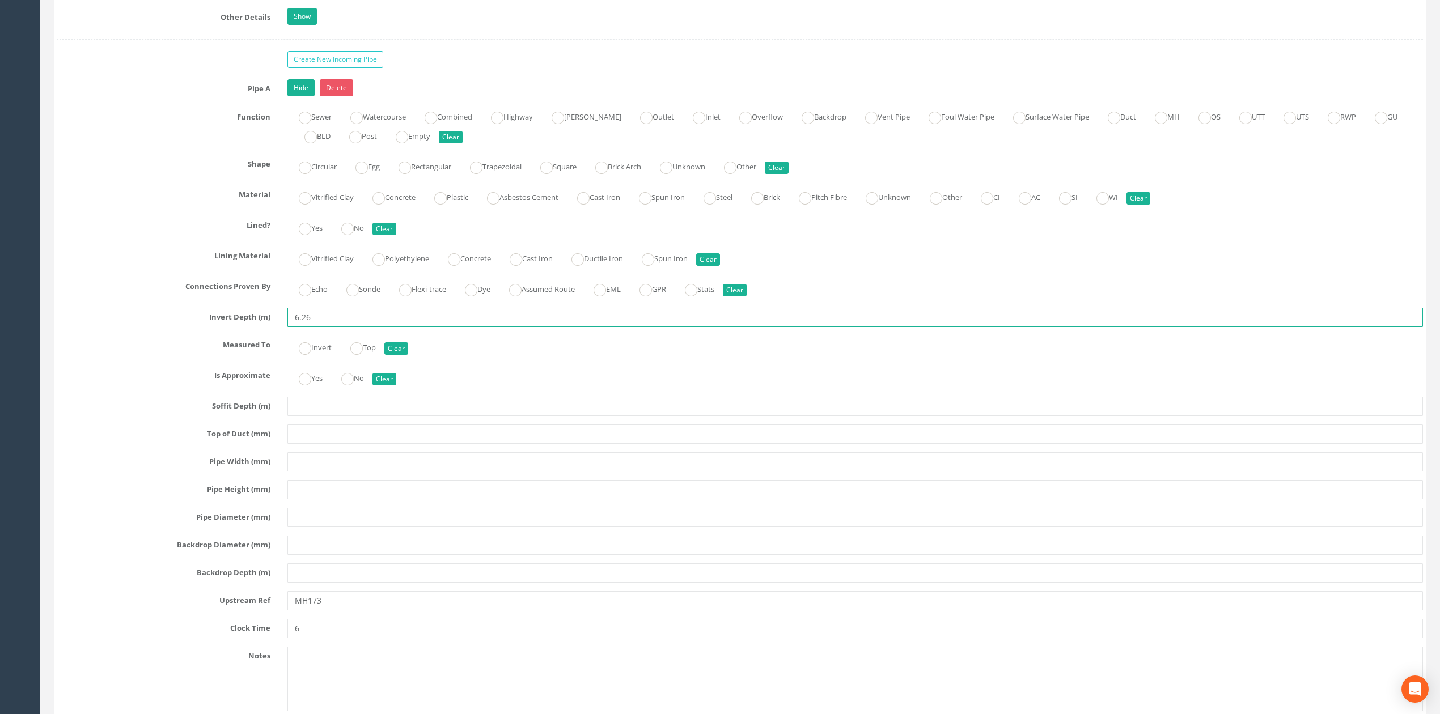
click at [315, 327] on input "6.26" at bounding box center [855, 317] width 1136 height 19
type input "6.25"
click at [311, 472] on input "text" at bounding box center [855, 461] width 1136 height 19
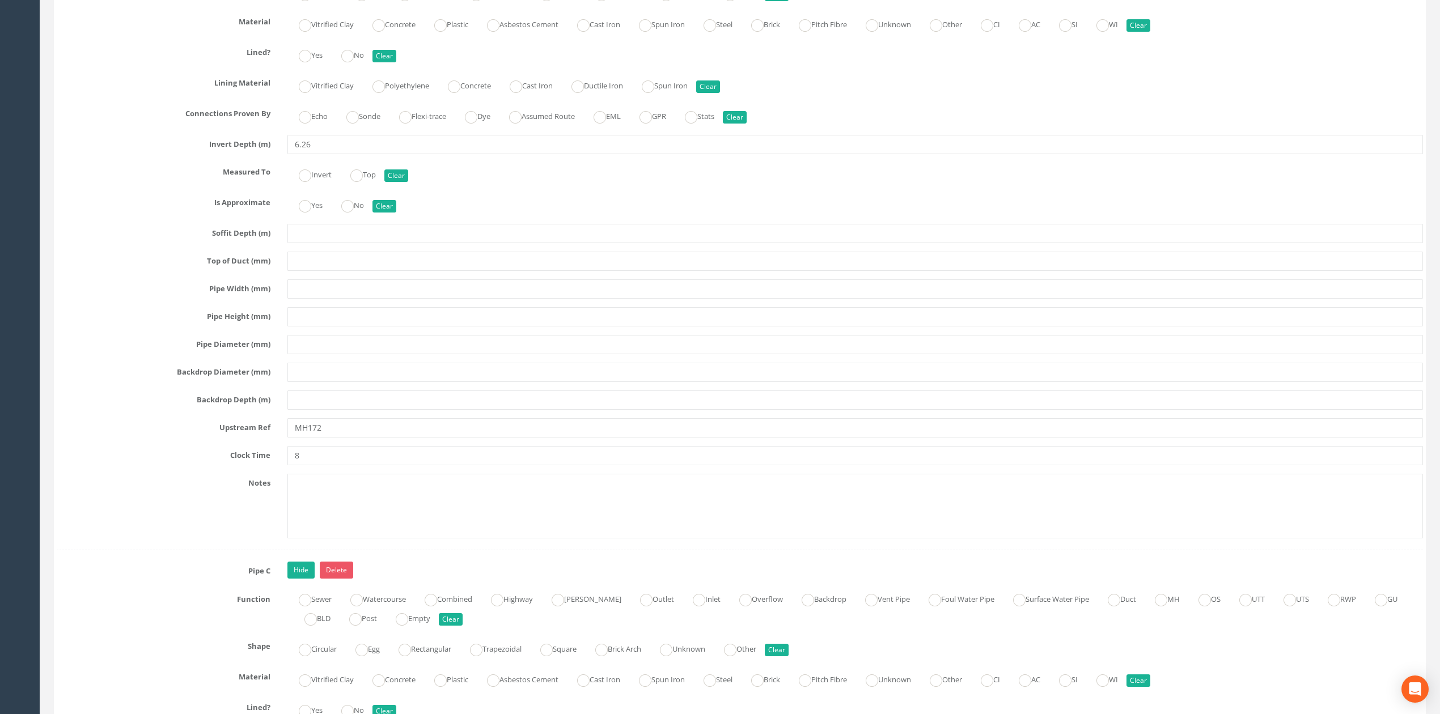
scroll to position [2730, 0]
type input "UTS"
click at [320, 295] on div "Pipe B Hide Delete Function Sewer Watercourse Combined Highway [PERSON_NAME] Ou…" at bounding box center [740, 225] width 1366 height 644
click at [318, 295] on input "text" at bounding box center [855, 285] width 1136 height 19
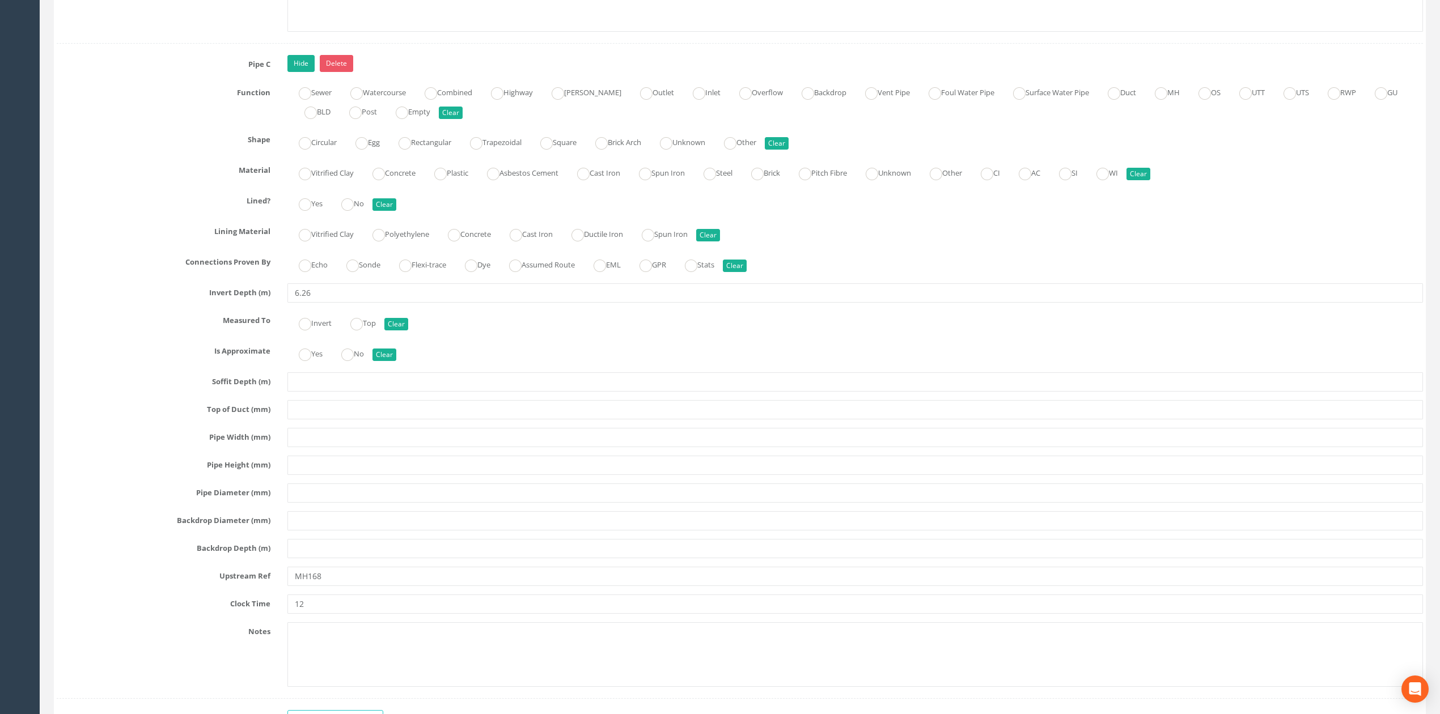
scroll to position [3335, 0]
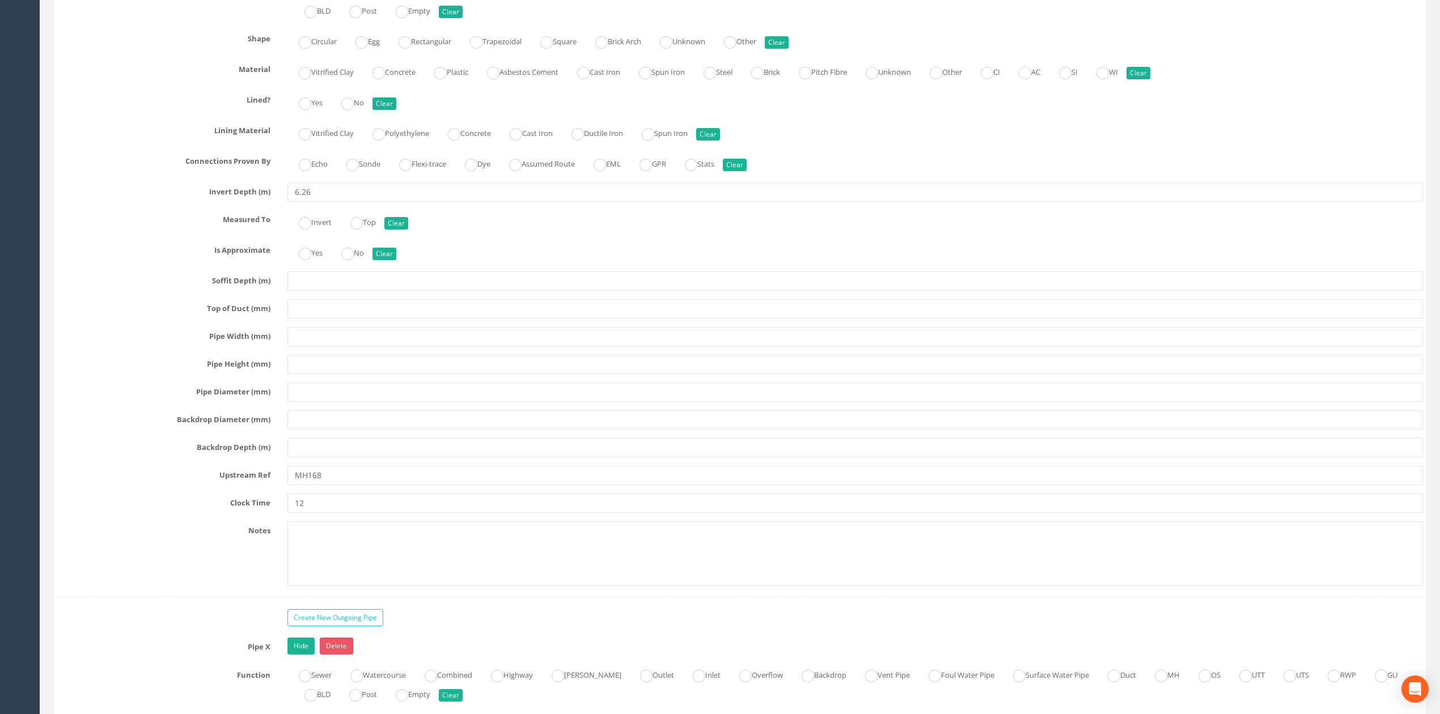
type input "UTS"
click at [325, 346] on input "text" at bounding box center [855, 336] width 1136 height 19
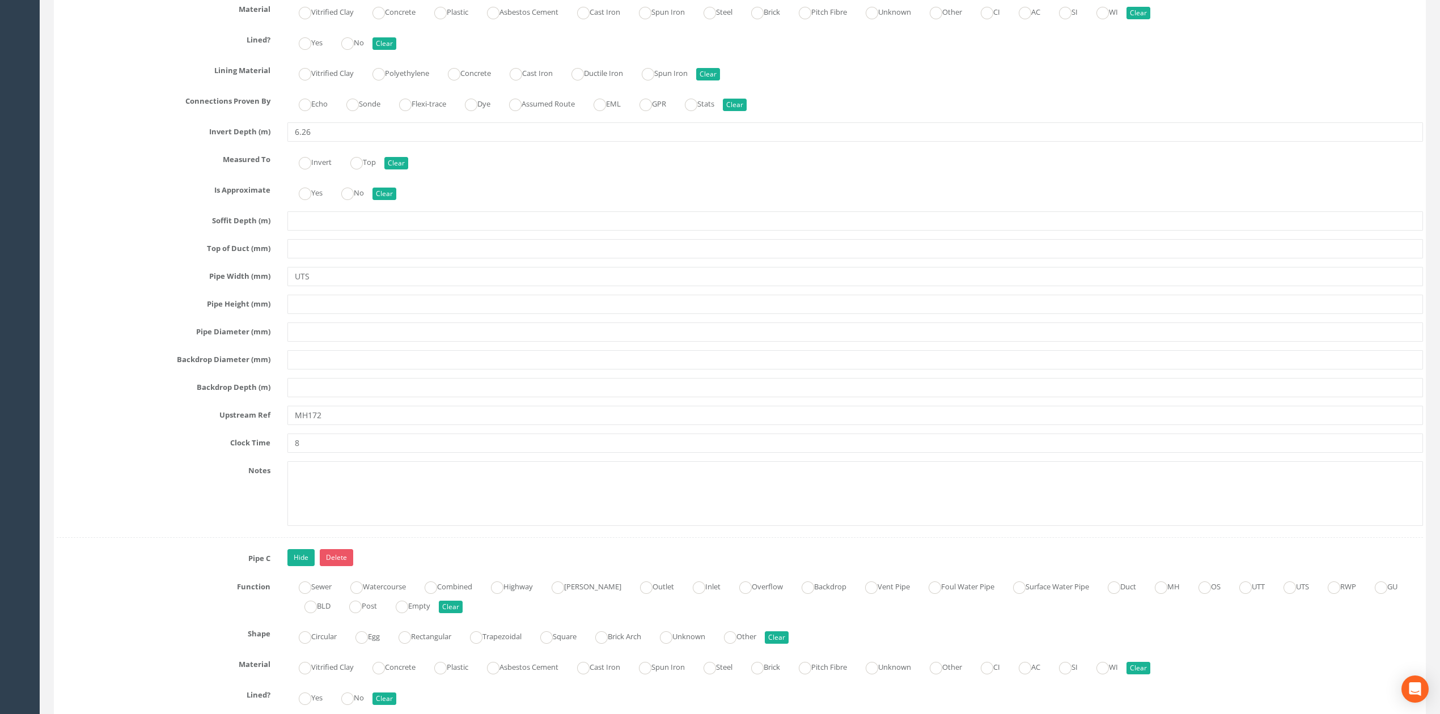
scroll to position [2730, 0]
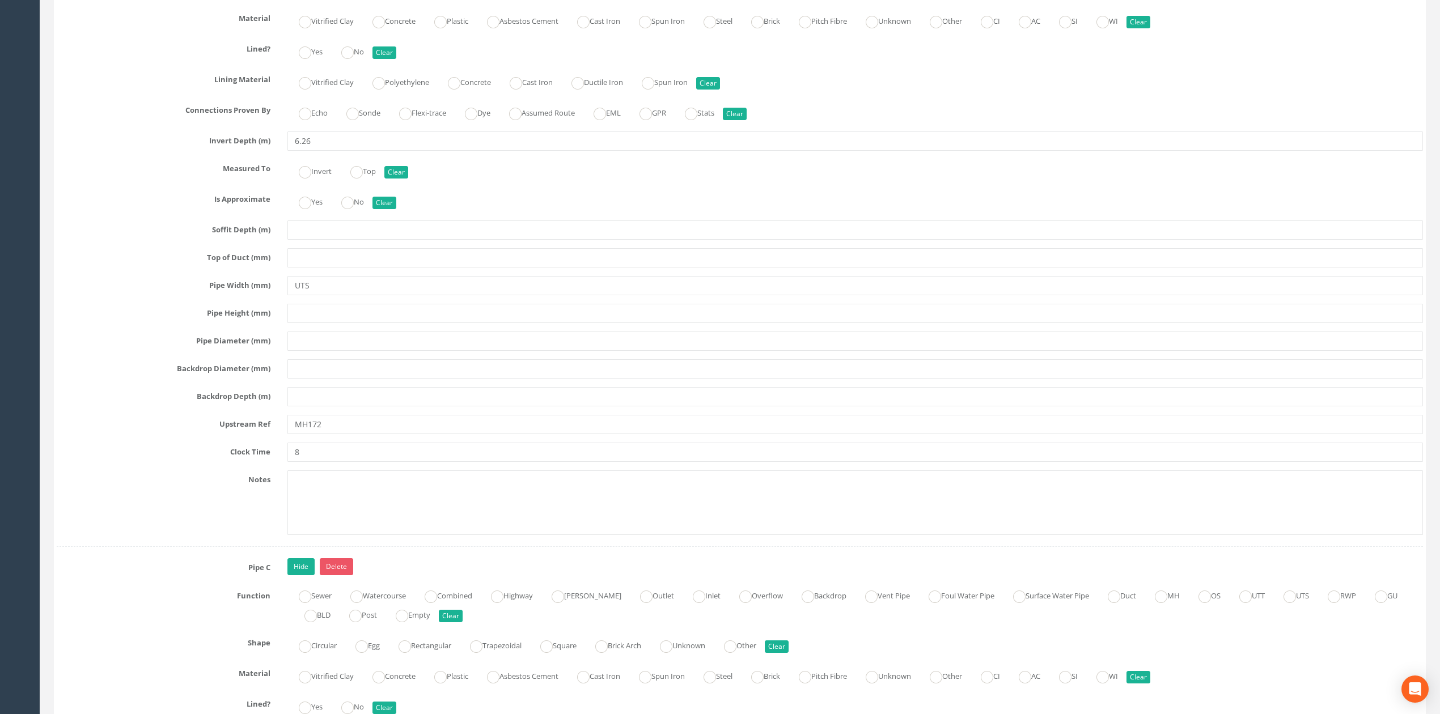
type input "UTS"
drag, startPoint x: 302, startPoint y: 162, endPoint x: 327, endPoint y: 160, distance: 25.0
click at [323, 151] on input "6.26" at bounding box center [855, 141] width 1136 height 19
click at [300, 151] on input "6.5" at bounding box center [855, 141] width 1136 height 19
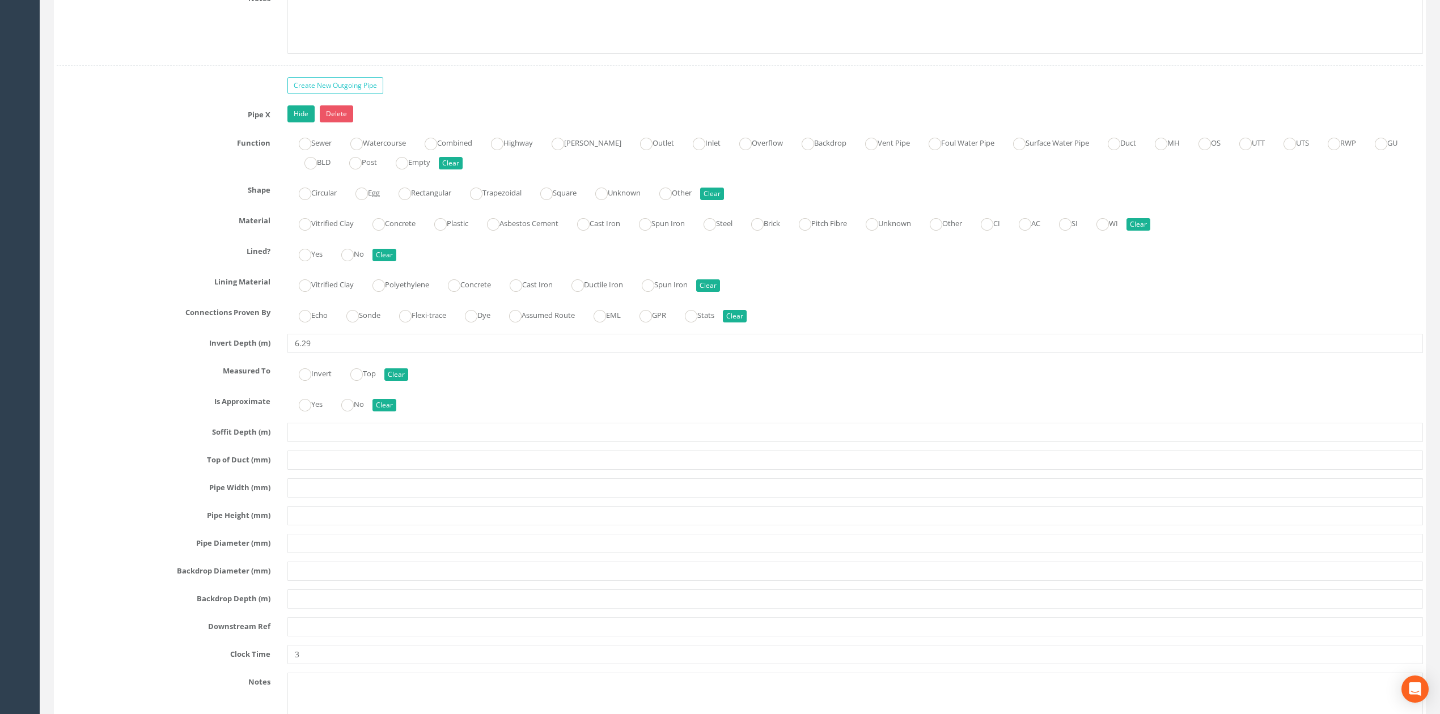
scroll to position [3940, 0]
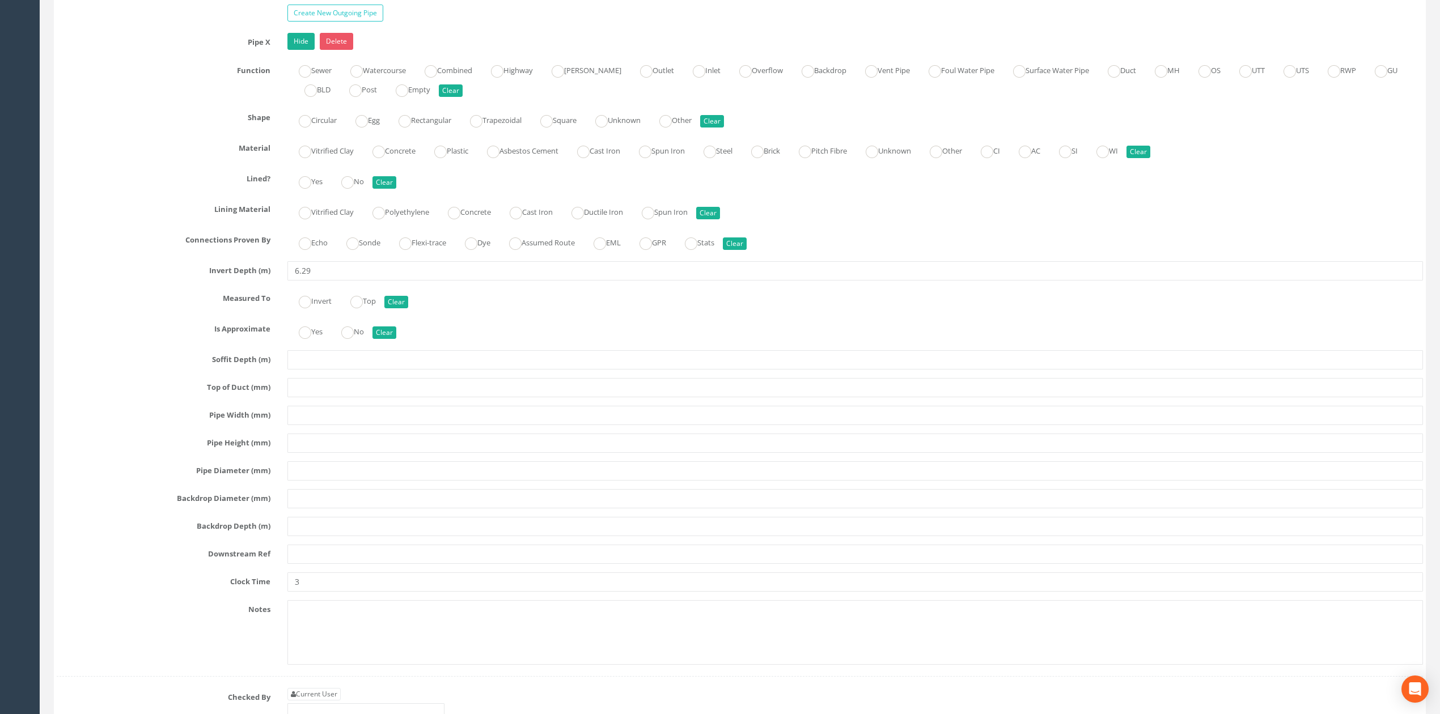
type input "6.25"
click at [320, 425] on input "text" at bounding box center [855, 415] width 1136 height 19
type input "UTS"
click at [329, 564] on input "text" at bounding box center [855, 554] width 1136 height 19
drag, startPoint x: 315, startPoint y: 588, endPoint x: 308, endPoint y: 588, distance: 6.8
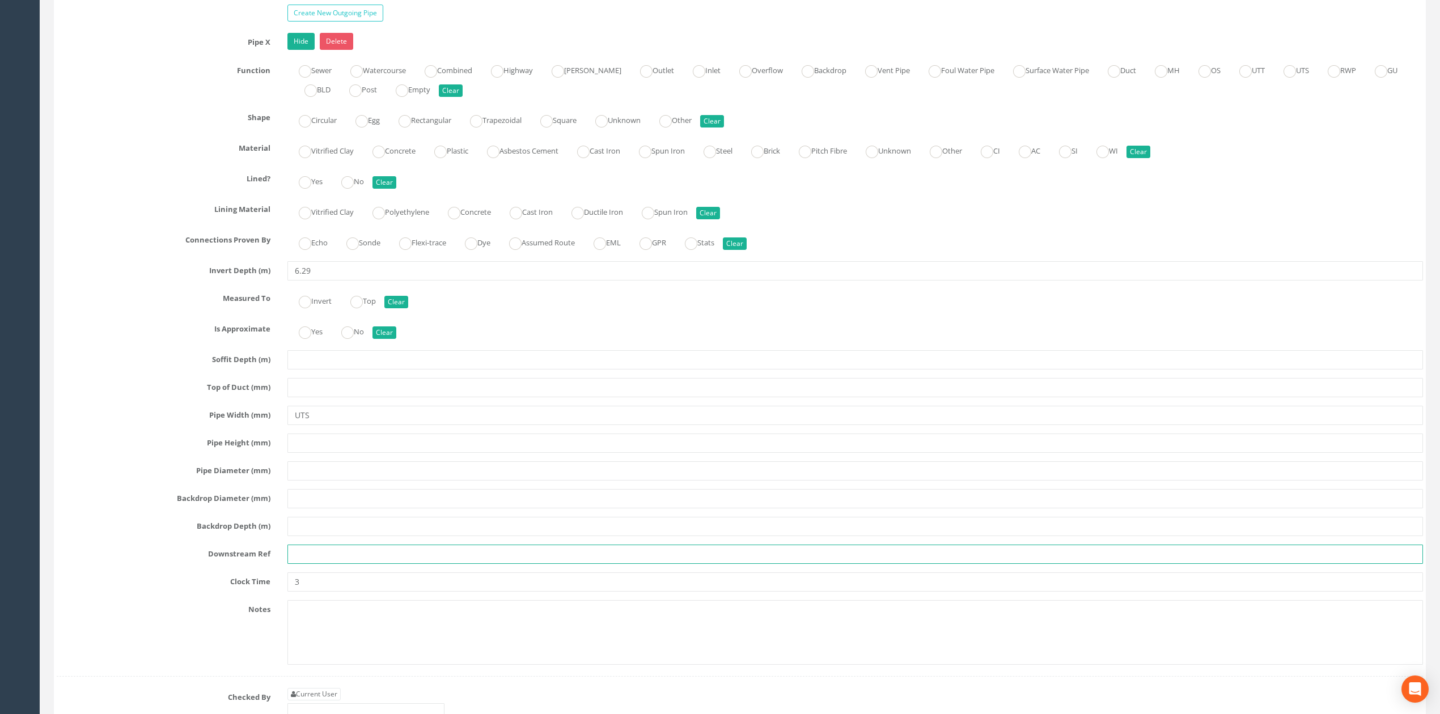
click at [315, 564] on input "text" at bounding box center [855, 554] width 1136 height 19
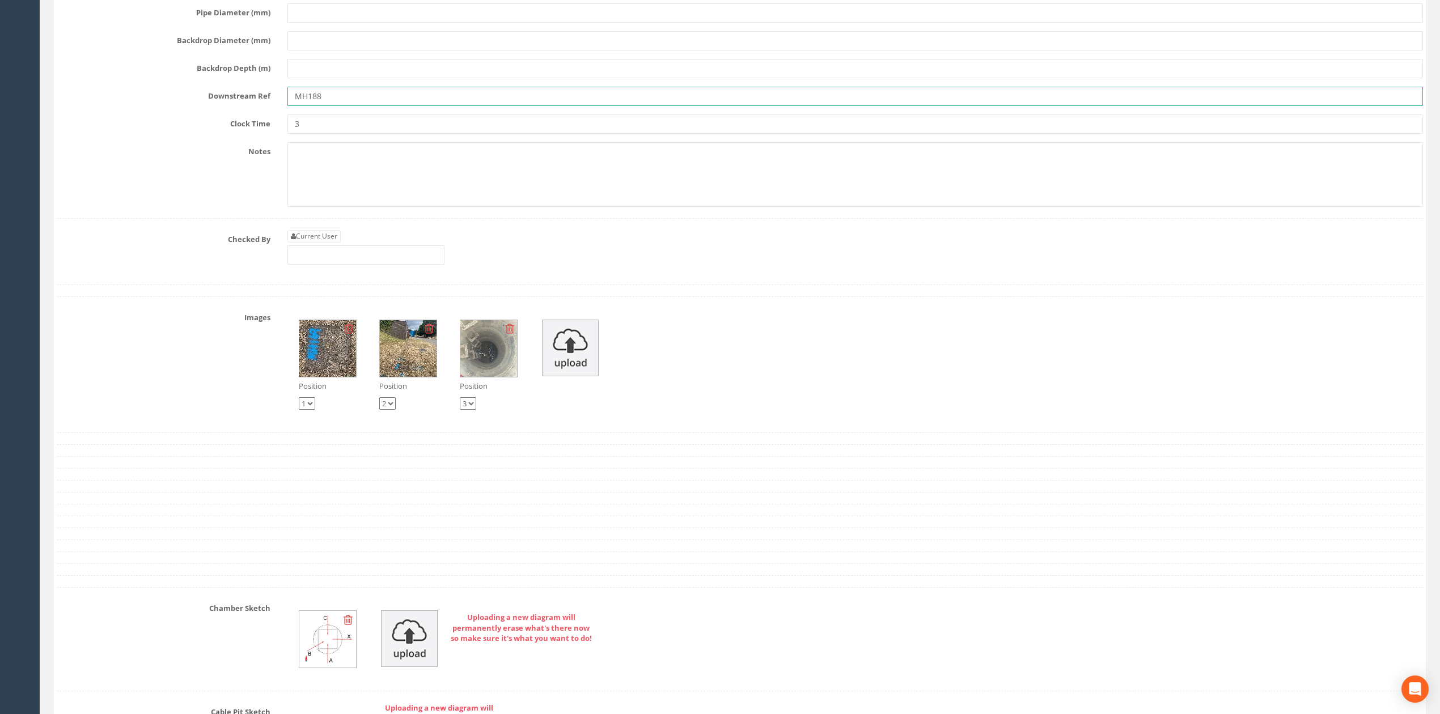
scroll to position [4469, 0]
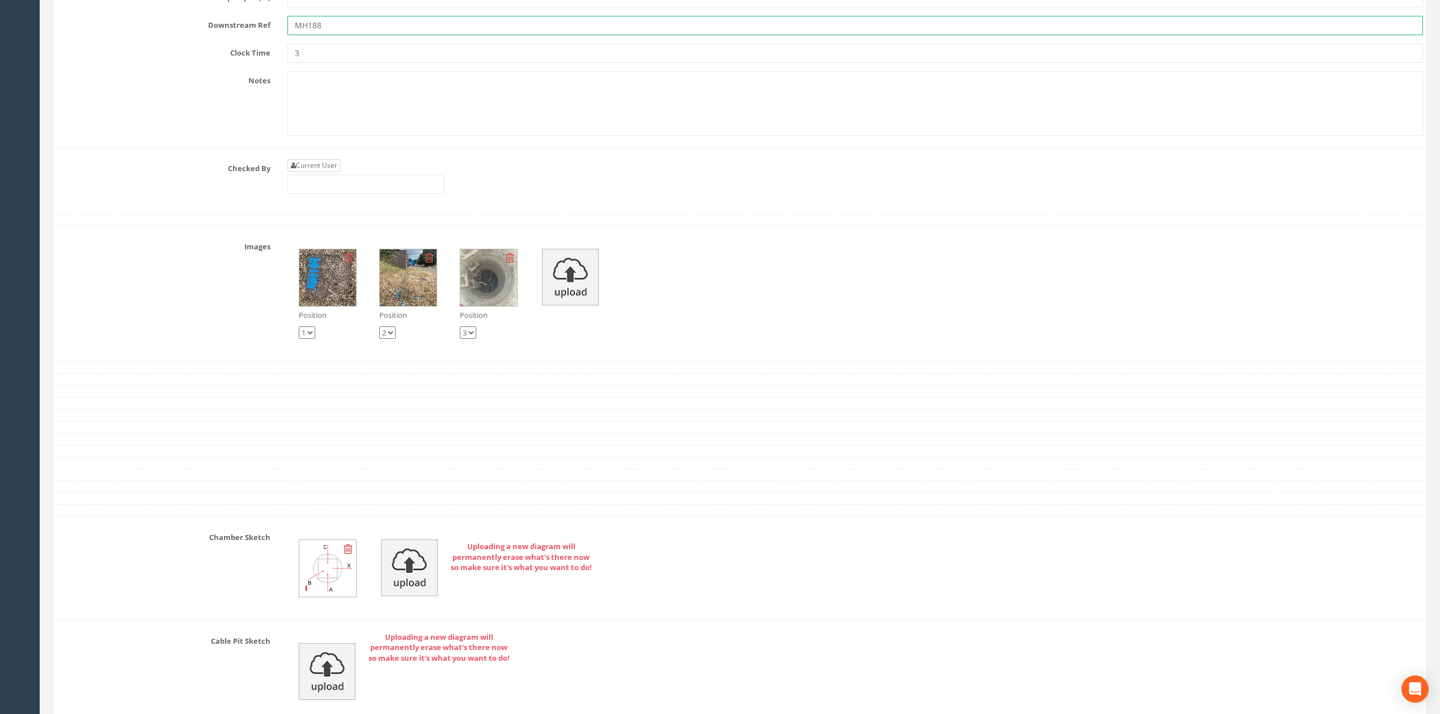
type input "MH188"
click at [333, 172] on link "Current User" at bounding box center [313, 165] width 53 height 12
type input "[PERSON_NAME]"
click at [359, 194] on input "[PERSON_NAME]" at bounding box center [365, 184] width 157 height 19
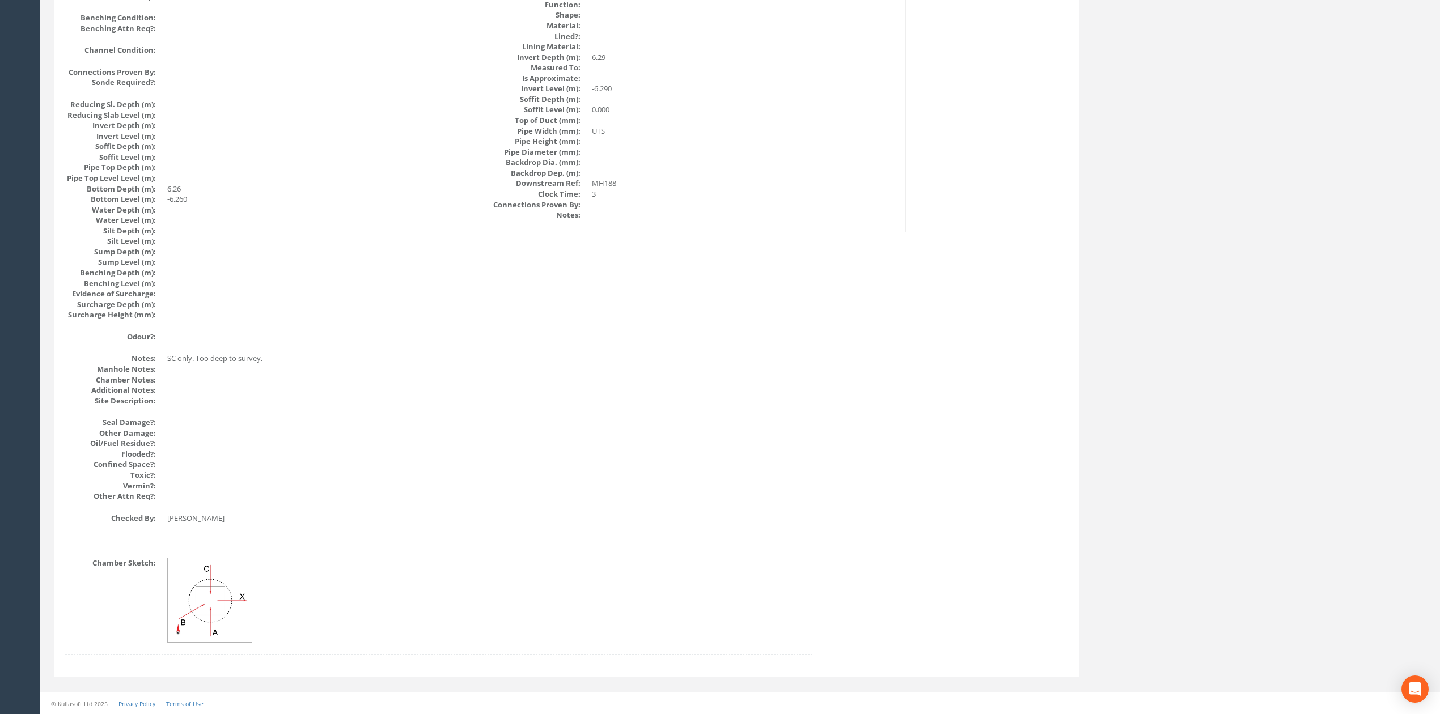
scroll to position [0, 0]
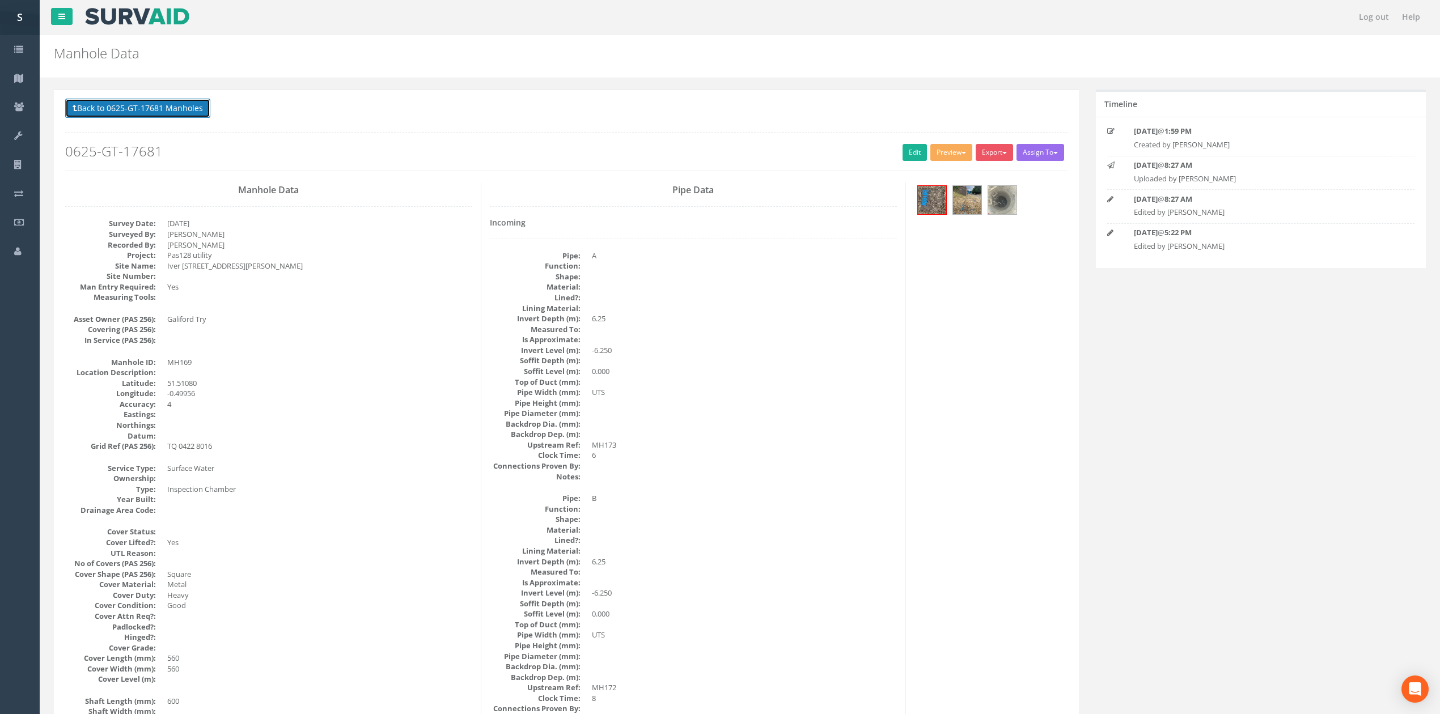
click at [198, 107] on button "Back to 0625-GT-17681 Manholes" at bounding box center [137, 108] width 145 height 19
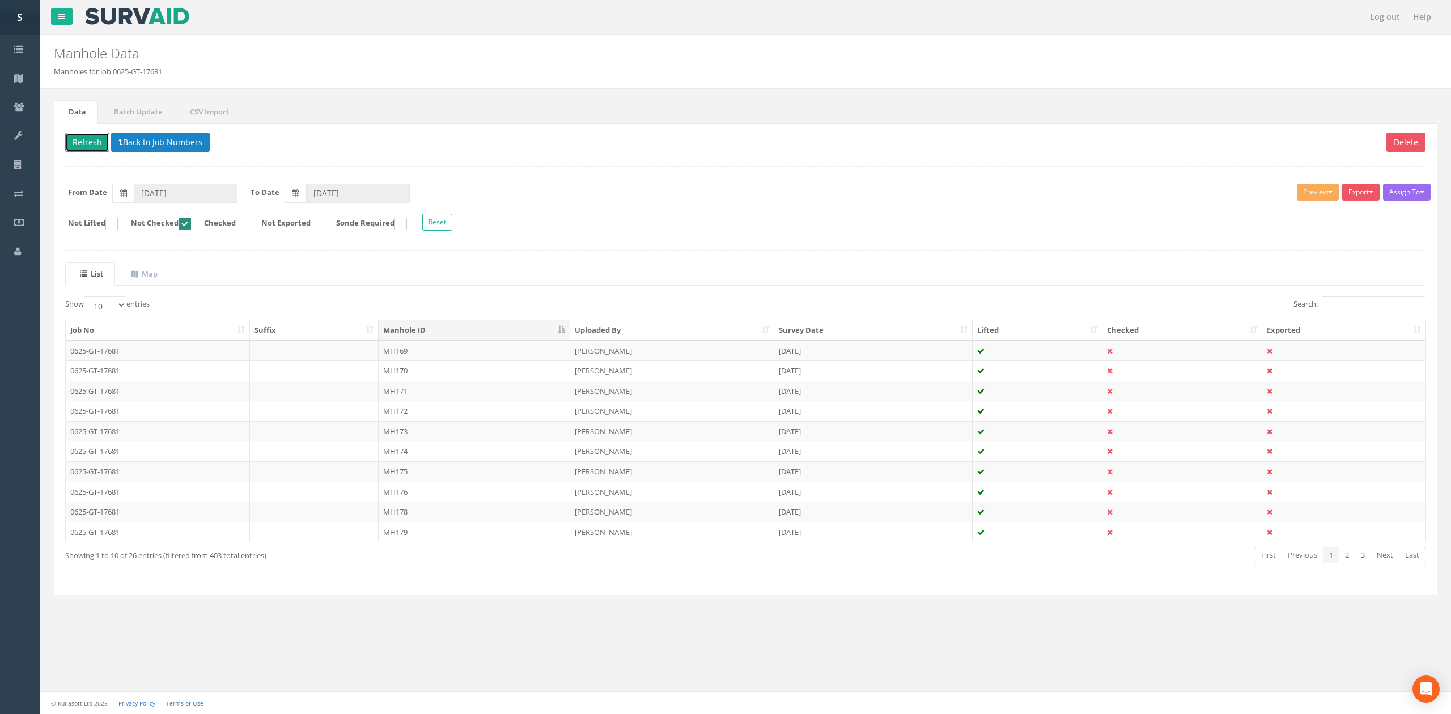
click at [84, 142] on button "Refresh" at bounding box center [87, 142] width 44 height 19
click at [403, 354] on td "MH170" at bounding box center [475, 351] width 192 height 20
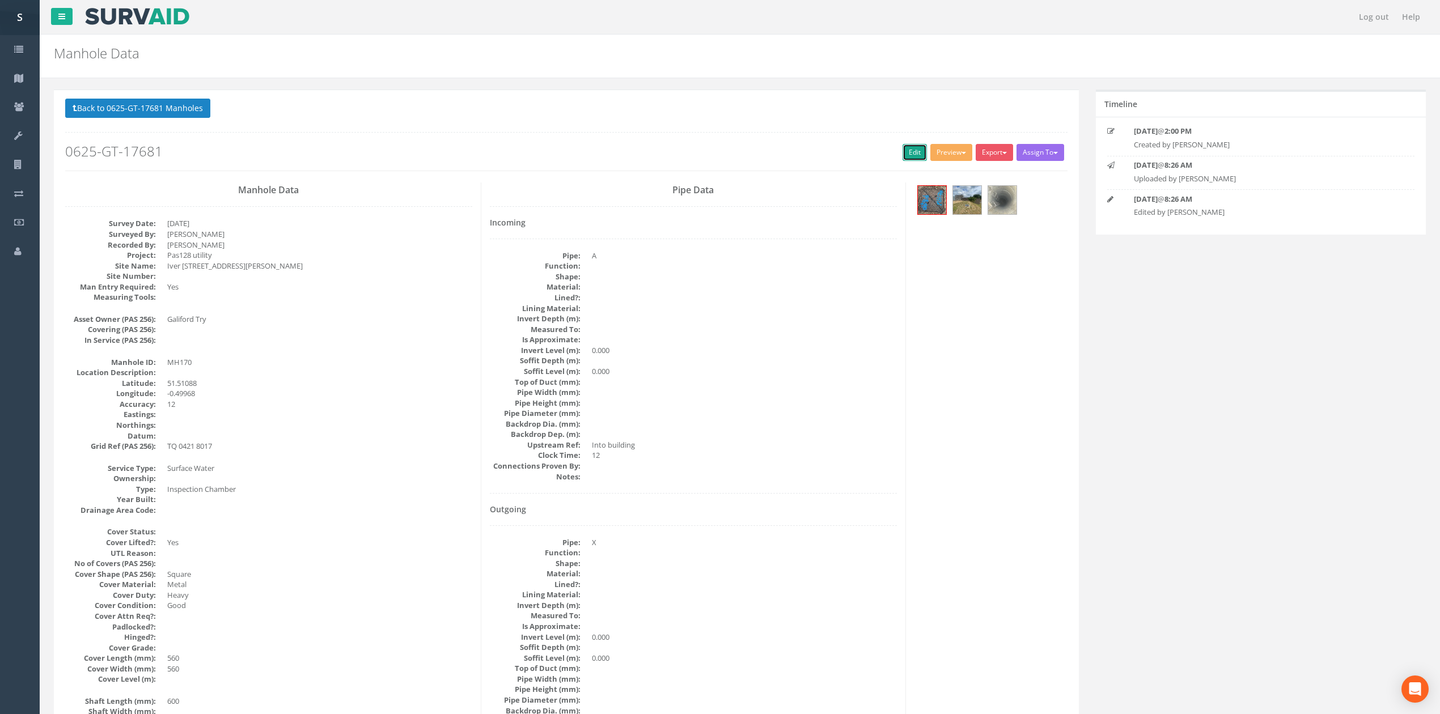
click at [904, 158] on link "Edit" at bounding box center [915, 152] width 24 height 17
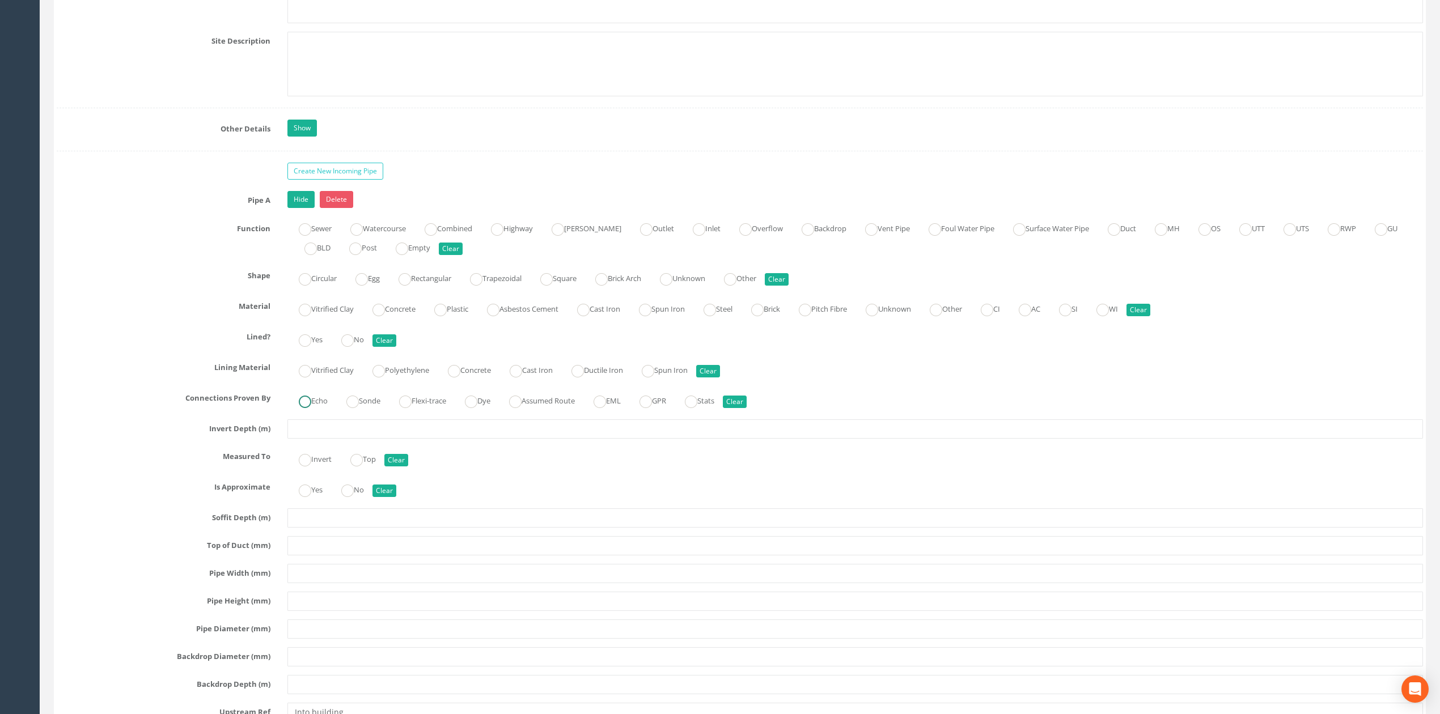
scroll to position [1875, 0]
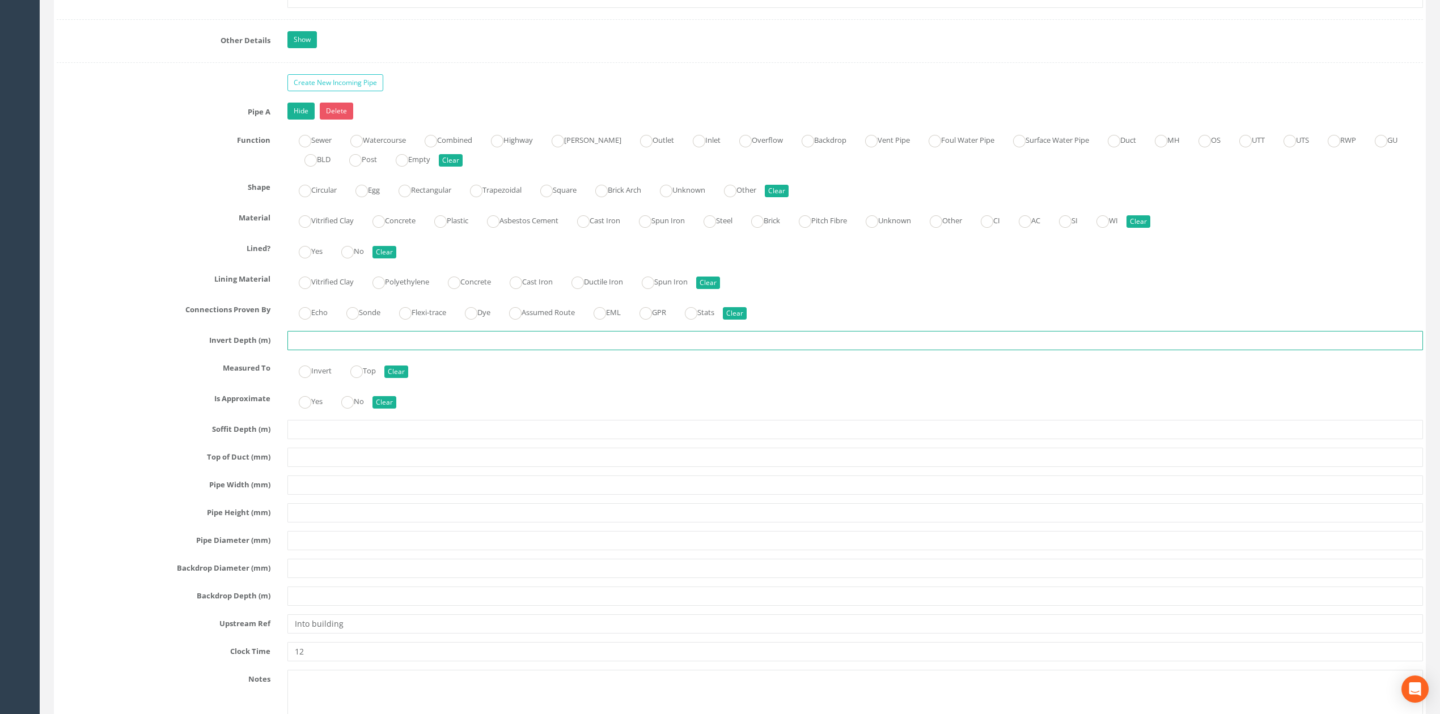
click at [354, 350] on input "text" at bounding box center [855, 340] width 1136 height 19
type input "7.99"
click at [310, 495] on input "text" at bounding box center [855, 485] width 1136 height 19
drag, startPoint x: 329, startPoint y: 508, endPoint x: 266, endPoint y: 506, distance: 63.5
click at [266, 495] on div "Pipe Width (mm) YTS" at bounding box center [739, 485] width 1383 height 19
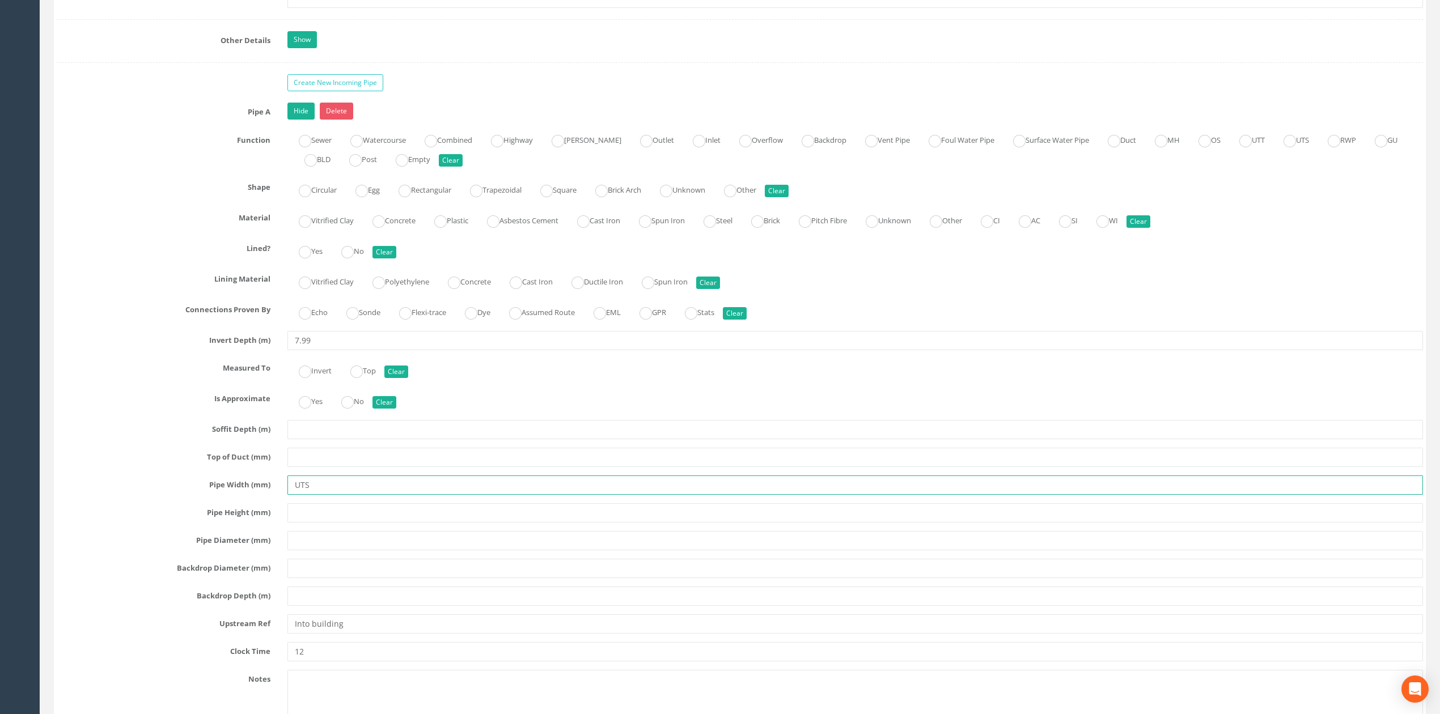
type input "UTS"
drag, startPoint x: 313, startPoint y: 649, endPoint x: 198, endPoint y: 645, distance: 115.2
click at [198, 634] on div "Upstream Ref Into building" at bounding box center [739, 624] width 1383 height 19
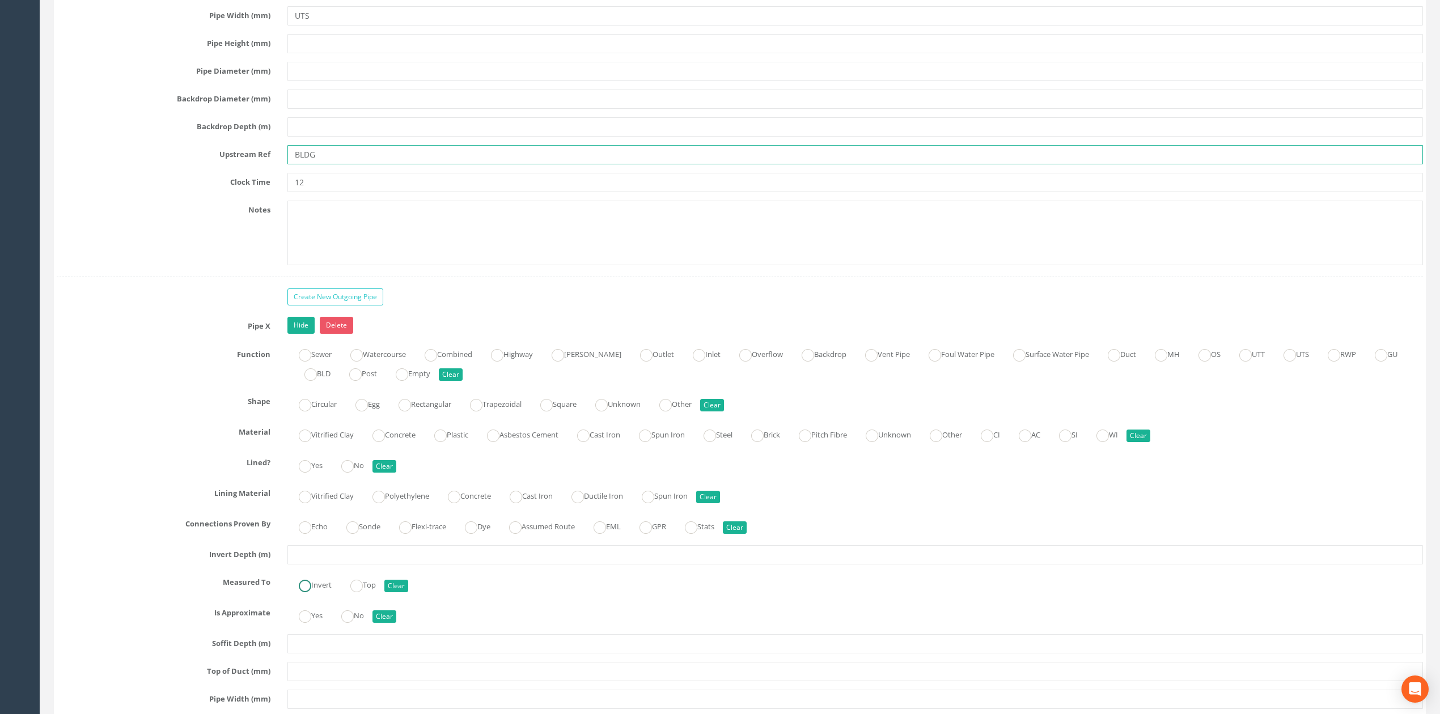
scroll to position [2480, 0]
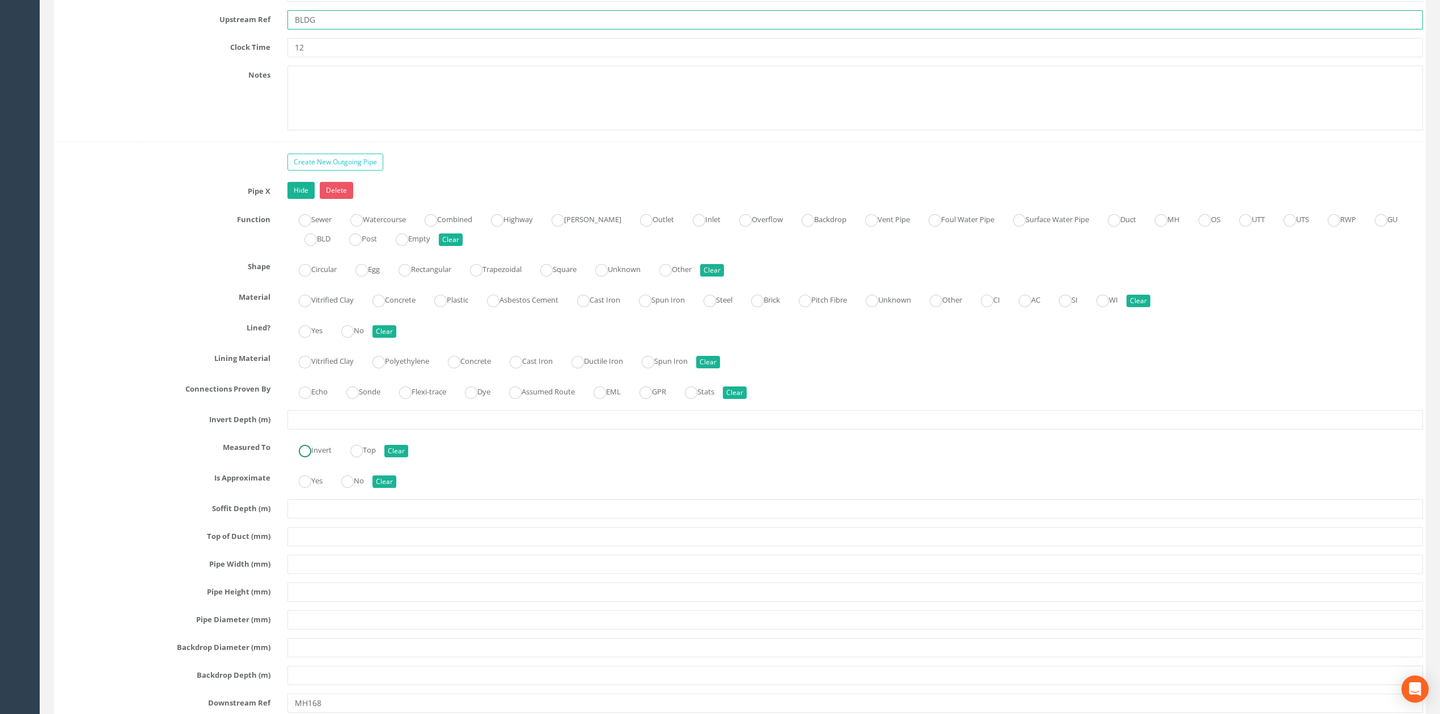
type input "BLDG"
click at [318, 430] on input "text" at bounding box center [855, 419] width 1136 height 19
type input "8.00"
click at [304, 574] on input "text" at bounding box center [855, 564] width 1136 height 19
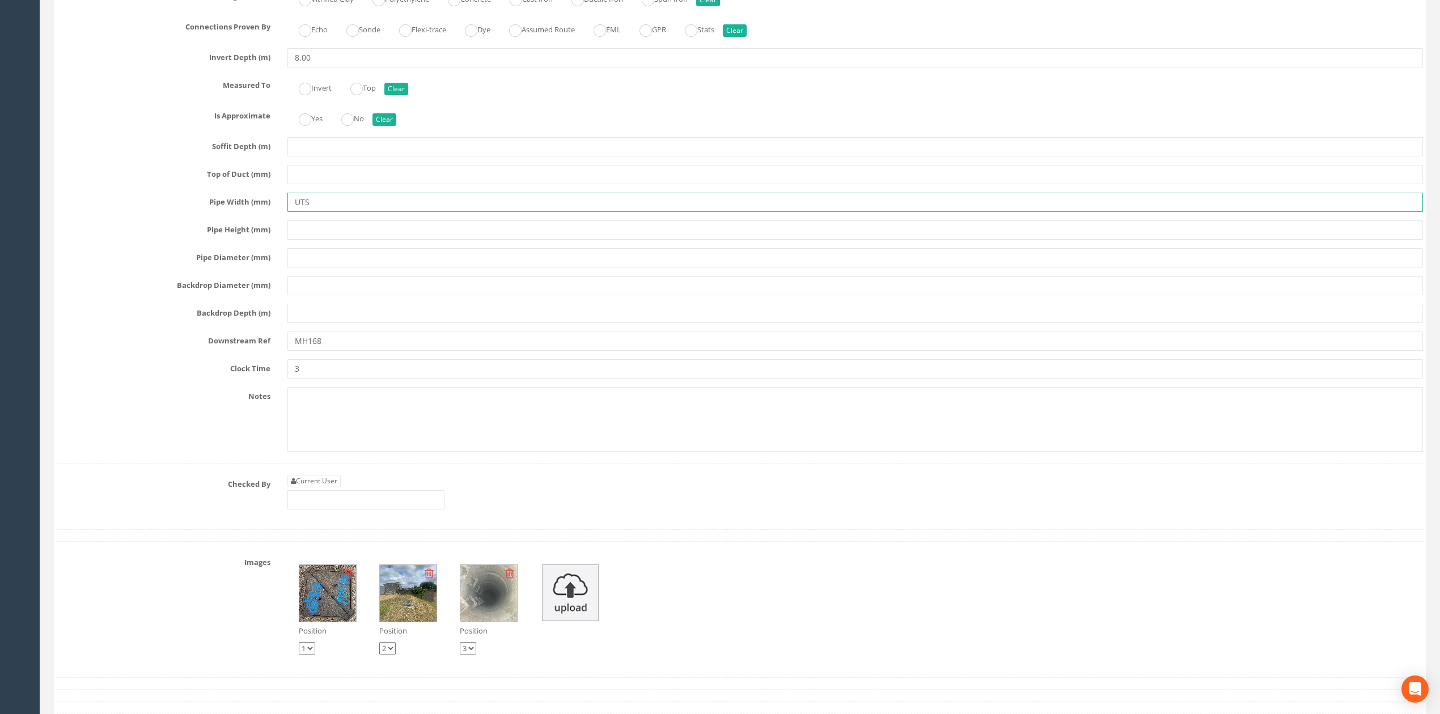
scroll to position [2858, 0]
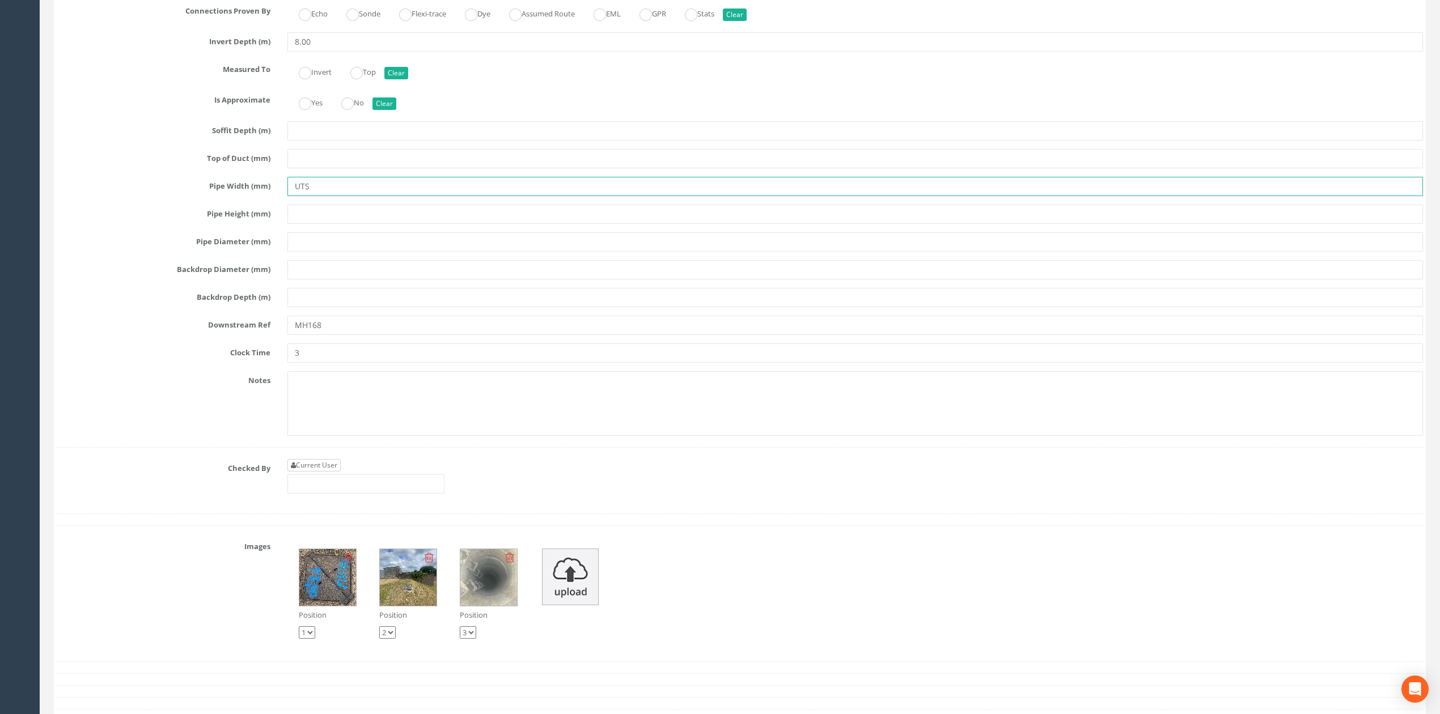
type input "UTS"
click at [322, 472] on link "Current User" at bounding box center [313, 465] width 53 height 12
type input "[PERSON_NAME]"
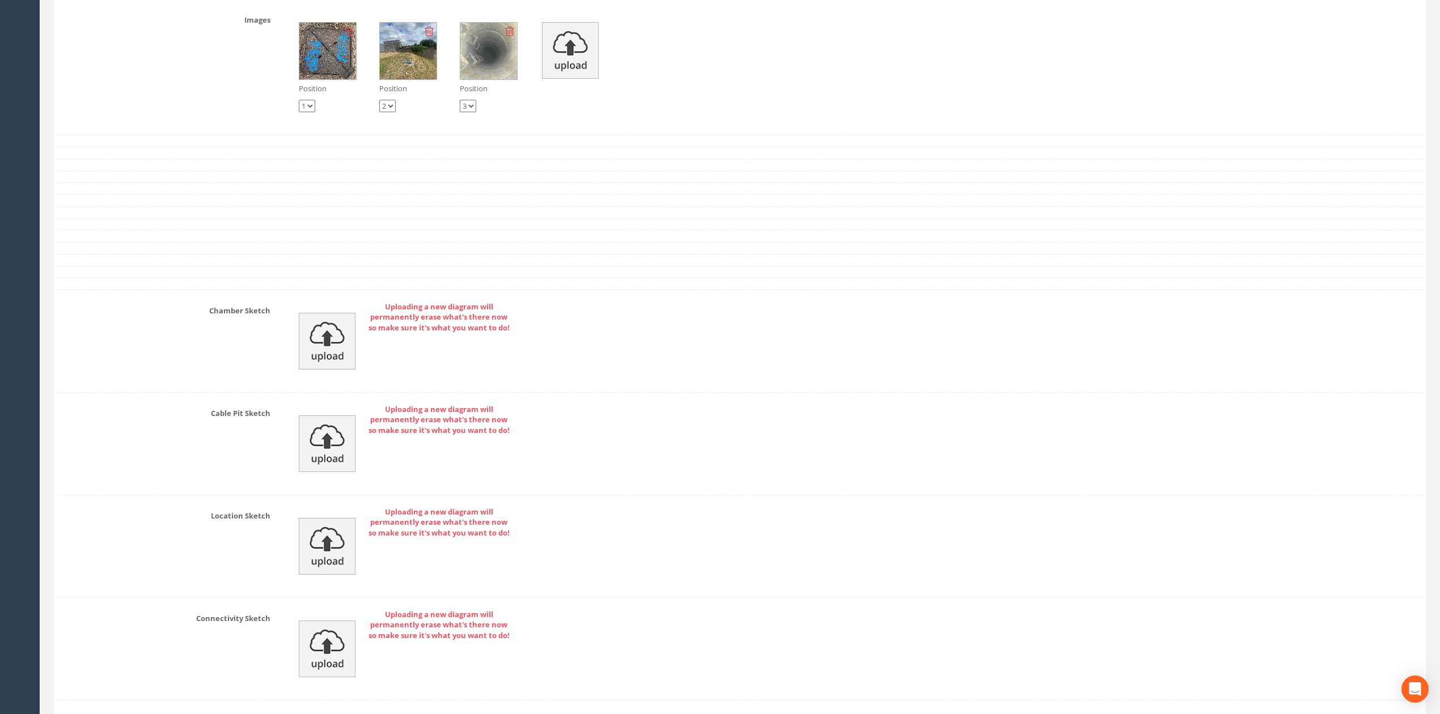
scroll to position [3363, 0]
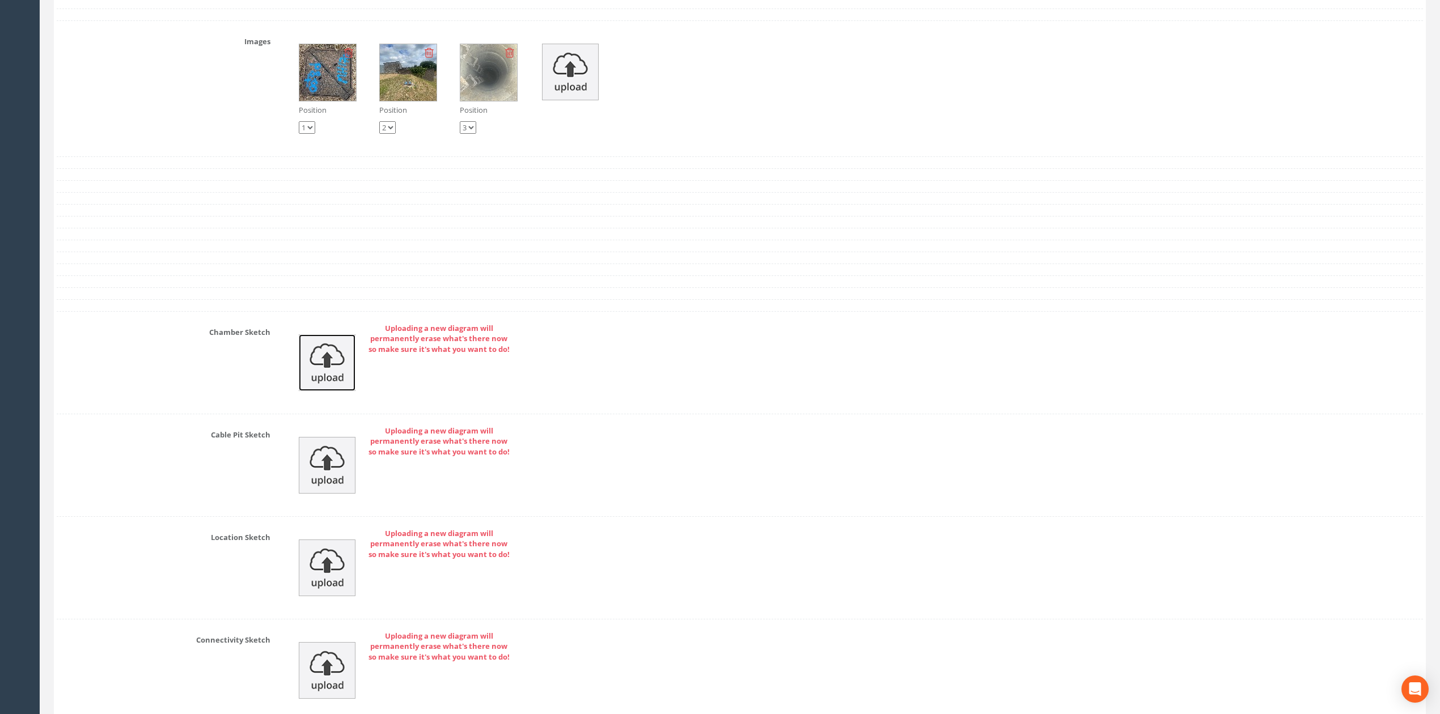
click at [329, 375] on img at bounding box center [327, 362] width 57 height 57
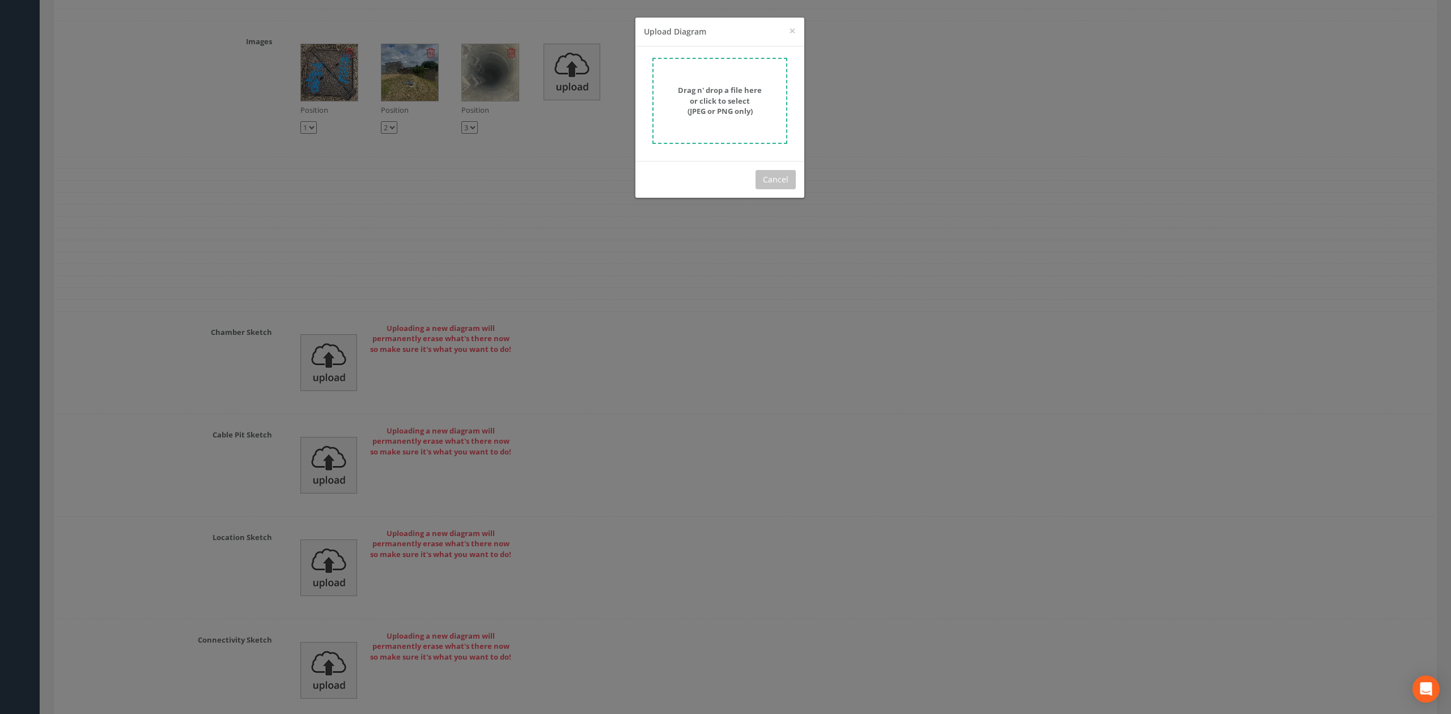
click at [727, 94] on strong "Drag n' drop a file here or click to select (JPEG or PNG only)" at bounding box center [720, 100] width 84 height 31
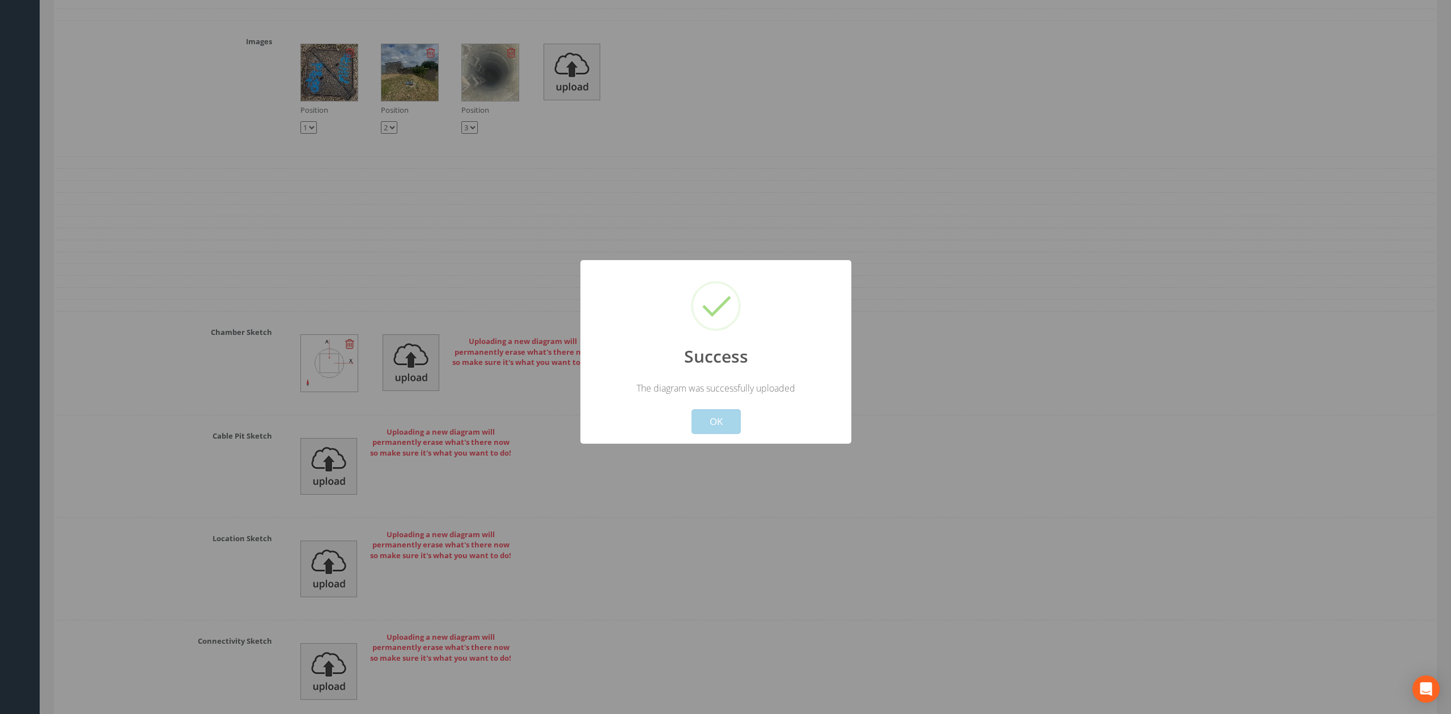
click at [713, 416] on button "OK" at bounding box center [716, 421] width 49 height 25
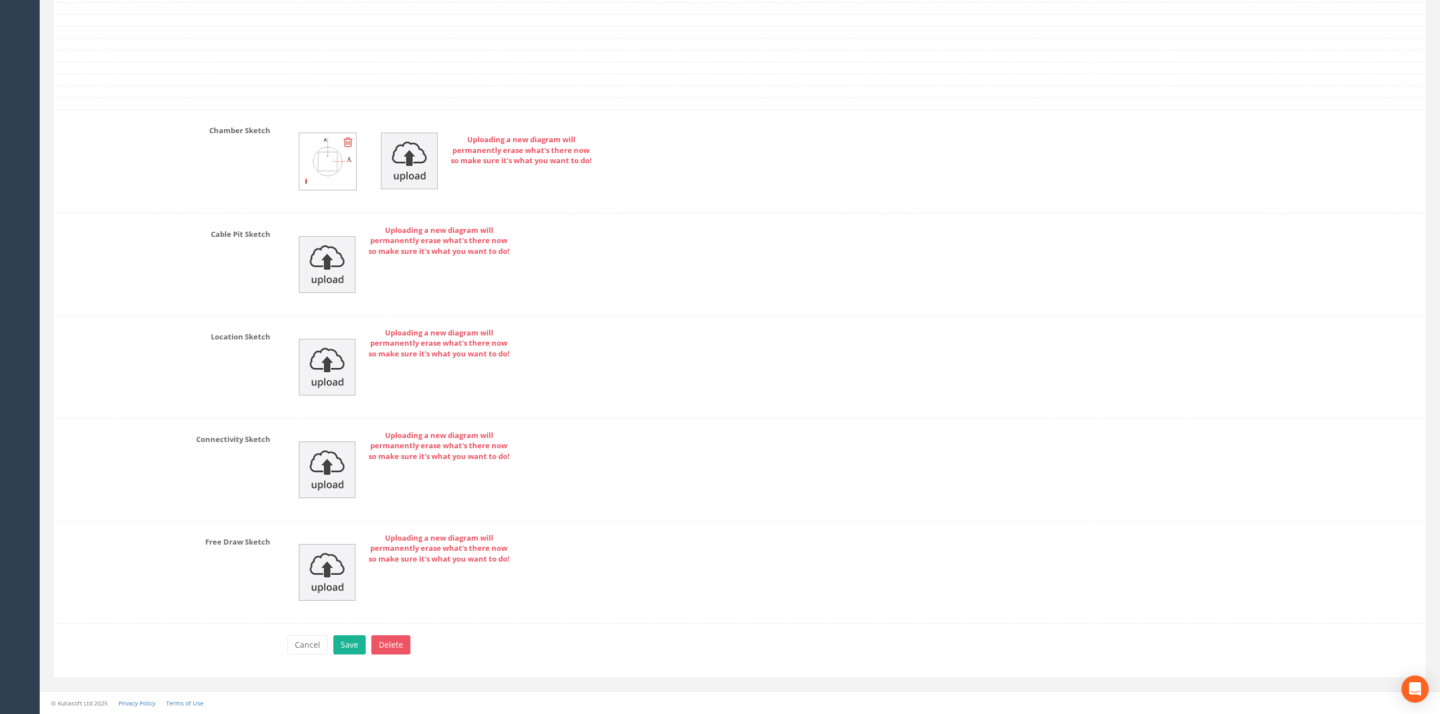
scroll to position [3591, 0]
click at [346, 649] on button "Save" at bounding box center [349, 645] width 32 height 19
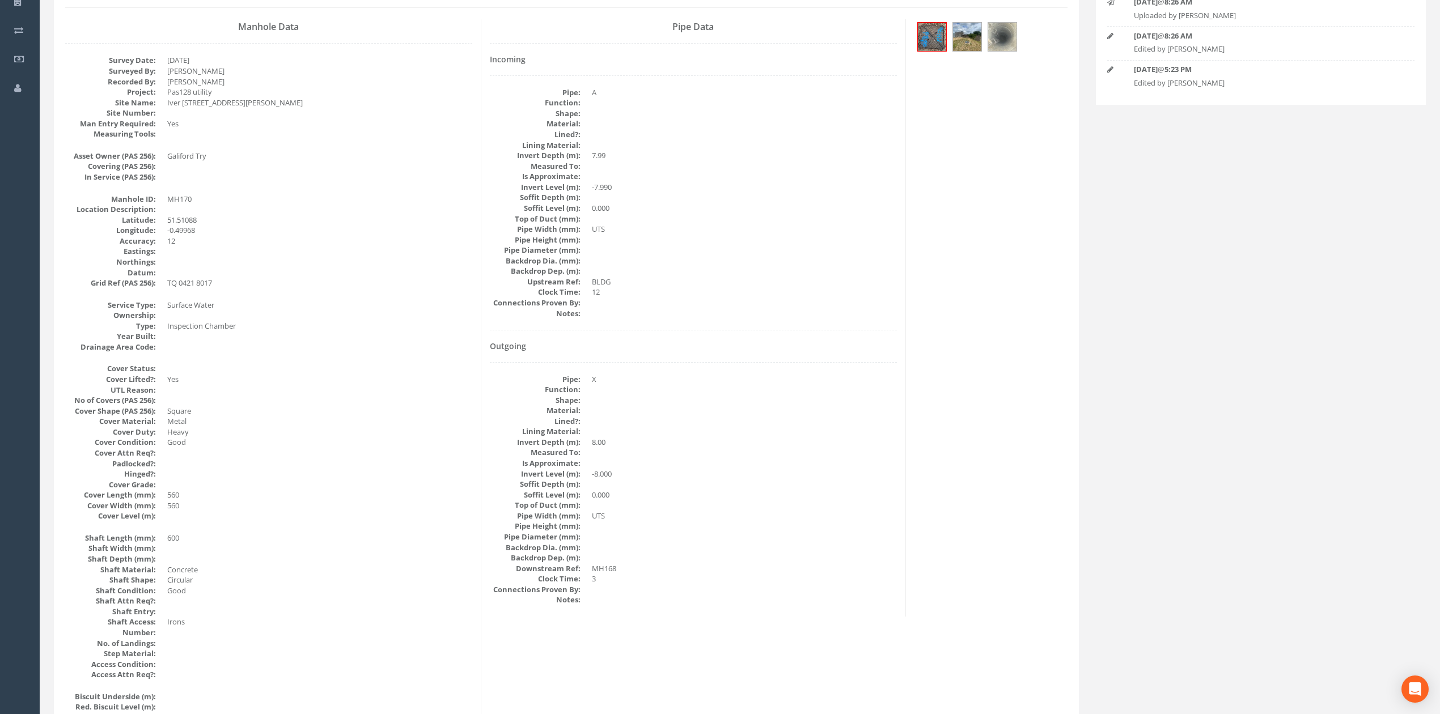
scroll to position [0, 0]
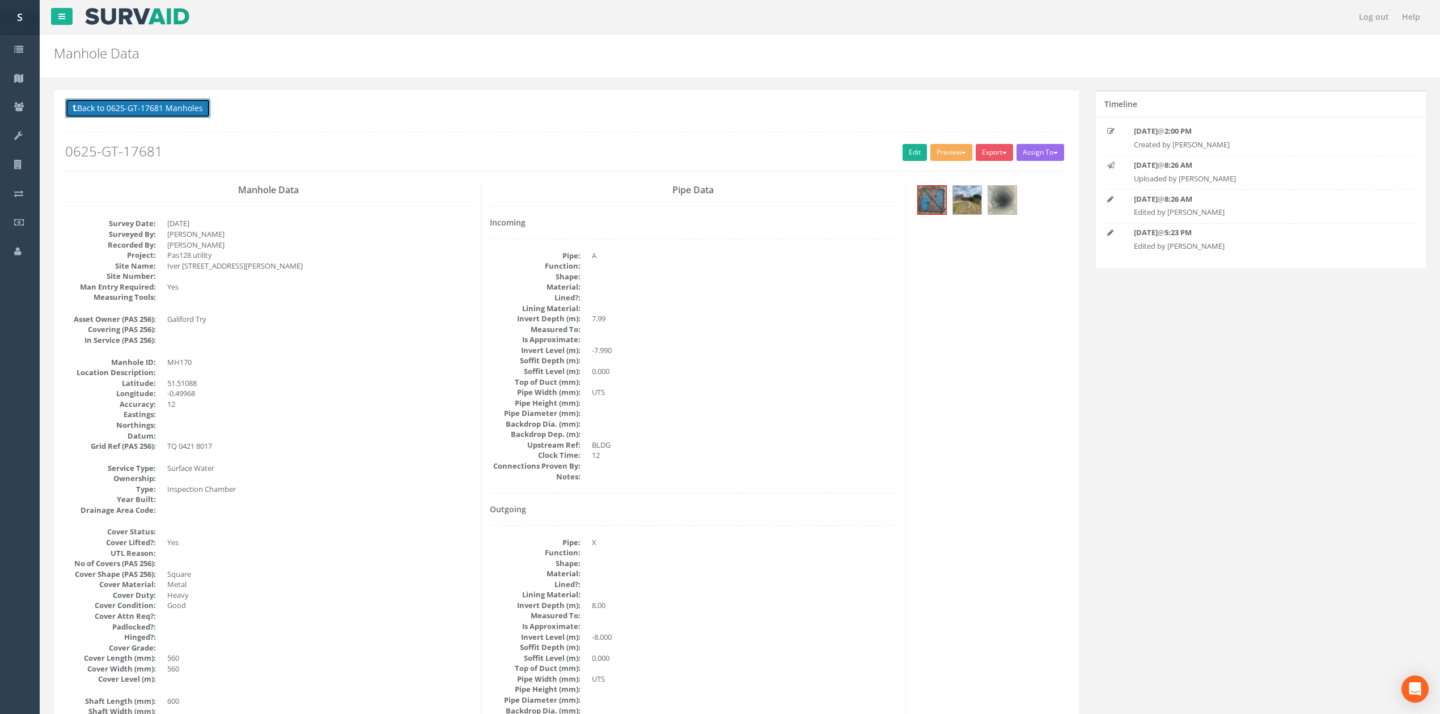
click at [138, 107] on button "Back to 0625-GT-17681 Manholes" at bounding box center [137, 108] width 145 height 19
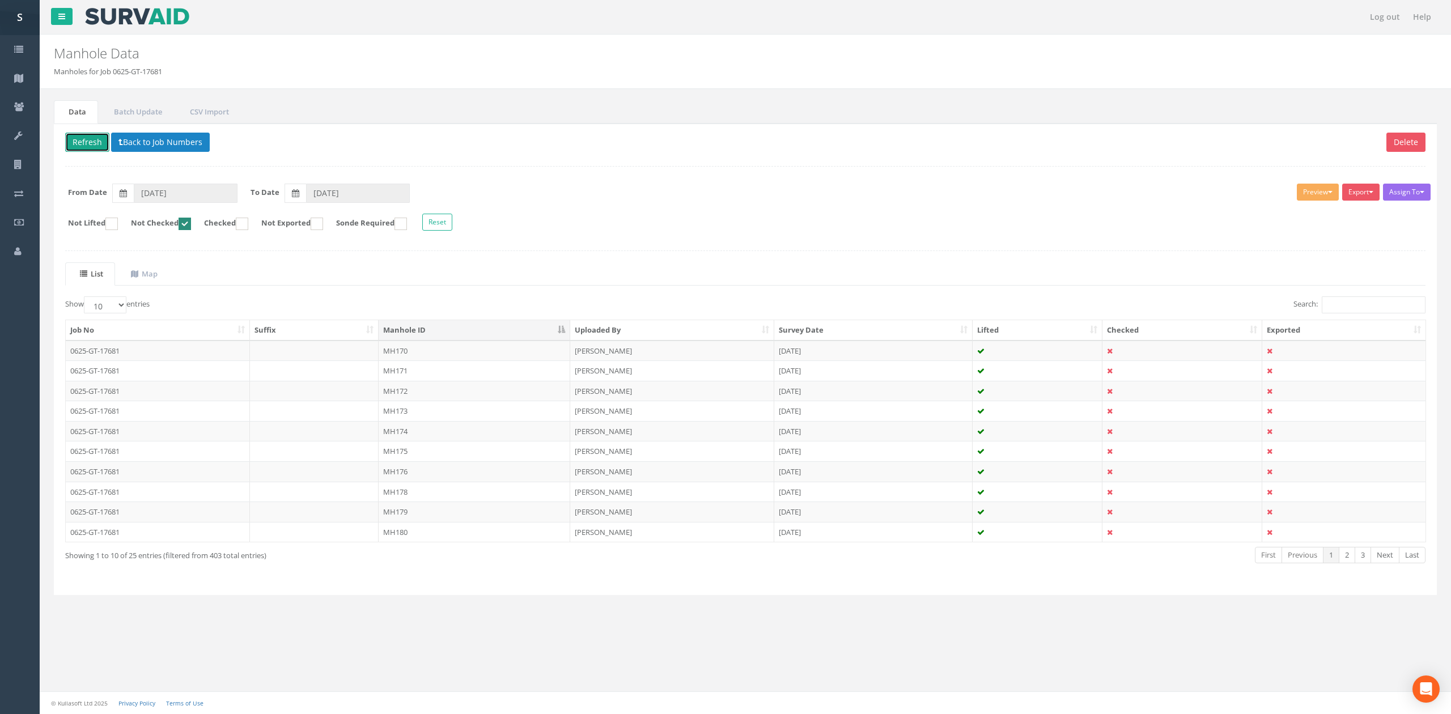
click at [89, 142] on button "Refresh" at bounding box center [87, 142] width 44 height 19
click at [367, 359] on td at bounding box center [314, 351] width 129 height 20
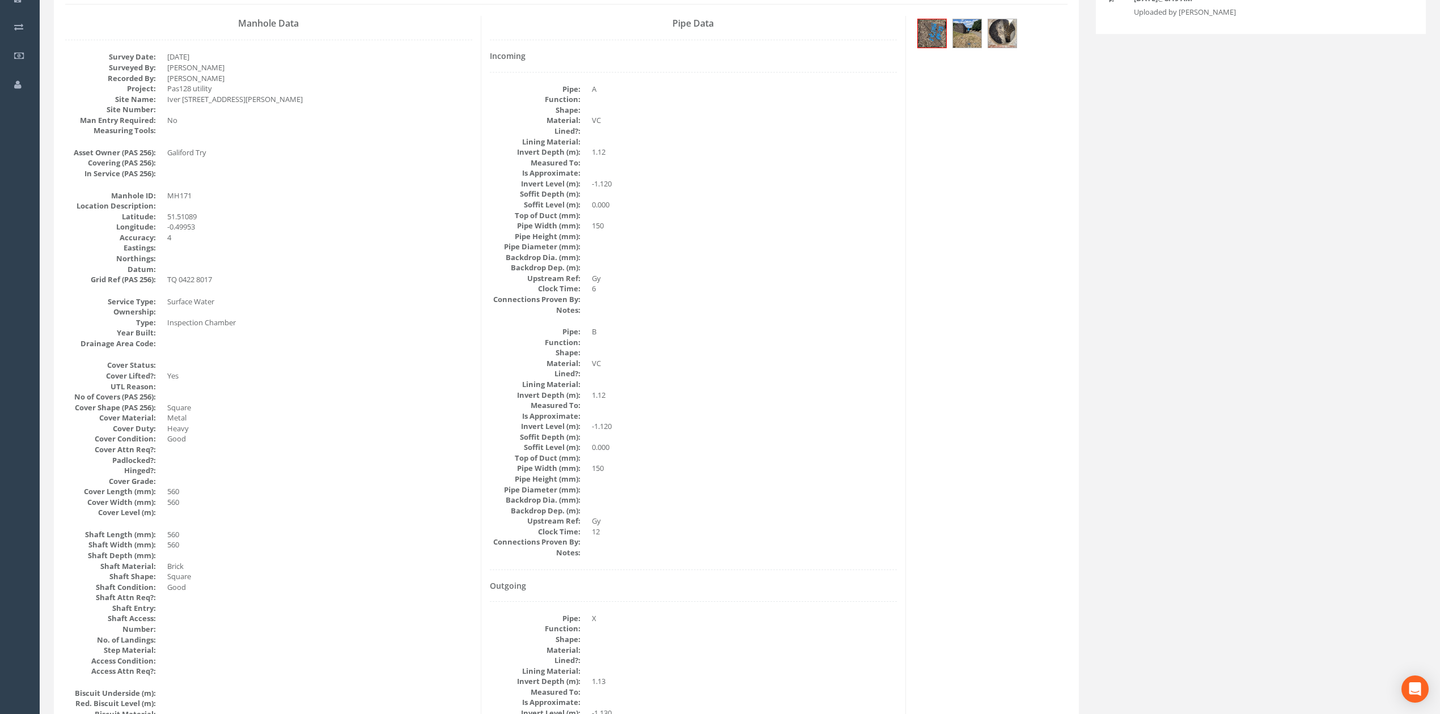
scroll to position [151, 0]
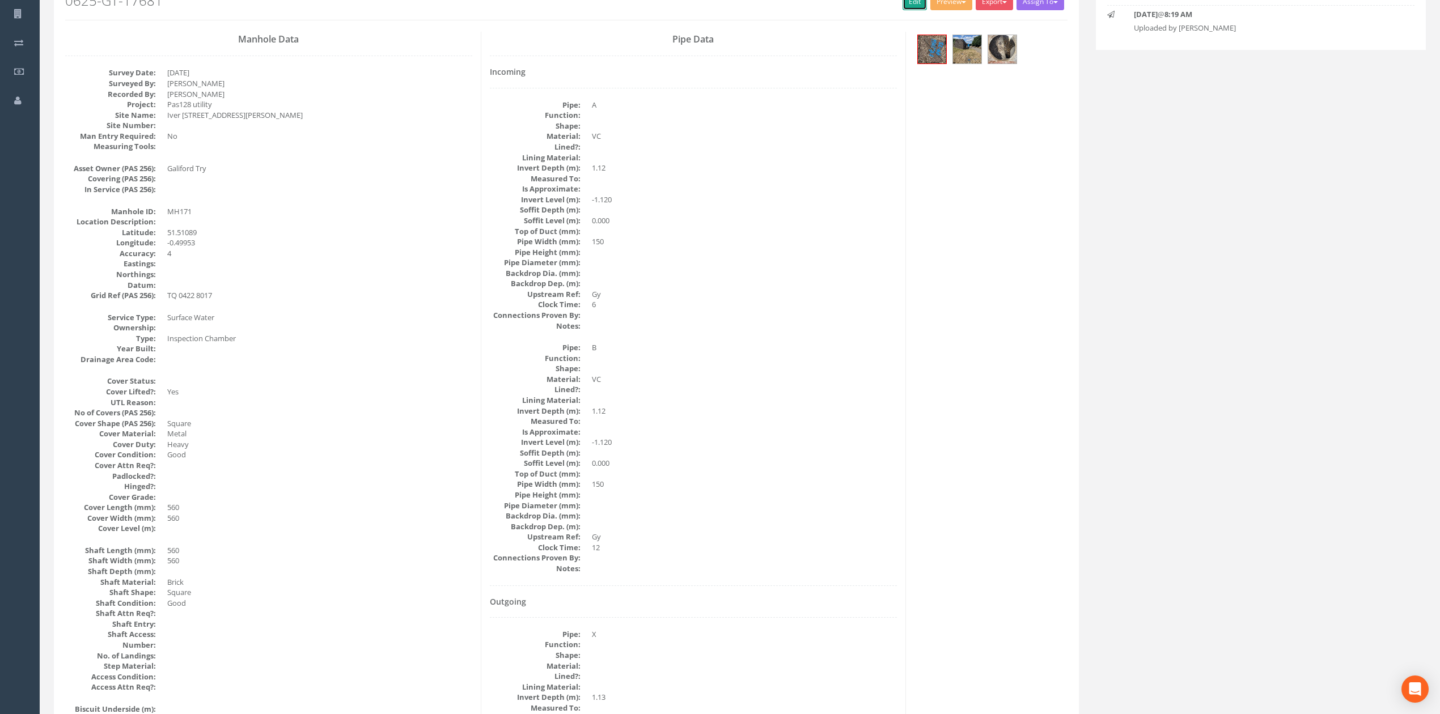
click at [911, 5] on link "Edit" at bounding box center [915, 1] width 24 height 17
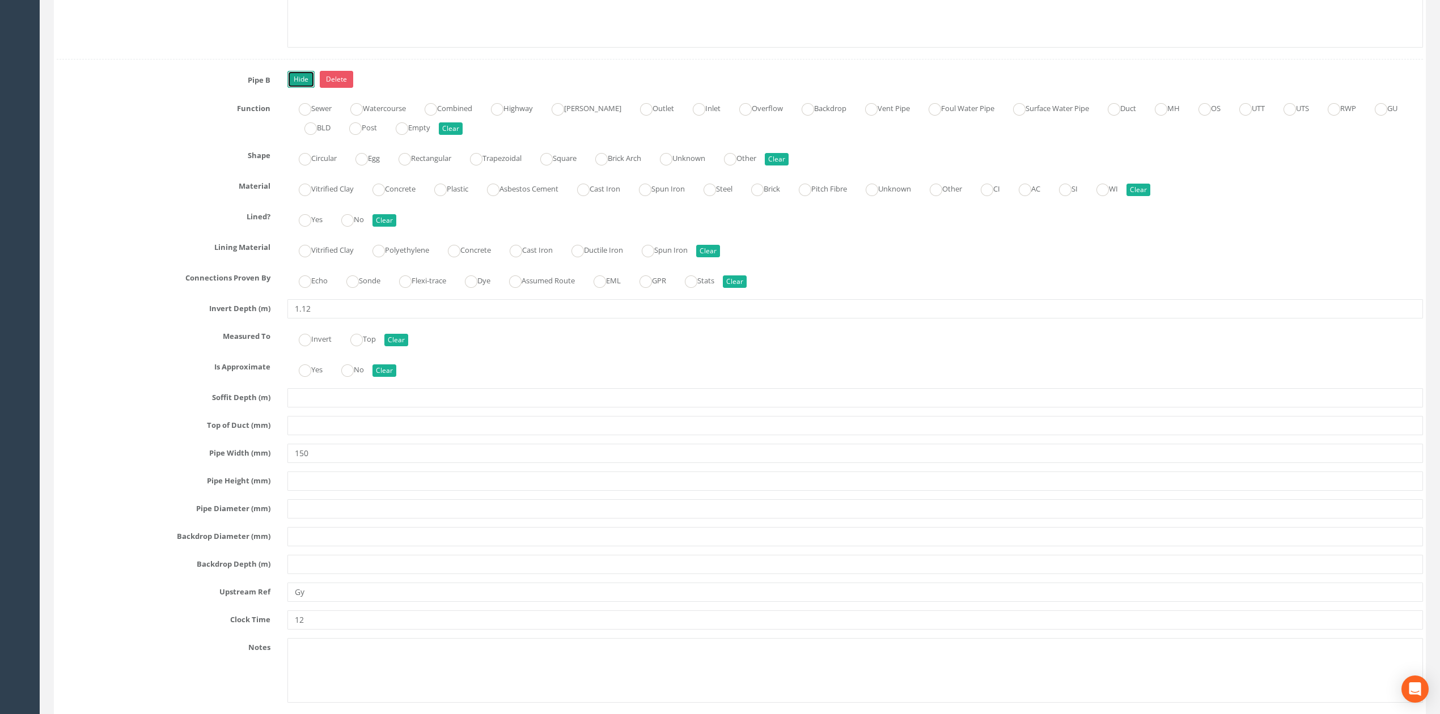
click at [296, 88] on link "Hide" at bounding box center [300, 79] width 27 height 17
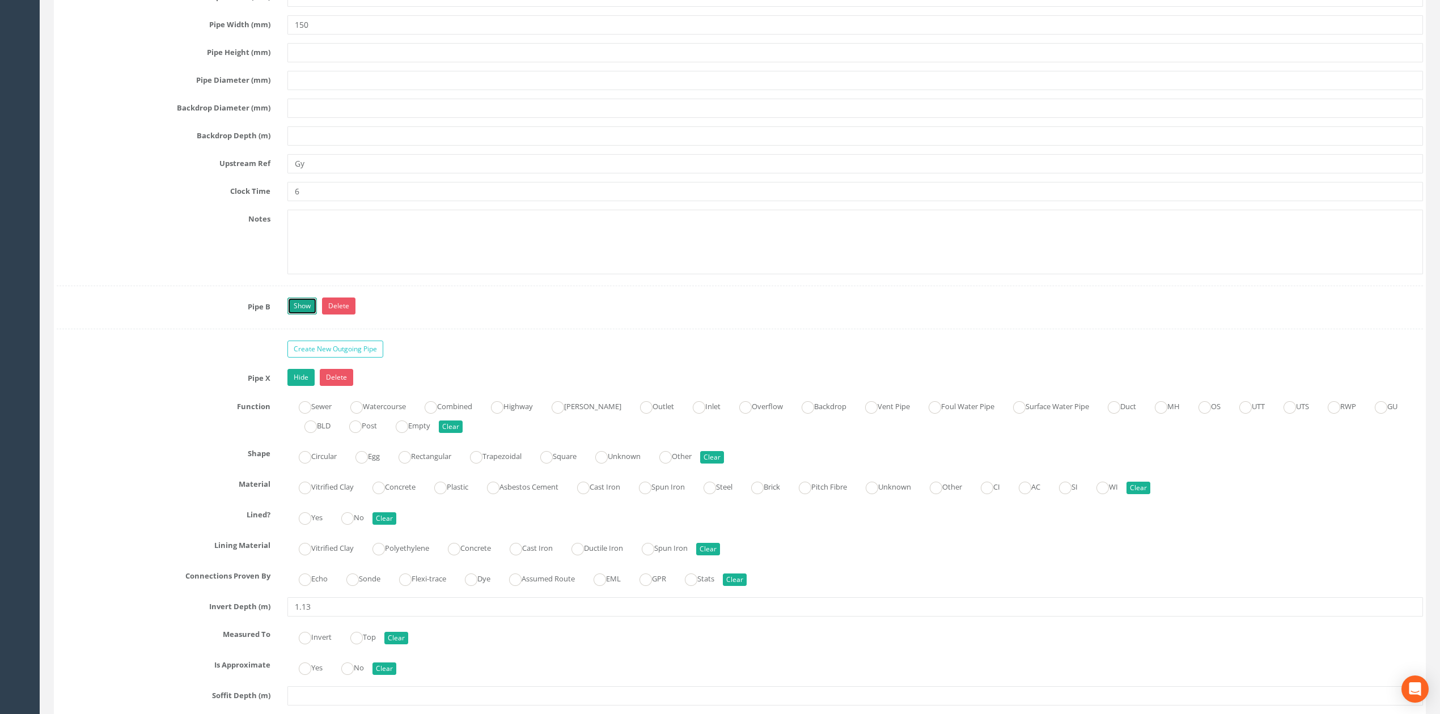
scroll to position [2109, 0]
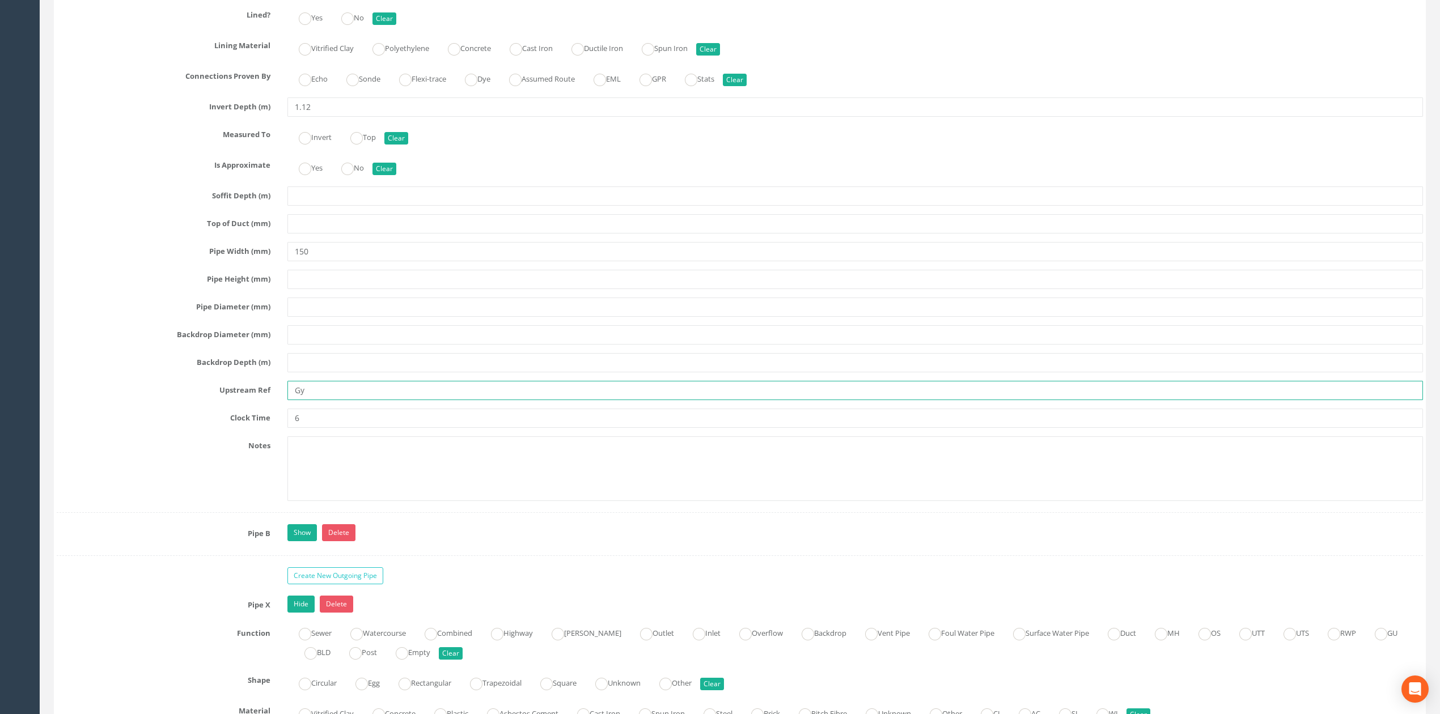
click at [300, 400] on input "Gy" at bounding box center [855, 390] width 1136 height 19
type input "Gully"
click at [300, 541] on link "Show" at bounding box center [301, 532] width 29 height 17
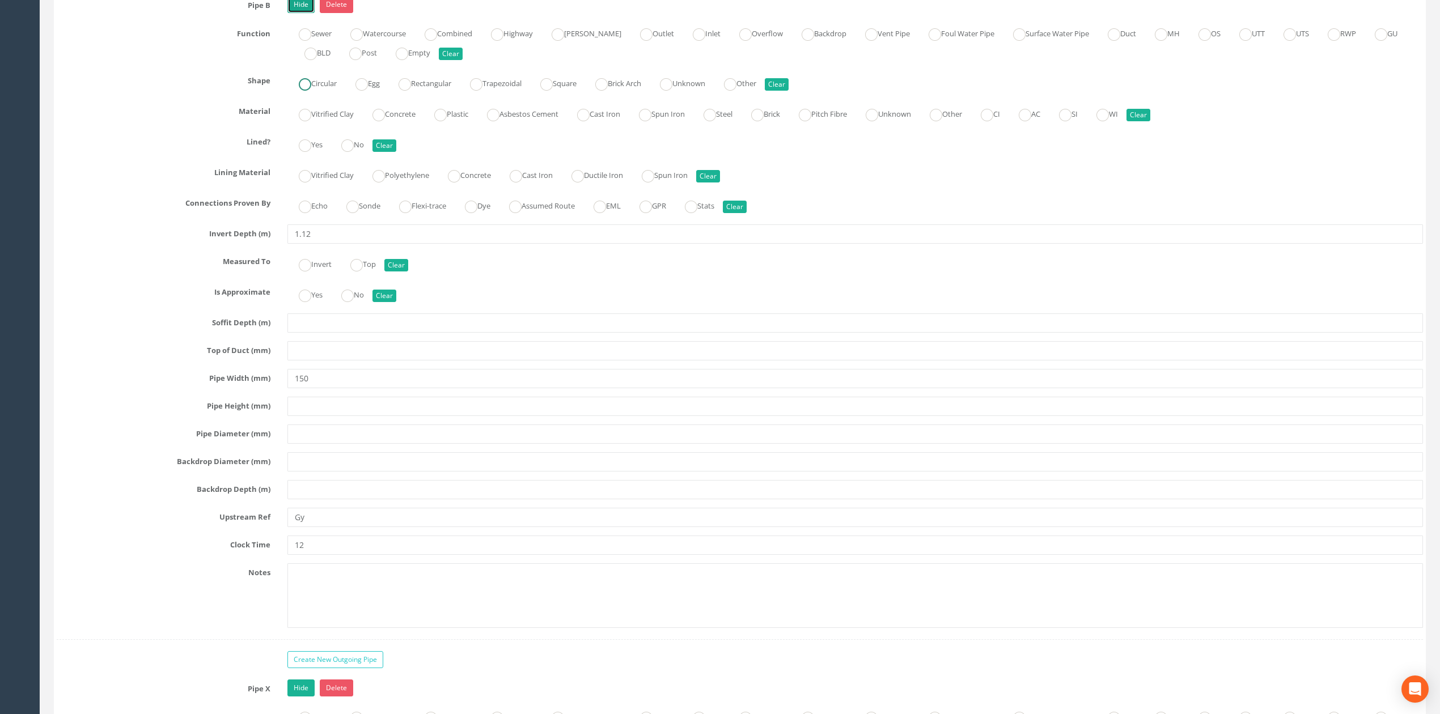
scroll to position [2638, 0]
click at [300, 527] on input "Gy" at bounding box center [855, 516] width 1136 height 19
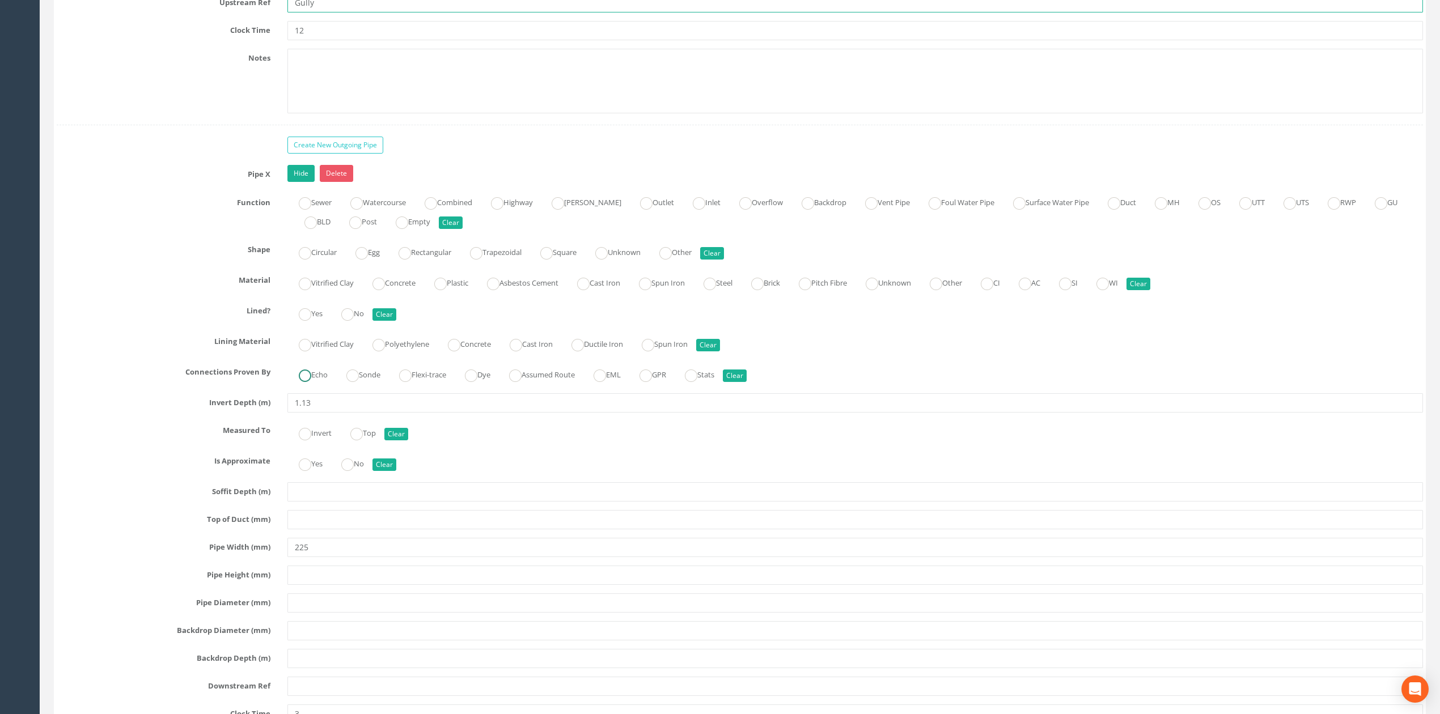
scroll to position [3243, 0]
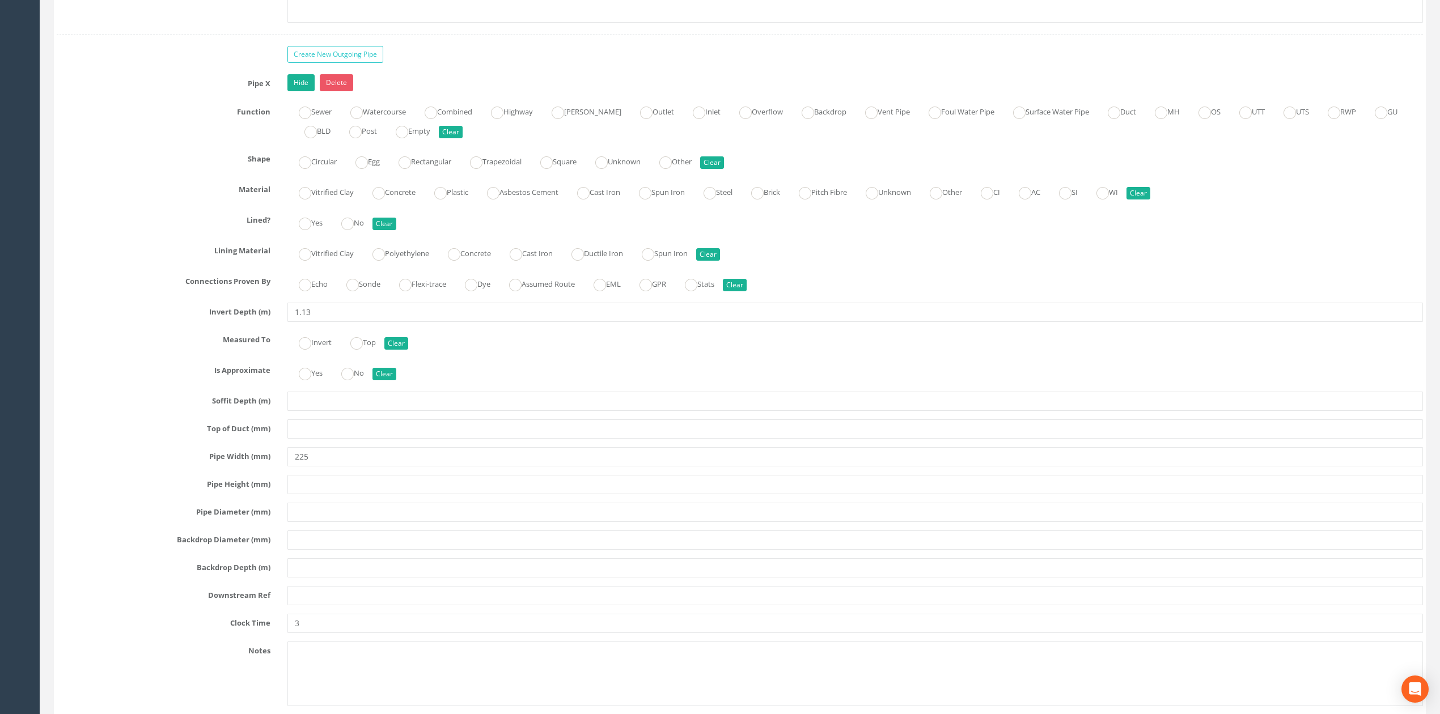
type input "Gully"
drag, startPoint x: 314, startPoint y: 482, endPoint x: 259, endPoint y: 481, distance: 55.0
click at [259, 467] on div "Pipe Width (mm) 225" at bounding box center [739, 456] width 1383 height 19
type input "150"
click at [298, 605] on input "text" at bounding box center [855, 595] width 1136 height 19
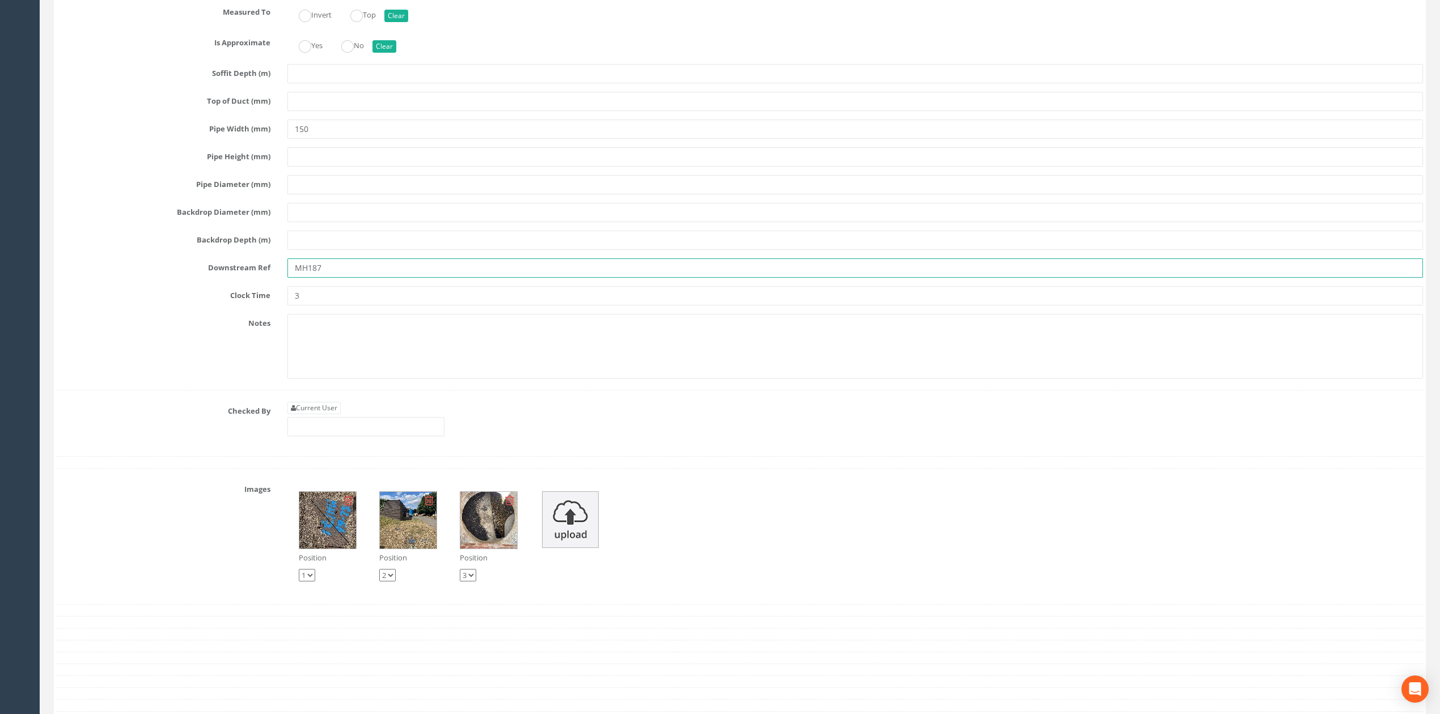
scroll to position [3620, 0]
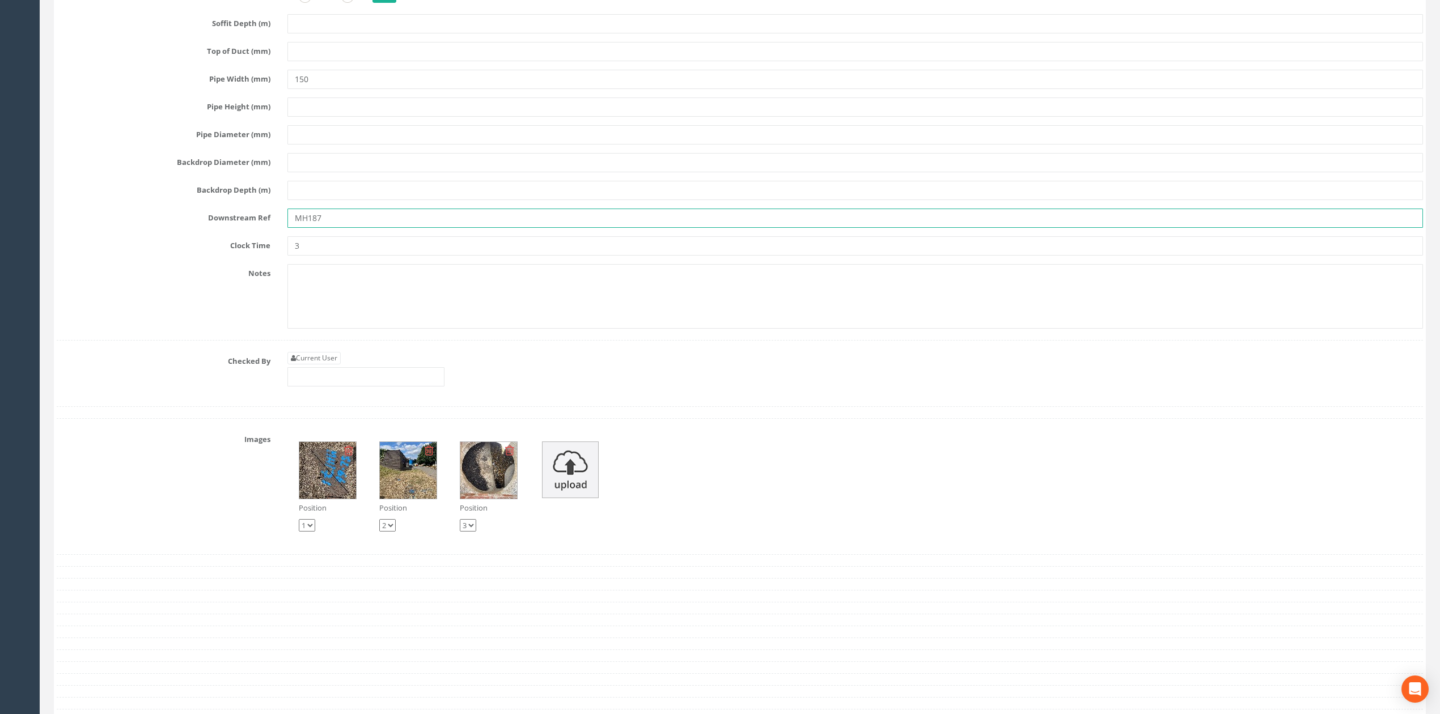
type input "MH187"
click at [334, 387] on input "text" at bounding box center [365, 376] width 157 height 19
click at [332, 365] on link "Current User" at bounding box center [313, 358] width 53 height 12
type input "[PERSON_NAME]"
click at [352, 387] on input "[PERSON_NAME]" at bounding box center [365, 376] width 157 height 19
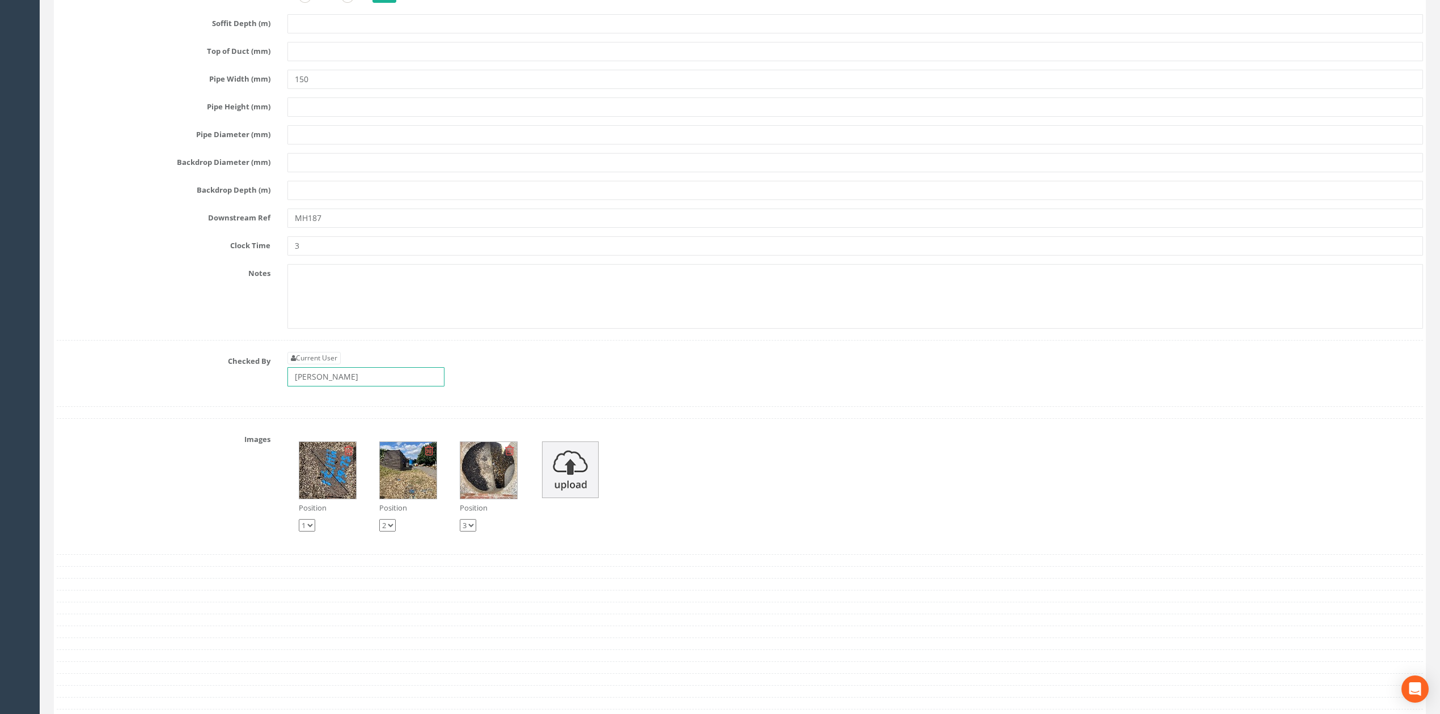
scroll to position [3923, 0]
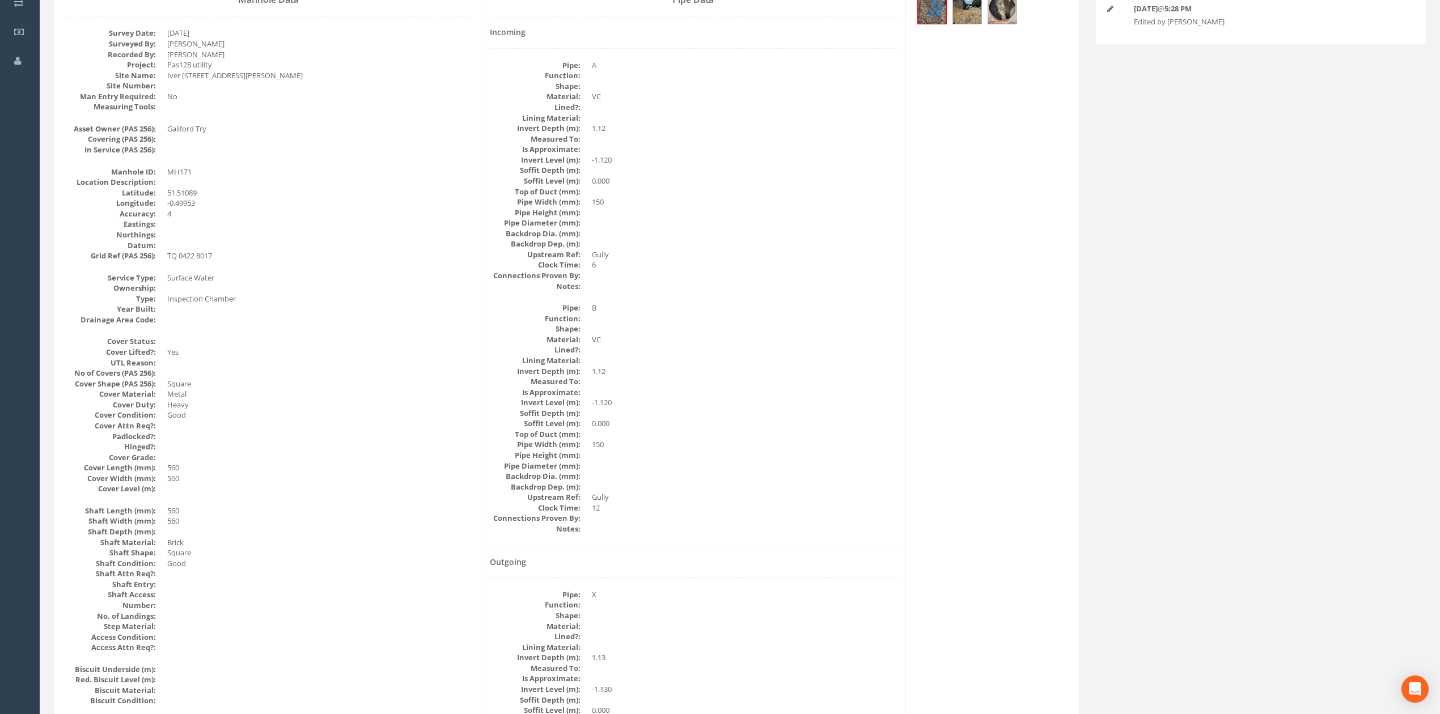
scroll to position [247, 0]
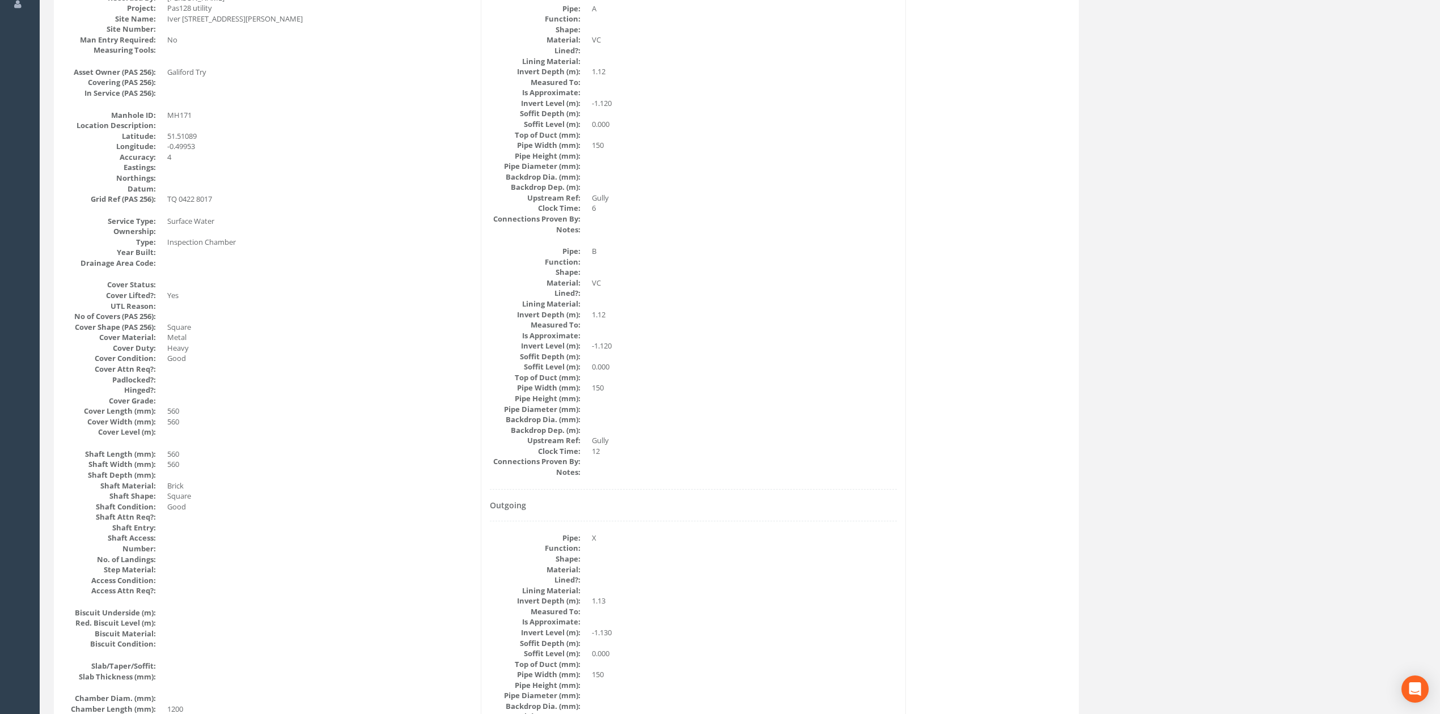
drag, startPoint x: 561, startPoint y: 559, endPoint x: 645, endPoint y: 325, distance: 248.2
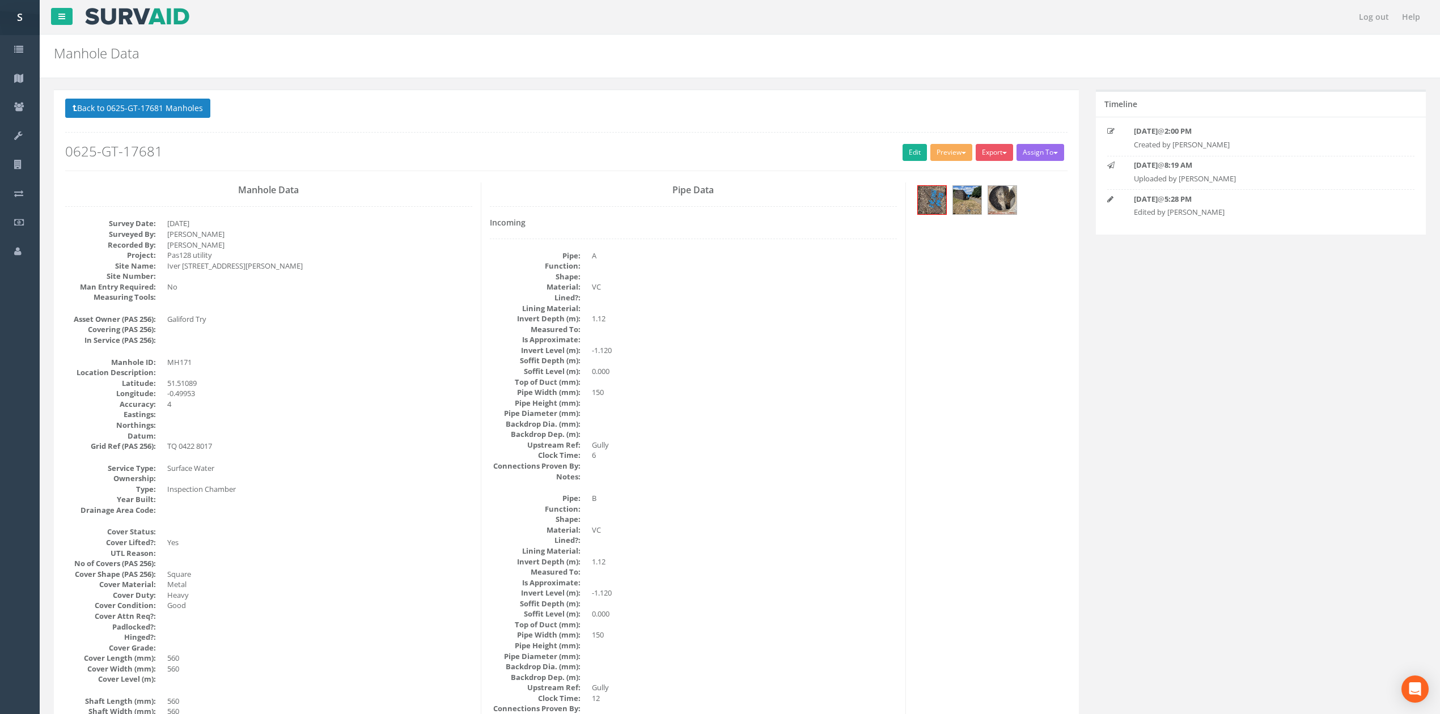
click at [920, 142] on div "Back to 0625-GT-17681 Manholes Back to Map Assign To No Companies Added Export …" at bounding box center [566, 135] width 1002 height 72
click at [914, 142] on div "Back to 0625-GT-17681 Manholes Back to Map Assign To No Companies Added Export …" at bounding box center [566, 135] width 1002 height 72
click at [913, 146] on link "Edit" at bounding box center [915, 152] width 24 height 17
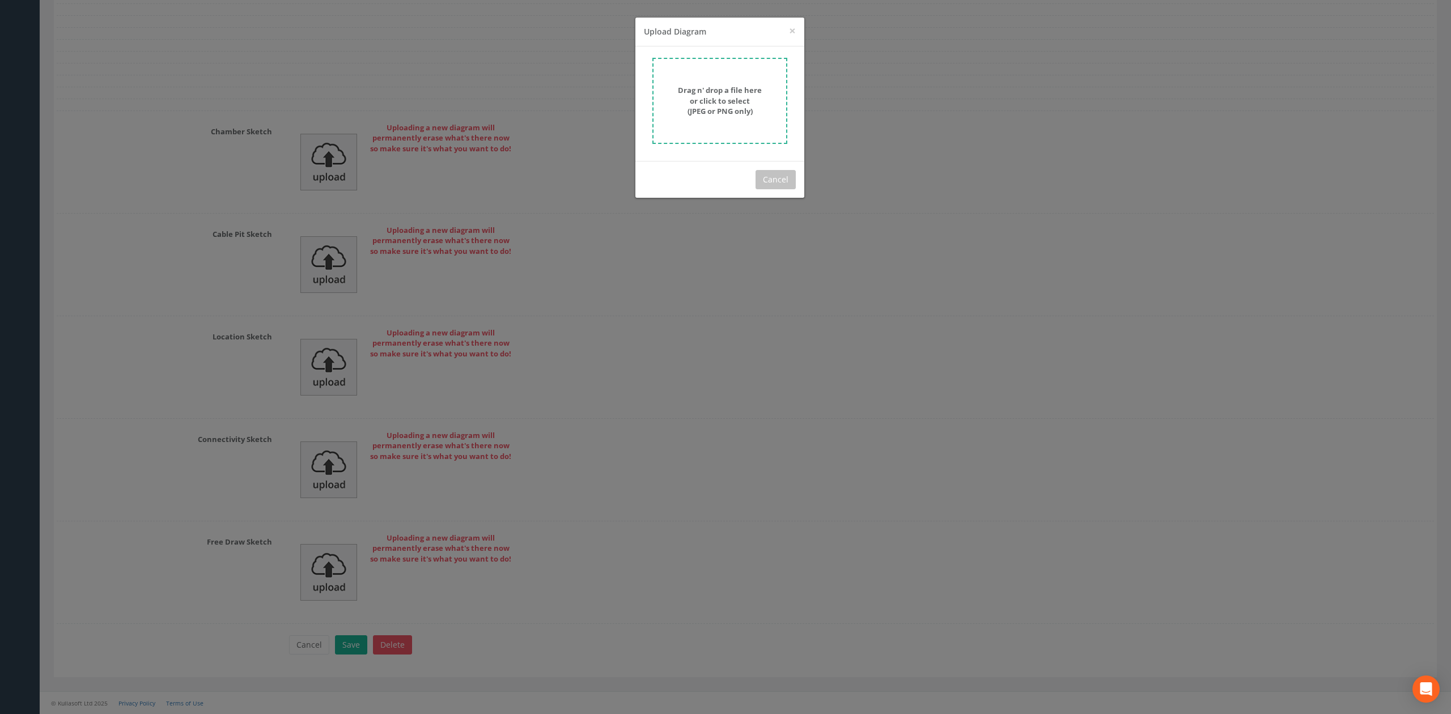
click at [698, 81] on form "Drag n' drop a file here or click to select (JPEG or PNG only)" at bounding box center [720, 101] width 135 height 86
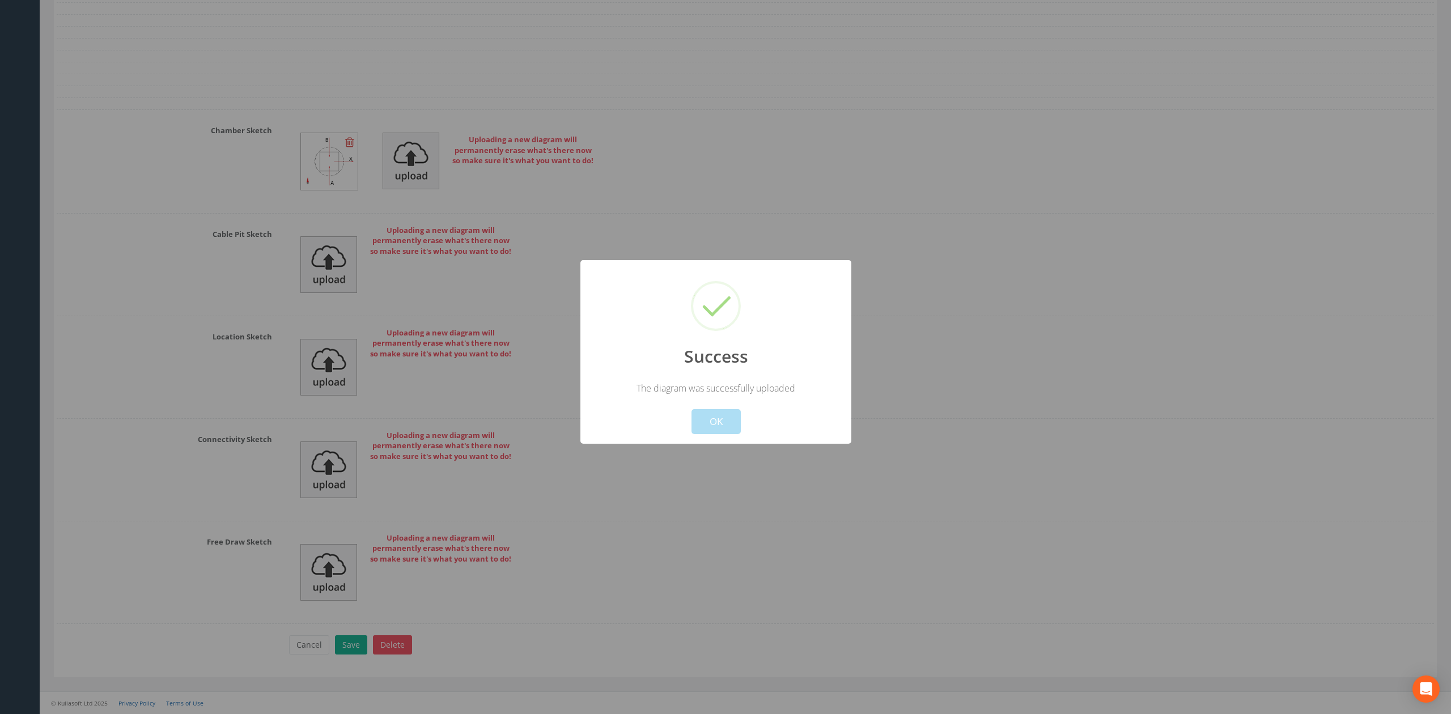
click at [726, 420] on button "OK" at bounding box center [716, 421] width 49 height 25
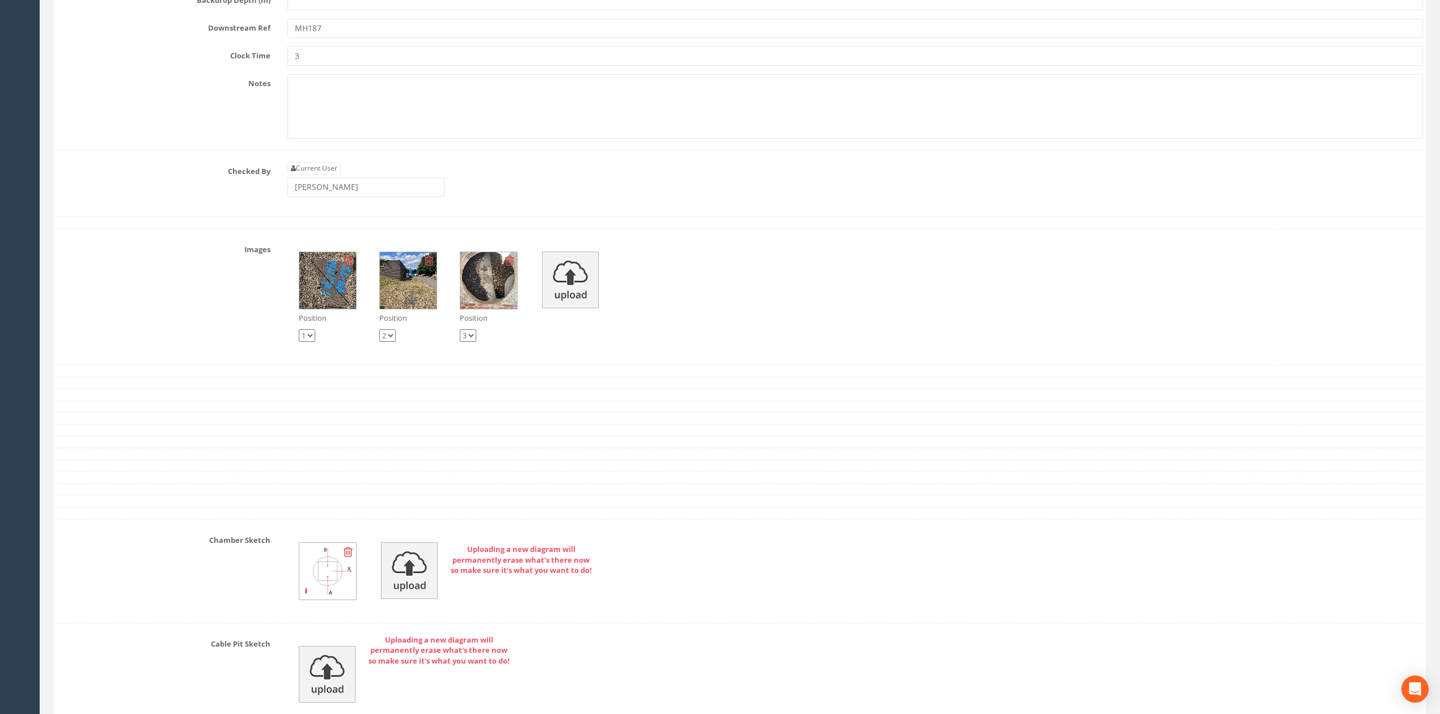
scroll to position [3795, 0]
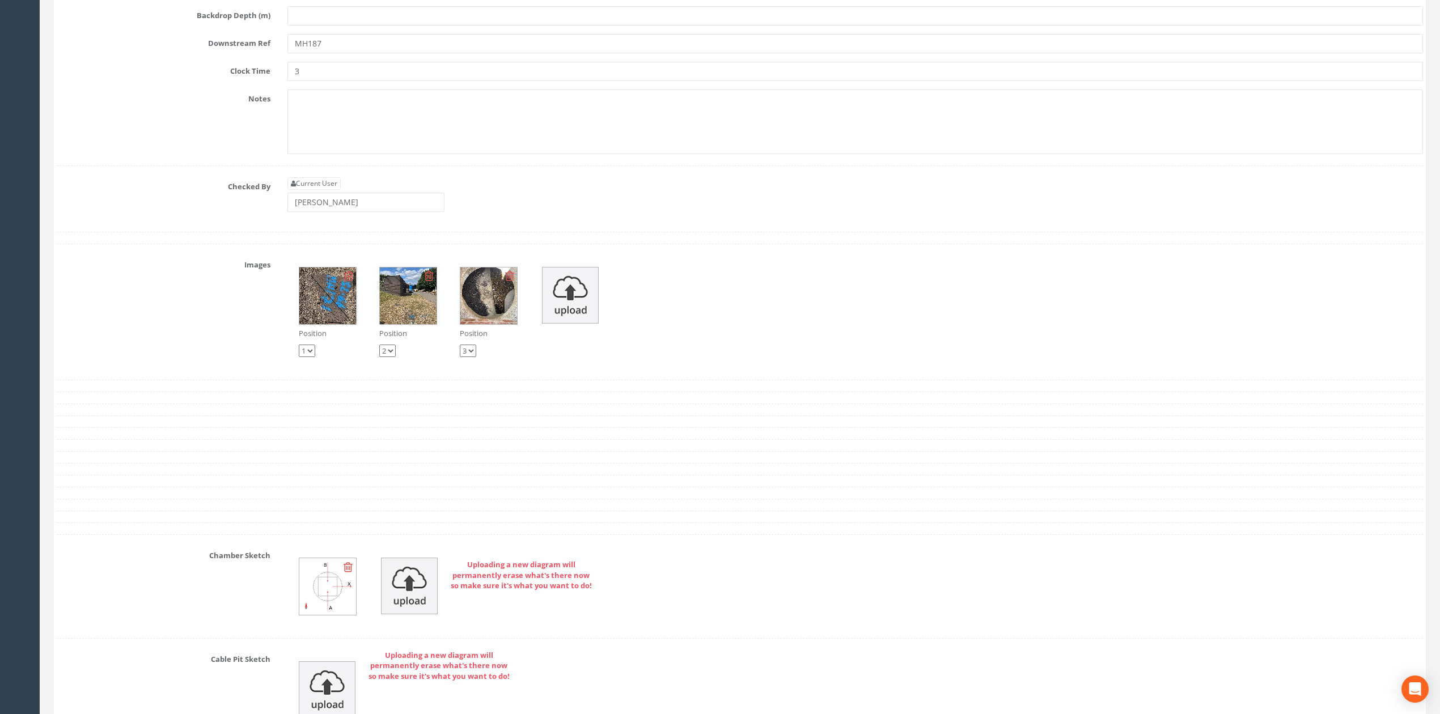
click at [371, 212] on div "Current User [PERSON_NAME]" at bounding box center [365, 194] width 157 height 35
click at [371, 212] on input "[PERSON_NAME]" at bounding box center [365, 202] width 157 height 19
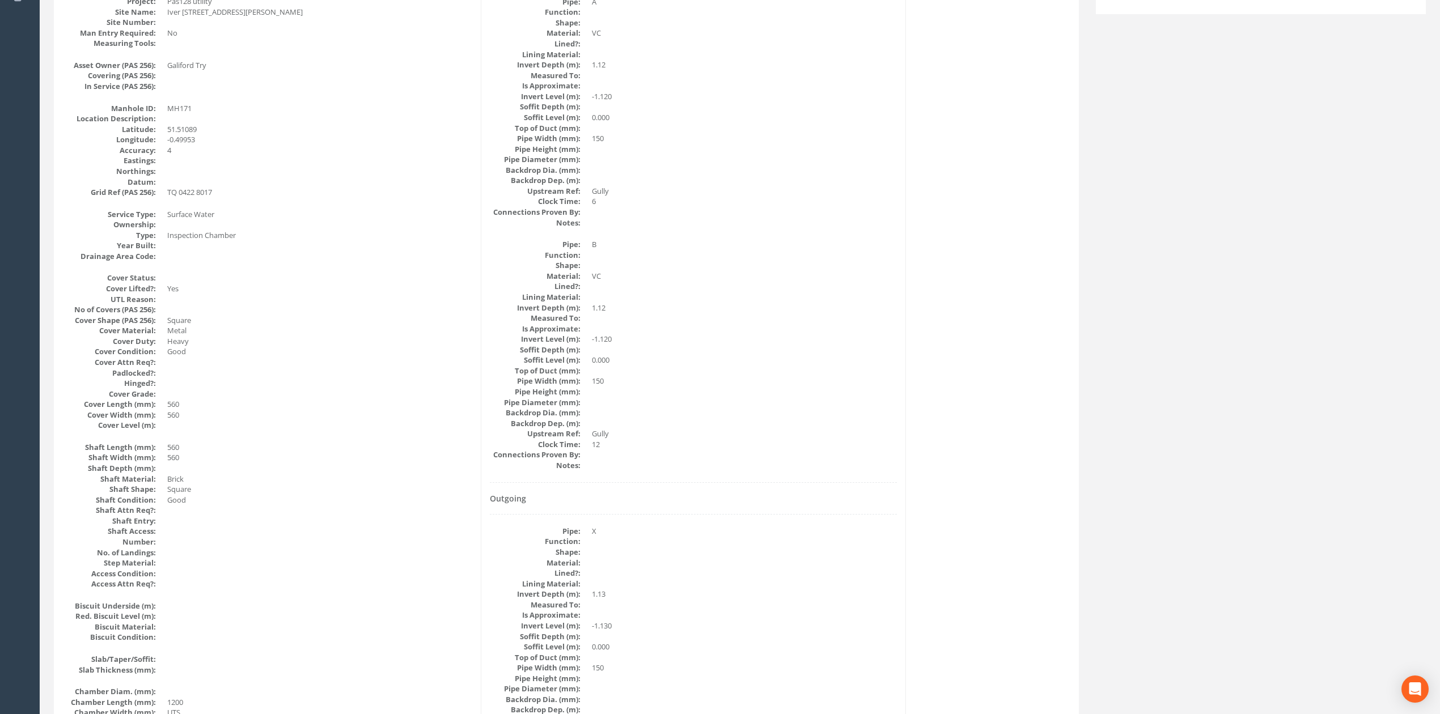
scroll to position [0, 0]
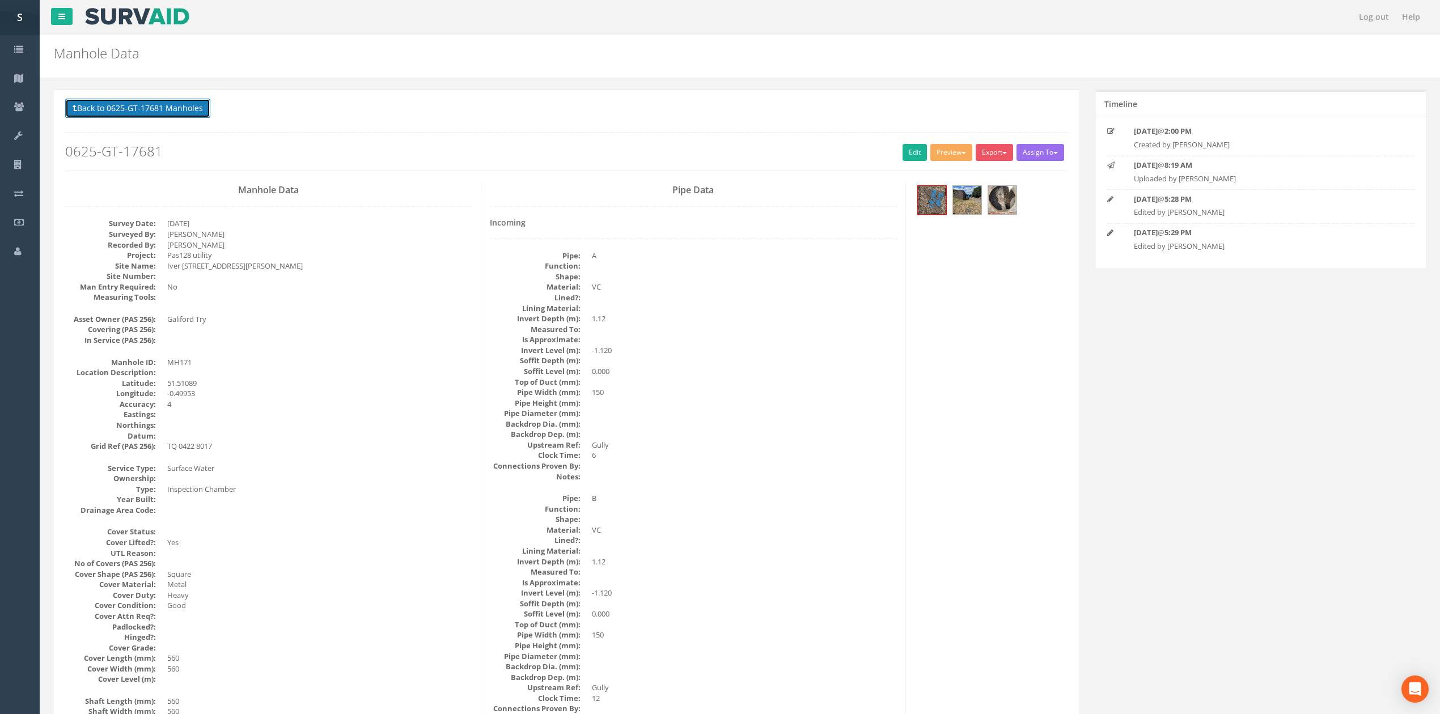
click at [147, 113] on button "Back to 0625-GT-17681 Manholes" at bounding box center [137, 108] width 145 height 19
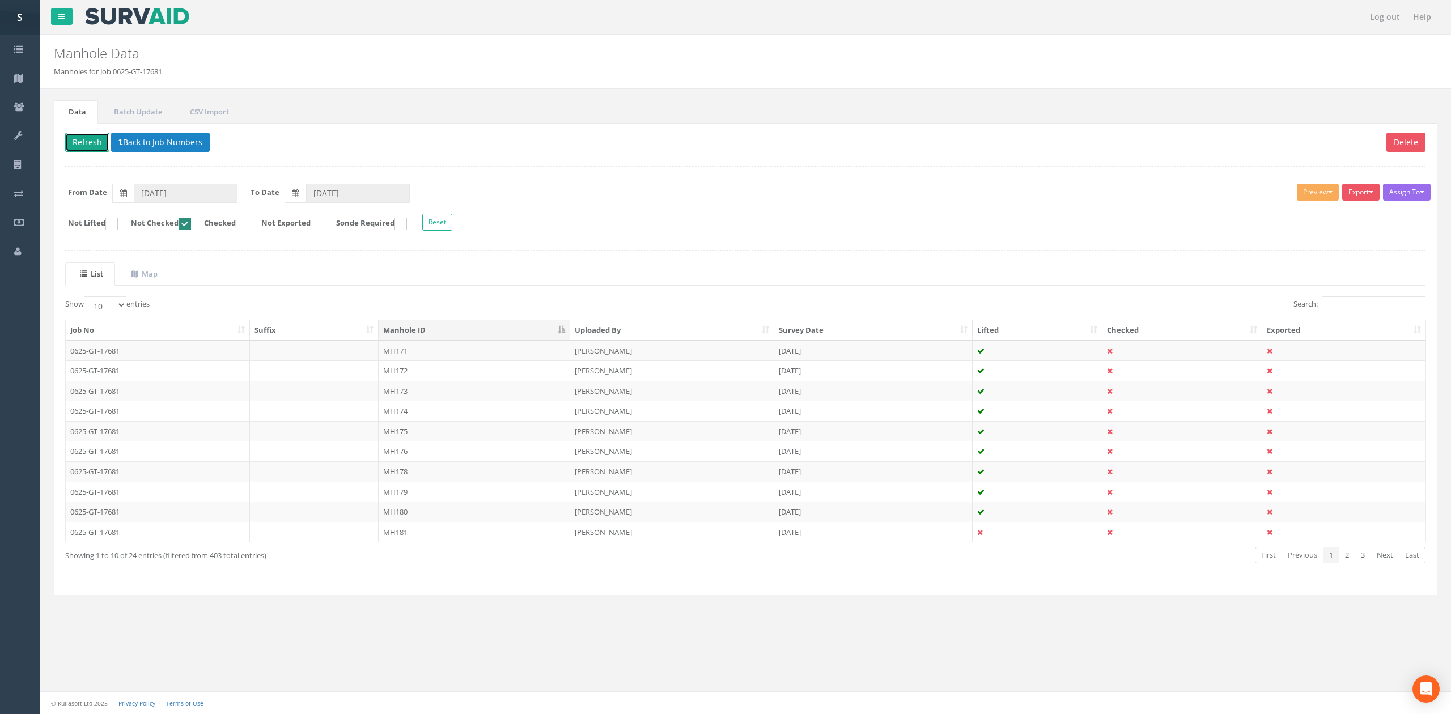
click at [87, 150] on button "Refresh" at bounding box center [87, 142] width 44 height 19
click at [1396, 302] on input "Search:" at bounding box center [1374, 305] width 104 height 17
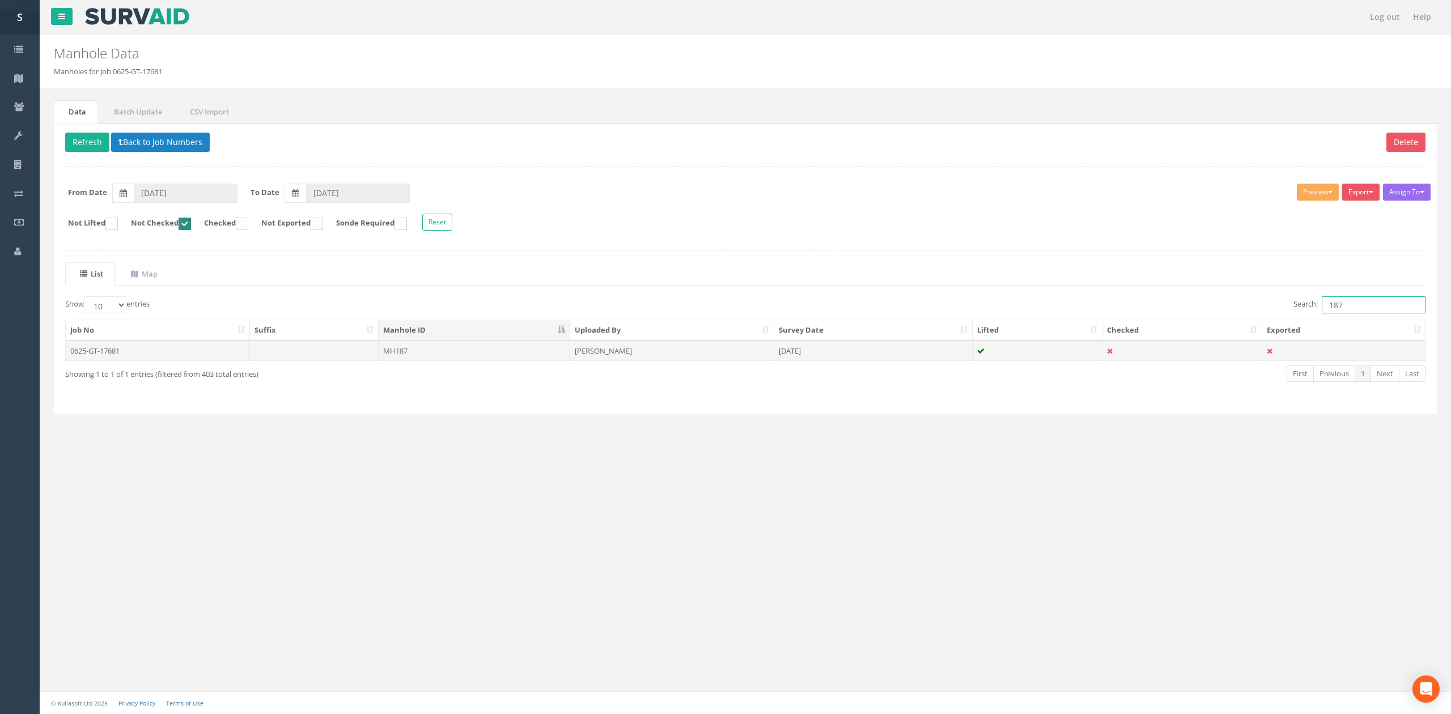
type input "187"
click at [422, 345] on td "MH187" at bounding box center [475, 351] width 192 height 20
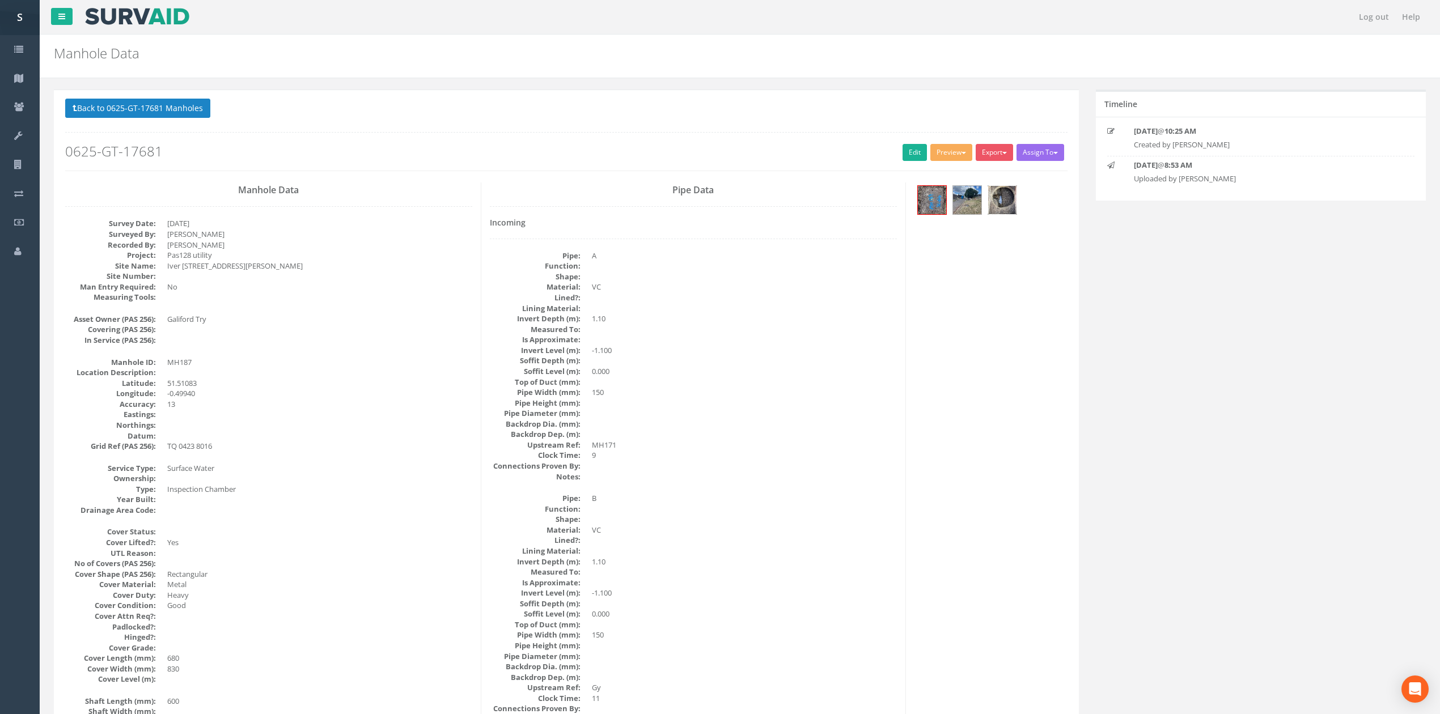
click at [998, 202] on img at bounding box center [1002, 200] width 28 height 28
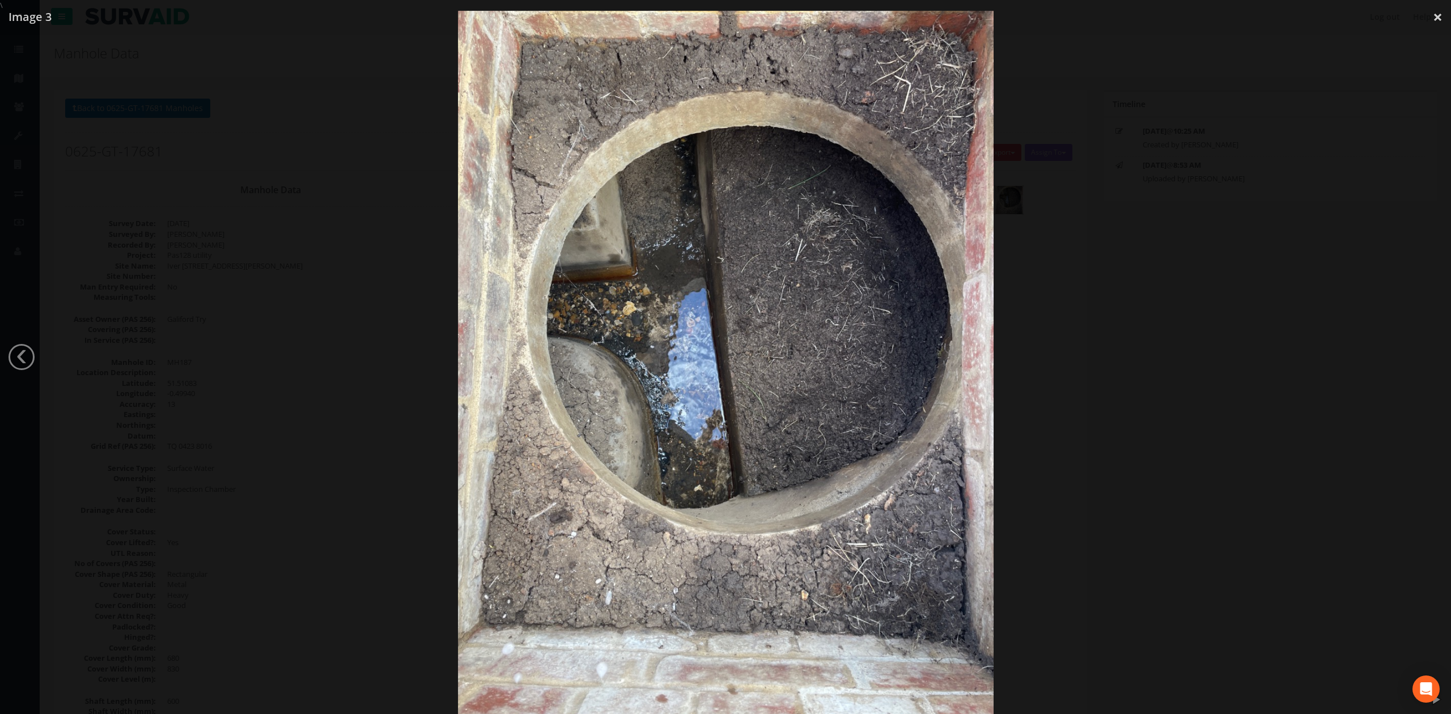
click at [1135, 352] on div at bounding box center [725, 368] width 1451 height 714
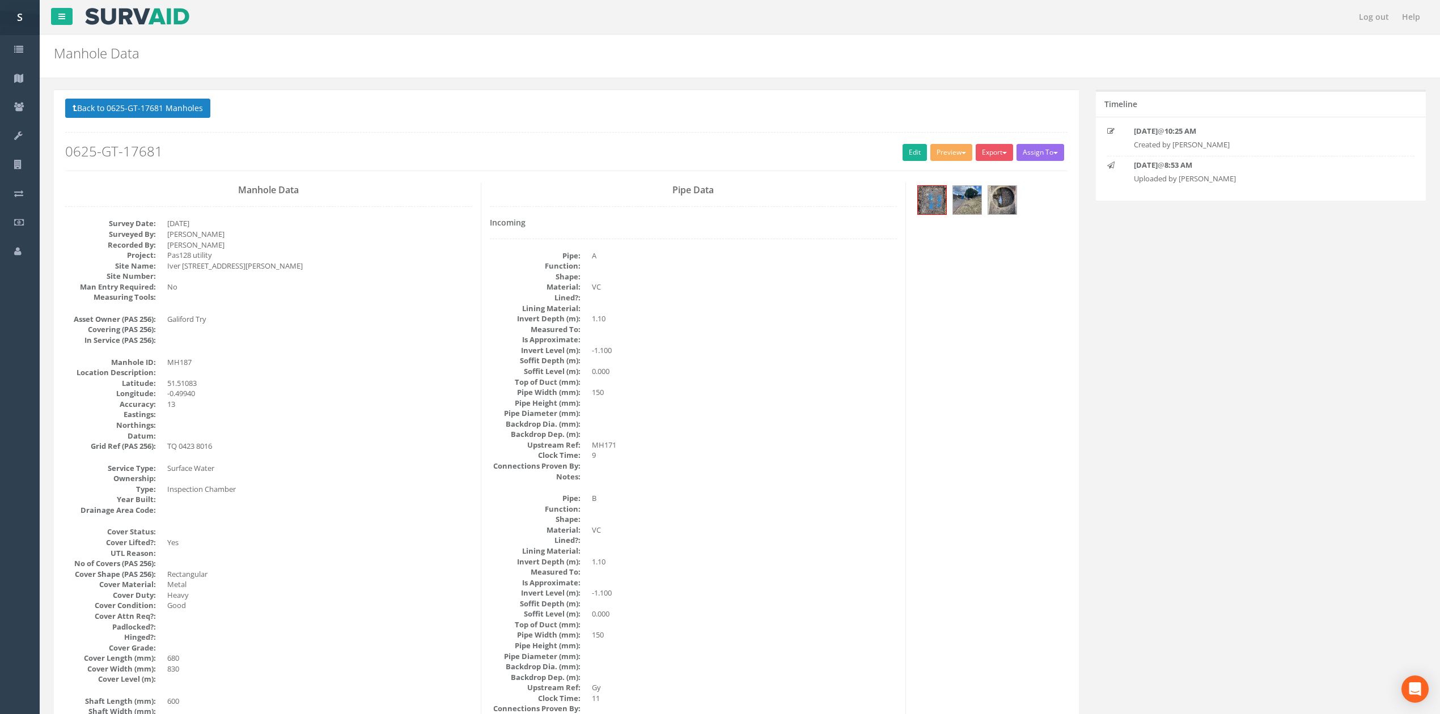
drag, startPoint x: 1026, startPoint y: 205, endPoint x: 1015, endPoint y: 201, distance: 11.5
click at [1026, 205] on div at bounding box center [990, 202] width 153 height 38
click at [1009, 198] on img at bounding box center [1002, 200] width 28 height 28
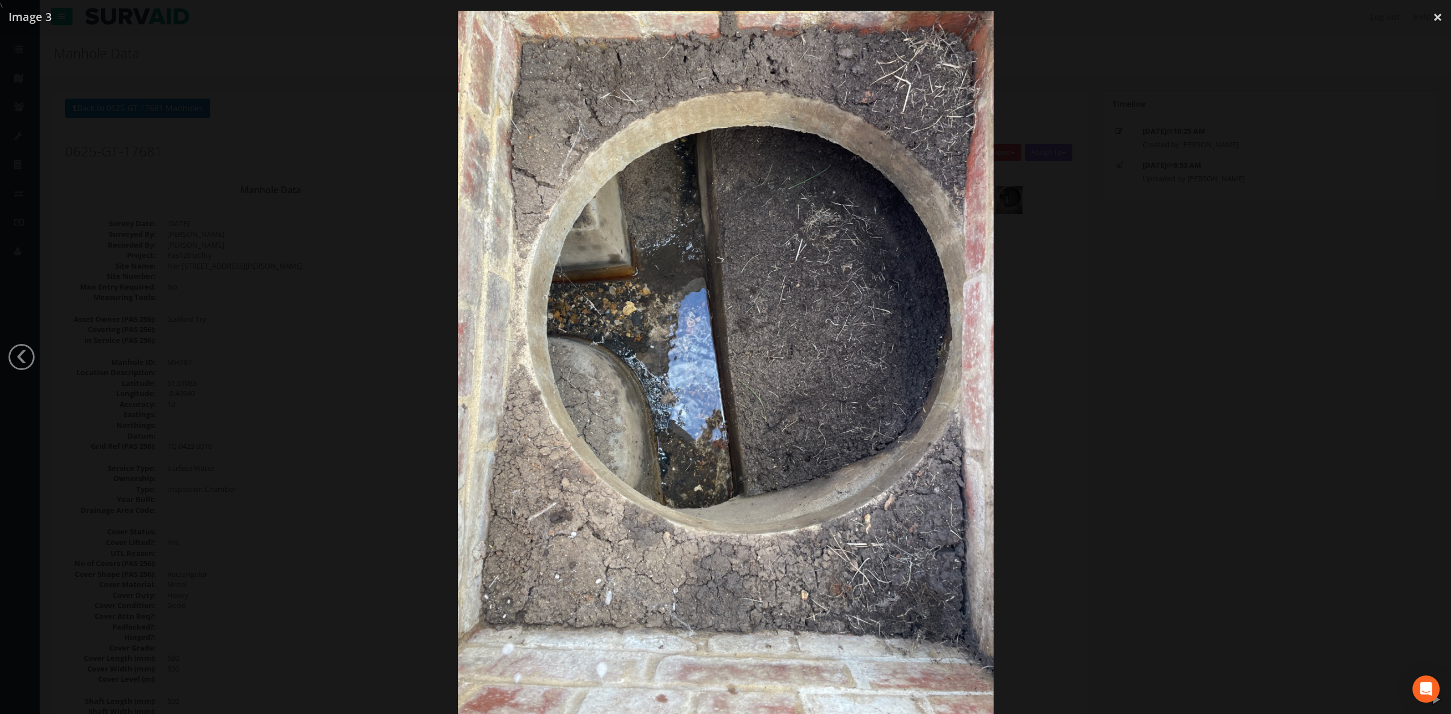
click at [1118, 311] on div at bounding box center [725, 368] width 1451 height 714
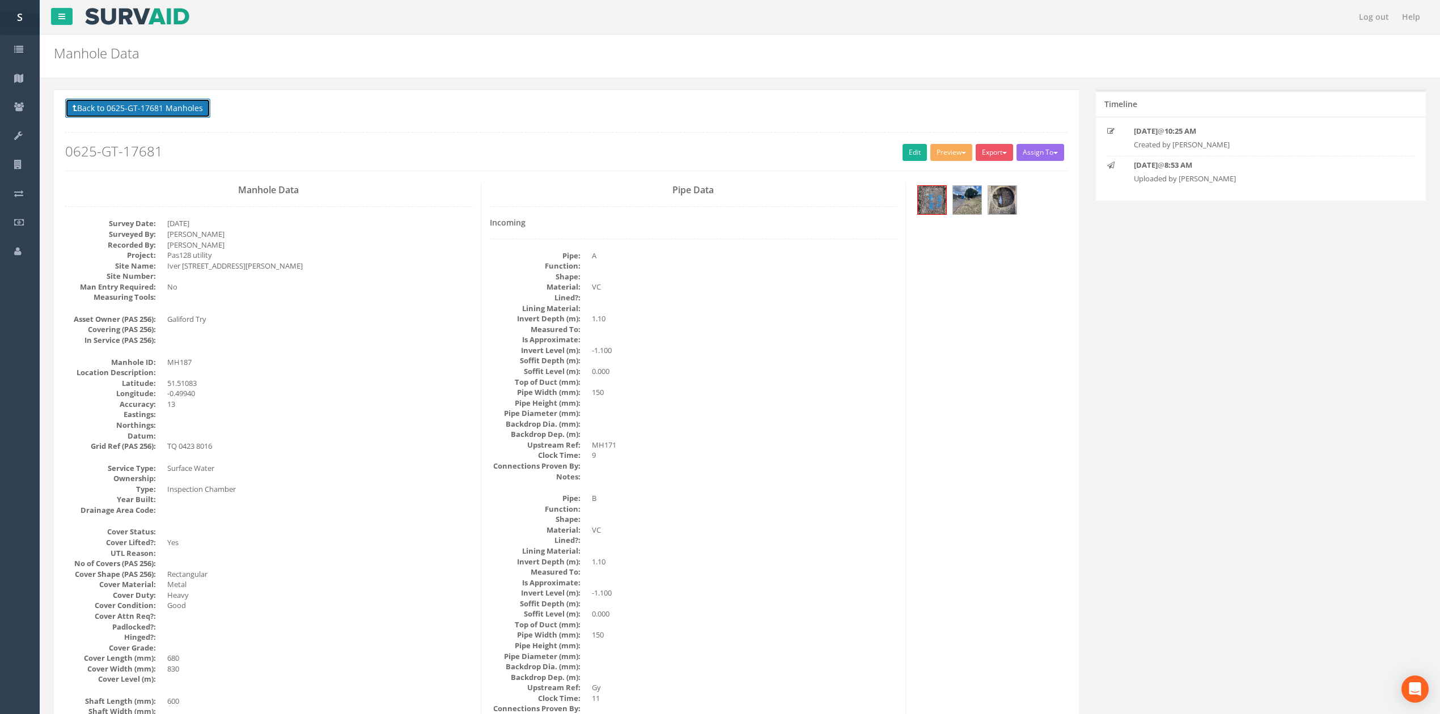
click at [119, 108] on button "Back to 0625-GT-17681 Manholes" at bounding box center [137, 108] width 145 height 19
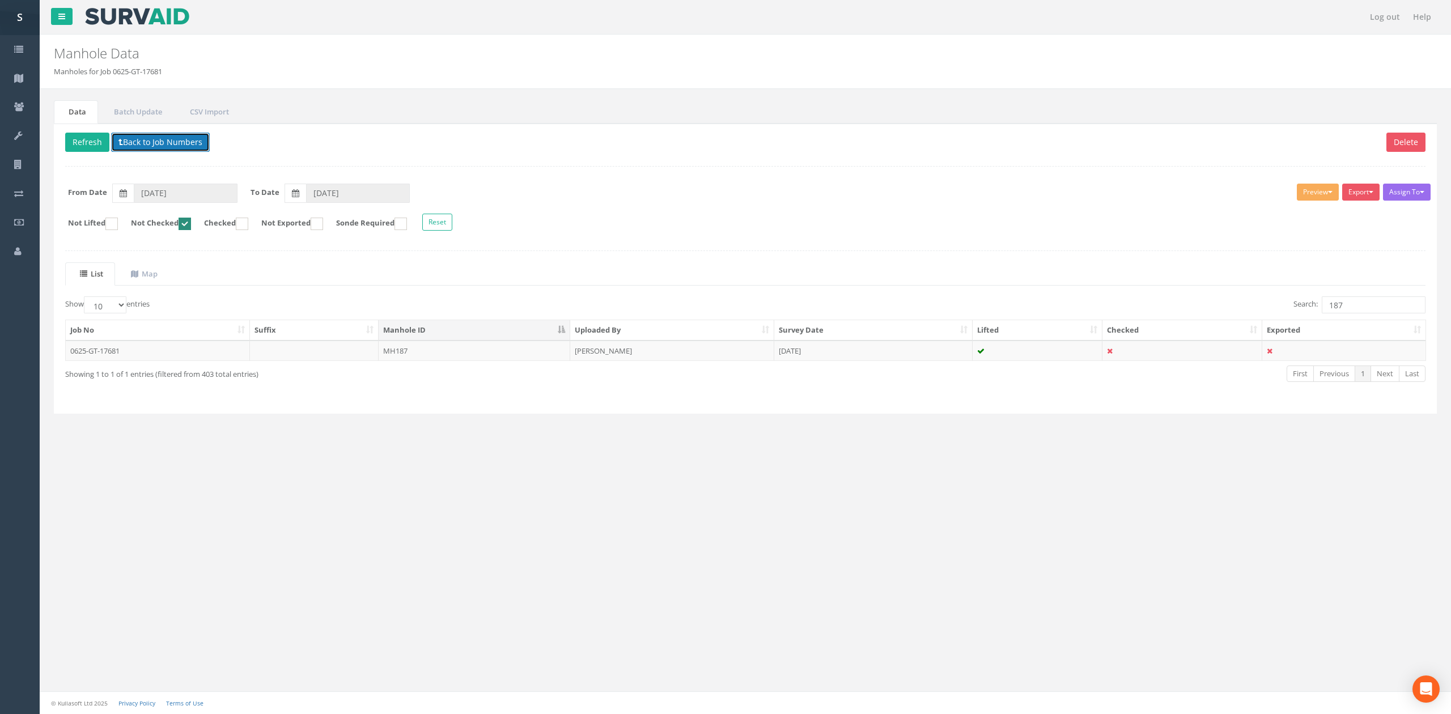
click at [162, 146] on button "Back to Job Numbers" at bounding box center [160, 142] width 99 height 19
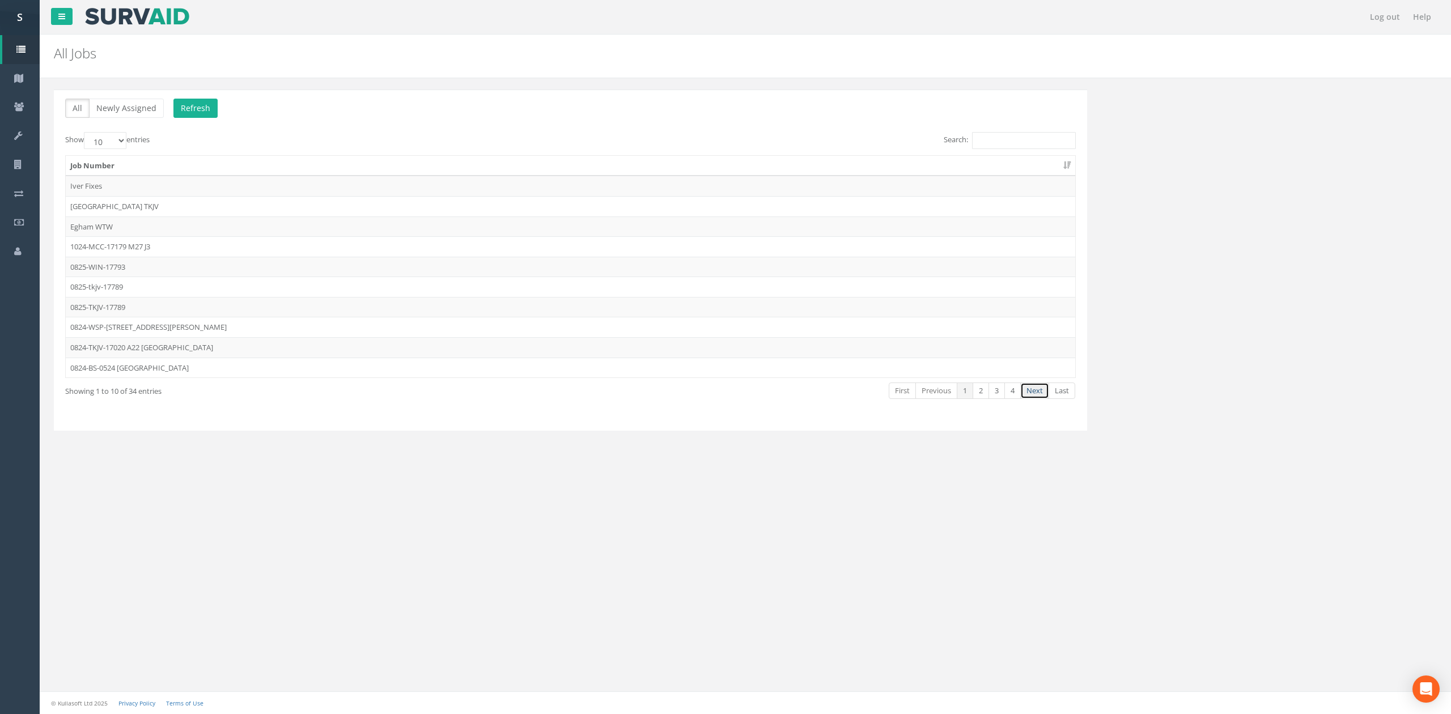
click at [1041, 393] on link "Next" at bounding box center [1034, 391] width 29 height 16
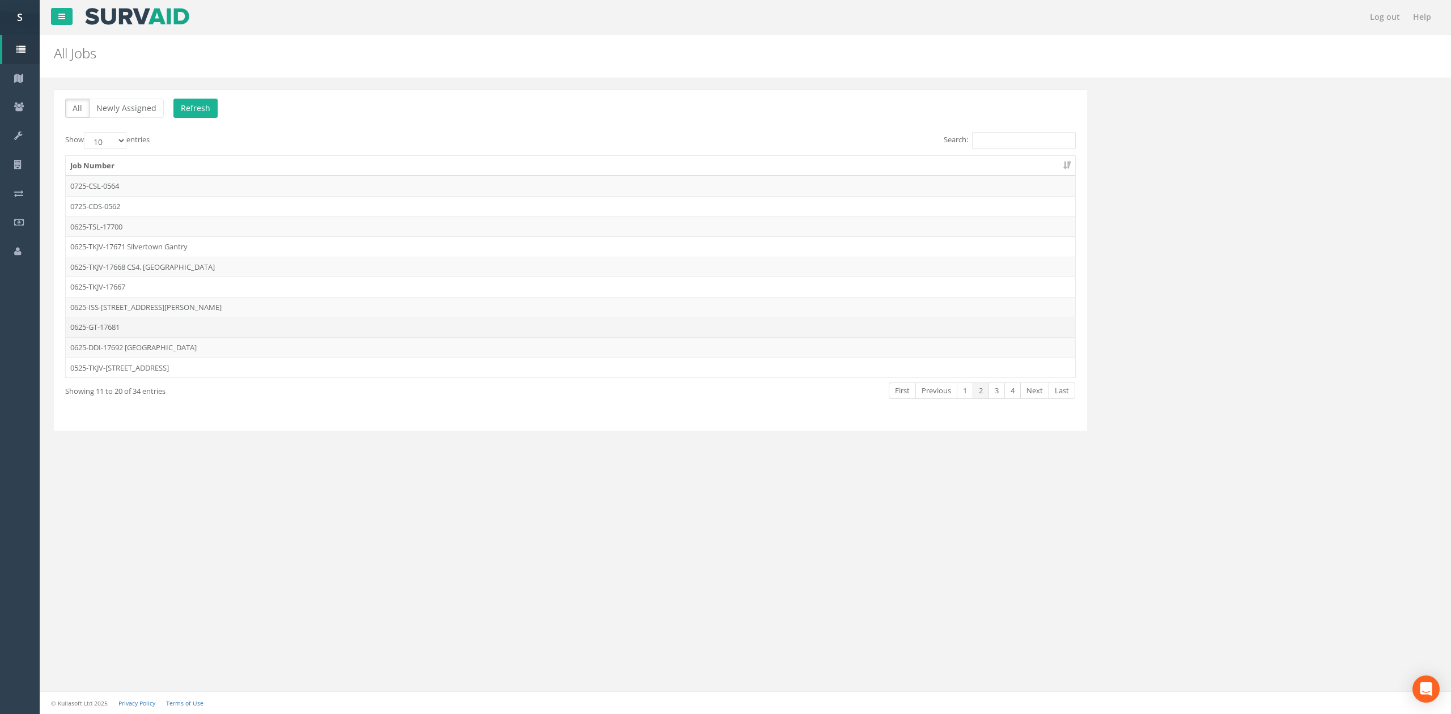
click at [214, 327] on td "0625-GT-17681" at bounding box center [571, 327] width 1010 height 20
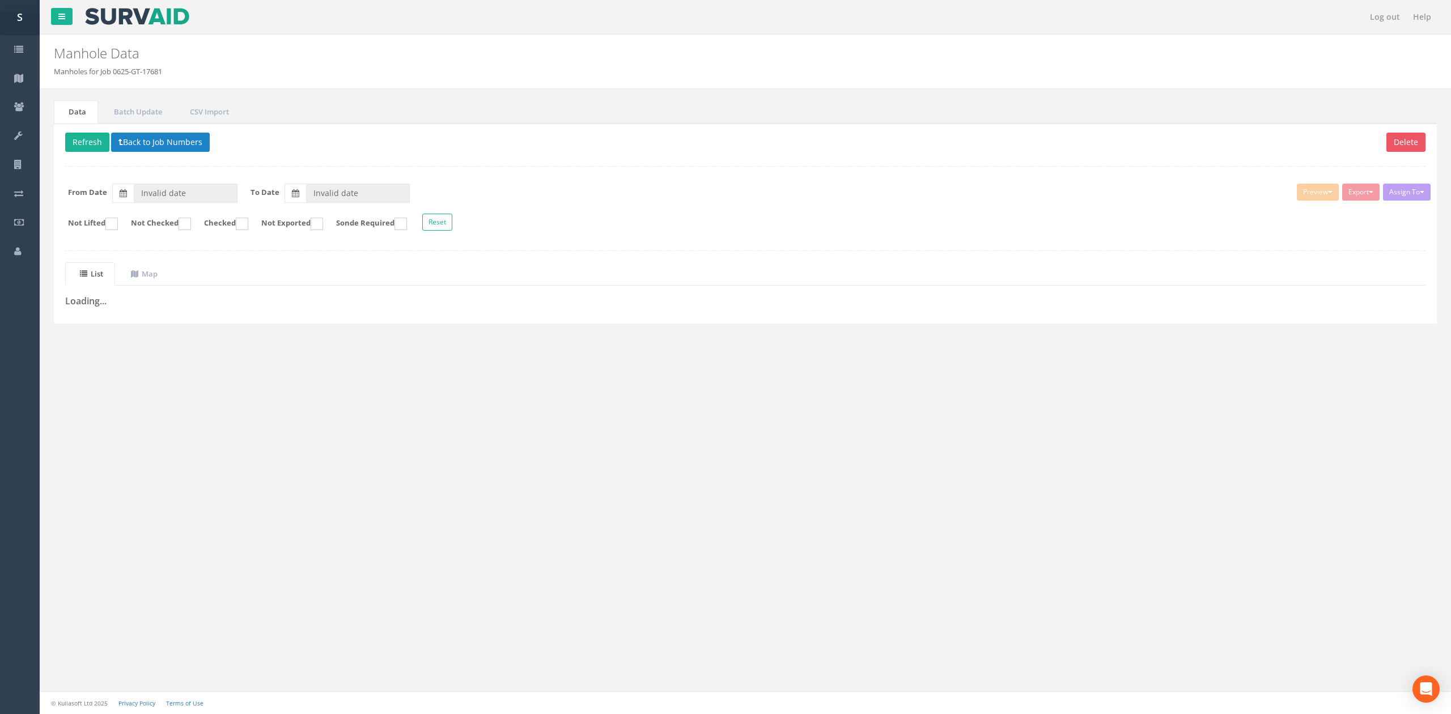
type input "[DATE]"
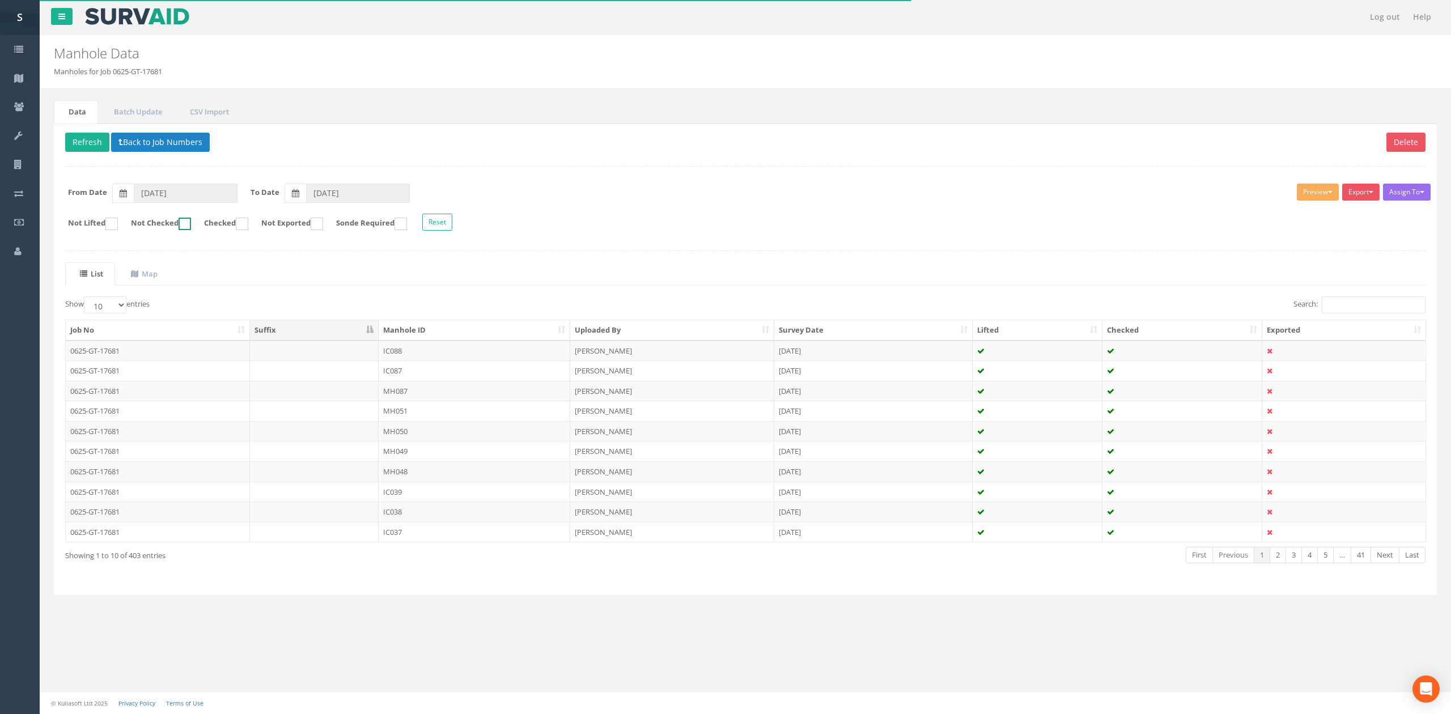
click at [175, 227] on input "Not Checked" at bounding box center [170, 229] width 7 height 19
click at [112, 227] on ins at bounding box center [111, 224] width 12 height 12
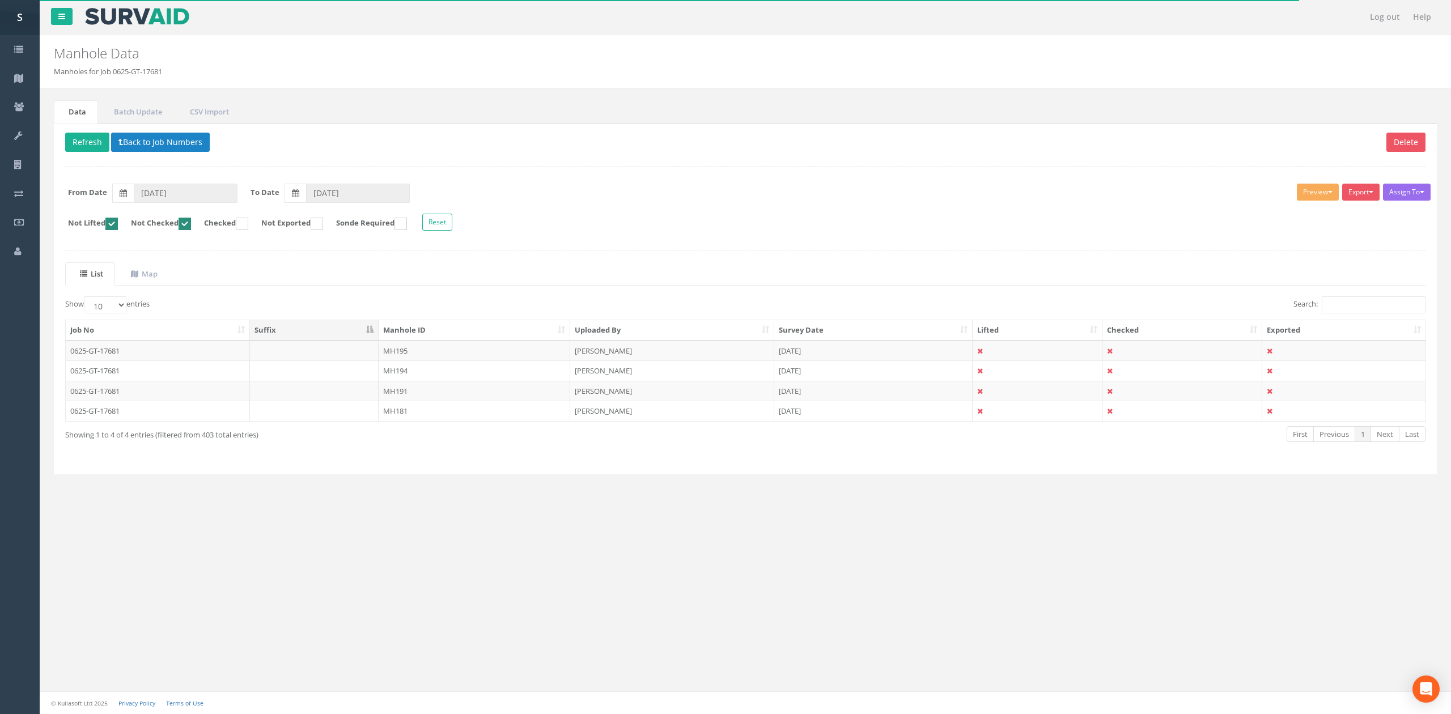
click at [112, 227] on ins at bounding box center [111, 224] width 12 height 12
checkbox input "false"
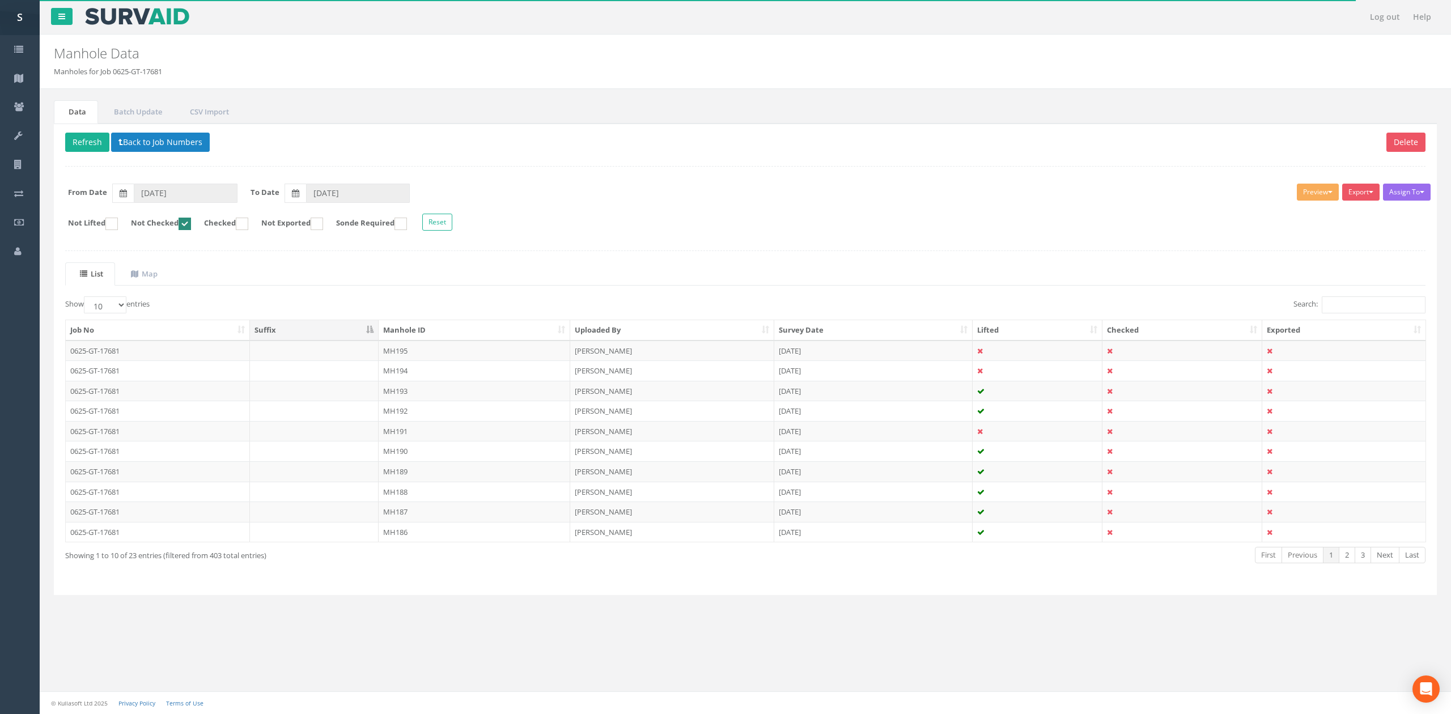
click at [460, 332] on th "Manhole ID" at bounding box center [475, 330] width 192 height 20
click at [463, 346] on td "MH172" at bounding box center [475, 351] width 192 height 20
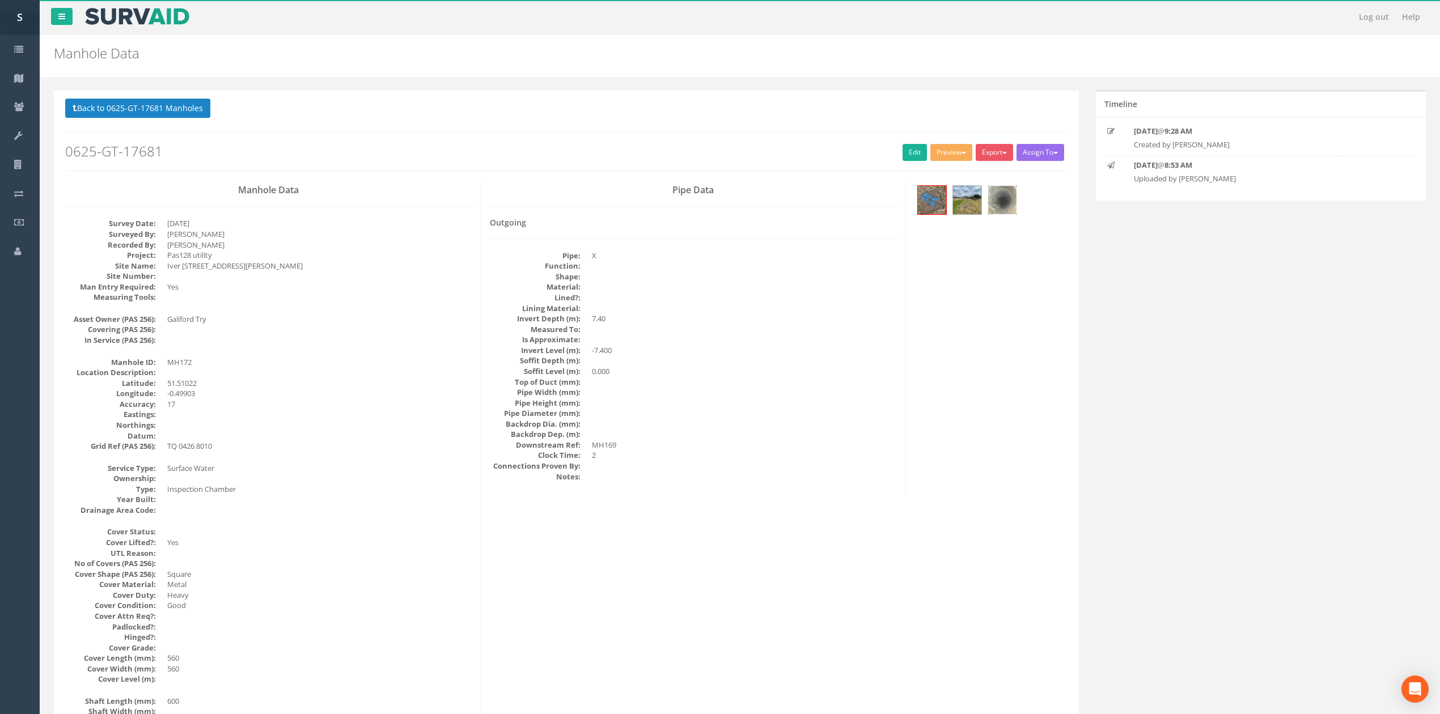
click at [1012, 196] on img at bounding box center [1002, 200] width 28 height 28
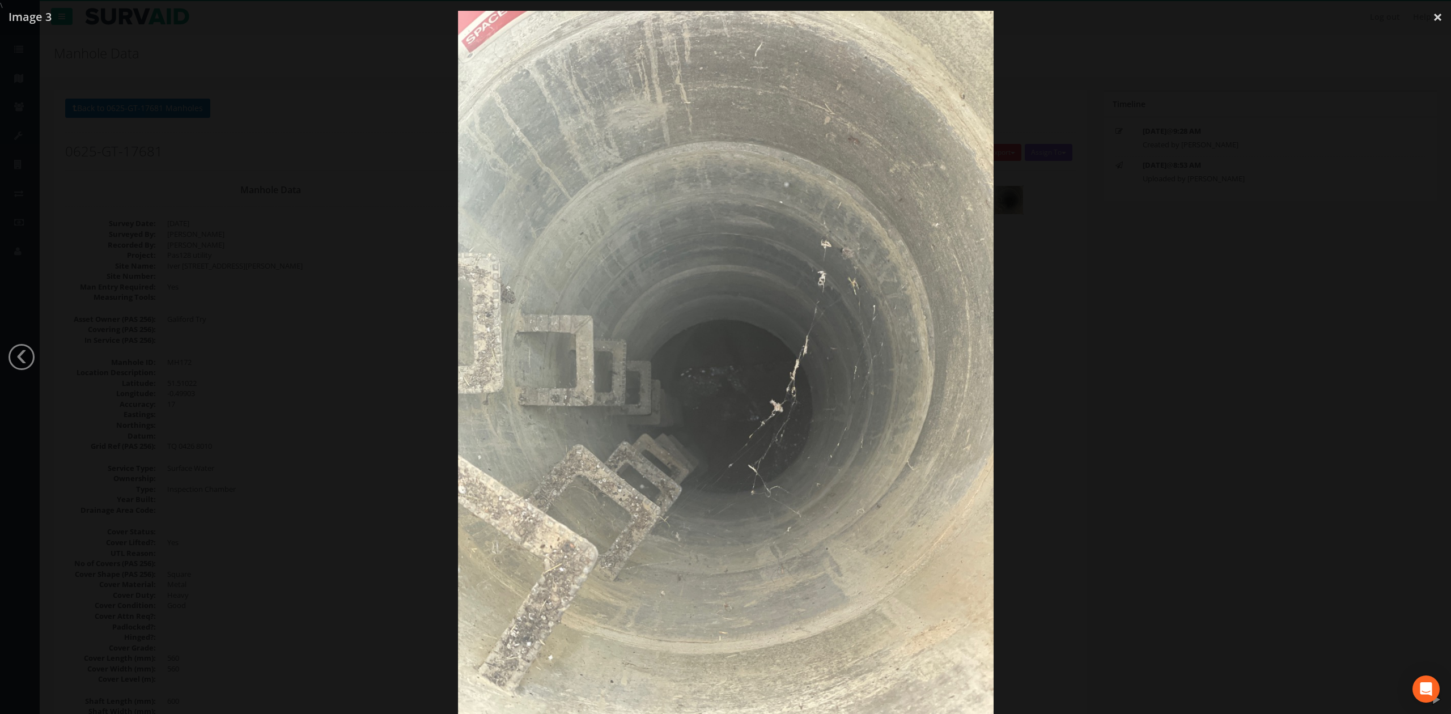
click at [1155, 340] on div at bounding box center [725, 368] width 1451 height 714
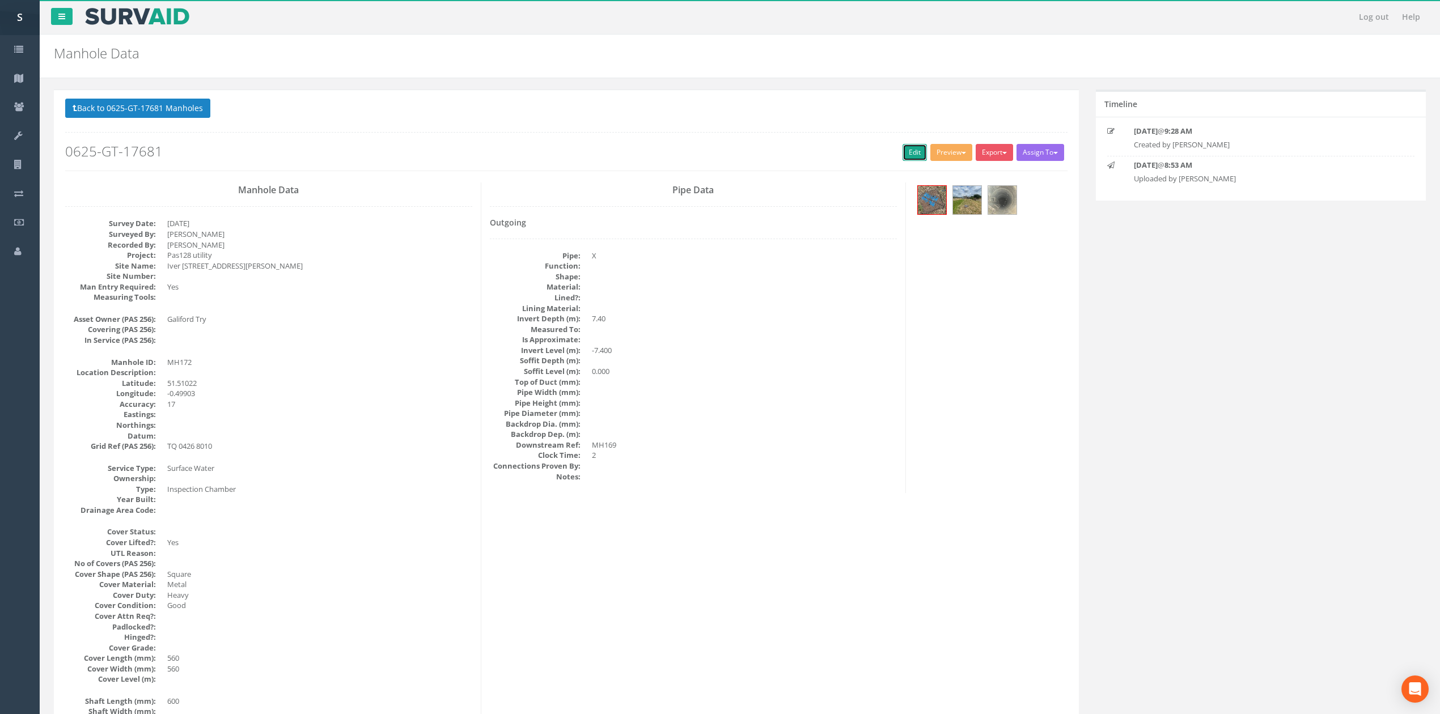
click at [917, 155] on link "Edit" at bounding box center [915, 152] width 24 height 17
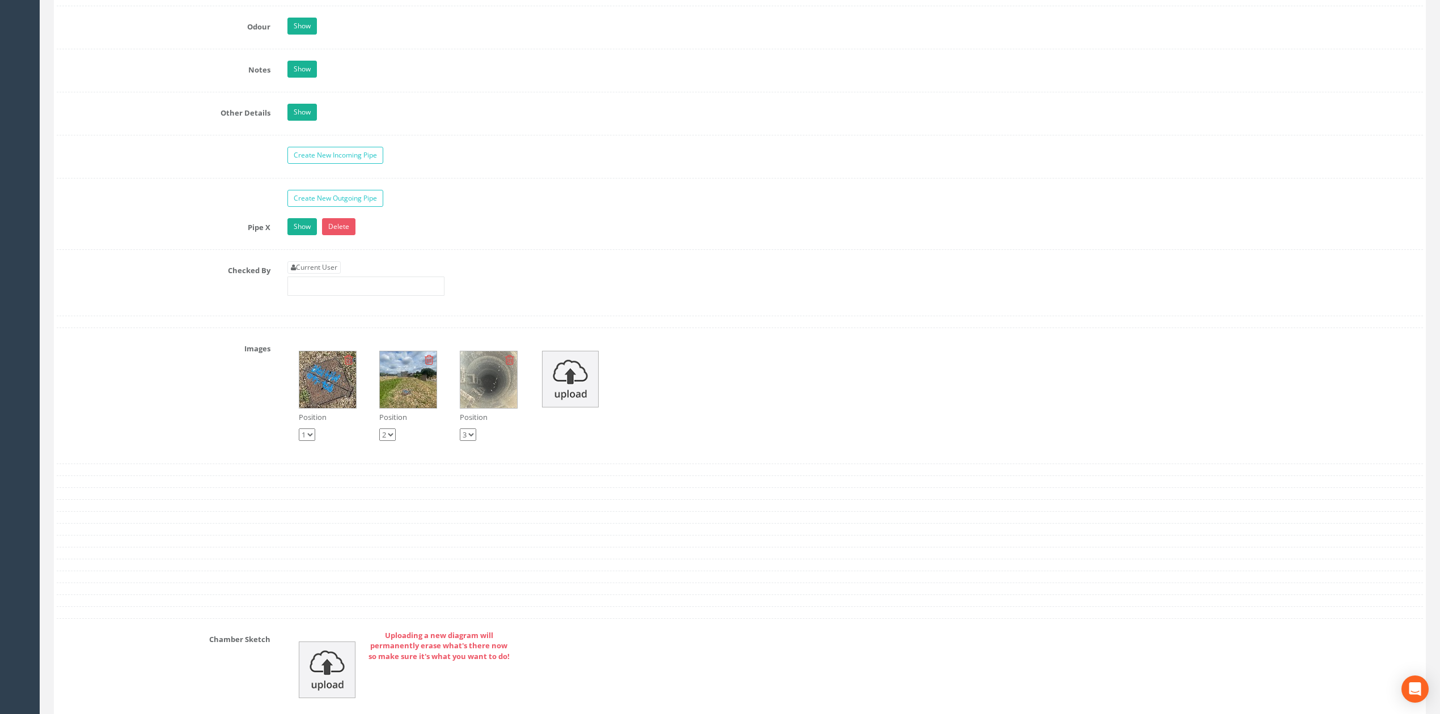
scroll to position [1681, 0]
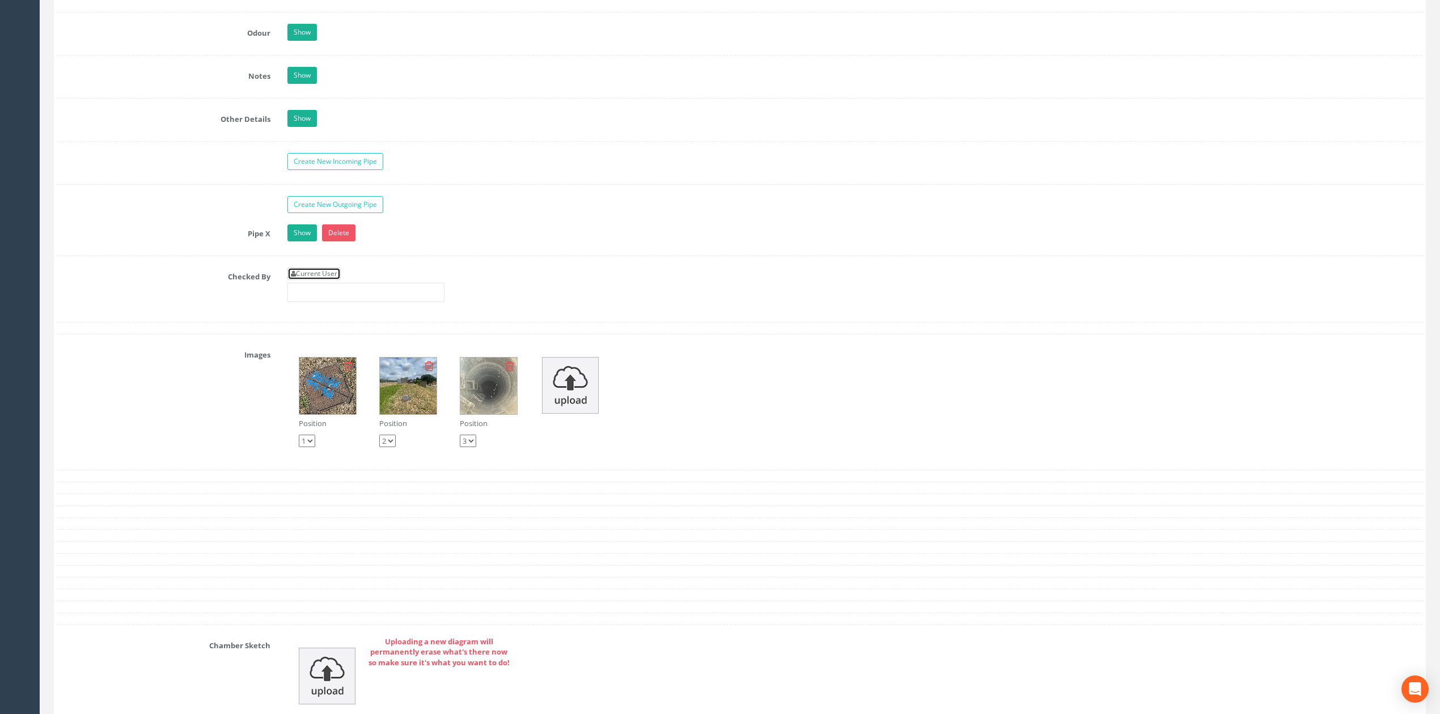
click at [327, 280] on link "Current User" at bounding box center [313, 274] width 53 height 12
type input "[PERSON_NAME]"
click at [338, 296] on input "[PERSON_NAME]" at bounding box center [365, 292] width 157 height 19
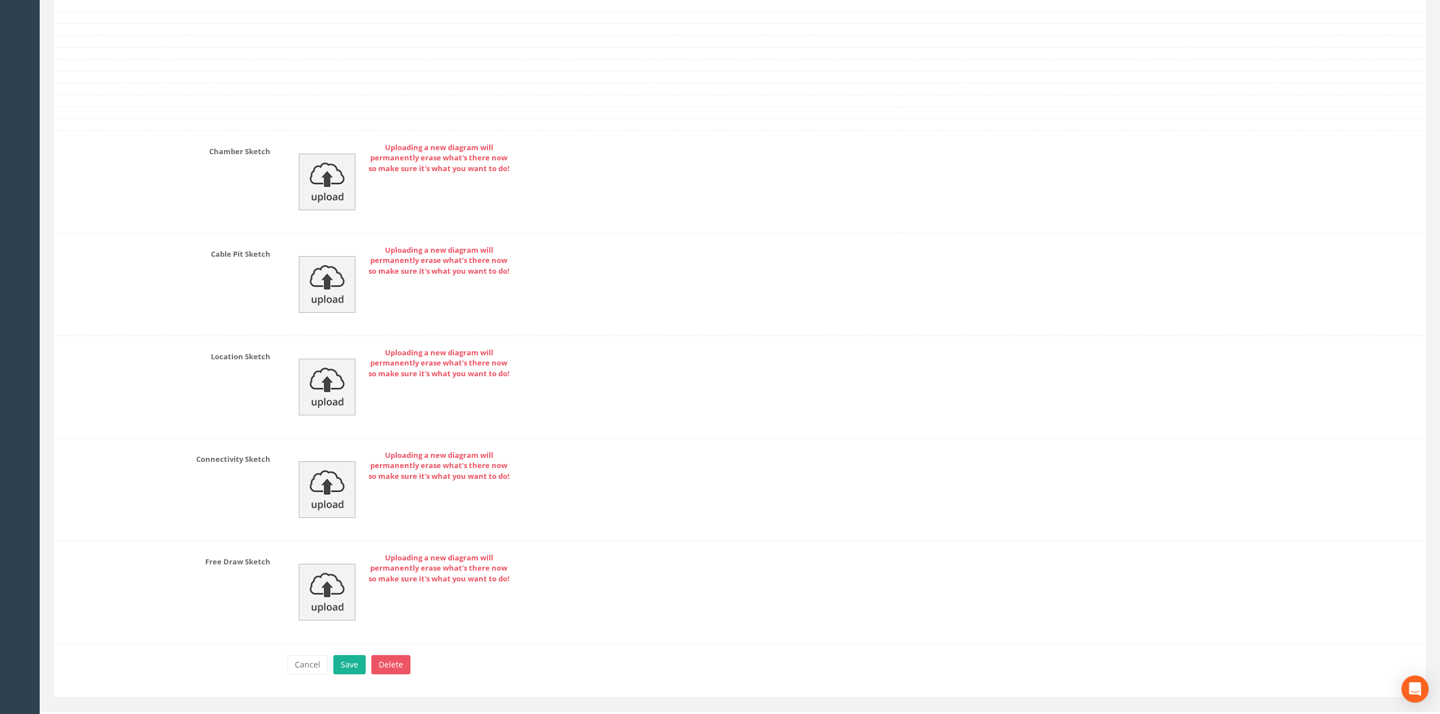
scroll to position [2212, 0]
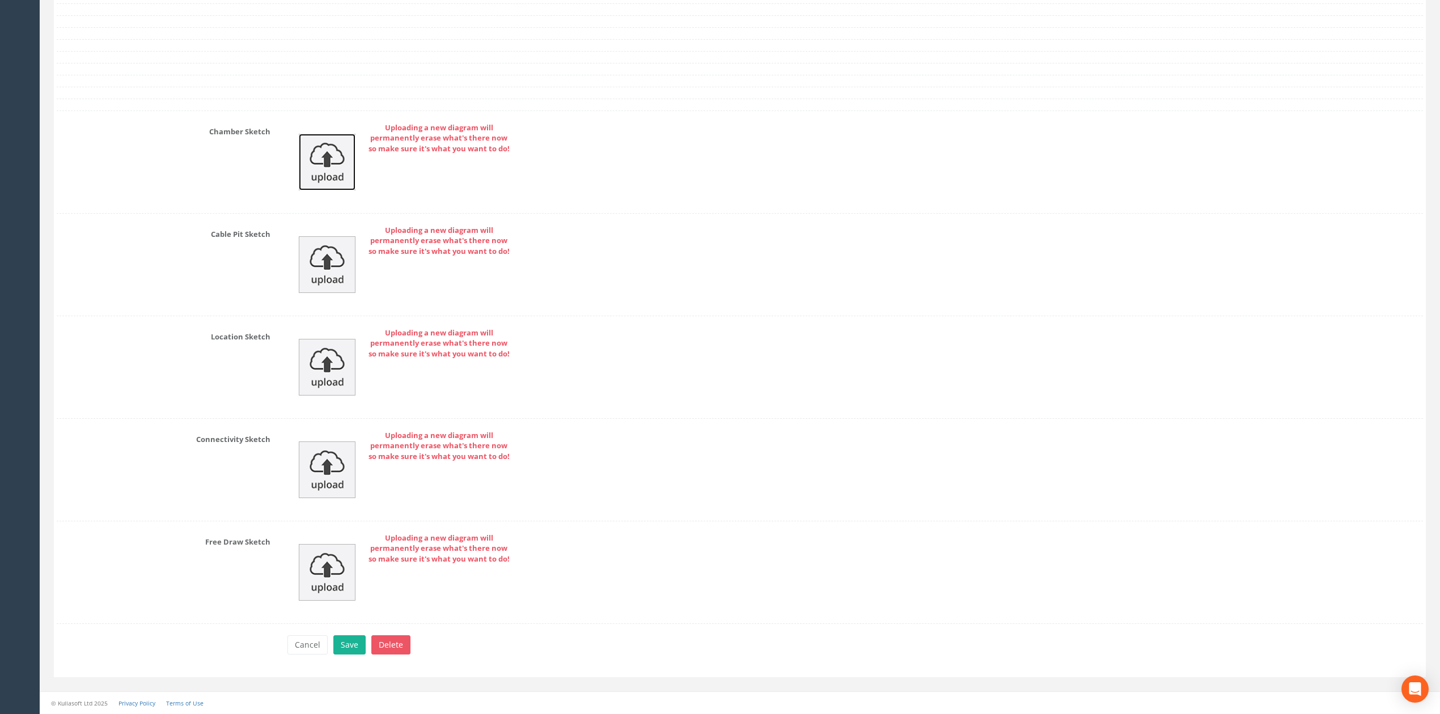
click at [323, 156] on img at bounding box center [327, 162] width 57 height 57
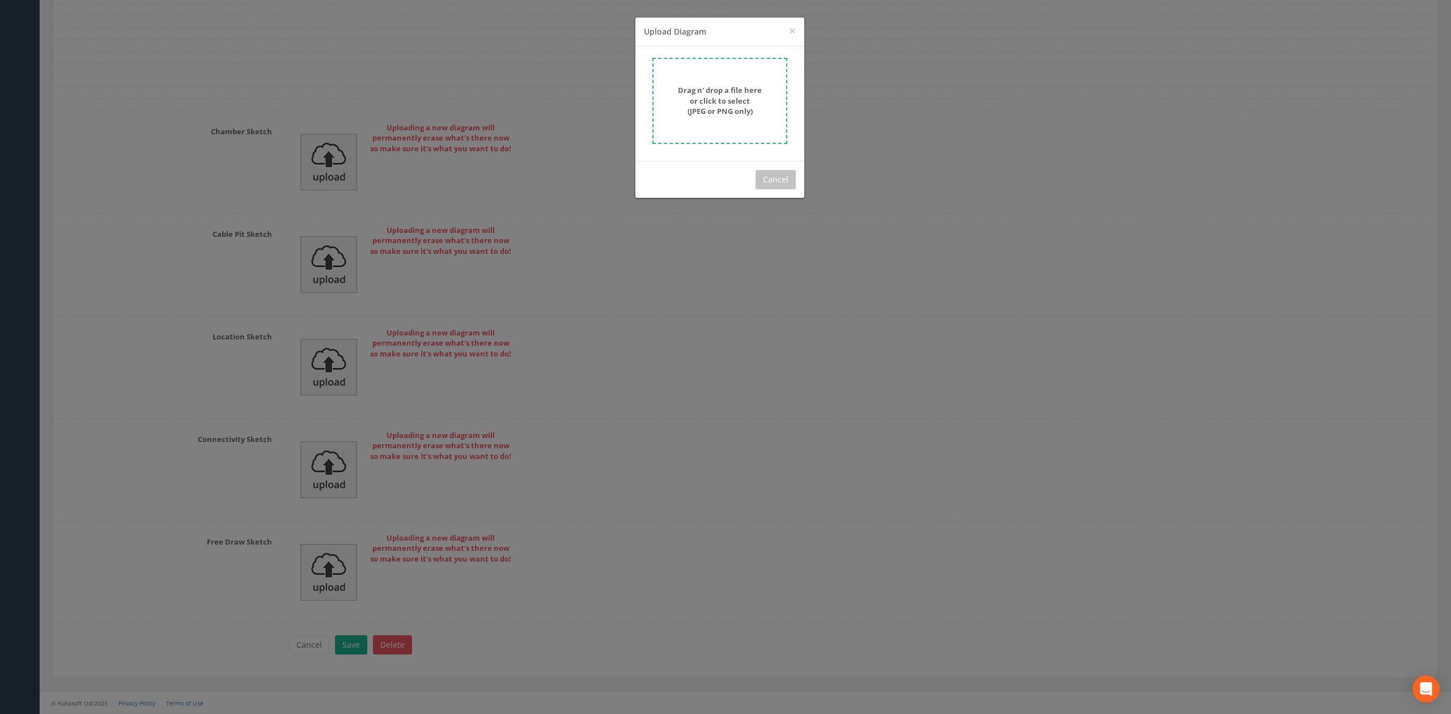
click at [729, 117] on form "Drag n' drop a file here or click to select (JPEG or PNG only)" at bounding box center [720, 101] width 135 height 86
click at [743, 113] on strong "Drag n' drop a file here or click to select (JPEG or PNG only)" at bounding box center [720, 100] width 84 height 31
click at [918, 460] on div "× Close Upload Diagram Drag n' drop a file here or click to select (JPEG or PNG…" at bounding box center [725, 357] width 1451 height 714
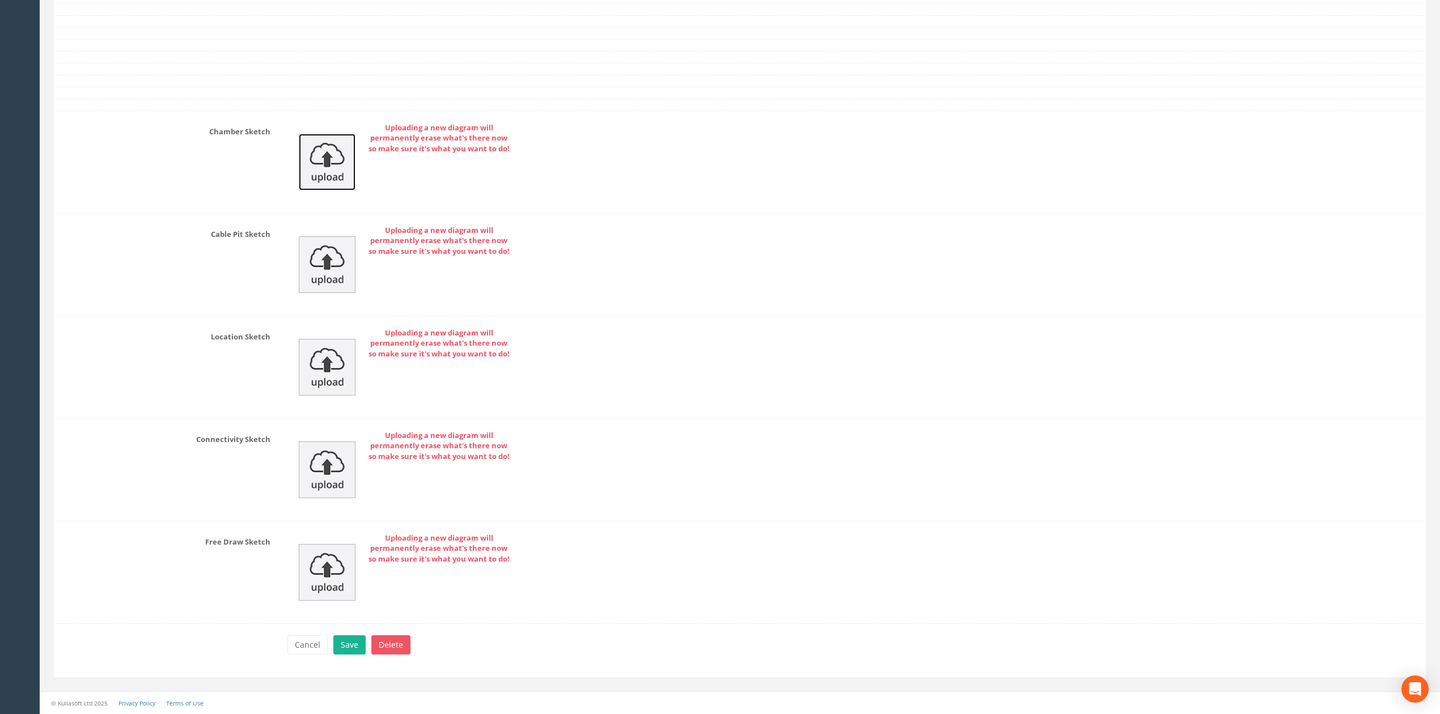
click at [334, 171] on img at bounding box center [327, 162] width 57 height 57
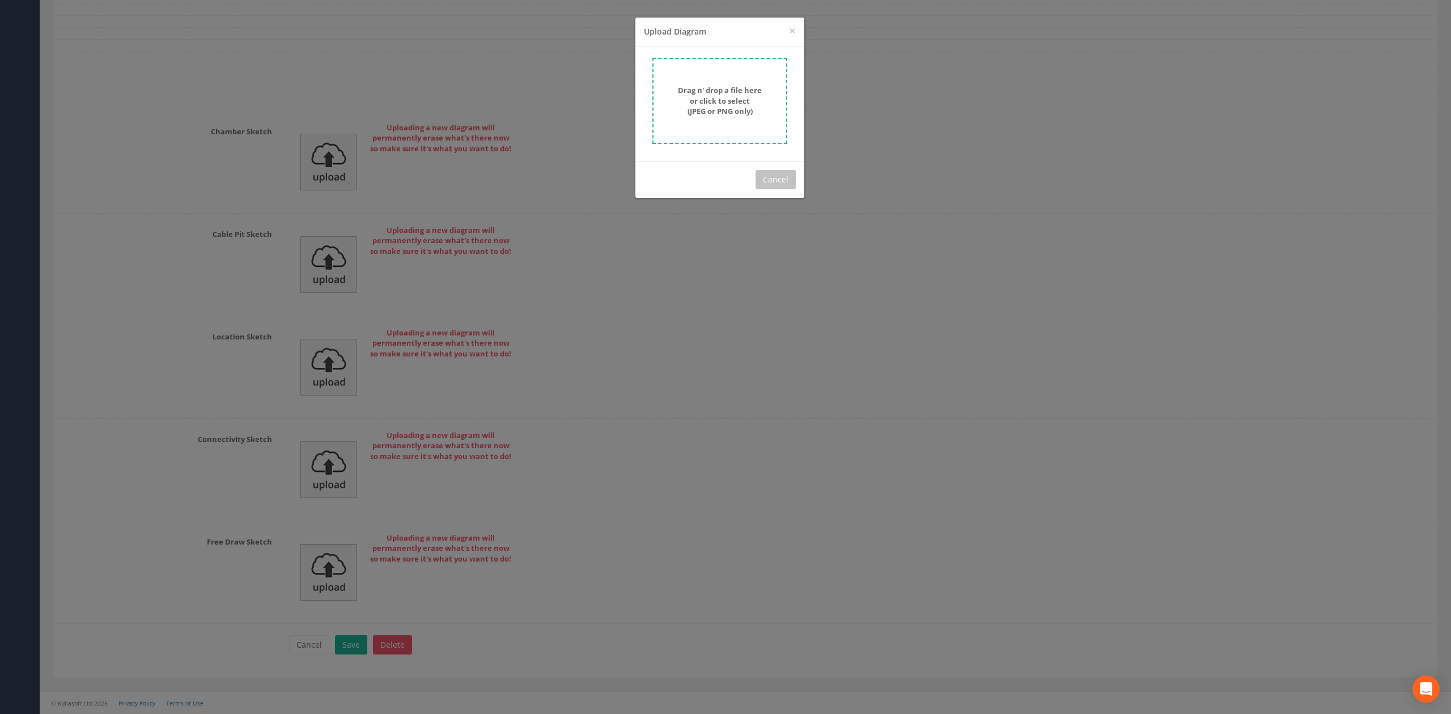
click at [738, 101] on strong "Drag n' drop a file here or click to select (JPEG or PNG only)" at bounding box center [720, 100] width 84 height 31
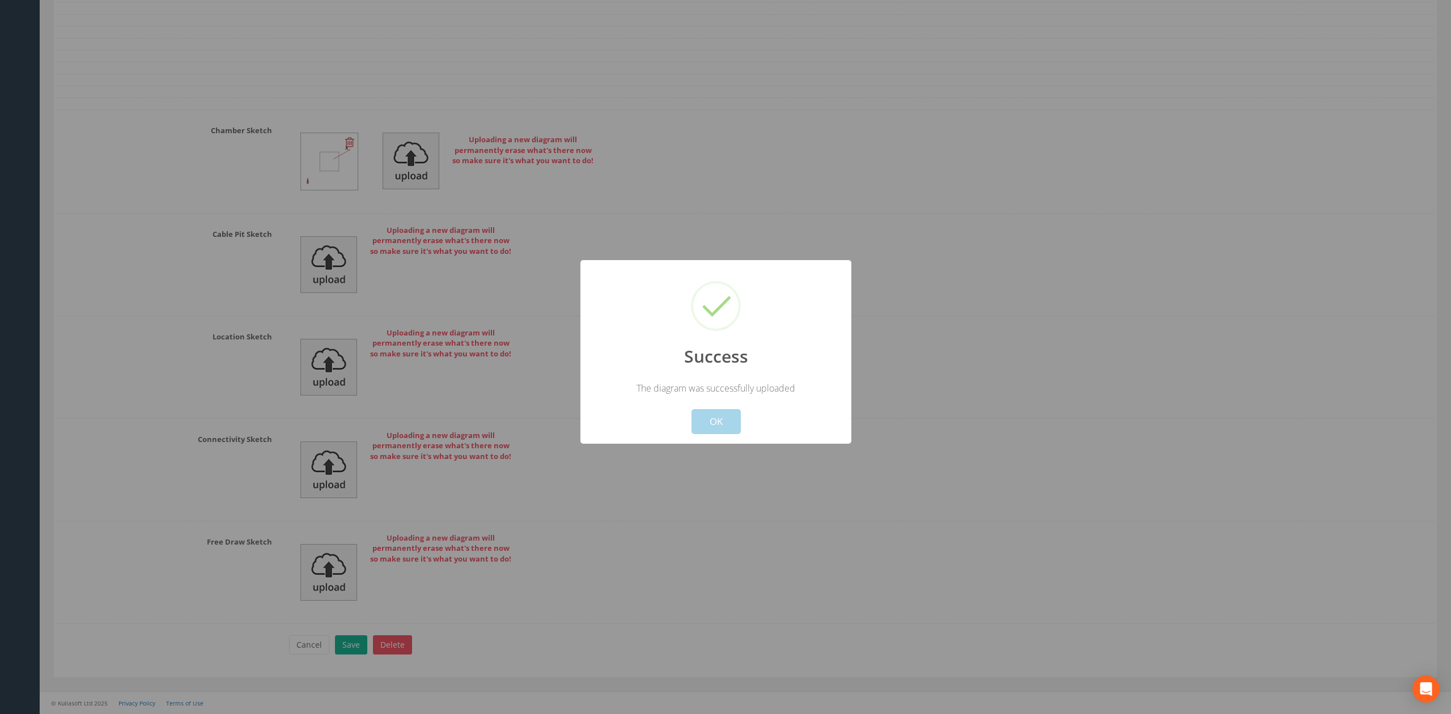
click at [722, 425] on button "OK" at bounding box center [716, 421] width 49 height 25
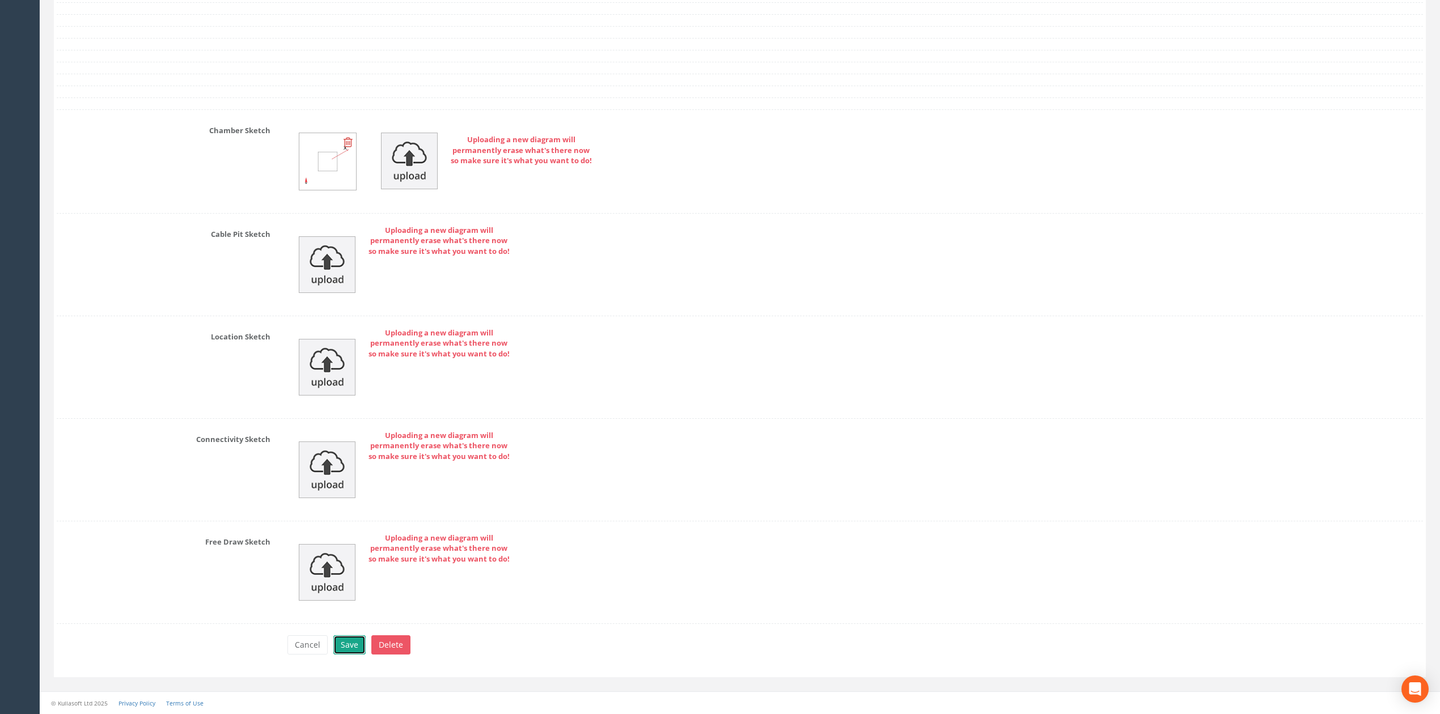
click at [349, 647] on button "Save" at bounding box center [349, 645] width 32 height 19
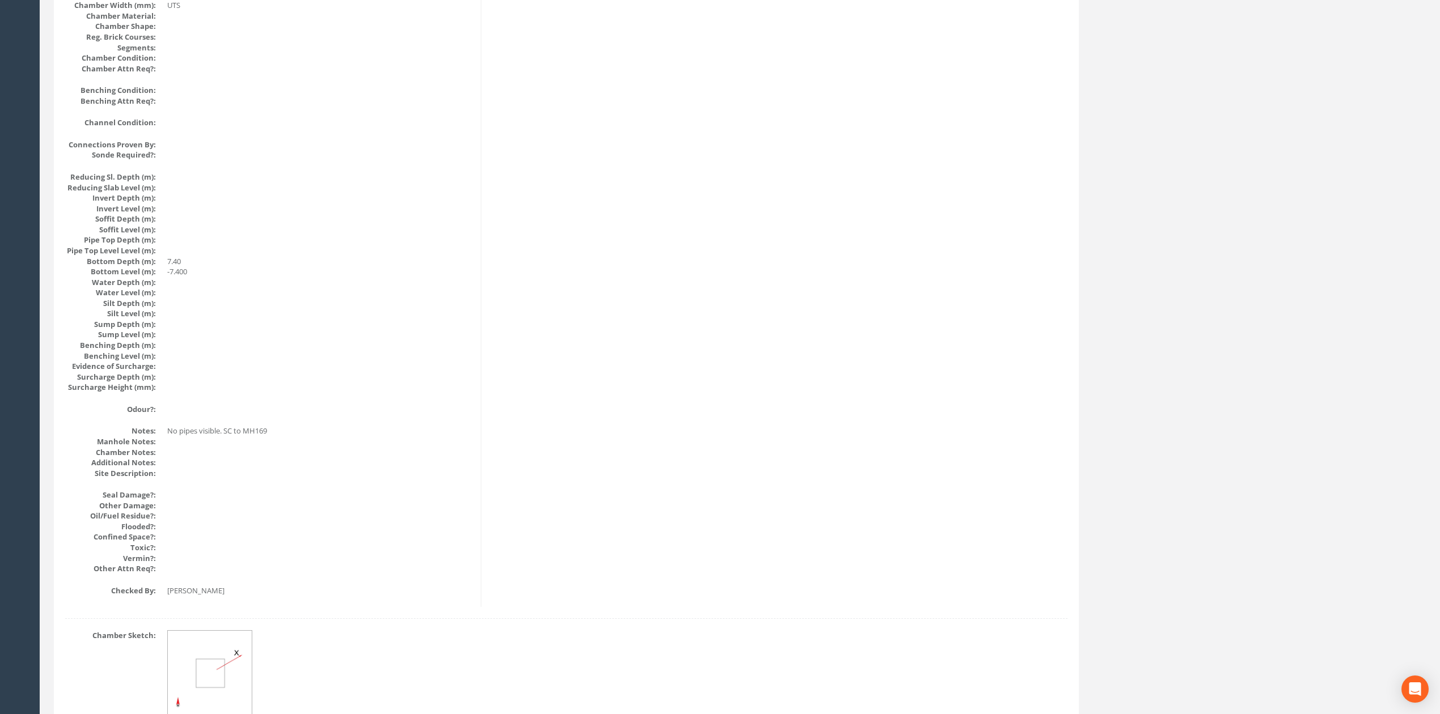
scroll to position [0, 0]
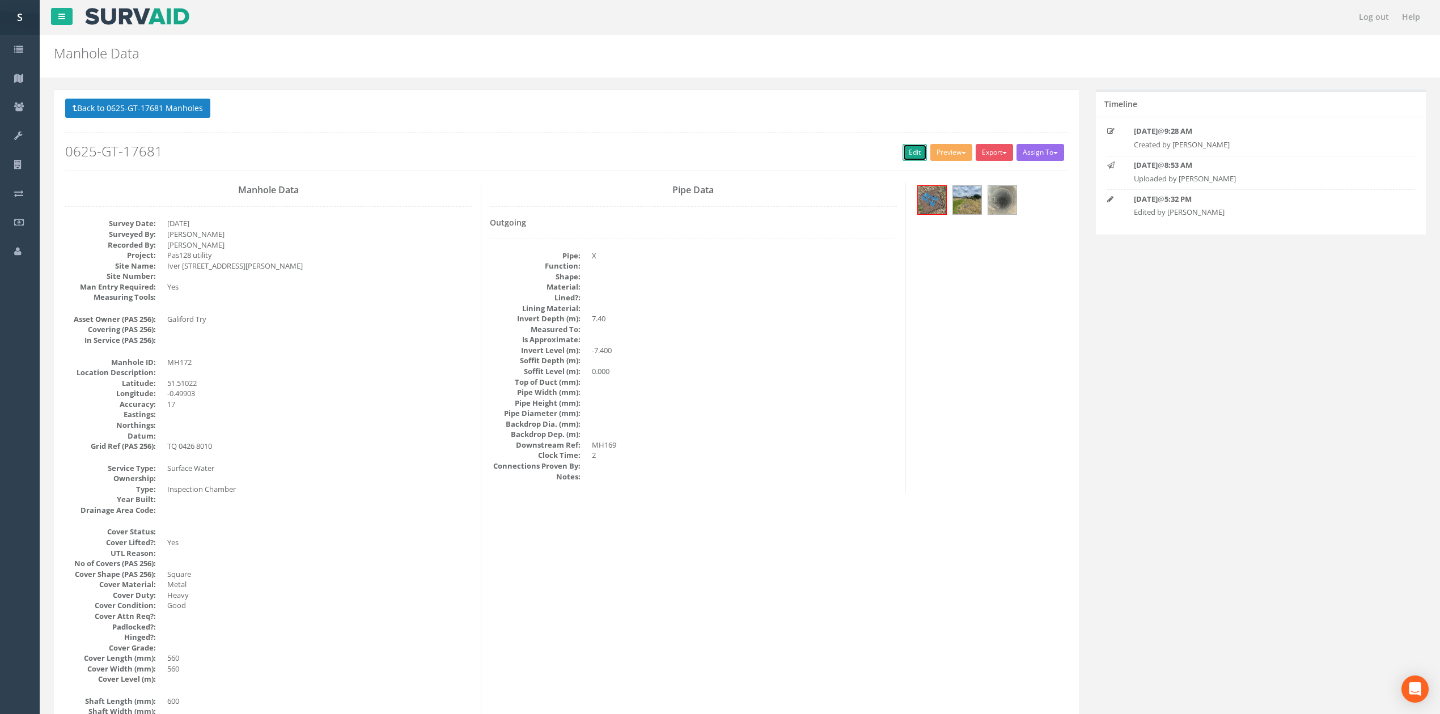
click at [912, 158] on link "Edit" at bounding box center [915, 152] width 24 height 17
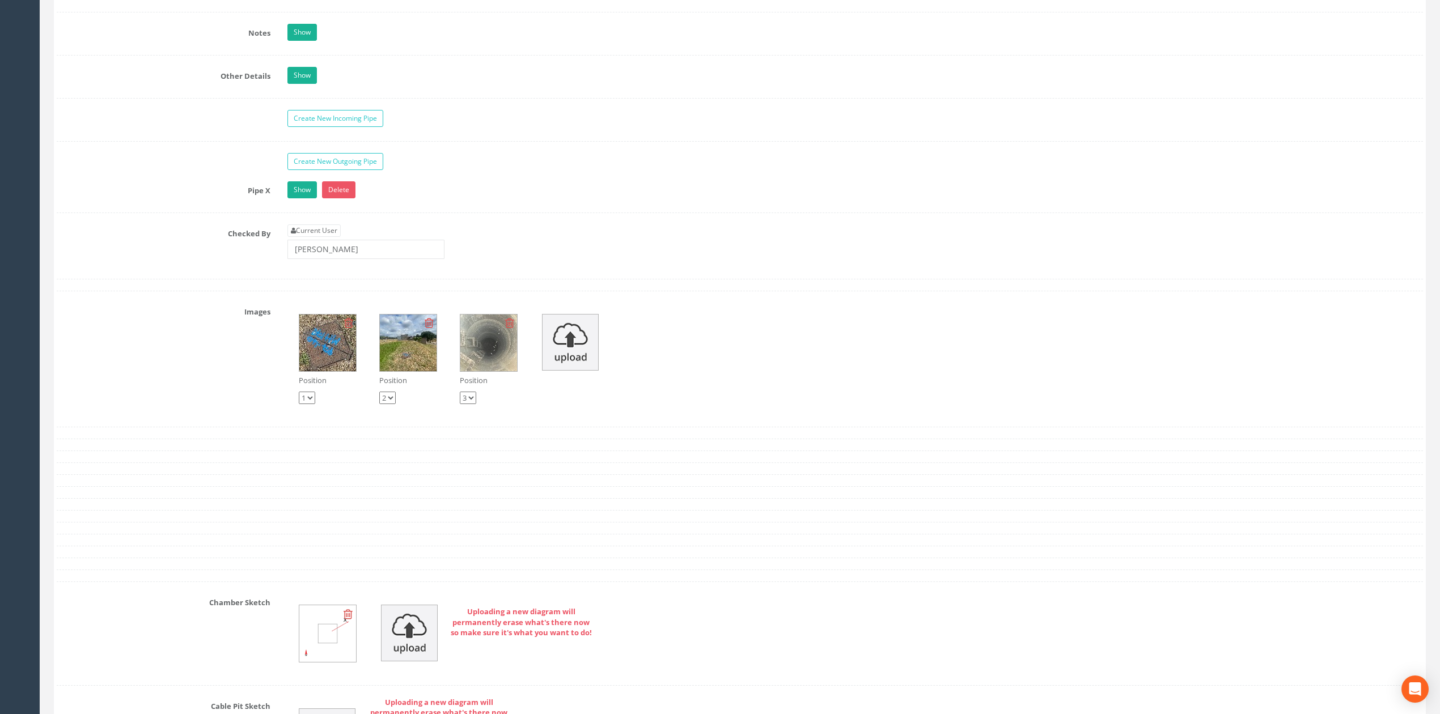
scroll to position [1738, 0]
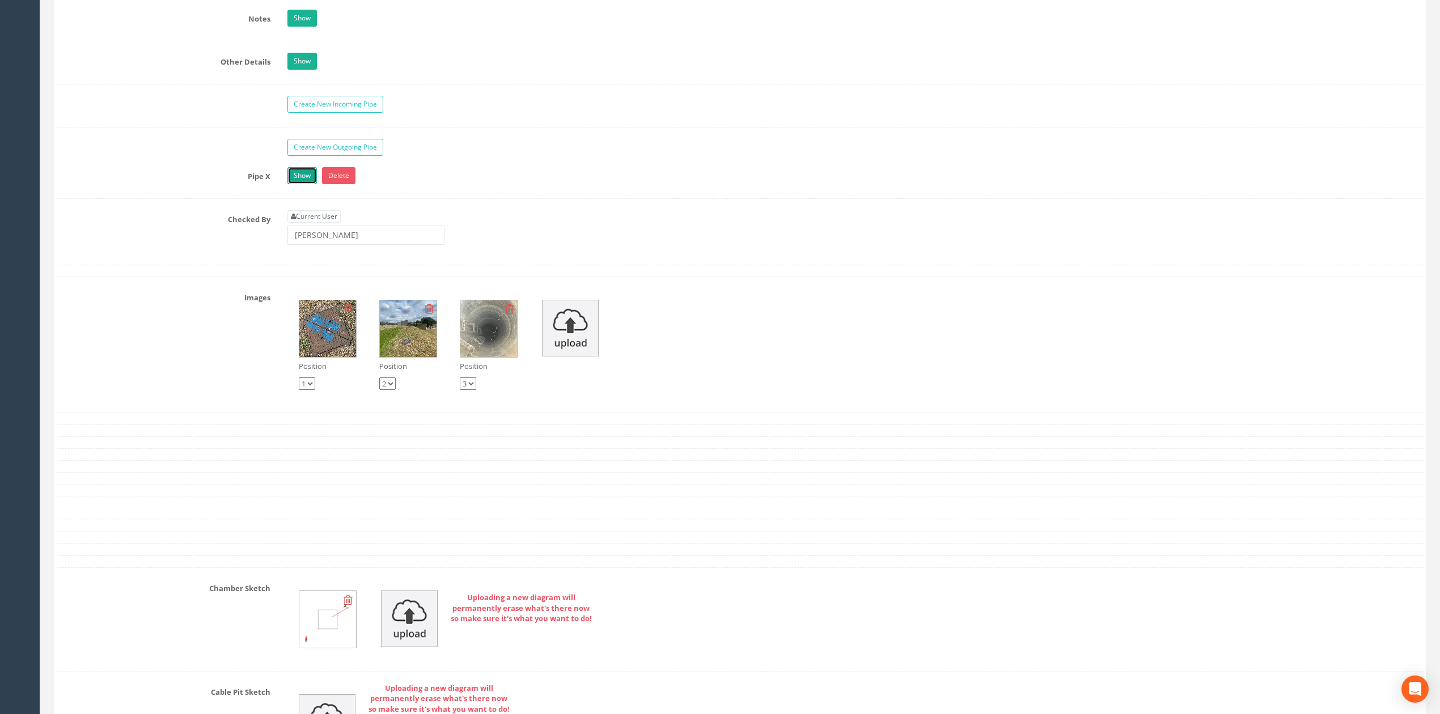
click at [303, 184] on link "Show" at bounding box center [301, 175] width 29 height 17
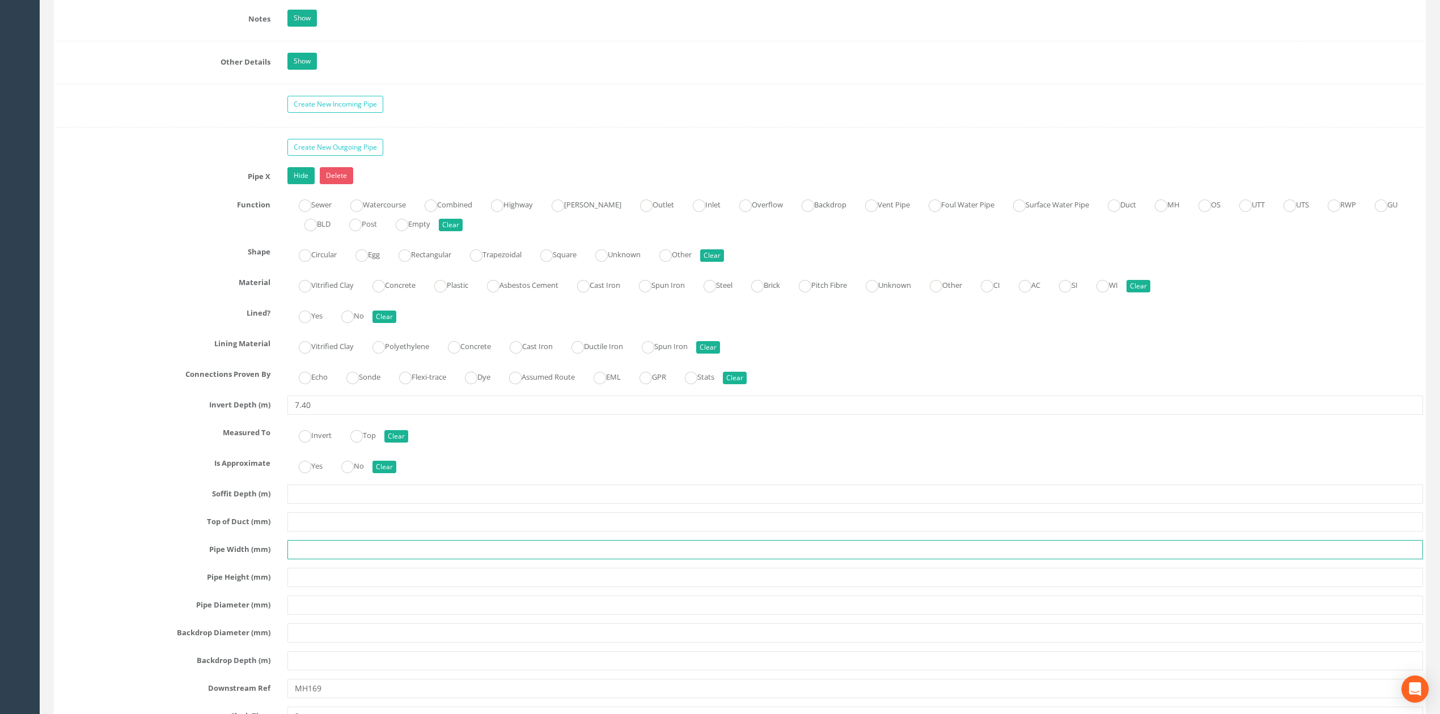
click at [319, 560] on input "text" at bounding box center [855, 549] width 1136 height 19
type input "UTS"
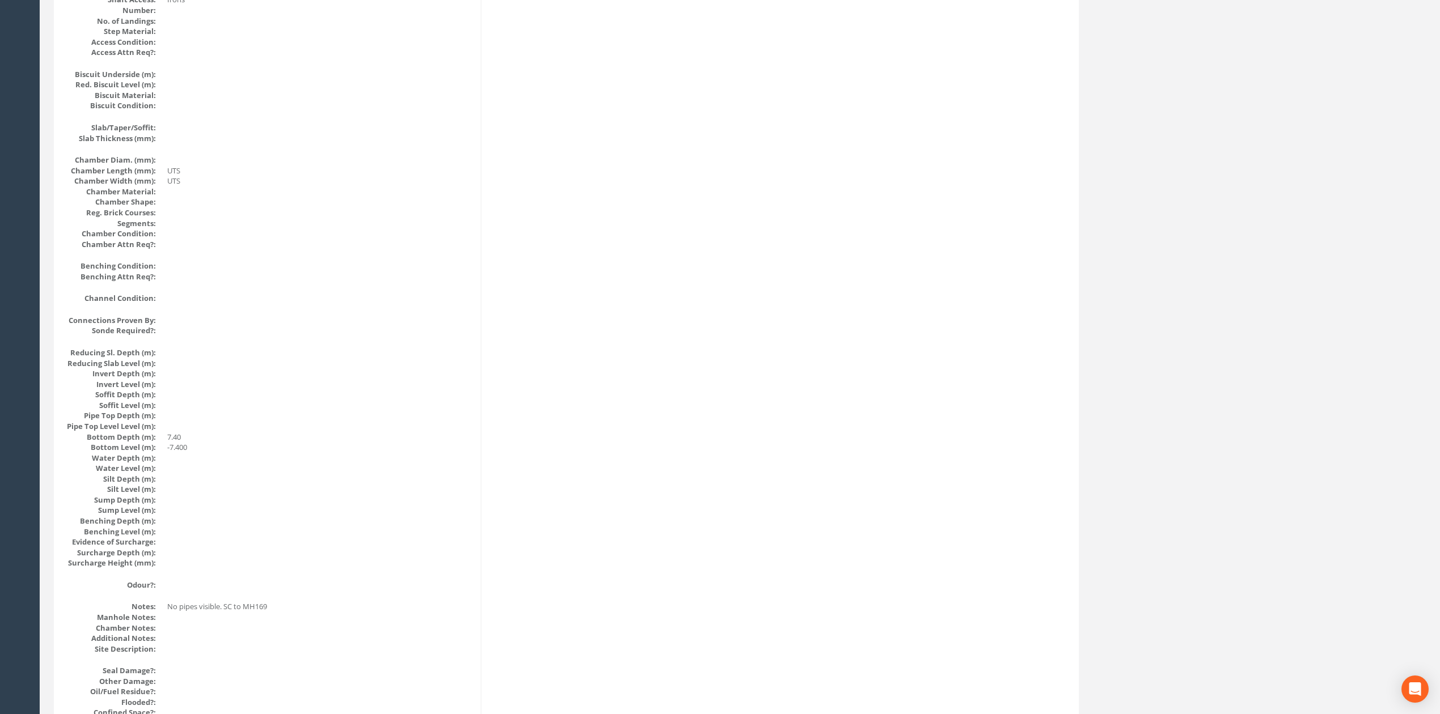
scroll to position [0, 0]
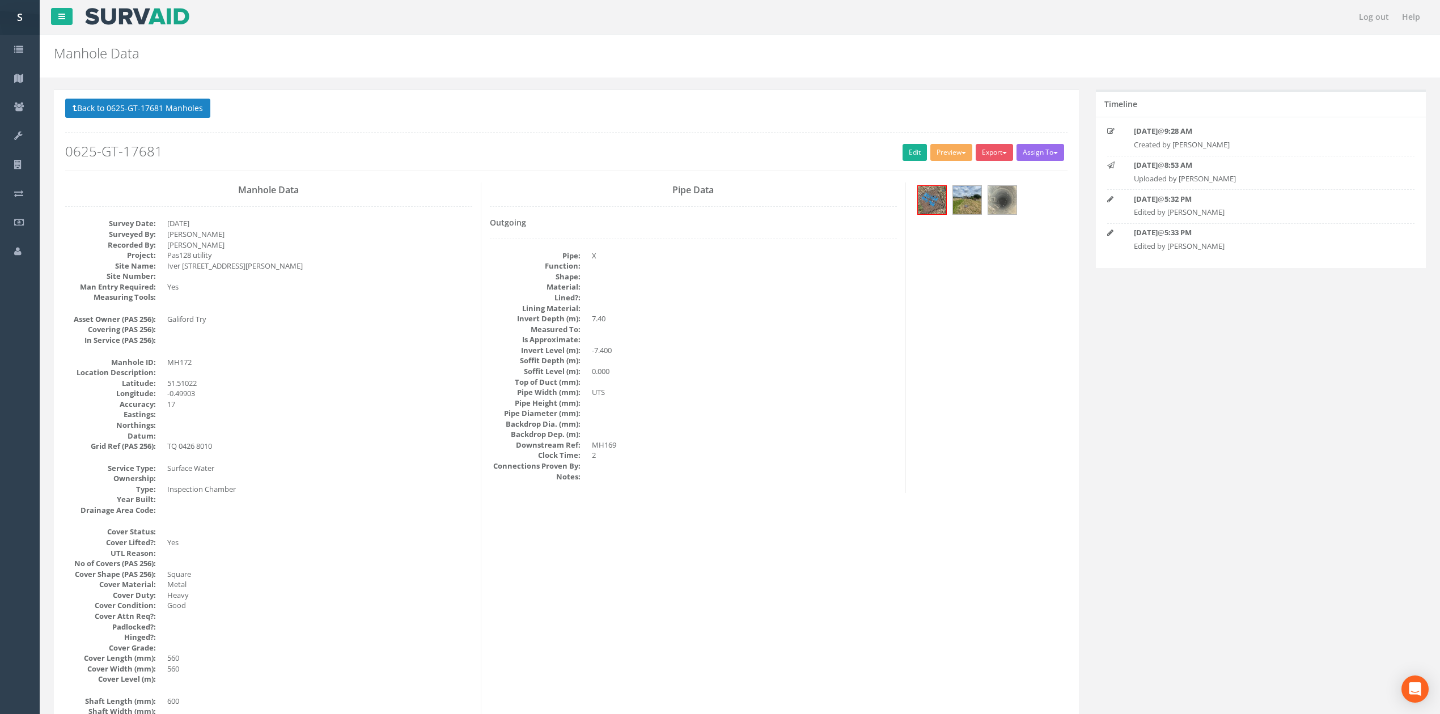
click at [198, 120] on p "Back to 0625-GT-17681 Manholes Back to Map" at bounding box center [566, 110] width 1002 height 22
click at [146, 110] on button "Back to 0625-GT-17681 Manholes" at bounding box center [137, 108] width 145 height 19
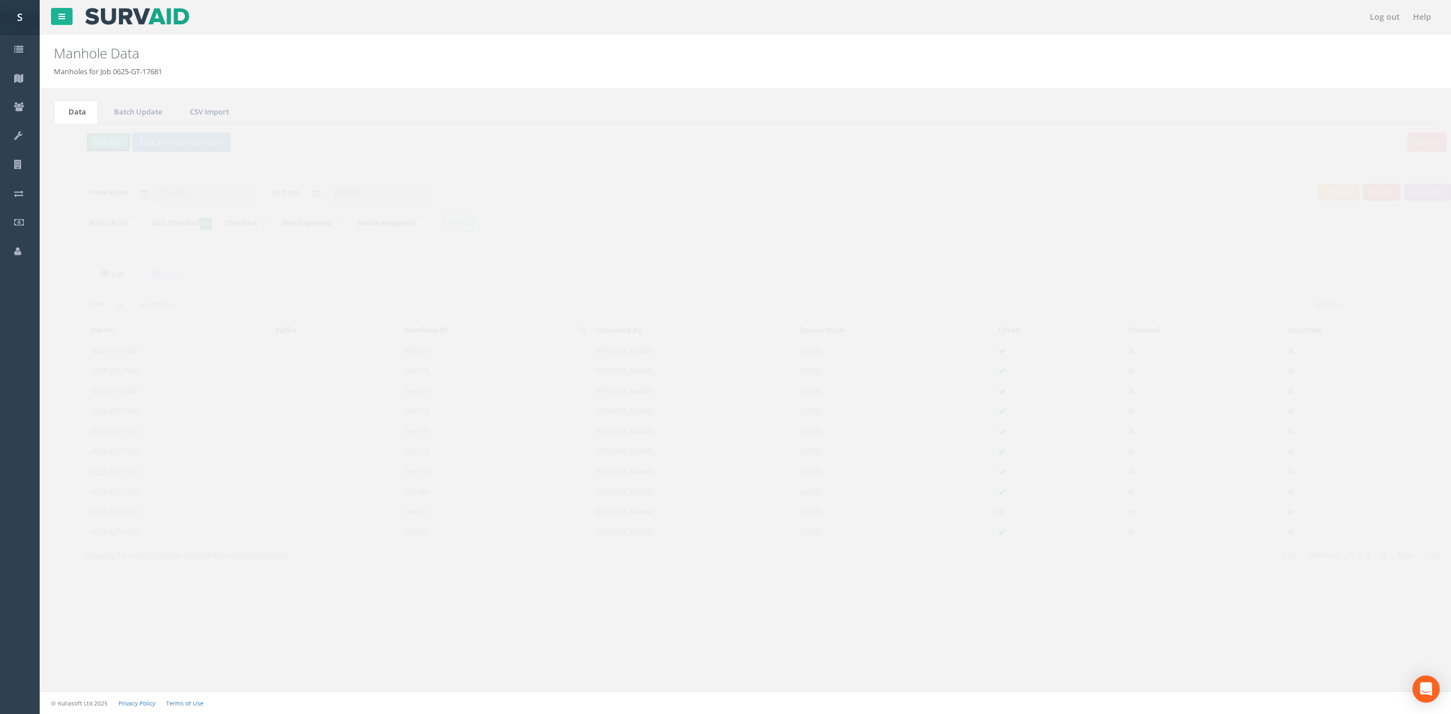
click at [85, 143] on button "Refresh" at bounding box center [87, 142] width 44 height 19
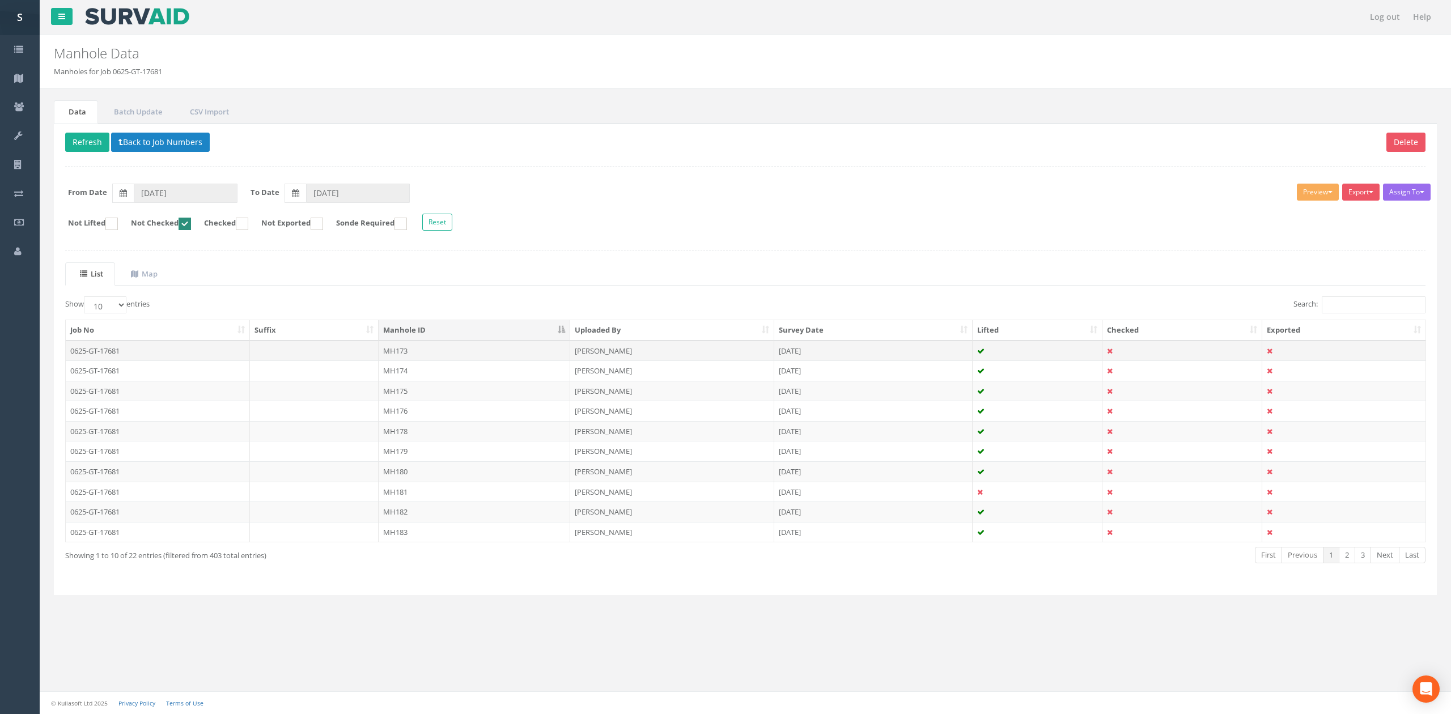
click at [405, 353] on td "MH173" at bounding box center [475, 351] width 192 height 20
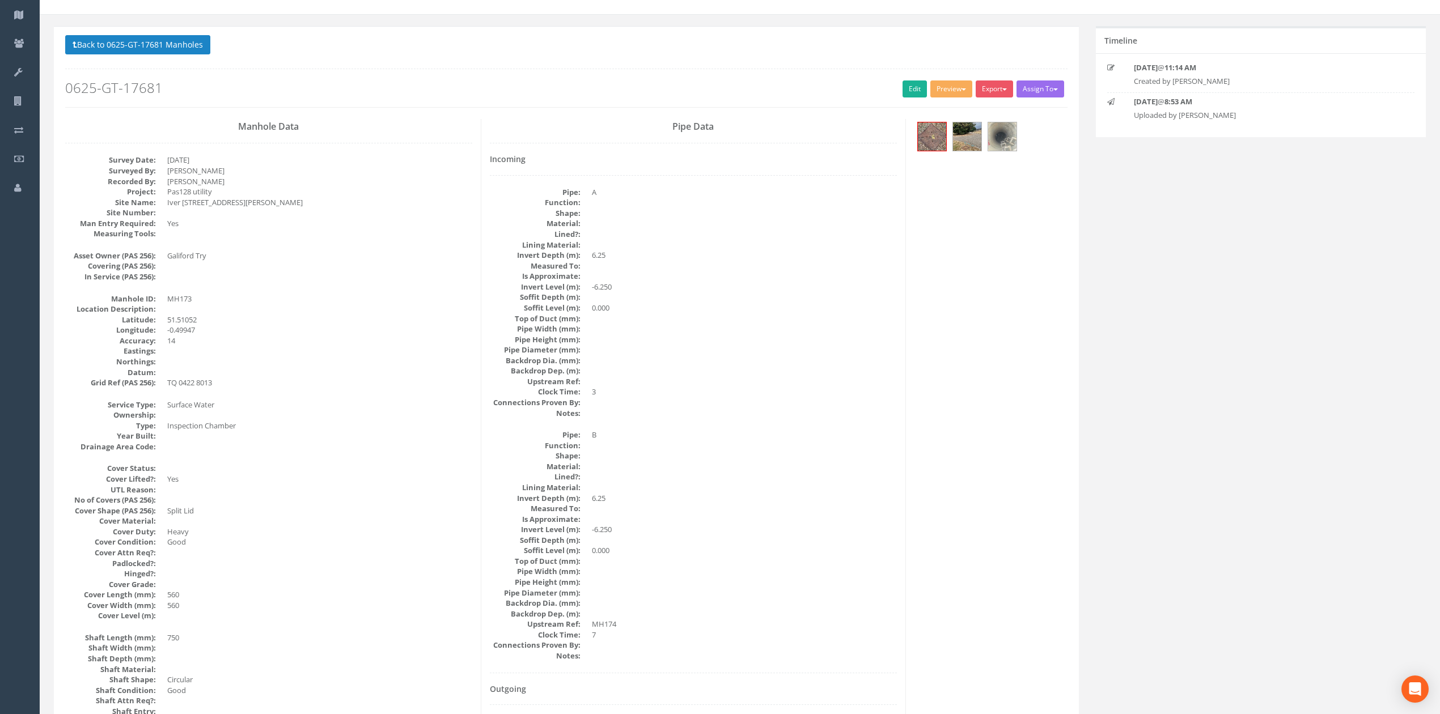
scroll to position [151, 0]
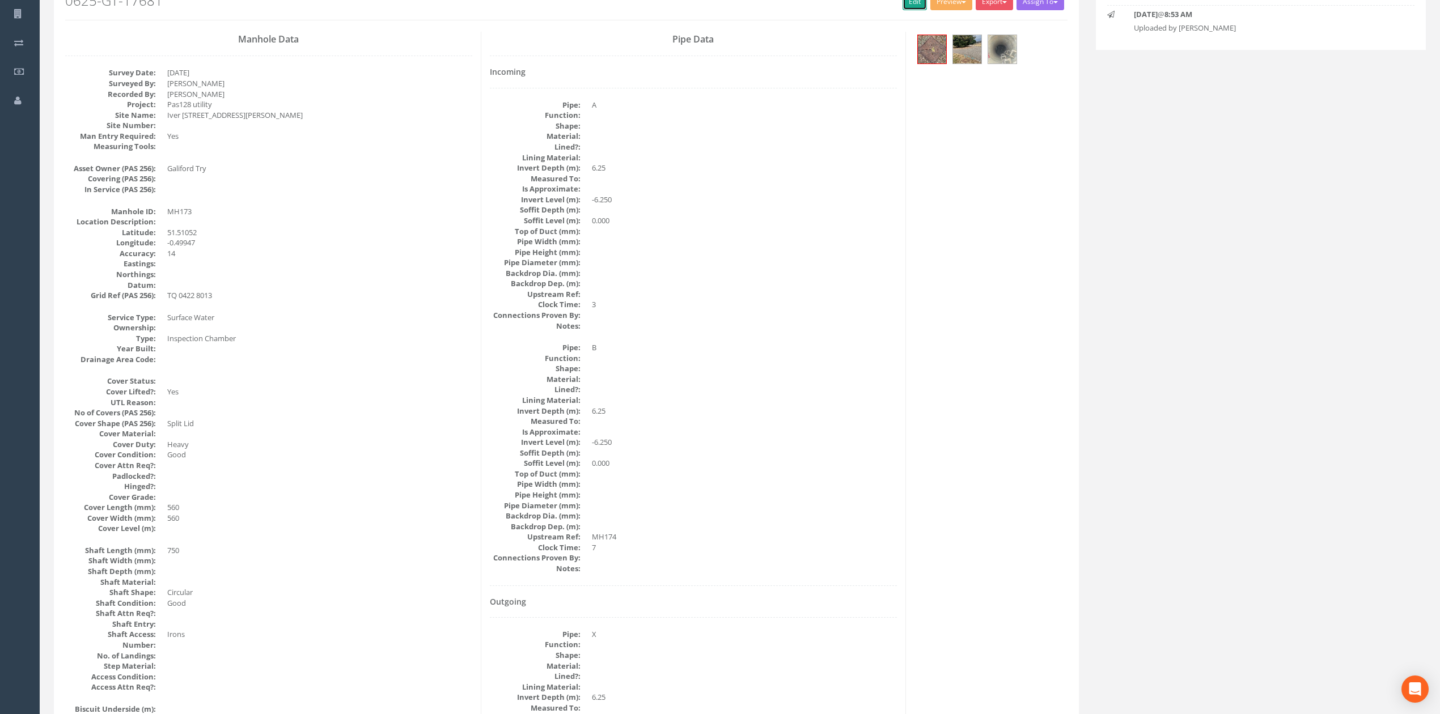
click at [903, 1] on link "Edit" at bounding box center [915, 1] width 24 height 17
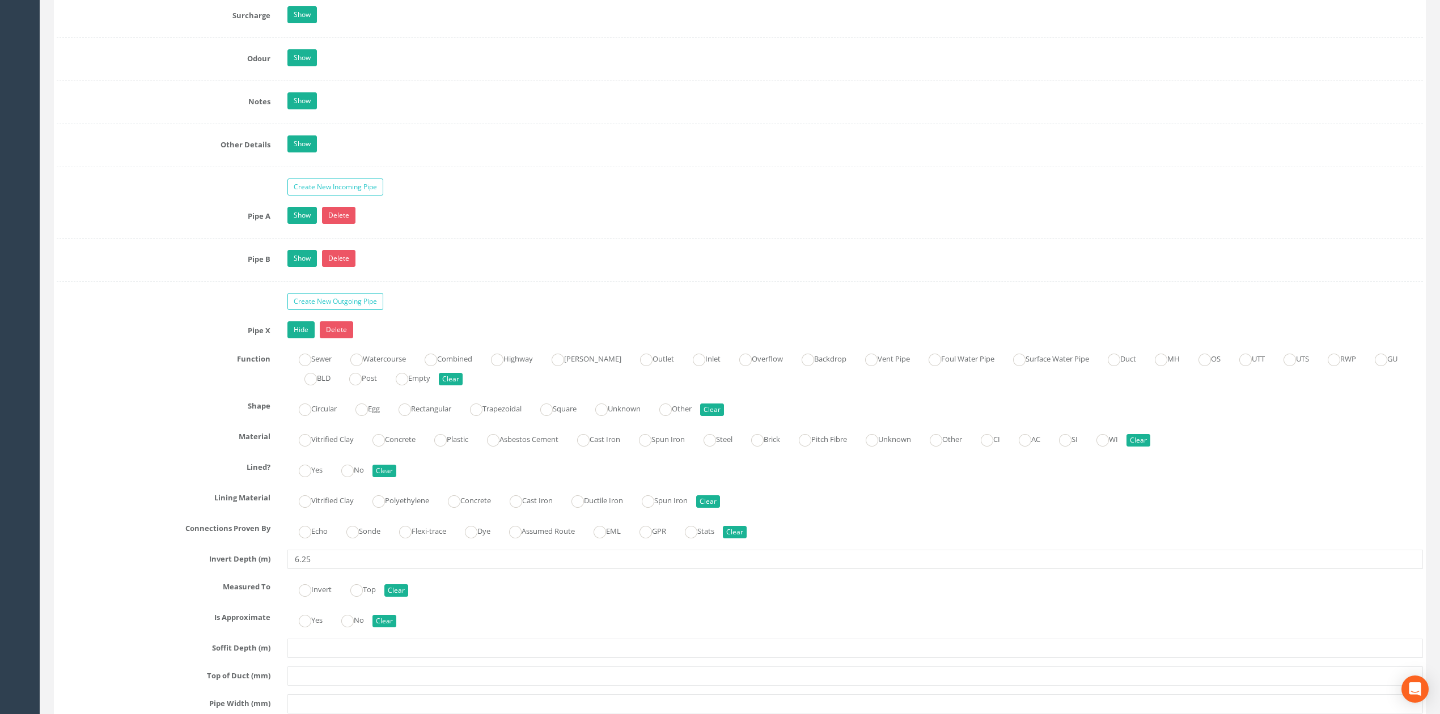
scroll to position [1814, 0]
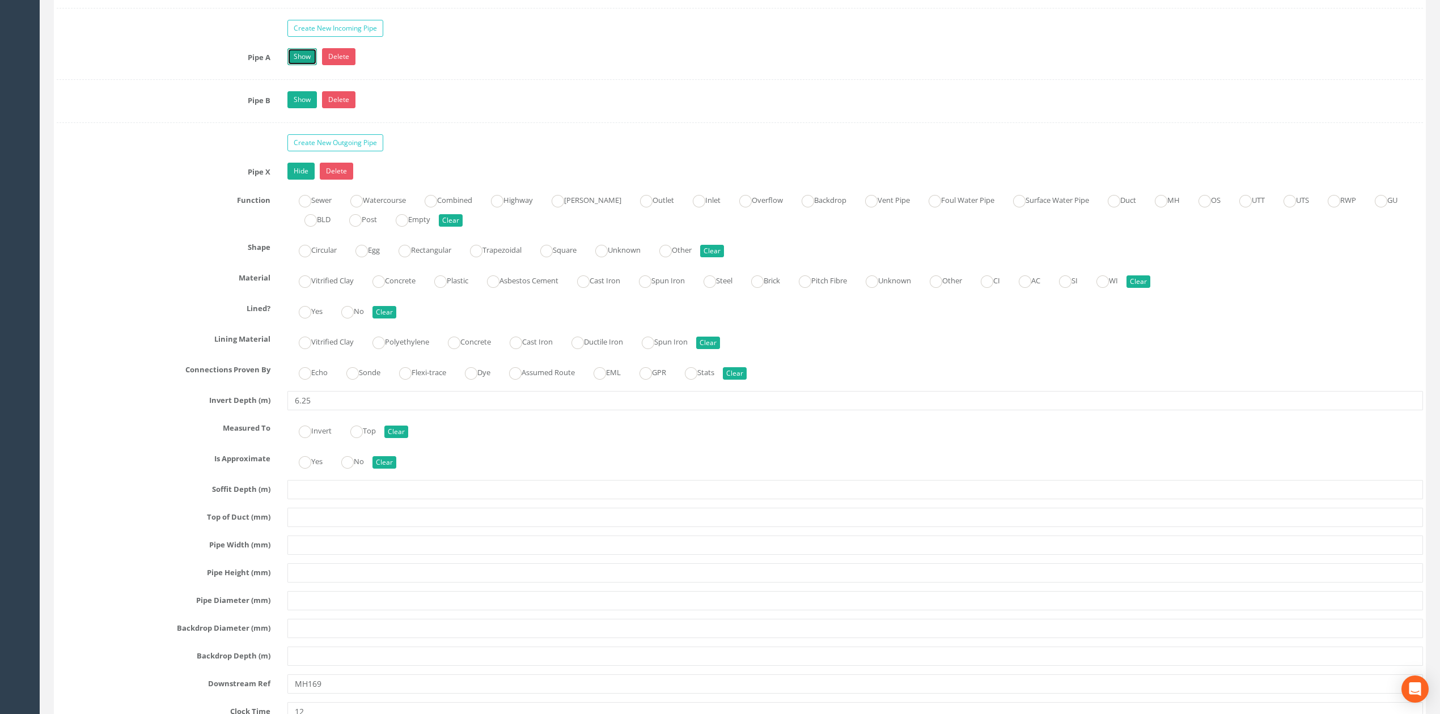
click at [307, 65] on link "Show" at bounding box center [301, 56] width 29 height 17
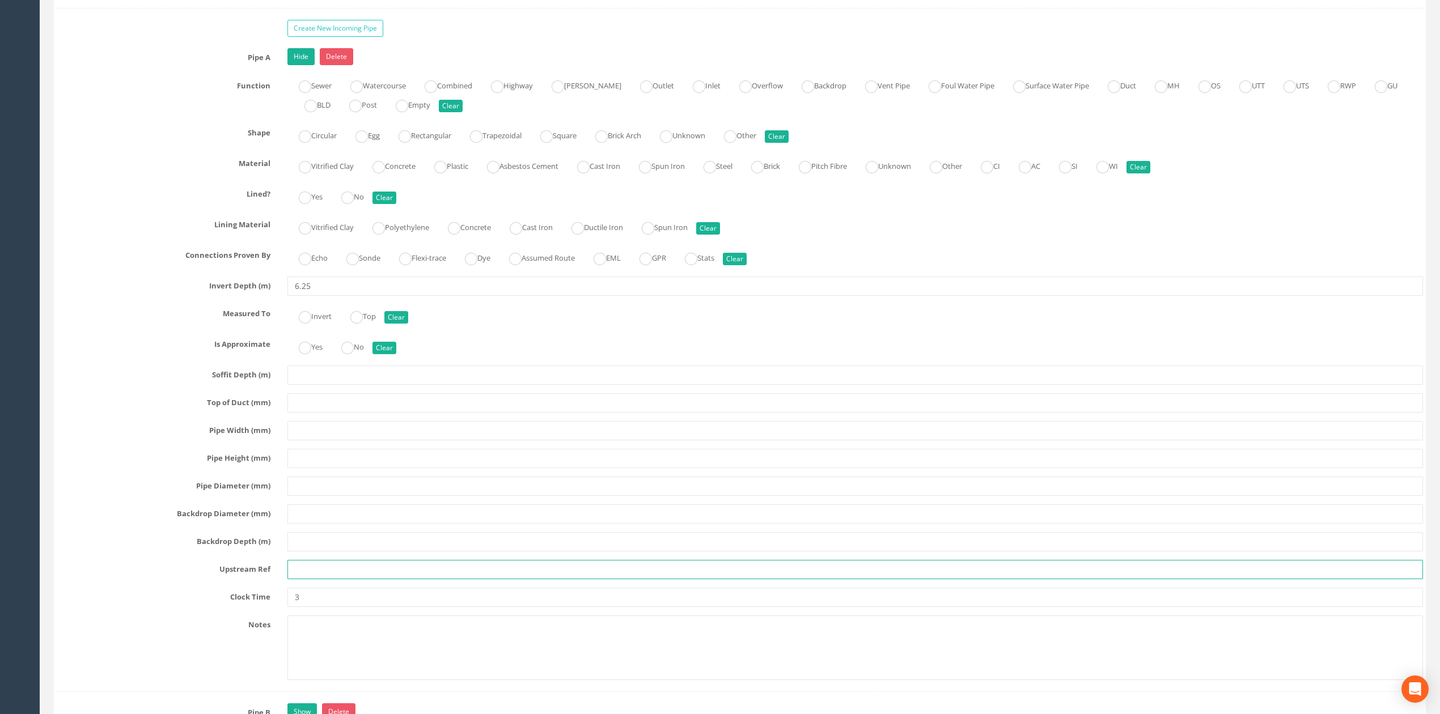
click at [314, 579] on input "text" at bounding box center [855, 569] width 1136 height 19
type input "EOT"
click at [303, 441] on input "text" at bounding box center [855, 430] width 1136 height 19
type input "UTS"
click at [298, 65] on link "Hide" at bounding box center [300, 56] width 27 height 17
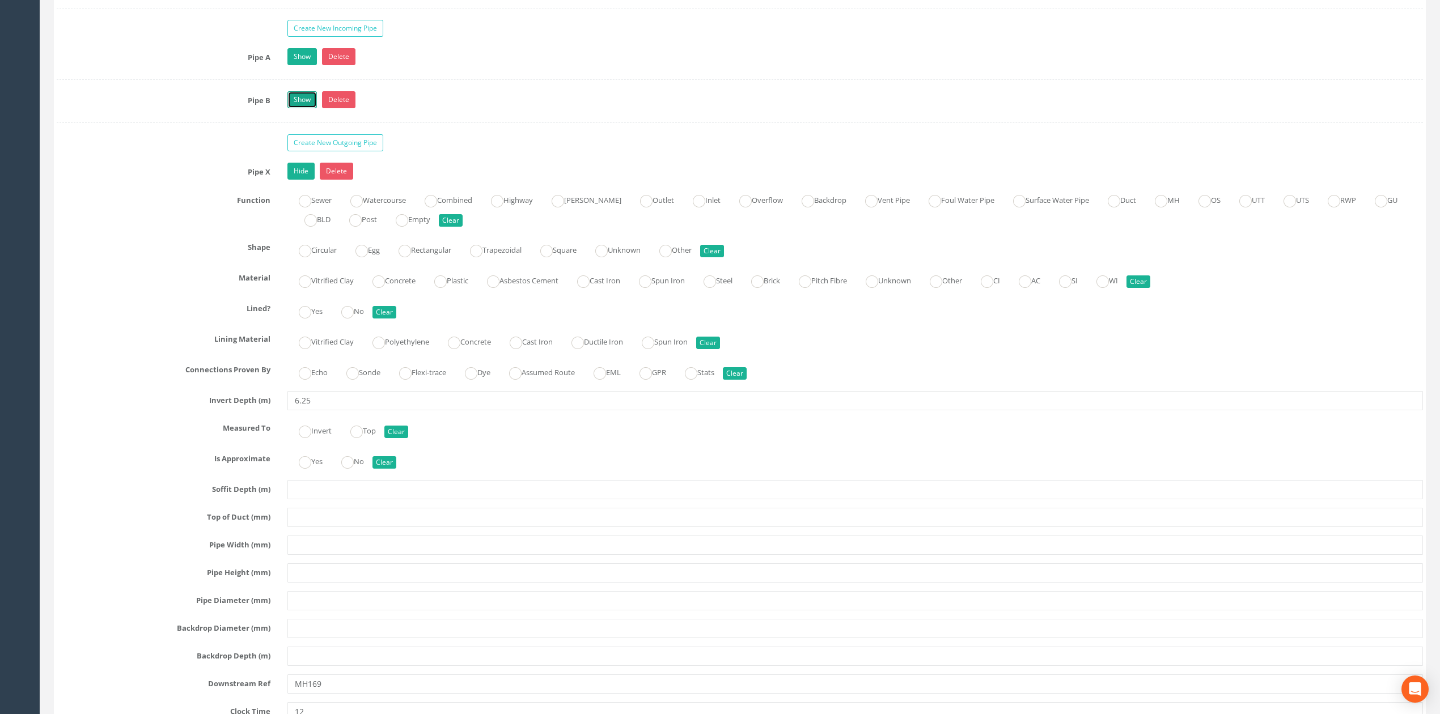
click at [306, 108] on link "Show" at bounding box center [301, 99] width 29 height 17
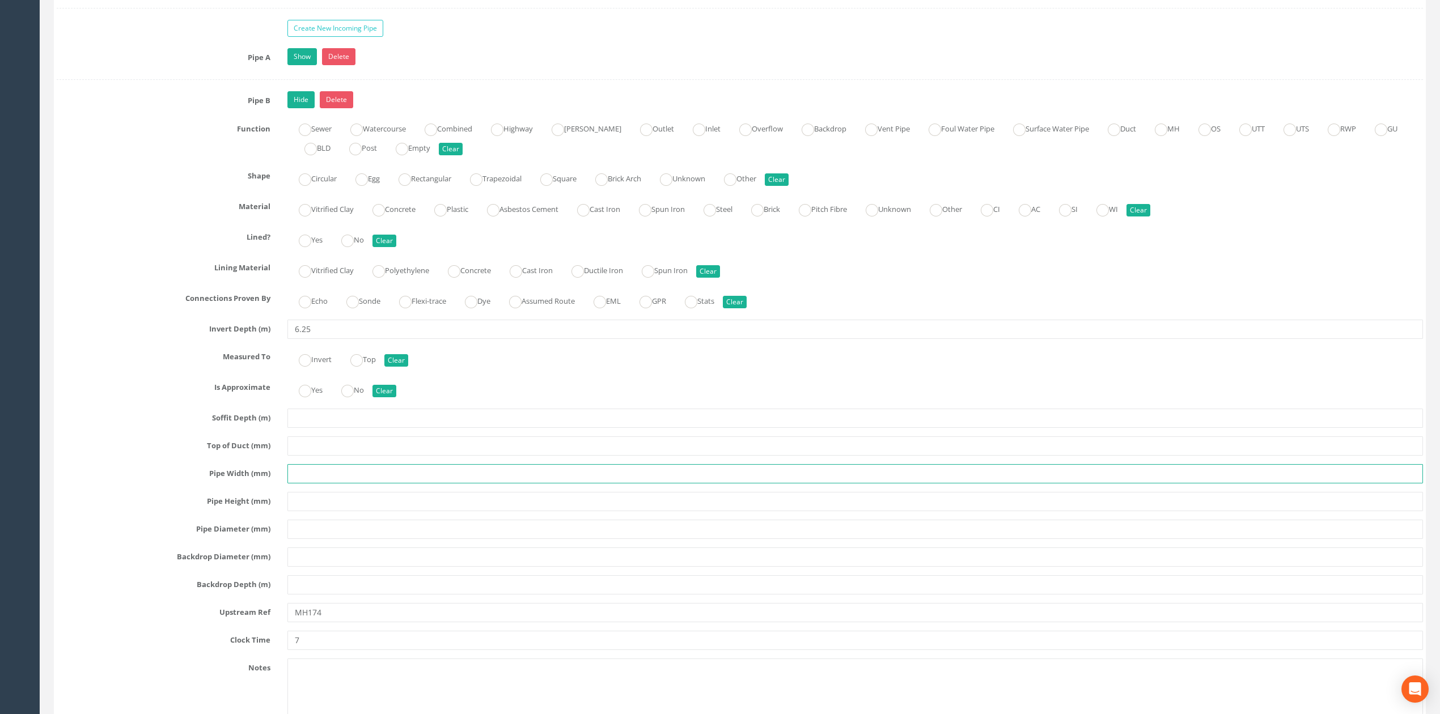
click at [312, 484] on input "text" at bounding box center [855, 473] width 1136 height 19
type input "UTS"
click at [298, 108] on link "Hide" at bounding box center [300, 99] width 27 height 17
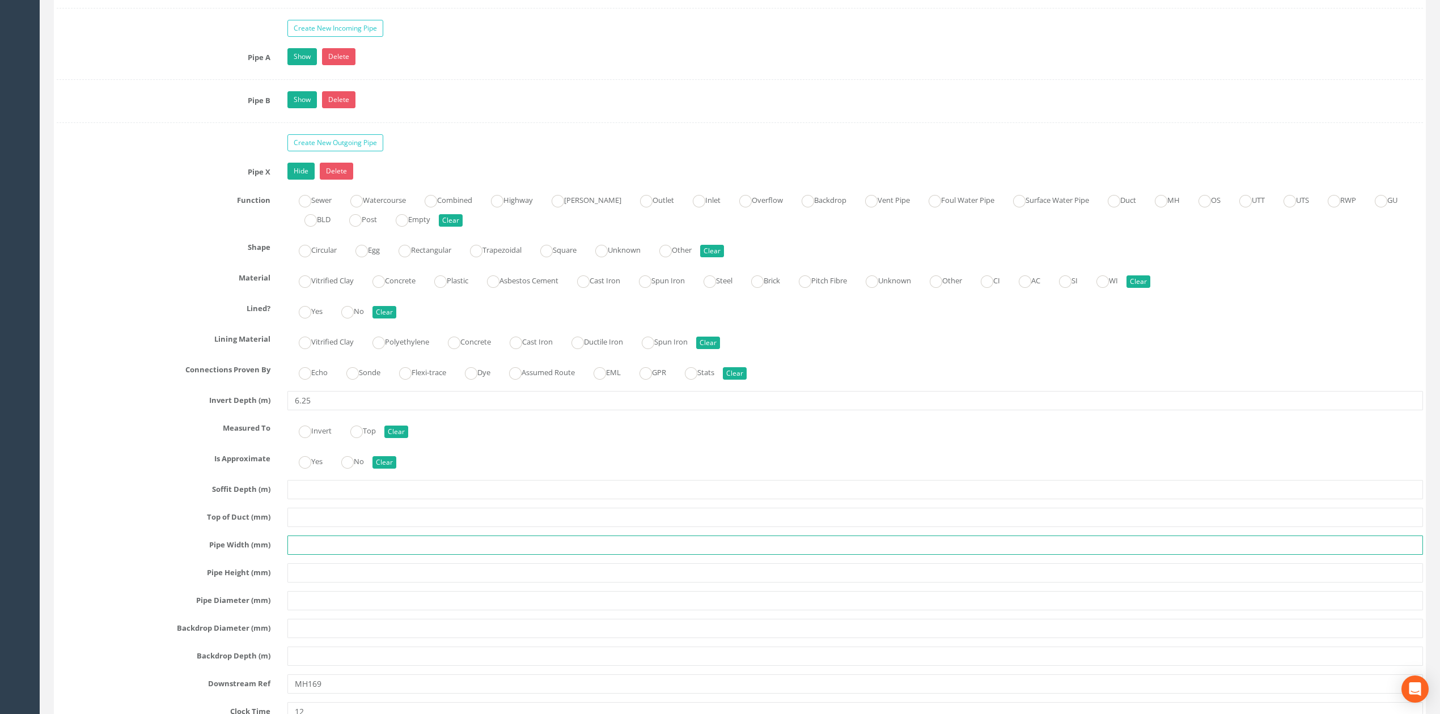
click at [316, 555] on input "text" at bounding box center [855, 545] width 1136 height 19
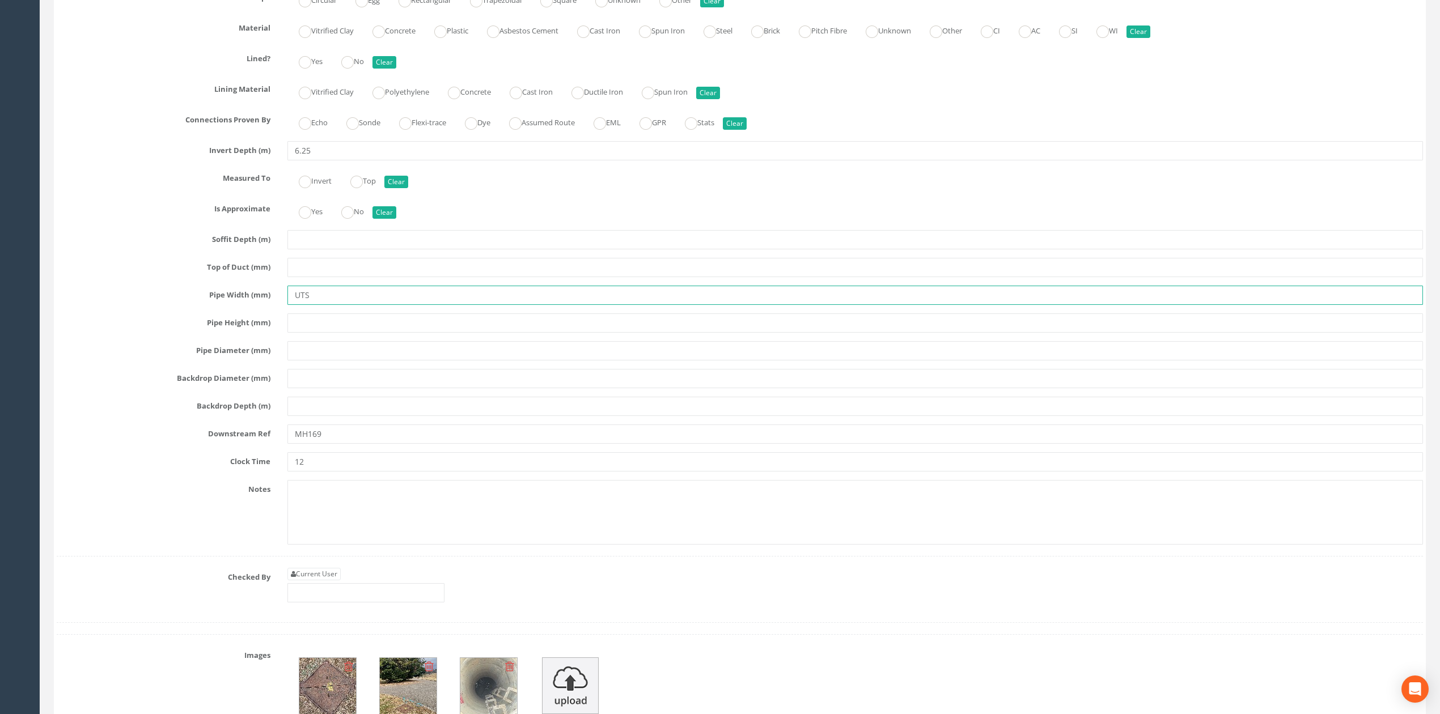
scroll to position [2116, 0]
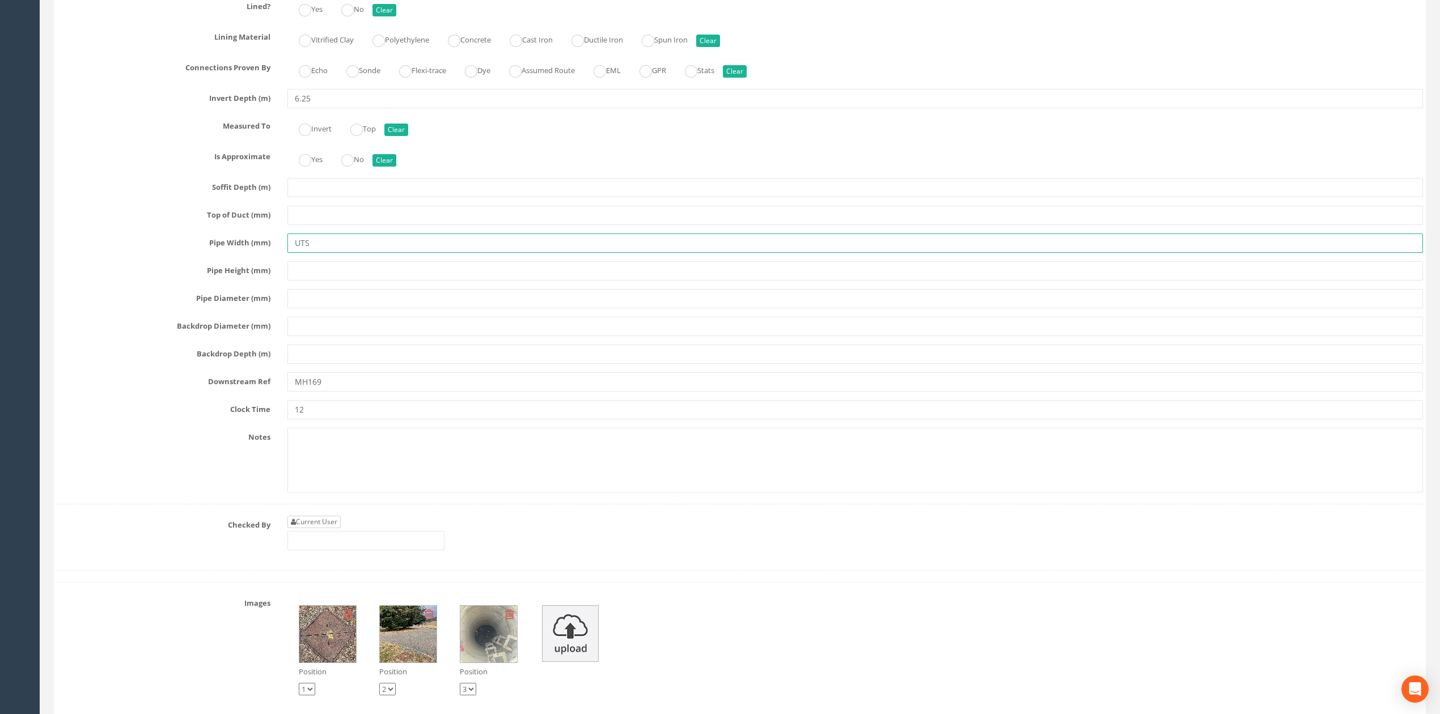
type input "UTS"
click at [332, 528] on link "Current User" at bounding box center [313, 522] width 53 height 12
type input "[PERSON_NAME]"
click at [350, 550] on input "[PERSON_NAME]" at bounding box center [365, 540] width 157 height 19
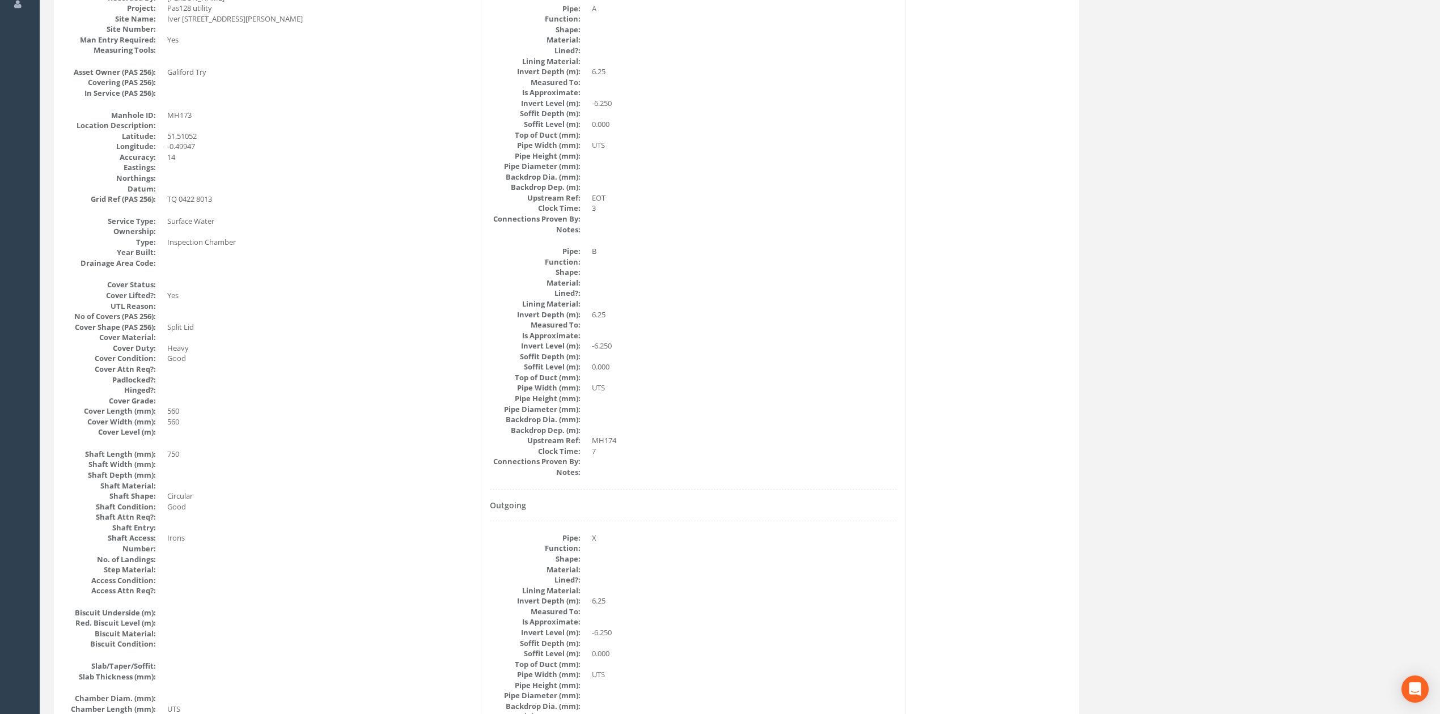
scroll to position [0, 0]
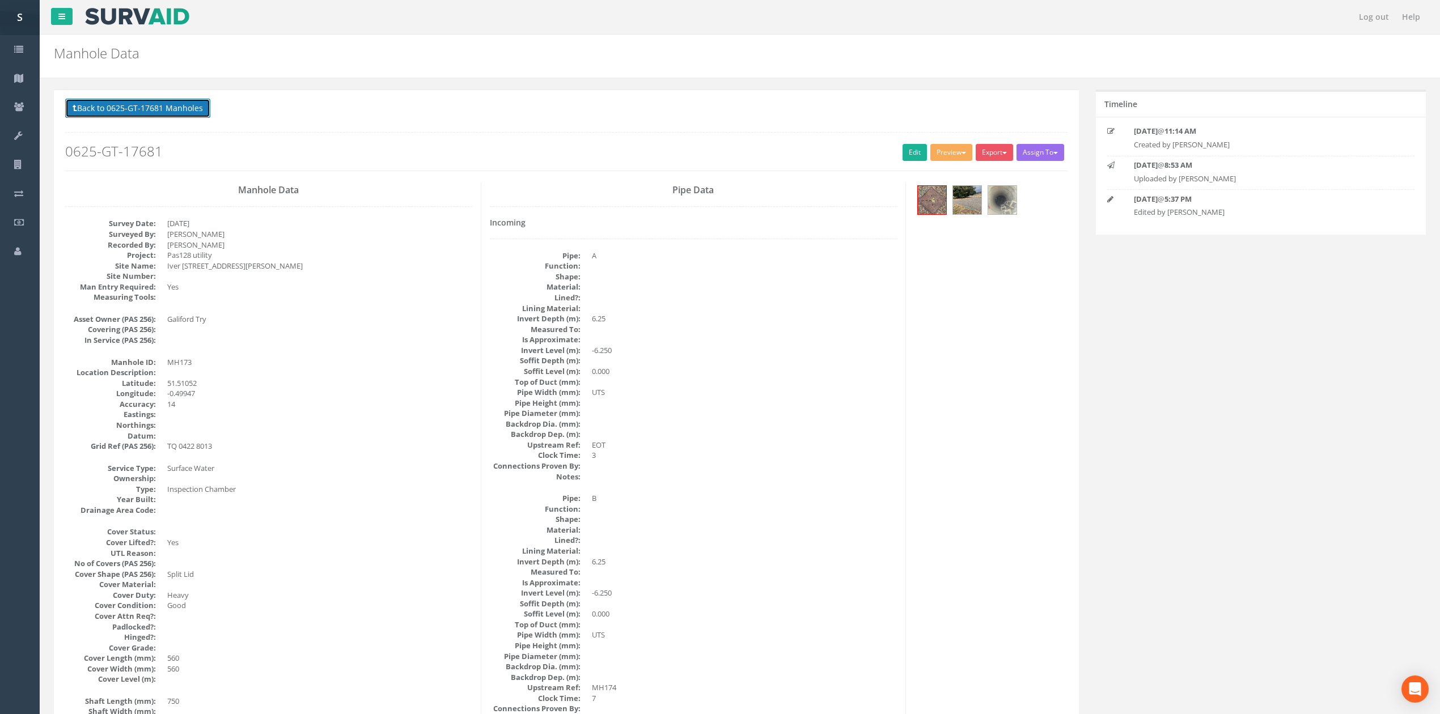
click at [132, 115] on button "Back to 0625-GT-17681 Manholes" at bounding box center [137, 108] width 145 height 19
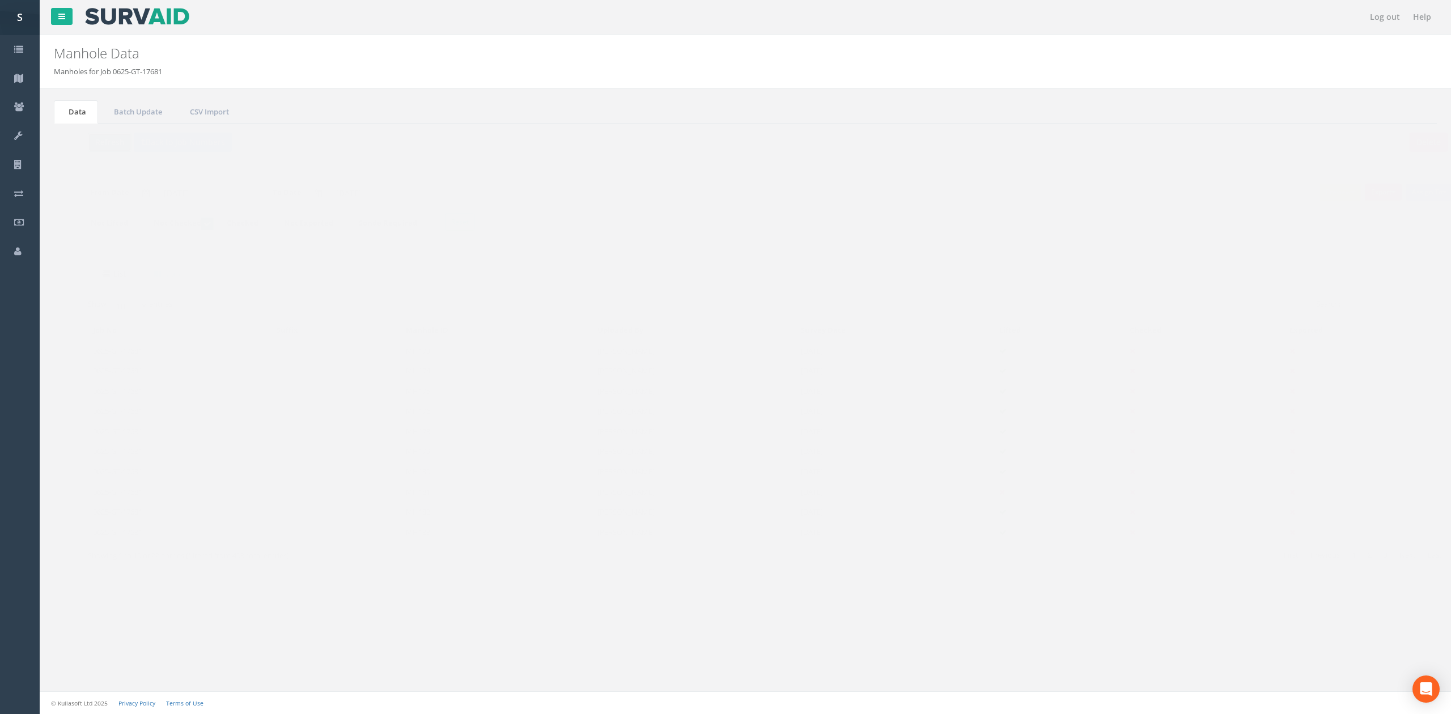
click at [105, 141] on button "Refresh" at bounding box center [87, 142] width 44 height 19
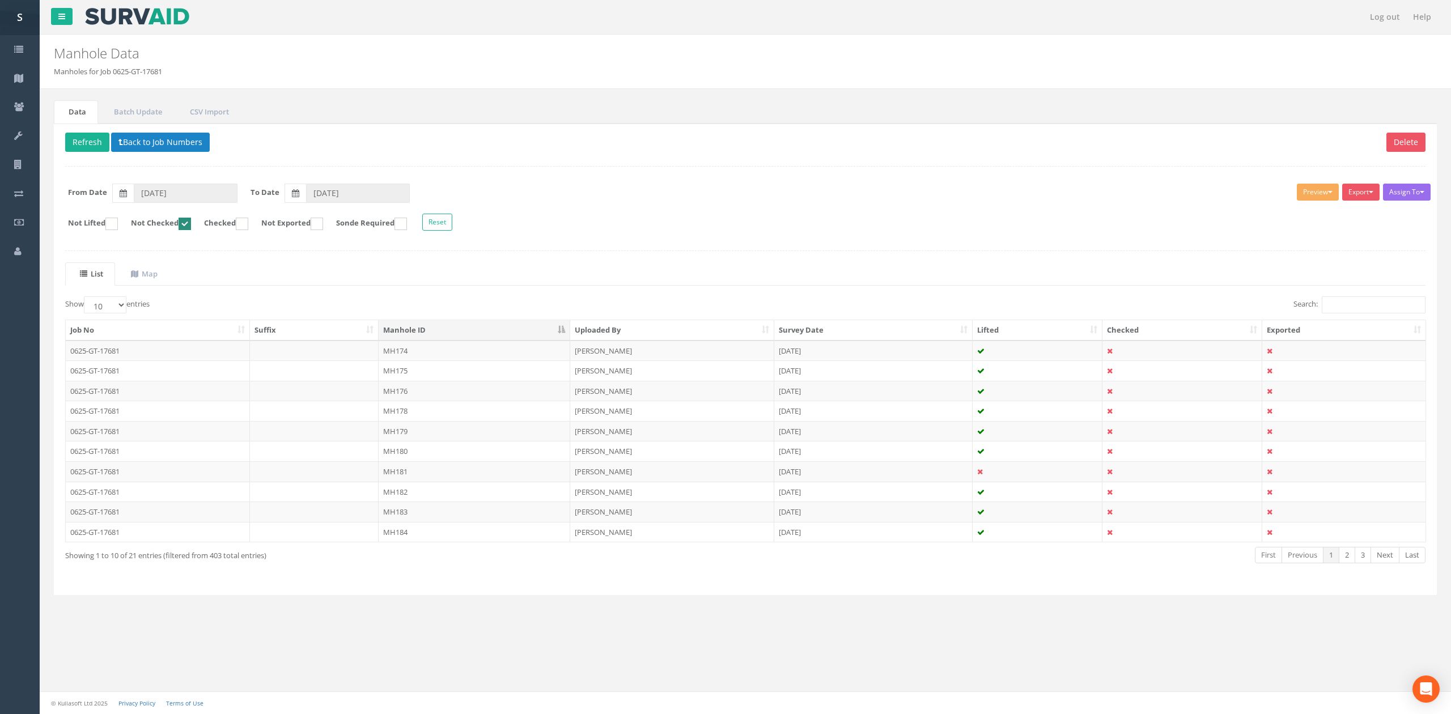
click at [493, 609] on div "Data Batch Update CSV Import Delete Refresh Back to Job Numbers Assign To No Co…" at bounding box center [745, 354] width 1400 height 509
click at [300, 357] on td at bounding box center [314, 351] width 129 height 20
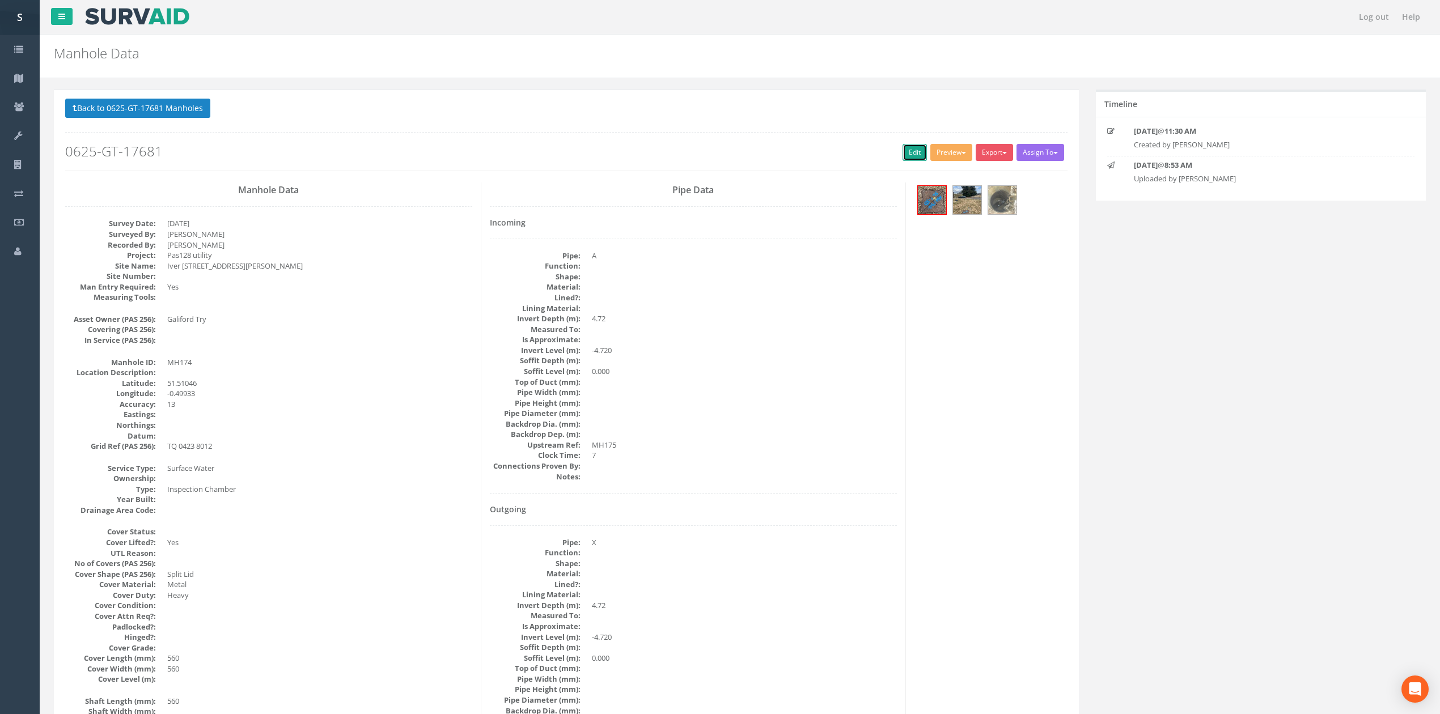
click at [903, 155] on link "Edit" at bounding box center [915, 152] width 24 height 17
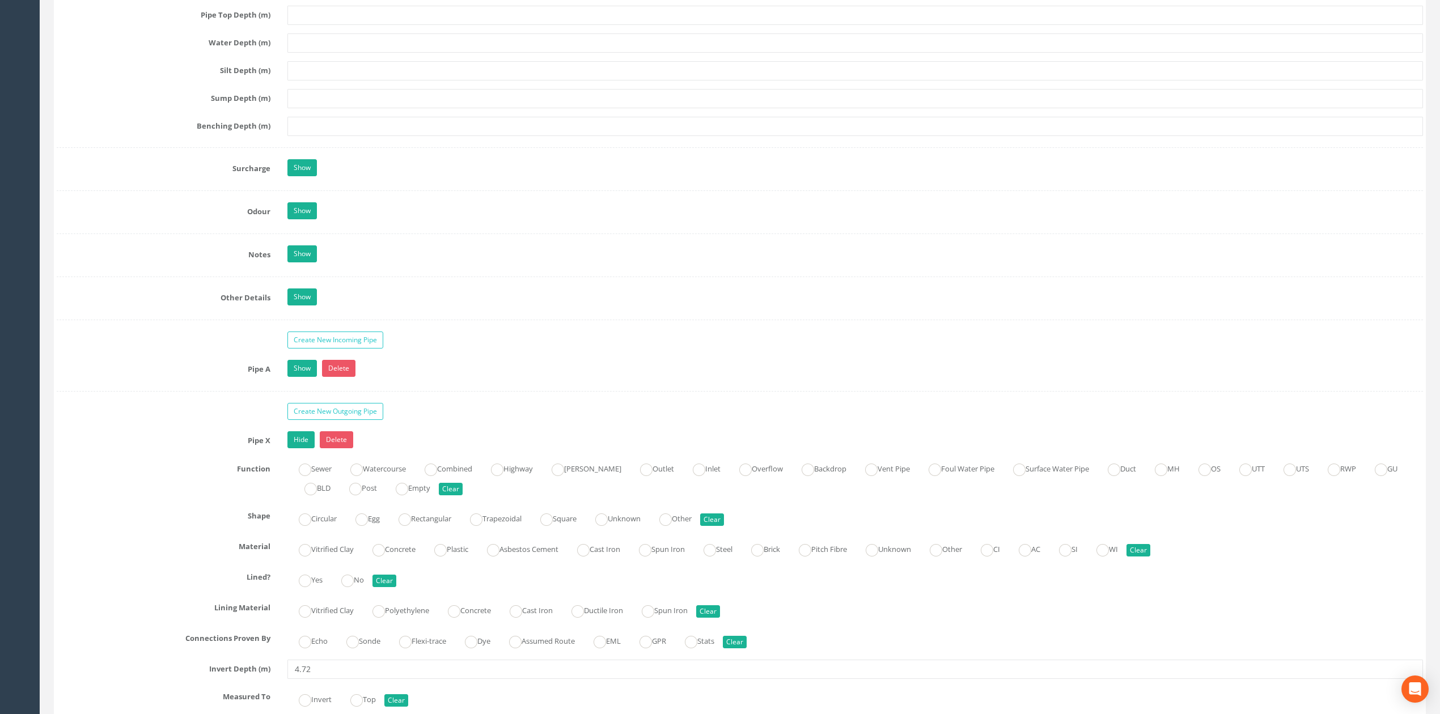
click at [304, 380] on div "Show Delete" at bounding box center [855, 370] width 1153 height 20
click at [300, 375] on link "Show" at bounding box center [301, 368] width 29 height 17
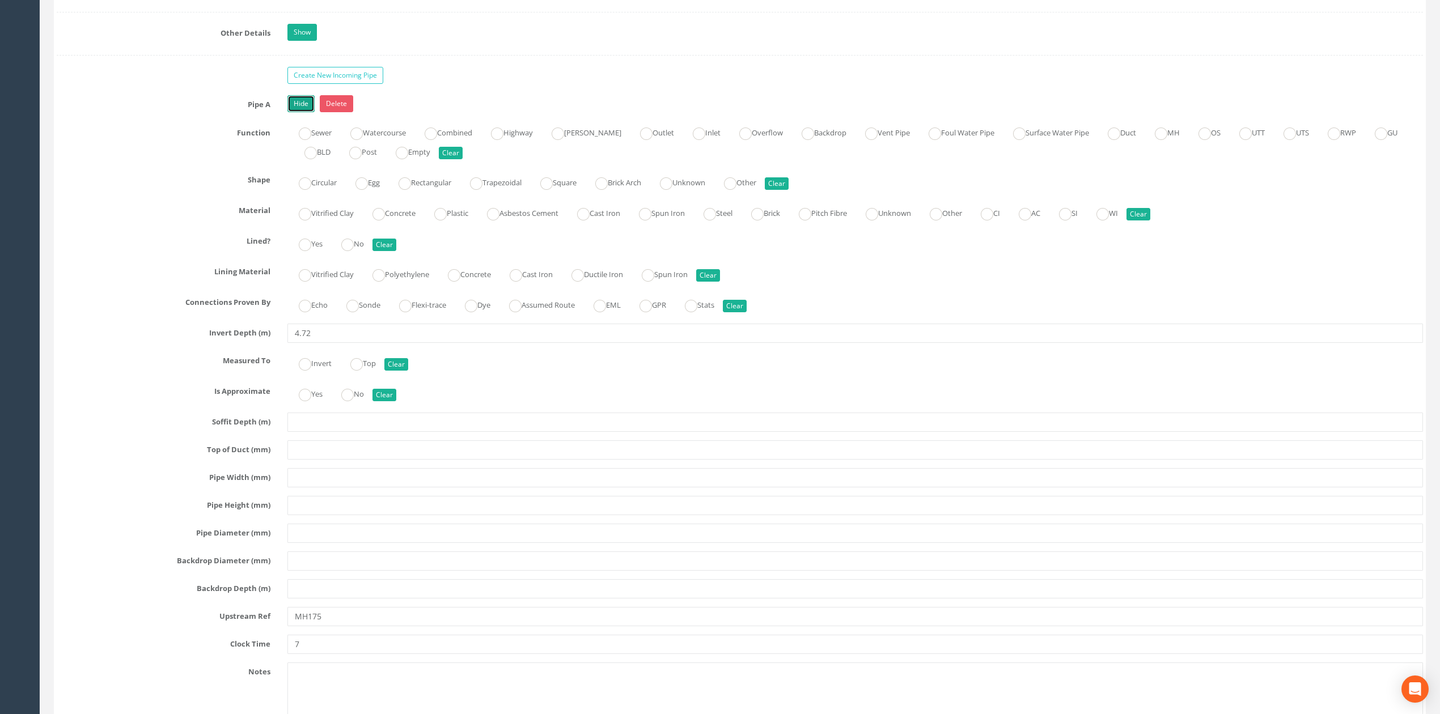
scroll to position [1805, 0]
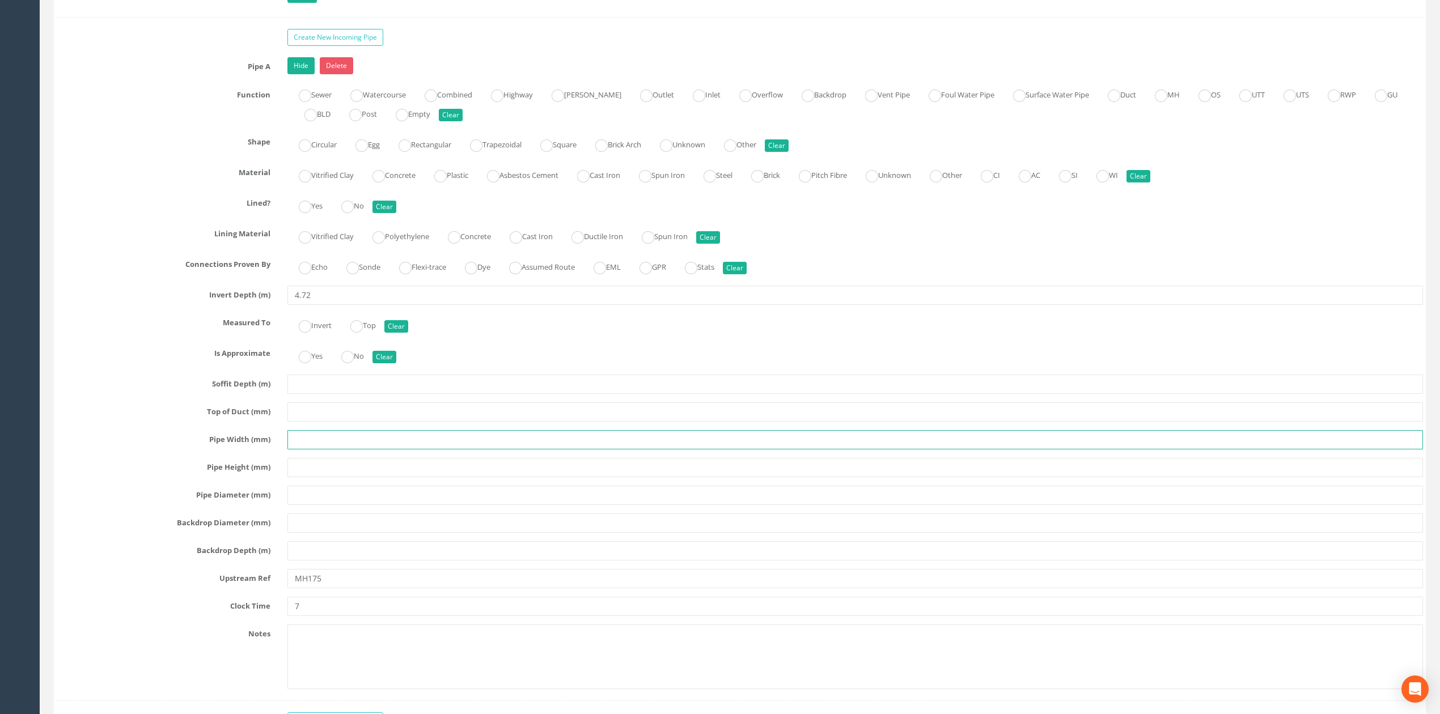
click at [311, 450] on input "text" at bounding box center [855, 439] width 1136 height 19
type input "UTS"
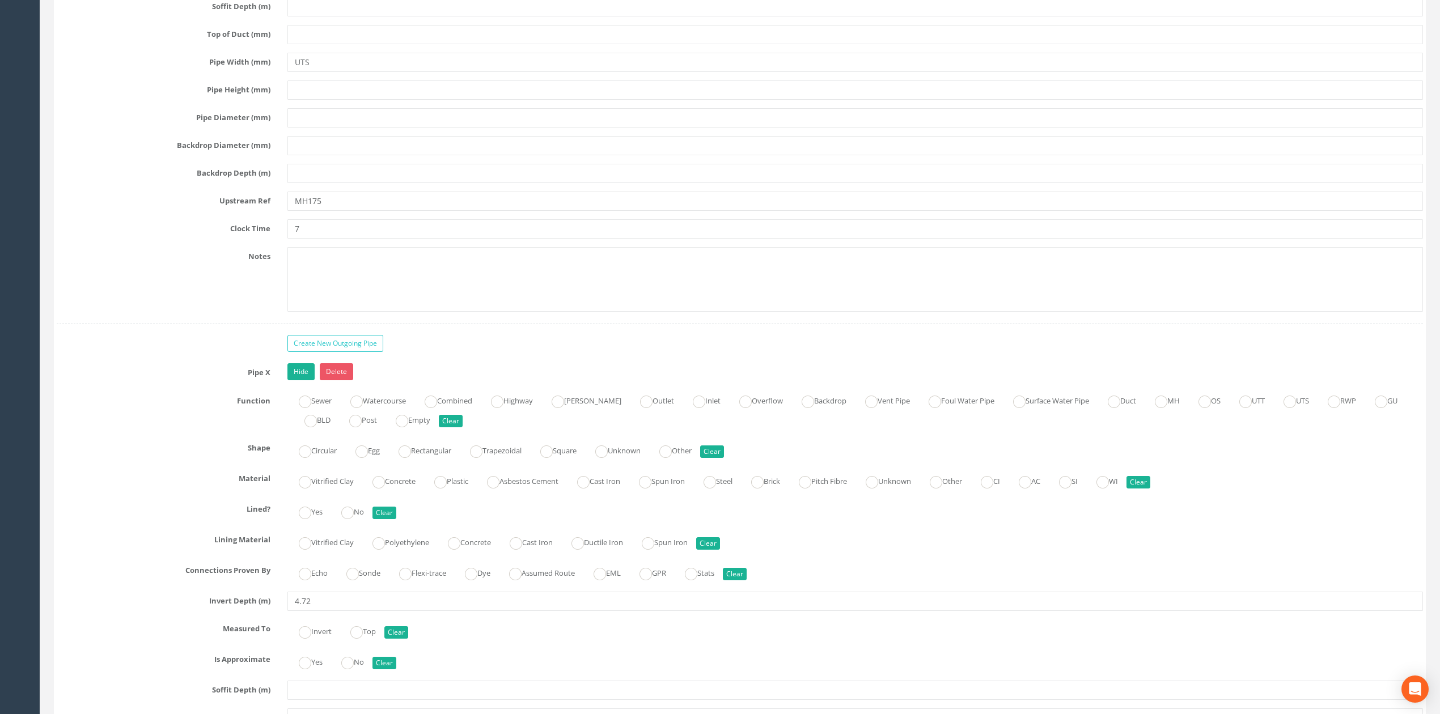
scroll to position [2561, 0]
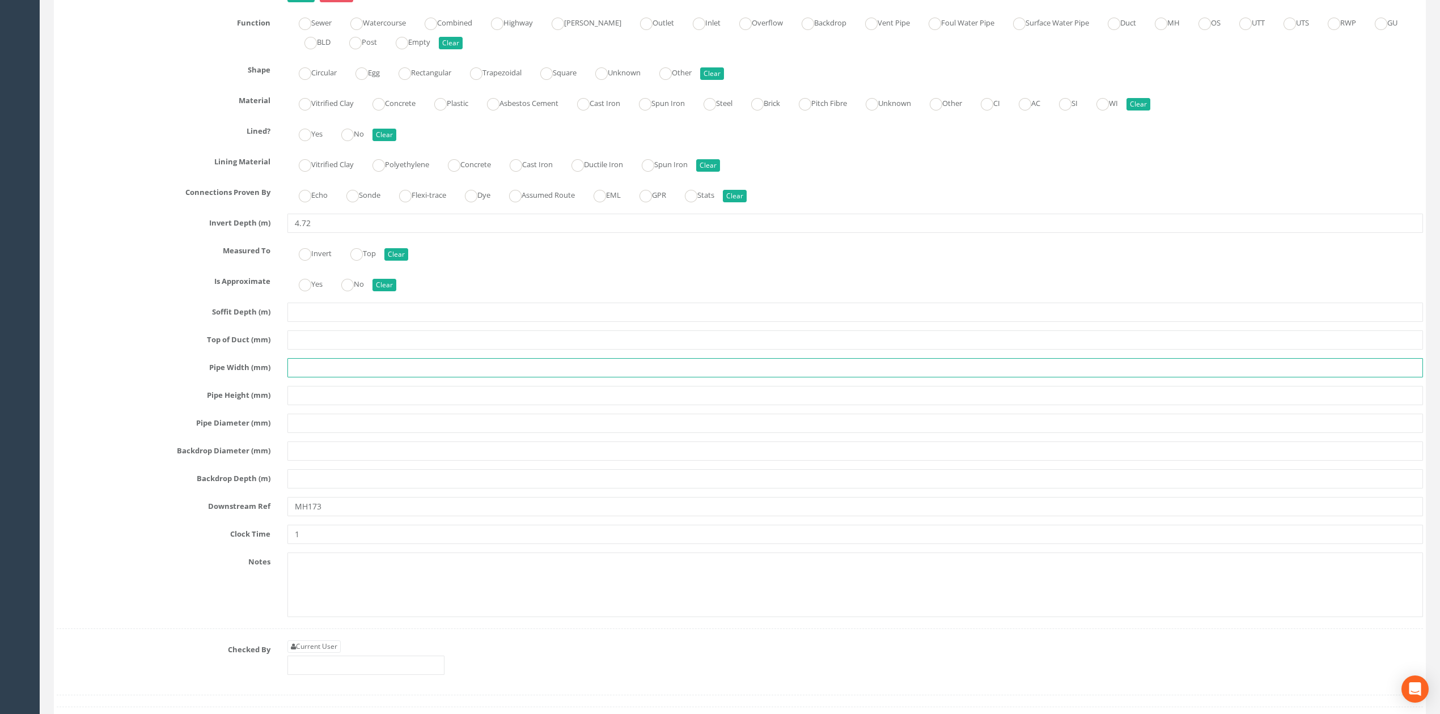
click at [308, 378] on input "text" at bounding box center [855, 367] width 1136 height 19
type input "Y"
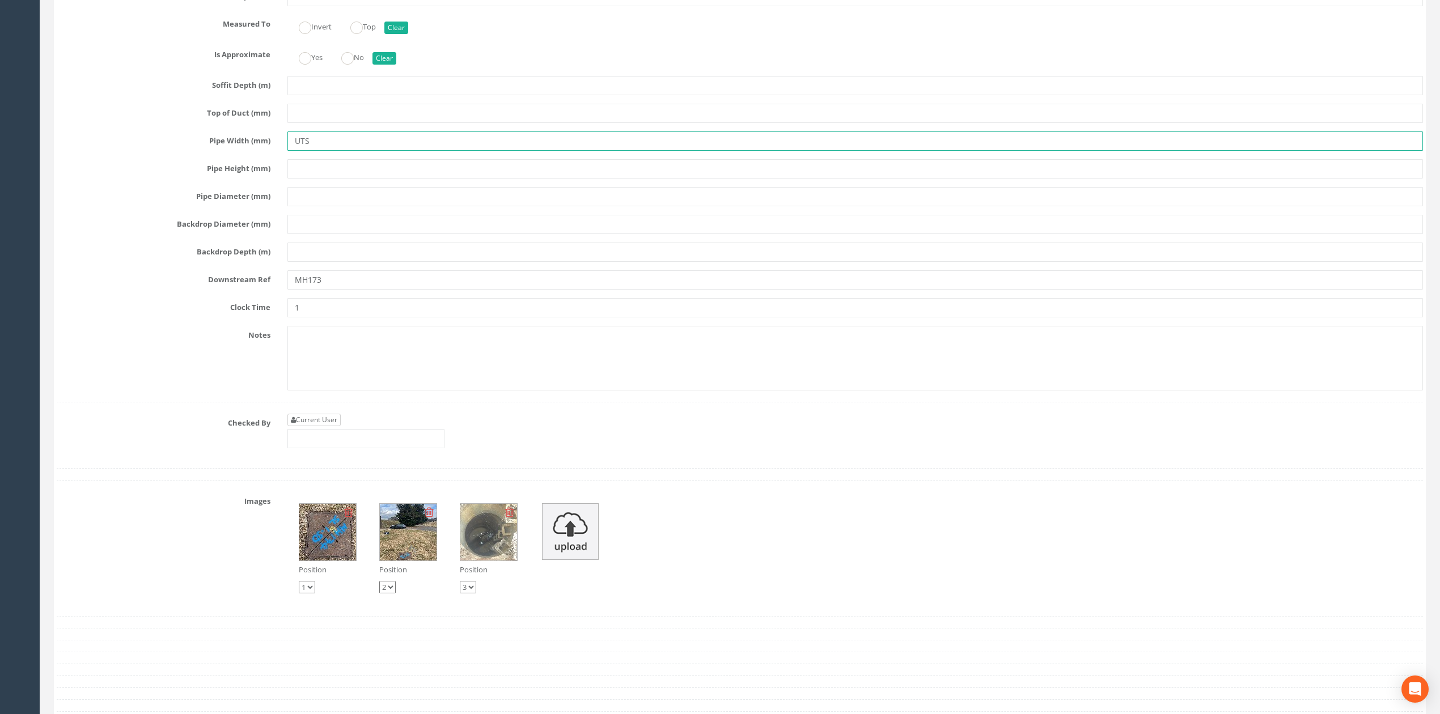
type input "UTS"
drag, startPoint x: 327, startPoint y: 438, endPoint x: 328, endPoint y: 458, distance: 20.4
click at [327, 426] on link "Current User" at bounding box center [313, 420] width 53 height 12
type input "[PERSON_NAME]"
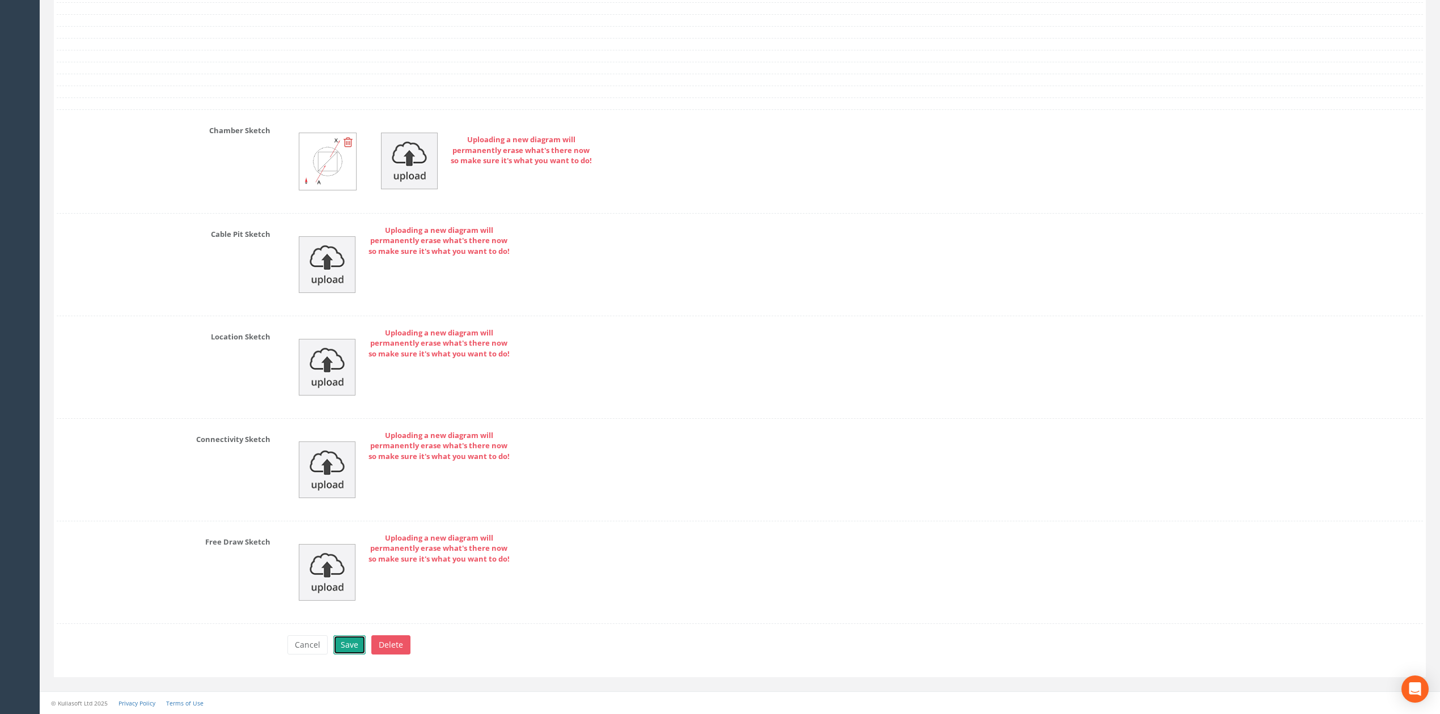
click at [354, 645] on button "Save" at bounding box center [349, 645] width 32 height 19
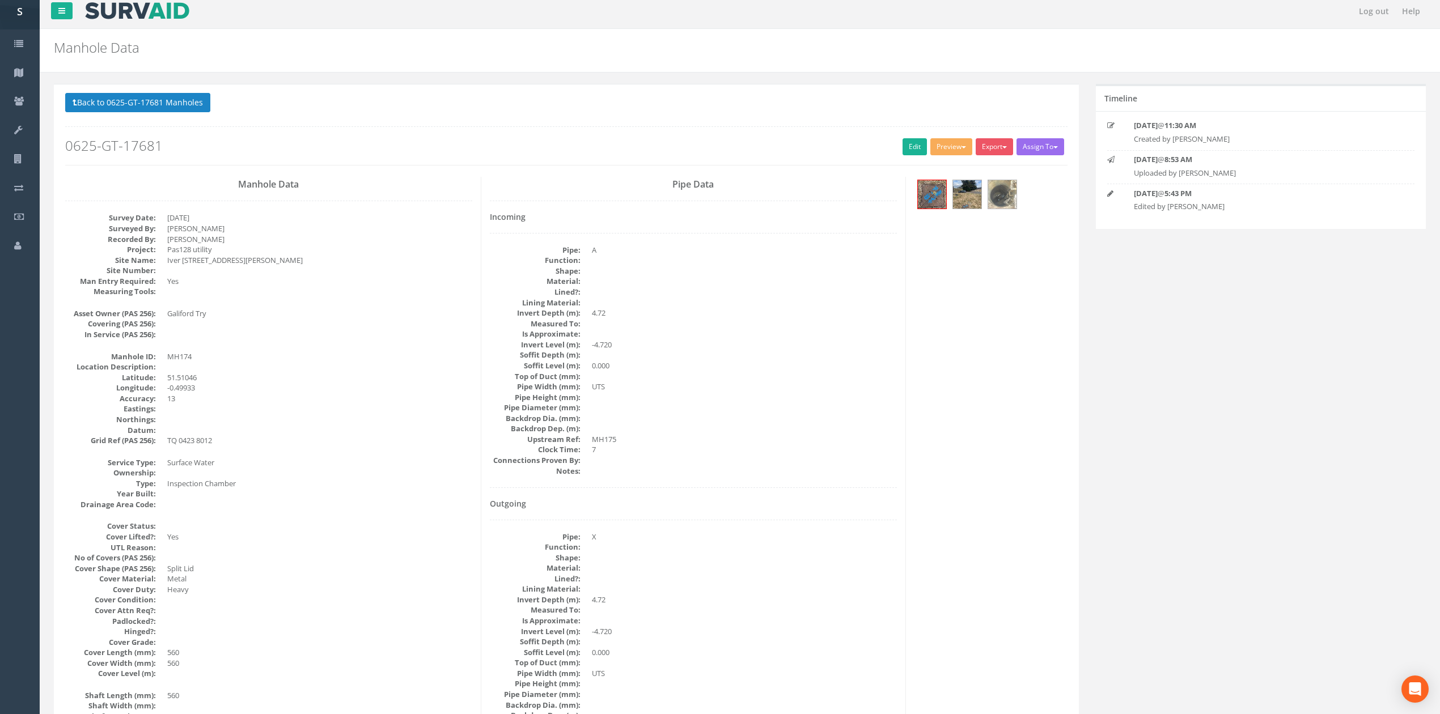
scroll to position [0, 0]
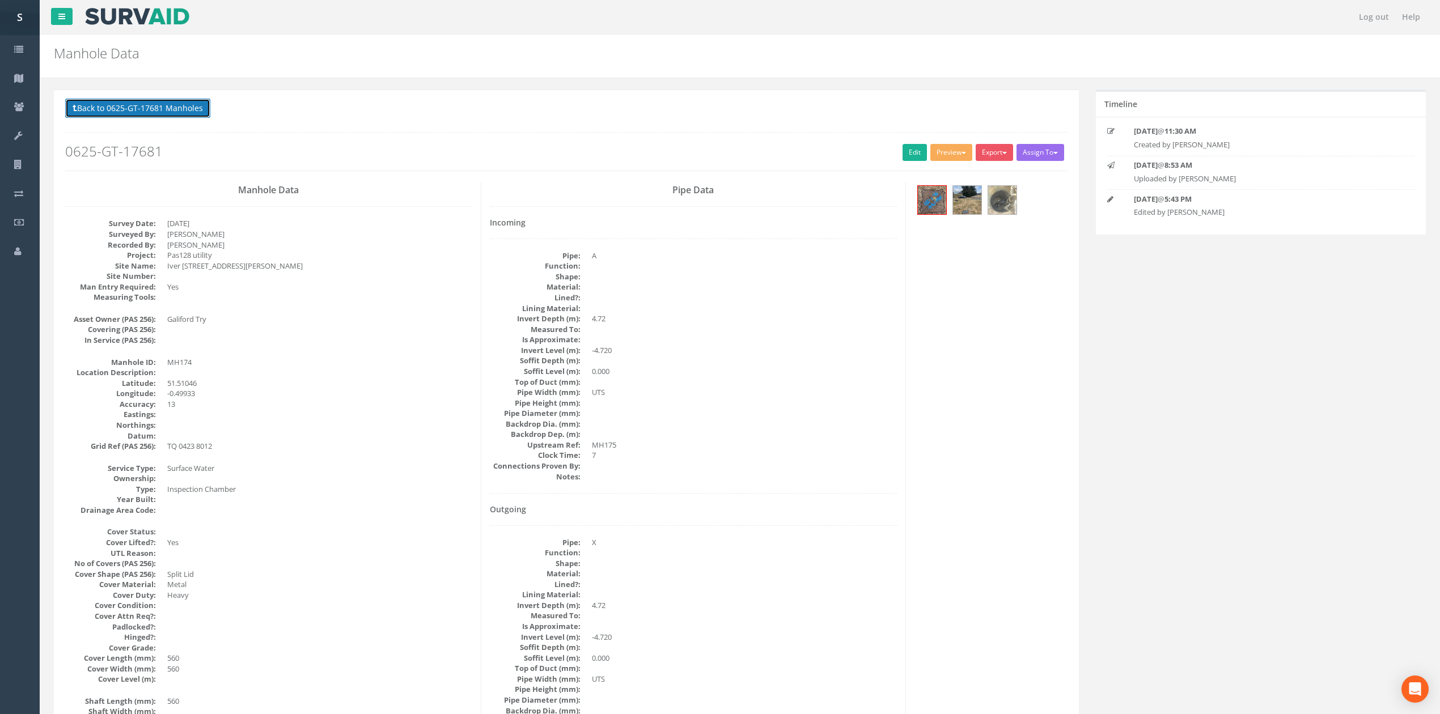
click at [134, 109] on button "Back to 0625-GT-17681 Manholes" at bounding box center [137, 108] width 145 height 19
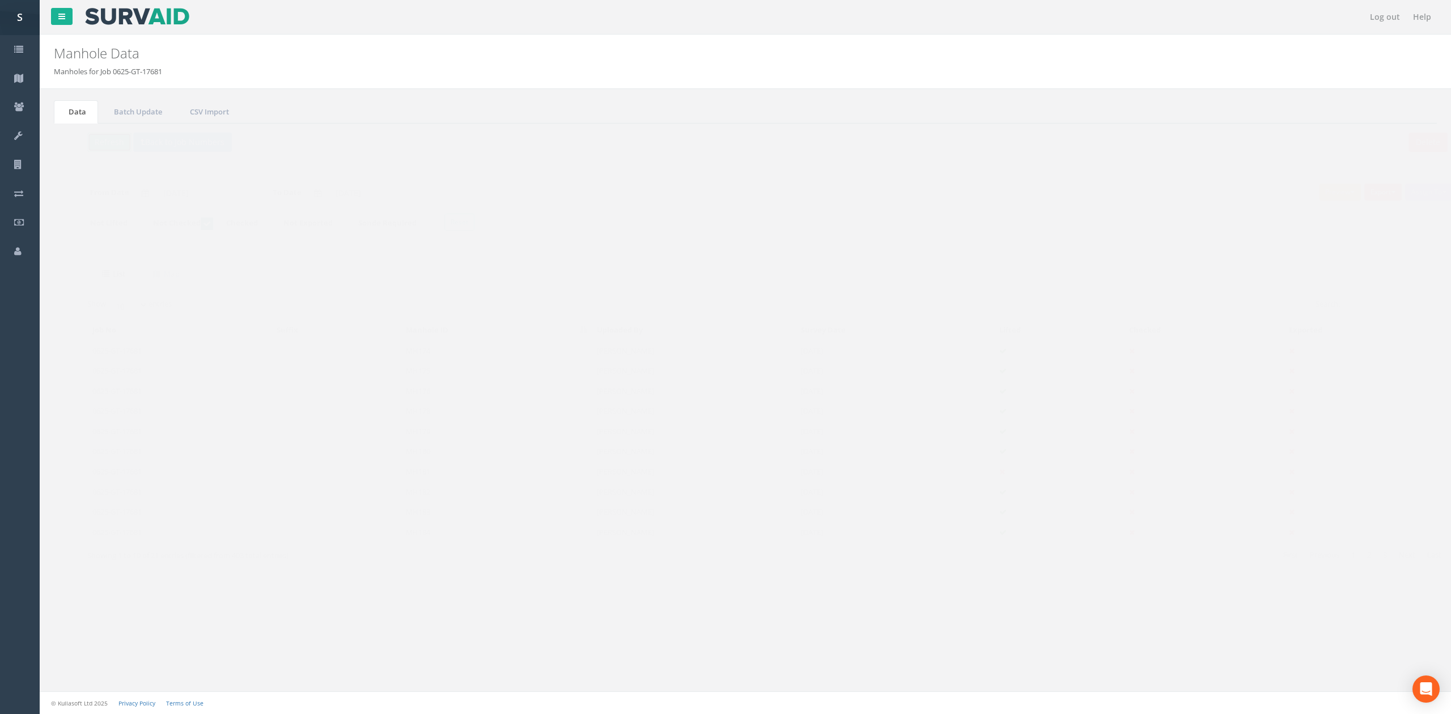
click at [92, 138] on button "Refresh" at bounding box center [87, 142] width 44 height 19
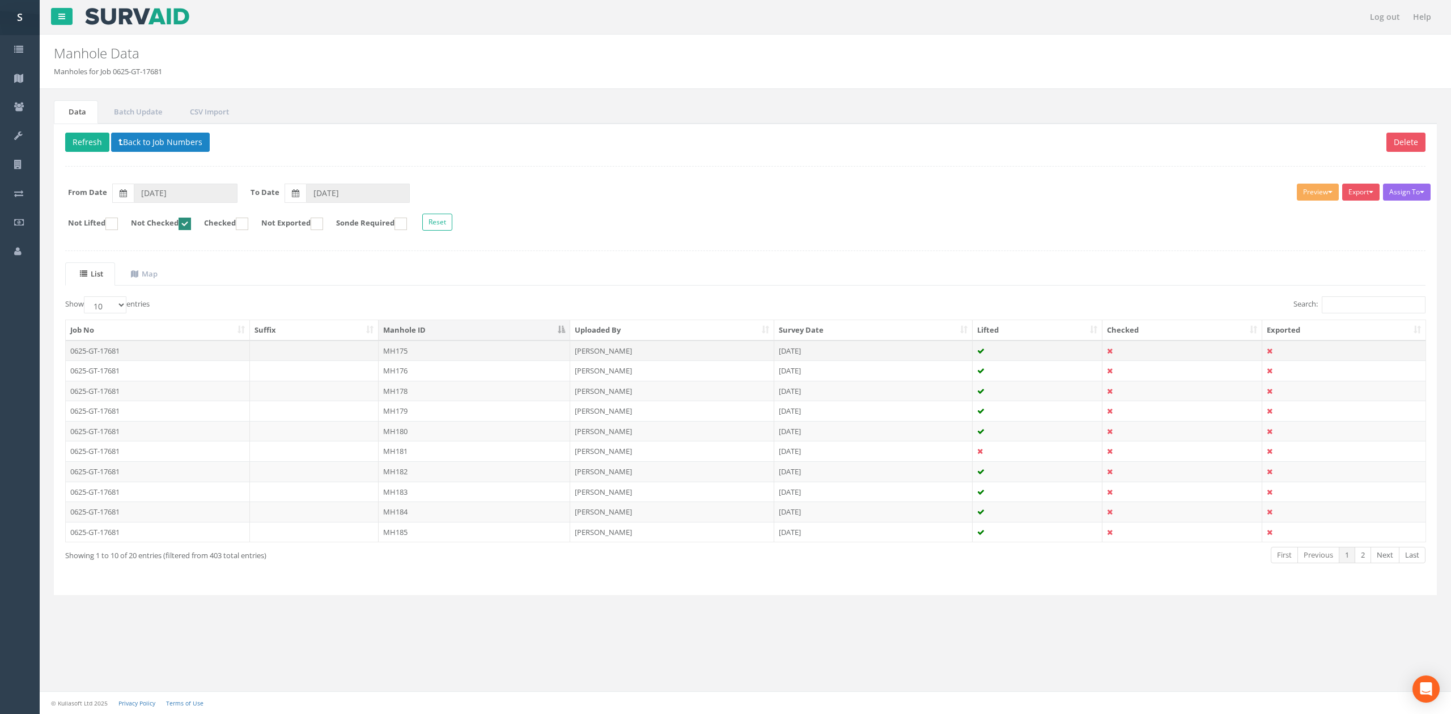
click at [411, 357] on td "MH175" at bounding box center [475, 351] width 192 height 20
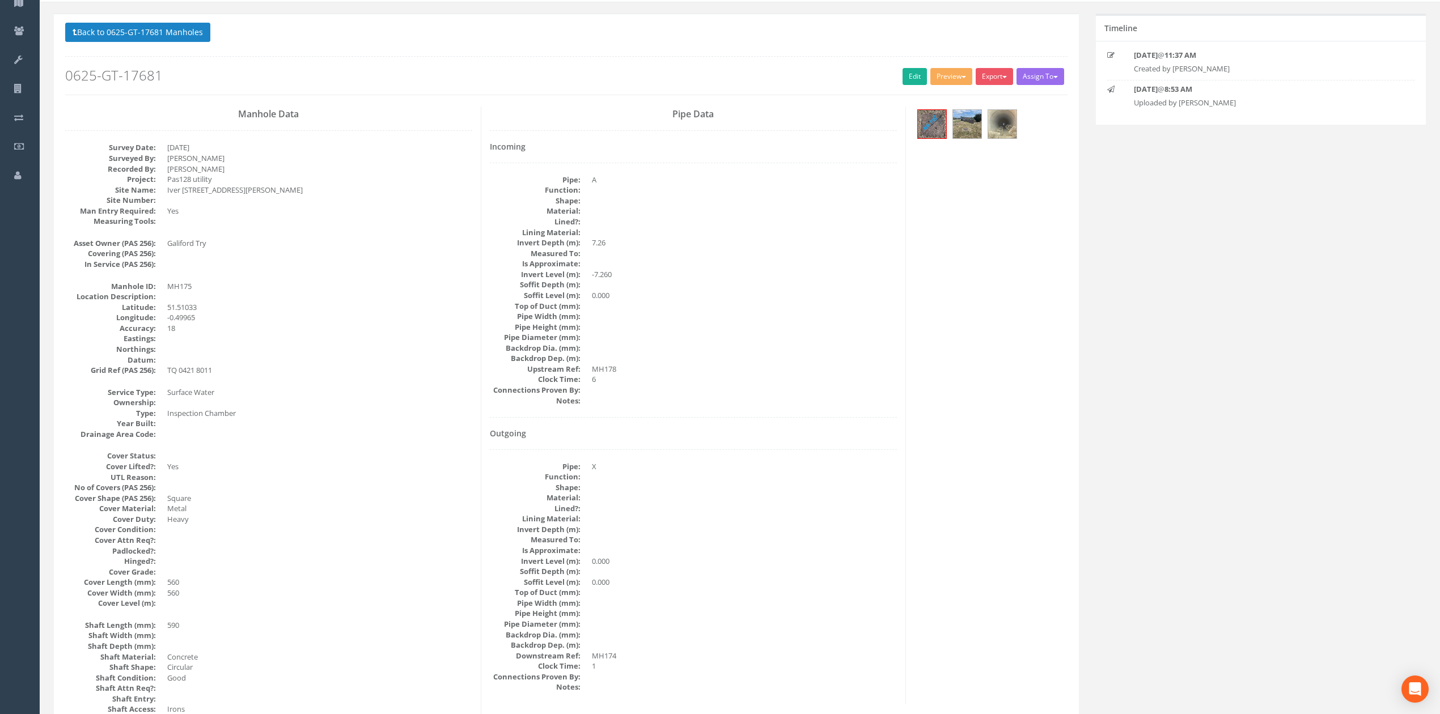
scroll to position [75, 0]
click at [1002, 78] on span "button" at bounding box center [1004, 78] width 5 height 2
click at [1005, 121] on img at bounding box center [1002, 125] width 28 height 28
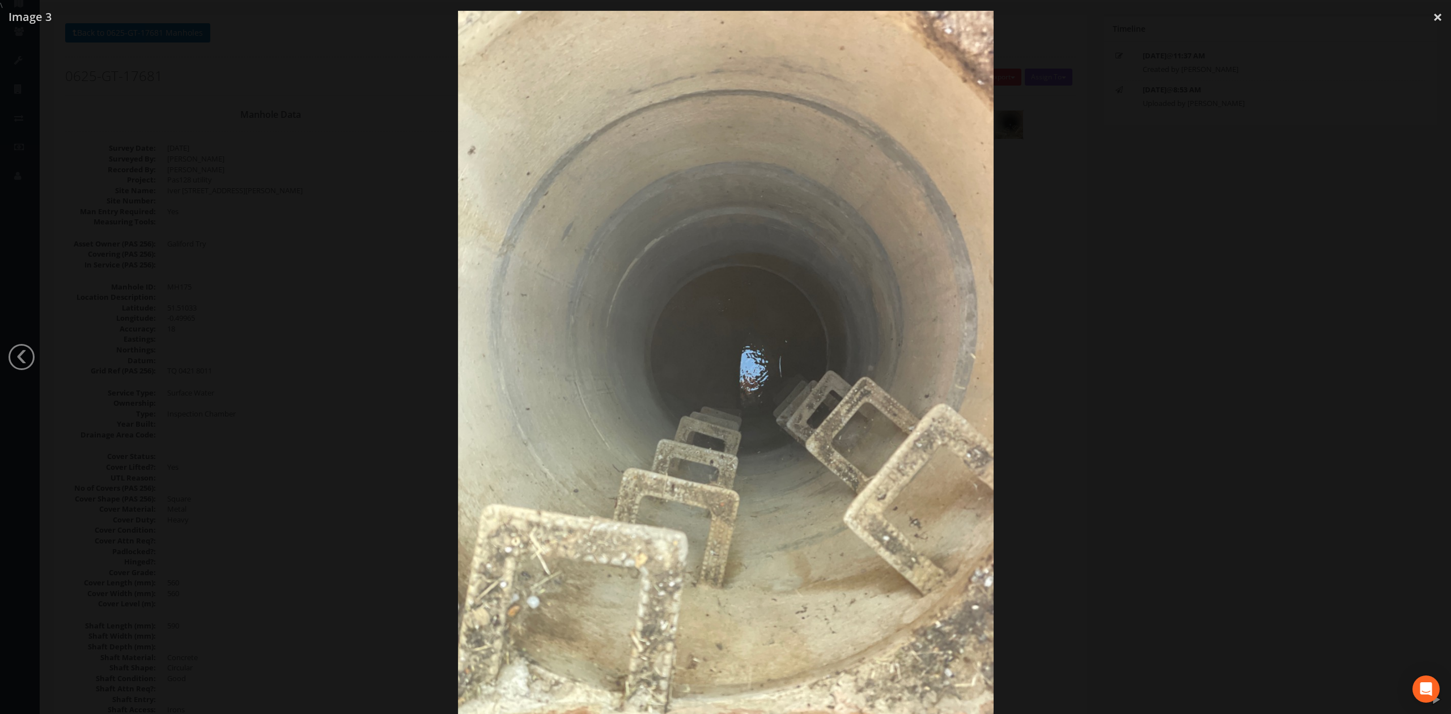
click at [1086, 302] on div at bounding box center [725, 368] width 1451 height 714
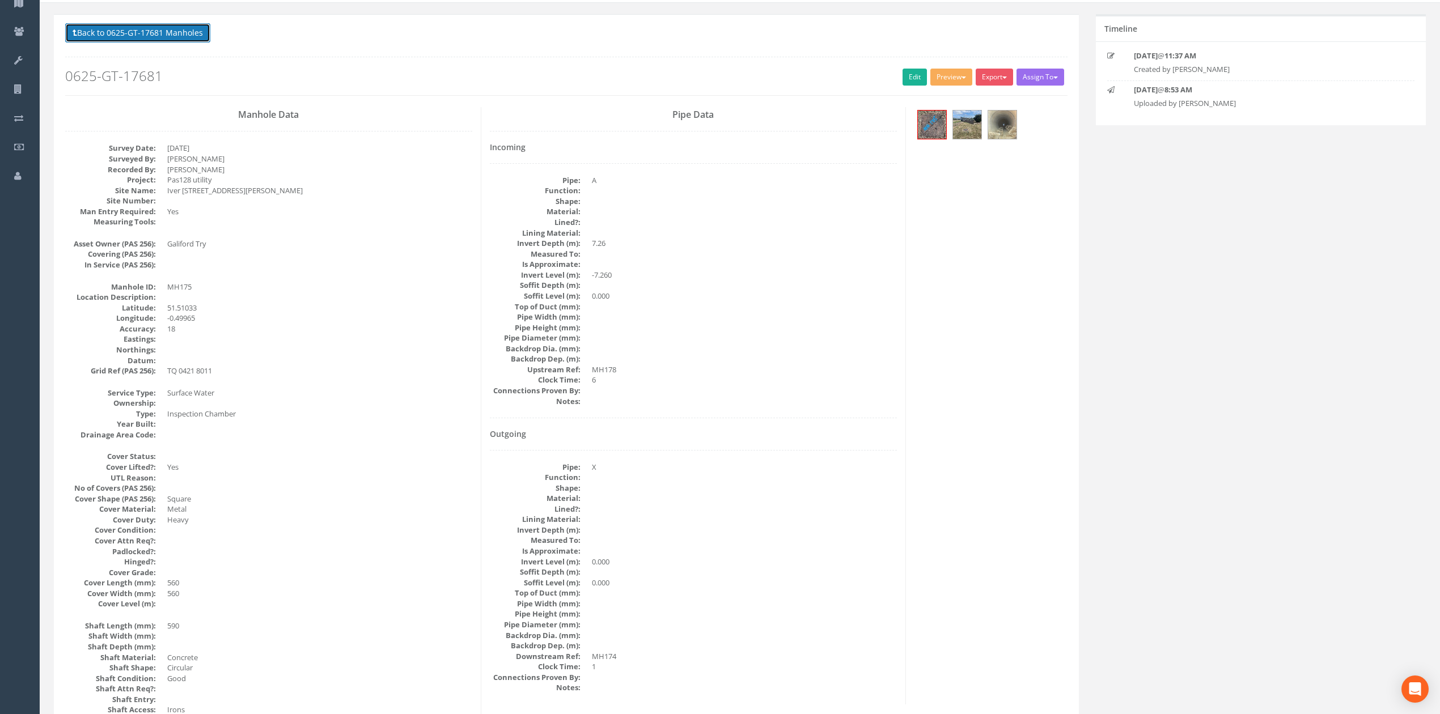
click at [132, 35] on button "Back to 0625-GT-17681 Manholes" at bounding box center [137, 32] width 145 height 19
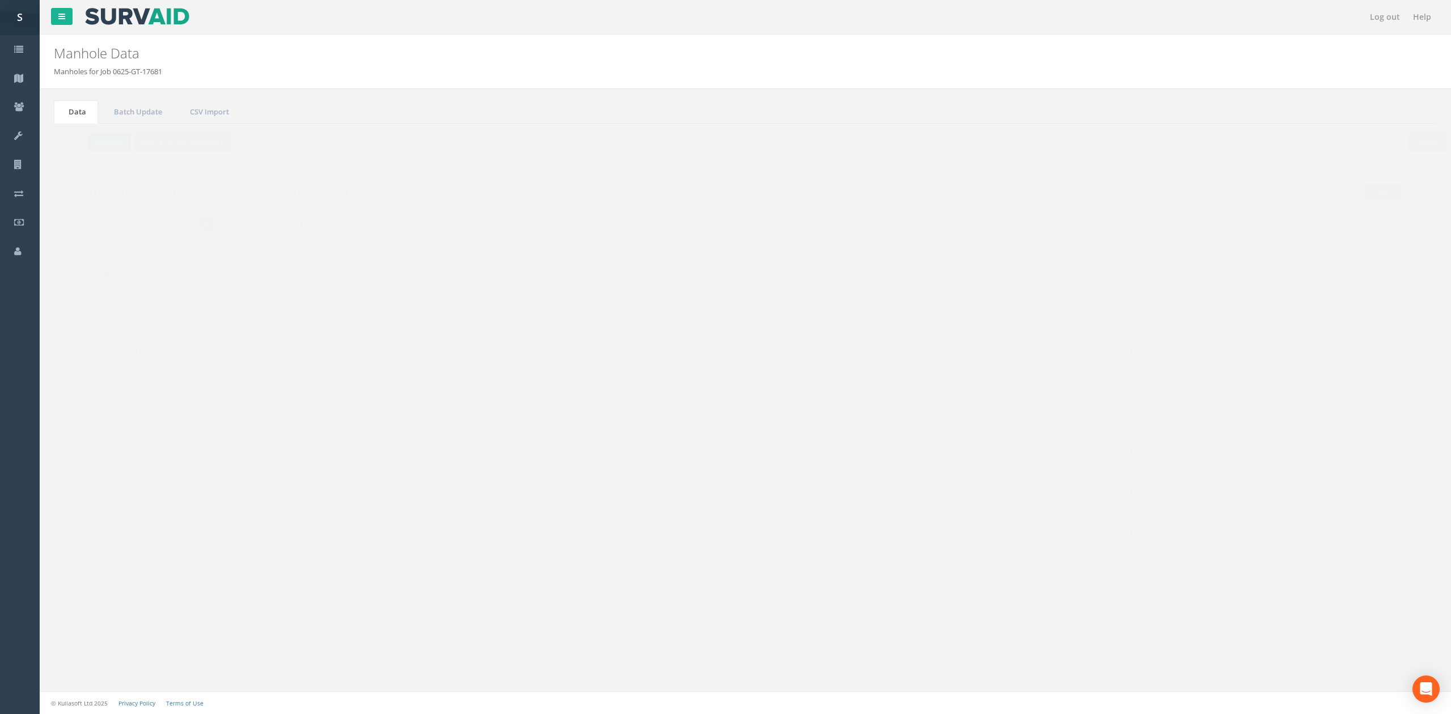
click at [85, 139] on button "Refresh" at bounding box center [87, 142] width 44 height 19
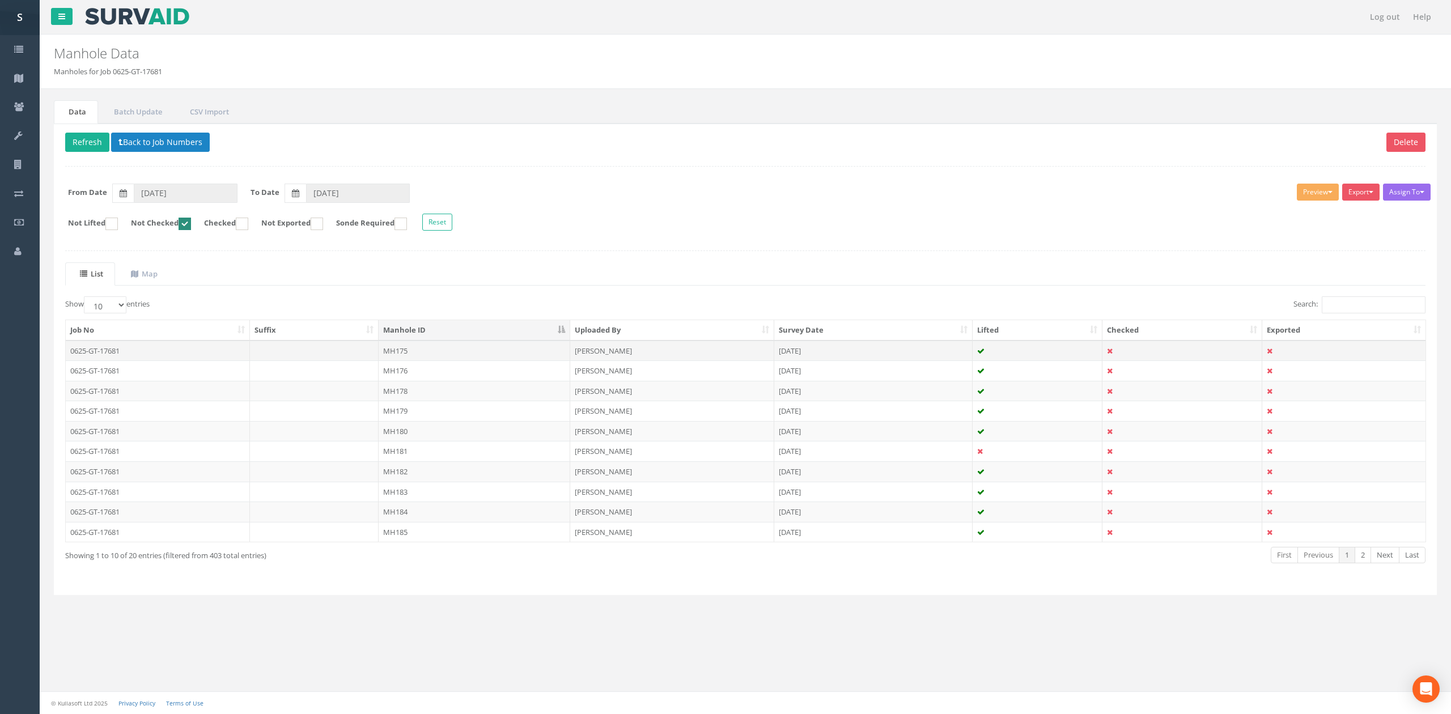
click at [423, 352] on td "MH175" at bounding box center [475, 351] width 192 height 20
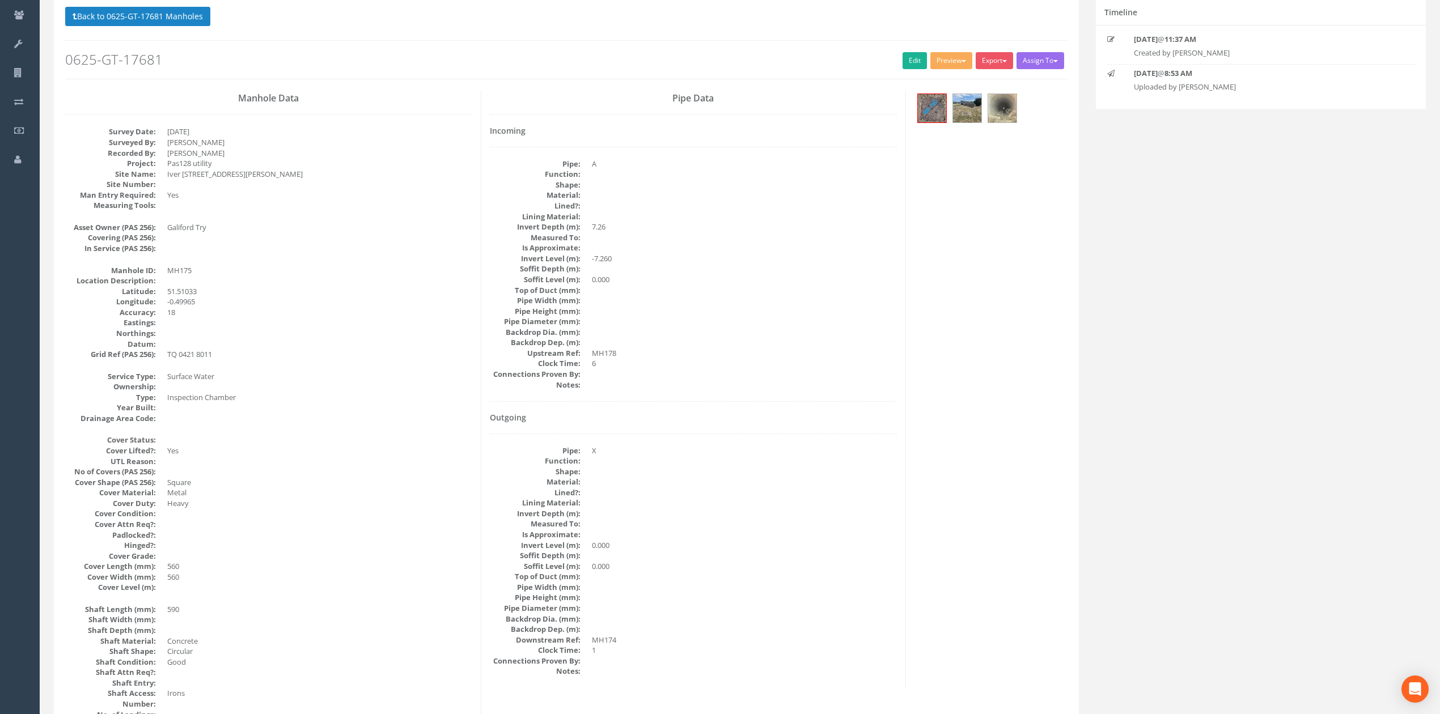
scroll to position [75, 0]
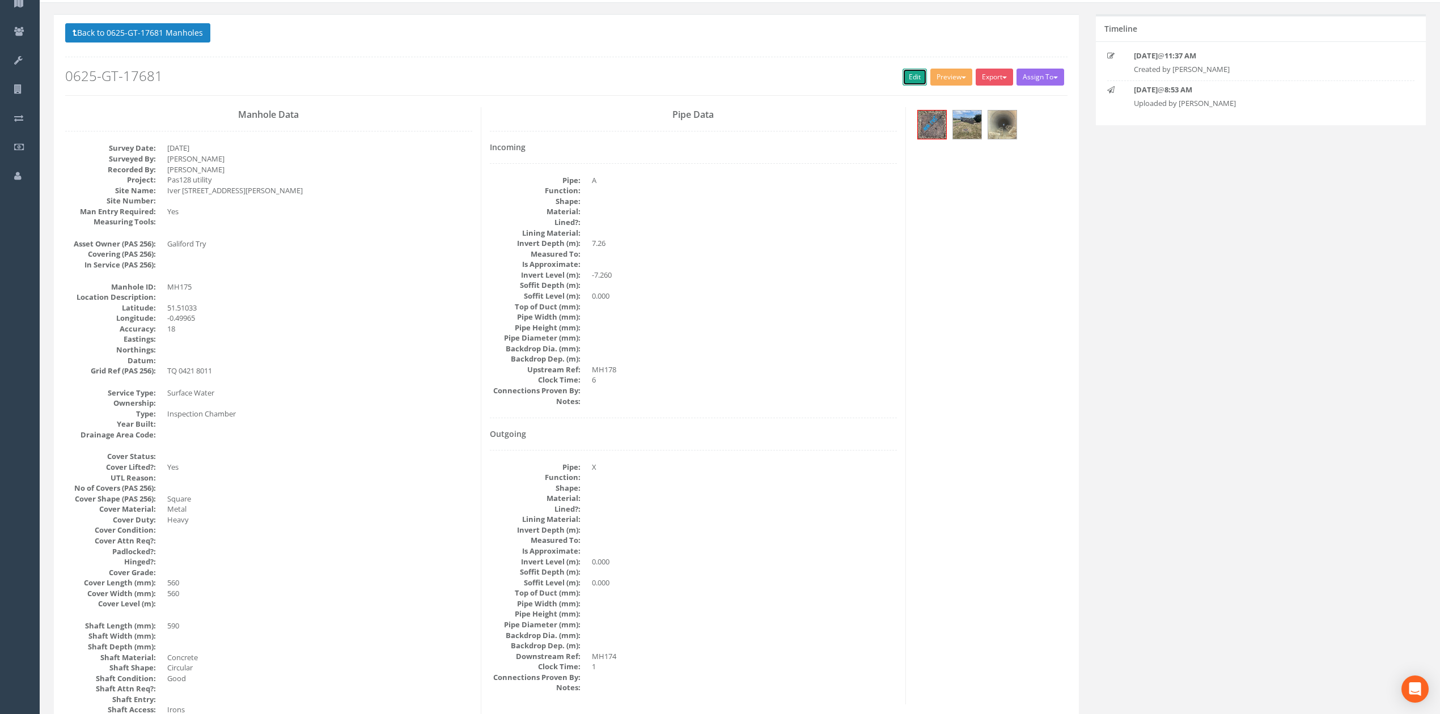
click at [906, 83] on link "Edit" at bounding box center [915, 77] width 24 height 17
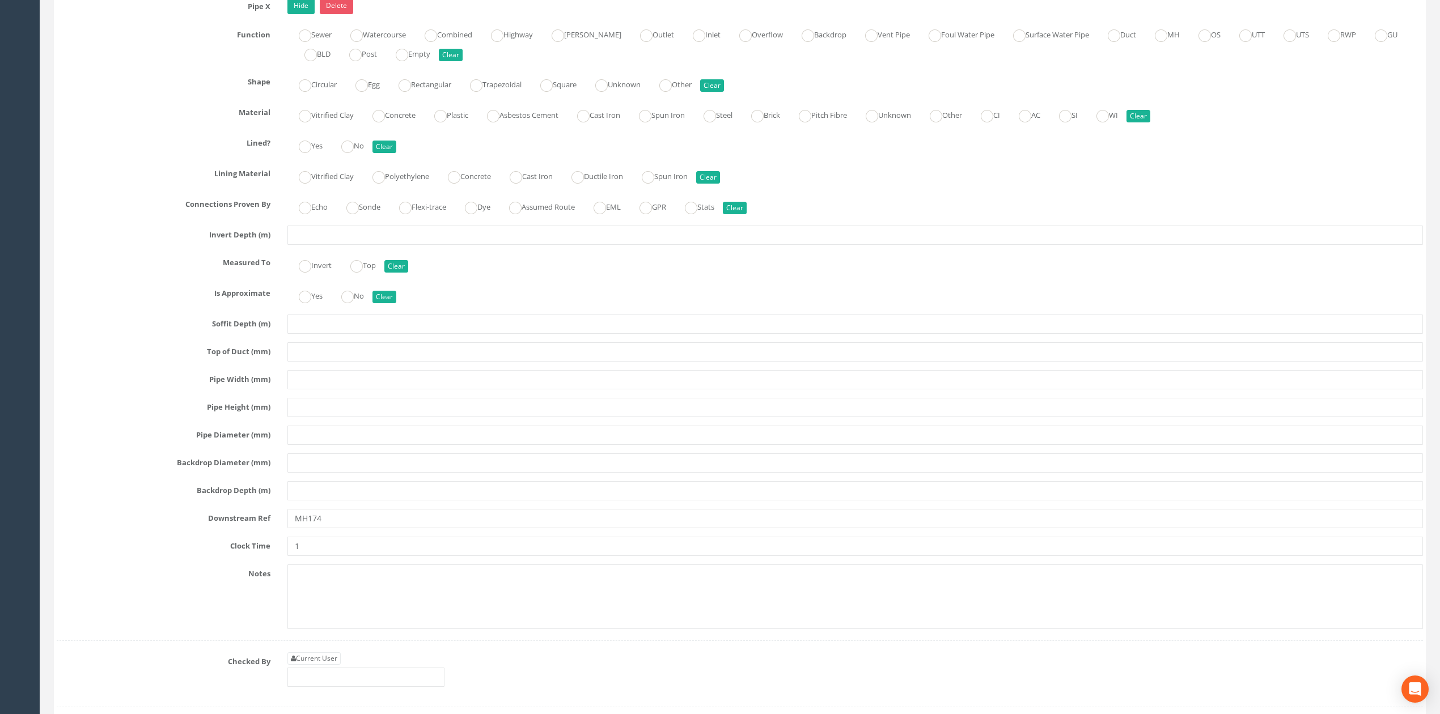
scroll to position [2491, 0]
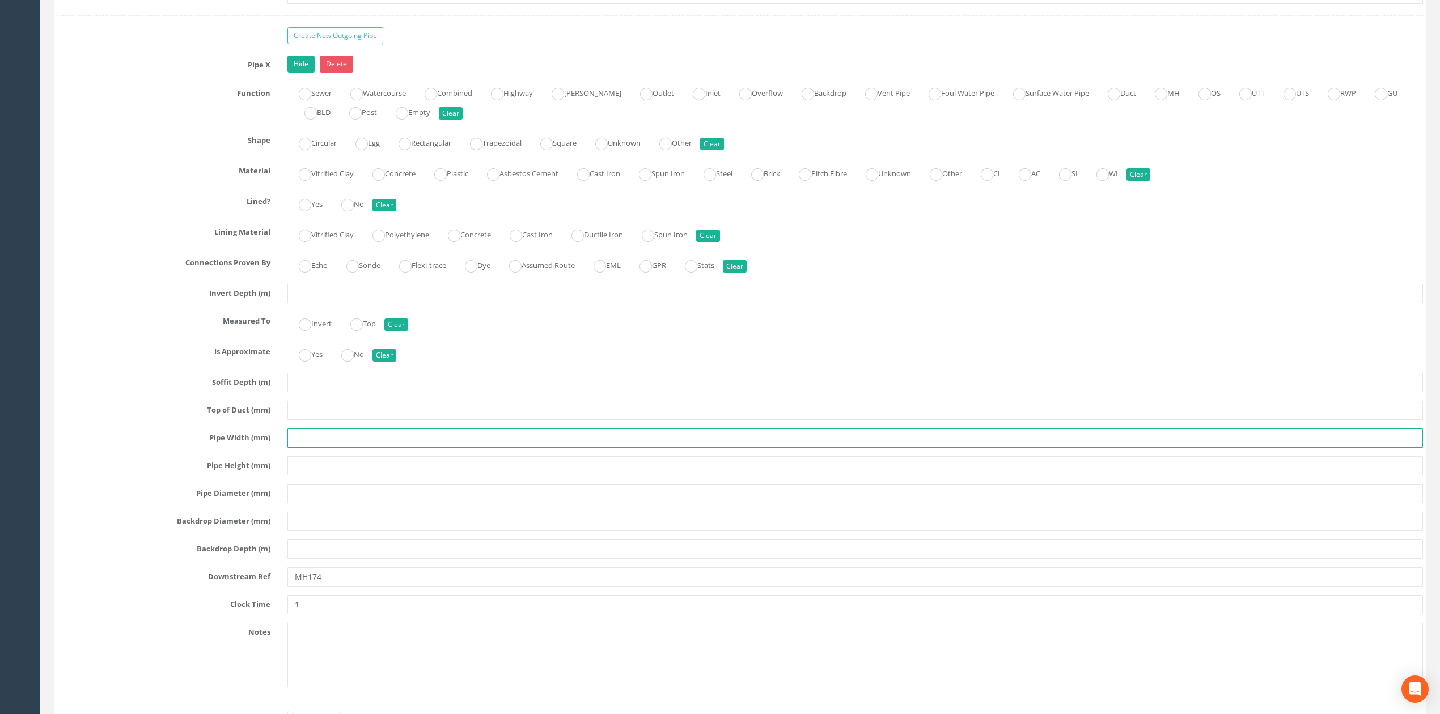
click at [307, 448] on input "text" at bounding box center [855, 438] width 1136 height 19
type input "UTS"
click at [338, 303] on input "text" at bounding box center [855, 293] width 1136 height 19
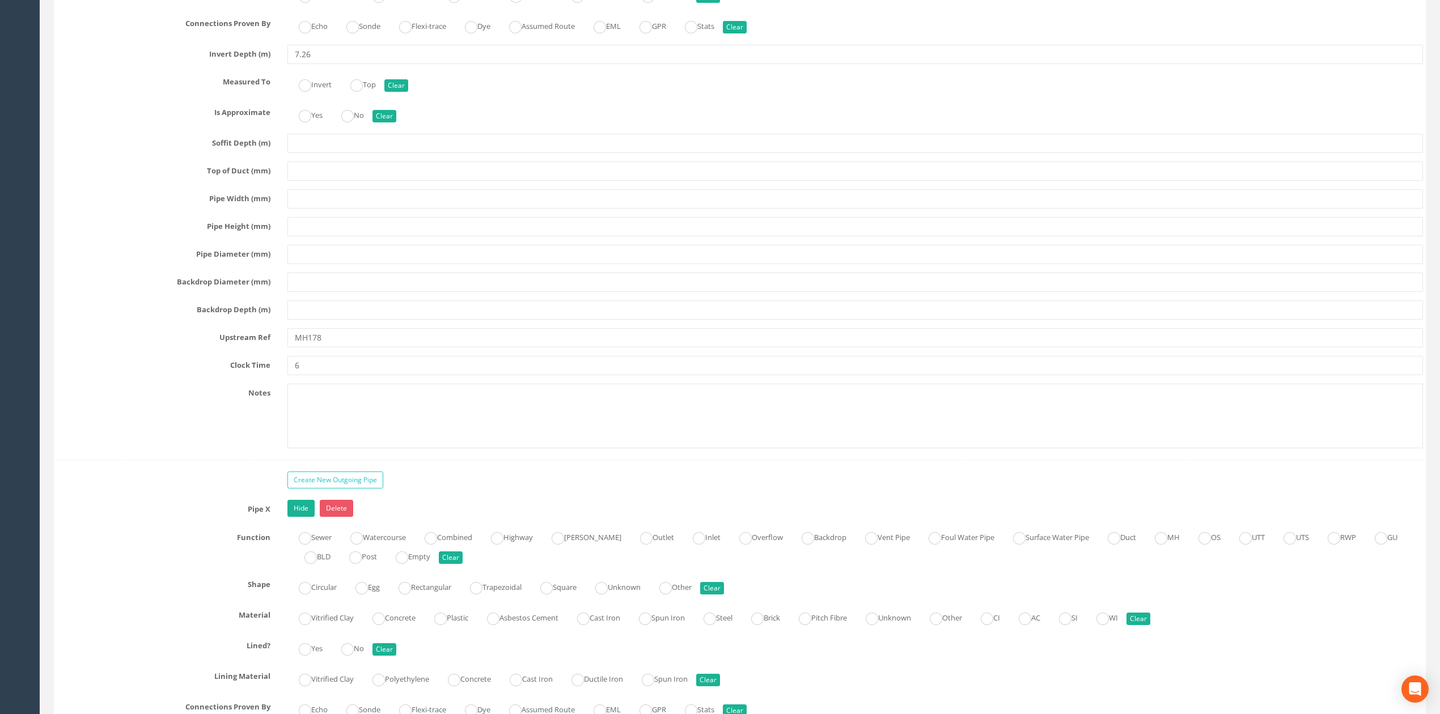
scroll to position [2037, 0]
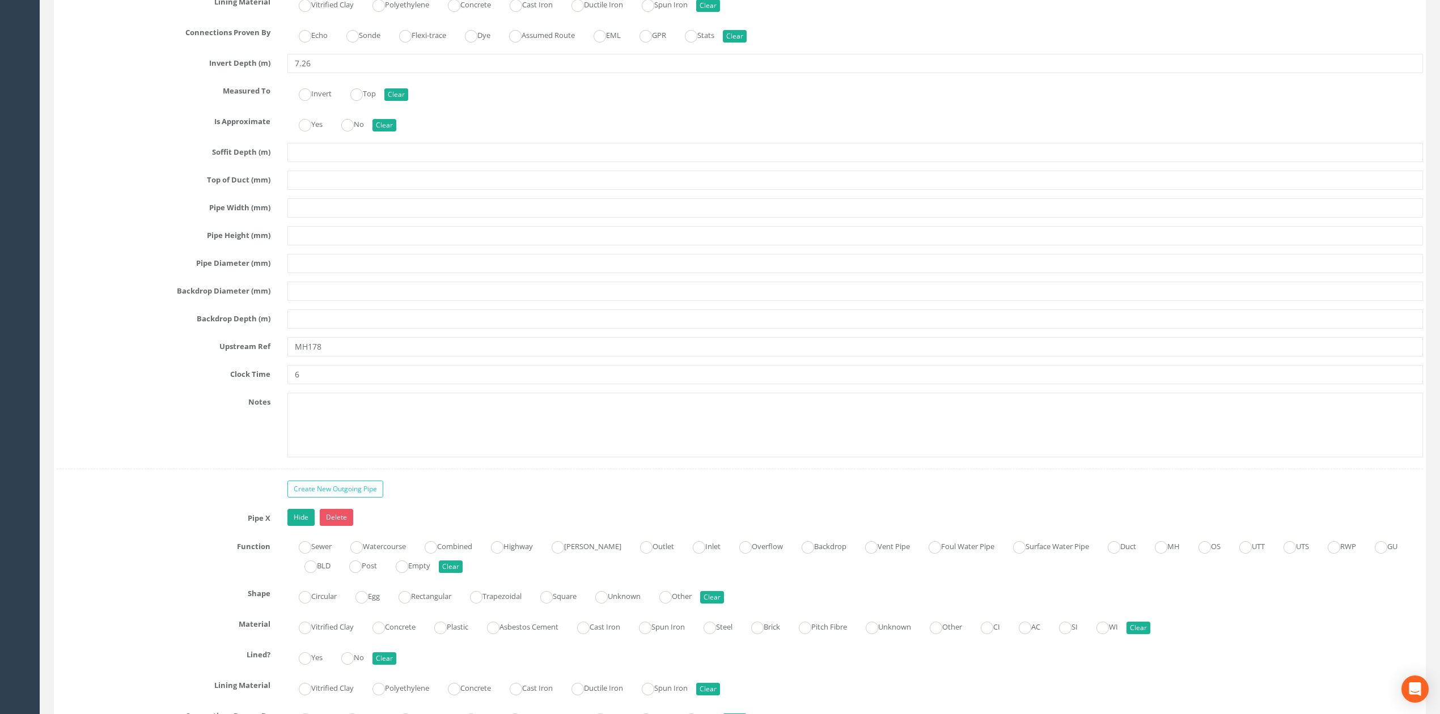
type input "7.26"
click at [318, 218] on input "text" at bounding box center [855, 207] width 1136 height 19
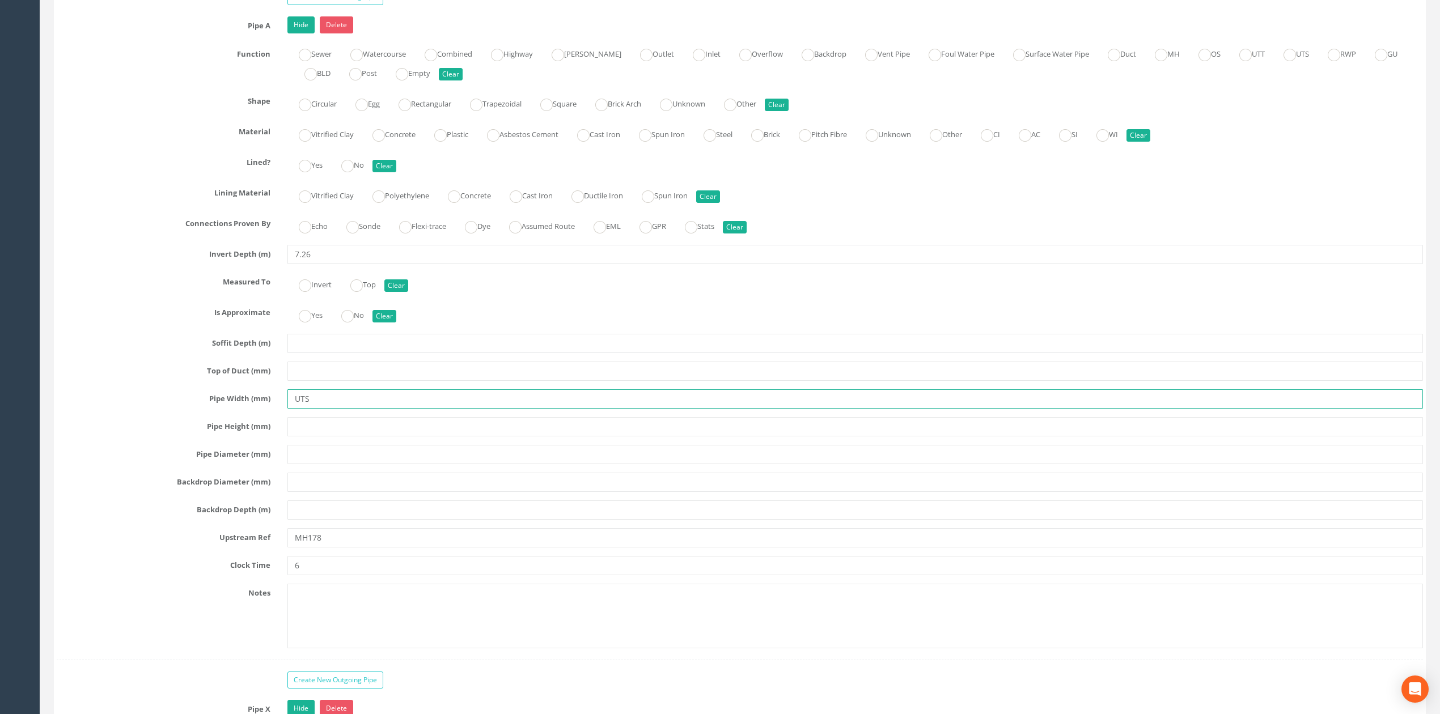
scroll to position [1735, 0]
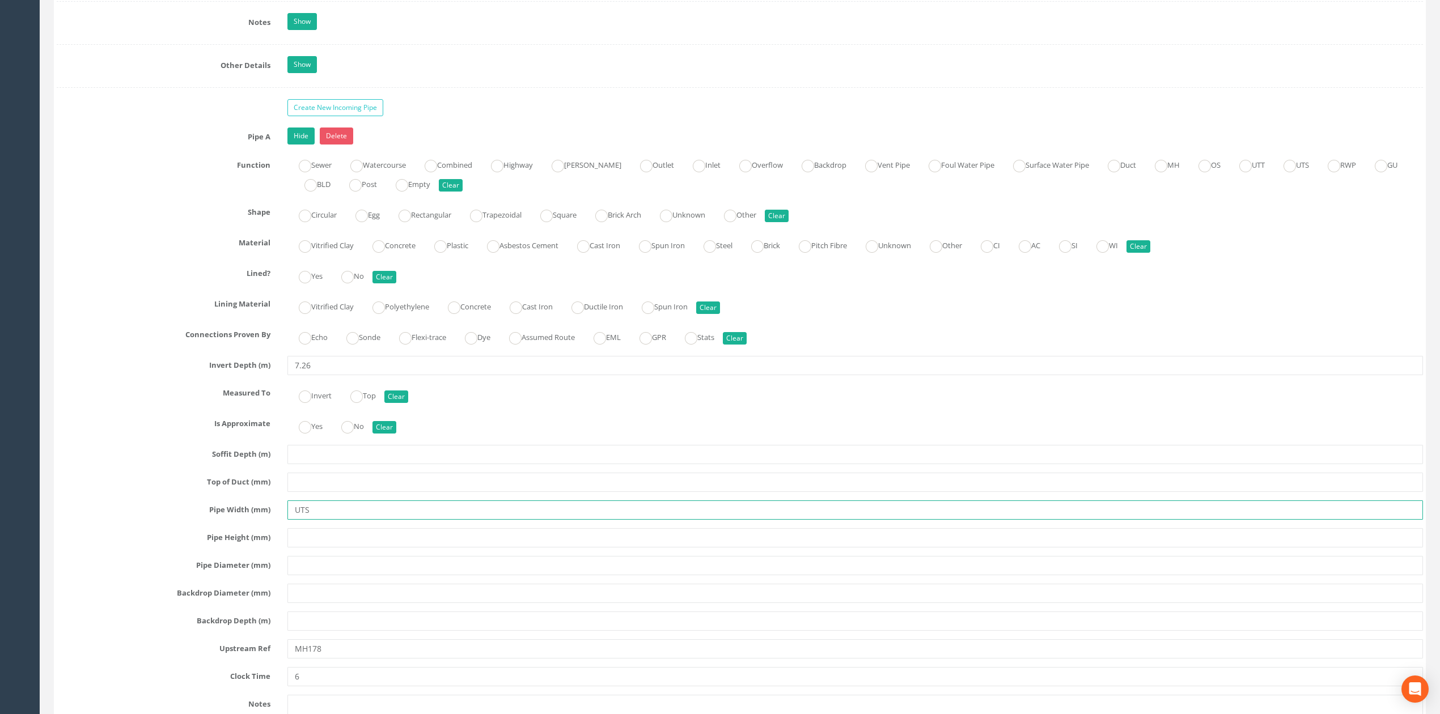
type input "UTS"
click at [334, 375] on input "7.26" at bounding box center [855, 365] width 1136 height 19
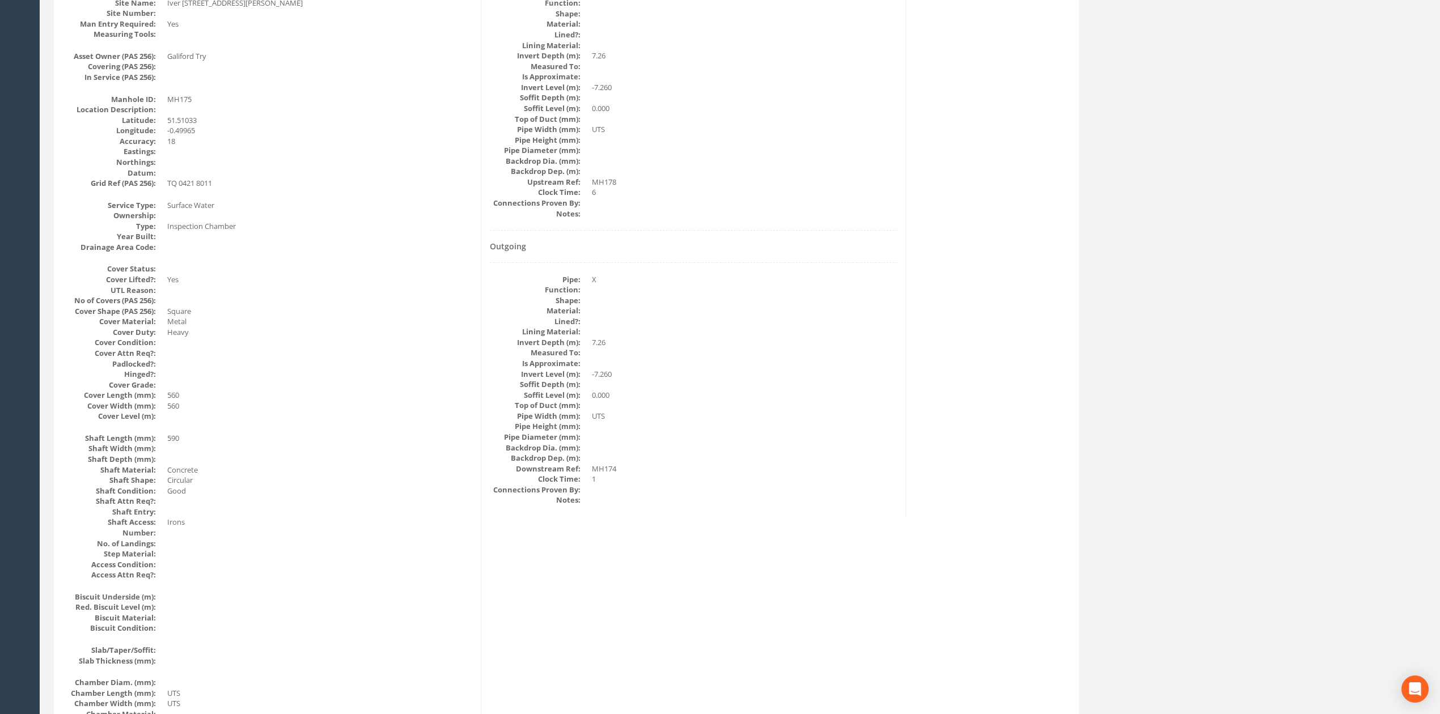
scroll to position [0, 0]
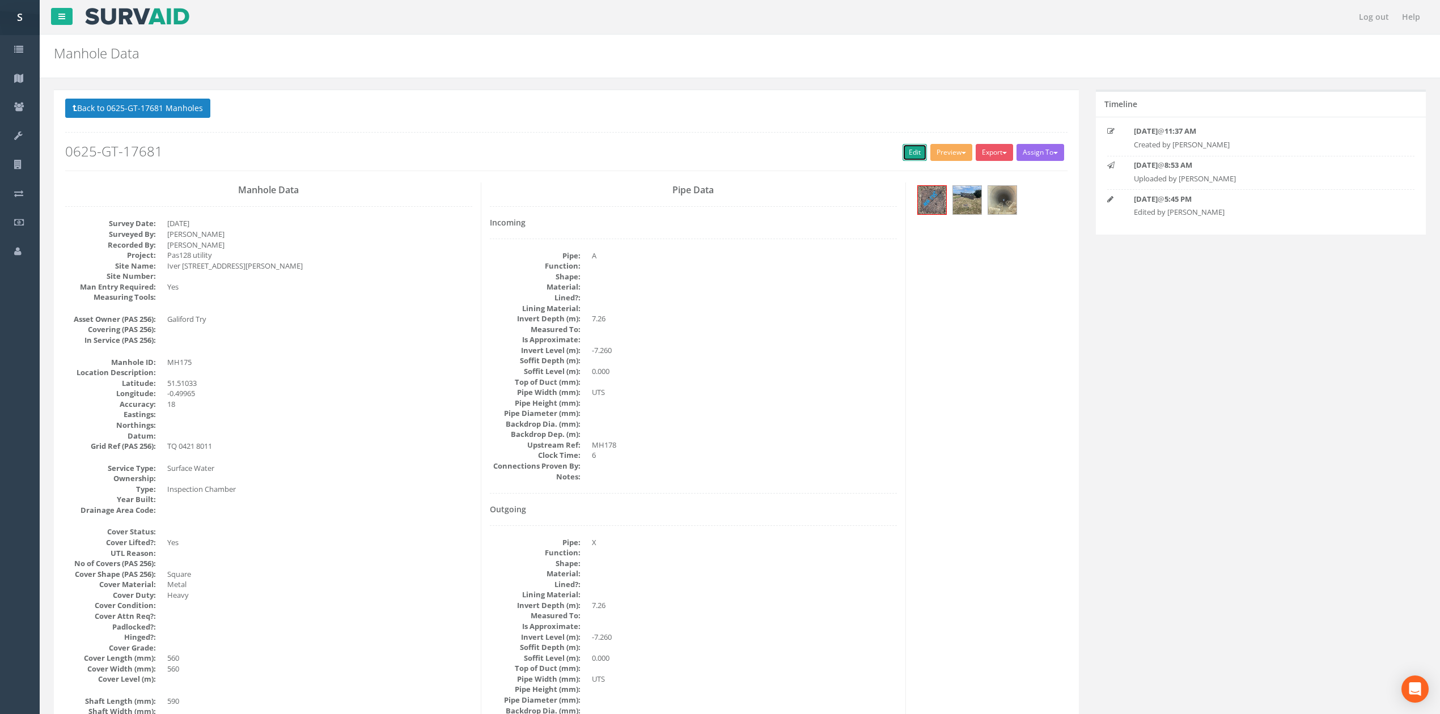
click at [903, 153] on link "Edit" at bounding box center [915, 152] width 24 height 17
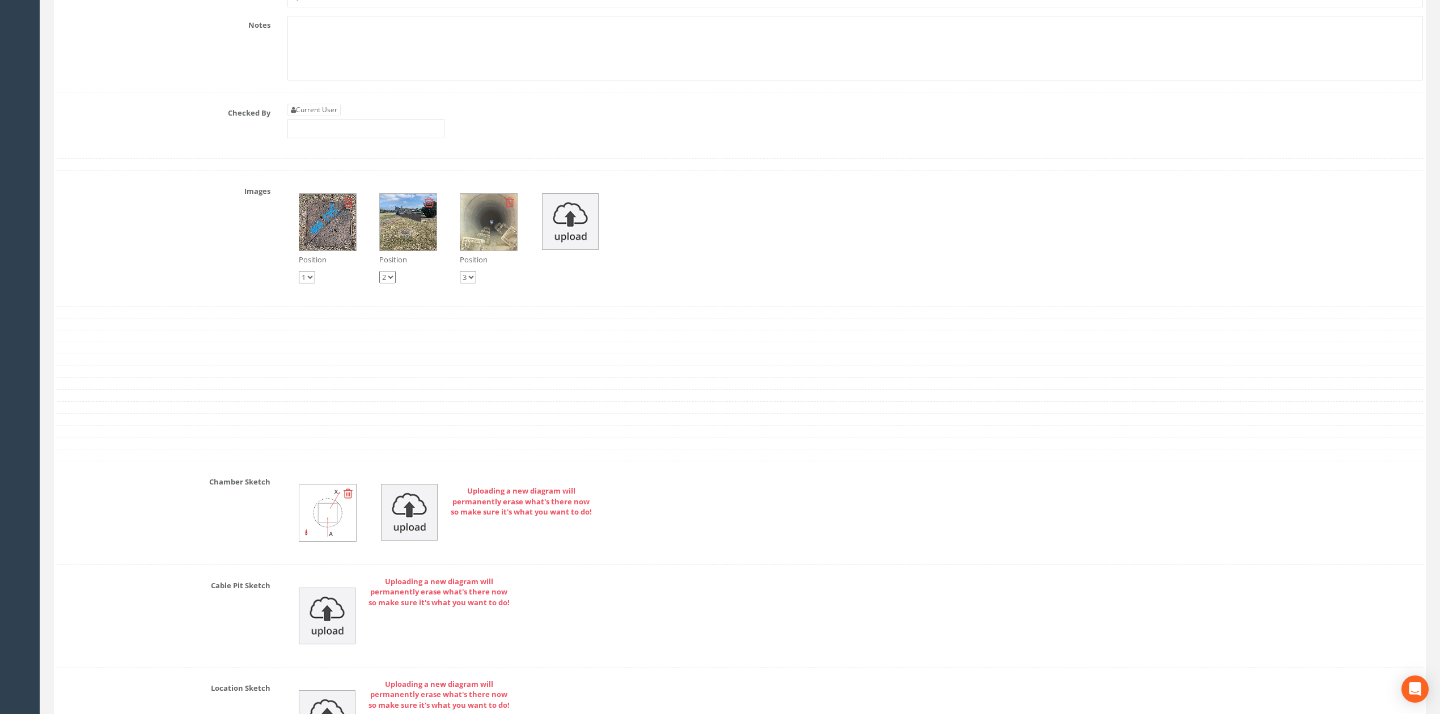
scroll to position [3095, 0]
click at [321, 118] on link "Current User" at bounding box center [313, 112] width 53 height 12
type input "[PERSON_NAME]"
click at [342, 141] on input "[PERSON_NAME]" at bounding box center [365, 130] width 157 height 19
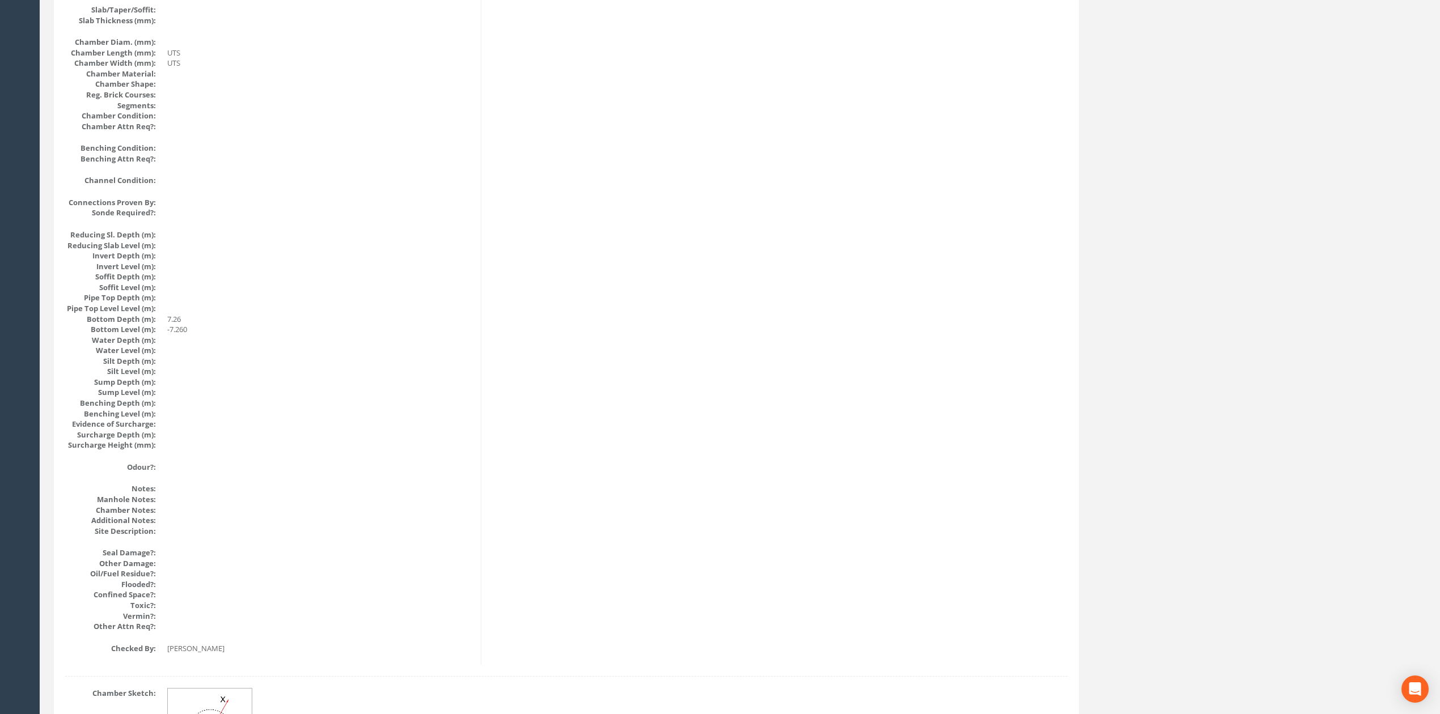
scroll to position [0, 0]
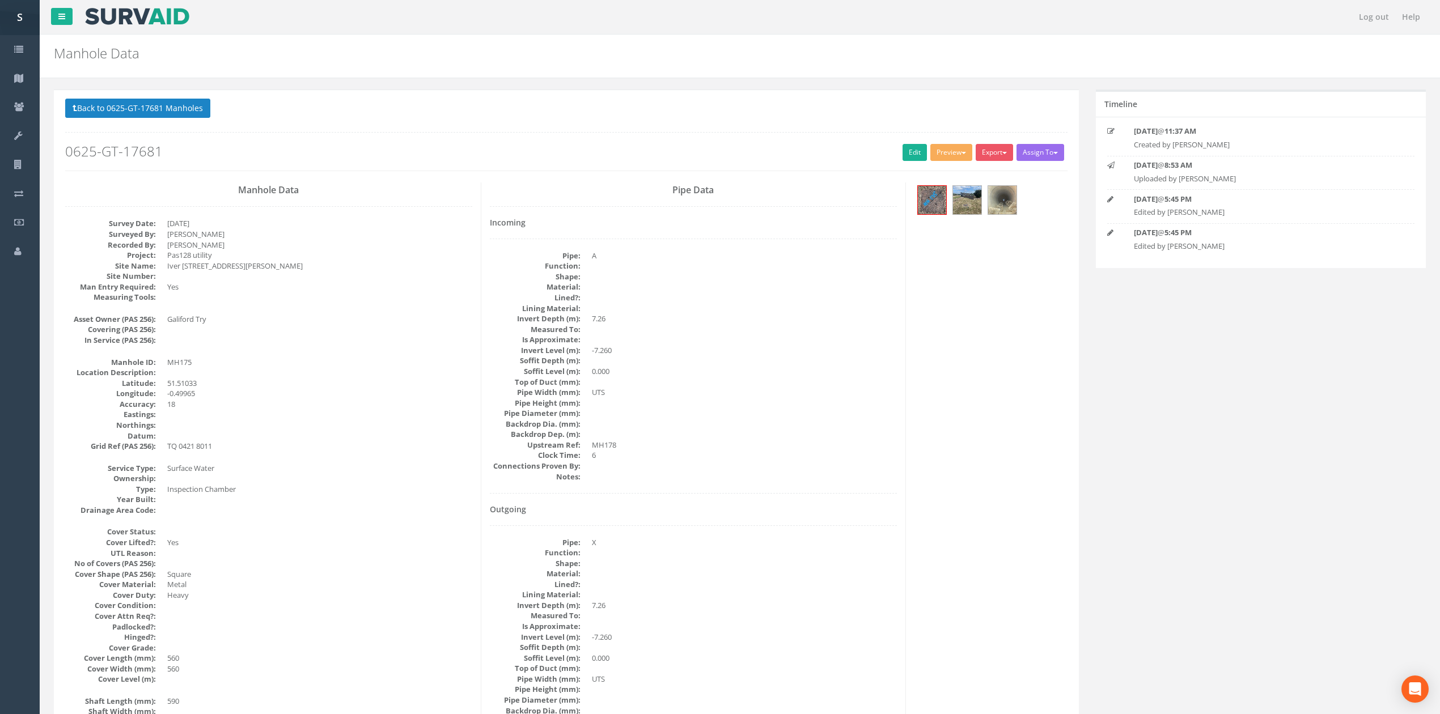
click at [147, 107] on button "Back to 0625-GT-17681 Manholes" at bounding box center [137, 108] width 145 height 19
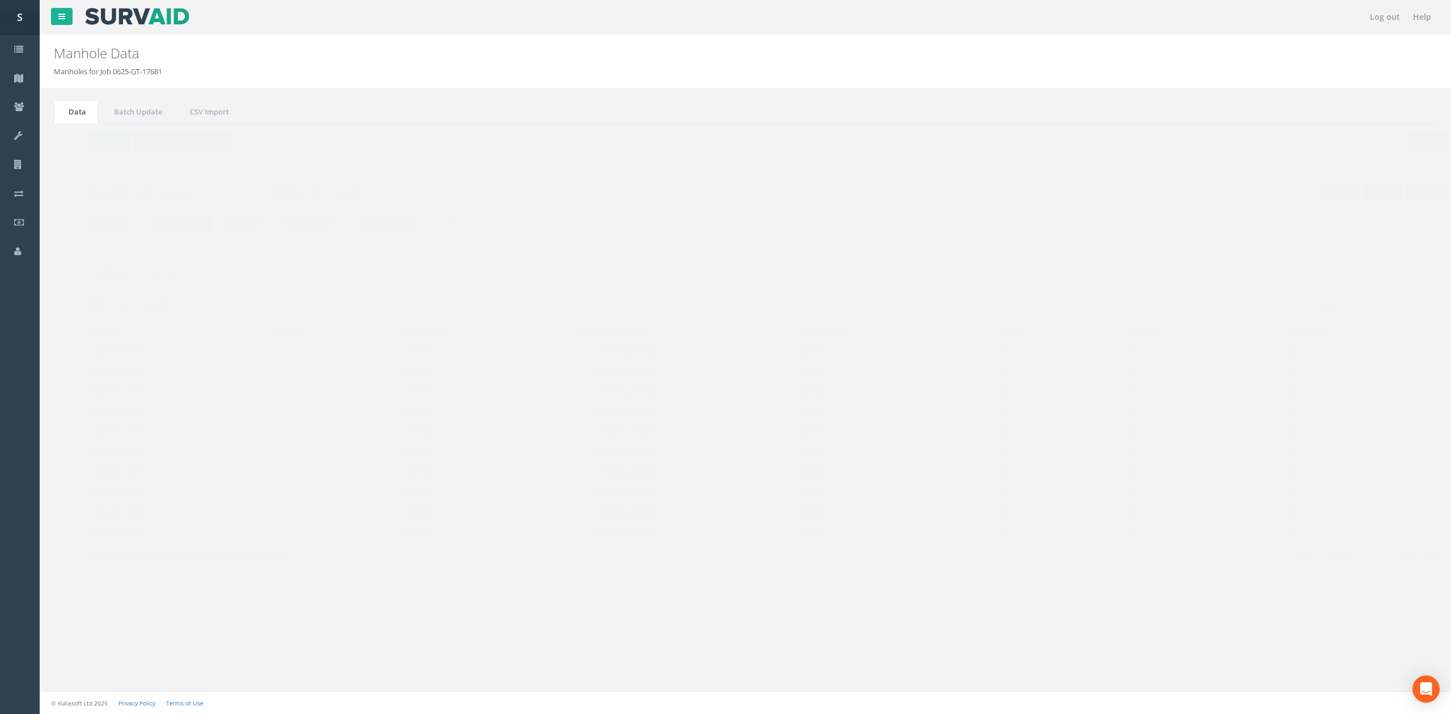
click at [85, 149] on button "Refresh" at bounding box center [87, 142] width 44 height 19
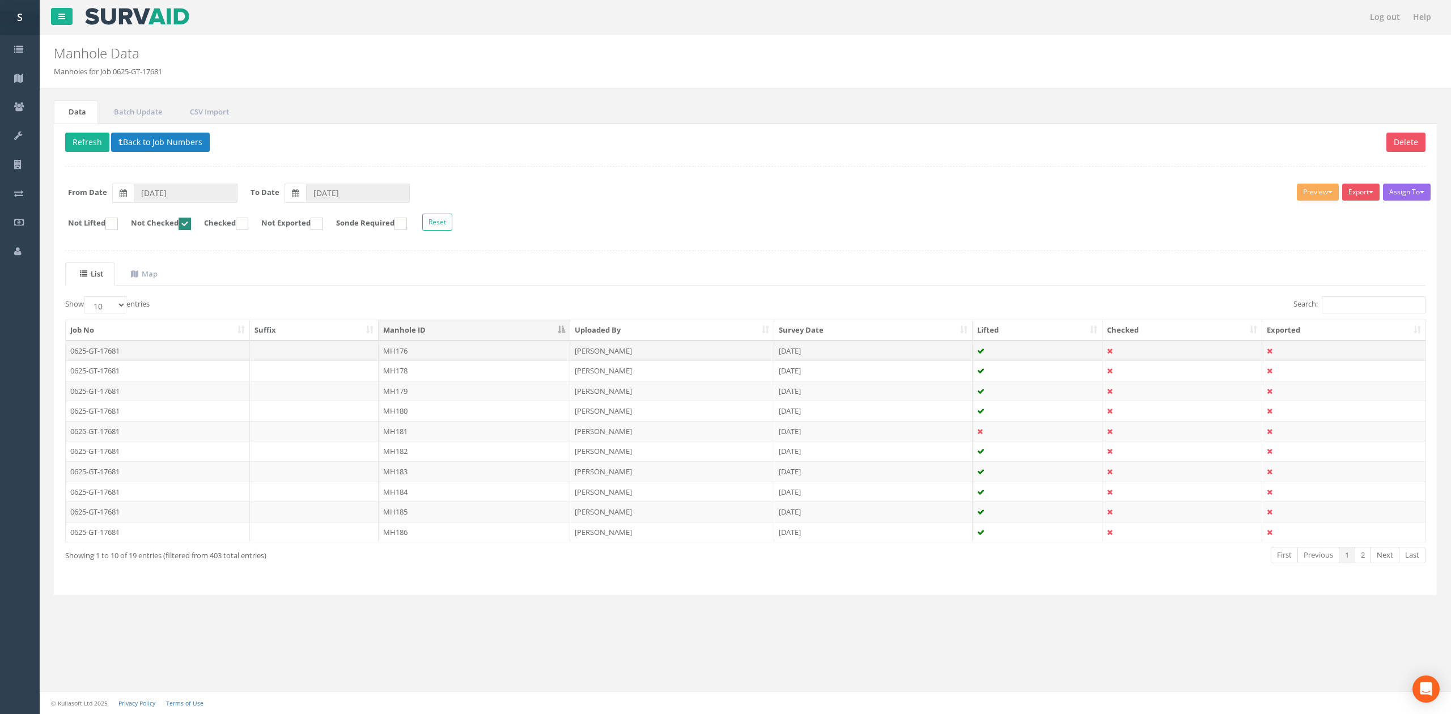
click at [395, 359] on td "MH176" at bounding box center [475, 351] width 192 height 20
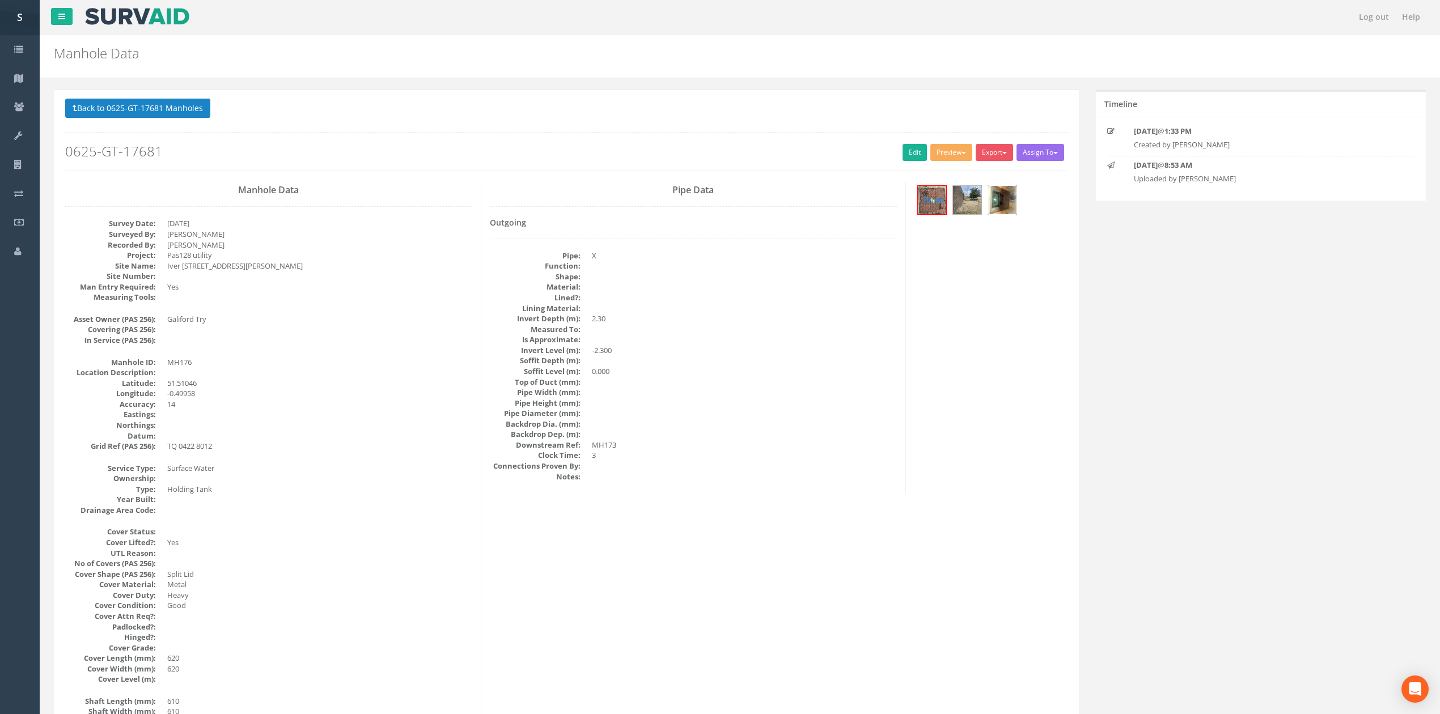
click at [1016, 194] on img at bounding box center [1002, 200] width 28 height 28
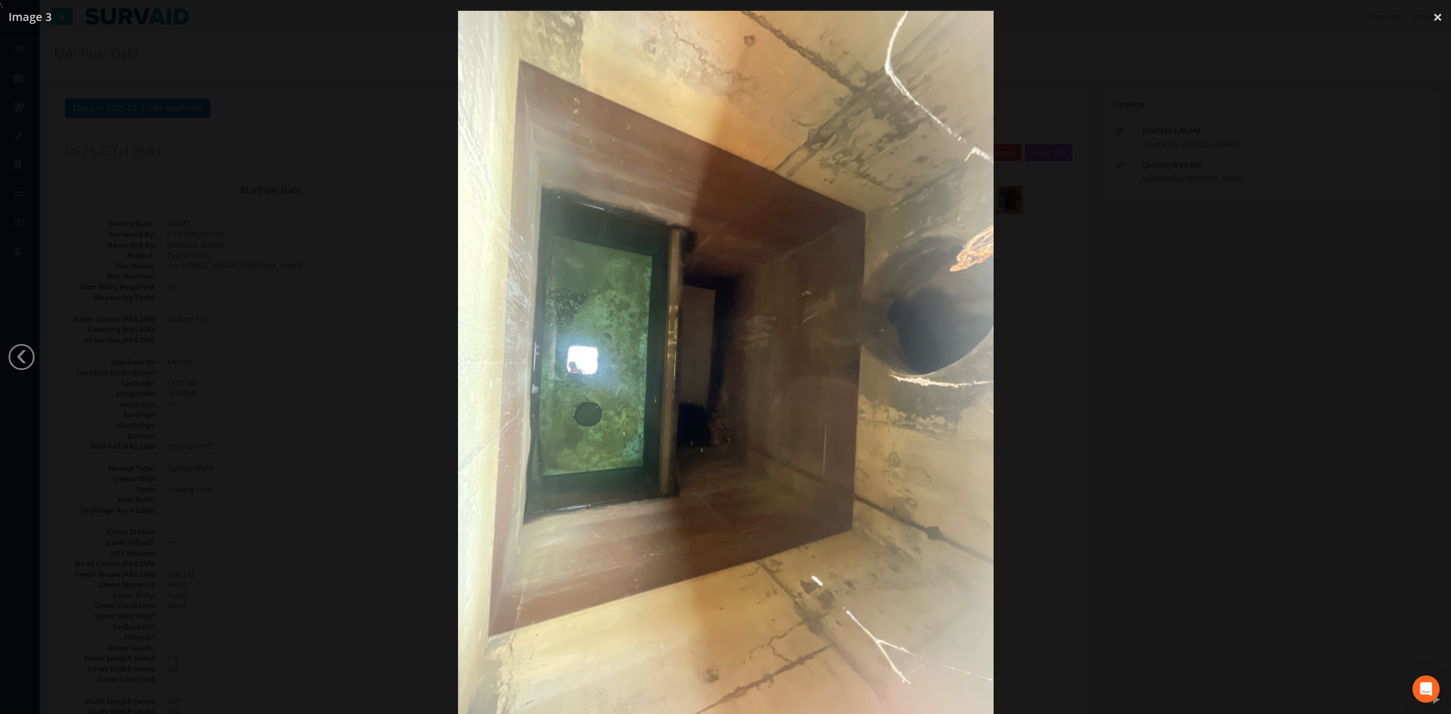
click at [1075, 404] on div at bounding box center [725, 368] width 1451 height 714
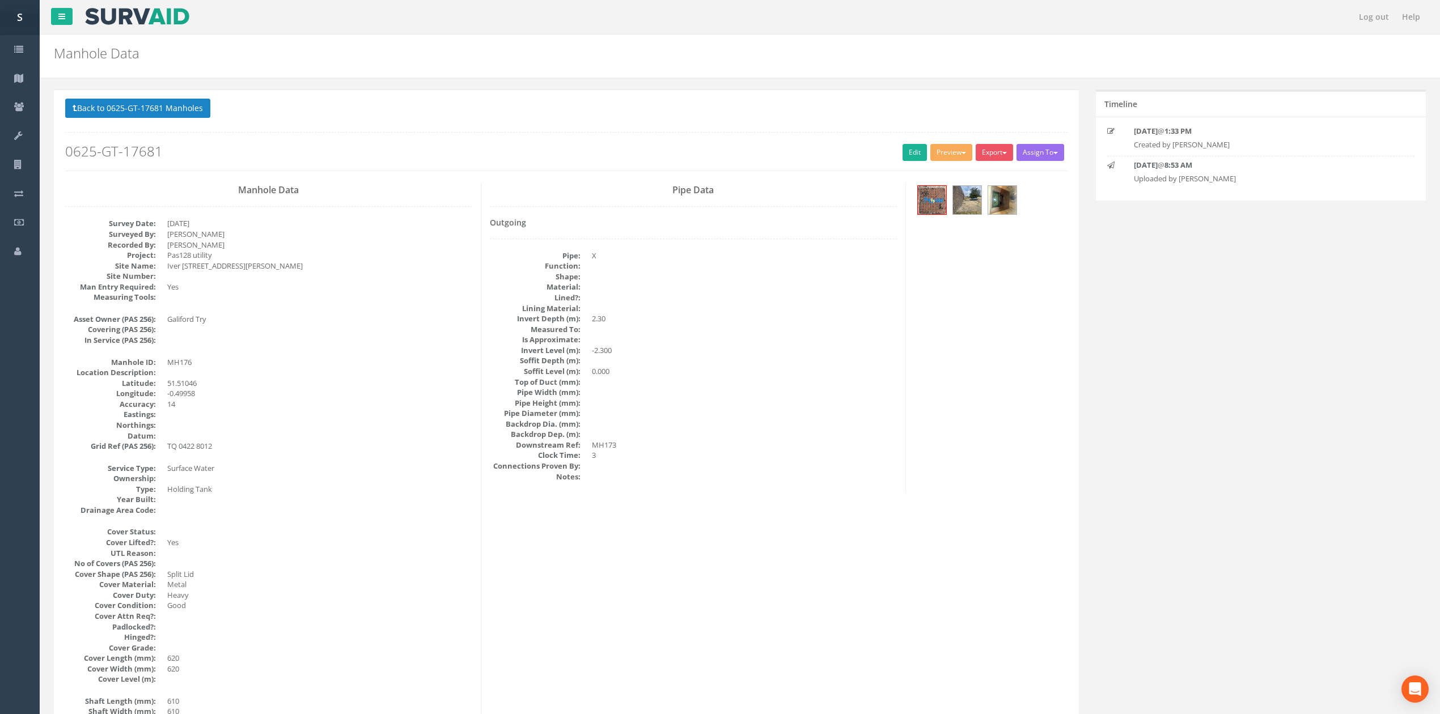
drag, startPoint x: 720, startPoint y: 300, endPoint x: 719, endPoint y: 518, distance: 218.3
click at [903, 152] on link "Edit" at bounding box center [915, 152] width 24 height 17
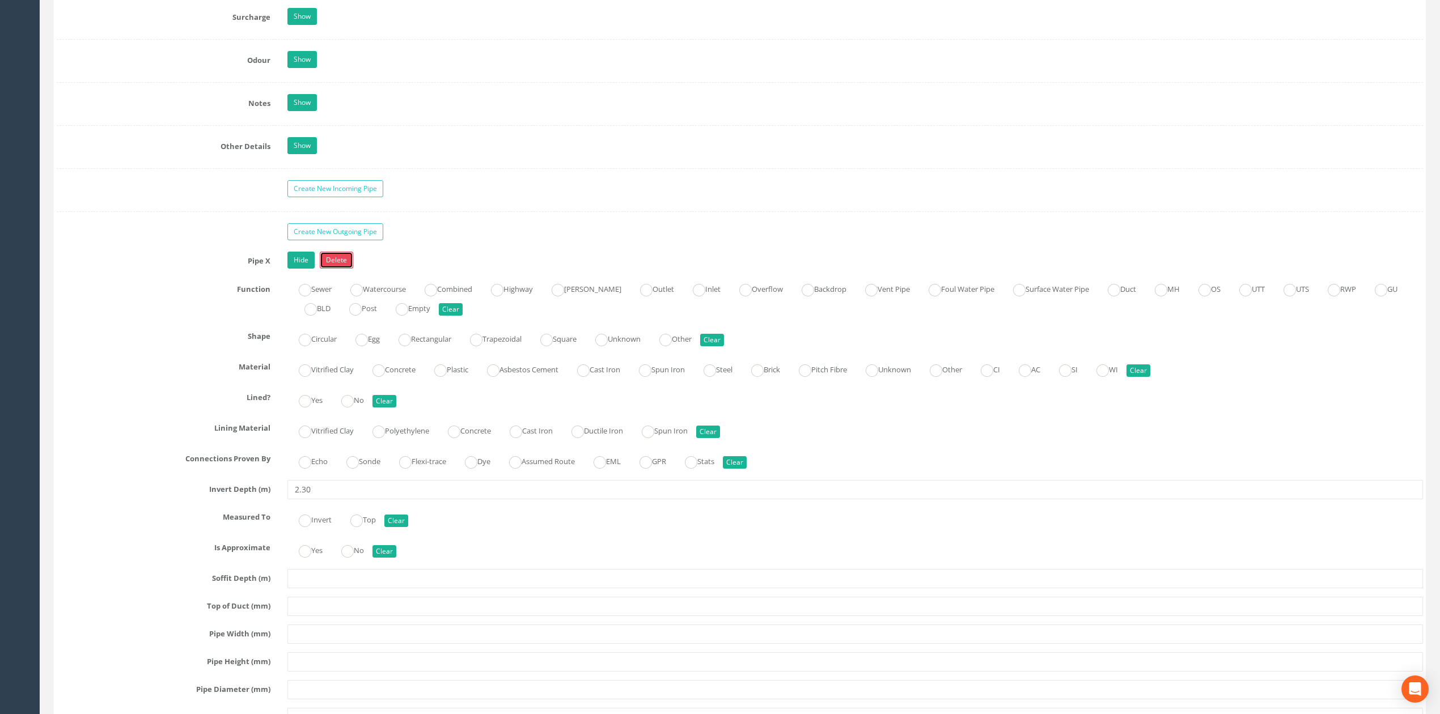
click at [345, 269] on link "Delete" at bounding box center [336, 260] width 33 height 17
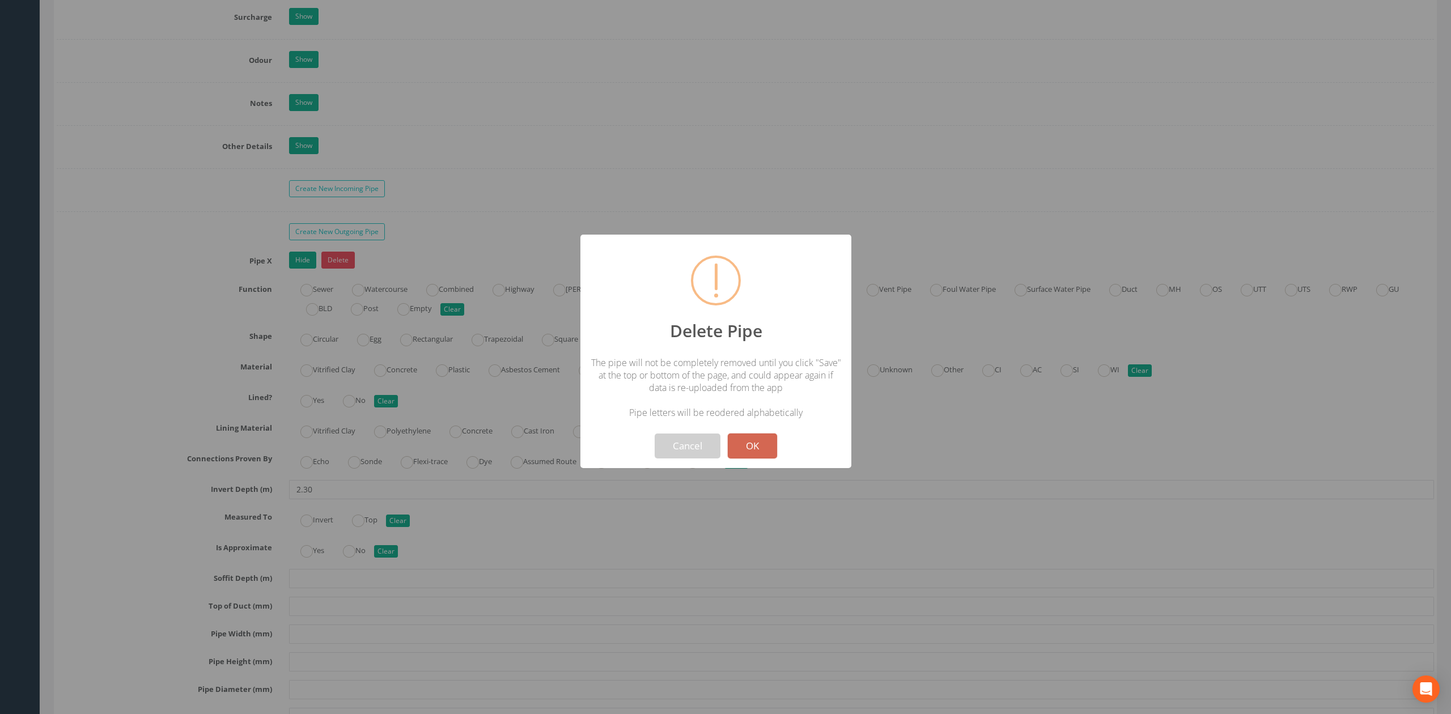
click at [751, 449] on button "OK" at bounding box center [752, 446] width 49 height 25
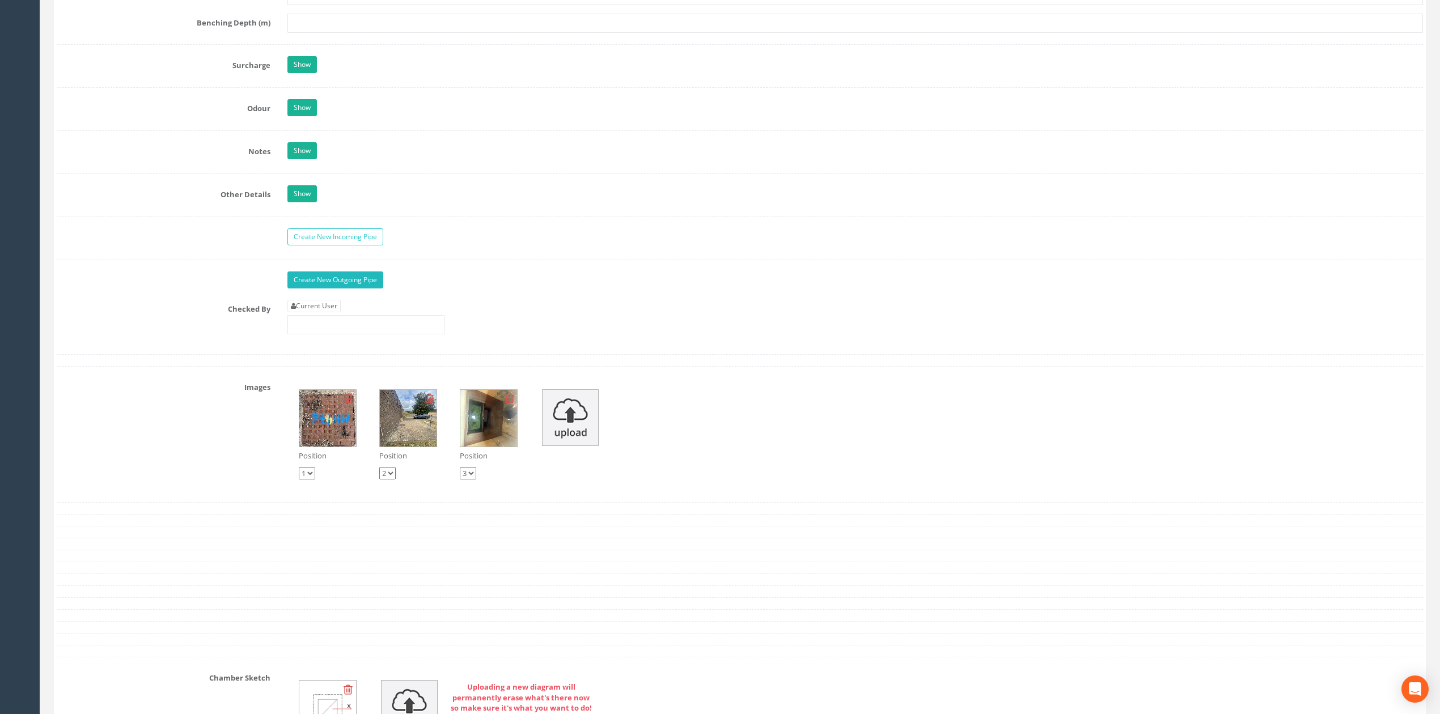
scroll to position [1578, 0]
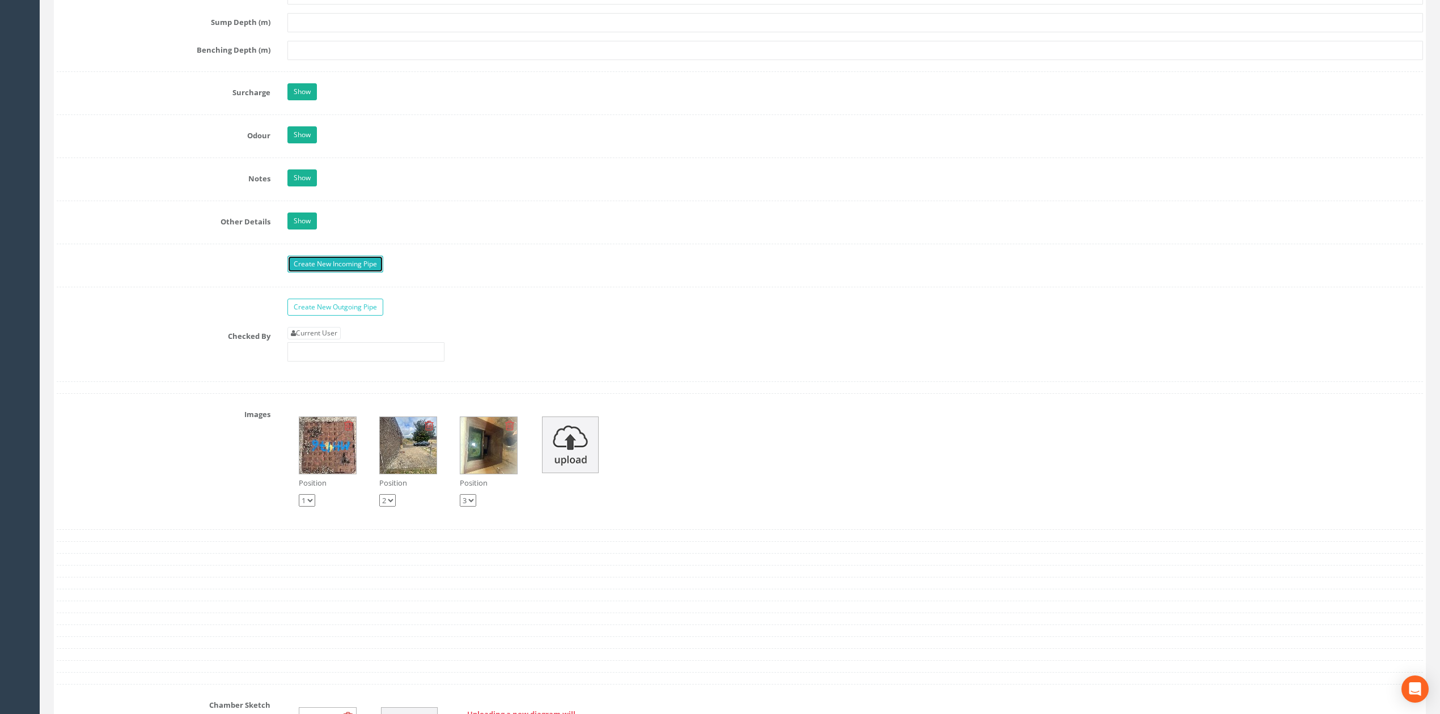
click at [336, 273] on link "Create New Incoming Pipe" at bounding box center [335, 264] width 96 height 17
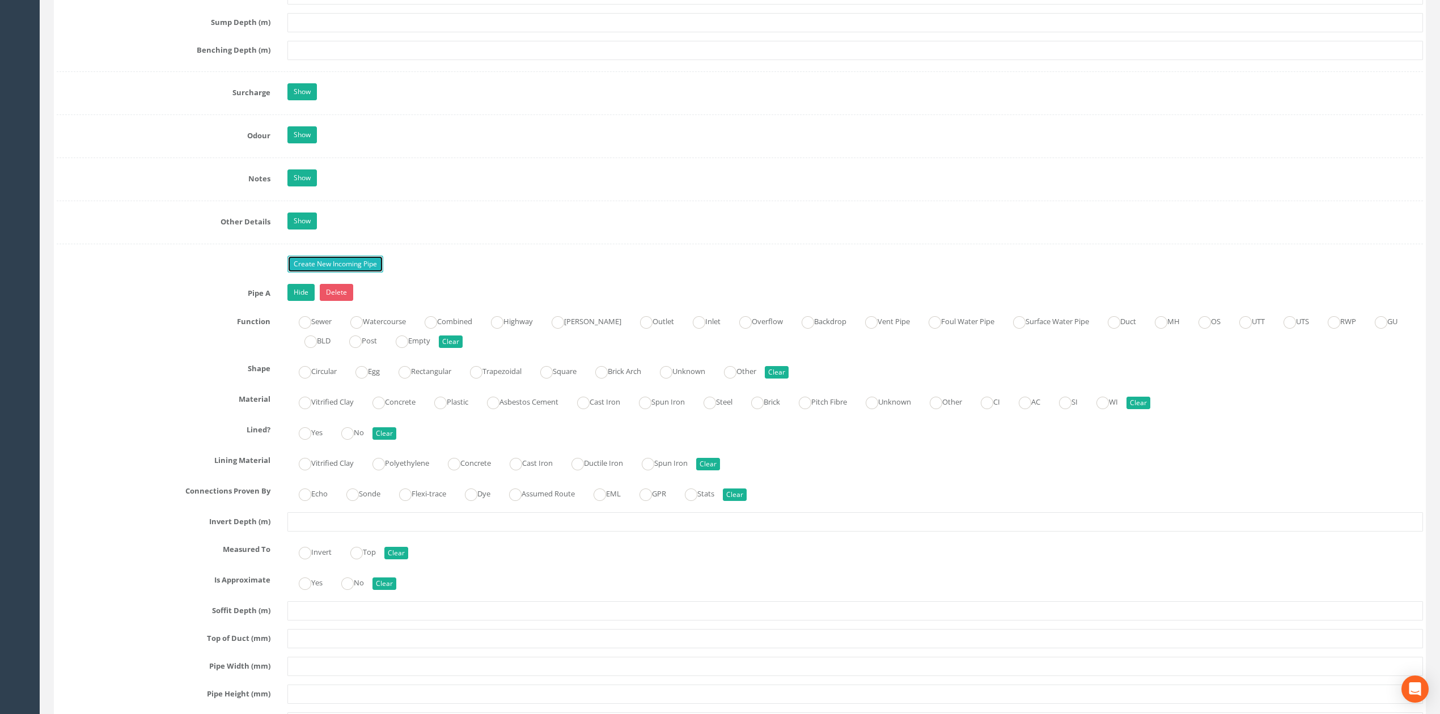
scroll to position [1805, 0]
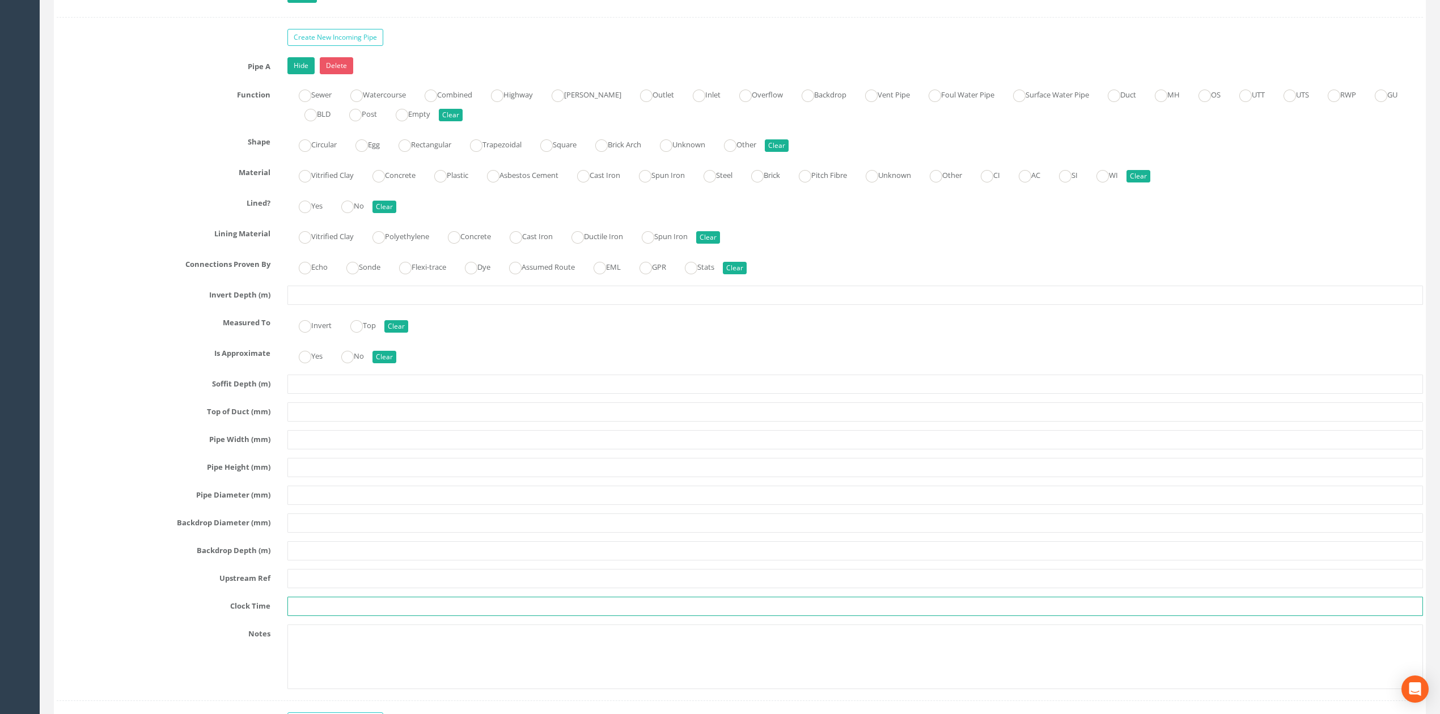
click at [316, 616] on input "text" at bounding box center [855, 606] width 1136 height 19
click at [311, 587] on input "text" at bounding box center [855, 578] width 1136 height 19
click at [312, 616] on input "text" at bounding box center [855, 606] width 1136 height 19
type input "3"
click at [314, 588] on input "text" at bounding box center [855, 578] width 1136 height 19
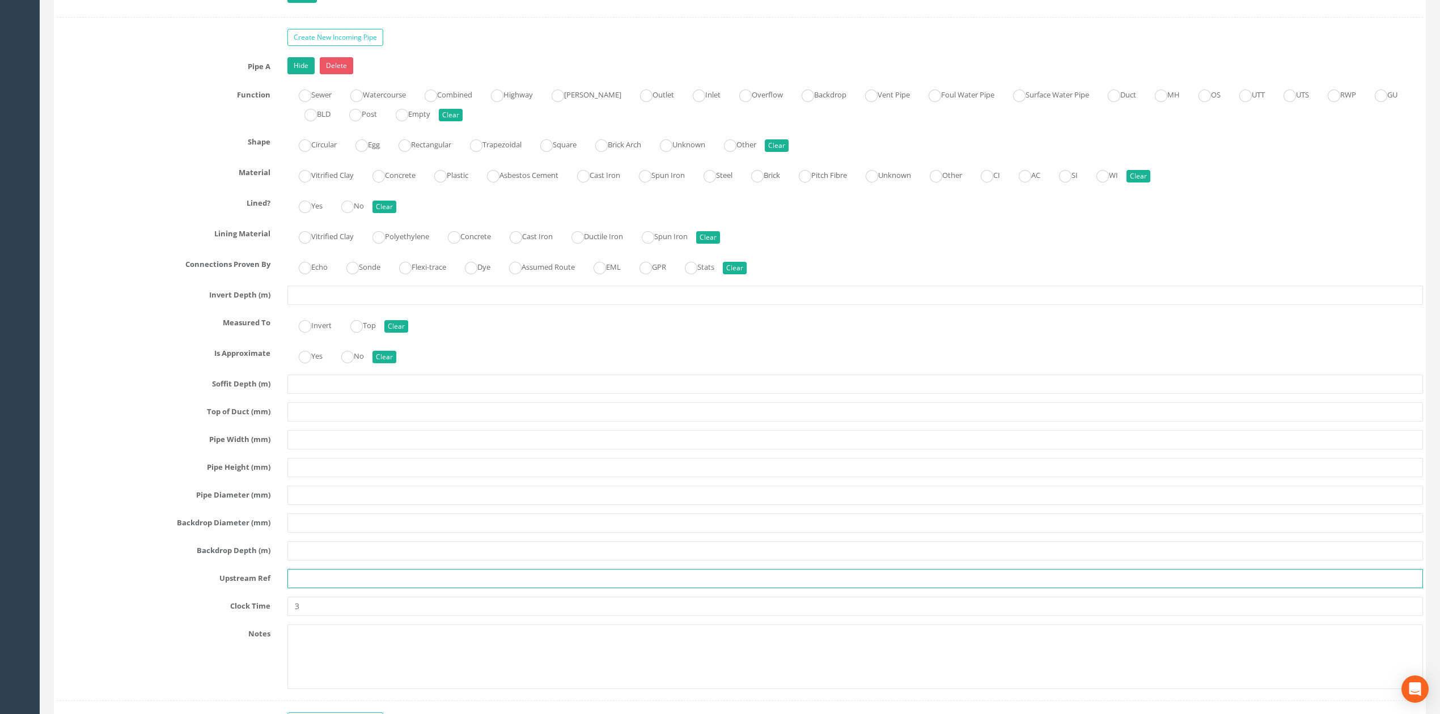
click at [323, 586] on input "text" at bounding box center [855, 578] width 1136 height 19
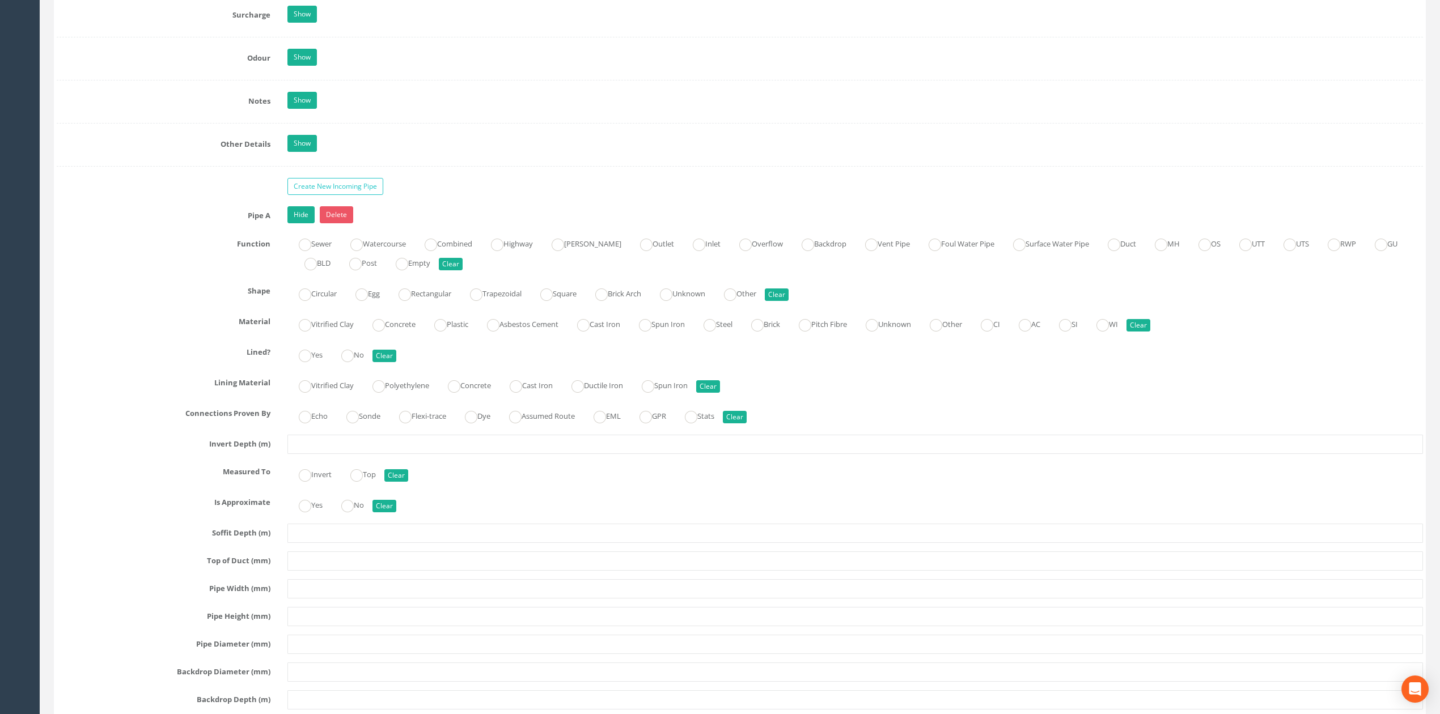
scroll to position [1654, 0]
type input "MH185"
click at [309, 456] on input "text" at bounding box center [855, 446] width 1136 height 19
type input "2.3"
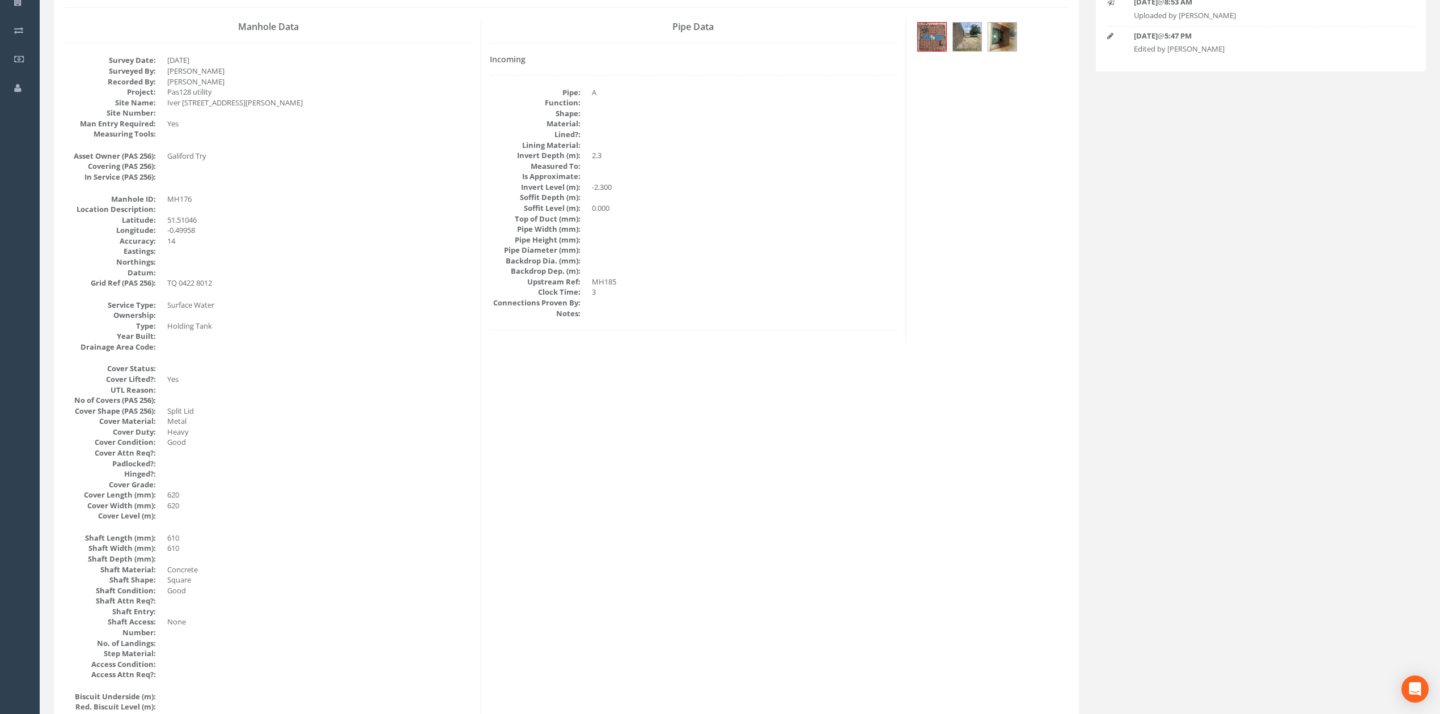
scroll to position [87, 0]
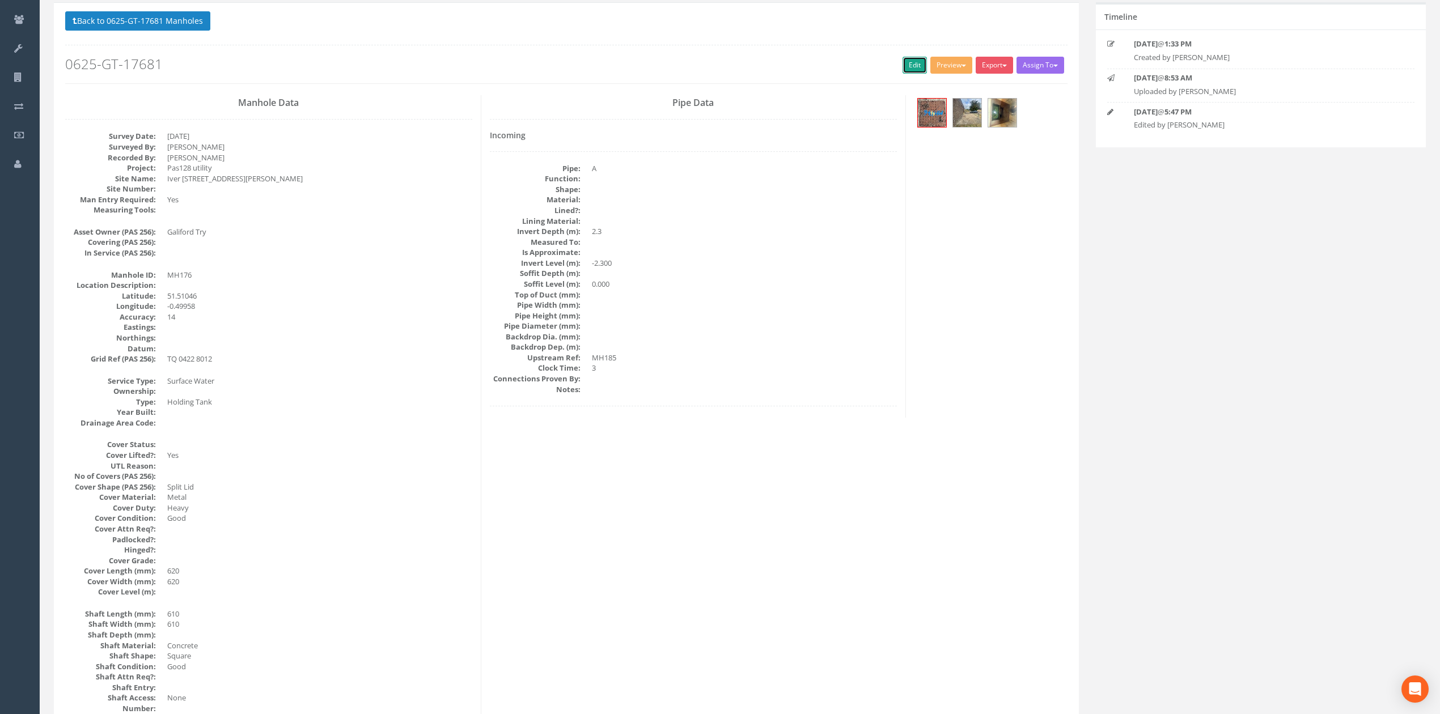
click at [905, 69] on link "Edit" at bounding box center [915, 65] width 24 height 17
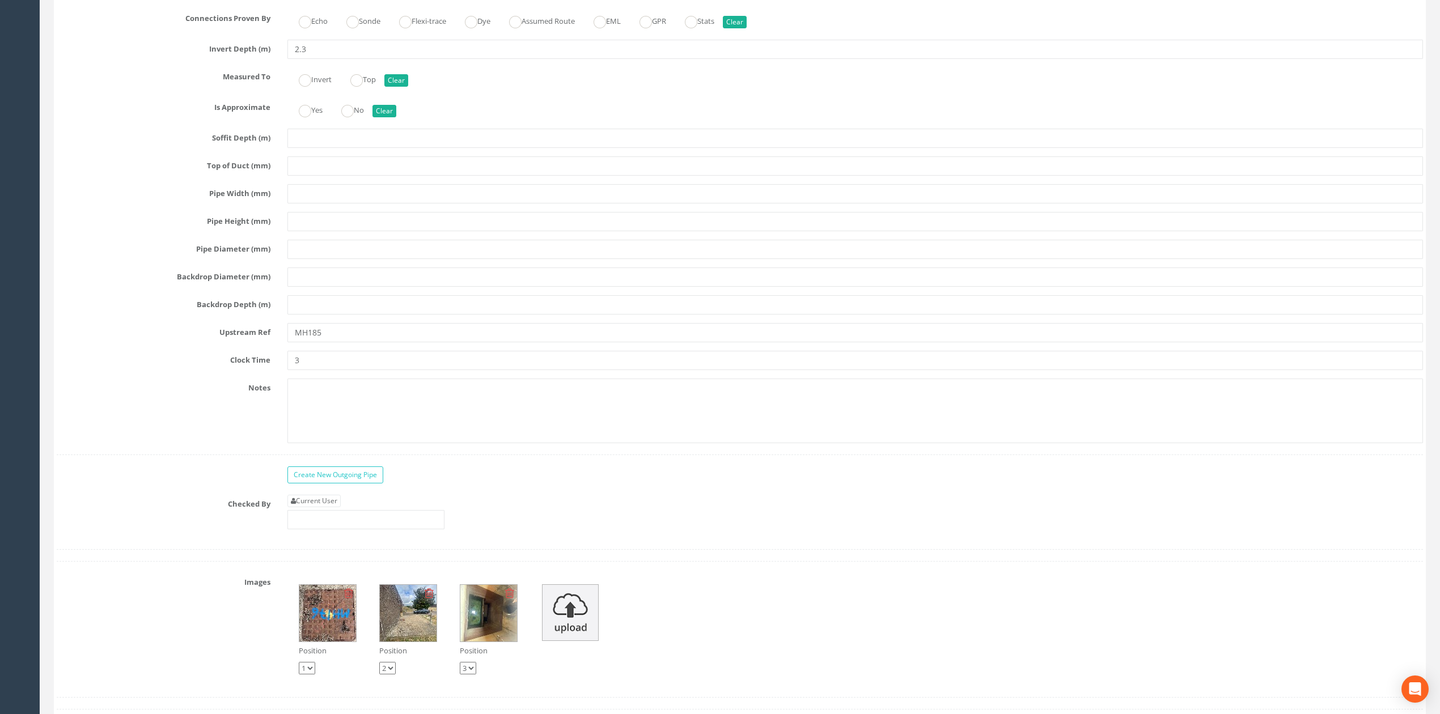
scroll to position [2053, 0]
click at [348, 57] on input "2.3" at bounding box center [855, 47] width 1136 height 19
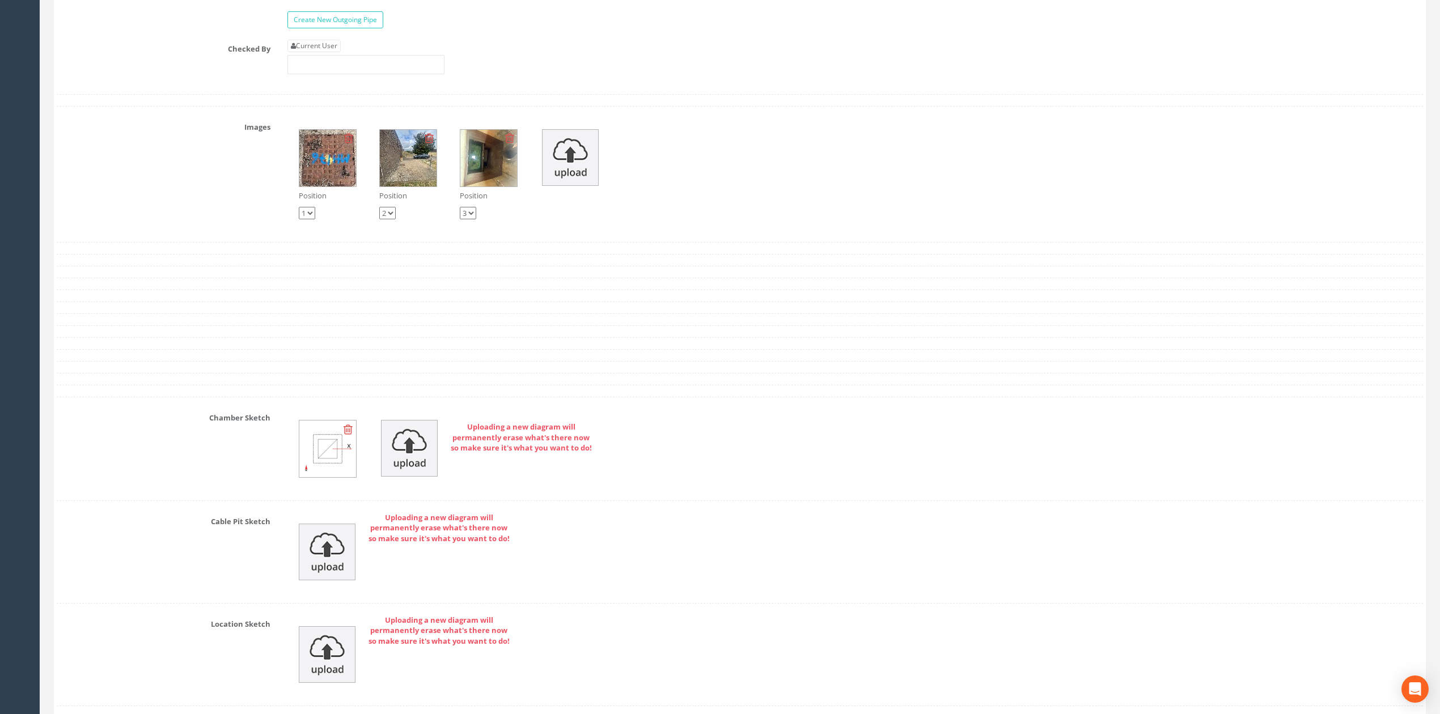
type input "2.30"
click at [347, 435] on icon at bounding box center [348, 429] width 9 height 11
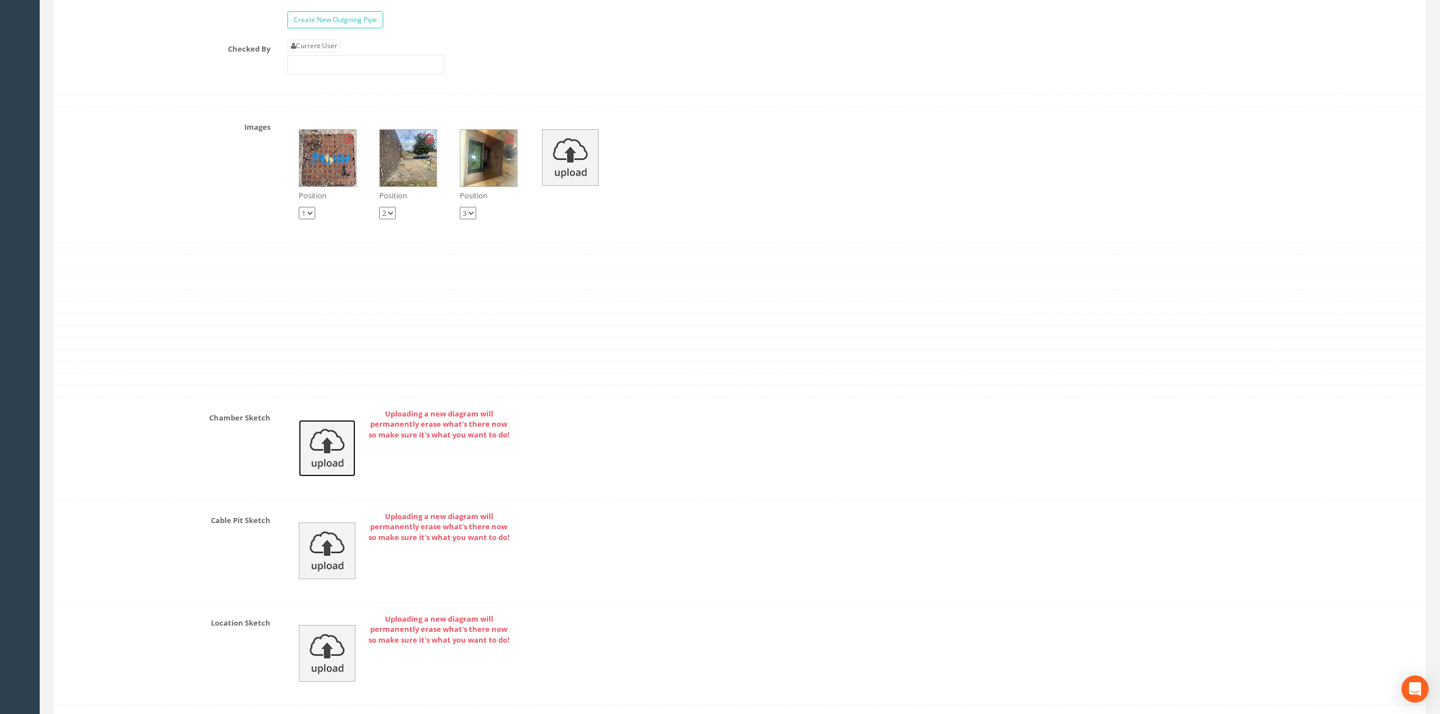
click at [345, 465] on img at bounding box center [327, 448] width 57 height 57
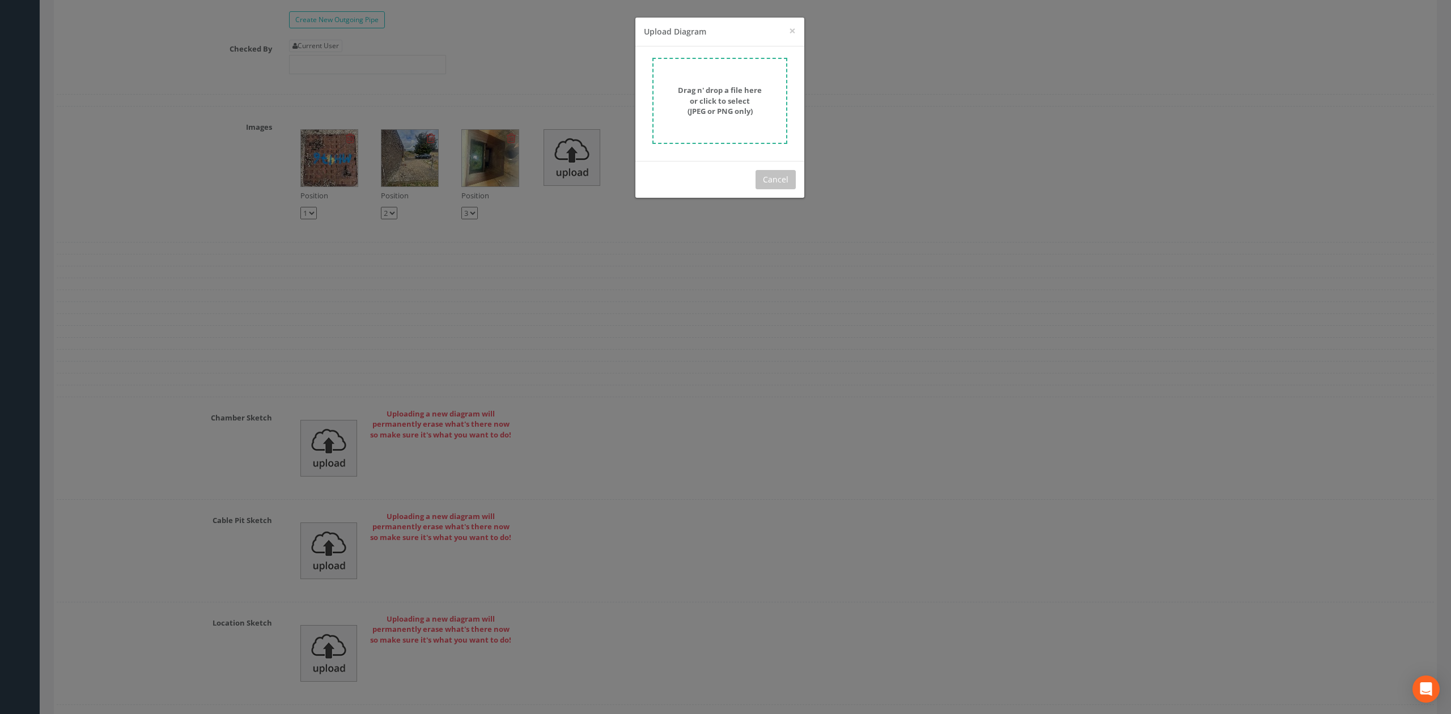
click at [724, 100] on strong "Drag n' drop a file here or click to select (JPEG or PNG only)" at bounding box center [720, 100] width 84 height 31
click at [789, 171] on button "Cancel" at bounding box center [776, 179] width 40 height 19
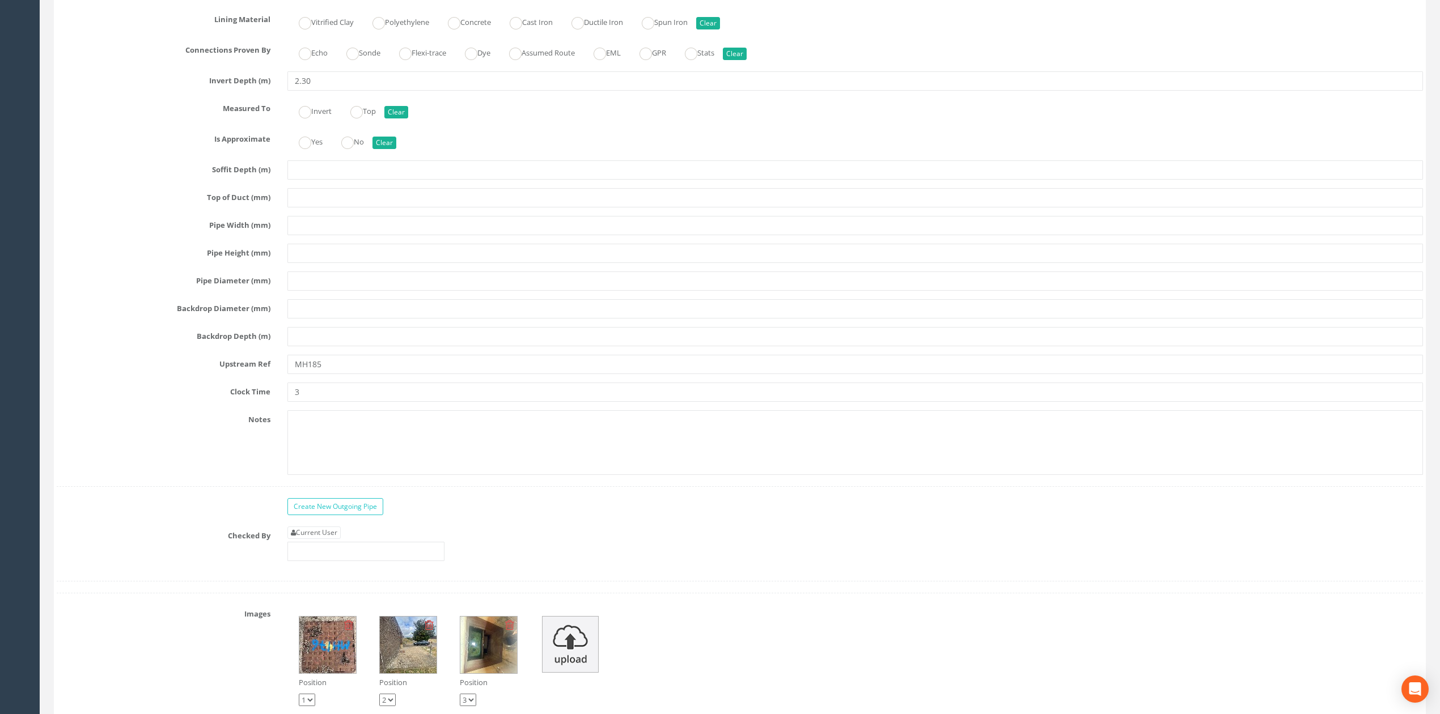
scroll to position [1977, 0]
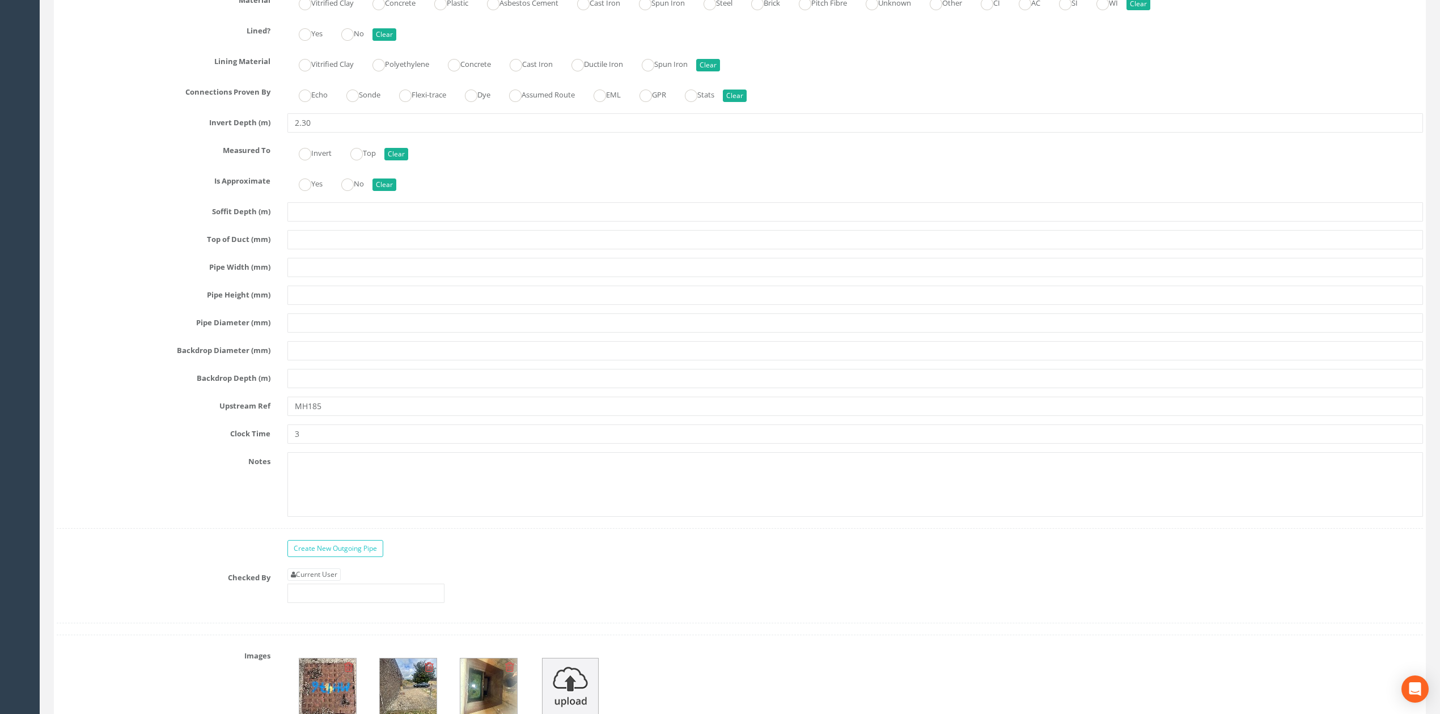
click at [341, 599] on div "Current User" at bounding box center [365, 586] width 157 height 35
click at [332, 581] on link "Current User" at bounding box center [313, 575] width 53 height 12
type input "[PERSON_NAME]"
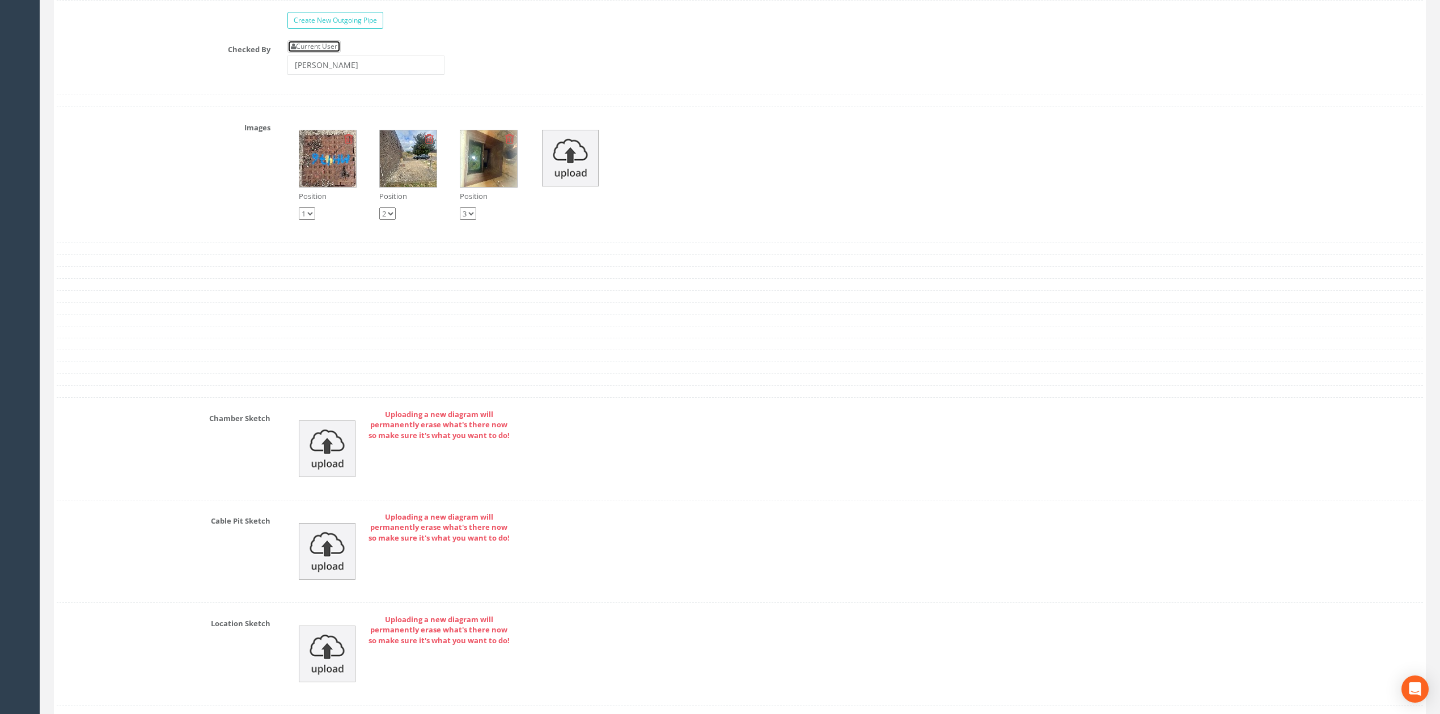
scroll to position [2506, 0]
click at [318, 477] on img at bounding box center [327, 448] width 57 height 57
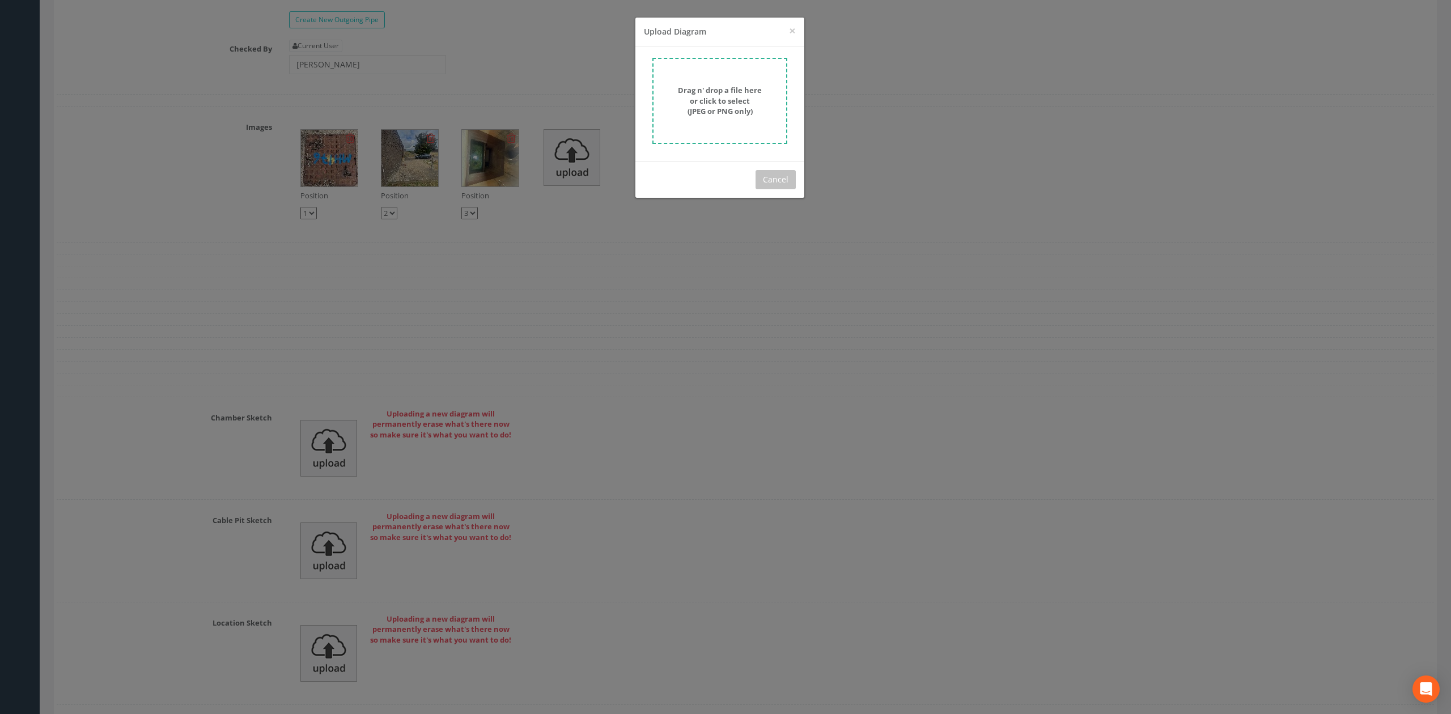
click at [687, 95] on div "Drag n' drop a file here or click to select (JPEG or PNG only)" at bounding box center [720, 101] width 110 height 32
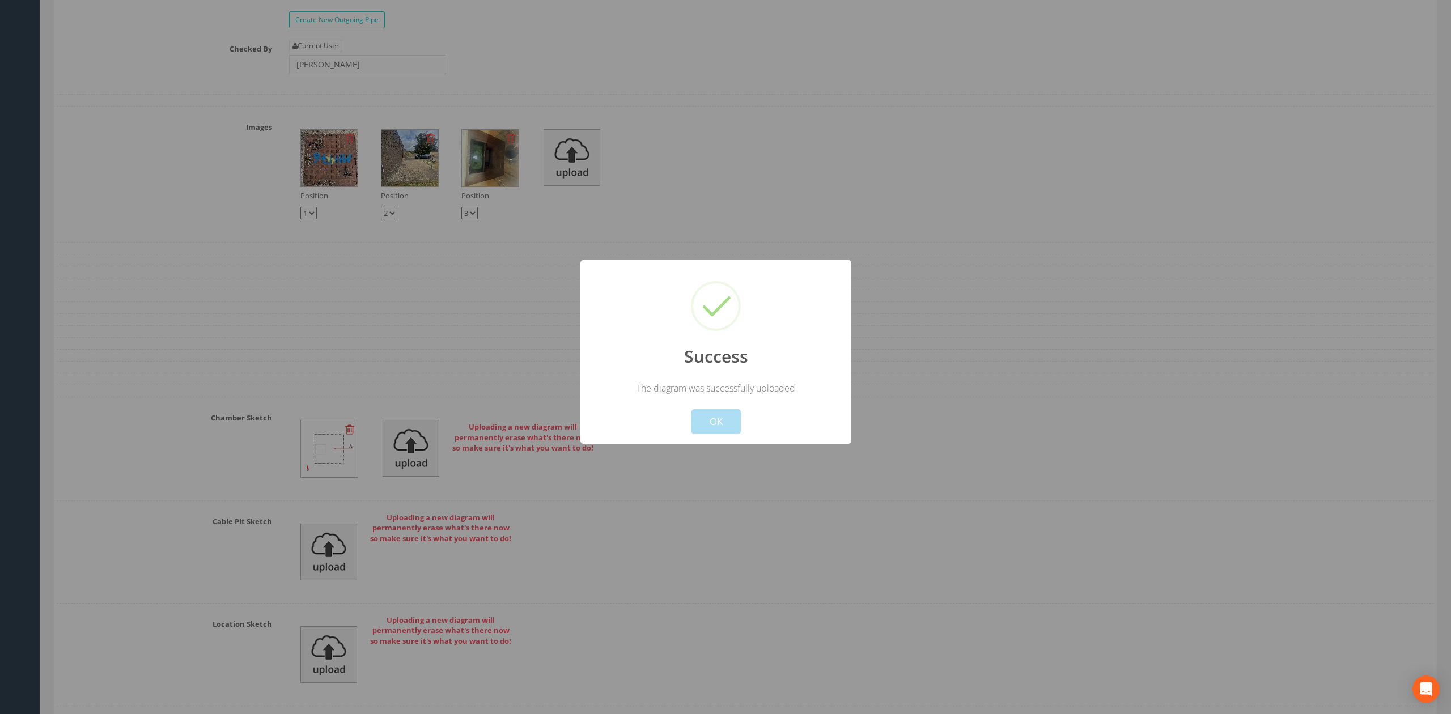
click at [733, 422] on button "OK" at bounding box center [716, 421] width 49 height 25
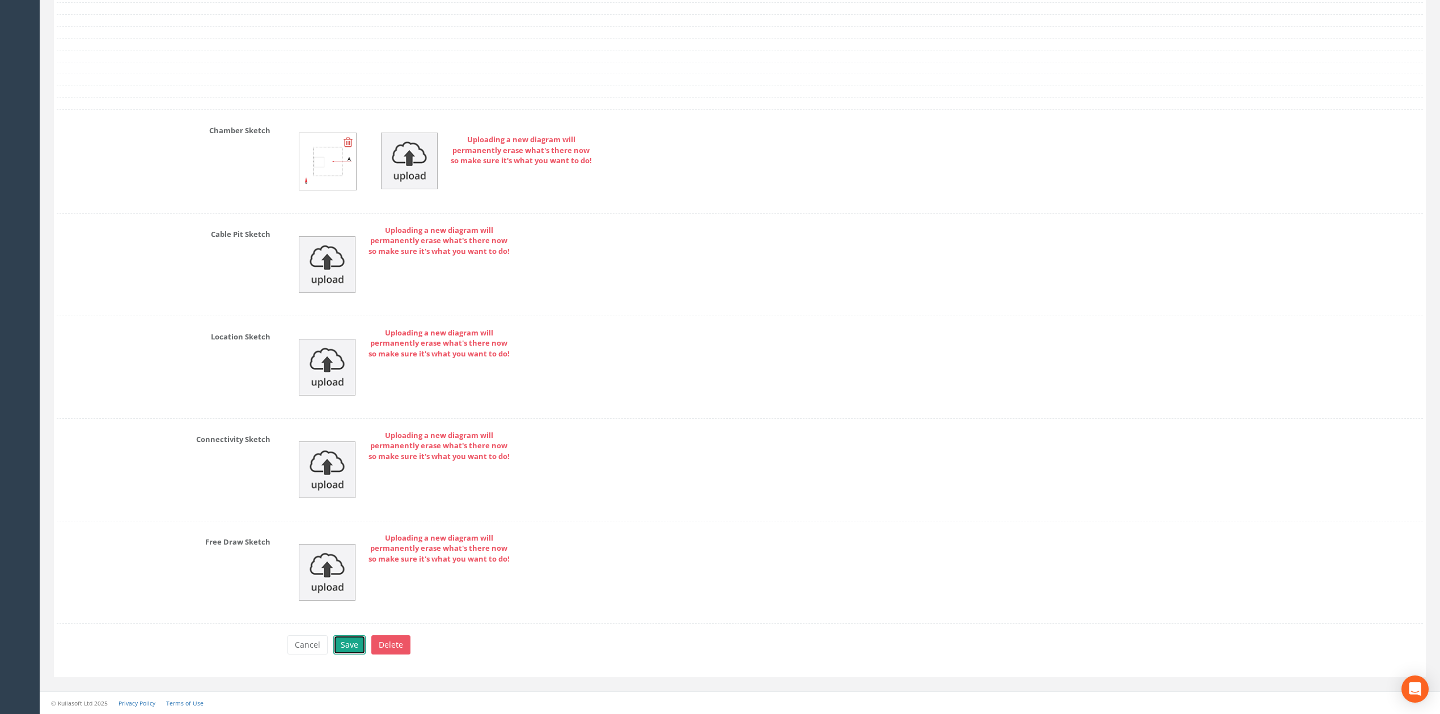
click at [350, 640] on button "Save" at bounding box center [349, 645] width 32 height 19
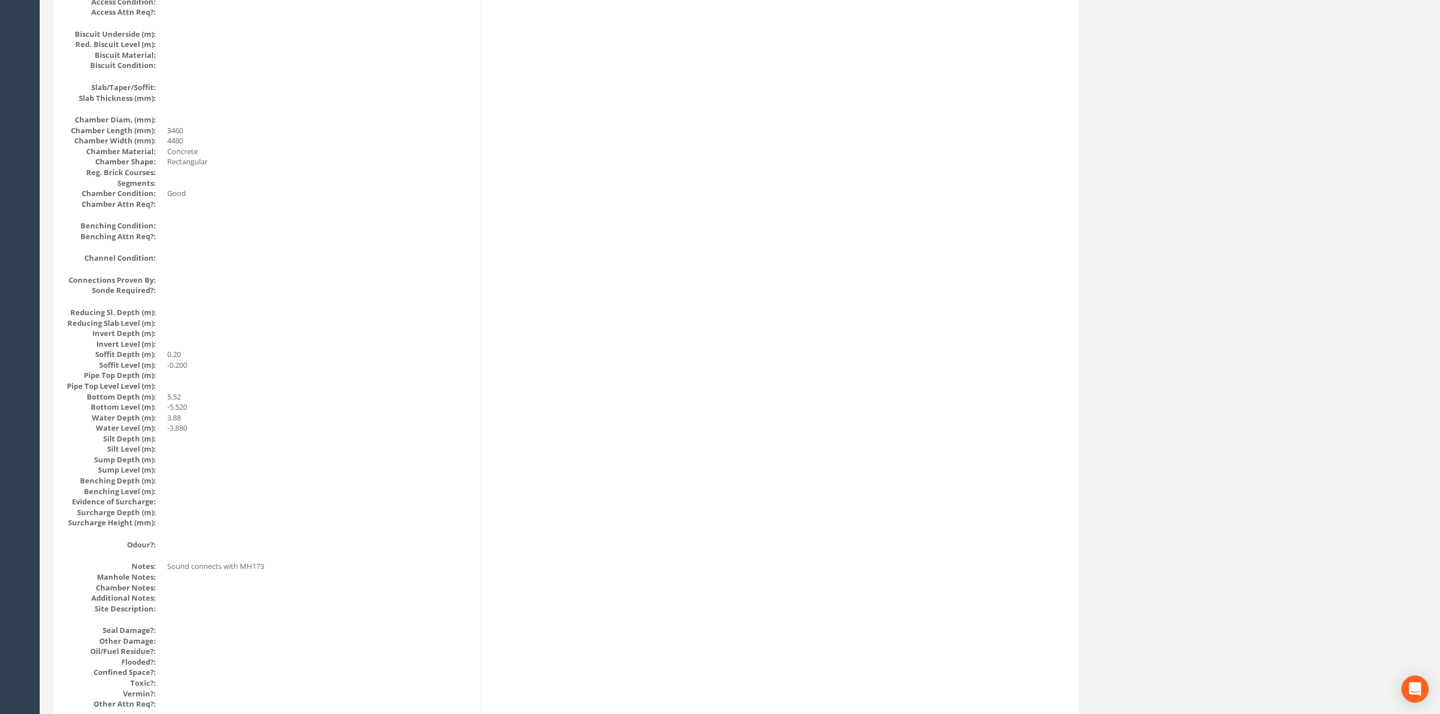
scroll to position [0, 0]
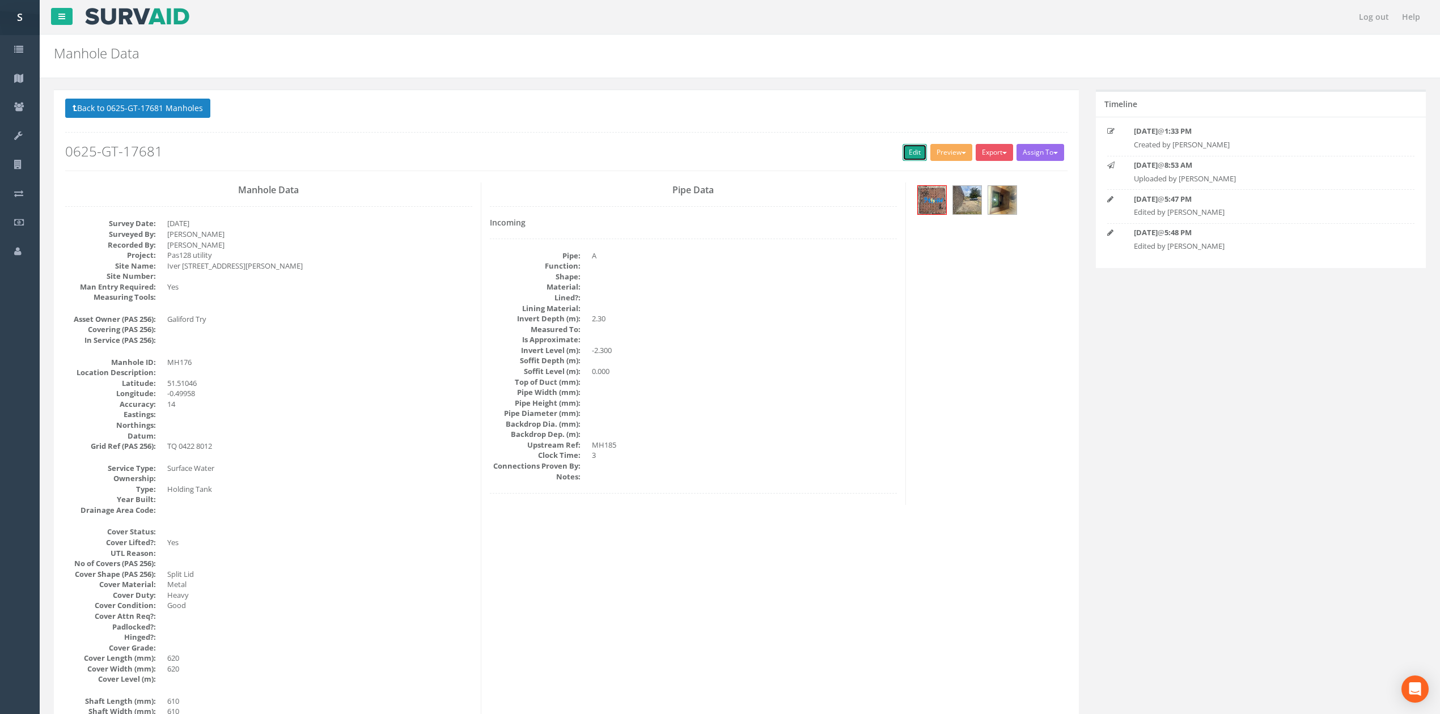
click at [920, 152] on link "Edit" at bounding box center [915, 152] width 24 height 17
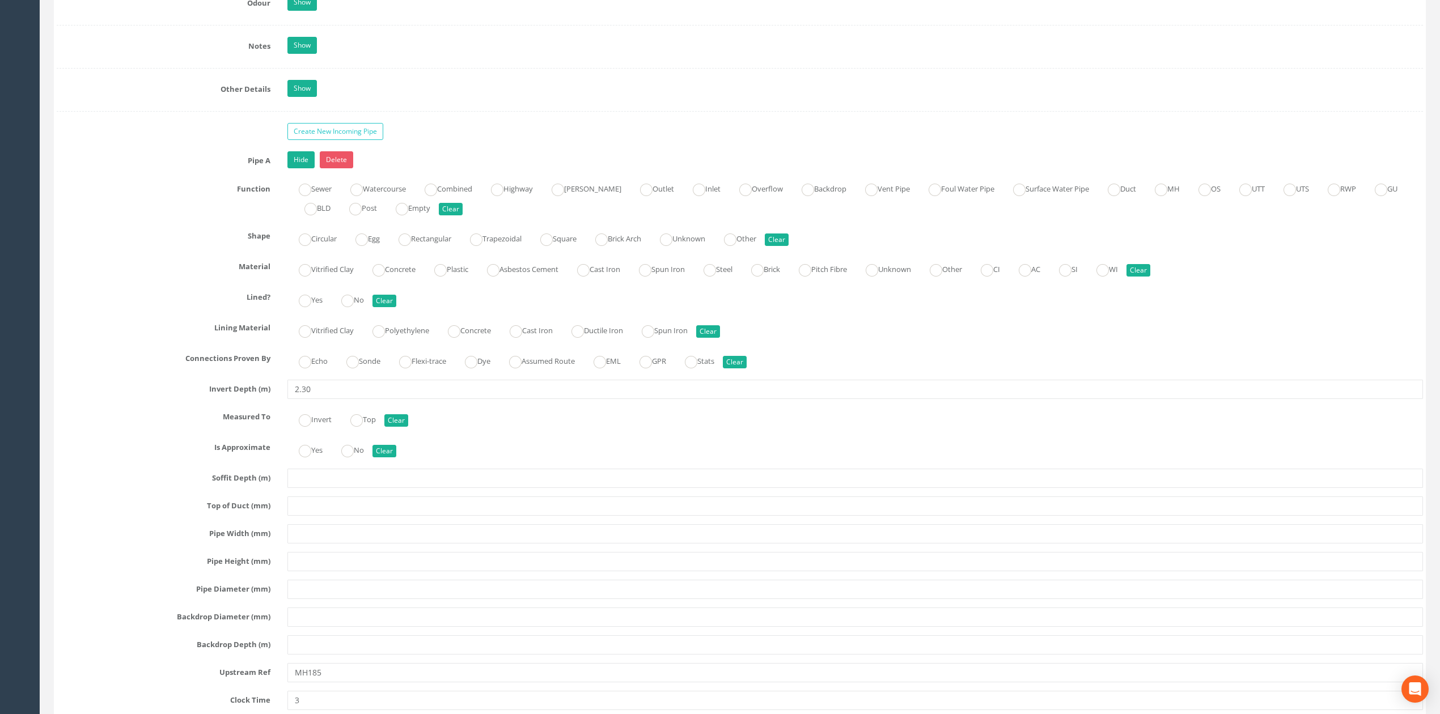
scroll to position [1378, 0]
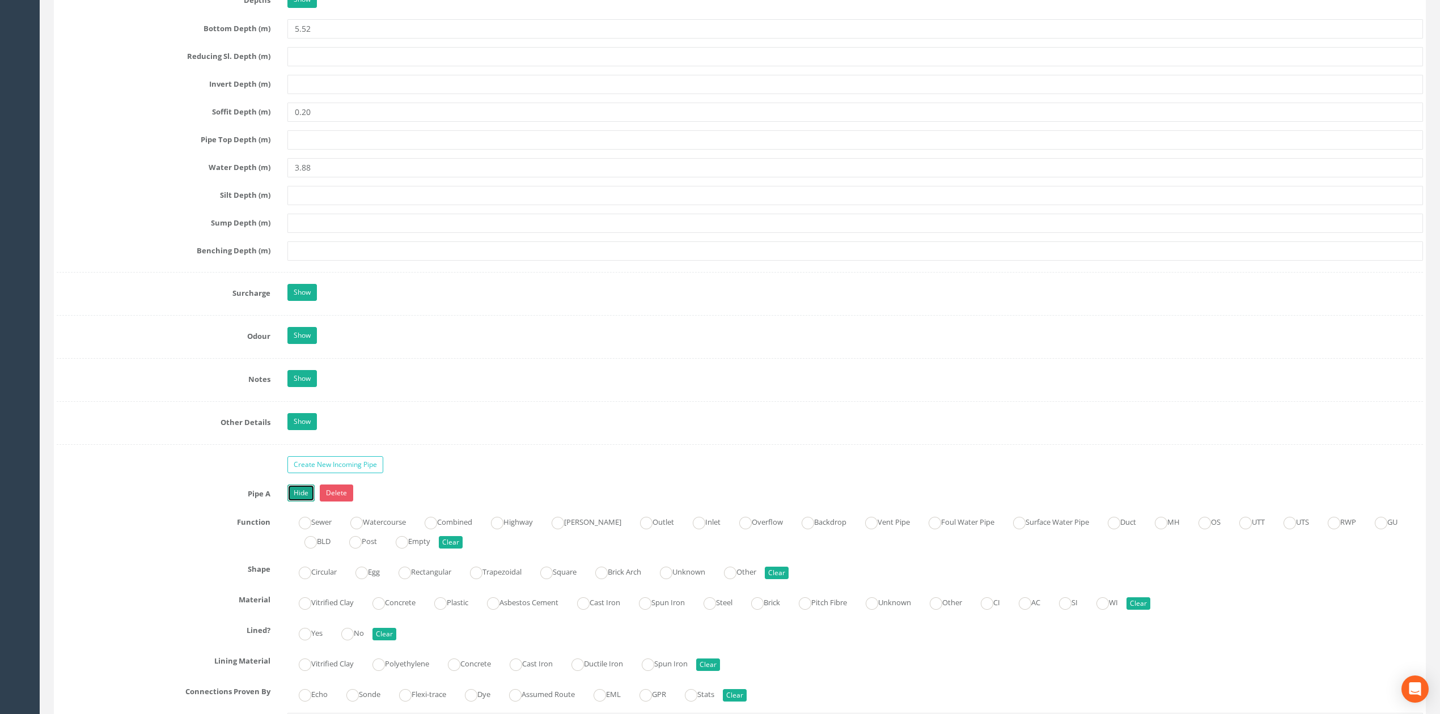
click at [302, 500] on link "Hide" at bounding box center [300, 493] width 27 height 17
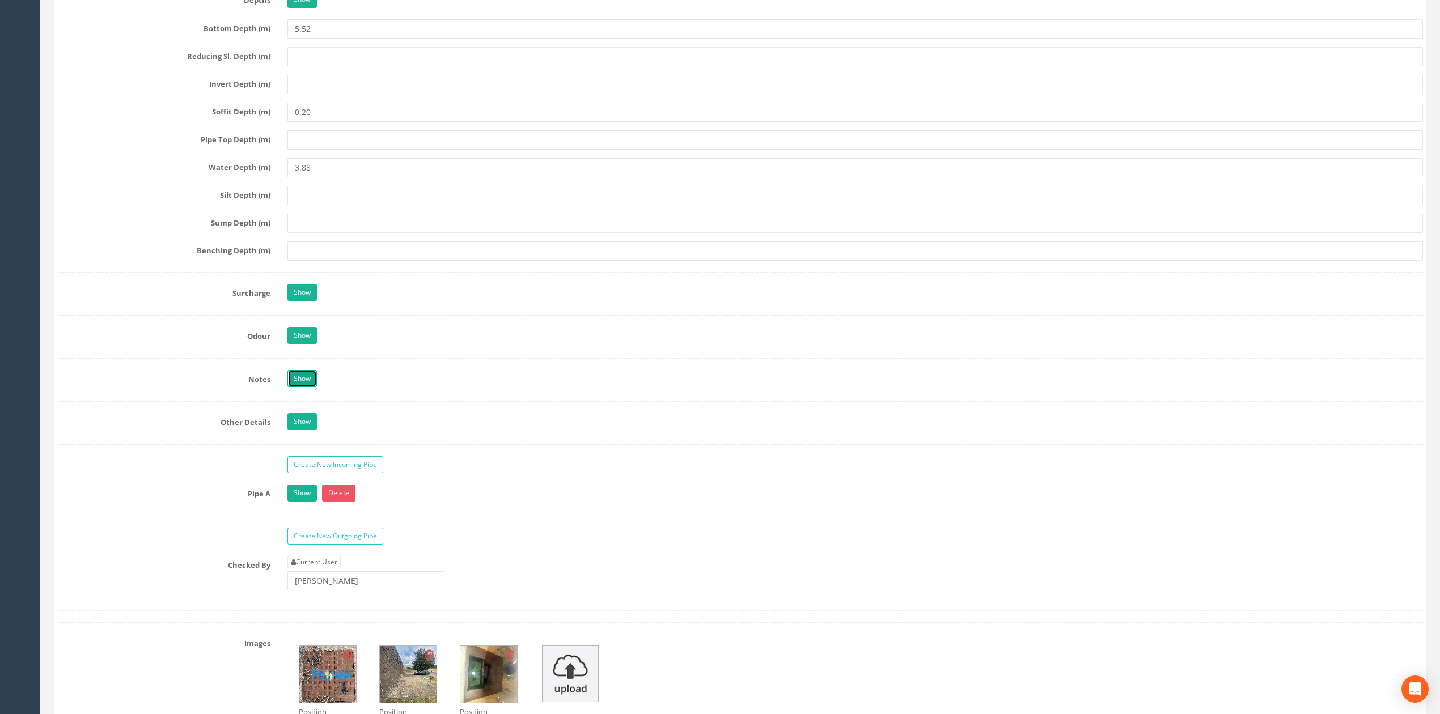
click at [303, 387] on link "Show" at bounding box center [301, 378] width 29 height 17
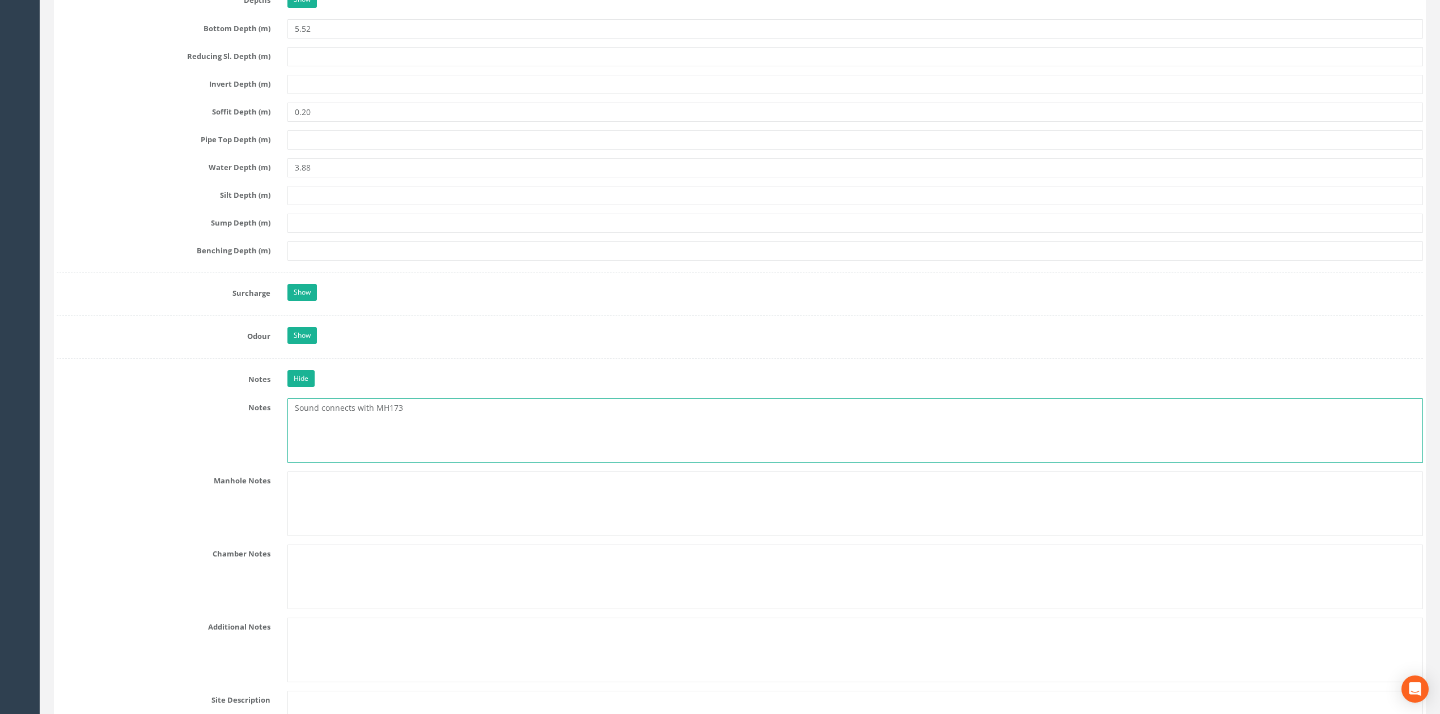
drag, startPoint x: 281, startPoint y: 429, endPoint x: 164, endPoint y: 416, distance: 118.1
click at [179, 418] on div "Notes Sound connects with MH173" at bounding box center [739, 431] width 1383 height 65
click at [291, 387] on link "Hide" at bounding box center [300, 378] width 27 height 17
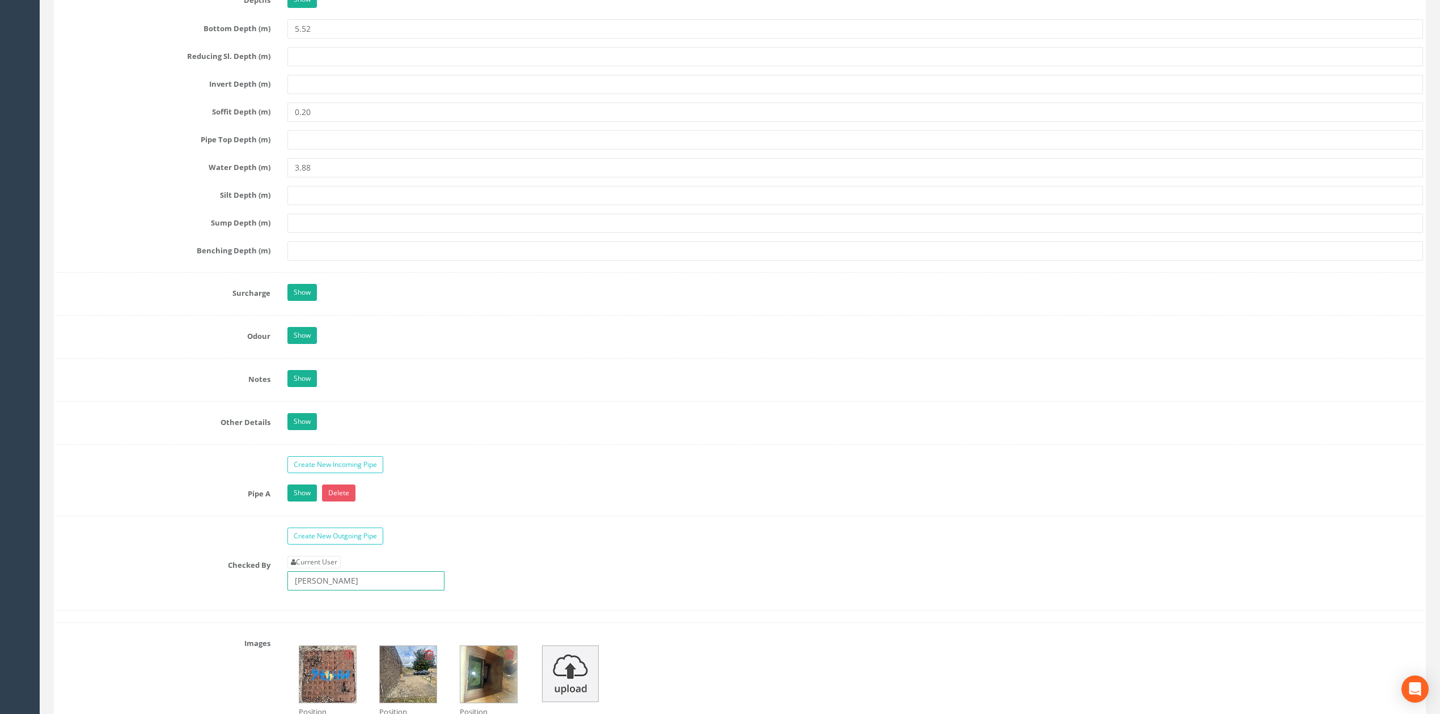
click at [348, 584] on input "[PERSON_NAME]" at bounding box center [365, 580] width 157 height 19
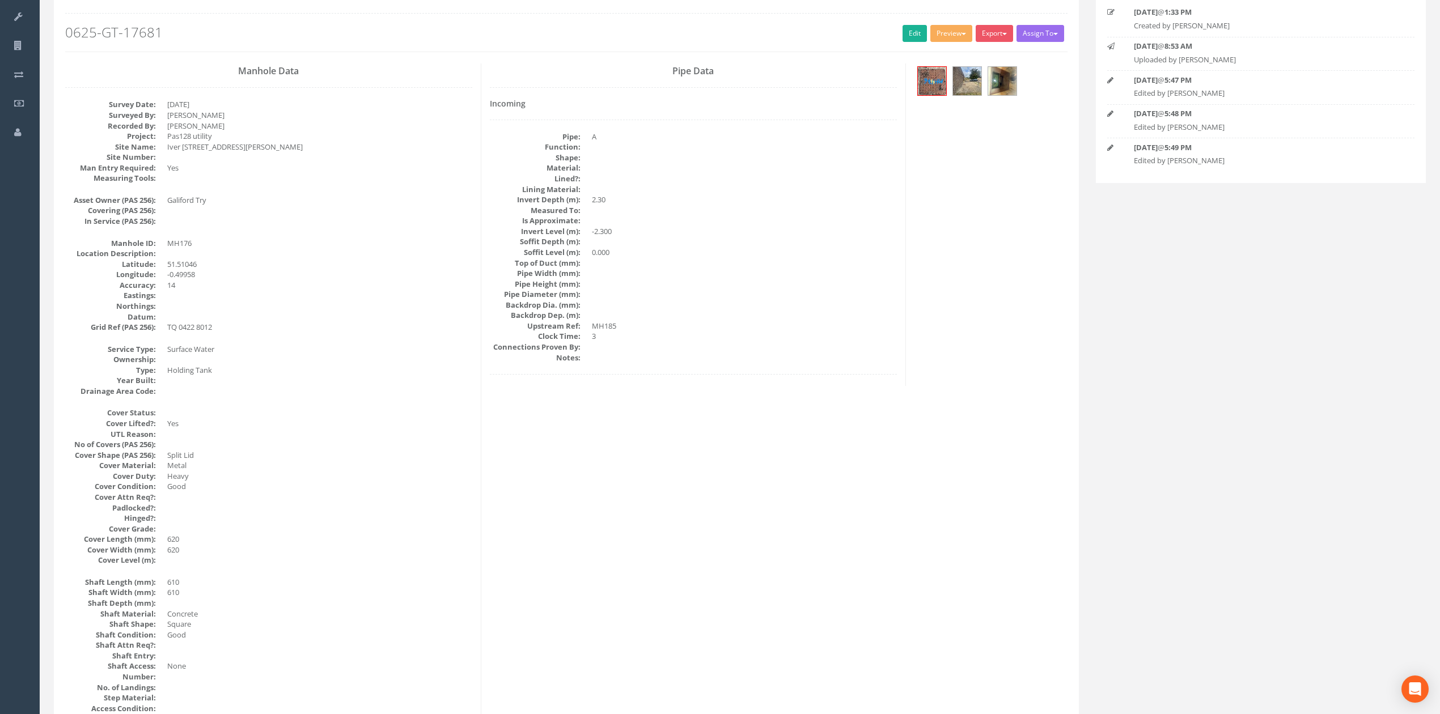
scroll to position [0, 0]
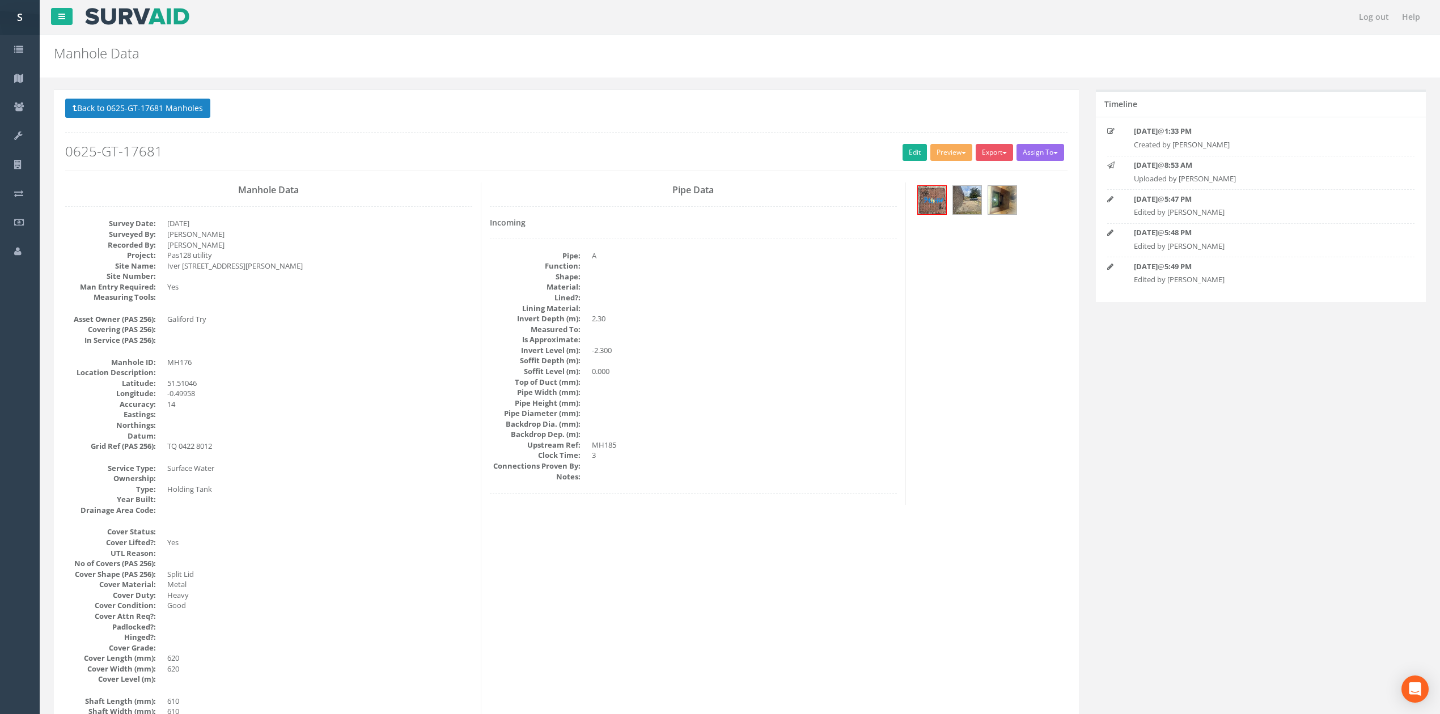
click at [121, 123] on div "Back to 0625-GT-17681 Manholes Back to Map Assign To No Companies Added Export …" at bounding box center [566, 135] width 1002 height 72
click at [113, 100] on button "Back to 0625-GT-17681 Manholes" at bounding box center [137, 108] width 145 height 19
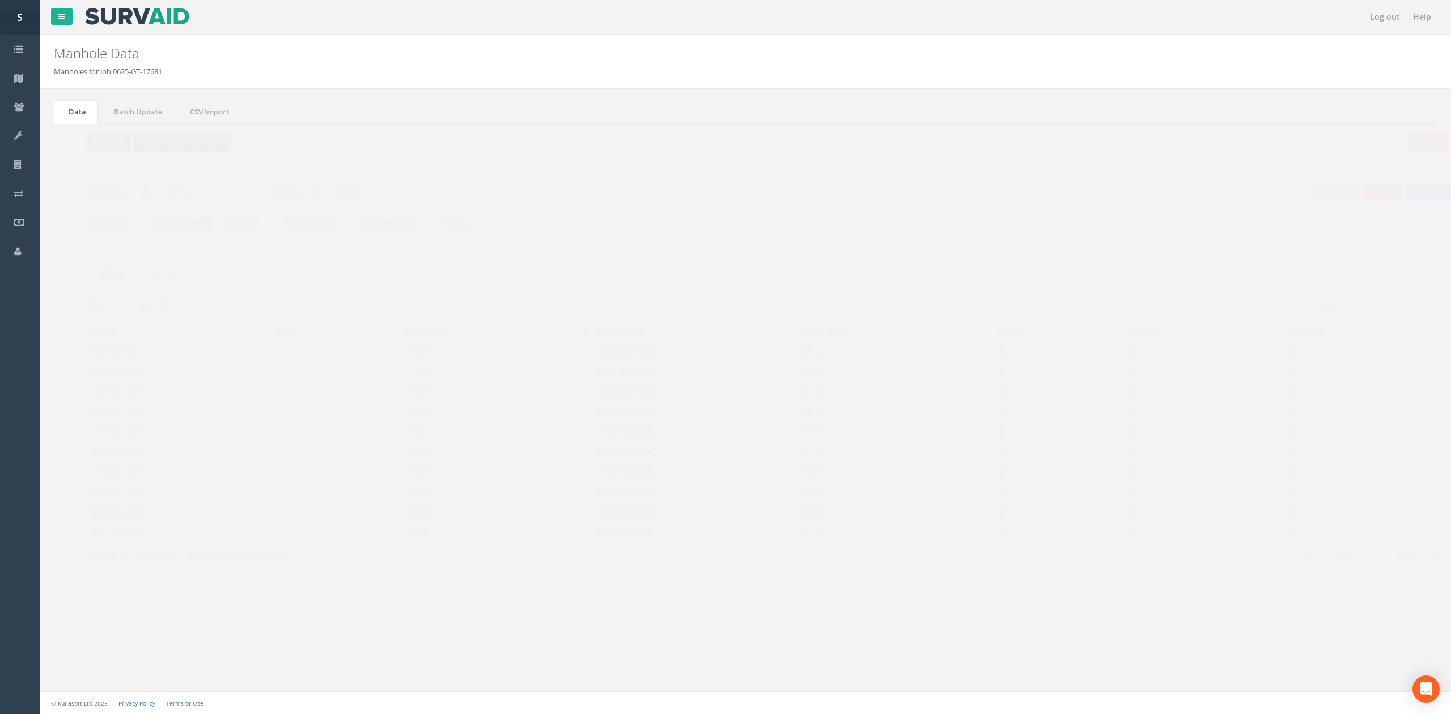
click at [90, 150] on button "Refresh" at bounding box center [87, 142] width 44 height 19
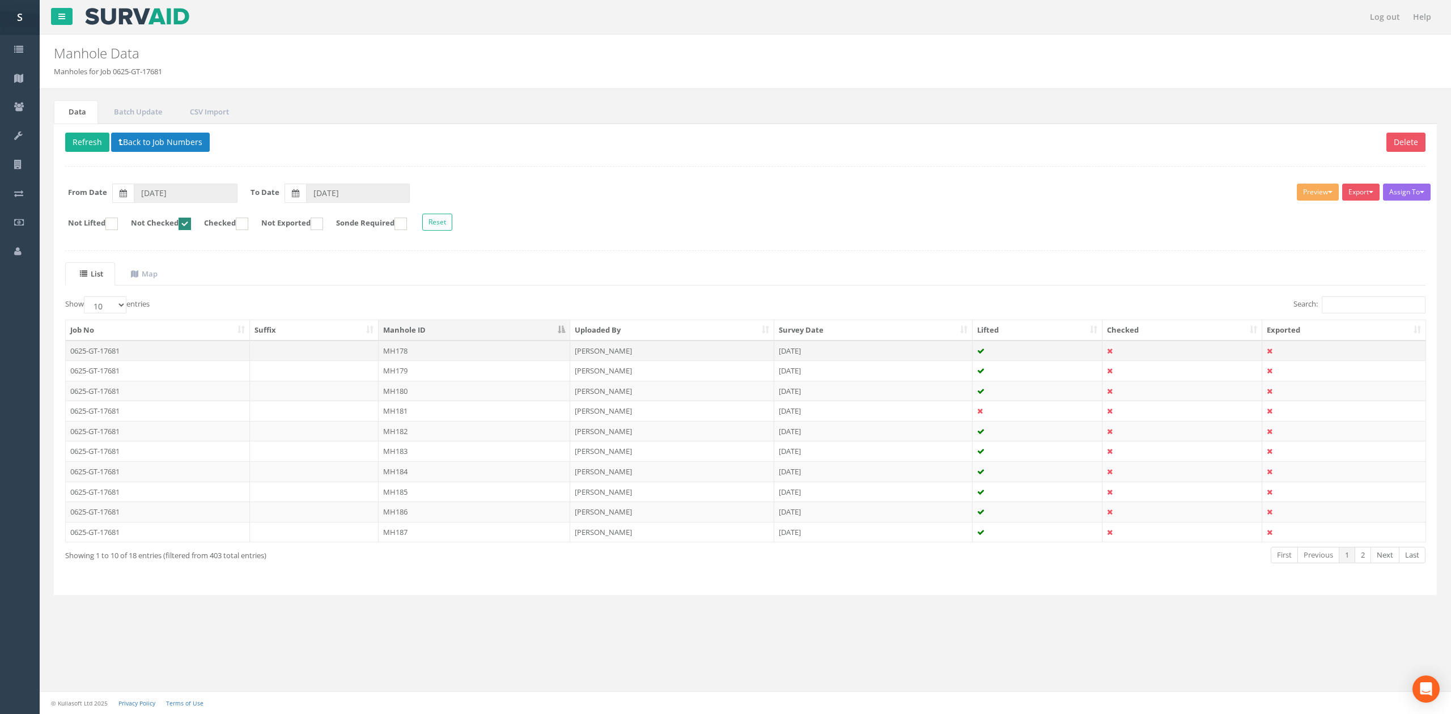
click at [406, 354] on td "MH178" at bounding box center [475, 351] width 192 height 20
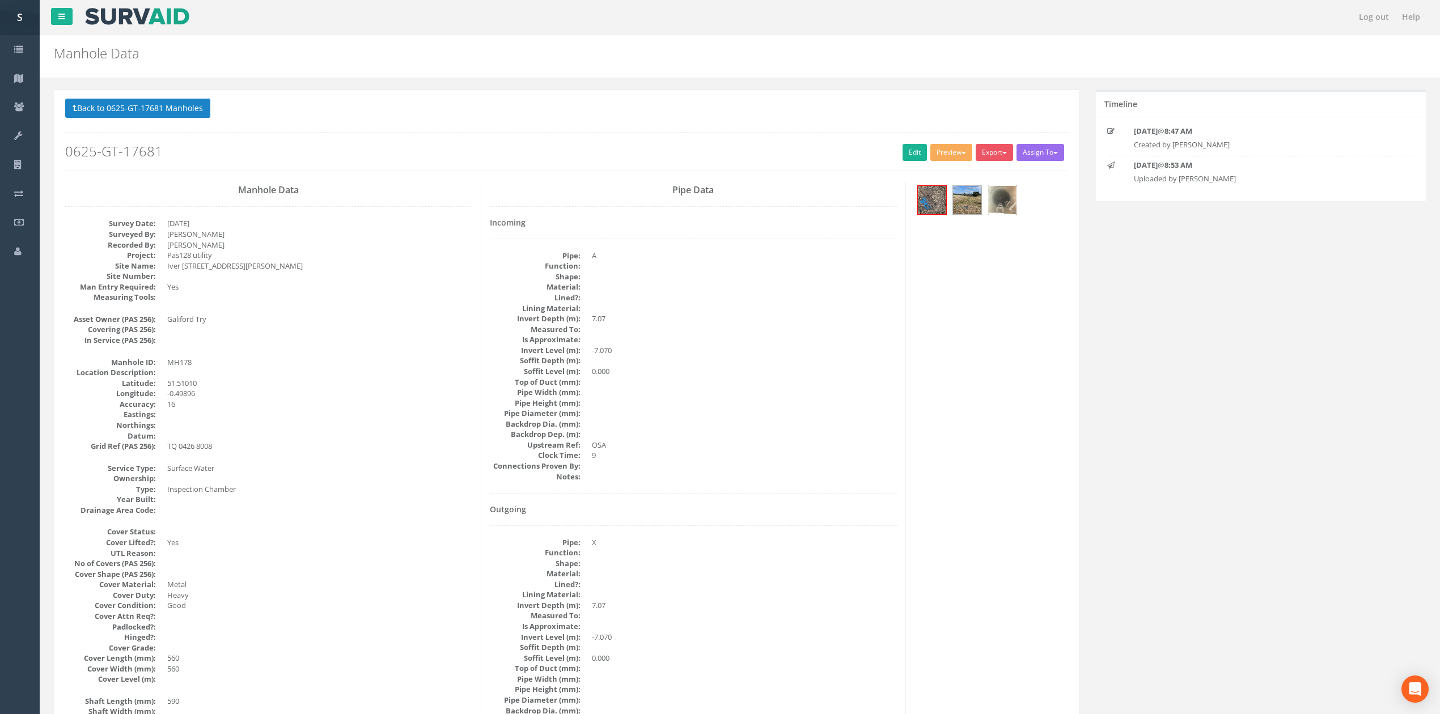
click at [1003, 204] on img at bounding box center [1002, 200] width 28 height 28
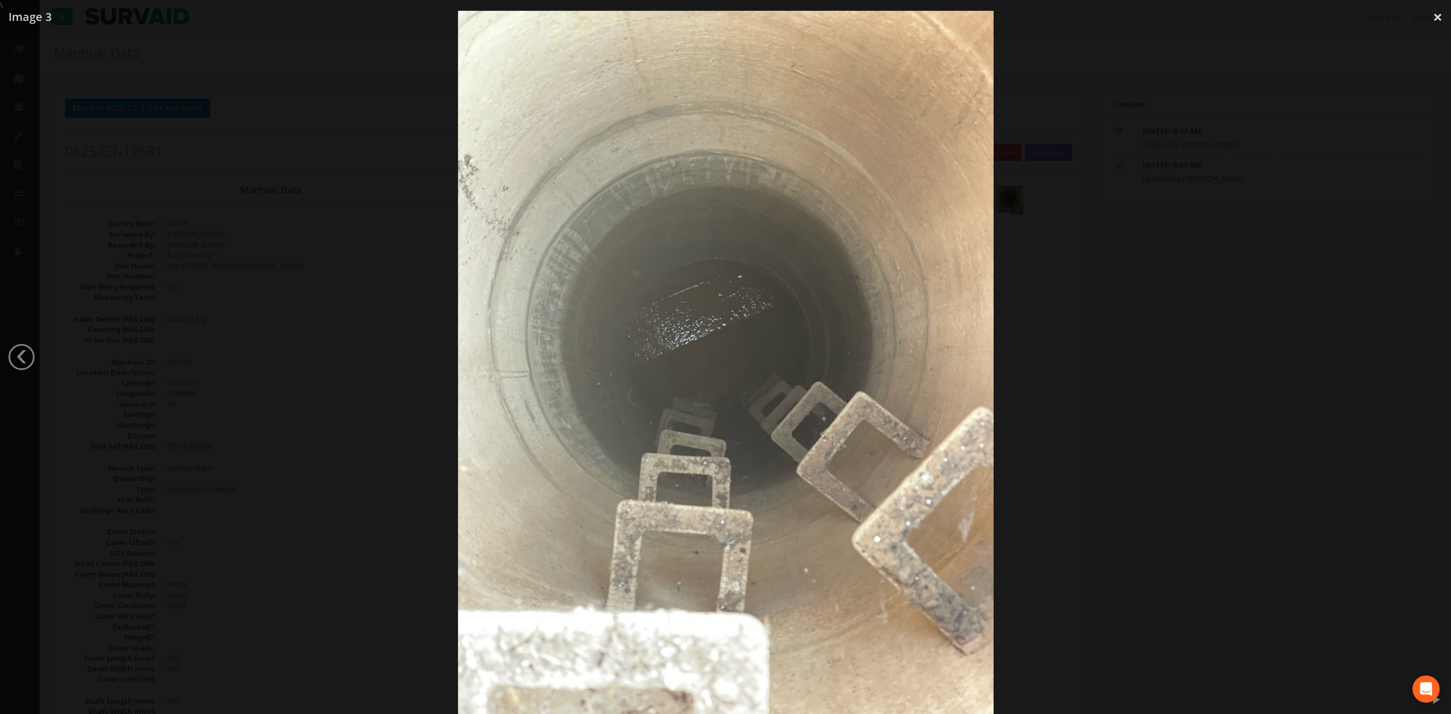
click at [1183, 319] on div at bounding box center [725, 368] width 1451 height 714
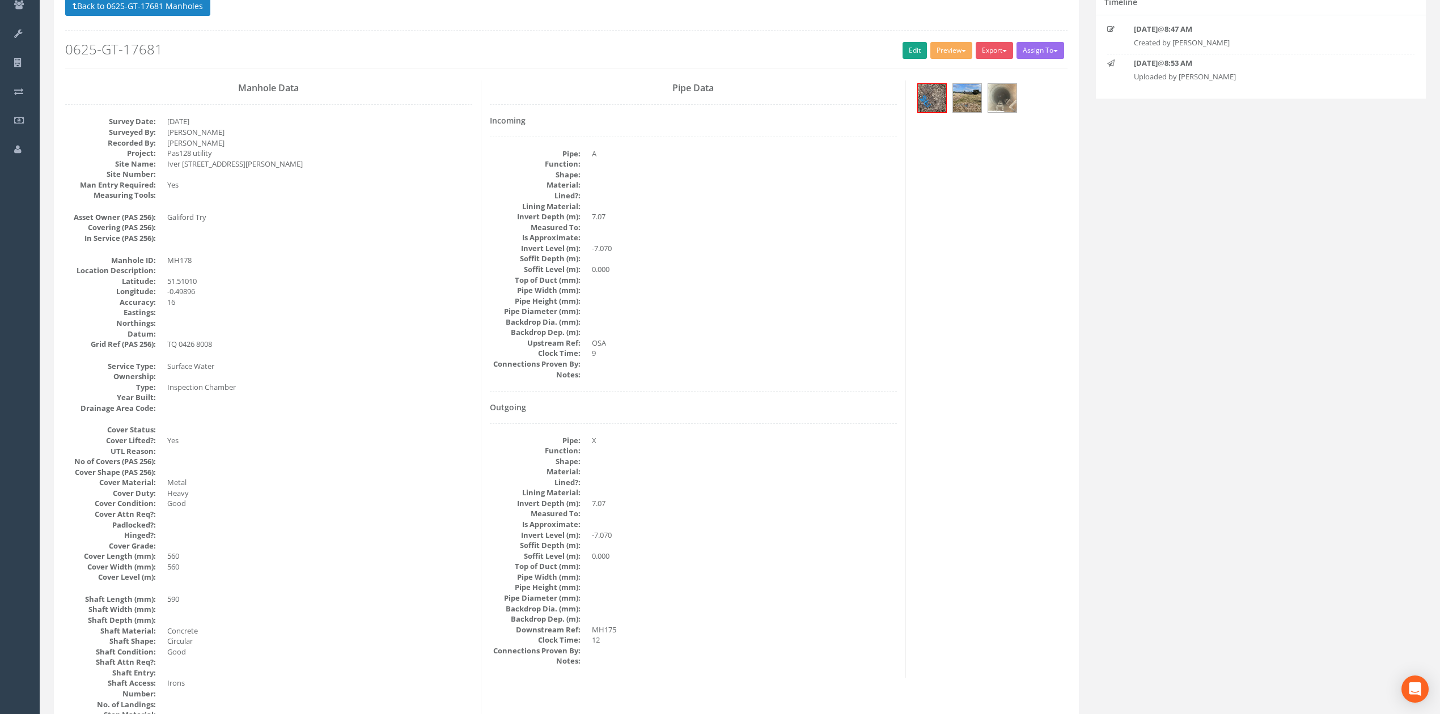
scroll to position [75, 0]
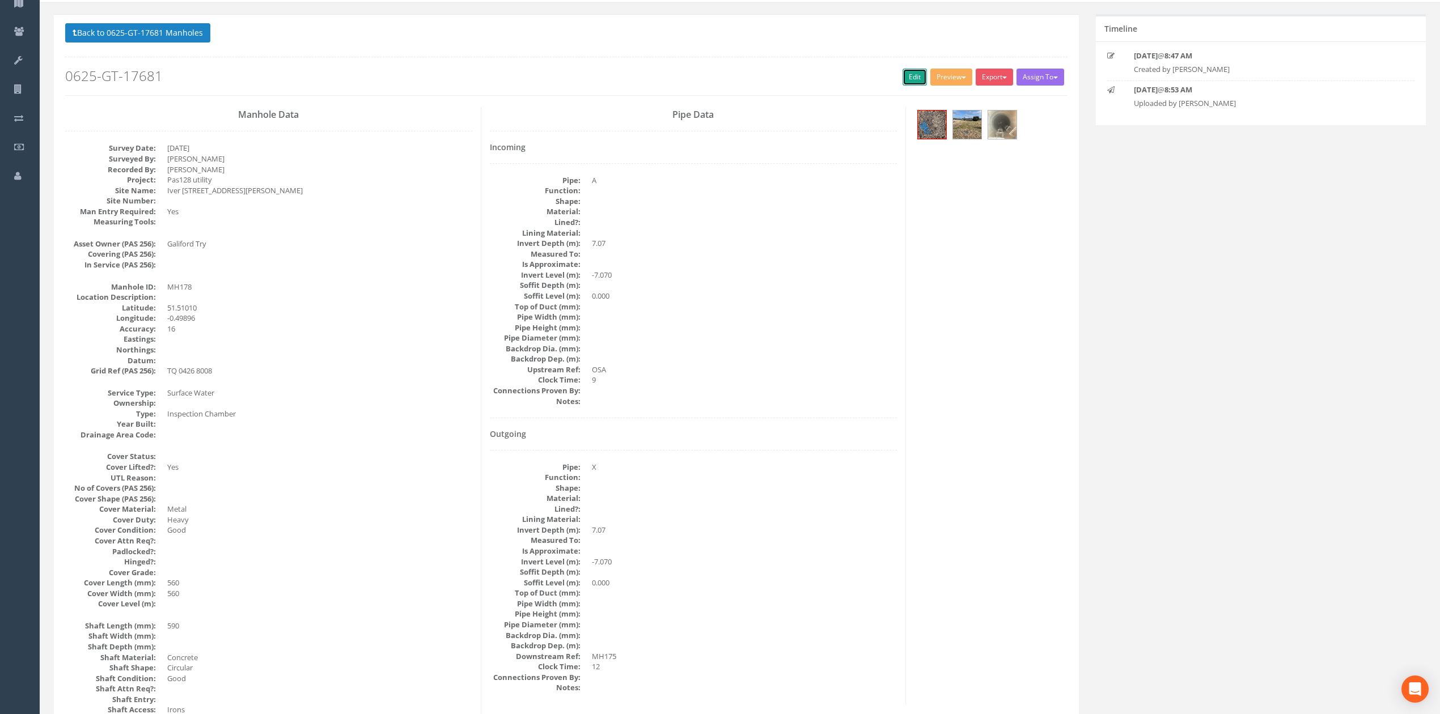
click at [918, 76] on link "Edit" at bounding box center [915, 77] width 24 height 17
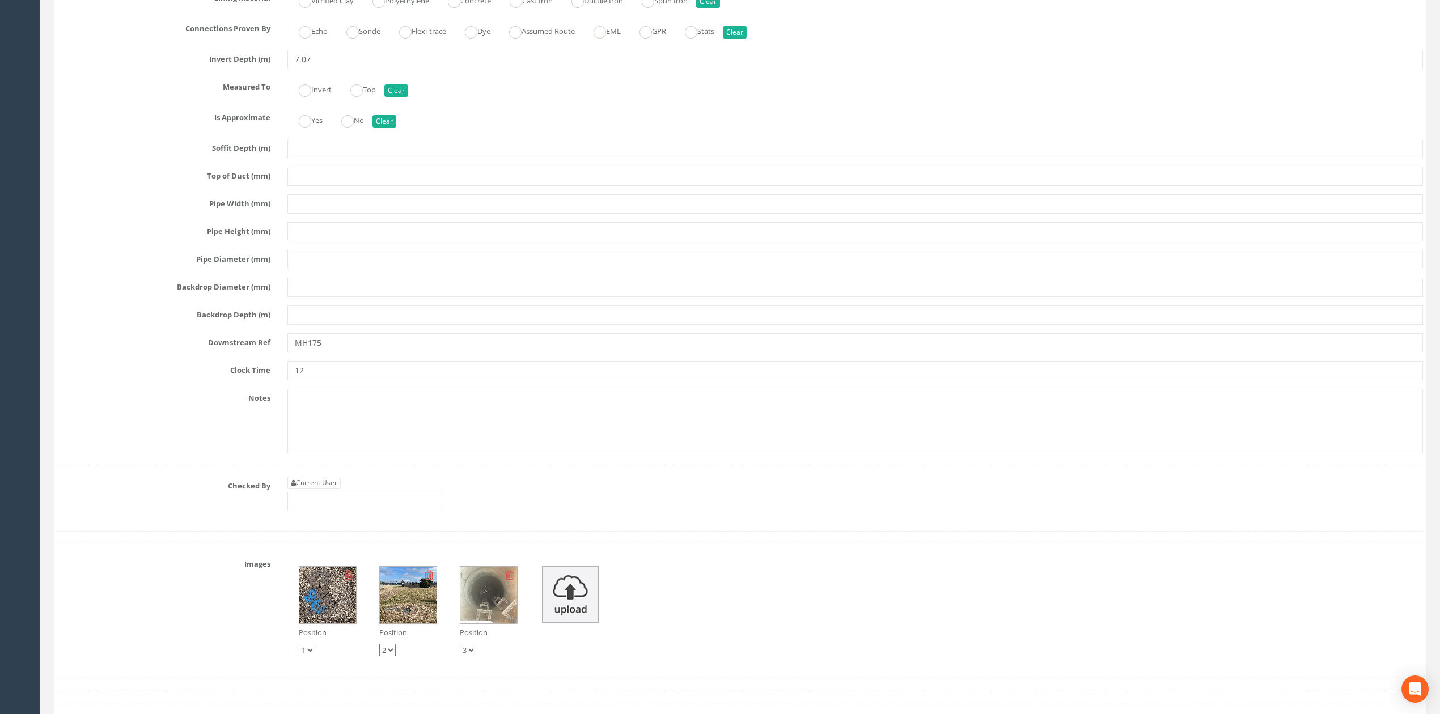
scroll to position [2042, 0]
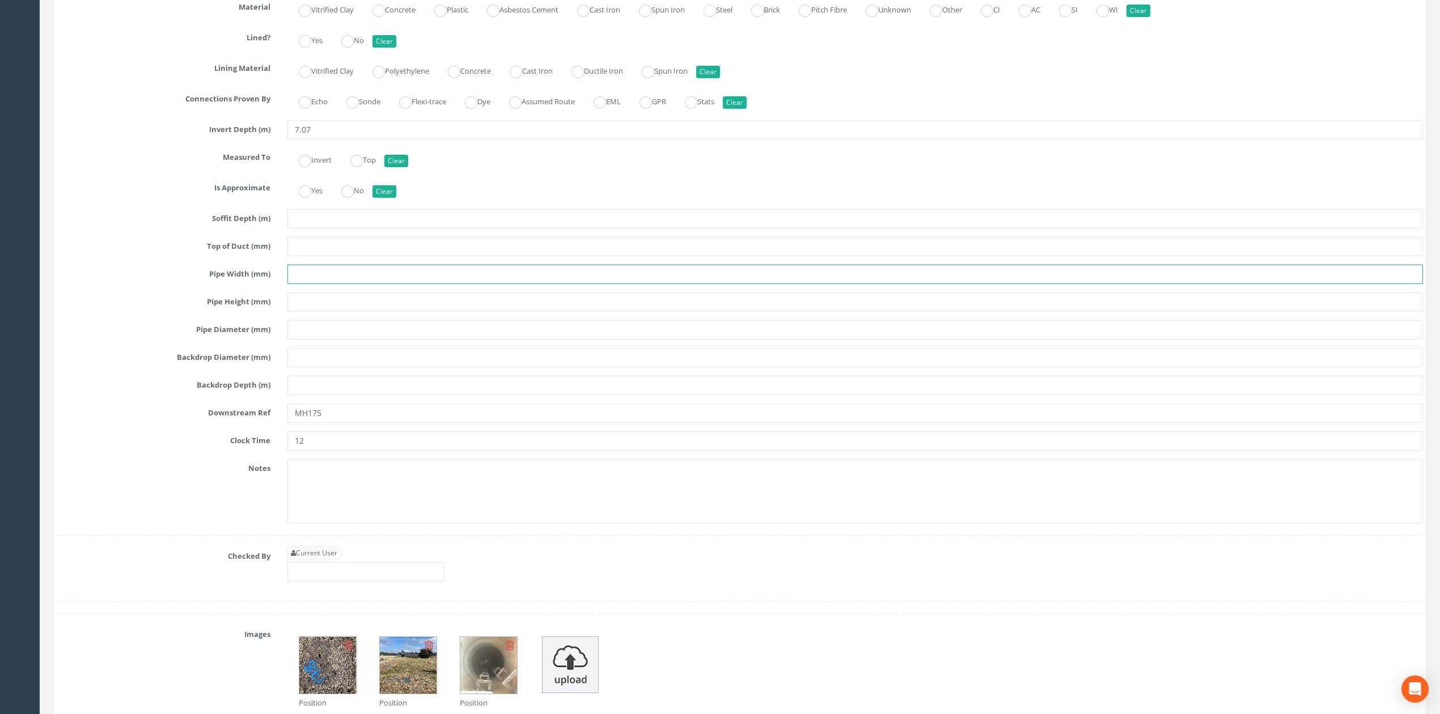
click at [308, 284] on input "text" at bounding box center [855, 274] width 1136 height 19
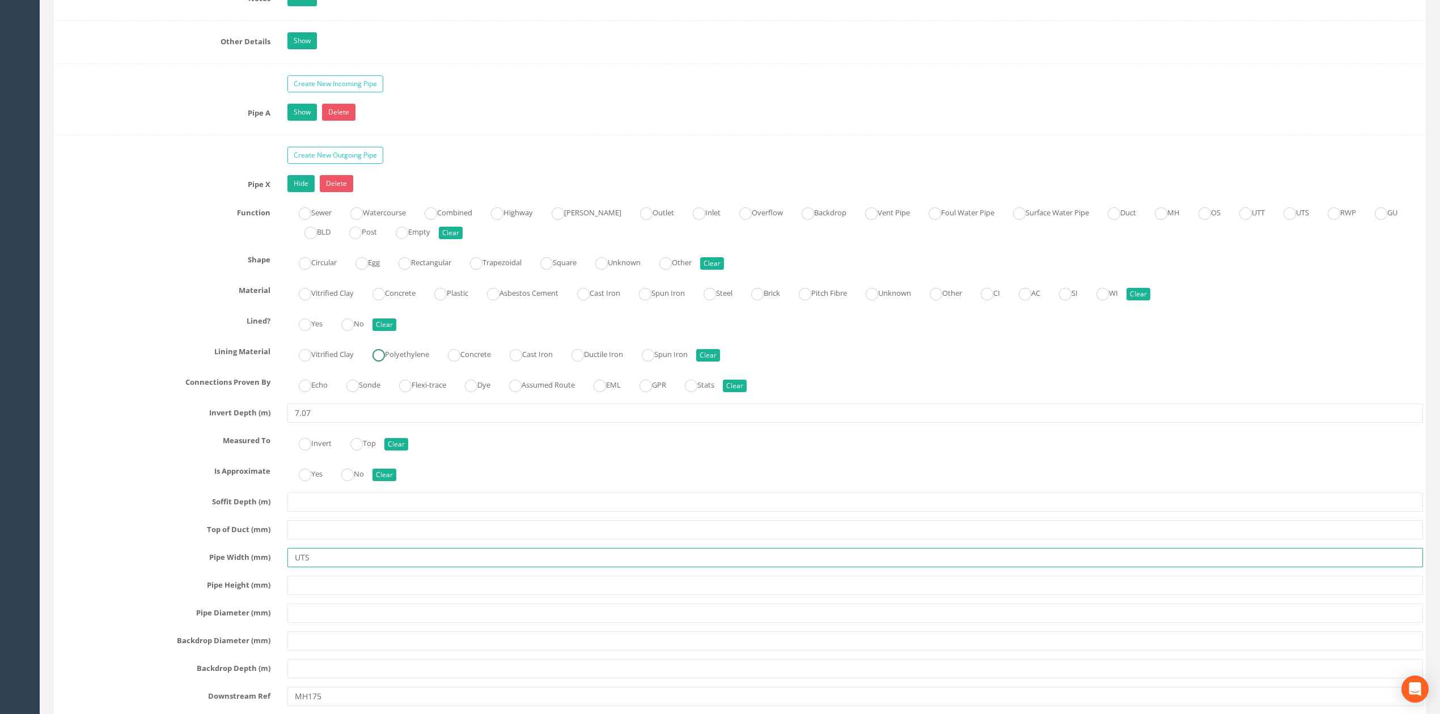
scroll to position [1740, 0]
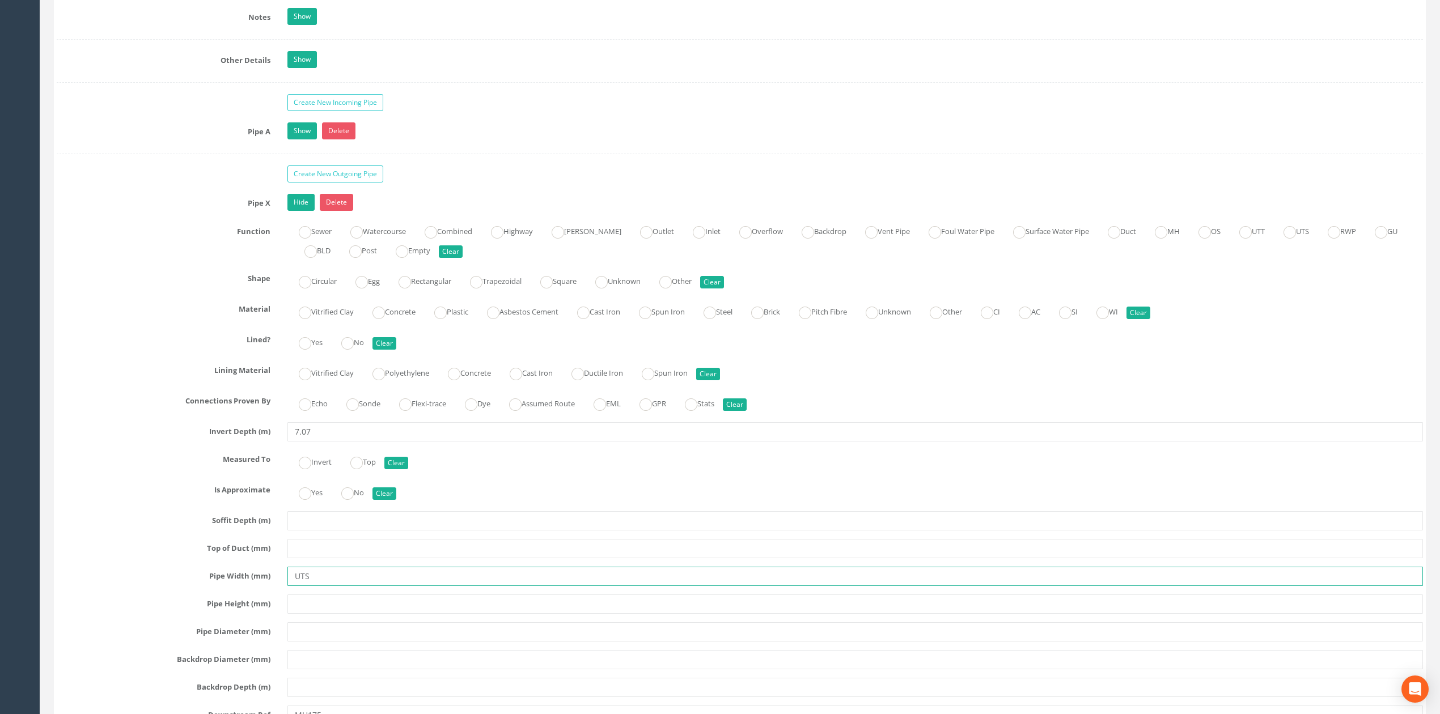
type input "UTS"
click at [303, 211] on link "Hide" at bounding box center [300, 202] width 27 height 17
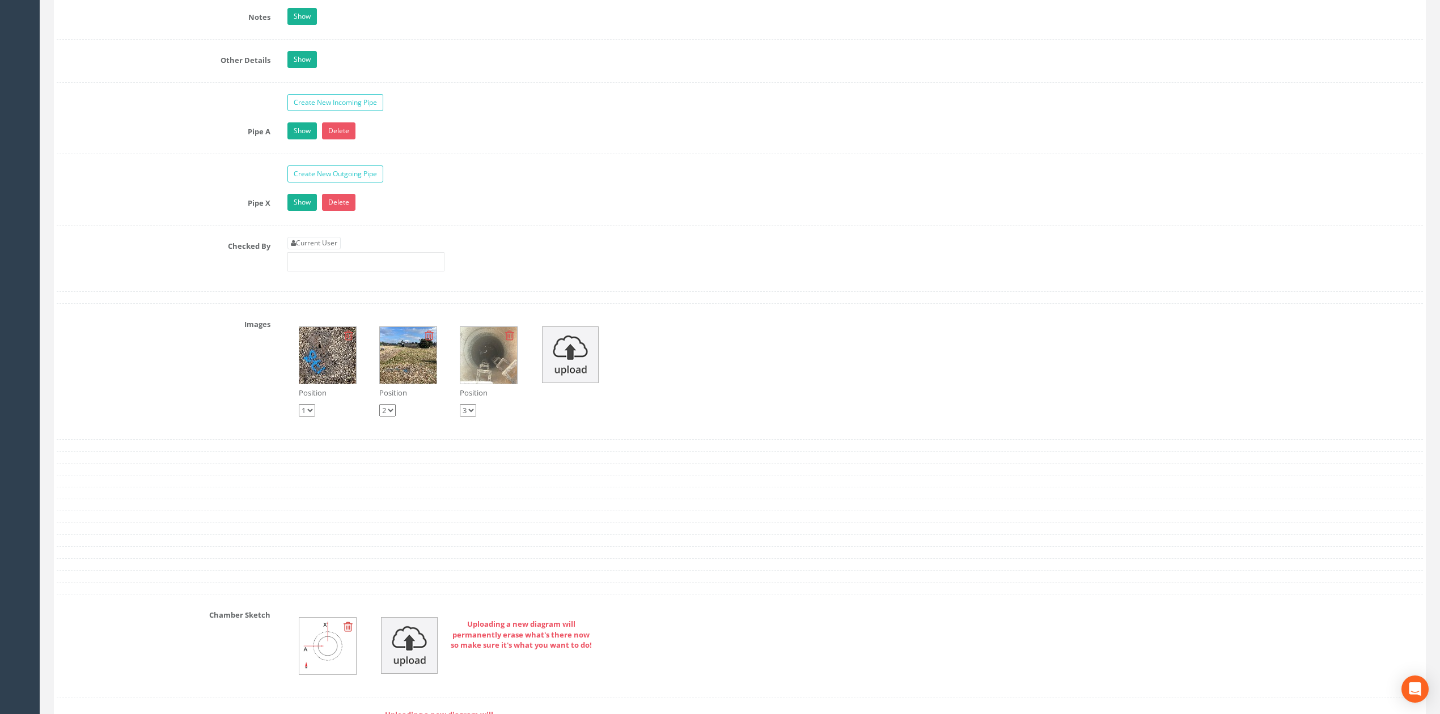
click at [309, 139] on link "Show" at bounding box center [301, 130] width 29 height 17
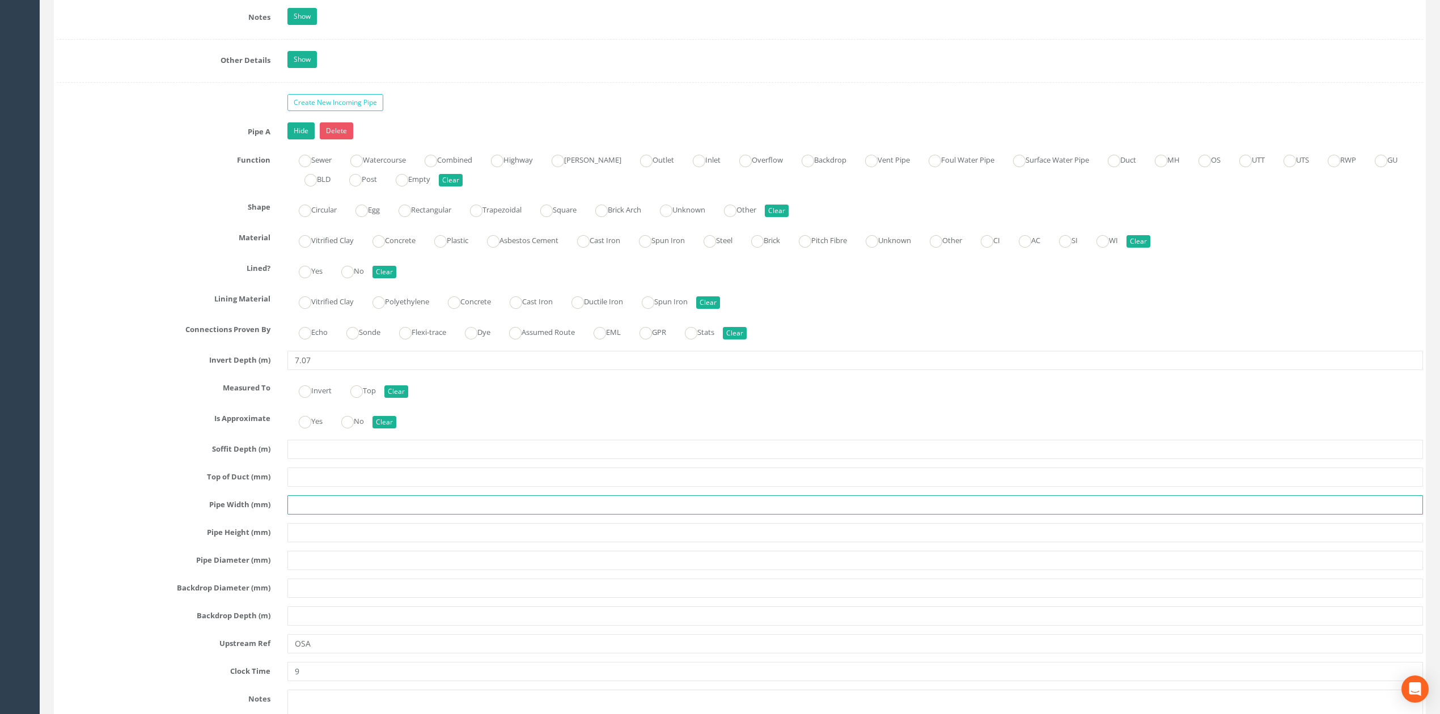
click at [320, 513] on input "text" at bounding box center [855, 505] width 1136 height 19
type input "UTS"
click at [310, 137] on link "Hide" at bounding box center [300, 130] width 27 height 17
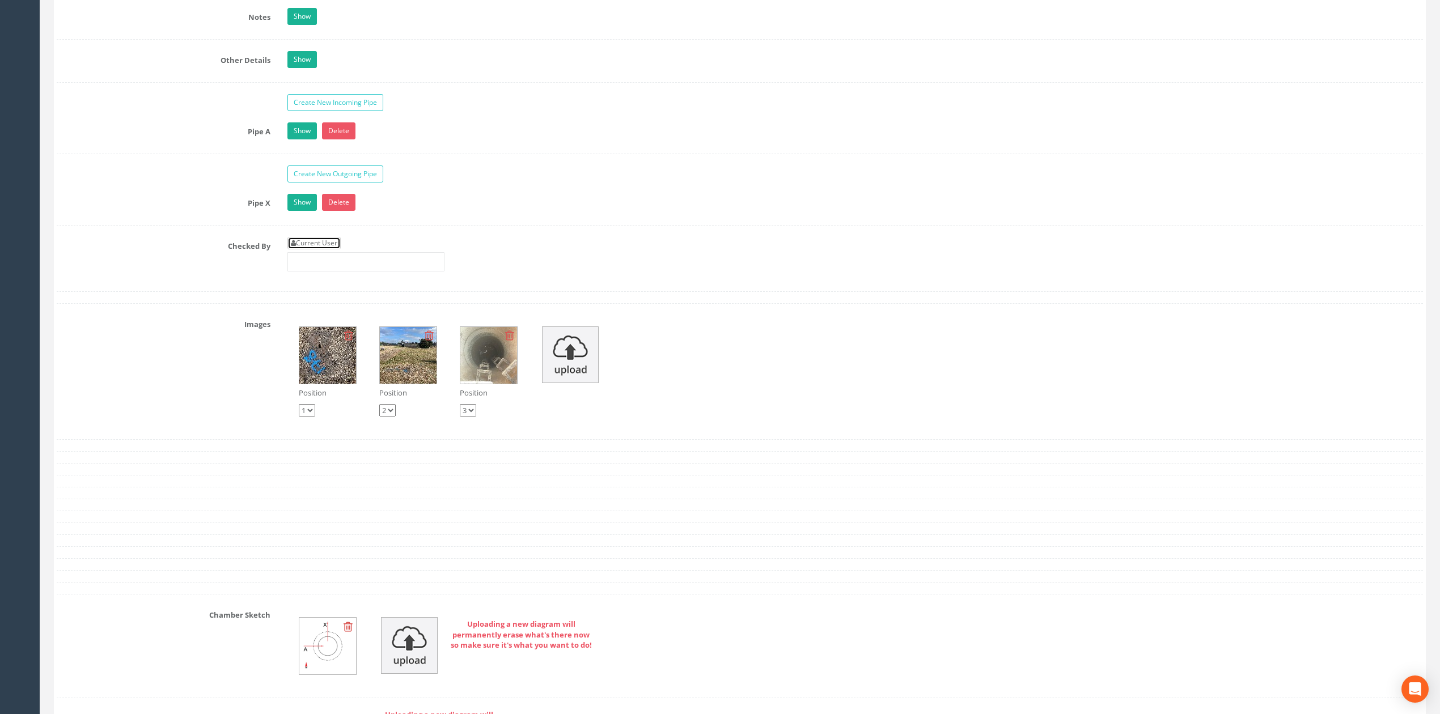
click at [314, 249] on link "Current User" at bounding box center [313, 243] width 53 height 12
type input "[PERSON_NAME]"
click at [334, 268] on input "[PERSON_NAME]" at bounding box center [365, 261] width 157 height 19
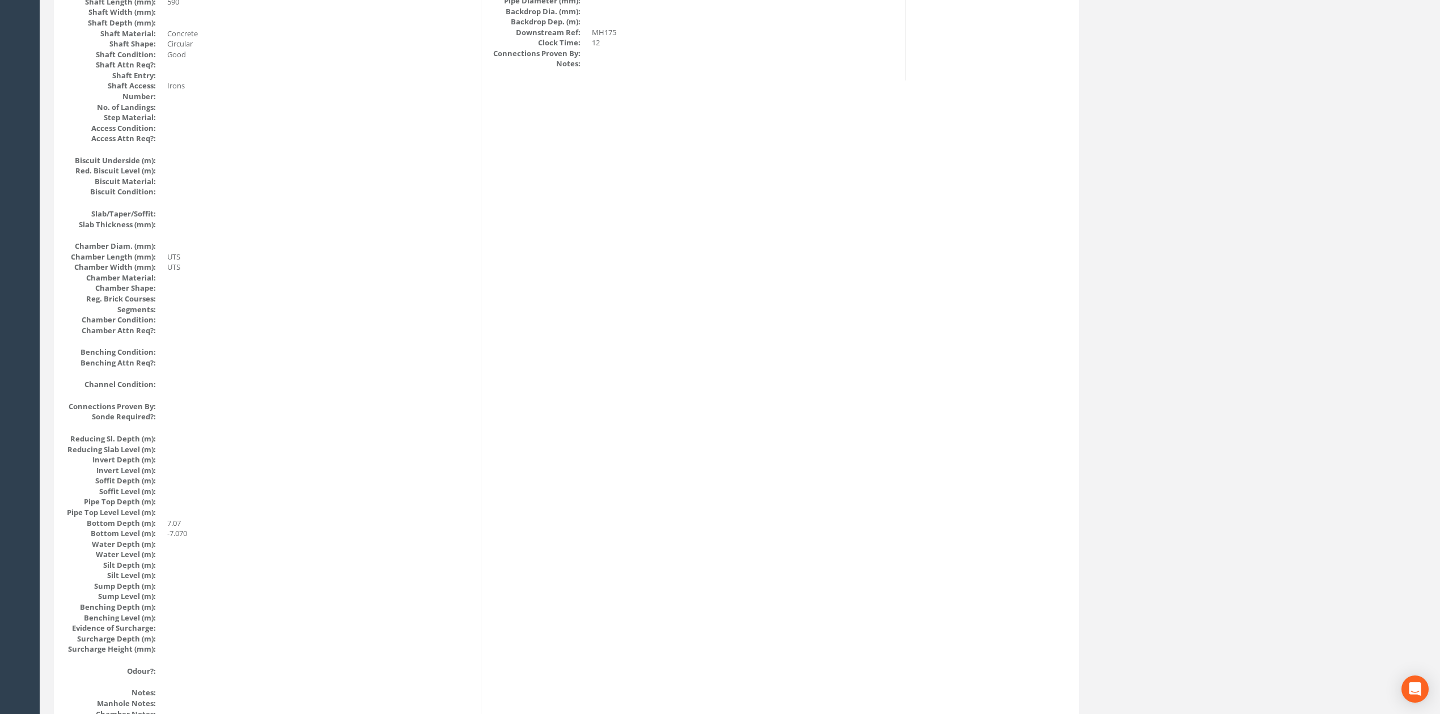
scroll to position [0, 0]
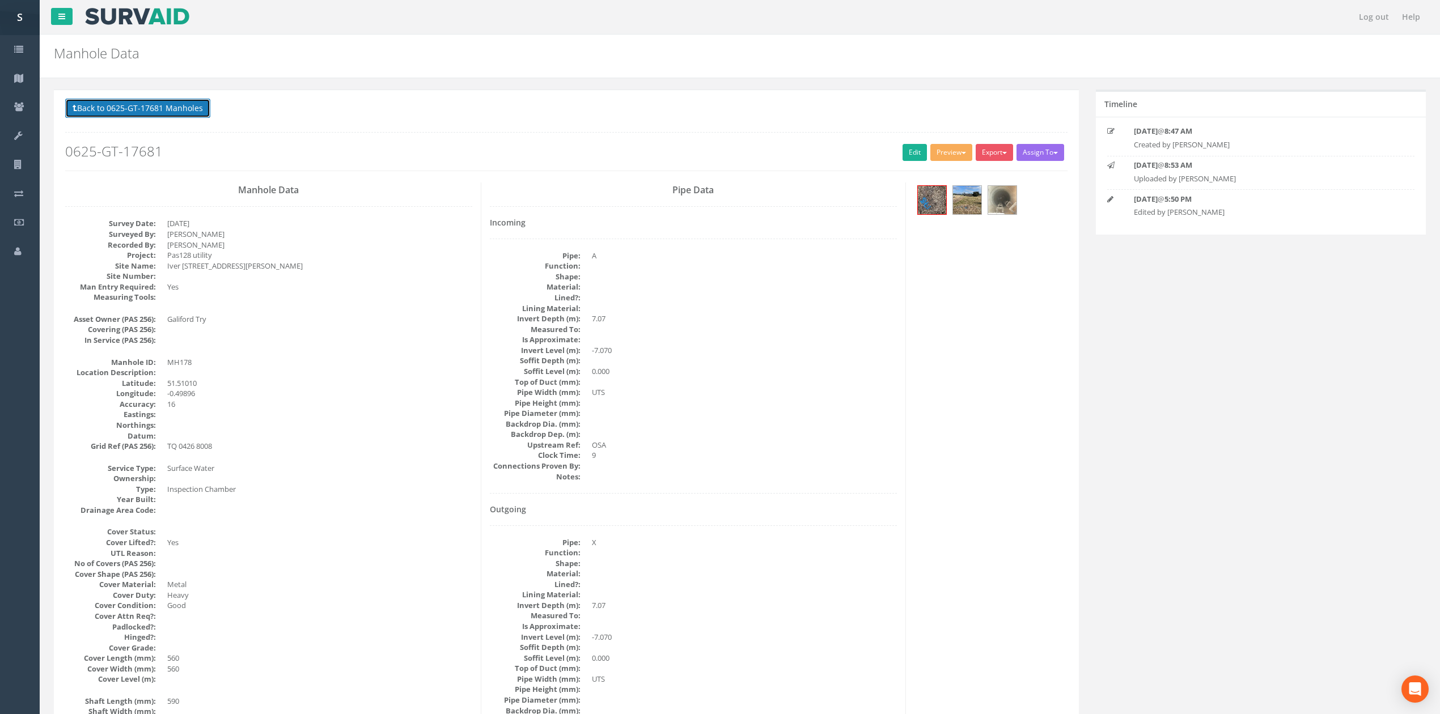
click at [184, 99] on button "Back to 0625-GT-17681 Manholes" at bounding box center [137, 108] width 145 height 19
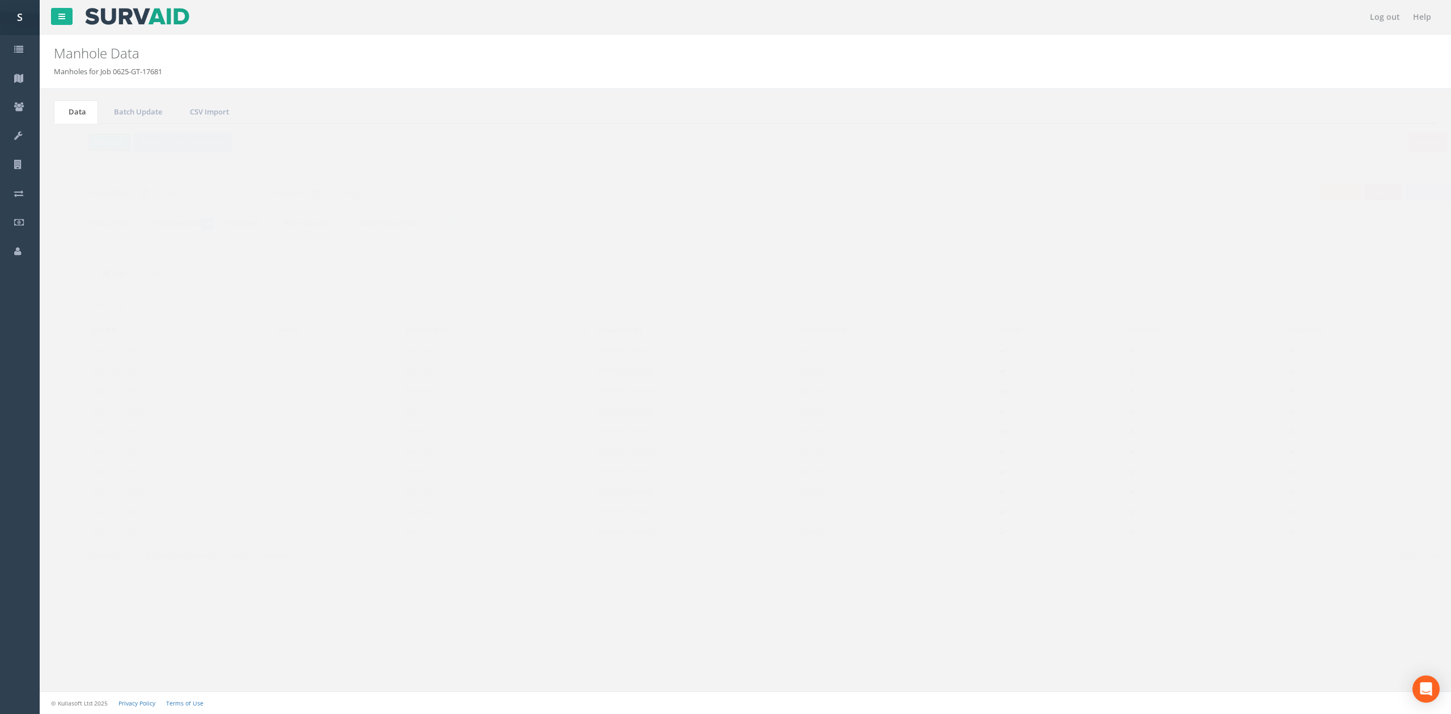
click at [80, 143] on button "Refresh" at bounding box center [87, 142] width 44 height 19
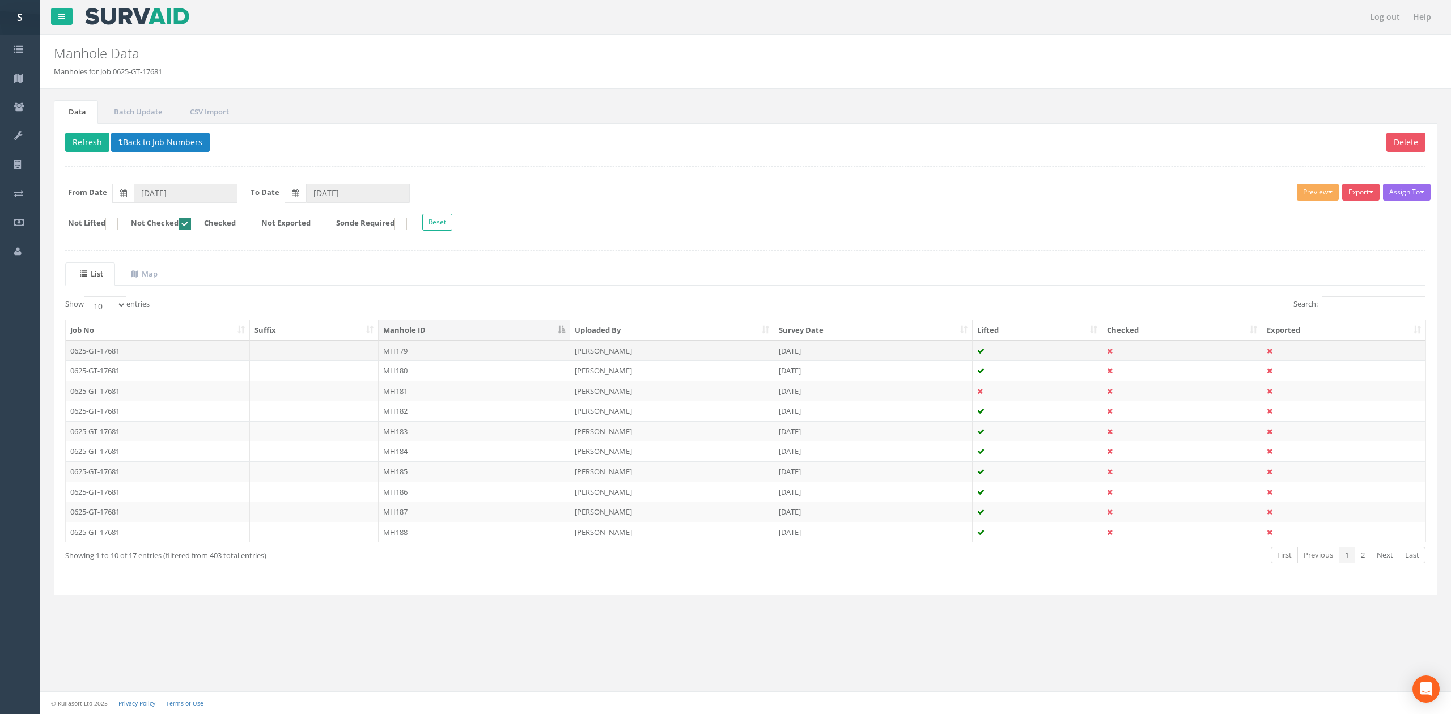
click at [412, 350] on td "MH179" at bounding box center [475, 351] width 192 height 20
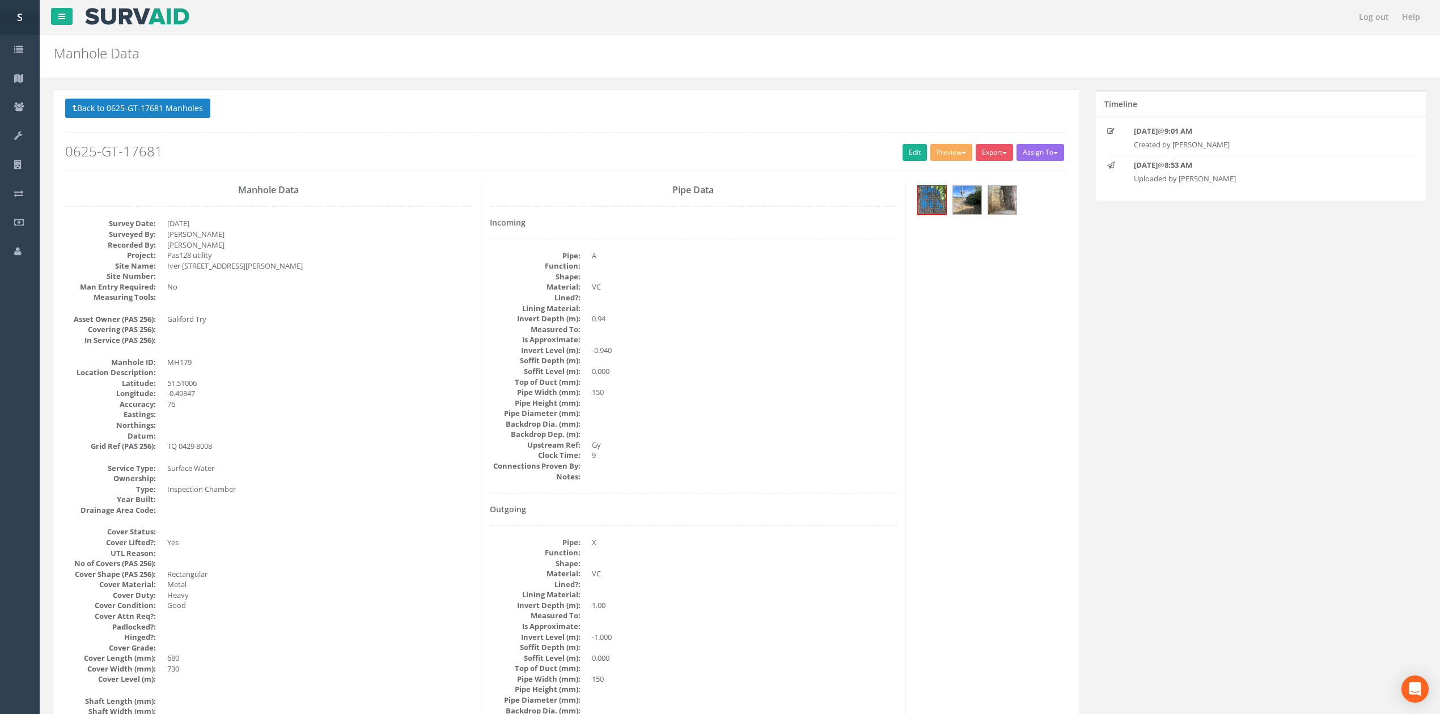
drag, startPoint x: 908, startPoint y: 170, endPoint x: 893, endPoint y: 151, distance: 23.9
click at [908, 170] on div "Back to 0625-GT-17681 Manholes Back to Map Assign To No Companies Added Export …" at bounding box center [566, 135] width 1002 height 72
click at [893, 151] on h2 "0625-GT-17681" at bounding box center [566, 151] width 1002 height 15
click at [878, 162] on div "Back to 0625-GT-17681 Manholes Back to Map Assign To No Companies Added Export …" at bounding box center [566, 135] width 1002 height 72
drag, startPoint x: 887, startPoint y: 157, endPoint x: 901, endPoint y: 156, distance: 14.2
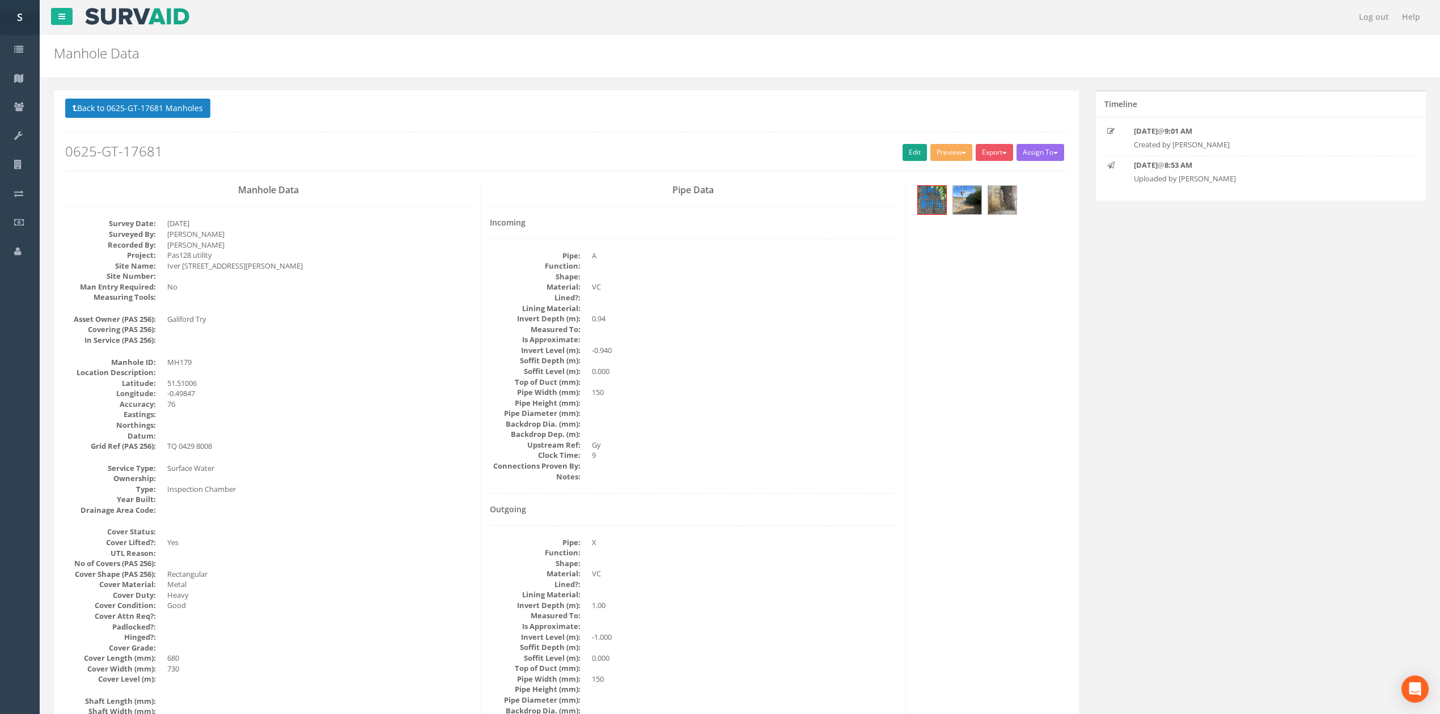
click at [888, 157] on h2 "0625-GT-17681" at bounding box center [566, 151] width 1002 height 15
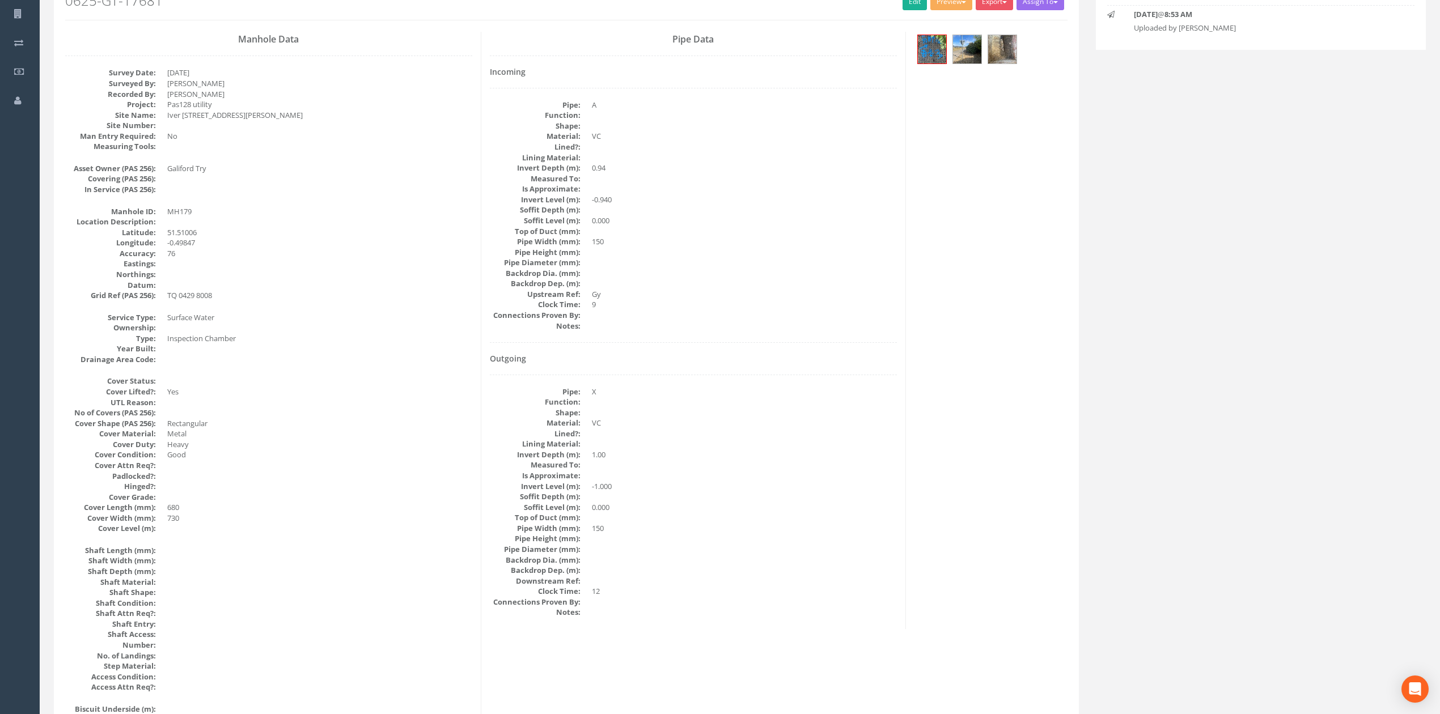
scroll to position [75, 0]
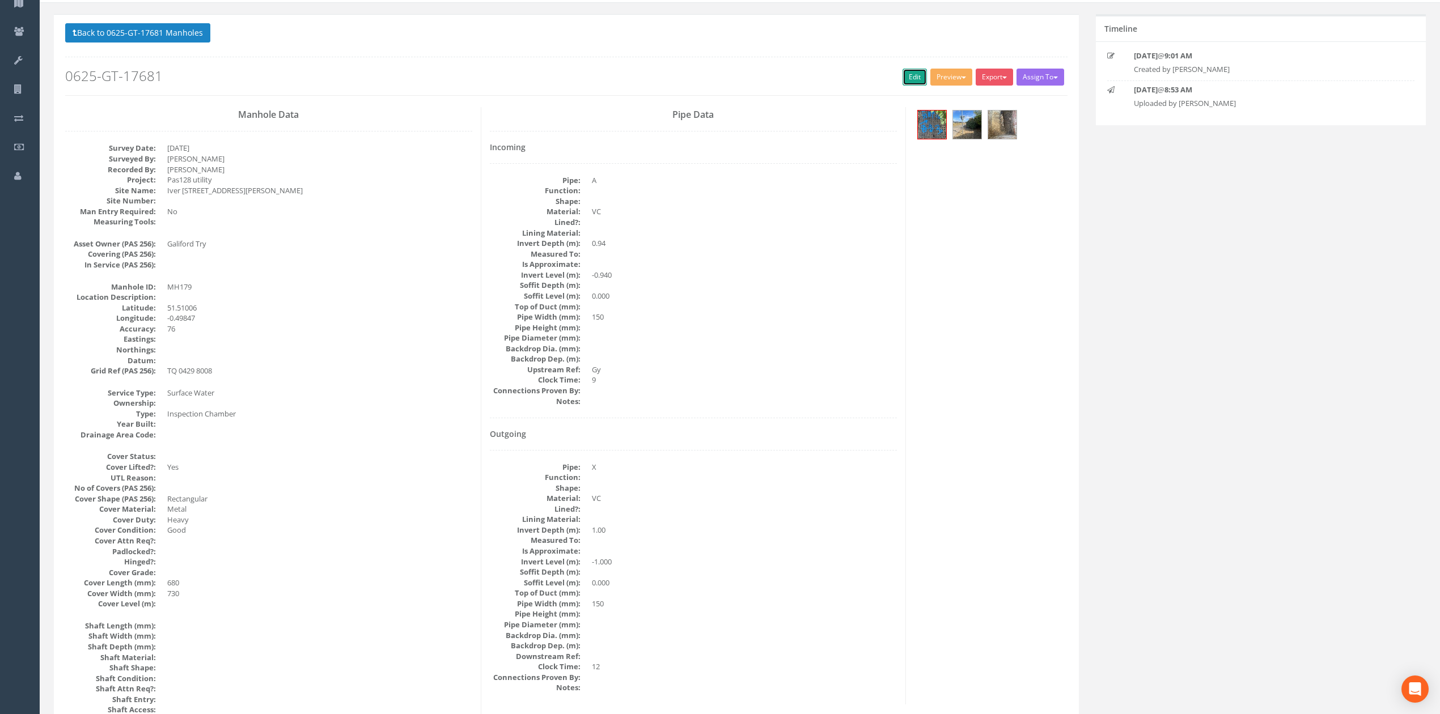
click at [910, 73] on link "Edit" at bounding box center [915, 77] width 24 height 17
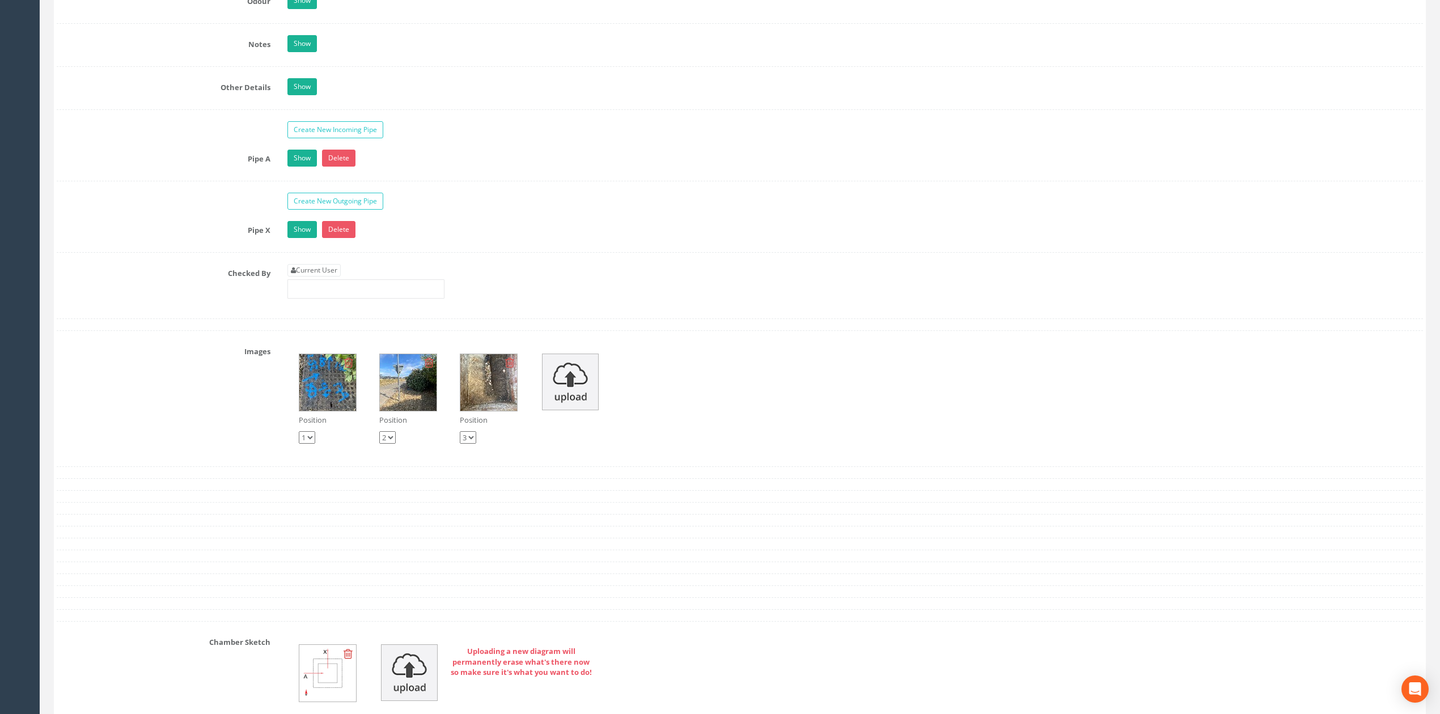
scroll to position [1411, 0]
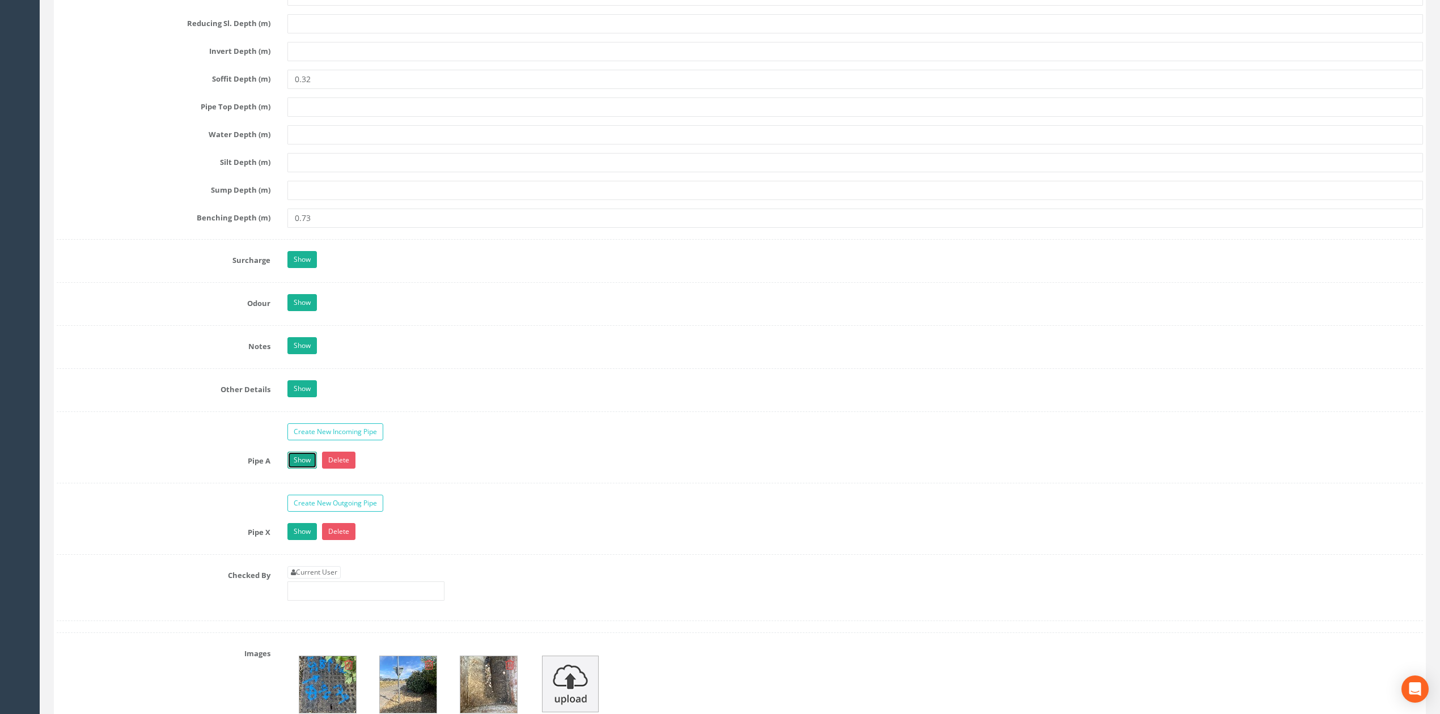
click at [306, 469] on link "Show" at bounding box center [301, 460] width 29 height 17
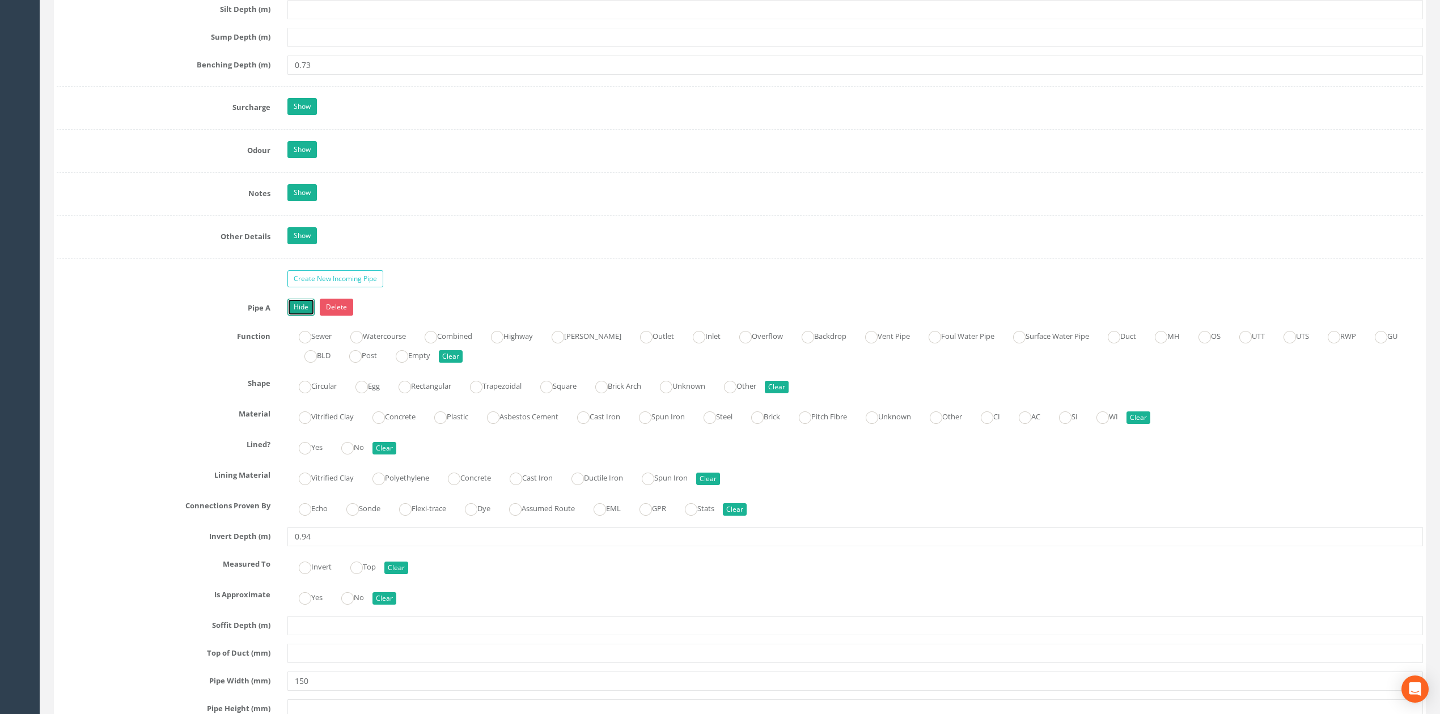
scroll to position [1864, 0]
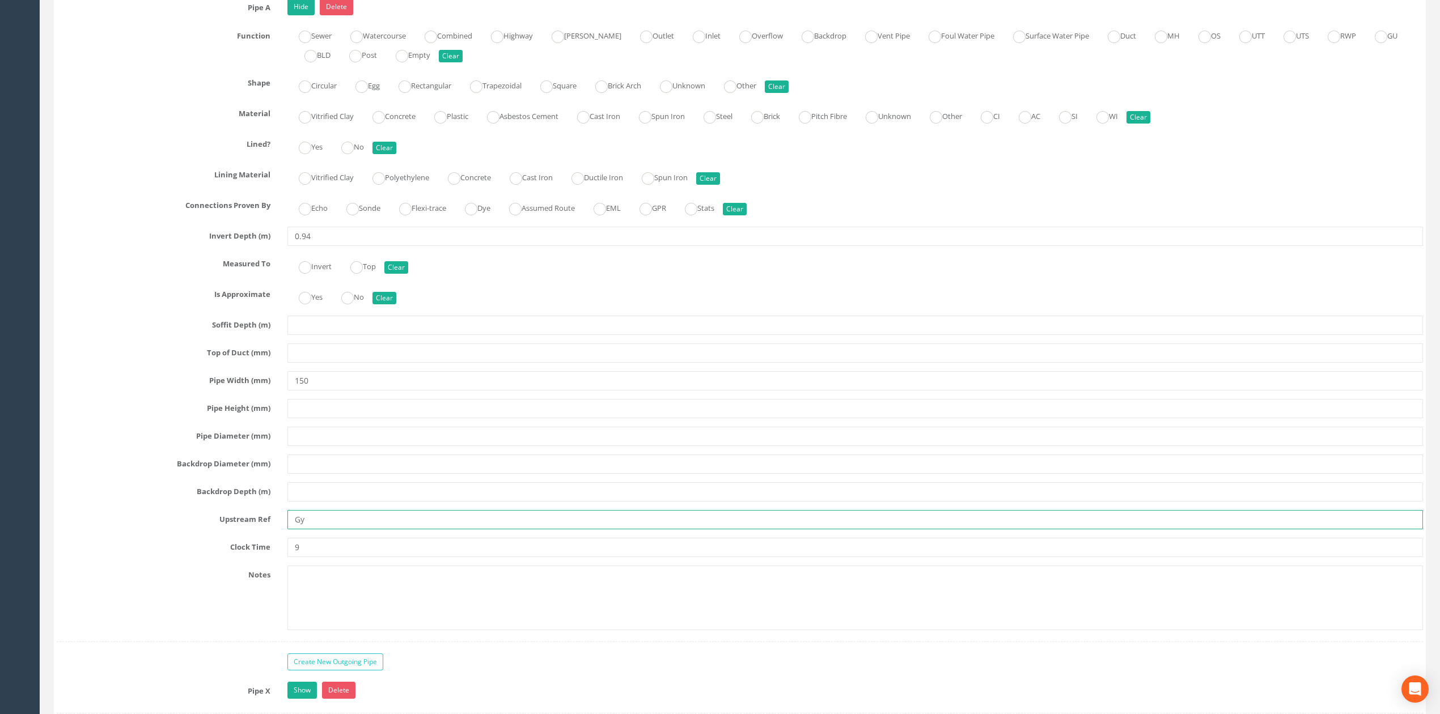
click at [300, 530] on input "Gy" at bounding box center [855, 519] width 1136 height 19
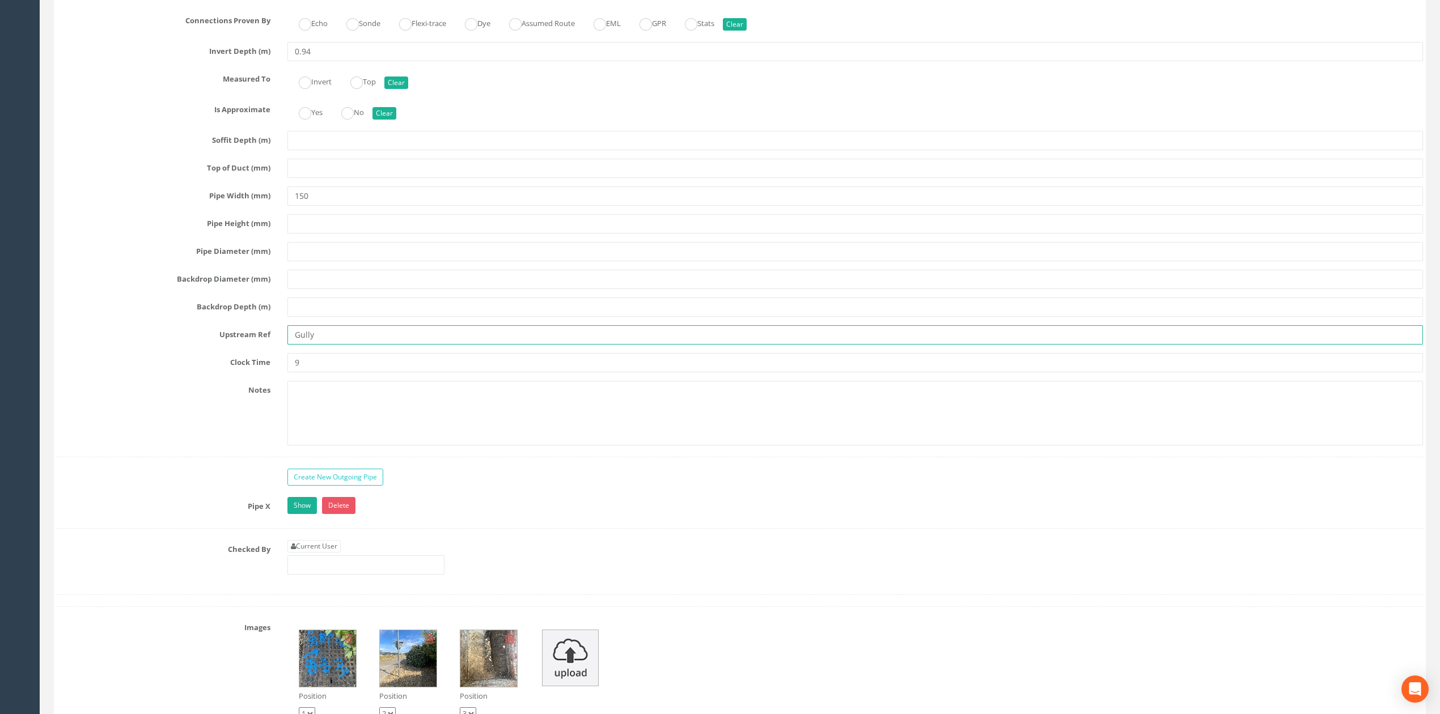
scroll to position [2318, 0]
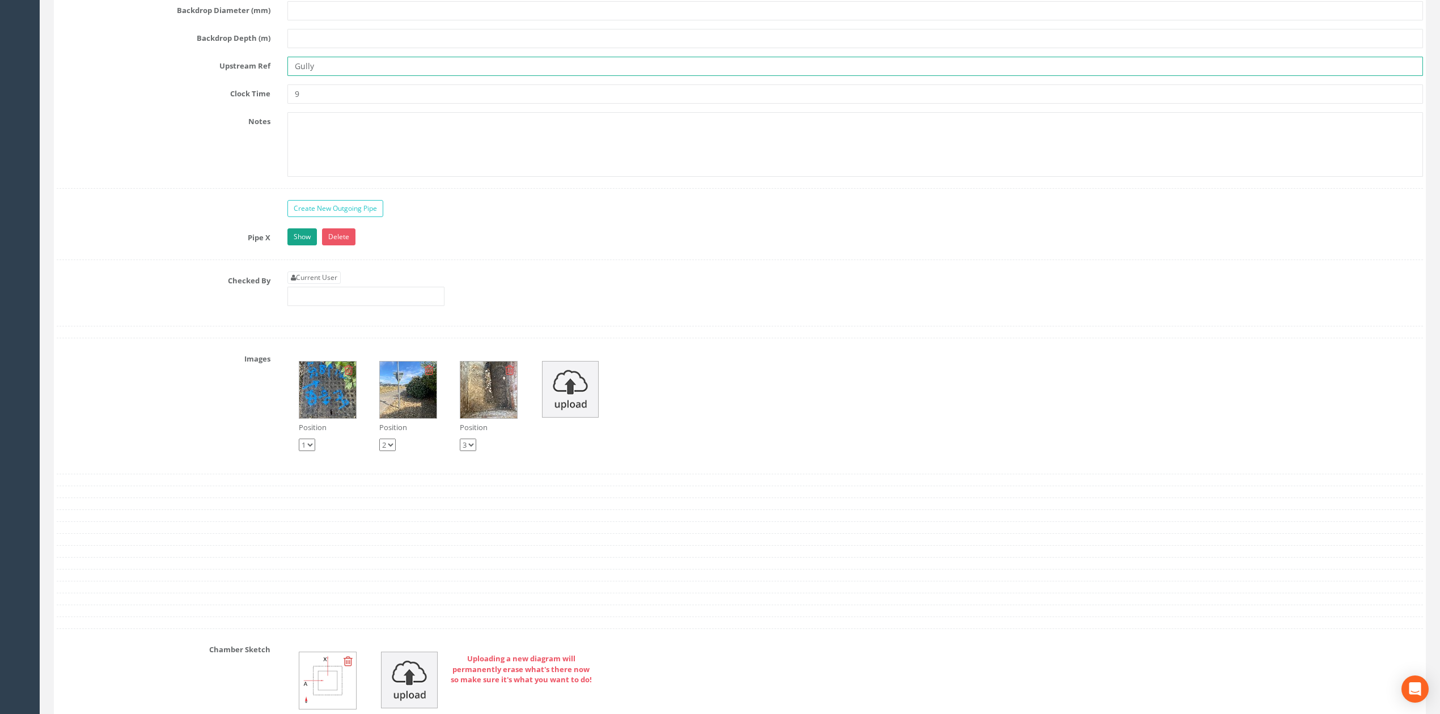
type input "Gully"
click at [306, 245] on link "Show" at bounding box center [301, 236] width 29 height 17
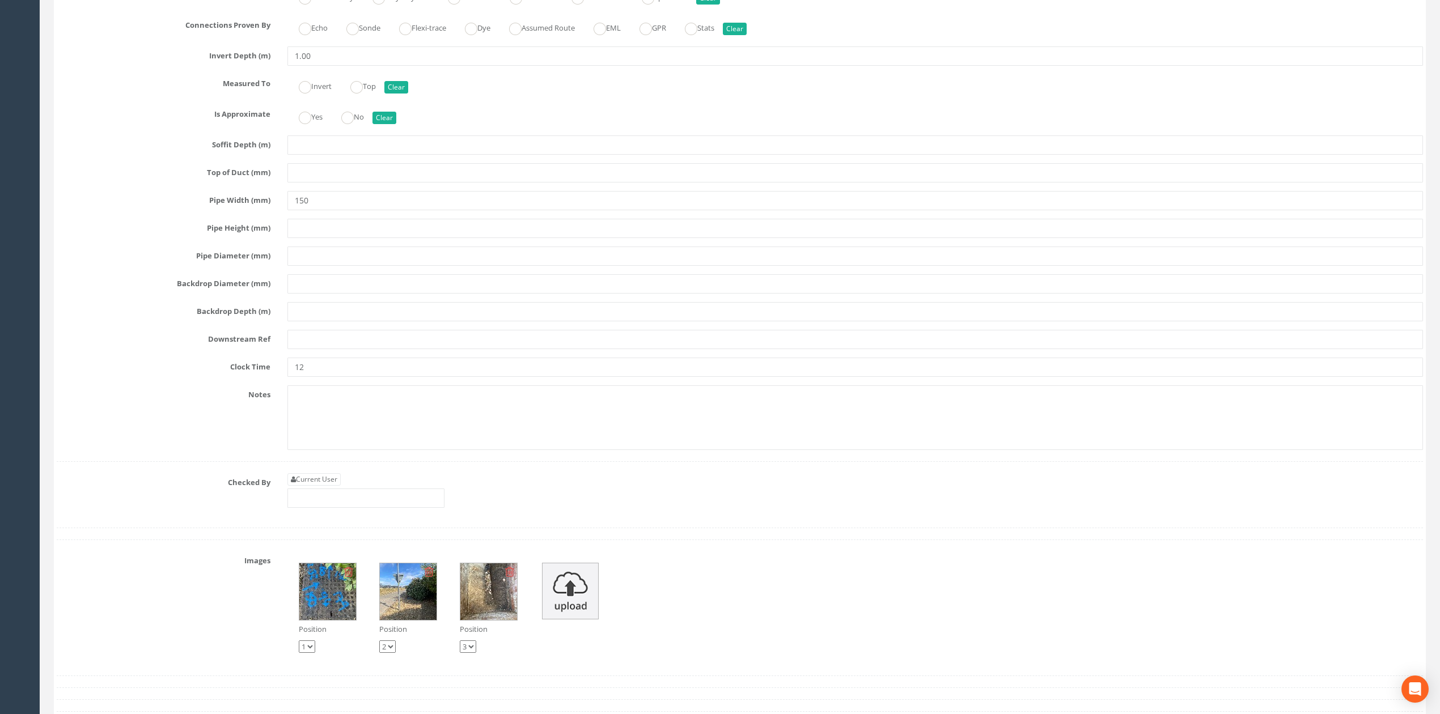
scroll to position [2771, 0]
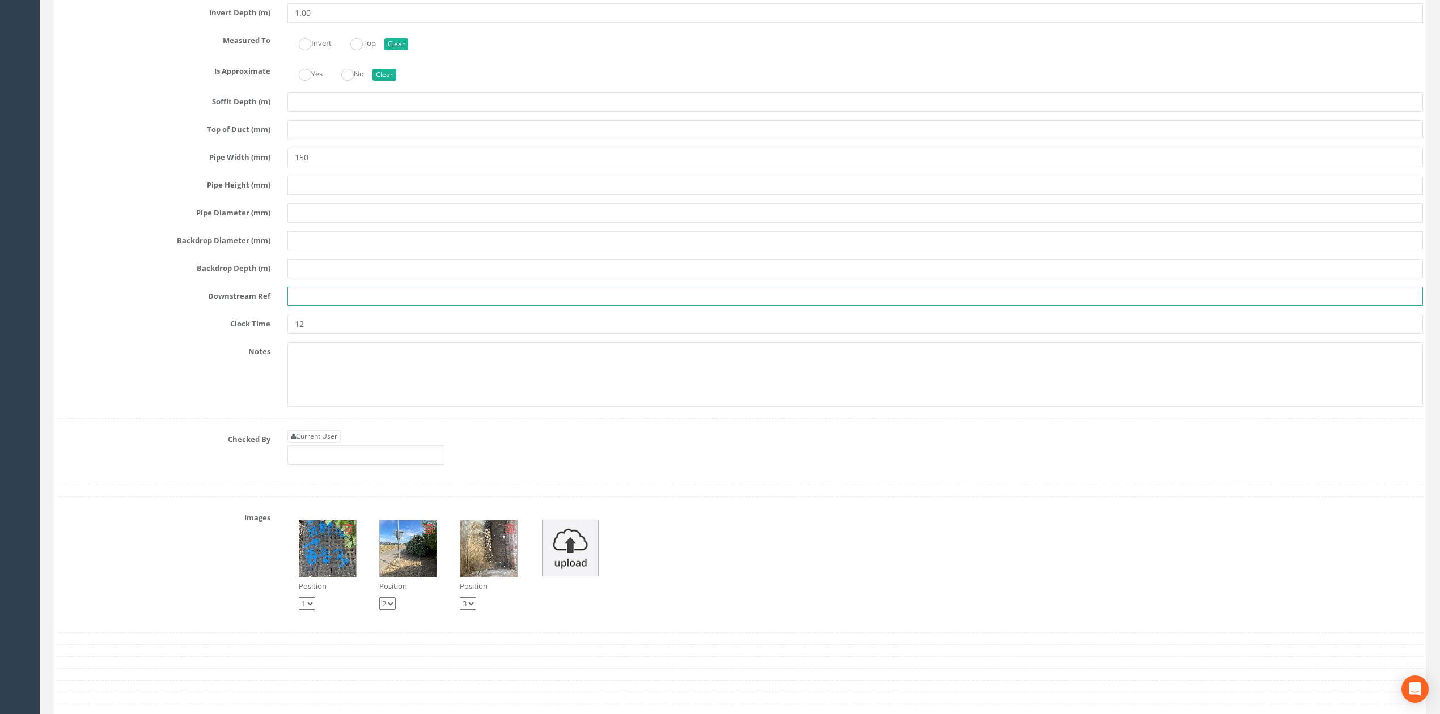
click at [318, 306] on input "text" at bounding box center [855, 296] width 1136 height 19
click at [309, 306] on input "text" at bounding box center [855, 296] width 1136 height 19
type input "MH184"
click at [323, 443] on link "Current User" at bounding box center [313, 436] width 53 height 12
type input "[PERSON_NAME]"
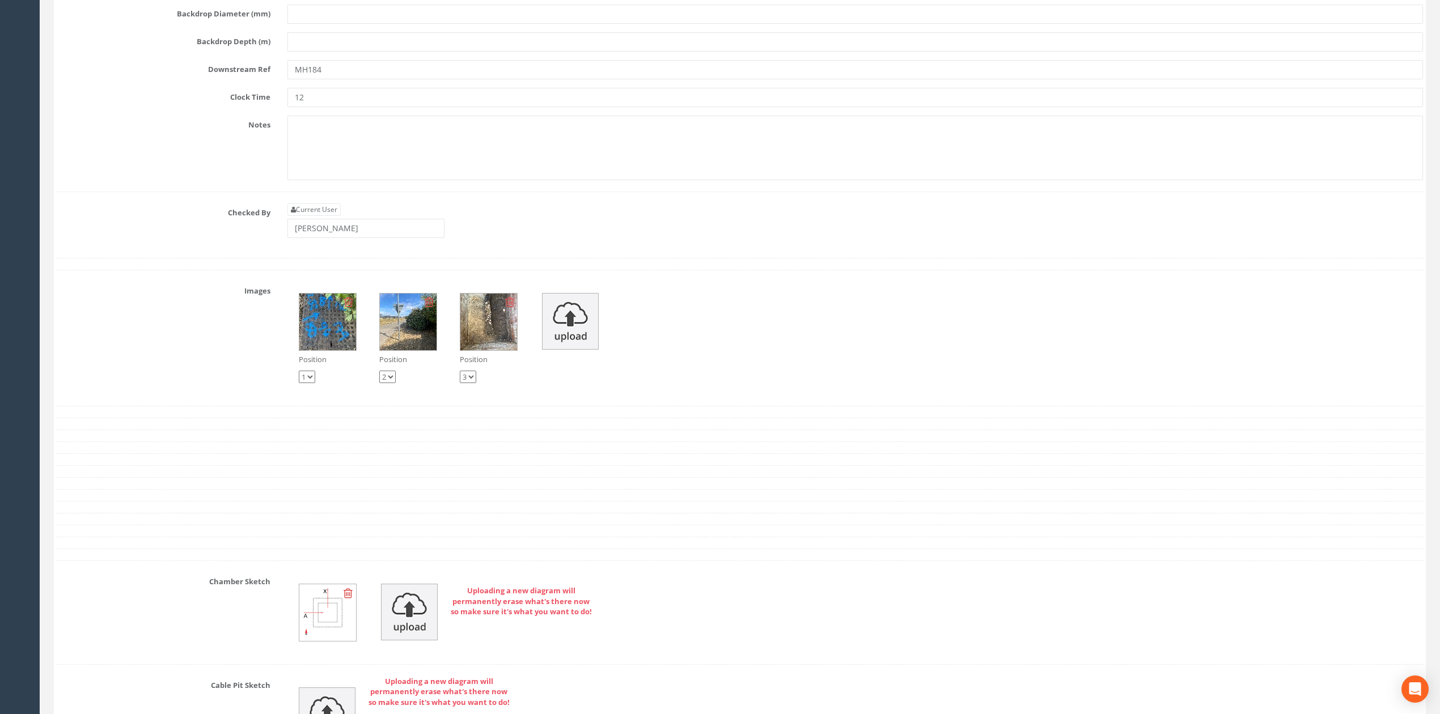
click at [367, 247] on div "Current User [PERSON_NAME]" at bounding box center [855, 225] width 1153 height 43
click at [364, 238] on input "[PERSON_NAME]" at bounding box center [365, 228] width 157 height 19
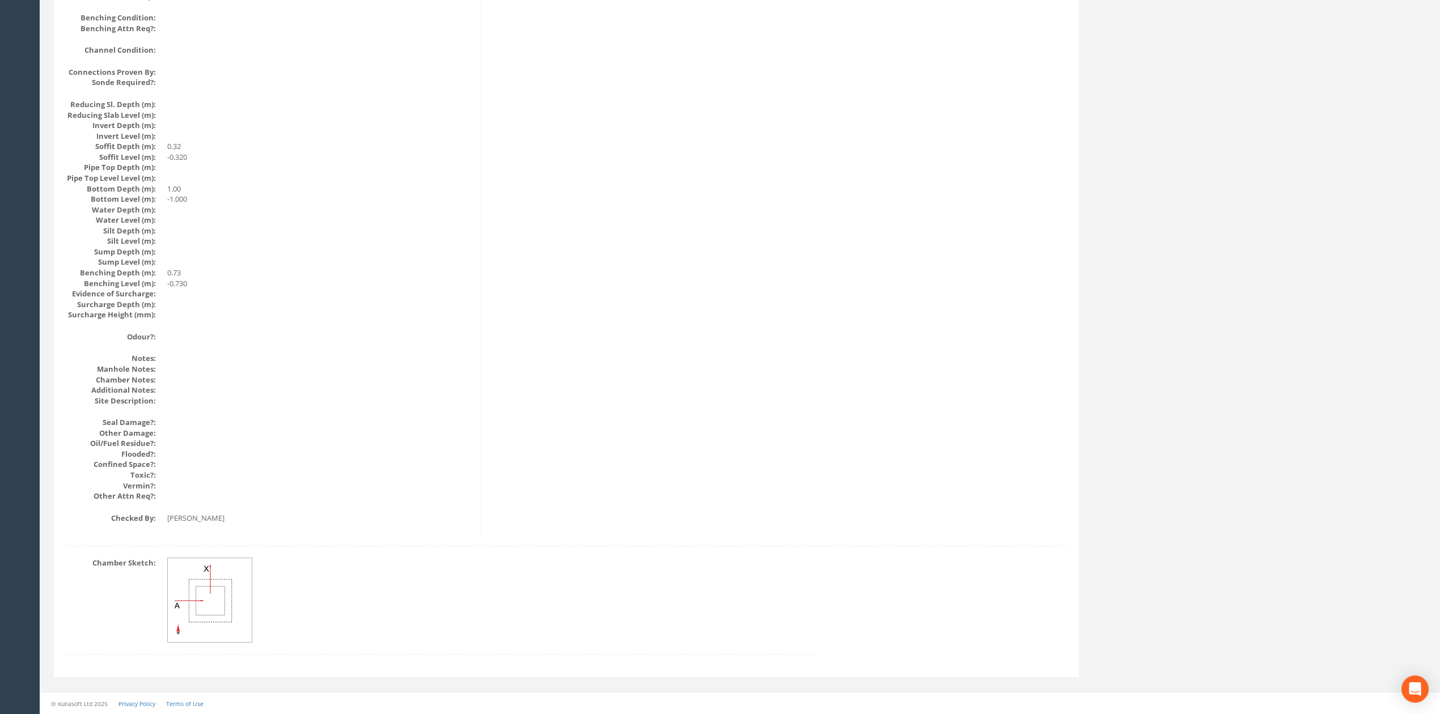
scroll to position [0, 0]
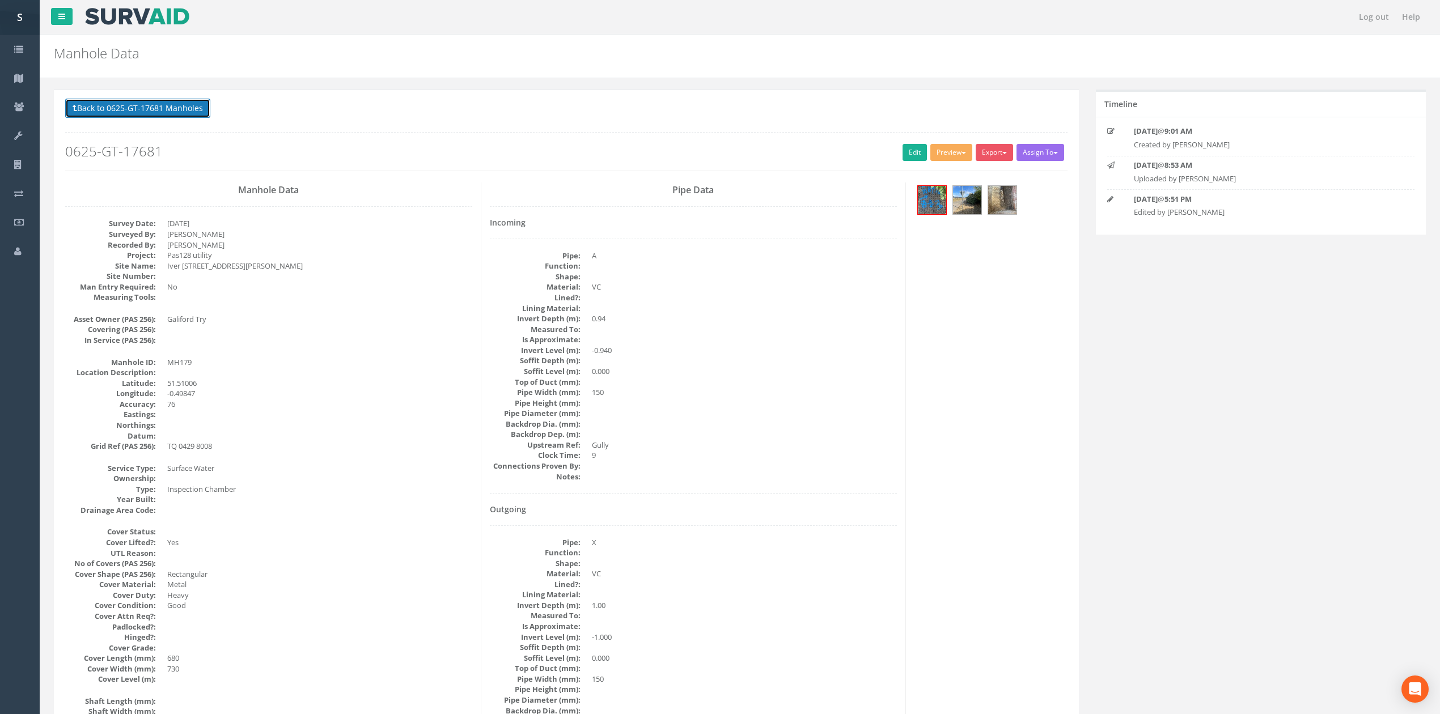
click at [110, 108] on button "Back to 0625-GT-17681 Manholes" at bounding box center [137, 108] width 145 height 19
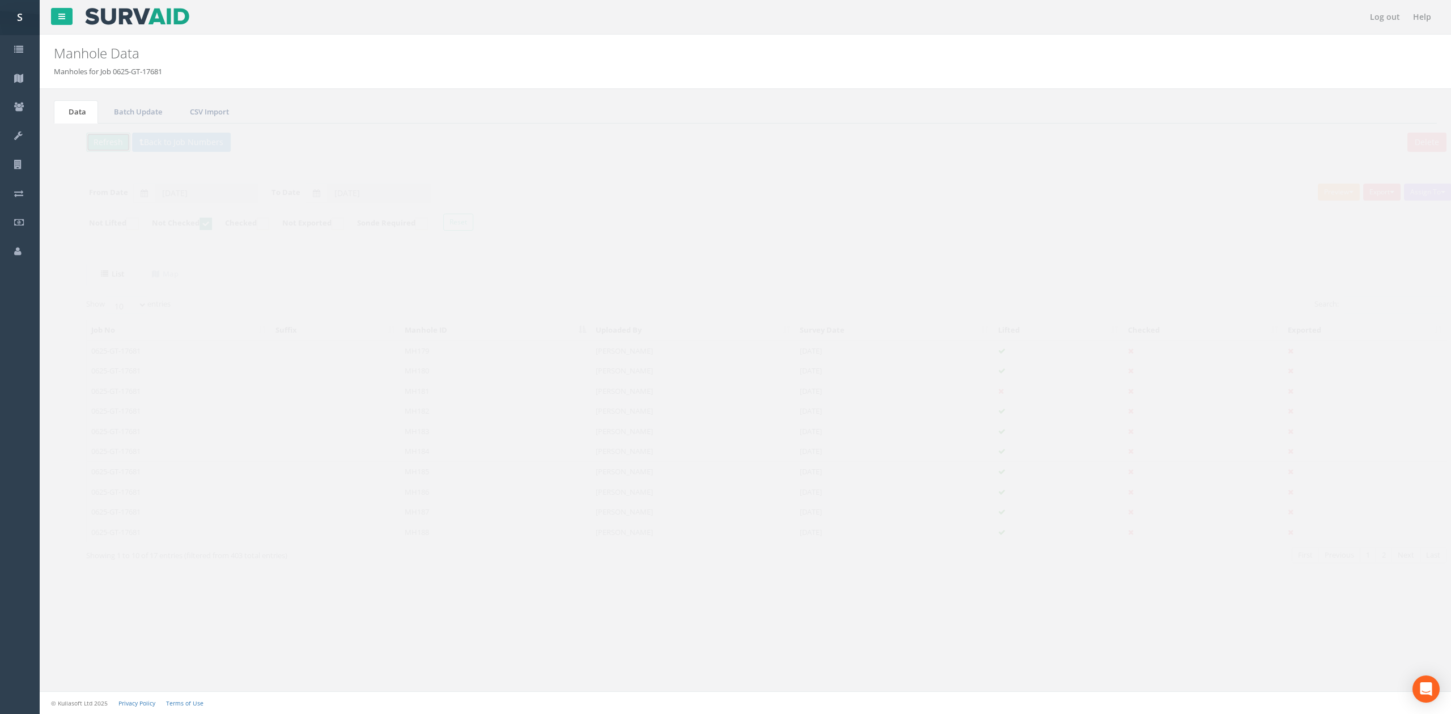
click at [77, 146] on button "Refresh" at bounding box center [87, 142] width 44 height 19
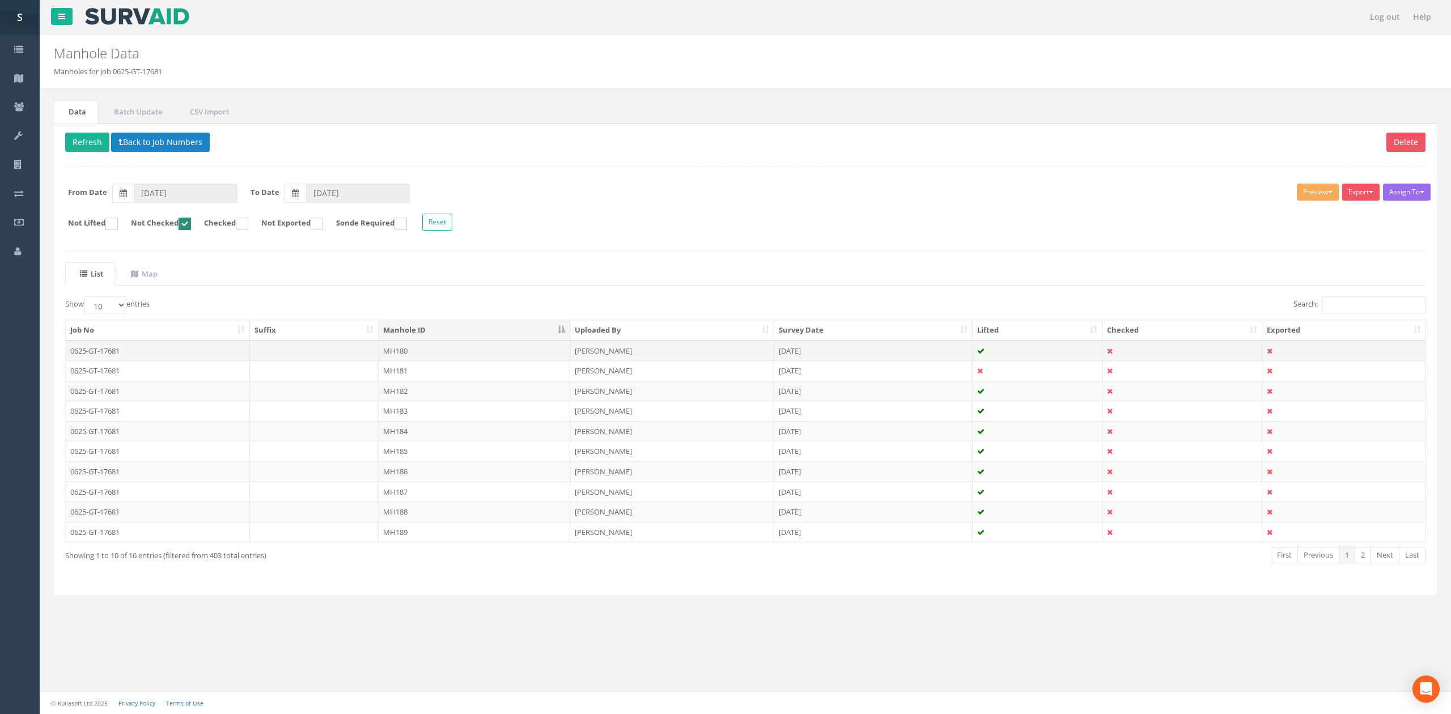
click at [474, 354] on td "MH180" at bounding box center [475, 351] width 192 height 20
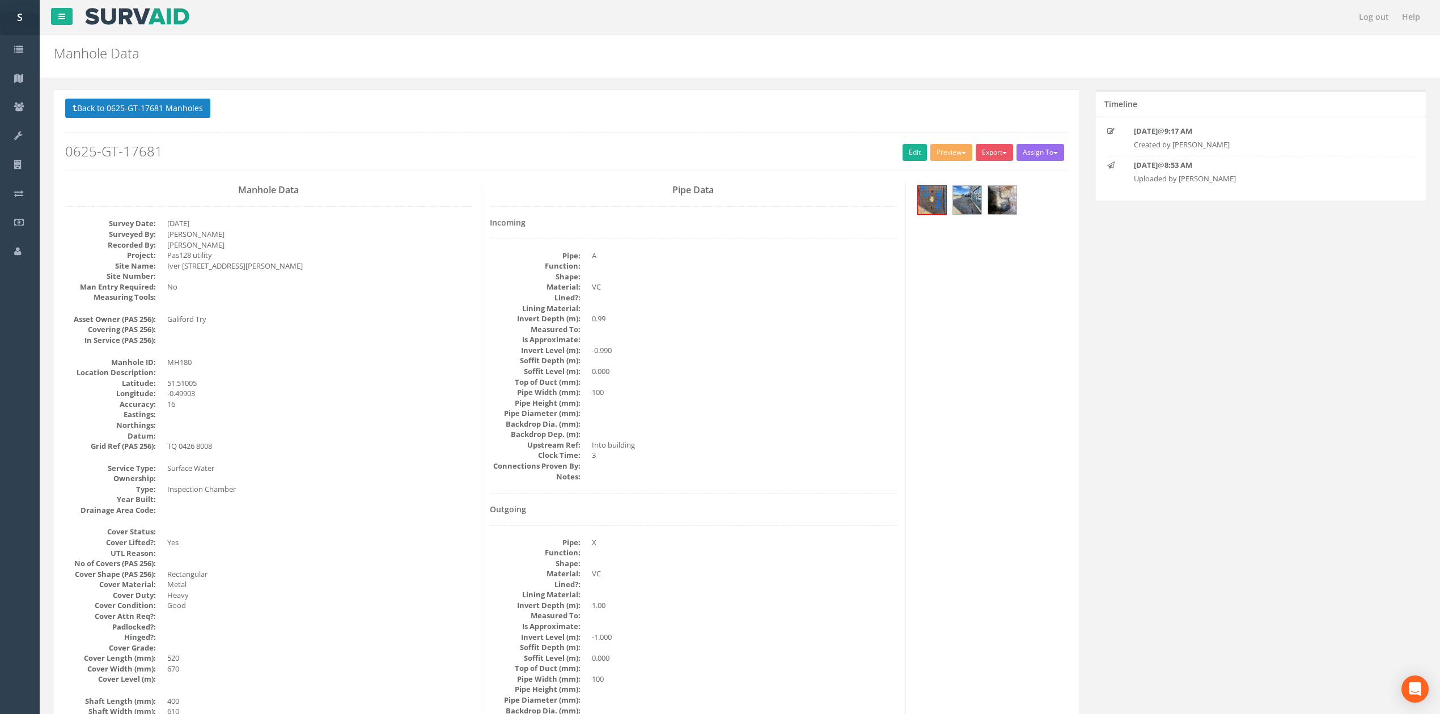
scroll to position [75, 0]
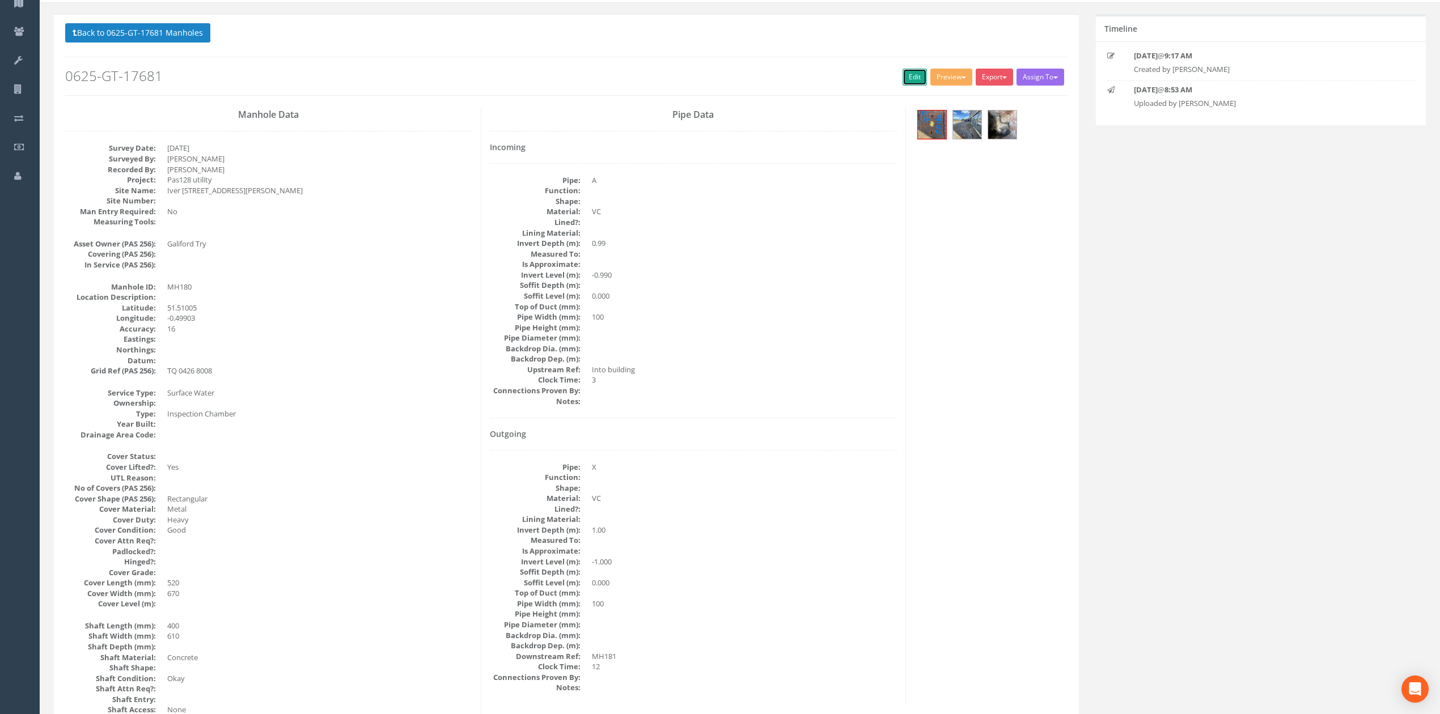
click at [914, 84] on link "Edit" at bounding box center [915, 77] width 24 height 17
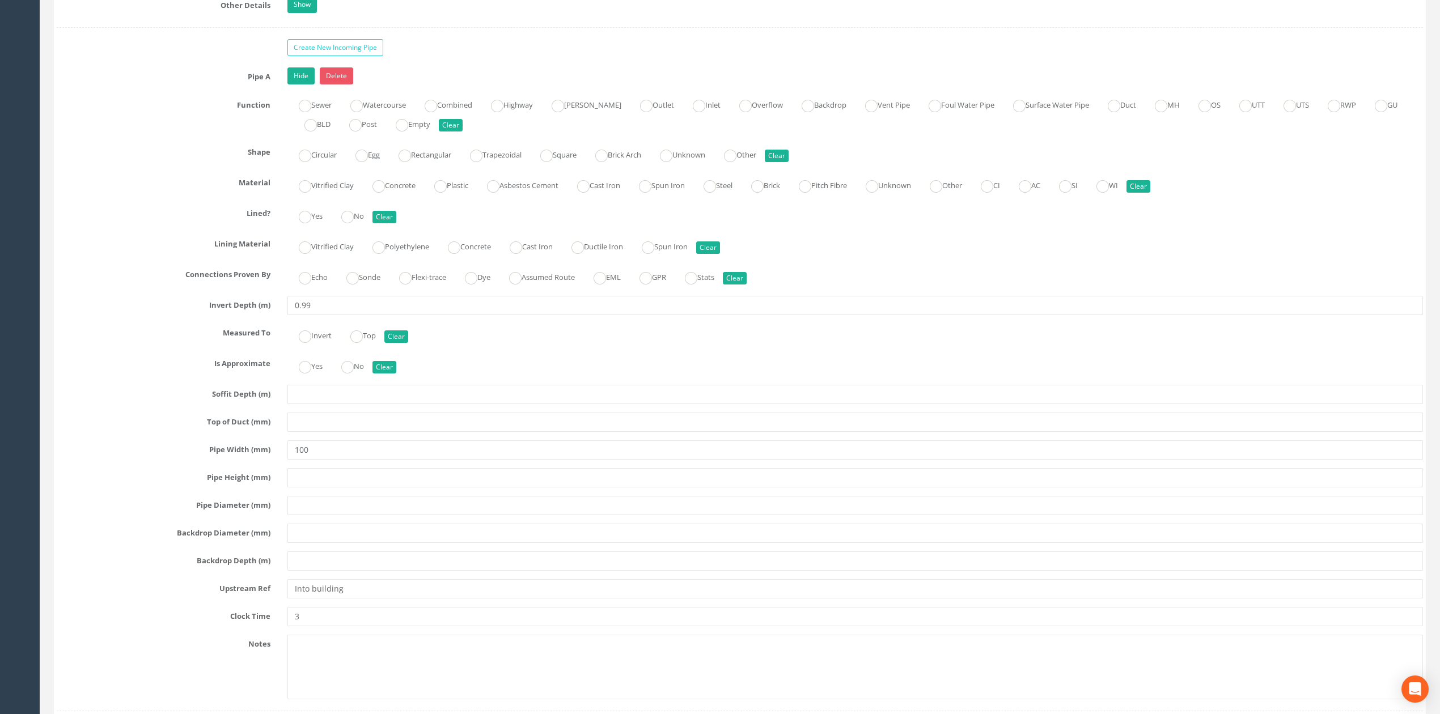
scroll to position [1850, 0]
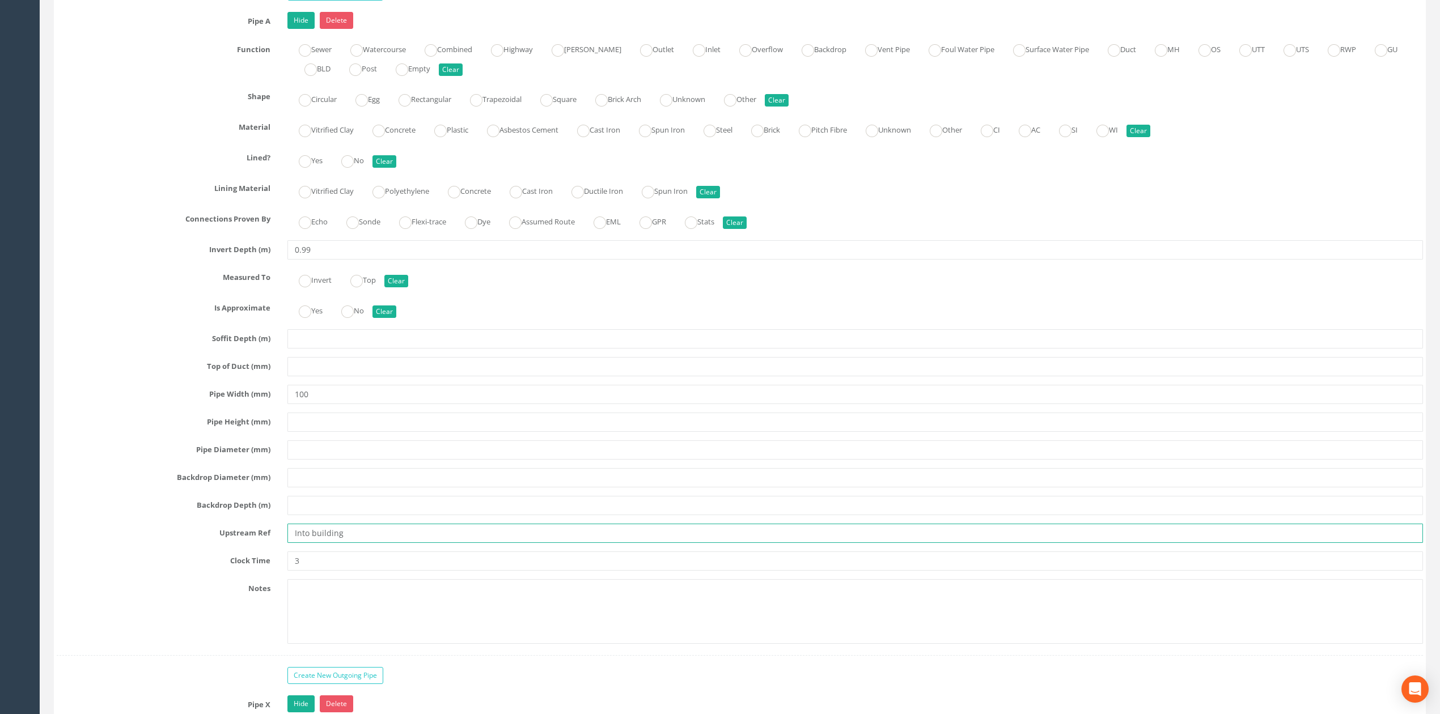
drag, startPoint x: 355, startPoint y: 553, endPoint x: 250, endPoint y: 543, distance: 105.4
click at [248, 543] on div "Upstream Ref Into building" at bounding box center [739, 533] width 1383 height 19
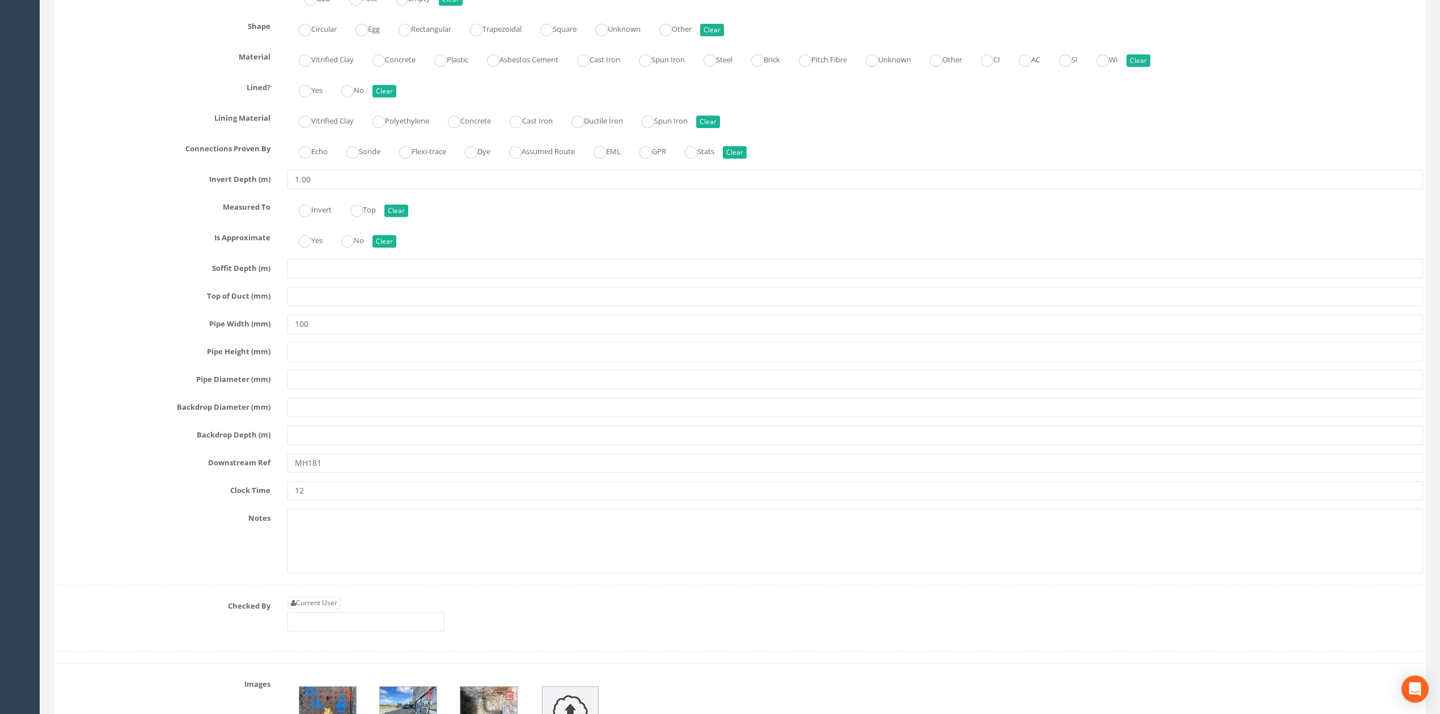
scroll to position [2758, 0]
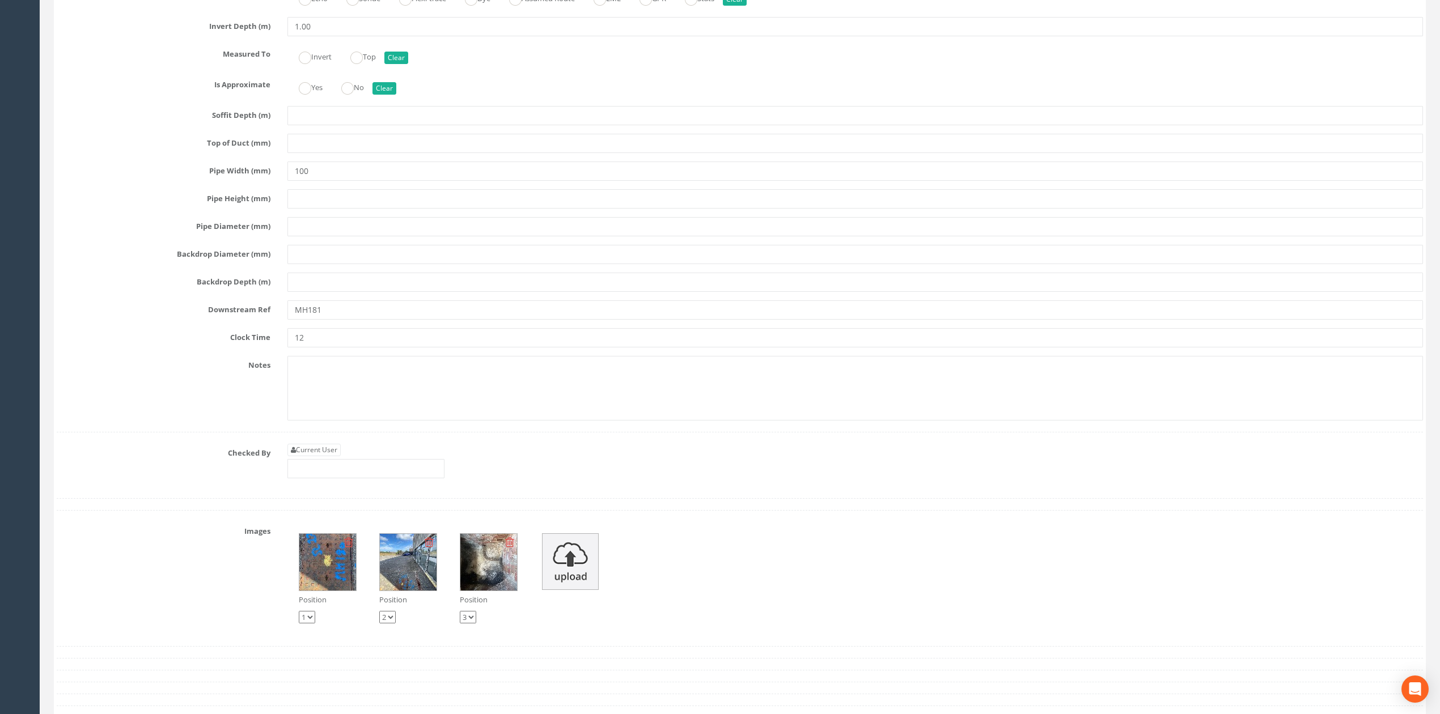
type input "BLDG"
click at [341, 456] on link "Current User" at bounding box center [313, 450] width 53 height 12
type input "[PERSON_NAME]"
click at [348, 478] on input "[PERSON_NAME]" at bounding box center [365, 468] width 157 height 19
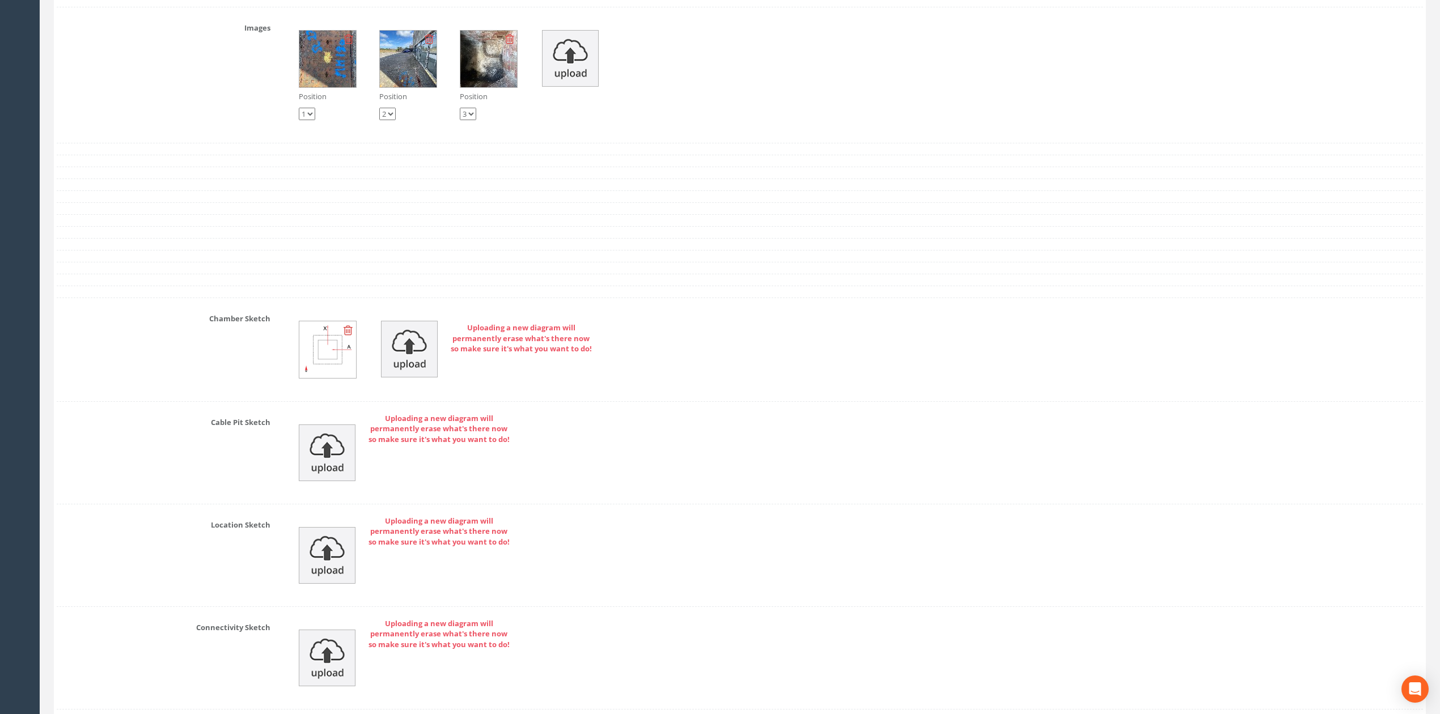
scroll to position [3473, 0]
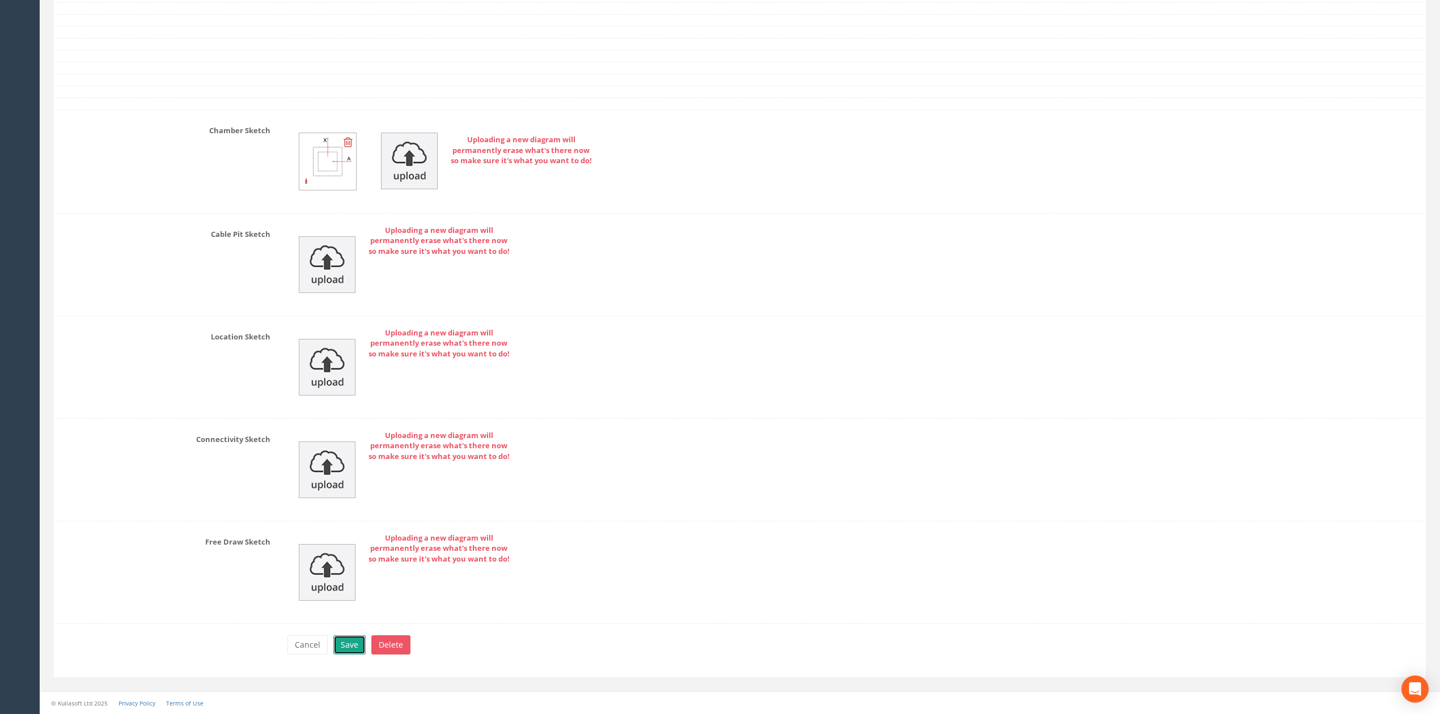
click at [353, 649] on button "Save" at bounding box center [349, 645] width 32 height 19
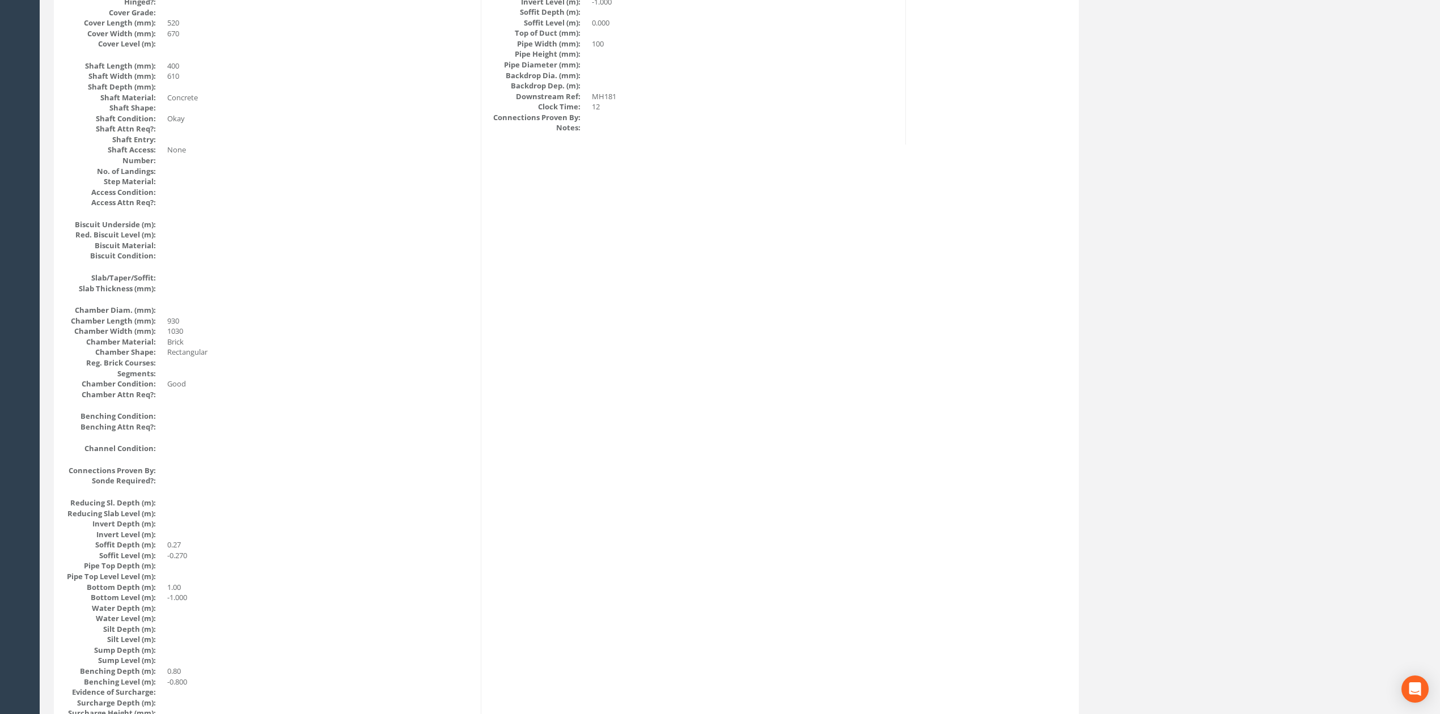
scroll to position [0, 0]
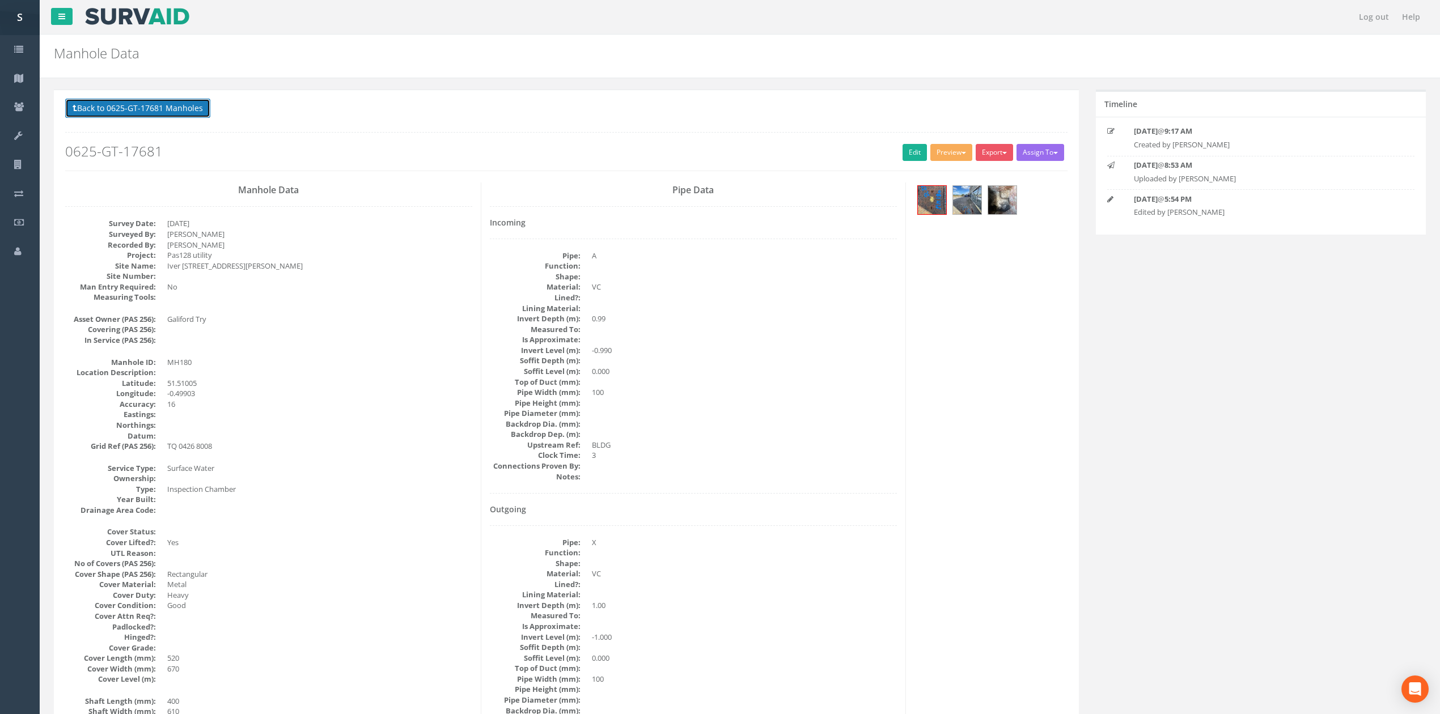
click at [175, 116] on button "Back to 0625-GT-17681 Manholes" at bounding box center [137, 108] width 145 height 19
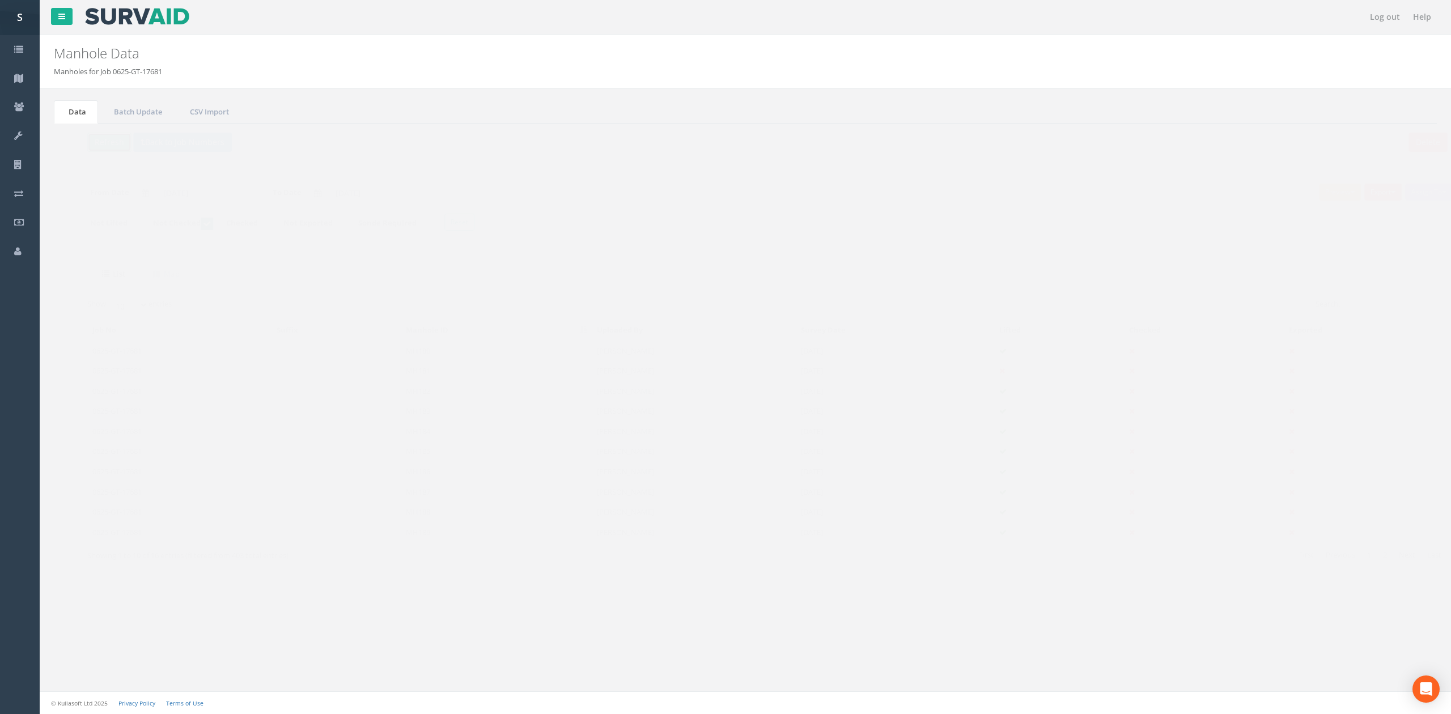
click at [80, 145] on button "Refresh" at bounding box center [87, 142] width 44 height 19
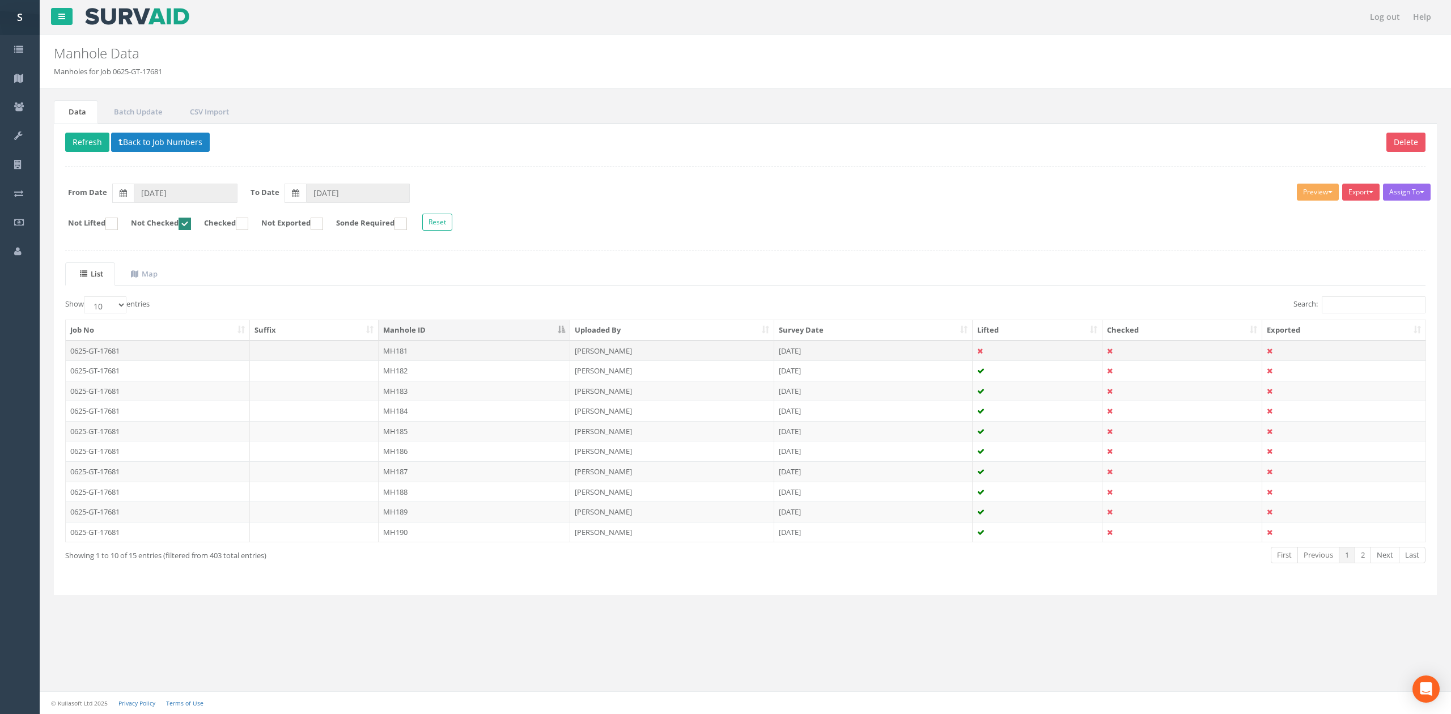
click at [433, 357] on td "MH181" at bounding box center [475, 351] width 192 height 20
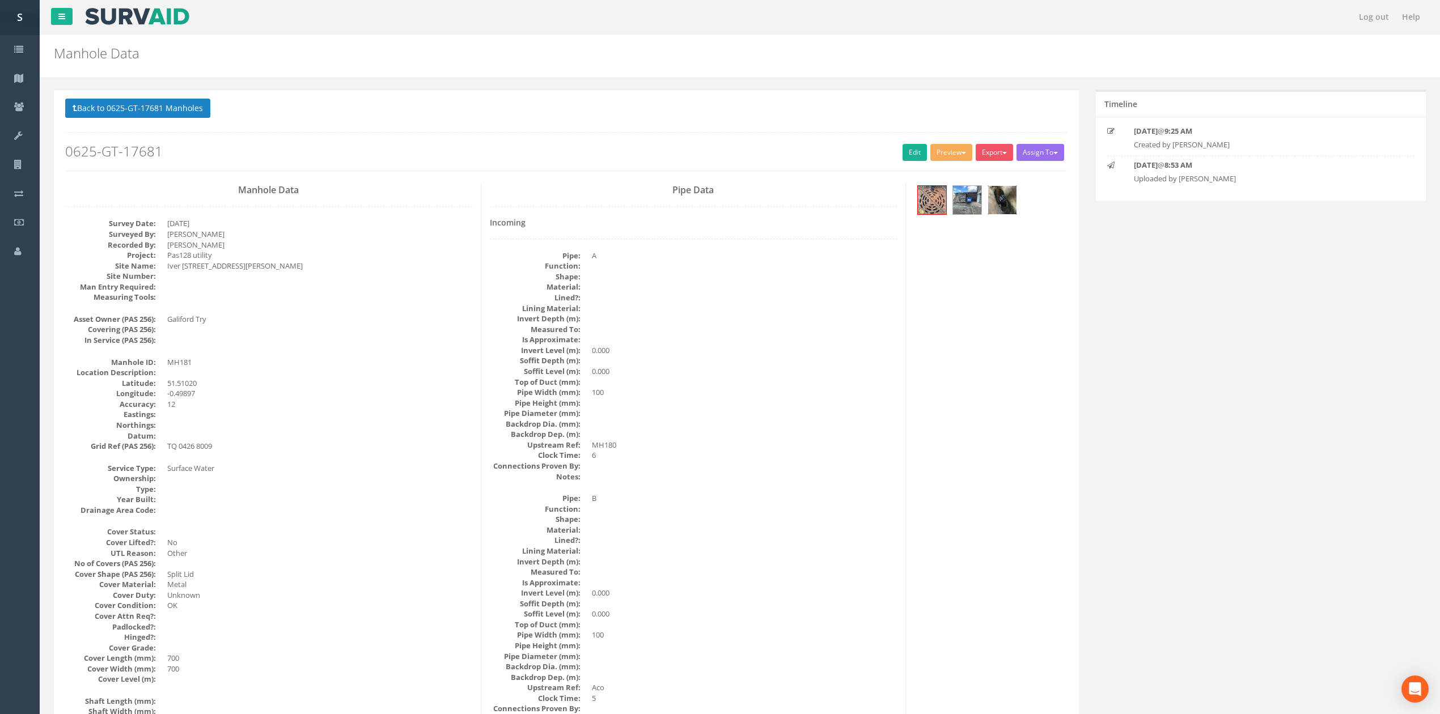
click at [1011, 210] on img at bounding box center [1002, 200] width 28 height 28
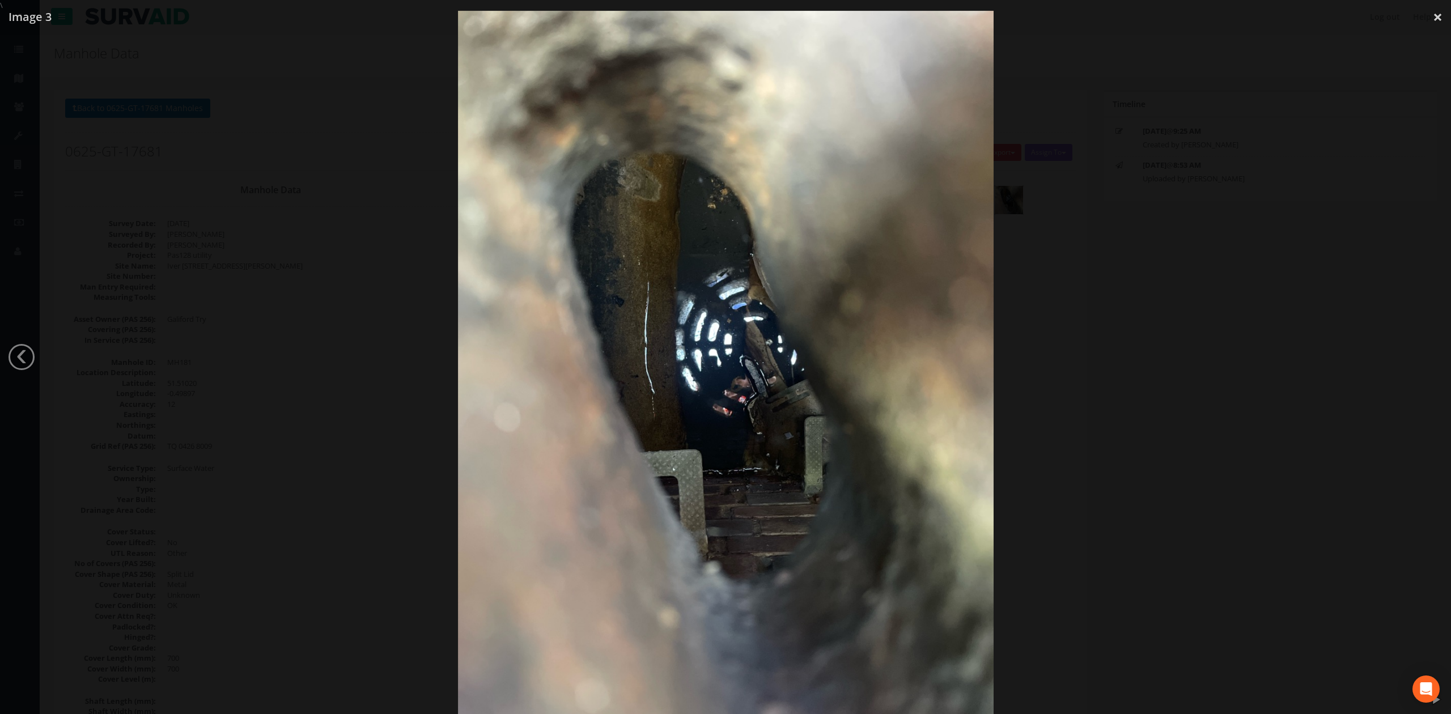
click at [1093, 367] on div at bounding box center [725, 368] width 1451 height 714
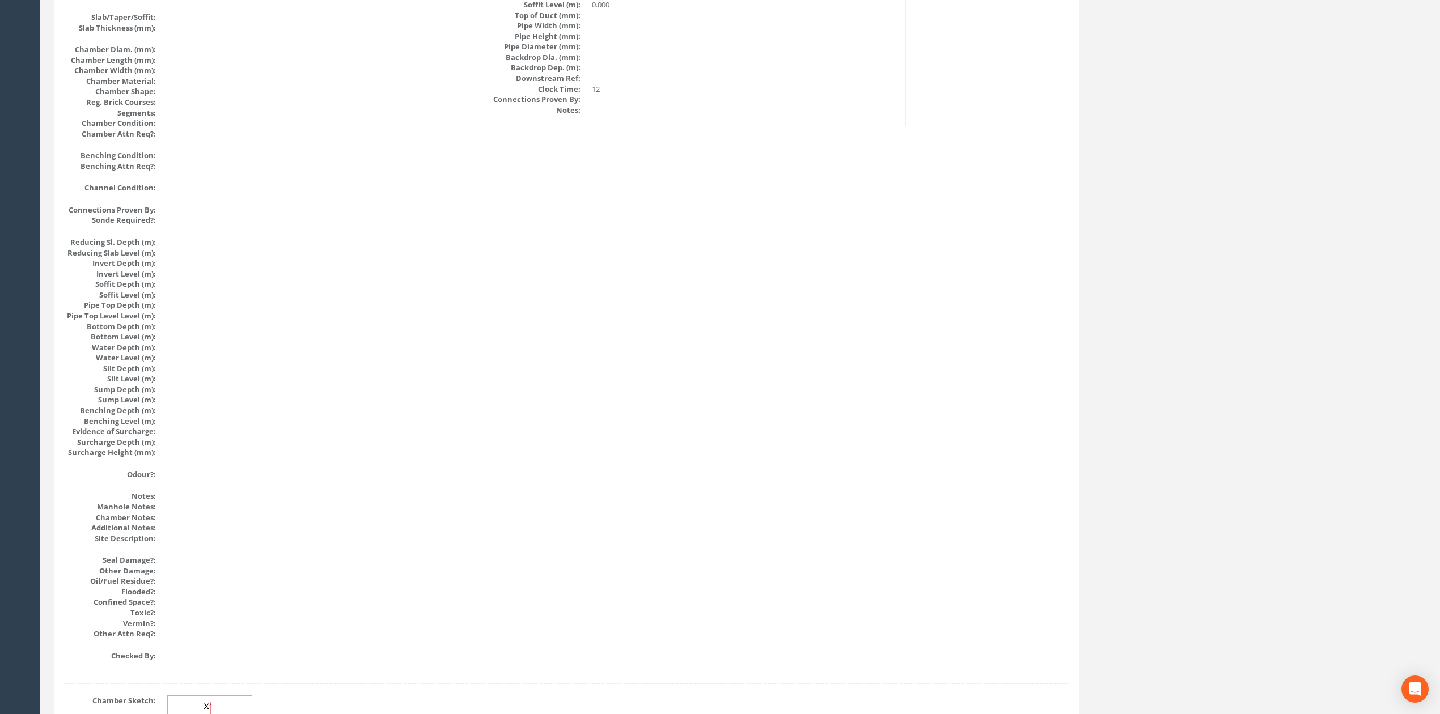
scroll to position [1036, 0]
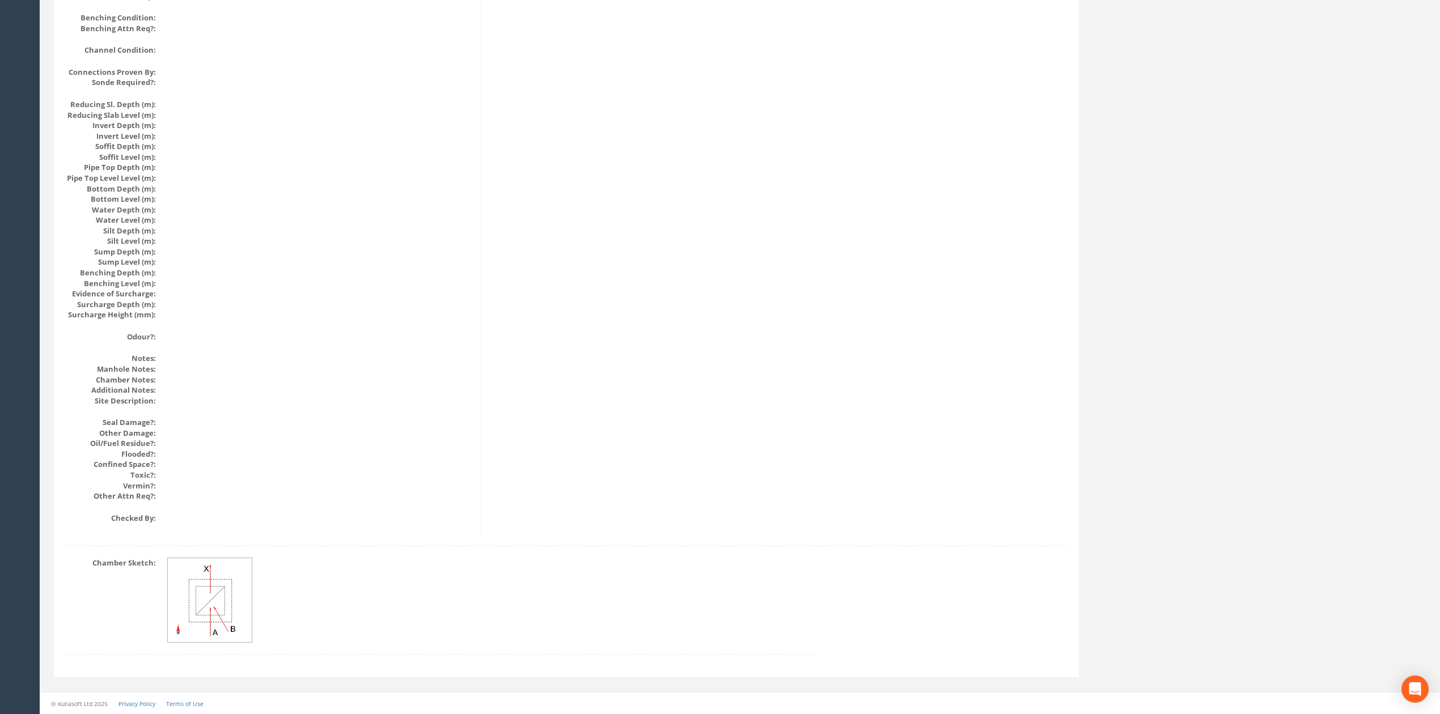
drag, startPoint x: 518, startPoint y: 548, endPoint x: 475, endPoint y: 286, distance: 265.4
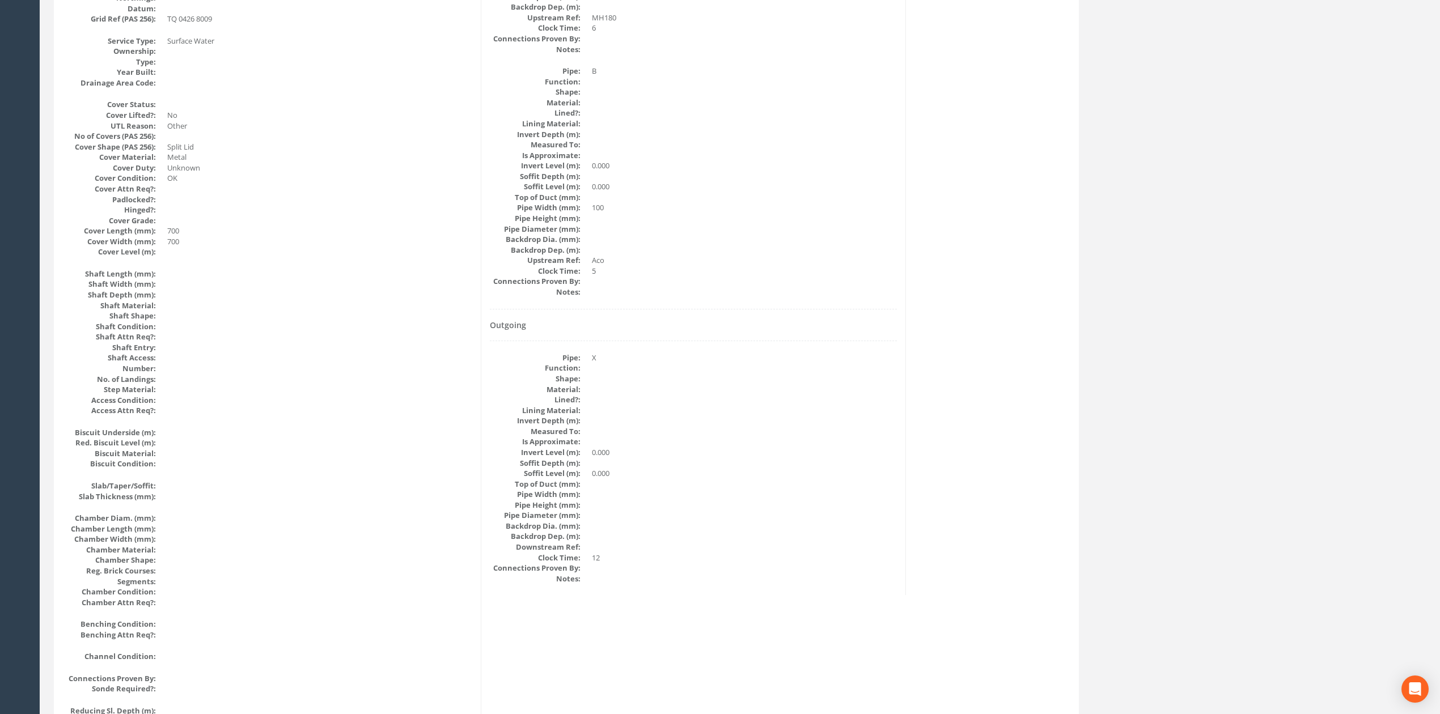
scroll to position [0, 0]
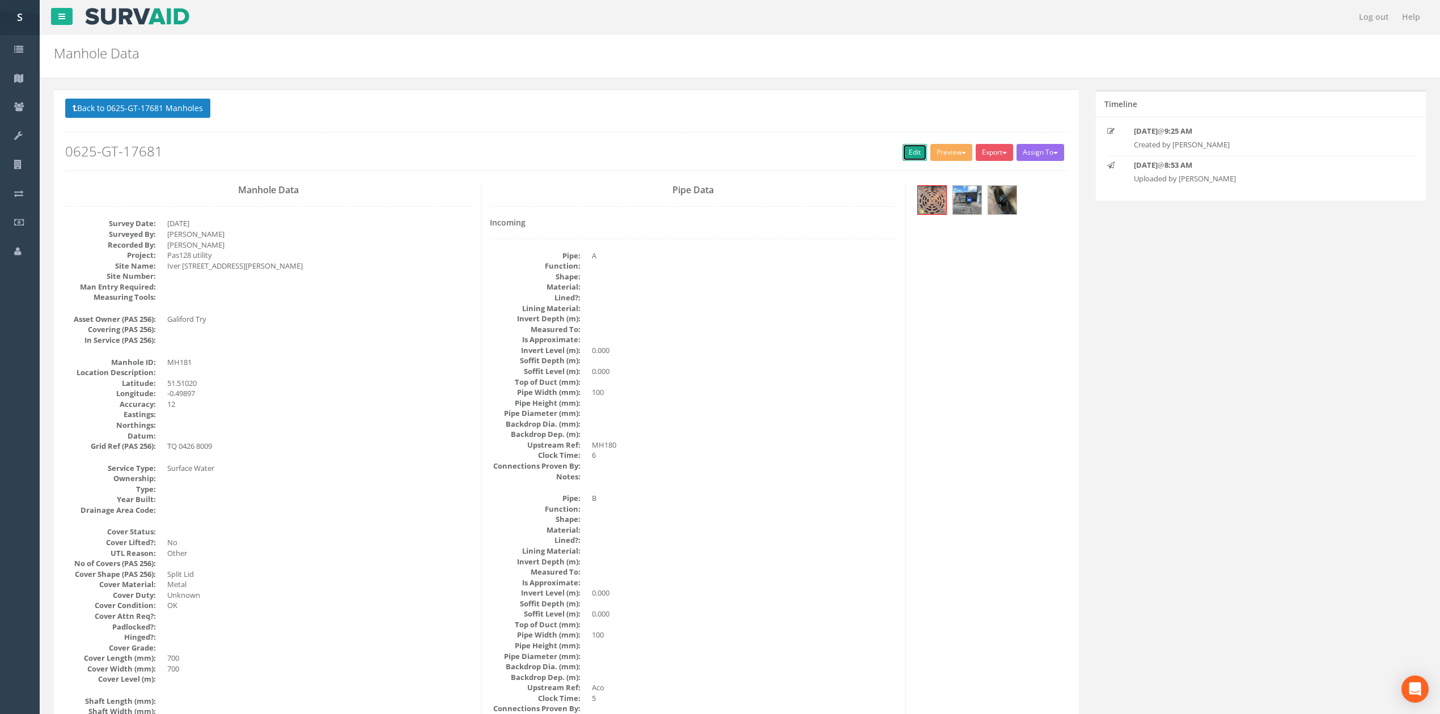
click at [903, 153] on link "Edit" at bounding box center [915, 152] width 24 height 17
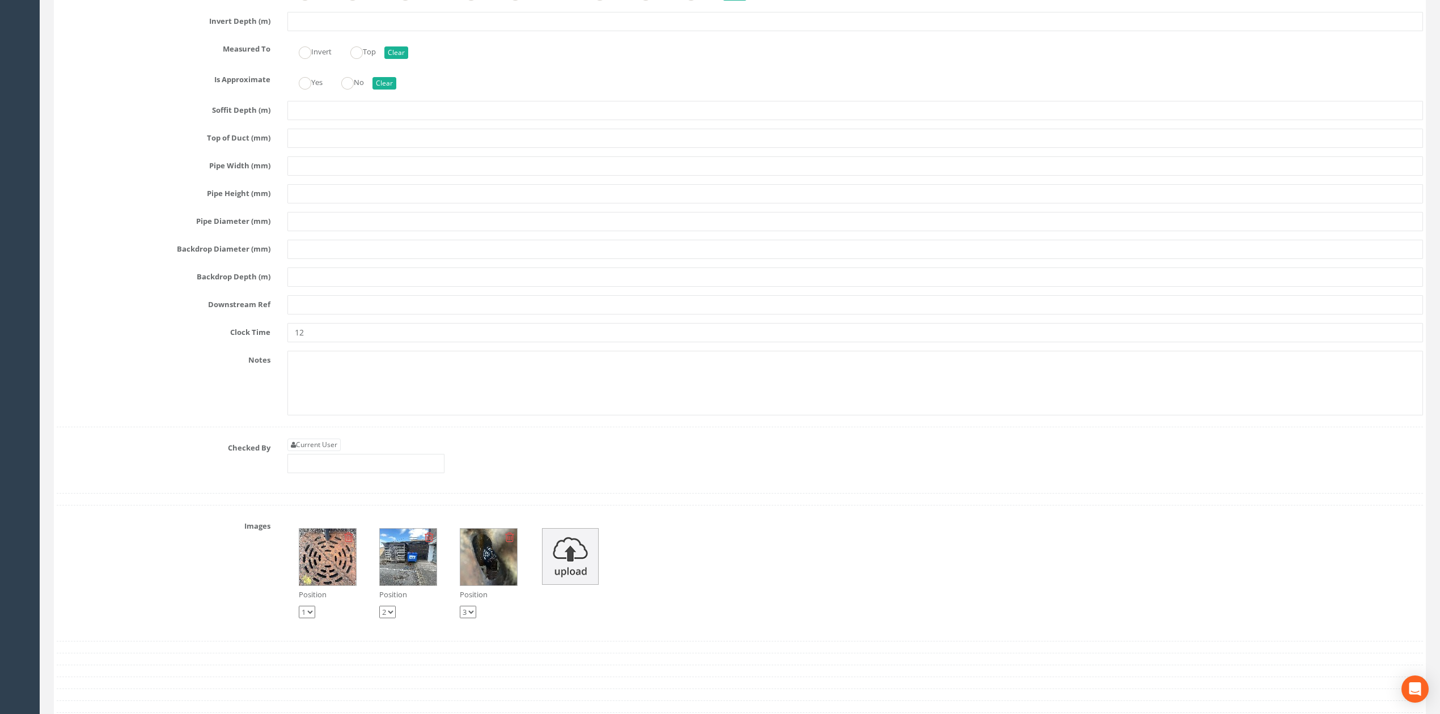
scroll to position [2720, 0]
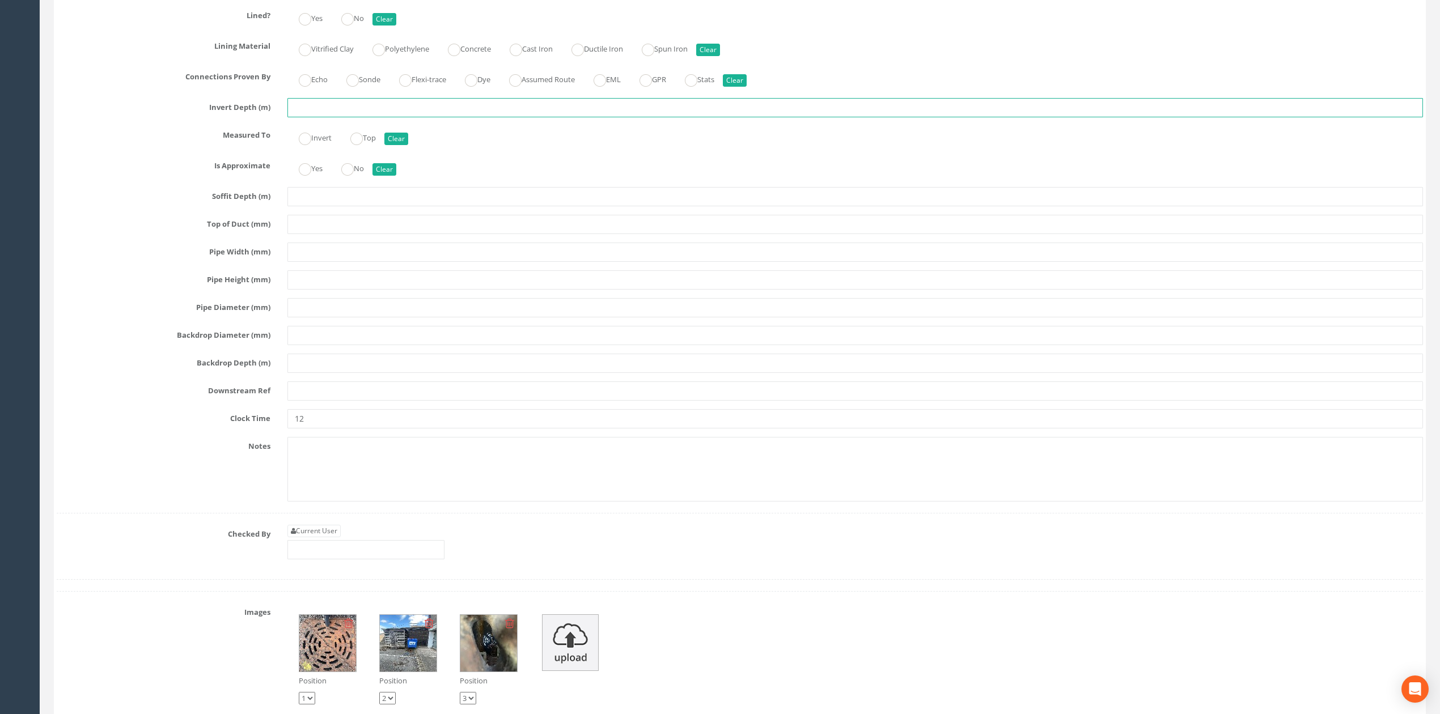
click at [315, 117] on input "text" at bounding box center [855, 107] width 1136 height 19
type input "UTS"
click at [303, 262] on input "text" at bounding box center [855, 252] width 1136 height 19
type input "UTS"
click at [308, 401] on input "text" at bounding box center [855, 391] width 1136 height 19
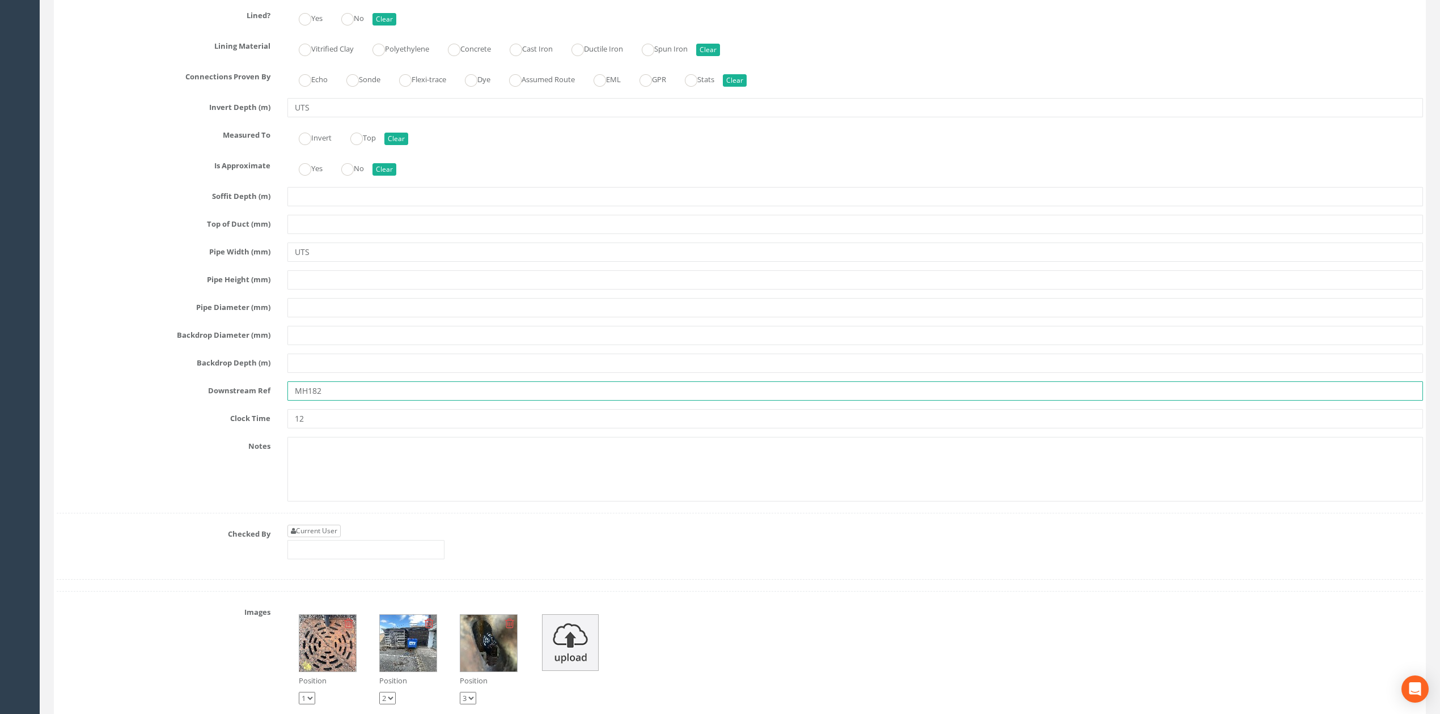
type input "MH182"
click at [314, 537] on link "Current User" at bounding box center [313, 531] width 53 height 12
type input "[PERSON_NAME]"
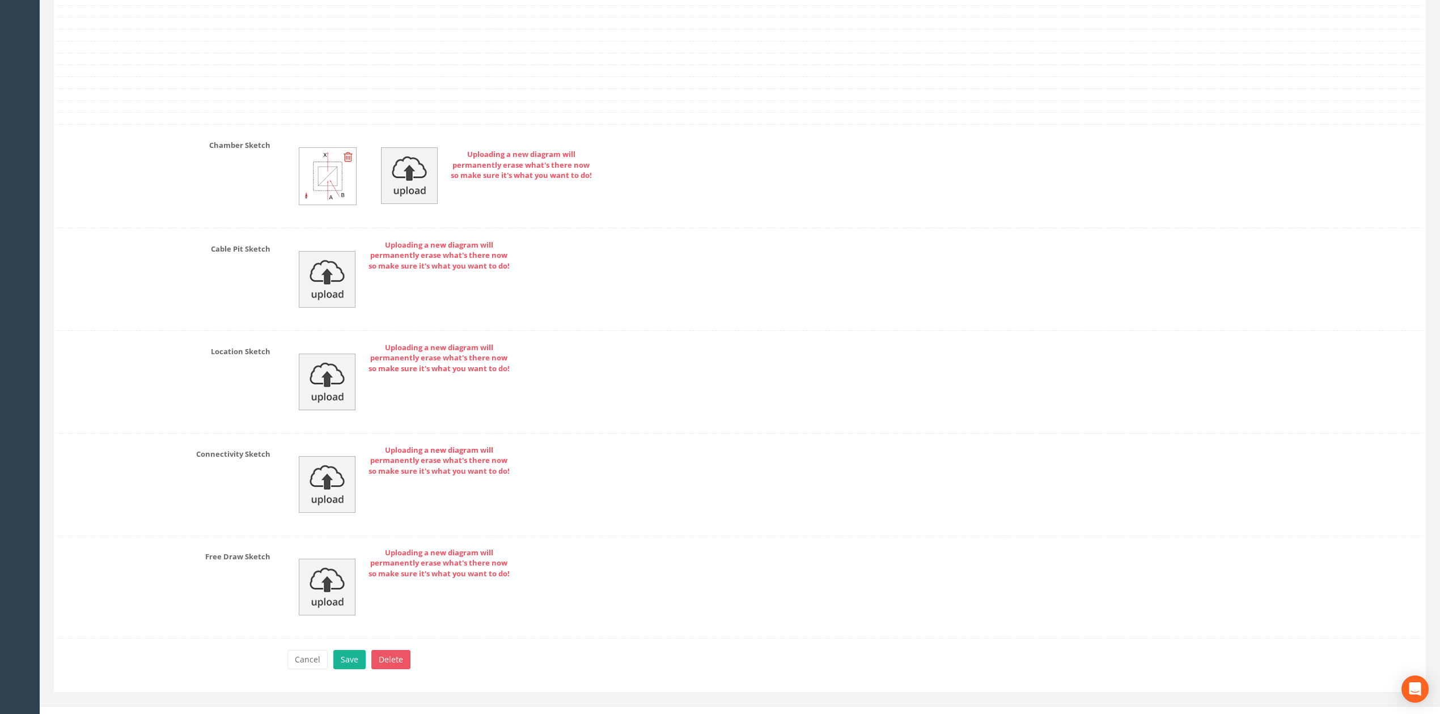
scroll to position [3517, 0]
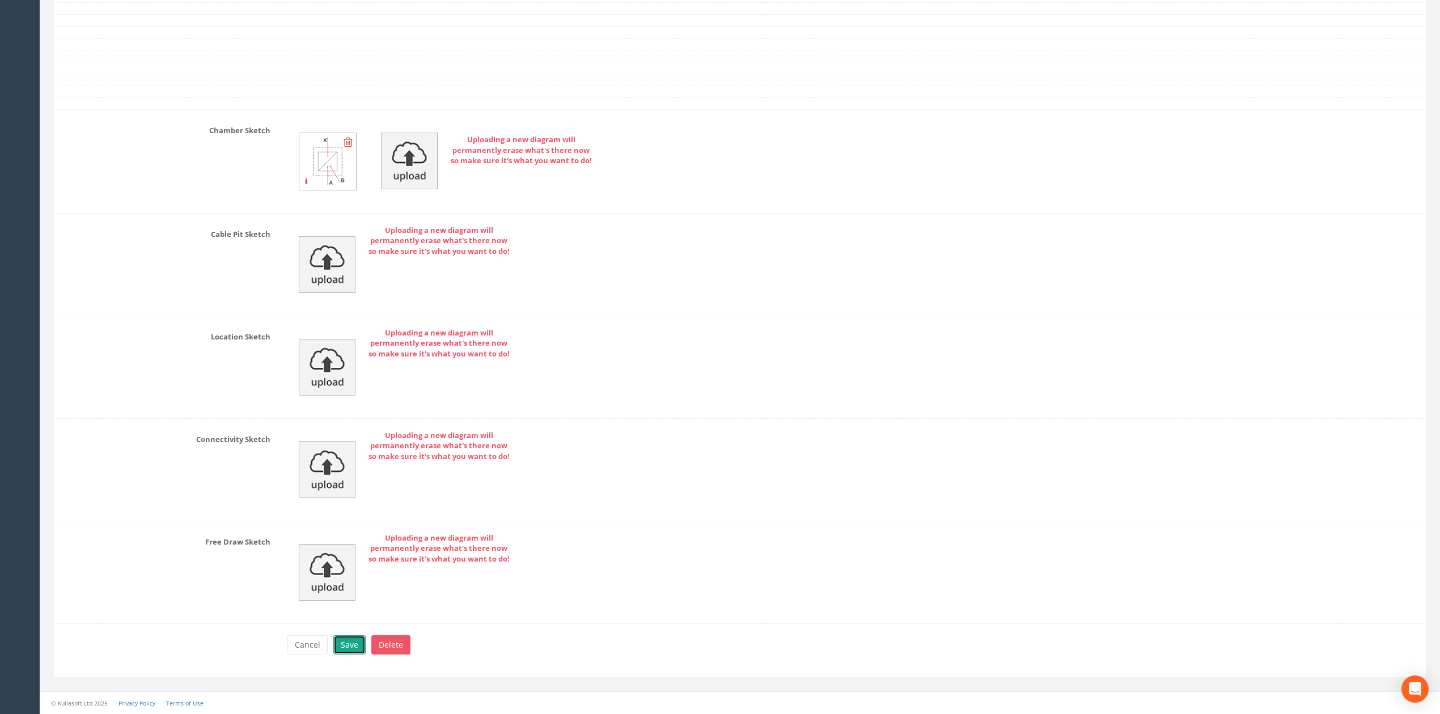
click at [355, 638] on button "Save" at bounding box center [349, 645] width 32 height 19
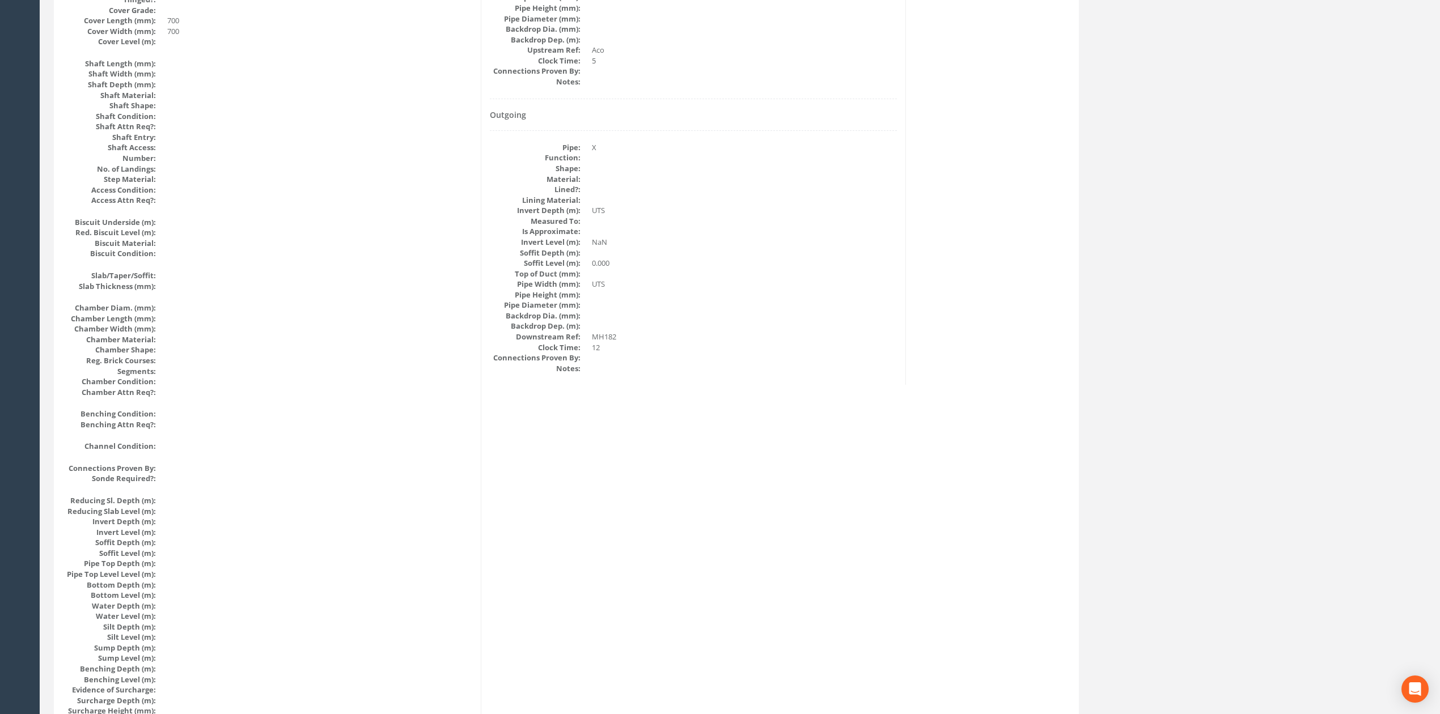
scroll to position [0, 0]
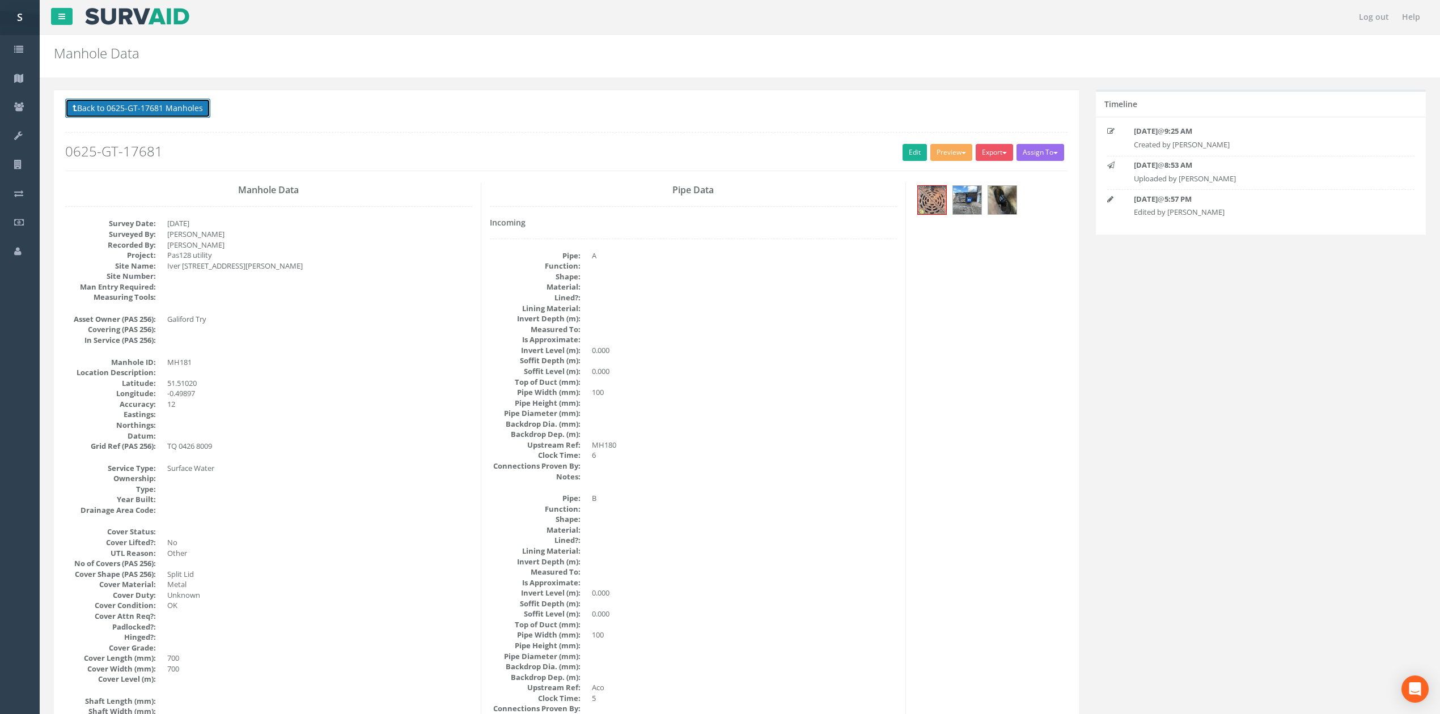
click at [143, 111] on button "Back to 0625-GT-17681 Manholes" at bounding box center [137, 108] width 145 height 19
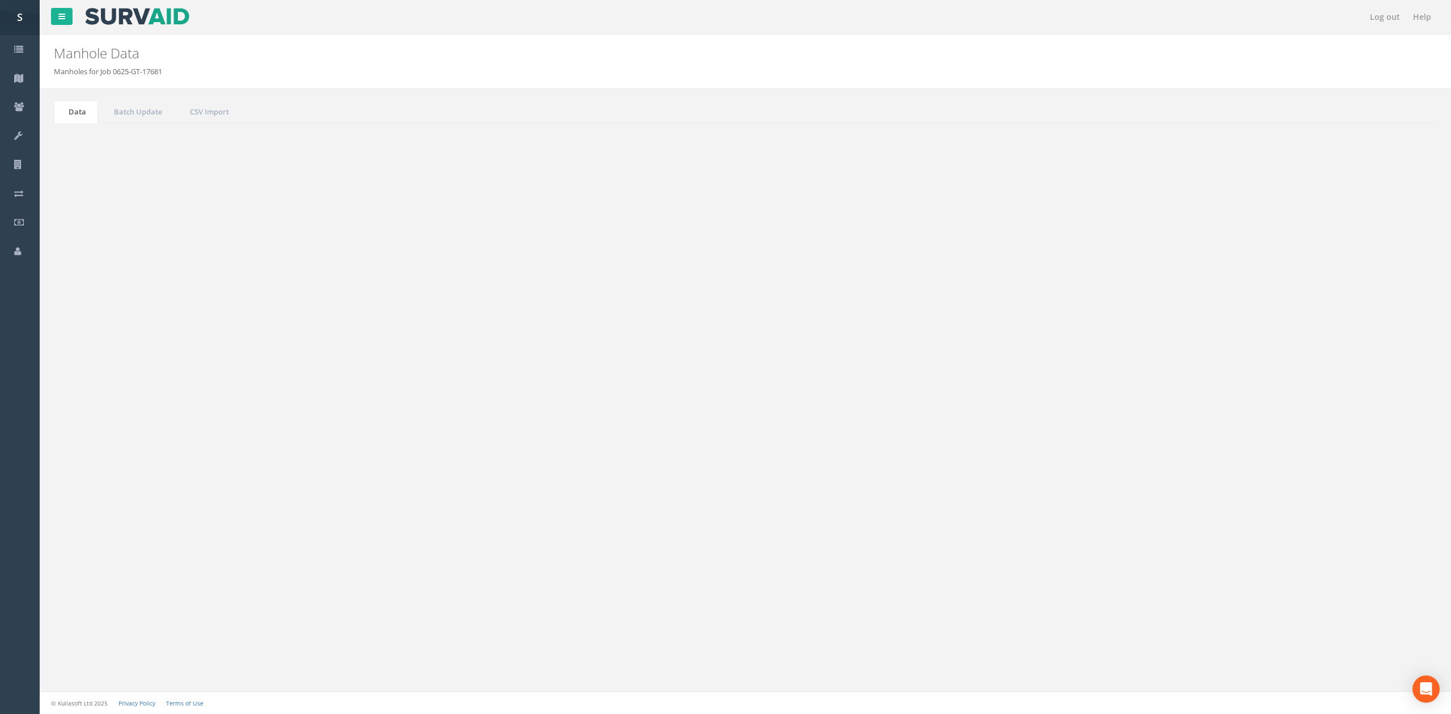
click at [93, 146] on button "Refresh" at bounding box center [87, 142] width 44 height 19
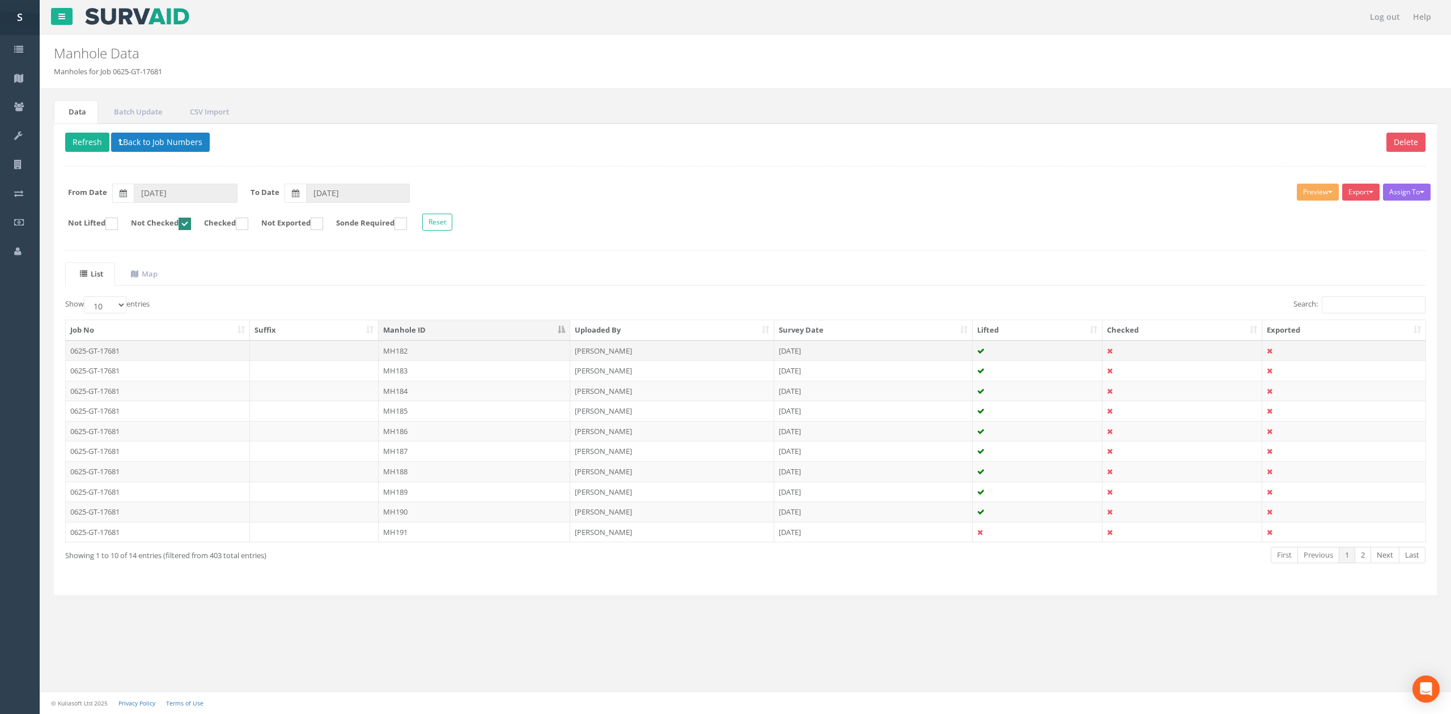
click at [408, 359] on td "MH182" at bounding box center [475, 351] width 192 height 20
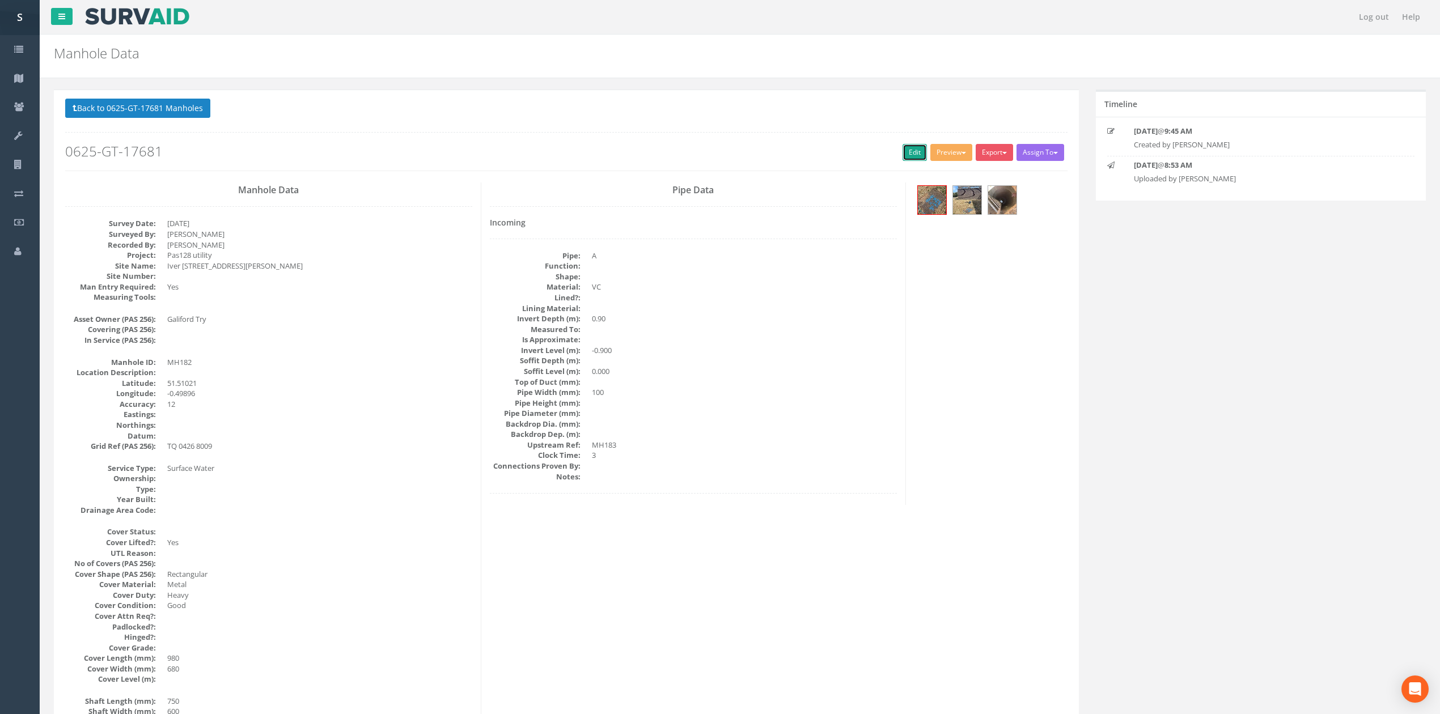
click at [903, 158] on link "Edit" at bounding box center [915, 152] width 24 height 17
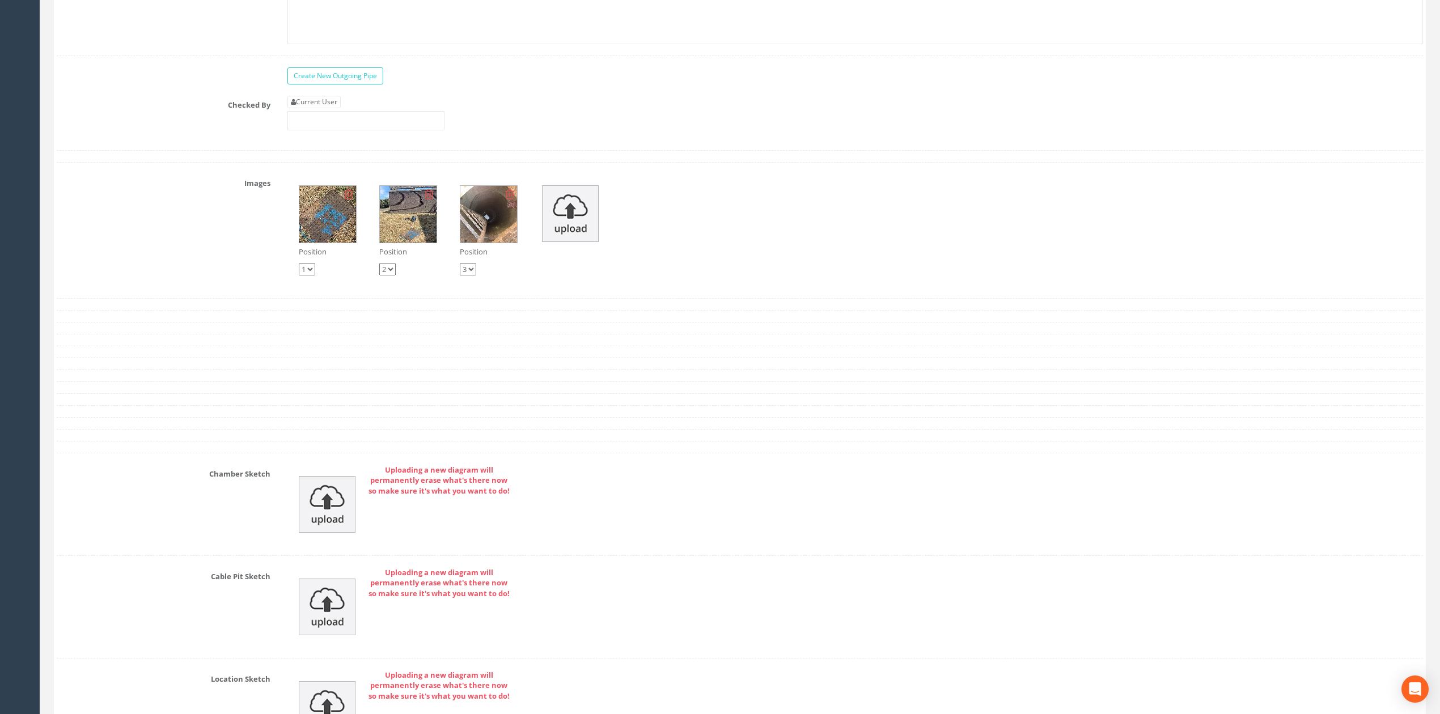
scroll to position [2434, 0]
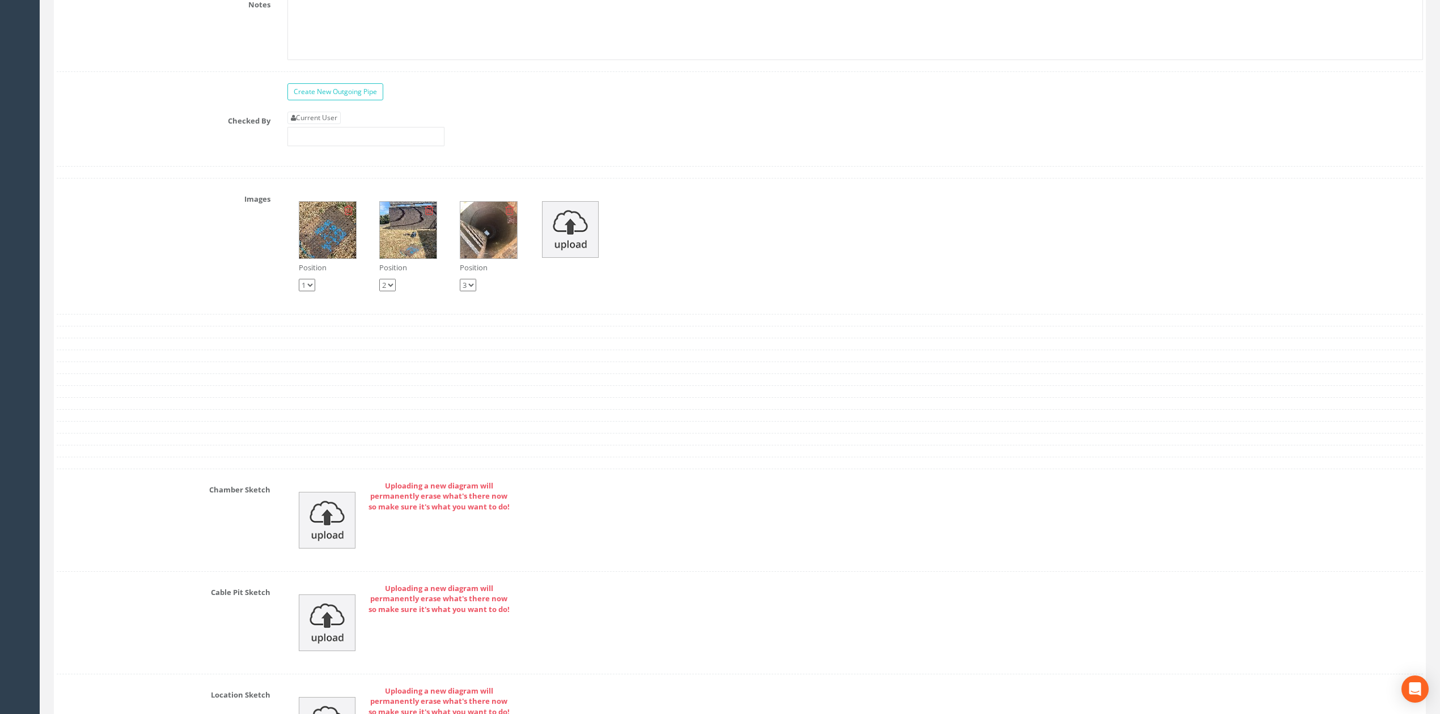
click at [325, 124] on link "Current User" at bounding box center [313, 118] width 53 height 12
type input "[PERSON_NAME]"
click at [327, 124] on link "Current User" at bounding box center [313, 118] width 53 height 12
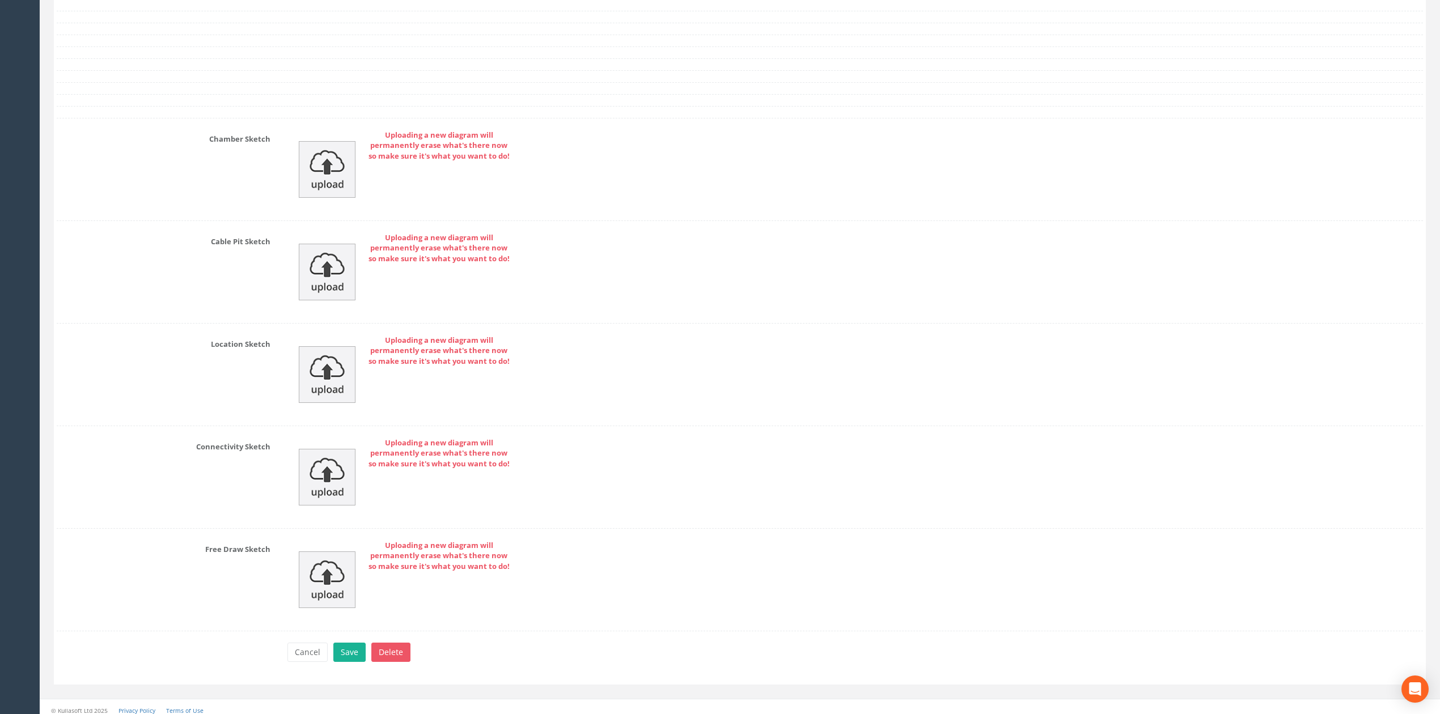
scroll to position [2813, 0]
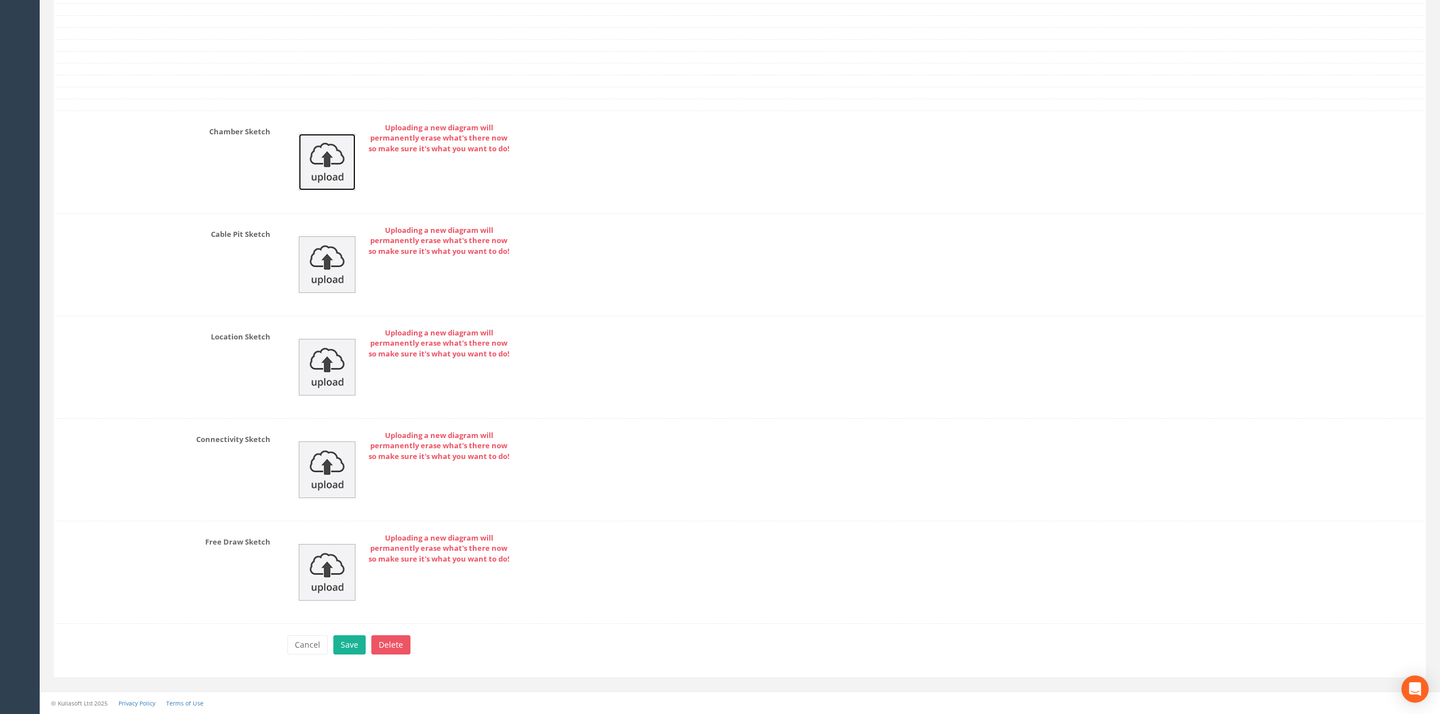
click at [336, 137] on img at bounding box center [327, 162] width 57 height 57
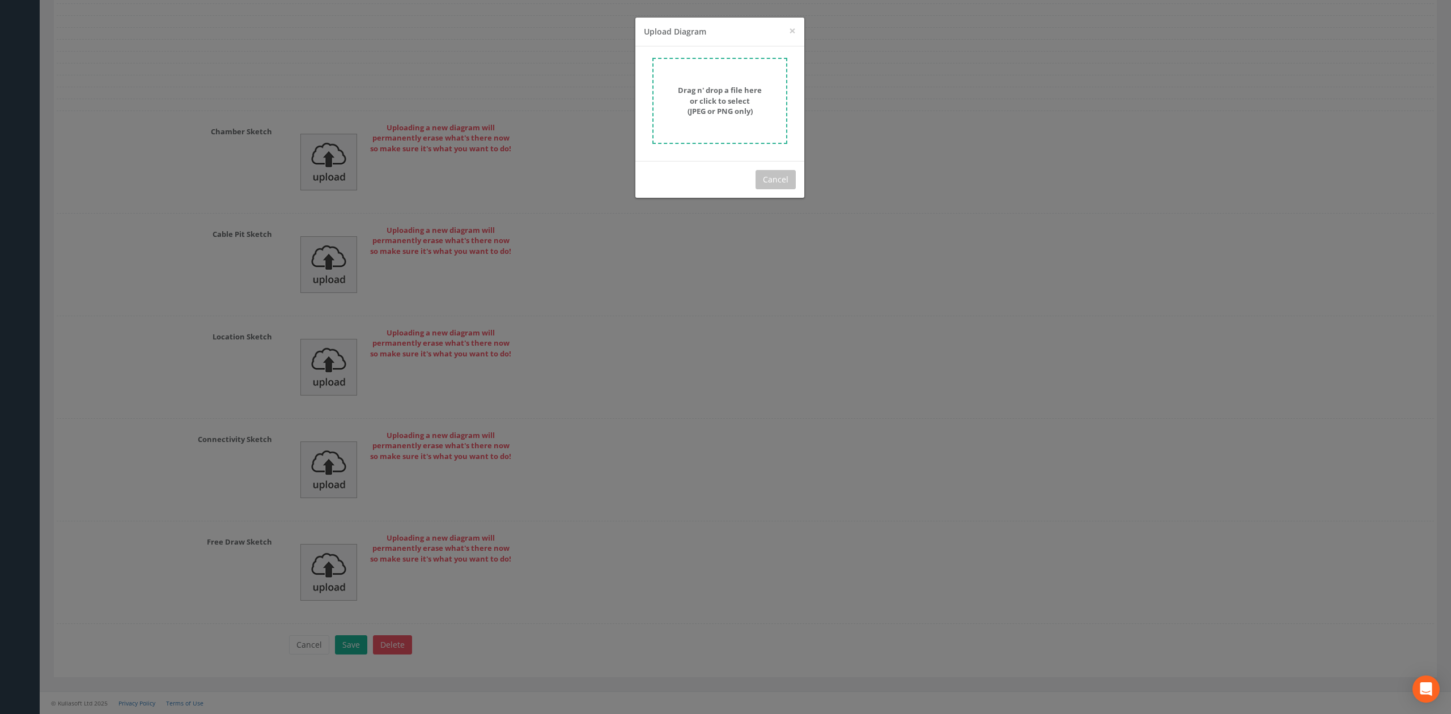
click at [706, 99] on strong "Drag n' drop a file here or click to select (JPEG or PNG only)" at bounding box center [720, 100] width 84 height 31
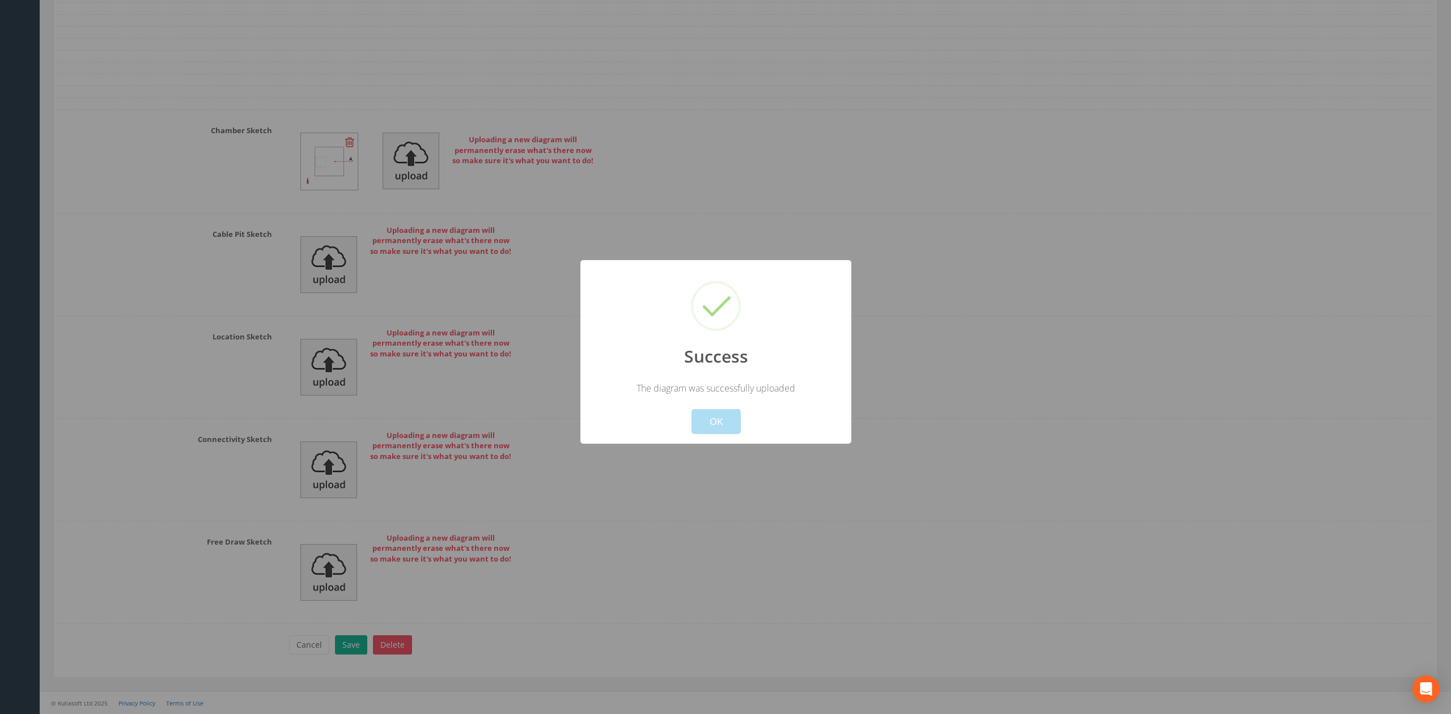
click at [718, 409] on div "Cancel OK" at bounding box center [716, 415] width 252 height 40
click at [717, 423] on button "OK" at bounding box center [716, 421] width 49 height 25
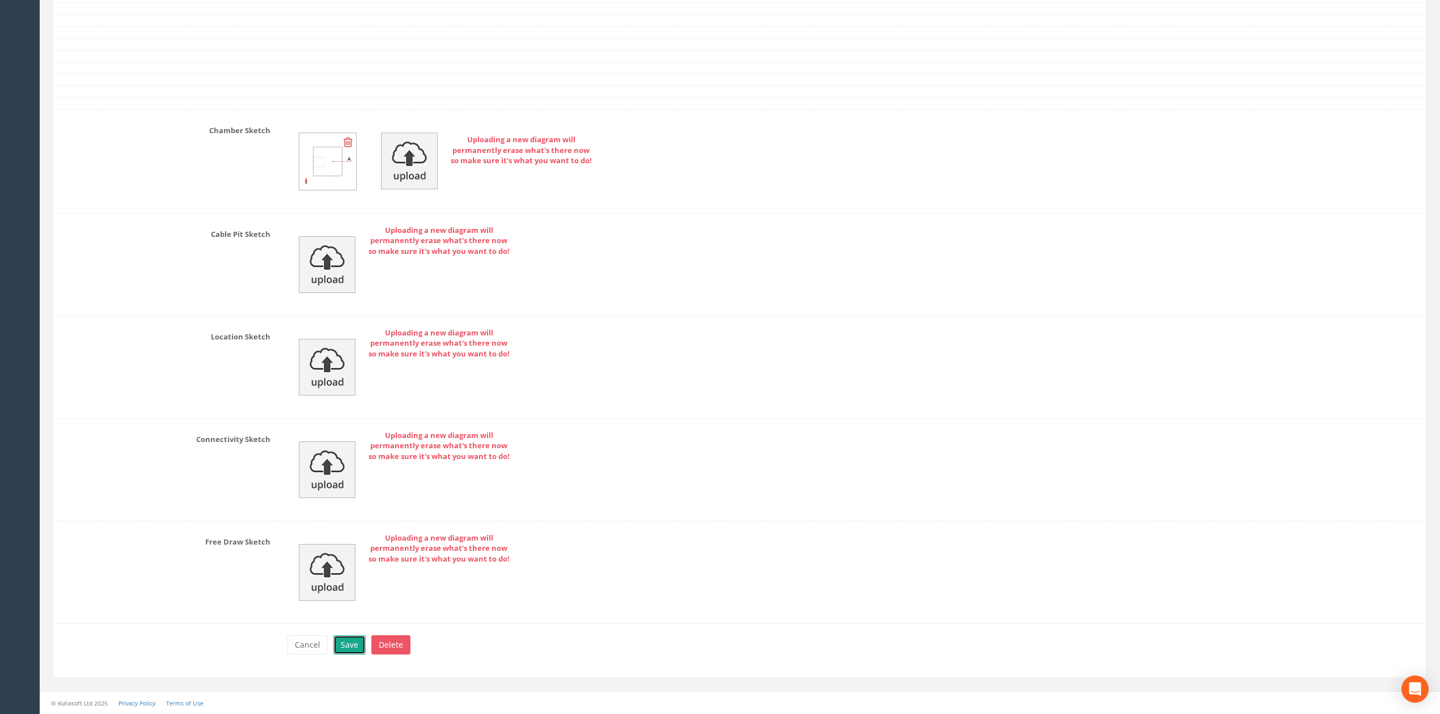
click at [348, 650] on button "Save" at bounding box center [349, 645] width 32 height 19
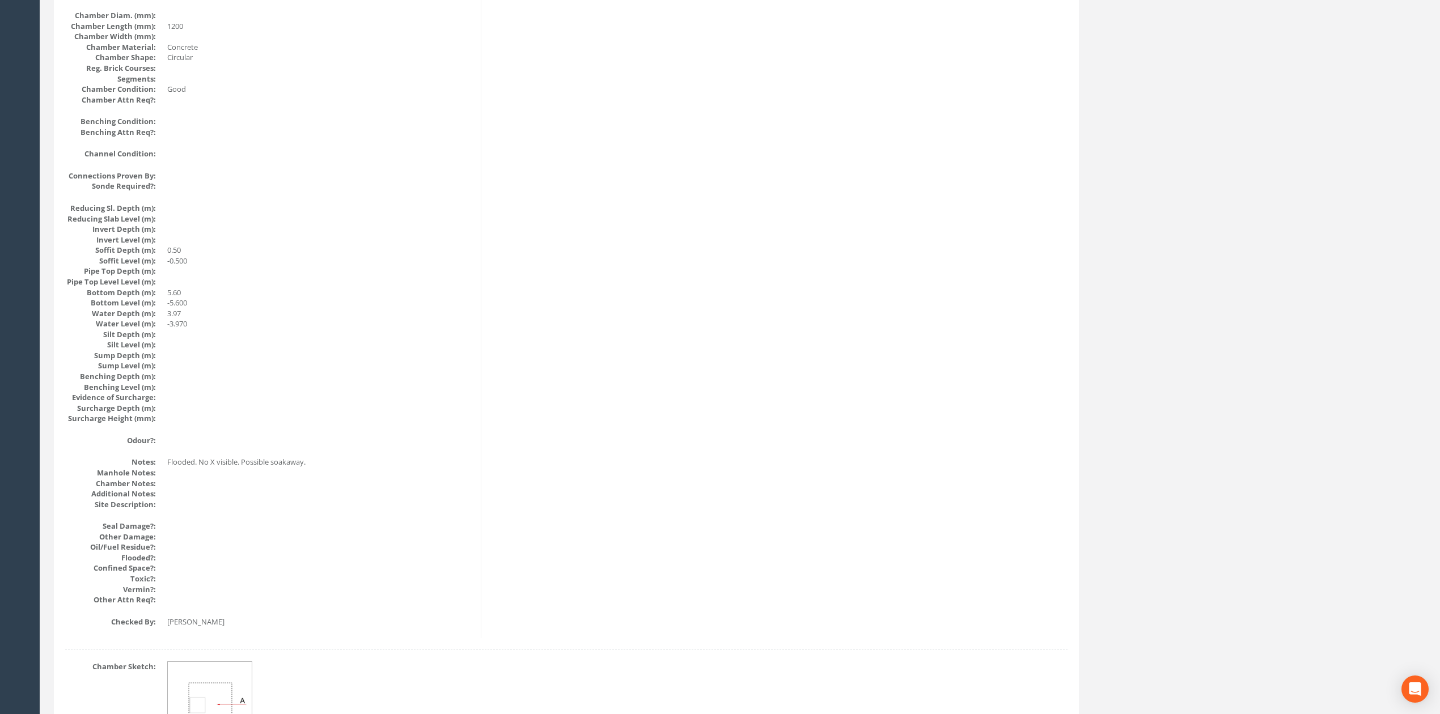
scroll to position [0, 0]
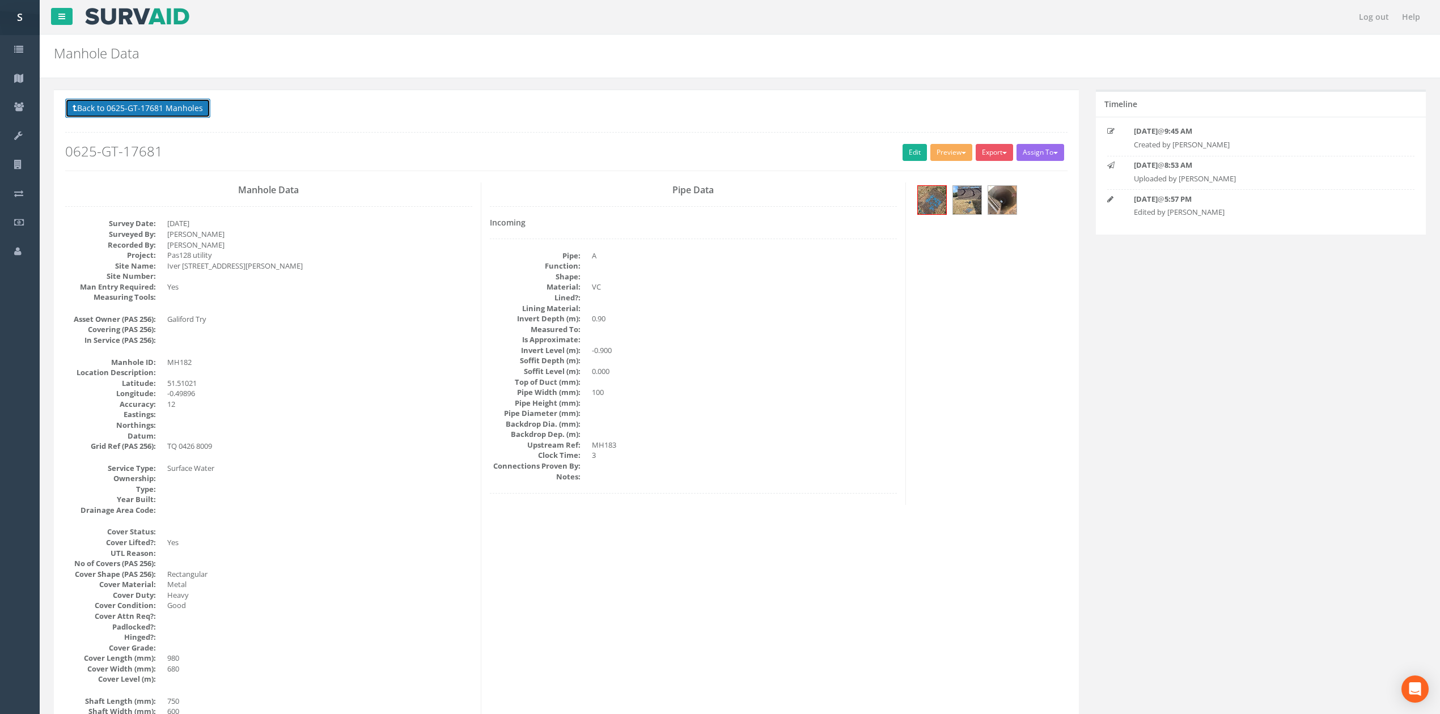
click at [153, 112] on button "Back to 0625-GT-17681 Manholes" at bounding box center [137, 108] width 145 height 19
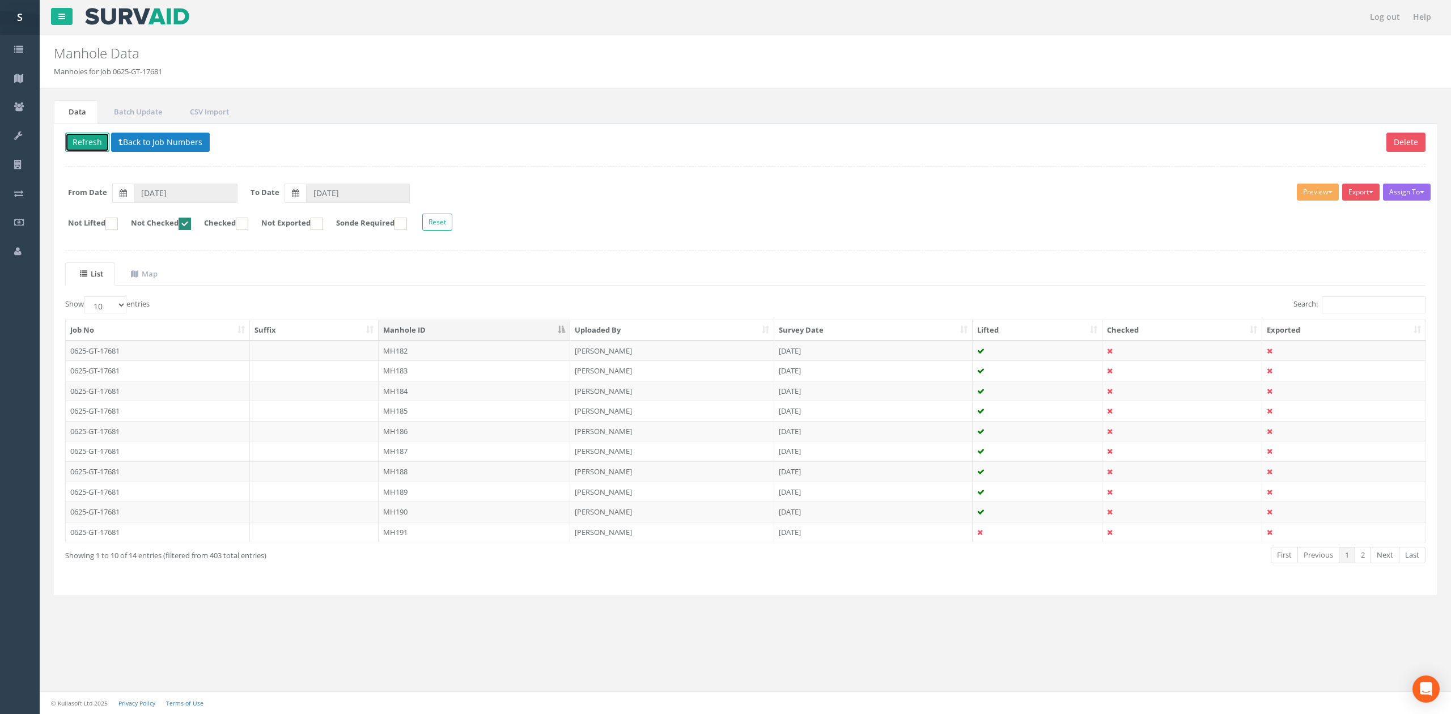
click at [92, 141] on button "Refresh" at bounding box center [87, 142] width 44 height 19
click at [397, 354] on td "MH183" at bounding box center [475, 351] width 192 height 20
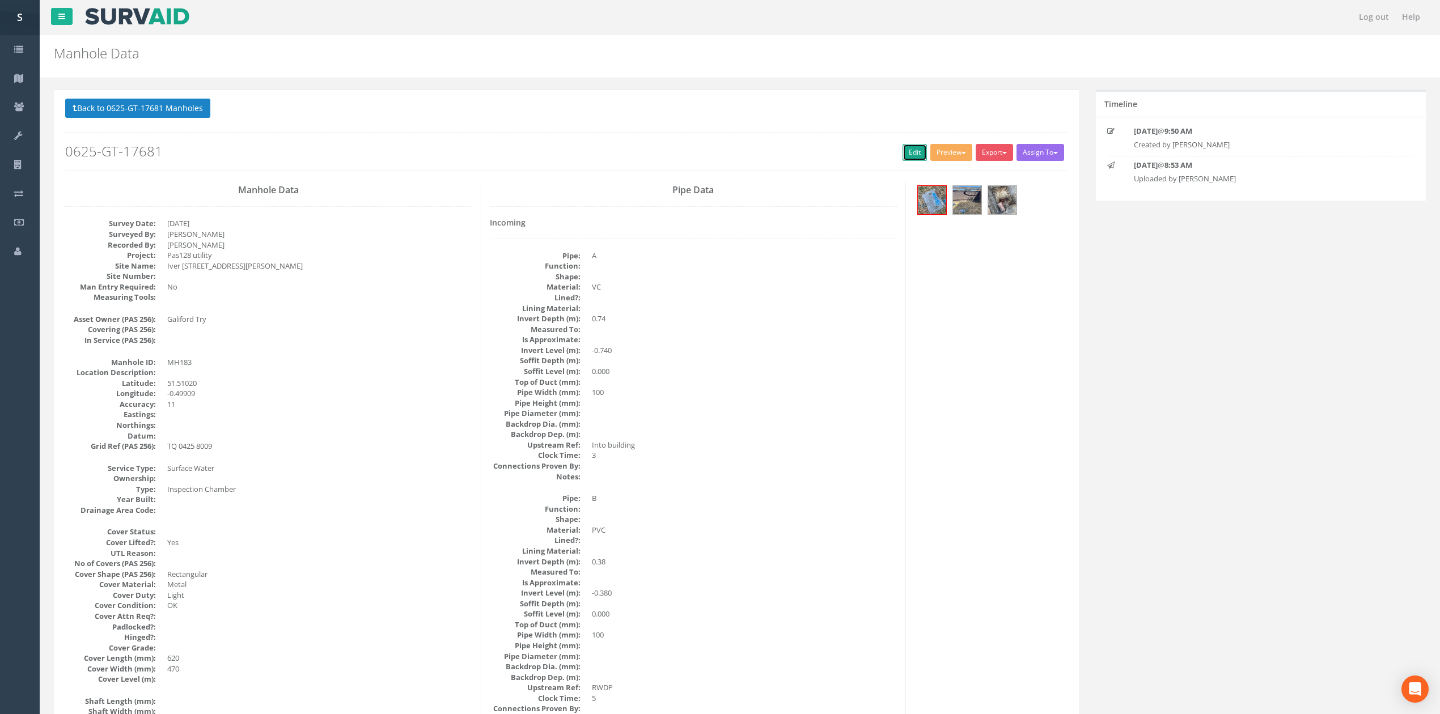
click at [911, 150] on link "Edit" at bounding box center [915, 152] width 24 height 17
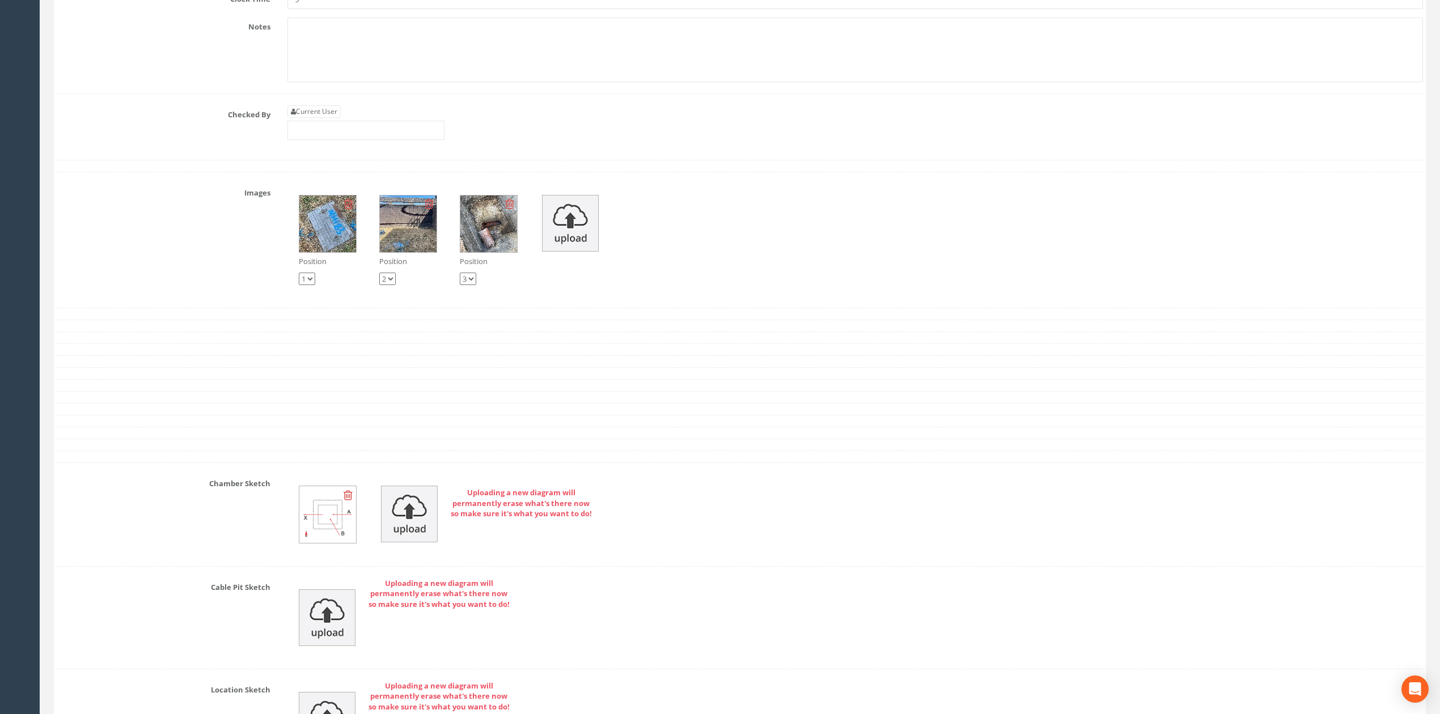
scroll to position [3139, 0]
click at [327, 141] on div "Current User" at bounding box center [365, 123] width 157 height 35
click at [328, 118] on link "Current User" at bounding box center [313, 112] width 53 height 12
type input "[PERSON_NAME]"
click at [345, 141] on input "[PERSON_NAME]" at bounding box center [365, 130] width 157 height 19
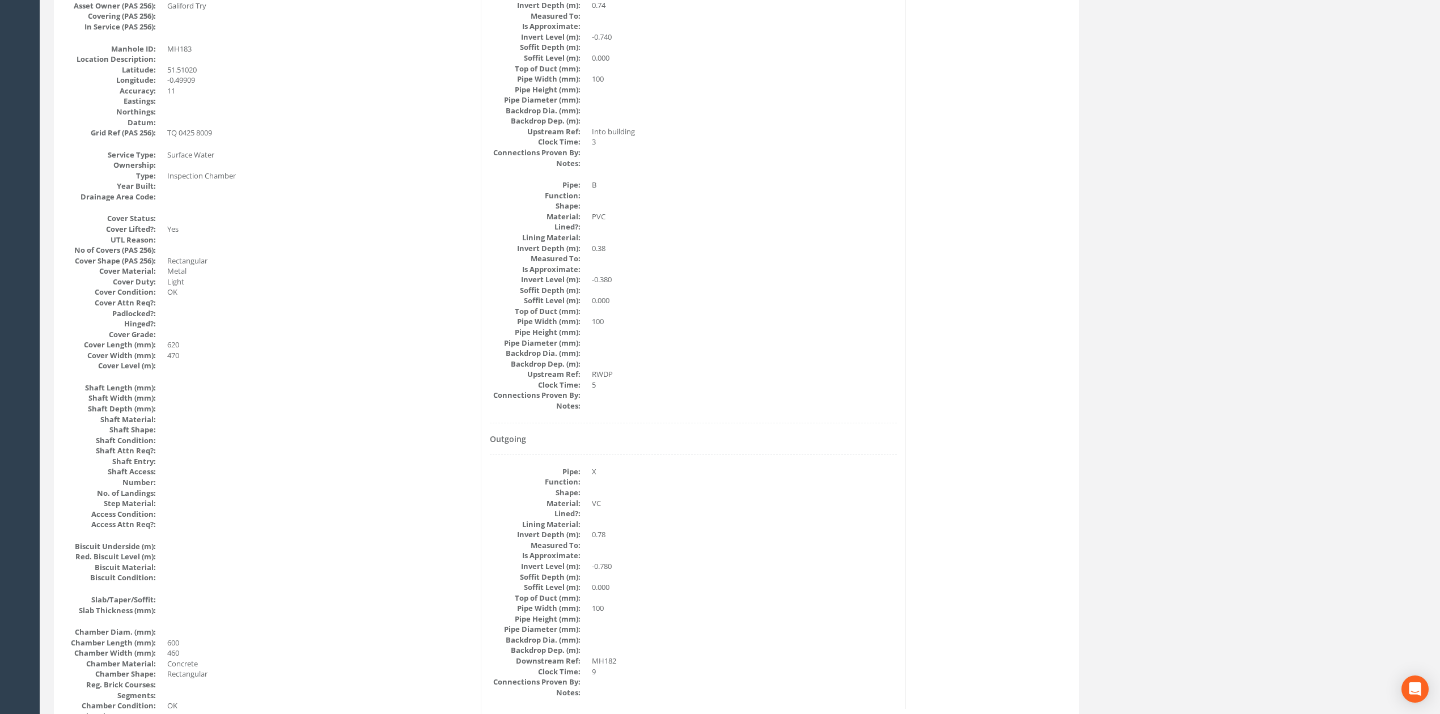
scroll to position [0, 0]
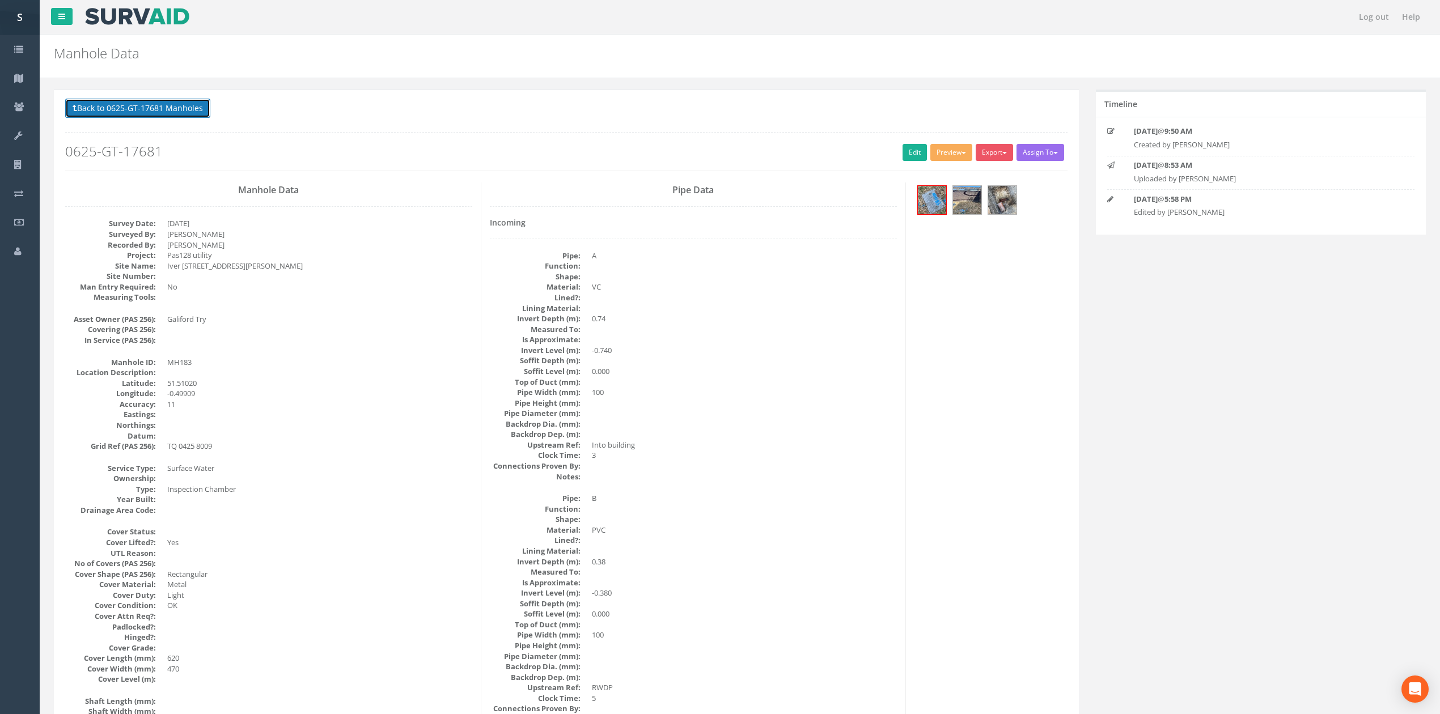
click at [99, 115] on button "Back to 0625-GT-17681 Manholes" at bounding box center [137, 108] width 145 height 19
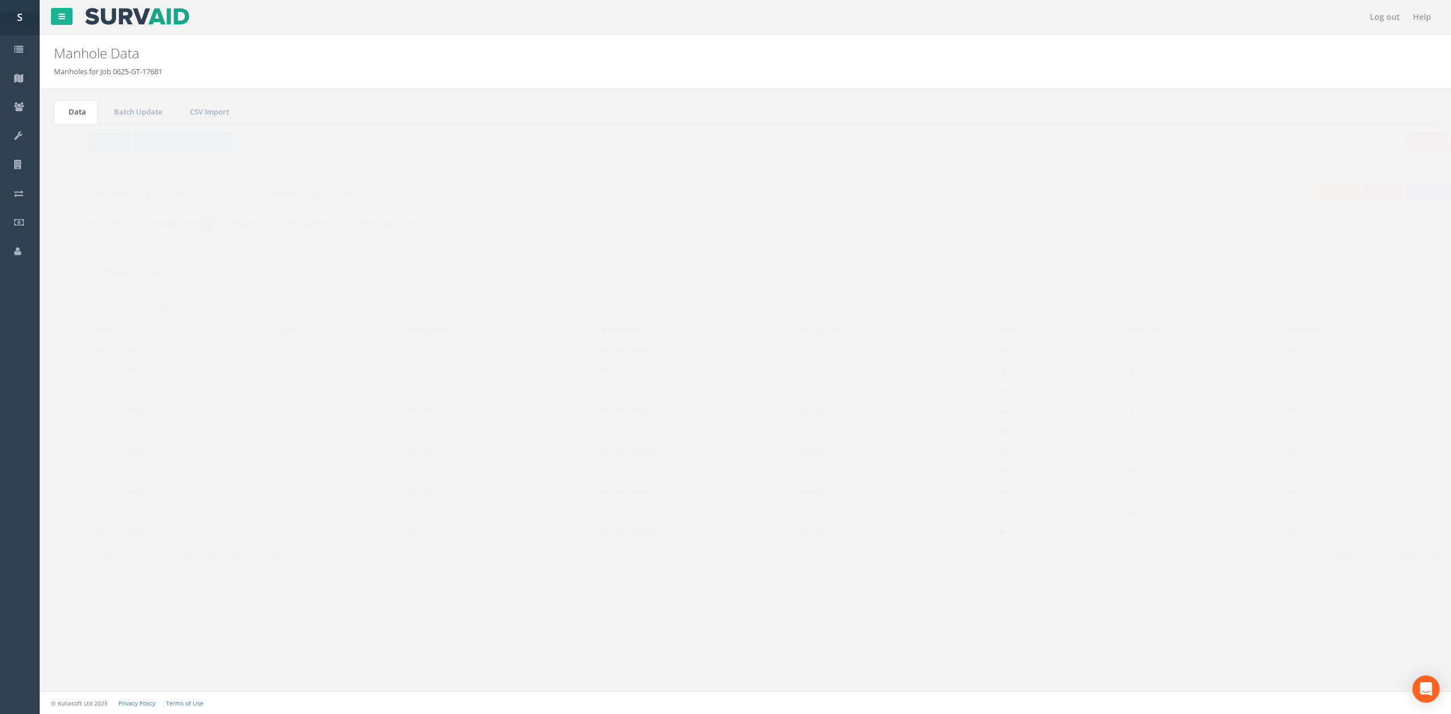
click at [86, 147] on button "Refresh" at bounding box center [87, 142] width 44 height 19
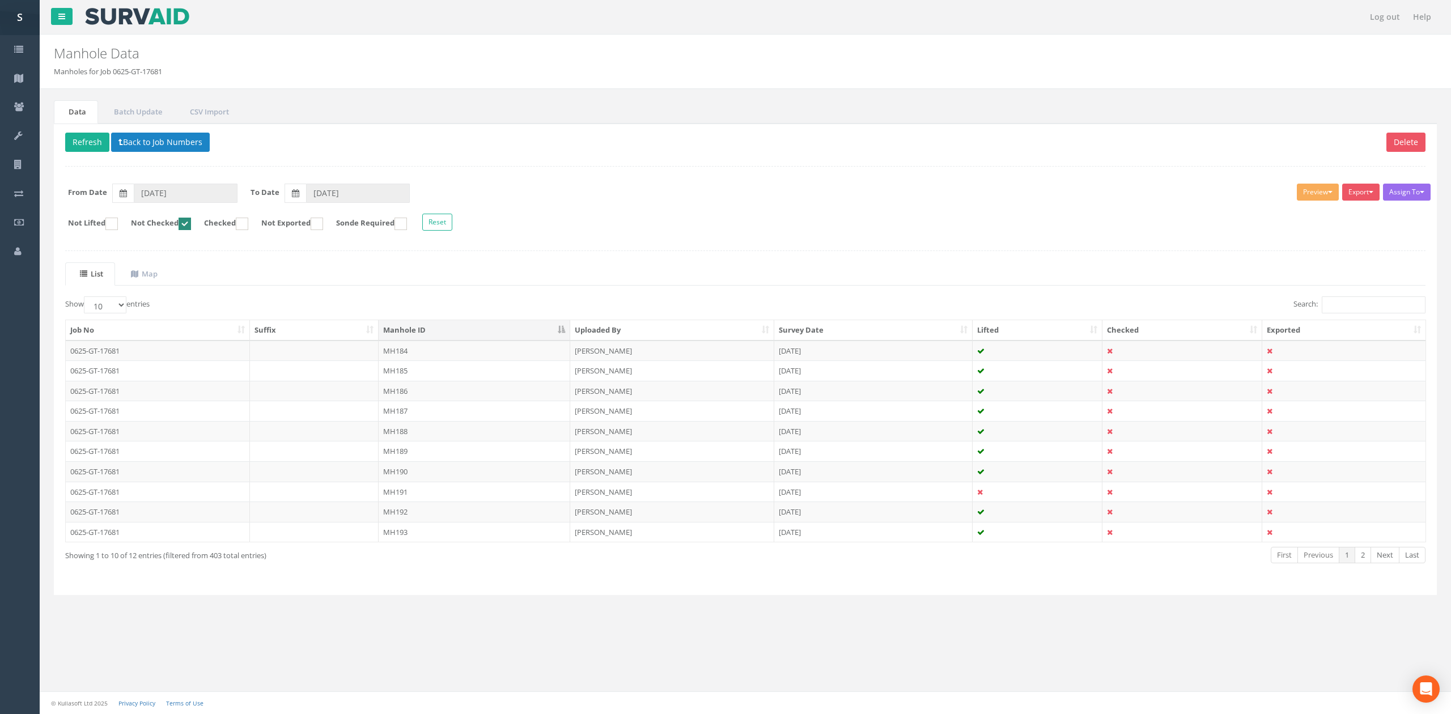
click at [189, 218] on form "Not Lifted Not Checked Checked Not Exported Sonde Required Reset" at bounding box center [746, 224] width 1378 height 20
click at [191, 226] on ins at bounding box center [185, 224] width 12 height 12
checkbox input "true"
click at [1371, 296] on div "List Map Show 10 25 50 100 entries Search: Job No Suffix Manhole ID Uploaded By…" at bounding box center [745, 422] width 1361 height 321
click at [1365, 314] on input "Search:" at bounding box center [1374, 305] width 104 height 17
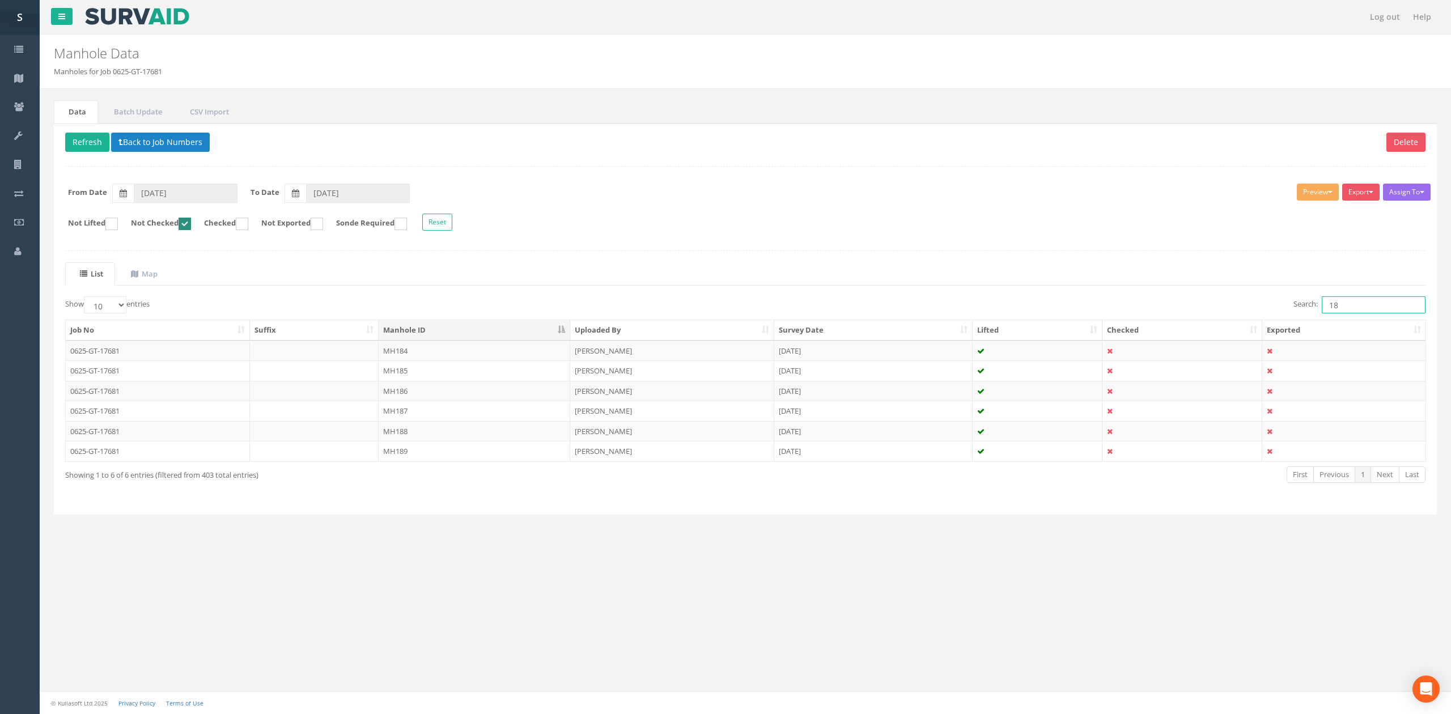
type input "183"
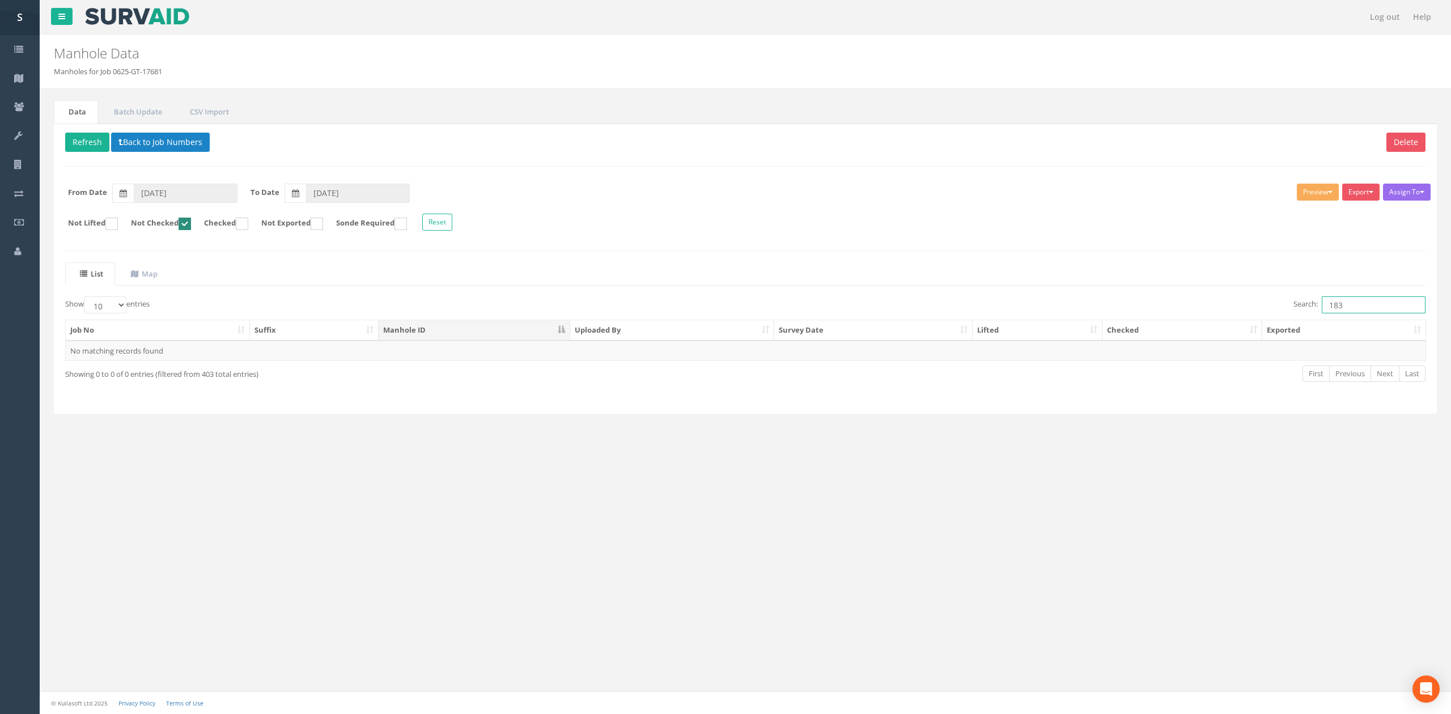
click at [191, 230] on ins at bounding box center [185, 224] width 12 height 12
checkbox input "false"
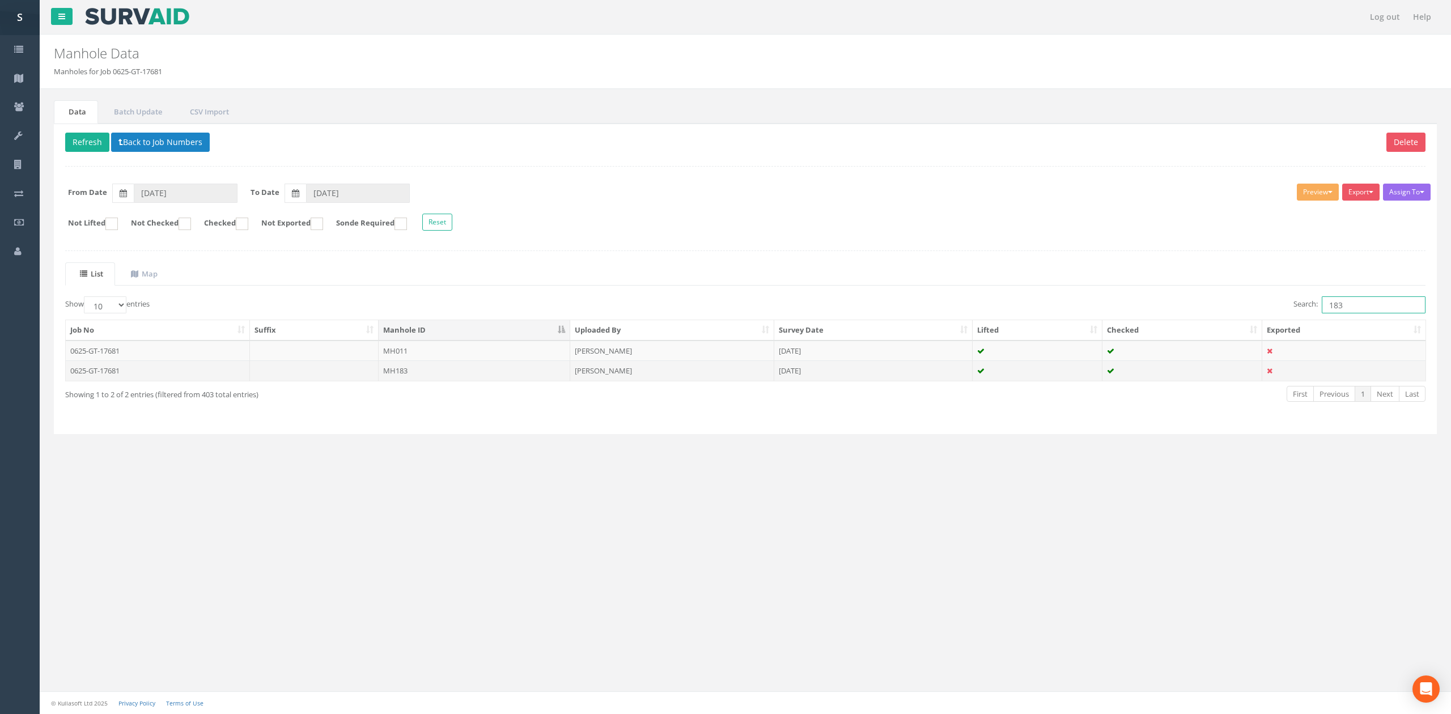
type input "183"
click at [427, 371] on td "MH183" at bounding box center [475, 371] width 192 height 20
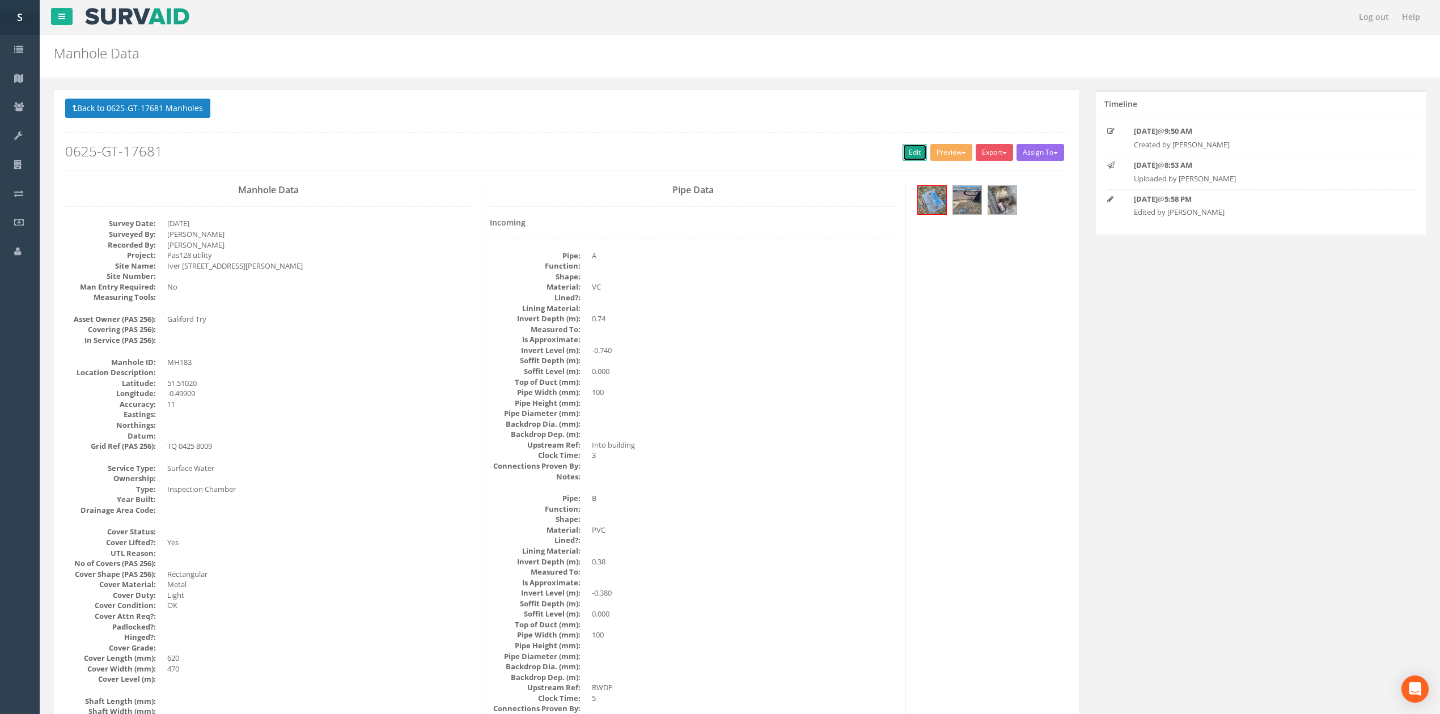
click at [910, 154] on link "Edit" at bounding box center [915, 152] width 24 height 17
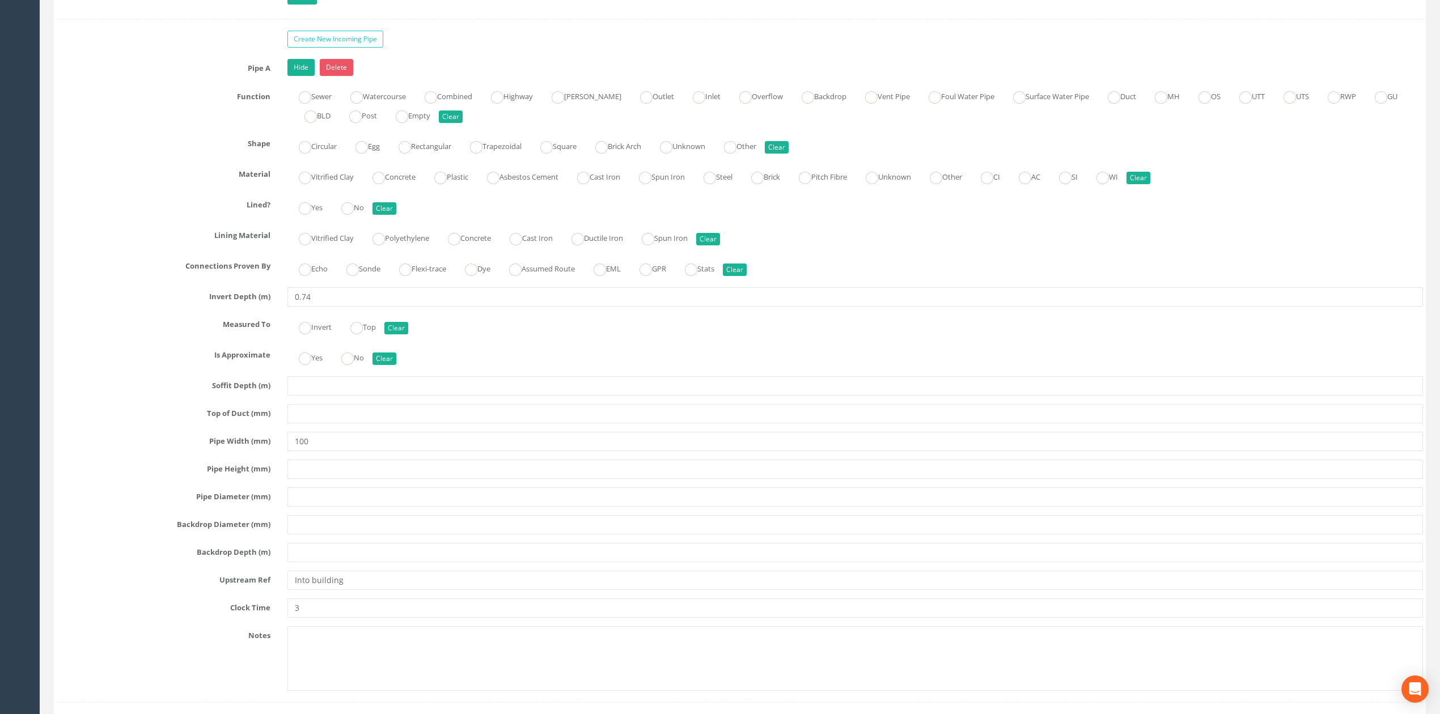
scroll to position [2060, 0]
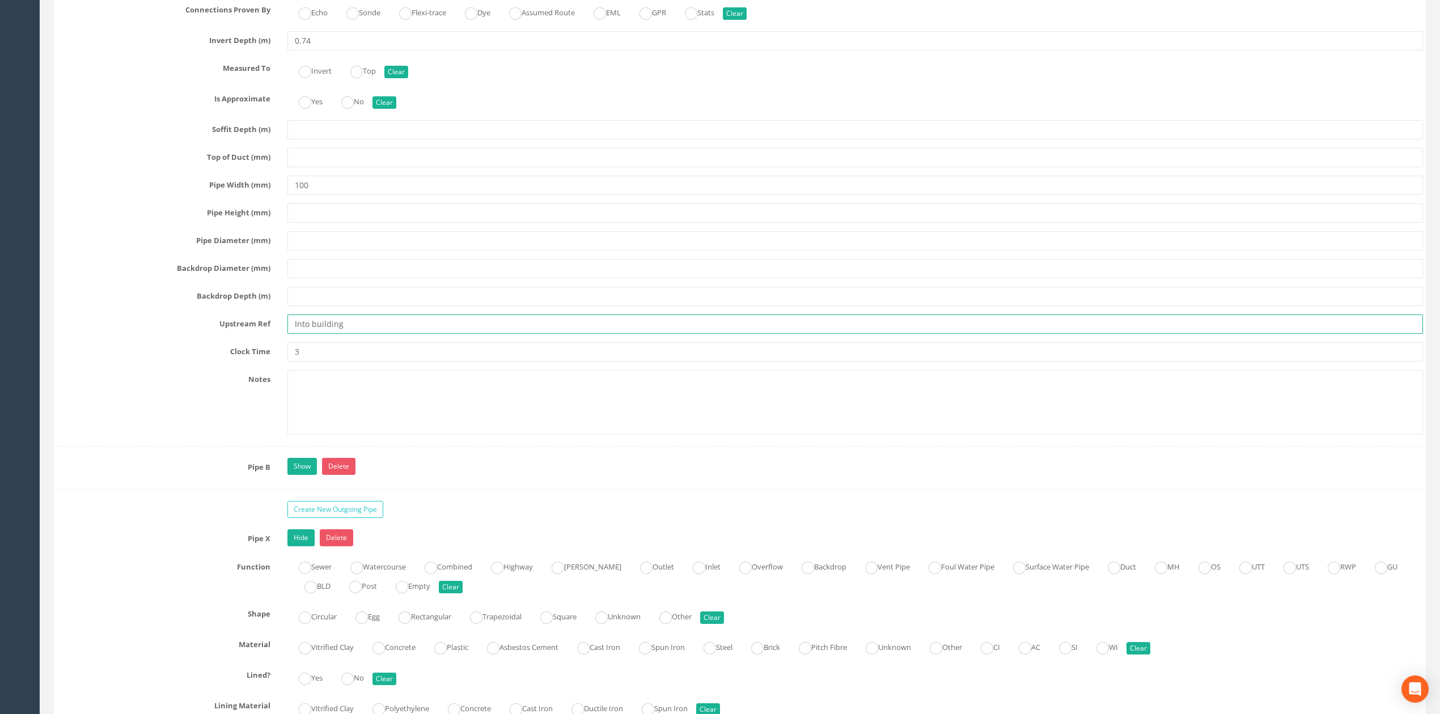
click at [307, 334] on input "Into building" at bounding box center [855, 324] width 1136 height 19
click at [354, 334] on input "Into building" at bounding box center [855, 324] width 1136 height 19
type input "BLDG"
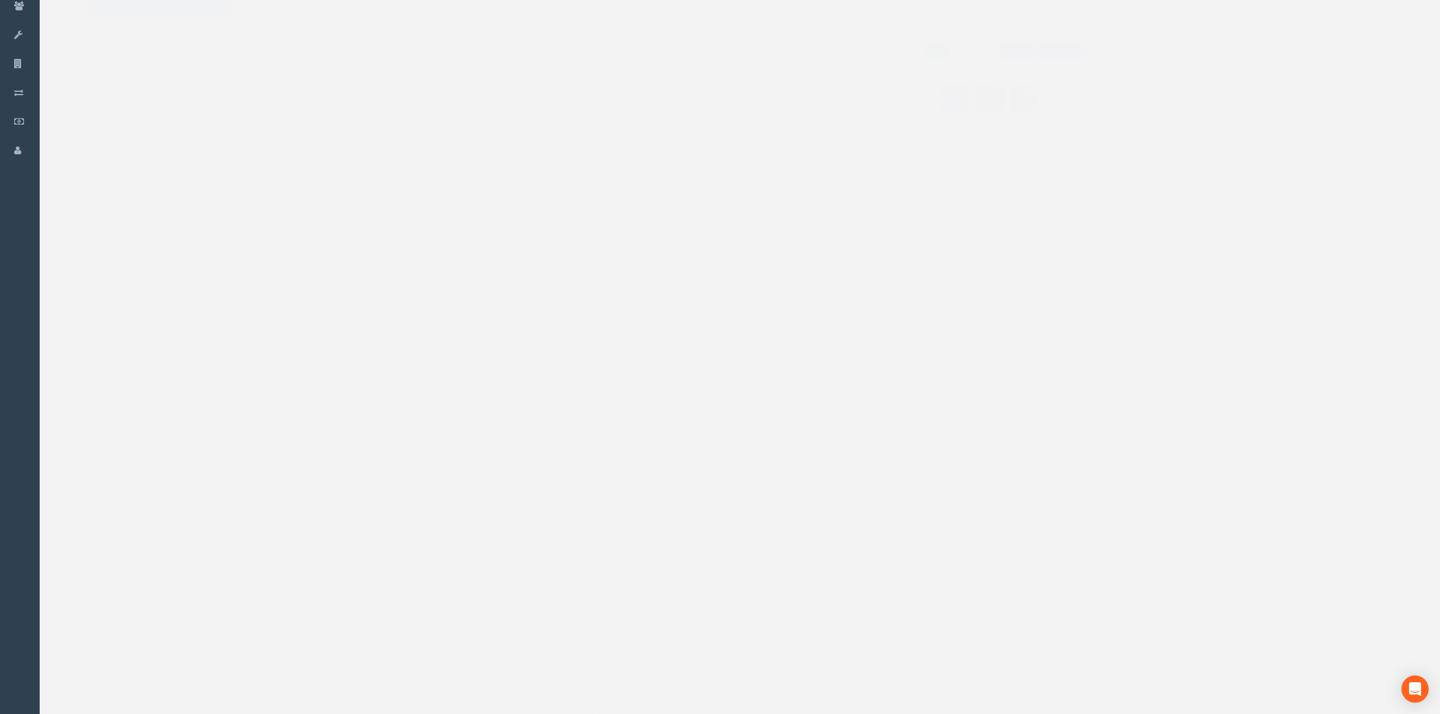
scroll to position [75, 0]
click at [903, 68] on div "Back to 0625-GT-17681 Manholes Back to Map Assign To No Companies Added Export …" at bounding box center [566, 59] width 1002 height 72
click at [898, 90] on div "Back to 0625-GT-17681 Manholes Back to Map Assign To No Companies Added Export …" at bounding box center [566, 59] width 1002 height 72
click at [903, 80] on link "Edit" at bounding box center [915, 77] width 24 height 17
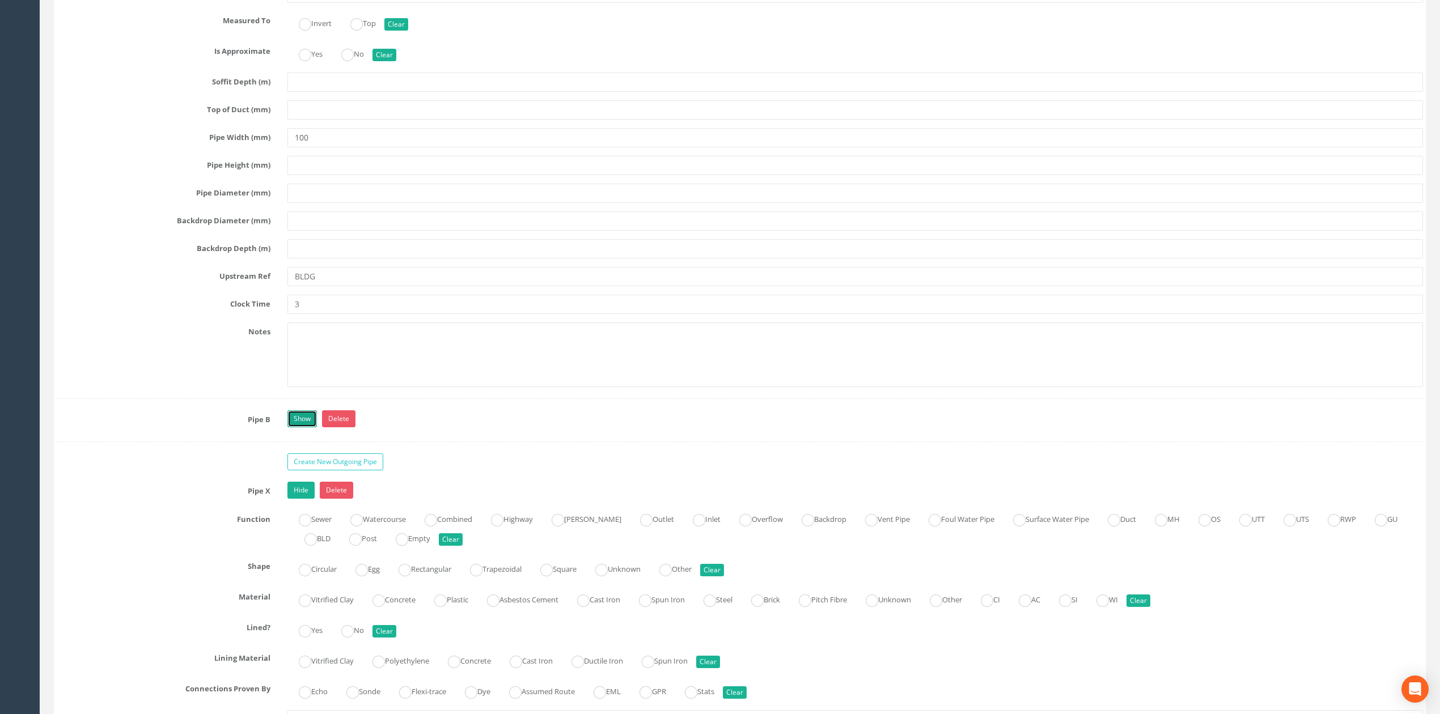
click at [307, 427] on link "Show" at bounding box center [301, 418] width 29 height 17
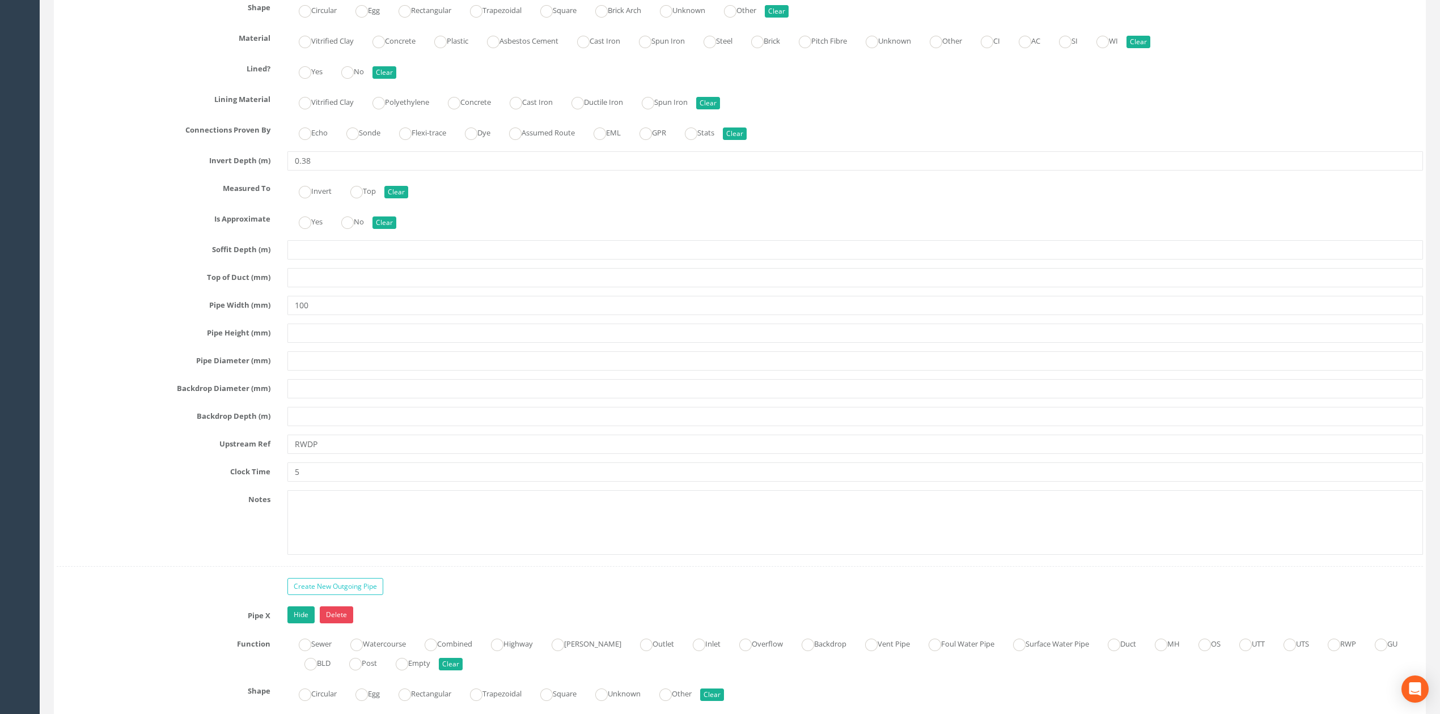
scroll to position [2712, 0]
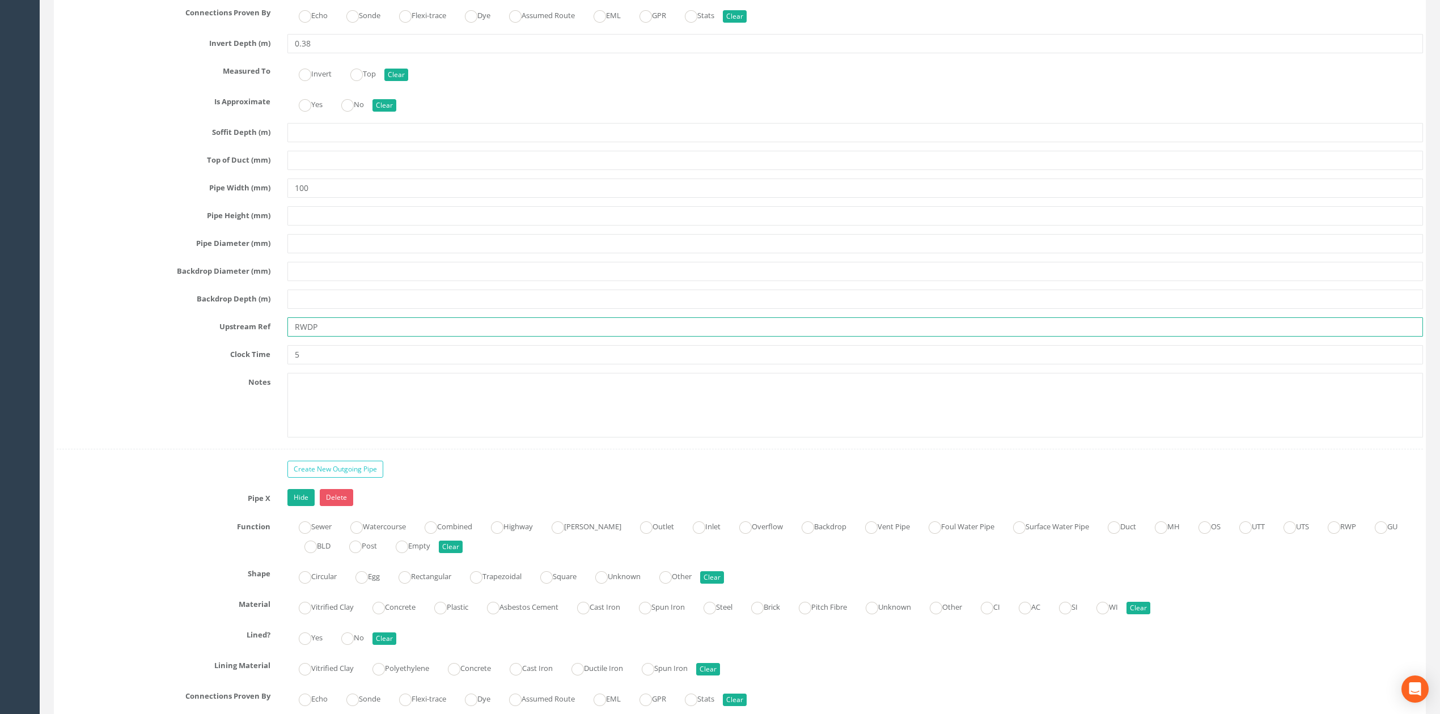
click at [310, 337] on input "RWDP" at bounding box center [855, 326] width 1136 height 19
type input "RWP/G"
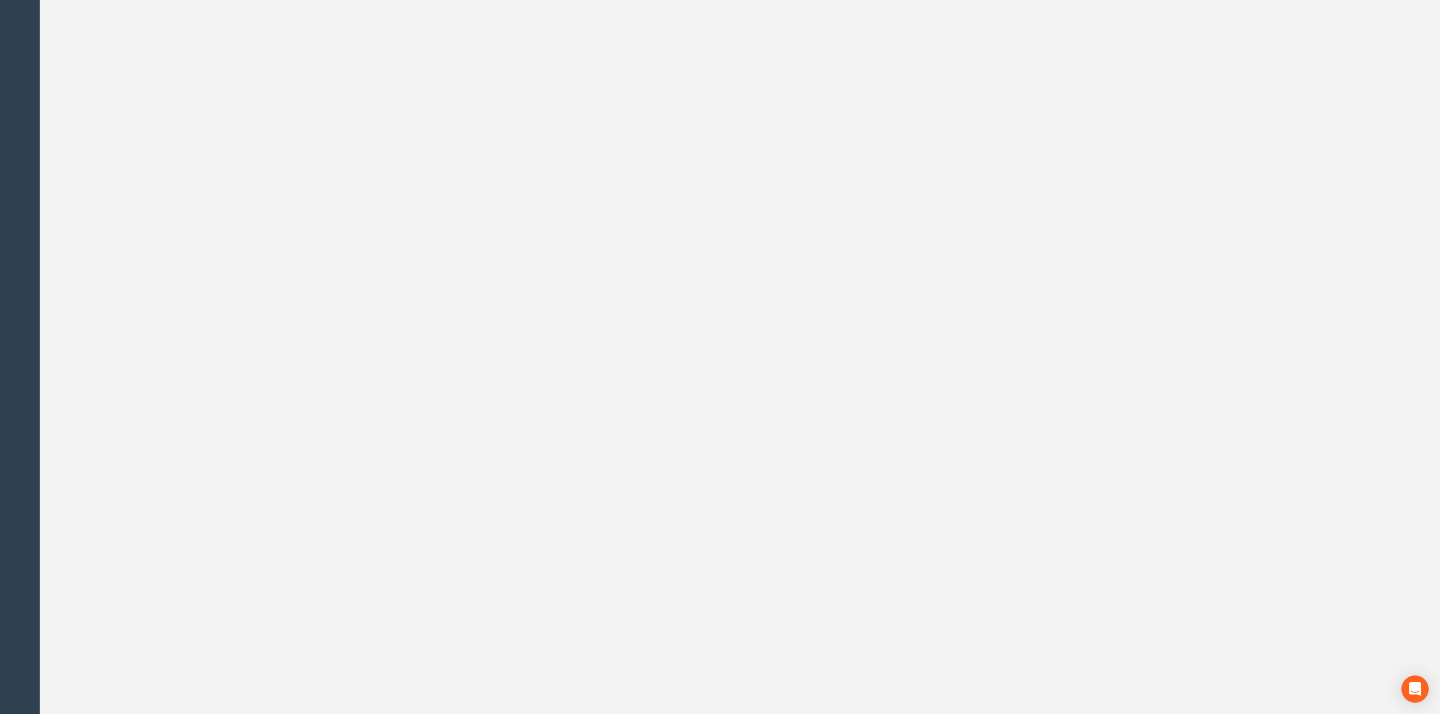
scroll to position [0, 0]
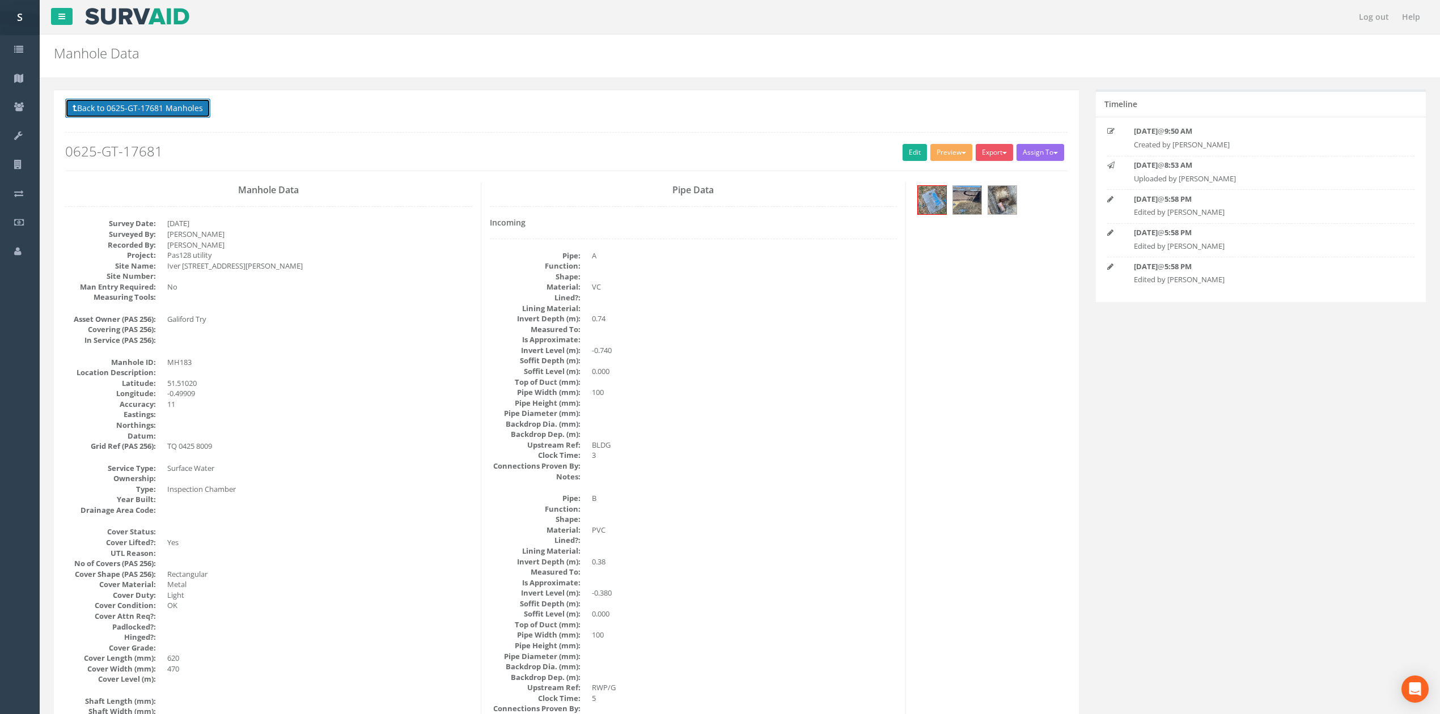
click at [152, 118] on button "Back to 0625-GT-17681 Manholes" at bounding box center [137, 108] width 145 height 19
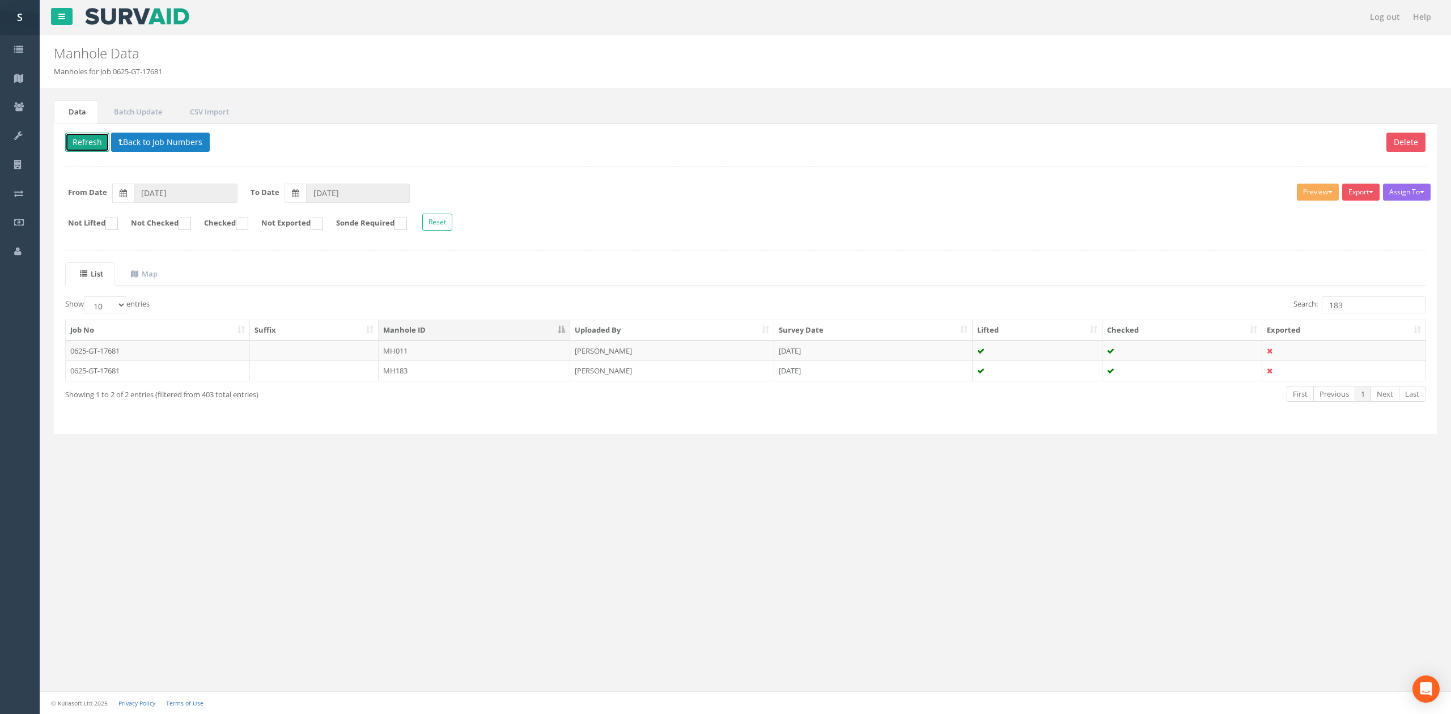
click at [81, 144] on button "Refresh" at bounding box center [87, 142] width 44 height 19
click at [1357, 298] on div "List Map Show 10 25 50 100 entries Search: 183 Job No Suffix Manhole ID Uploade…" at bounding box center [745, 342] width 1361 height 160
click at [1359, 299] on input "183" at bounding box center [1374, 305] width 104 height 17
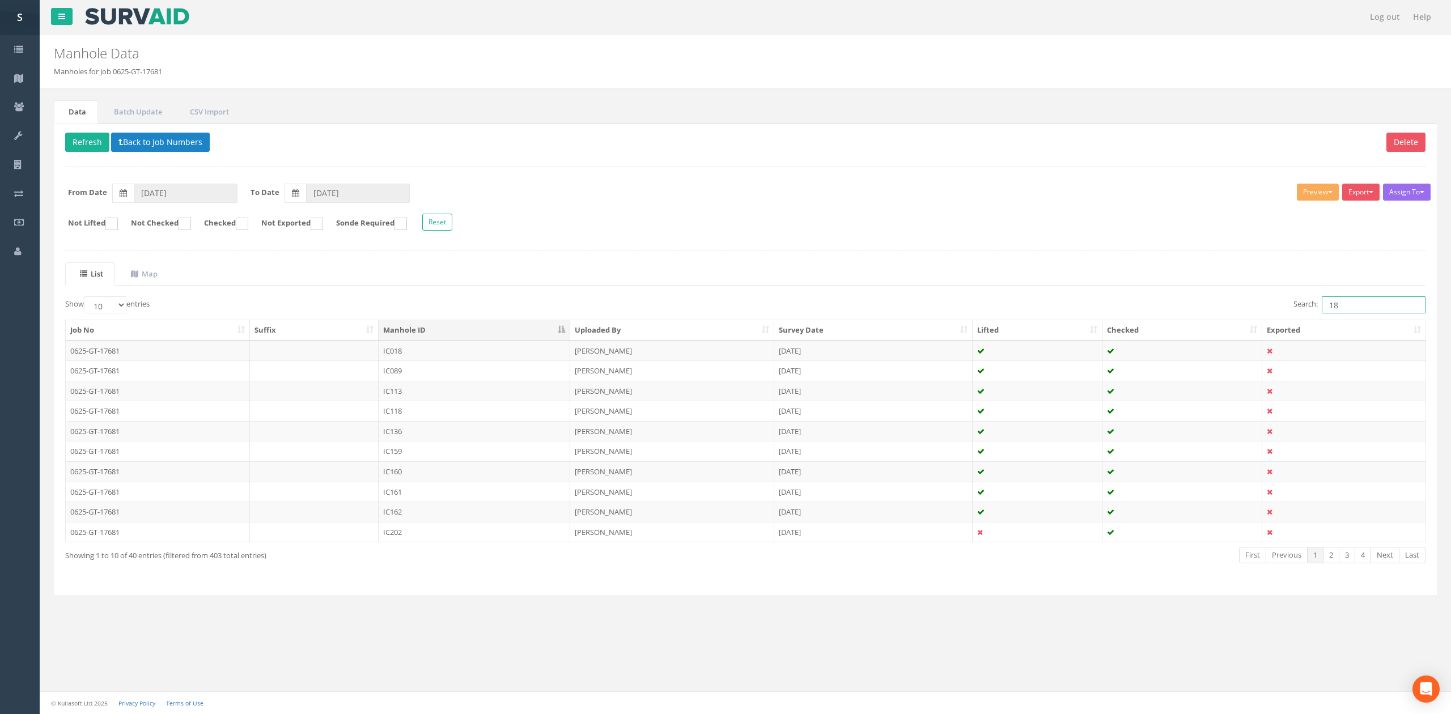
type input "1"
click at [191, 226] on ins at bounding box center [185, 224] width 12 height 12
checkbox input "true"
click at [434, 359] on td "MH184" at bounding box center [475, 351] width 192 height 20
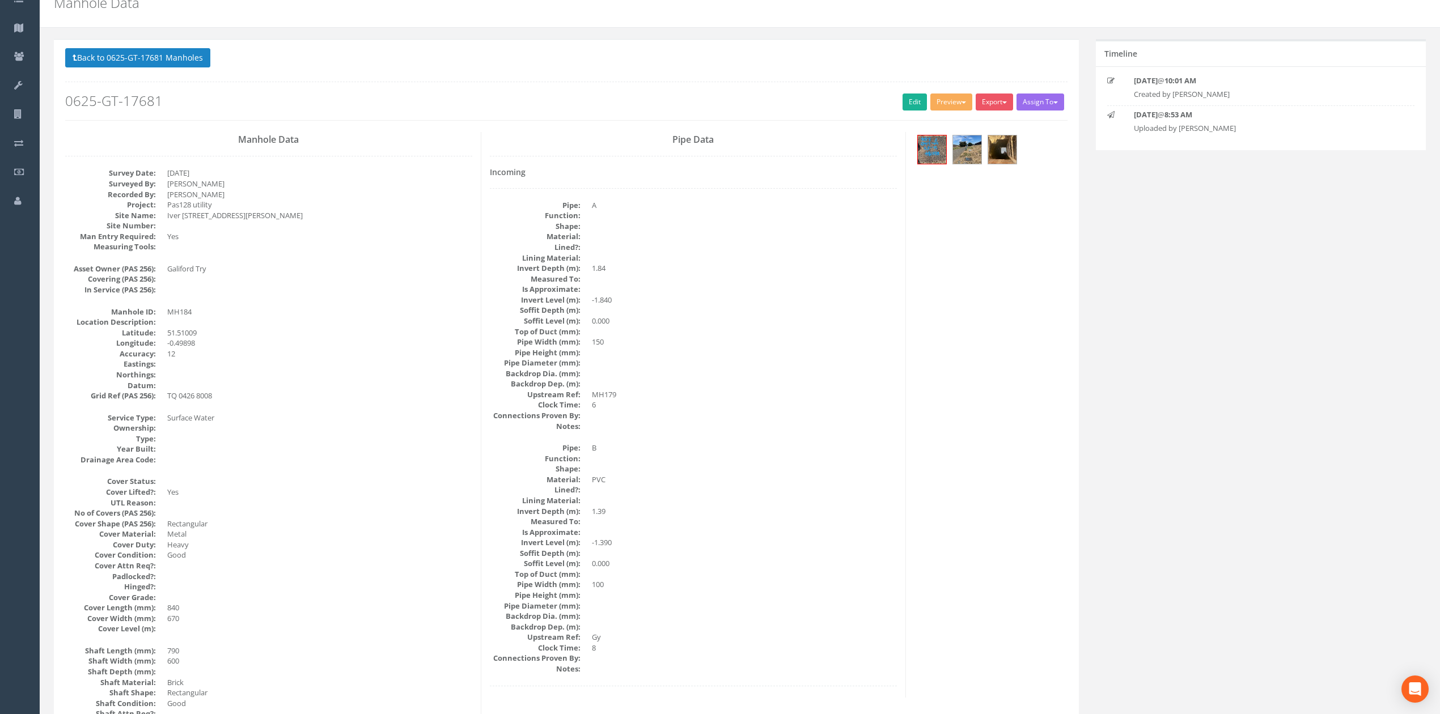
scroll to position [75, 0]
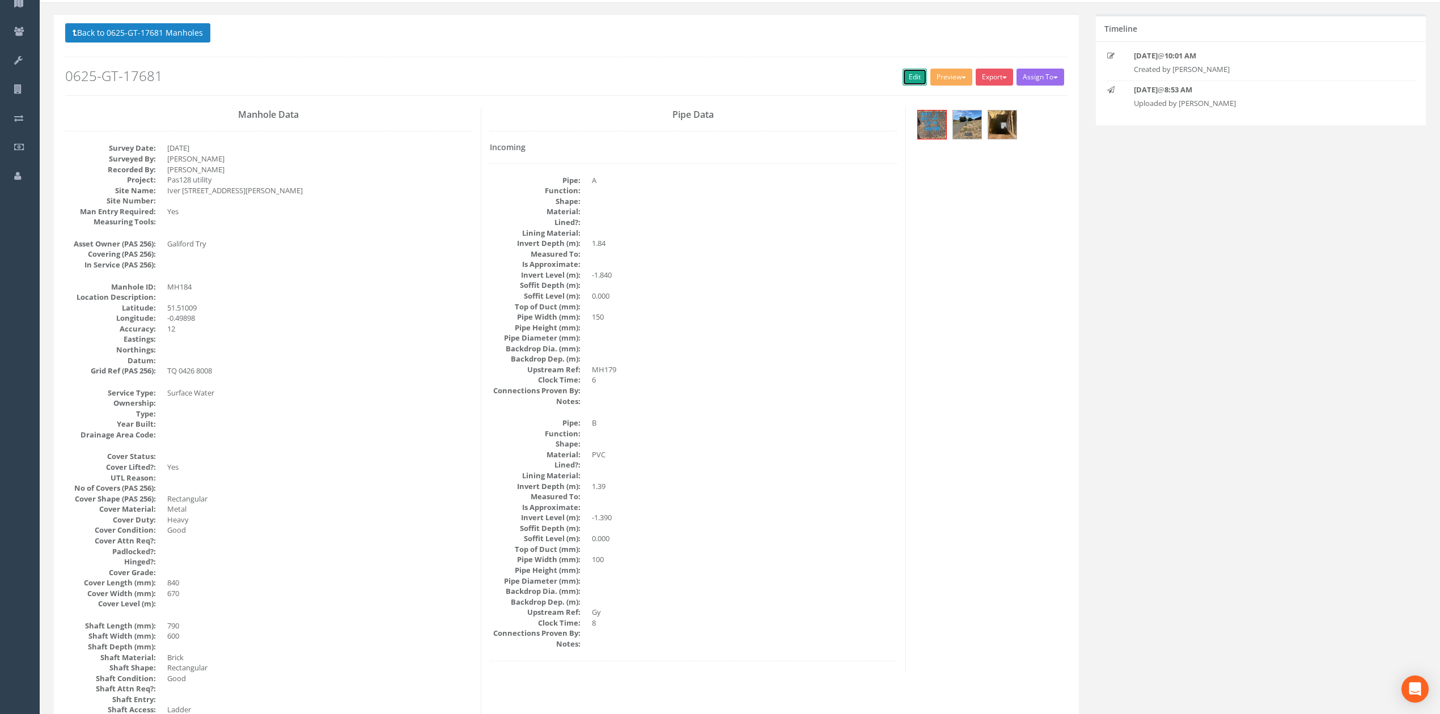
click at [908, 75] on link "Edit" at bounding box center [915, 77] width 24 height 17
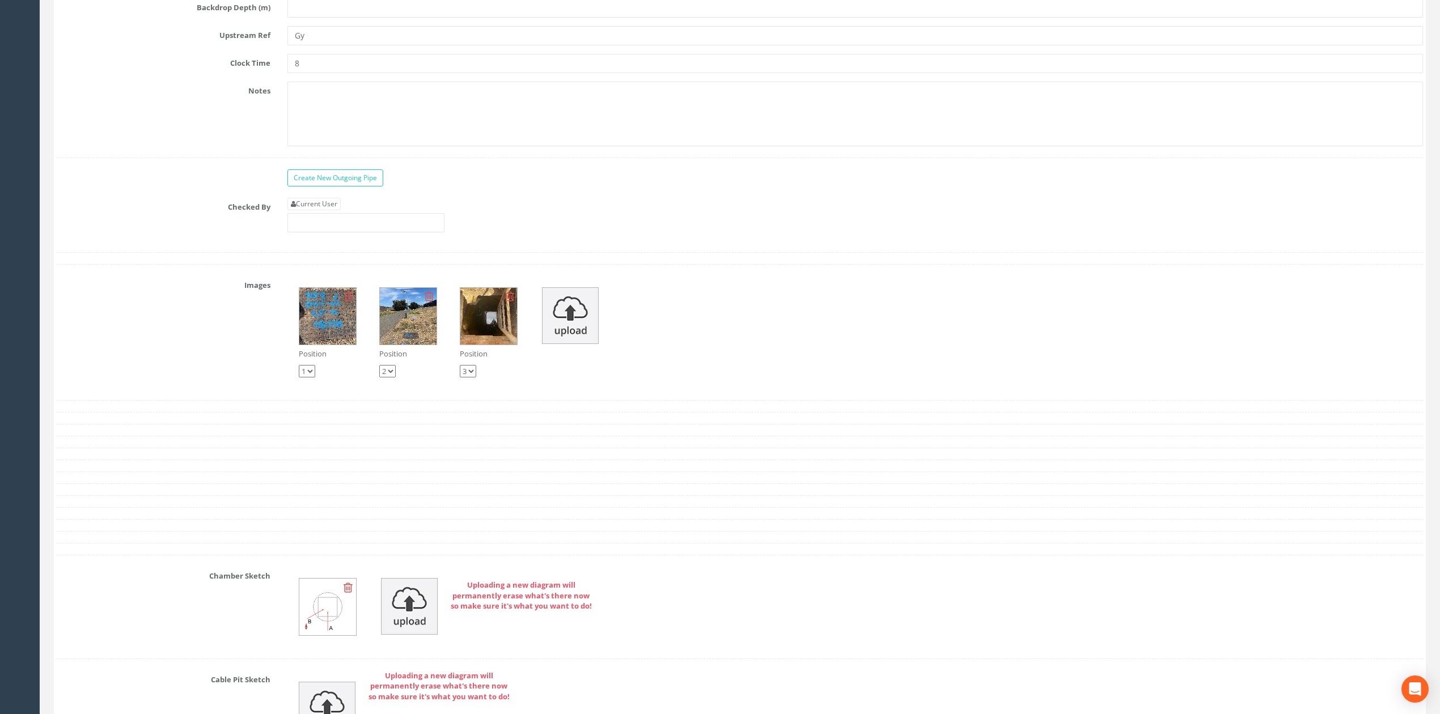
scroll to position [2793, 0]
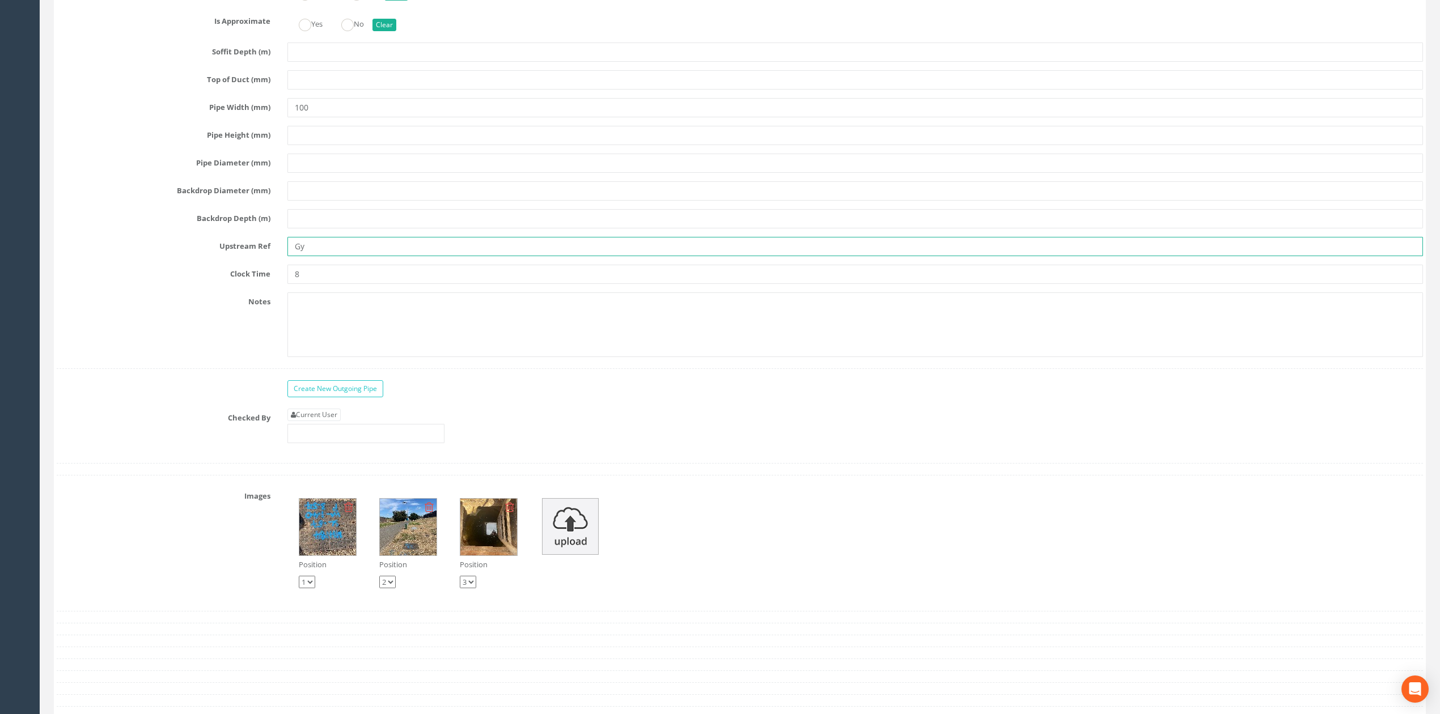
click at [332, 256] on input "Gy" at bounding box center [855, 246] width 1136 height 19
type input "Gully"
click at [332, 421] on link "Current User" at bounding box center [313, 415] width 53 height 12
type input "[PERSON_NAME]"
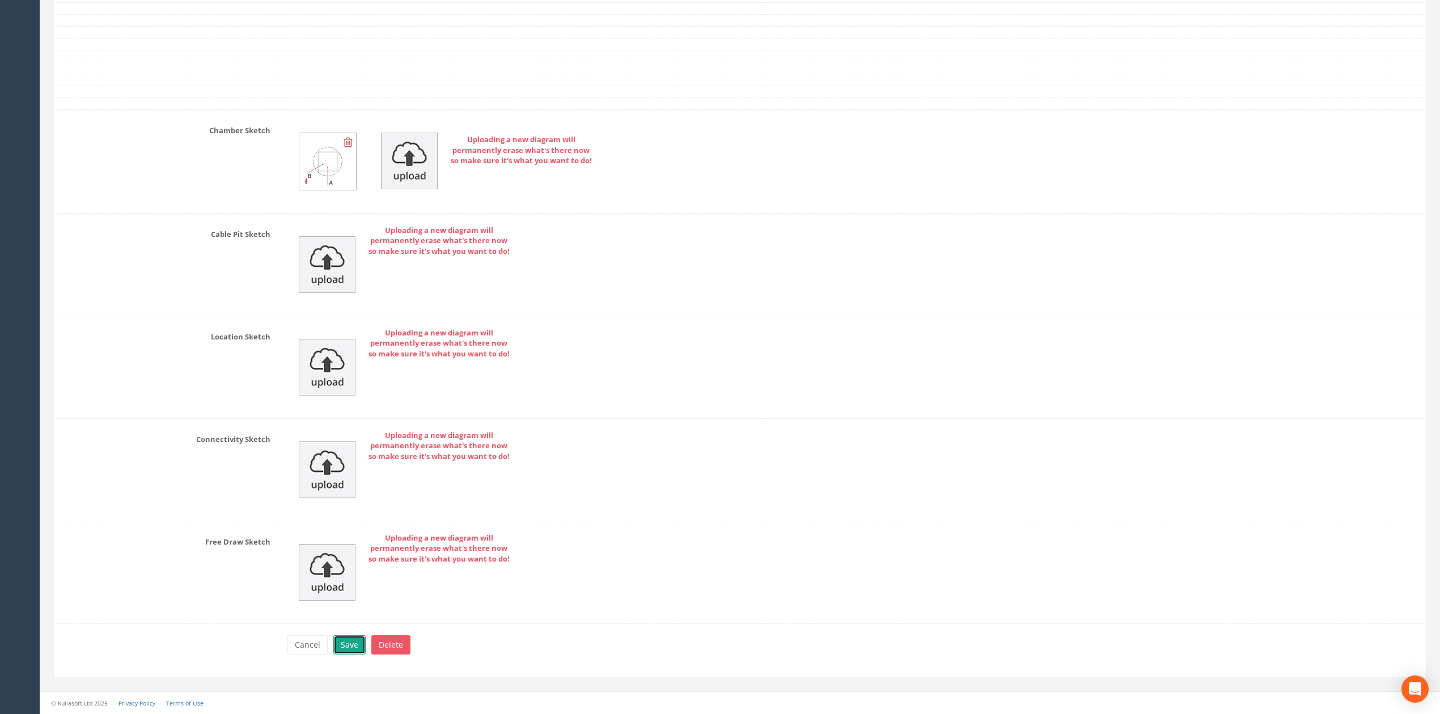
click at [359, 646] on button "Save" at bounding box center [349, 645] width 32 height 19
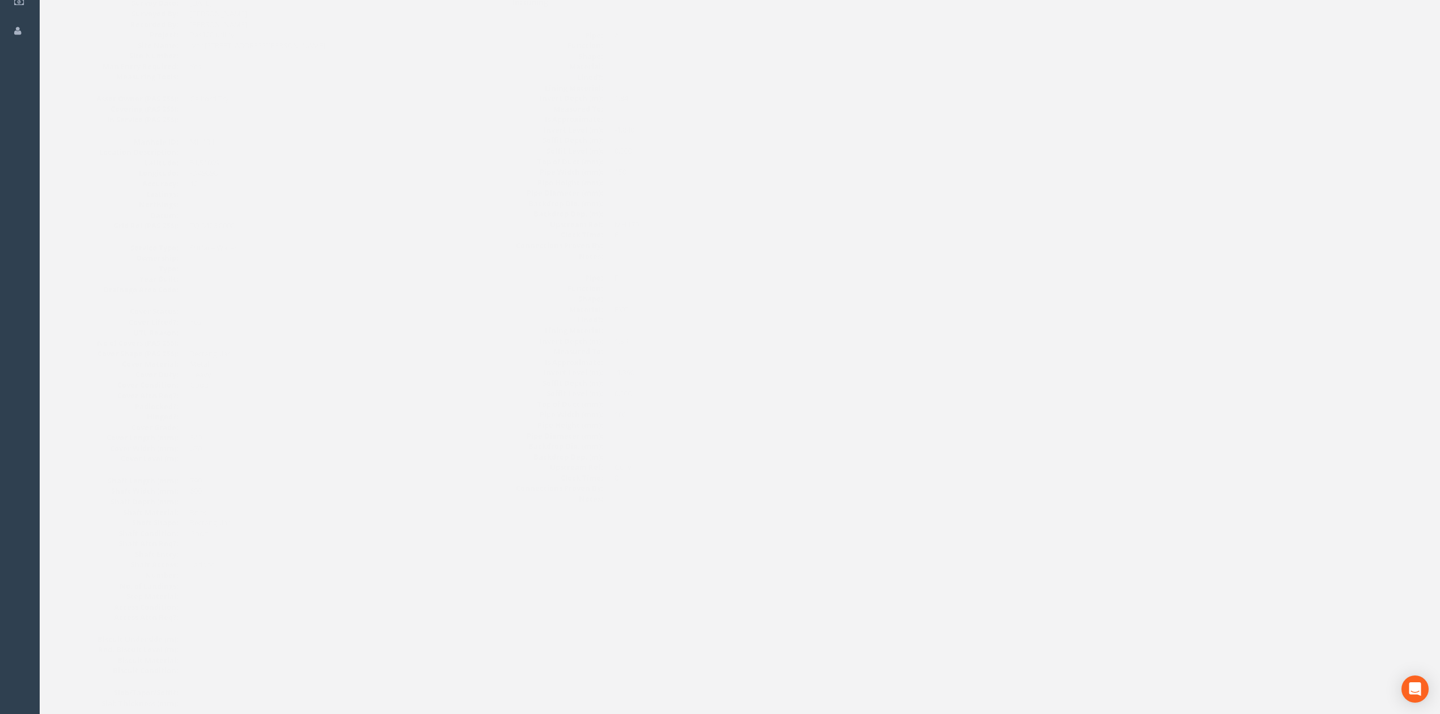
scroll to position [0, 0]
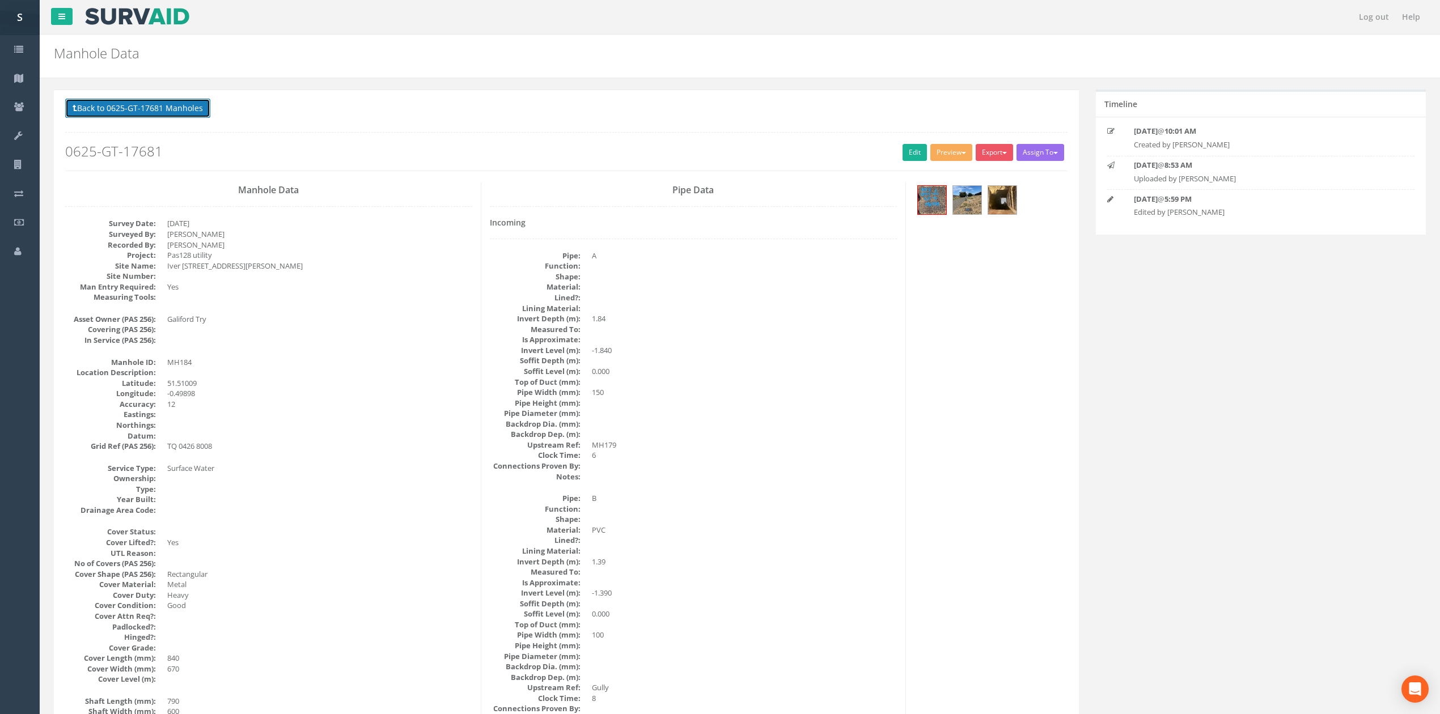
click at [171, 113] on button "Back to 0625-GT-17681 Manholes" at bounding box center [137, 108] width 145 height 19
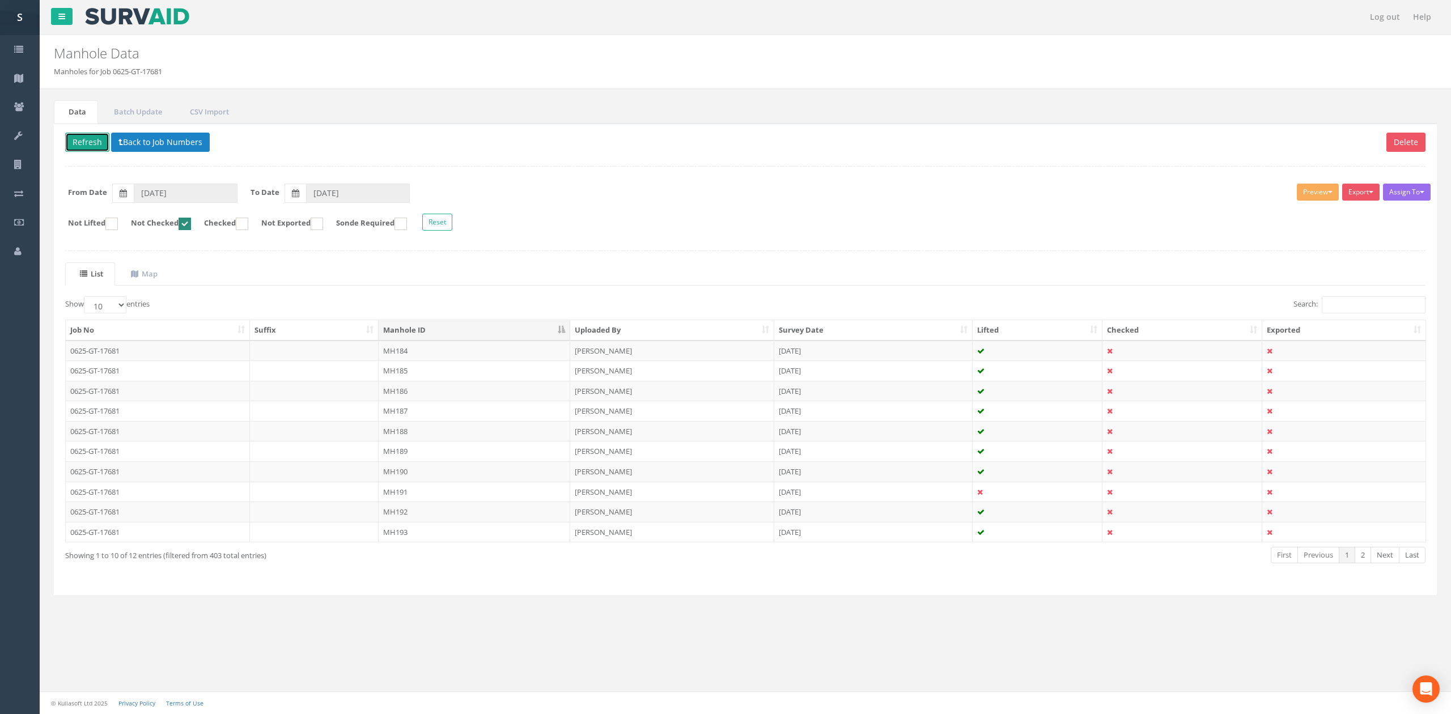
click at [90, 134] on button "Refresh" at bounding box center [87, 142] width 44 height 19
click at [459, 358] on td "MH185" at bounding box center [475, 351] width 192 height 20
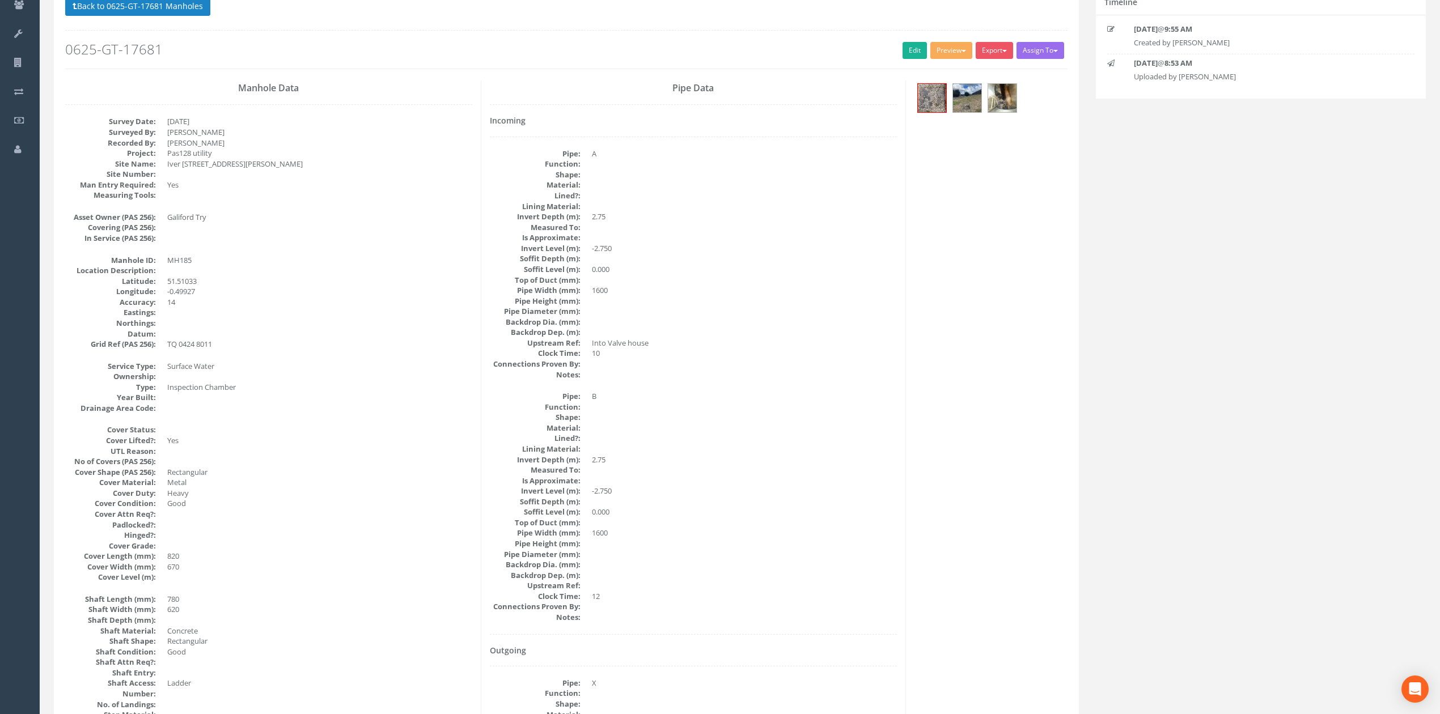
scroll to position [75, 0]
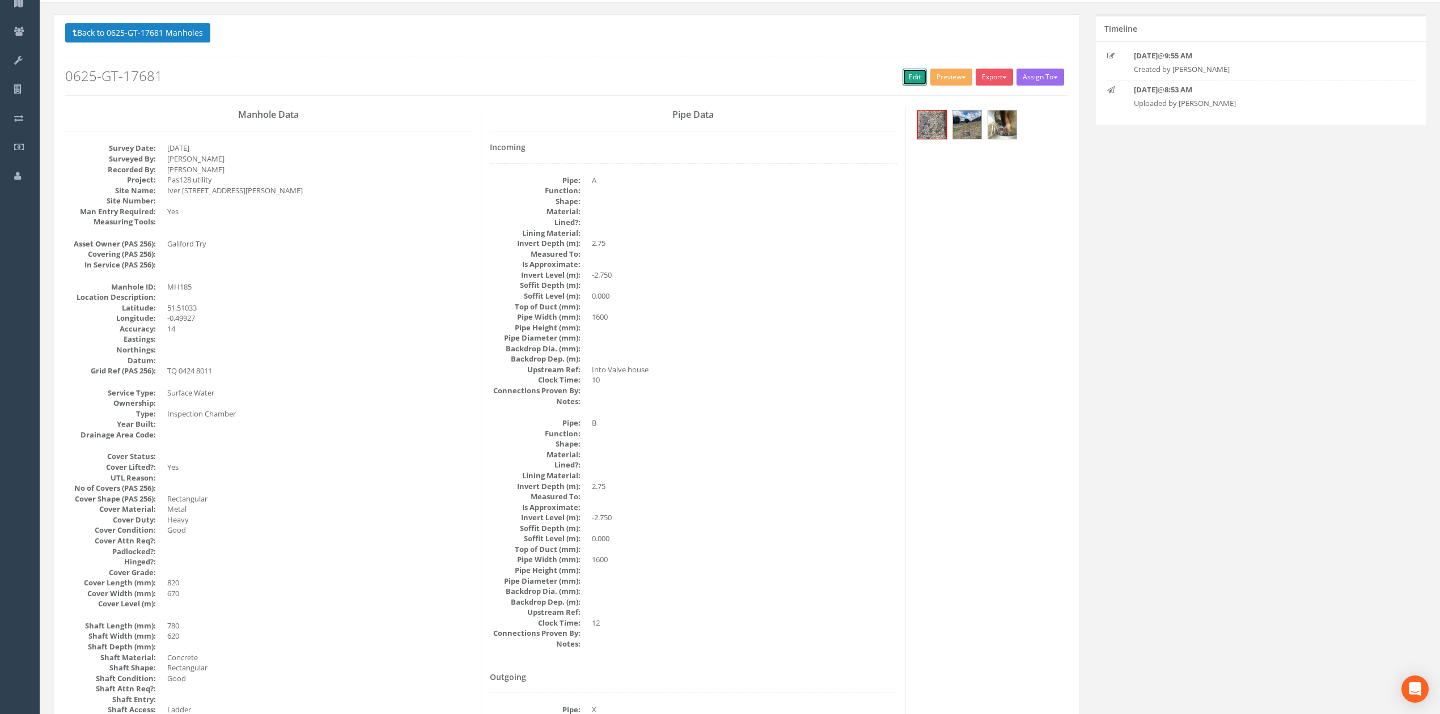
click at [907, 86] on link "Edit" at bounding box center [915, 77] width 24 height 17
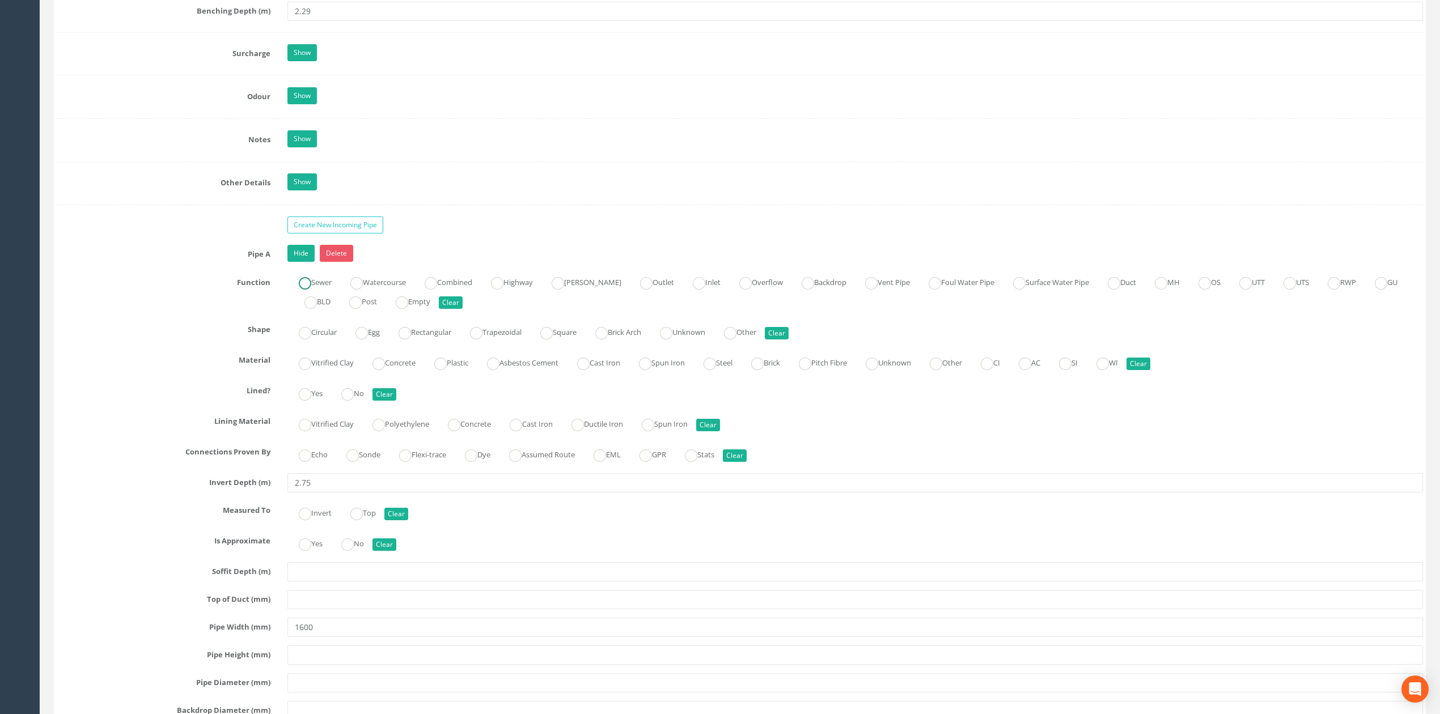
scroll to position [1806, 0]
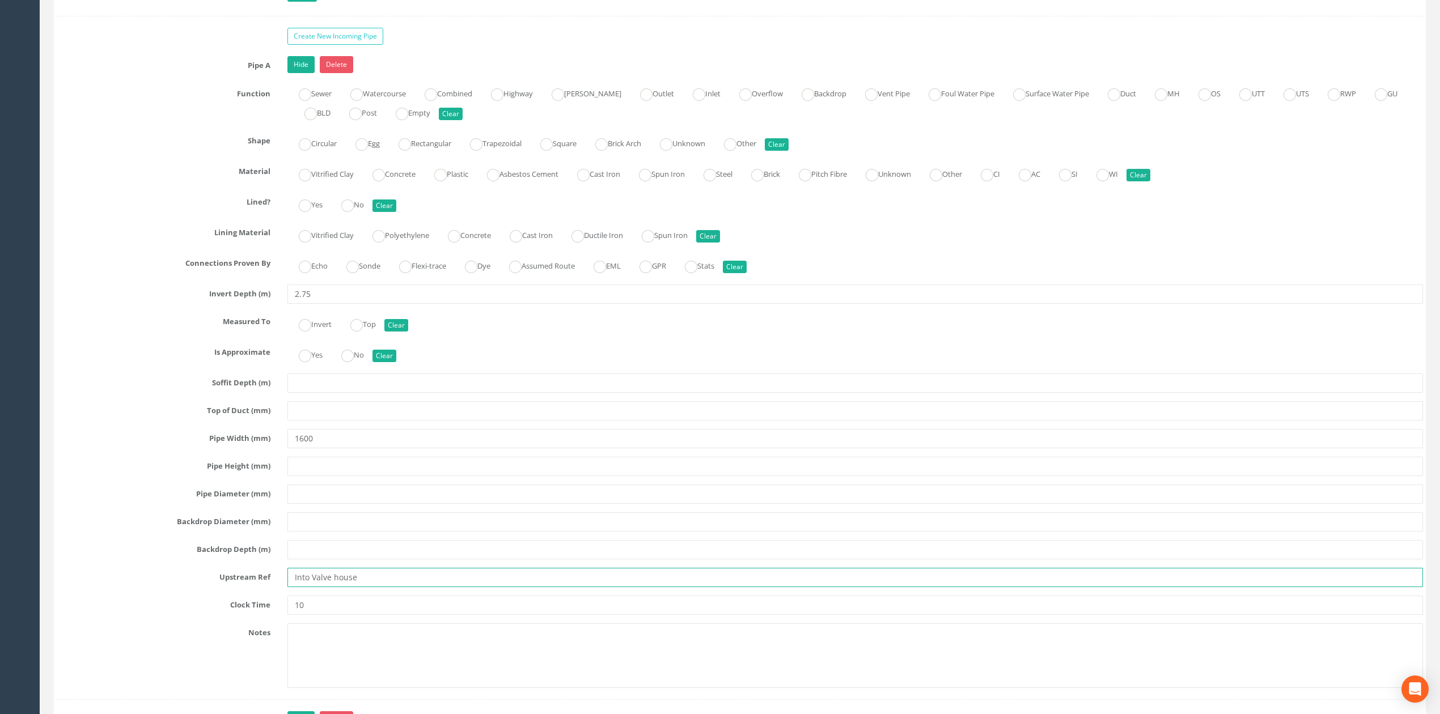
drag, startPoint x: 391, startPoint y: 597, endPoint x: 272, endPoint y: 590, distance: 118.7
click at [272, 587] on div "Upstream Ref Into Valve house" at bounding box center [739, 577] width 1383 height 19
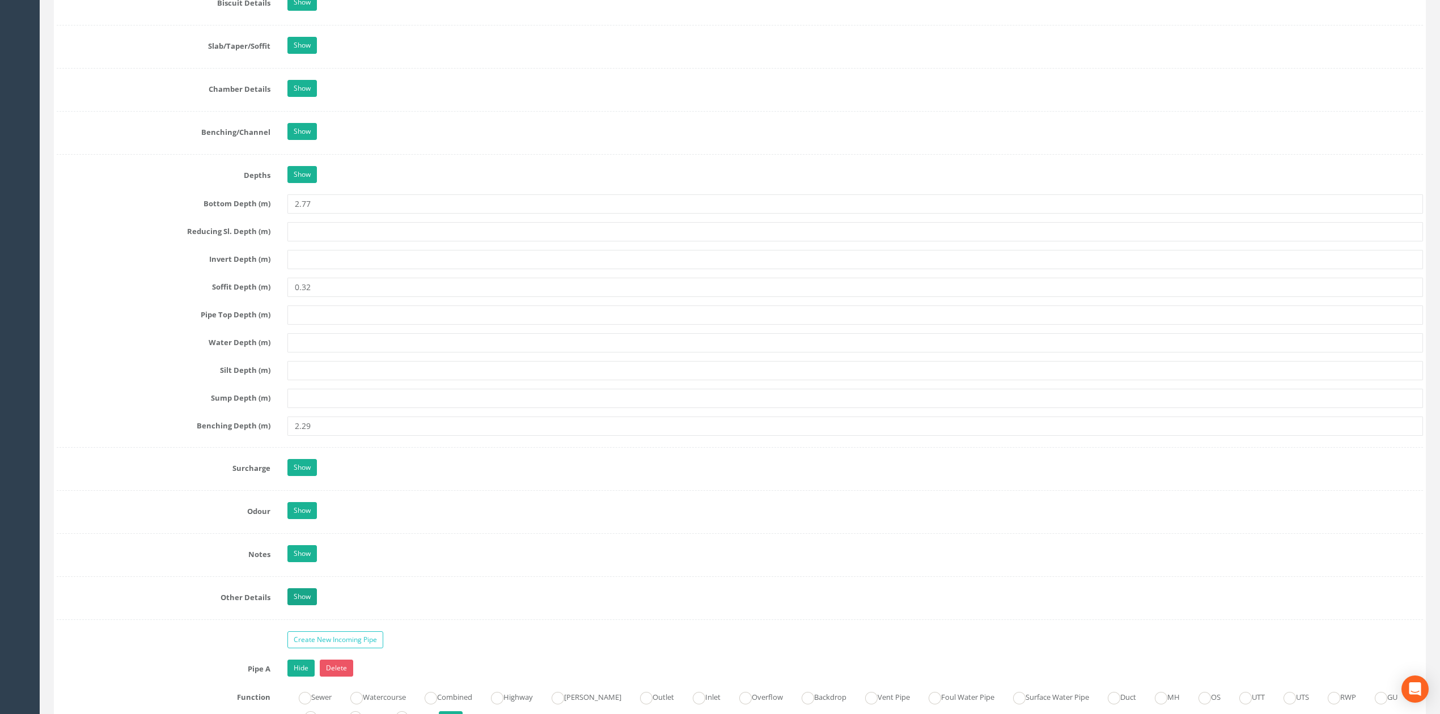
scroll to position [1277, 0]
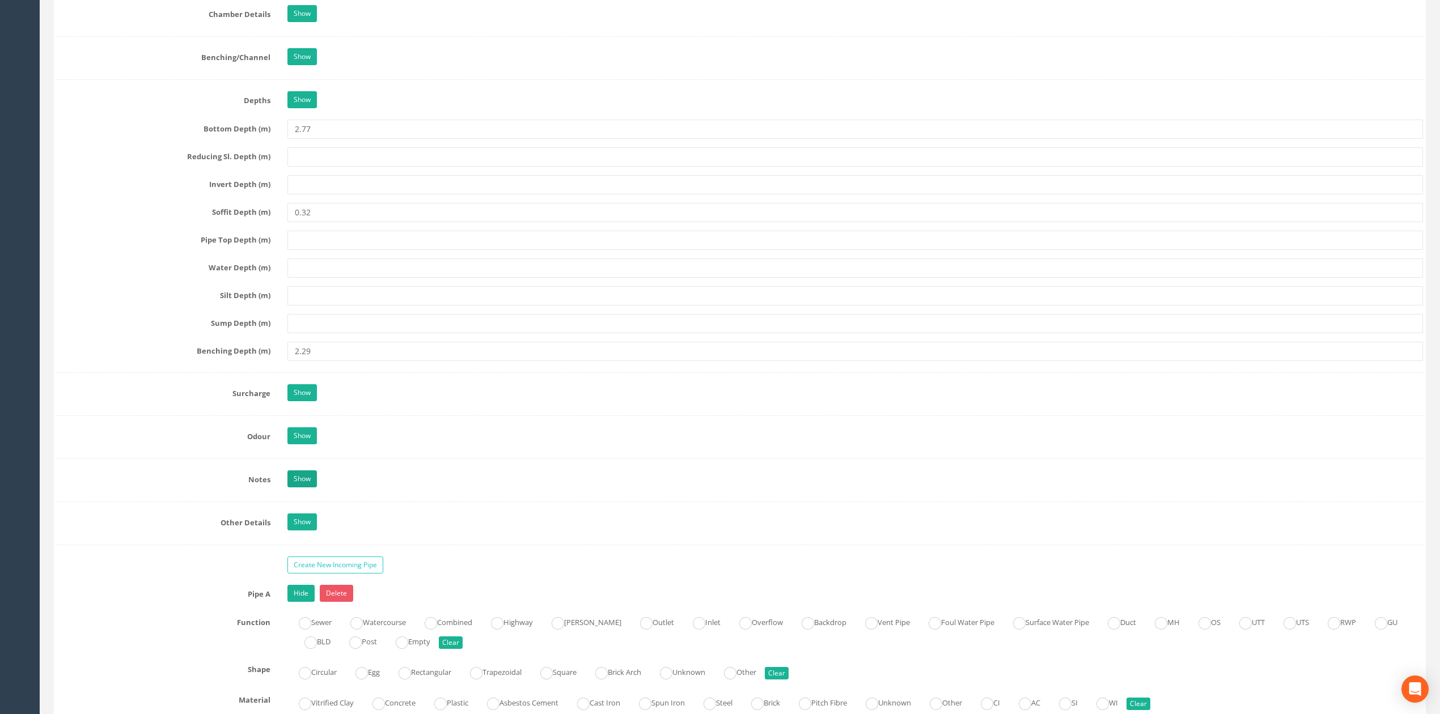
type input "From VH"
click at [307, 488] on link "Show" at bounding box center [301, 479] width 29 height 17
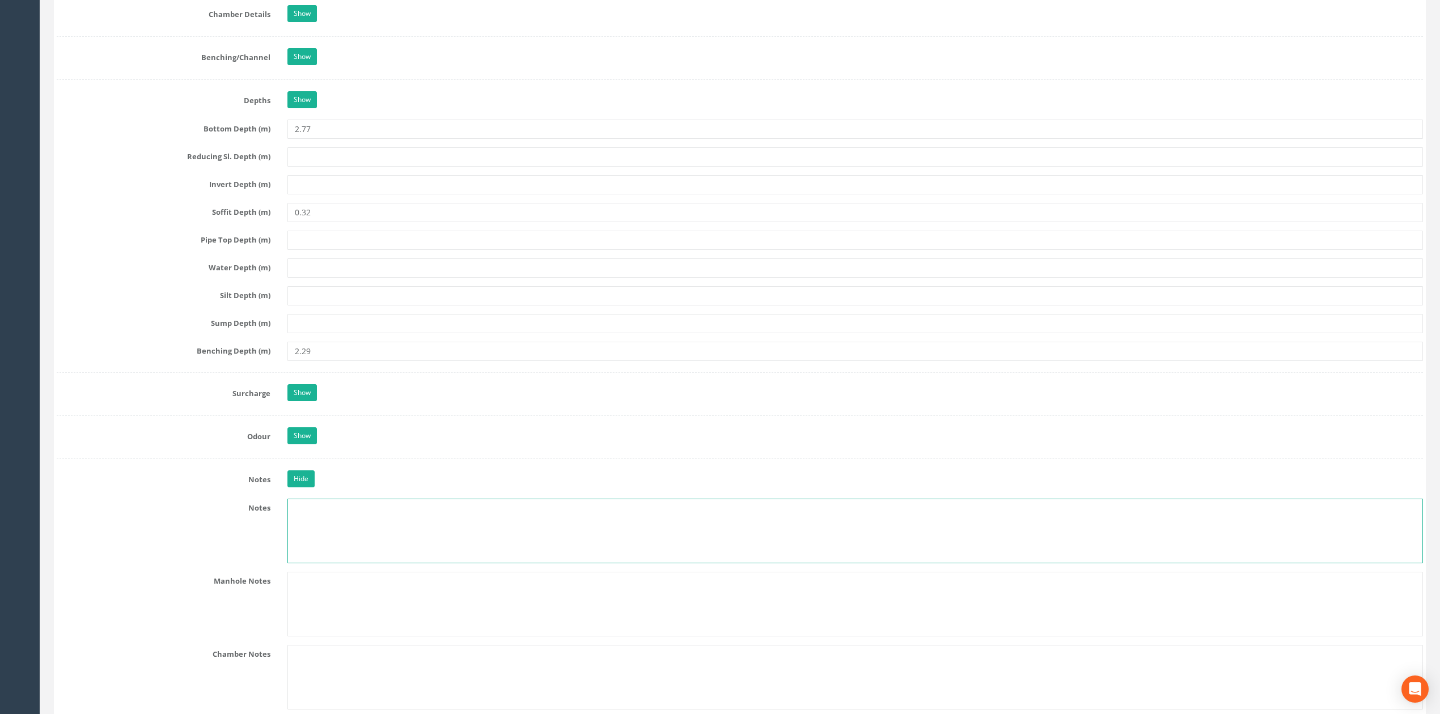
click at [381, 526] on textarea at bounding box center [855, 531] width 1136 height 65
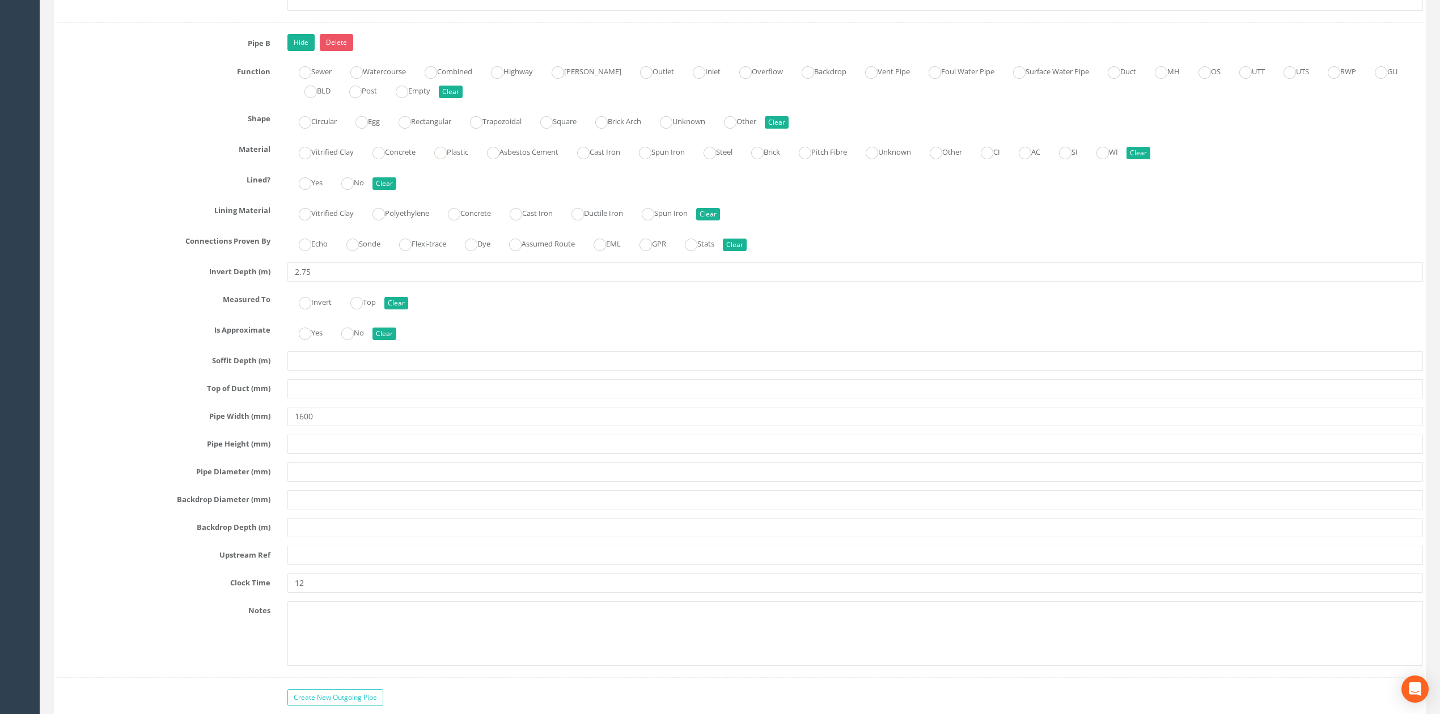
scroll to position [2940, 0]
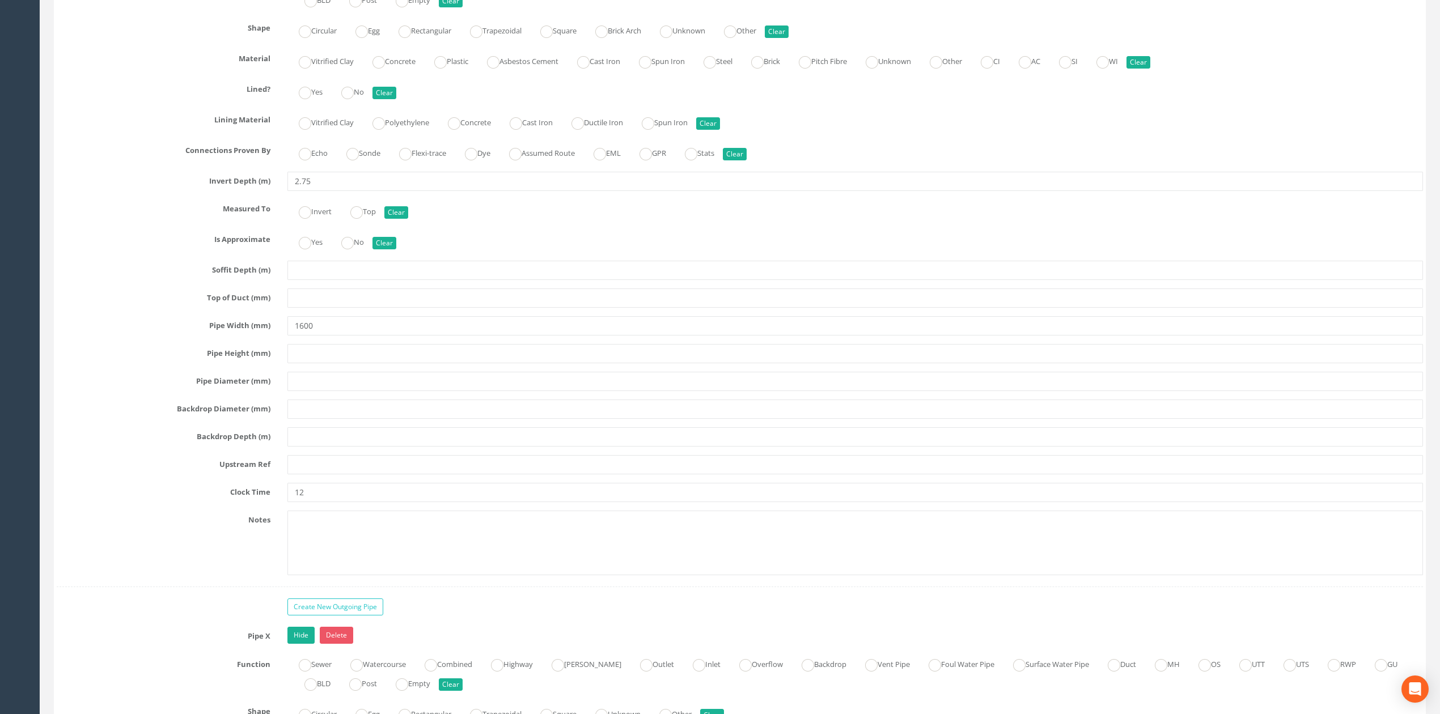
type textarea "VH refers to [GEOGRAPHIC_DATA]"
click at [318, 475] on input "text" at bounding box center [855, 464] width 1136 height 19
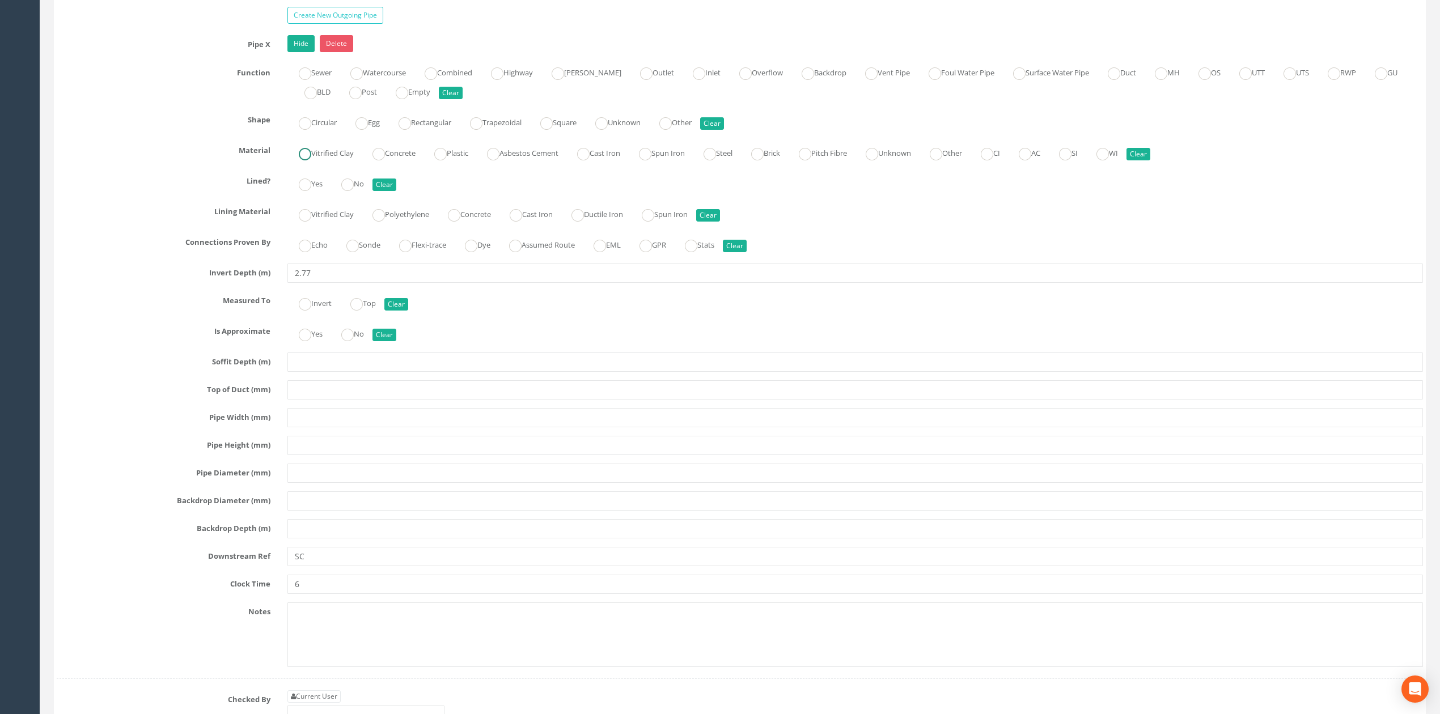
scroll to position [3545, 0]
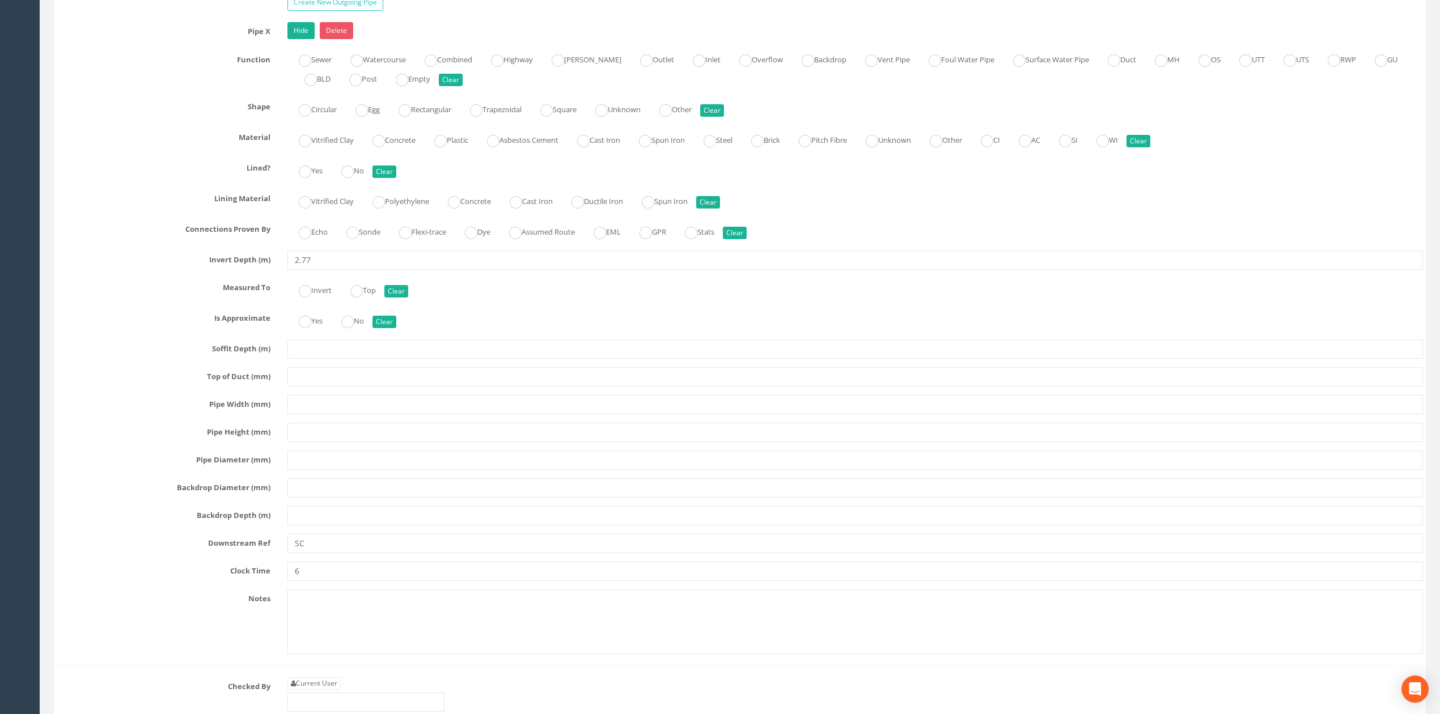
type input "UTS"
click at [327, 526] on input "text" at bounding box center [855, 515] width 1136 height 19
type input "U"
drag, startPoint x: 339, startPoint y: 571, endPoint x: 215, endPoint y: 565, distance: 123.8
click at [215, 553] on div "Downstream Ref SC" at bounding box center [739, 543] width 1383 height 19
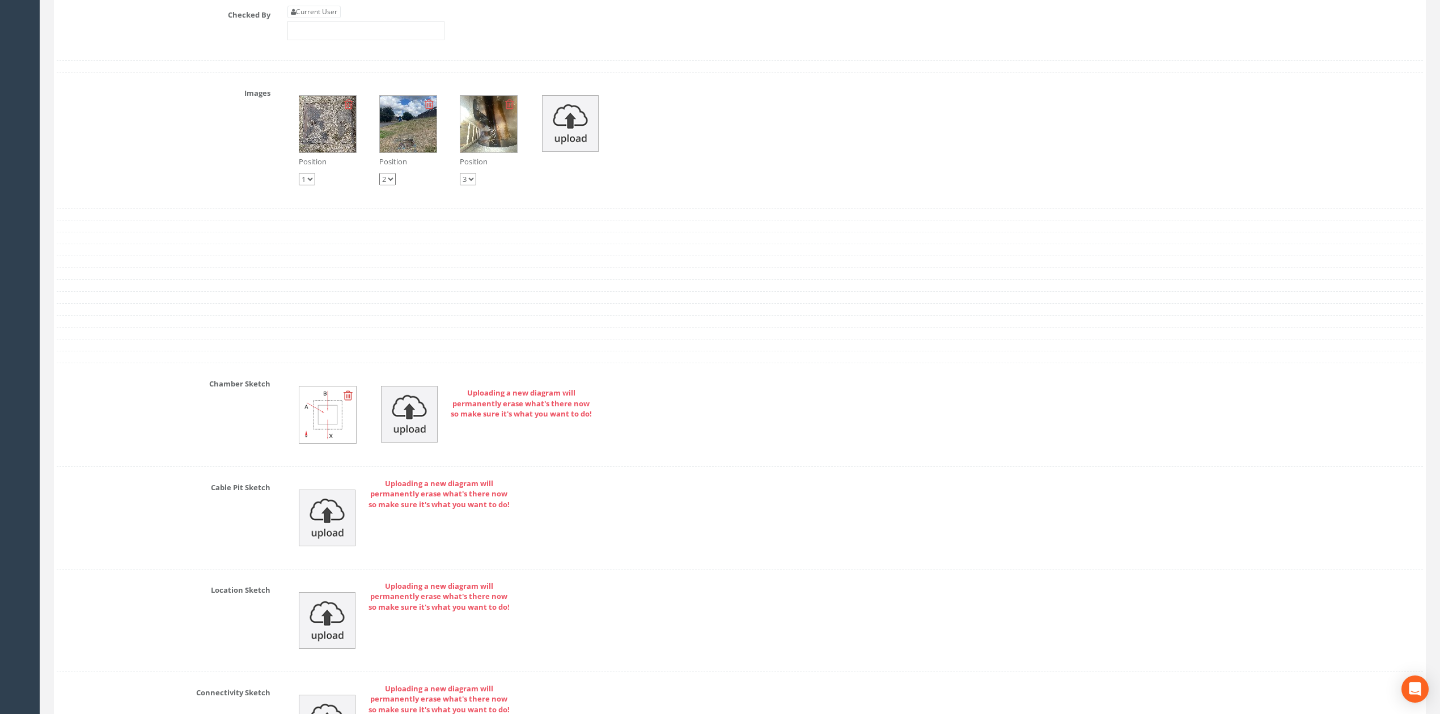
scroll to position [4225, 0]
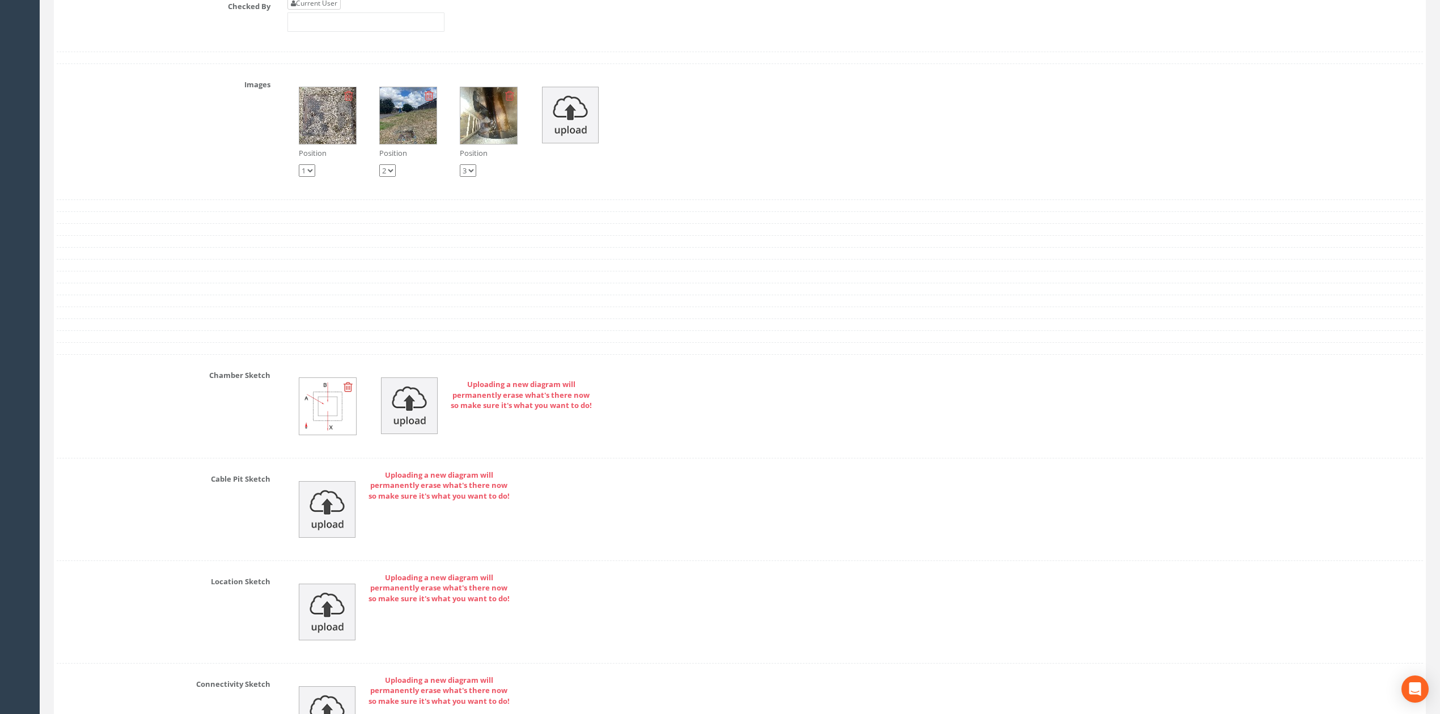
type input "UTS"
click at [324, 10] on link "Current User" at bounding box center [313, 3] width 53 height 12
type input "[PERSON_NAME]"
click at [356, 32] on input "[PERSON_NAME]" at bounding box center [365, 21] width 157 height 19
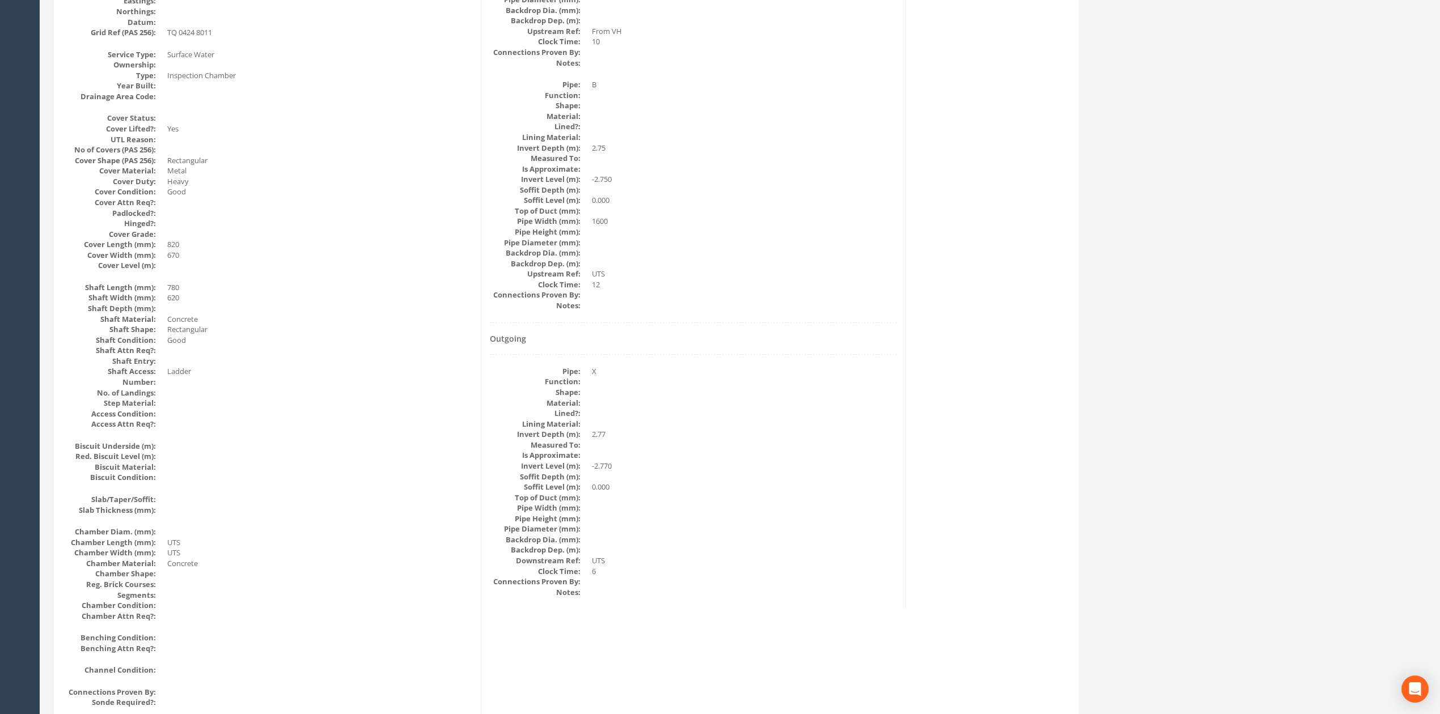
scroll to position [0, 0]
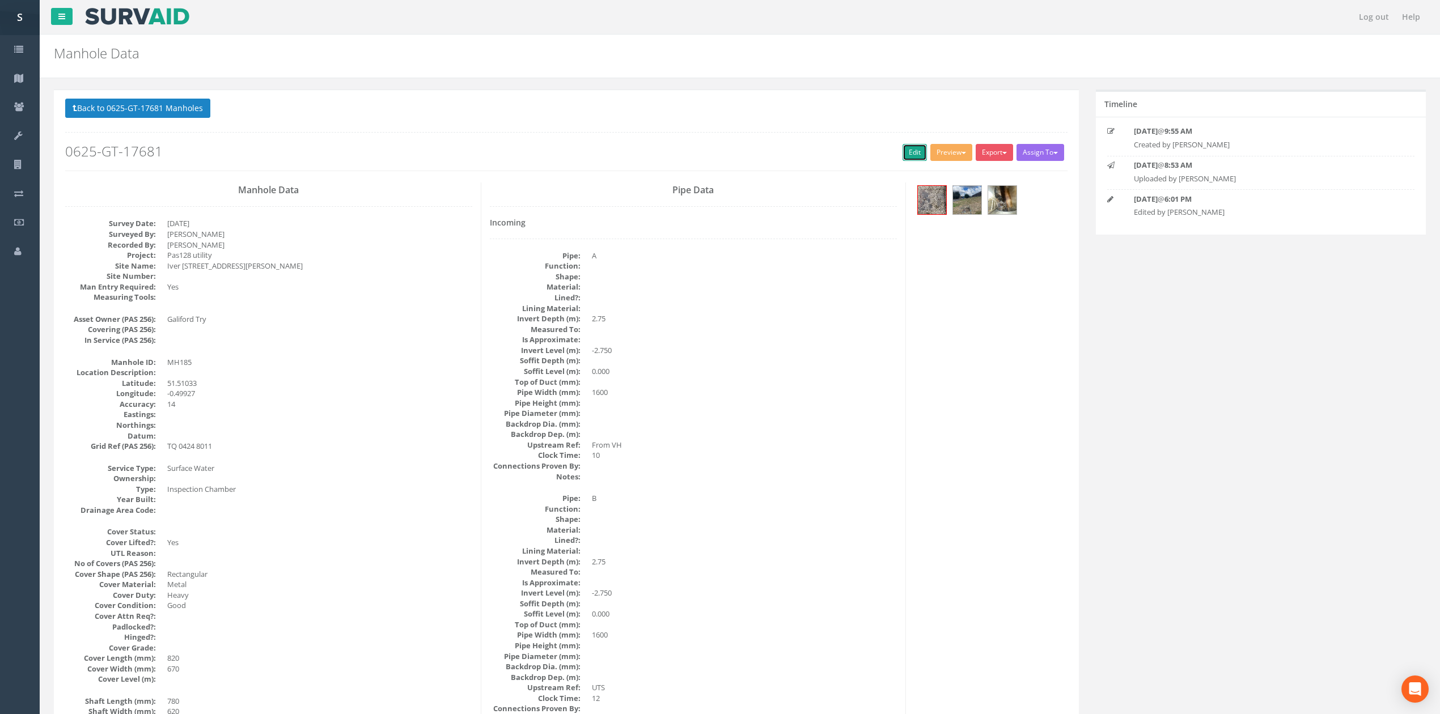
click at [916, 158] on link "Edit" at bounding box center [915, 152] width 24 height 17
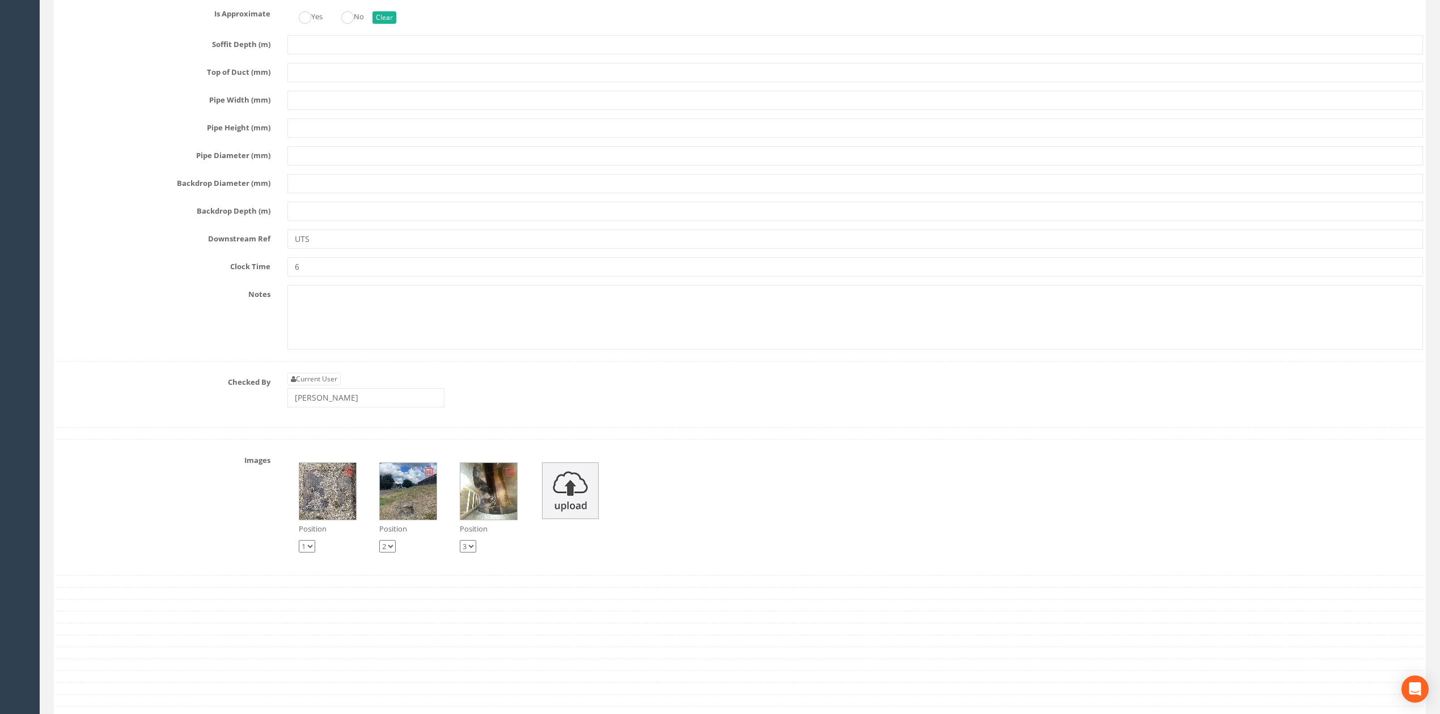
scroll to position [3823, 0]
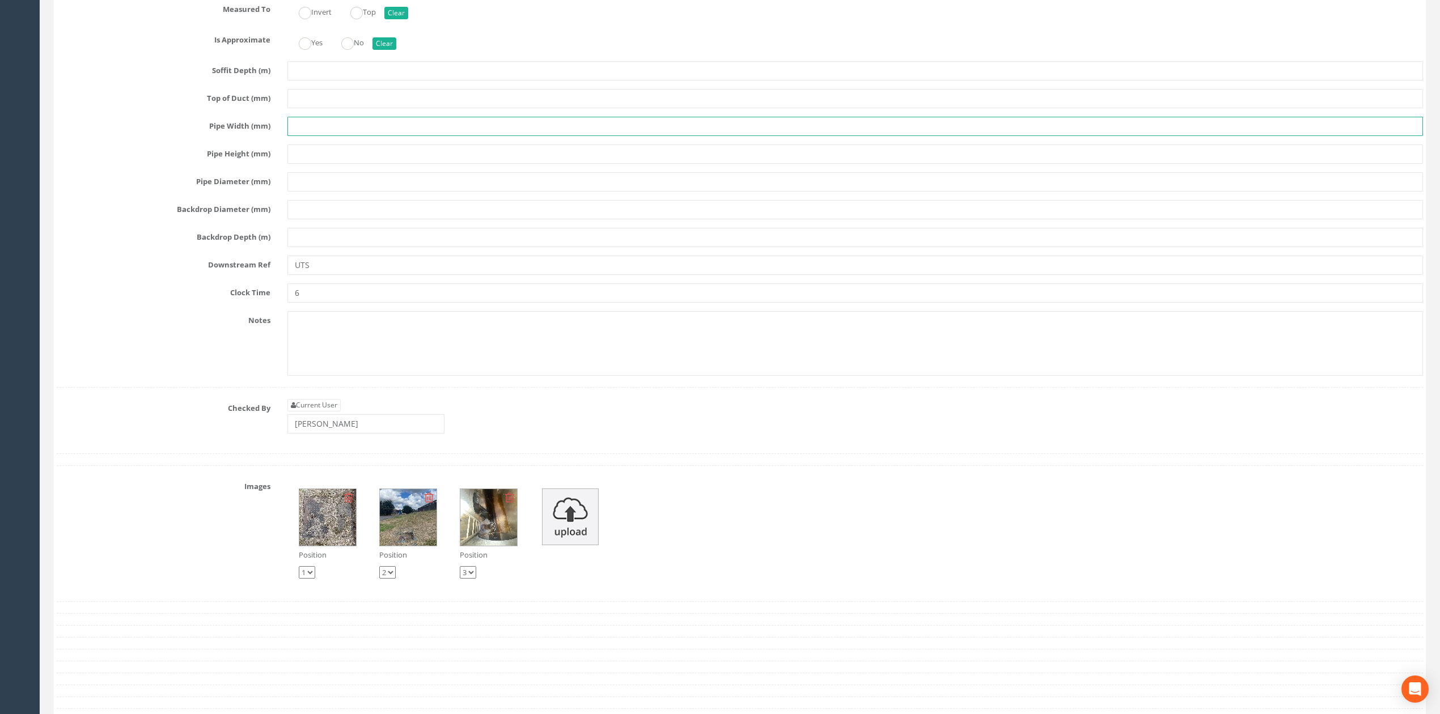
click at [308, 136] on input "text" at bounding box center [855, 126] width 1136 height 19
type input "1600"
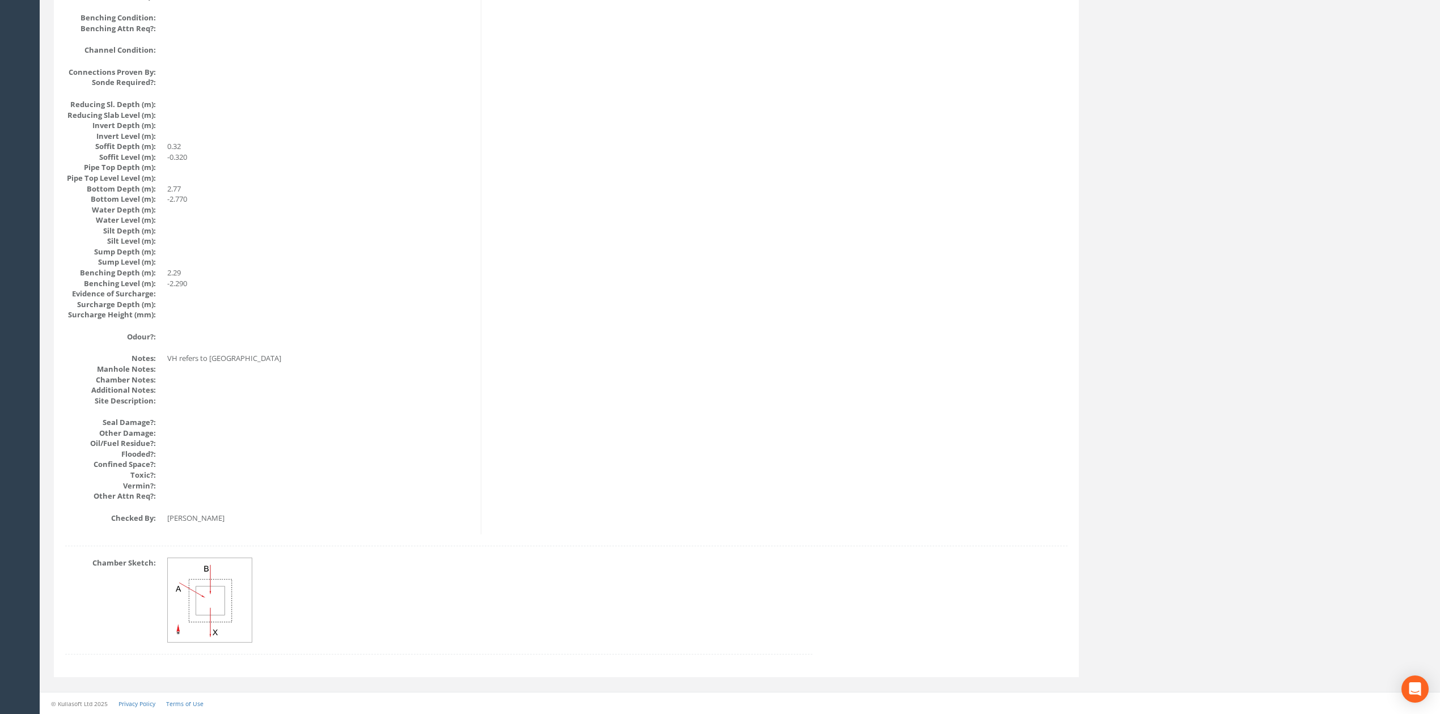
scroll to position [0, 0]
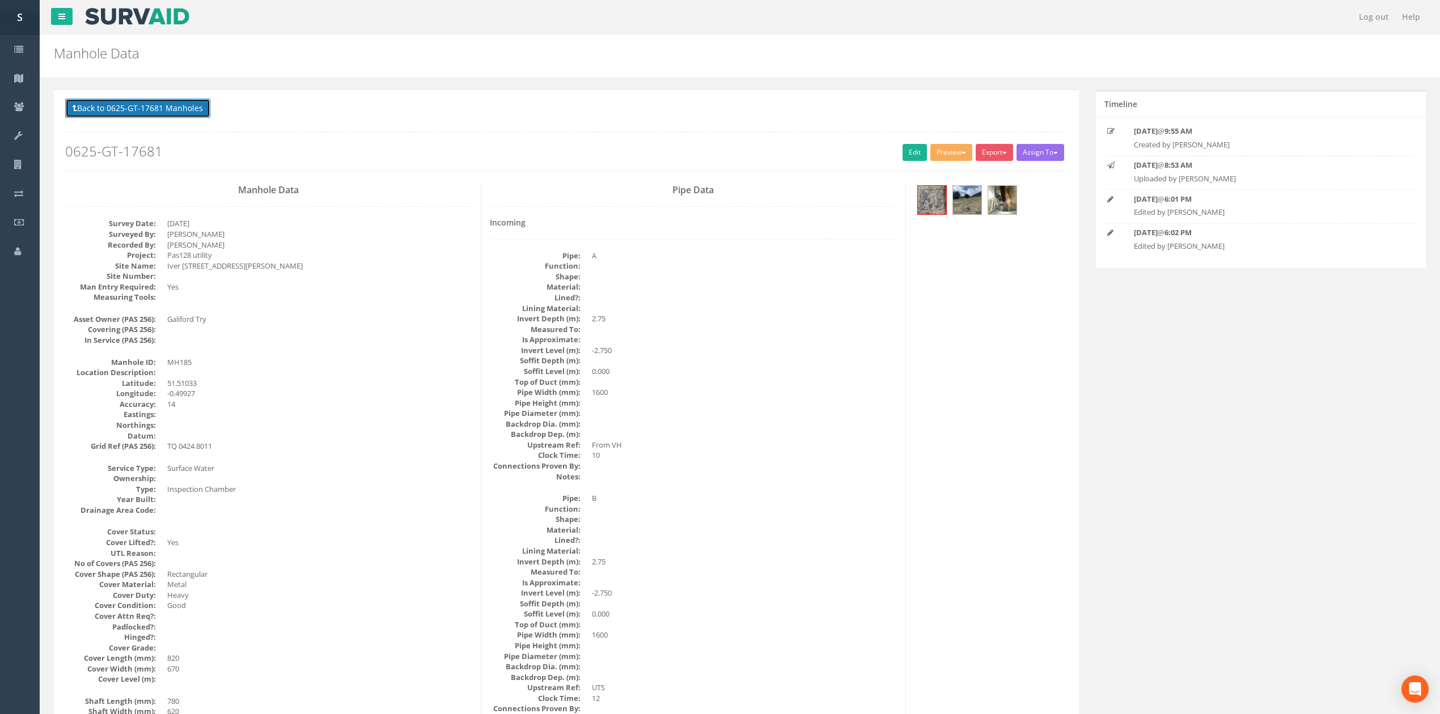
click at [183, 110] on button "Back to 0625-GT-17681 Manholes" at bounding box center [137, 108] width 145 height 19
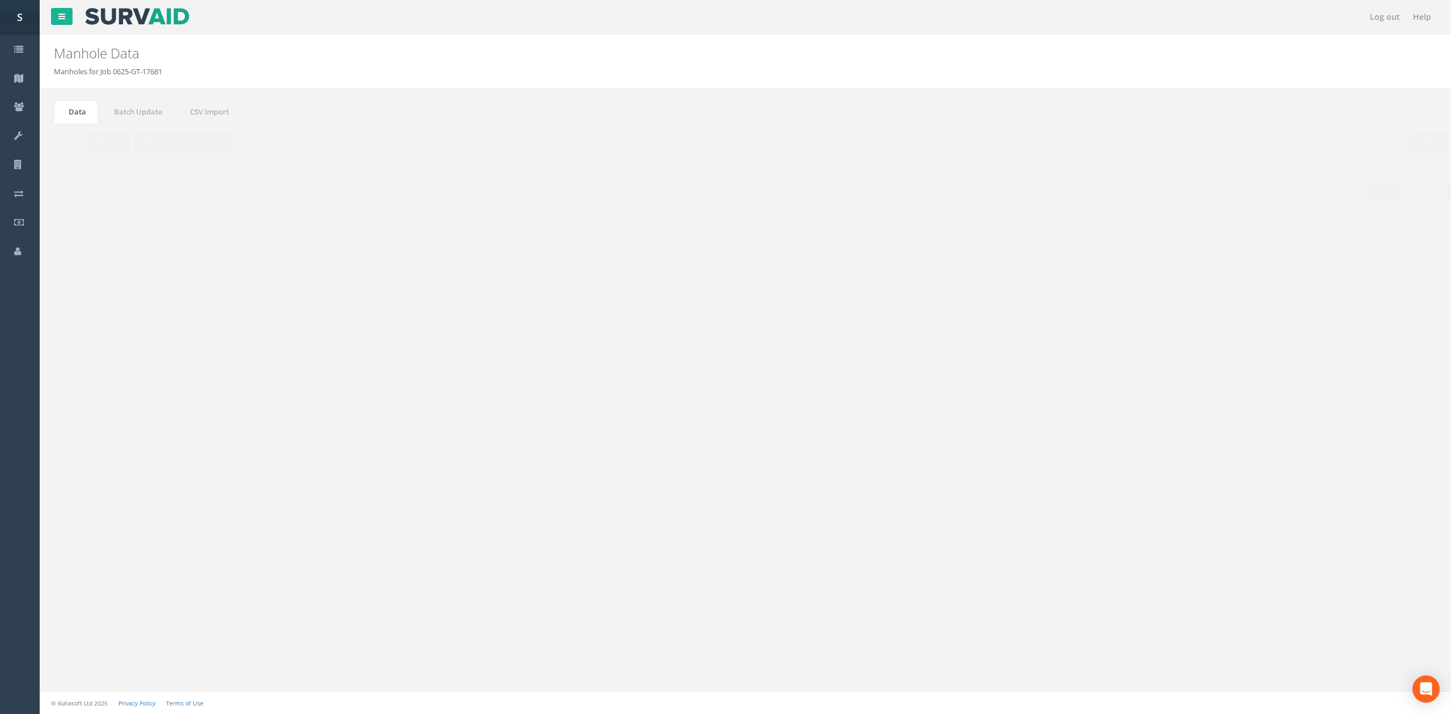
click at [91, 150] on button "Refresh" at bounding box center [87, 142] width 44 height 19
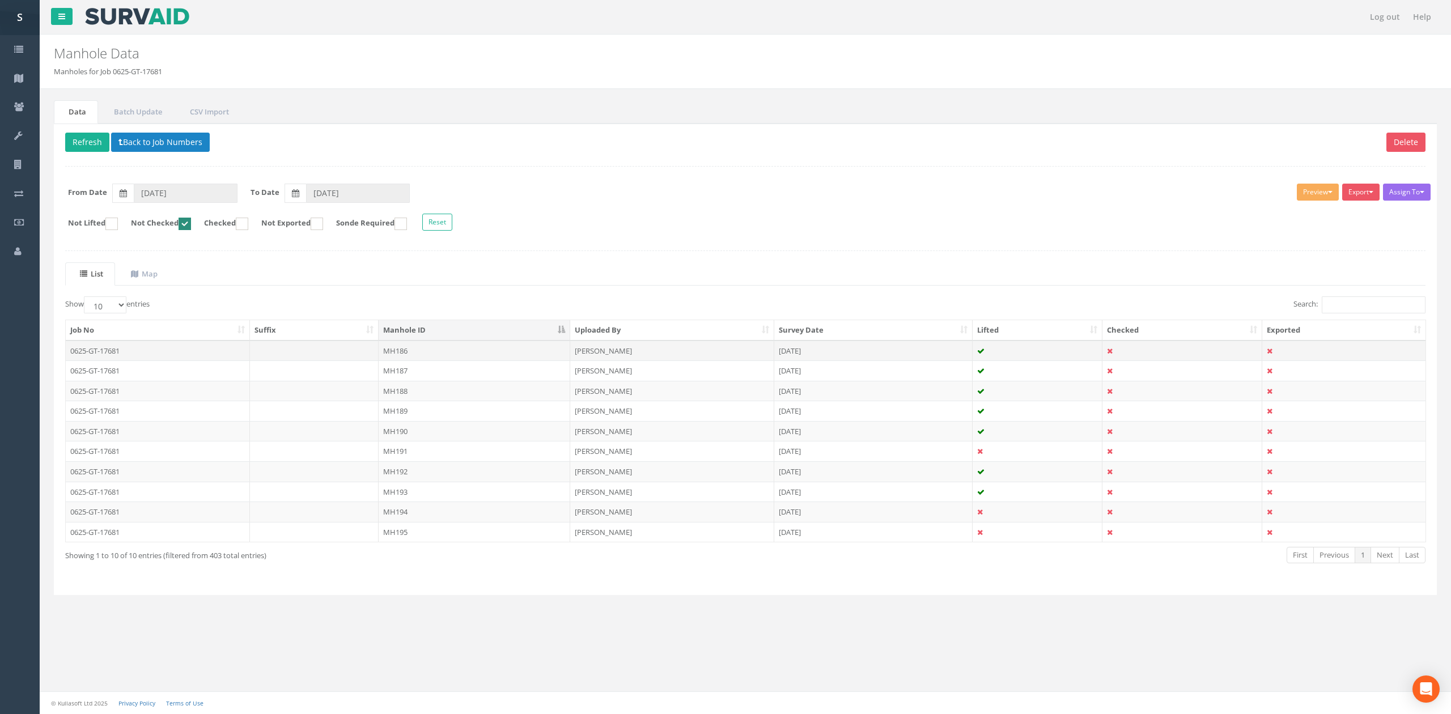
click at [444, 352] on td "MH186" at bounding box center [475, 351] width 192 height 20
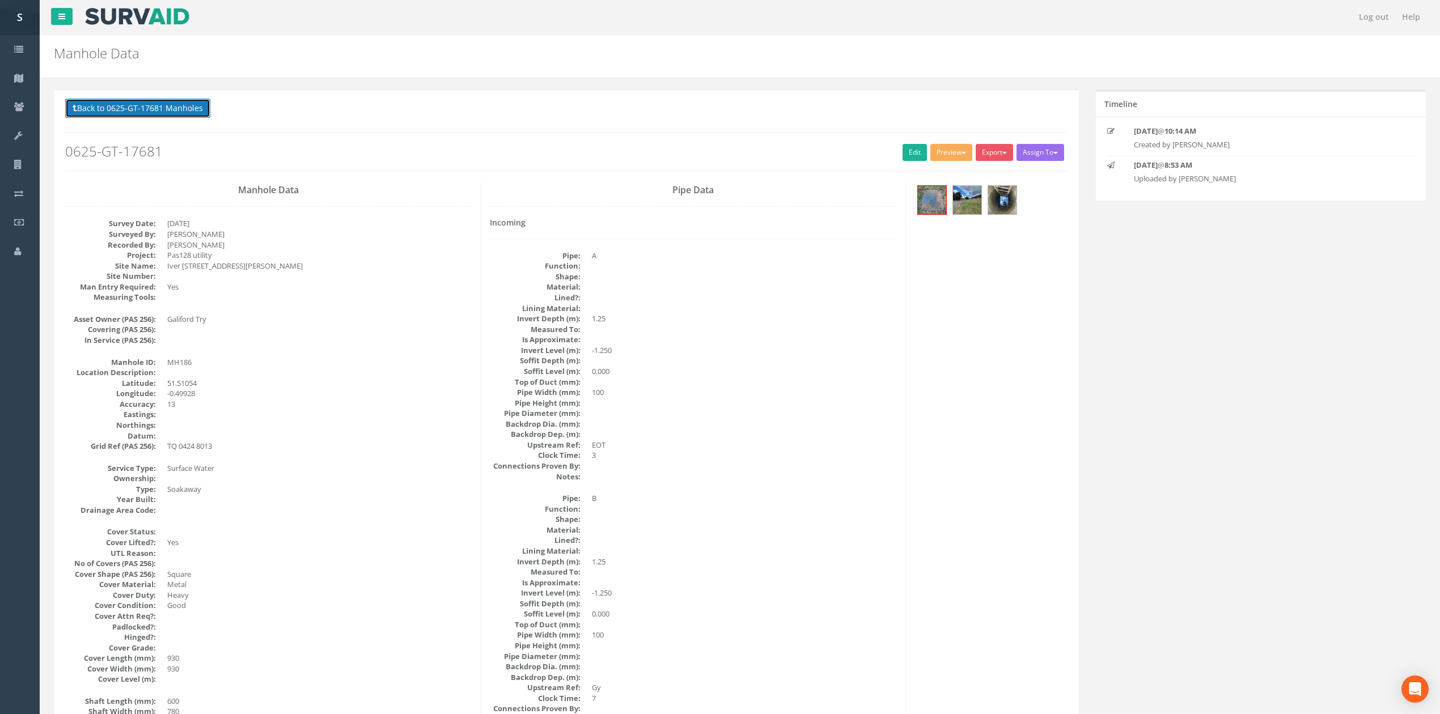
click at [169, 105] on button "Back to 0625-GT-17681 Manholes" at bounding box center [137, 108] width 145 height 19
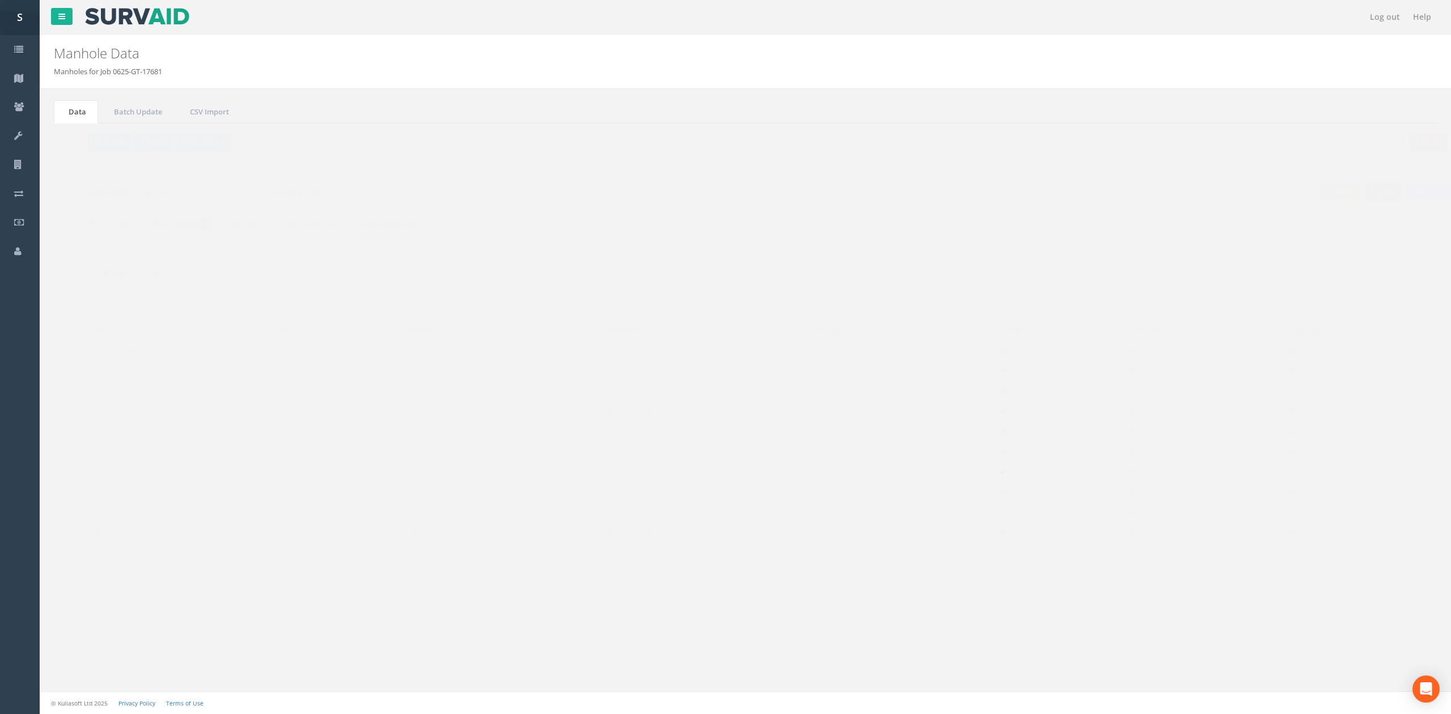
click at [473, 359] on td "MH186" at bounding box center [475, 351] width 192 height 20
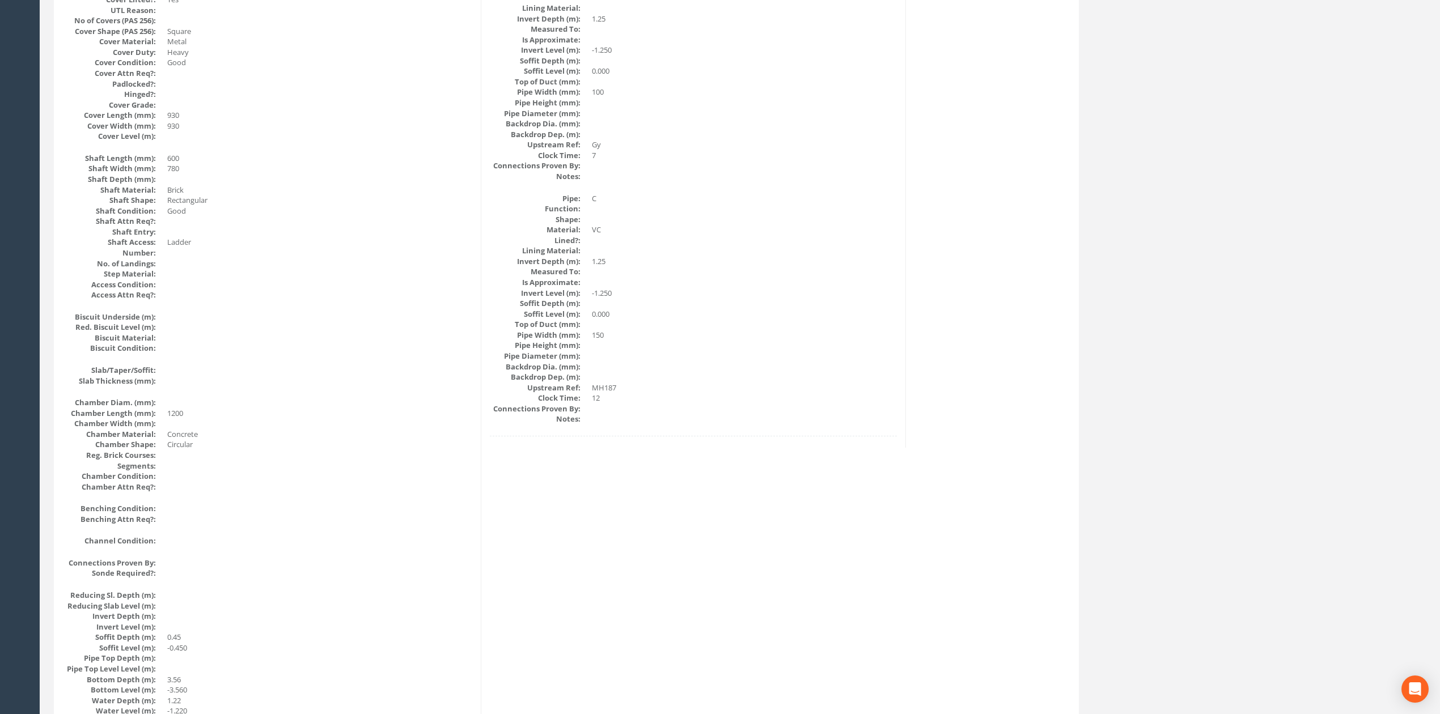
scroll to position [1036, 0]
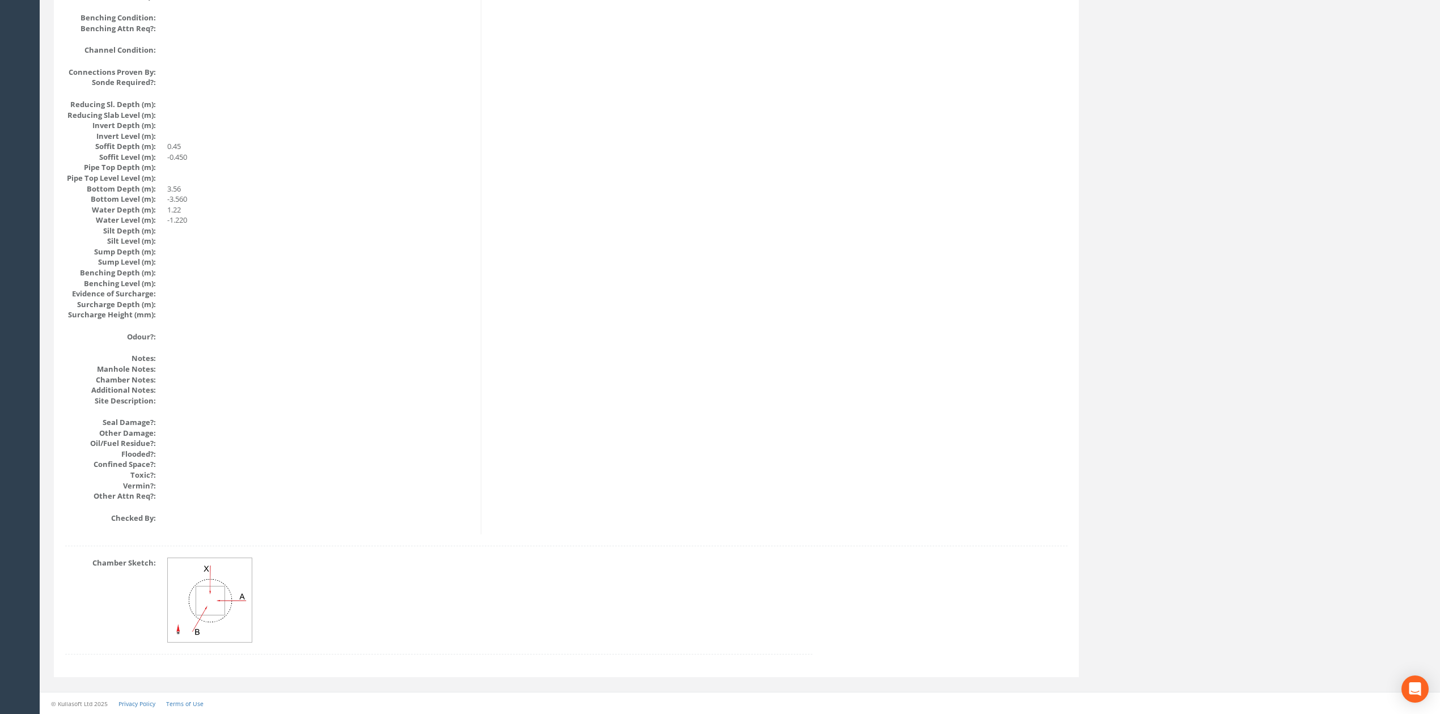
click at [208, 601] on img at bounding box center [210, 600] width 85 height 85
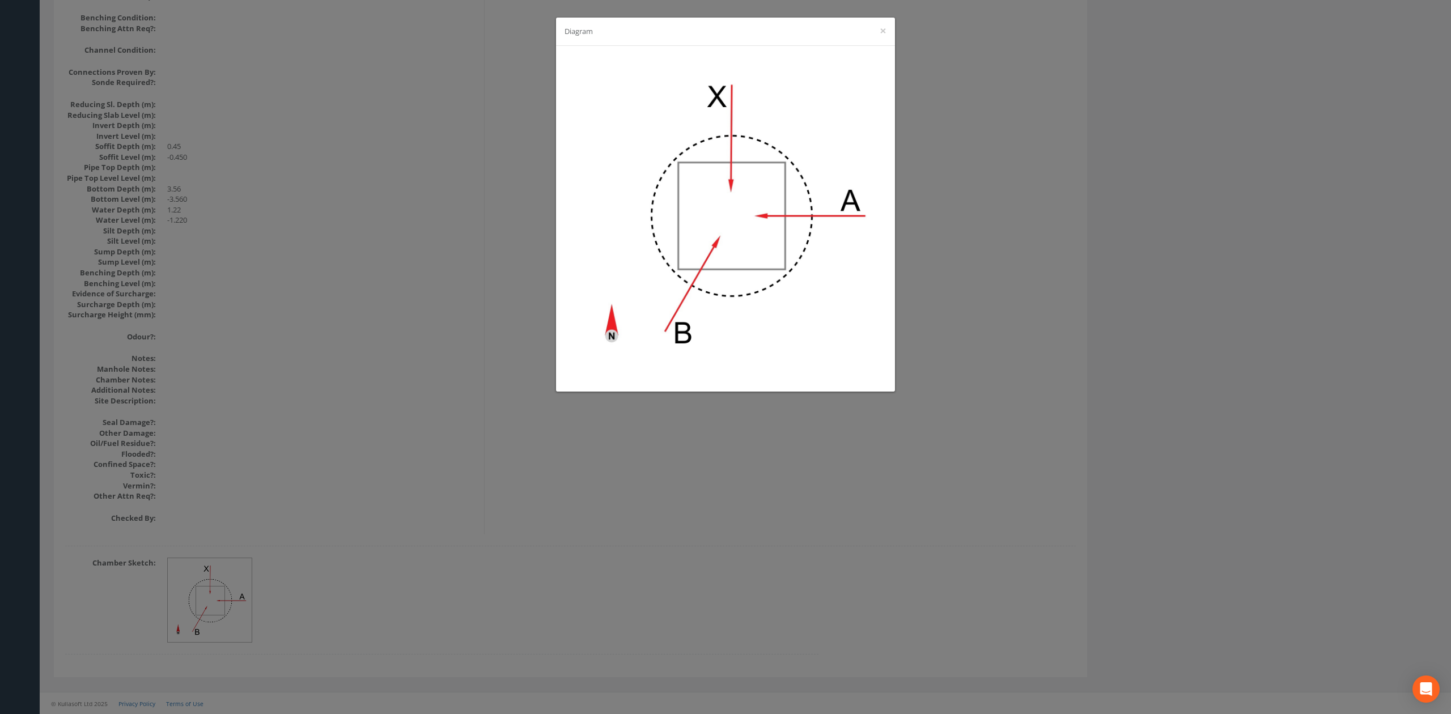
click at [578, 486] on div "Diagram ×" at bounding box center [725, 357] width 1451 height 714
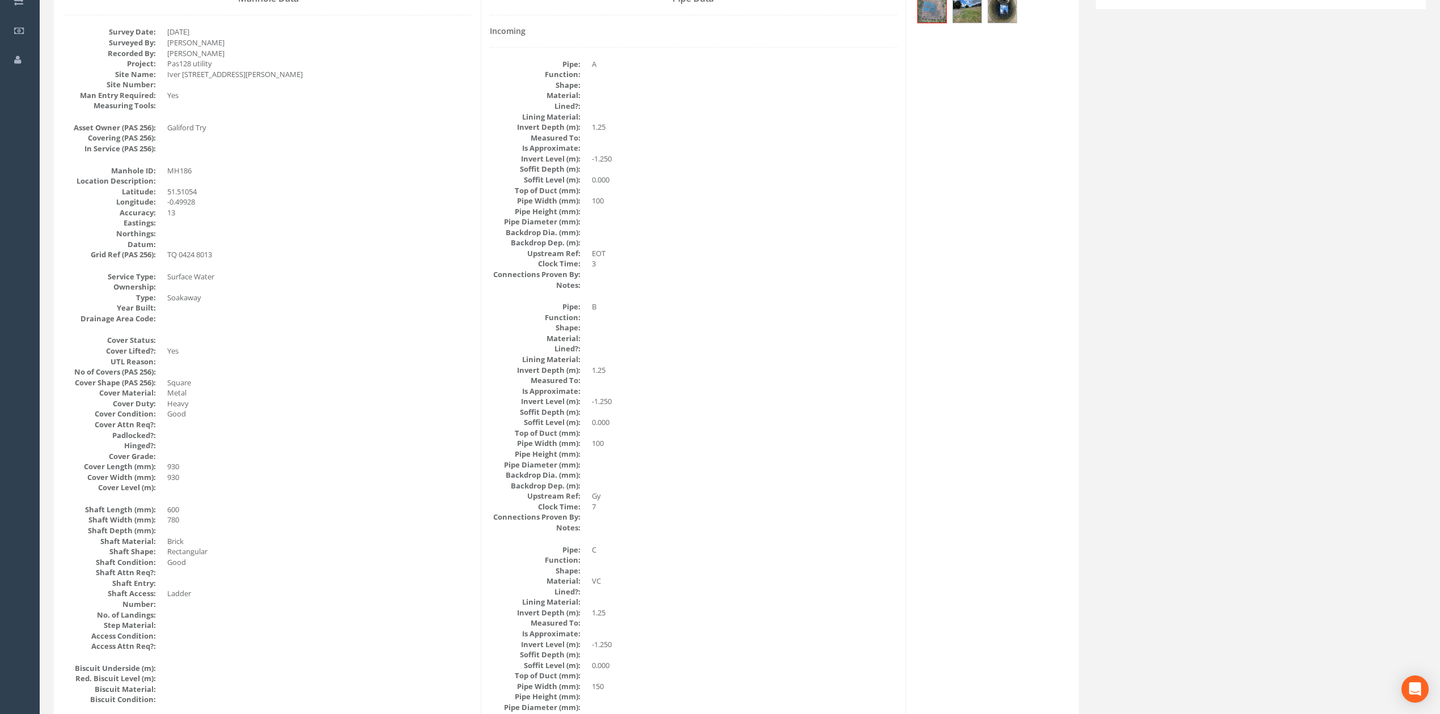
scroll to position [129, 0]
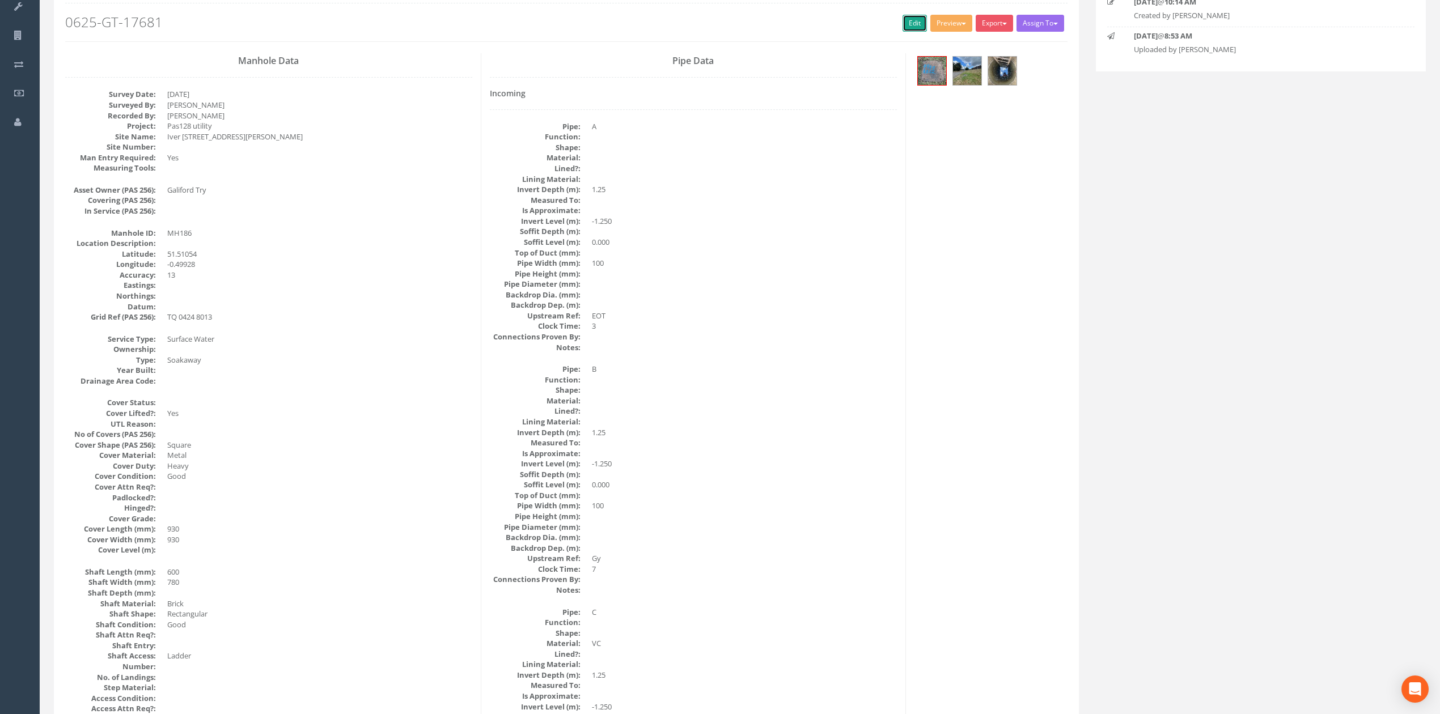
click at [905, 19] on link "Edit" at bounding box center [915, 23] width 24 height 17
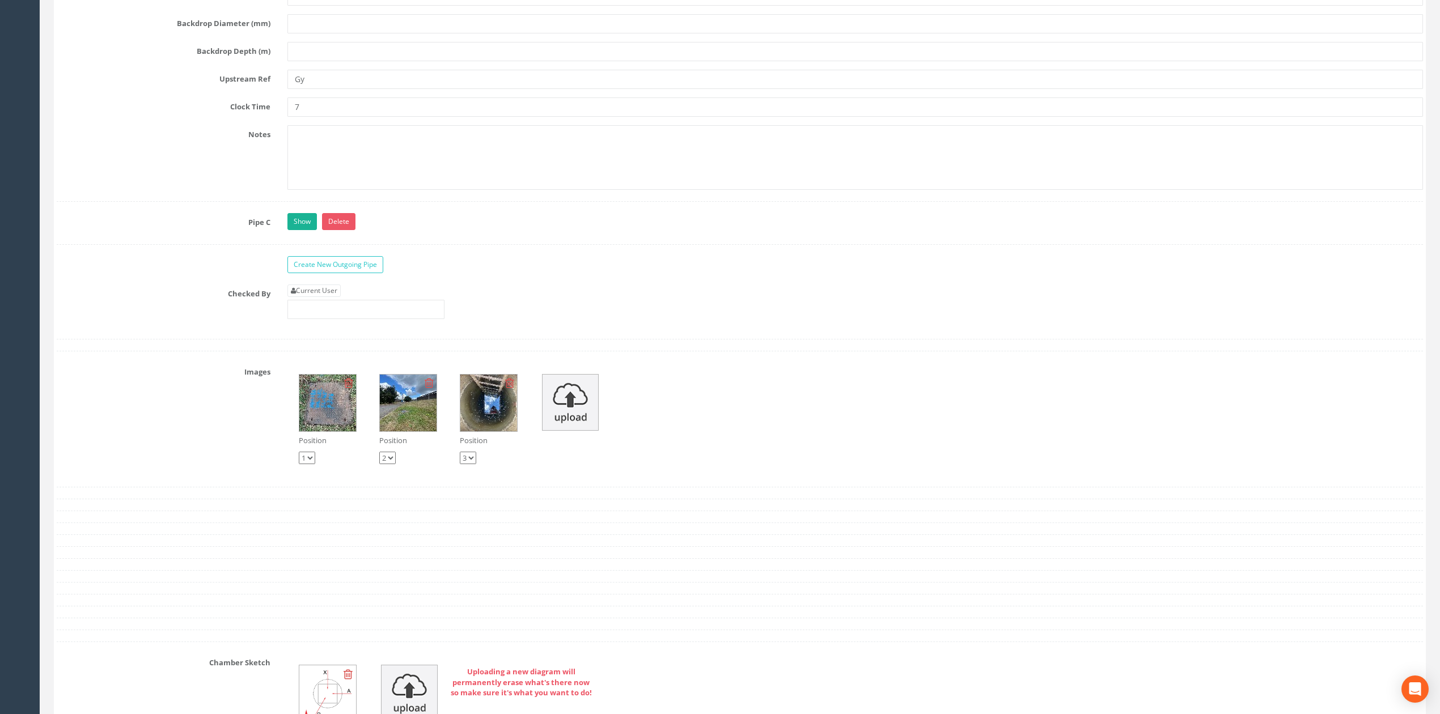
scroll to position [3053, 0]
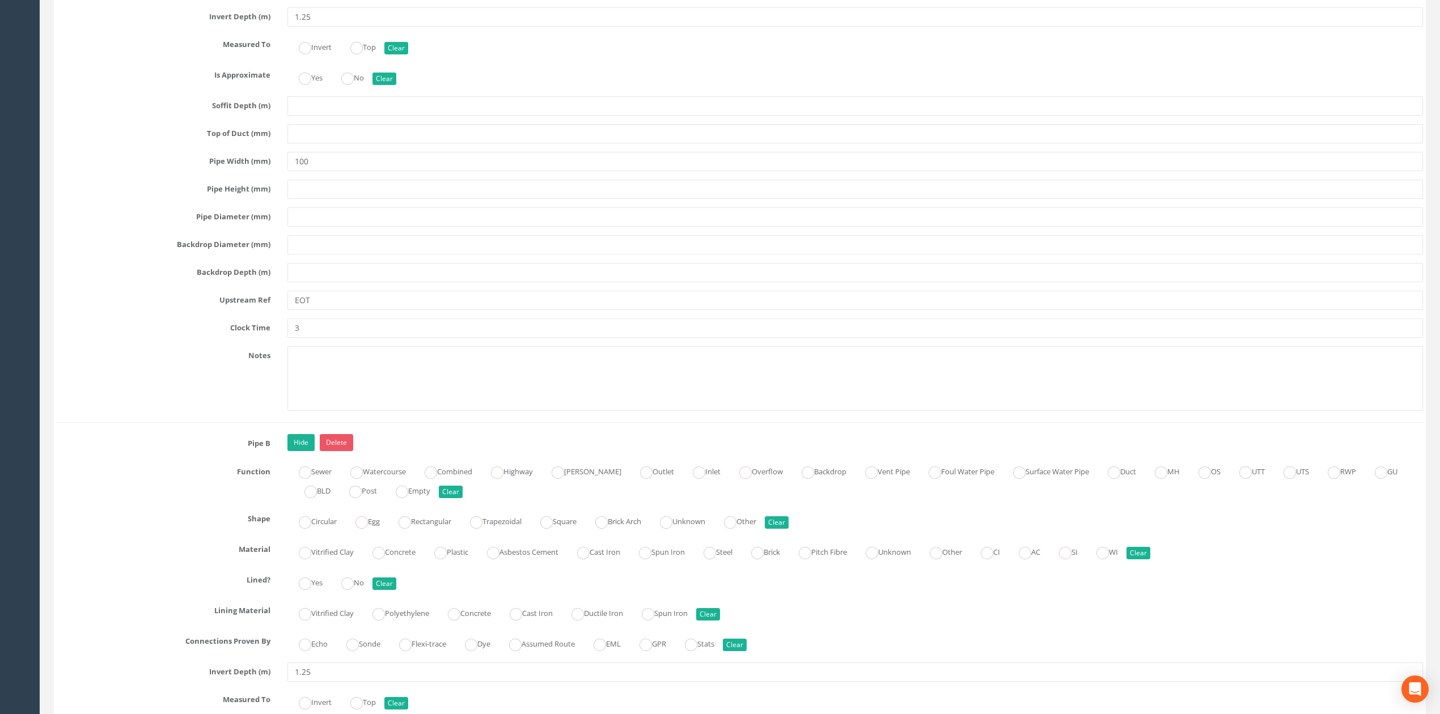
scroll to position [2448, 0]
click at [299, 452] on link "Hide" at bounding box center [300, 443] width 27 height 17
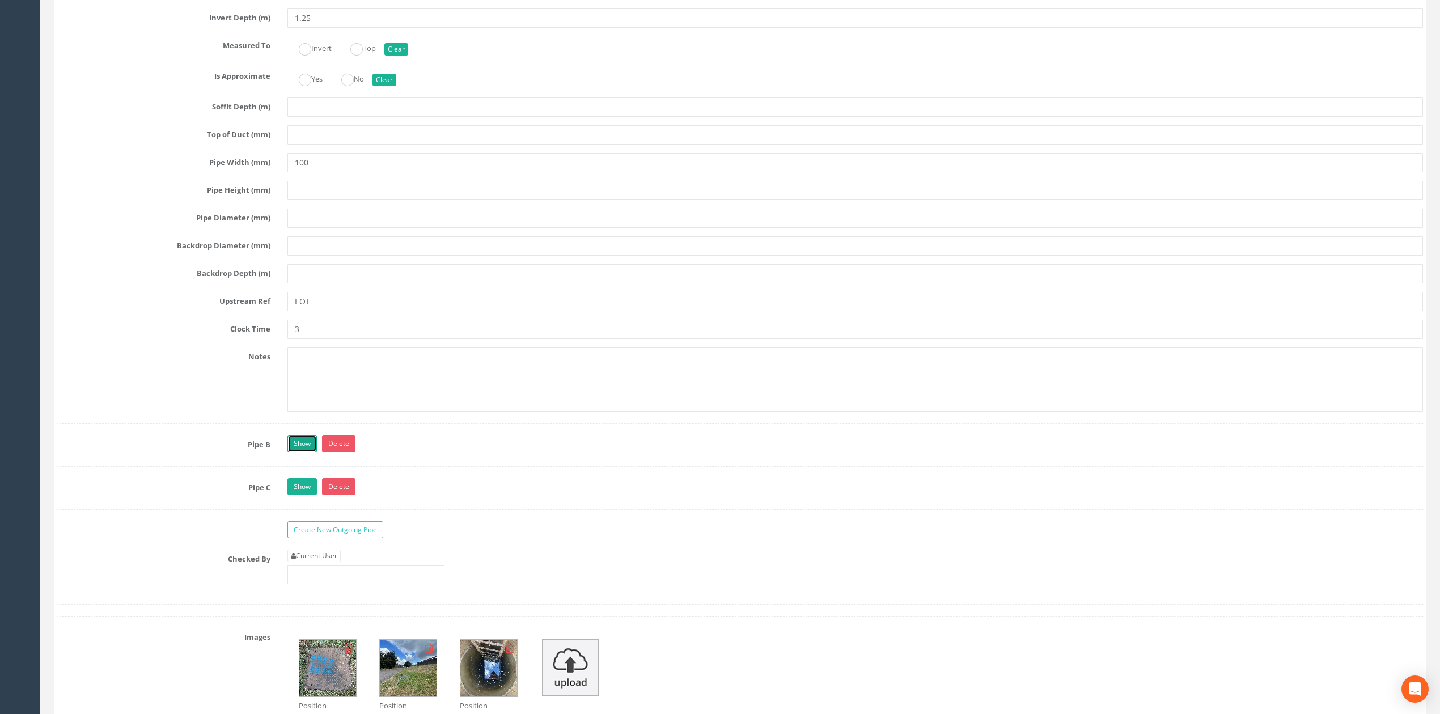
click at [300, 452] on link "Show" at bounding box center [301, 443] width 29 height 17
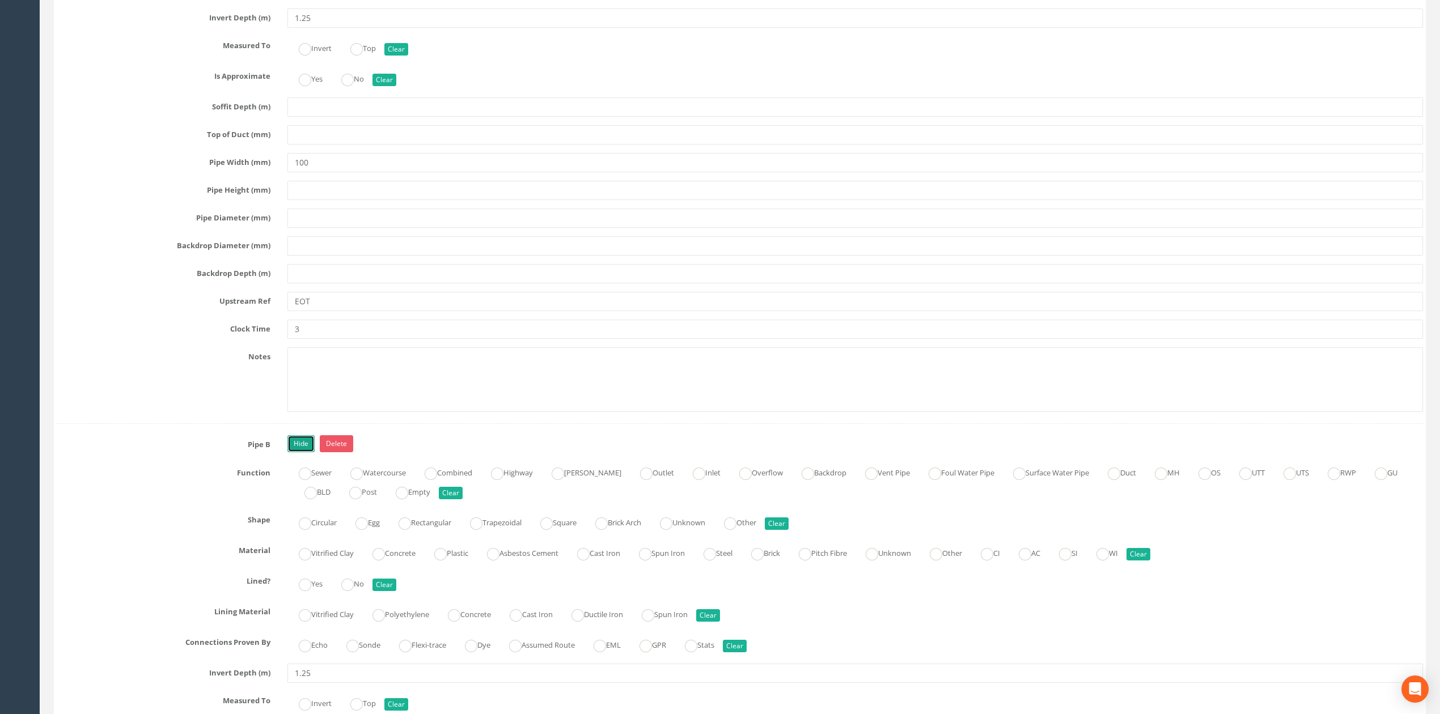
click at [300, 452] on link "Hide" at bounding box center [300, 443] width 27 height 17
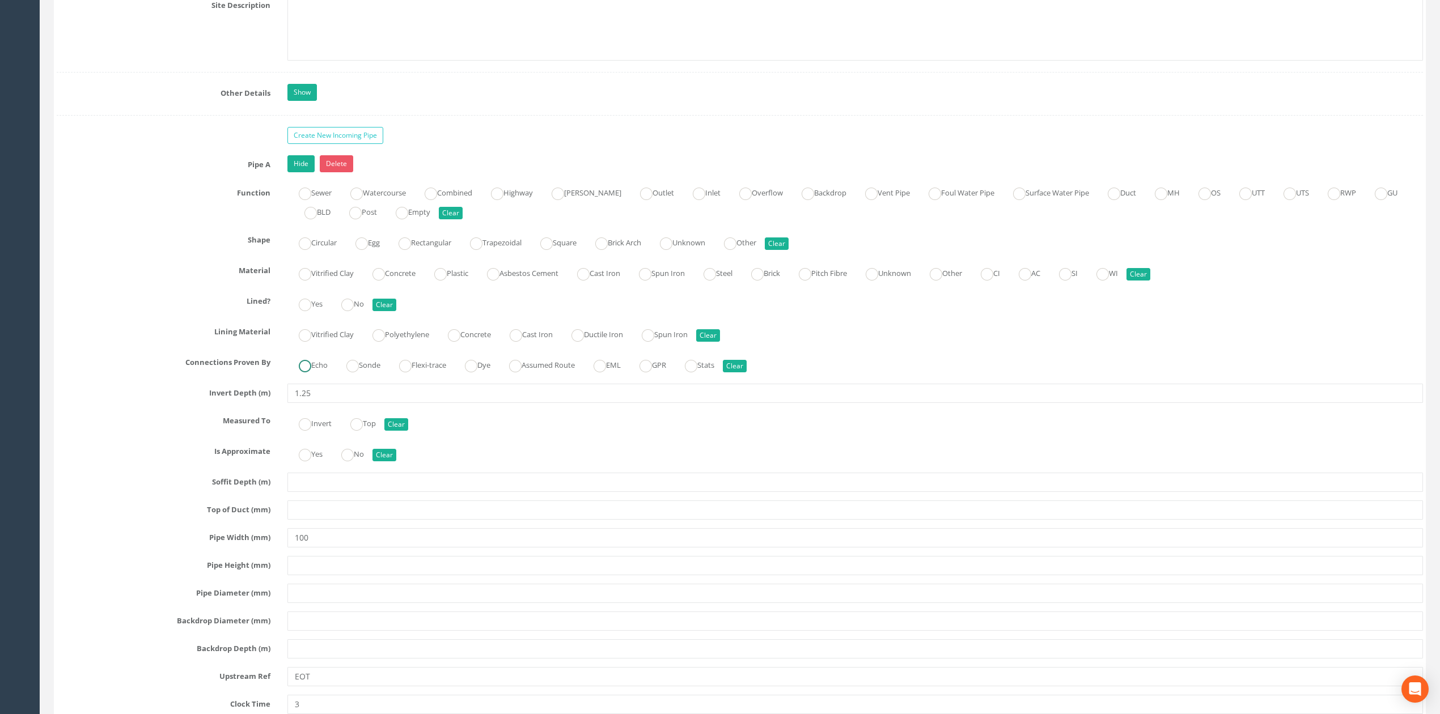
scroll to position [1994, 0]
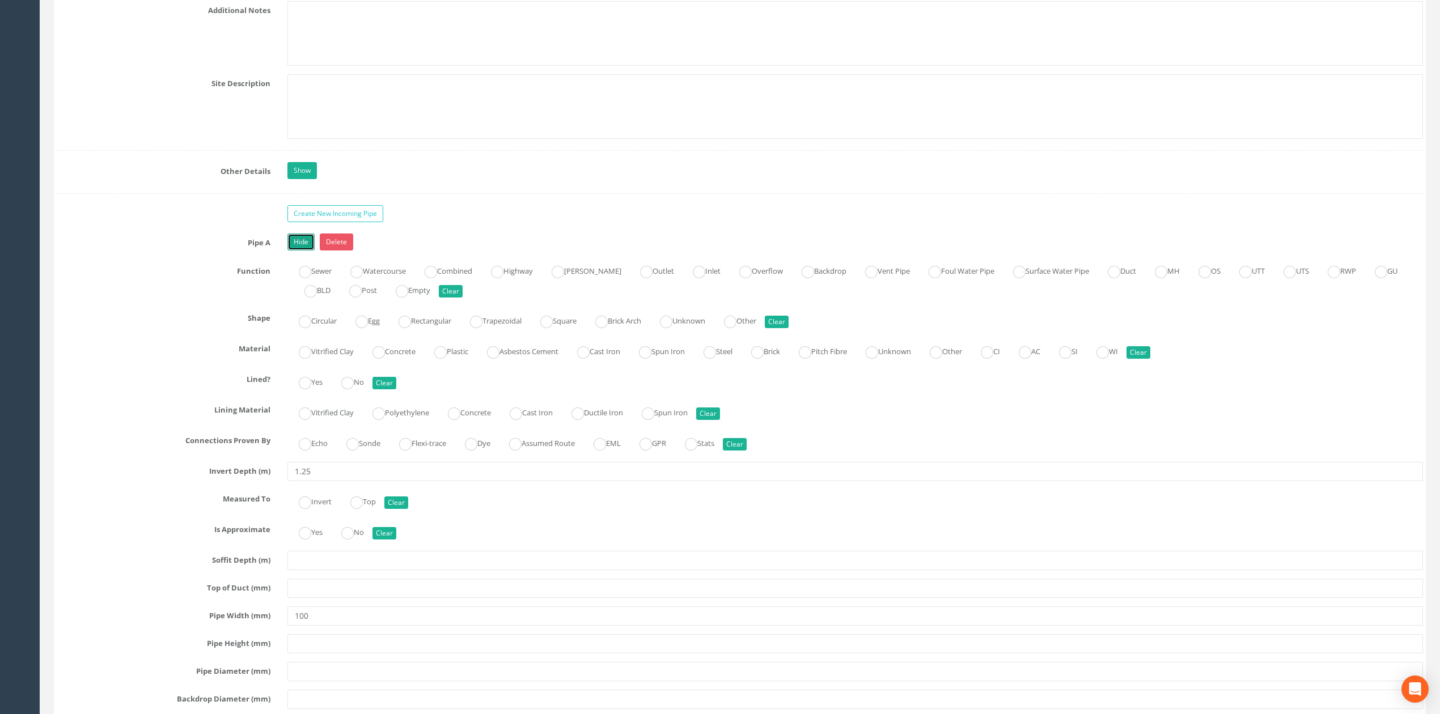
click at [302, 251] on link "Hide" at bounding box center [300, 242] width 27 height 17
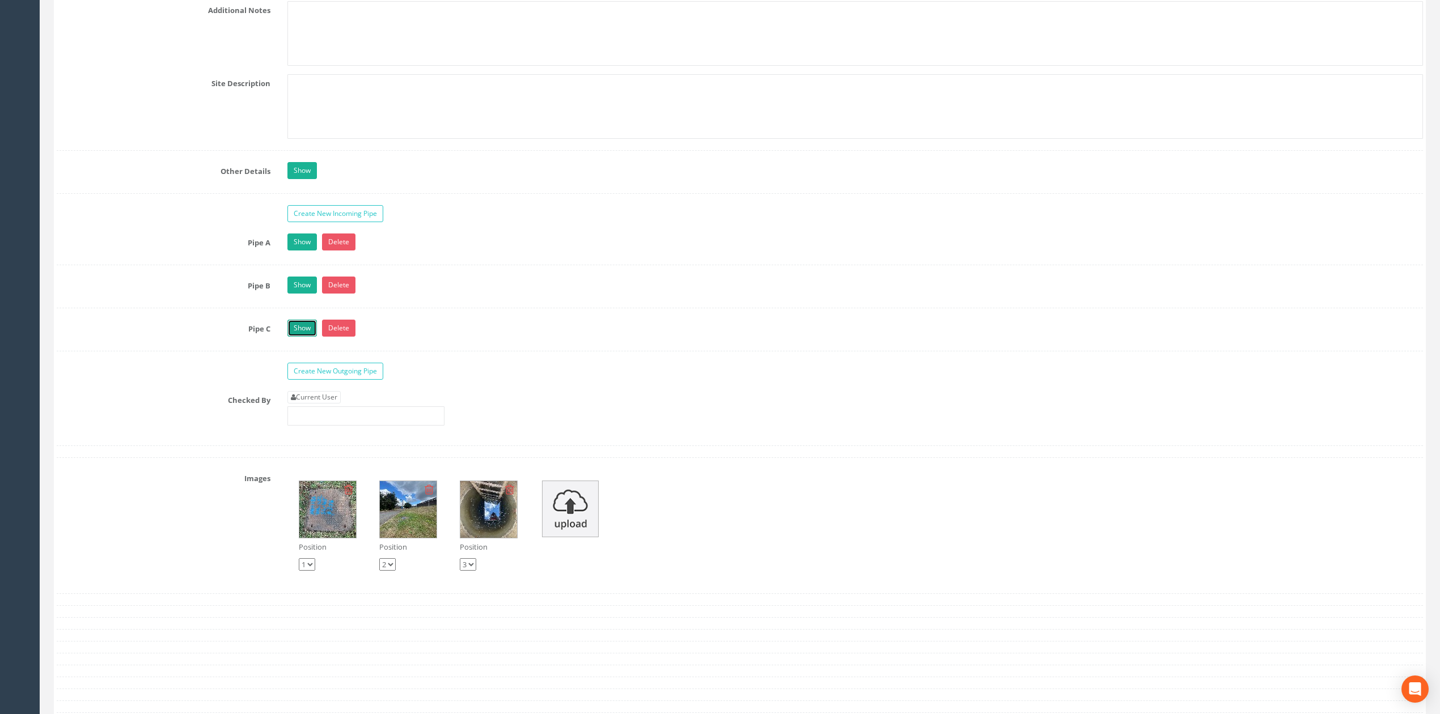
click at [303, 337] on link "Show" at bounding box center [301, 328] width 29 height 17
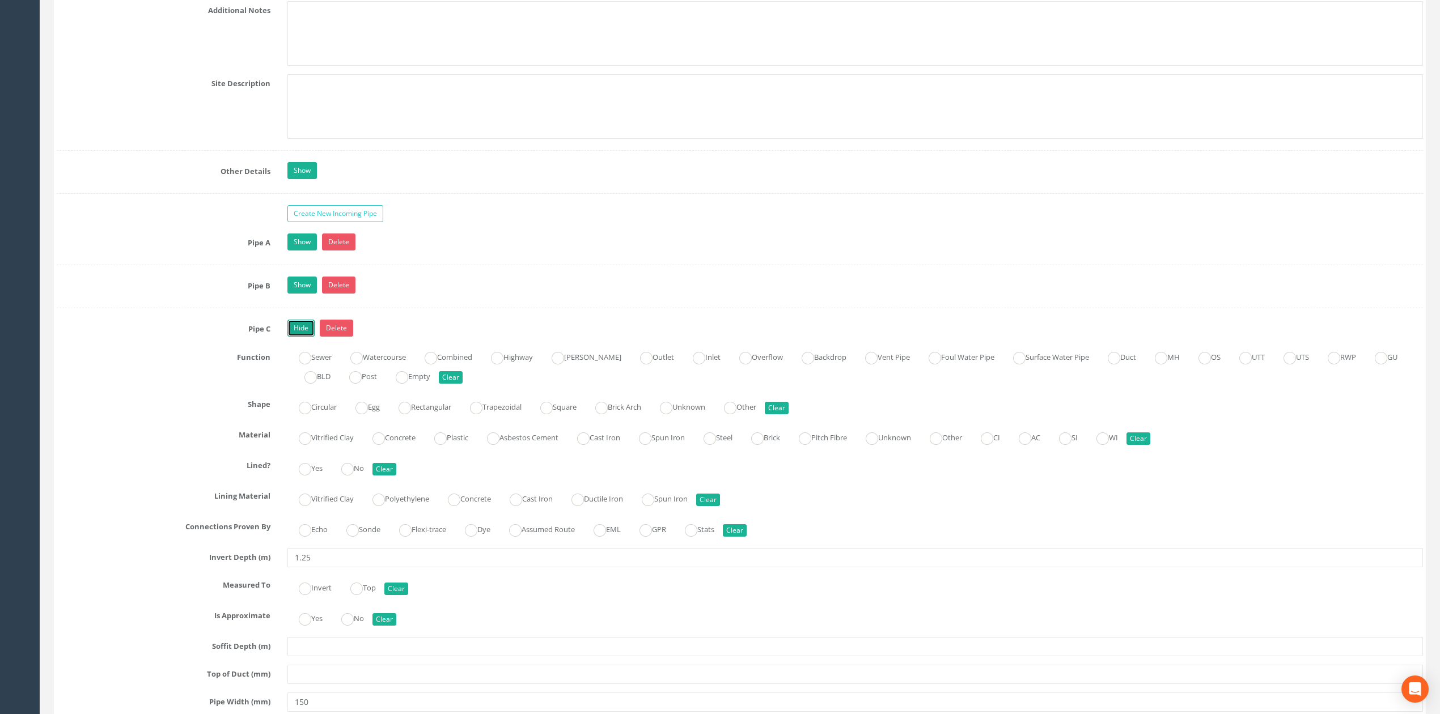
click at [303, 337] on link "Hide" at bounding box center [300, 328] width 27 height 17
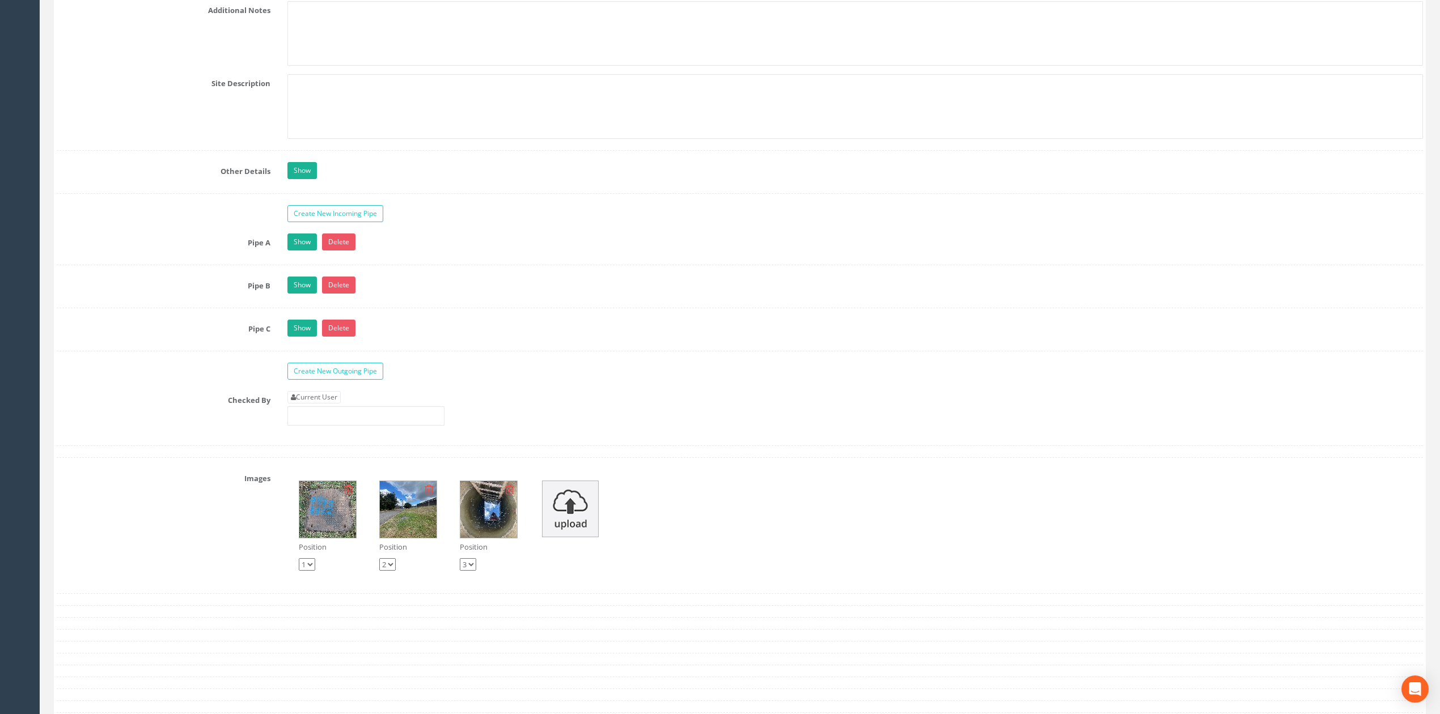
drag, startPoint x: 302, startPoint y: 323, endPoint x: 302, endPoint y: 341, distance: 18.1
click at [302, 337] on link "Show" at bounding box center [301, 328] width 29 height 17
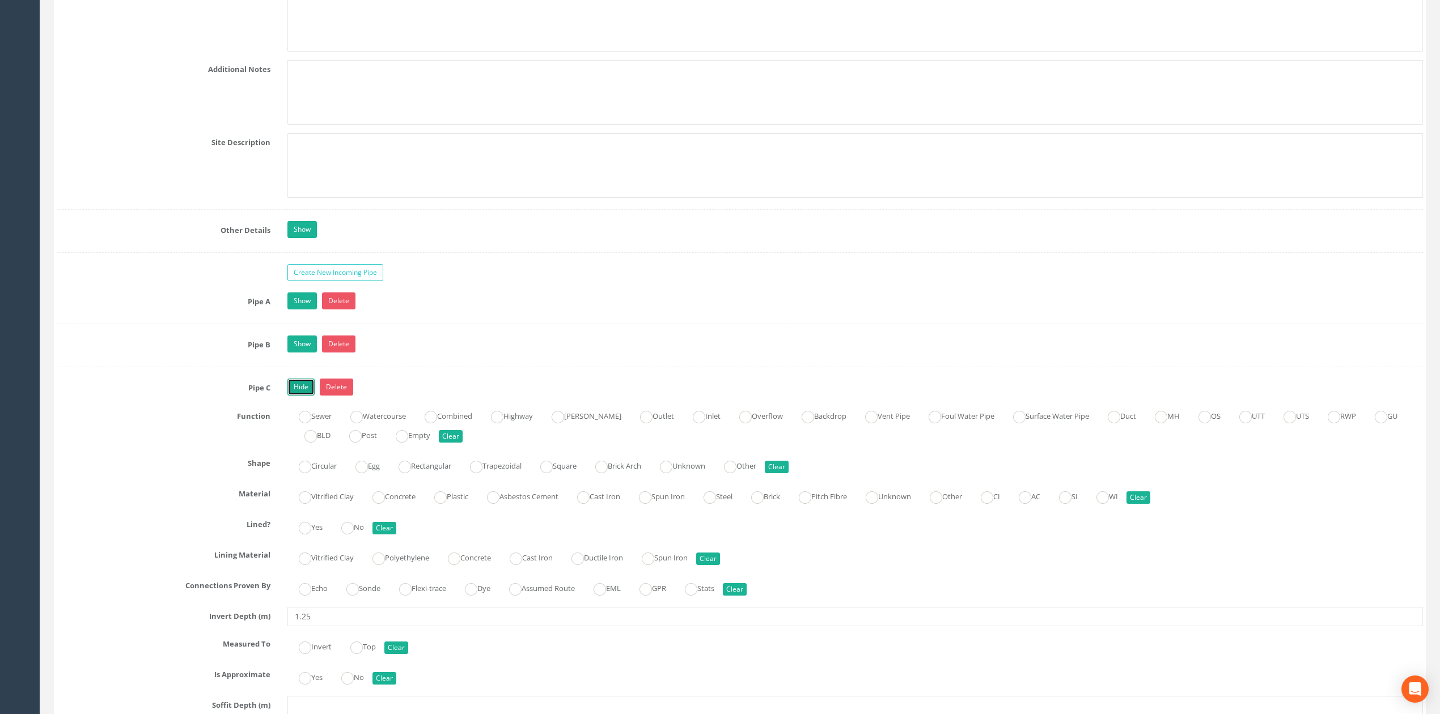
scroll to position [1919, 0]
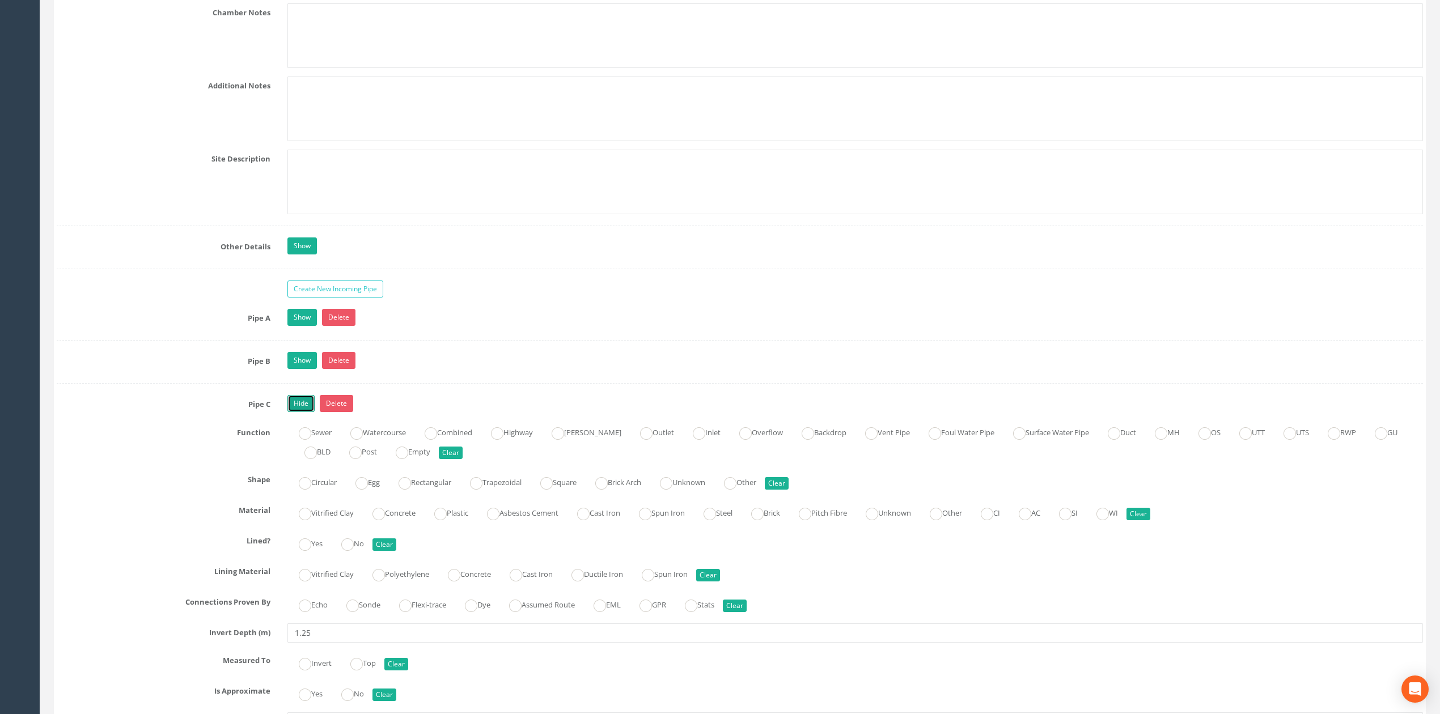
click at [302, 412] on link "Hide" at bounding box center [300, 403] width 27 height 17
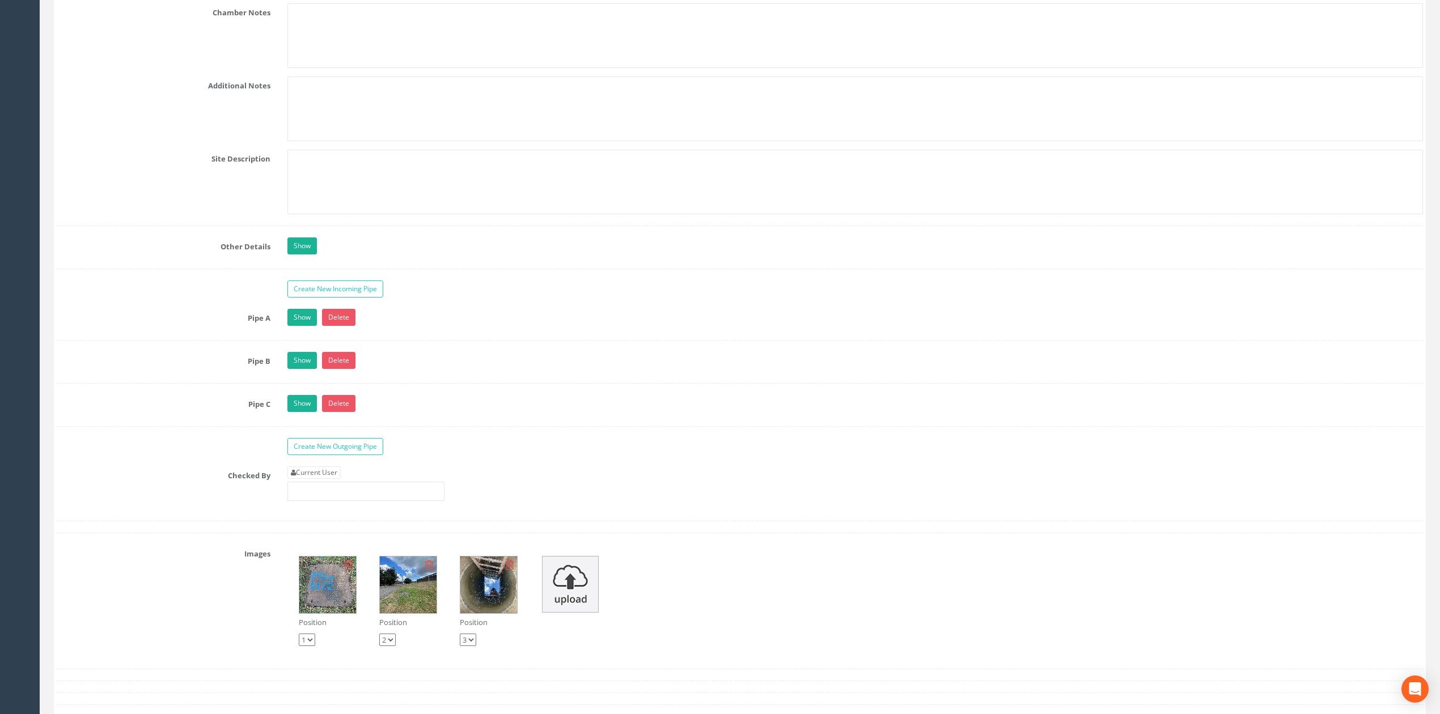
click at [302, 384] on div "Pipe B Show Delete Function Sewer Watercourse Combined Highway [PERSON_NAME] Ou…" at bounding box center [740, 368] width 1366 height 32
click at [300, 369] on link "Show" at bounding box center [301, 360] width 29 height 17
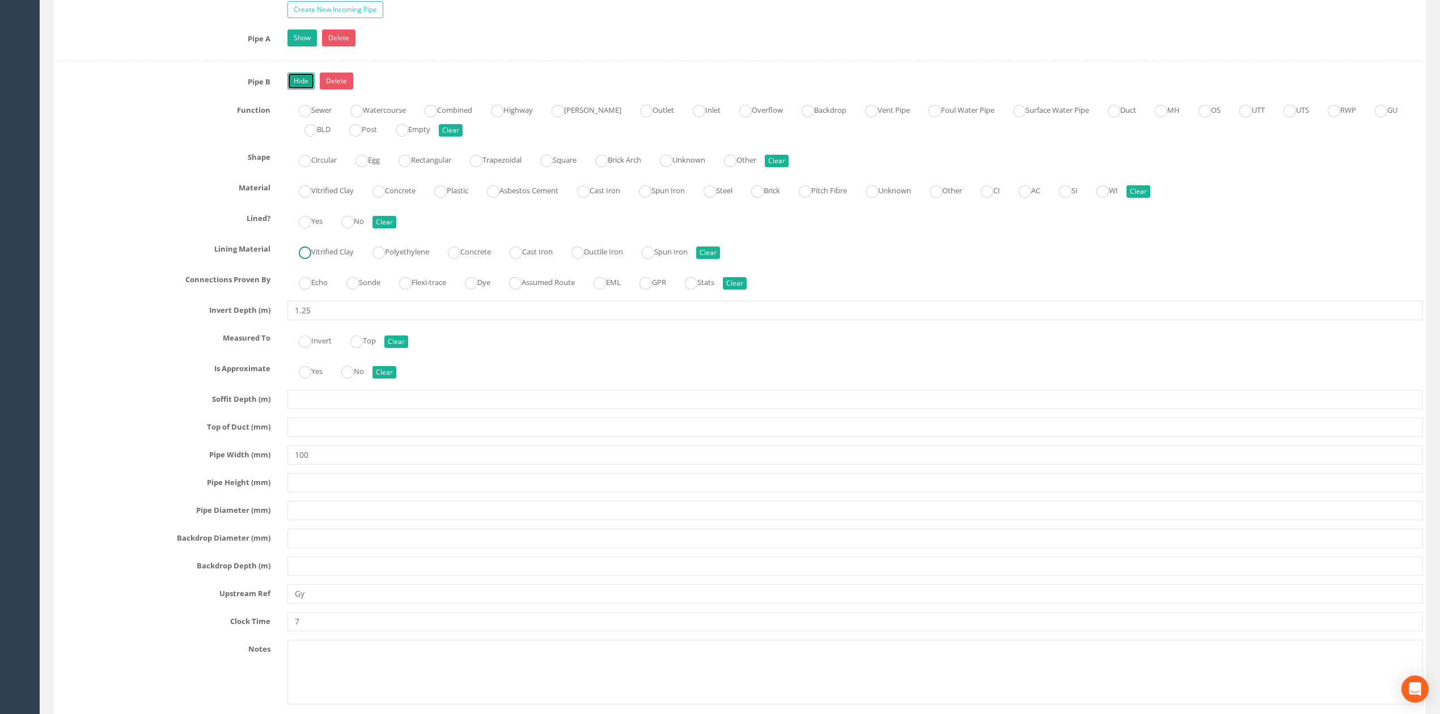
scroll to position [2221, 0]
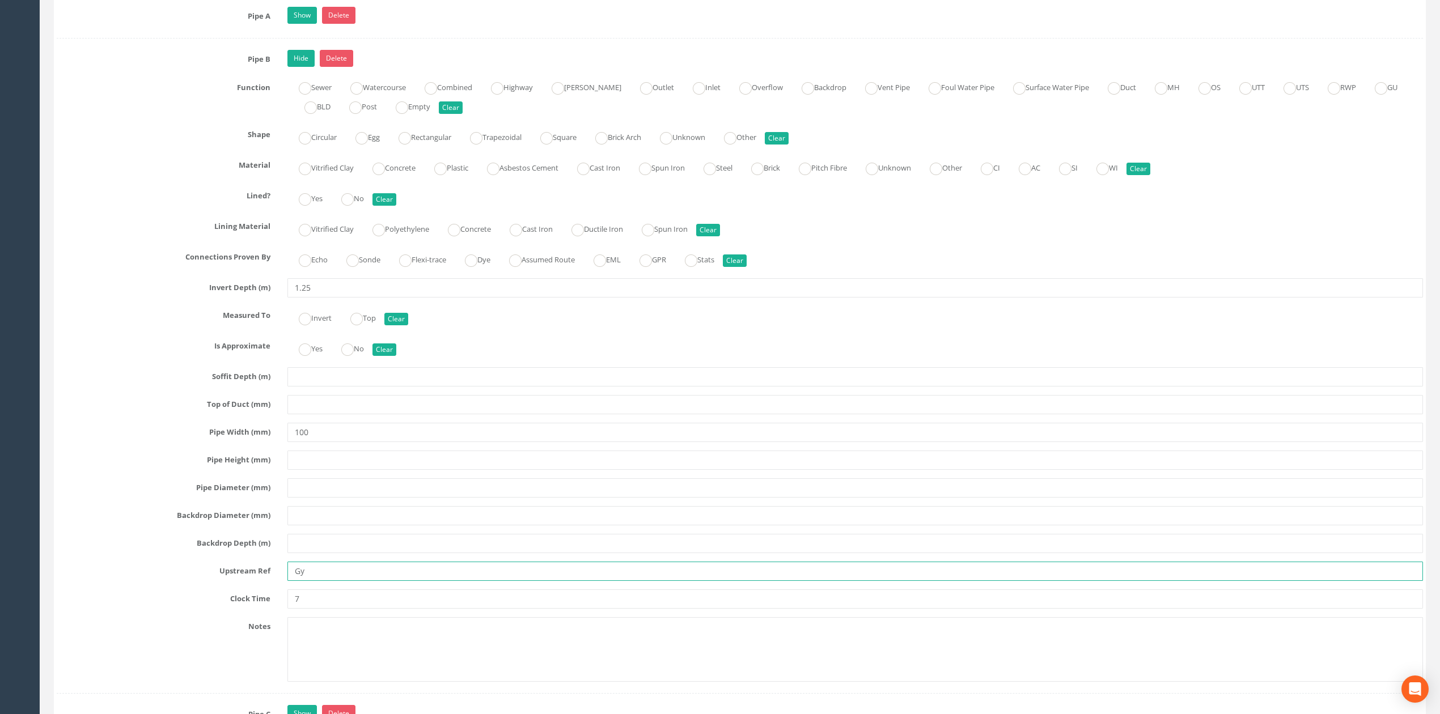
click at [302, 581] on input "Gy" at bounding box center [855, 571] width 1136 height 19
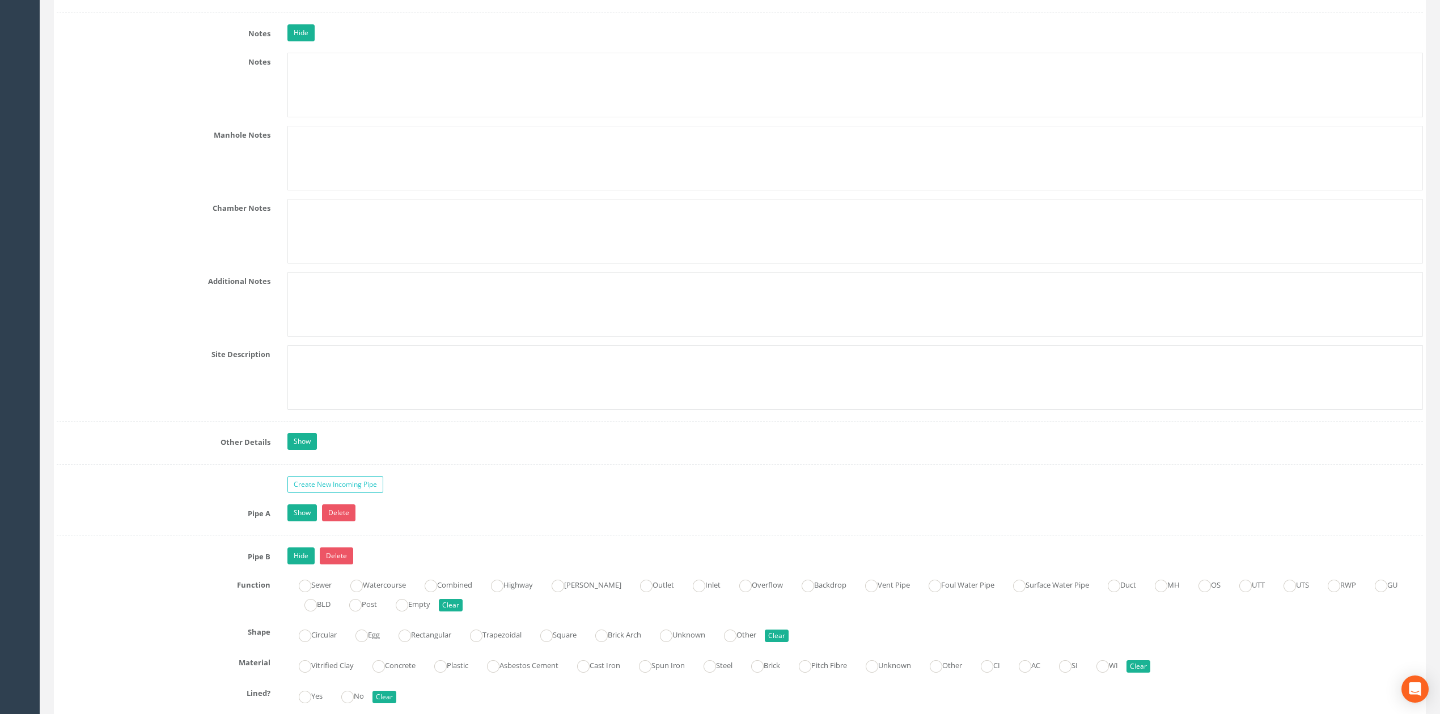
scroll to position [1692, 0]
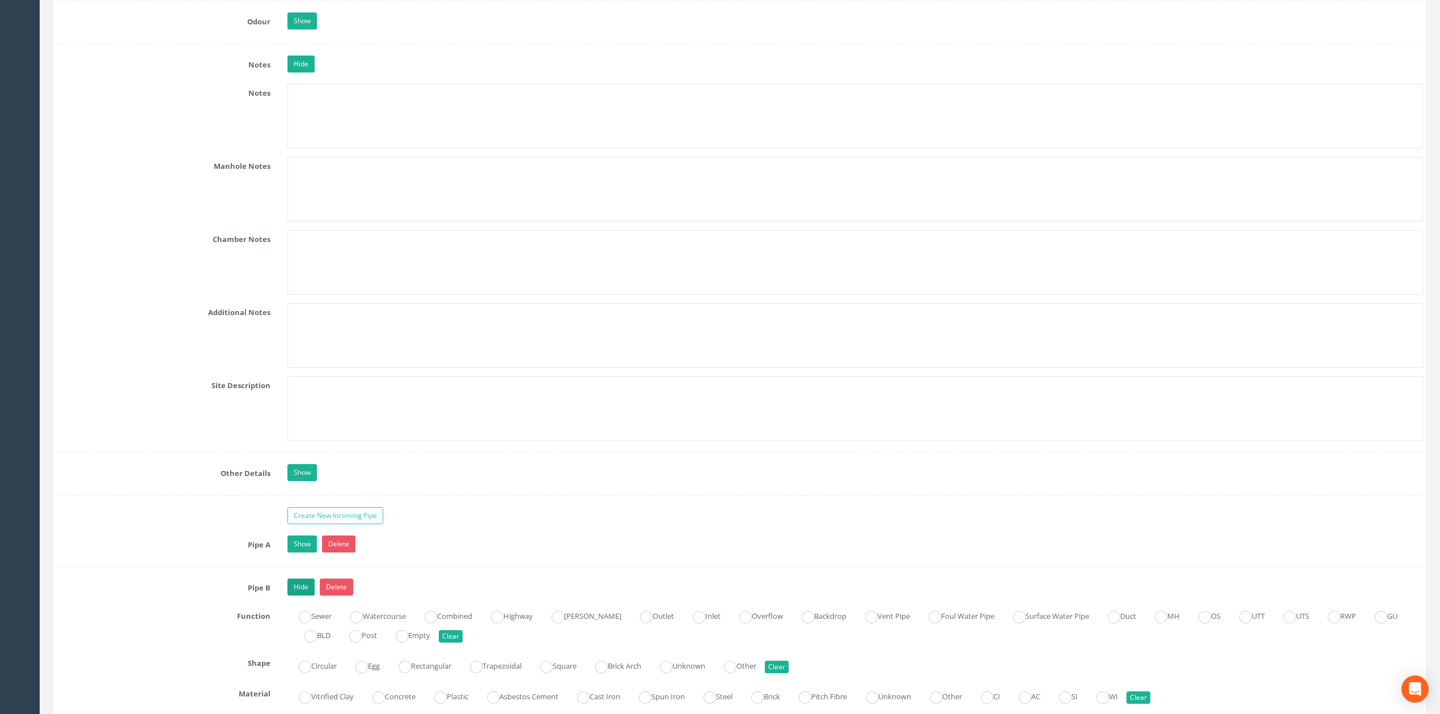
type input "Gully"
click at [302, 595] on link "Hide" at bounding box center [300, 587] width 27 height 17
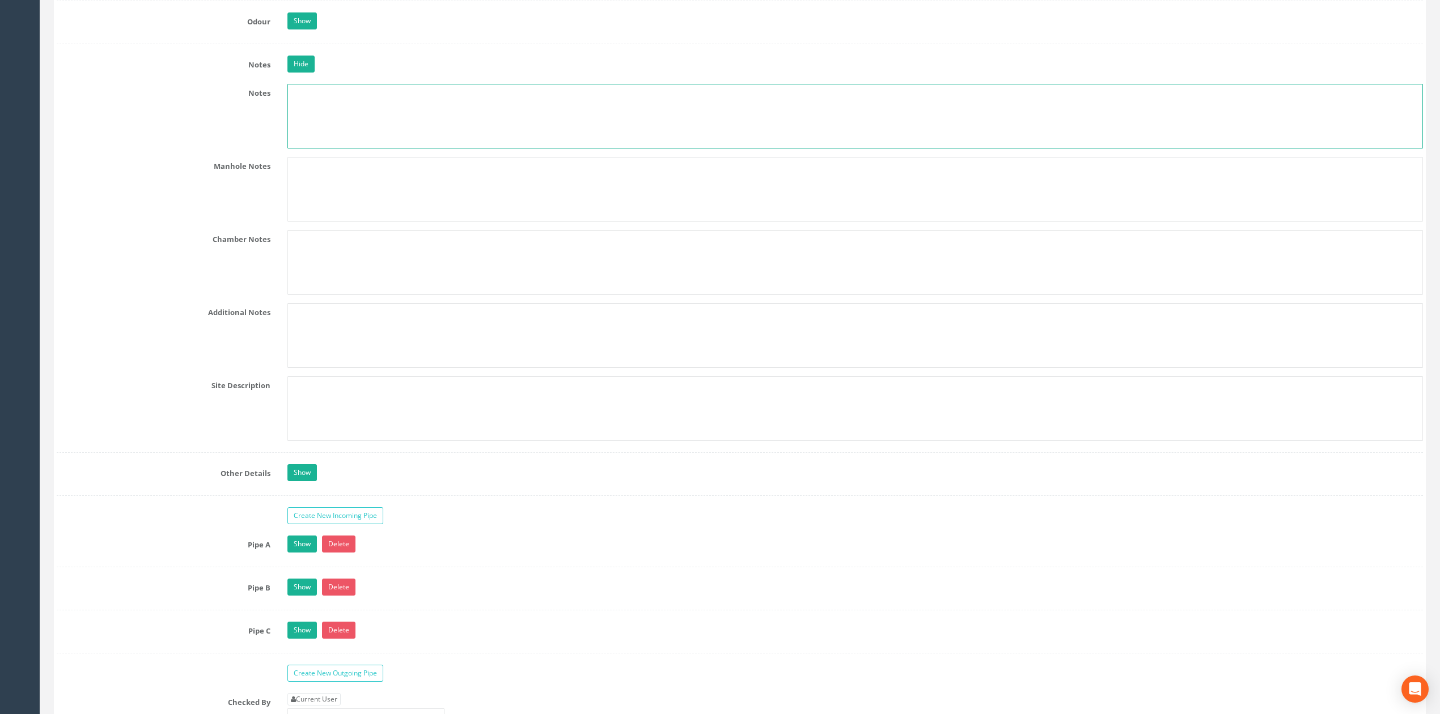
click at [372, 121] on textarea at bounding box center [855, 116] width 1136 height 65
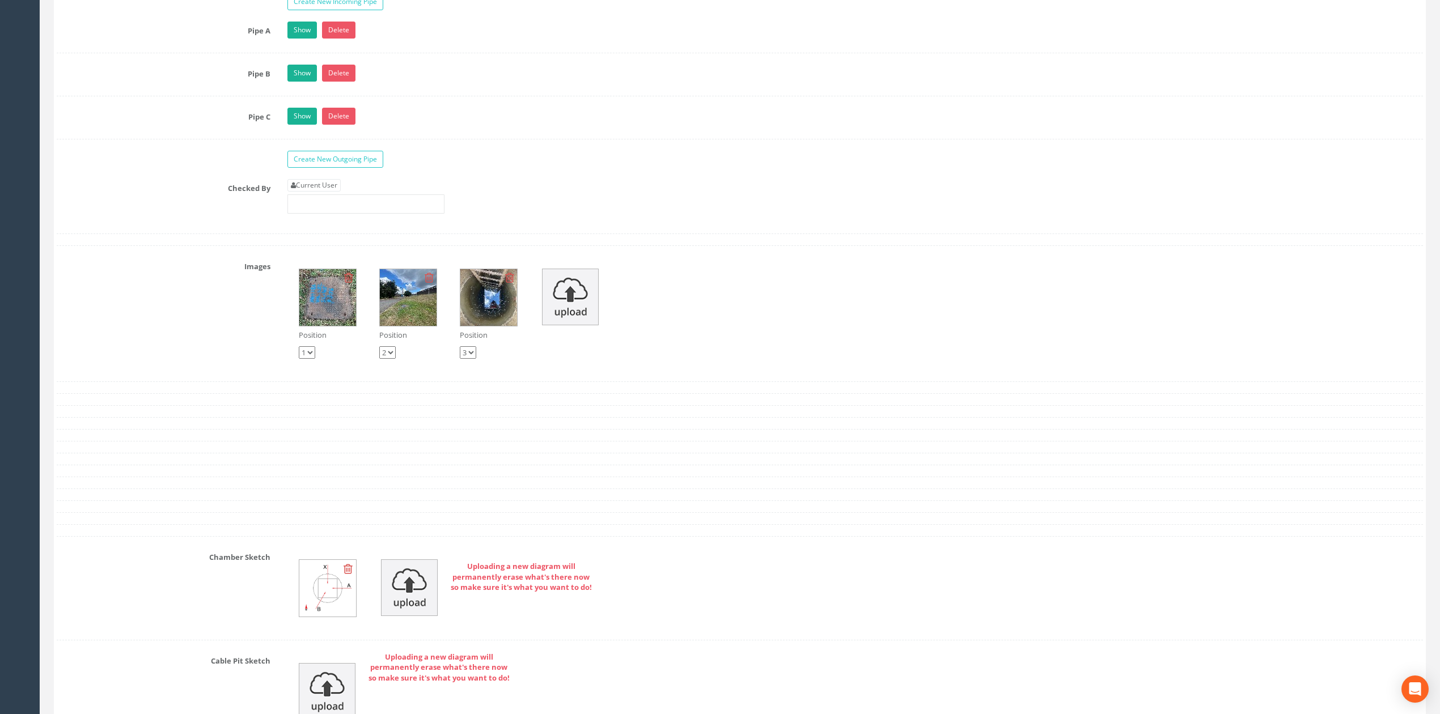
scroll to position [2221, 0]
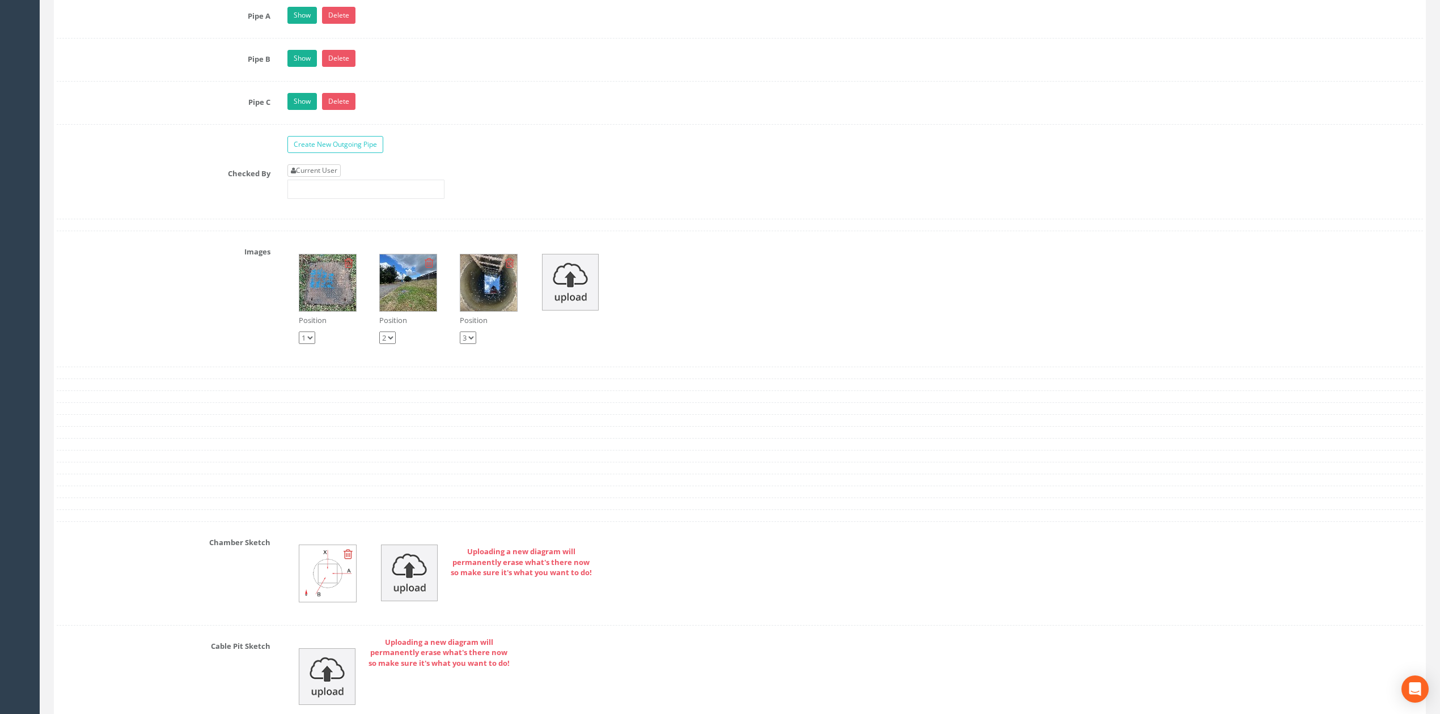
type textarea "X on sketch should be C."
click at [332, 177] on link "Current User" at bounding box center [313, 170] width 53 height 12
type input "[PERSON_NAME]"
click at [363, 199] on input "[PERSON_NAME]" at bounding box center [365, 189] width 157 height 19
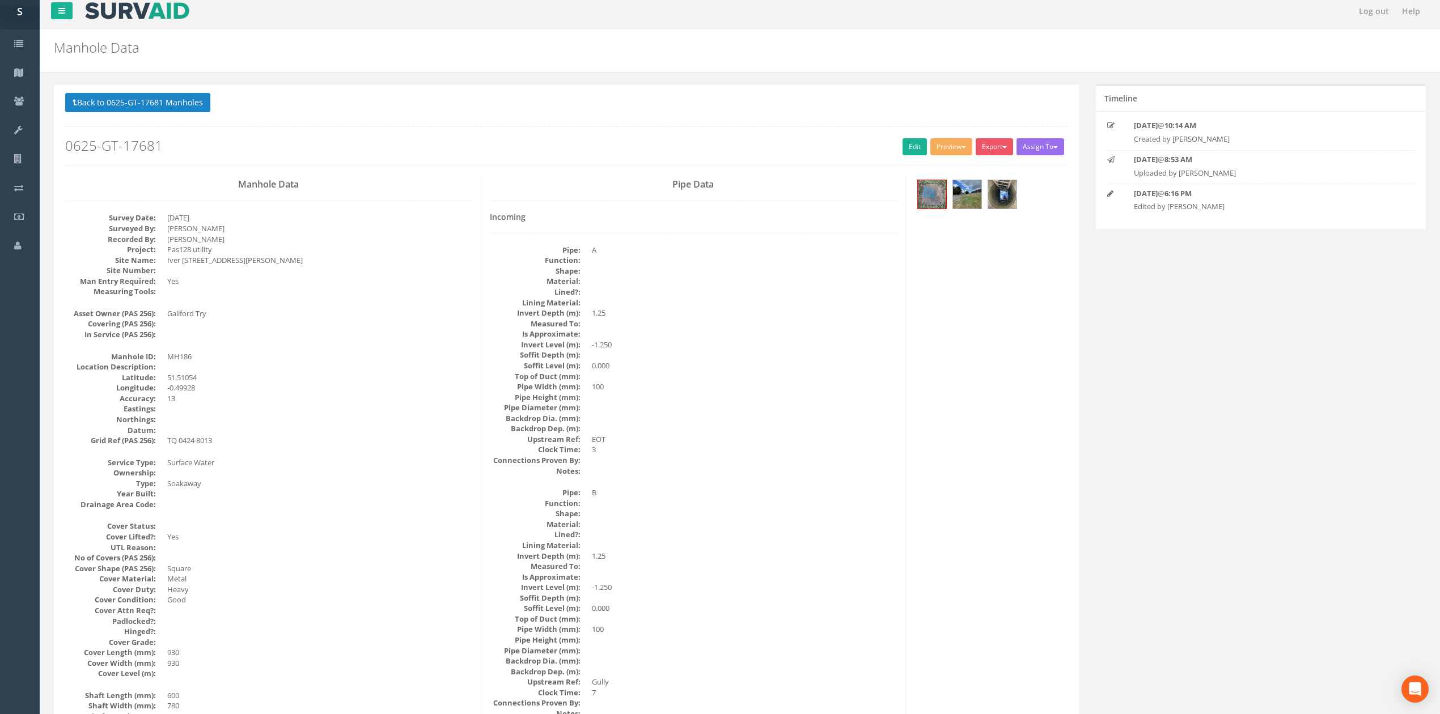
scroll to position [0, 0]
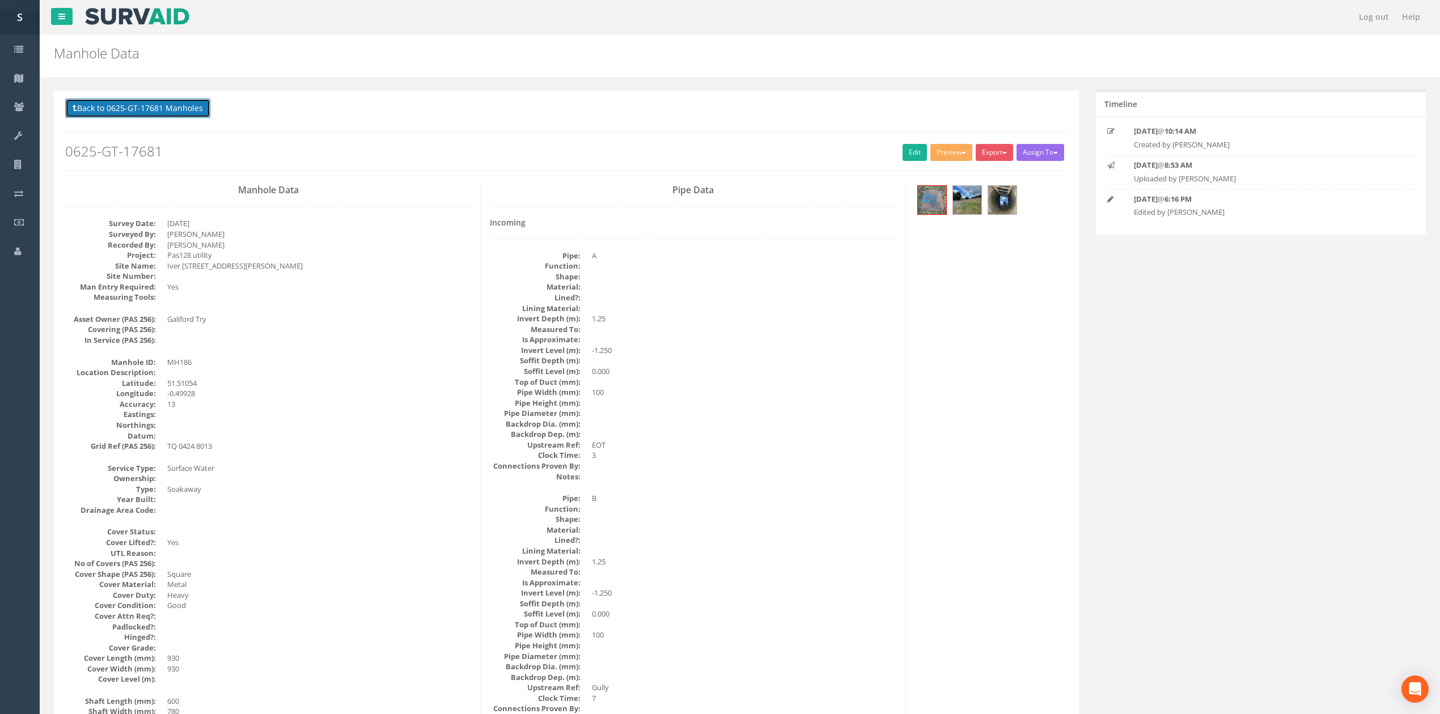
click at [151, 108] on button "Back to 0625-GT-17681 Manholes" at bounding box center [137, 108] width 145 height 19
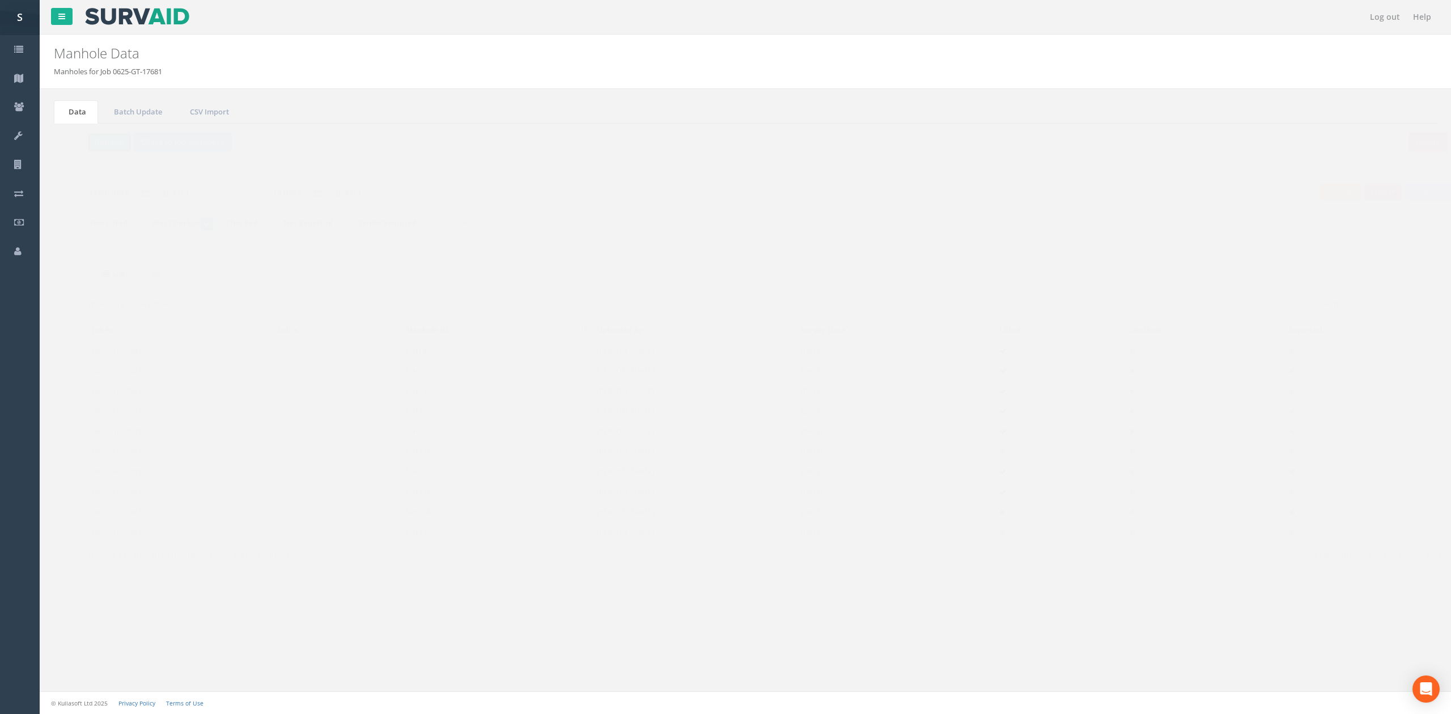
click at [95, 152] on button "Refresh" at bounding box center [87, 142] width 44 height 19
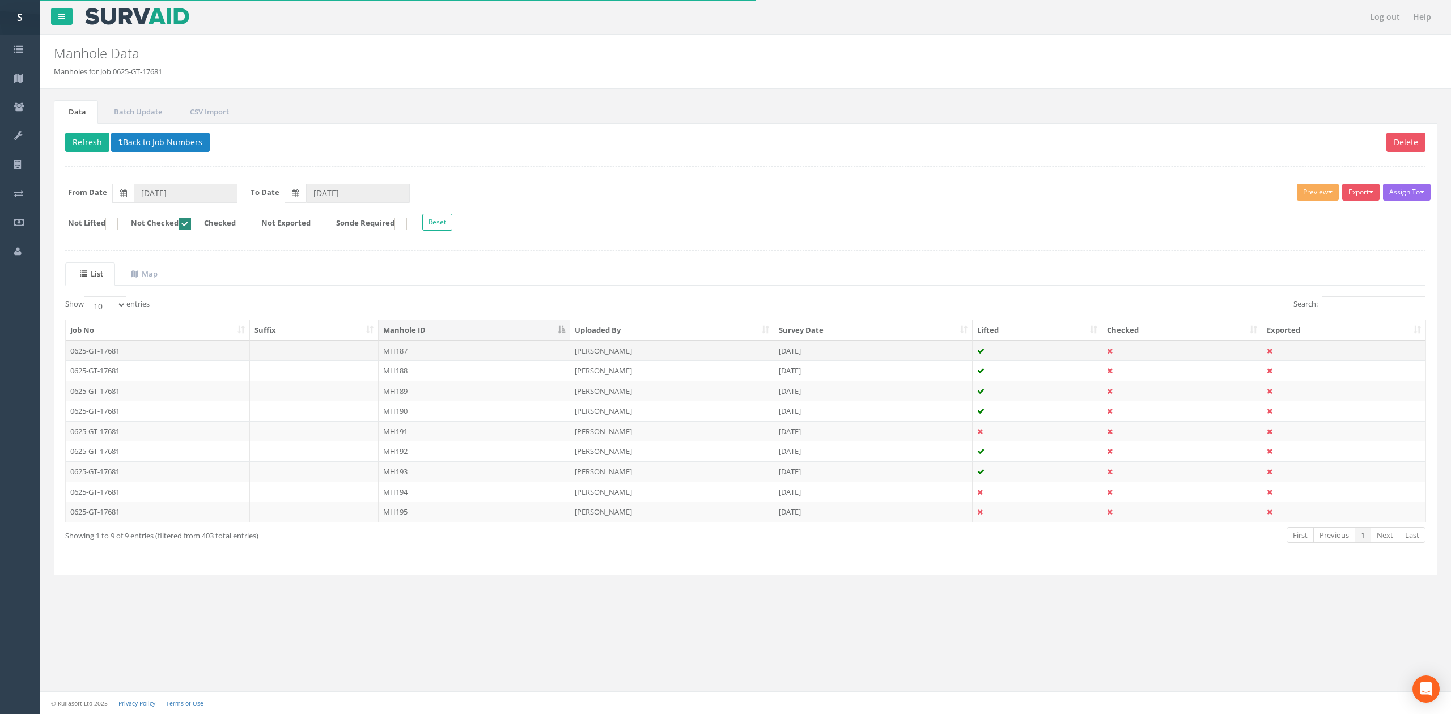
click at [437, 358] on td "MH187" at bounding box center [475, 351] width 192 height 20
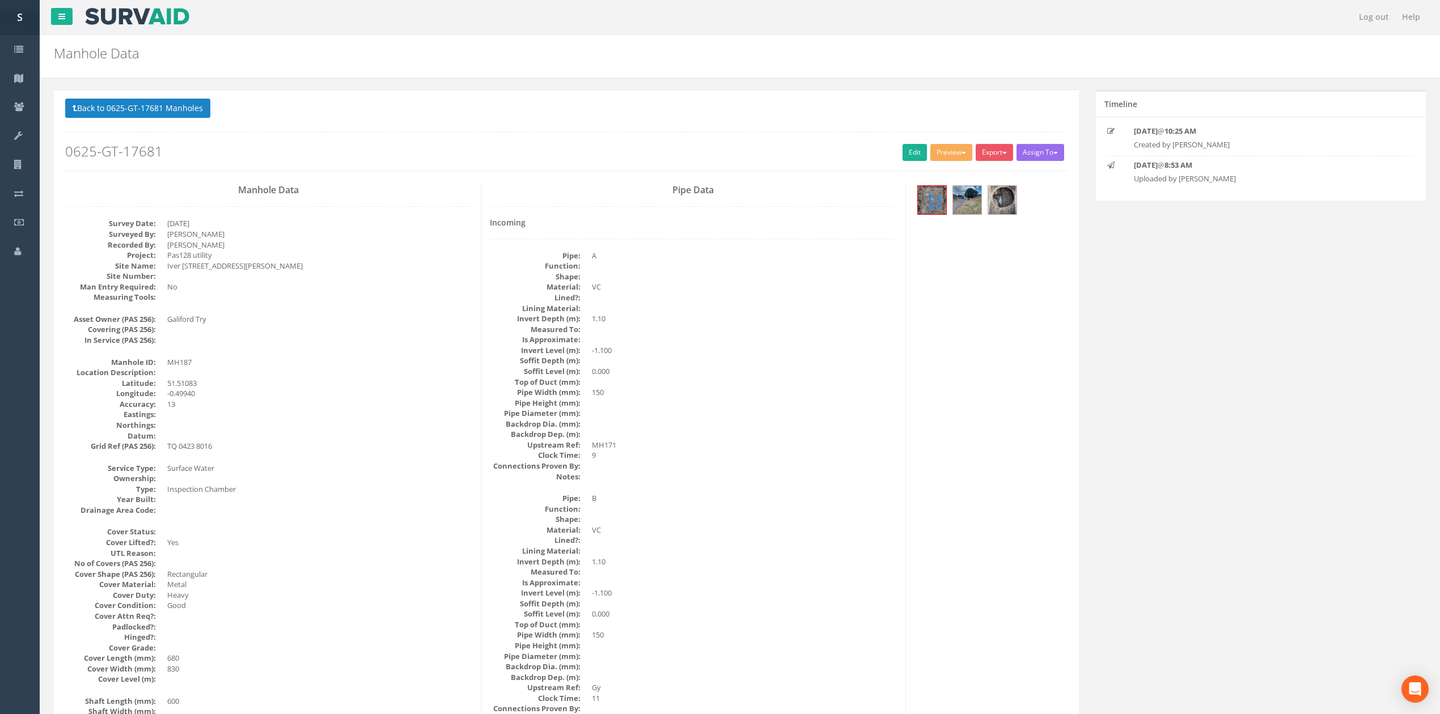
drag, startPoint x: 758, startPoint y: 409, endPoint x: 764, endPoint y: 515, distance: 106.8
click at [767, 534] on dd "VC" at bounding box center [744, 530] width 305 height 11
click at [903, 161] on link "Edit" at bounding box center [915, 152] width 24 height 17
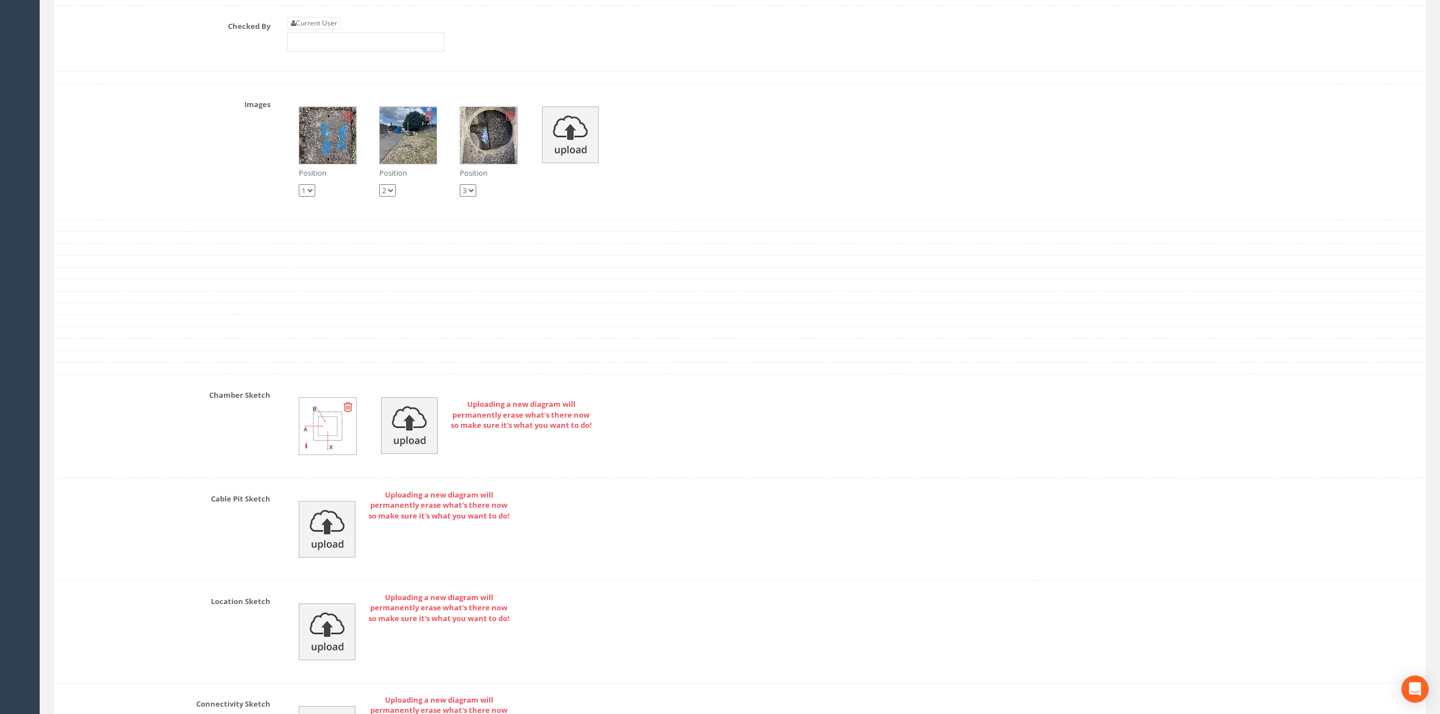
scroll to position [2967, 0]
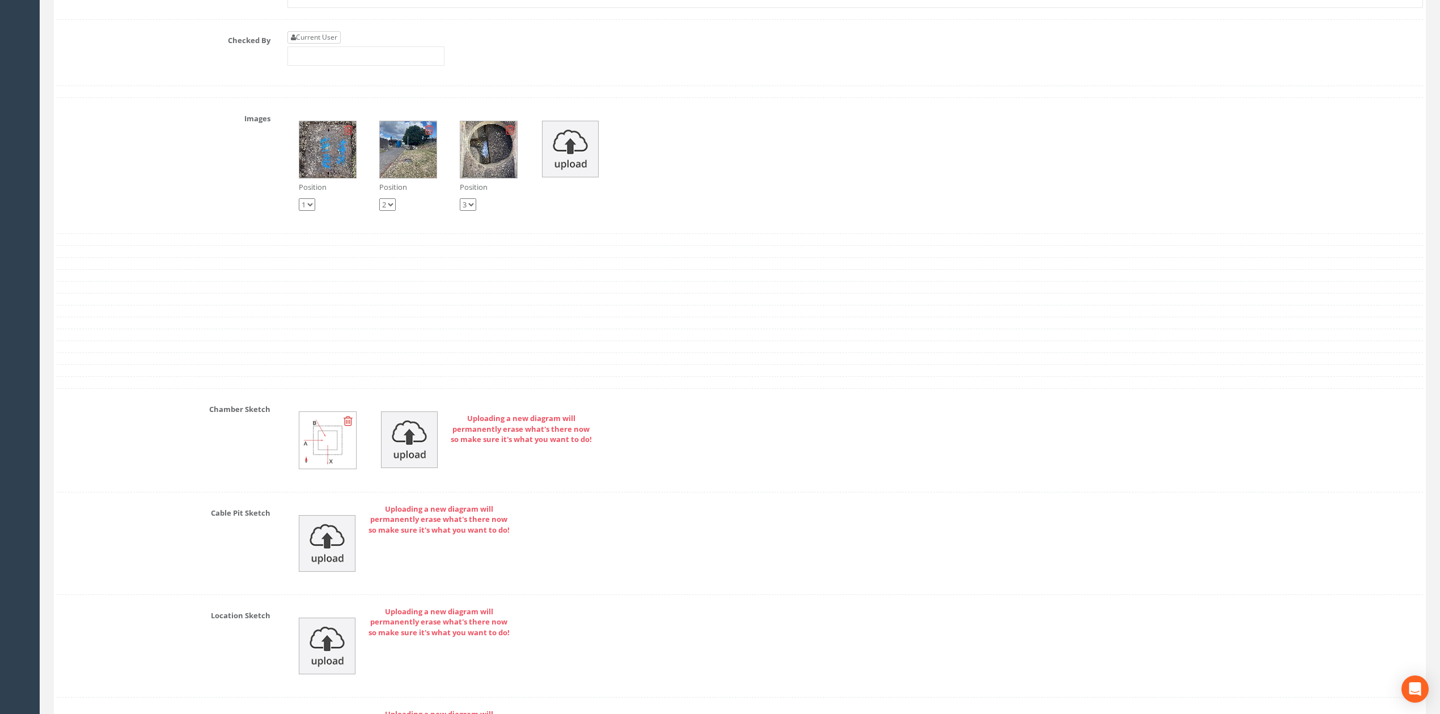
click at [338, 65] on div "Current User" at bounding box center [365, 48] width 157 height 35
click at [333, 44] on link "Current User" at bounding box center [313, 37] width 53 height 12
type input "[PERSON_NAME]"
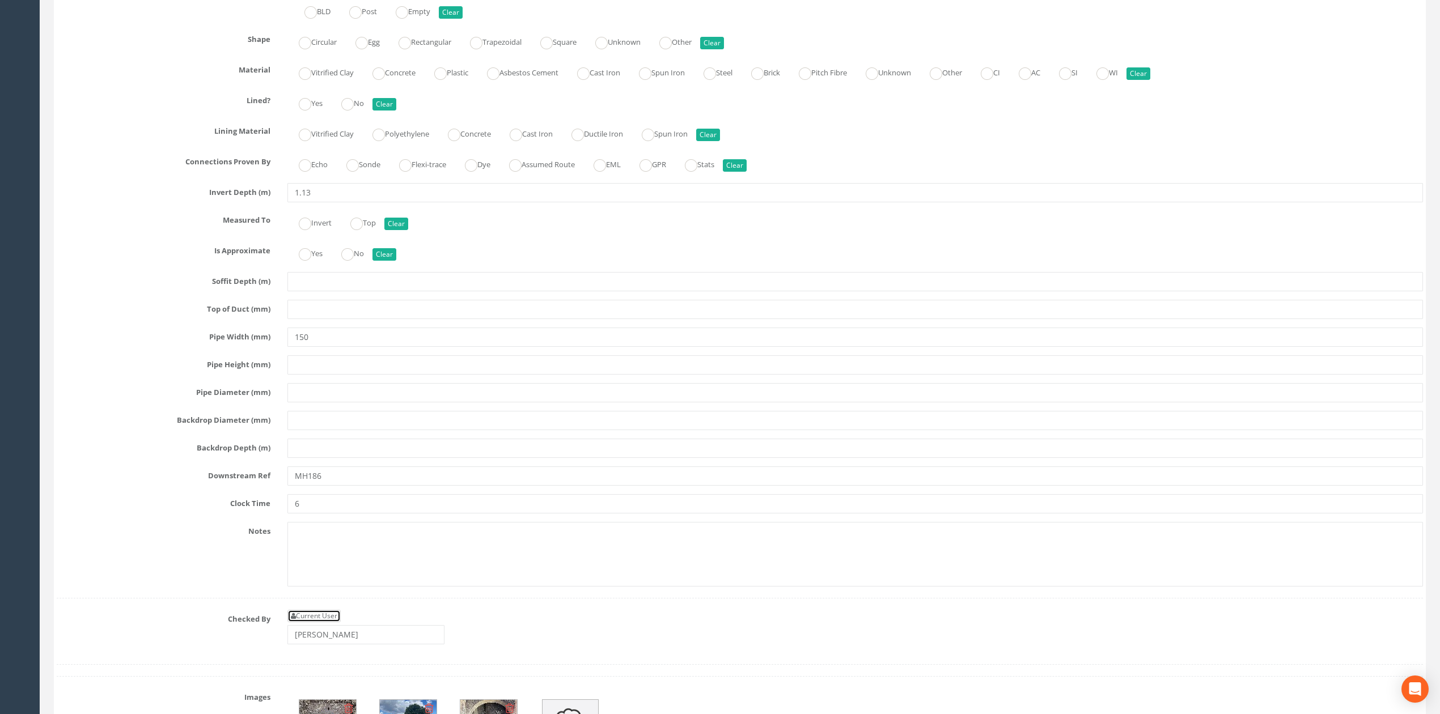
scroll to position [2362, 0]
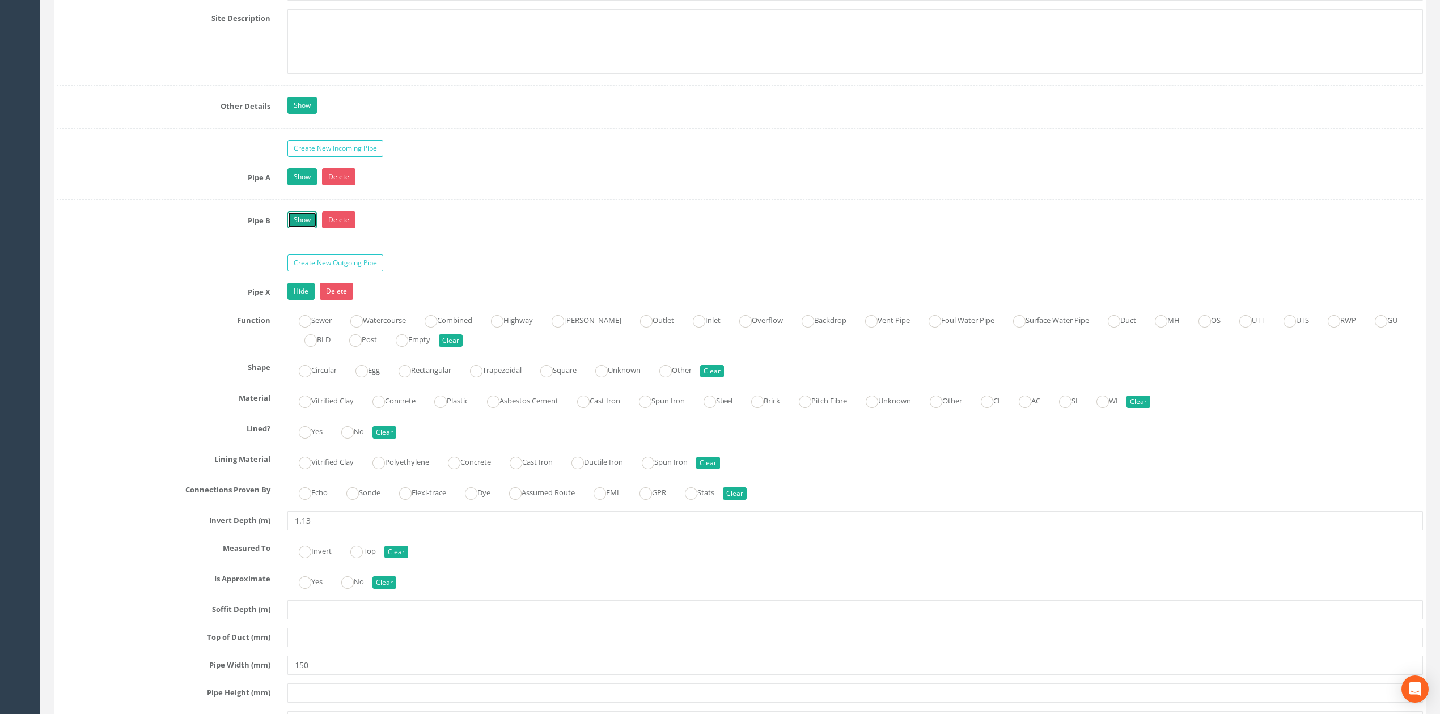
click at [304, 228] on link "Show" at bounding box center [301, 219] width 29 height 17
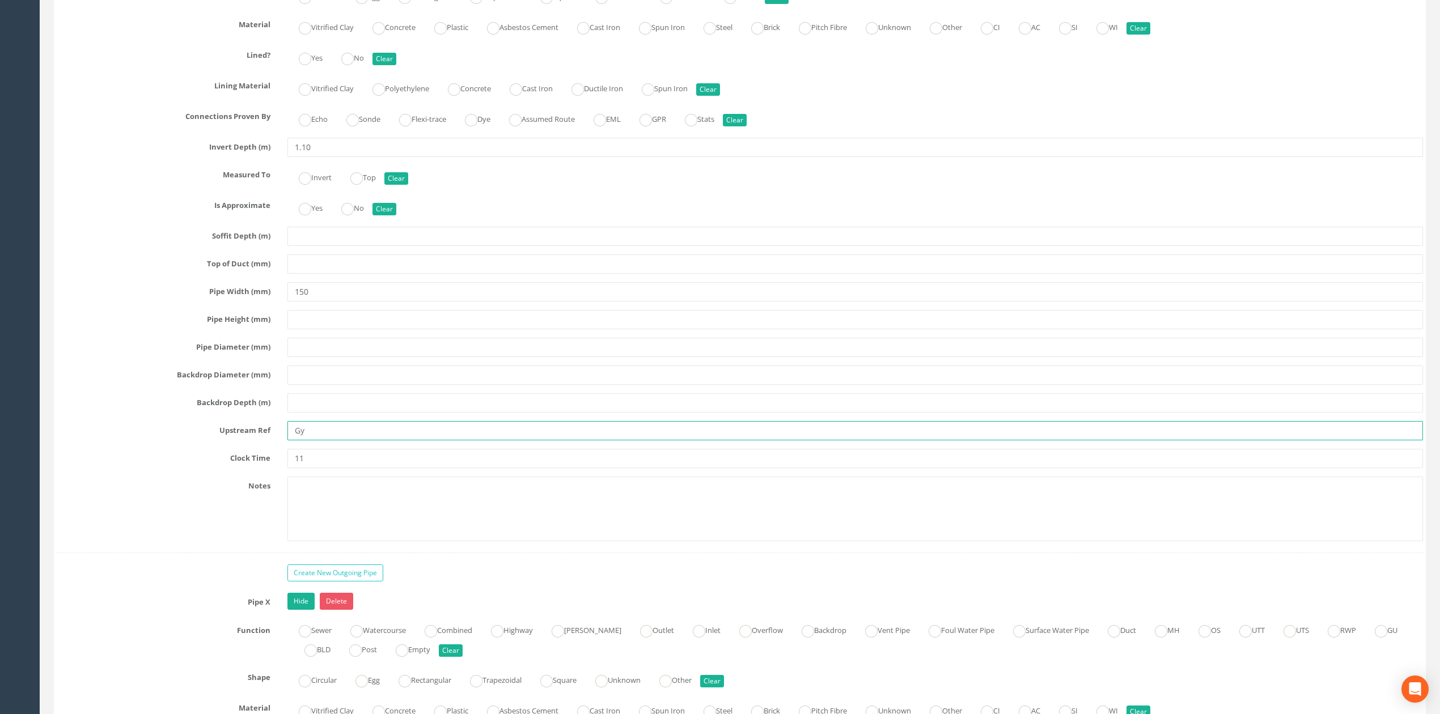
click at [299, 441] on input "Gy" at bounding box center [855, 430] width 1136 height 19
type input "Gully"
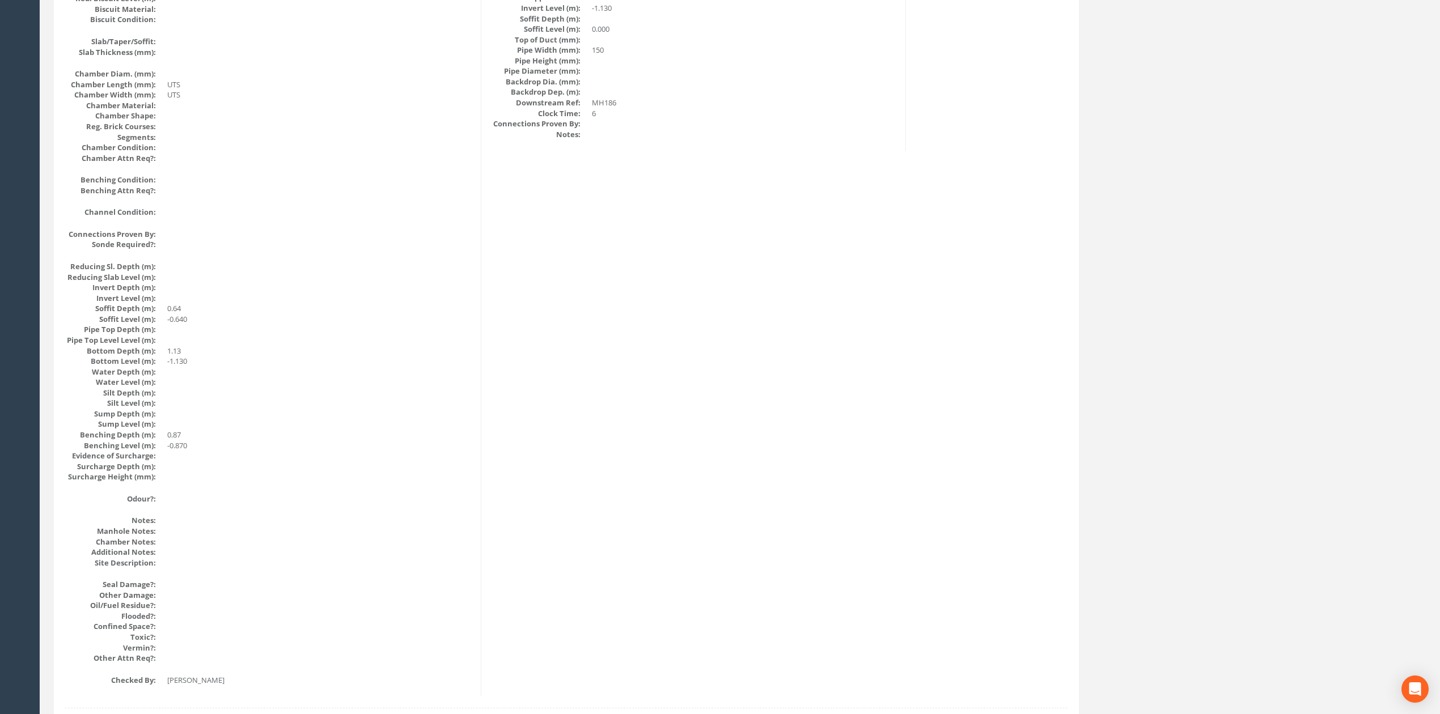
scroll to position [0, 0]
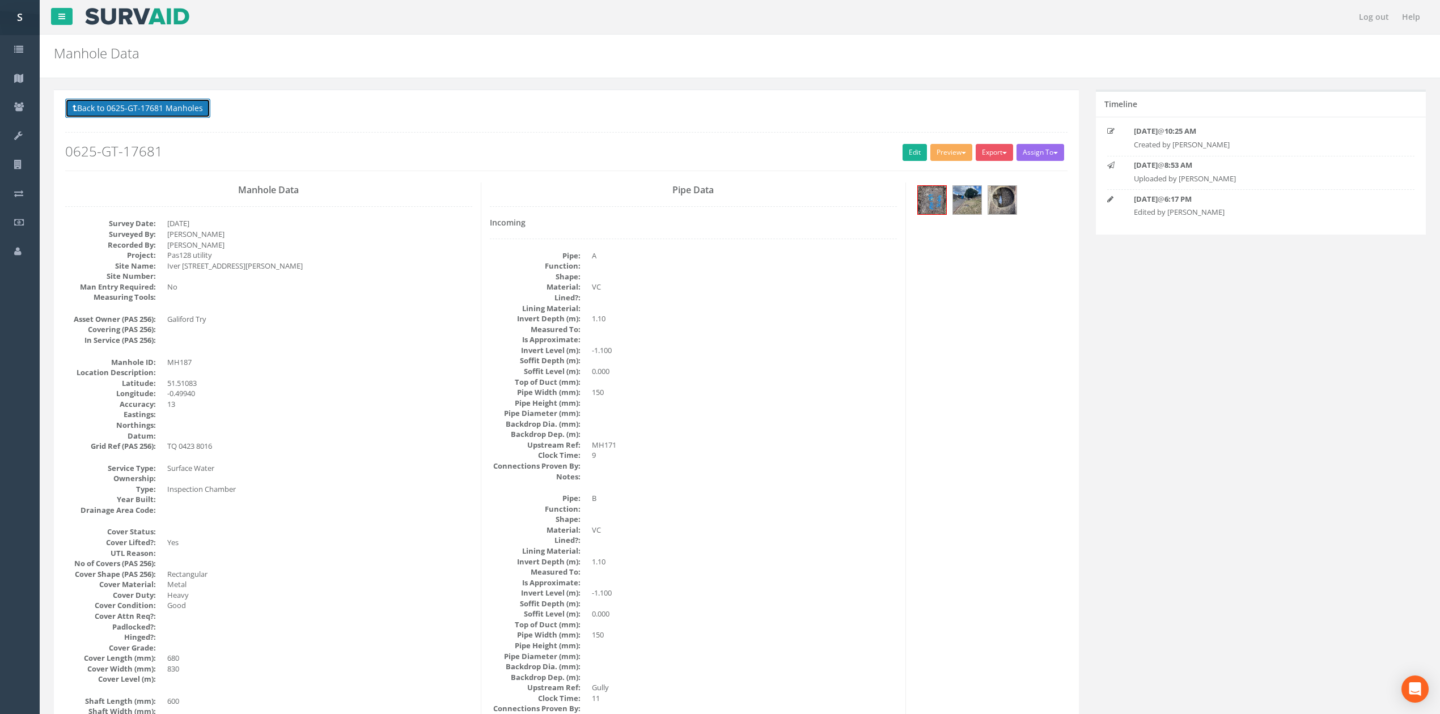
click at [175, 116] on button "Back to 0625-GT-17681 Manholes" at bounding box center [137, 108] width 145 height 19
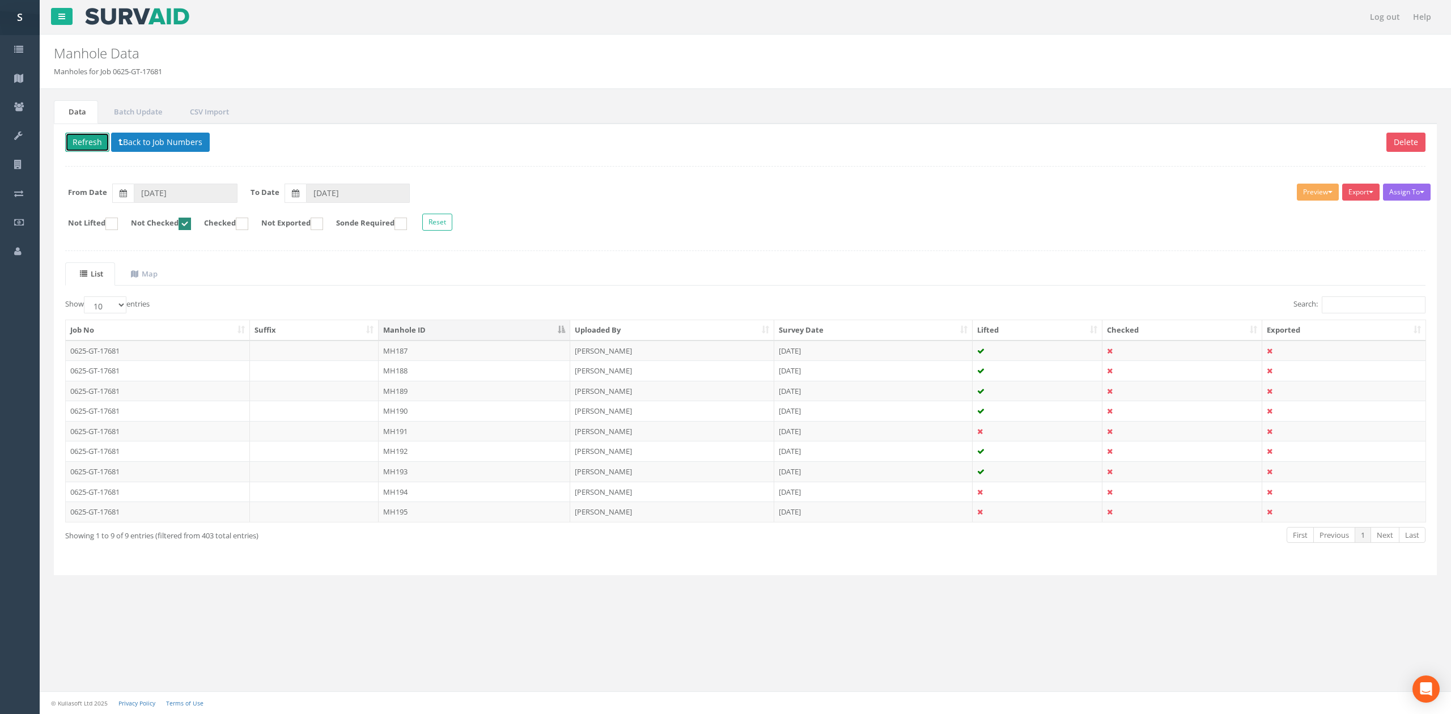
click at [87, 139] on button "Refresh" at bounding box center [87, 142] width 44 height 19
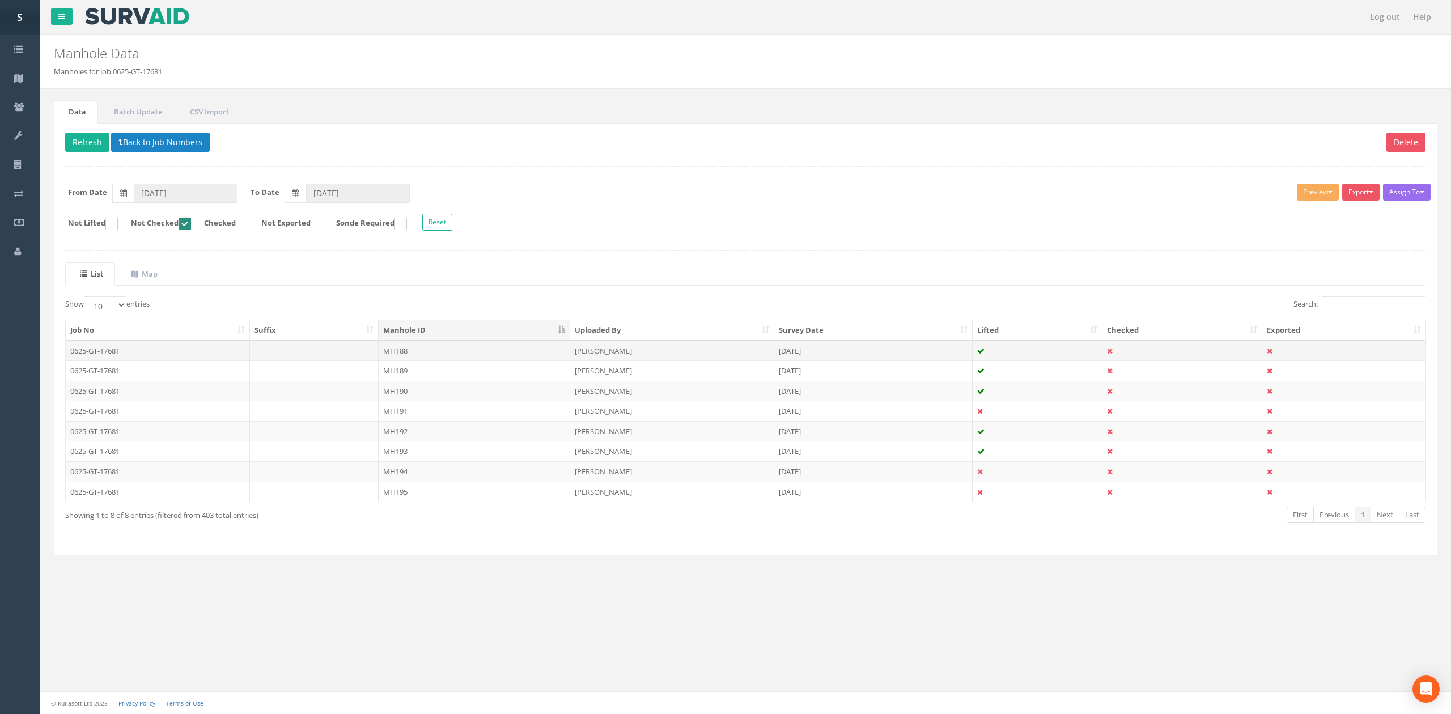
click at [430, 354] on td "MH188" at bounding box center [475, 351] width 192 height 20
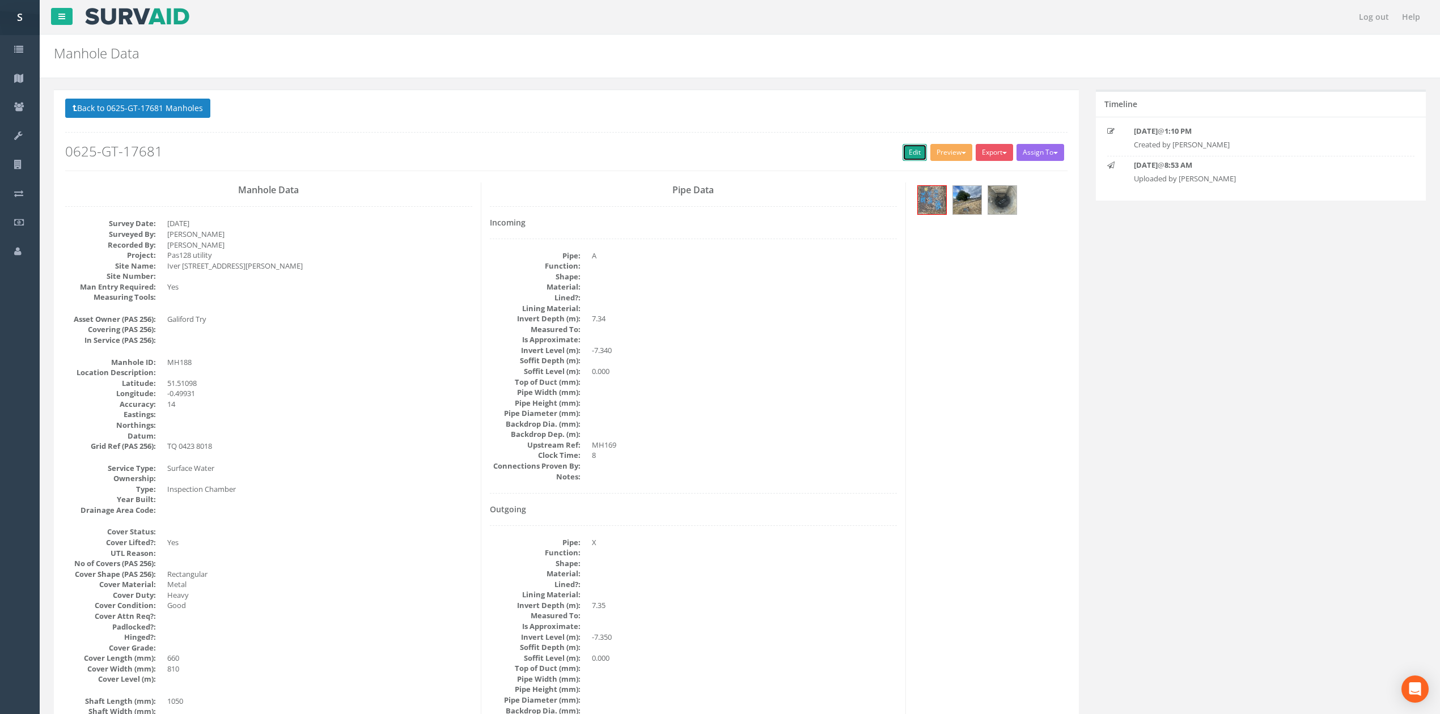
click at [905, 159] on link "Edit" at bounding box center [915, 152] width 24 height 17
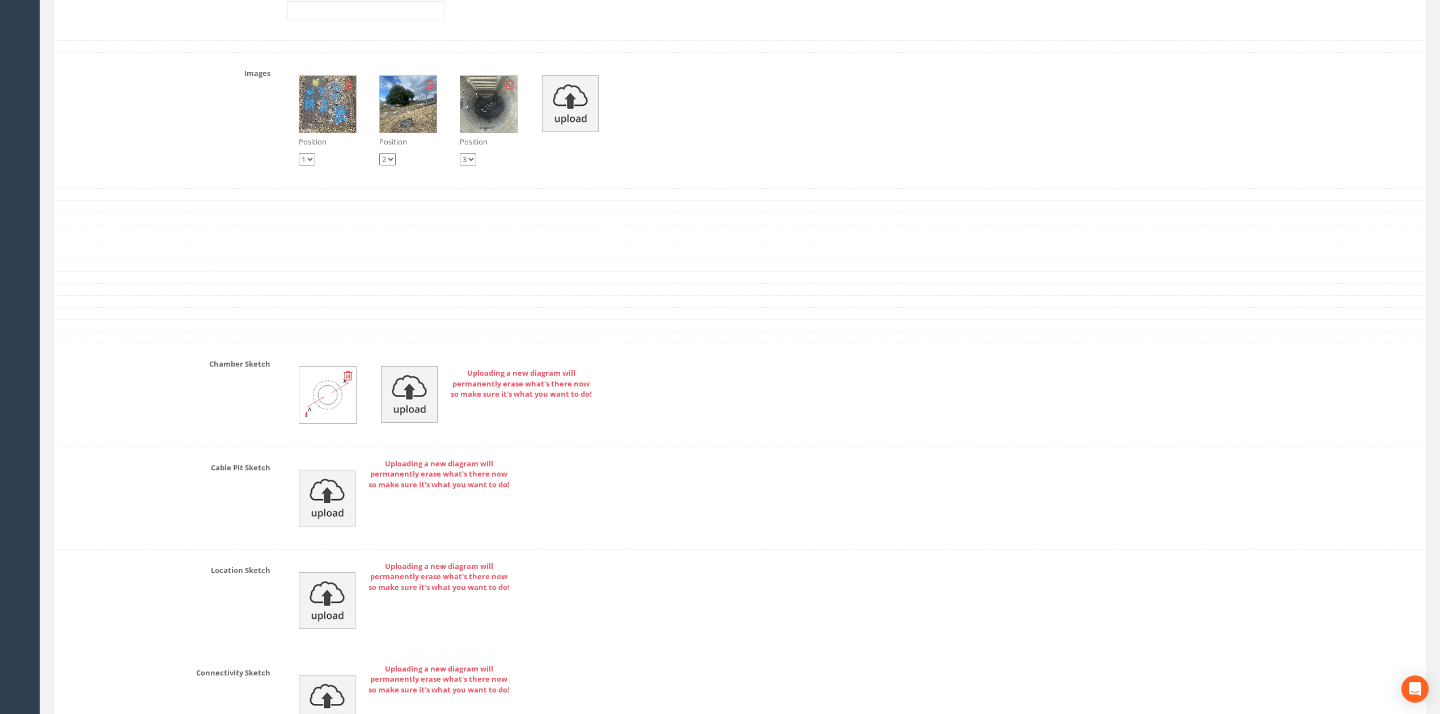
scroll to position [2772, 0]
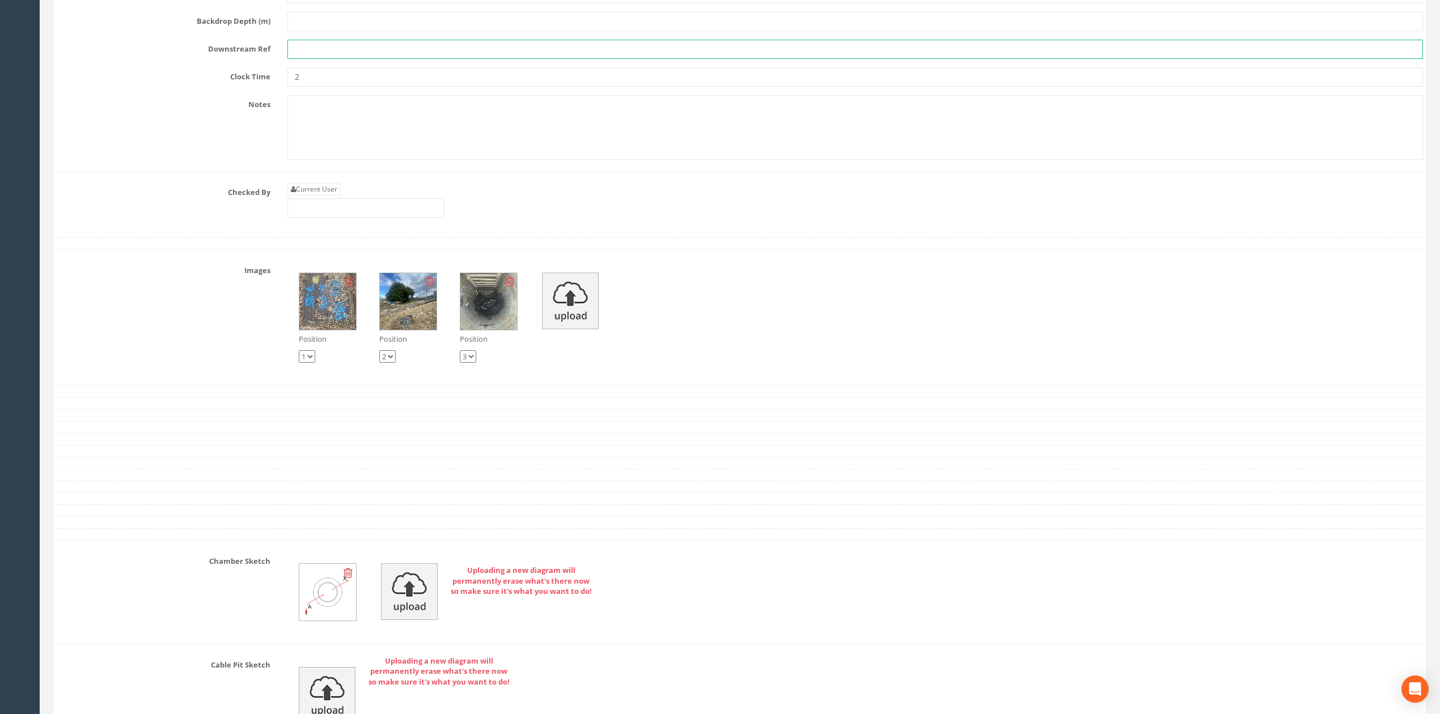
click at [310, 59] on input "text" at bounding box center [855, 49] width 1136 height 19
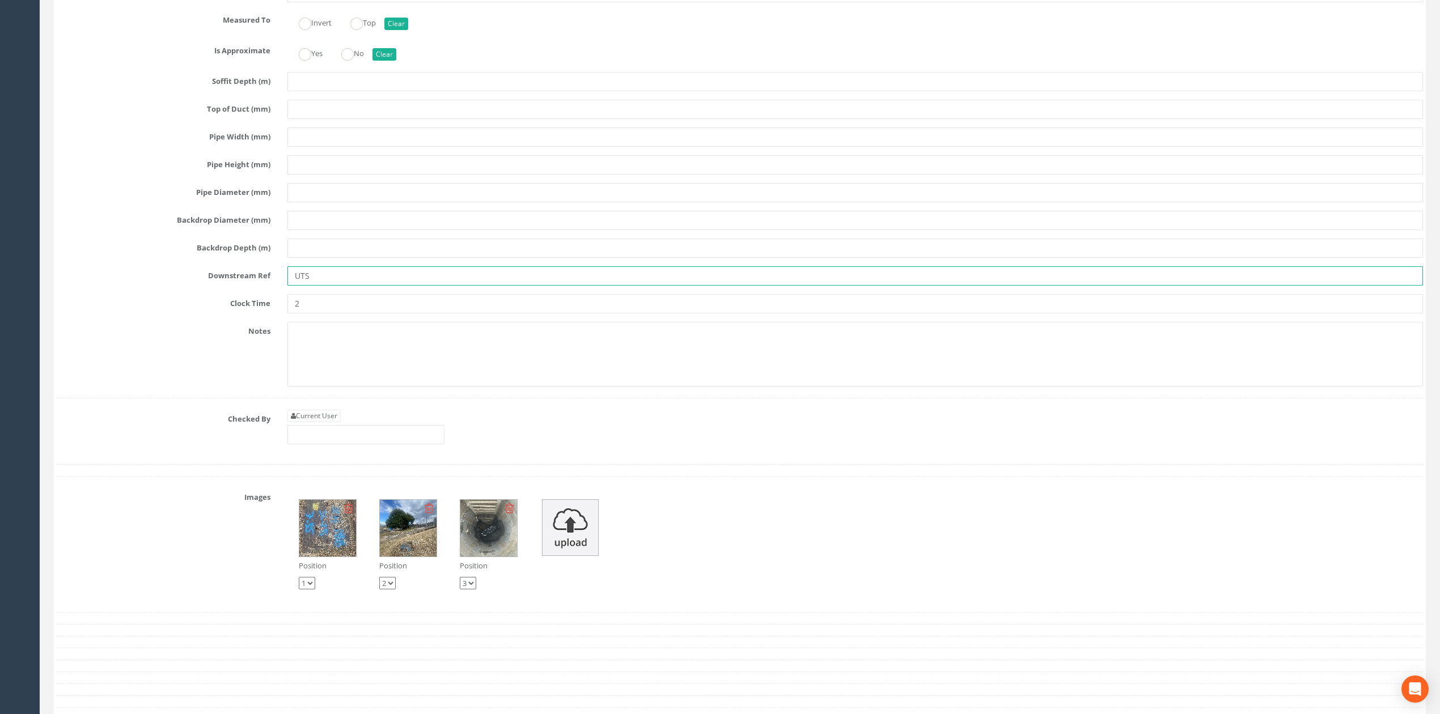
scroll to position [2470, 0]
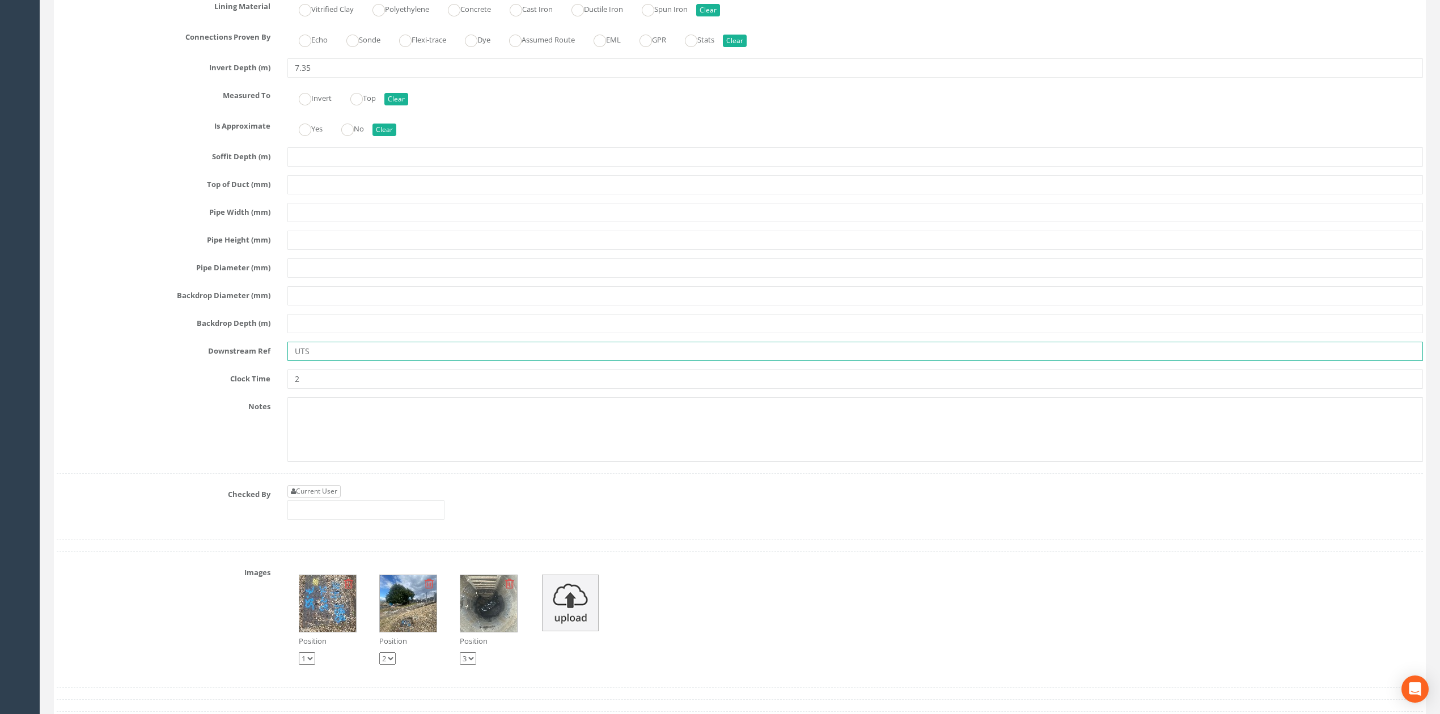
type input "UTS"
click at [332, 498] on link "Current User" at bounding box center [313, 491] width 53 height 12
type input "[PERSON_NAME]"
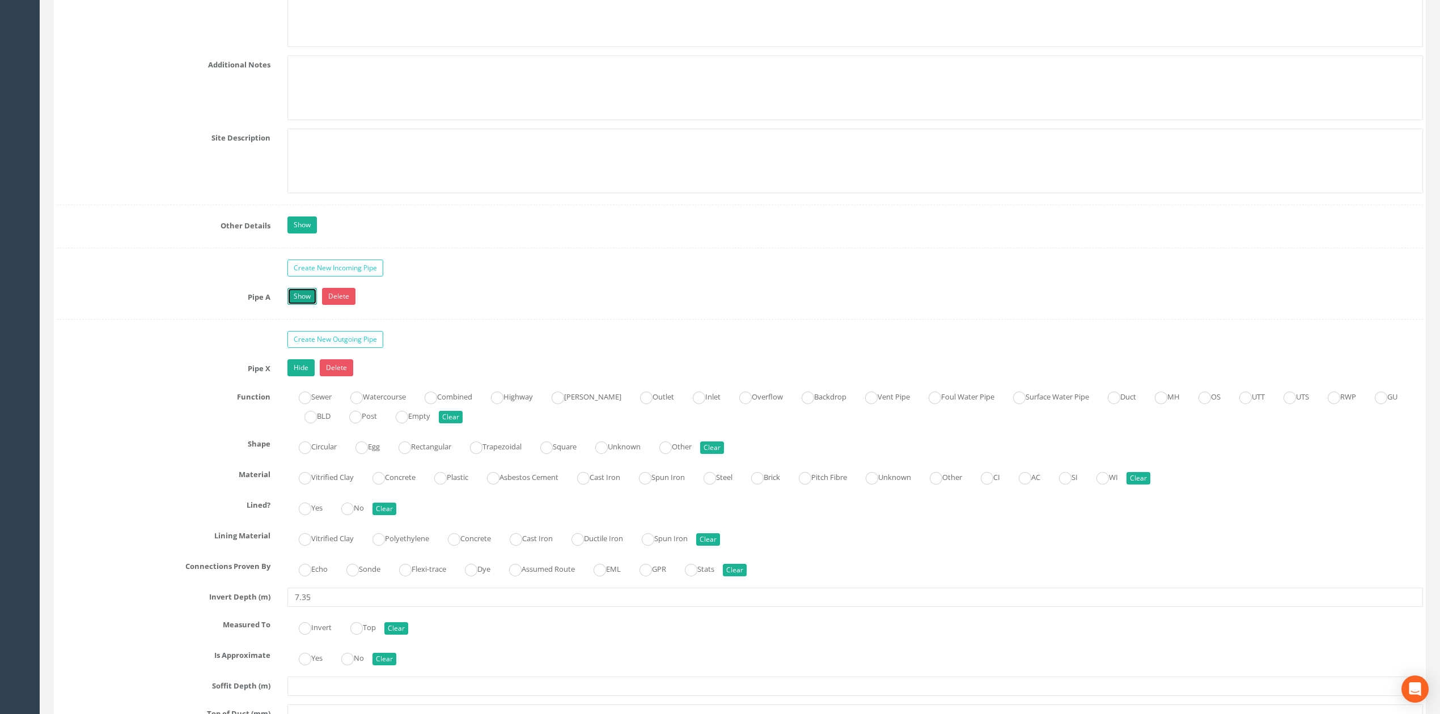
click at [302, 305] on link "Show" at bounding box center [301, 296] width 29 height 17
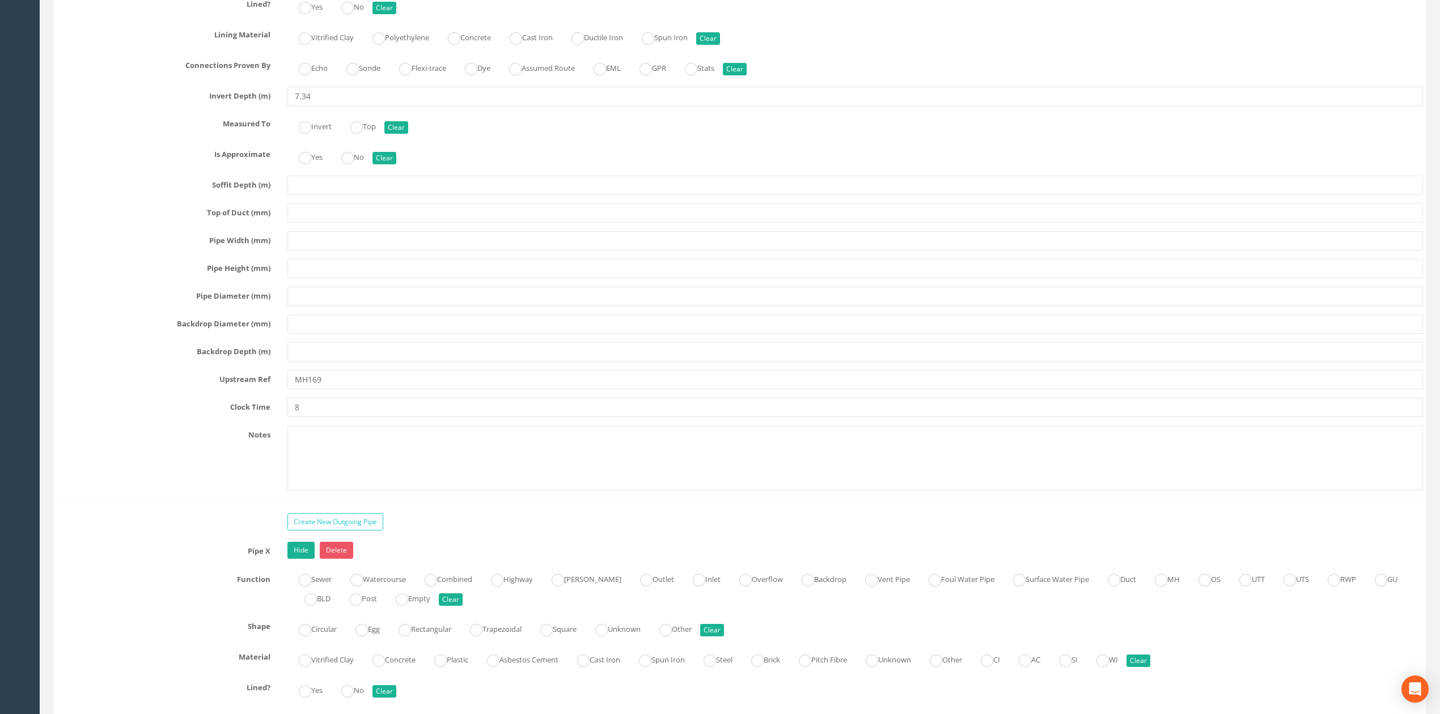
scroll to position [2394, 0]
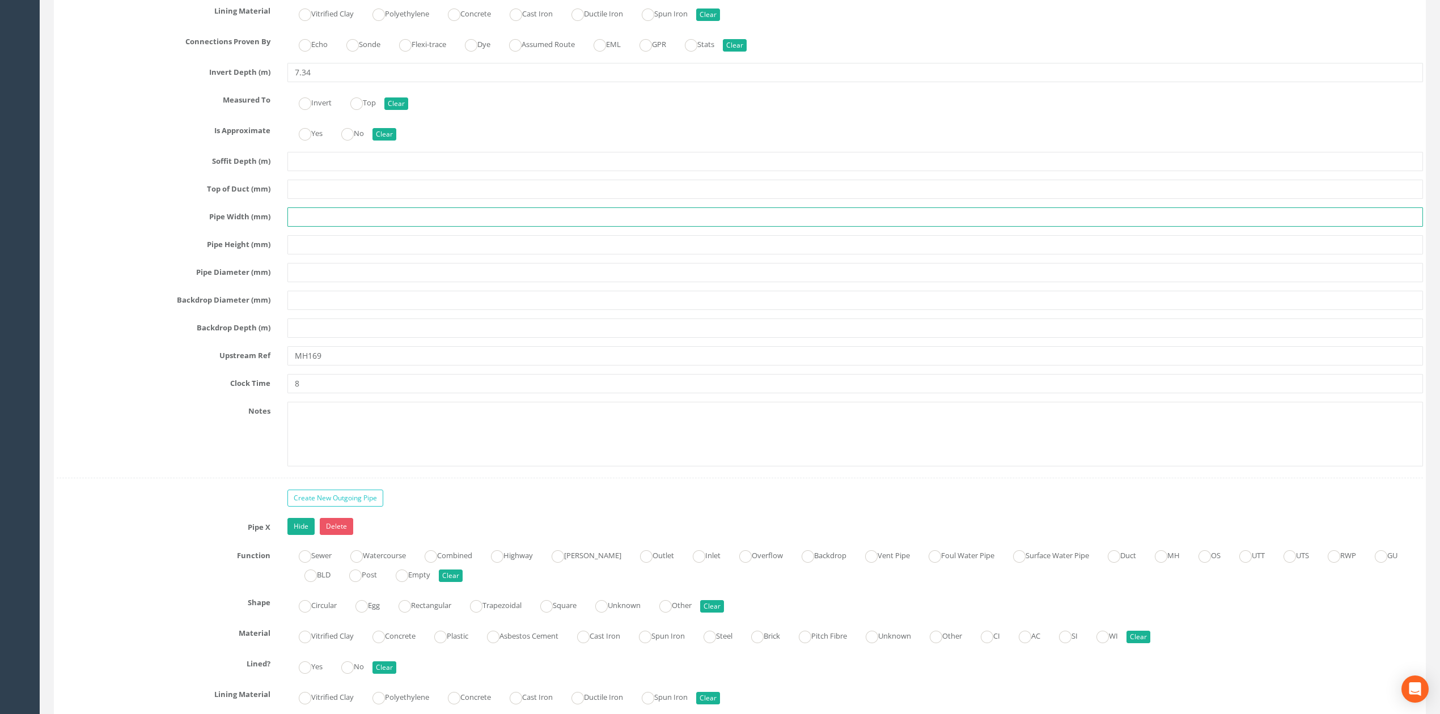
click at [314, 227] on input "text" at bounding box center [855, 217] width 1136 height 19
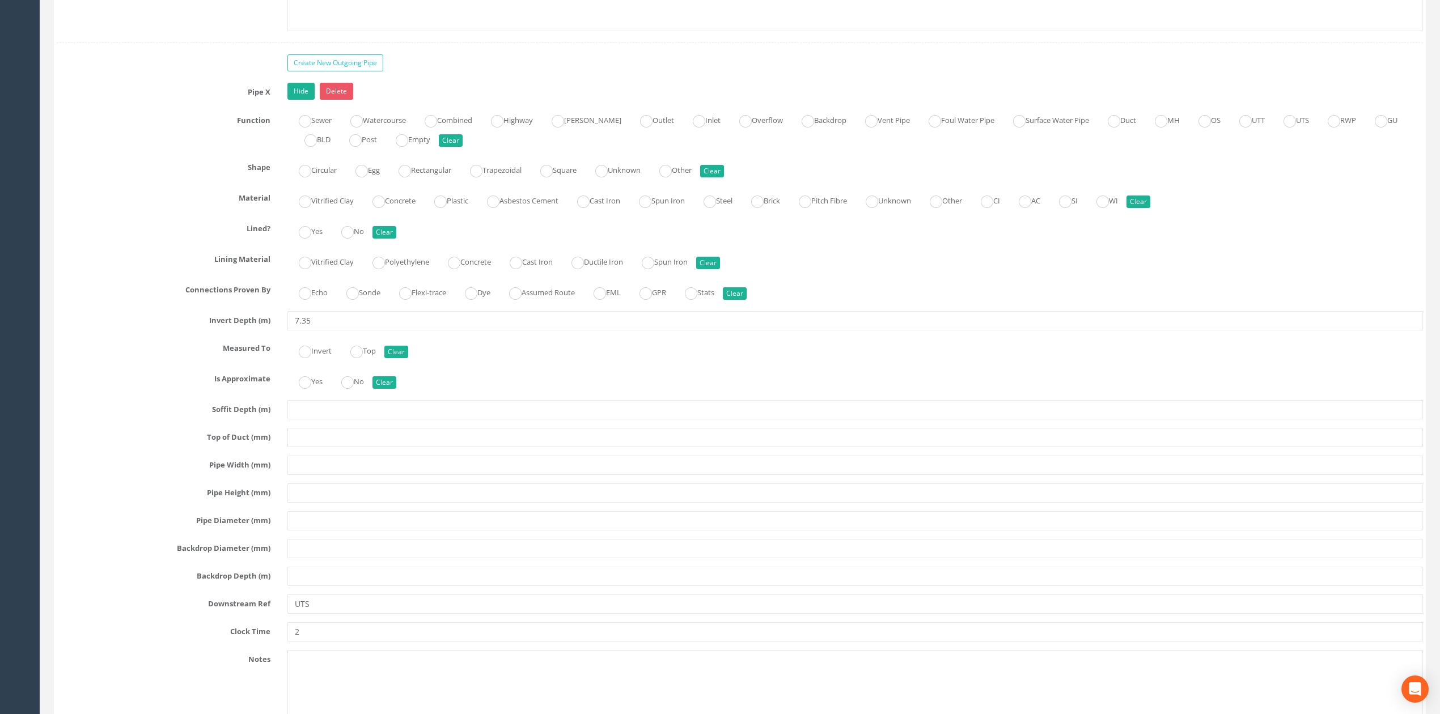
scroll to position [2923, 0]
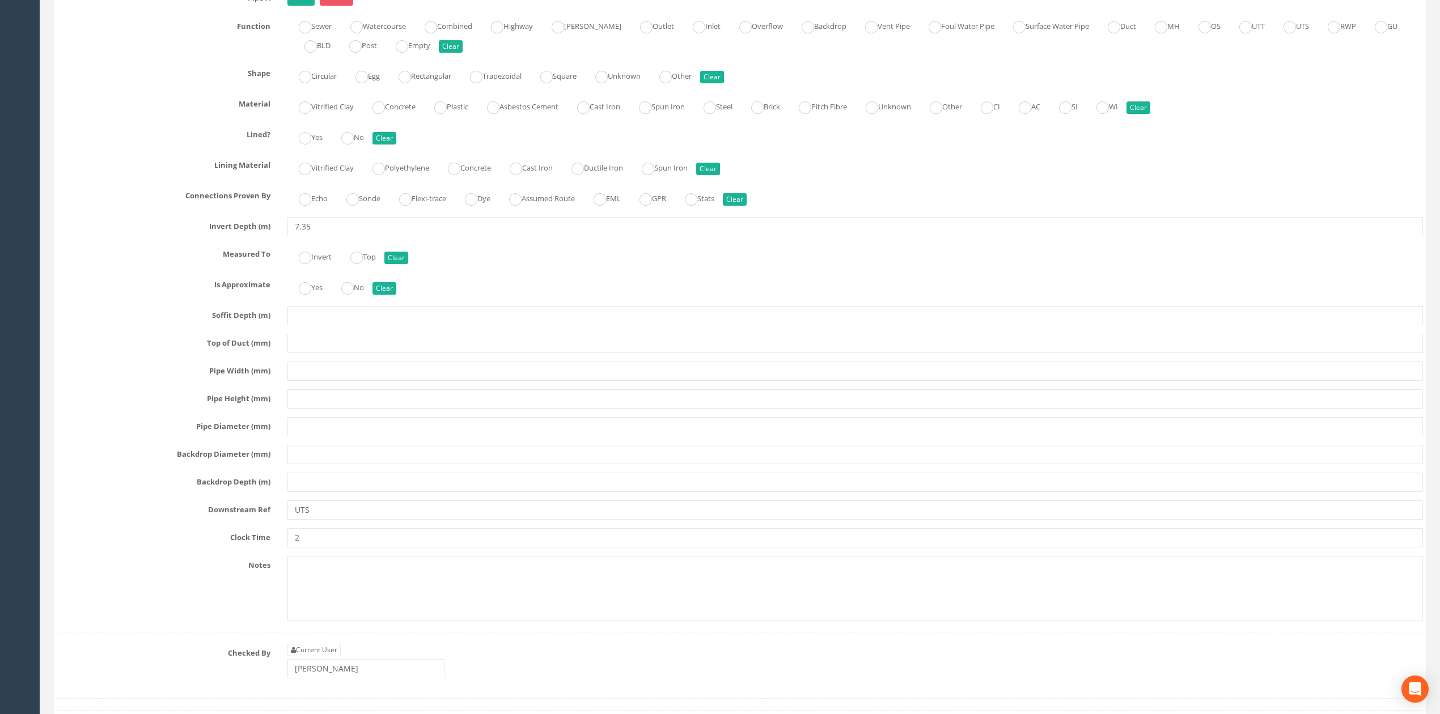
type input "UTS"
click at [314, 409] on input "text" at bounding box center [855, 398] width 1136 height 19
click at [315, 381] on input "text" at bounding box center [855, 371] width 1136 height 19
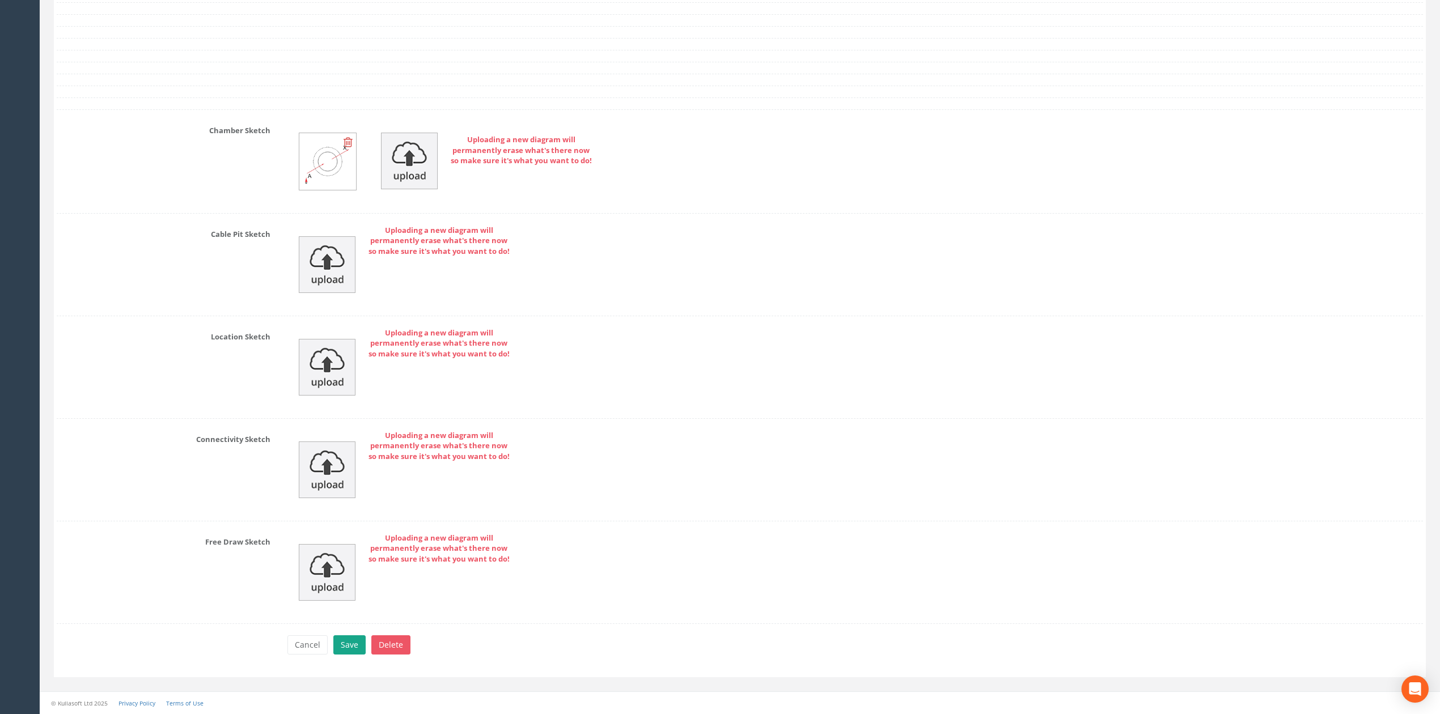
type input "UTS"
click at [345, 643] on button "Save" at bounding box center [349, 645] width 32 height 19
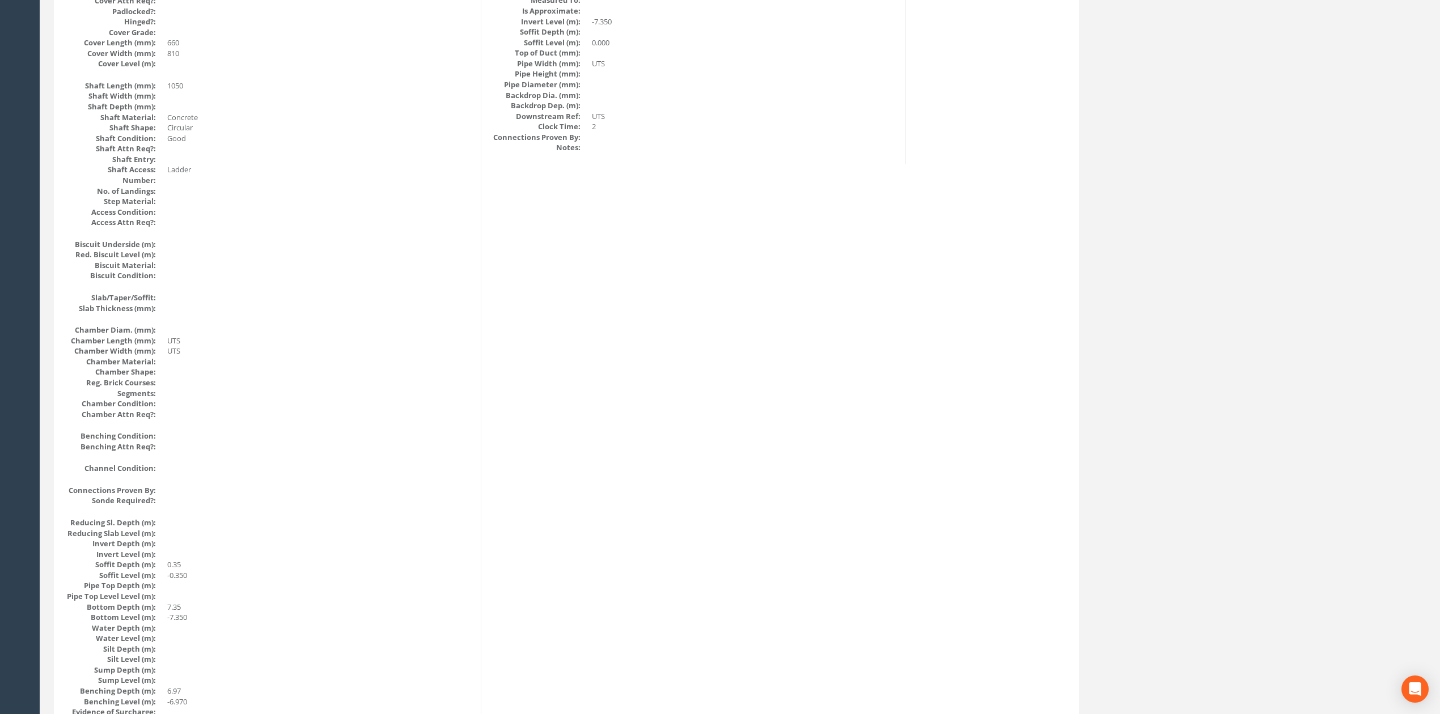
scroll to position [0, 0]
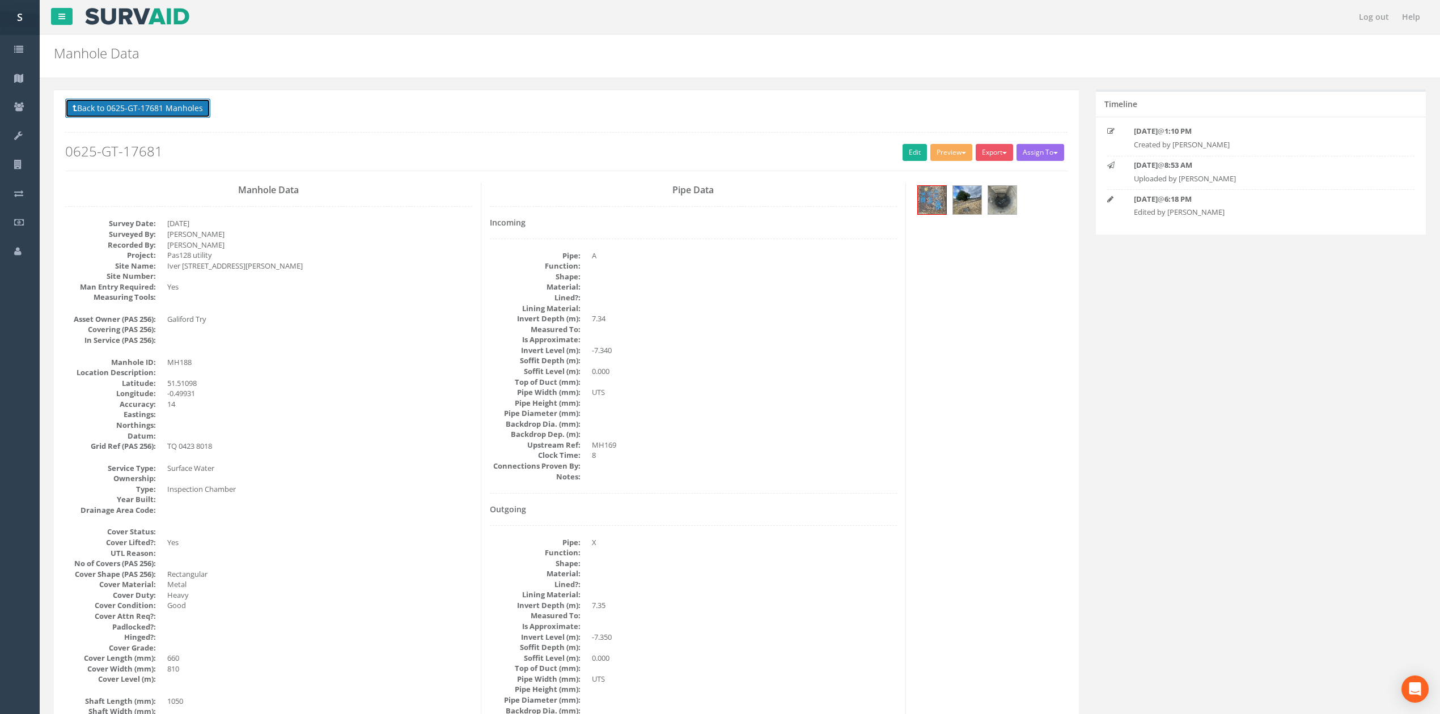
click at [172, 117] on button "Back to 0625-GT-17681 Manholes" at bounding box center [137, 108] width 145 height 19
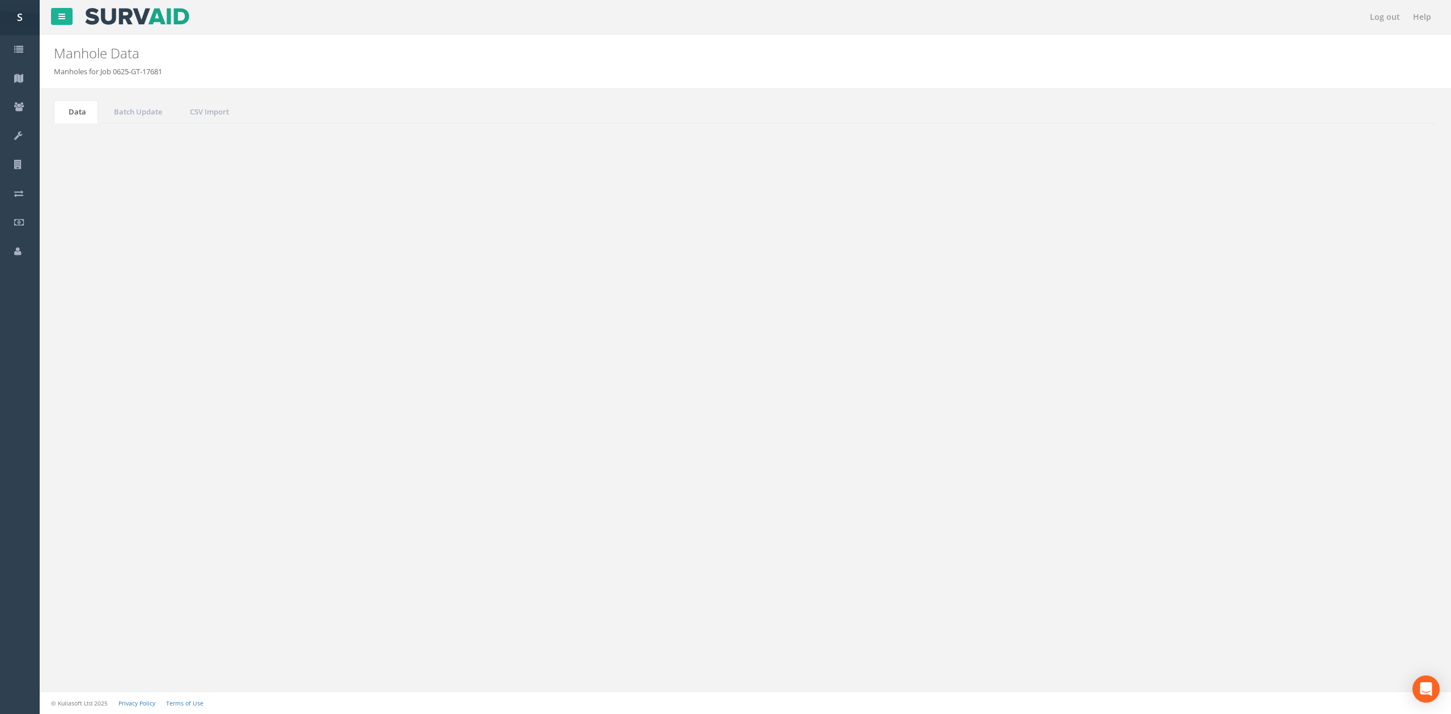
click at [91, 142] on button "Refresh" at bounding box center [87, 142] width 44 height 19
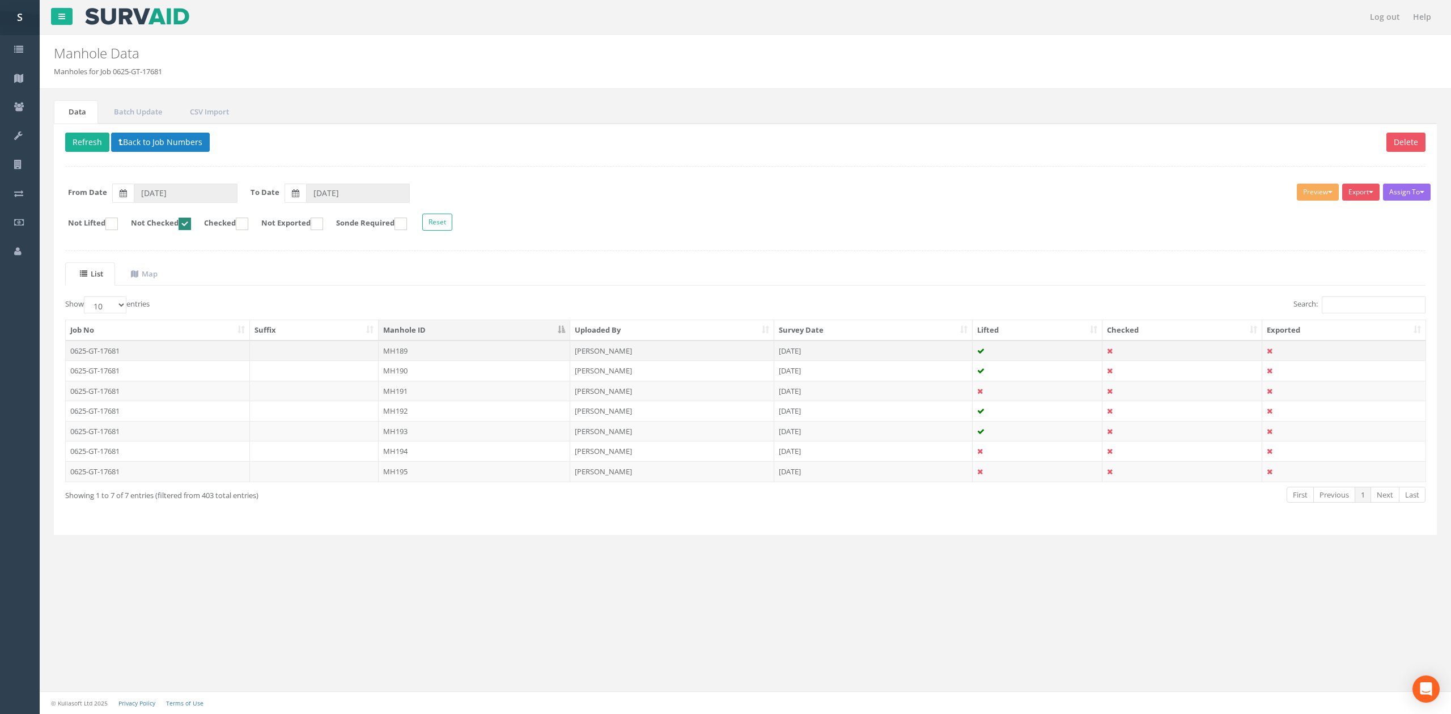
click at [538, 357] on td "MH189" at bounding box center [475, 351] width 192 height 20
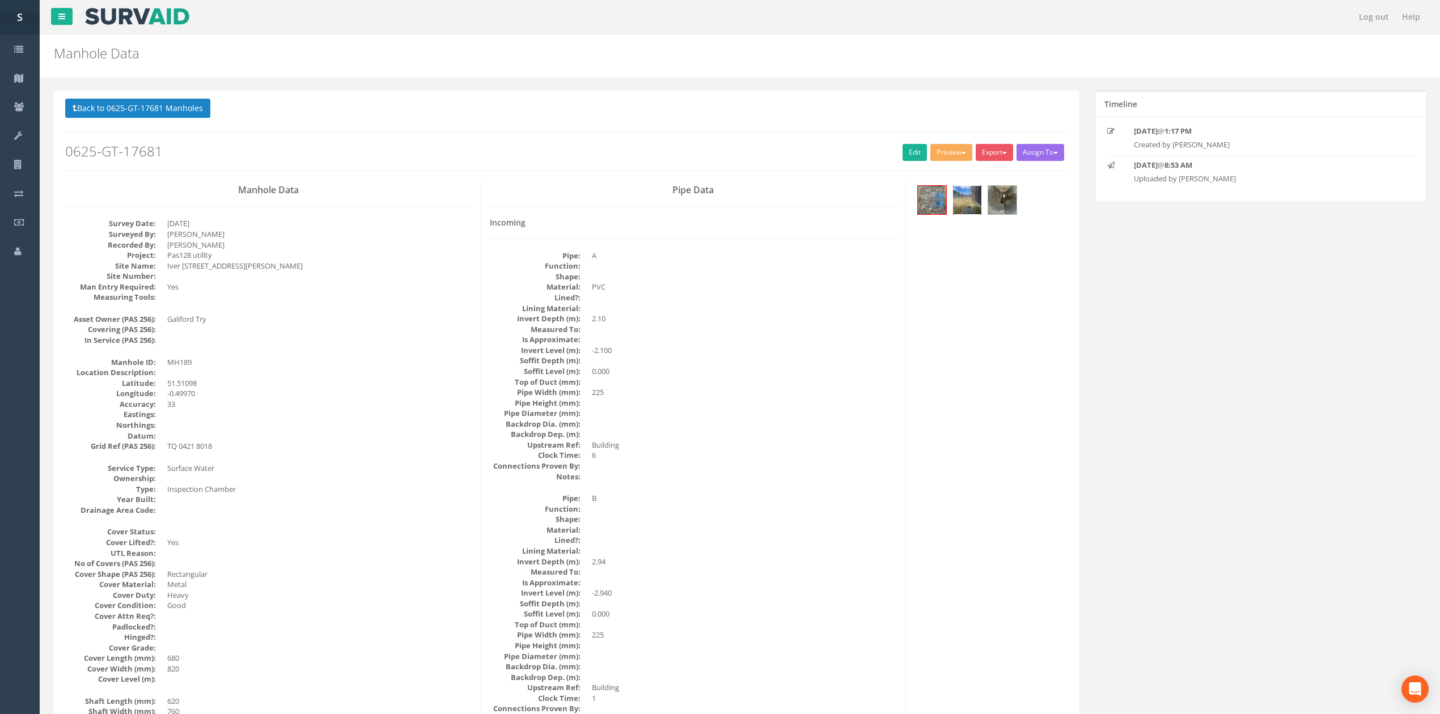
click at [977, 205] on img at bounding box center [967, 200] width 28 height 28
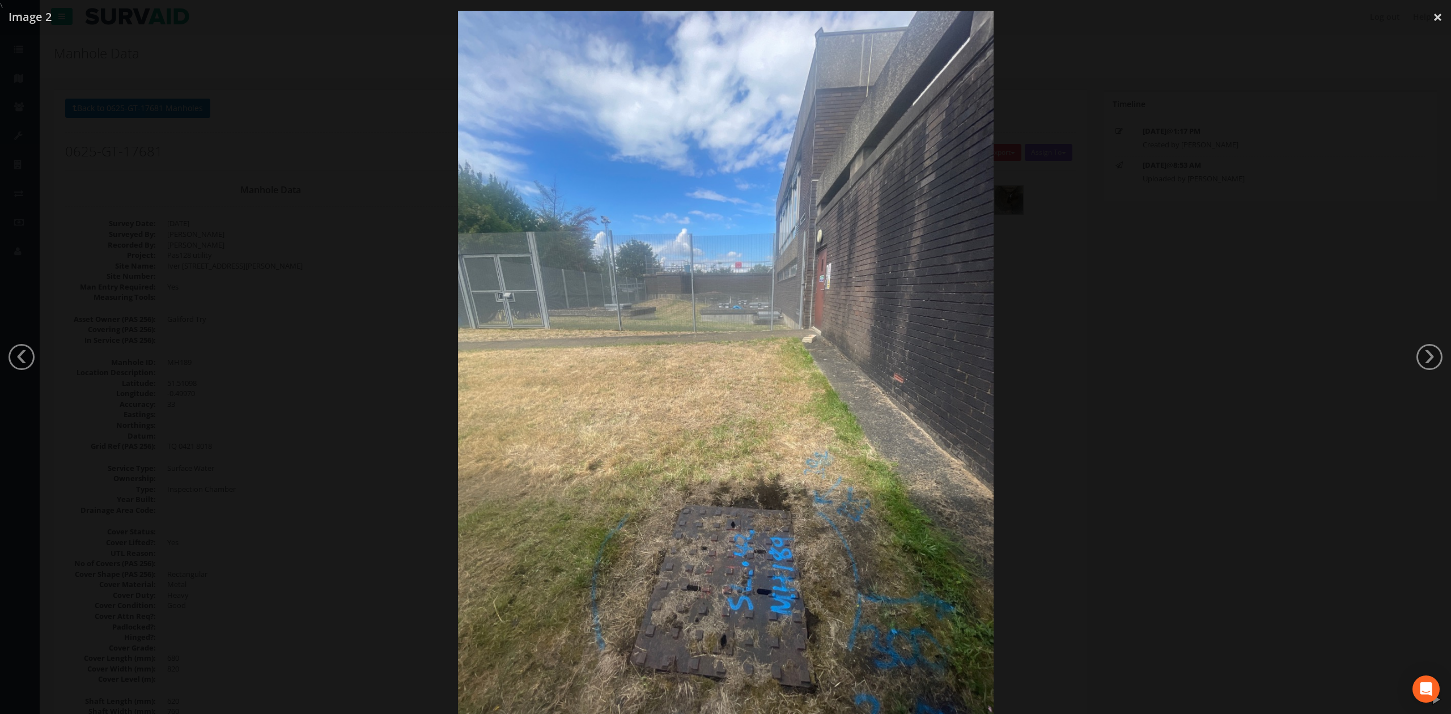
click at [1193, 329] on div at bounding box center [725, 368] width 1451 height 714
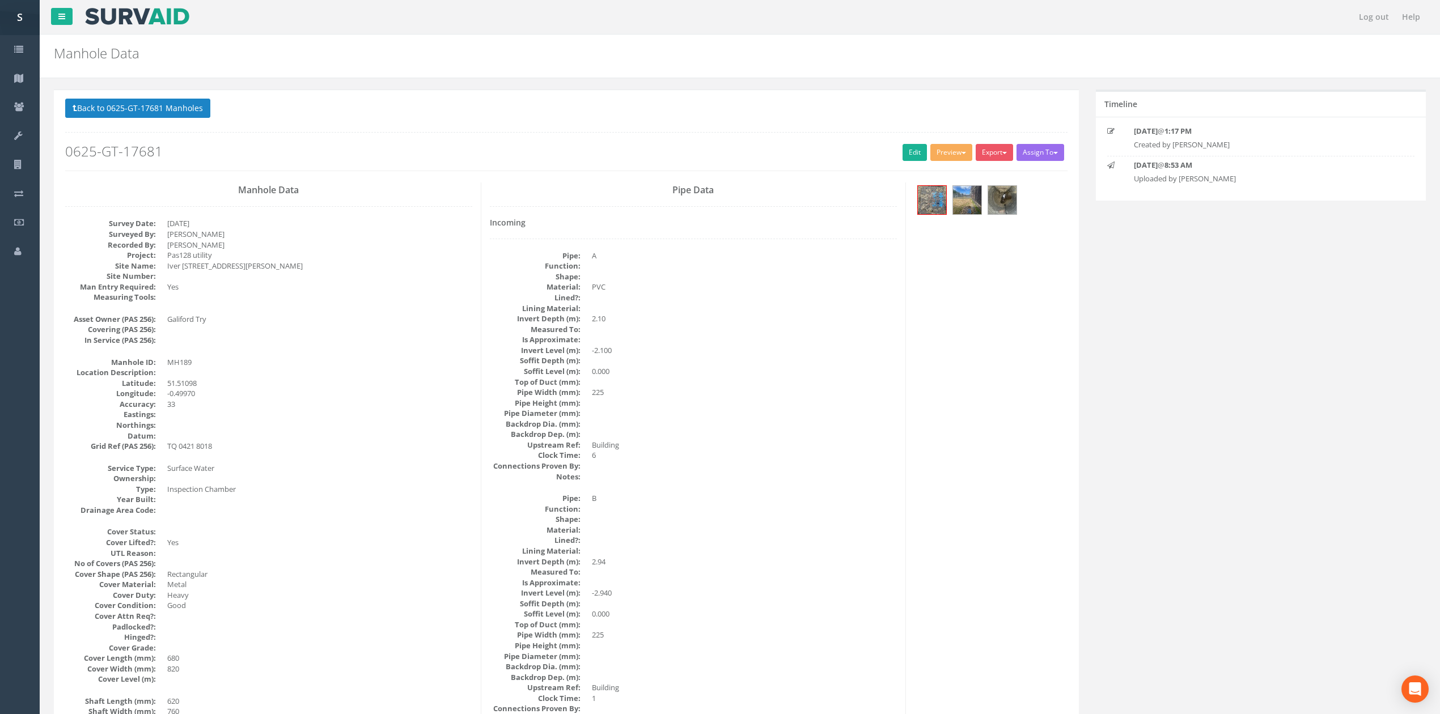
click at [167, 145] on h2 "0625-GT-17681" at bounding box center [566, 151] width 1002 height 15
click at [168, 105] on button "Back to 0625-GT-17681 Manholes" at bounding box center [137, 108] width 145 height 19
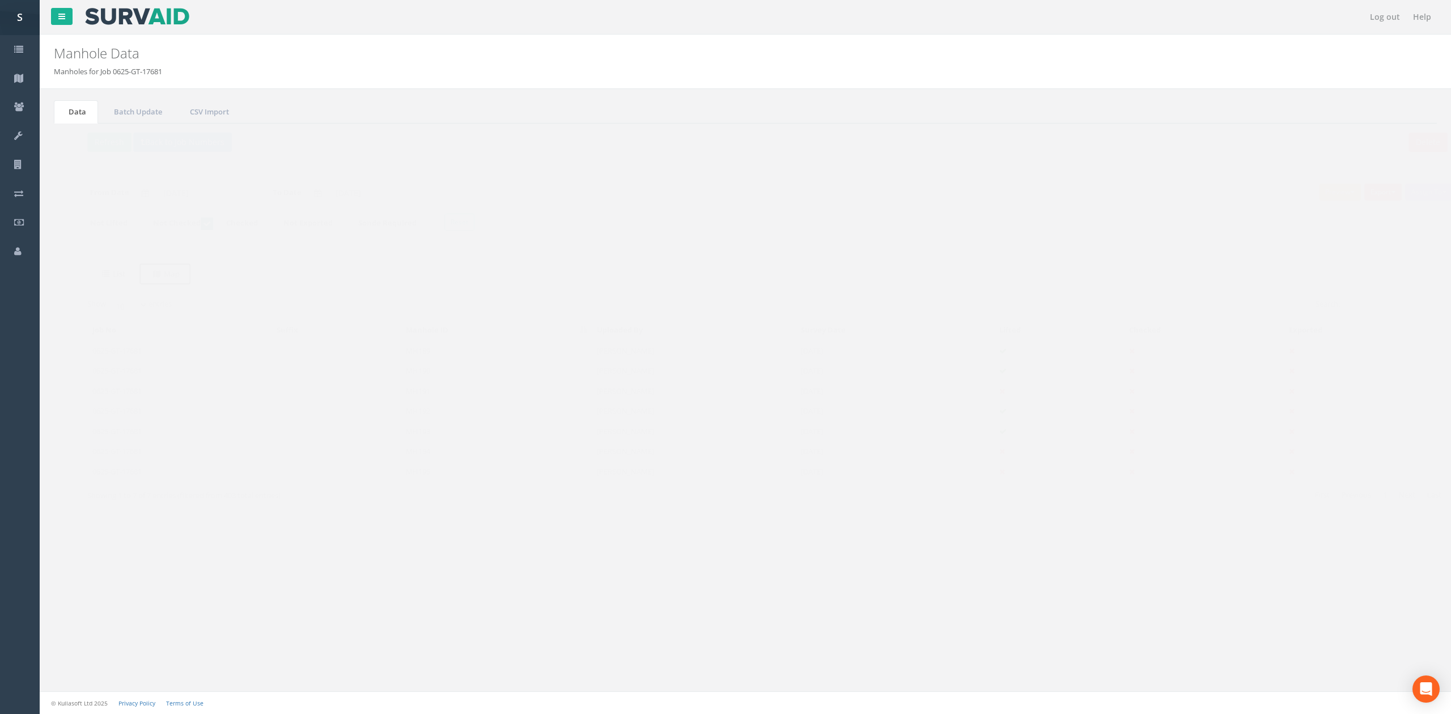
click at [148, 270] on uib-tab-heading "Map" at bounding box center [144, 274] width 27 height 10
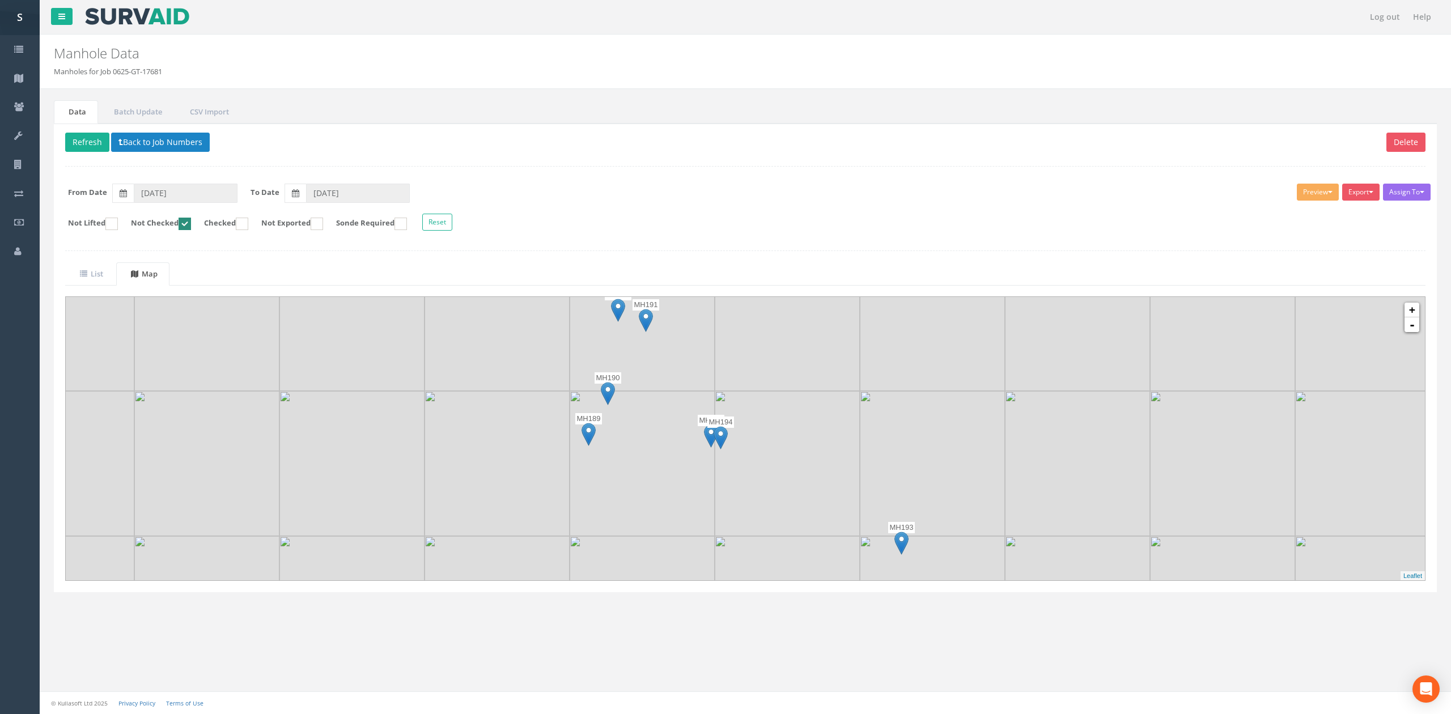
click at [591, 446] on img at bounding box center [589, 434] width 14 height 23
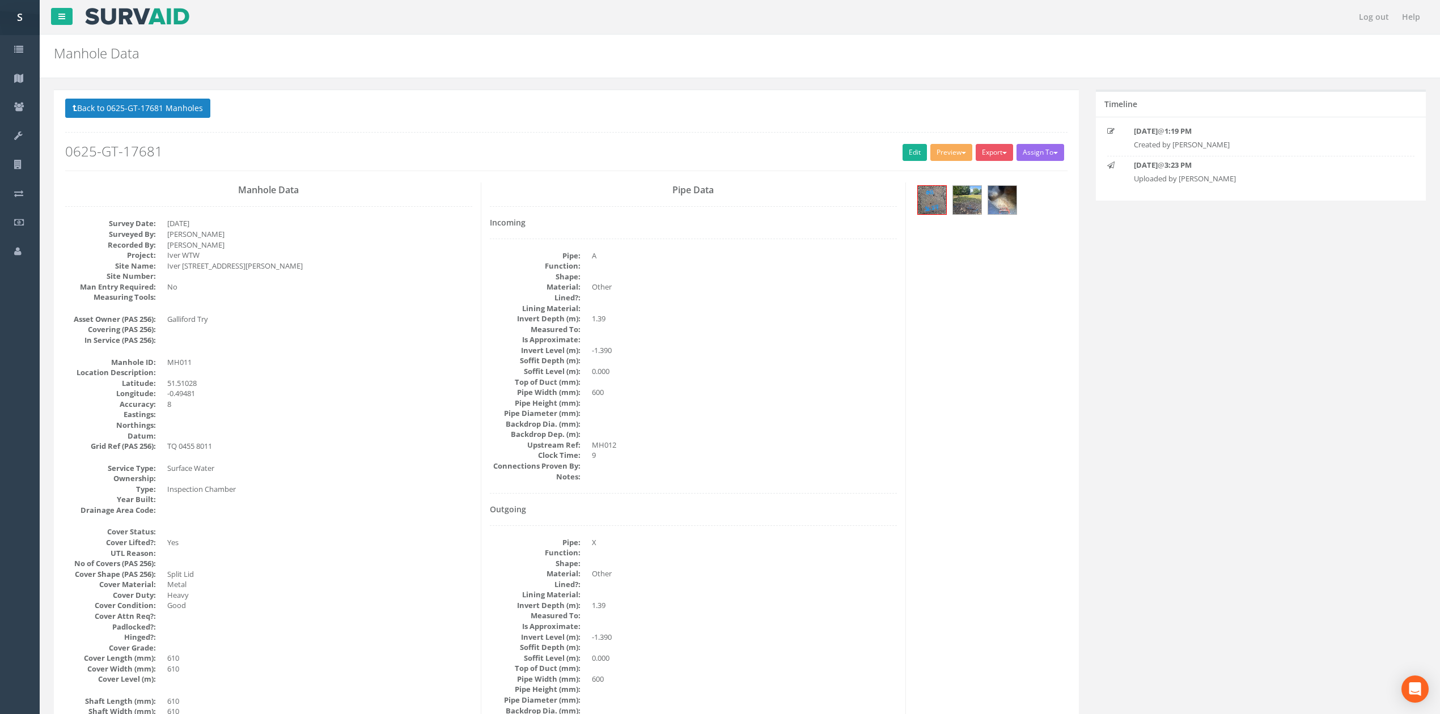
click at [171, 126] on div "Back to 0625-GT-17681 Manholes Back to Map Assign To No Companies Added Export …" at bounding box center [566, 135] width 1002 height 72
click at [170, 109] on button "Back to 0625-GT-17681 Manholes" at bounding box center [137, 108] width 145 height 19
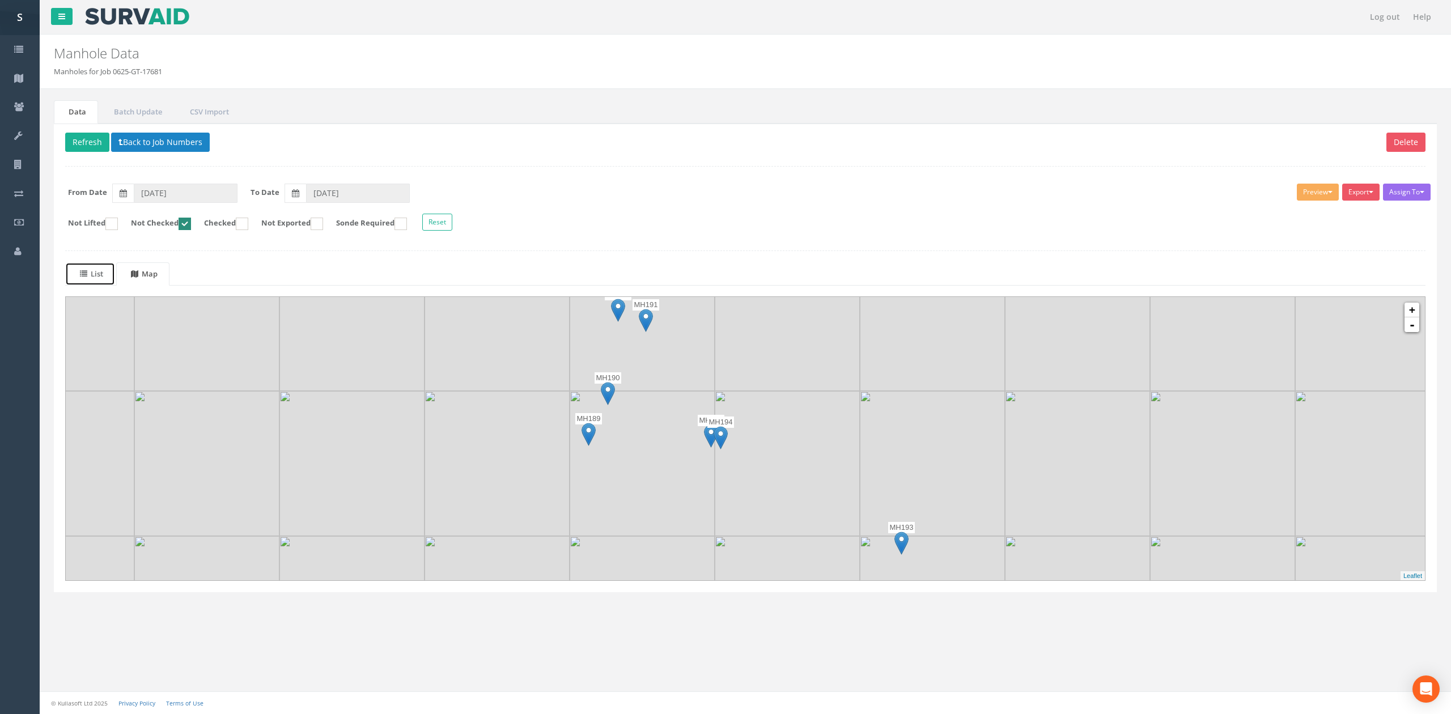
drag, startPoint x: 86, startPoint y: 266, endPoint x: 105, endPoint y: 273, distance: 19.9
click at [86, 266] on link "List" at bounding box center [90, 273] width 50 height 23
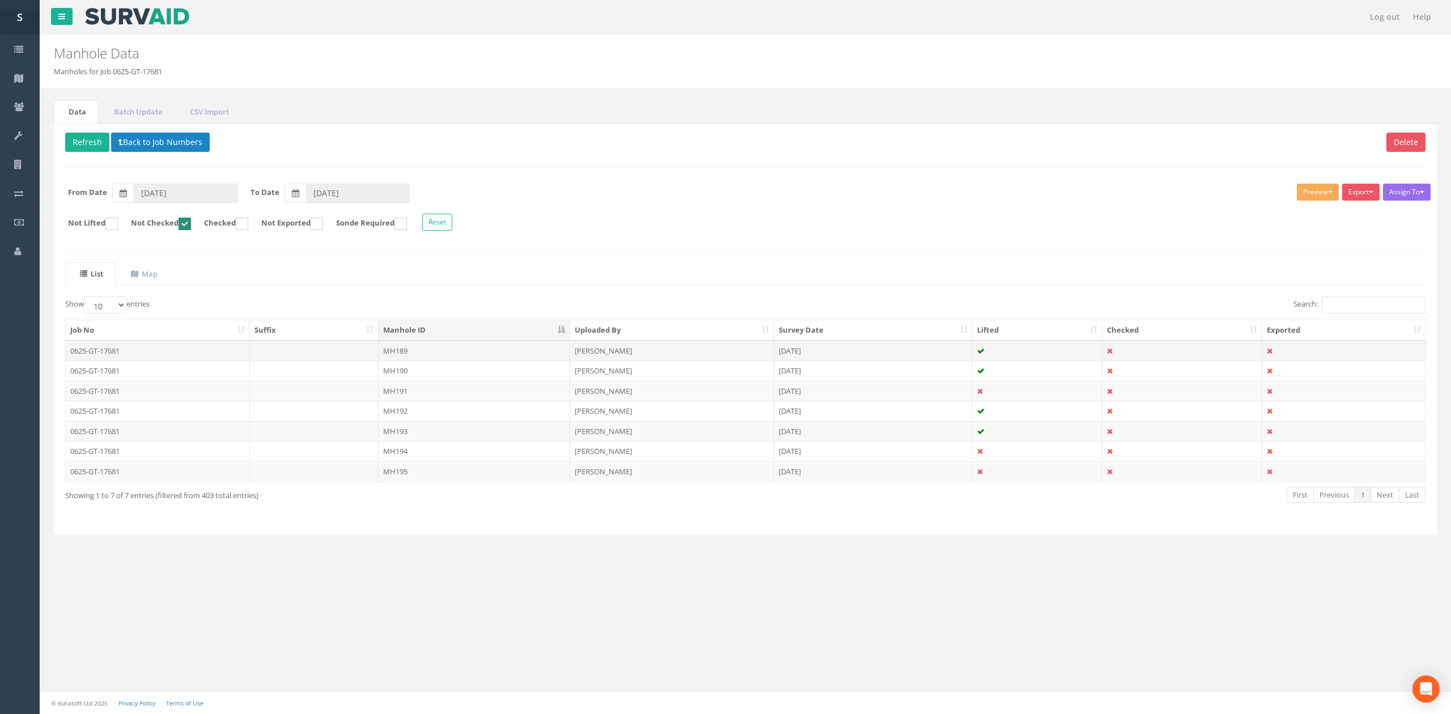
drag, startPoint x: 379, startPoint y: 354, endPoint x: 386, endPoint y: 354, distance: 6.8
click at [379, 354] on td "MH189" at bounding box center [475, 351] width 192 height 20
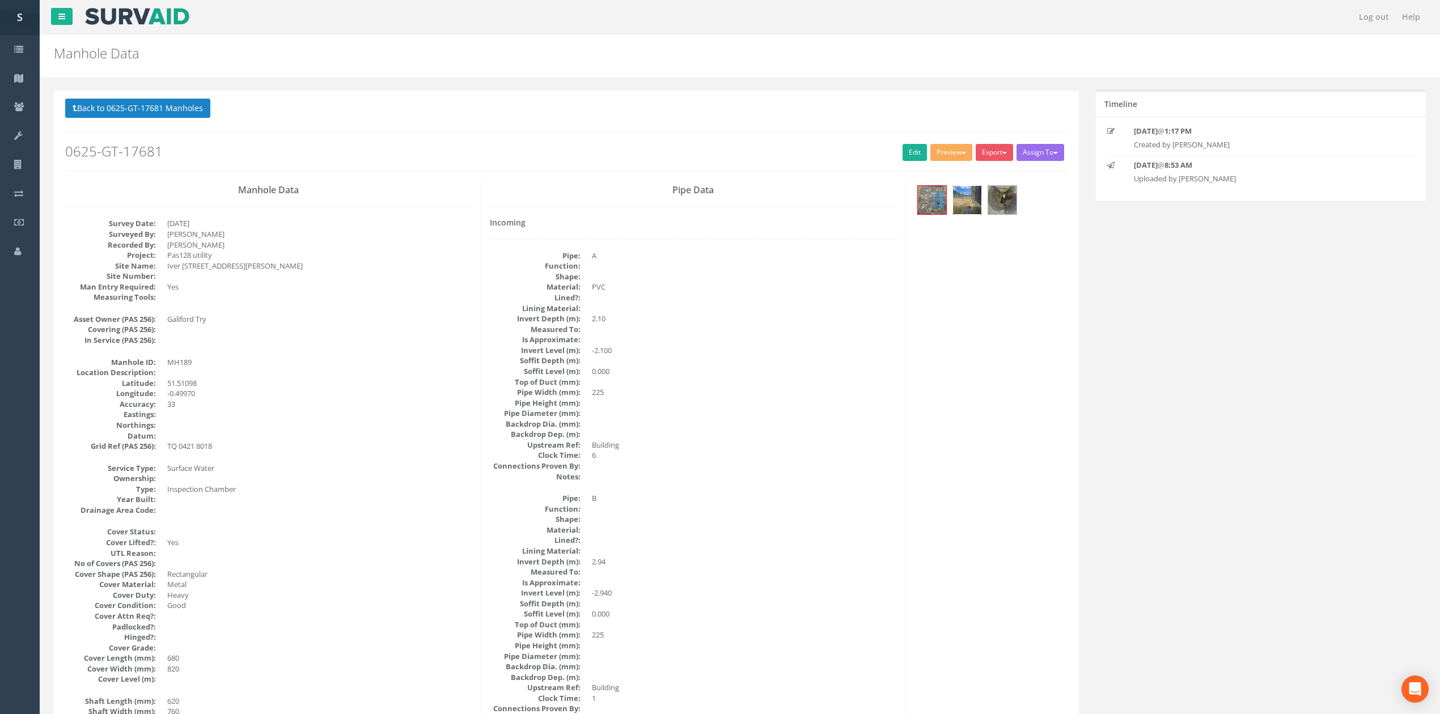
click at [969, 206] on img at bounding box center [967, 200] width 28 height 28
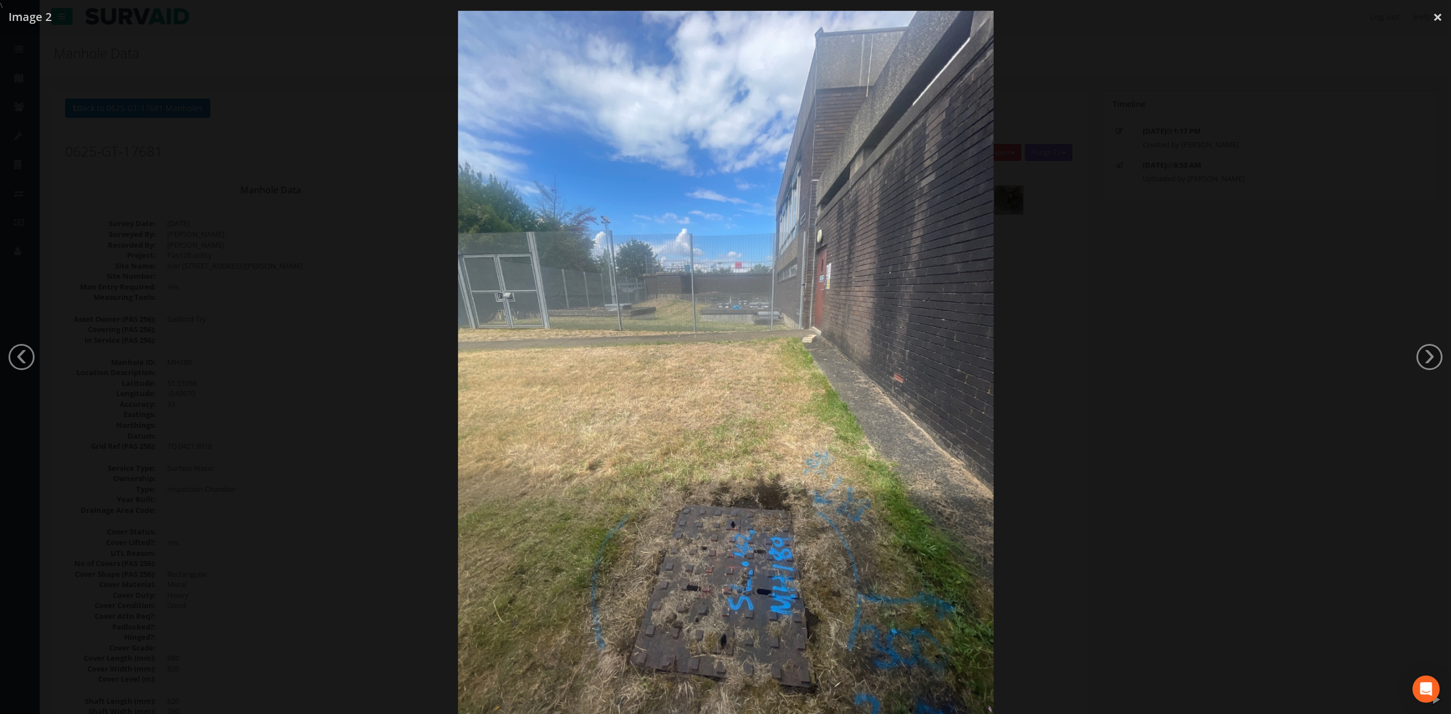
click at [1147, 375] on div at bounding box center [725, 368] width 1451 height 714
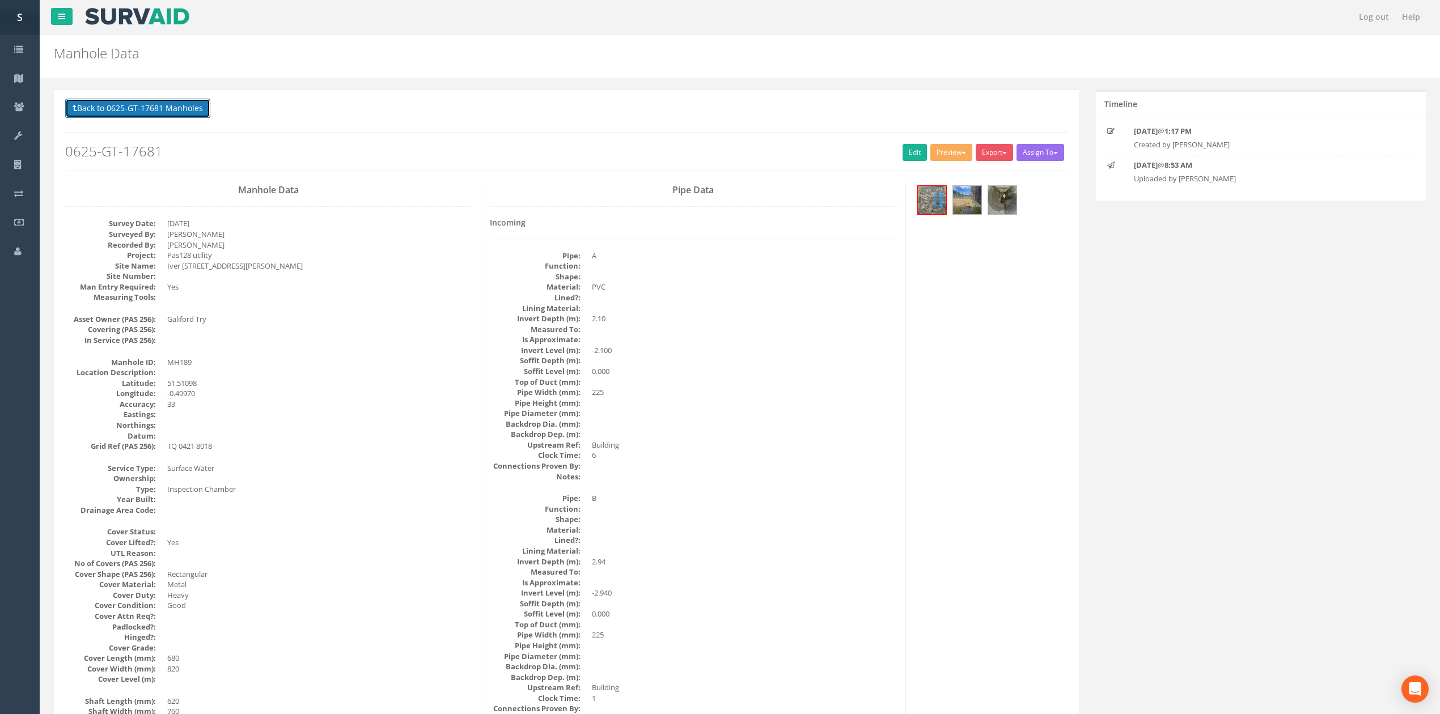
click at [184, 112] on button "Back to 0625-GT-17681 Manholes" at bounding box center [137, 108] width 145 height 19
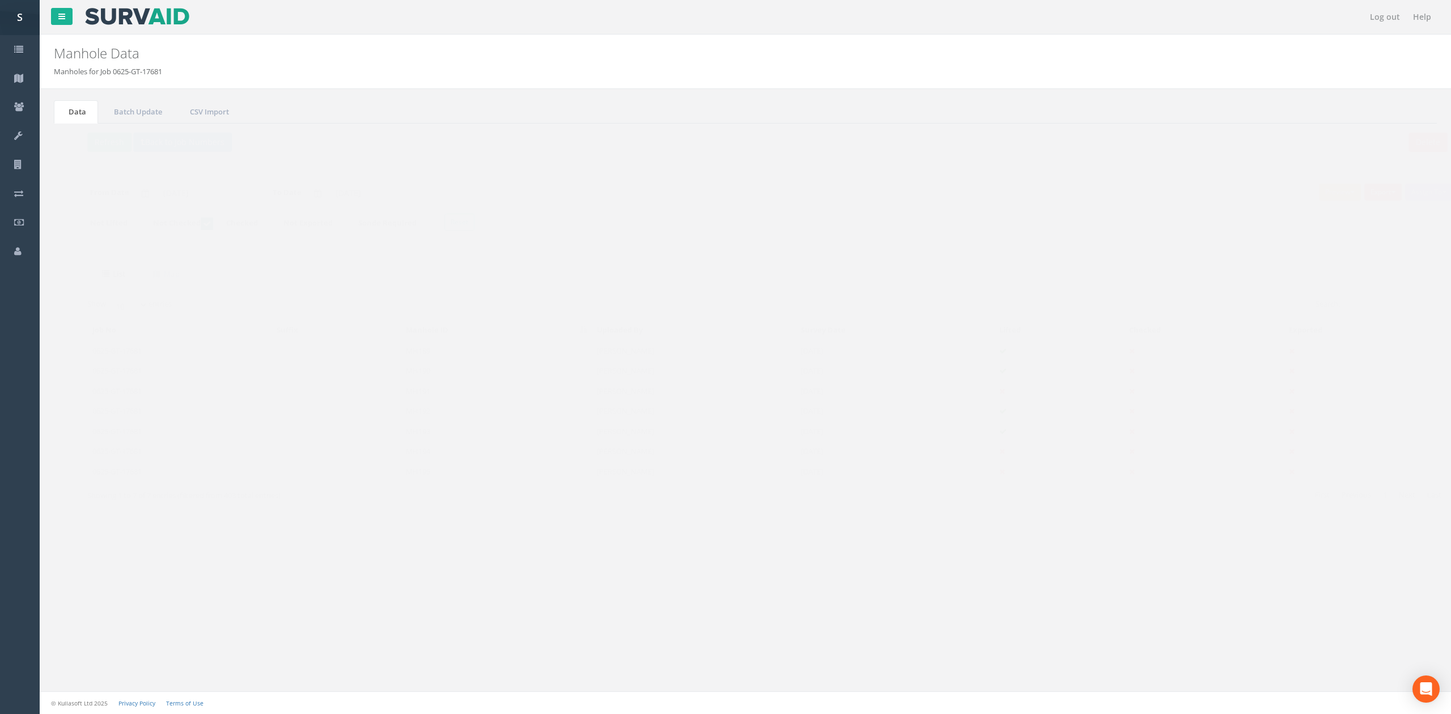
click at [450, 393] on td "MH191" at bounding box center [475, 391] width 192 height 20
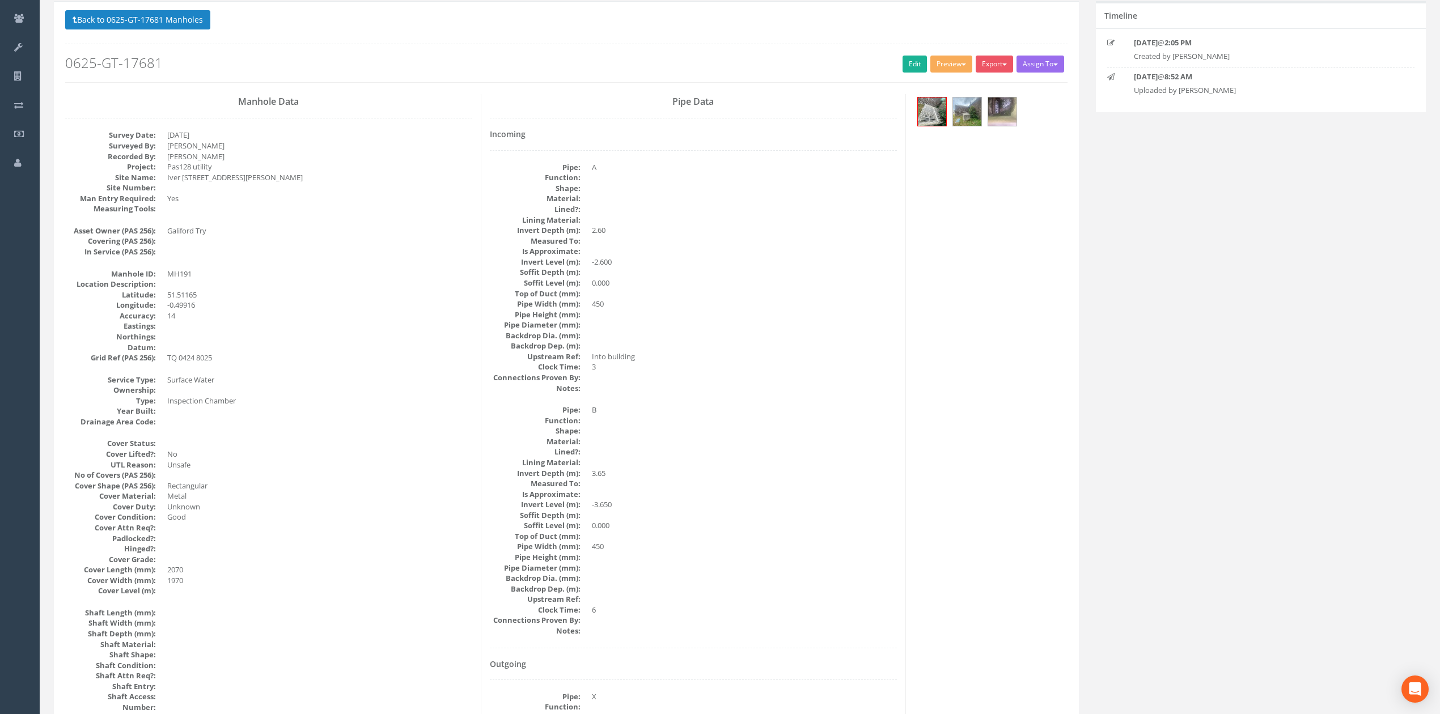
scroll to position [75, 0]
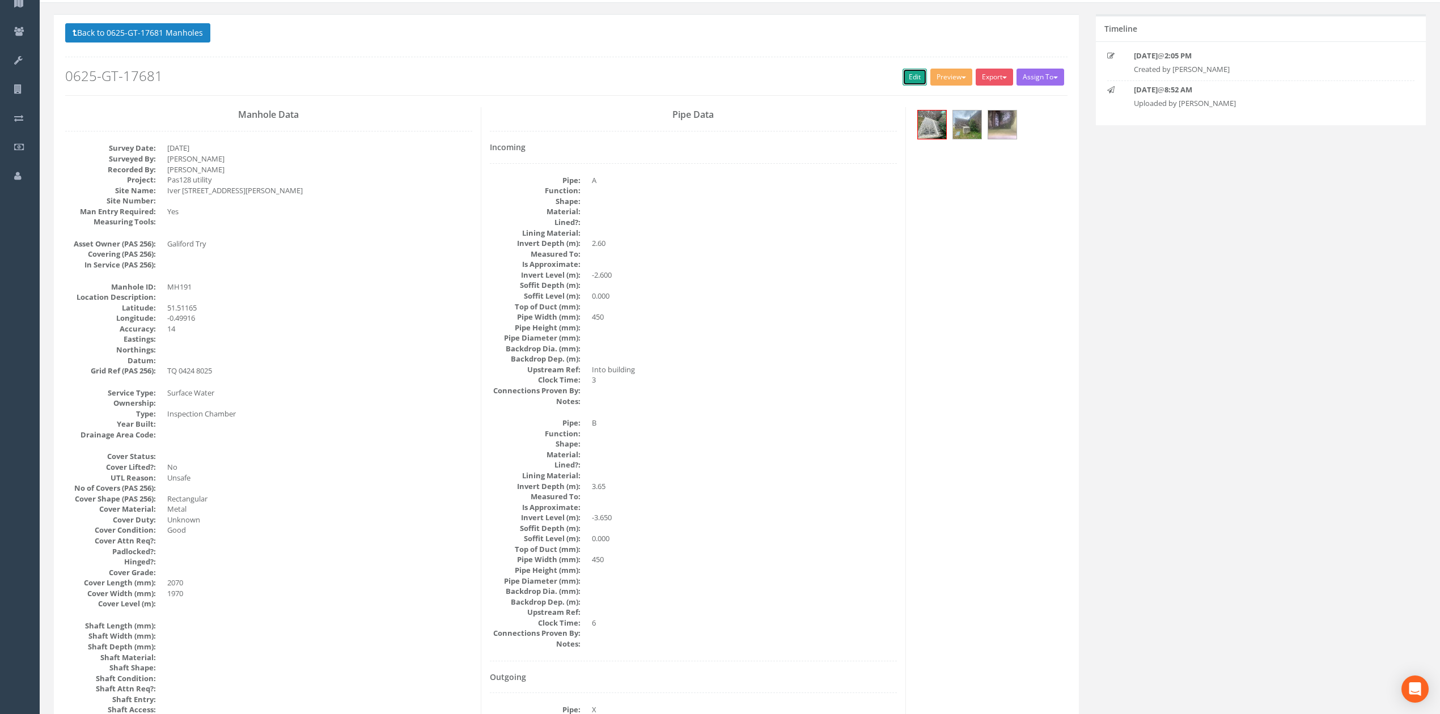
click at [907, 86] on link "Edit" at bounding box center [915, 77] width 24 height 17
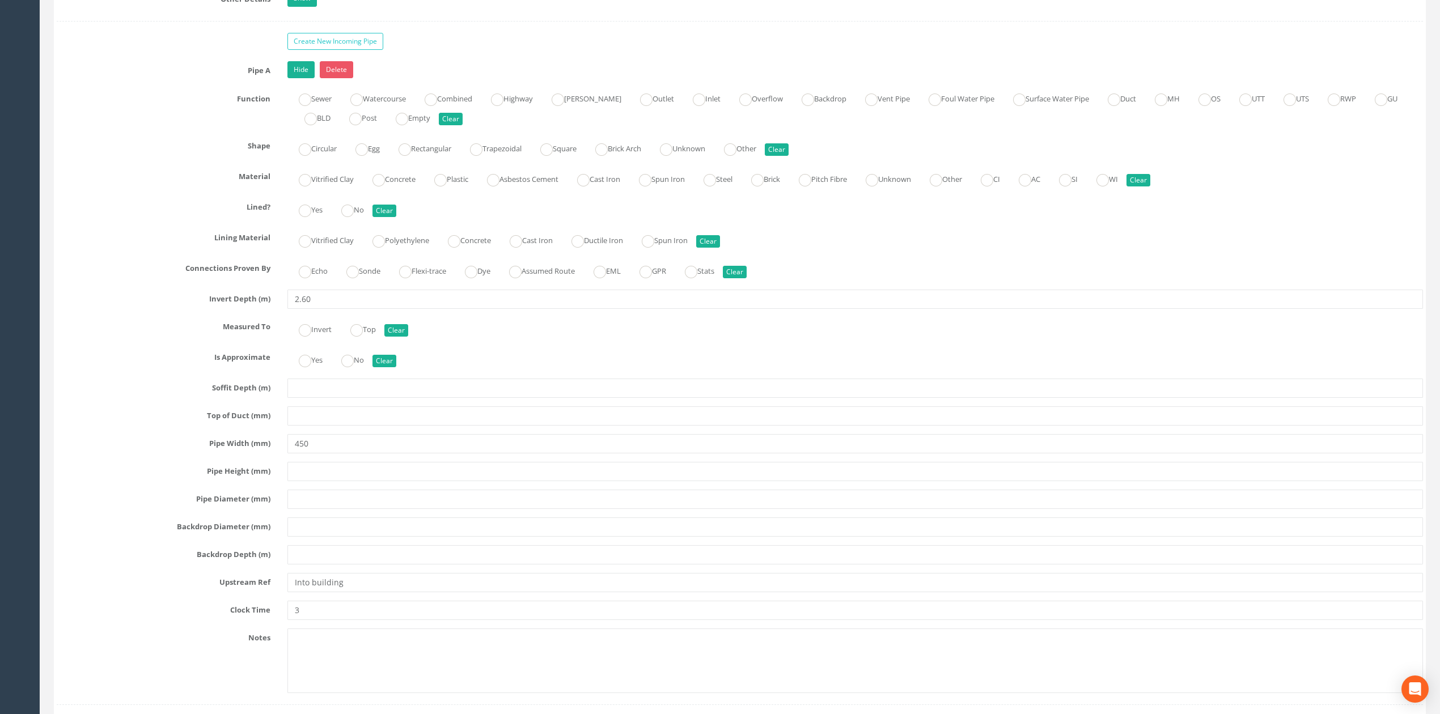
scroll to position [2268, 0]
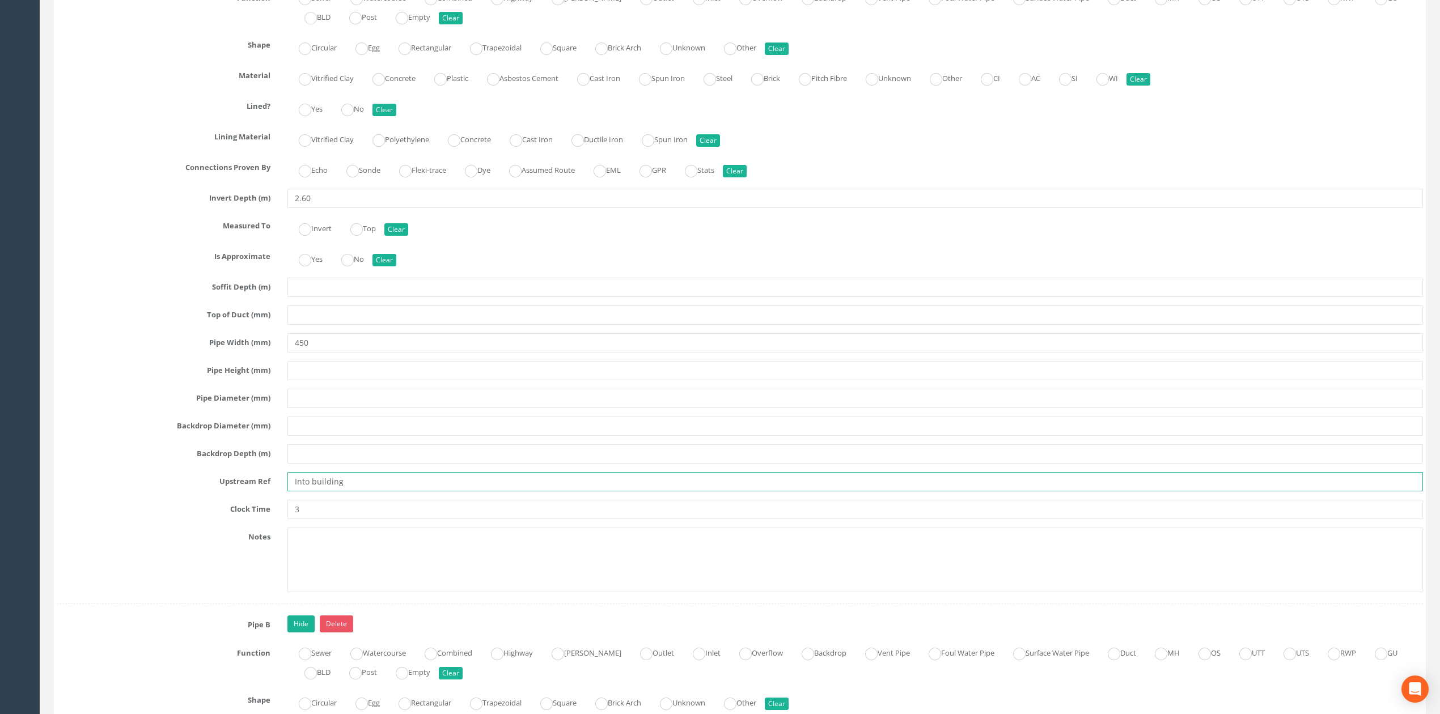
drag, startPoint x: 362, startPoint y: 498, endPoint x: 186, endPoint y: 481, distance: 176.6
click at [186, 481] on div "Pipe A Hide Delete Function Sewer Watercourse Combined Highway [PERSON_NAME] Ou…" at bounding box center [740, 282] width 1366 height 644
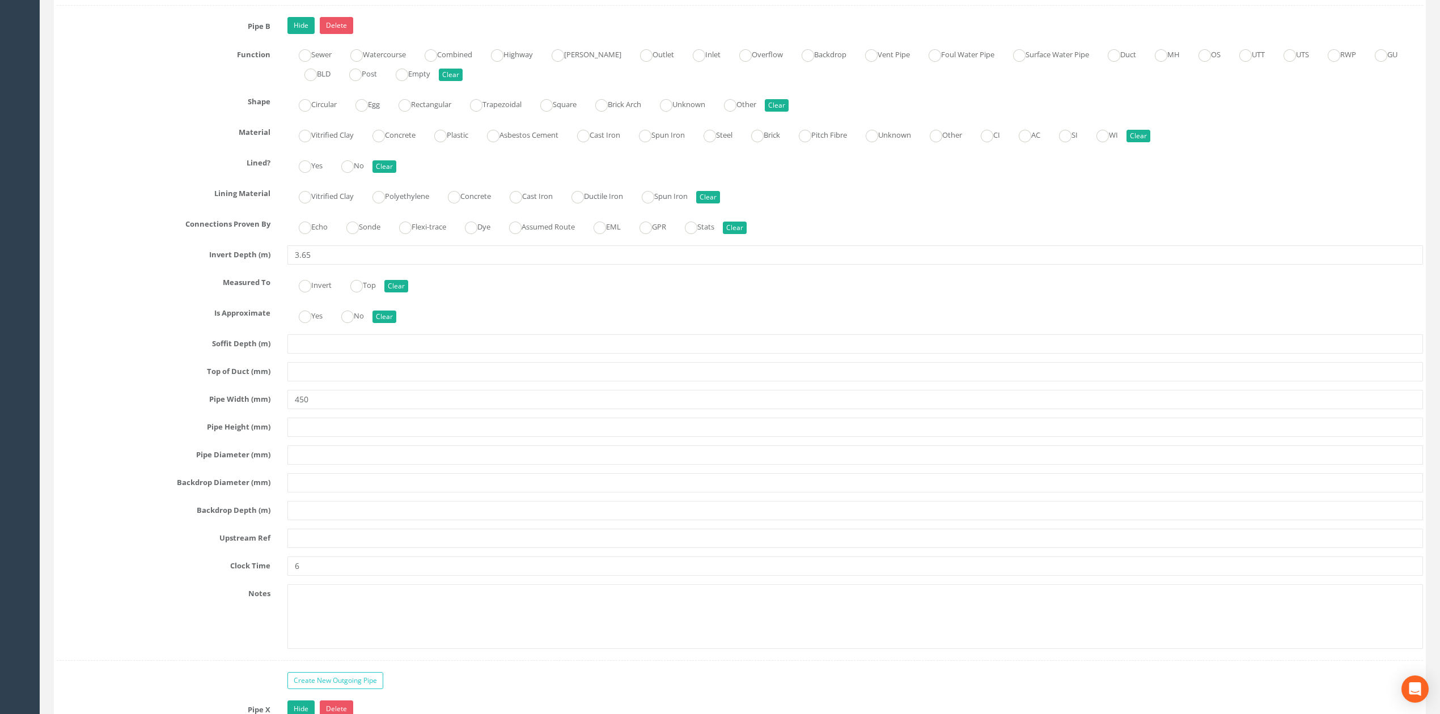
scroll to position [2872, 0]
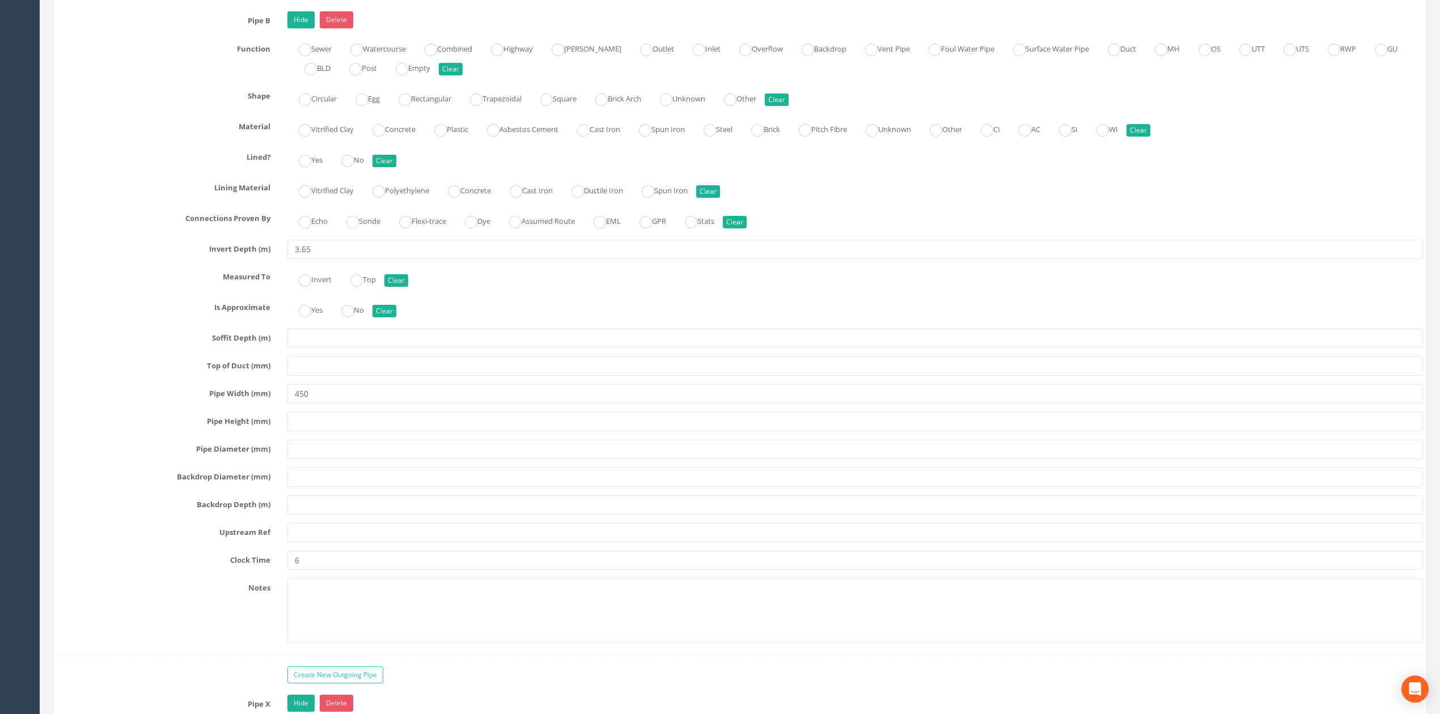
type input "BLDG"
click at [315, 515] on input "text" at bounding box center [855, 505] width 1136 height 19
click at [305, 543] on input "text" at bounding box center [855, 532] width 1136 height 19
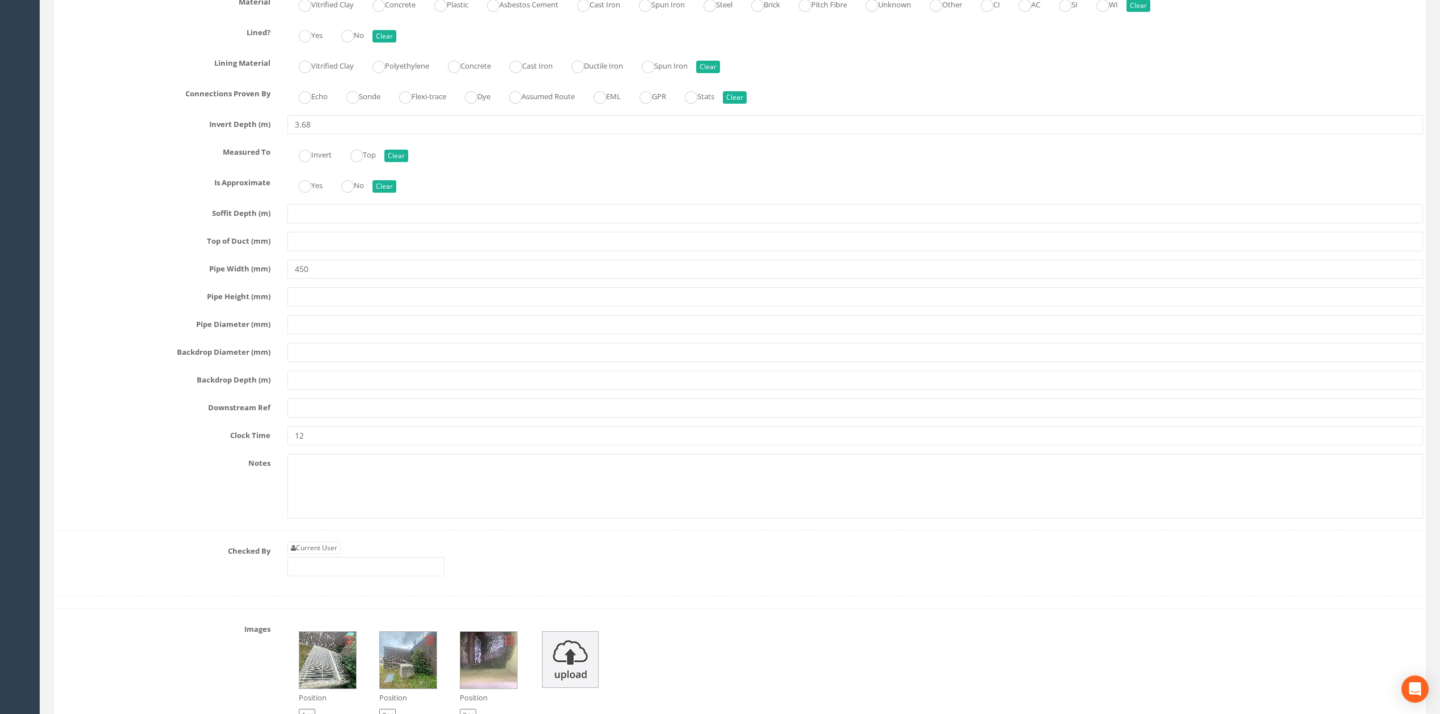
scroll to position [3704, 0]
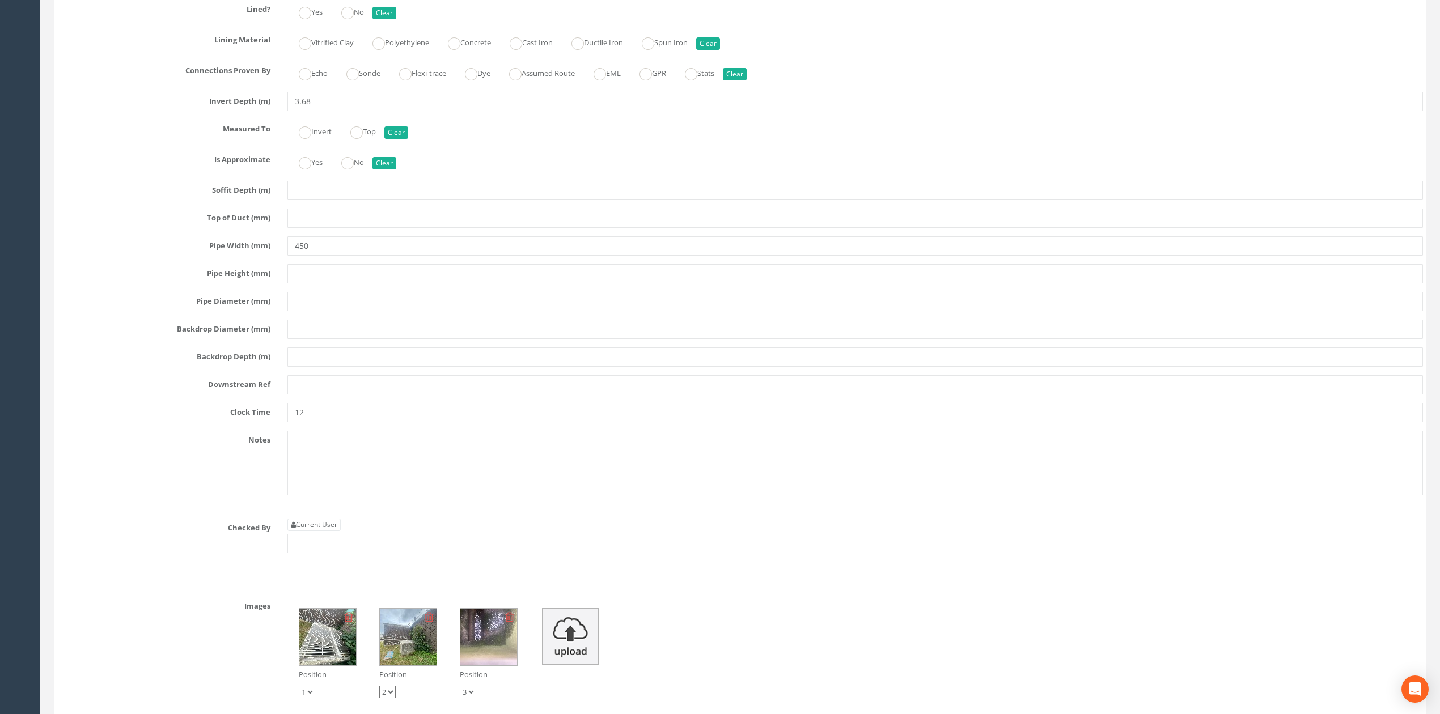
type input "UTS"
click at [308, 399] on div "Pipe X Hide Delete Function Sewer Watercourse Combined Highway [PERSON_NAME] Ou…" at bounding box center [740, 185] width 1366 height 644
click at [310, 395] on input "text" at bounding box center [855, 384] width 1136 height 19
click at [303, 531] on link "Current User" at bounding box center [313, 525] width 53 height 12
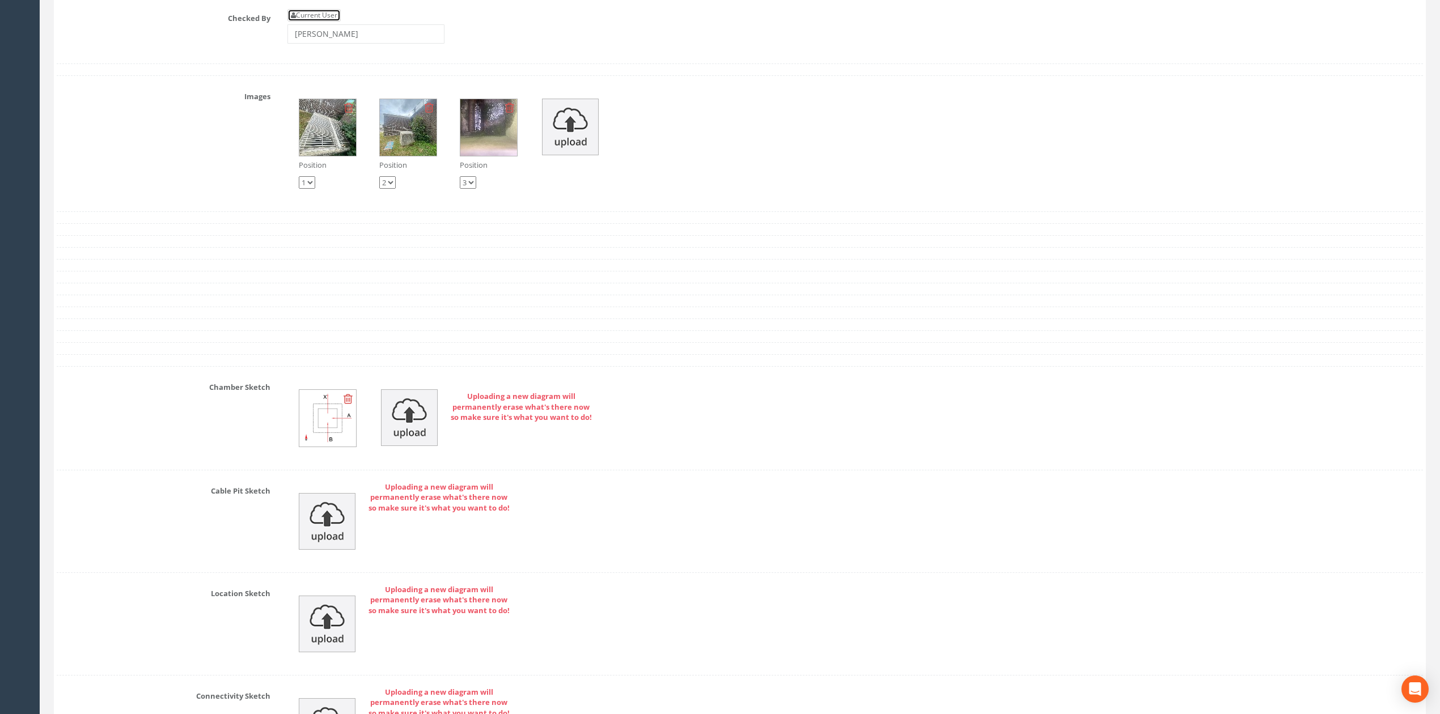
scroll to position [4233, 0]
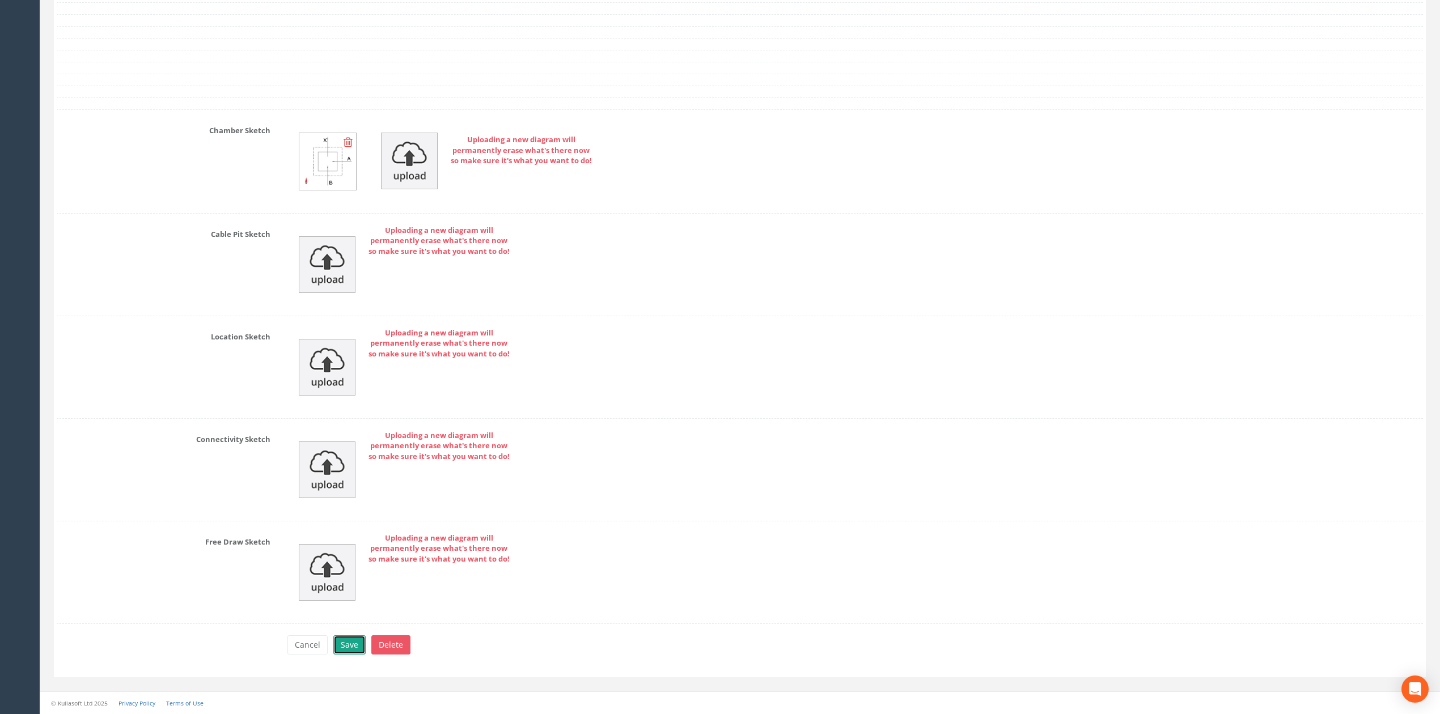
click at [363, 645] on button "Save" at bounding box center [349, 645] width 32 height 19
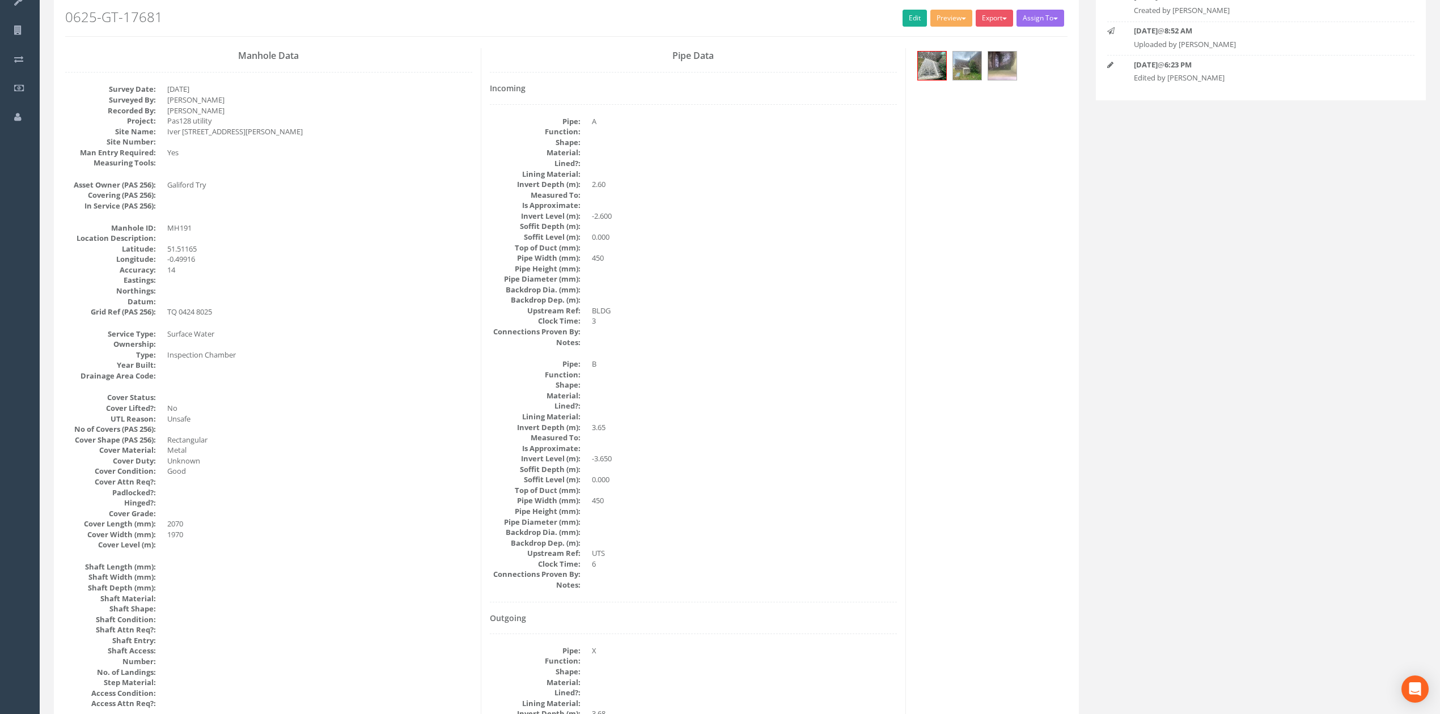
scroll to position [0, 0]
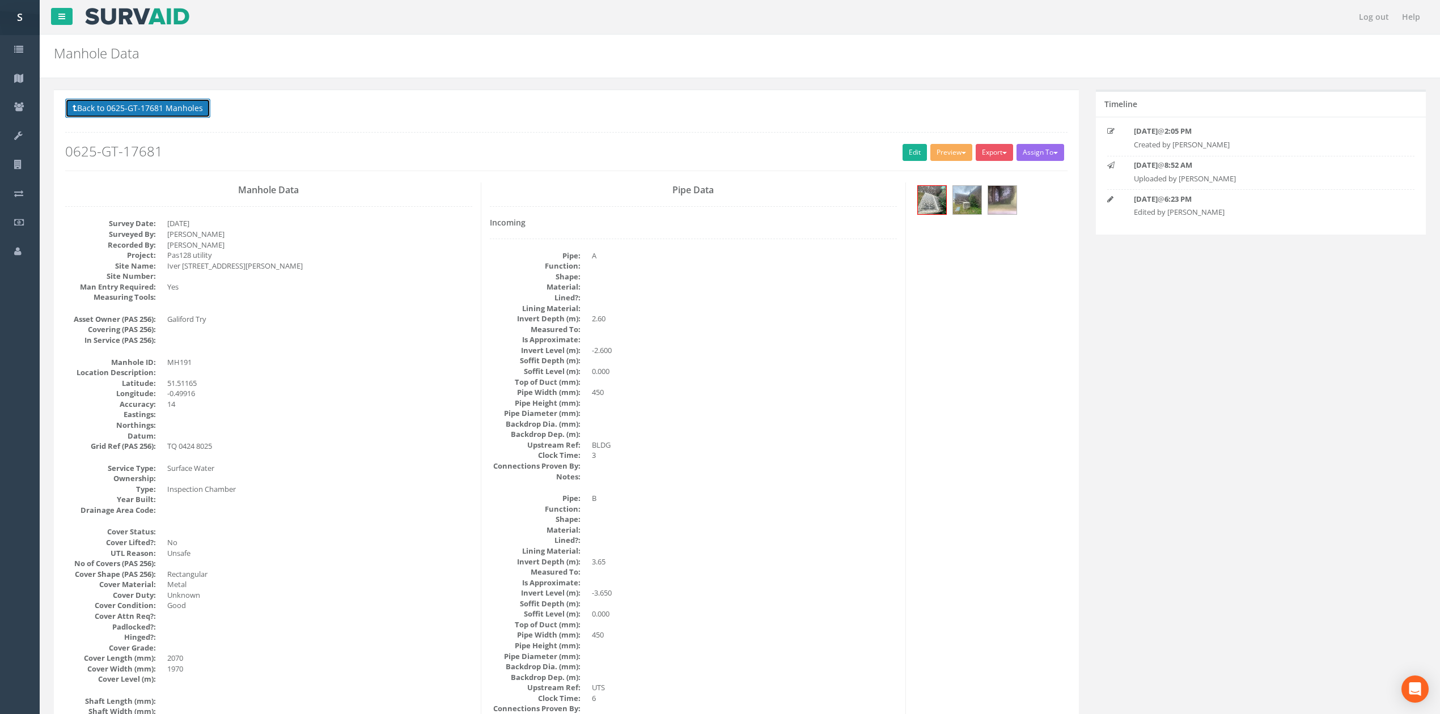
drag, startPoint x: 193, startPoint y: 116, endPoint x: 239, endPoint y: 215, distance: 109.1
click at [170, 116] on button "Back to 0625-GT-17681 Manholes" at bounding box center [137, 108] width 145 height 19
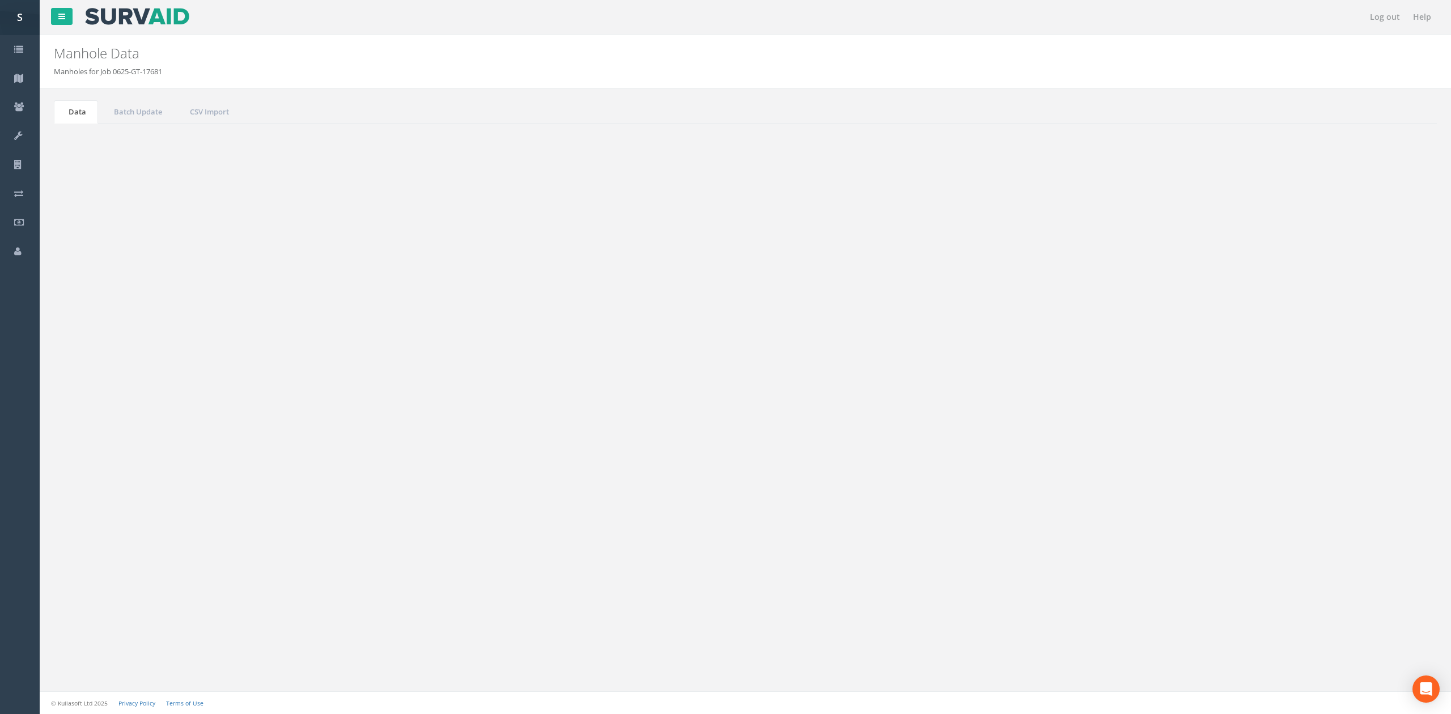
click at [94, 143] on button "Refresh" at bounding box center [87, 142] width 44 height 19
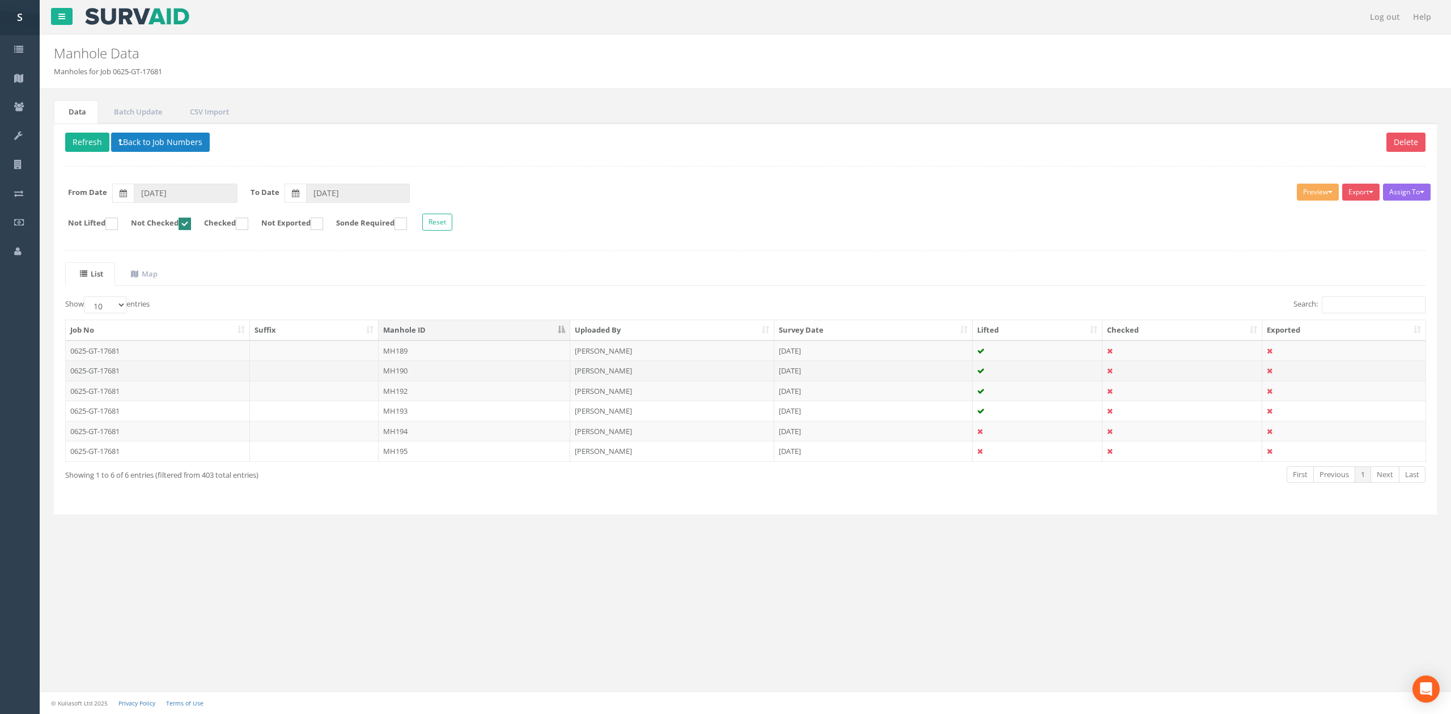
click at [484, 371] on td "MH190" at bounding box center [475, 371] width 192 height 20
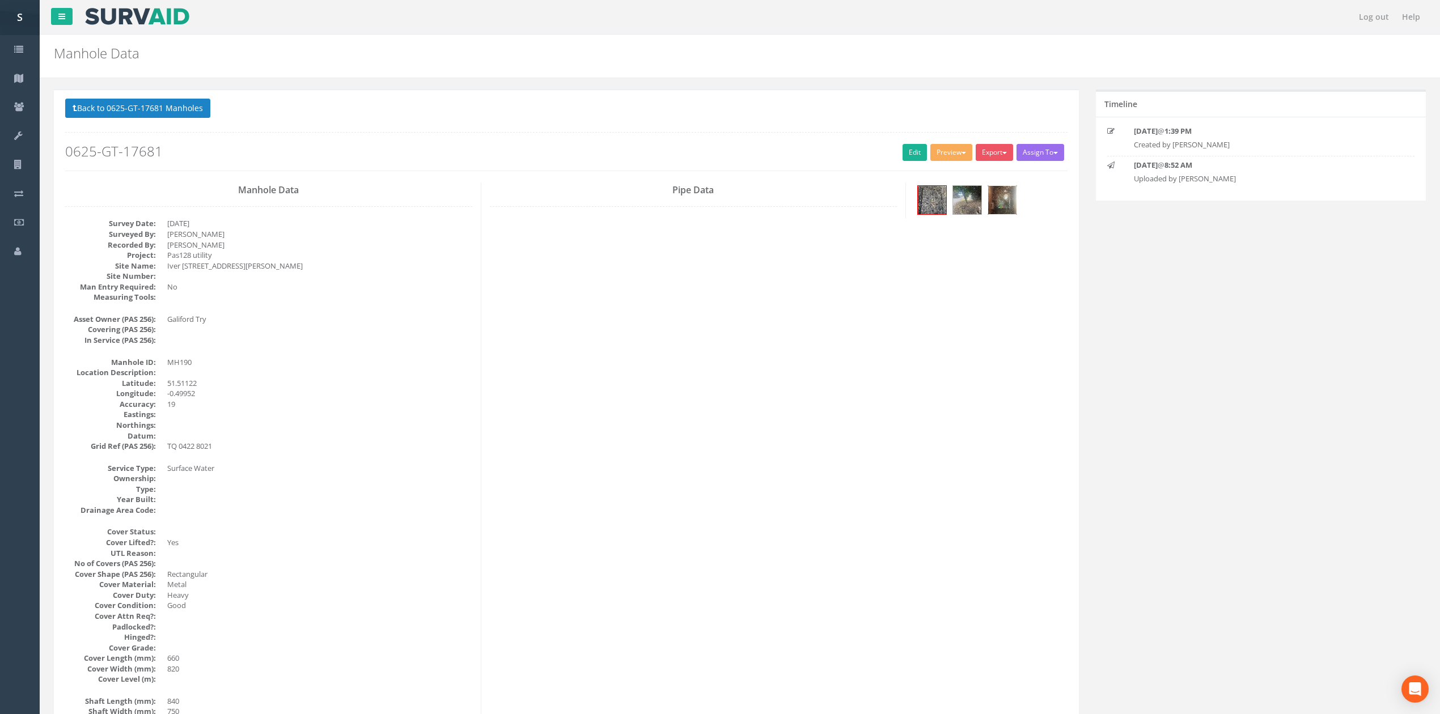
click at [998, 191] on img at bounding box center [1002, 200] width 28 height 28
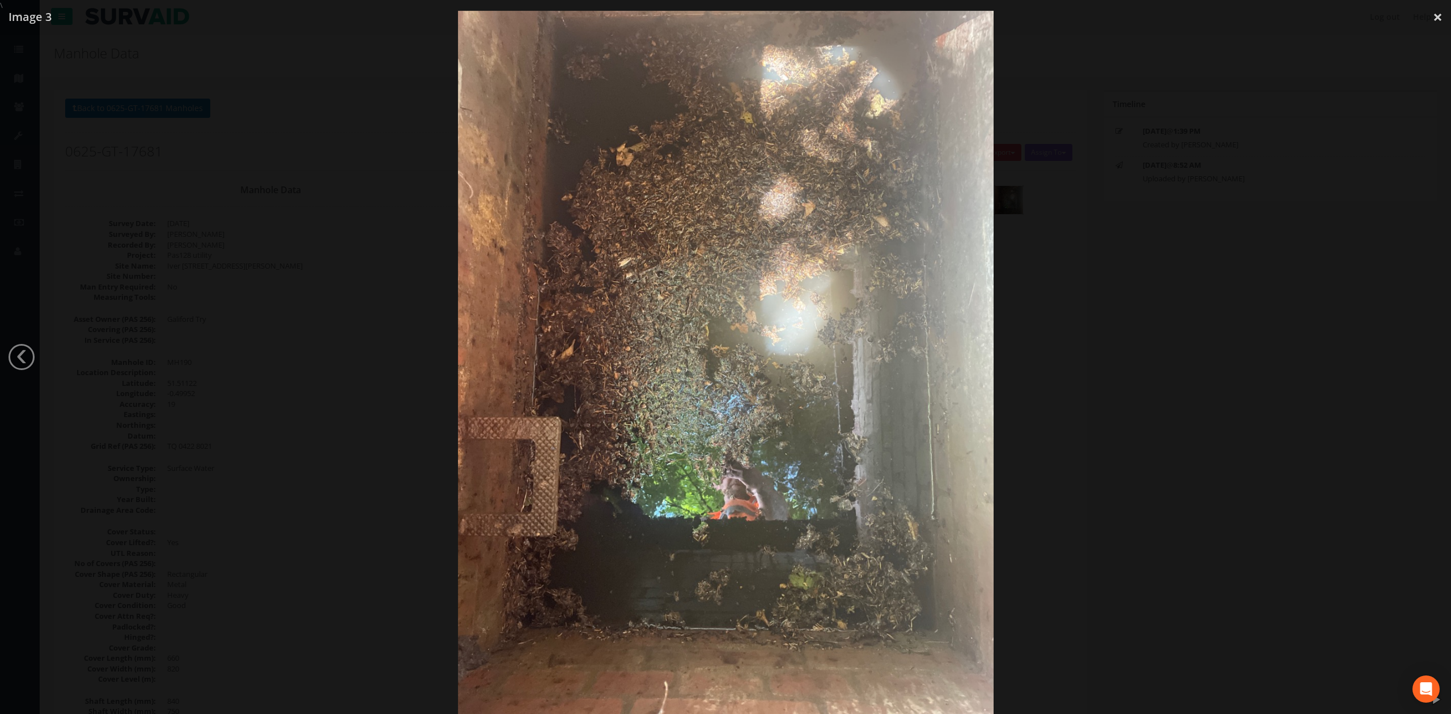
click at [1171, 366] on div at bounding box center [725, 368] width 1451 height 714
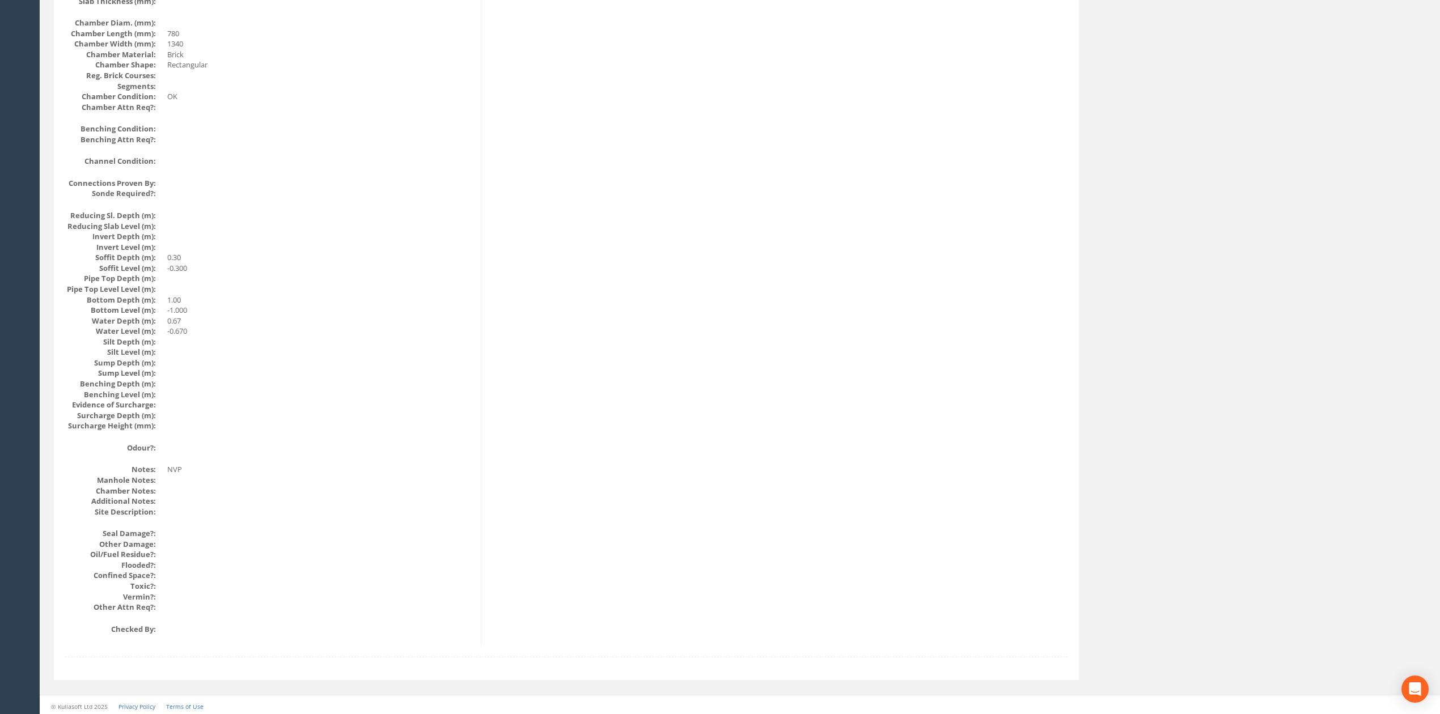
scroll to position [928, 0]
drag, startPoint x: 830, startPoint y: 567, endPoint x: 827, endPoint y: 489, distance: 78.3
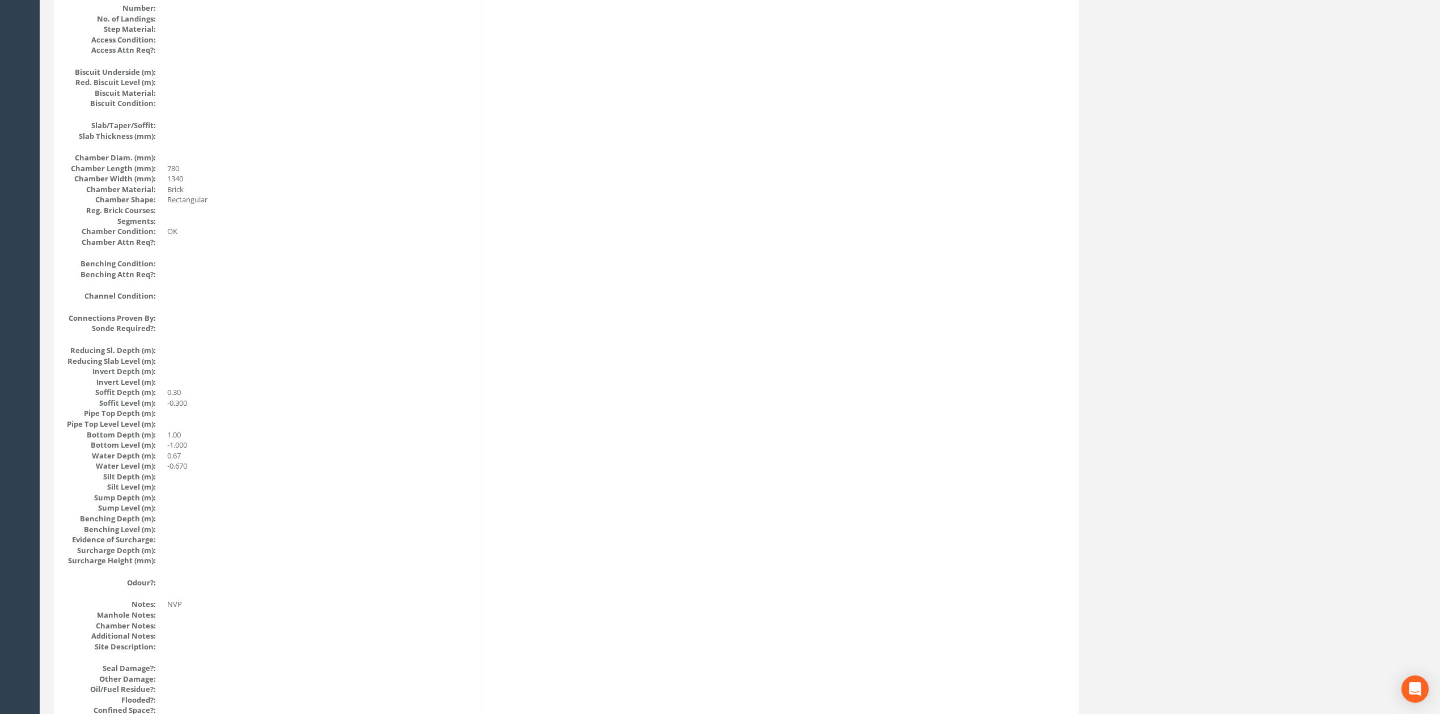
scroll to position [0, 0]
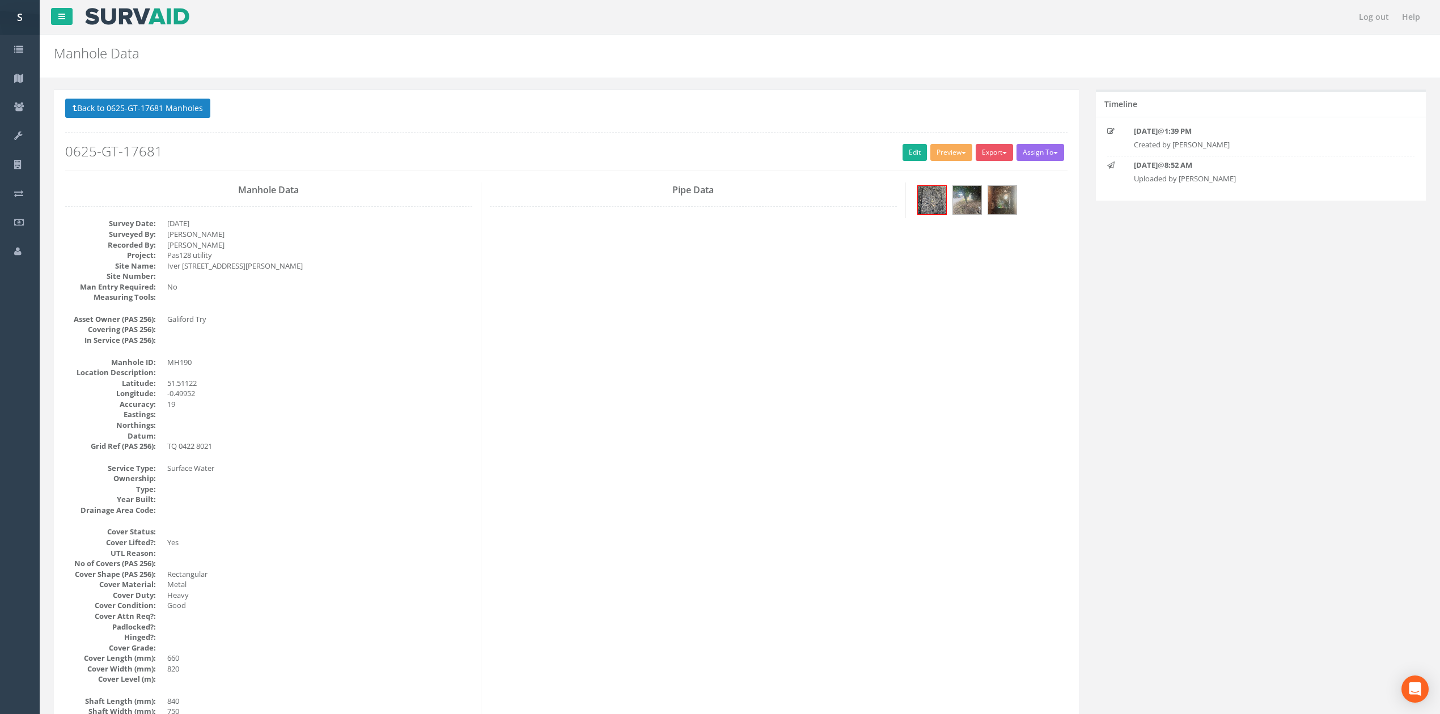
click at [904, 143] on div "Back to 0625-GT-17681 Manholes Back to Map Assign To No Companies Added Export …" at bounding box center [566, 135] width 1002 height 72
click at [903, 158] on link "Edit" at bounding box center [915, 152] width 24 height 17
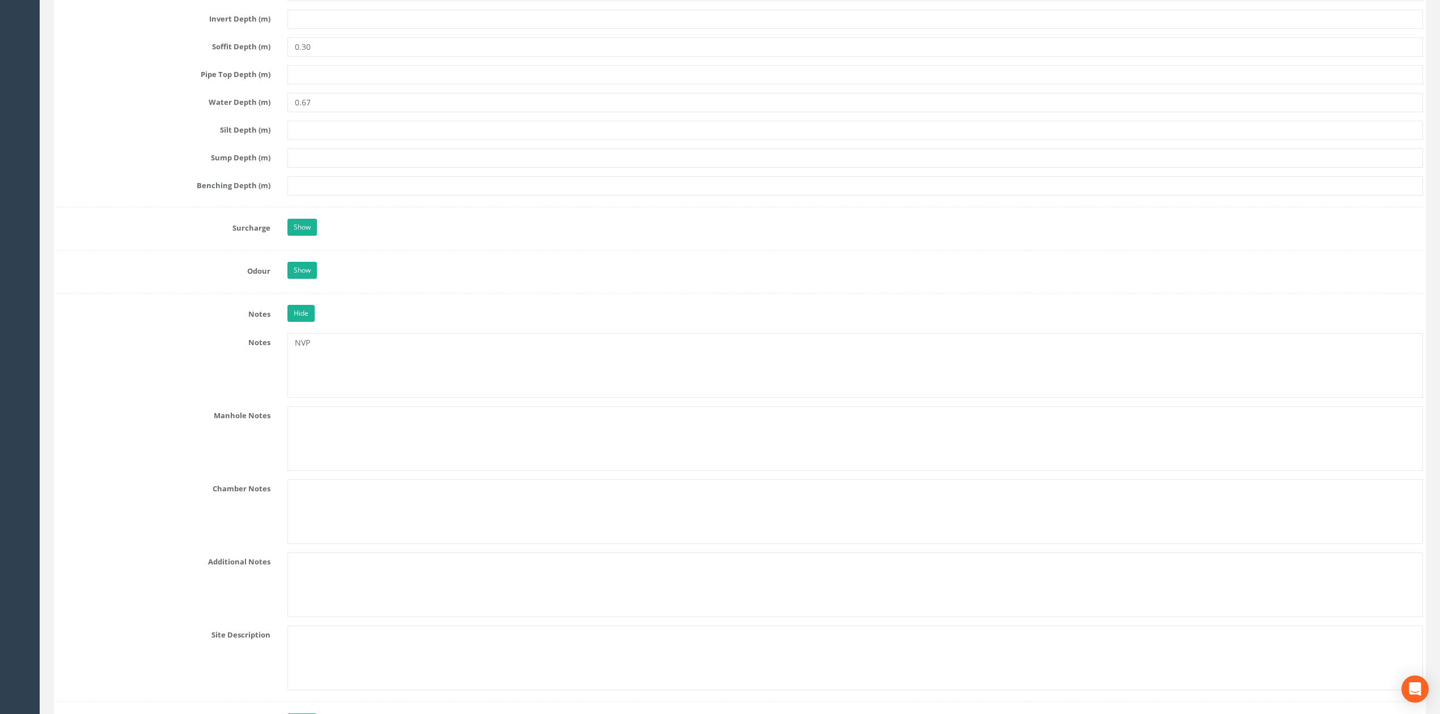
scroll to position [1327, 0]
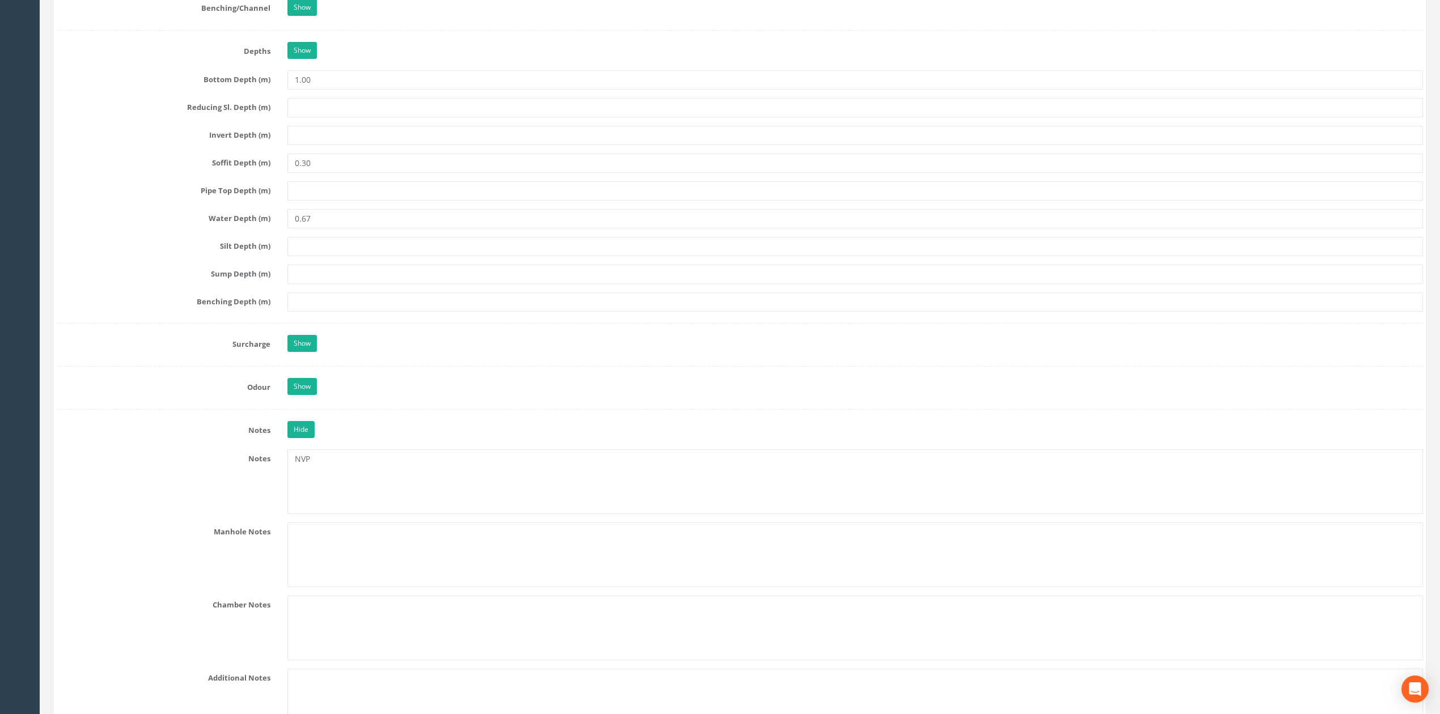
click at [359, 441] on div "Hide" at bounding box center [855, 431] width 1153 height 20
click at [371, 478] on textarea "NVP" at bounding box center [855, 482] width 1136 height 65
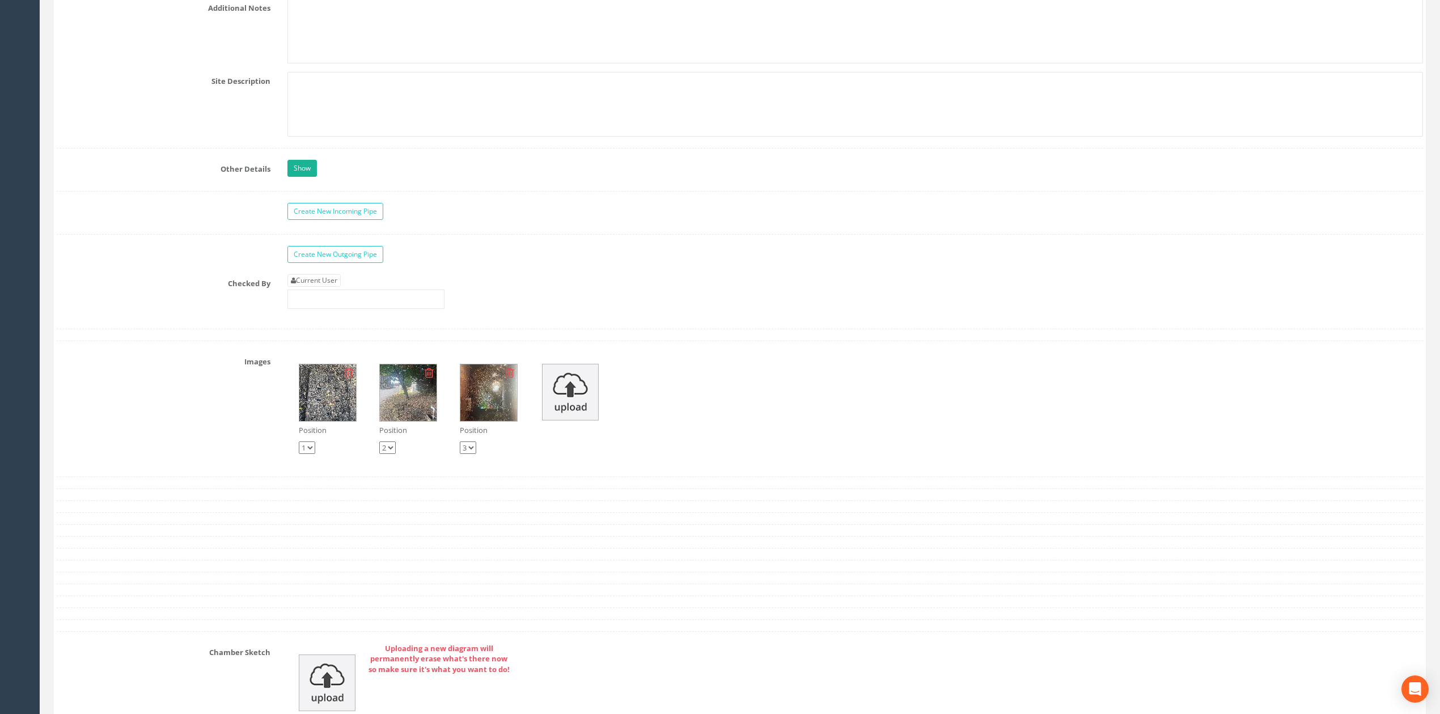
scroll to position [2007, 0]
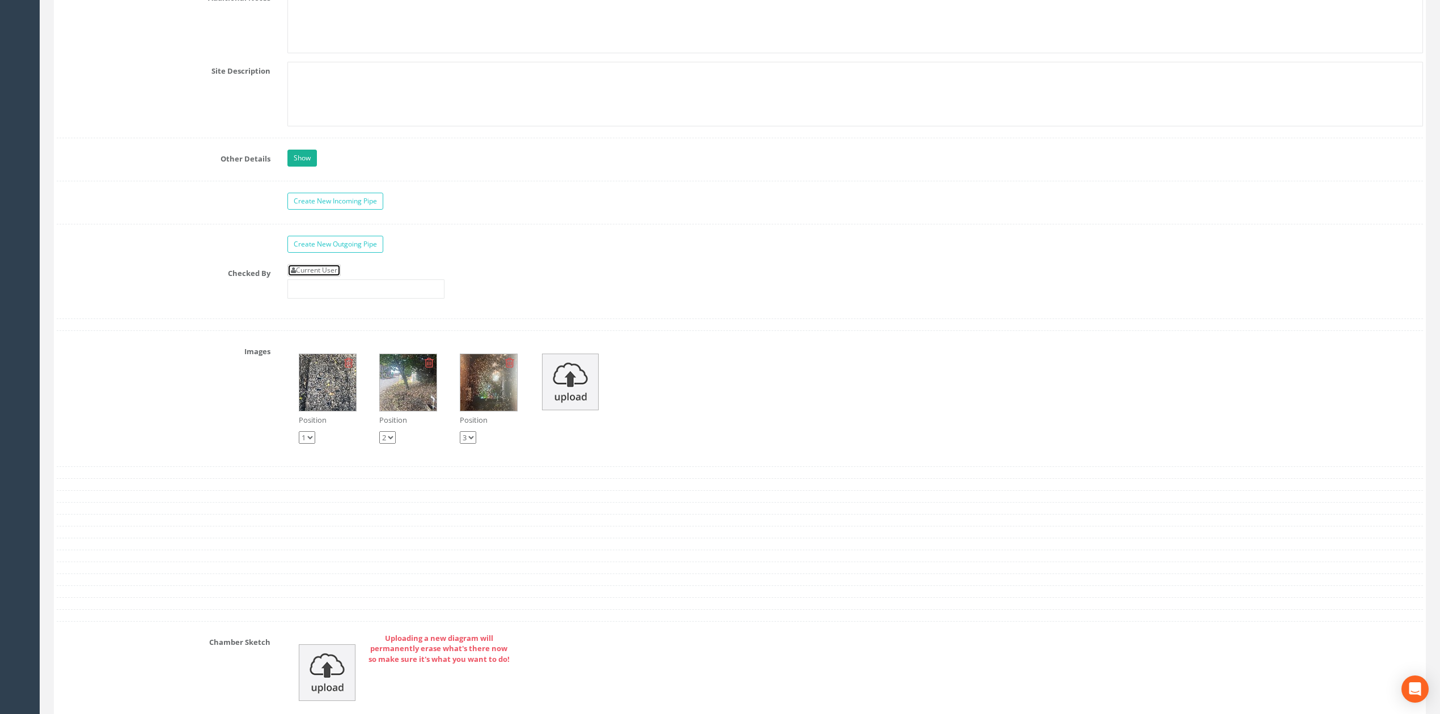
click at [321, 277] on link "Current User" at bounding box center [313, 270] width 53 height 12
click at [334, 299] on input "[PERSON_NAME]" at bounding box center [365, 289] width 157 height 19
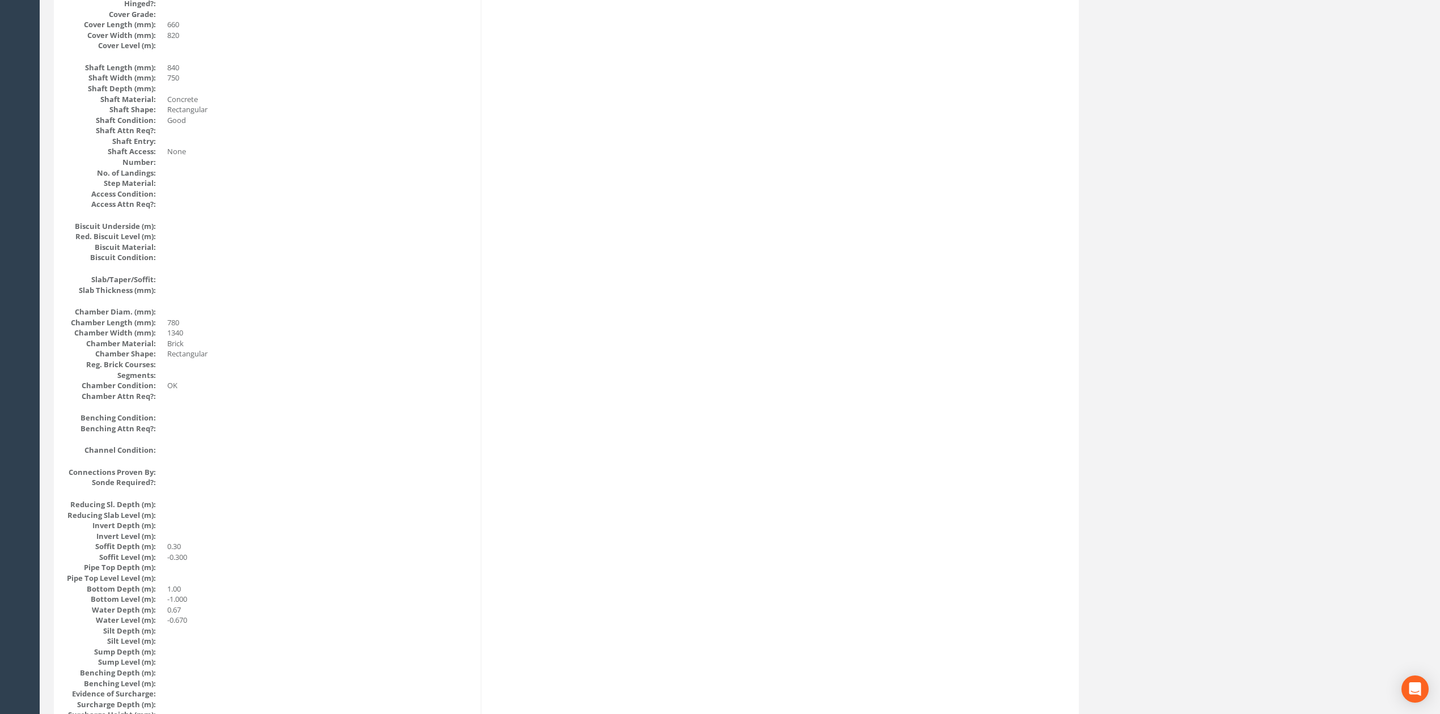
scroll to position [0, 0]
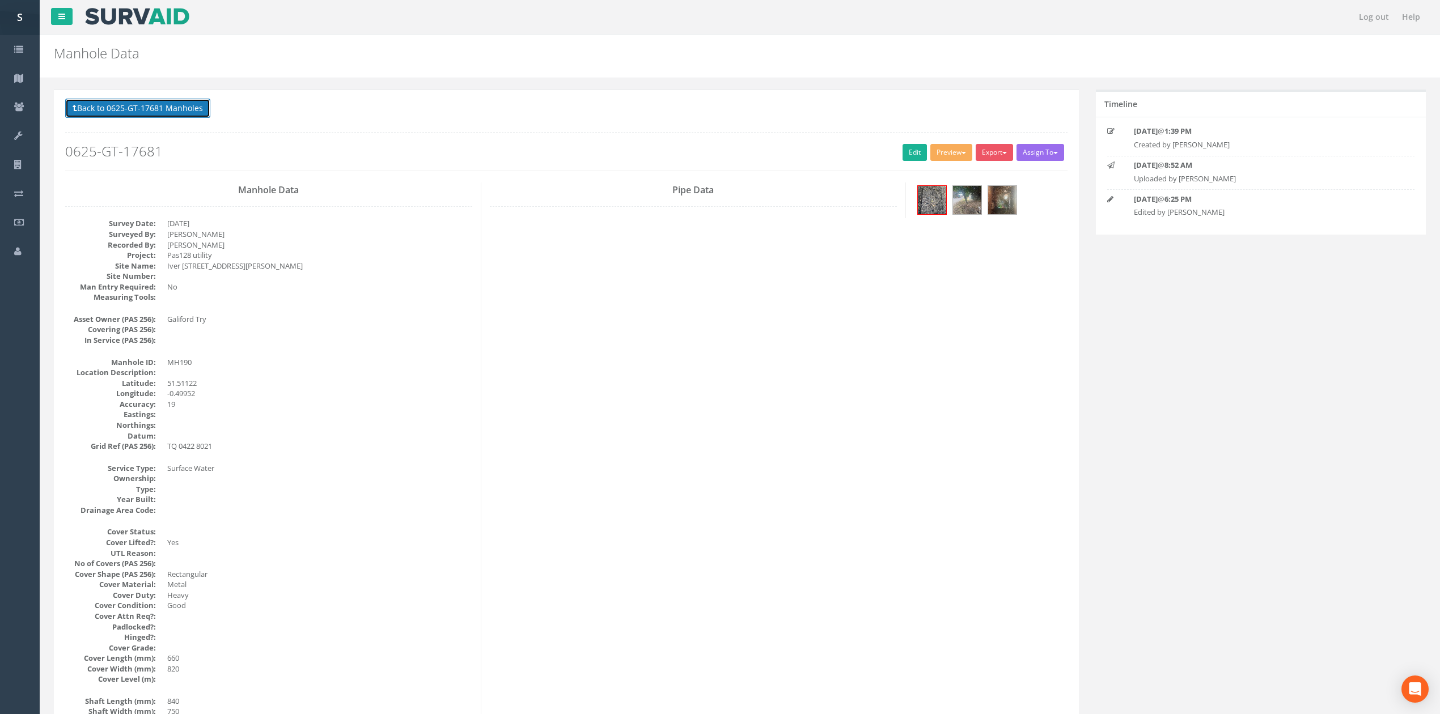
click at [162, 118] on button "Back to 0625-GT-17681 Manholes" at bounding box center [137, 108] width 145 height 19
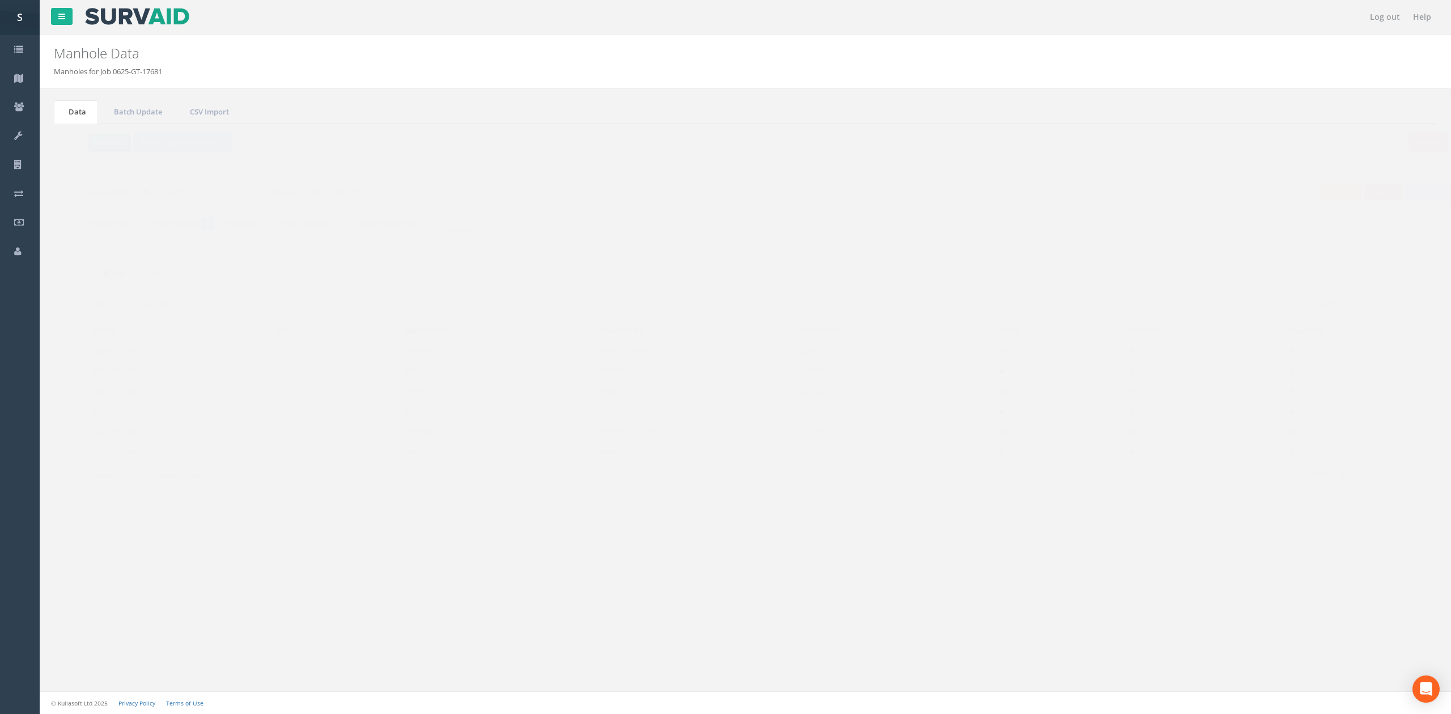
click at [84, 141] on button "Refresh" at bounding box center [87, 142] width 44 height 19
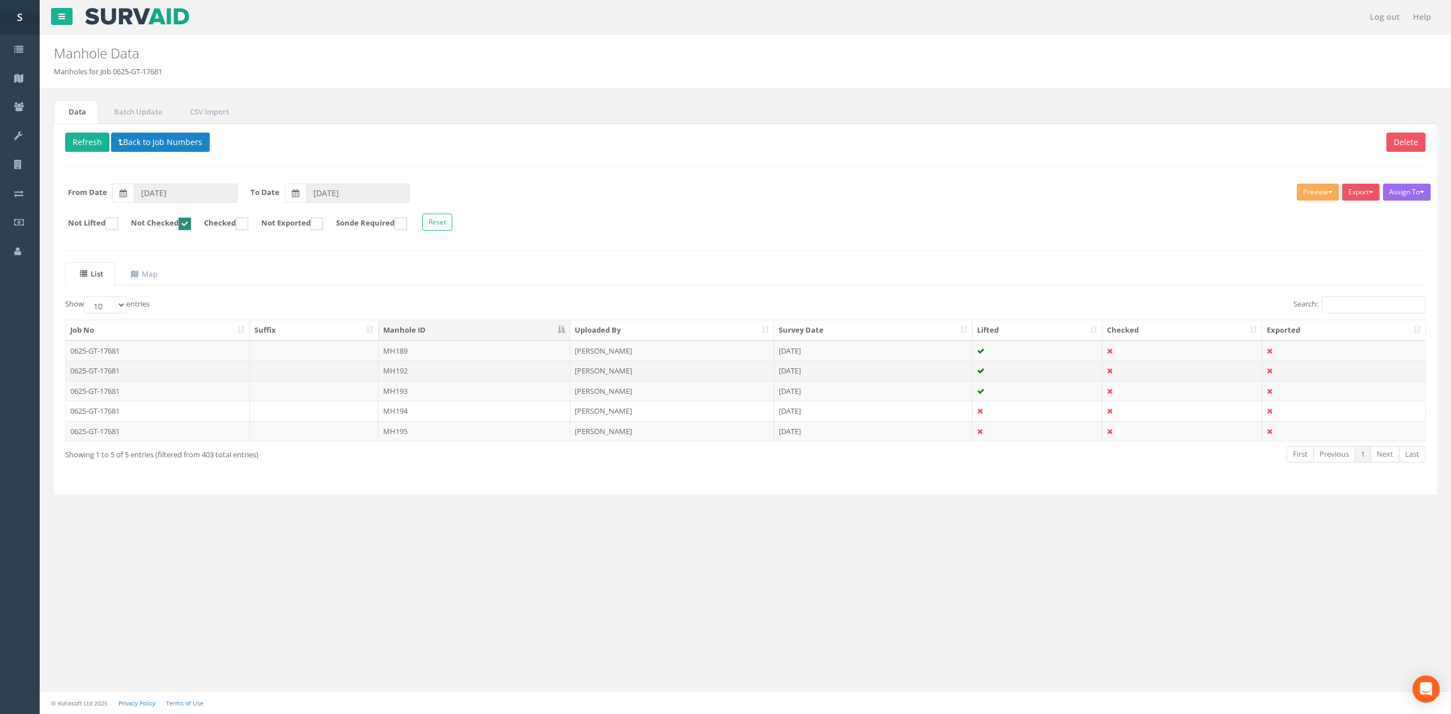
click at [416, 377] on td "MH192" at bounding box center [475, 371] width 192 height 20
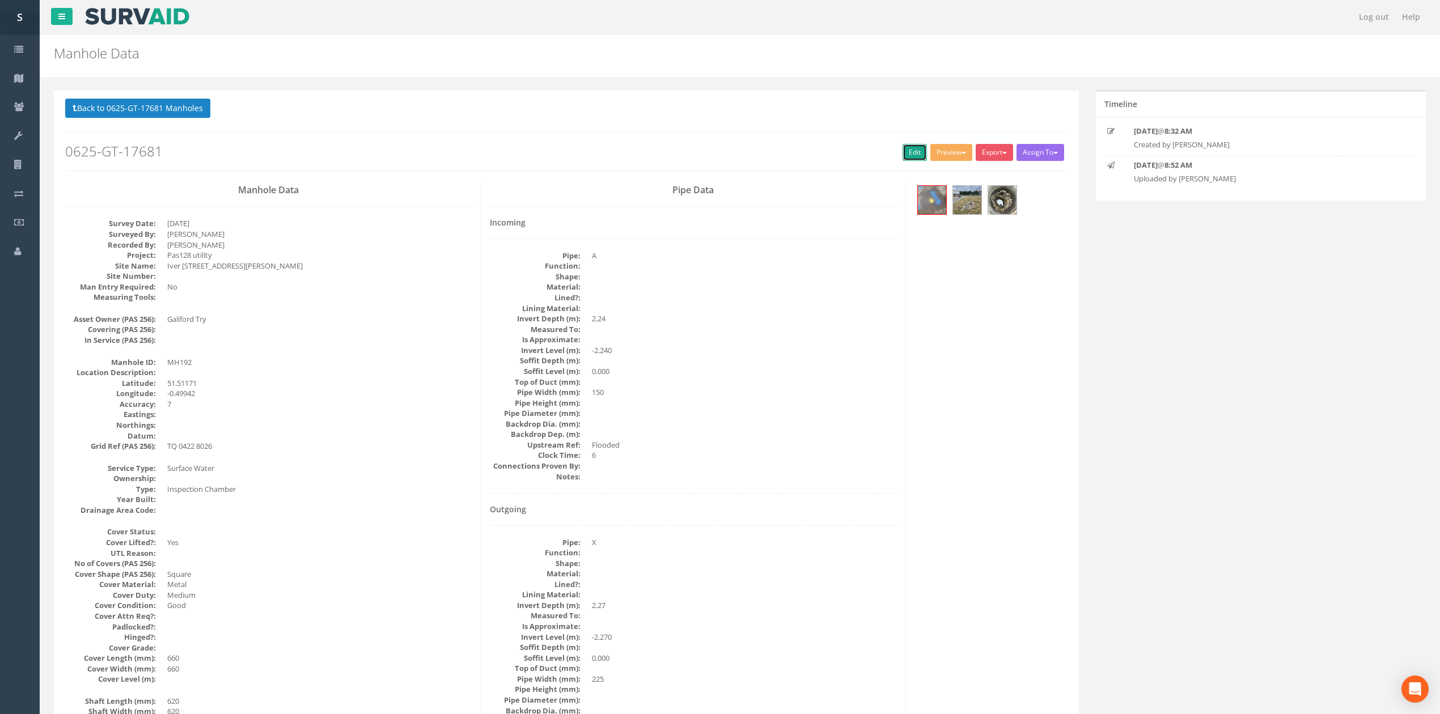
click at [903, 151] on link "Edit" at bounding box center [915, 152] width 24 height 17
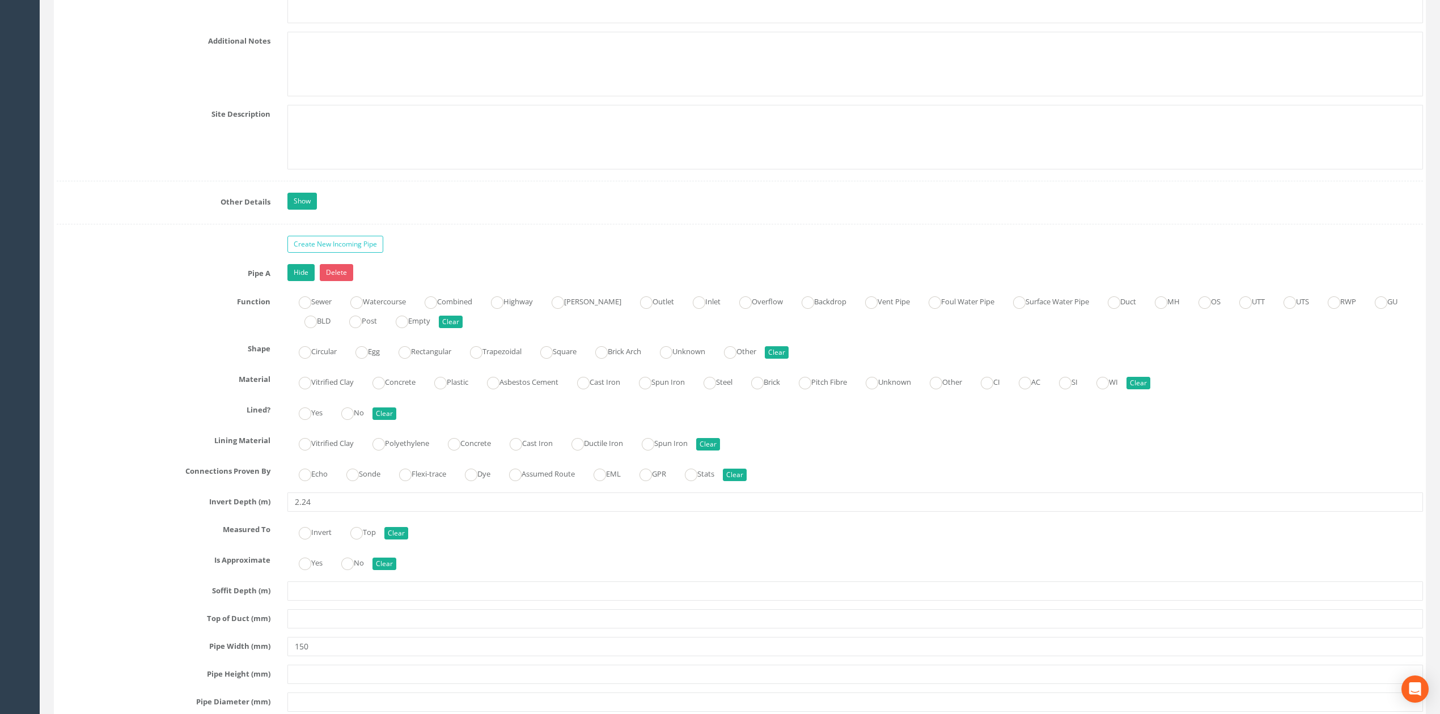
scroll to position [1885, 0]
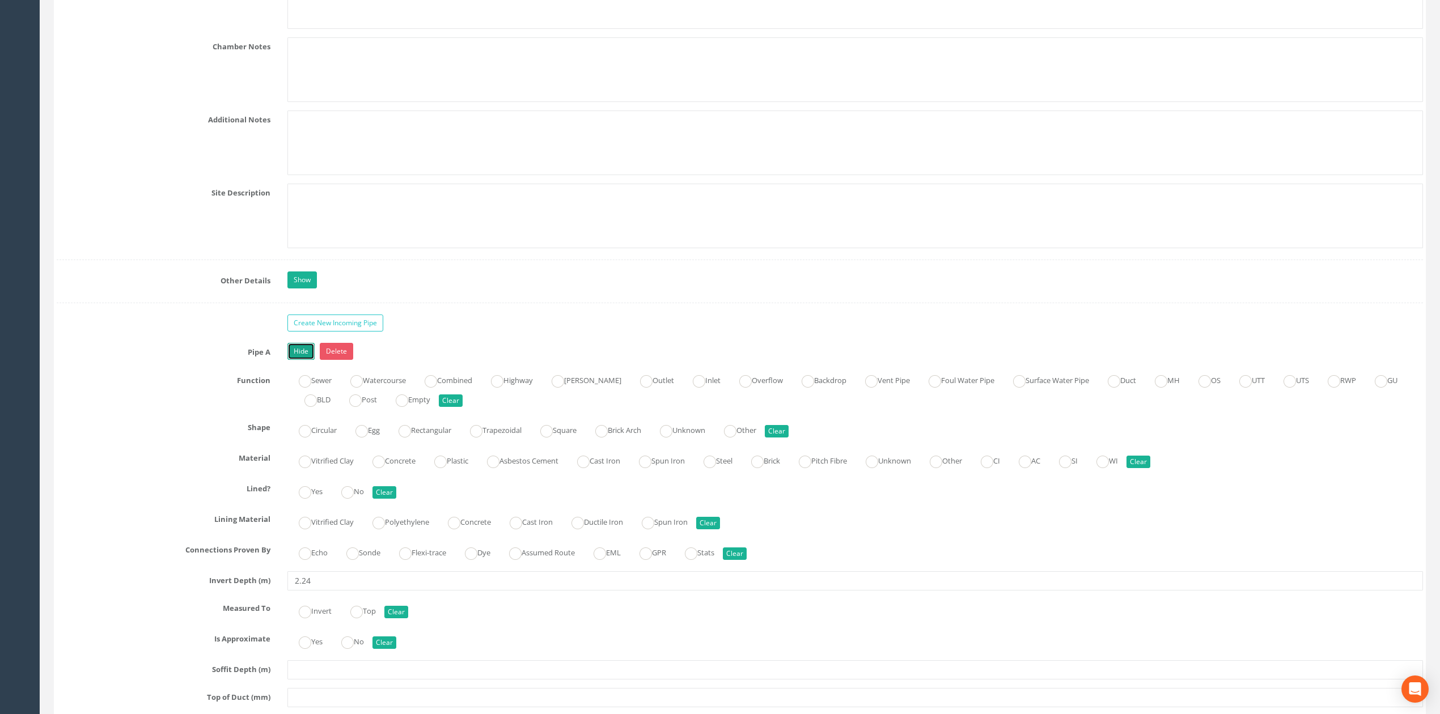
click at [309, 360] on link "Hide" at bounding box center [300, 351] width 27 height 17
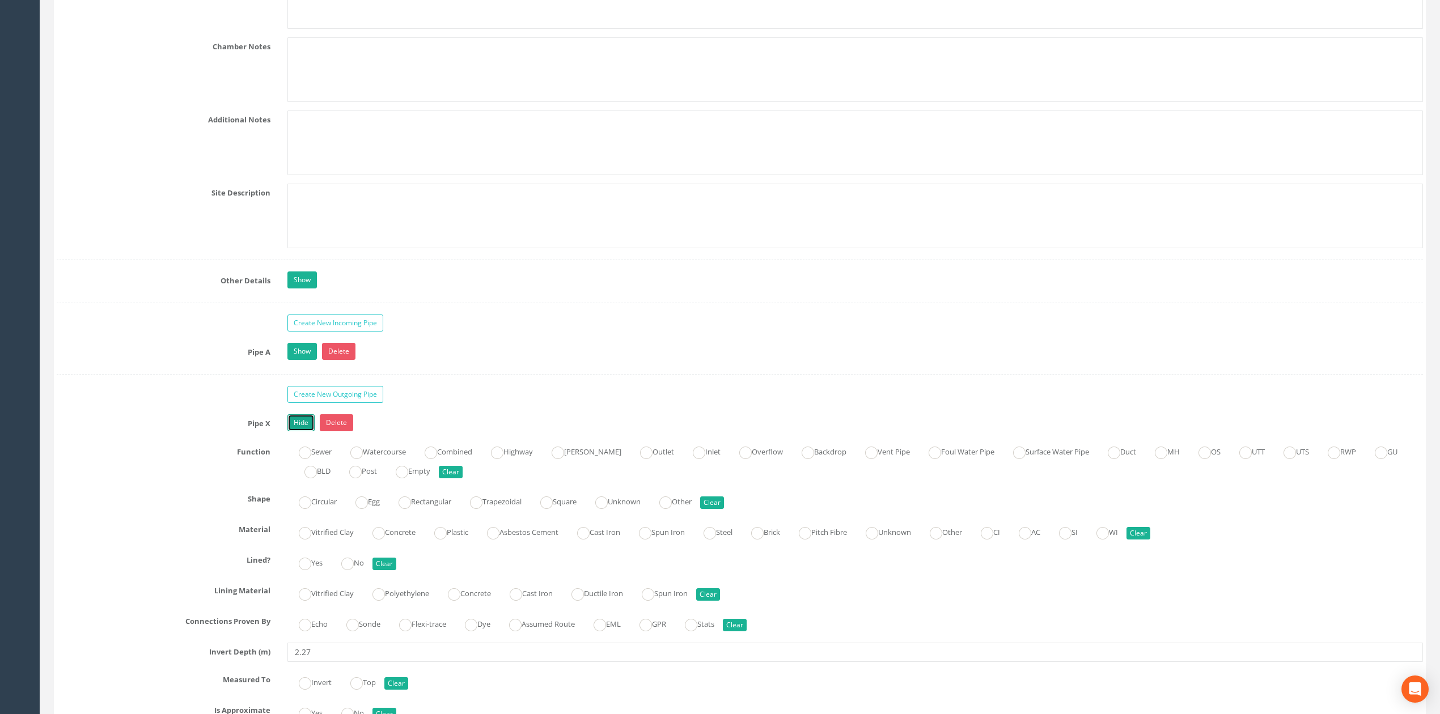
click at [308, 430] on link "Hide" at bounding box center [300, 422] width 27 height 17
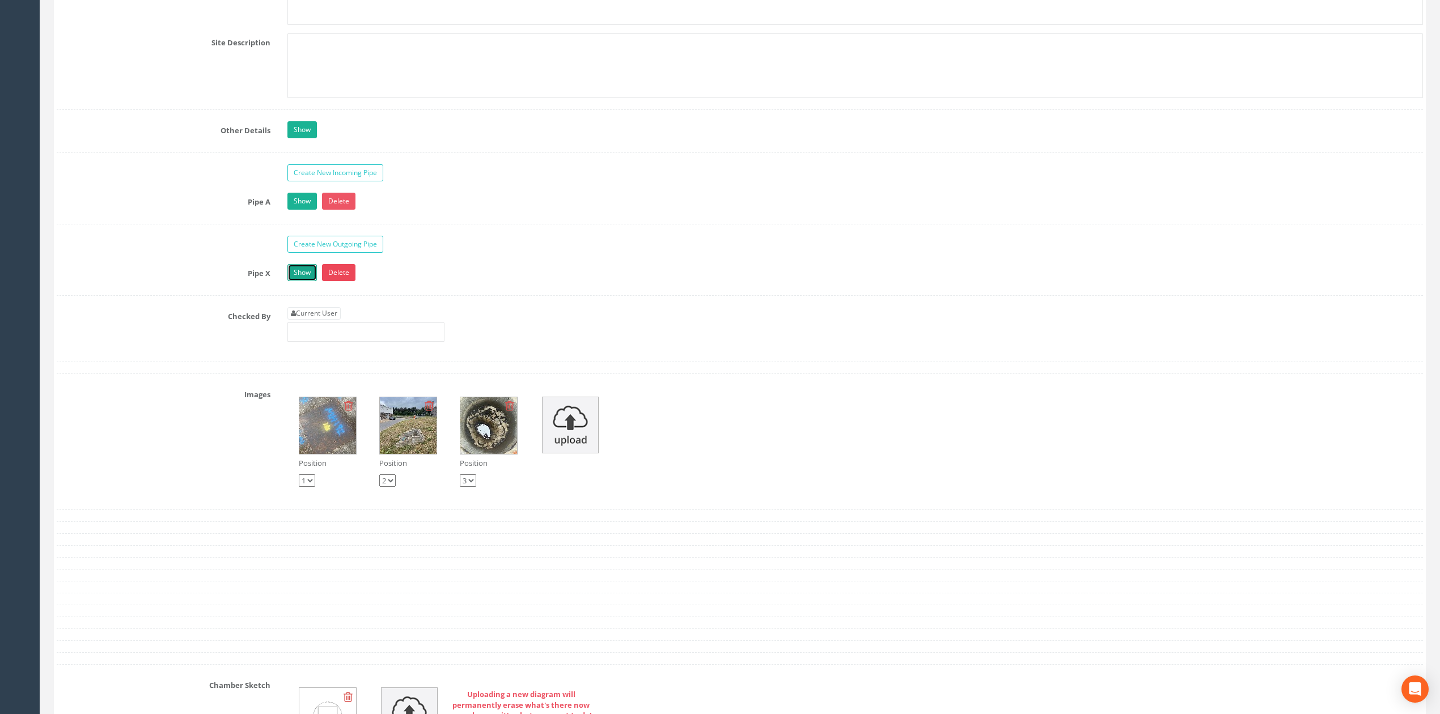
scroll to position [2036, 0]
click at [332, 334] on div "Current User" at bounding box center [365, 323] width 157 height 35
click at [341, 319] on link "Current User" at bounding box center [313, 312] width 53 height 12
click at [345, 341] on input "[PERSON_NAME]" at bounding box center [365, 330] width 157 height 19
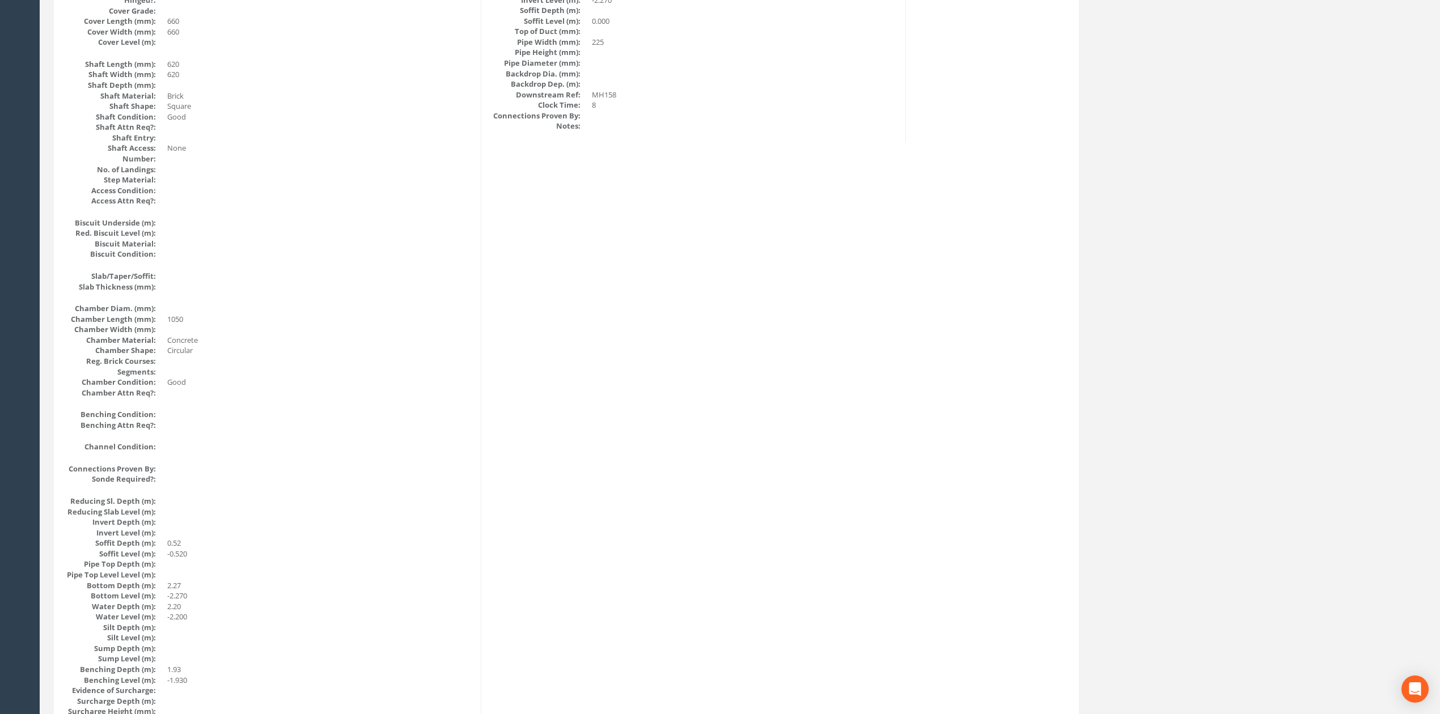
scroll to position [0, 0]
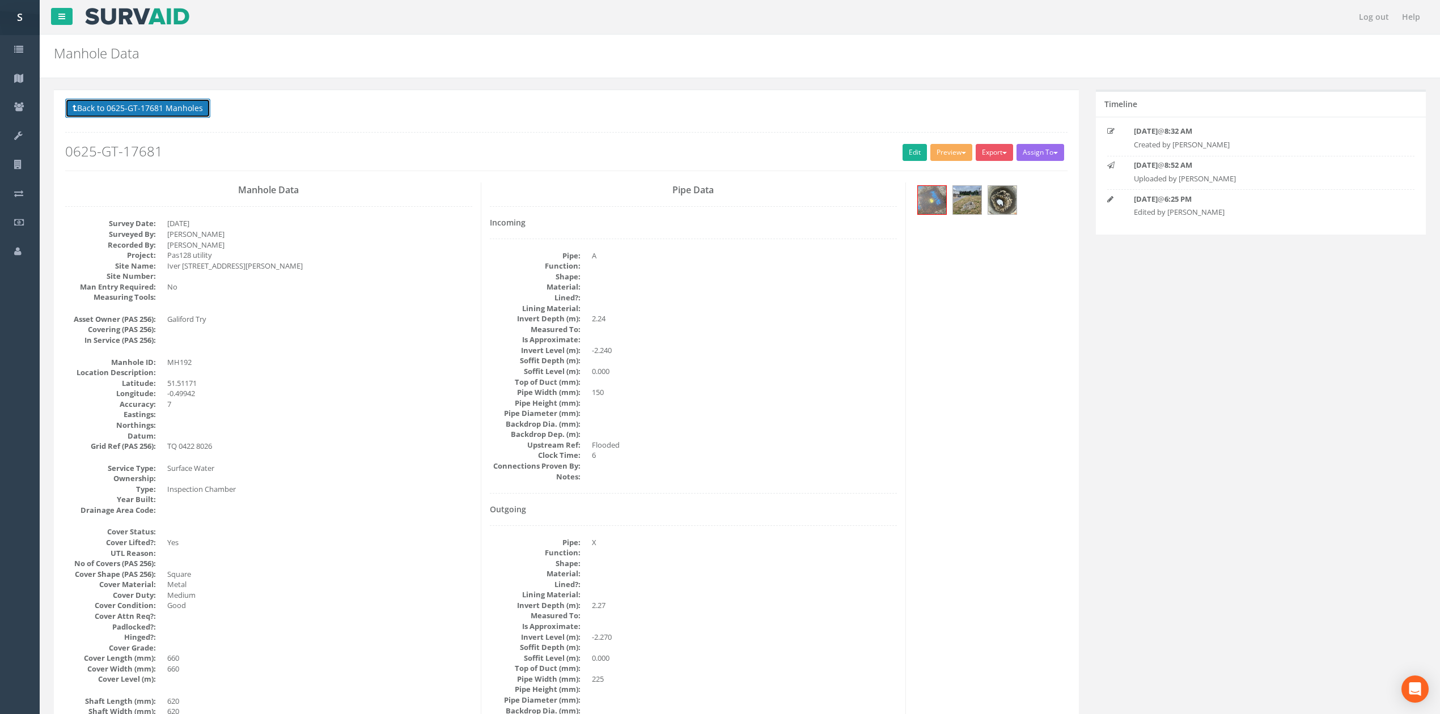
click at [191, 113] on button "Back to 0625-GT-17681 Manholes" at bounding box center [137, 108] width 145 height 19
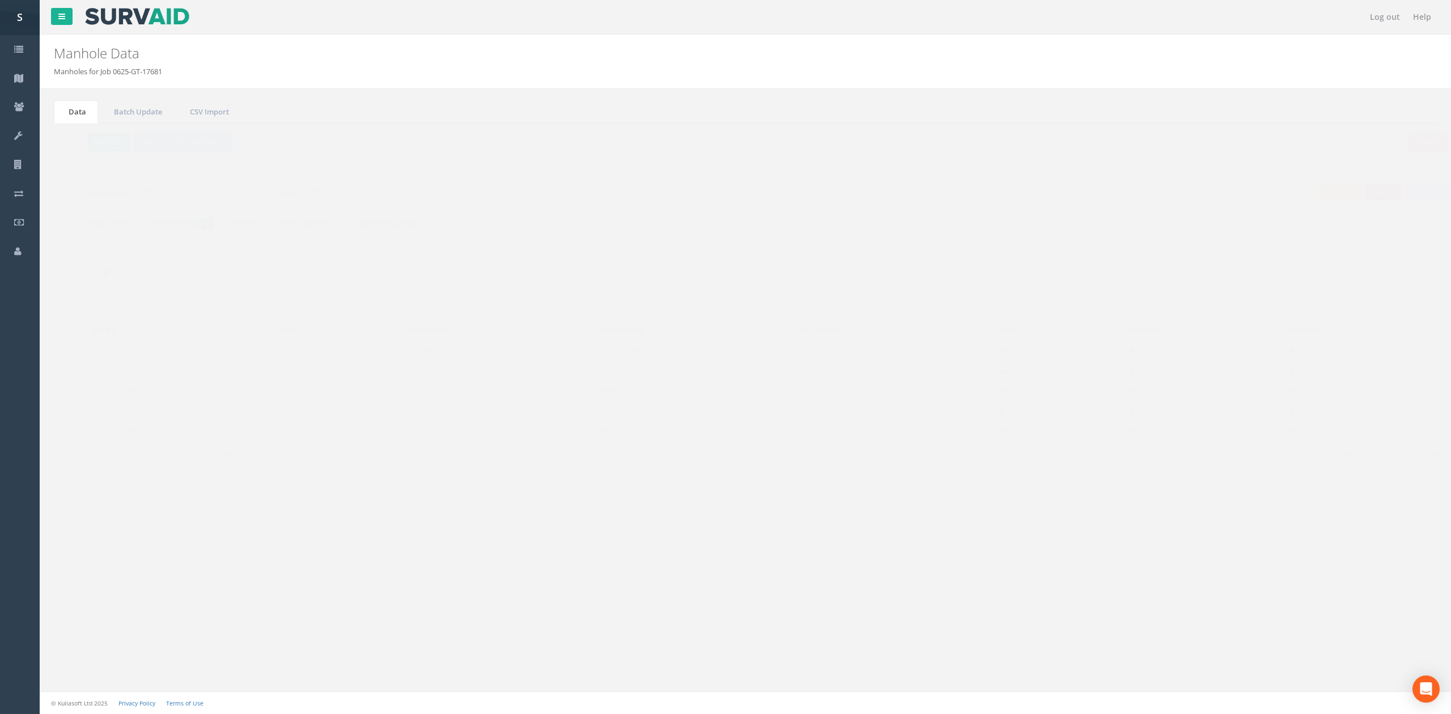
click at [99, 145] on button "Refresh" at bounding box center [87, 142] width 44 height 19
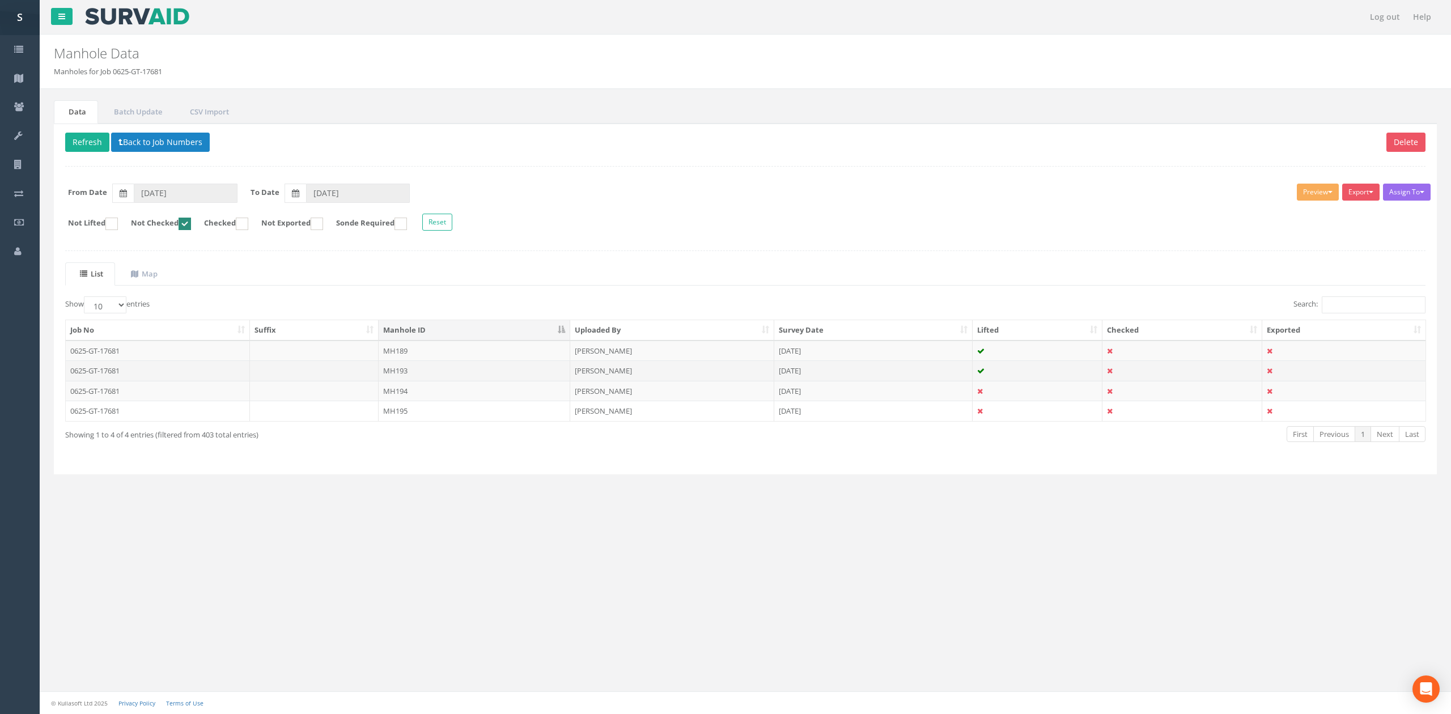
click at [754, 370] on td "[PERSON_NAME]" at bounding box center [672, 371] width 204 height 20
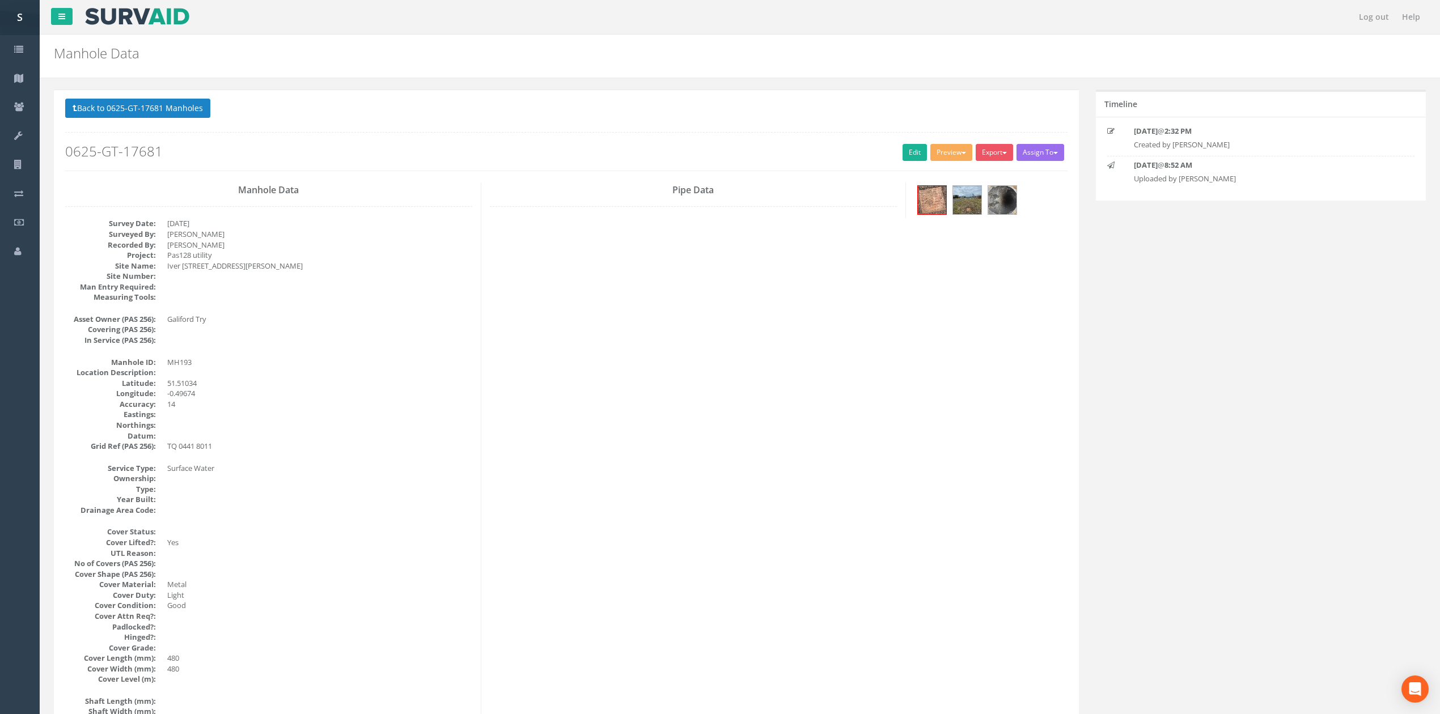
drag, startPoint x: 656, startPoint y: 230, endPoint x: 654, endPoint y: 259, distance: 29.0
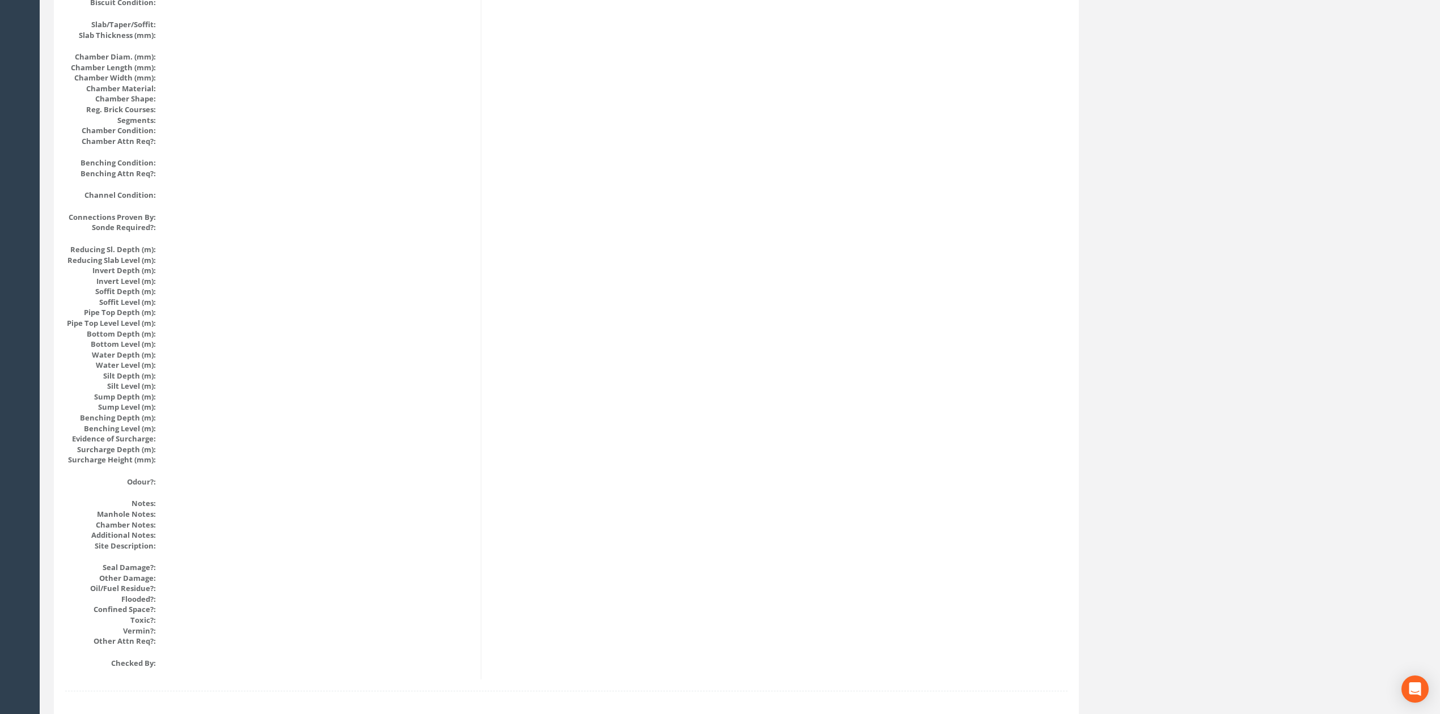
scroll to position [928, 0]
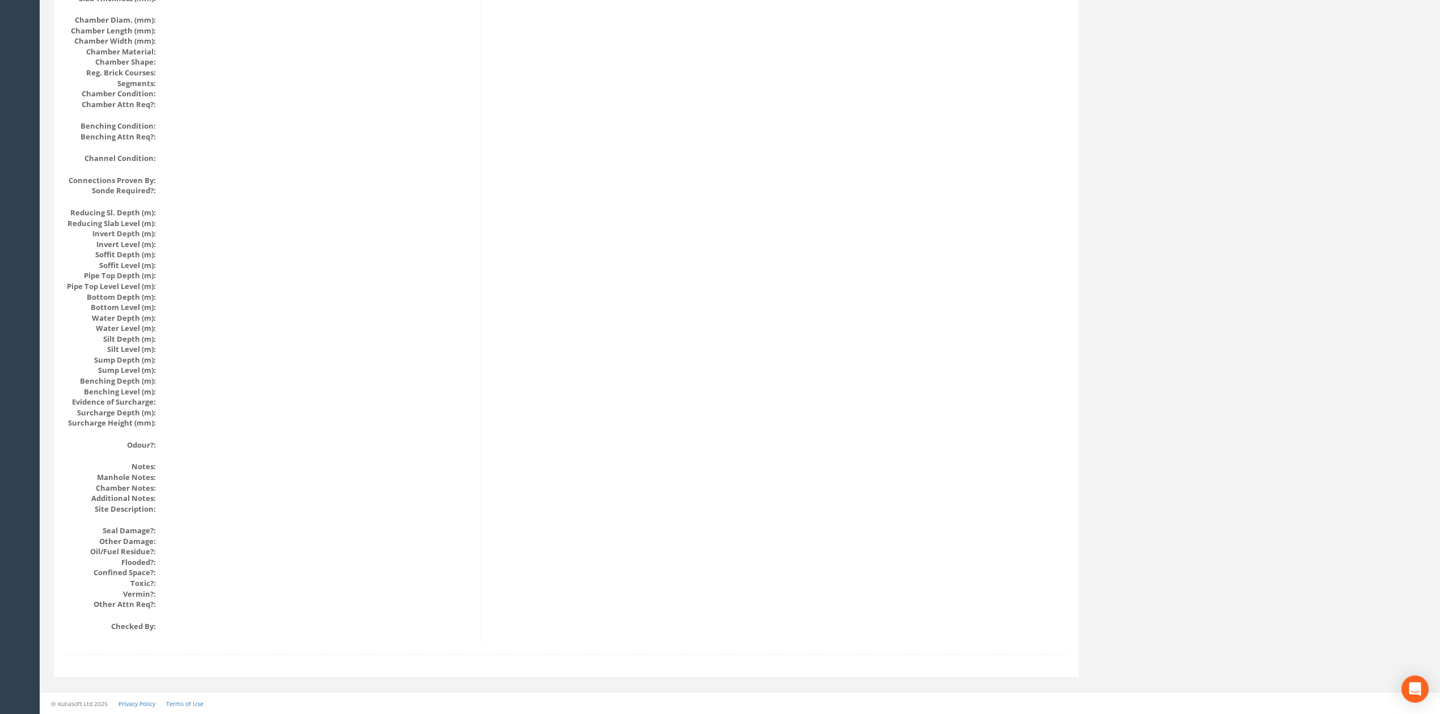
drag, startPoint x: 735, startPoint y: 515, endPoint x: 706, endPoint y: 257, distance: 258.9
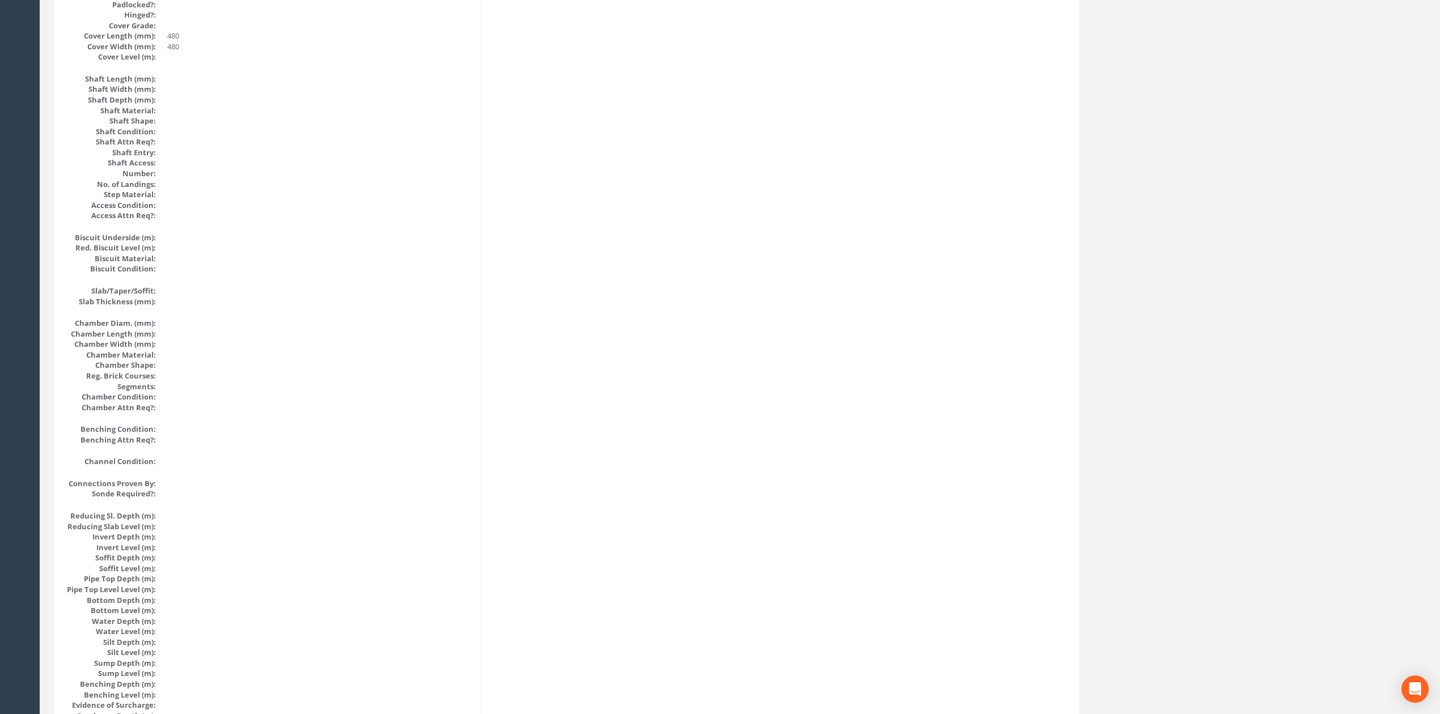
scroll to position [108, 0]
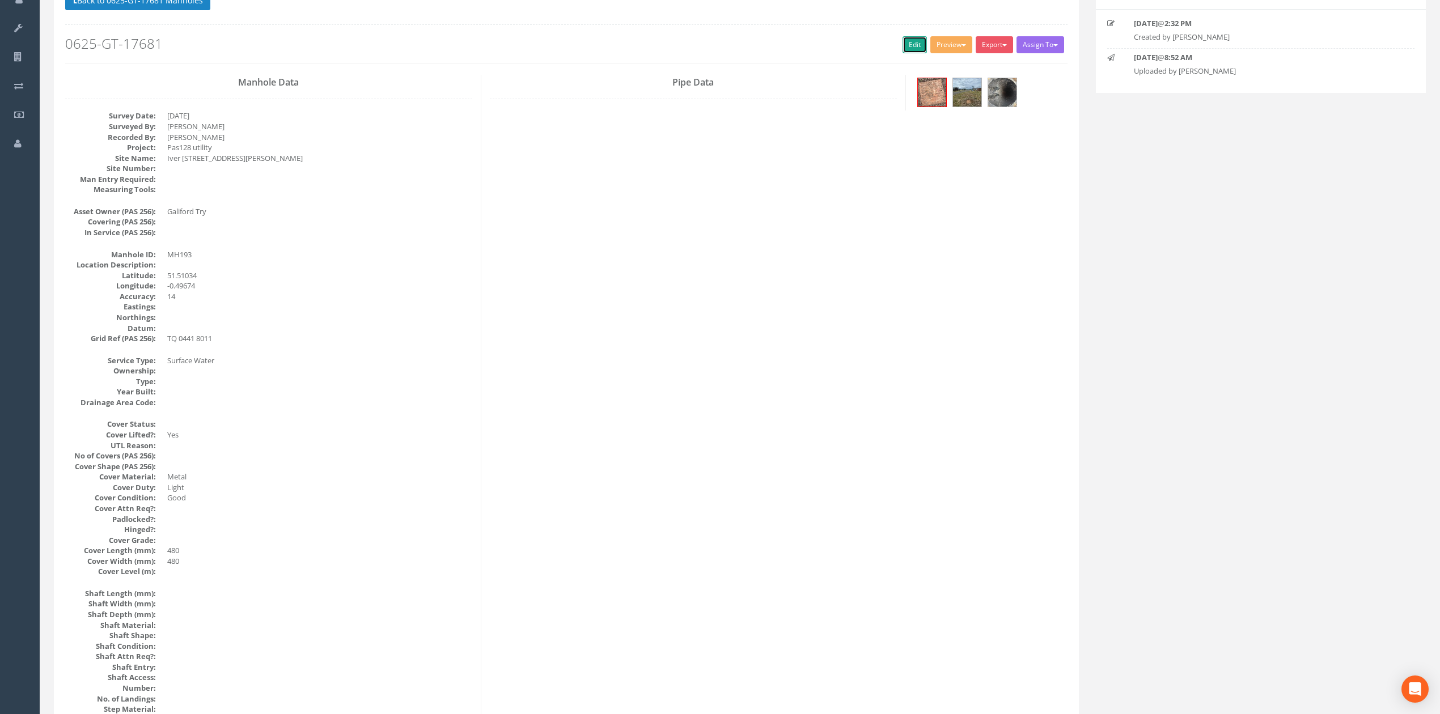
click at [914, 42] on link "Edit" at bounding box center [915, 44] width 24 height 17
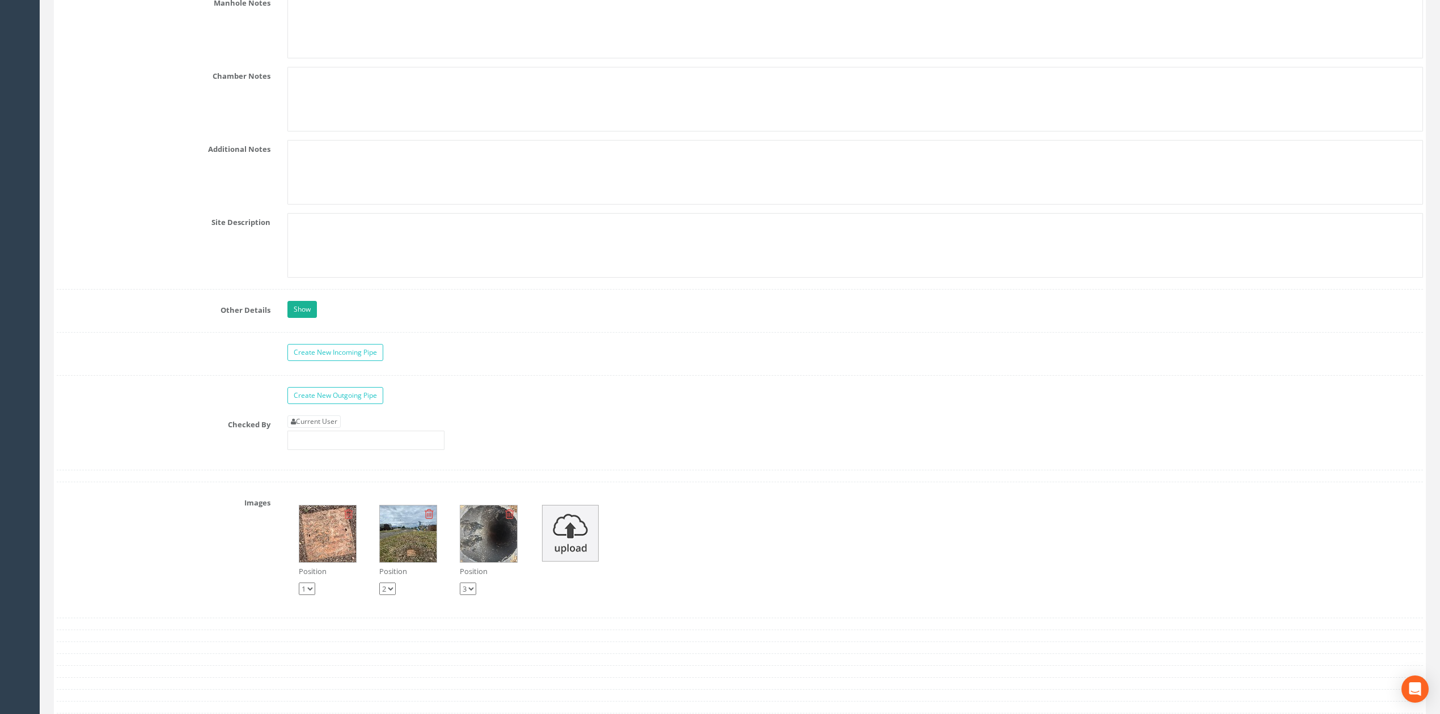
scroll to position [1780, 0]
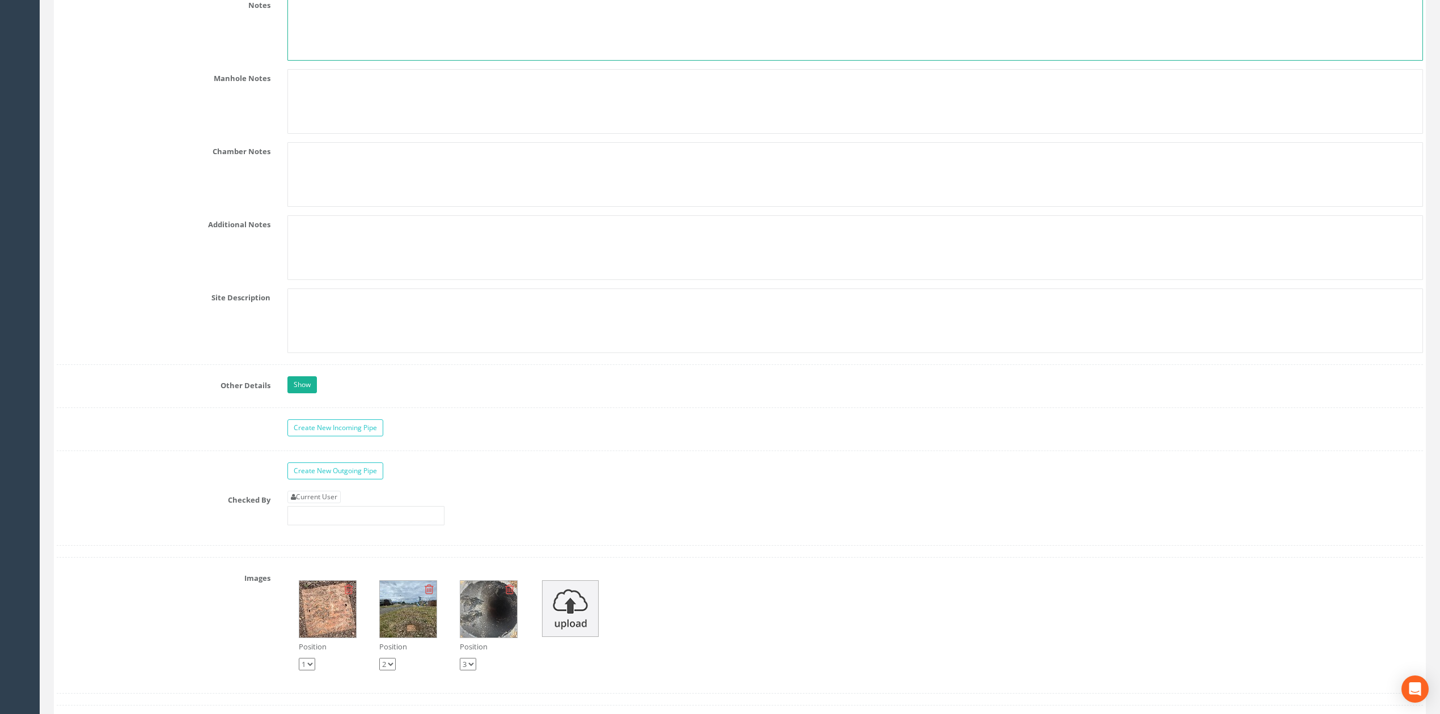
click at [314, 46] on textarea at bounding box center [855, 28] width 1136 height 65
click at [327, 503] on link "Current User" at bounding box center [313, 497] width 53 height 12
click at [366, 534] on div "Current User [PERSON_NAME]" at bounding box center [855, 512] width 1153 height 43
click at [372, 522] on input "[PERSON_NAME]" at bounding box center [365, 515] width 157 height 19
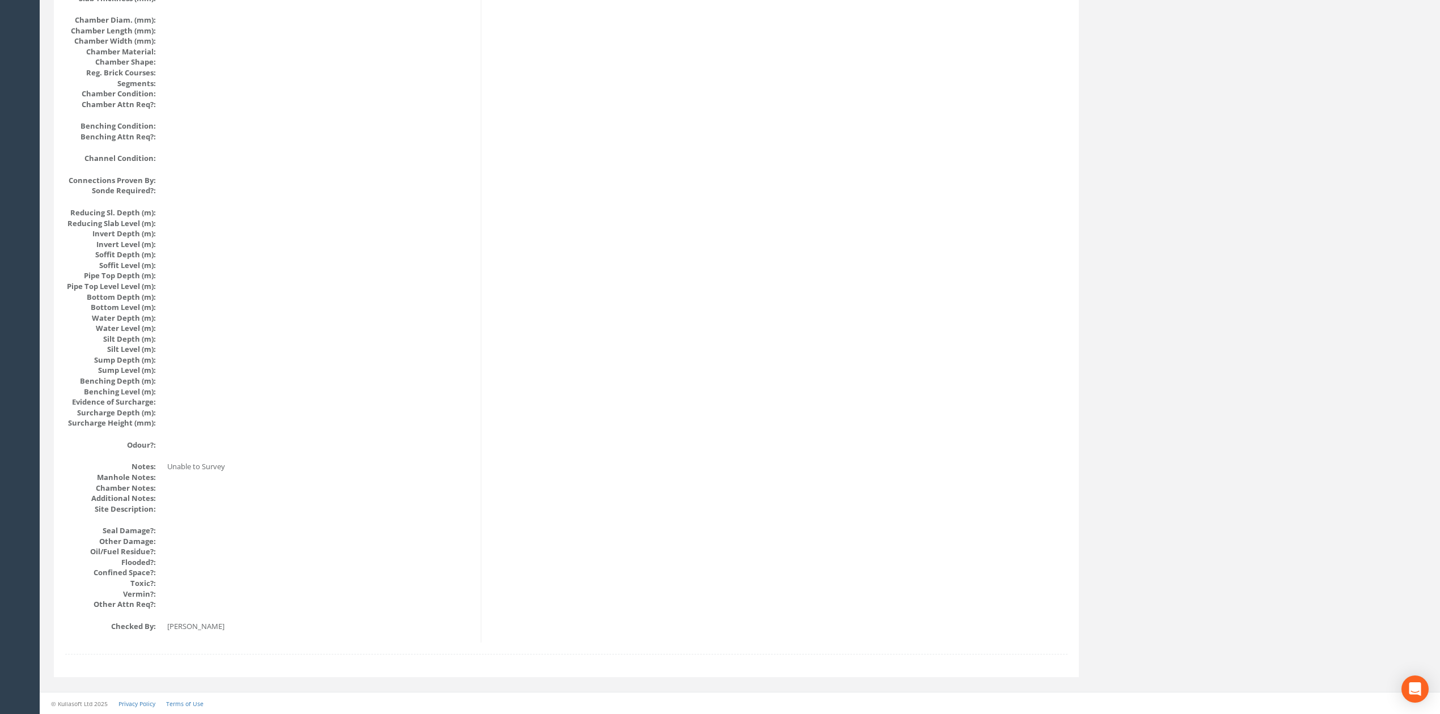
scroll to position [0, 0]
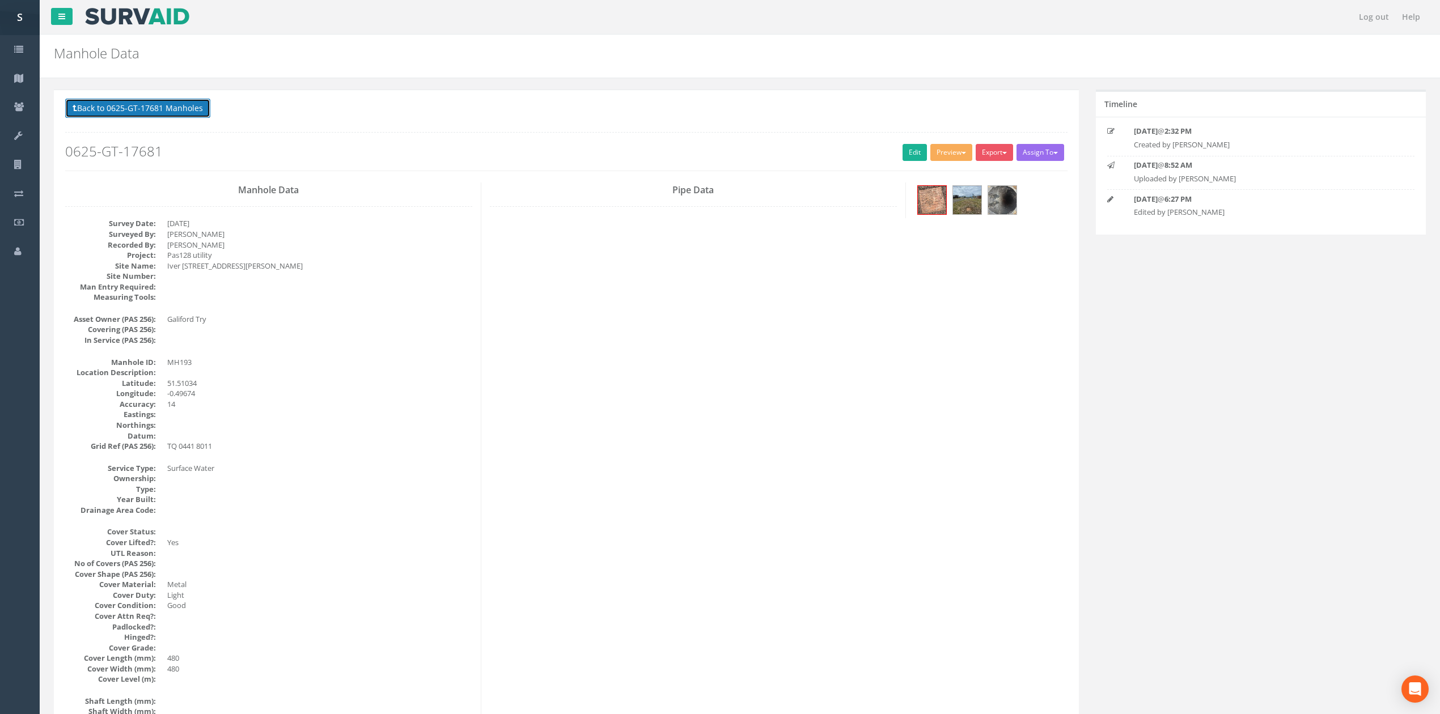
click at [177, 114] on button "Back to 0625-GT-17681 Manholes" at bounding box center [137, 108] width 145 height 19
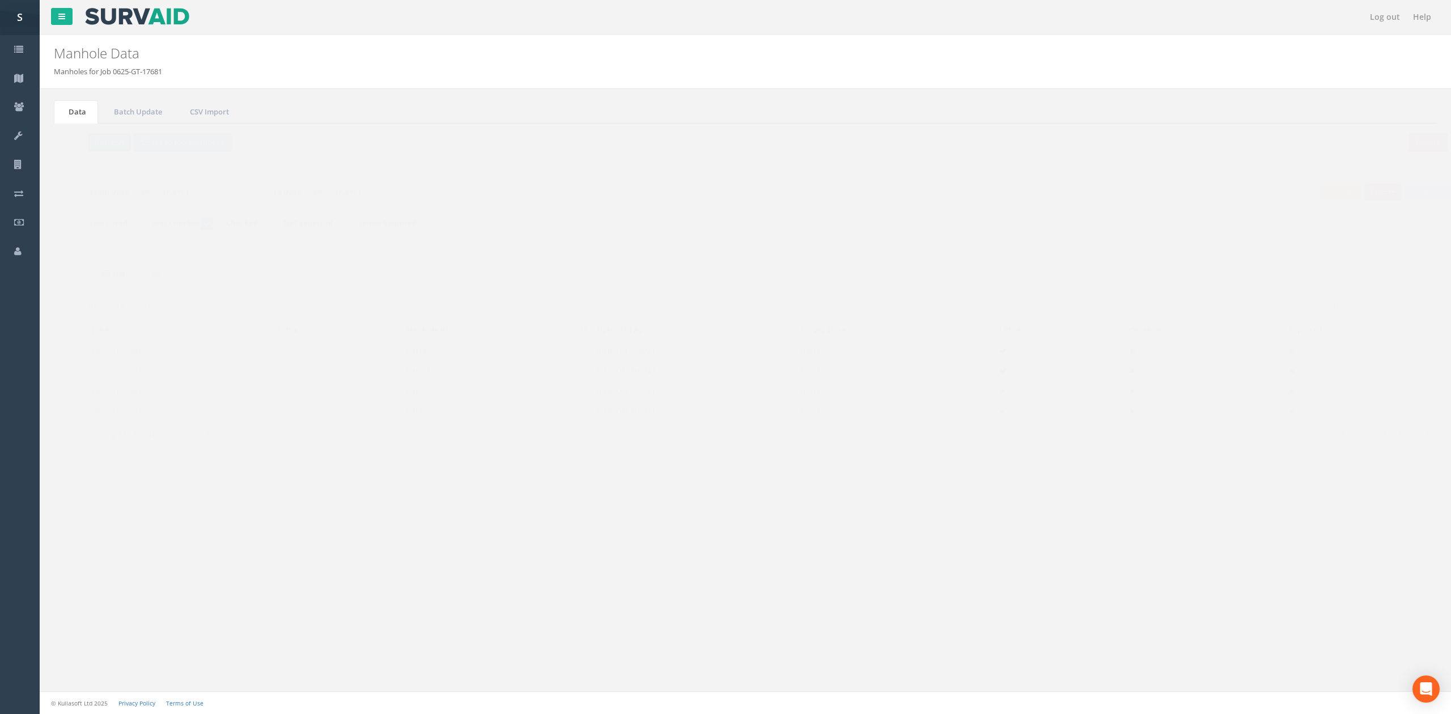
click at [92, 148] on button "Refresh" at bounding box center [87, 142] width 44 height 19
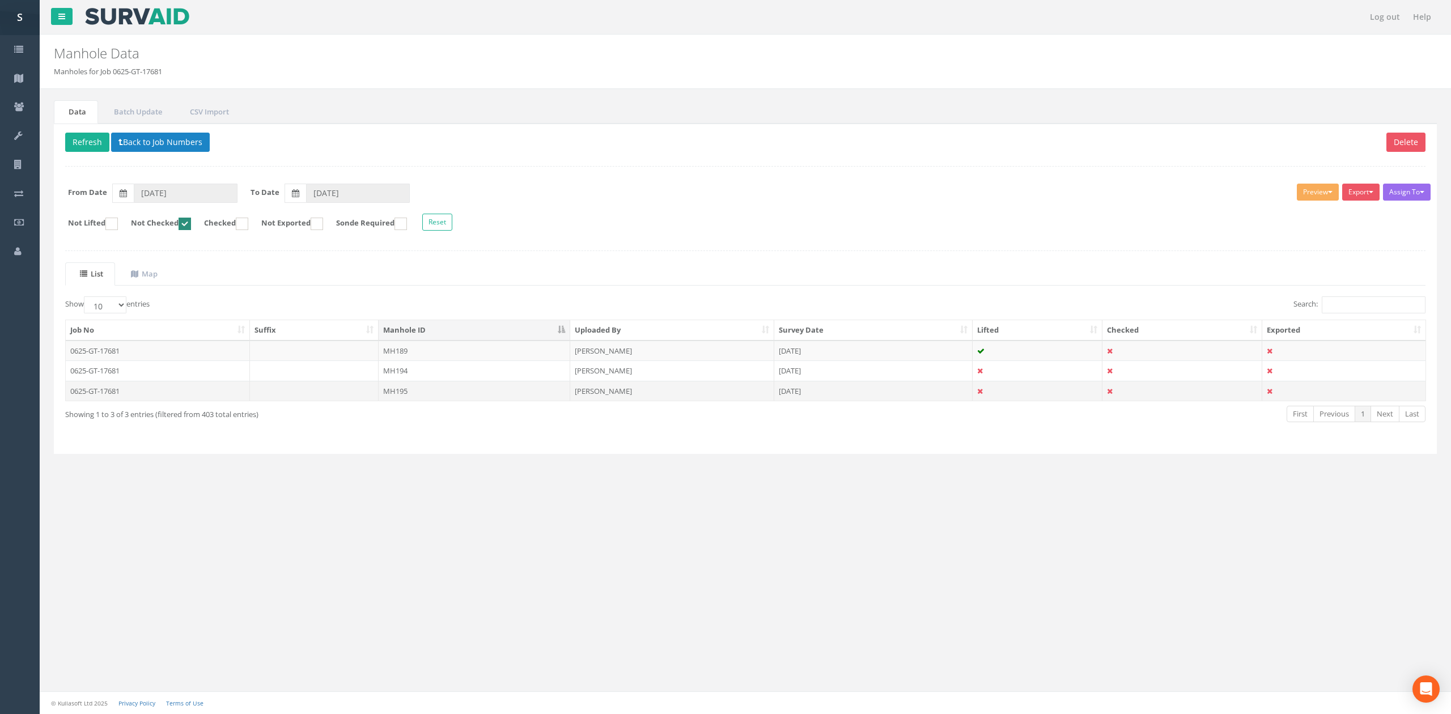
click at [458, 384] on td "MH195" at bounding box center [475, 391] width 192 height 20
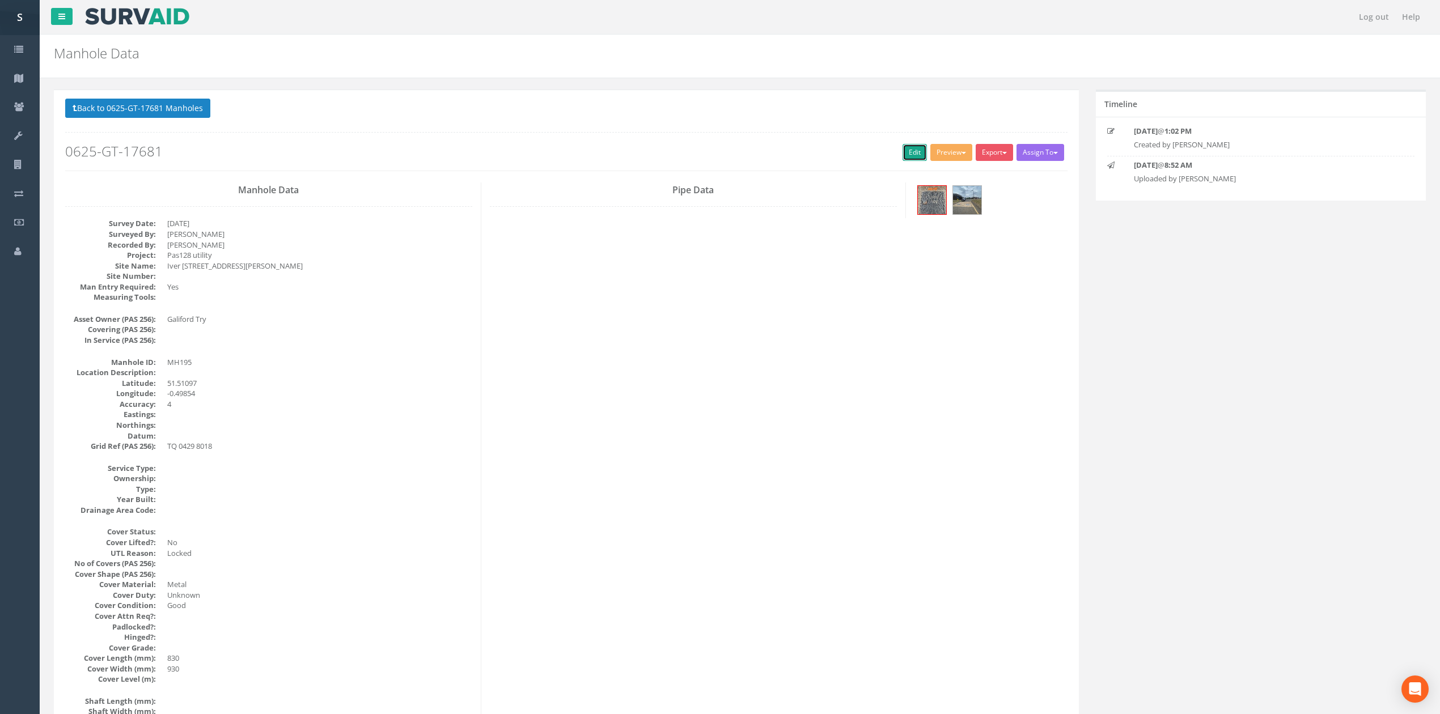
click at [904, 154] on link "Edit" at bounding box center [915, 152] width 24 height 17
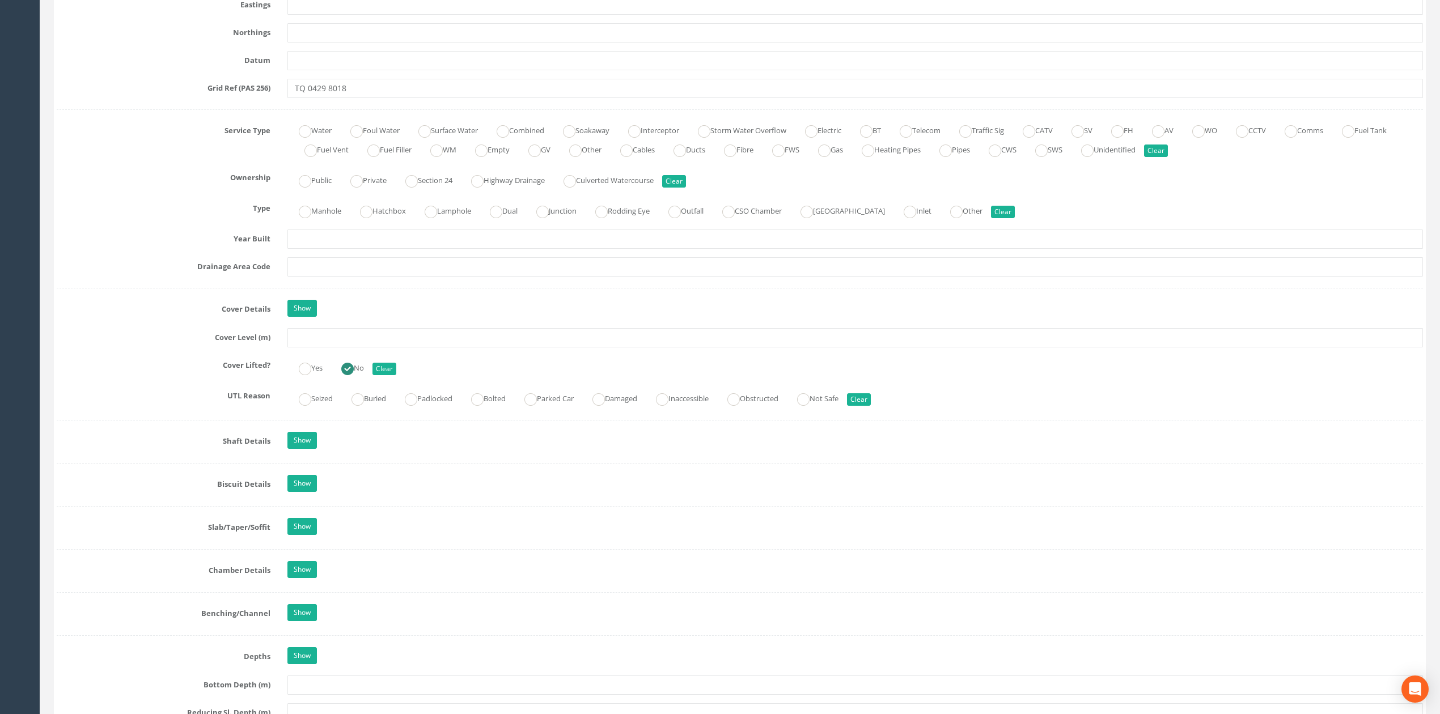
scroll to position [1970, 0]
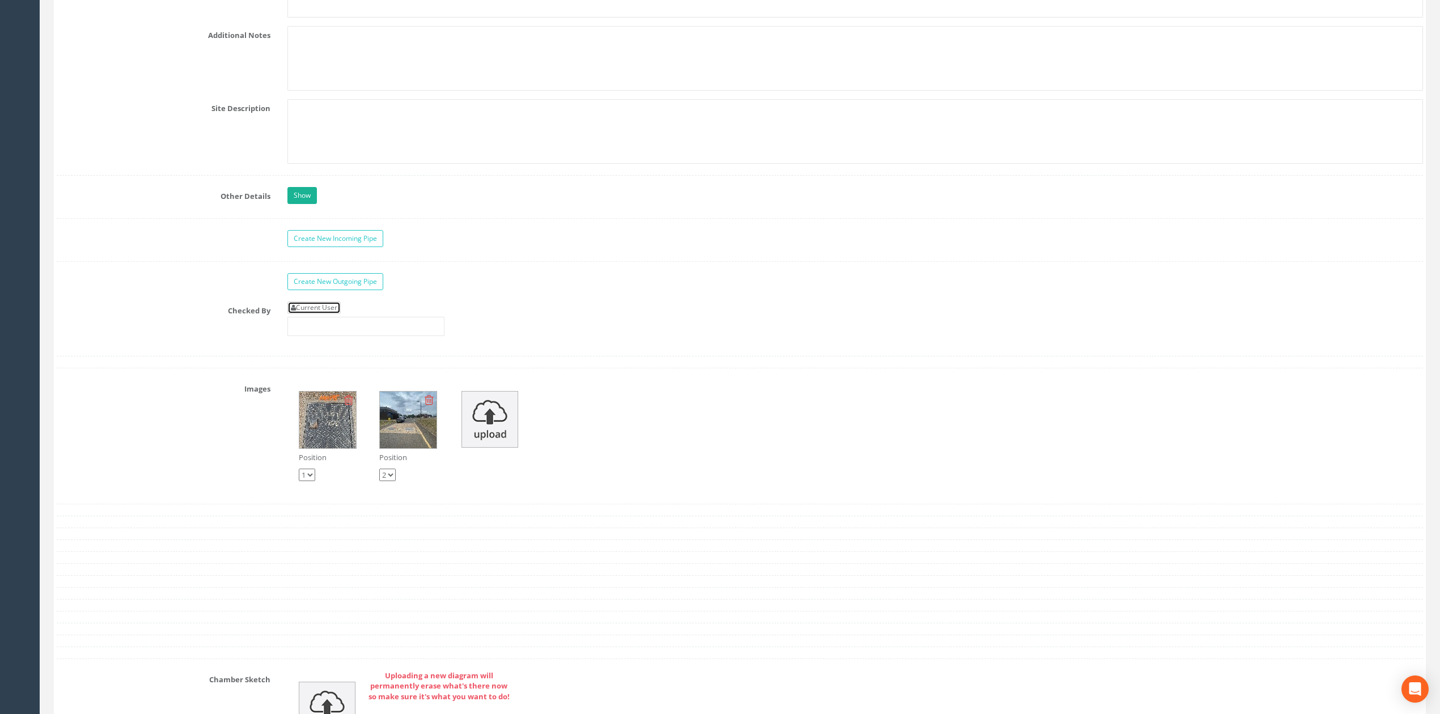
click at [341, 314] on link "Current User" at bounding box center [313, 308] width 53 height 12
click at [356, 333] on input "[PERSON_NAME]" at bounding box center [365, 326] width 157 height 19
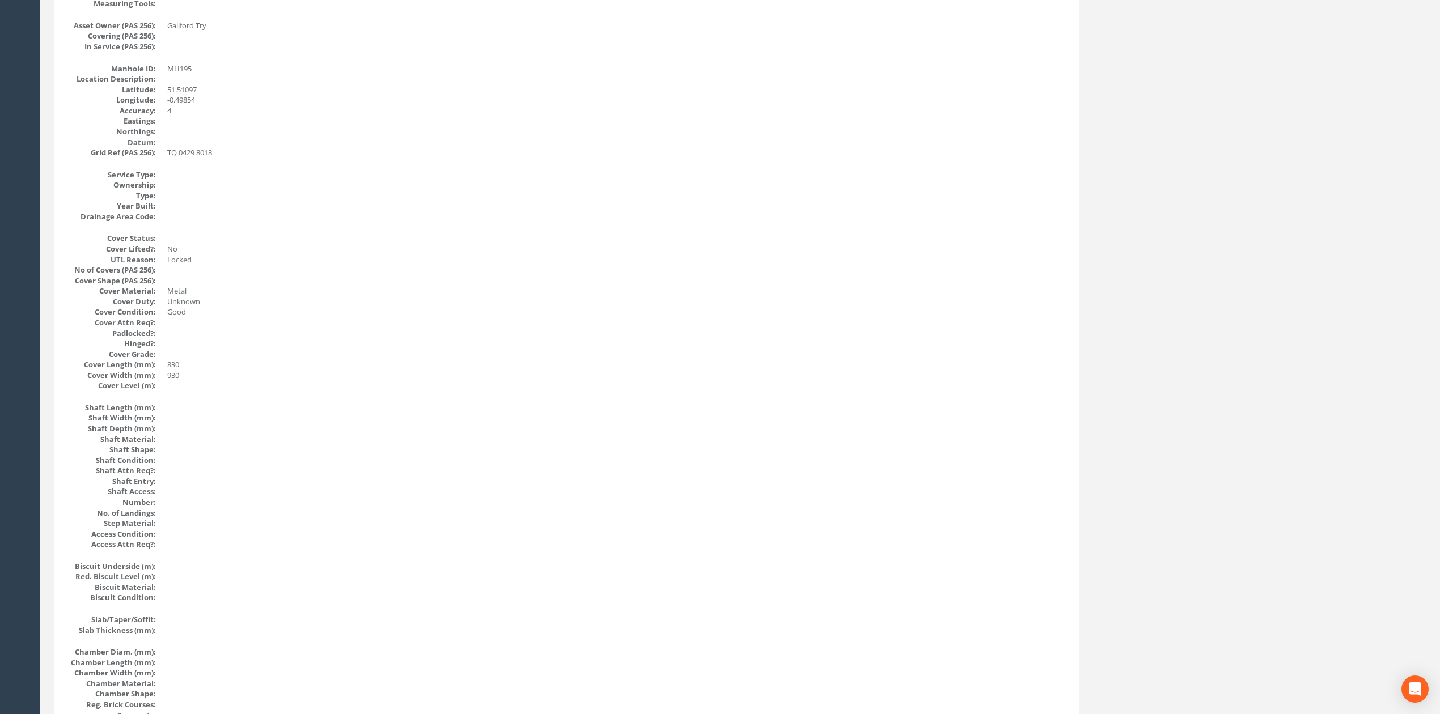
scroll to position [0, 0]
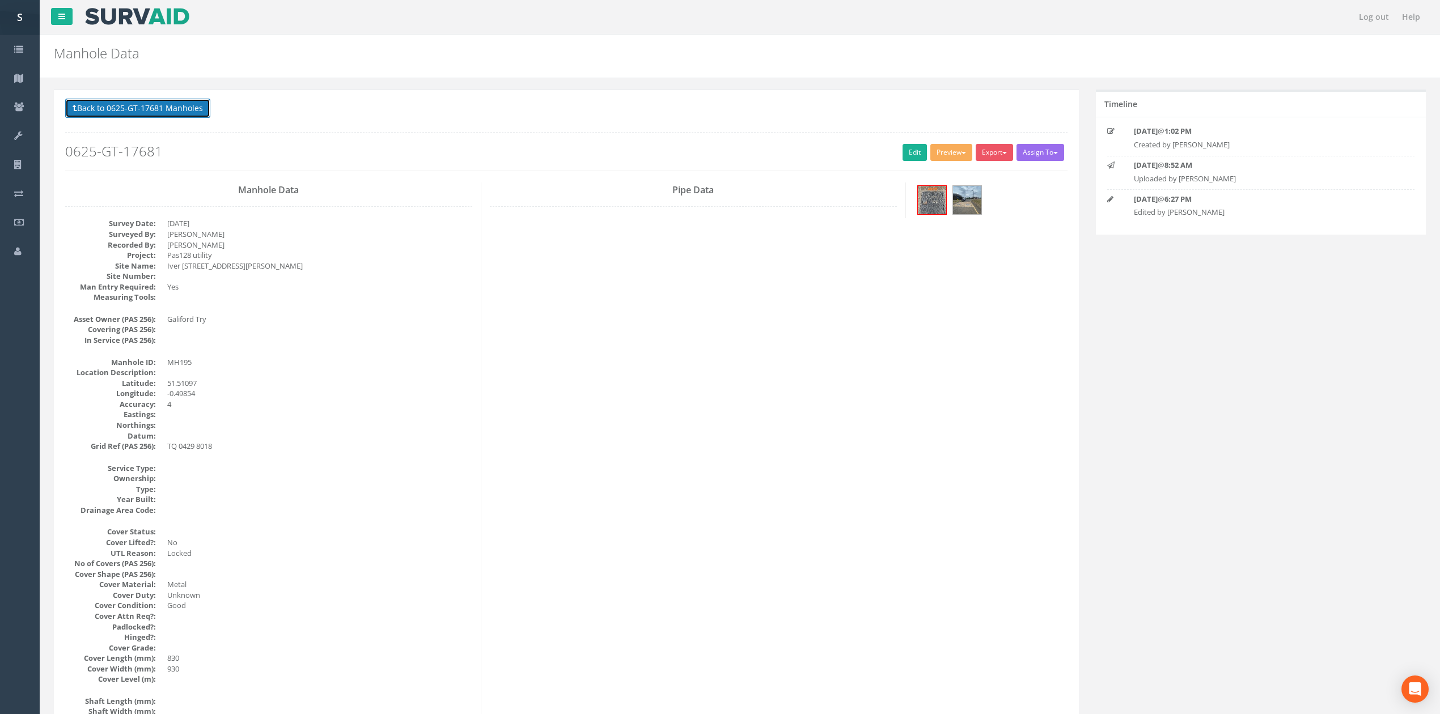
click at [150, 115] on button "Back to 0625-GT-17681 Manholes" at bounding box center [137, 108] width 145 height 19
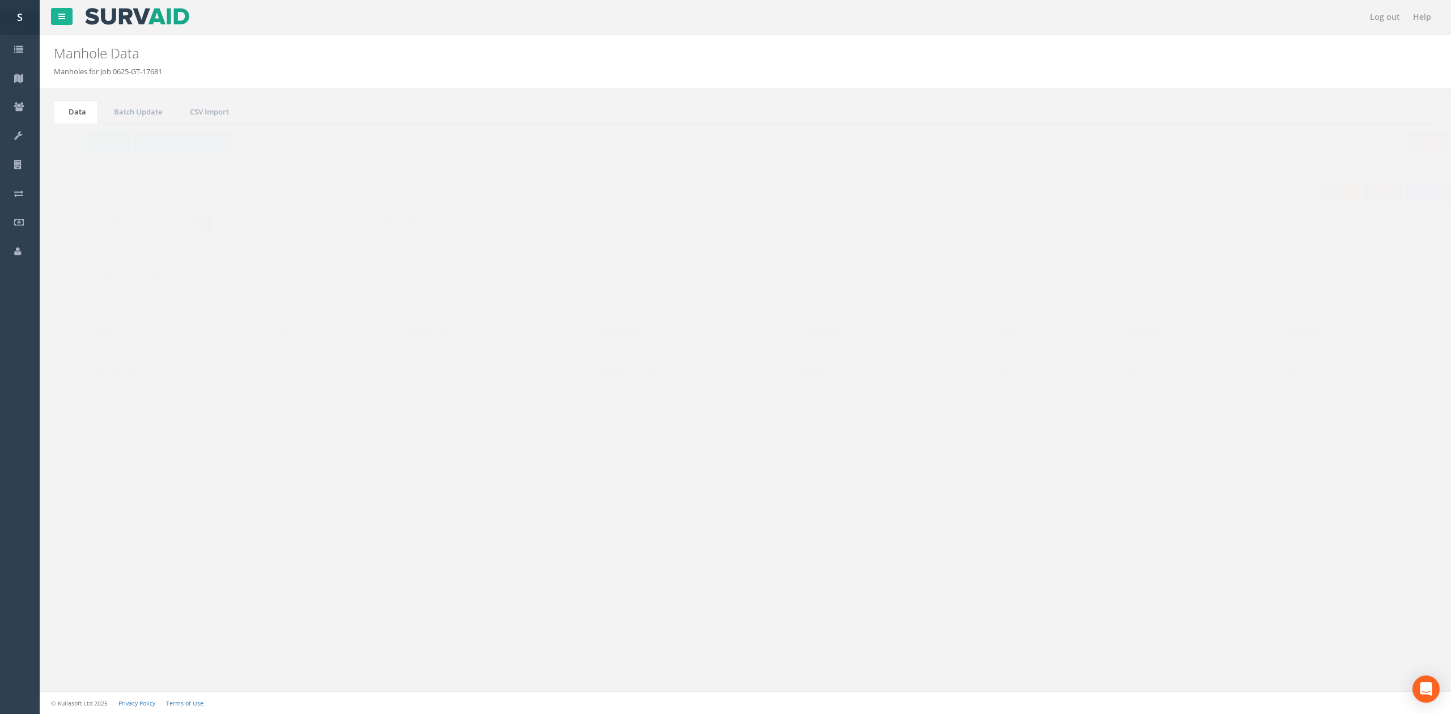
click at [87, 154] on p "Delete Refresh Back to Job Numbers" at bounding box center [745, 144] width 1361 height 22
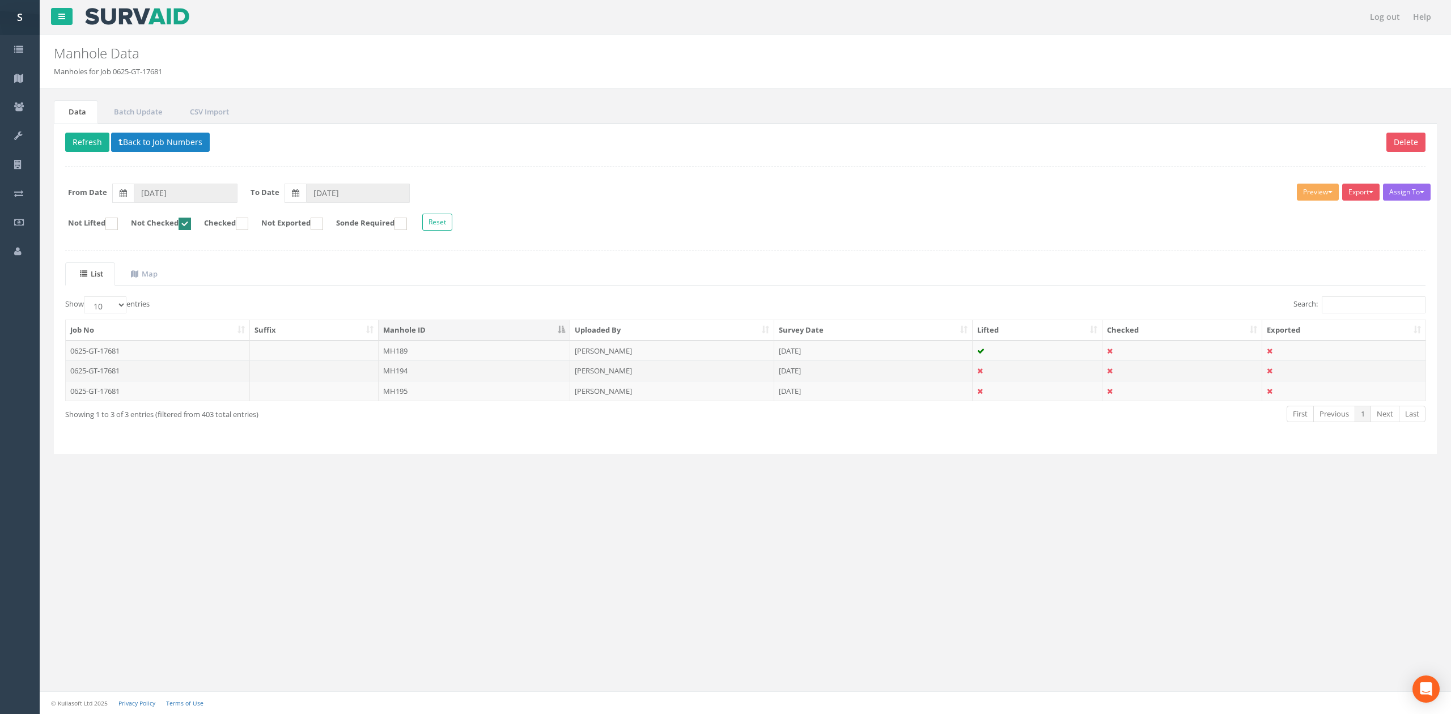
click at [430, 379] on td "MH194" at bounding box center [475, 371] width 192 height 20
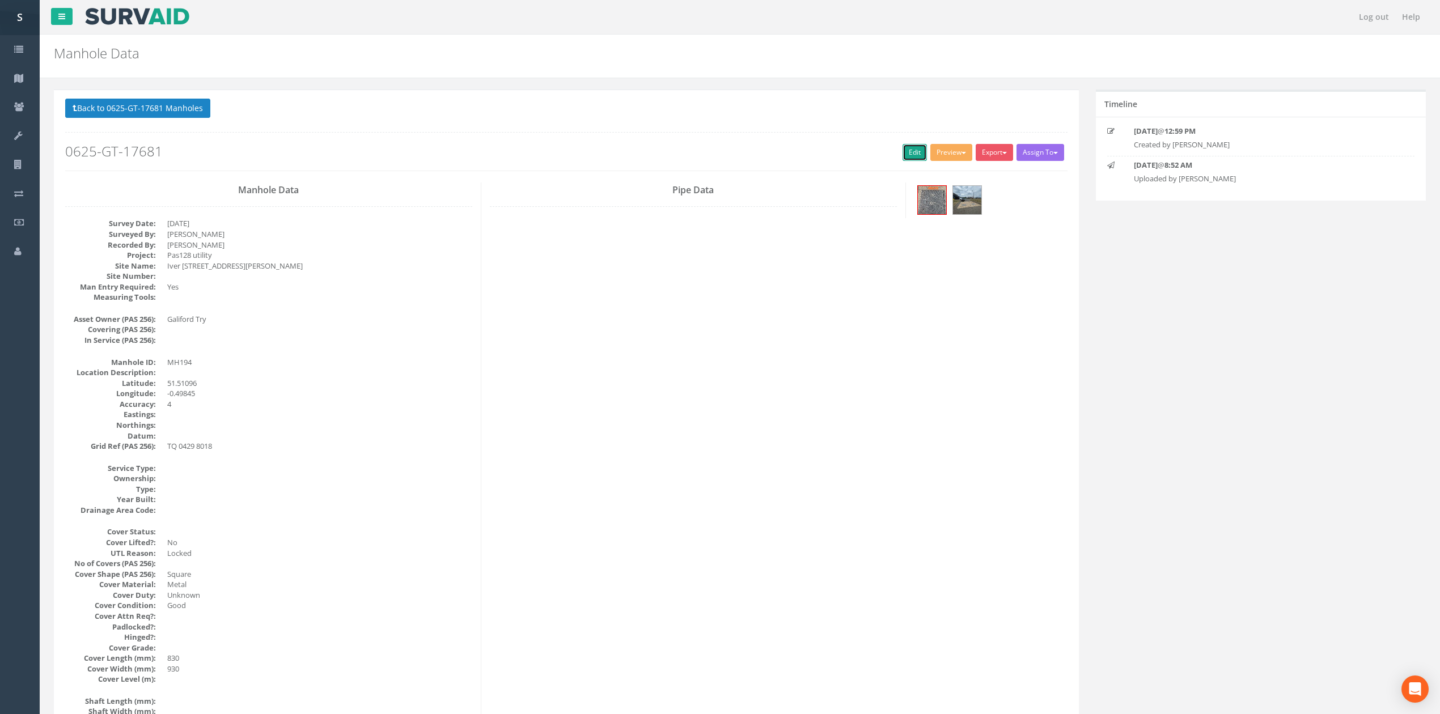
click at [907, 154] on link "Edit" at bounding box center [915, 152] width 24 height 17
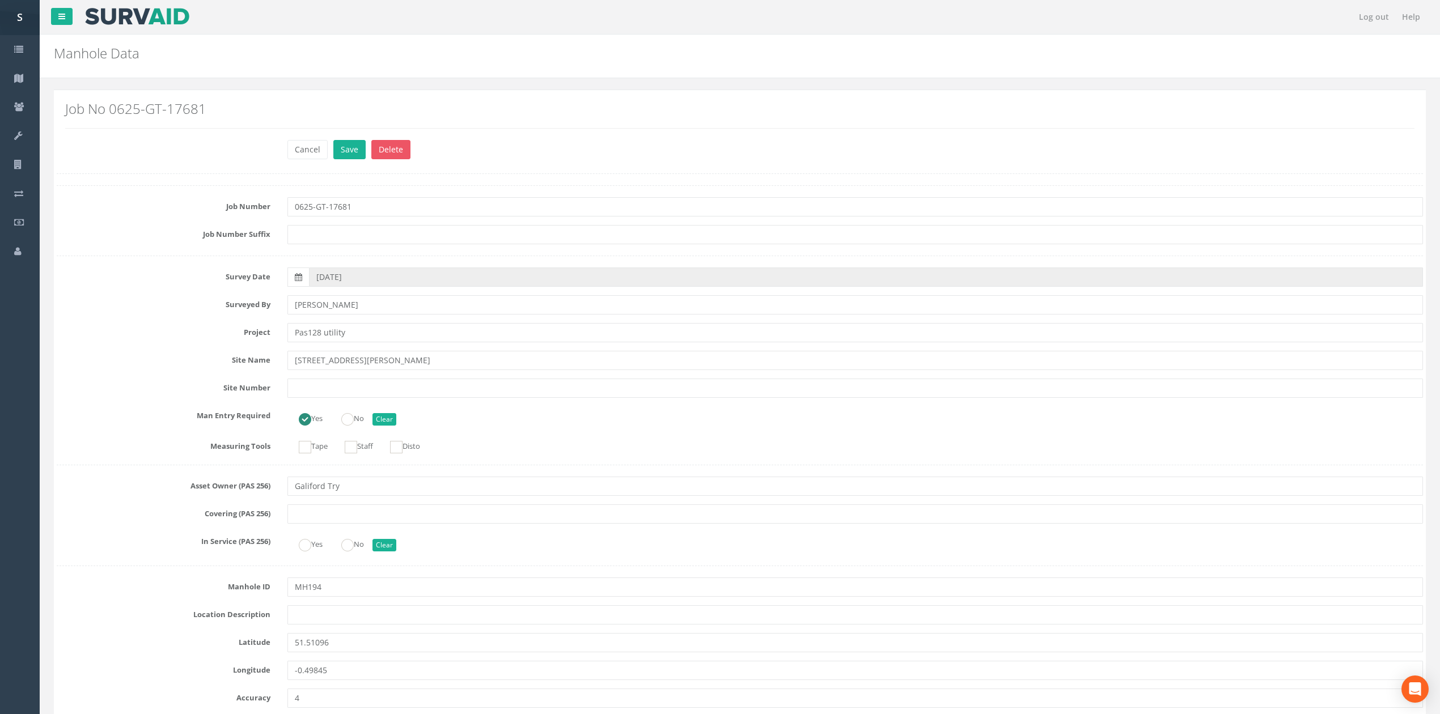
scroll to position [1658, 0]
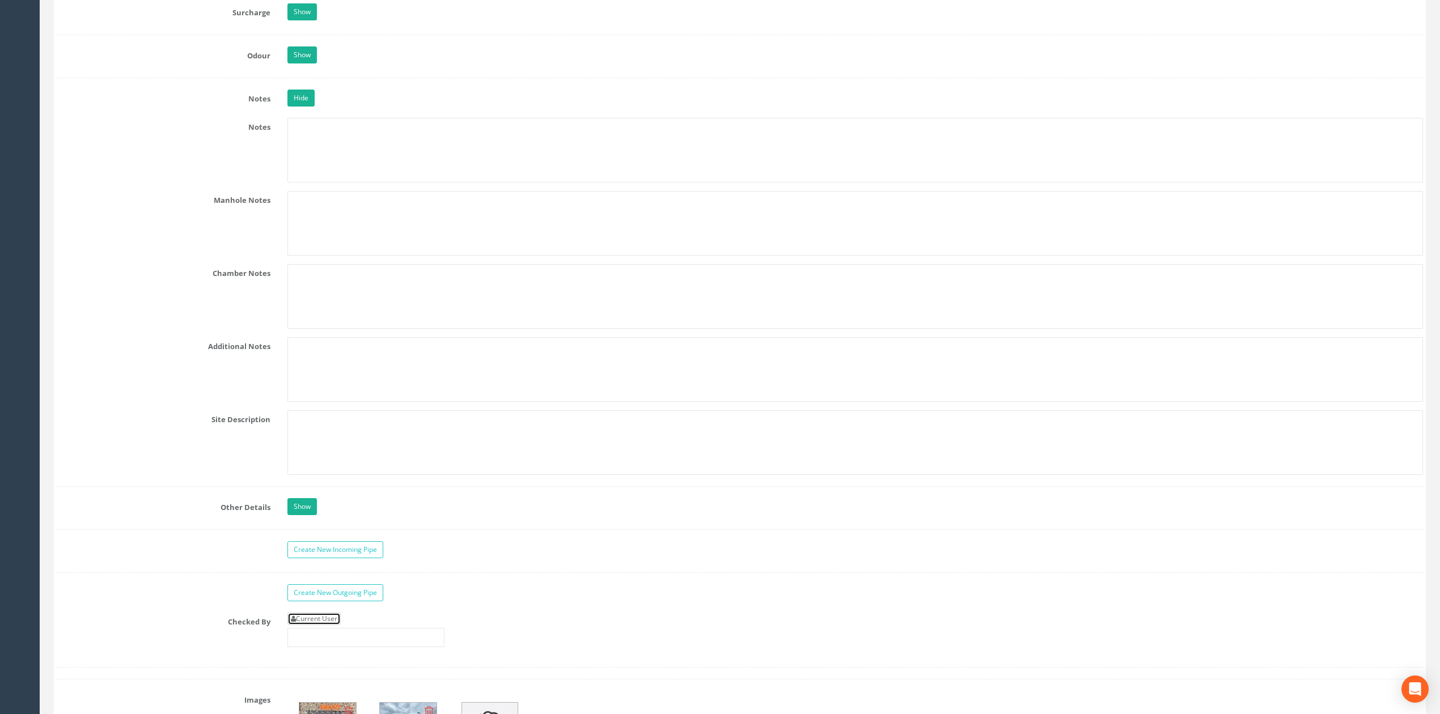
click at [334, 625] on link "Current User" at bounding box center [313, 619] width 53 height 12
click at [346, 645] on input "[PERSON_NAME]" at bounding box center [365, 637] width 157 height 19
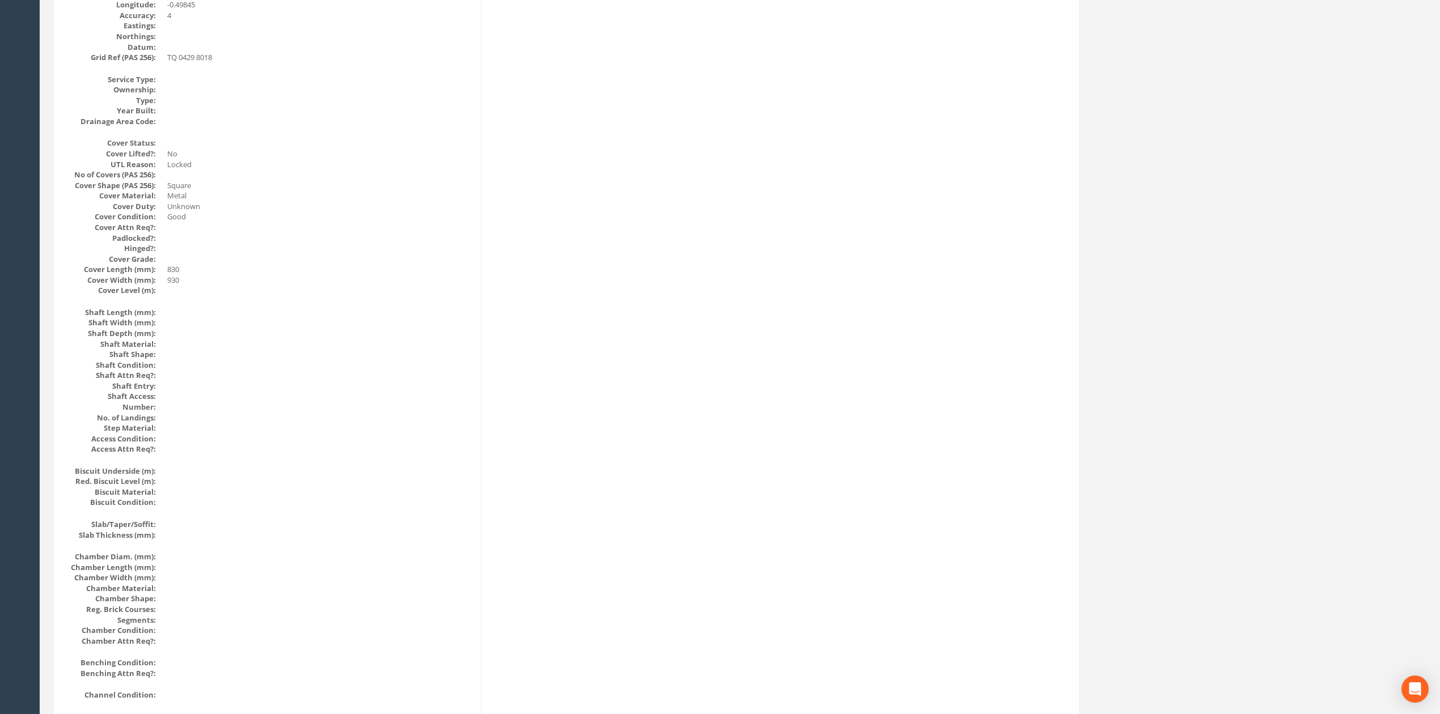
scroll to position [0, 0]
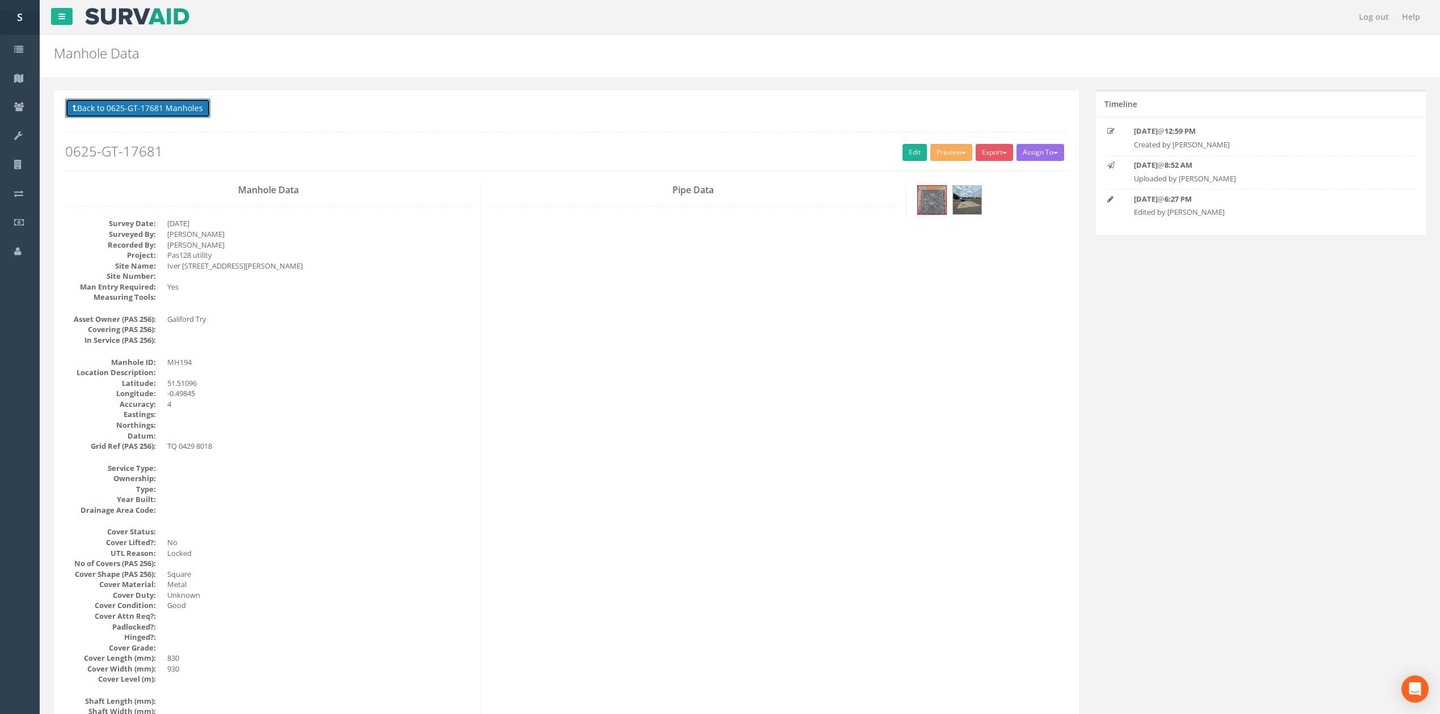
click at [180, 114] on button "Back to 0625-GT-17681 Manholes" at bounding box center [137, 108] width 145 height 19
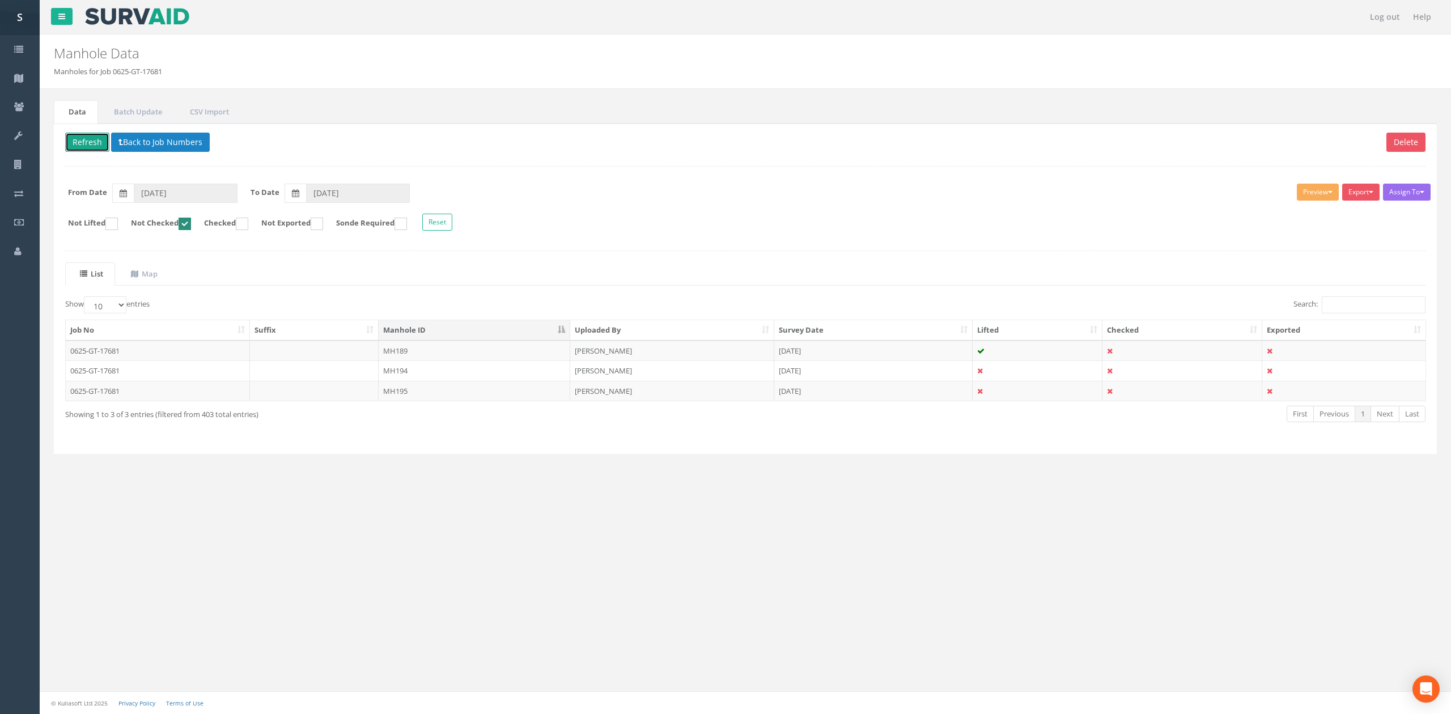
click at [103, 137] on button "Refresh" at bounding box center [87, 142] width 44 height 19
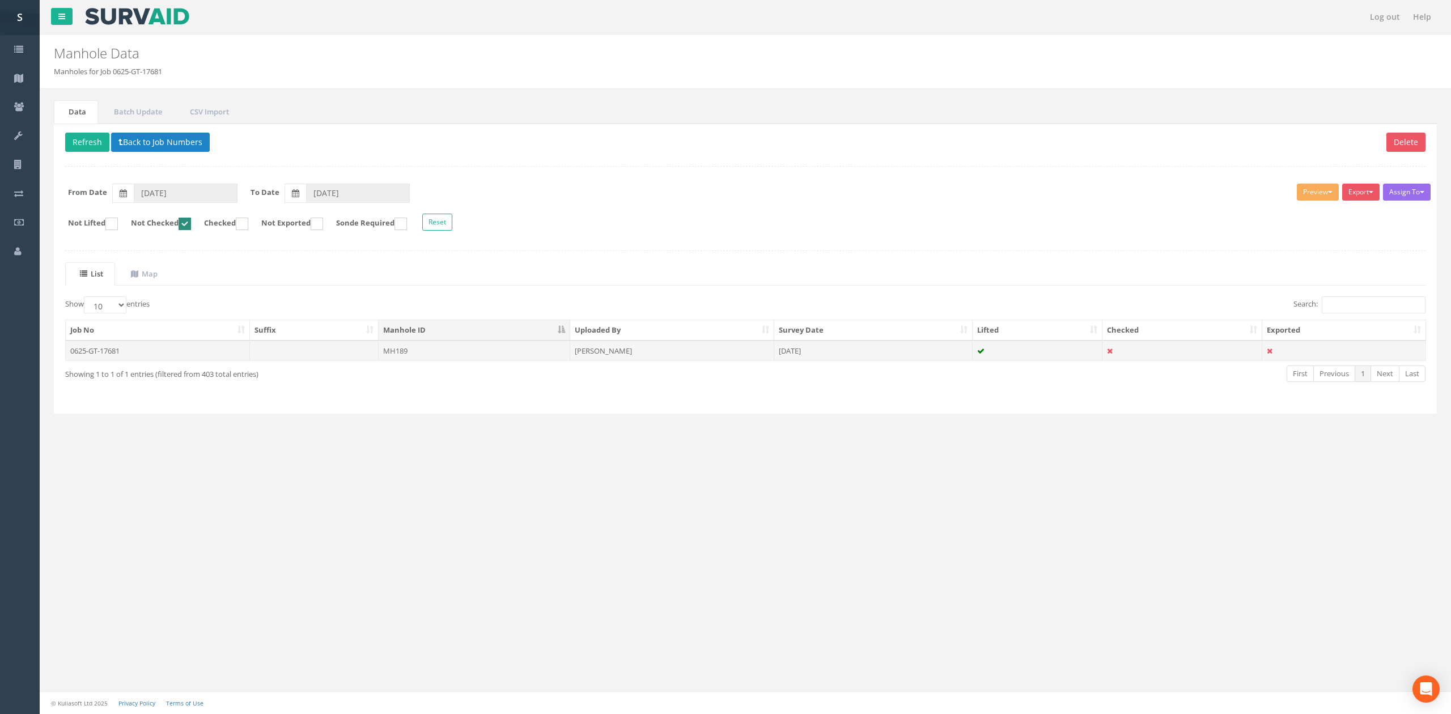
click at [411, 361] on td "MH189" at bounding box center [475, 351] width 192 height 20
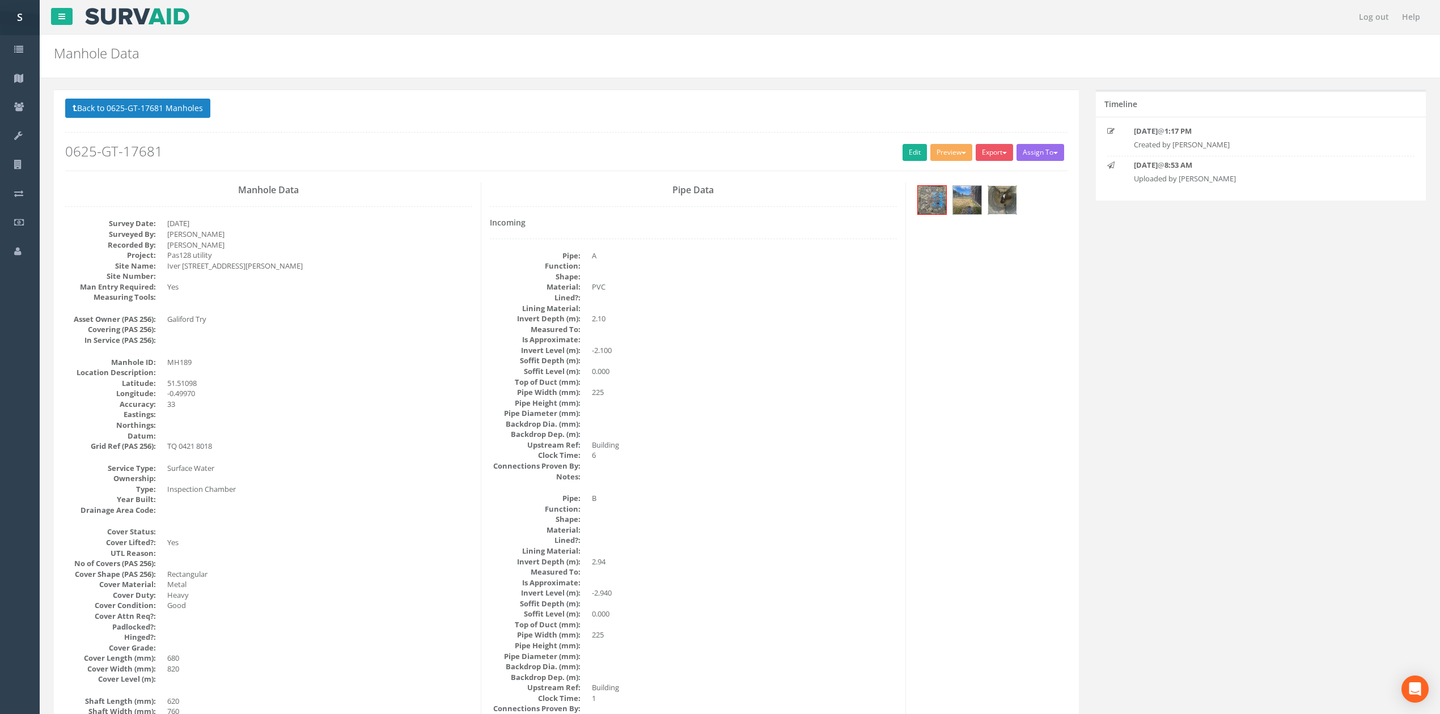
click at [1009, 197] on img at bounding box center [1002, 200] width 28 height 28
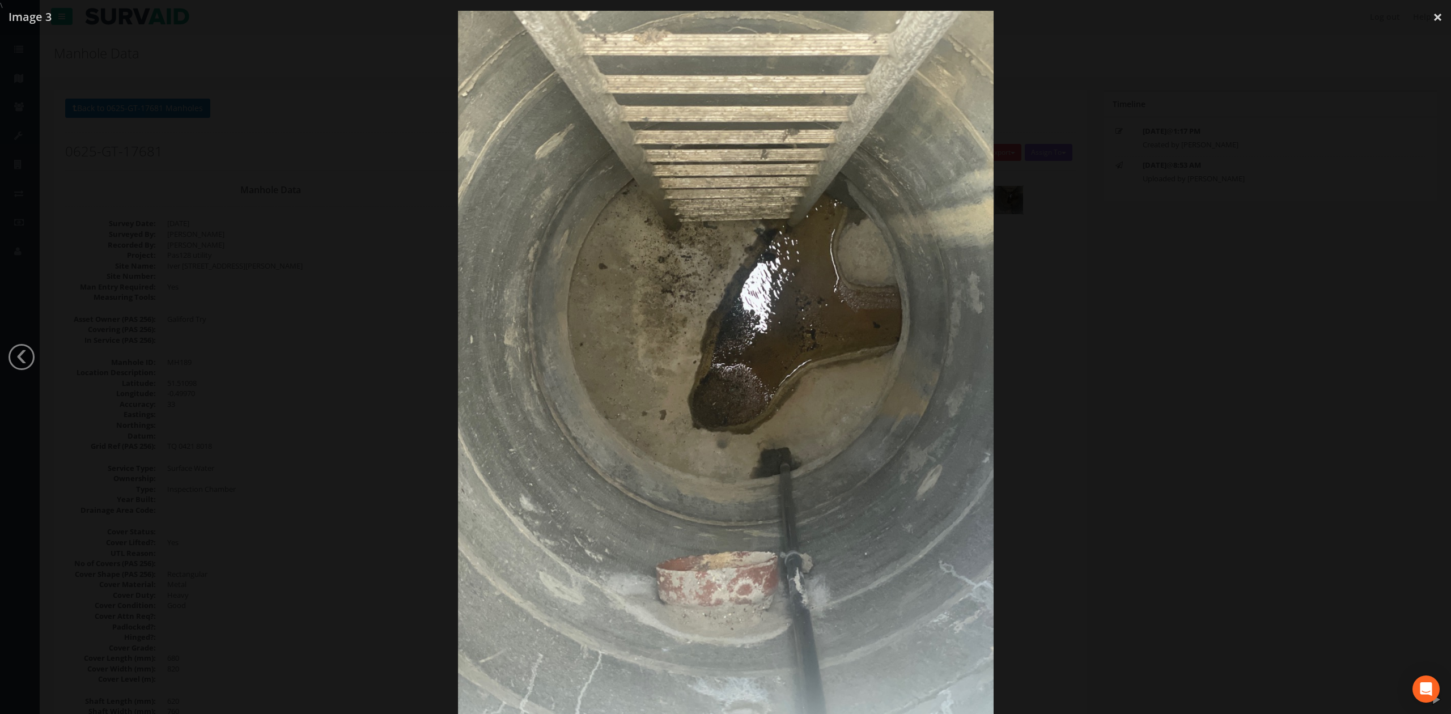
click at [1182, 375] on div at bounding box center [725, 368] width 1451 height 714
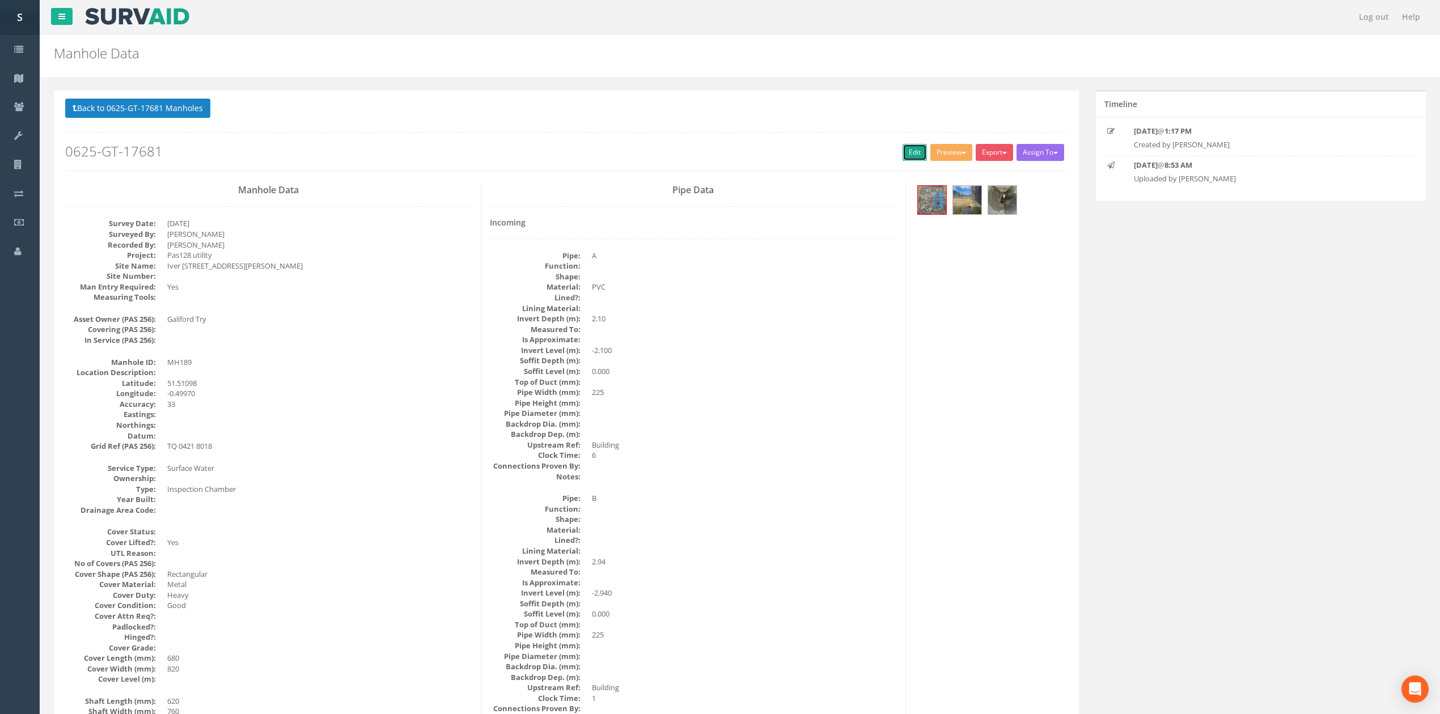
click at [903, 150] on link "Edit" at bounding box center [915, 152] width 24 height 17
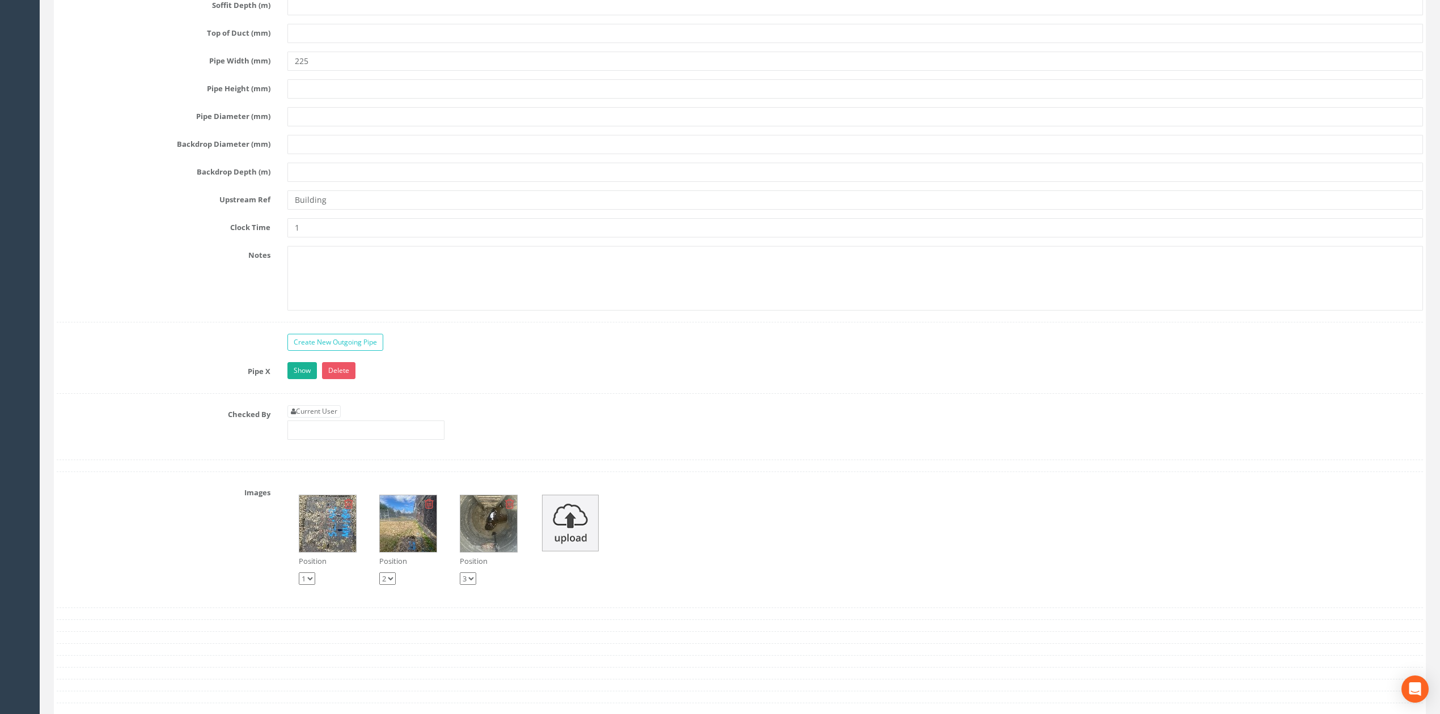
scroll to position [2589, 0]
drag, startPoint x: 346, startPoint y: 230, endPoint x: 249, endPoint y: 223, distance: 96.6
click at [249, 214] on div "Upstream Ref Building" at bounding box center [739, 203] width 1383 height 19
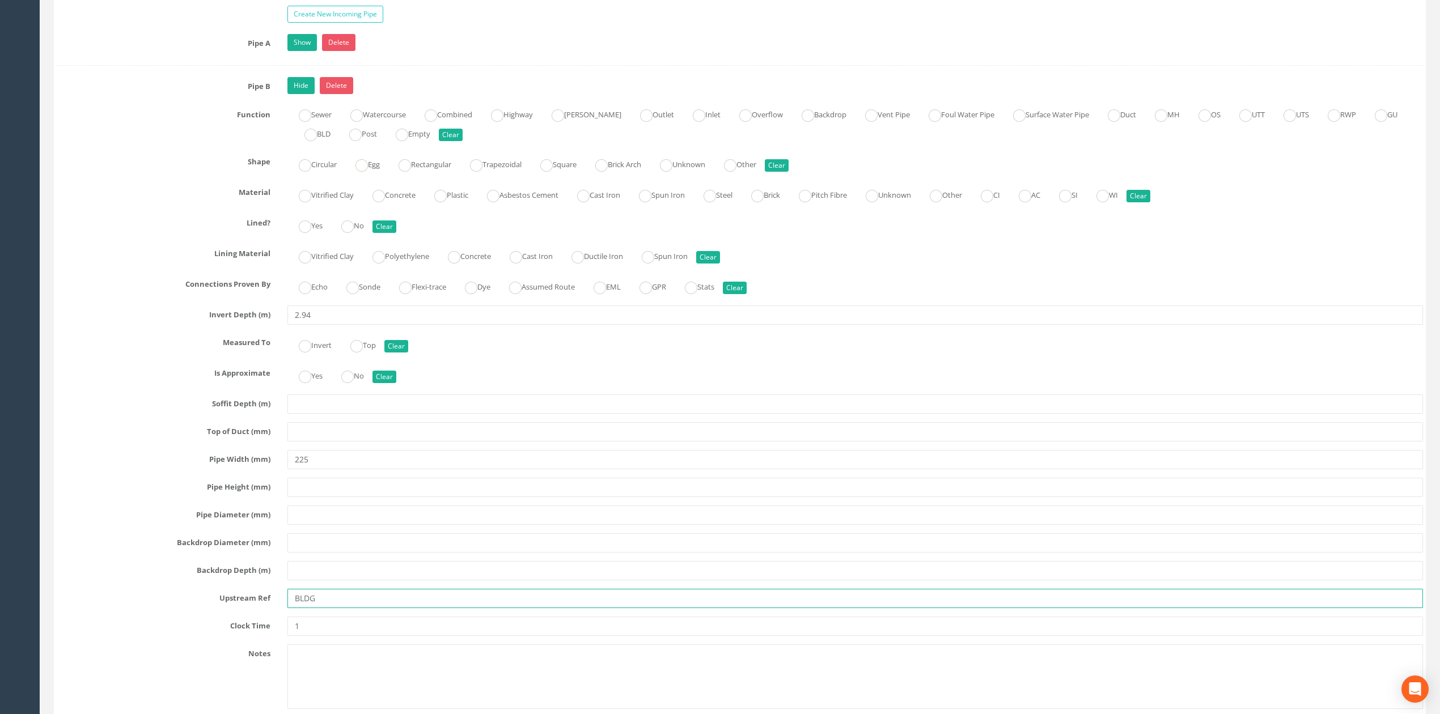
scroll to position [2135, 0]
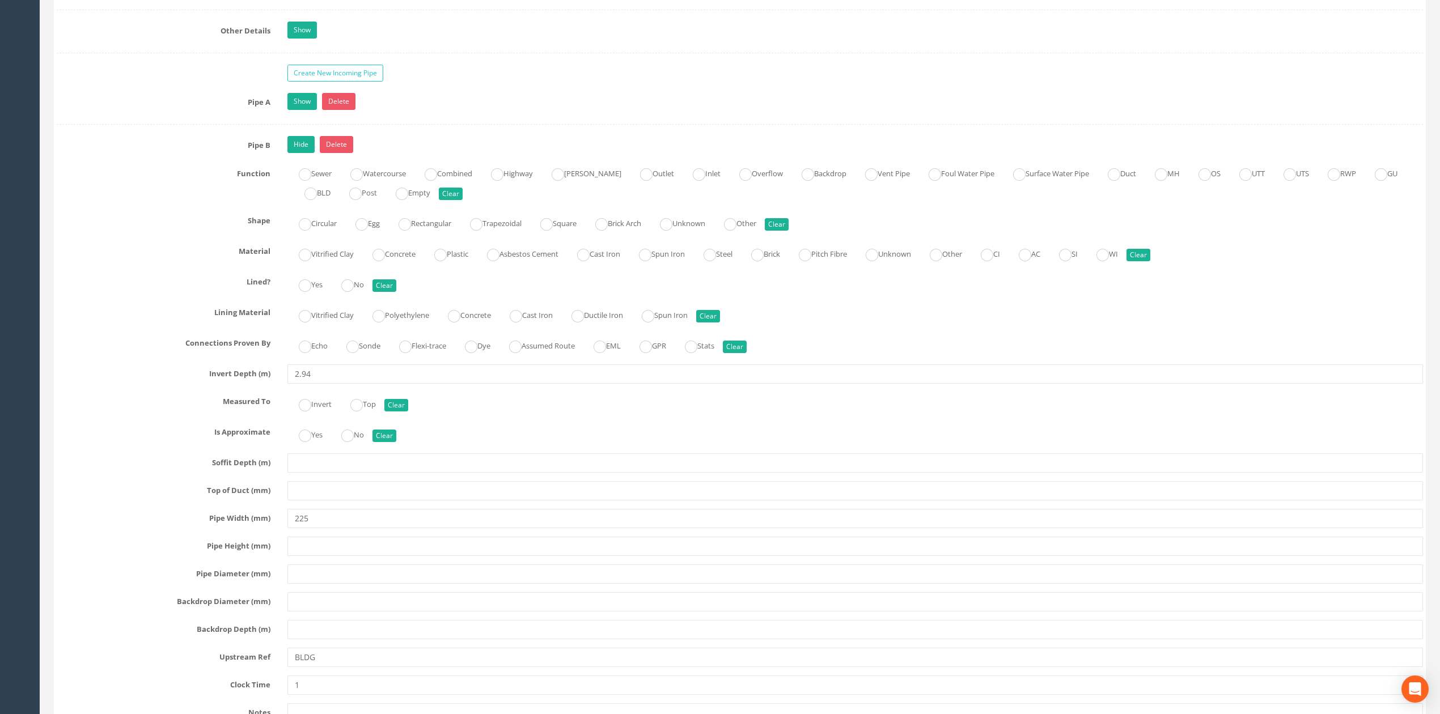
click at [289, 84] on div "Create New Incoming Pipe" at bounding box center [855, 75] width 1153 height 20
click at [302, 110] on link "Show" at bounding box center [301, 101] width 29 height 17
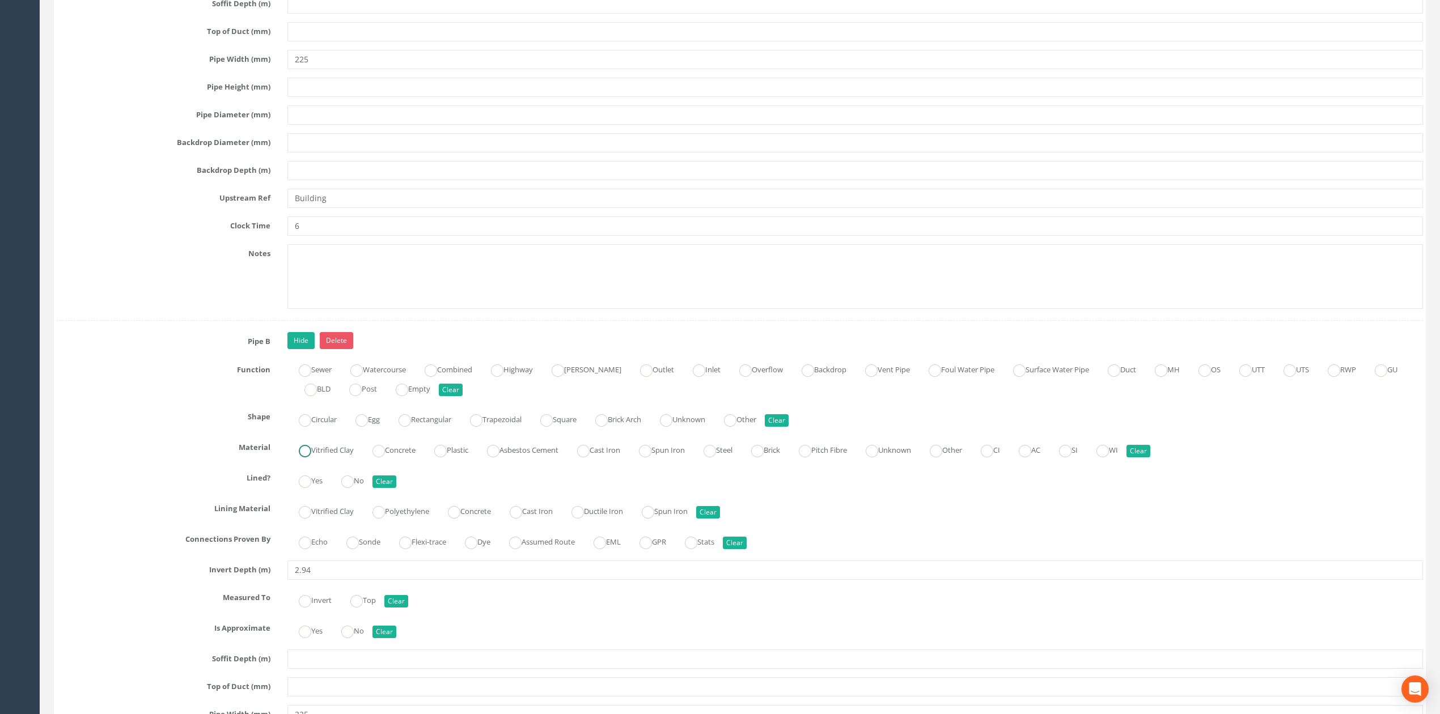
scroll to position [2589, 0]
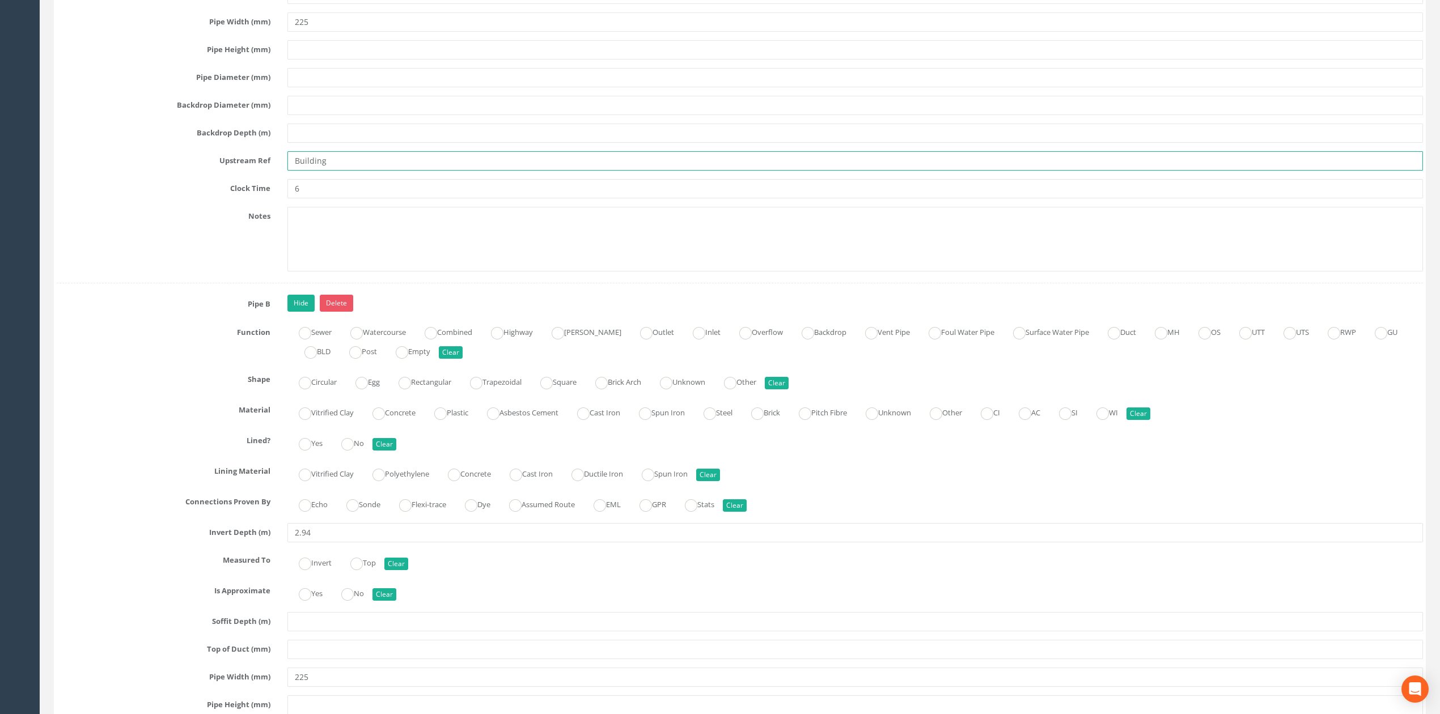
drag, startPoint x: 347, startPoint y: 168, endPoint x: 139, endPoint y: 164, distance: 208.1
paste input "LDG"
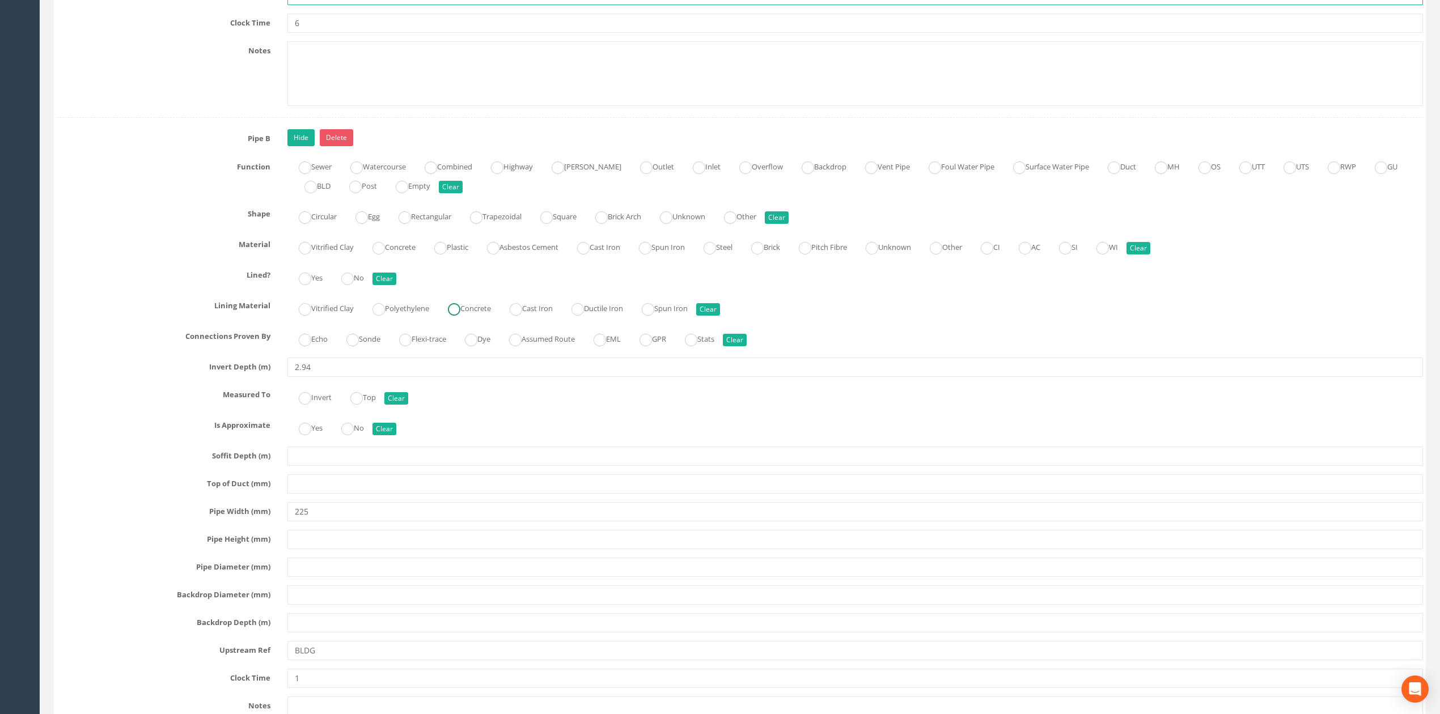
scroll to position [2967, 0]
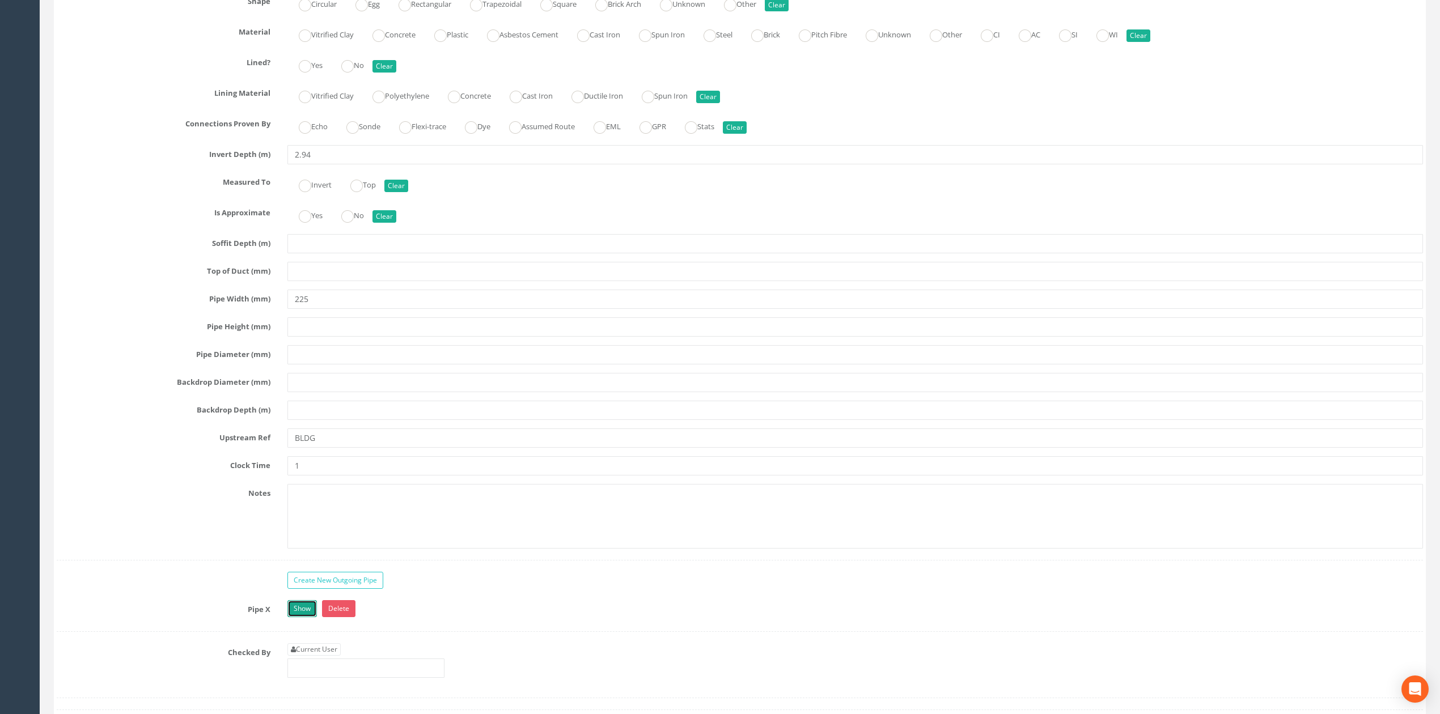
click at [302, 617] on link "Show" at bounding box center [301, 608] width 29 height 17
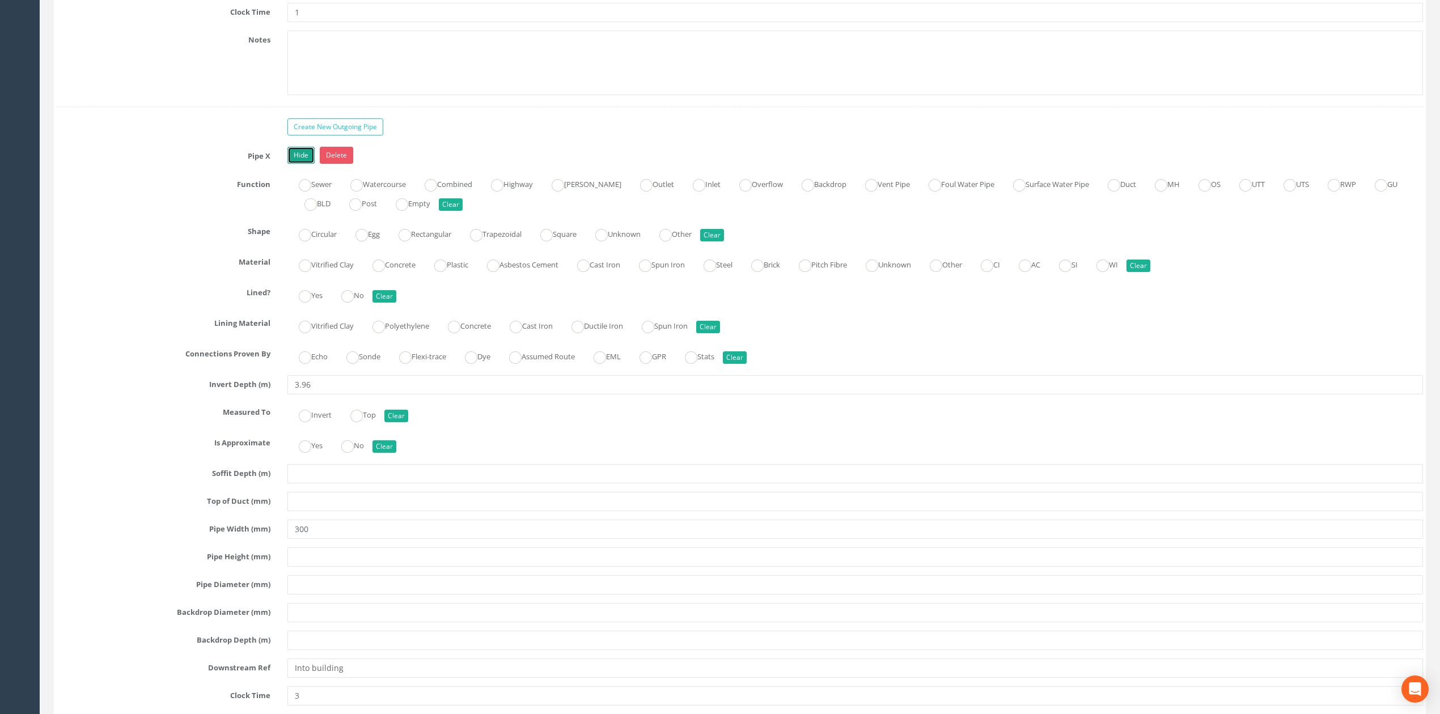
scroll to position [3496, 0]
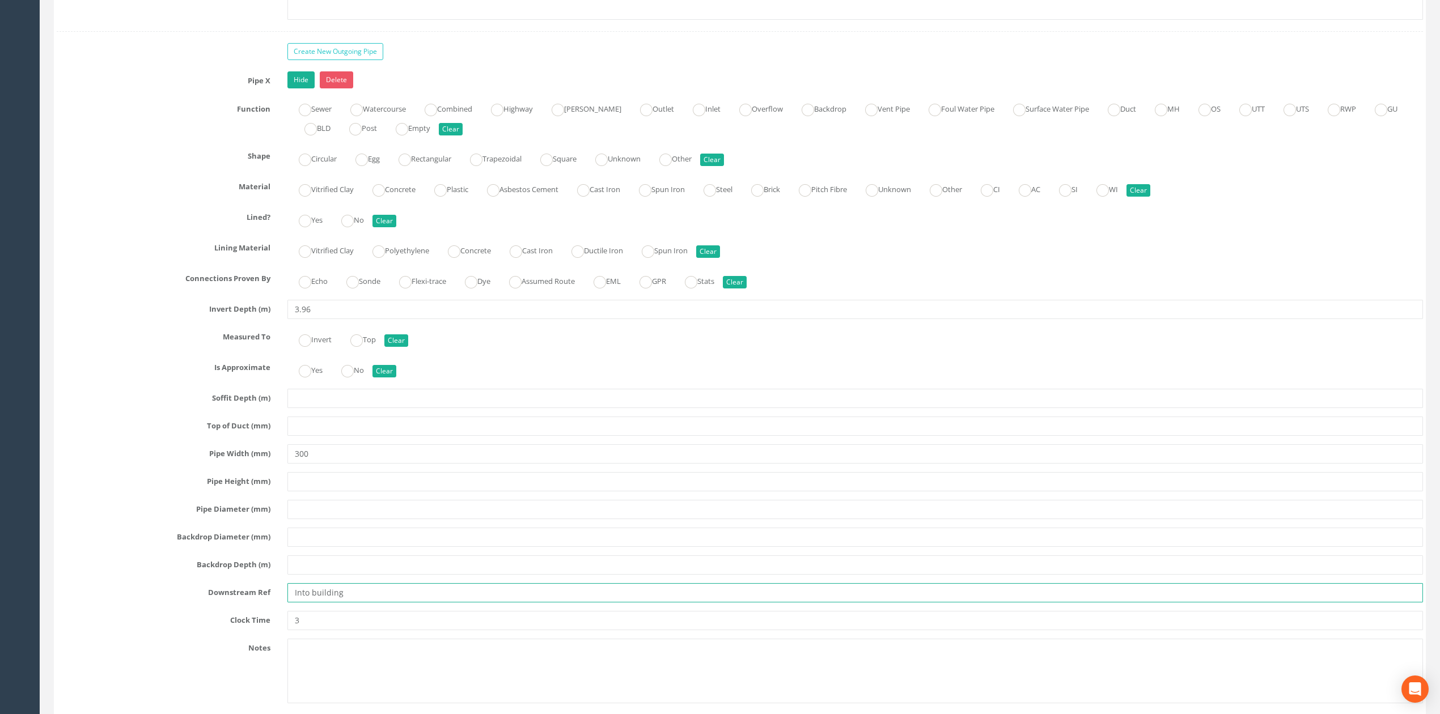
drag, startPoint x: 366, startPoint y: 608, endPoint x: 242, endPoint y: 613, distance: 124.3
click at [243, 603] on div "Downstream Ref Into building" at bounding box center [739, 592] width 1383 height 19
paste input "BLDG"
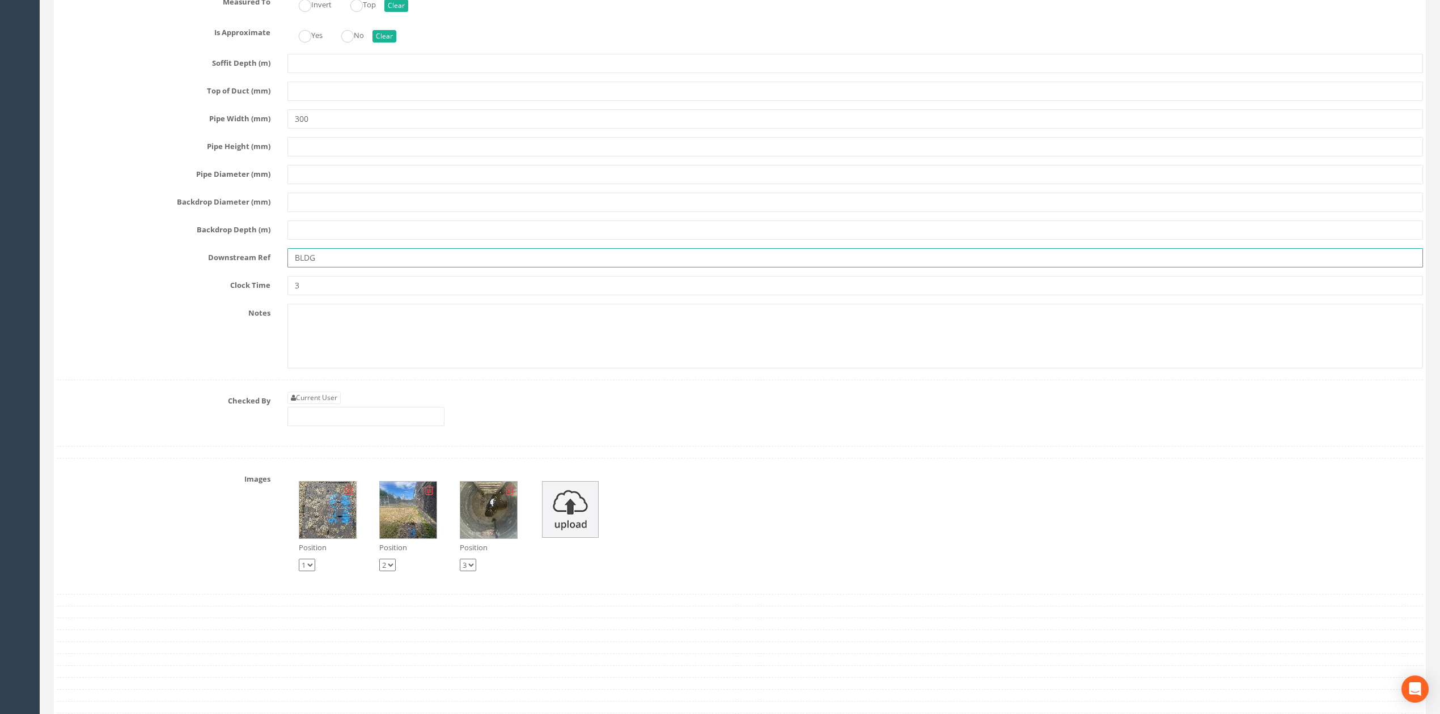
scroll to position [3874, 0]
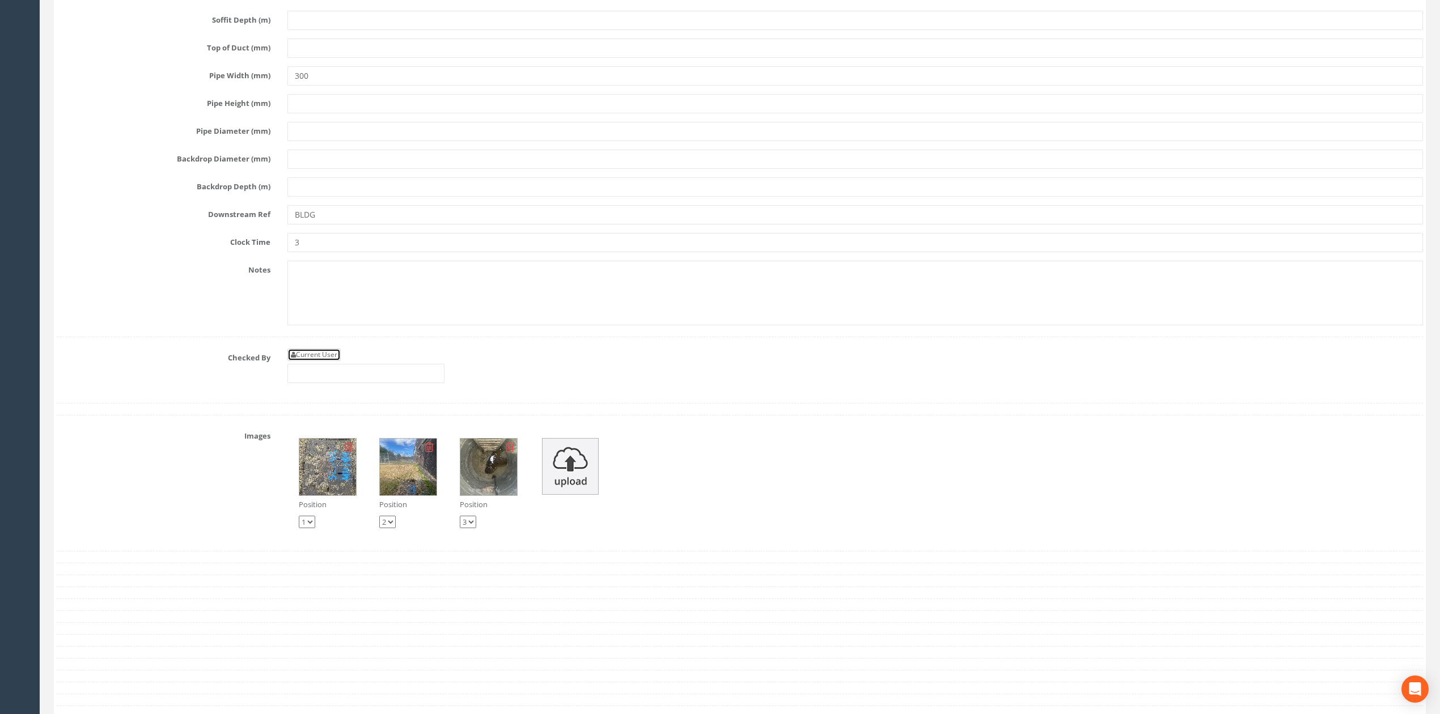
click at [314, 361] on link "Current User" at bounding box center [313, 355] width 53 height 12
click at [337, 383] on input "[PERSON_NAME]" at bounding box center [365, 373] width 157 height 19
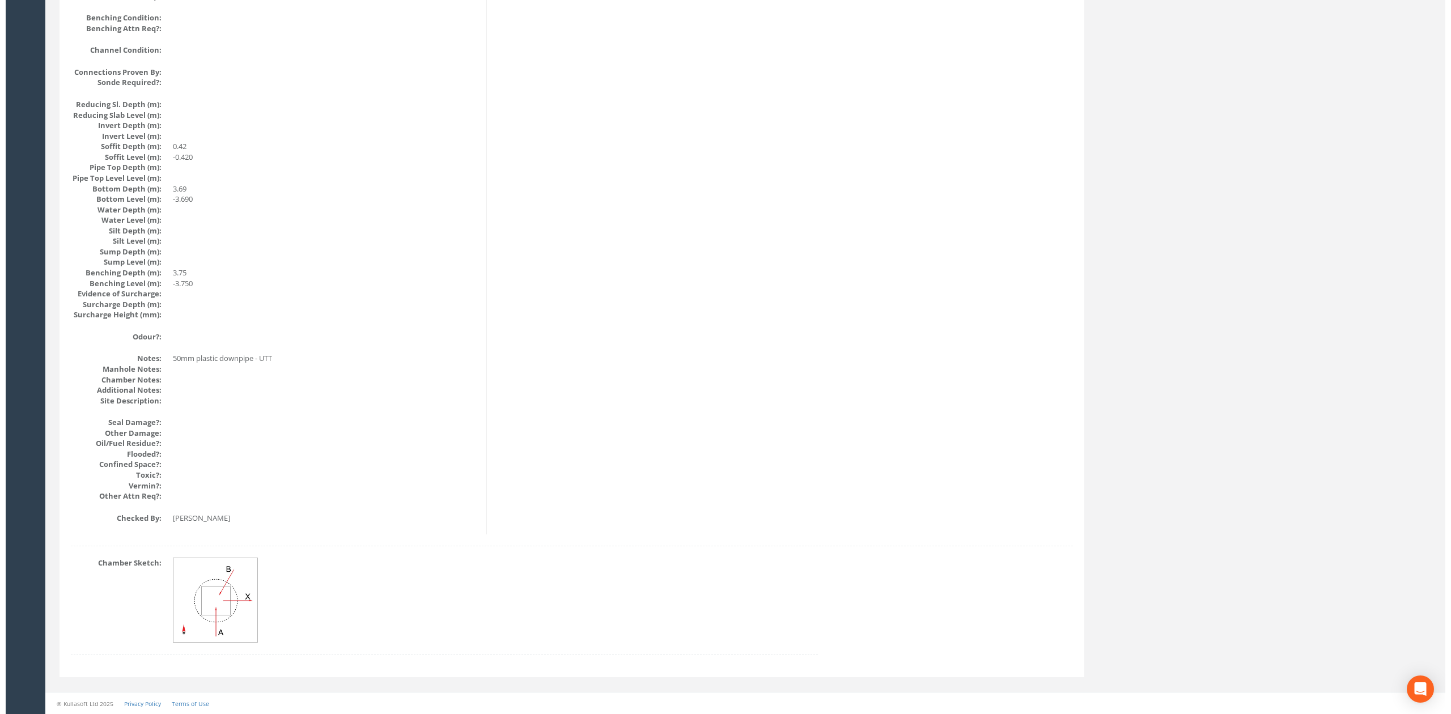
scroll to position [0, 0]
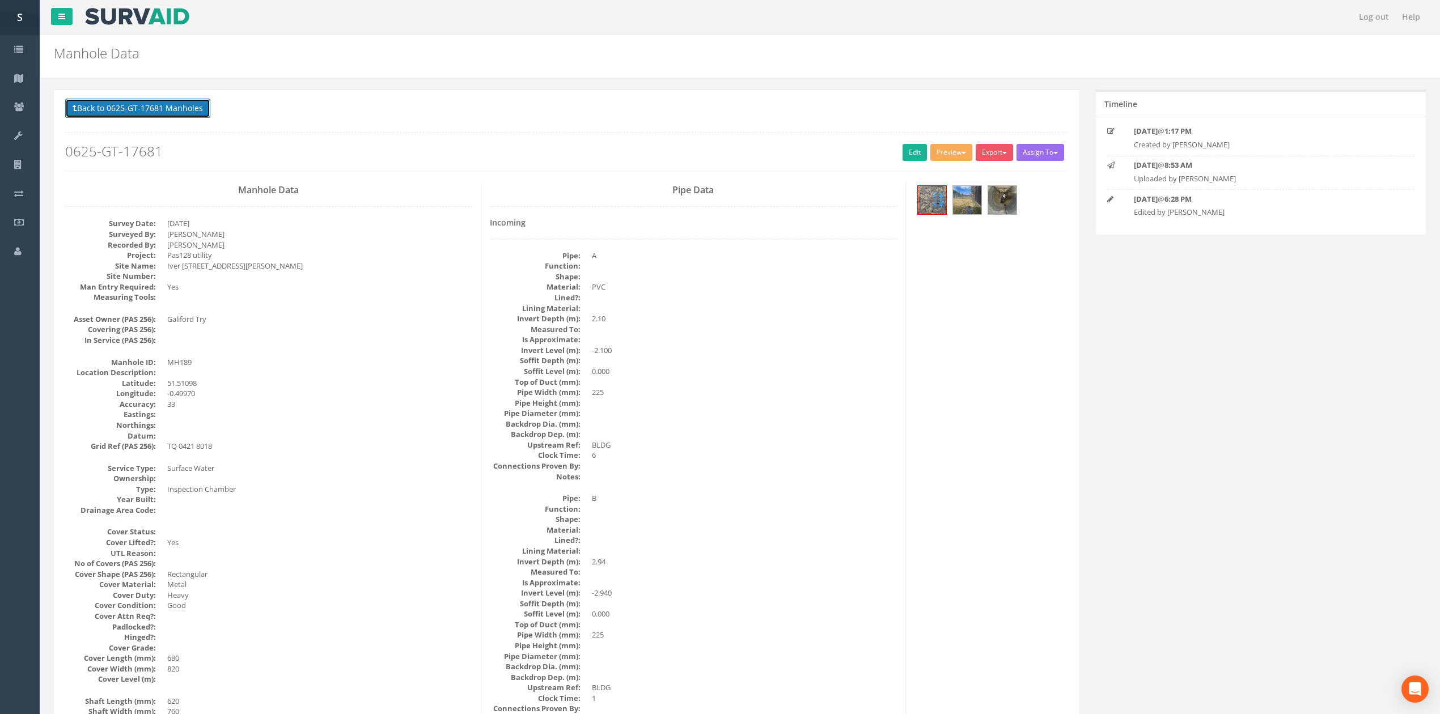
click at [162, 105] on button "Back to 0625-GT-17681 Manholes" at bounding box center [137, 108] width 145 height 19
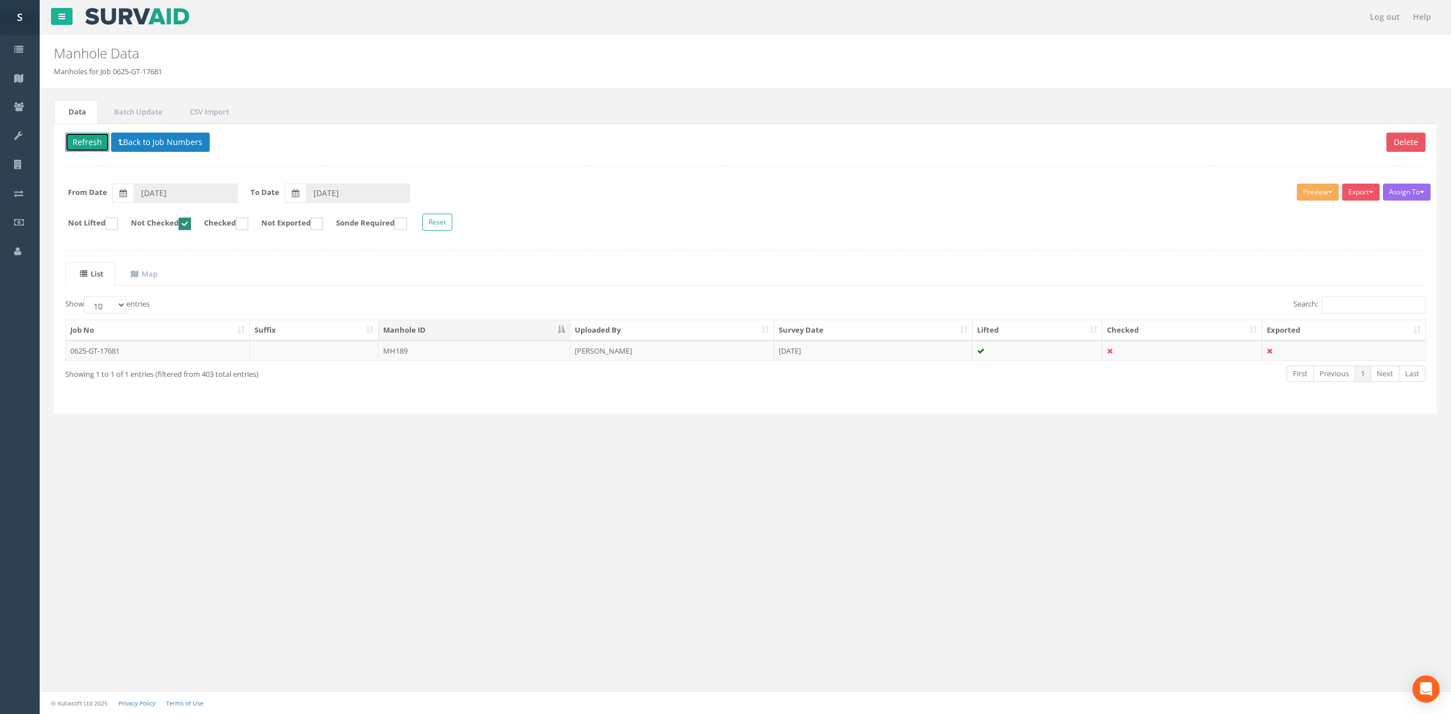
click at [90, 148] on button "Refresh" at bounding box center [87, 142] width 44 height 19
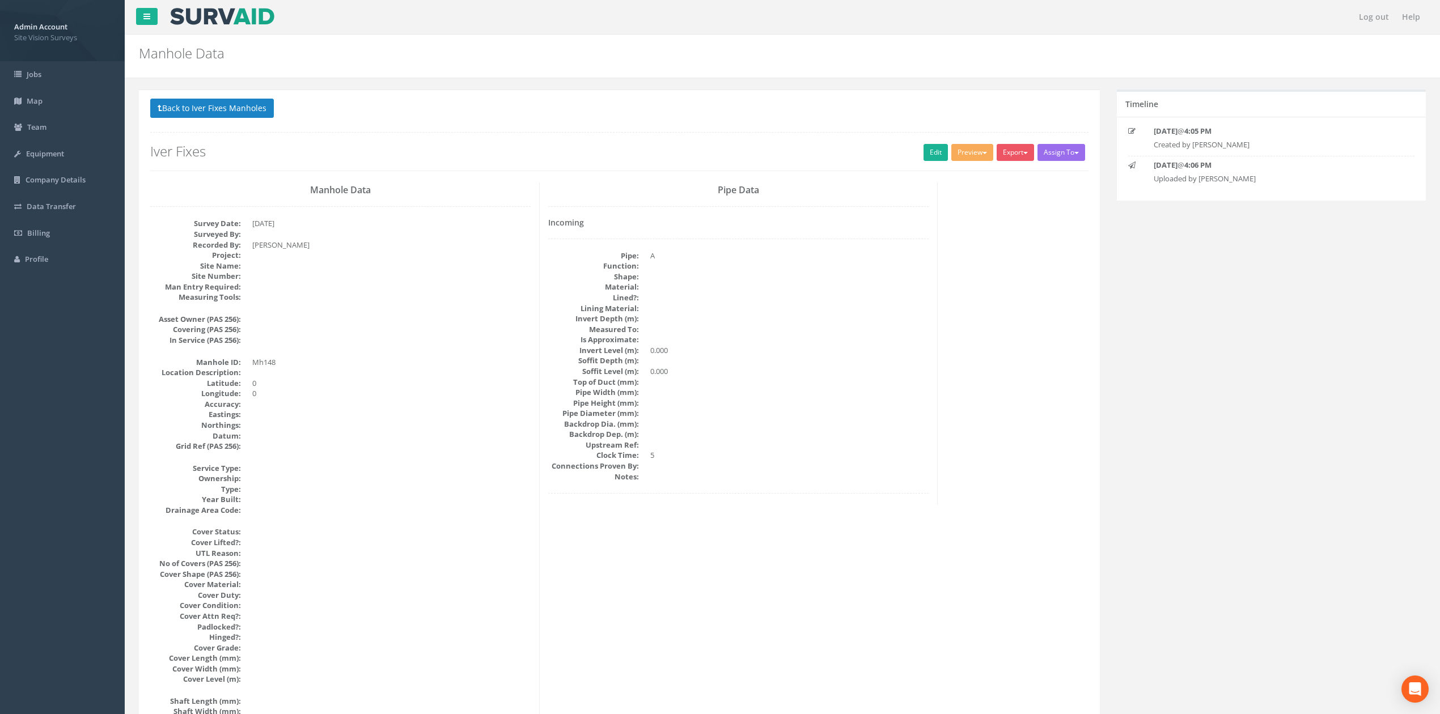
click at [260, 125] on div "Back to Iver Fixes Manholes Back to Map Assign To No Companies Added Export SVS…" at bounding box center [619, 135] width 938 height 72
click at [257, 112] on button "Back to Iver Fixes Manholes" at bounding box center [212, 108] width 124 height 19
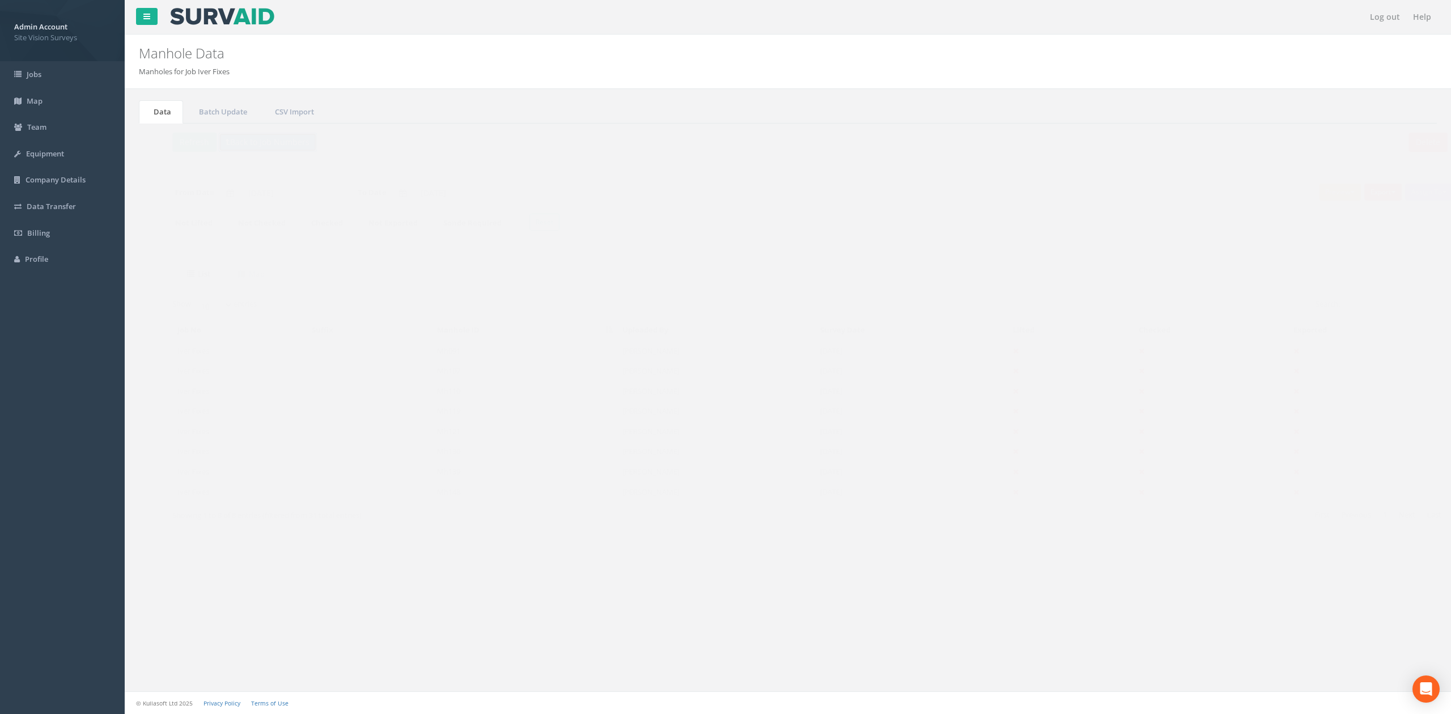
click at [254, 144] on button "Back to Job Numbers" at bounding box center [245, 142] width 99 height 19
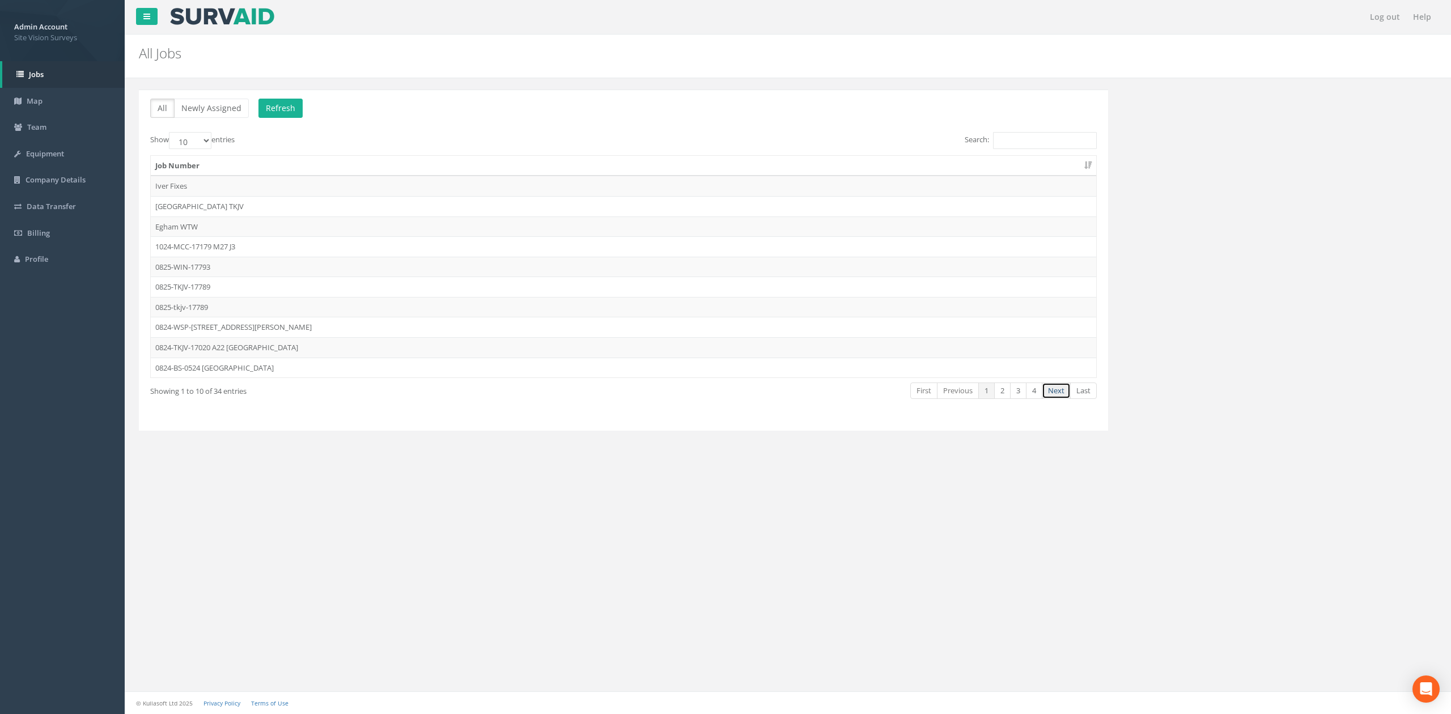
click at [1055, 395] on link "Next" at bounding box center [1056, 391] width 29 height 16
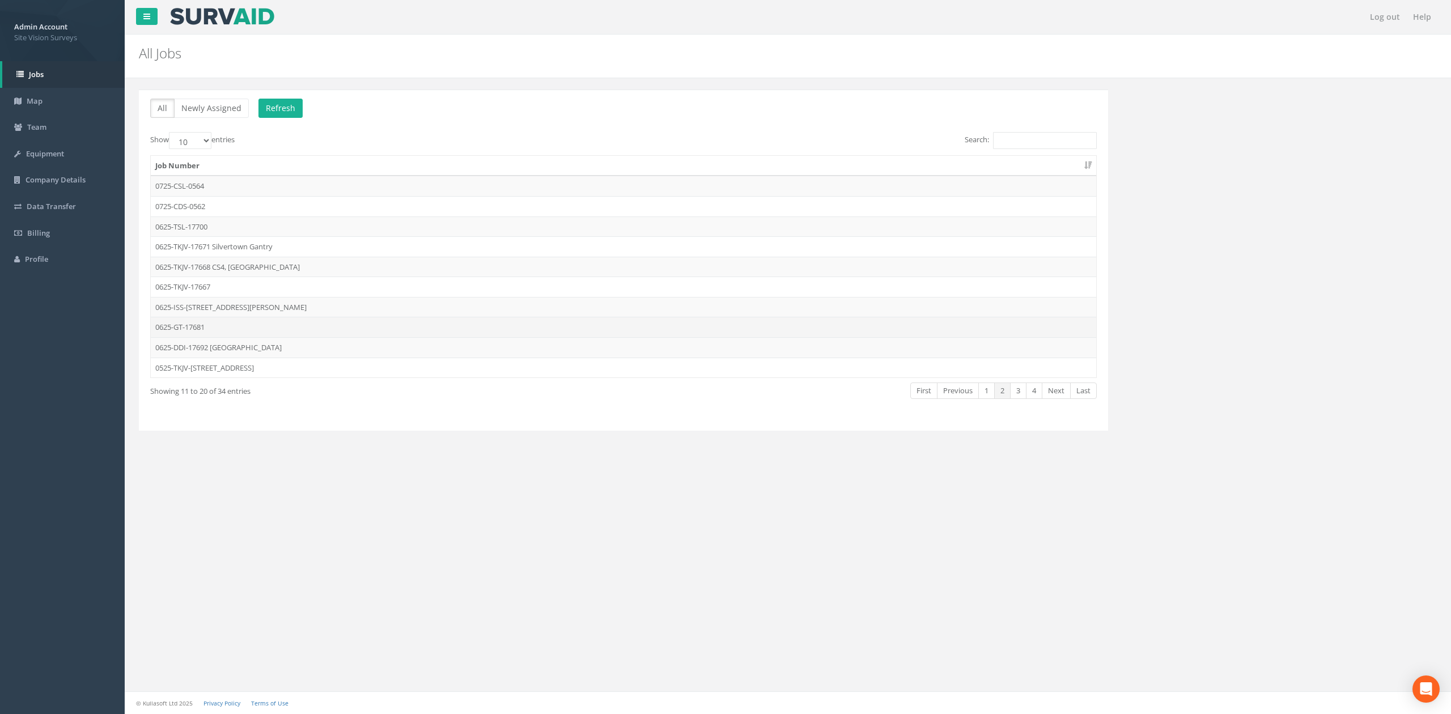
click at [202, 336] on td "0625-GT-17681" at bounding box center [624, 327] width 946 height 20
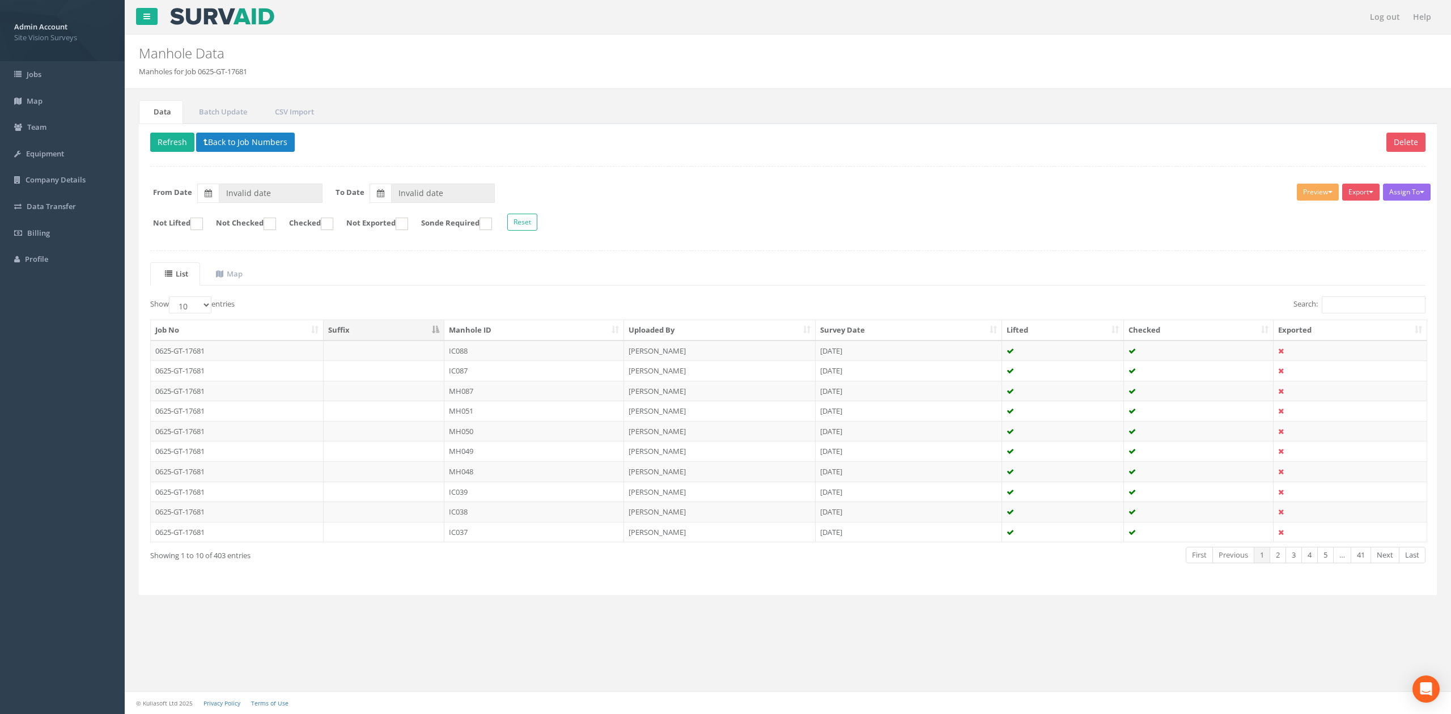
type input "[DATE]"
click at [1382, 303] on input "Search:" at bounding box center [1374, 305] width 104 height 17
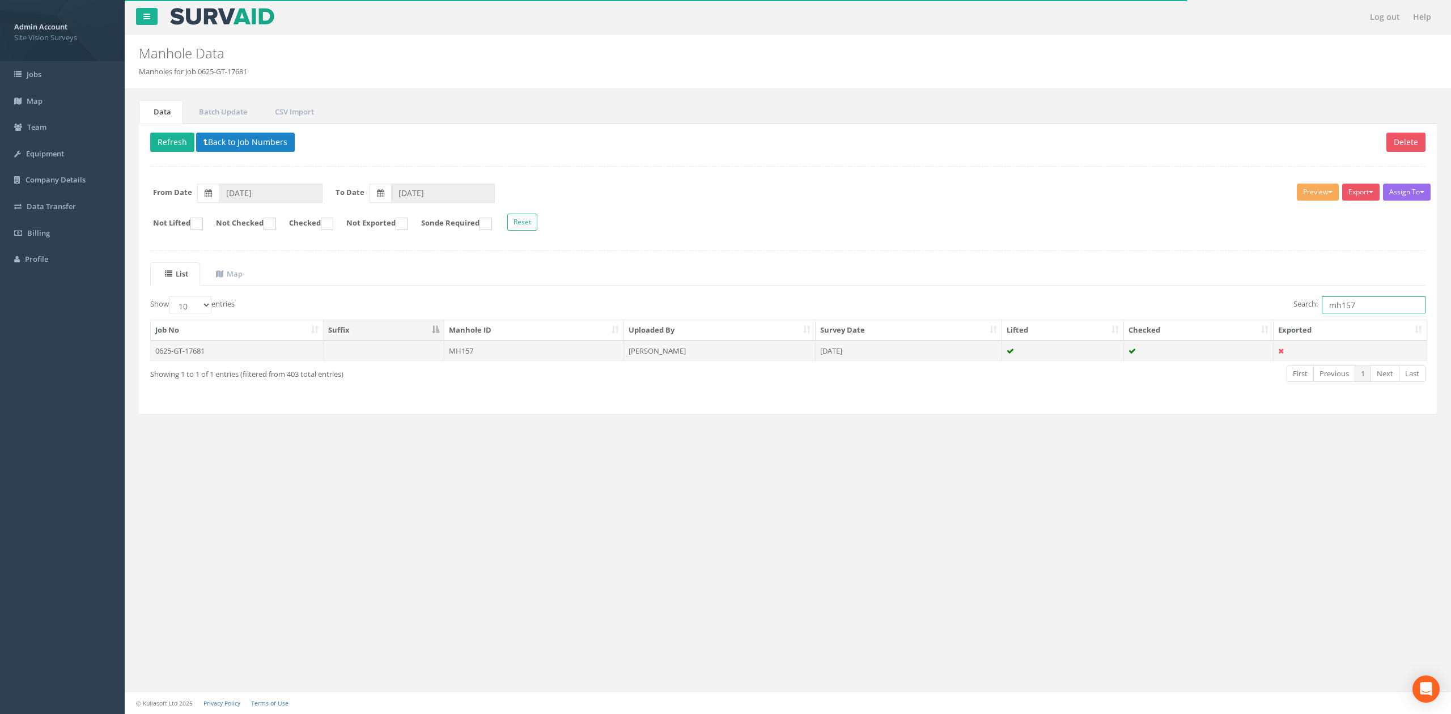
type input "mh157"
click at [547, 359] on td "MH157" at bounding box center [534, 351] width 180 height 20
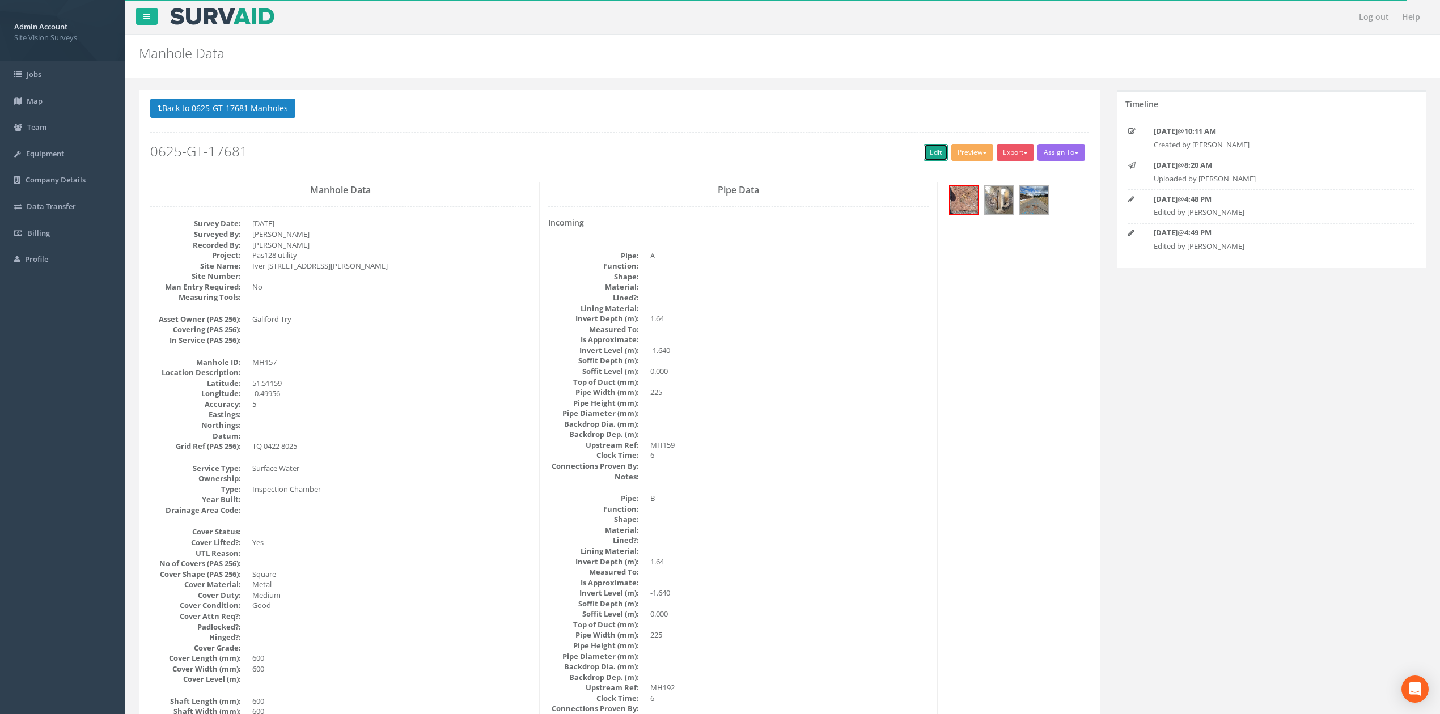
click at [940, 146] on link "Edit" at bounding box center [936, 152] width 24 height 17
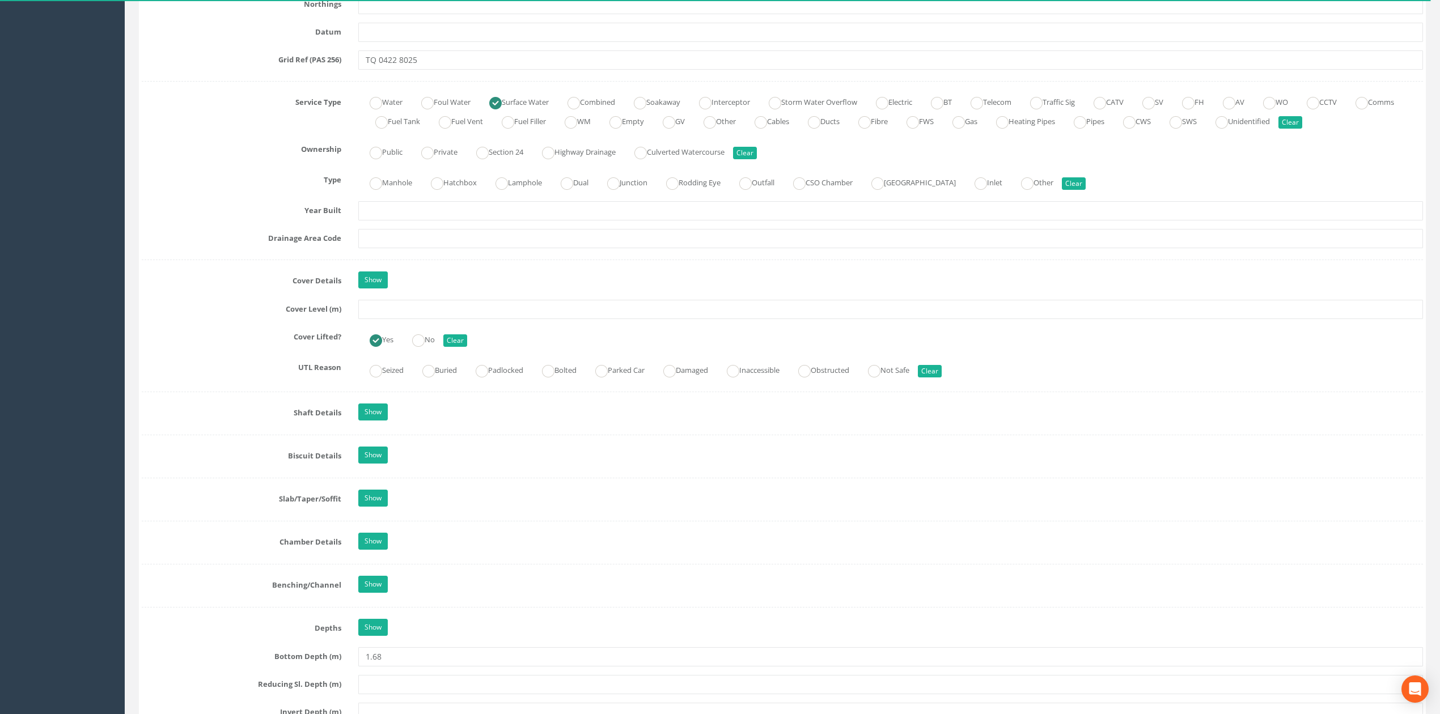
scroll to position [756, 0]
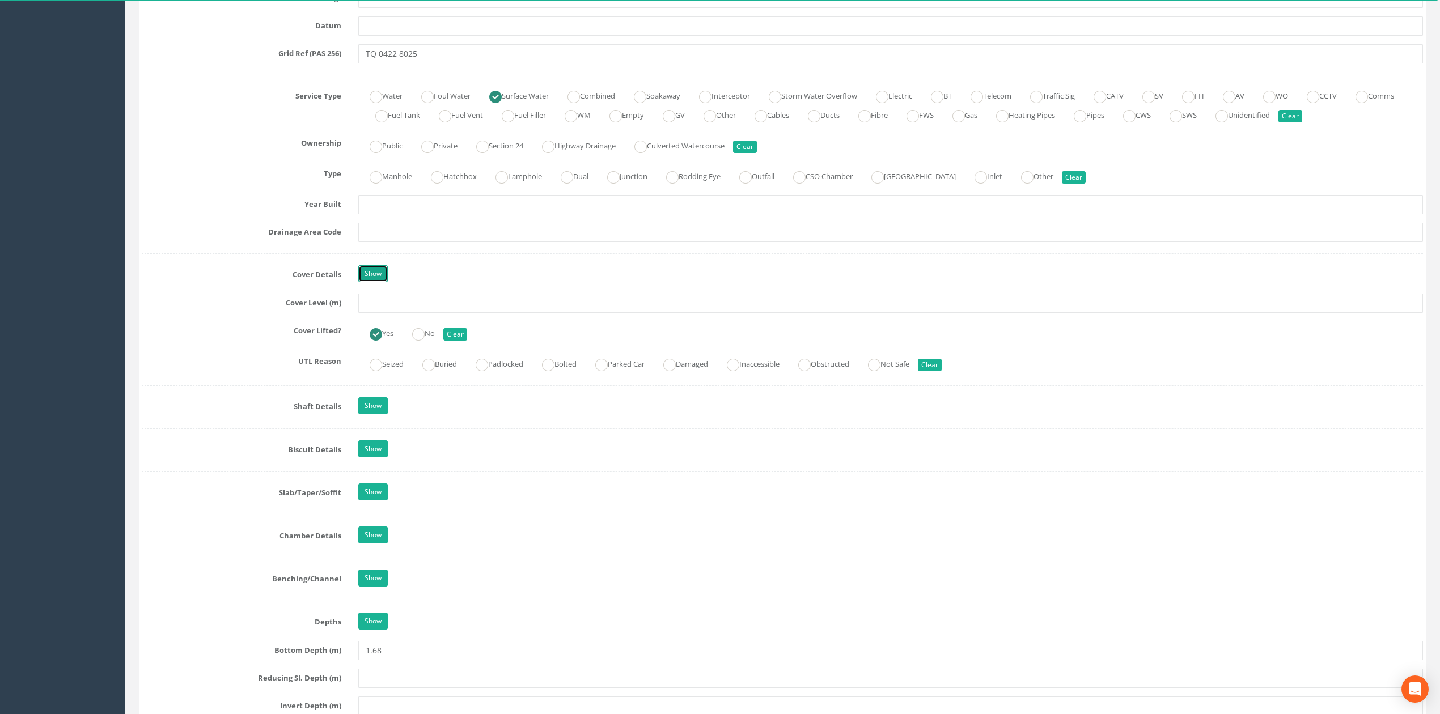
click at [383, 282] on link "Show" at bounding box center [372, 273] width 29 height 17
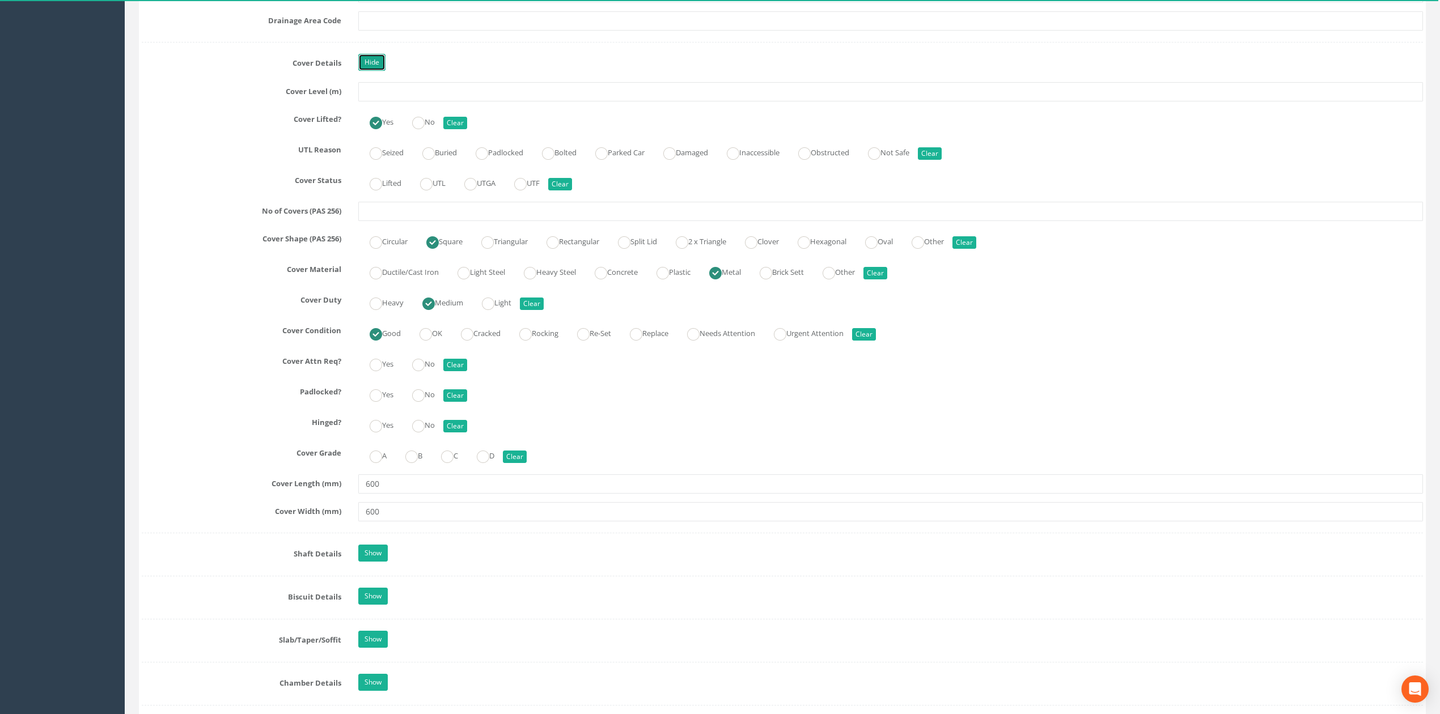
scroll to position [983, 0]
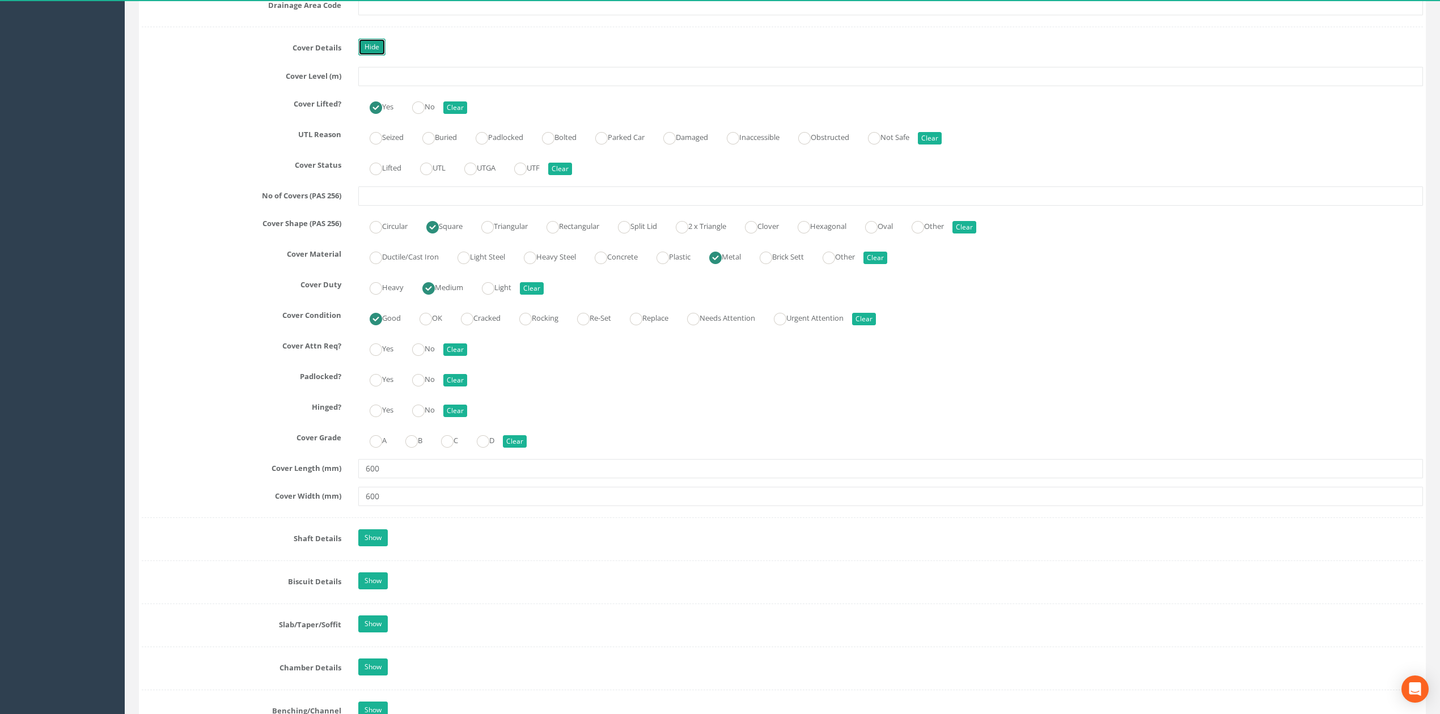
drag, startPoint x: 361, startPoint y: 56, endPoint x: 229, endPoint y: 126, distance: 149.6
click at [361, 56] on link "Hide" at bounding box center [371, 47] width 27 height 17
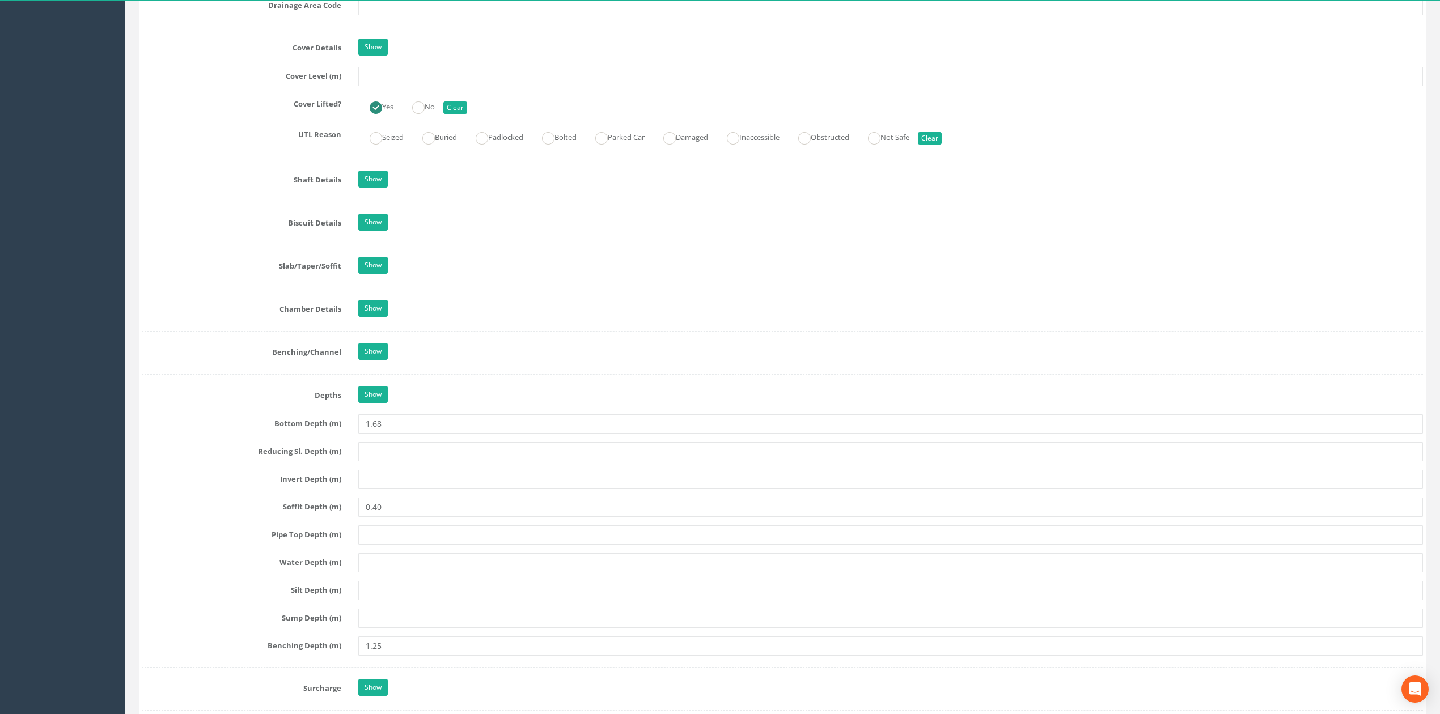
click at [357, 227] on div "Show" at bounding box center [891, 224] width 1082 height 20
click at [364, 231] on link "Show" at bounding box center [372, 222] width 29 height 17
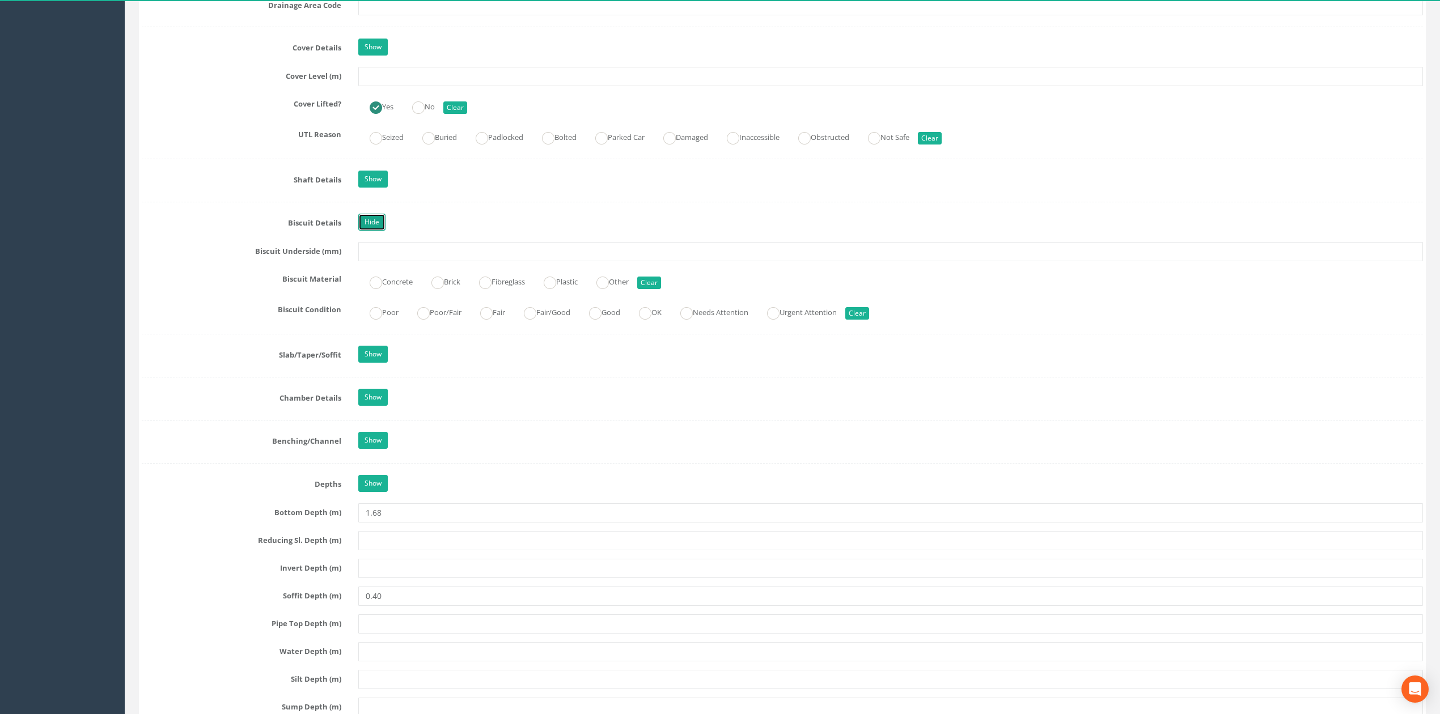
click at [380, 231] on link "Hide" at bounding box center [371, 222] width 27 height 17
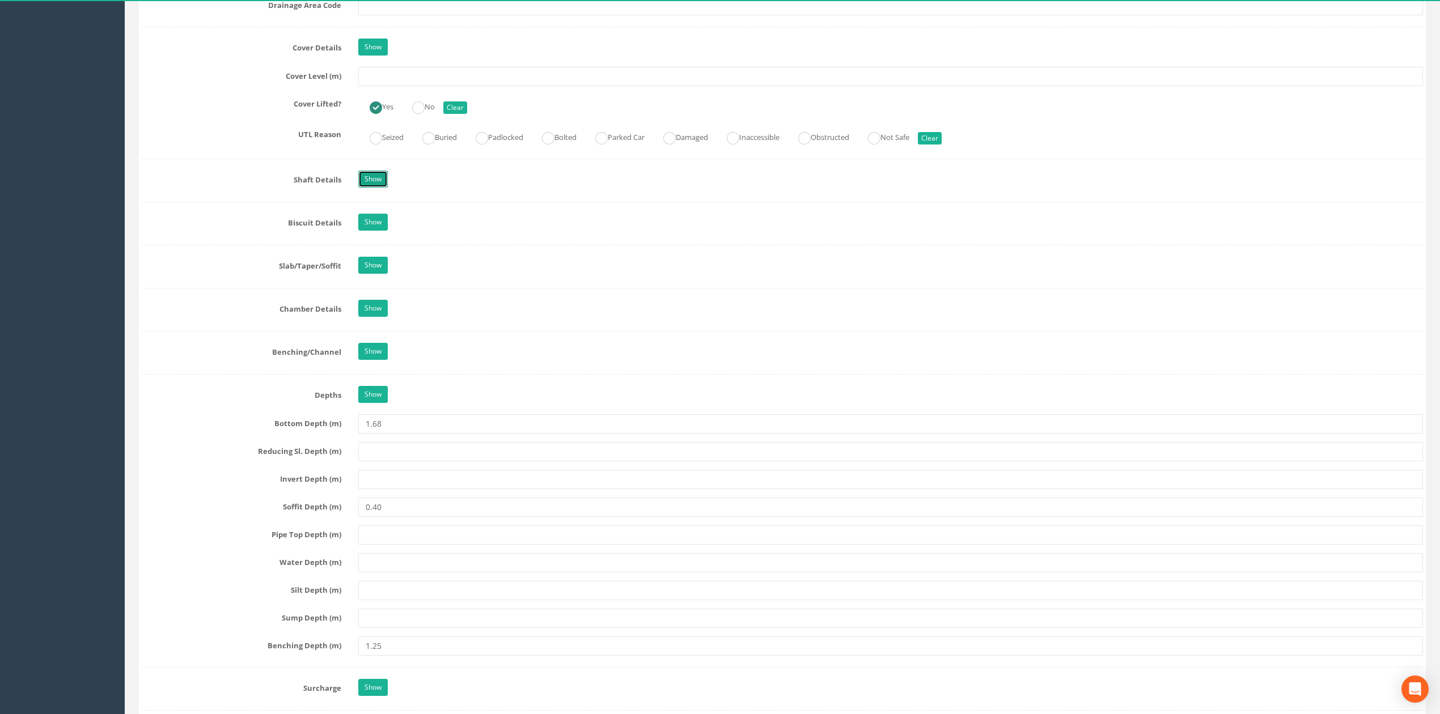
click at [377, 184] on link "Show" at bounding box center [372, 179] width 29 height 17
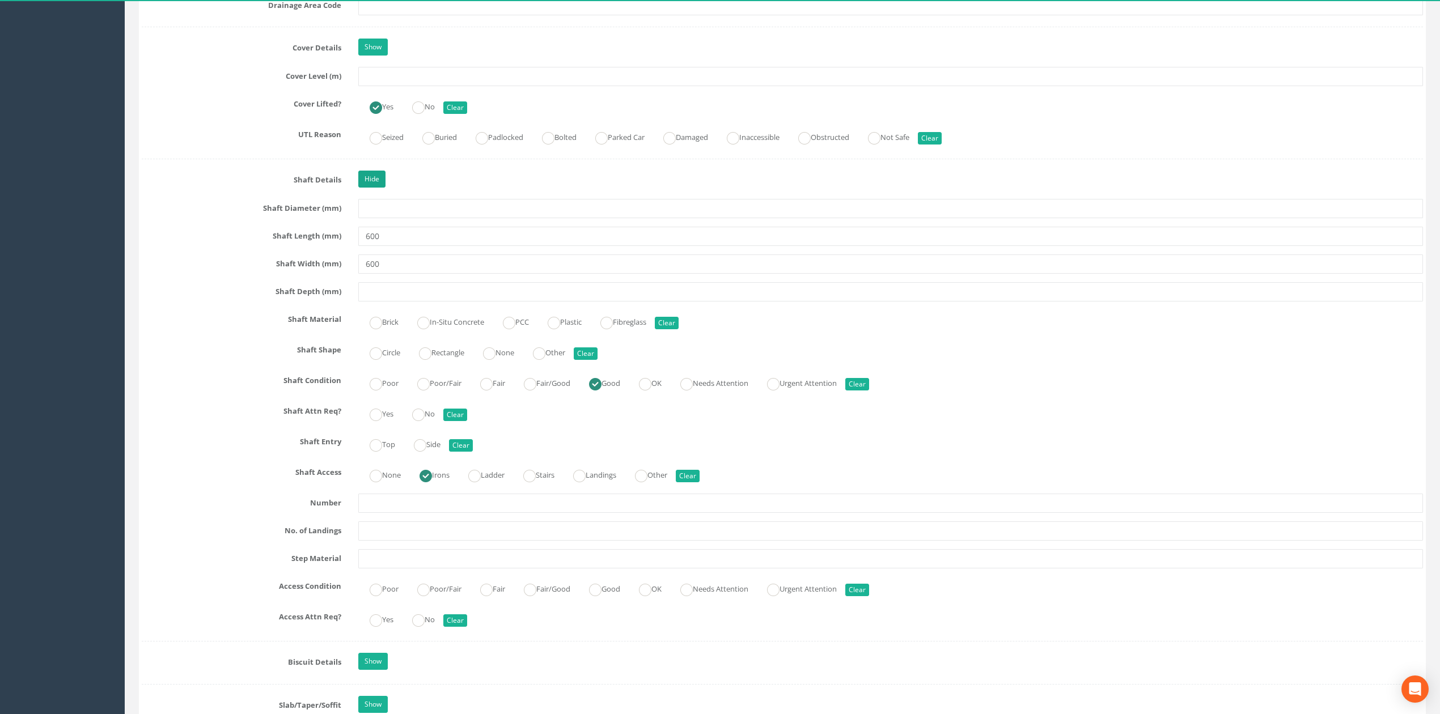
drag, startPoint x: 380, startPoint y: 175, endPoint x: 373, endPoint y: 191, distance: 17.8
click at [380, 175] on div "Job Number 0625-GT-17681 Job Number Suffix Survey Date [DATE] Surveyed By [PERS…" at bounding box center [782, 395] width 1281 height 2384
click at [373, 188] on link "Hide" at bounding box center [371, 179] width 27 height 17
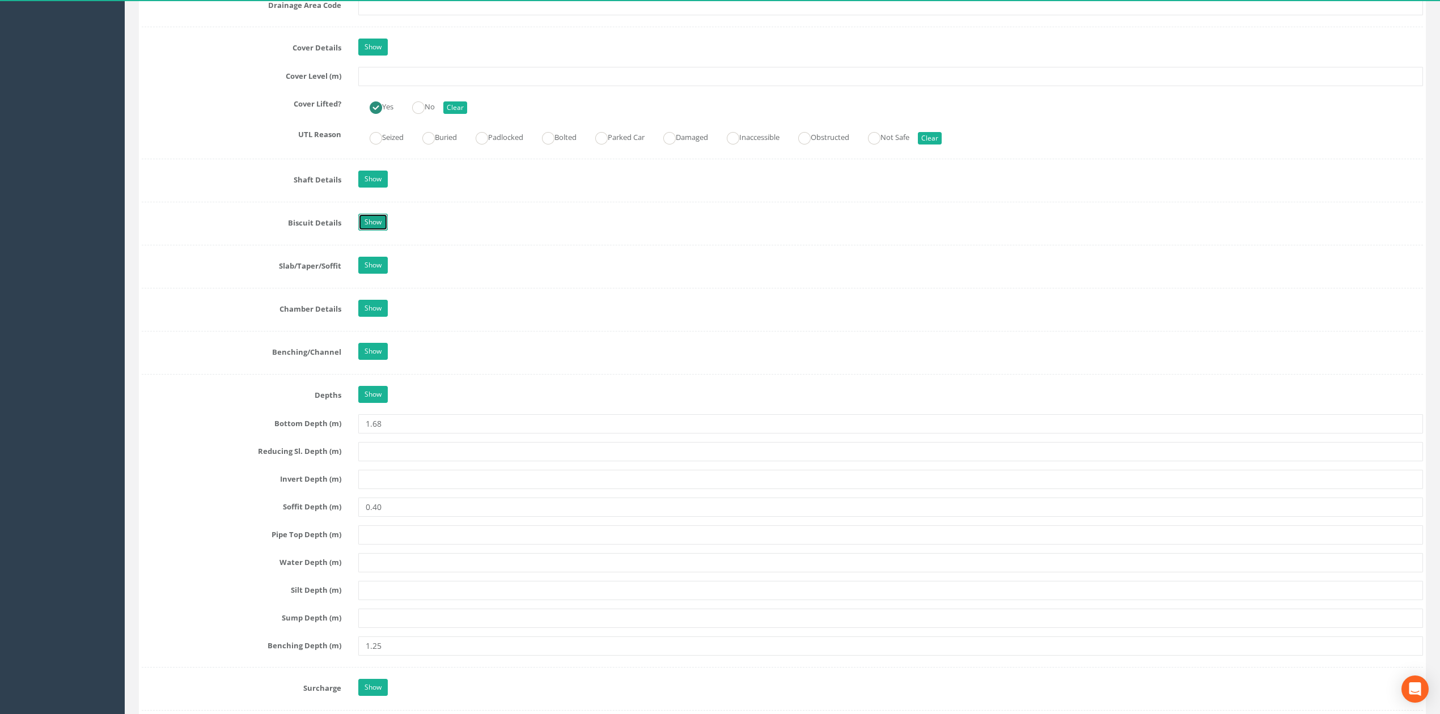
click at [377, 231] on link "Show" at bounding box center [372, 222] width 29 height 17
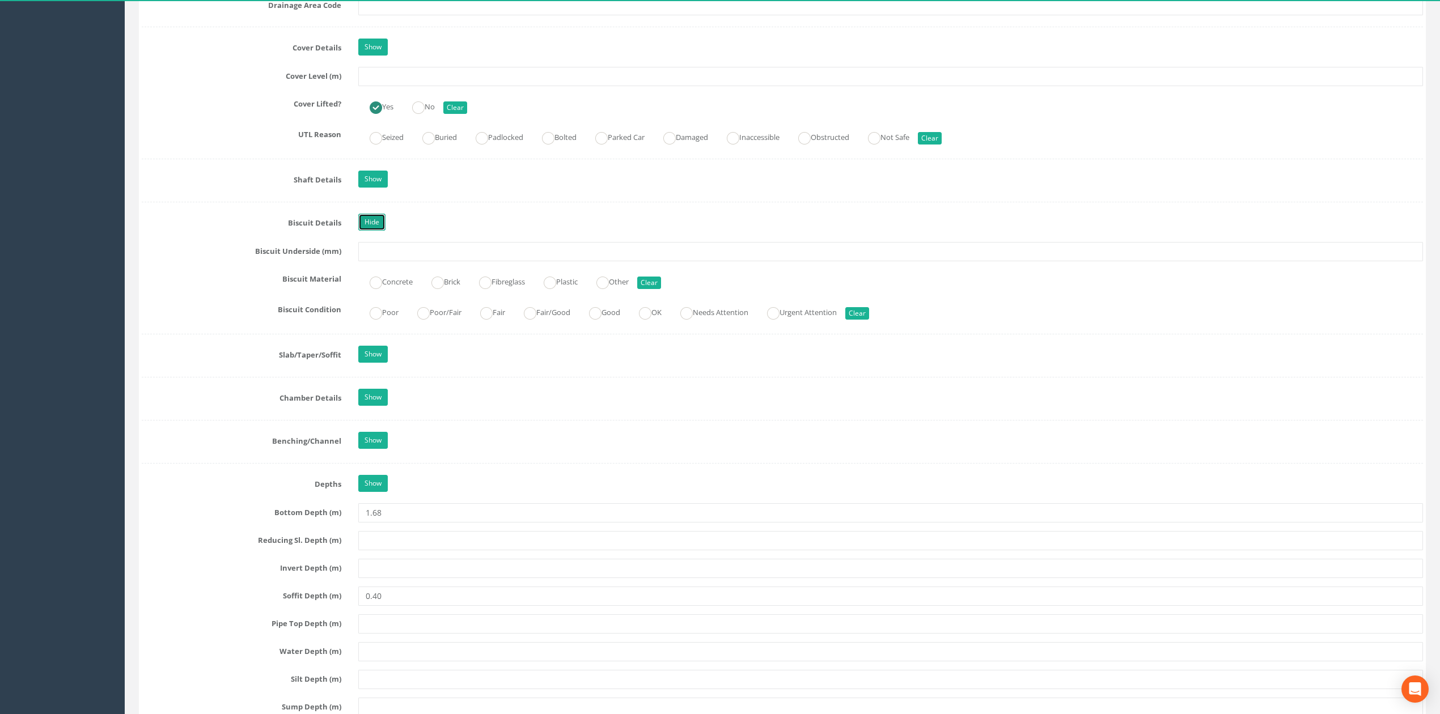
click at [377, 231] on link "Hide" at bounding box center [371, 222] width 27 height 17
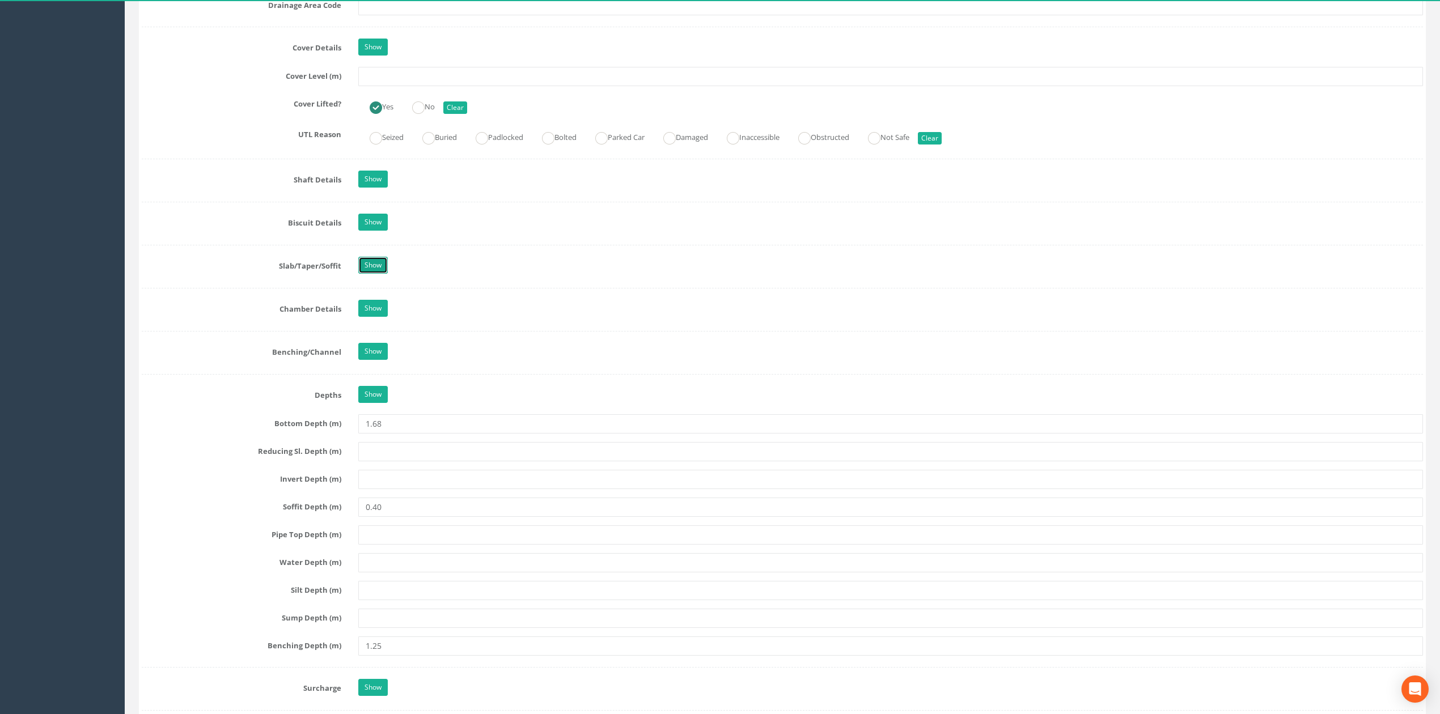
click at [370, 274] on link "Show" at bounding box center [372, 265] width 29 height 17
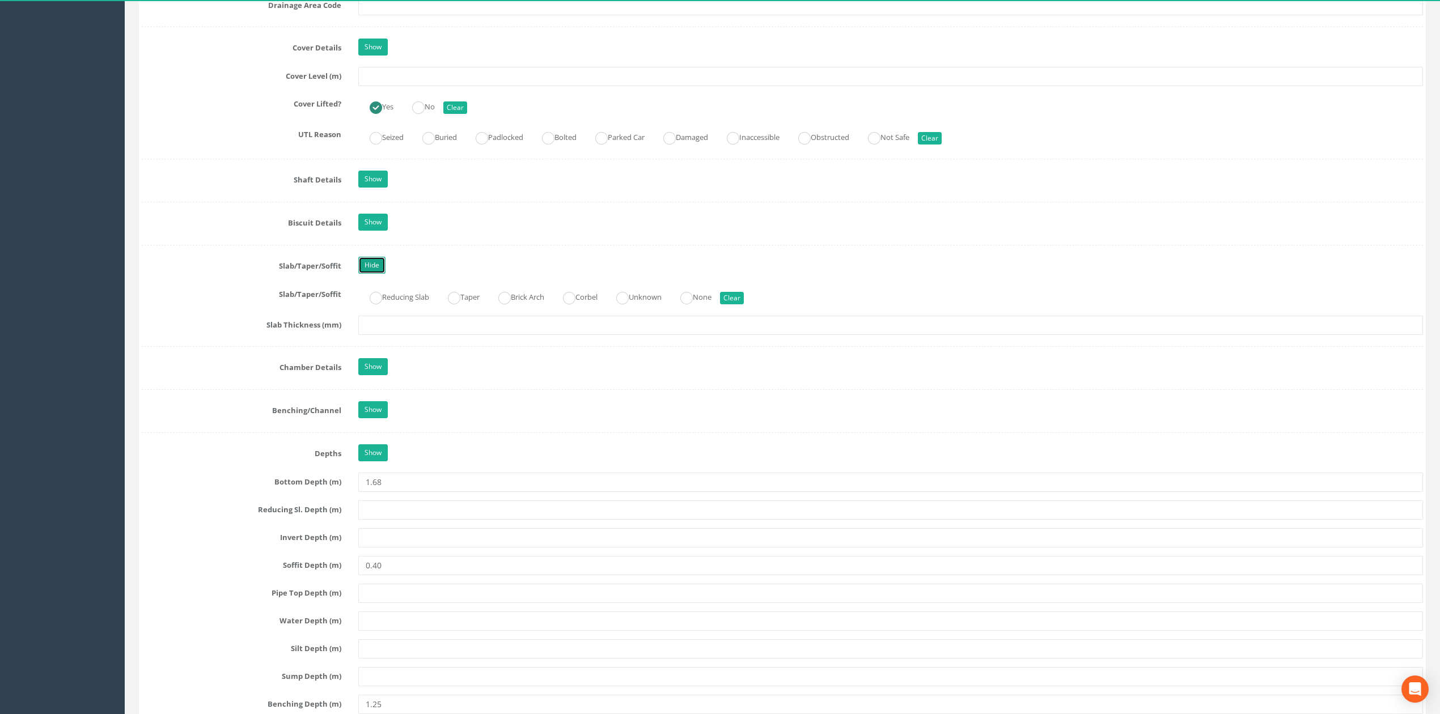
click at [370, 274] on link "Hide" at bounding box center [371, 265] width 27 height 17
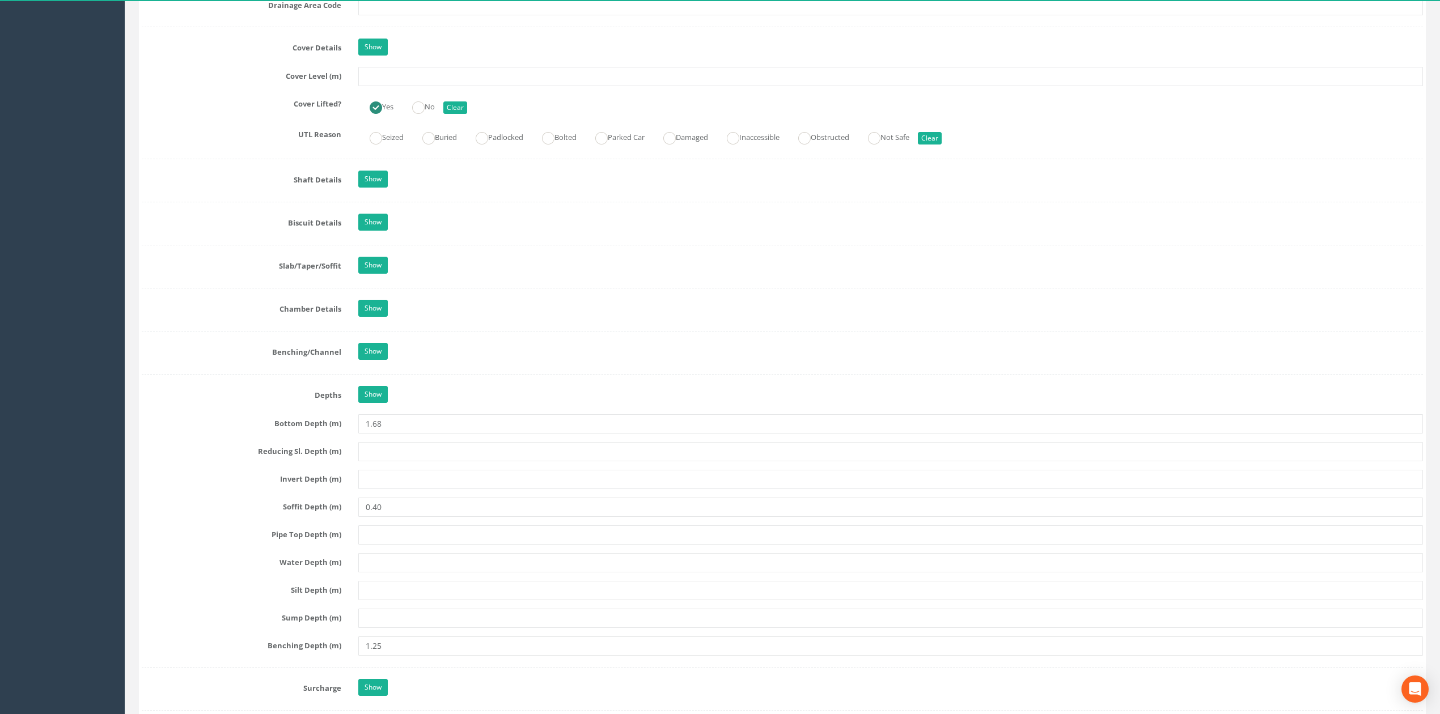
click at [370, 304] on div "Job Number 0625-GT-17681 Job Number Suffix Survey Date [DATE] Surveyed By [PERS…" at bounding box center [782, 175] width 1281 height 1945
click at [372, 312] on link "Show" at bounding box center [372, 308] width 29 height 17
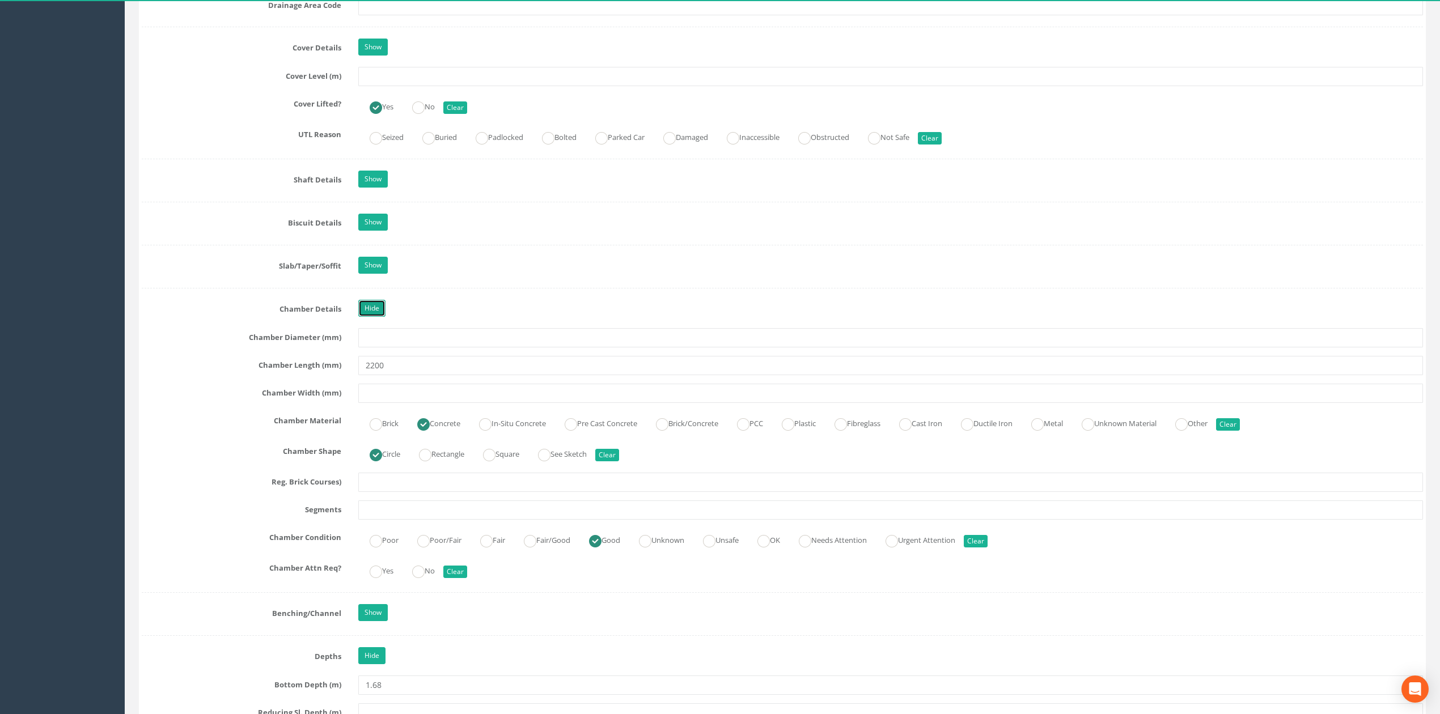
drag, startPoint x: 377, startPoint y: 315, endPoint x: 377, endPoint y: 327, distance: 11.3
click at [377, 315] on link "Hide" at bounding box center [371, 308] width 27 height 17
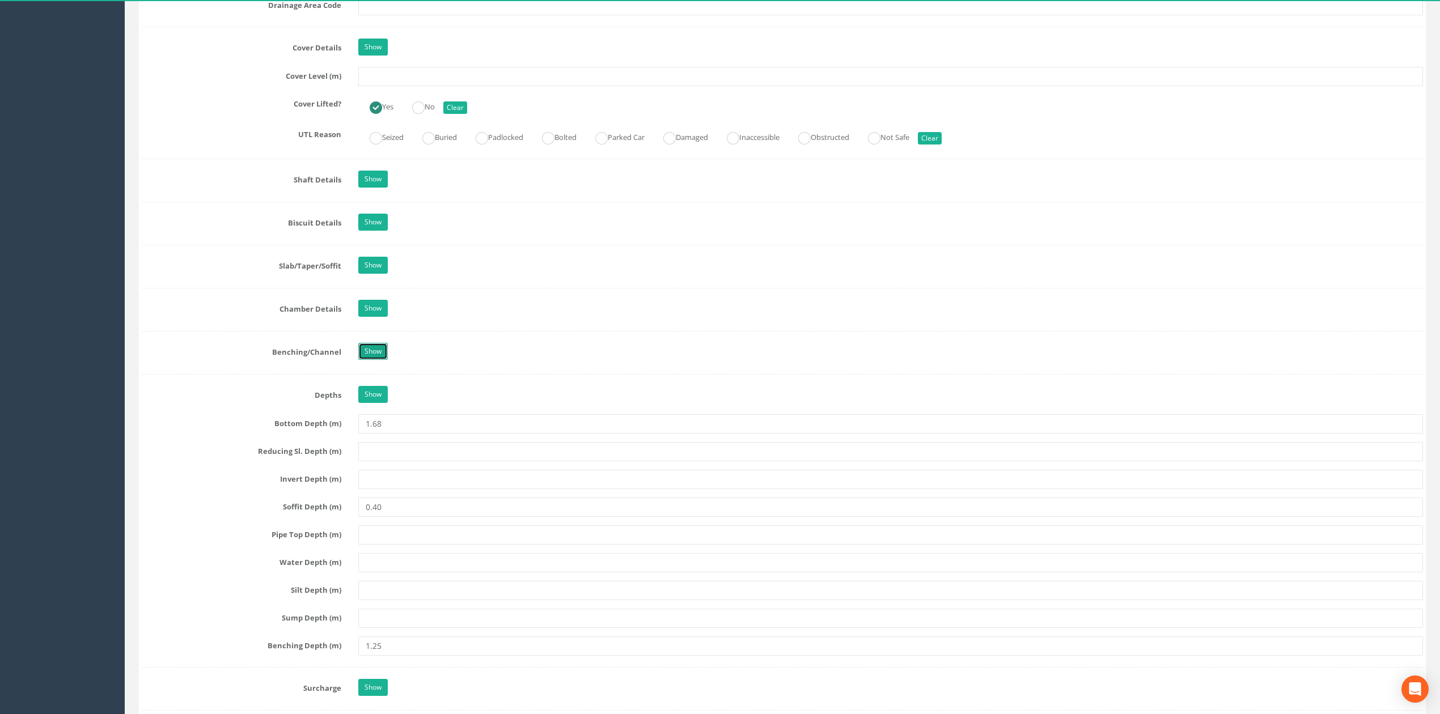
click at [376, 358] on link "Show" at bounding box center [372, 351] width 29 height 17
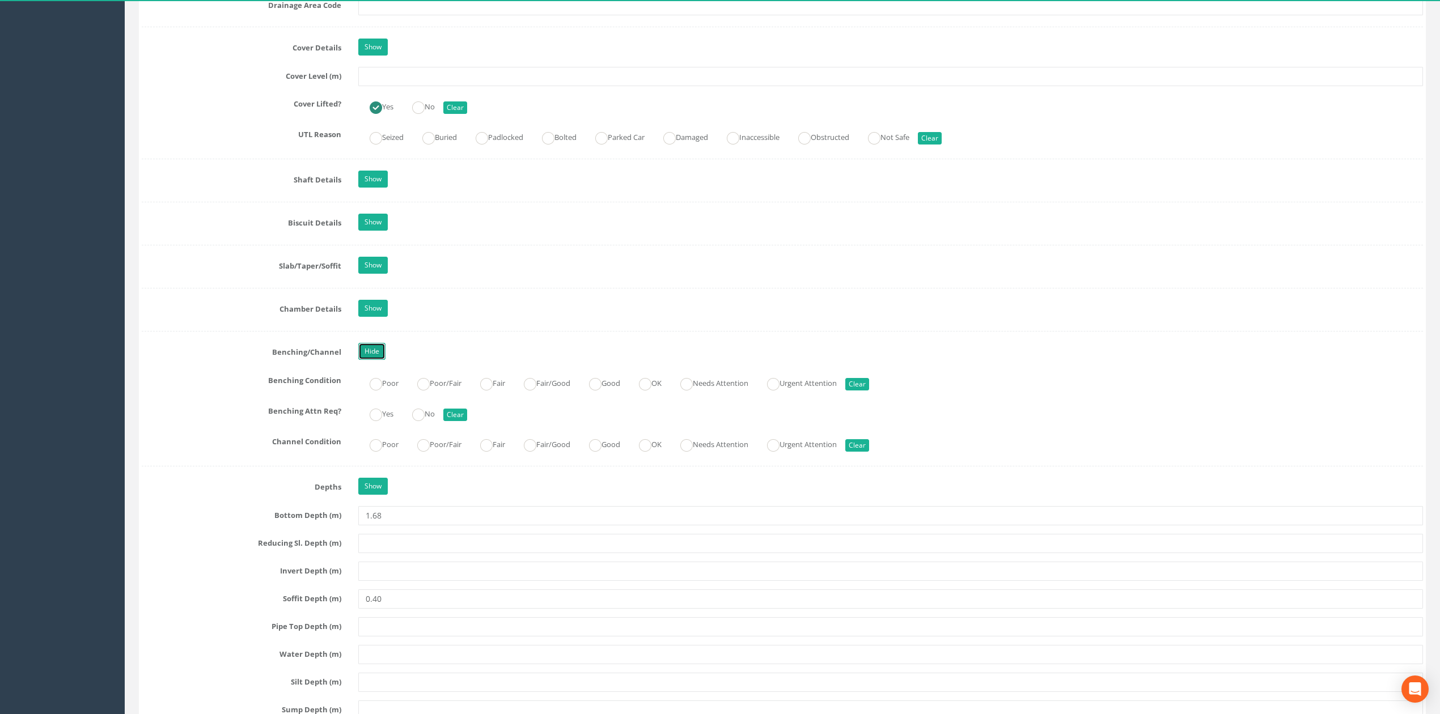
click at [377, 359] on link "Hide" at bounding box center [371, 351] width 27 height 17
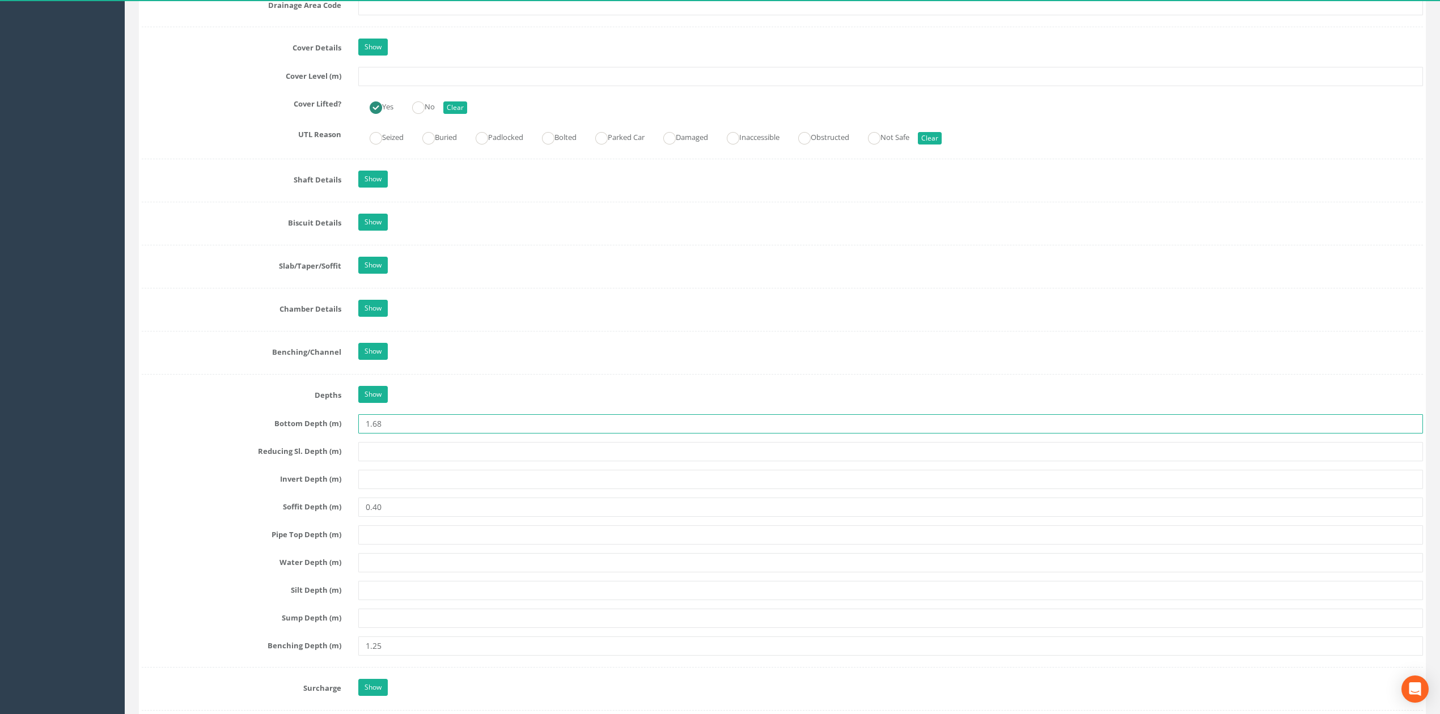
drag, startPoint x: 383, startPoint y: 437, endPoint x: 298, endPoint y: 436, distance: 85.6
click at [298, 434] on div "Bottom Depth (m) 1.68" at bounding box center [782, 423] width 1298 height 19
drag, startPoint x: 415, startPoint y: 525, endPoint x: 278, endPoint y: 509, distance: 138.1
click at [260, 509] on div "Soffit Depth (m) 0.40" at bounding box center [782, 507] width 1298 height 19
click at [387, 402] on link "Show" at bounding box center [372, 394] width 29 height 17
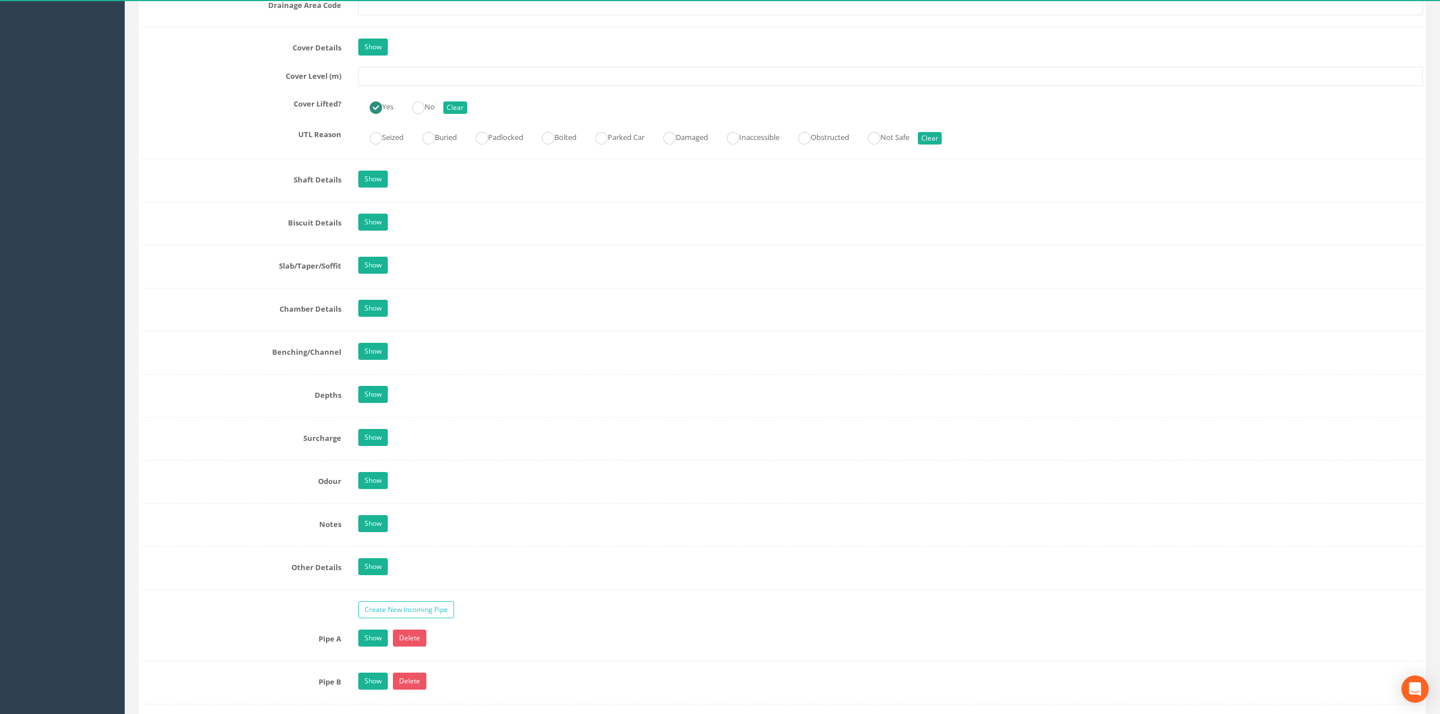
scroll to position [1209, 0]
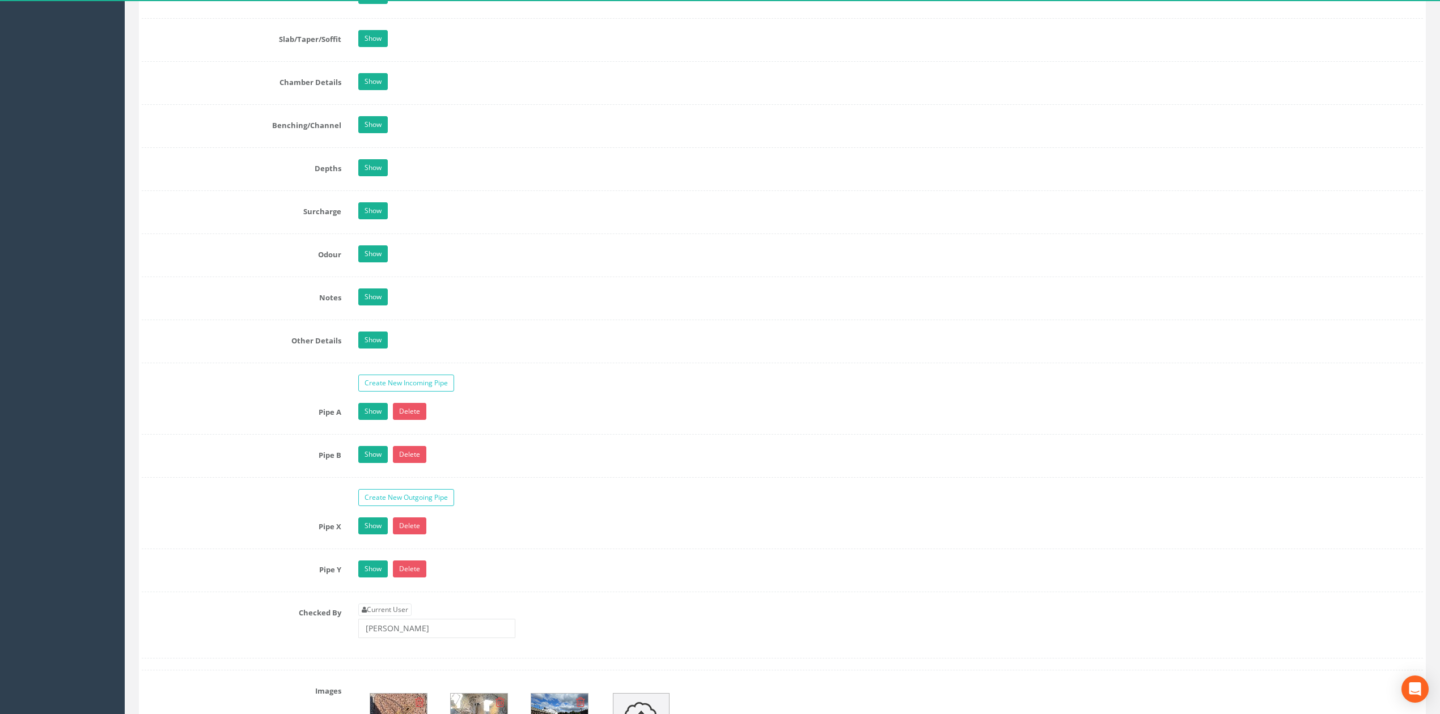
click at [375, 300] on link "Show" at bounding box center [372, 297] width 29 height 17
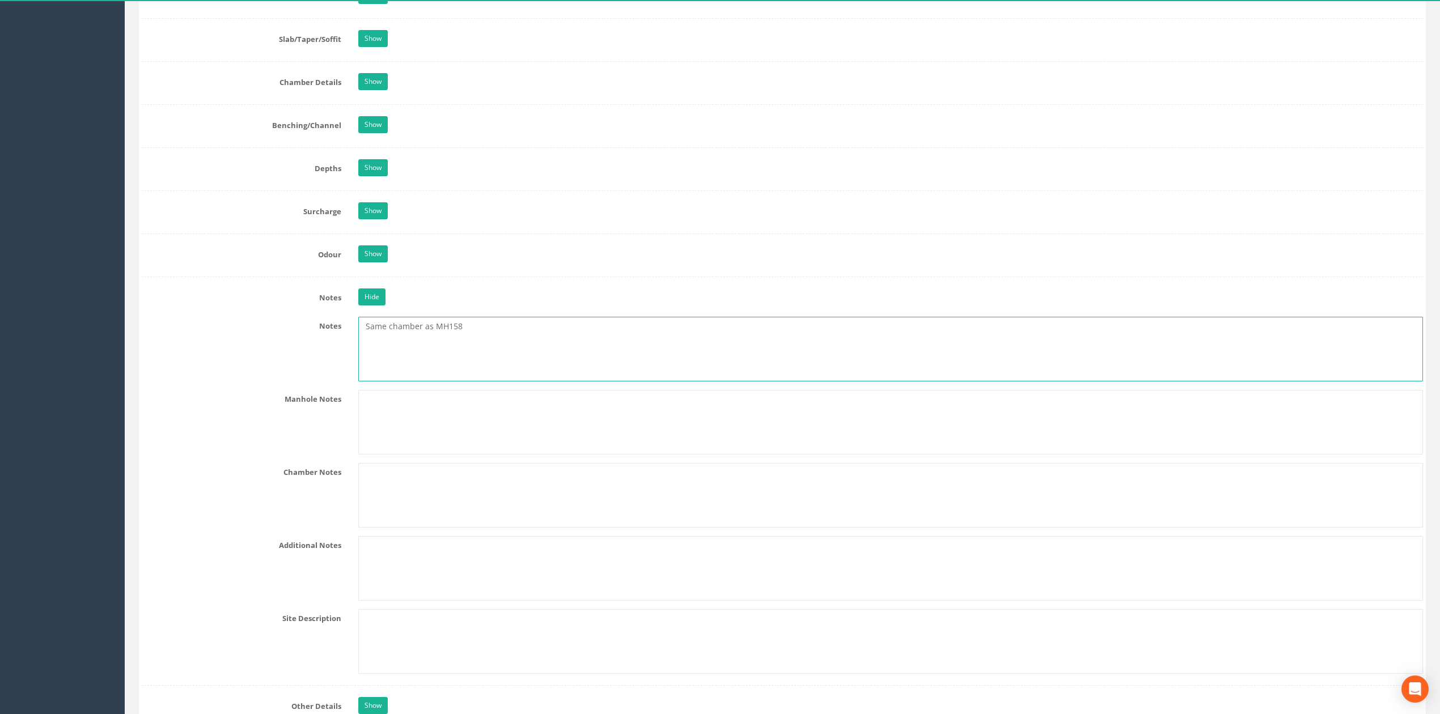
drag, startPoint x: 590, startPoint y: 363, endPoint x: 100, endPoint y: 342, distance: 490.8
click at [122, 343] on div "Admin Account Site Vision Surveys Logout S Jobs Map Team Equipment Company Deta…" at bounding box center [720, 361] width 1440 height 3141
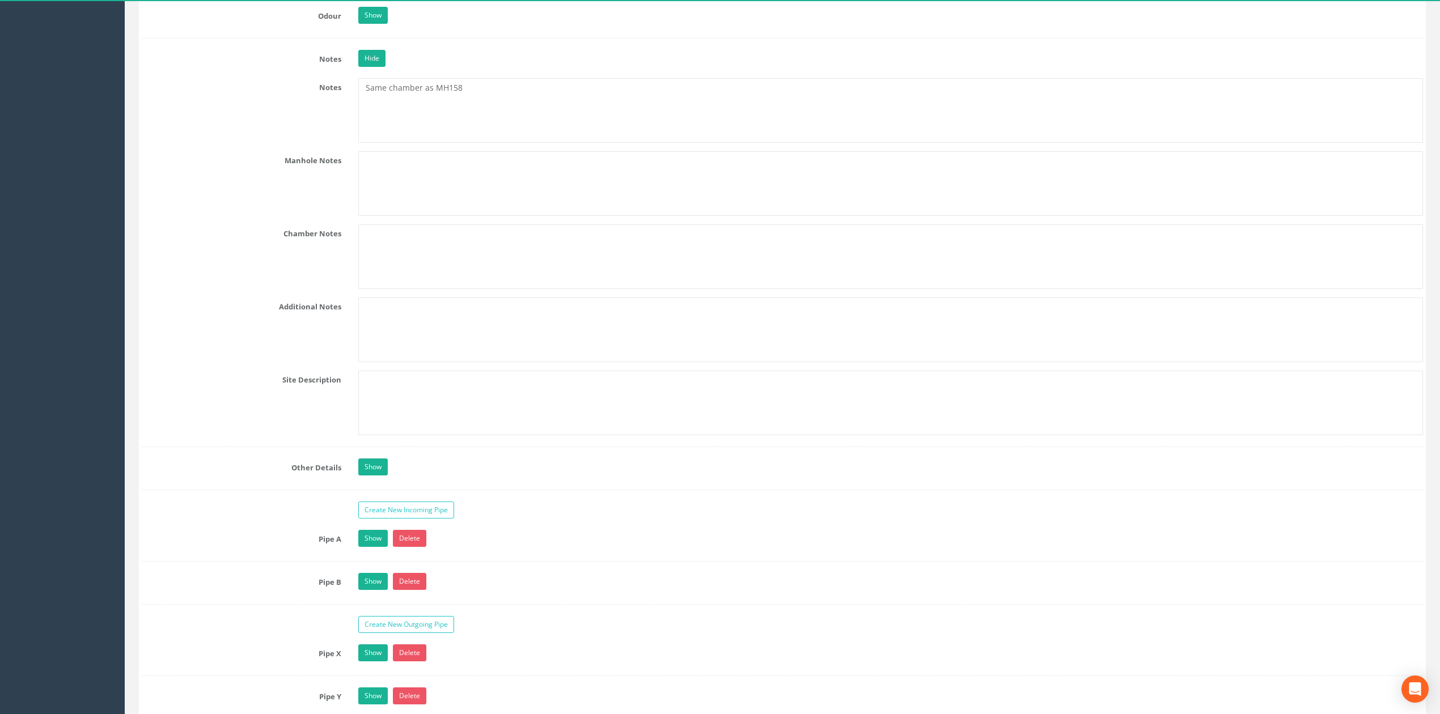
scroll to position [1361, 0]
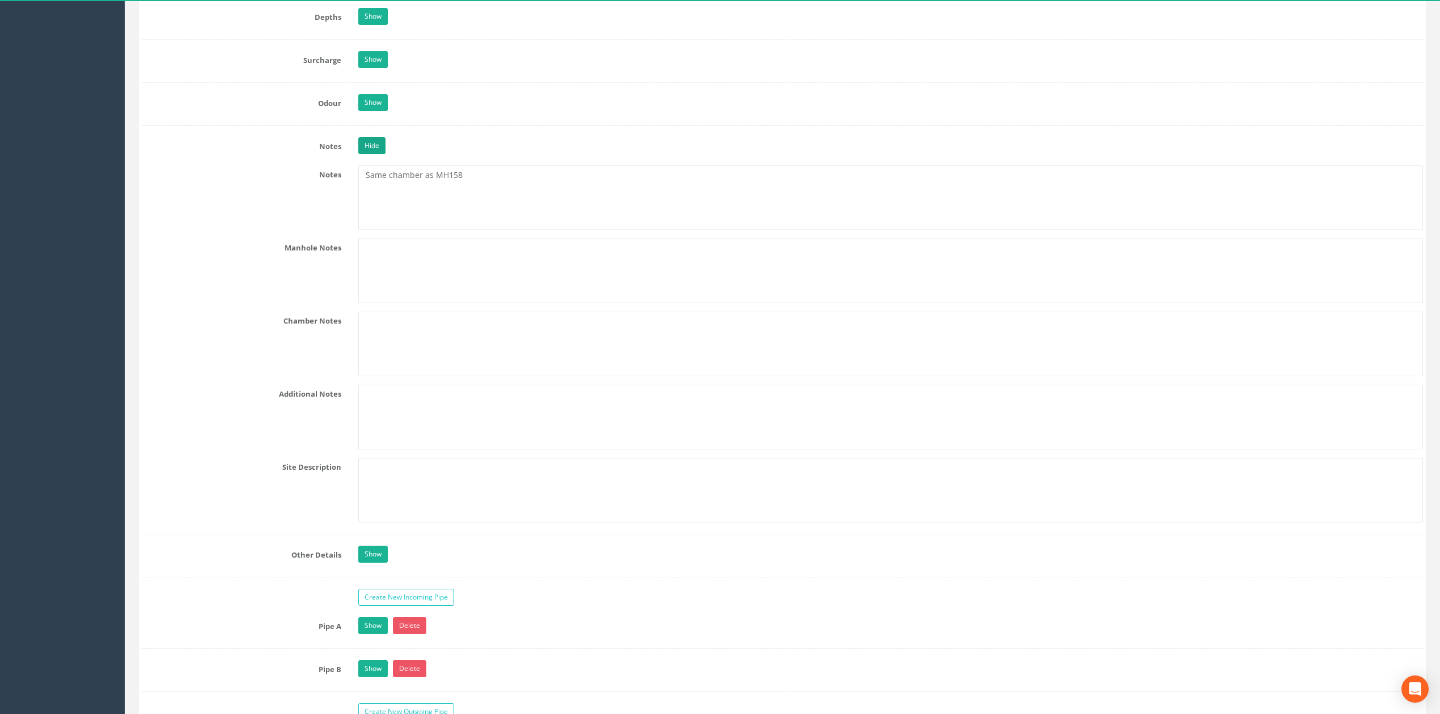
drag, startPoint x: 389, startPoint y: 162, endPoint x: 379, endPoint y: 157, distance: 10.9
click at [388, 157] on div "Hide" at bounding box center [891, 147] width 1082 height 20
click at [379, 154] on link "Hide" at bounding box center [371, 145] width 27 height 17
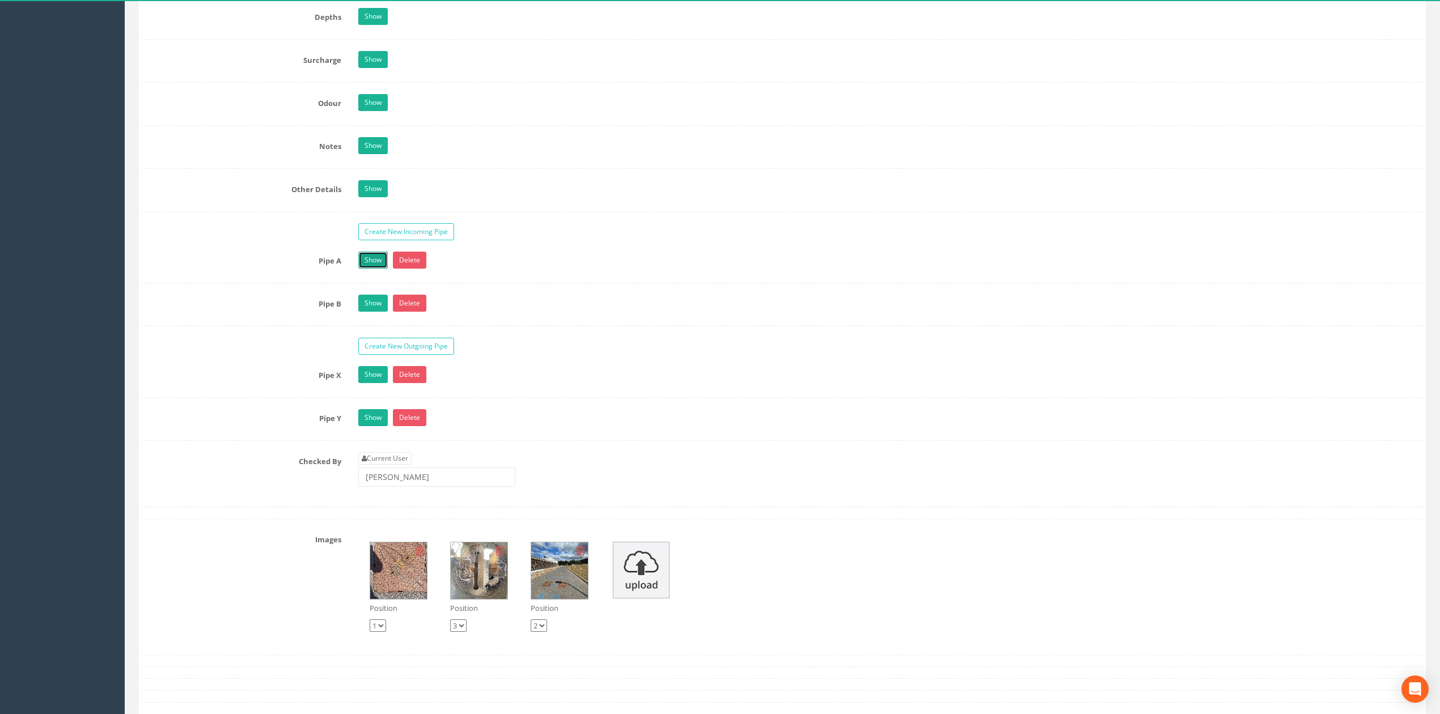
click at [371, 269] on link "Show" at bounding box center [372, 260] width 29 height 17
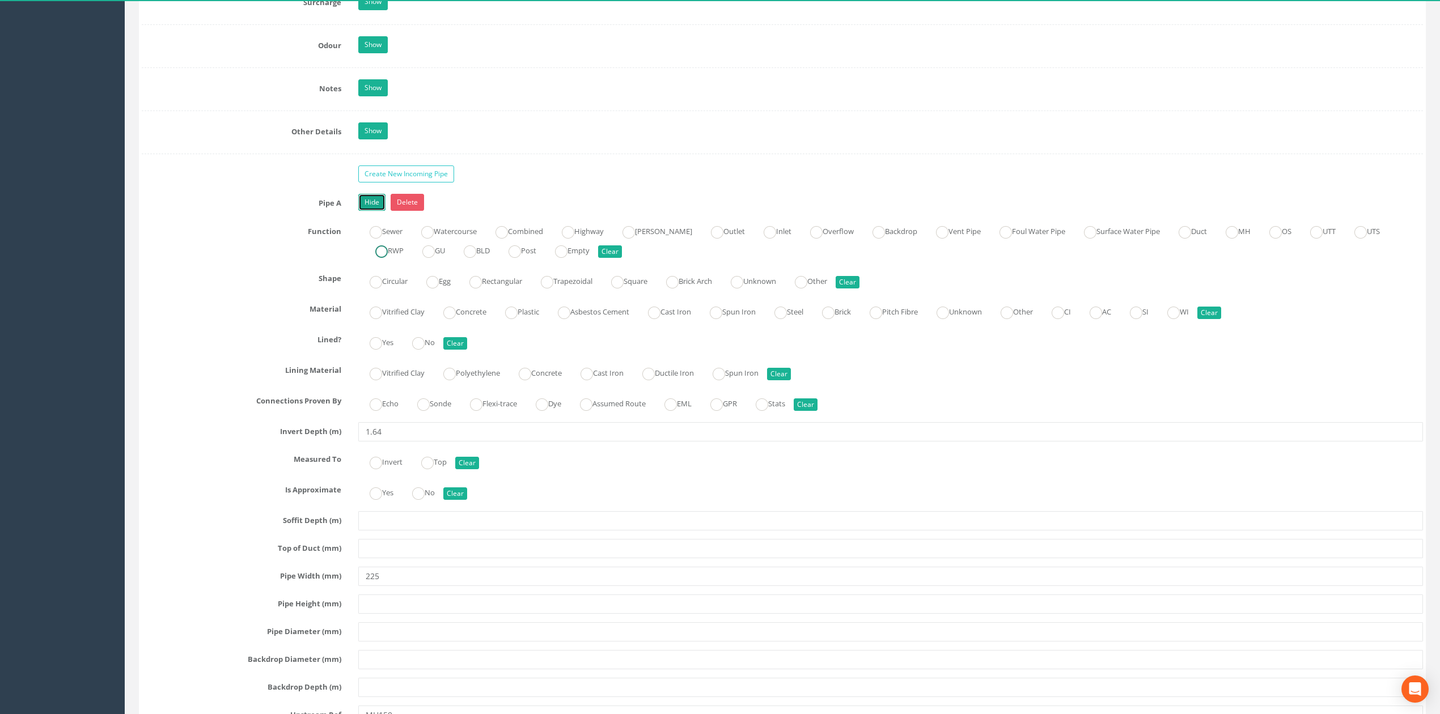
scroll to position [1511, 0]
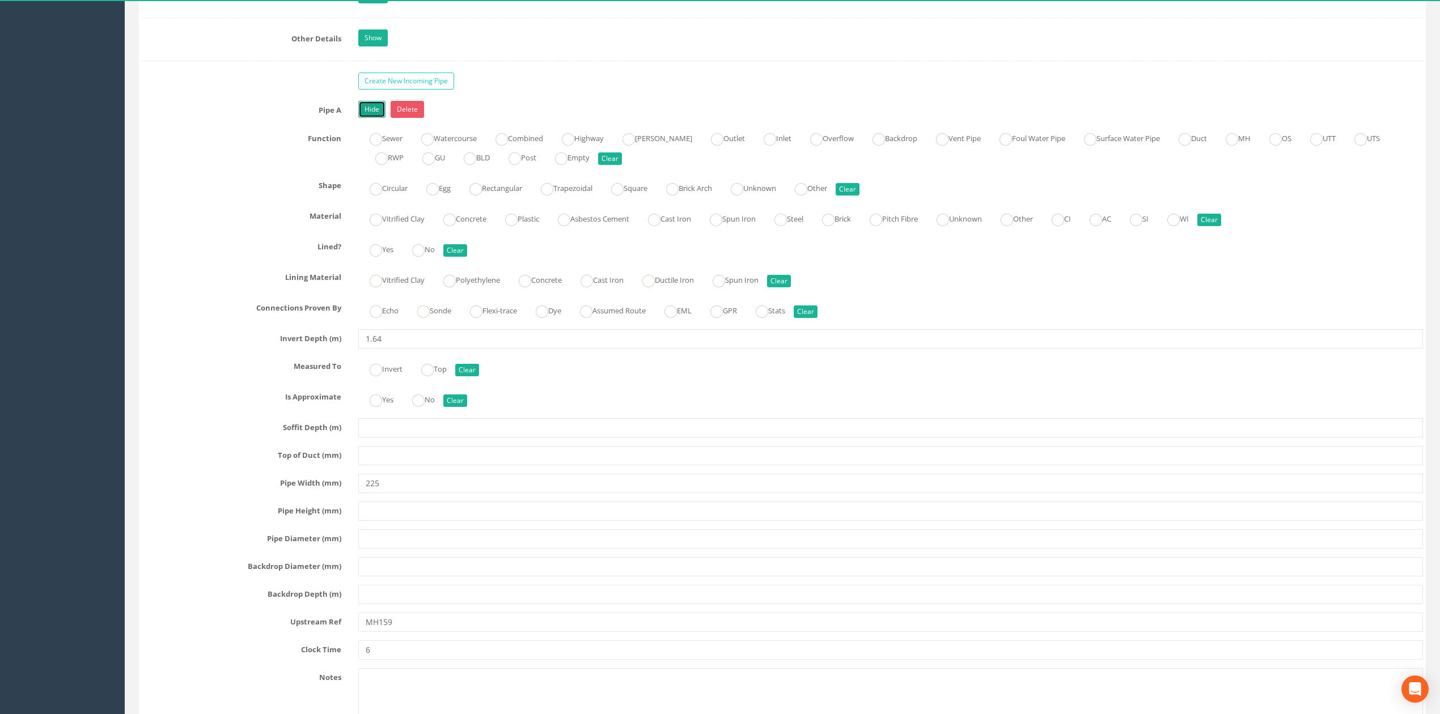
click at [370, 118] on link "Hide" at bounding box center [371, 109] width 27 height 17
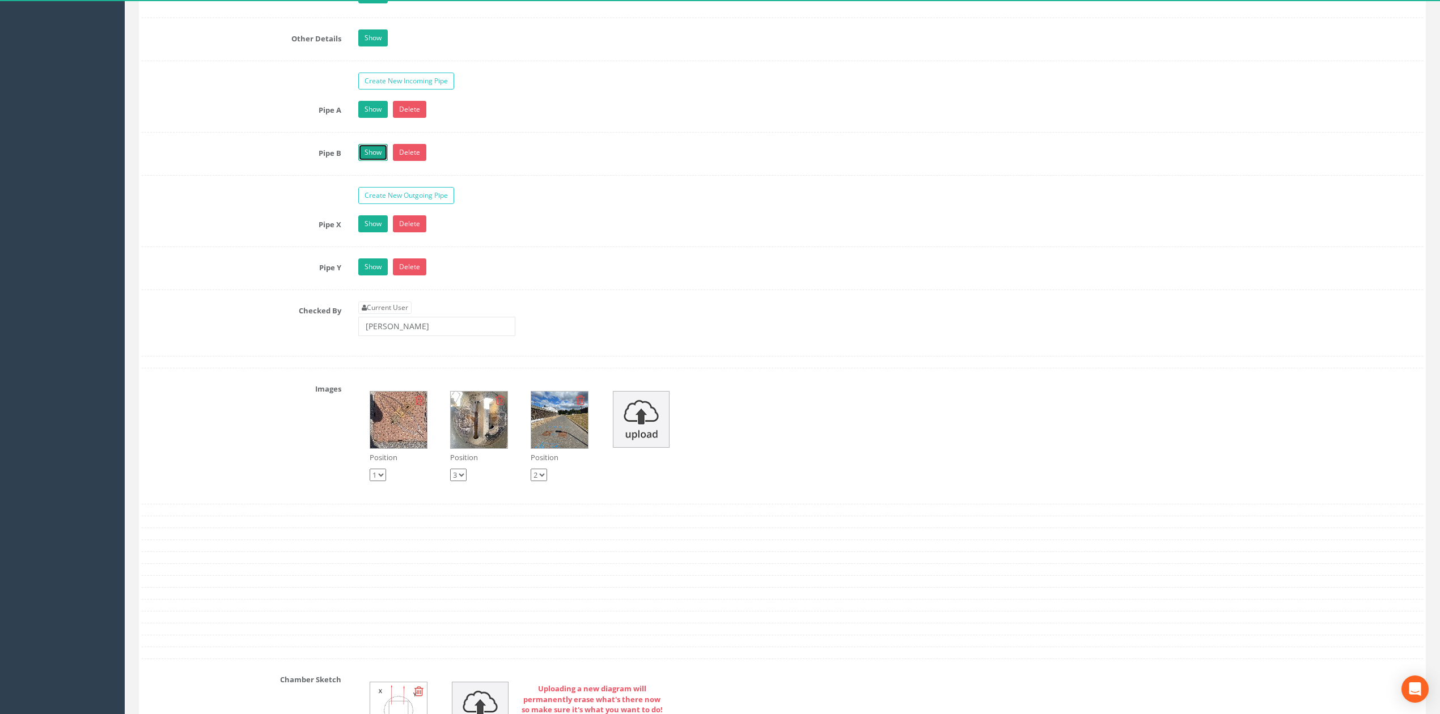
click at [374, 161] on link "Show" at bounding box center [372, 152] width 29 height 17
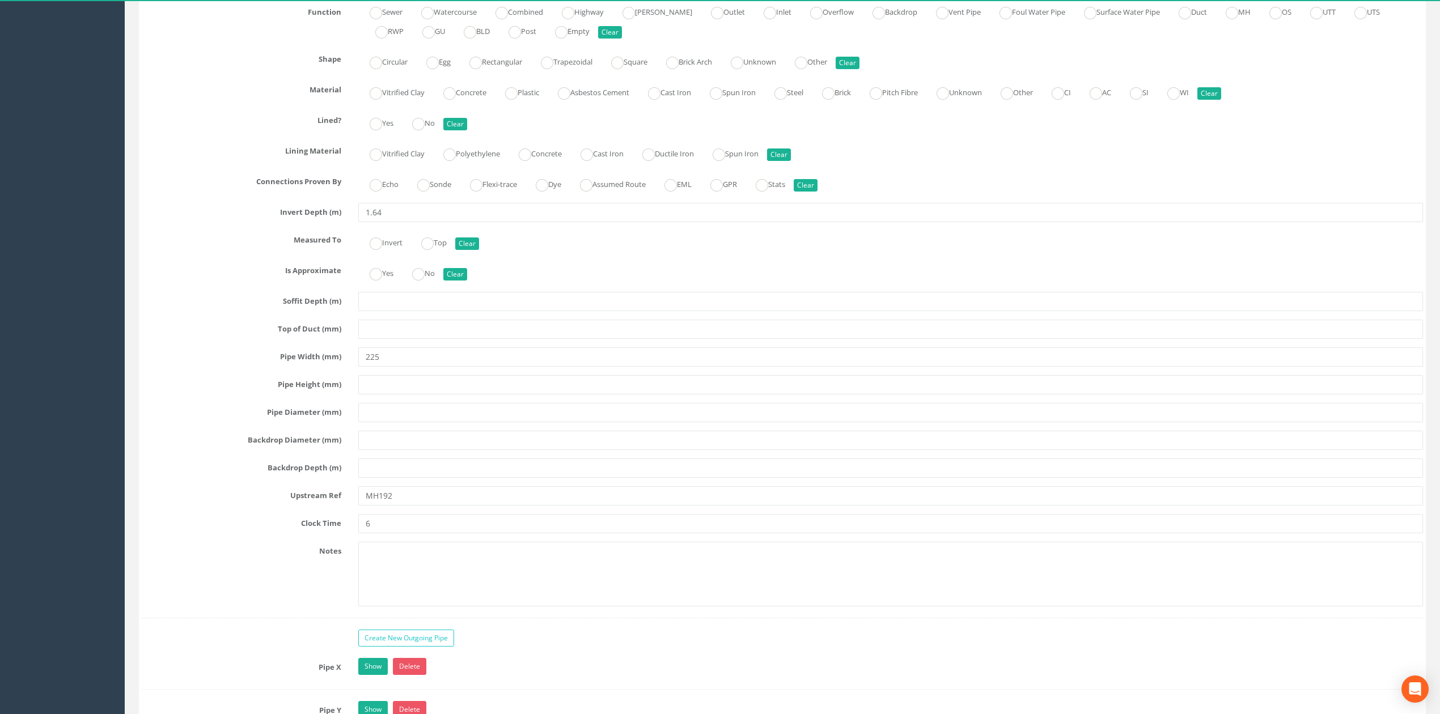
scroll to position [1738, 0]
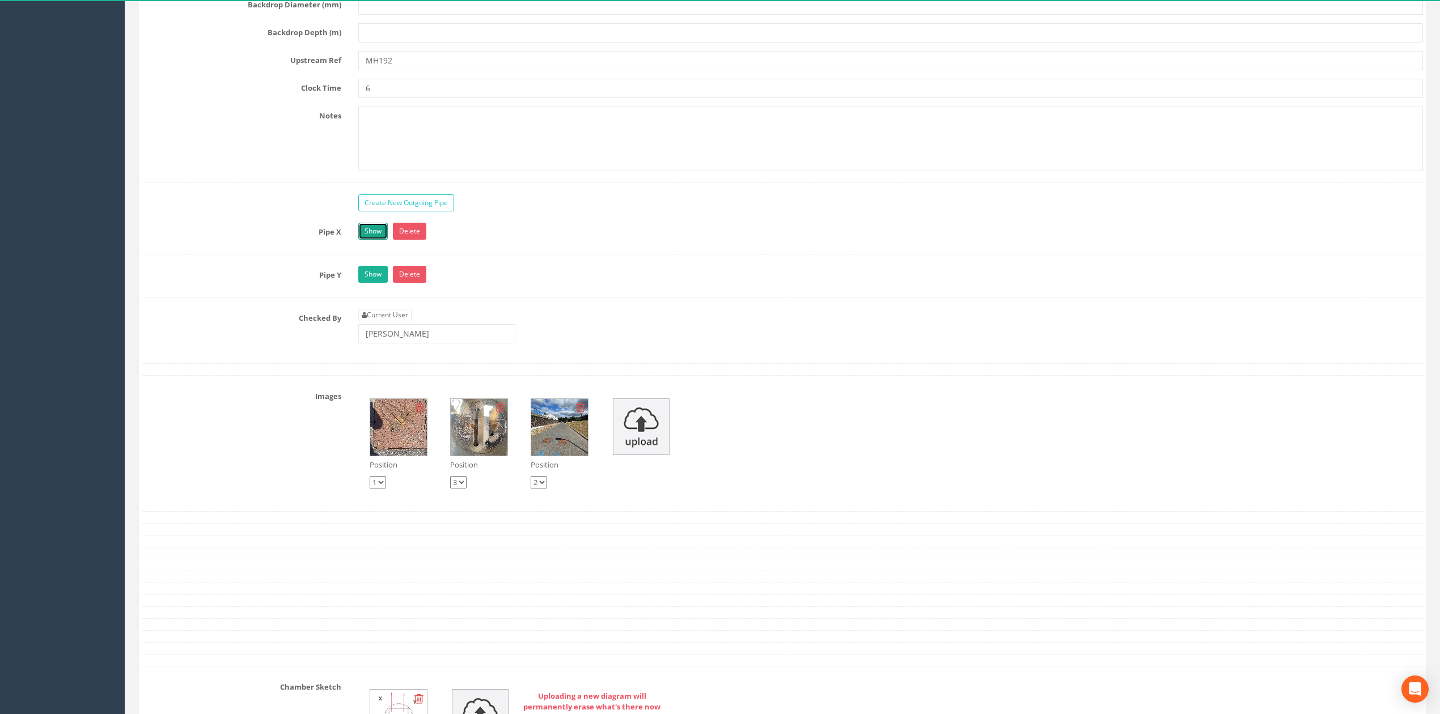
click at [386, 240] on link "Show" at bounding box center [372, 231] width 29 height 17
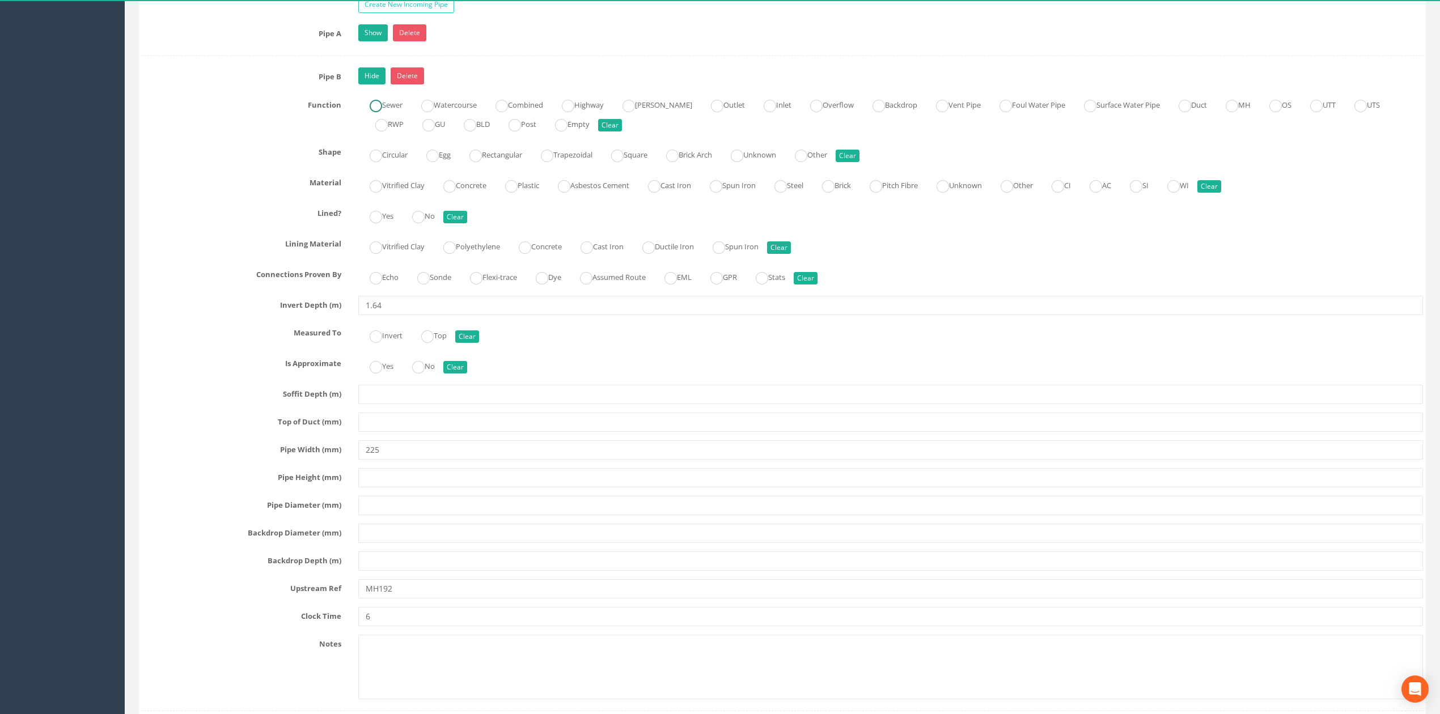
scroll to position [1587, 0]
click at [379, 78] on div "Job Number 0625-GT-17681 Job Number Suffix Survey Date [DATE] Surveyed By [PERS…" at bounding box center [782, 57] width 1281 height 2919
click at [378, 84] on link "Hide" at bounding box center [371, 76] width 27 height 17
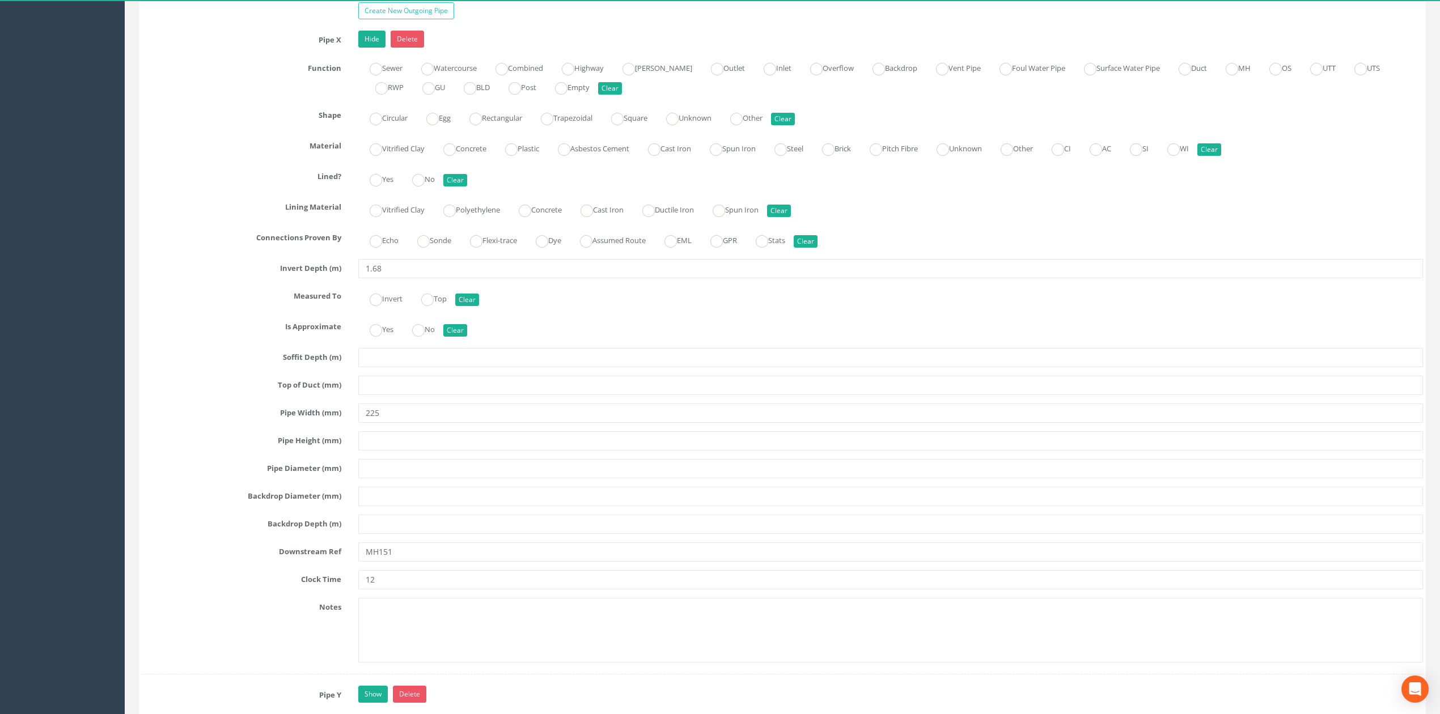
scroll to position [1738, 0]
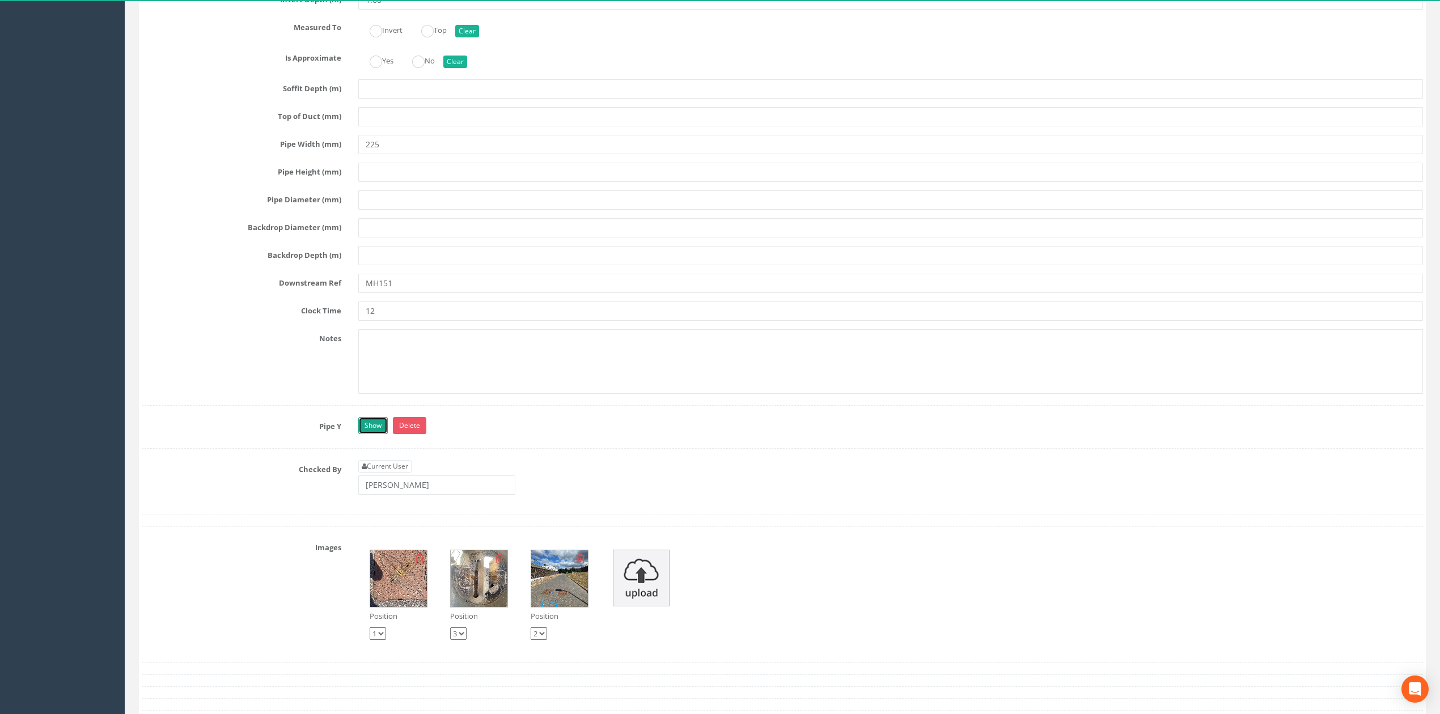
click at [382, 434] on link "Show" at bounding box center [372, 425] width 29 height 17
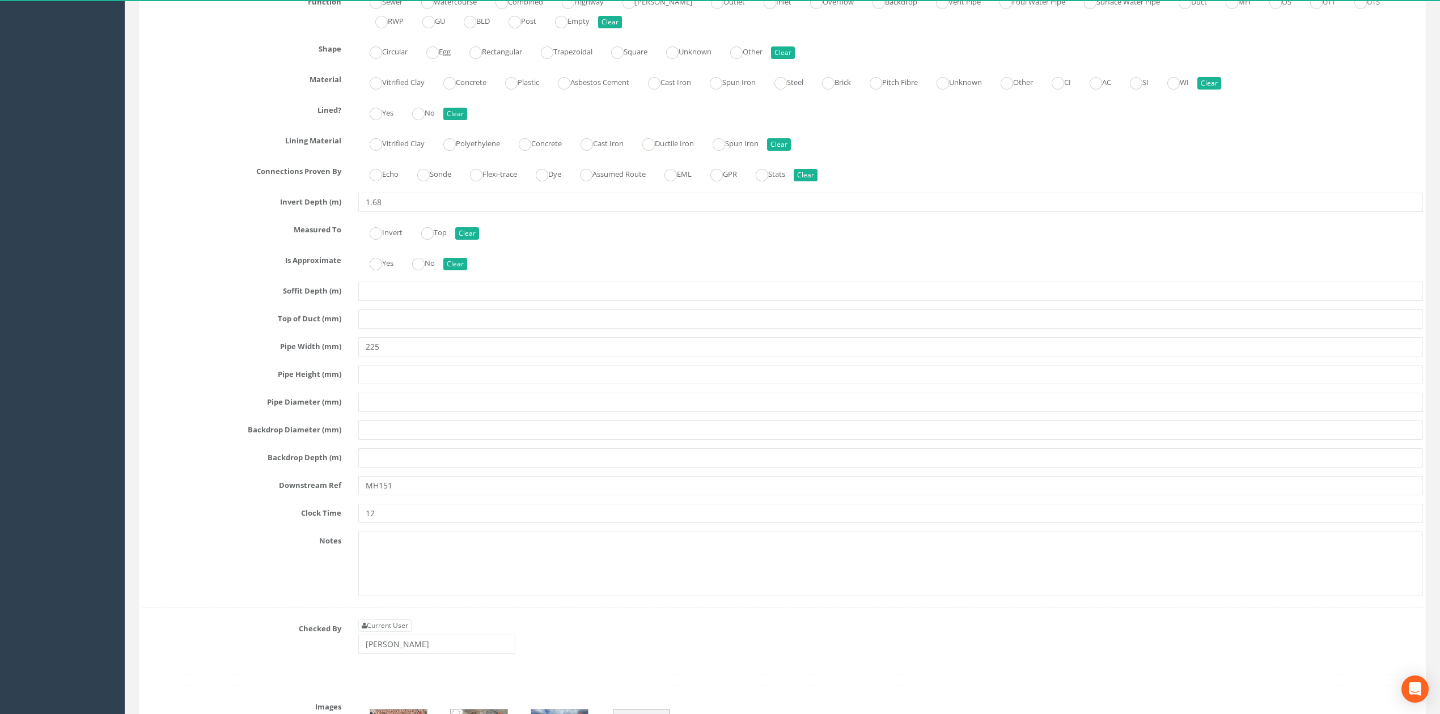
scroll to position [2419, 0]
click at [633, 412] on input "text" at bounding box center [890, 401] width 1065 height 19
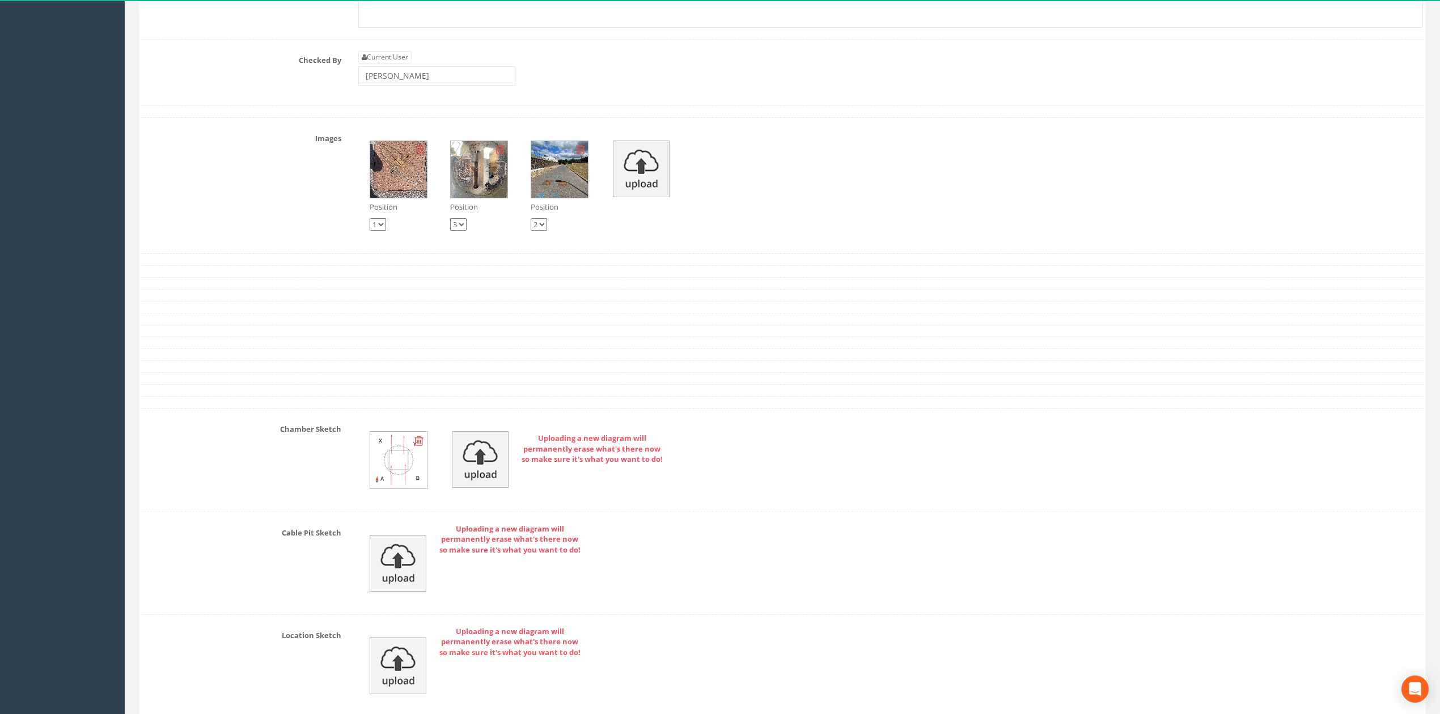
scroll to position [3099, 0]
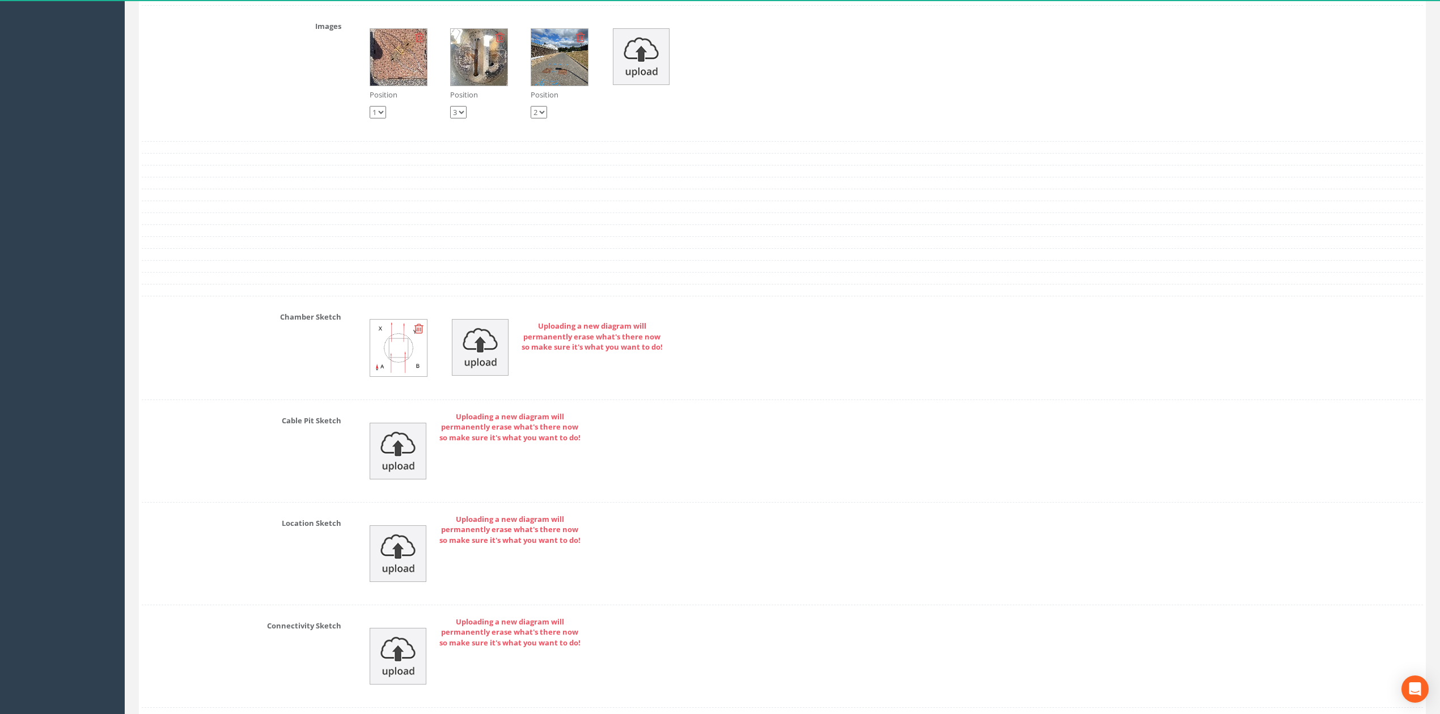
click at [390, 371] on img at bounding box center [398, 348] width 57 height 57
click at [402, 373] on img at bounding box center [398, 348] width 57 height 57
click at [702, 449] on div "Uploading a new diagram will permanently erase what's there now so make sure it…" at bounding box center [891, 451] width 1082 height 79
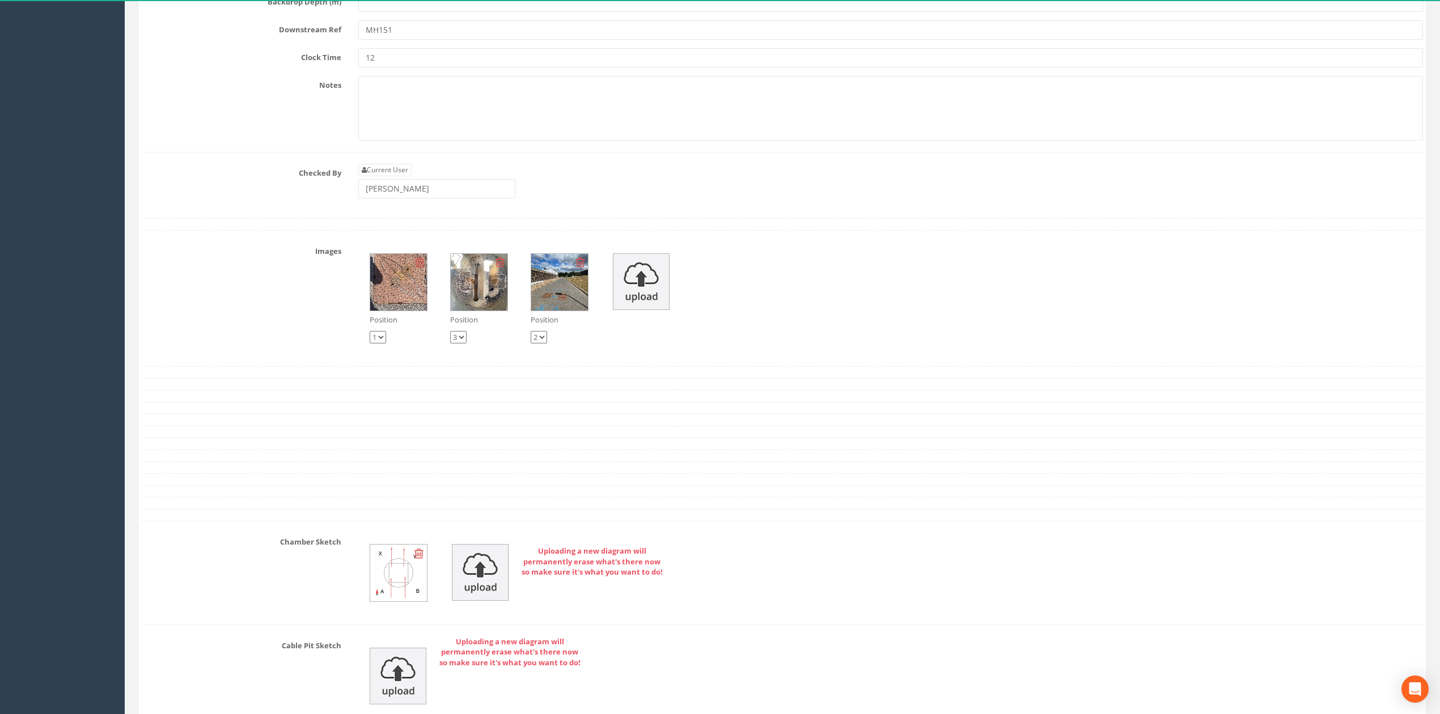
scroll to position [2797, 0]
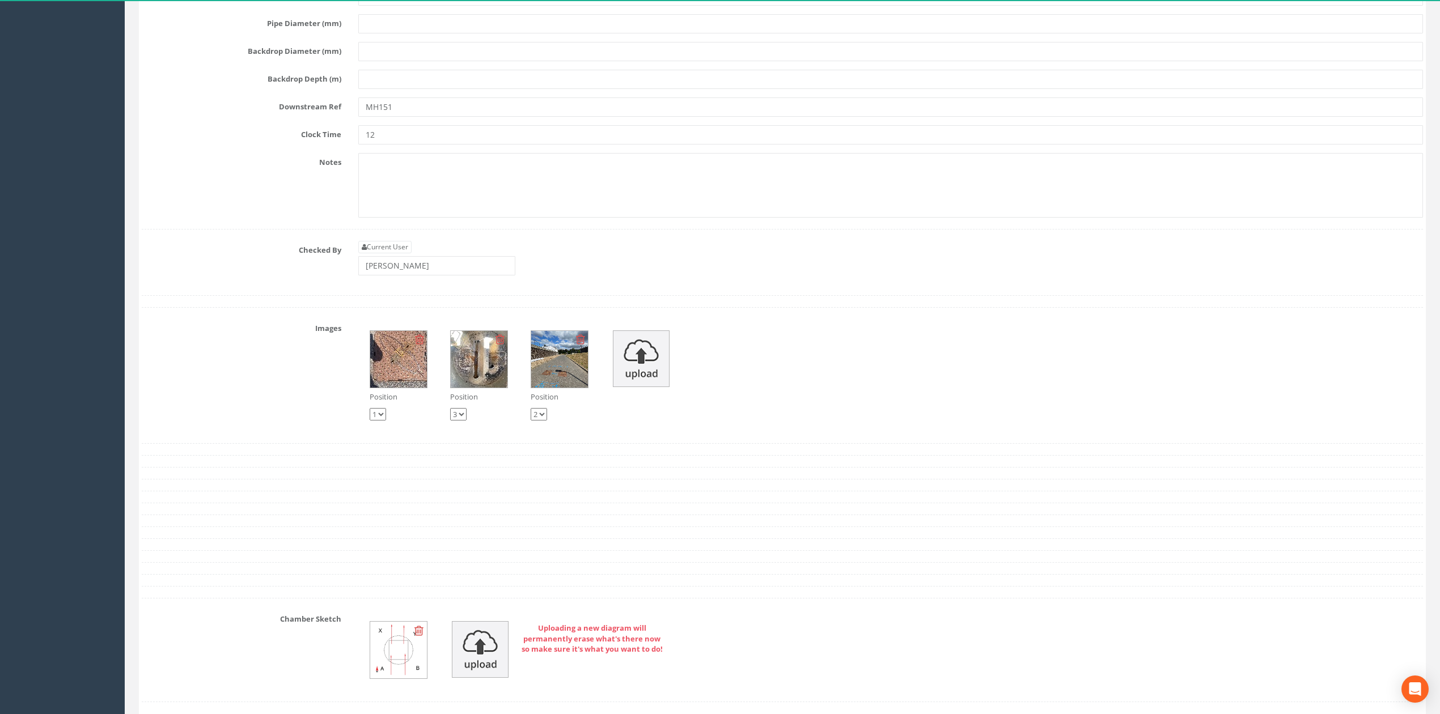
click at [418, 273] on div "Current User [PERSON_NAME]" at bounding box center [436, 258] width 157 height 35
click at [420, 276] on input "[PERSON_NAME]" at bounding box center [436, 265] width 157 height 19
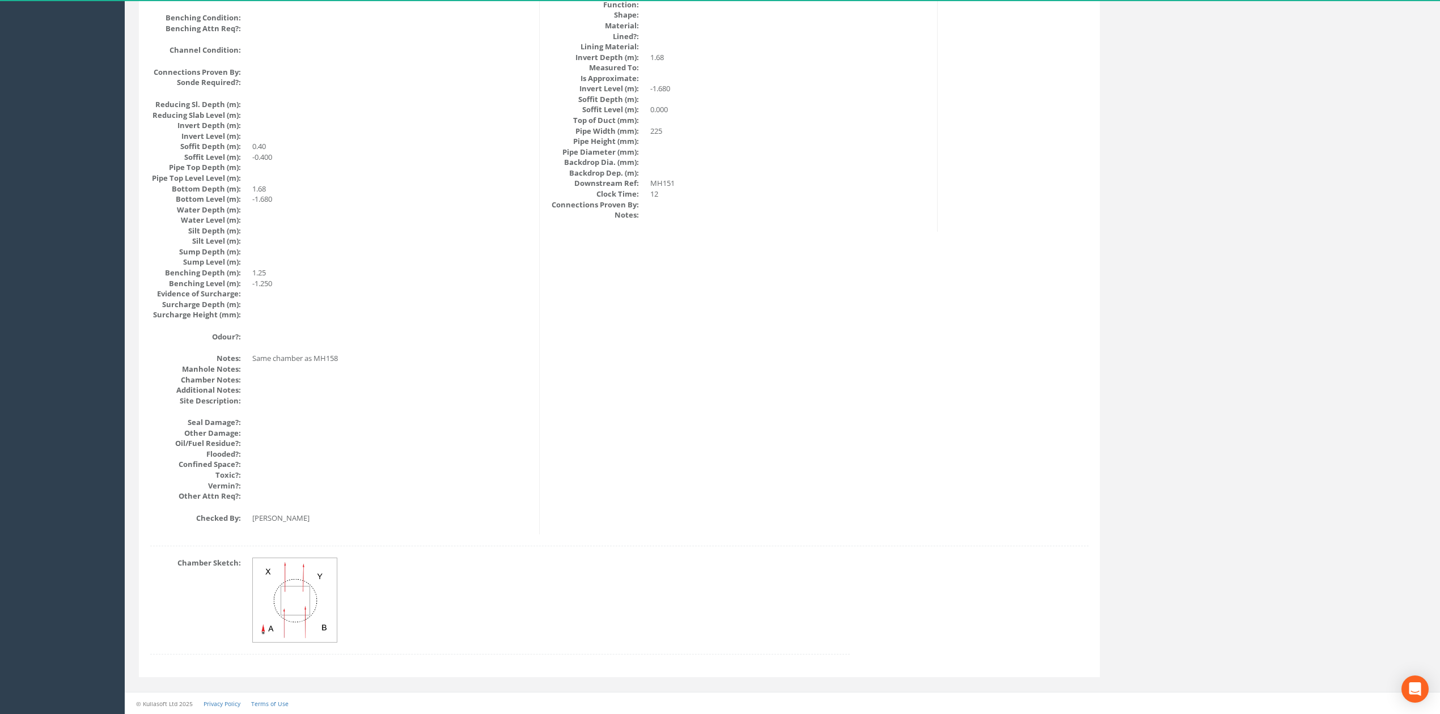
scroll to position [1036, 0]
click at [278, 615] on img at bounding box center [295, 600] width 85 height 85
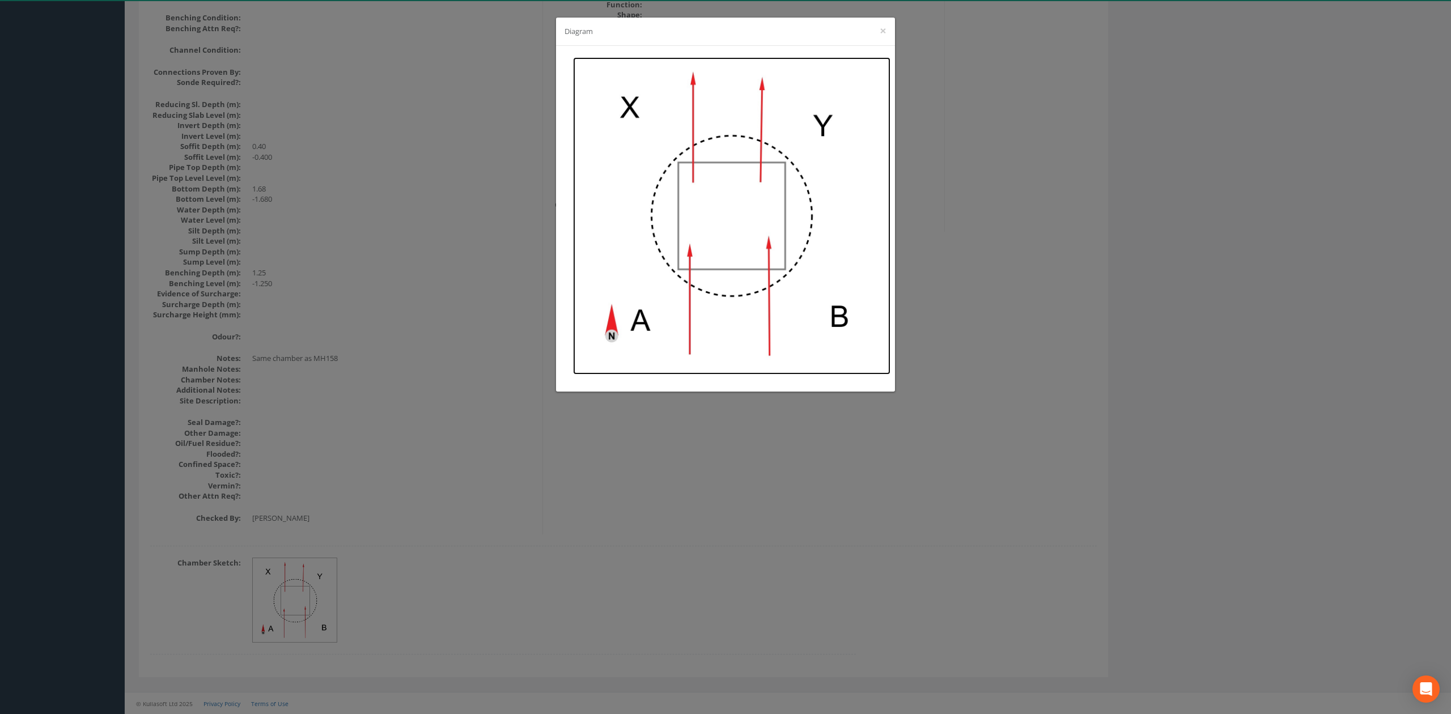
click at [717, 164] on img at bounding box center [731, 215] width 317 height 317
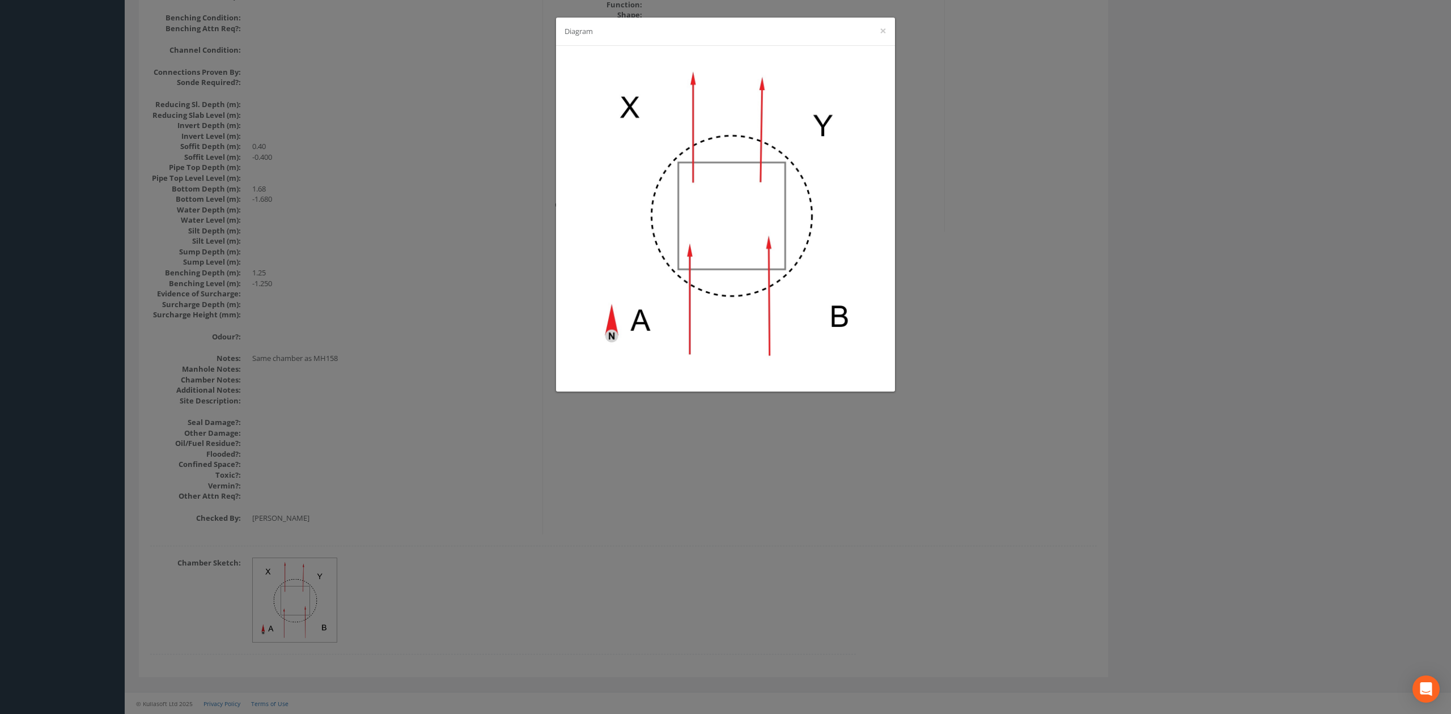
click at [489, 352] on div "Diagram ×" at bounding box center [725, 357] width 1451 height 714
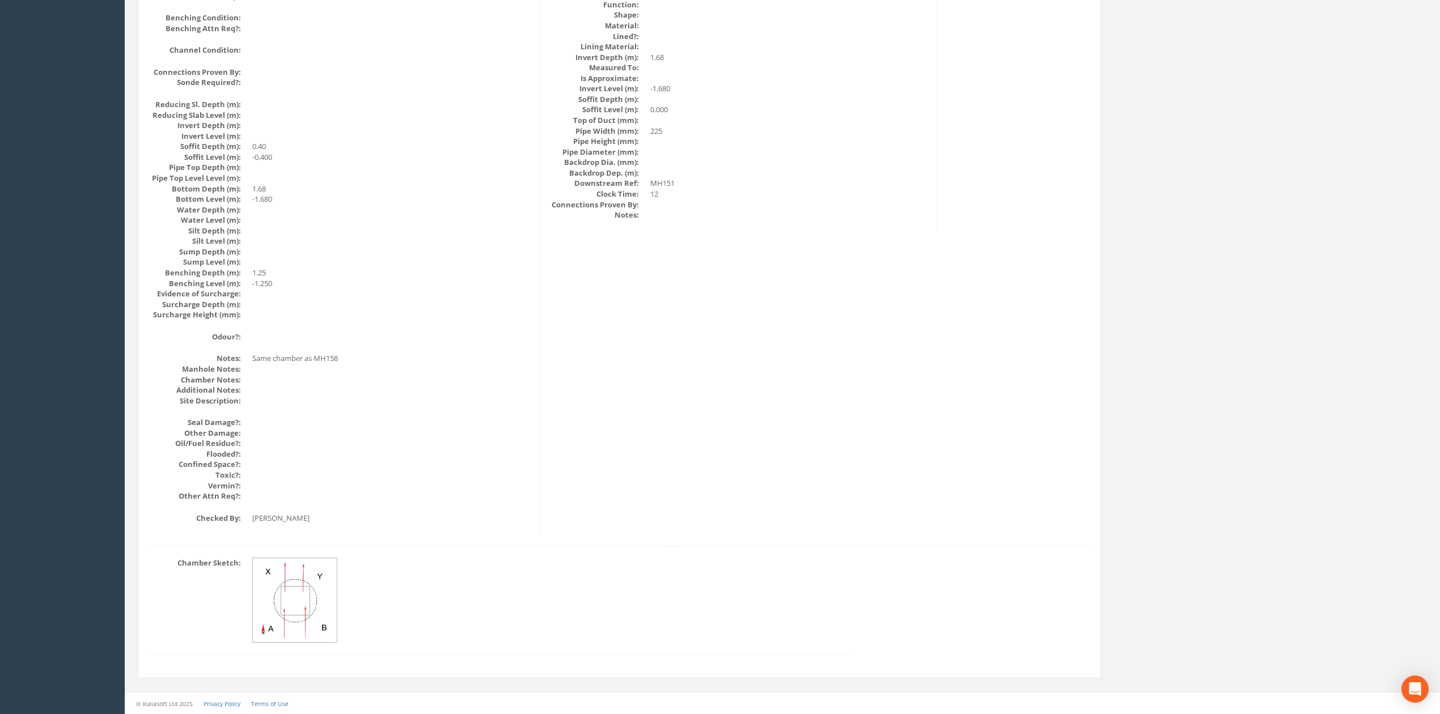
scroll to position [0, 0]
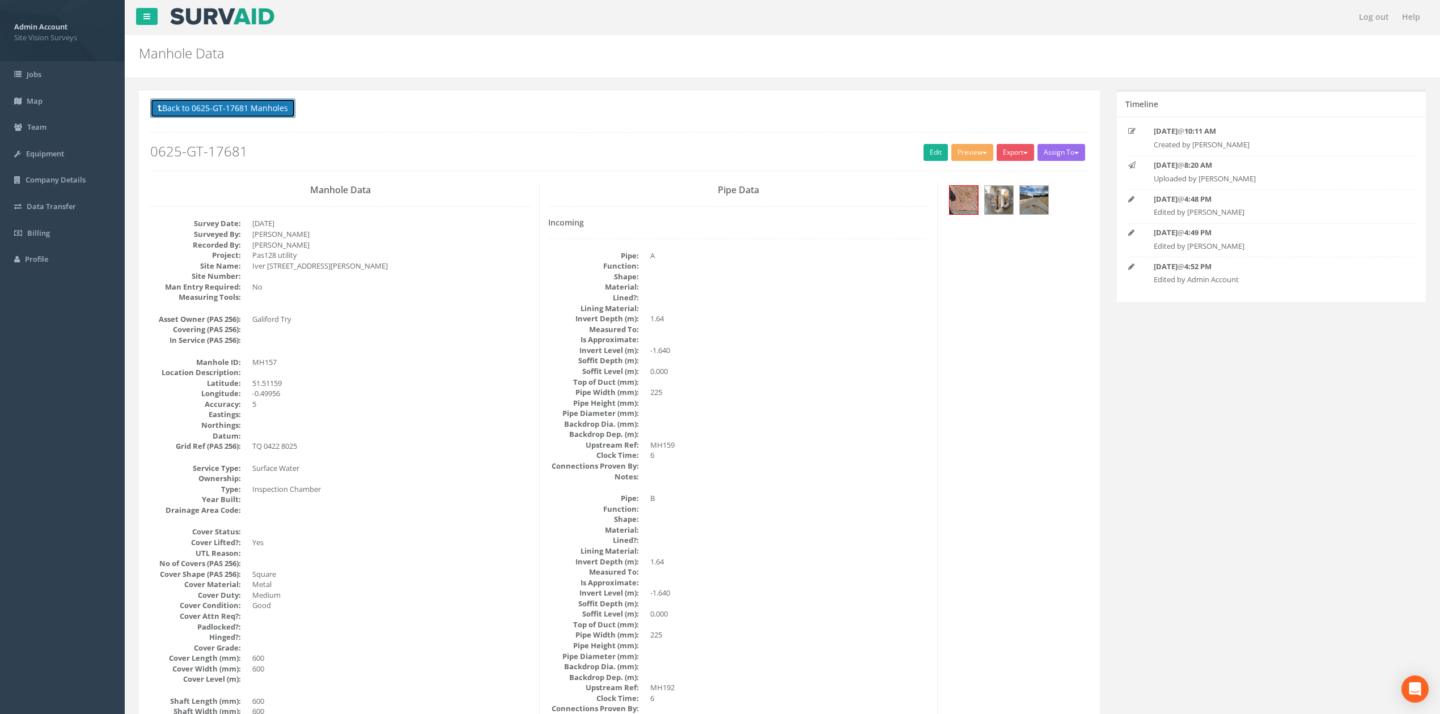
click at [281, 112] on button "Back to 0625-GT-17681 Manholes" at bounding box center [222, 108] width 145 height 19
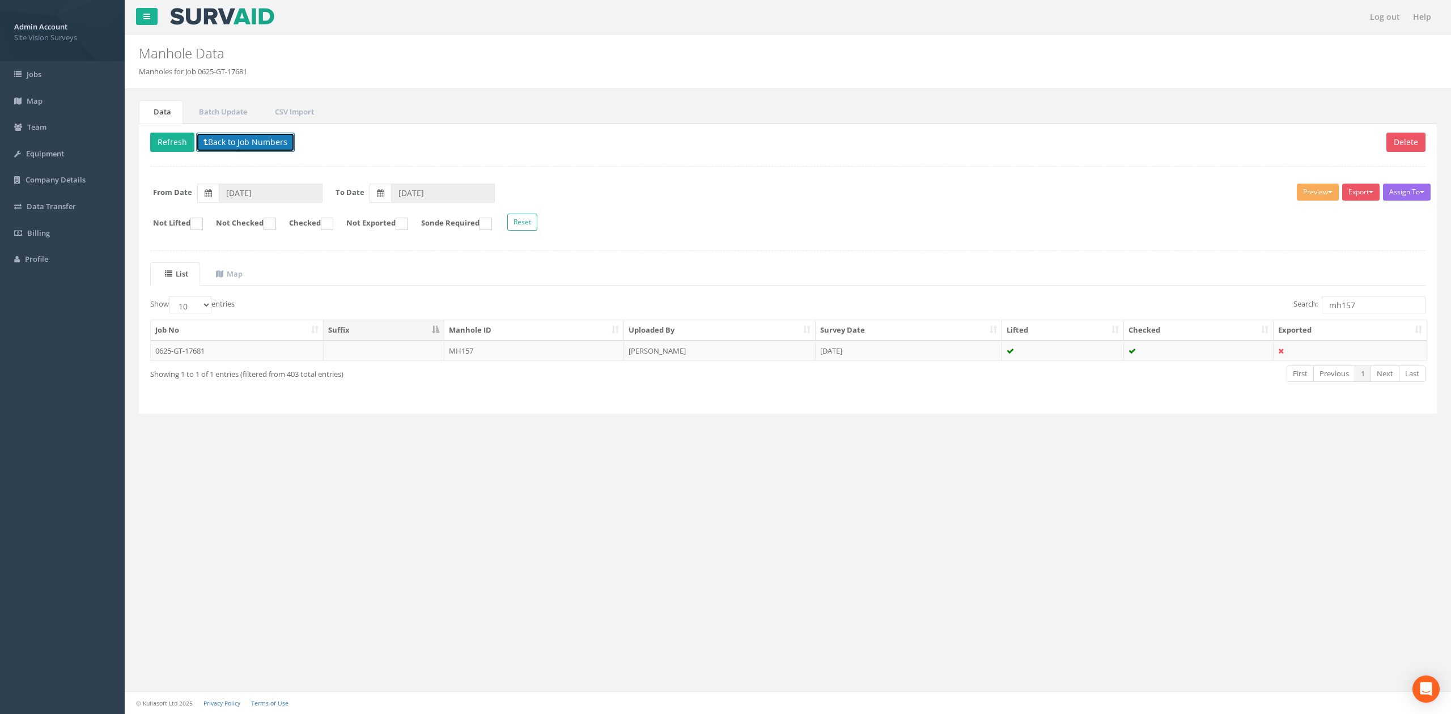
click at [230, 134] on button "Back to Job Numbers" at bounding box center [245, 142] width 99 height 19
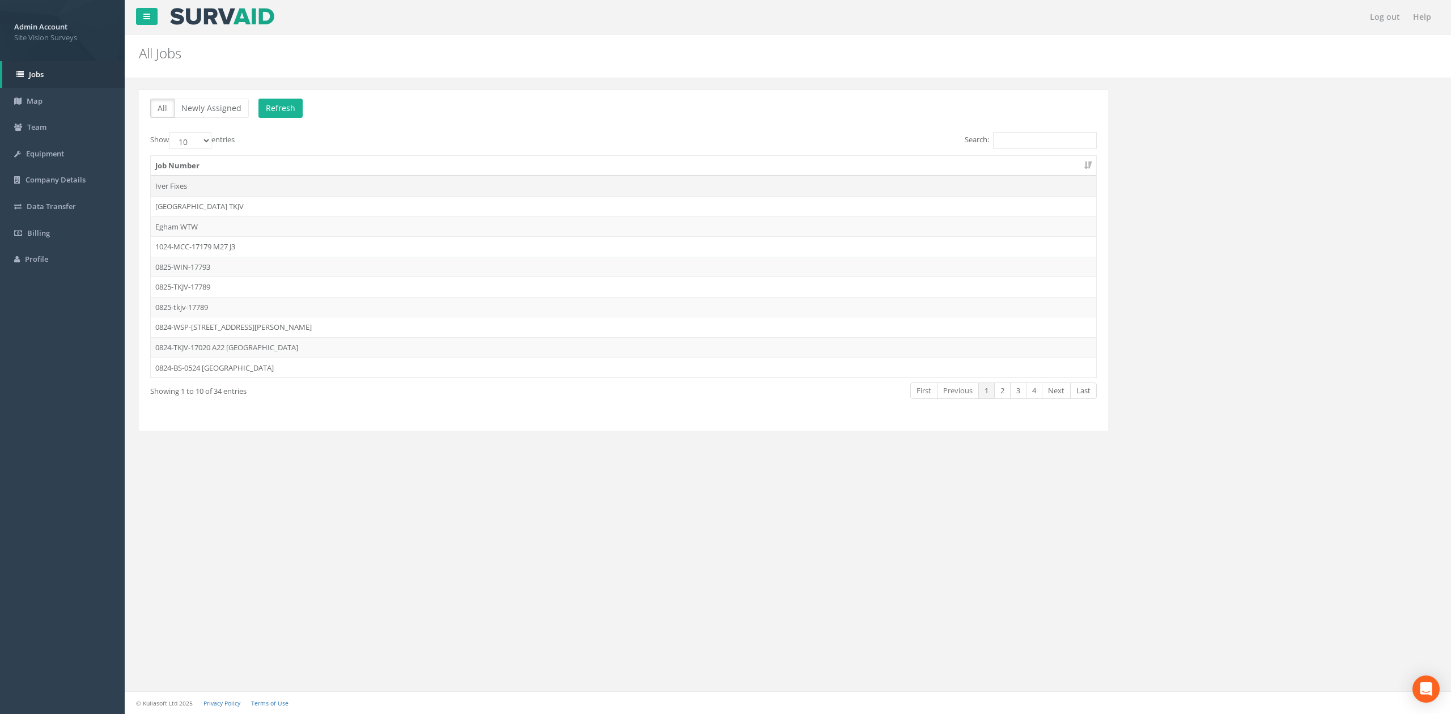
click at [251, 193] on td "Iver Fixes" at bounding box center [624, 186] width 946 height 20
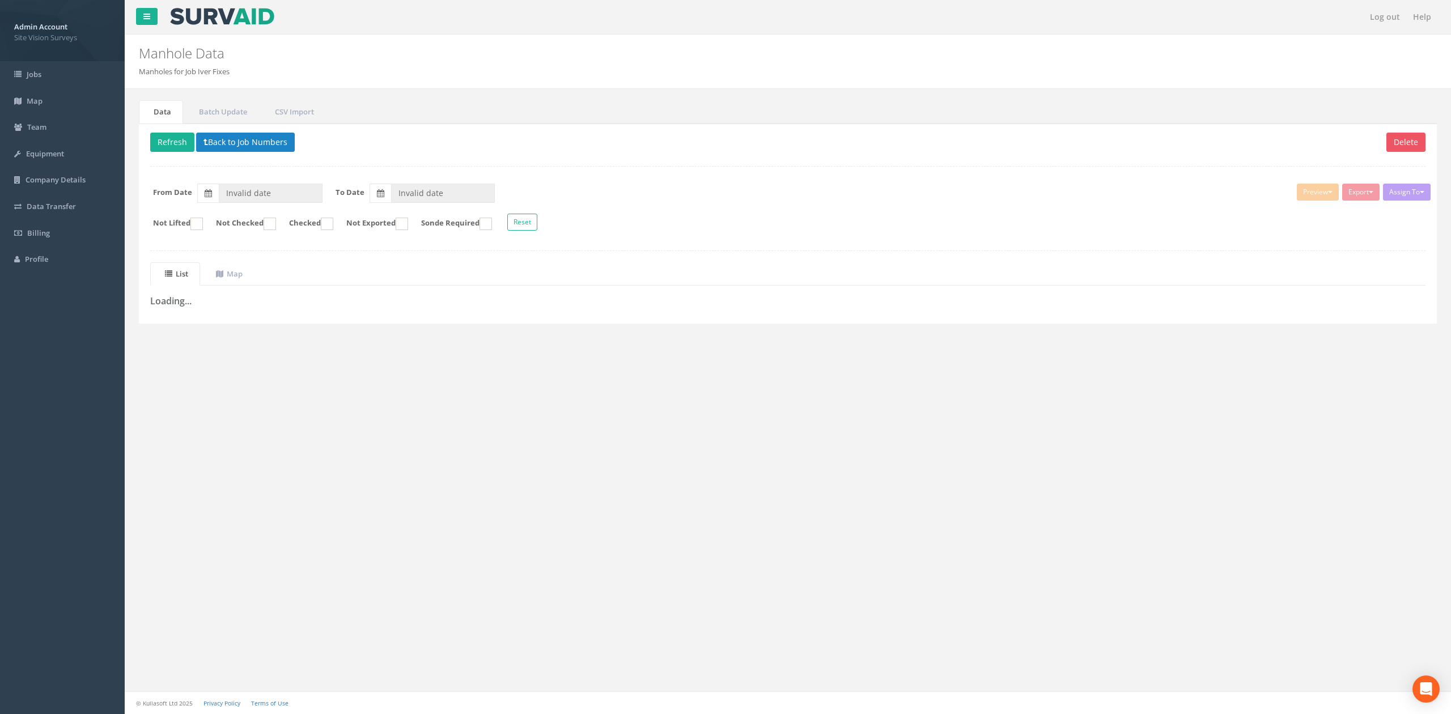
type input "28/08/2025"
type input "[DATE]"
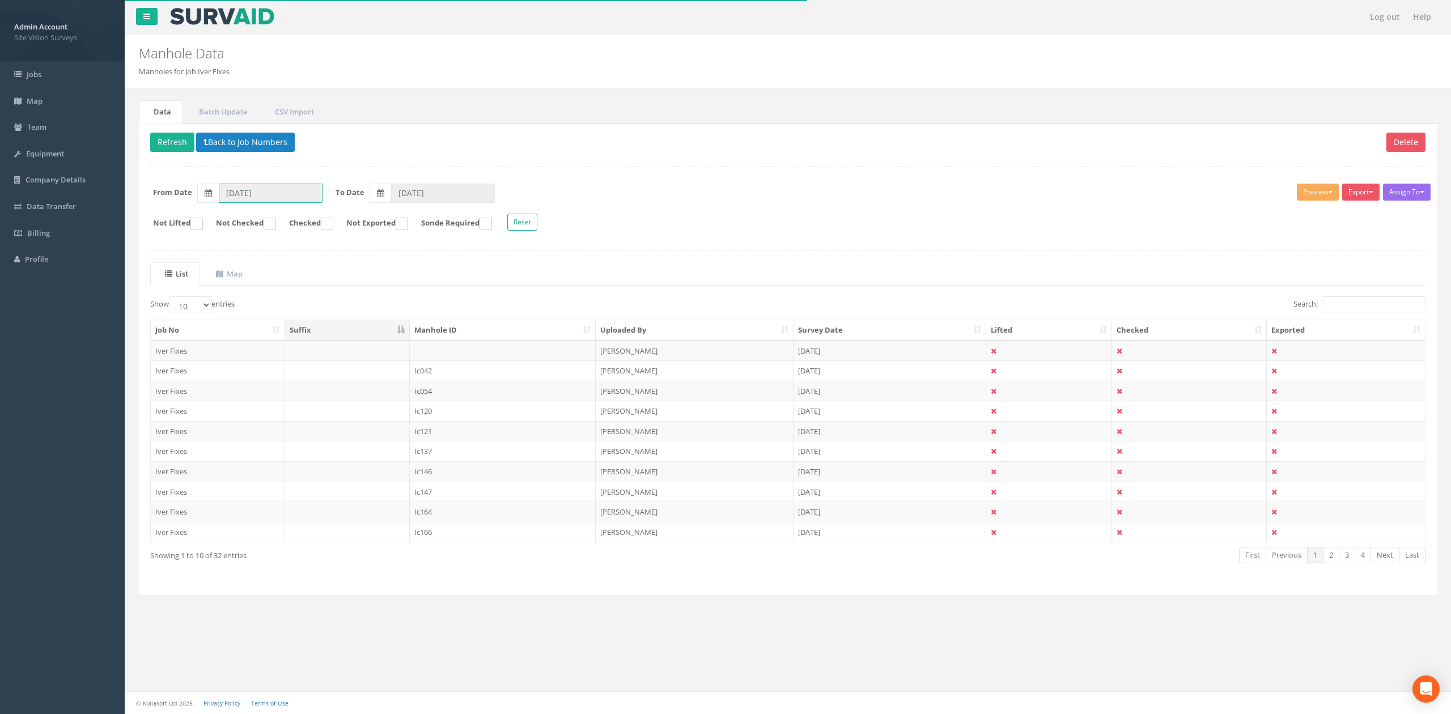
click at [279, 198] on input "28/08/2025" at bounding box center [271, 193] width 104 height 19
click at [295, 317] on span "03" at bounding box center [296, 320] width 23 height 15
type input "[DATE]"
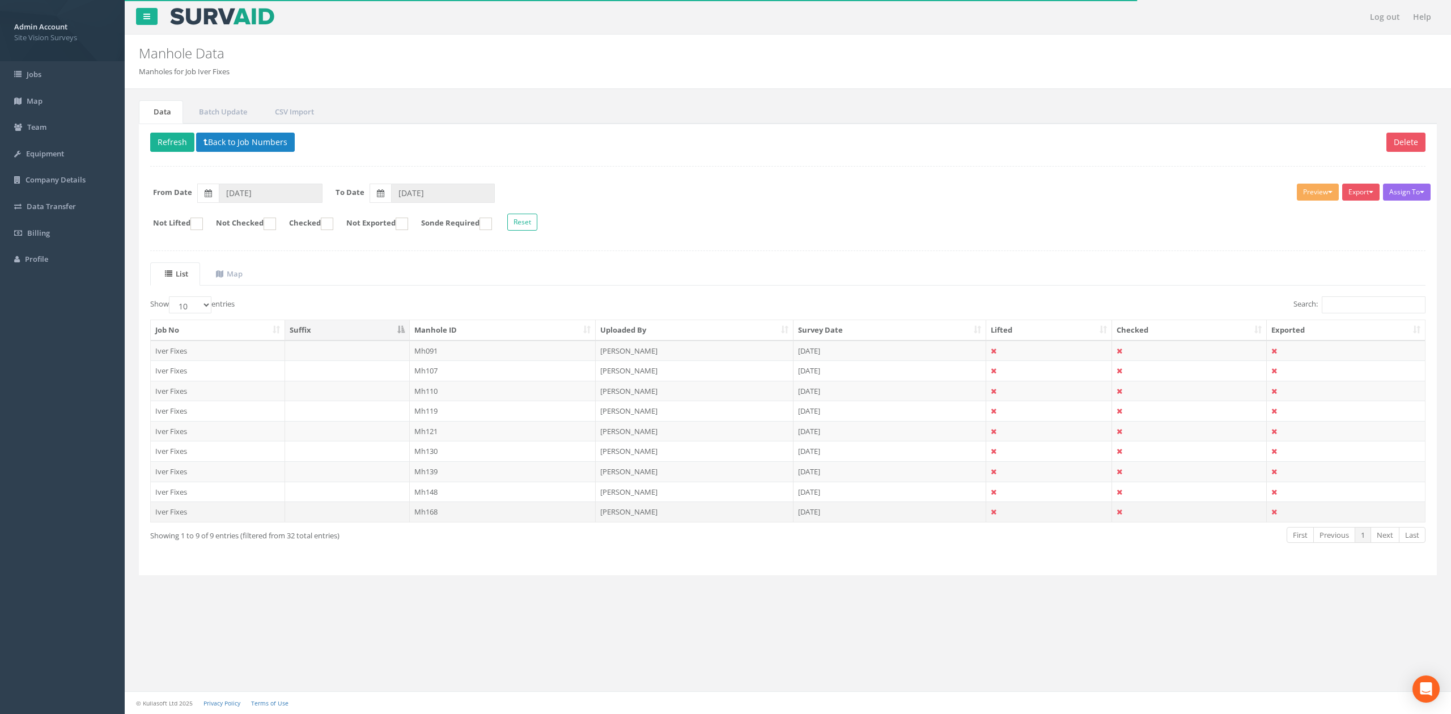
click at [535, 522] on td "Mh168" at bounding box center [503, 512] width 186 height 20
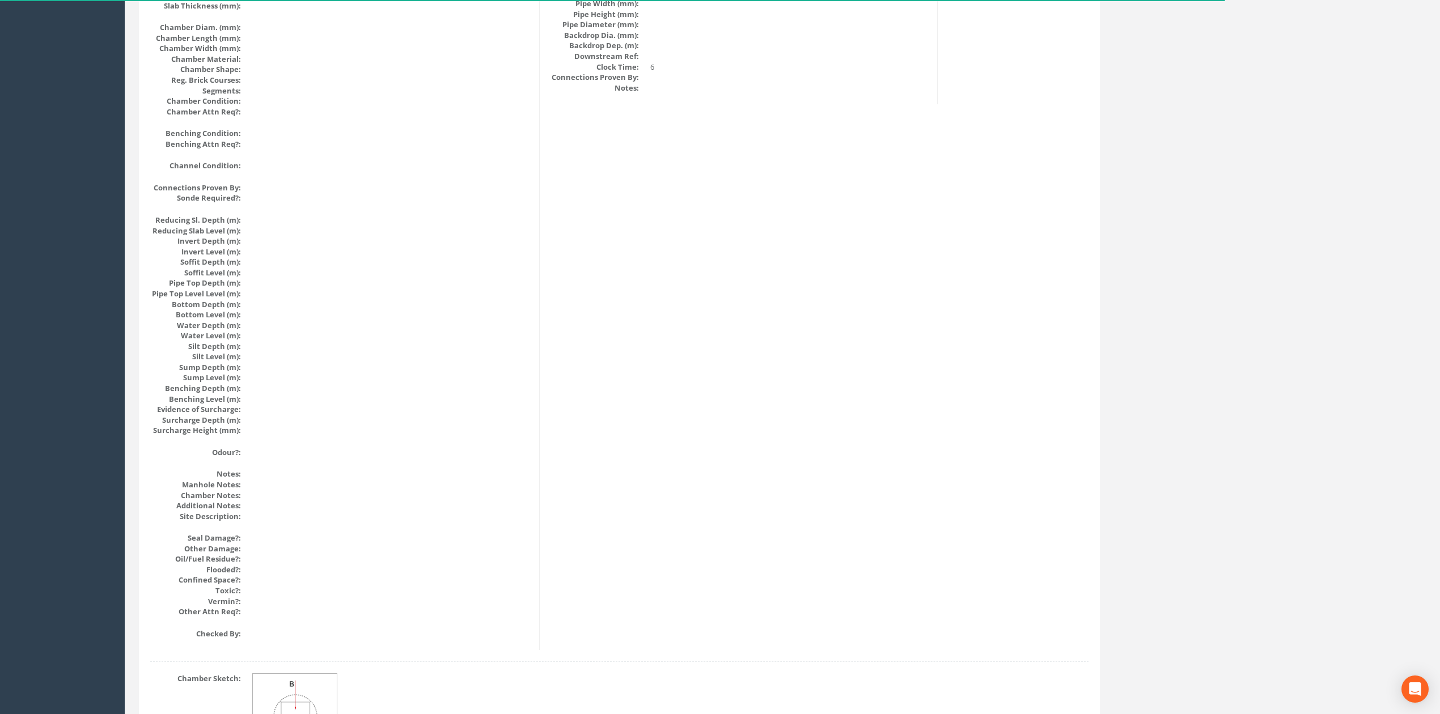
scroll to position [1036, 0]
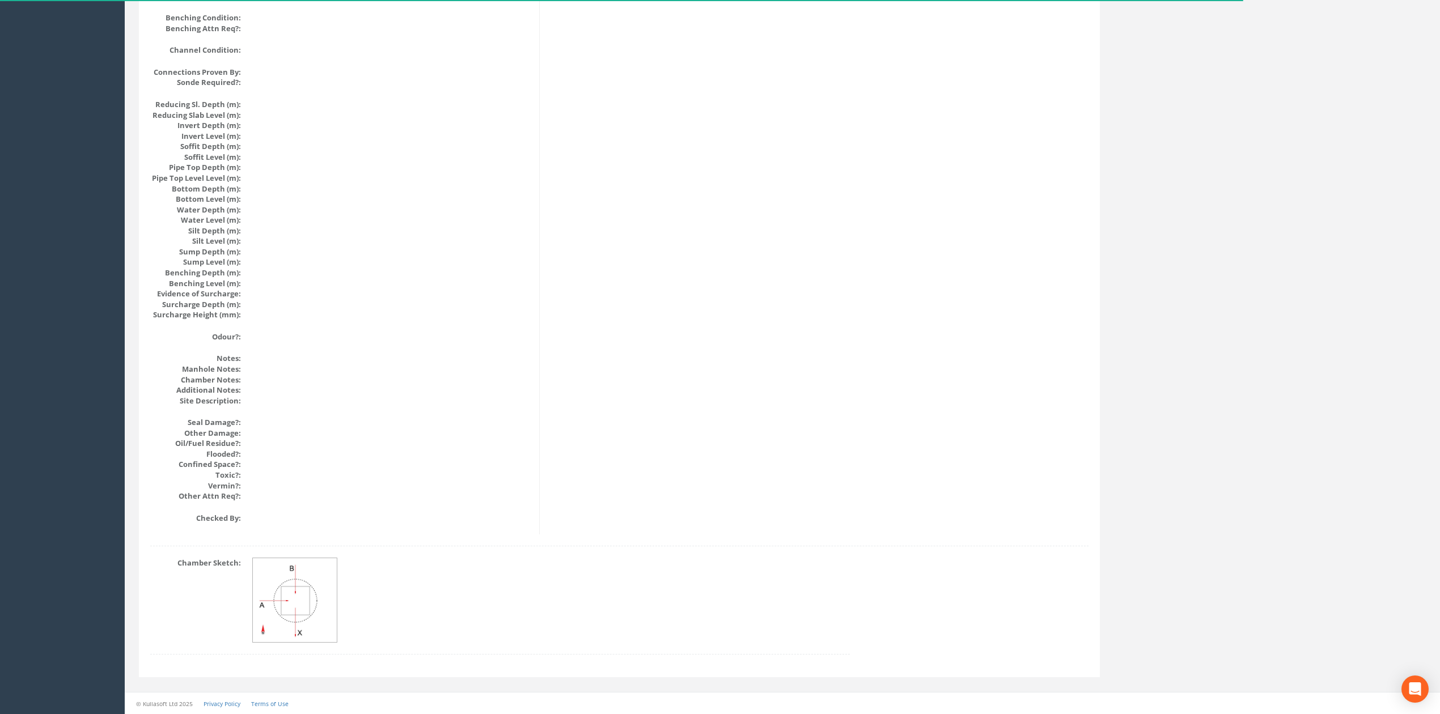
click at [240, 646] on div "Chamber Sketch:" at bounding box center [500, 612] width 717 height 108
click at [277, 602] on img at bounding box center [295, 600] width 85 height 85
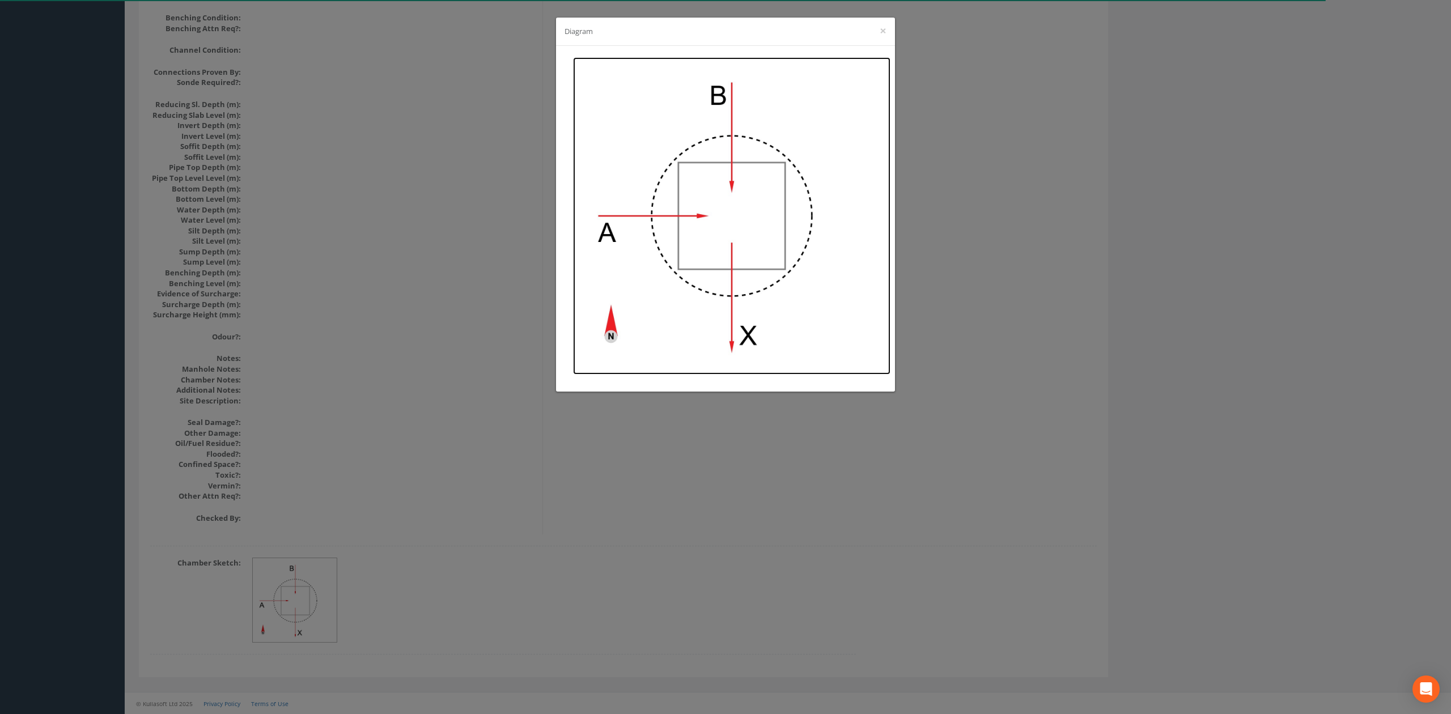
drag, startPoint x: 685, startPoint y: 236, endPoint x: 680, endPoint y: 187, distance: 49.5
click at [680, 187] on img at bounding box center [731, 215] width 317 height 317
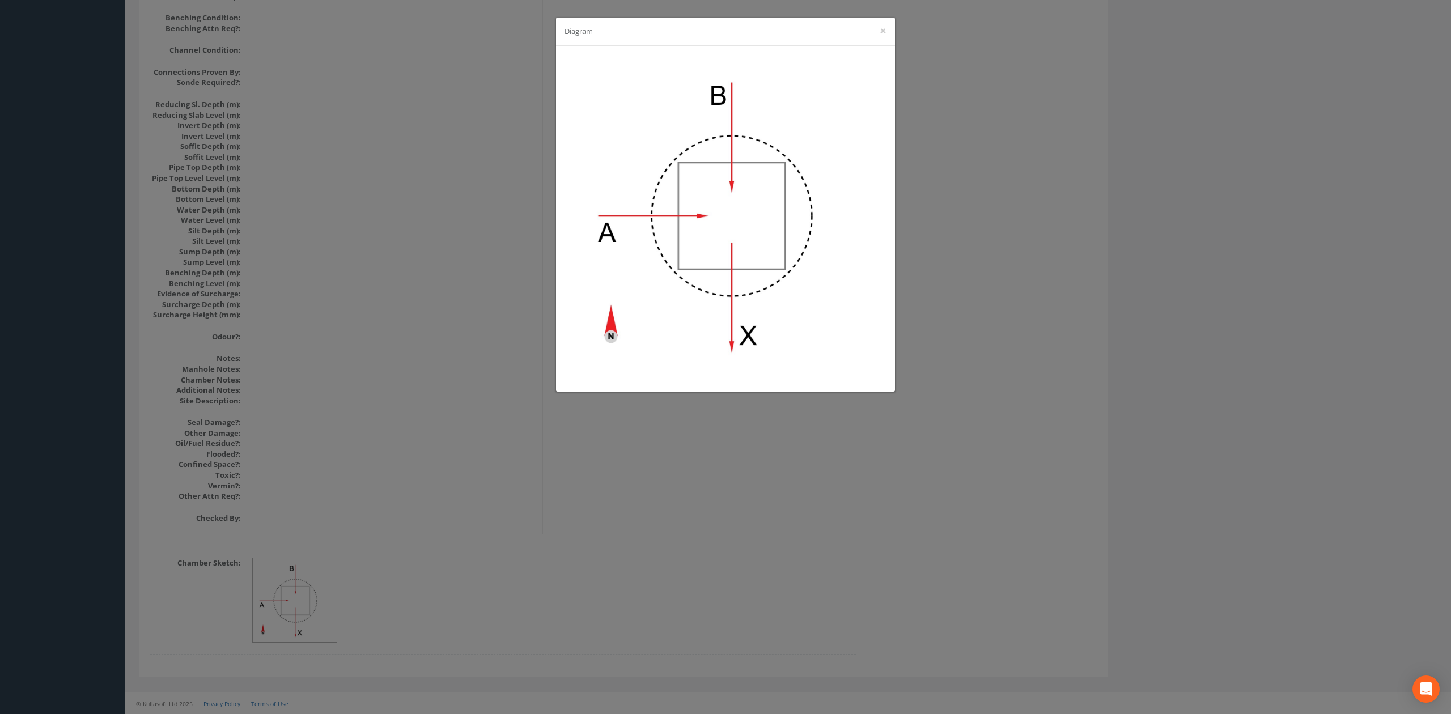
click at [306, 350] on div "Diagram ×" at bounding box center [725, 357] width 1451 height 714
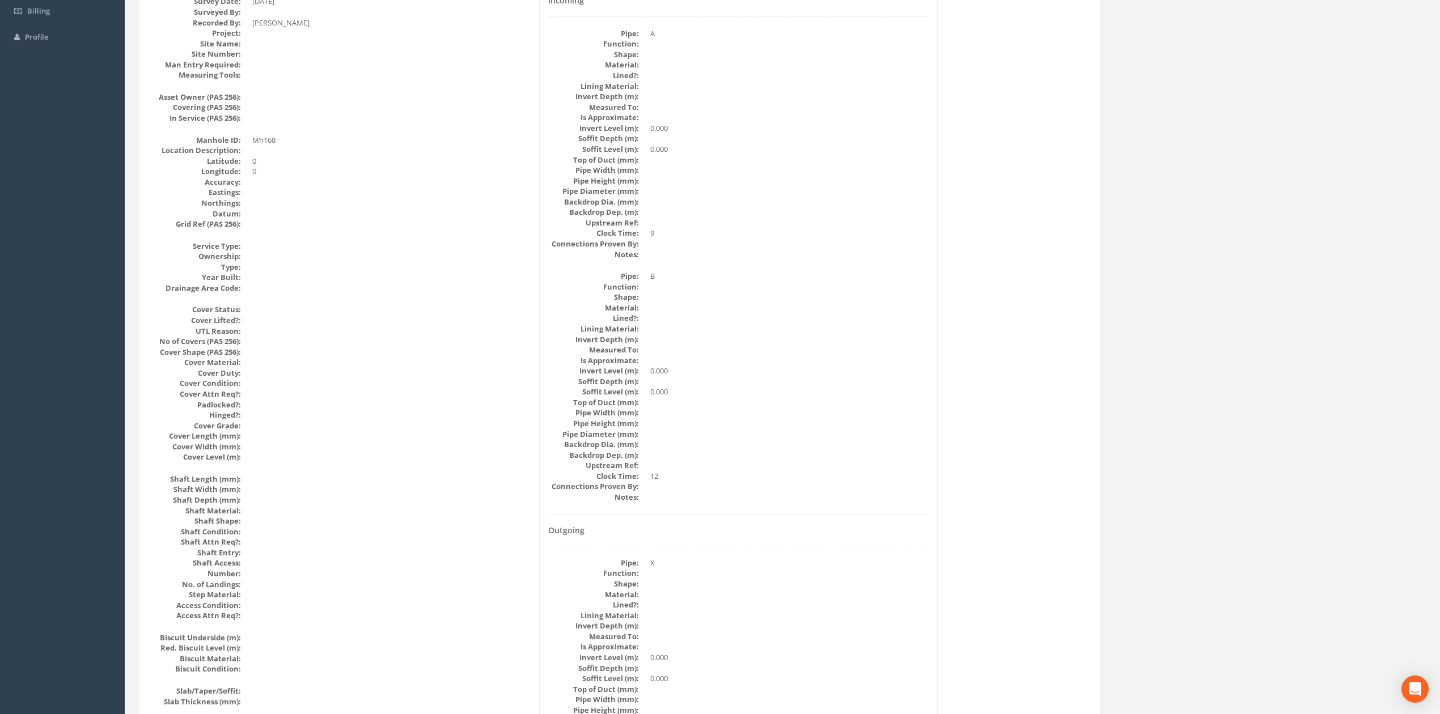
scroll to position [0, 0]
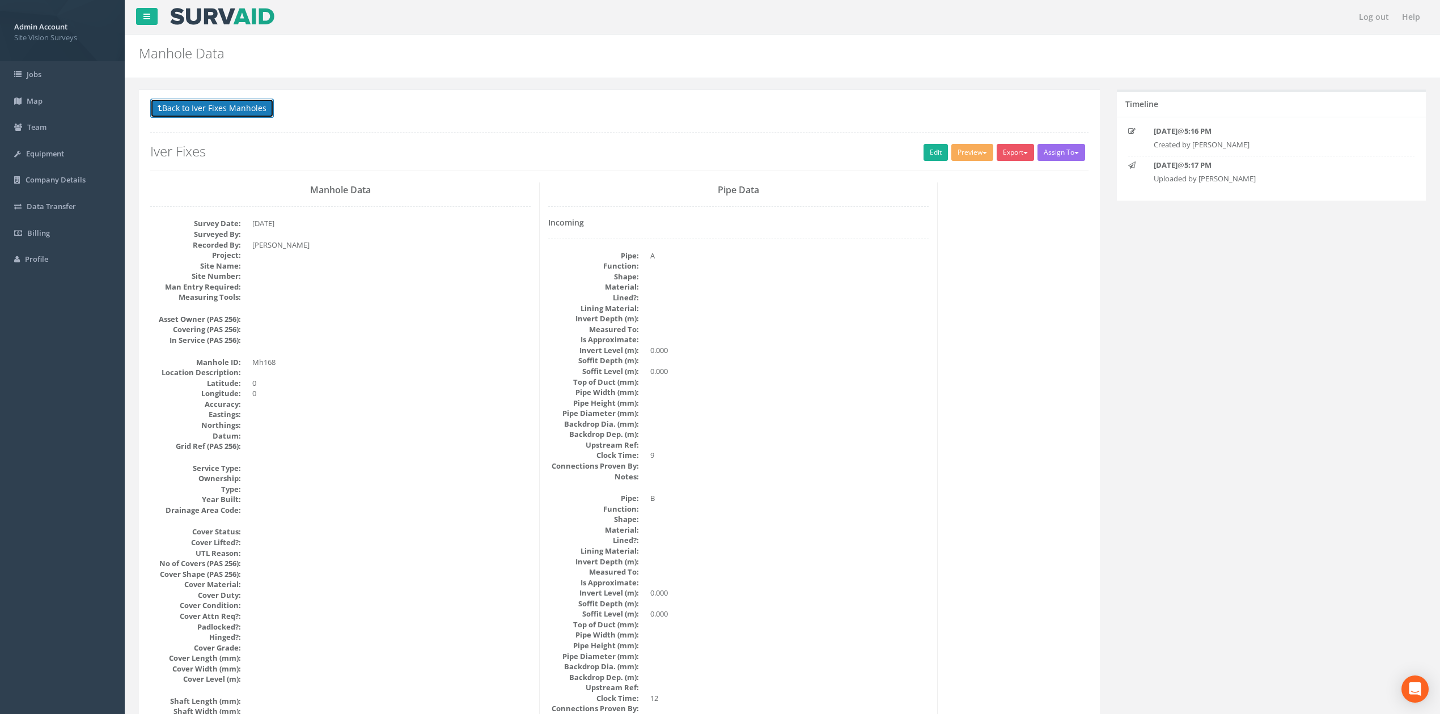
click at [218, 112] on button "Back to Iver Fixes Manholes" at bounding box center [212, 108] width 124 height 19
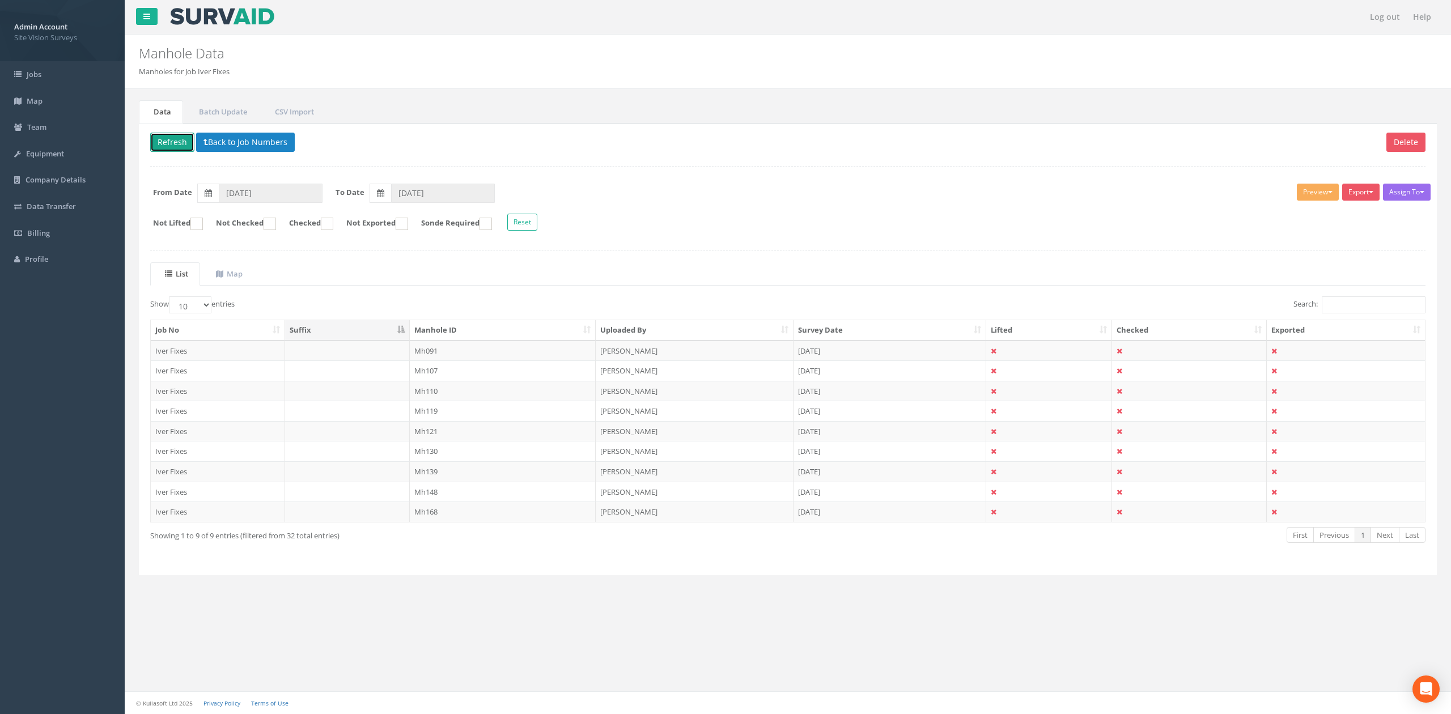
click at [176, 137] on button "Refresh" at bounding box center [172, 142] width 44 height 19
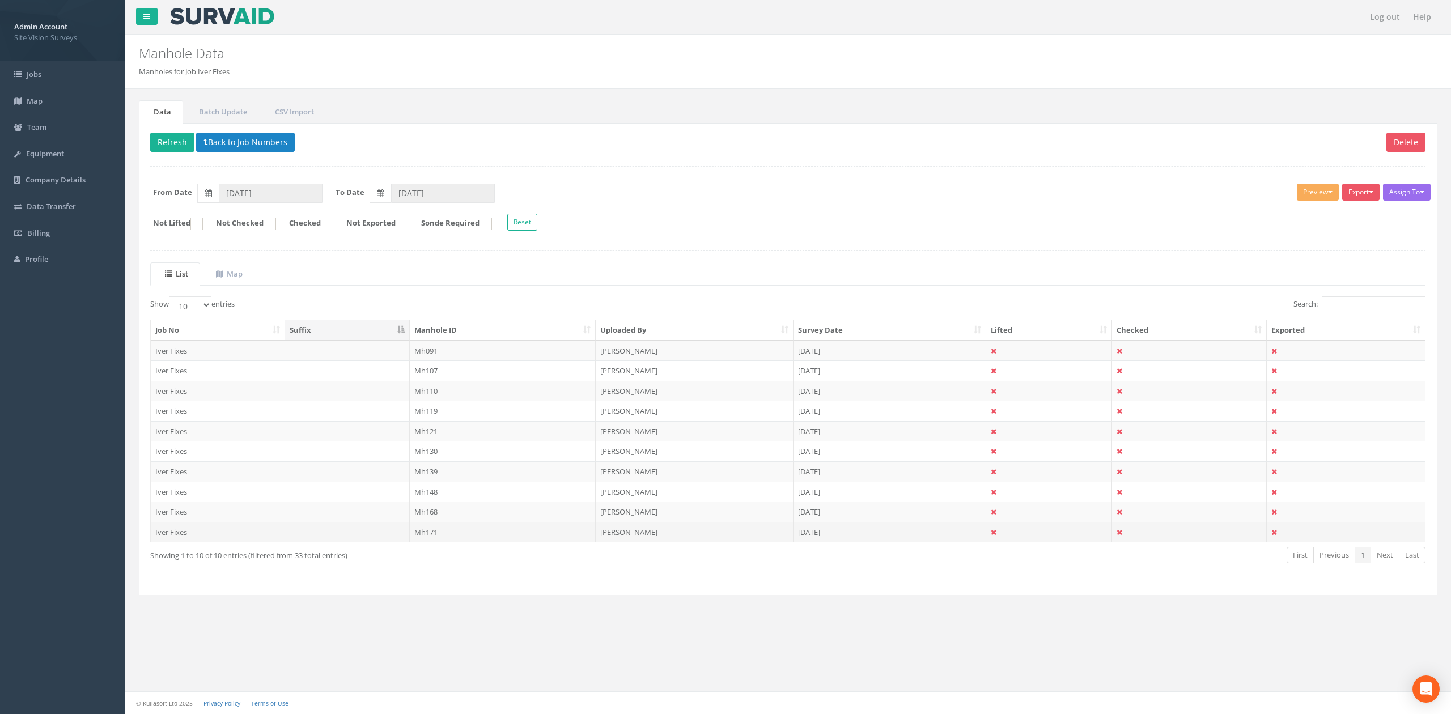
click at [465, 536] on td "Mh171" at bounding box center [503, 532] width 186 height 20
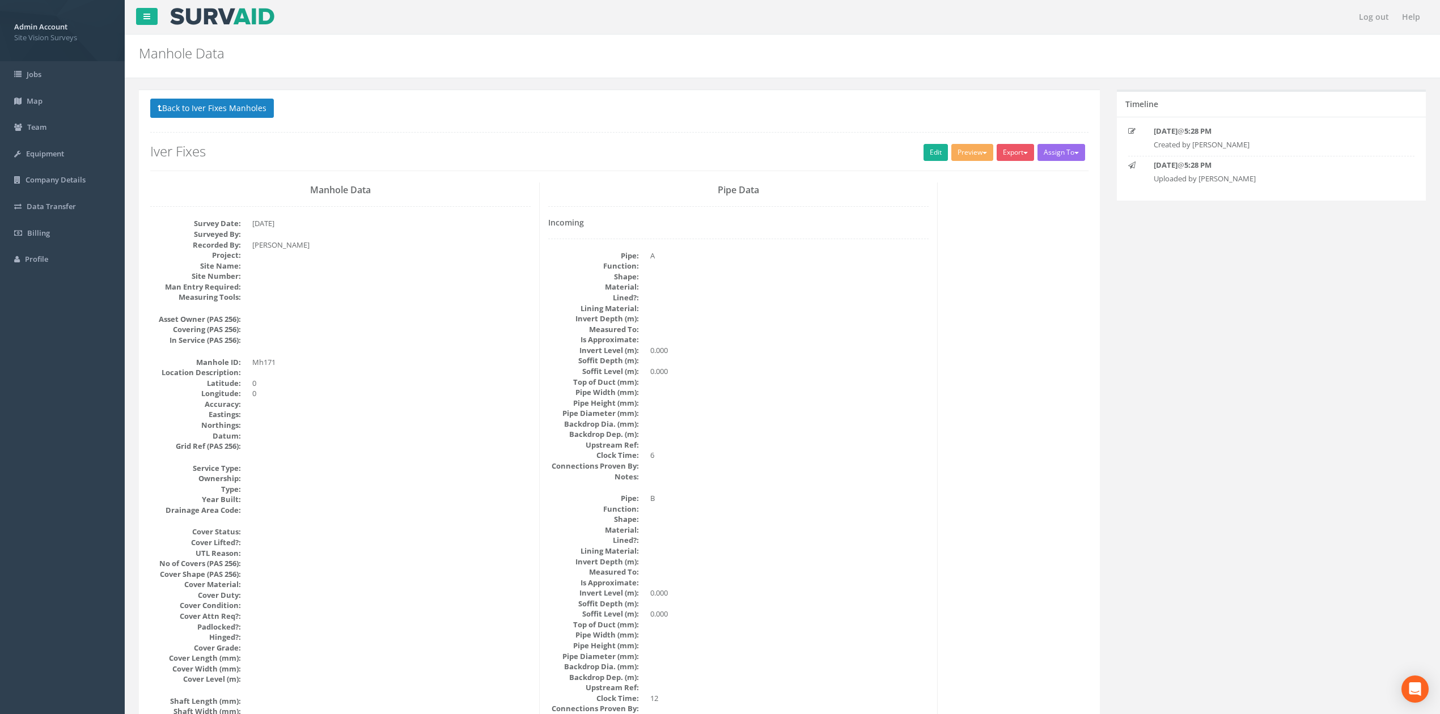
scroll to position [1036, 0]
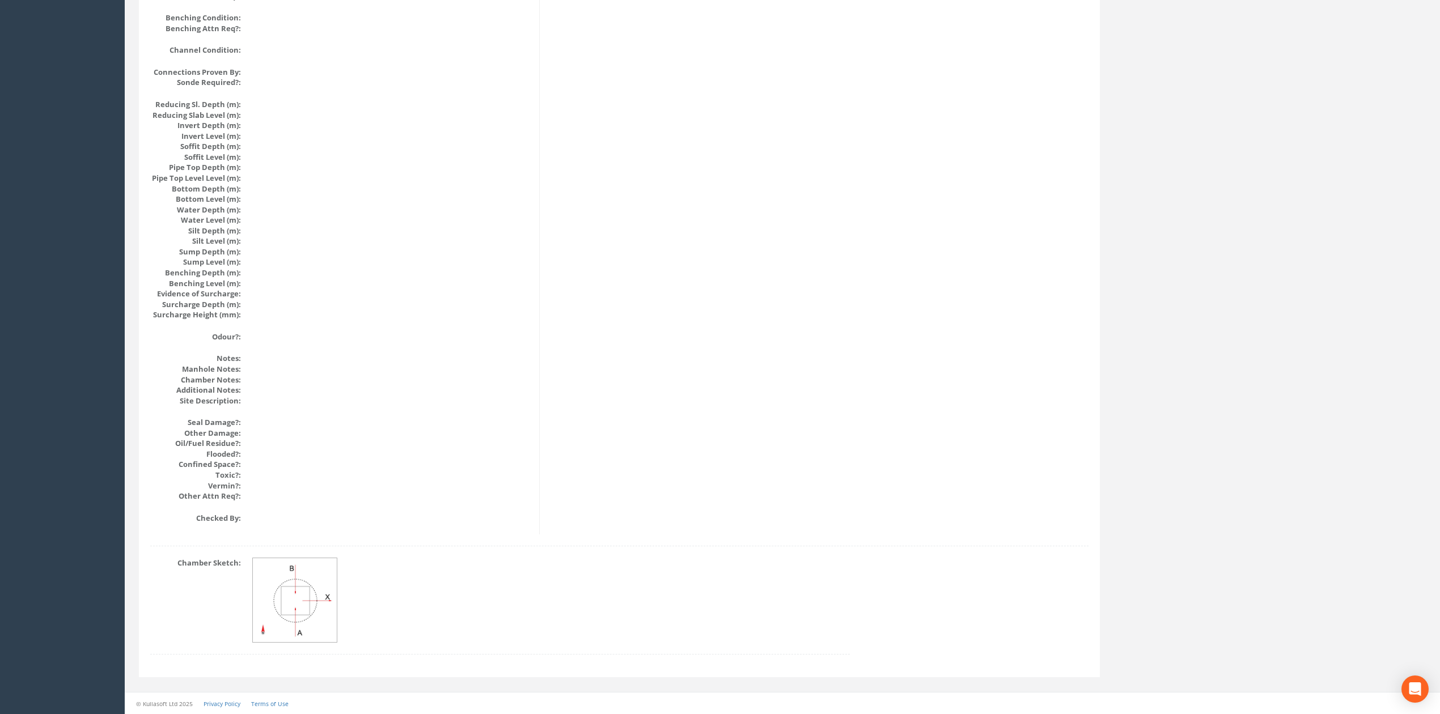
click at [319, 594] on img at bounding box center [295, 600] width 85 height 85
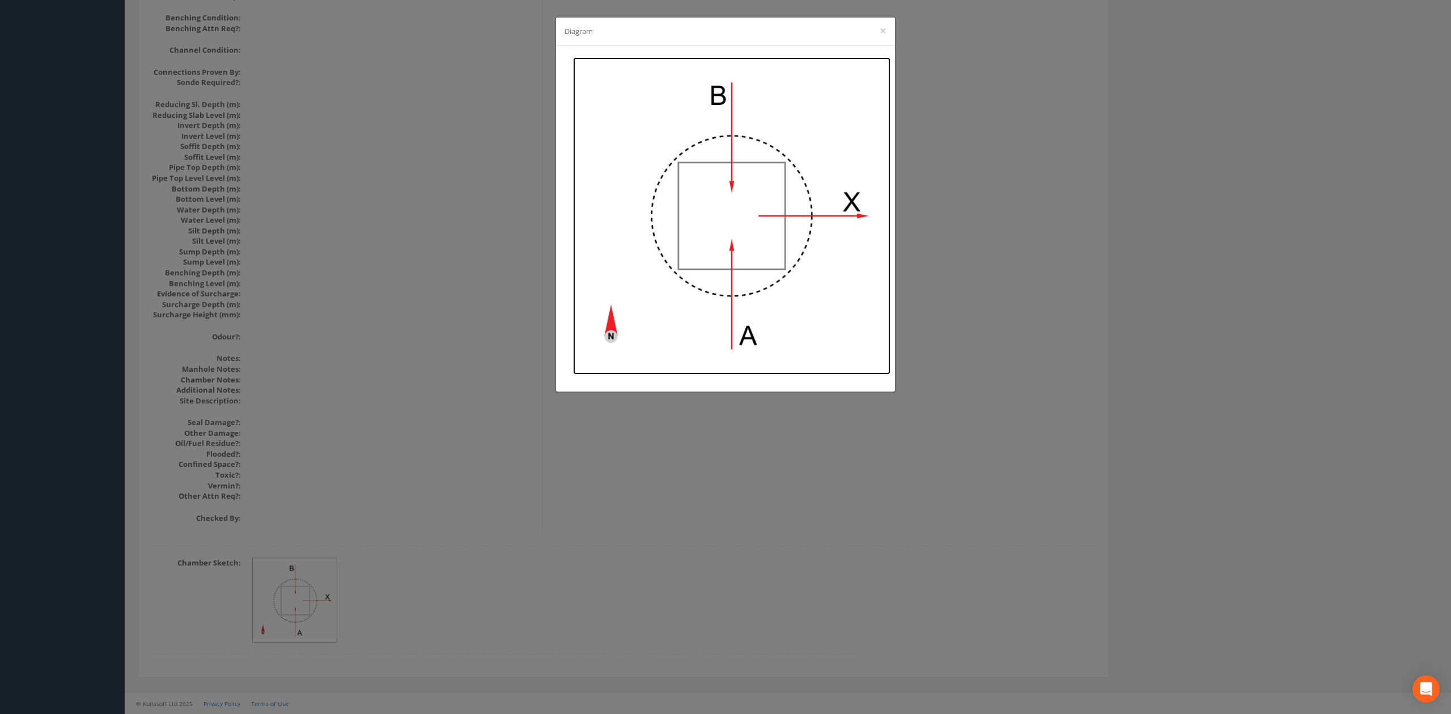
click at [735, 218] on img at bounding box center [731, 215] width 317 height 317
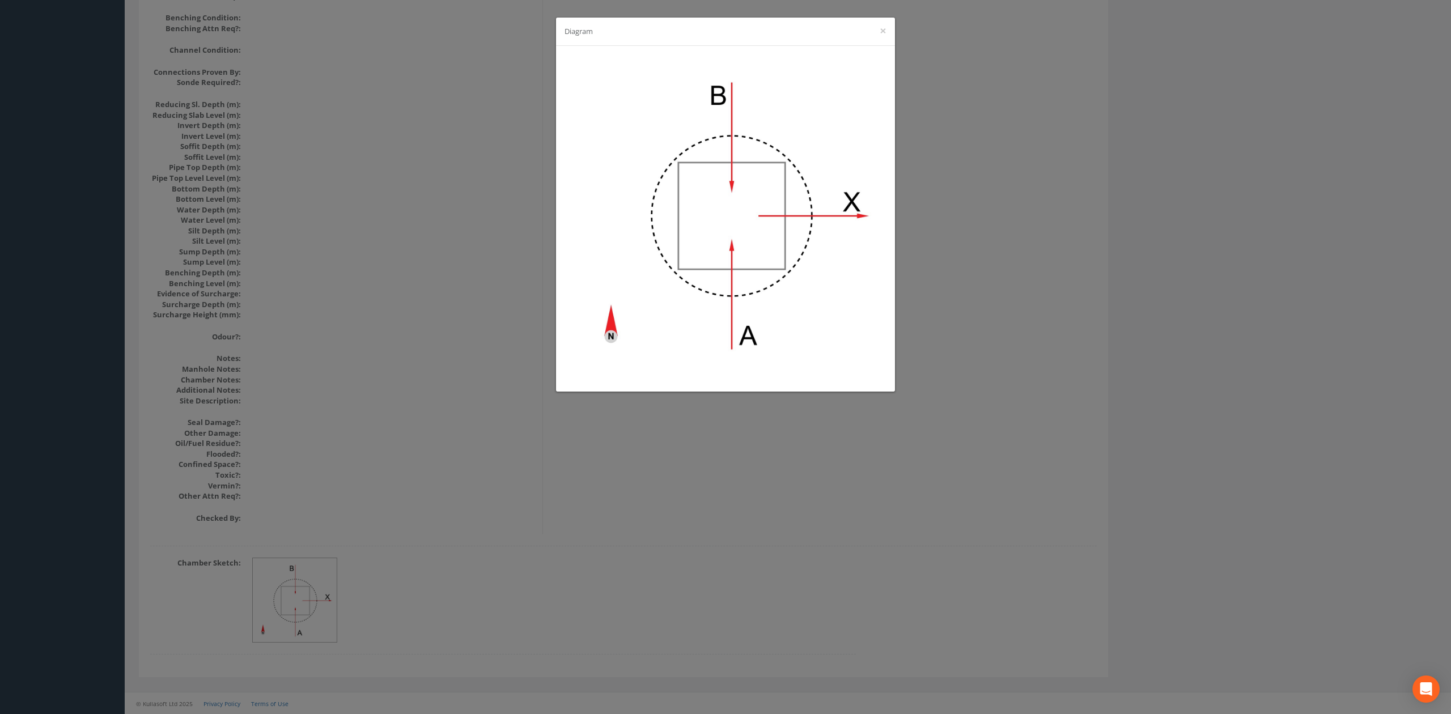
drag, startPoint x: 475, startPoint y: 570, endPoint x: 480, endPoint y: 586, distance: 16.7
click at [475, 570] on div "Diagram ×" at bounding box center [725, 357] width 1451 height 714
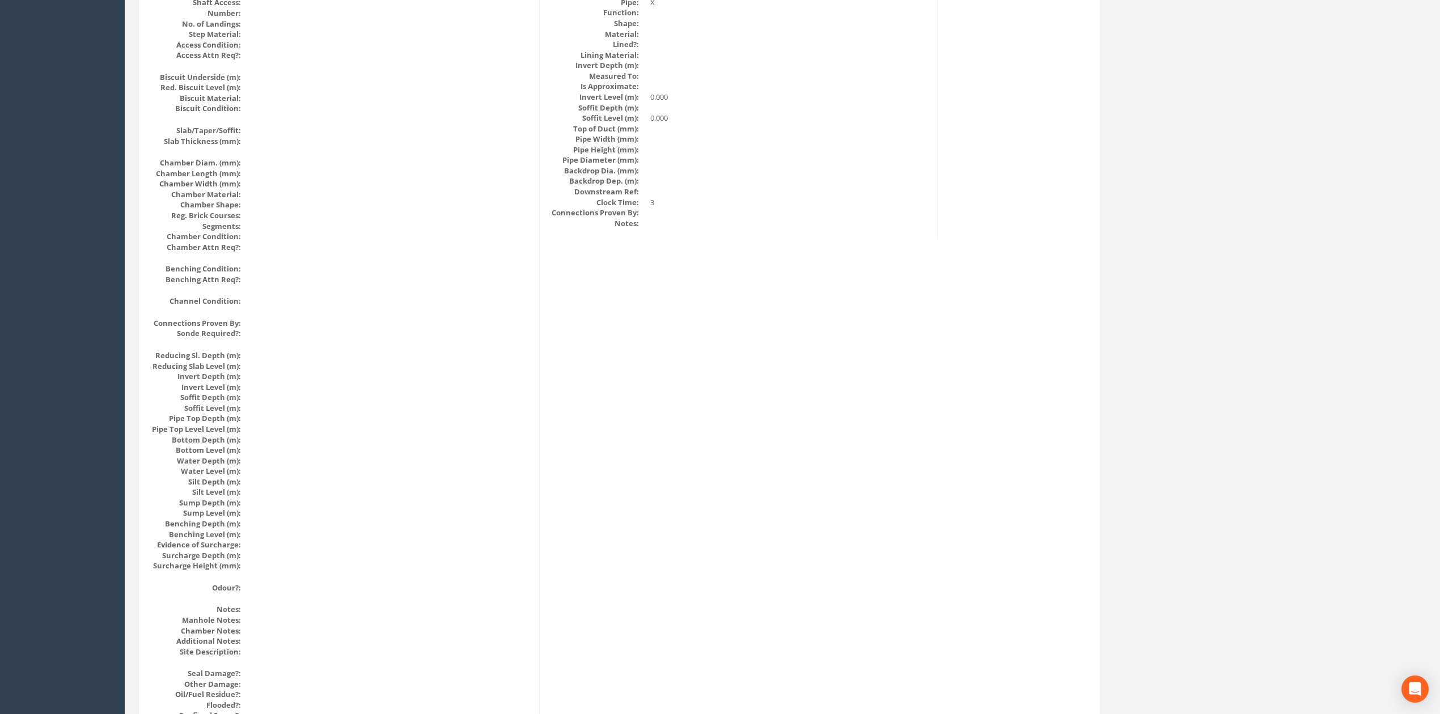
scroll to position [0, 0]
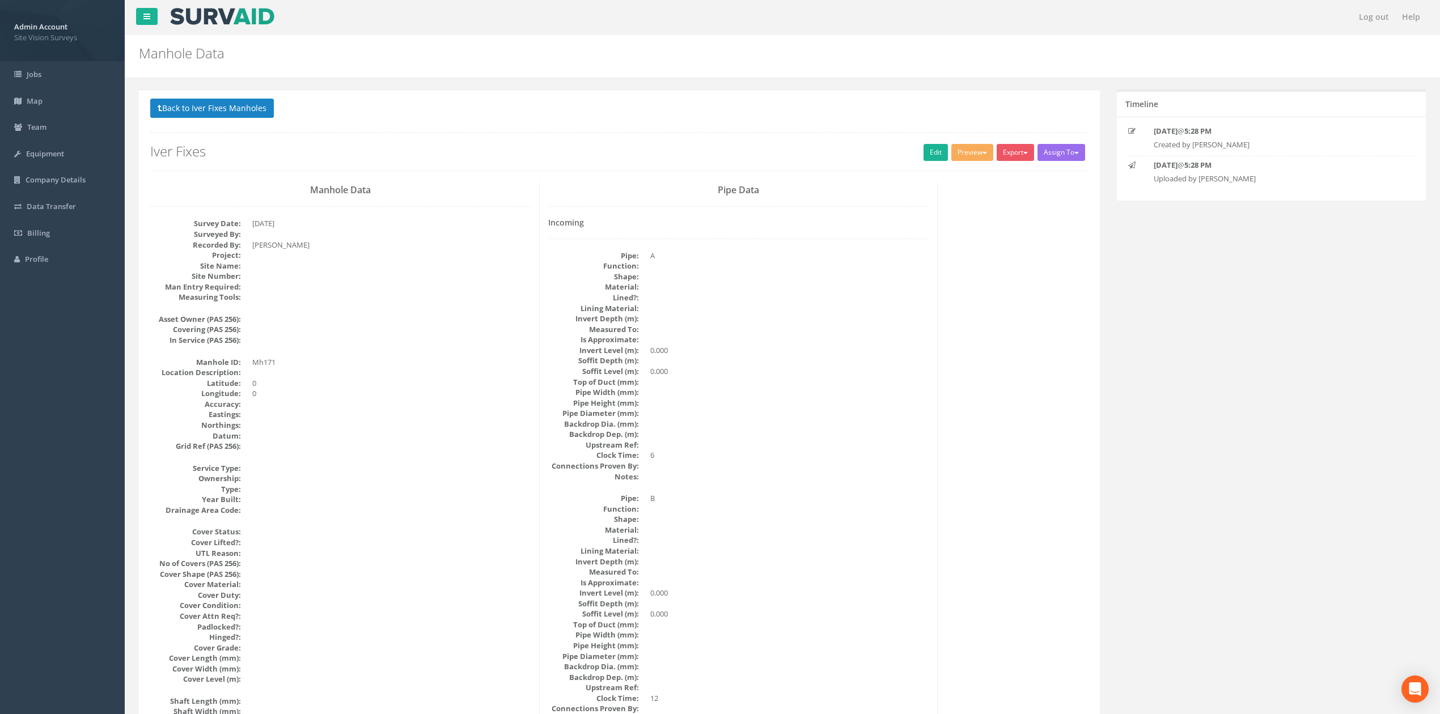
click at [223, 107] on button "Back to Iver Fixes Manholes" at bounding box center [212, 108] width 124 height 19
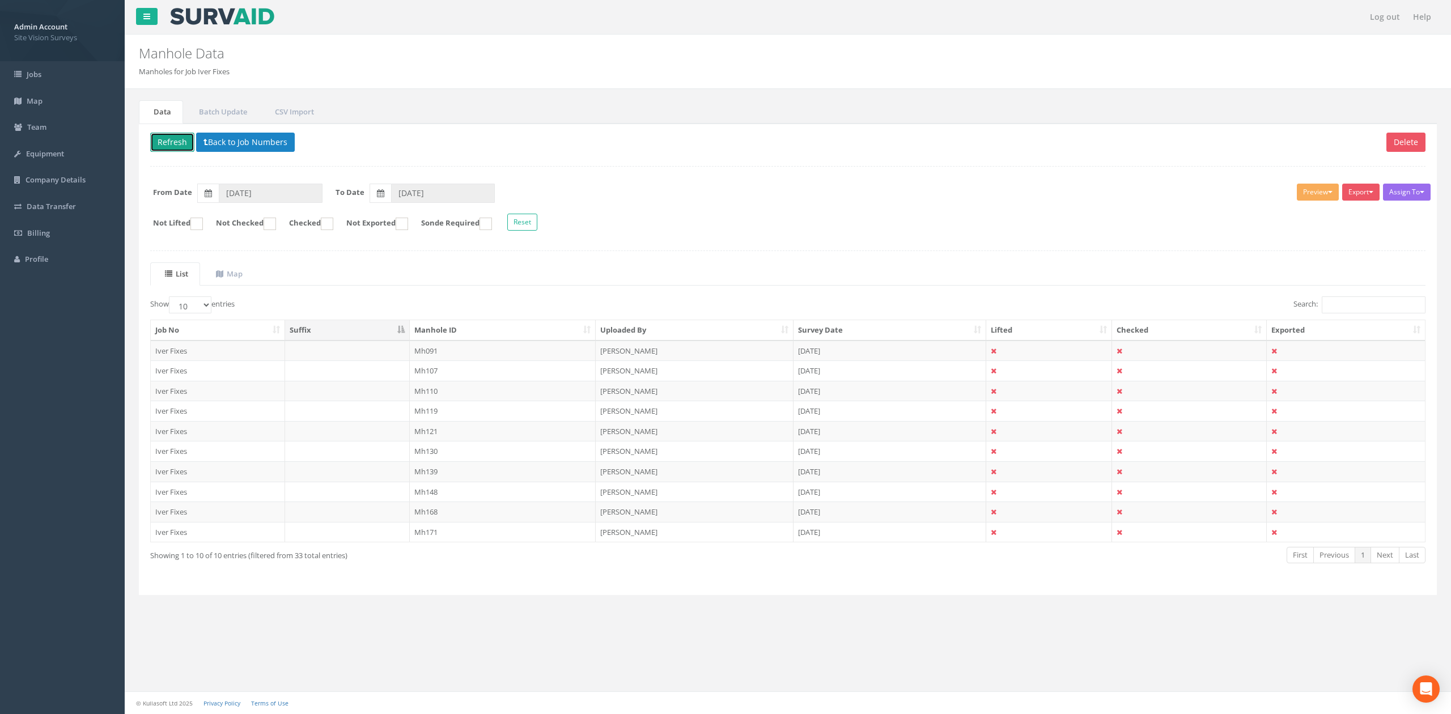
click at [179, 137] on button "Refresh" at bounding box center [172, 142] width 44 height 19
click at [1367, 558] on link "2" at bounding box center [1363, 555] width 16 height 16
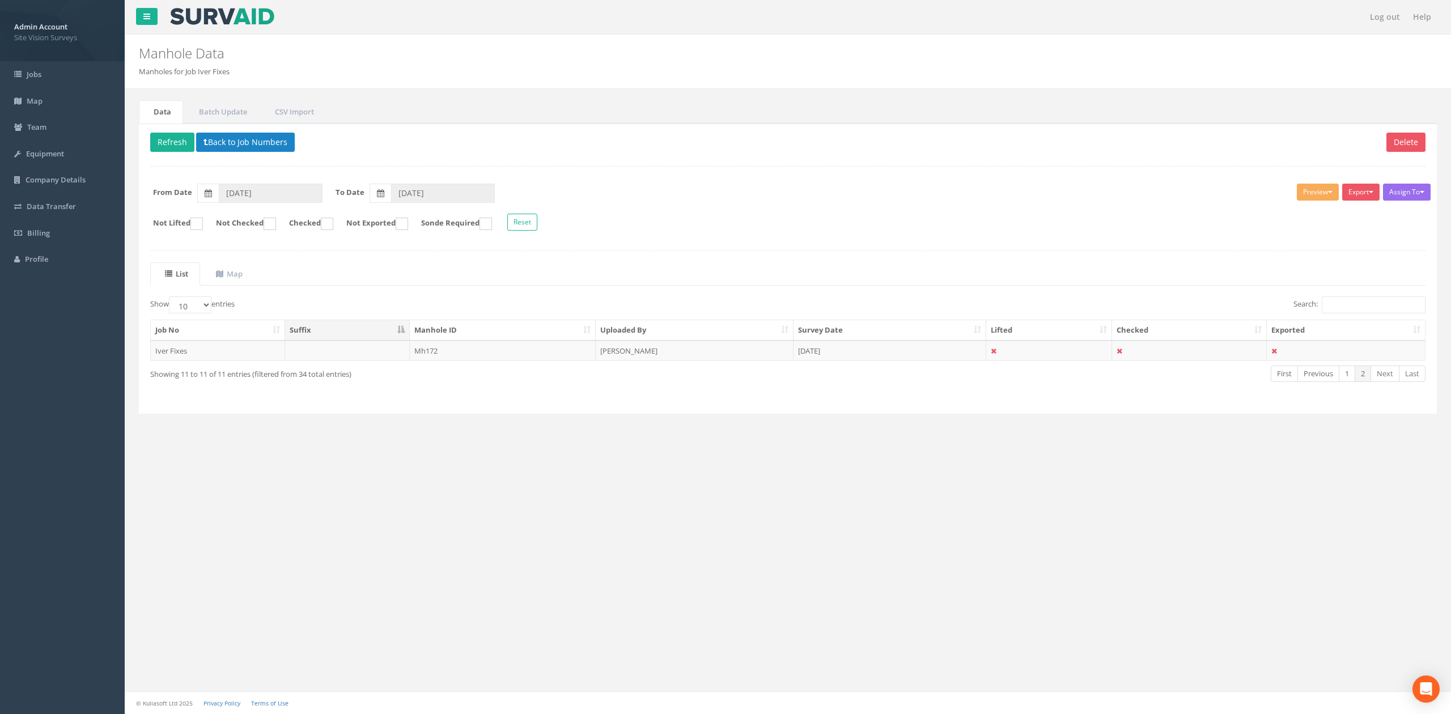
click at [513, 361] on table "Job No Suffix Manhole ID Uploaded By Survey Date Lifted Checked Exported Iver F…" at bounding box center [788, 340] width 1276 height 41
click at [511, 361] on td "Mh172" at bounding box center [503, 351] width 186 height 20
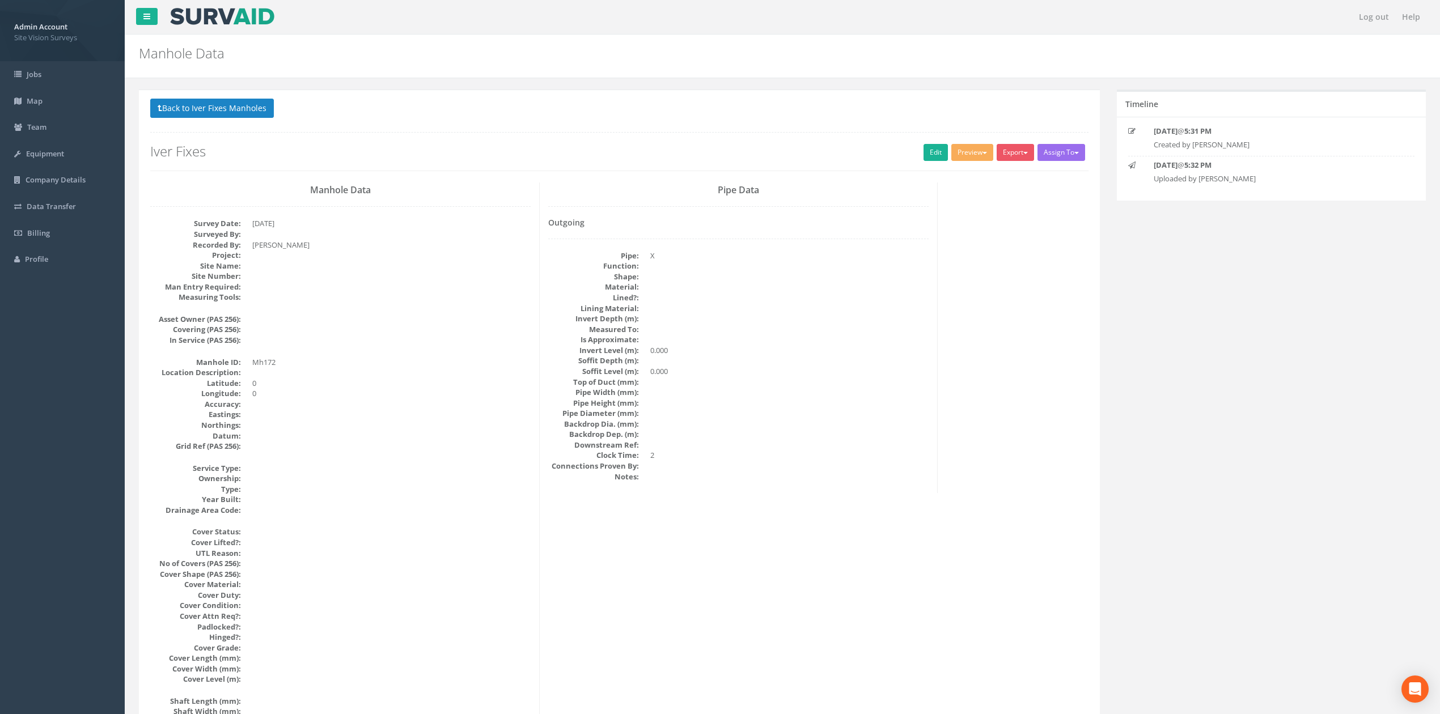
scroll to position [1036, 0]
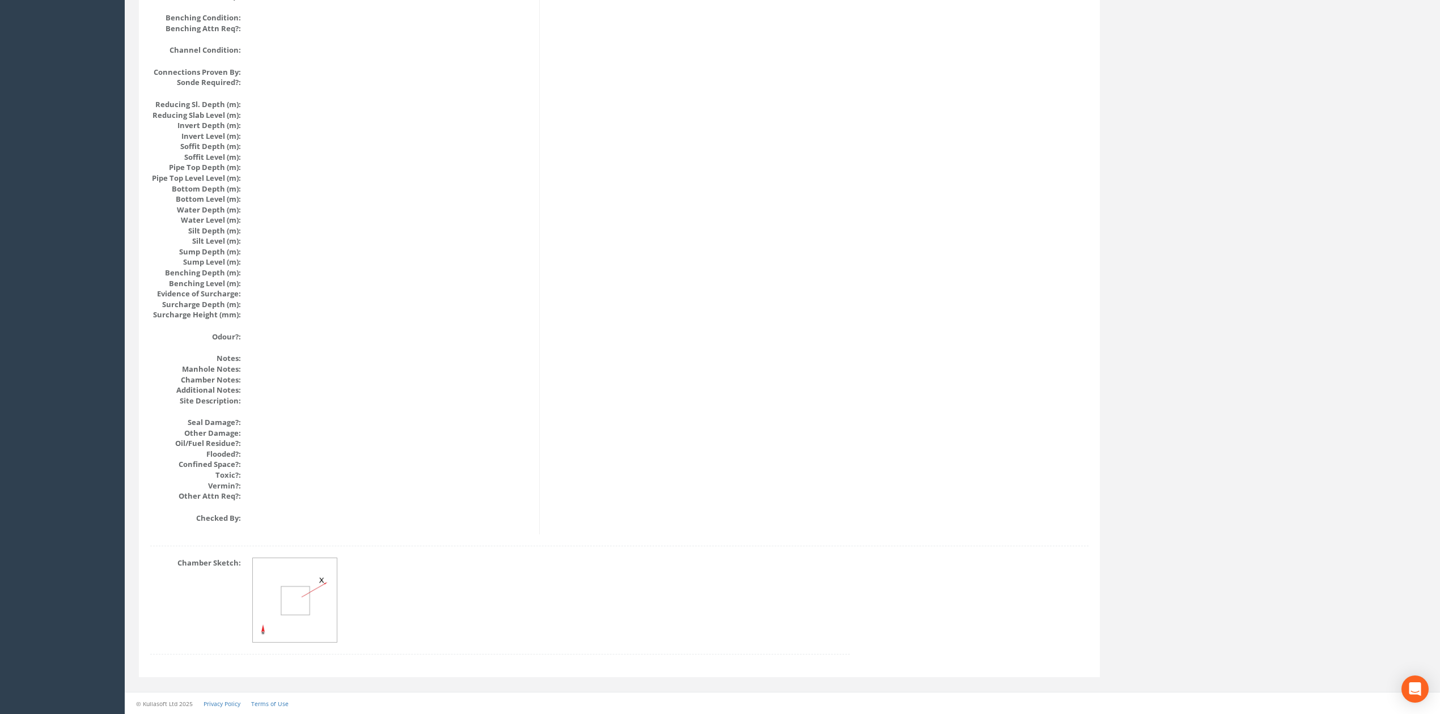
click at [280, 590] on img at bounding box center [295, 600] width 85 height 85
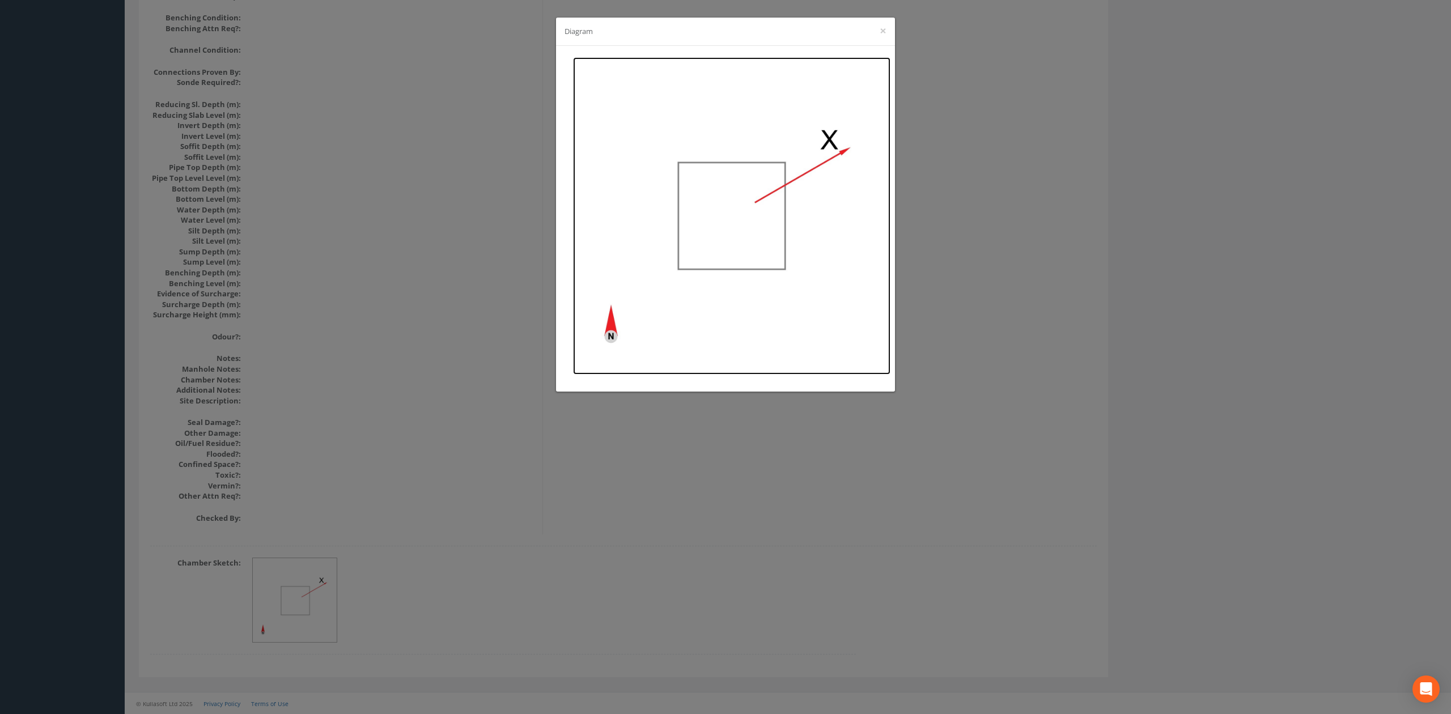
click at [672, 225] on img at bounding box center [731, 215] width 317 height 317
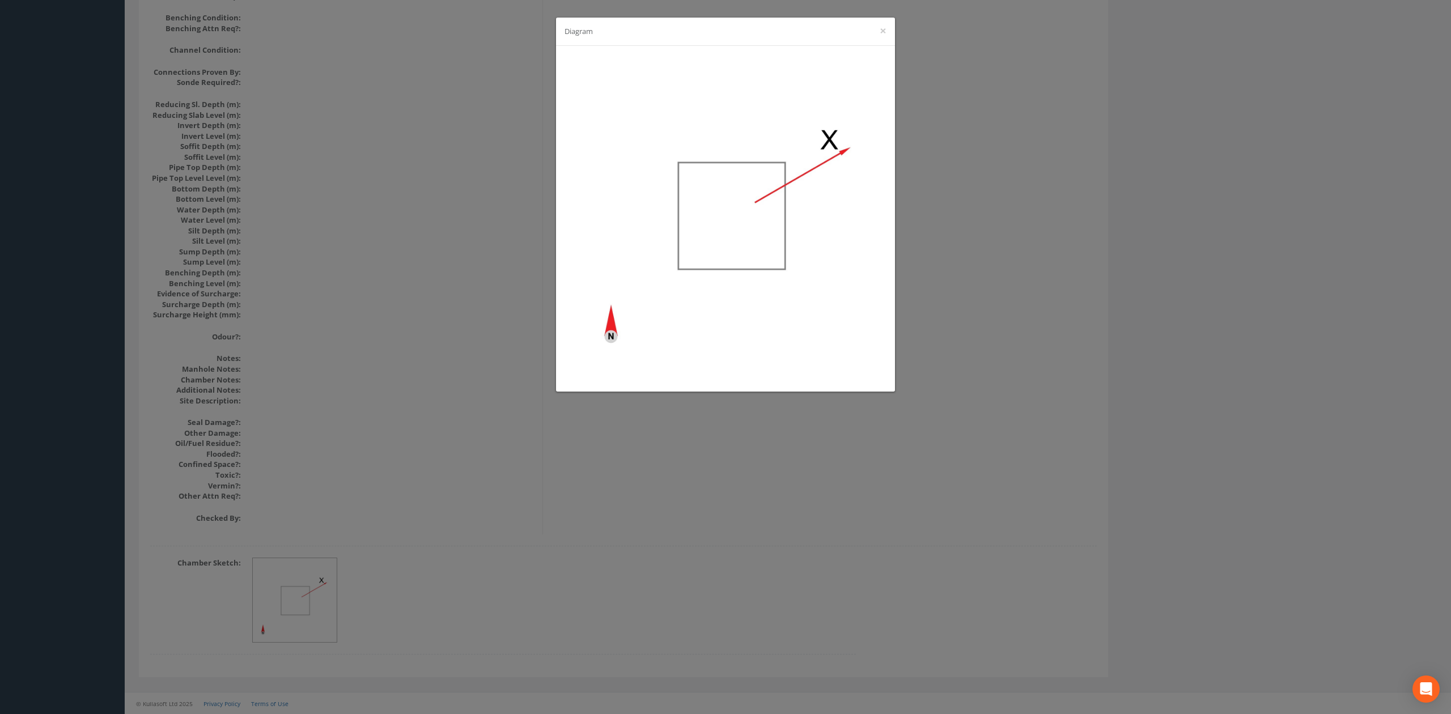
click at [389, 259] on div "Diagram ×" at bounding box center [725, 357] width 1451 height 714
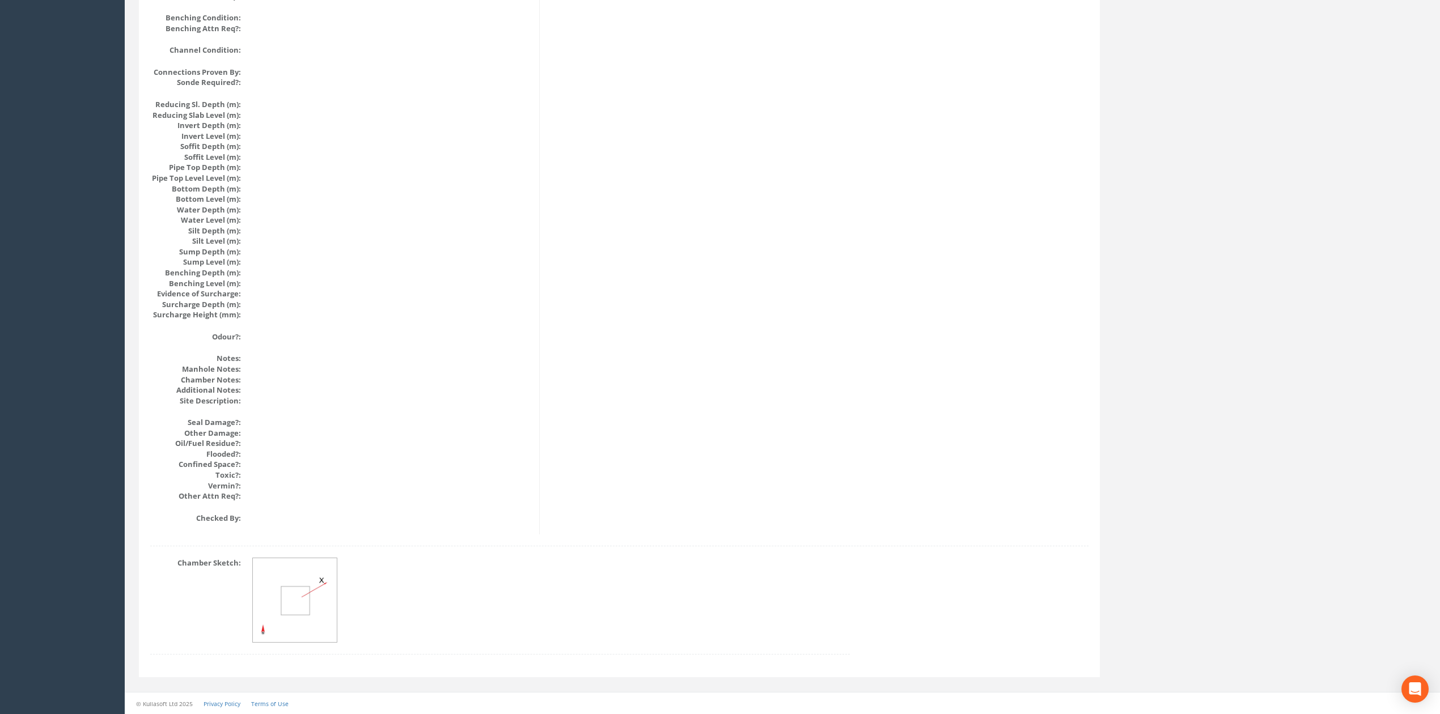
scroll to position [0, 0]
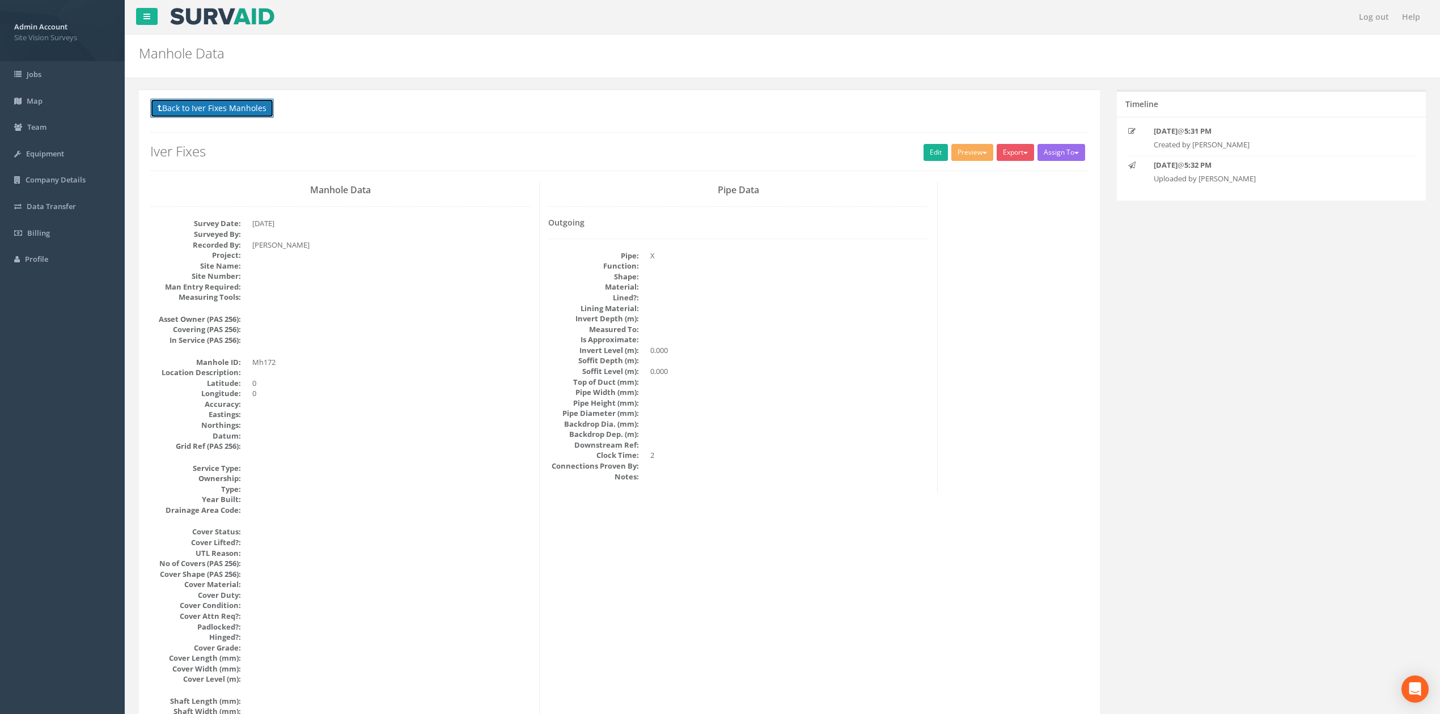
click at [255, 117] on button "Back to Iver Fixes Manholes" at bounding box center [212, 108] width 124 height 19
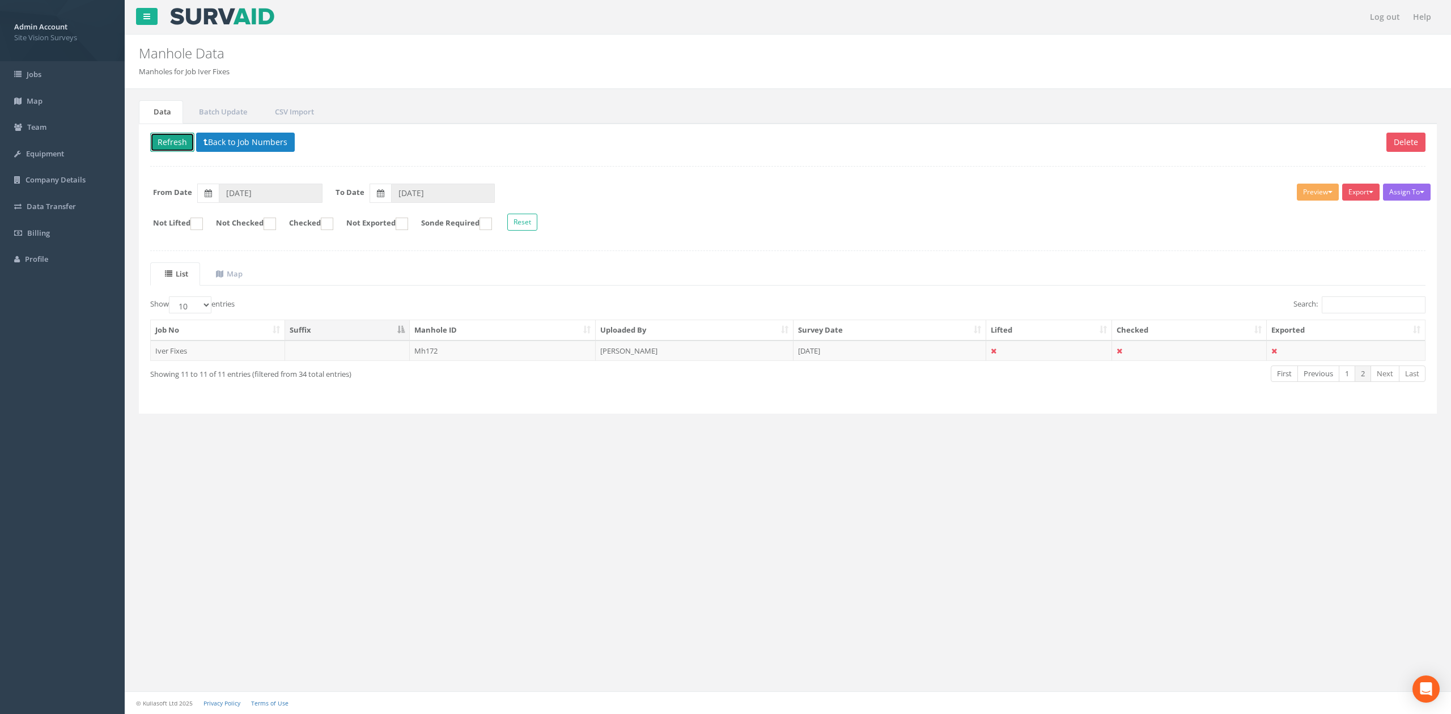
click at [166, 135] on button "Refresh" at bounding box center [172, 142] width 44 height 19
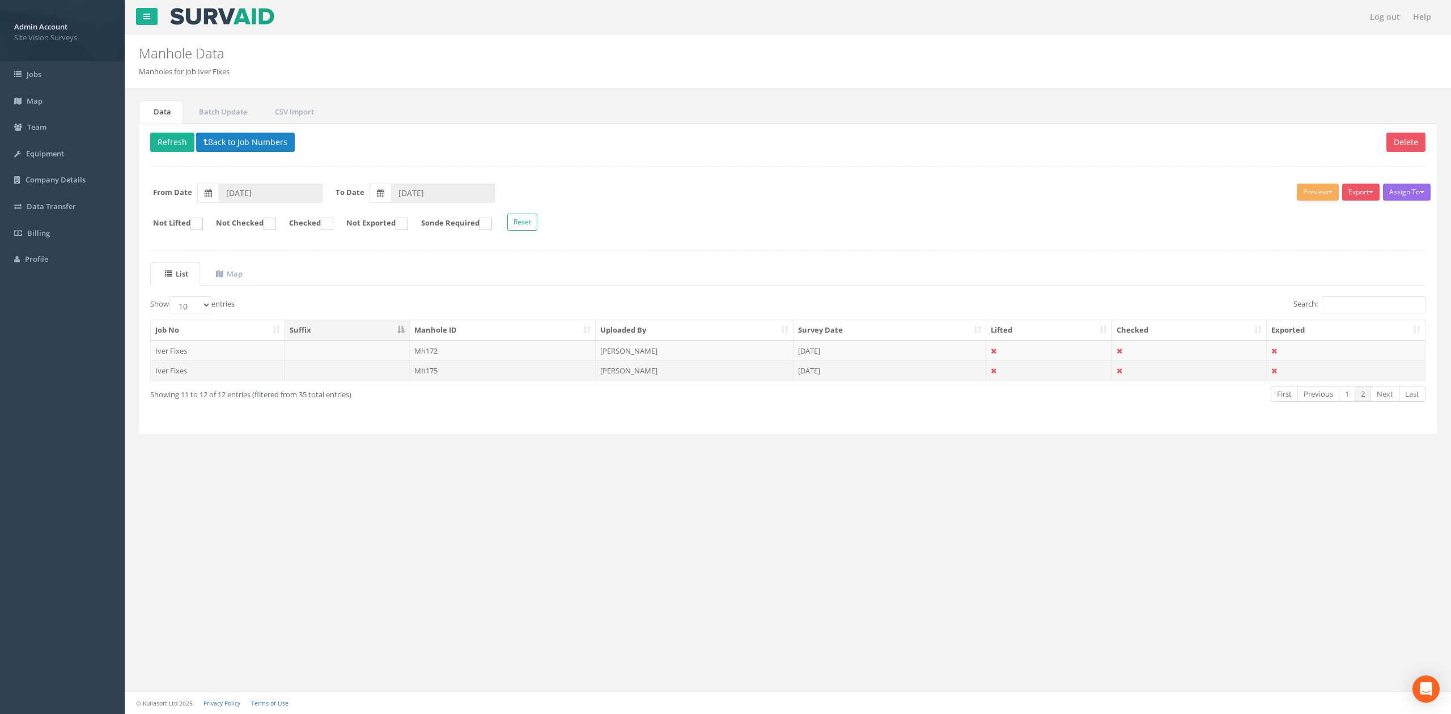
click at [578, 375] on td "Mh175" at bounding box center [503, 371] width 186 height 20
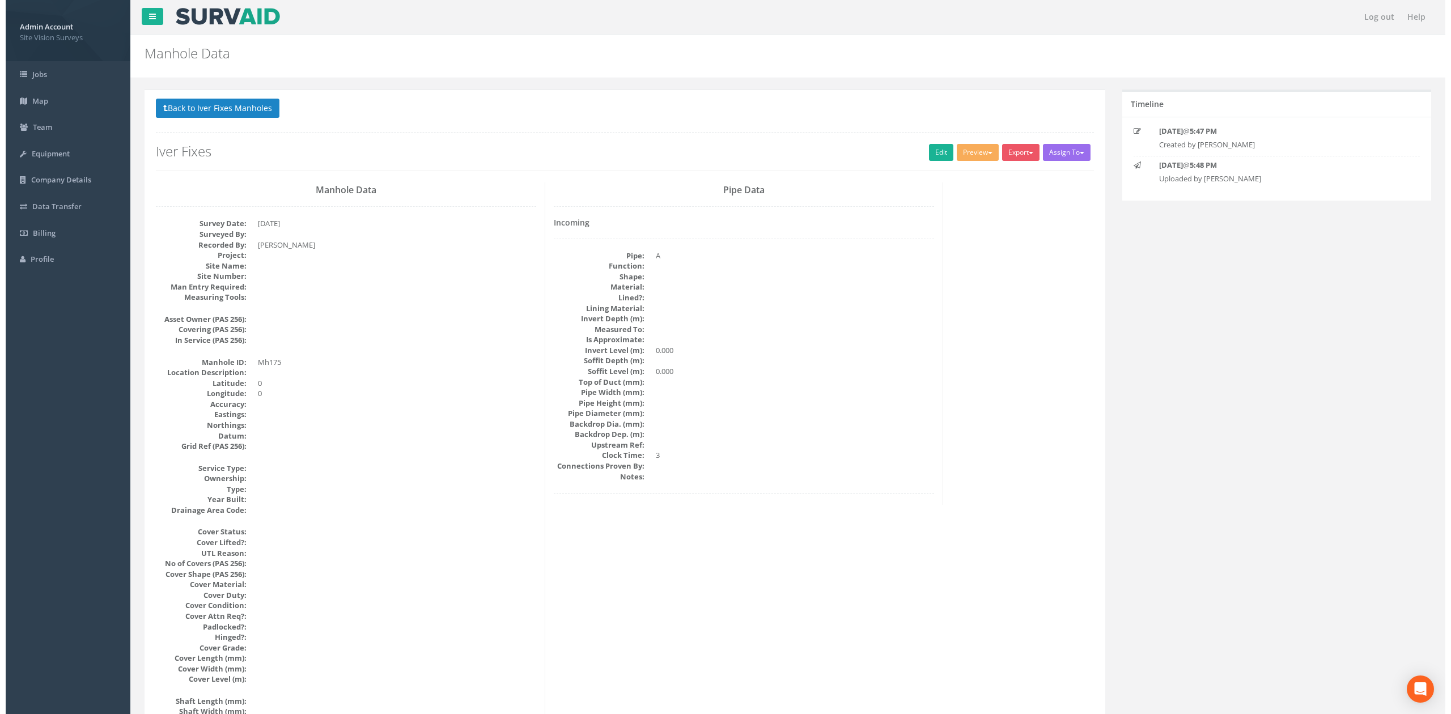
scroll to position [1036, 0]
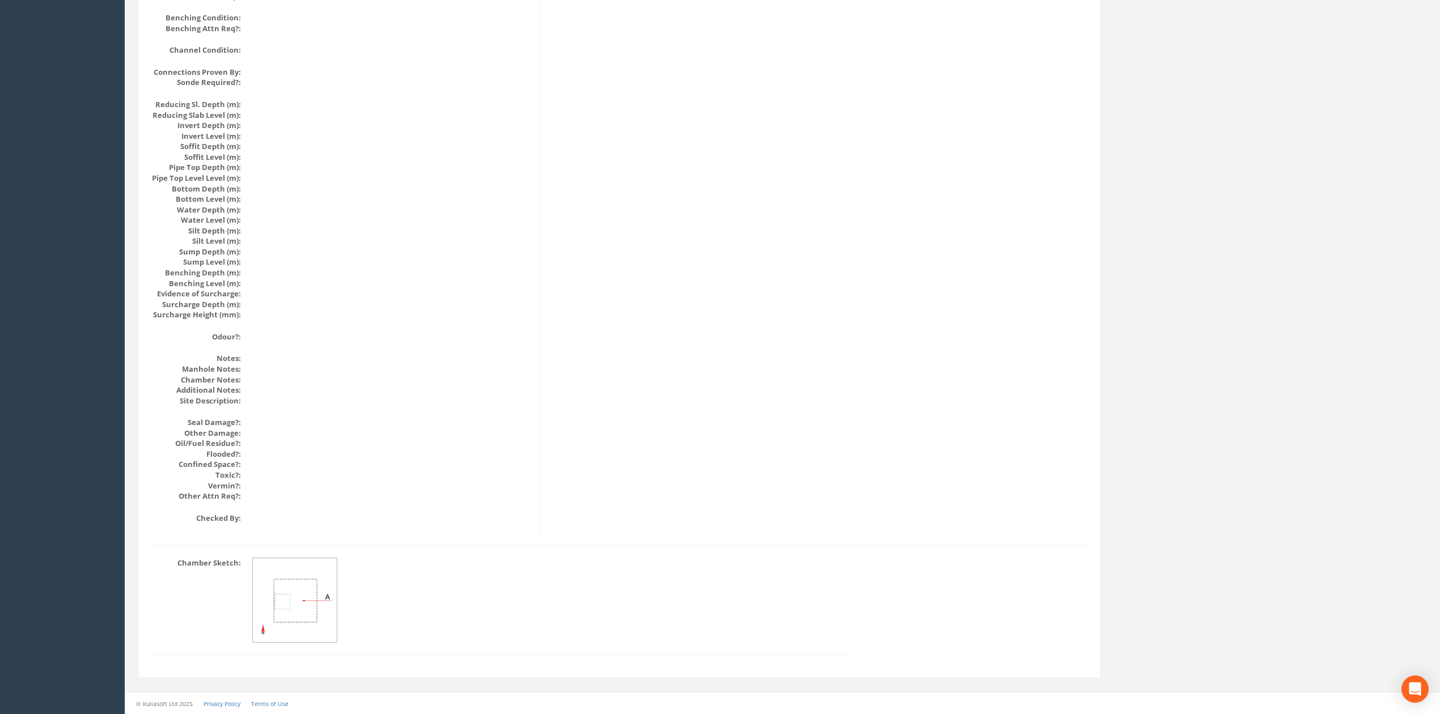
click at [320, 611] on img at bounding box center [295, 600] width 85 height 85
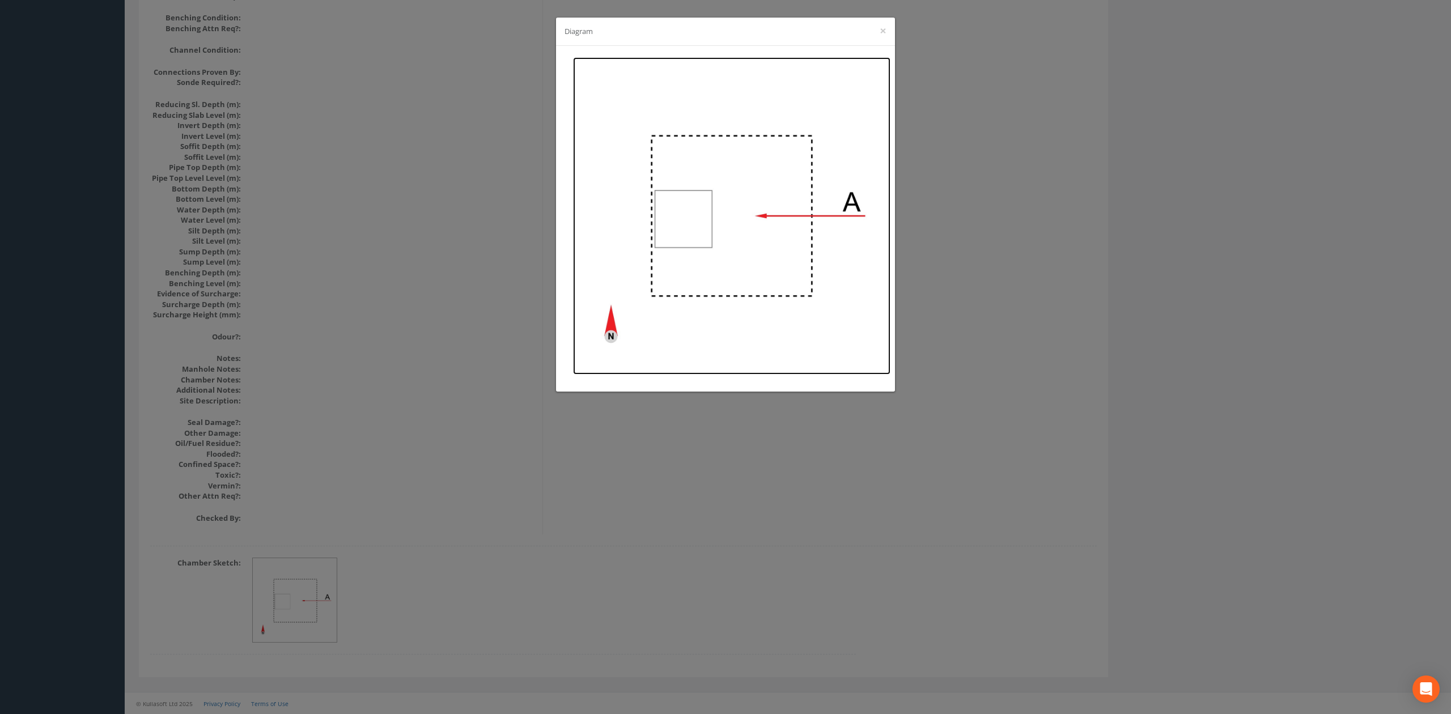
click at [613, 202] on img at bounding box center [731, 215] width 317 height 317
